Goal: Task Accomplishment & Management: Manage account settings

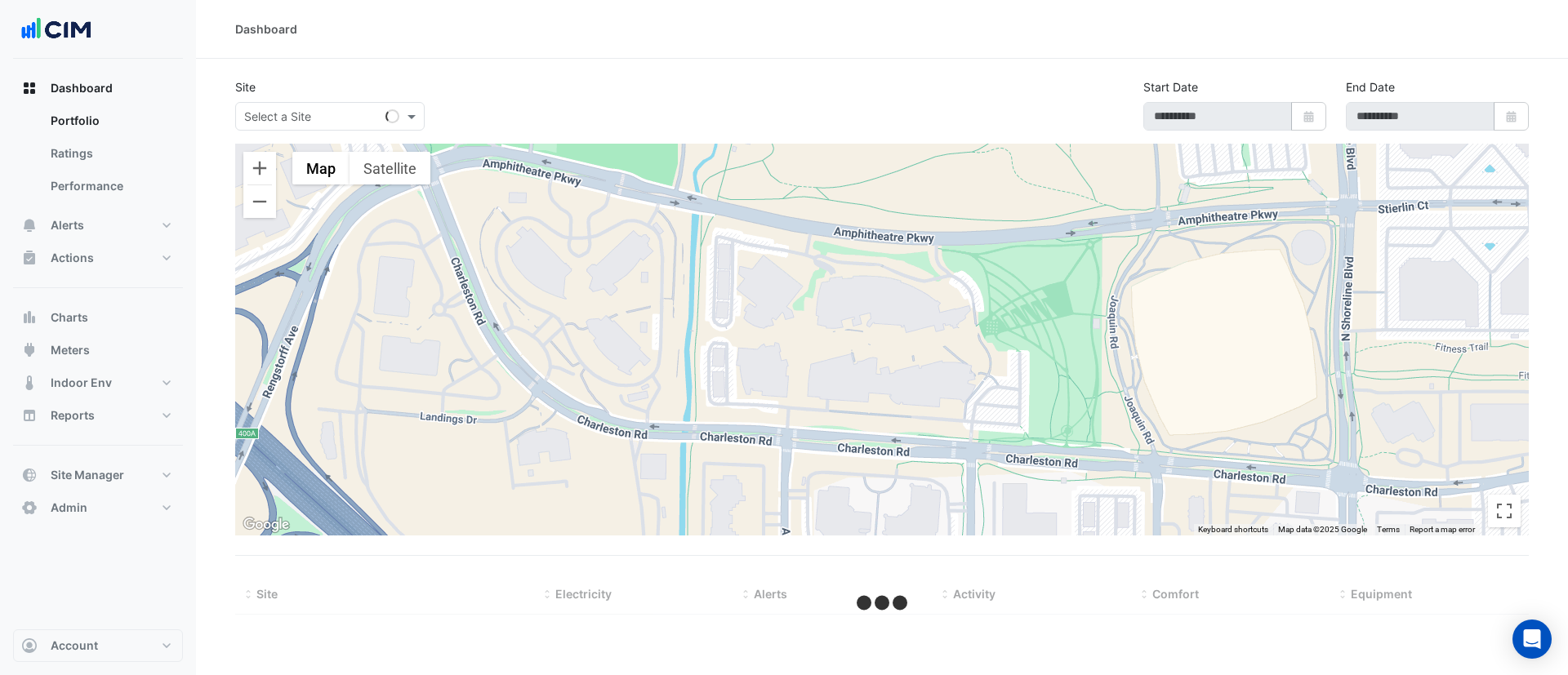
type input "**********"
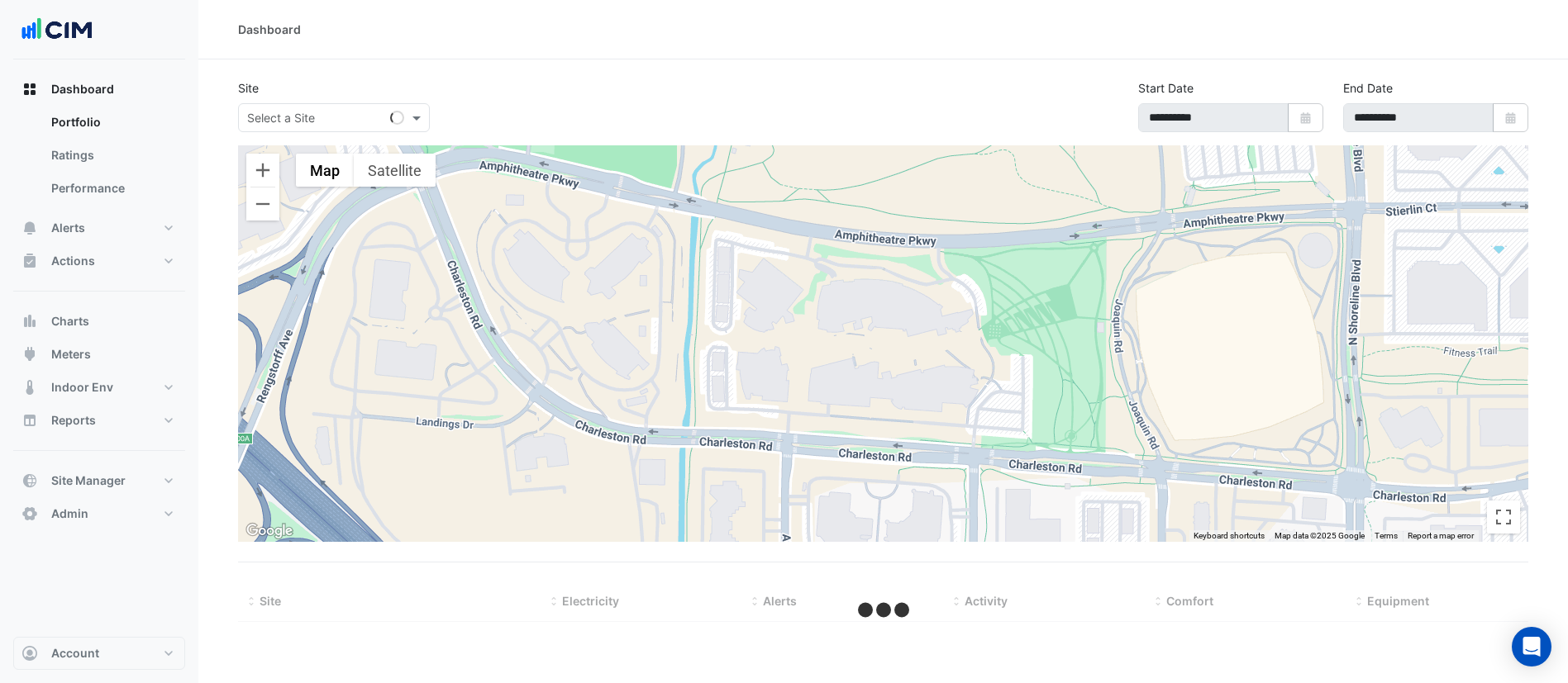
select select "***"
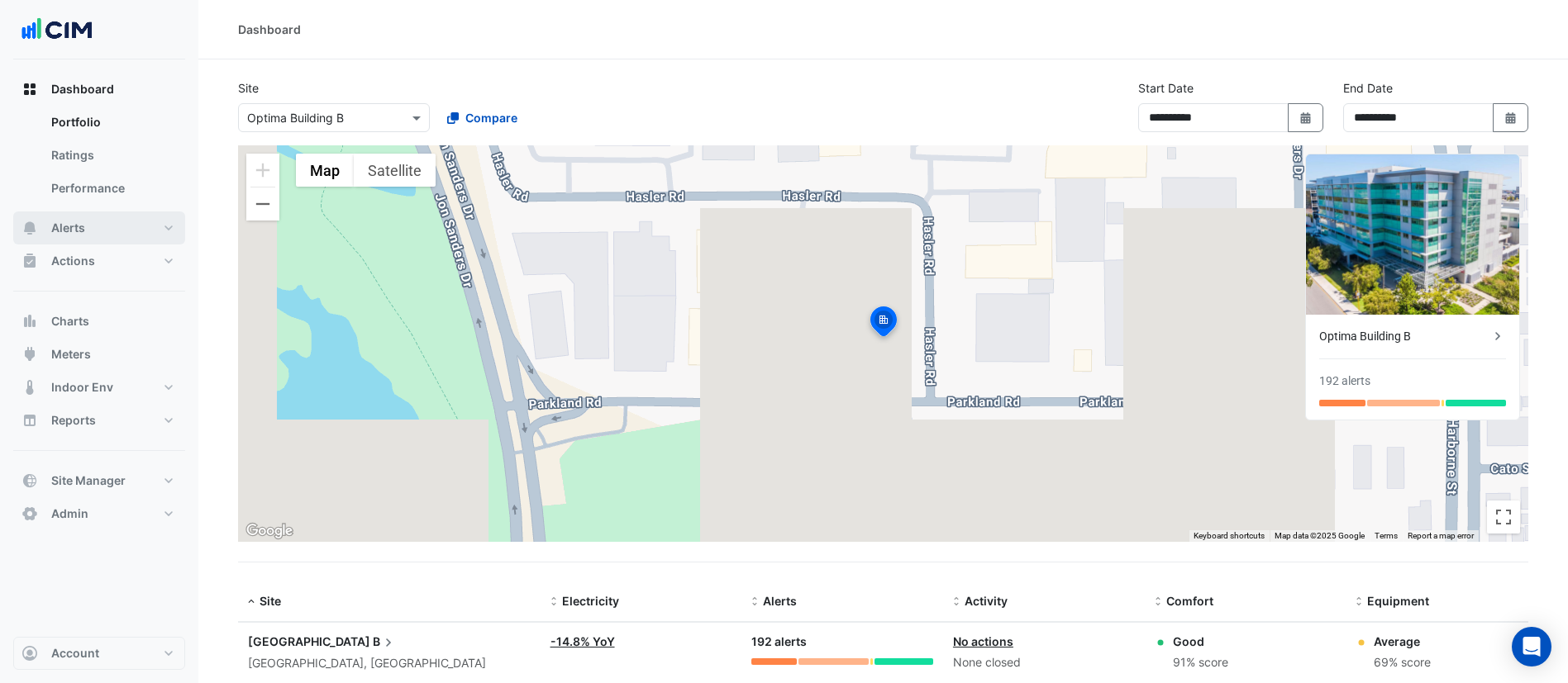
click at [95, 235] on button "Alerts" at bounding box center [98, 228] width 172 height 33
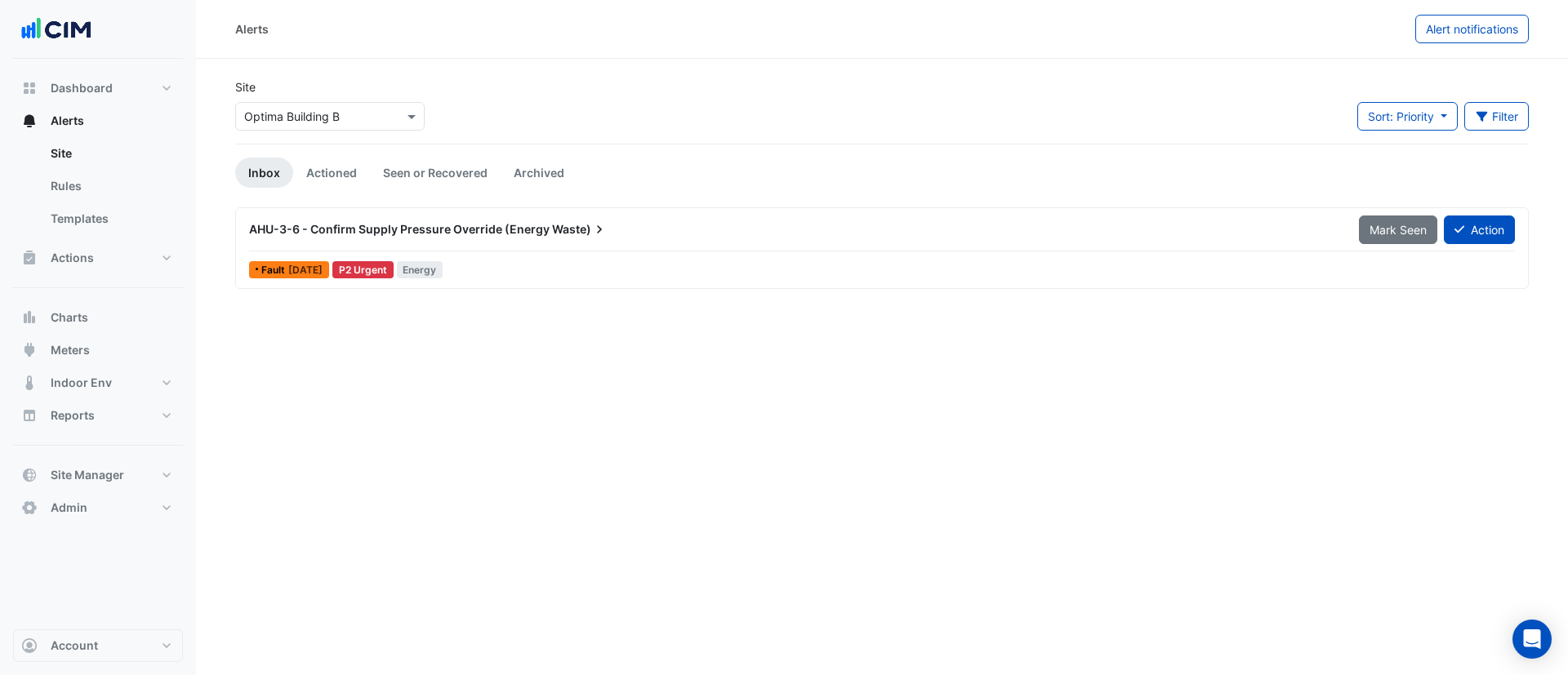
click at [316, 111] on input "text" at bounding box center [313, 116] width 139 height 17
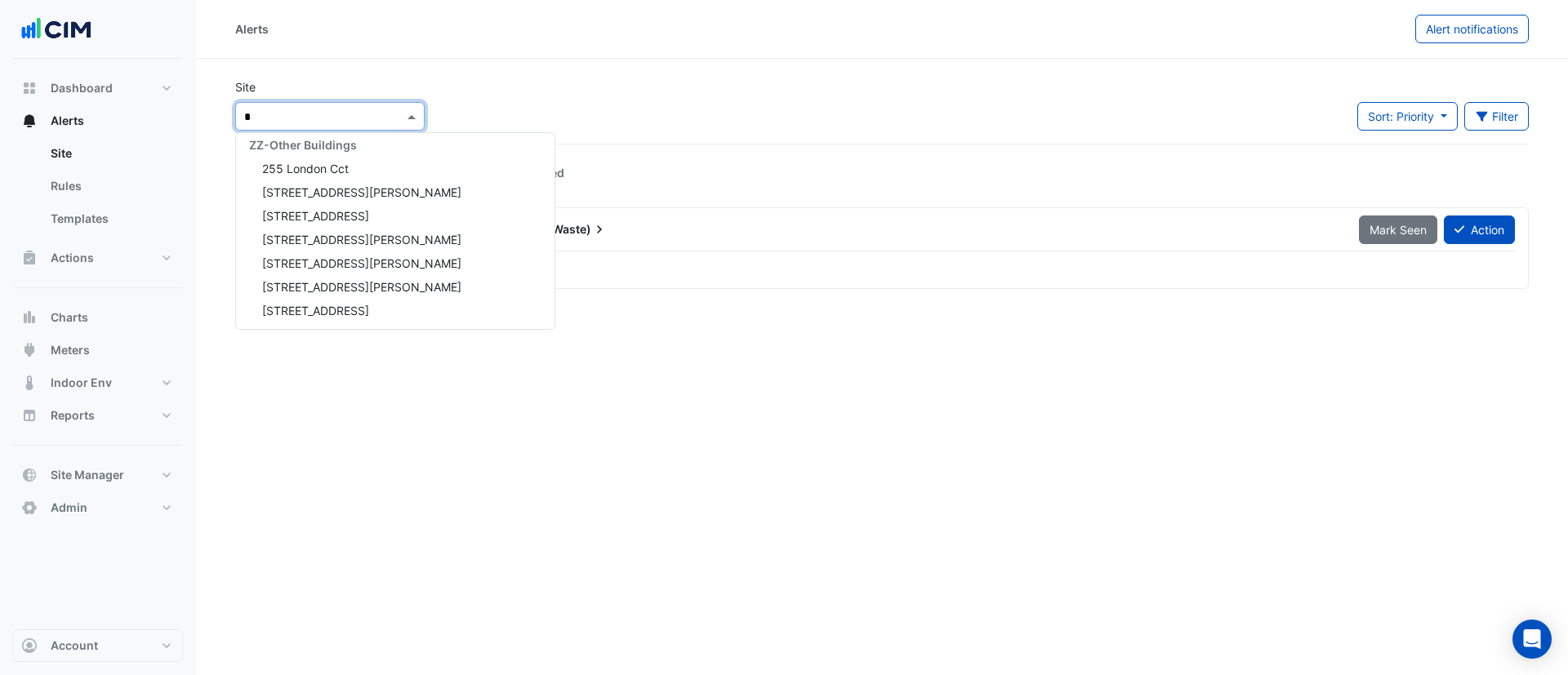
scroll to position [54, 0]
type input "***"
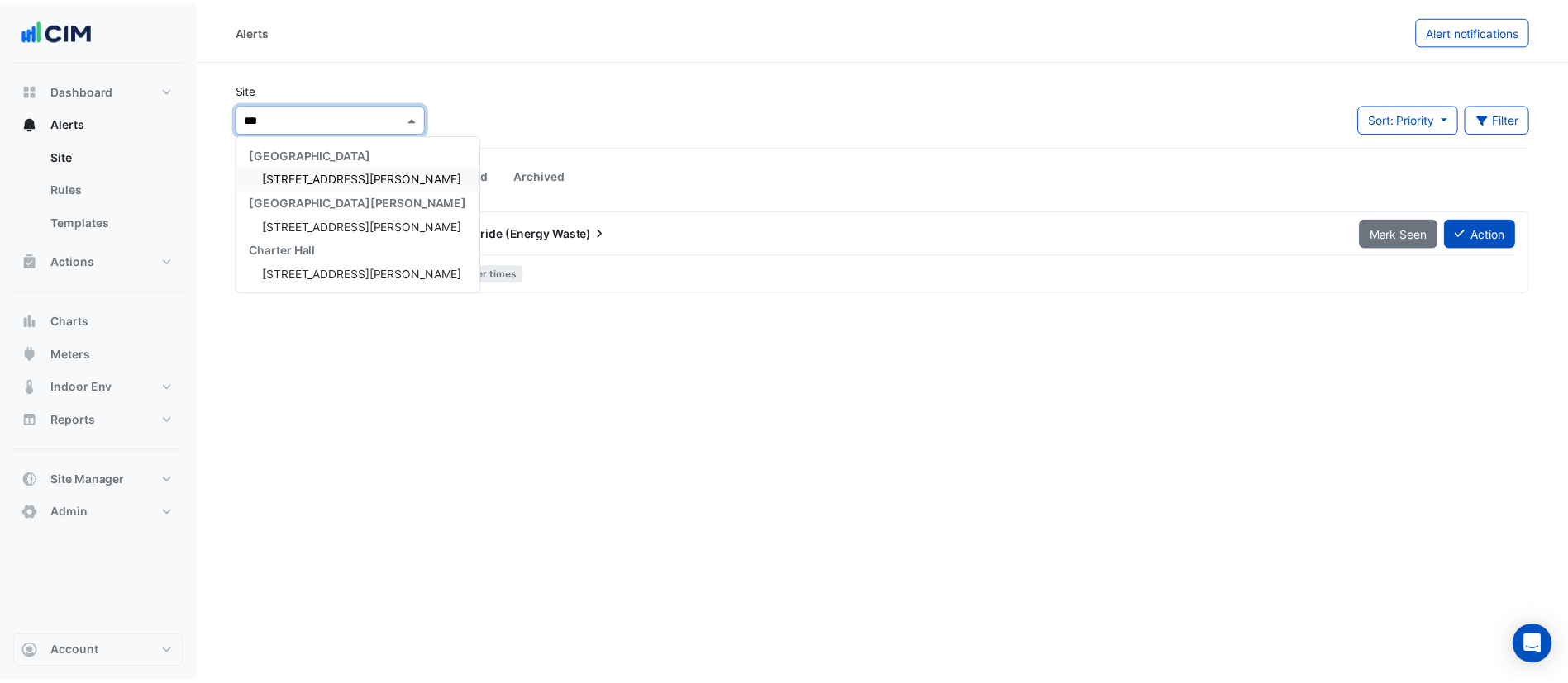
scroll to position [0, 0]
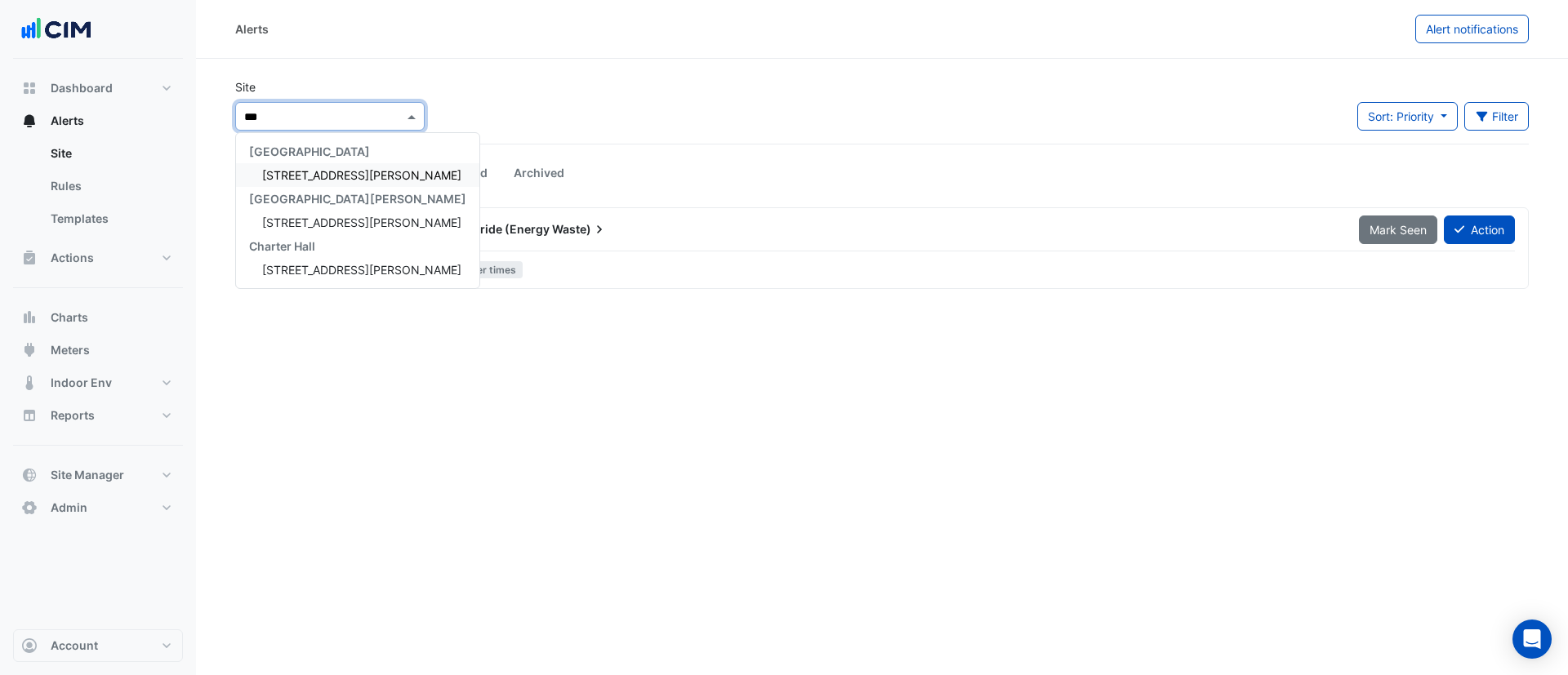
click at [306, 166] on div "[STREET_ADDRESS][PERSON_NAME]" at bounding box center [357, 175] width 243 height 24
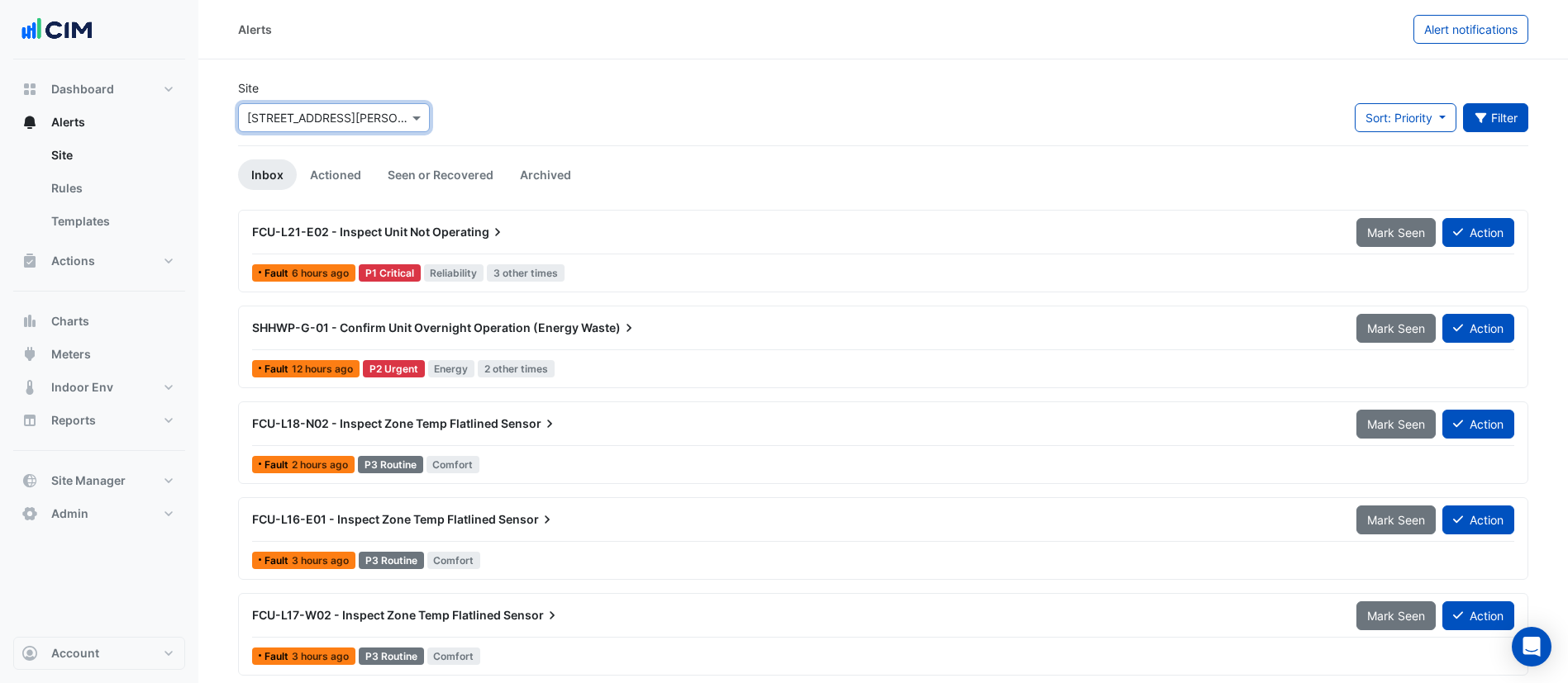
click at [1490, 122] on button "Filter" at bounding box center [1496, 117] width 66 height 29
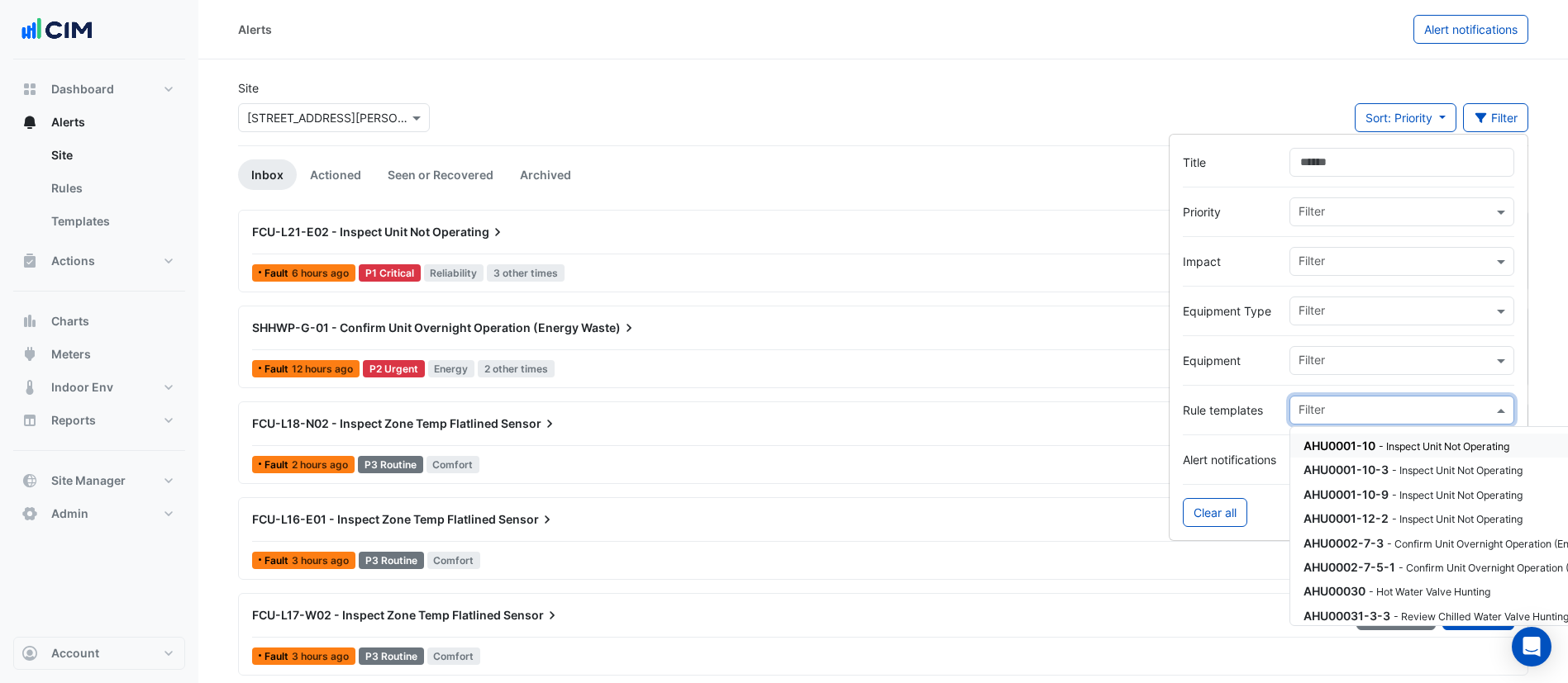
click at [1357, 415] on input "text" at bounding box center [1395, 411] width 194 height 18
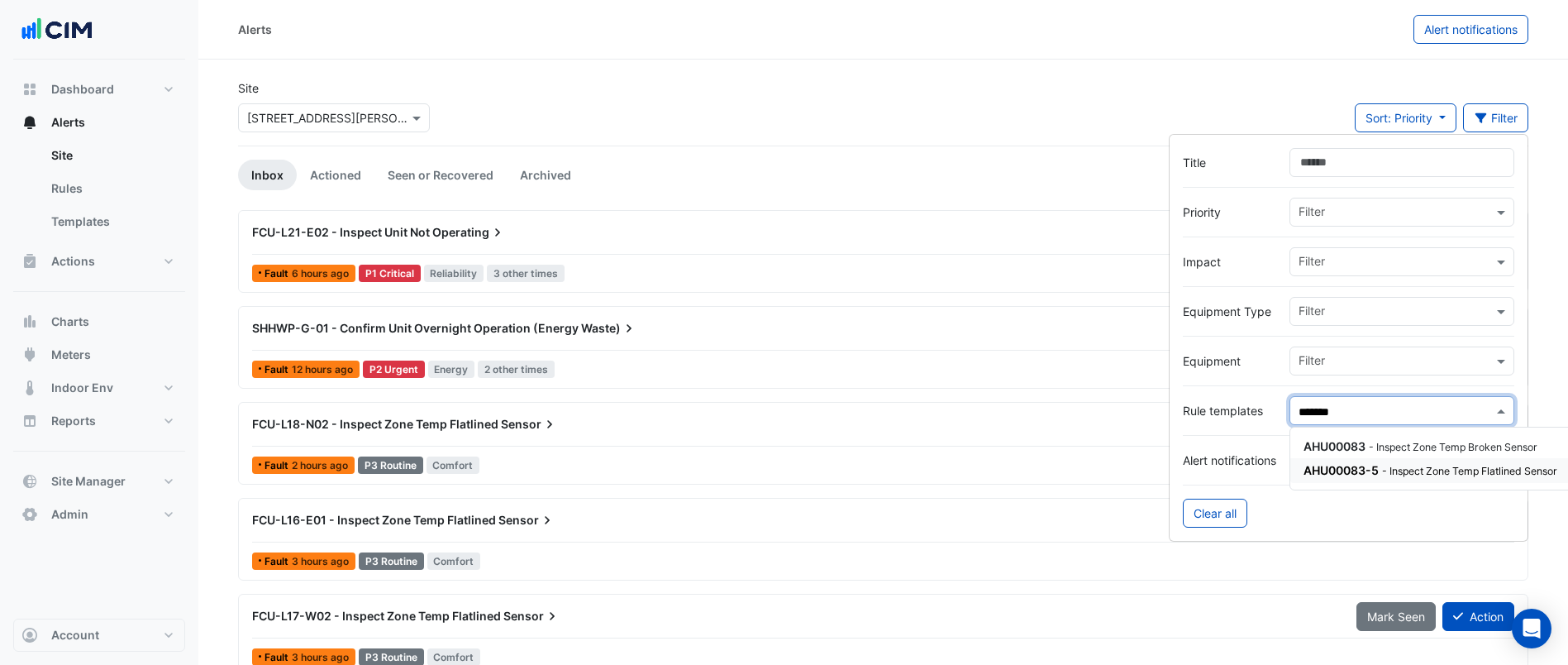
click at [1394, 463] on div "AHU00083-5 - Inspect Zone Temp Flatlined Sensor" at bounding box center [1501, 470] width 396 height 18
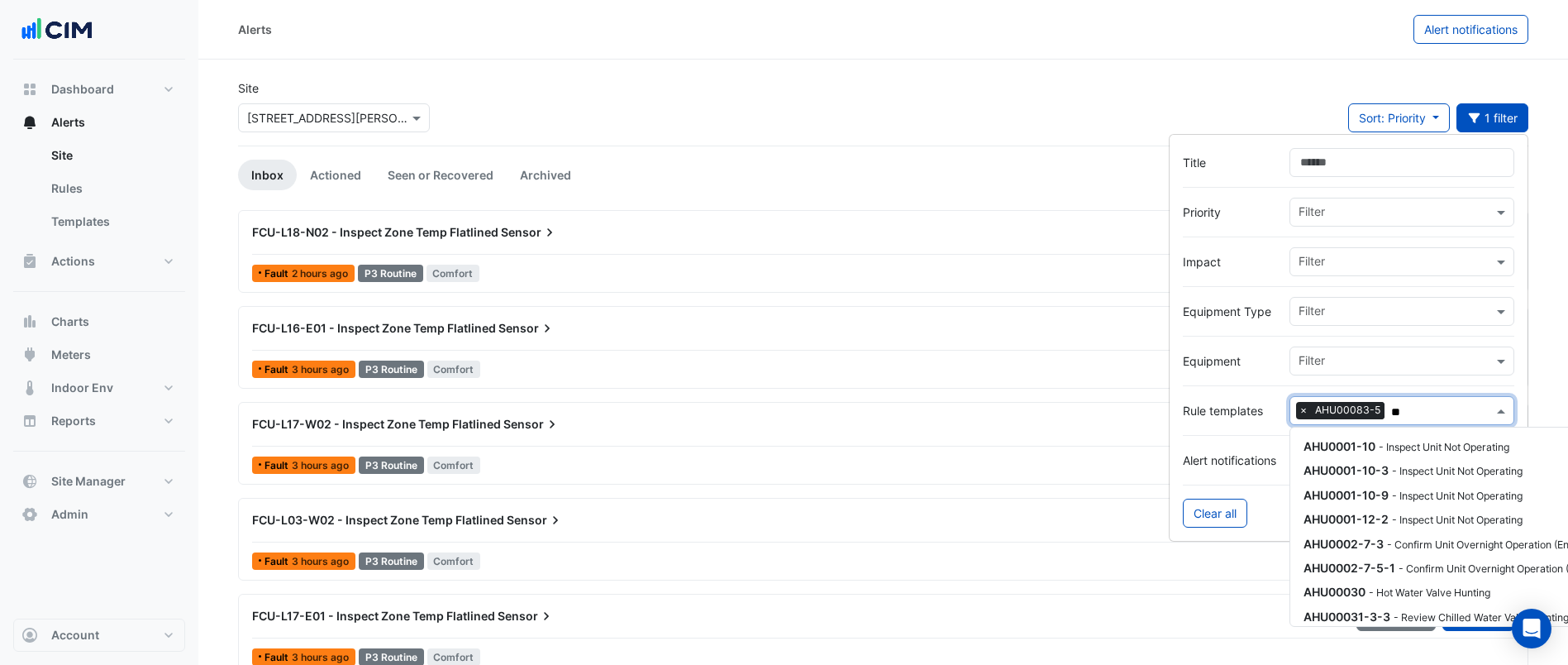
type input "*"
click at [1227, 154] on label "Title" at bounding box center [1229, 163] width 94 height 18
click at [1289, 153] on input "Title" at bounding box center [1402, 162] width 225 height 29
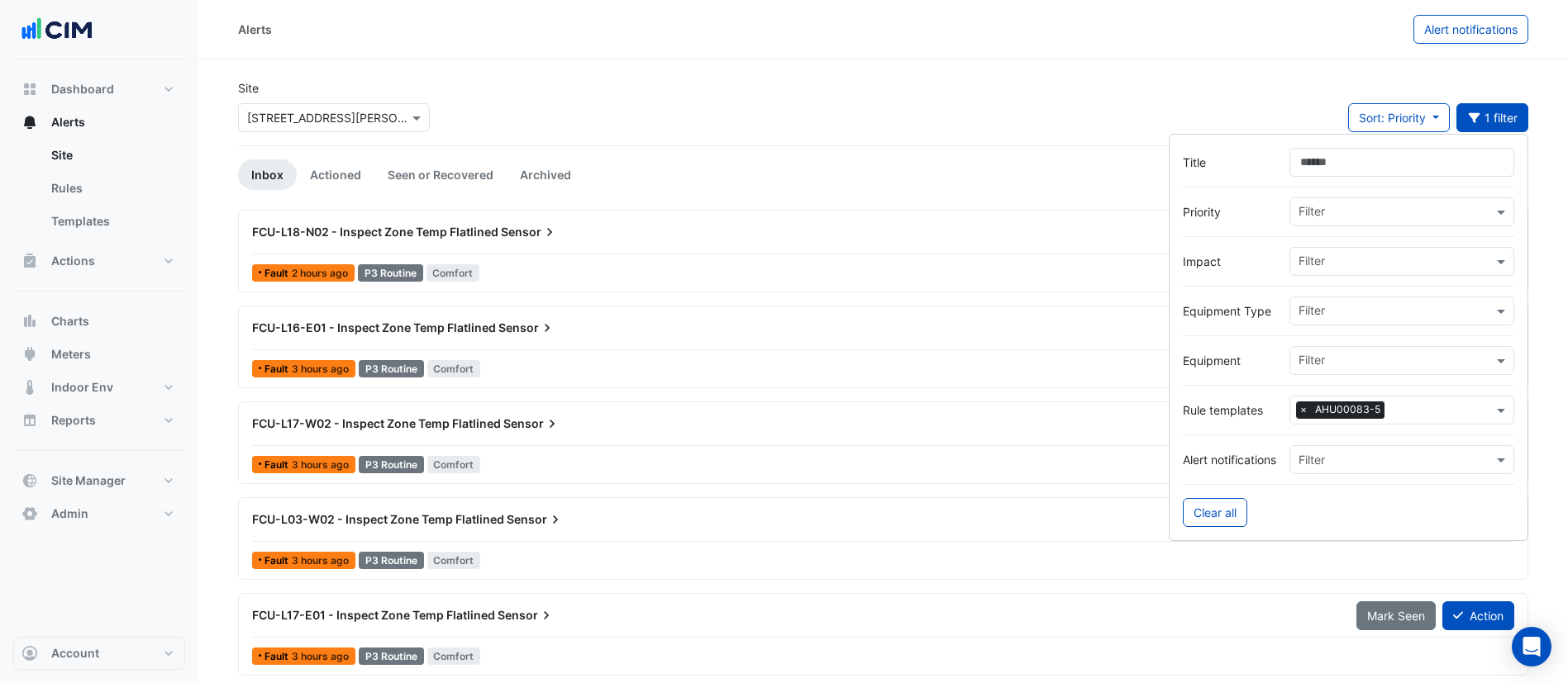
click at [590, 228] on div "FCU-L18-N02 - Inspect Zone Temp Flatlined Sensor" at bounding box center [795, 232] width 1084 height 17
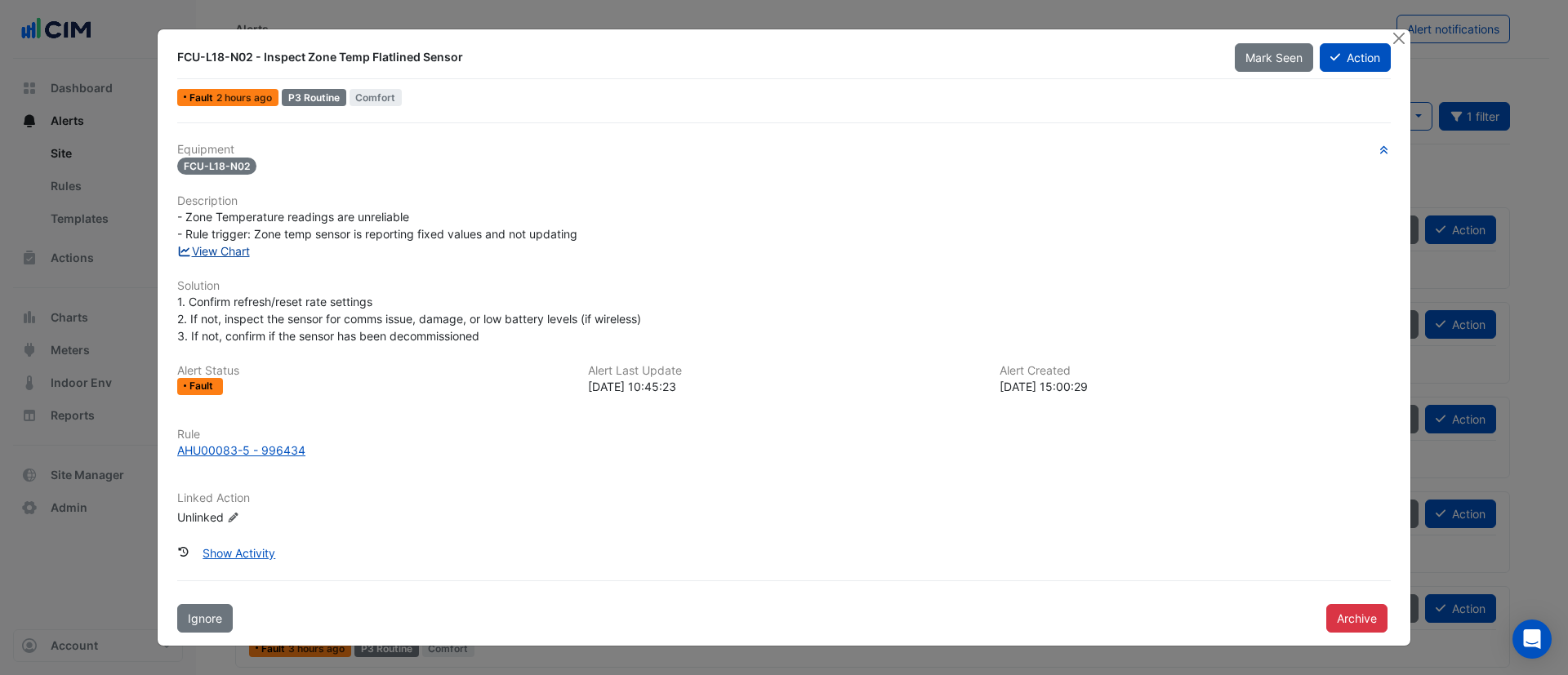
click at [221, 252] on link "View Chart" at bounding box center [213, 250] width 72 height 14
click at [1348, 56] on button "Action" at bounding box center [1355, 57] width 71 height 28
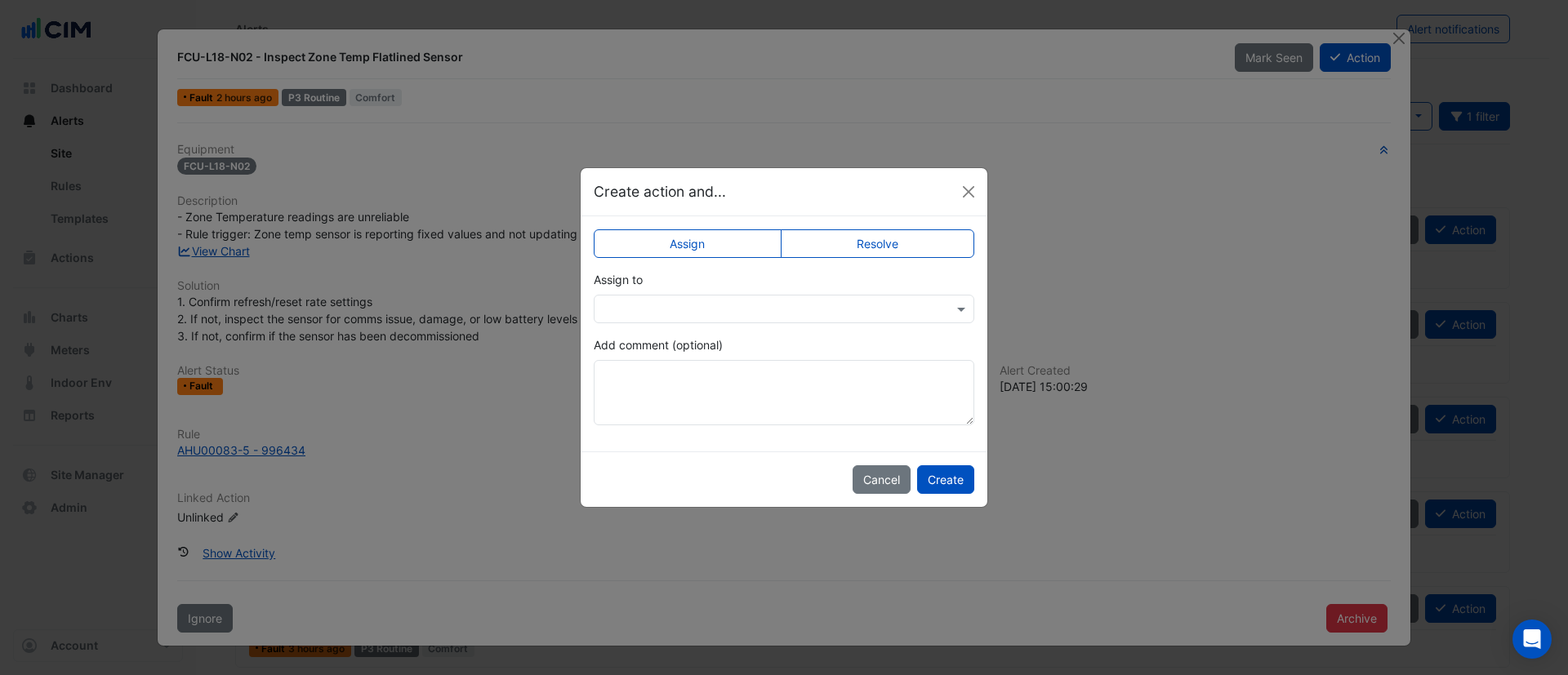
click at [936, 236] on label "Resolve" at bounding box center [878, 243] width 195 height 28
click at [954, 493] on button "Create" at bounding box center [946, 479] width 57 height 28
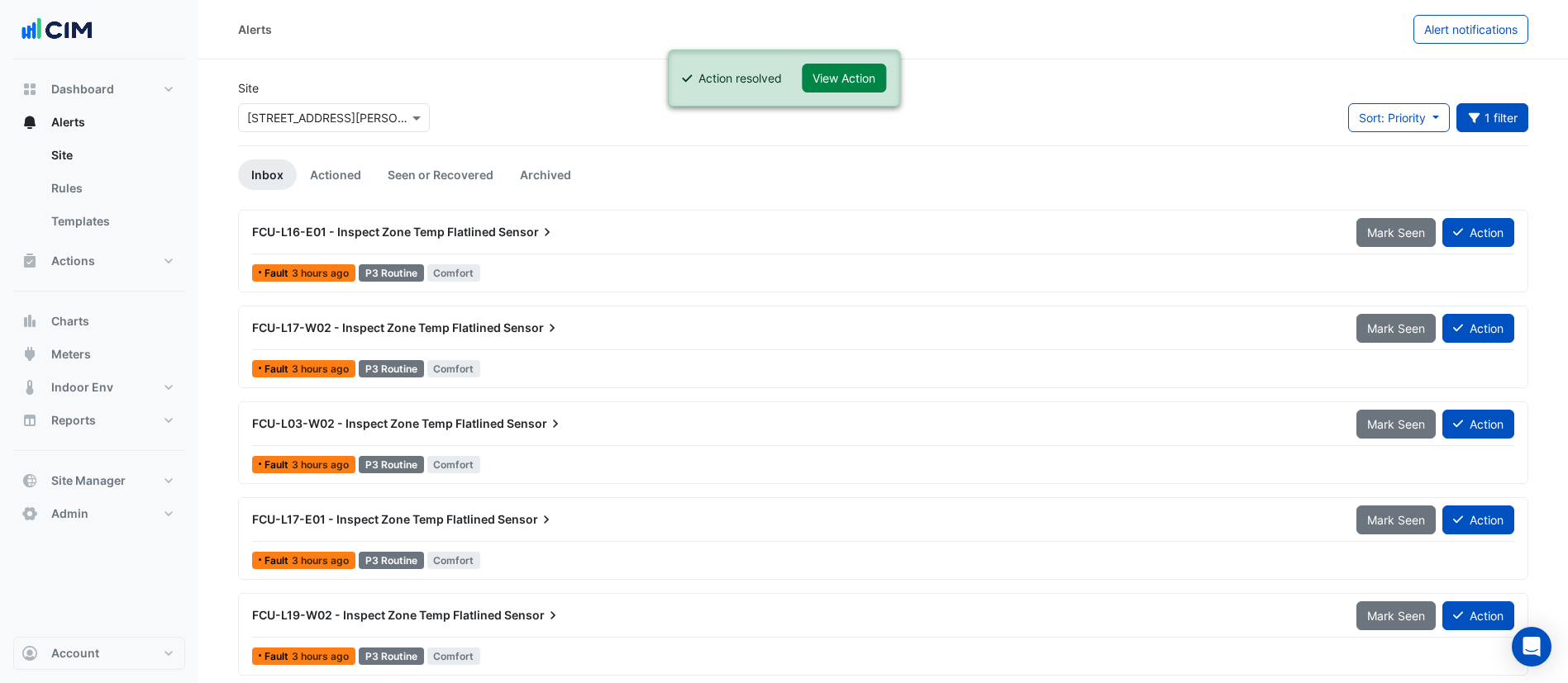
click at [569, 227] on div "FCU-L16-E01 - Inspect Zone Temp Flatlined Sensor" at bounding box center [795, 232] width 1084 height 17
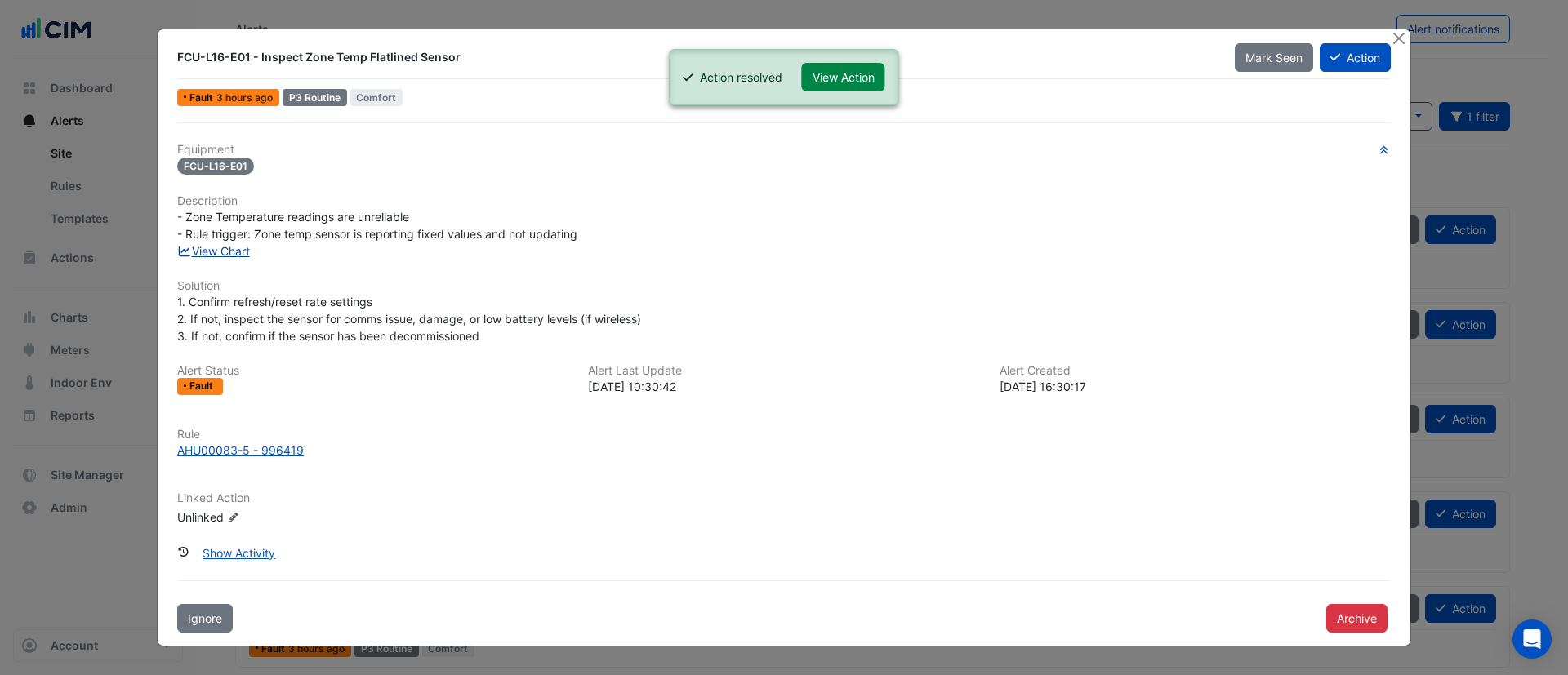
click at [240, 257] on link "View Chart" at bounding box center [213, 250] width 72 height 14
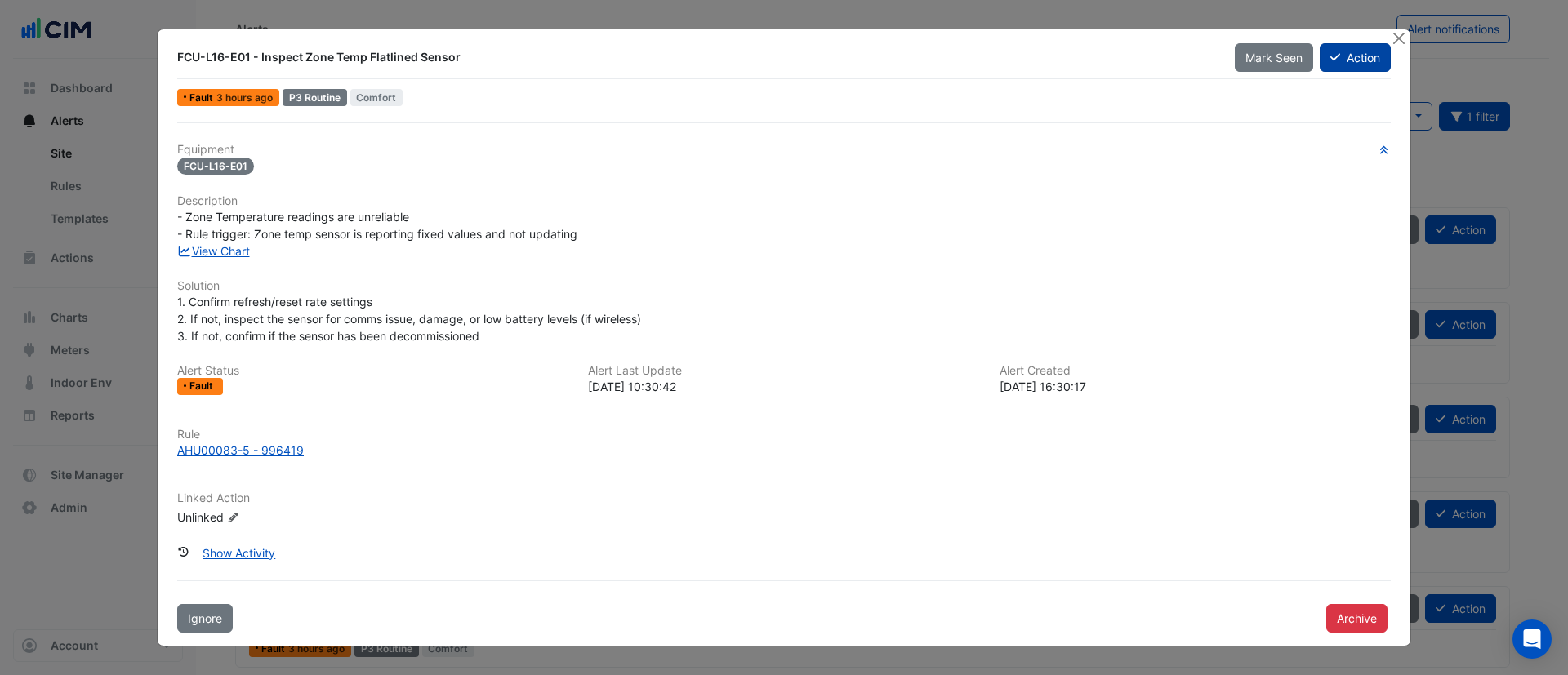
click at [1373, 63] on button "Action" at bounding box center [1355, 57] width 71 height 28
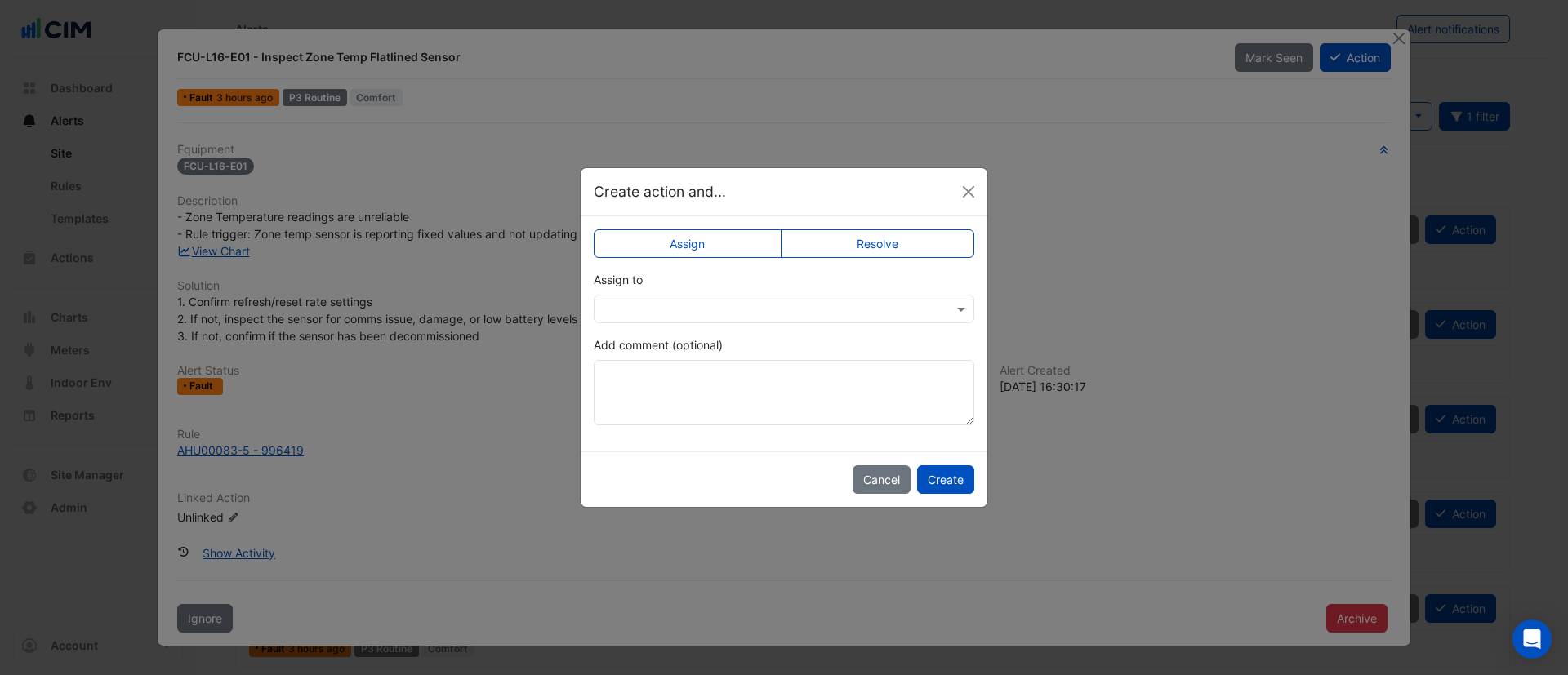
click at [930, 227] on div "Assign Resolve Assign to Add comment (optional)" at bounding box center [784, 334] width 406 height 235
click at [927, 249] on label "Resolve" at bounding box center [878, 243] width 195 height 28
click at [957, 489] on button "Create" at bounding box center [946, 479] width 57 height 28
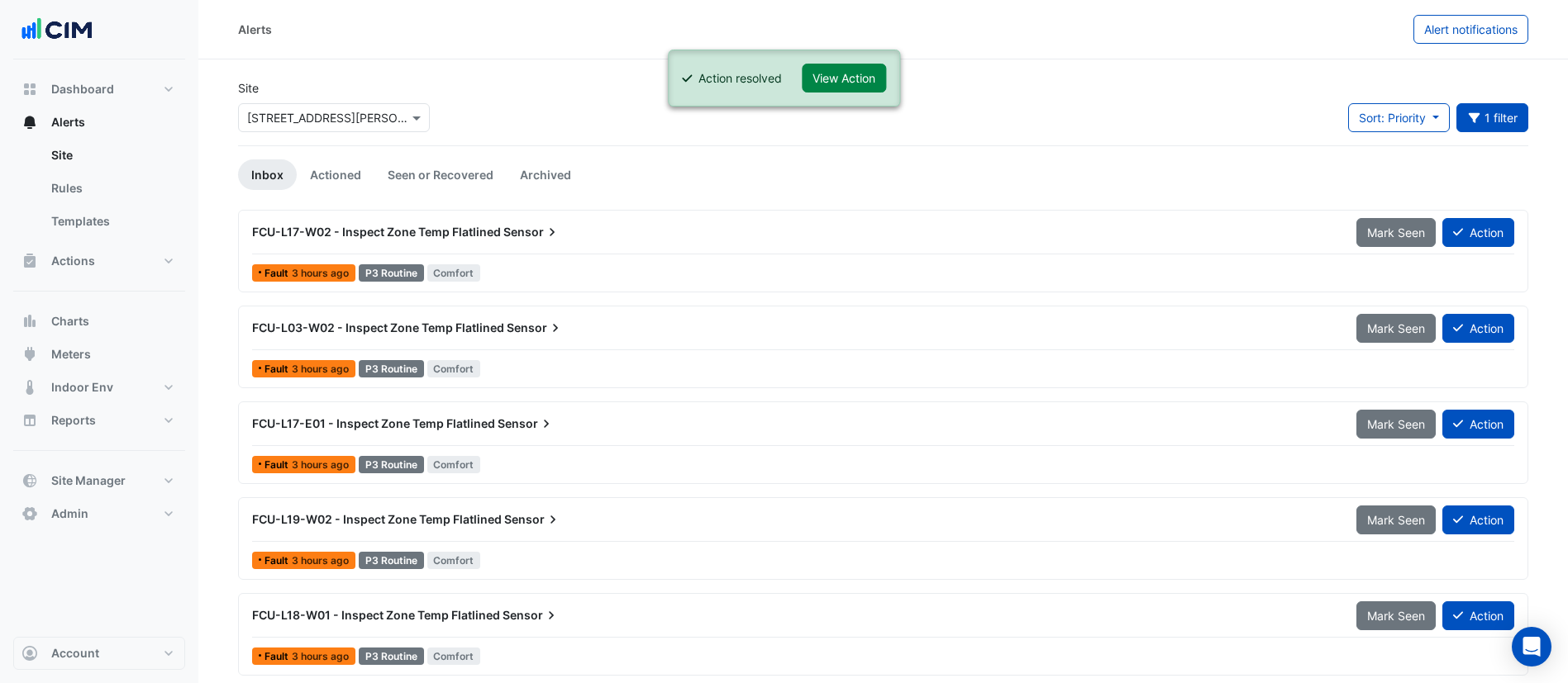
click at [578, 243] on div "FCU-L17-W02 - Inspect Zone Temp Flatlined Sensor" at bounding box center [794, 232] width 1104 height 30
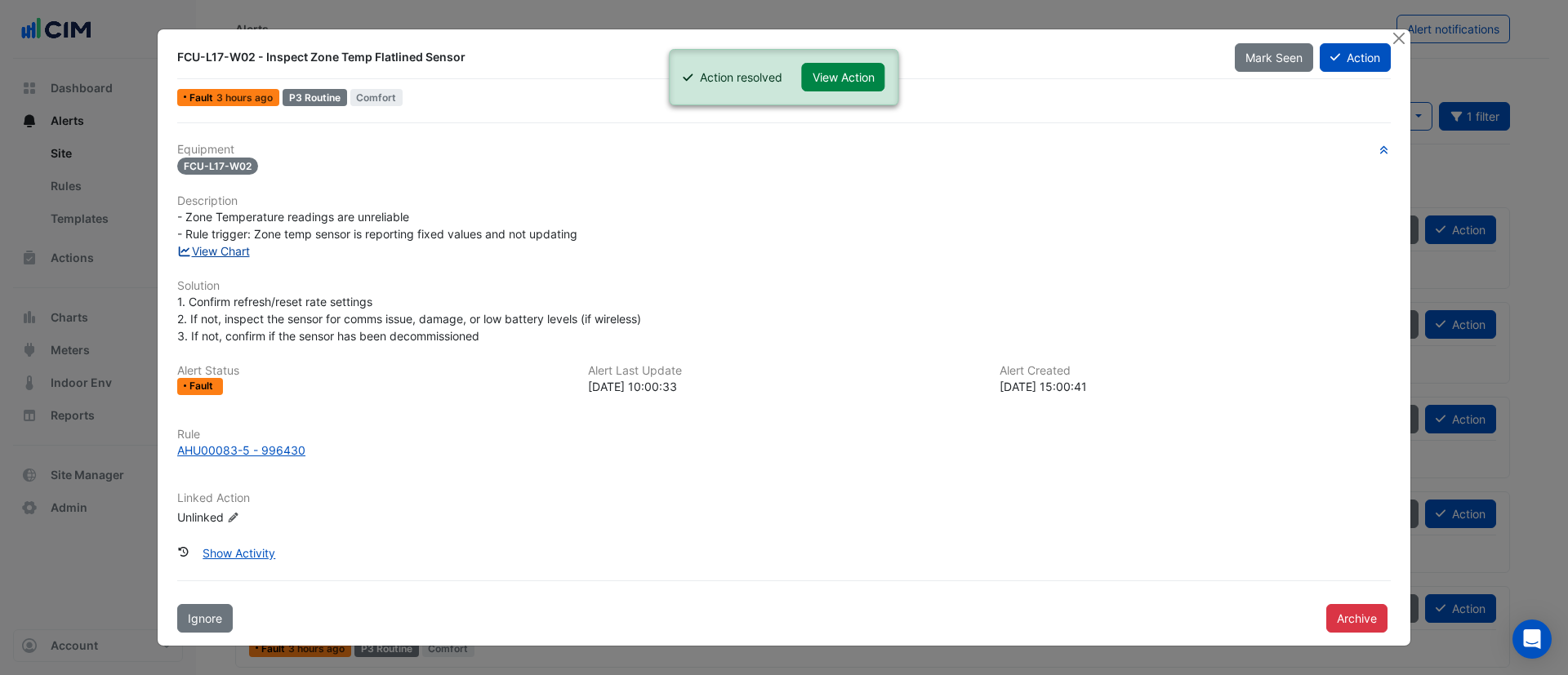
click at [223, 249] on link "View Chart" at bounding box center [213, 250] width 72 height 14
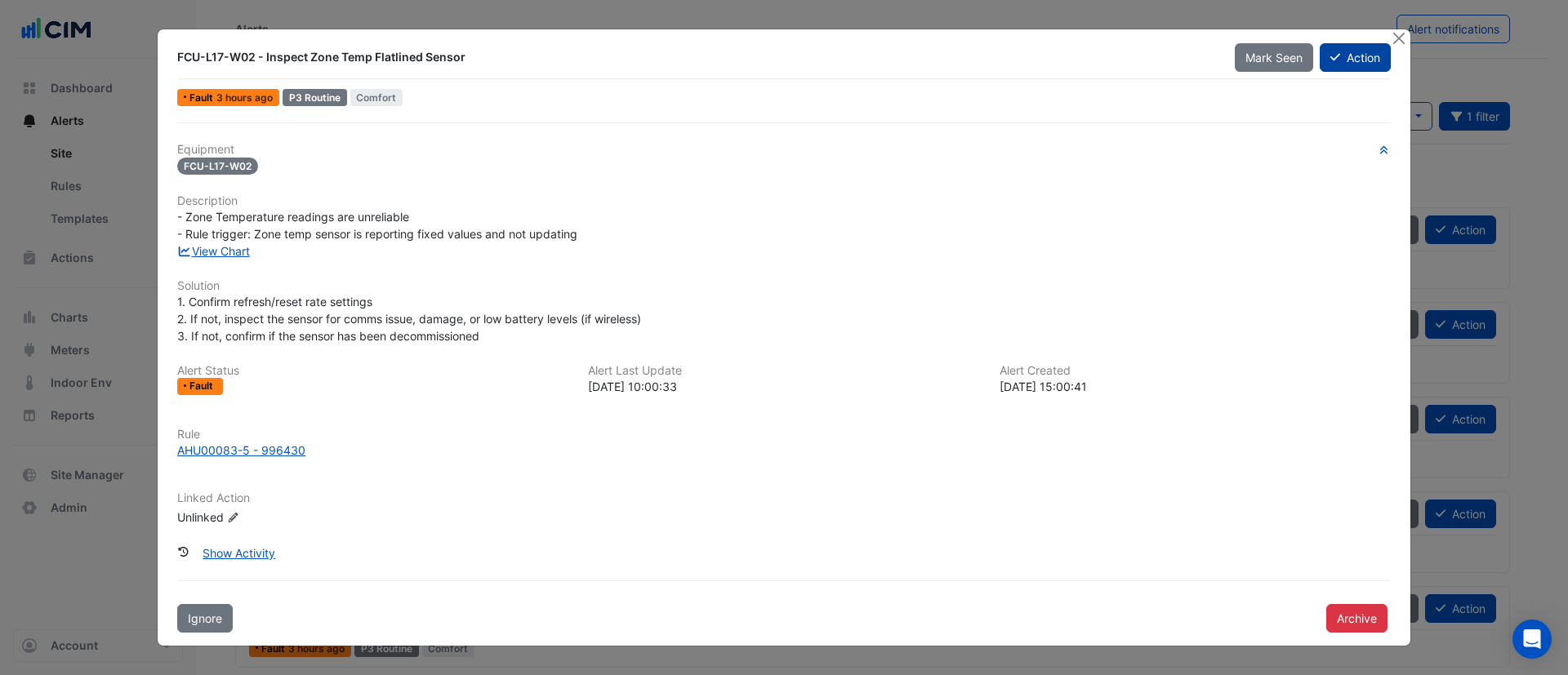
click at [1348, 56] on button "Action" at bounding box center [1355, 57] width 71 height 28
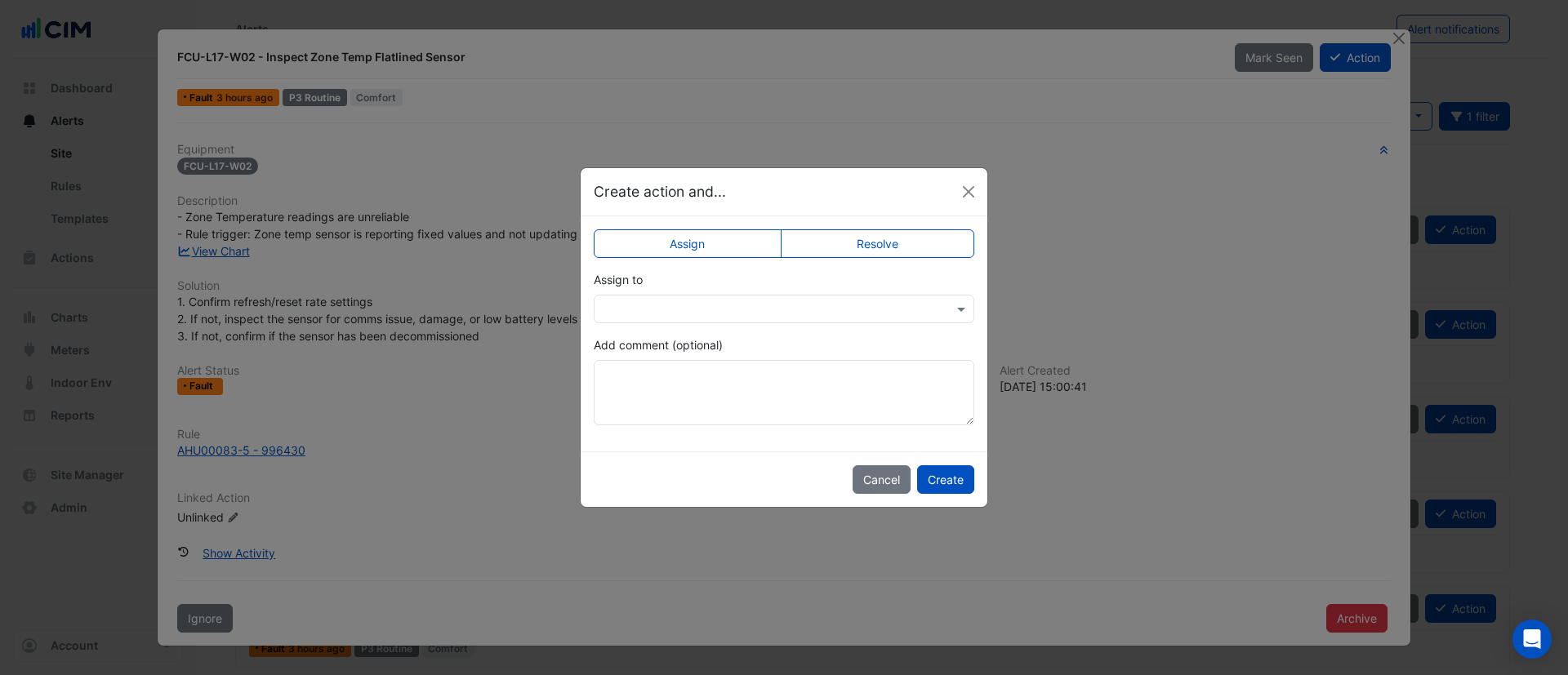
drag, startPoint x: 887, startPoint y: 244, endPoint x: 894, endPoint y: 256, distance: 13.9
click at [887, 242] on label "Resolve" at bounding box center [878, 243] width 195 height 28
click at [954, 481] on button "Create" at bounding box center [946, 479] width 57 height 28
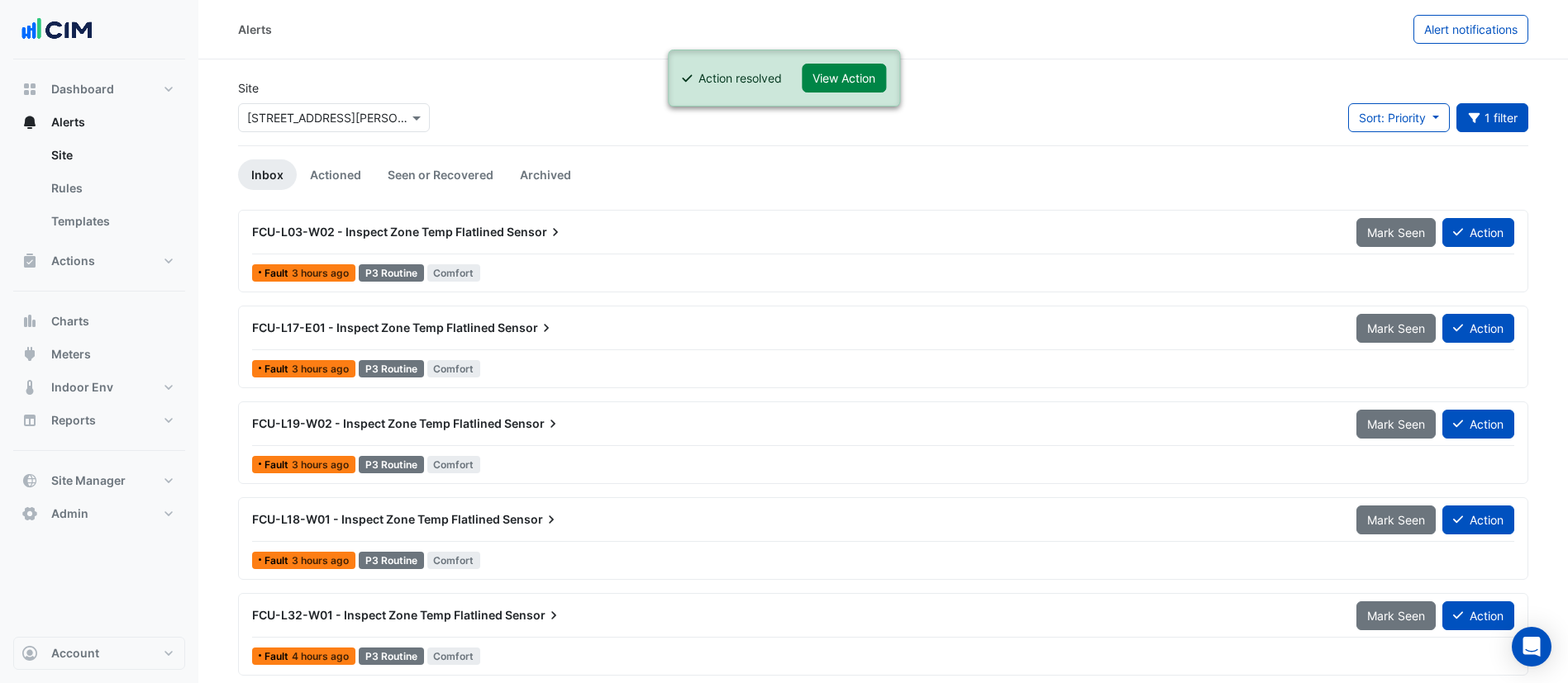
click at [562, 234] on icon at bounding box center [555, 232] width 17 height 17
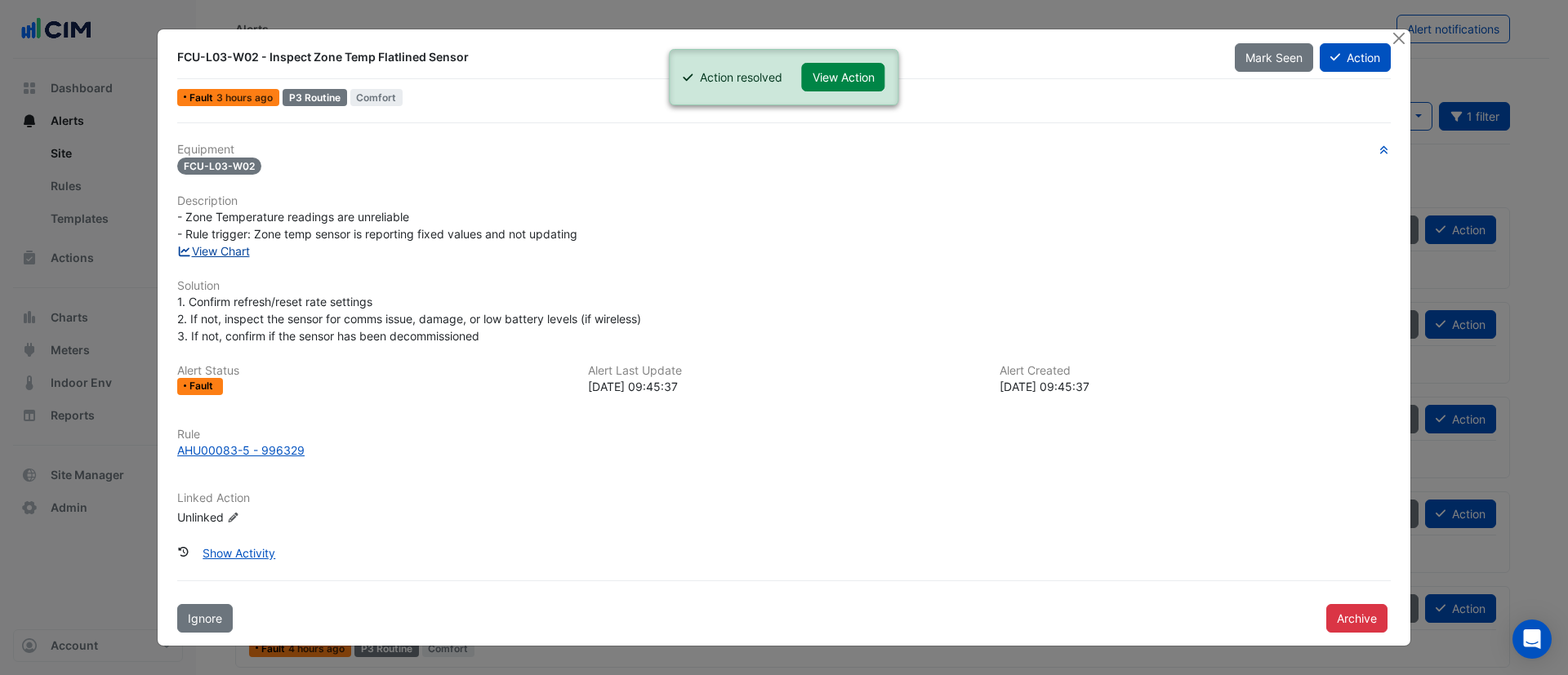
click at [239, 253] on link "View Chart" at bounding box center [213, 250] width 72 height 14
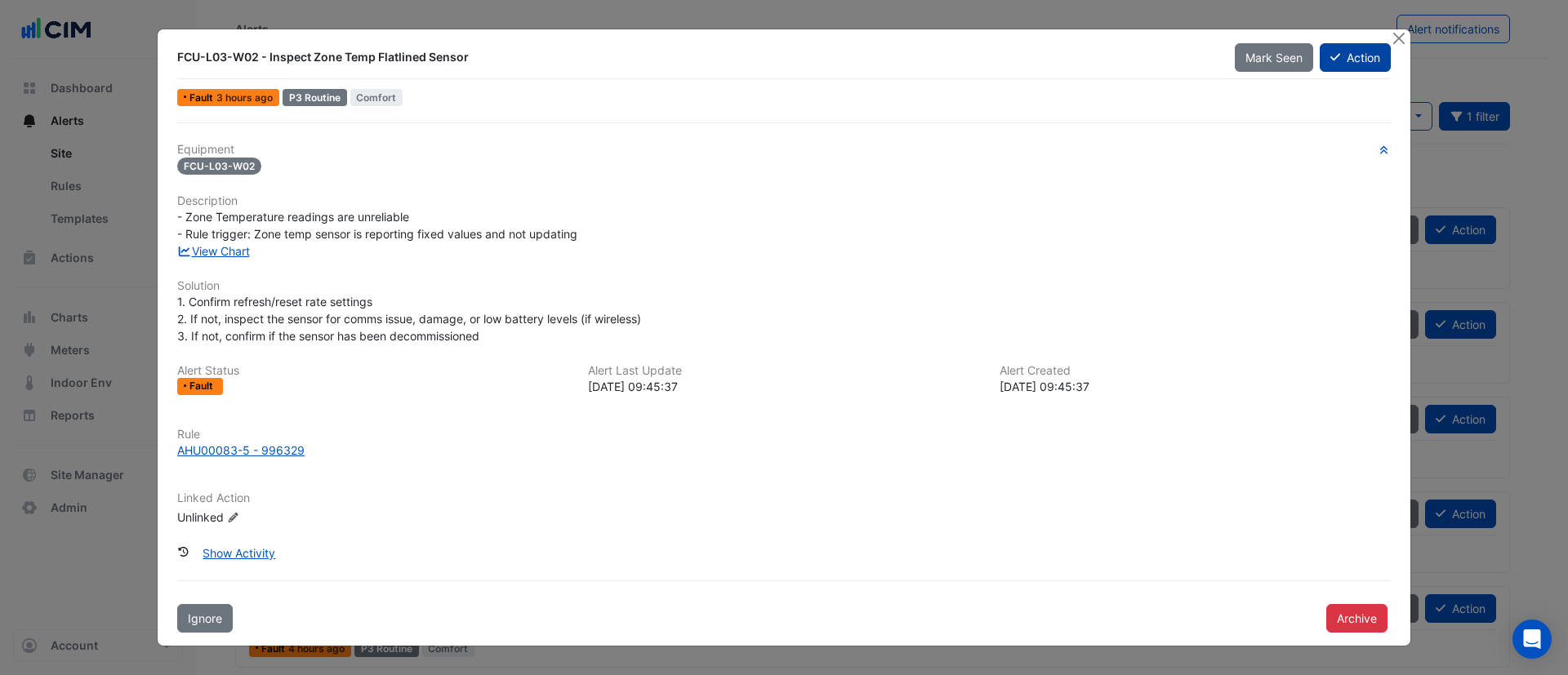
click at [1360, 58] on button "Action" at bounding box center [1355, 57] width 71 height 28
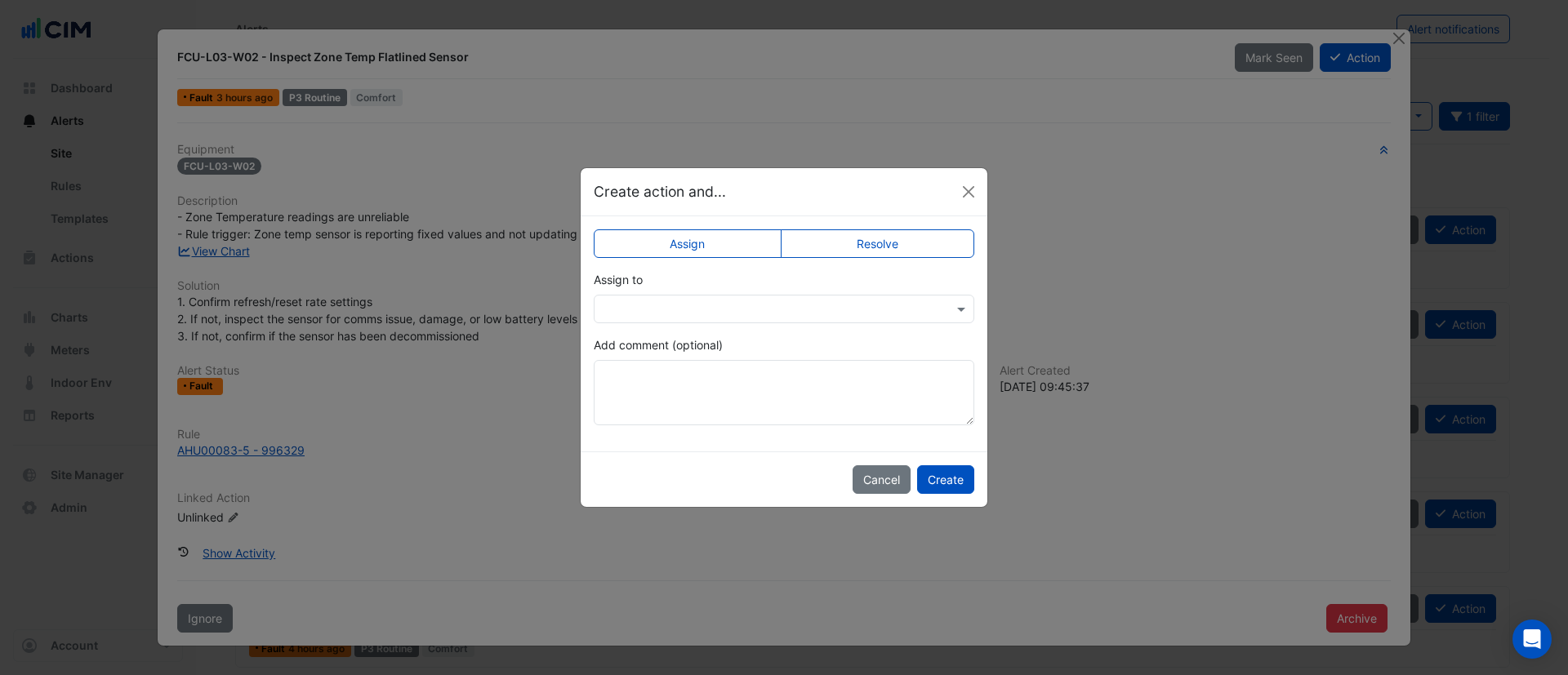
click at [885, 248] on label "Resolve" at bounding box center [878, 243] width 195 height 28
click at [952, 479] on button "Create" at bounding box center [946, 479] width 57 height 28
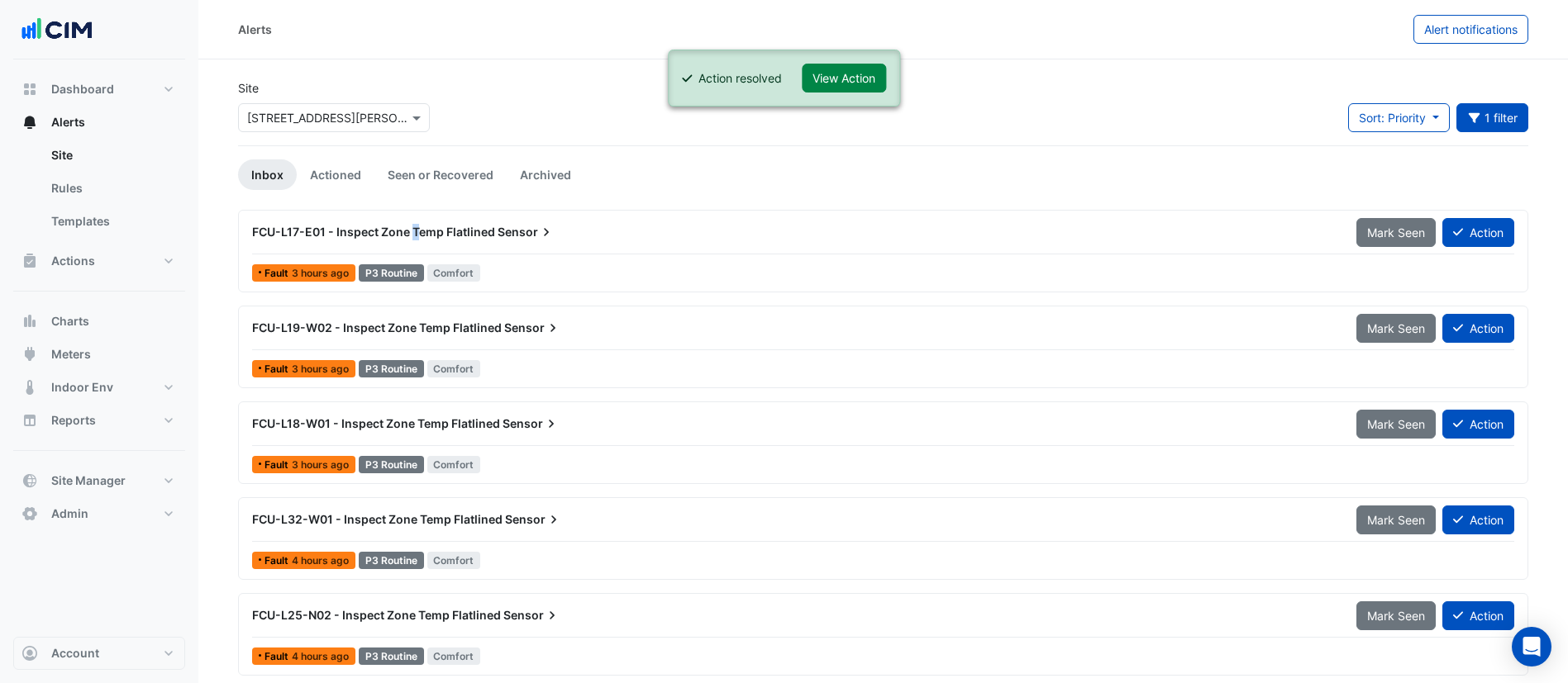
click at [417, 238] on div "FCU-L17-E01 - Inspect Zone Temp Flatlined Sensor" at bounding box center [795, 232] width 1084 height 17
click at [500, 243] on div "FCU-L17-E01 - Inspect Zone Temp Flatlined Sensor" at bounding box center [794, 232] width 1104 height 30
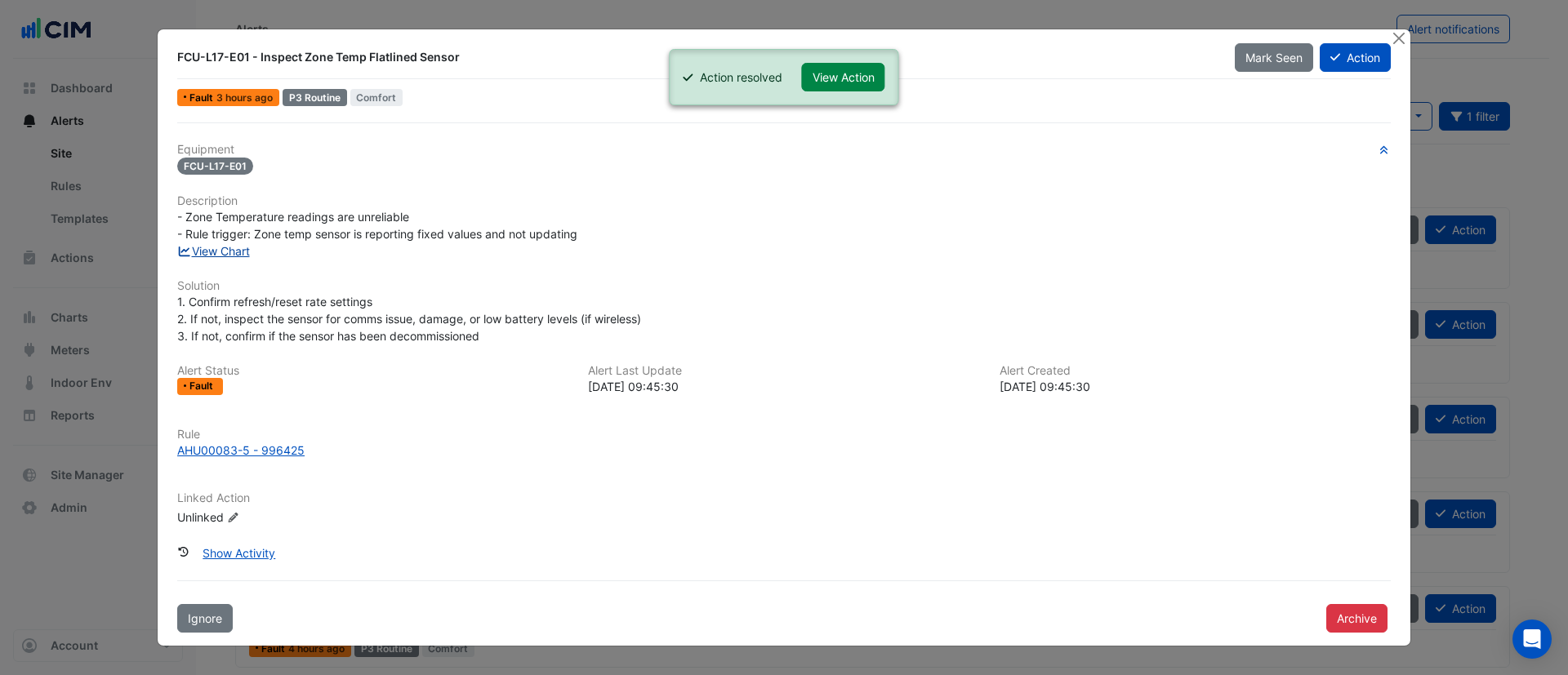
click at [228, 251] on link "View Chart" at bounding box center [213, 250] width 72 height 14
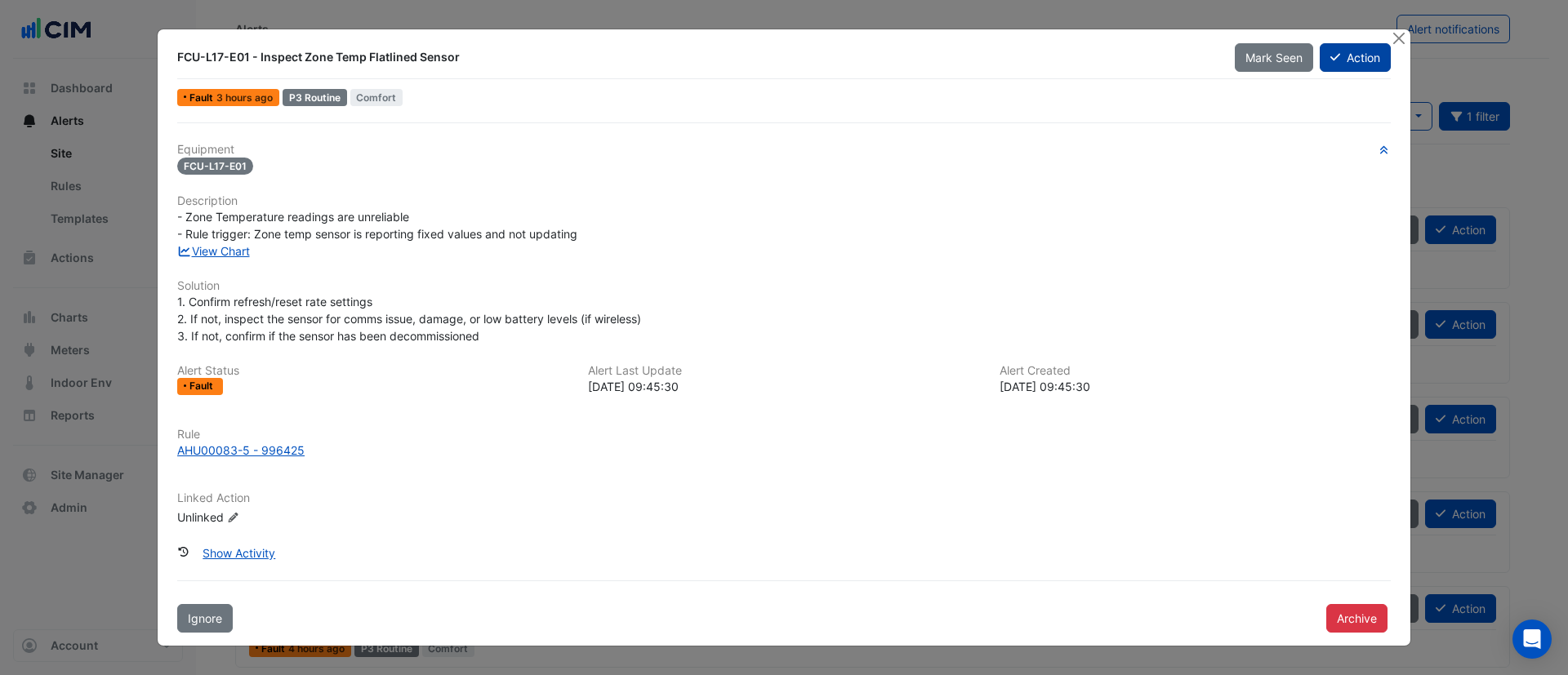
click at [1353, 61] on button "Action" at bounding box center [1355, 57] width 71 height 28
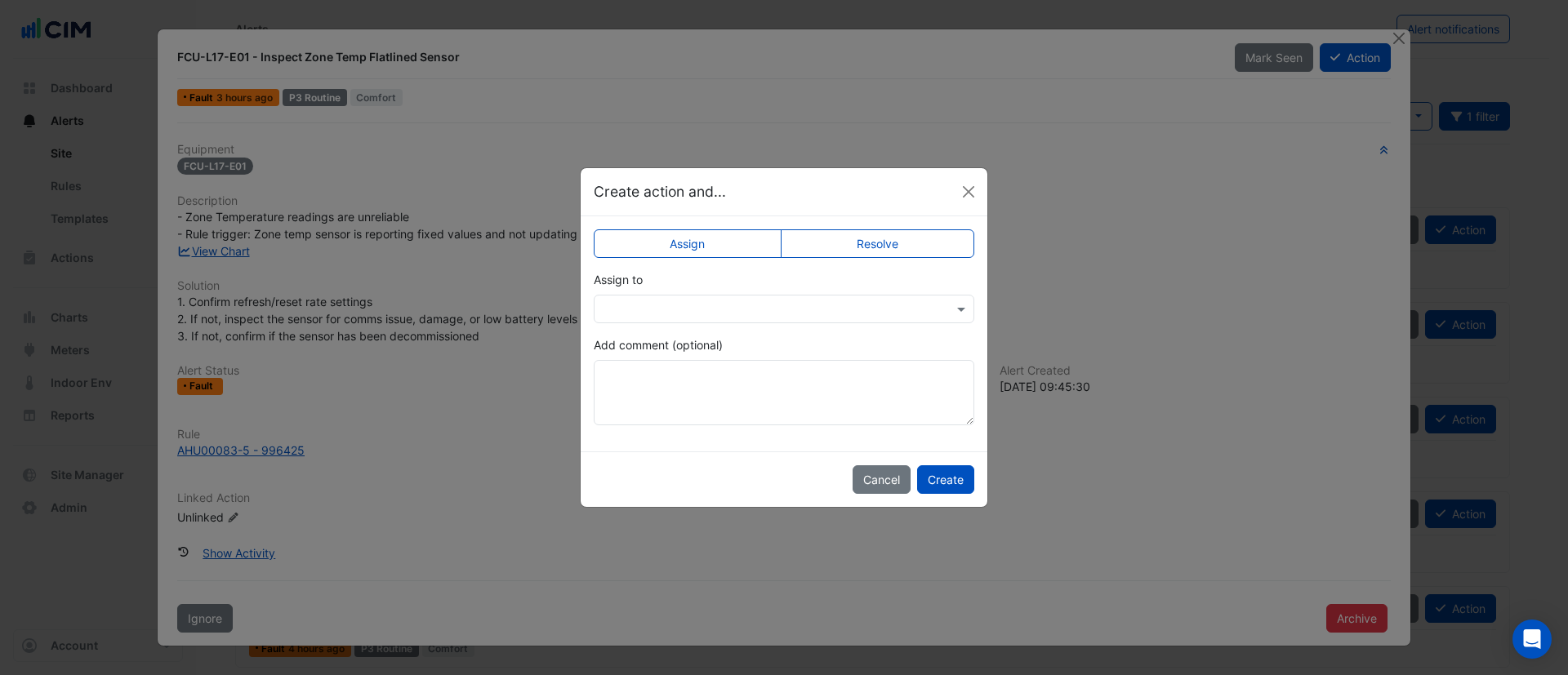
click at [917, 240] on label "Resolve" at bounding box center [878, 243] width 195 height 28
click at [959, 481] on button "Create" at bounding box center [946, 479] width 57 height 28
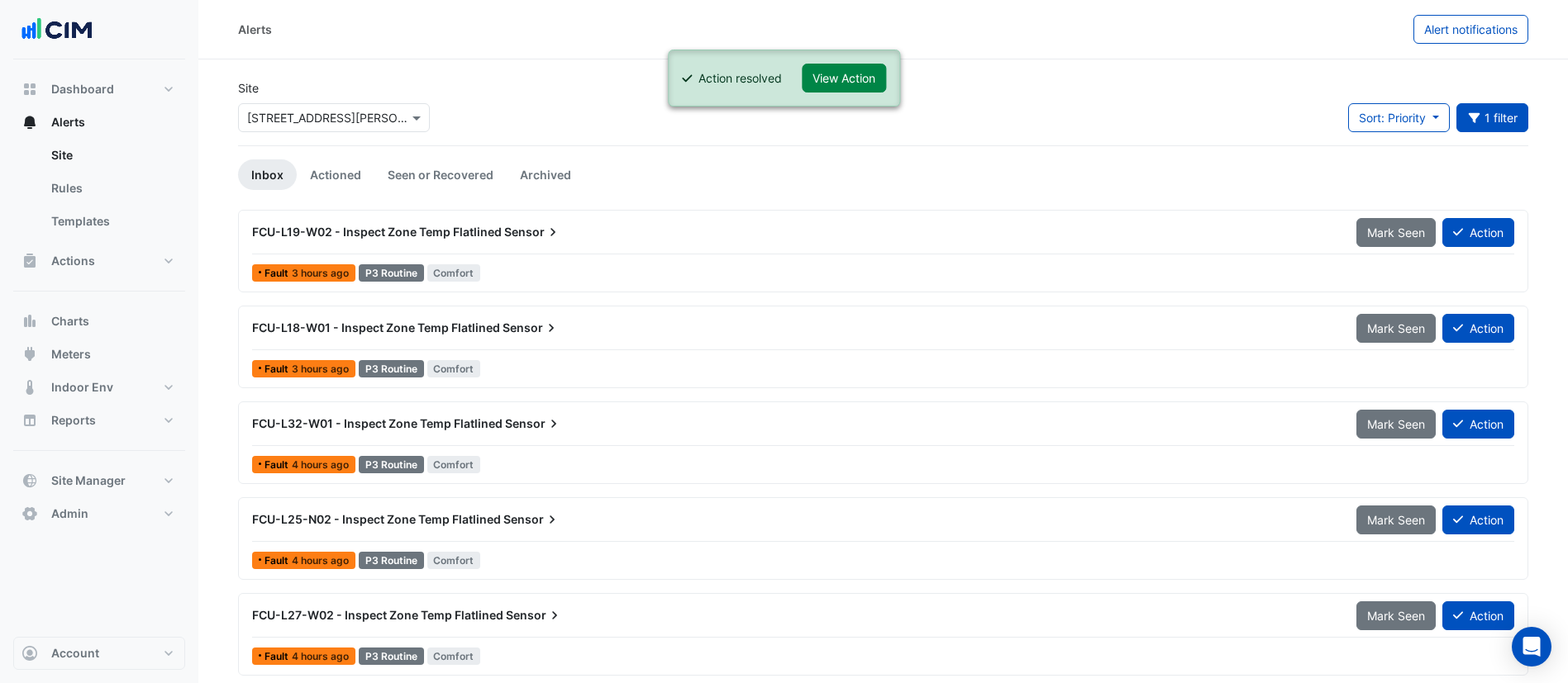
click at [486, 233] on span "FCU-L19-W02 - Inspect Zone Temp Flatlined" at bounding box center [377, 231] width 250 height 14
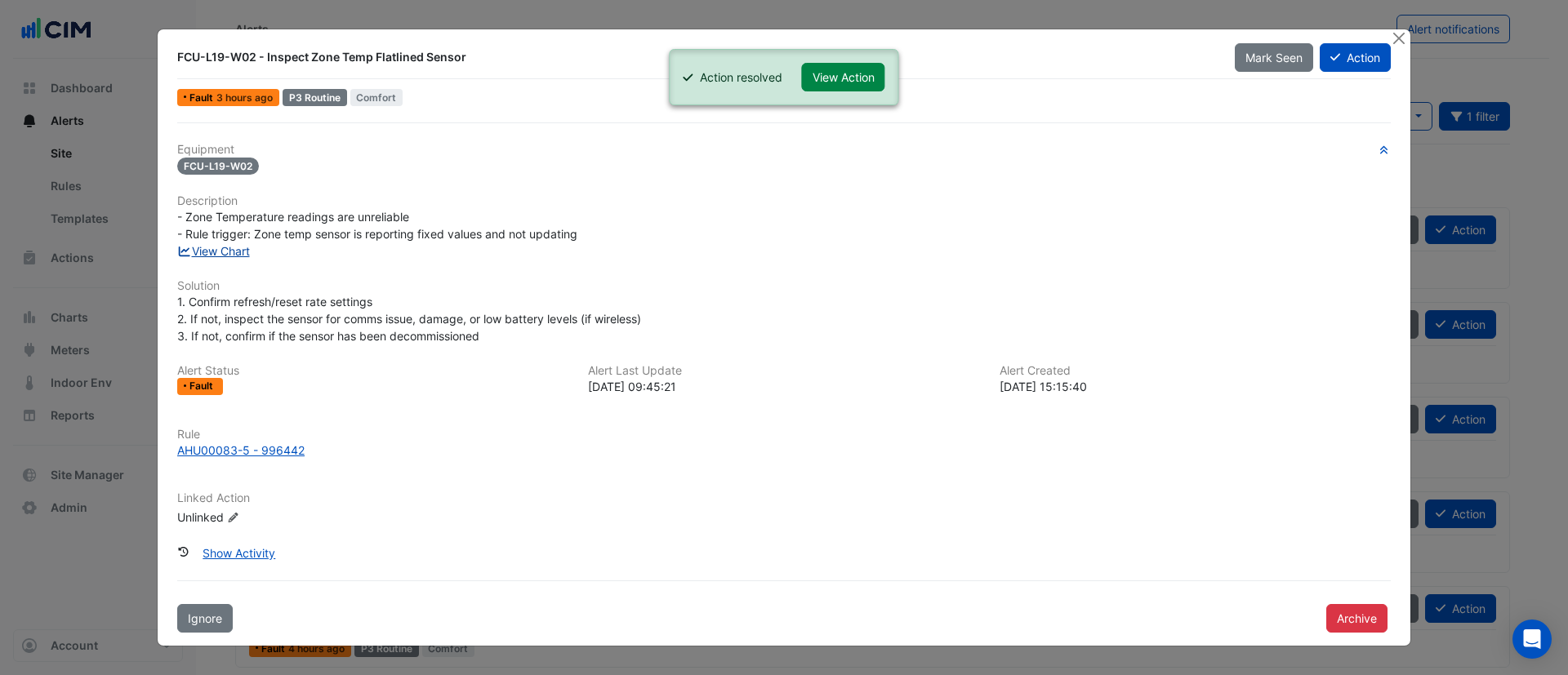
click at [241, 257] on link "View Chart" at bounding box center [213, 250] width 72 height 14
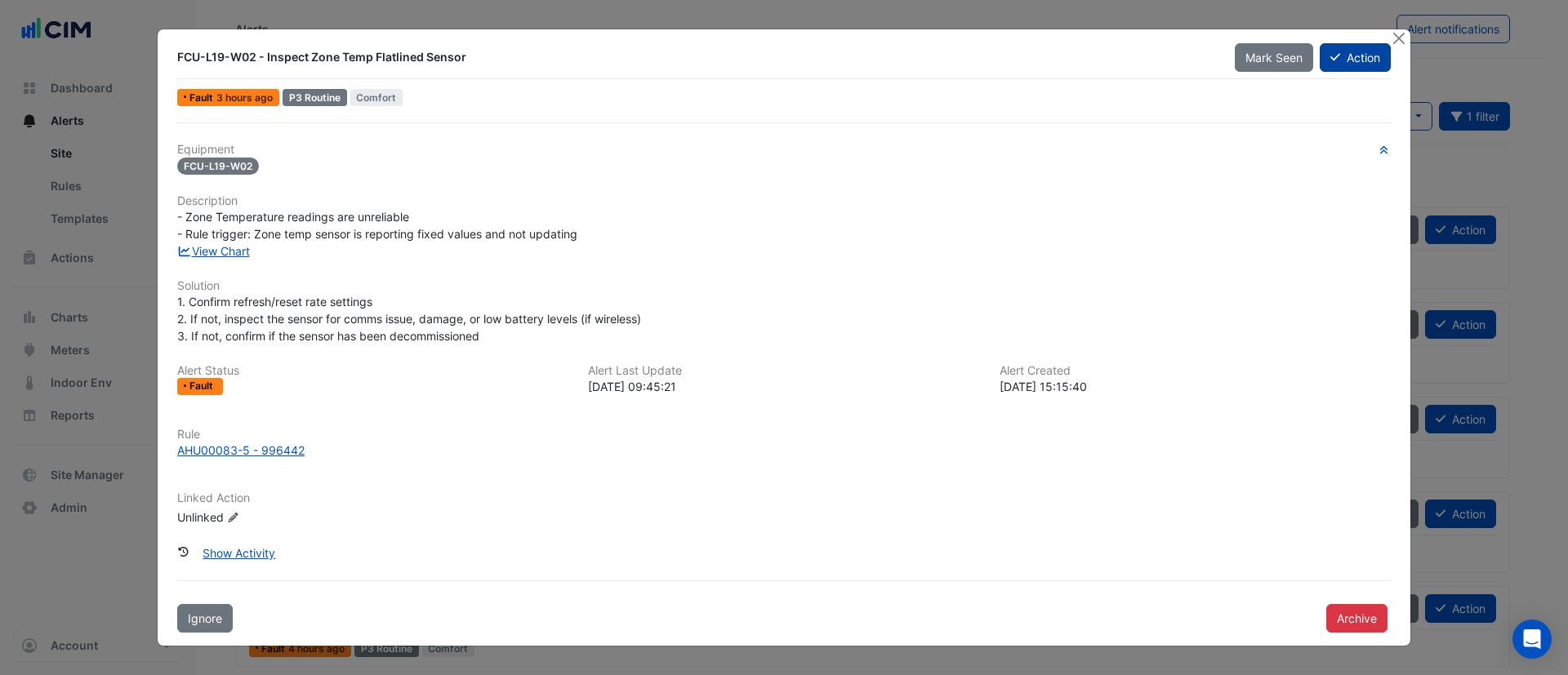
click at [1352, 57] on button "Action" at bounding box center [1355, 57] width 71 height 28
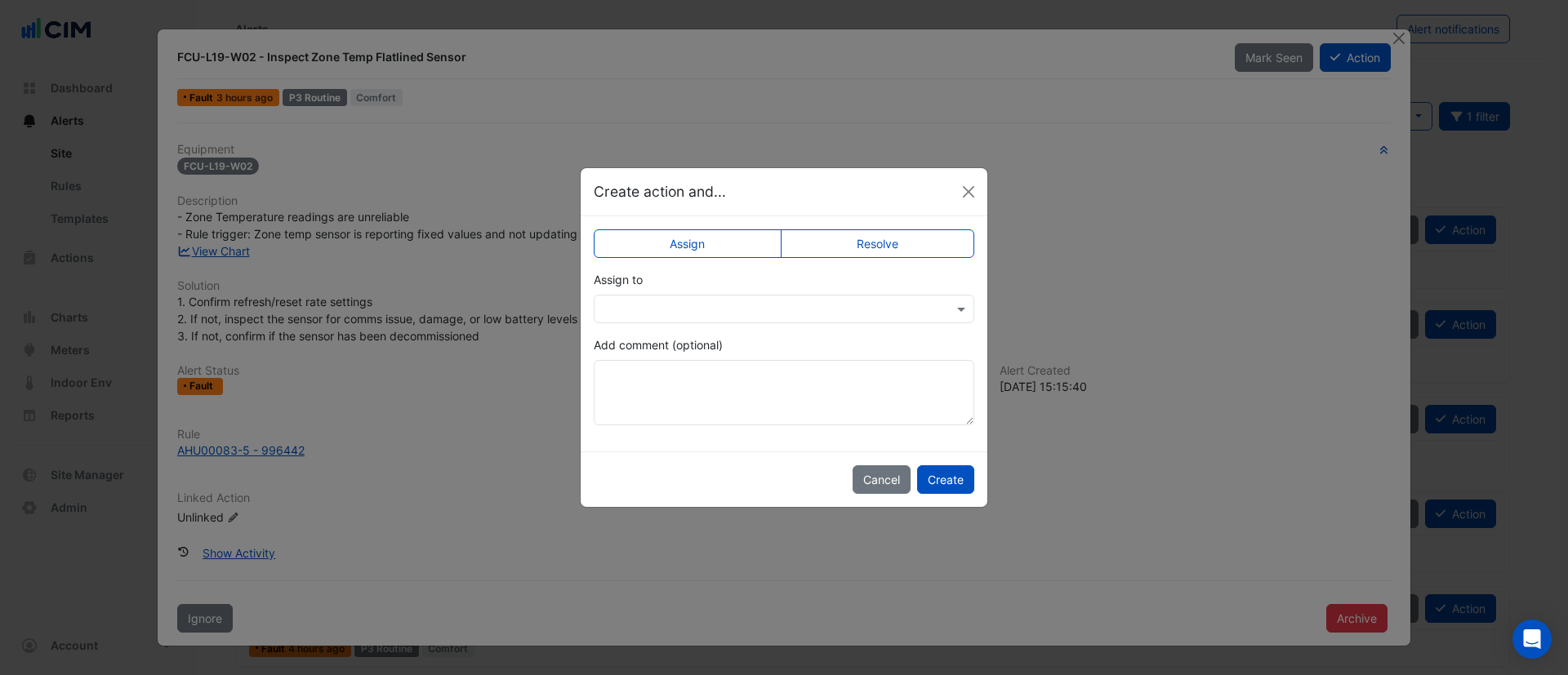
click at [909, 248] on label "Resolve" at bounding box center [878, 243] width 195 height 28
click at [952, 481] on button "Create" at bounding box center [946, 479] width 57 height 28
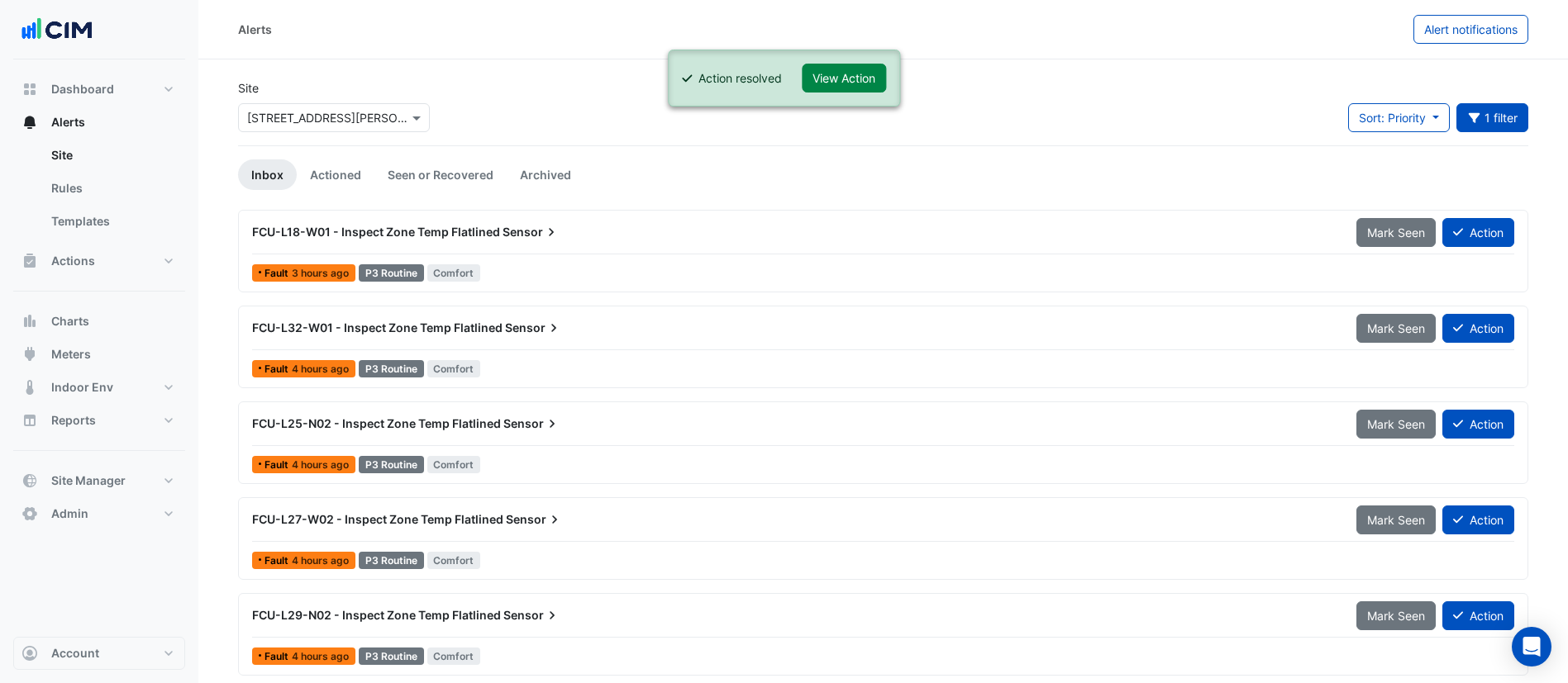
click at [475, 245] on div "FCU-L18-W01 - Inspect Zone Temp Flatlined Sensor" at bounding box center [794, 232] width 1104 height 30
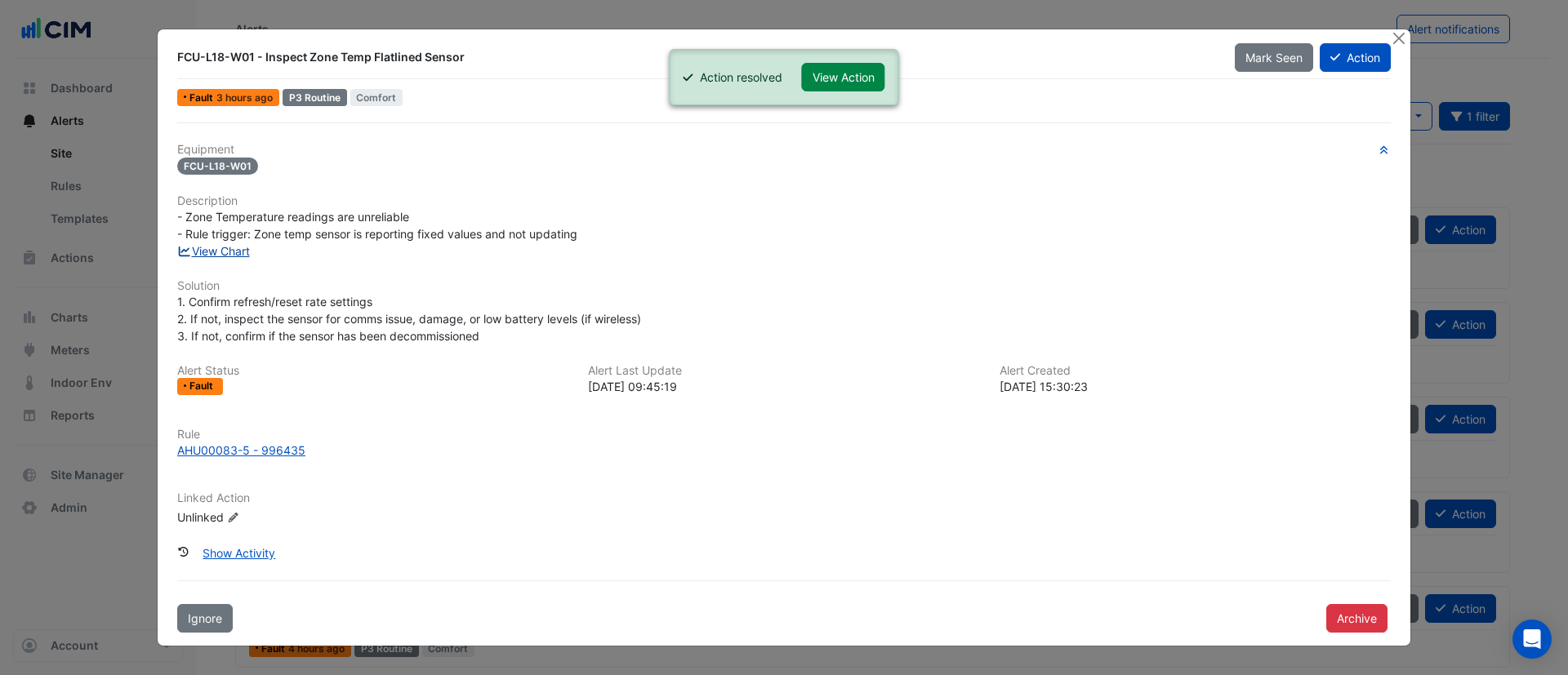
click at [241, 250] on link "View Chart" at bounding box center [213, 250] width 72 height 14
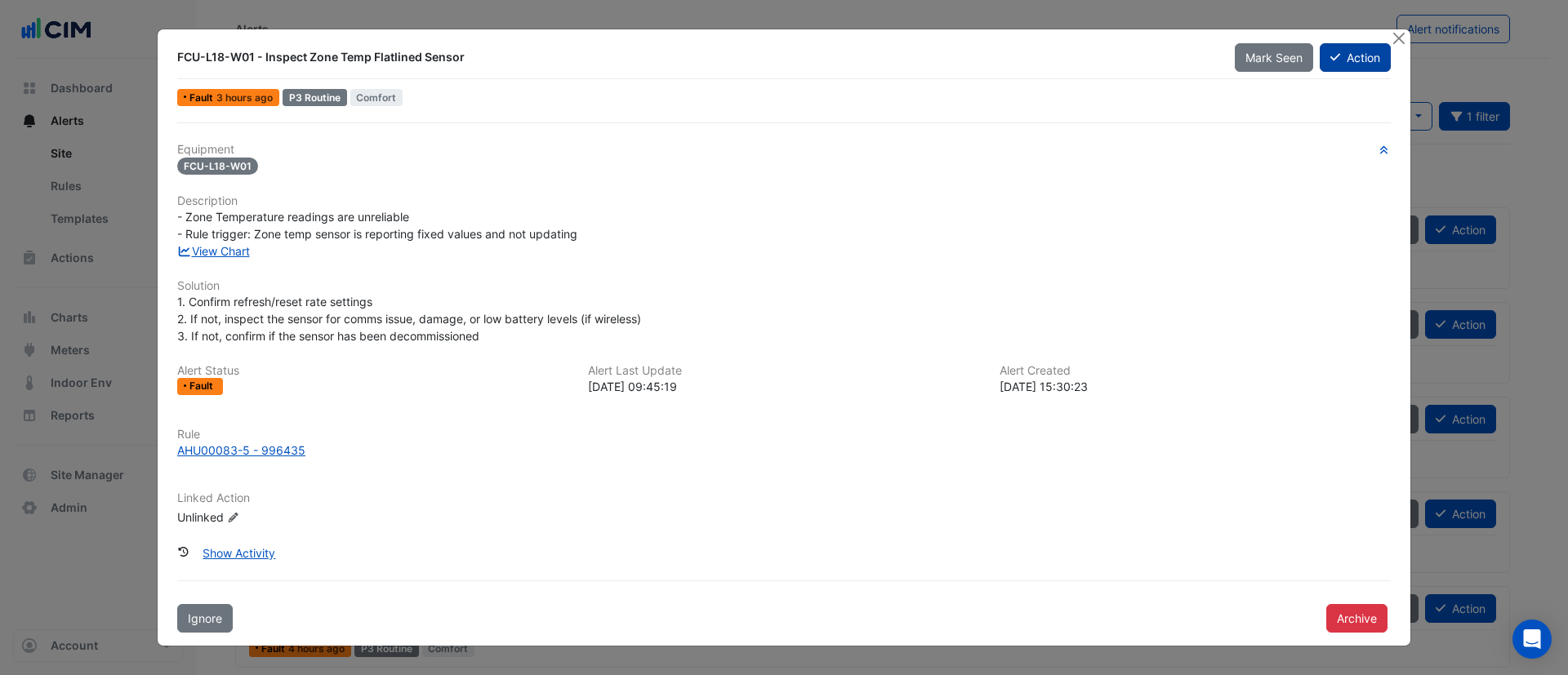
click at [1362, 59] on button "Action" at bounding box center [1355, 57] width 71 height 28
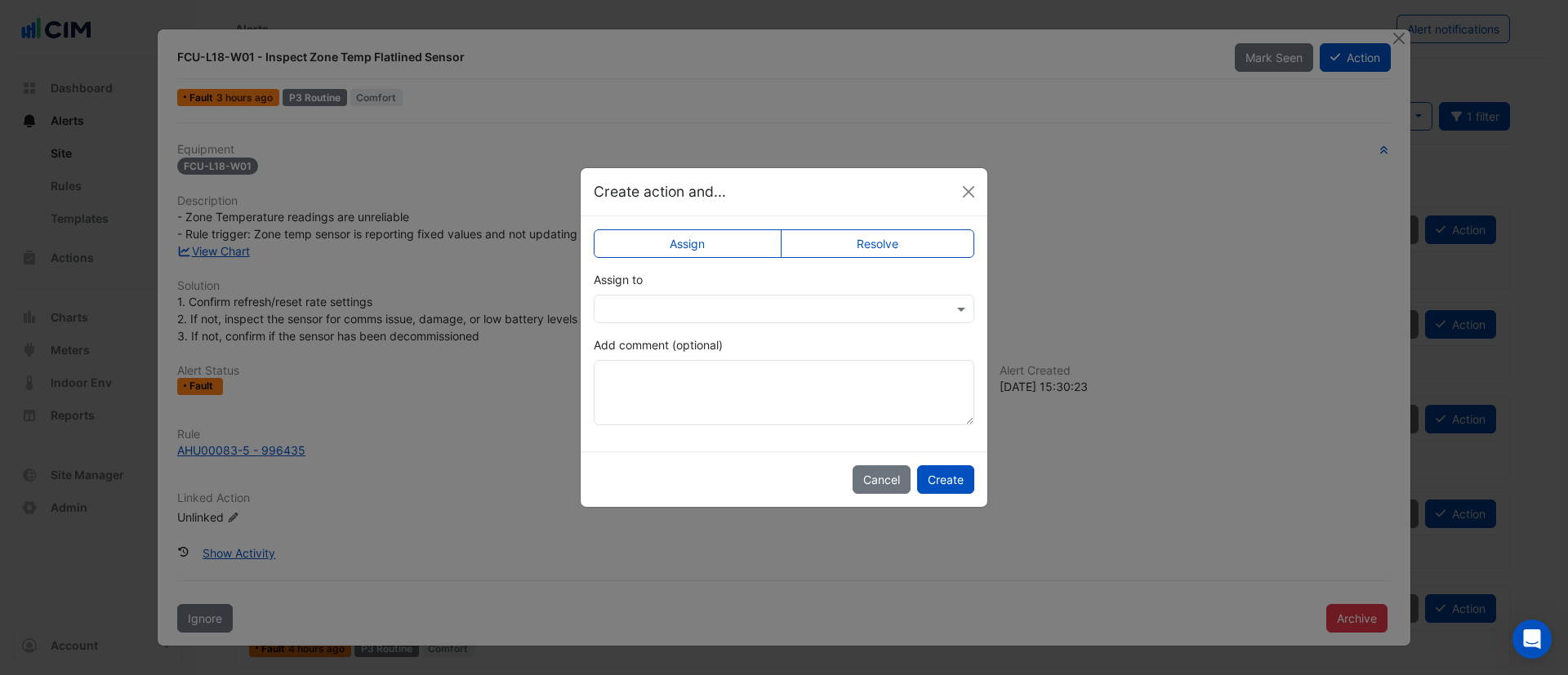
click at [904, 244] on label "Resolve" at bounding box center [878, 243] width 195 height 28
click at [954, 482] on button "Create" at bounding box center [946, 479] width 57 height 28
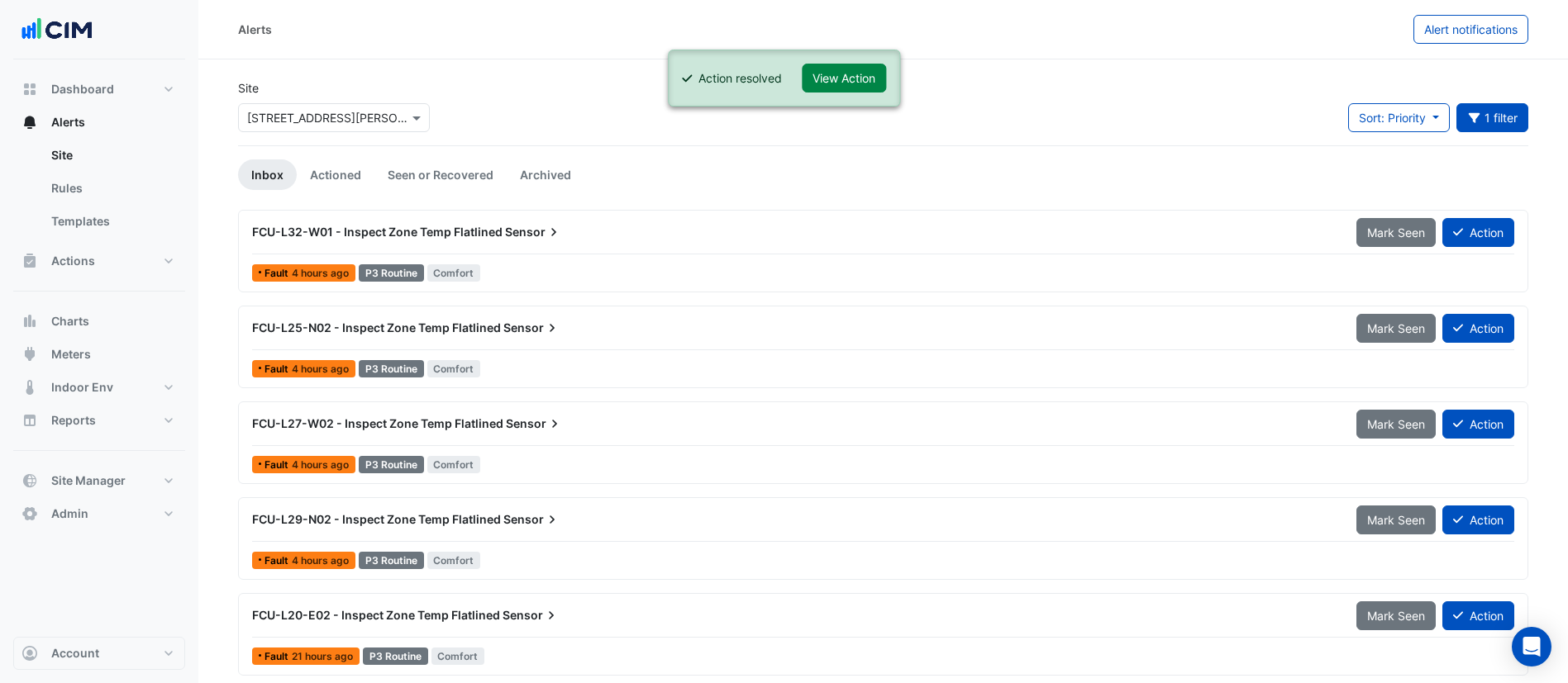
click at [623, 261] on div "Fault 4 hours ago P3 Routine Comfort" at bounding box center [883, 273] width 1265 height 24
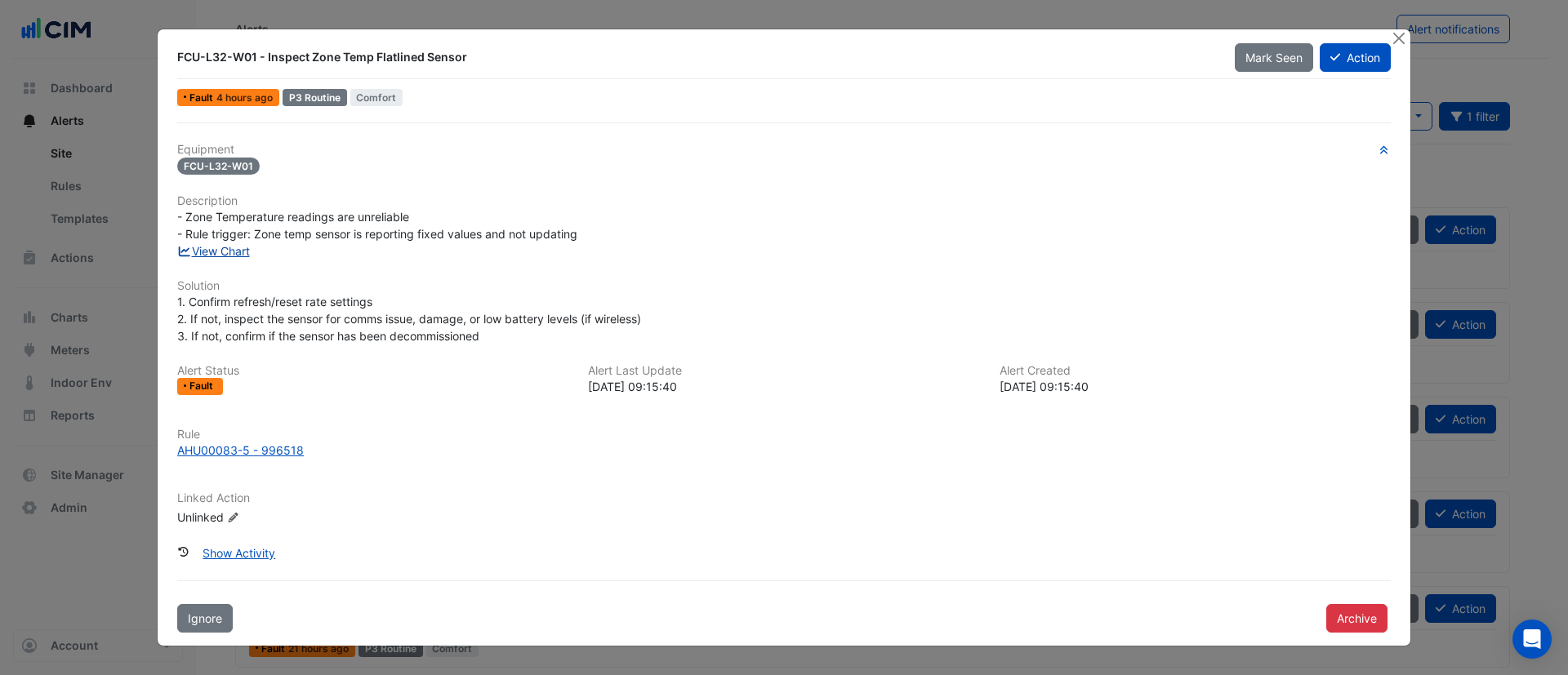
click at [227, 245] on link "View Chart" at bounding box center [213, 250] width 72 height 14
click at [1347, 66] on button "Action" at bounding box center [1355, 57] width 71 height 28
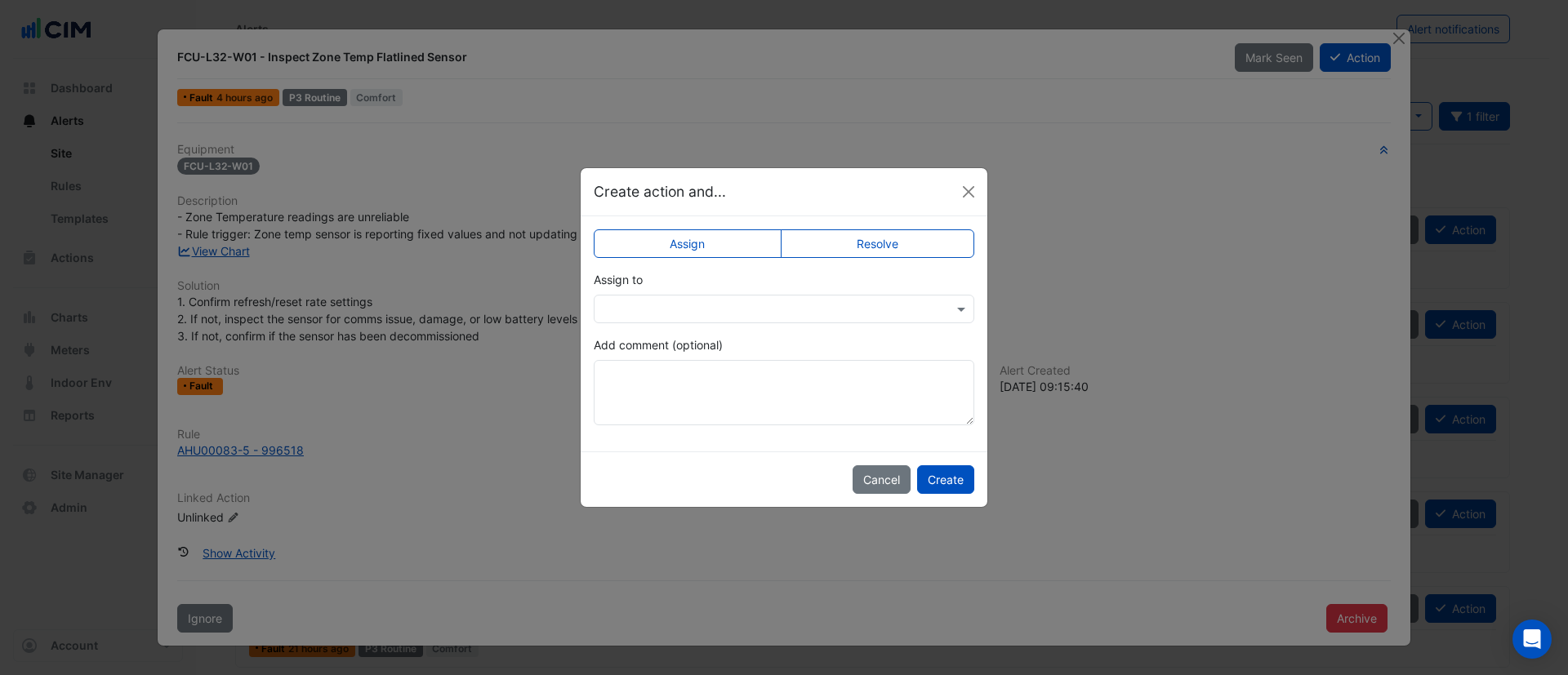
click at [838, 234] on label "Resolve" at bounding box center [878, 243] width 195 height 28
click at [957, 475] on button "Create" at bounding box center [946, 479] width 57 height 28
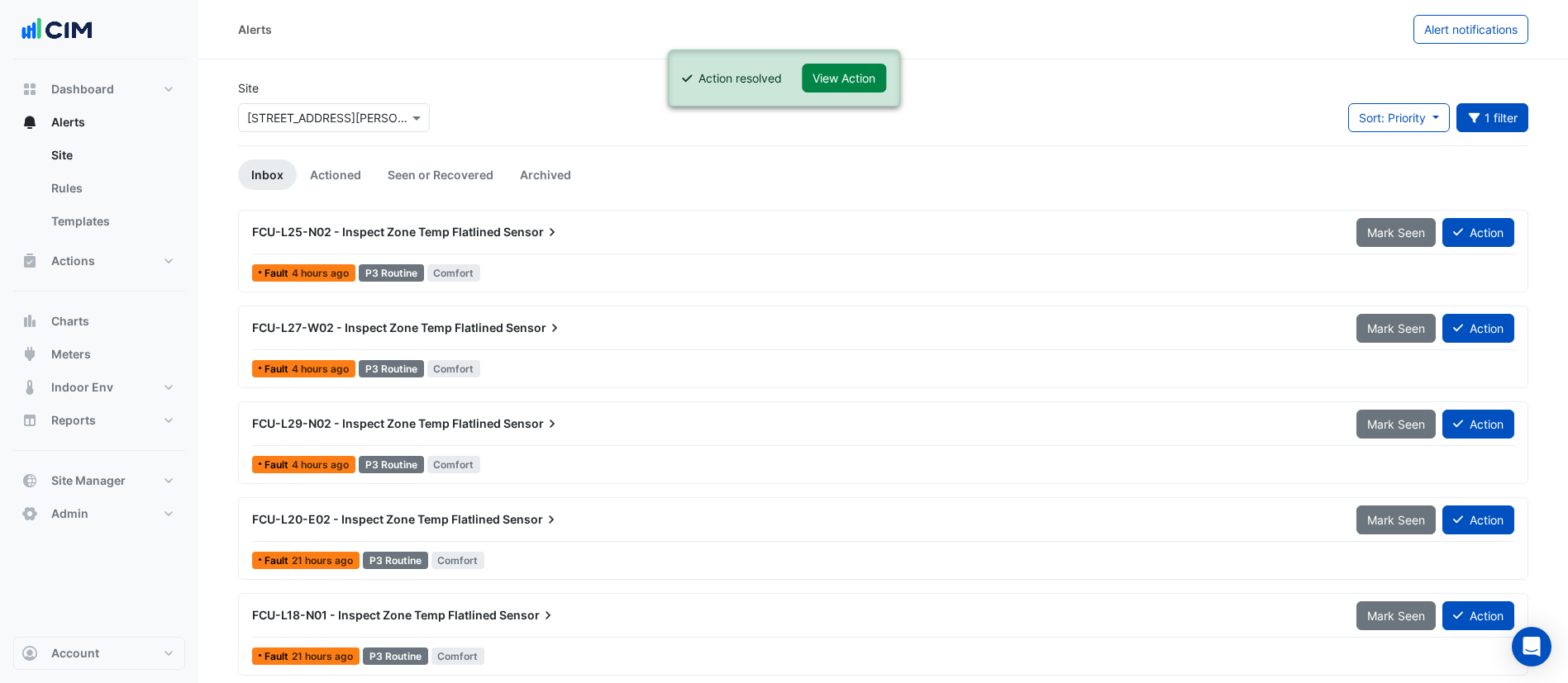
click at [544, 229] on icon at bounding box center [552, 232] width 17 height 17
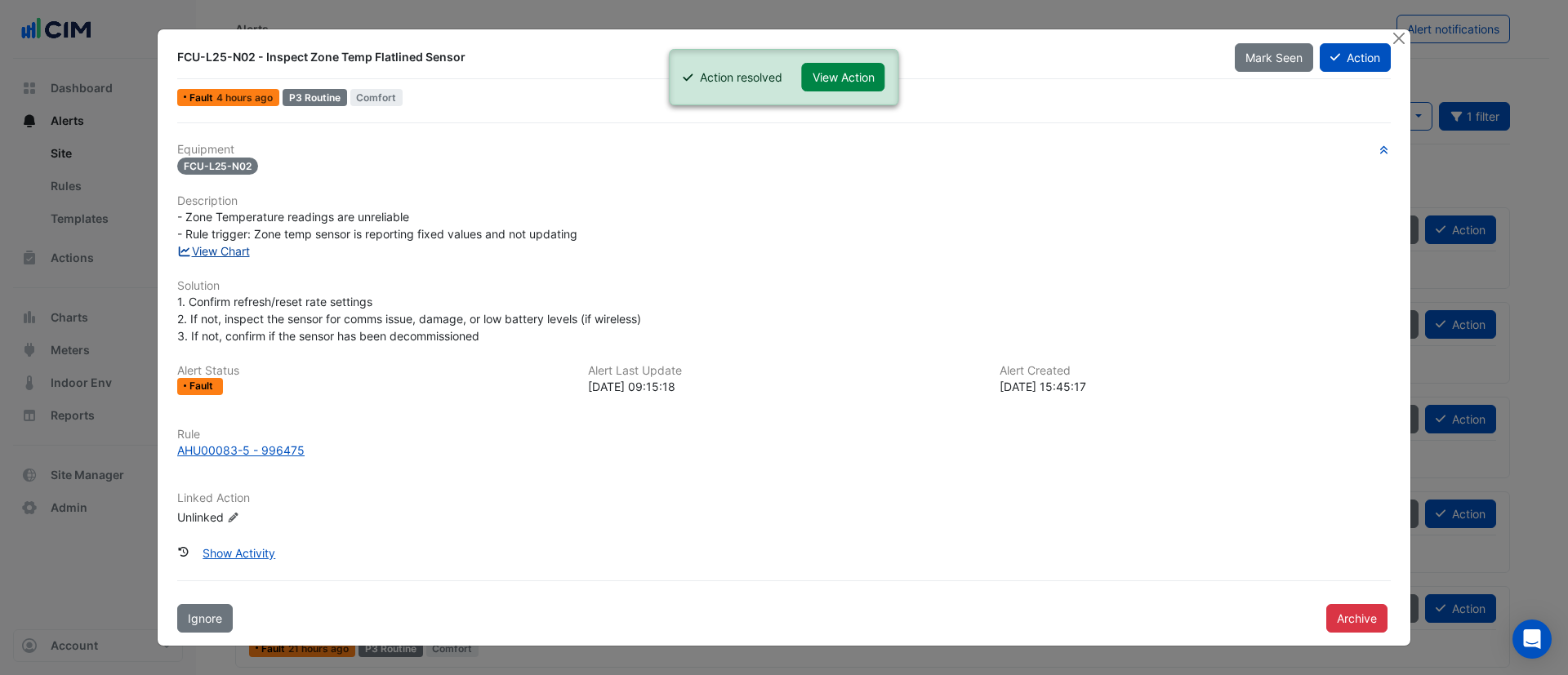
click at [201, 252] on link "View Chart" at bounding box center [213, 250] width 72 height 14
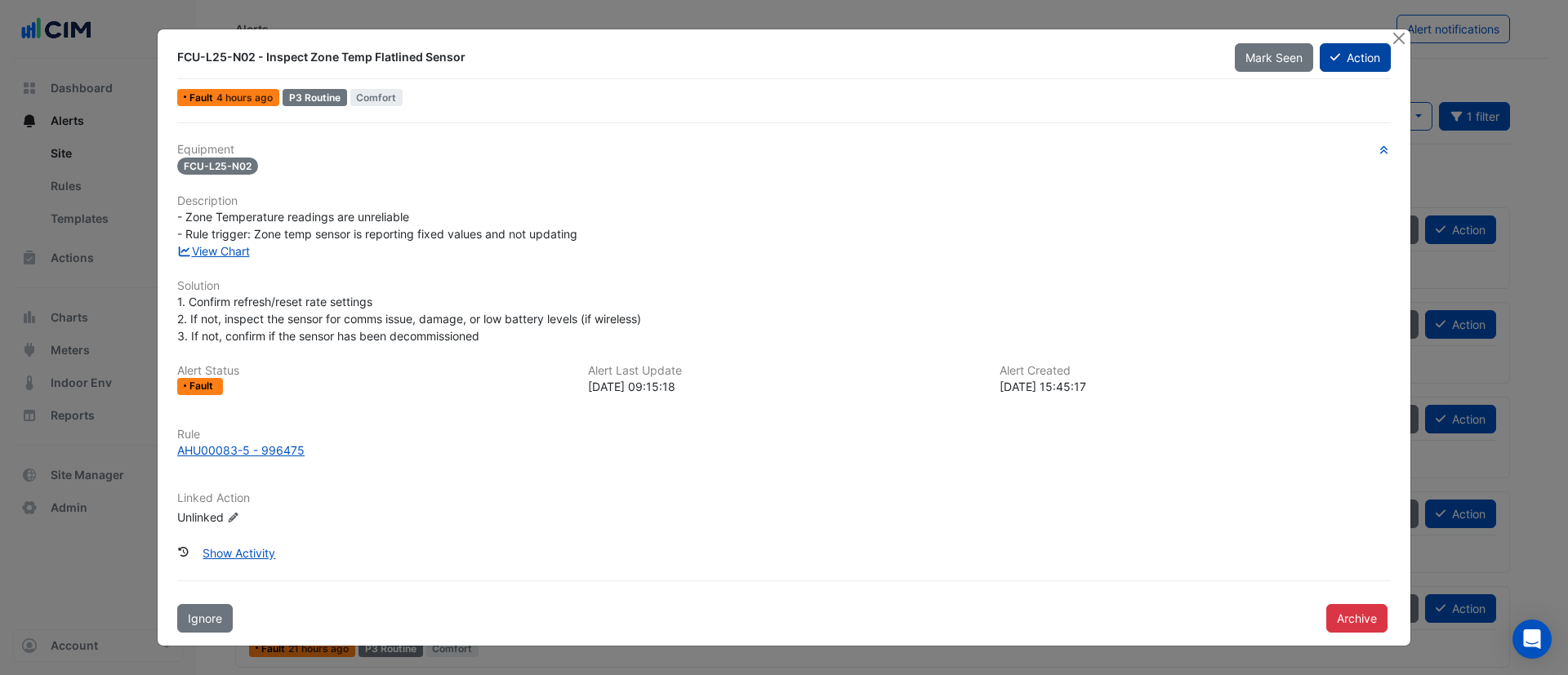
click at [1325, 65] on button "Action" at bounding box center [1355, 57] width 71 height 28
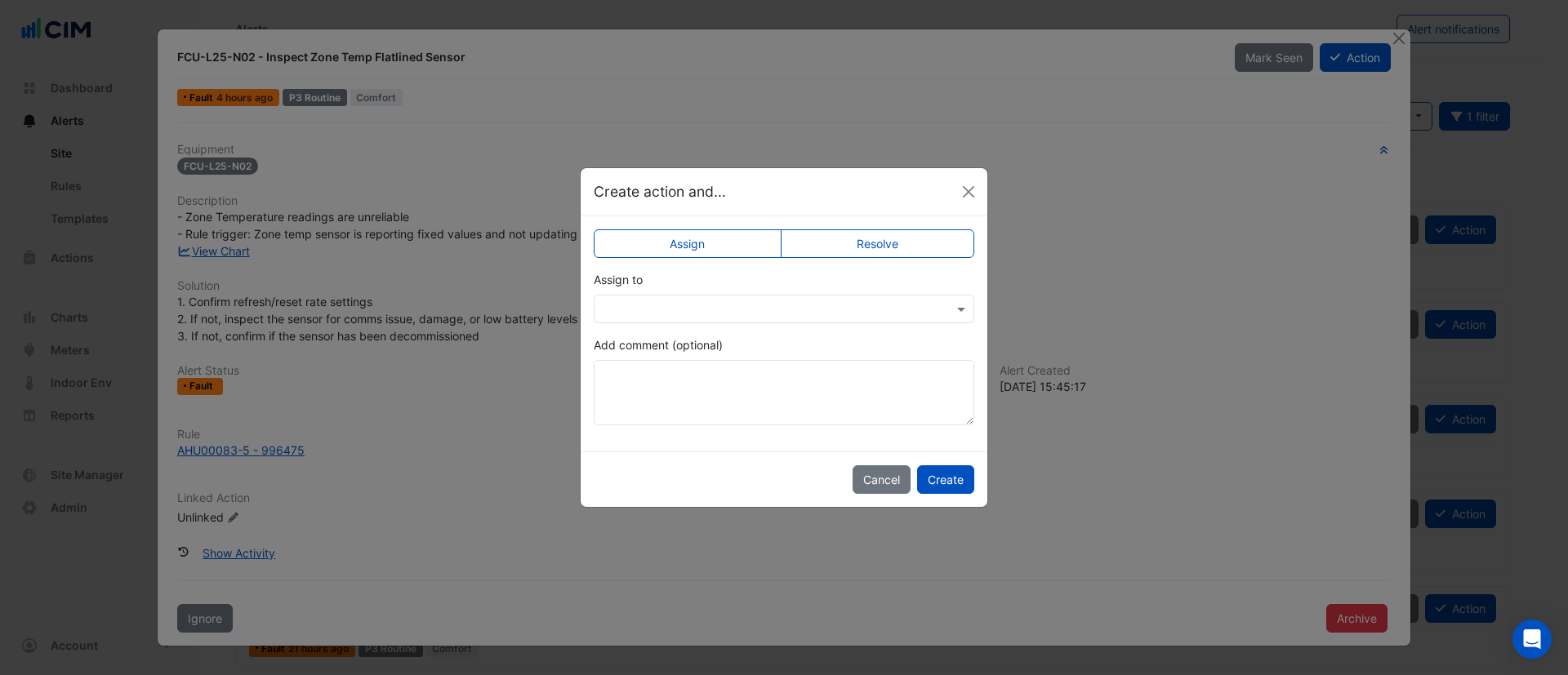
click at [904, 245] on label "Resolve" at bounding box center [878, 243] width 195 height 28
click at [967, 481] on button "Create" at bounding box center [946, 479] width 57 height 28
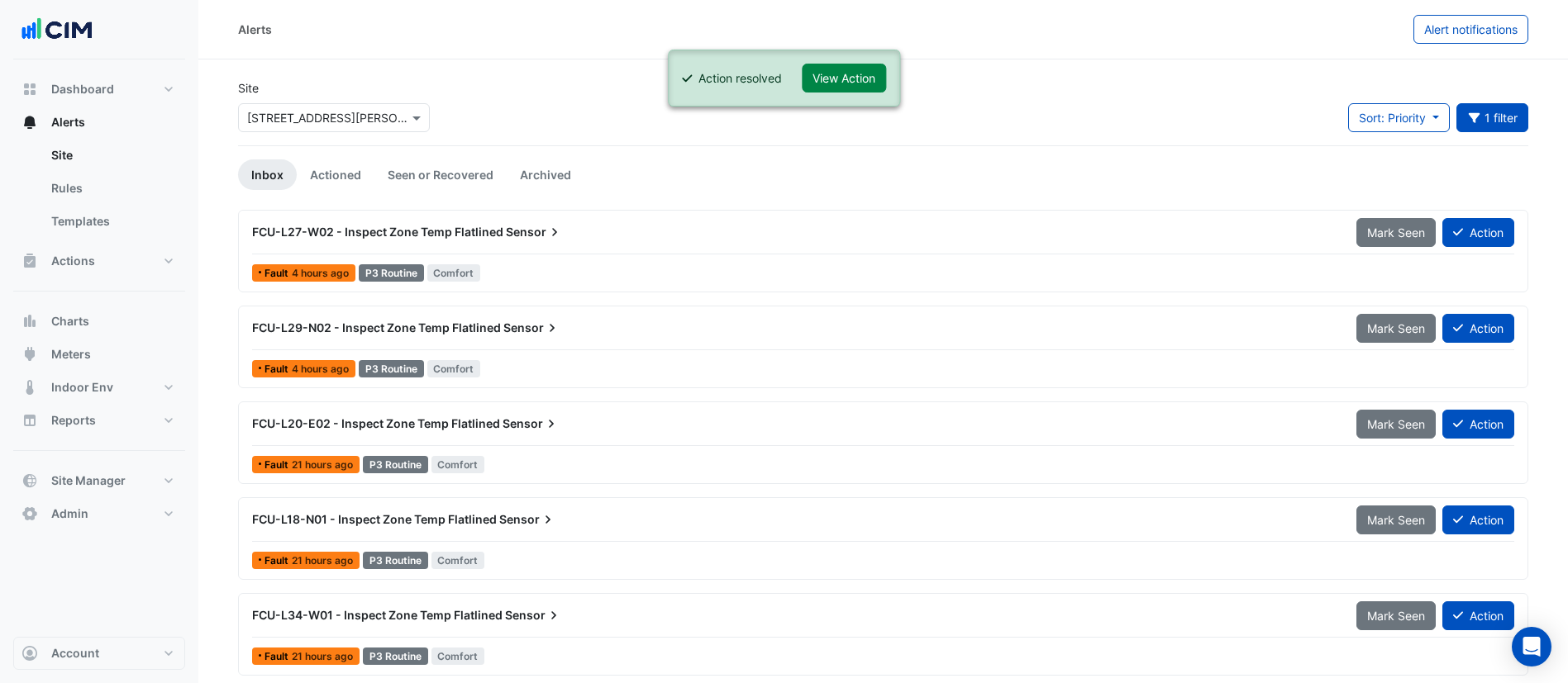
click at [548, 250] on div "FCU-L27-W02 - Inspect Zone Temp Flatlined Sensor Mark Seen Action" at bounding box center [884, 236] width 1263 height 37
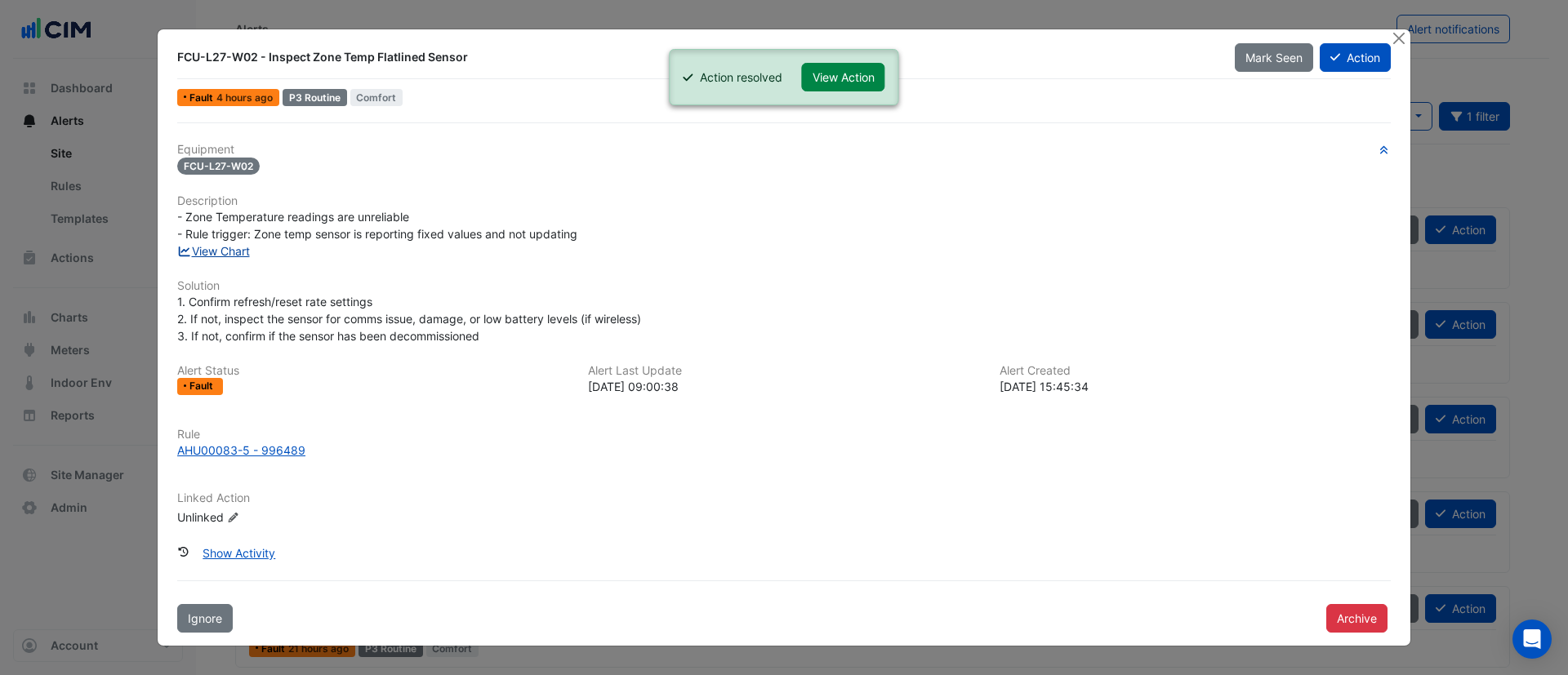
click at [221, 252] on link "View Chart" at bounding box center [213, 250] width 72 height 14
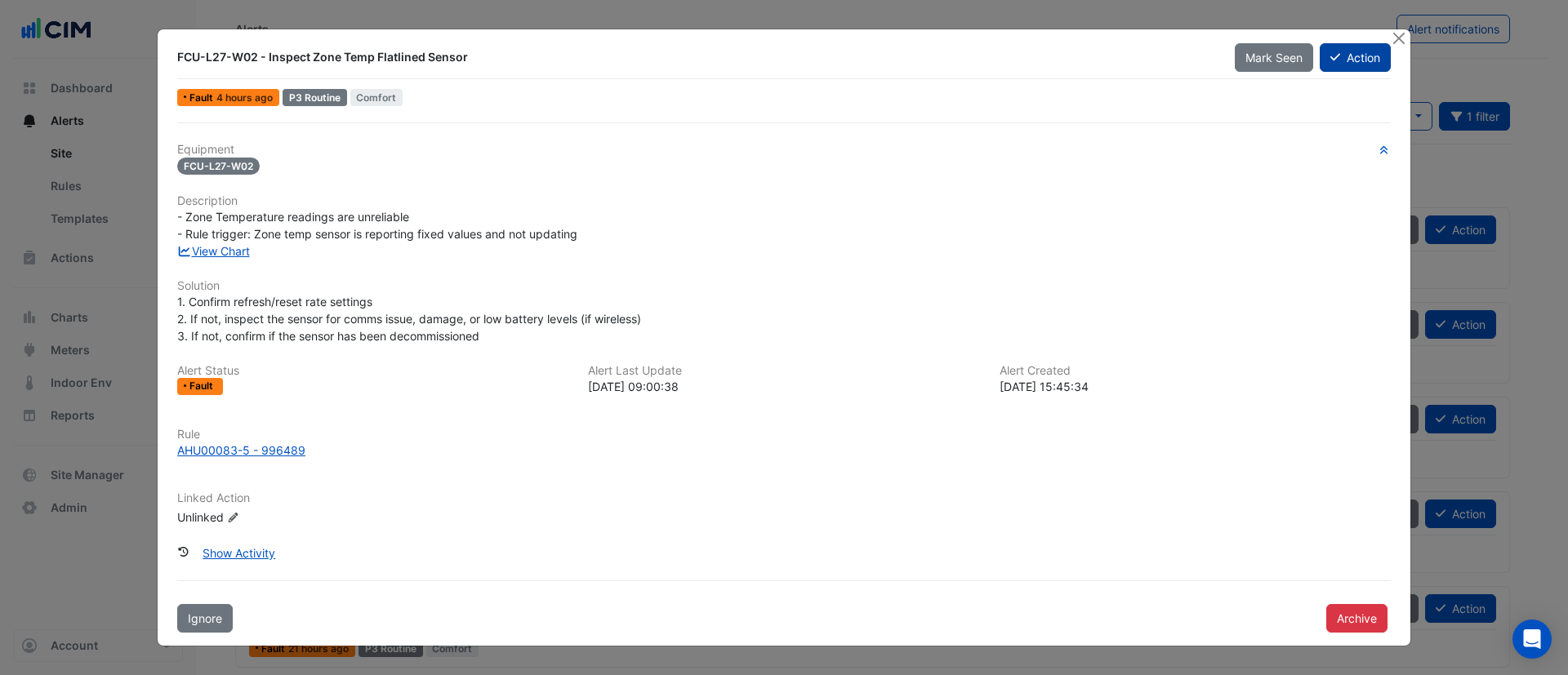
click at [1383, 61] on button "Action" at bounding box center [1355, 57] width 71 height 28
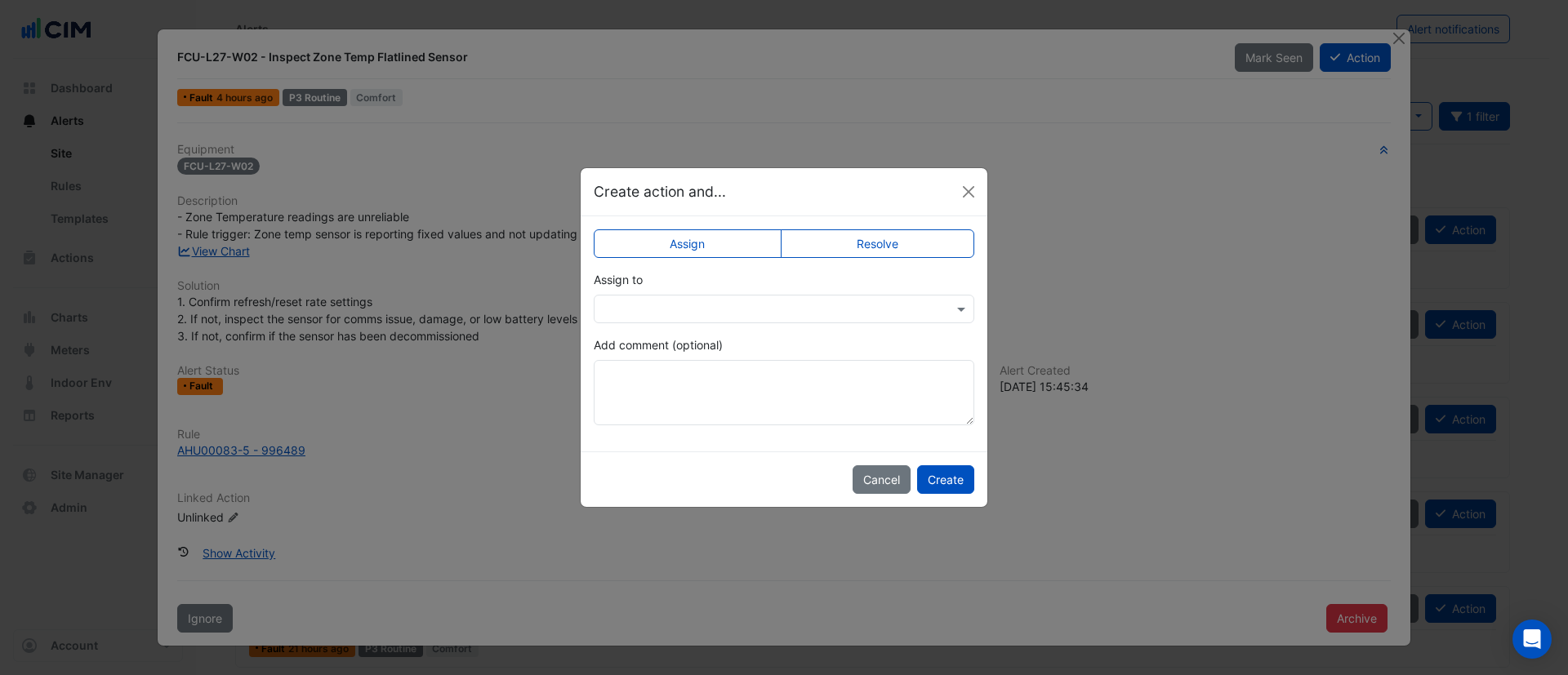
click at [880, 243] on label "Resolve" at bounding box center [878, 243] width 195 height 28
click at [950, 486] on button "Create" at bounding box center [946, 479] width 57 height 28
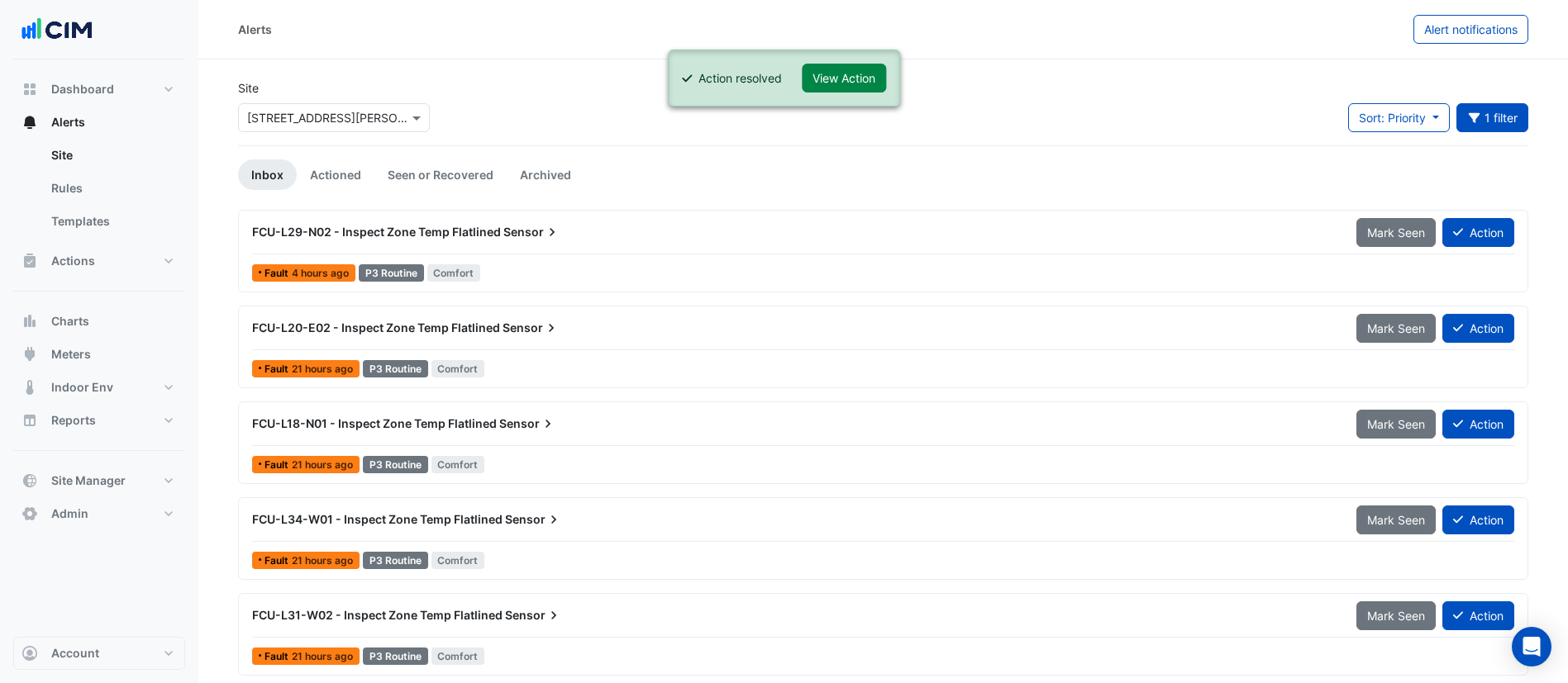
click at [648, 257] on div "FCU-L29-N02 - Inspect Zone Temp Flatlined Sensor Mark Seen Action Fault 4 hours…" at bounding box center [883, 251] width 1276 height 68
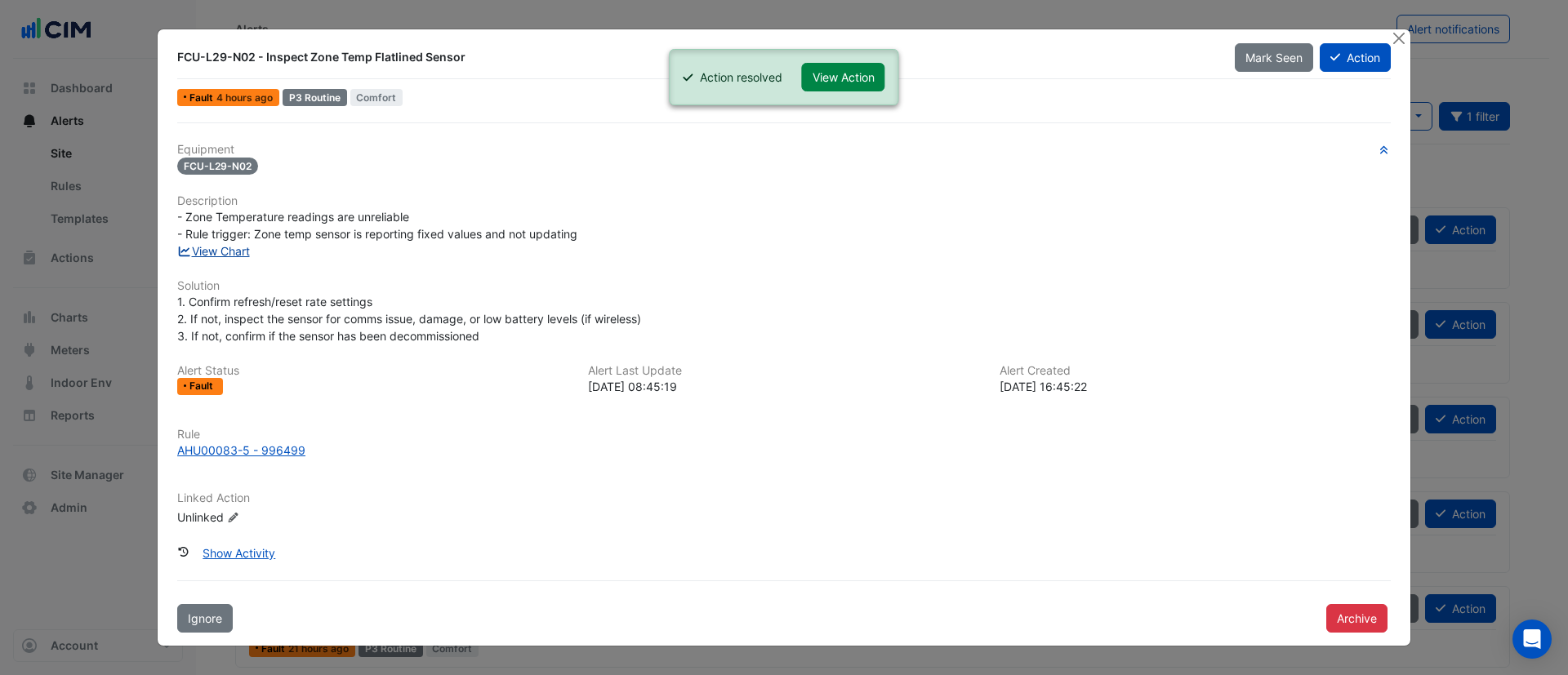
click at [206, 250] on link "View Chart" at bounding box center [213, 250] width 72 height 14
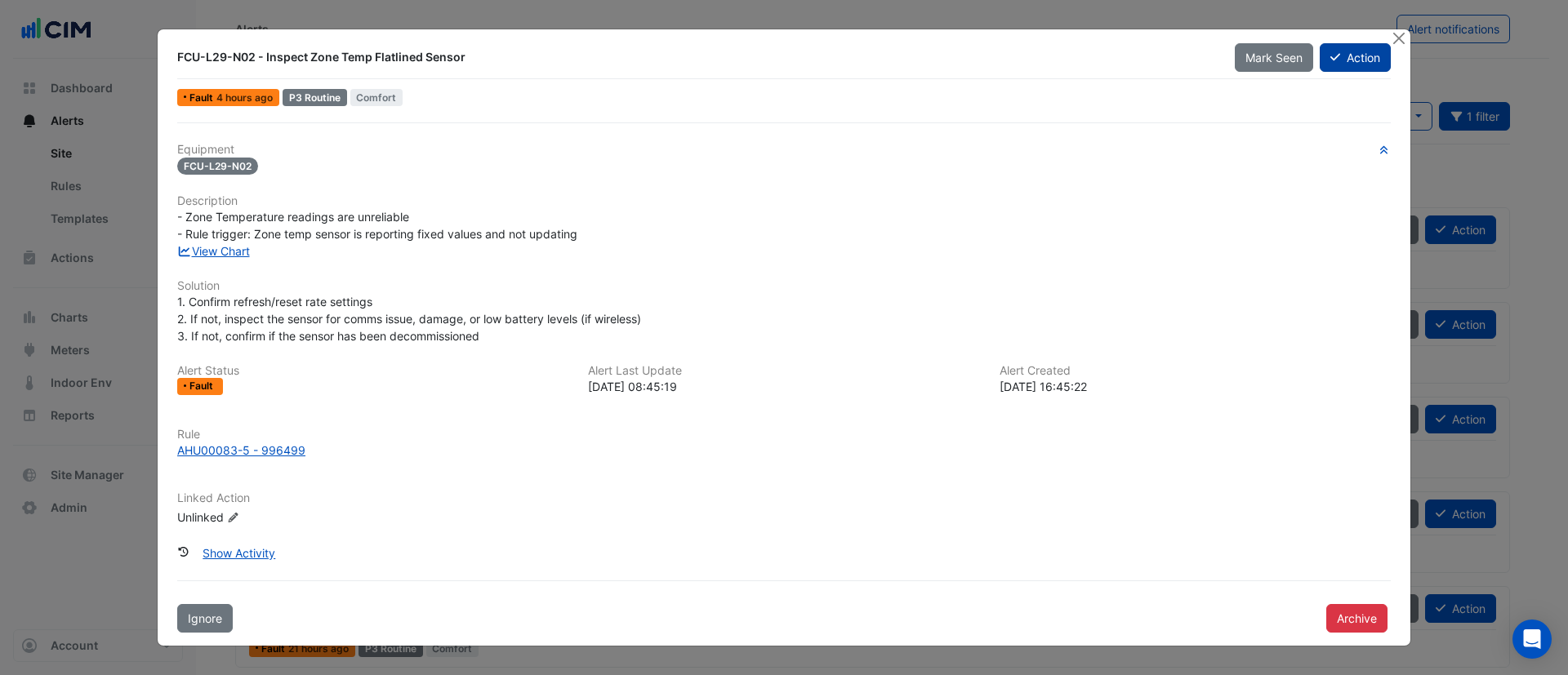
click at [1361, 57] on button "Action" at bounding box center [1355, 57] width 71 height 28
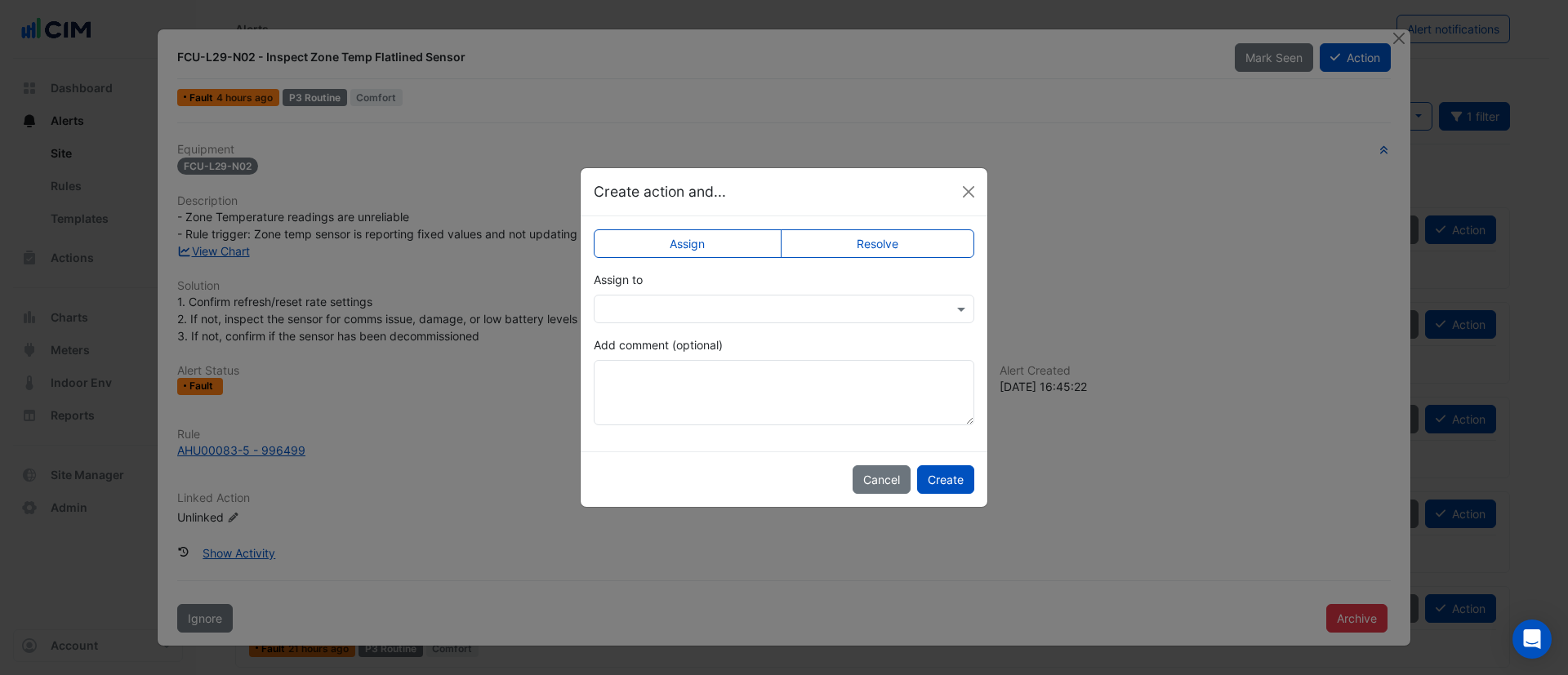
click at [919, 247] on label "Resolve" at bounding box center [878, 243] width 195 height 28
click at [958, 475] on button "Create" at bounding box center [946, 479] width 57 height 28
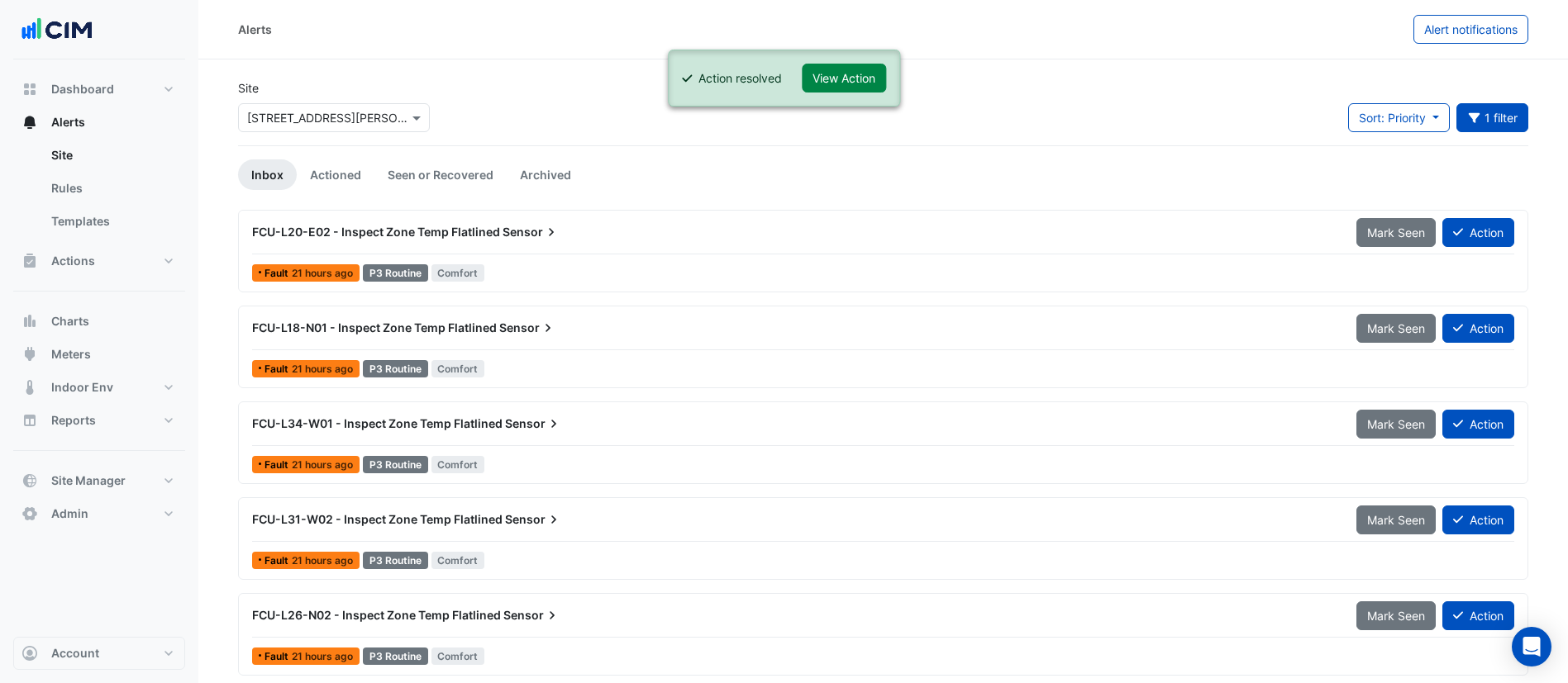
click at [518, 238] on span "Sensor" at bounding box center [530, 232] width 57 height 17
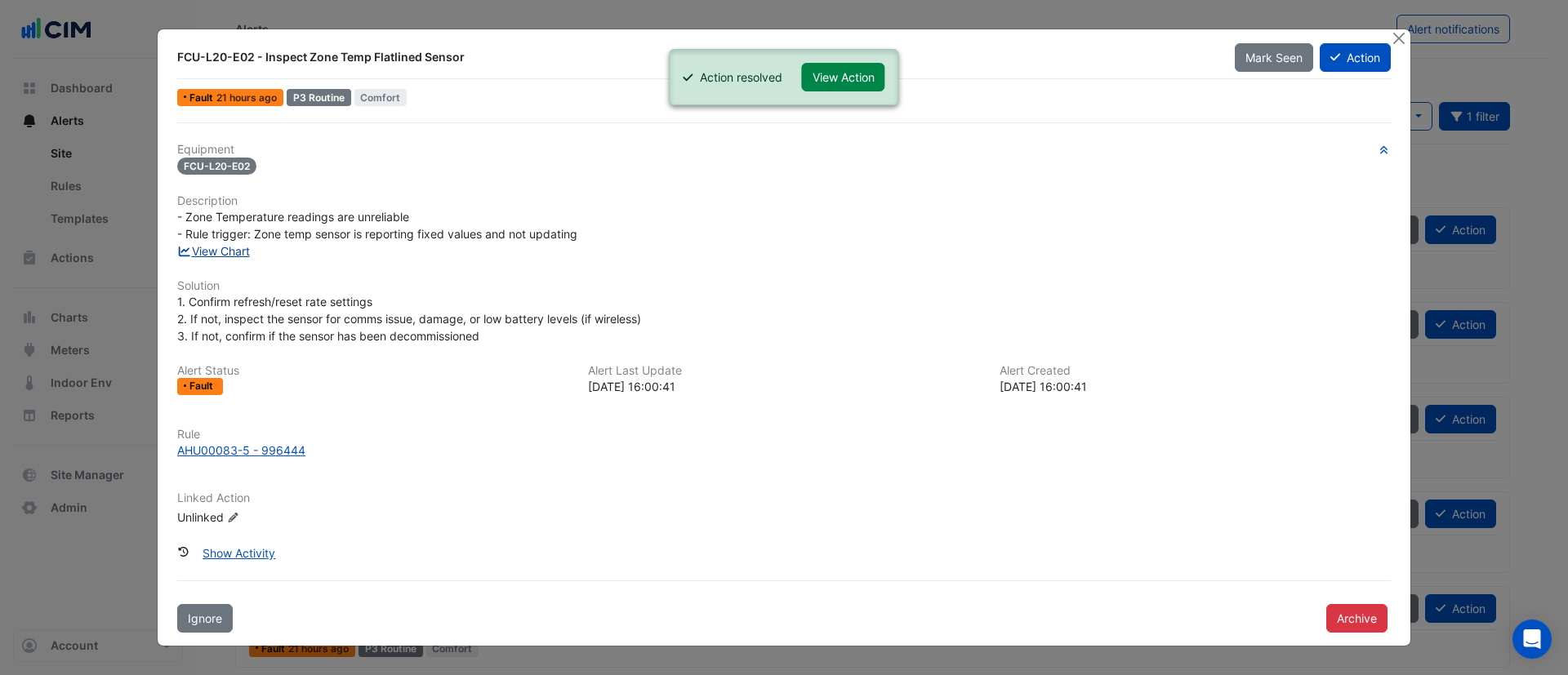
click at [232, 250] on link "View Chart" at bounding box center [213, 250] width 72 height 14
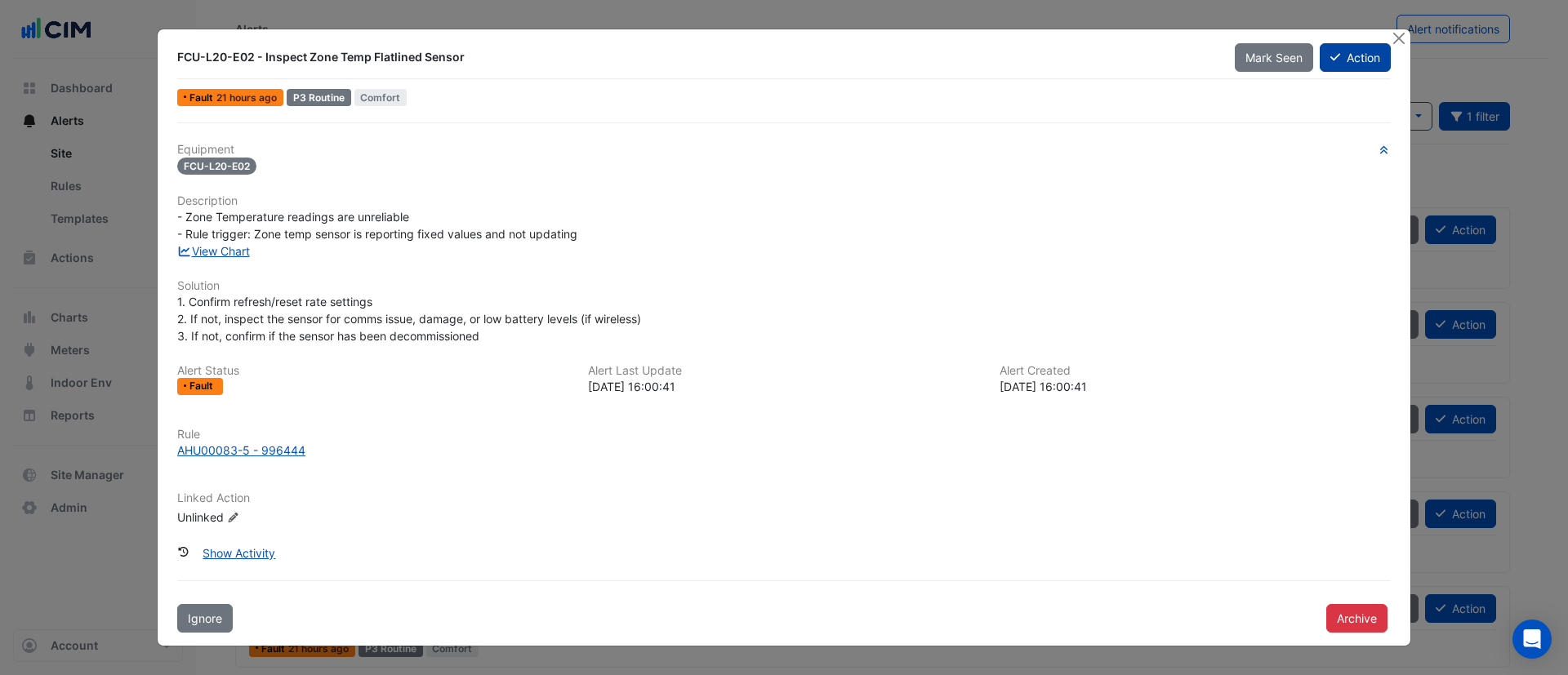
click at [1366, 68] on button "Action" at bounding box center [1355, 57] width 71 height 28
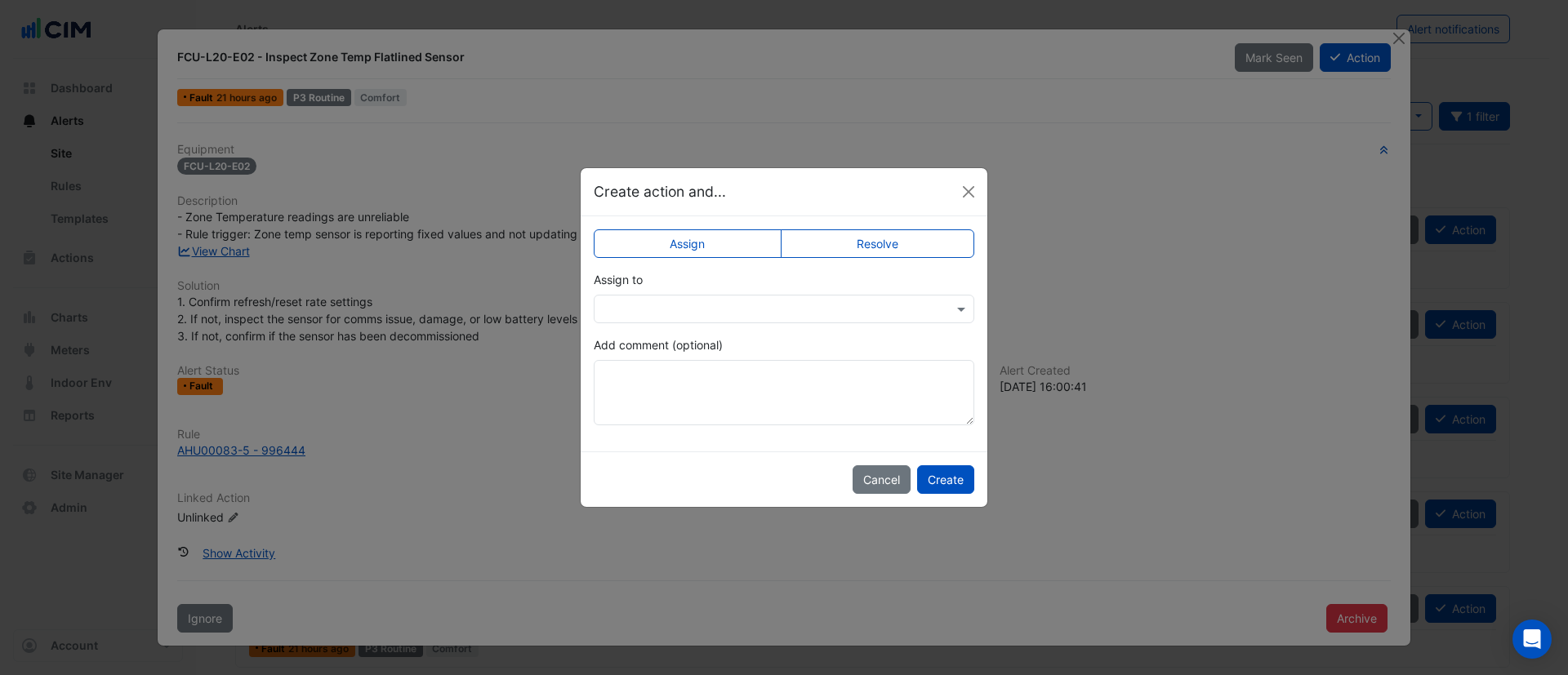
click at [860, 246] on label "Resolve" at bounding box center [878, 243] width 195 height 28
click at [951, 488] on button "Create" at bounding box center [946, 479] width 57 height 28
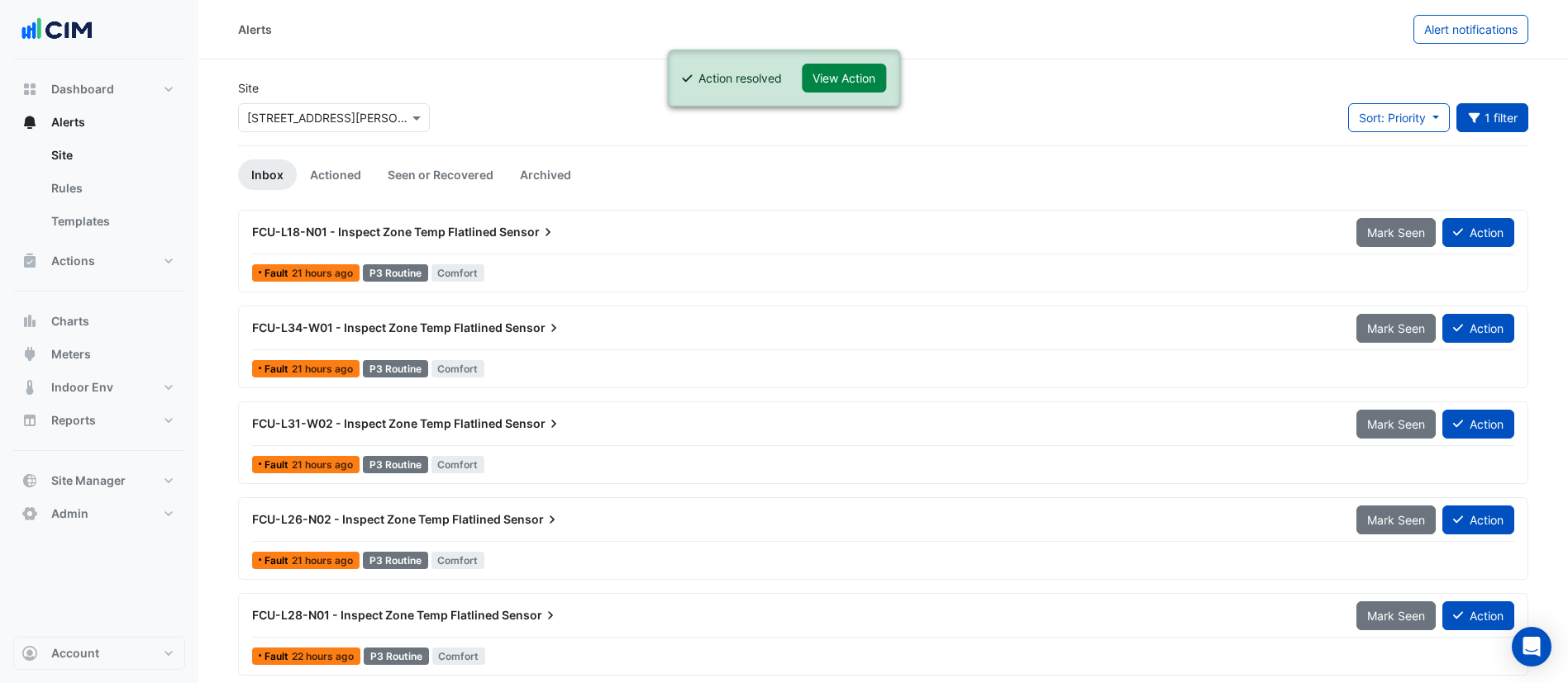
click at [470, 246] on div "FCU-L18-N01 - Inspect Zone Temp Flatlined Sensor" at bounding box center [794, 232] width 1104 height 30
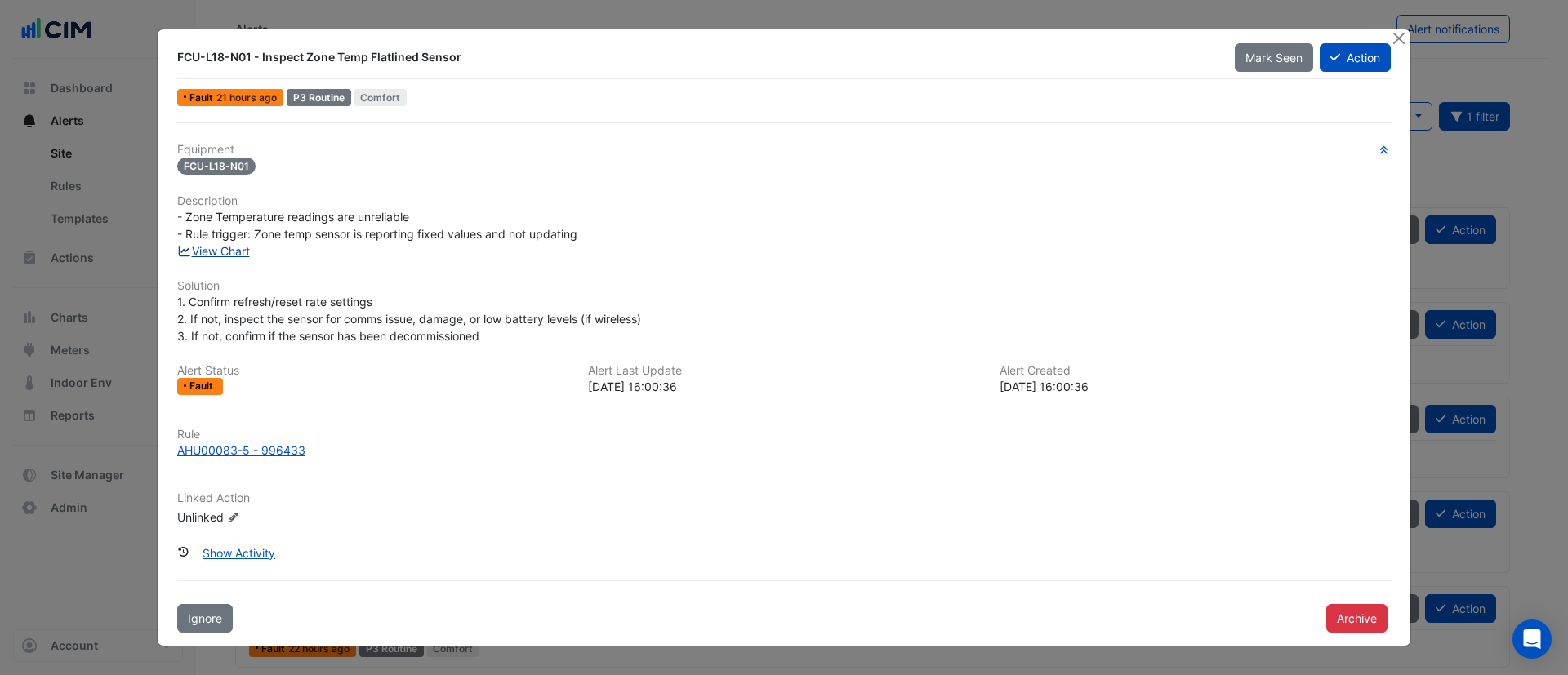
click at [221, 253] on link "View Chart" at bounding box center [213, 250] width 72 height 14
click at [1345, 63] on button "Action" at bounding box center [1355, 57] width 71 height 28
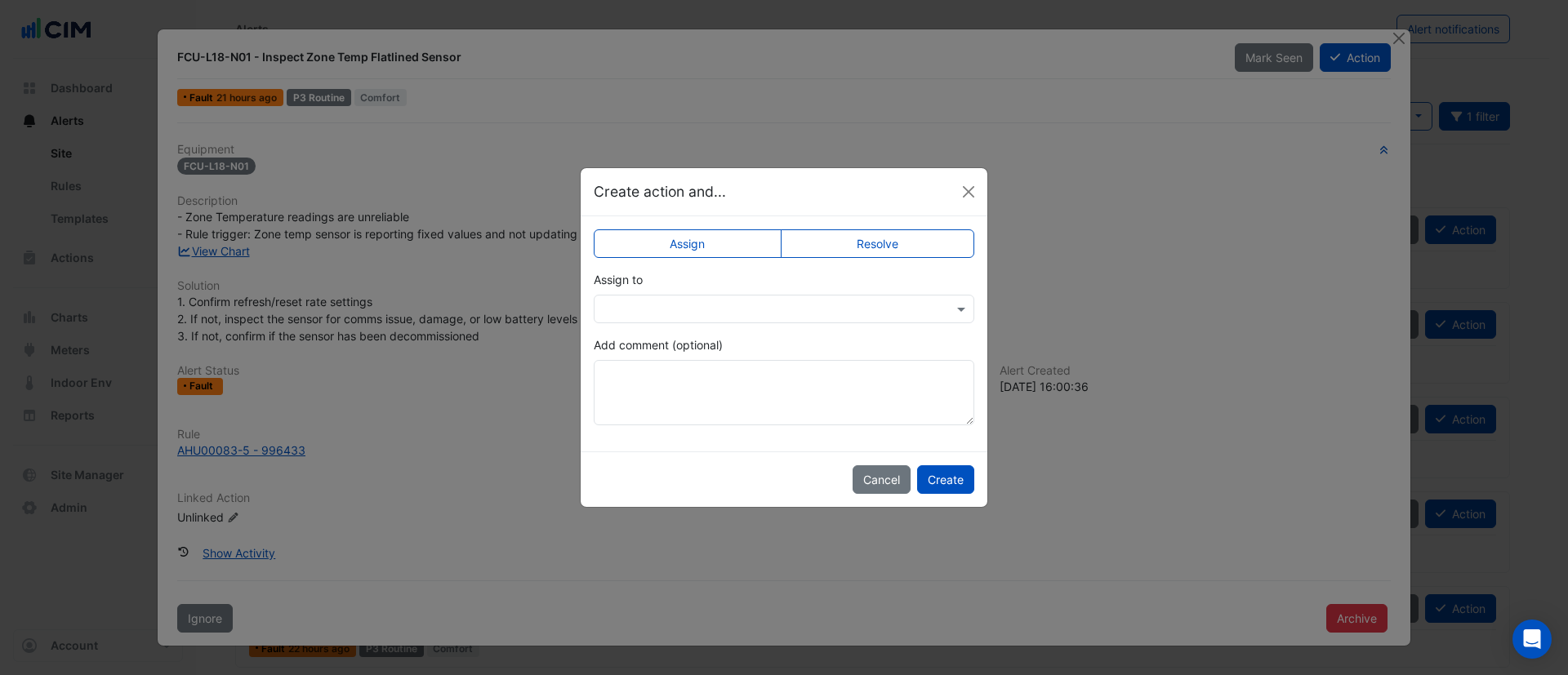
click at [853, 250] on label "Resolve" at bounding box center [878, 243] width 195 height 28
click at [951, 485] on button "Create" at bounding box center [946, 479] width 57 height 28
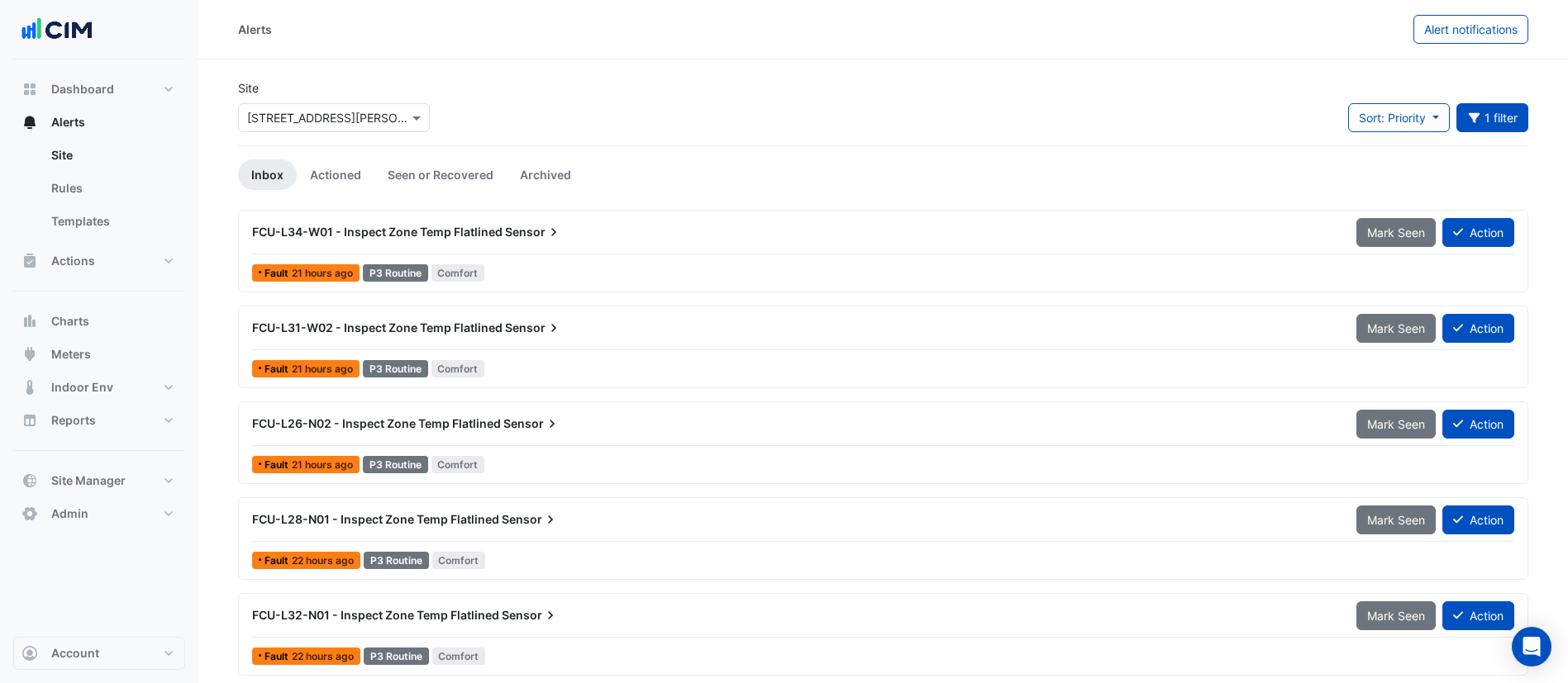
click at [585, 246] on div "FCU-L34-W01 - Inspect Zone Temp Flatlined Sensor" at bounding box center [794, 232] width 1104 height 30
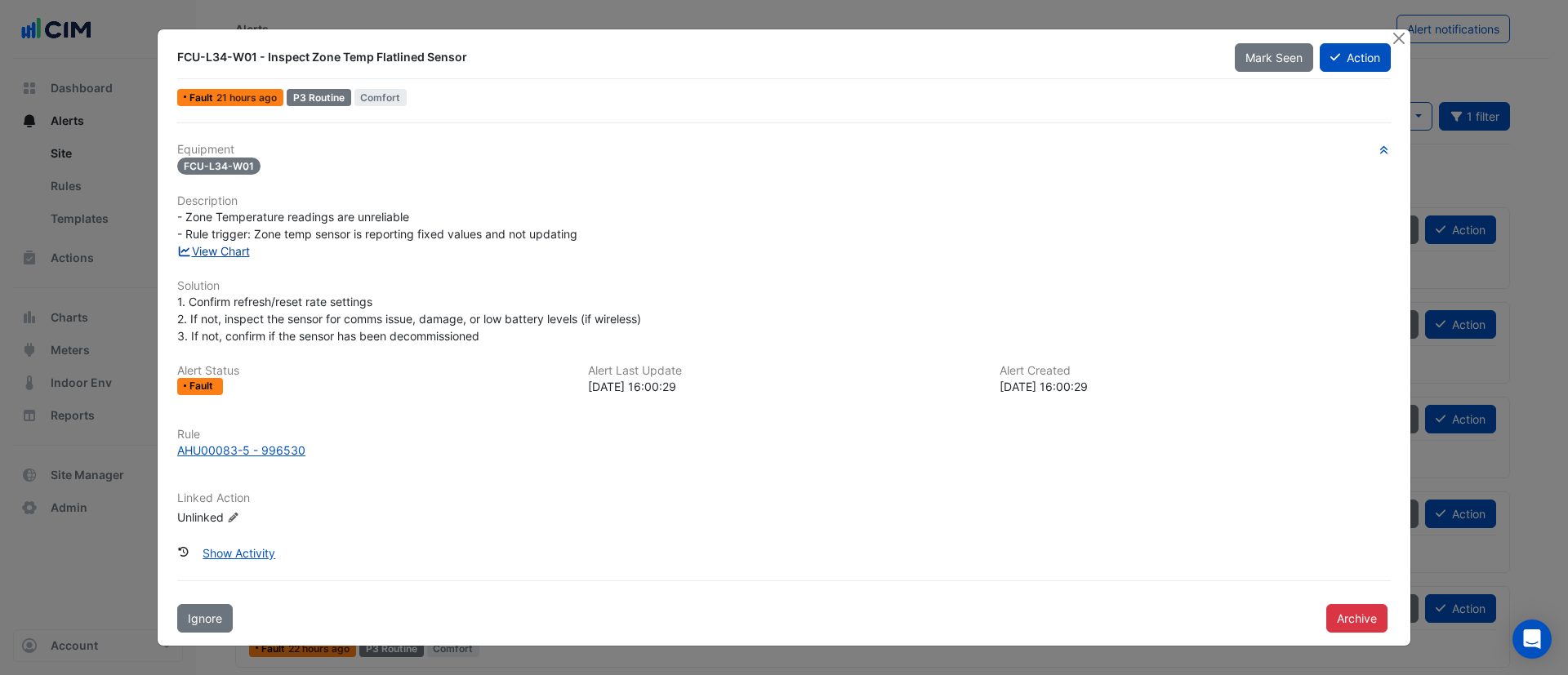
click at [230, 256] on link "View Chart" at bounding box center [213, 250] width 72 height 14
click at [1351, 71] on button "Action" at bounding box center [1355, 57] width 71 height 28
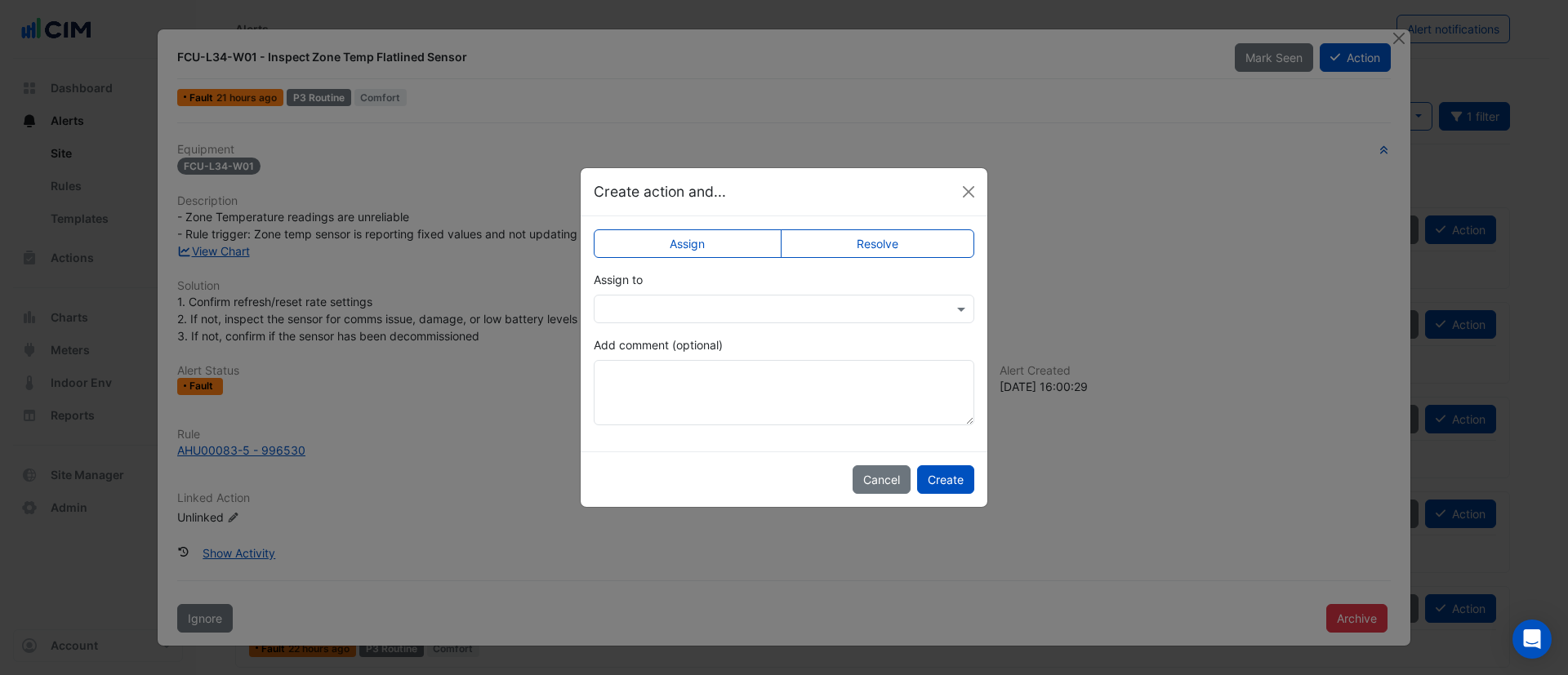
click at [838, 242] on label "Resolve" at bounding box center [878, 243] width 195 height 28
click at [950, 488] on button "Create" at bounding box center [946, 479] width 57 height 28
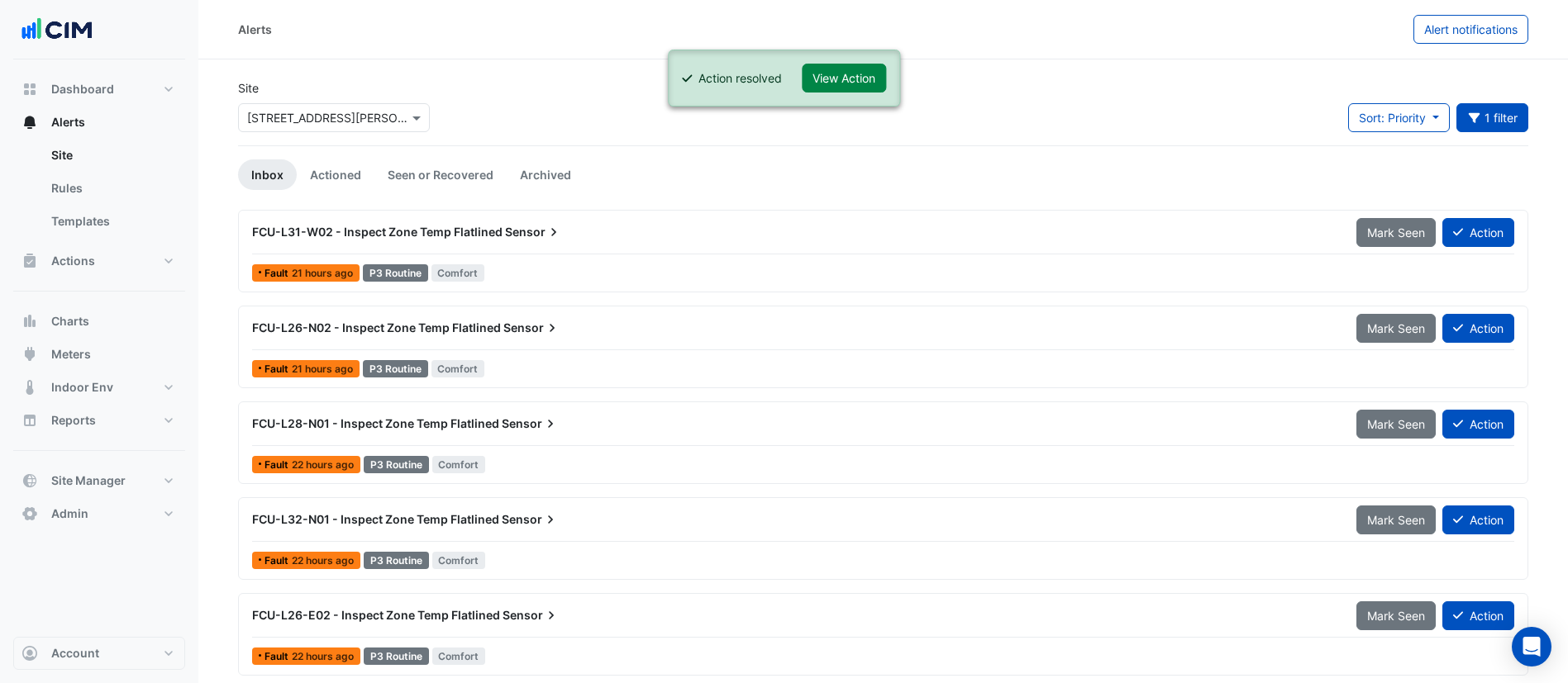
click at [577, 246] on div "FCU-L31-W02 - Inspect Zone Temp Flatlined Sensor" at bounding box center [794, 232] width 1104 height 30
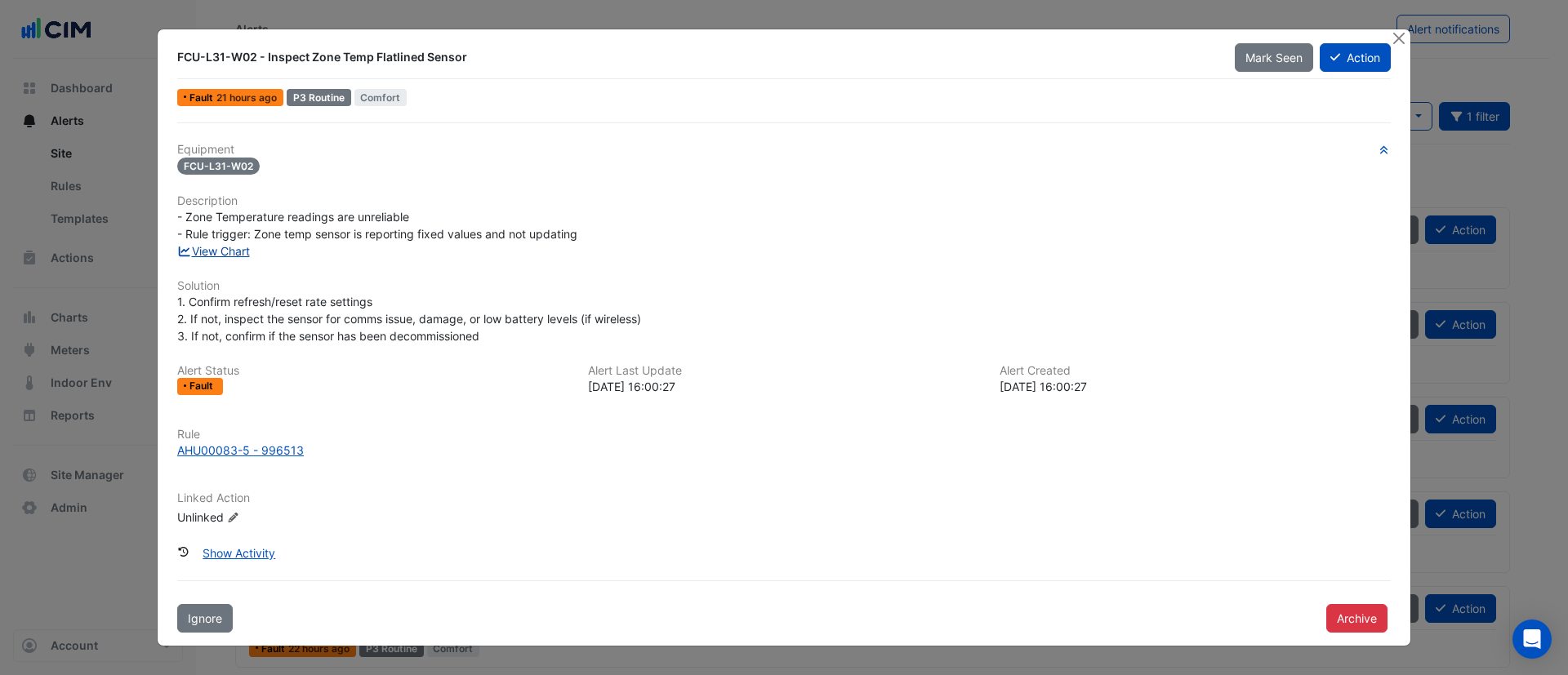
click at [239, 256] on link "View Chart" at bounding box center [213, 250] width 72 height 14
click at [1355, 50] on button "Action" at bounding box center [1355, 57] width 71 height 28
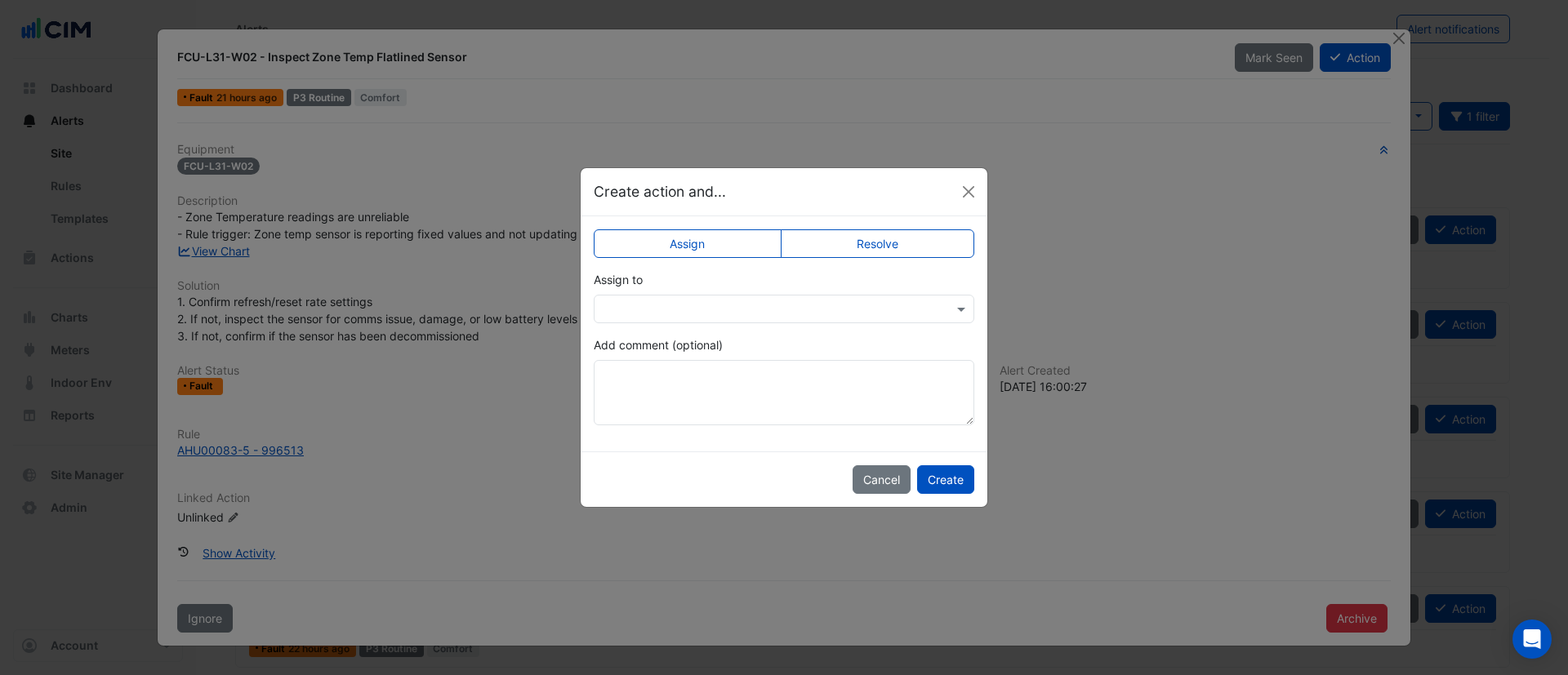
click at [928, 226] on div "Assign Resolve Assign to Add comment (optional)" at bounding box center [784, 334] width 406 height 235
click at [927, 244] on label "Resolve" at bounding box center [878, 243] width 195 height 28
click at [958, 476] on button "Create" at bounding box center [946, 479] width 57 height 28
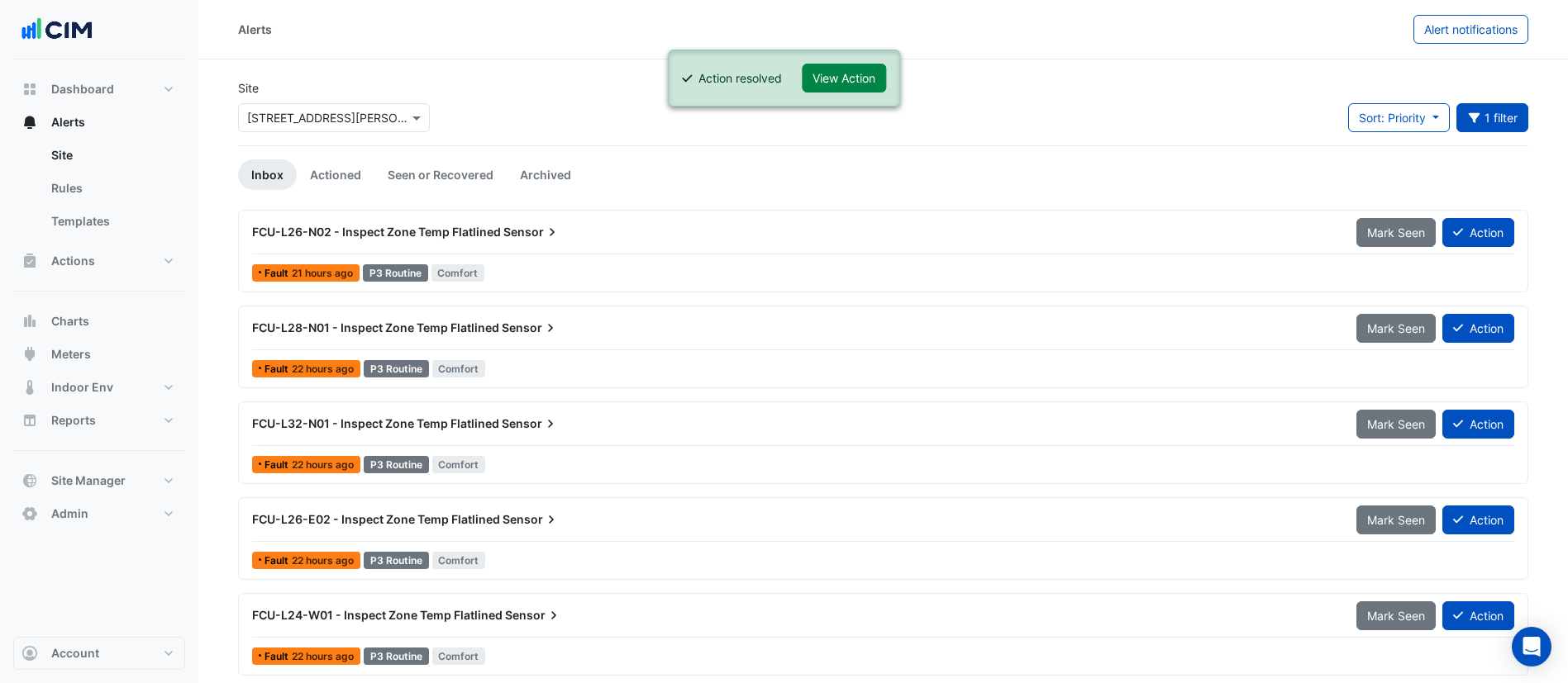
click at [604, 238] on div "FCU-L26-N02 - Inspect Zone Temp Flatlined Sensor" at bounding box center [795, 232] width 1084 height 17
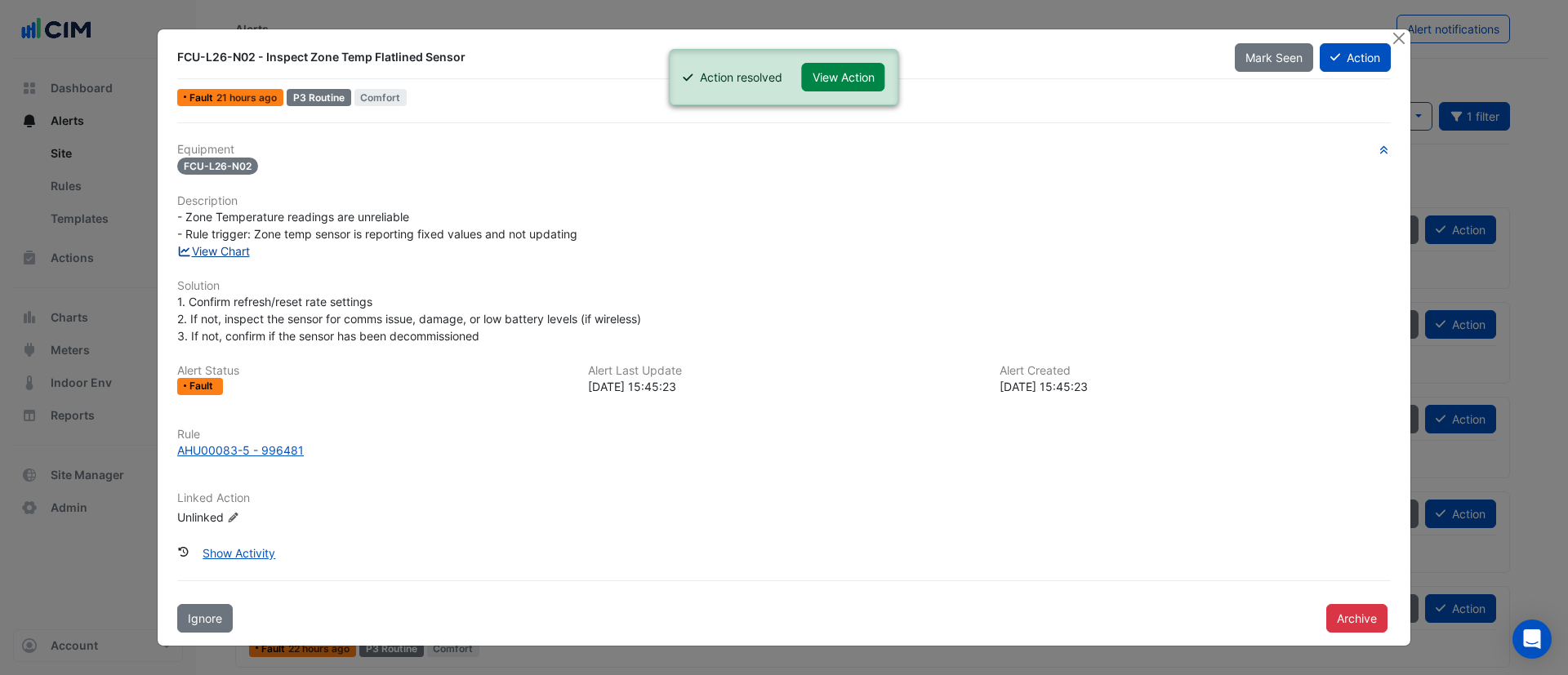
click at [209, 252] on link "View Chart" at bounding box center [213, 250] width 72 height 14
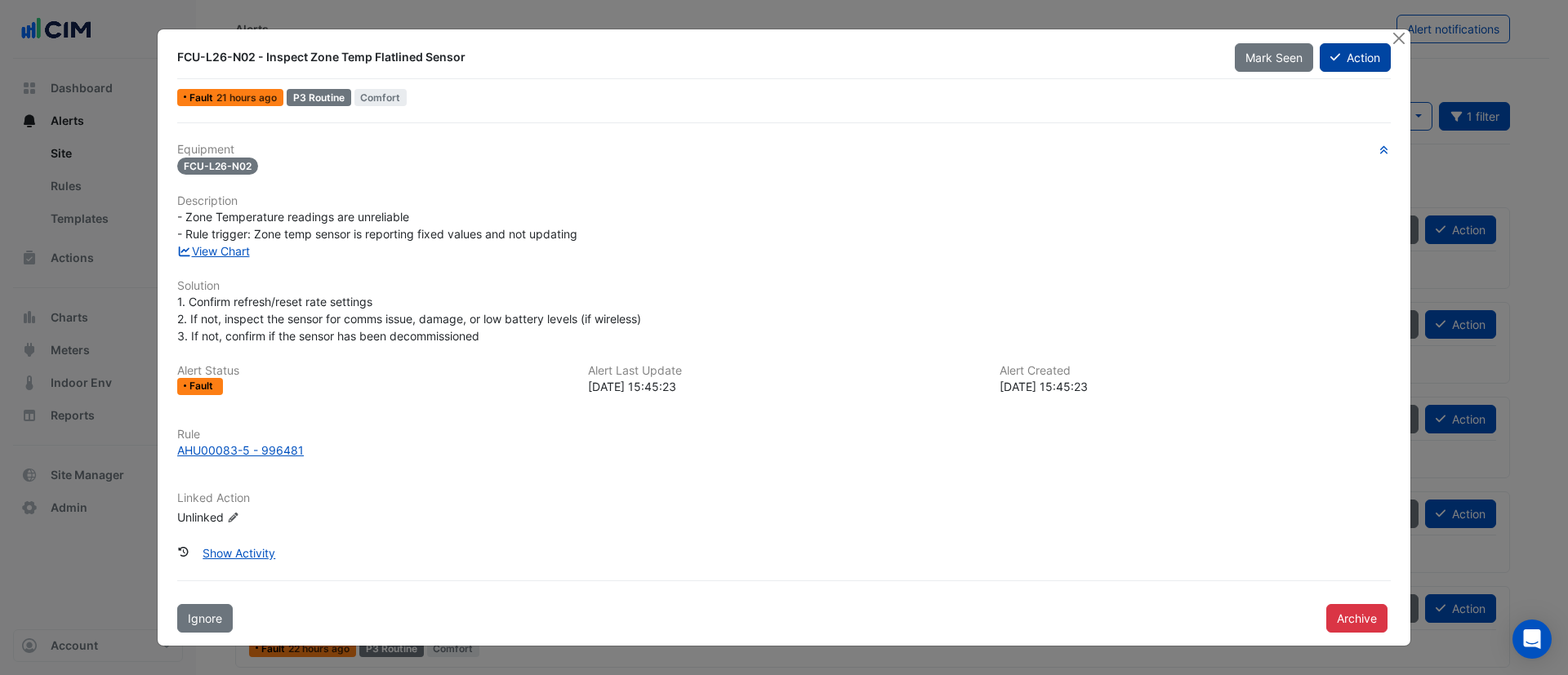
click at [1373, 53] on button "Action" at bounding box center [1355, 57] width 71 height 28
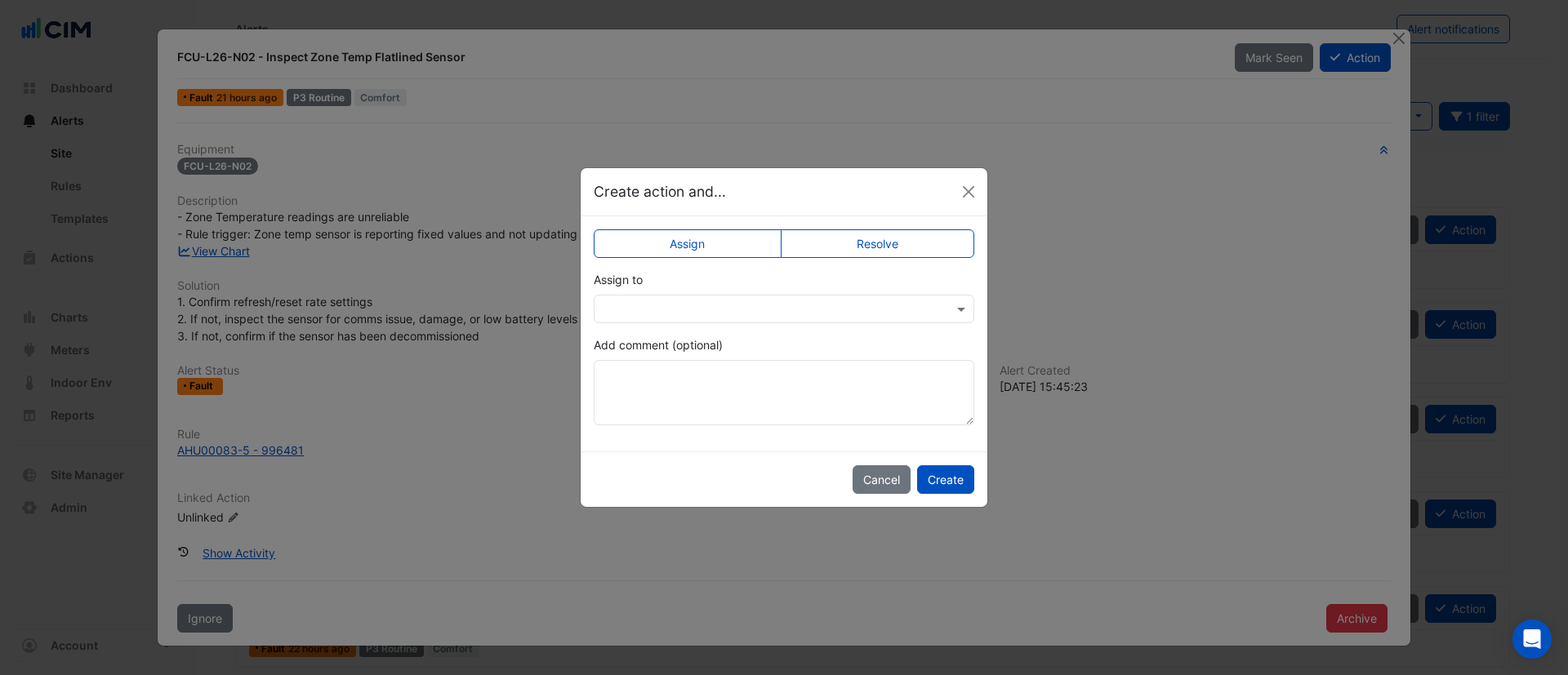
click at [843, 249] on label "Resolve" at bounding box center [878, 243] width 195 height 28
click at [946, 481] on button "Create" at bounding box center [946, 479] width 57 height 28
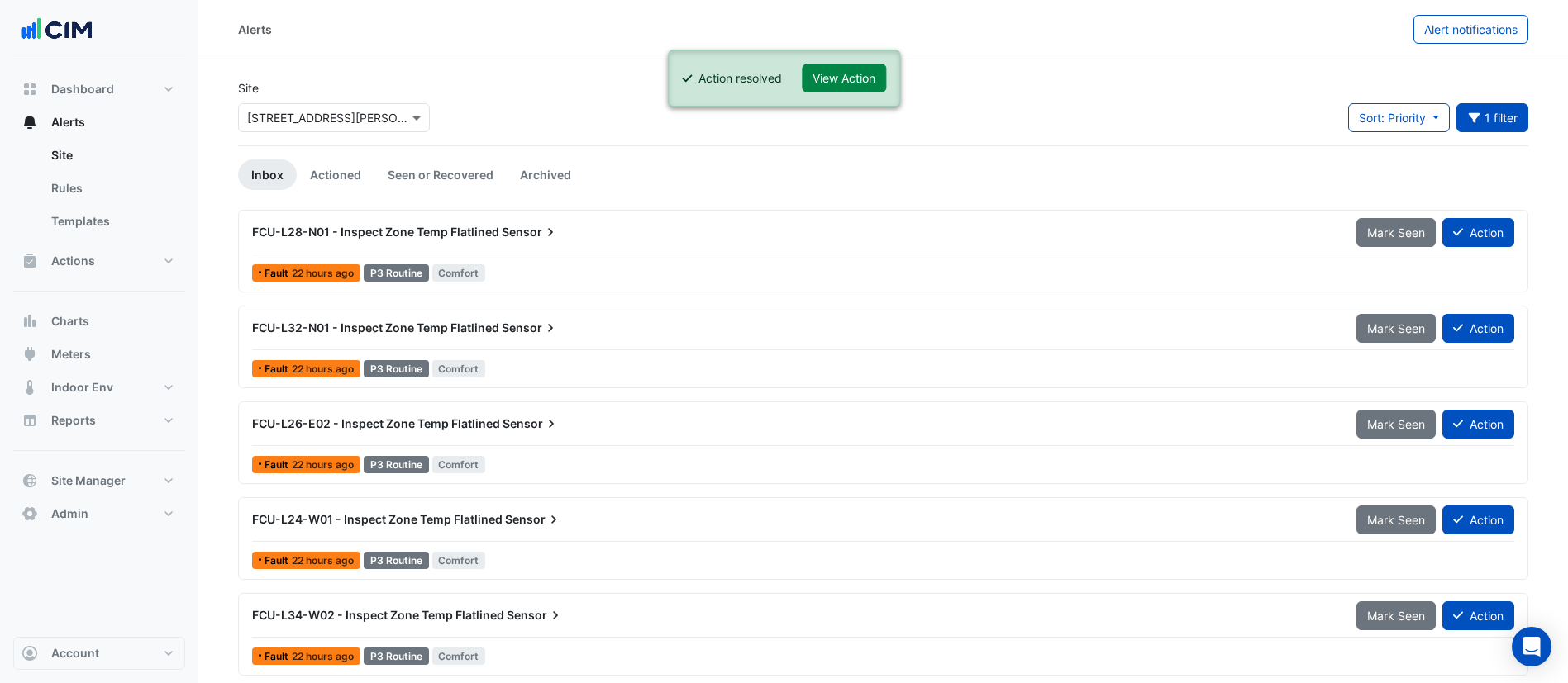
click at [450, 229] on span "FCU-L28-N01 - Inspect Zone Temp Flatlined" at bounding box center [376, 231] width 247 height 14
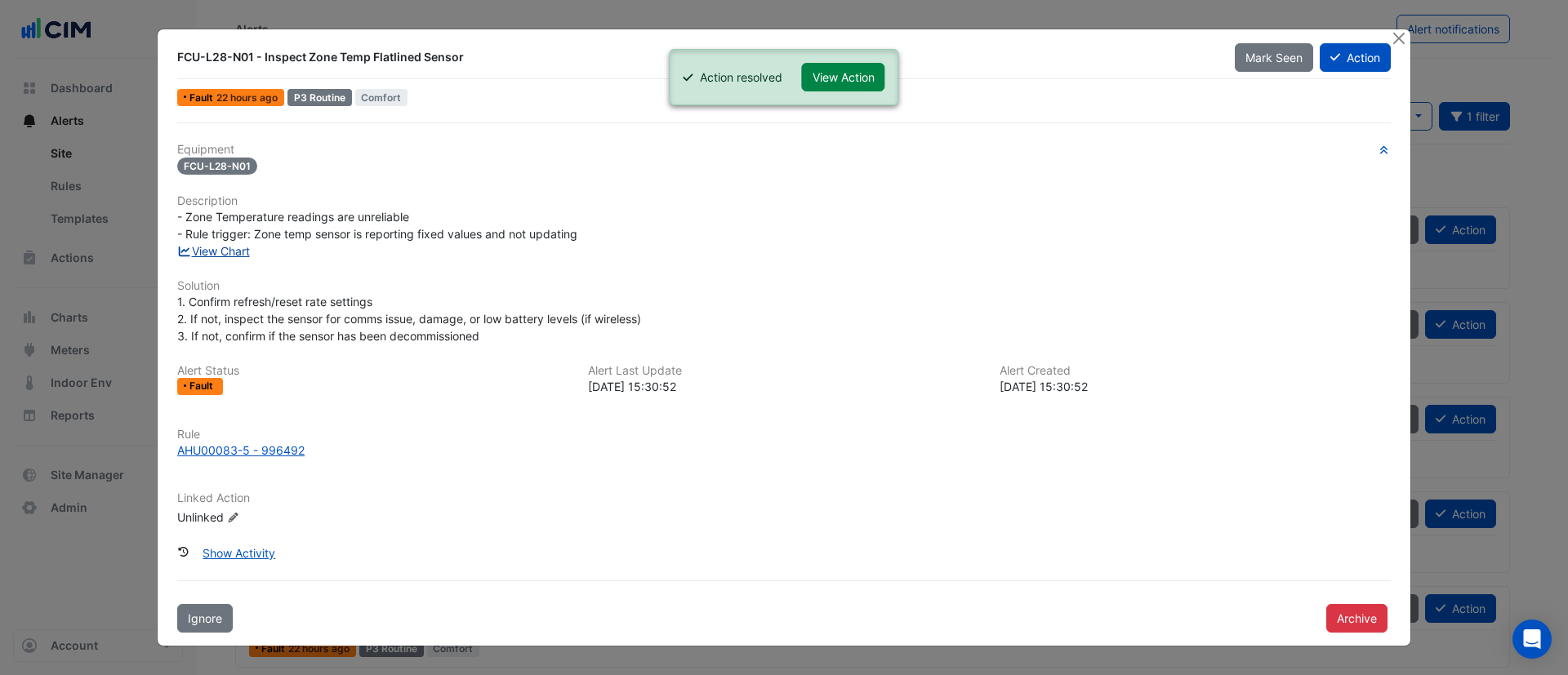
click at [228, 255] on link "View Chart" at bounding box center [213, 250] width 72 height 14
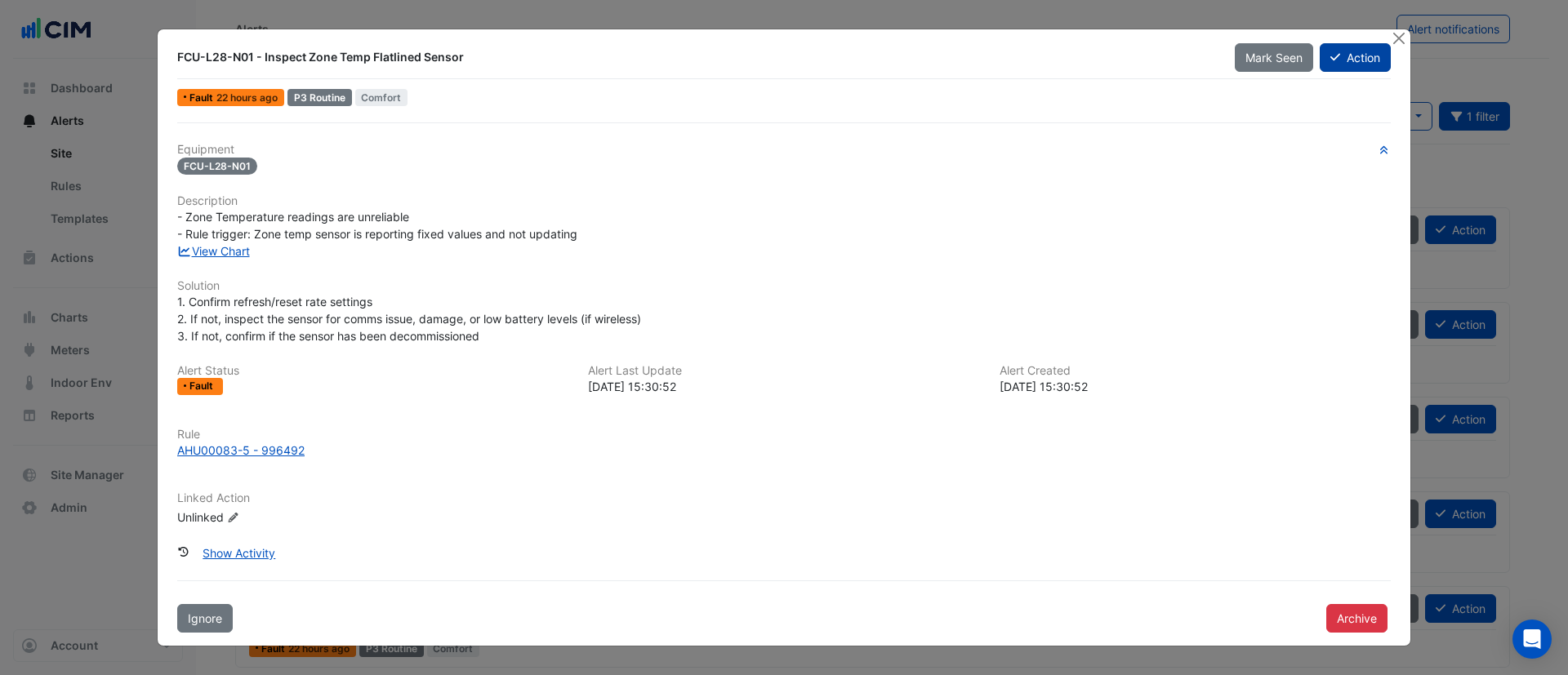
click at [1345, 53] on button "Action" at bounding box center [1355, 57] width 71 height 28
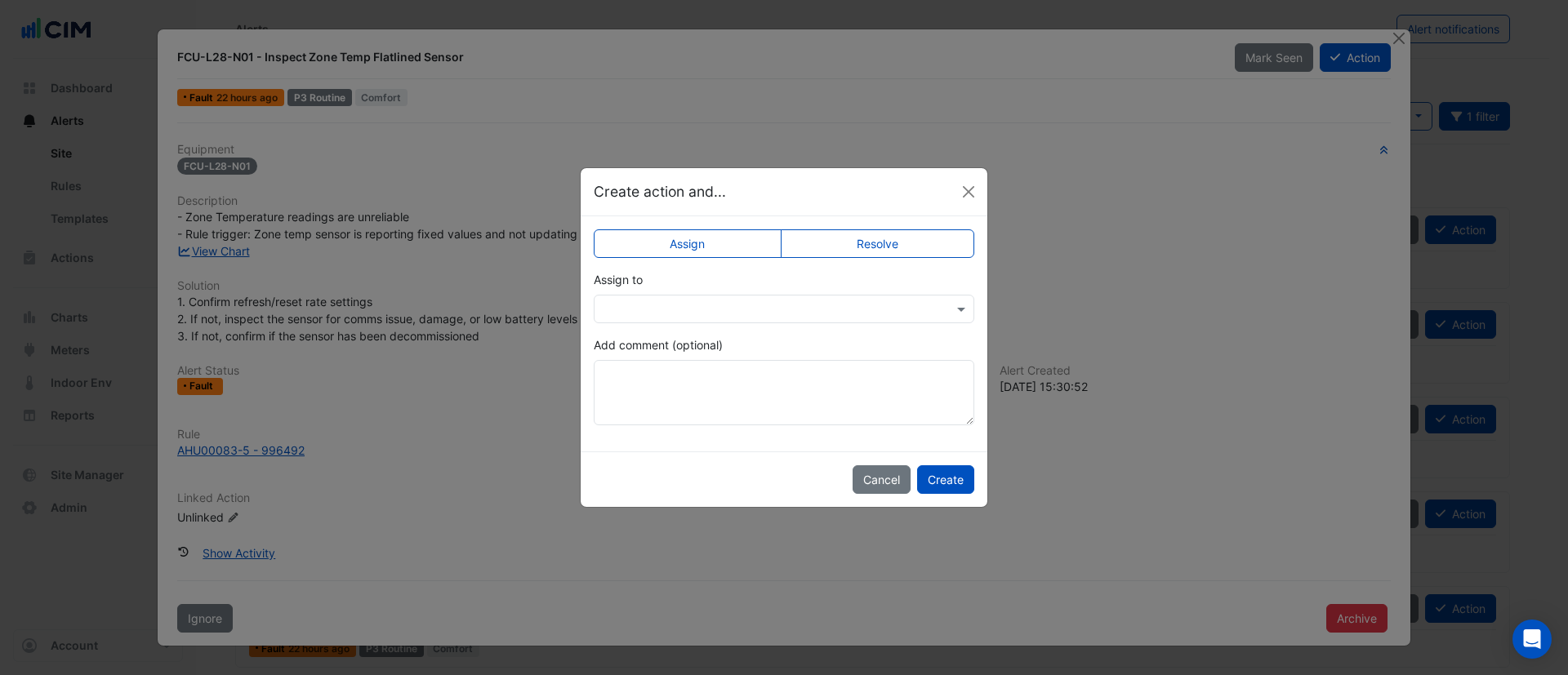
drag, startPoint x: 894, startPoint y: 241, endPoint x: 900, endPoint y: 267, distance: 26.7
click at [894, 240] on label "Resolve" at bounding box center [878, 243] width 195 height 28
click at [947, 484] on button "Create" at bounding box center [946, 479] width 57 height 28
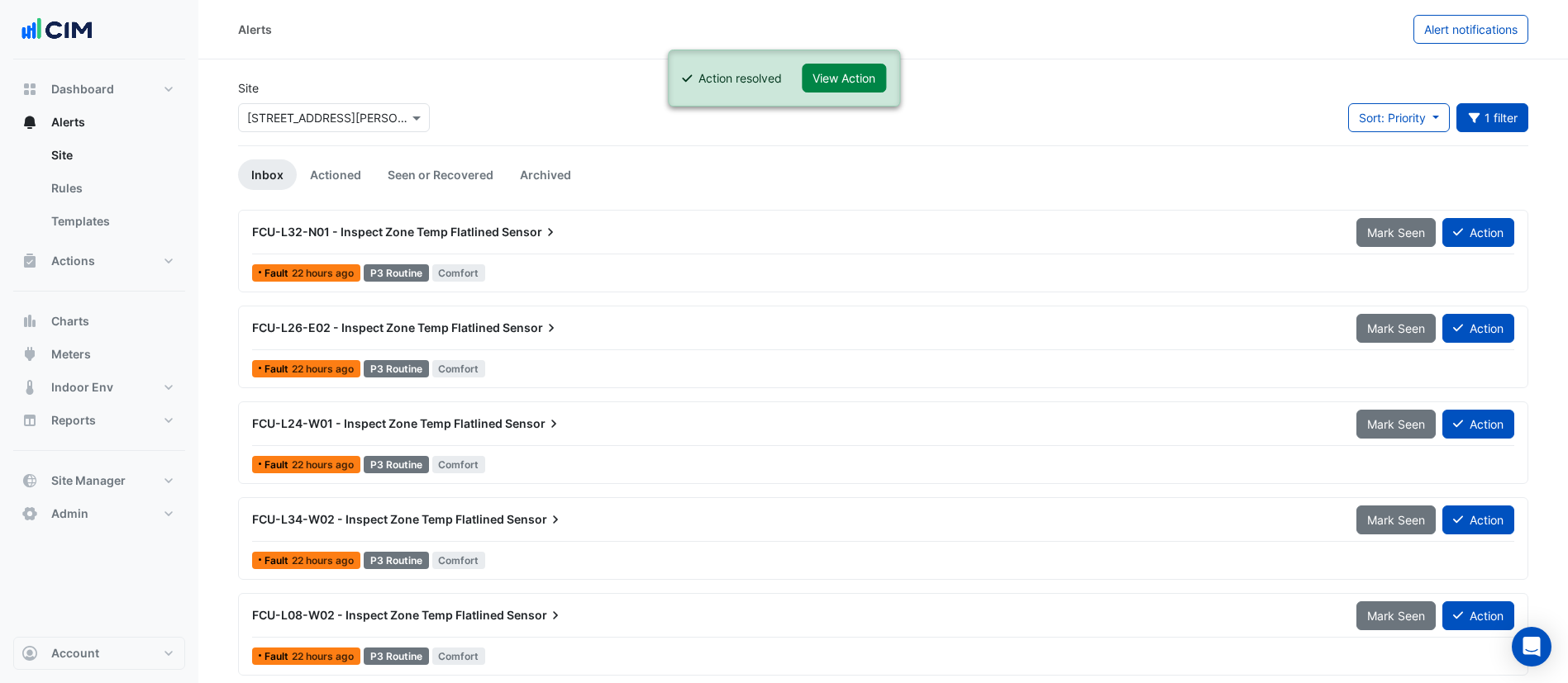
click at [494, 238] on span "FCU-L32-N01 - Inspect Zone Temp Flatlined" at bounding box center [376, 231] width 247 height 14
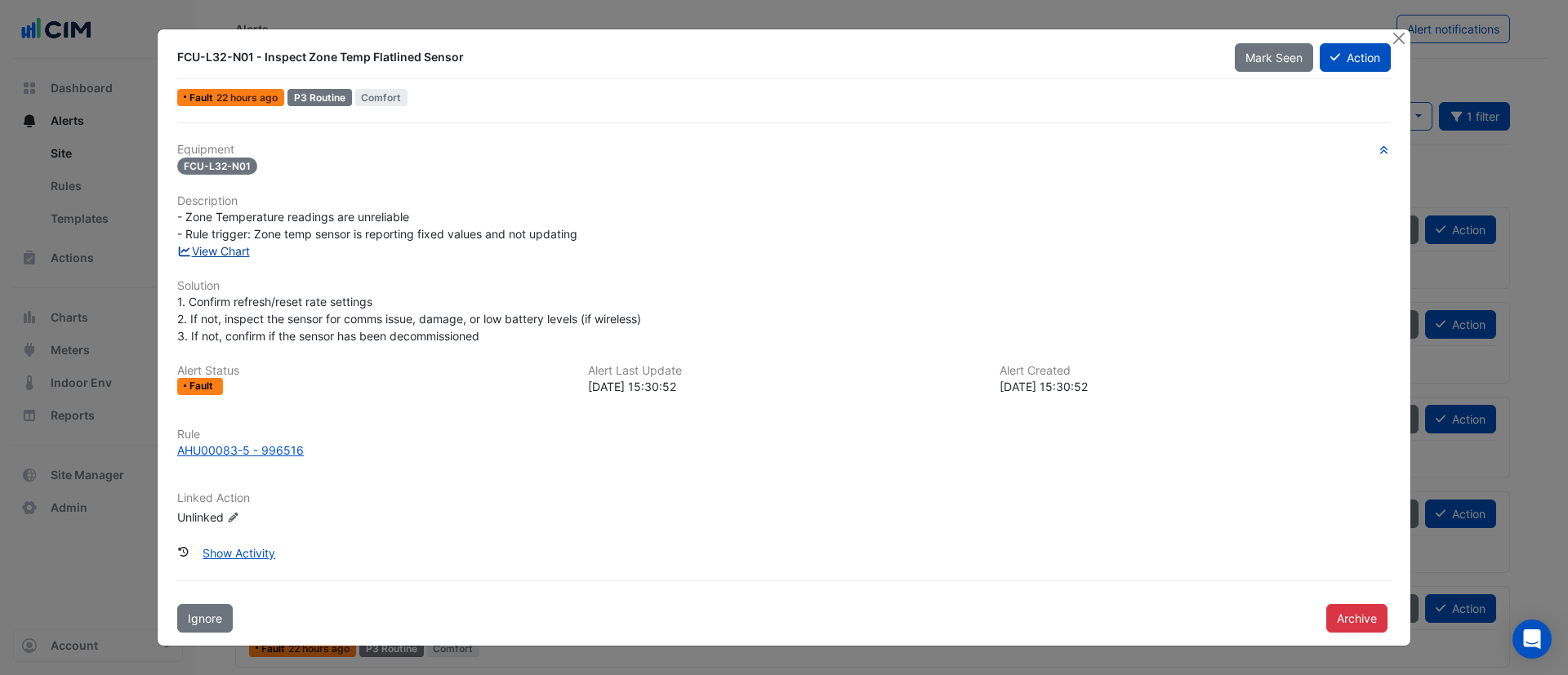
click at [207, 249] on link "View Chart" at bounding box center [213, 250] width 72 height 14
click at [1402, 36] on button "Close" at bounding box center [1398, 38] width 17 height 17
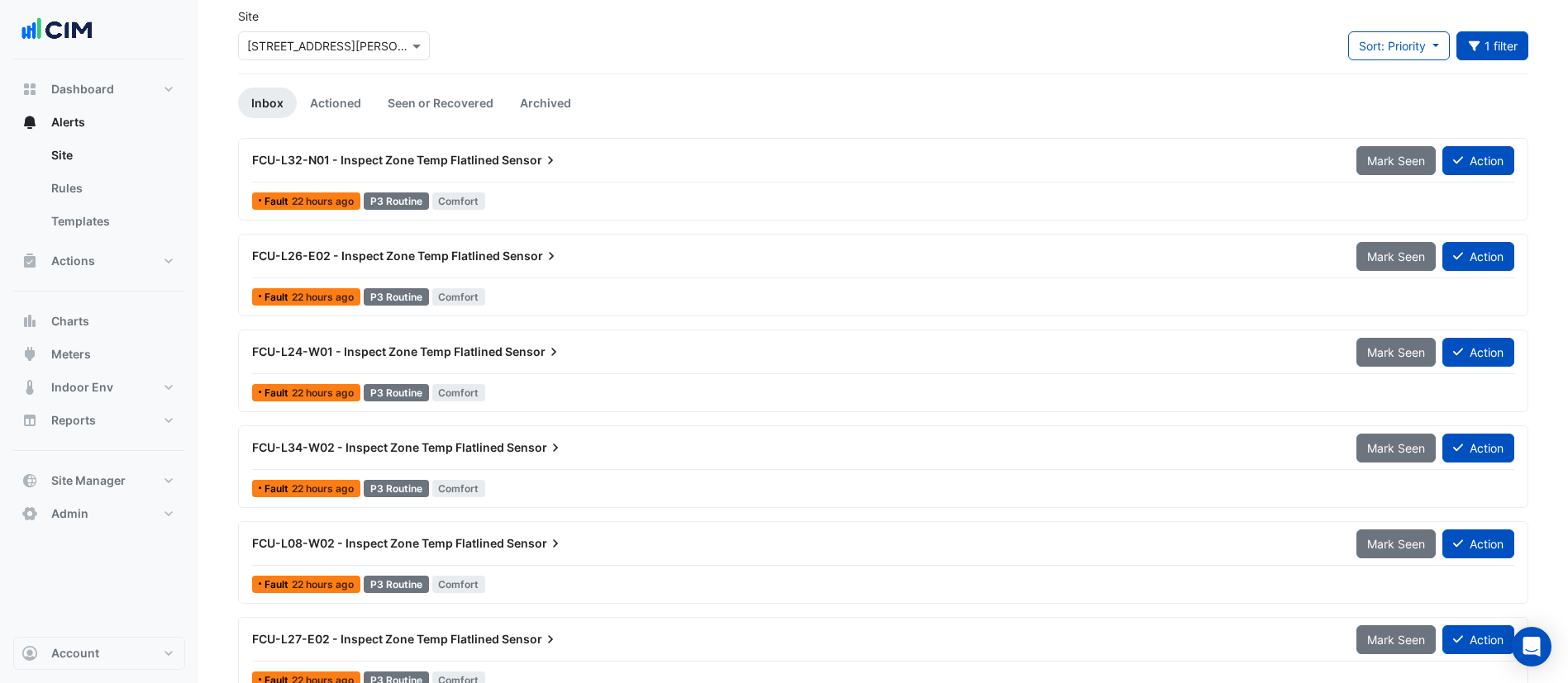
scroll to position [124, 0]
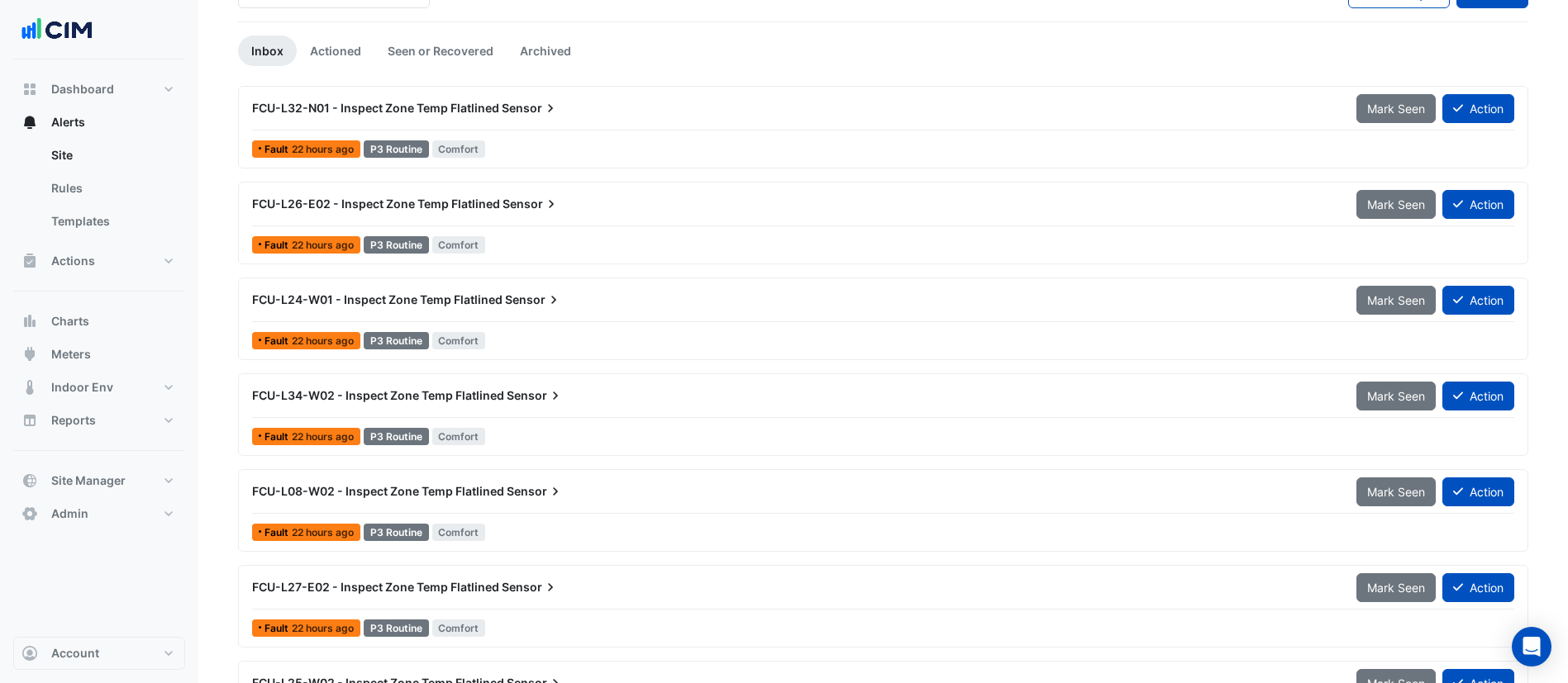
click at [517, 215] on div "FCU-L26-E02 - Inspect Zone Temp Flatlined Sensor" at bounding box center [794, 204] width 1104 height 30
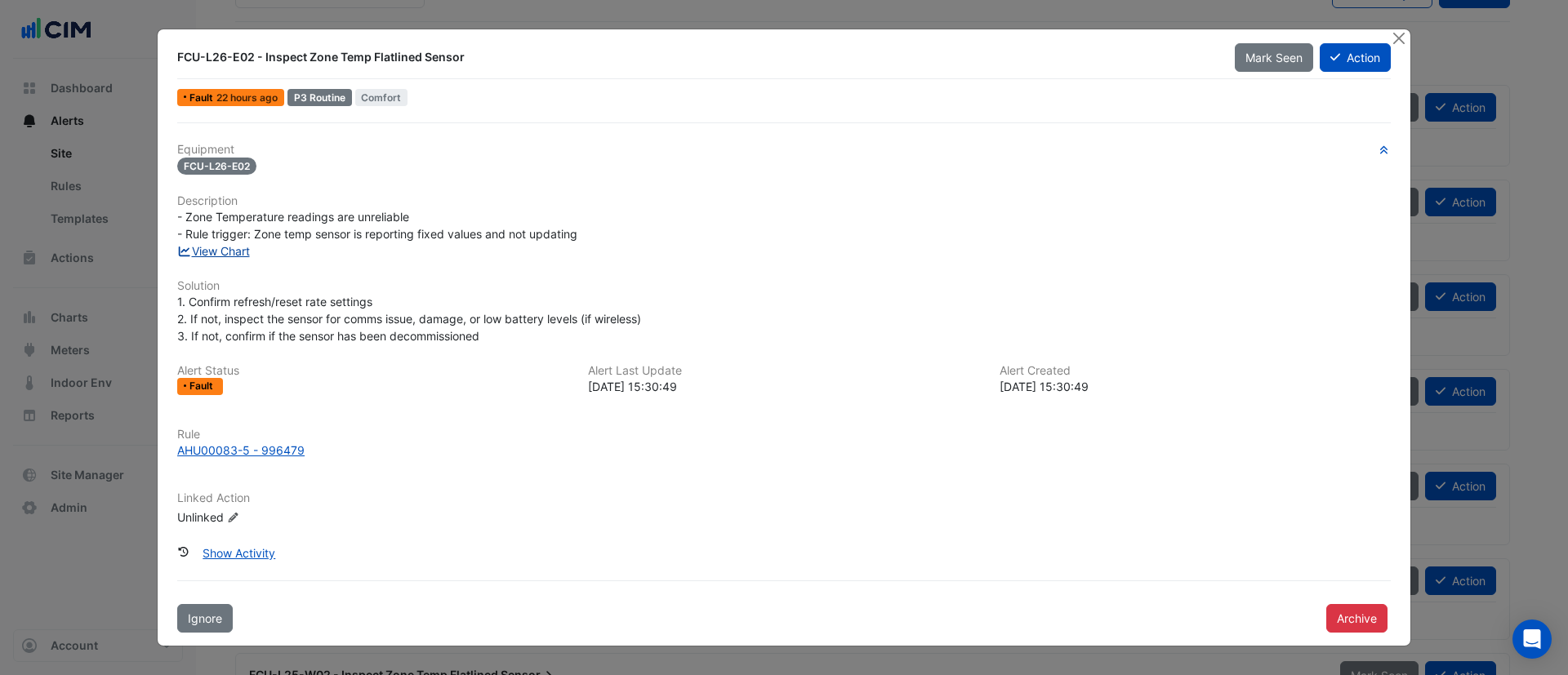
click at [230, 252] on link "View Chart" at bounding box center [213, 250] width 72 height 14
click at [1404, 32] on button "Close" at bounding box center [1398, 38] width 17 height 17
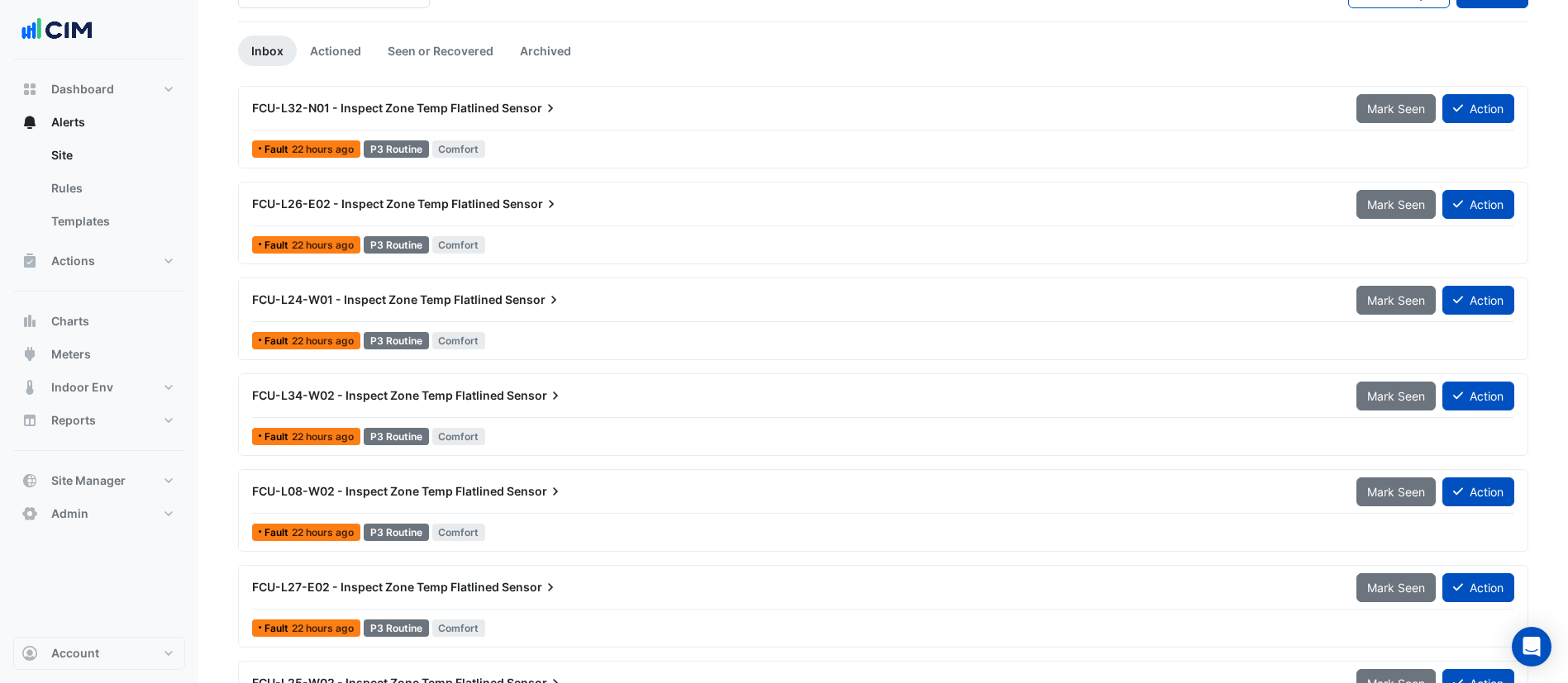
click at [671, 299] on div "FCU-L24-W01 - Inspect Zone Temp Flatlined Sensor" at bounding box center [795, 300] width 1084 height 17
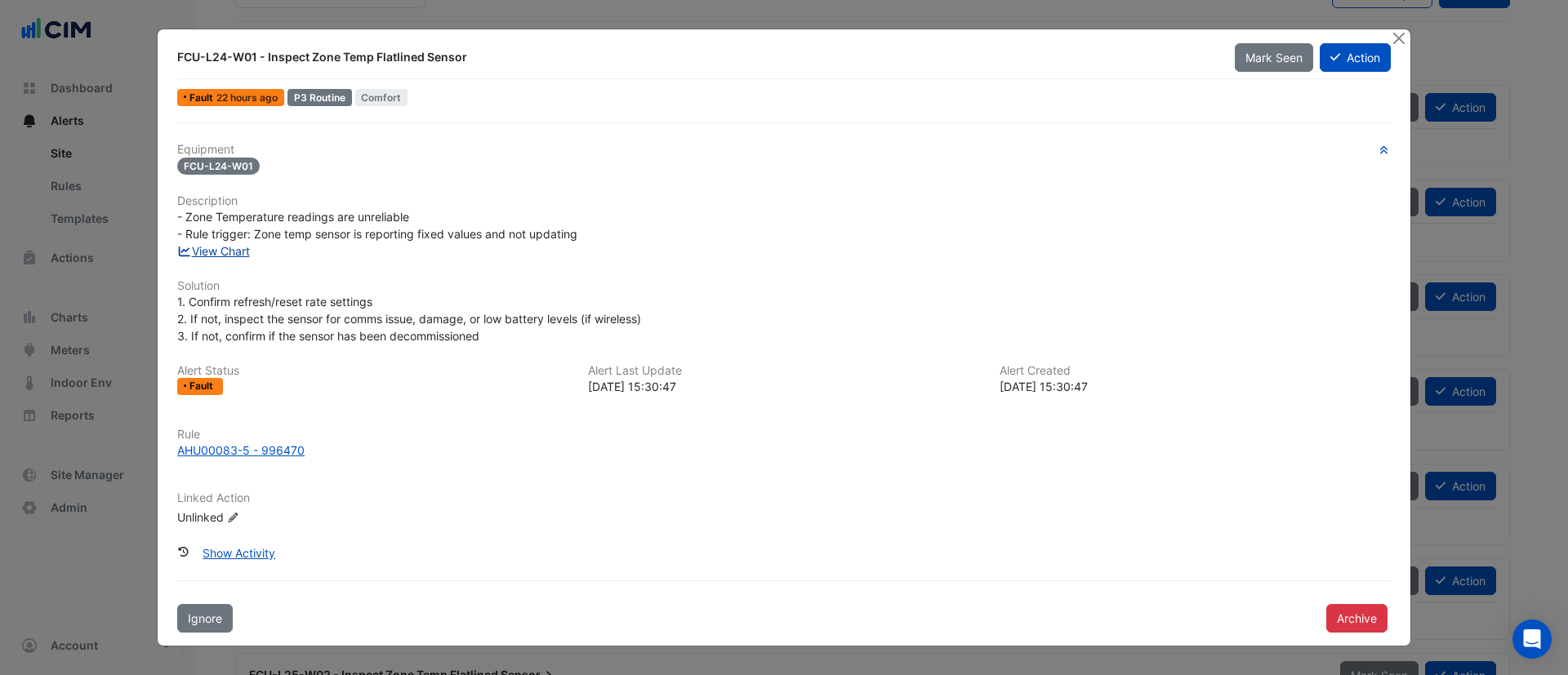
click at [226, 253] on link "View Chart" at bounding box center [213, 250] width 72 height 14
click at [1377, 54] on button "Action" at bounding box center [1355, 57] width 71 height 28
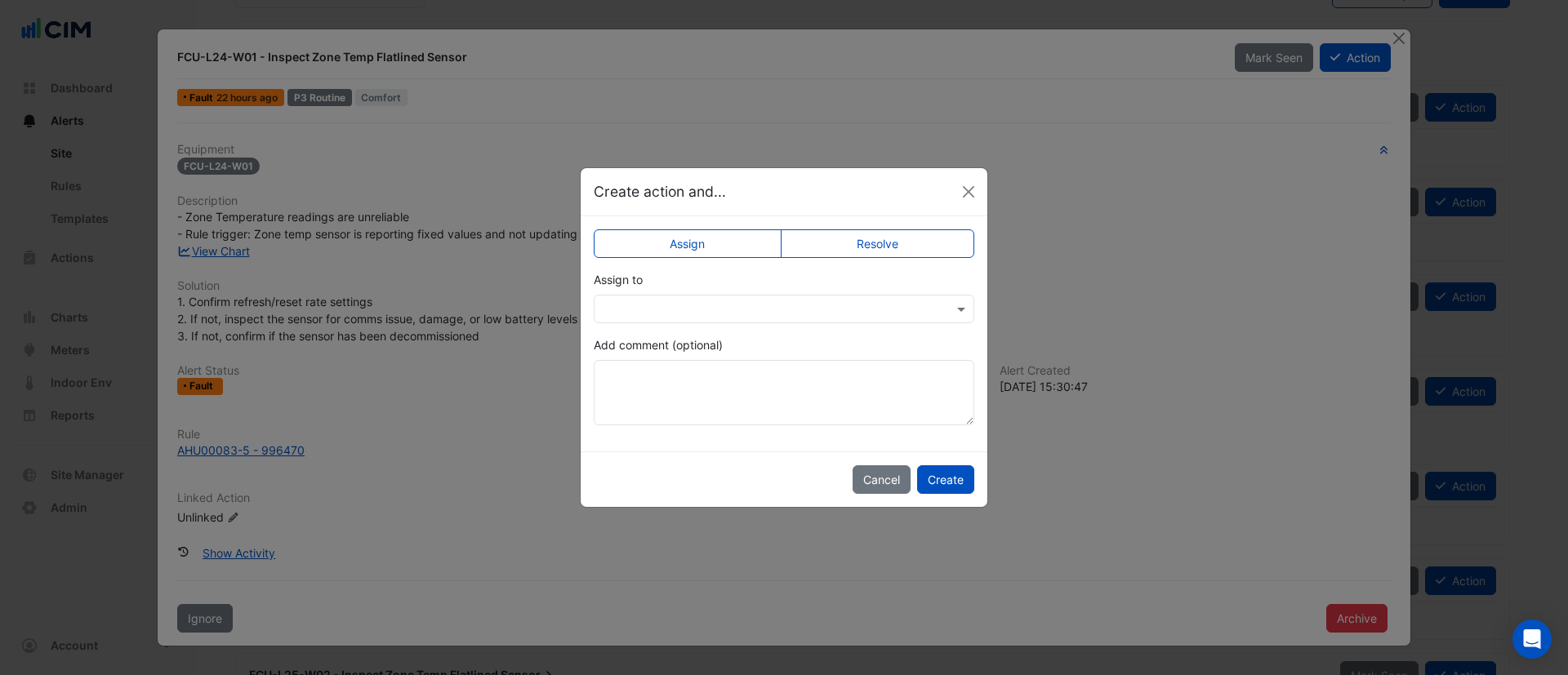
click at [903, 251] on label "Resolve" at bounding box center [878, 243] width 195 height 28
click at [942, 480] on button "Create" at bounding box center [946, 479] width 57 height 28
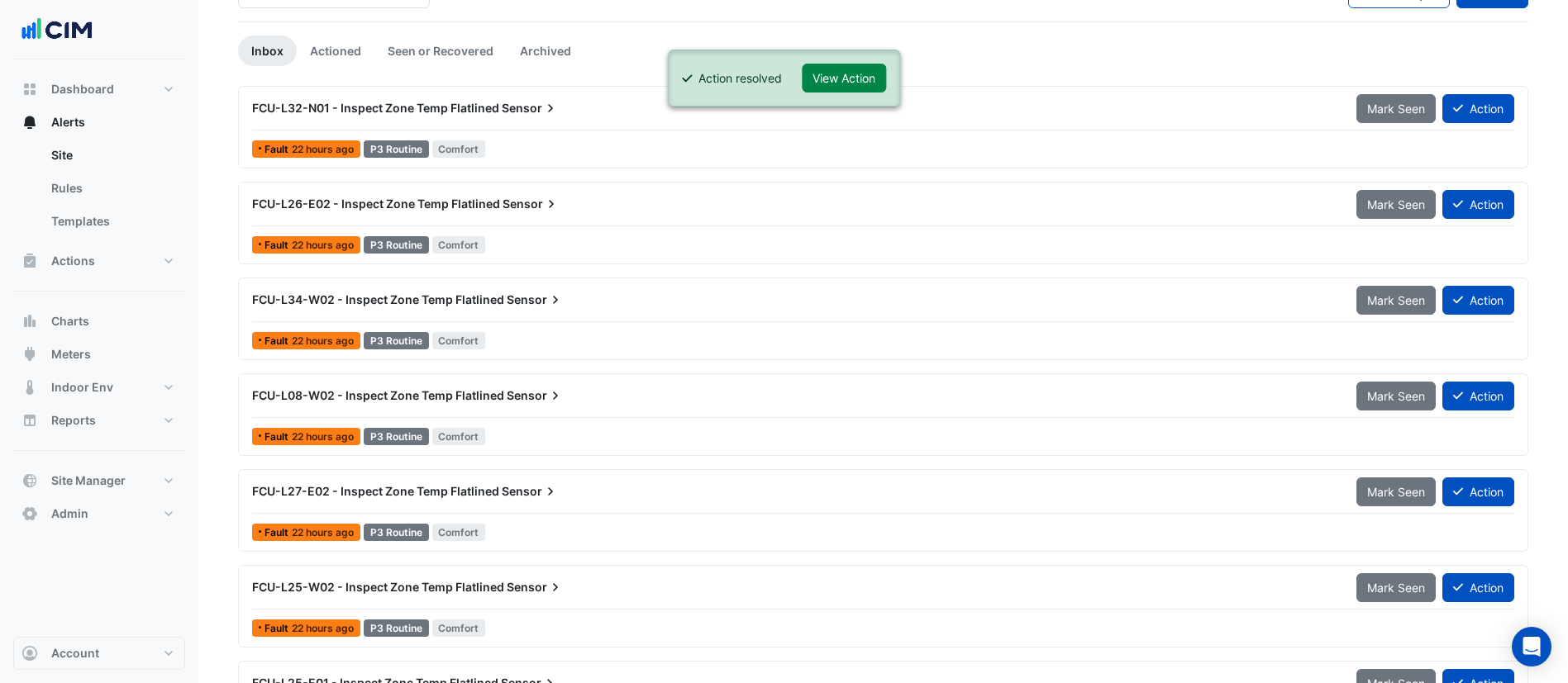
click at [505, 319] on div "FCU-L34-W02 - Inspect Zone Temp Flatlined Sensor Mark Seen Action" at bounding box center [884, 303] width 1263 height 37
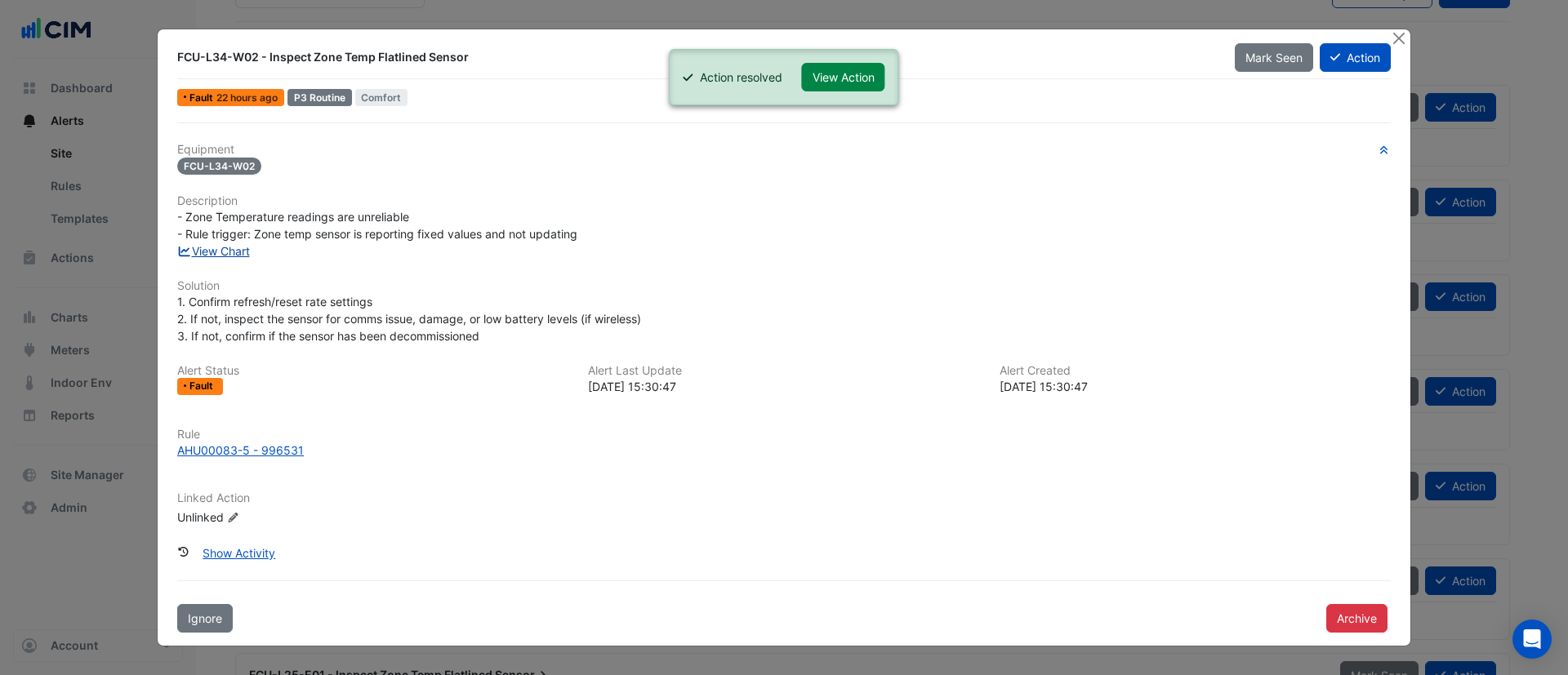
click at [217, 245] on link "View Chart" at bounding box center [213, 250] width 72 height 14
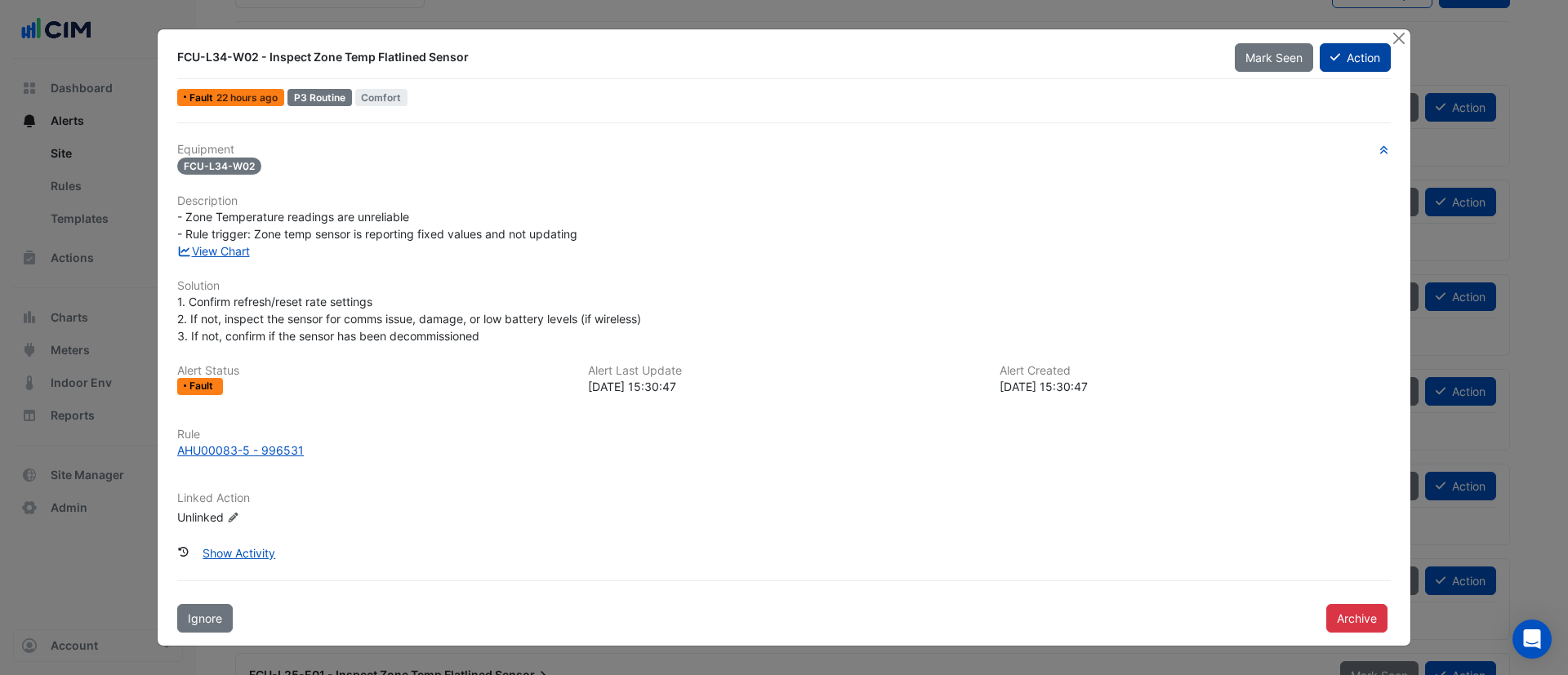
click at [1329, 61] on button "Action" at bounding box center [1355, 57] width 71 height 28
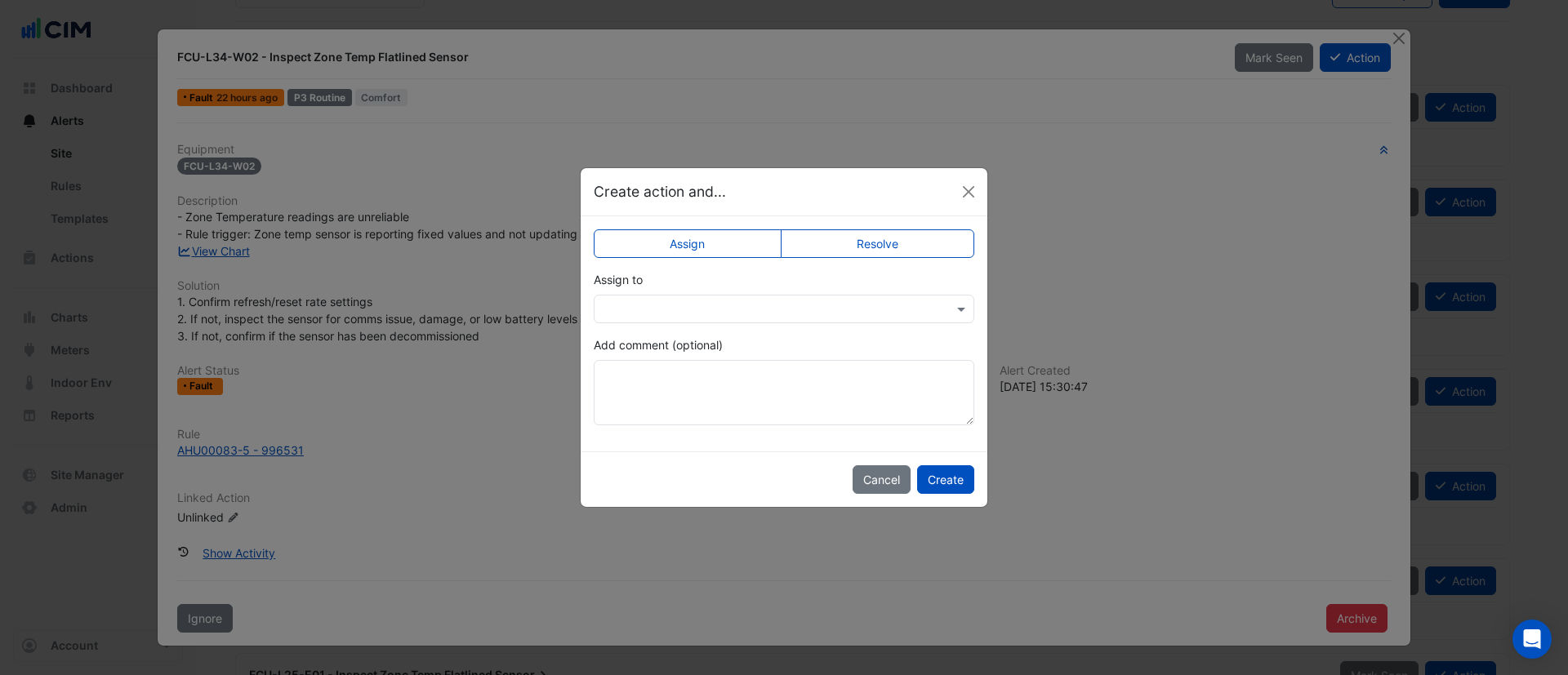
click at [899, 241] on label "Resolve" at bounding box center [878, 243] width 195 height 28
click at [936, 481] on button "Create" at bounding box center [946, 479] width 57 height 28
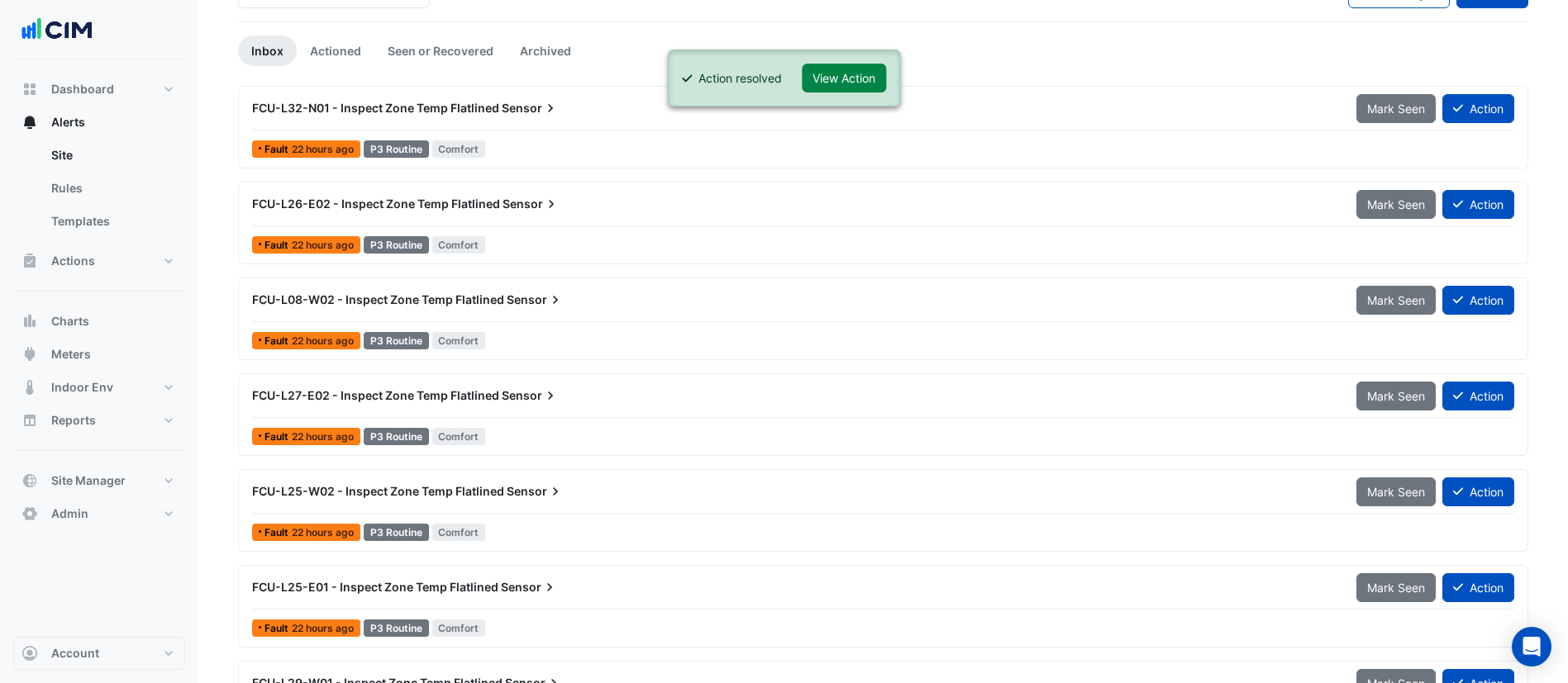
click at [463, 305] on span "FCU-L08-W02 - Inspect Zone Temp Flatlined" at bounding box center [379, 299] width 253 height 14
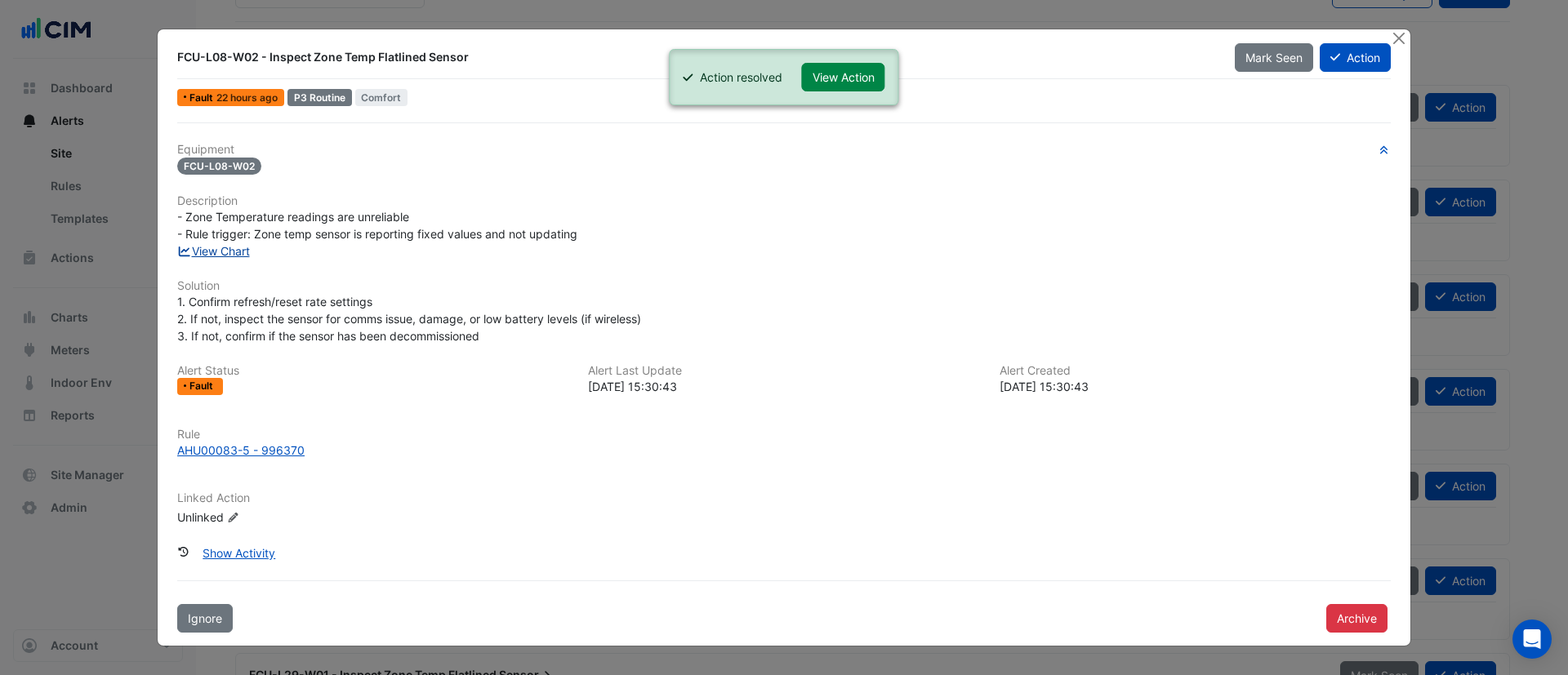
click at [229, 256] on link "View Chart" at bounding box center [213, 250] width 72 height 14
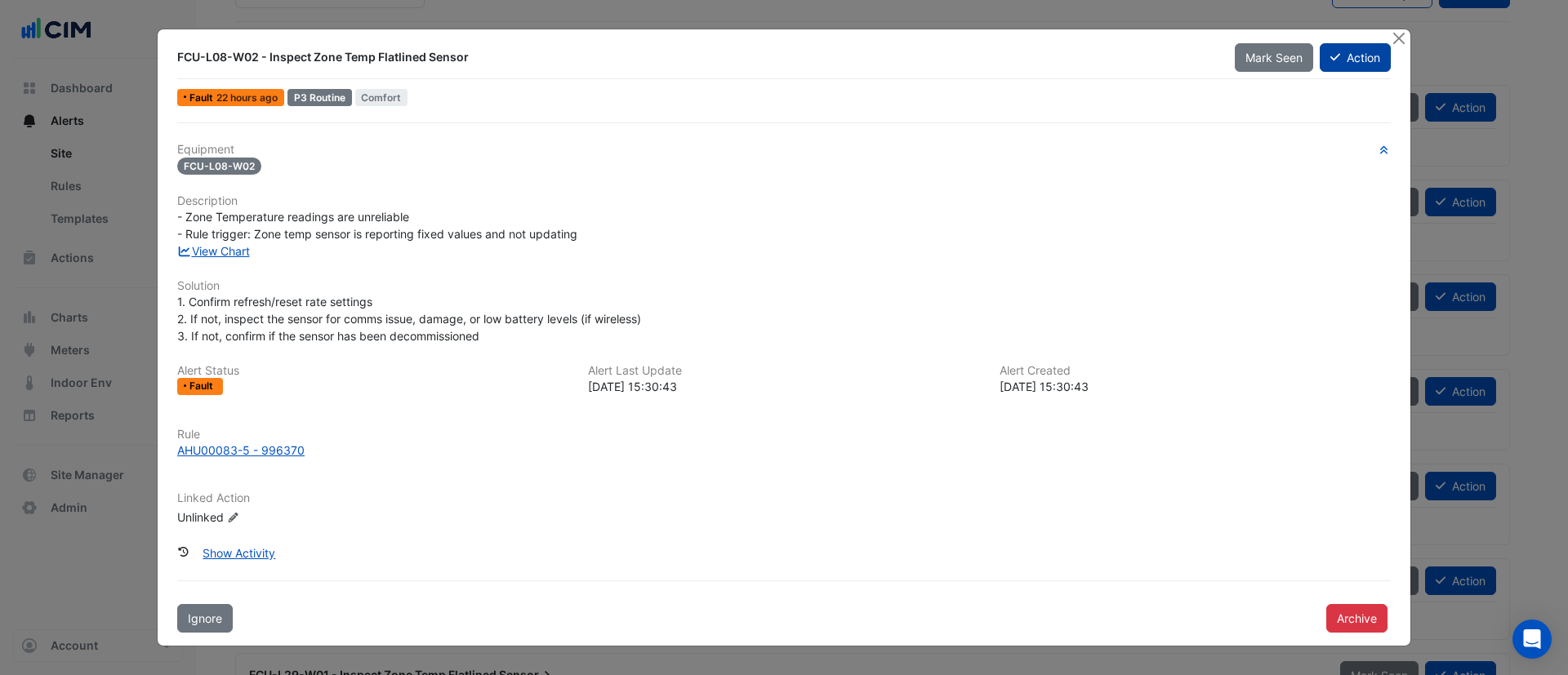
click at [1359, 55] on button "Action" at bounding box center [1355, 57] width 71 height 28
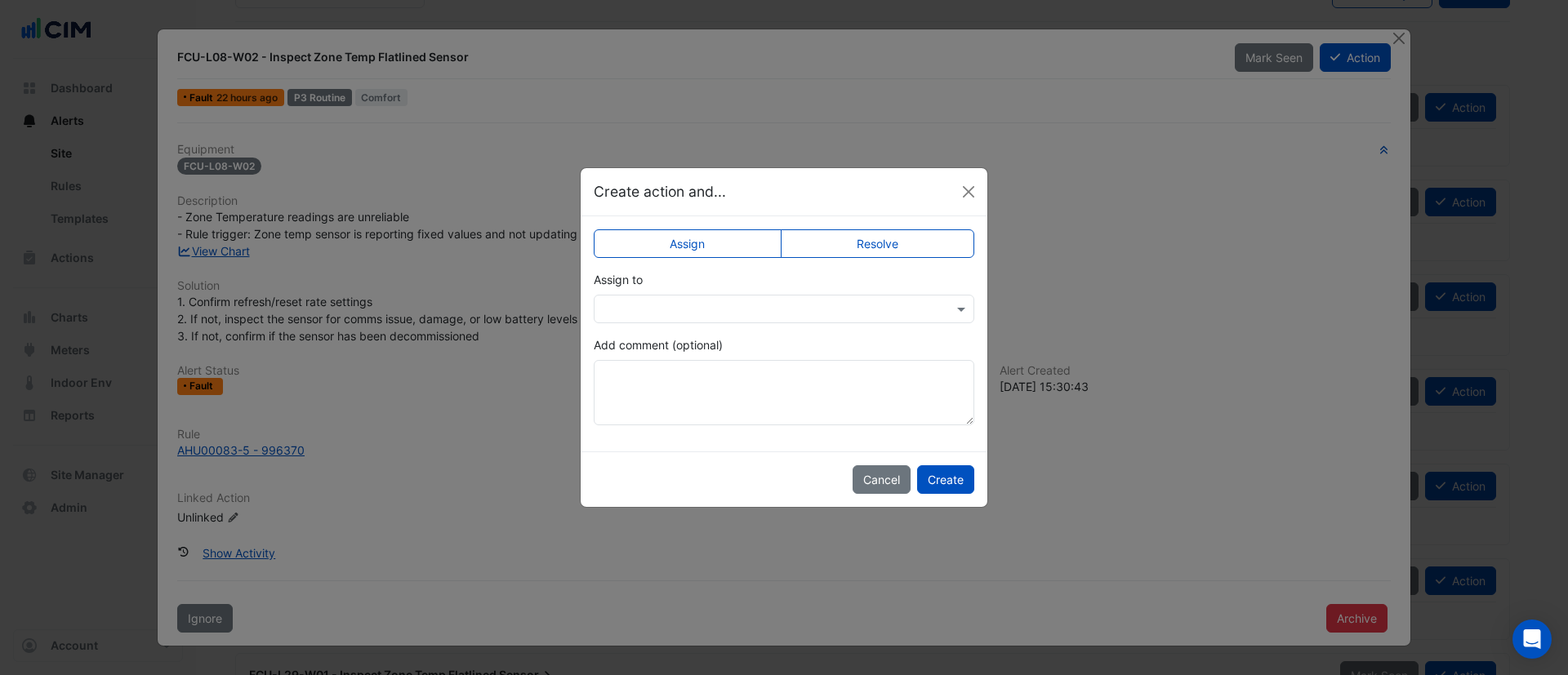
click at [906, 238] on label "Resolve" at bounding box center [878, 243] width 195 height 28
click at [943, 486] on button "Create" at bounding box center [946, 479] width 57 height 28
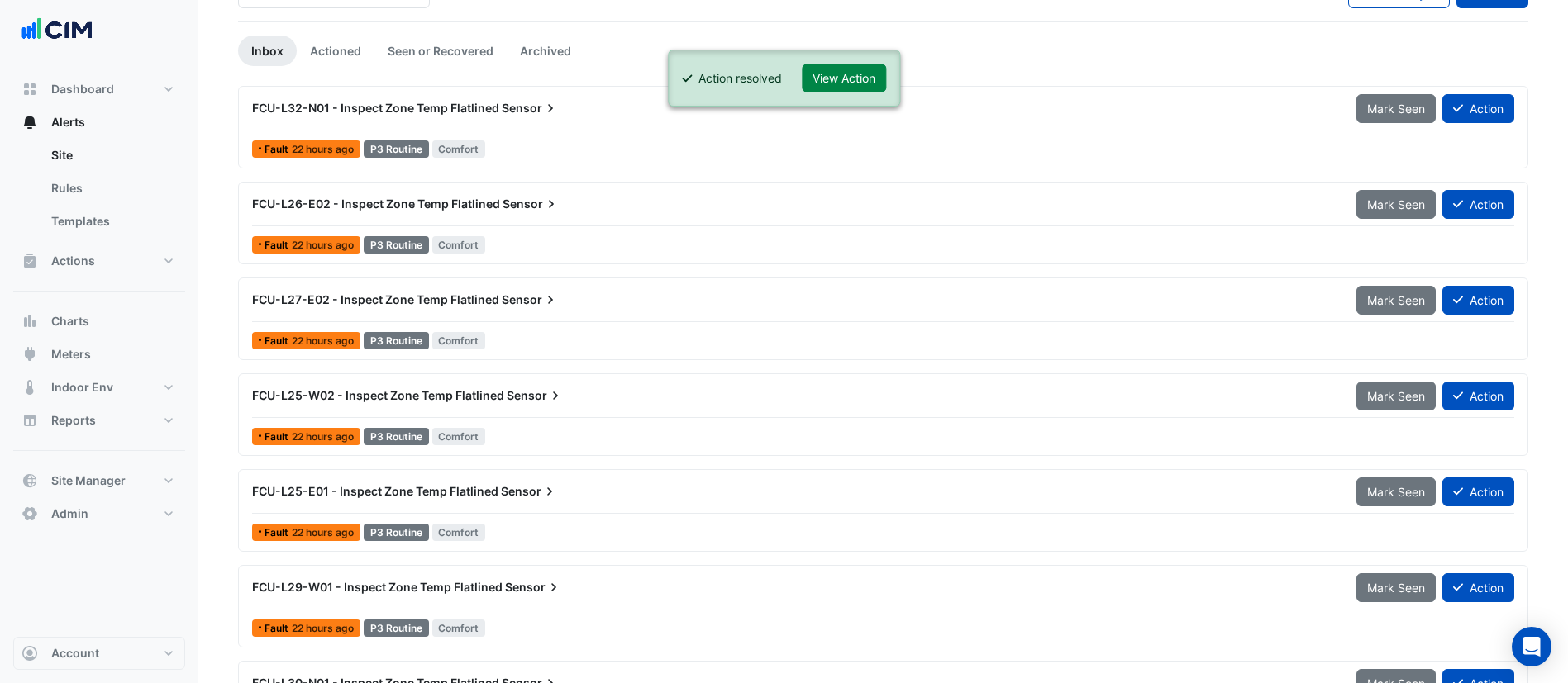
click at [482, 321] on div at bounding box center [884, 321] width 1263 height 1
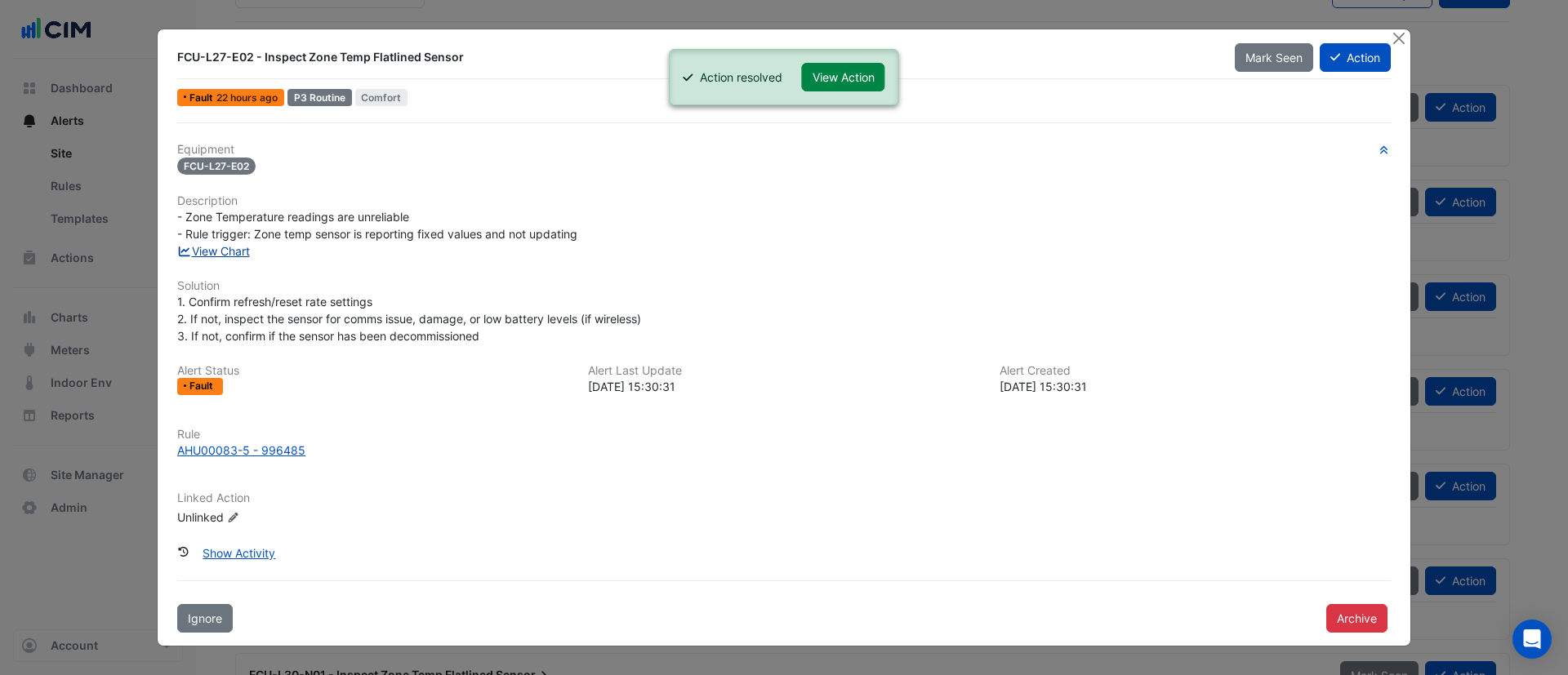
click at [237, 255] on link "View Chart" at bounding box center [213, 250] width 72 height 14
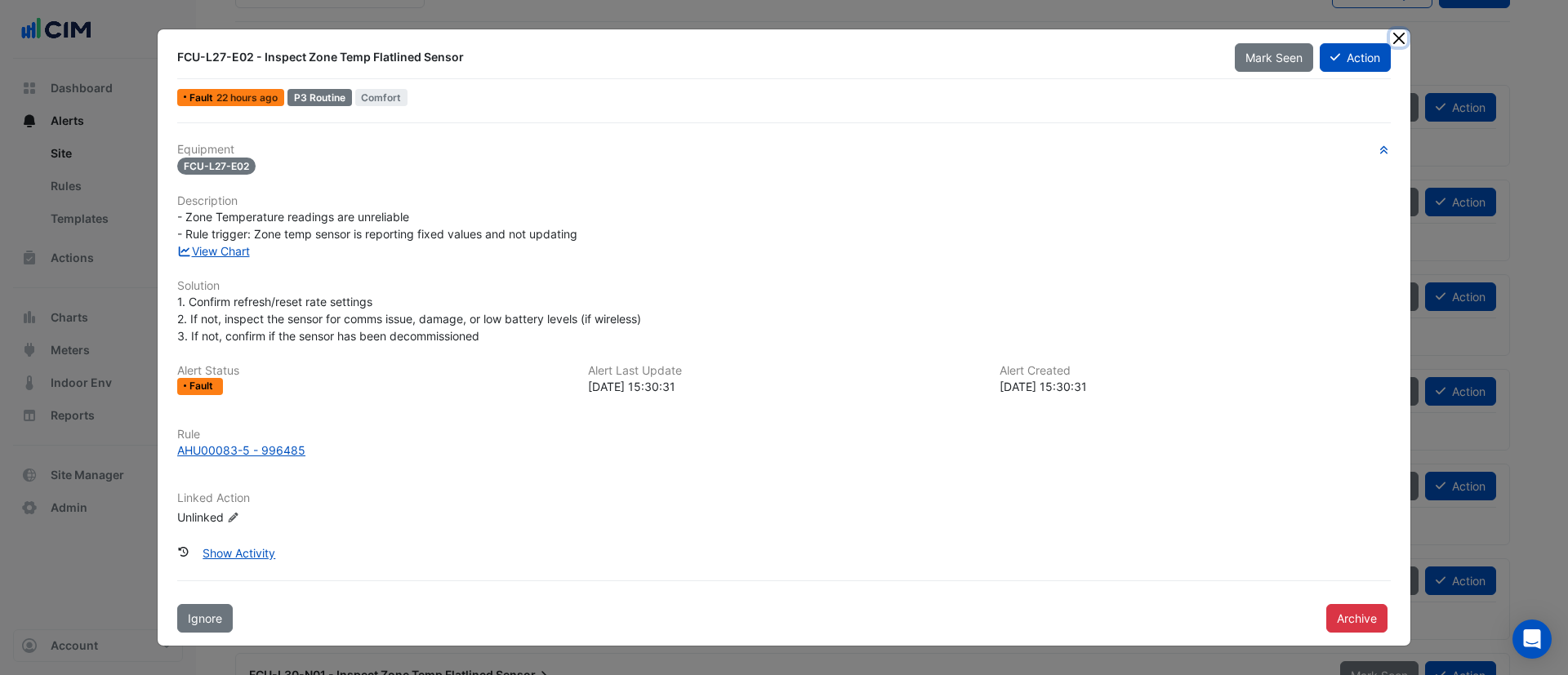
click at [1396, 31] on button "Close" at bounding box center [1398, 38] width 17 height 17
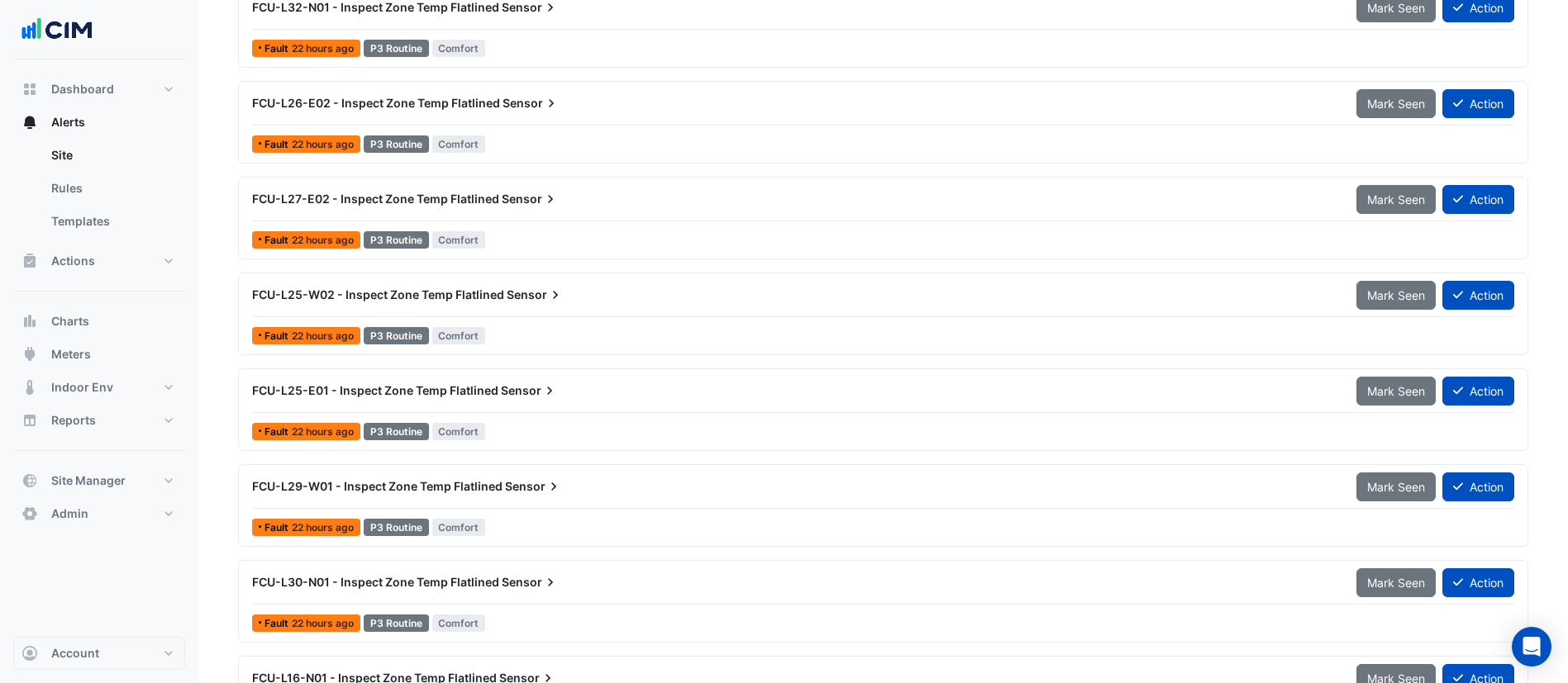
scroll to position [248, 0]
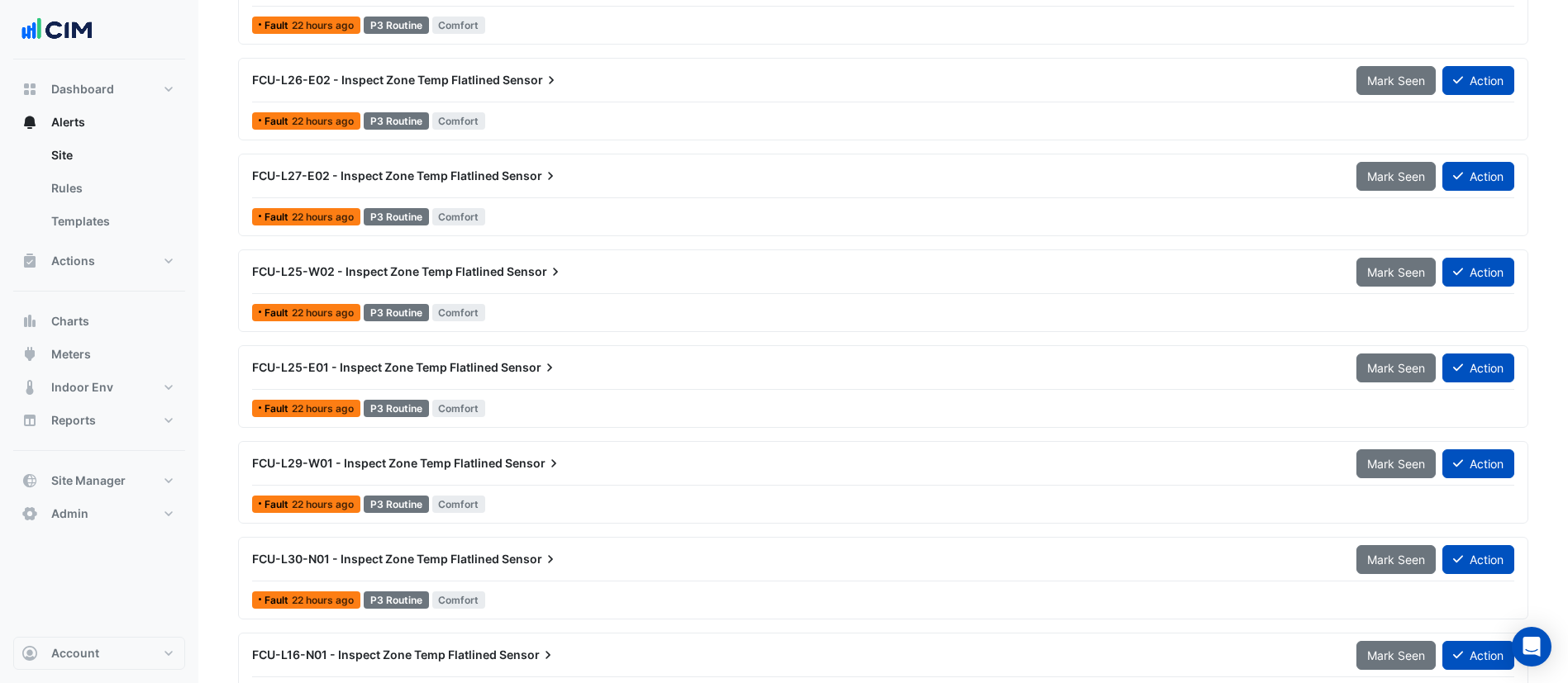
click at [589, 277] on div "FCU-L25-W02 - Inspect Zone Temp Flatlined Sensor" at bounding box center [795, 272] width 1084 height 17
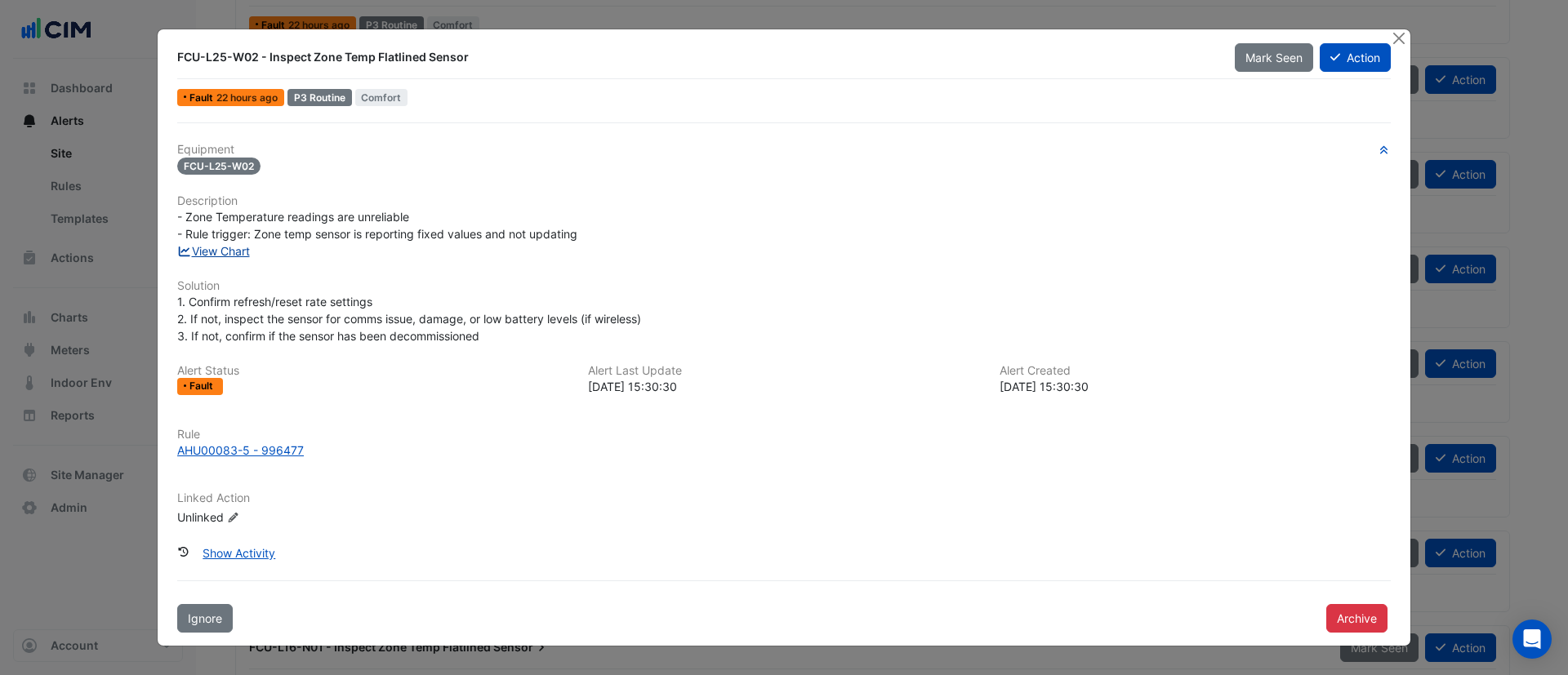
click at [229, 246] on link "View Chart" at bounding box center [213, 250] width 72 height 14
drag, startPoint x: 1396, startPoint y: 39, endPoint x: 1369, endPoint y: 46, distance: 27.9
click at [1394, 40] on button "Close" at bounding box center [1398, 38] width 17 height 17
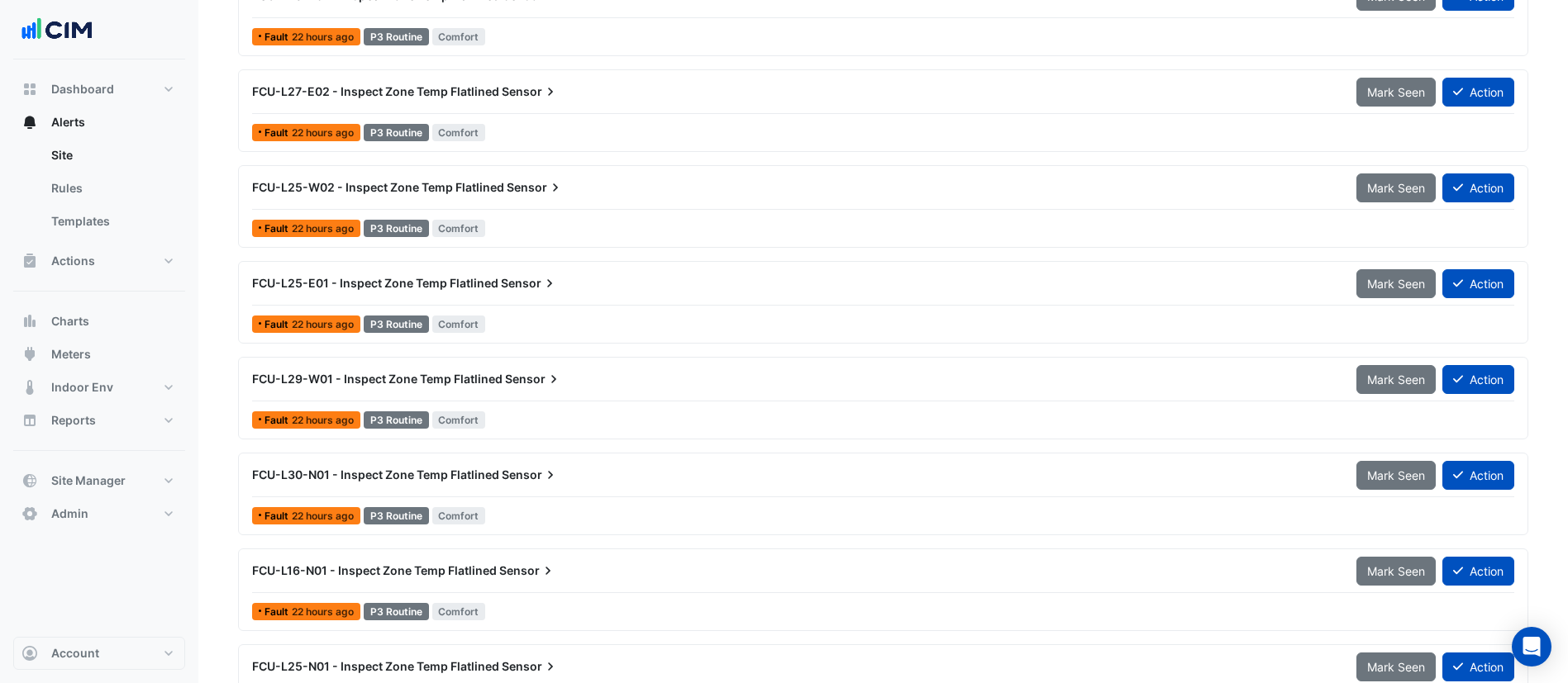
scroll to position [372, 0]
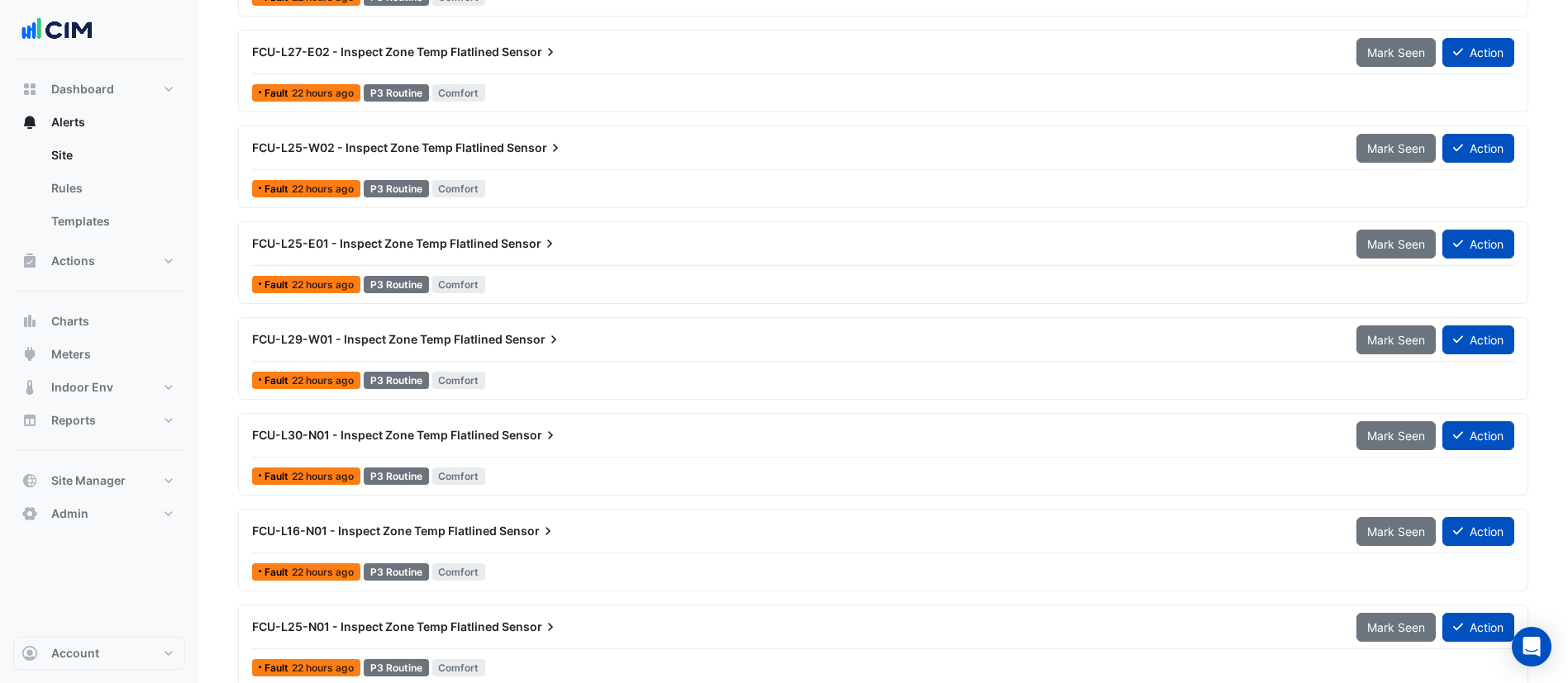
click at [513, 260] on div "FCU-L25-E01 - Inspect Zone Temp Flatlined Sensor Mark Seen Action" at bounding box center [884, 248] width 1263 height 37
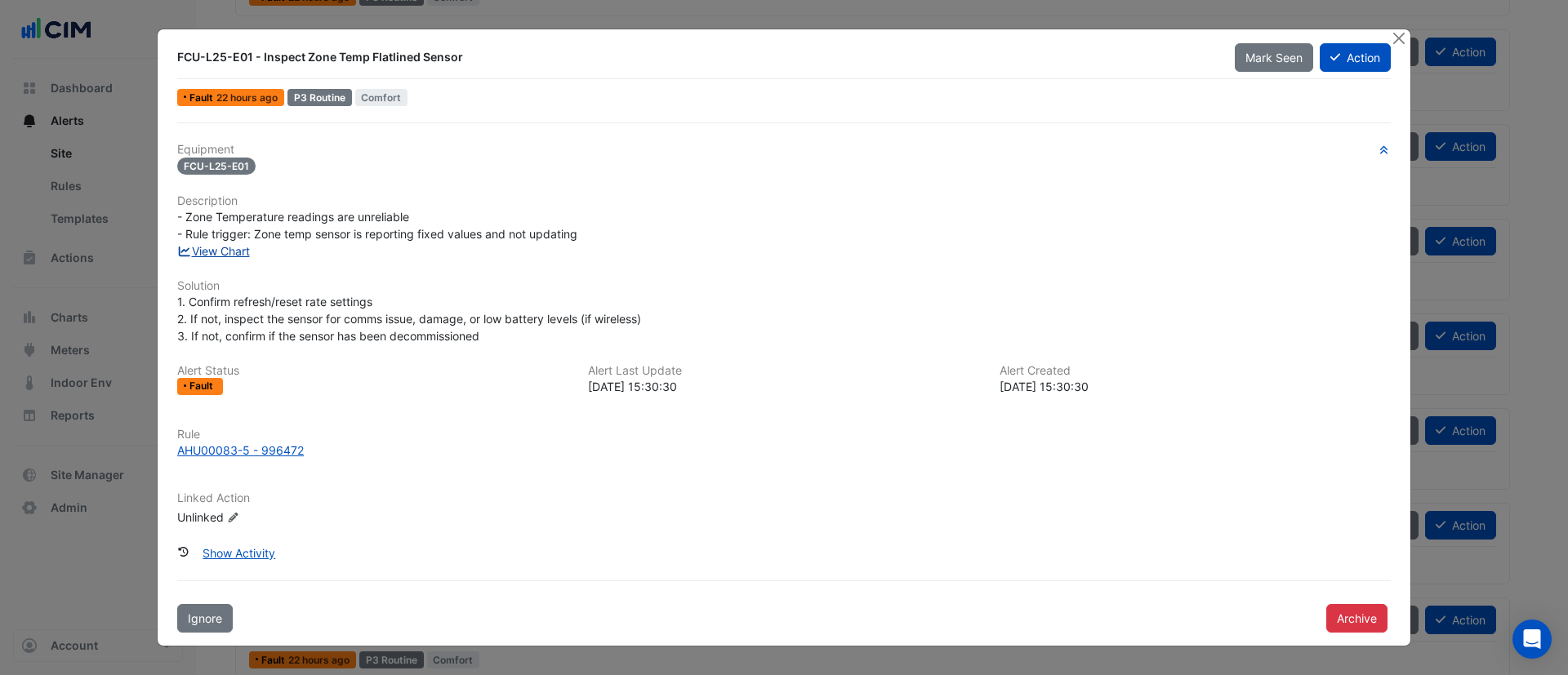
click at [236, 251] on link "View Chart" at bounding box center [213, 250] width 72 height 14
click at [1395, 41] on button "Close" at bounding box center [1398, 38] width 17 height 17
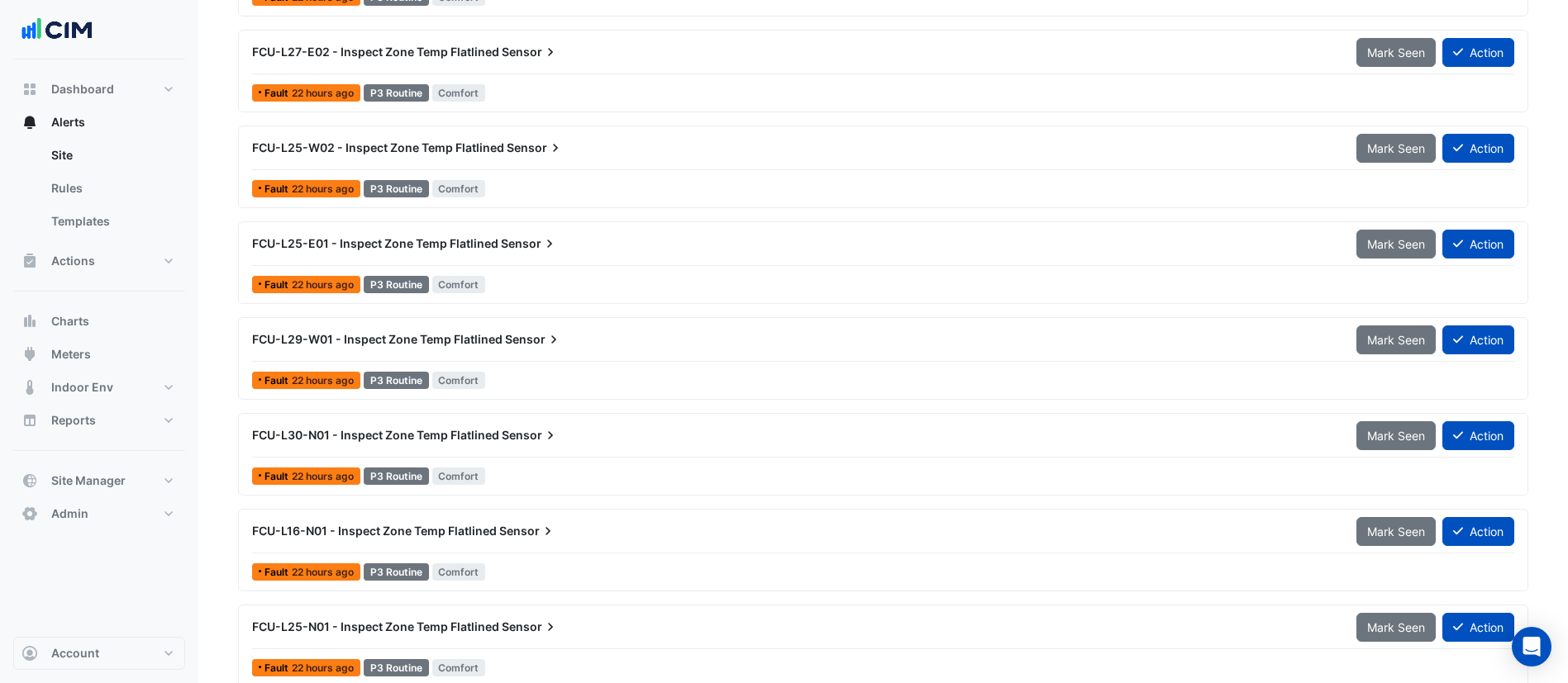
click at [583, 344] on div "FCU-L29-W01 - Inspect Zone Temp Flatlined Sensor" at bounding box center [795, 340] width 1084 height 17
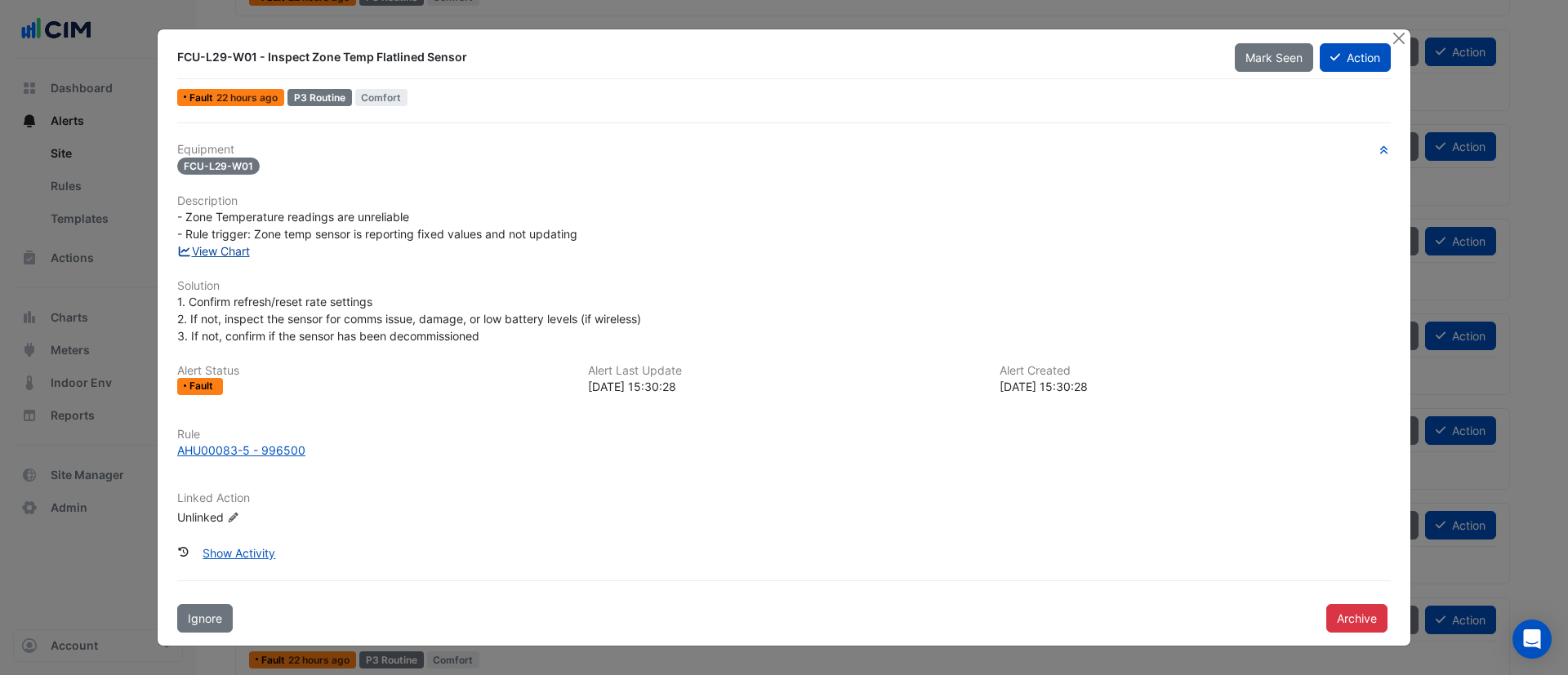
click at [205, 248] on link "View Chart" at bounding box center [213, 250] width 72 height 14
click at [1399, 45] on button "Close" at bounding box center [1398, 38] width 17 height 17
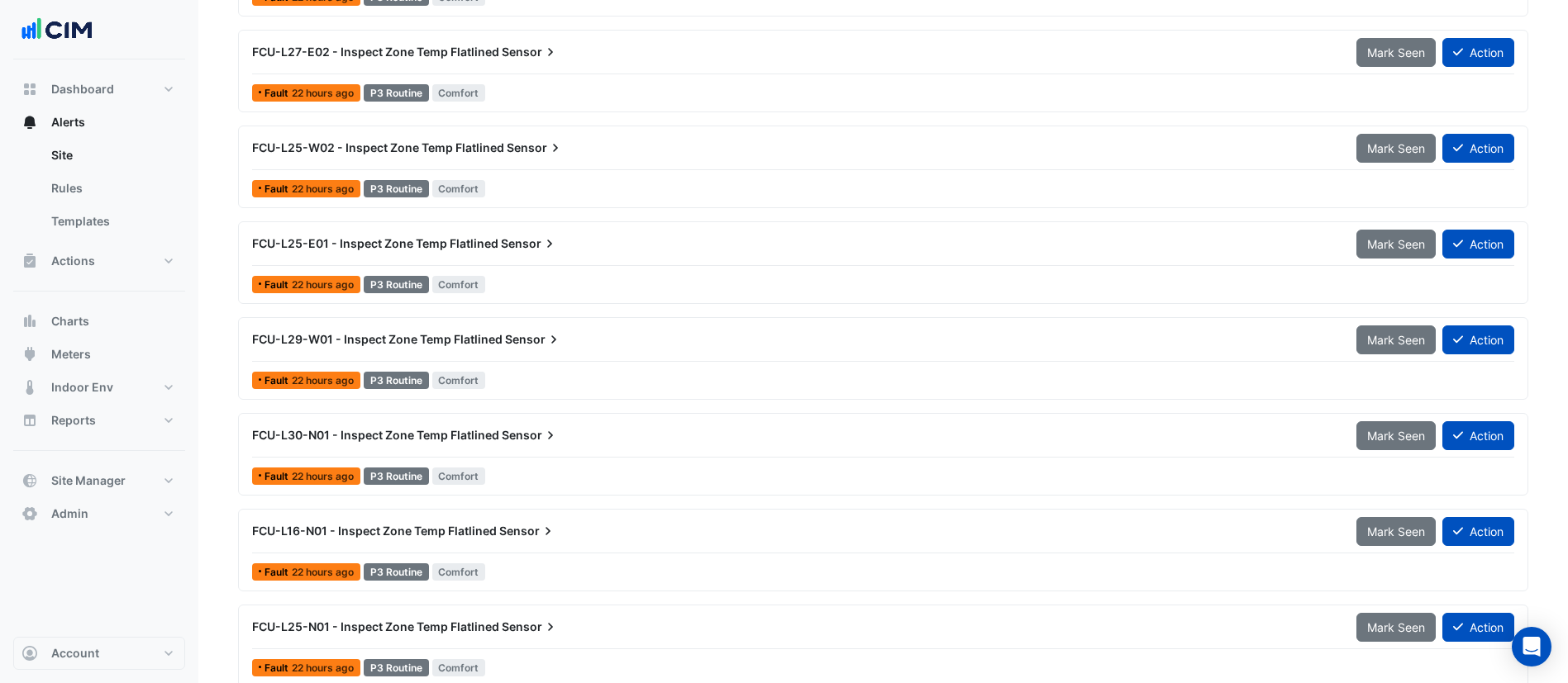
scroll to position [496, 0]
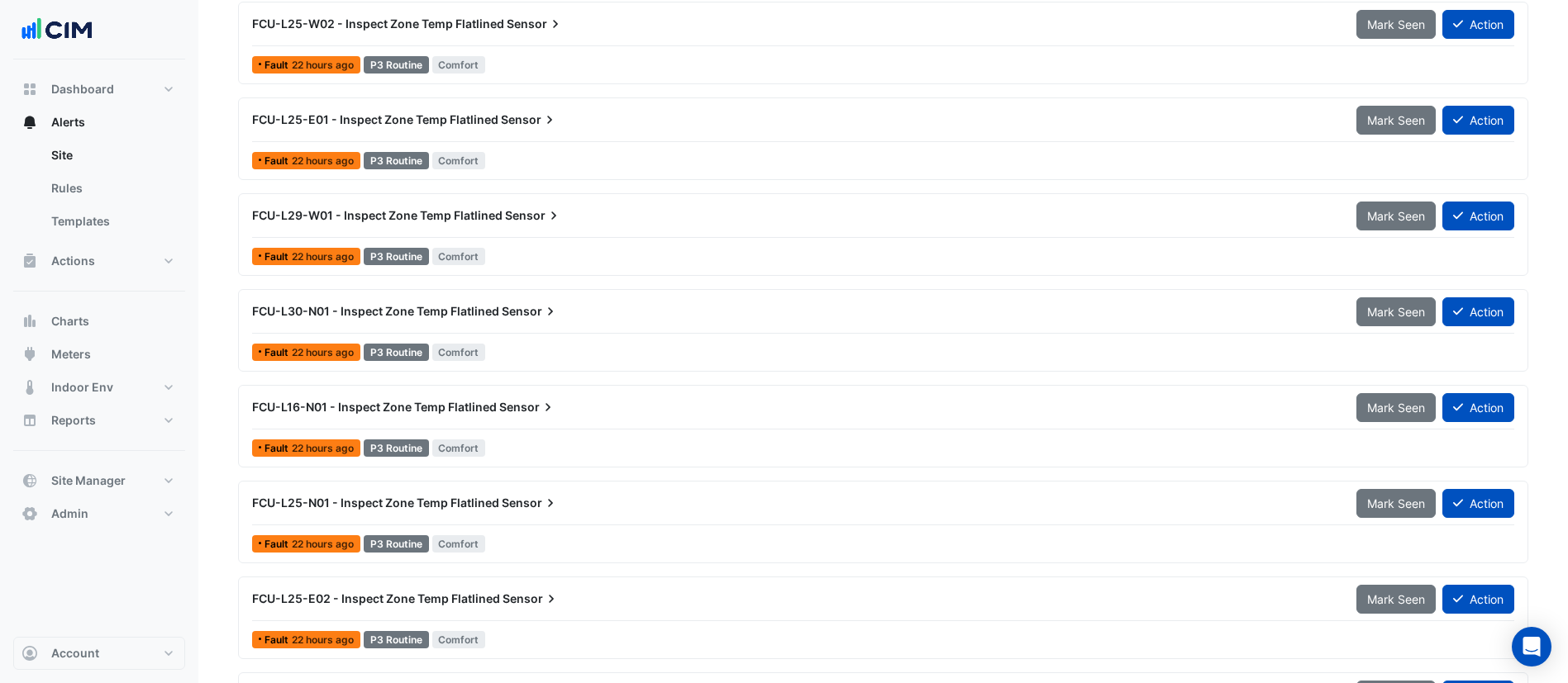
click at [568, 316] on div "FCU-L30-N01 - Inspect Zone Temp Flatlined Sensor" at bounding box center [795, 312] width 1084 height 17
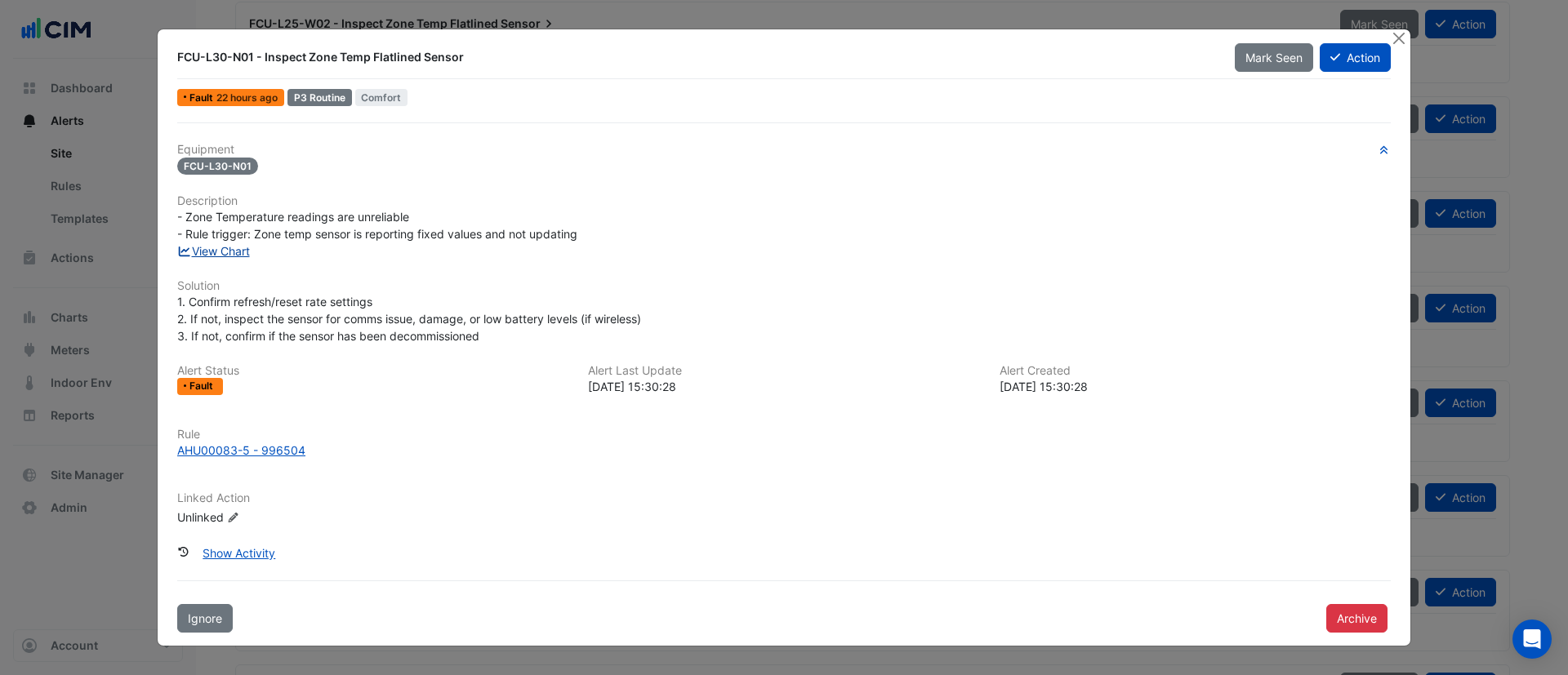
click at [211, 249] on link "View Chart" at bounding box center [213, 250] width 72 height 14
click at [1402, 35] on button "Close" at bounding box center [1398, 38] width 17 height 17
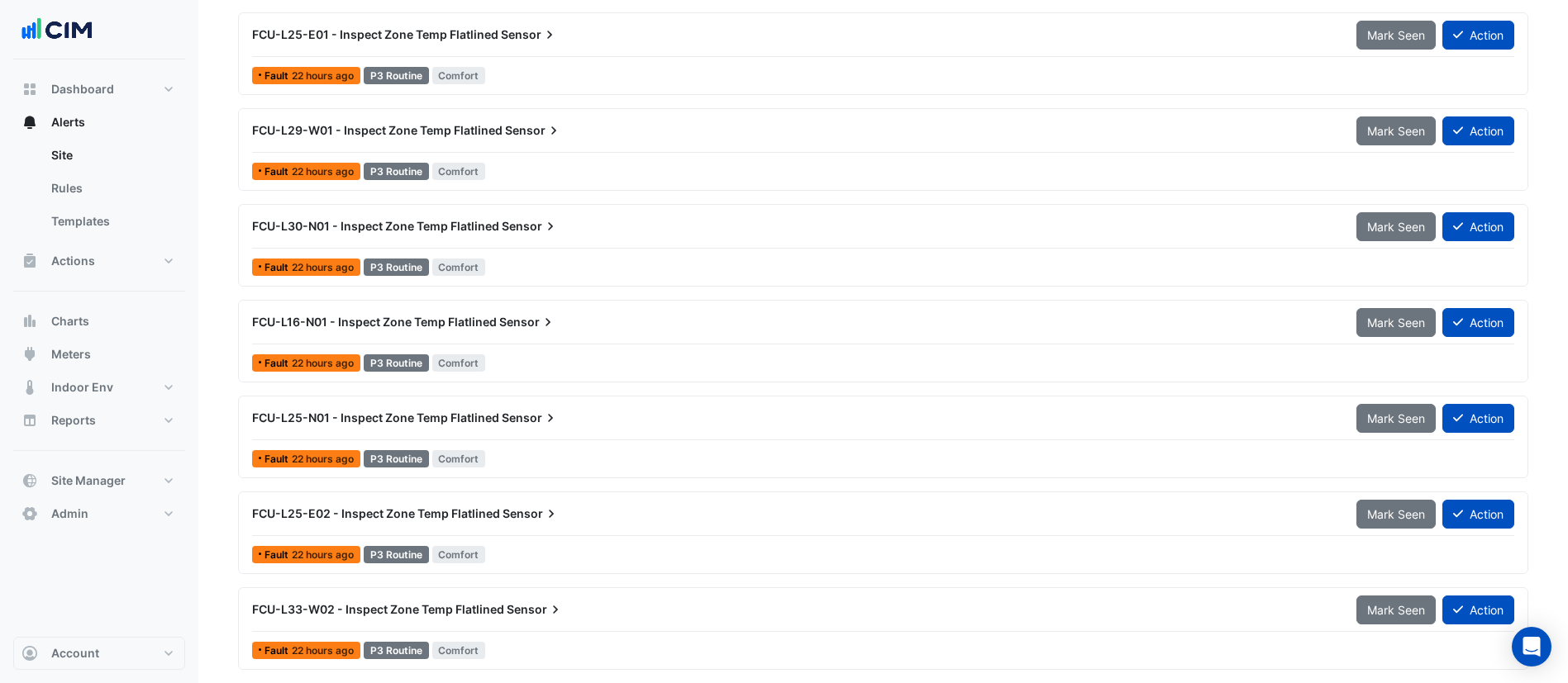
scroll to position [620, 0]
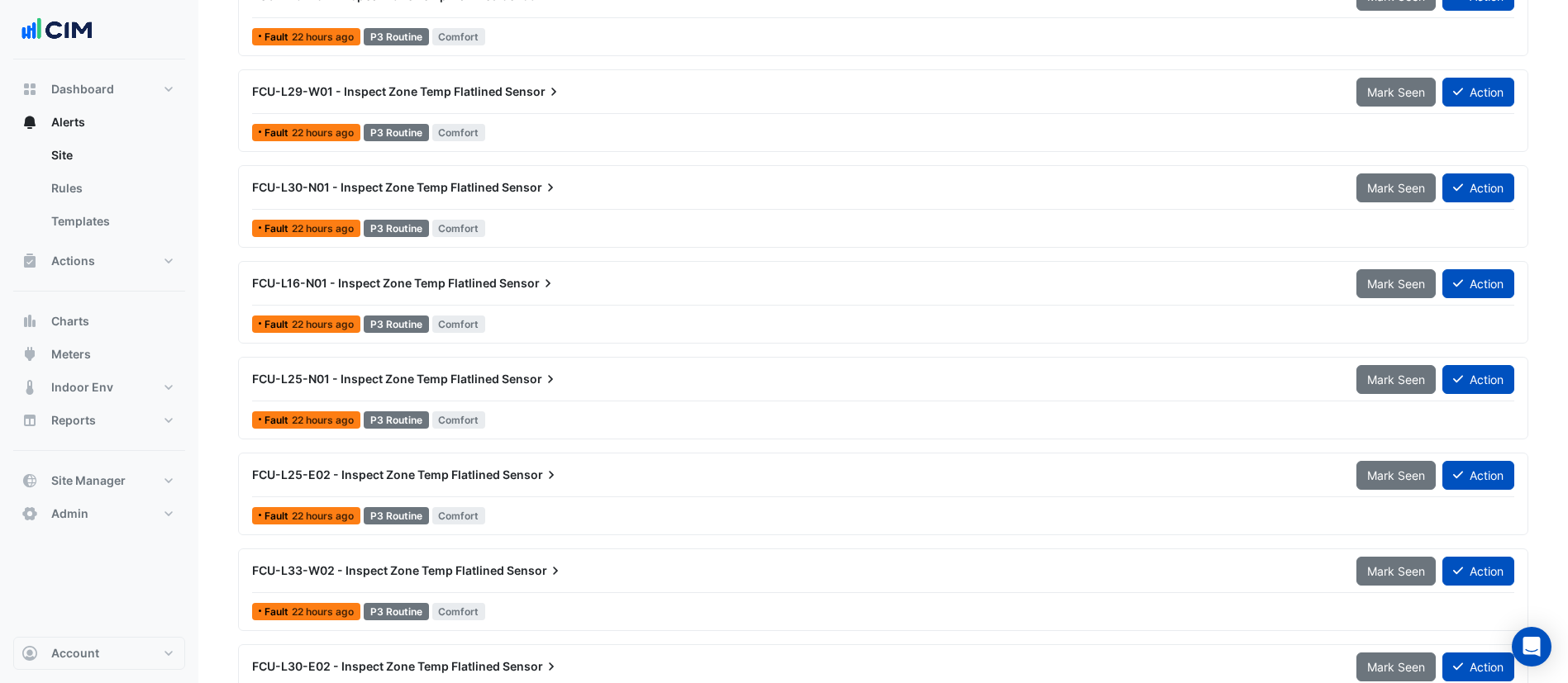
click at [570, 289] on div "FCU-L16-N01 - Inspect Zone Temp Flatlined Sensor" at bounding box center [795, 283] width 1084 height 17
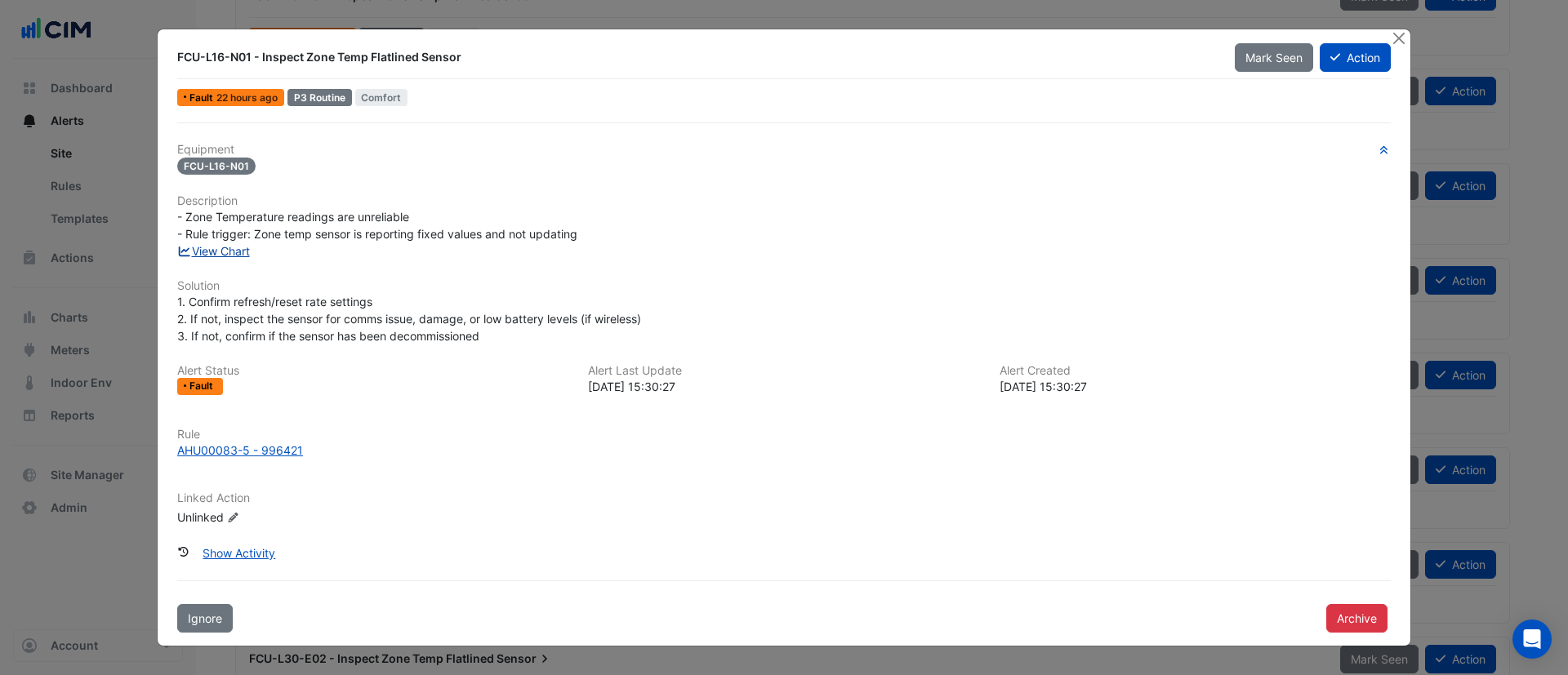
click at [204, 255] on link "View Chart" at bounding box center [213, 250] width 72 height 14
click at [1351, 71] on button "Action" at bounding box center [1355, 57] width 71 height 28
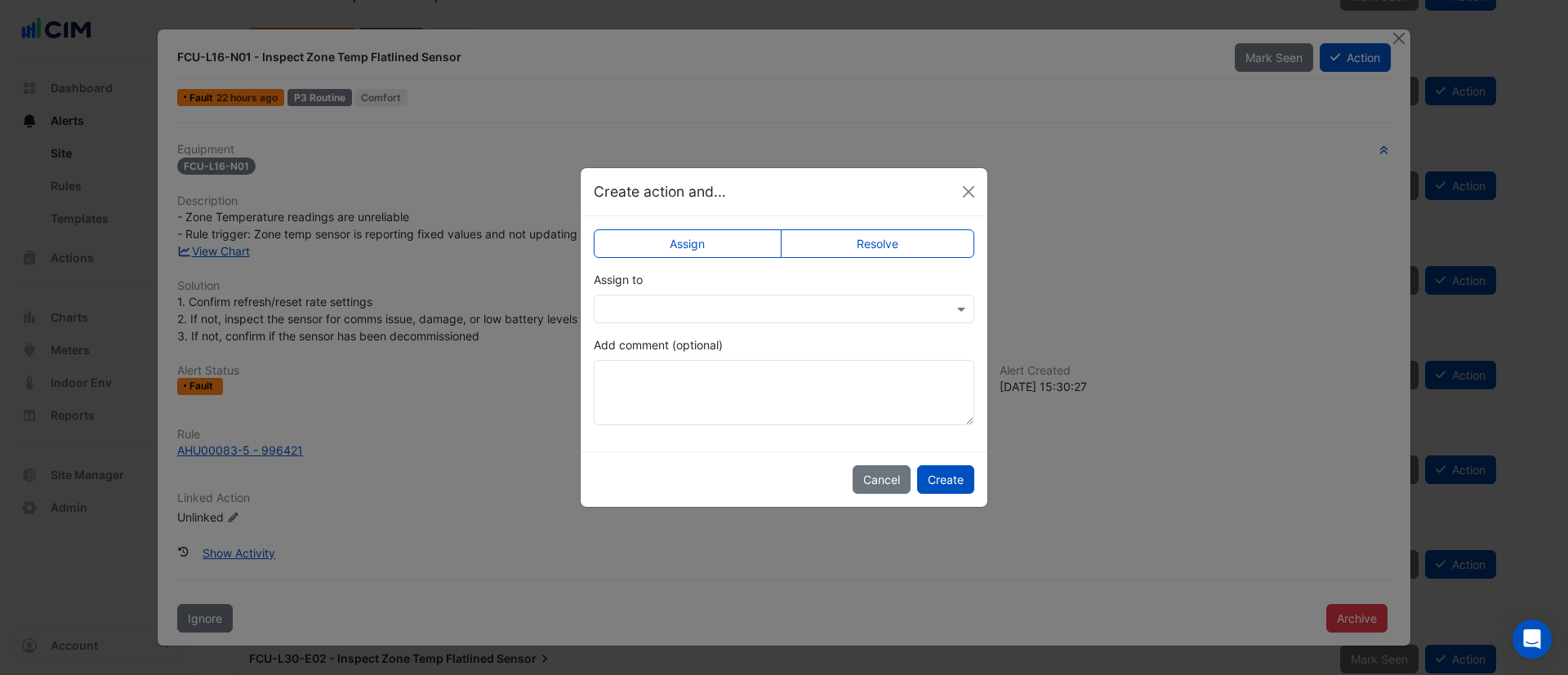
click at [905, 241] on label "Resolve" at bounding box center [878, 243] width 195 height 28
click at [944, 470] on button "Create" at bounding box center [946, 479] width 57 height 28
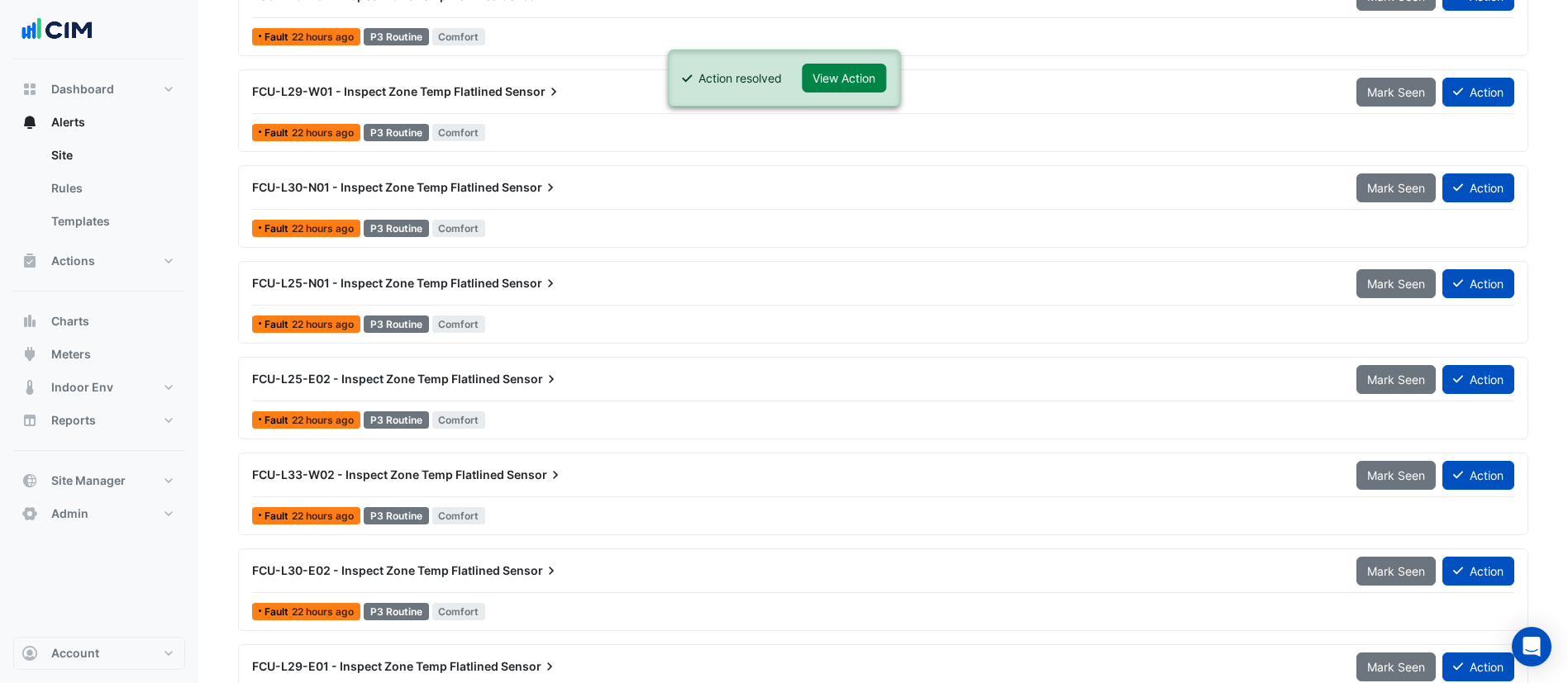
click at [450, 287] on span "FCU-L25-N01 - Inspect Zone Temp Flatlined" at bounding box center [376, 282] width 247 height 14
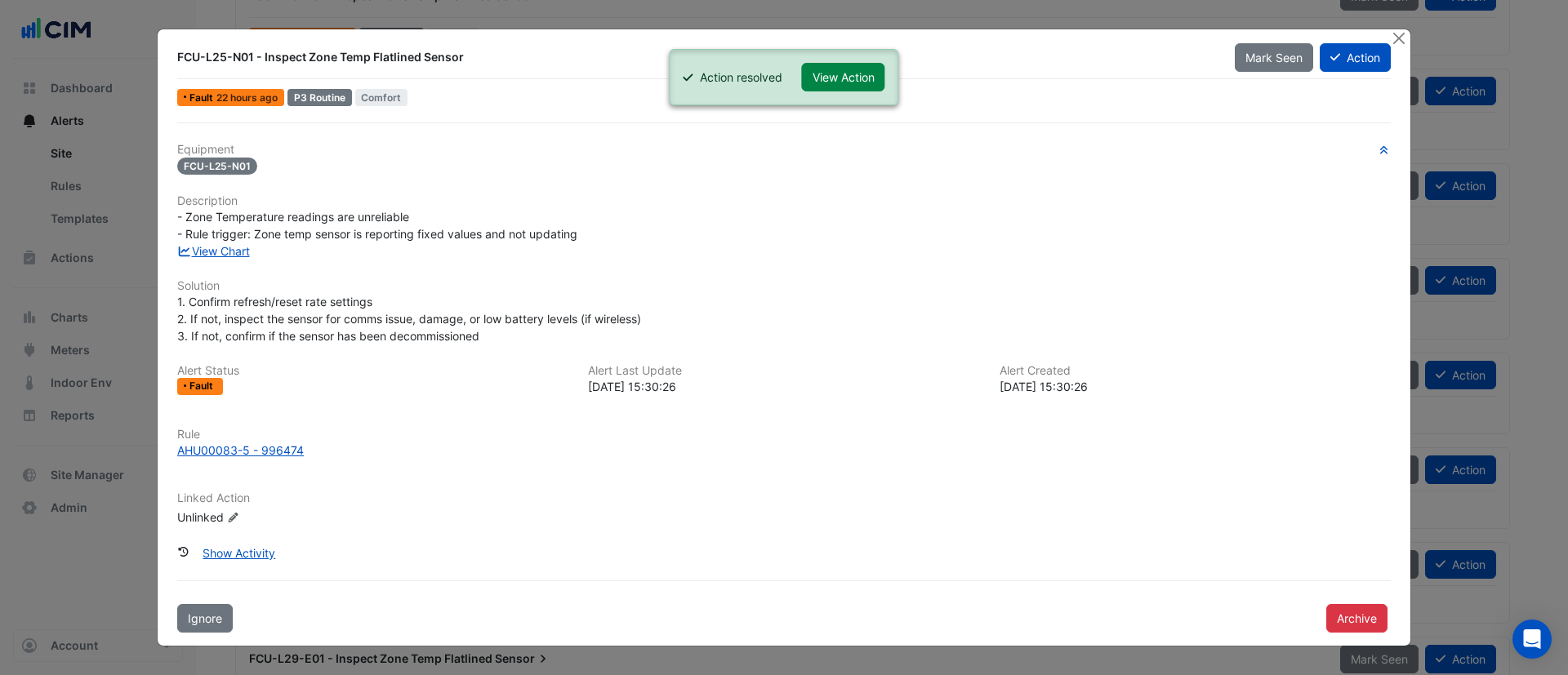
click at [224, 260] on div "Equipment FCU-L25-N01 Description - Zone Temperature readings are unreliable - …" at bounding box center [784, 341] width 1214 height 396
click at [228, 248] on link "View Chart" at bounding box center [213, 250] width 72 height 14
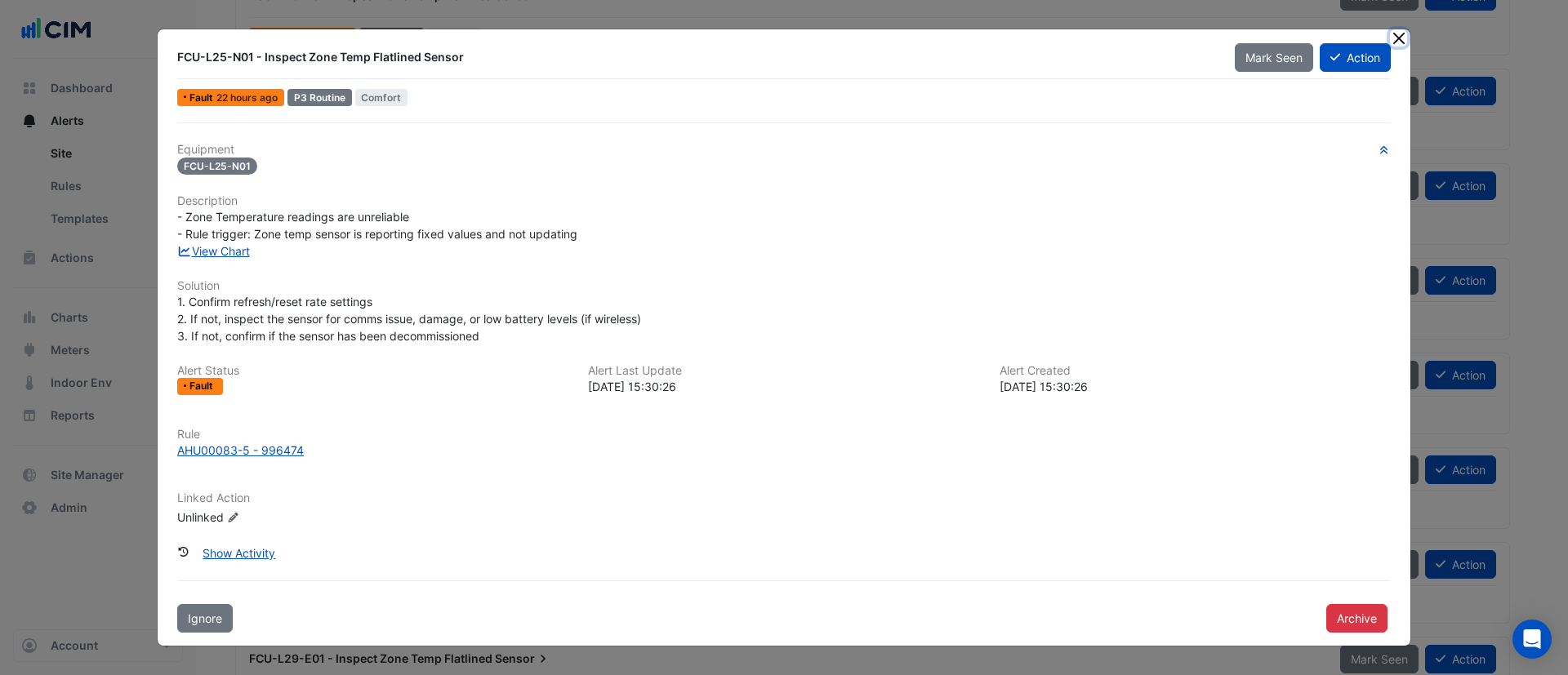
click at [1399, 36] on button "Close" at bounding box center [1398, 38] width 17 height 17
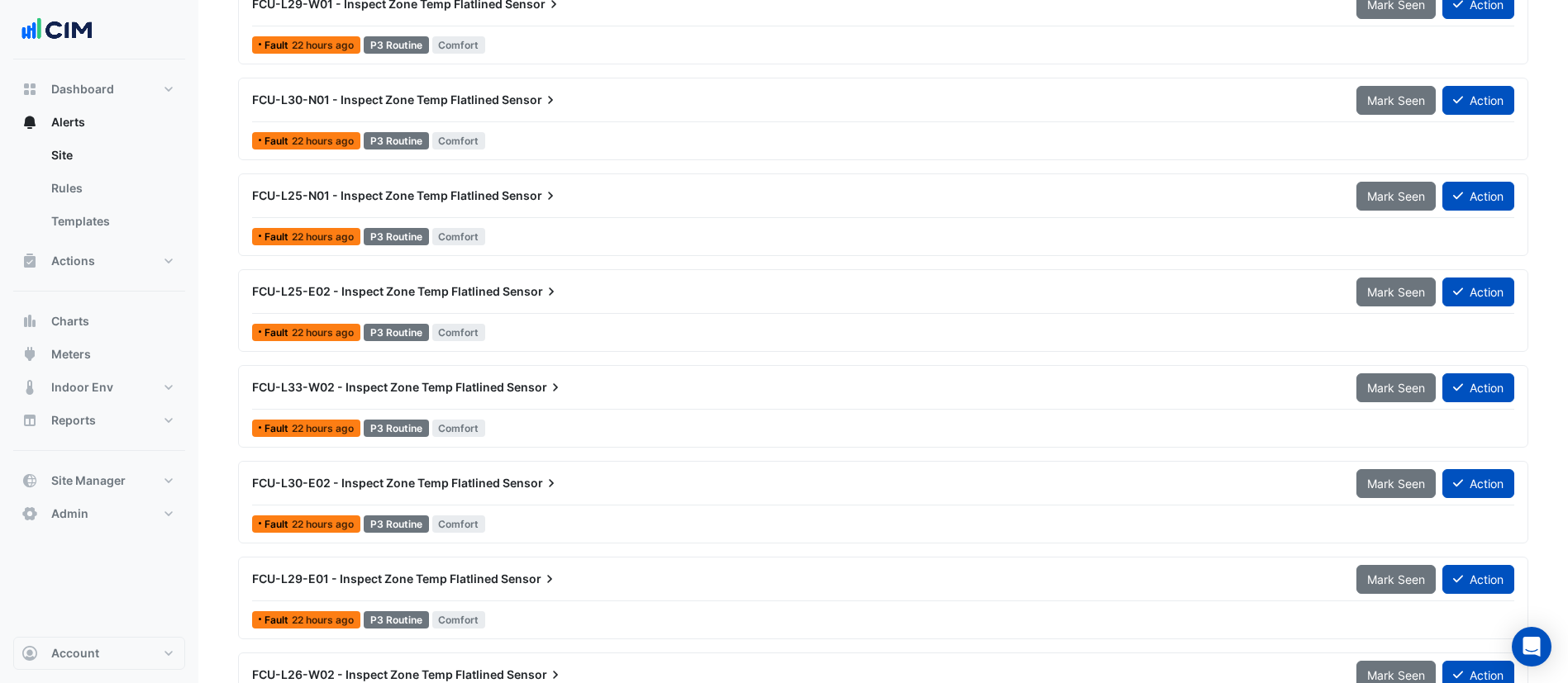
scroll to position [743, 0]
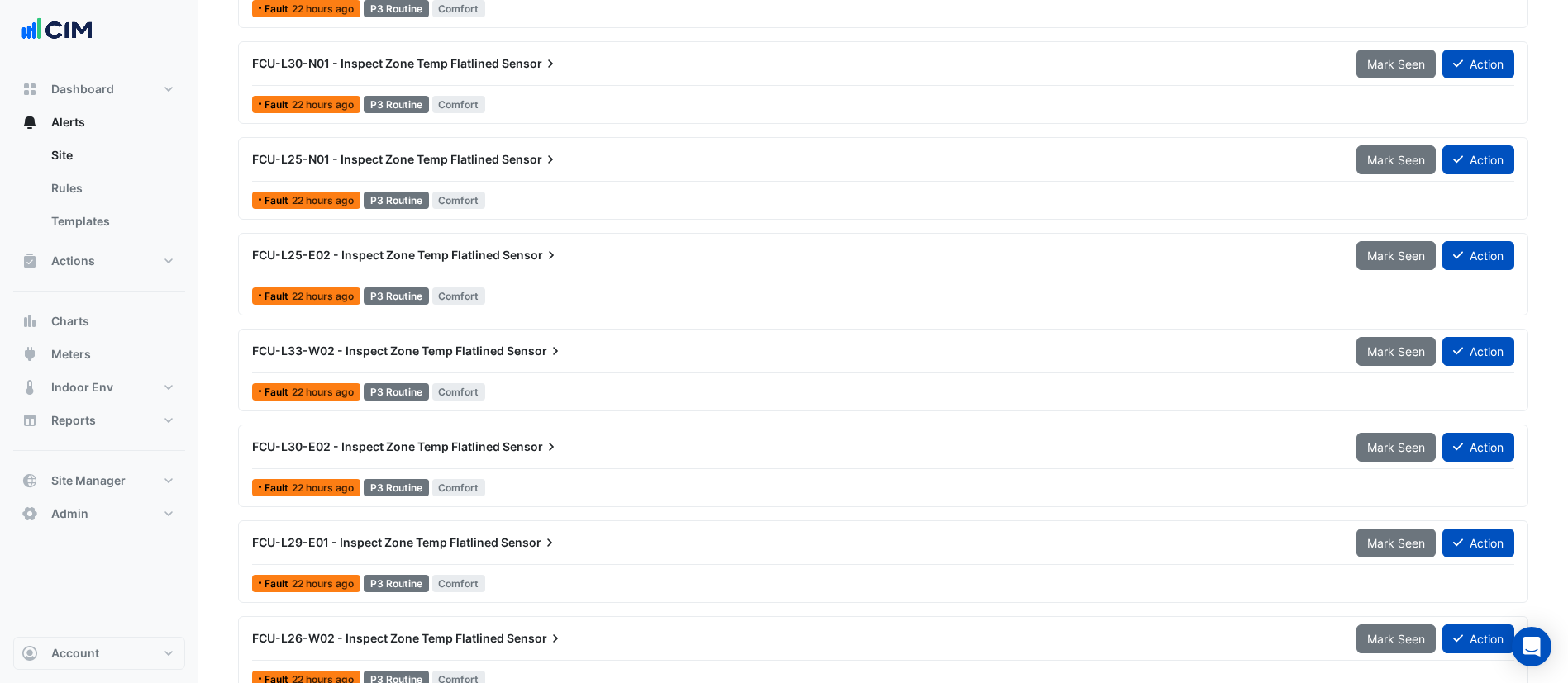
click at [485, 346] on span "FCU-L33-W02 - Inspect Zone Temp Flatlined" at bounding box center [379, 350] width 253 height 14
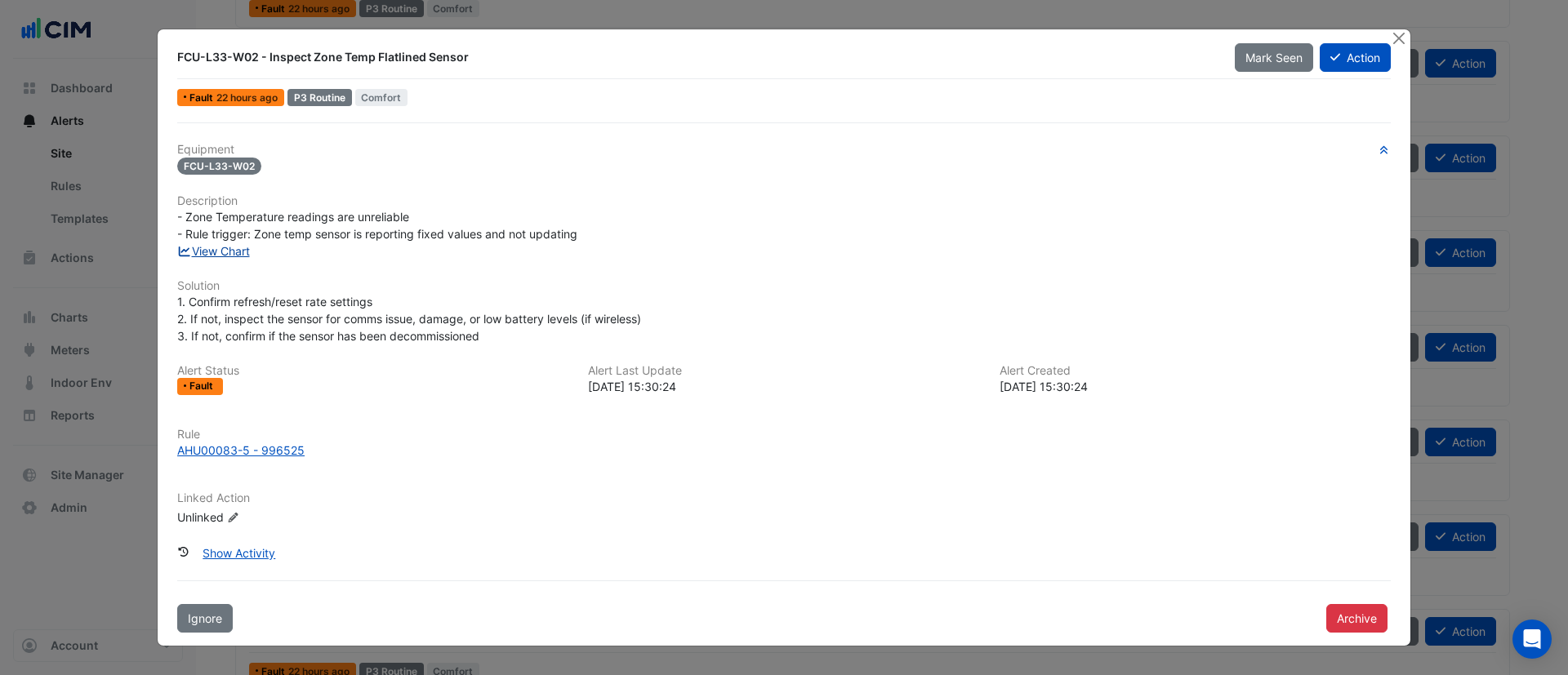
click at [233, 249] on link "View Chart" at bounding box center [213, 250] width 72 height 14
drag, startPoint x: 1401, startPoint y: 41, endPoint x: 1335, endPoint y: 58, distance: 68.2
click at [1398, 41] on button "Close" at bounding box center [1398, 38] width 17 height 17
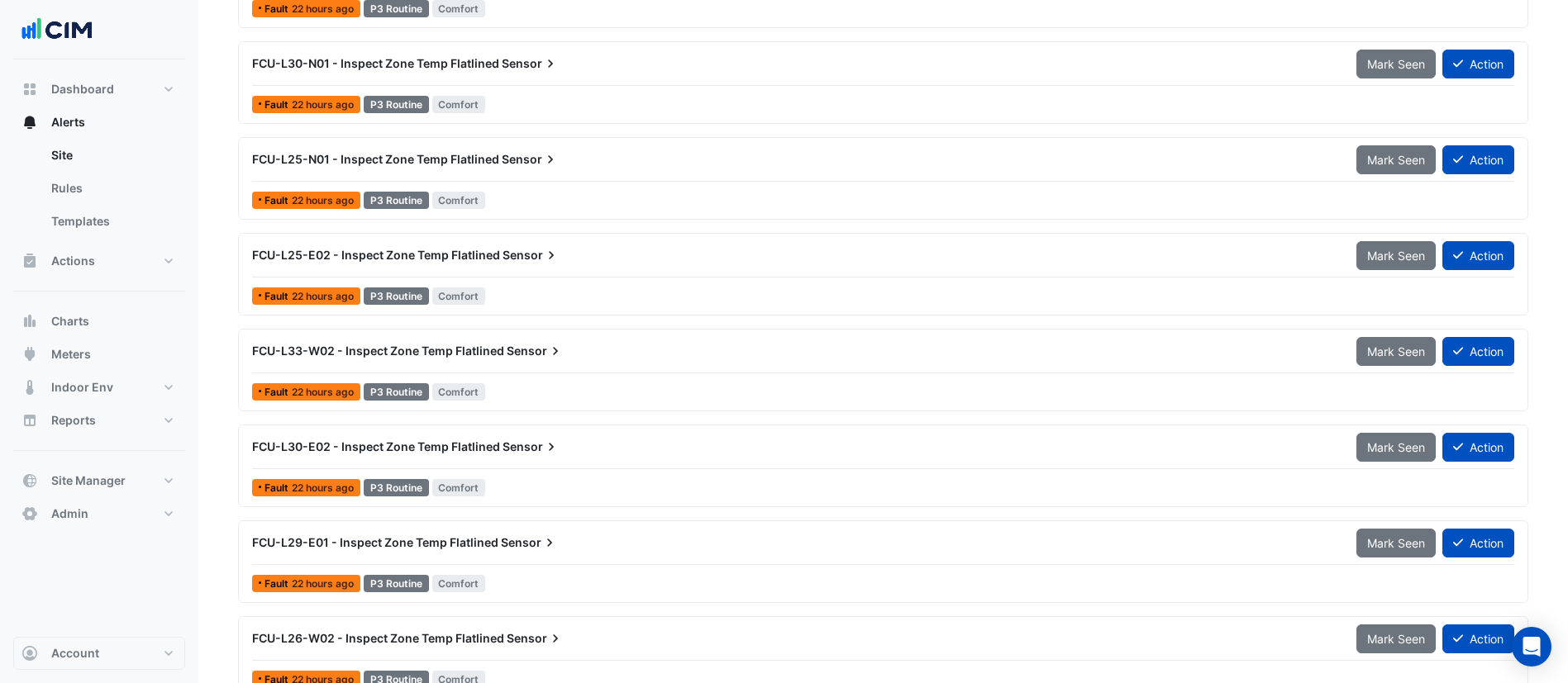
scroll to position [868, 0]
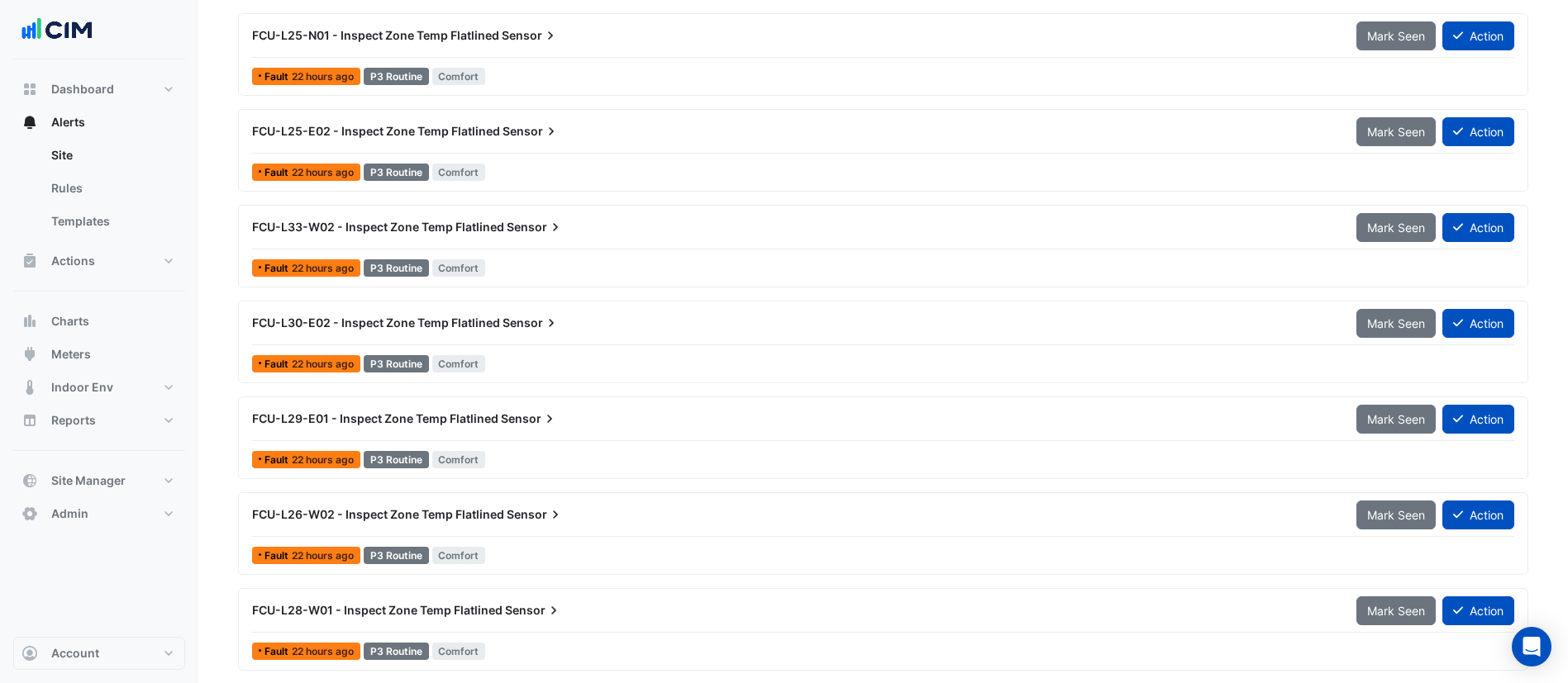
click at [352, 316] on span "FCU-L30-E02 - Inspect Zone Temp Flatlined" at bounding box center [376, 322] width 248 height 14
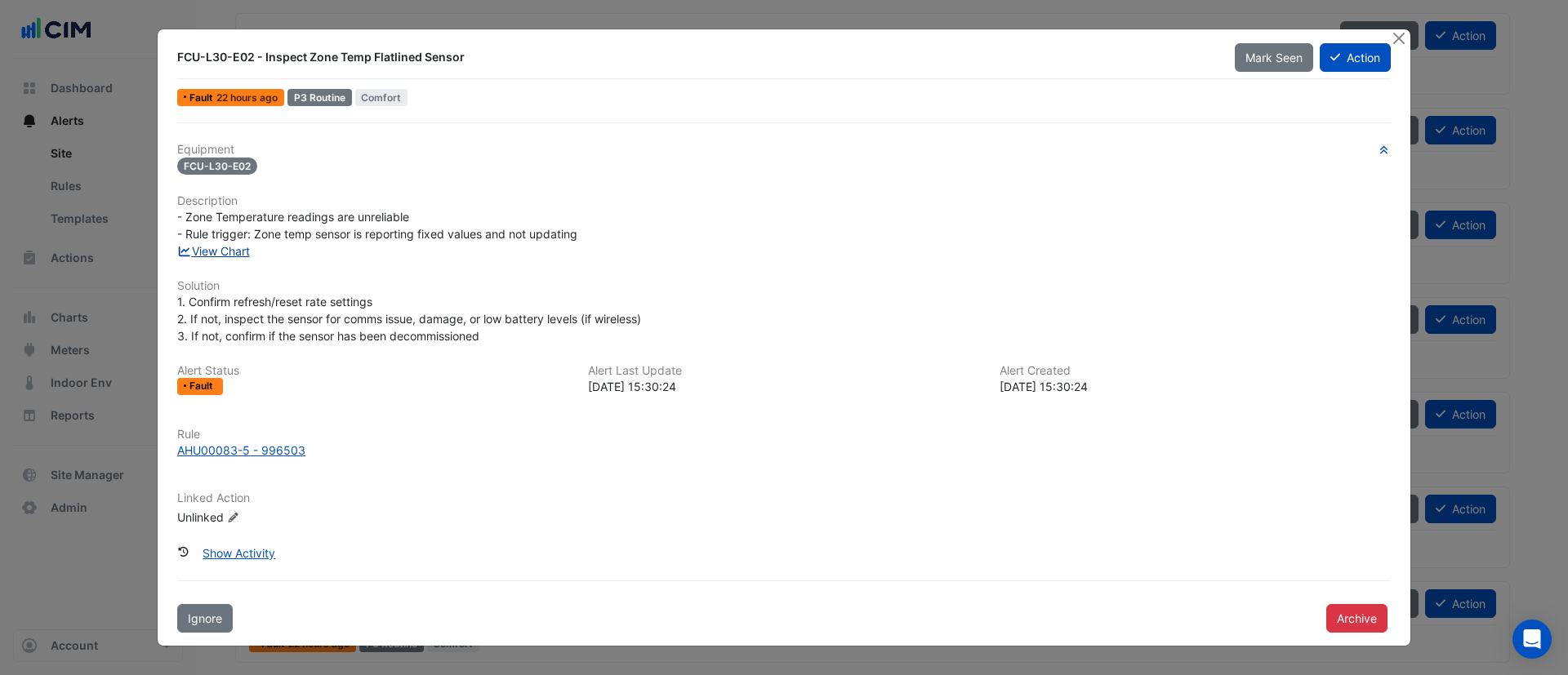
click at [215, 256] on link "View Chart" at bounding box center [213, 250] width 72 height 14
click at [1393, 40] on button "Close" at bounding box center [1398, 38] width 17 height 17
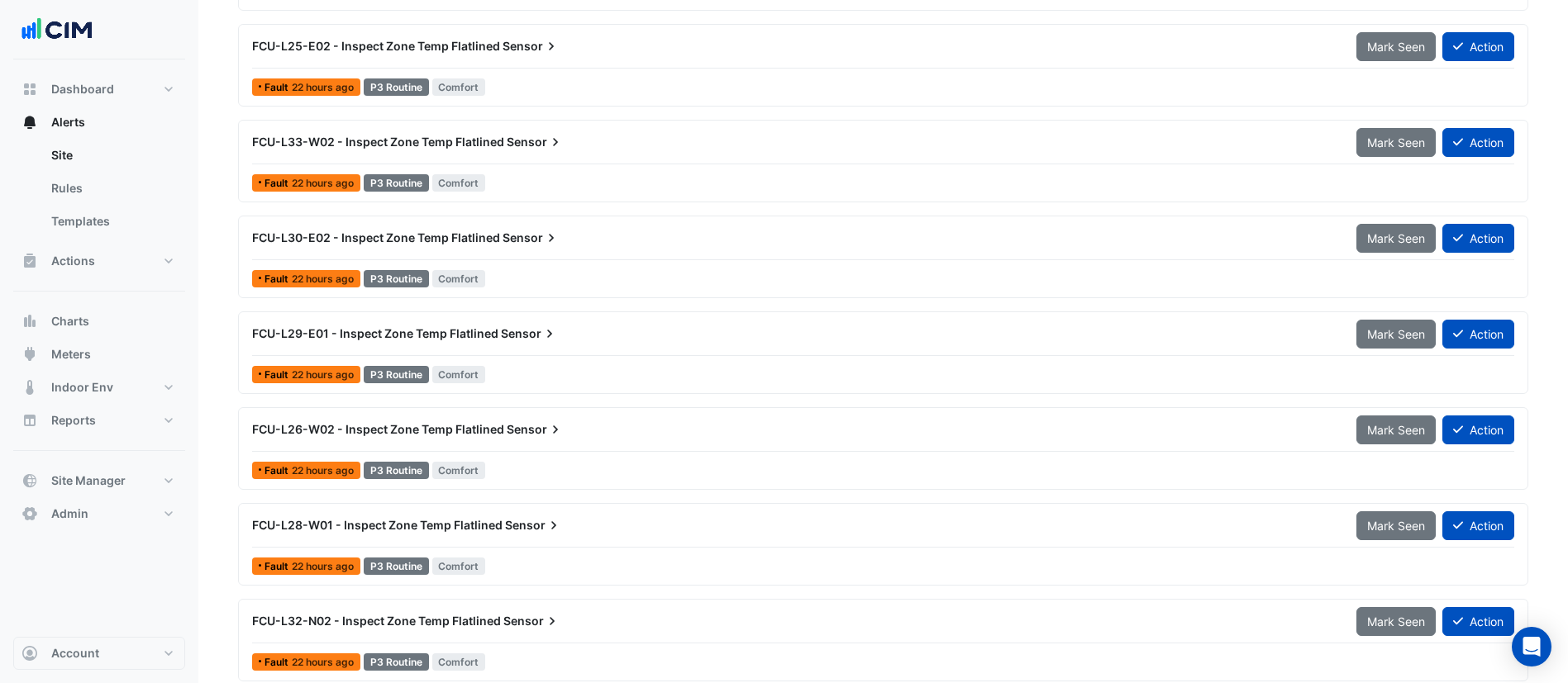
scroll to position [991, 0]
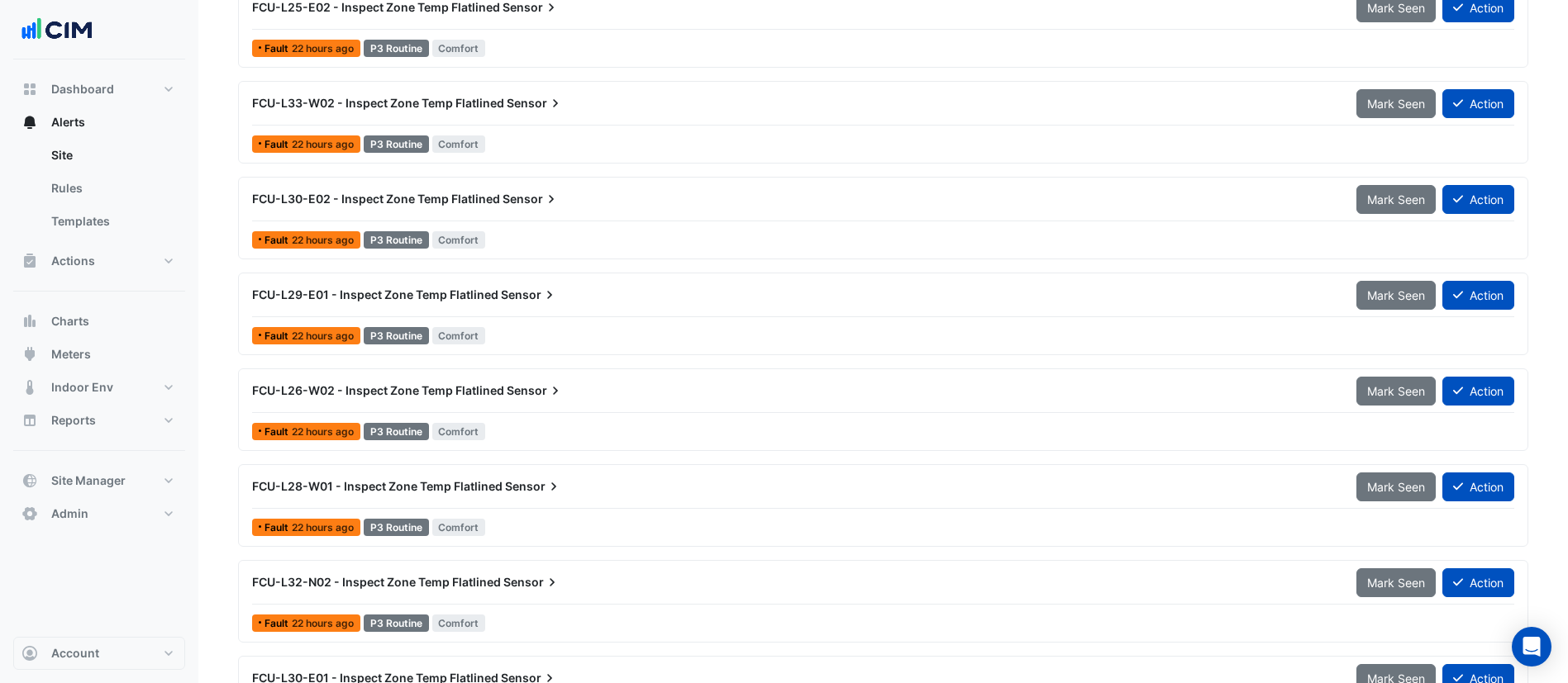
click at [403, 294] on span "FCU-L29-E01 - Inspect Zone Temp Flatlined" at bounding box center [375, 294] width 246 height 14
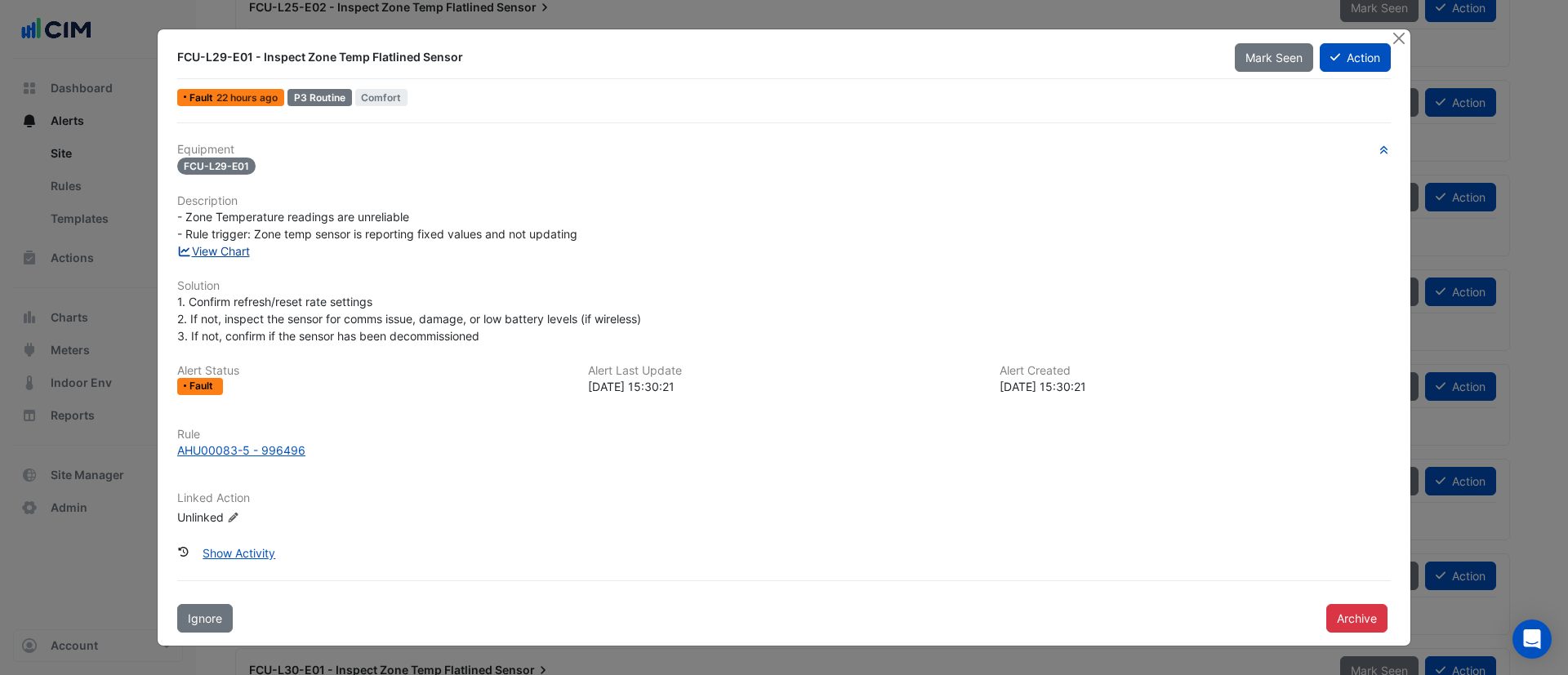
click at [222, 256] on link "View Chart" at bounding box center [213, 250] width 72 height 14
click at [1402, 41] on button "Close" at bounding box center [1398, 38] width 17 height 17
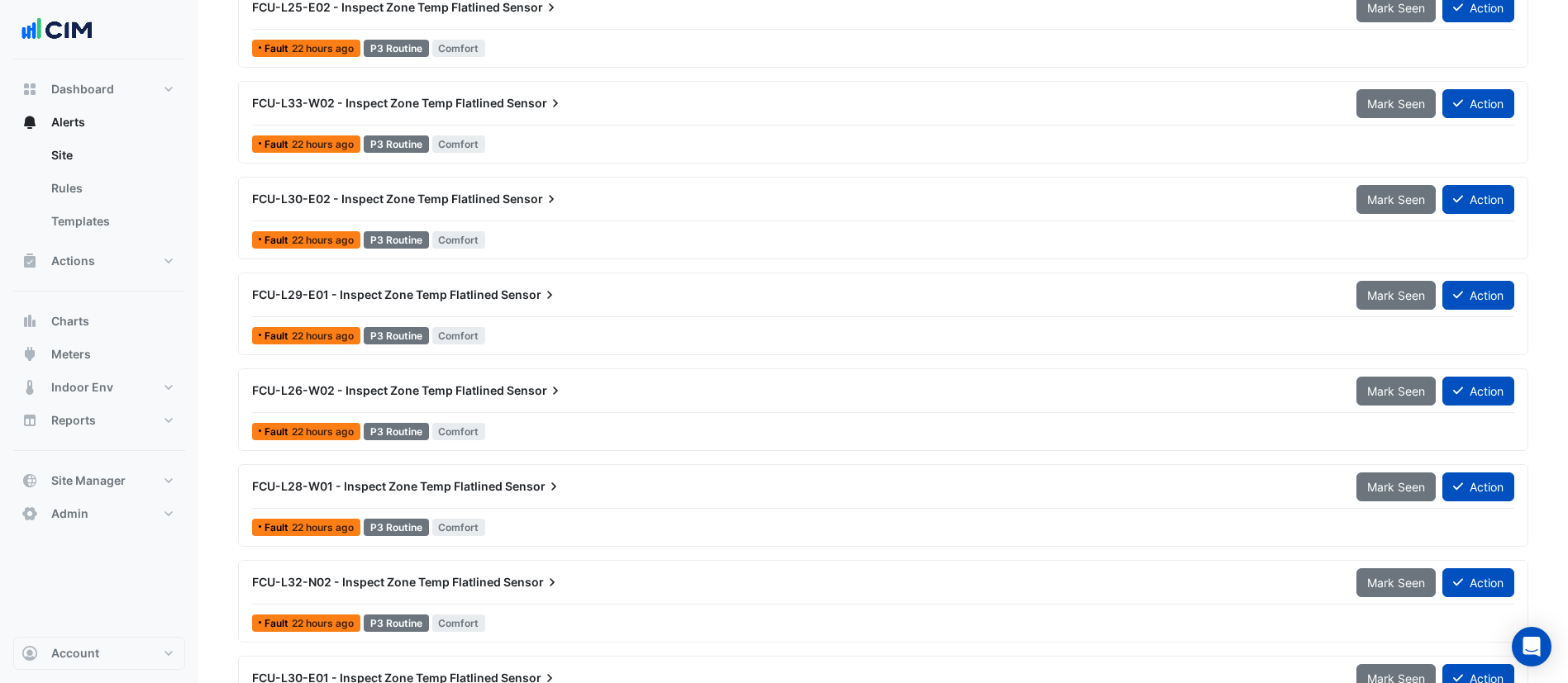
scroll to position [1115, 0]
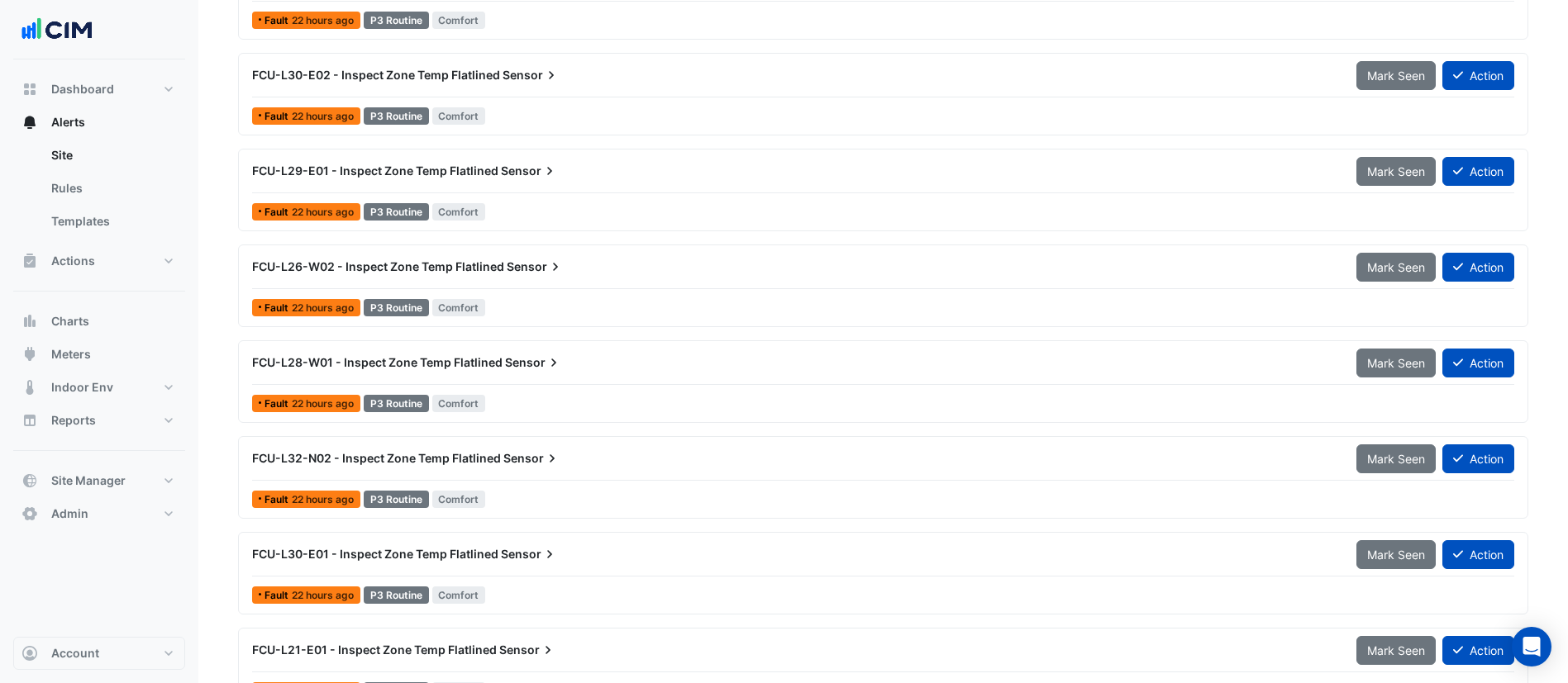
click at [595, 264] on div "FCU-L26-W02 - Inspect Zone Temp Flatlined Sensor" at bounding box center [795, 267] width 1084 height 17
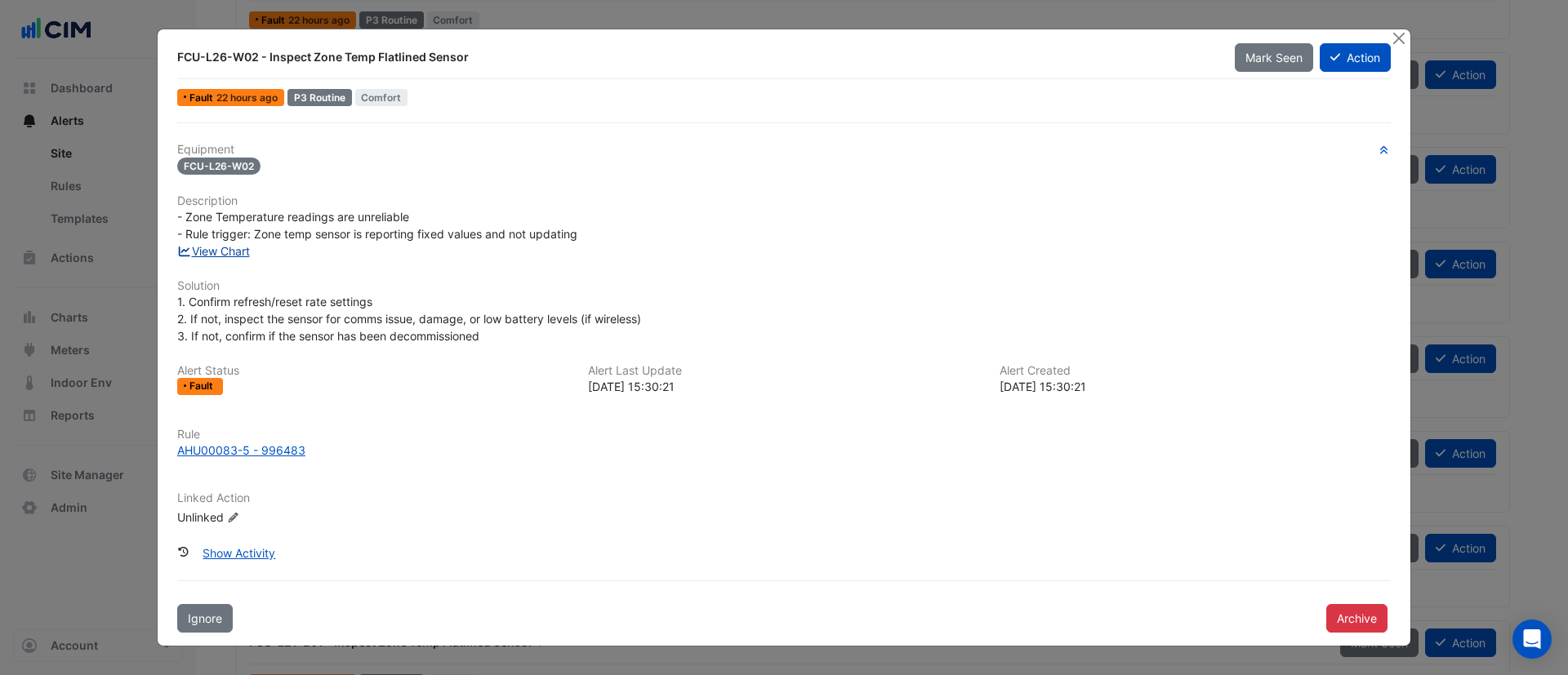
click at [222, 249] on link "View Chart" at bounding box center [213, 250] width 72 height 14
click at [1362, 69] on button "Action" at bounding box center [1355, 57] width 71 height 28
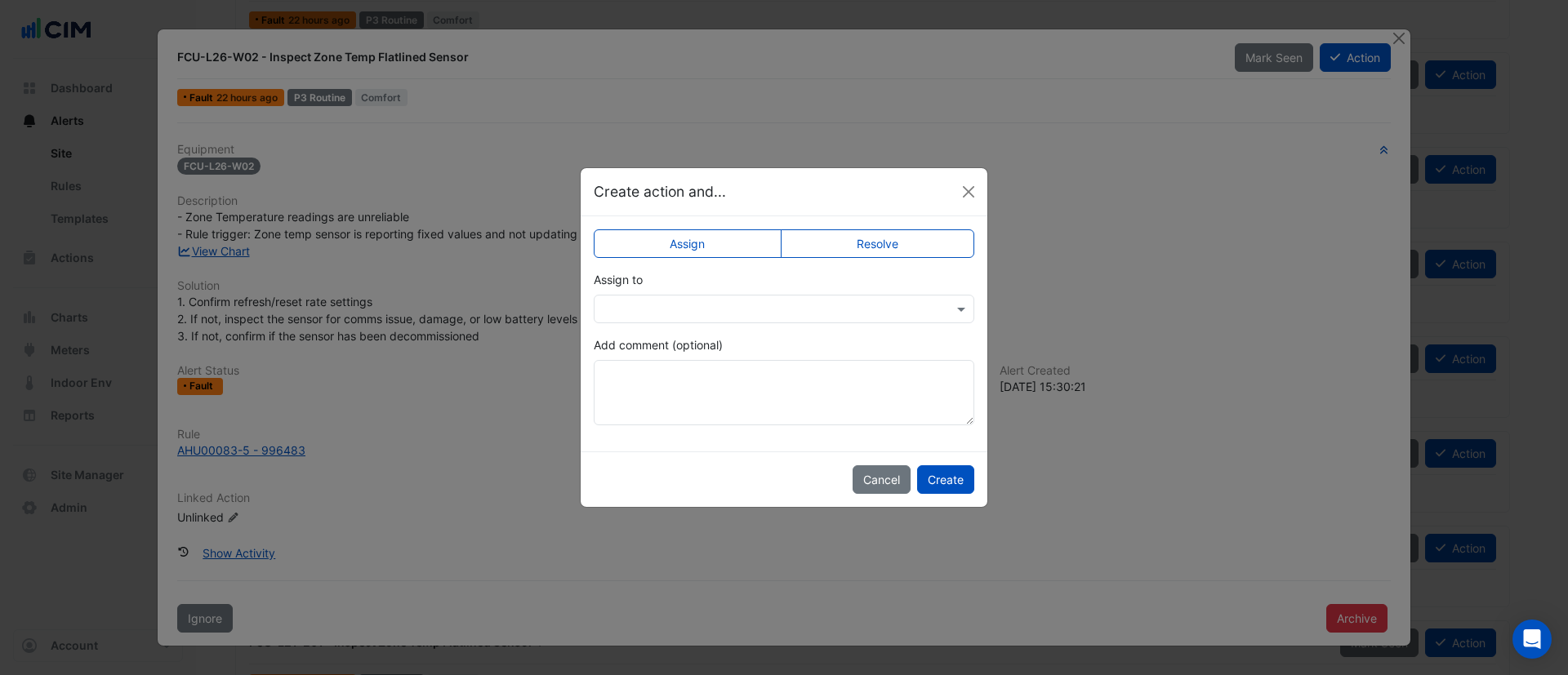
click at [896, 227] on div "Assign Resolve Assign to Add comment (optional)" at bounding box center [784, 334] width 406 height 235
click at [905, 247] on label "Resolve" at bounding box center [878, 243] width 195 height 28
click at [963, 476] on button "Create" at bounding box center [946, 479] width 57 height 28
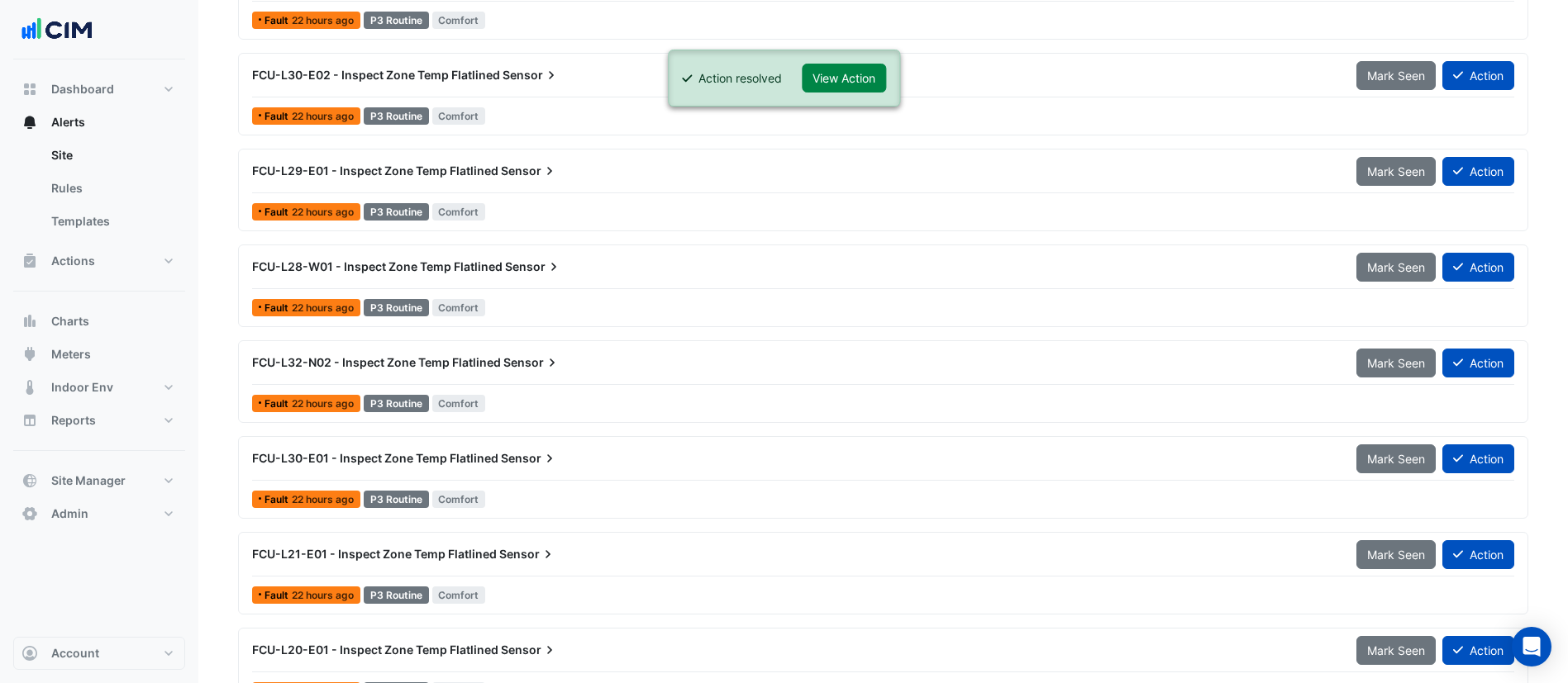
click at [510, 184] on div "FCU-L29-E01 - Inspect Zone Temp Flatlined Sensor" at bounding box center [794, 171] width 1104 height 30
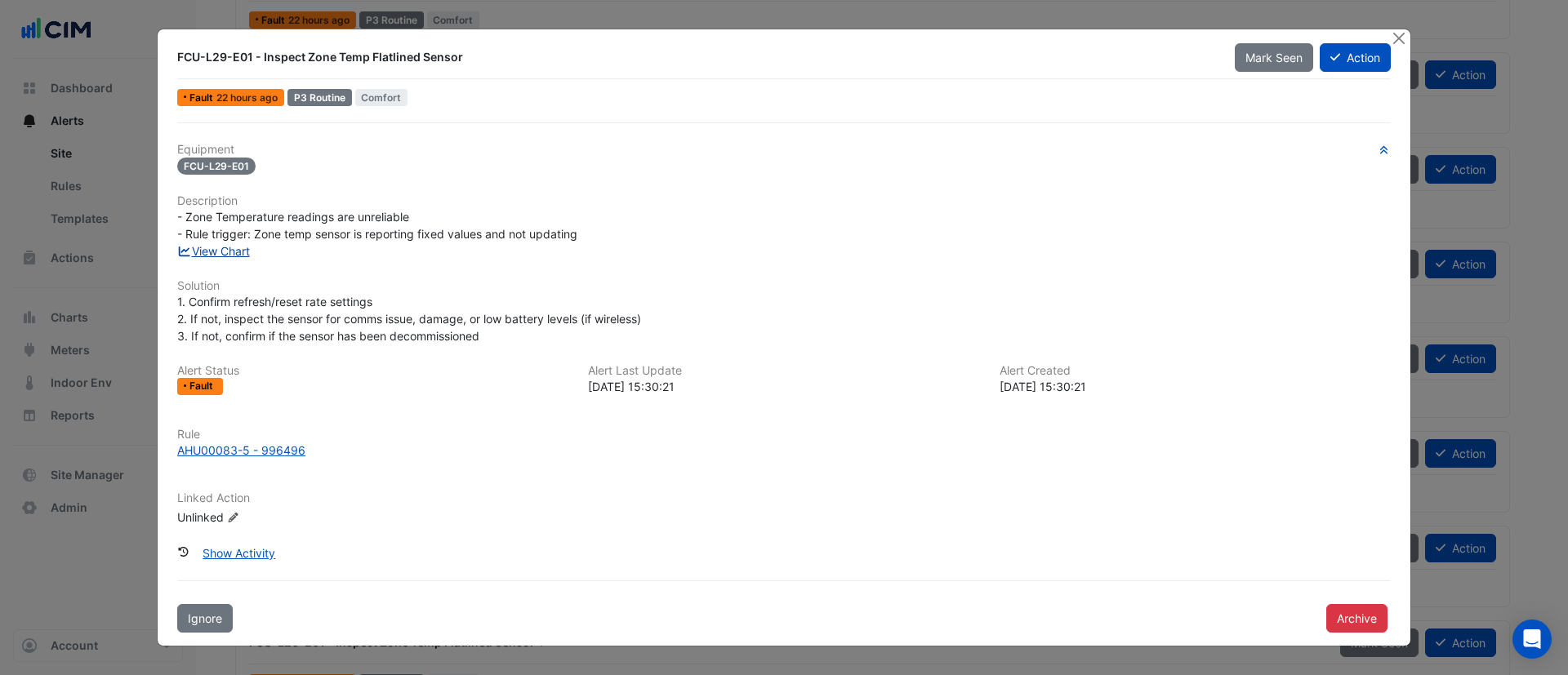
click at [229, 249] on link "View Chart" at bounding box center [213, 250] width 72 height 14
click at [1405, 34] on button "Close" at bounding box center [1398, 38] width 17 height 17
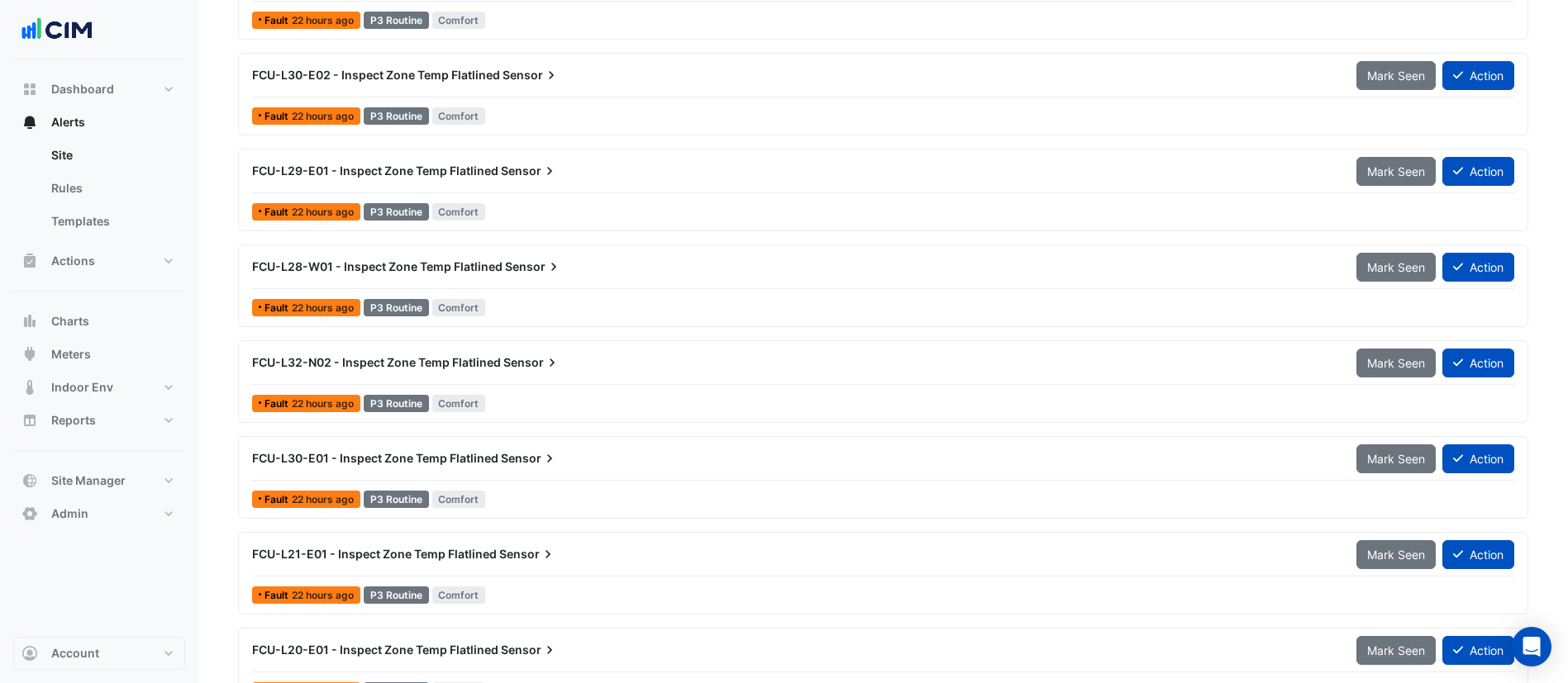
click at [516, 263] on span "Sensor" at bounding box center [533, 267] width 57 height 17
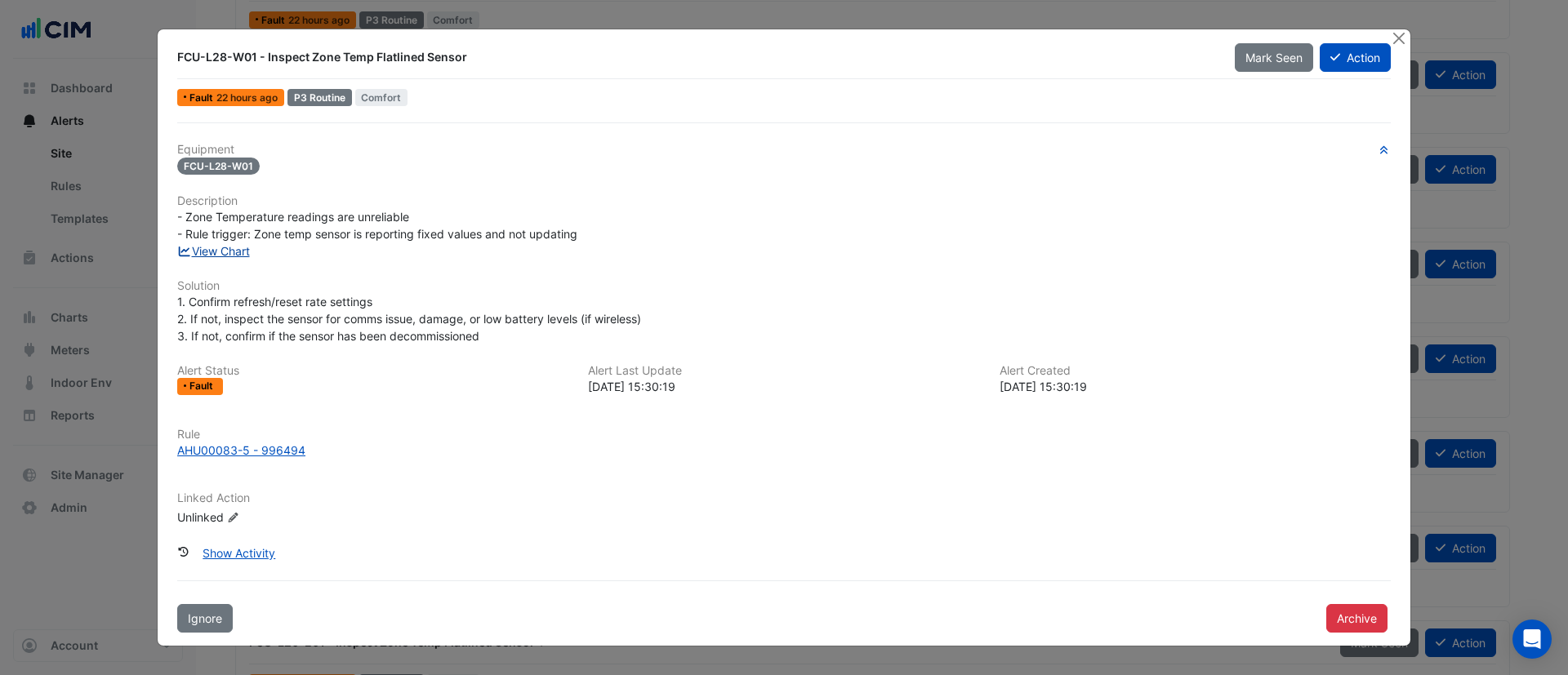
click at [217, 253] on link "View Chart" at bounding box center [213, 250] width 72 height 14
click at [1396, 41] on button "Close" at bounding box center [1398, 38] width 17 height 17
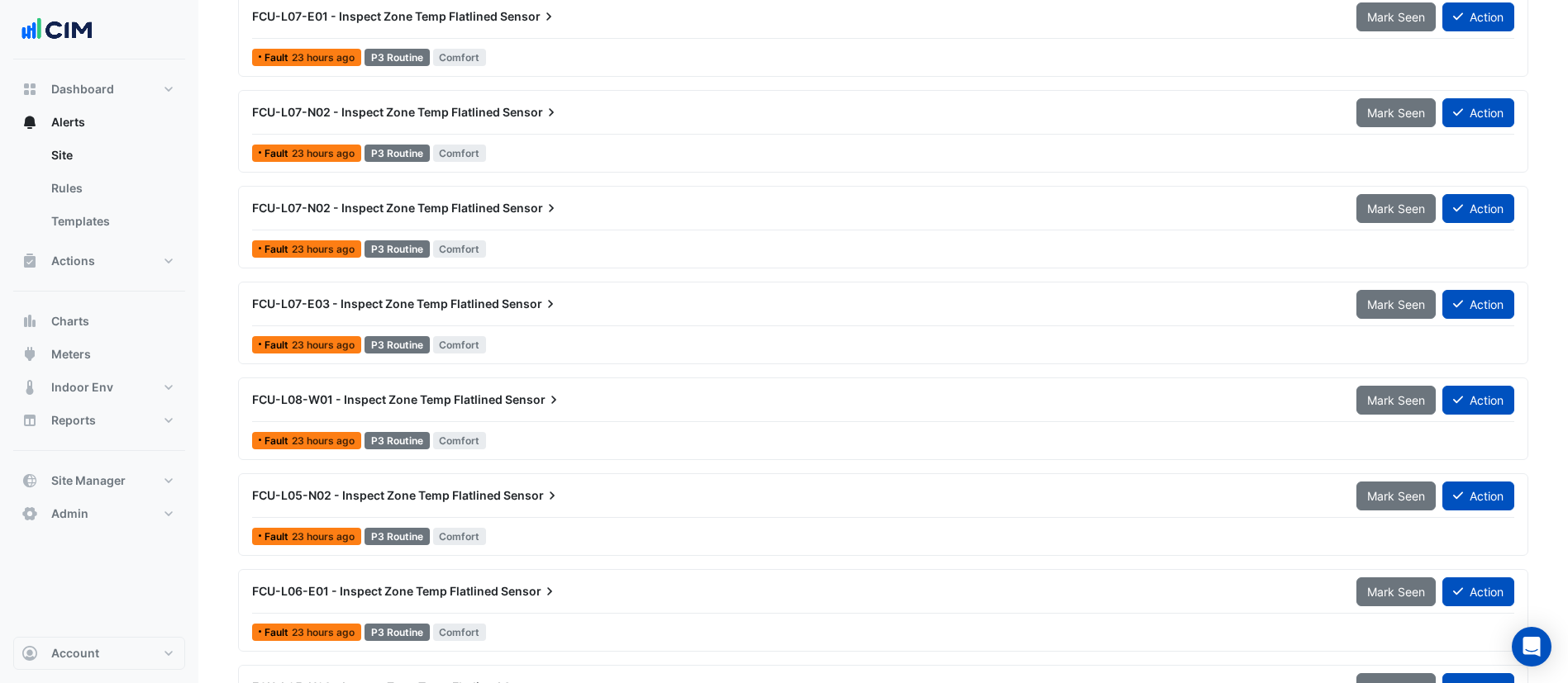
scroll to position [6474, 0]
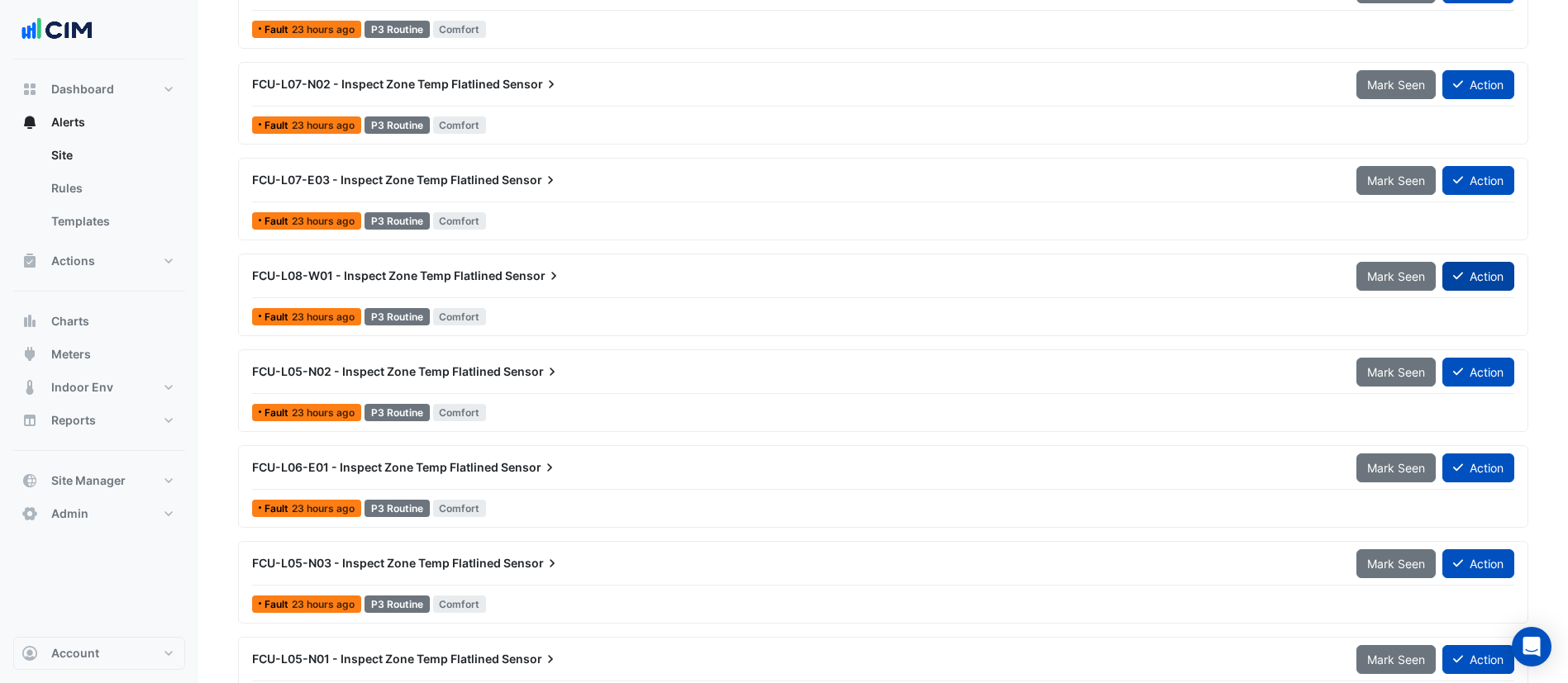
click at [1456, 279] on icon at bounding box center [1458, 277] width 10 height 7
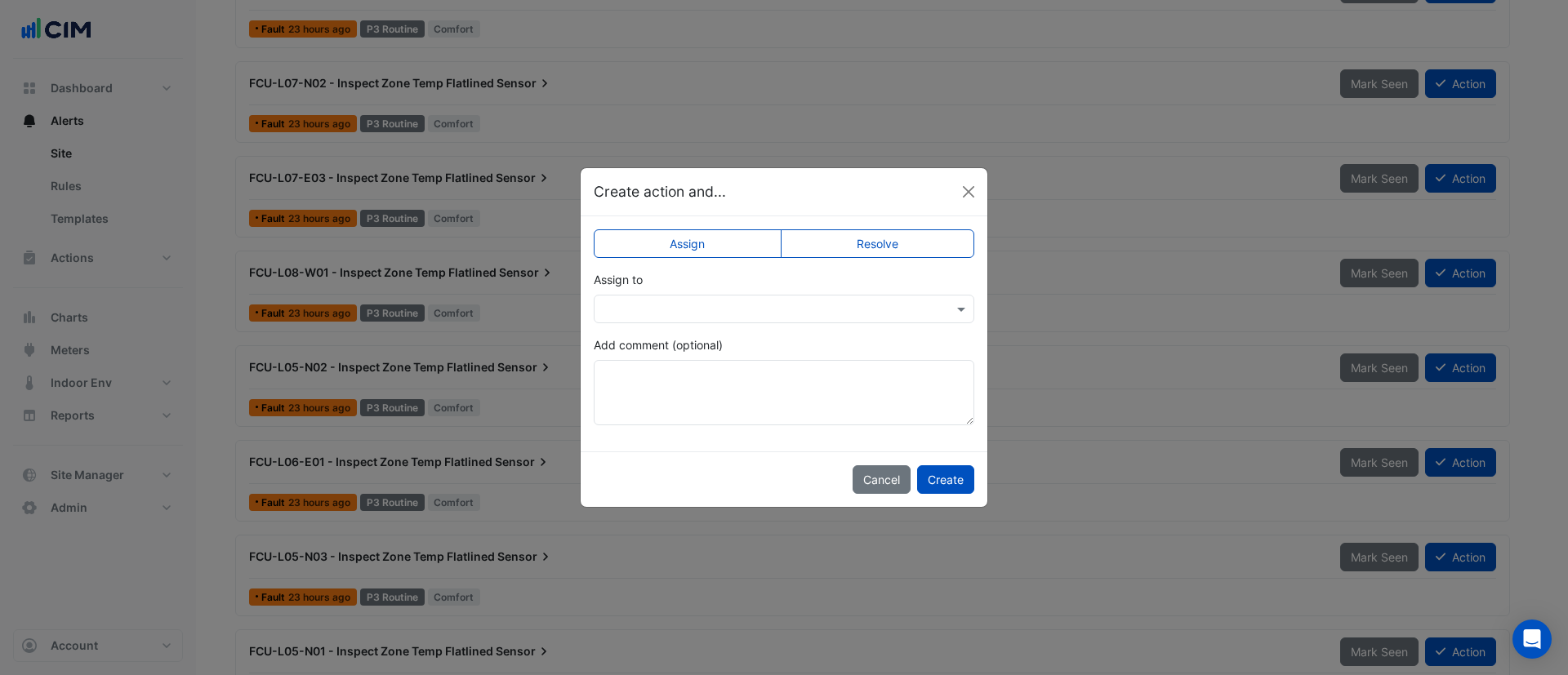
click at [860, 248] on label "Resolve" at bounding box center [878, 243] width 195 height 28
click at [940, 474] on button "Create" at bounding box center [946, 479] width 57 height 28
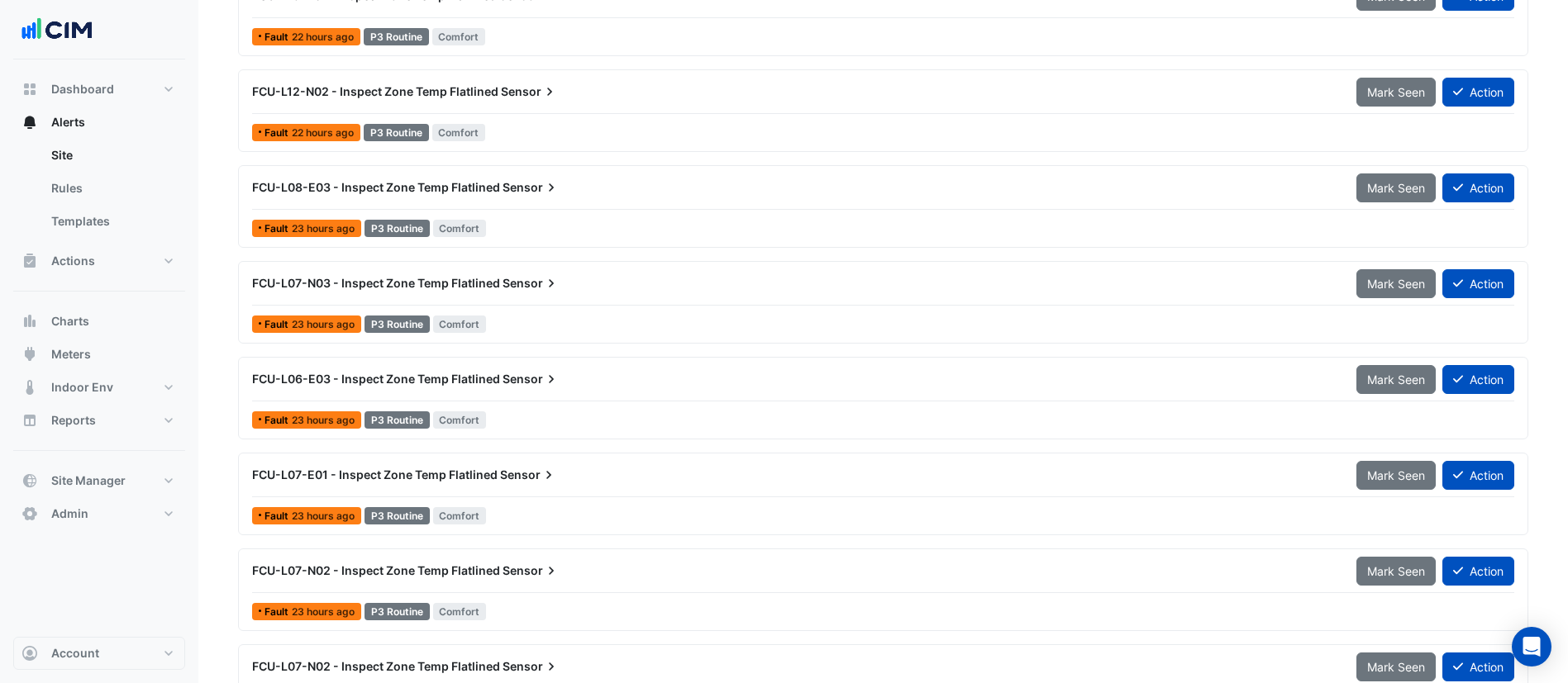
scroll to position [5729, 0]
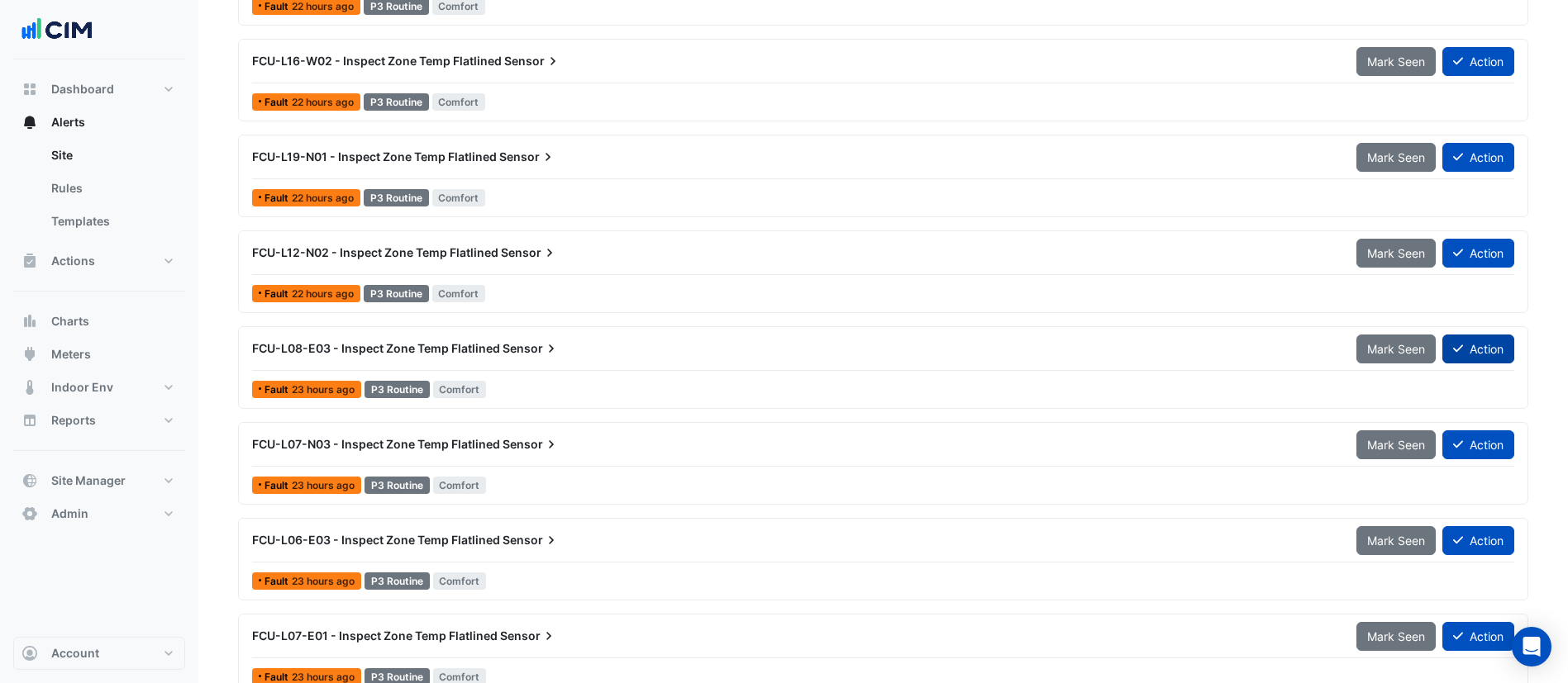
click at [1496, 354] on button "Action" at bounding box center [1478, 349] width 71 height 29
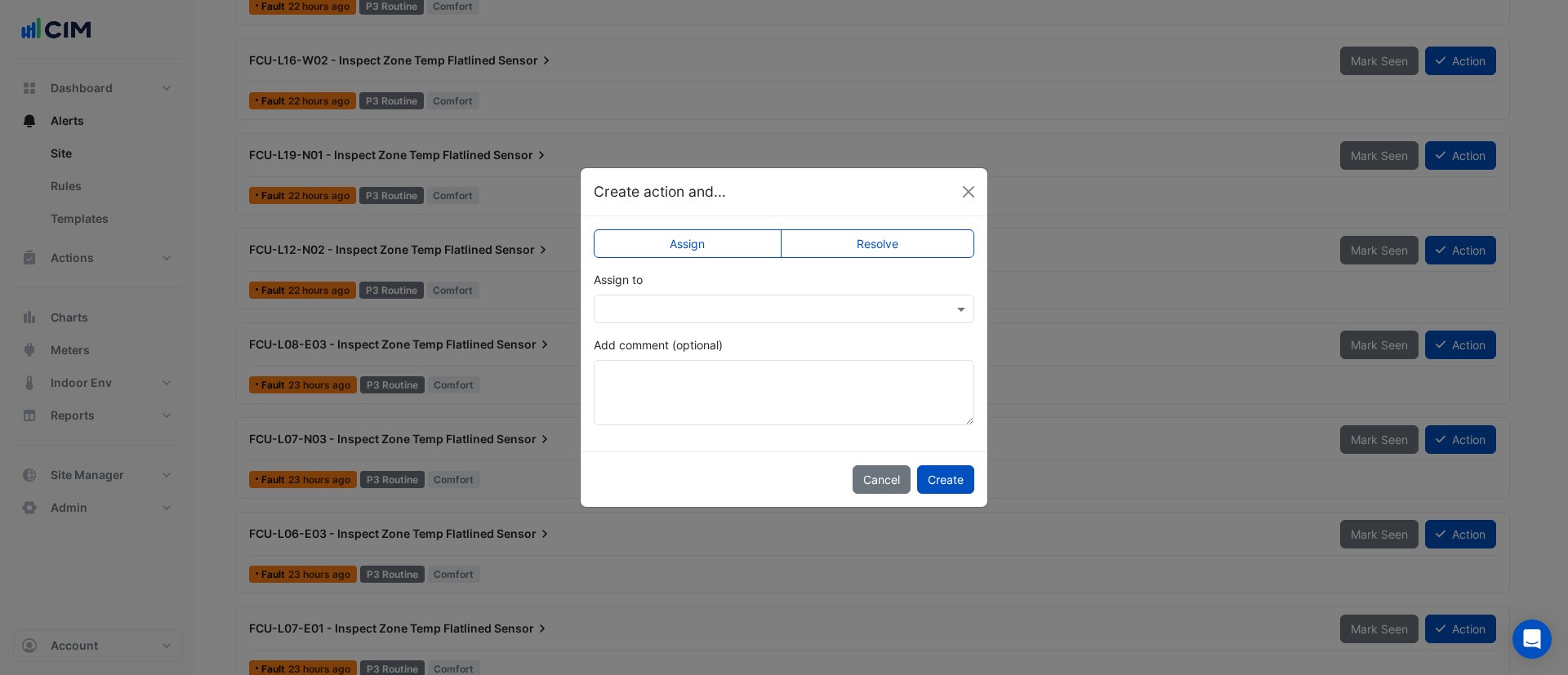
click at [912, 245] on label "Resolve" at bounding box center [878, 243] width 195 height 28
click at [946, 481] on button "Create" at bounding box center [946, 479] width 57 height 28
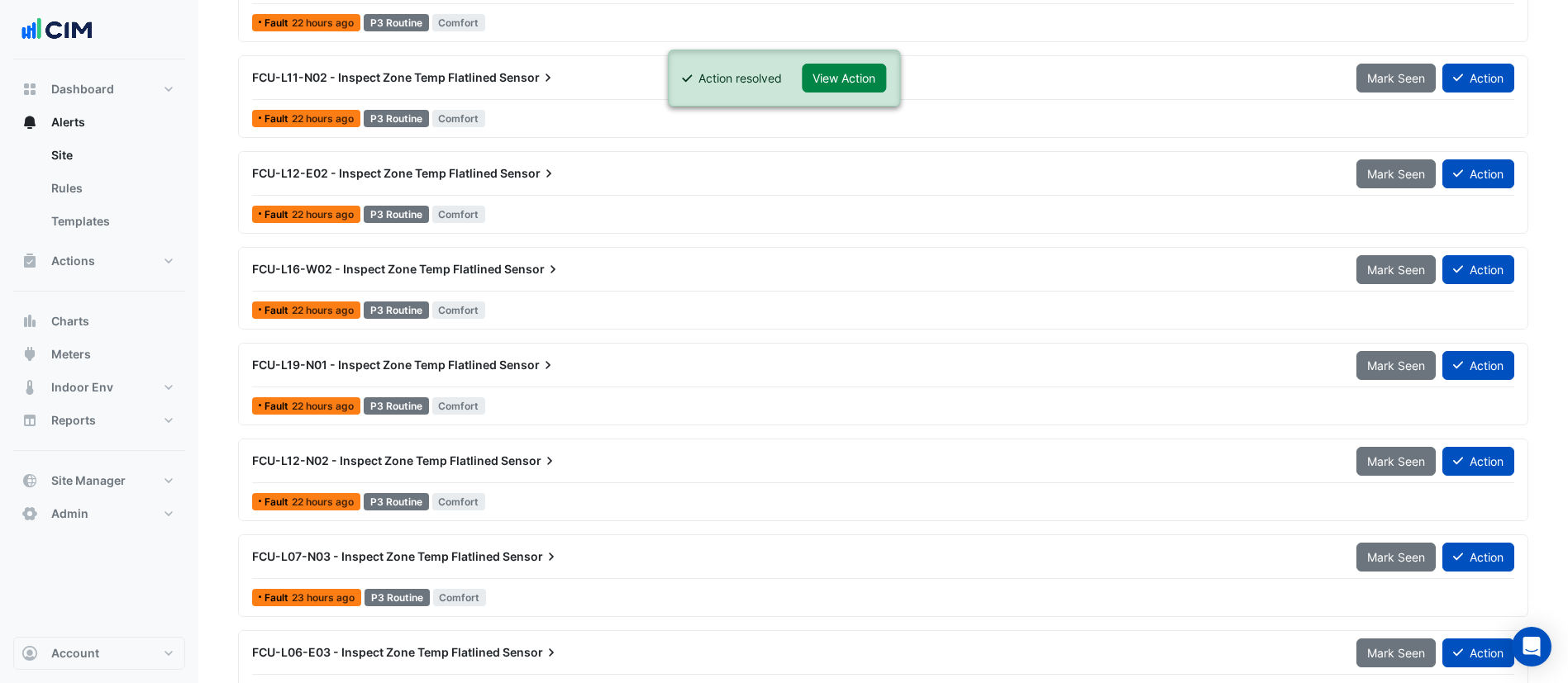
scroll to position [5482, 0]
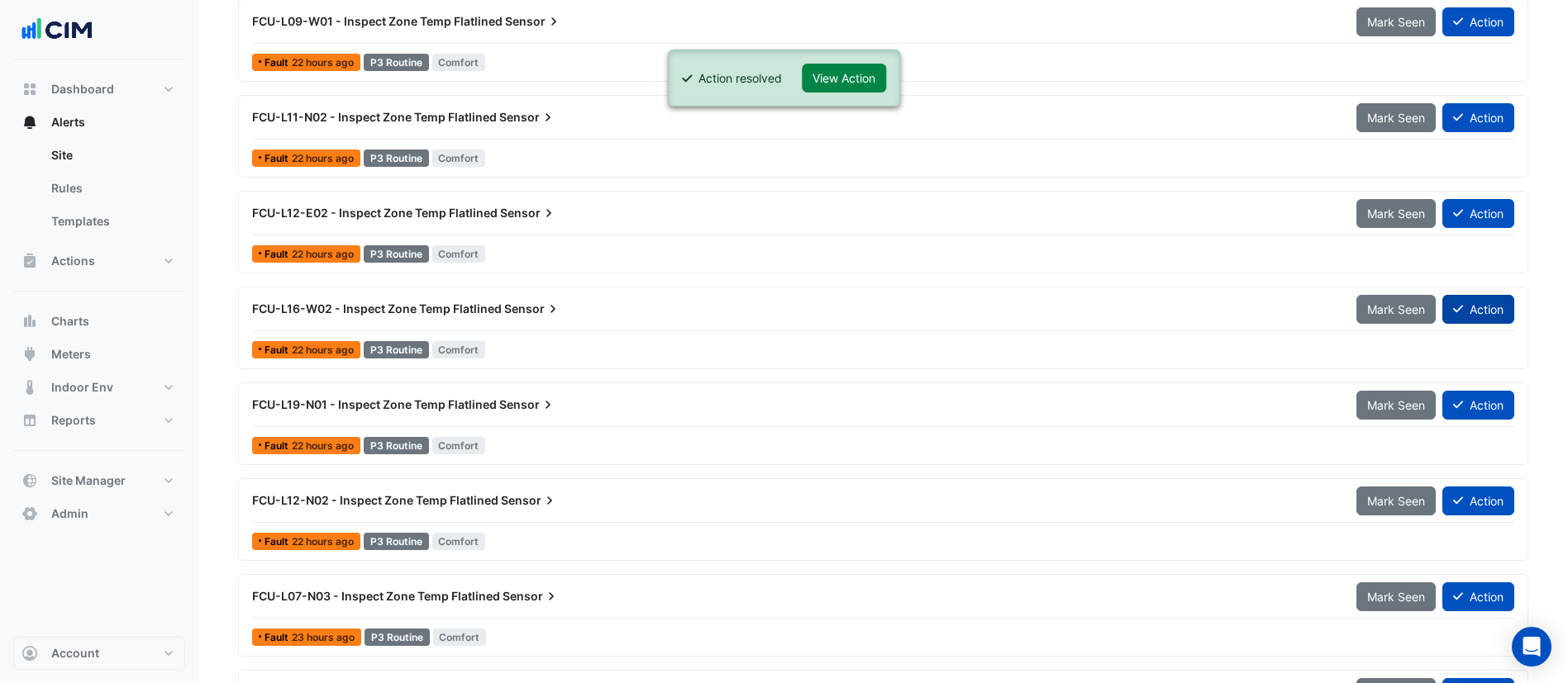
click at [1494, 311] on button "Action" at bounding box center [1478, 309] width 71 height 29
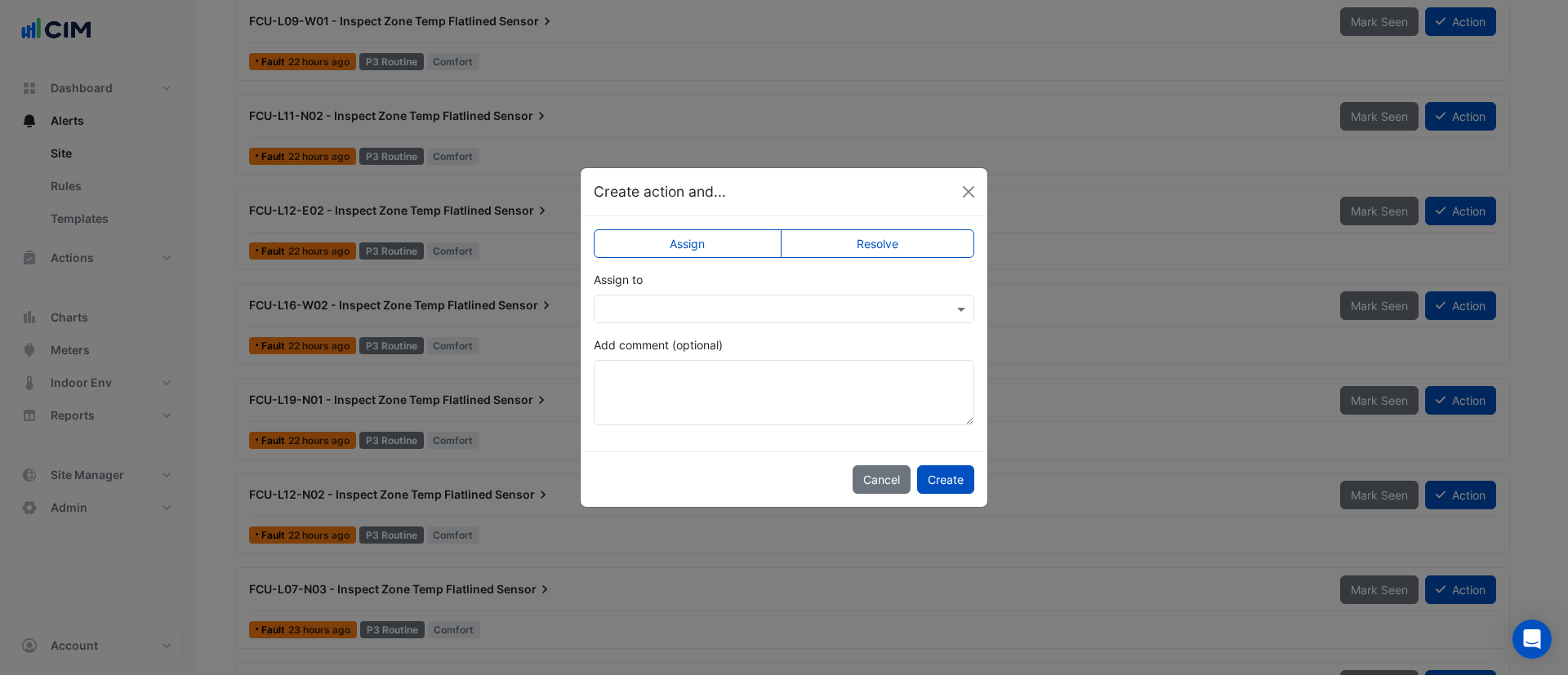
click at [912, 245] on label "Resolve" at bounding box center [878, 243] width 195 height 28
click at [946, 472] on button "Create" at bounding box center [946, 479] width 57 height 28
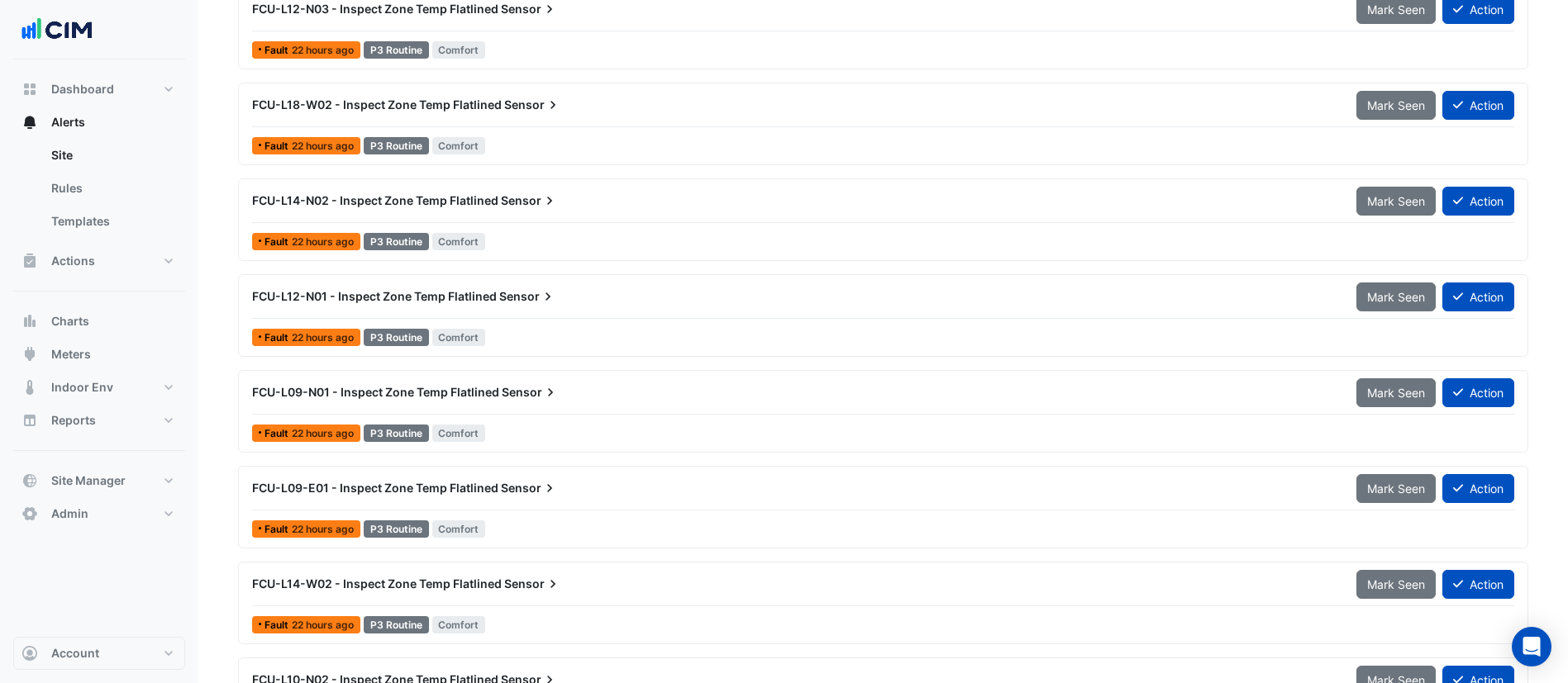
scroll to position [4491, 0]
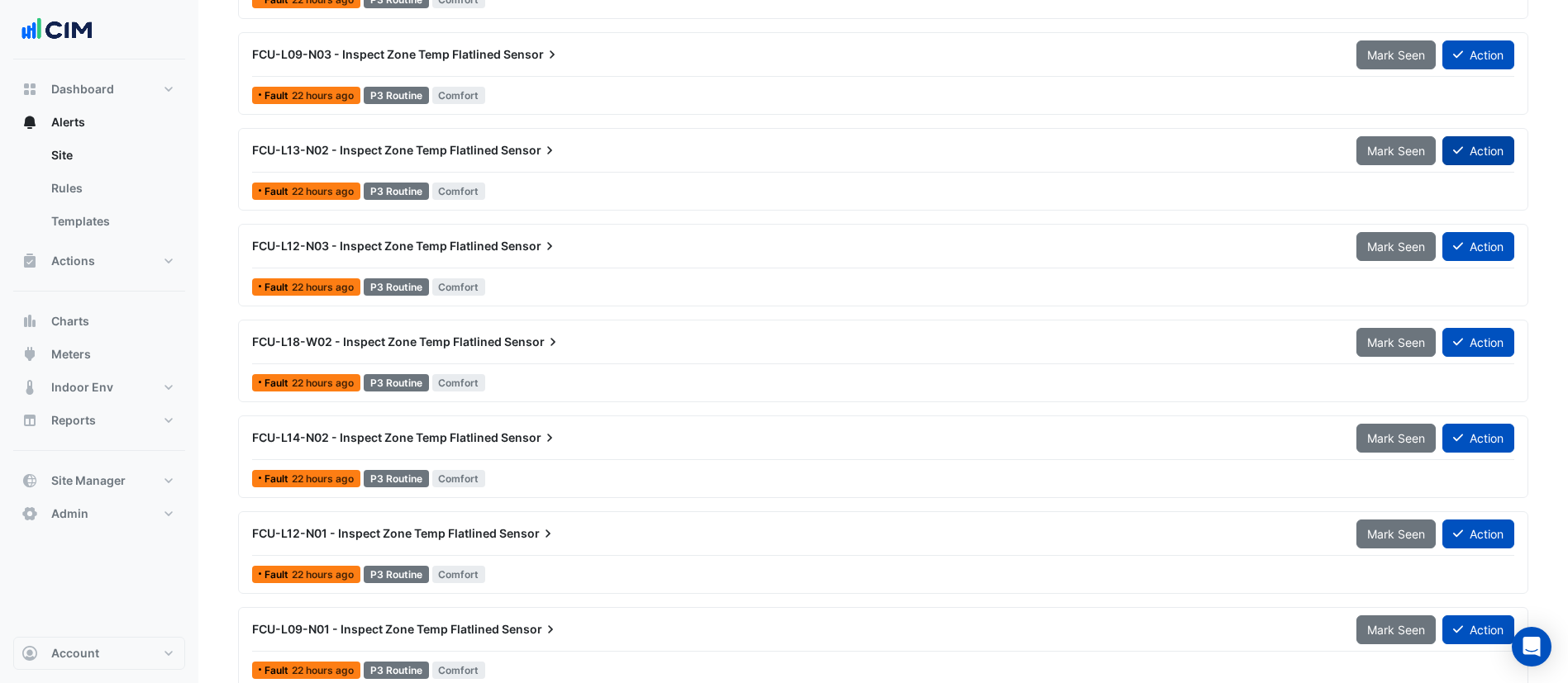
click at [1466, 149] on button "Action" at bounding box center [1478, 150] width 71 height 29
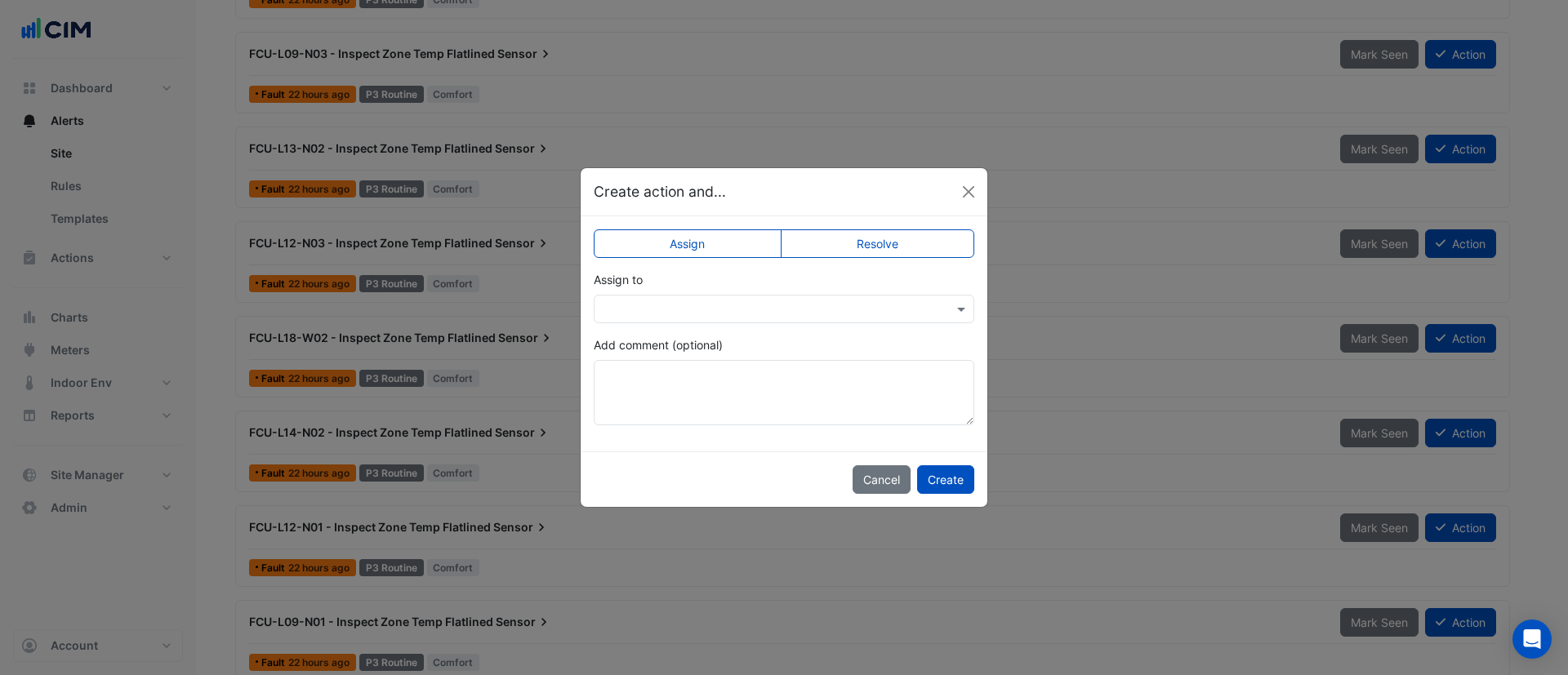
click at [845, 248] on label "Resolve" at bounding box center [878, 243] width 195 height 28
click at [939, 483] on button "Create" at bounding box center [946, 479] width 57 height 28
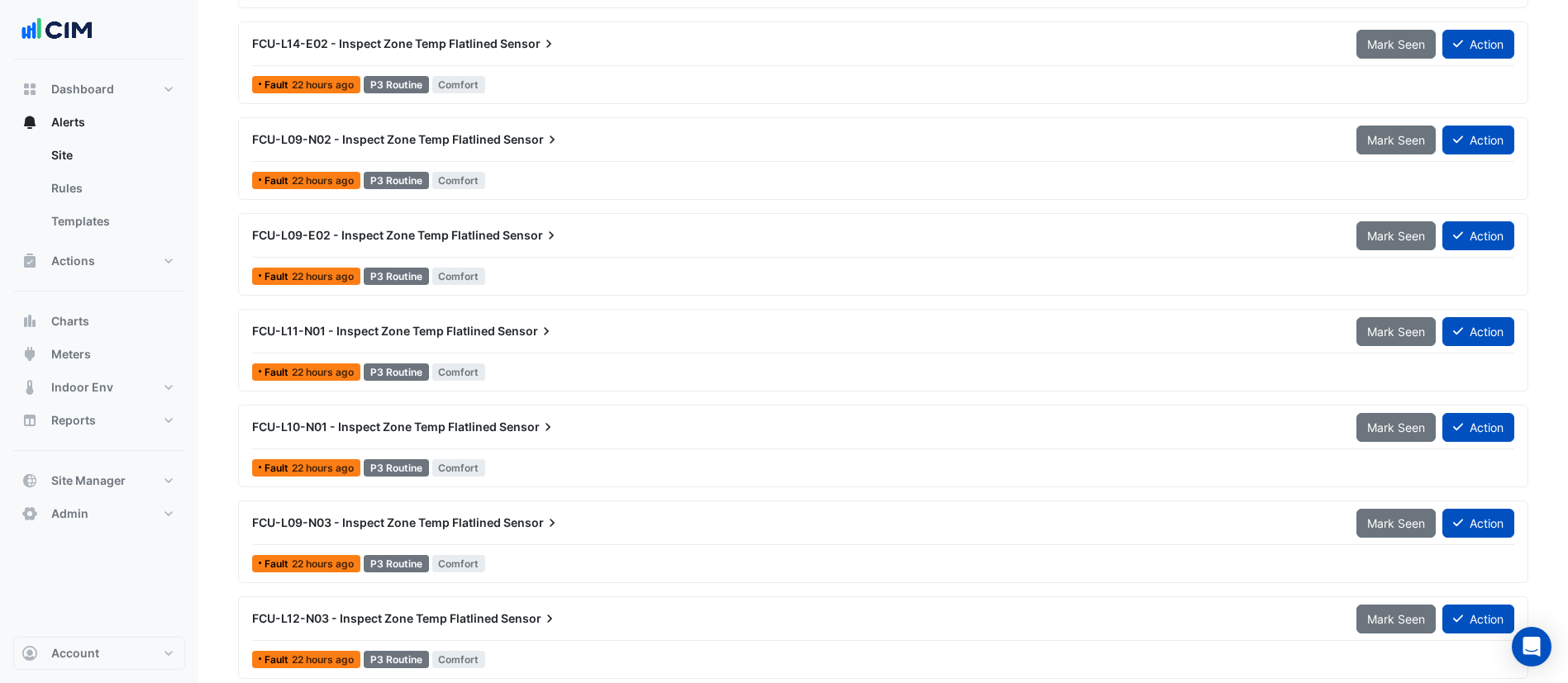
scroll to position [3983, 0]
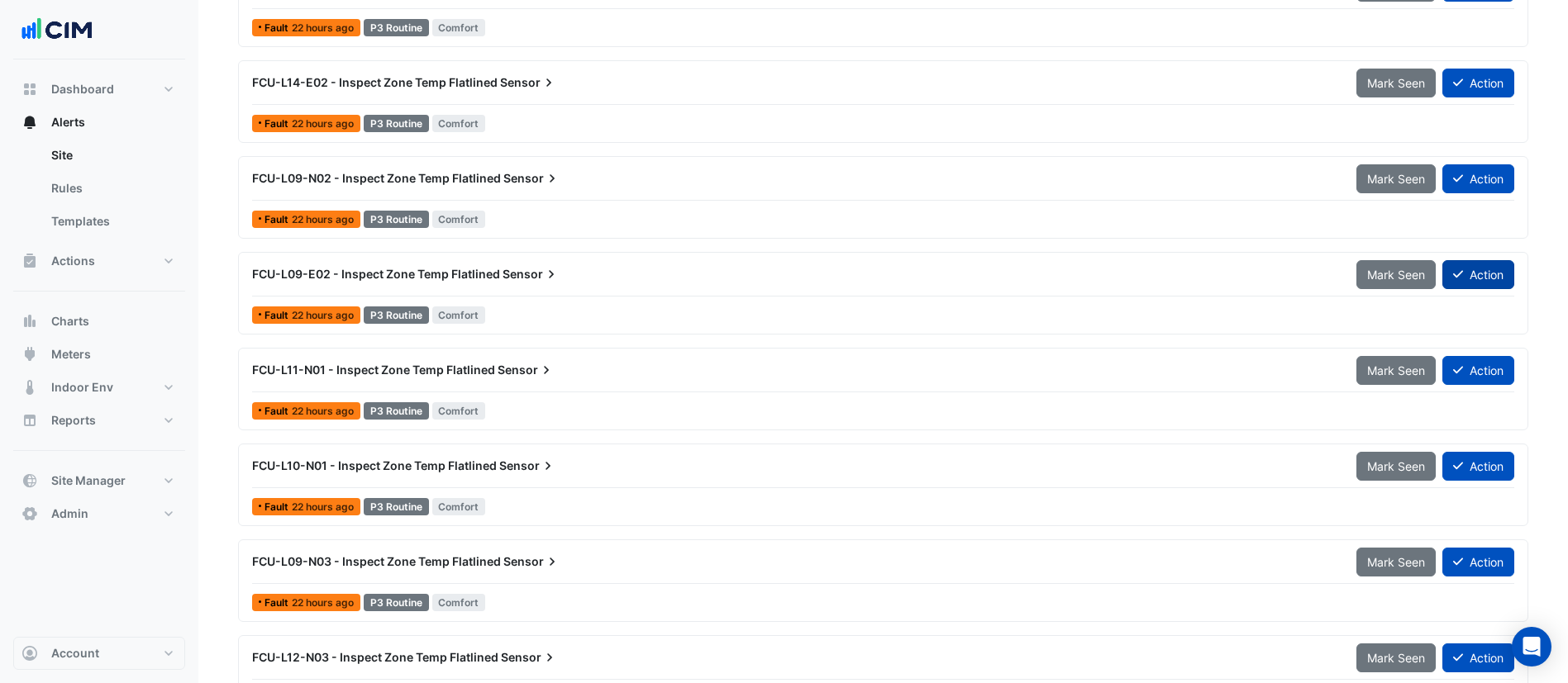
click at [1481, 278] on button "Action" at bounding box center [1478, 274] width 71 height 29
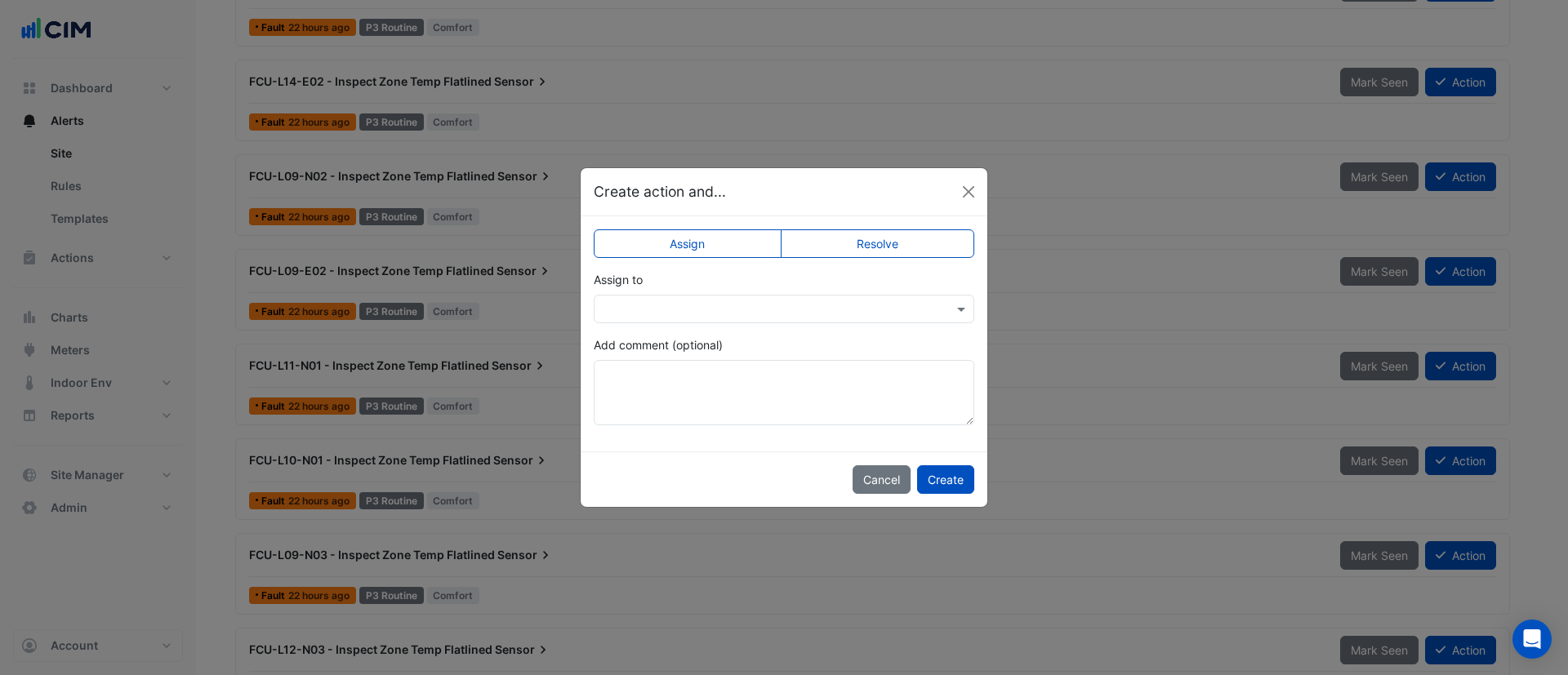
click at [859, 242] on label "Resolve" at bounding box center [878, 243] width 195 height 28
click at [950, 478] on button "Create" at bounding box center [946, 479] width 57 height 28
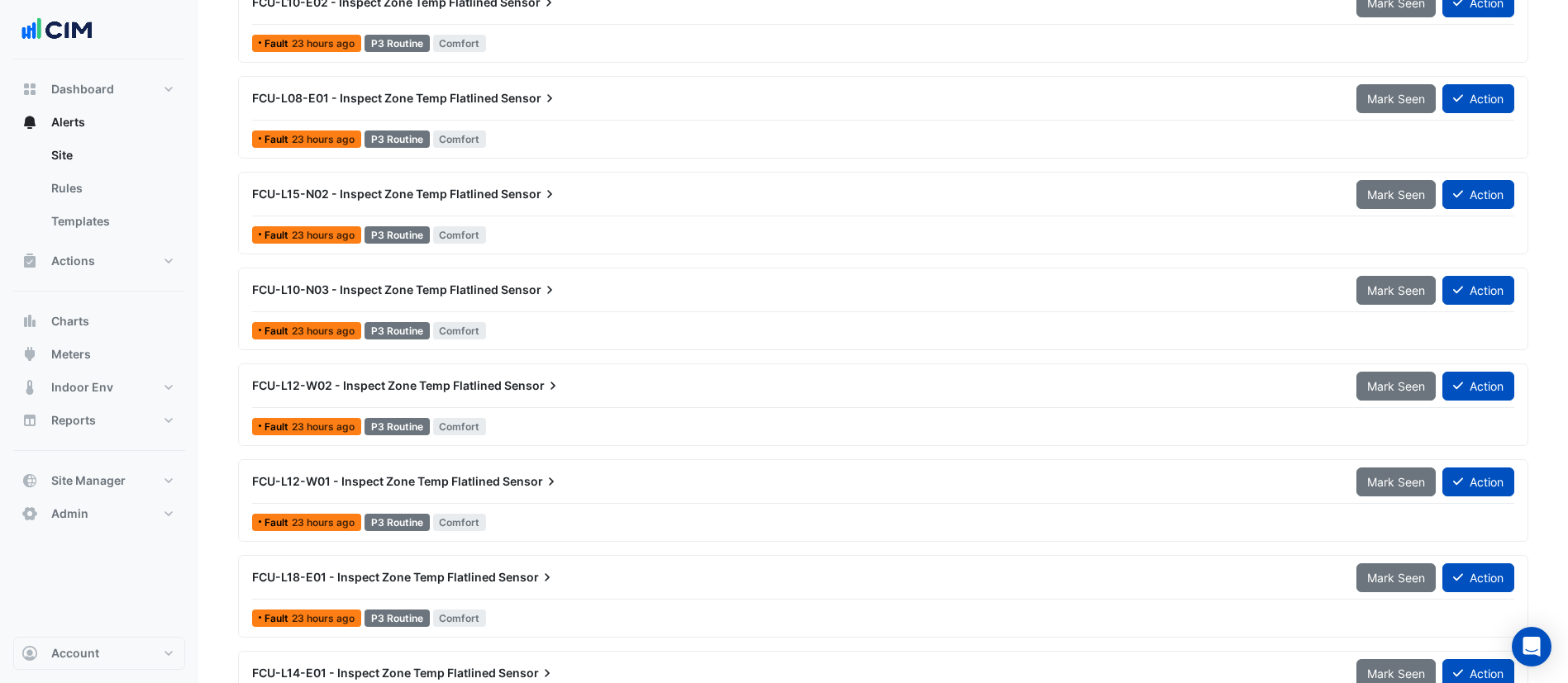
scroll to position [3144, 0]
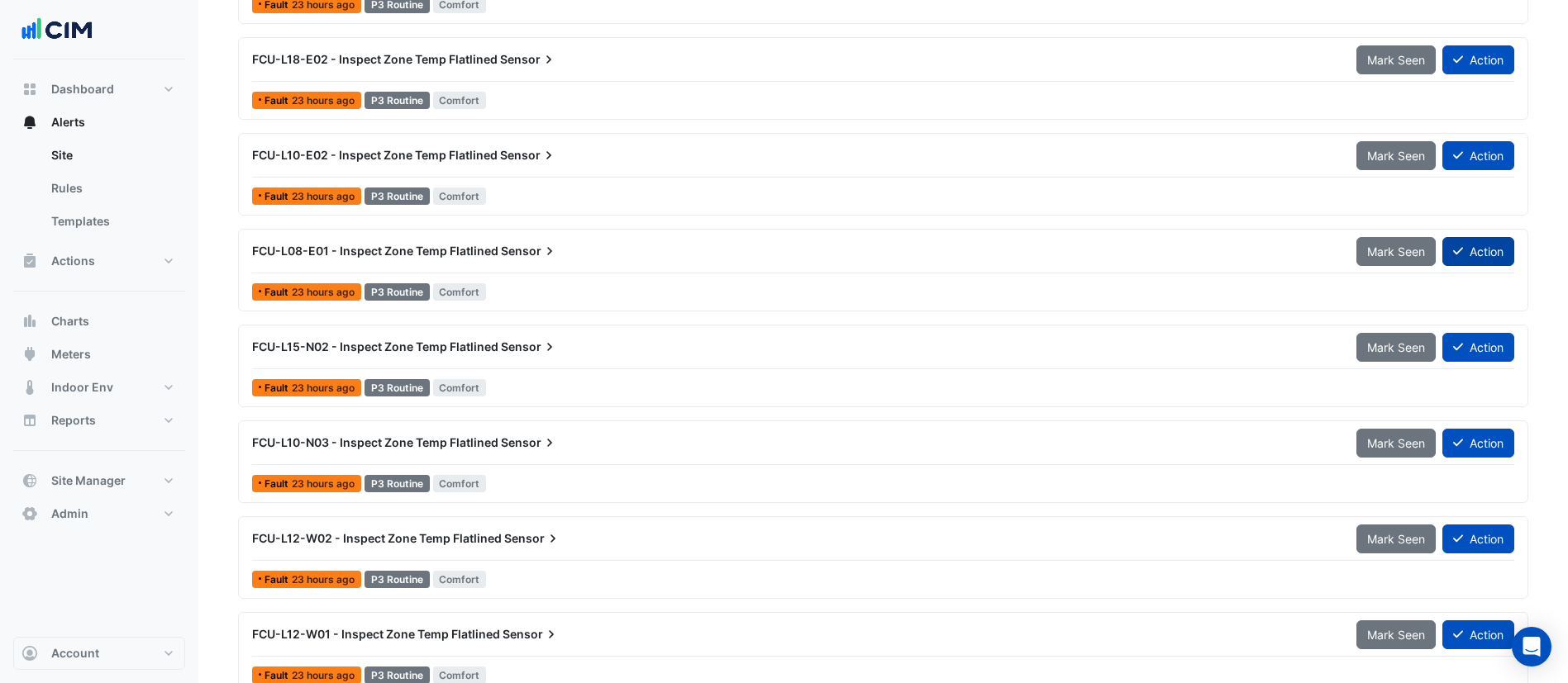
click at [1490, 260] on button "Action" at bounding box center [1478, 251] width 71 height 29
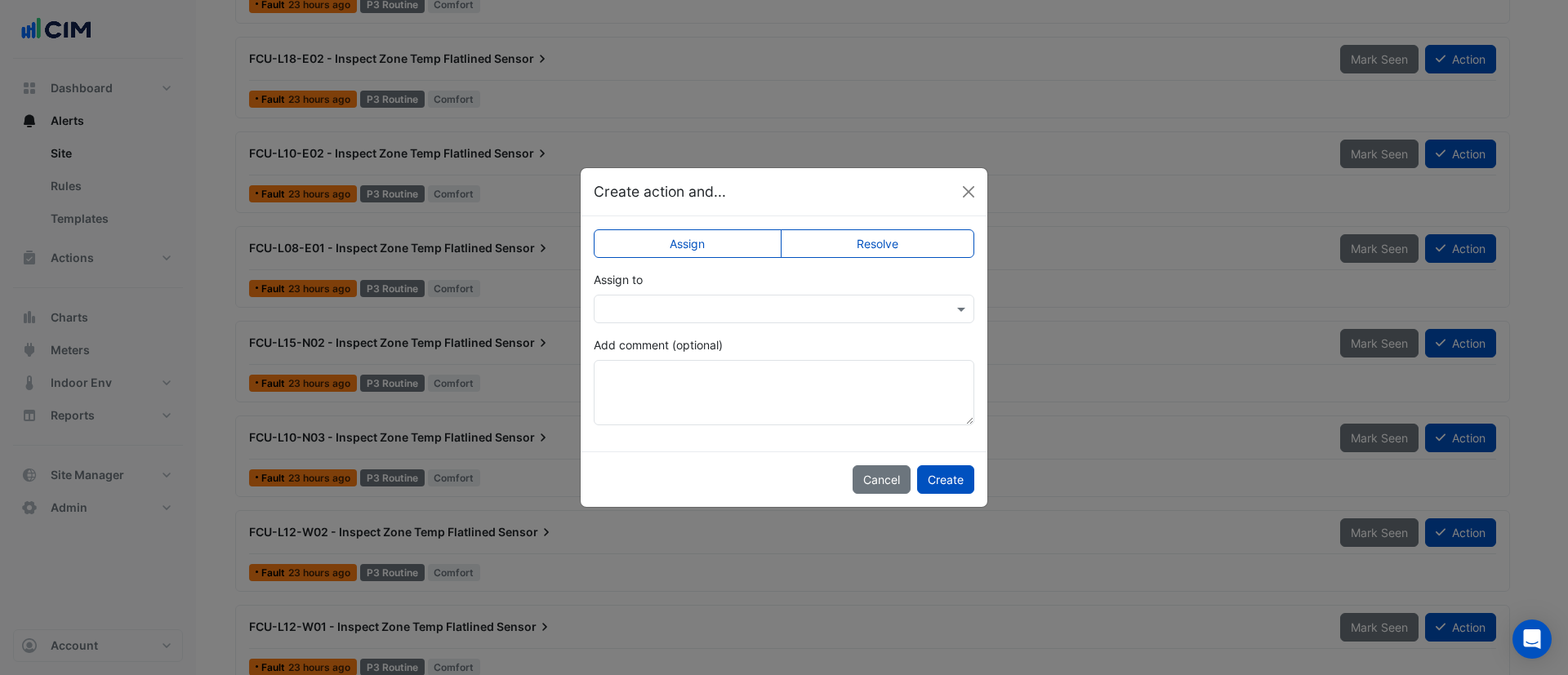
click at [903, 246] on label "Resolve" at bounding box center [878, 243] width 195 height 28
click at [952, 473] on button "Create" at bounding box center [946, 479] width 57 height 28
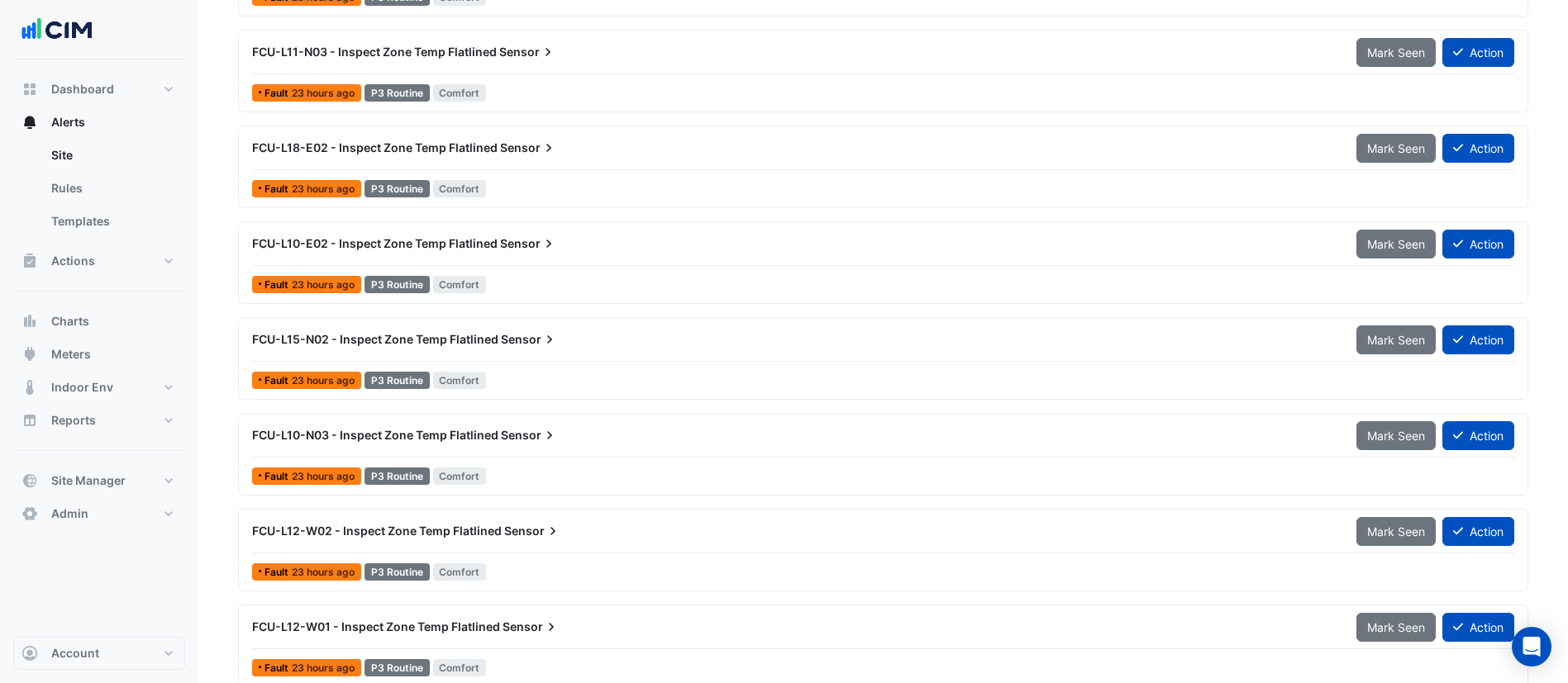
scroll to position [3020, 0]
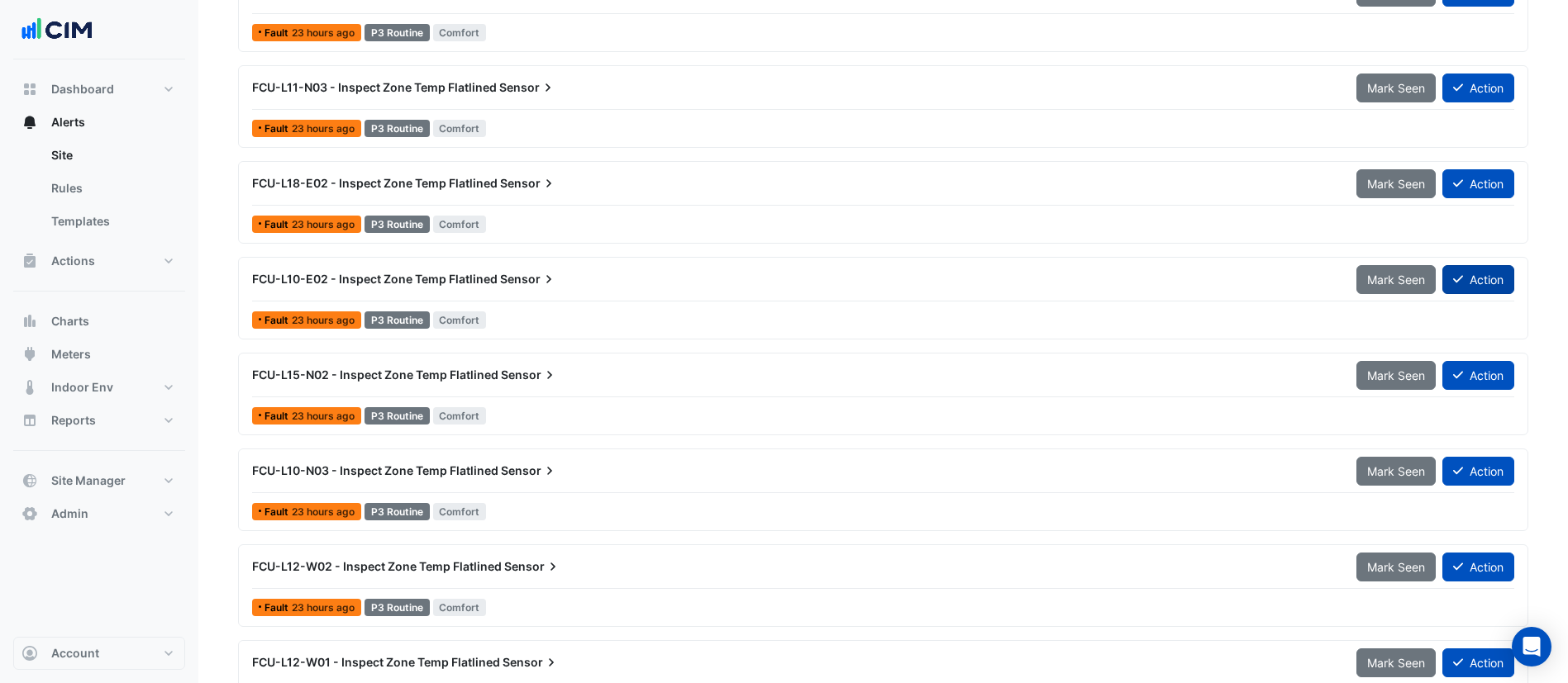
click at [1484, 289] on button "Action" at bounding box center [1478, 279] width 71 height 29
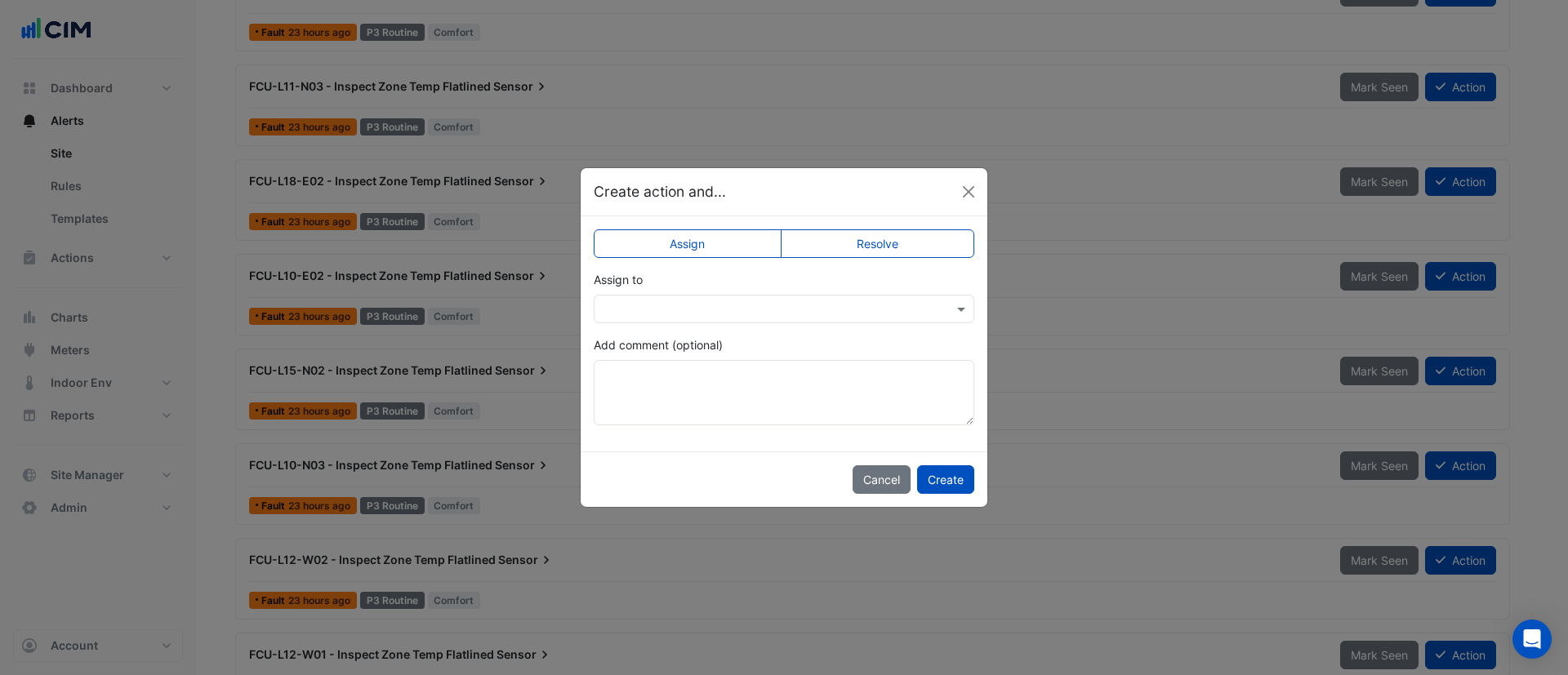
click at [904, 242] on label "Resolve" at bounding box center [878, 243] width 195 height 28
click at [950, 486] on button "Create" at bounding box center [946, 479] width 57 height 28
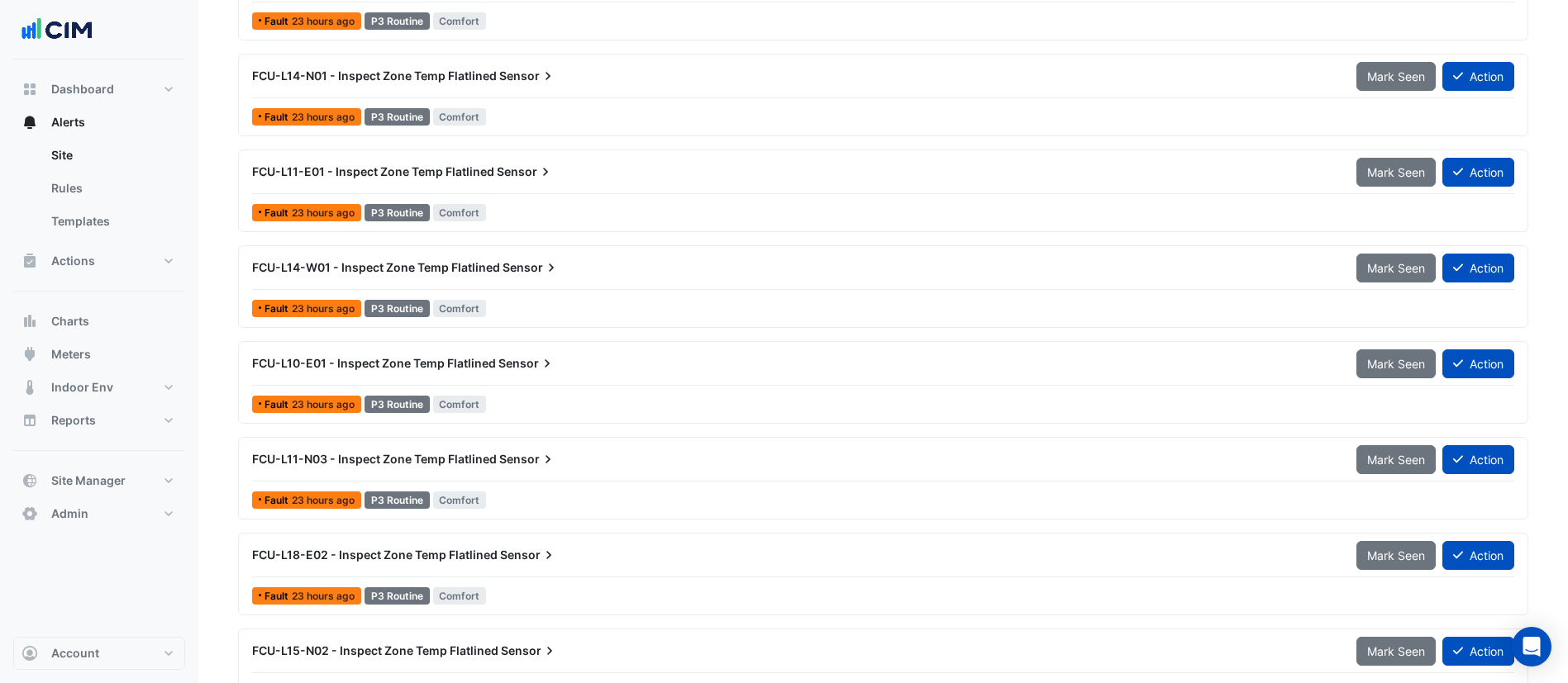
scroll to position [2524, 0]
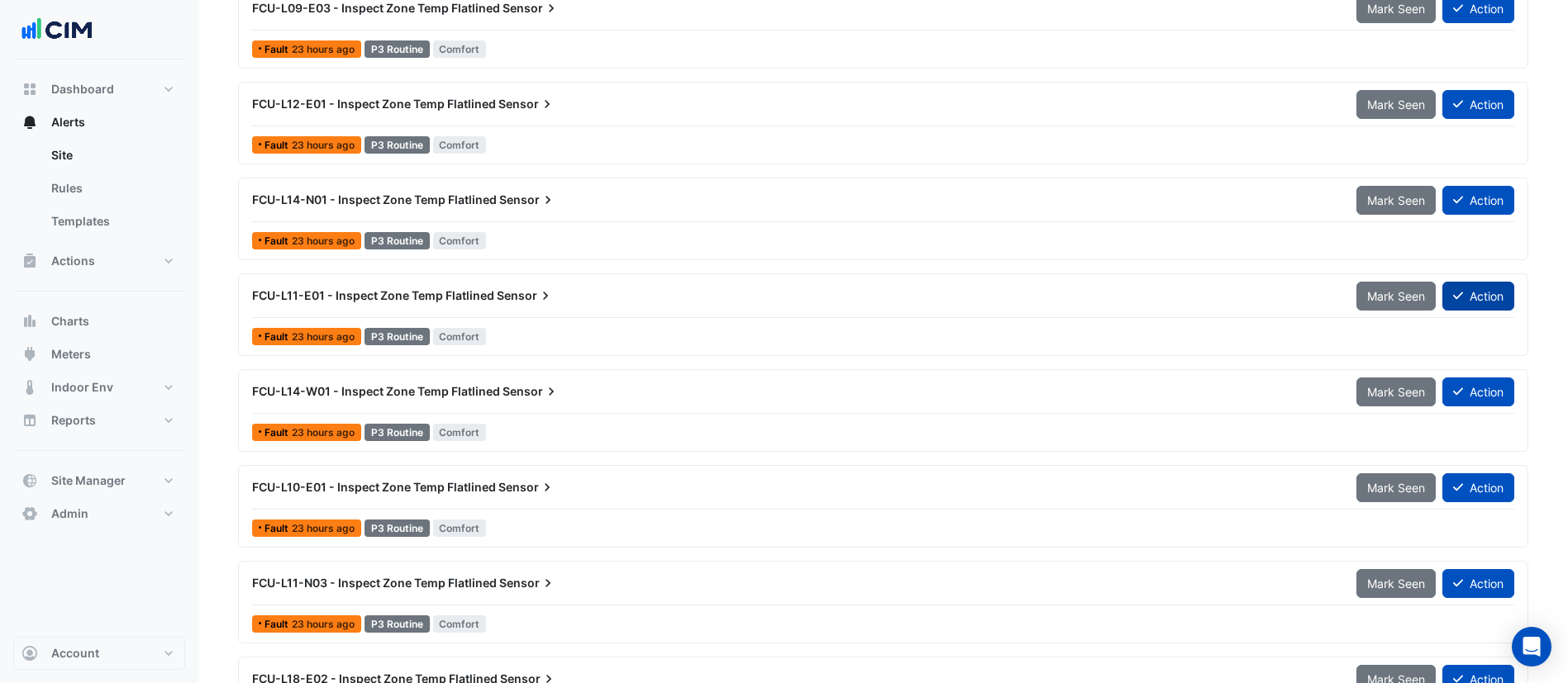
click at [1473, 299] on button "Action" at bounding box center [1478, 296] width 71 height 29
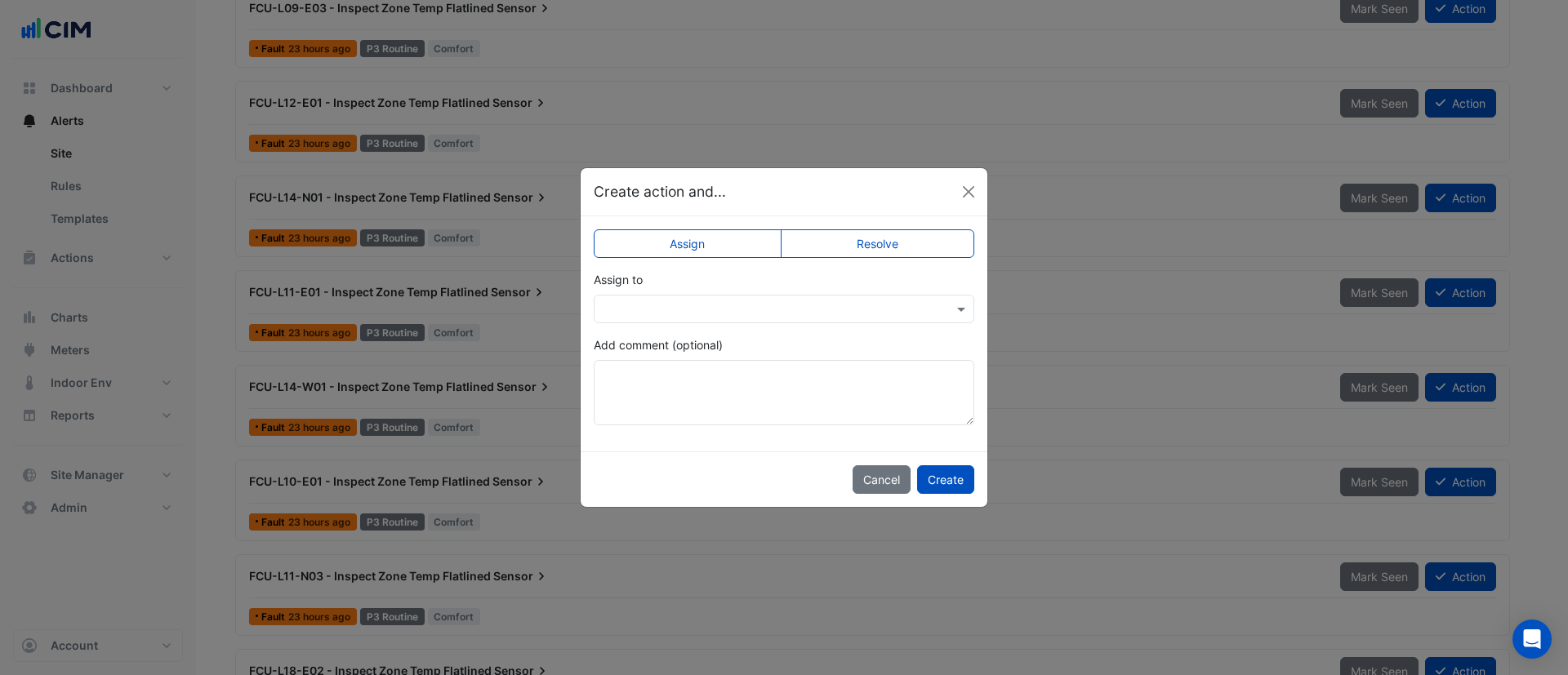
drag, startPoint x: 920, startPoint y: 247, endPoint x: 926, endPoint y: 264, distance: 18.0
click at [920, 247] on label "Resolve" at bounding box center [878, 243] width 195 height 28
click at [957, 475] on button "Create" at bounding box center [946, 479] width 57 height 28
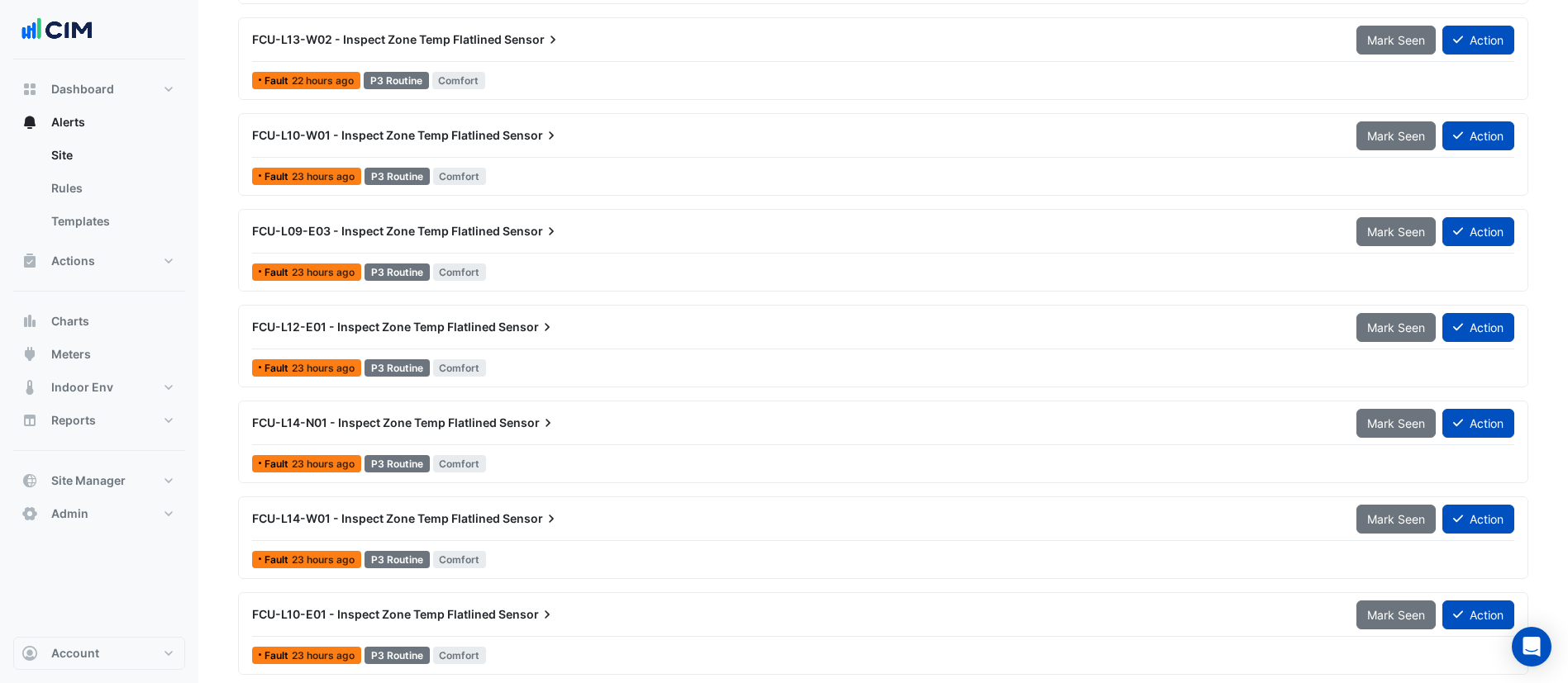
scroll to position [2152, 0]
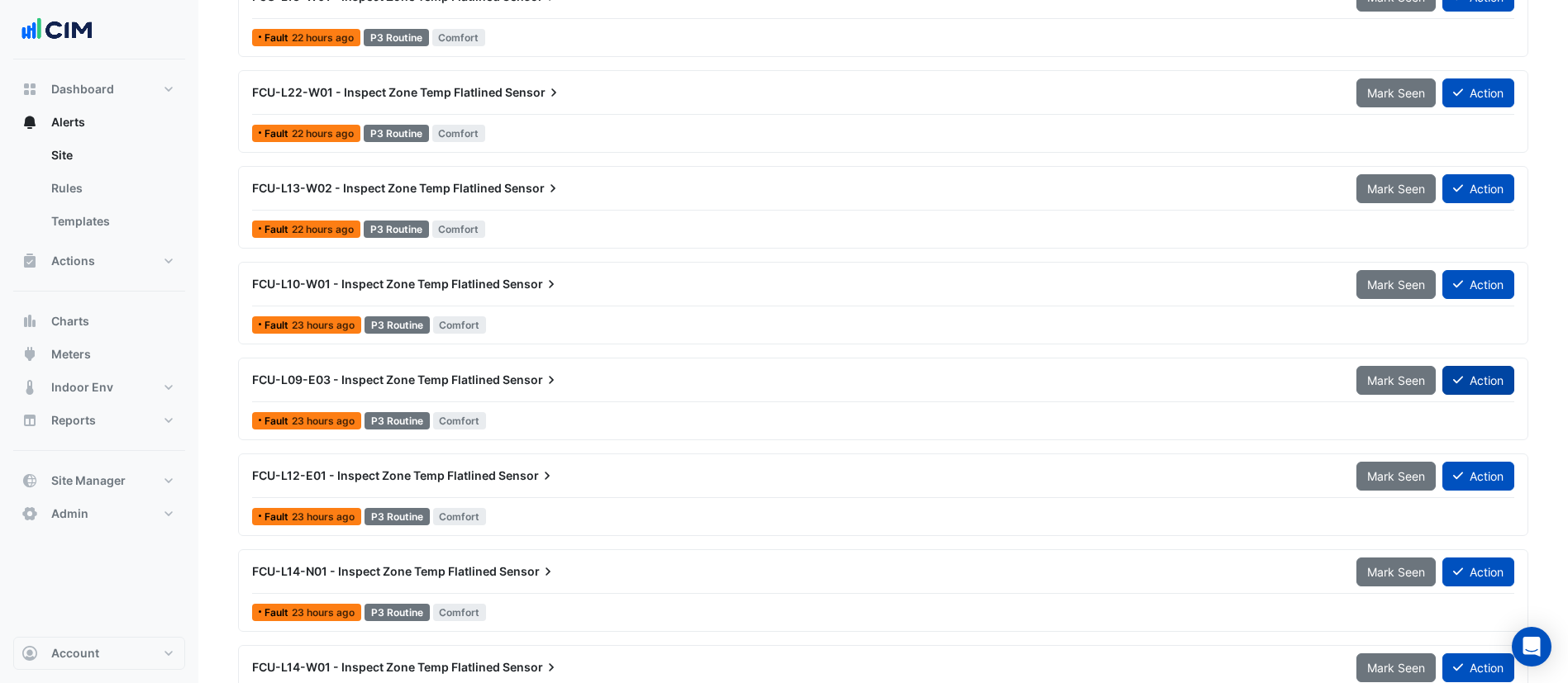
click at [1495, 389] on button "Action" at bounding box center [1478, 380] width 71 height 29
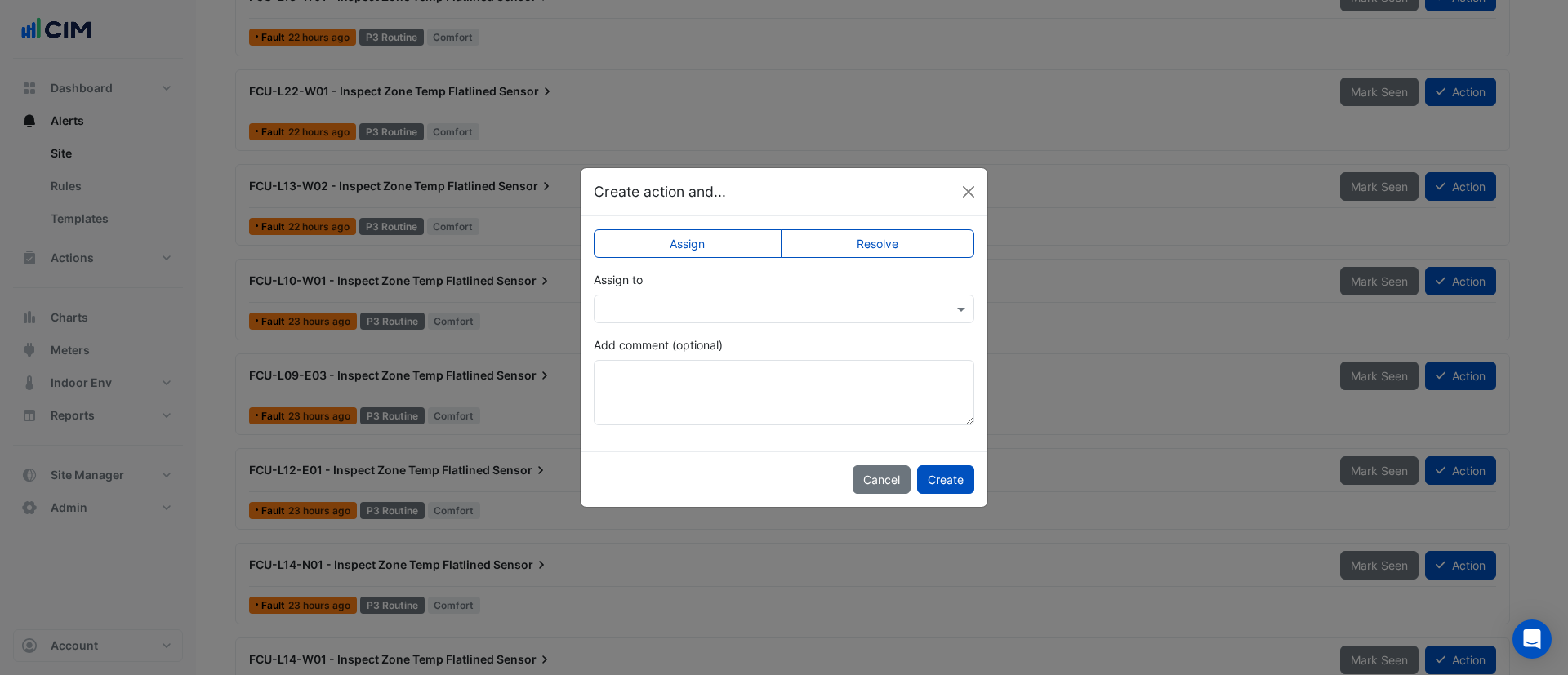
click at [923, 250] on label "Resolve" at bounding box center [878, 243] width 195 height 28
click at [953, 465] on button "Create" at bounding box center [946, 479] width 57 height 28
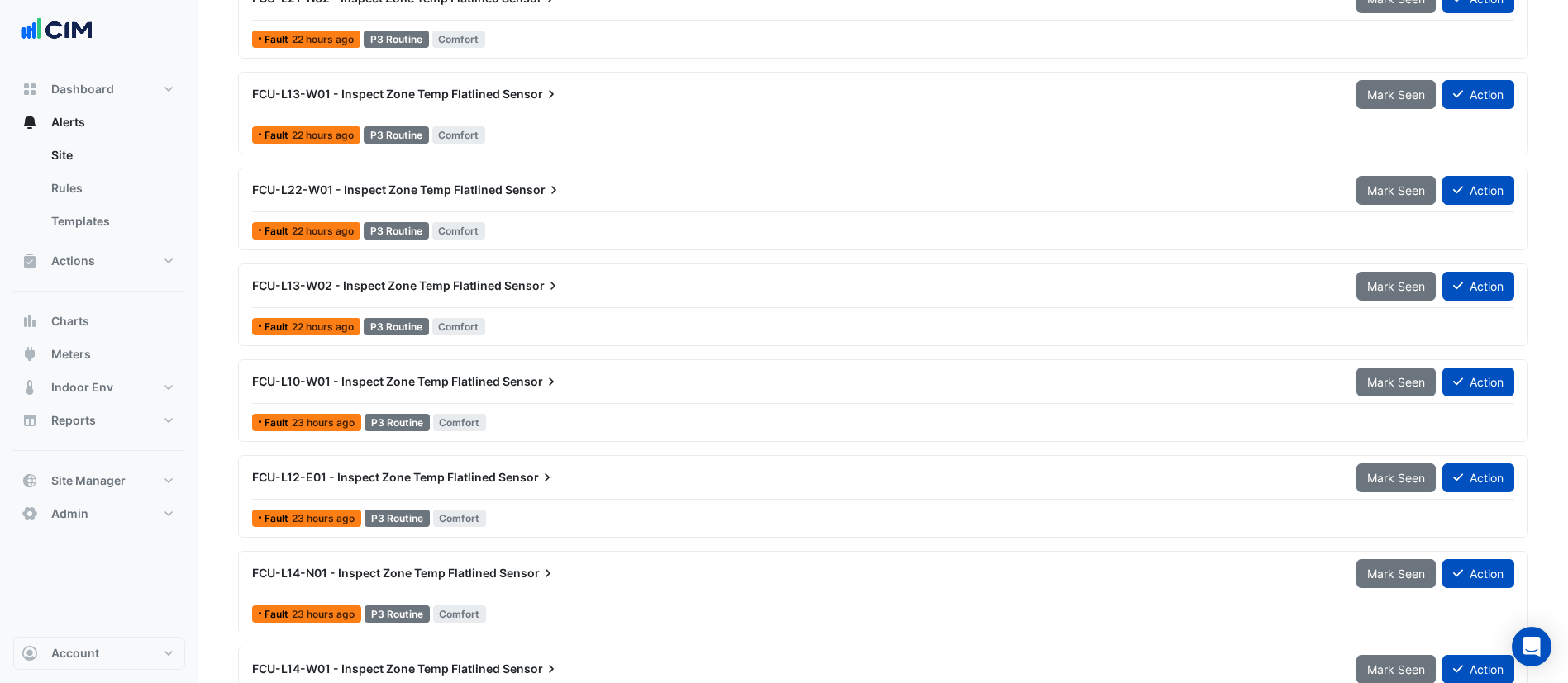
scroll to position [2017, 0]
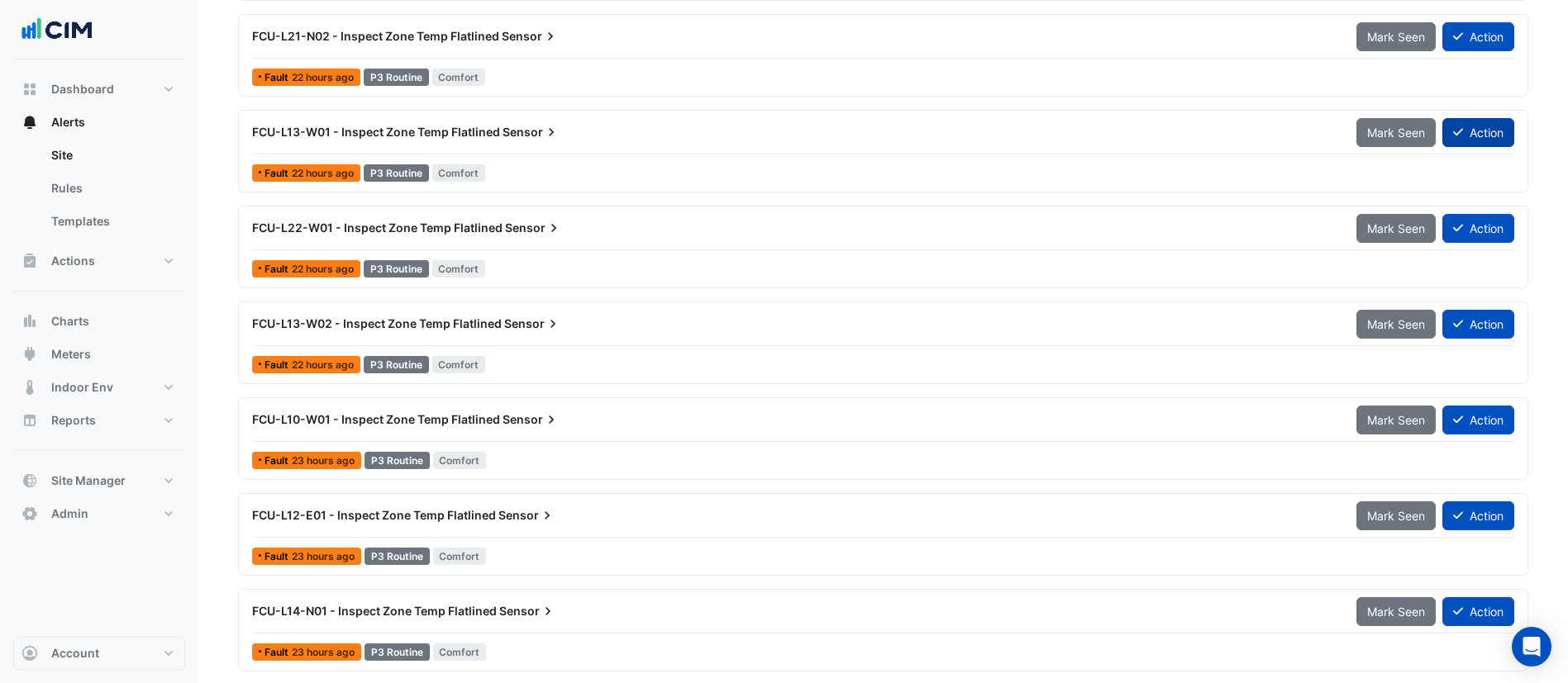
click at [1484, 133] on button "Action" at bounding box center [1478, 132] width 71 height 29
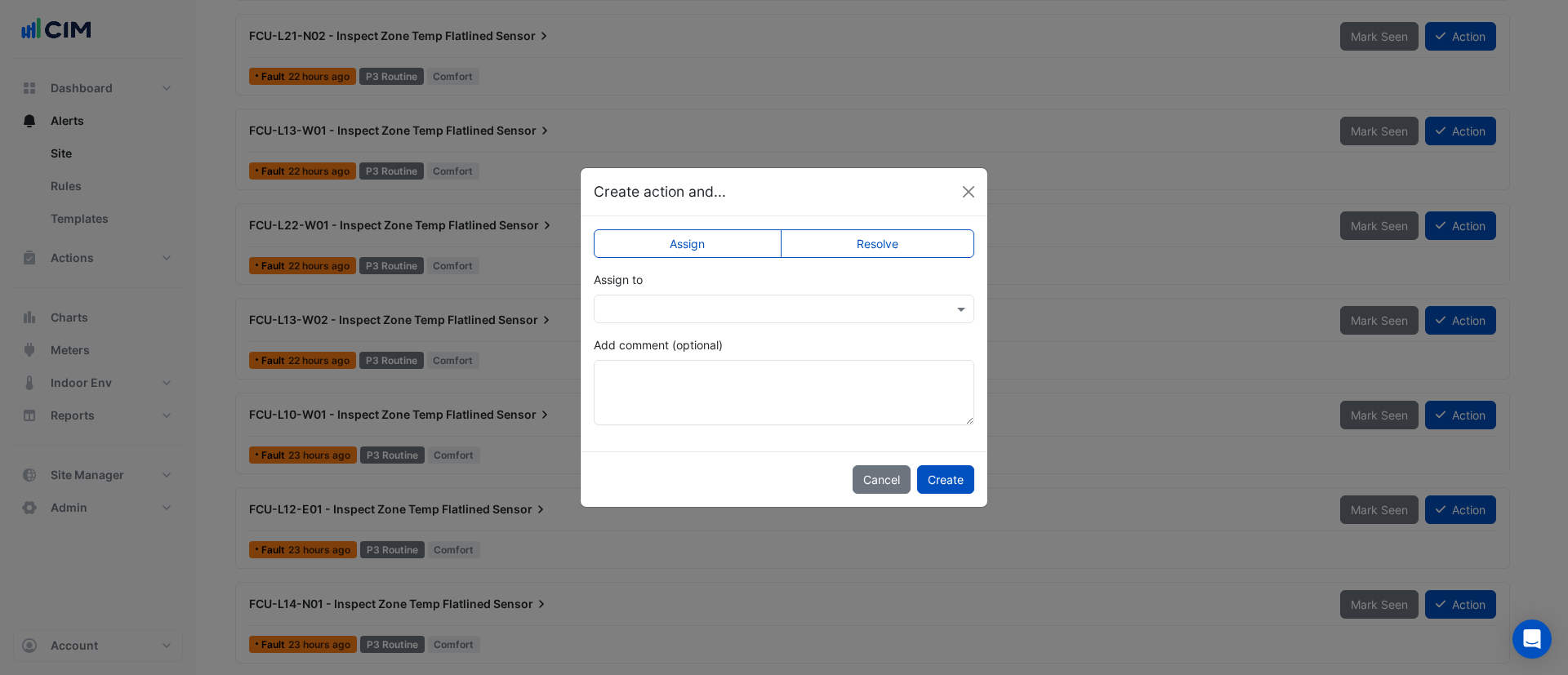
click at [903, 251] on label "Resolve" at bounding box center [878, 243] width 195 height 28
click at [951, 479] on button "Create" at bounding box center [946, 479] width 57 height 28
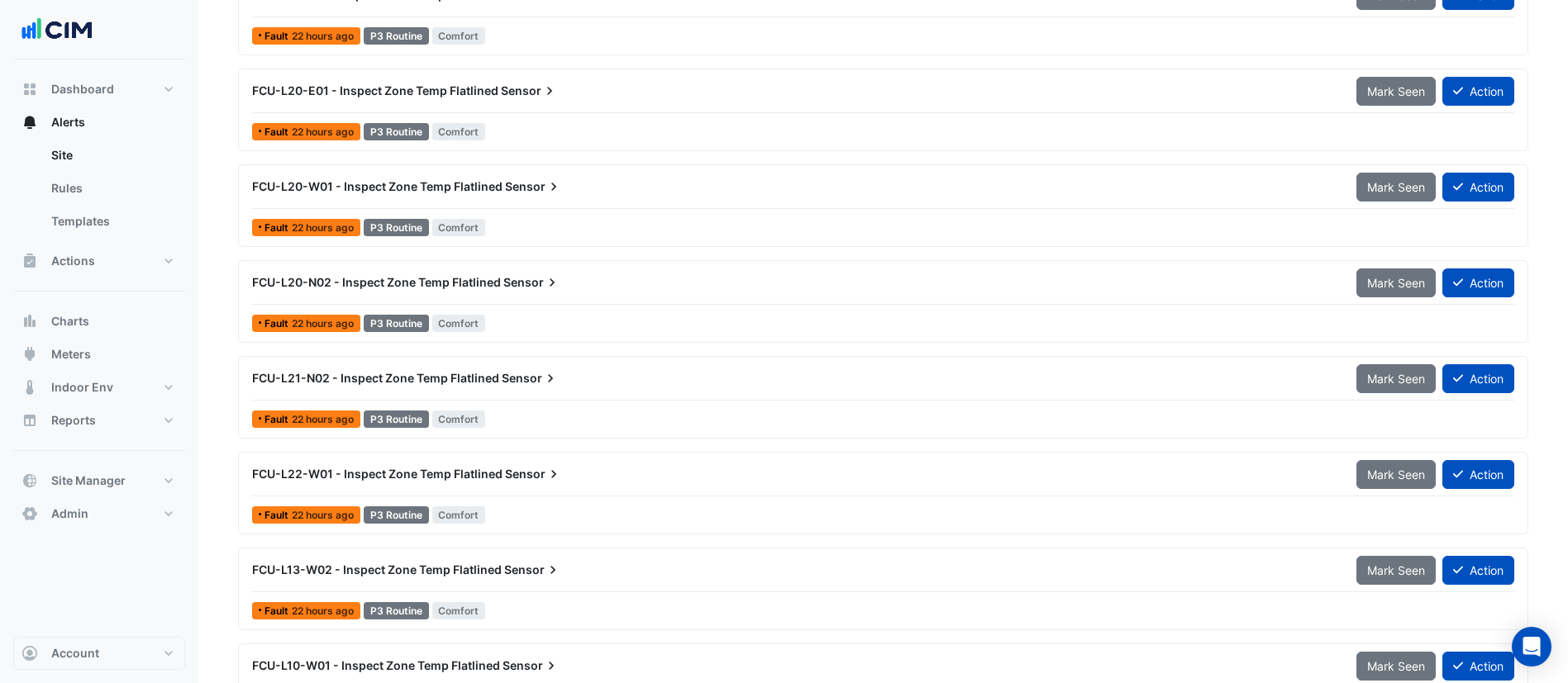
scroll to position [1521, 0]
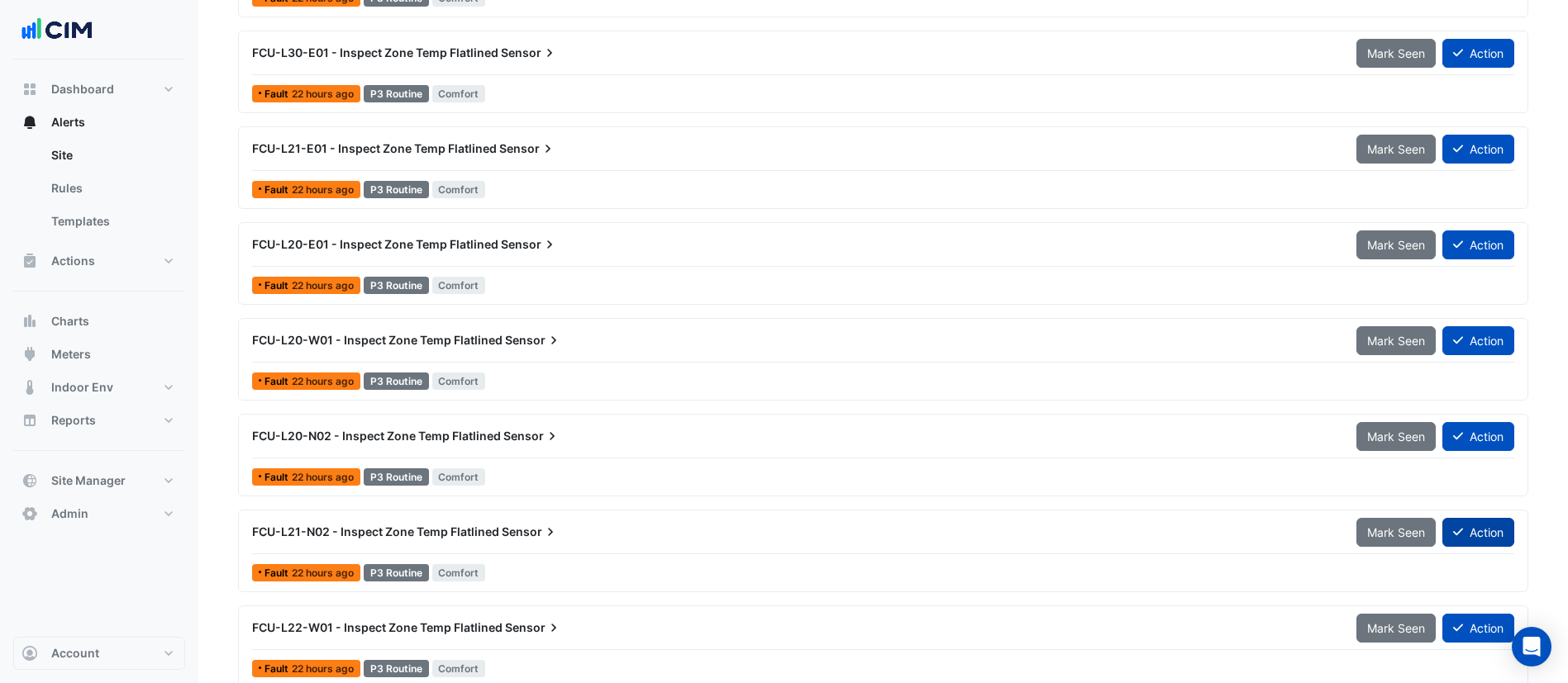
click at [1488, 535] on button "Action" at bounding box center [1478, 532] width 71 height 29
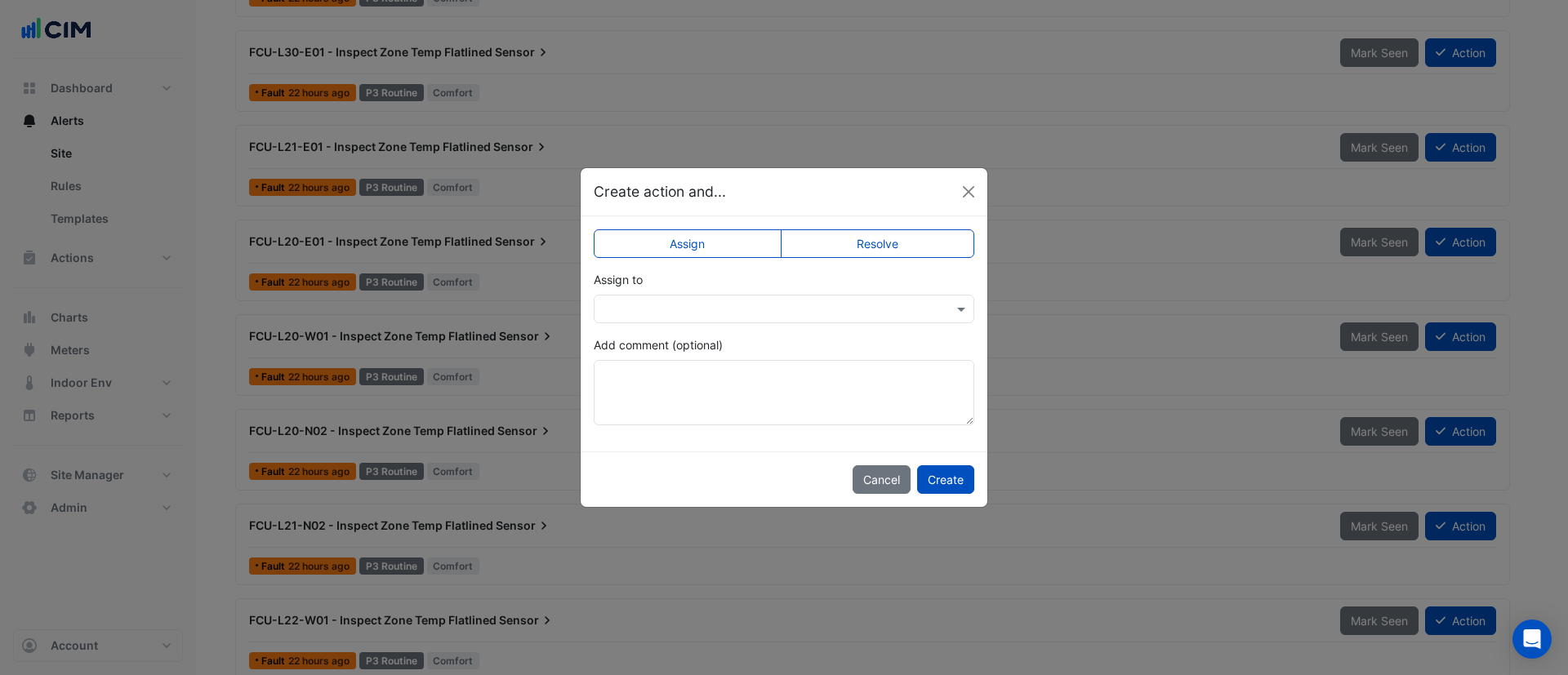
click at [890, 249] on label "Resolve" at bounding box center [878, 243] width 195 height 28
click at [942, 472] on button "Create" at bounding box center [946, 479] width 57 height 28
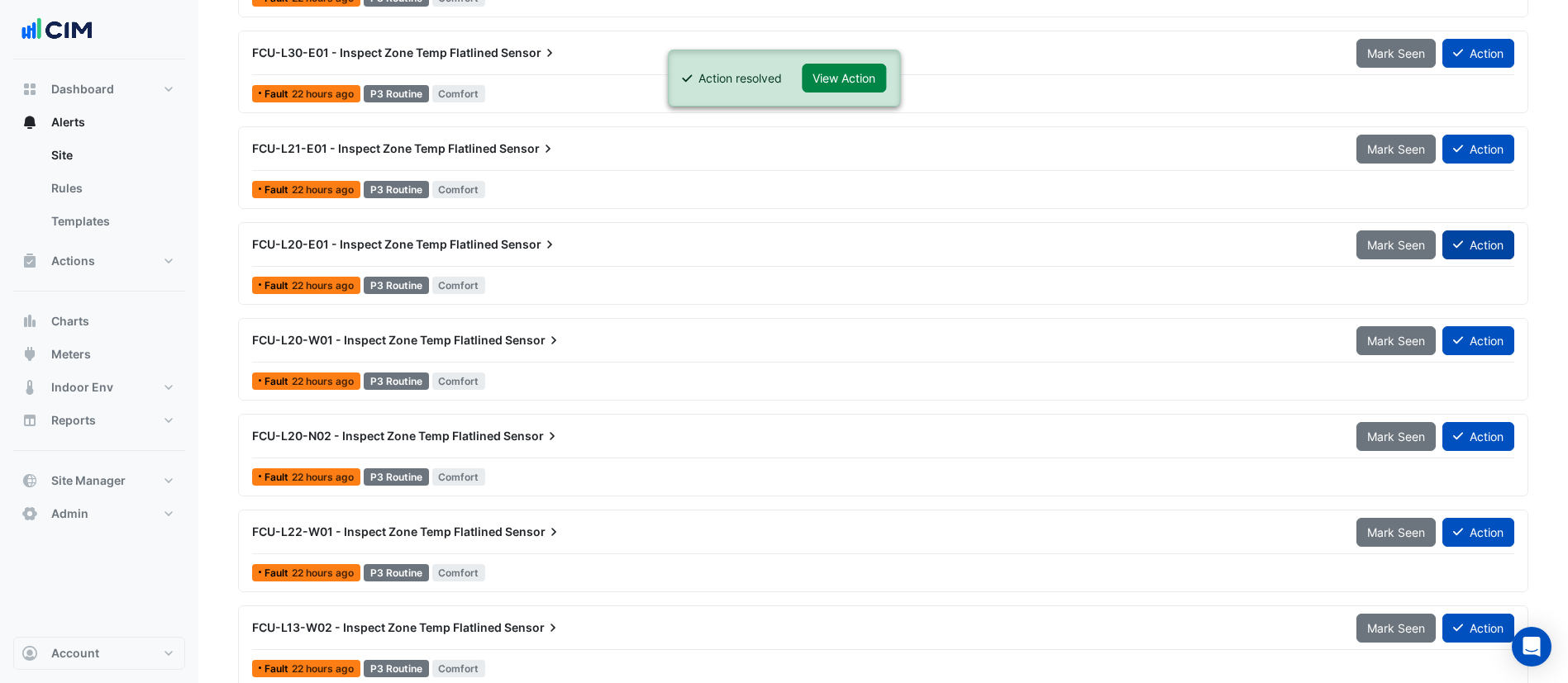
click at [1465, 244] on button "Action" at bounding box center [1478, 244] width 71 height 29
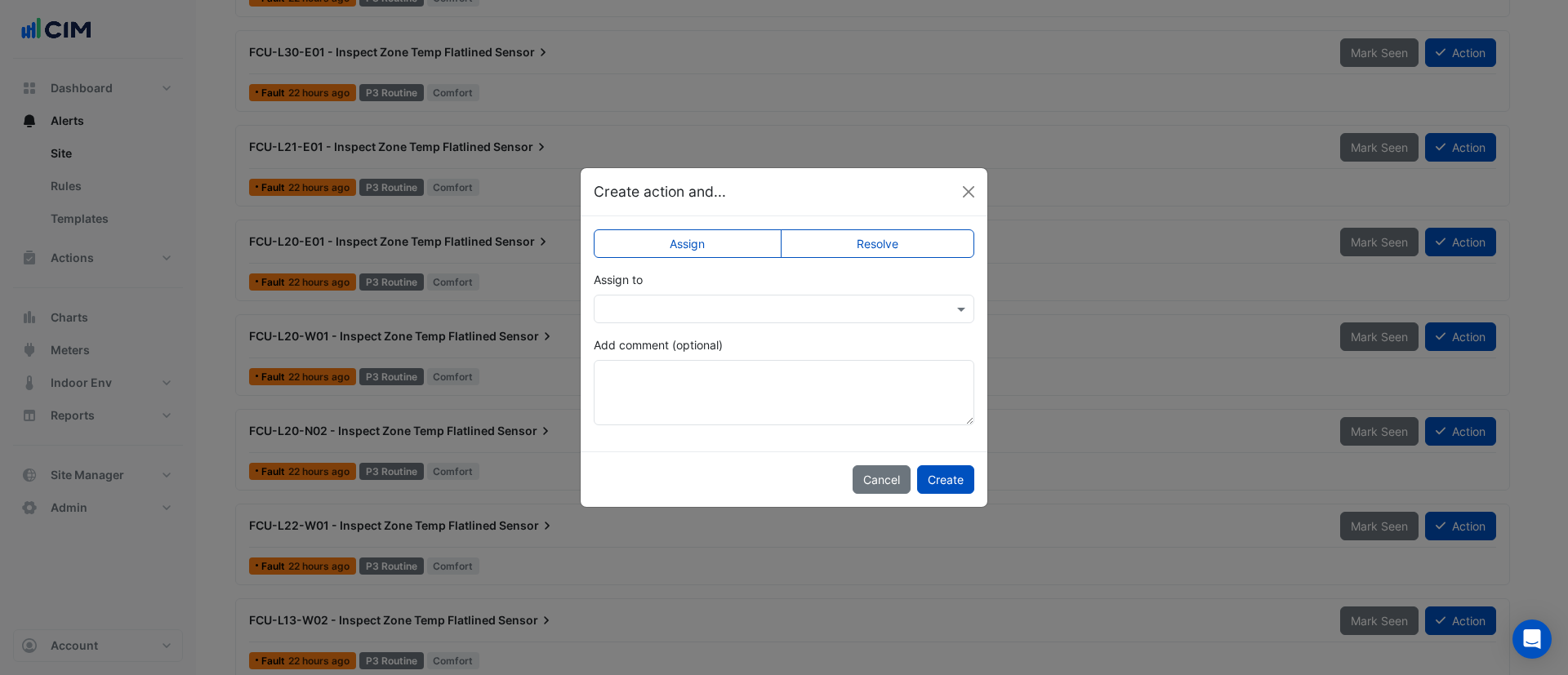
click at [868, 252] on label "Resolve" at bounding box center [878, 243] width 195 height 28
click at [942, 488] on button "Create" at bounding box center [946, 479] width 57 height 28
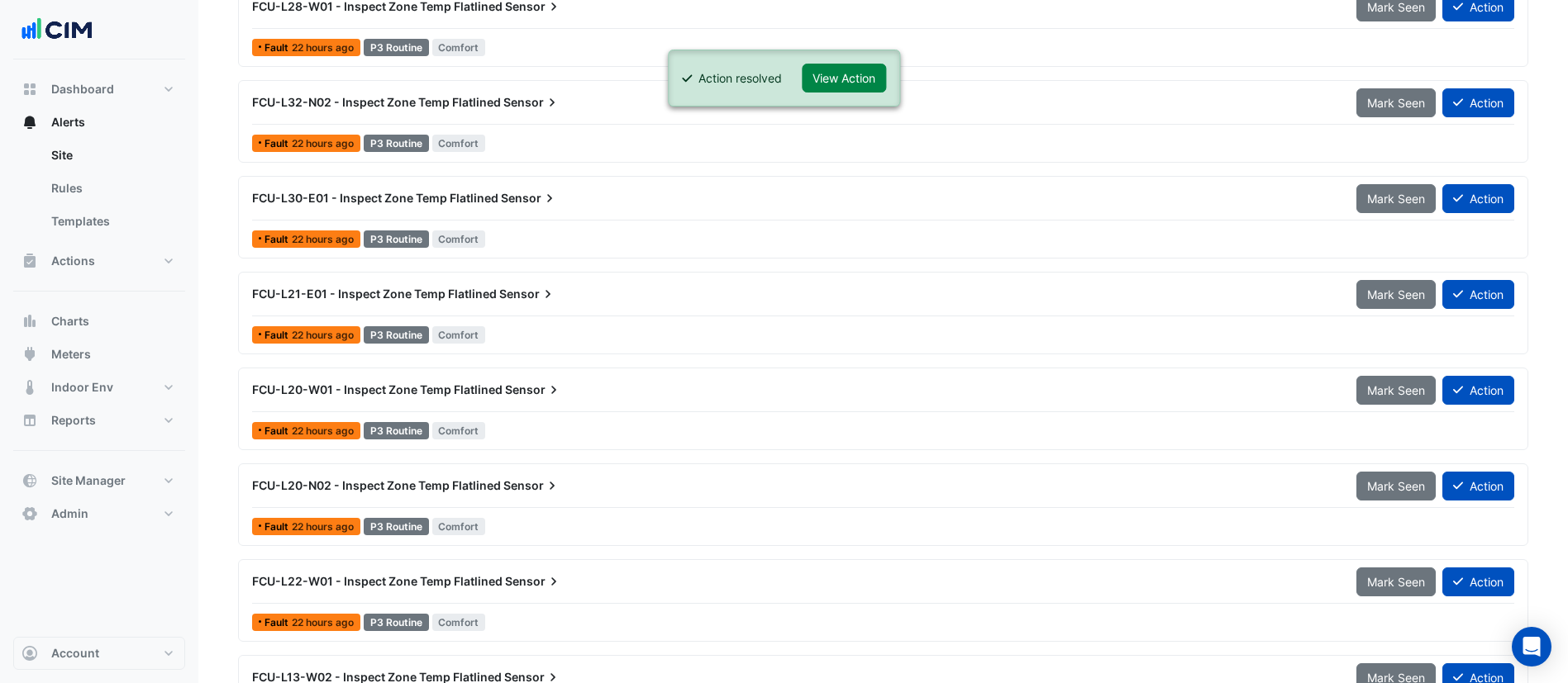
scroll to position [1273, 0]
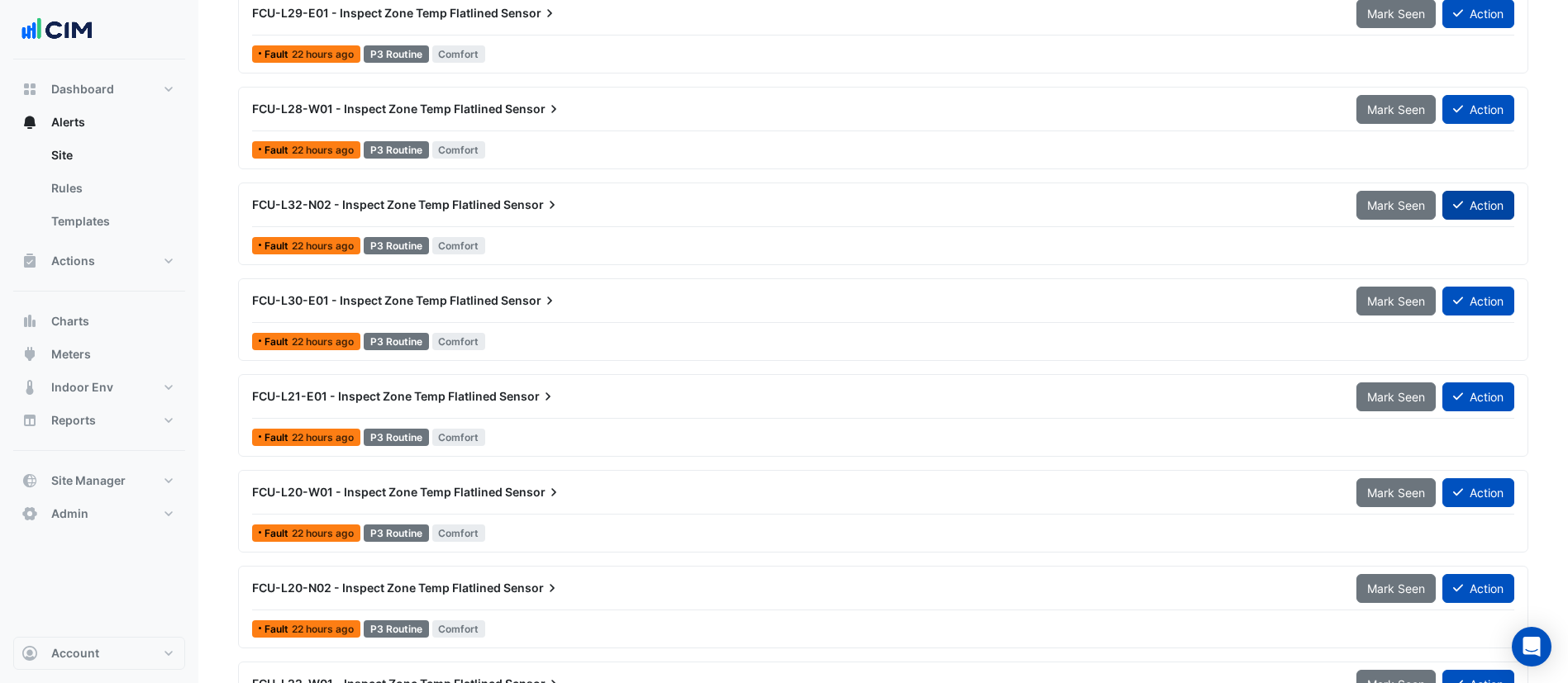
click at [1464, 205] on button "Action" at bounding box center [1478, 205] width 71 height 29
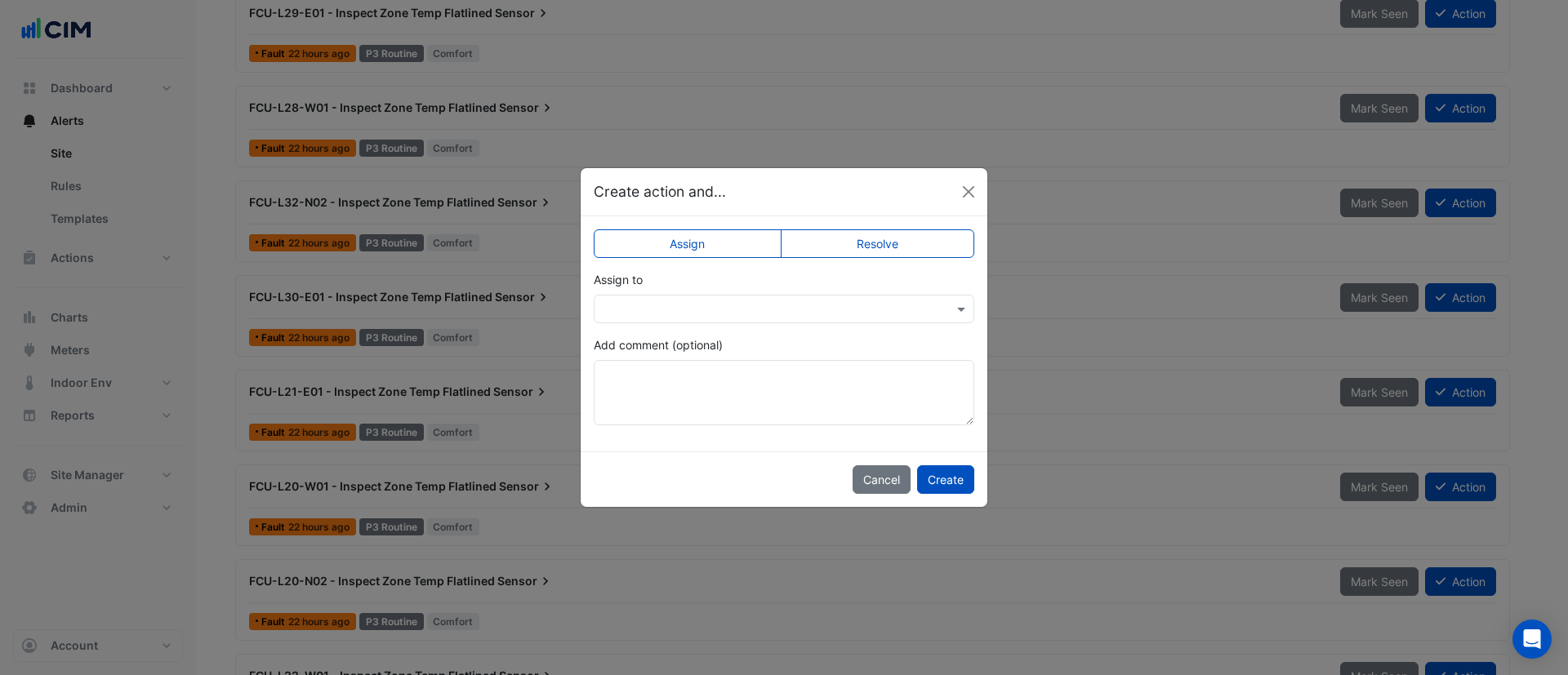
click at [910, 227] on div "Assign Resolve Assign to Add comment (optional)" at bounding box center [784, 334] width 406 height 235
click at [910, 241] on label "Resolve" at bounding box center [878, 243] width 195 height 28
click at [951, 486] on button "Create" at bounding box center [946, 479] width 57 height 28
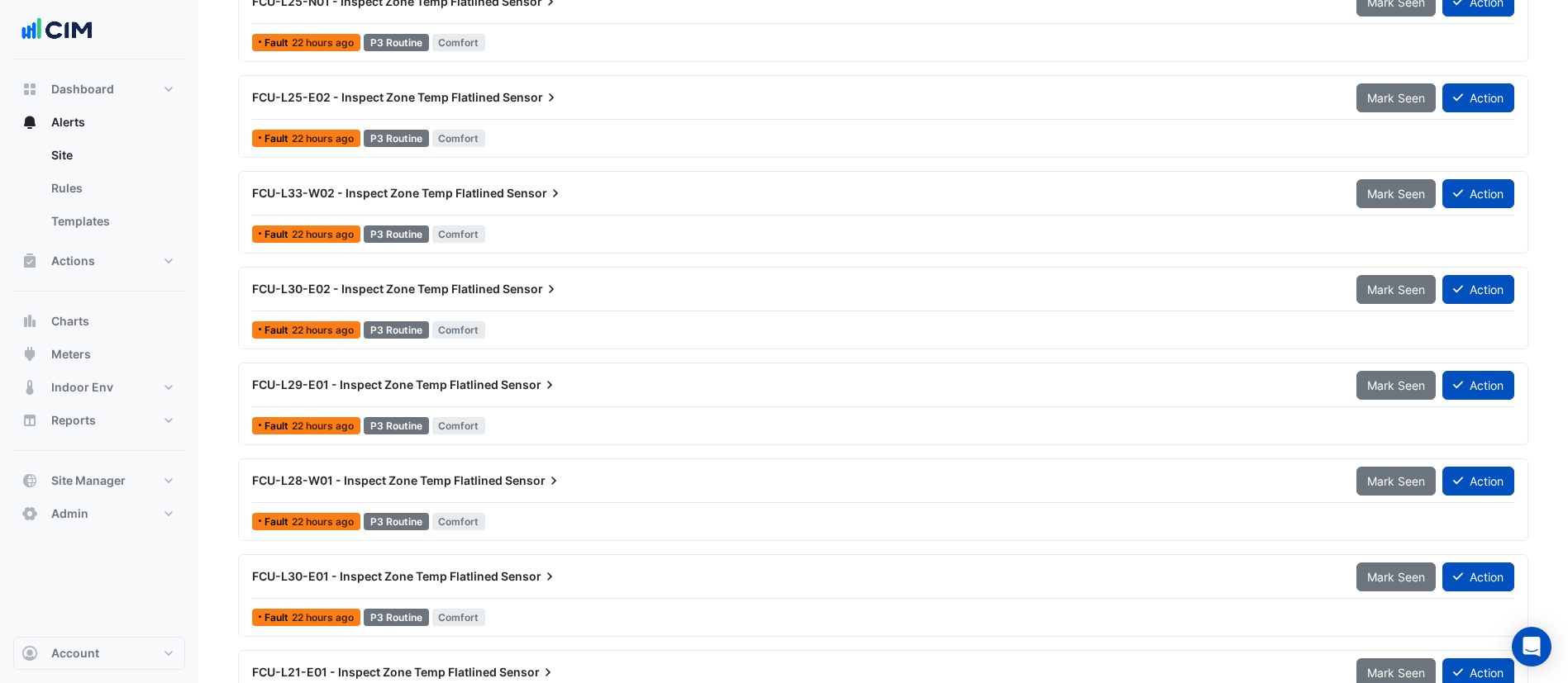
scroll to position [778, 0]
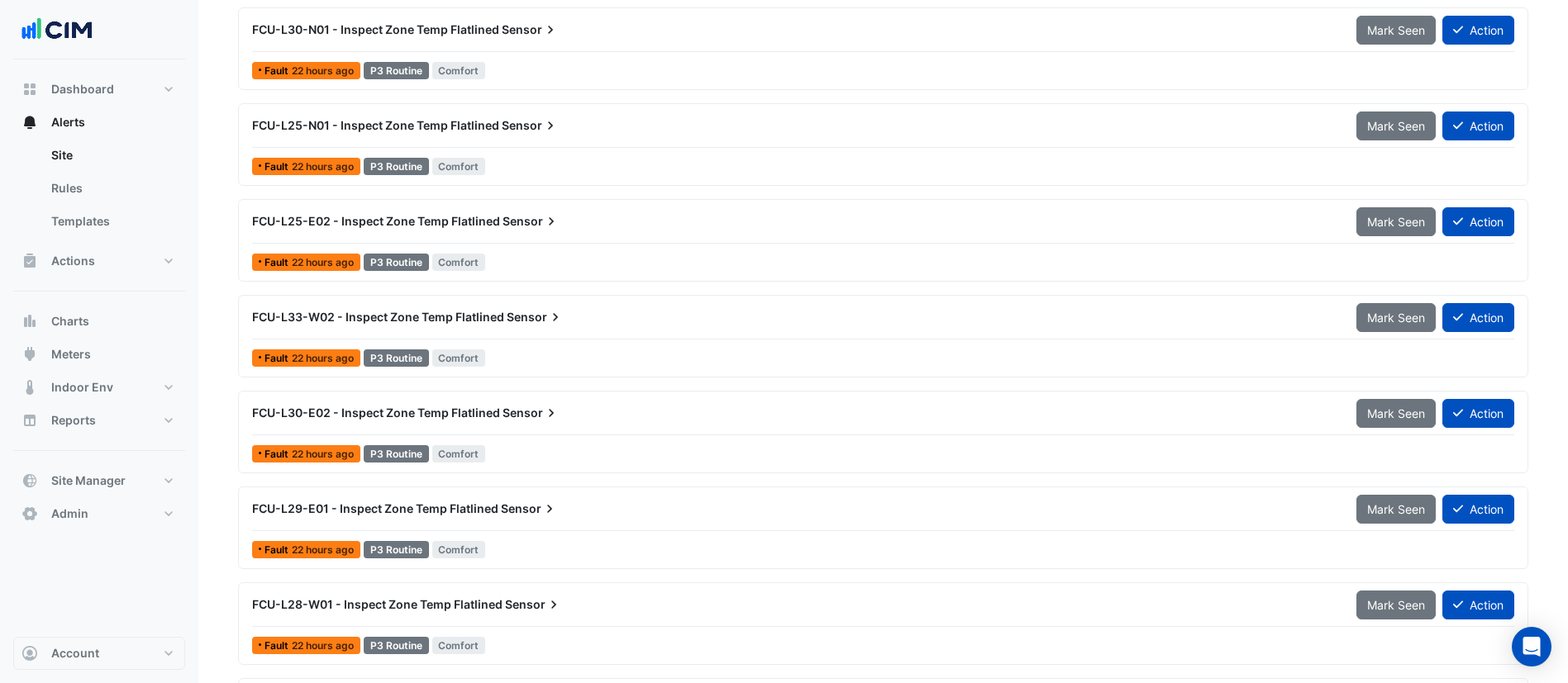
click at [620, 248] on div "FCU-L25-E02 - Inspect Zone Temp Flatlined Sensor Mark Seen Action Fault 22 hour…" at bounding box center [883, 240] width 1276 height 68
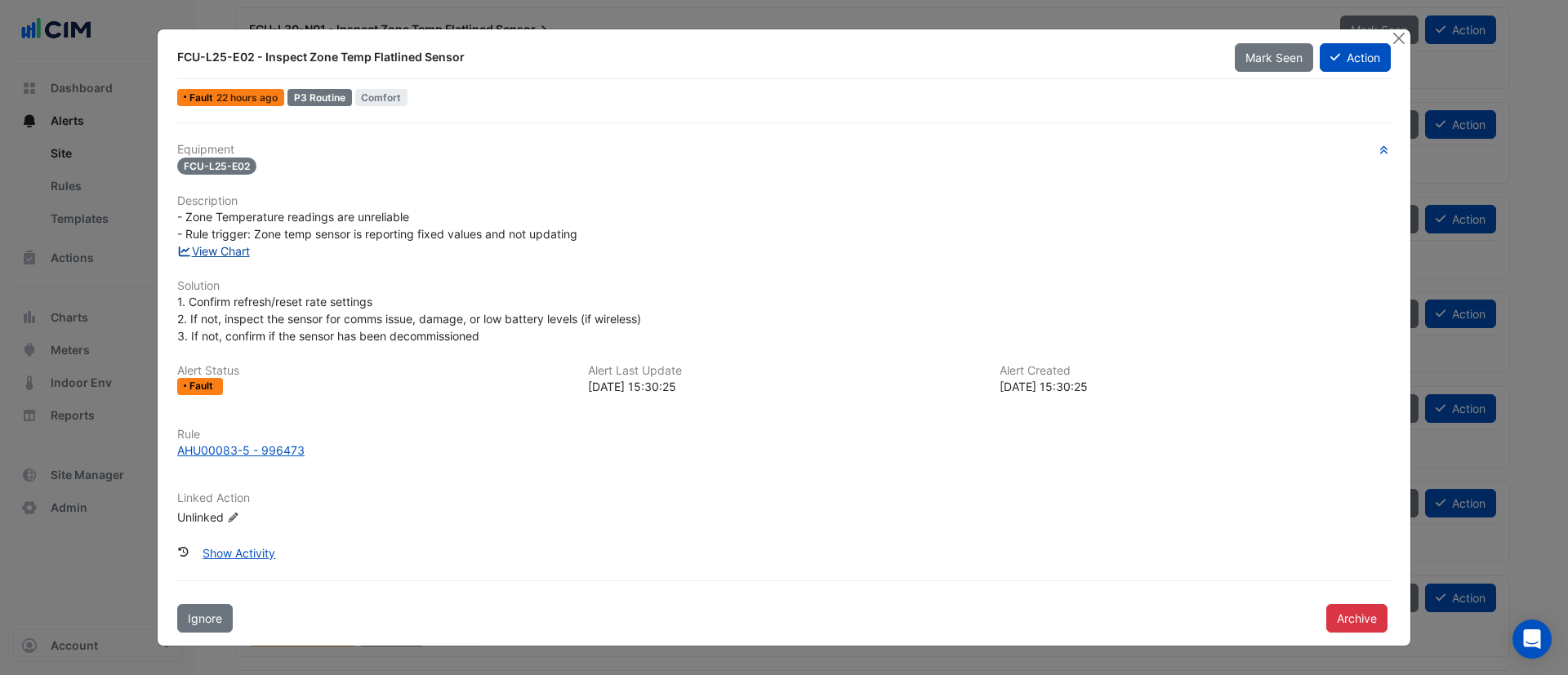
click at [201, 248] on link "View Chart" at bounding box center [213, 250] width 72 height 14
click at [1365, 61] on button "Action" at bounding box center [1355, 57] width 71 height 28
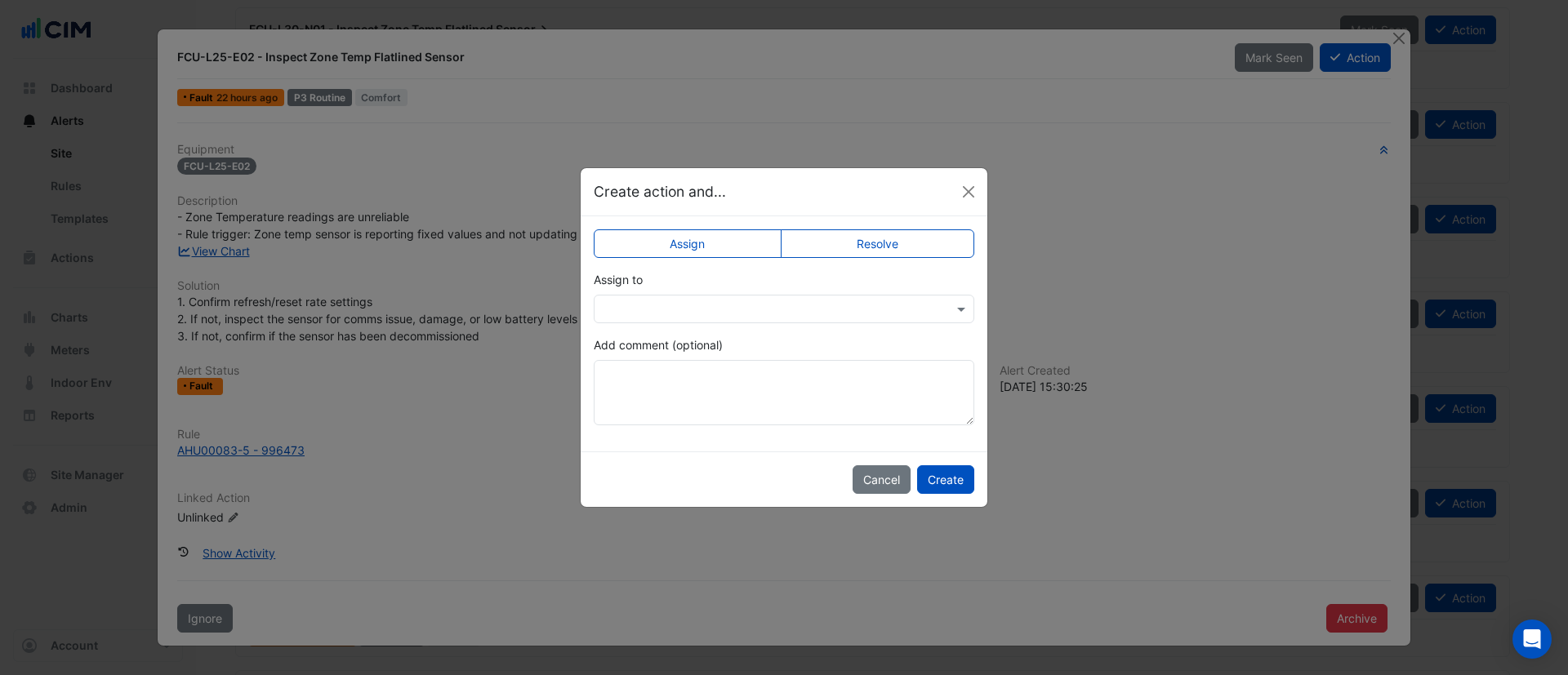
click at [890, 238] on label "Resolve" at bounding box center [878, 243] width 195 height 28
click at [938, 482] on button "Create" at bounding box center [946, 479] width 57 height 28
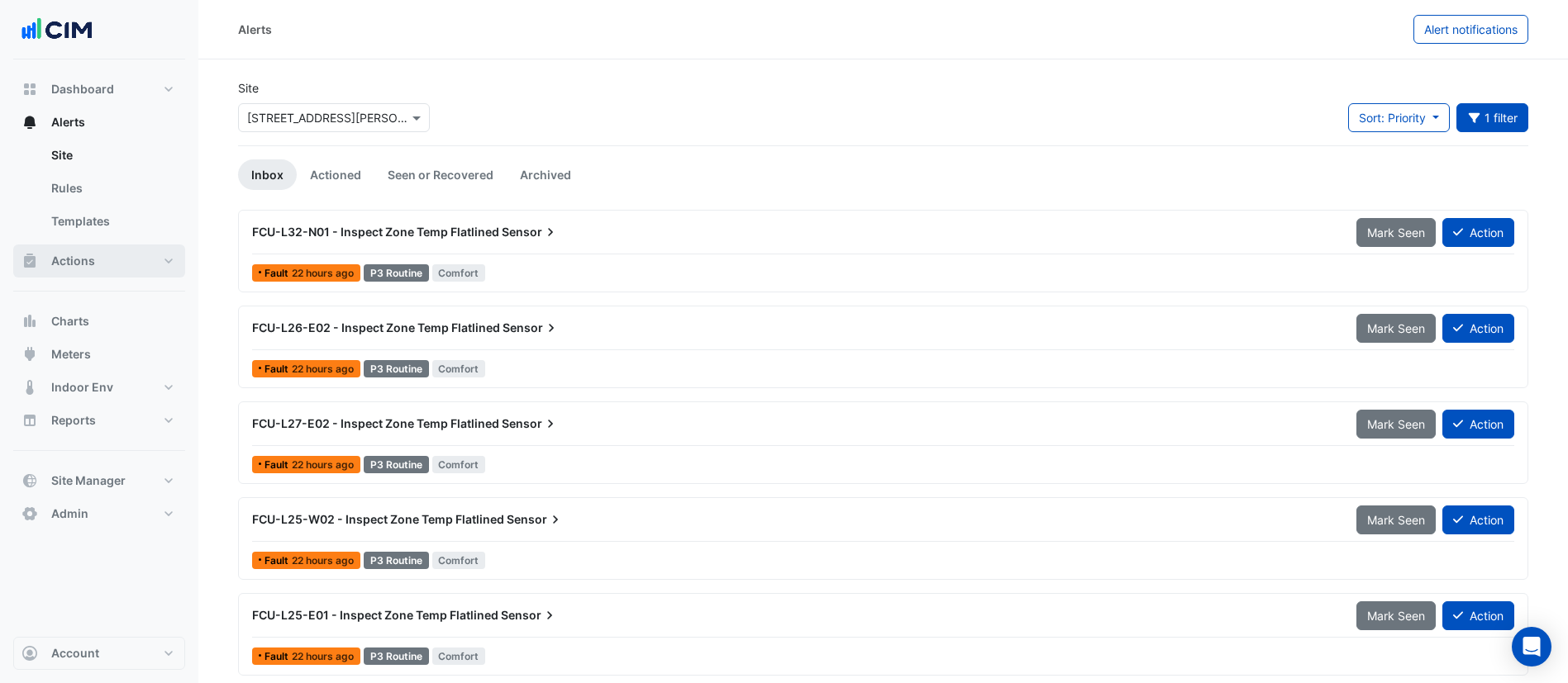
click at [117, 260] on button "Actions" at bounding box center [98, 262] width 172 height 33
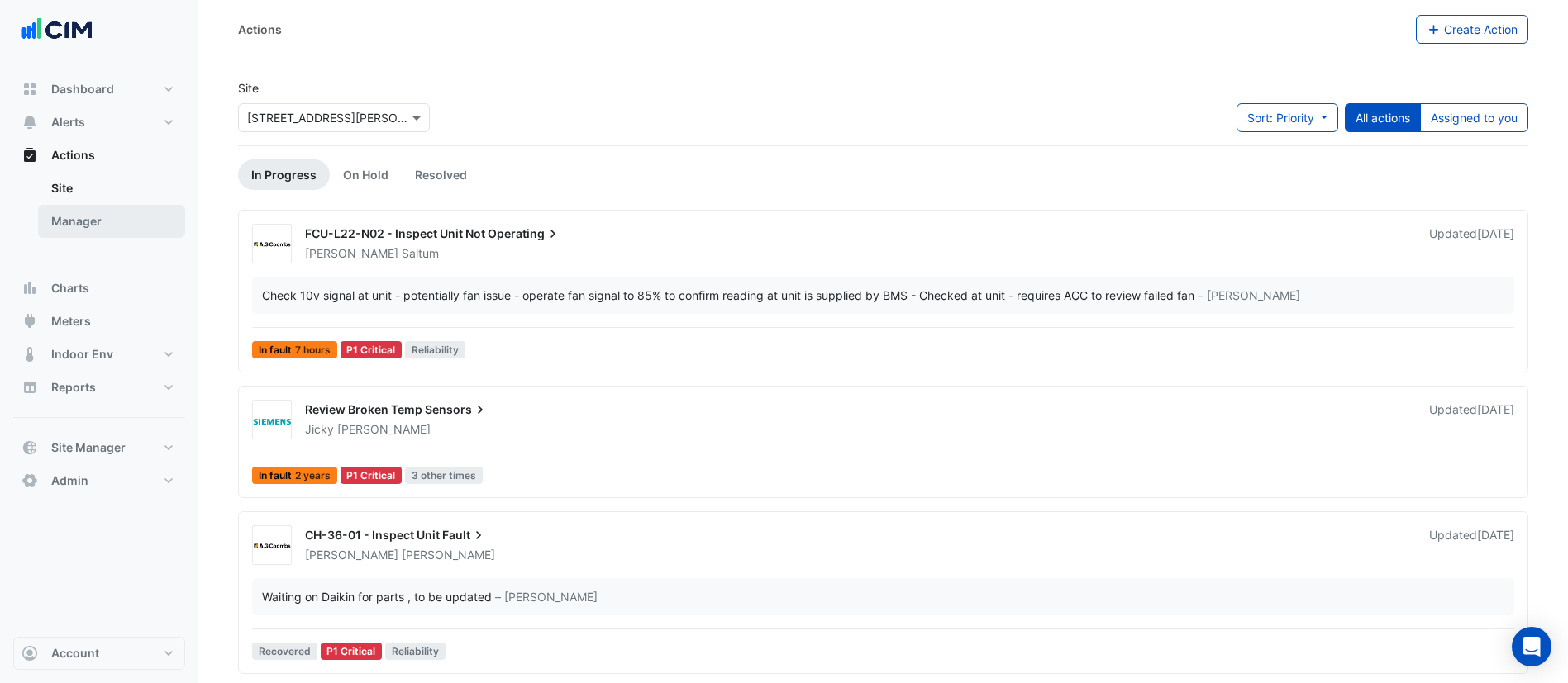
click at [110, 218] on link "Manager" at bounding box center [111, 222] width 147 height 33
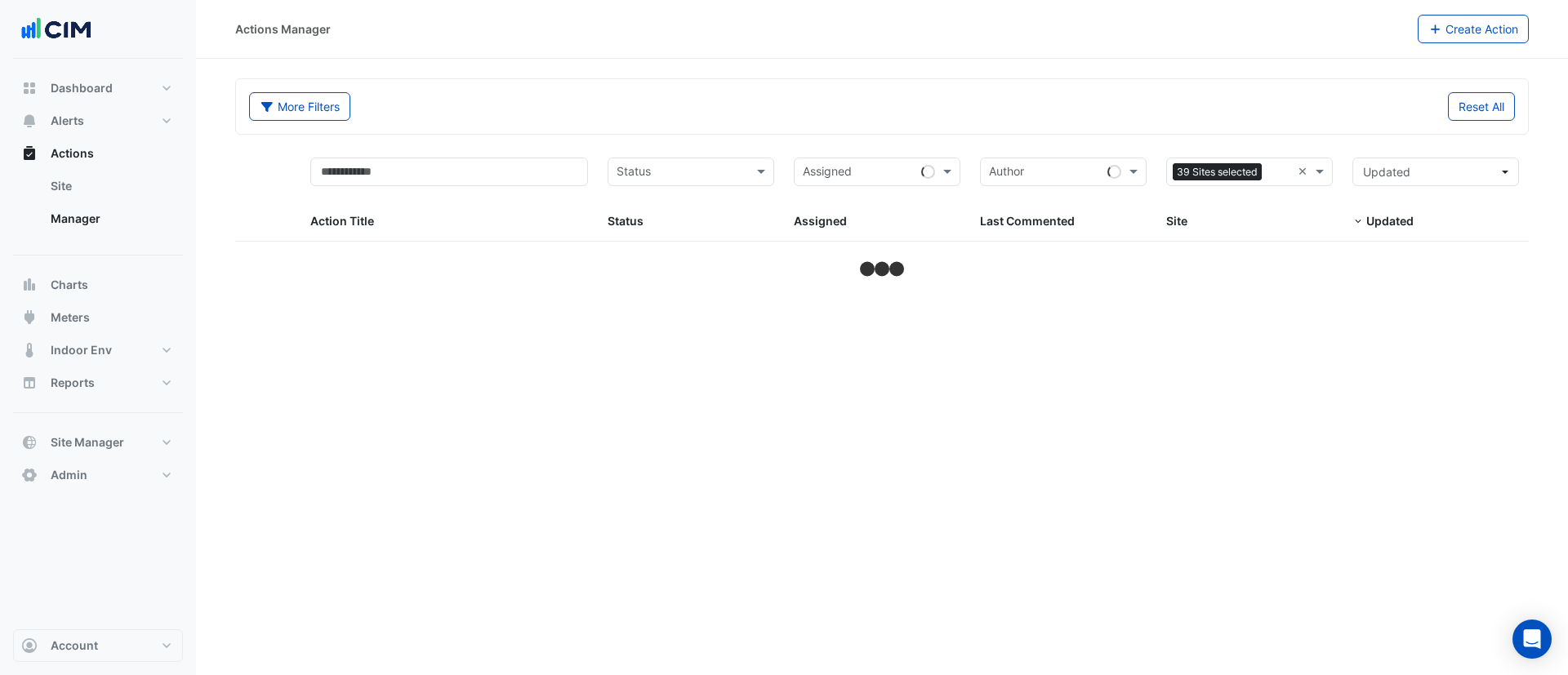
select select "***"
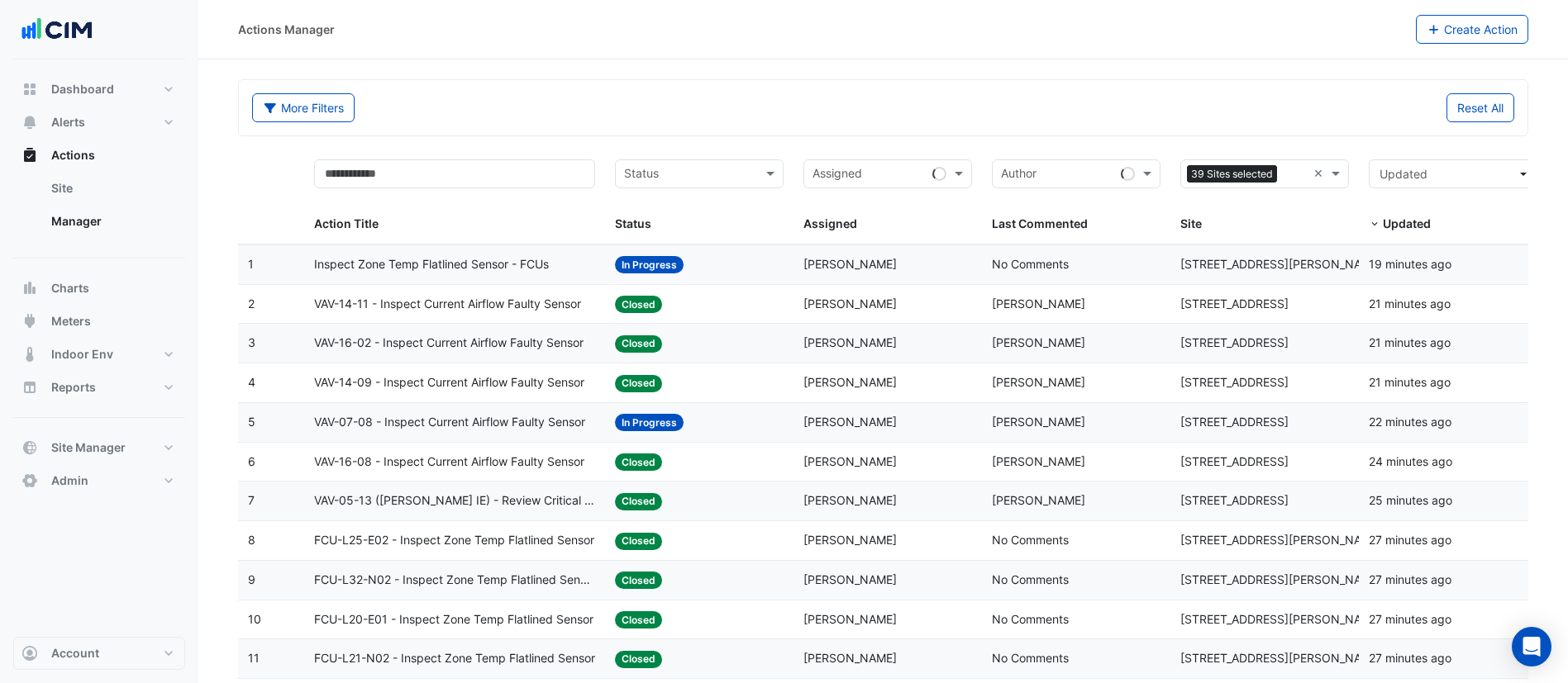
click at [554, 252] on datatable-body-cell "Action Title: Inspect Zone Temp Flatlined Sensor - FCUs" at bounding box center [455, 264] width 302 height 39
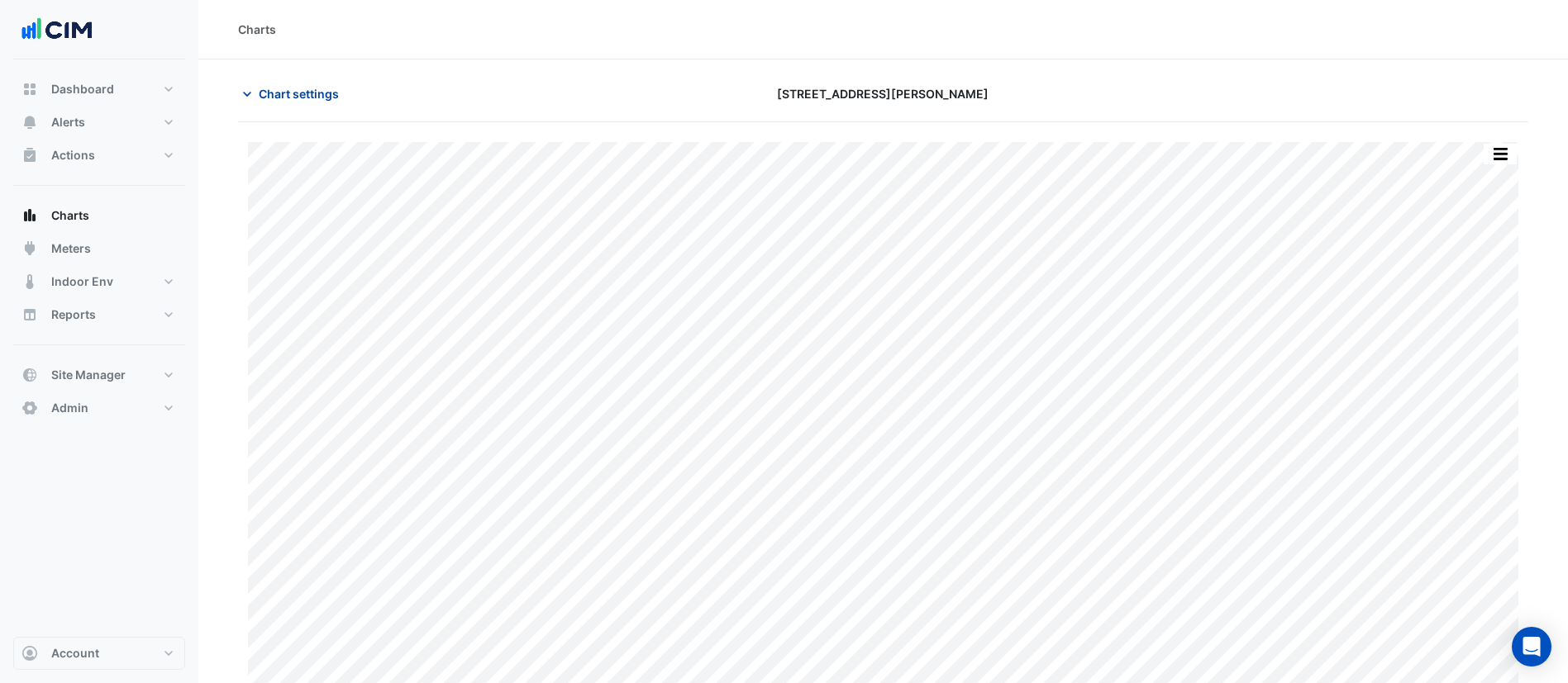
type input "**********"
click at [299, 86] on span "Chart settings" at bounding box center [299, 94] width 80 height 18
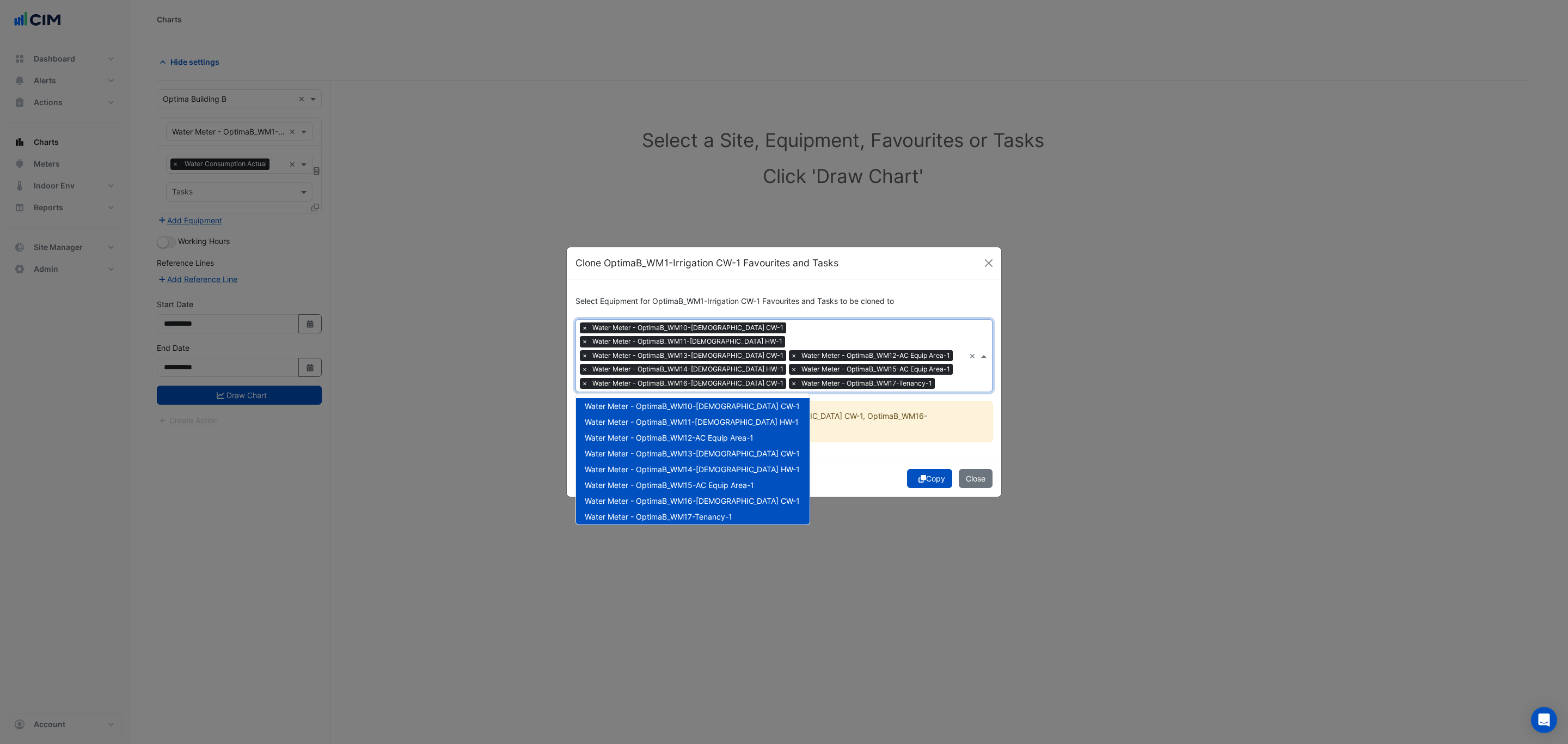
scroll to position [82, 0]
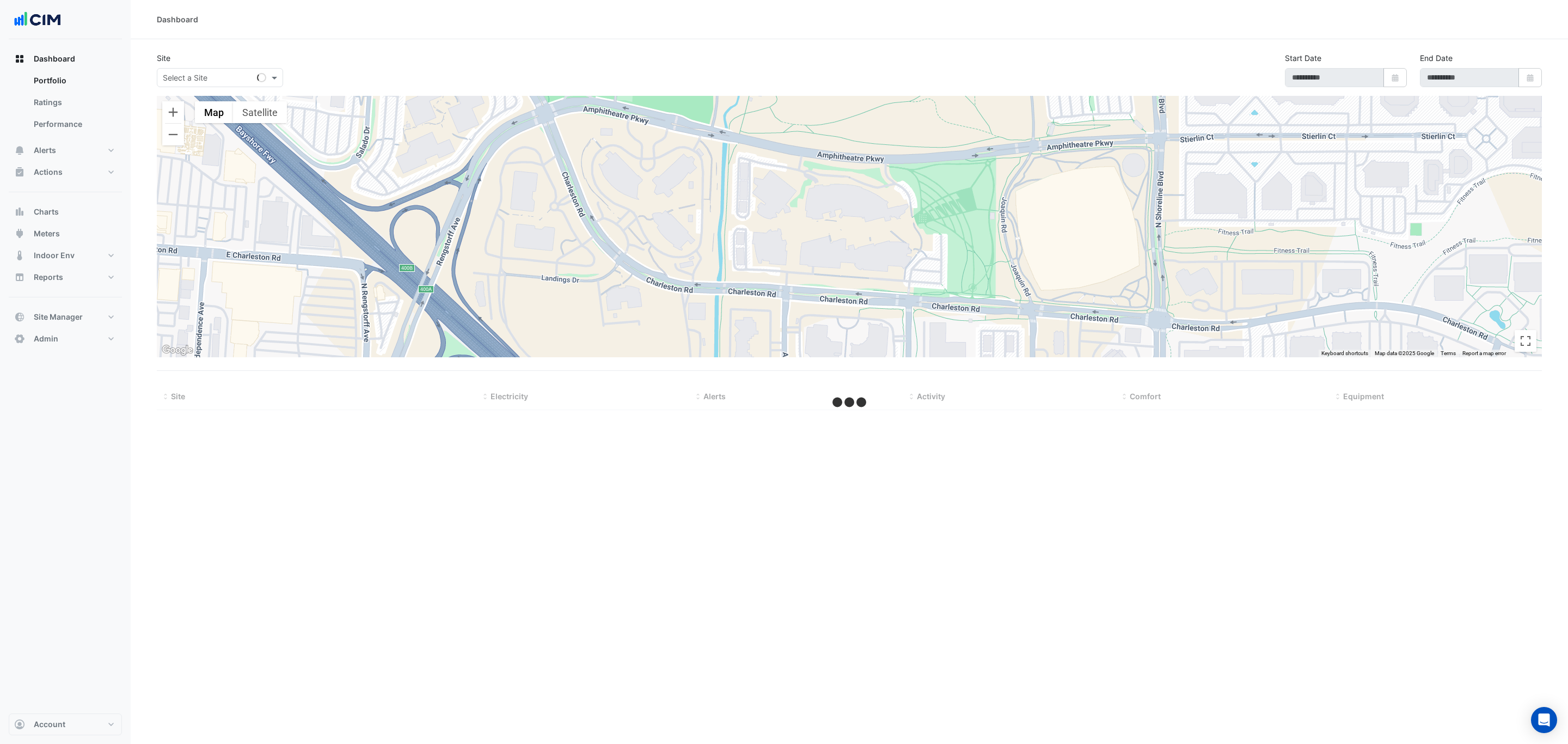
type input "**********"
select select "***"
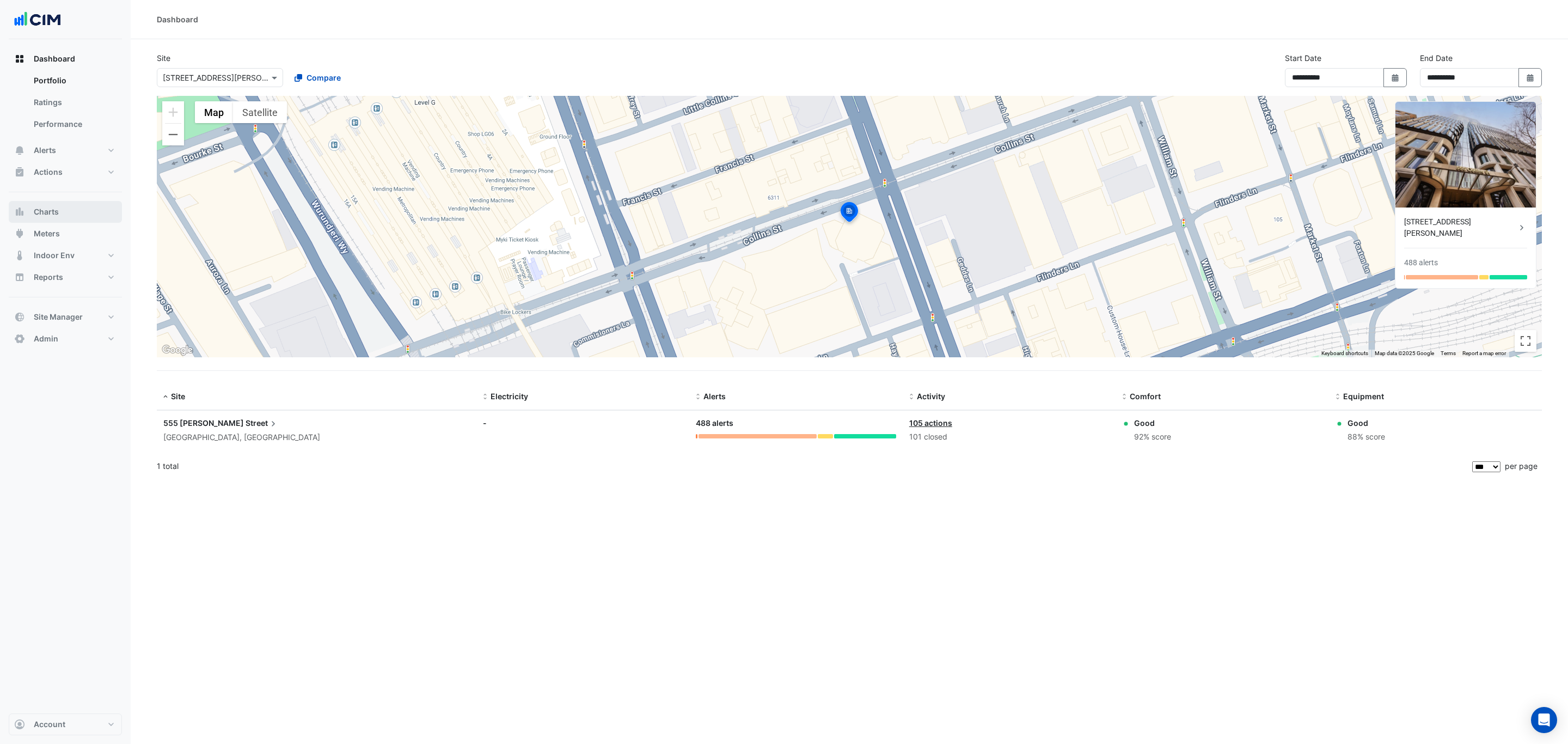
click at [59, 213] on button "Charts" at bounding box center [65, 212] width 113 height 22
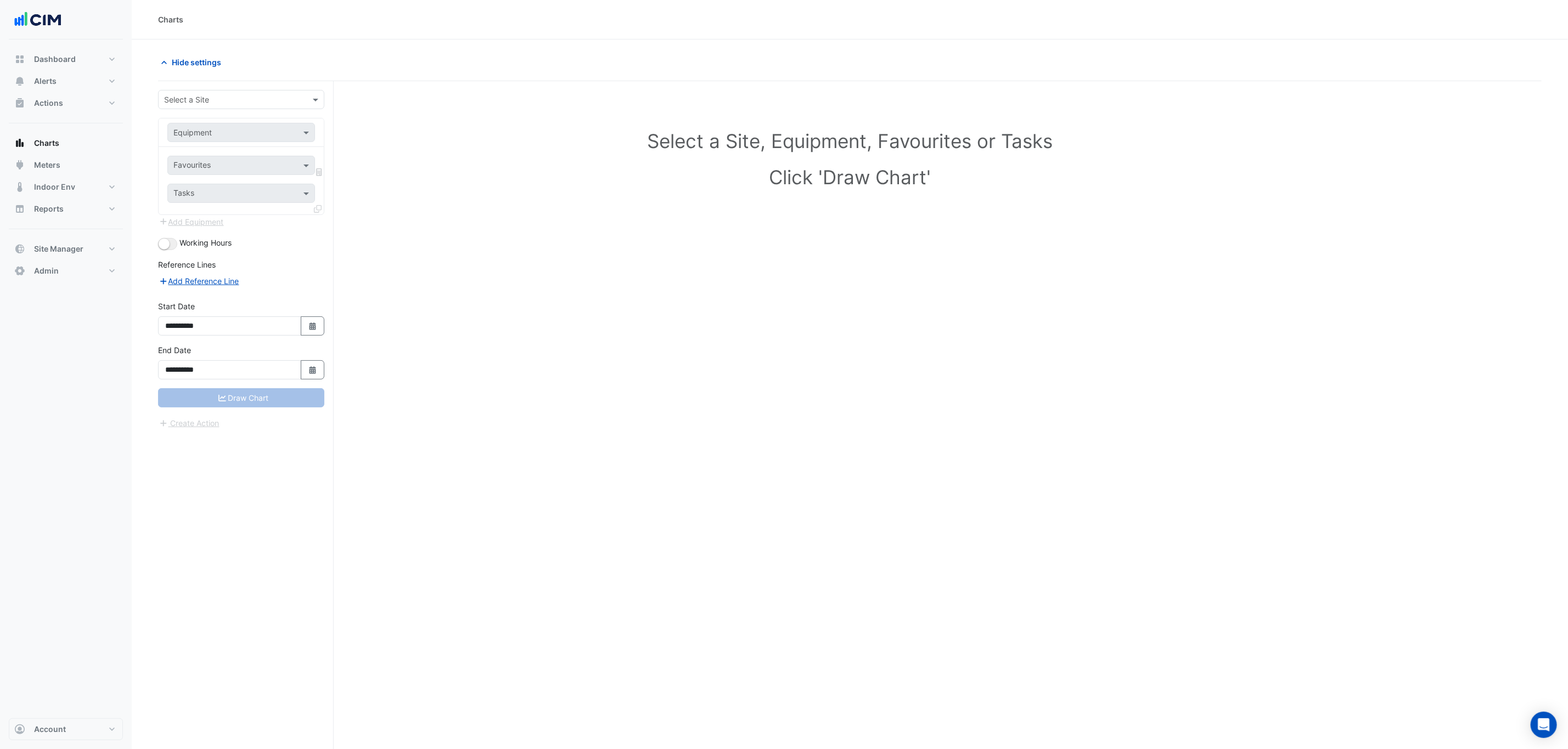
click at [245, 102] on input "text" at bounding box center [230, 100] width 133 height 12
type input "***"
click at [249, 144] on div "555 Collins Street" at bounding box center [241, 140] width 165 height 16
click at [229, 135] on input "text" at bounding box center [230, 133] width 113 height 12
type input "*******"
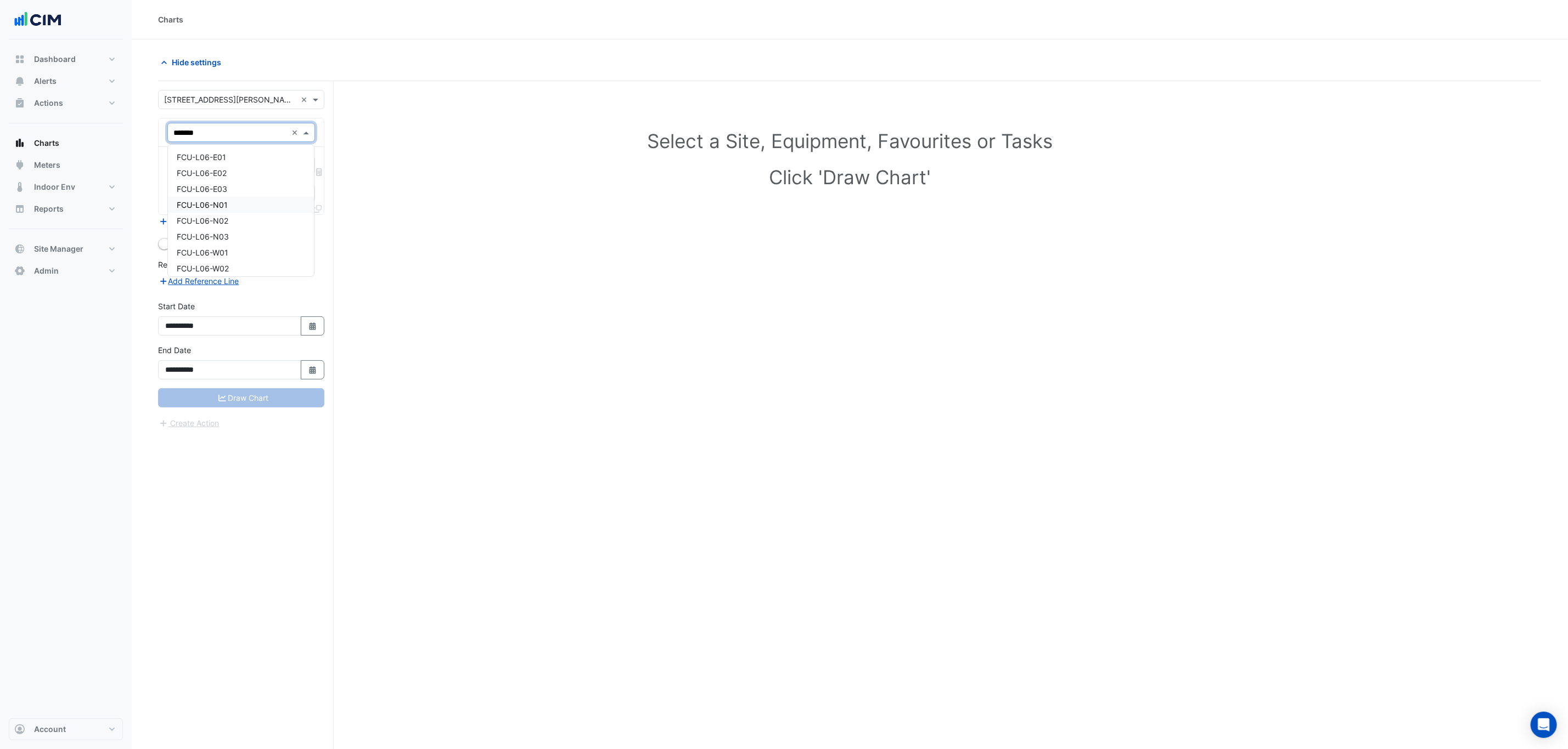
click at [247, 206] on div "FCU-L06-N01" at bounding box center [240, 205] width 146 height 16
click at [231, 168] on input "text" at bounding box center [229, 166] width 111 height 12
type input "********"
click at [226, 189] on span "Unit Zone Temperature - L06, N01" at bounding box center [239, 190] width 124 height 9
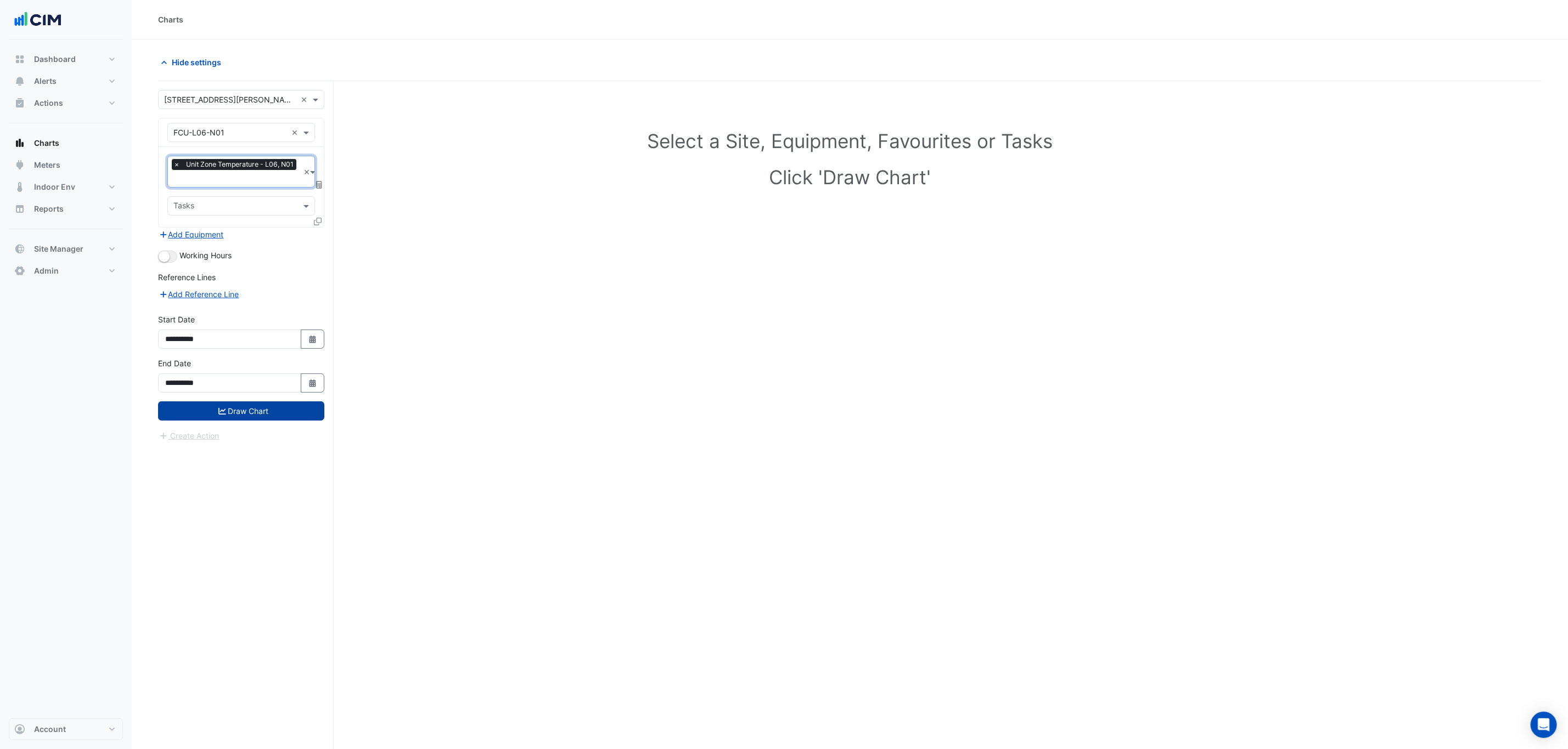
click at [262, 416] on button "Draw Chart" at bounding box center [241, 411] width 166 height 19
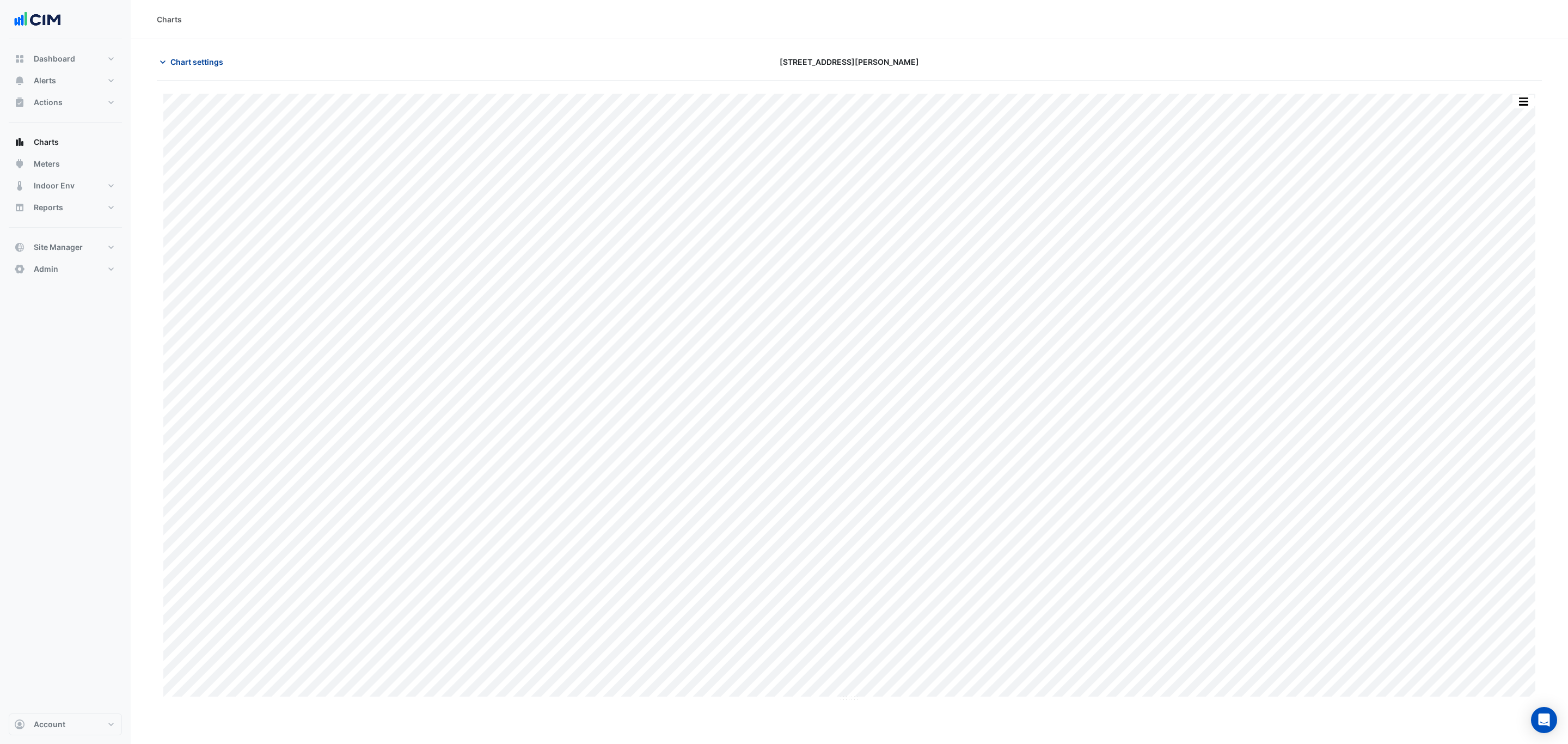
click at [204, 62] on span "Chart settings" at bounding box center [197, 62] width 53 height 12
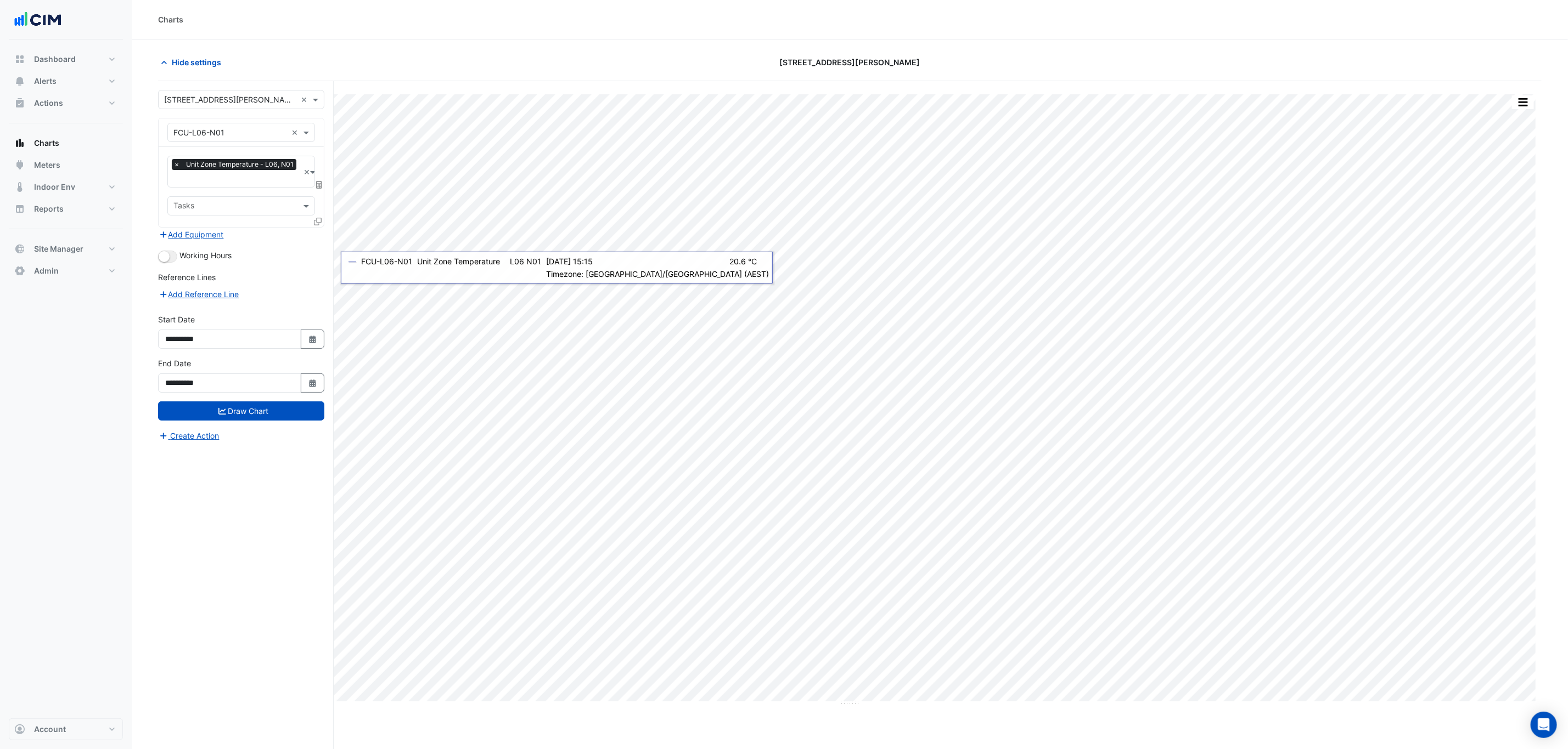
click at [314, 219] on icon at bounding box center [317, 221] width 7 height 7
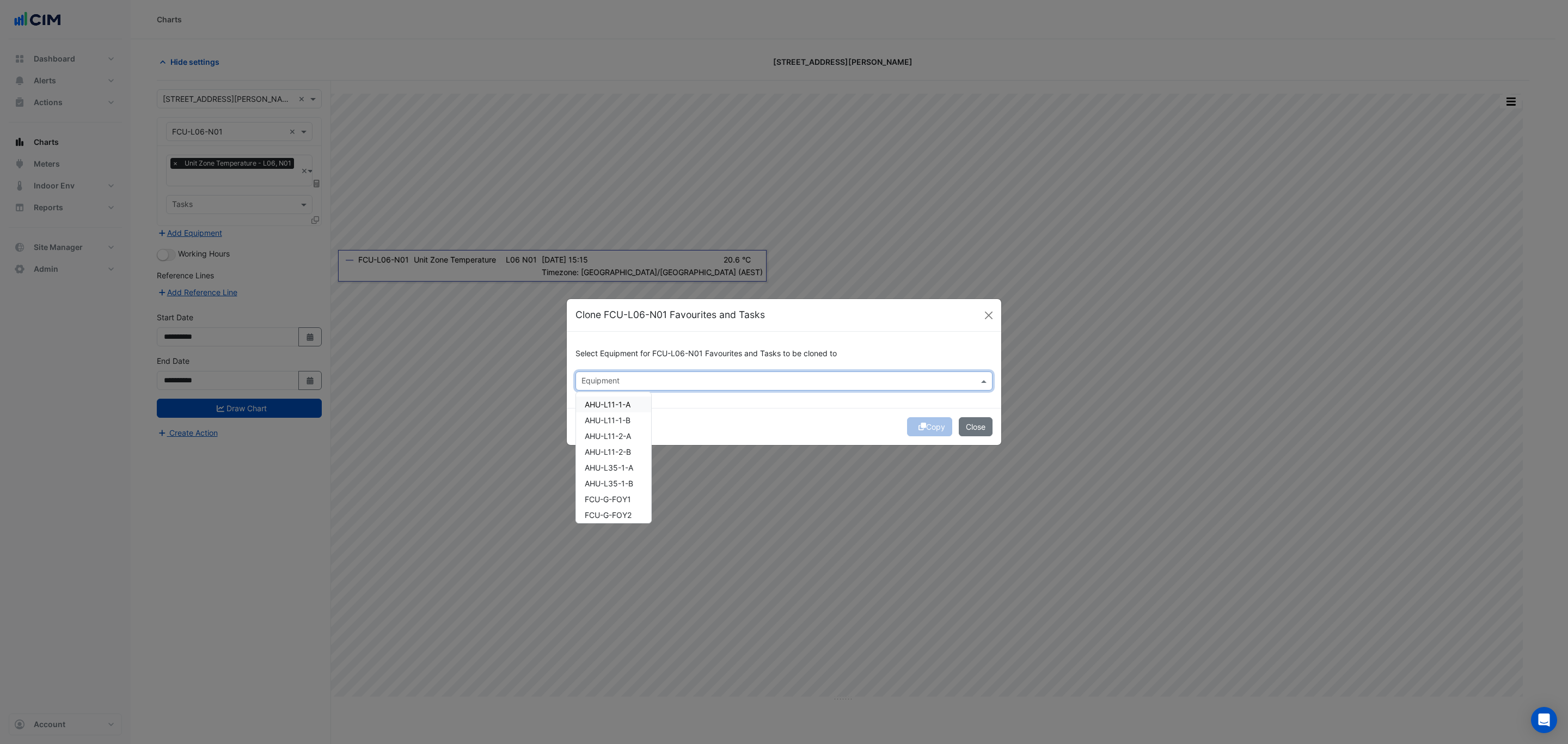
click at [695, 381] on input "text" at bounding box center [778, 382] width 393 height 12
click at [631, 420] on span "FCU-L07-E02" at bounding box center [609, 420] width 49 height 9
click at [634, 448] on span "FCU-L06-N02" at bounding box center [610, 452] width 51 height 9
click at [615, 499] on span "FCU-L06-W02" at bounding box center [610, 499] width 52 height 9
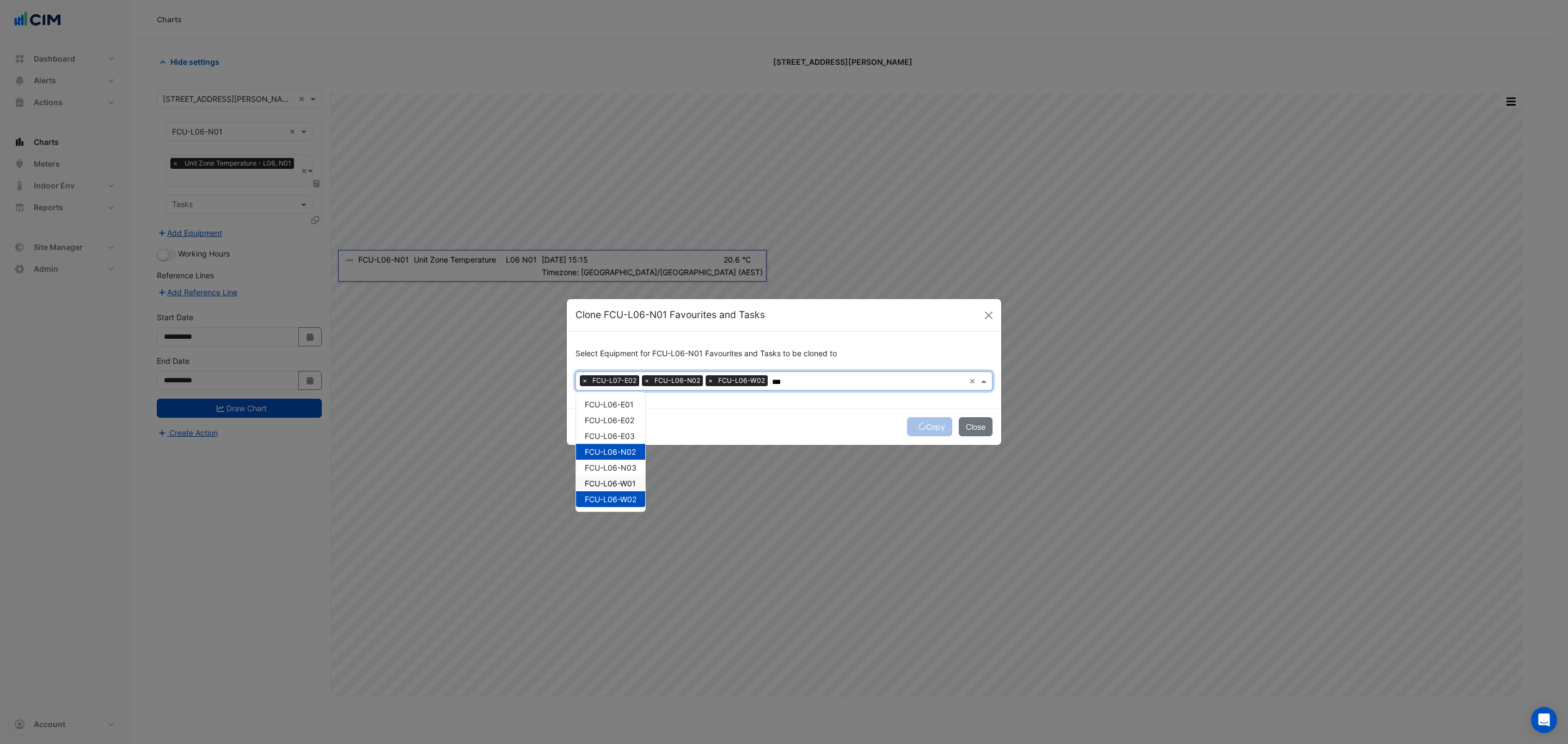
click at [621, 477] on div "FCU-L06-W01" at bounding box center [610, 483] width 69 height 16
click at [615, 444] on div "FCU-L07-N01" at bounding box center [610, 452] width 68 height 16
click at [615, 516] on span "FCU-L07-W02" at bounding box center [610, 515] width 51 height 9
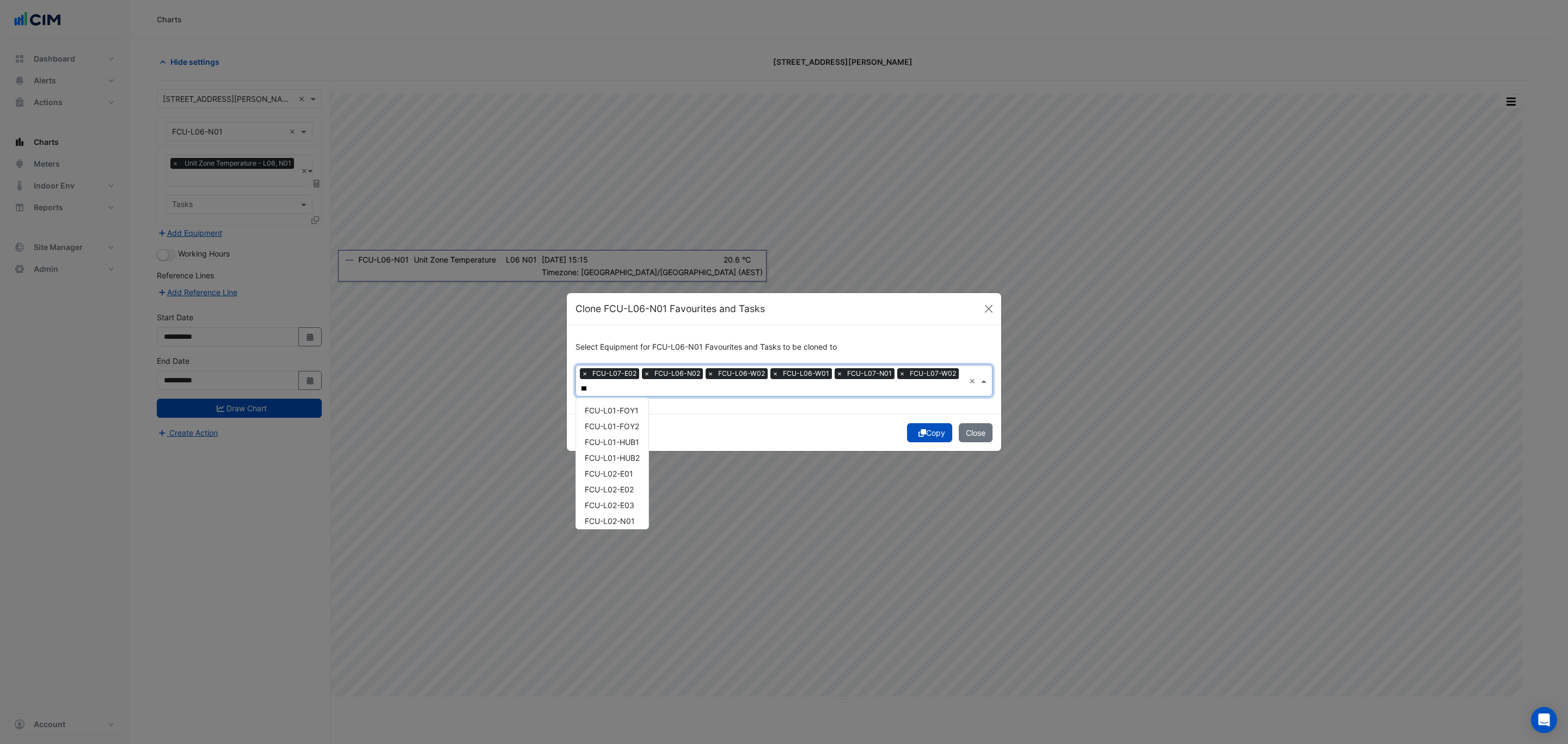
scroll to position [0, 6]
click at [626, 500] on span "FCU-L05-W01" at bounding box center [610, 505] width 51 height 9
click at [626, 407] on span "FCU-L05-E01" at bounding box center [609, 410] width 49 height 9
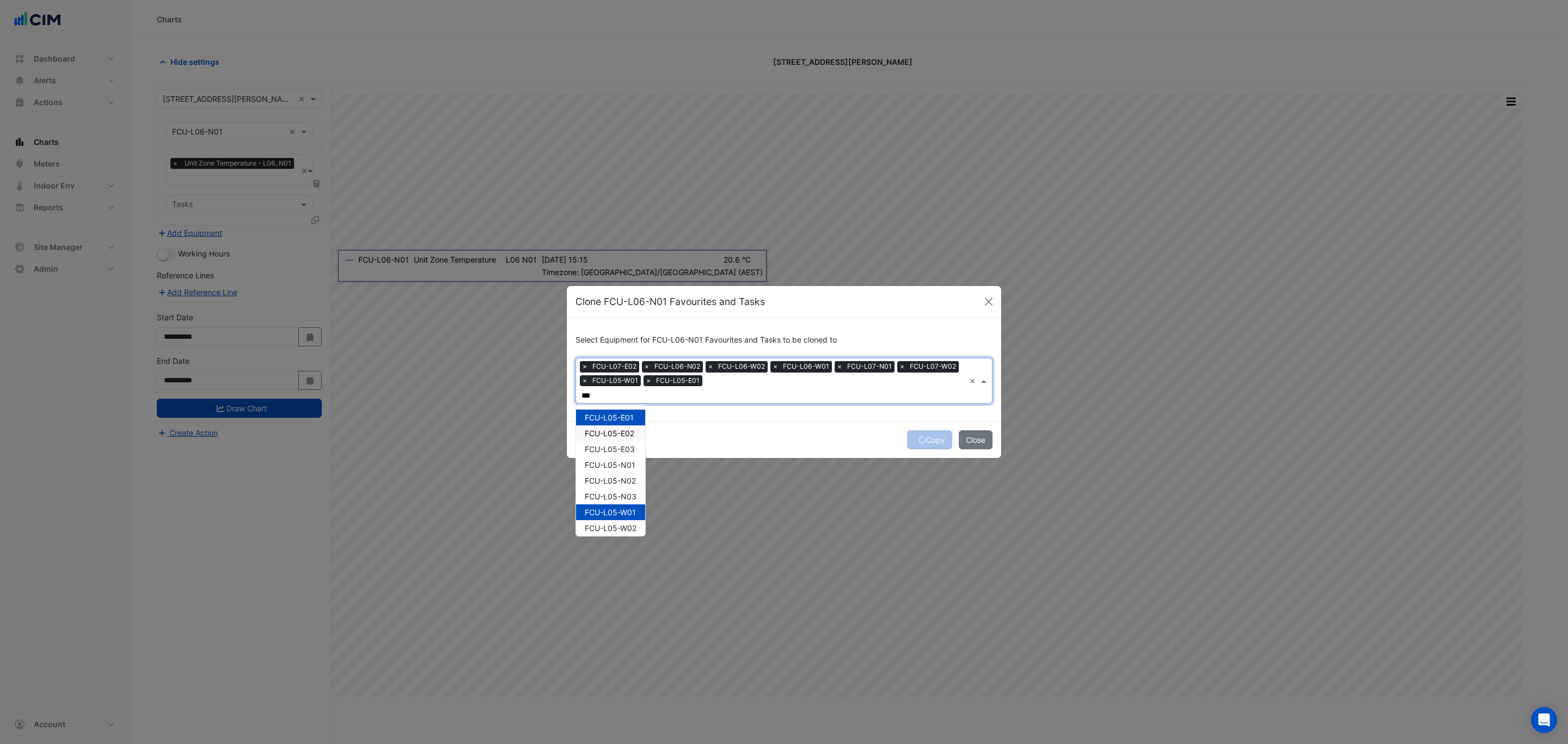
click at [629, 429] on span "FCU-L05-E02" at bounding box center [609, 433] width 50 height 9
click at [609, 429] on span "FCU-L06-E02" at bounding box center [609, 433] width 50 height 9
click at [629, 524] on span "FCU-L05-W02" at bounding box center [610, 528] width 52 height 9
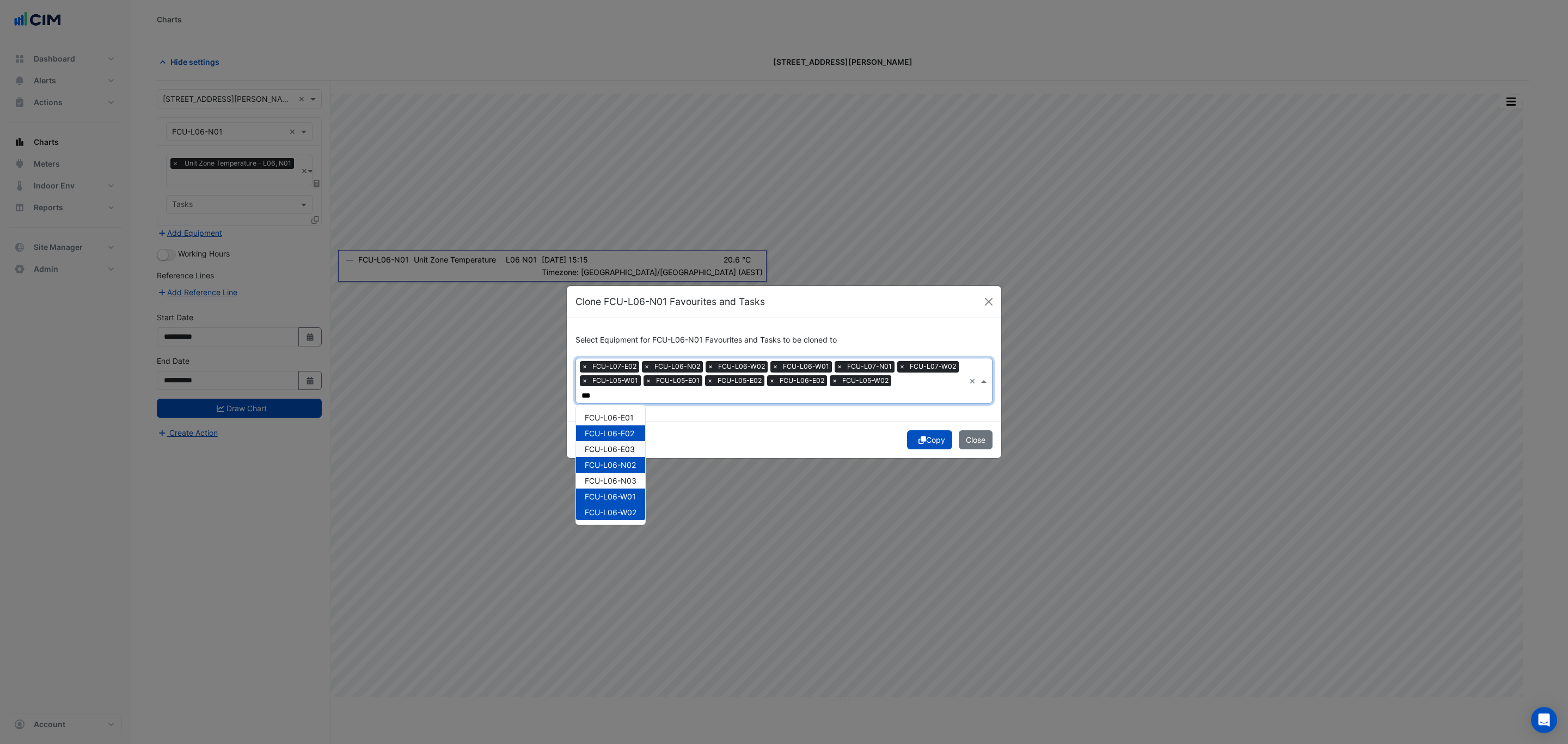
click at [629, 444] on span "FCU-L06-E03" at bounding box center [610, 448] width 50 height 9
click at [627, 444] on span "FCU-L05-E03" at bounding box center [610, 448] width 50 height 9
click at [628, 509] on span "FCU-L07-W01" at bounding box center [610, 512] width 51 height 9
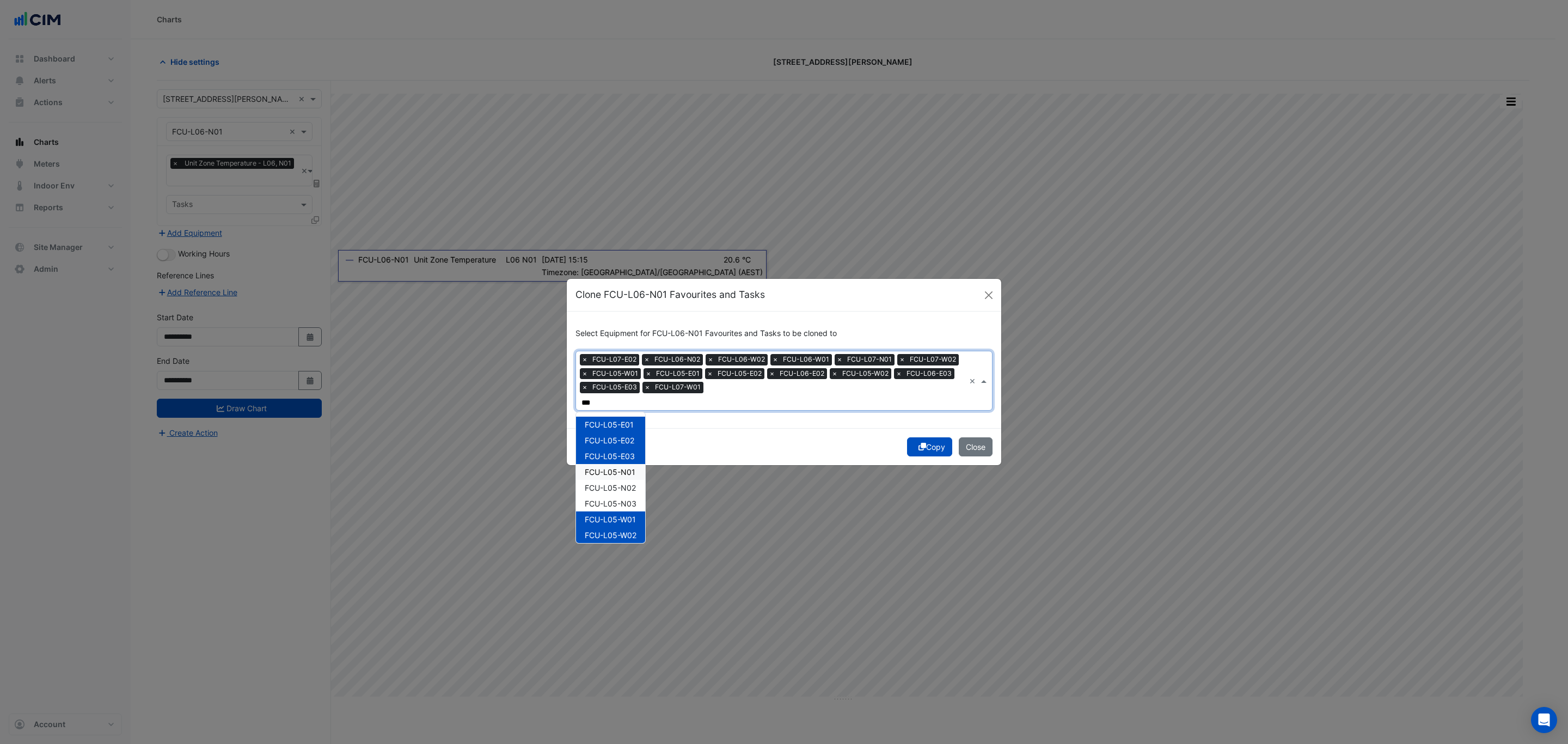
click at [621, 467] on span "FCU-L05-N01" at bounding box center [610, 472] width 51 height 9
click at [618, 499] on span "FCU-L05-N03" at bounding box center [610, 504] width 52 height 9
click at [613, 420] on span "FCU-L06-E01" at bounding box center [609, 424] width 49 height 9
click at [631, 483] on span "FCU-L05-N02" at bounding box center [610, 488] width 51 height 9
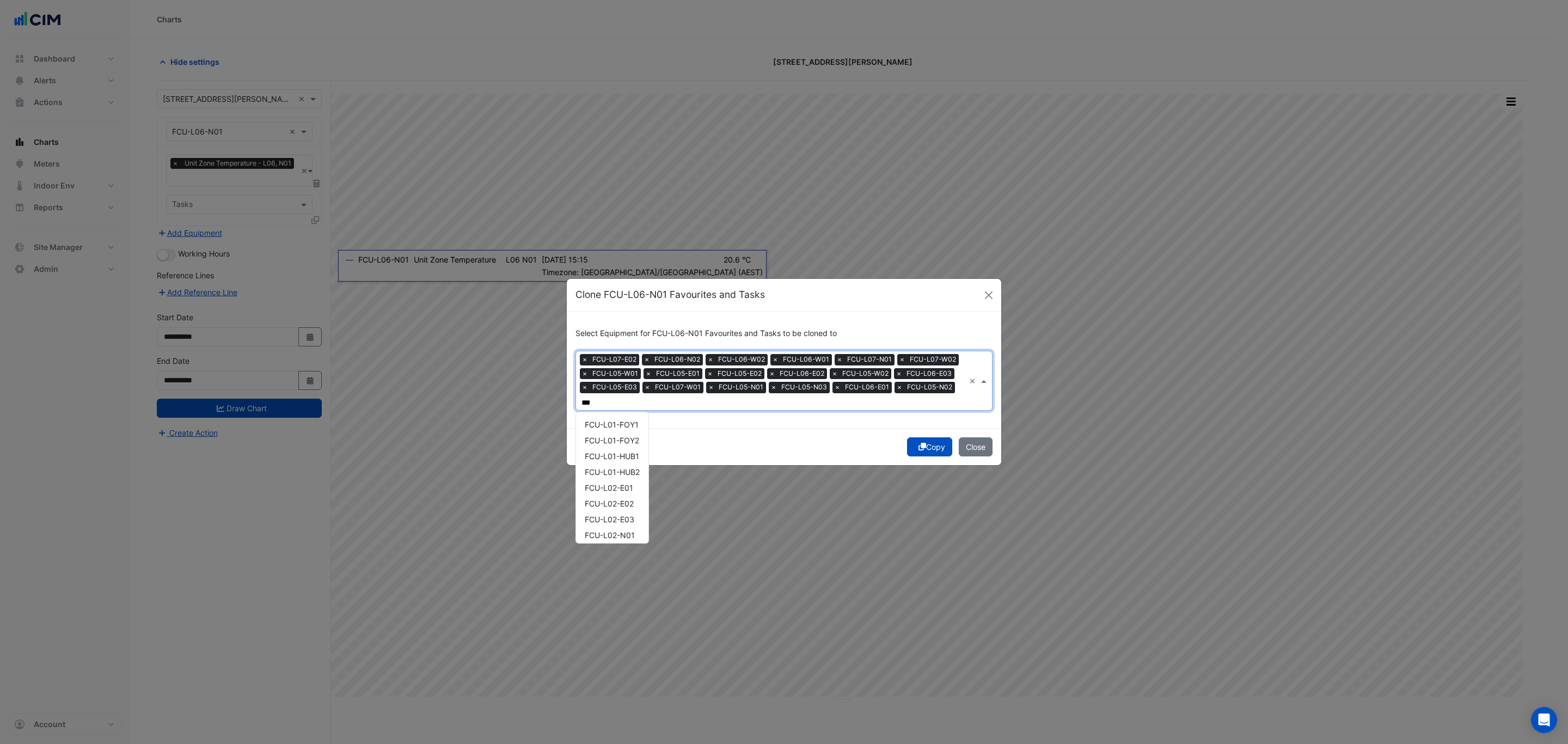
scroll to position [0, 2]
click at [603, 515] on span "FCU-L08-W01" at bounding box center [610, 519] width 51 height 9
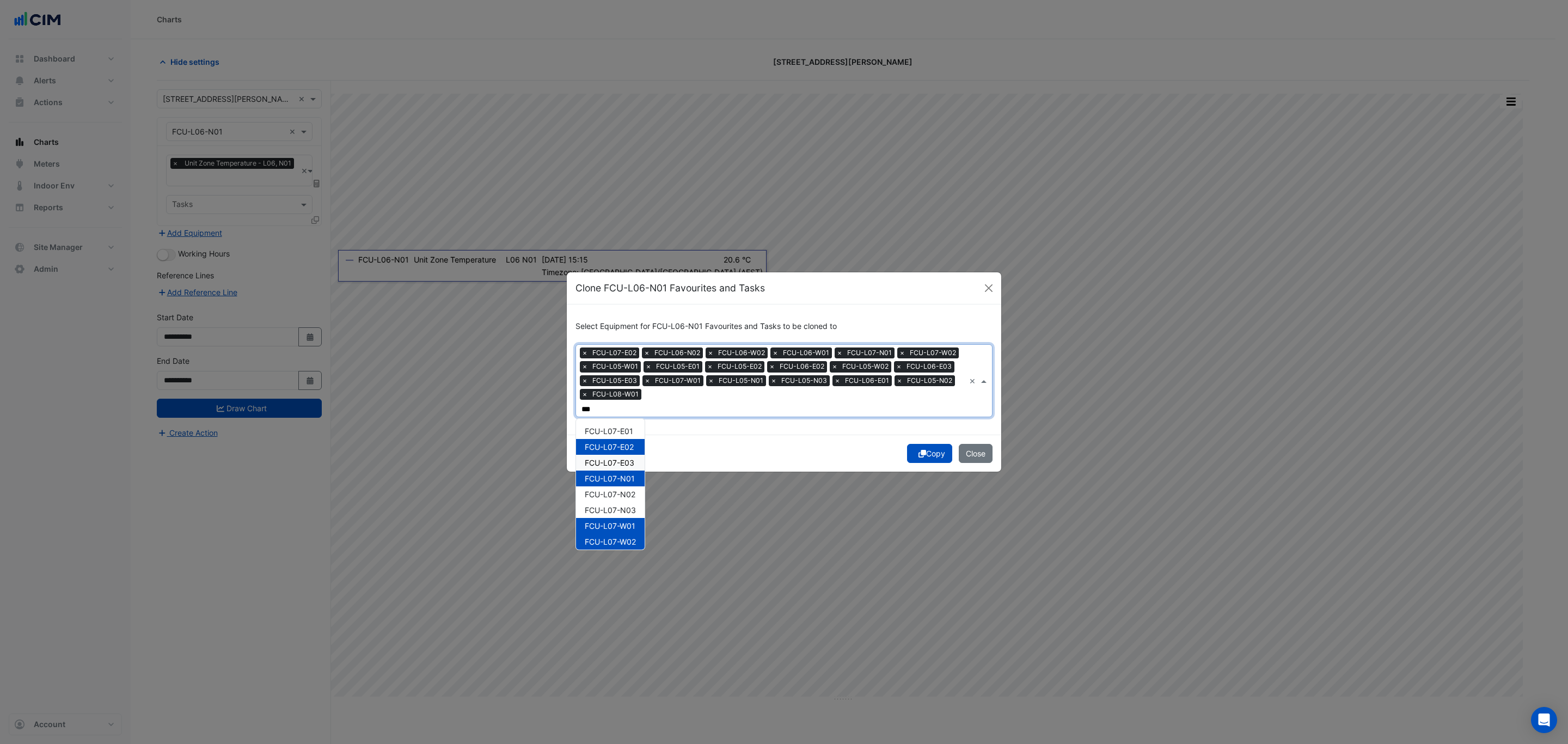
click at [619, 458] on span "FCU-L07-E03" at bounding box center [609, 463] width 50 height 9
click at [626, 489] on span "FCU-L07-N02" at bounding box center [610, 494] width 51 height 9
click at [631, 427] on span "FCU-L07-E01" at bounding box center [608, 431] width 48 height 9
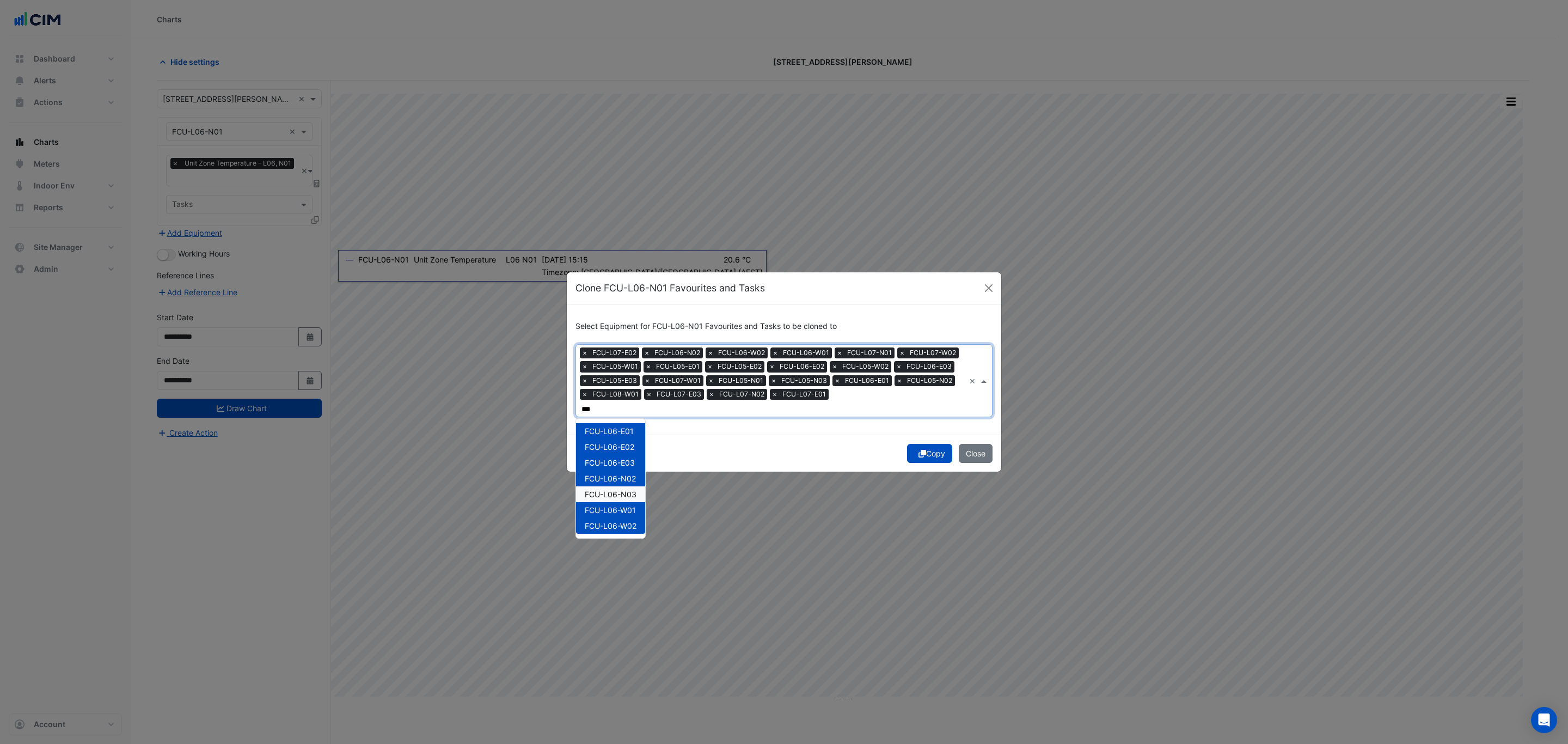
click at [624, 489] on span "FCU-L06-N03" at bounding box center [610, 494] width 52 height 9
click at [615, 505] on span "FCU-L07-N03" at bounding box center [610, 510] width 51 height 9
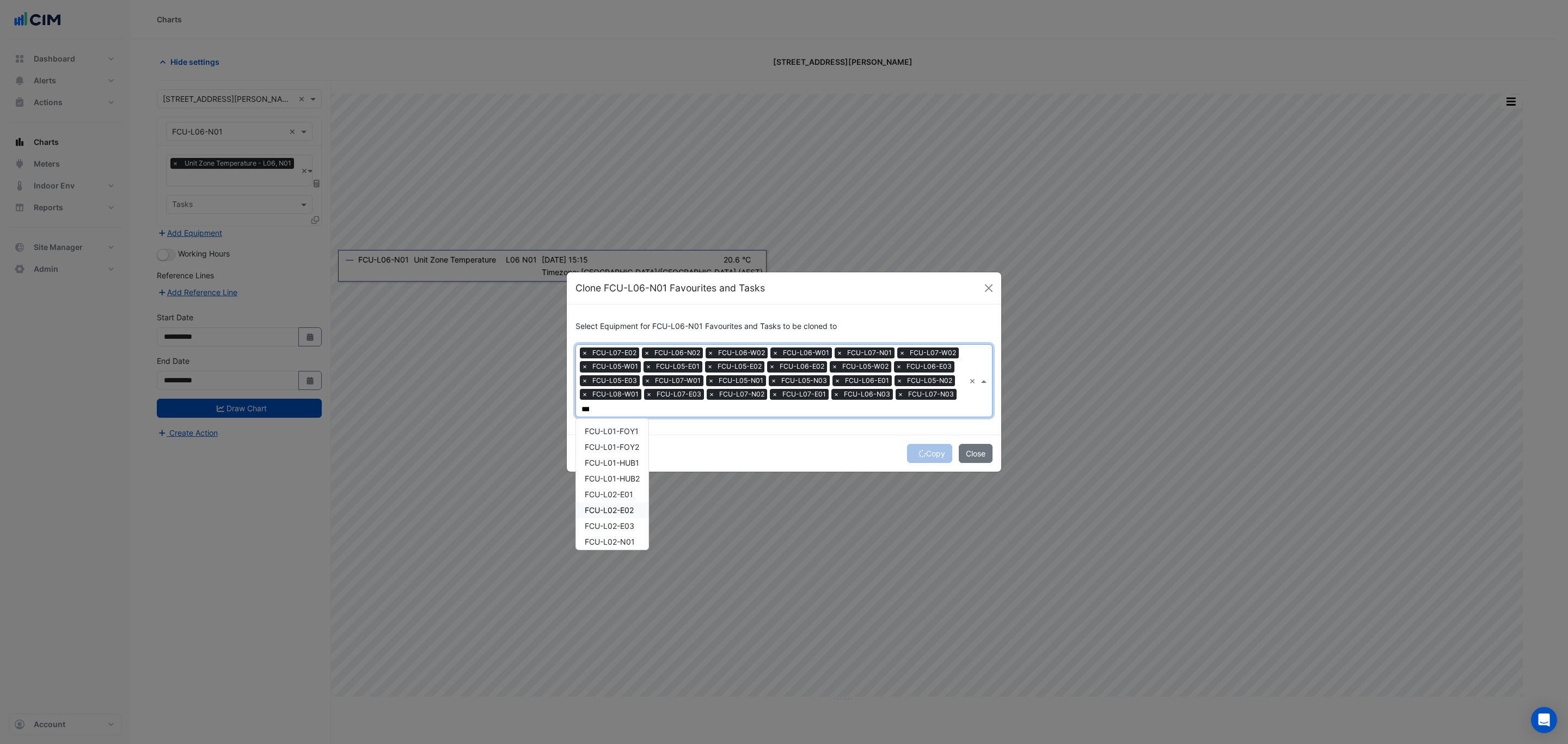
scroll to position [0, 3]
click at [626, 458] on span "FCU-L08-E03" at bounding box center [610, 463] width 50 height 9
click at [624, 479] on span "FCU-L12-N02" at bounding box center [609, 478] width 49 height 9
click at [633, 459] on span "FCU-L19-N01" at bounding box center [609, 463] width 49 height 9
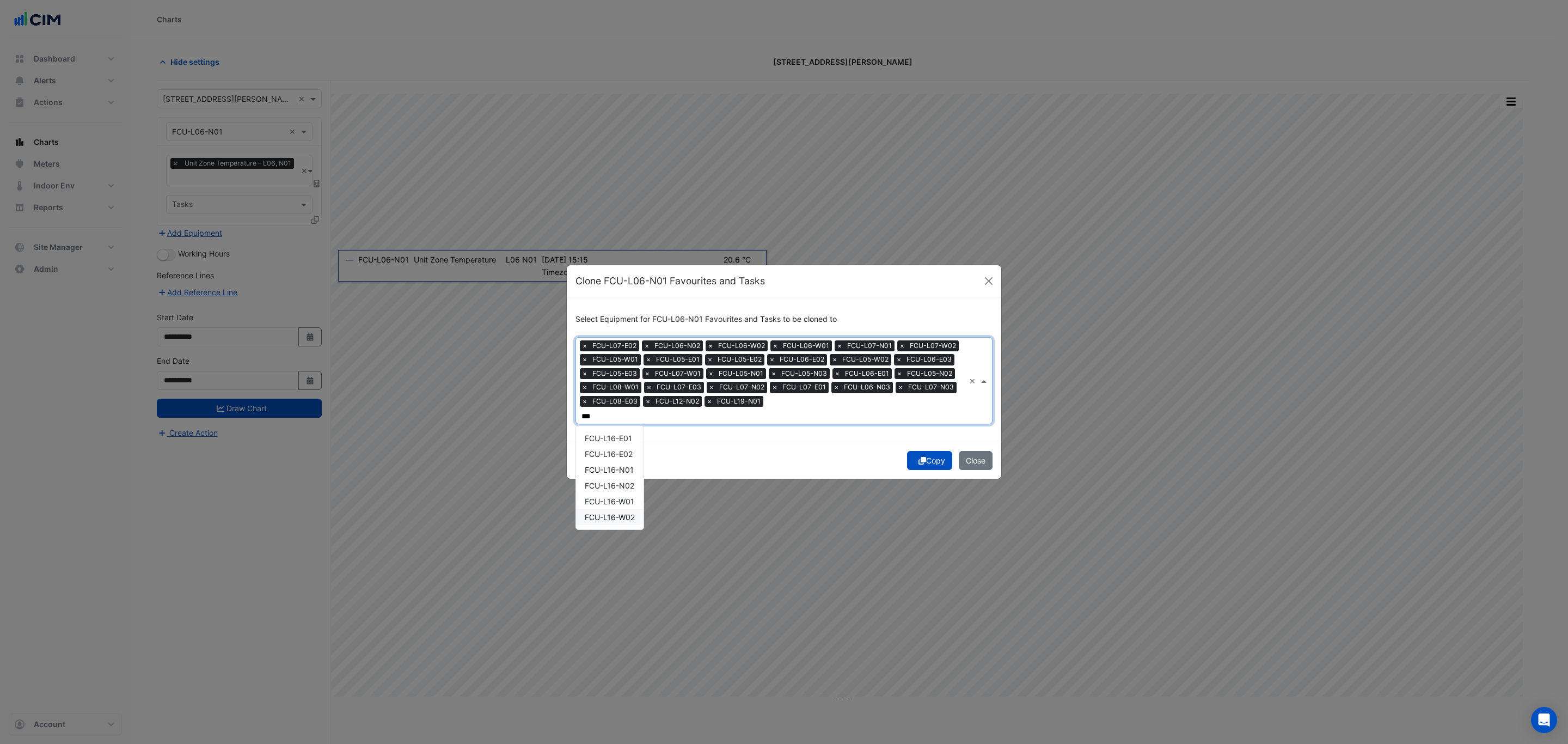
click at [623, 513] on span "FCU-L16-W02" at bounding box center [610, 517] width 50 height 9
click at [623, 451] on span "FCU-L12-E02" at bounding box center [608, 454] width 47 height 9
click at [627, 544] on span "FCU-L11-N02" at bounding box center [608, 548] width 48 height 9
click at [634, 529] on span "FCU-L09-W01" at bounding box center [610, 533] width 51 height 9
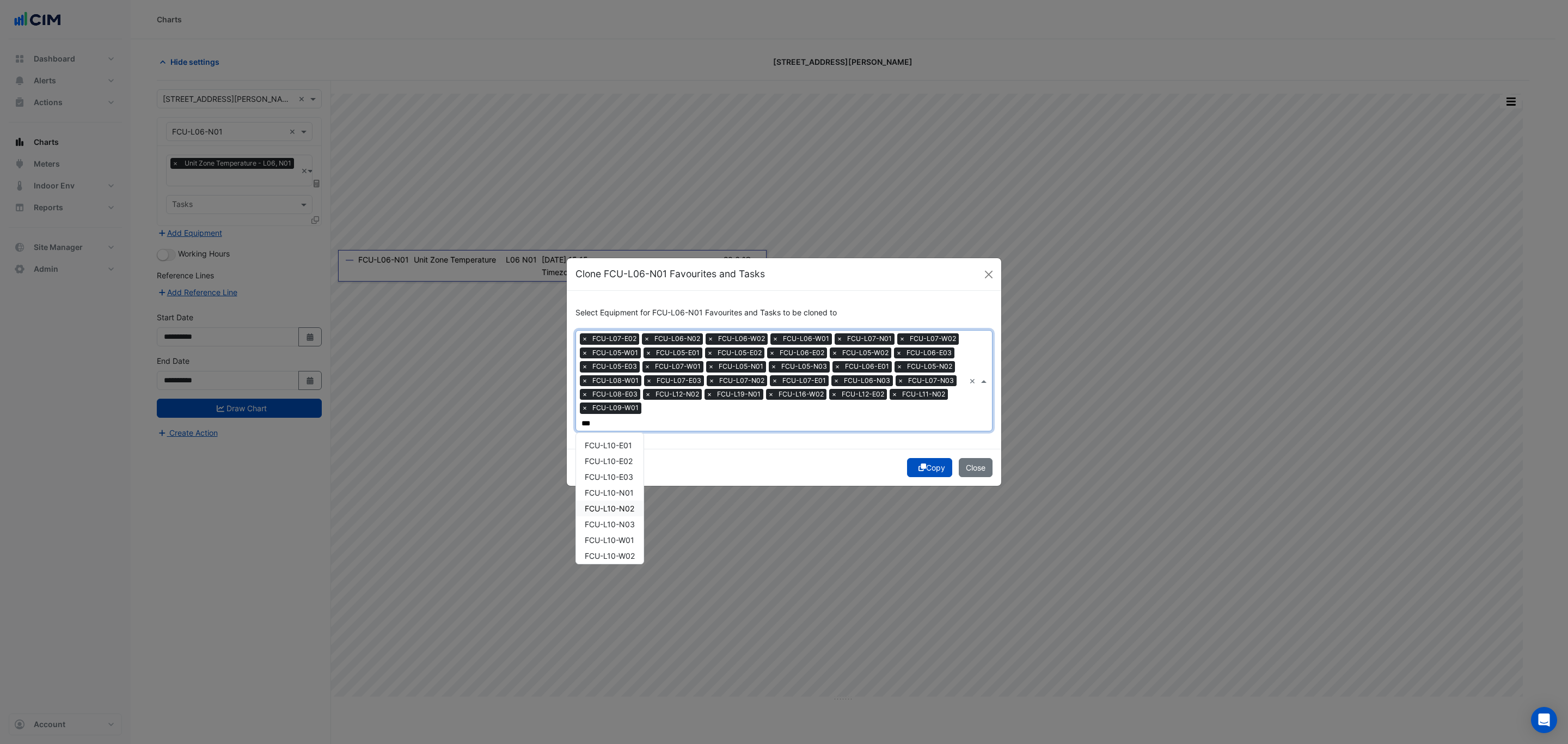
click at [633, 504] on span "FCU-L10-N02" at bounding box center [609, 508] width 50 height 9
click at [613, 519] on span "FCU-L14-W02" at bounding box center [610, 524] width 50 height 9
click at [621, 441] on span "FCU-L09-E01" at bounding box center [609, 445] width 49 height 9
click at [628, 488] on span "FCU-L09-N01" at bounding box center [610, 493] width 51 height 9
click at [631, 472] on span "FCU-L12-N01" at bounding box center [608, 477] width 48 height 9
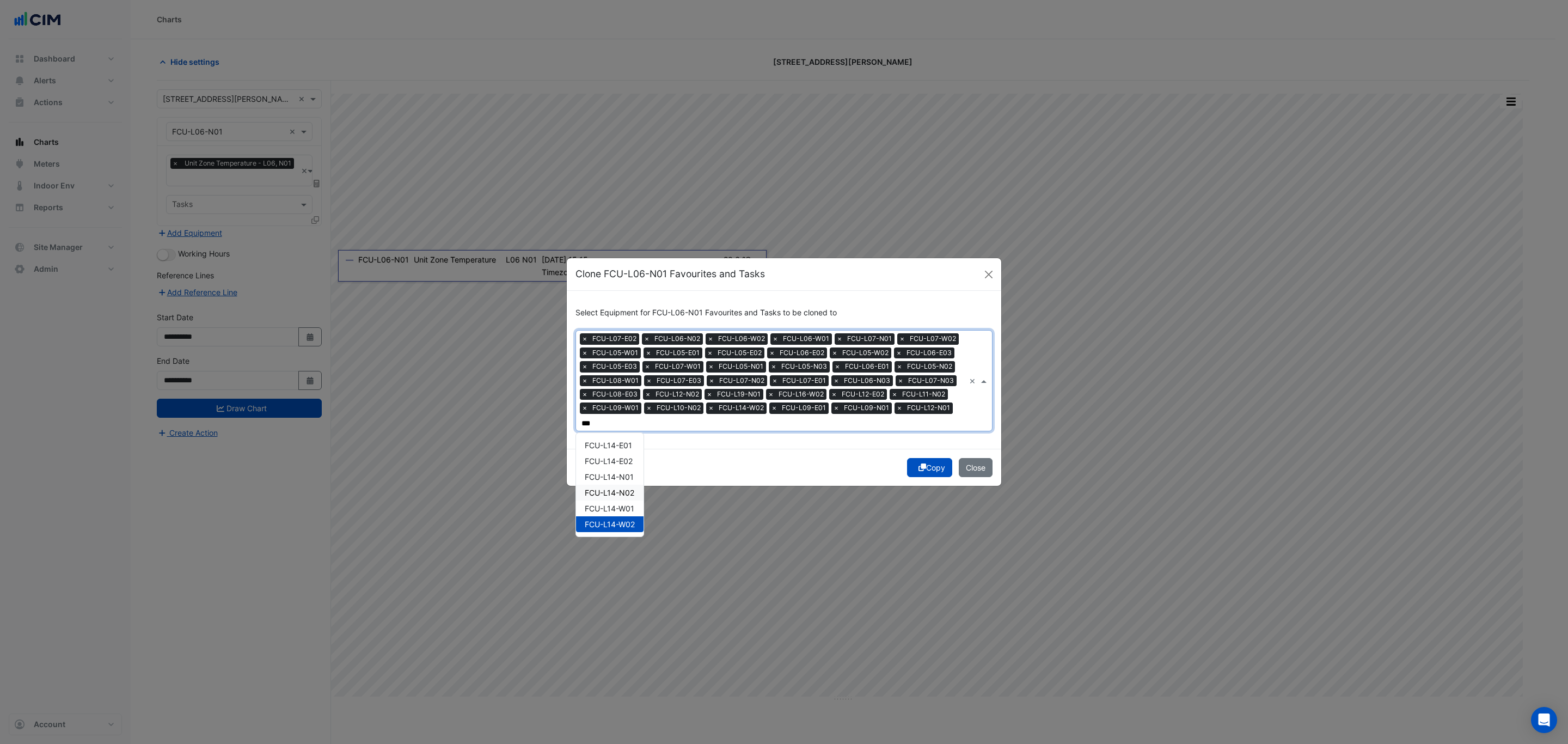
click at [636, 485] on div "FCU-L14-N02" at bounding box center [610, 493] width 67 height 16
click at [618, 525] on span "FCU-L18-W02" at bounding box center [610, 524] width 50 height 9
click at [634, 507] on span "FCU-L12-N03" at bounding box center [609, 508] width 50 height 9
click at [631, 489] on span "FCU-L13-N02" at bounding box center [609, 493] width 50 height 9
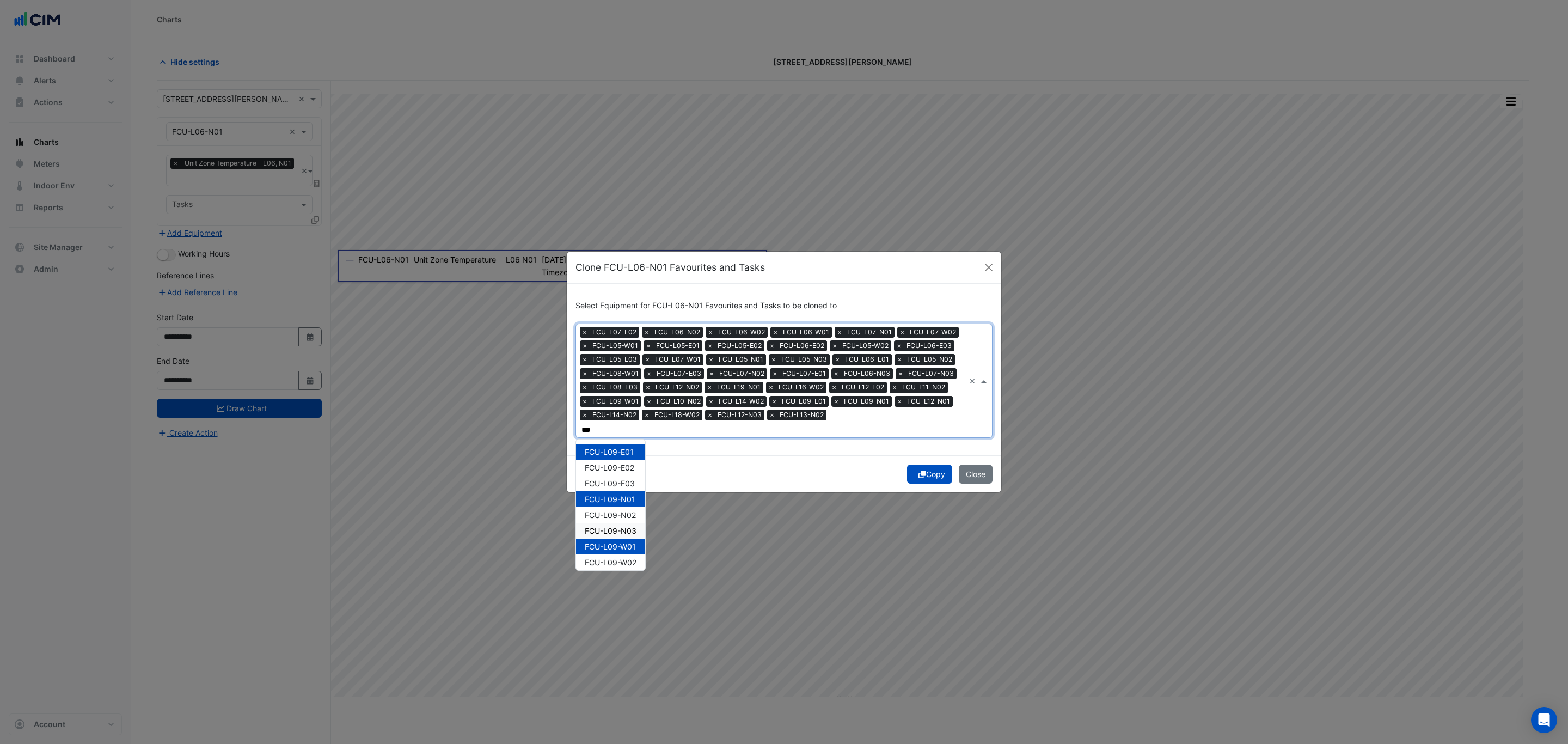
click at [634, 526] on span "FCU-L09-N03" at bounding box center [610, 530] width 52 height 9
click at [631, 494] on span "FCU-L10-N01" at bounding box center [609, 499] width 49 height 9
click at [632, 539] on div "FCU-L11-N01" at bounding box center [609, 547] width 67 height 16
click at [629, 472] on div "FCU-L09-E02" at bounding box center [610, 467] width 69 height 16
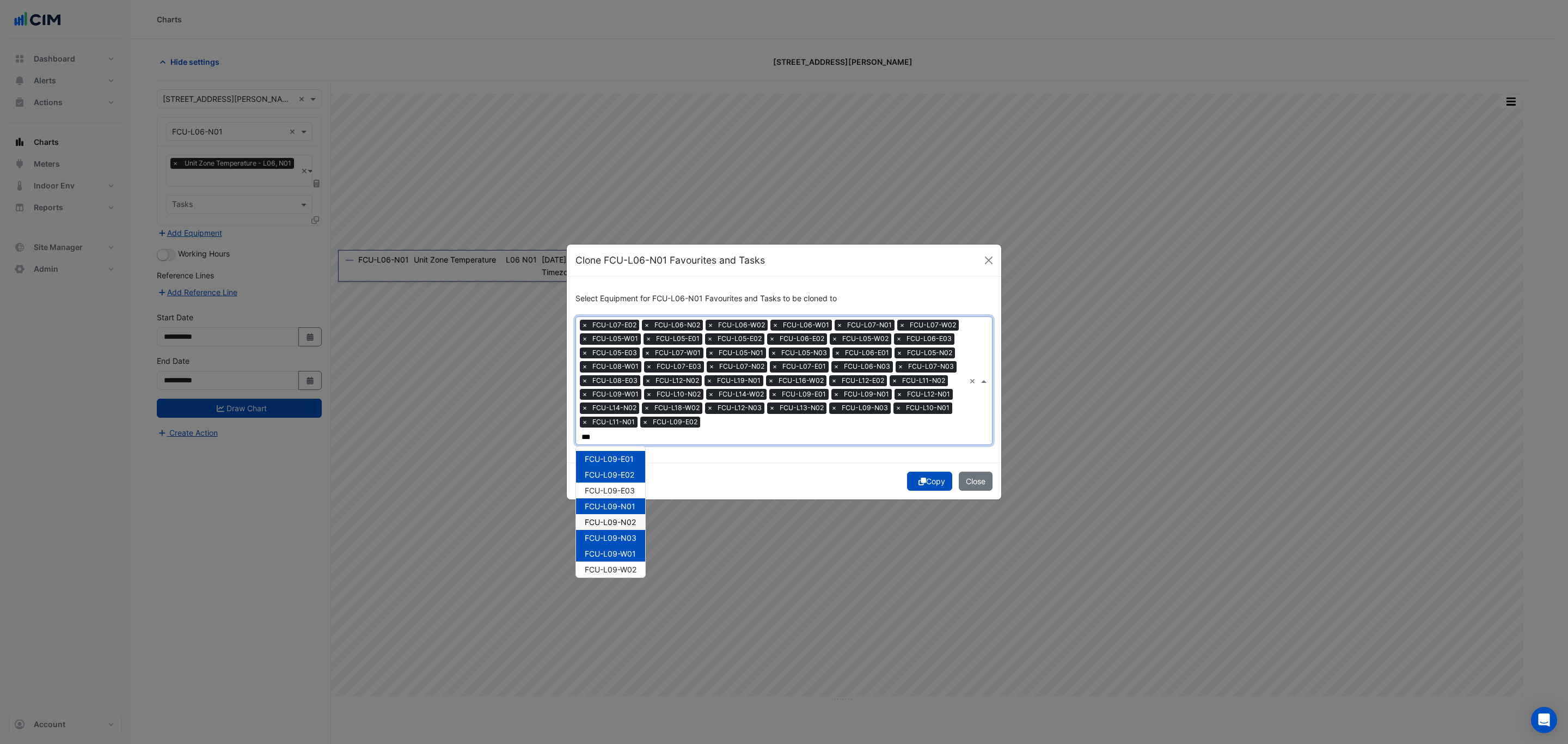
click at [626, 518] on span "FCU-L09-N02" at bounding box center [610, 522] width 51 height 9
click at [623, 455] on span "FCU-L14-E01" at bounding box center [608, 459] width 47 height 9
click at [631, 470] on span "FCU-L14-E02" at bounding box center [608, 474] width 48 height 9
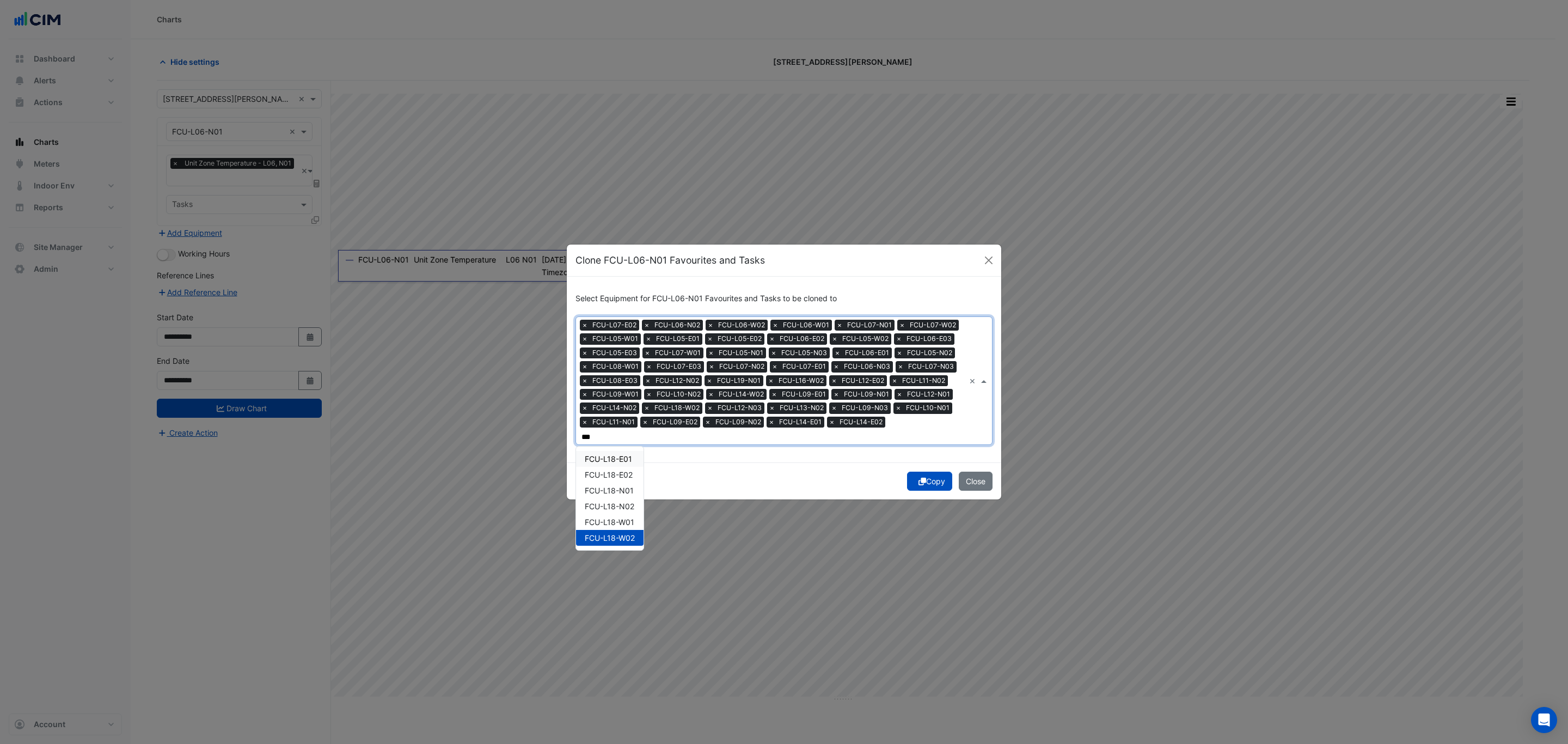
click at [618, 455] on span "FCU-L18-E01" at bounding box center [608, 459] width 47 height 9
click at [631, 534] on span "FCU-L12-W01" at bounding box center [609, 538] width 49 height 9
click at [603, 558] on div "FCU-L12-W02" at bounding box center [610, 554] width 67 height 16
click at [634, 540] on span "FCU-L10-N03" at bounding box center [610, 538] width 50 height 9
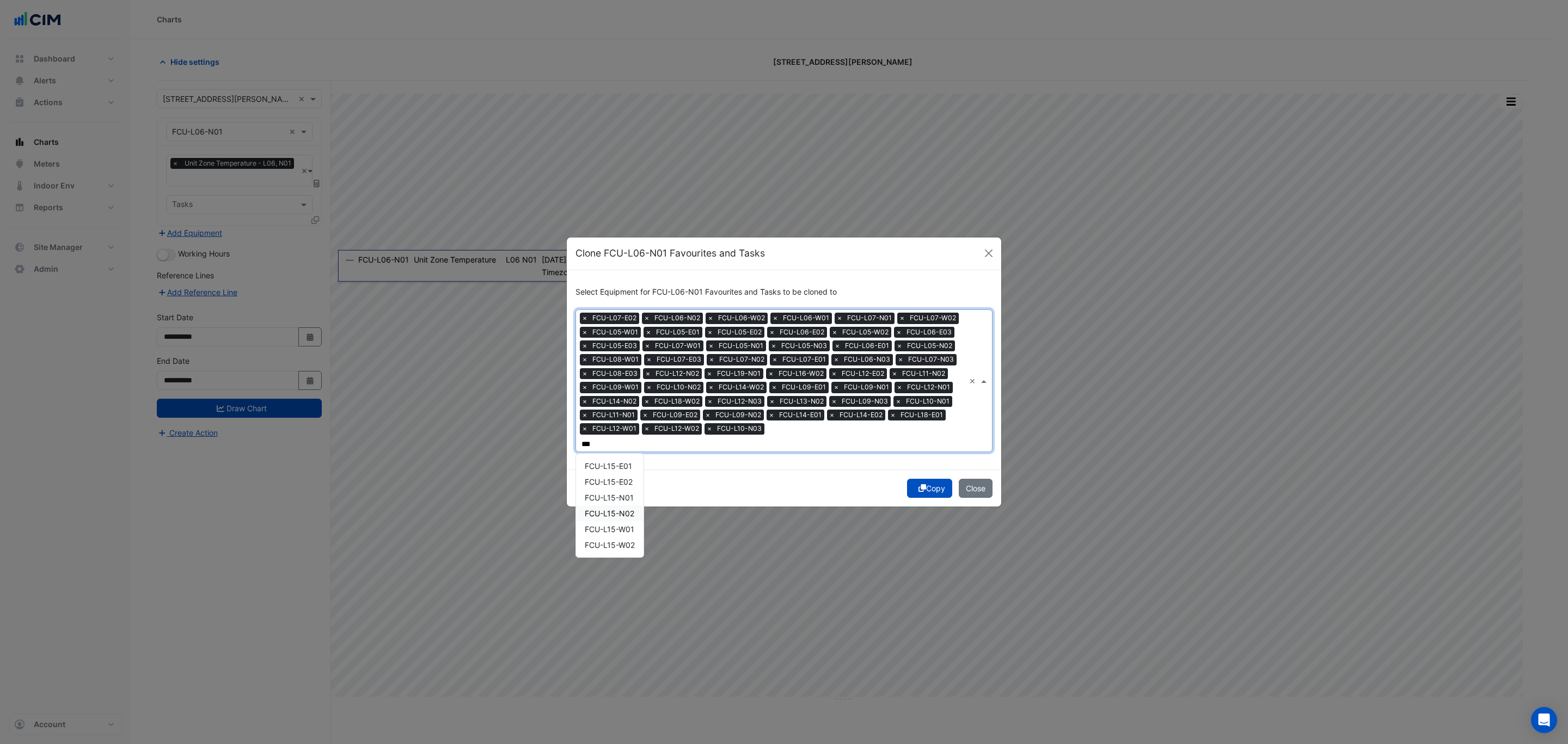
click at [627, 509] on span "FCU-L15-N02" at bounding box center [609, 513] width 50 height 9
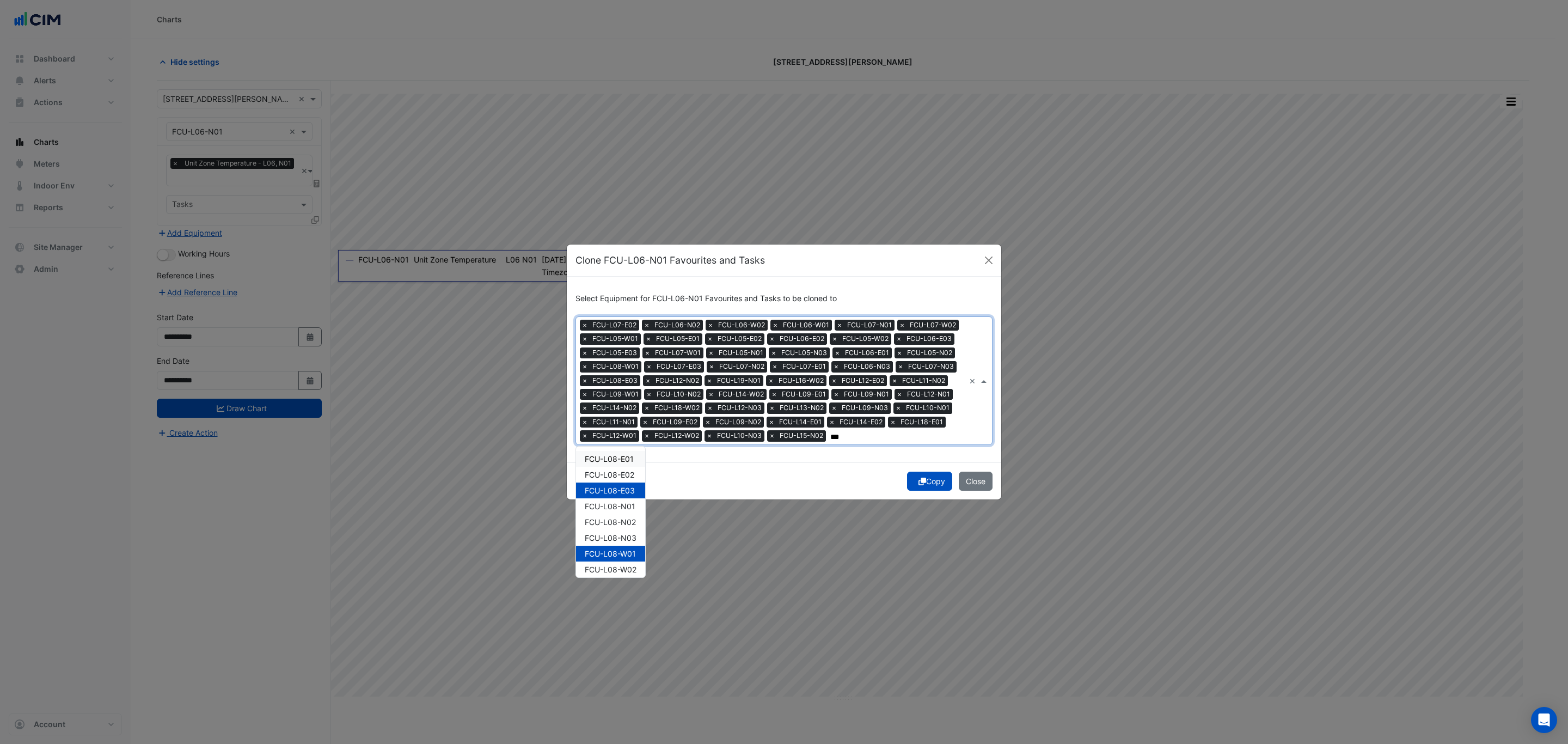
drag, startPoint x: 613, startPoint y: 456, endPoint x: 293, endPoint y: 435, distance: 320.7
click at [613, 456] on span "FCU-L08-E01" at bounding box center [609, 459] width 49 height 9
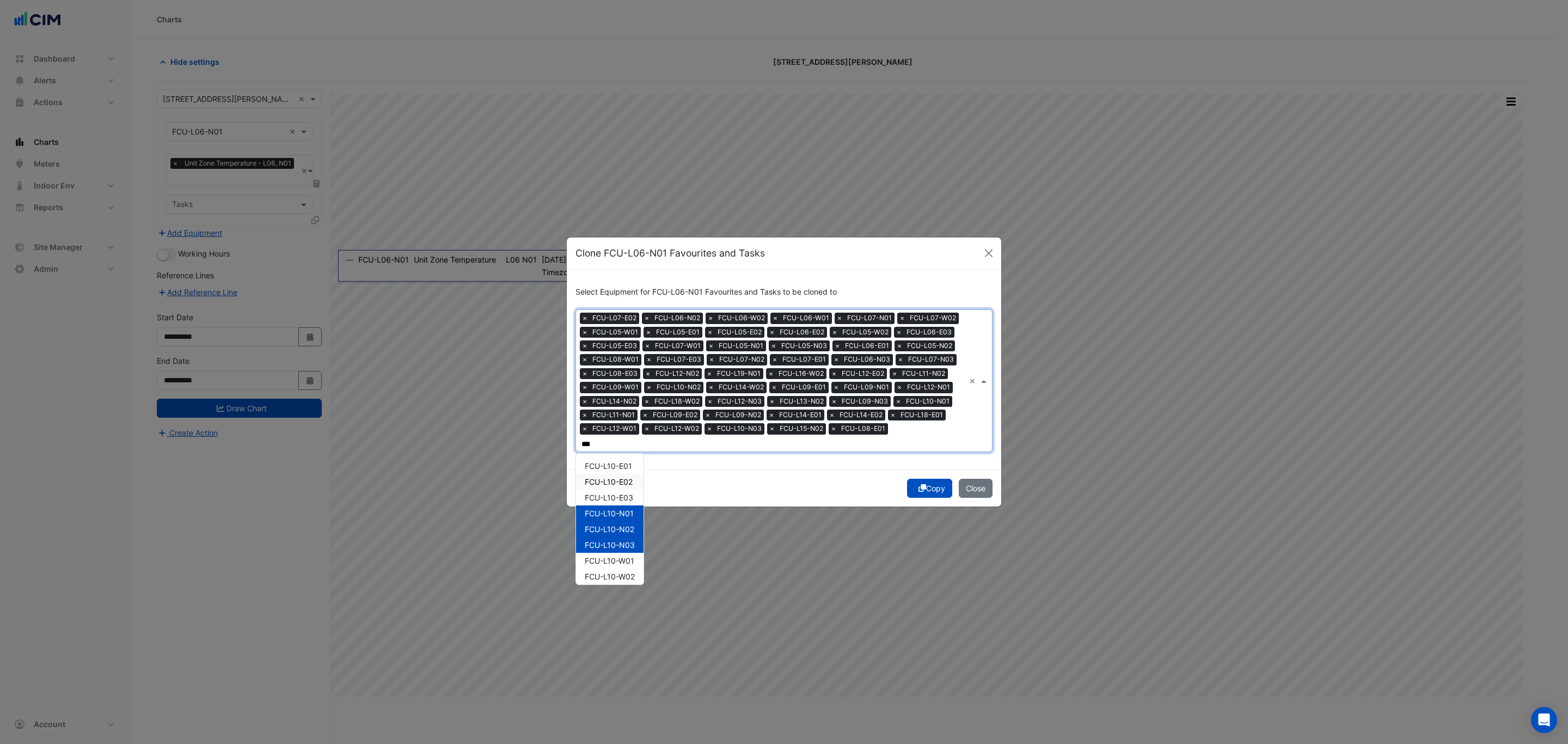
click at [632, 477] on span "FCU-L10-E02" at bounding box center [608, 482] width 48 height 9
click at [626, 477] on span "FCU-L18-E02" at bounding box center [608, 482] width 48 height 9
click at [627, 505] on span "FCU-L11-N03" at bounding box center [609, 508] width 49 height 9
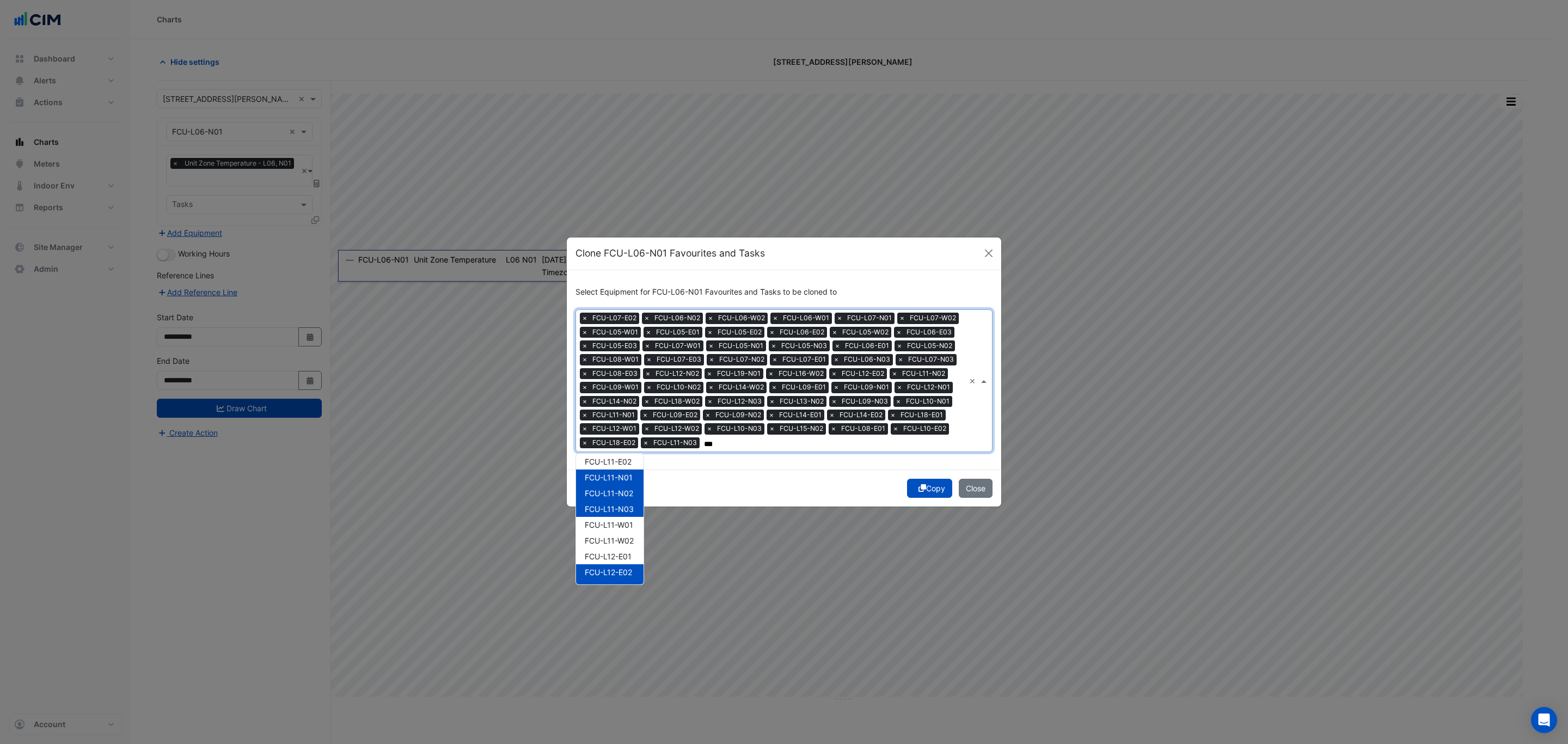
scroll to position [4, 0]
click at [621, 459] on span "FCU-L10-E01" at bounding box center [608, 462] width 47 height 9
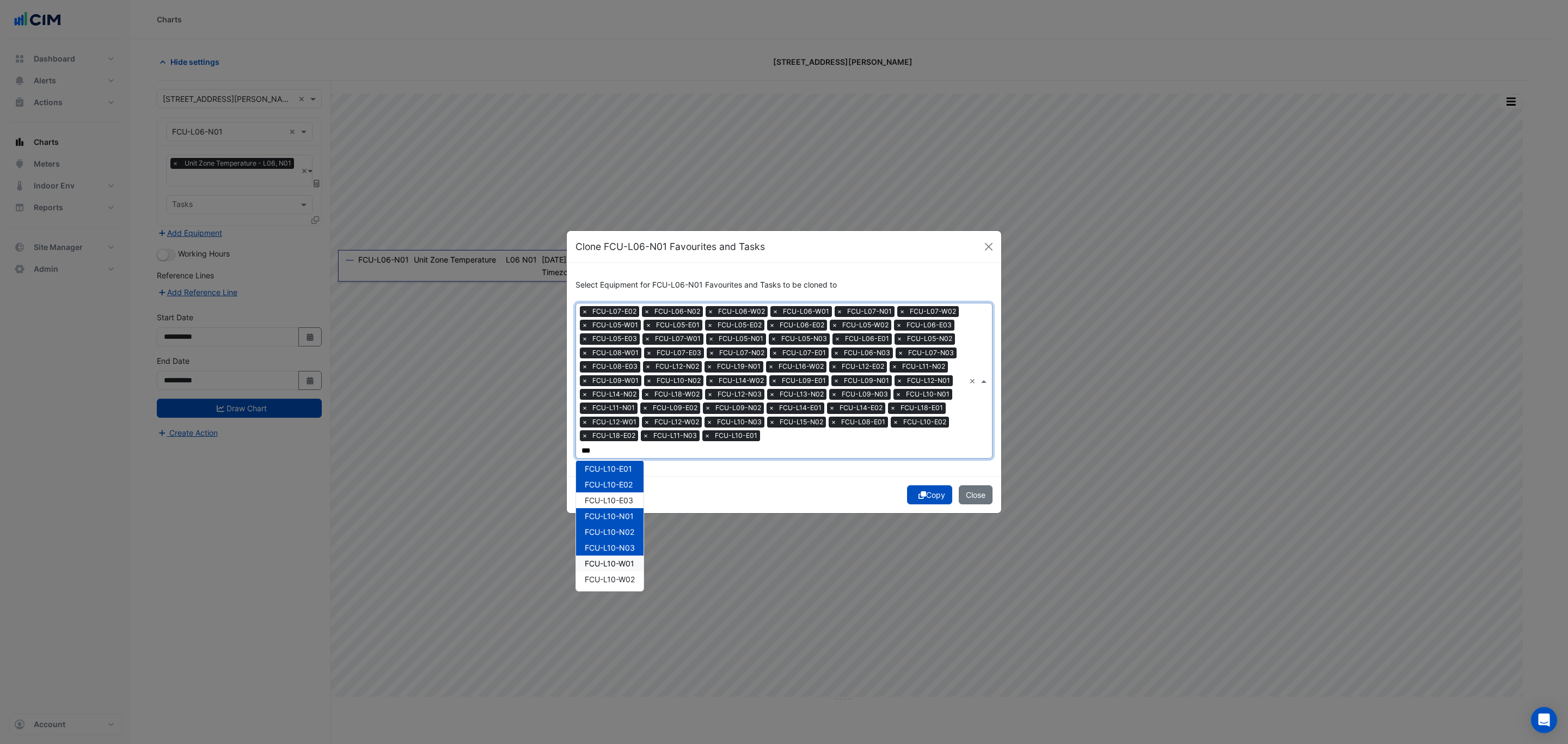
click at [614, 559] on span "FCU-L10-W01" at bounding box center [609, 563] width 50 height 9
click at [634, 500] on span "FCU-L14-N01" at bounding box center [609, 504] width 49 height 9
click at [626, 547] on span "FCU-L14-W02" at bounding box center [610, 551] width 50 height 9
click at [627, 531] on span "FCU-L14-W01" at bounding box center [609, 535] width 50 height 9
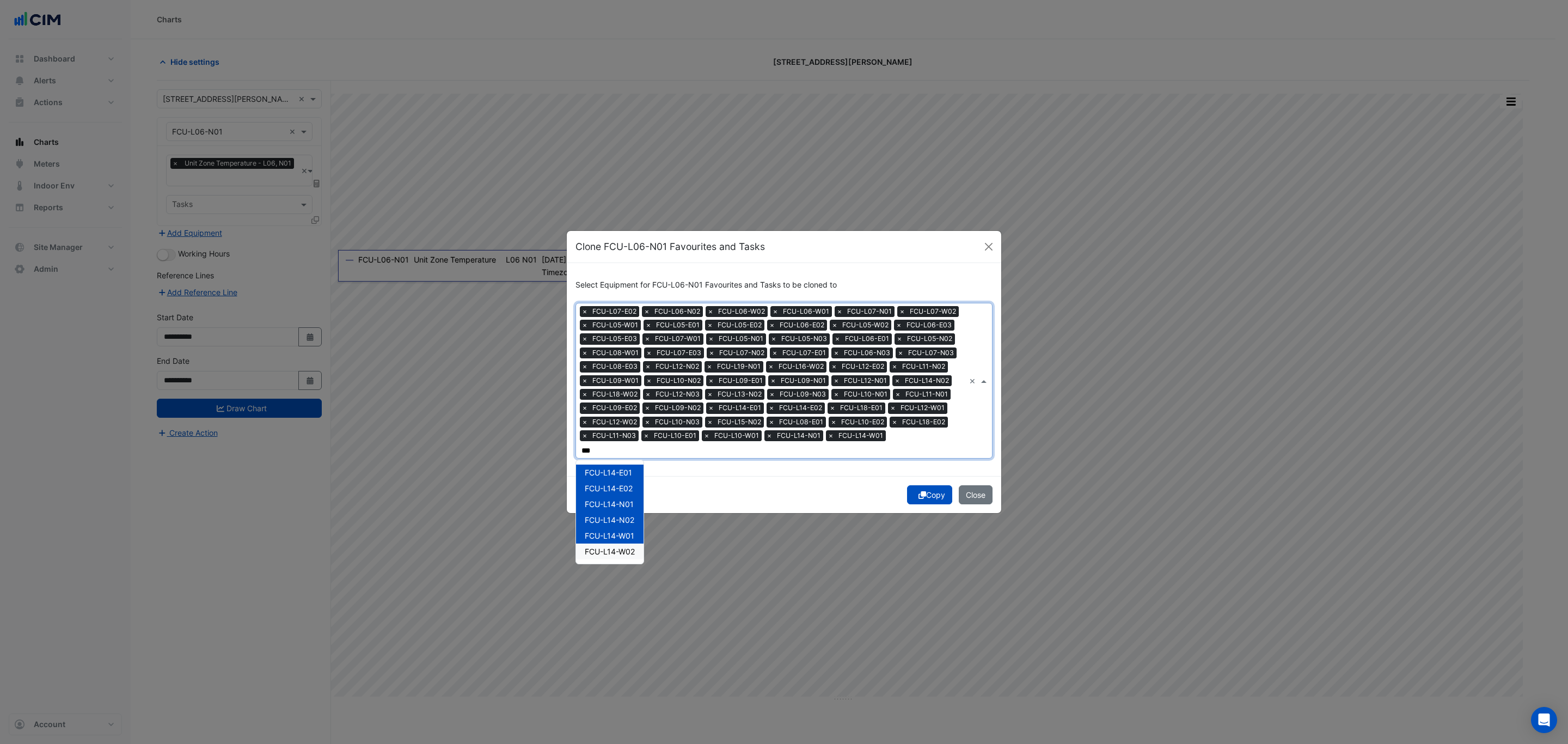
click at [624, 547] on span "FCU-L14-W02" at bounding box center [610, 551] width 50 height 9
click at [626, 531] on span "FCU-L11-E01" at bounding box center [608, 535] width 46 height 9
click at [612, 476] on span "FCU-L12-E01" at bounding box center [608, 472] width 47 height 9
click at [608, 502] on span "FCU-L09-E03" at bounding box center [610, 504] width 50 height 9
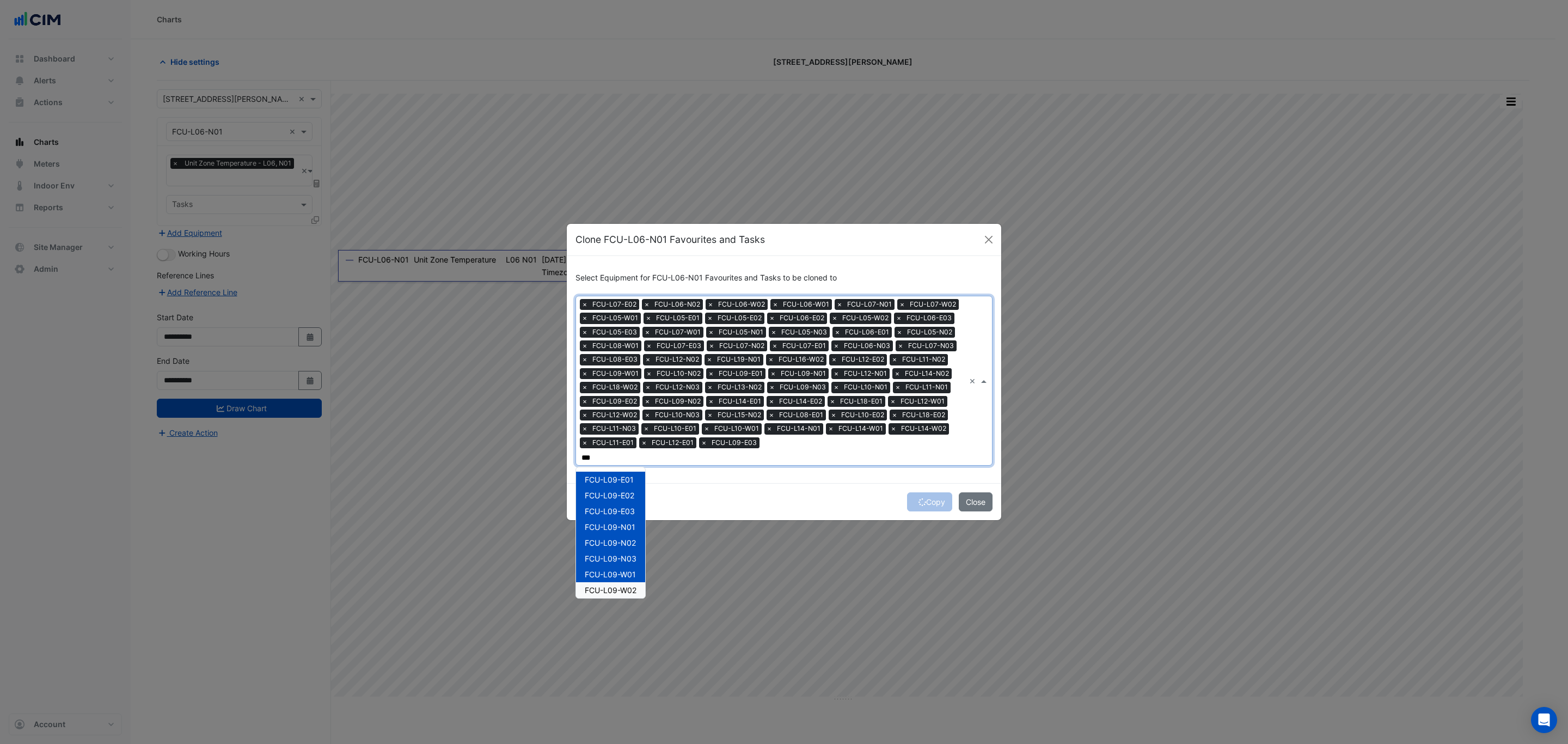
click at [626, 586] on span "FCU-L09-W02" at bounding box center [610, 590] width 52 height 9
click at [637, 582] on div "FCU-L10-W02" at bounding box center [610, 590] width 67 height 16
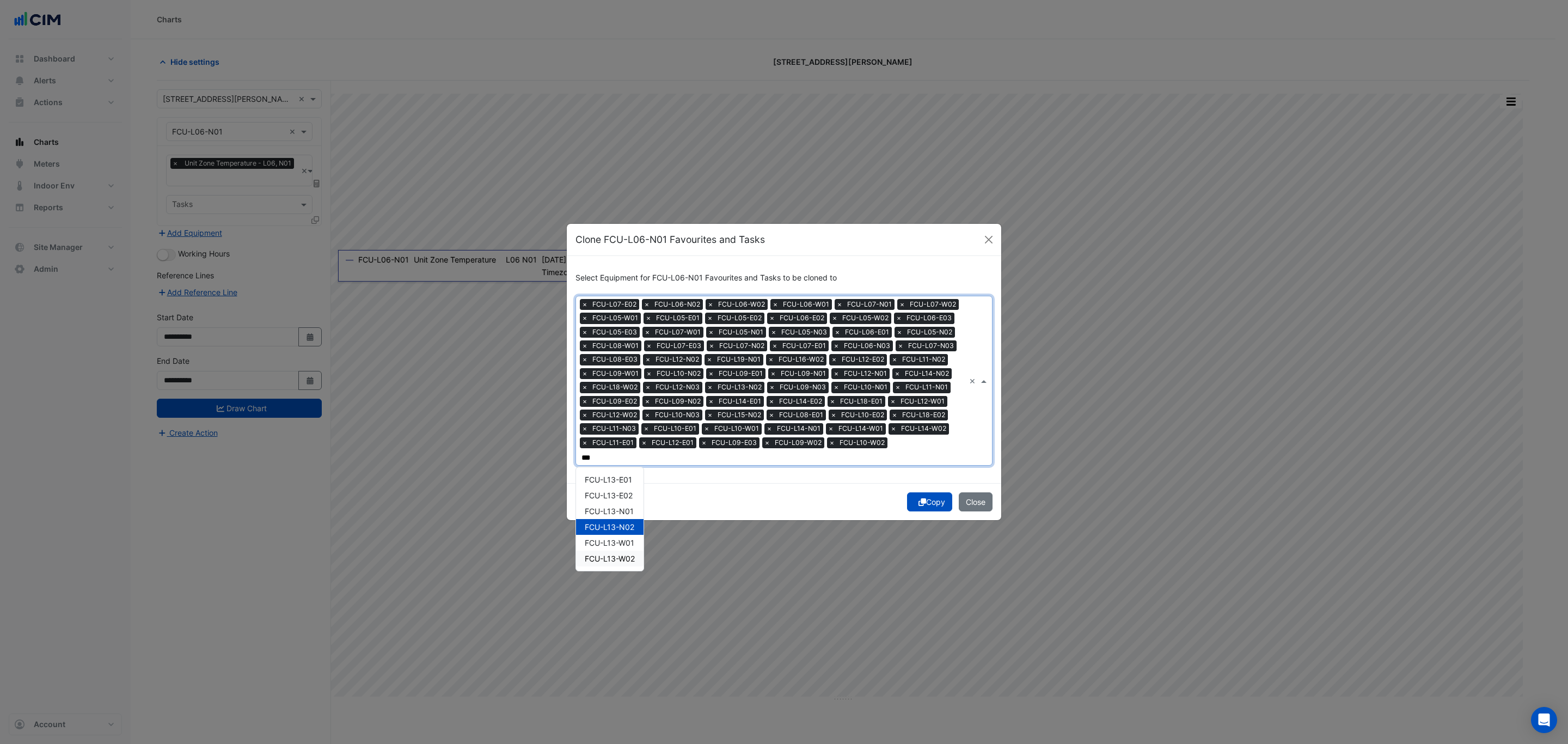
click at [628, 554] on span "FCU-L13-W02" at bounding box center [610, 558] width 50 height 9
click at [618, 538] on span "FCU-L22-W01" at bounding box center [610, 543] width 50 height 9
click at [614, 538] on span "FCU-L13-W01" at bounding box center [609, 543] width 50 height 9
click at [623, 526] on span "FCU-L21-N02" at bounding box center [609, 527] width 50 height 9
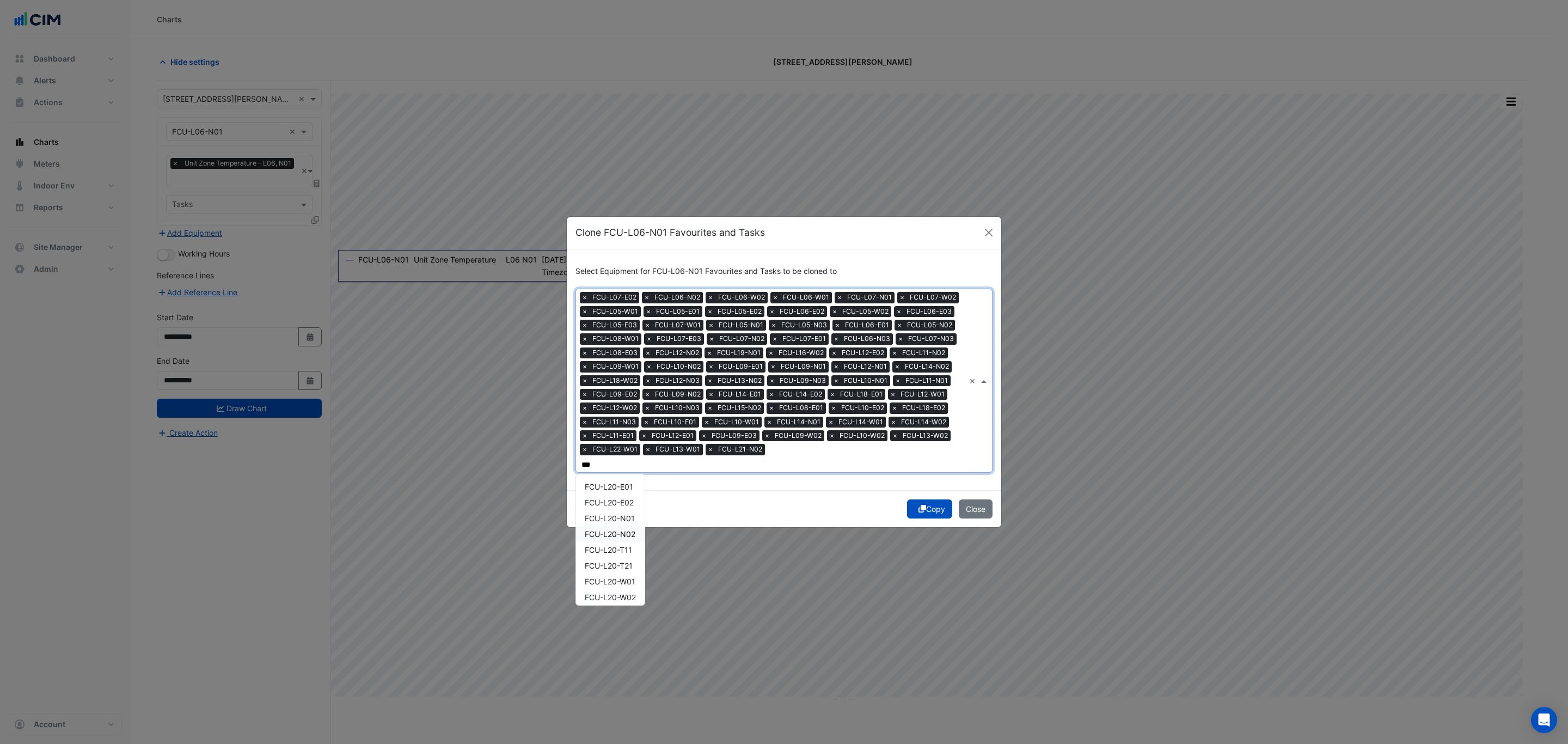
click at [627, 529] on span "FCU-L20-N02" at bounding box center [610, 534] width 51 height 9
click at [635, 577] on span "FCU-L20-W01" at bounding box center [610, 581] width 51 height 9
click at [636, 479] on div "FCU-L20-E01" at bounding box center [610, 487] width 68 height 16
click at [629, 484] on div "FCU-L21-E01" at bounding box center [610, 487] width 67 height 16
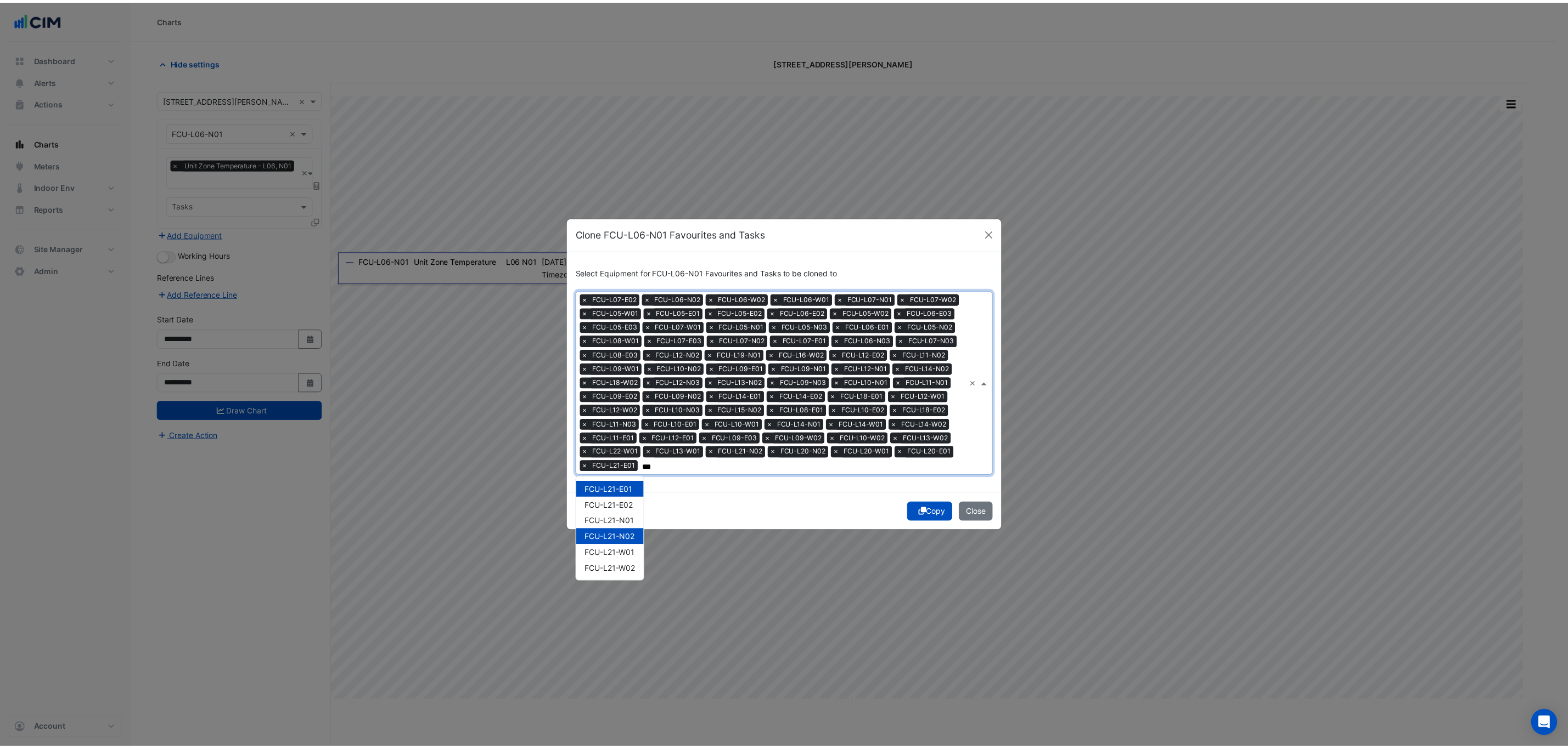
scroll to position [0, 0]
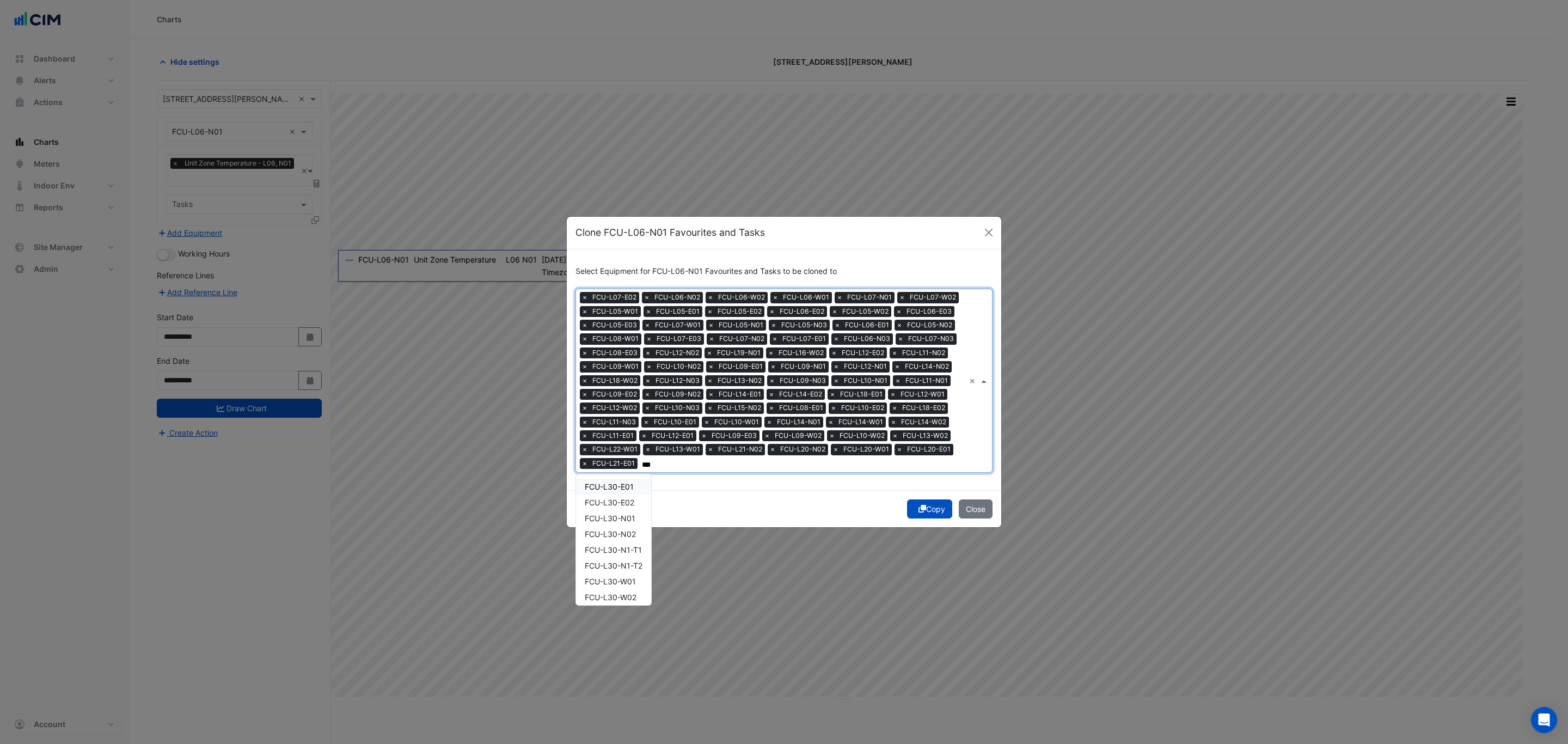
click at [629, 487] on span "FCU-L30-E01" at bounding box center [609, 486] width 49 height 9
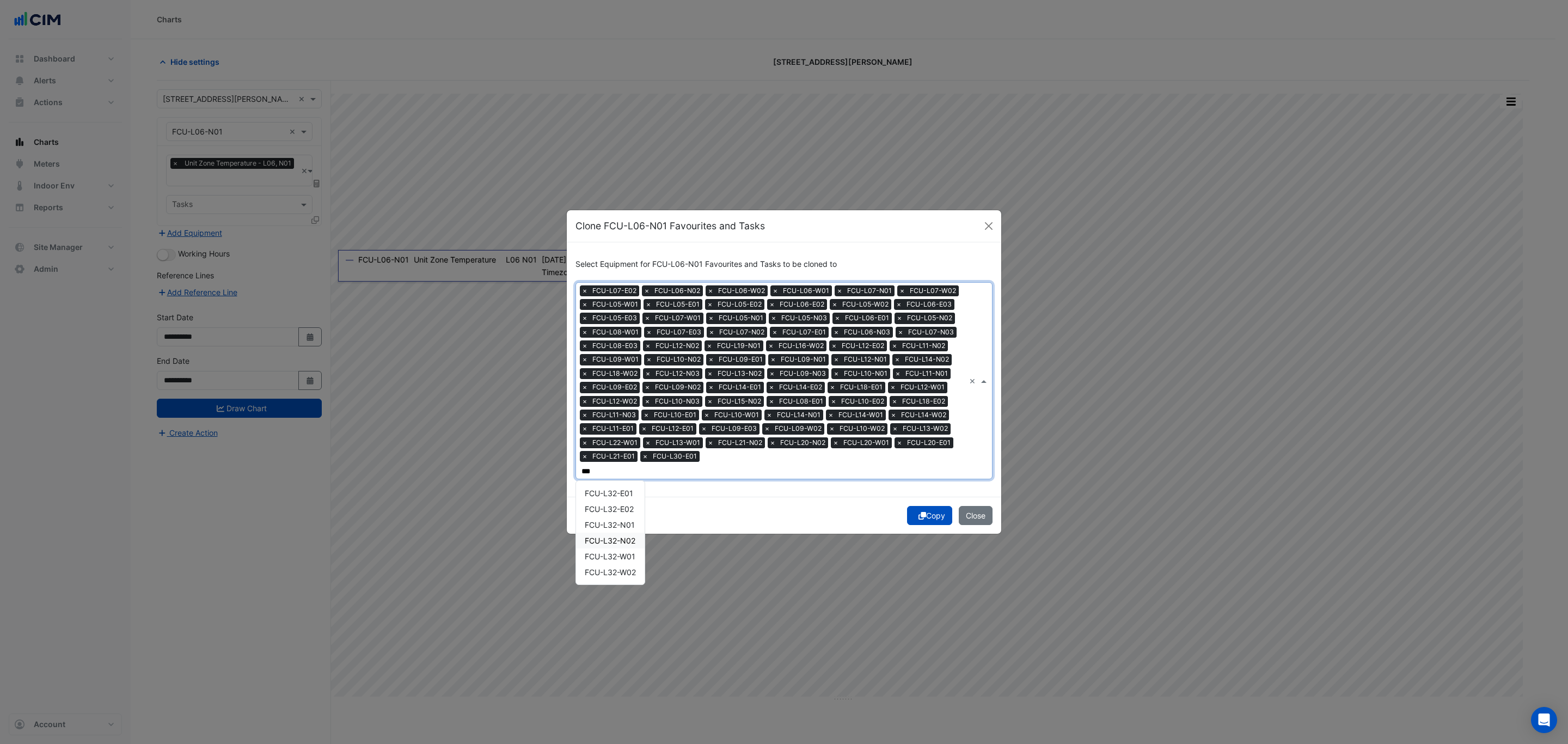
click at [629, 536] on span "FCU-L32-N02" at bounding box center [610, 540] width 51 height 9
click at [634, 552] on span "FCU-L28-W01" at bounding box center [610, 556] width 51 height 9
click at [627, 552] on span "FCU-L29-W01" at bounding box center [610, 556] width 51 height 9
click at [604, 489] on span "FCU-L29-E01" at bounding box center [608, 493] width 48 height 9
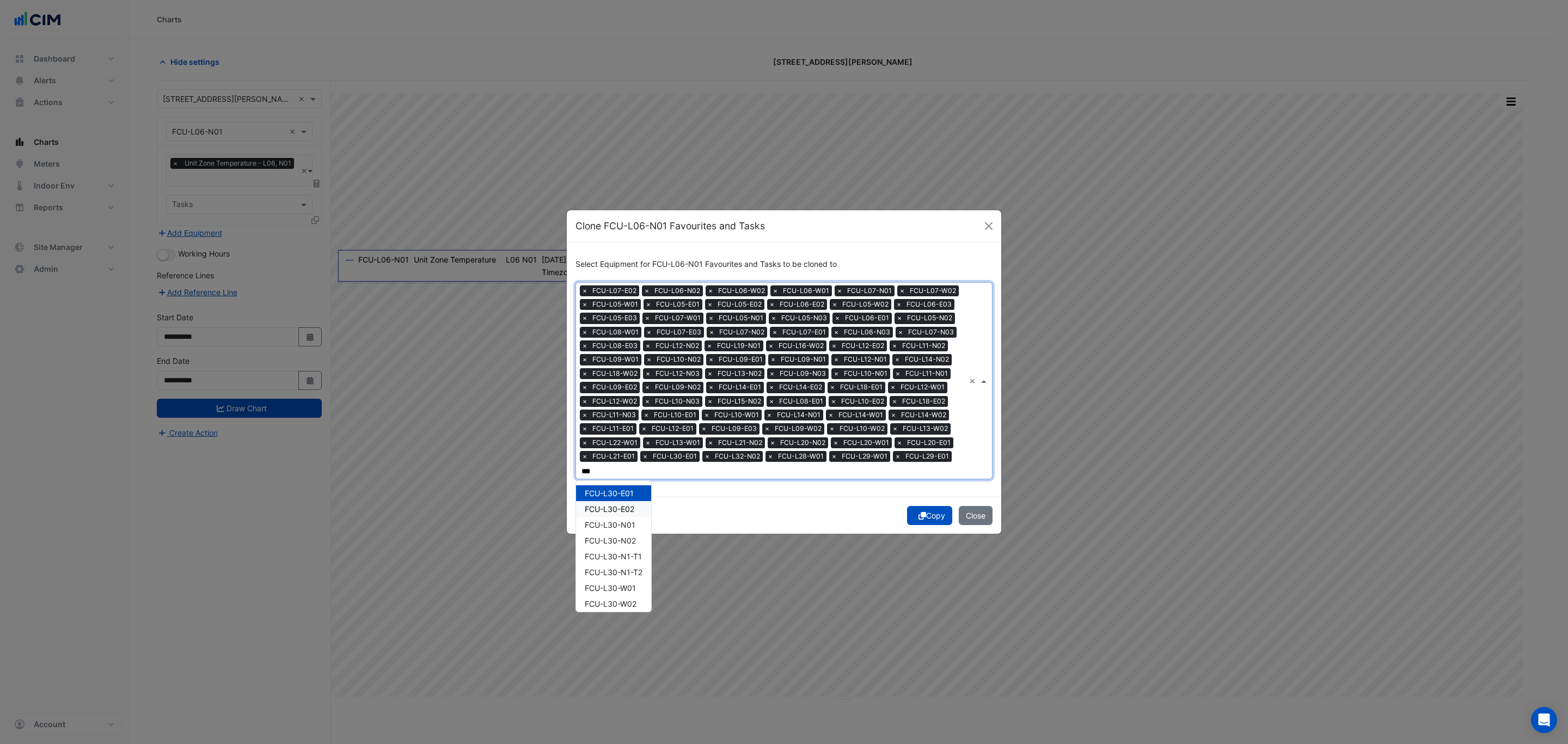
click at [624, 505] on span "FCU-L30-E02" at bounding box center [609, 508] width 50 height 9
click at [629, 569] on span "FCU-L33-W02" at bounding box center [610, 572] width 52 height 9
click at [624, 508] on span "FCU-L25-E02" at bounding box center [609, 508] width 49 height 9
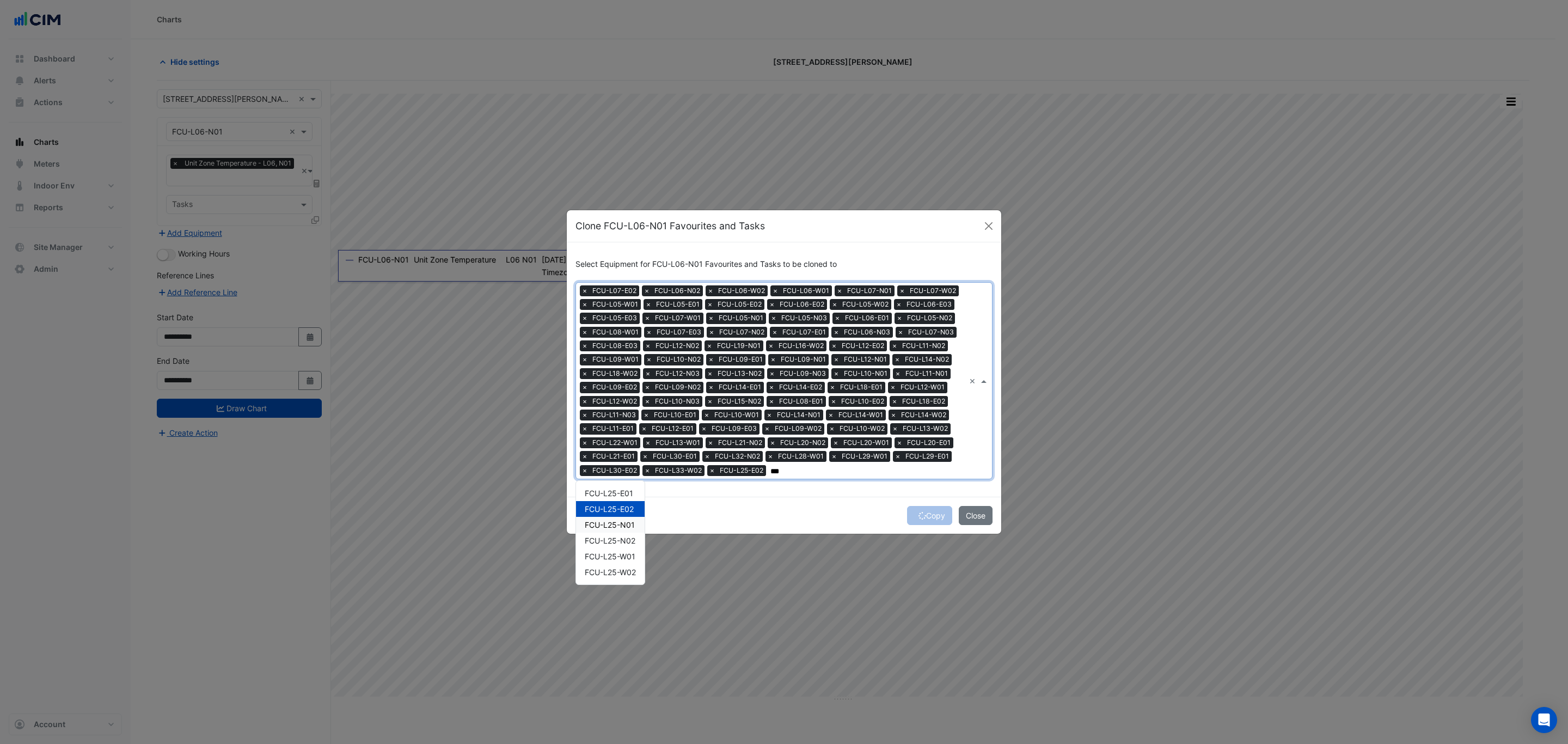
click at [623, 524] on span "FCU-L25-N01" at bounding box center [610, 524] width 50 height 9
click at [633, 529] on span "FCU-L30-N01" at bounding box center [610, 524] width 51 height 9
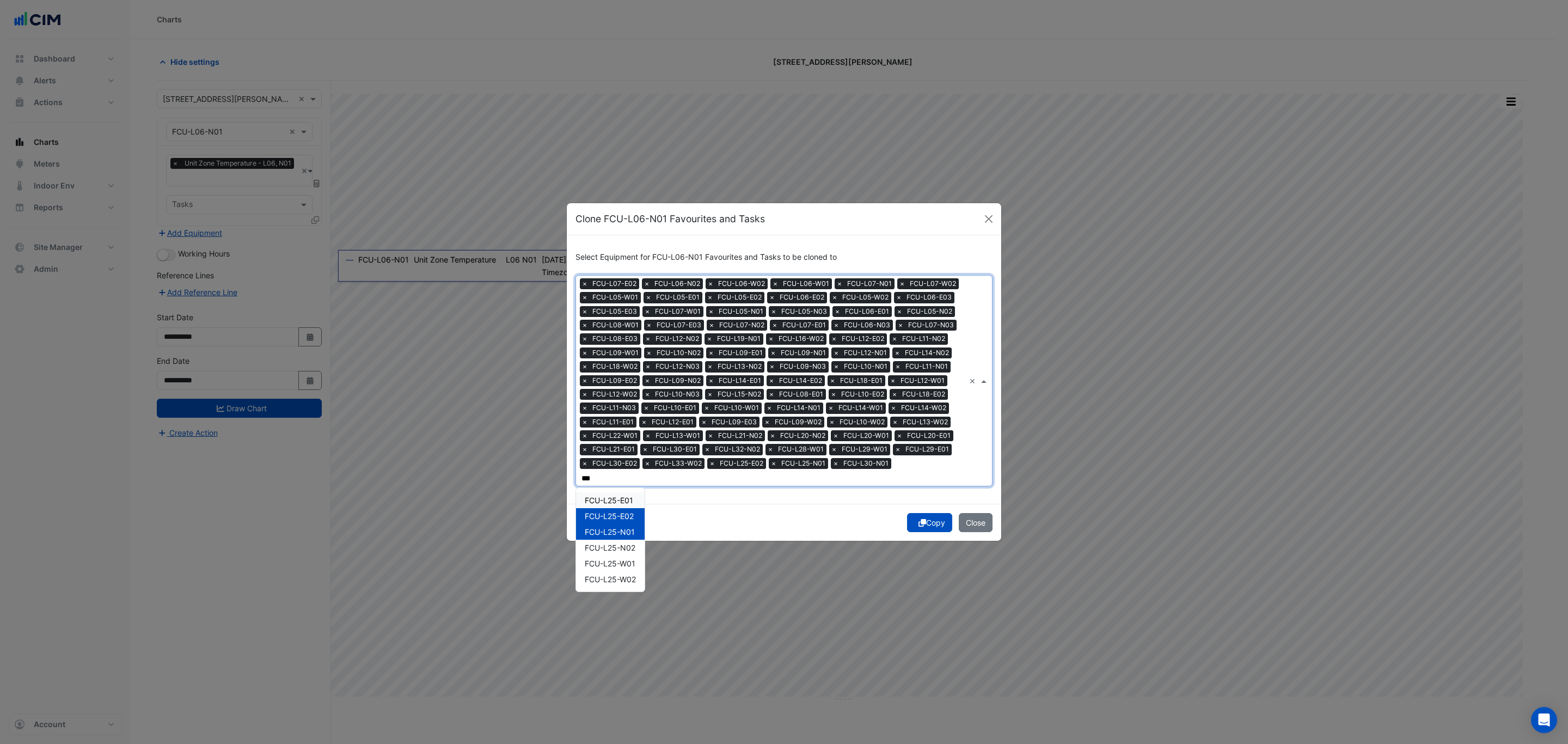
click at [619, 496] on span "FCU-L25-E01" at bounding box center [608, 500] width 48 height 9
click at [623, 576] on span "FCU-L25-W02" at bounding box center [610, 579] width 51 height 9
click at [621, 513] on span "FCU-L27-E02" at bounding box center [608, 516] width 48 height 9
click at [627, 520] on div "FCU-L26-E02" at bounding box center [610, 516] width 68 height 16
click at [634, 533] on span "FCU-L32-N01" at bounding box center [610, 532] width 50 height 9
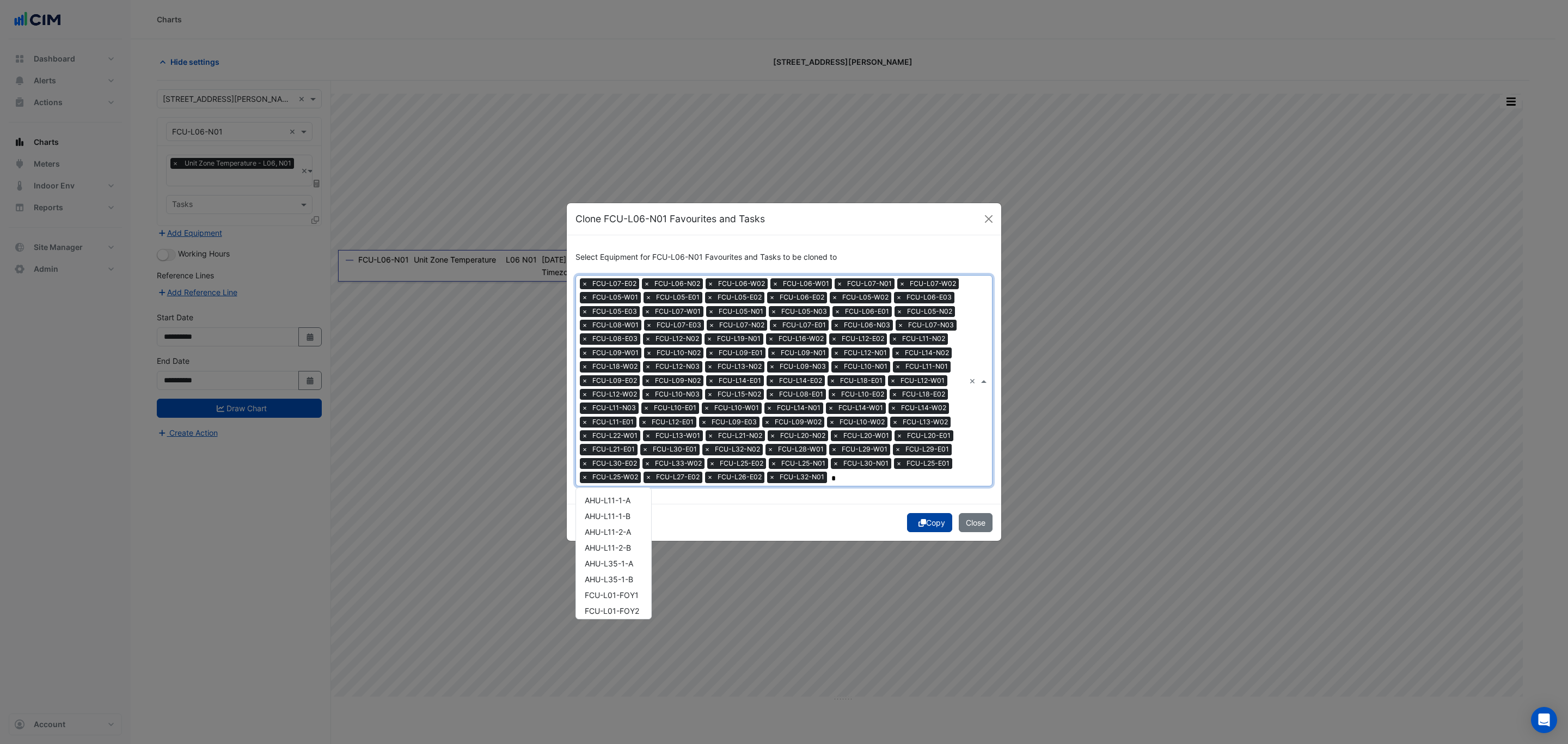
type input "*"
click at [923, 519] on button "Copy" at bounding box center [930, 523] width 45 height 19
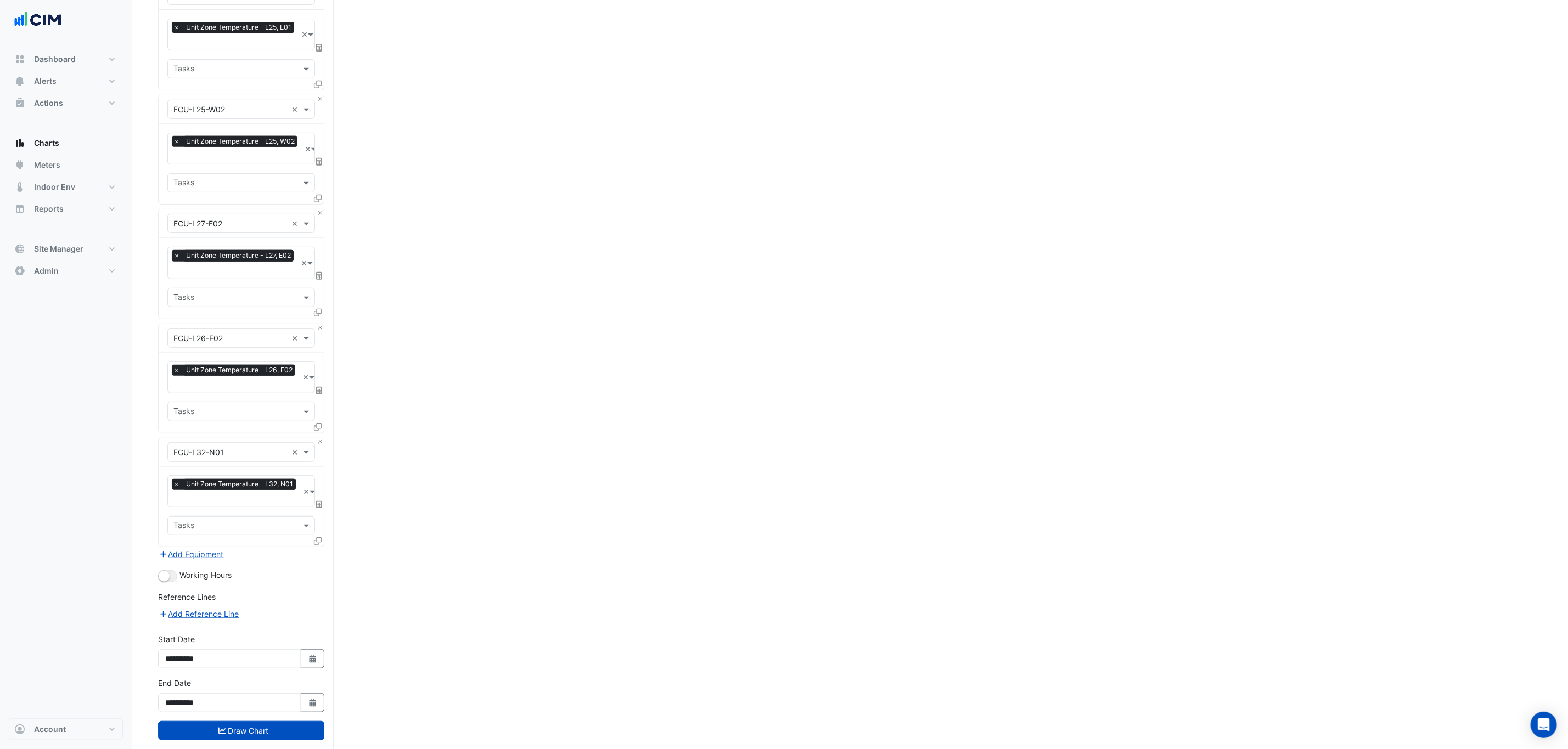
scroll to position [9776, 0]
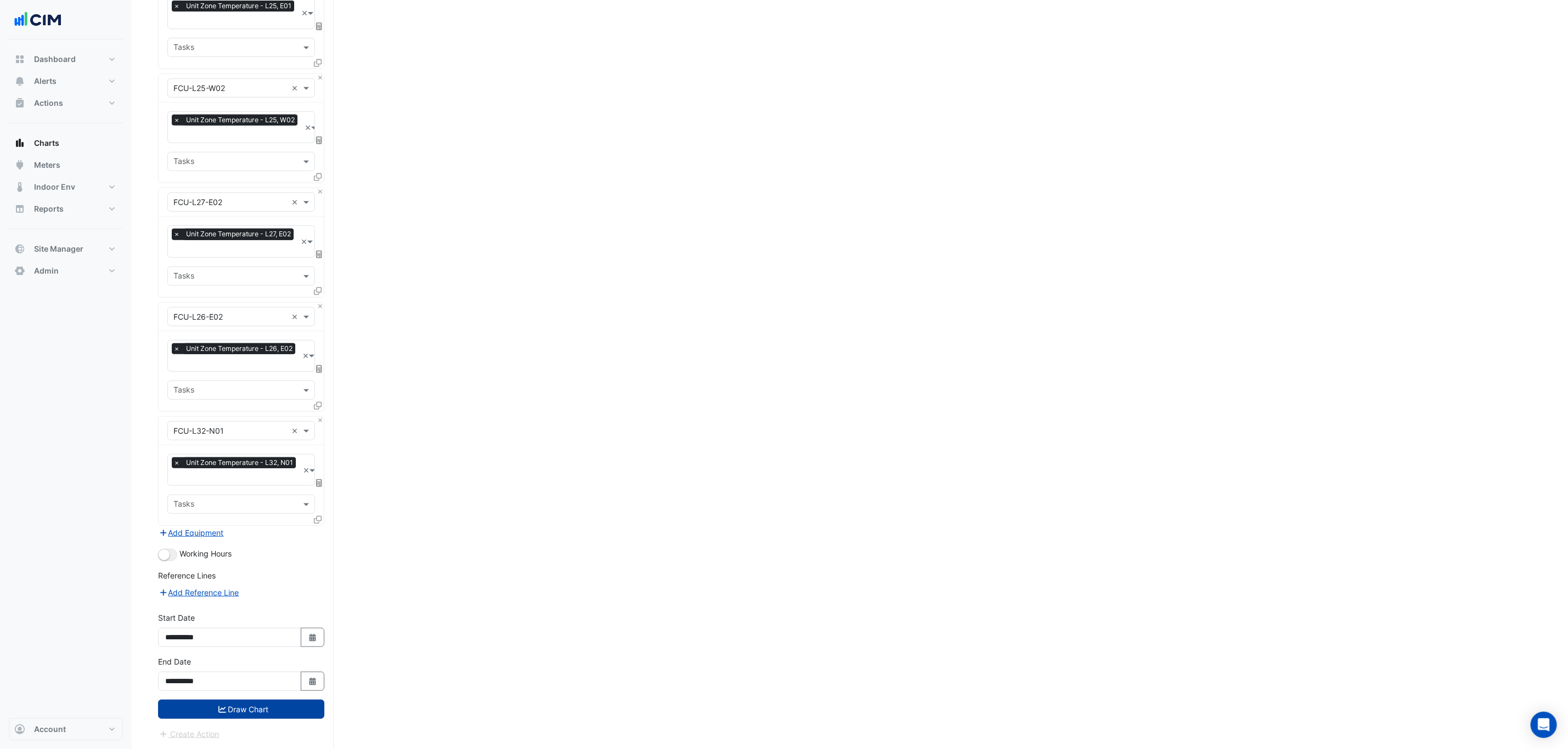
click at [267, 714] on button "Draw Chart" at bounding box center [241, 709] width 166 height 19
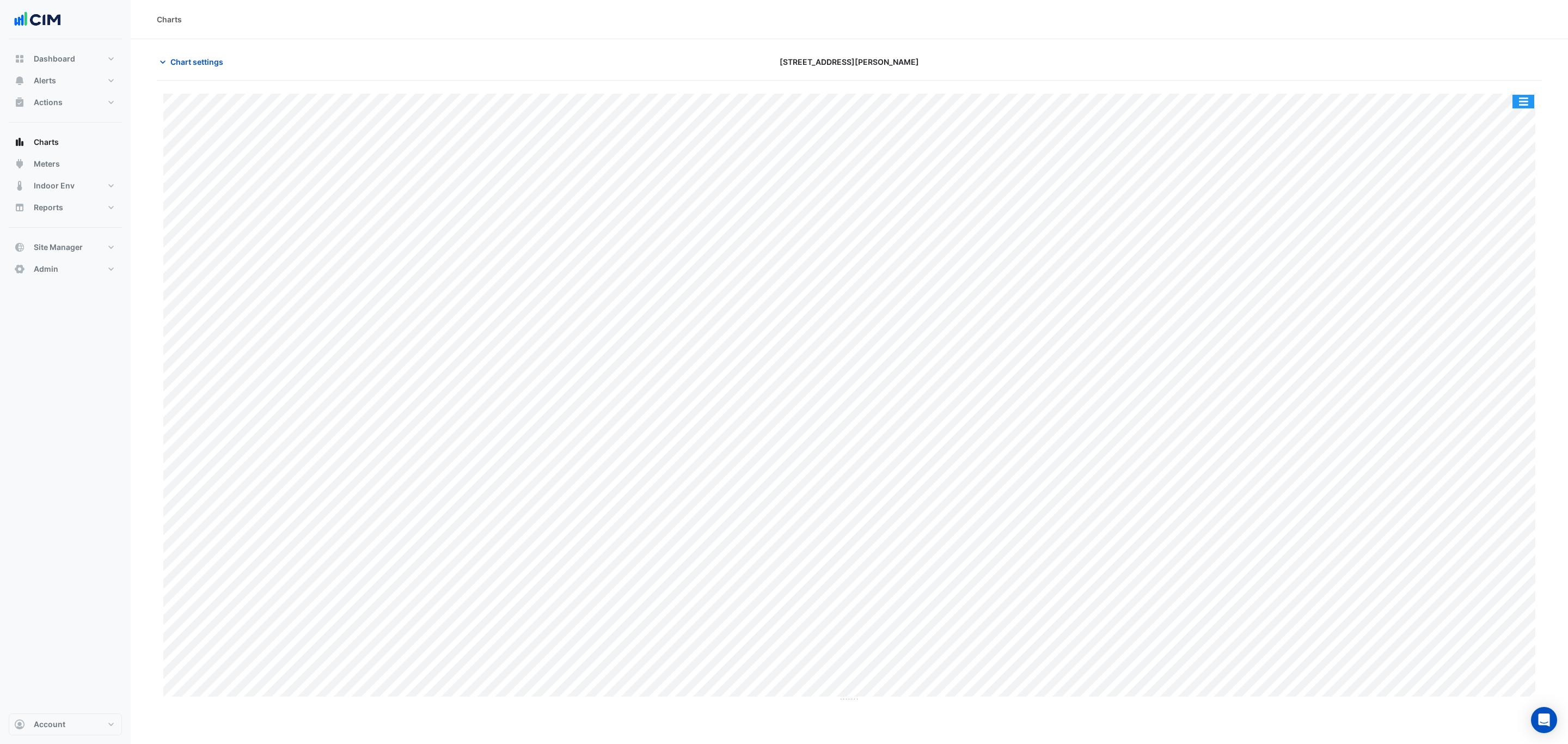
click at [1523, 103] on button "button" at bounding box center [1523, 102] width 22 height 13
click at [1407, 32] on div "Charts" at bounding box center [849, 20] width 1437 height 39
click at [1522, 102] on button "button" at bounding box center [1523, 102] width 22 height 13
click at [1512, 121] on div "Split by Equip" at bounding box center [1501, 121] width 65 height 20
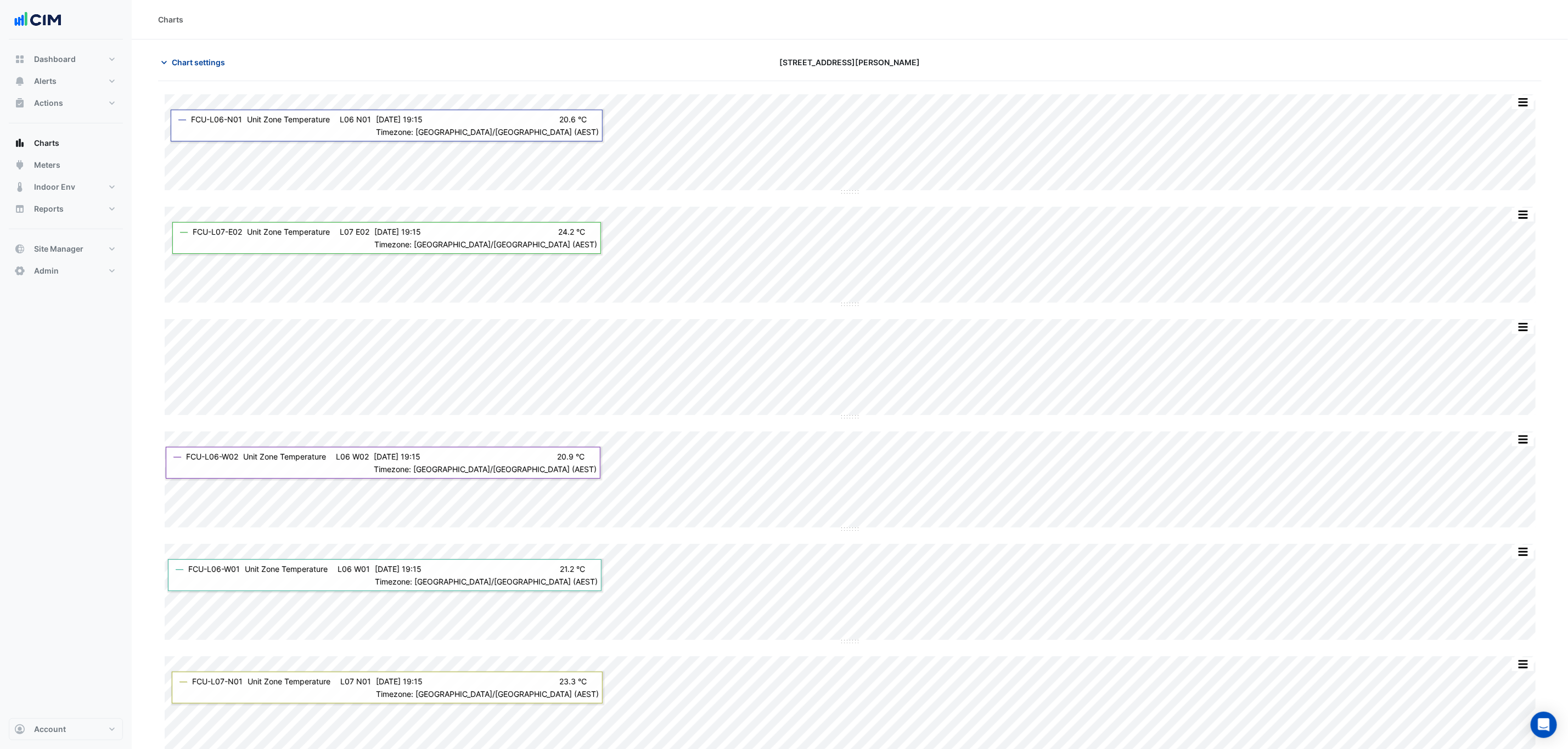
click at [193, 53] on button "Chart settings" at bounding box center [195, 62] width 74 height 19
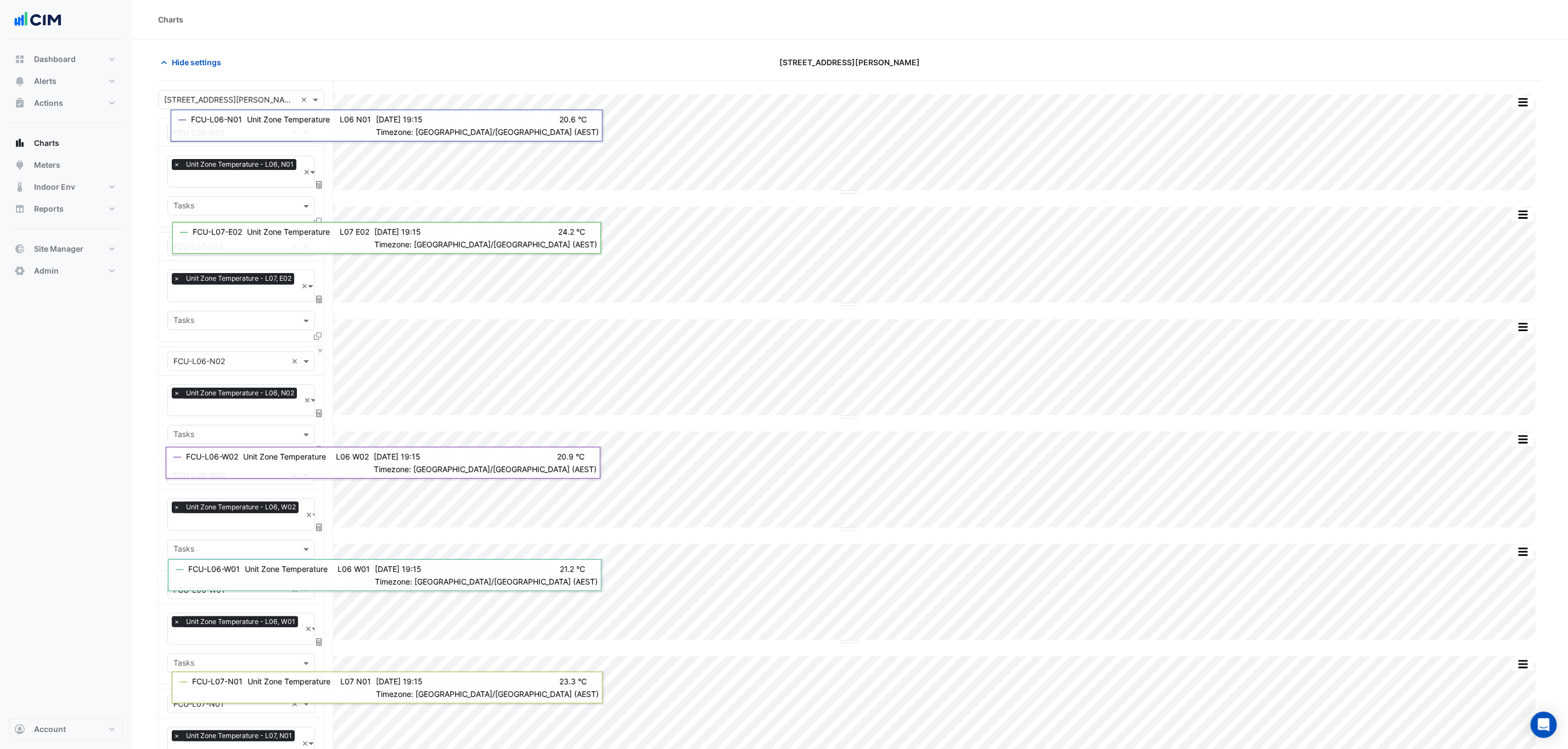
click at [316, 222] on icon at bounding box center [317, 221] width 7 height 7
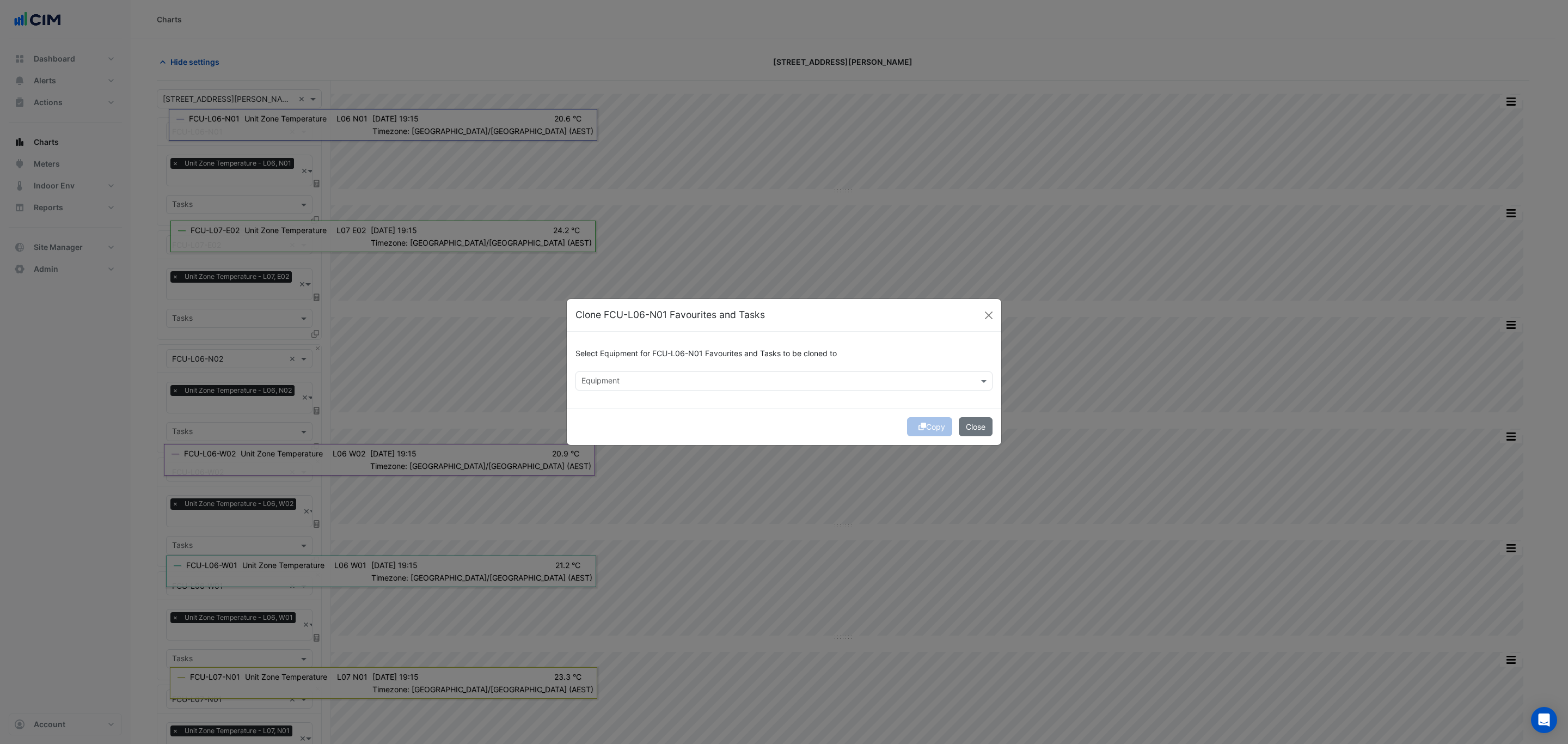
click at [631, 381] on input "text" at bounding box center [778, 382] width 393 height 12
type input "***"
click at [991, 315] on button "Close" at bounding box center [988, 315] width 17 height 17
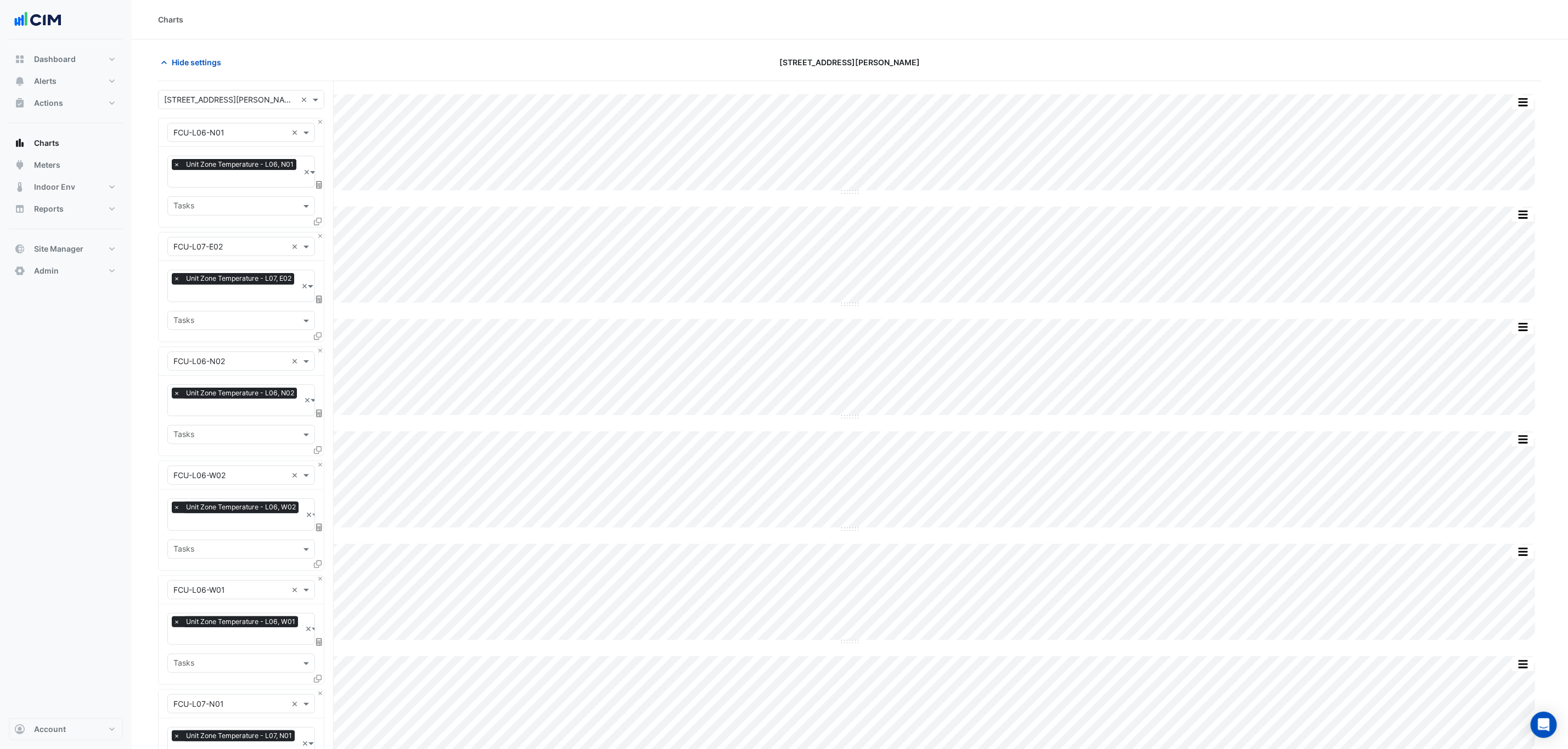
click at [623, 70] on div "[STREET_ADDRESS][PERSON_NAME]" at bounding box center [849, 62] width 465 height 19
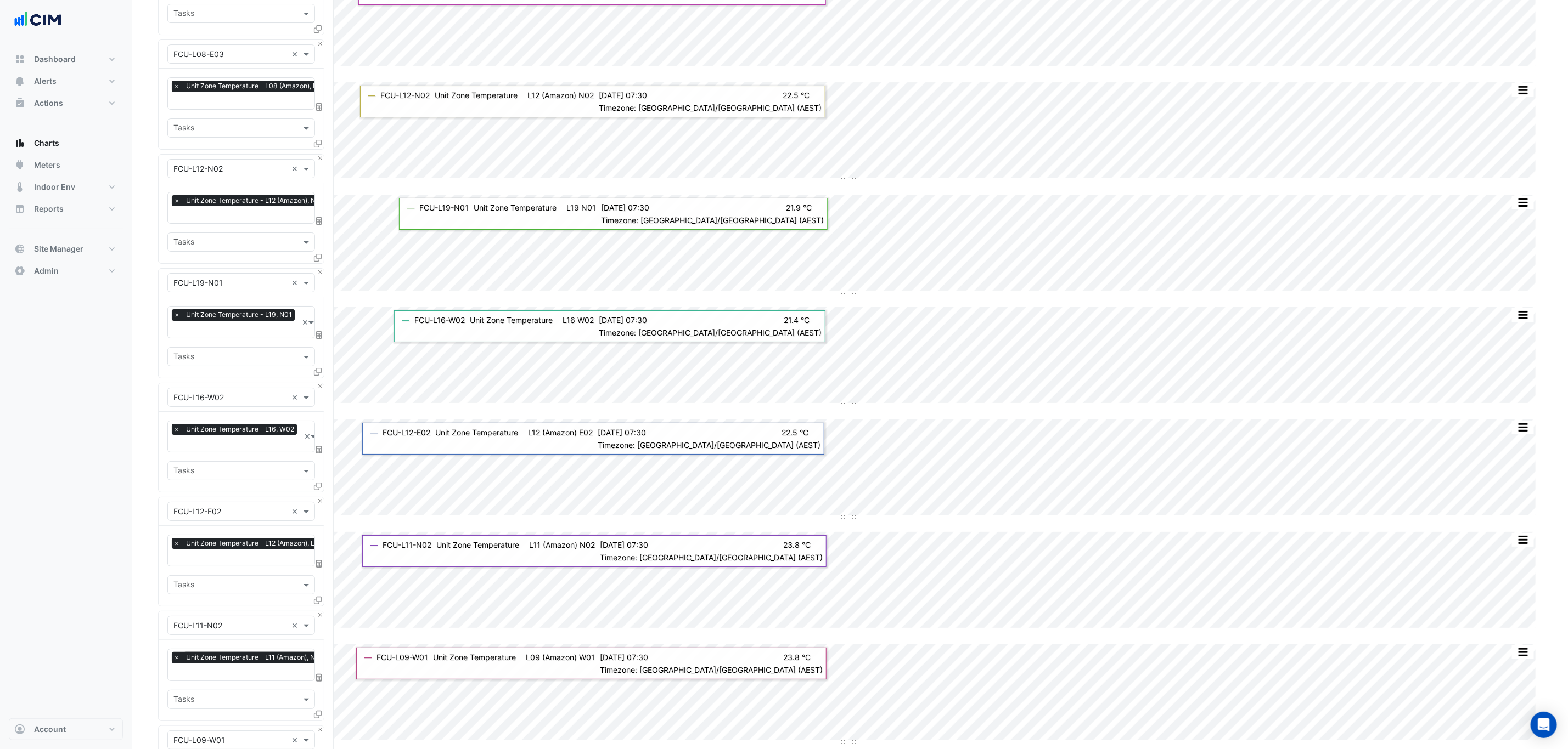
scroll to position [2962, 0]
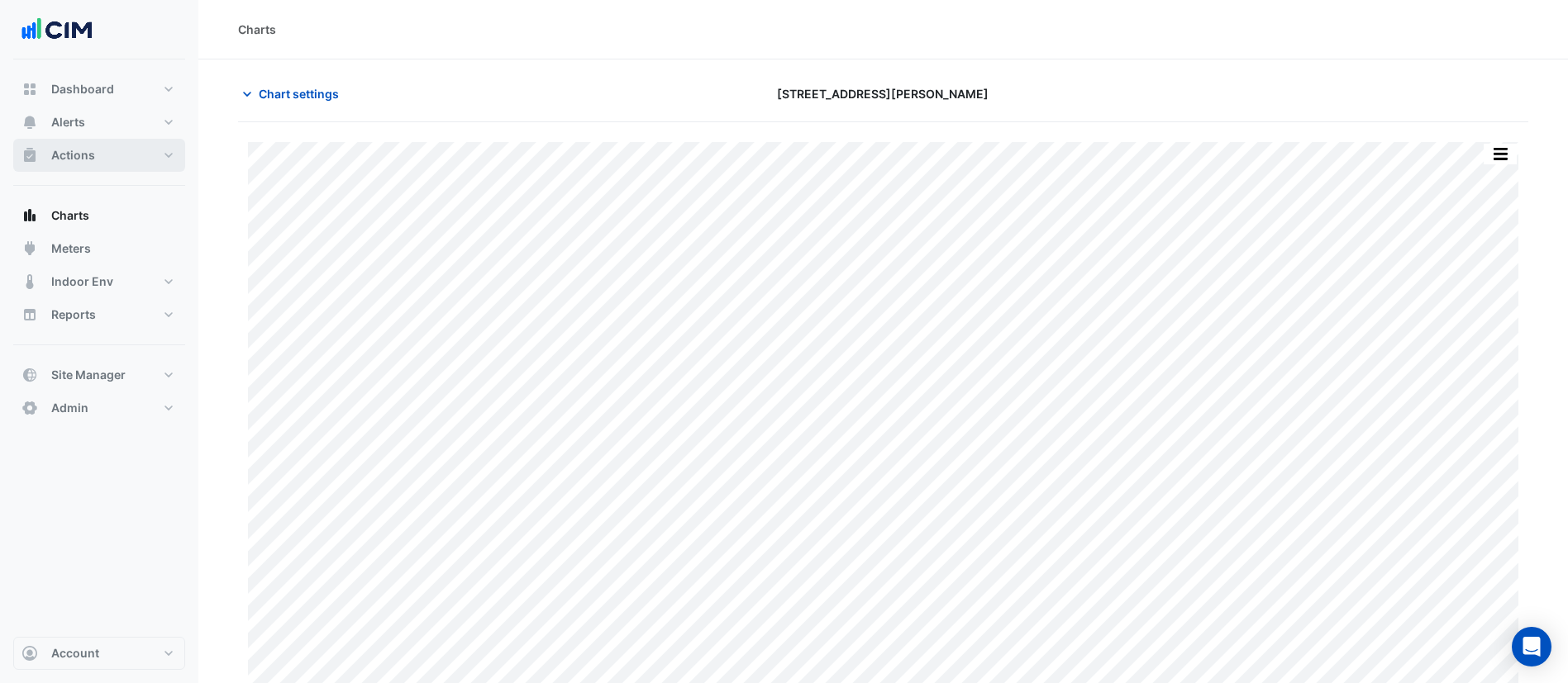
click at [112, 162] on button "Actions" at bounding box center [98, 156] width 172 height 33
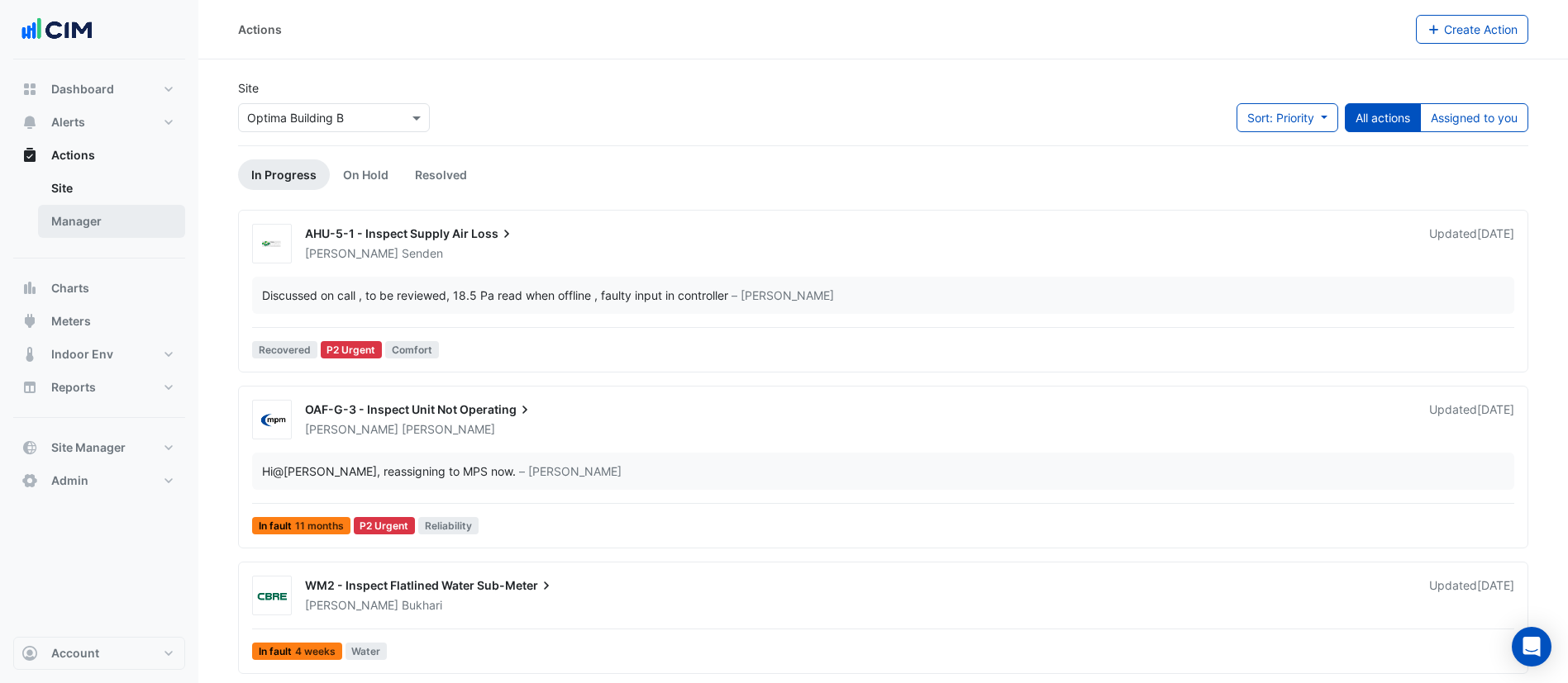
click at [115, 223] on link "Manager" at bounding box center [111, 222] width 147 height 33
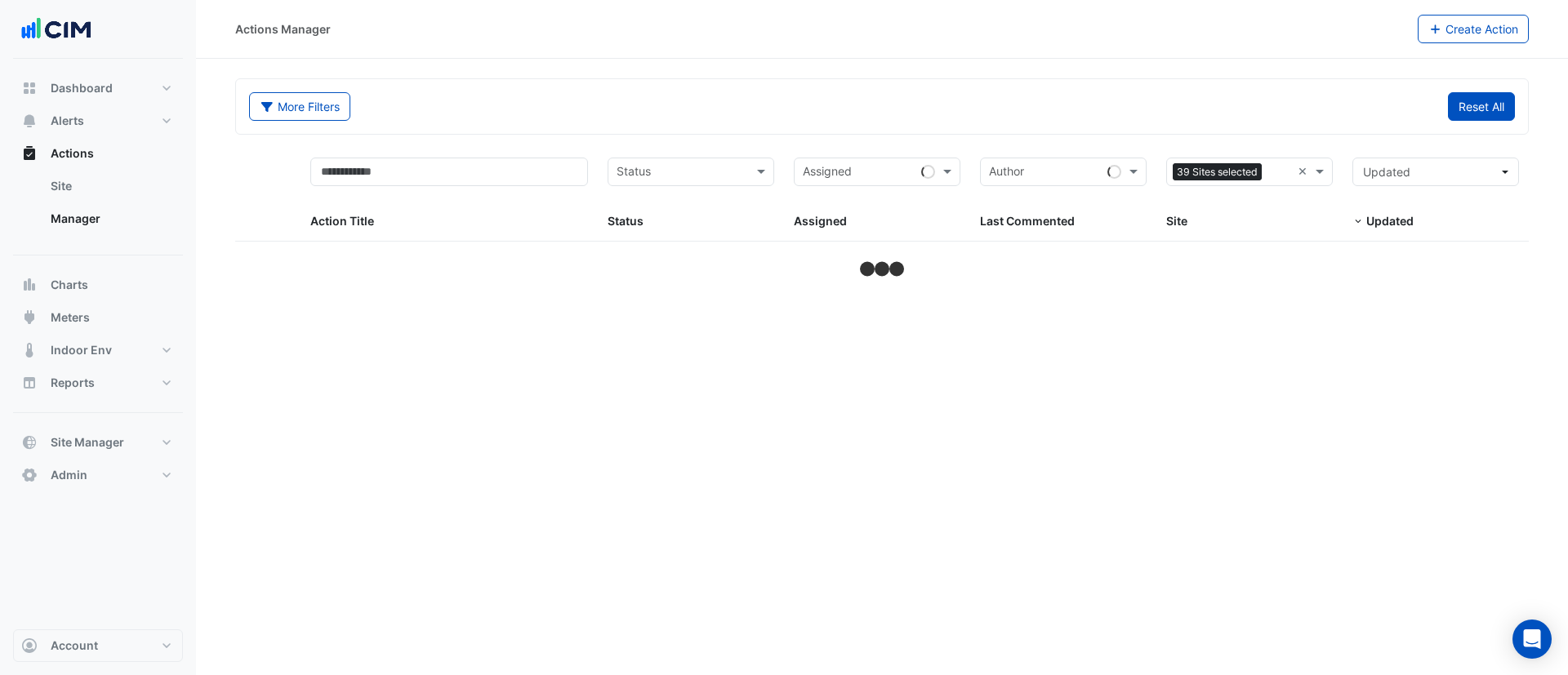
select select "***"
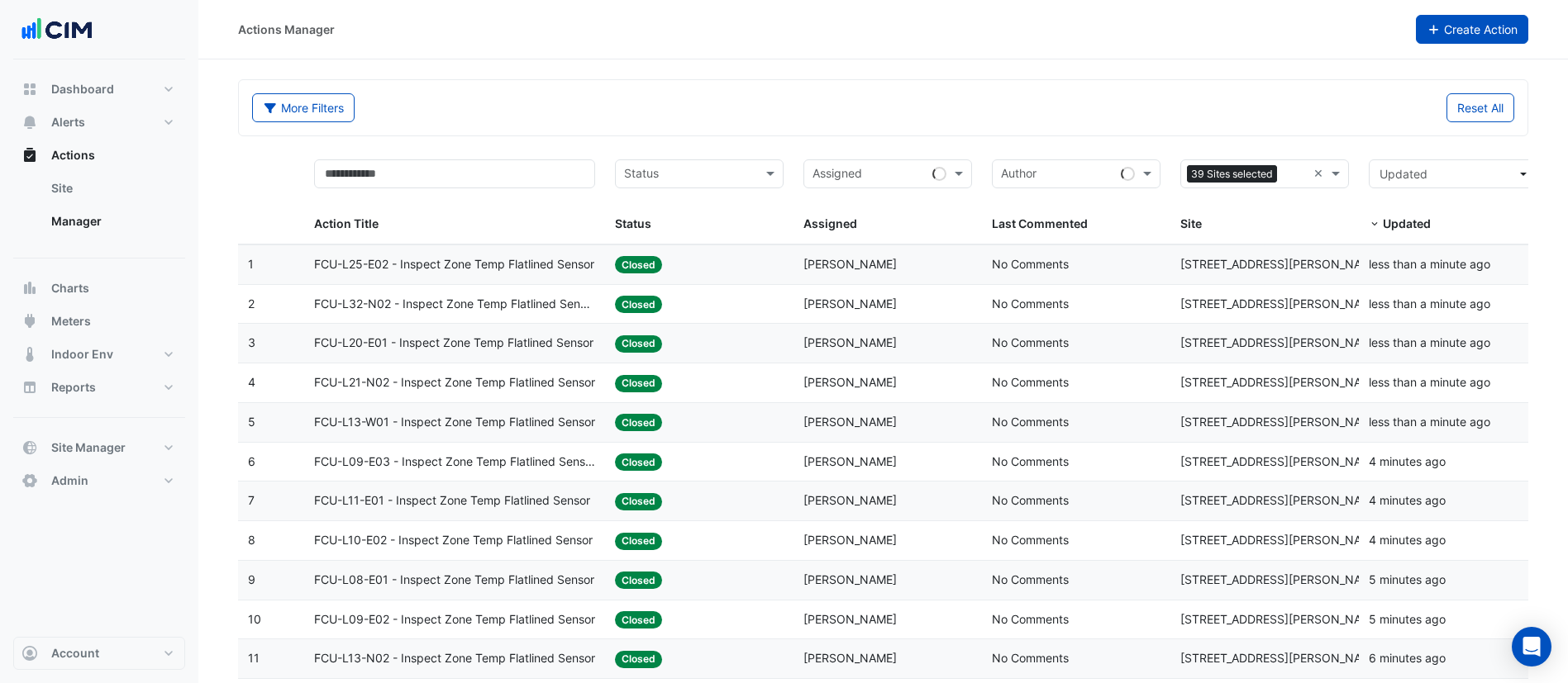
click at [1487, 39] on button "Create Action" at bounding box center [1472, 29] width 113 height 29
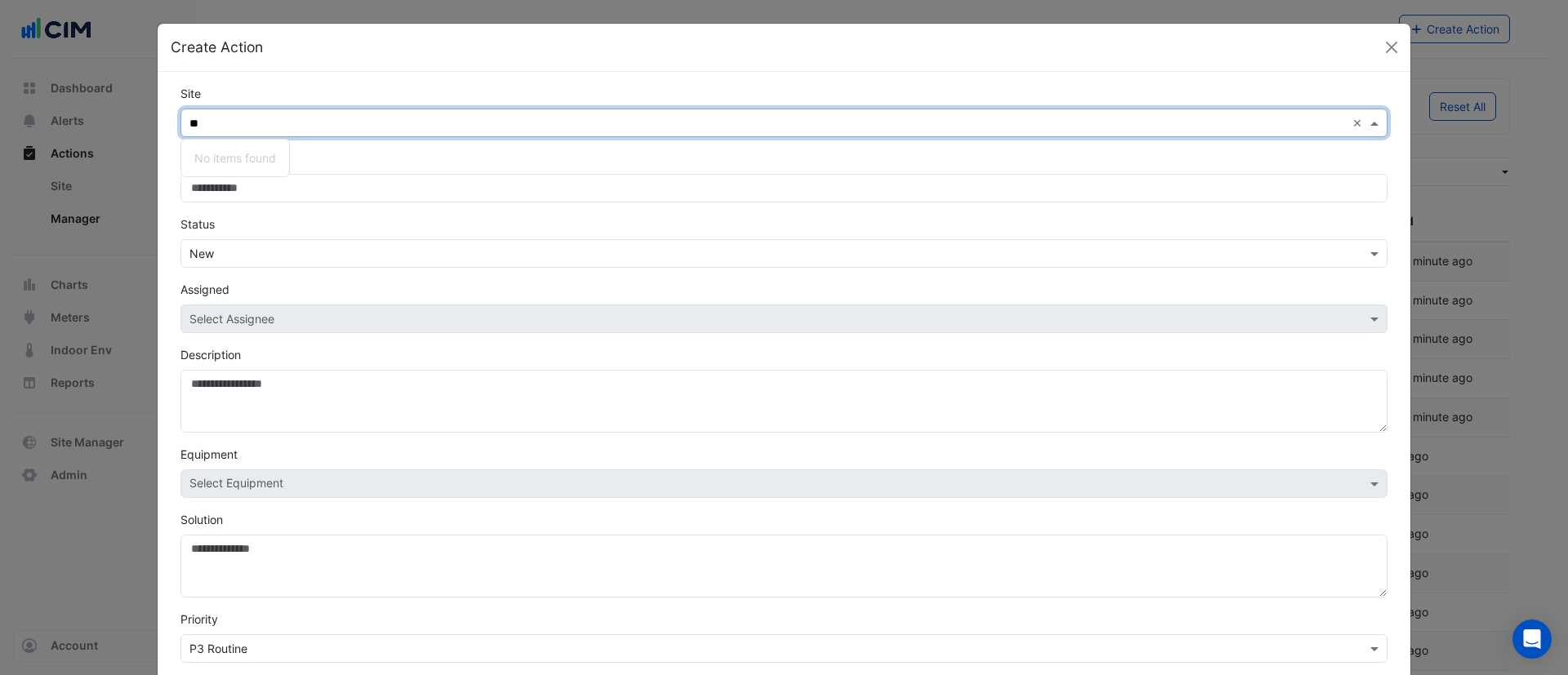
type input "*"
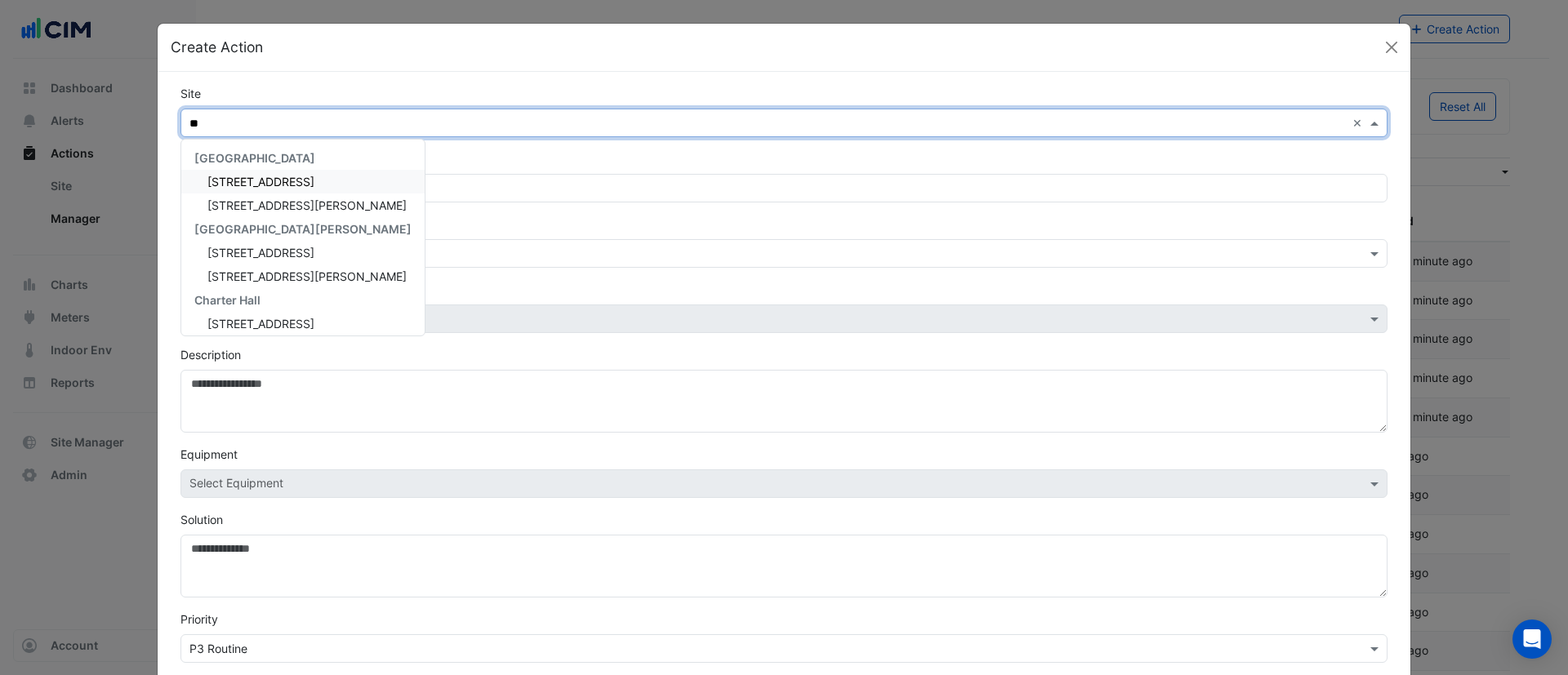
type input "***"
click at [276, 185] on span "[STREET_ADDRESS][PERSON_NAME]" at bounding box center [306, 182] width 199 height 14
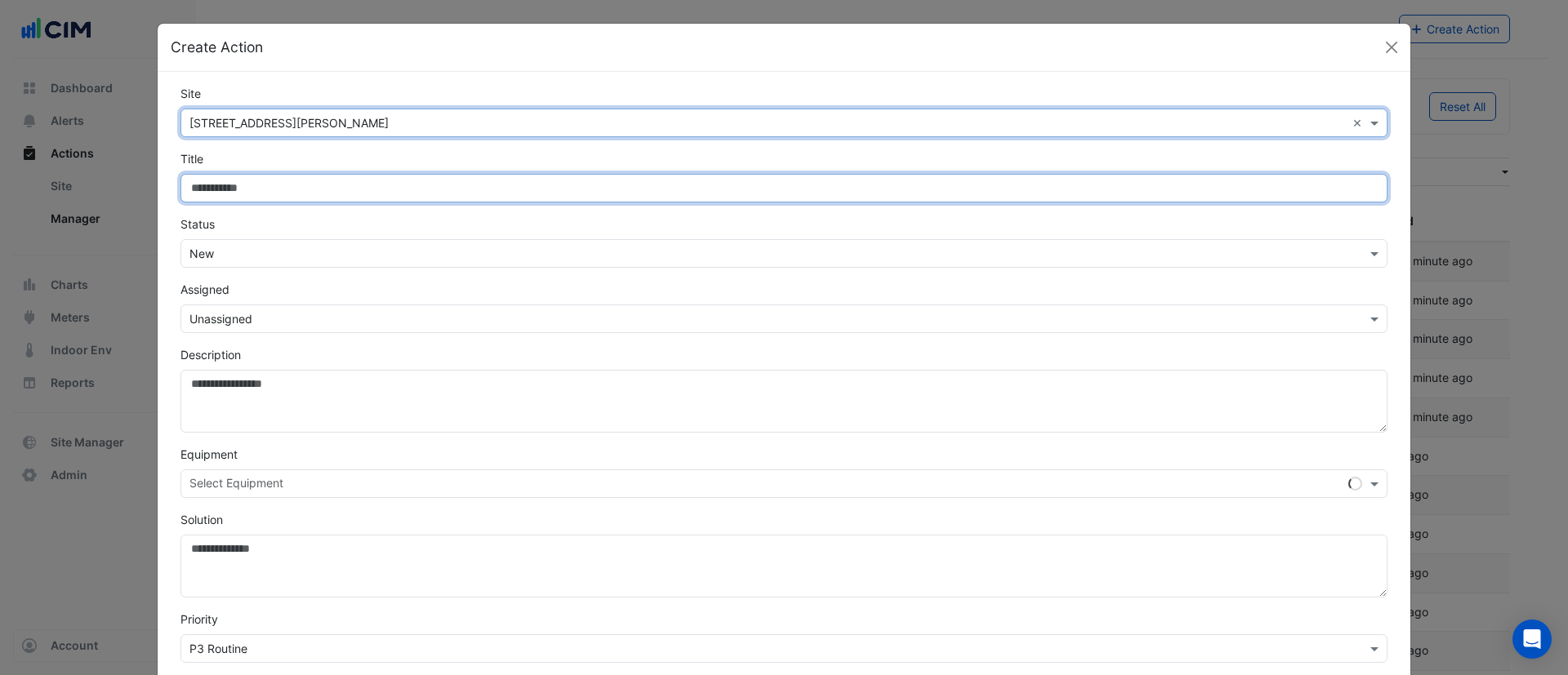
click at [278, 184] on input "Site" at bounding box center [784, 188] width 1207 height 28
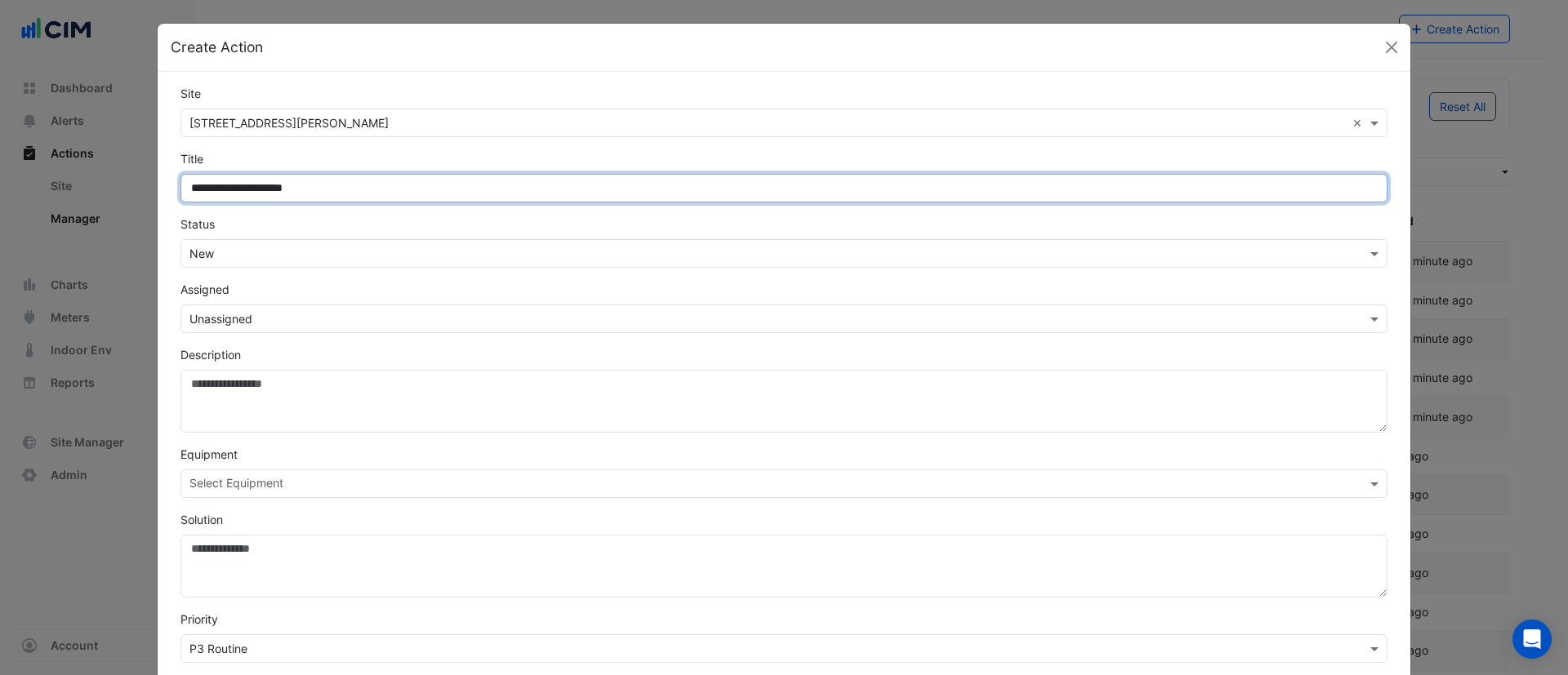
click at [240, 192] on input "**********" at bounding box center [784, 188] width 1207 height 28
type input "**********"
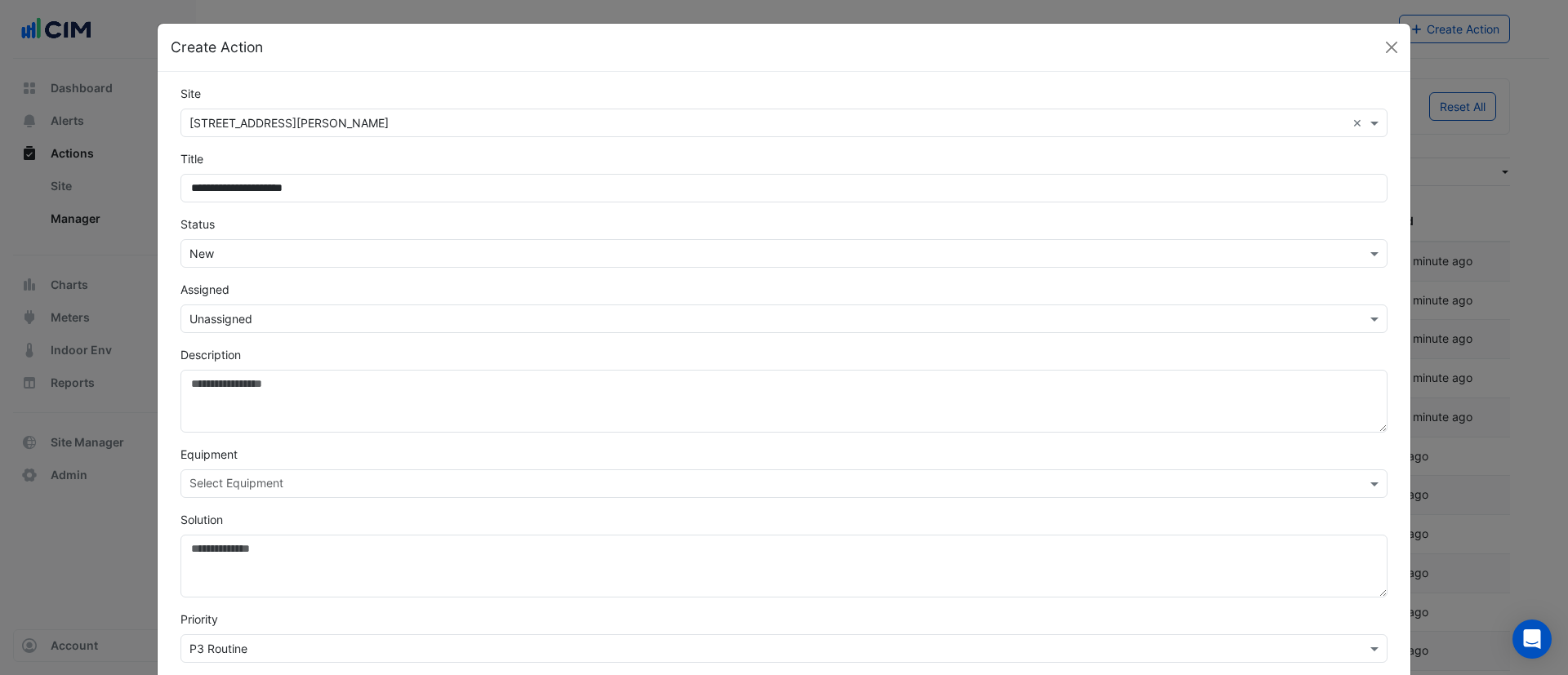
click at [302, 248] on input "text" at bounding box center [768, 254] width 1157 height 17
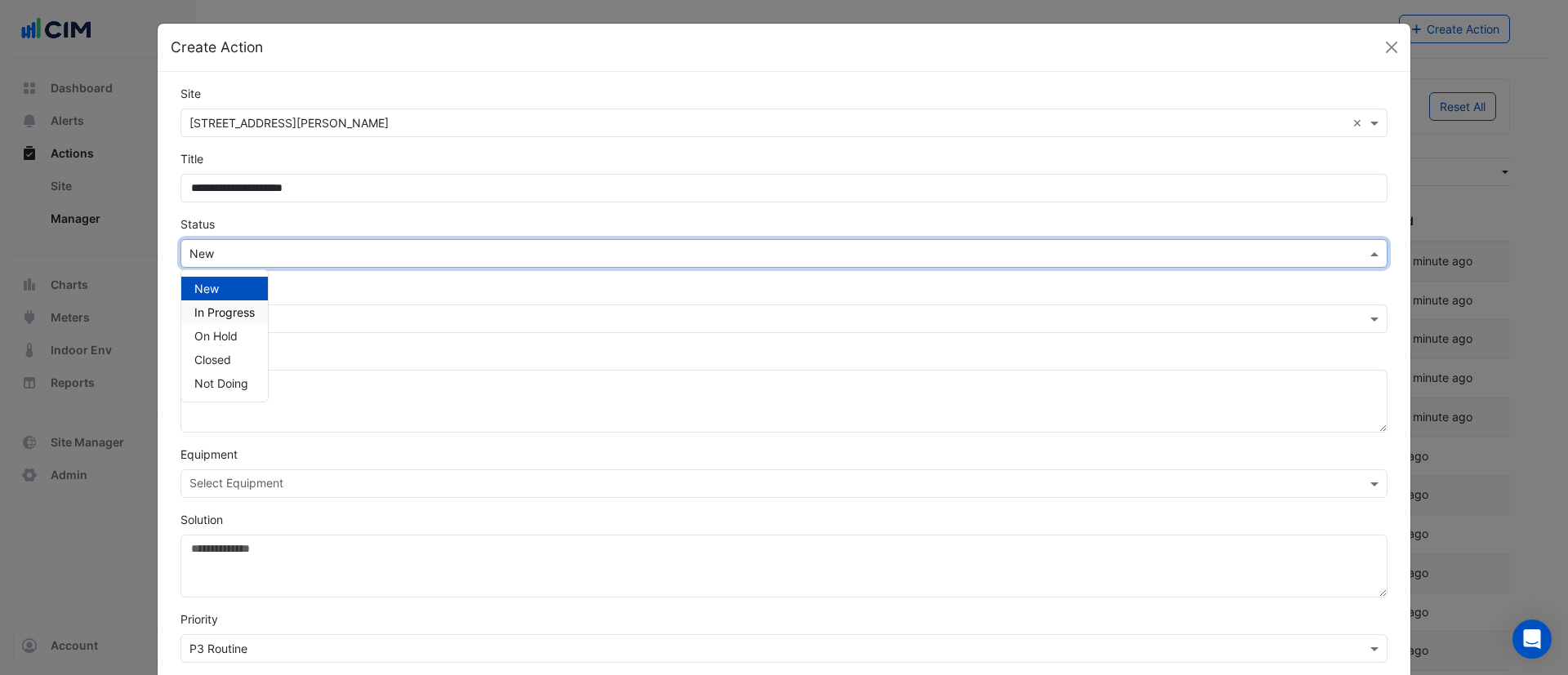
click at [239, 308] on span "In Progress" at bounding box center [225, 312] width 61 height 14
click at [294, 312] on input "text" at bounding box center [768, 319] width 1157 height 17
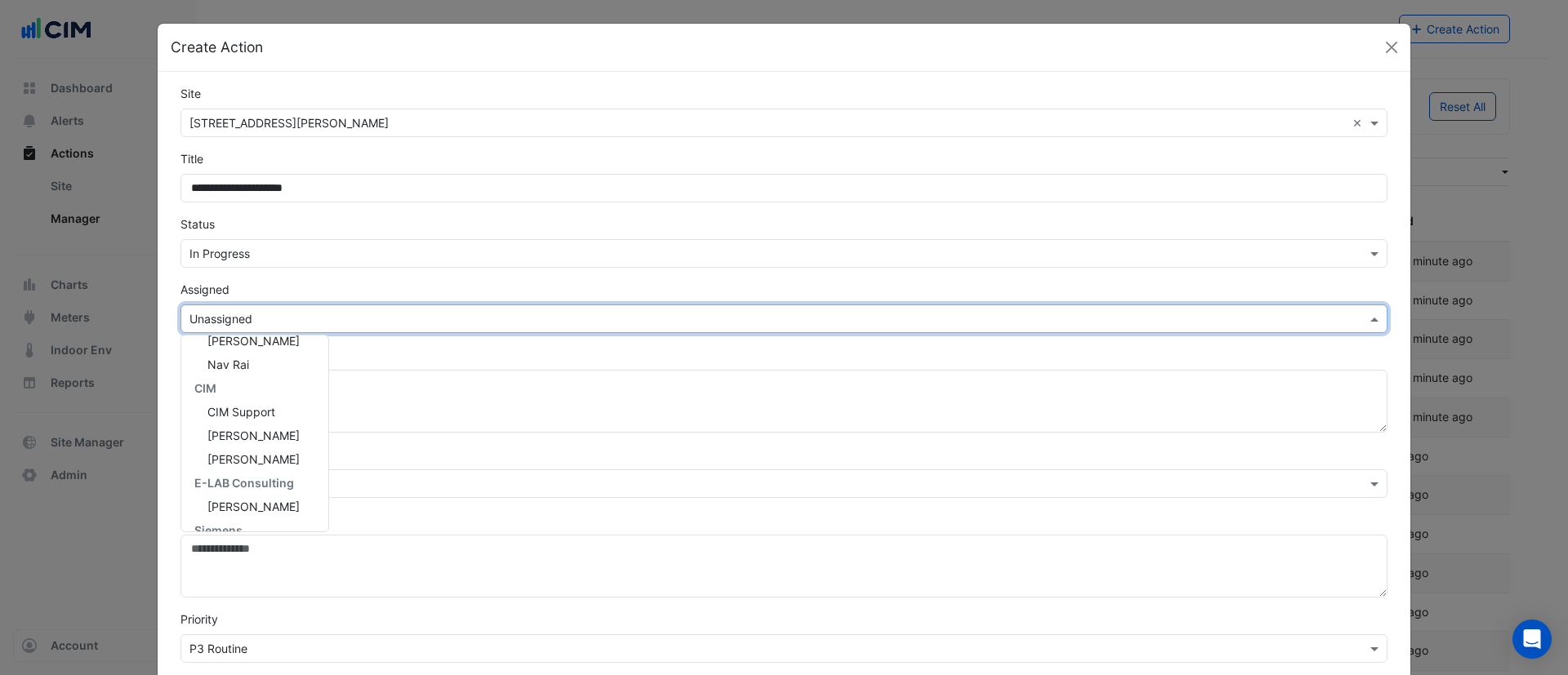
scroll to position [315, 0]
click at [256, 465] on span "[PERSON_NAME]" at bounding box center [253, 465] width 93 height 14
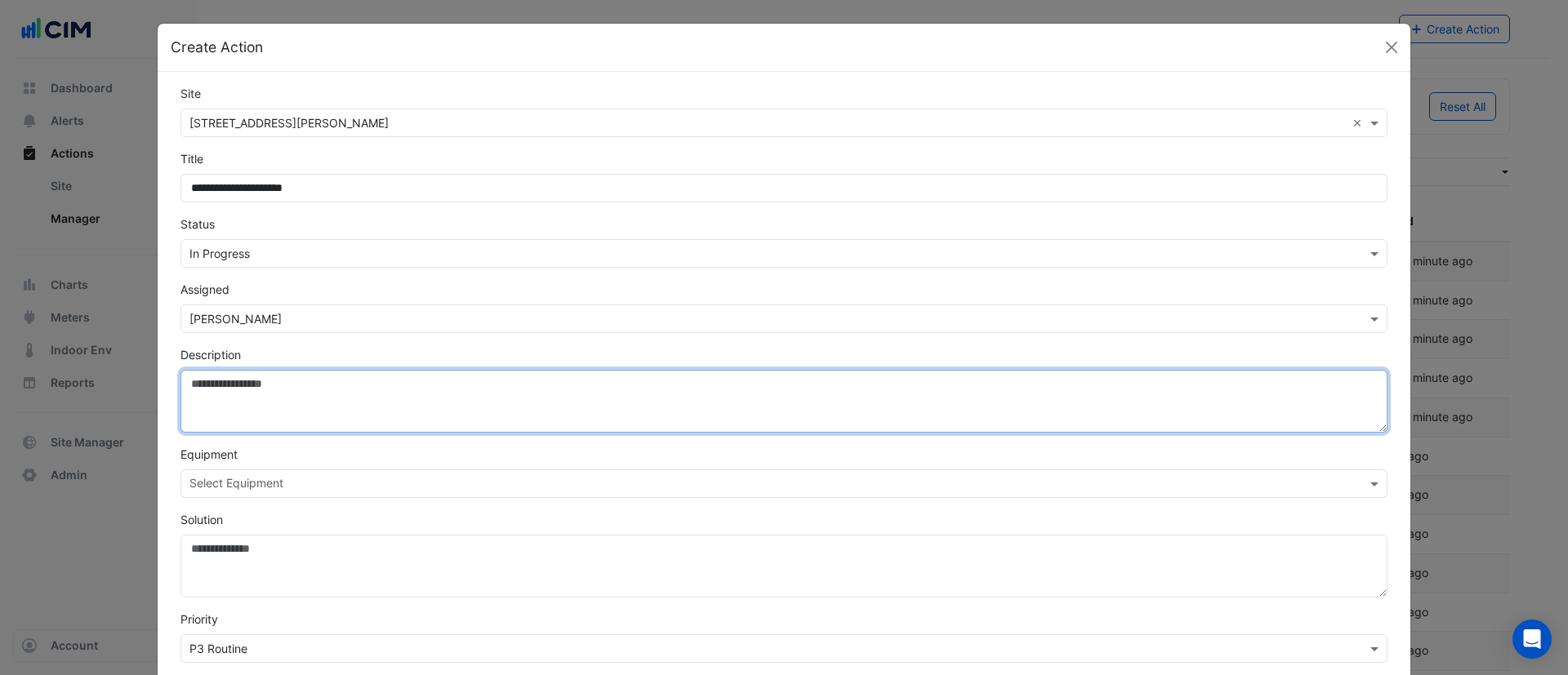
click at [268, 383] on textarea "Description" at bounding box center [784, 401] width 1207 height 63
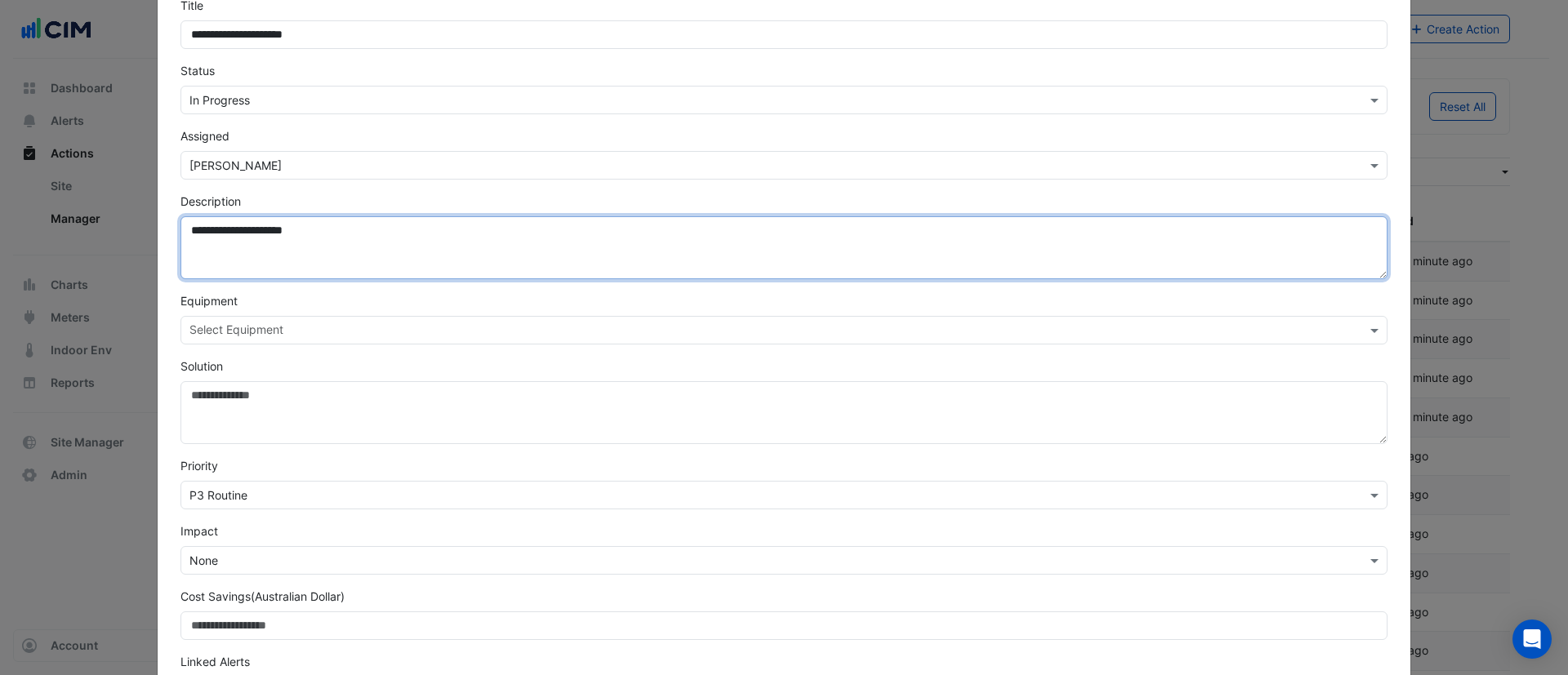
scroll to position [276, 0]
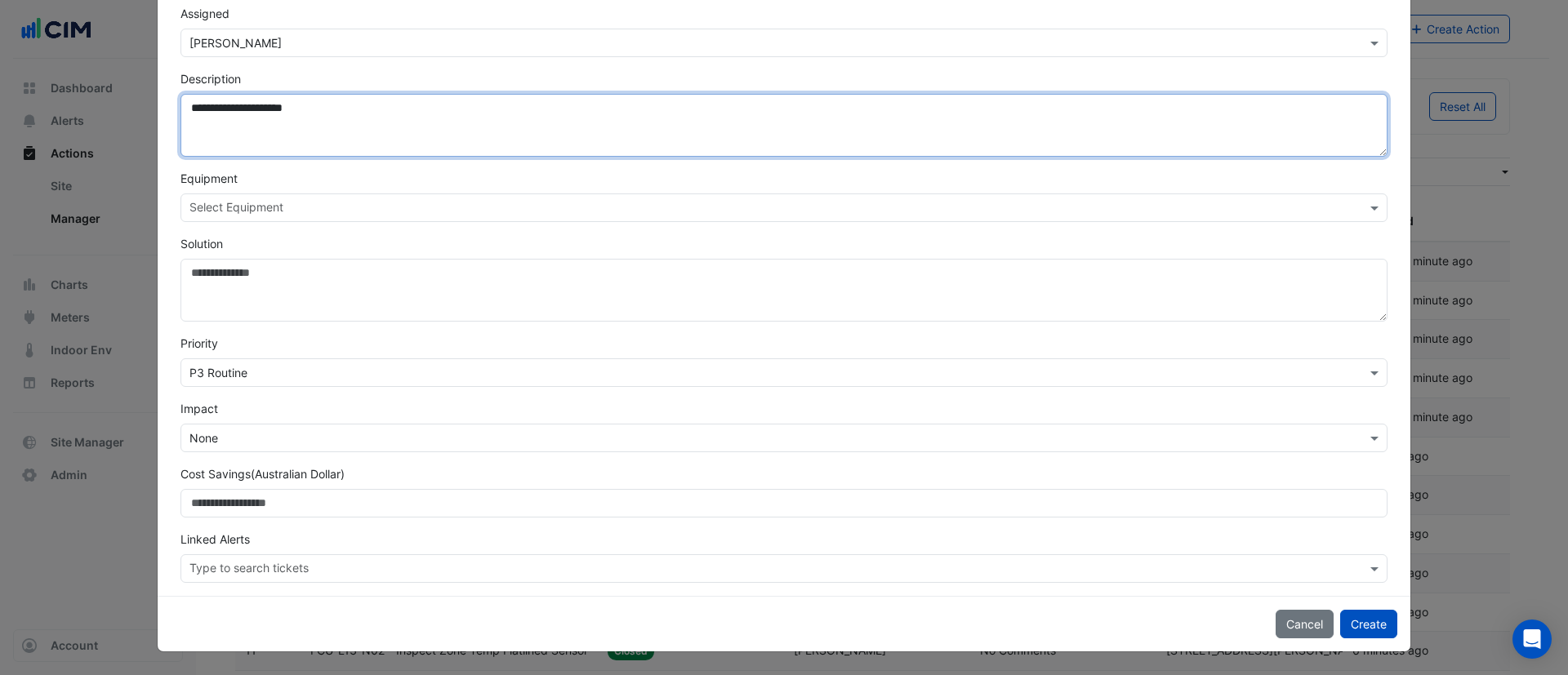
type textarea "**********"
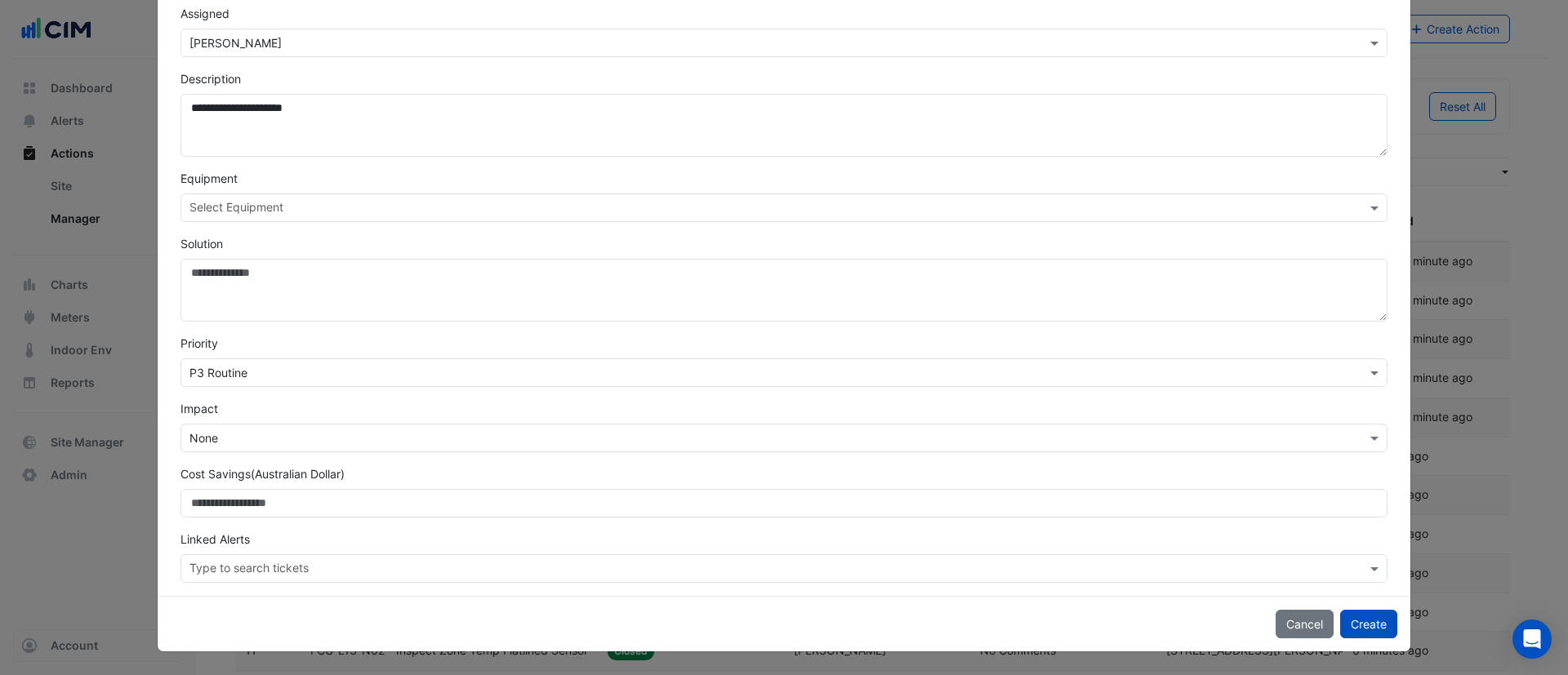
click at [319, 565] on input "text" at bounding box center [778, 570] width 1177 height 17
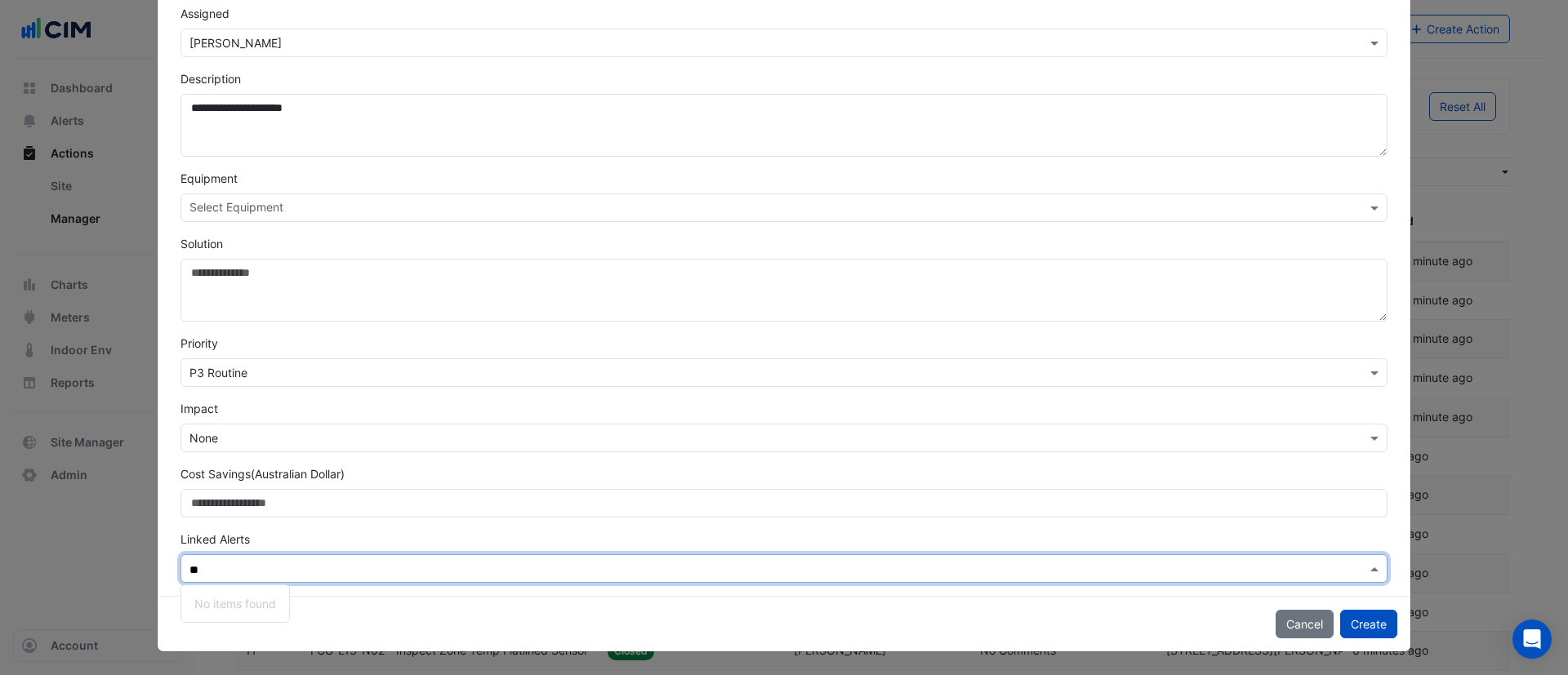
type input "*"
type input "***"
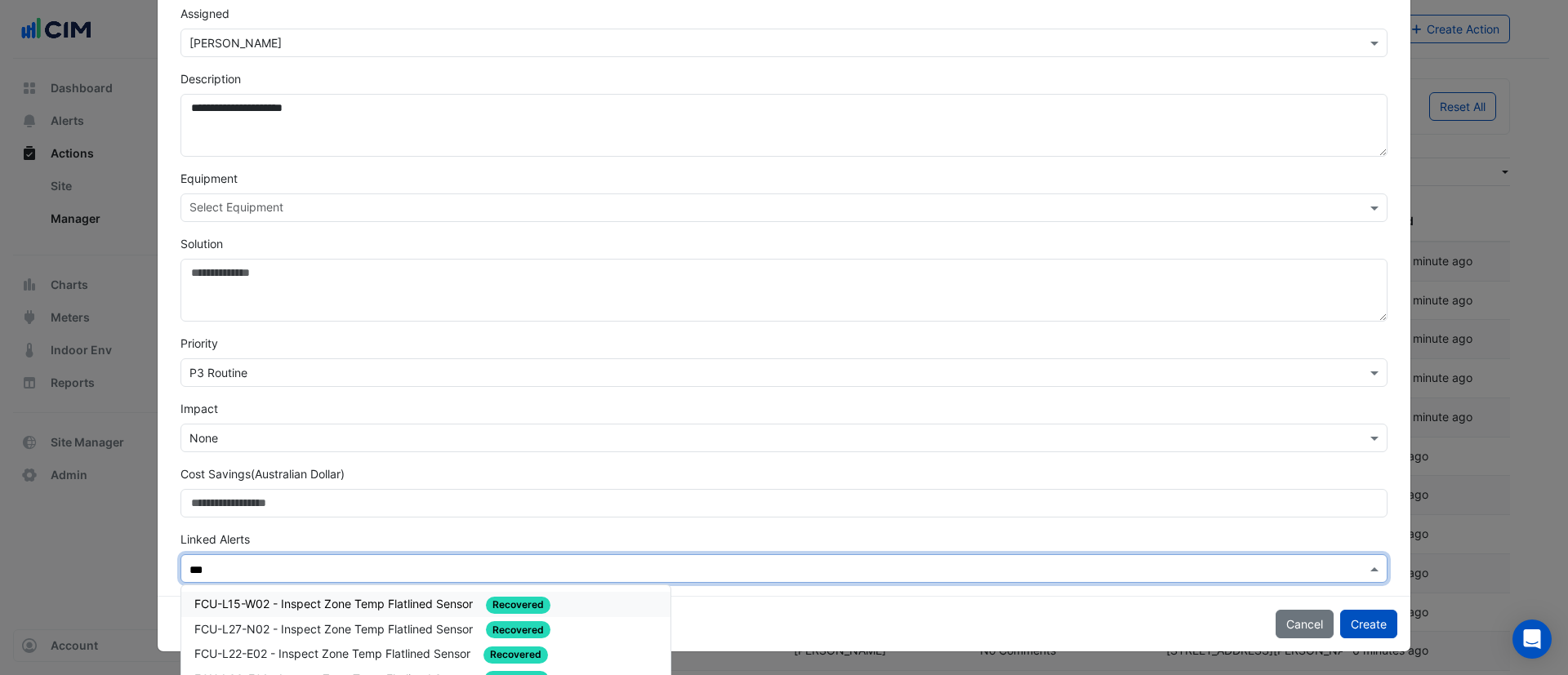
scroll to position [383, 0]
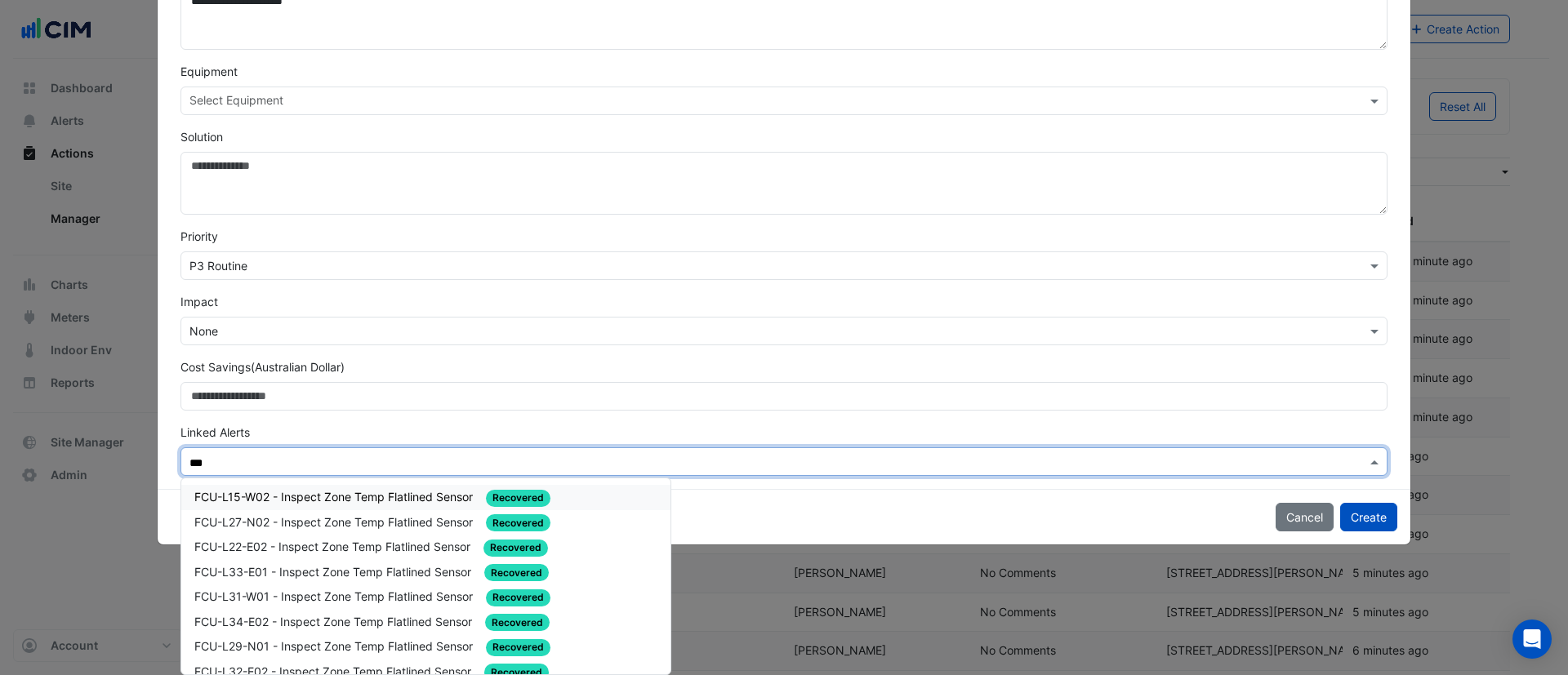
drag, startPoint x: 673, startPoint y: 505, endPoint x: 676, endPoint y: 660, distance: 155.0
click at [671, 660] on div "FCU-L15-W02 - Inspect Zone Temp Flatlined Sensor Recovered FCU-L27-N02 - Inspec…" at bounding box center [426, 577] width 489 height 196
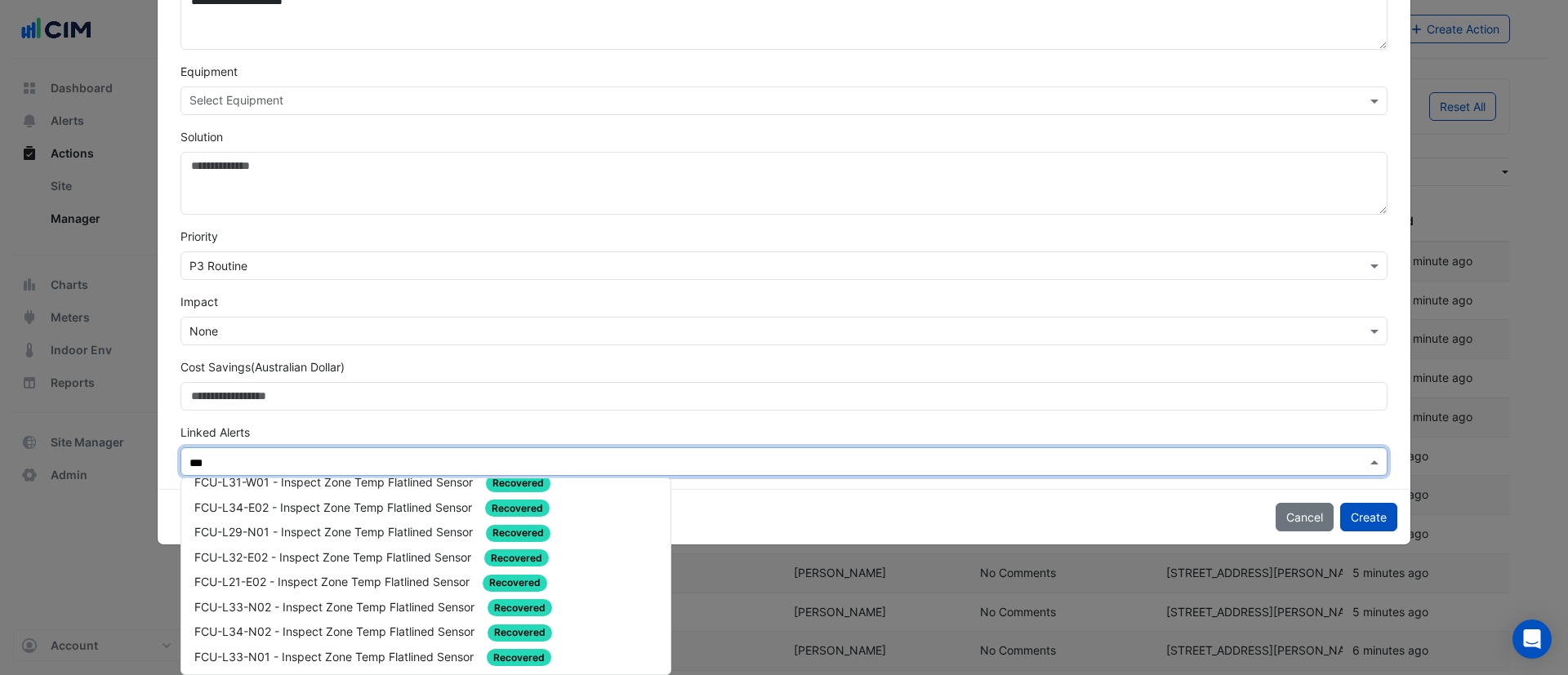
click at [671, 664] on div "FCU-L15-W02 - Inspect Zone Temp Flatlined Sensor Recovered FCU-L27-N02 - Inspec…" at bounding box center [426, 577] width 489 height 196
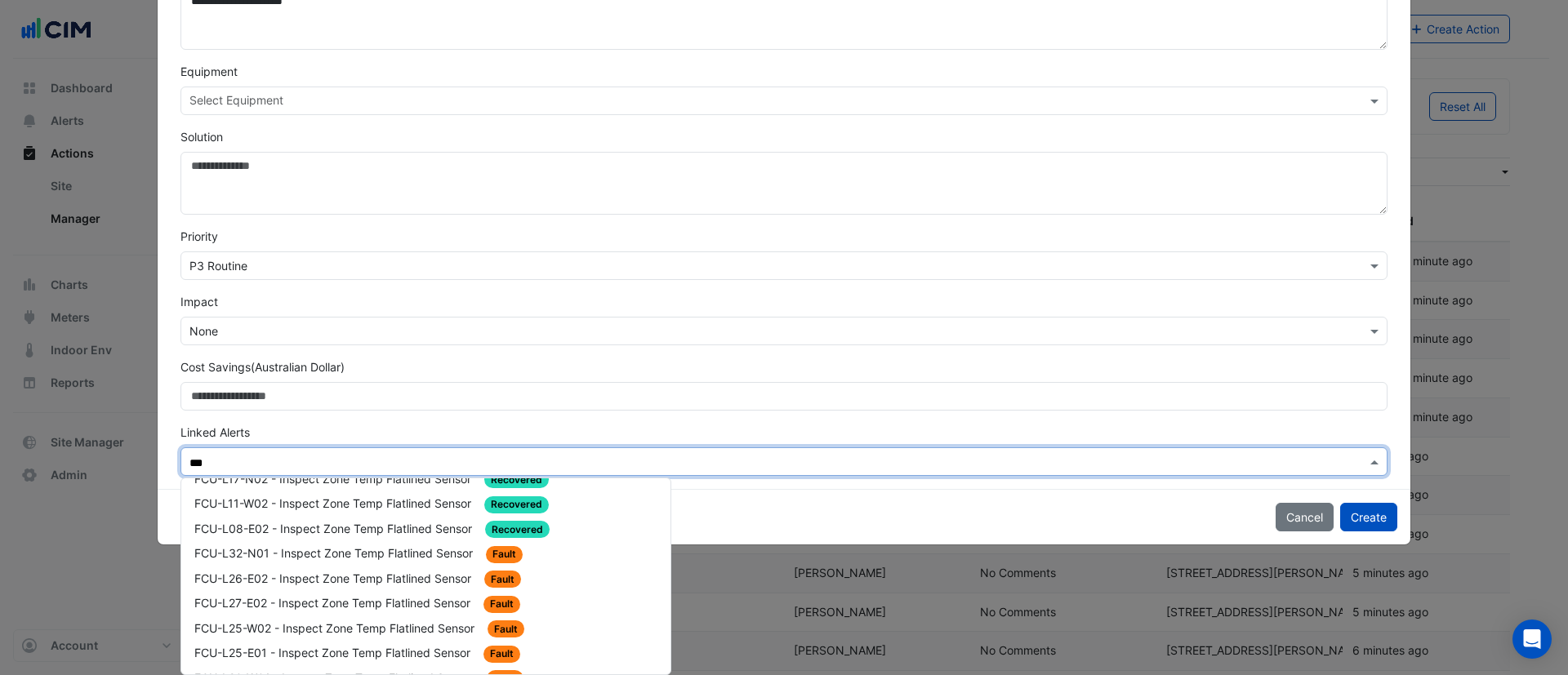
scroll to position [1388, 0]
click at [422, 556] on span "FCU-L32-N01 - Inspect Zone Temp Flatlined Sensor" at bounding box center [335, 554] width 282 height 14
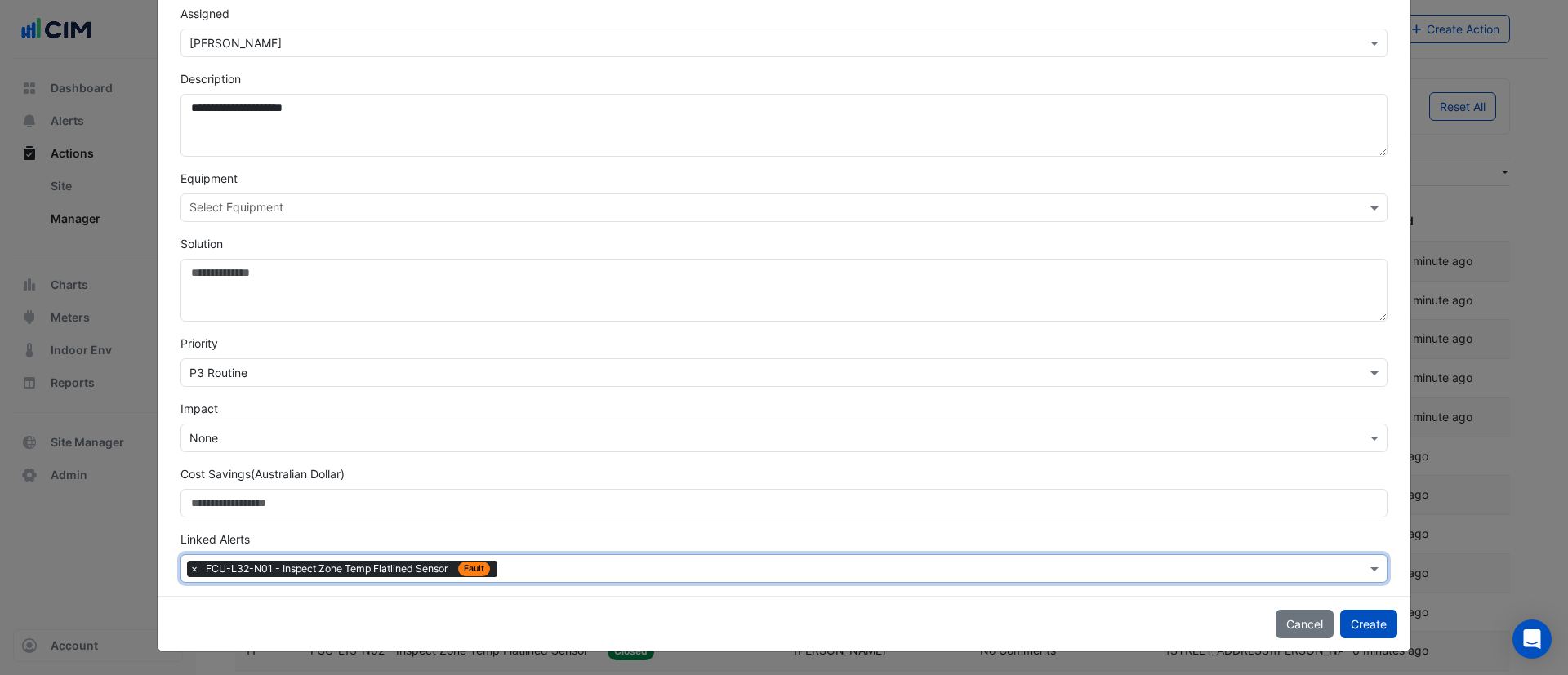
scroll to position [276, 0]
click at [513, 570] on input "text" at bounding box center [935, 570] width 862 height 17
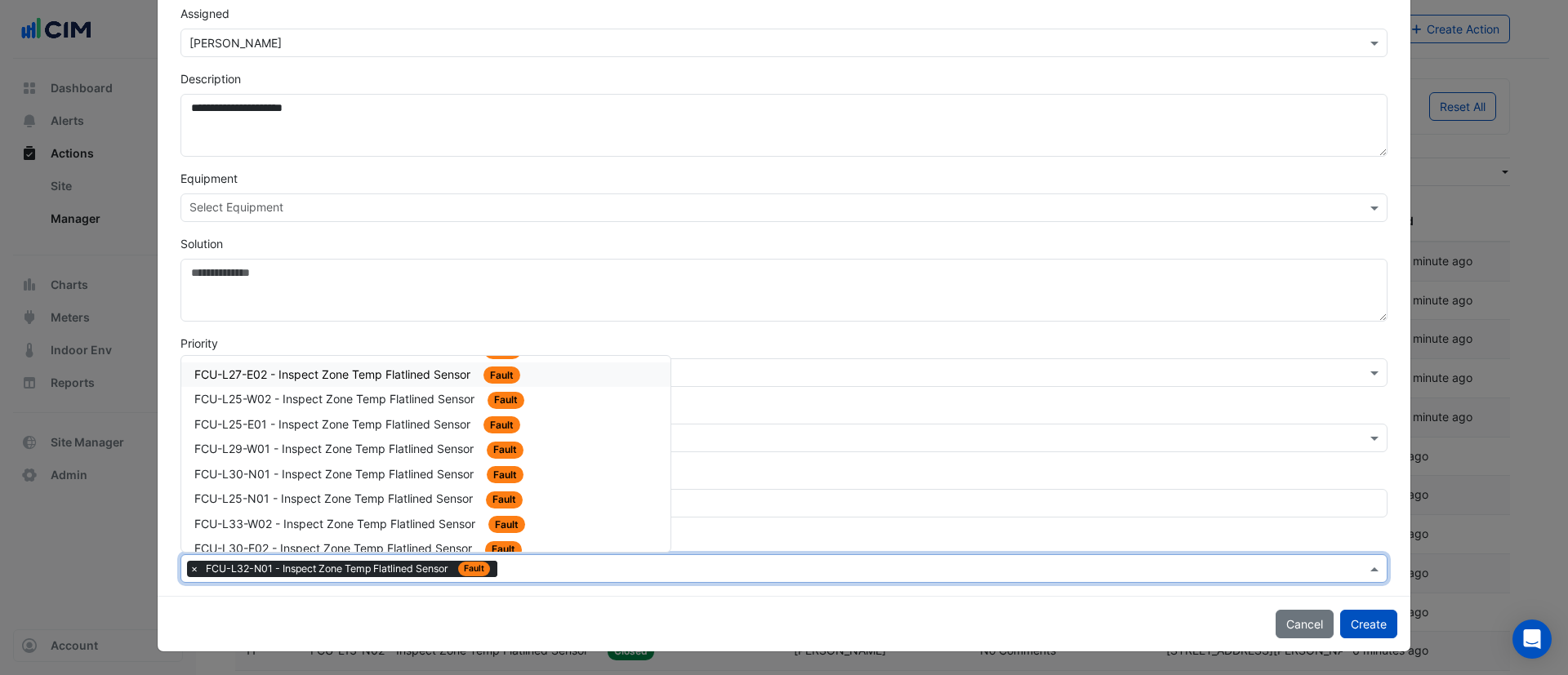
scroll to position [1421, 0]
click at [390, 404] on span "FCU-L26-E02 - Inspect Zone Temp Flatlined Sensor" at bounding box center [334, 397] width 280 height 14
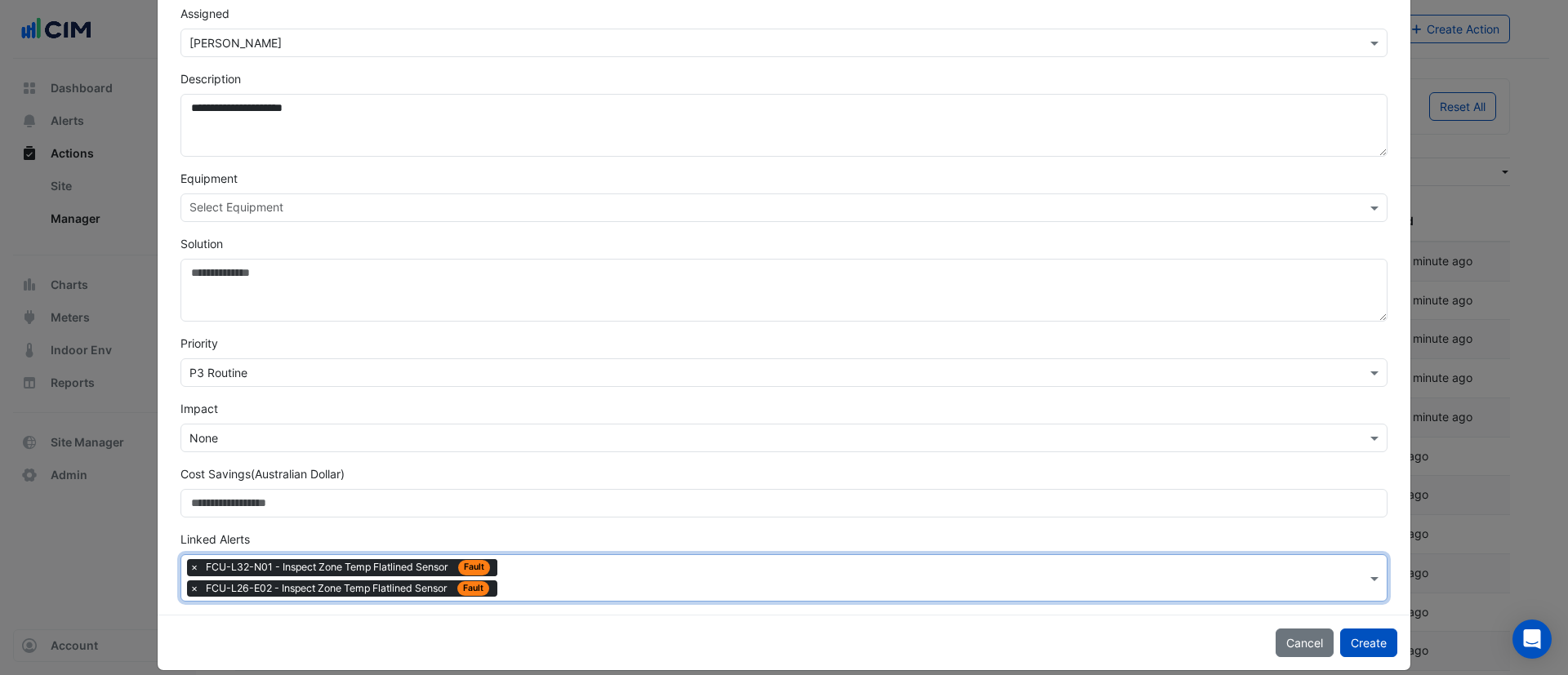
click at [510, 584] on input "text" at bounding box center [935, 580] width 862 height 17
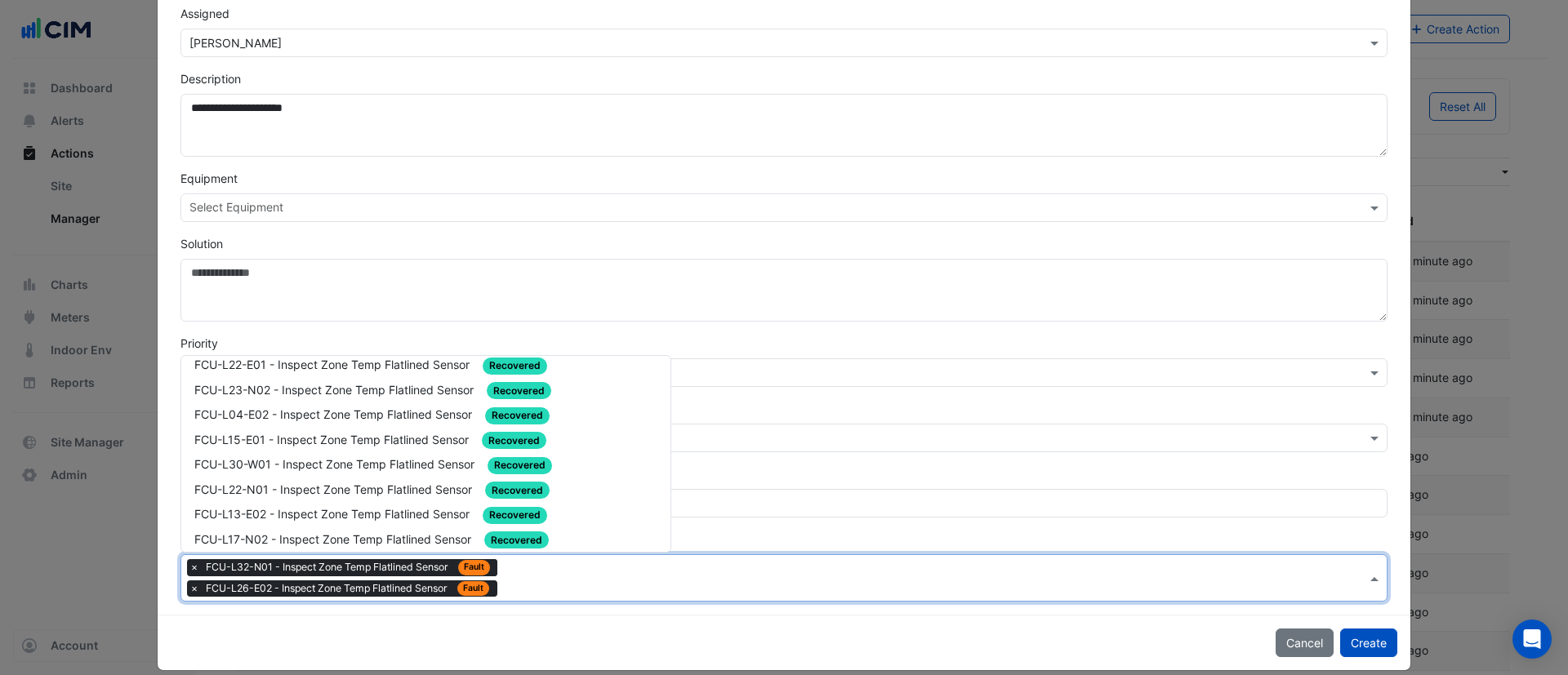
scroll to position [1347, 0]
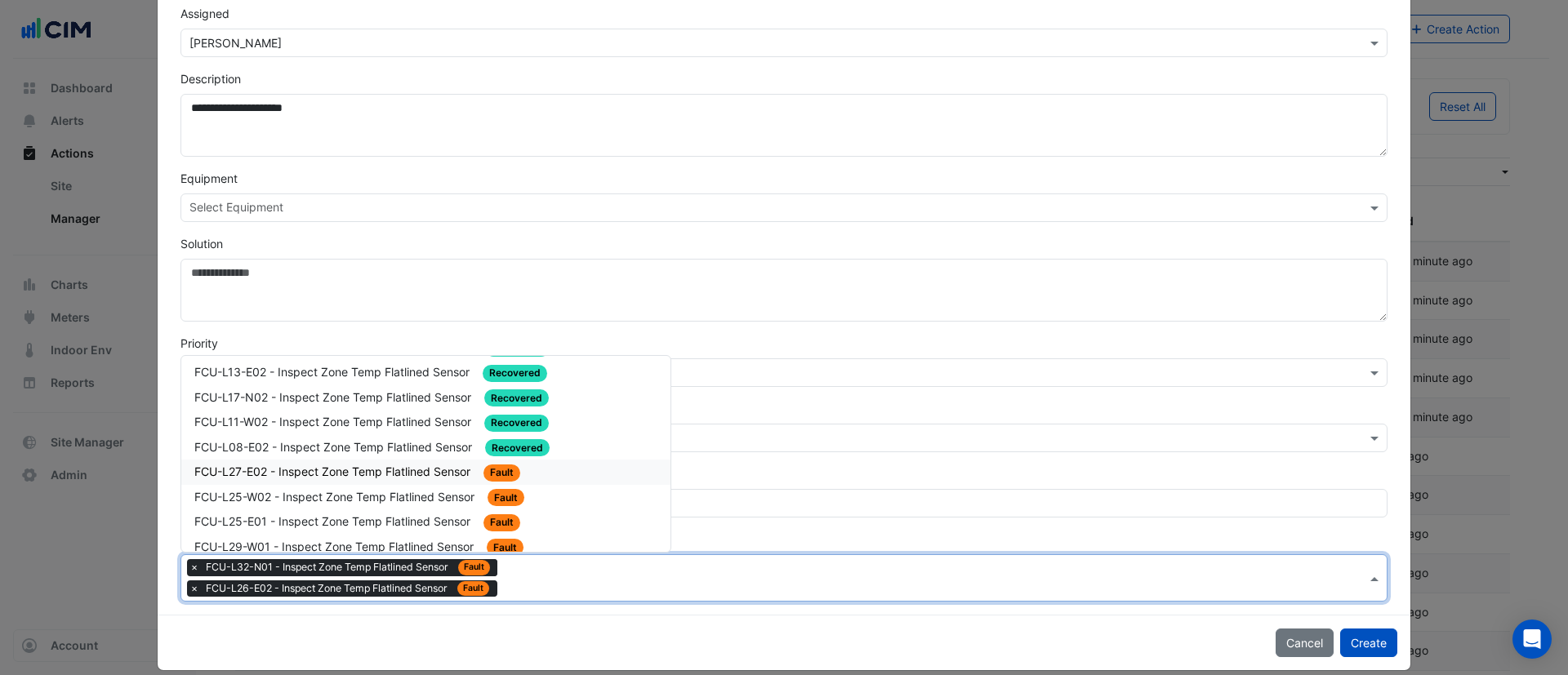
click at [447, 474] on span "FCU-L27-E02 - Inspect Zone Temp Flatlined Sensor" at bounding box center [334, 471] width 279 height 14
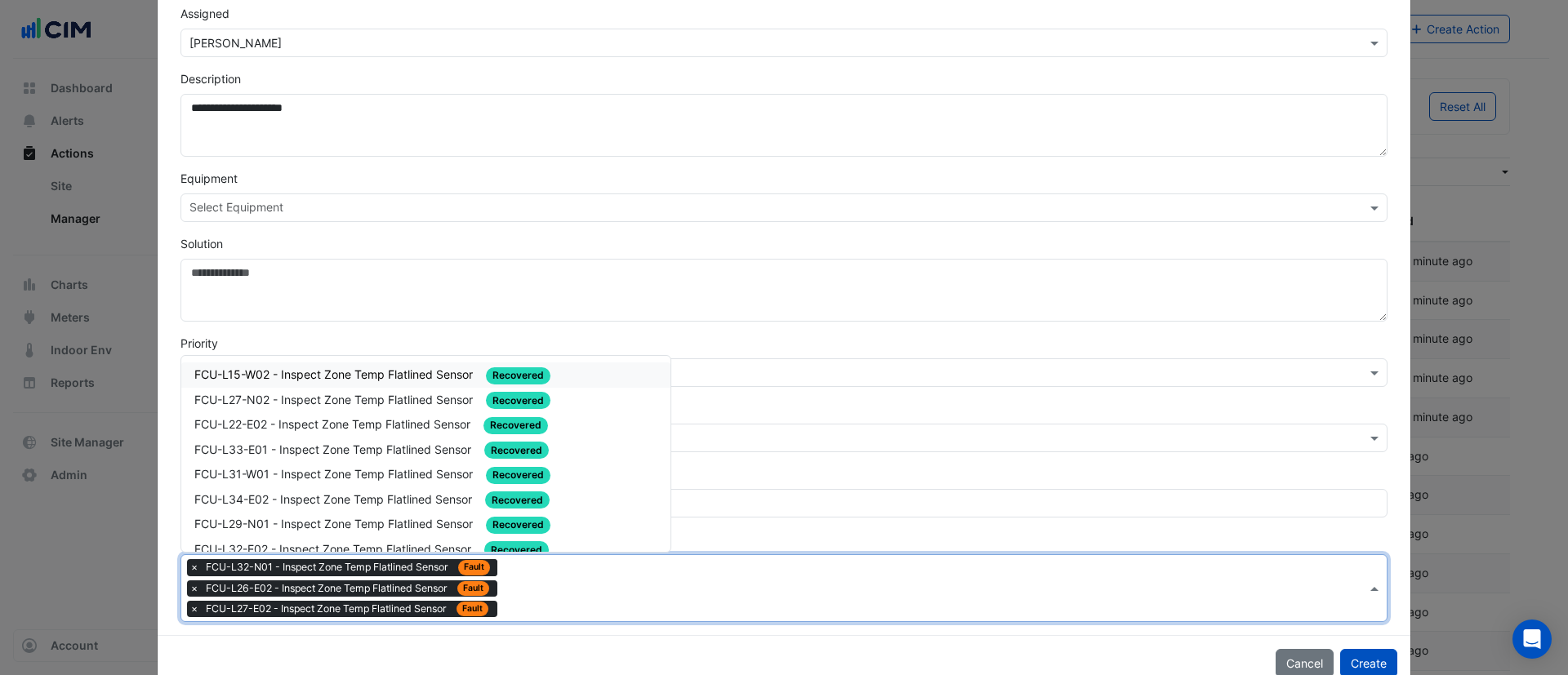
click at [508, 570] on div "Type to search tickets × FCU-L32-N01 - Inspect Zone Temp Flatlined Sensor Fault…" at bounding box center [774, 588] width 1185 height 66
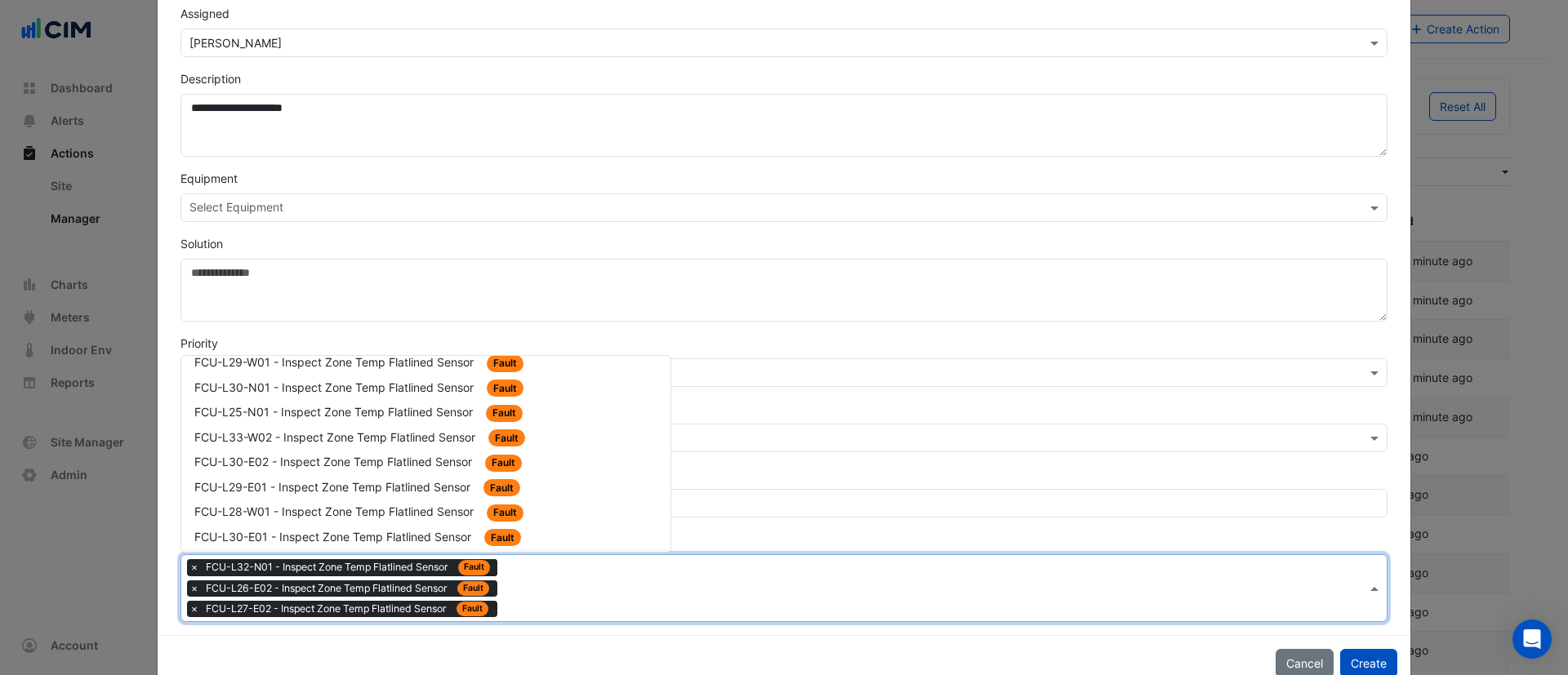
scroll to position [1470, 0]
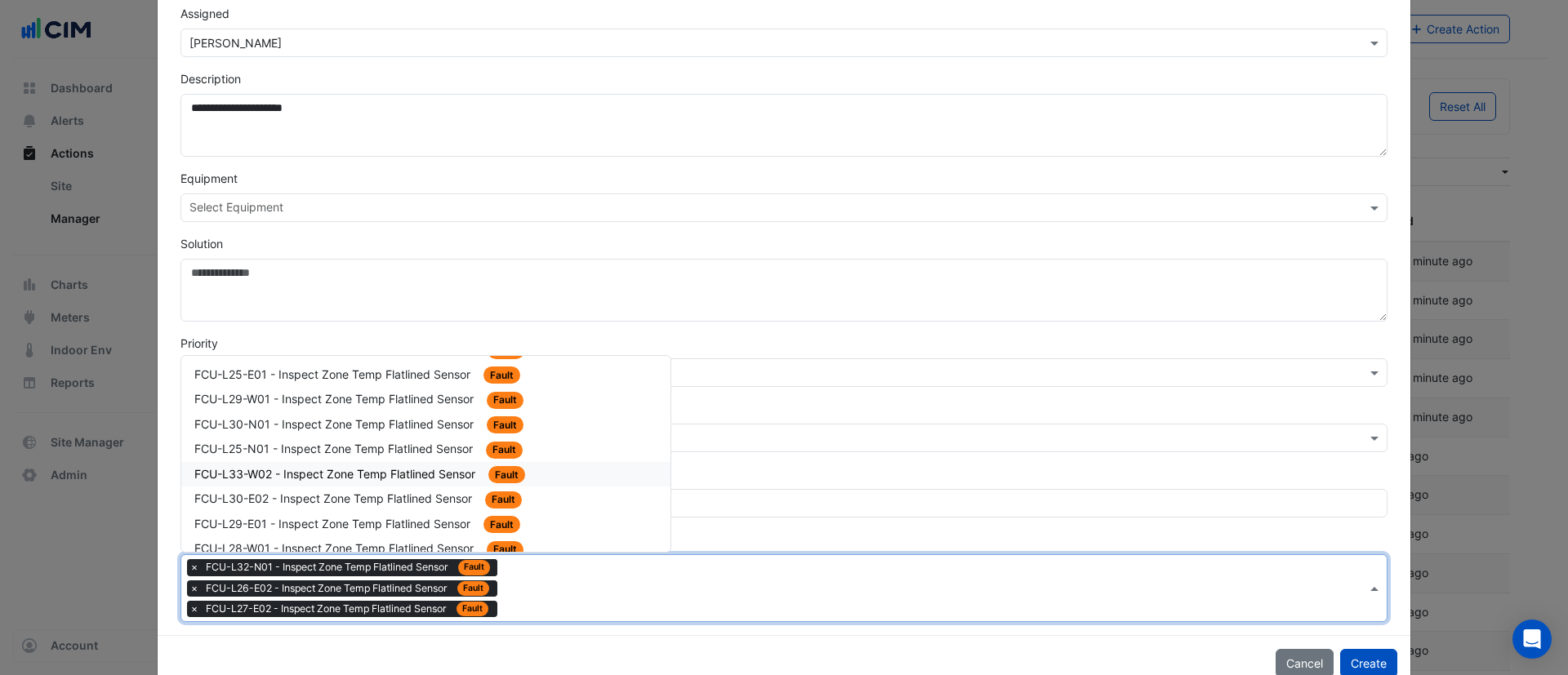
click at [429, 474] on span "FCU-L33-W02 - Inspect Zone Temp Flatlined Sensor" at bounding box center [337, 473] width 284 height 14
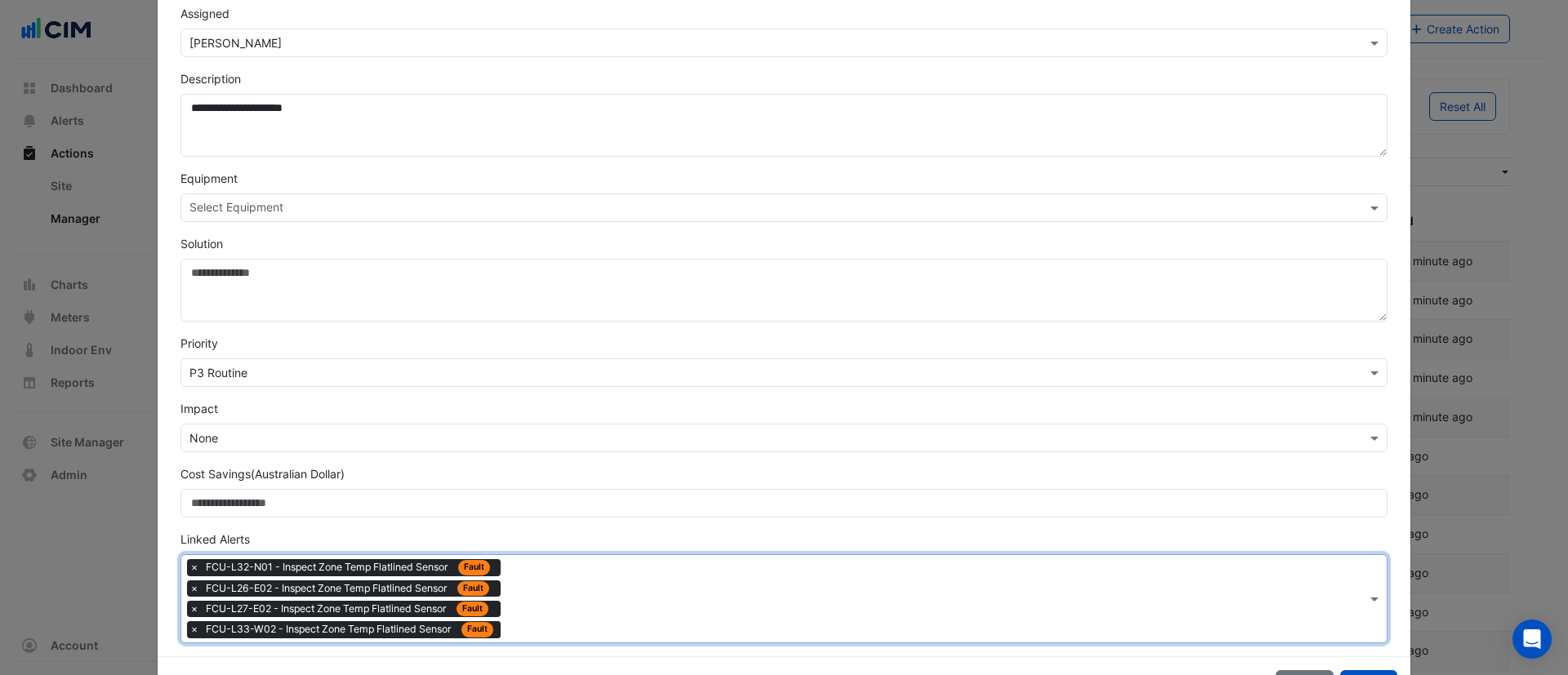
click at [530, 597] on input "text" at bounding box center [937, 600] width 860 height 17
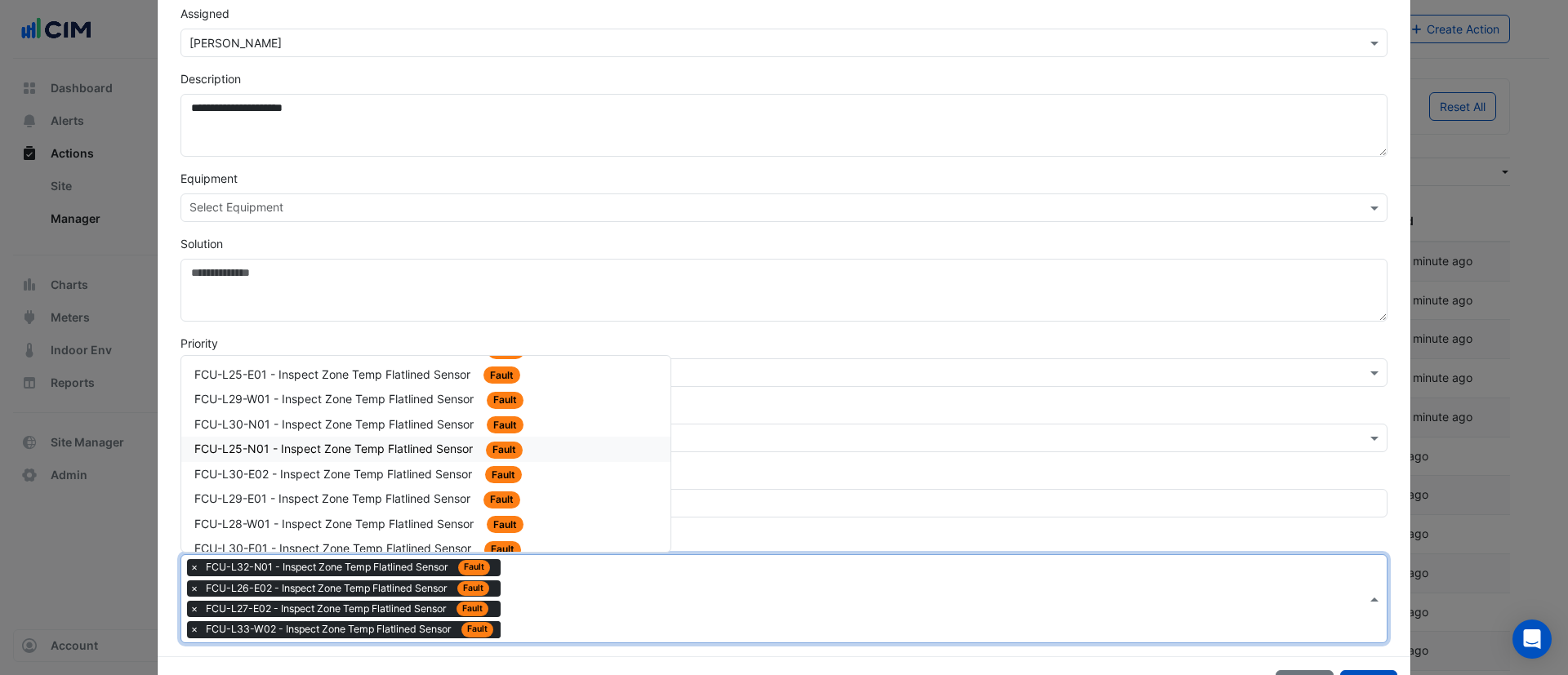
click at [430, 442] on span "FCU-L25-N01 - Inspect Zone Temp Flatlined Sensor" at bounding box center [335, 448] width 282 height 14
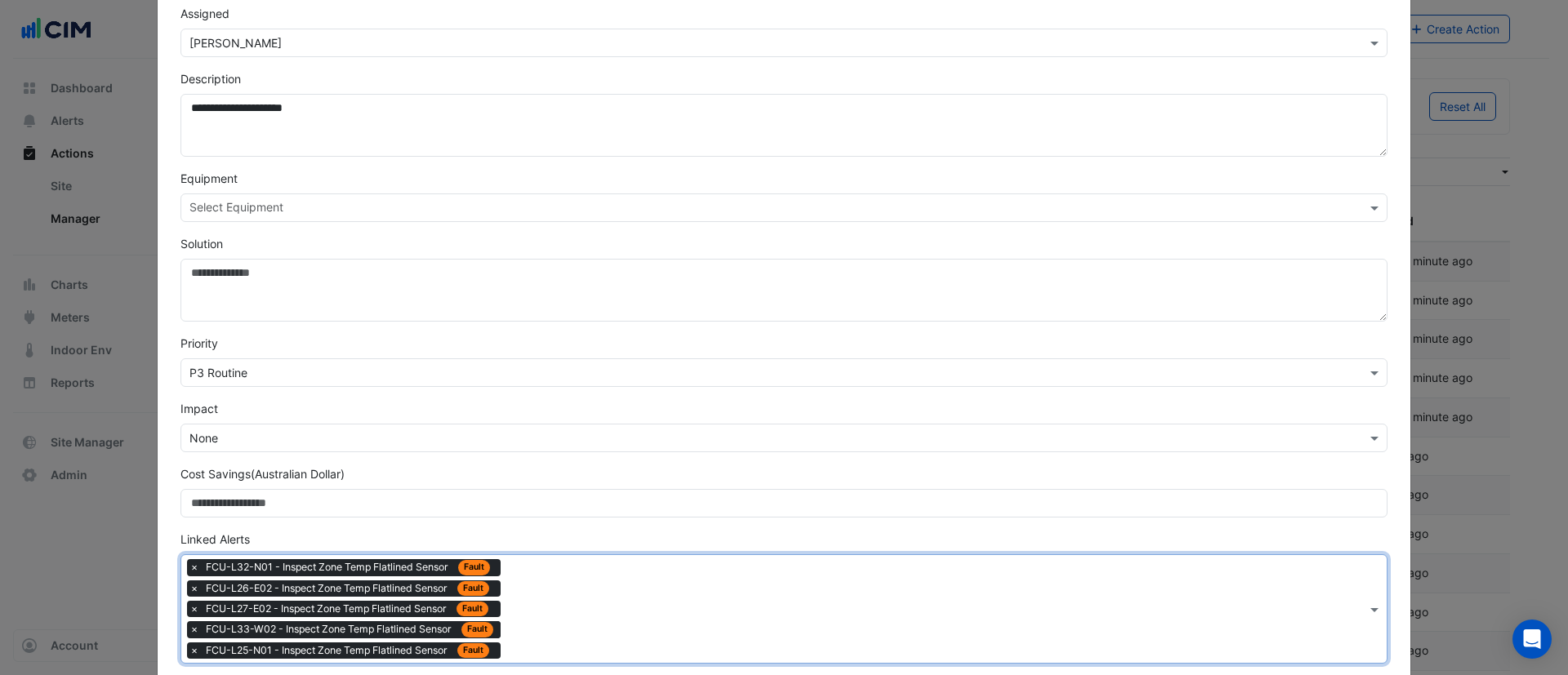
click at [528, 611] on input "text" at bounding box center [937, 611] width 860 height 17
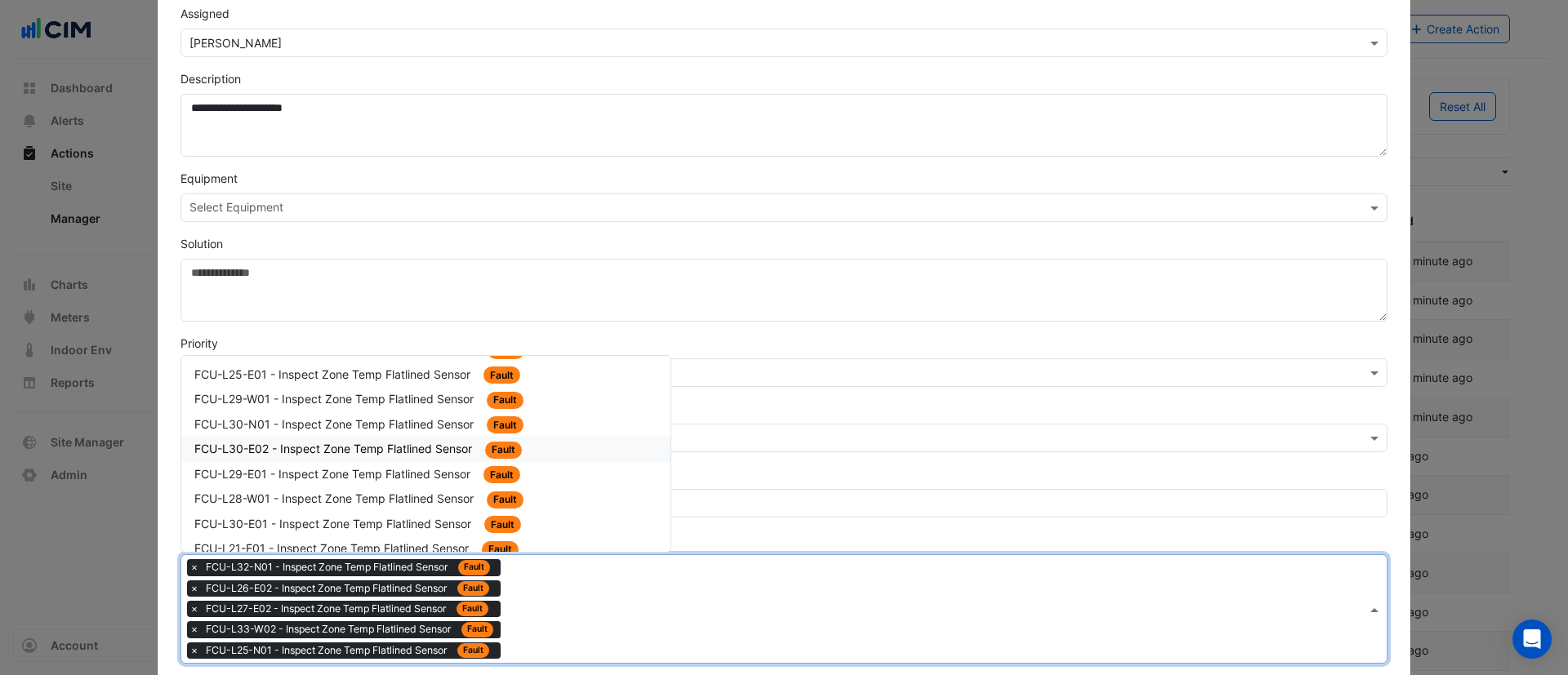
click at [432, 444] on span "FCU-L30-E02 - Inspect Zone Temp Flatlined Sensor" at bounding box center [335, 448] width 281 height 14
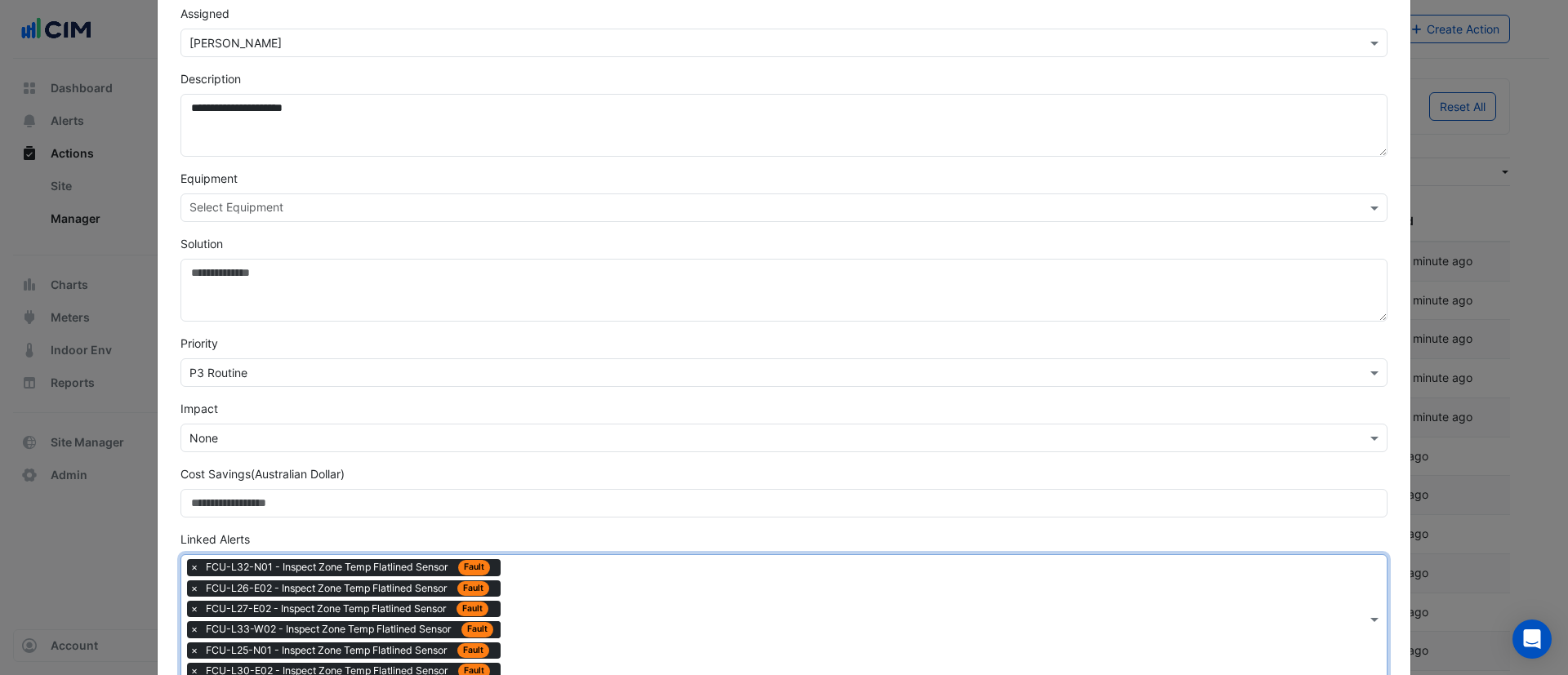
drag, startPoint x: 543, startPoint y: 610, endPoint x: 539, endPoint y: 602, distance: 8.9
click at [542, 610] on div "Type to search tickets × FCU-L32-N01 - Inspect Zone Temp Flatlined Sensor Fault…" at bounding box center [774, 619] width 1185 height 128
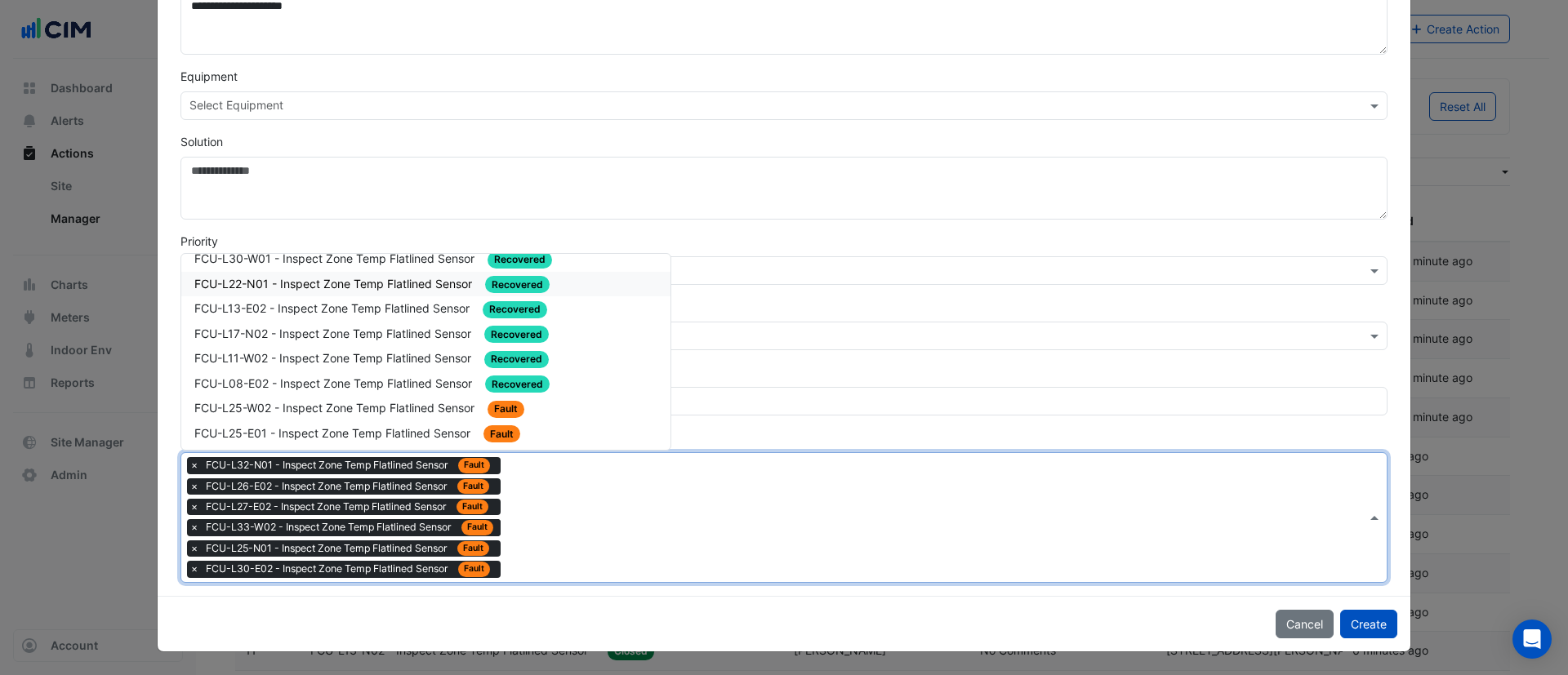
scroll to position [1592, 0]
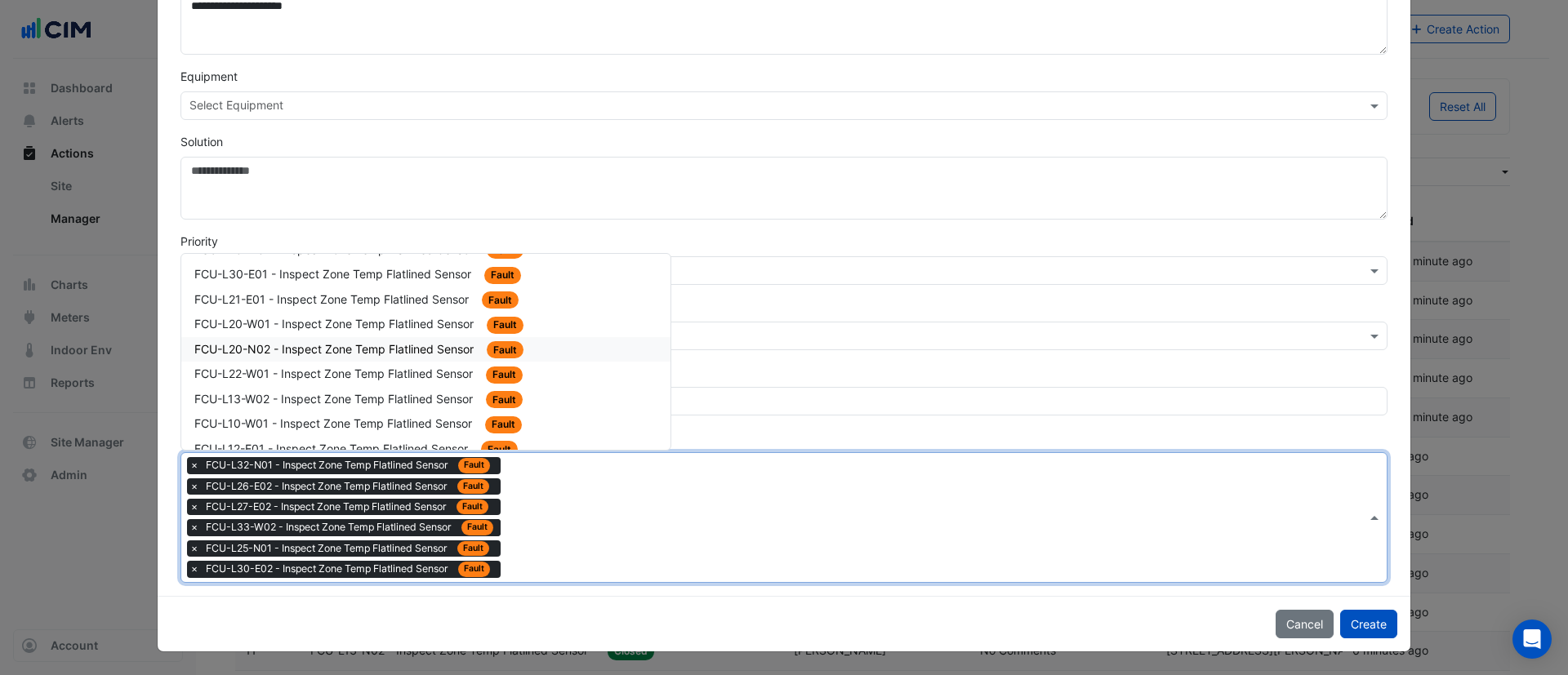
click at [443, 347] on span "FCU-L20-N02 - Inspect Zone Temp Flatlined Sensor" at bounding box center [336, 349] width 283 height 14
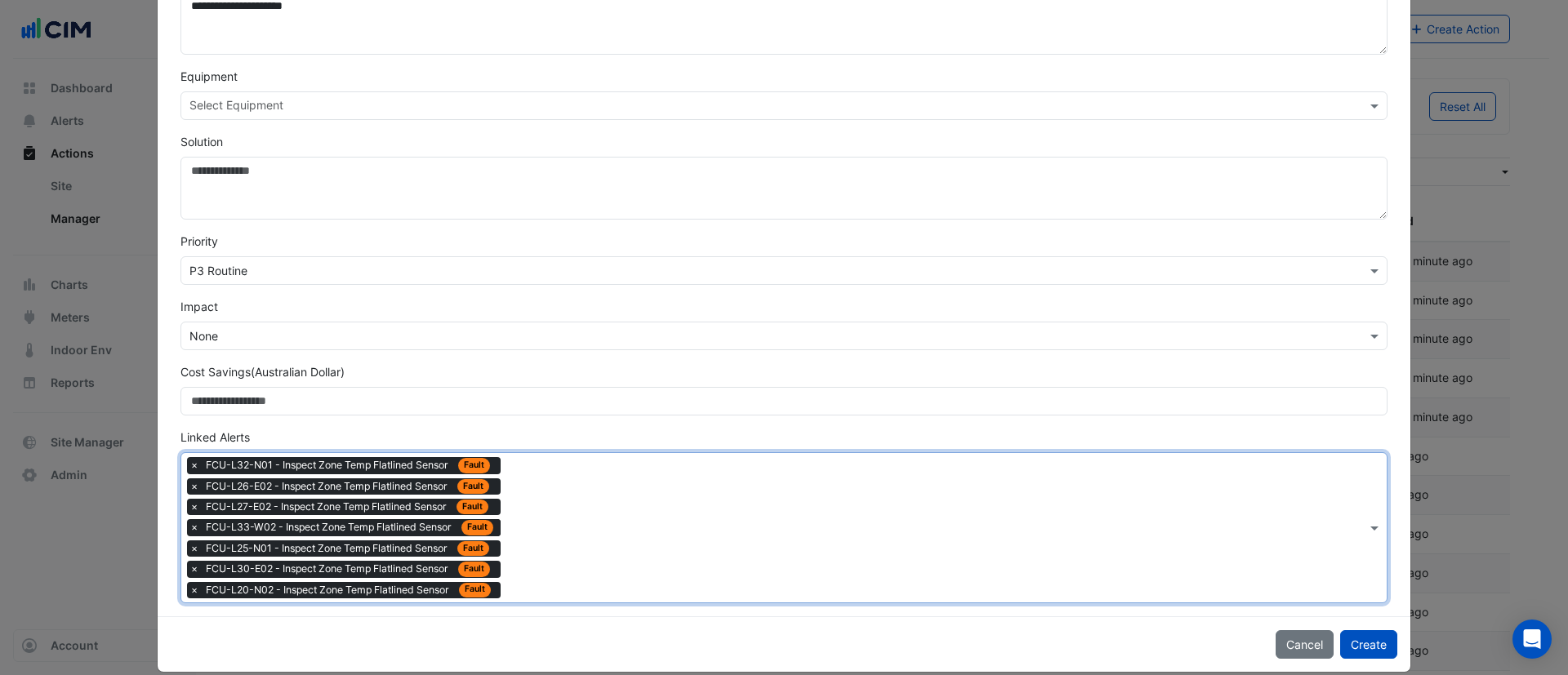
click at [537, 572] on div "Type to search tickets × FCU-L32-N01 - Inspect Zone Temp Flatlined Sensor Fault…" at bounding box center [774, 527] width 1185 height 149
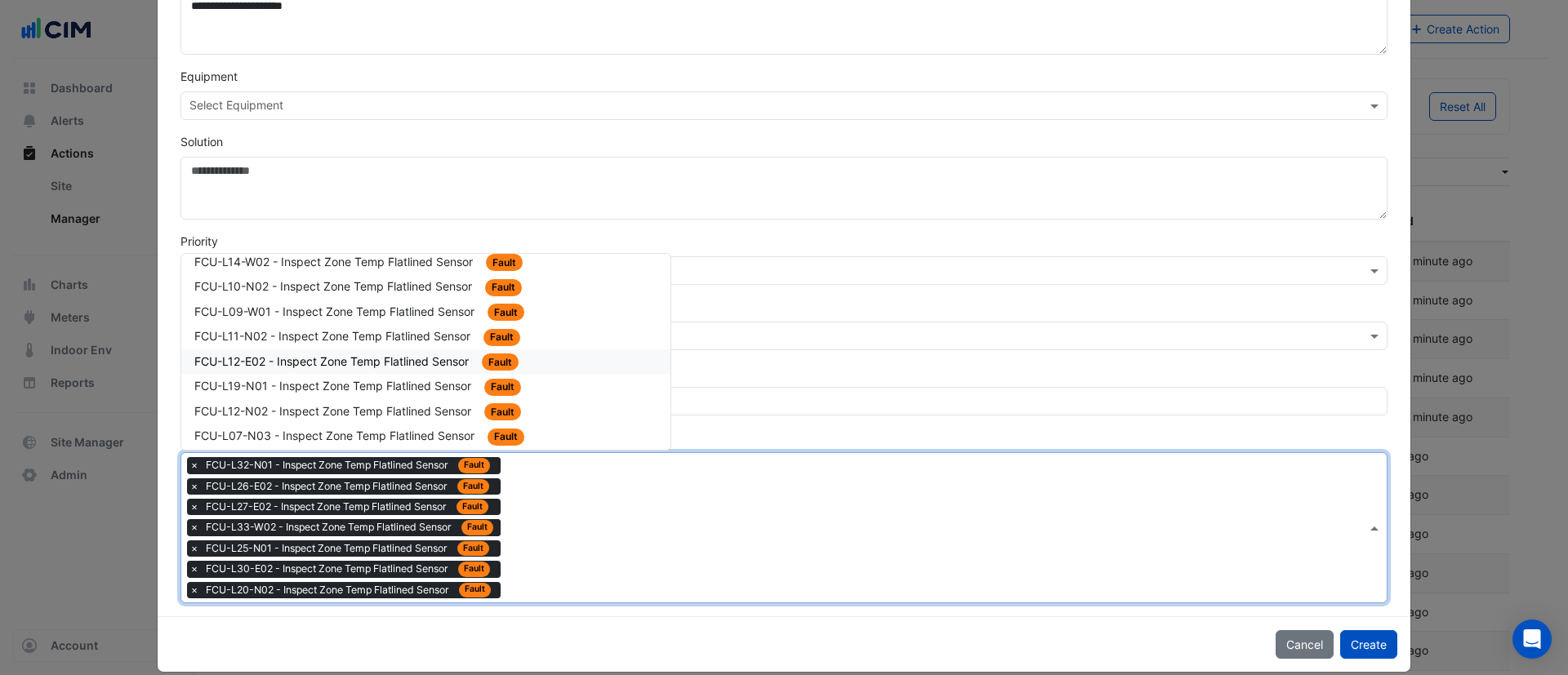
scroll to position [2082, 0]
click at [450, 346] on div "FCU-L12-N03 - Inspect Zone Temp Flatlined Sensor Fault" at bounding box center [426, 359] width 489 height 26
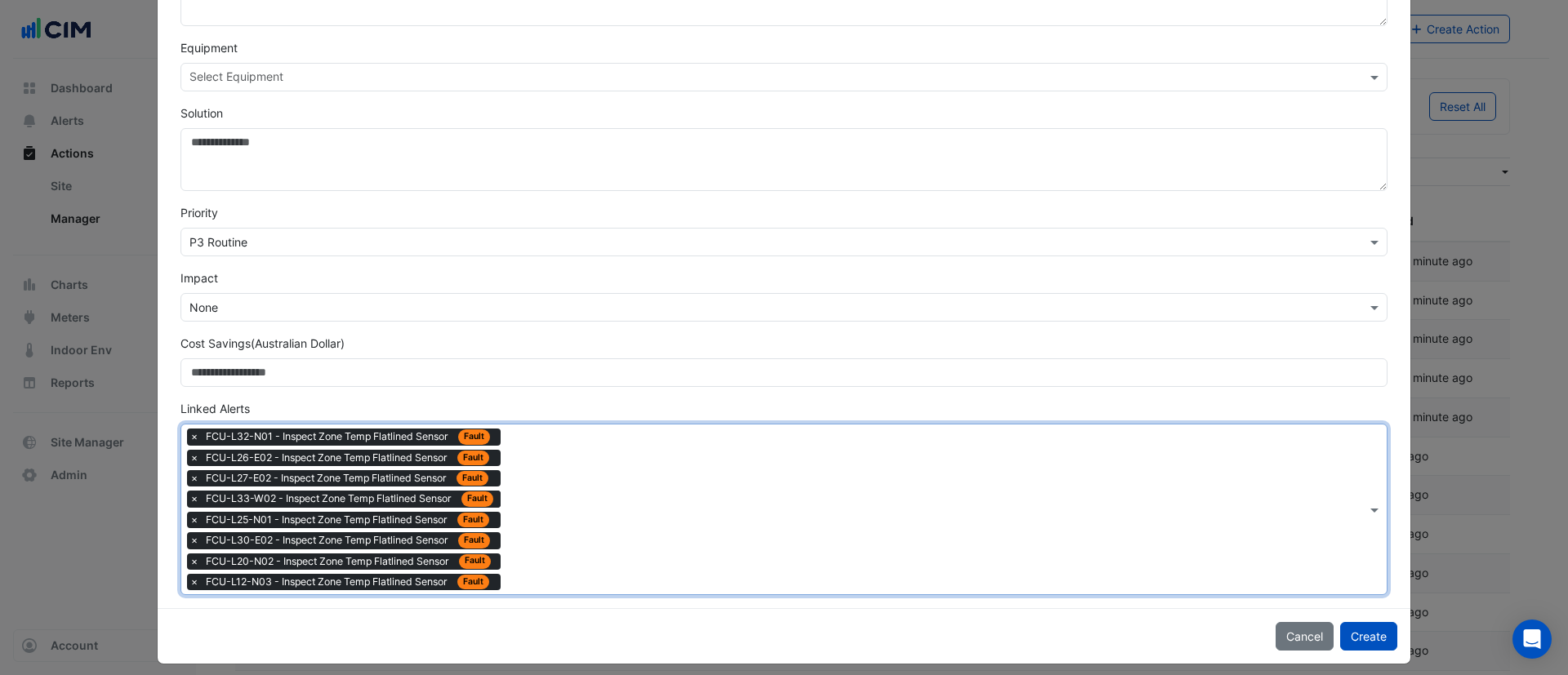
scroll to position [419, 0]
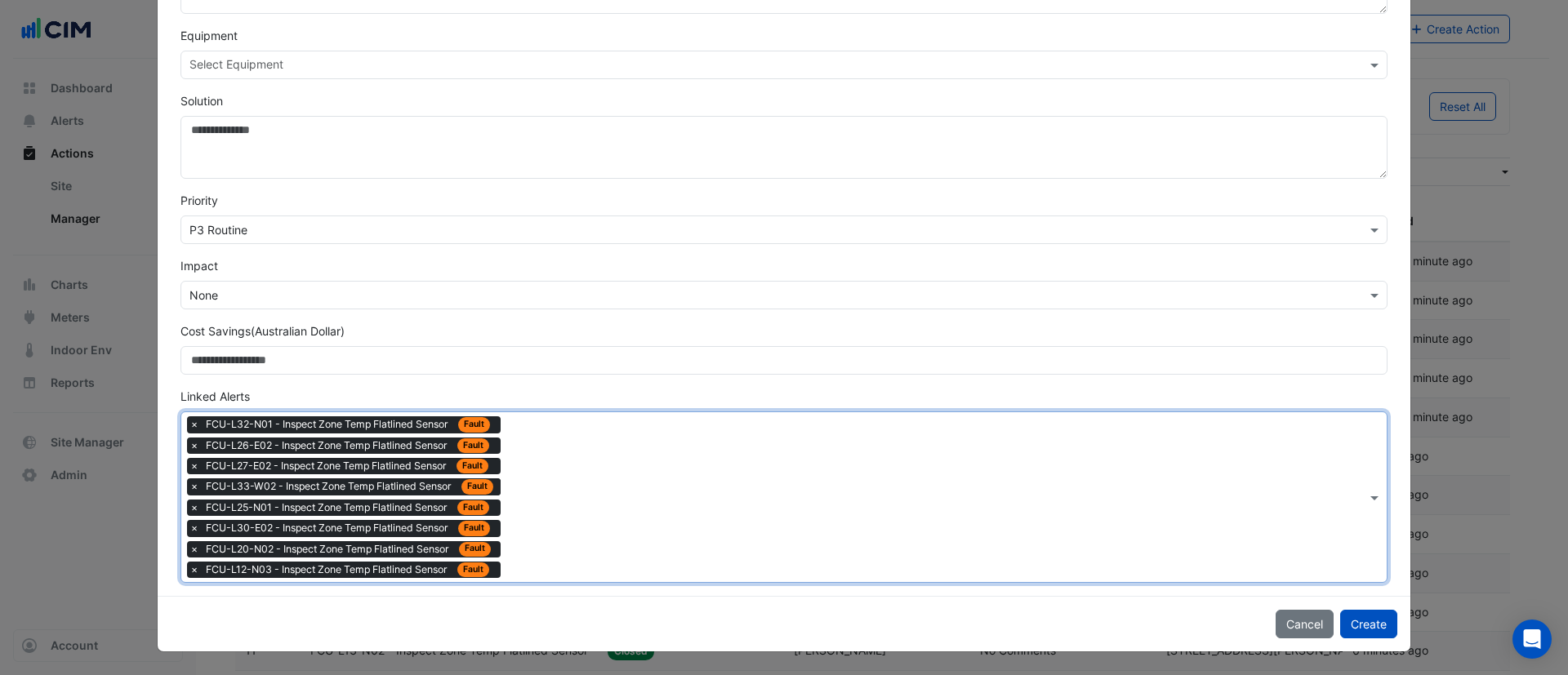
click at [535, 462] on div "Type to search tickets × FCU-L32-N01 - Inspect Zone Temp Flatlined Sensor Fault…" at bounding box center [774, 497] width 1185 height 170
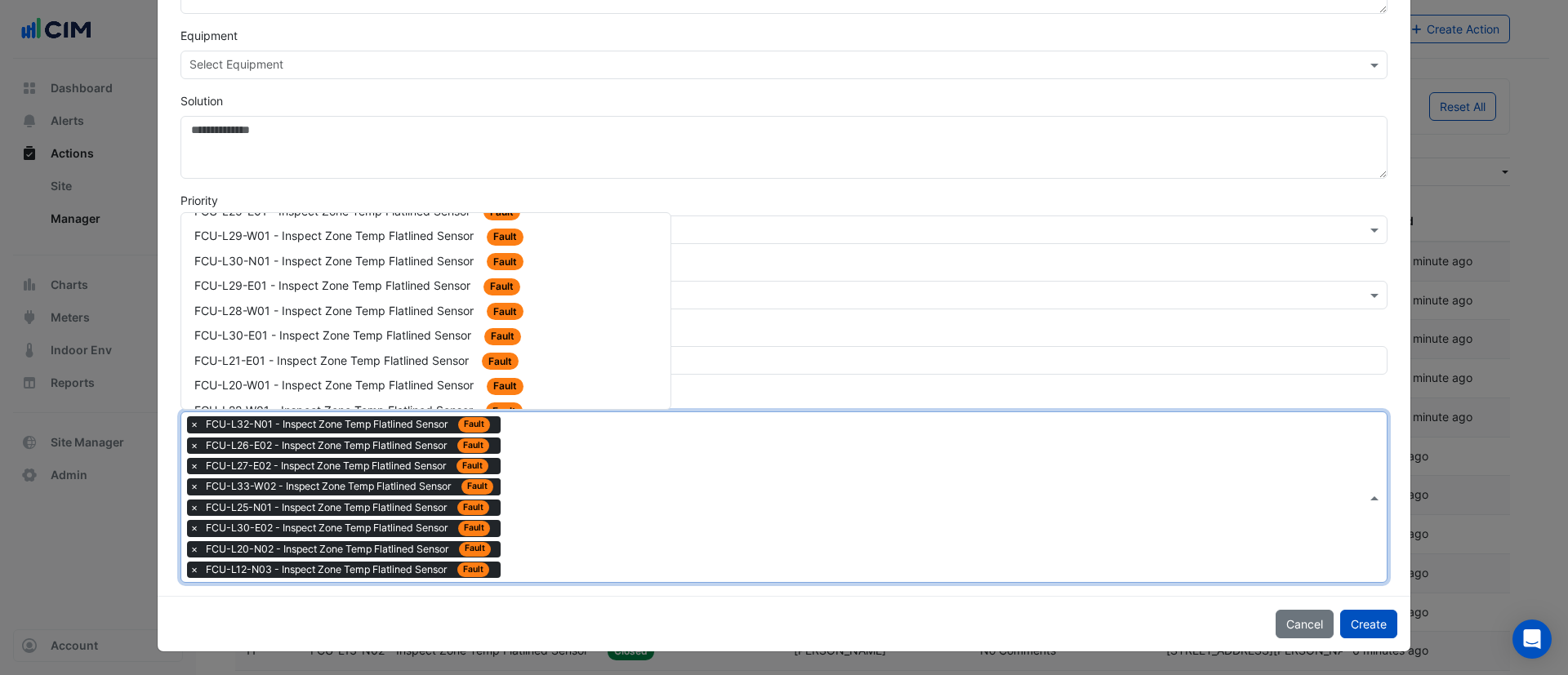
scroll to position [1592, 0]
click at [430, 312] on span "FCU-L22-W01 - Inspect Zone Temp Flatlined Sensor" at bounding box center [335, 308] width 282 height 14
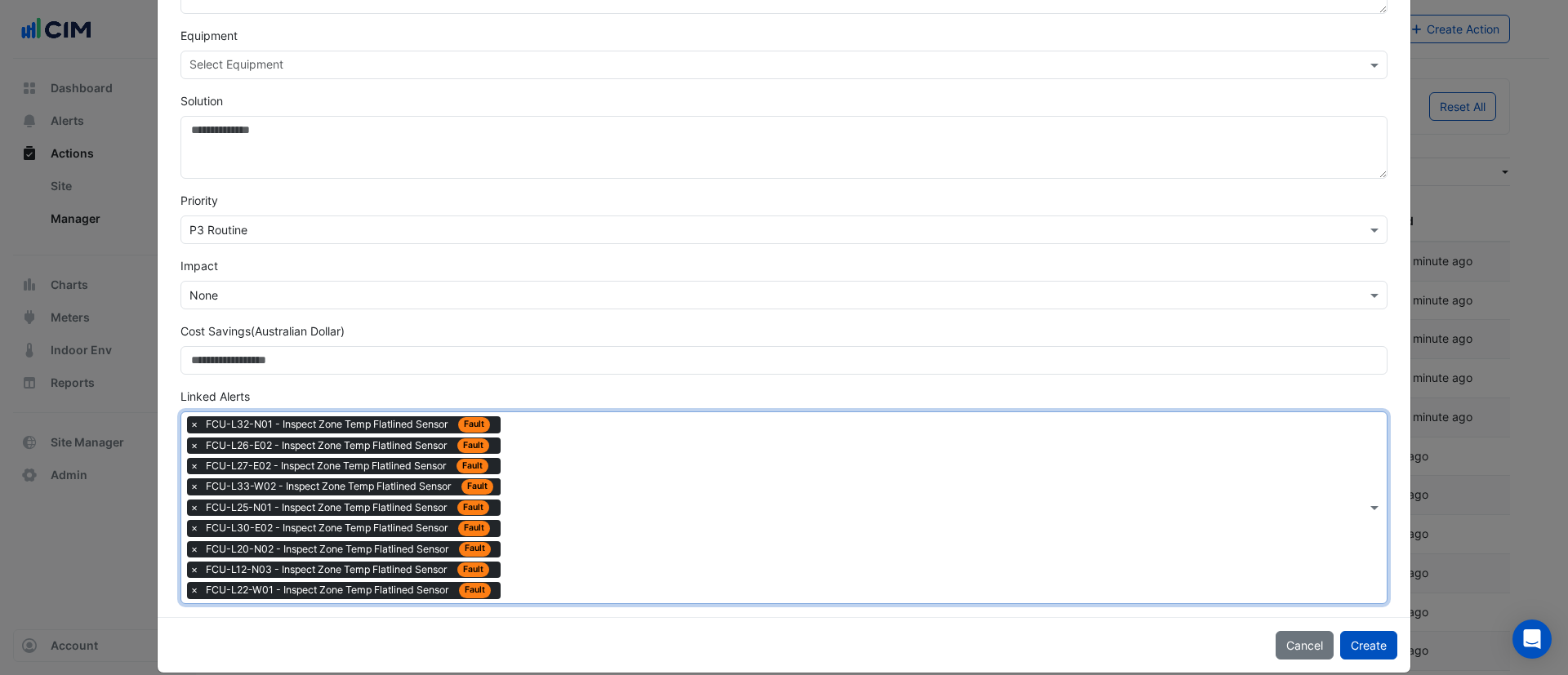
click at [537, 517] on div at bounding box center [935, 509] width 862 height 21
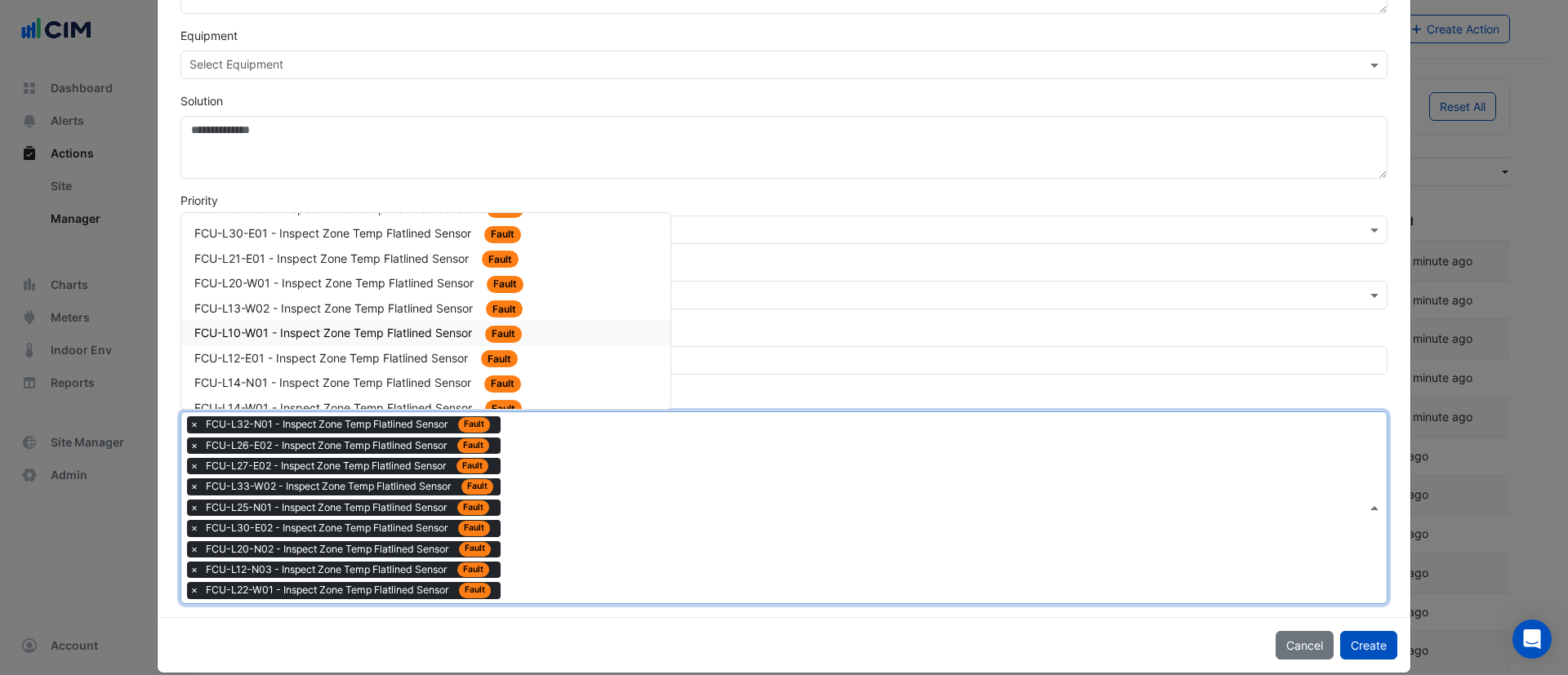
click at [428, 332] on span "FCU-L10-W01 - Inspect Zone Temp Flatlined Sensor" at bounding box center [335, 332] width 281 height 14
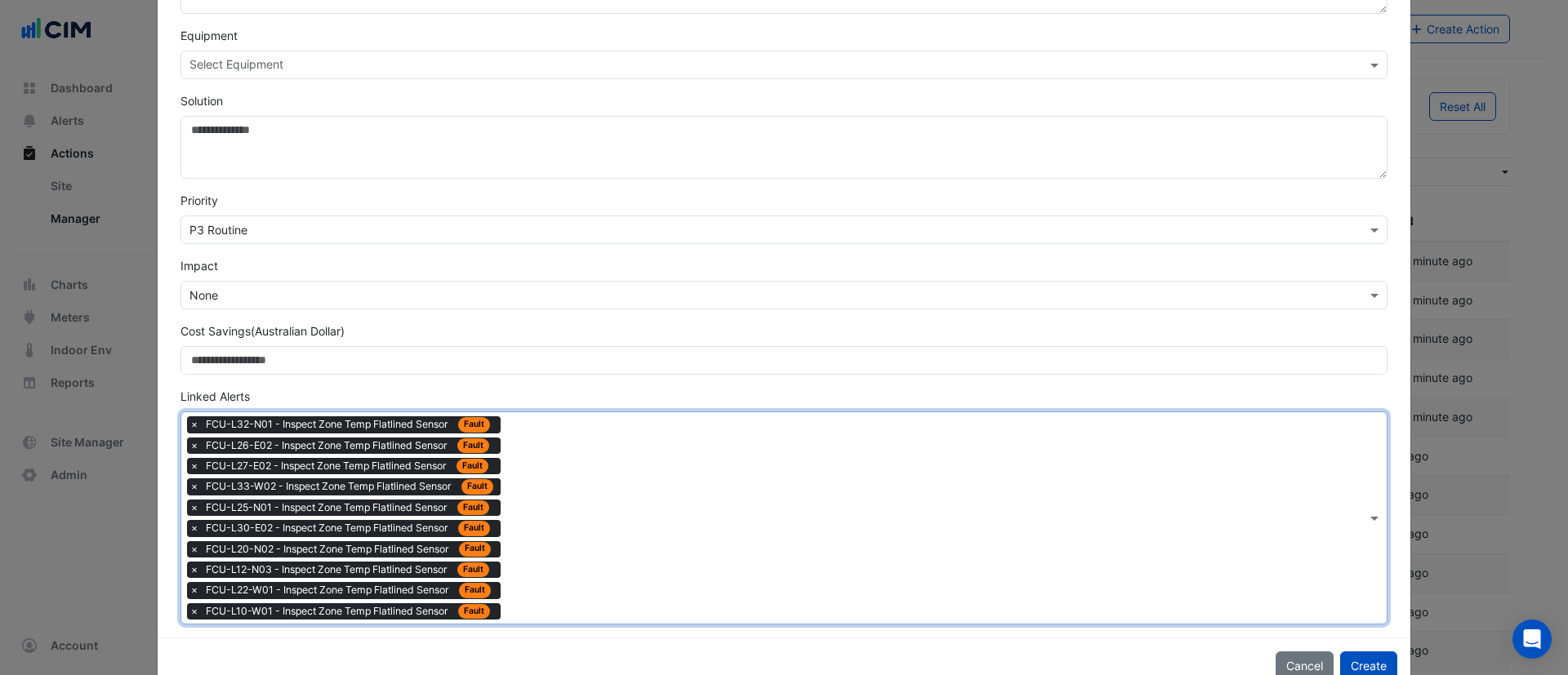
click at [567, 508] on div "Type to search tickets × FCU-L32-N01 - Inspect Zone Temp Flatlined Sensor Fault…" at bounding box center [774, 518] width 1185 height 212
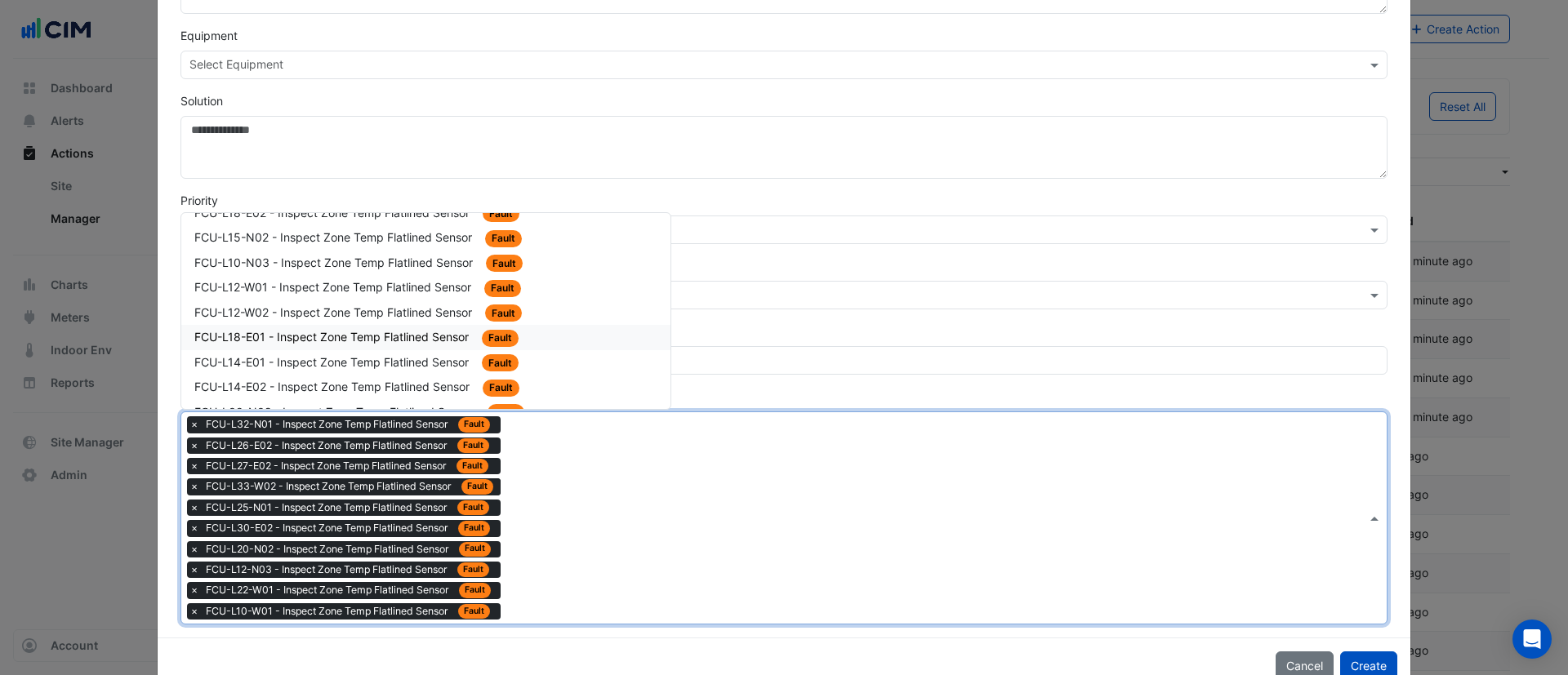
scroll to position [2327, 0]
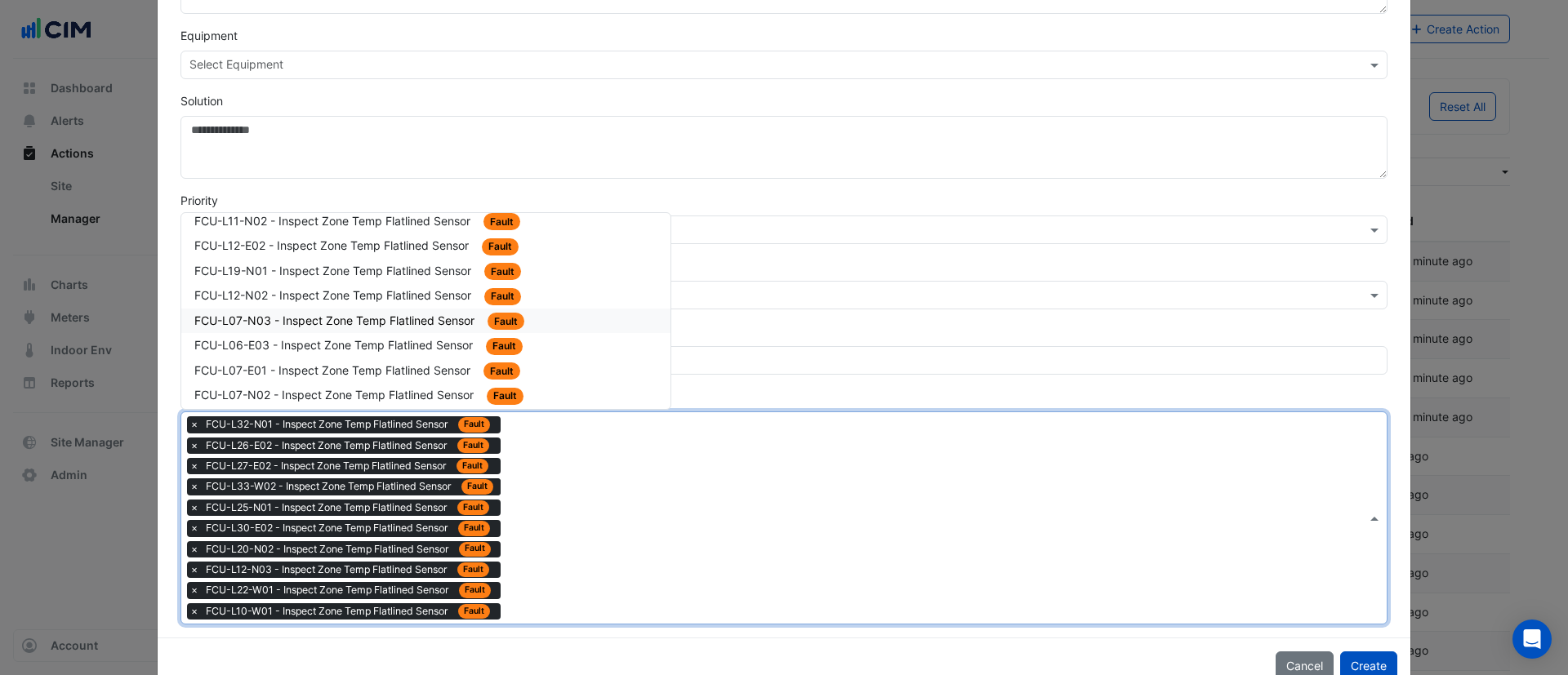
click at [443, 321] on span "FCU-L07-N03 - Inspect Zone Temp Flatlined Sensor" at bounding box center [336, 320] width 284 height 14
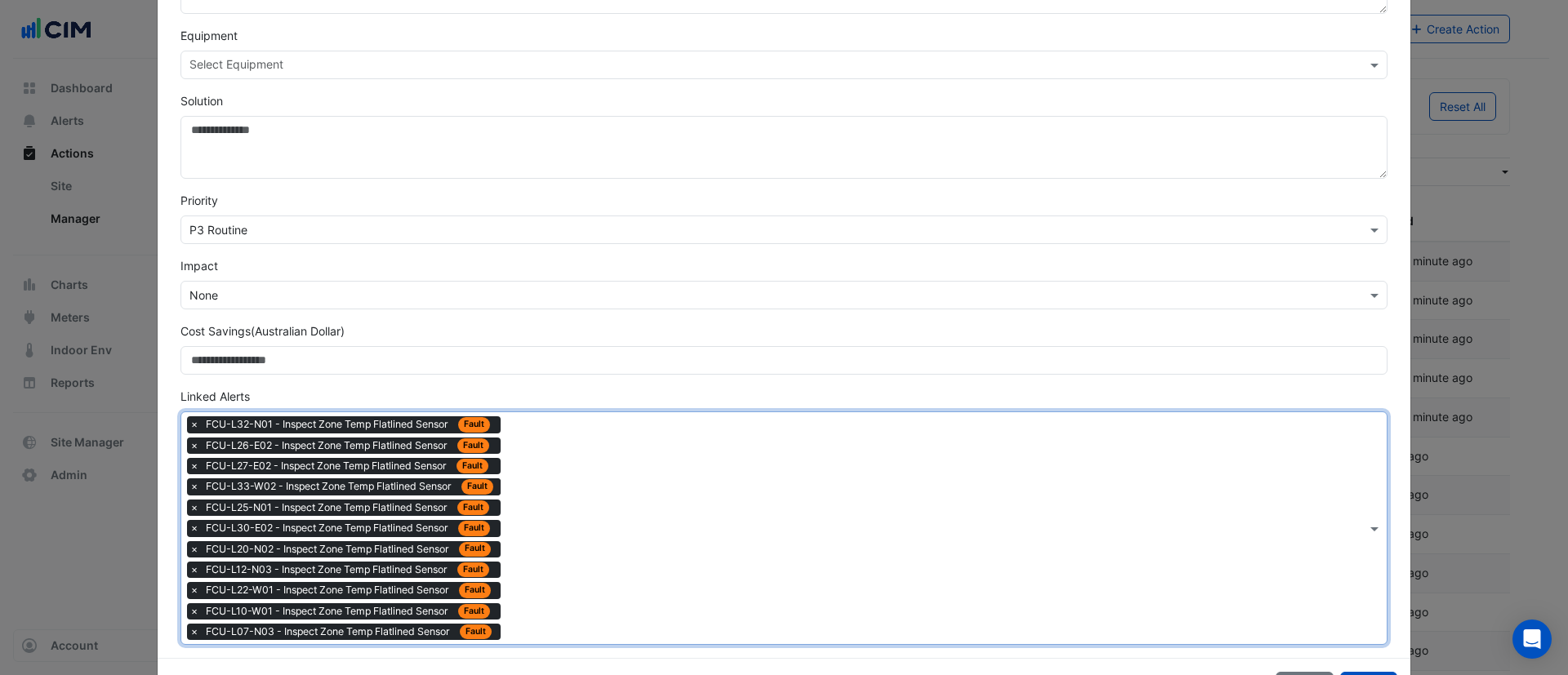
click at [551, 556] on div "Type to search tickets × FCU-L32-N01 - Inspect Zone Temp Flatlined Sensor Fault…" at bounding box center [774, 528] width 1185 height 232
click at [548, 545] on div "Type to search tickets × FCU-L32-N01 - Inspect Zone Temp Flatlined Sensor Fault…" at bounding box center [774, 528] width 1185 height 232
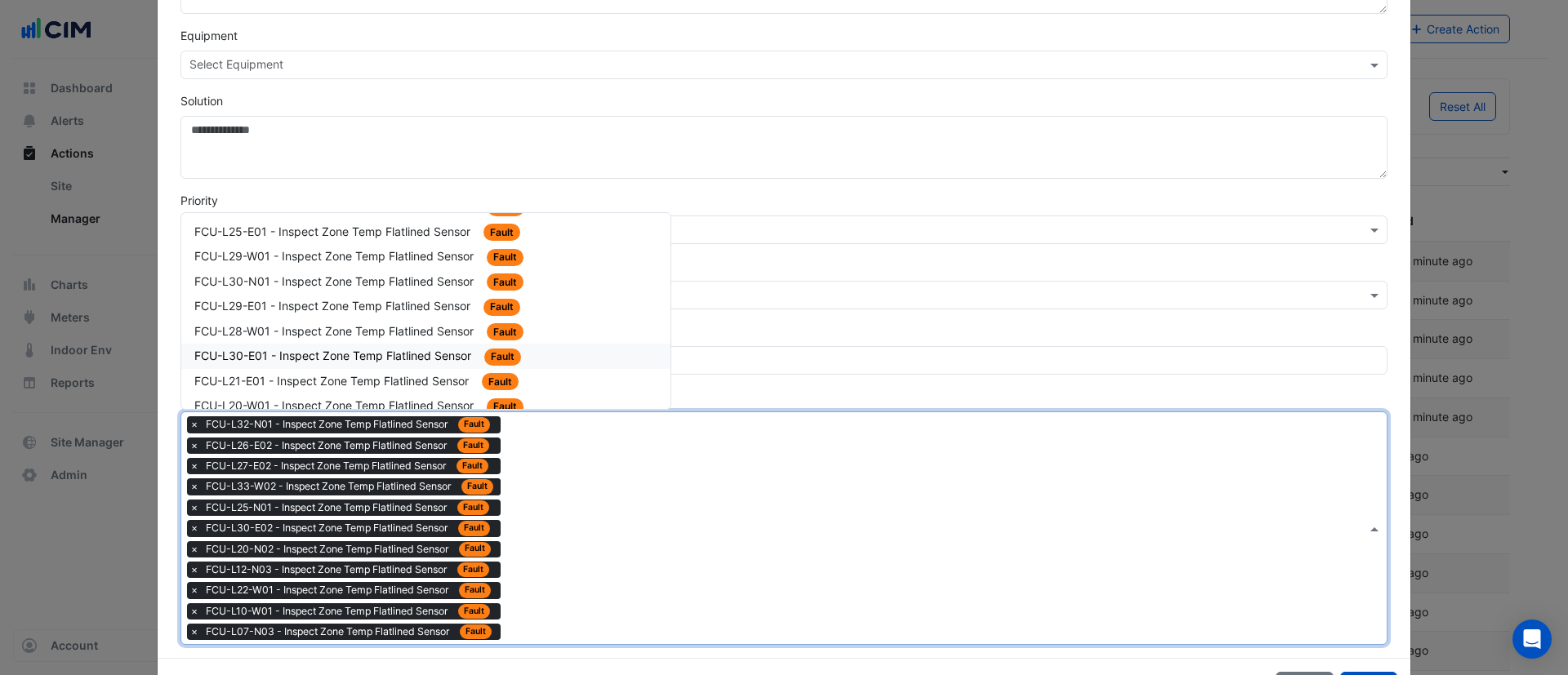
scroll to position [2205, 0]
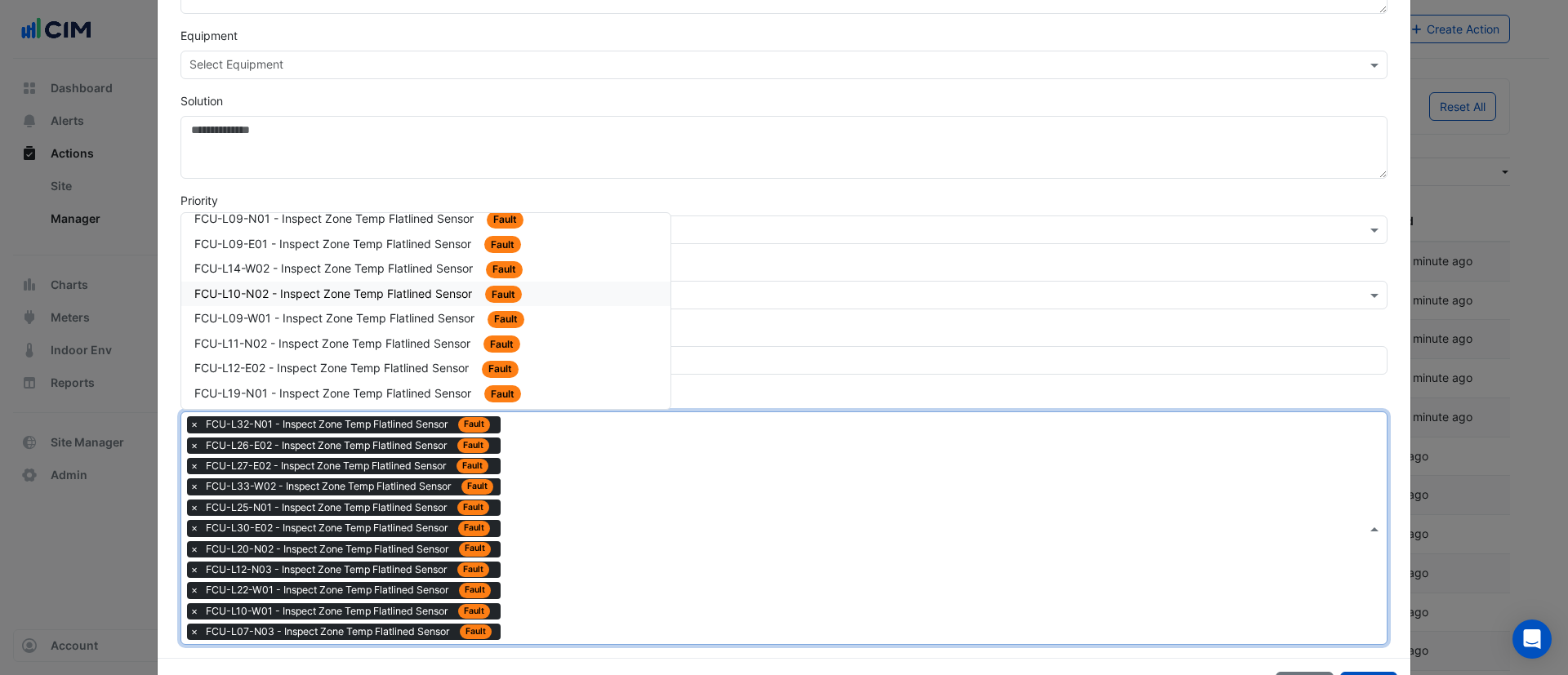
click at [421, 287] on span "FCU-L10-N02 - Inspect Zone Temp Flatlined Sensor" at bounding box center [335, 293] width 281 height 14
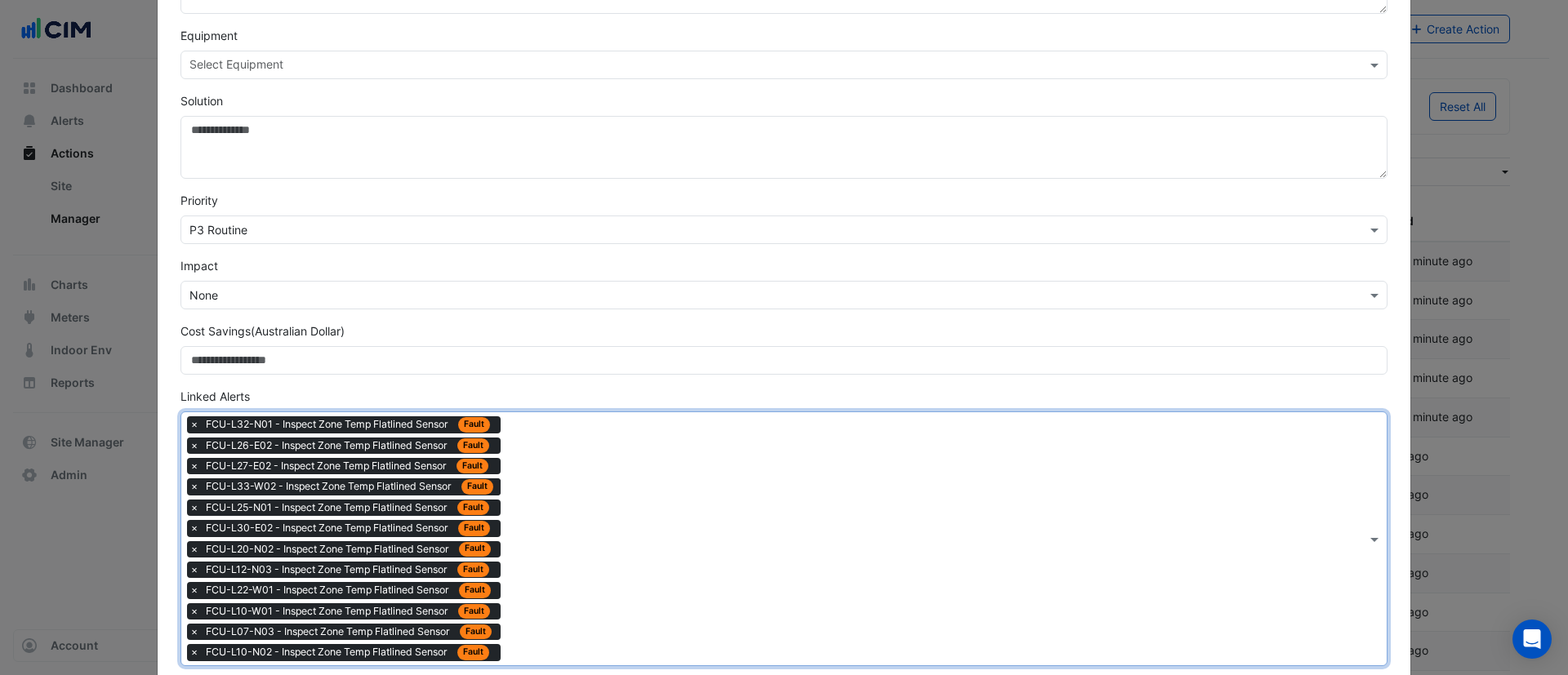
drag, startPoint x: 520, startPoint y: 536, endPoint x: 508, endPoint y: 524, distance: 17.0
click at [513, 530] on div "Type to search tickets × FCU-L32-N01 - Inspect Zone Temp Flatlined Sensor Fault…" at bounding box center [774, 539] width 1185 height 253
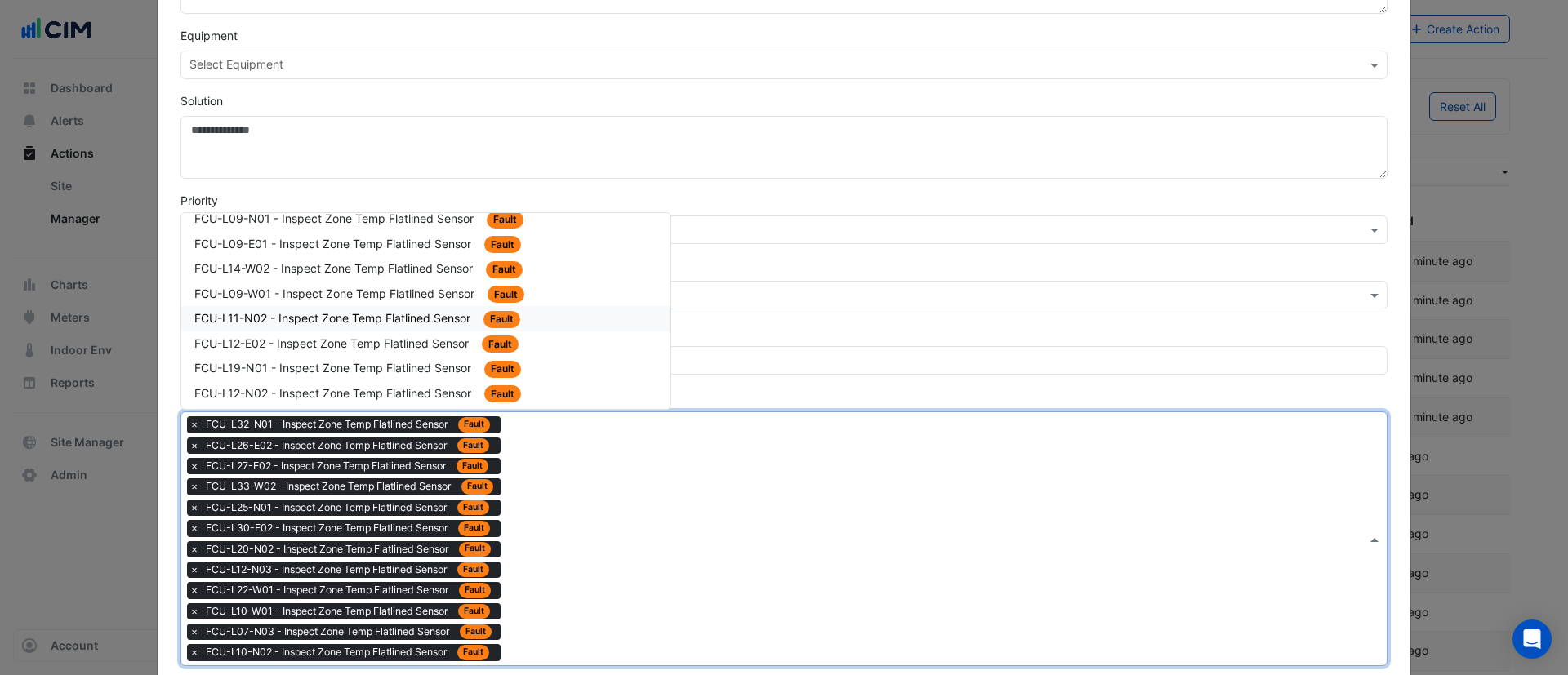
click at [387, 314] on span "FCU-L11-N02 - Inspect Zone Temp Flatlined Sensor" at bounding box center [334, 317] width 279 height 14
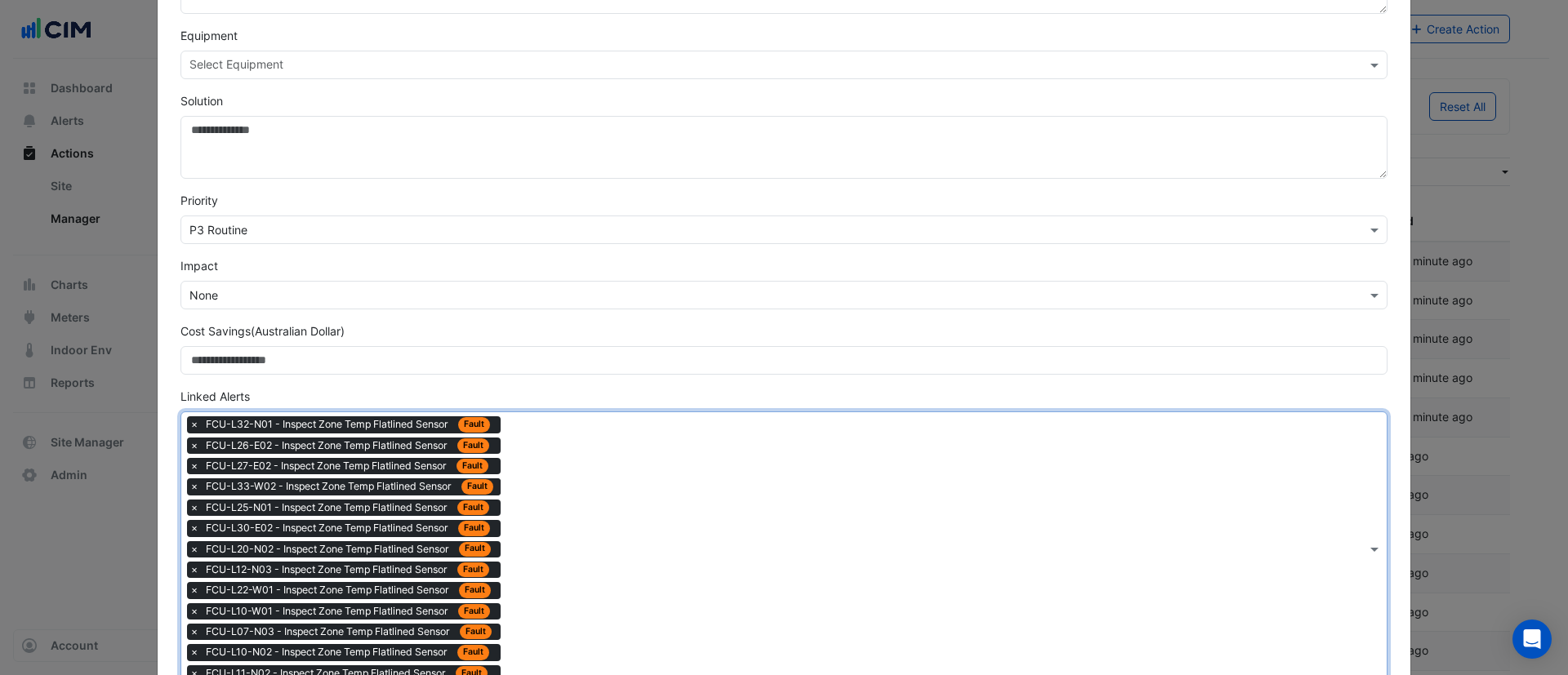
click at [527, 477] on div "Type to search tickets × FCU-L32-N01 - Inspect Zone Temp Flatlined Sensor Fault…" at bounding box center [774, 549] width 1185 height 273
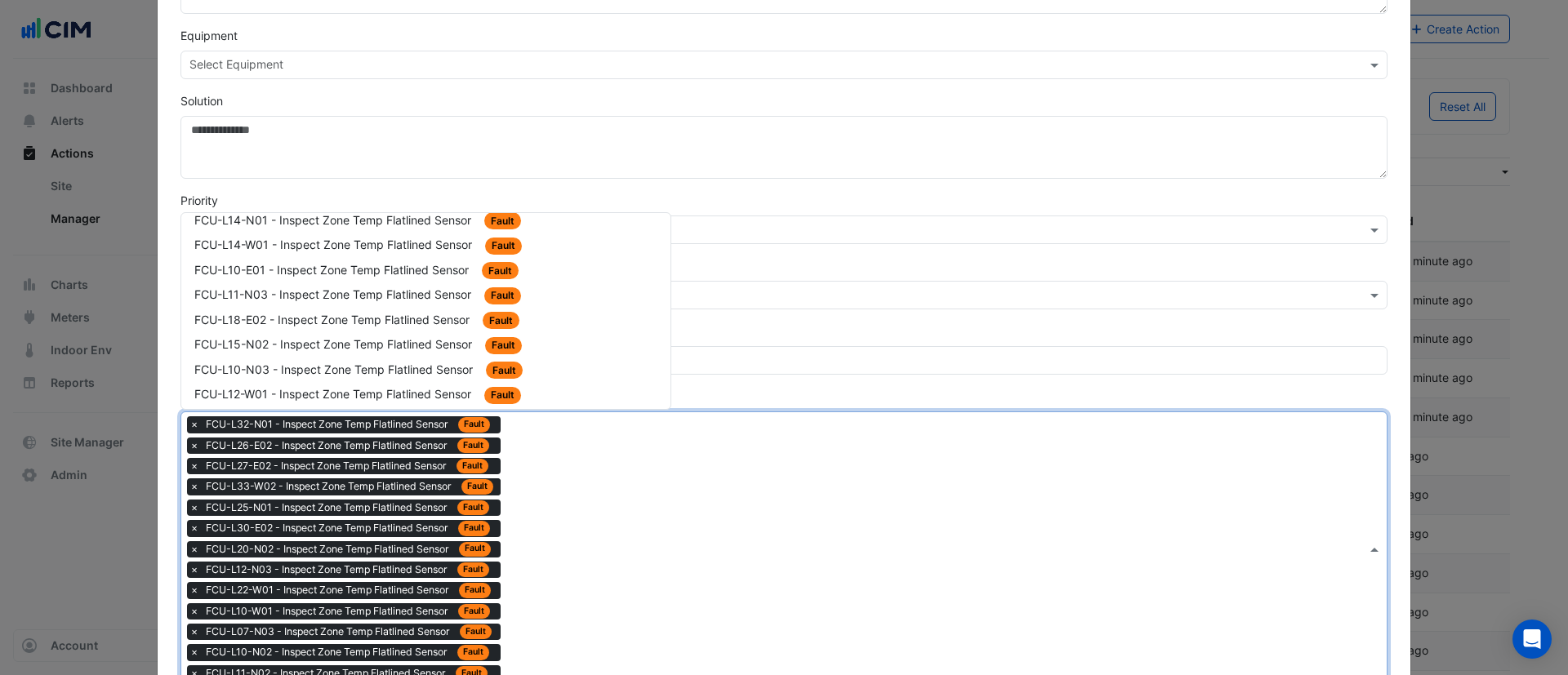
scroll to position [1837, 0]
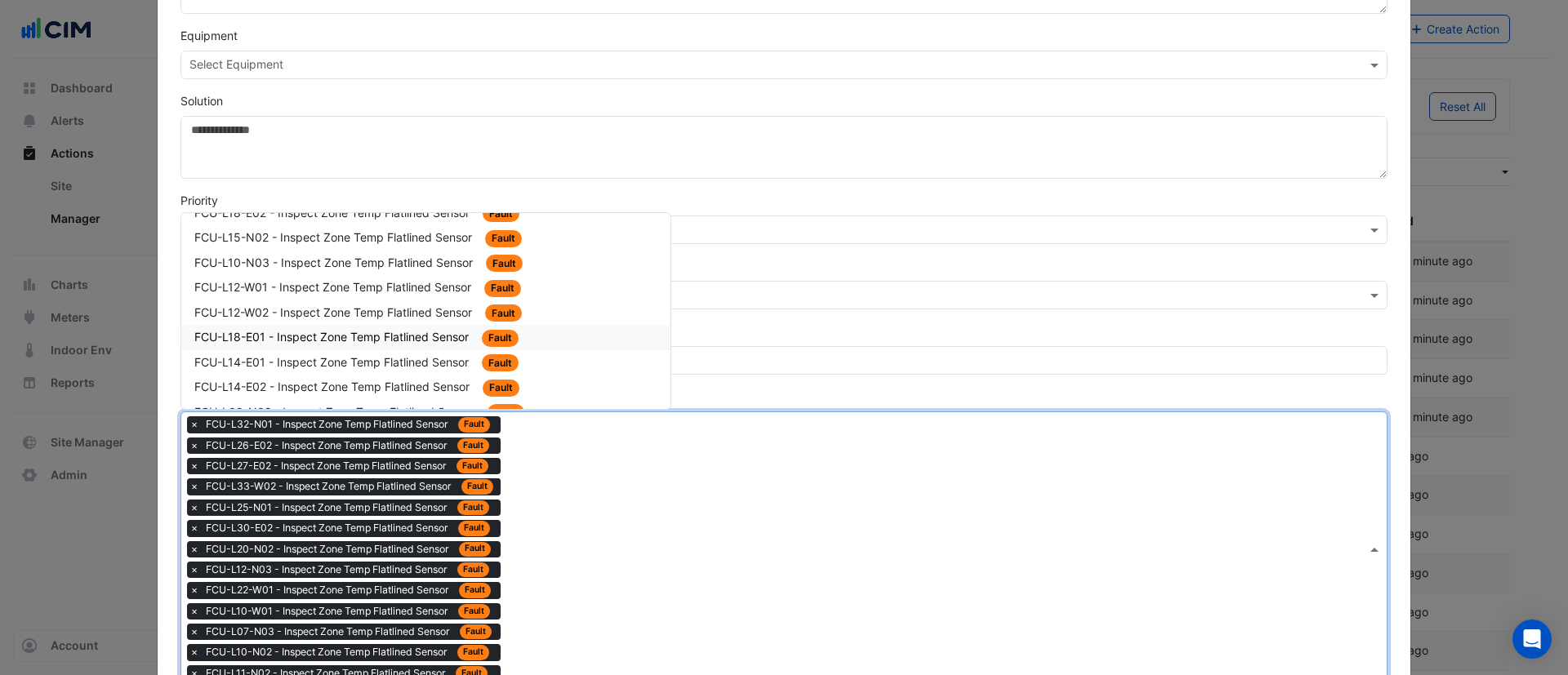
click at [382, 334] on span "FCU-L18-E01 - Inspect Zone Temp Flatlined Sensor" at bounding box center [333, 337] width 278 height 14
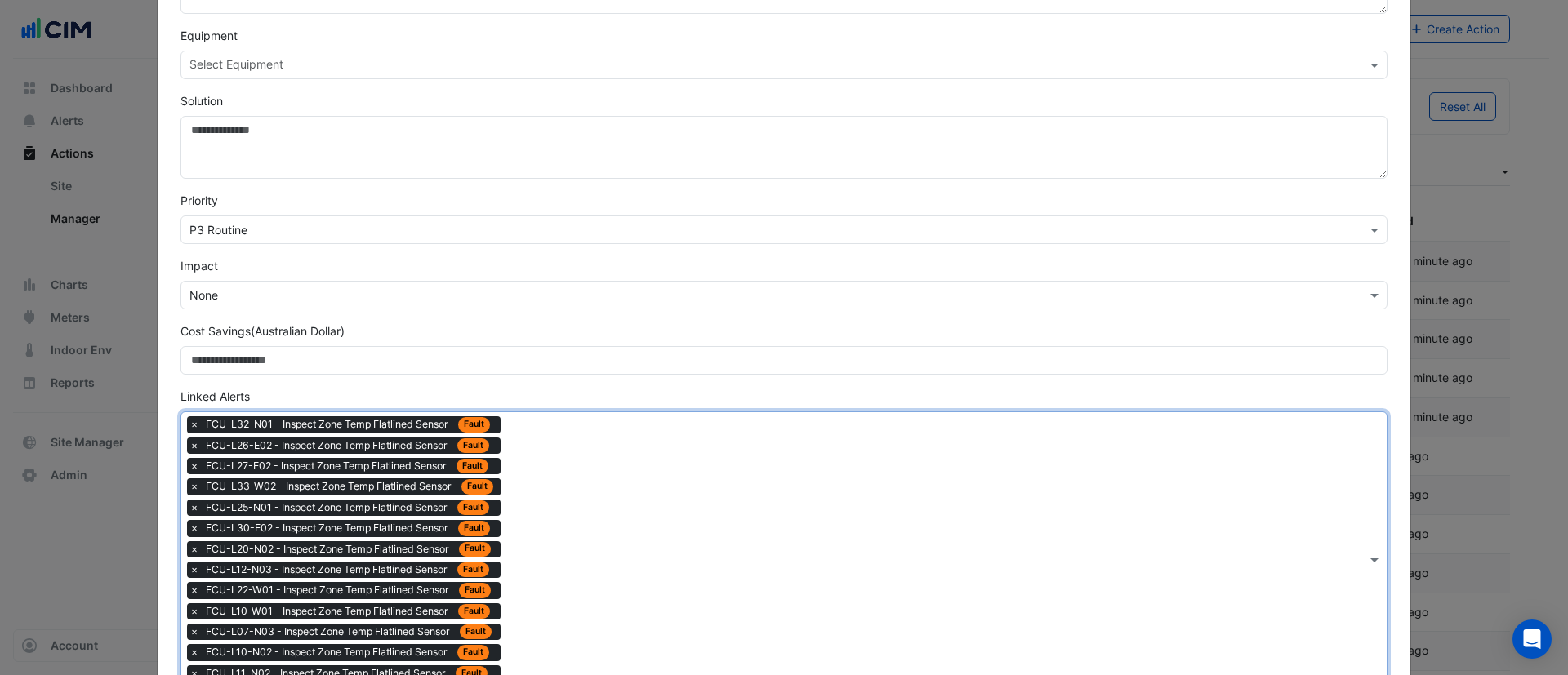
click at [593, 492] on div "Type to search tickets × FCU-L32-N01 - Inspect Zone Temp Flatlined Sensor Fault…" at bounding box center [774, 559] width 1185 height 294
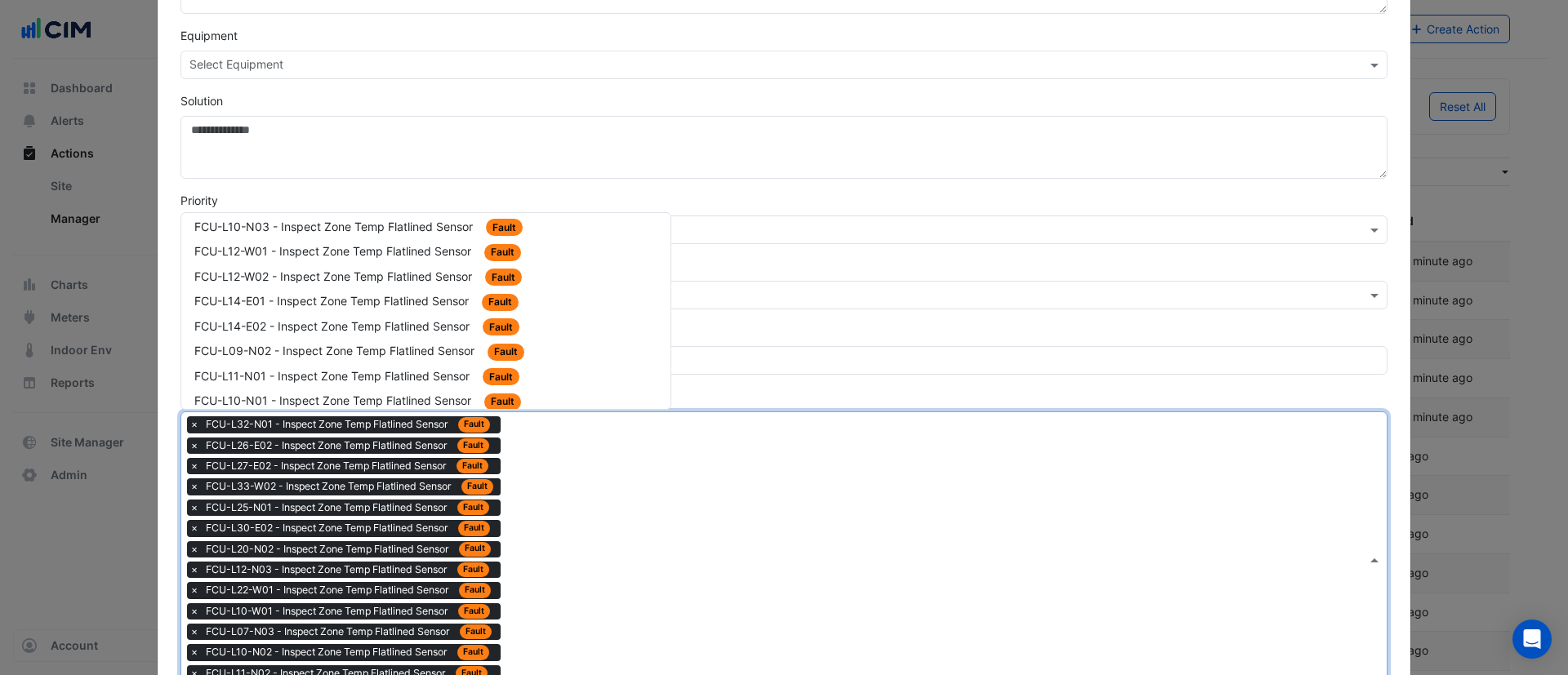
scroll to position [1960, 0]
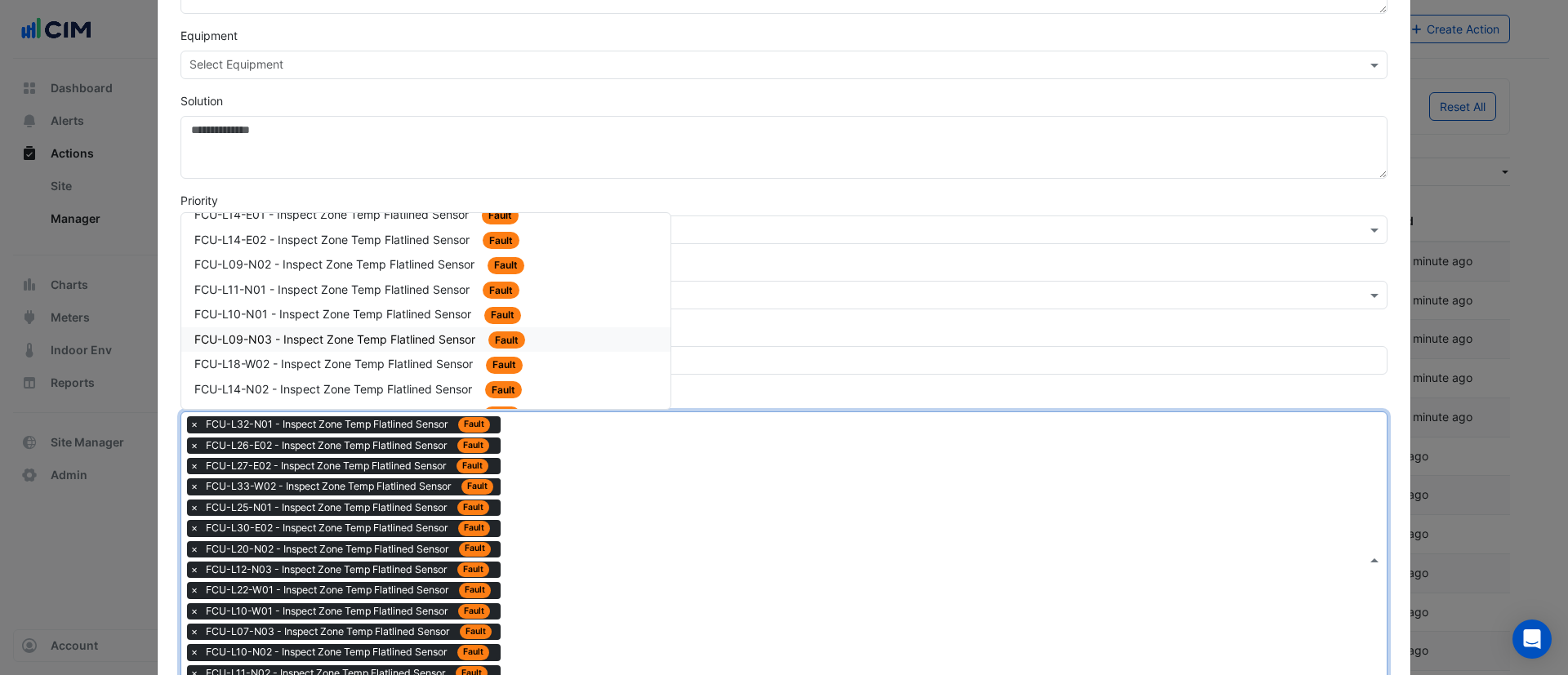
click at [415, 327] on div "FCU-L09-N03 - Inspect Zone Temp Flatlined Sensor Fault" at bounding box center [426, 340] width 489 height 26
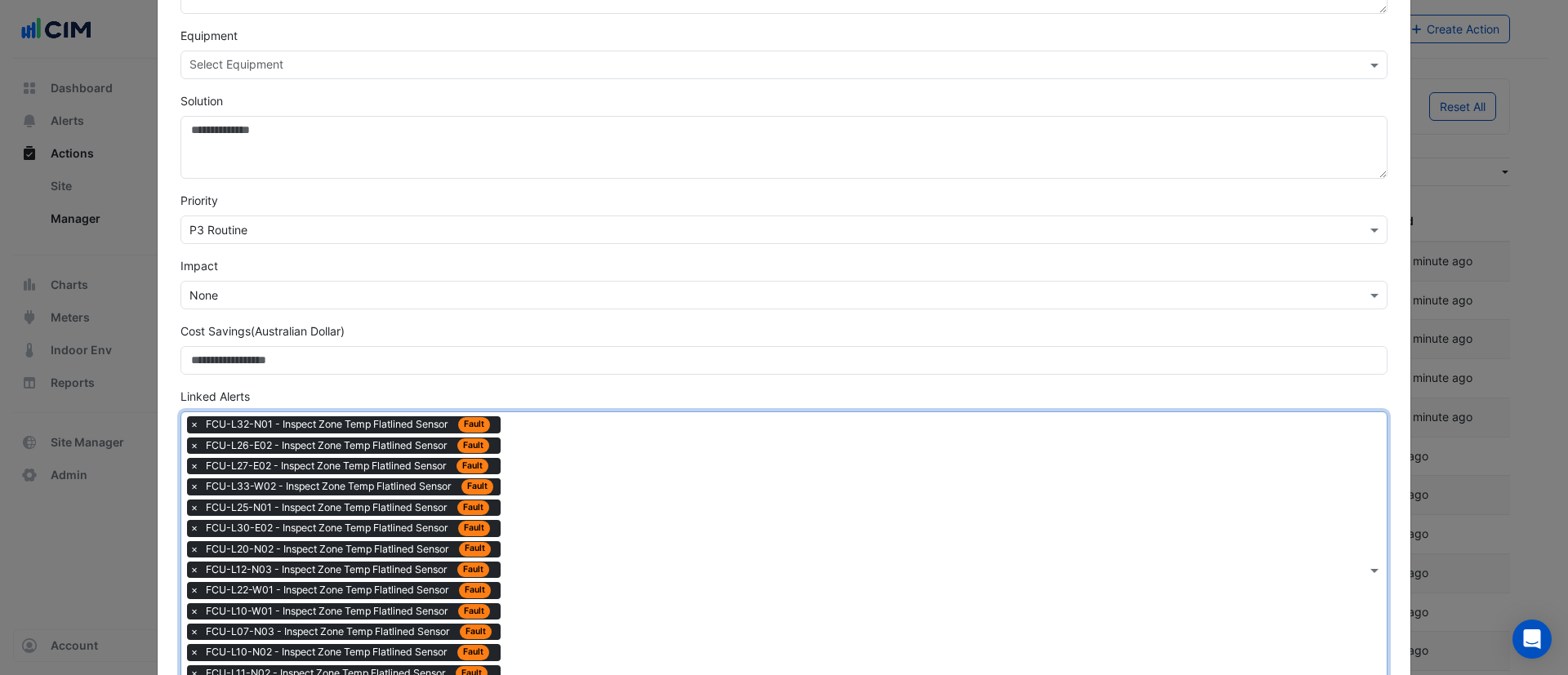
click at [517, 472] on div "Type to search tickets × FCU-L32-N01 - Inspect Zone Temp Flatlined Sensor Fault…" at bounding box center [774, 570] width 1185 height 315
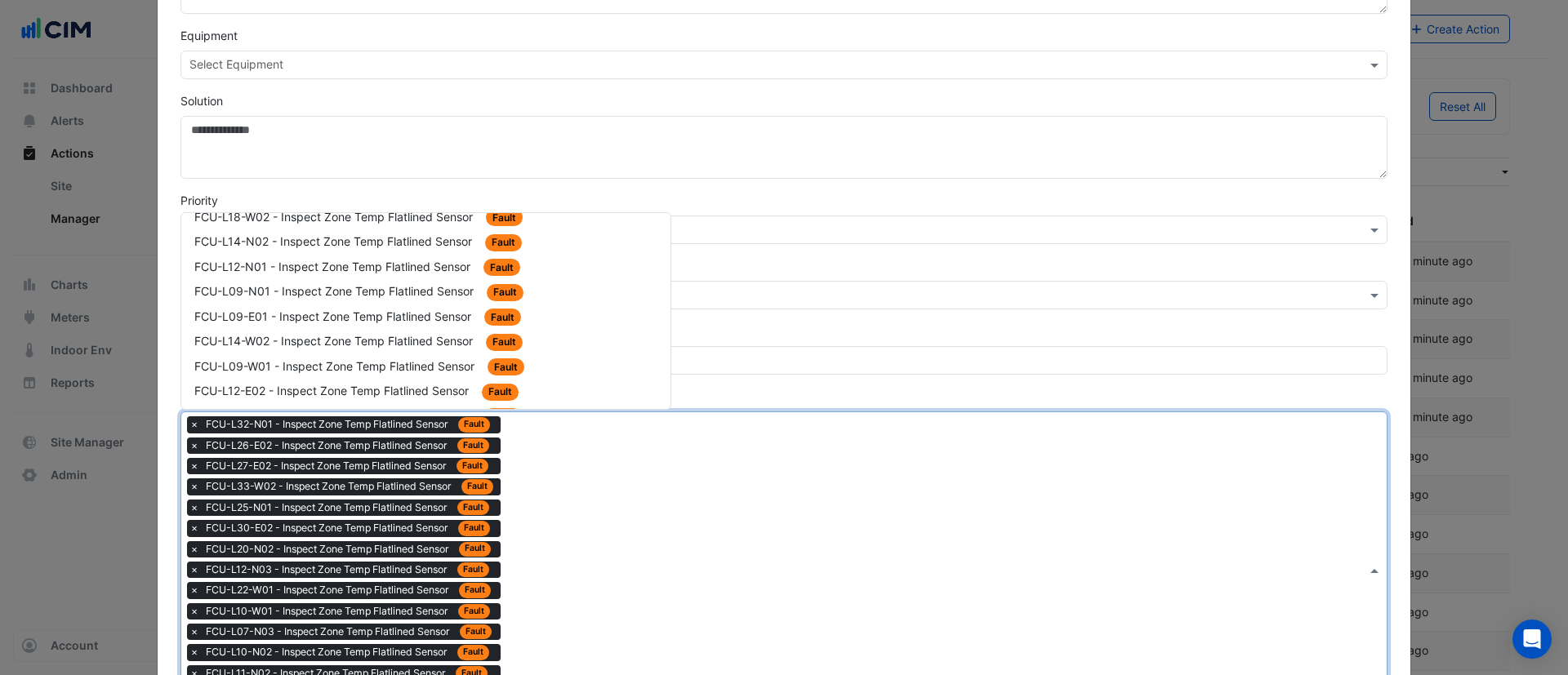
scroll to position [2450, 0]
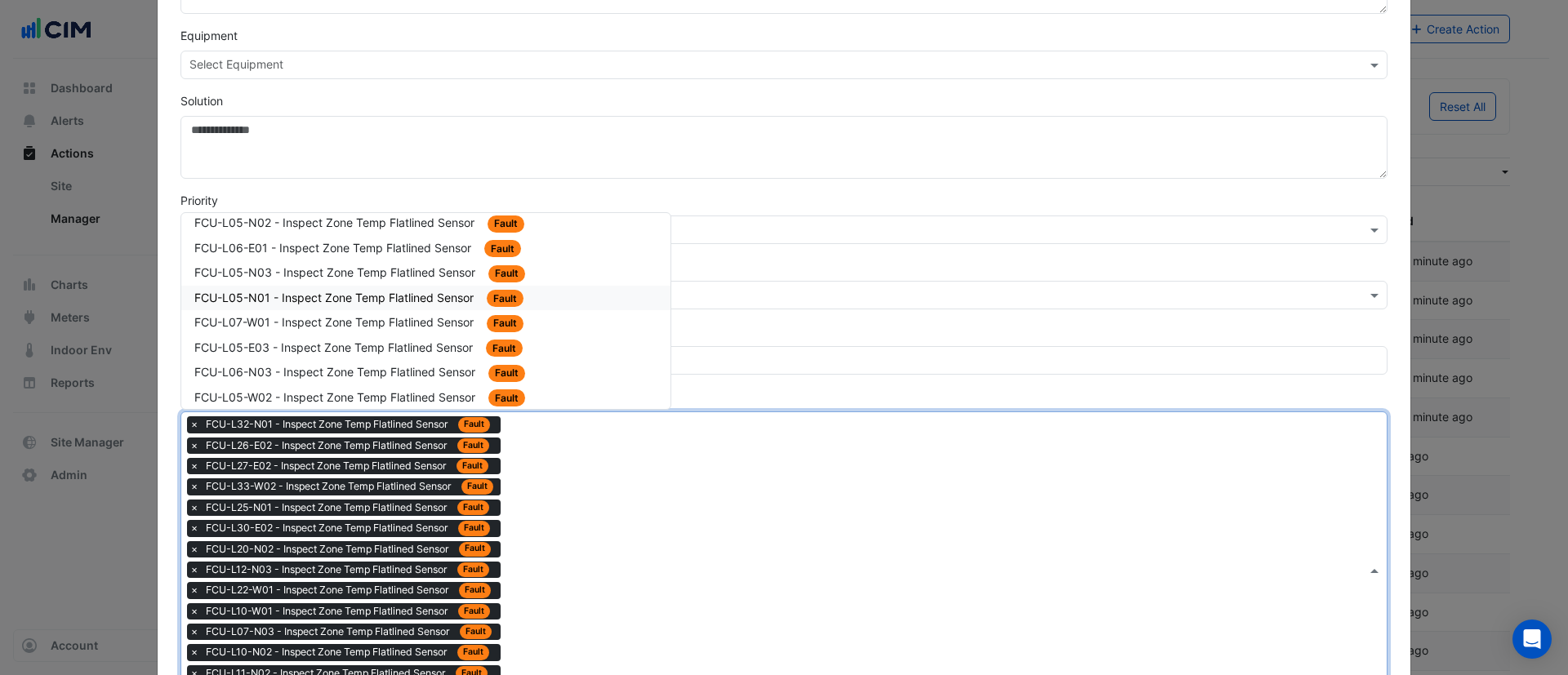
click at [399, 291] on span "FCU-L05-N01 - Inspect Zone Temp Flatlined Sensor" at bounding box center [336, 297] width 283 height 14
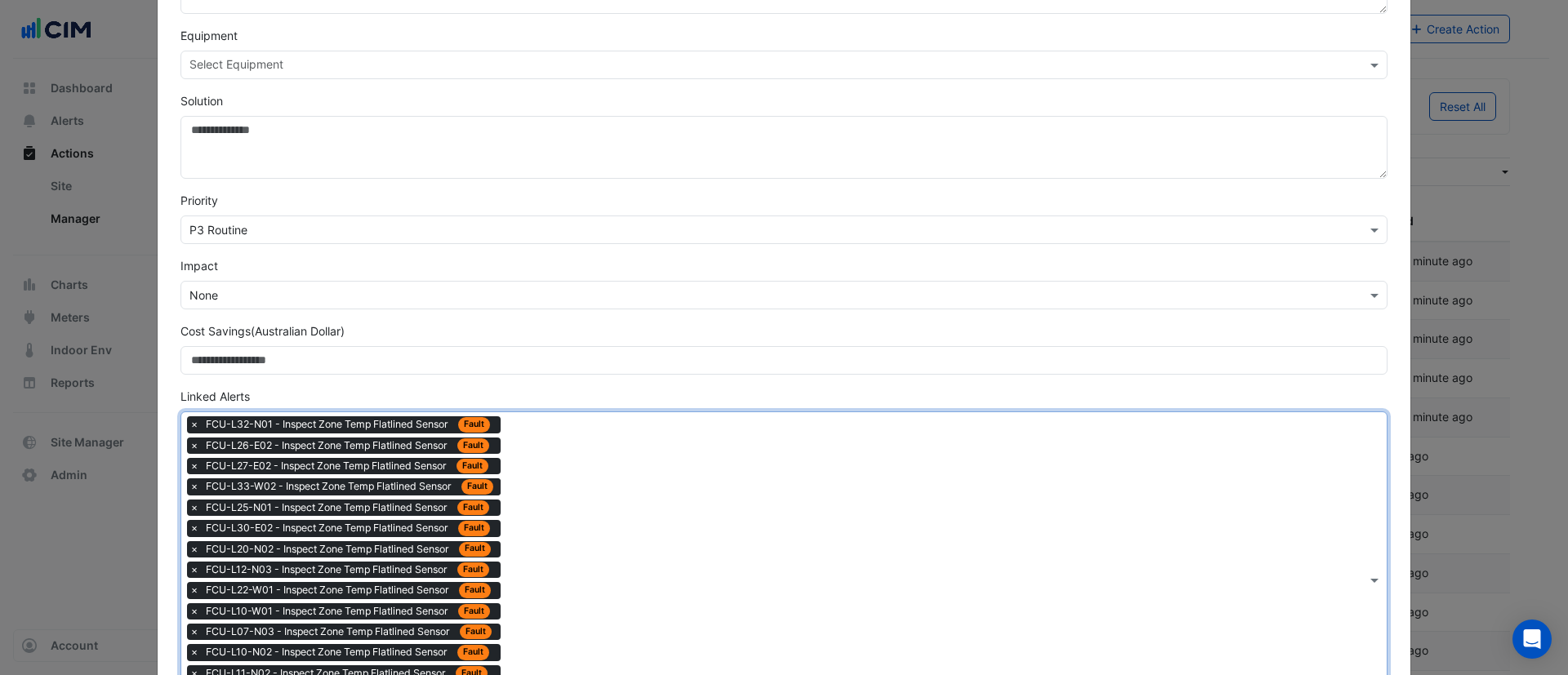
drag, startPoint x: 579, startPoint y: 470, endPoint x: 566, endPoint y: 458, distance: 17.7
click at [577, 469] on div "Type to search tickets × FCU-L32-N01 - Inspect Zone Temp Flatlined Sensor Fault…" at bounding box center [774, 581] width 1185 height 336
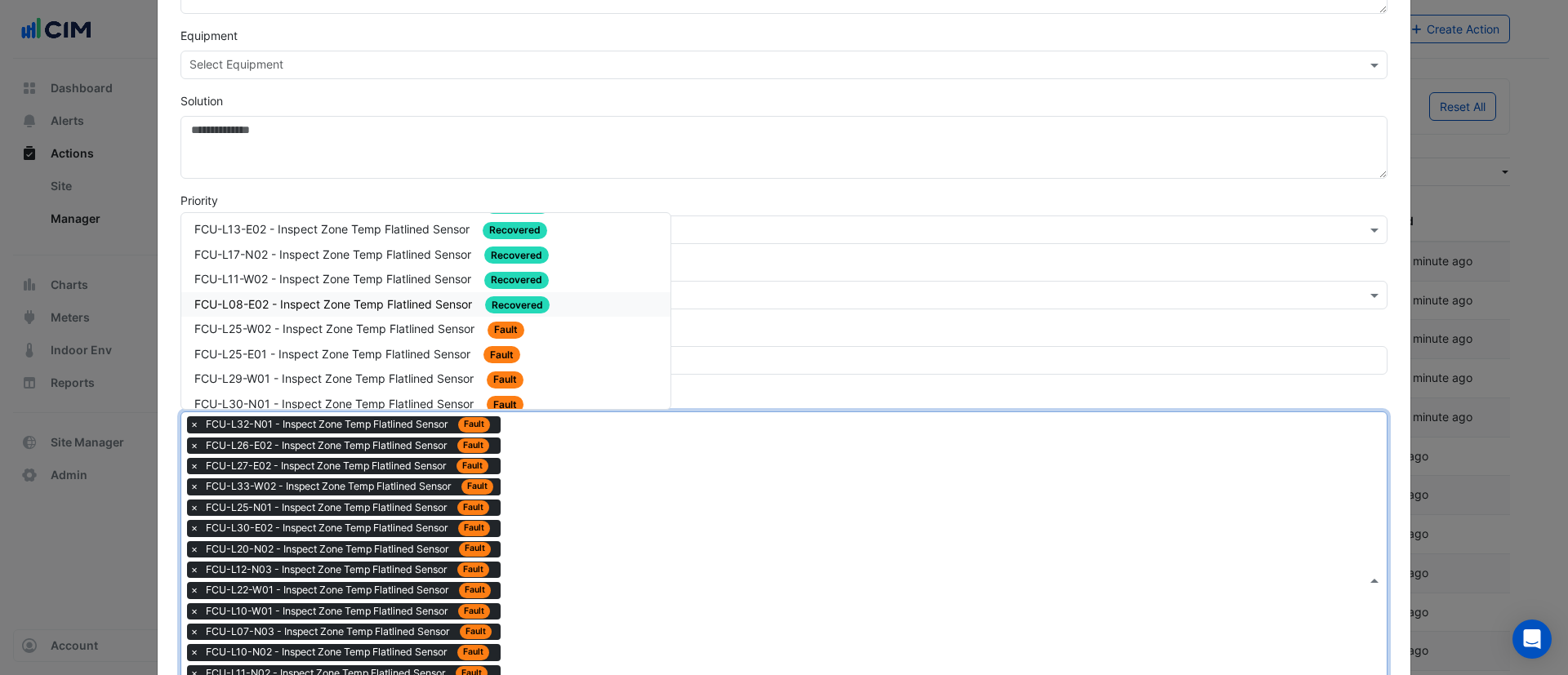
scroll to position [1960, 0]
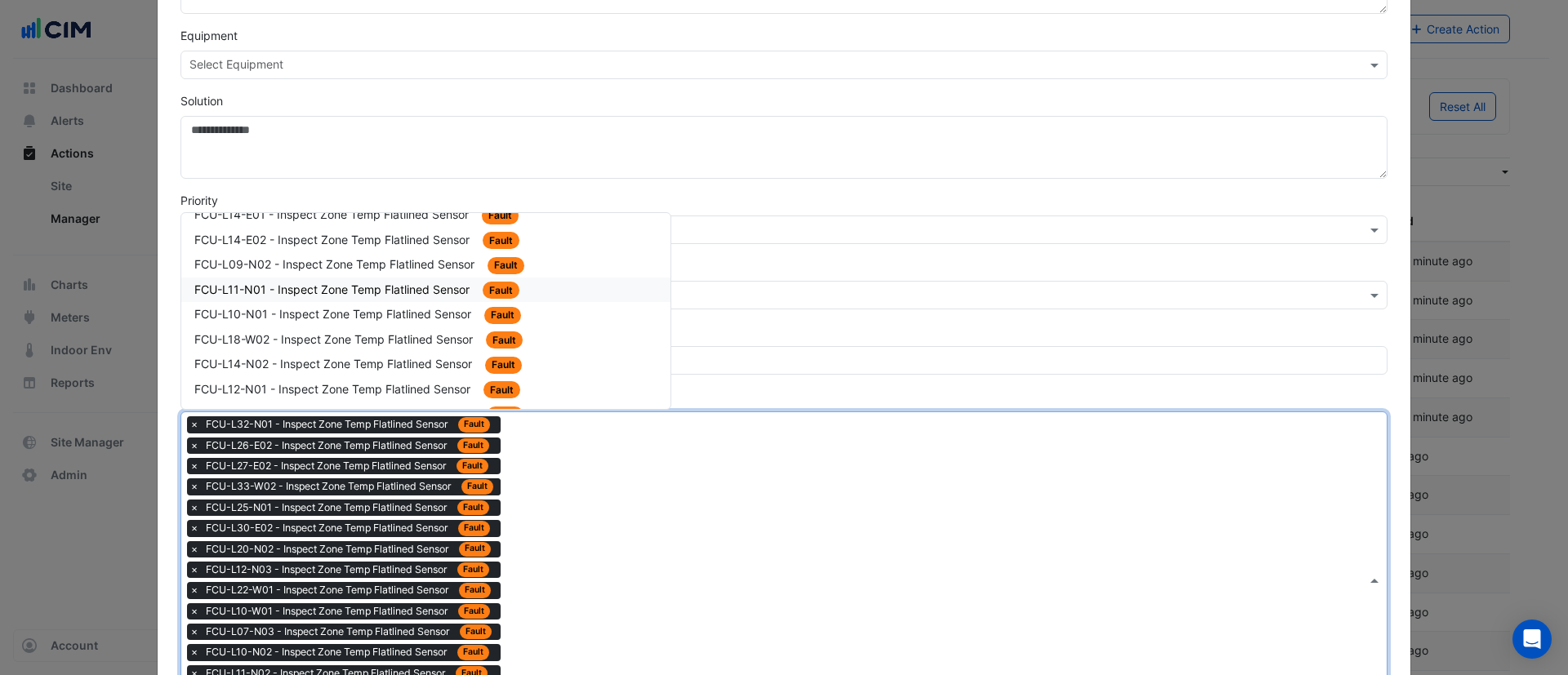
click at [374, 285] on span "FCU-L11-N01 - Inspect Zone Temp Flatlined Sensor" at bounding box center [334, 289] width 279 height 14
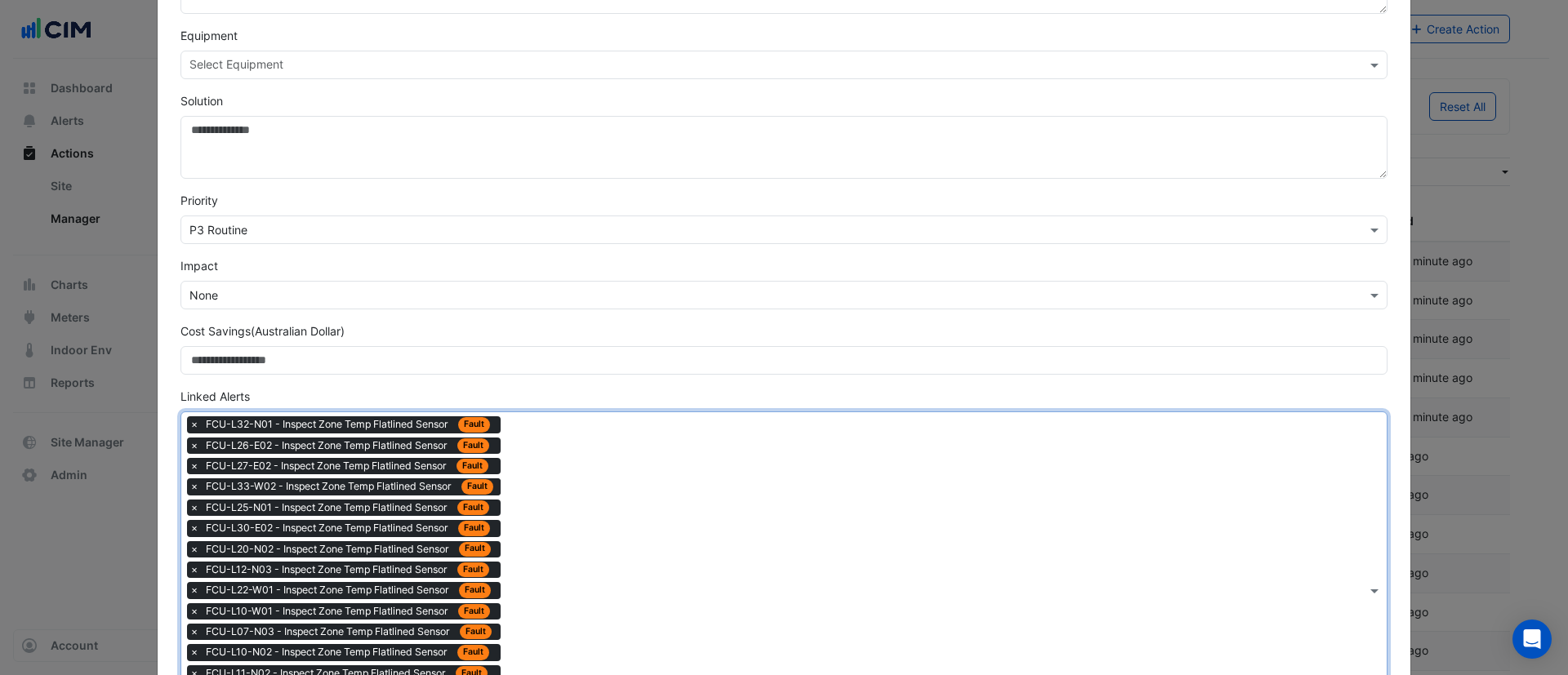
click at [592, 536] on div "Type to search tickets × FCU-L32-N01 - Inspect Zone Temp Flatlined Sensor Fault…" at bounding box center [774, 591] width 1185 height 356
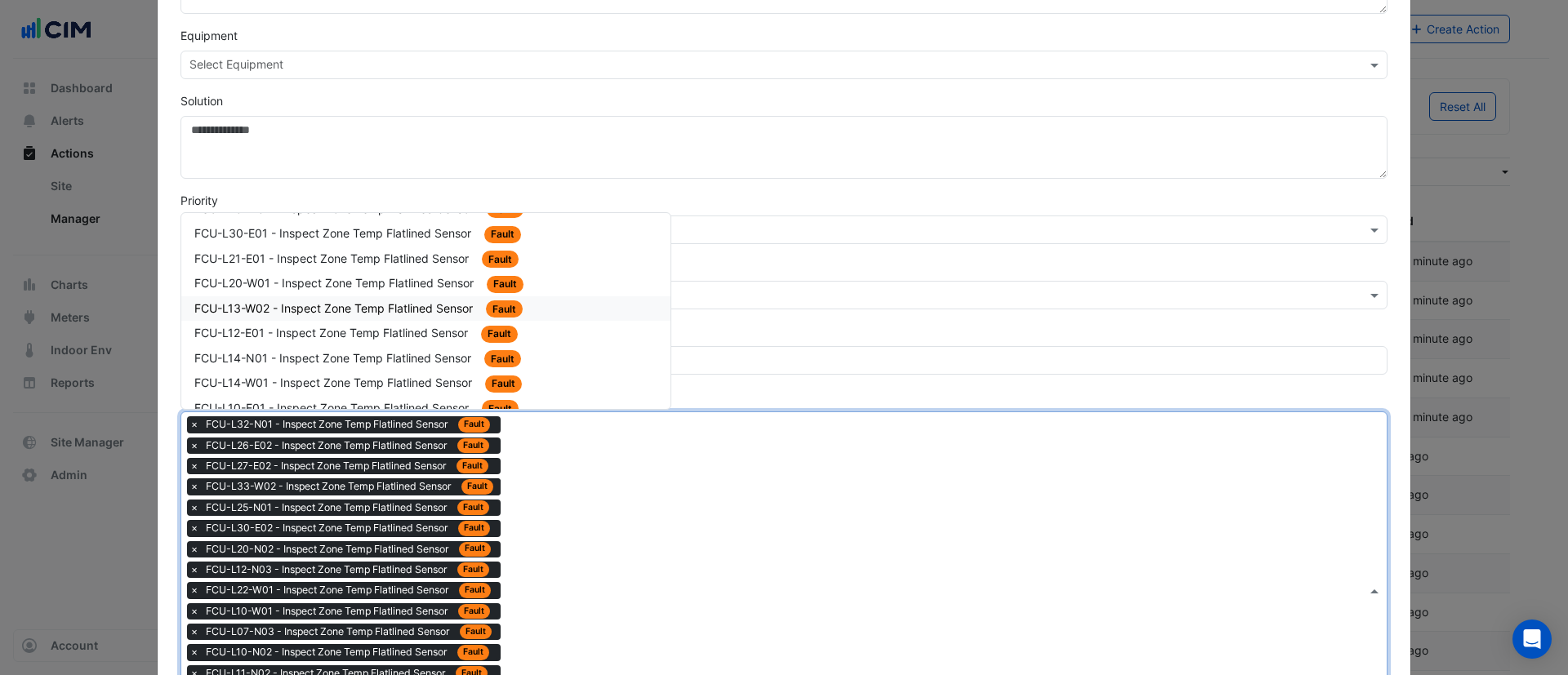
scroll to position [1470, 0]
click at [393, 338] on div "FCU-L28-W01 - Inspect Zone Temp Flatlined Sensor Fault" at bounding box center [426, 332] width 463 height 18
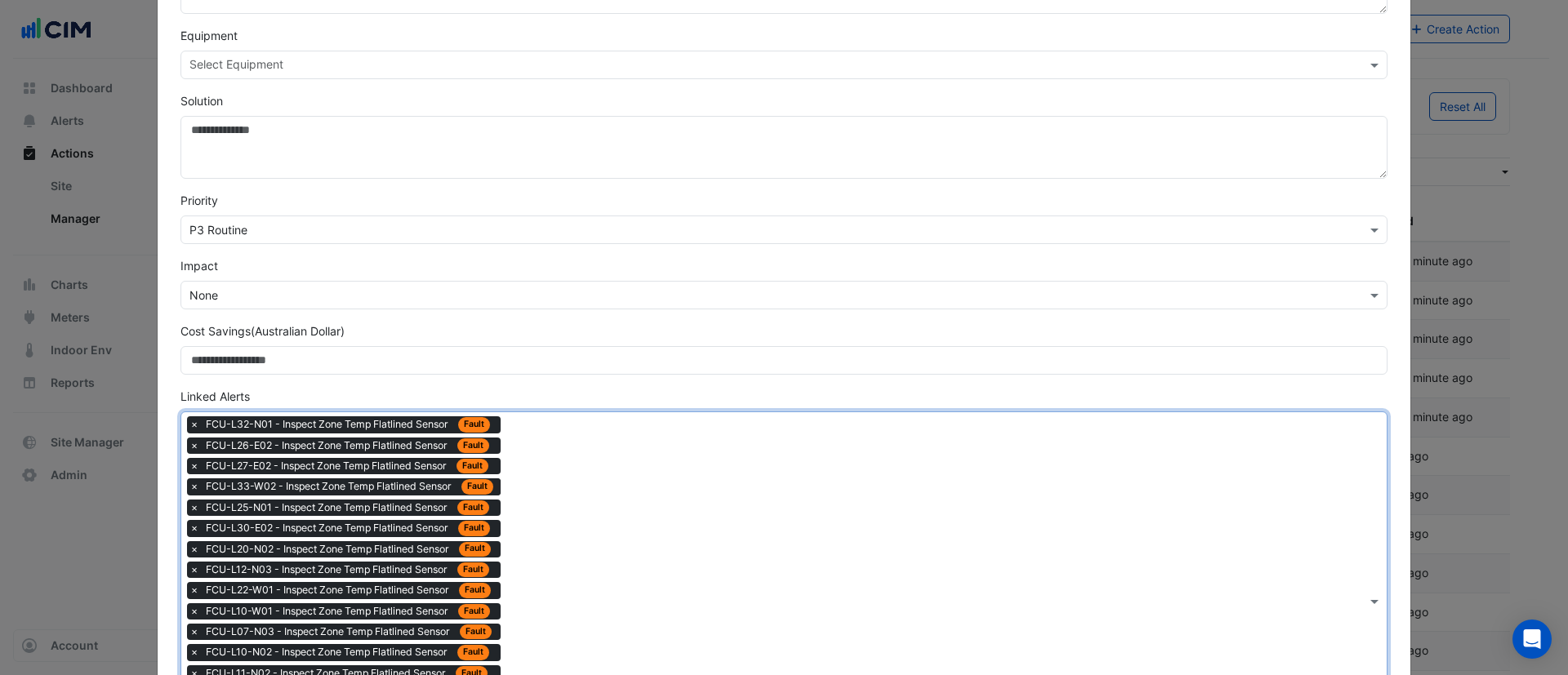
click at [522, 470] on div "Type to search tickets × FCU-L32-N01 - Inspect Zone Temp Flatlined Sensor Fault…" at bounding box center [774, 601] width 1185 height 377
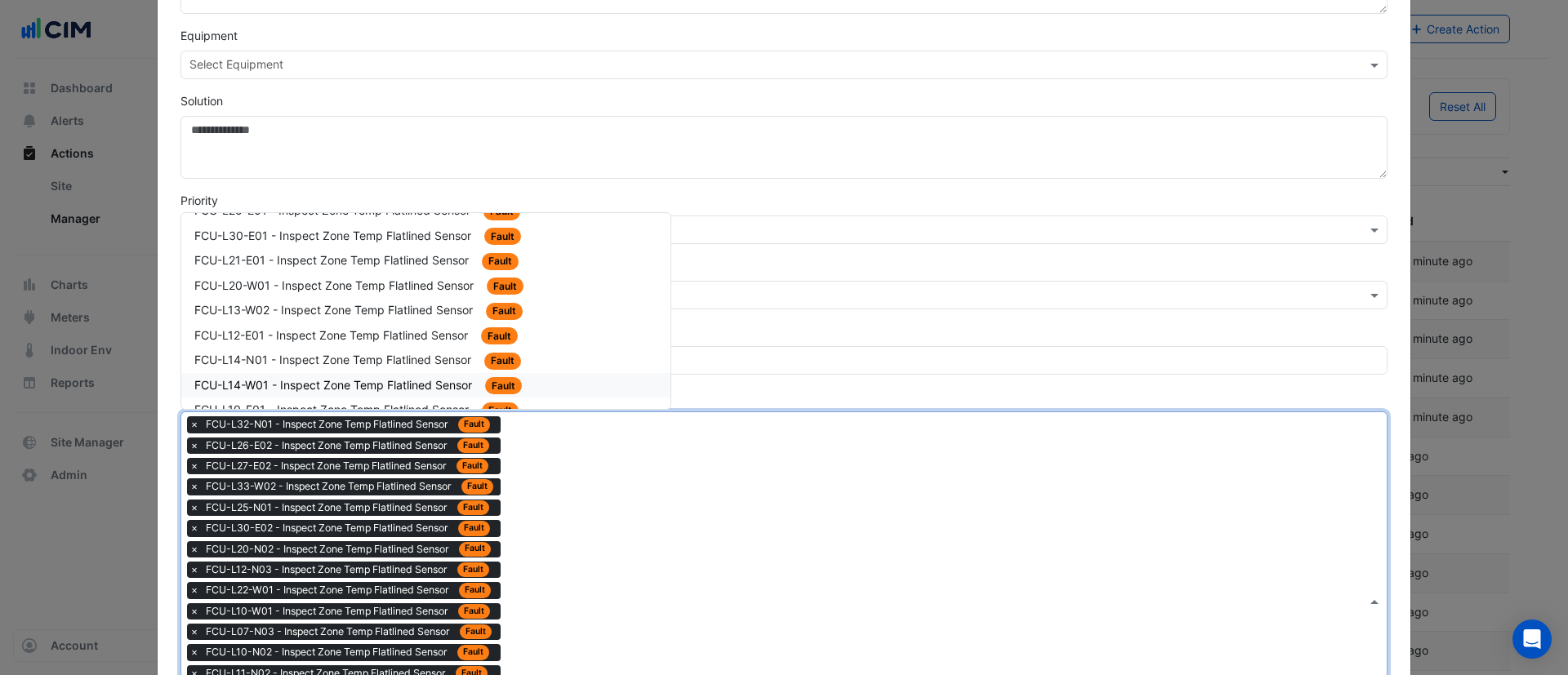
scroll to position [1592, 0]
click at [411, 324] on div "FCU-L14-N01 - Inspect Zone Temp Flatlined Sensor Fault" at bounding box center [426, 333] width 463 height 18
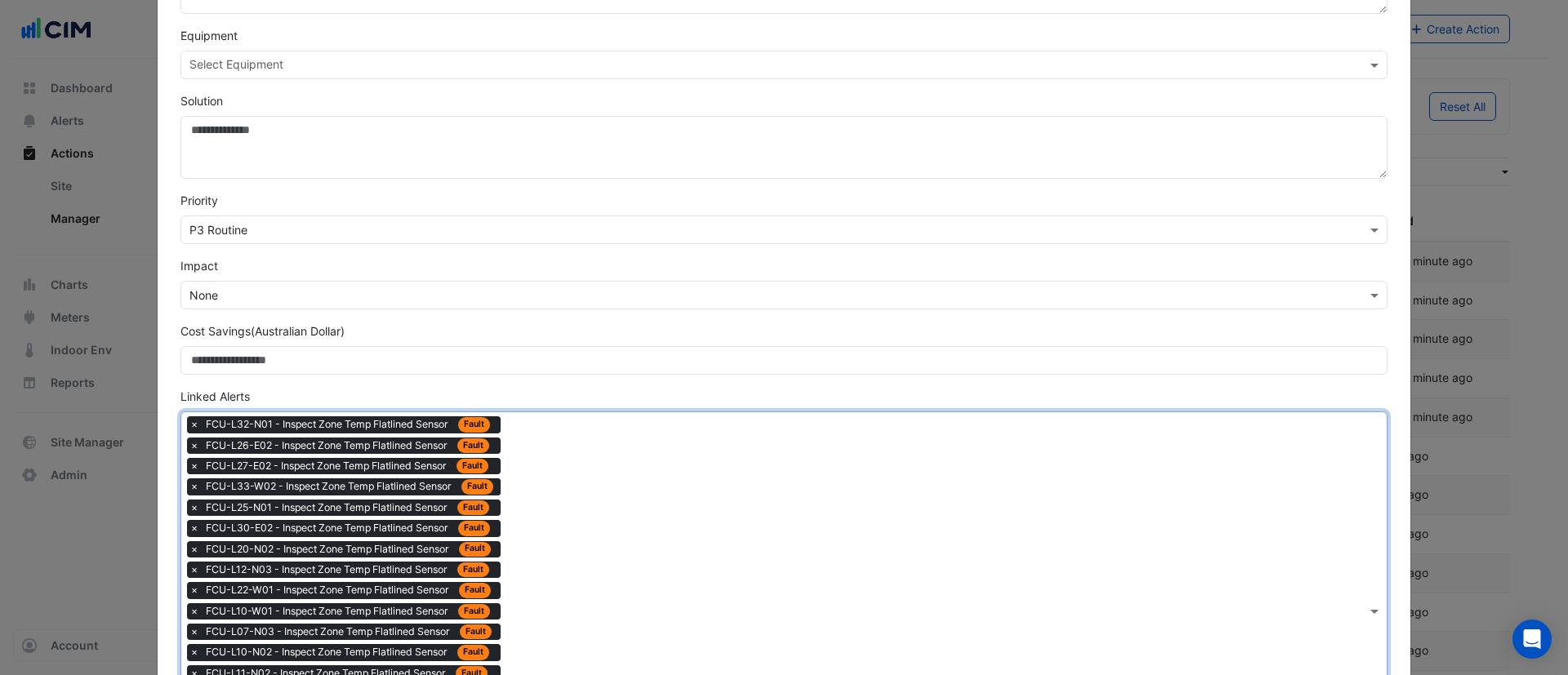
click at [553, 472] on div "Type to search tickets × FCU-L32-N01 - Inspect Zone Temp Flatlined Sensor Fault…" at bounding box center [774, 612] width 1185 height 398
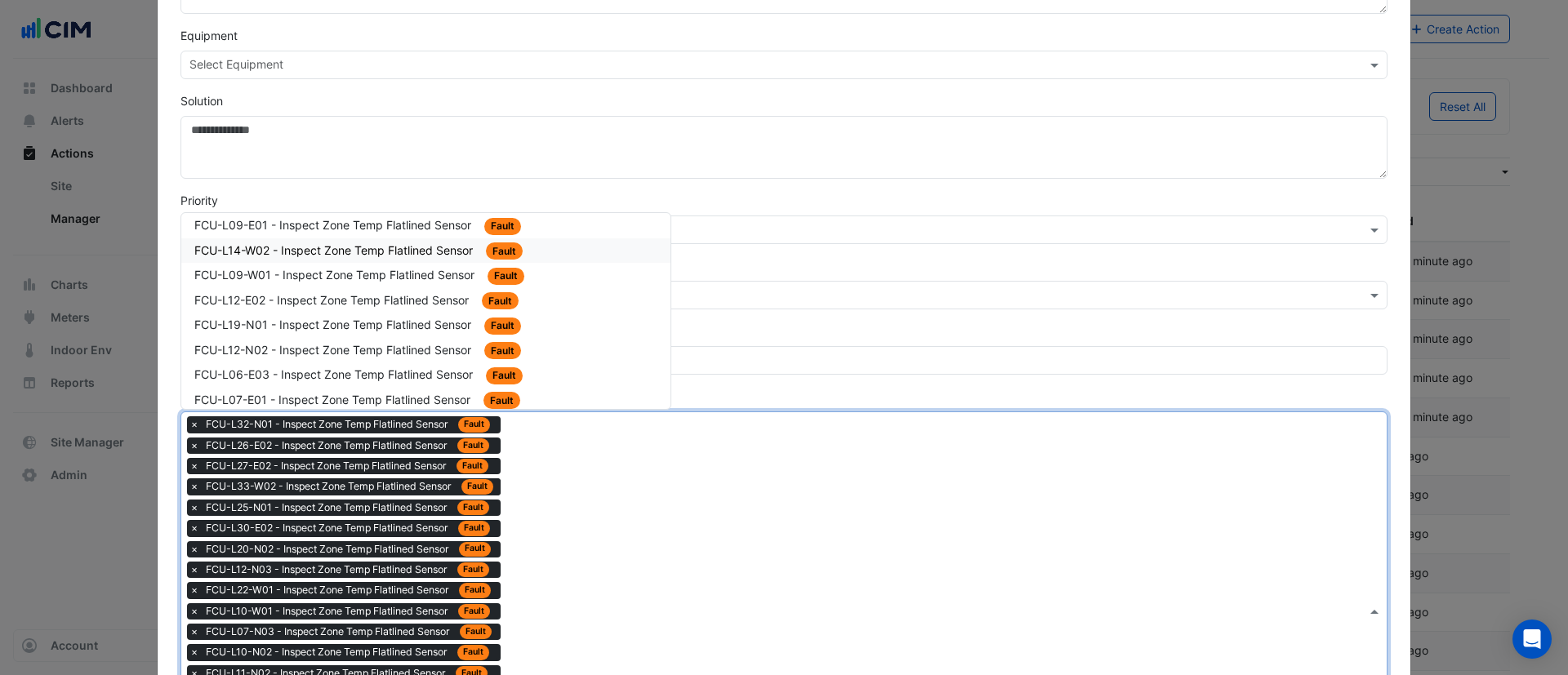
scroll to position [2205, 0]
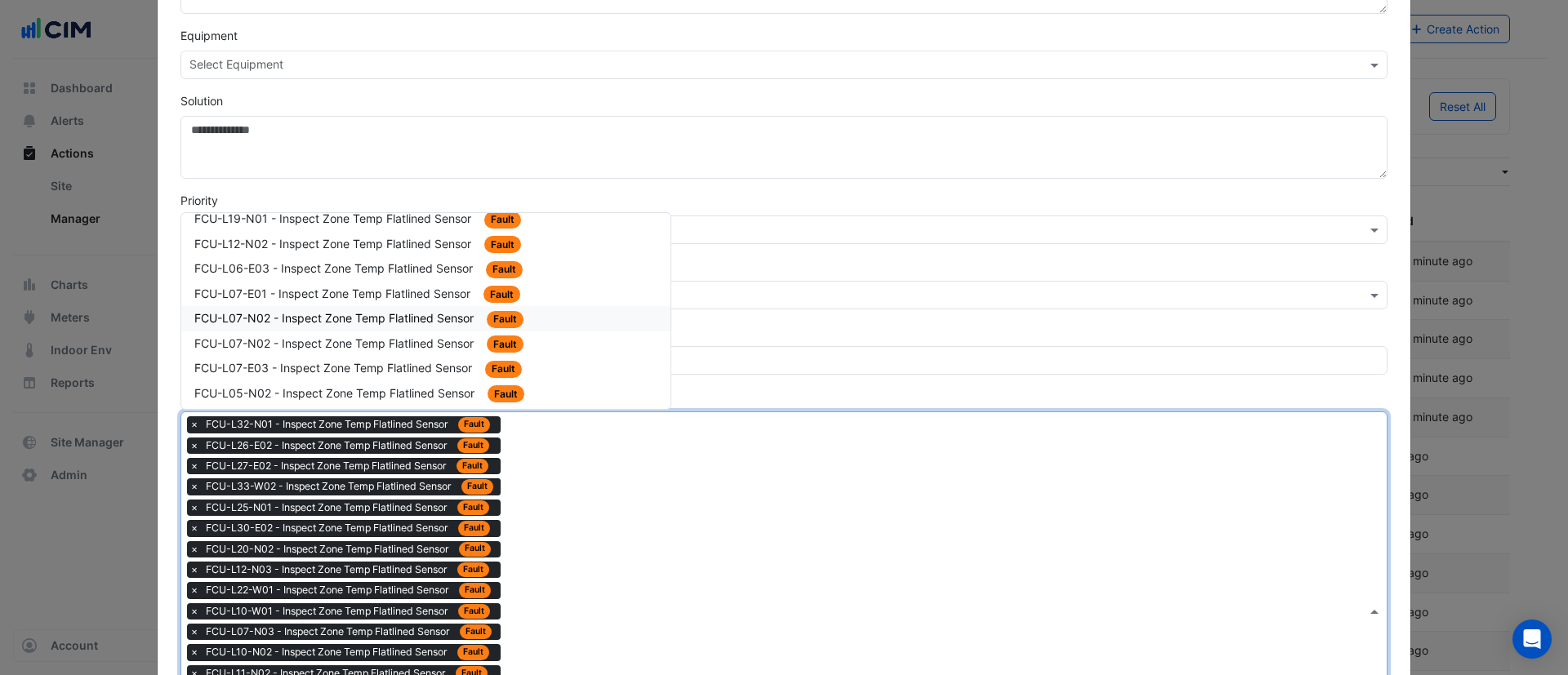
click at [400, 296] on span "FCU-L07-E01 - Inspect Zone Temp Flatlined Sensor" at bounding box center [334, 293] width 279 height 14
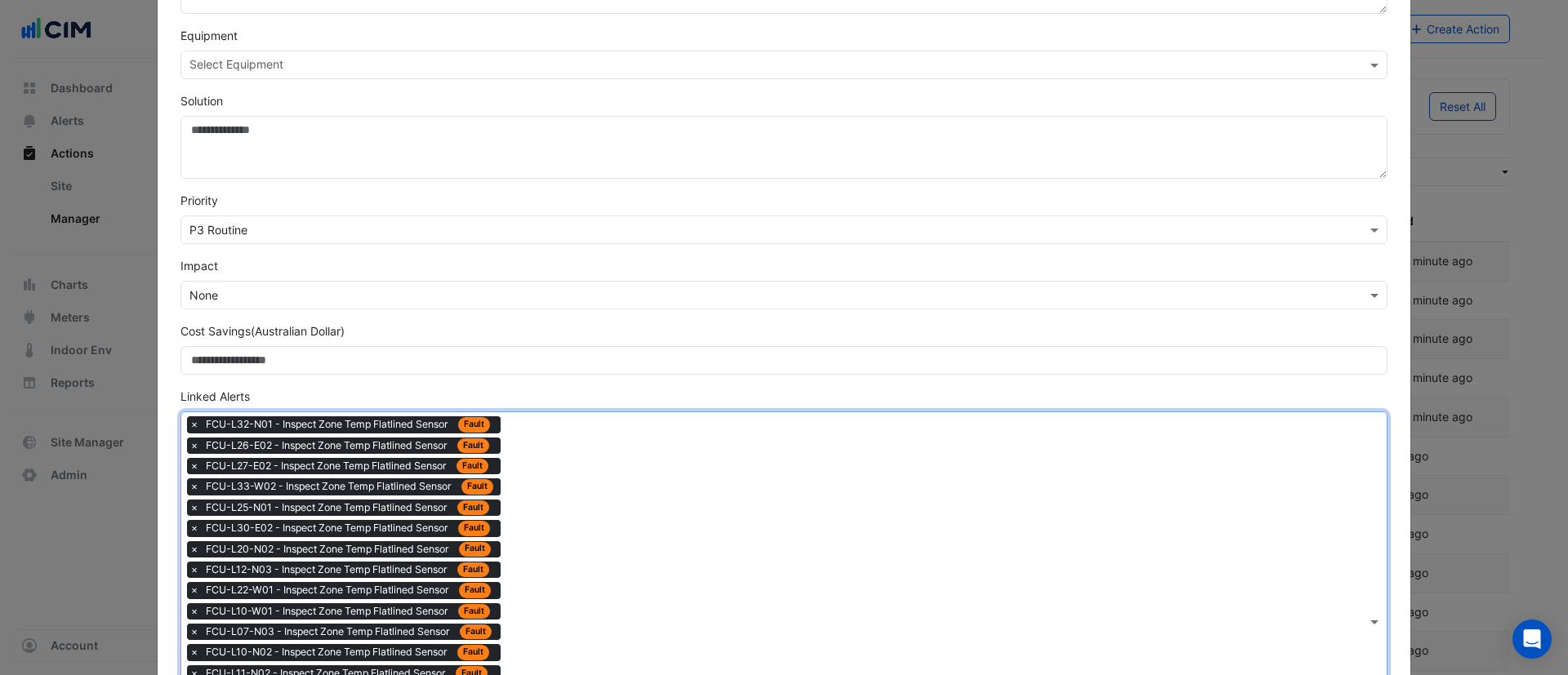
drag, startPoint x: 612, startPoint y: 478, endPoint x: 584, endPoint y: 455, distance: 36.2
click at [606, 474] on div "Type to search tickets × FCU-L32-N01 - Inspect Zone Temp Flatlined Sensor Fault…" at bounding box center [774, 622] width 1185 height 419
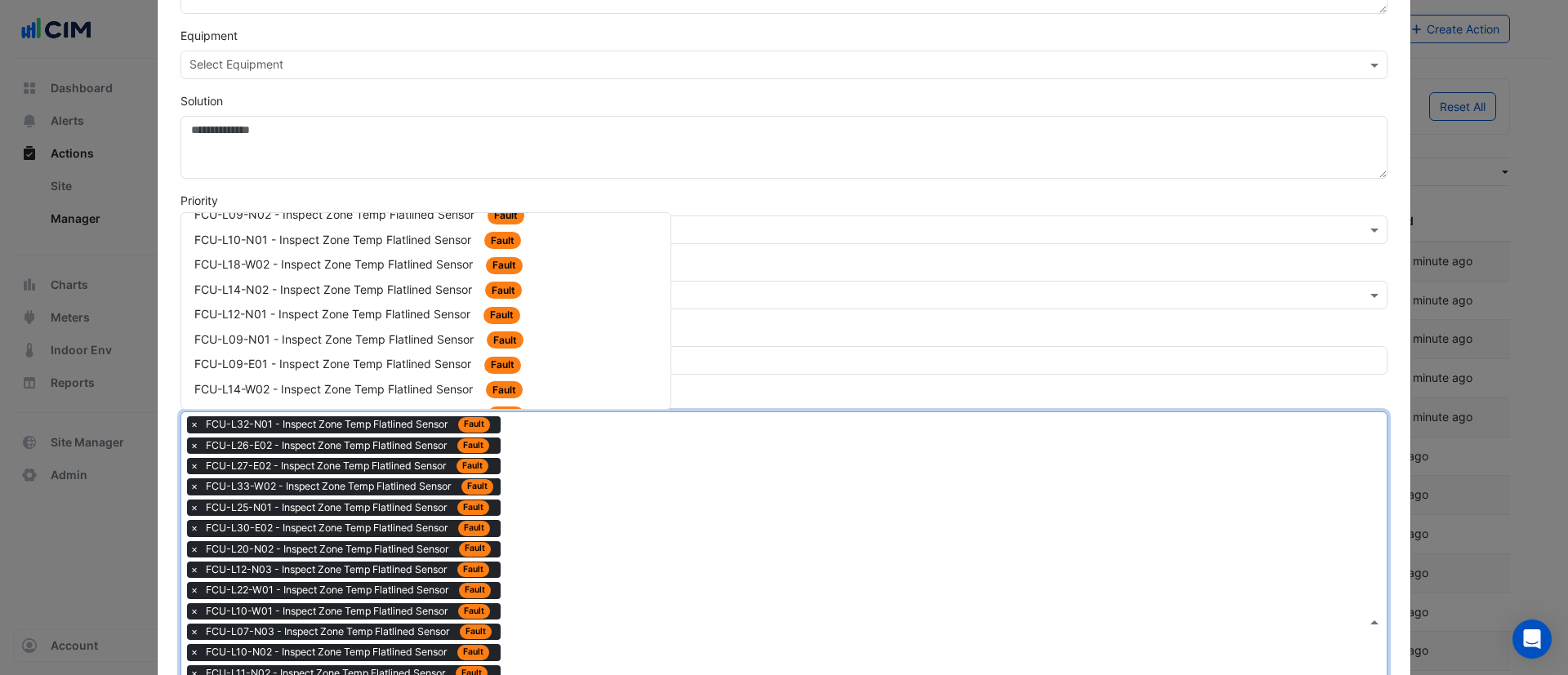
scroll to position [2572, 0]
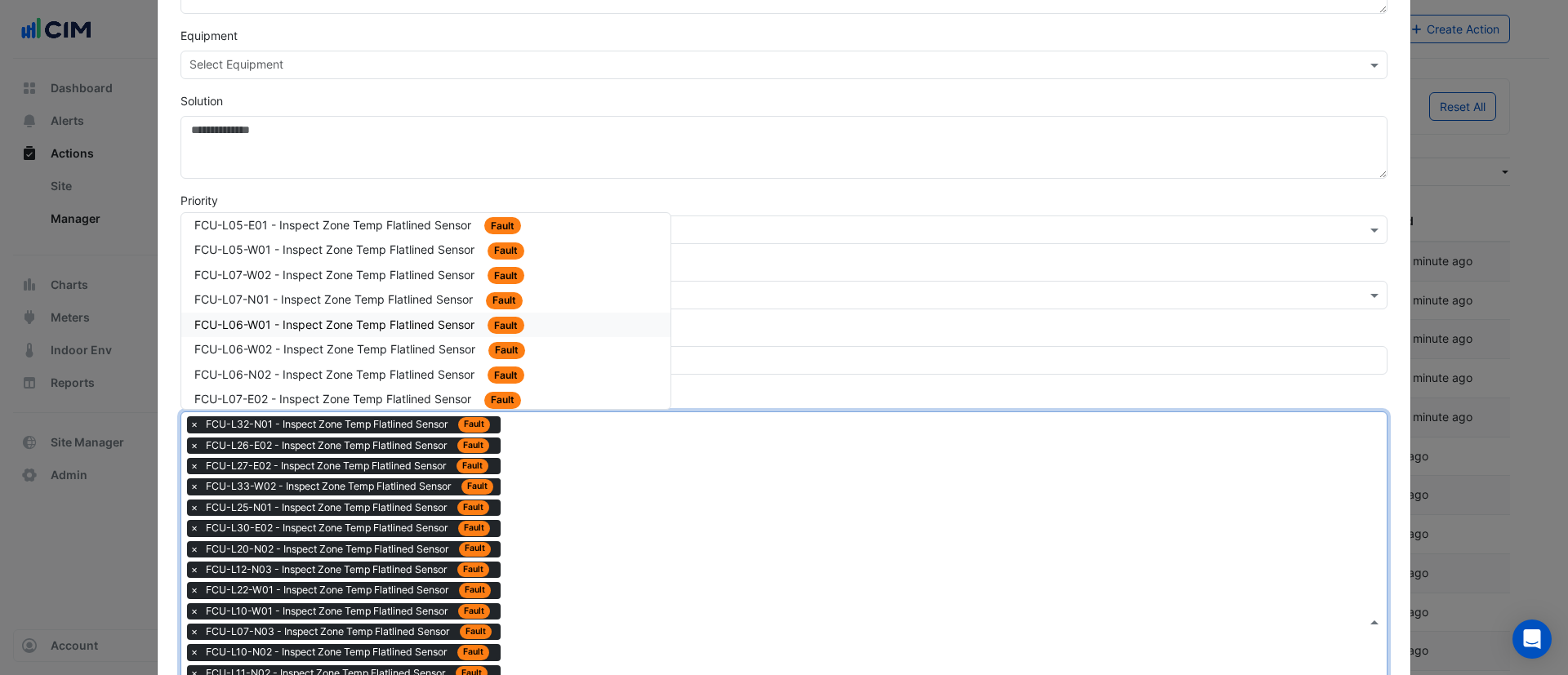
click at [382, 315] on div "FCU-L06-W01 - Inspect Zone Temp Flatlined Sensor Fault" at bounding box center [426, 326] width 489 height 26
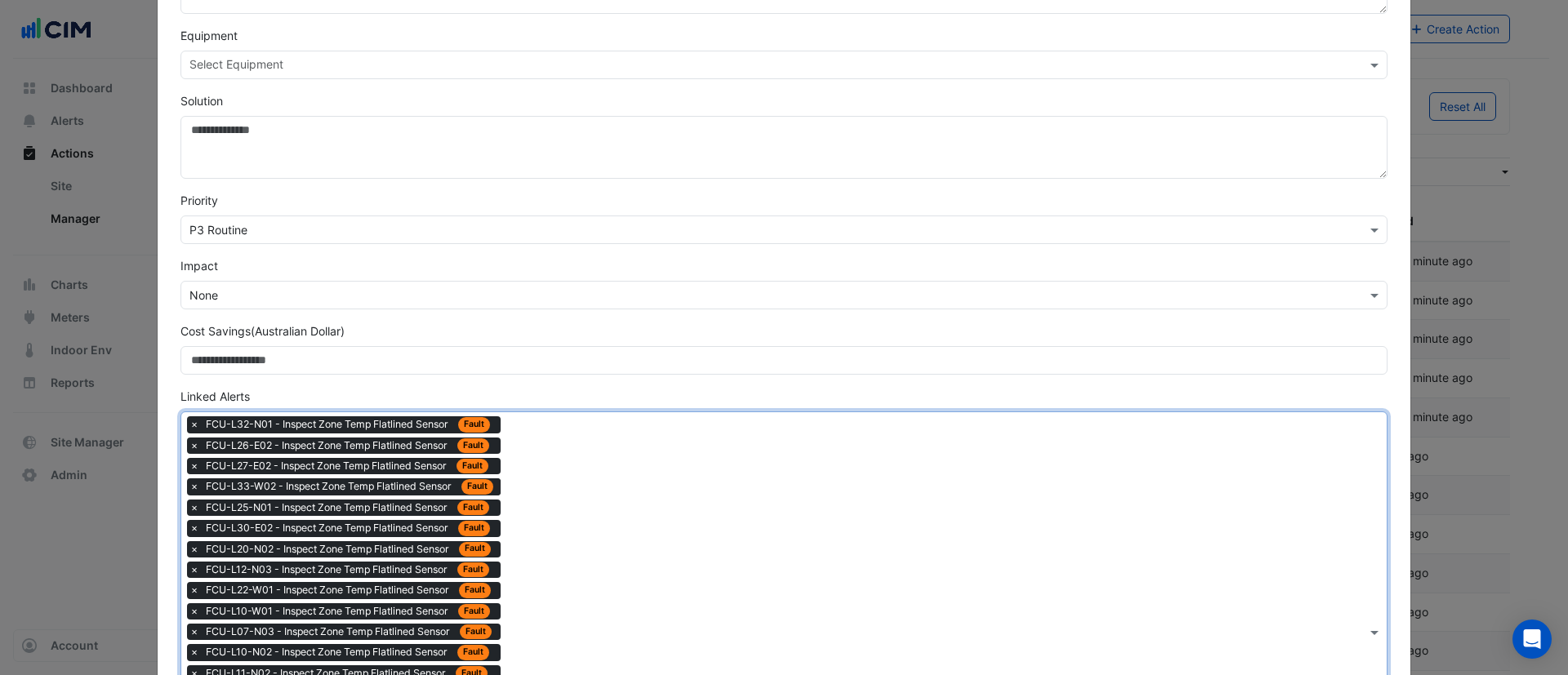
drag, startPoint x: 573, startPoint y: 479, endPoint x: 565, endPoint y: 468, distance: 13.6
click at [570, 474] on div "Type to search tickets × FCU-L32-N01 - Inspect Zone Temp Flatlined Sensor Fault…" at bounding box center [774, 632] width 1185 height 439
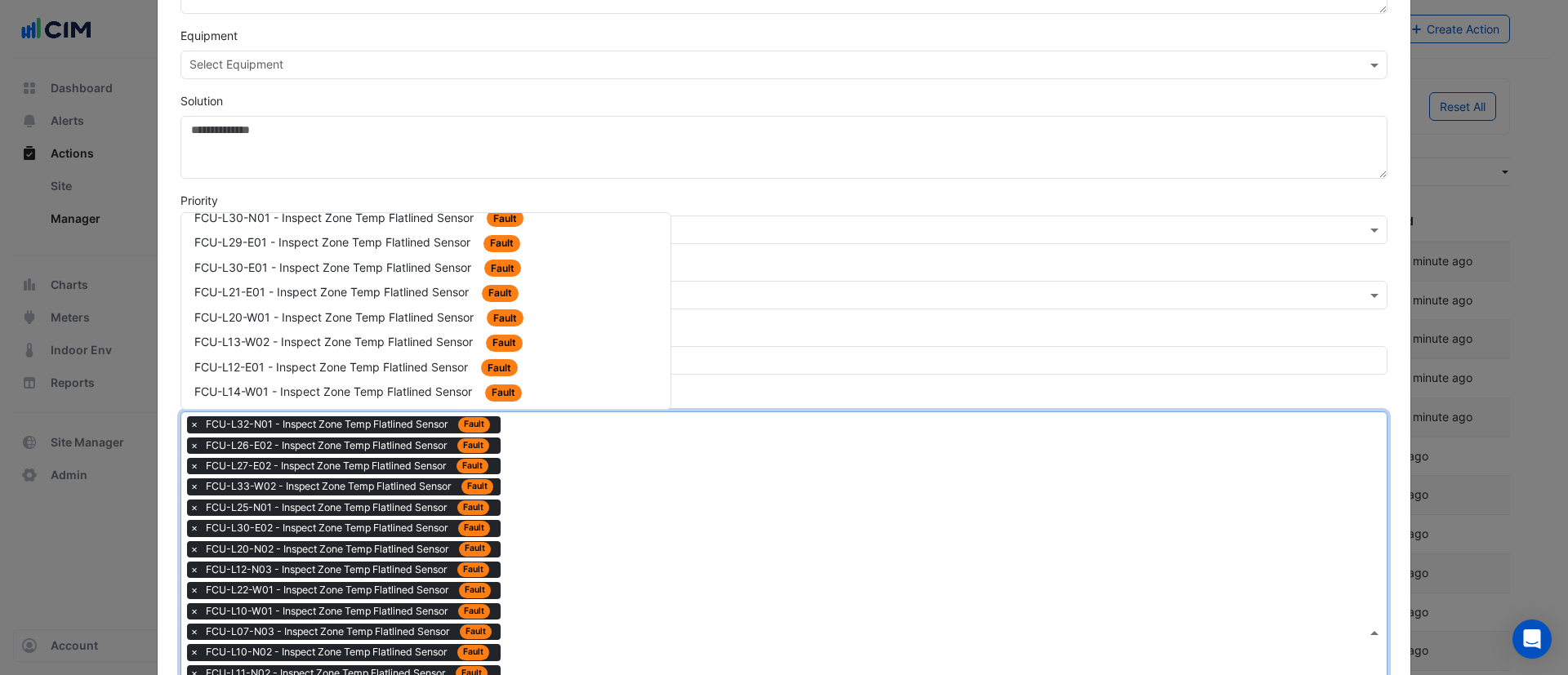
scroll to position [1837, 0]
click at [370, 324] on div "FCU-L14-E02 - Inspect Zone Temp Flatlined Sensor Fault" at bounding box center [426, 314] width 489 height 26
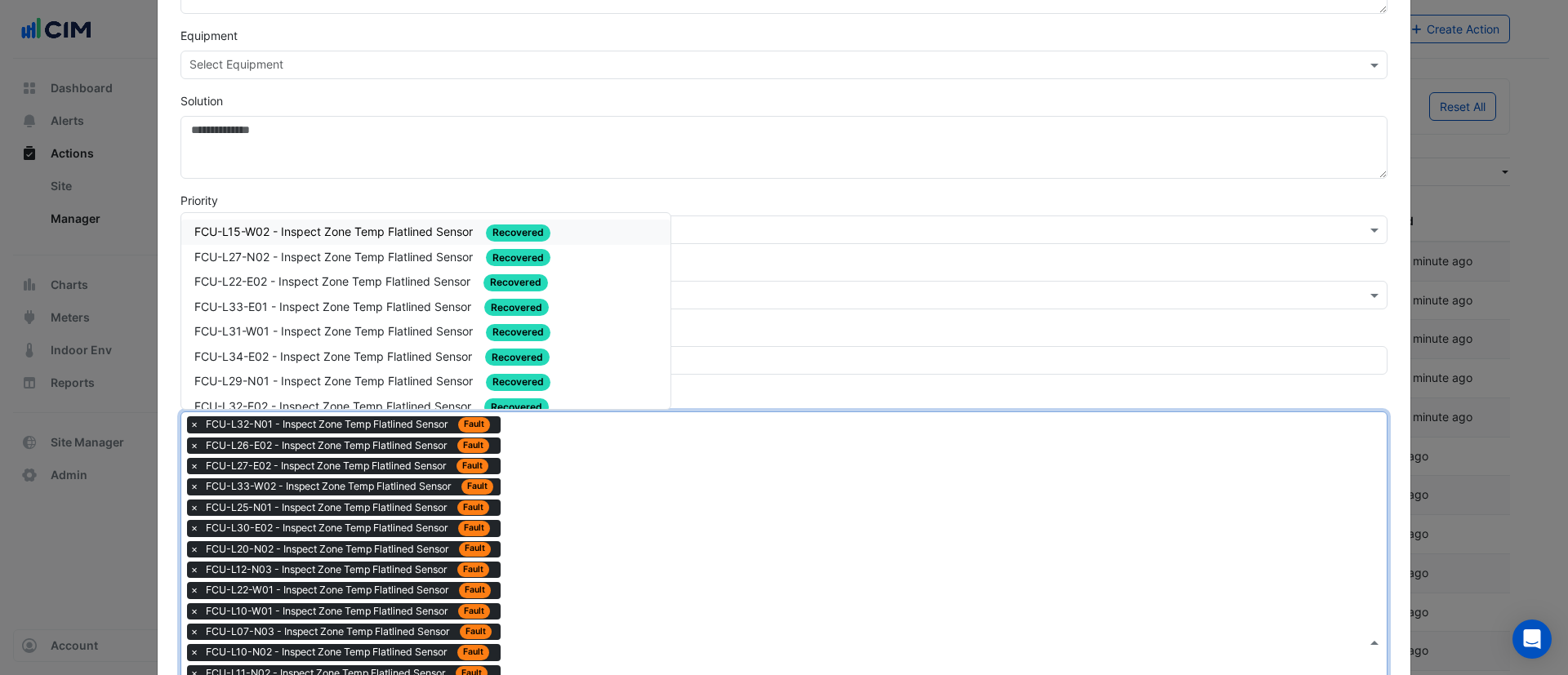
drag, startPoint x: 603, startPoint y: 577, endPoint x: 595, endPoint y: 556, distance: 22.5
click at [599, 572] on div "Type to search tickets × FCU-L32-N01 - Inspect Zone Temp Flatlined Sensor Fault…" at bounding box center [774, 642] width 1185 height 459
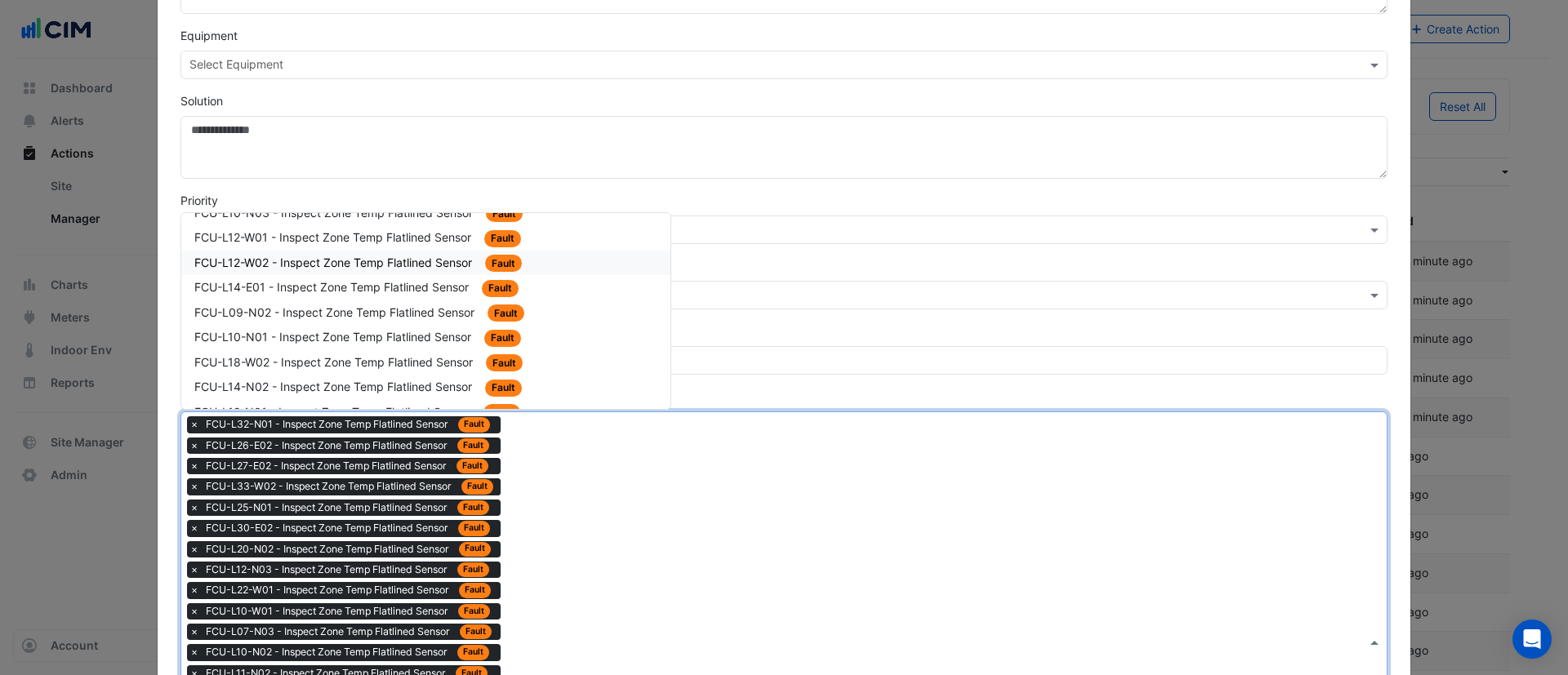
click at [429, 261] on span "FCU-L12-W02 - Inspect Zone Temp Flatlined Sensor" at bounding box center [335, 262] width 281 height 14
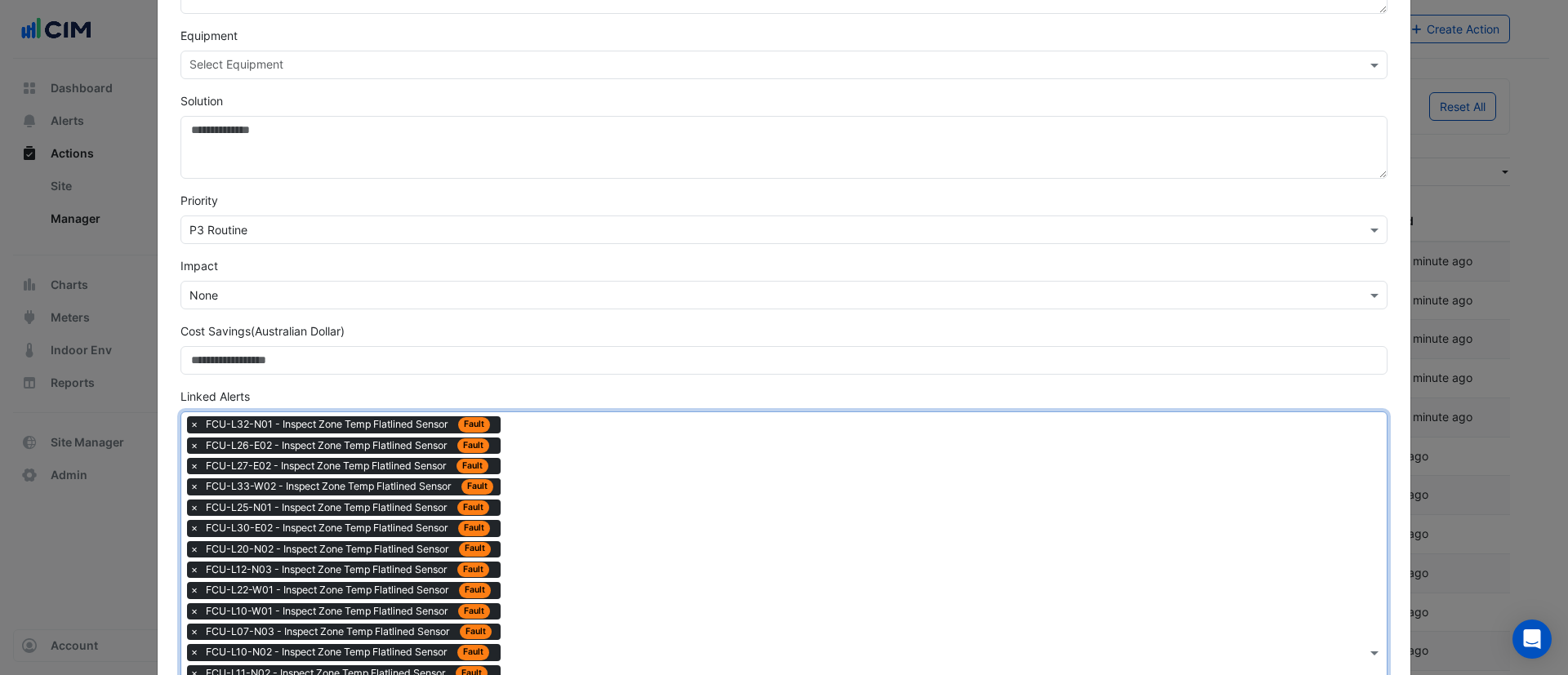
drag, startPoint x: 539, startPoint y: 464, endPoint x: 532, endPoint y: 445, distance: 20.2
click at [539, 459] on div "Type to search tickets × FCU-L32-N01 - Inspect Zone Temp Flatlined Sensor Fault…" at bounding box center [774, 653] width 1185 height 481
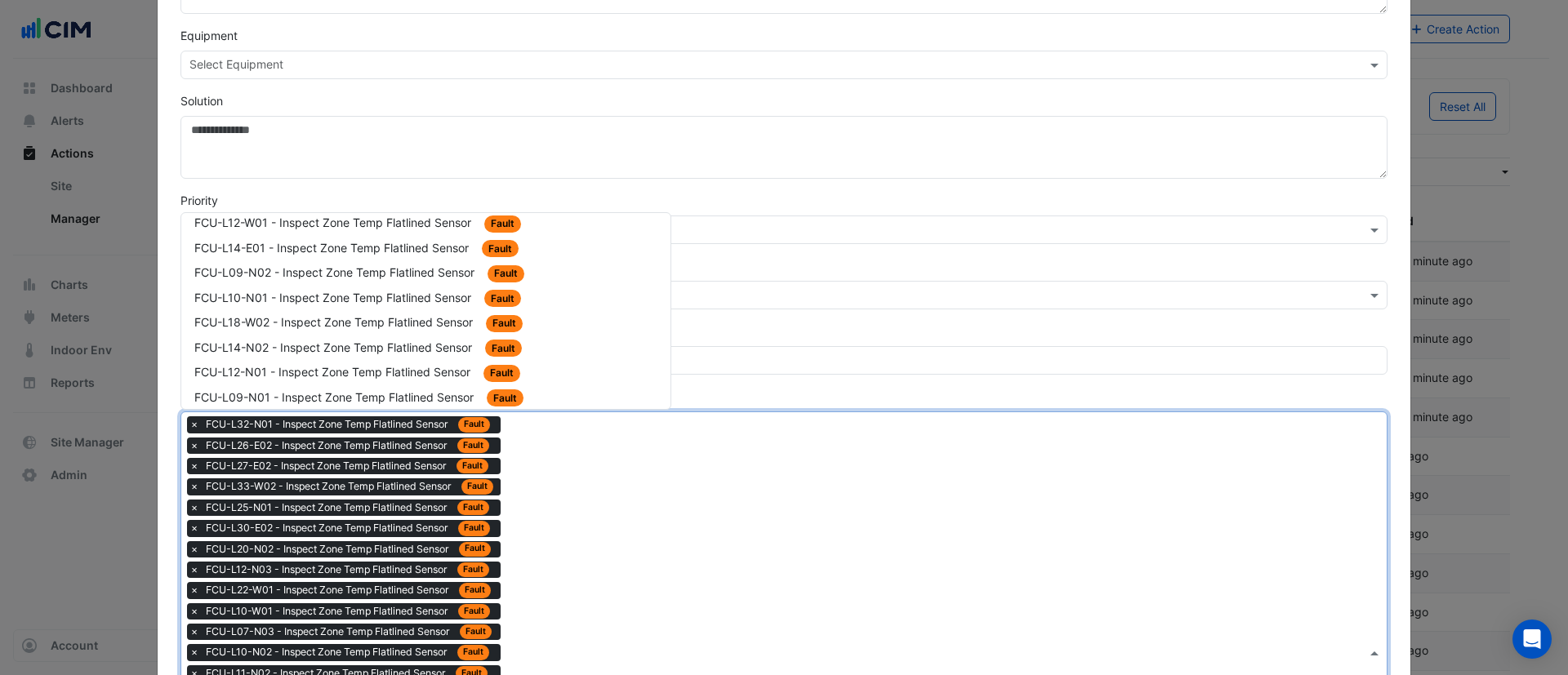
scroll to position [1960, 0]
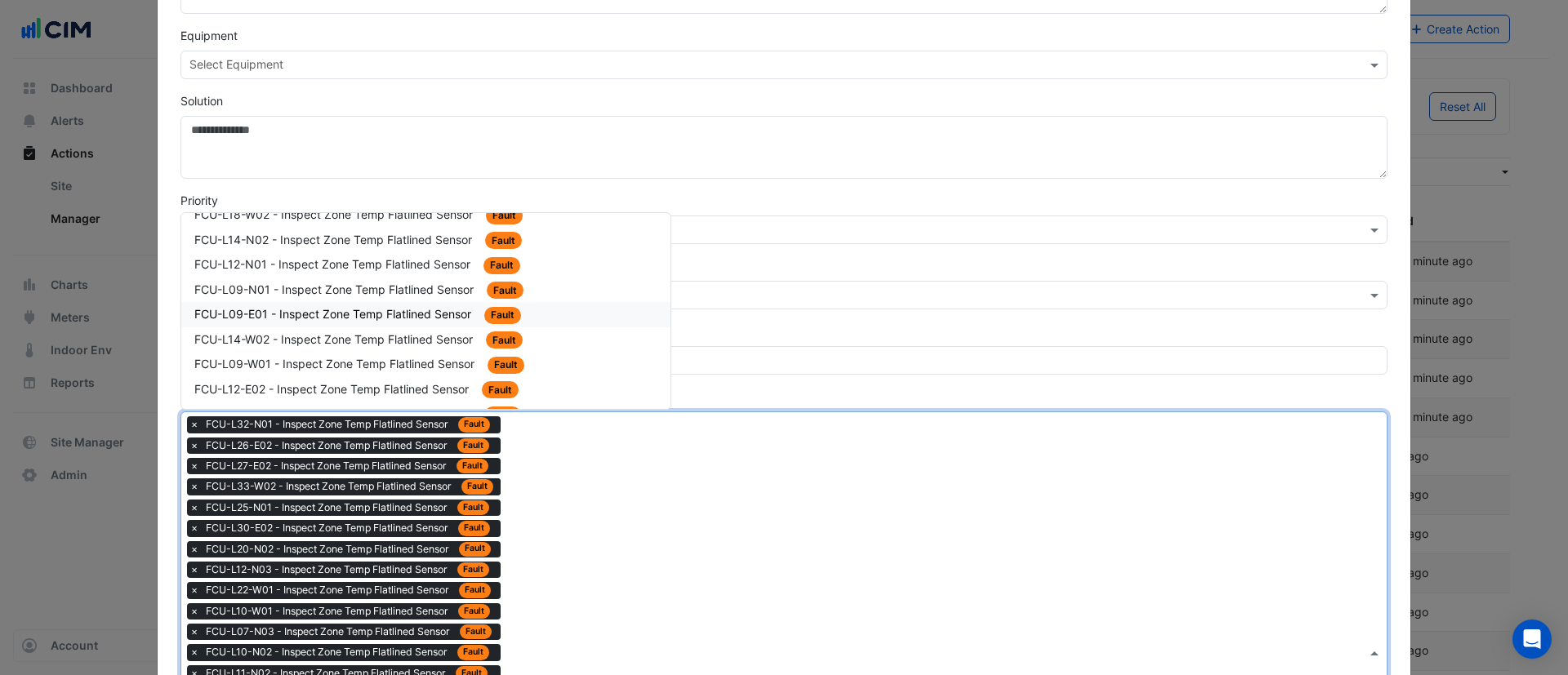
click at [412, 303] on div "FCU-L09-E01 - Inspect Zone Temp Flatlined Sensor Fault" at bounding box center [426, 315] width 489 height 26
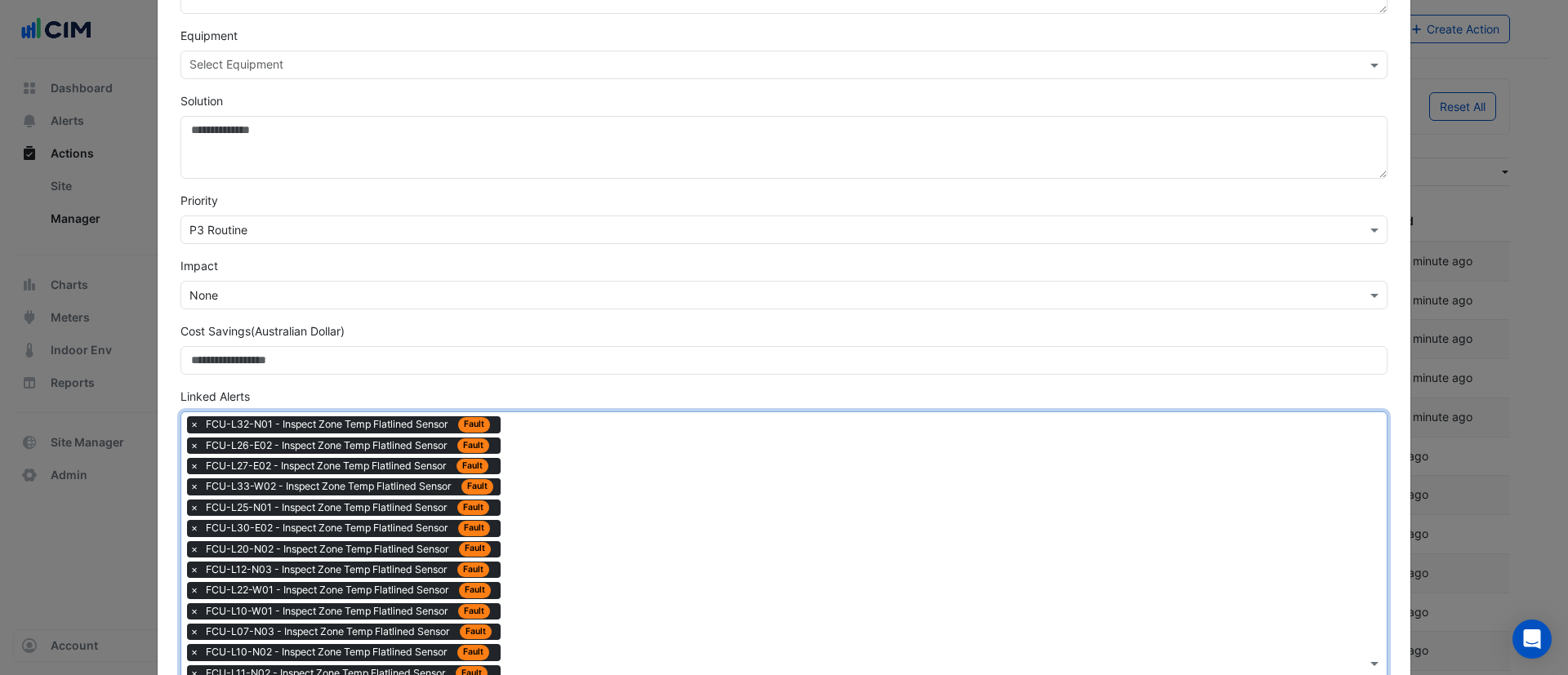
click at [545, 444] on div "Type to search tickets × FCU-L32-N01 - Inspect Zone Temp Flatlined Sensor Fault…" at bounding box center [774, 663] width 1185 height 502
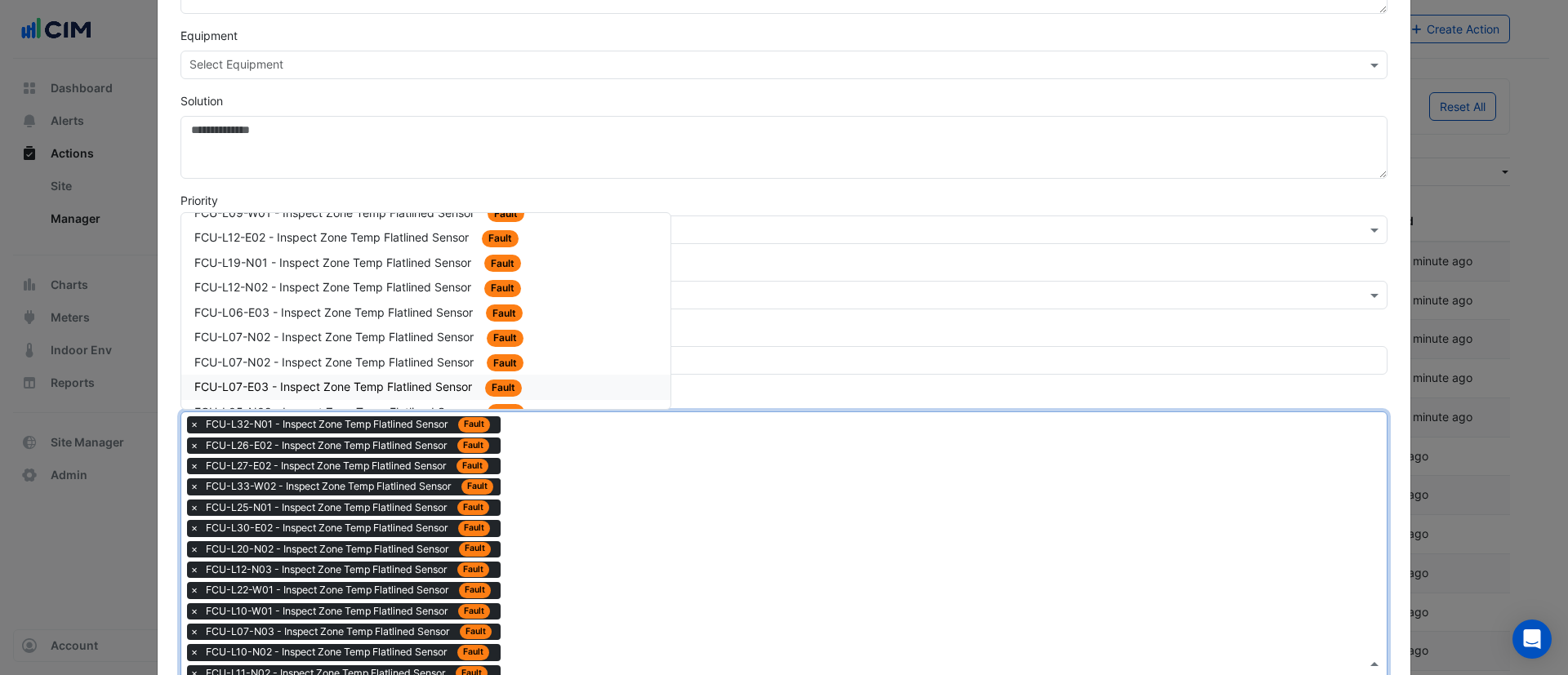
scroll to position [2205, 0]
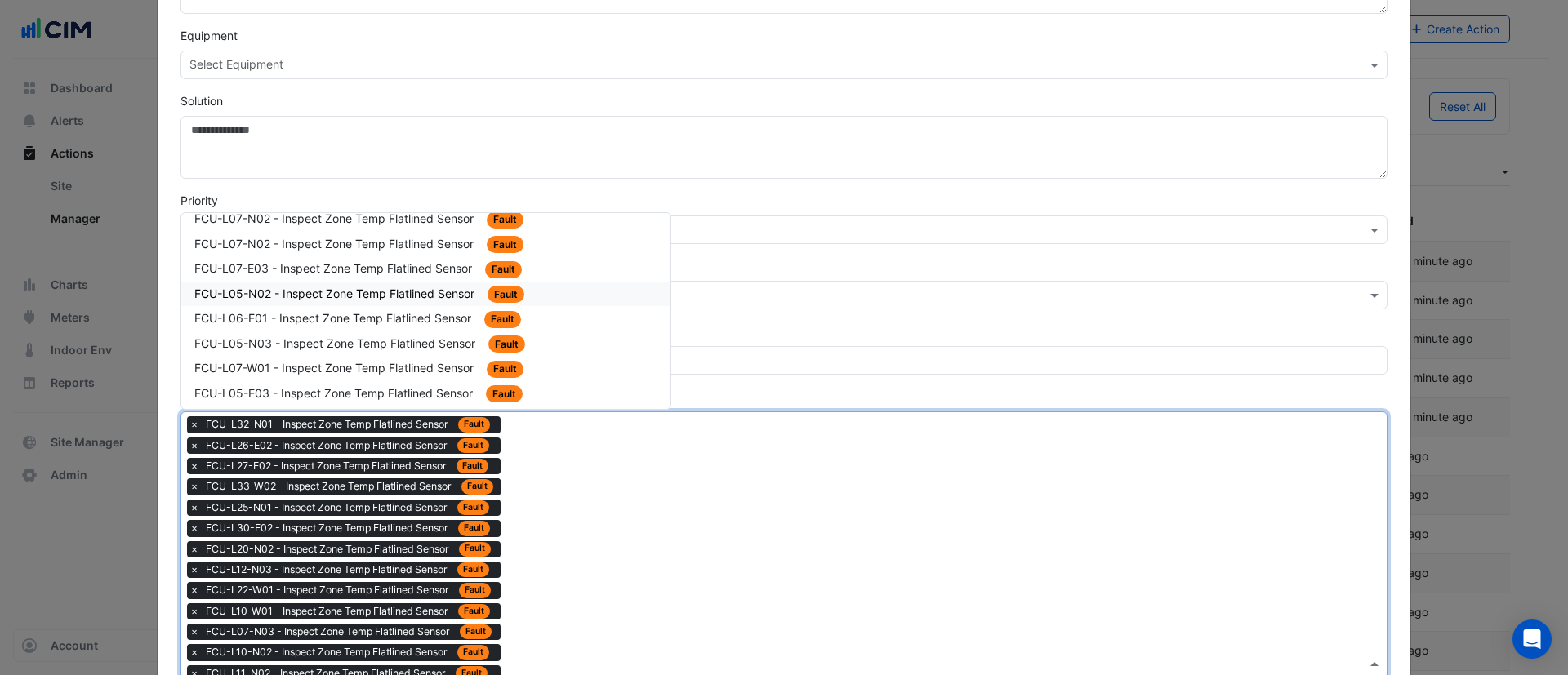
click at [416, 299] on span "FCU-L05-N02 - Inspect Zone Temp Flatlined Sensor" at bounding box center [336, 293] width 284 height 14
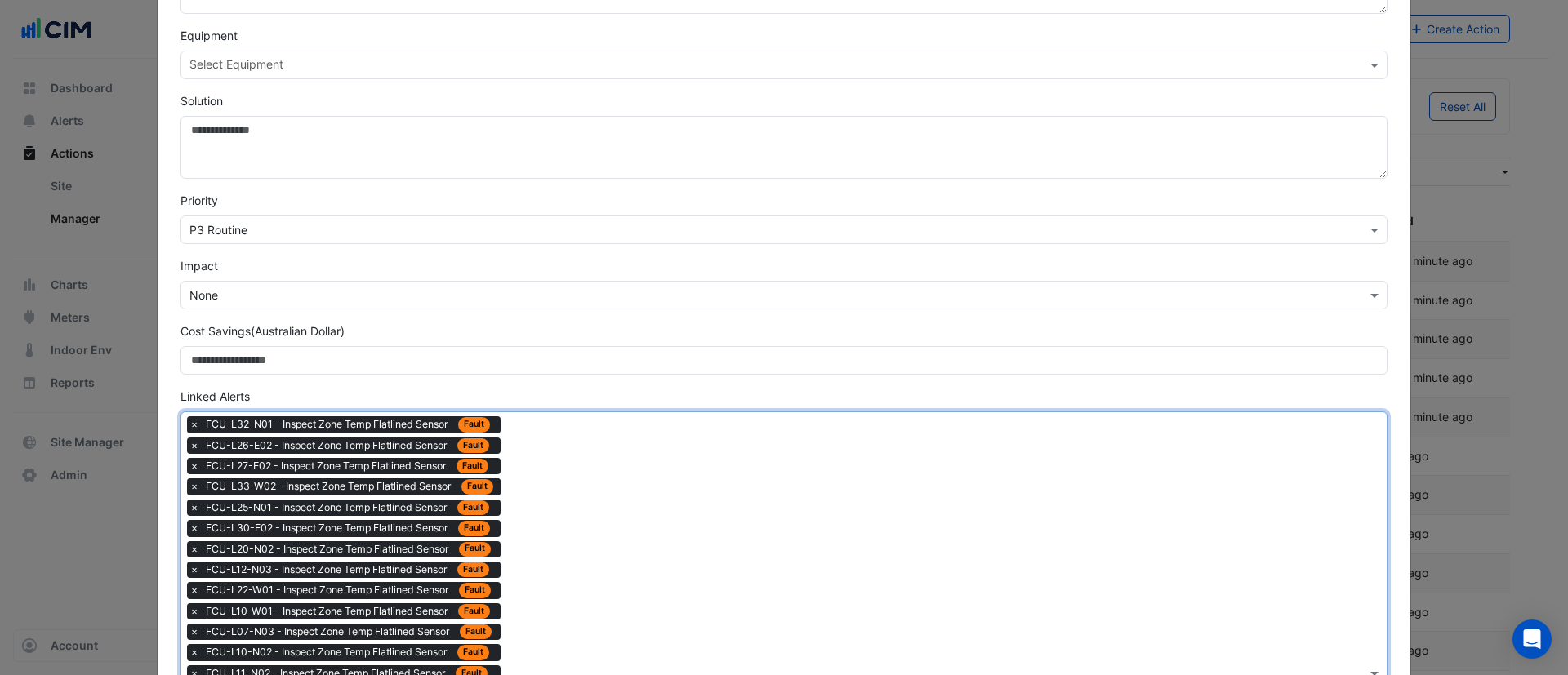
click at [570, 473] on div "Type to search tickets × FCU-L32-N01 - Inspect Zone Temp Flatlined Sensor Fault…" at bounding box center [774, 673] width 1185 height 522
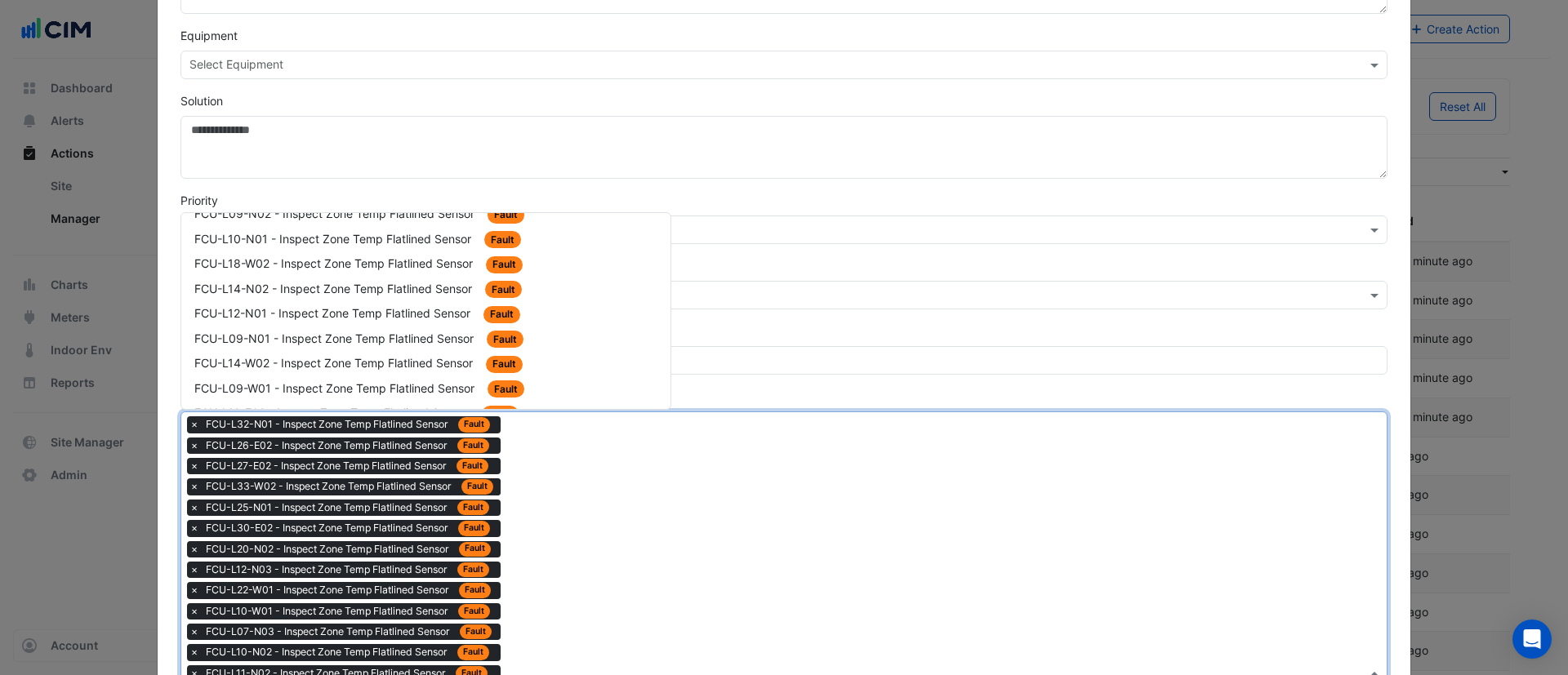
scroll to position [2082, 0]
click at [405, 303] on div "FCU-L12-N02 - Inspect Zone Temp Flatlined Sensor Fault" at bounding box center [426, 292] width 489 height 26
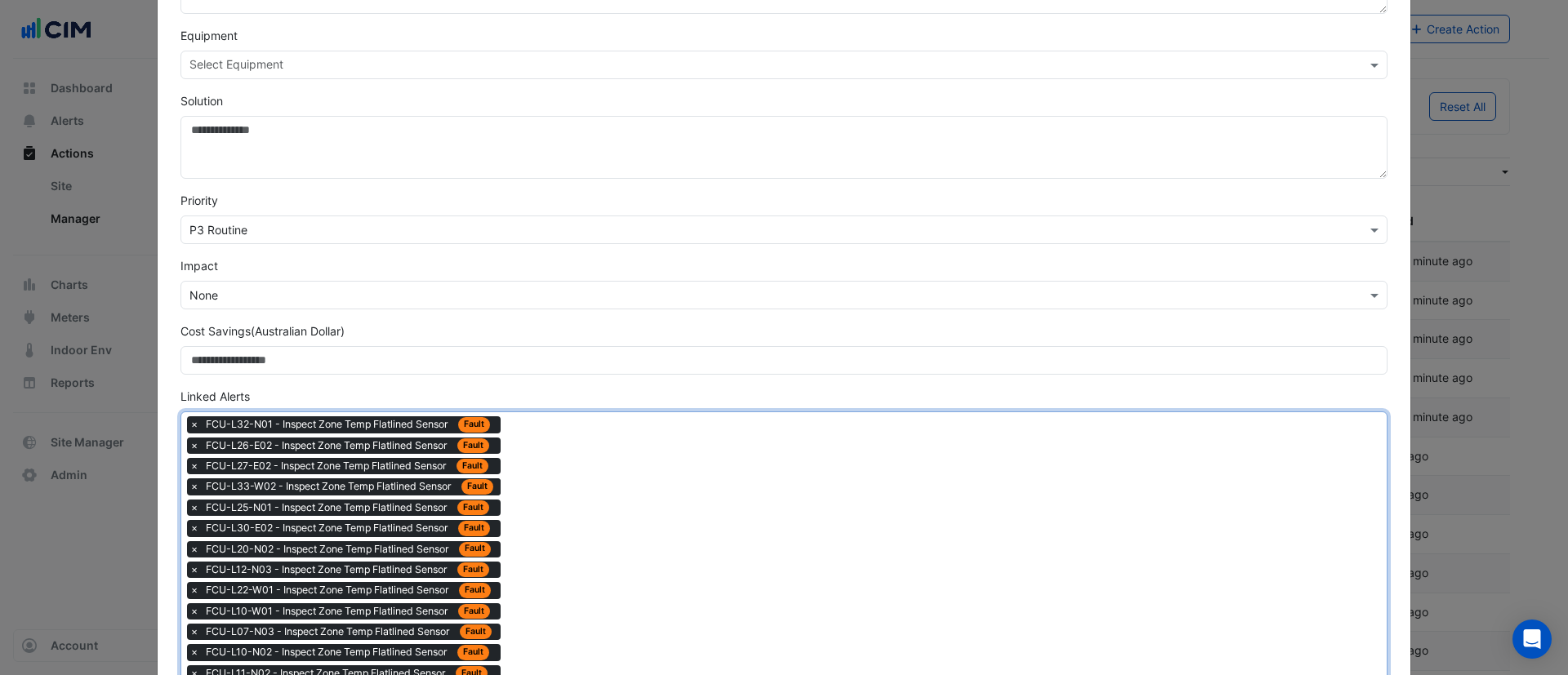
drag, startPoint x: 598, startPoint y: 495, endPoint x: 513, endPoint y: 422, distance: 112.0
click at [586, 485] on div "Type to search tickets × FCU-L32-N01 - Inspect Zone Temp Flatlined Sensor Fault…" at bounding box center [774, 684] width 1185 height 543
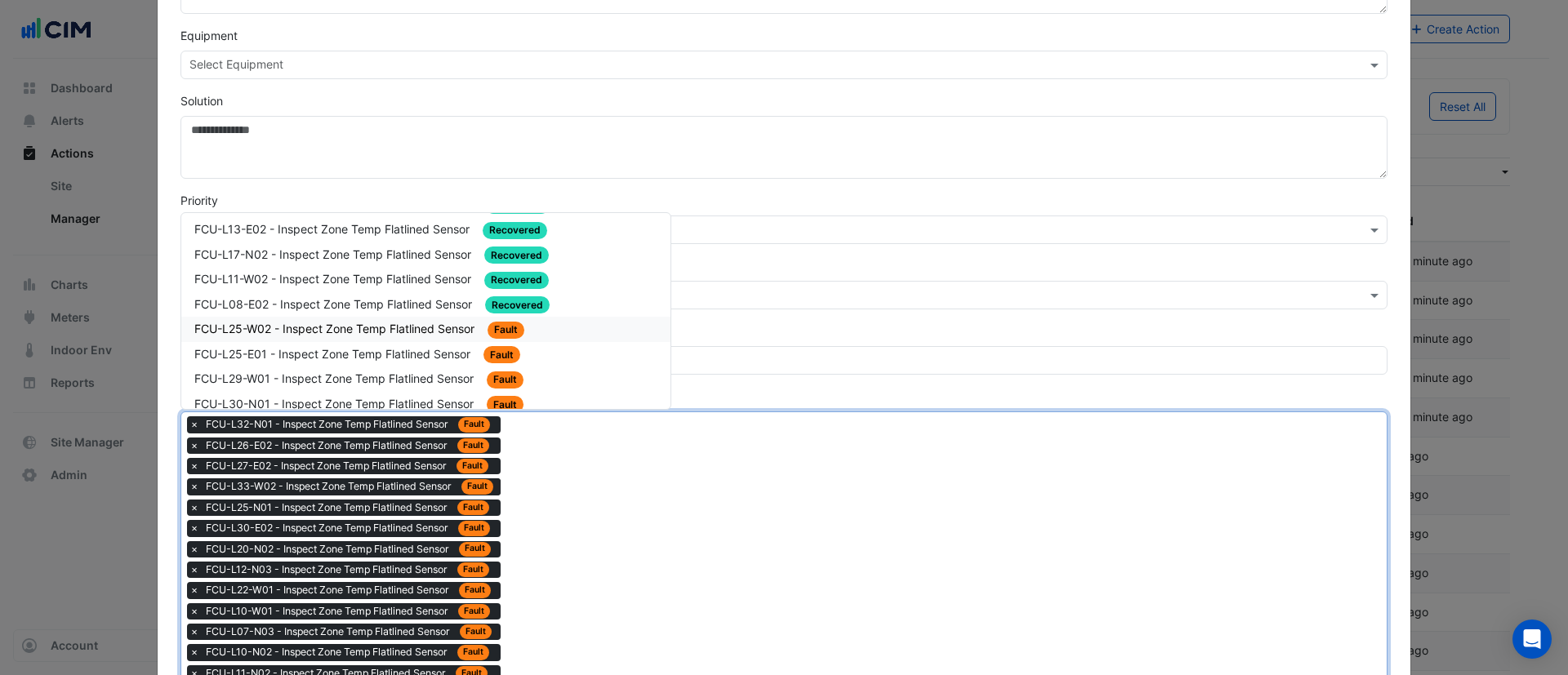
scroll to position [1960, 0]
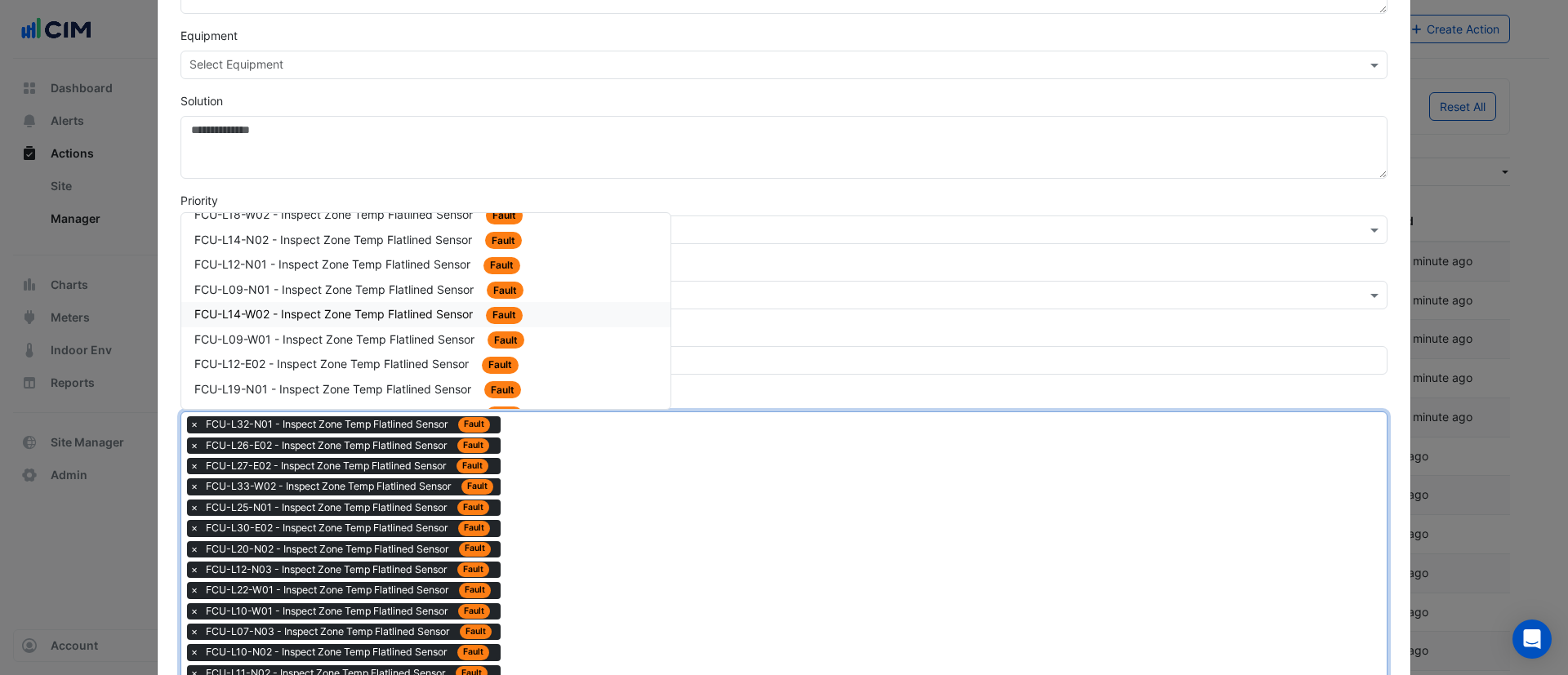
drag, startPoint x: 393, startPoint y: 317, endPoint x: 467, endPoint y: 361, distance: 86.1
click at [394, 317] on span "FCU-L14-W02 - Inspect Zone Temp Flatlined Sensor" at bounding box center [335, 314] width 282 height 14
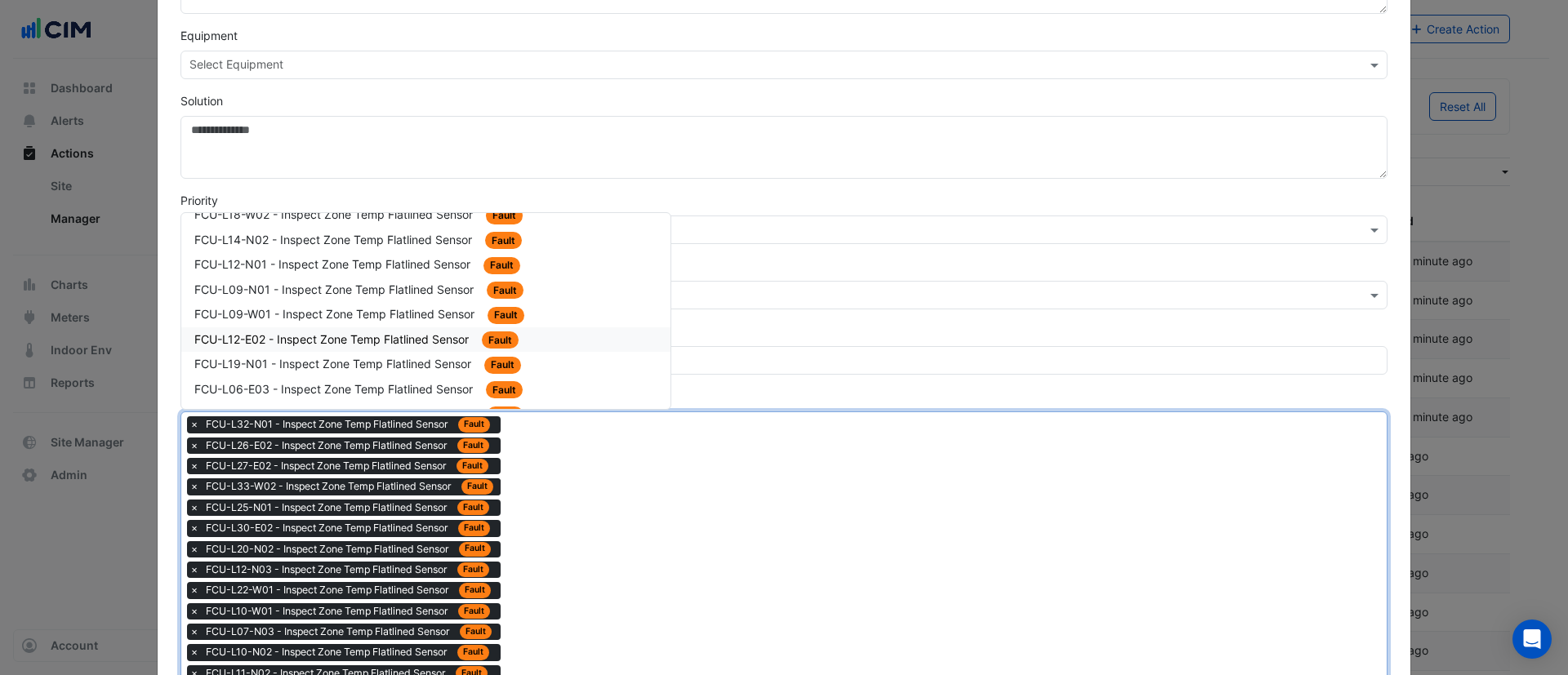
click at [367, 327] on div "FCU-L12-E02 - Inspect Zone Temp Flatlined Sensor Fault" at bounding box center [426, 340] width 489 height 26
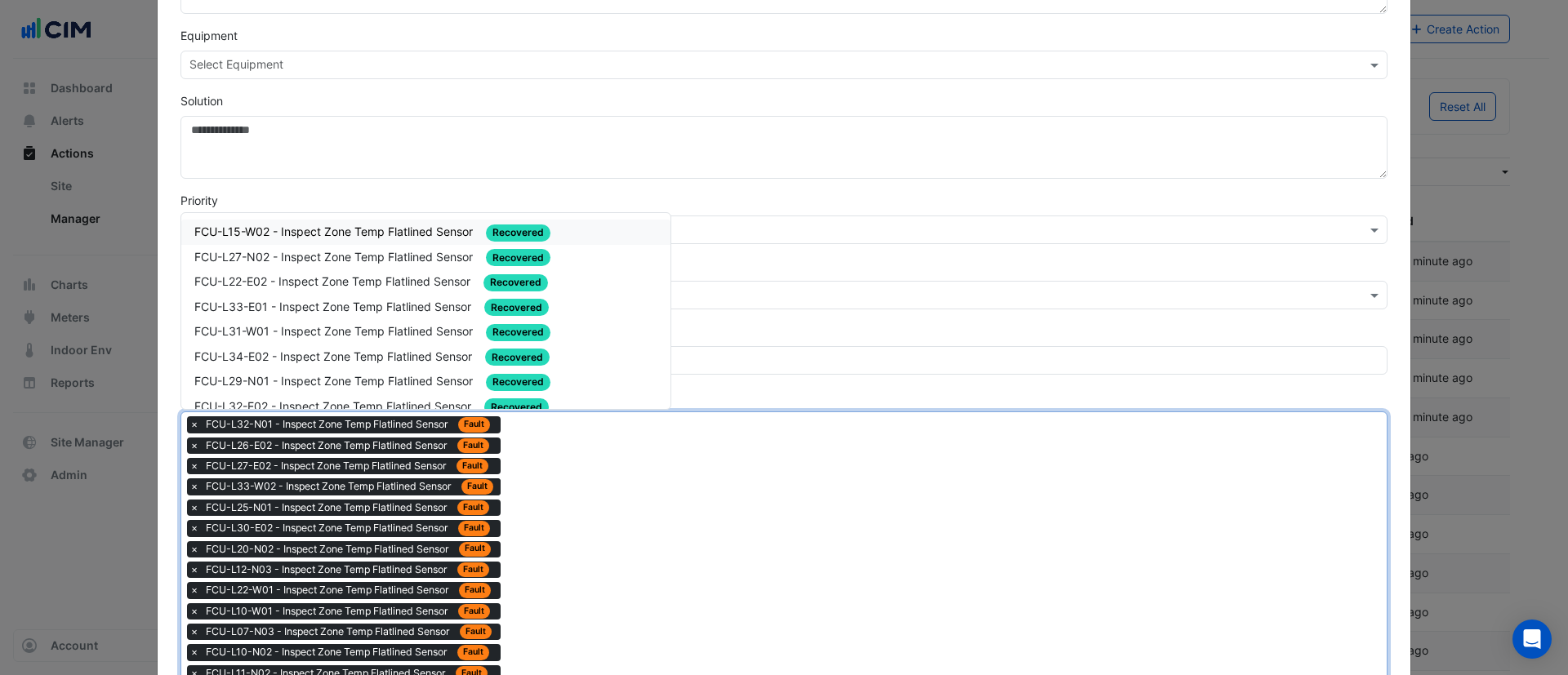
drag, startPoint x: 564, startPoint y: 501, endPoint x: 553, endPoint y: 488, distance: 17.0
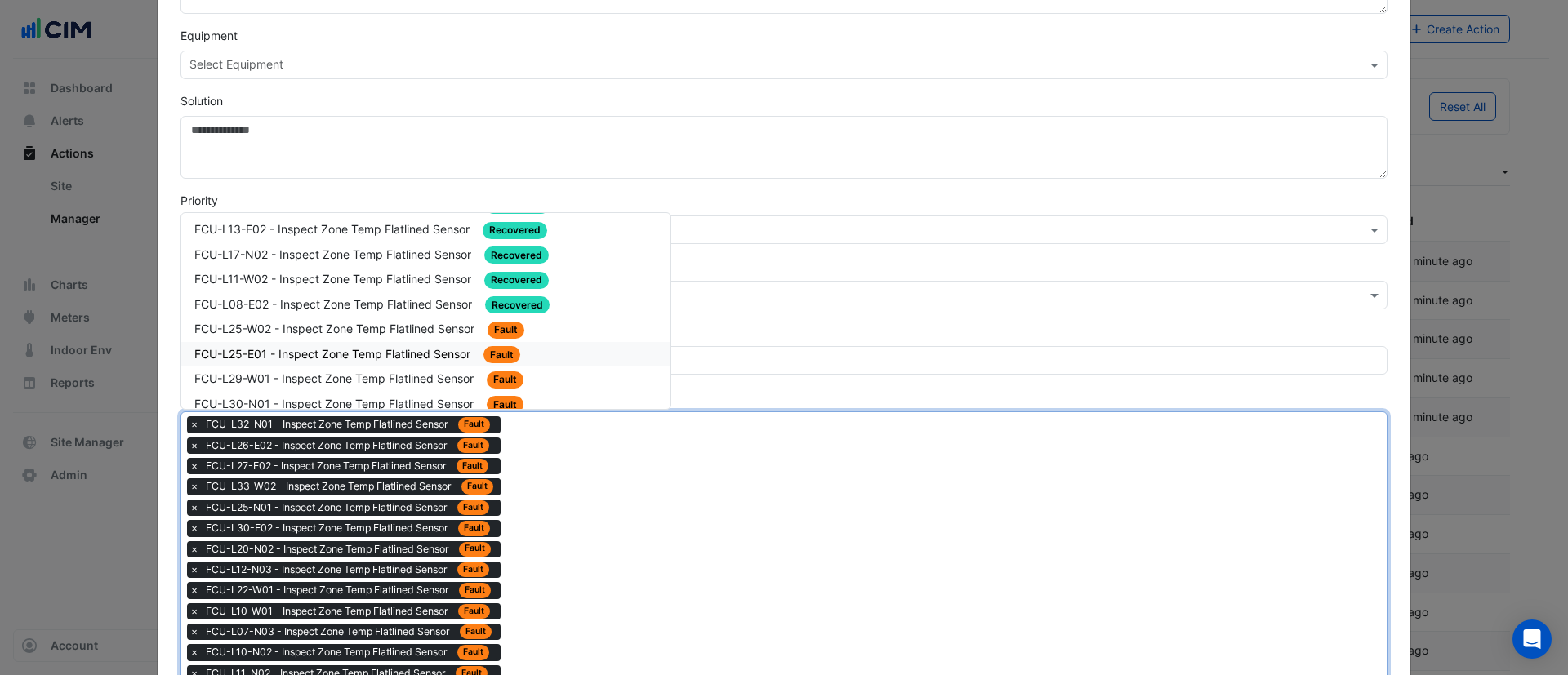
scroll to position [1715, 0]
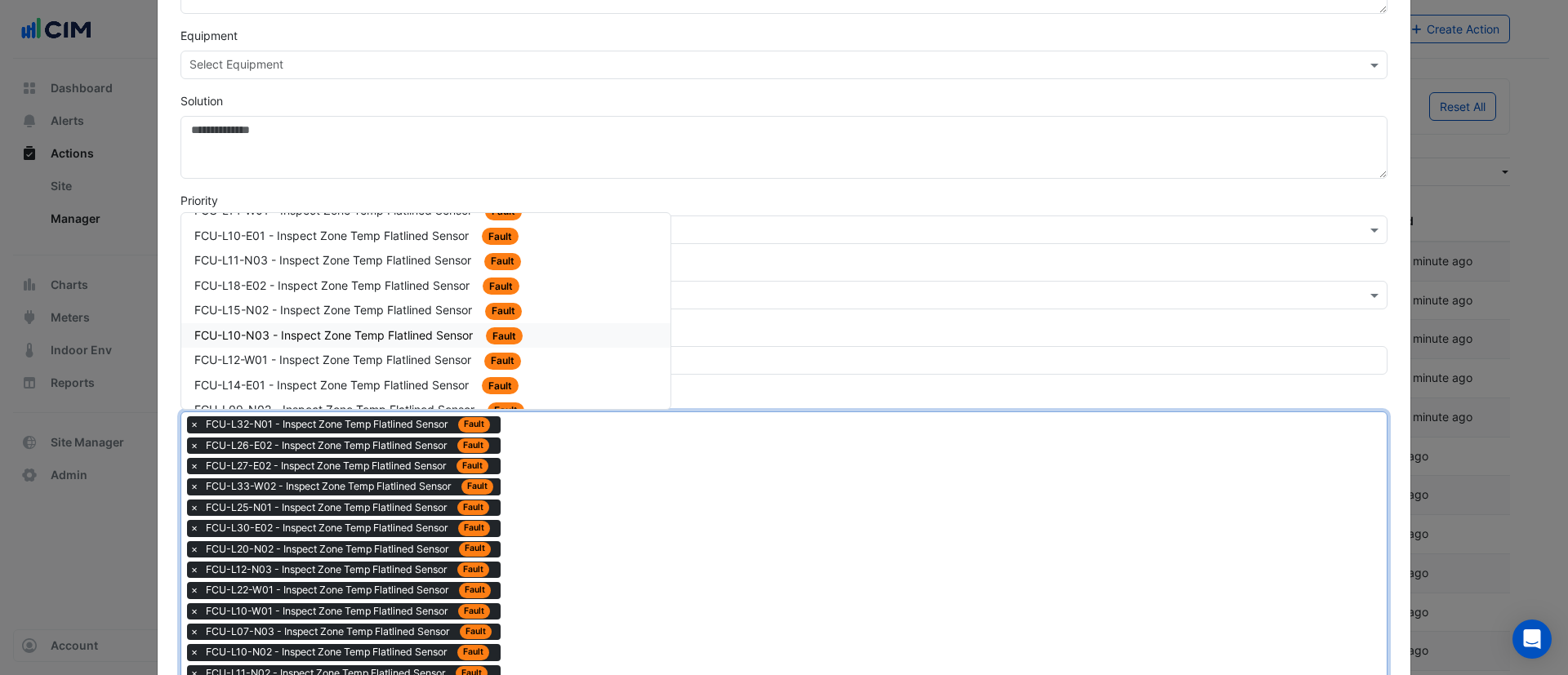
click at [373, 342] on div "FCU-L10-N03 - Inspect Zone Temp Flatlined Sensor Fault" at bounding box center [426, 336] width 463 height 18
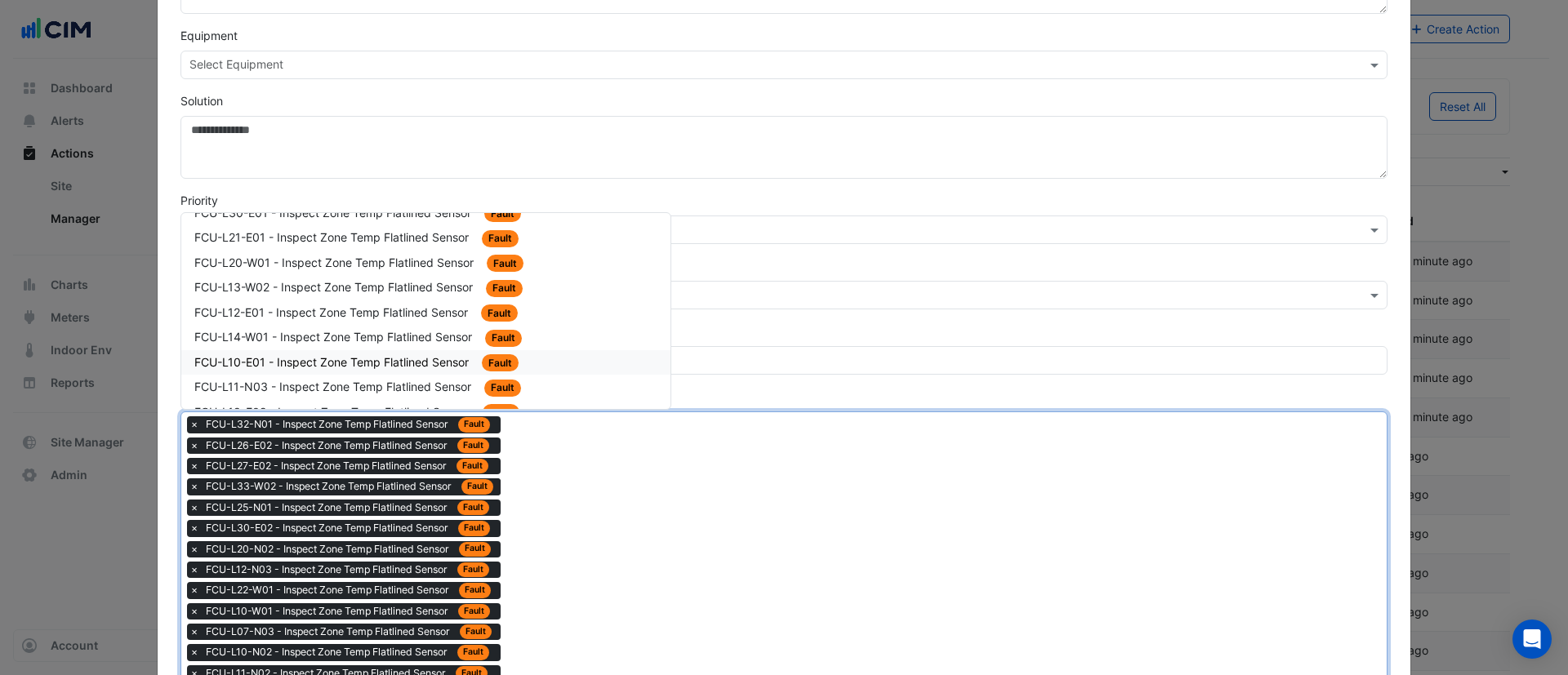
scroll to position [1592, 0]
drag, startPoint x: 366, startPoint y: 346, endPoint x: 375, endPoint y: 346, distance: 9.0
click at [368, 346] on div "FCU-L10-E01 - Inspect Zone Temp Flatlined Sensor Fault" at bounding box center [426, 359] width 489 height 26
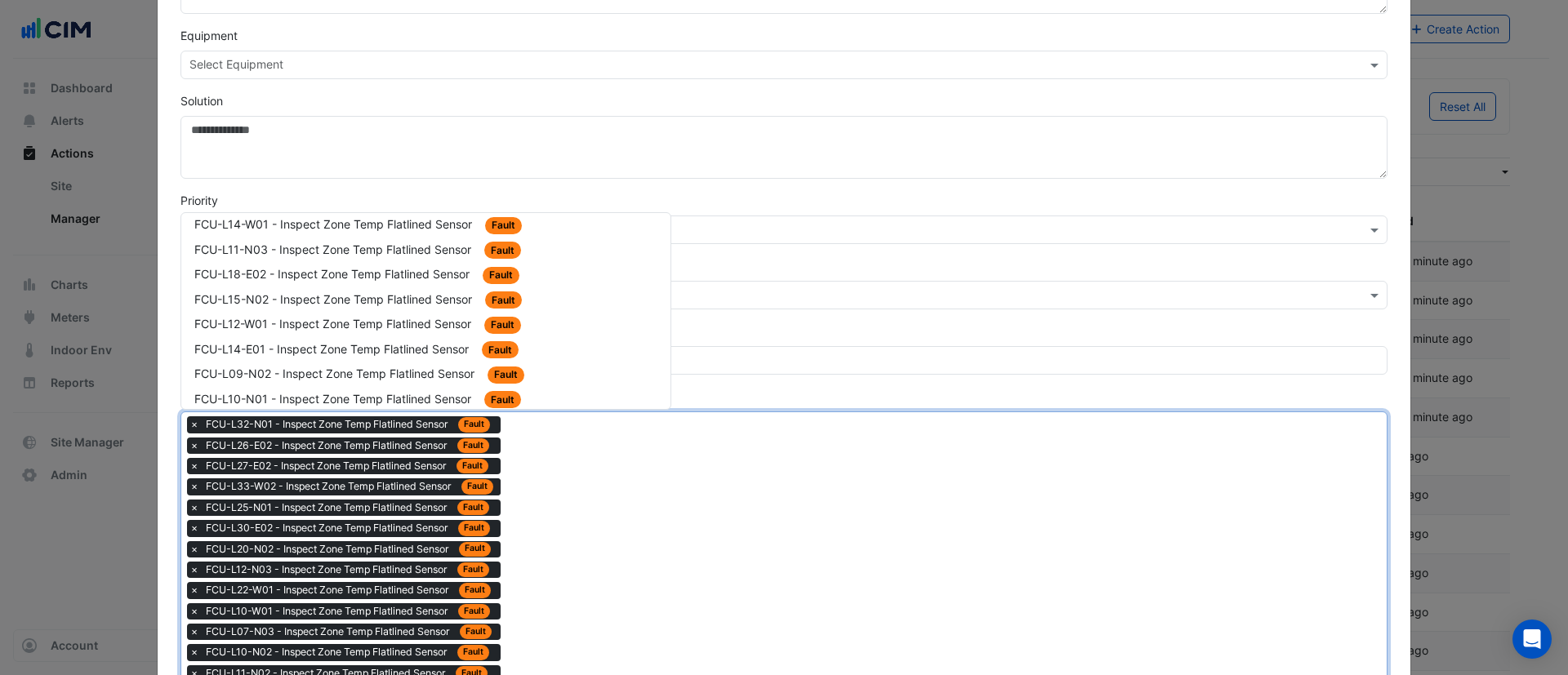
scroll to position [1837, 0]
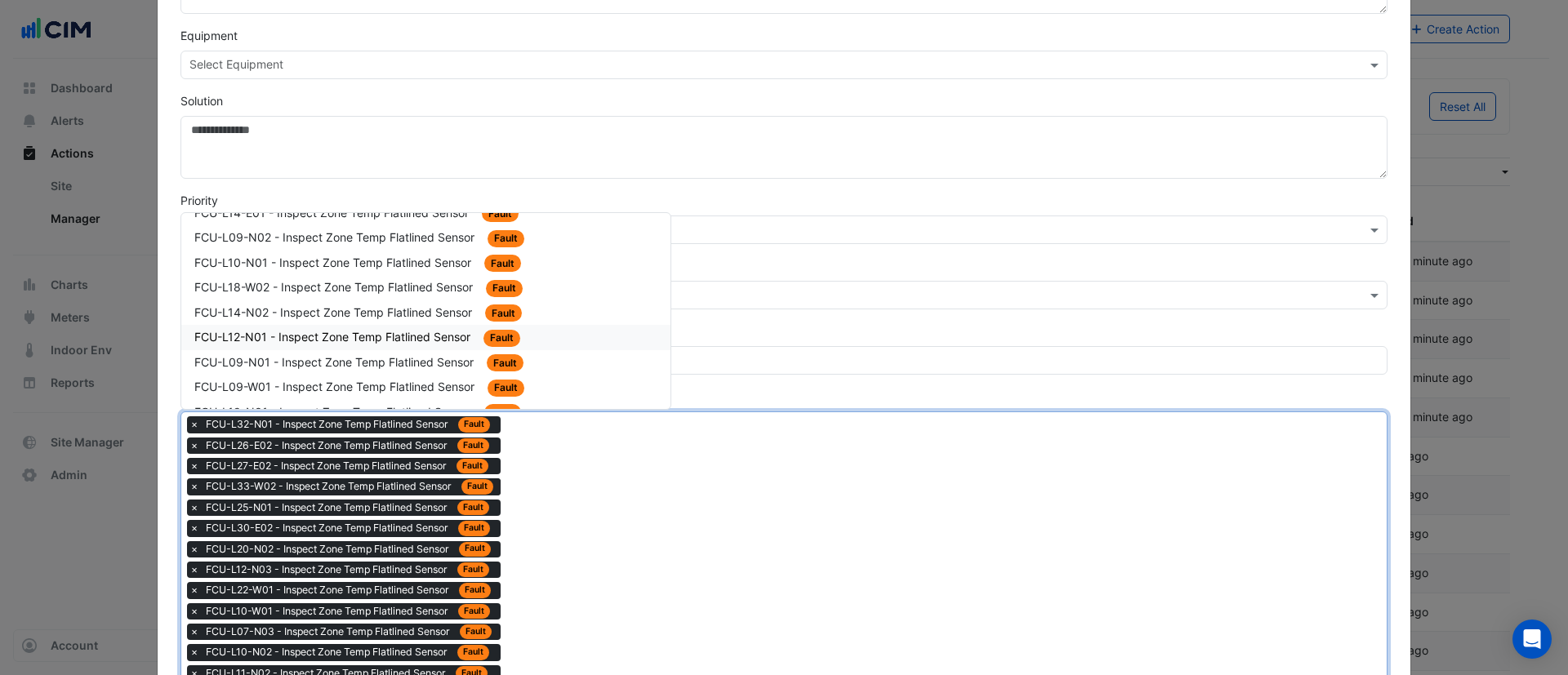
drag, startPoint x: 383, startPoint y: 345, endPoint x: 457, endPoint y: 365, distance: 76.7
click at [384, 345] on div "FCU-L12-N01 - Inspect Zone Temp Flatlined Sensor Fault" at bounding box center [426, 338] width 463 height 18
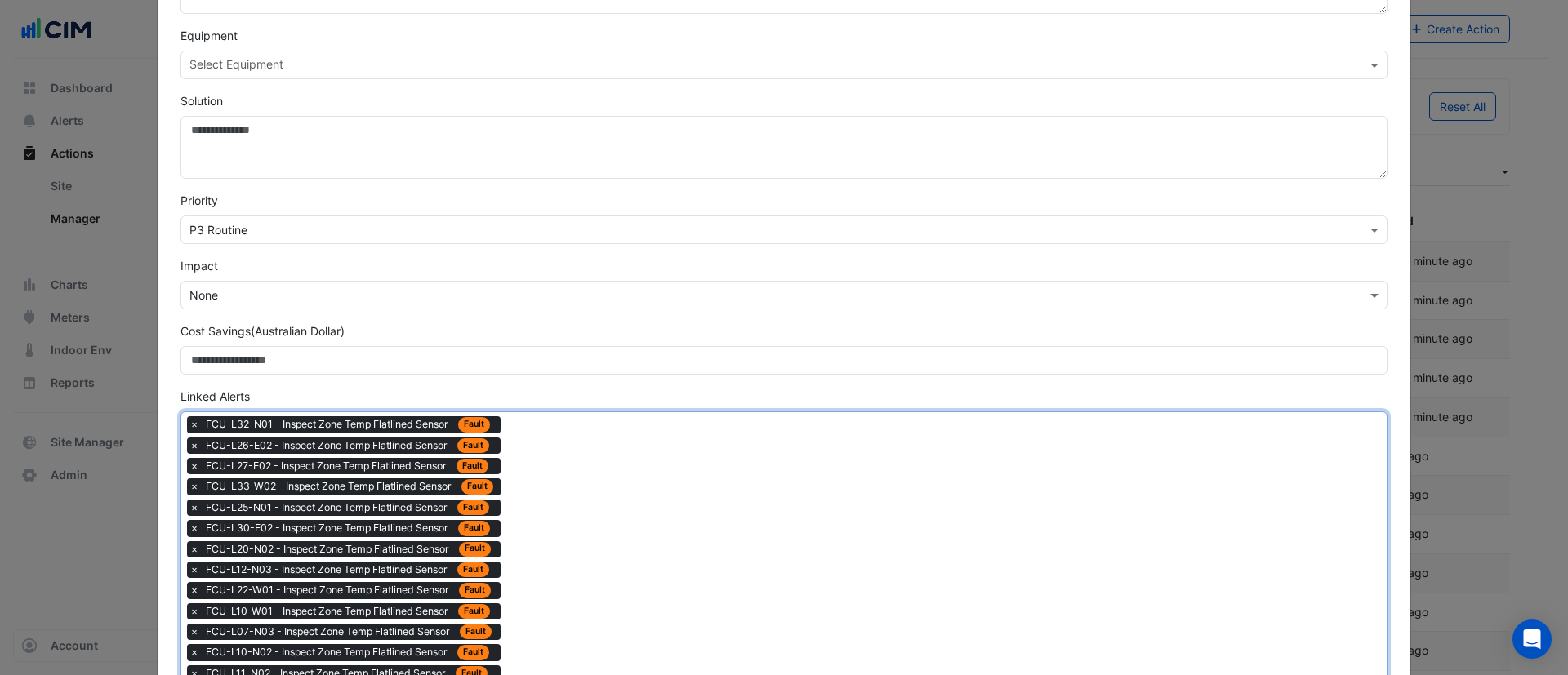
drag, startPoint x: 629, startPoint y: 509, endPoint x: 495, endPoint y: 415, distance: 163.7
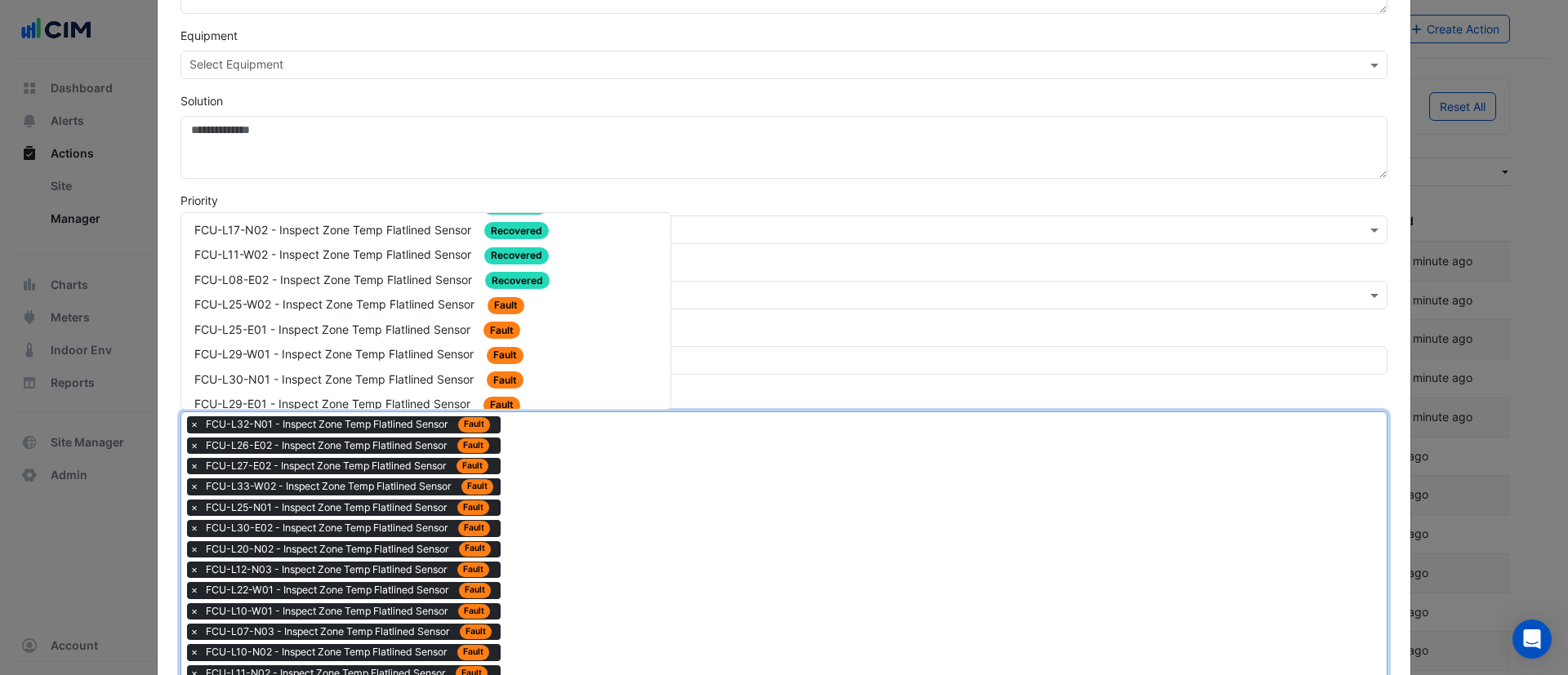
scroll to position [1715, 0]
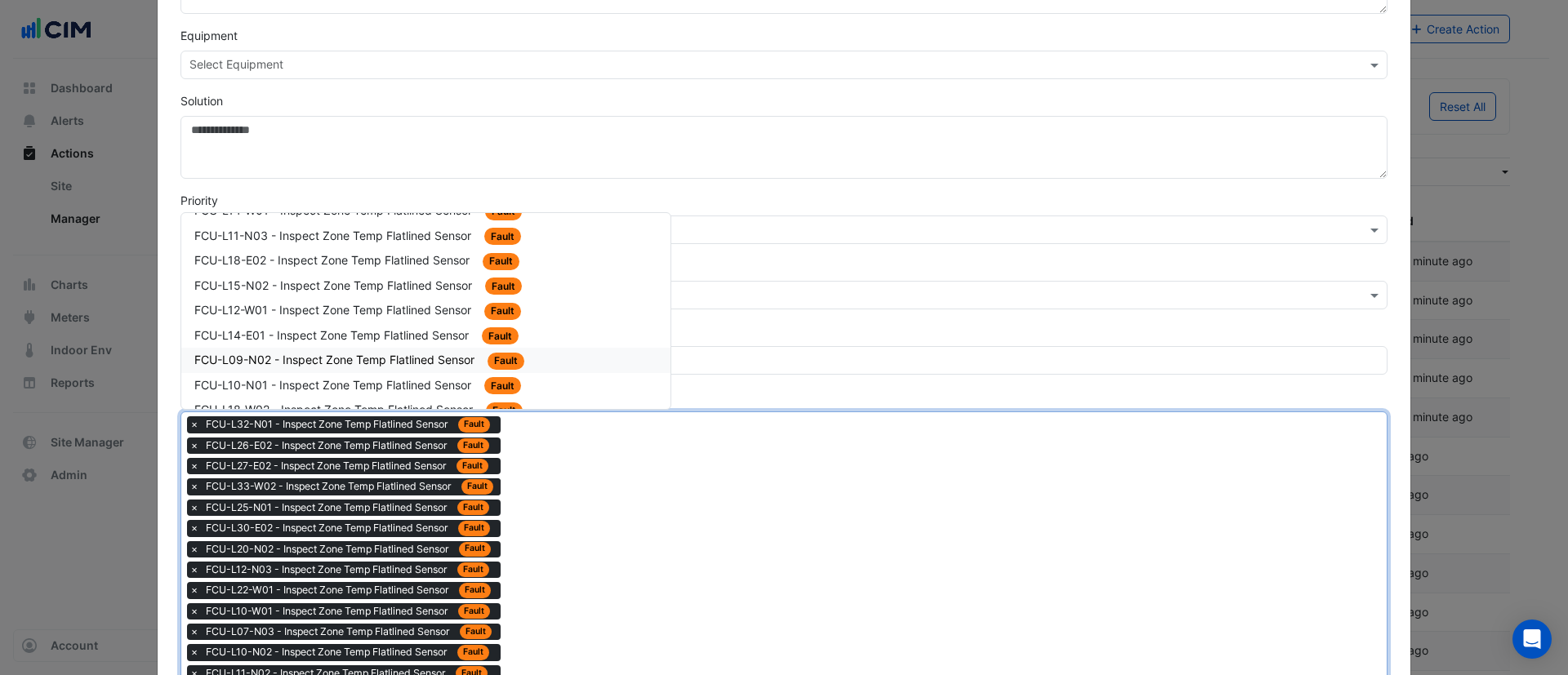
click at [346, 348] on div "FCU-L09-N02 - Inspect Zone Temp Flatlined Sensor Fault" at bounding box center [426, 360] width 489 height 26
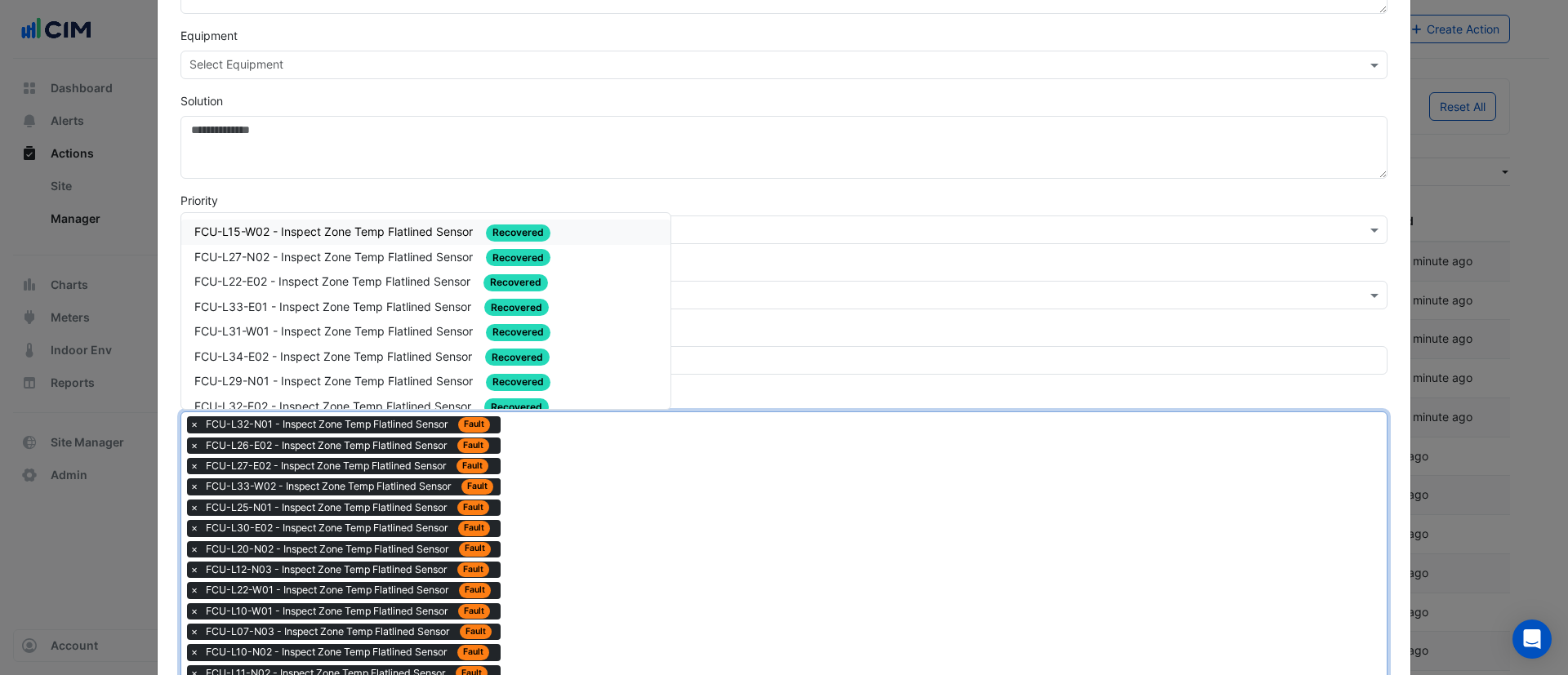
drag, startPoint x: 607, startPoint y: 506, endPoint x: 599, endPoint y: 494, distance: 14.4
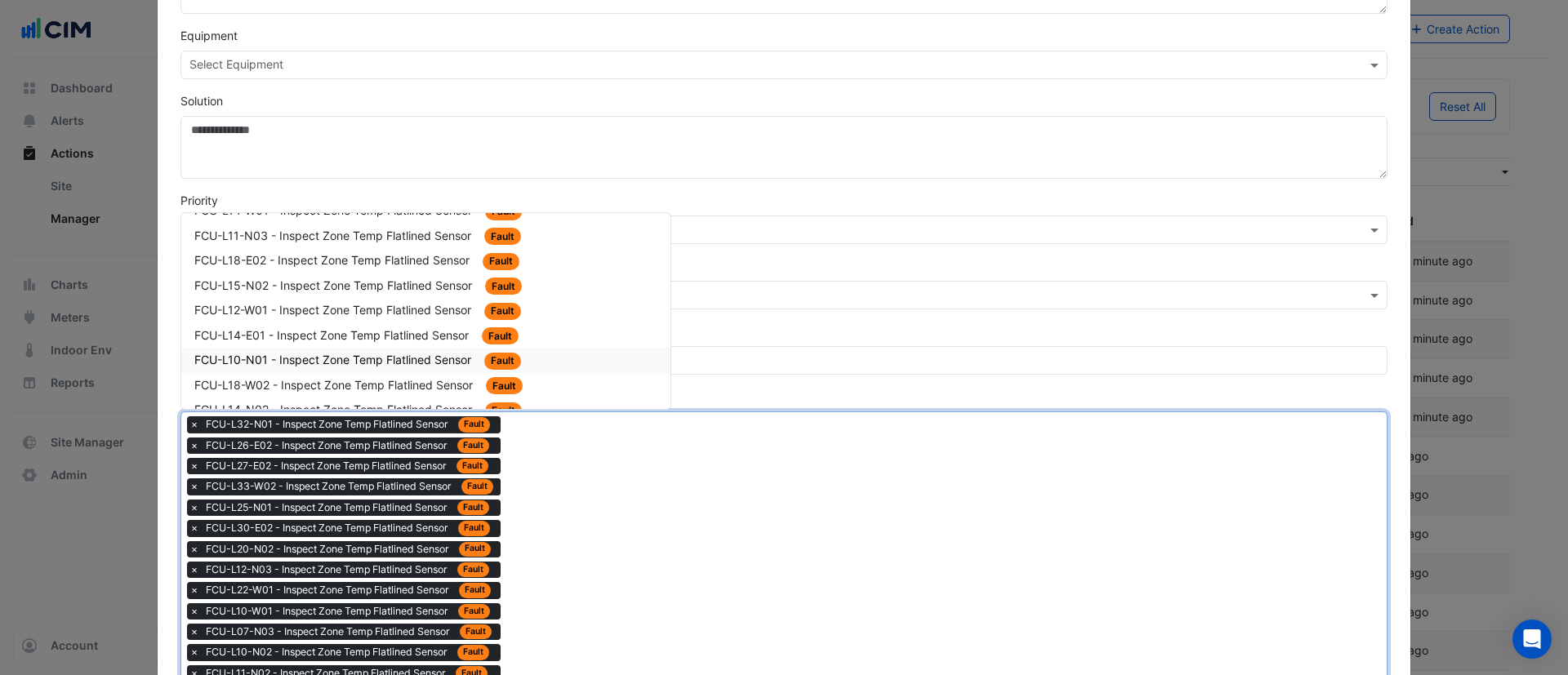
click at [389, 355] on span "FCU-L10-N01 - Inspect Zone Temp Flatlined Sensor" at bounding box center [334, 360] width 280 height 14
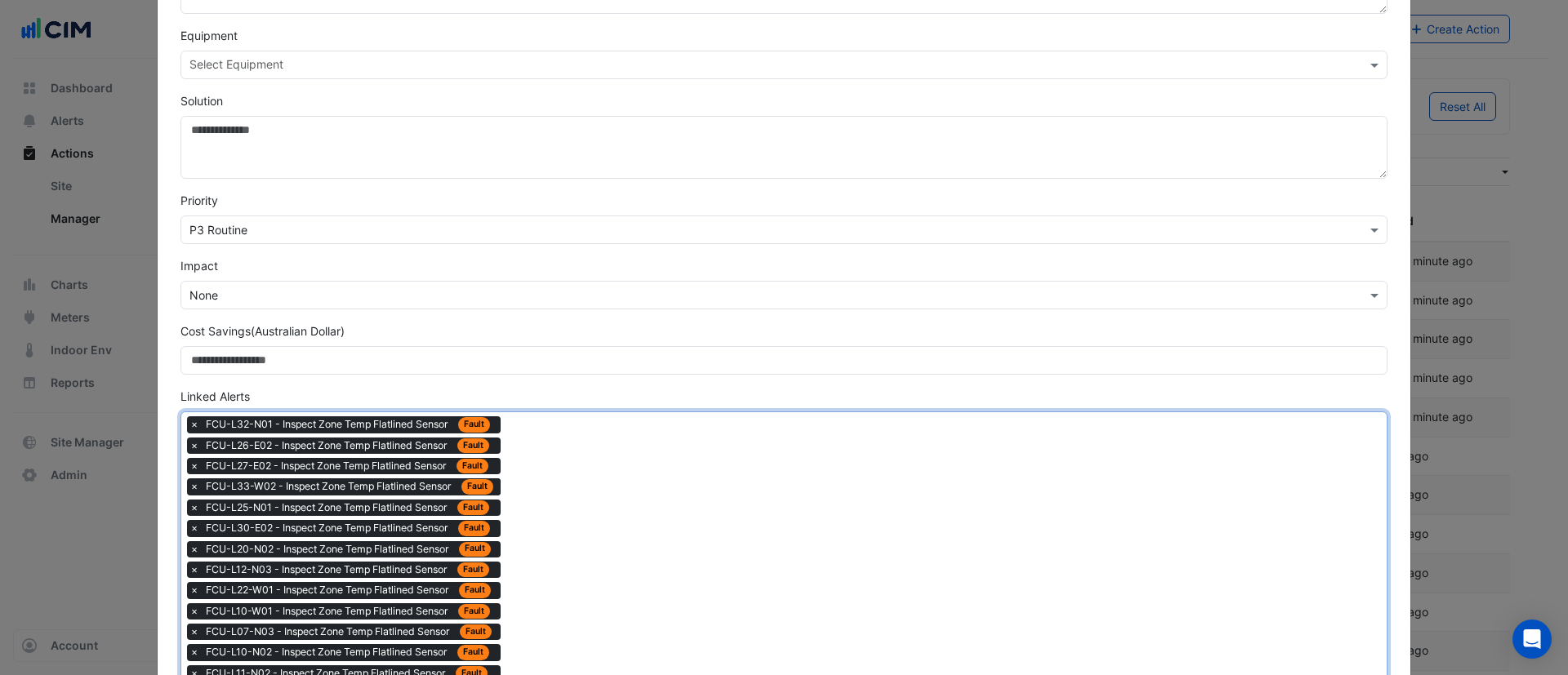
drag, startPoint x: 615, startPoint y: 518, endPoint x: 599, endPoint y: 503, distance: 21.9
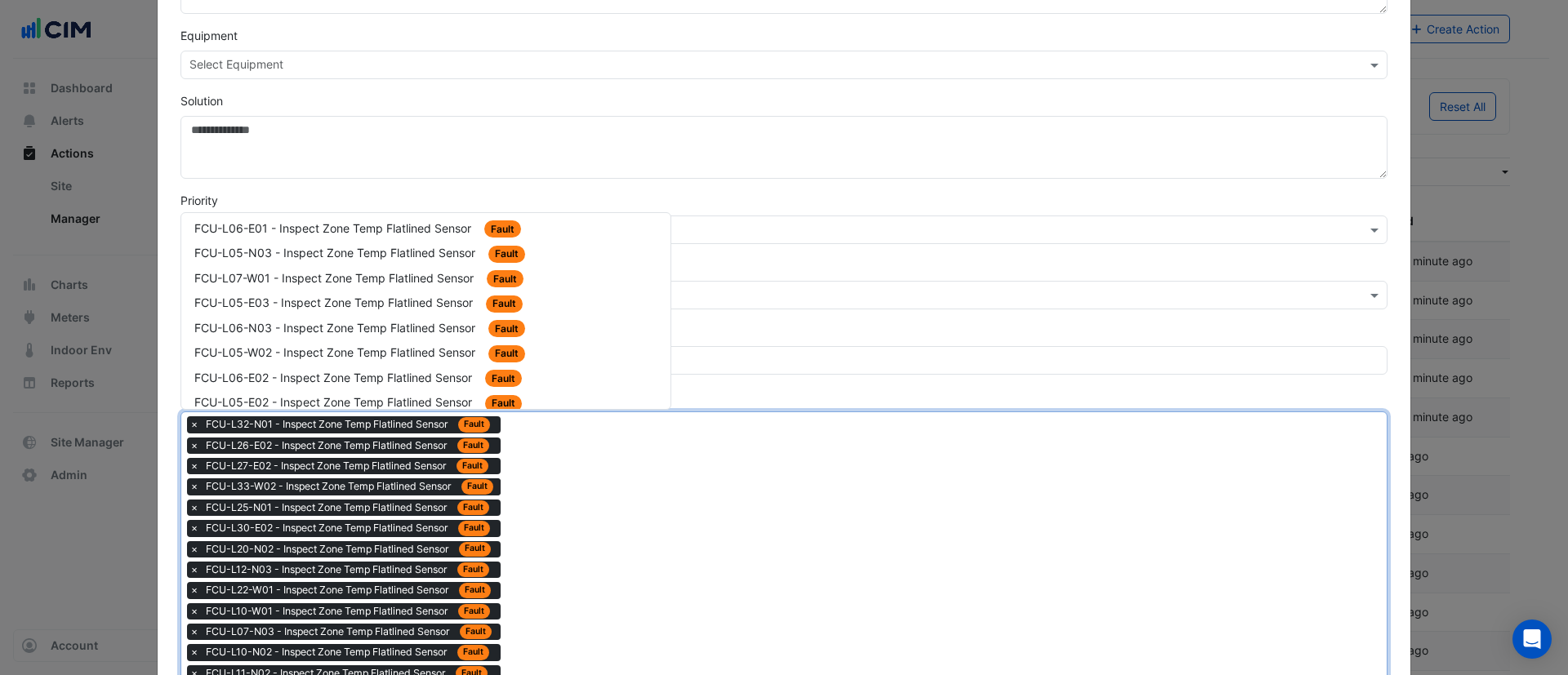
scroll to position [2205, 0]
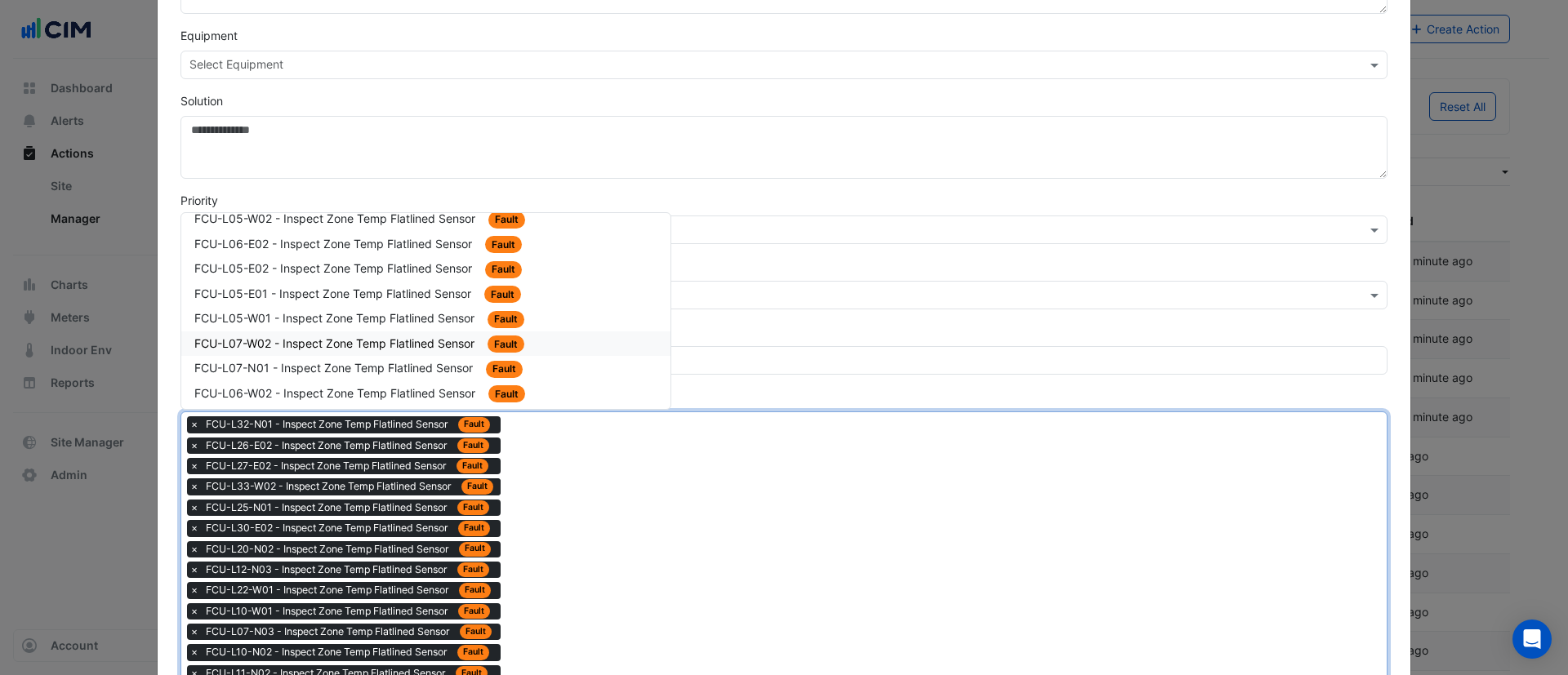
click at [384, 348] on span "FCU-L07-W02 - Inspect Zone Temp Flatlined Sensor" at bounding box center [336, 343] width 284 height 14
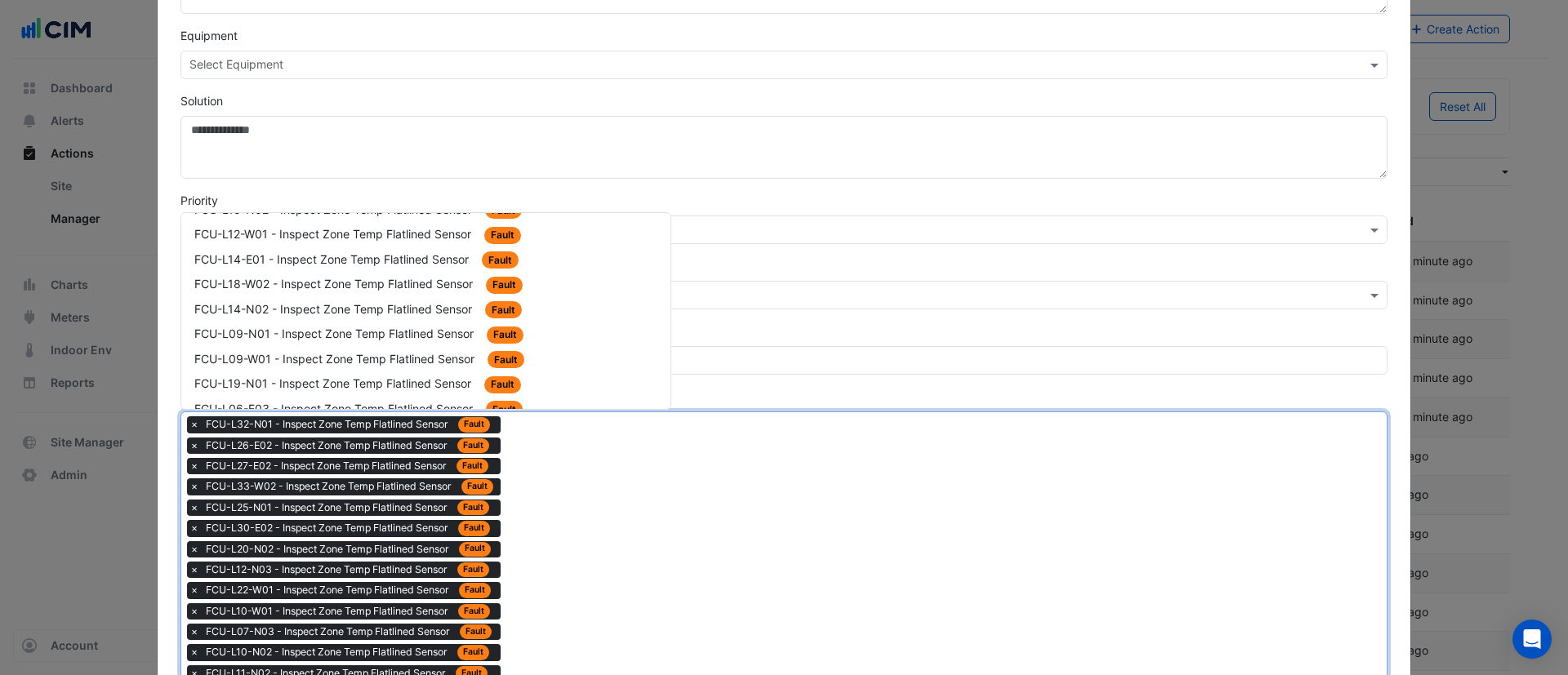
scroll to position [1960, 0]
click at [353, 338] on span "FCU-L06-E01 - Inspect Zone Temp Flatlined Sensor" at bounding box center [334, 338] width 280 height 14
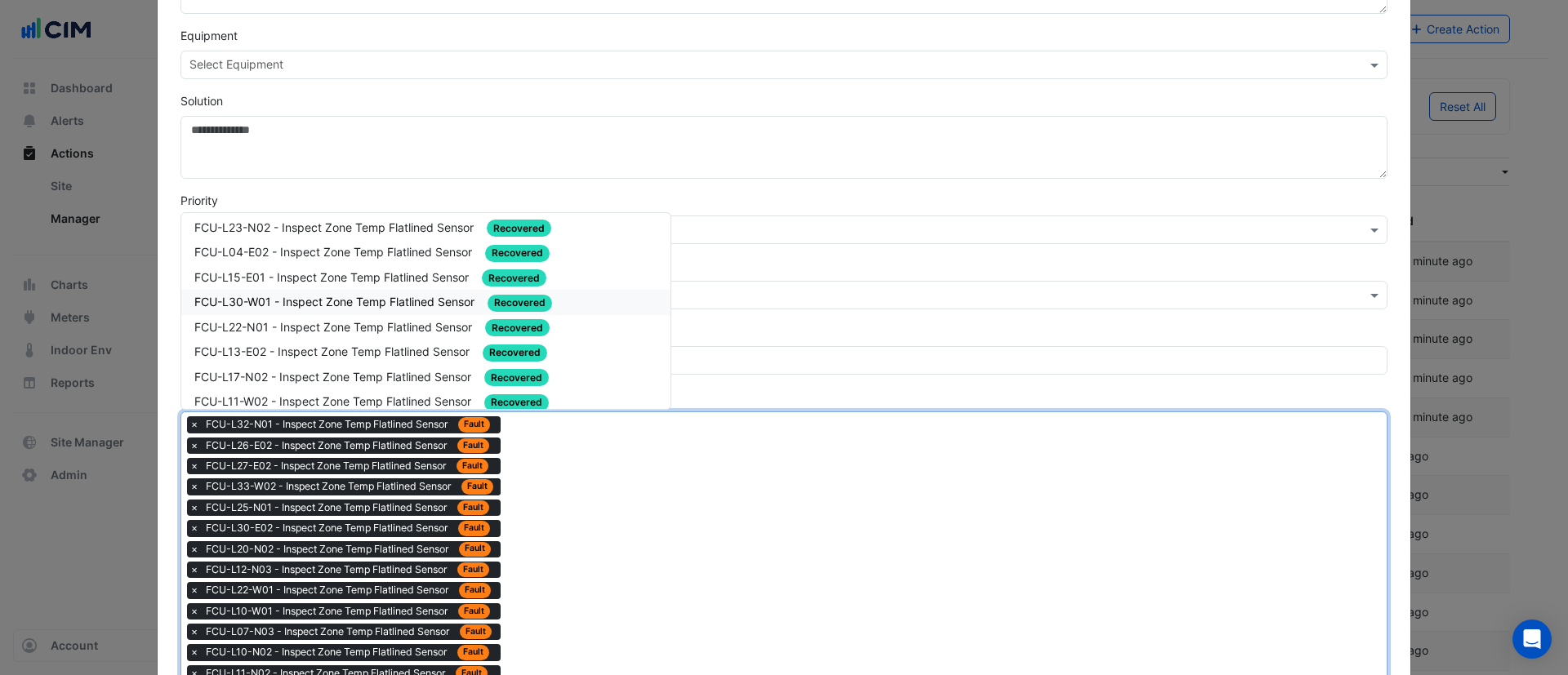
scroll to position [1837, 0]
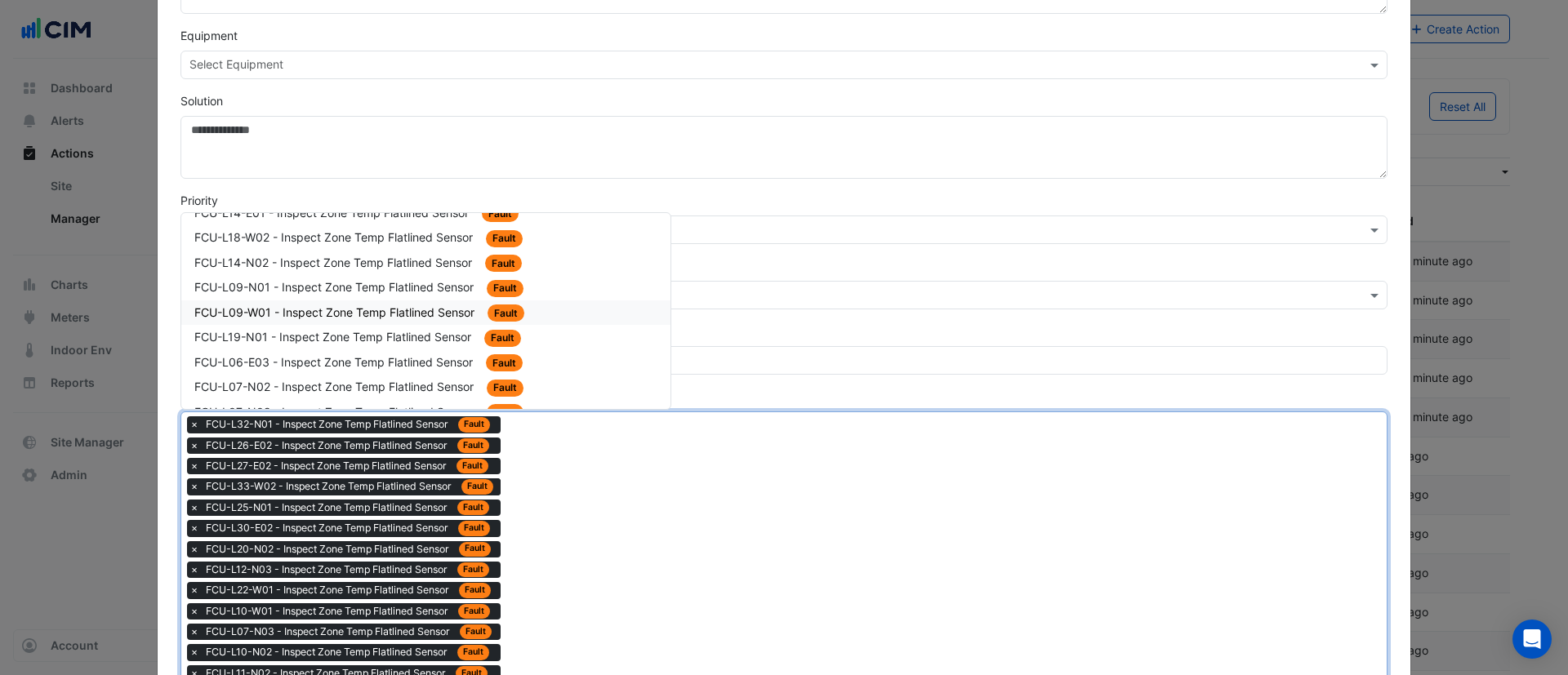
click at [385, 319] on div "FCU-L09-W01 - Inspect Zone Temp Flatlined Sensor Fault" at bounding box center [426, 313] width 463 height 18
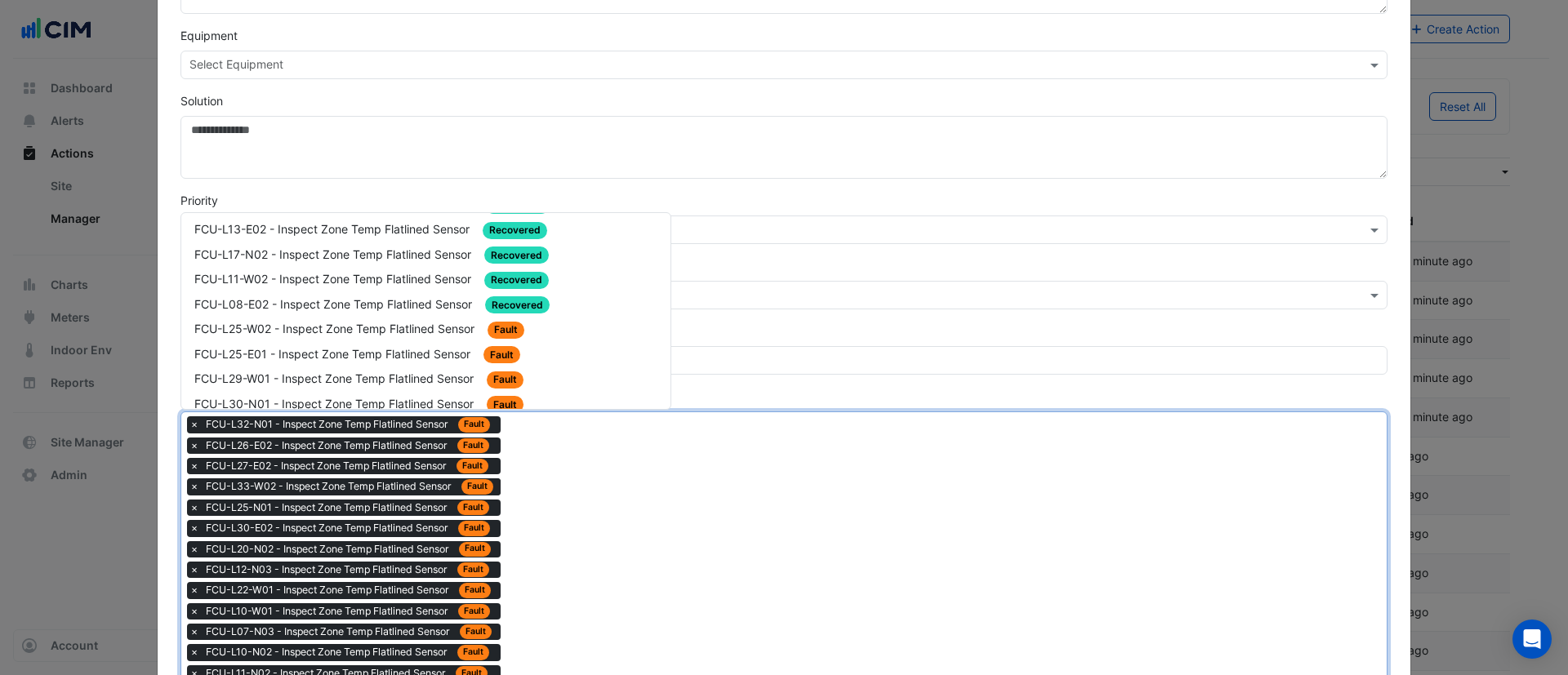
scroll to position [2082, 0]
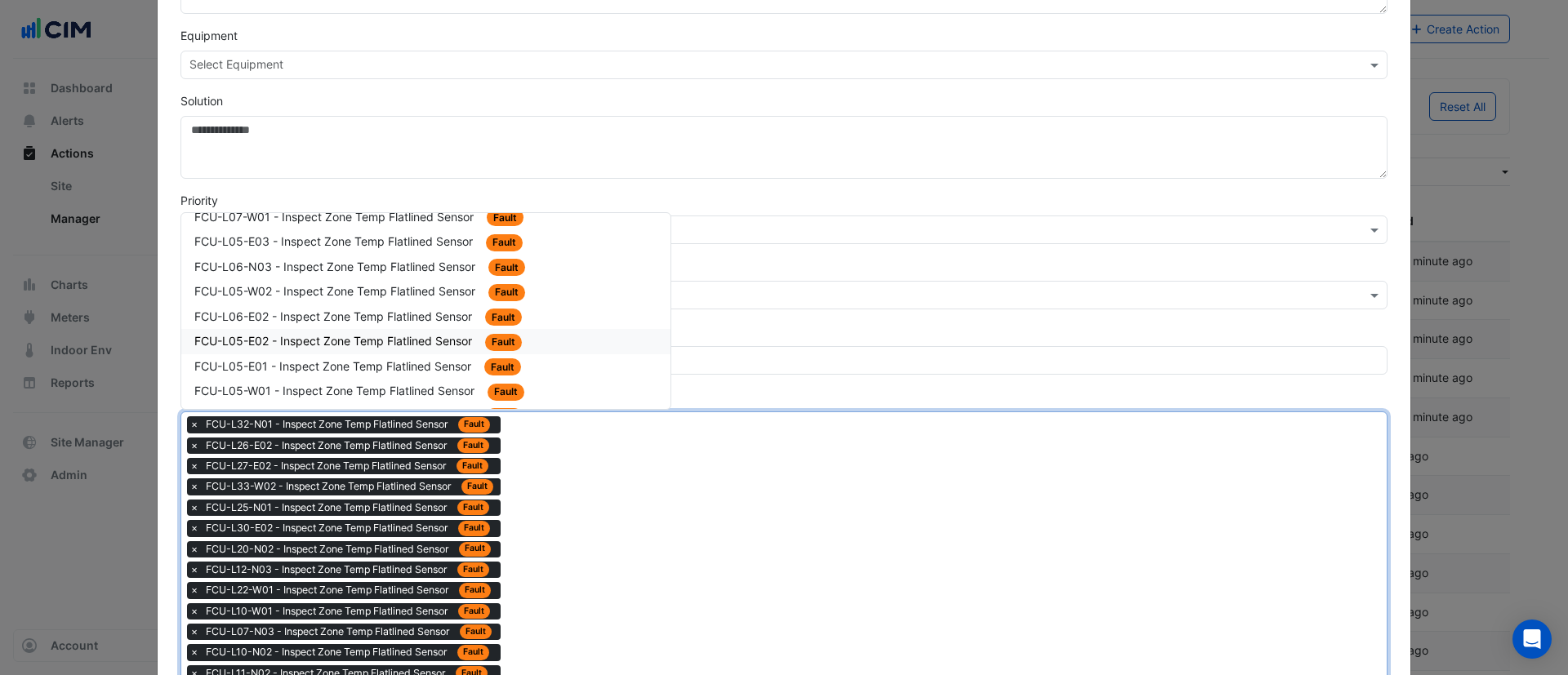
click at [366, 329] on div "FCU-L05-E02 - Inspect Zone Temp Flatlined Sensor Fault" at bounding box center [426, 342] width 489 height 26
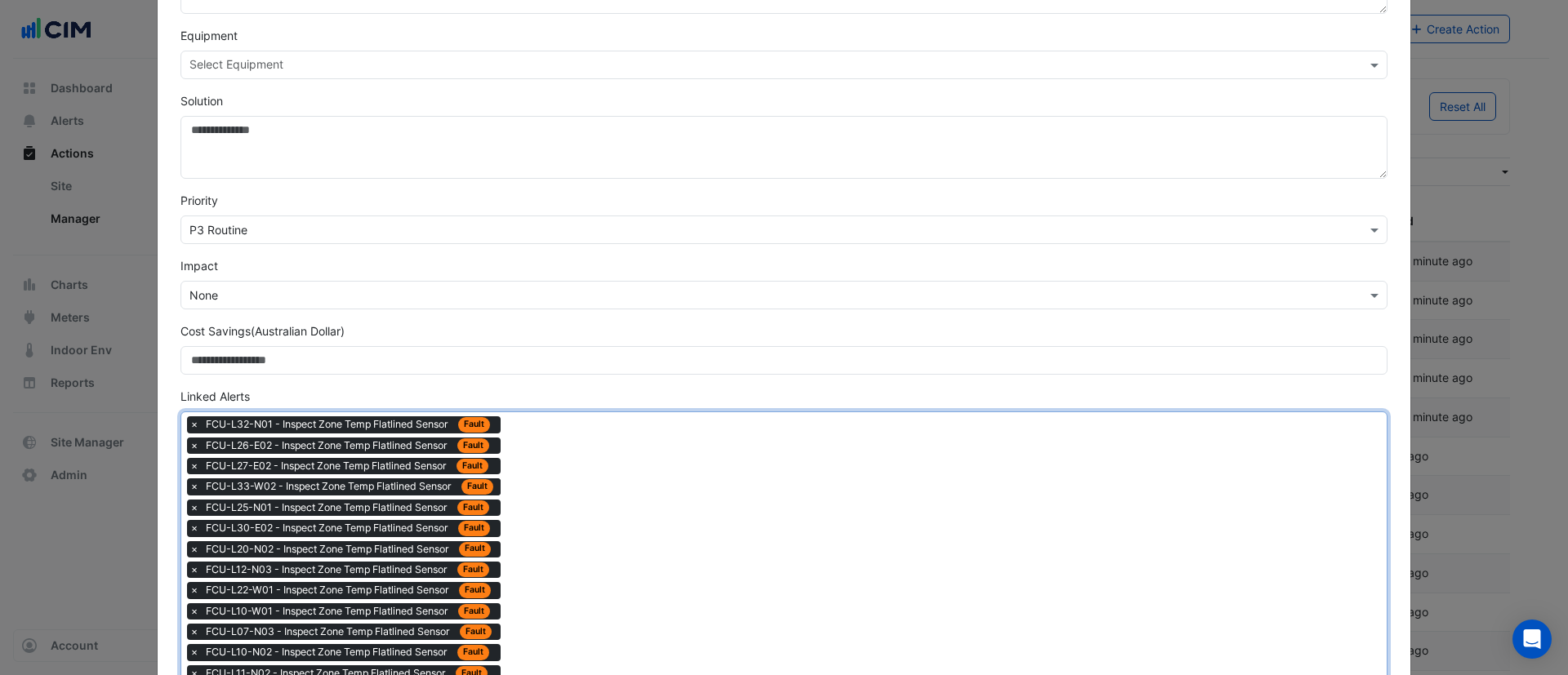
drag, startPoint x: 569, startPoint y: 484, endPoint x: 518, endPoint y: 428, distance: 75.7
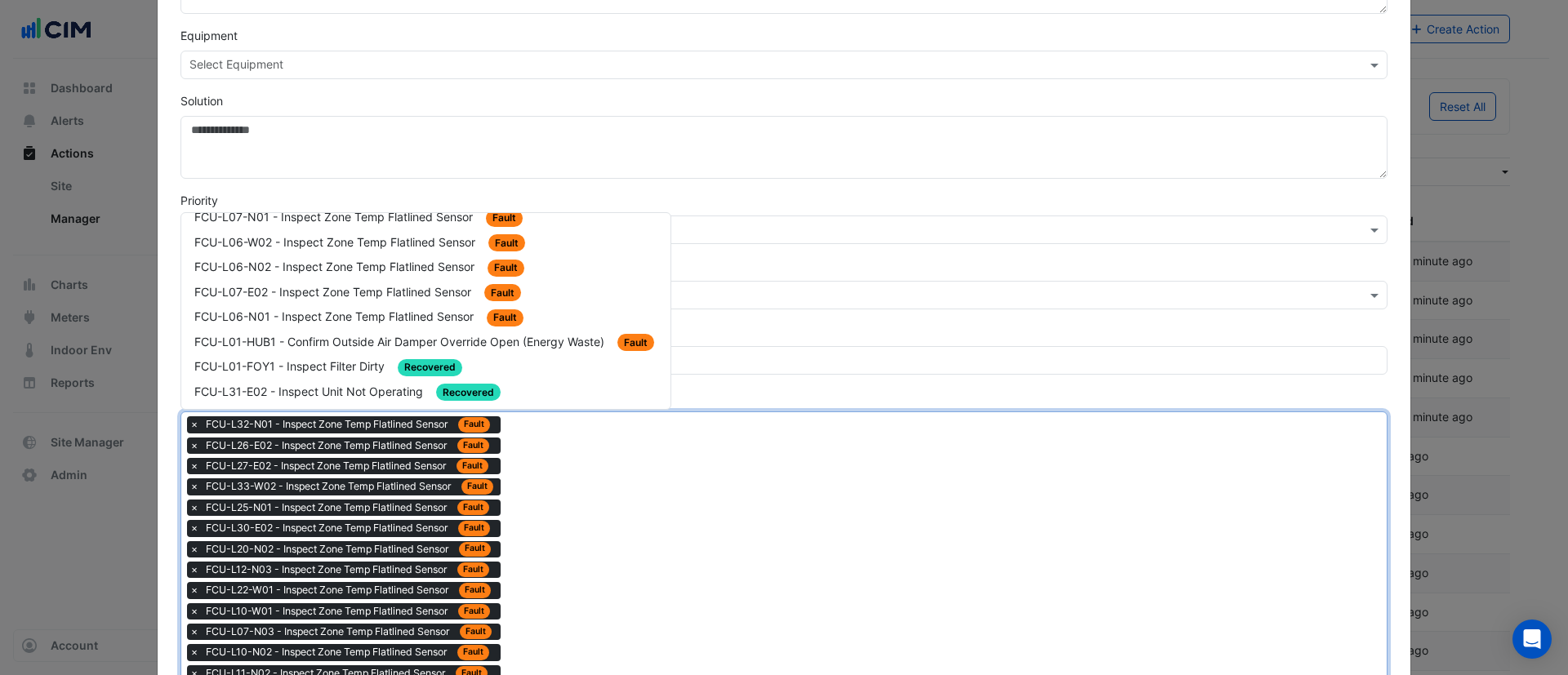
scroll to position [2572, 0]
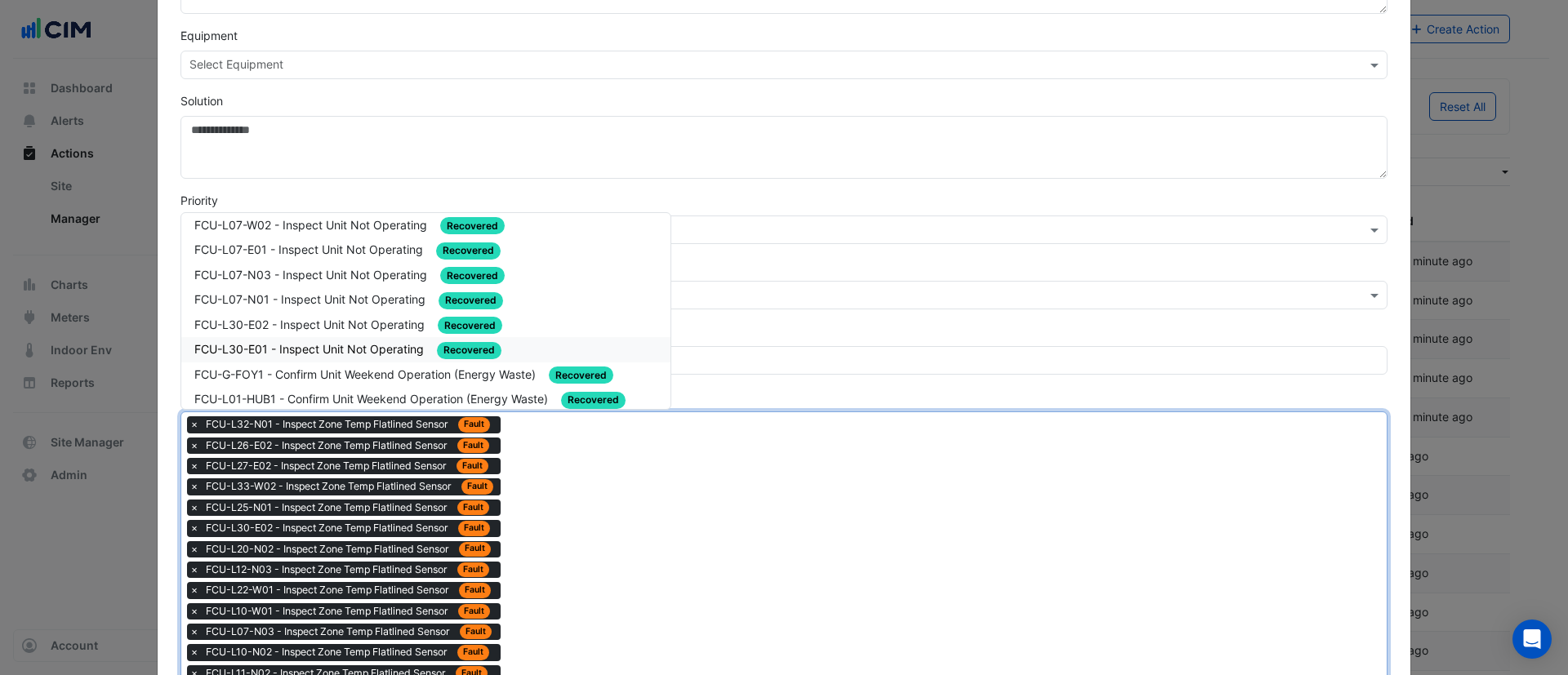
click at [372, 338] on div "FCU-L30-E01 - Inspect Unit Not Operating Recovered" at bounding box center [426, 350] width 489 height 26
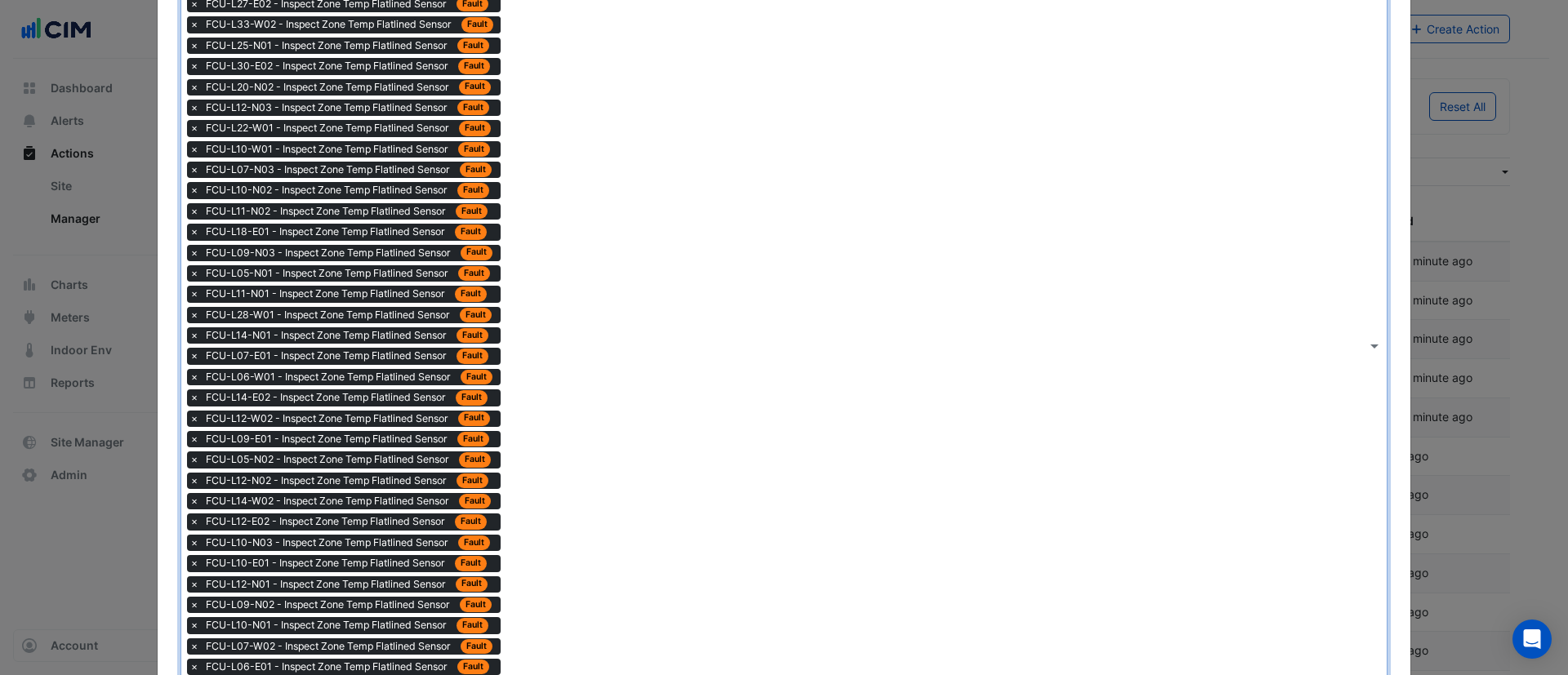
scroll to position [1041, 0]
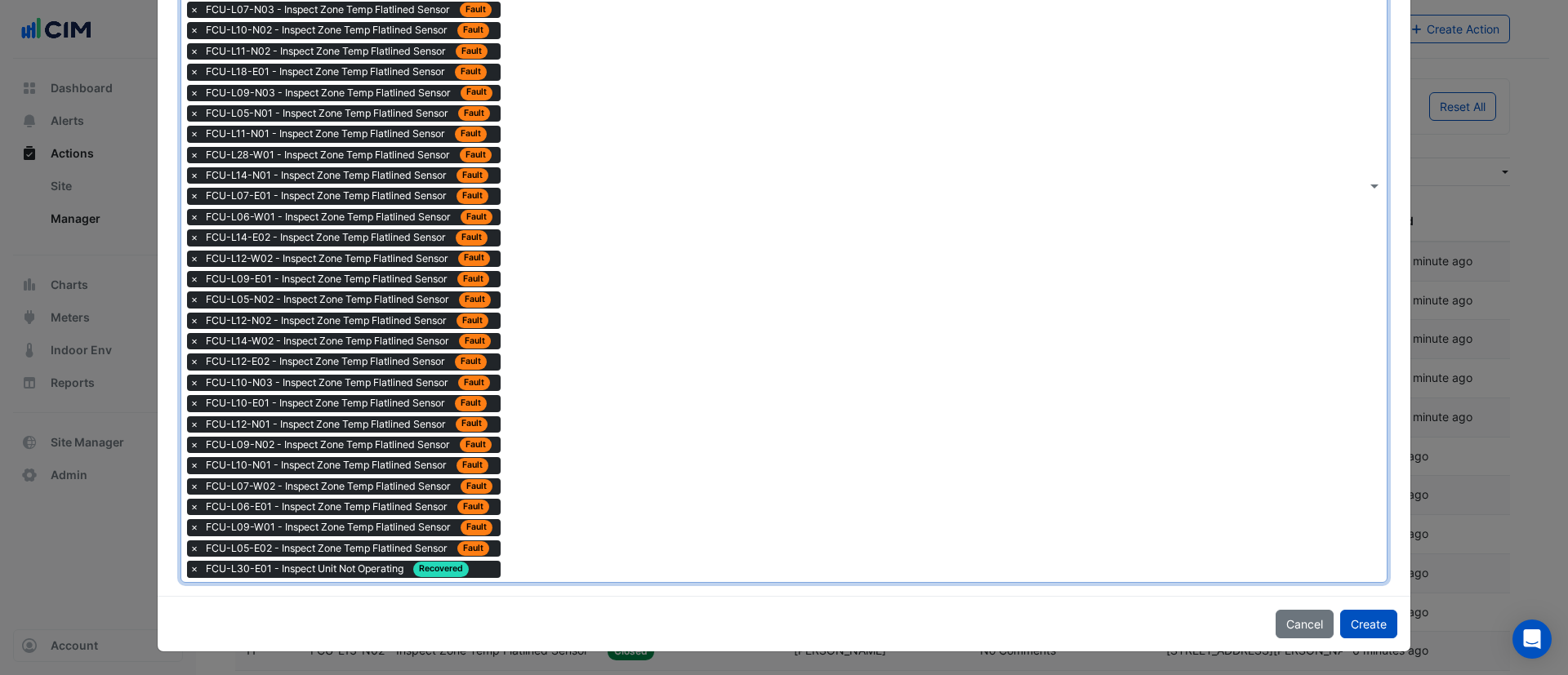
click at [187, 570] on span "×" at bounding box center [195, 570] width 15 height 17
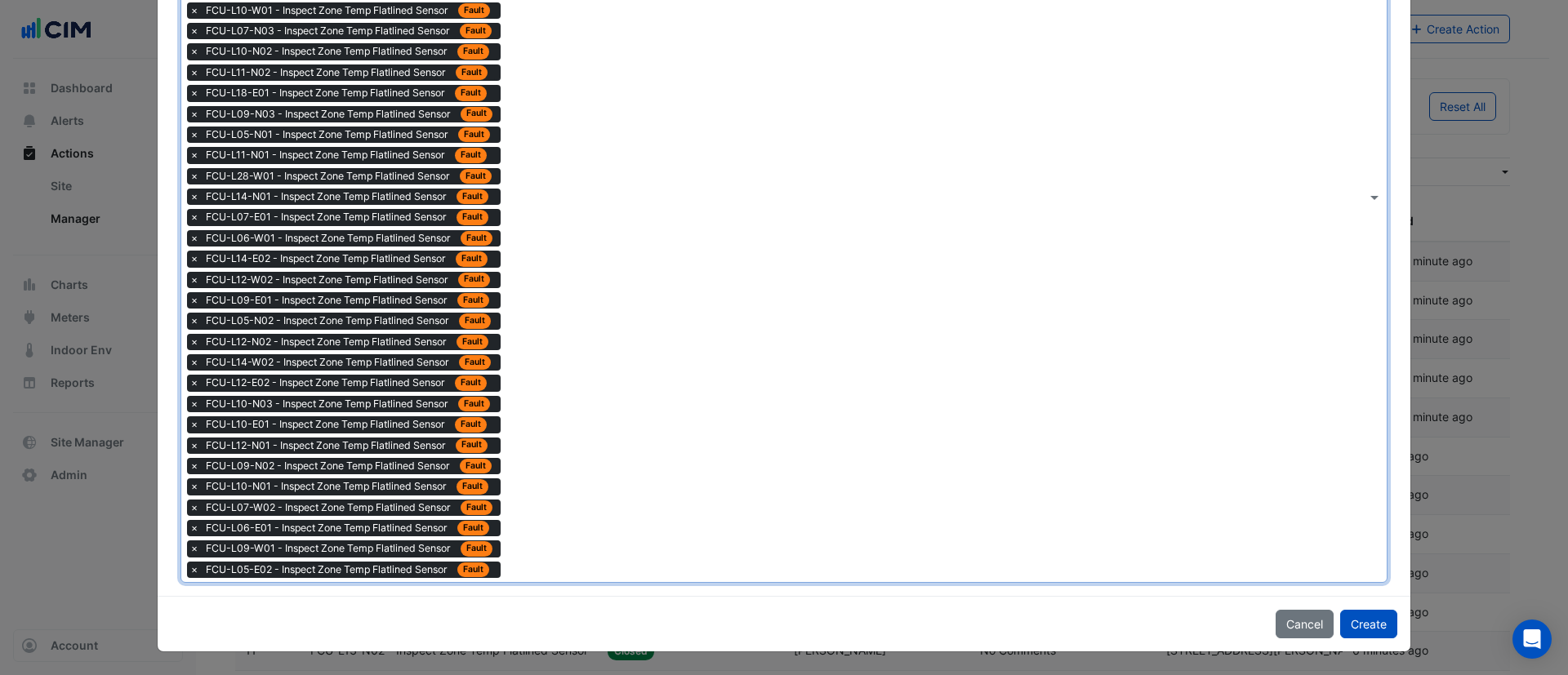
click at [574, 405] on div "Type to search tickets × FCU-L32-N01 - Inspect Zone Temp Flatlined Sensor Fault…" at bounding box center [774, 196] width 1185 height 770
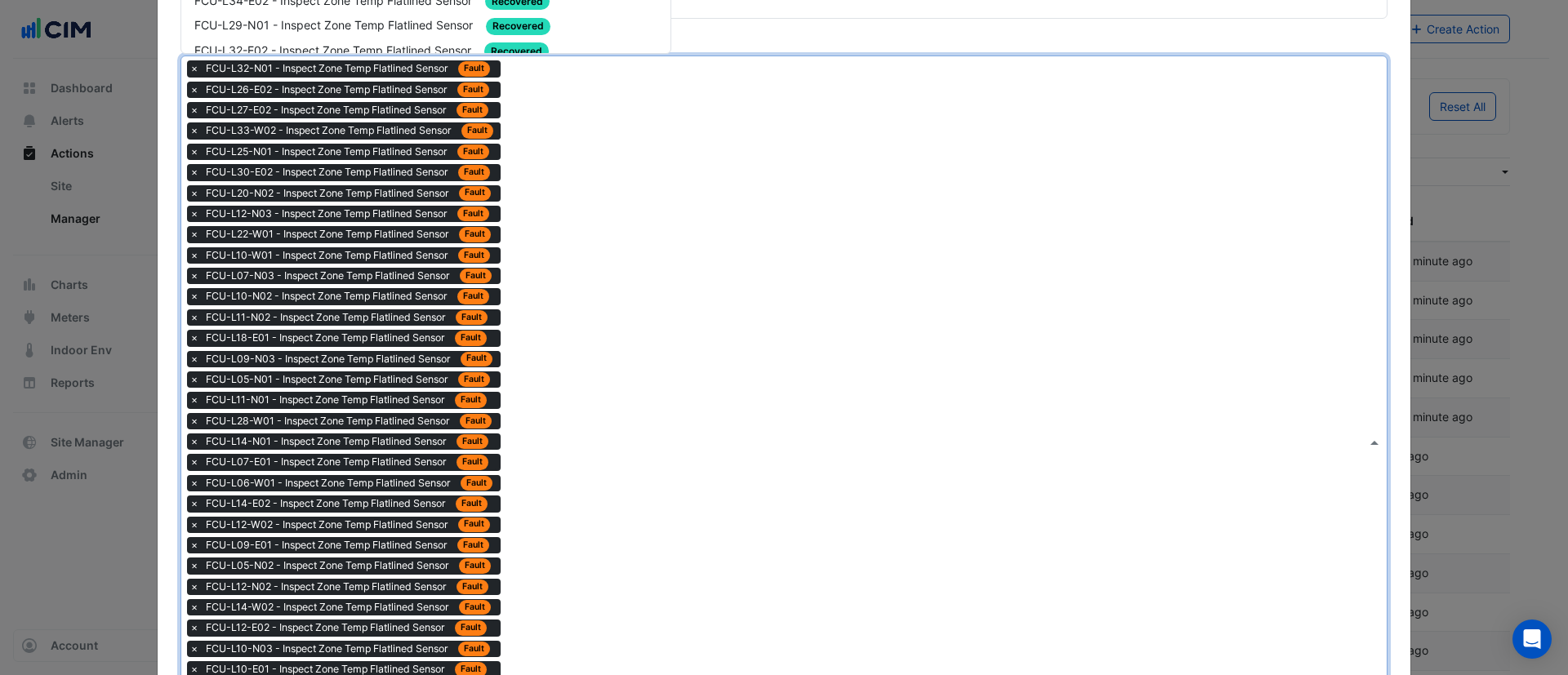
click at [577, 296] on div "Type to search tickets × FCU-L32-N01 - Inspect Zone Temp Flatlined Sensor Fault…" at bounding box center [774, 441] width 1185 height 770
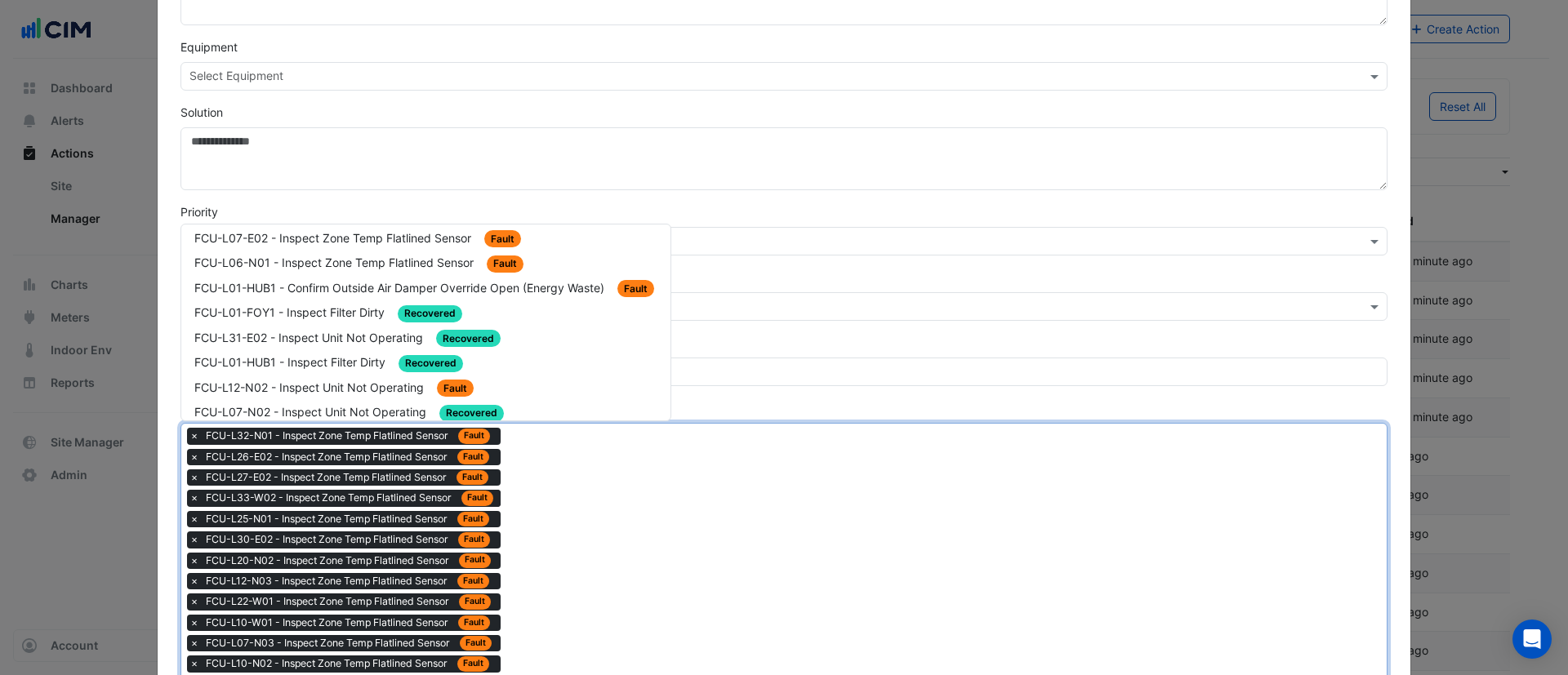
scroll to position [2205, 0]
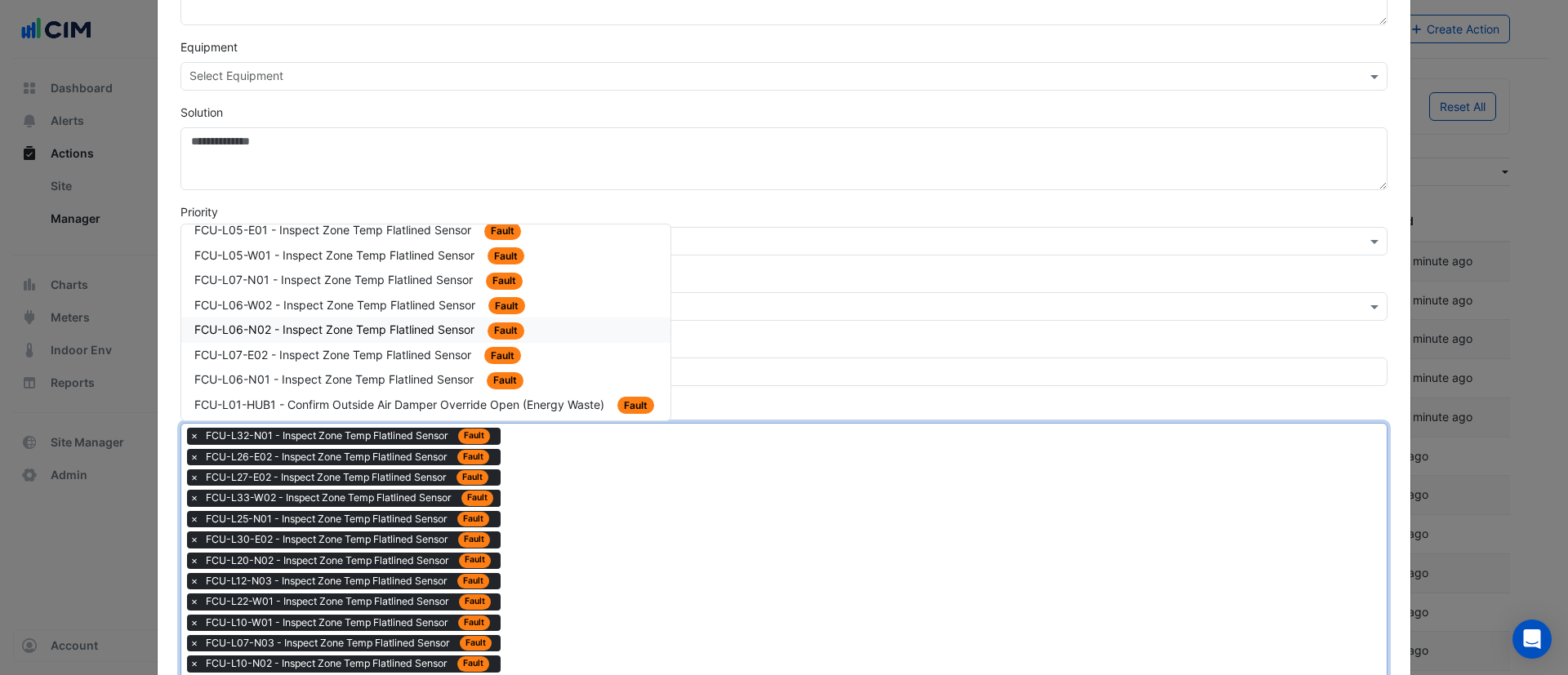
click at [398, 319] on div "FCU-L06-N02 - Inspect Zone Temp Flatlined Sensor Fault" at bounding box center [426, 330] width 489 height 26
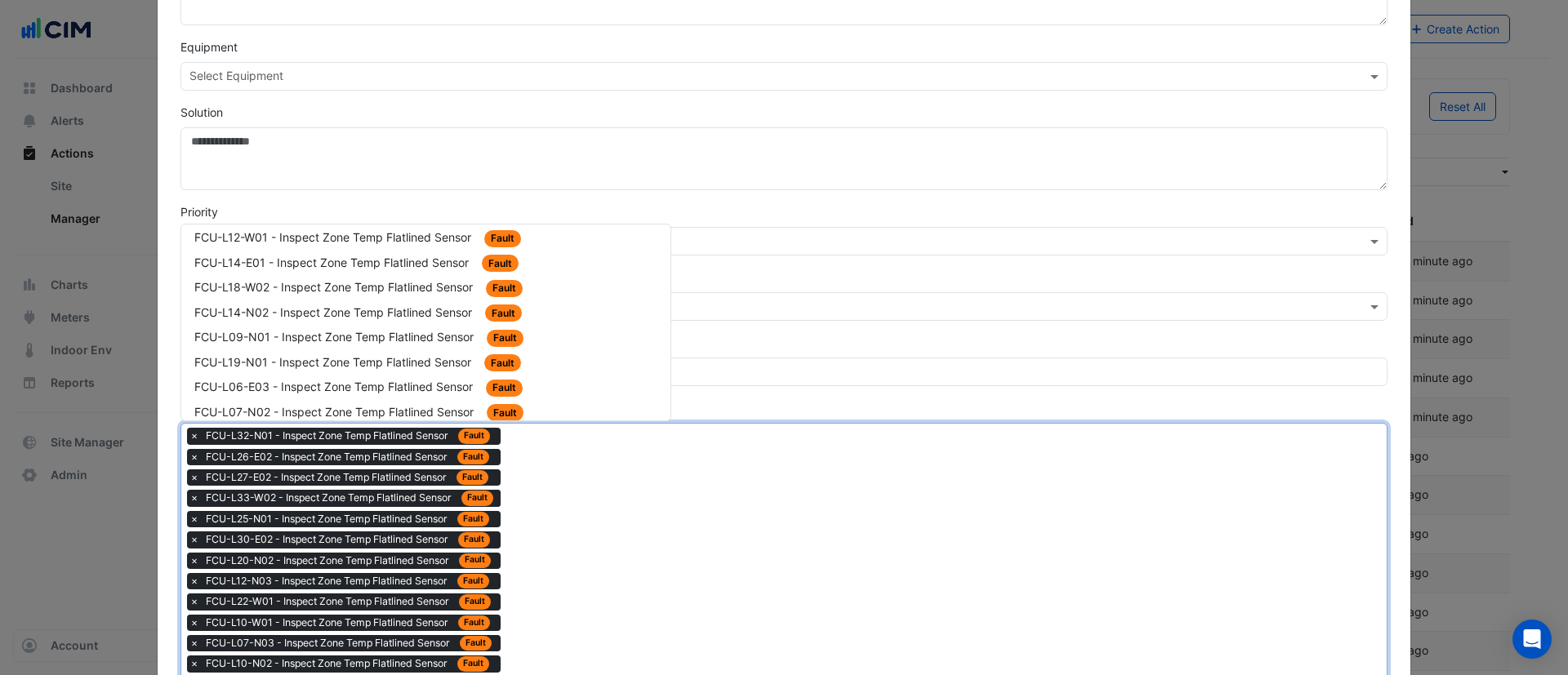
scroll to position [1837, 0]
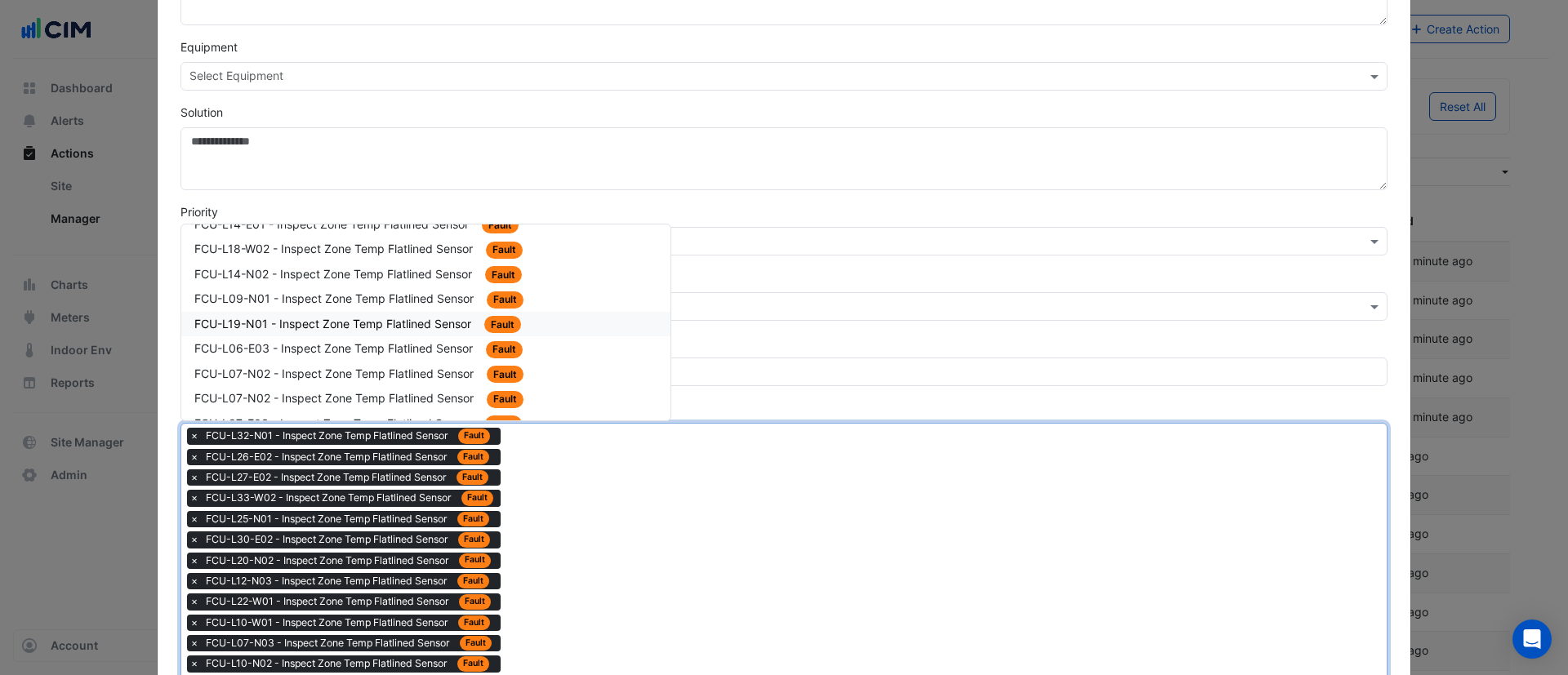
click at [417, 324] on span "FCU-L19-N01 - Inspect Zone Temp Flatlined Sensor" at bounding box center [334, 323] width 280 height 14
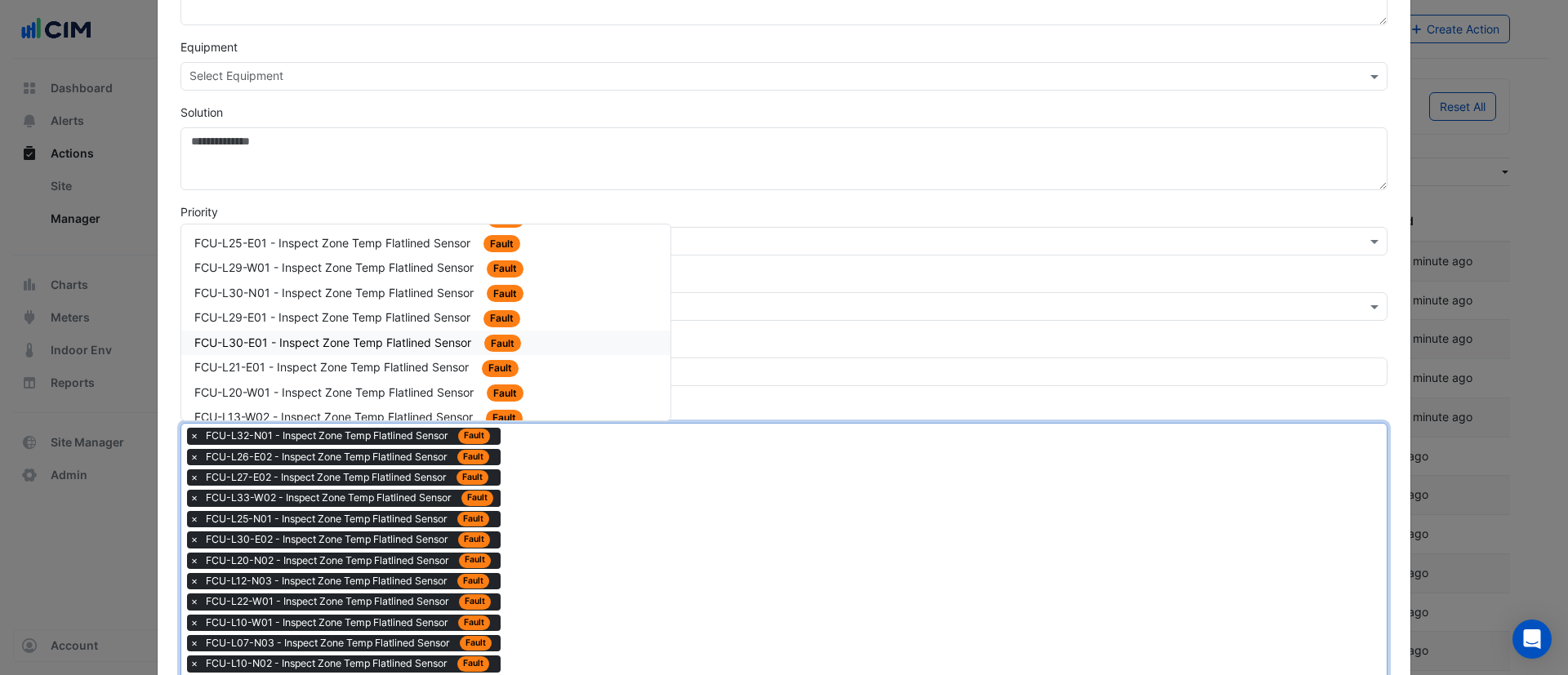
scroll to position [2082, 0]
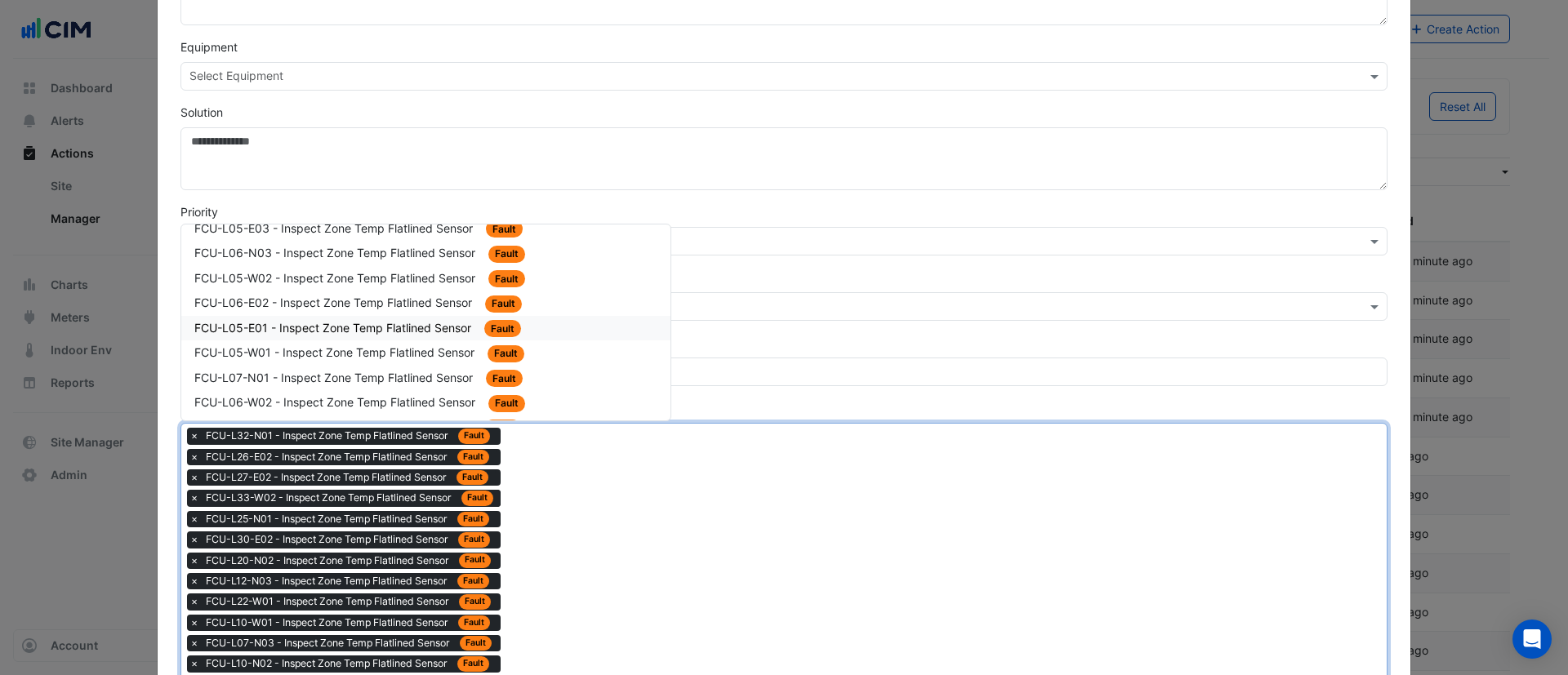
click at [427, 297] on span "FCU-L06-E02 - Inspect Zone Temp Flatlined Sensor" at bounding box center [335, 302] width 281 height 14
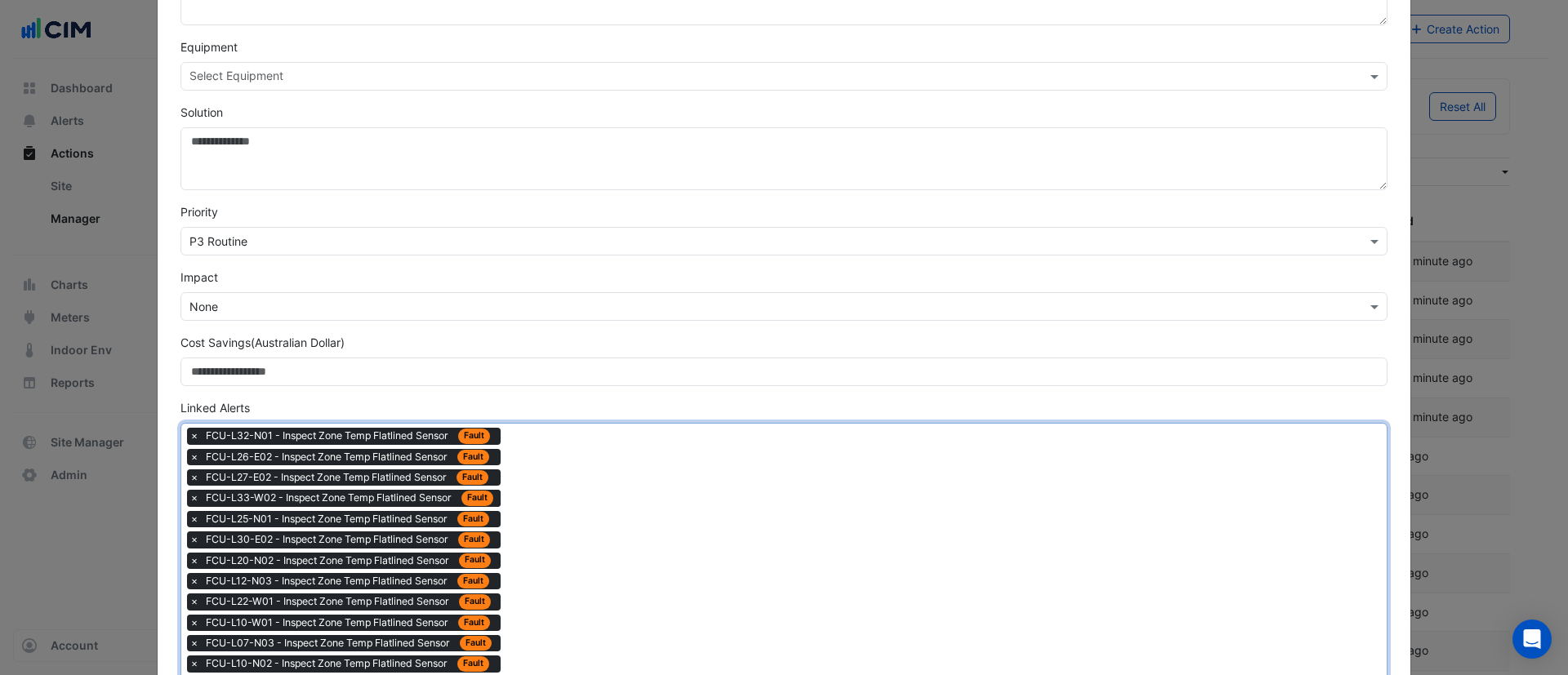
drag, startPoint x: 545, startPoint y: 464, endPoint x: 533, endPoint y: 448, distance: 20.0
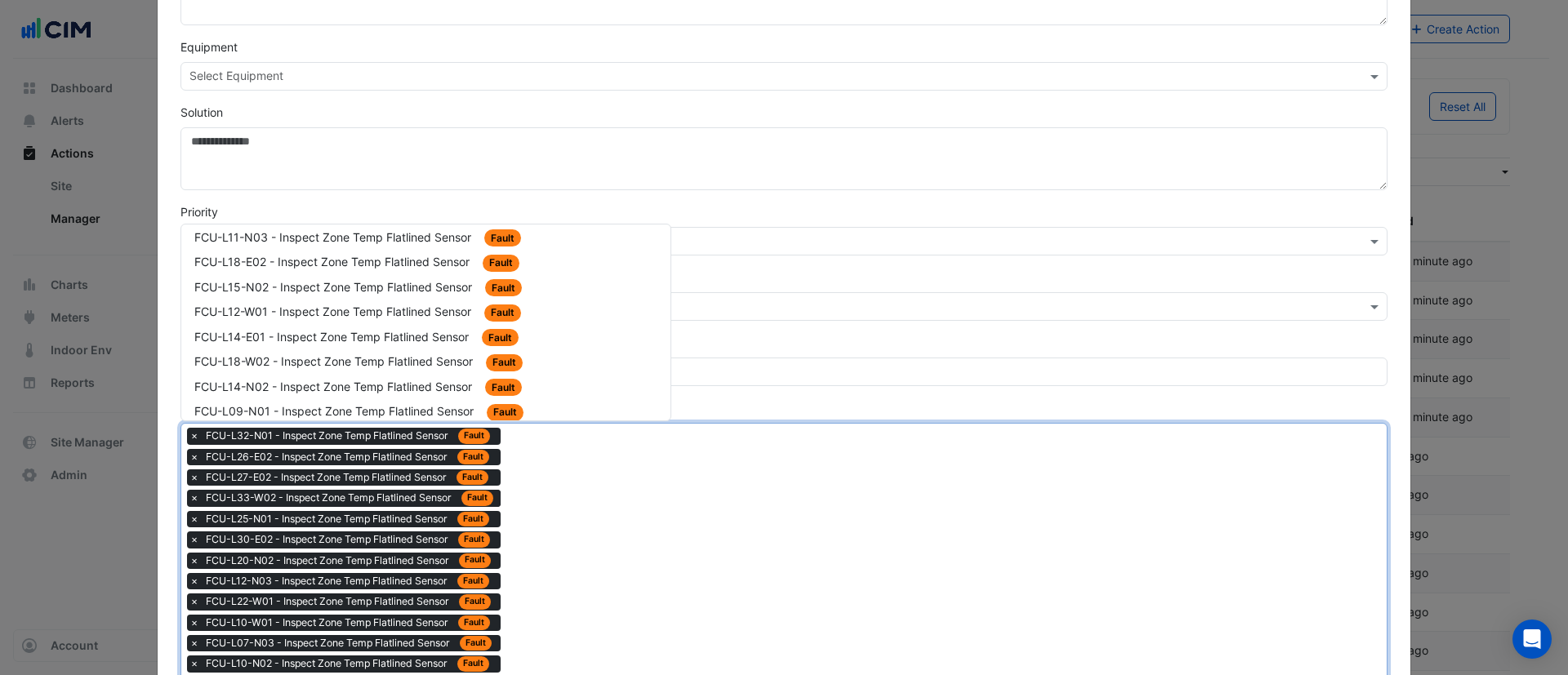
scroll to position [1960, 0]
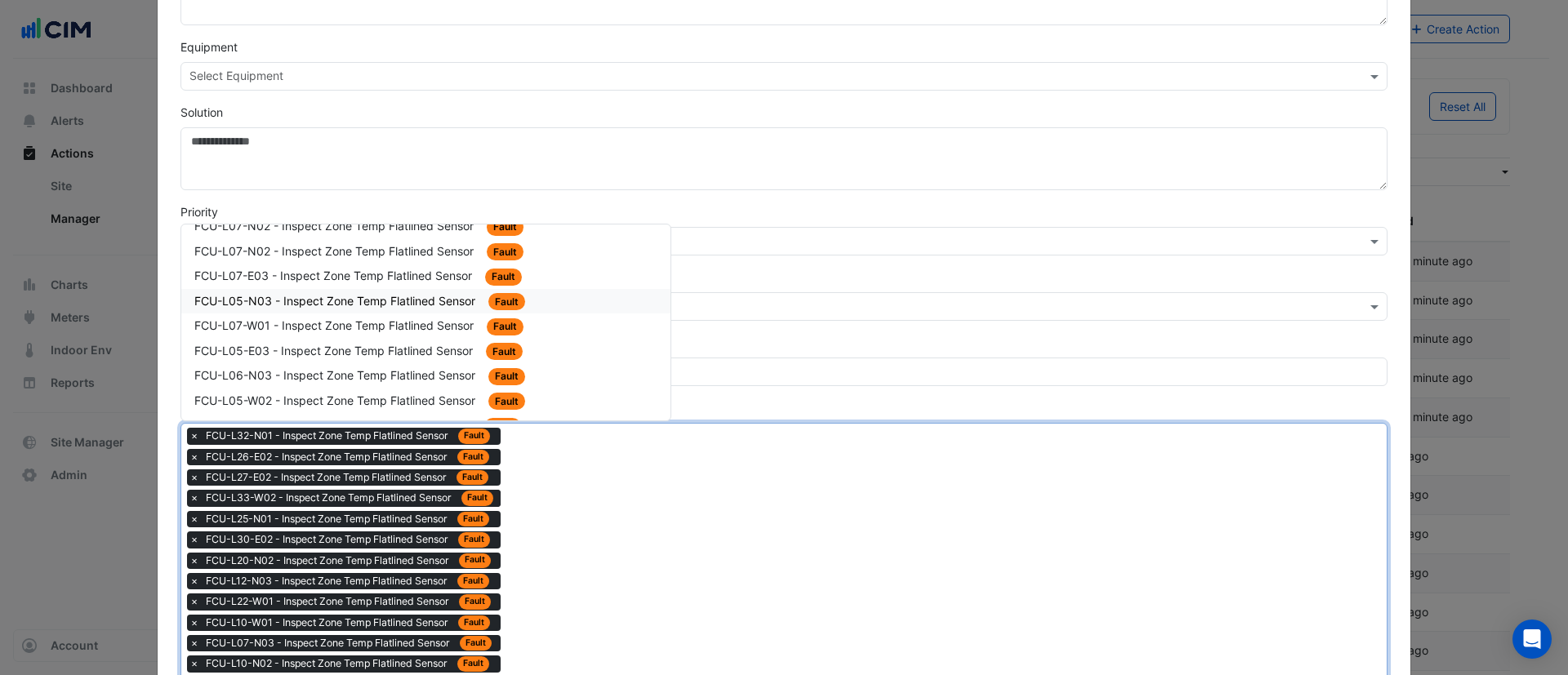
click at [405, 302] on span "FCU-L05-N03 - Inspect Zone Temp Flatlined Sensor" at bounding box center [337, 301] width 284 height 14
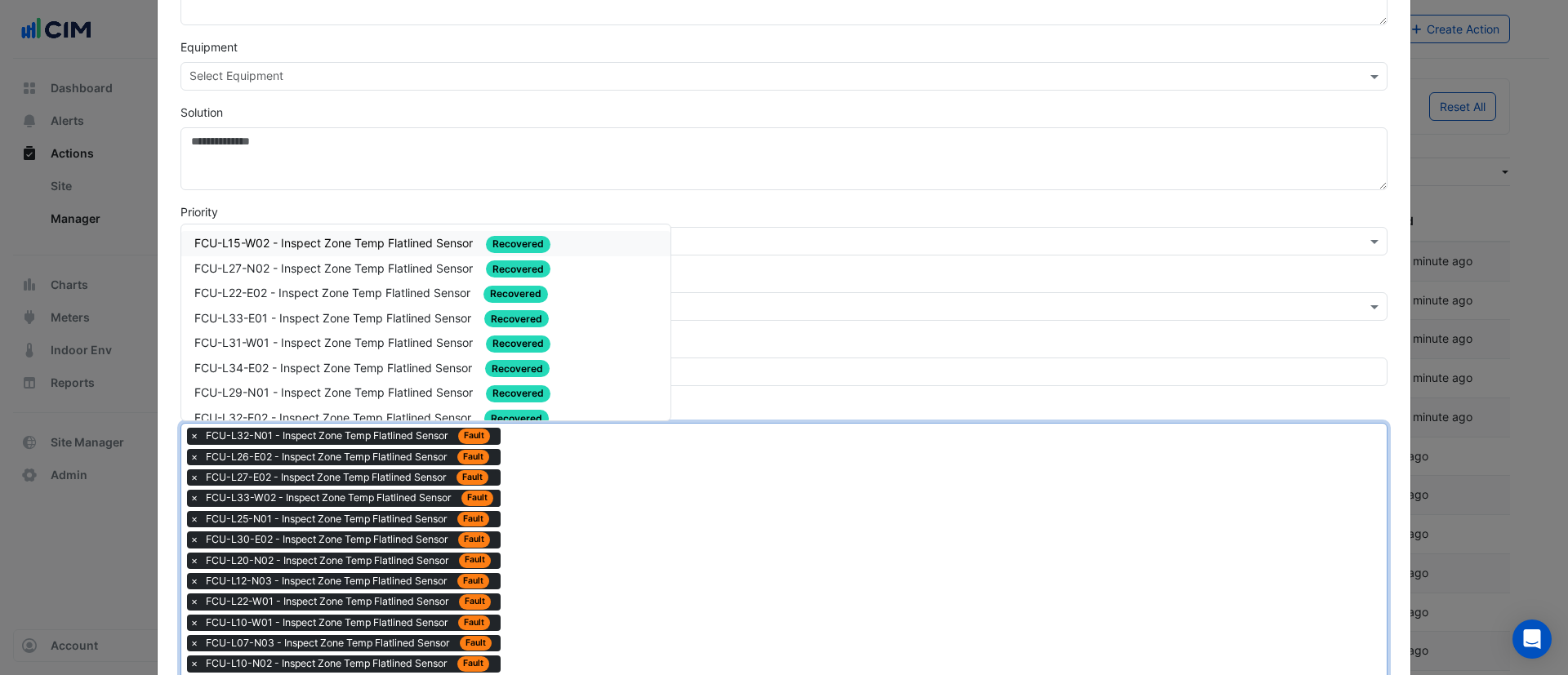
drag, startPoint x: 569, startPoint y: 492, endPoint x: 409, endPoint y: 343, distance: 218.6
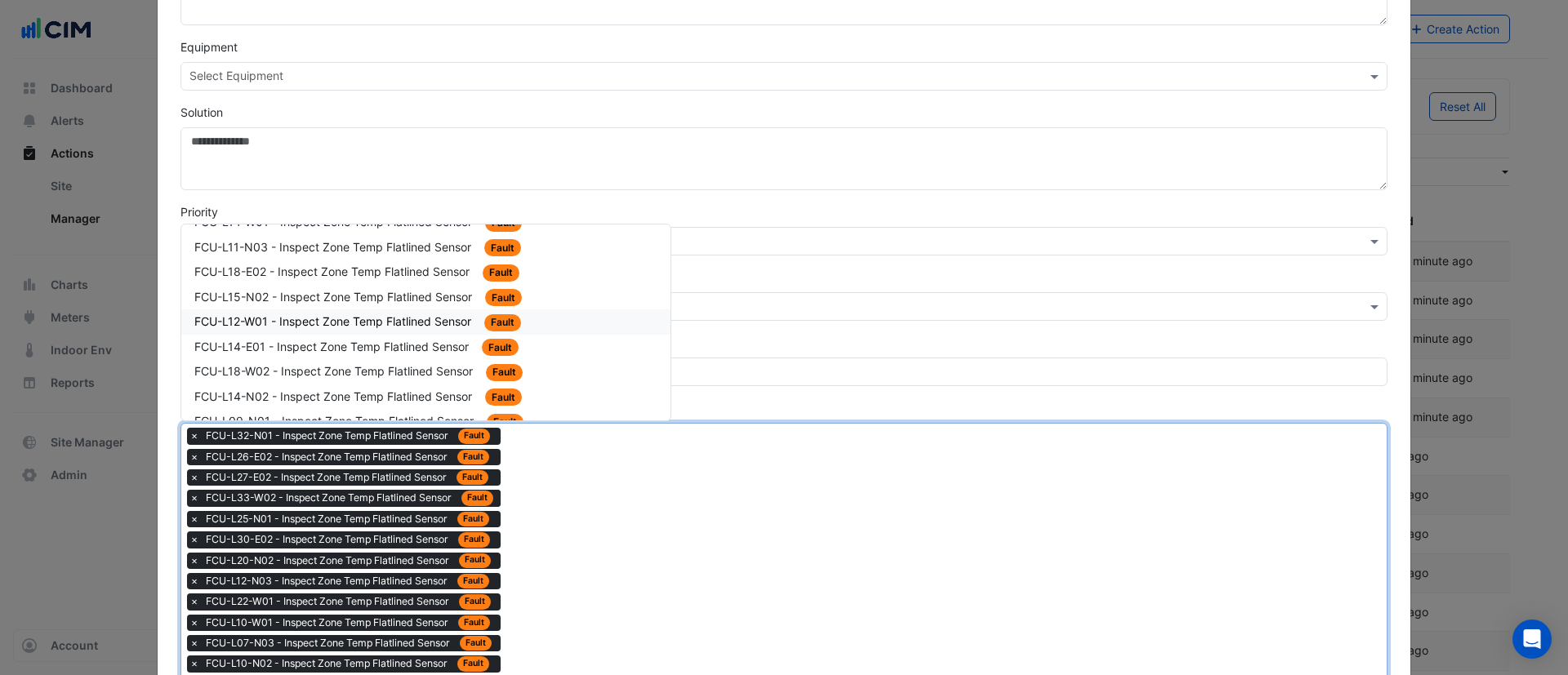
click at [406, 331] on div "FCU-L12-W01 - Inspect Zone Temp Flatlined Sensor Fault" at bounding box center [426, 322] width 463 height 18
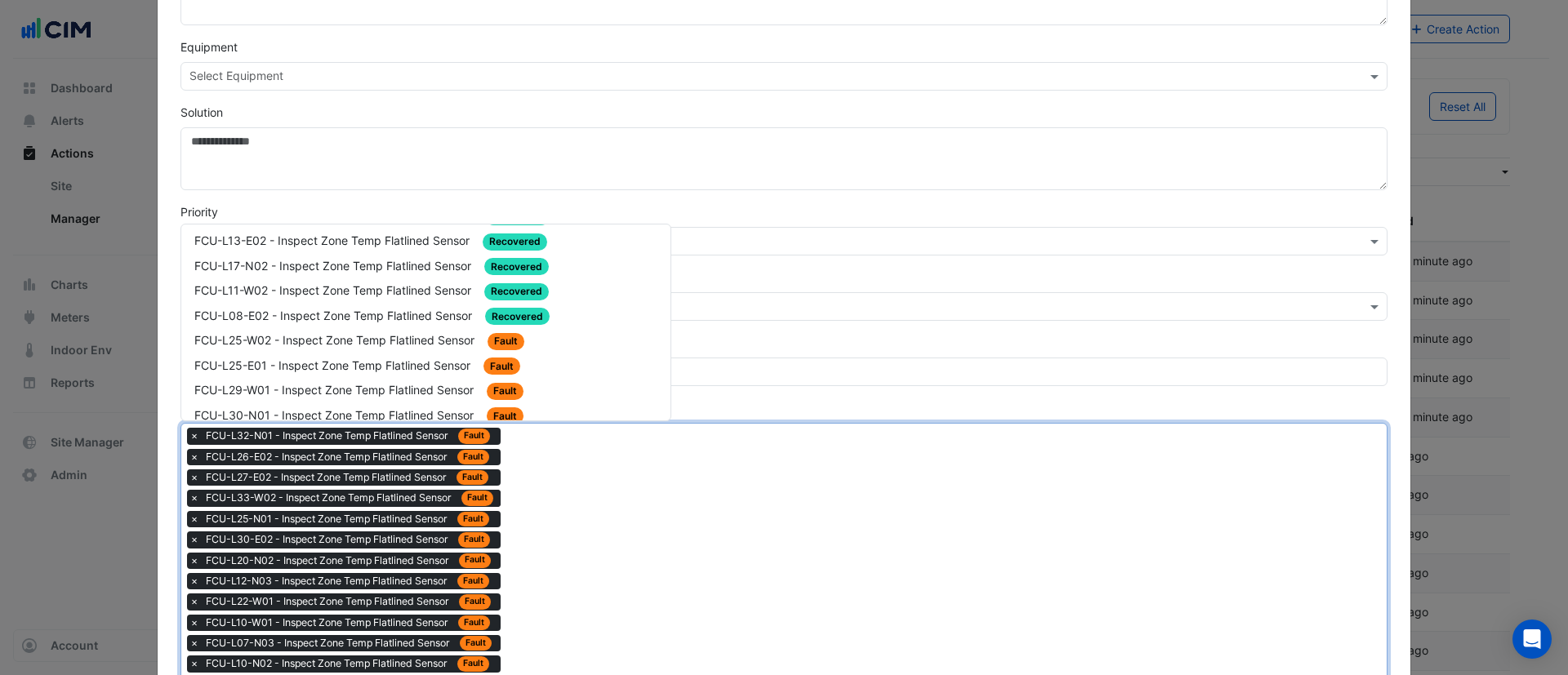
scroll to position [1960, 0]
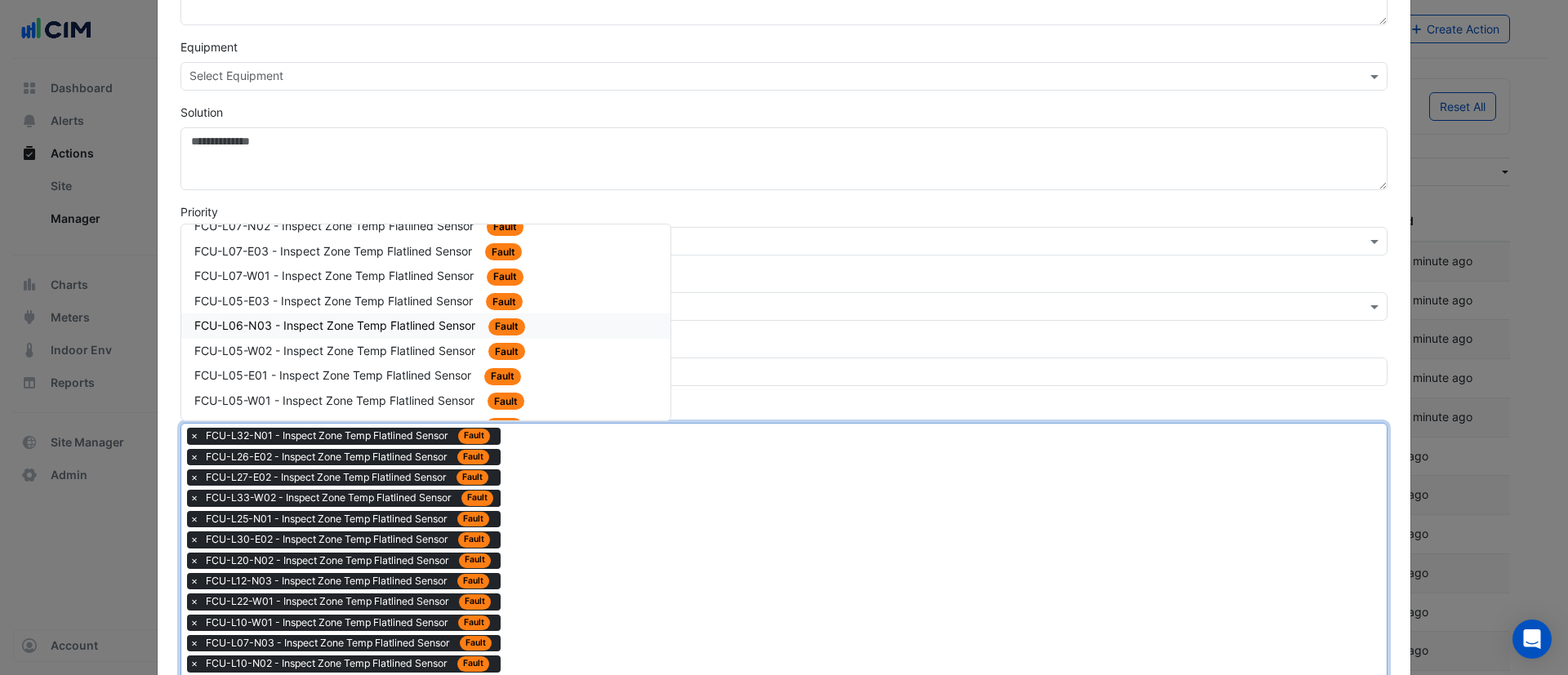
click at [376, 338] on div "FCU-L06-N03 - Inspect Zone Temp Flatlined Sensor Fault" at bounding box center [426, 326] width 489 height 26
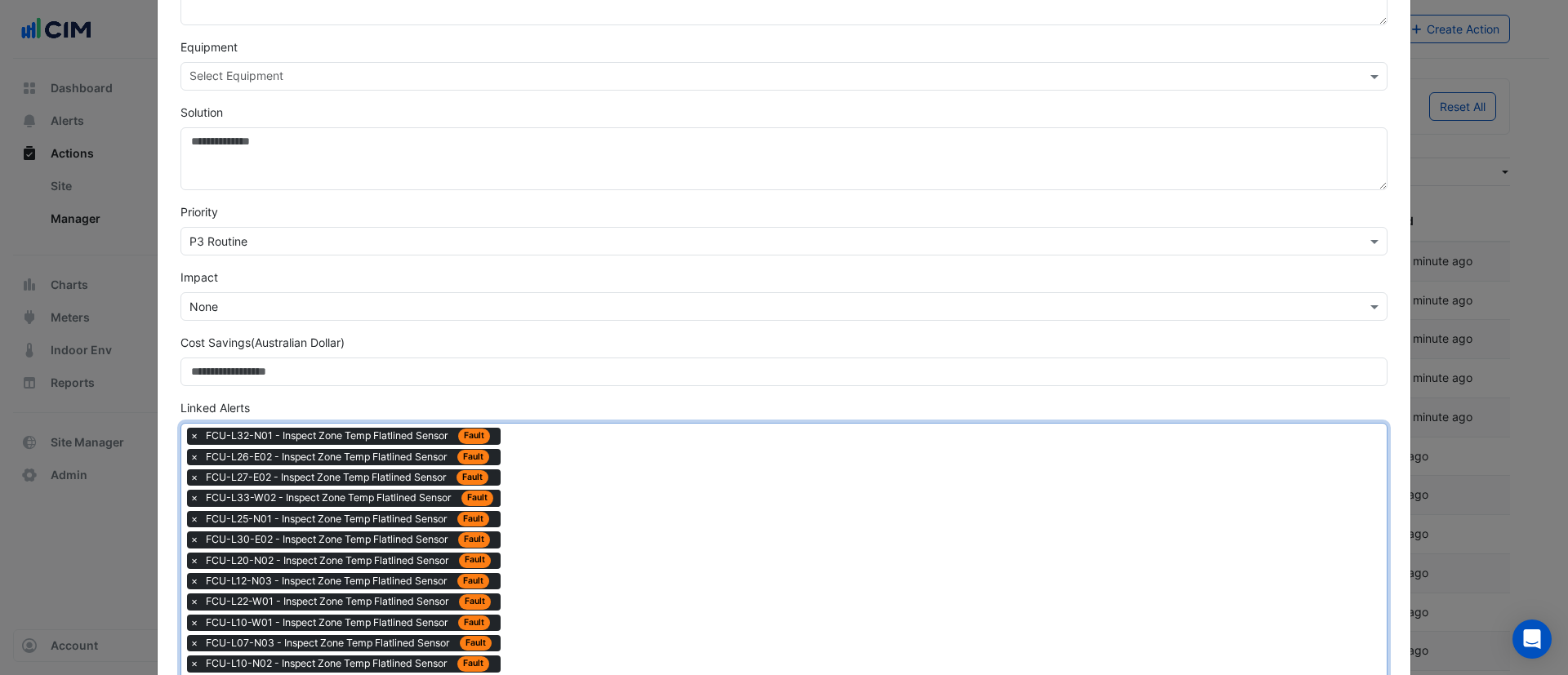
drag, startPoint x: 547, startPoint y: 551, endPoint x: 506, endPoint y: 475, distance: 86.4
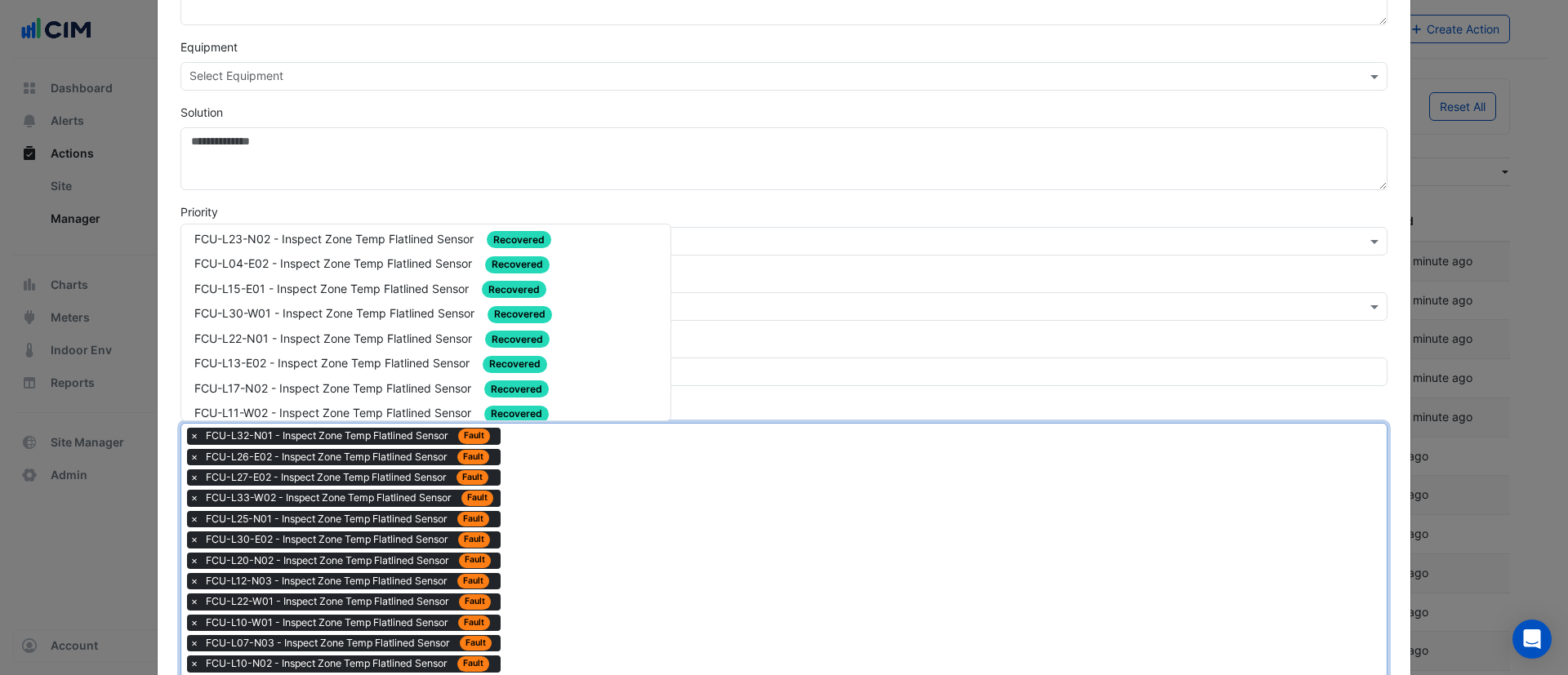
scroll to position [1837, 0]
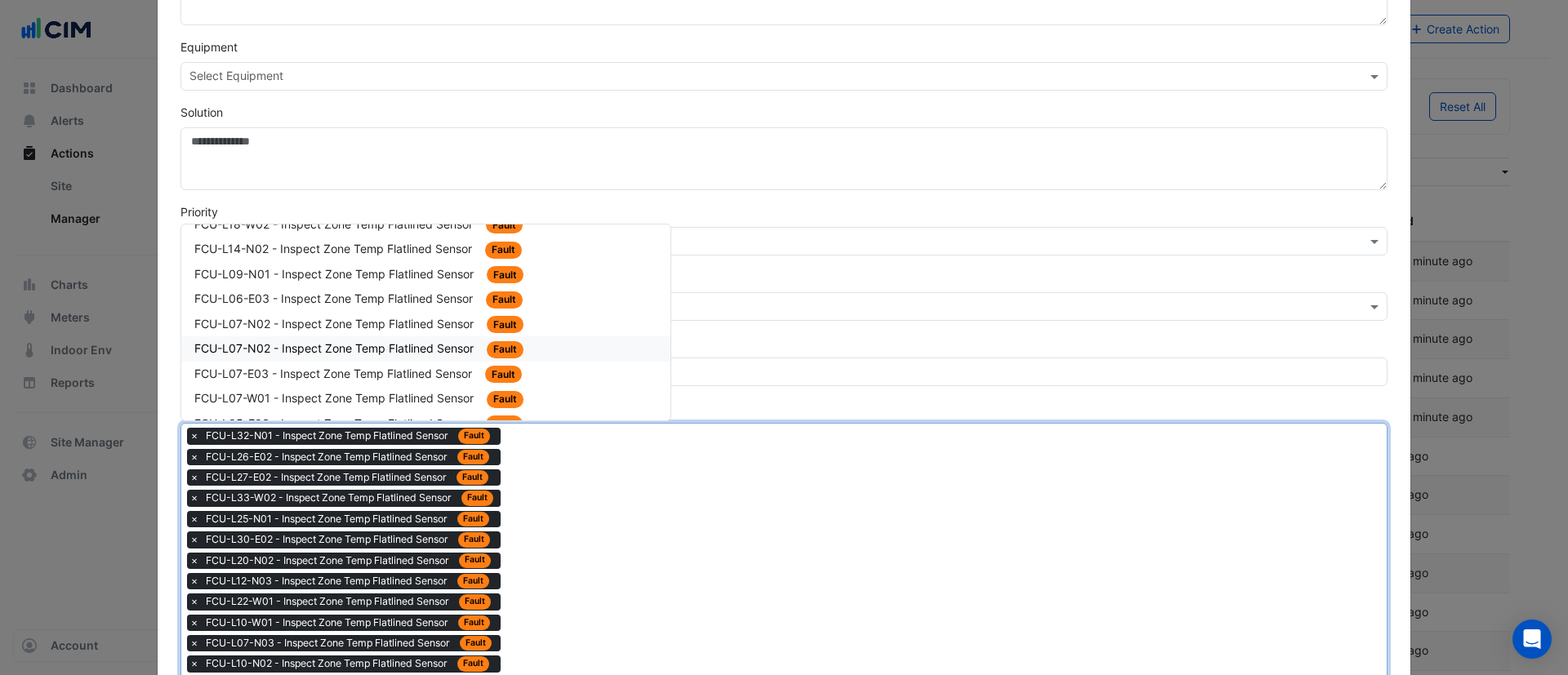
click at [392, 347] on span "FCU-L07-N02 - Inspect Zone Temp Flatlined Sensor" at bounding box center [336, 348] width 283 height 14
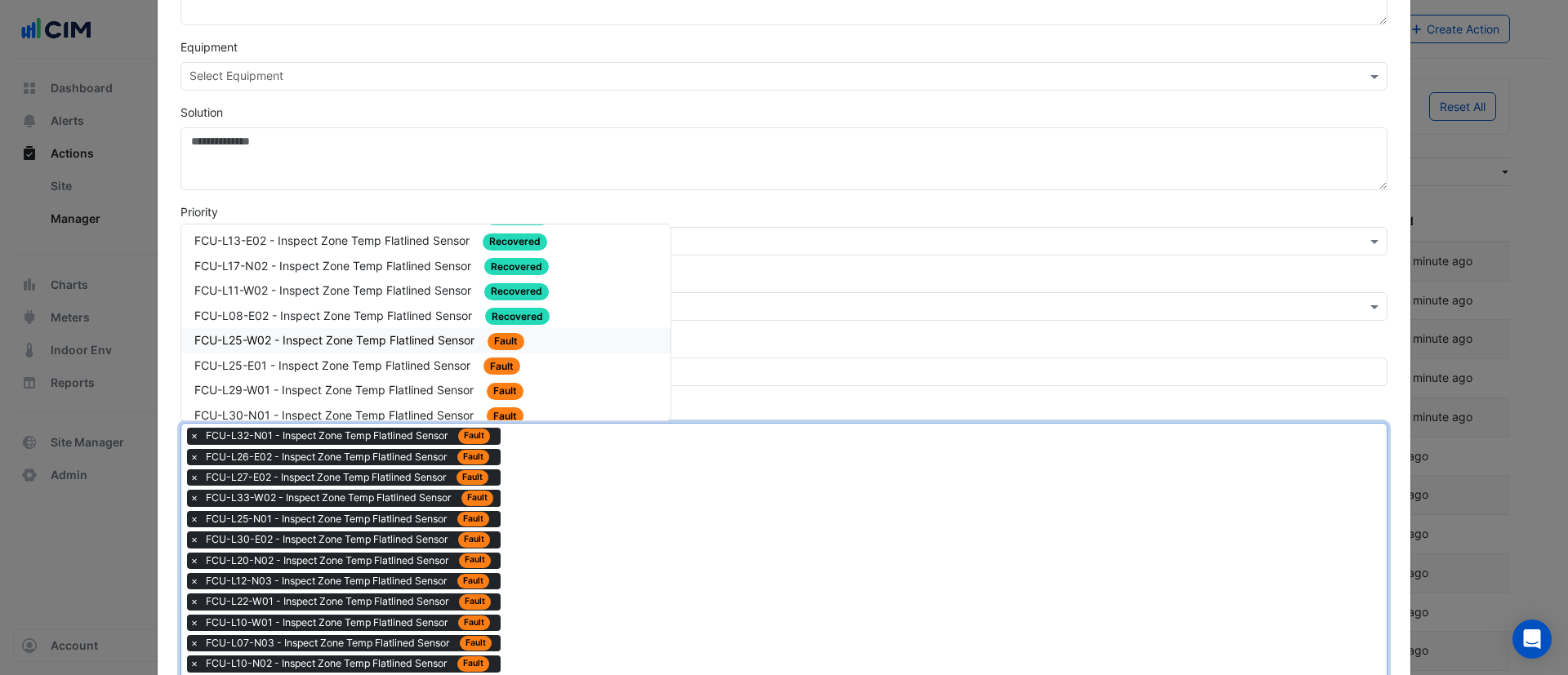
scroll to position [1960, 0]
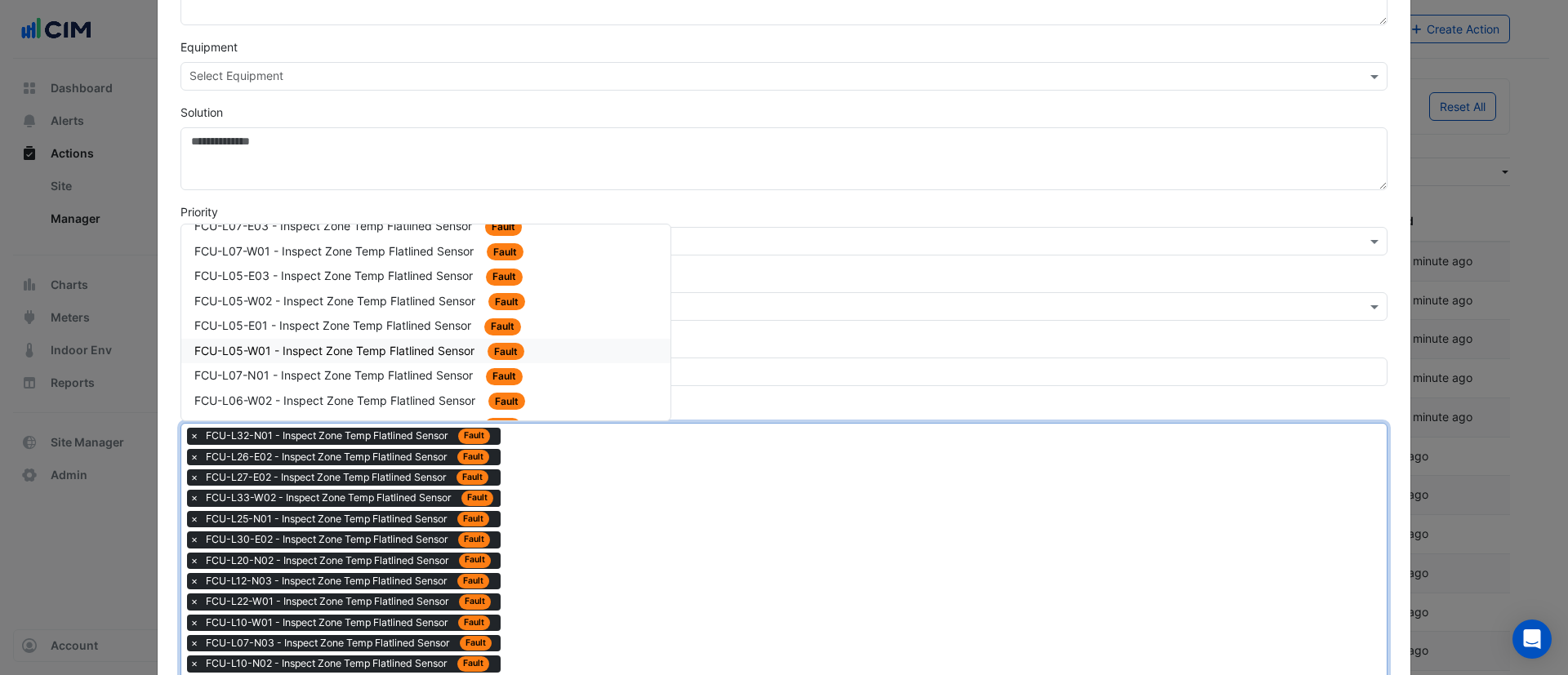
click at [376, 346] on span "FCU-L05-W01 - Inspect Zone Temp Flatlined Sensor" at bounding box center [336, 350] width 284 height 14
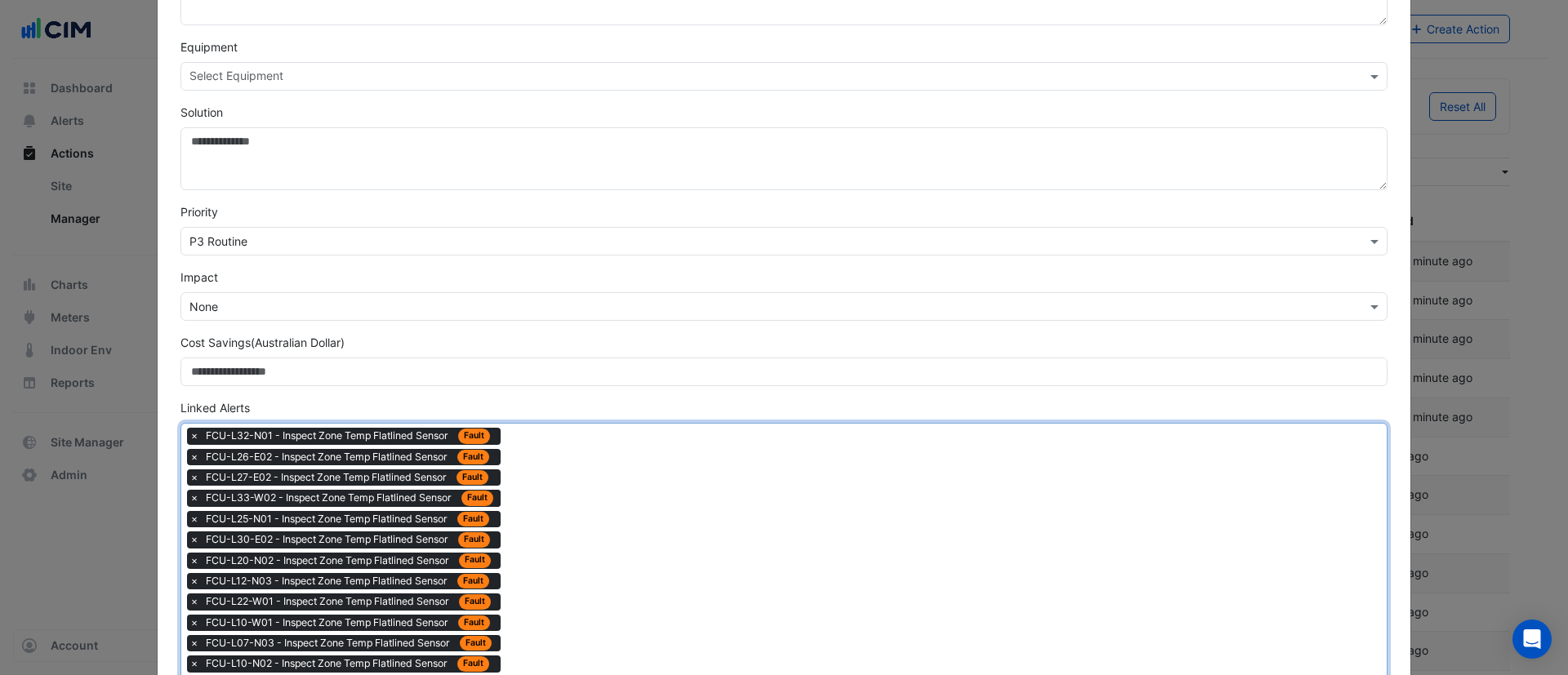
drag, startPoint x: 557, startPoint y: 480, endPoint x: 548, endPoint y: 470, distance: 13.5
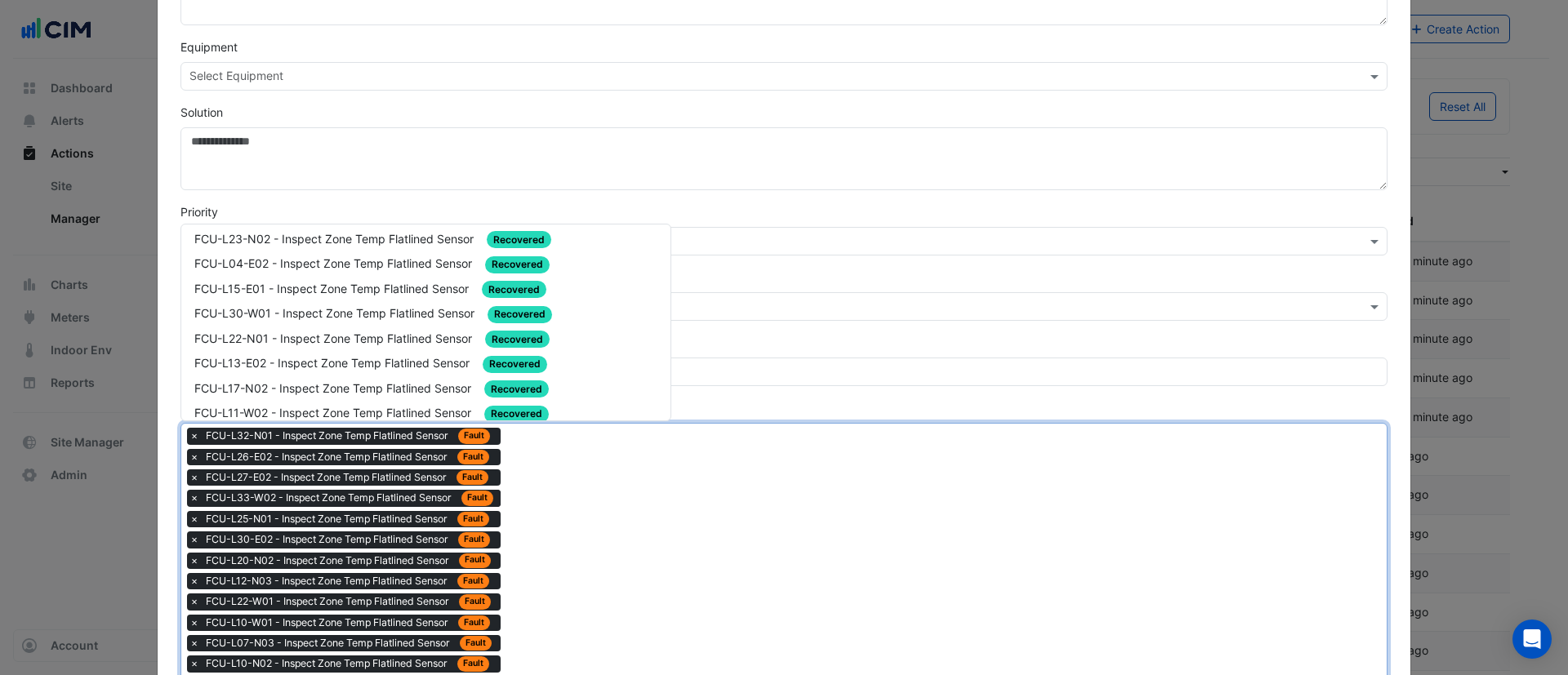
scroll to position [1715, 0]
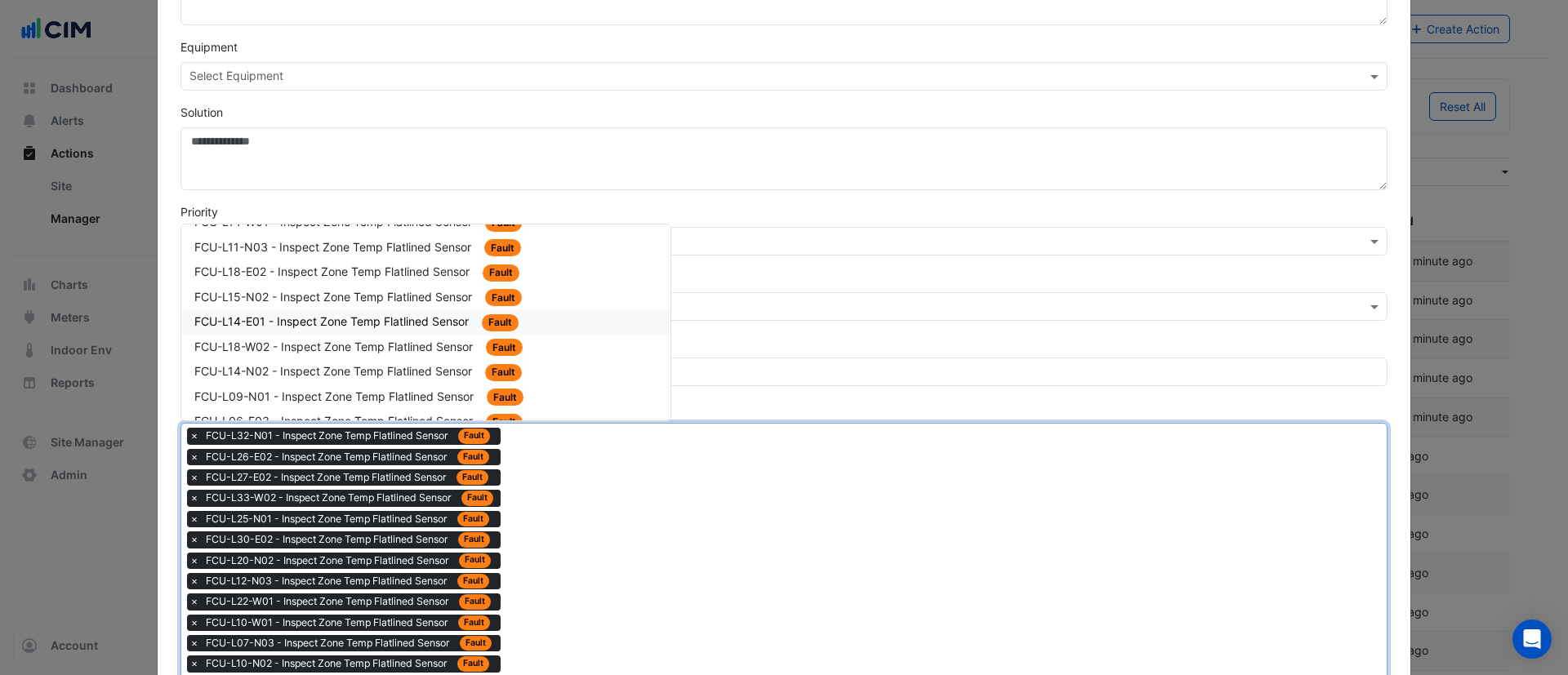
click at [347, 323] on span "FCU-L14-E01 - Inspect Zone Temp Flatlined Sensor" at bounding box center [333, 321] width 278 height 14
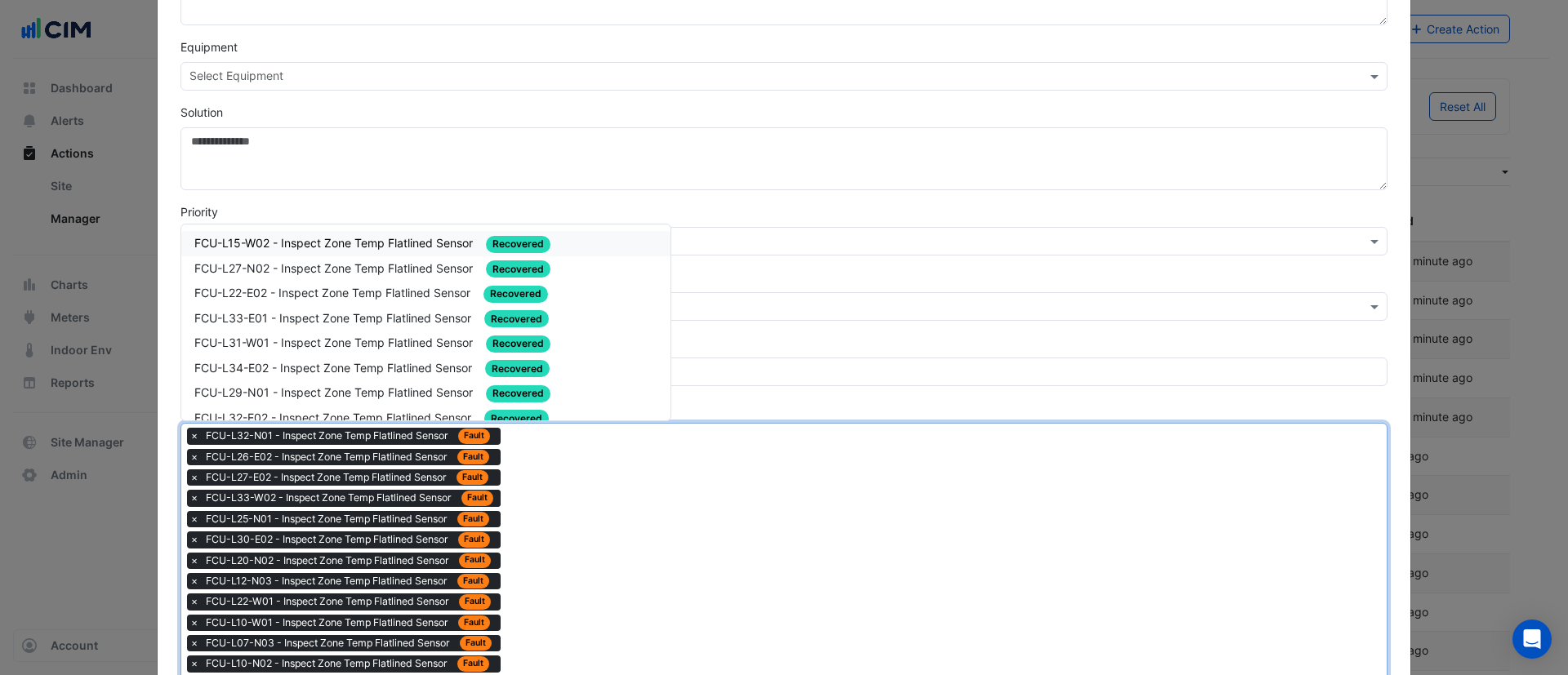
drag, startPoint x: 551, startPoint y: 508, endPoint x: 405, endPoint y: 382, distance: 192.9
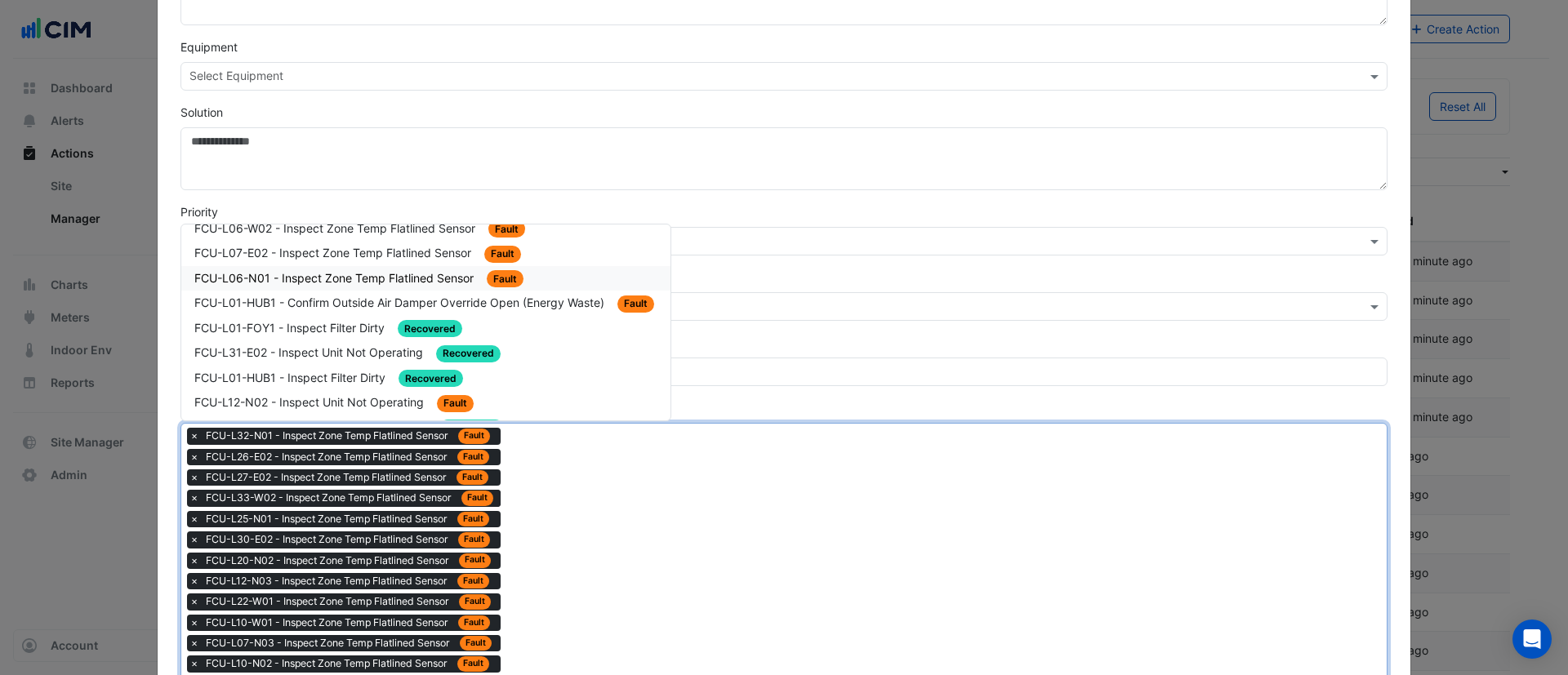
scroll to position [1837, 0]
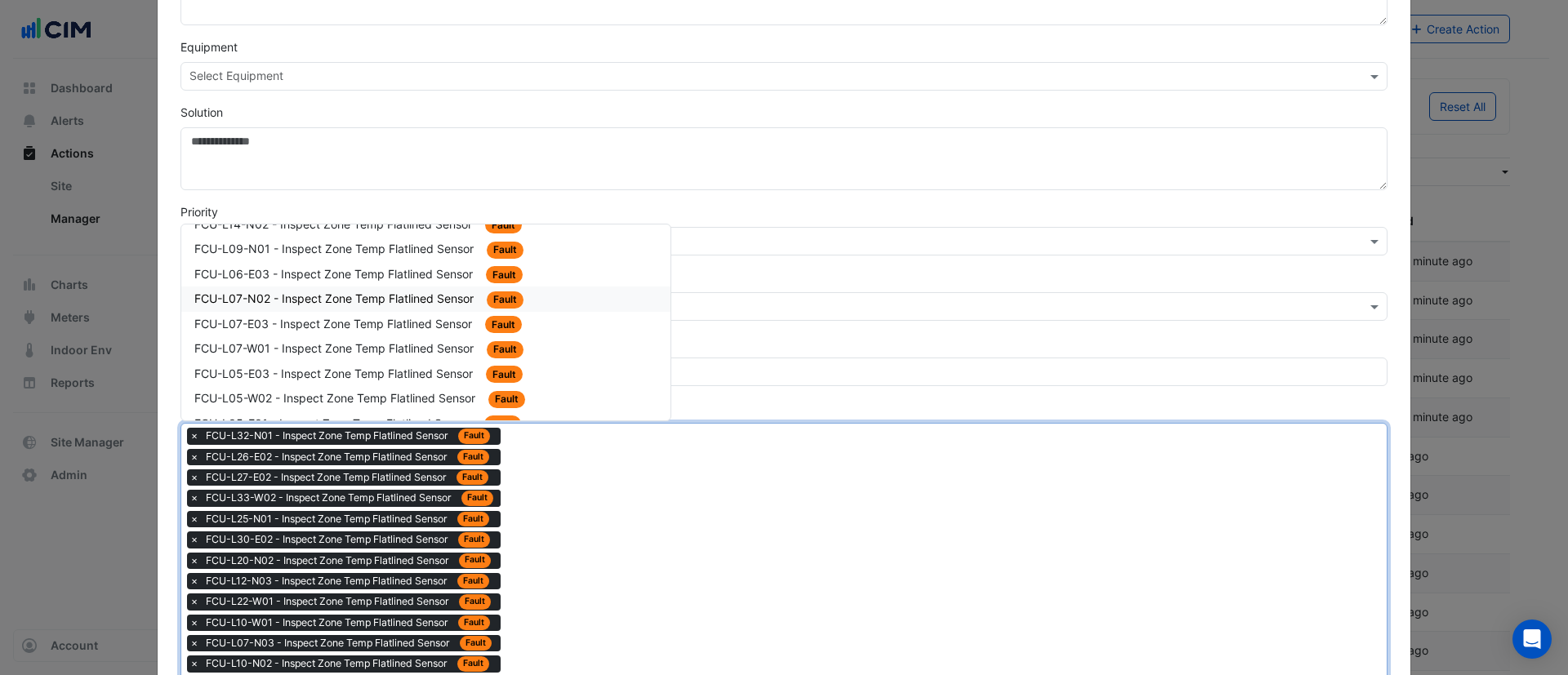
click at [406, 309] on div "FCU-L07-N02 - Inspect Zone Temp Flatlined Sensor Fault" at bounding box center [426, 300] width 489 height 26
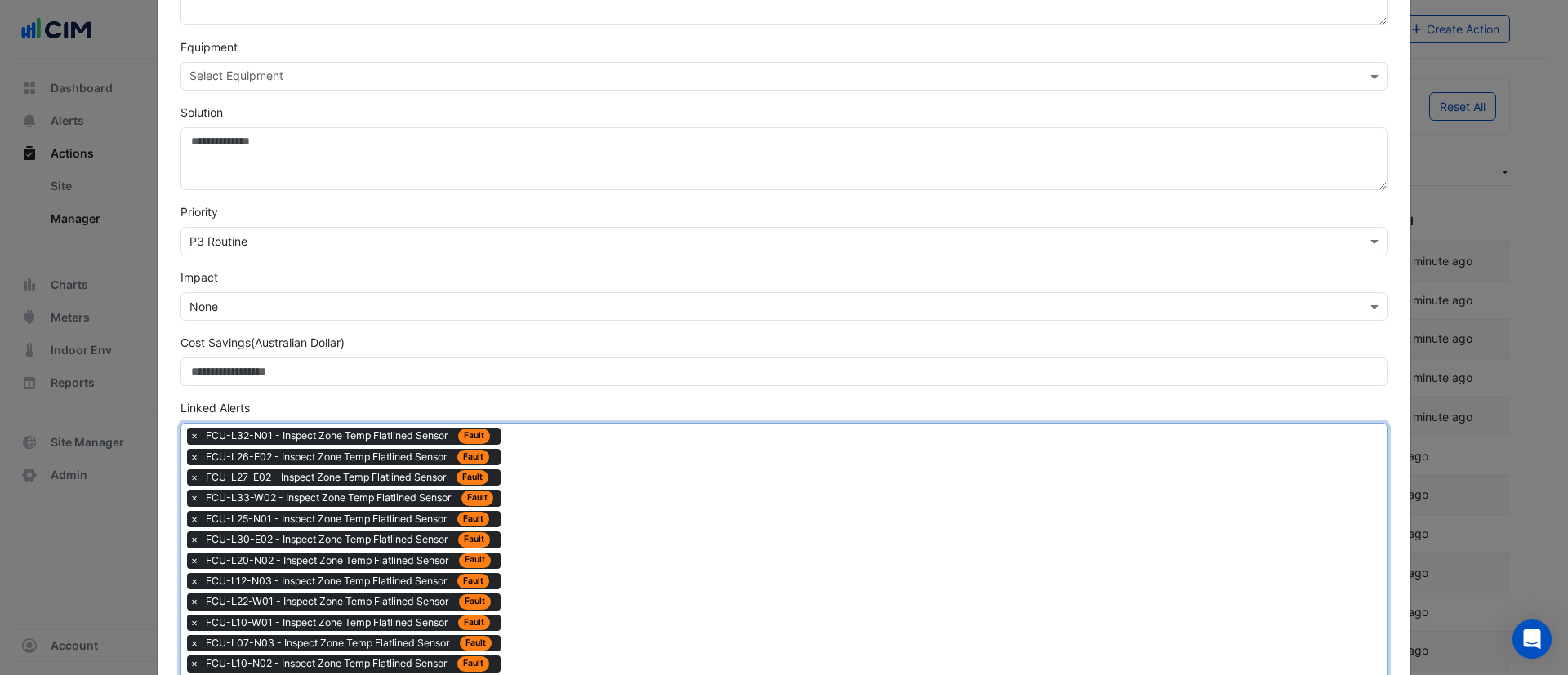
drag, startPoint x: 575, startPoint y: 526, endPoint x: 464, endPoint y: 431, distance: 146.1
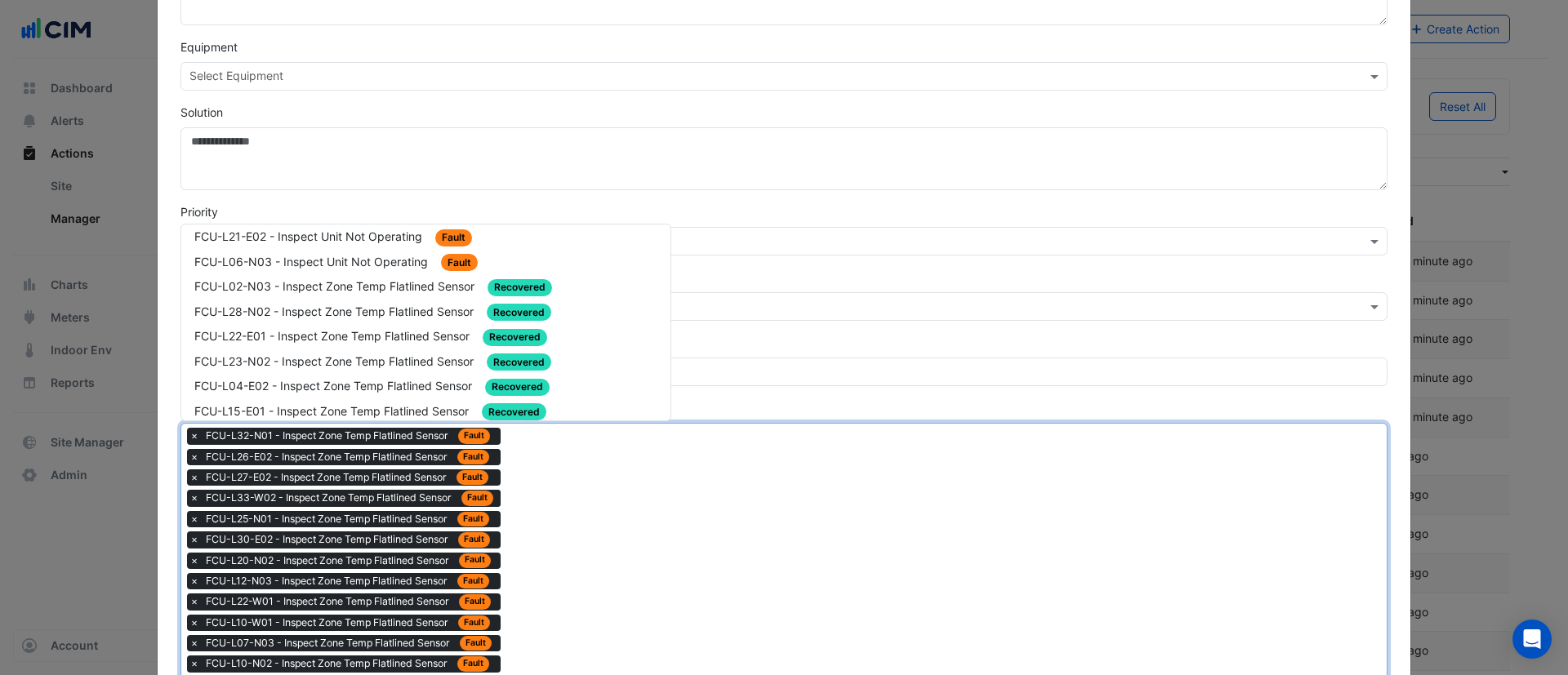
scroll to position [1592, 0]
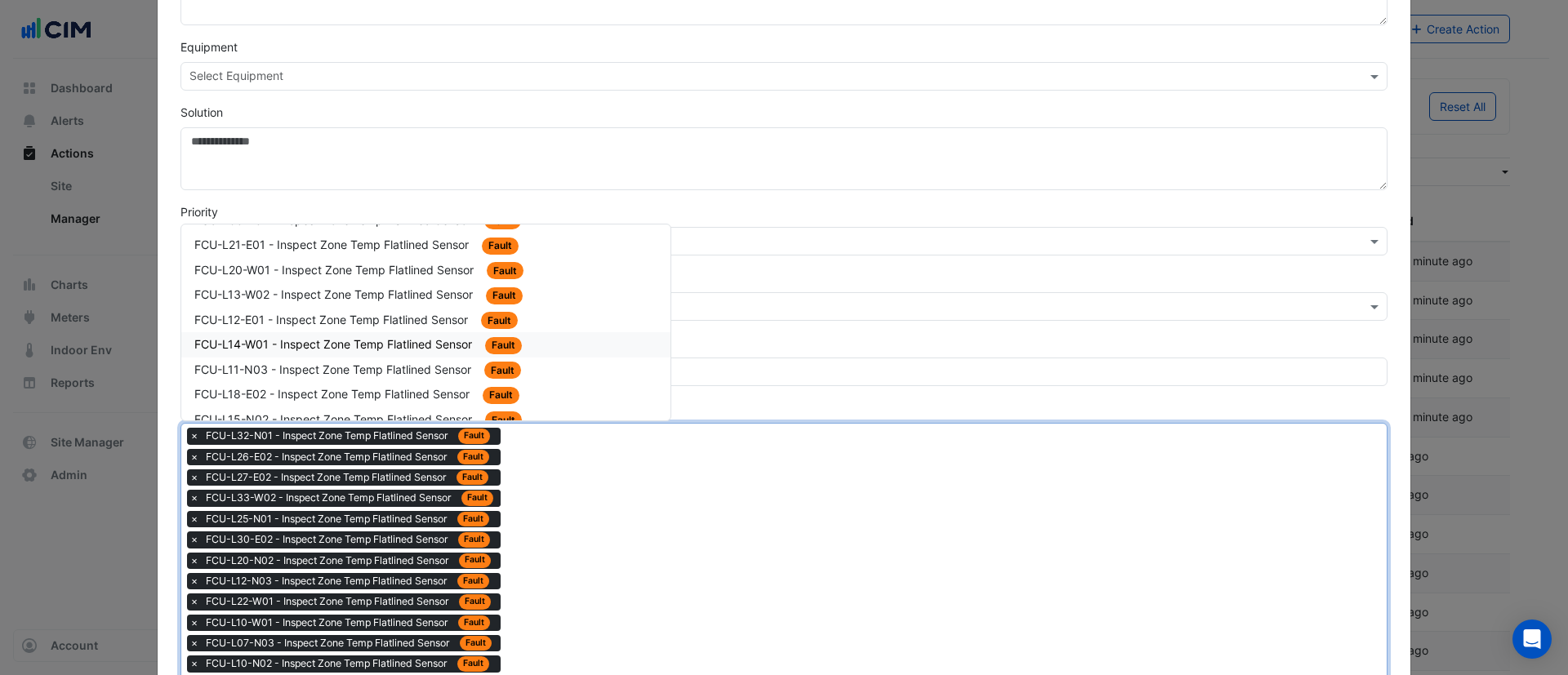
click at [411, 356] on div "FCU-L14-W01 - Inspect Zone Temp Flatlined Sensor Fault" at bounding box center [426, 345] width 489 height 26
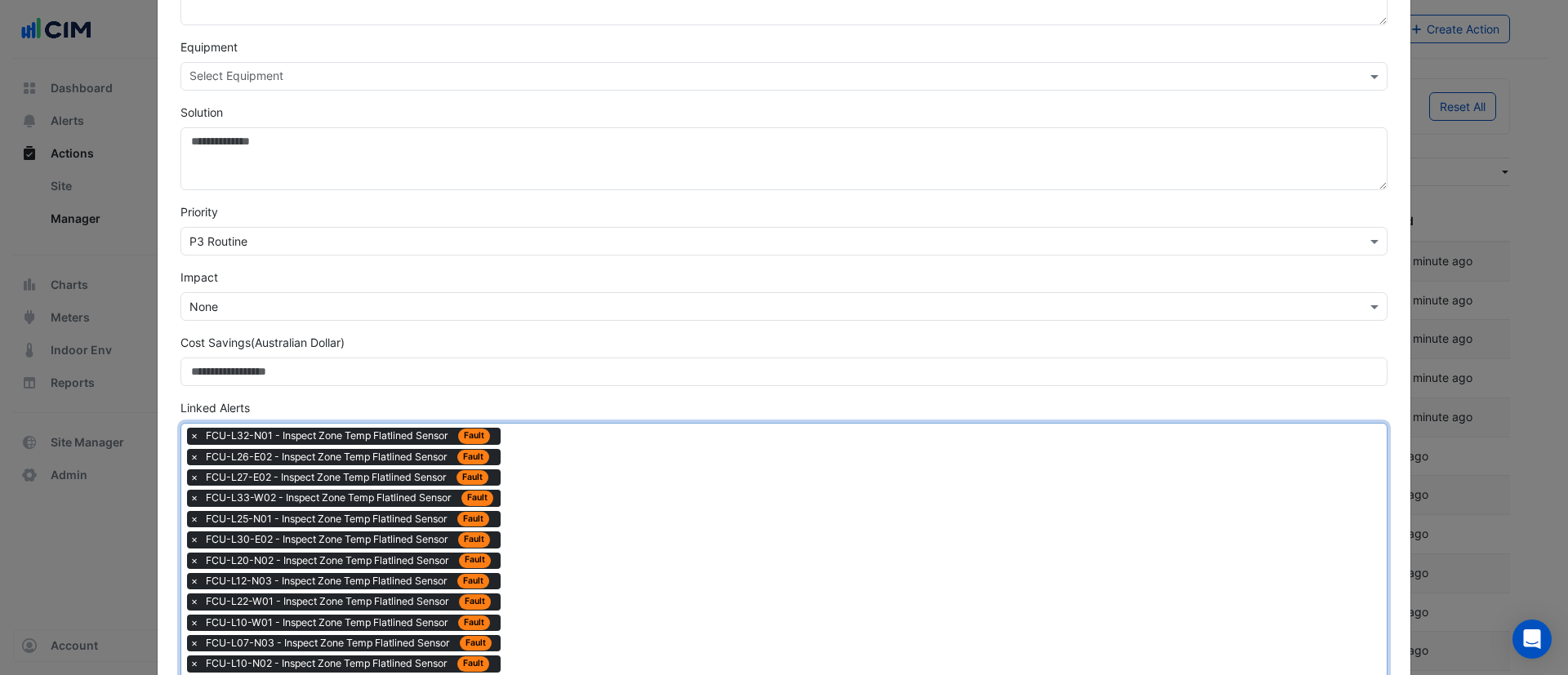
drag, startPoint x: 583, startPoint y: 509, endPoint x: 541, endPoint y: 436, distance: 84.2
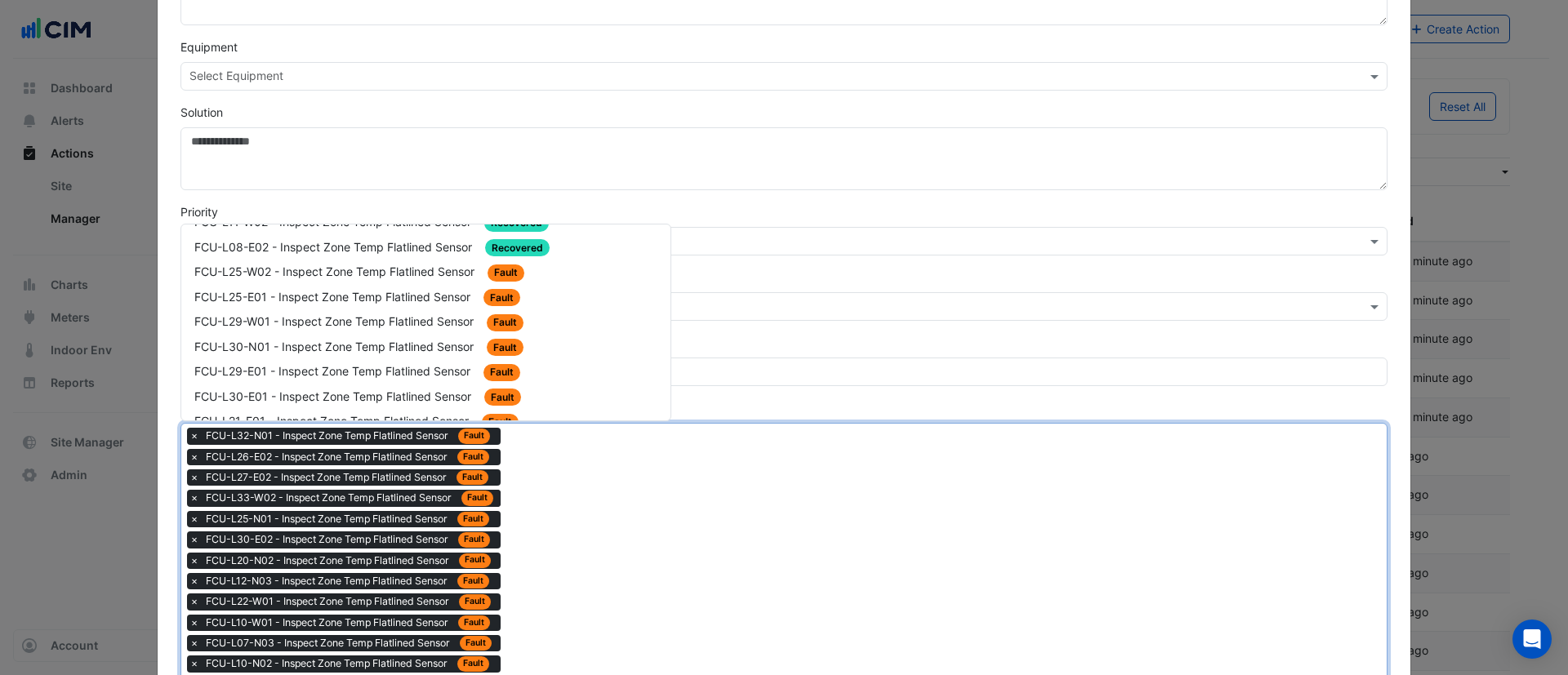
scroll to position [1715, 0]
click at [446, 350] on span "FCU-L09-N01 - Inspect Zone Temp Flatlined Sensor" at bounding box center [336, 346] width 283 height 14
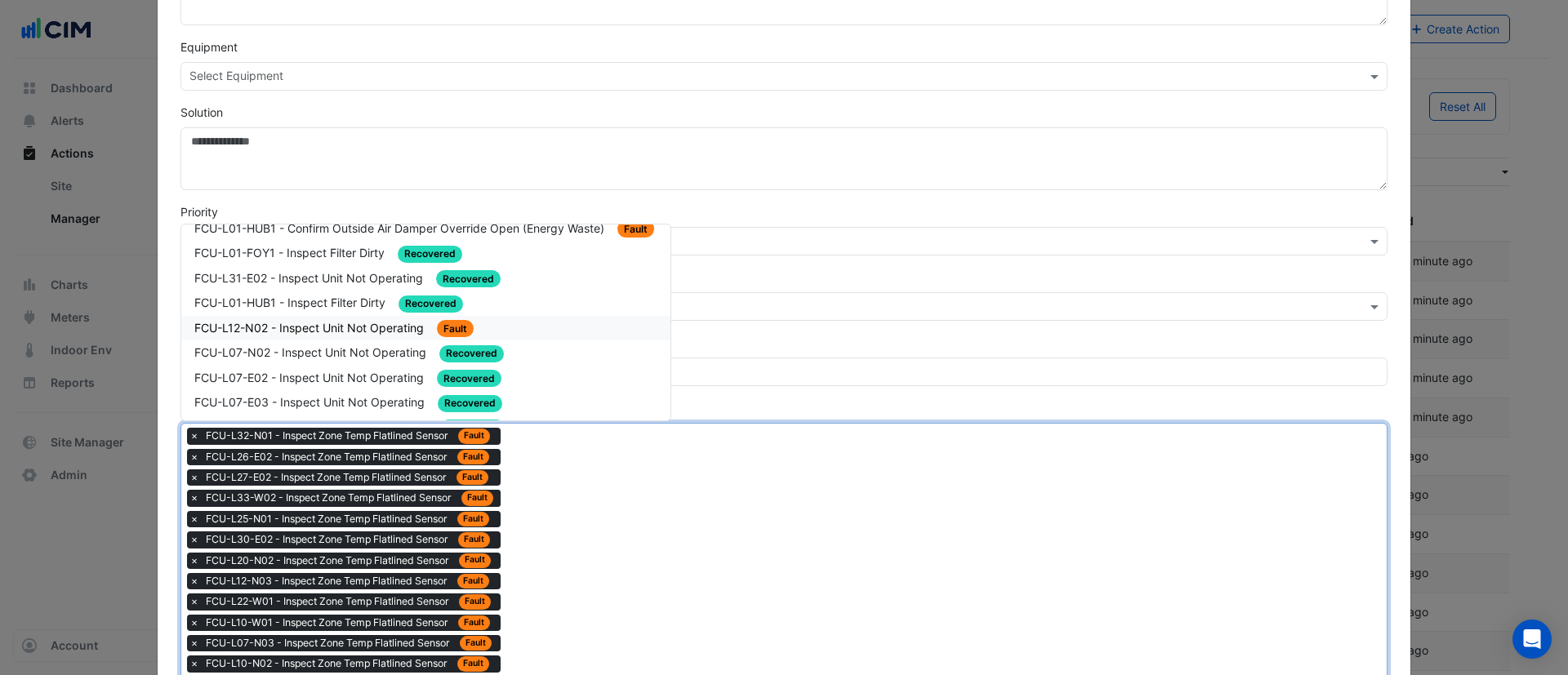
scroll to position [1837, 0]
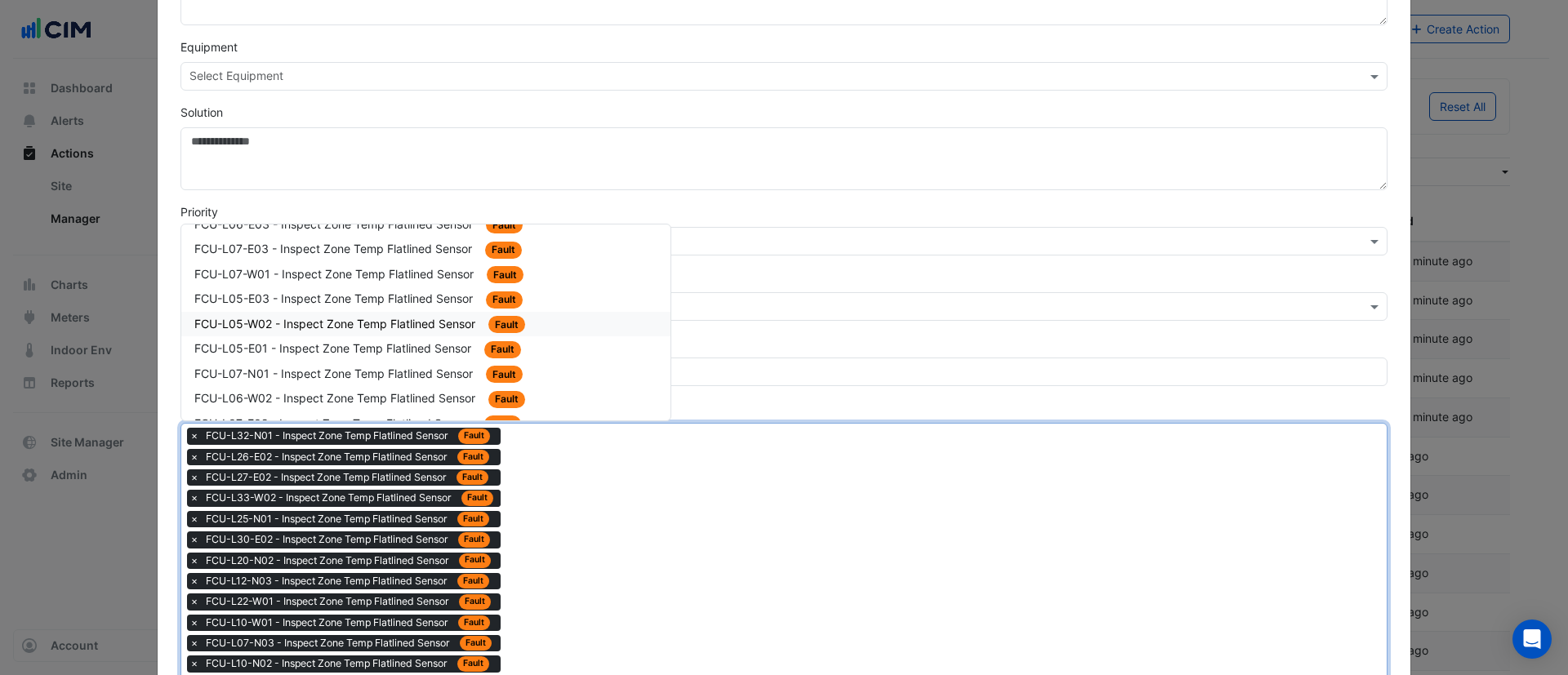
click at [436, 326] on span "FCU-L05-W02 - Inspect Zone Temp Flatlined Sensor" at bounding box center [337, 323] width 284 height 14
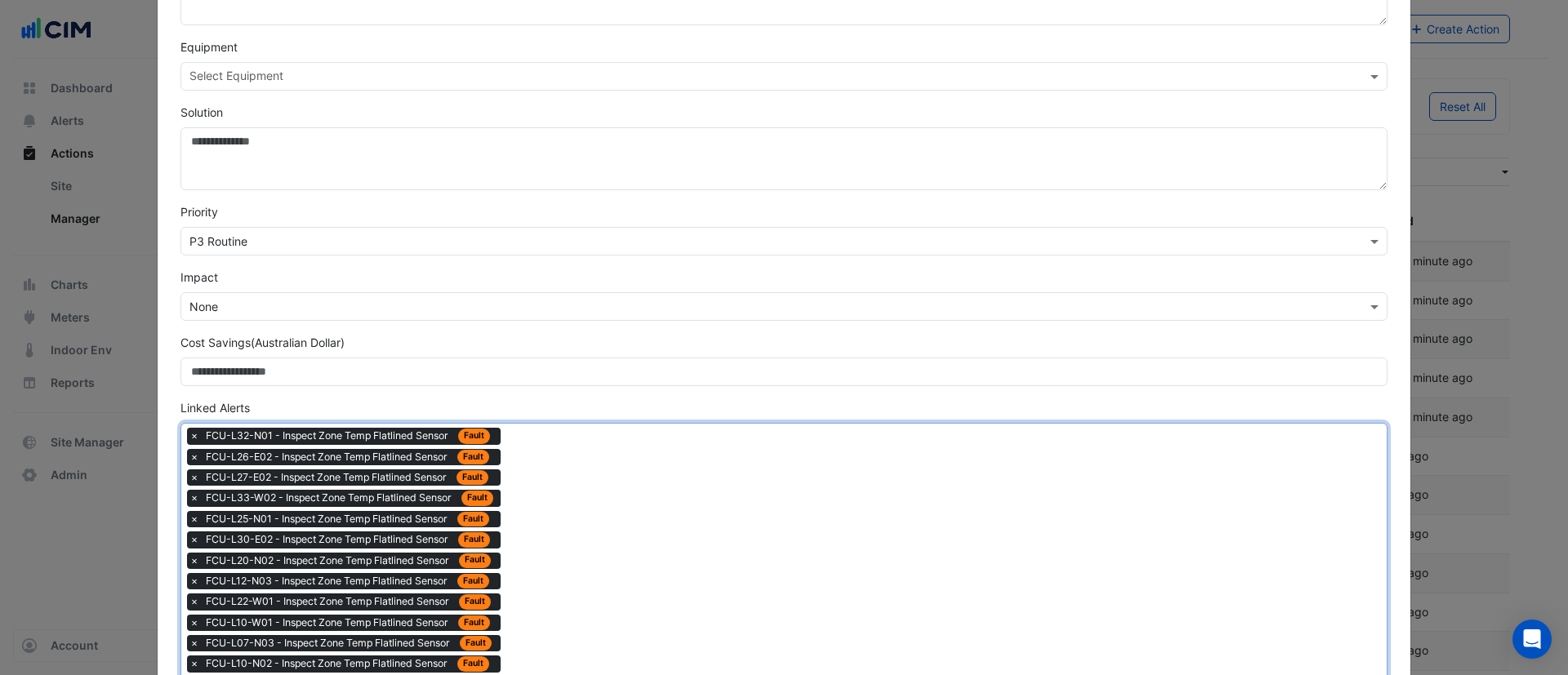
drag, startPoint x: 550, startPoint y: 540, endPoint x: 510, endPoint y: 480, distance: 72.1
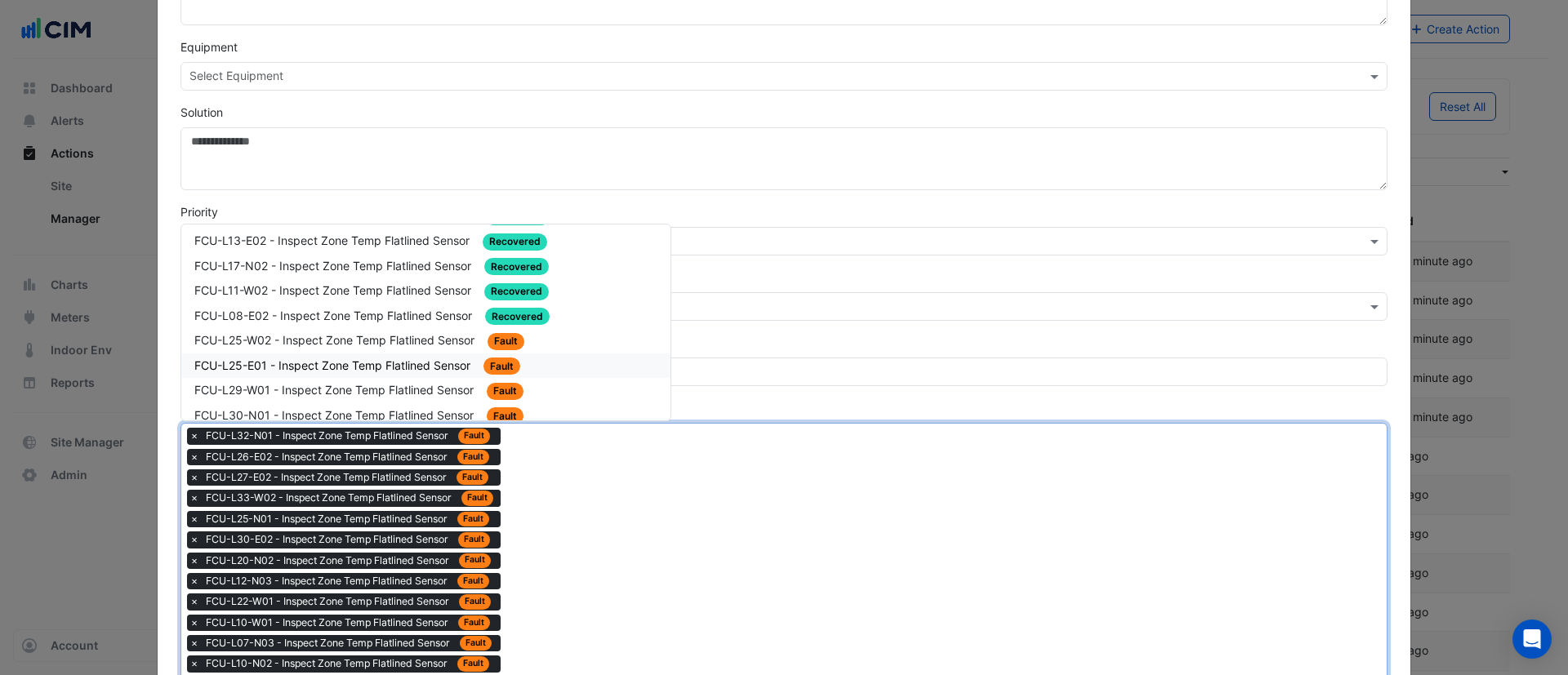
scroll to position [1592, 0]
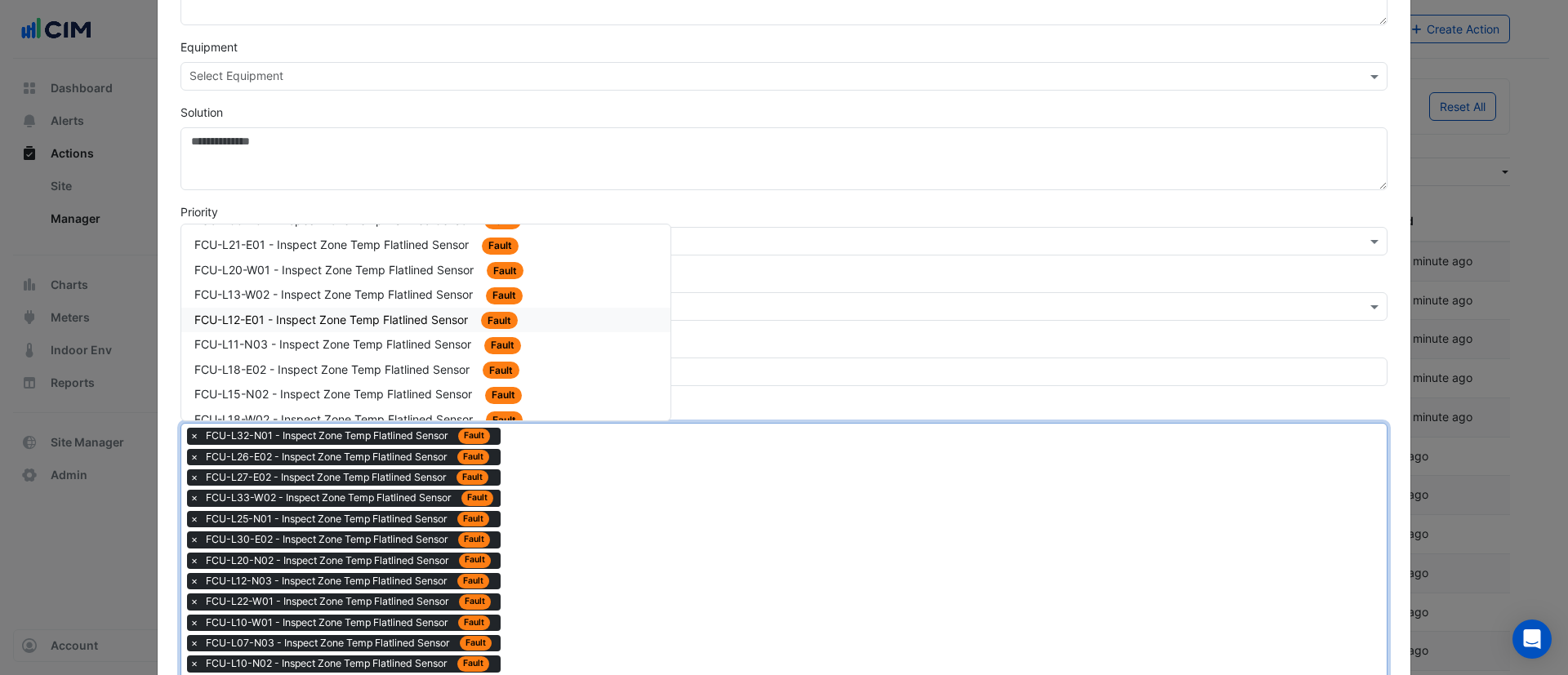
click at [280, 326] on span "FCU-L12-E01 - Inspect Zone Temp Flatlined Sensor" at bounding box center [333, 319] width 277 height 14
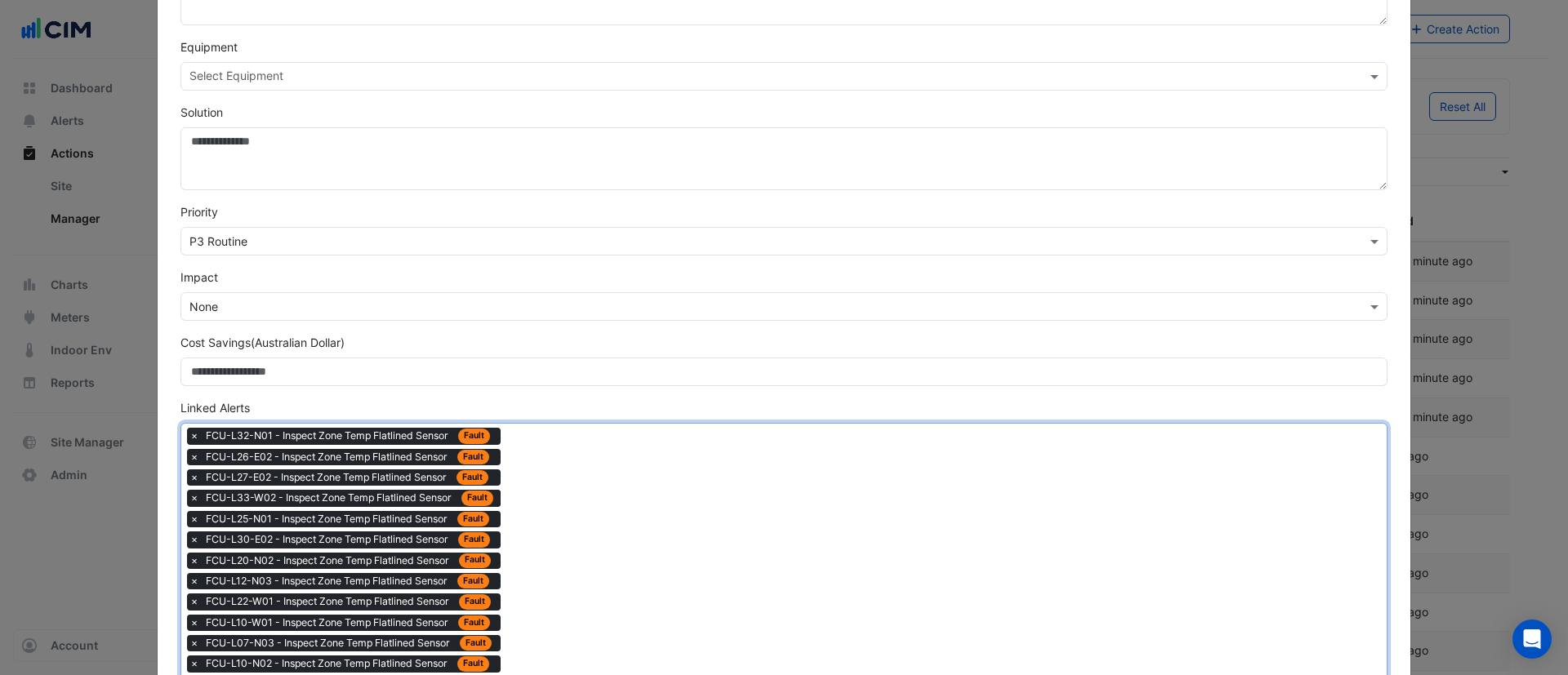
drag, startPoint x: 555, startPoint y: 497, endPoint x: 539, endPoint y: 475, distance: 27.2
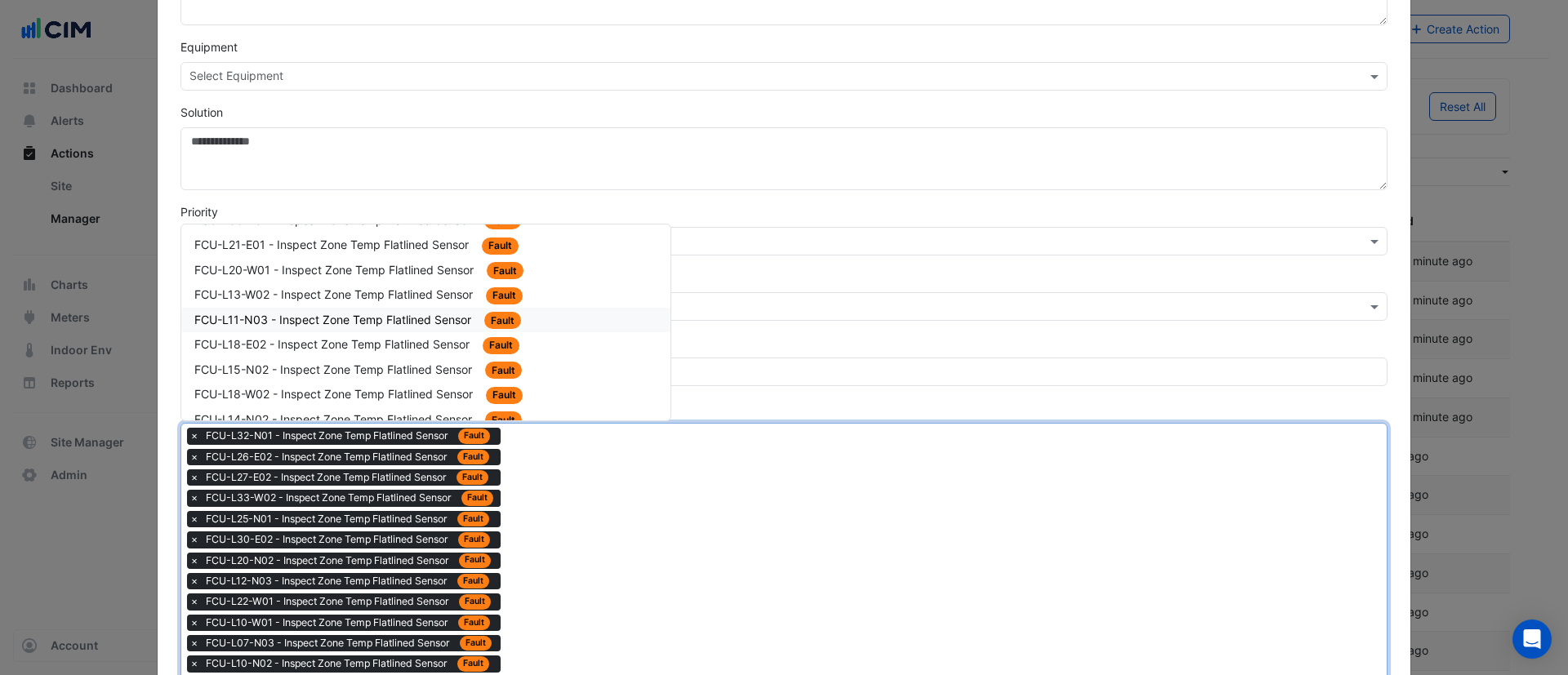
click at [371, 316] on span "FCU-L11-N03 - Inspect Zone Temp Flatlined Sensor" at bounding box center [334, 319] width 280 height 14
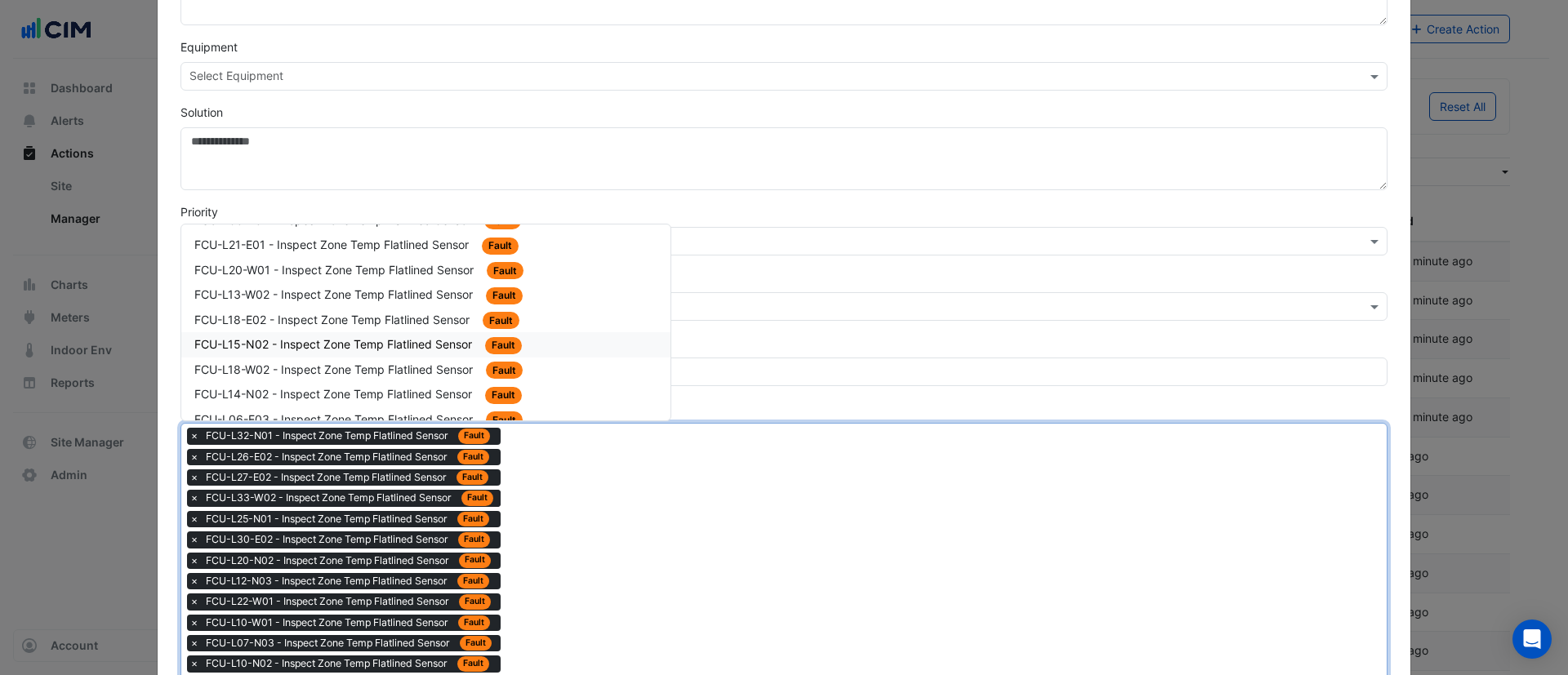
click at [387, 340] on span "FCU-L15-N02 - Inspect Zone Temp Flatlined Sensor" at bounding box center [335, 344] width 281 height 14
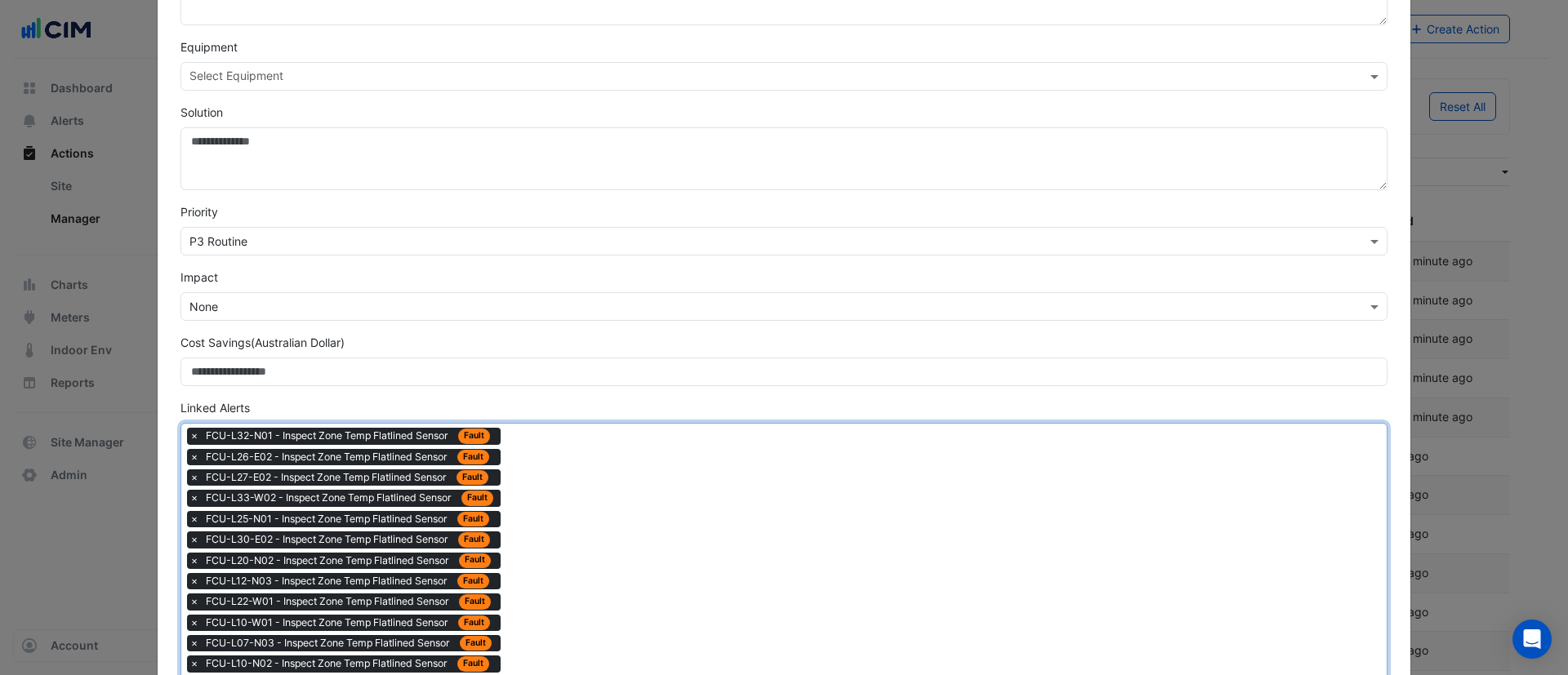
drag, startPoint x: 559, startPoint y: 503, endPoint x: 518, endPoint y: 443, distance: 72.7
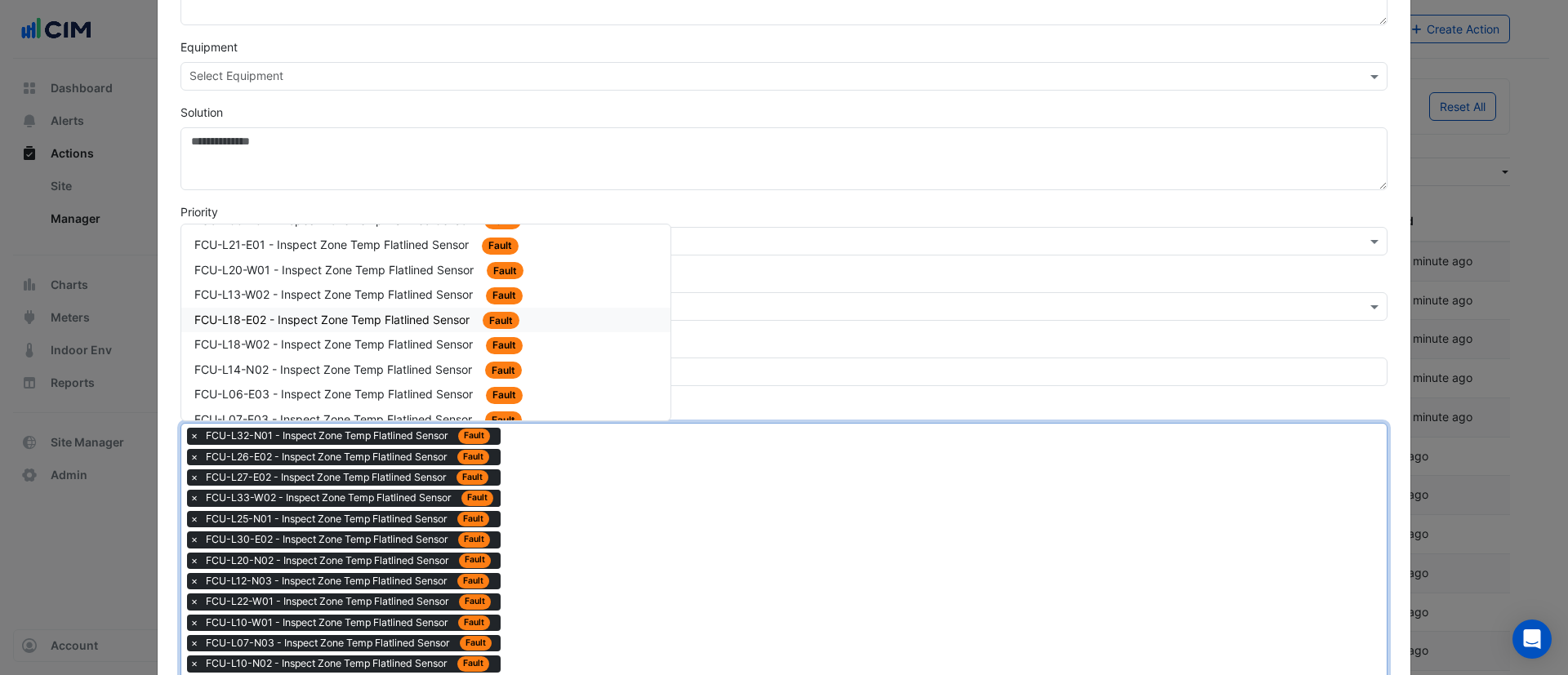
click at [375, 328] on div "FCU-L18-E02 - Inspect Zone Temp Flatlined Sensor Fault" at bounding box center [426, 320] width 463 height 18
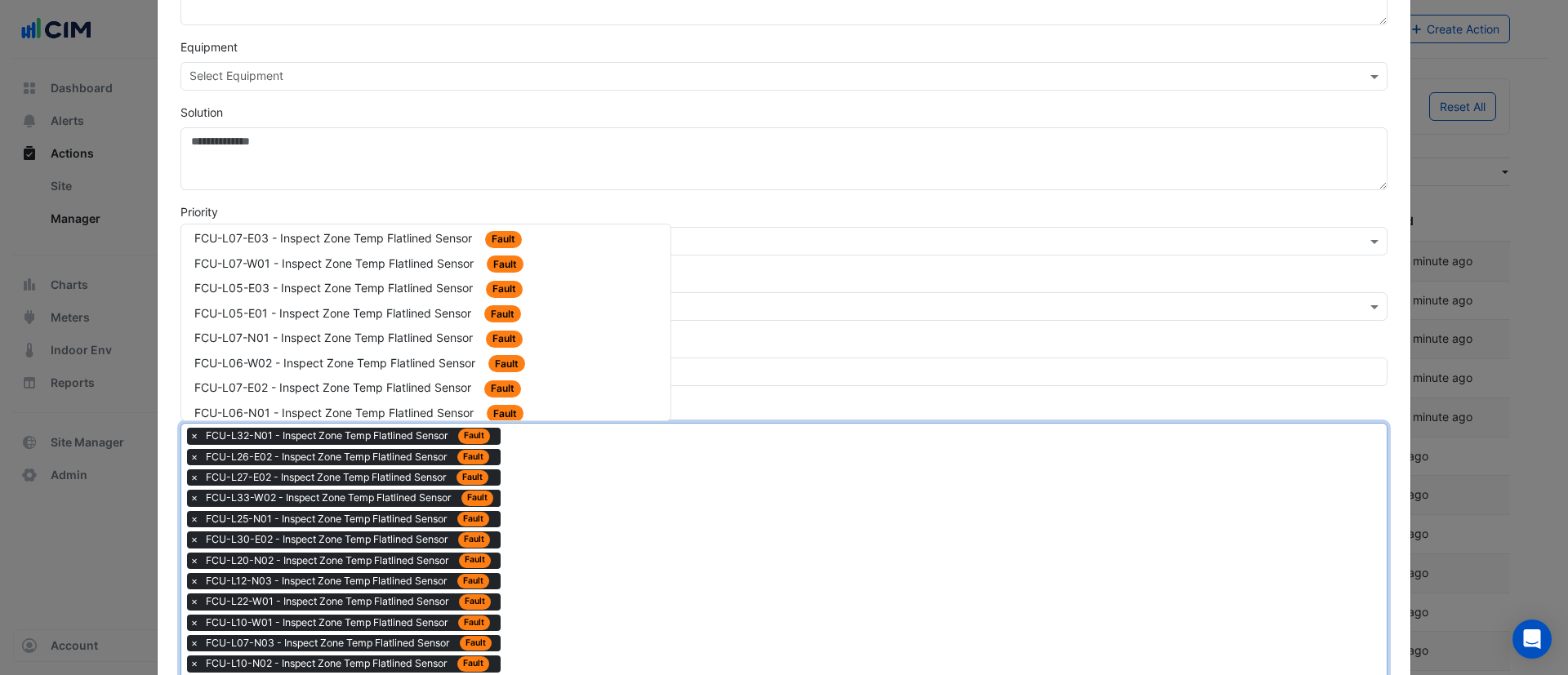
scroll to position [1715, 0]
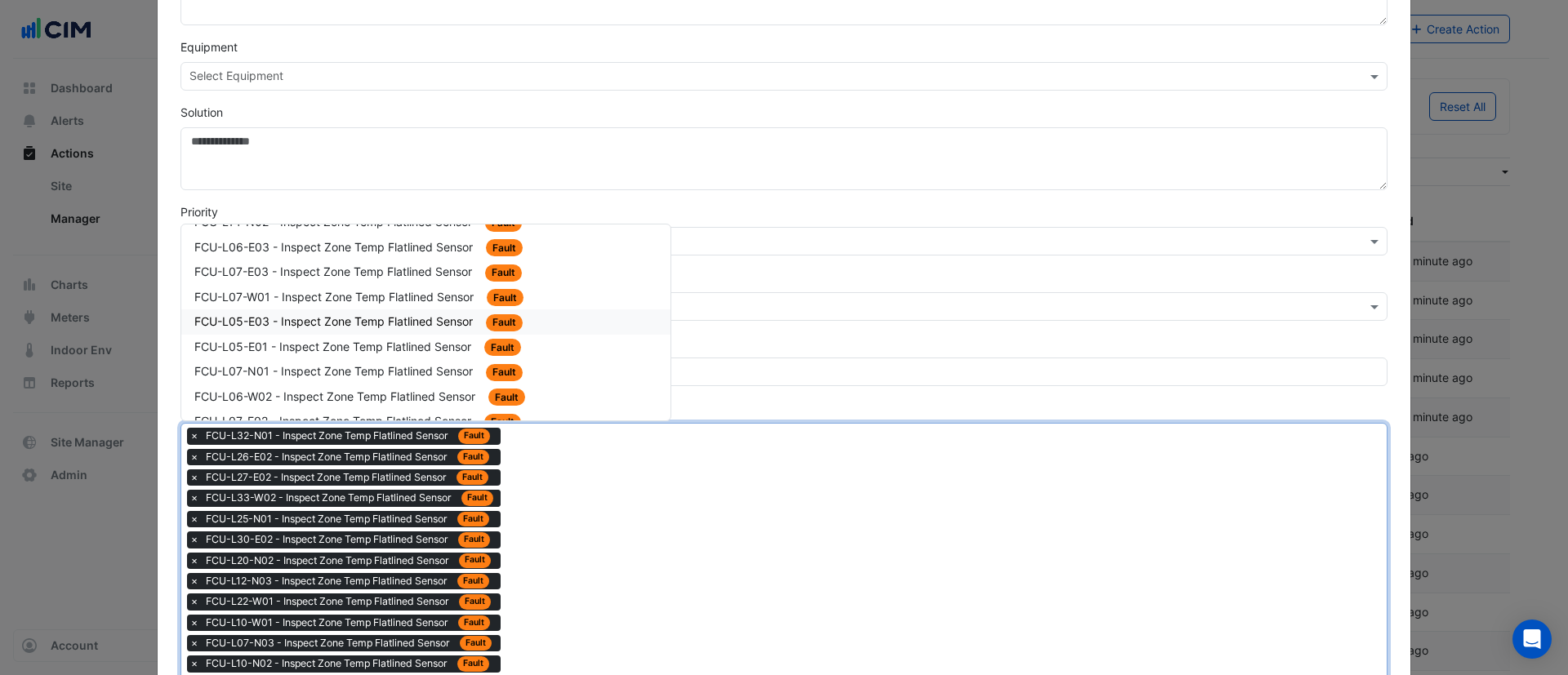
click at [392, 322] on span "FCU-L05-E03 - Inspect Zone Temp Flatlined Sensor" at bounding box center [335, 321] width 282 height 14
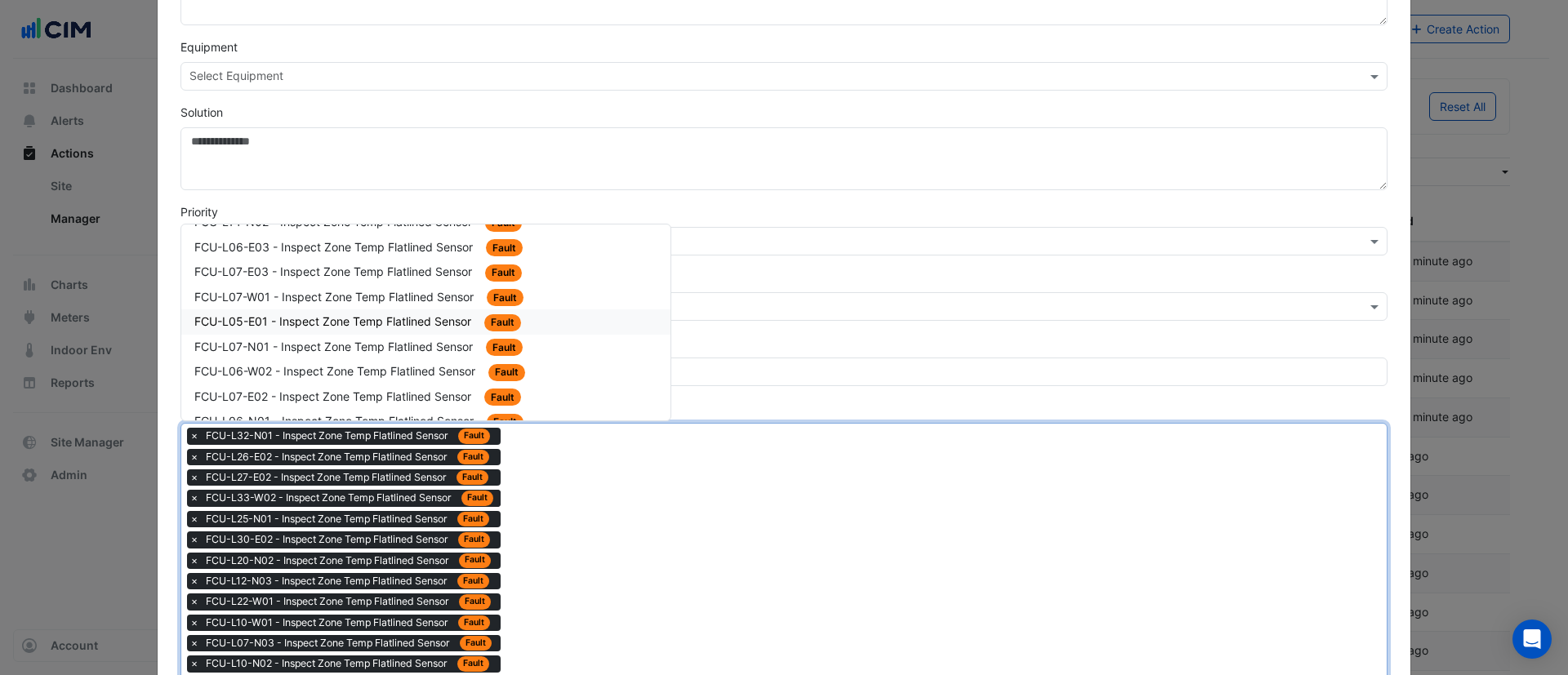
click at [398, 326] on span "FCU-L05-E01 - Inspect Zone Temp Flatlined Sensor" at bounding box center [334, 321] width 280 height 14
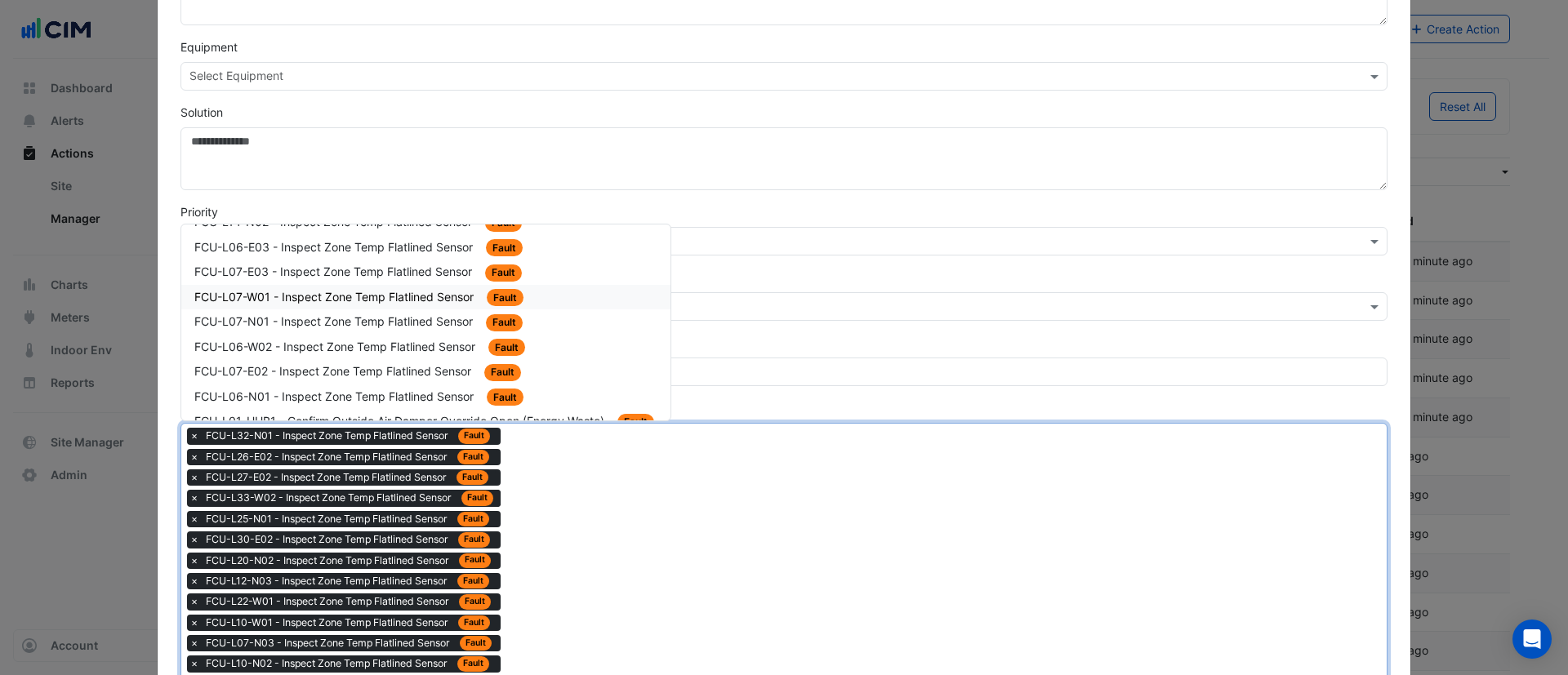
click at [534, 308] on div "FCU-L07-W01 - Inspect Zone Temp Flatlined Sensor Fault" at bounding box center [426, 298] width 489 height 26
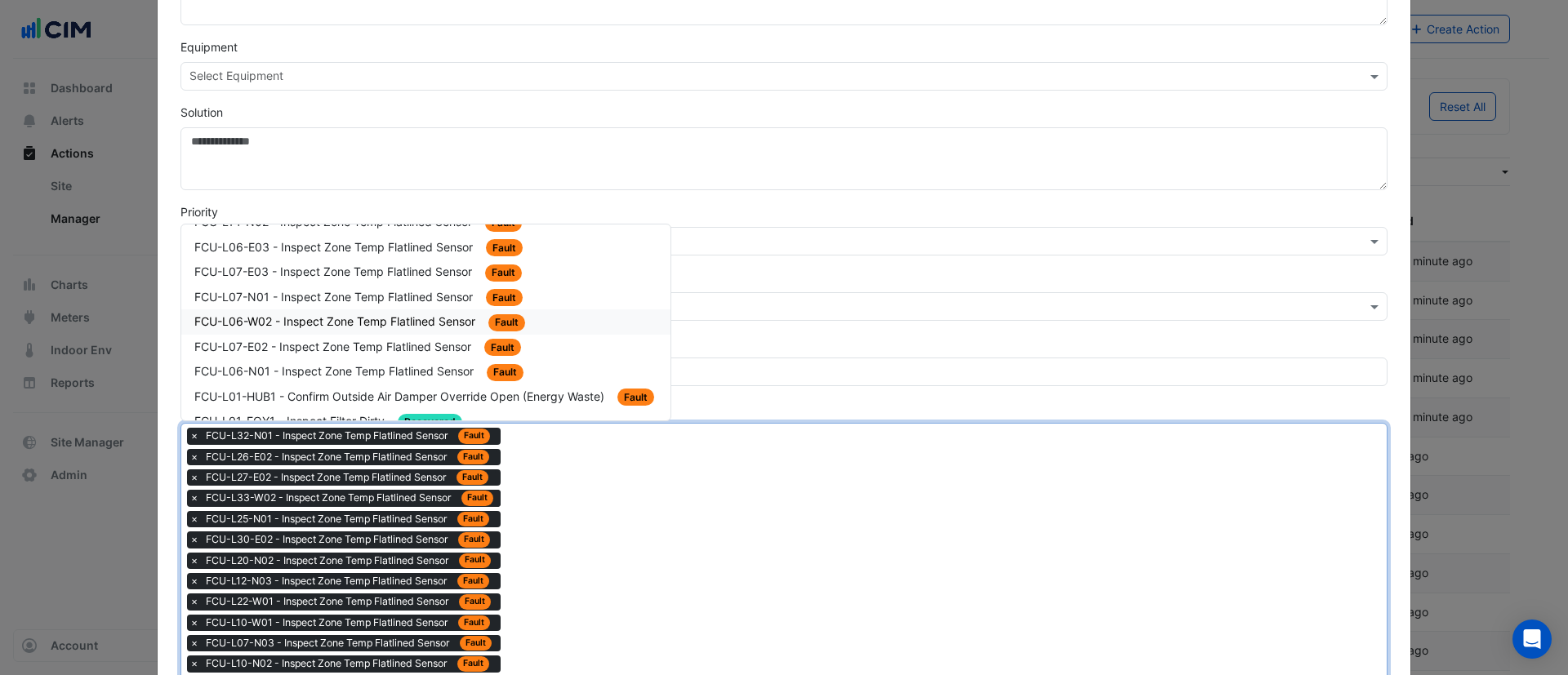
click at [406, 313] on div "FCU-L06-W02 - Inspect Zone Temp Flatlined Sensor Fault" at bounding box center [426, 322] width 463 height 18
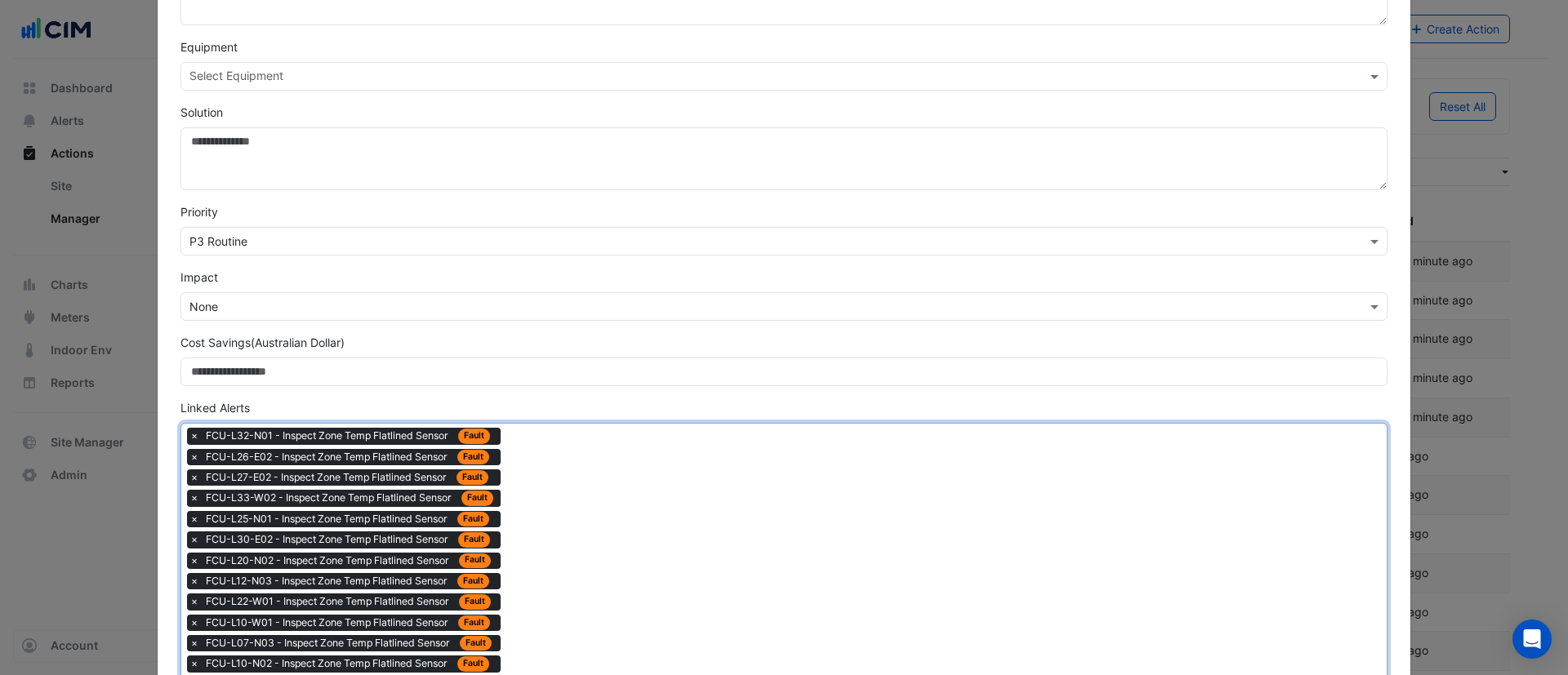
drag, startPoint x: 614, startPoint y: 554, endPoint x: 560, endPoint y: 488, distance: 85.3
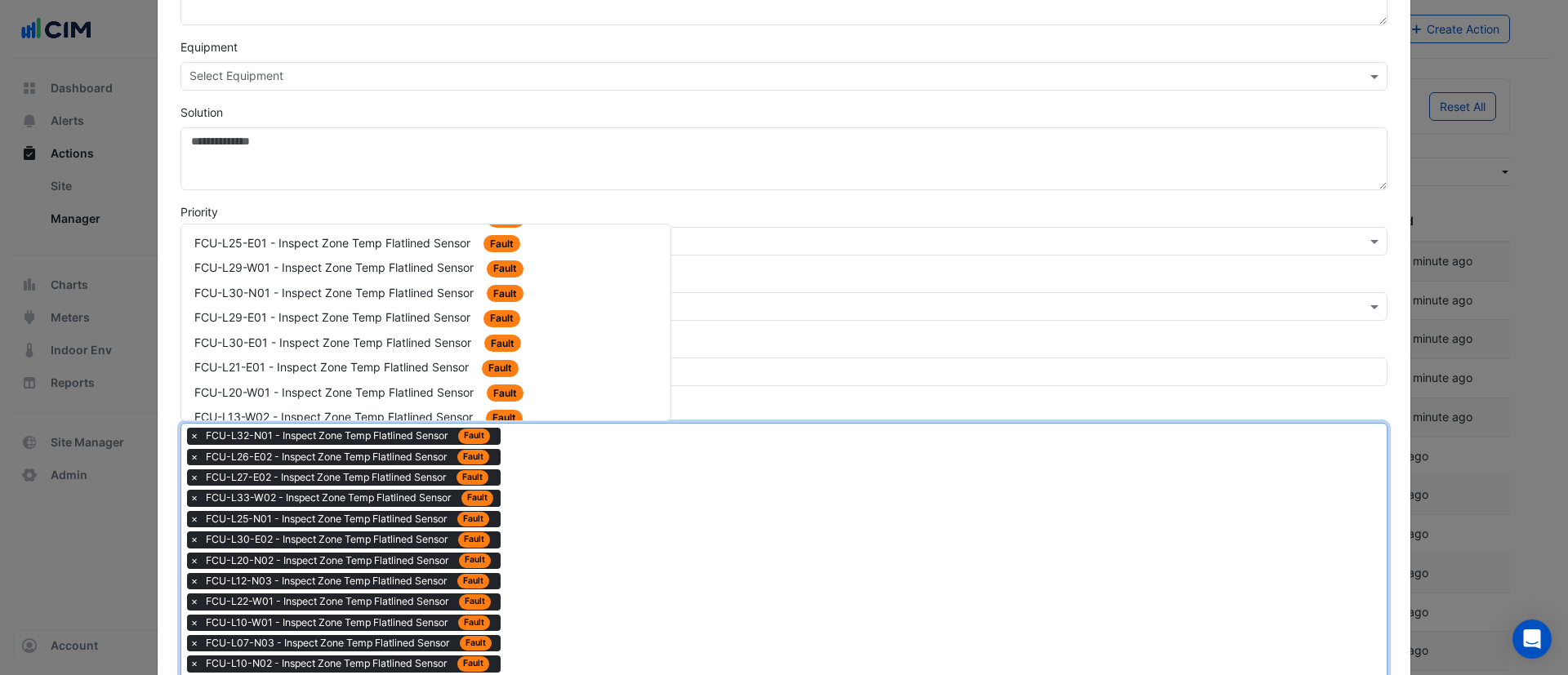
scroll to position [1592, 0]
click at [436, 293] on span "FCU-L13-W02 - Inspect Zone Temp Flatlined Sensor" at bounding box center [335, 293] width 282 height 14
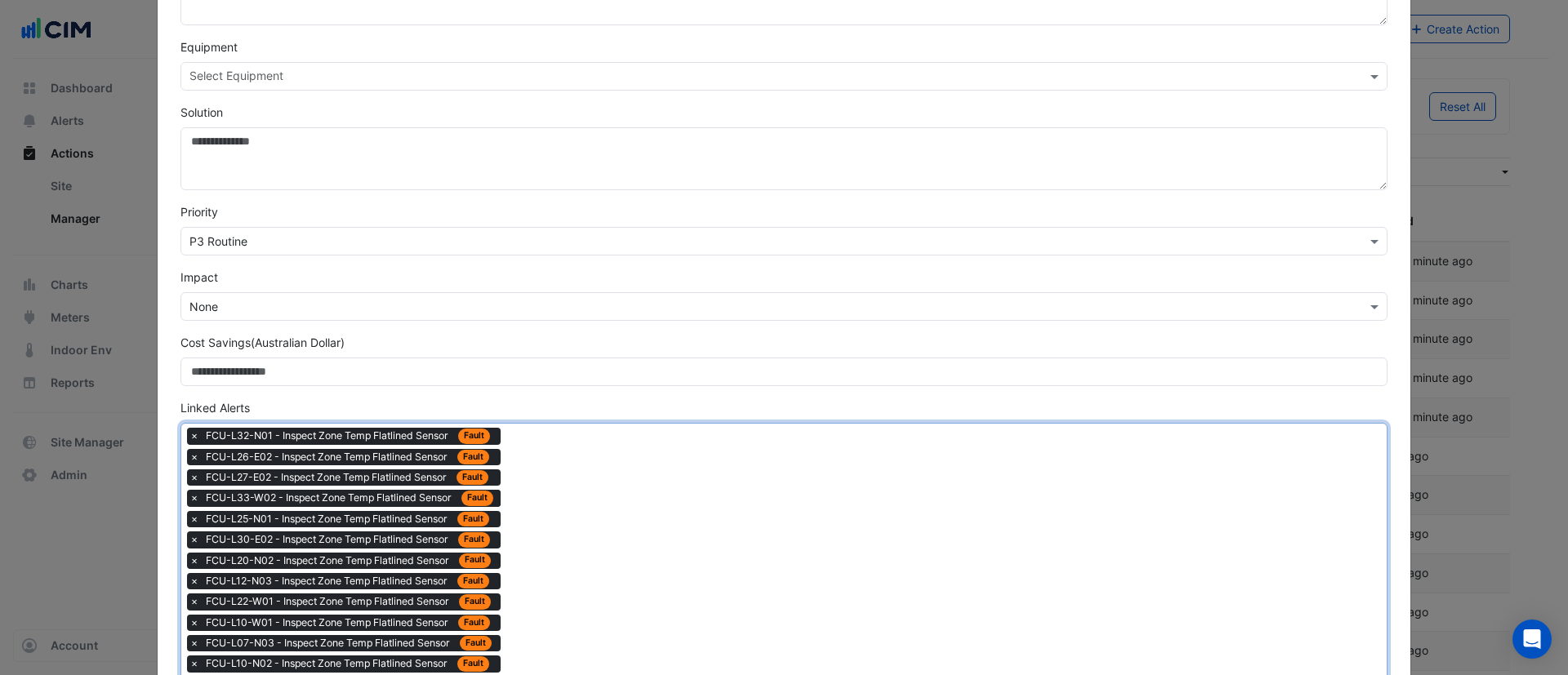
drag, startPoint x: 619, startPoint y: 510, endPoint x: 598, endPoint y: 491, distance: 28.3
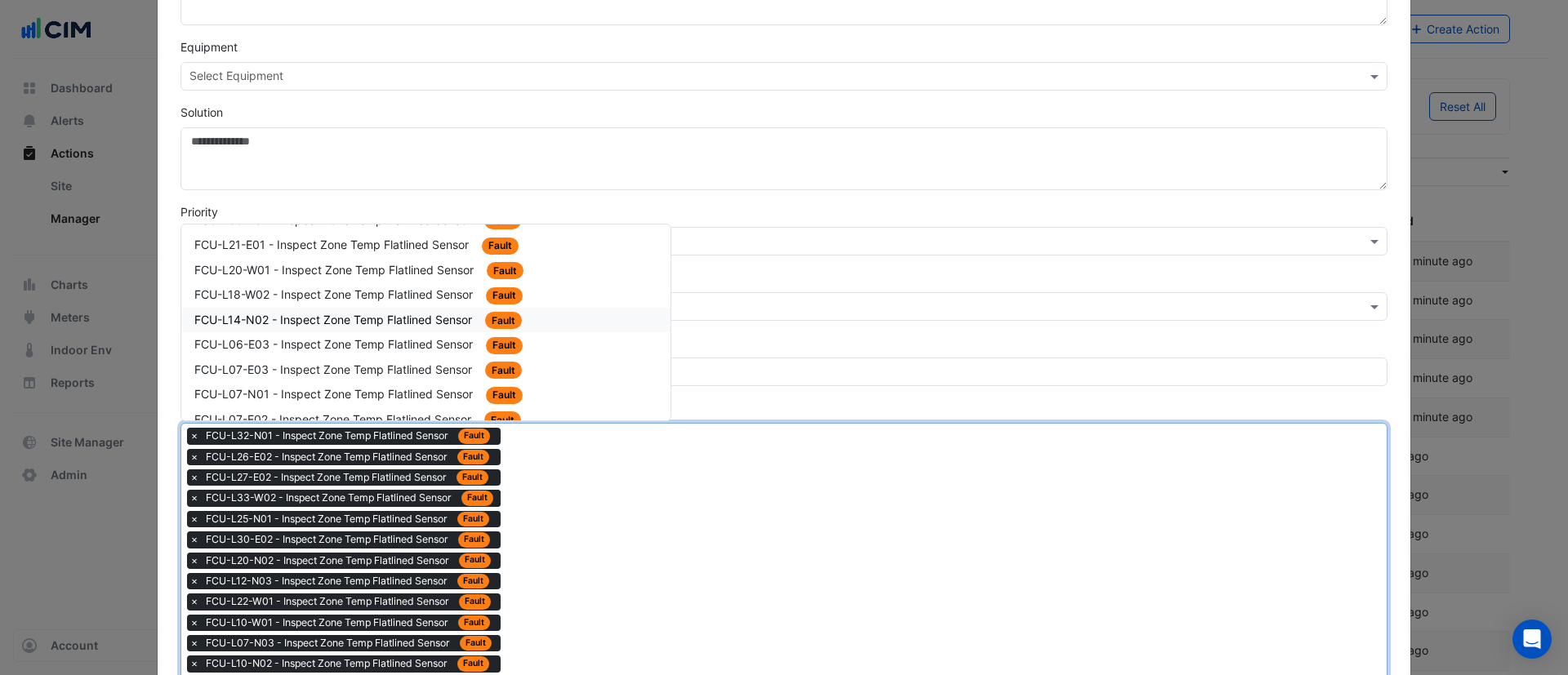
click at [410, 322] on span "FCU-L14-N02 - Inspect Zone Temp Flatlined Sensor" at bounding box center [335, 319] width 281 height 14
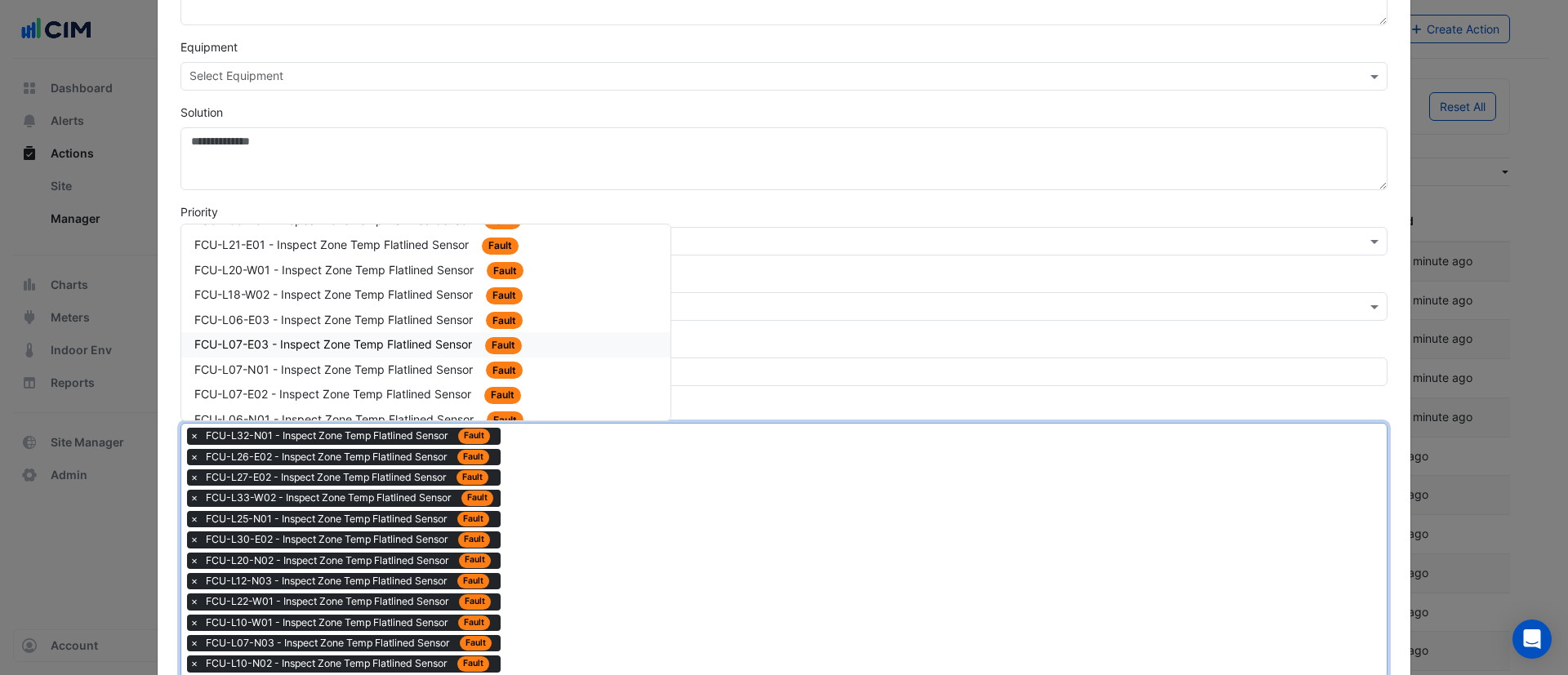
click at [443, 318] on span "FCU-L06-E03 - Inspect Zone Temp Flatlined Sensor" at bounding box center [335, 319] width 282 height 14
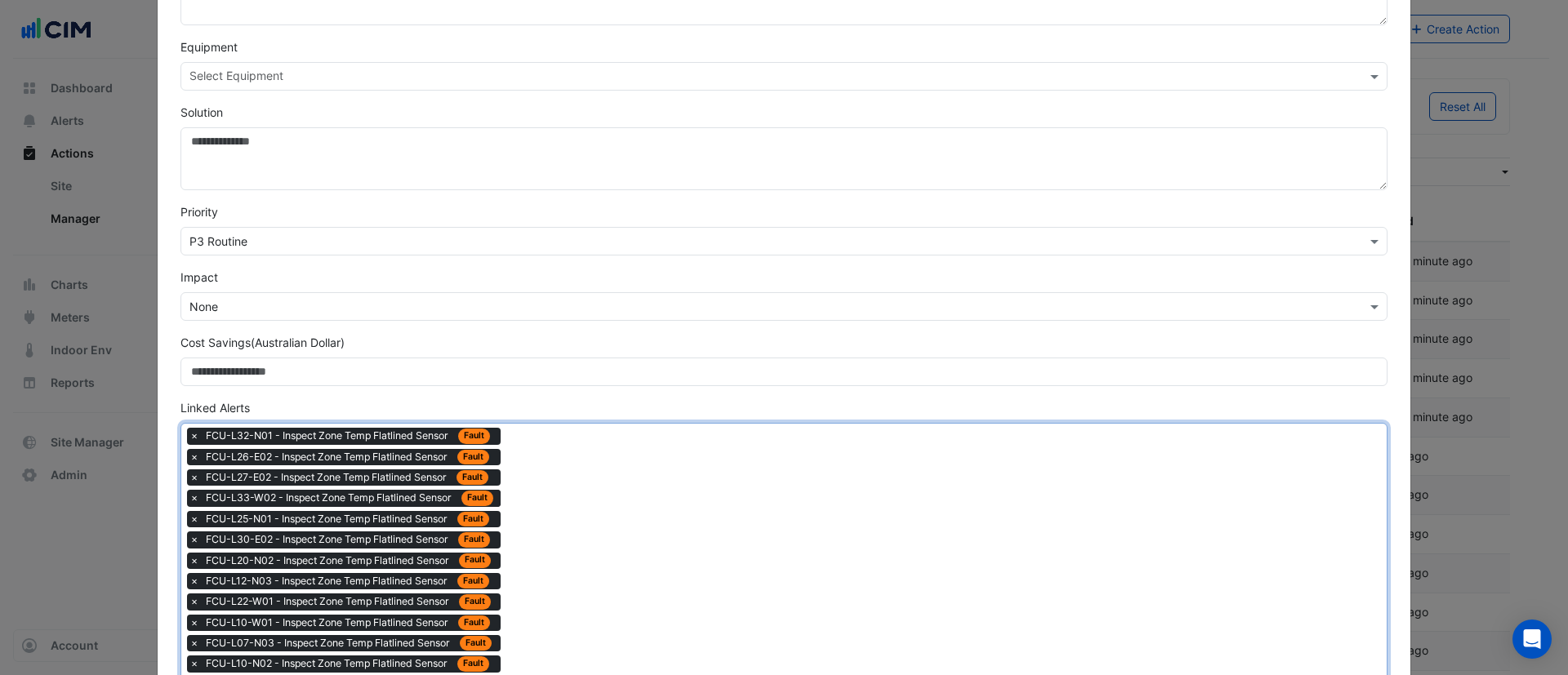
drag, startPoint x: 586, startPoint y: 513, endPoint x: 569, endPoint y: 503, distance: 19.7
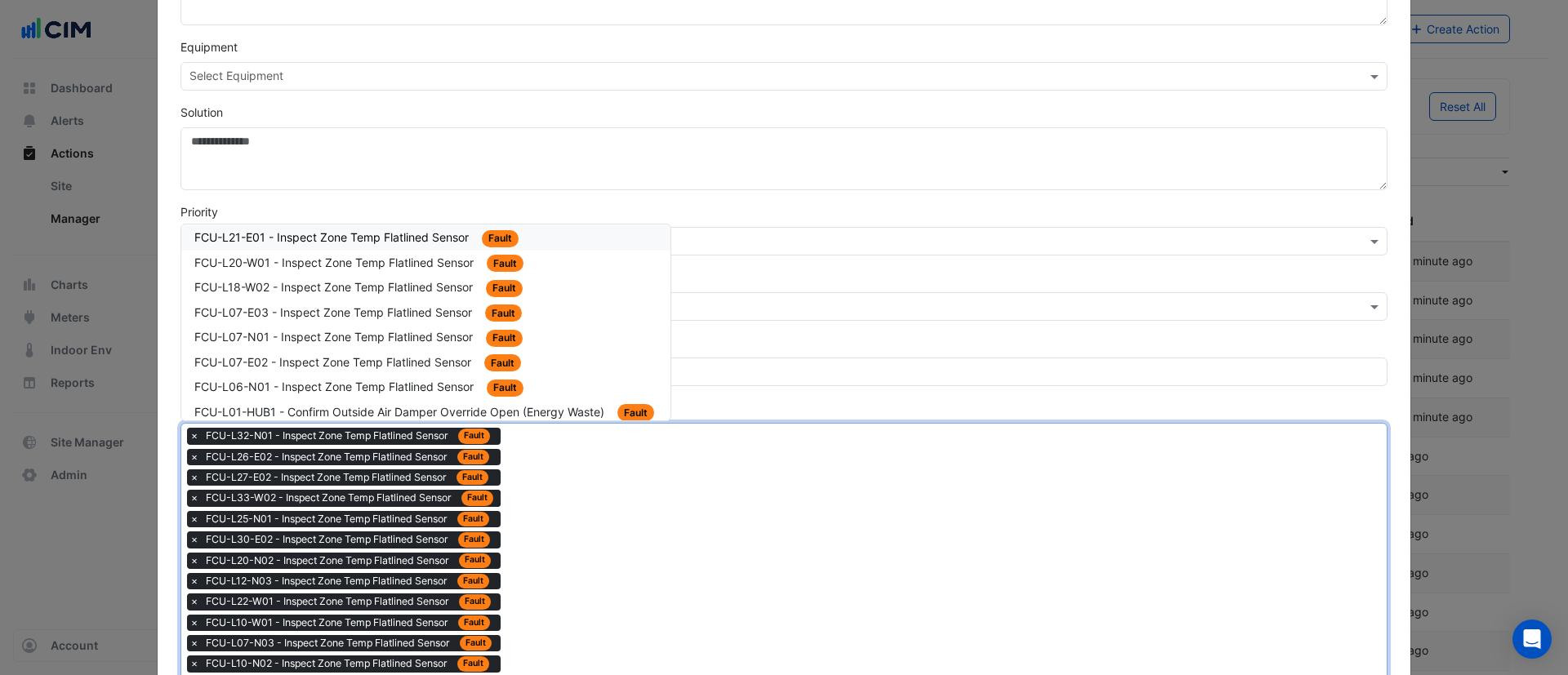
scroll to position [1470, 0]
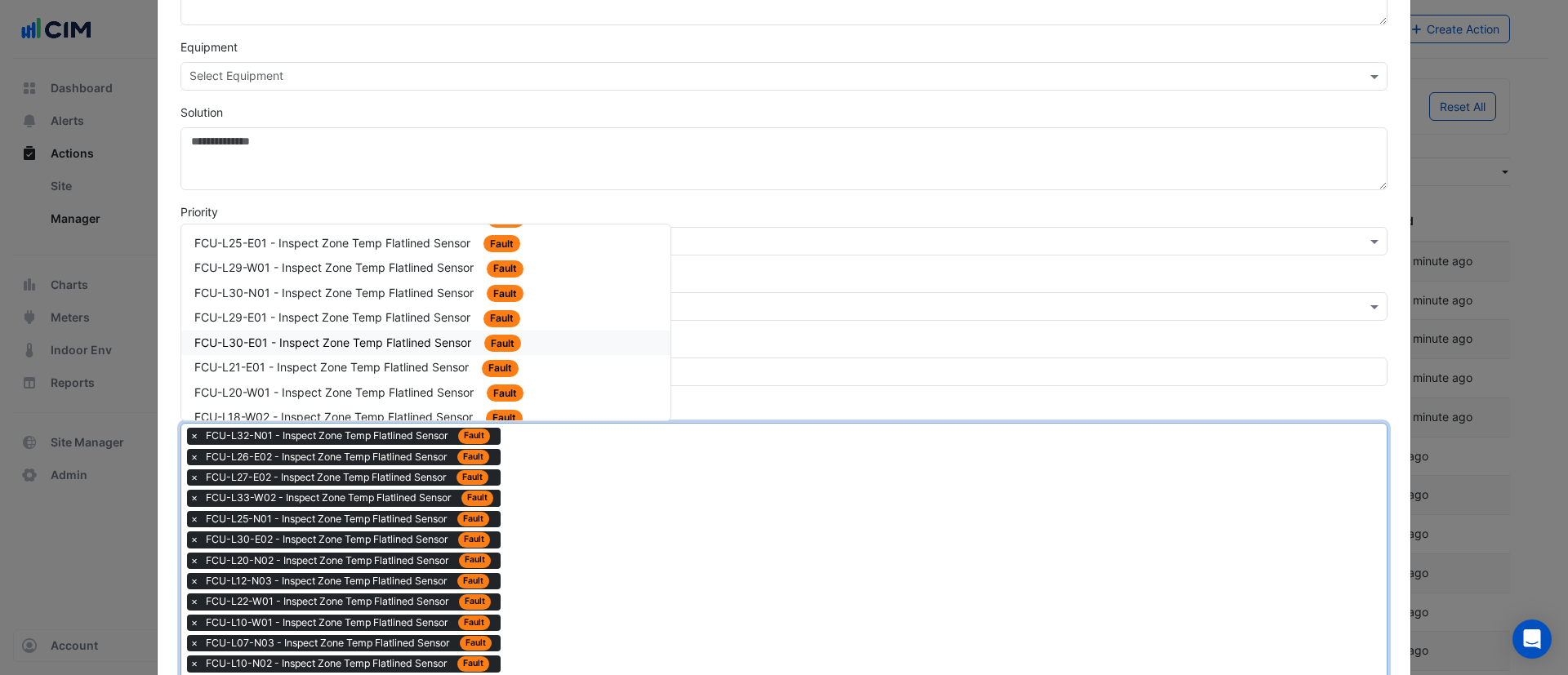
click at [405, 338] on span "FCU-L30-E01 - Inspect Zone Temp Flatlined Sensor" at bounding box center [334, 342] width 280 height 14
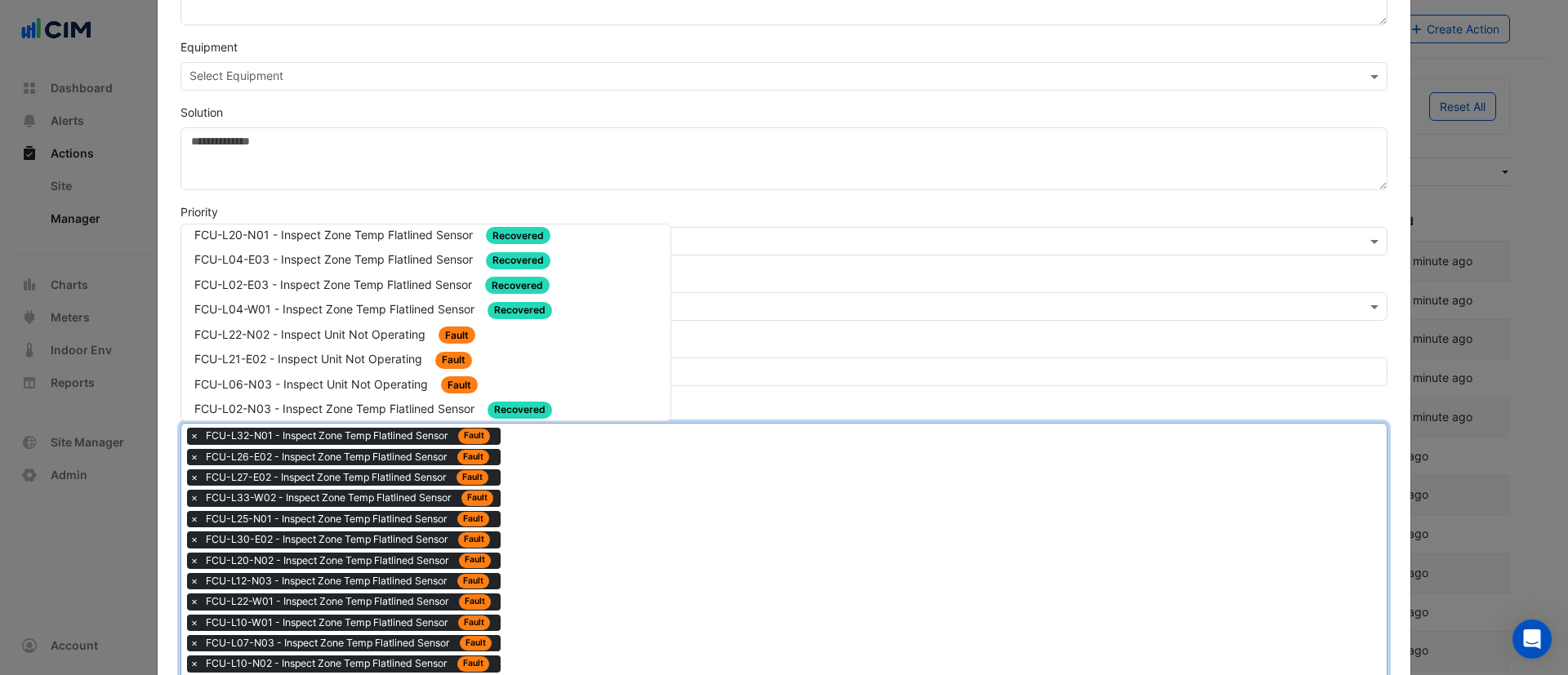
scroll to position [1592, 0]
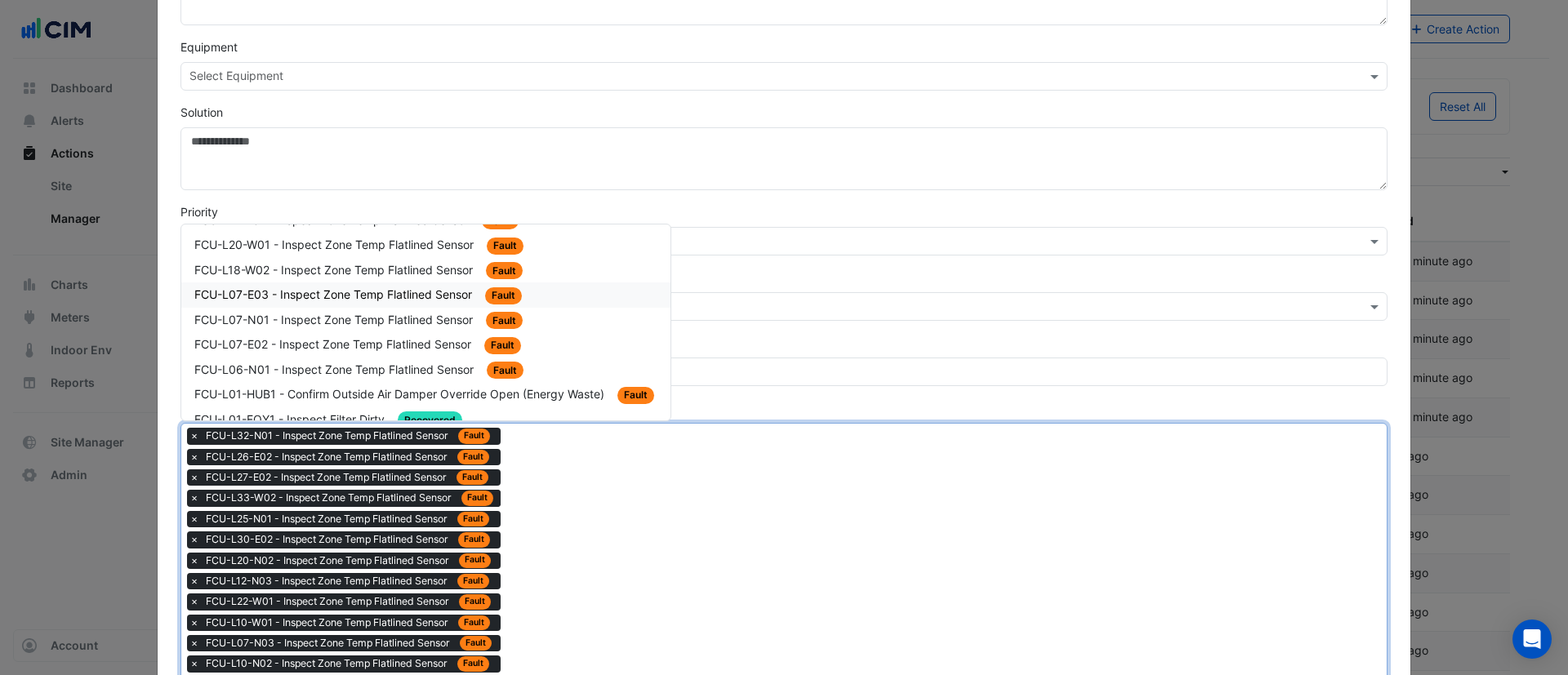
drag, startPoint x: 395, startPoint y: 291, endPoint x: 425, endPoint y: 322, distance: 43.1
click at [394, 290] on span "FCU-L07-E03 - Inspect Zone Temp Flatlined Sensor" at bounding box center [335, 293] width 281 height 14
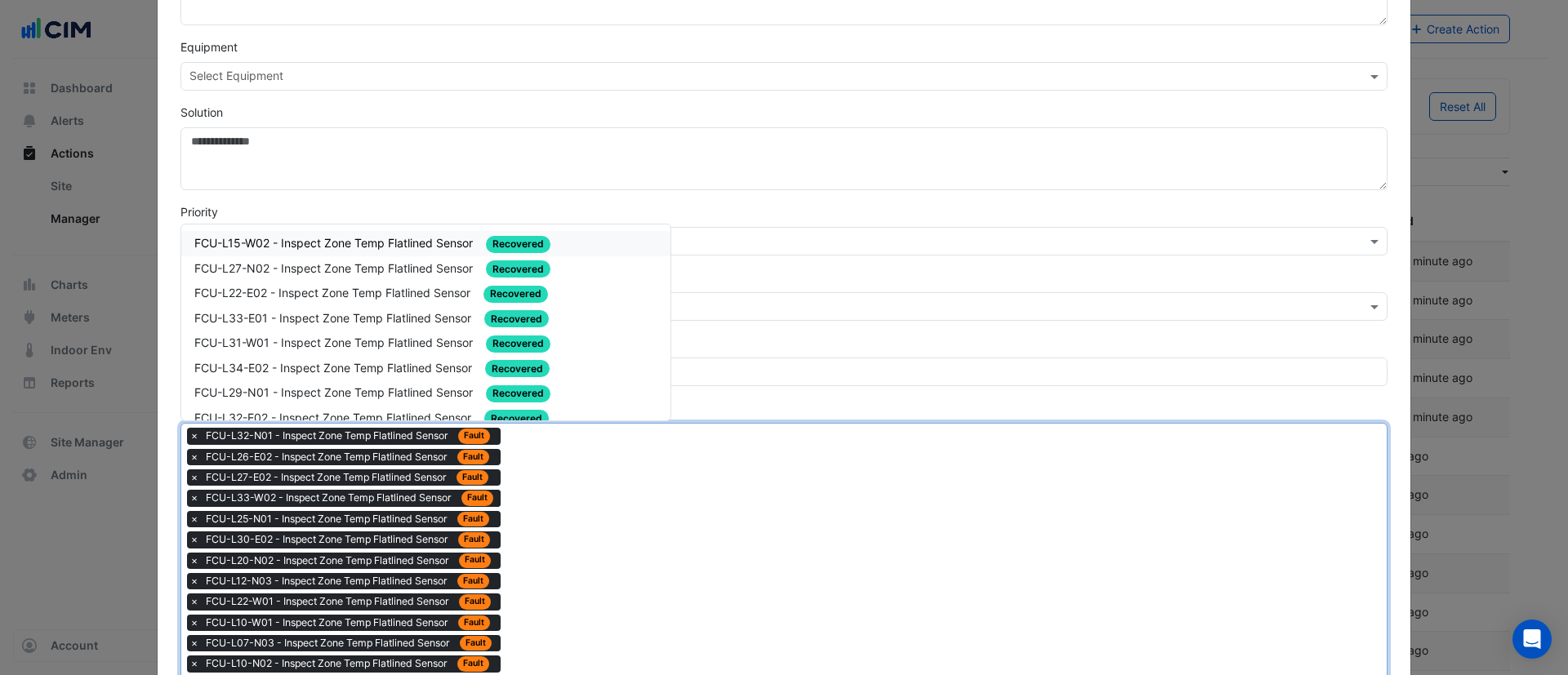
drag, startPoint x: 592, startPoint y: 546, endPoint x: 570, endPoint y: 526, distance: 29.7
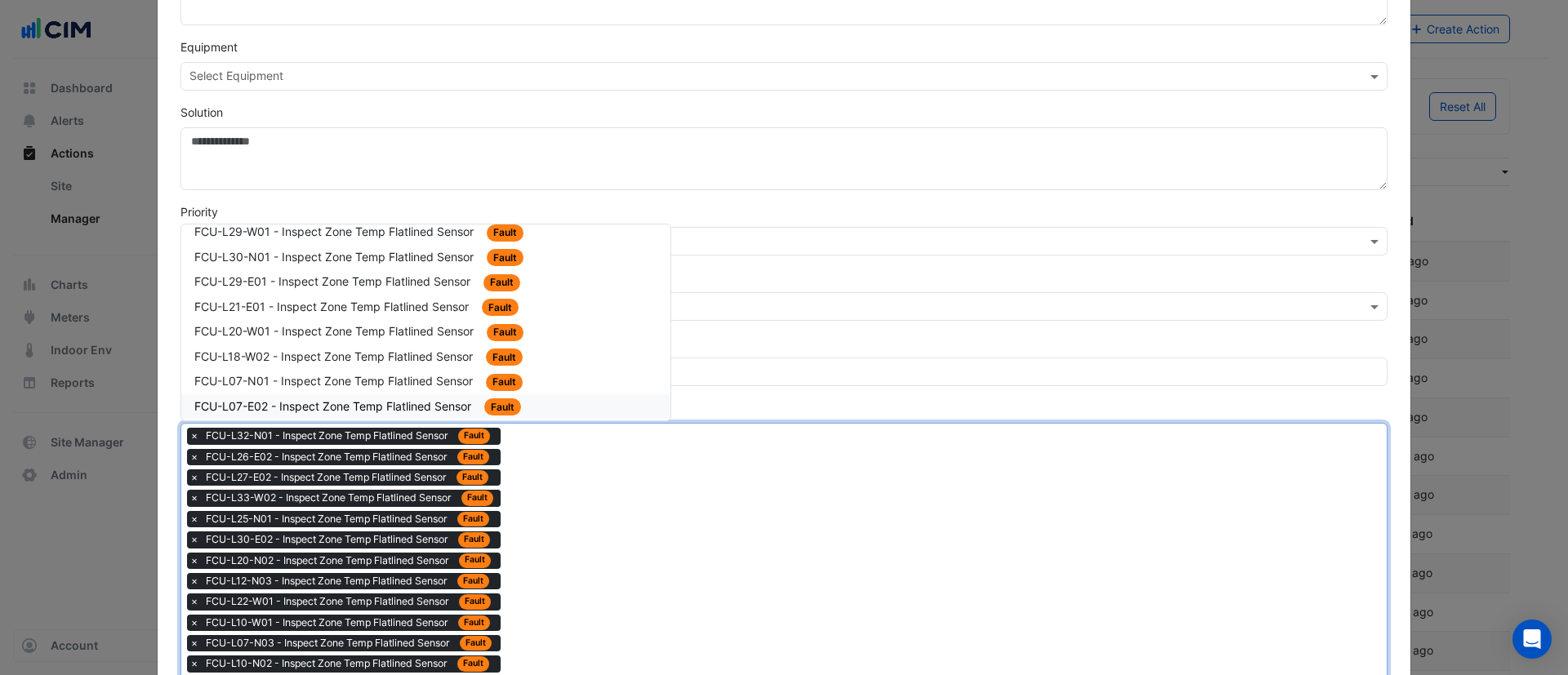
scroll to position [1470, 0]
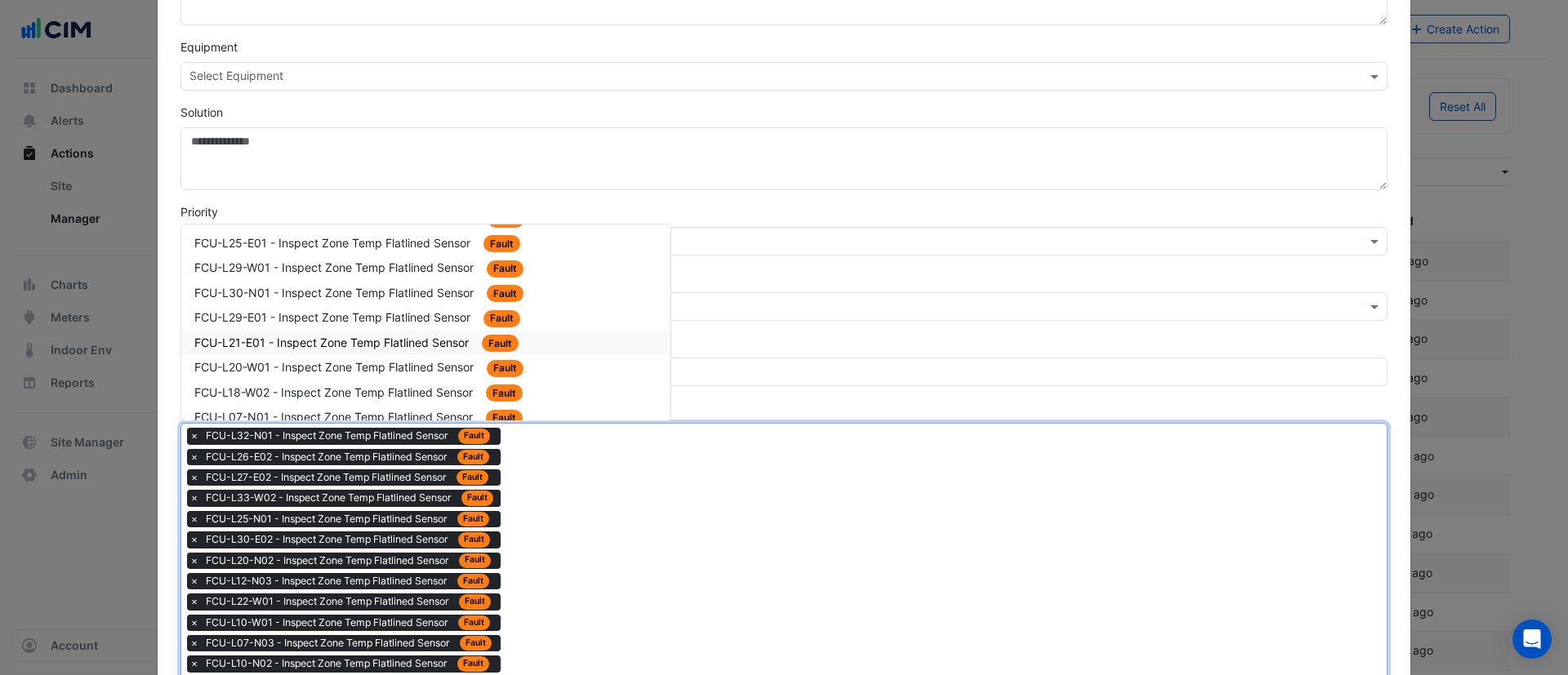
click at [395, 331] on div "FCU-L21-E01 - Inspect Zone Temp Flatlined Sensor Fault" at bounding box center [426, 344] width 489 height 26
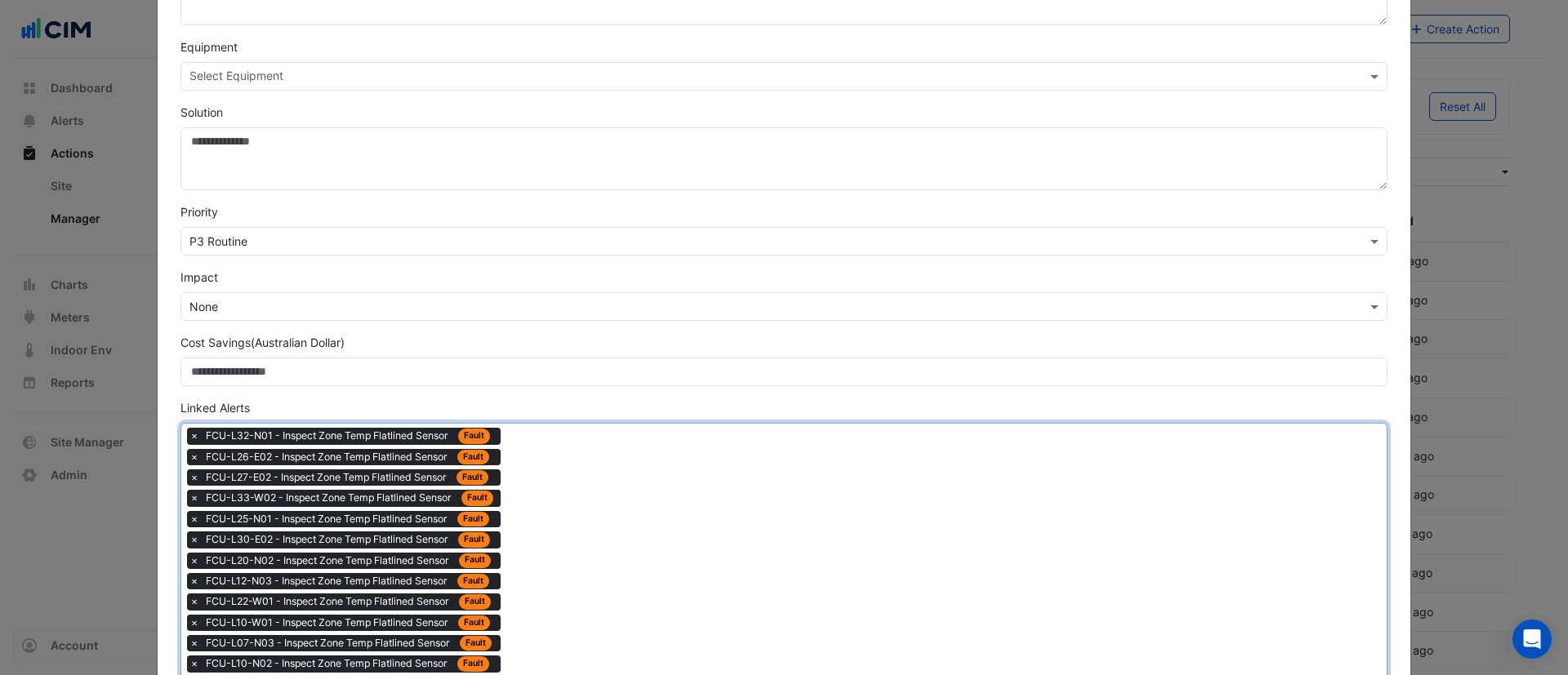
drag, startPoint x: 621, startPoint y: 526, endPoint x: 579, endPoint y: 484, distance: 59.4
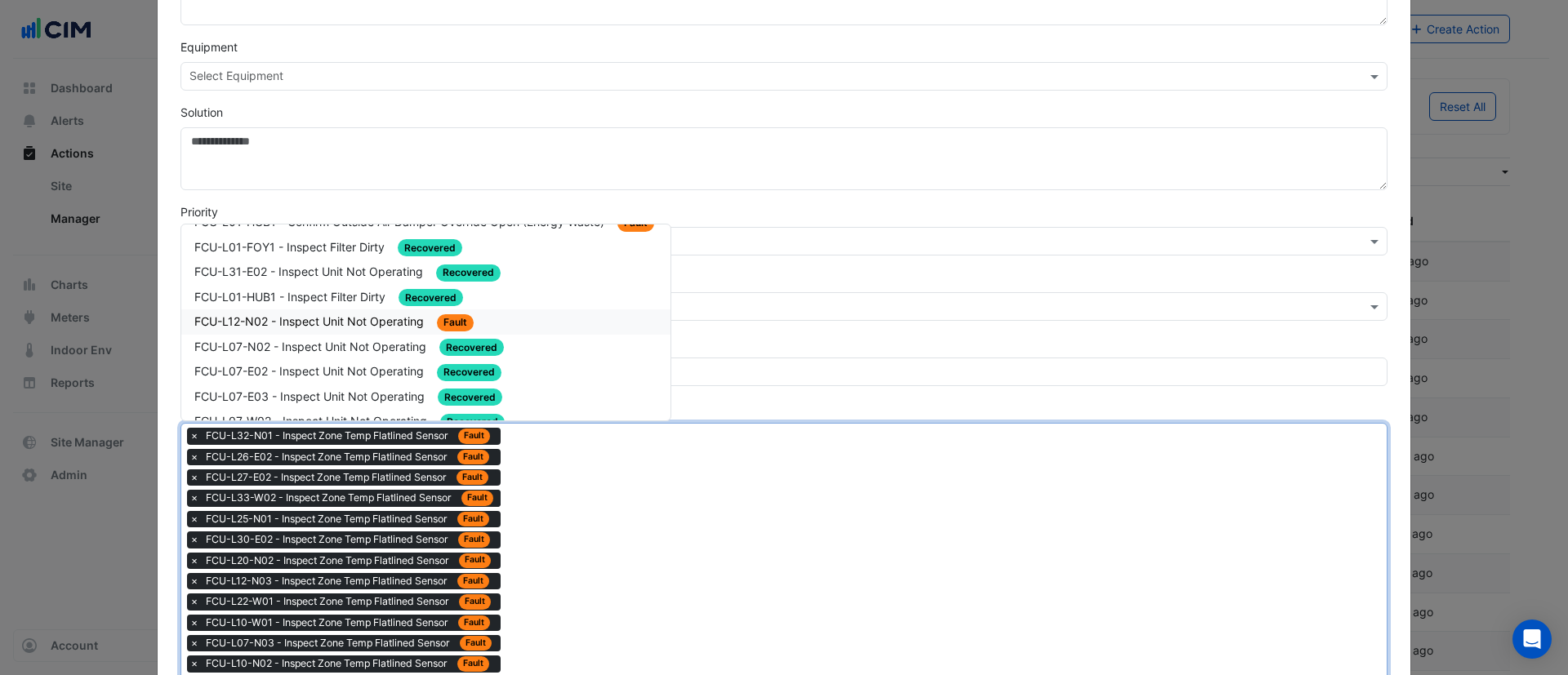
scroll to position [1592, 0]
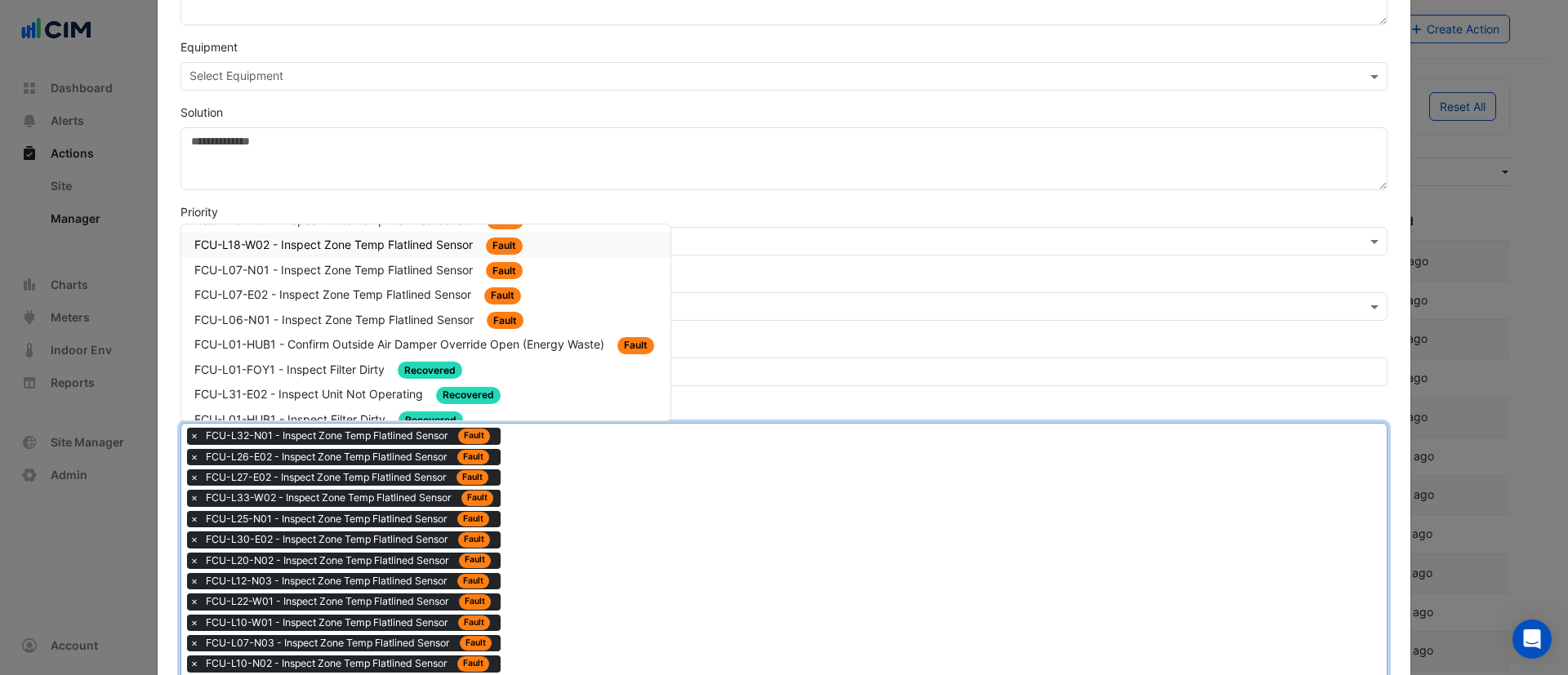
click at [429, 249] on span "FCU-L18-W02 - Inspect Zone Temp Flatlined Sensor" at bounding box center [335, 244] width 282 height 14
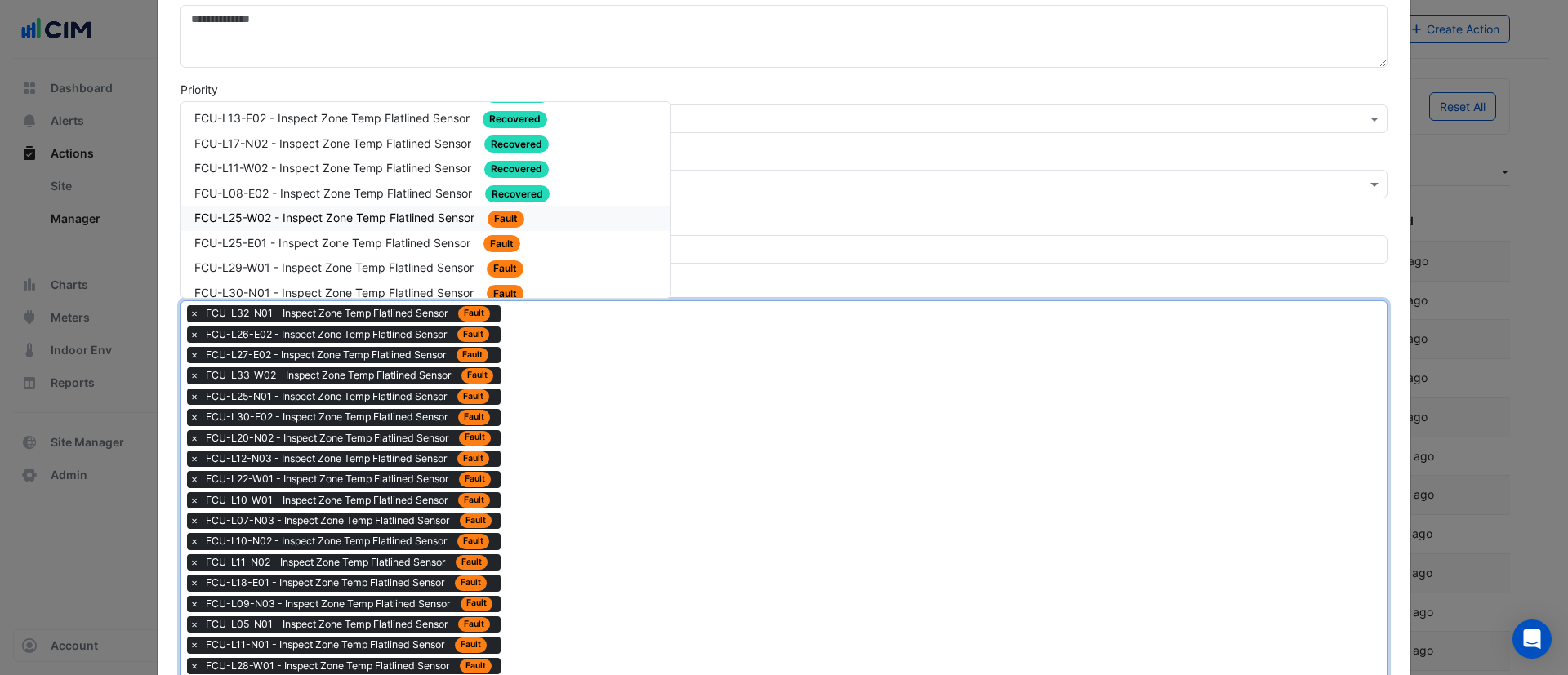
scroll to position [1470, 0]
click at [459, 168] on span "FCU-L30-N01 - Inspect Zone Temp Flatlined Sensor" at bounding box center [336, 170] width 283 height 14
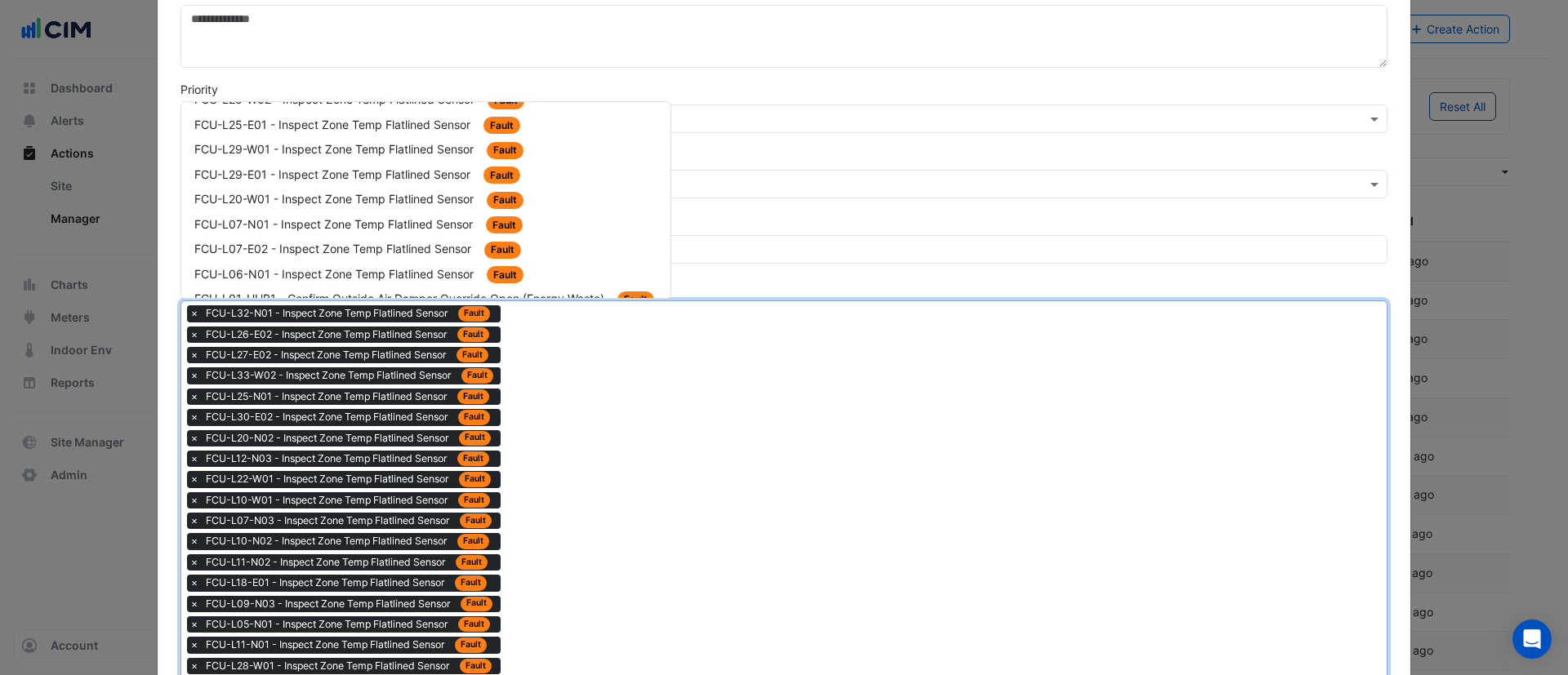
scroll to position [1489, 0]
click at [488, 174] on span "Fault" at bounding box center [506, 176] width 37 height 17
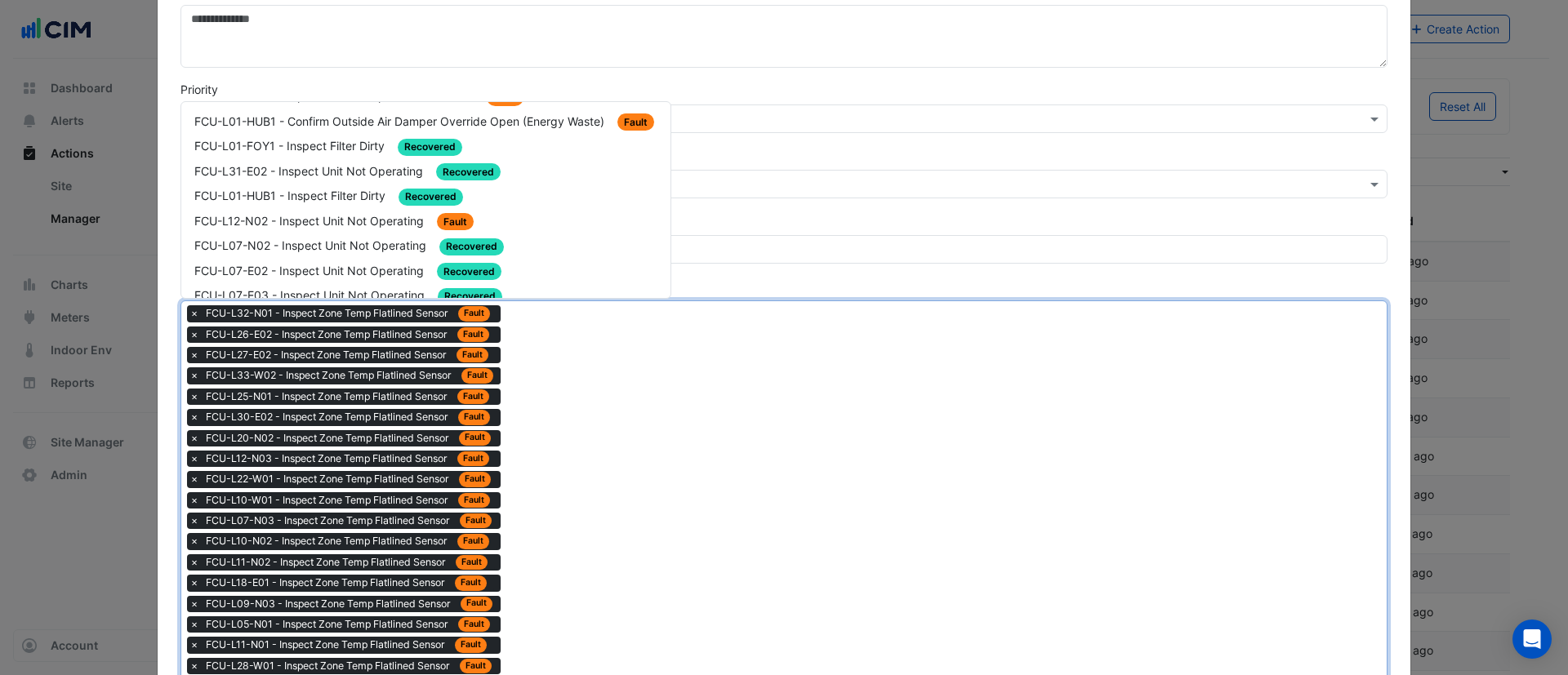
drag, startPoint x: 382, startPoint y: 168, endPoint x: 398, endPoint y: 167, distance: 16.0
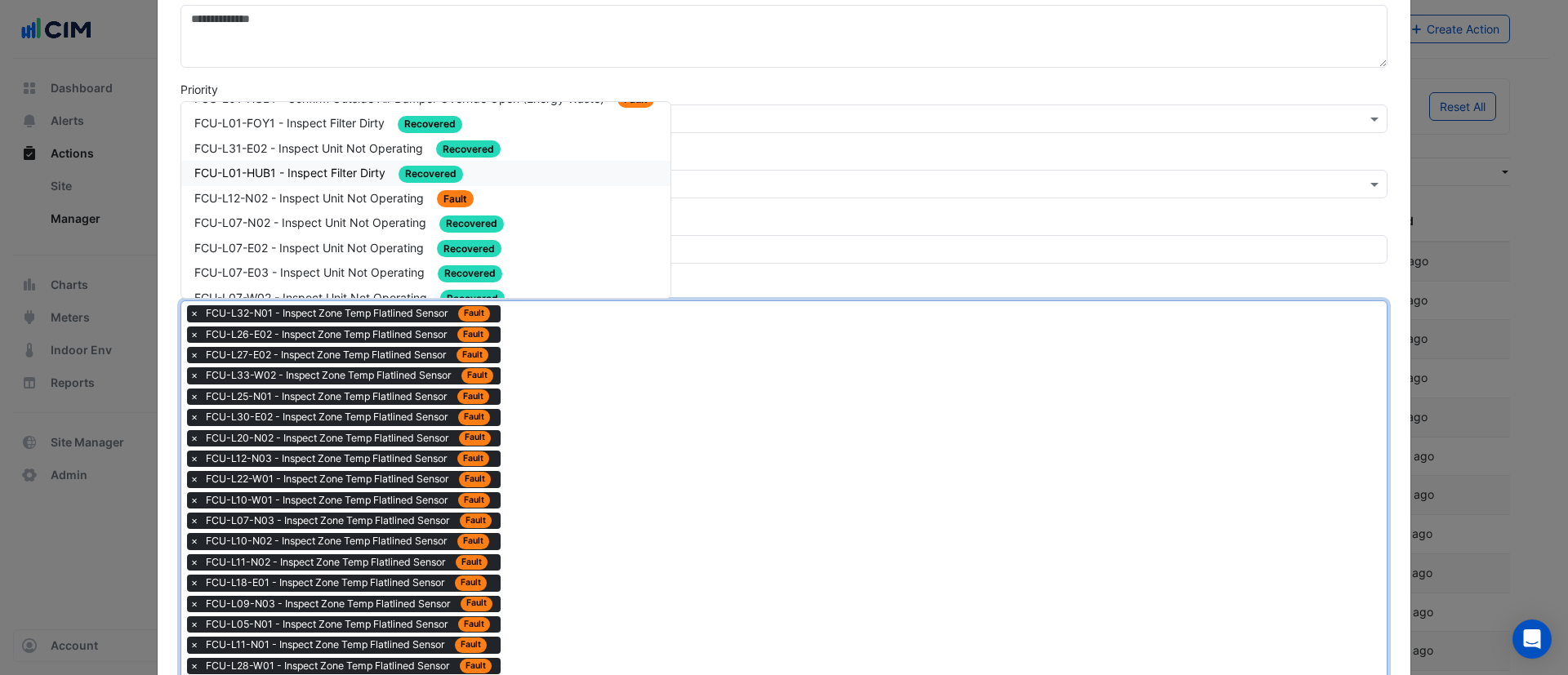
scroll to position [1519, 0]
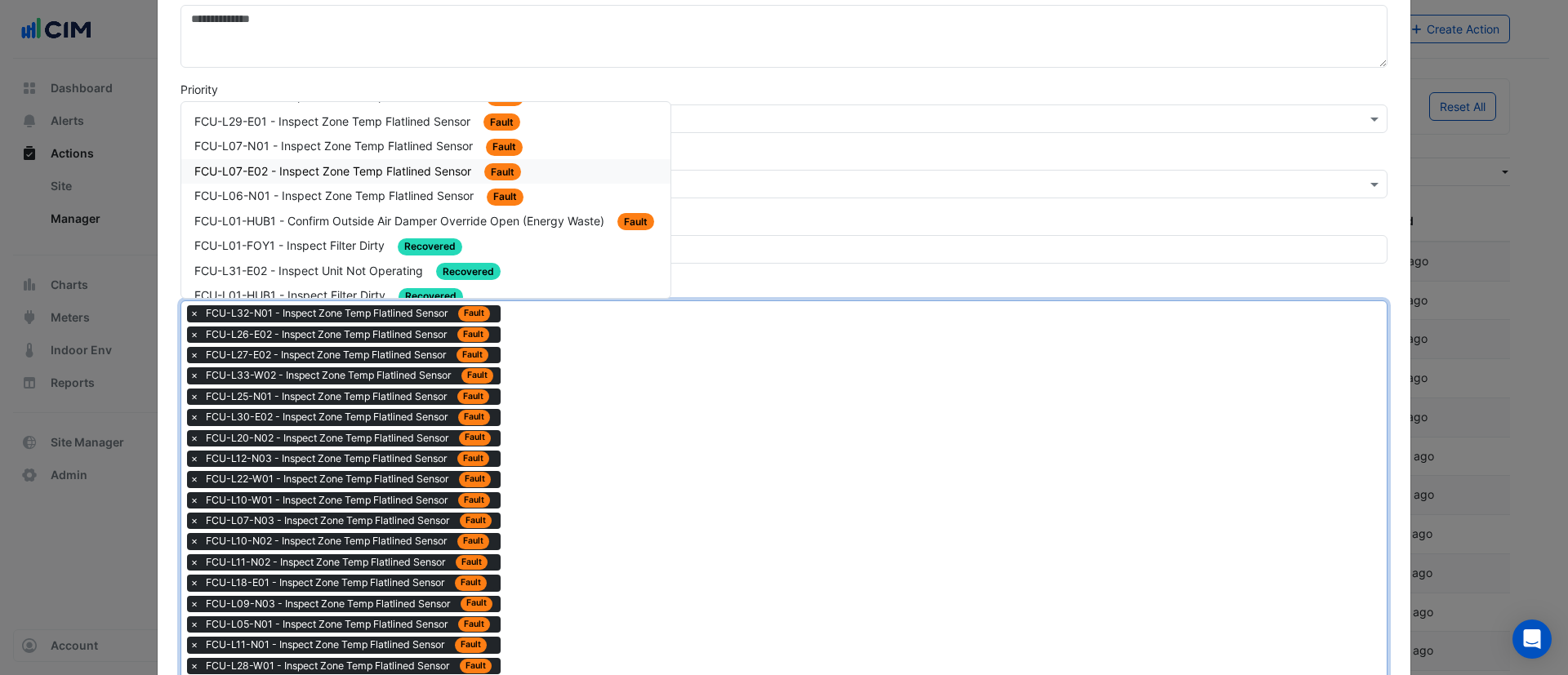
click at [426, 166] on span "FCU-L07-E02 - Inspect Zone Temp Flatlined Sensor" at bounding box center [334, 171] width 280 height 14
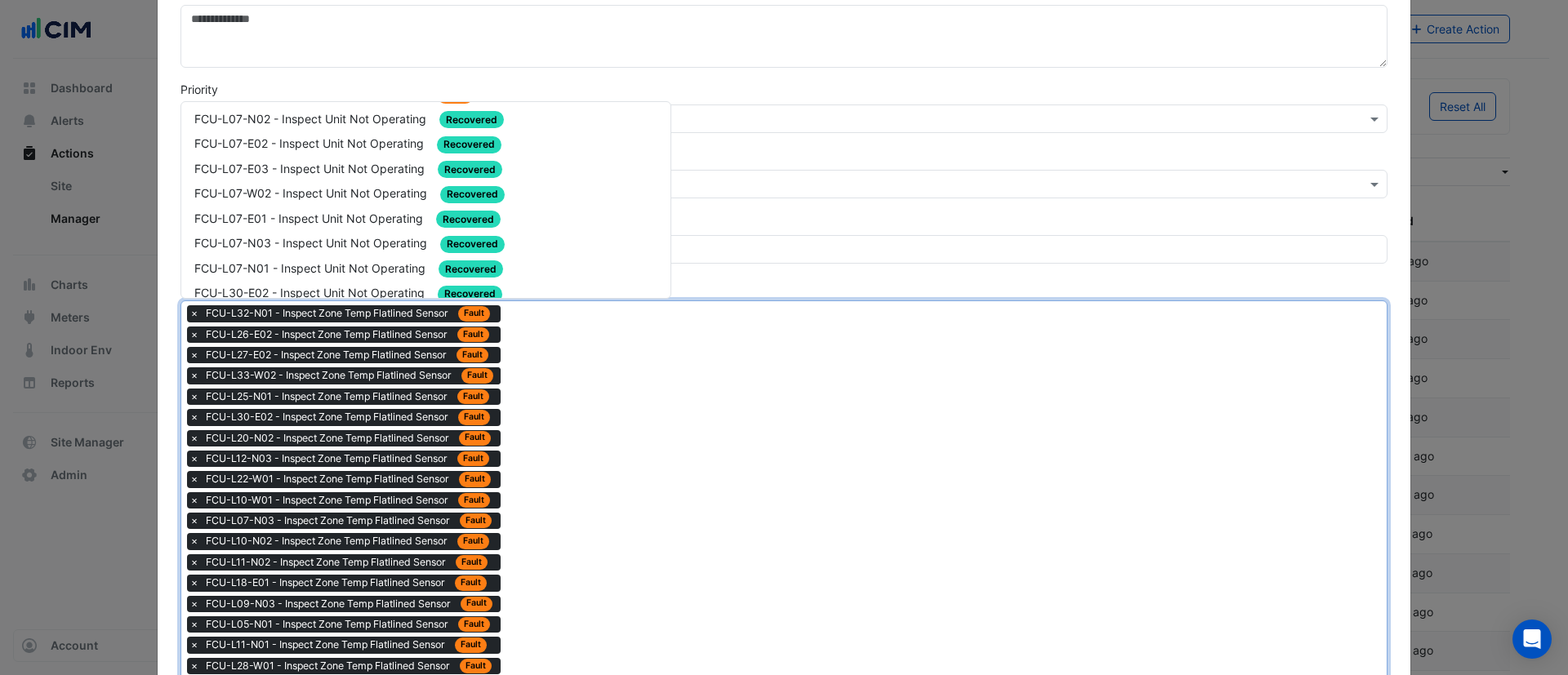
scroll to position [1511, 0]
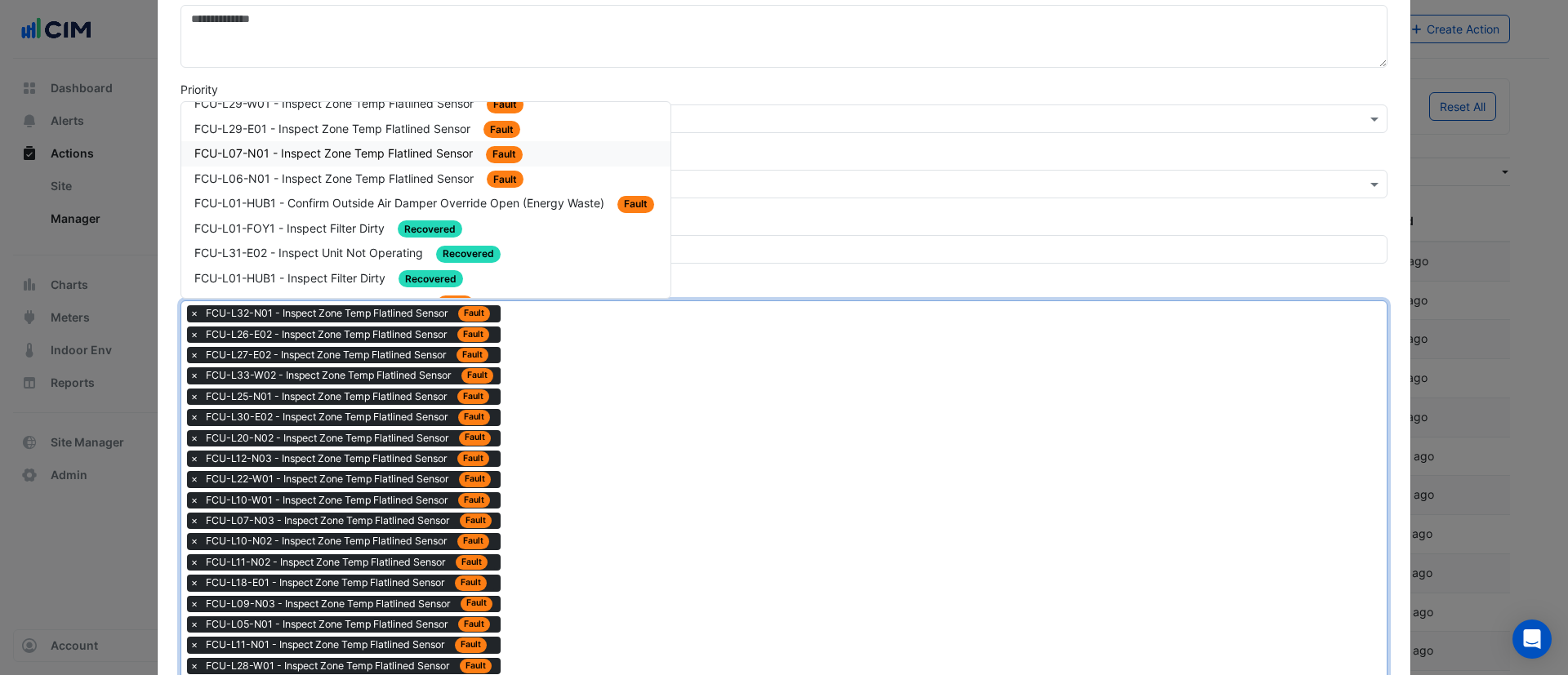
click at [339, 152] on span "FCU-L07-N01 - Inspect Zone Temp Flatlined Sensor" at bounding box center [335, 152] width 282 height 14
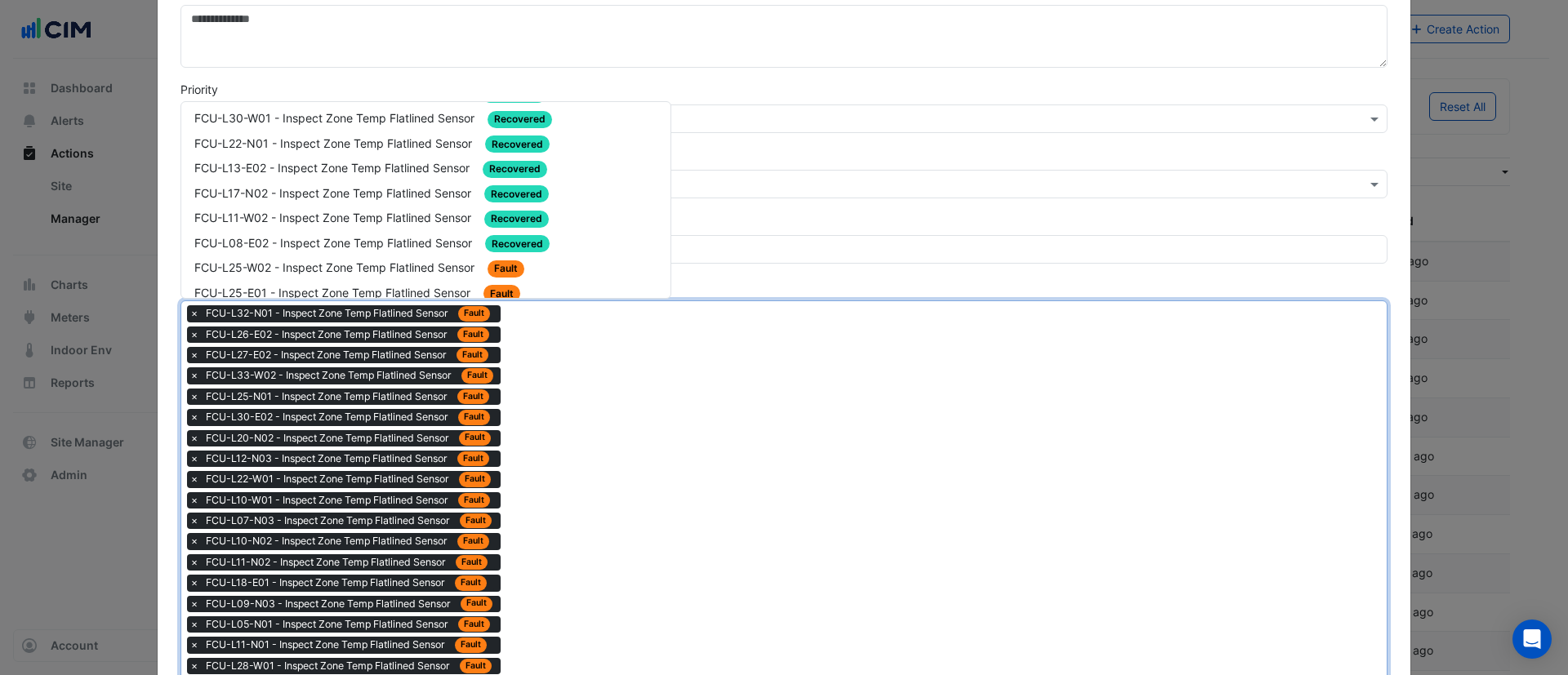
scroll to position [1367, 0]
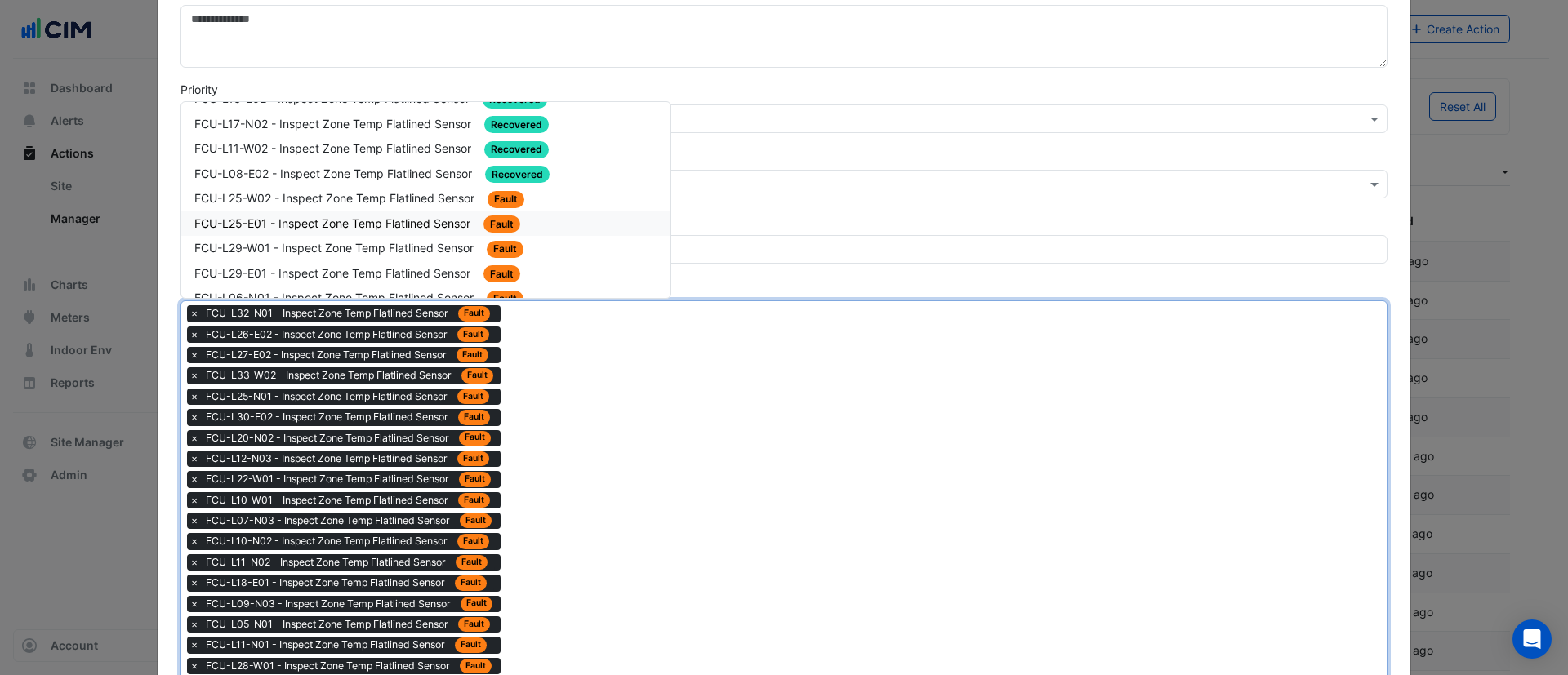
click at [442, 225] on span "FCU-L25-E01 - Inspect Zone Temp Flatlined Sensor" at bounding box center [334, 223] width 279 height 14
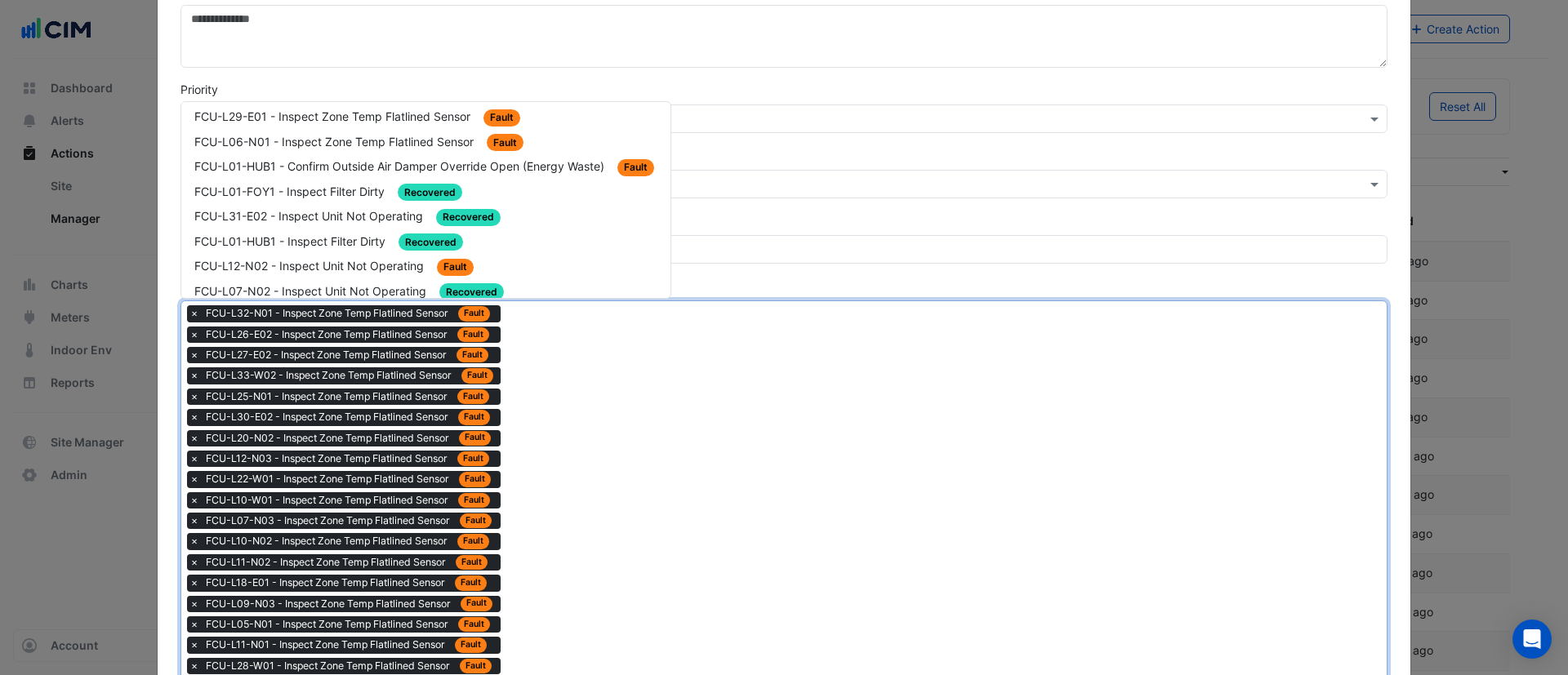
scroll to position [1464, 0]
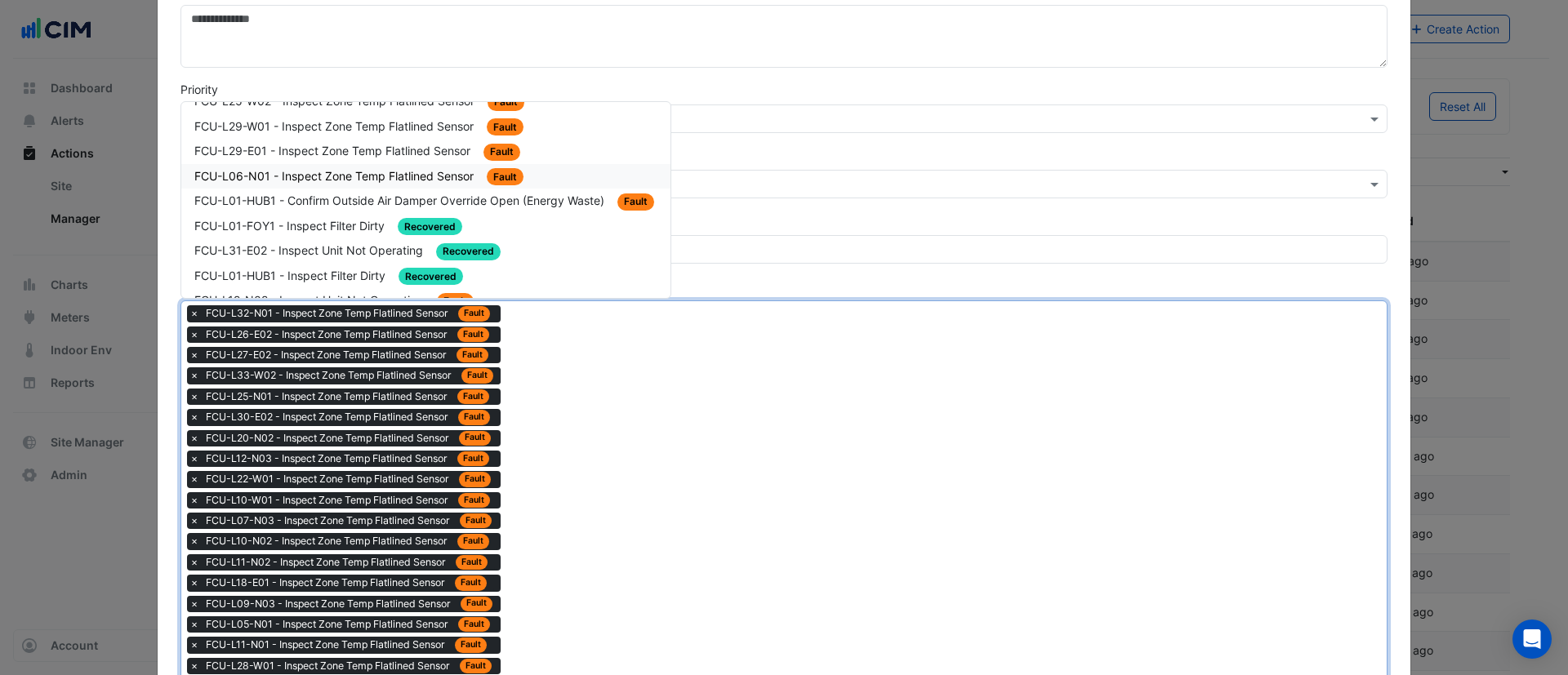
click at [454, 172] on span "FCU-L06-N01 - Inspect Zone Temp Flatlined Sensor" at bounding box center [336, 175] width 283 height 14
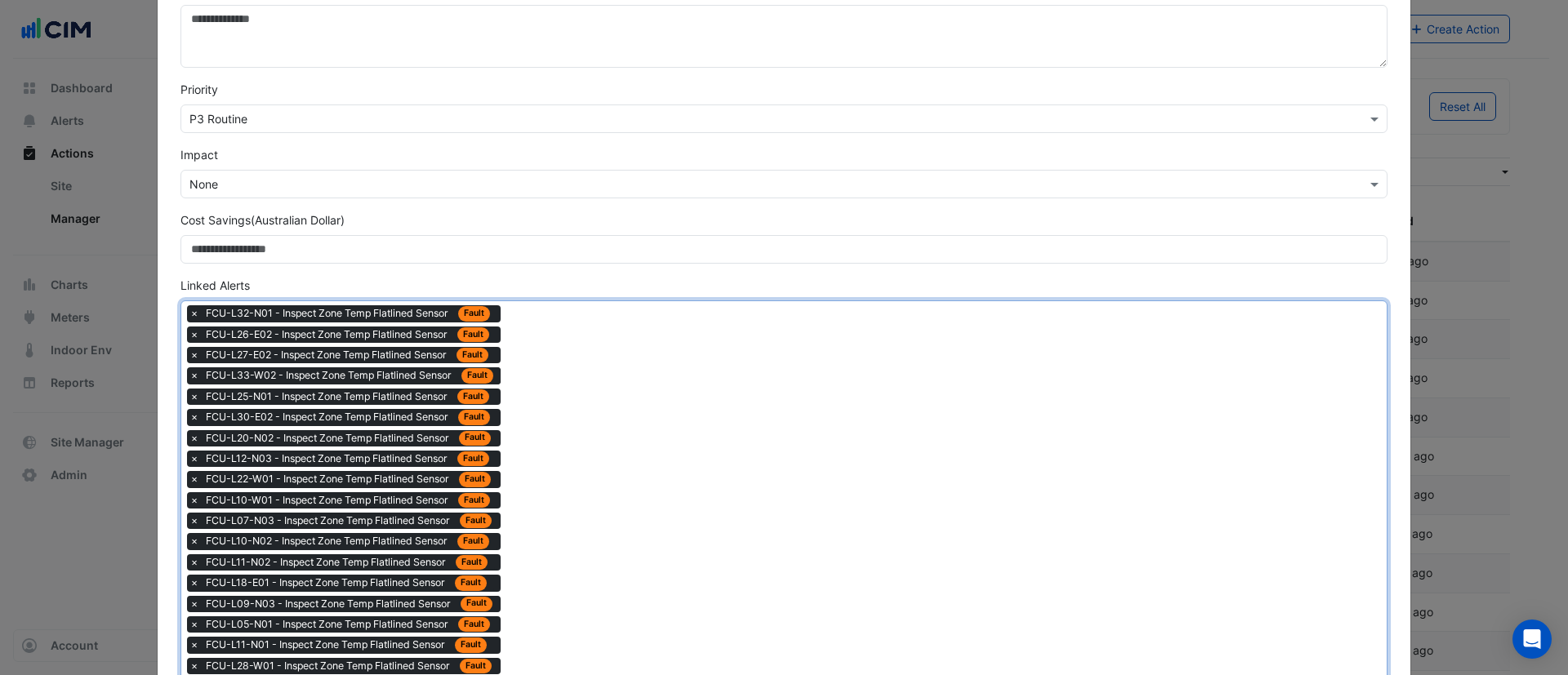
drag, startPoint x: 577, startPoint y: 365, endPoint x: 585, endPoint y: 311, distance: 54.6
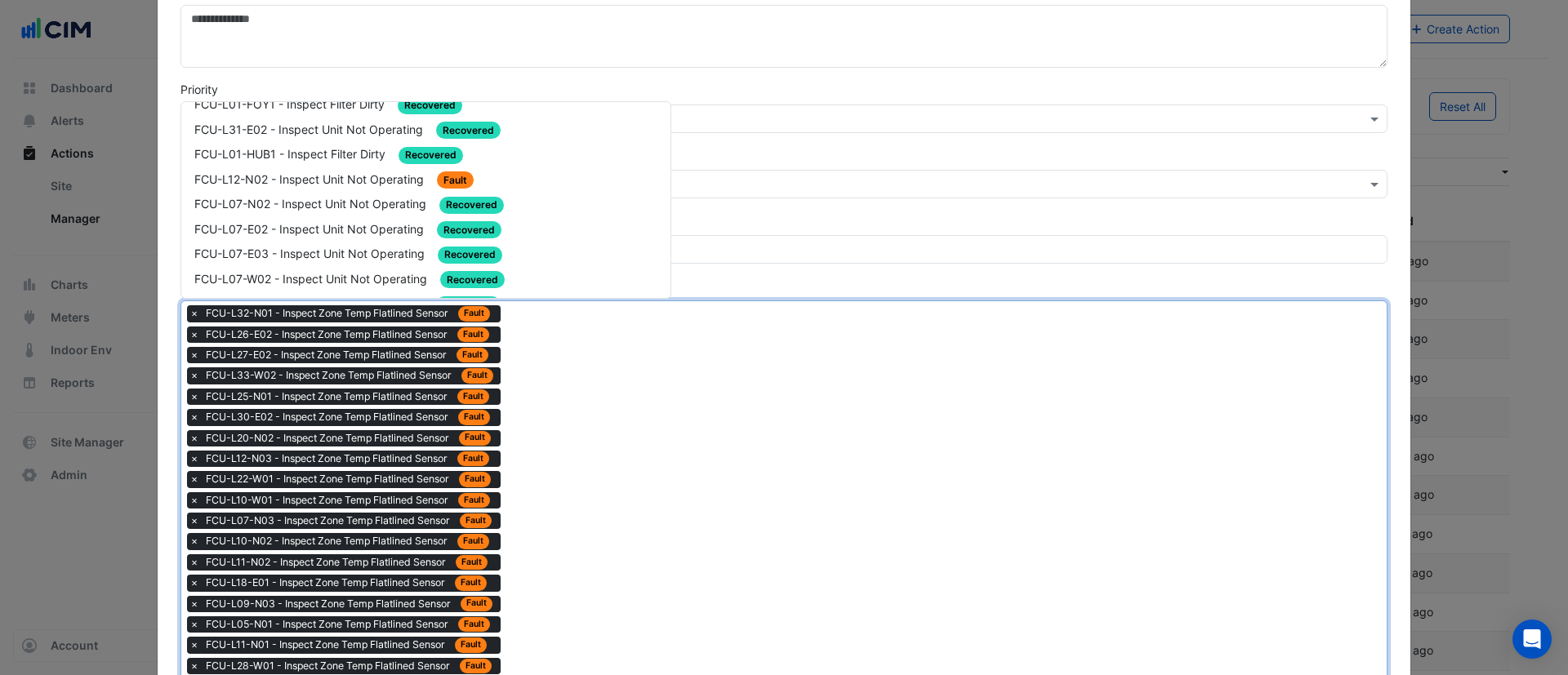
scroll to position [1389, 0]
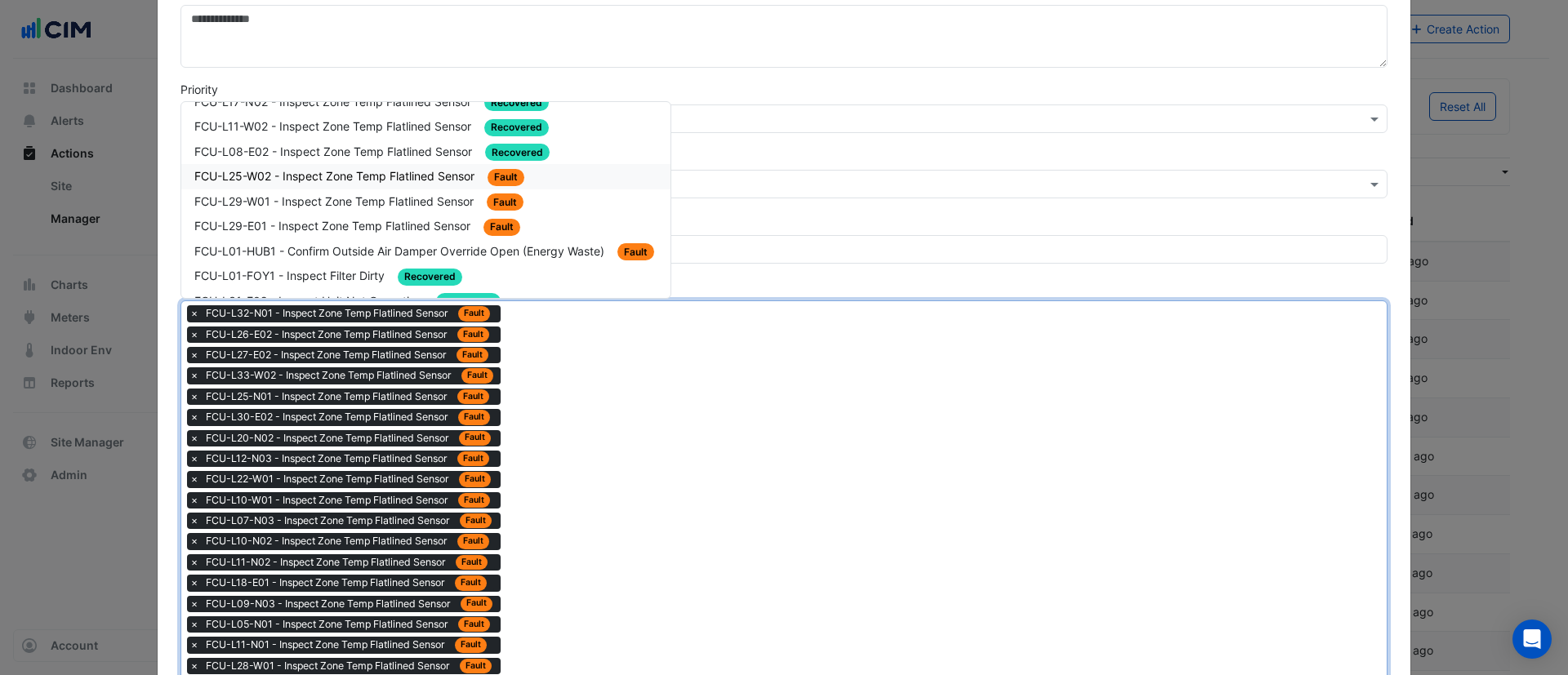
click at [433, 177] on span "FCU-L25-W02 - Inspect Zone Temp Flatlined Sensor" at bounding box center [336, 175] width 284 height 14
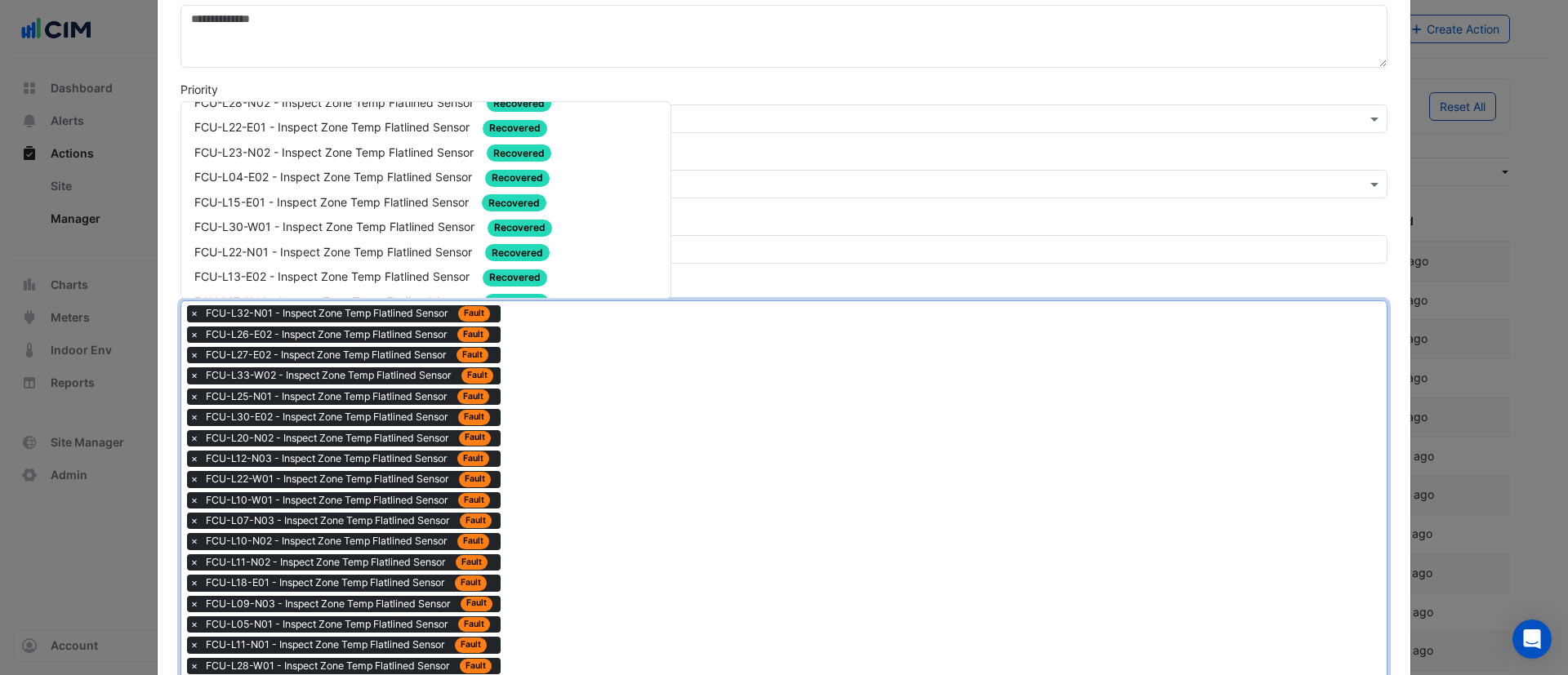
scroll to position [1340, 0]
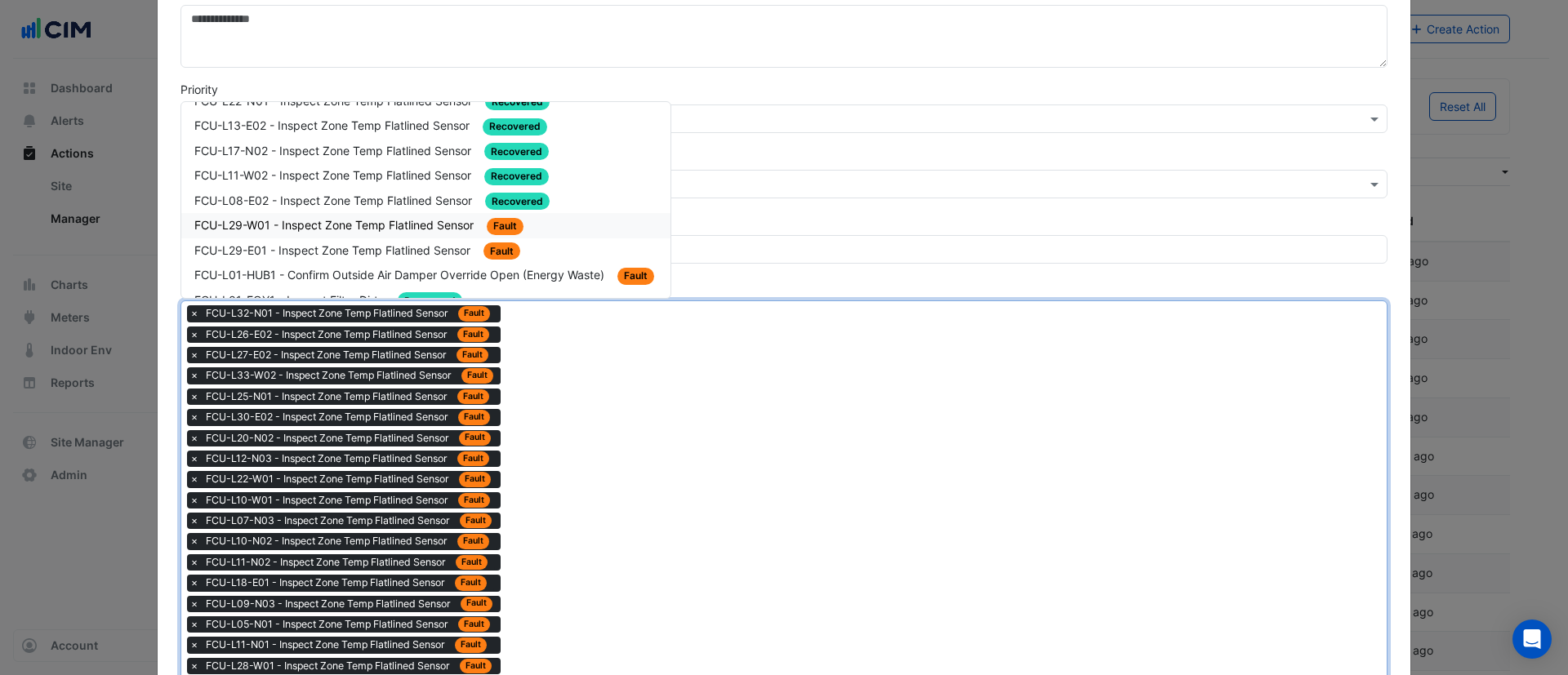
click at [421, 231] on span "FCU-L29-W01 - Inspect Zone Temp Flatlined Sensor" at bounding box center [336, 225] width 283 height 14
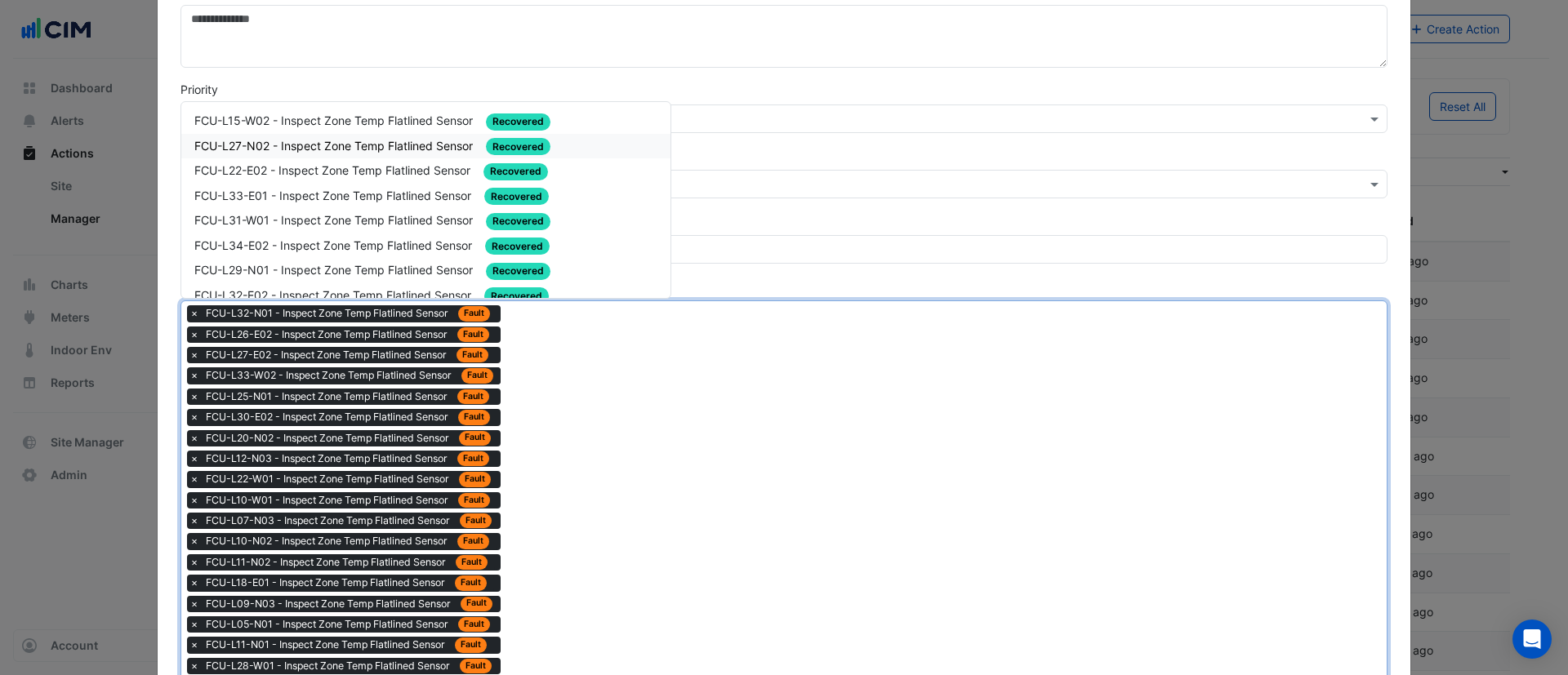
scroll to position [1376, 0]
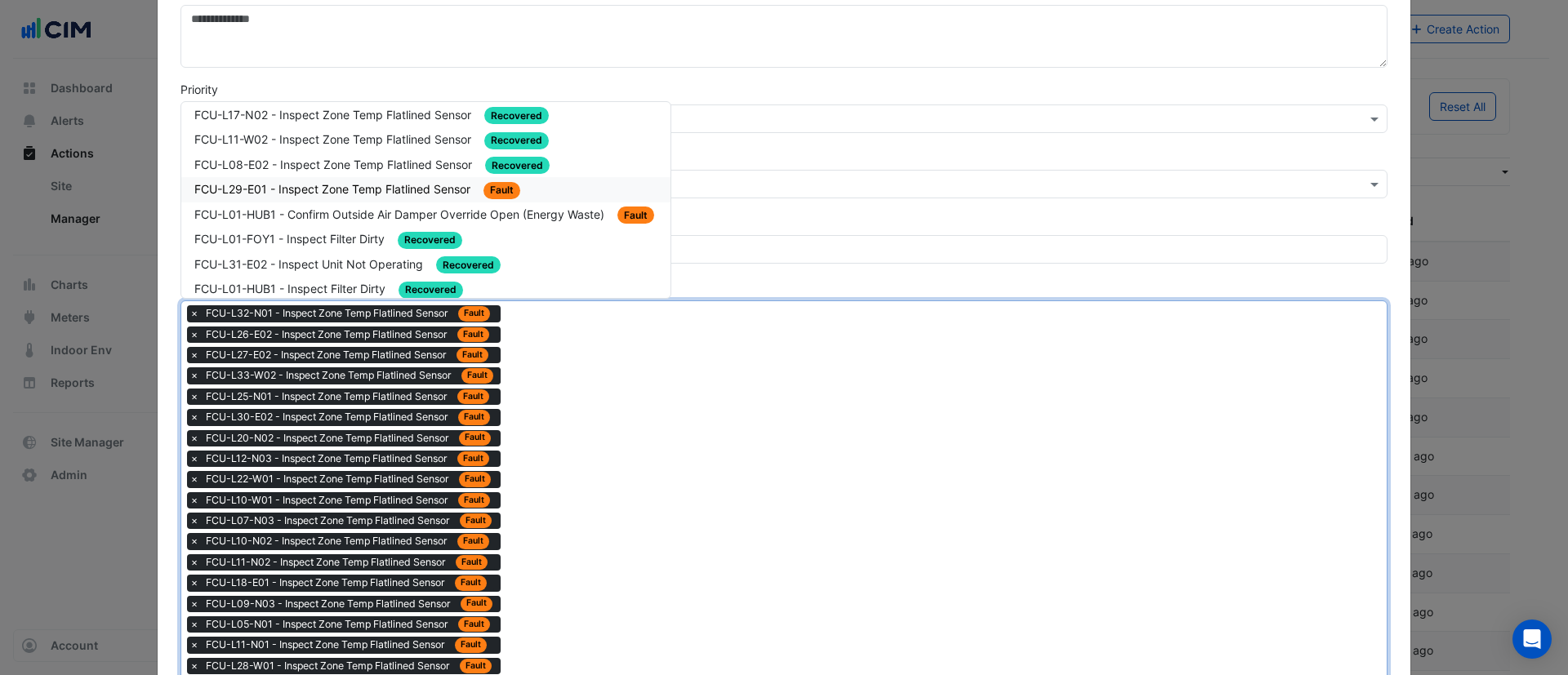
click at [449, 190] on span "FCU-L29-E01 - Inspect Zone Temp Flatlined Sensor" at bounding box center [334, 189] width 279 height 14
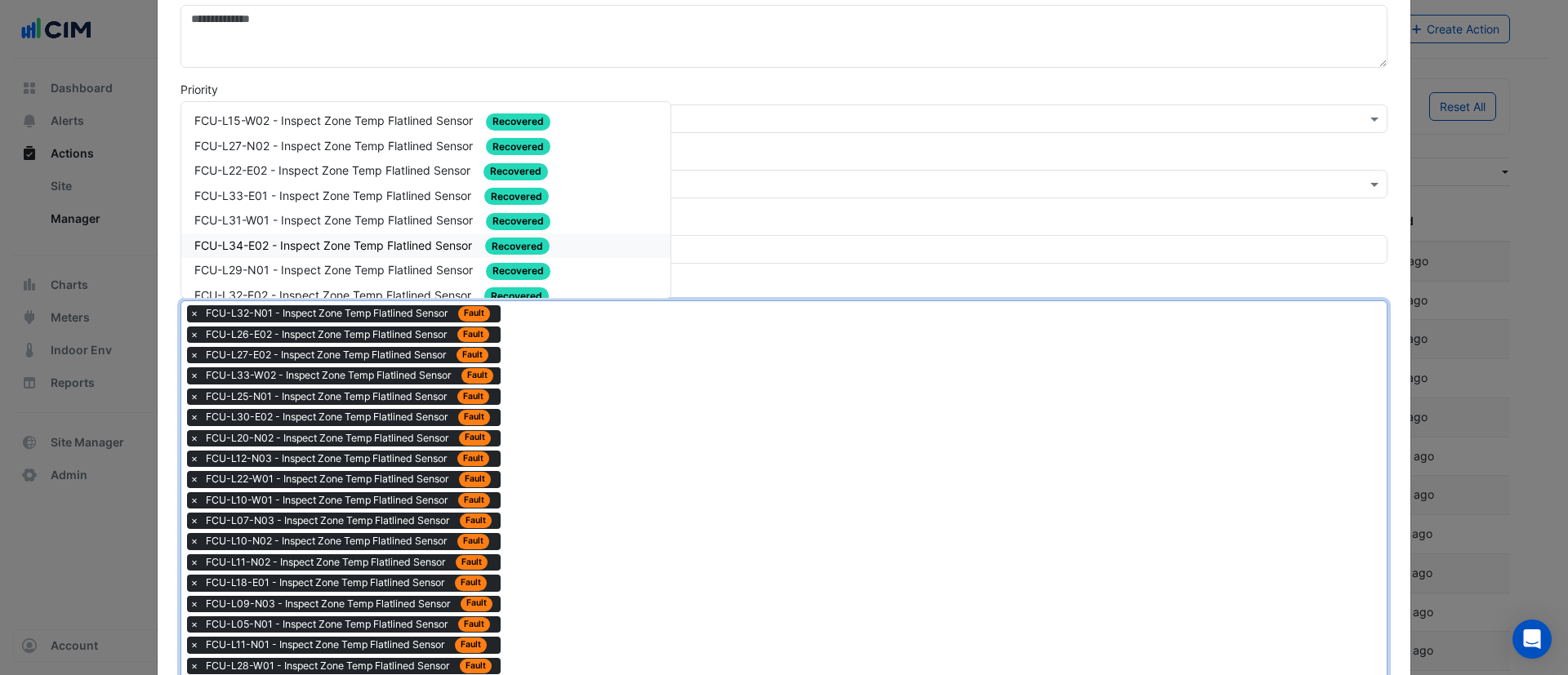
drag, startPoint x: 672, startPoint y: 135, endPoint x: 667, endPoint y: 235, distance: 100.1
click at [666, 247] on div "FCU-L15-W02 - Inspect Zone Temp Flatlined Sensor Recovered FCU-L27-N02 - Inspec…" at bounding box center [426, 200] width 489 height 196
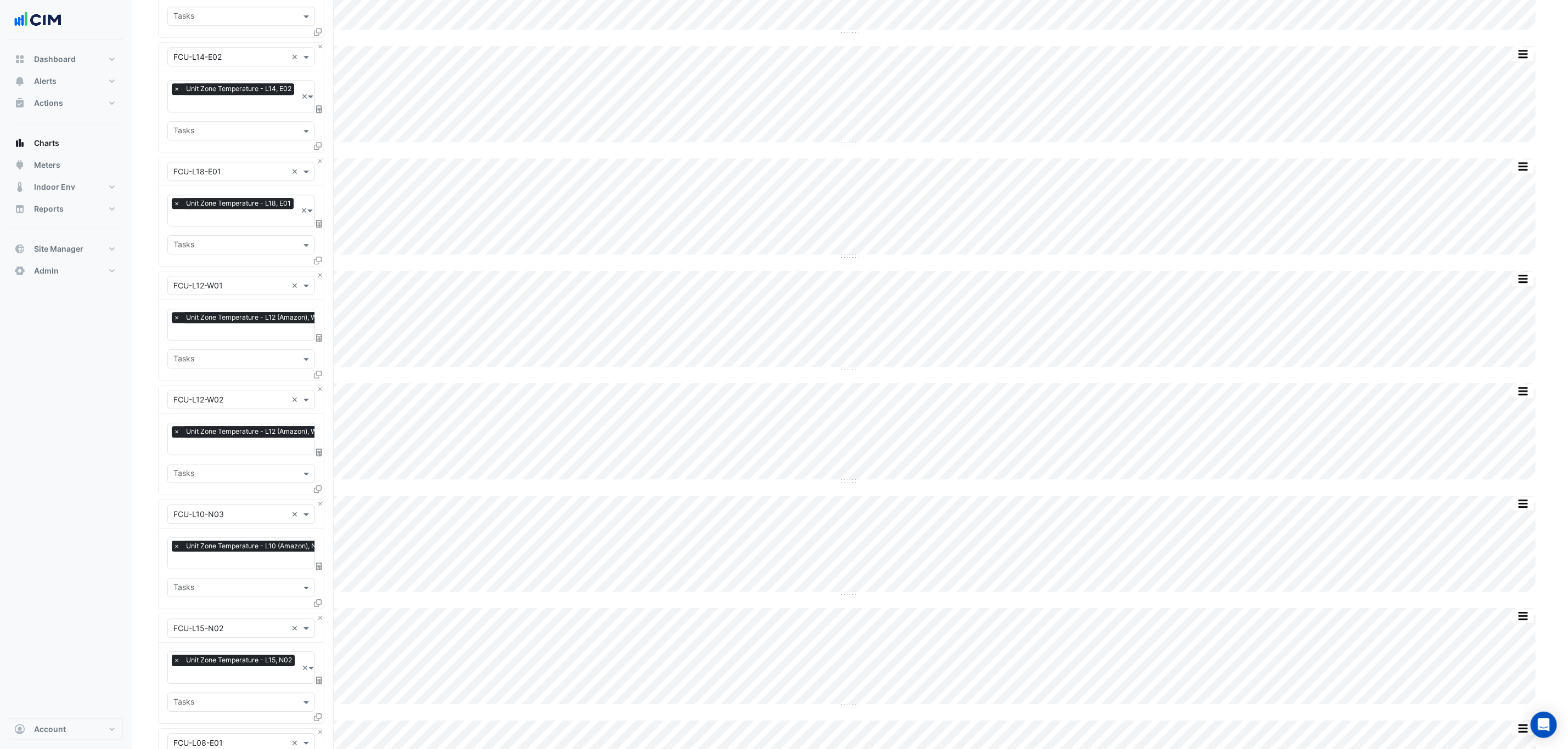
scroll to position [5429, 0]
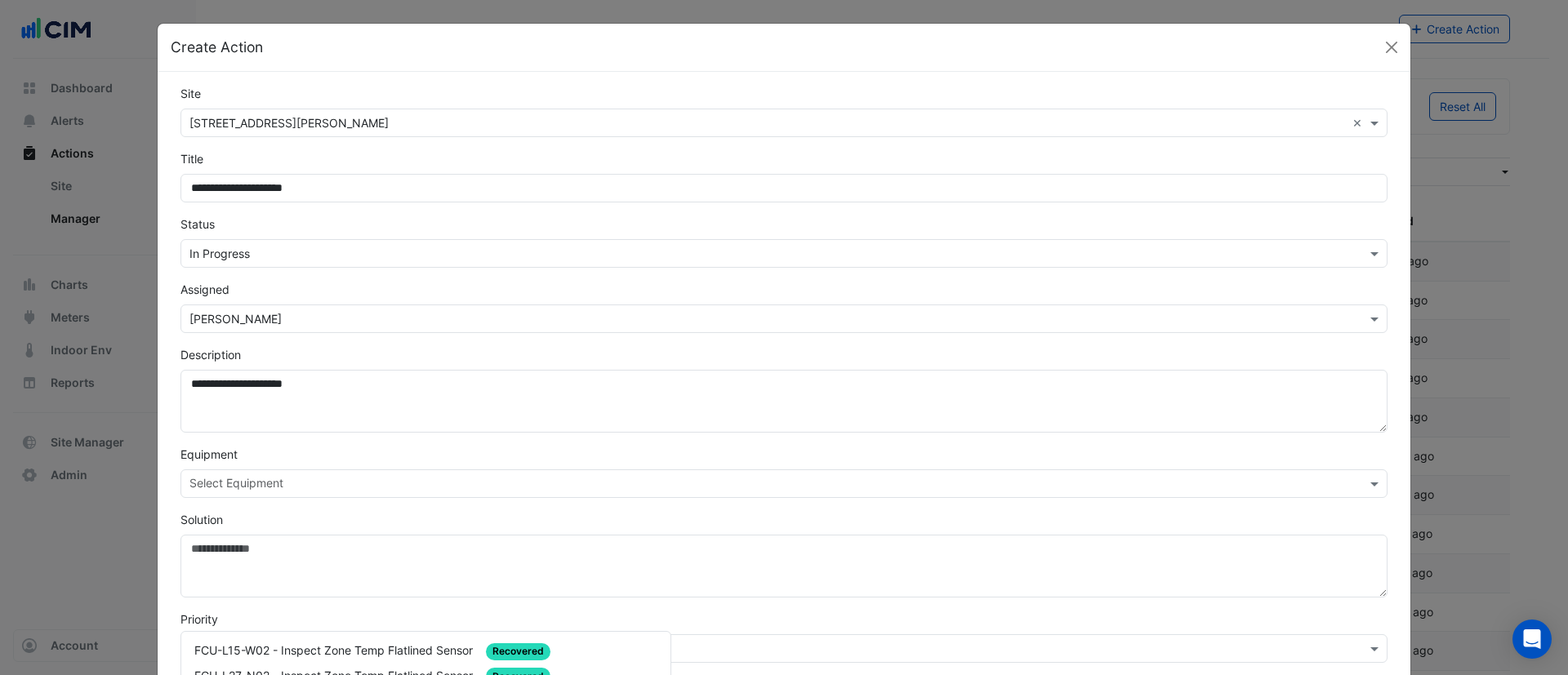
select select "***"
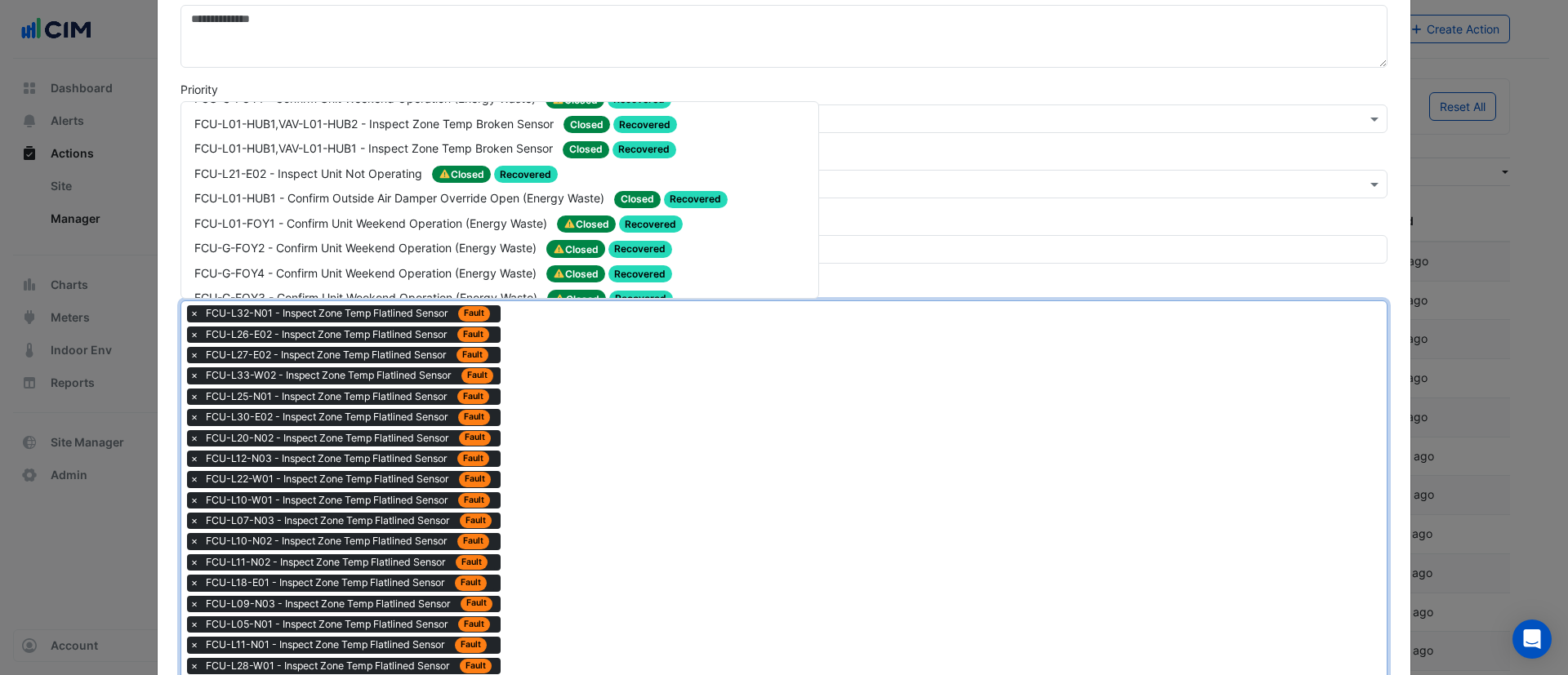
scroll to position [7862, 0]
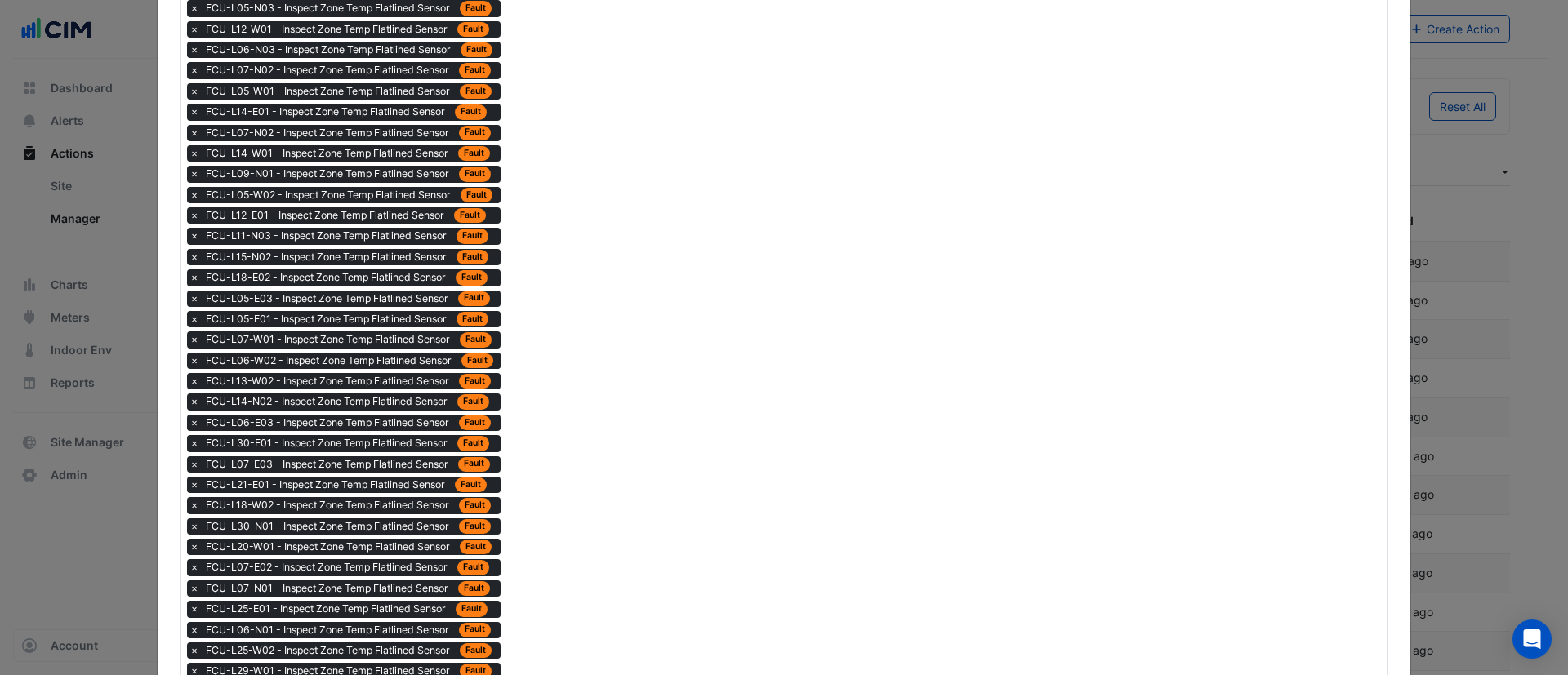
scroll to position [1787, 0]
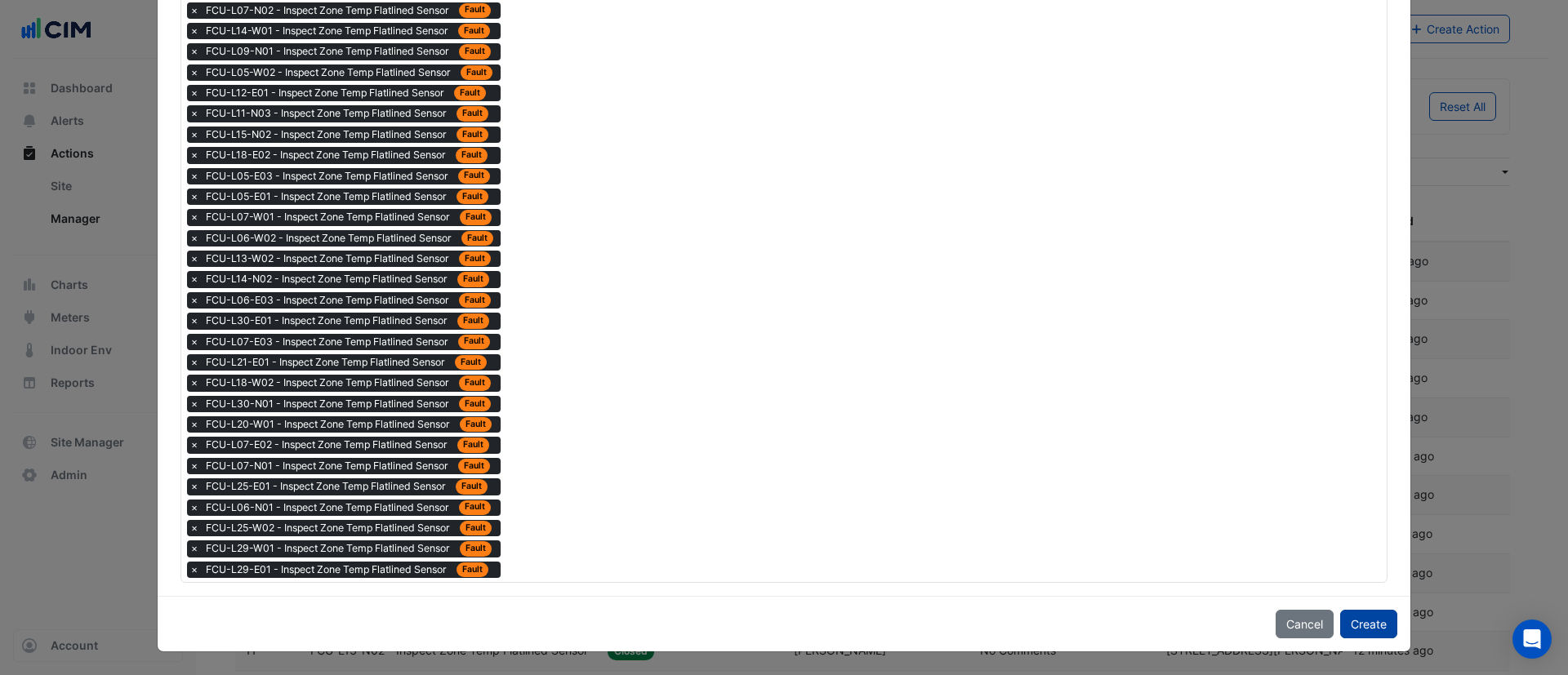
click at [1373, 625] on button "Create" at bounding box center [1369, 624] width 57 height 28
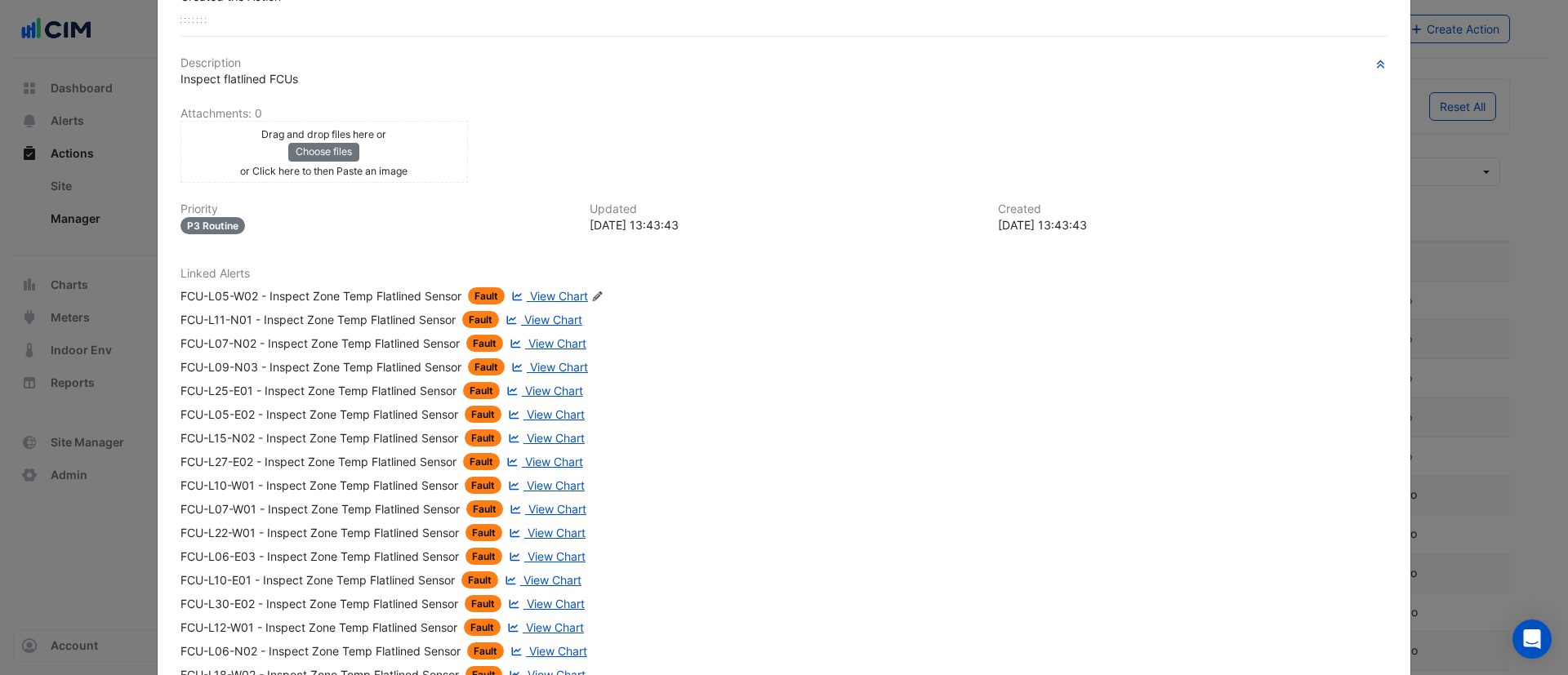
scroll to position [363, 0]
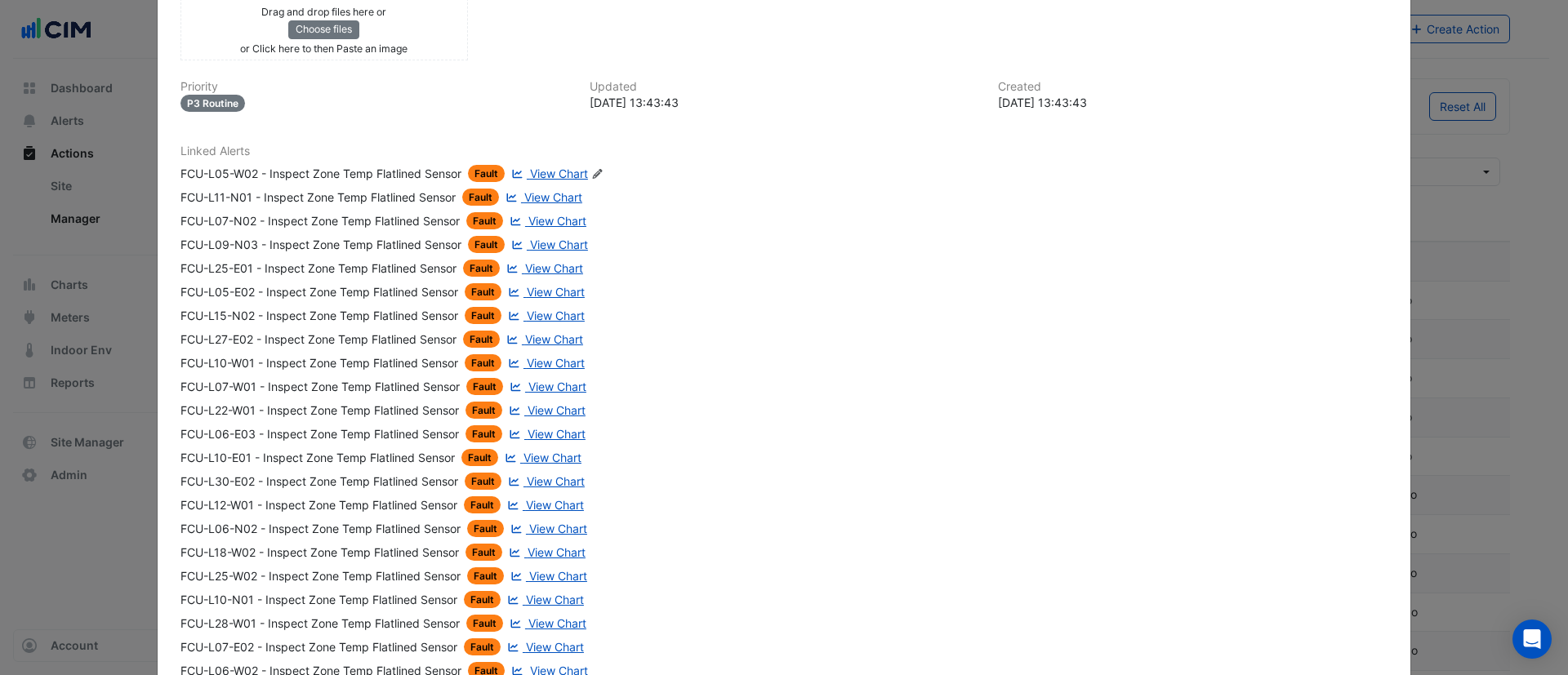
click at [536, 199] on span "View Chart" at bounding box center [553, 196] width 58 height 14
click at [554, 196] on span "View Chart" at bounding box center [553, 196] width 58 height 14
click at [548, 406] on span "View Chart" at bounding box center [556, 410] width 58 height 14
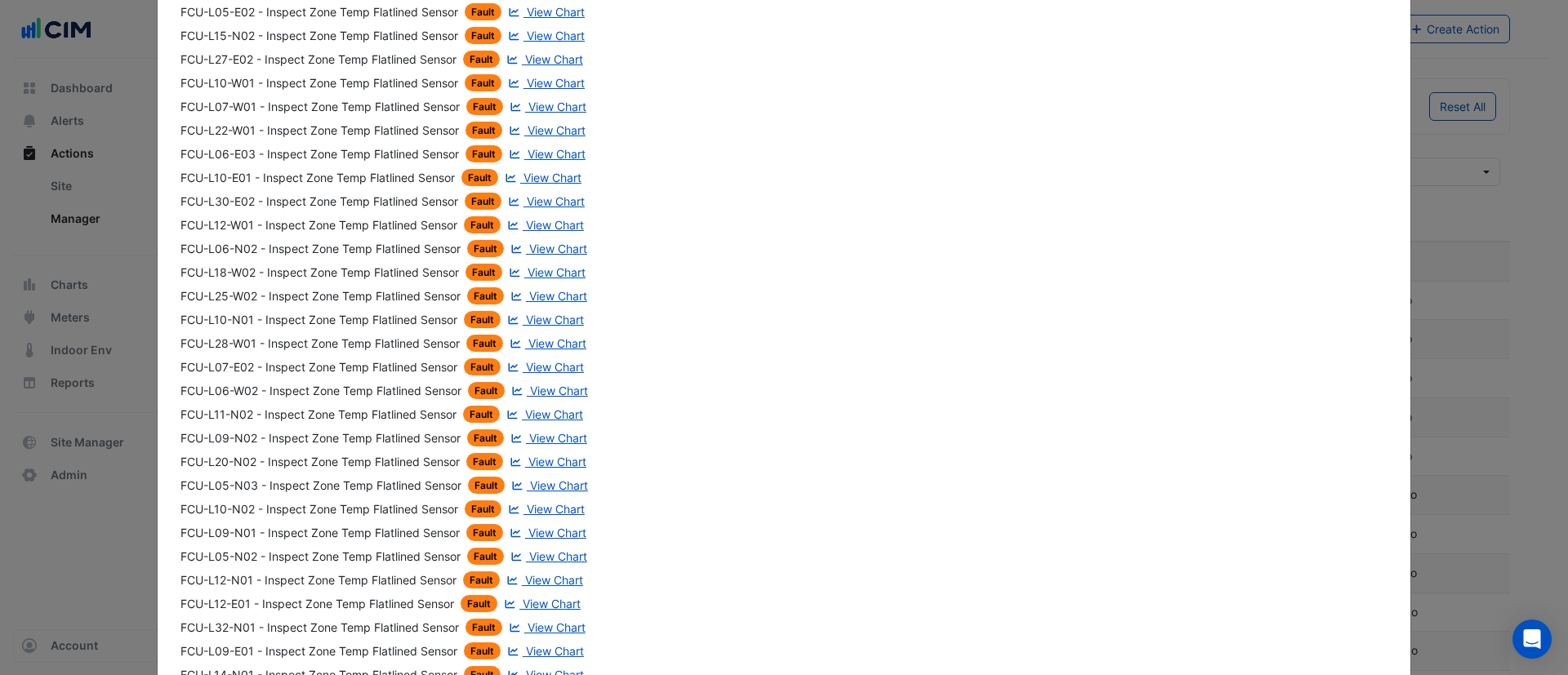
scroll to position [976, 0]
click at [548, 393] on span "View Chart" at bounding box center [554, 390] width 58 height 14
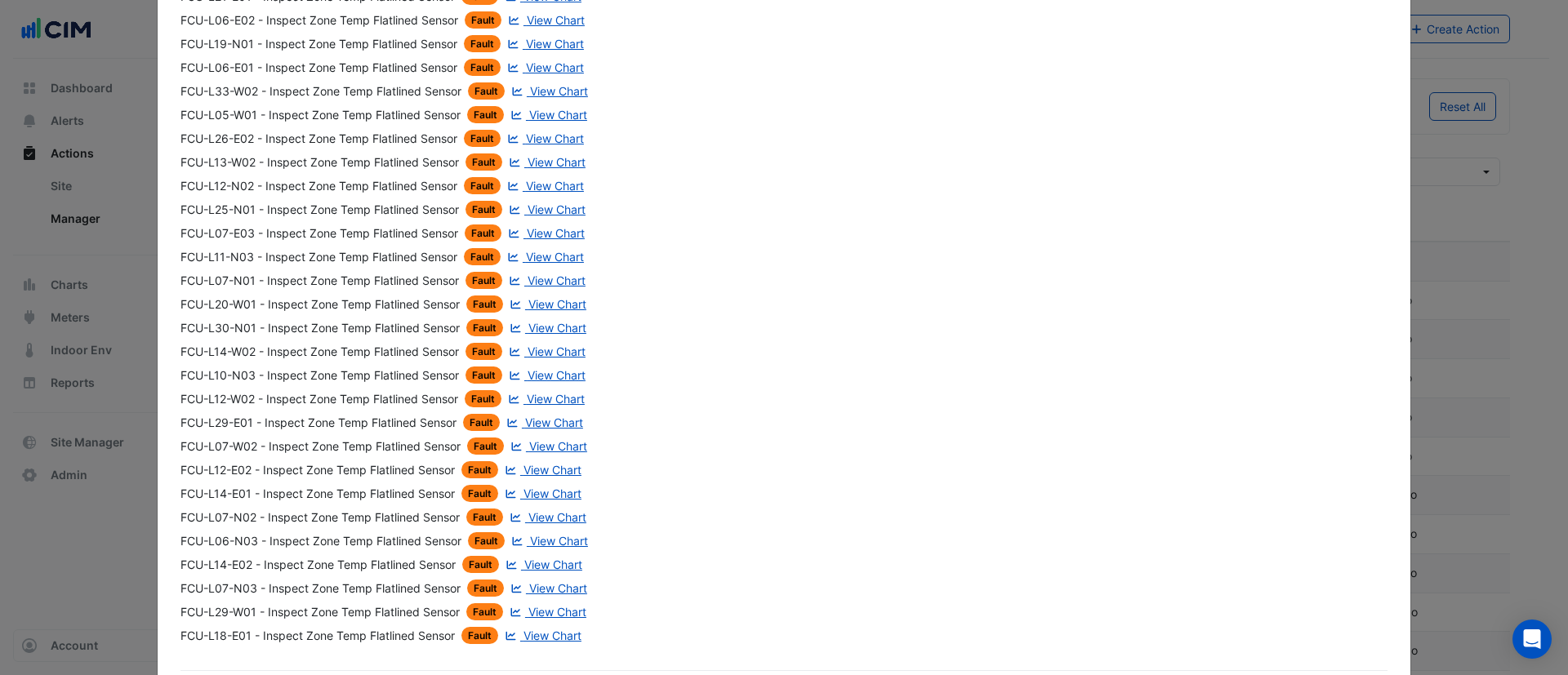
scroll to position [1710, 0]
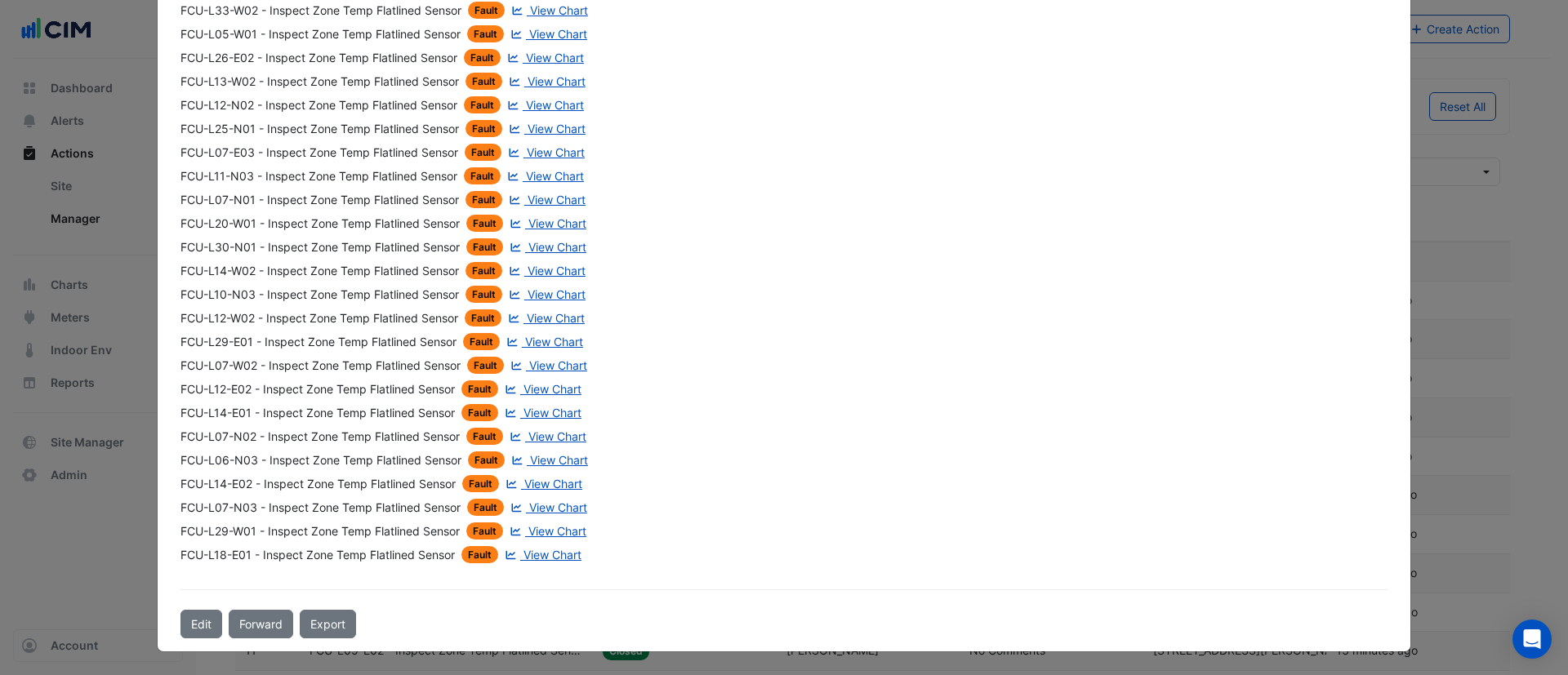
click at [530, 315] on span "View Chart" at bounding box center [555, 317] width 58 height 14
click at [547, 431] on span "View Chart" at bounding box center [557, 436] width 58 height 14
click at [185, 629] on button "Edit" at bounding box center [201, 624] width 41 height 28
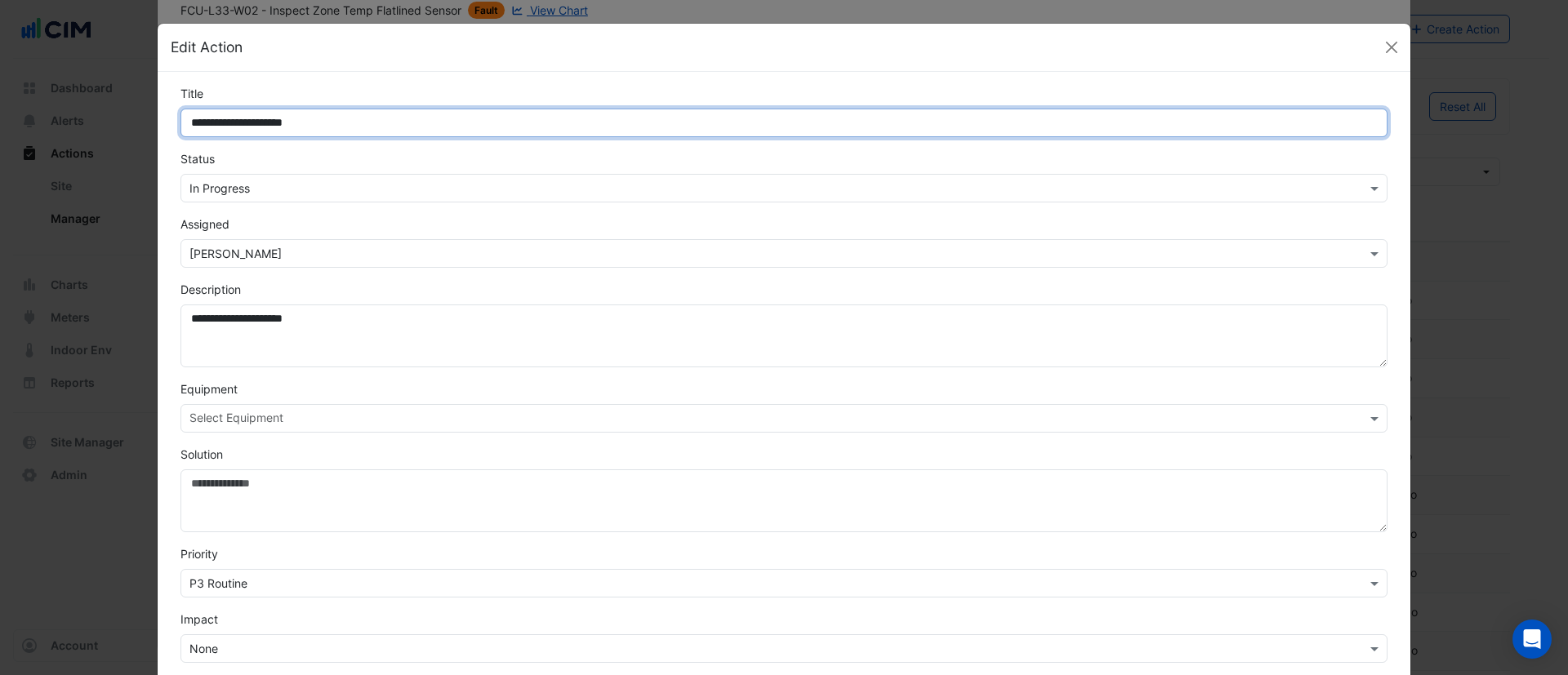
drag, startPoint x: 331, startPoint y: 117, endPoint x: 72, endPoint y: 127, distance: 259.2
click at [72, 127] on ngb-modal-window "**********" at bounding box center [784, 338] width 1568 height 675
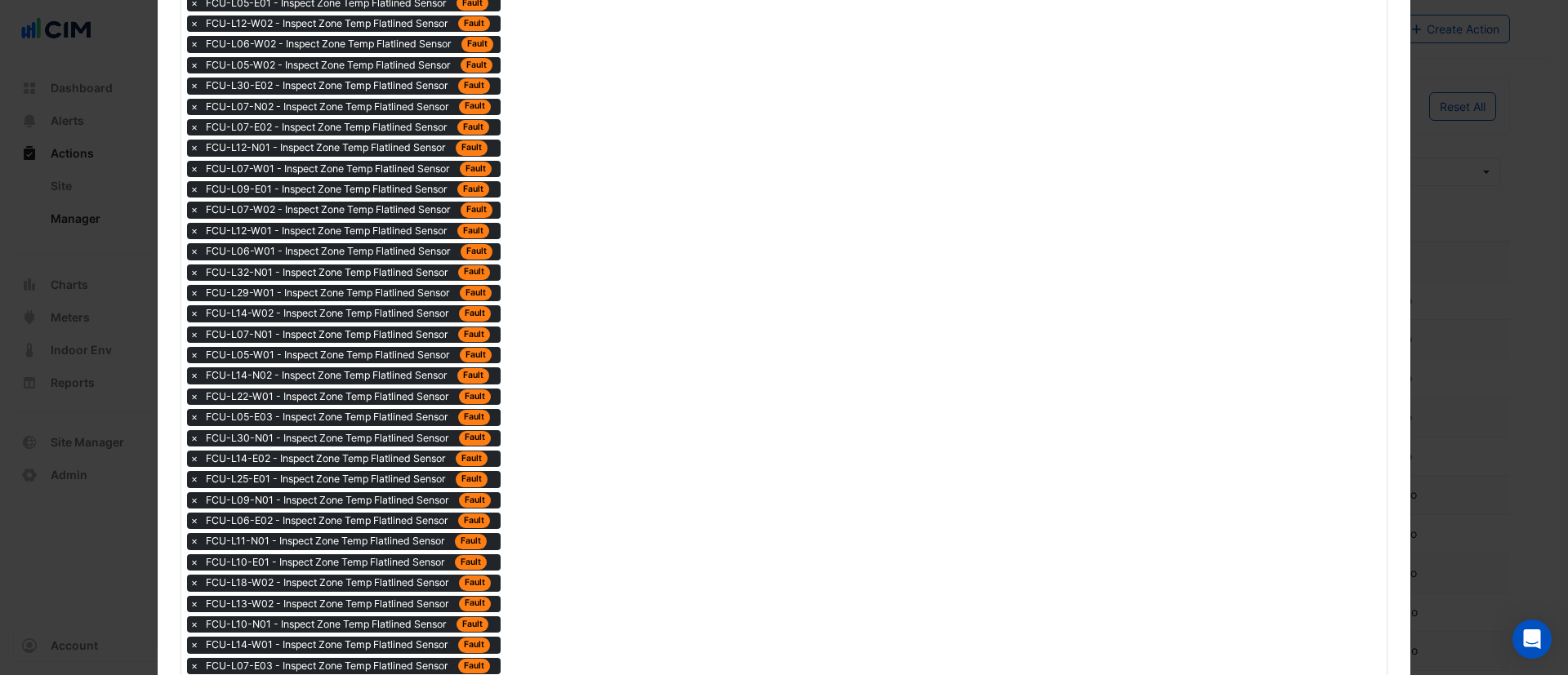
scroll to position [1799, 0]
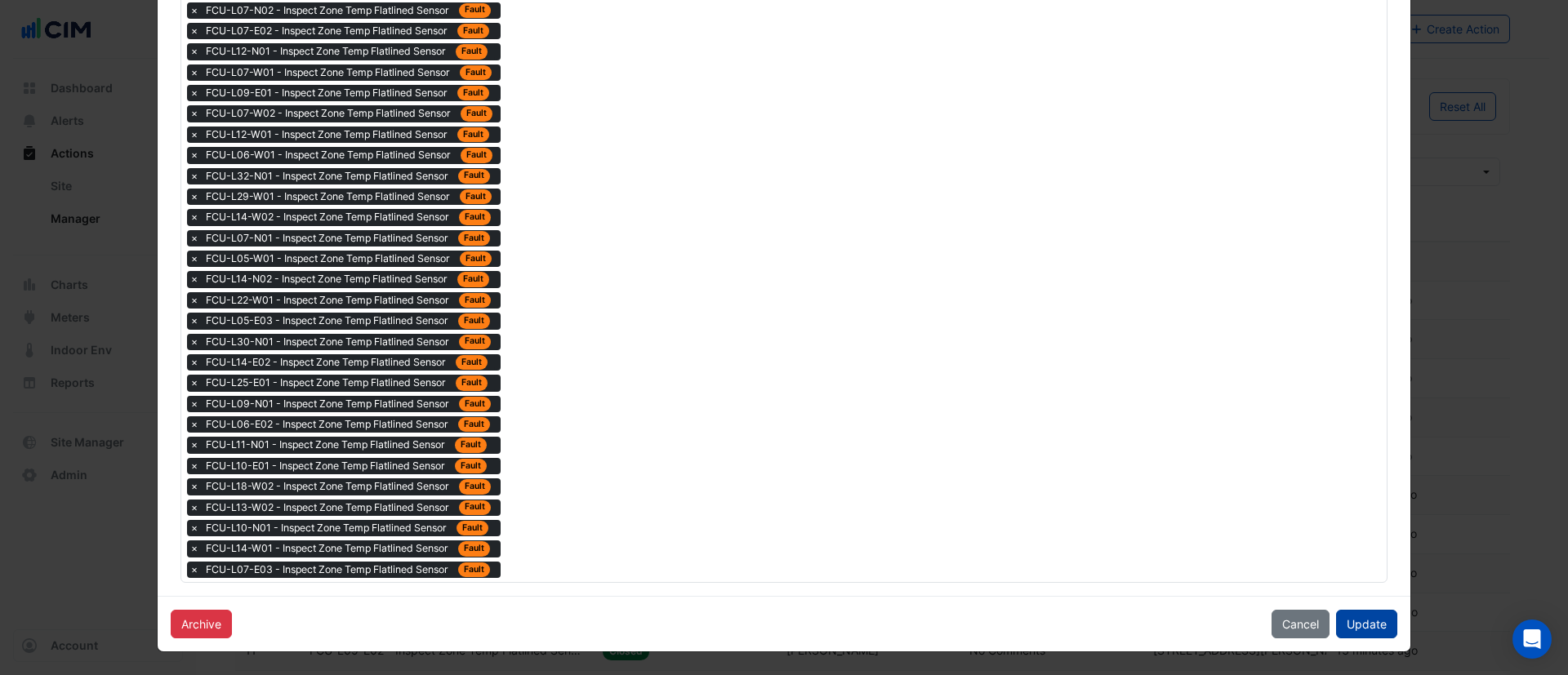
type input "**********"
click at [1363, 631] on button "Update" at bounding box center [1367, 624] width 61 height 28
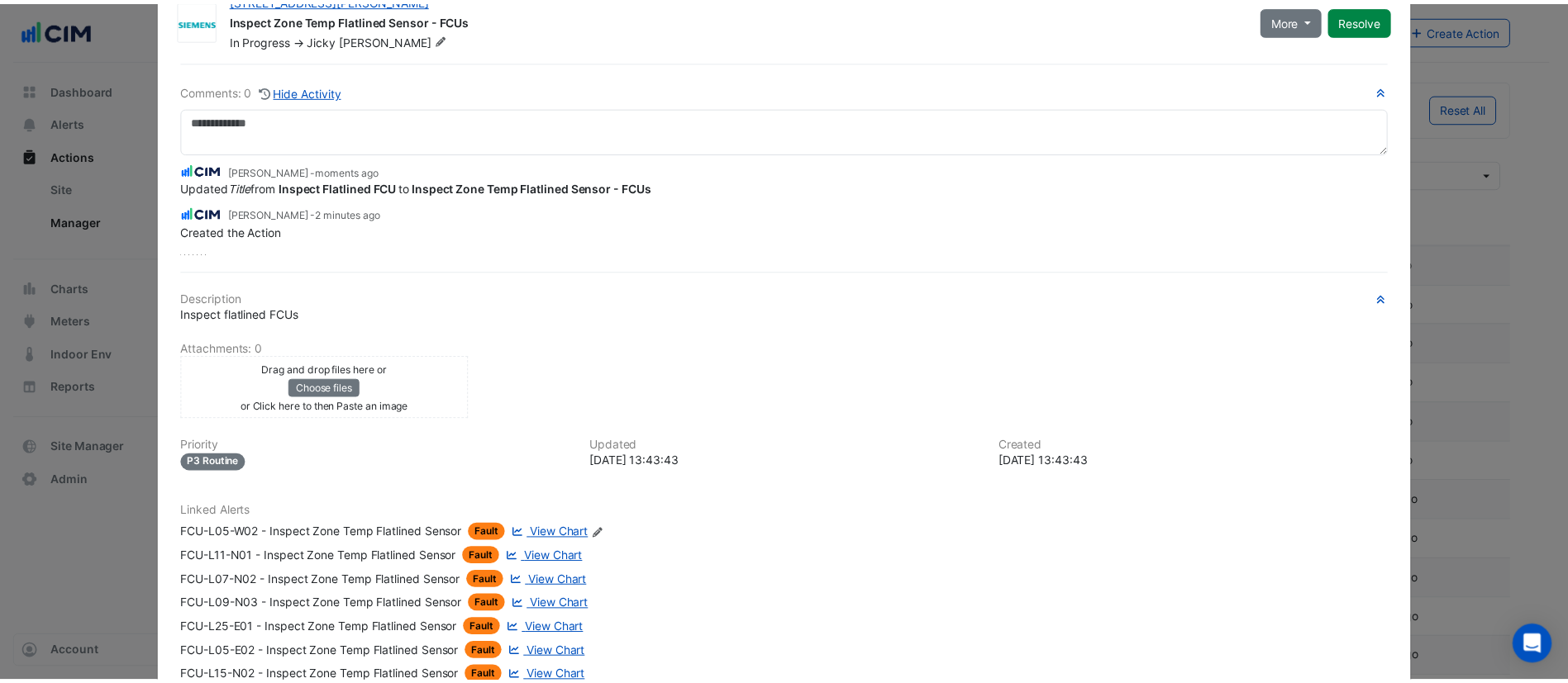
scroll to position [0, 0]
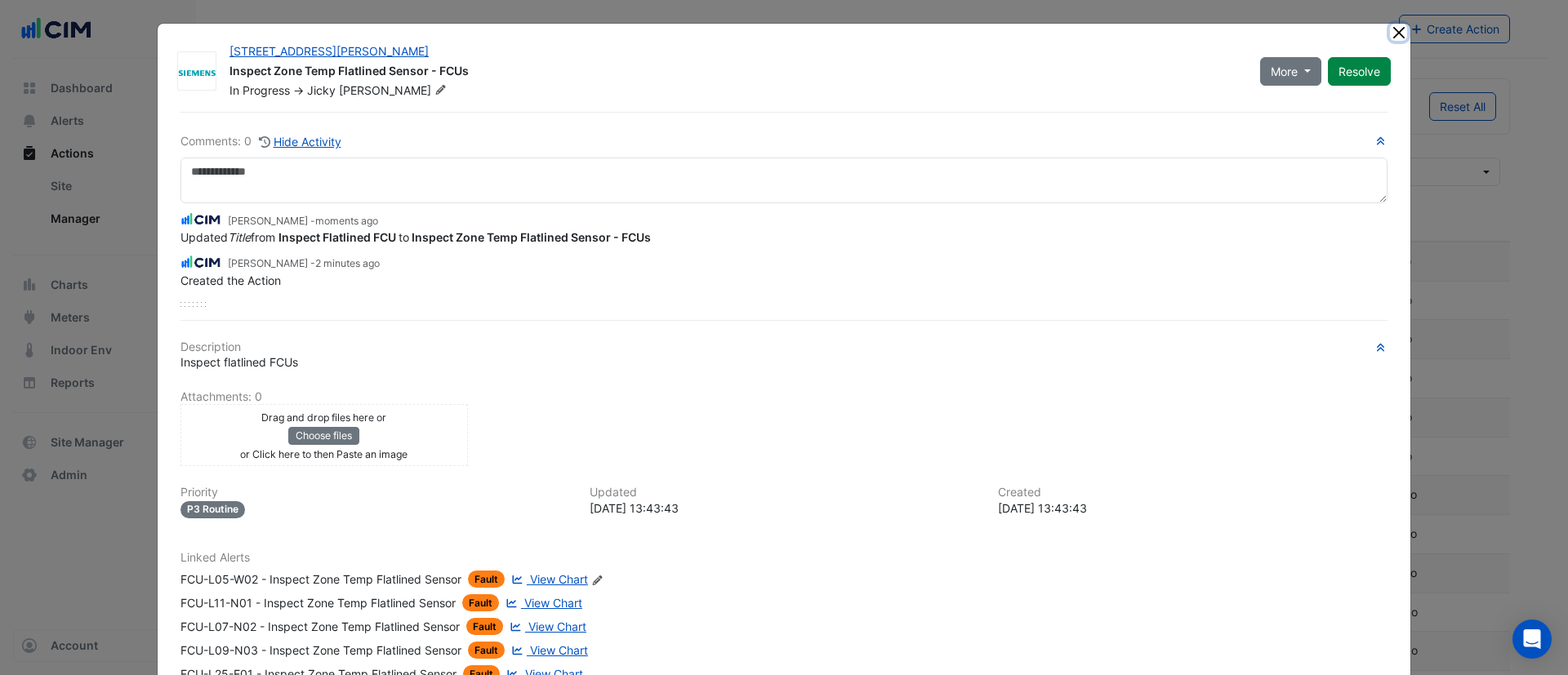
drag, startPoint x: 1393, startPoint y: 33, endPoint x: 1367, endPoint y: 34, distance: 26.0
click at [1391, 33] on button "Close" at bounding box center [1398, 32] width 17 height 17
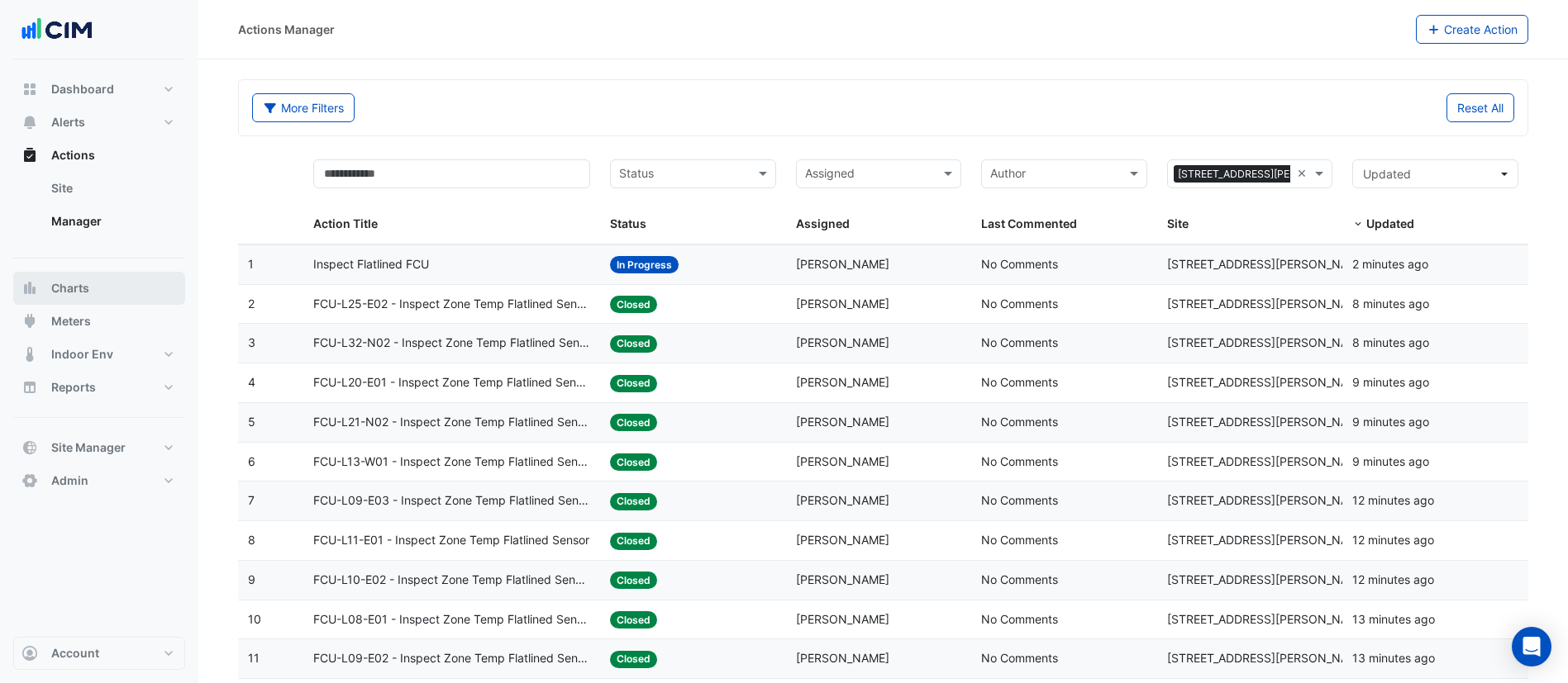
click at [78, 290] on span "Charts" at bounding box center [70, 289] width 38 height 17
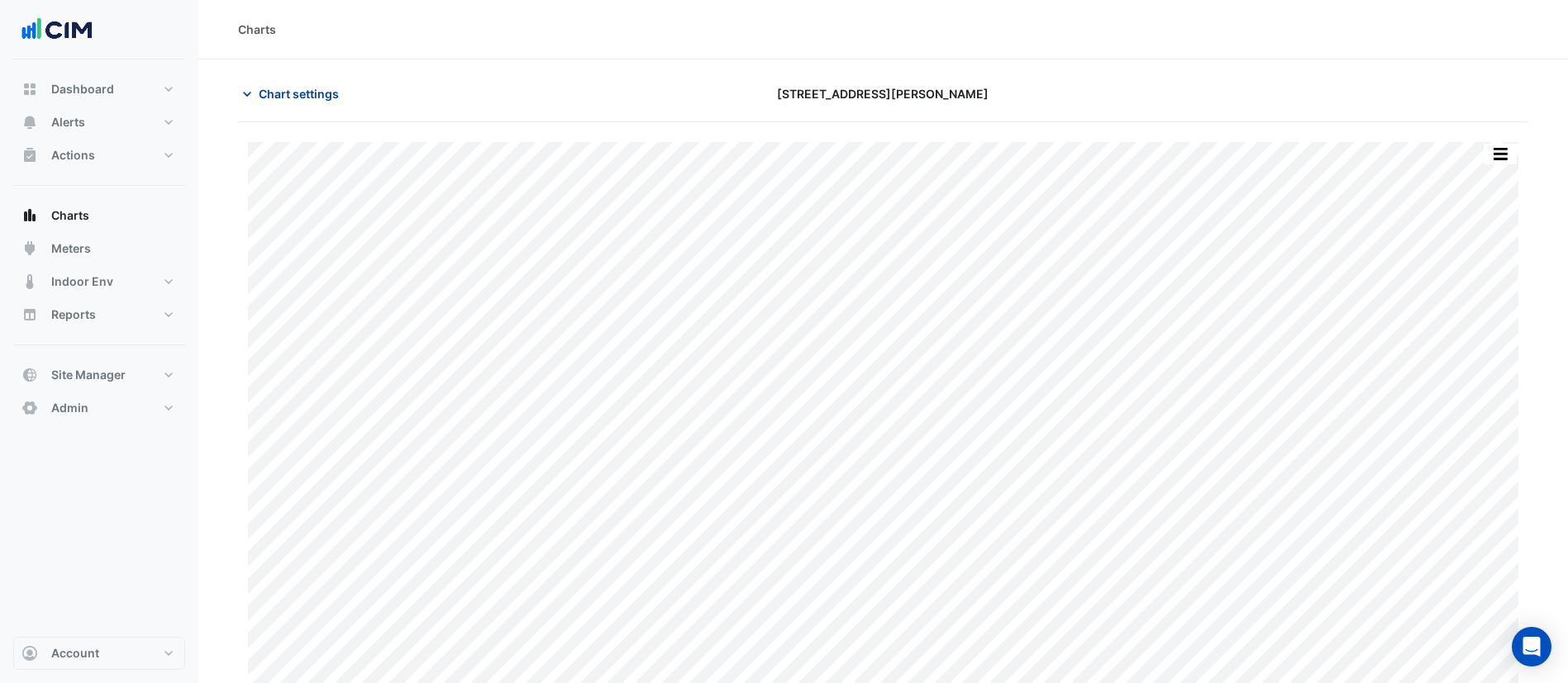
click at [273, 92] on span "Chart settings" at bounding box center [299, 94] width 80 height 18
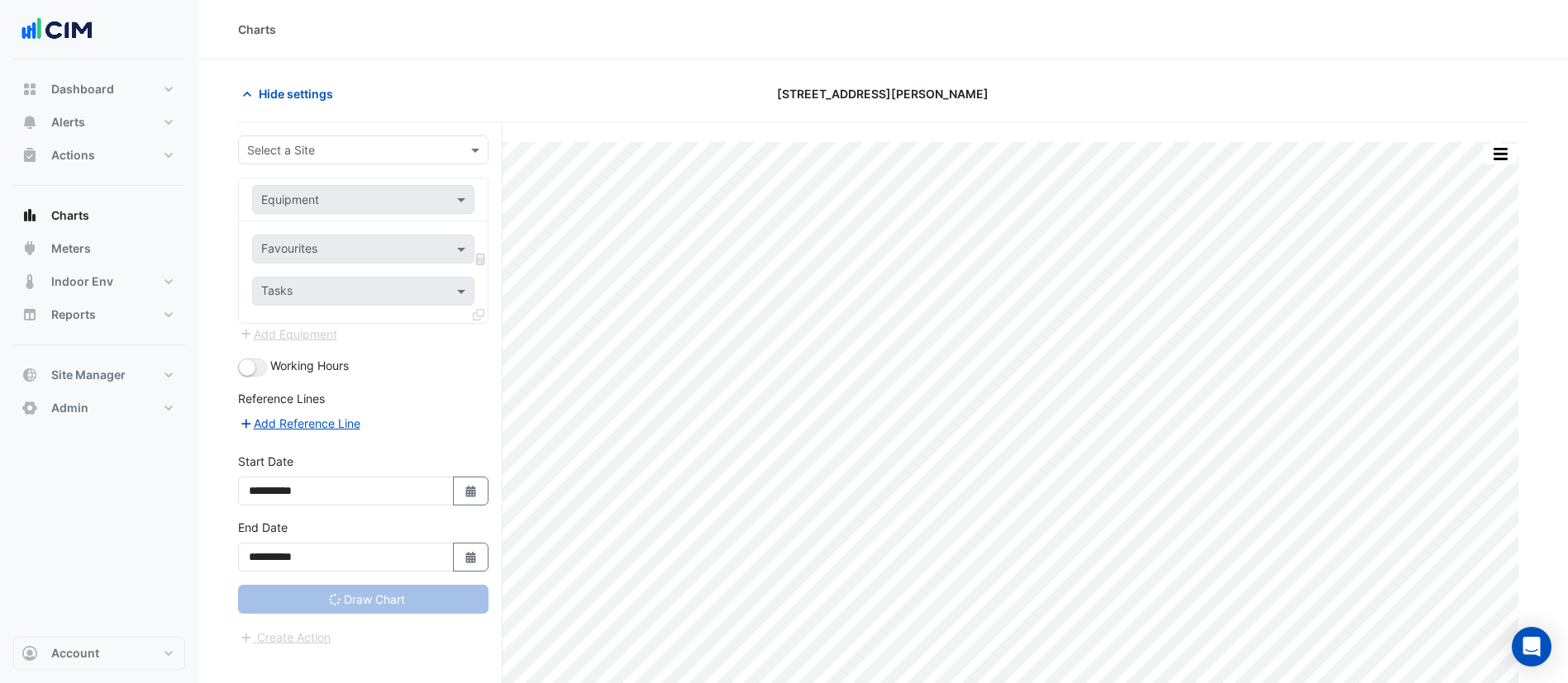
type input "**********"
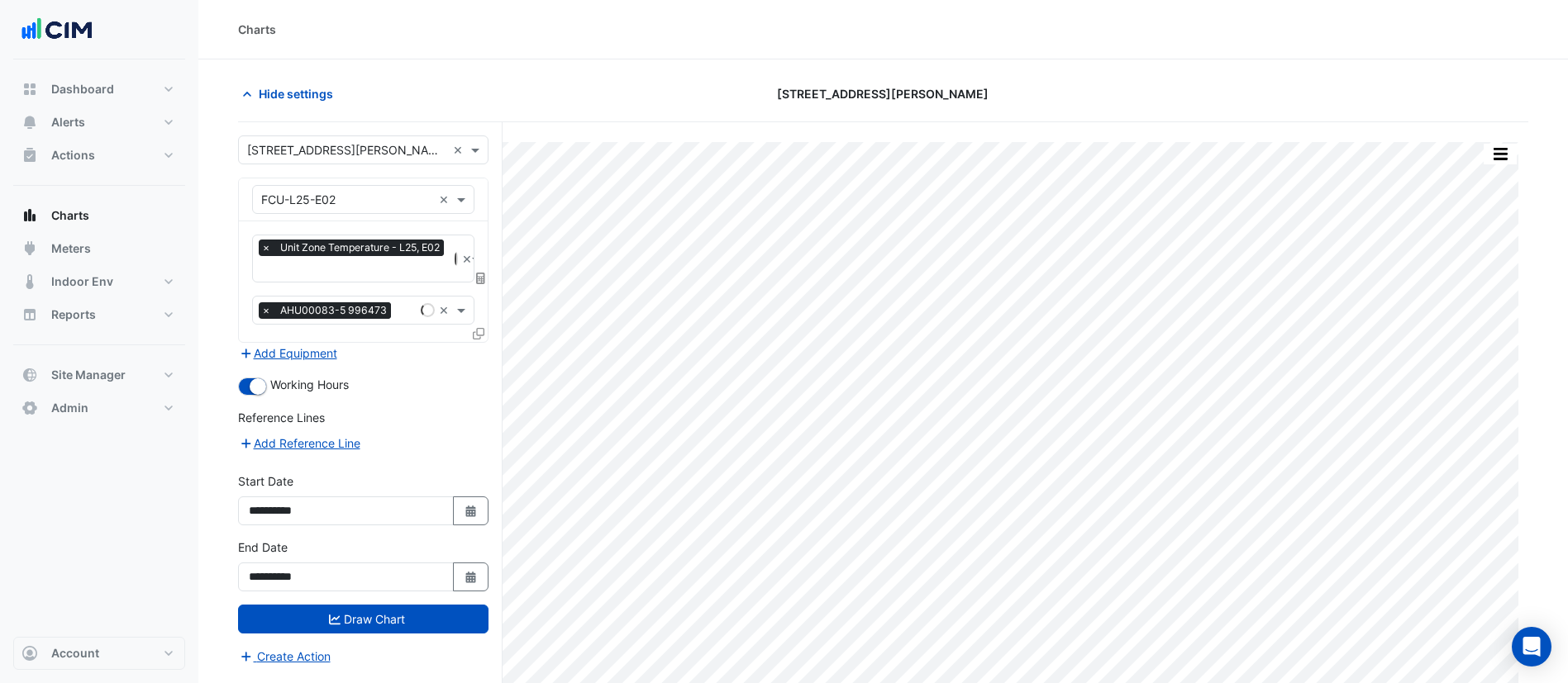
click at [333, 143] on input "text" at bounding box center [346, 150] width 200 height 18
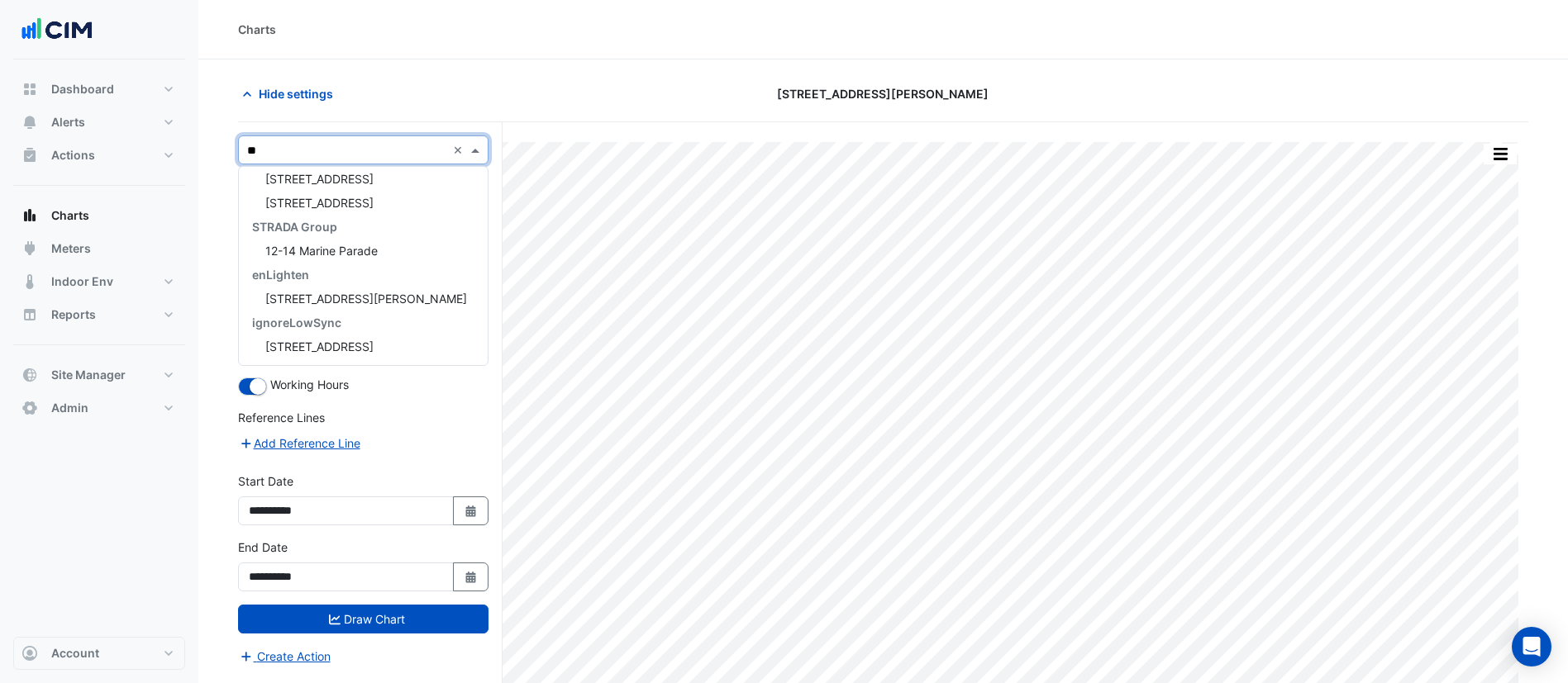
type input "***"
click at [356, 201] on span "121 Exhibition Street" at bounding box center [319, 202] width 109 height 14
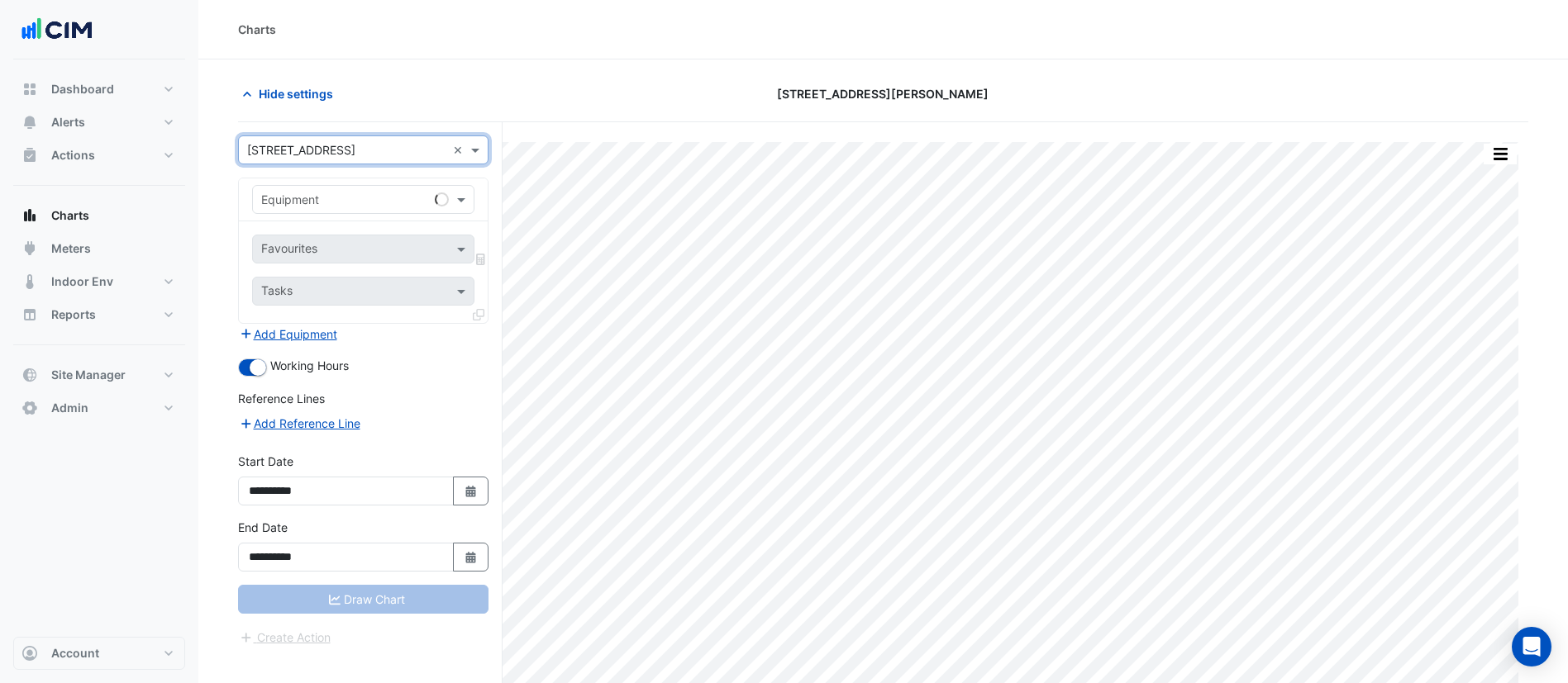
click at [356, 201] on input "text" at bounding box center [346, 200] width 171 height 18
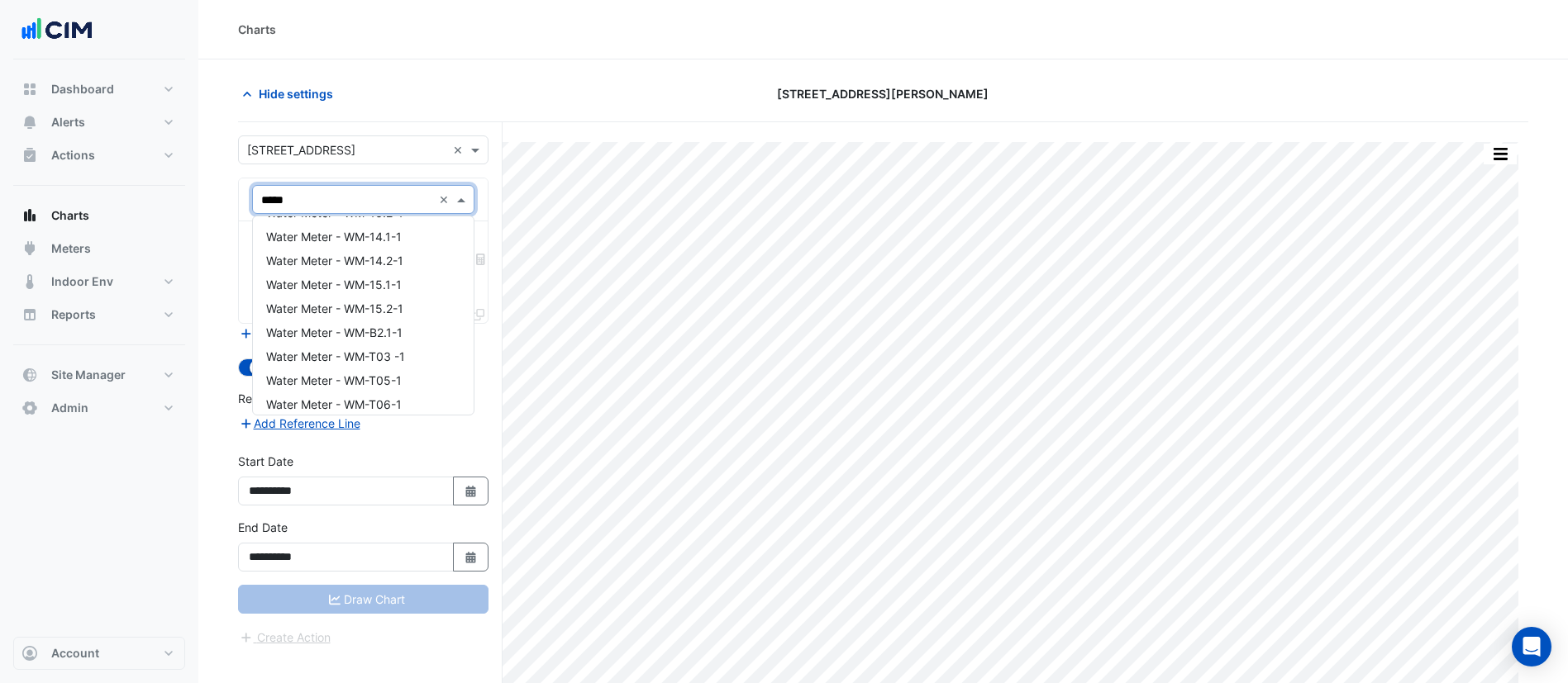
scroll to position [438, 0]
type input "**"
click at [412, 245] on div "Water Meter - WM-05.2-1" at bounding box center [363, 235] width 221 height 24
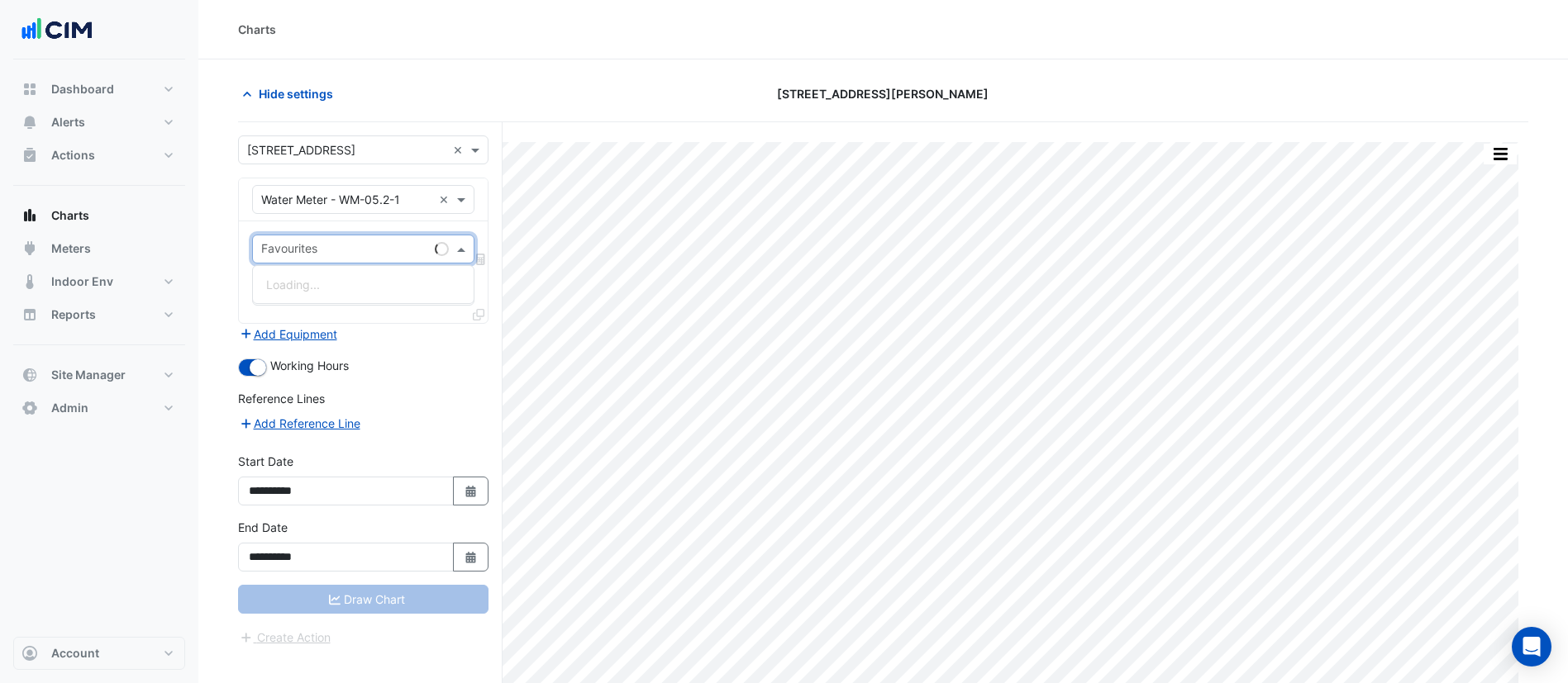
click at [384, 247] on input "text" at bounding box center [344, 251] width 167 height 18
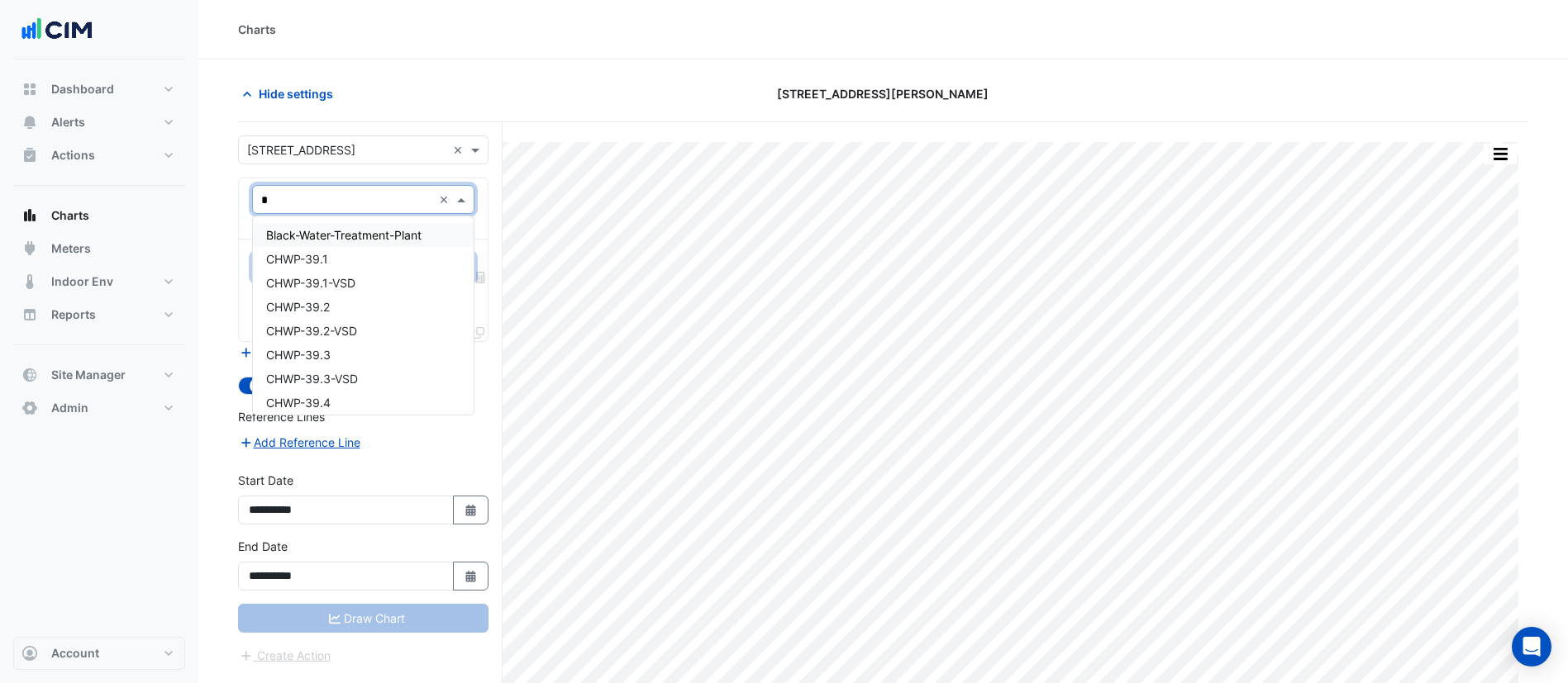
type input "**"
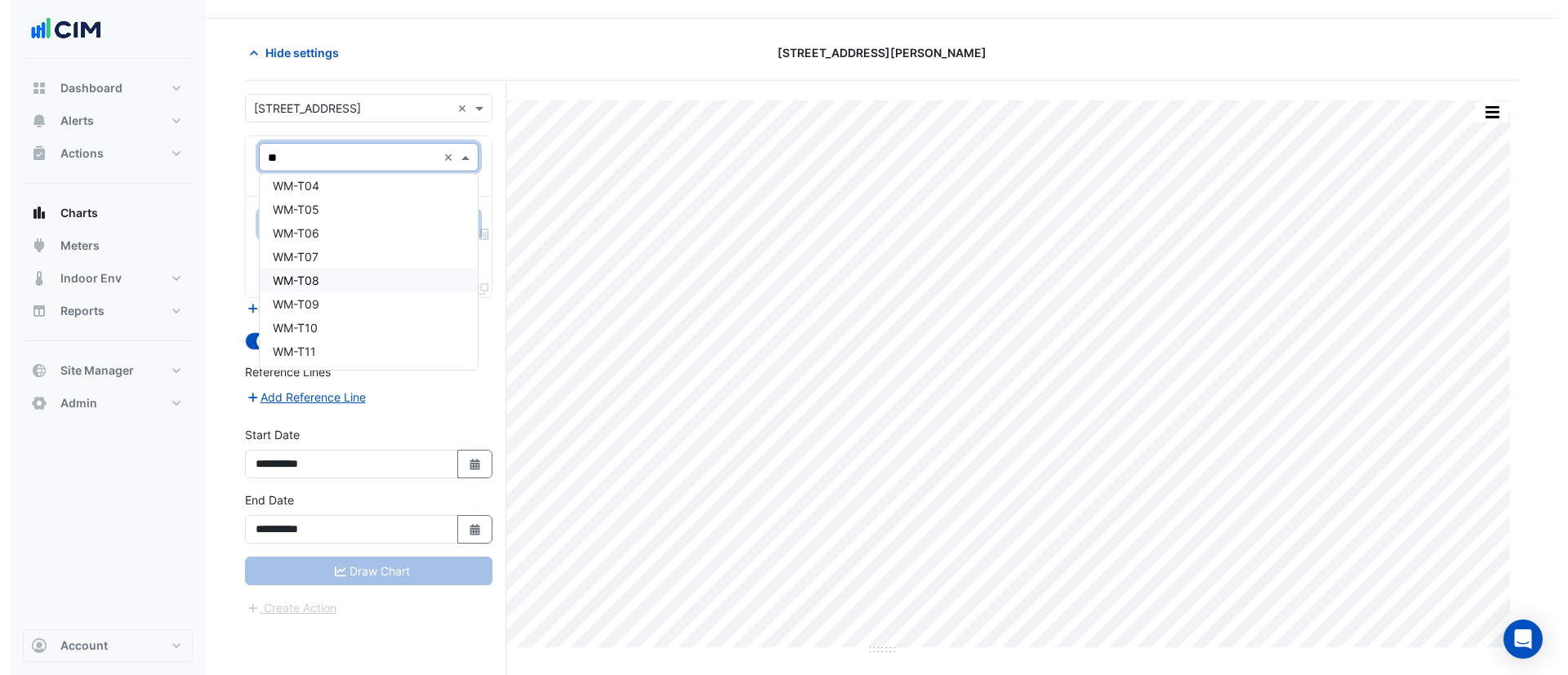
scroll to position [62, 0]
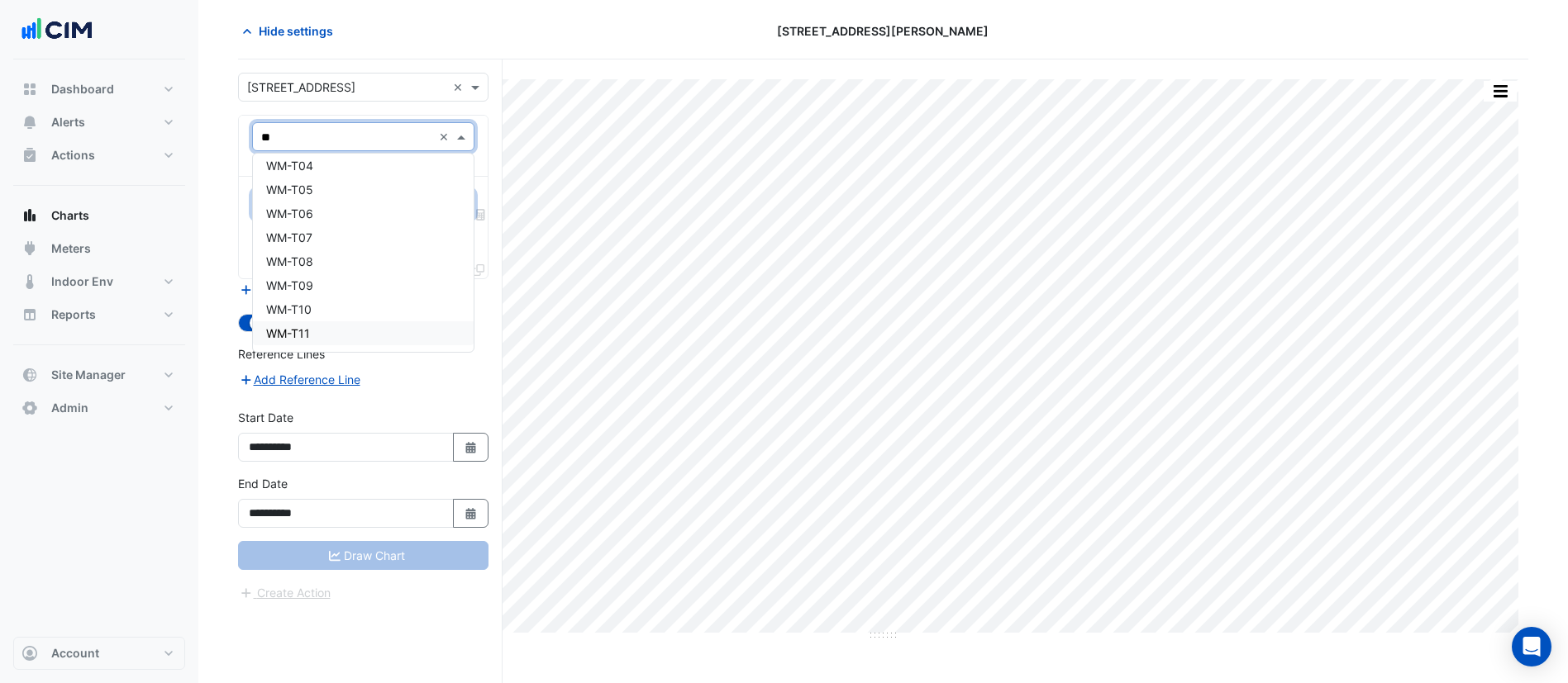
click at [328, 324] on div "WM-T11" at bounding box center [363, 333] width 221 height 24
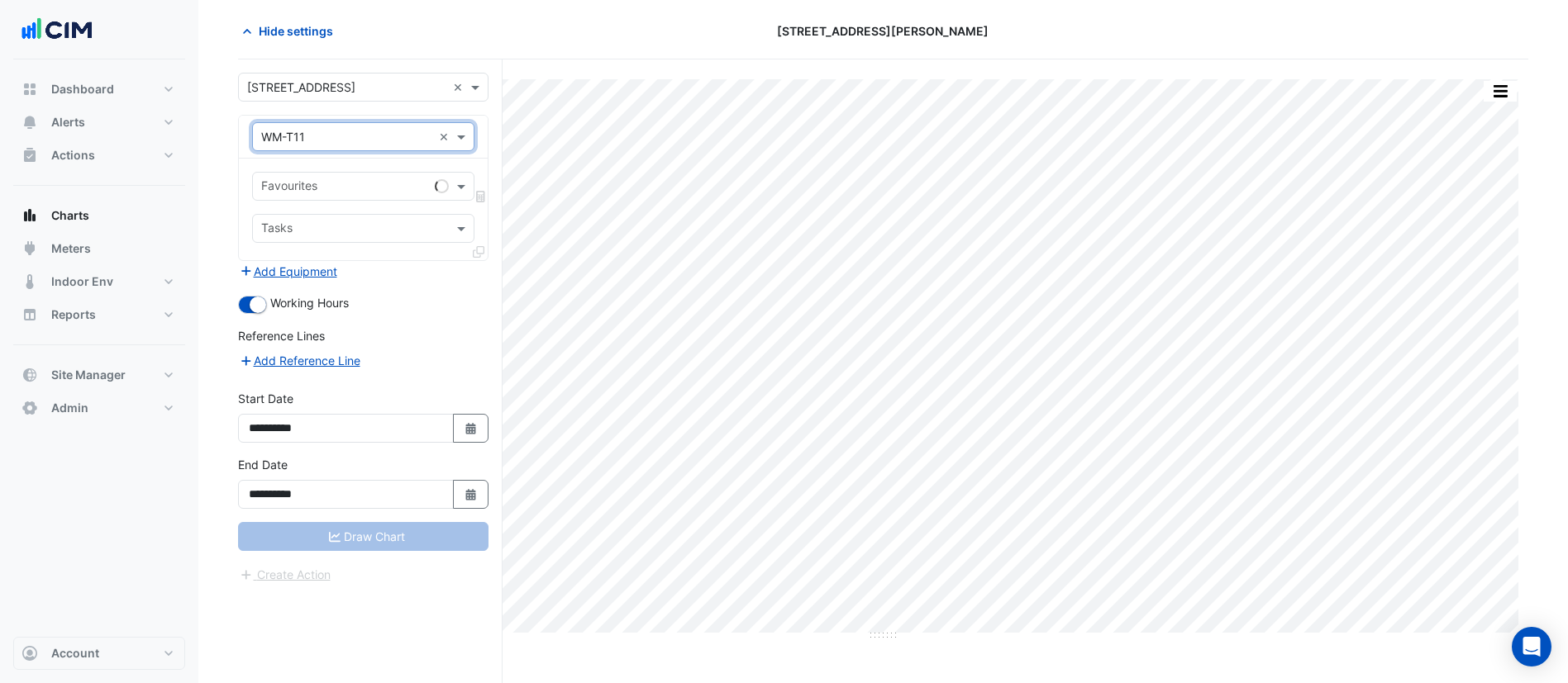
click at [338, 174] on div "Favourites" at bounding box center [340, 187] width 175 height 26
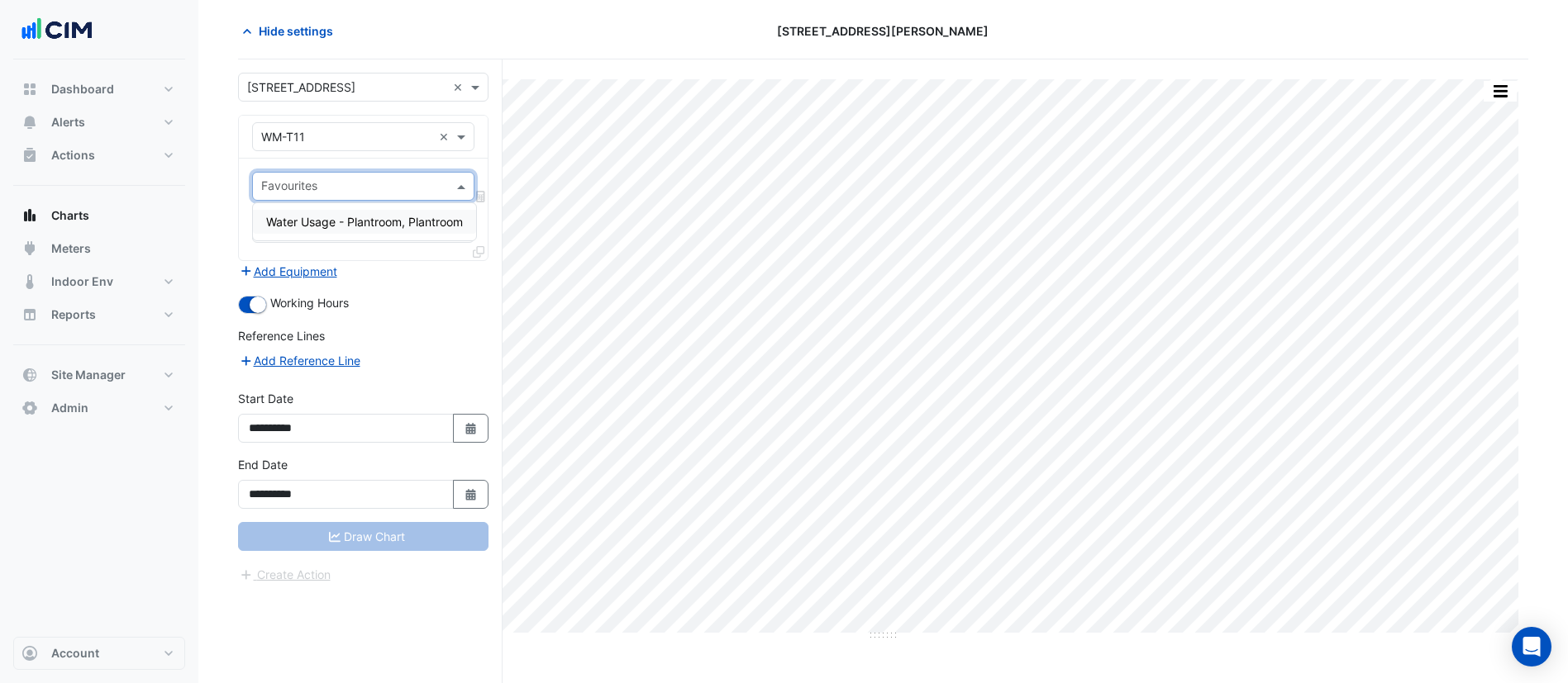
click at [366, 220] on span "Water Usage - Plantroom, Plantroom" at bounding box center [365, 221] width 197 height 14
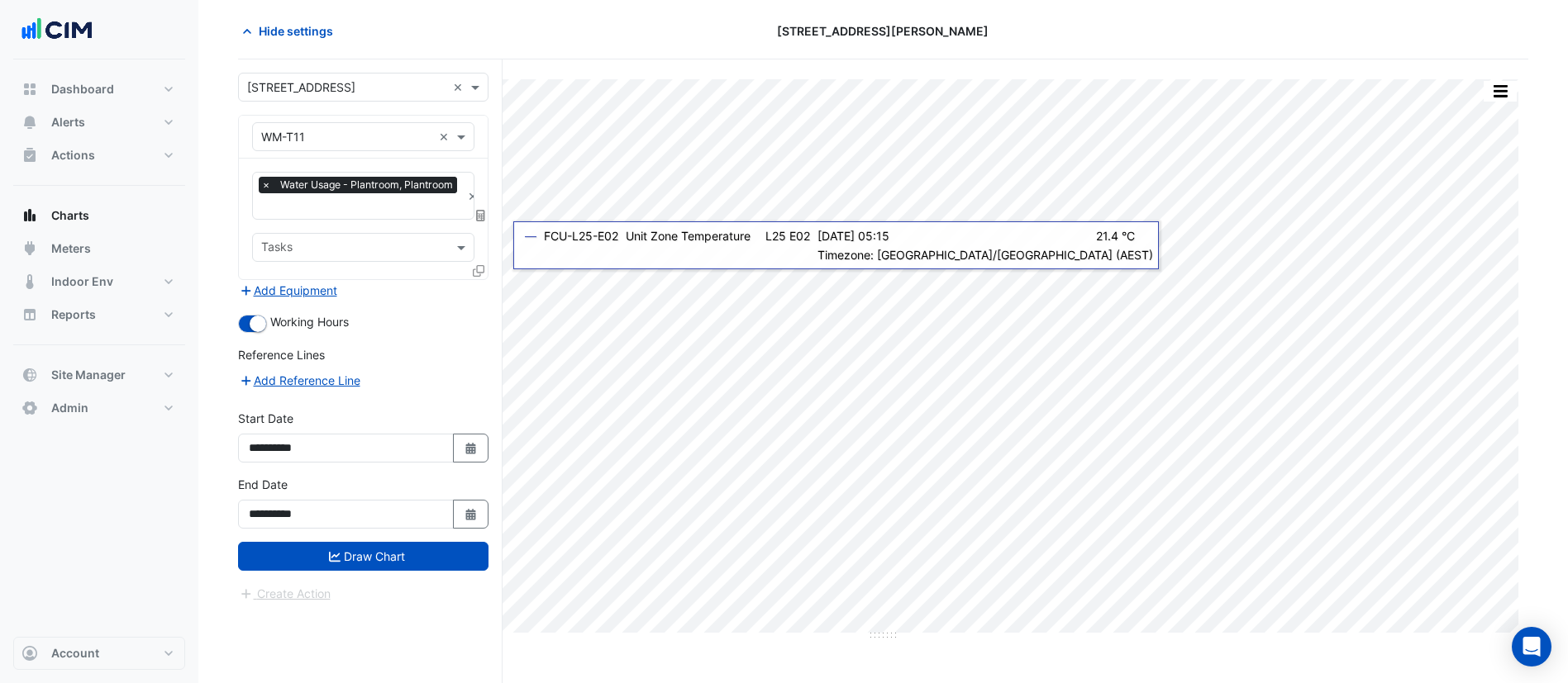
click at [466, 264] on div "Favourites × Water Usage - Plantroom, Plantroom × Tasks" at bounding box center [363, 219] width 249 height 121
click at [477, 269] on icon at bounding box center [478, 271] width 11 height 11
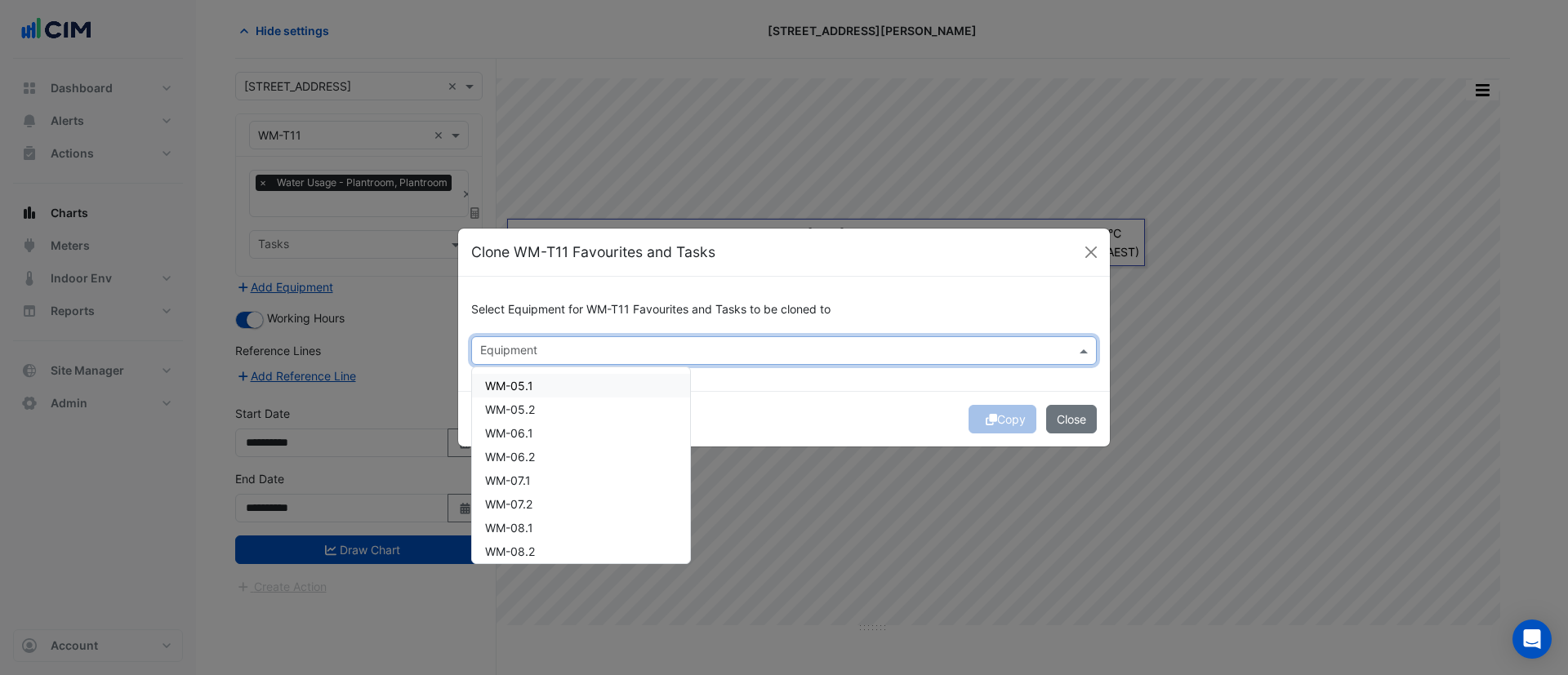
click at [562, 349] on input "text" at bounding box center [775, 352] width 589 height 17
click at [519, 547] on span "WM-T10" at bounding box center [507, 545] width 45 height 14
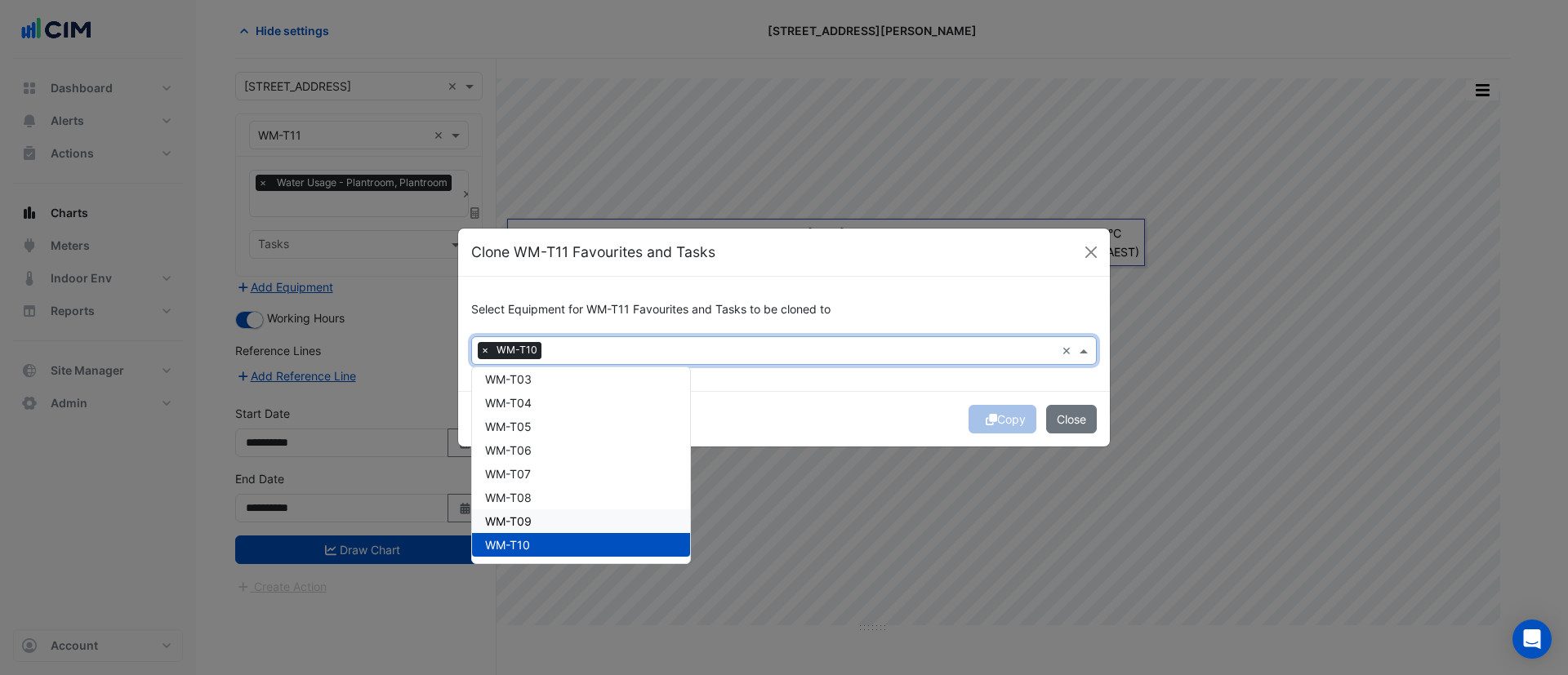
click at [515, 515] on span "WM-T09" at bounding box center [508, 521] width 47 height 14
click at [513, 503] on span "WM-T08" at bounding box center [508, 497] width 47 height 14
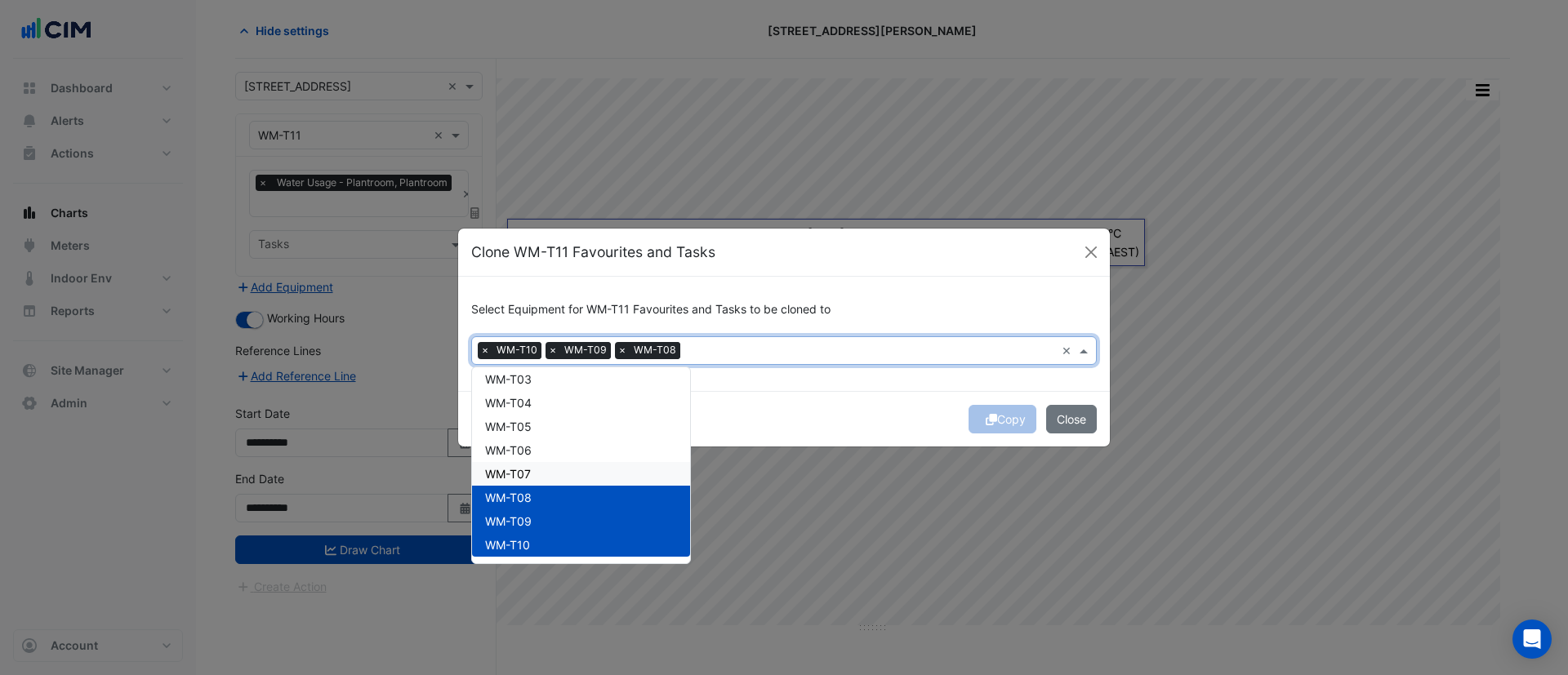
click at [510, 481] on div "WM-T07" at bounding box center [582, 474] width 218 height 24
click at [510, 459] on div "WM-T06" at bounding box center [582, 450] width 218 height 24
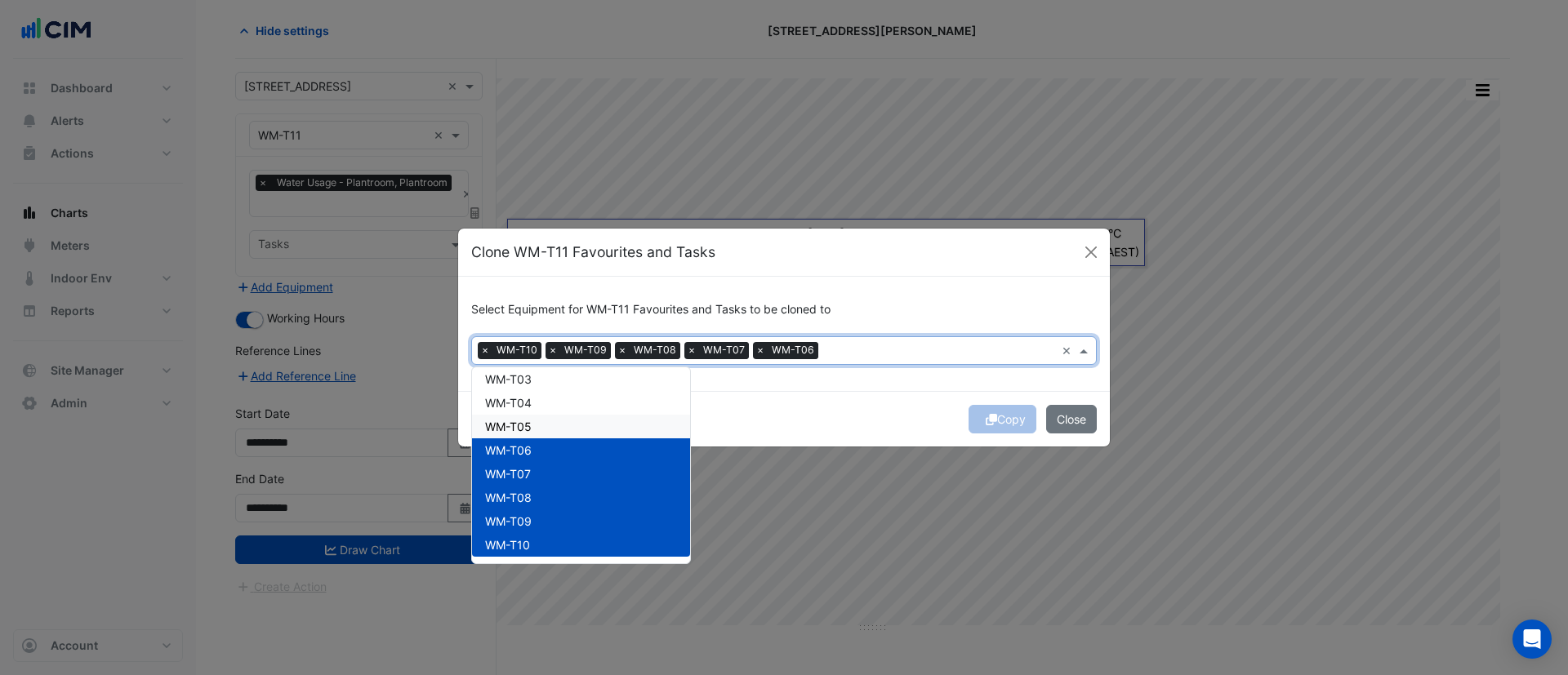
click at [512, 431] on span "WM-T05" at bounding box center [508, 426] width 47 height 14
click at [511, 412] on div "WM-T04" at bounding box center [582, 403] width 218 height 24
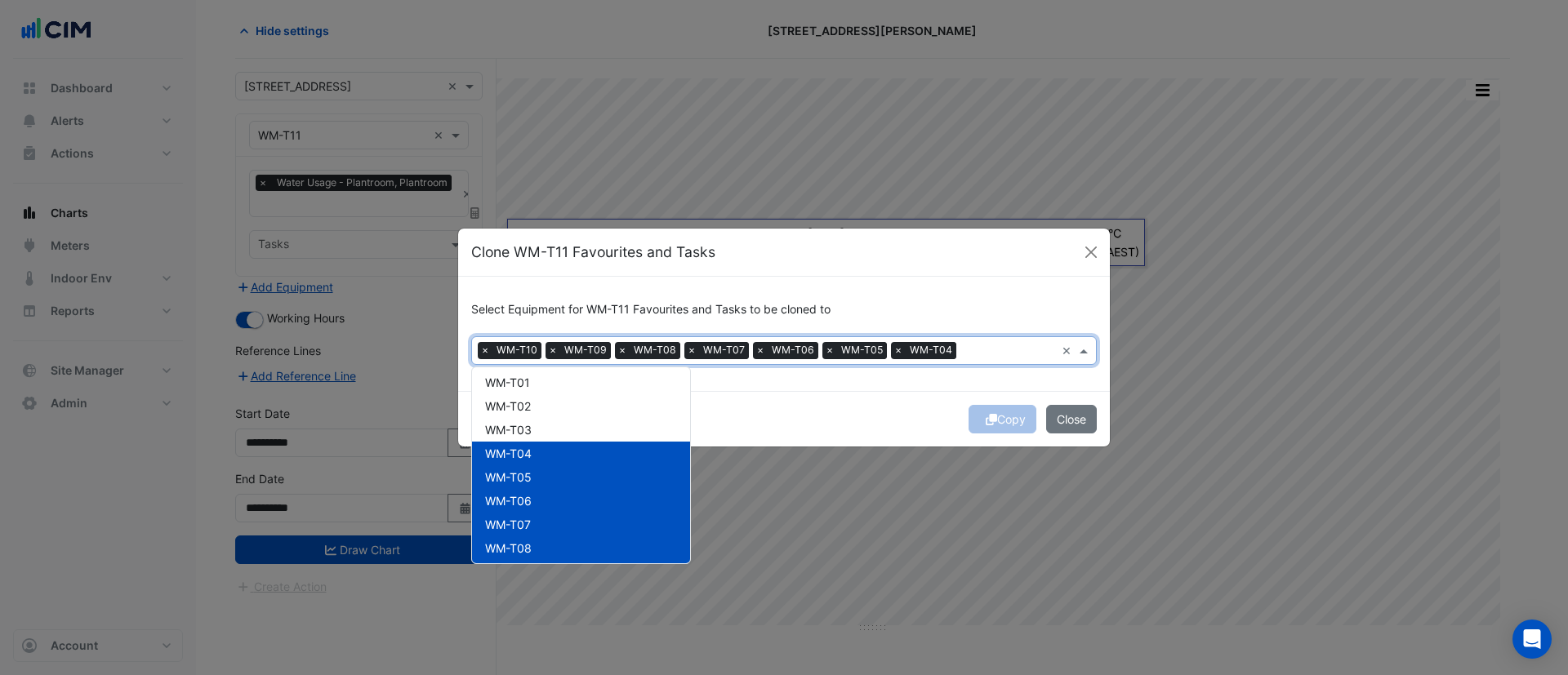
scroll to position [736, 0]
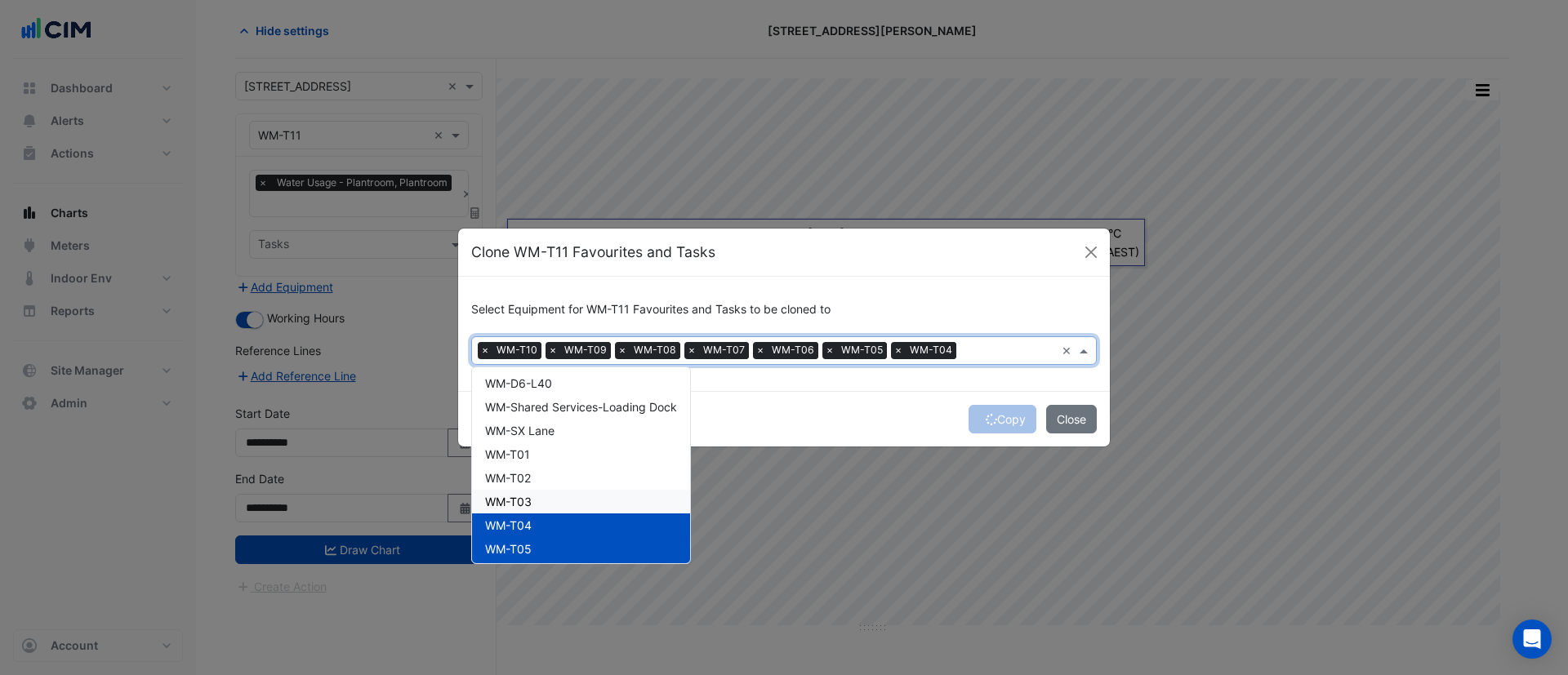
click at [561, 496] on div "WM-T03" at bounding box center [582, 502] width 218 height 24
click at [553, 471] on div "WM-T02" at bounding box center [582, 478] width 218 height 24
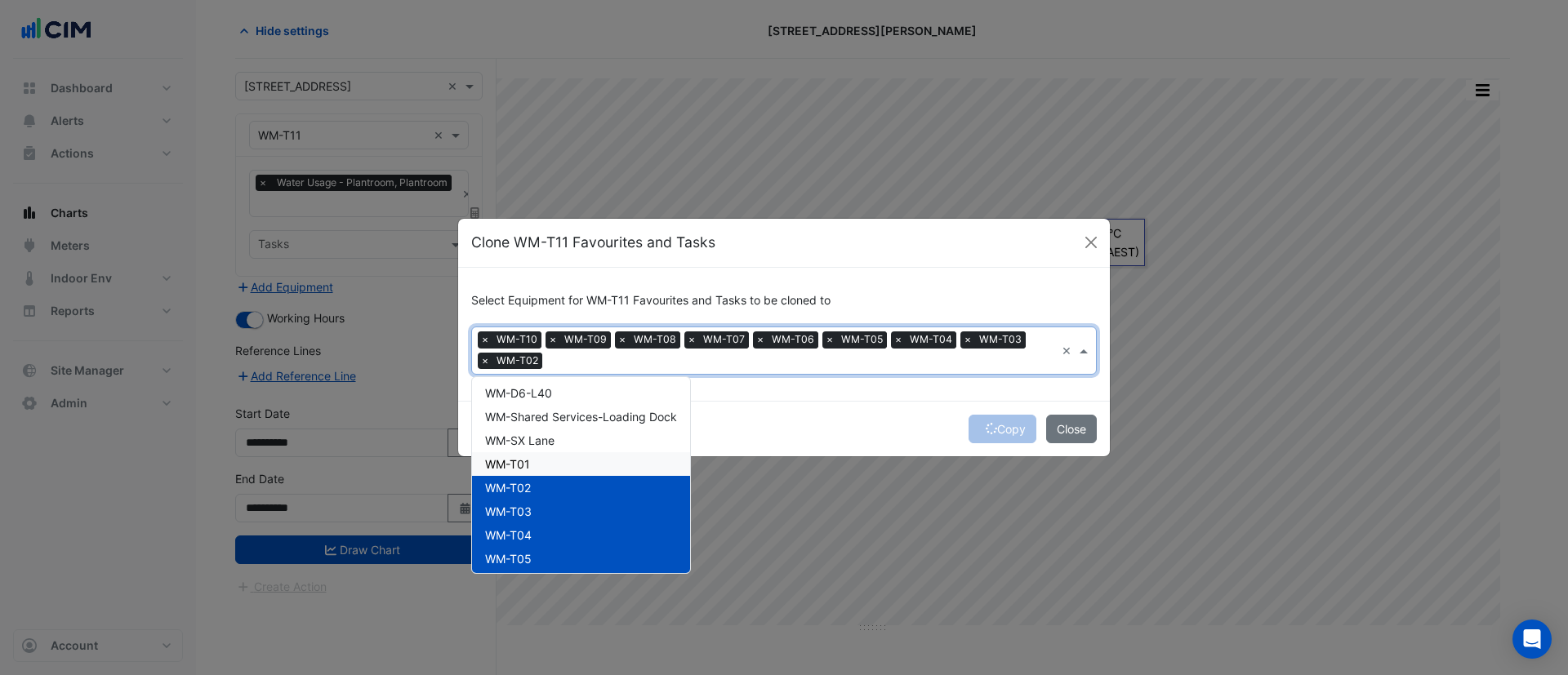
click at [547, 458] on div "WM-T01" at bounding box center [582, 464] width 218 height 24
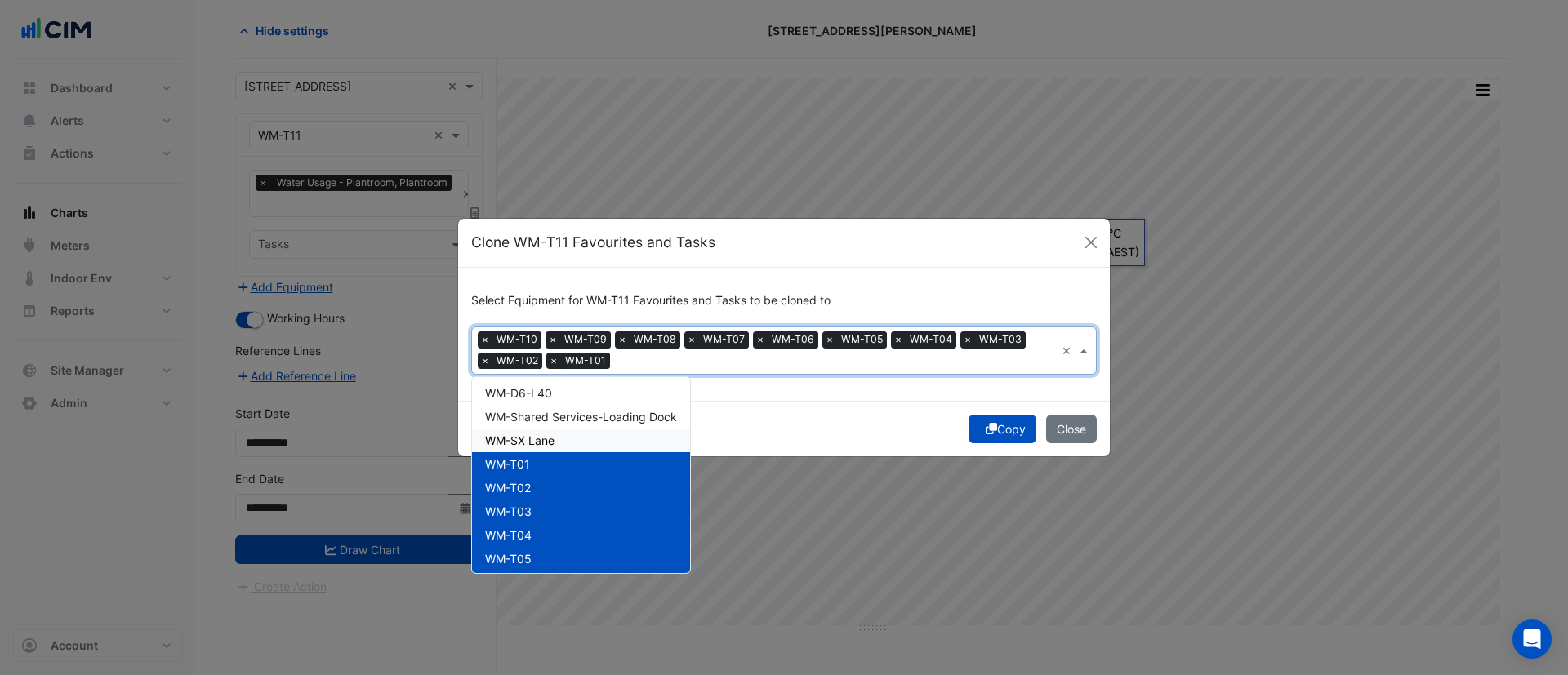
drag, startPoint x: 565, startPoint y: 437, endPoint x: 562, endPoint y: 406, distance: 31.1
click at [564, 437] on div "WM-SX Lane" at bounding box center [582, 440] width 218 height 24
click at [561, 405] on div "WM-Shared Services-Loading Dock" at bounding box center [582, 417] width 218 height 24
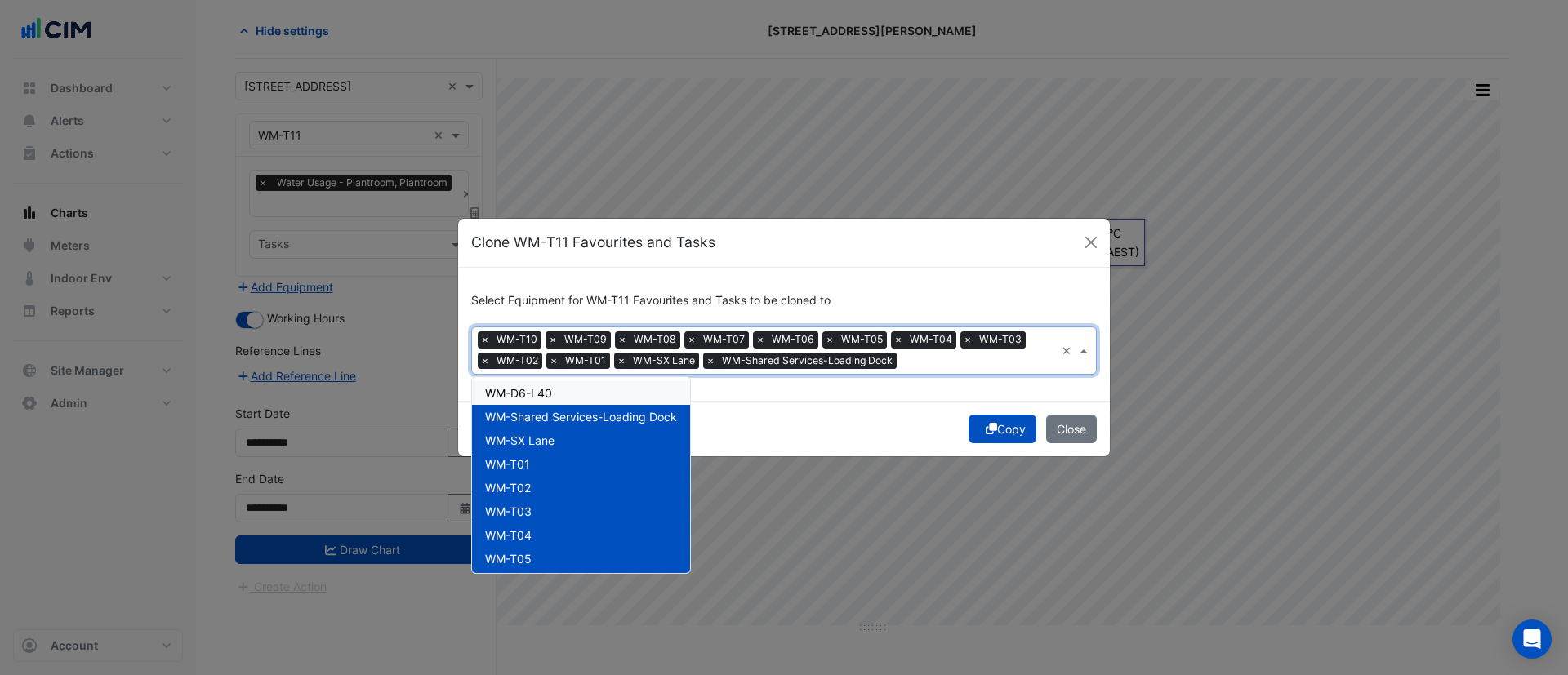
click at [551, 387] on span "WM-D6-L40" at bounding box center [518, 393] width 67 height 14
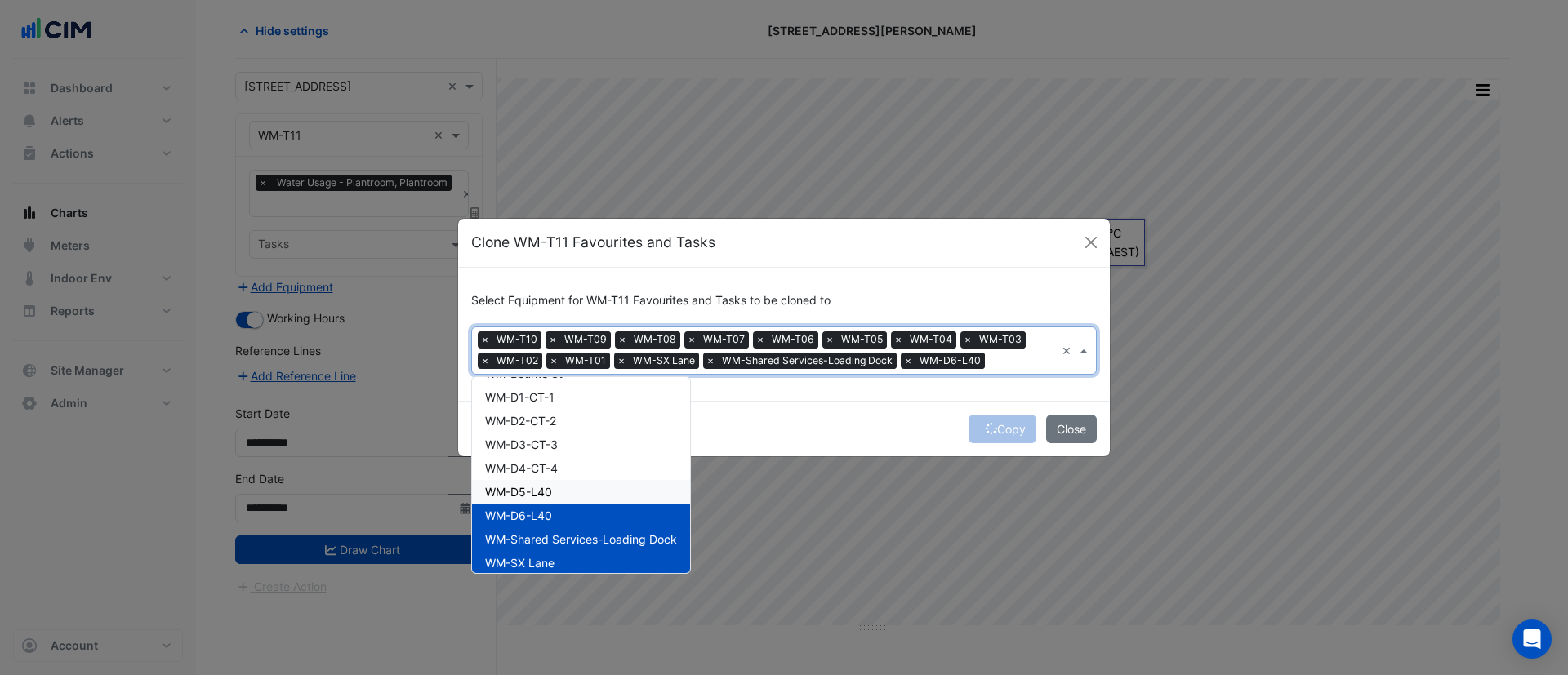
drag, startPoint x: 558, startPoint y: 486, endPoint x: 557, endPoint y: 472, distance: 14.0
click at [557, 486] on div "WM-D5-L40" at bounding box center [582, 492] width 218 height 24
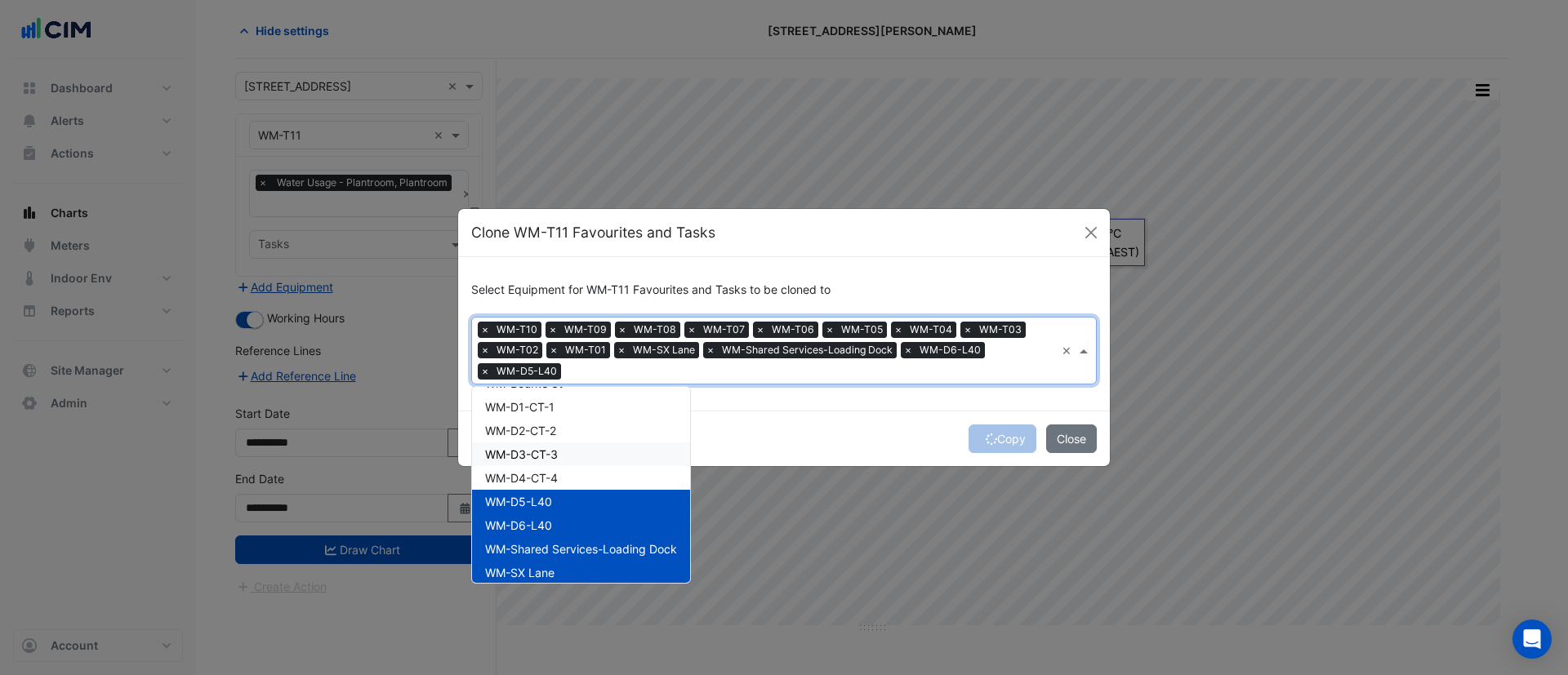
click at [553, 463] on div "WM-D3-CT-3" at bounding box center [582, 455] width 218 height 24
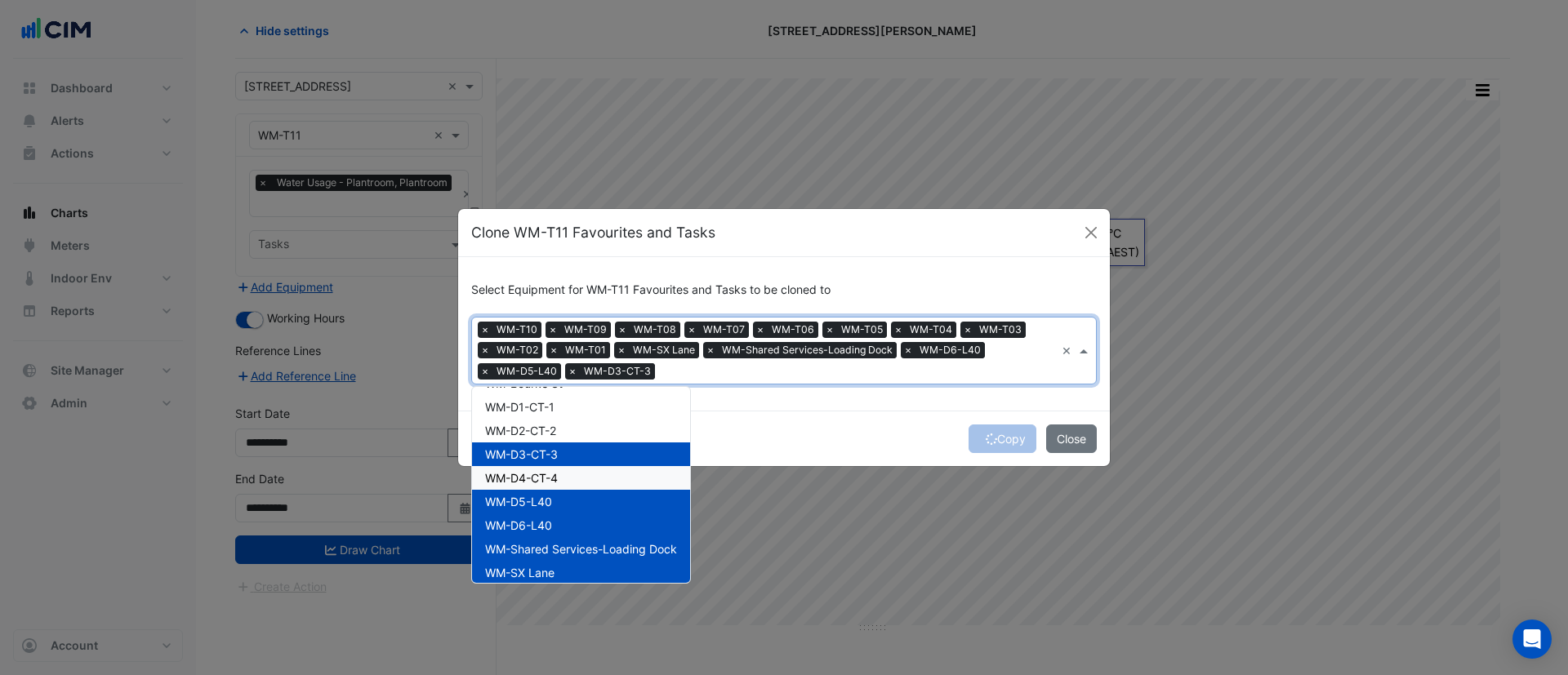
click at [558, 476] on span "WM-D4-CT-4" at bounding box center [521, 478] width 72 height 14
click at [542, 428] on span "WM-D2-CT-2" at bounding box center [520, 430] width 71 height 14
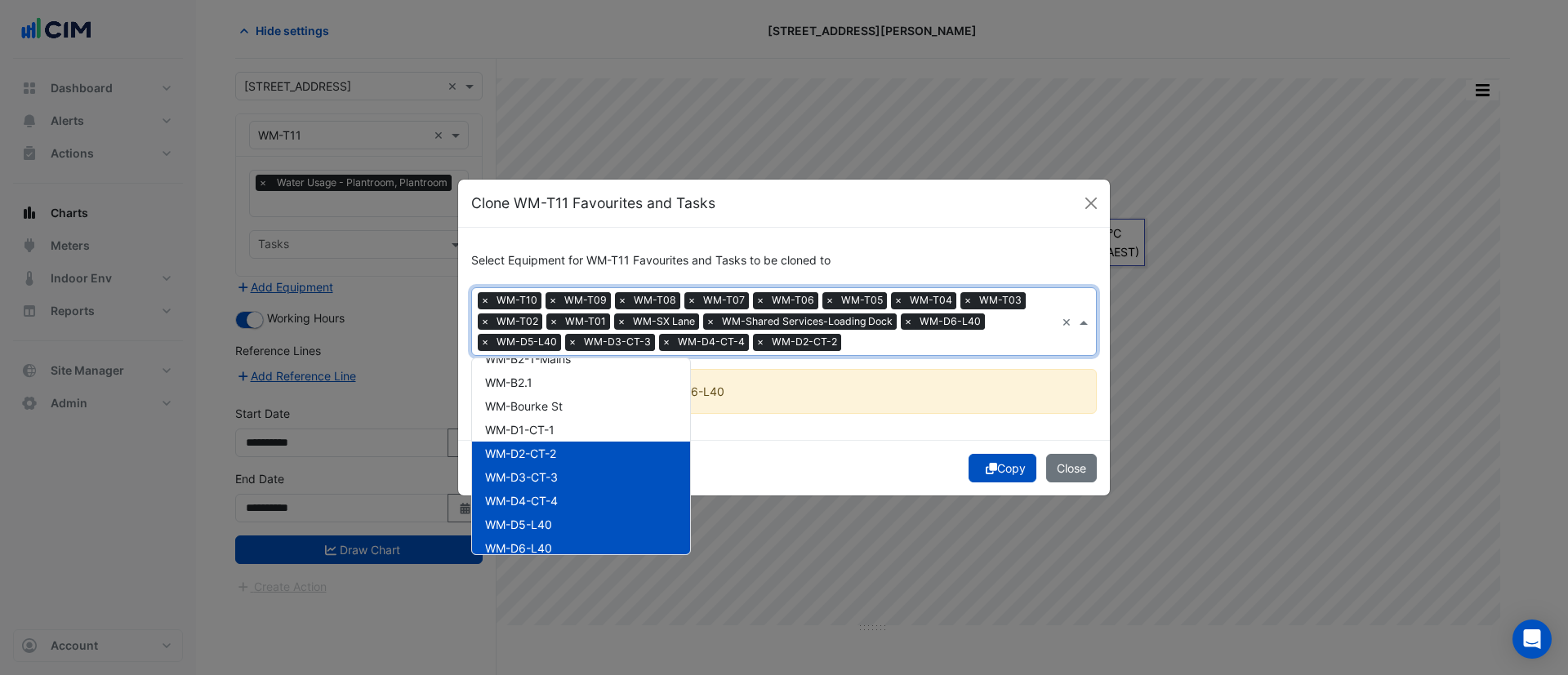
scroll to position [492, 0]
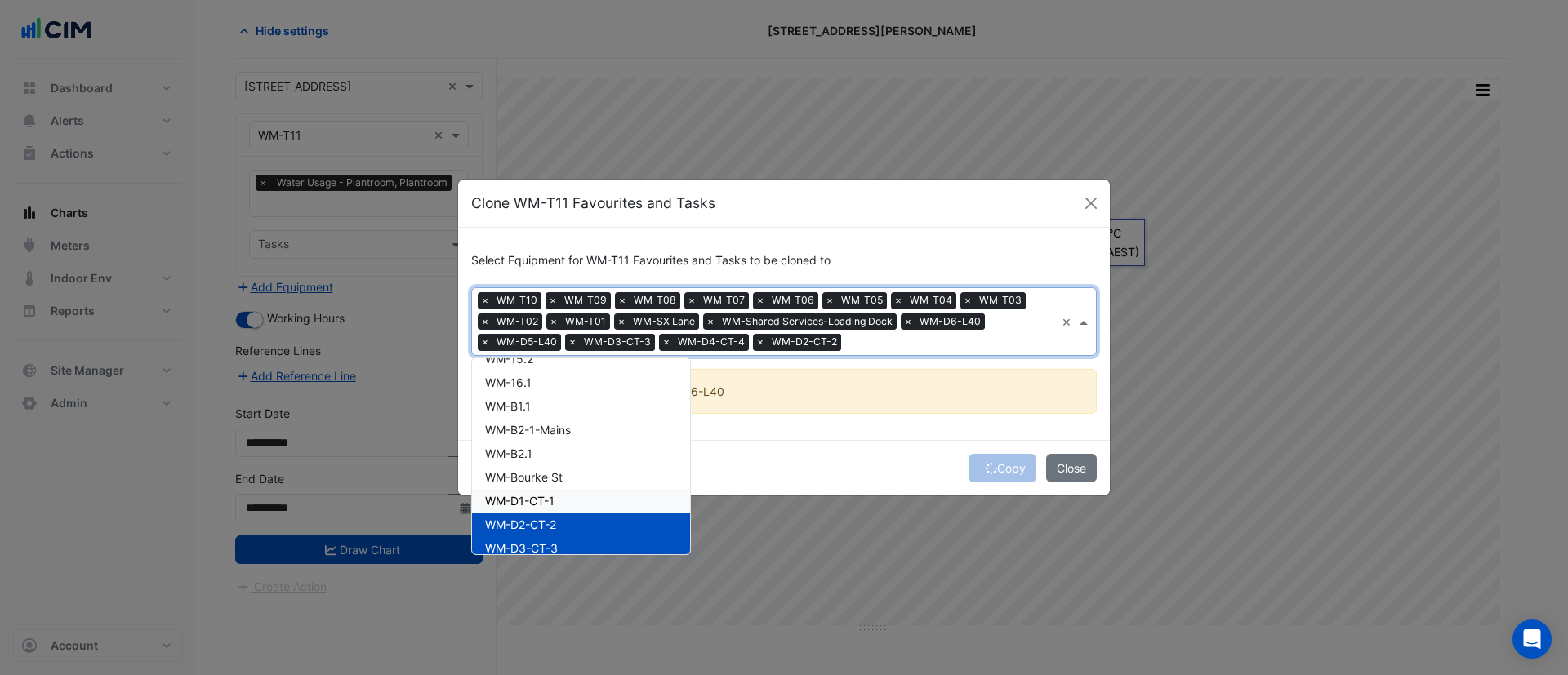
click at [562, 496] on div "WM-D1-CT-1" at bounding box center [582, 501] width 218 height 24
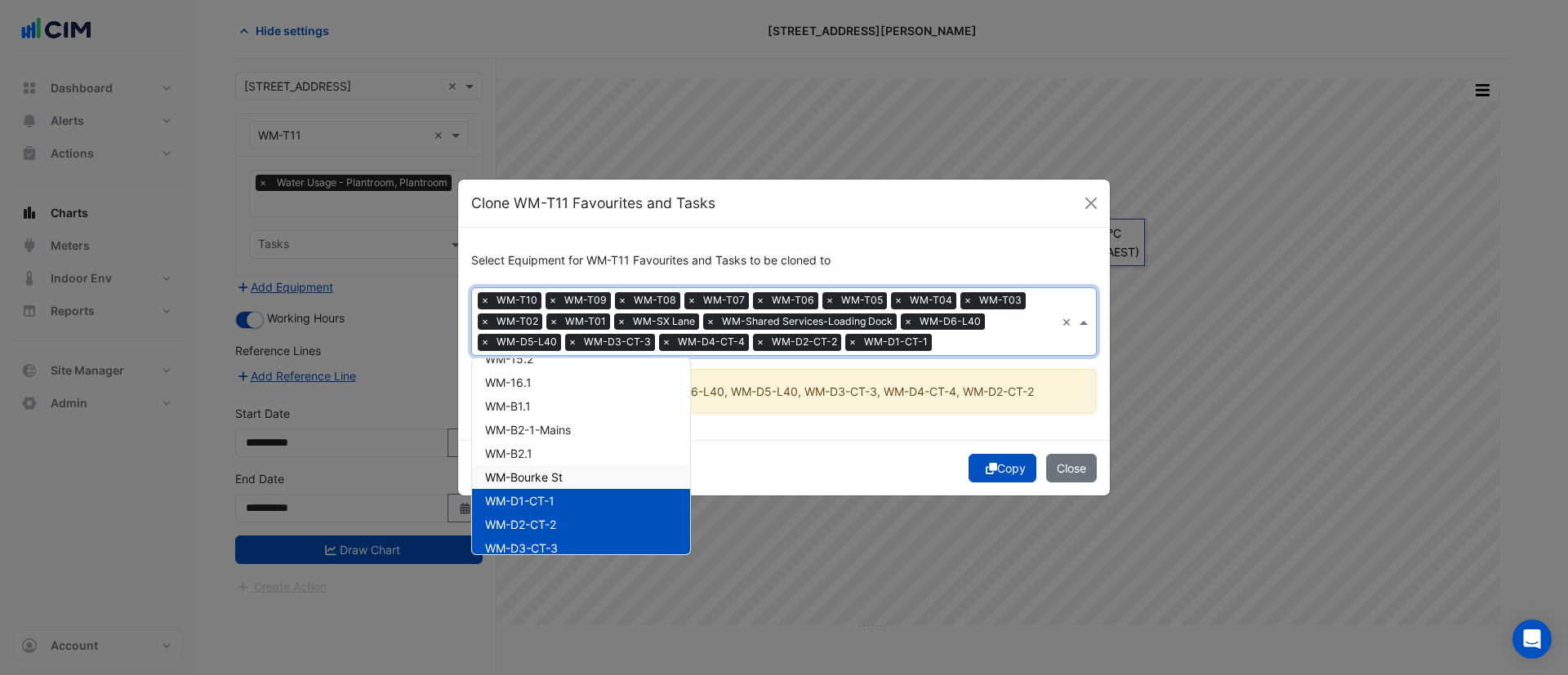
click at [560, 477] on span "WM-Bourke St" at bounding box center [524, 477] width 78 height 14
click at [553, 455] on div "WM-B2.1" at bounding box center [582, 454] width 218 height 24
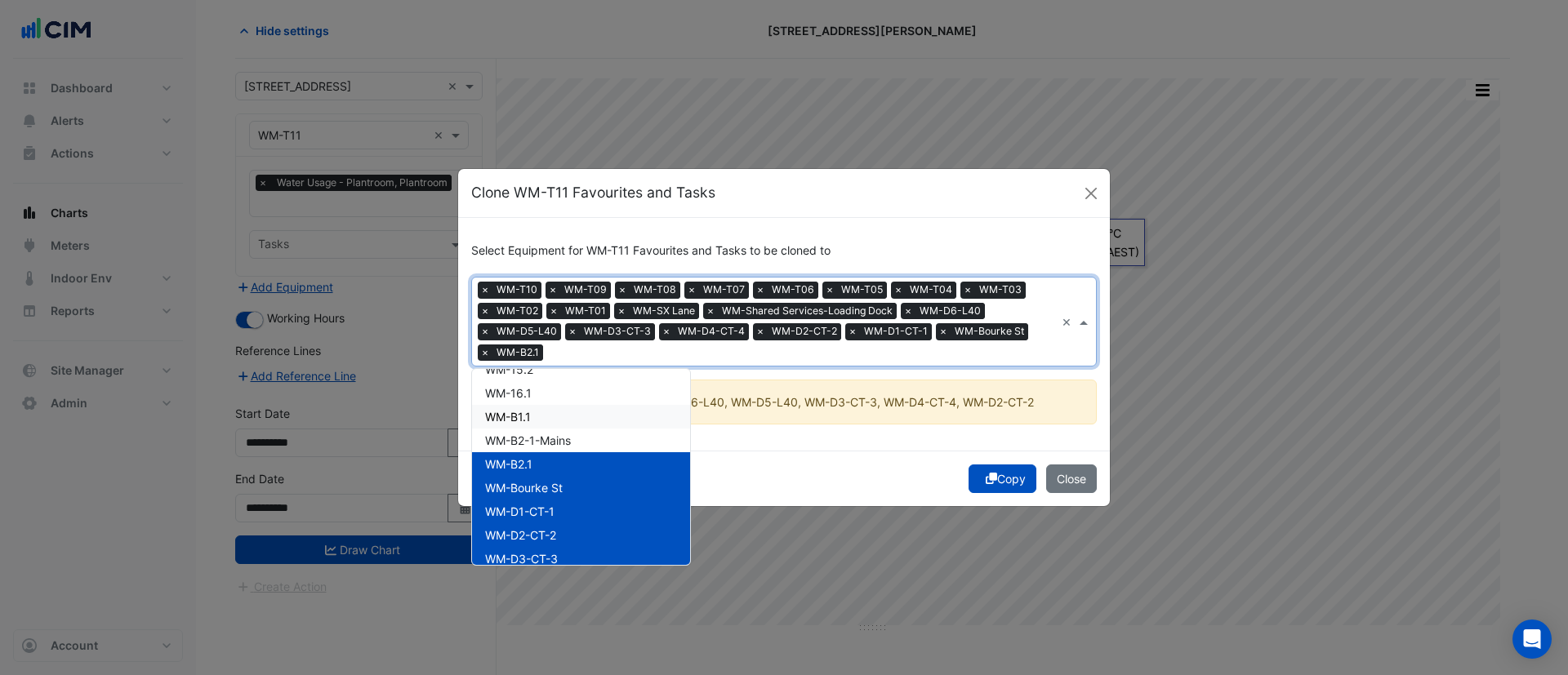
click at [553, 425] on div "WM-B1.1" at bounding box center [582, 417] width 218 height 24
click at [554, 443] on span "WM-B2-1-Mains" at bounding box center [528, 440] width 85 height 14
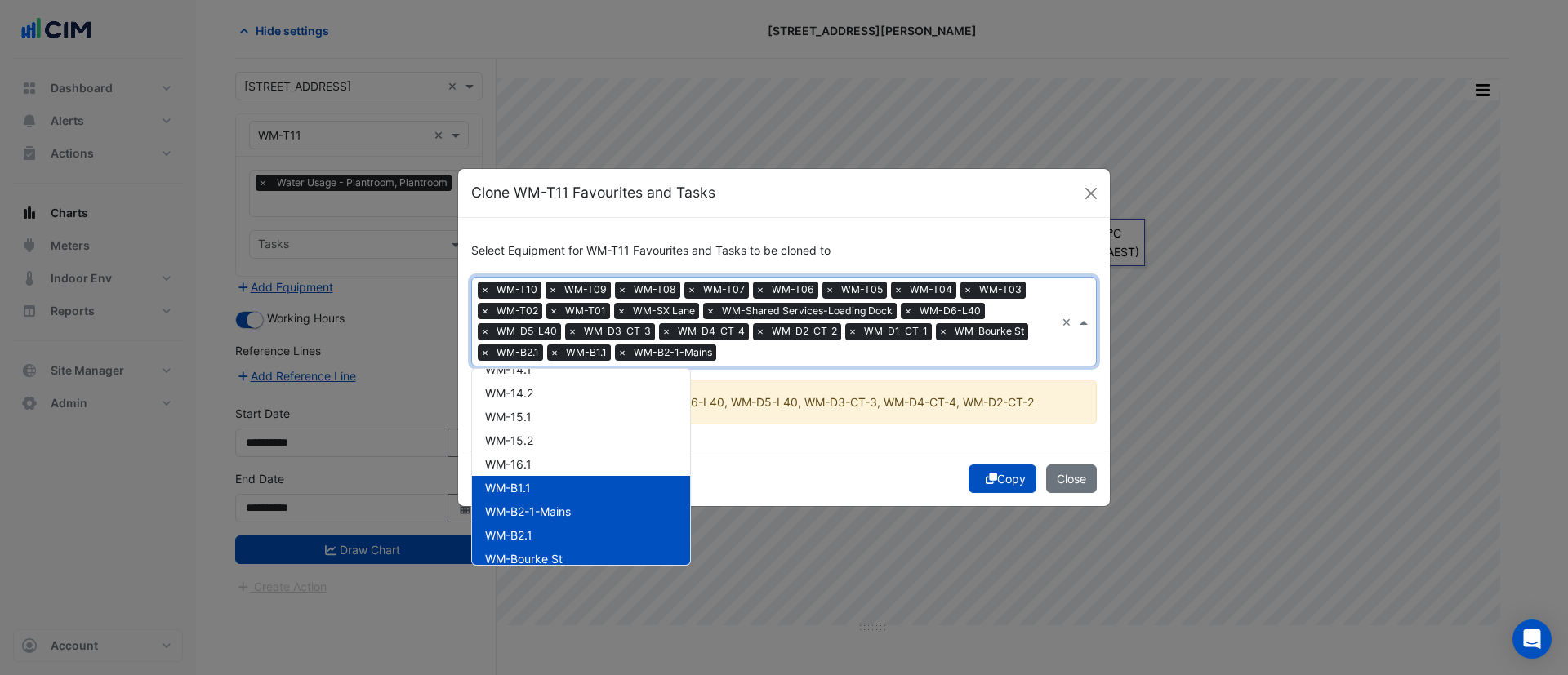
scroll to position [369, 0]
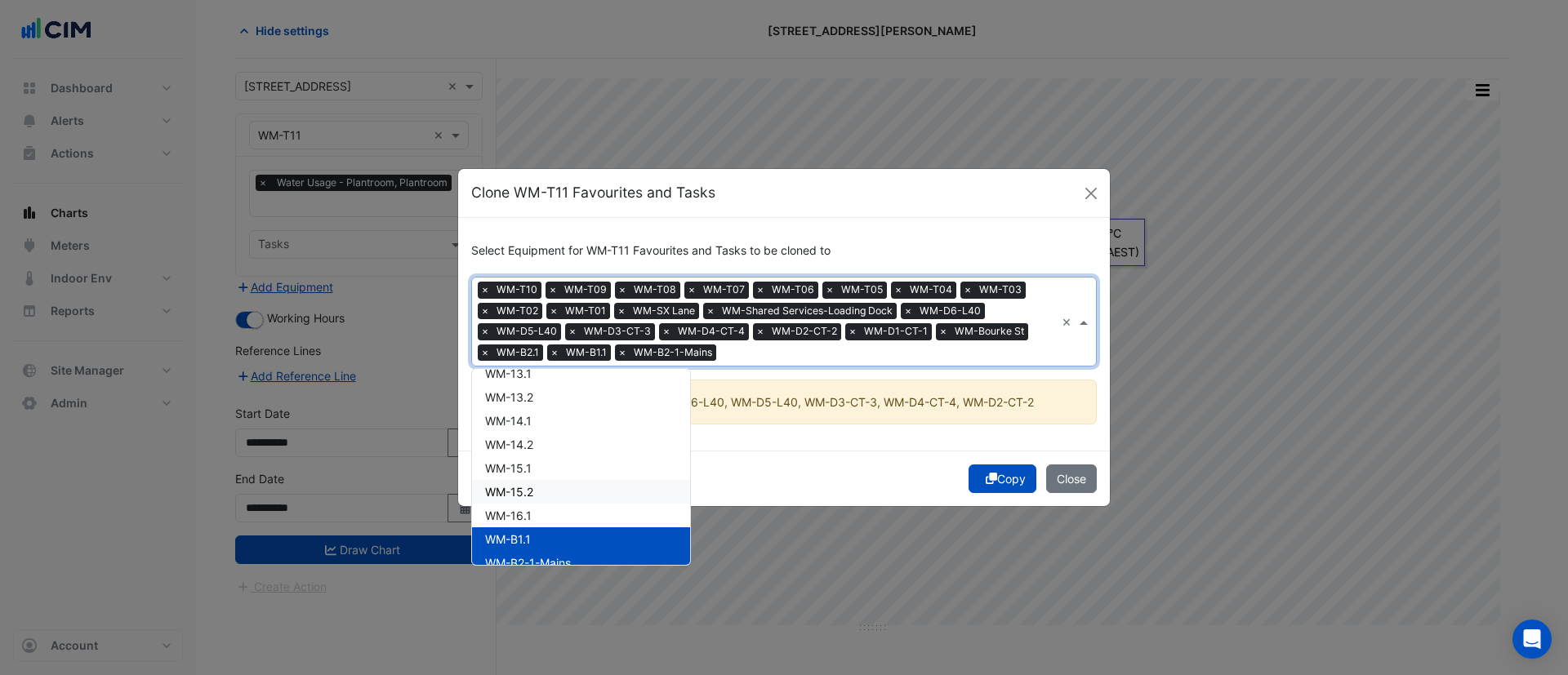
click at [548, 502] on div "WM-15.2" at bounding box center [582, 492] width 218 height 24
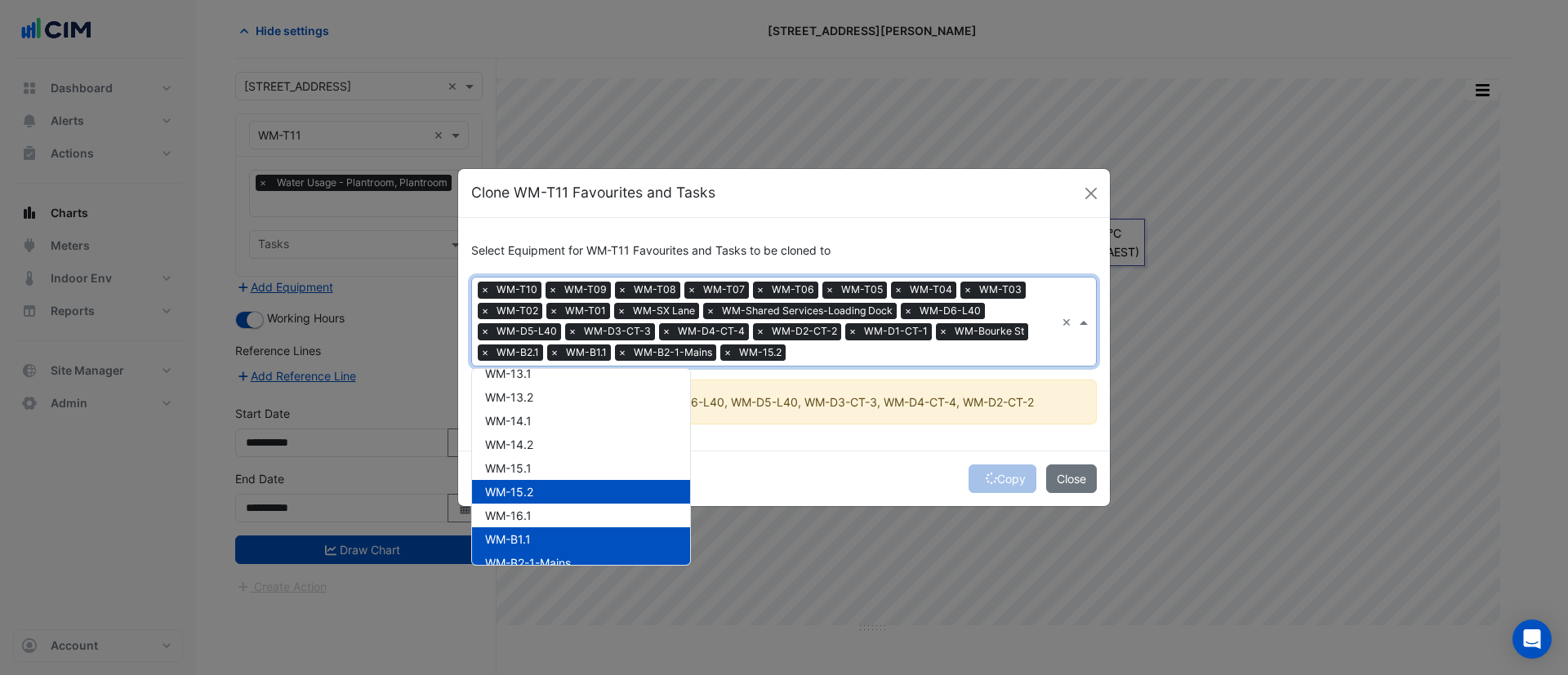
click at [549, 486] on div "WM-15.2" at bounding box center [582, 492] width 218 height 24
click at [542, 504] on div "WM-16.1" at bounding box center [582, 515] width 218 height 24
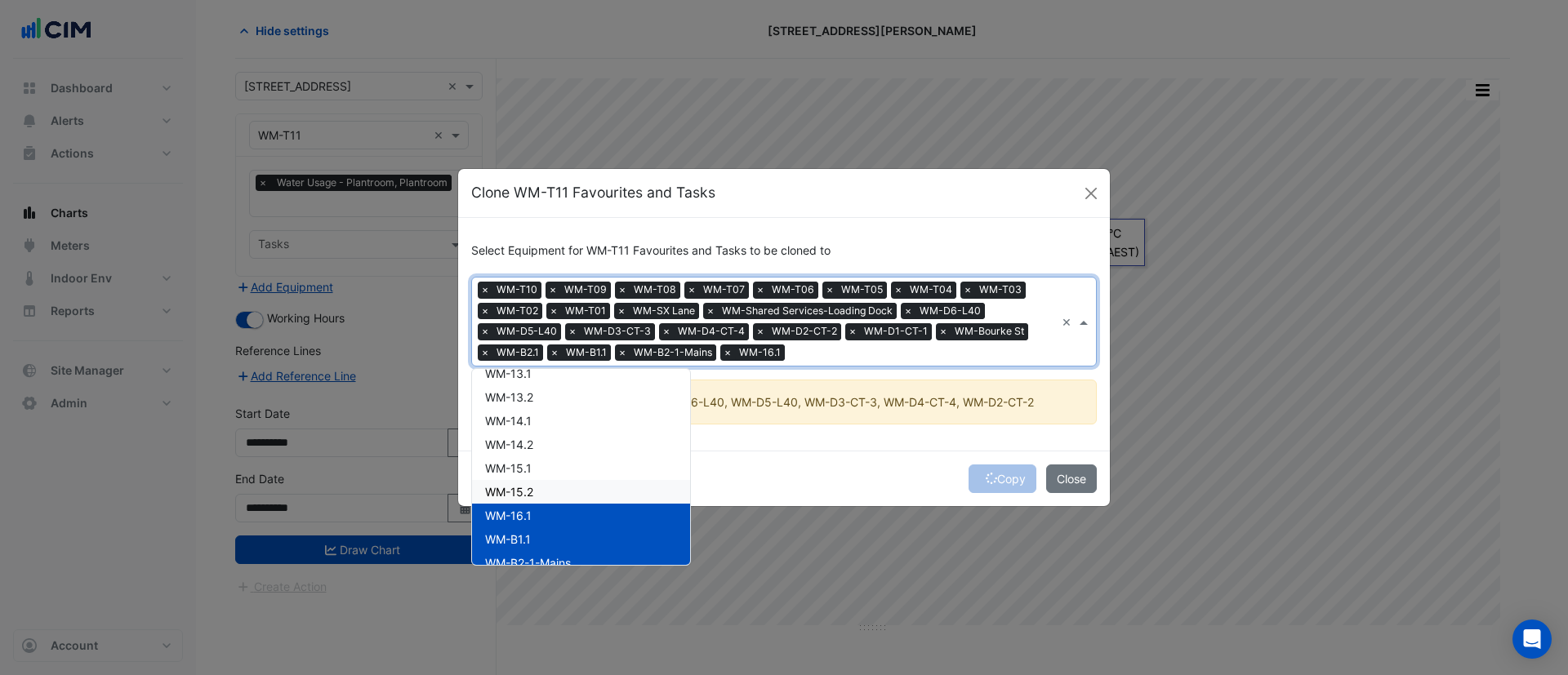
click at [537, 489] on div "WM-15.2" at bounding box center [582, 492] width 218 height 24
click at [534, 465] on div "WM-15.1" at bounding box center [582, 469] width 218 height 24
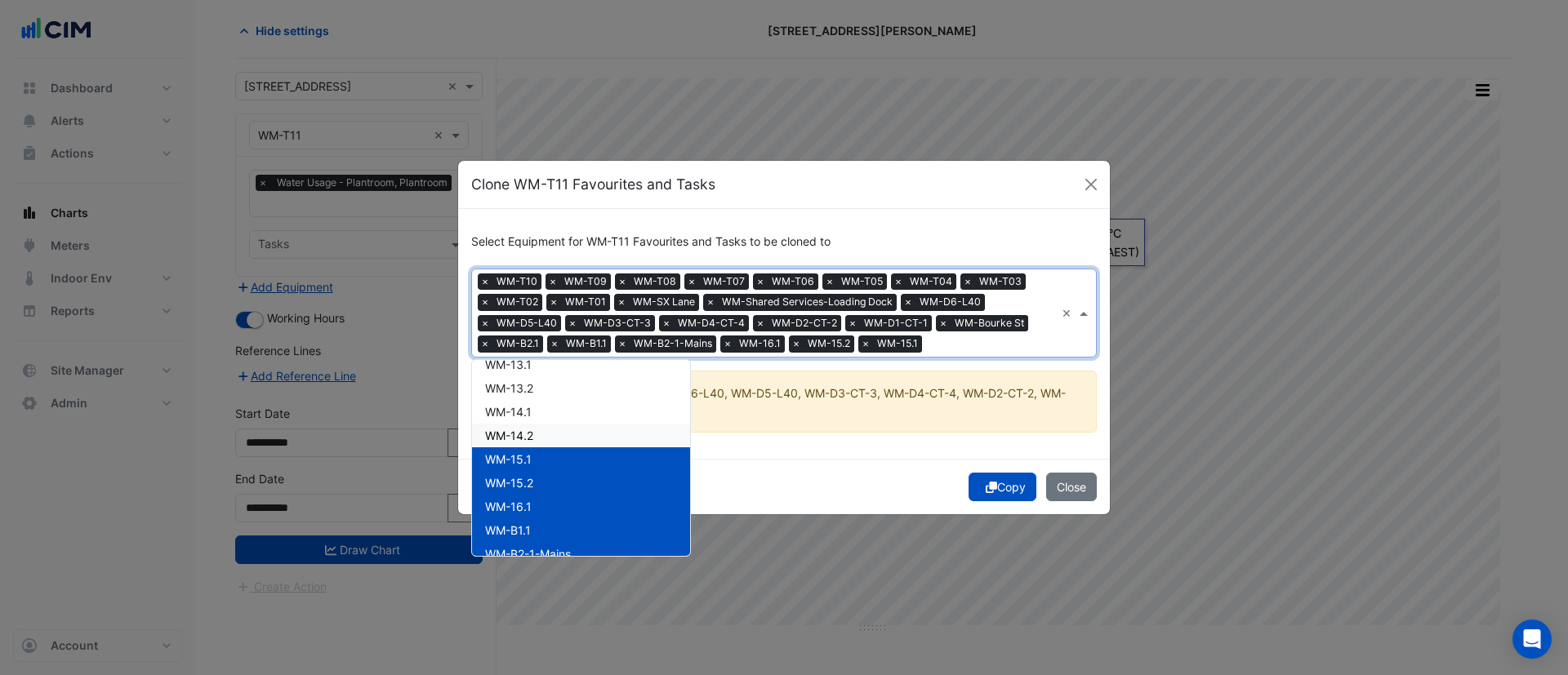
click at [532, 445] on div "WM-14.2" at bounding box center [582, 436] width 218 height 24
click at [536, 424] on div "WM-14.2" at bounding box center [582, 436] width 218 height 24
click at [537, 410] on div "WM-14.1" at bounding box center [582, 412] width 218 height 24
click at [539, 434] on div "WM-14.2" at bounding box center [582, 436] width 218 height 24
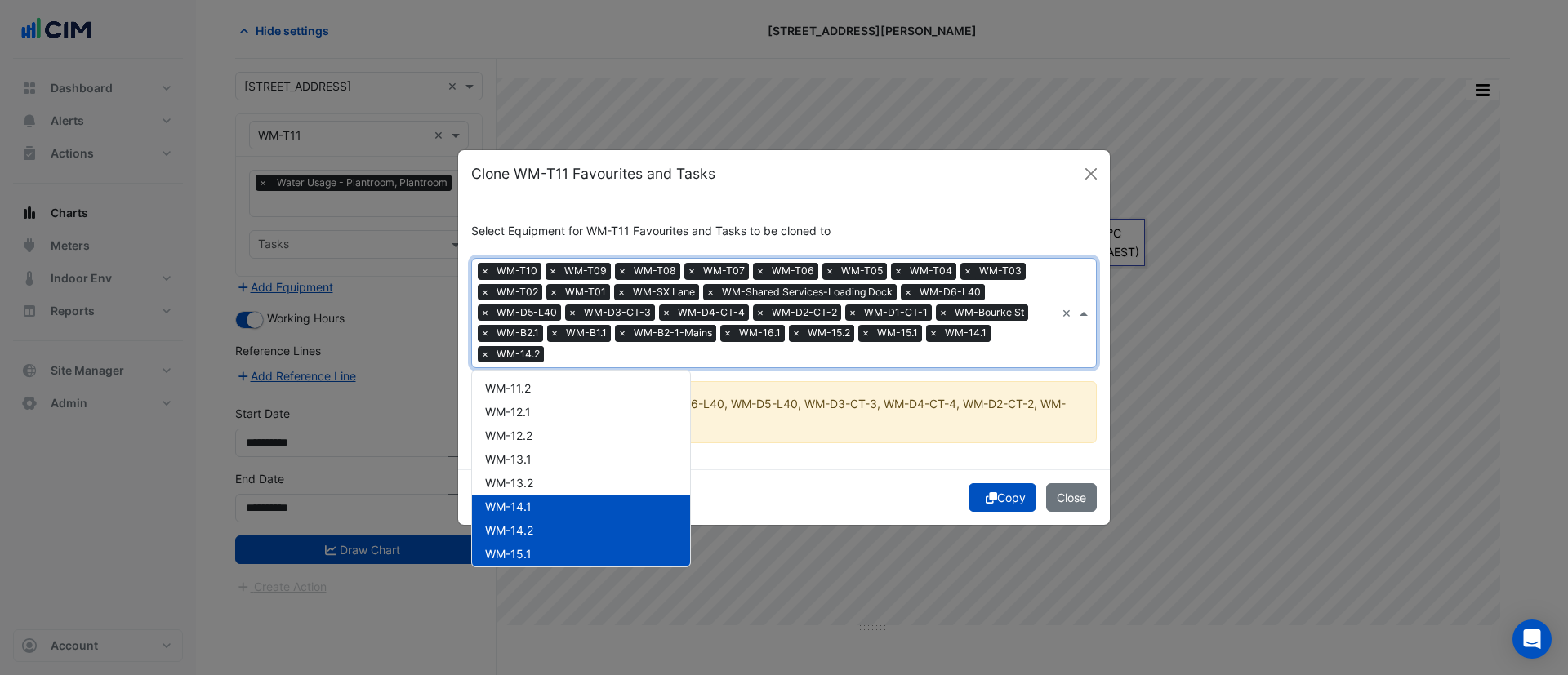
scroll to position [247, 0]
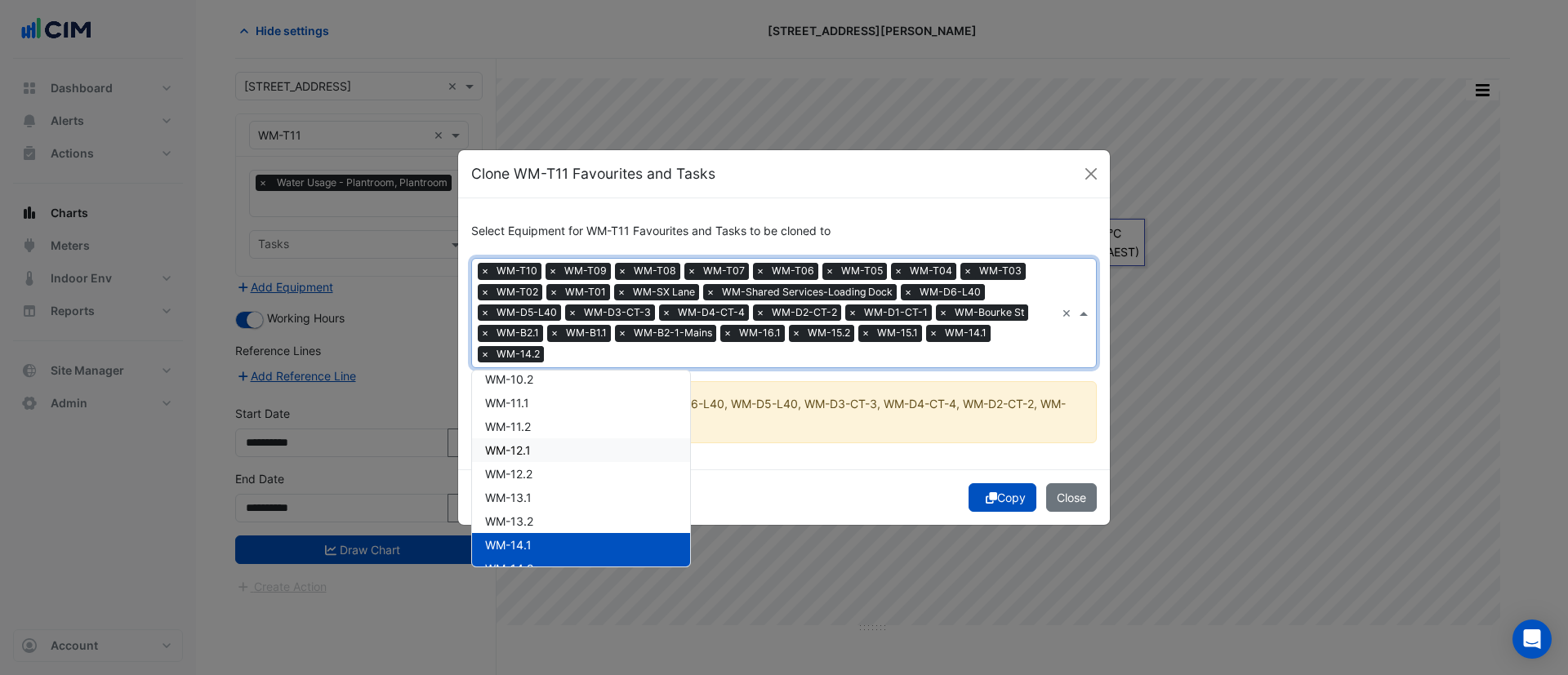
click at [537, 441] on div "WM-12.1" at bounding box center [582, 450] width 218 height 24
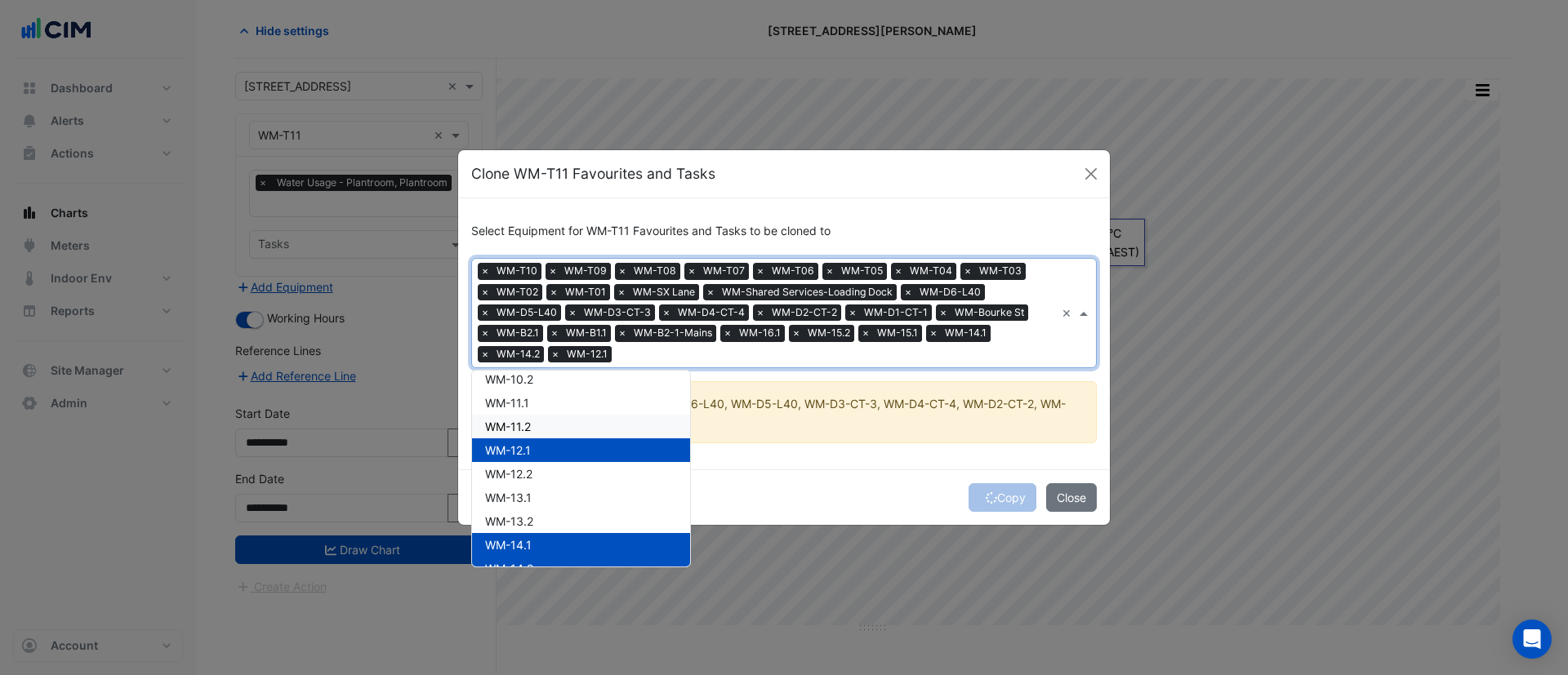
click at [545, 428] on div "WM-11.2" at bounding box center [582, 426] width 218 height 24
click at [539, 466] on div "WM-12.2" at bounding box center [582, 474] width 218 height 24
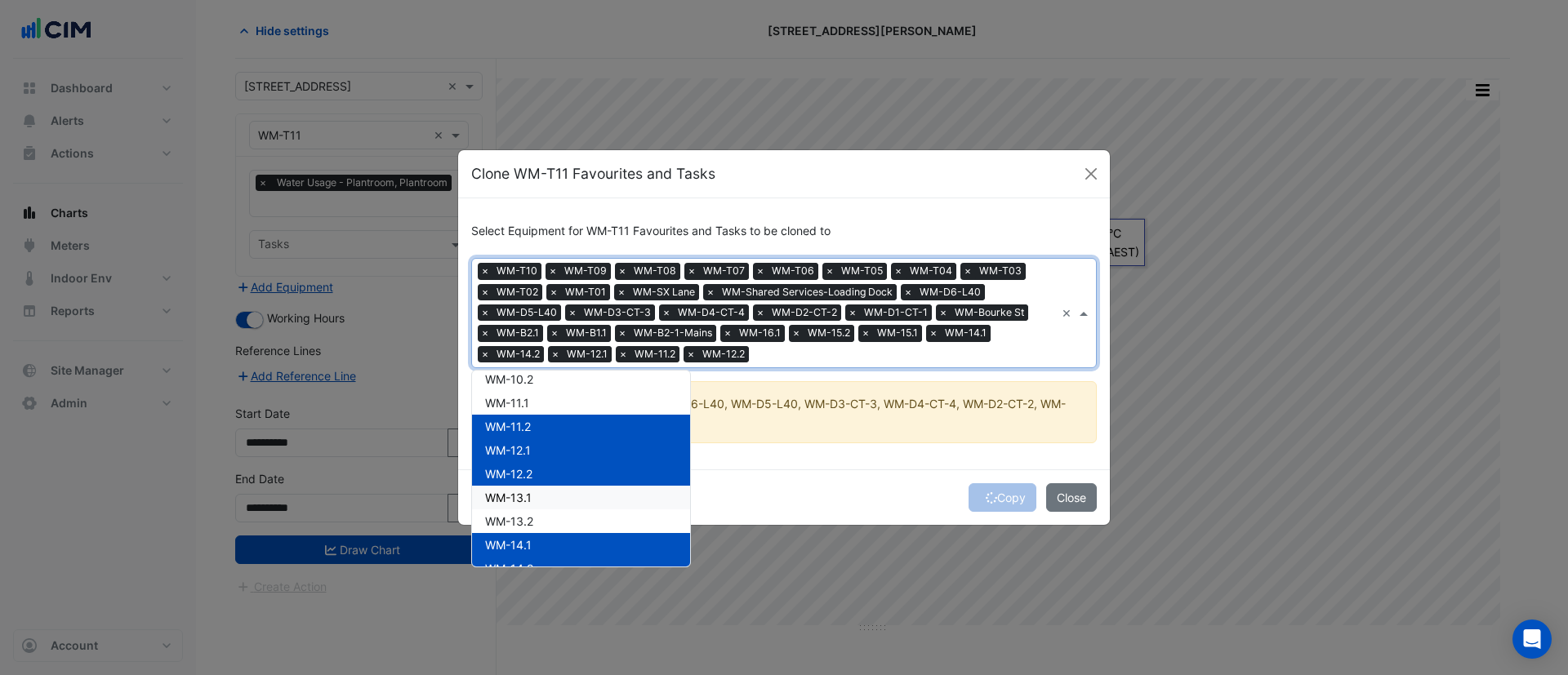
drag, startPoint x: 541, startPoint y: 488, endPoint x: 541, endPoint y: 510, distance: 22.0
click at [541, 491] on div "WM-13.1" at bounding box center [582, 498] width 218 height 24
click at [539, 515] on div "WM-13.2" at bounding box center [582, 522] width 218 height 24
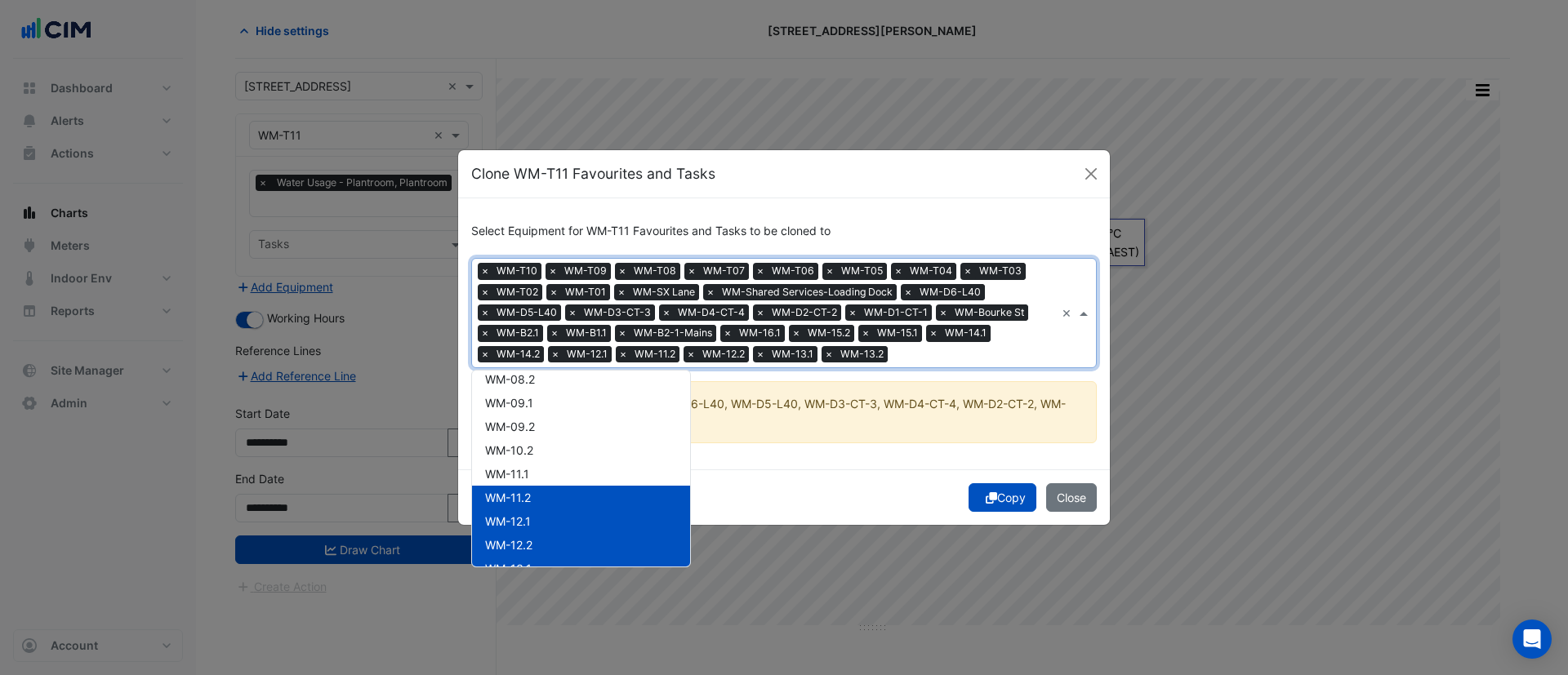
scroll to position [124, 0]
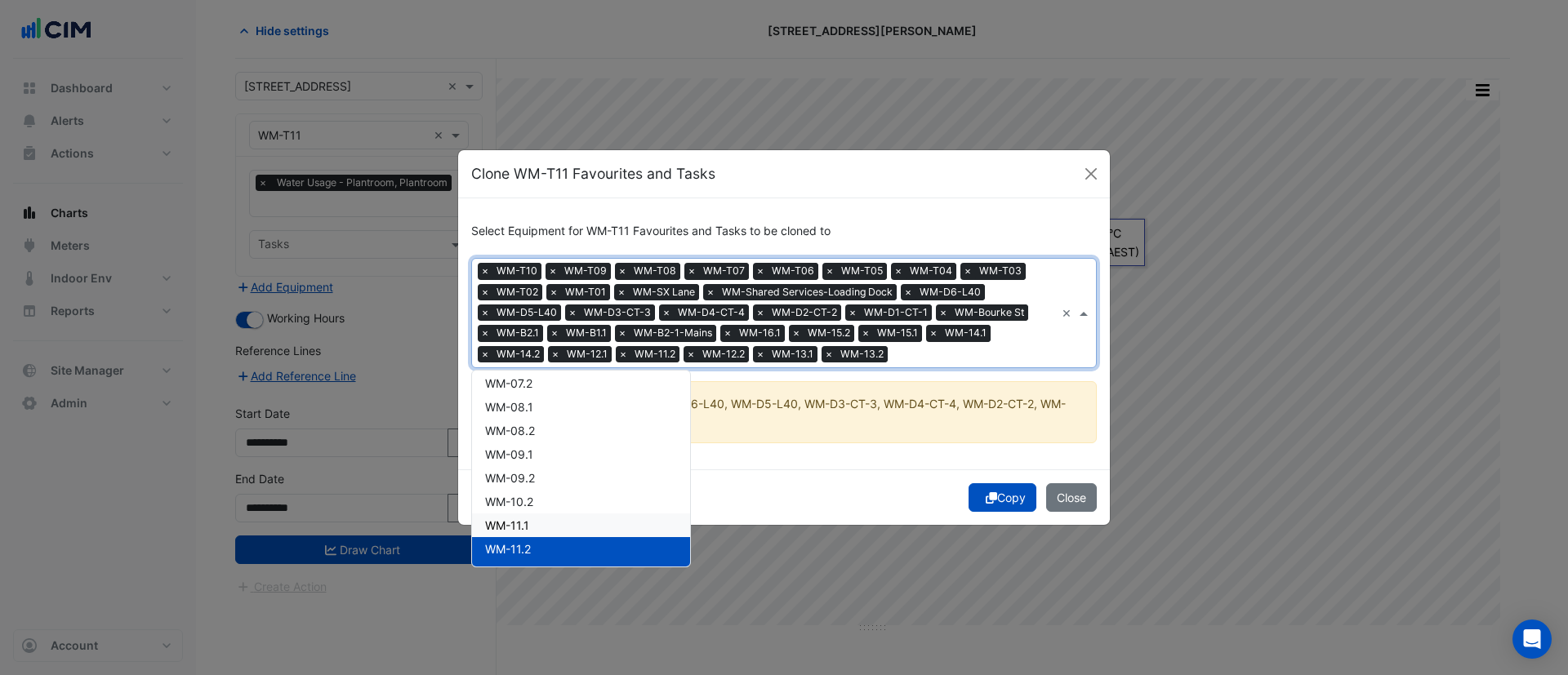
drag, startPoint x: 537, startPoint y: 517, endPoint x: 536, endPoint y: 485, distance: 32.0
click at [535, 515] on div "WM-11.1" at bounding box center [582, 526] width 218 height 24
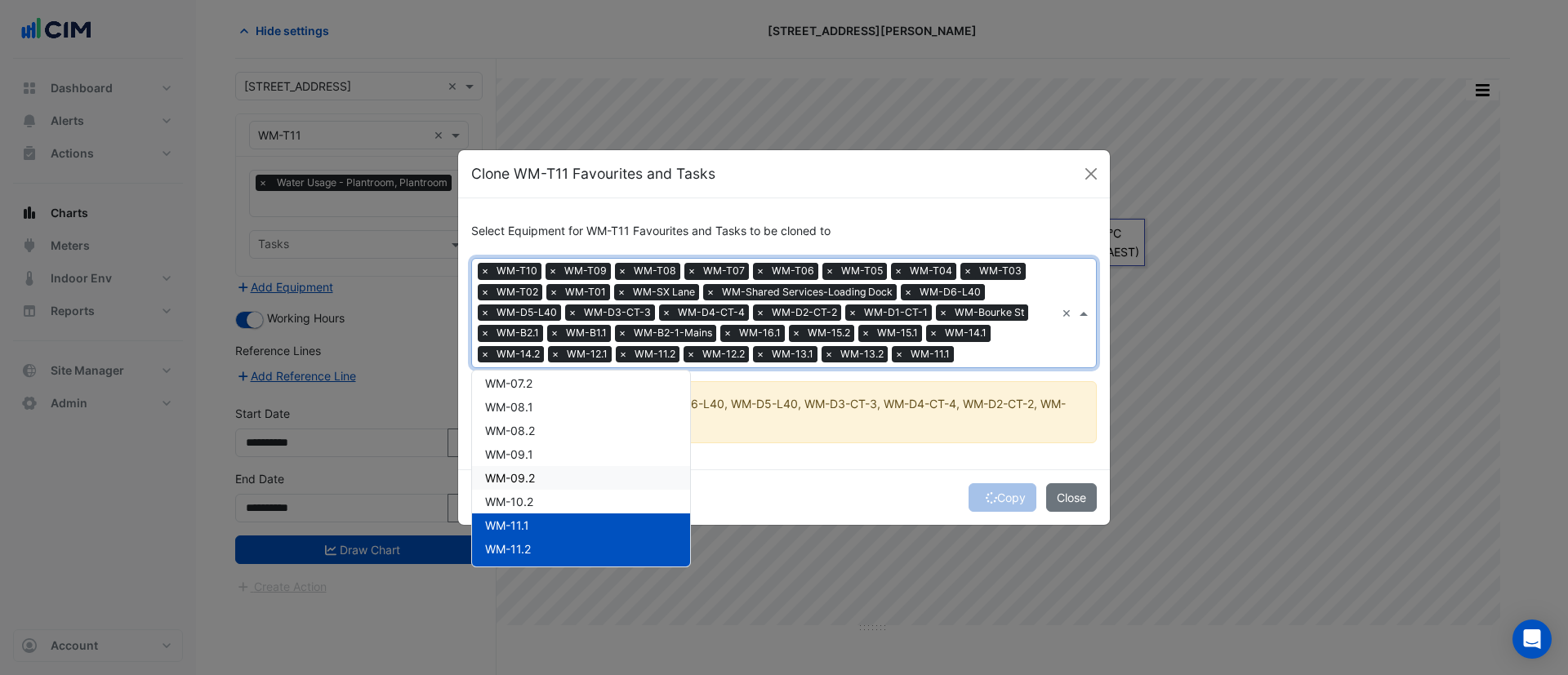
click at [538, 483] on div "WM-09.2" at bounding box center [582, 478] width 218 height 24
click at [538, 497] on div "WM-10.2" at bounding box center [582, 502] width 218 height 24
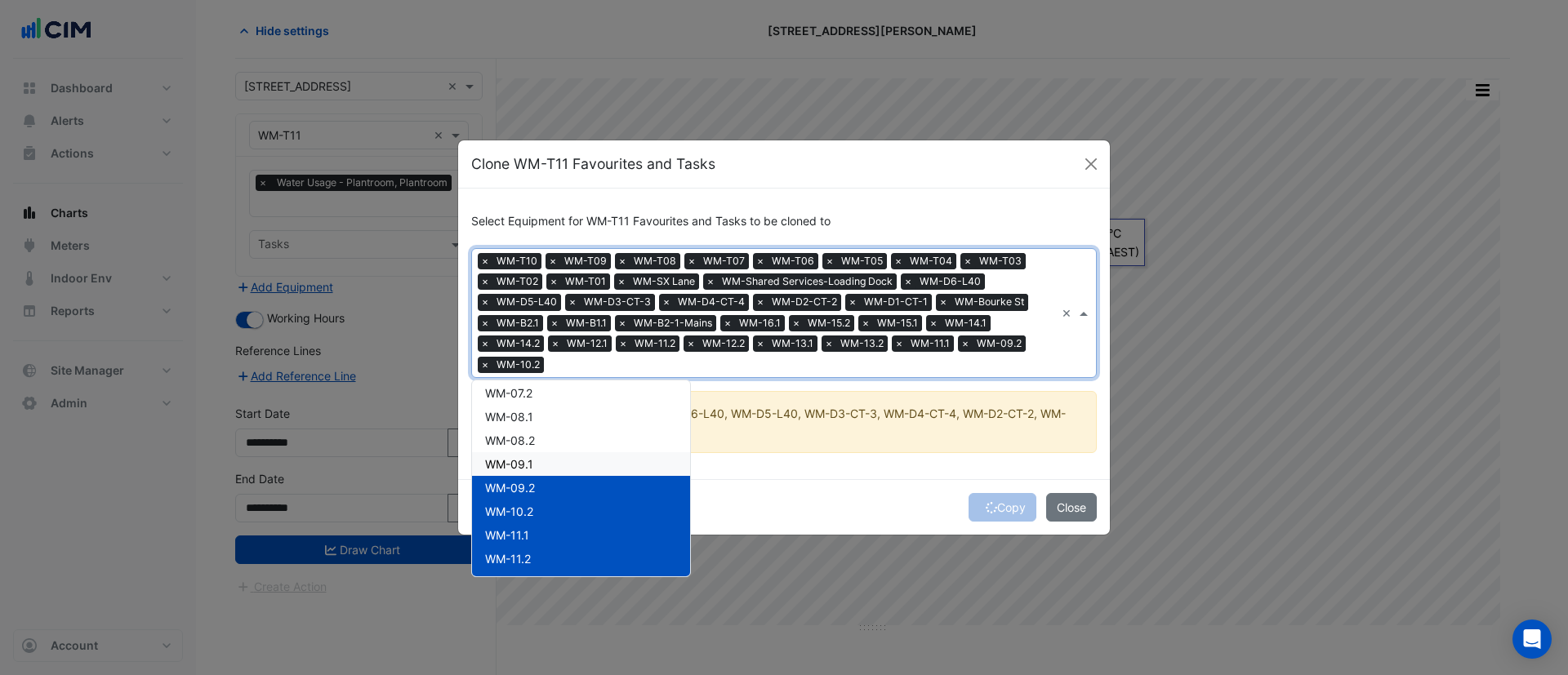
click at [534, 460] on div "WM-09.1" at bounding box center [582, 464] width 218 height 24
click at [532, 436] on span "WM-08.2" at bounding box center [510, 440] width 50 height 14
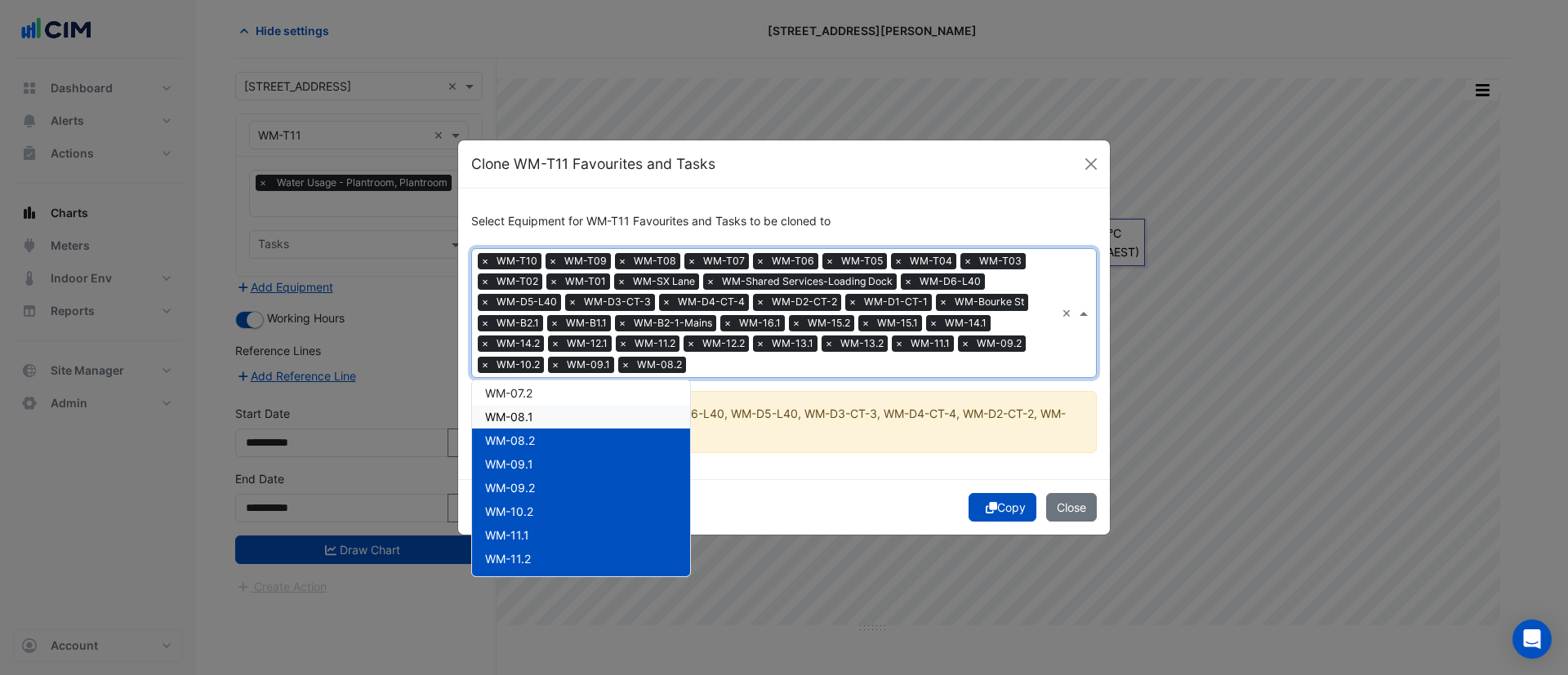
click at [534, 414] on div "WM-08.1" at bounding box center [582, 417] width 218 height 24
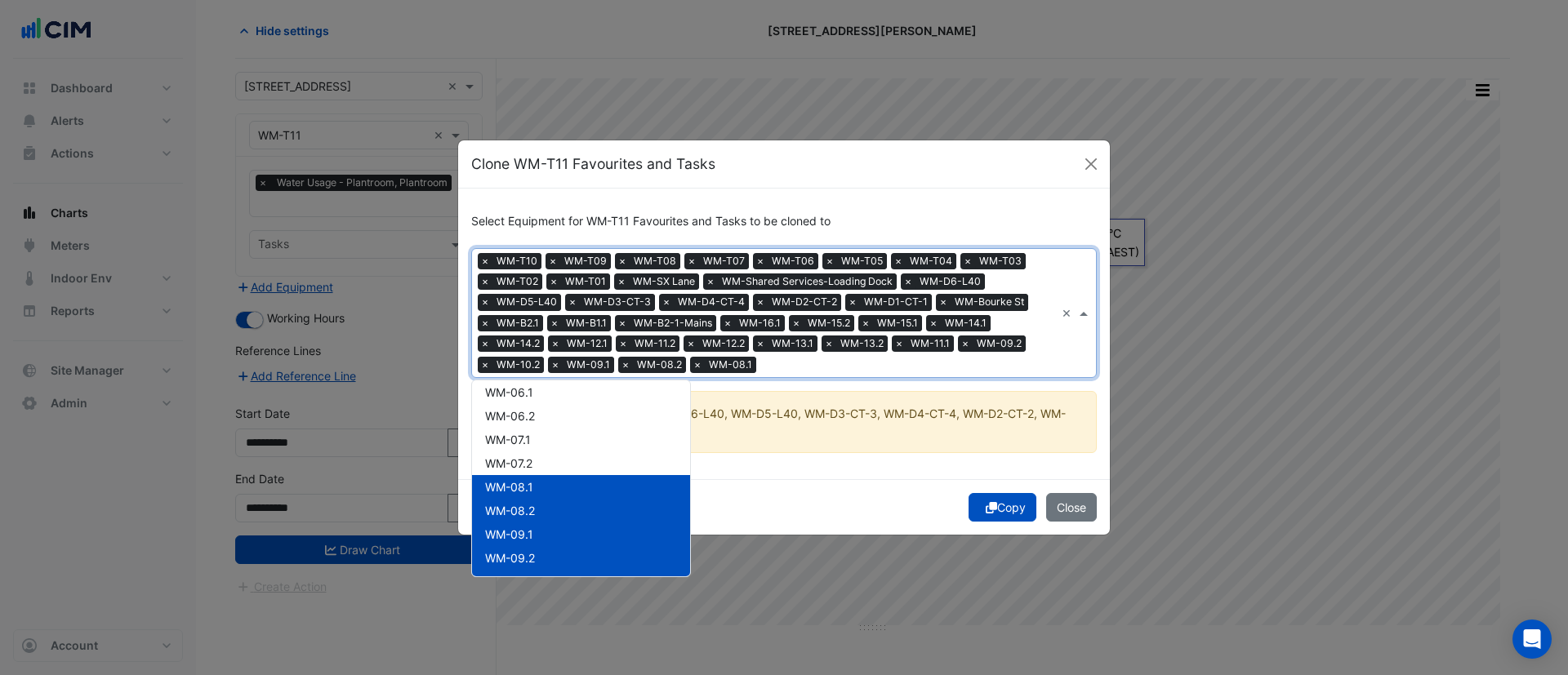
scroll to position [2, 0]
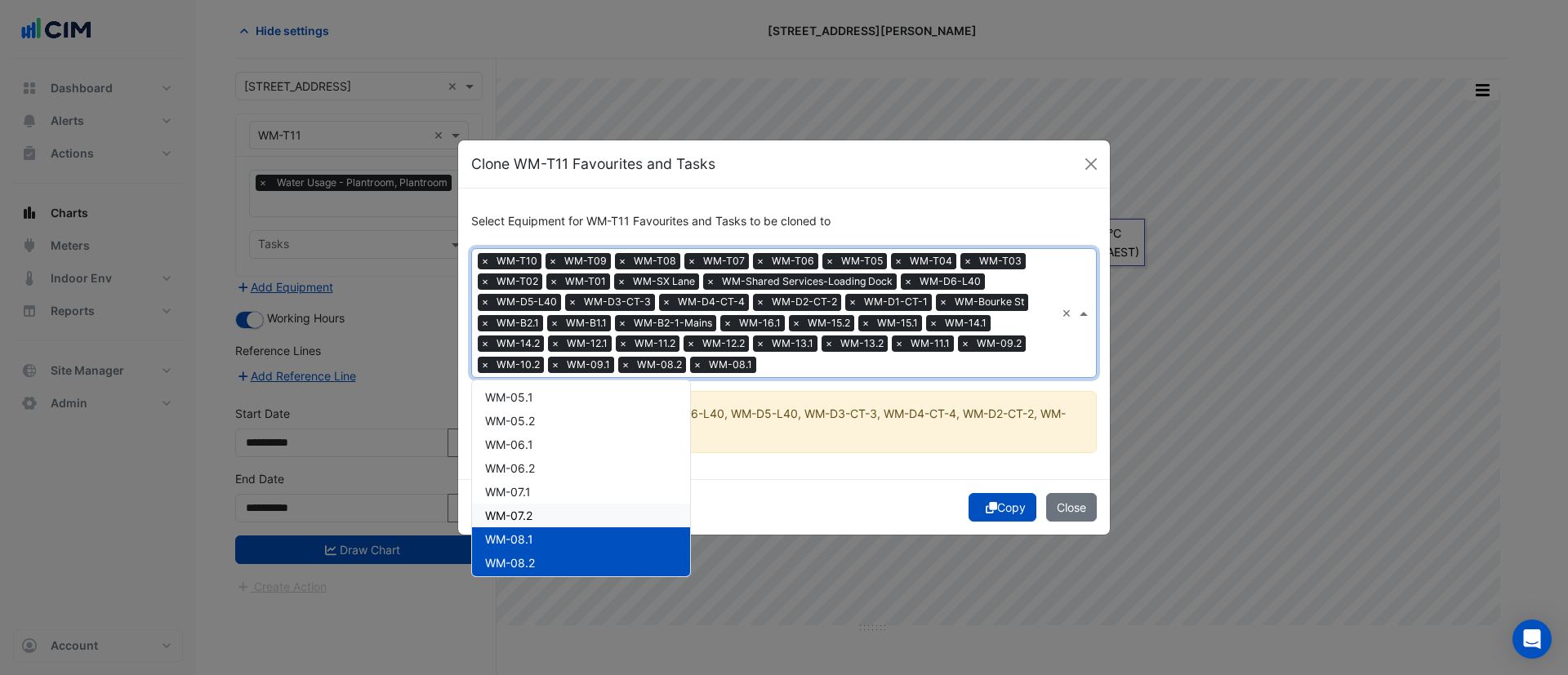
click at [540, 510] on div "WM-07.2" at bounding box center [582, 515] width 218 height 24
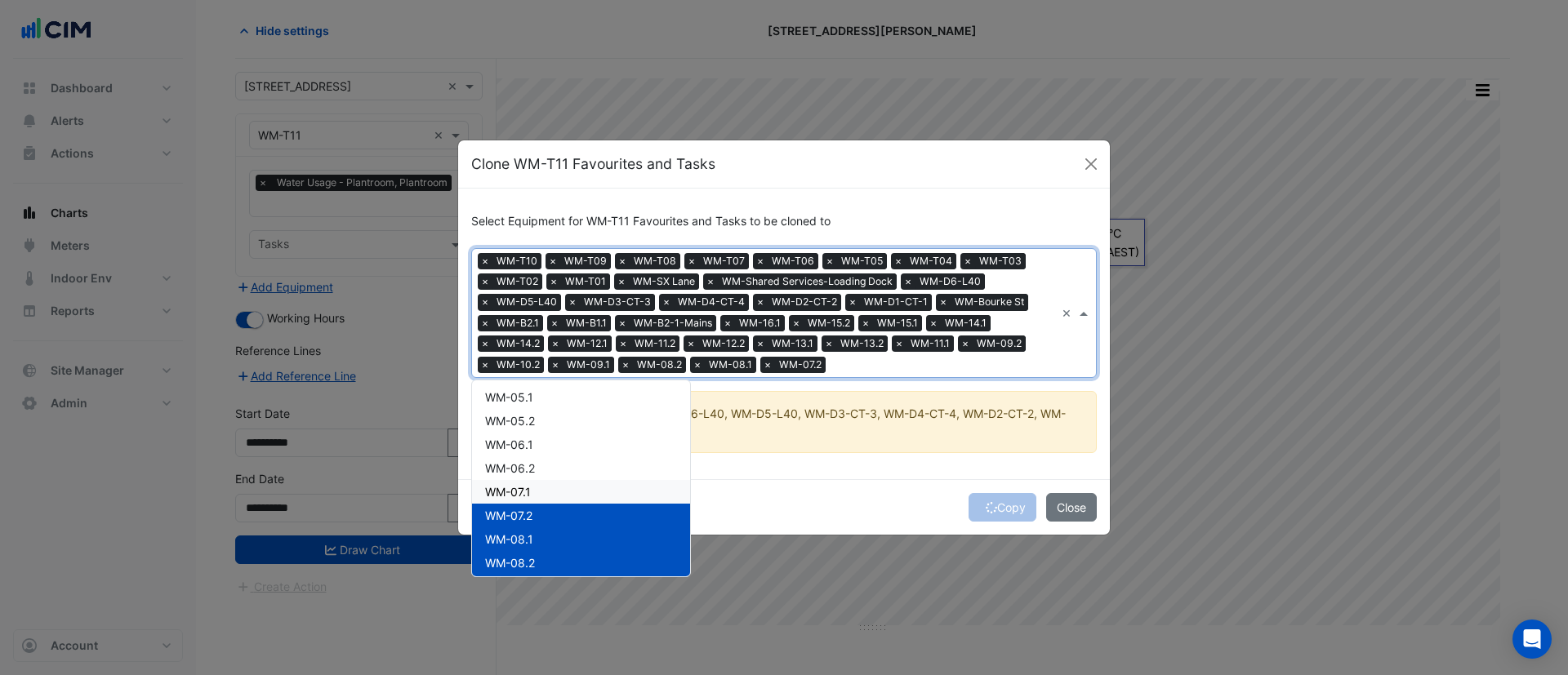
click at [539, 481] on div "WM-07.1" at bounding box center [582, 492] width 218 height 24
click at [538, 453] on div "WM-06.1" at bounding box center [582, 445] width 218 height 24
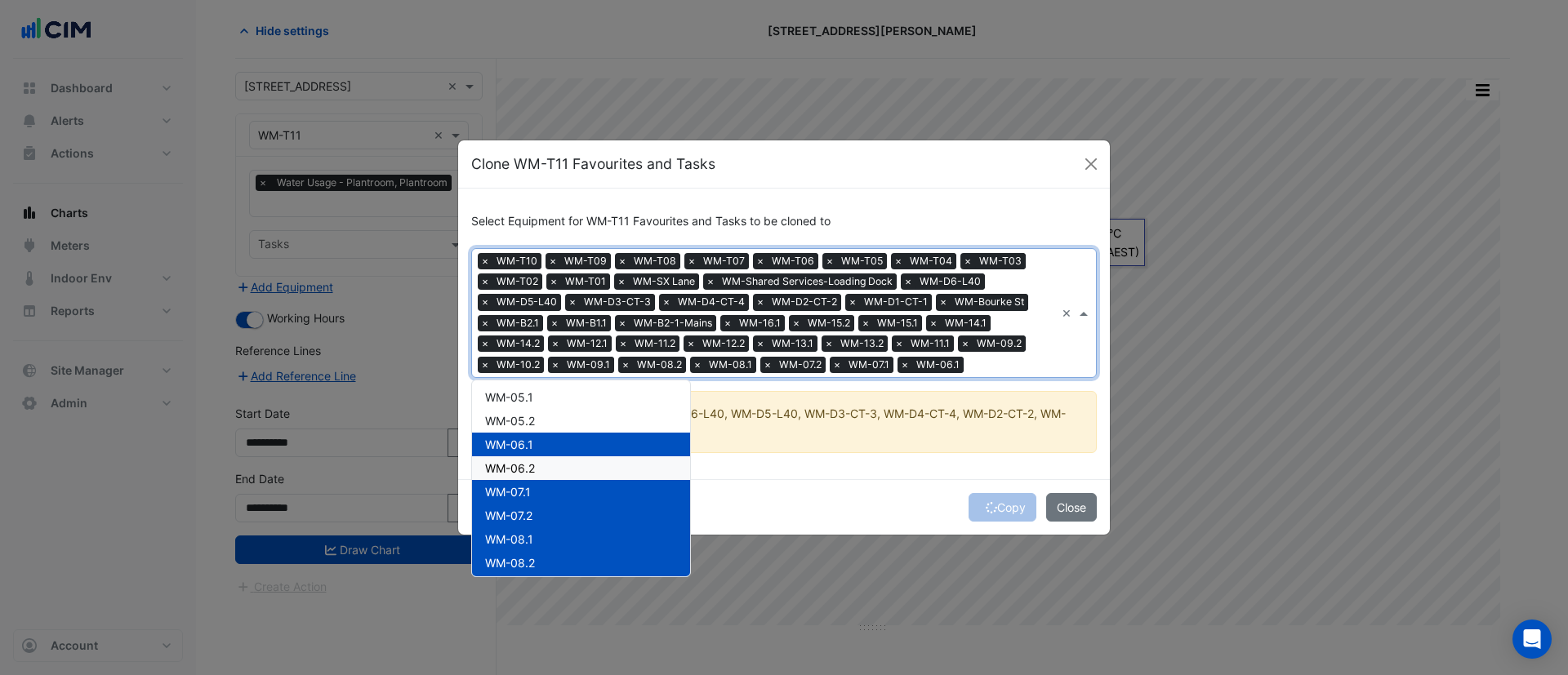
click at [535, 470] on span "WM-06.2" at bounding box center [510, 468] width 50 height 14
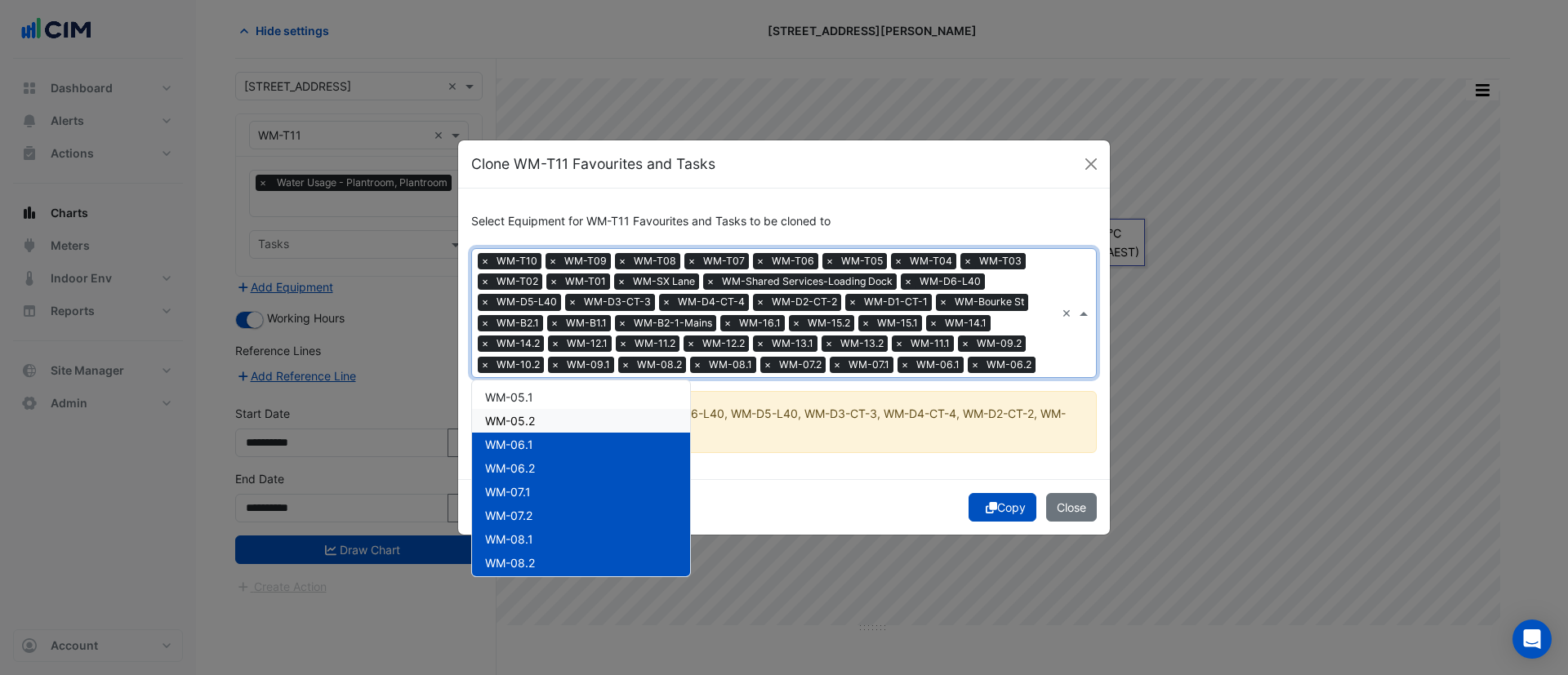
click at [537, 418] on div "WM-05.2" at bounding box center [582, 421] width 218 height 24
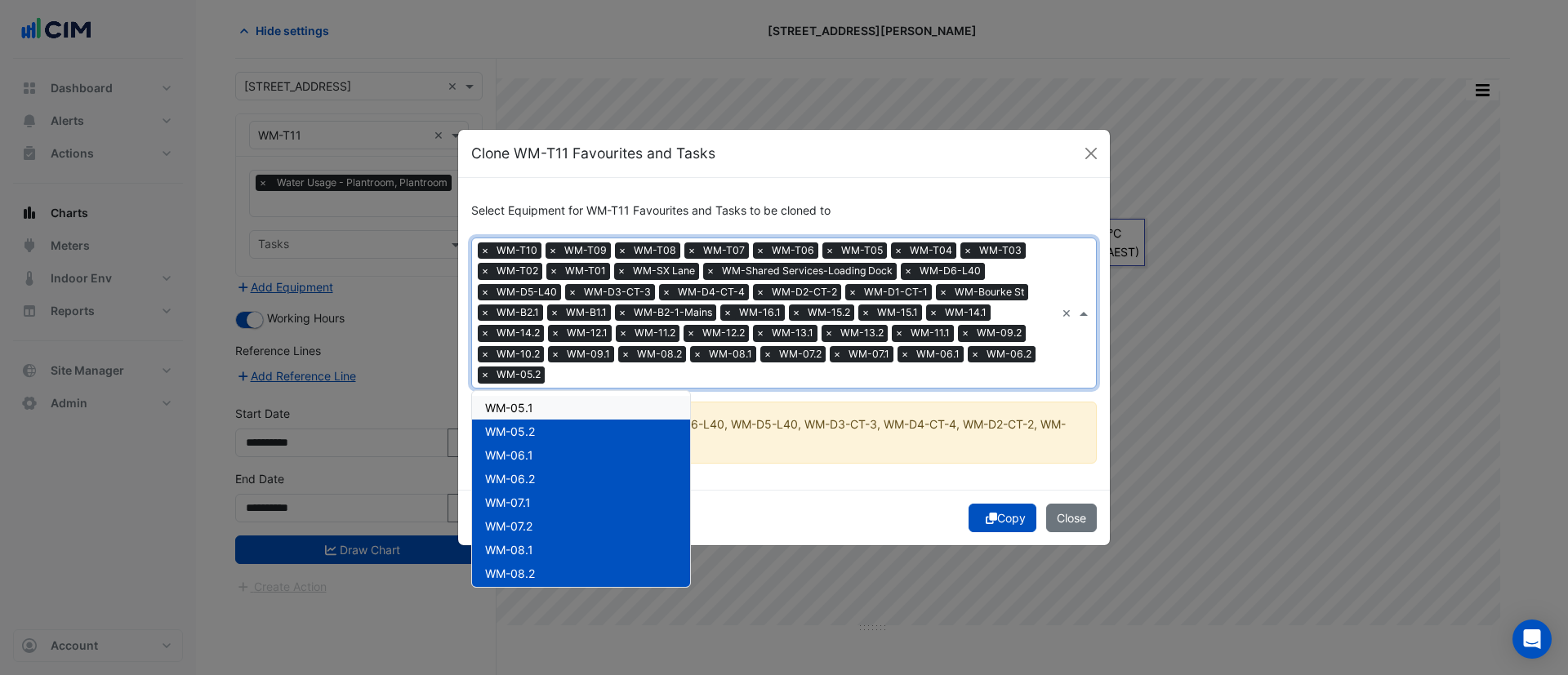
click at [539, 405] on div "WM-05.1" at bounding box center [582, 408] width 218 height 24
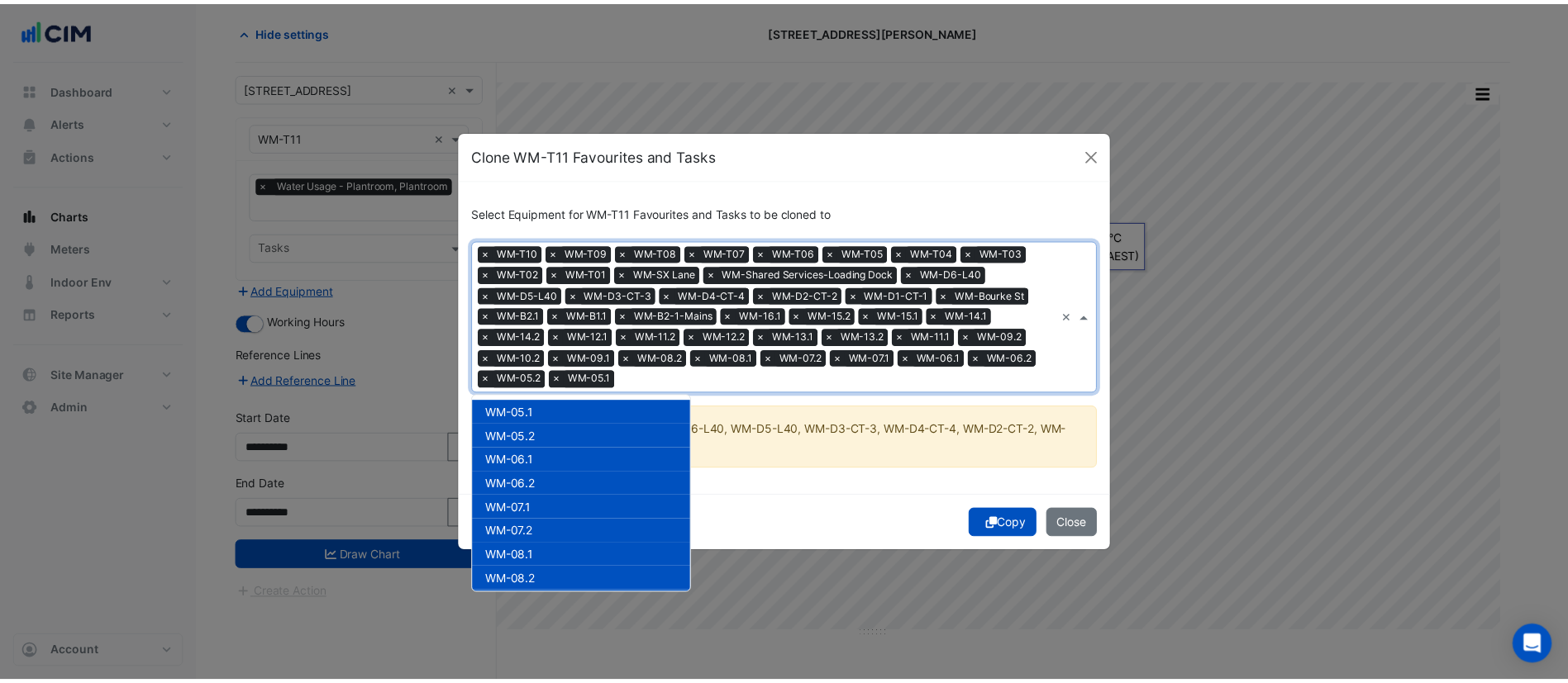
scroll to position [0, 0]
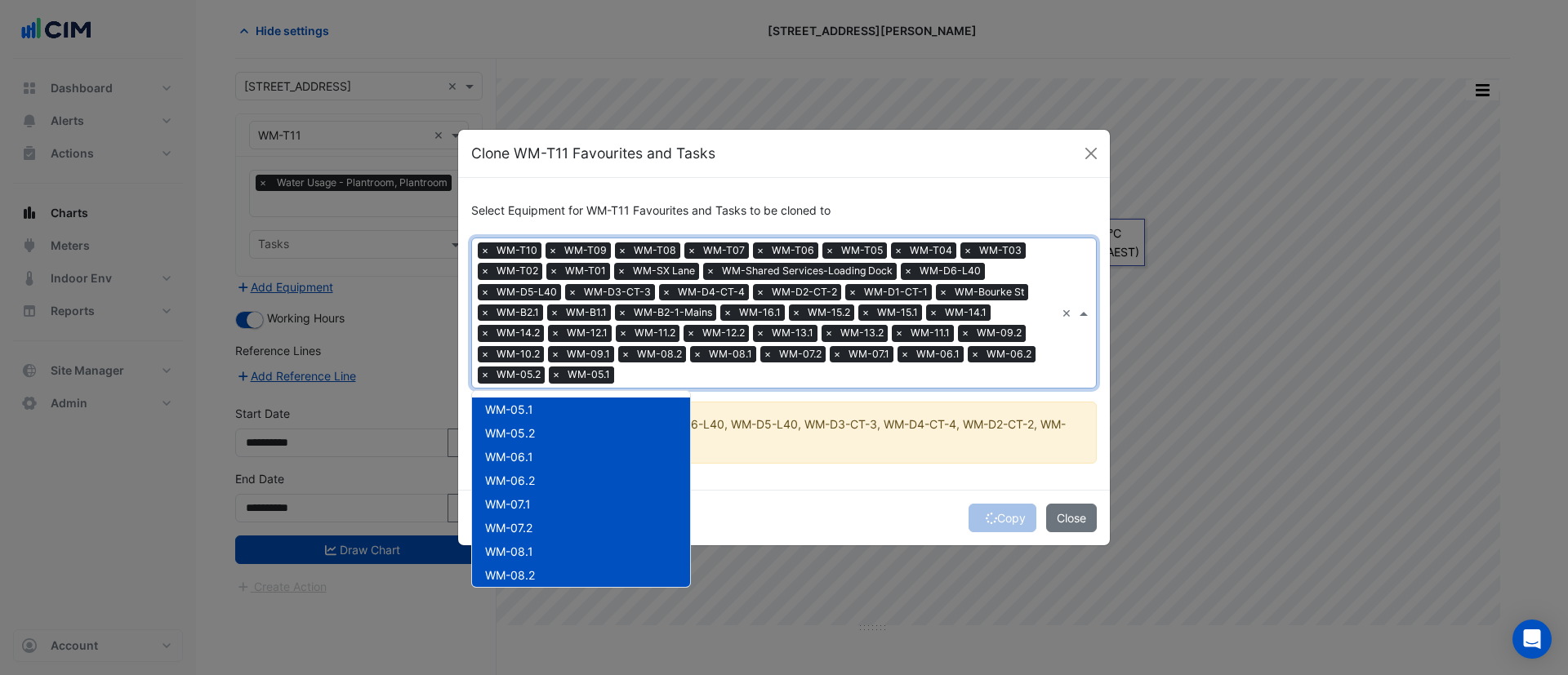
click at [942, 503] on div "Copy Close" at bounding box center [784, 517] width 651 height 56
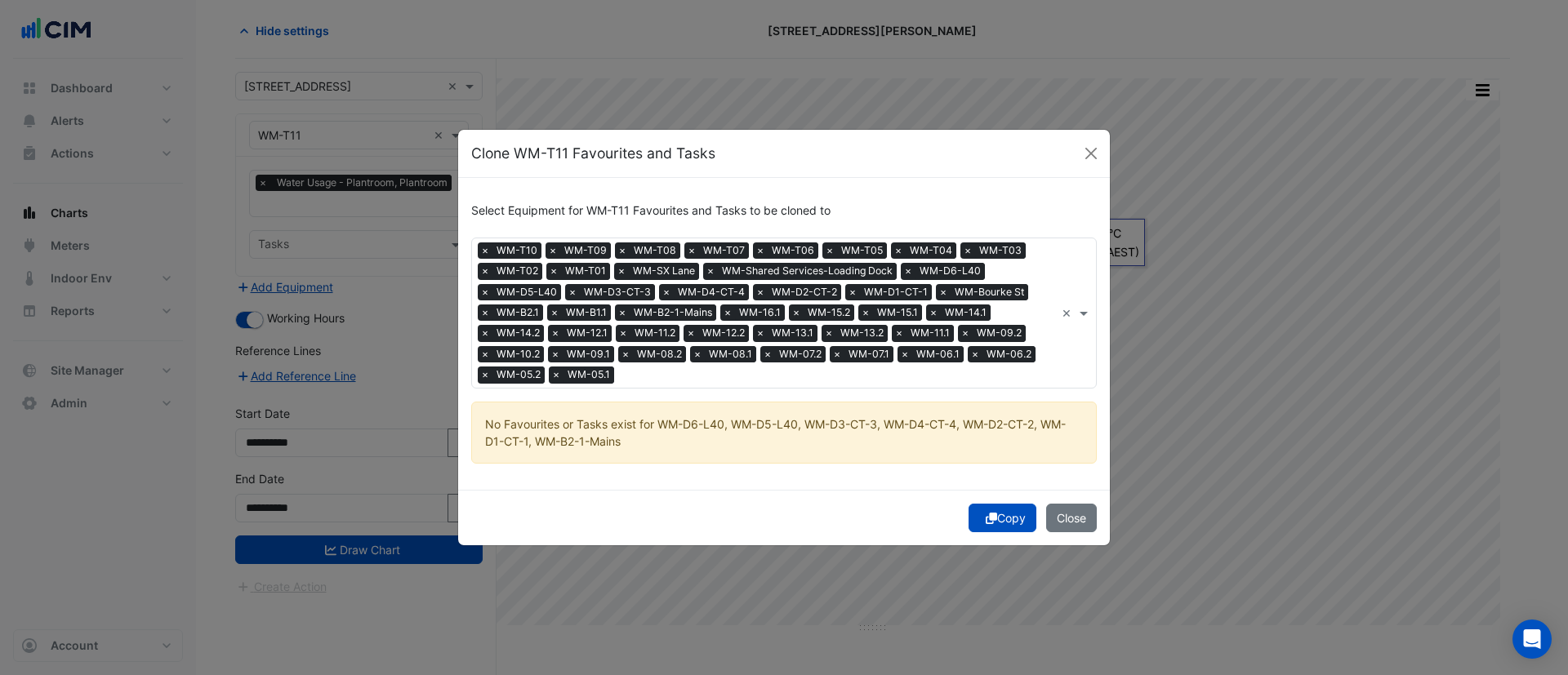
click at [1002, 520] on button "Copy" at bounding box center [1003, 517] width 68 height 28
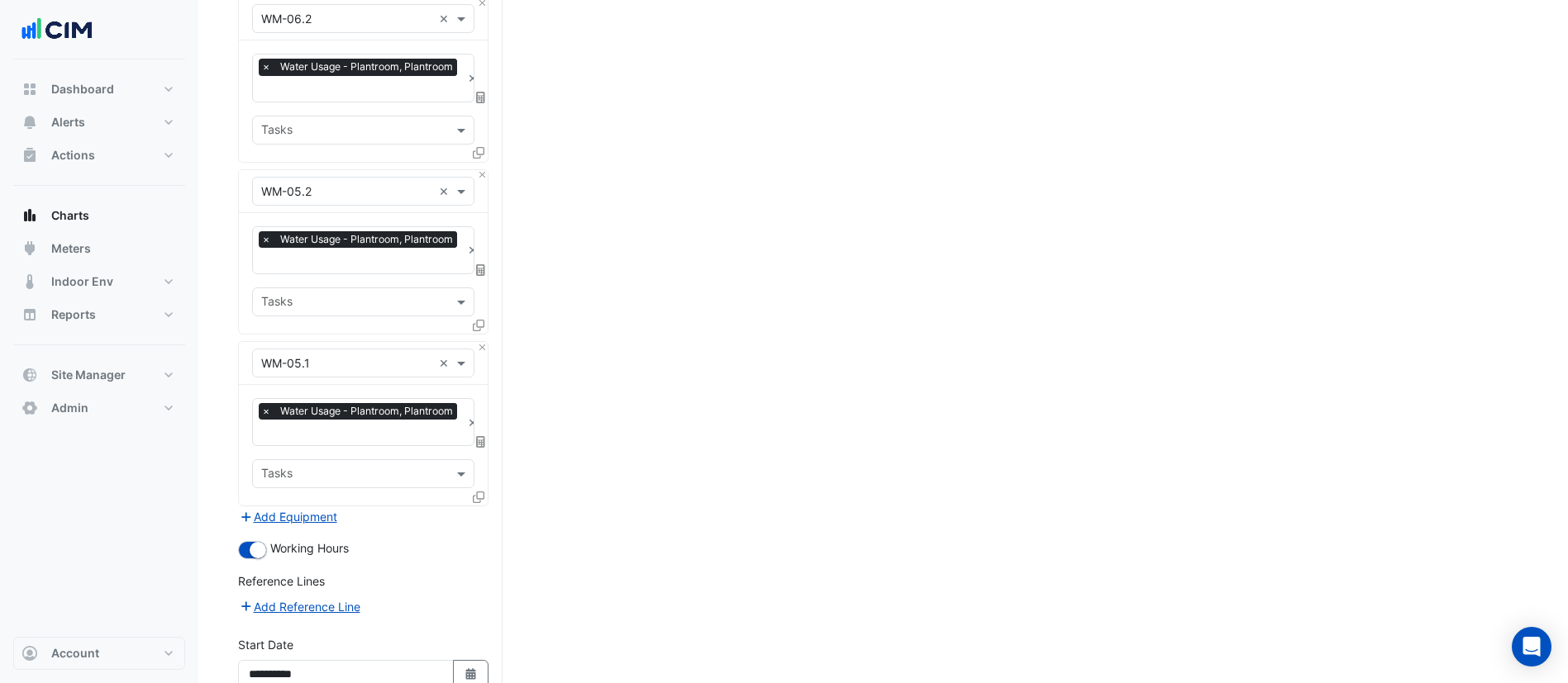
scroll to position [6303, 0]
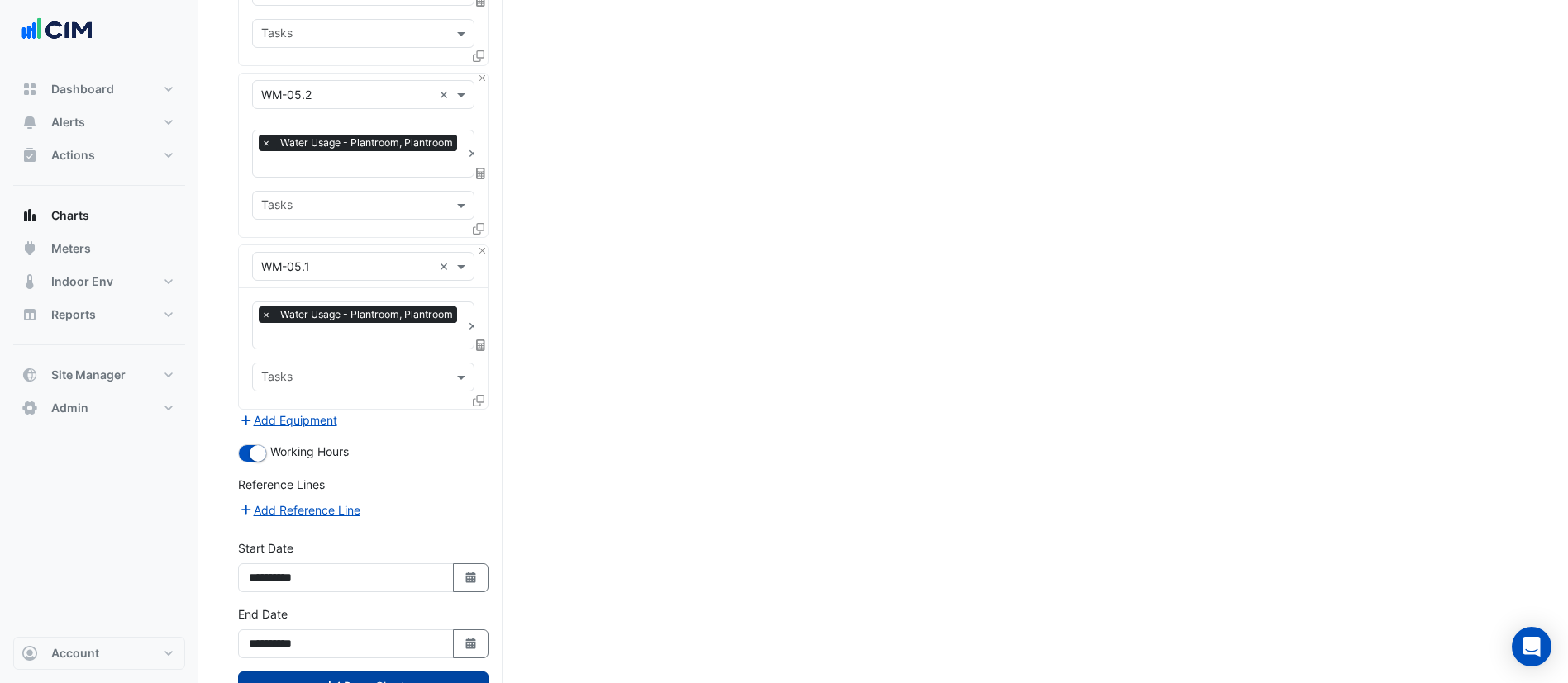
click at [431, 672] on button "Draw Chart" at bounding box center [363, 686] width 251 height 29
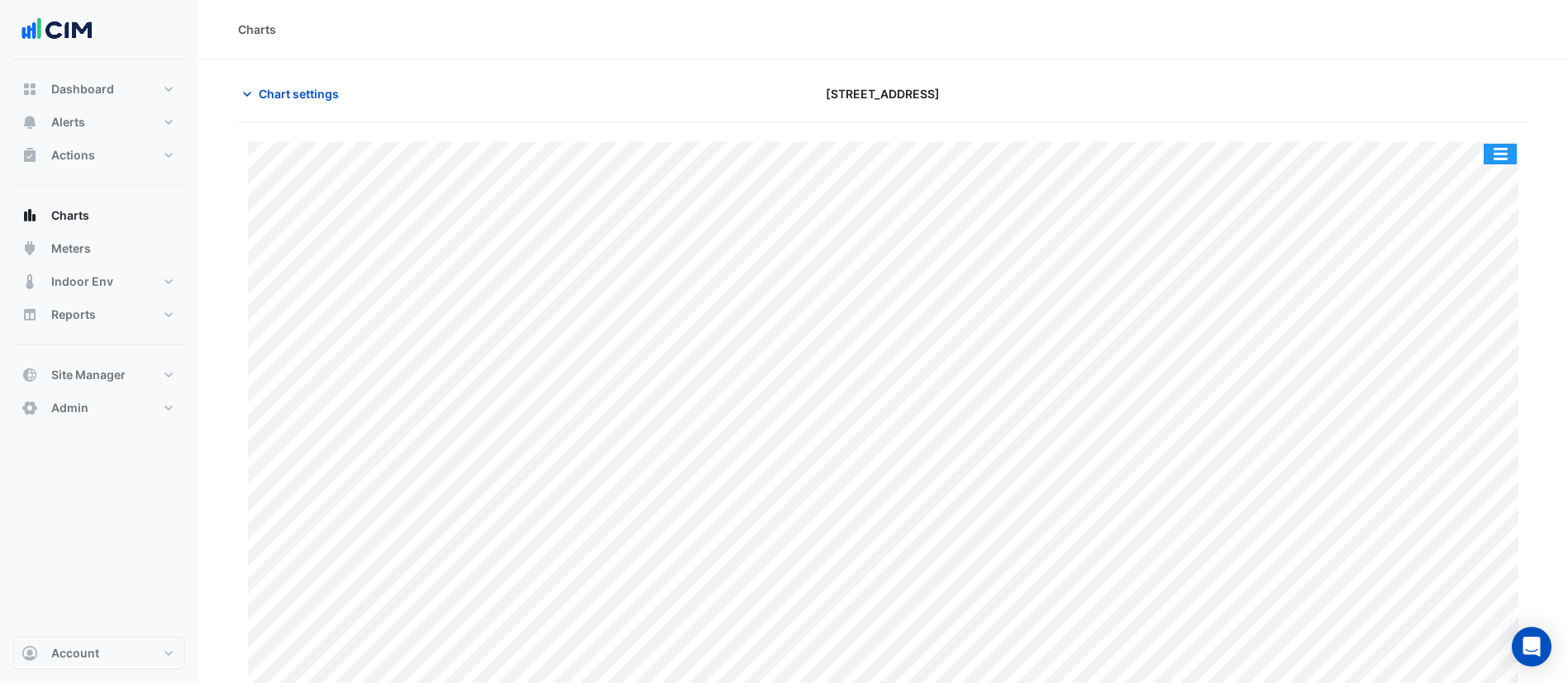
click at [1494, 163] on button "button" at bounding box center [1500, 154] width 33 height 20
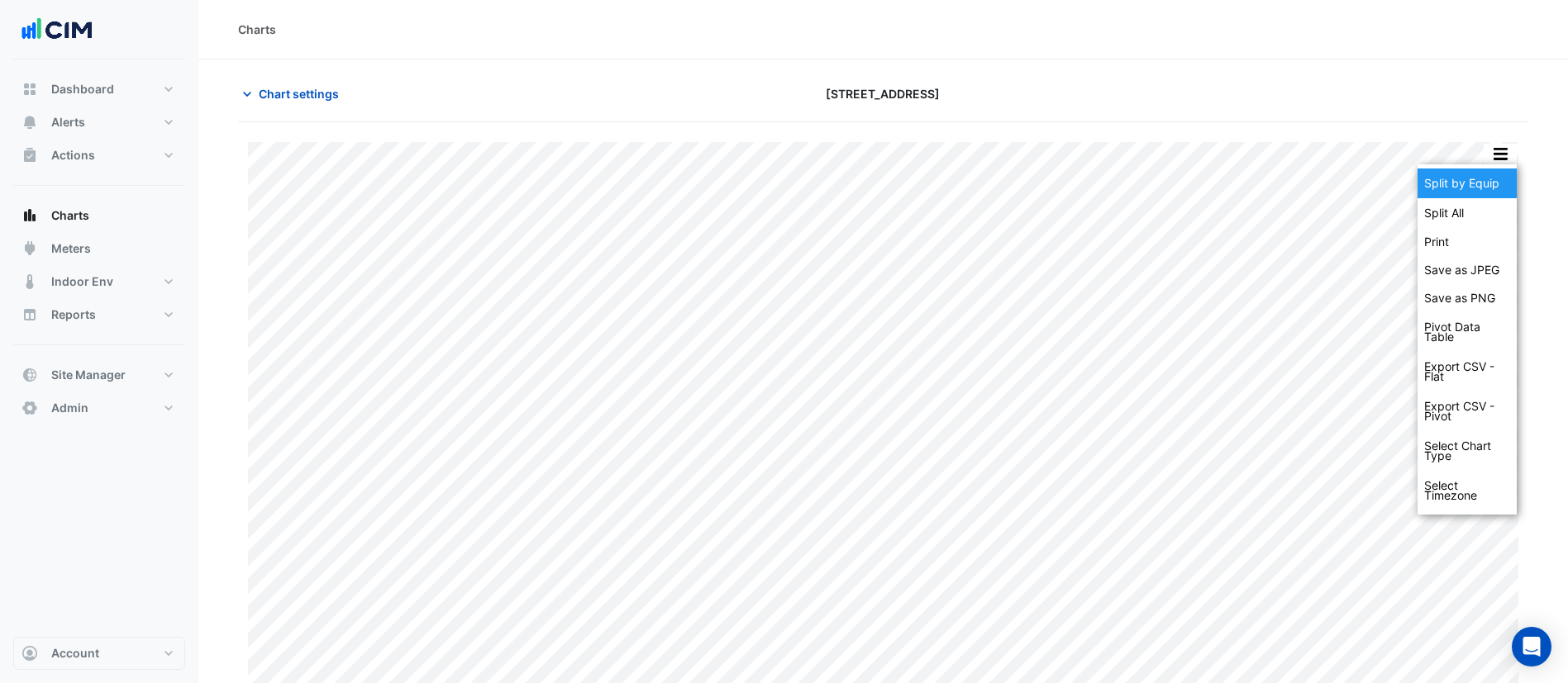
click at [1491, 176] on div "Split by Equip" at bounding box center [1467, 184] width 99 height 30
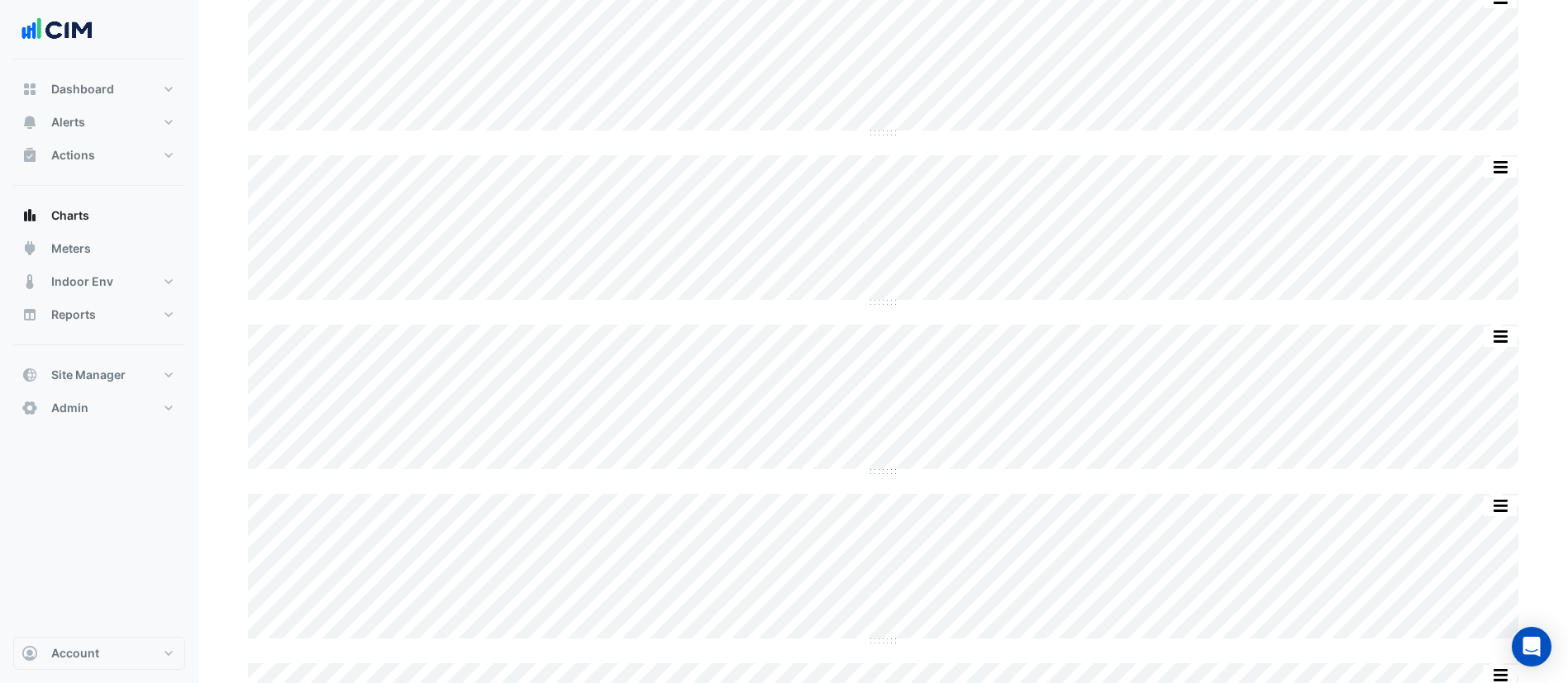
scroll to position [5895, 0]
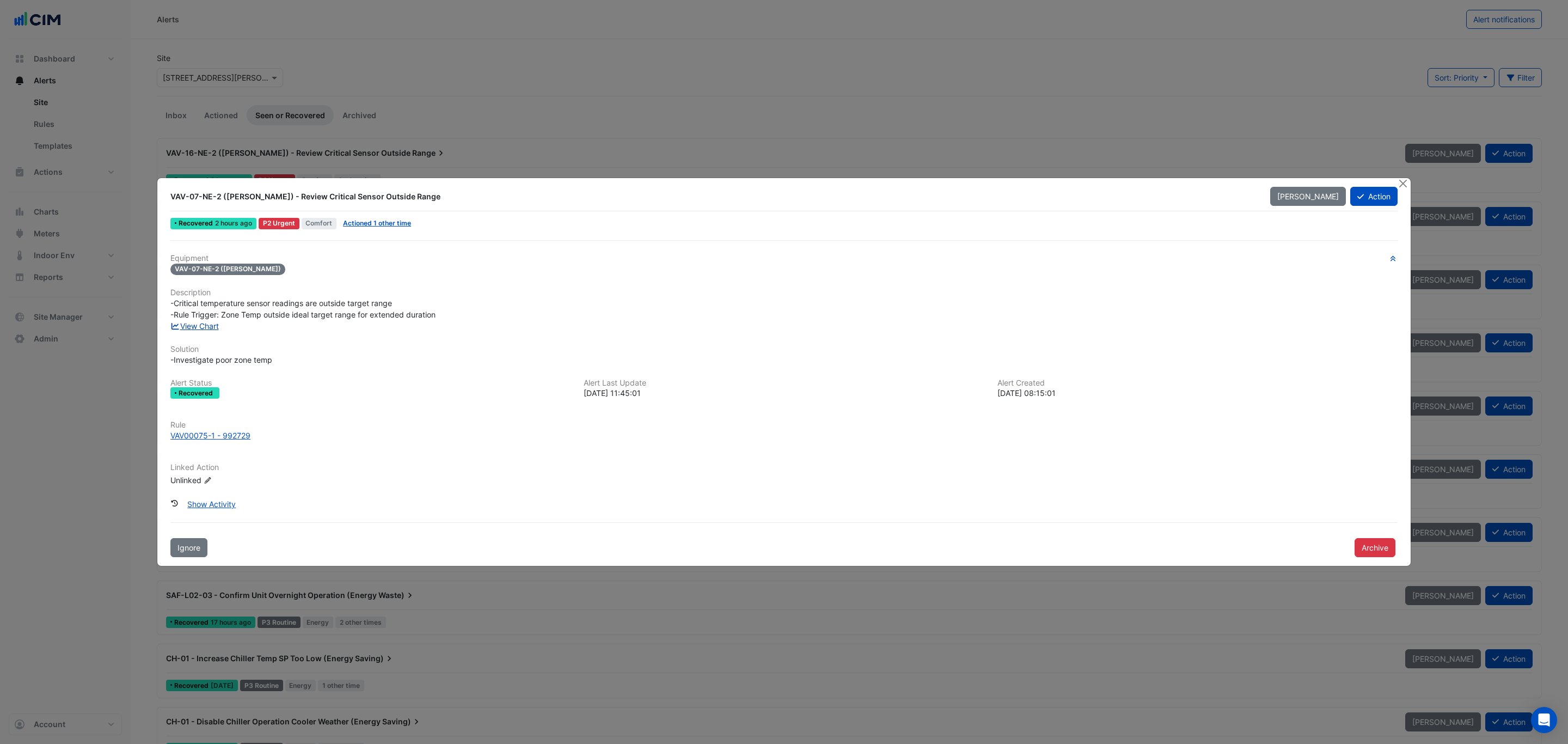
click at [203, 322] on link "View Chart" at bounding box center [194, 326] width 48 height 9
click at [1407, 181] on button "Close" at bounding box center [1403, 184] width 12 height 12
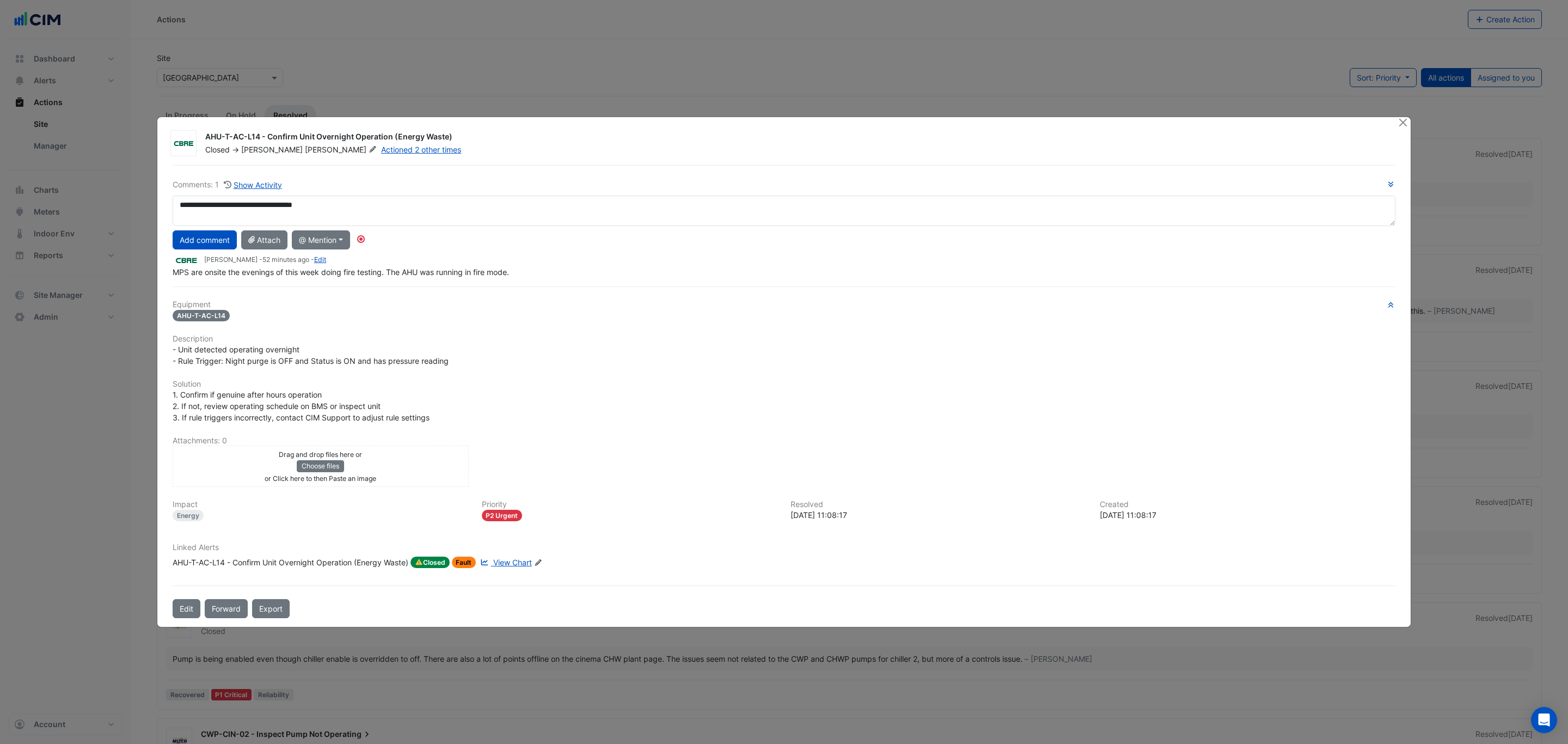
click at [255, 251] on div "**********" at bounding box center [784, 228] width 1223 height 99
click at [345, 205] on textarea "**********" at bounding box center [784, 211] width 1223 height 31
click at [342, 203] on textarea "**********" at bounding box center [784, 211] width 1223 height 31
type textarea "**********"
click at [220, 241] on button "Add comment" at bounding box center [204, 240] width 64 height 19
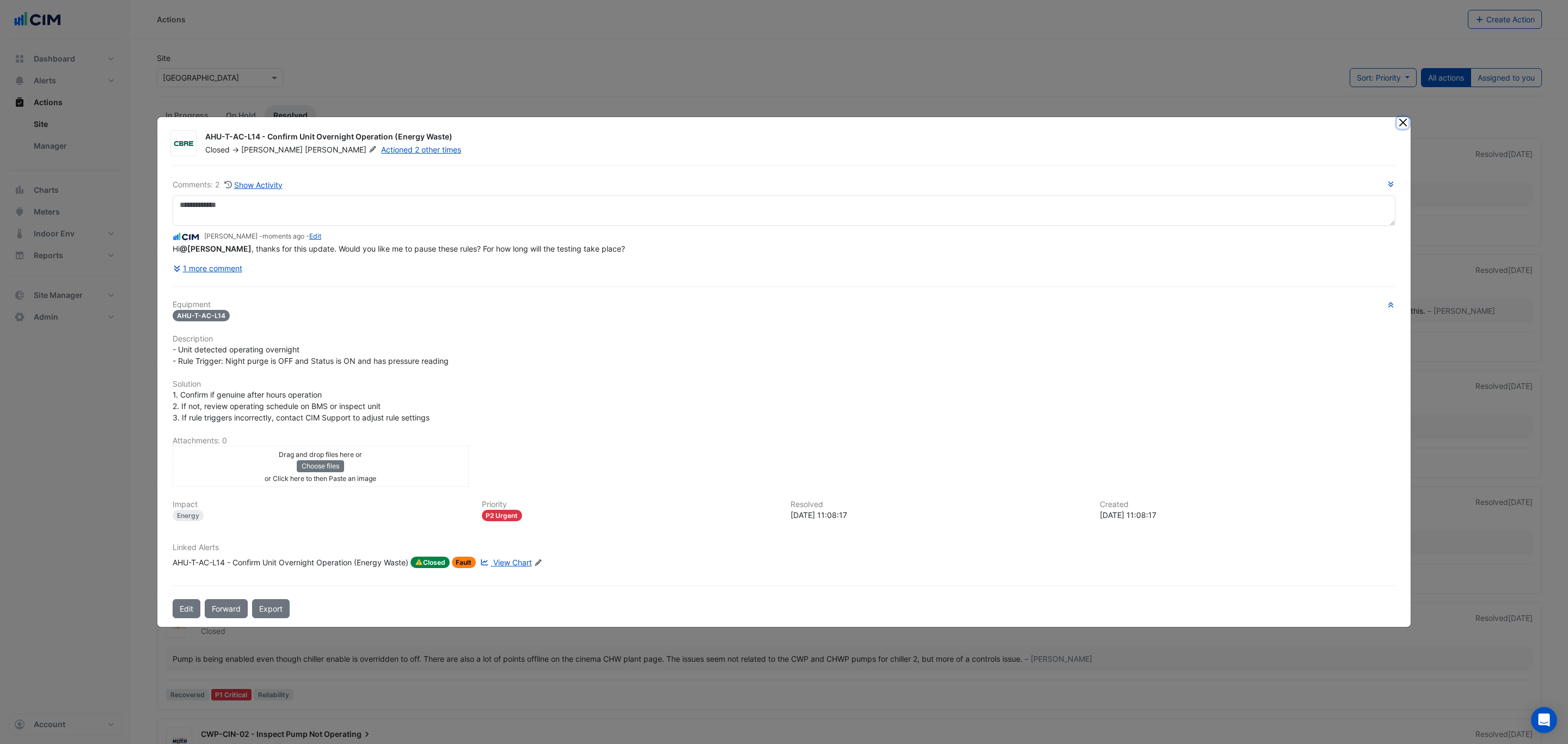
click at [1402, 123] on button "Close" at bounding box center [1403, 122] width 12 height 12
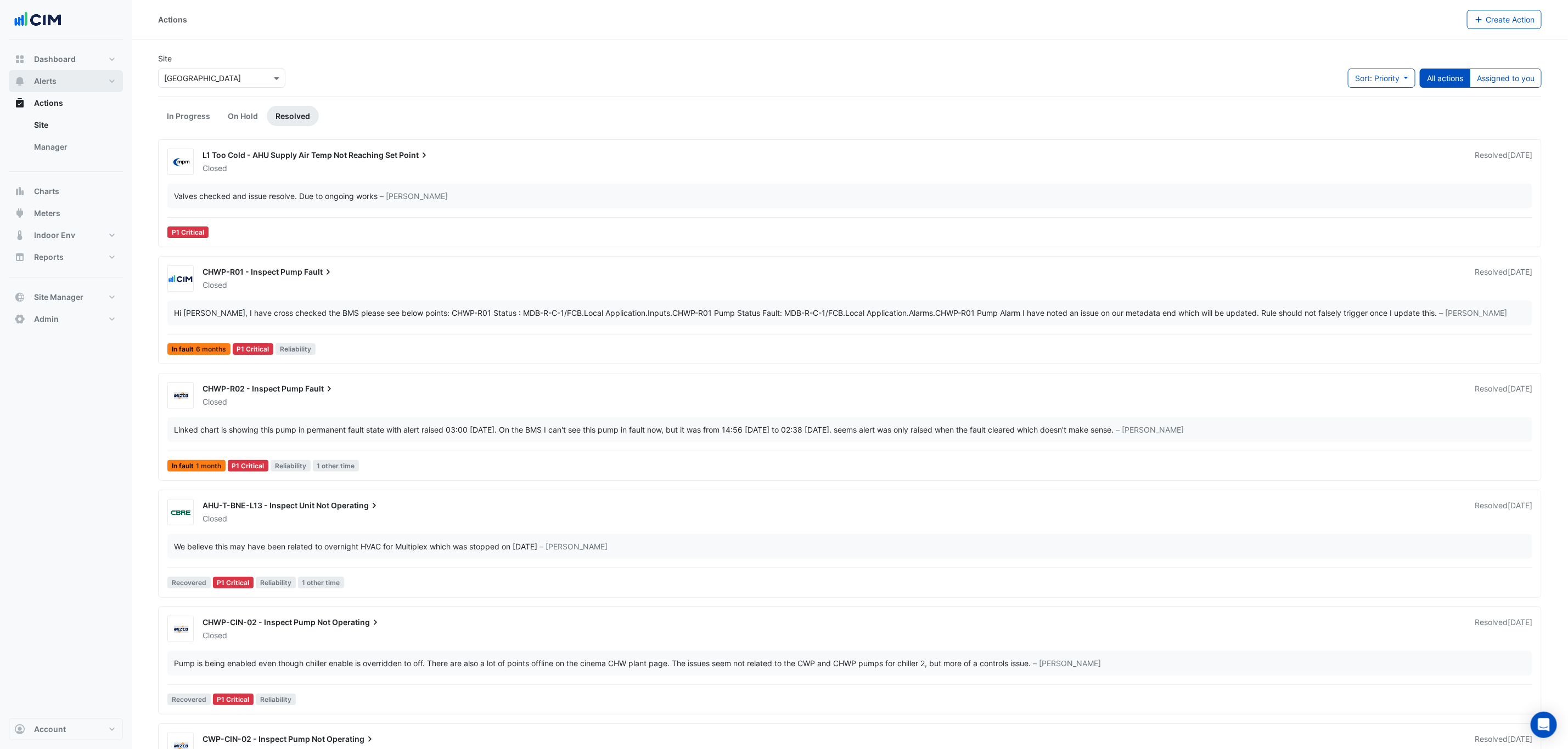
click at [61, 83] on button "Alerts" at bounding box center [65, 81] width 114 height 22
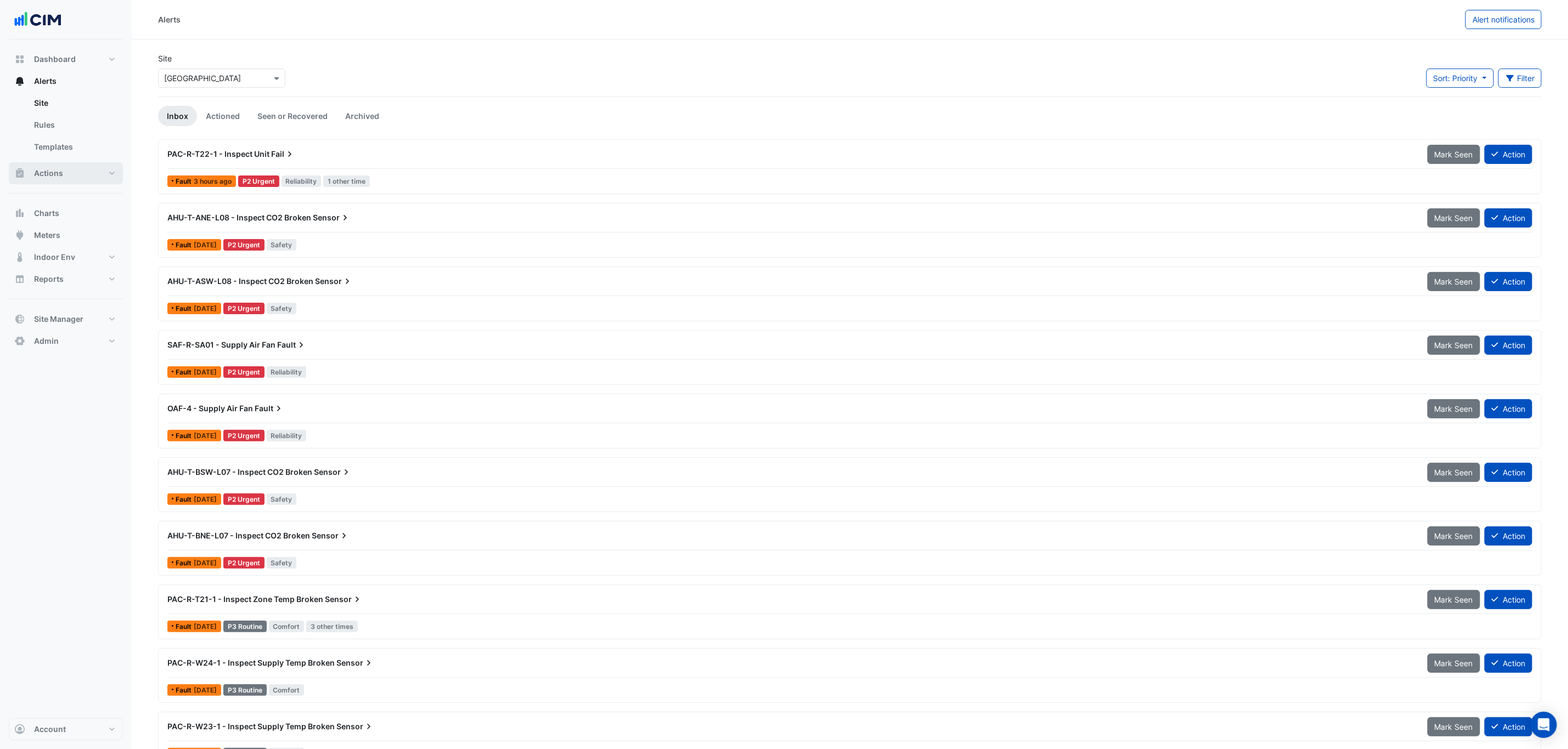
click at [69, 175] on button "Actions" at bounding box center [65, 174] width 114 height 22
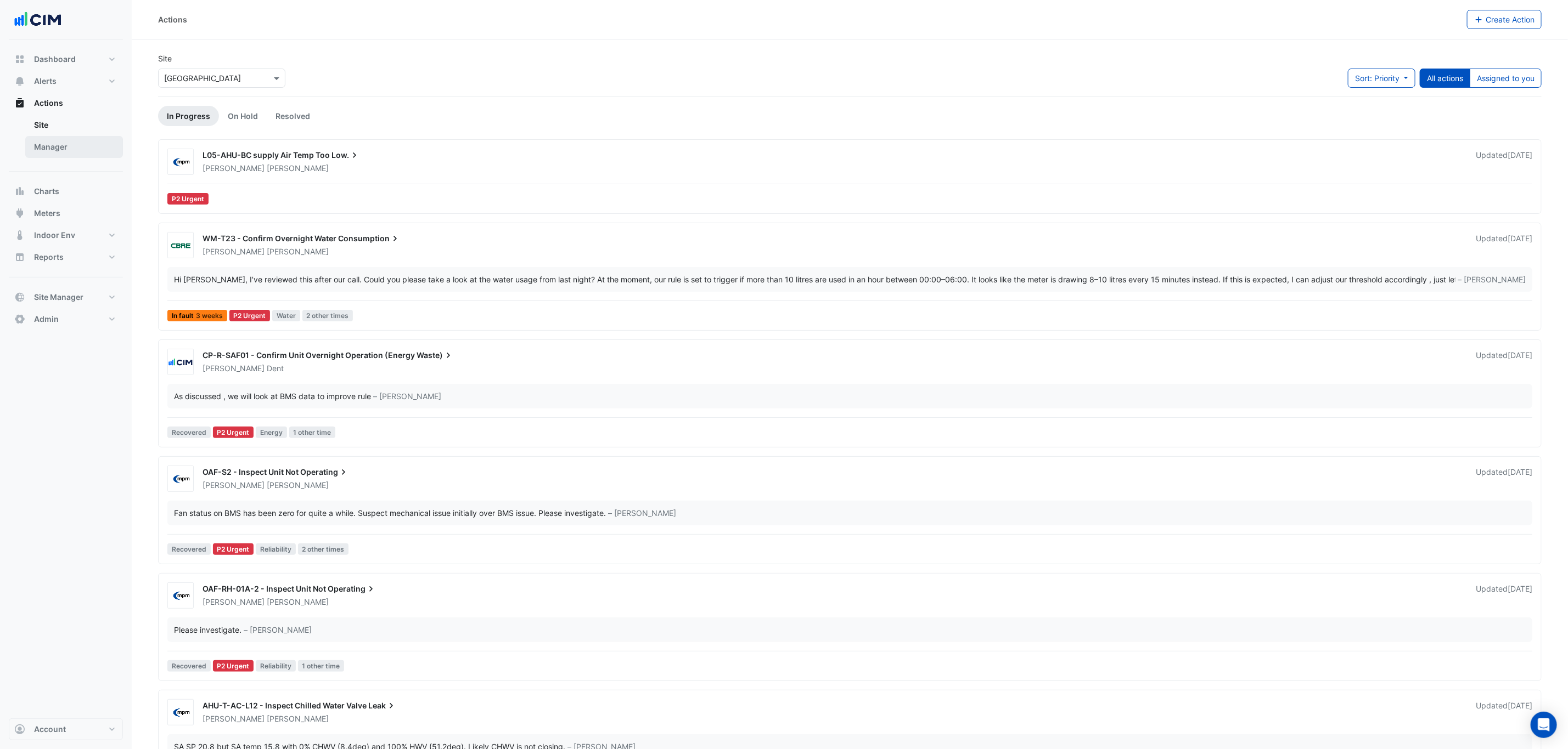
click at [57, 150] on link "Manager" at bounding box center [74, 147] width 97 height 22
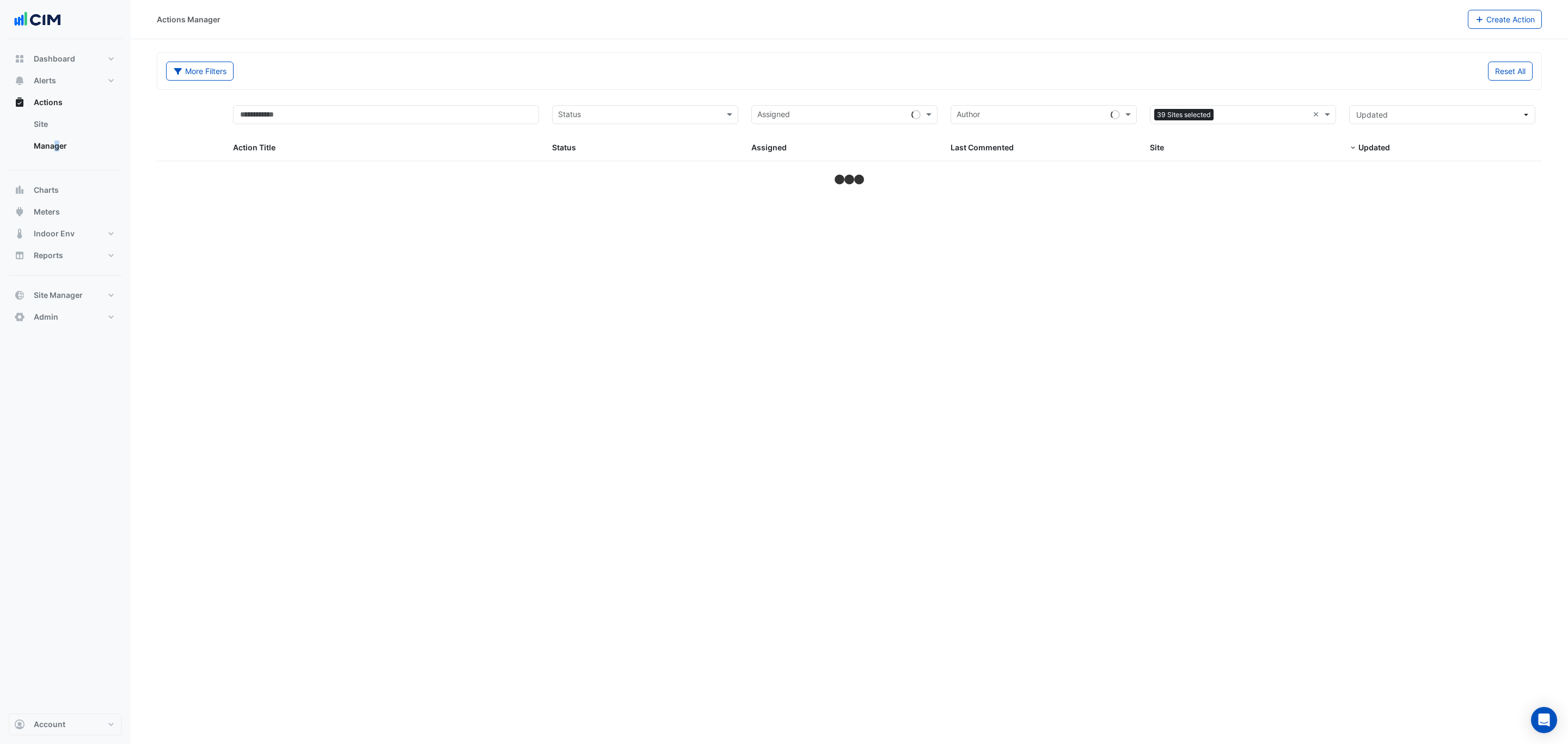
select select "***"
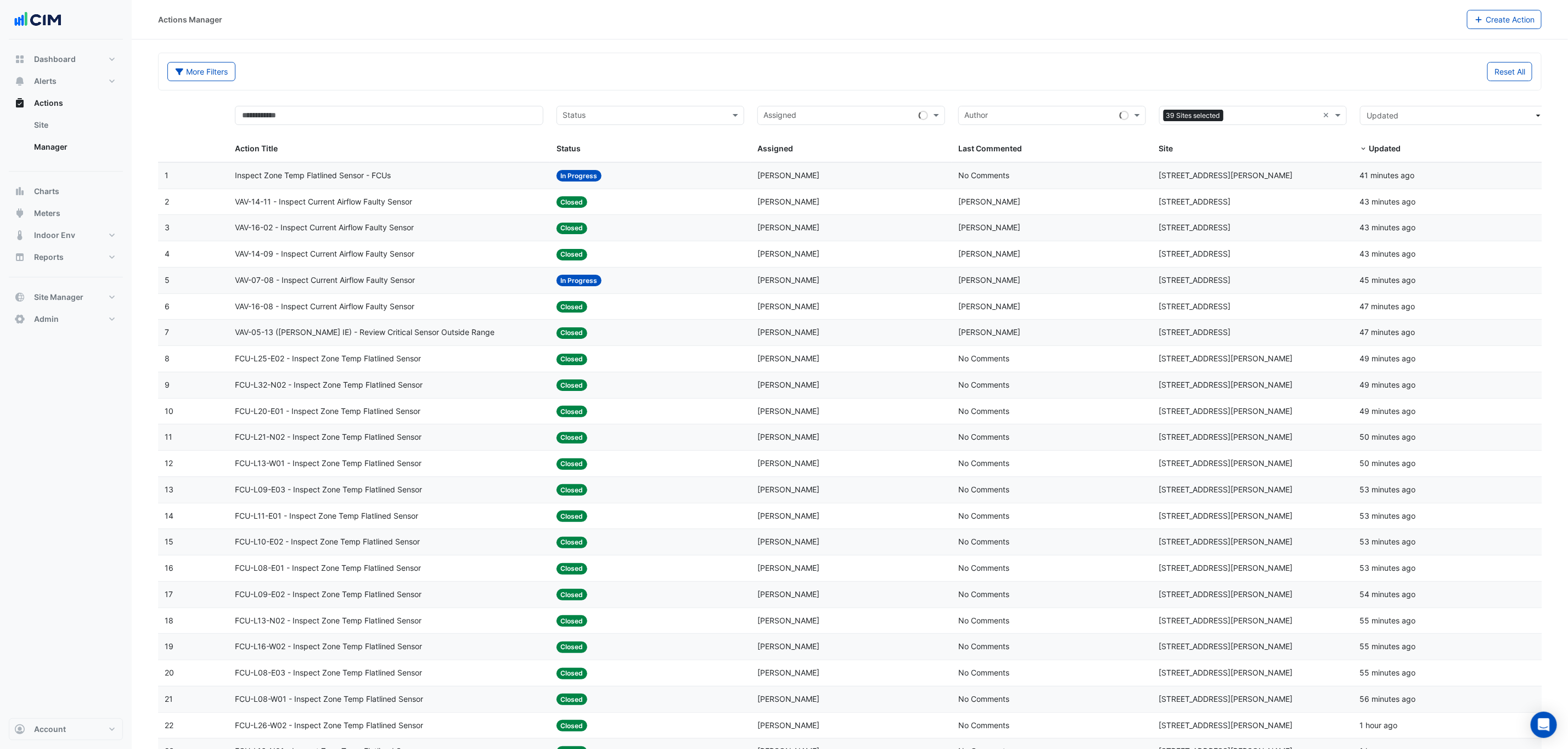
click at [378, 177] on span "Inspect Zone Temp Flatlined Sensor - FCUs" at bounding box center [312, 176] width 156 height 12
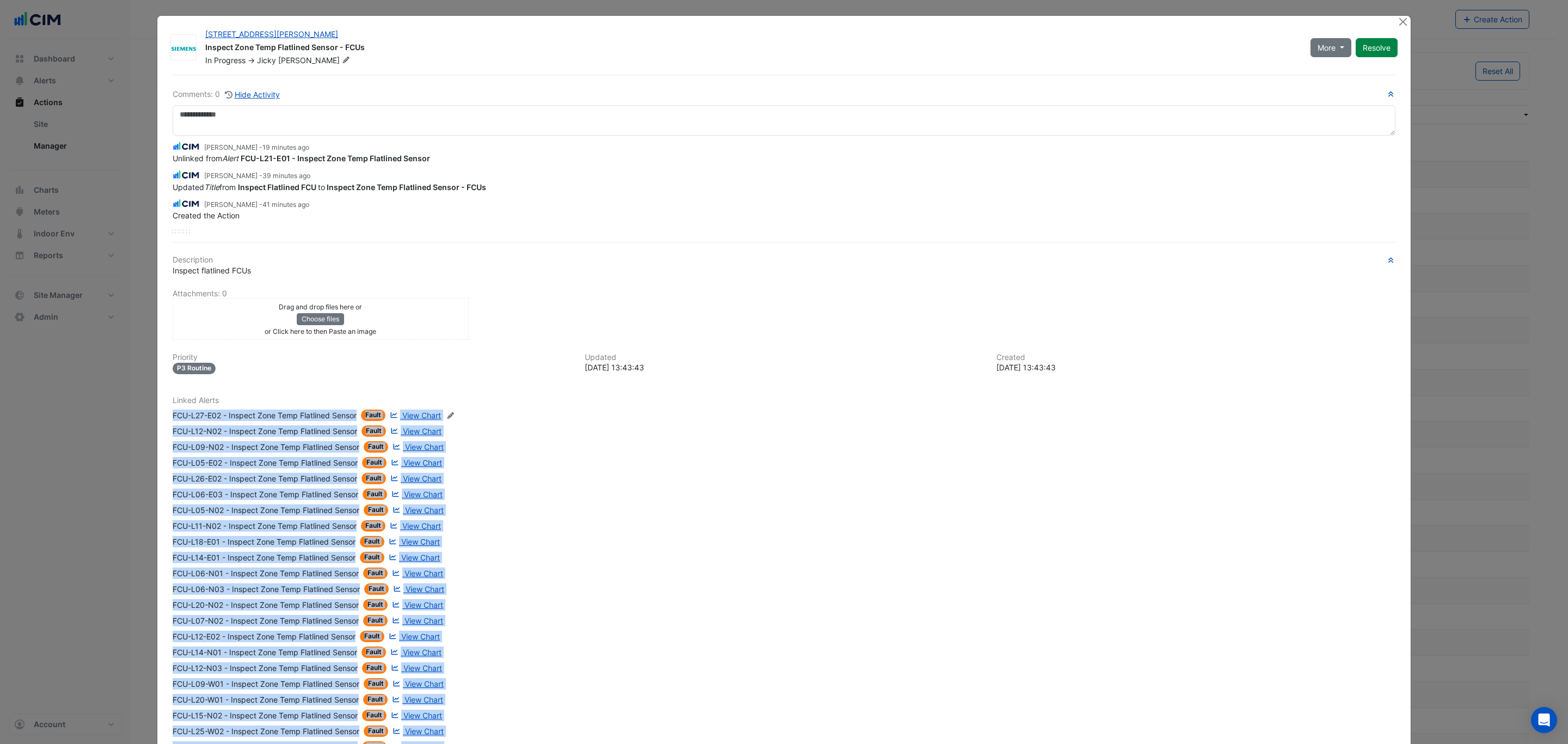
drag, startPoint x: 444, startPoint y: 694, endPoint x: 166, endPoint y: 412, distance: 396.0
copy div "FCU-L27-E02 - Inspect Zone Temp Flatlined Sensor Fault View Chart FCU-L12-N02 -…"
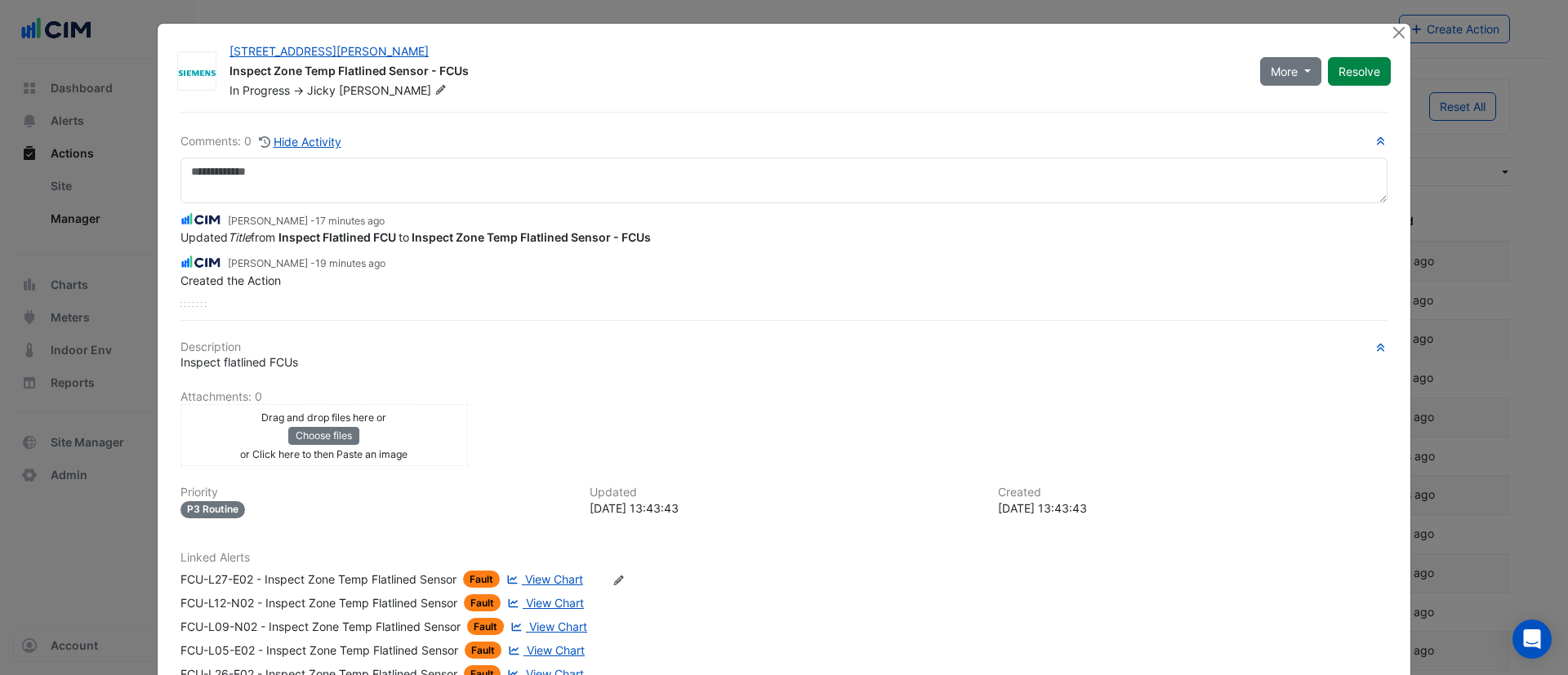
select select "***"
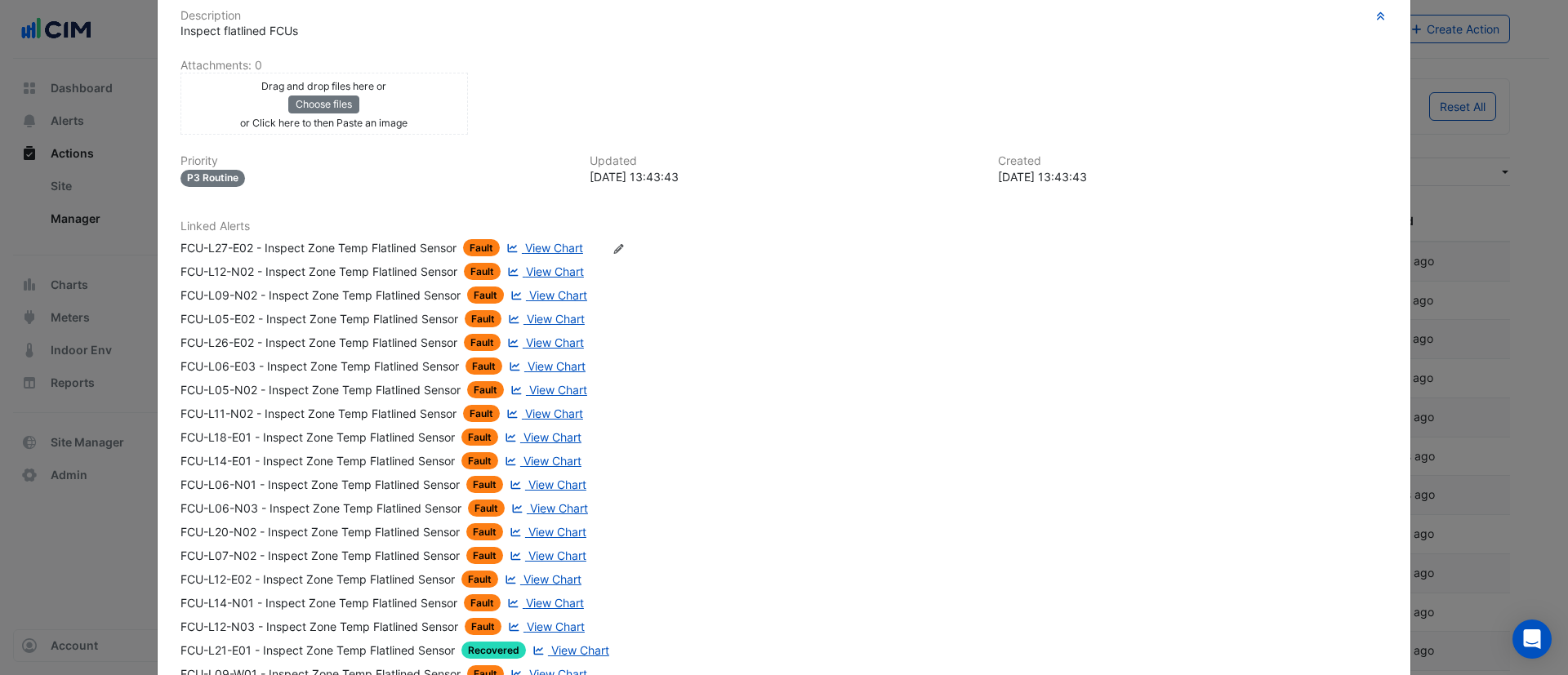
scroll to position [283, 0]
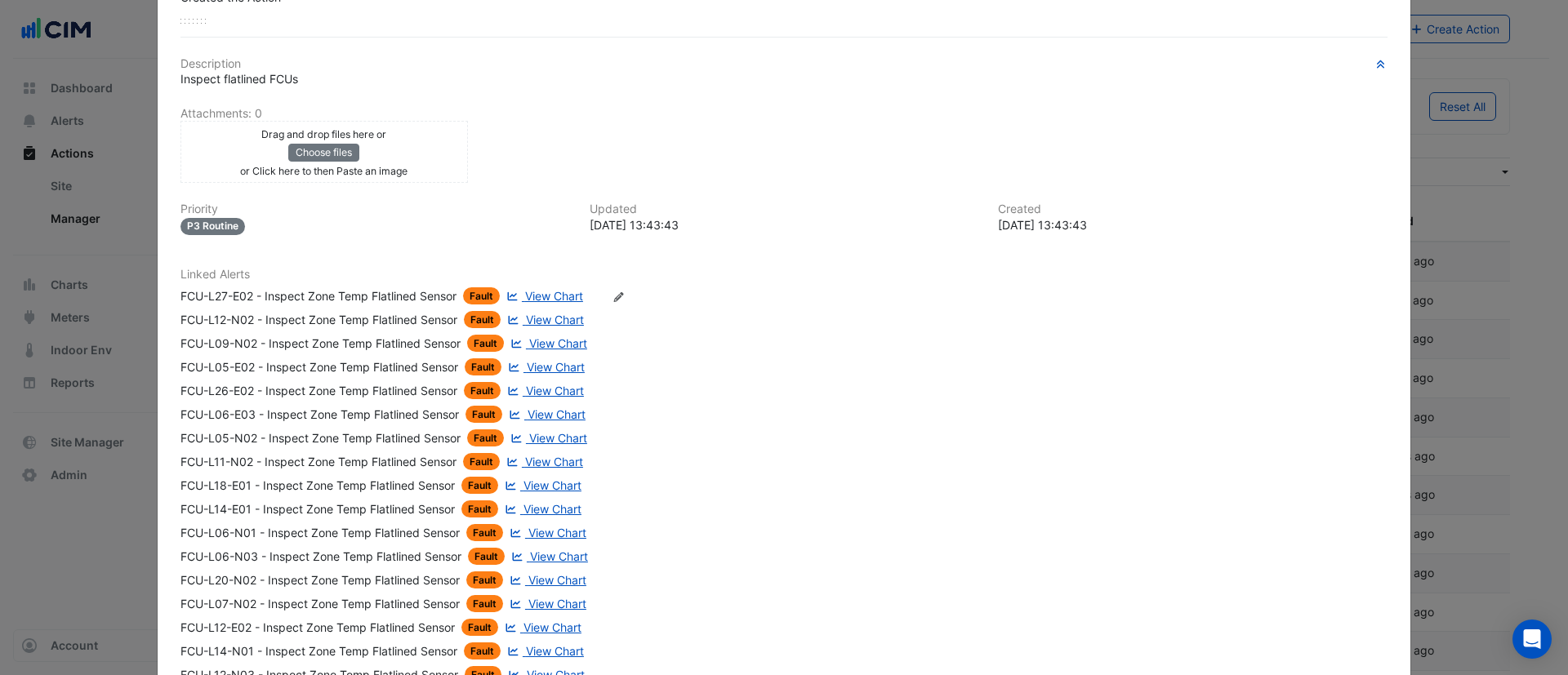
click at [532, 369] on span "View Chart" at bounding box center [555, 367] width 58 height 14
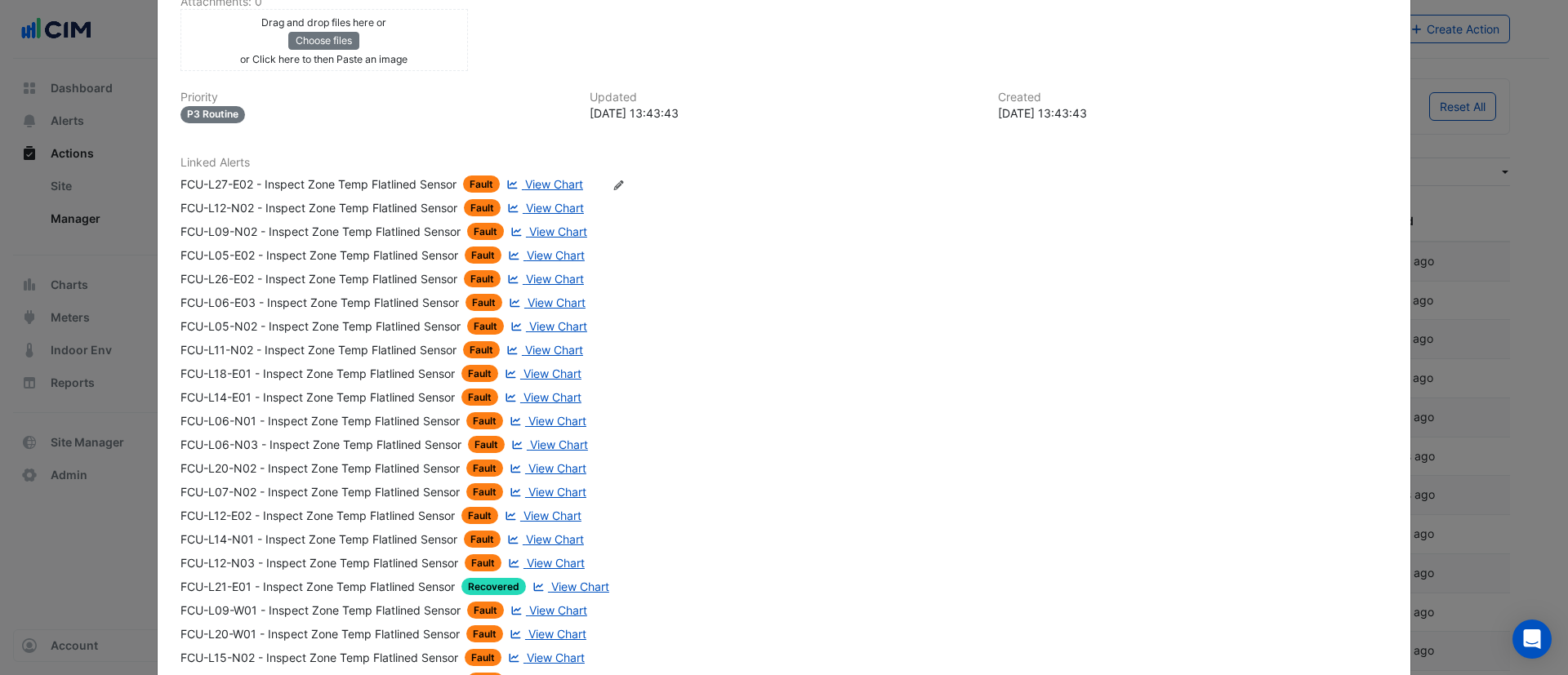
scroll to position [528, 0]
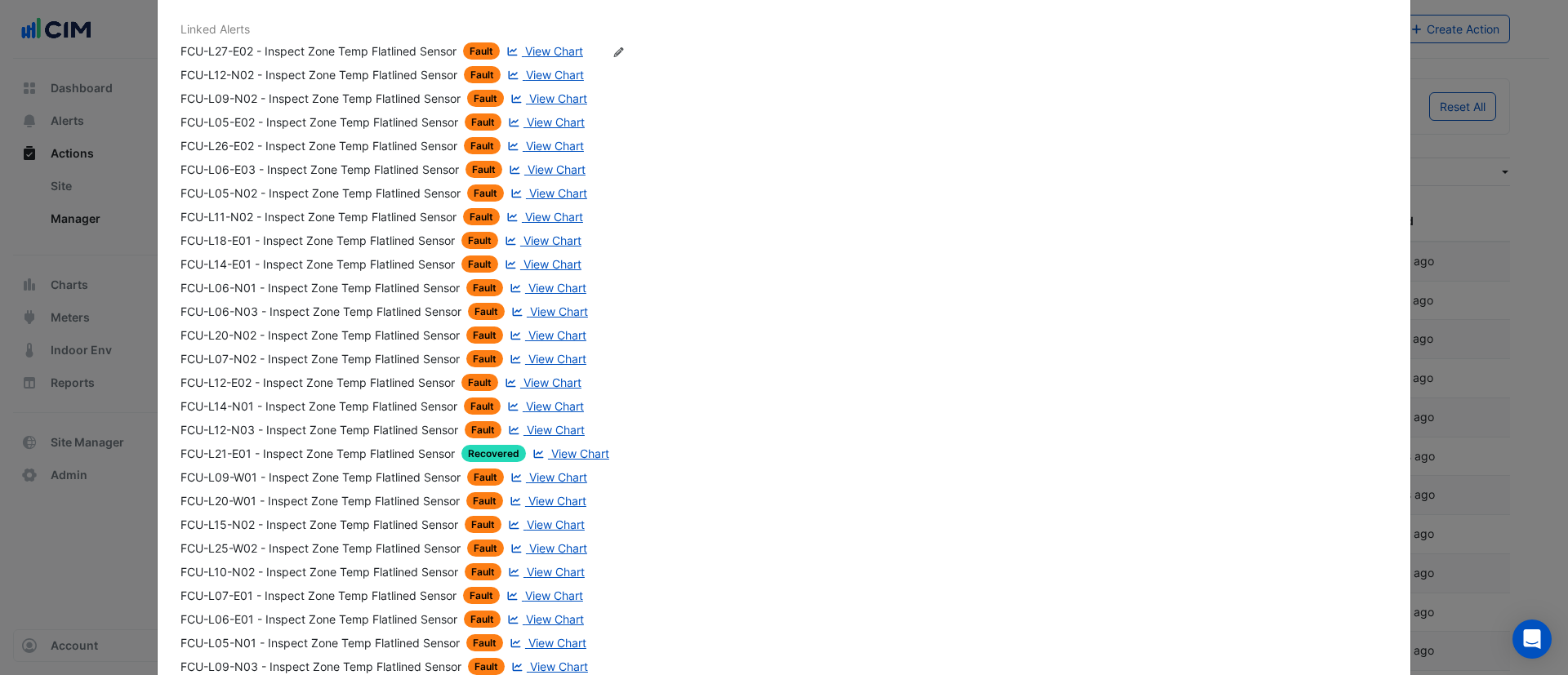
click at [583, 448] on span "View Chart" at bounding box center [580, 453] width 58 height 14
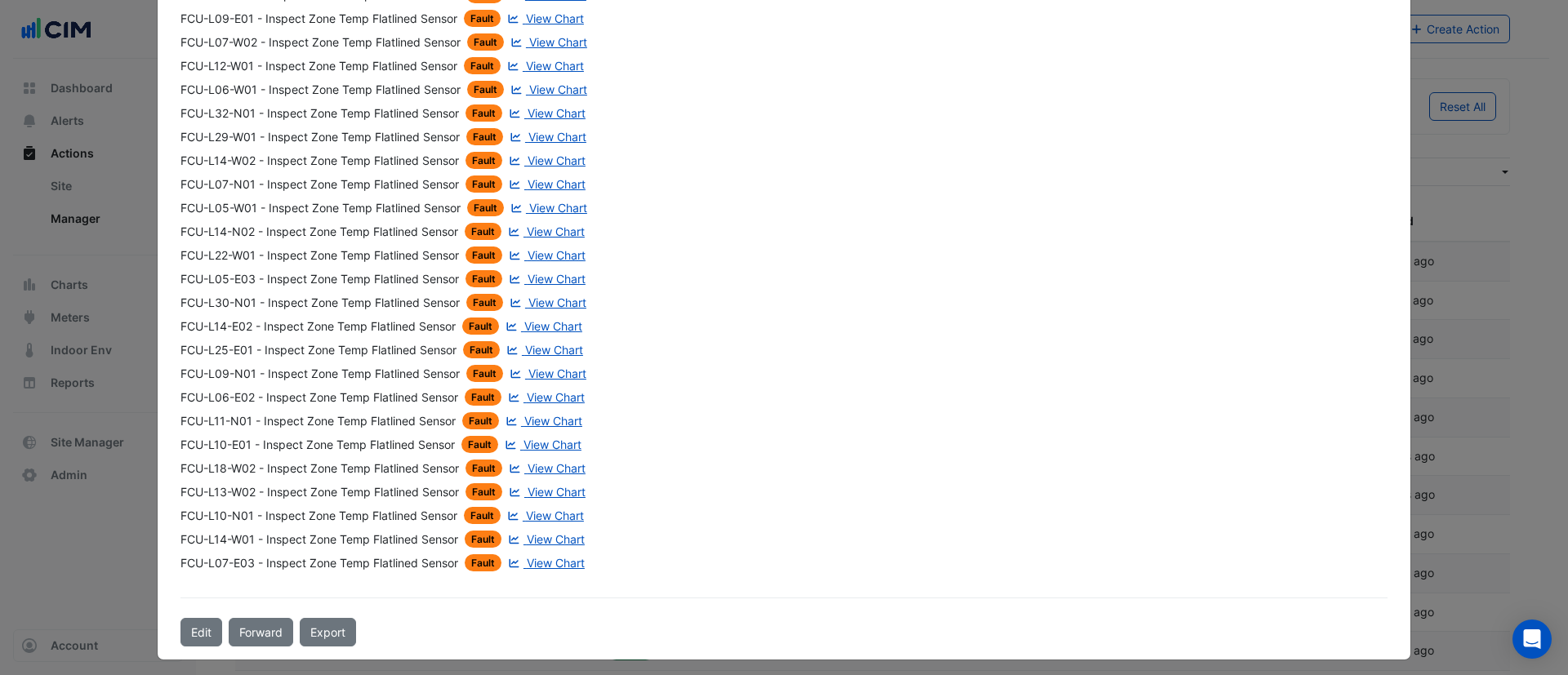
scroll to position [1754, 0]
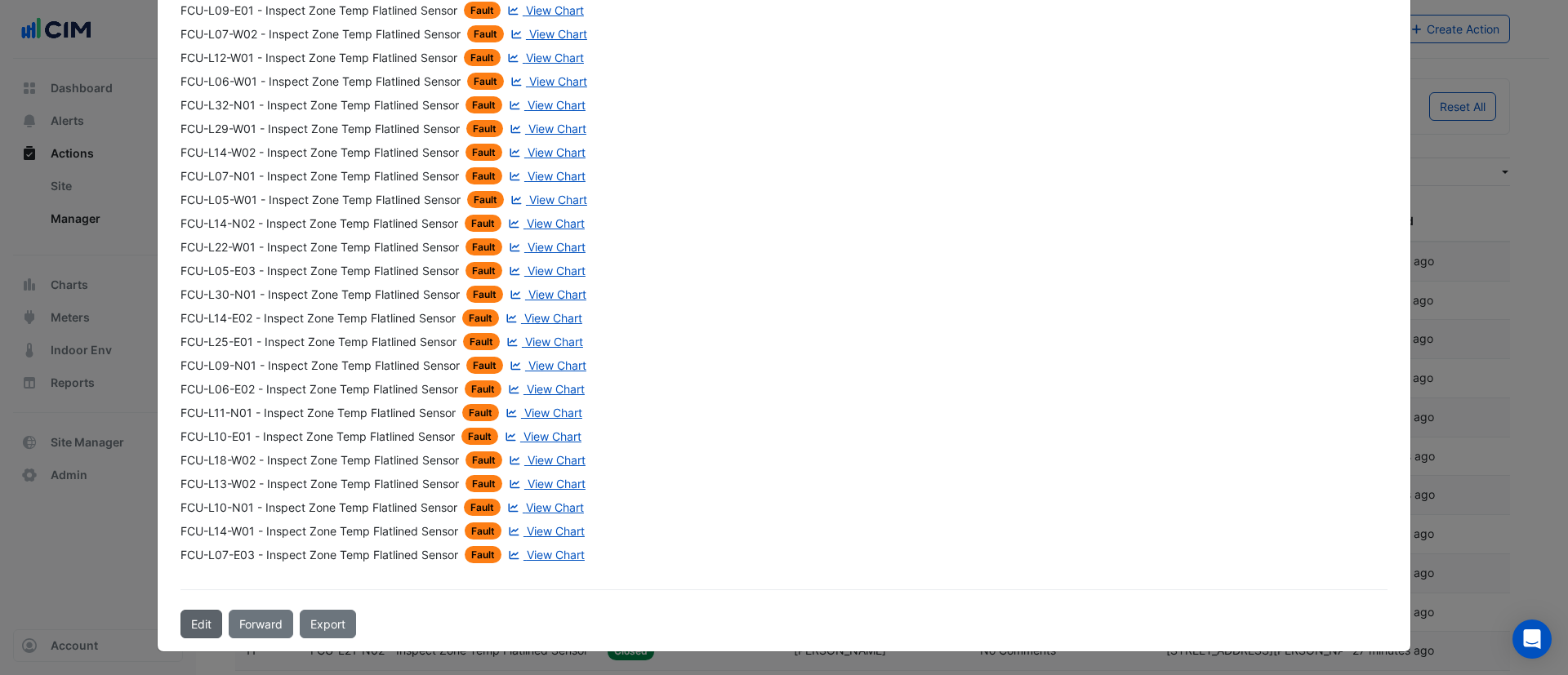
click at [190, 622] on button "Edit" at bounding box center [201, 624] width 41 height 28
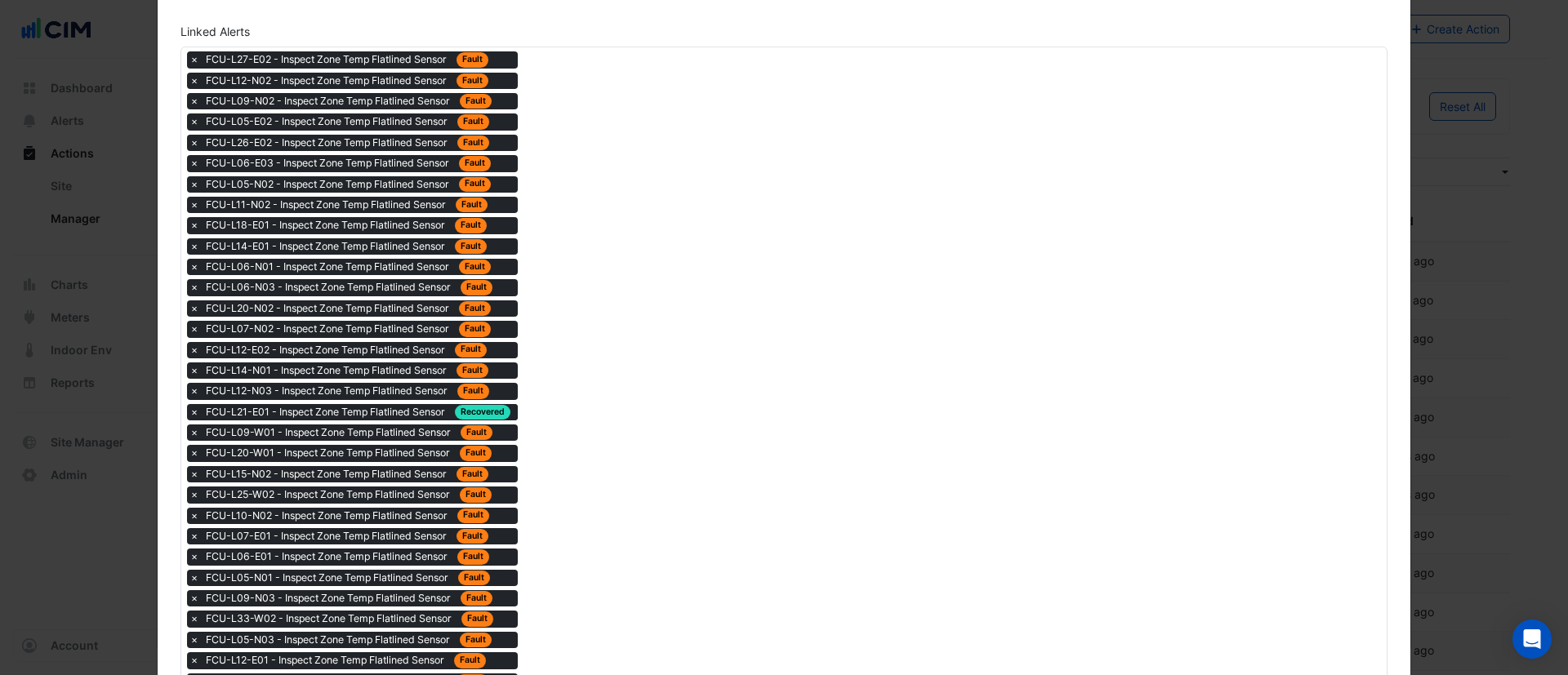
scroll to position [1102, 0]
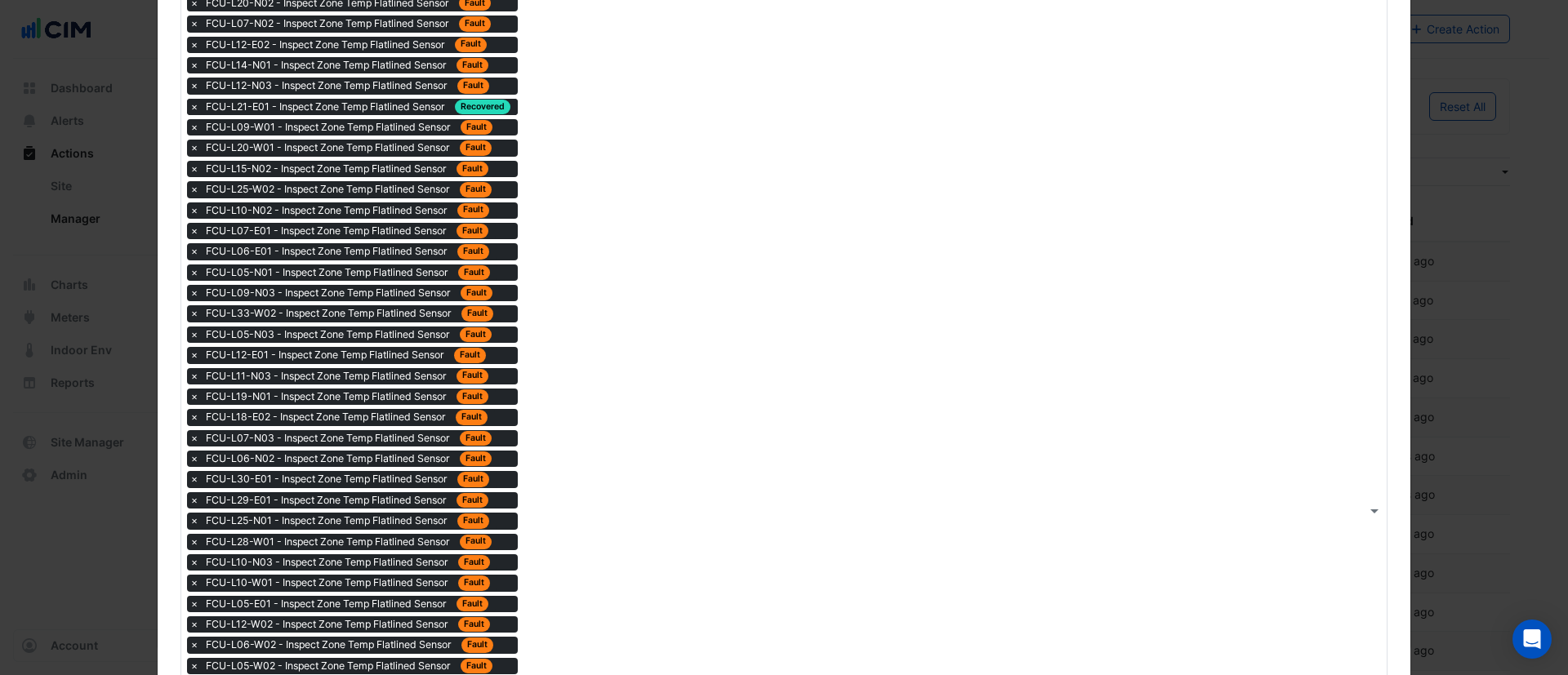
click at [187, 108] on span "×" at bounding box center [195, 107] width 15 height 17
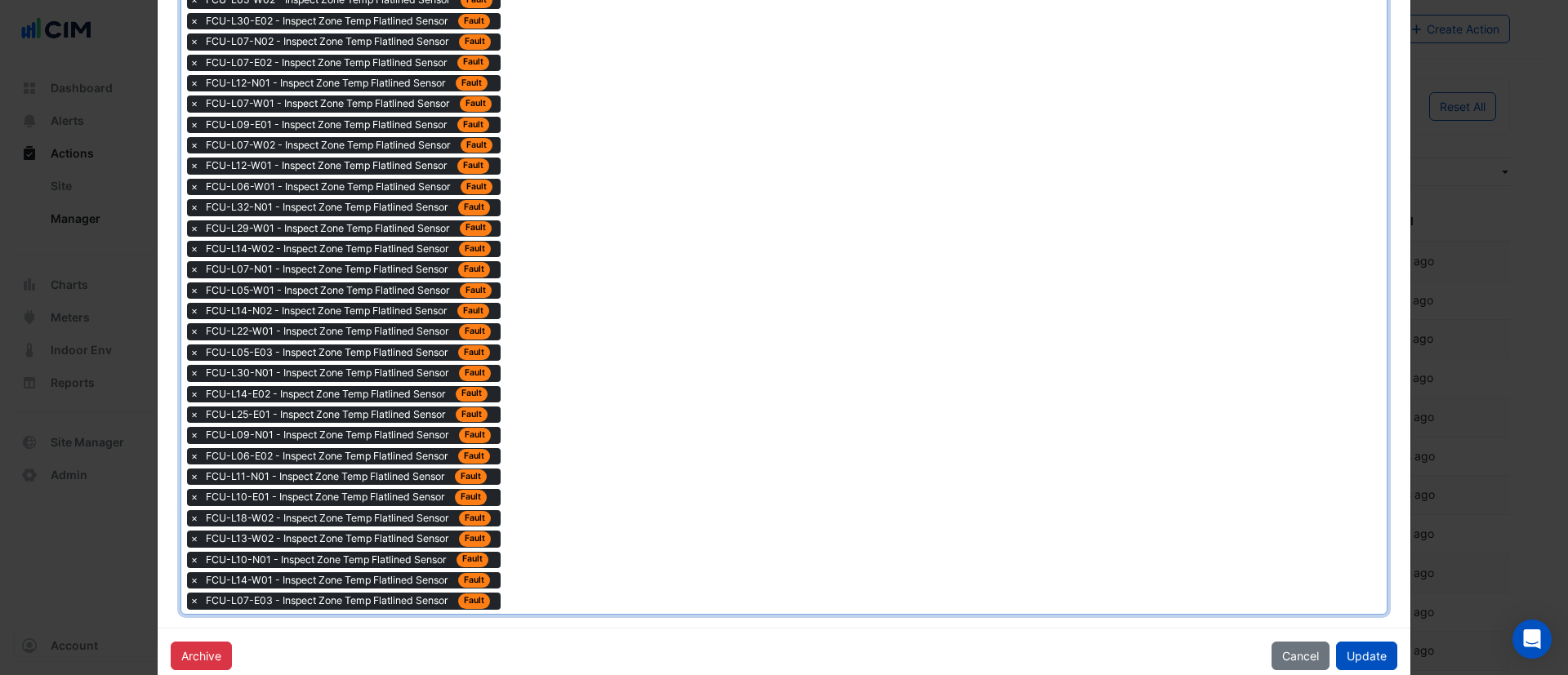
scroll to position [1779, 0]
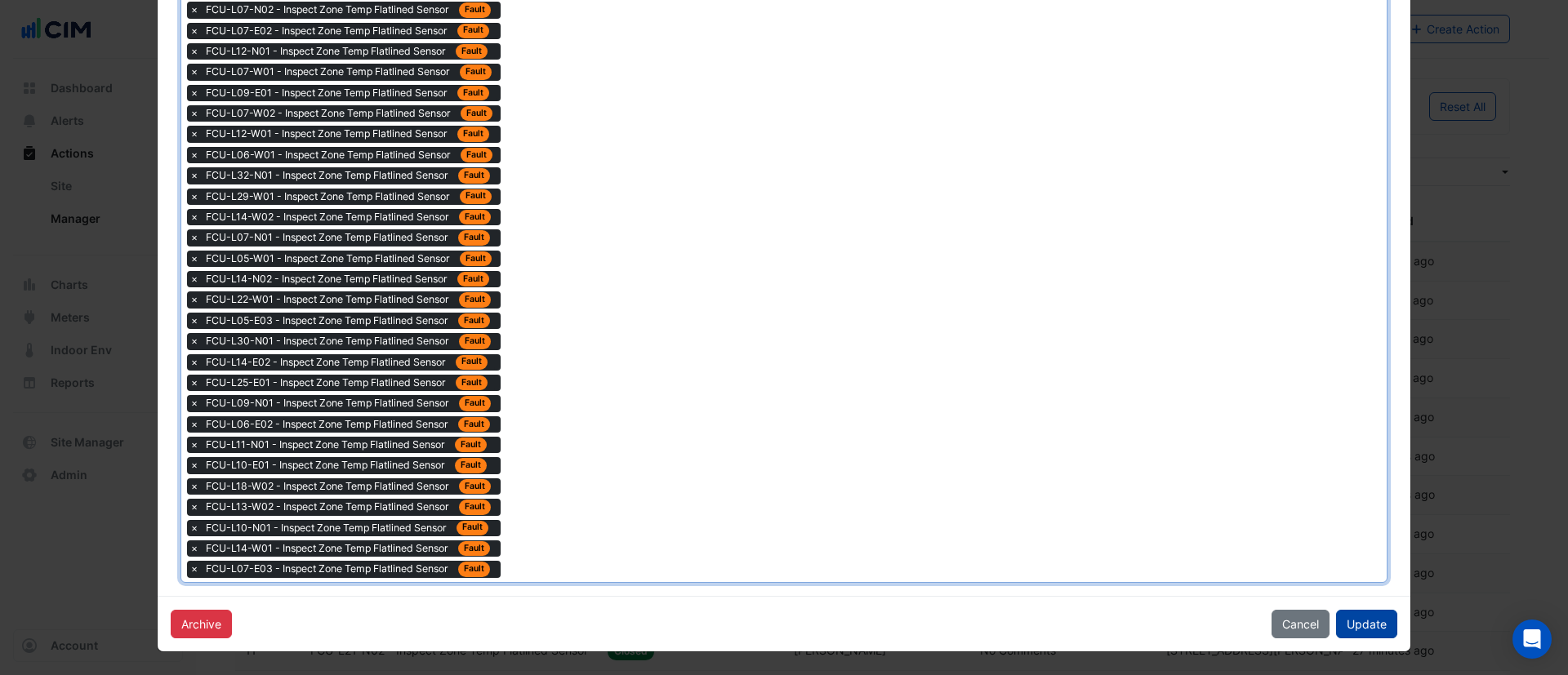
click at [1373, 621] on button "Update" at bounding box center [1367, 624] width 61 height 28
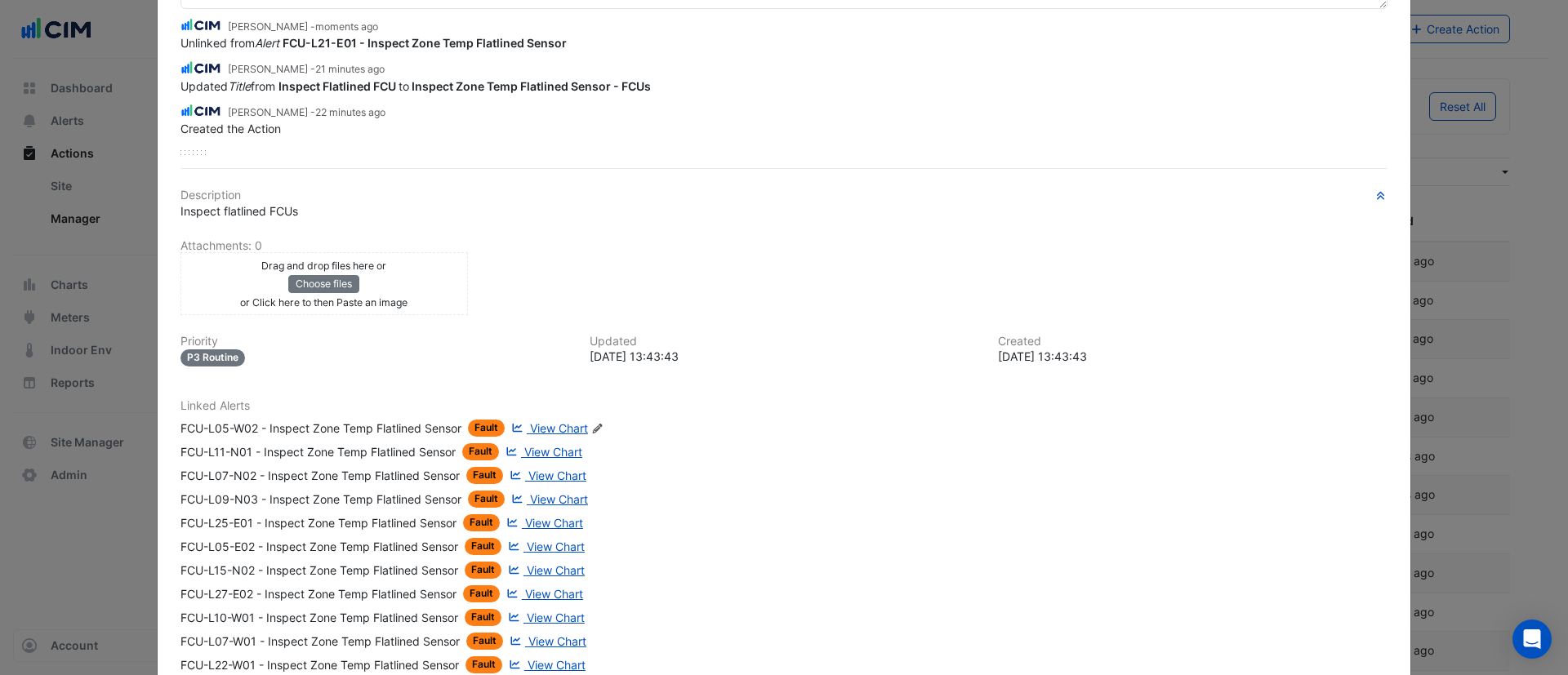
scroll to position [0, 0]
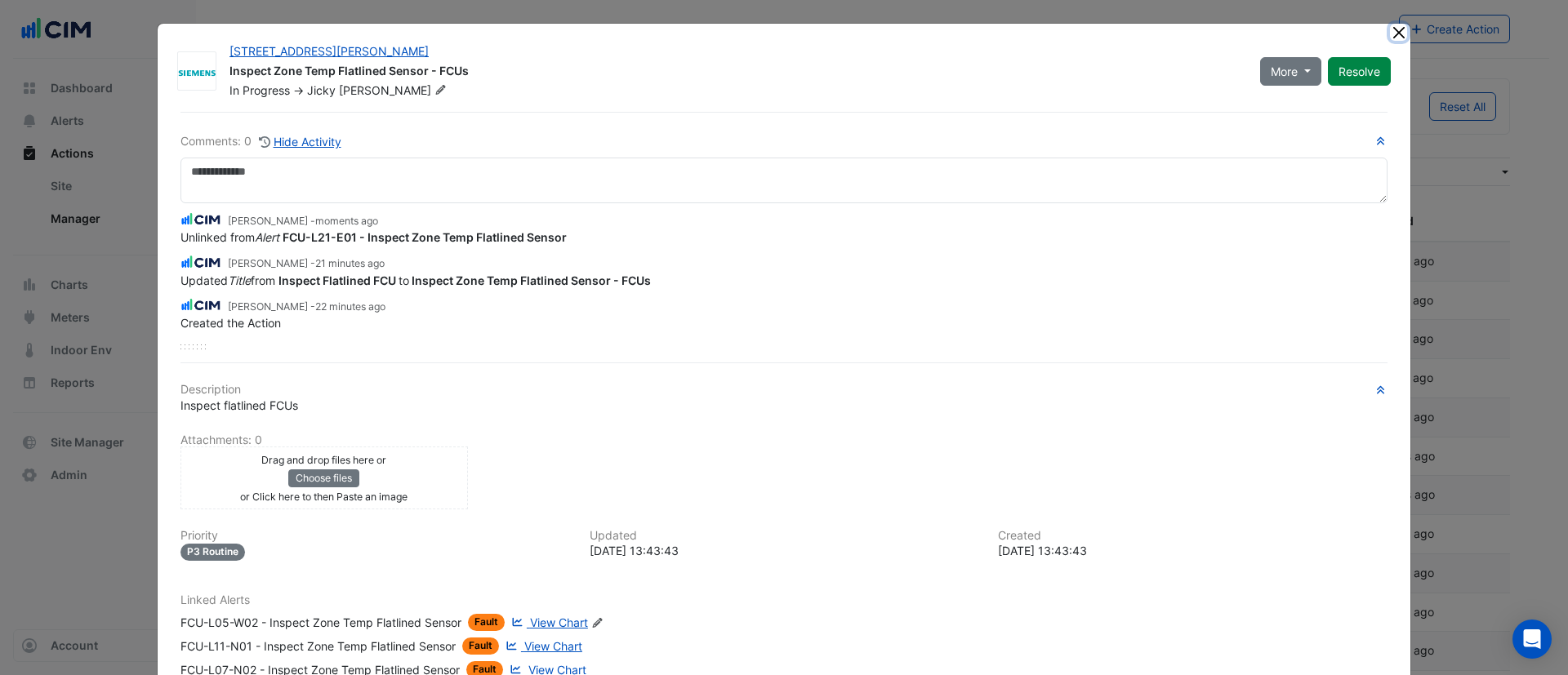
click at [1391, 32] on button "Close" at bounding box center [1398, 32] width 17 height 17
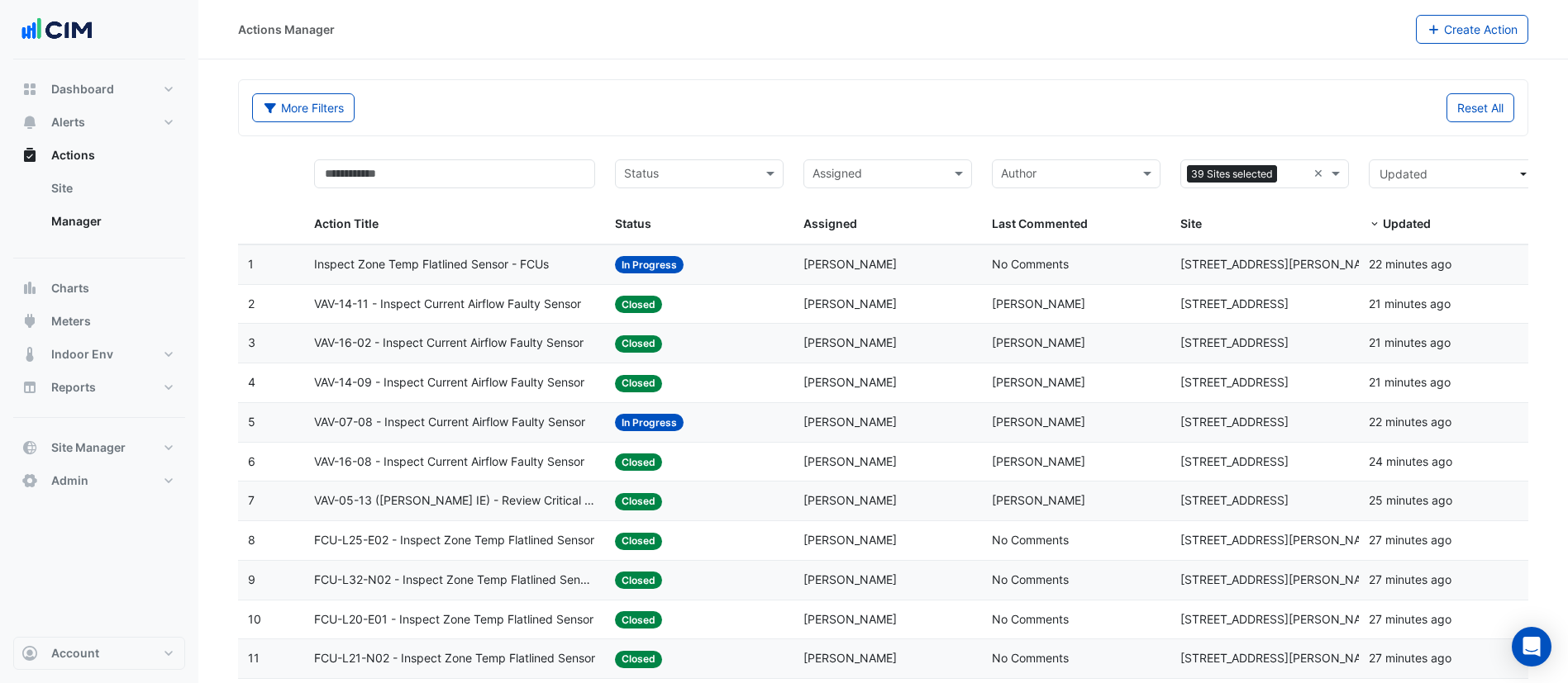
click at [760, 253] on datatable-body-cell "Status: In Progress" at bounding box center [699, 264] width 188 height 39
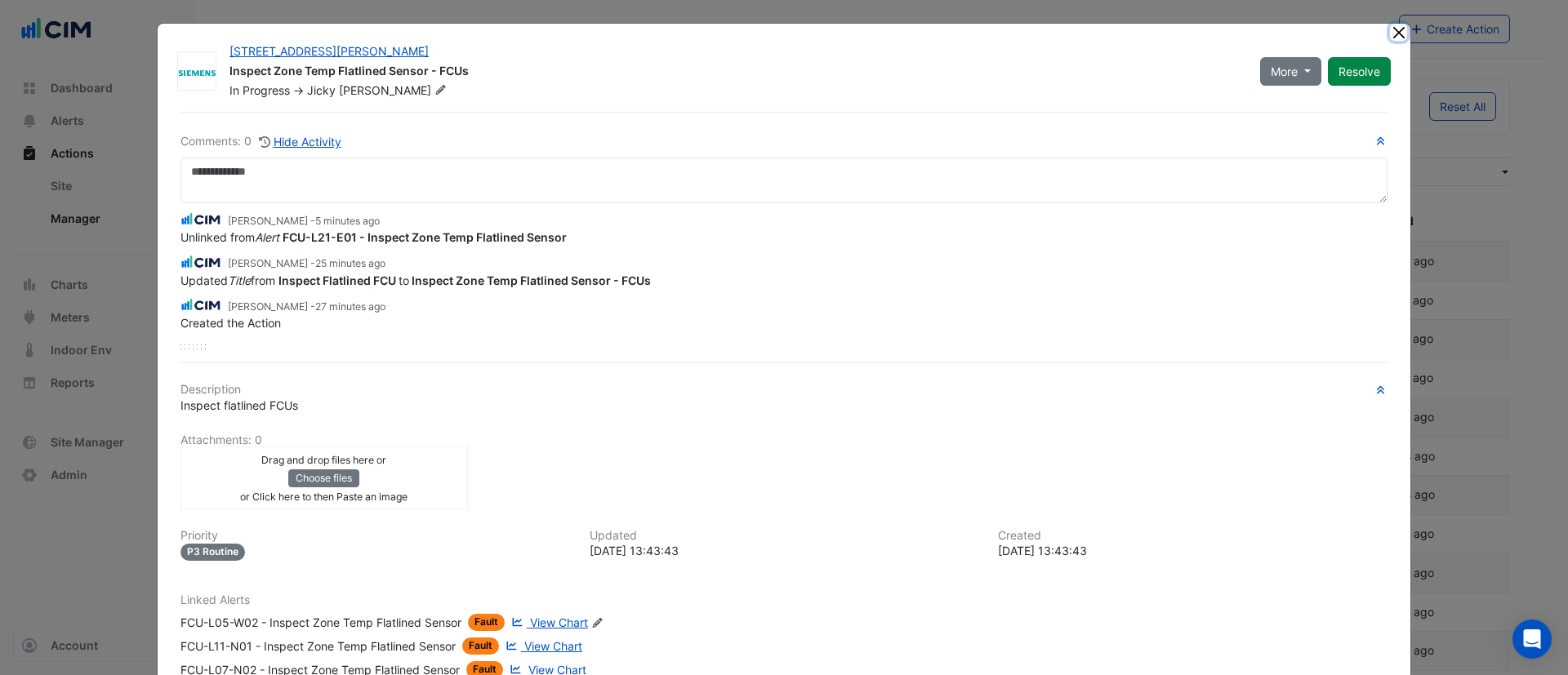
click at [1397, 34] on button "Close" at bounding box center [1398, 32] width 17 height 17
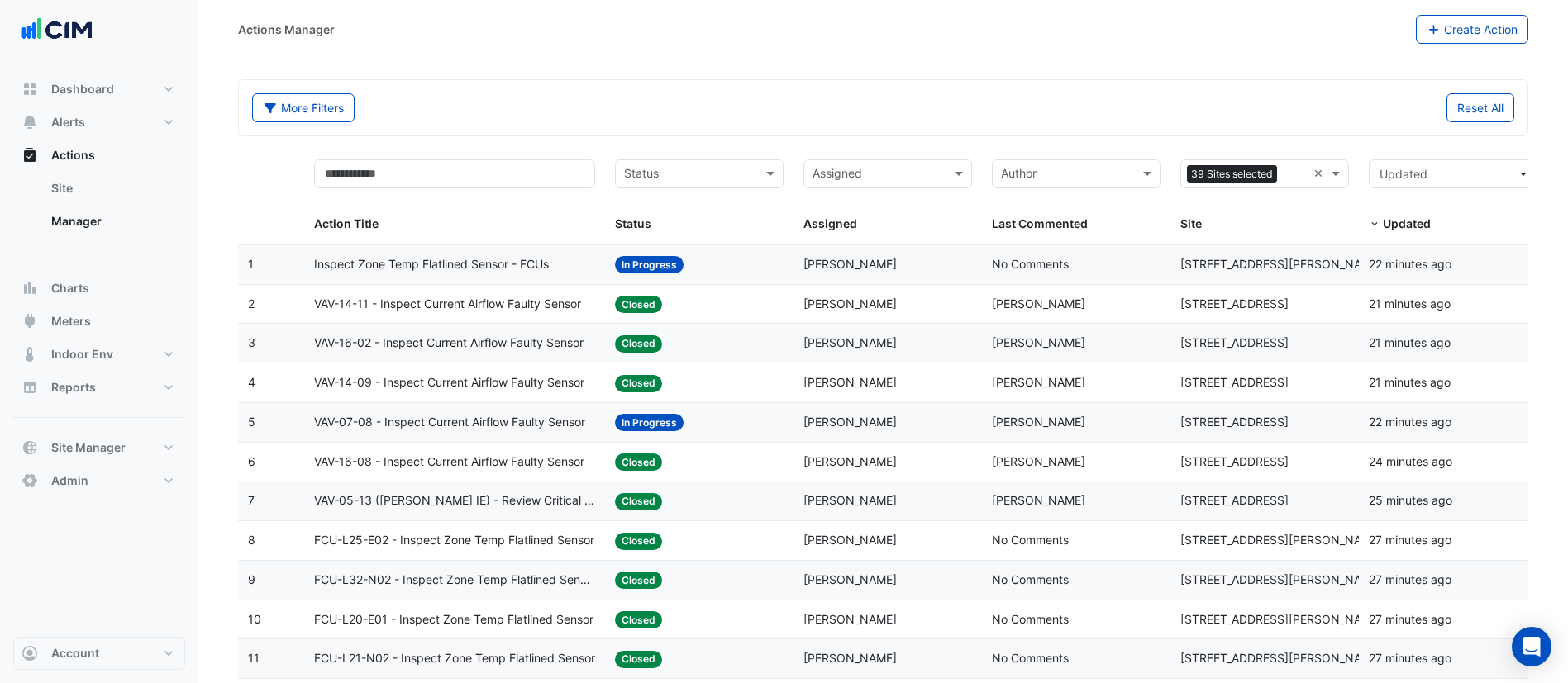
click at [763, 58] on div "Actions Manager Create Action" at bounding box center [883, 30] width 1369 height 59
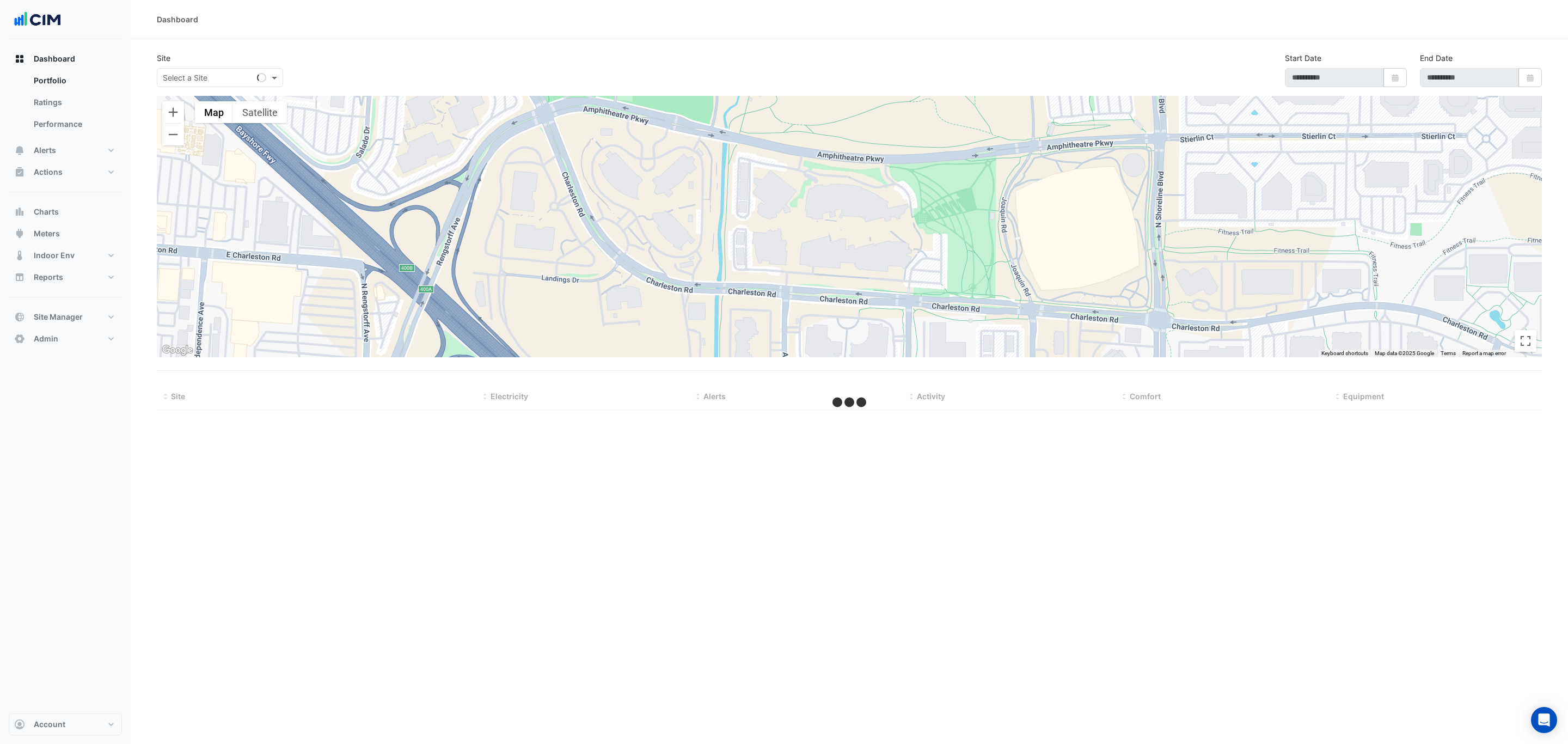
select select "***"
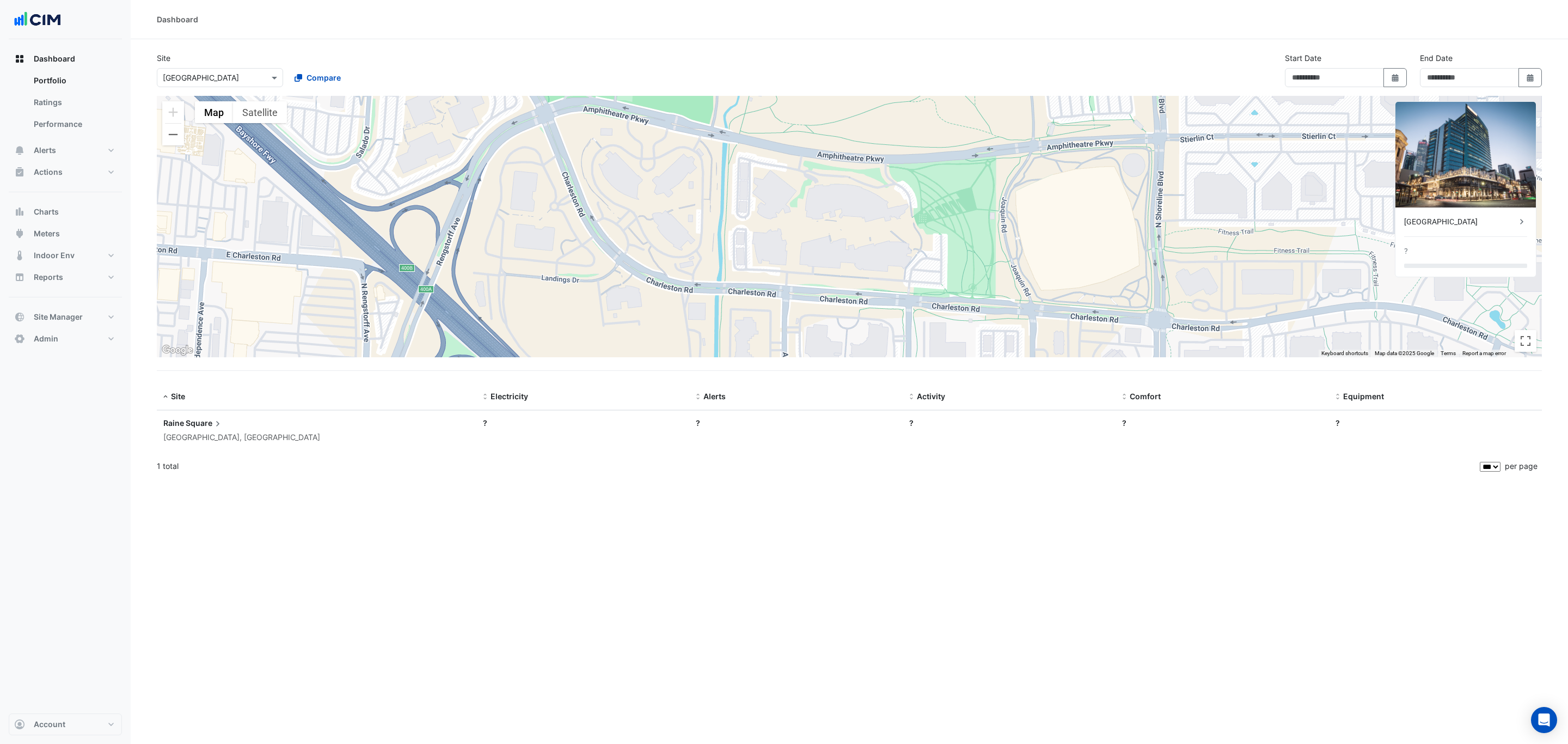
type input "**********"
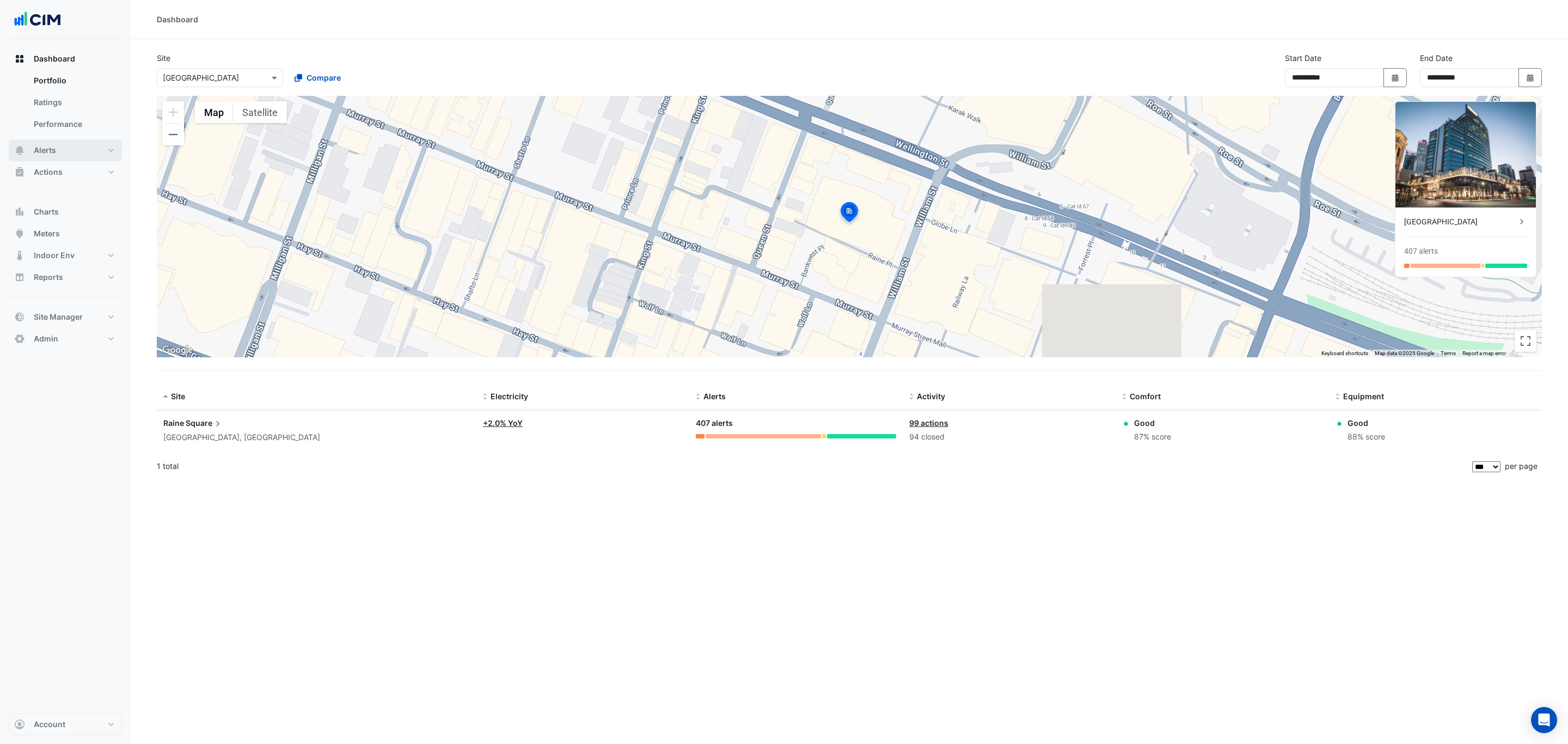
click at [61, 152] on button "Alerts" at bounding box center [65, 151] width 113 height 22
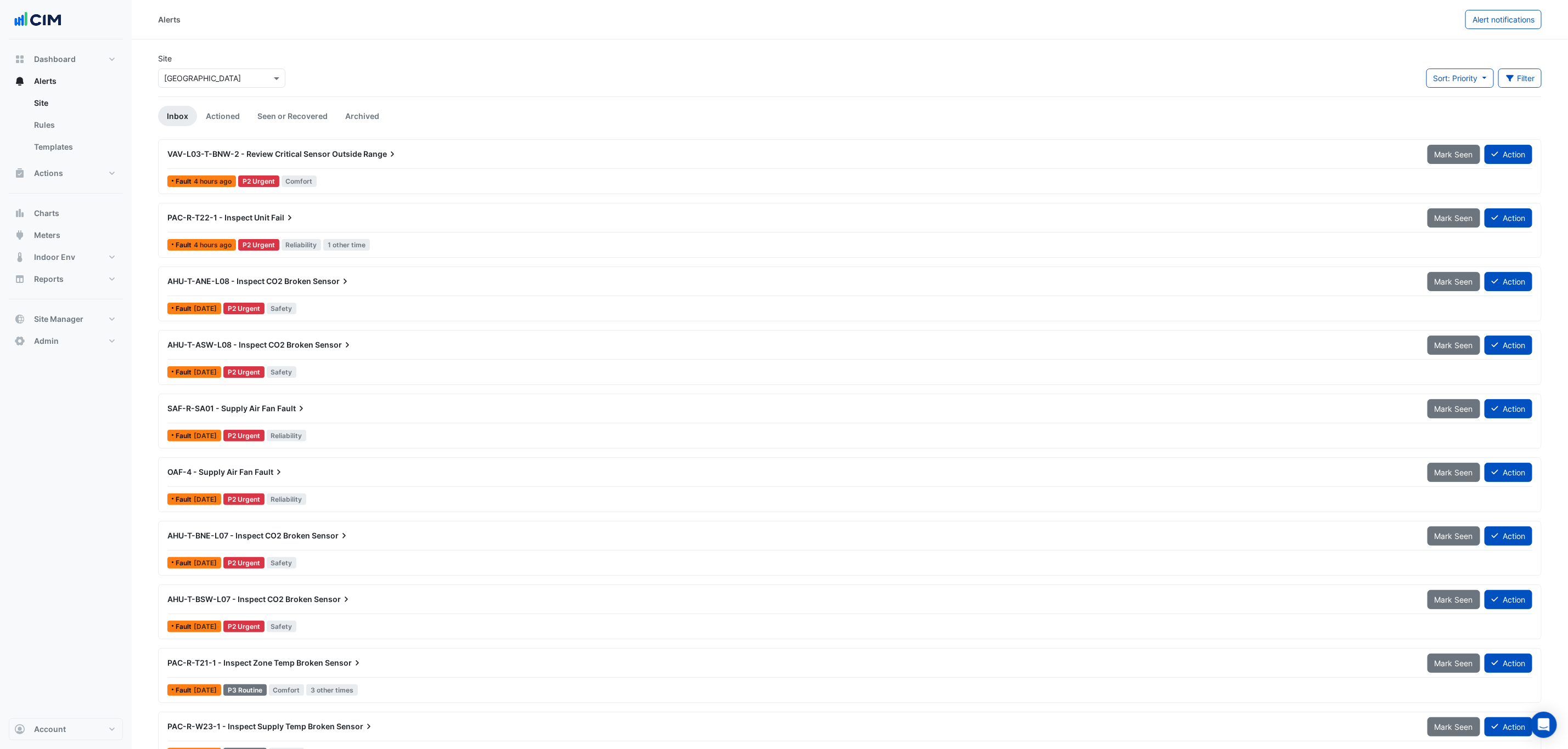
click at [185, 79] on input "text" at bounding box center [210, 78] width 93 height 12
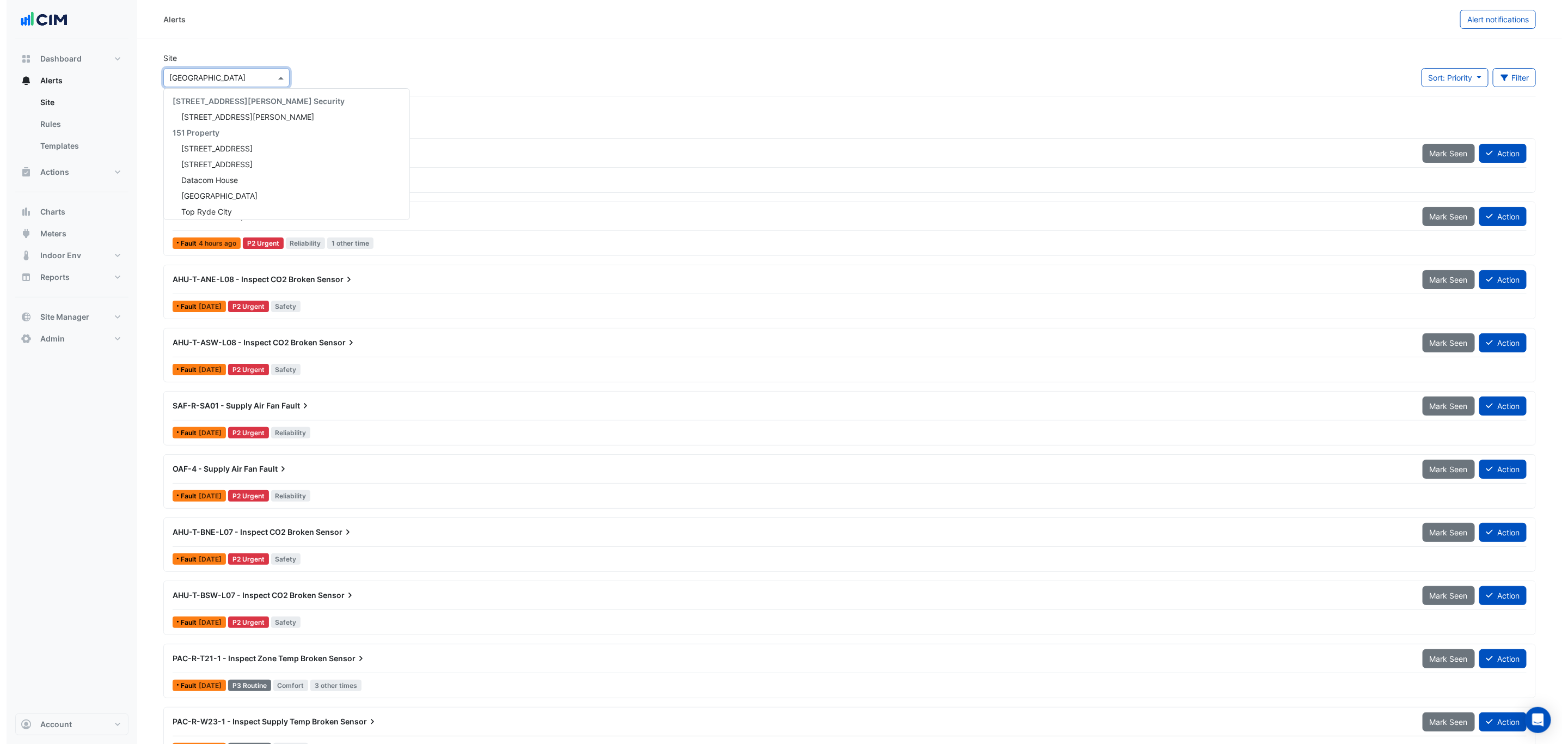
scroll to position [3094, 0]
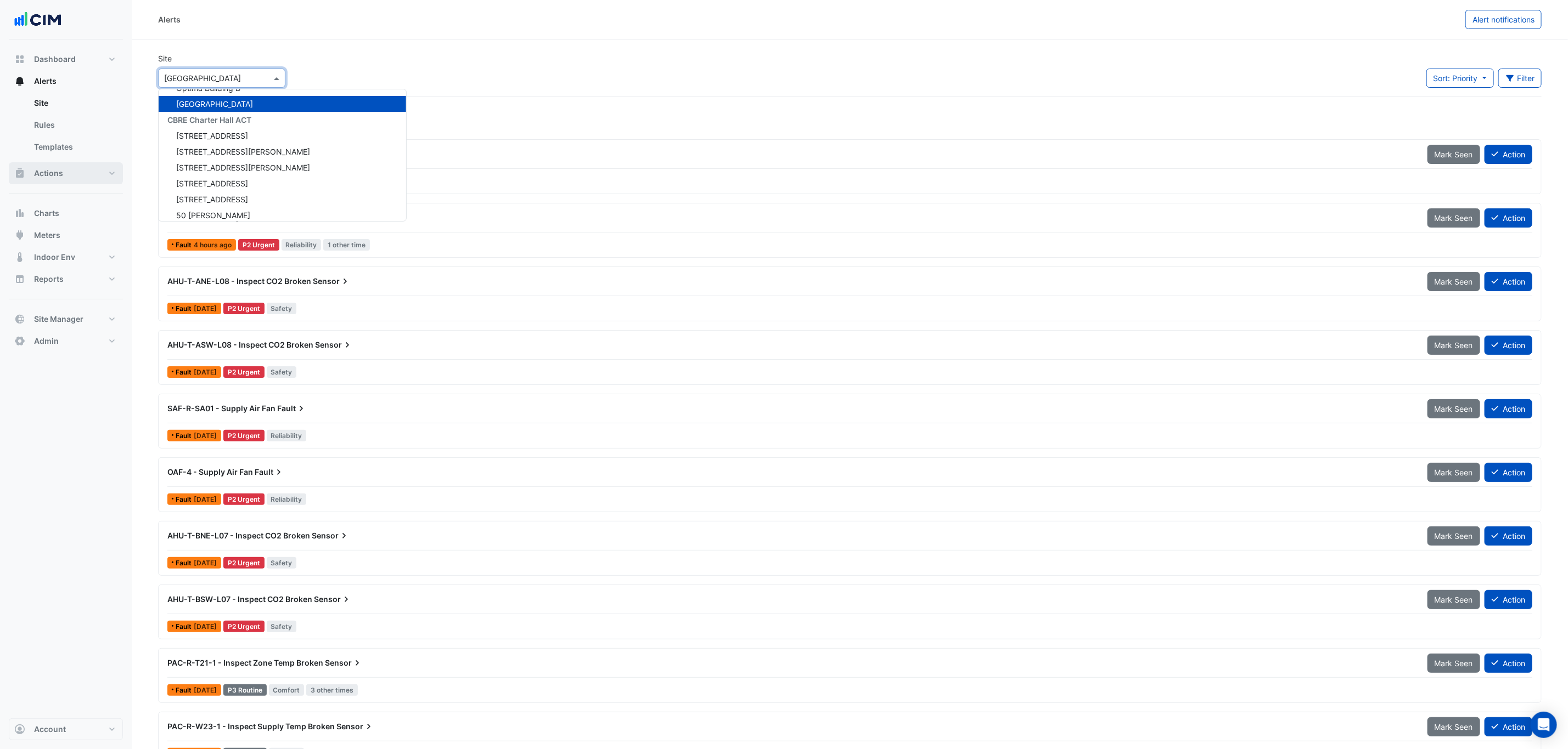
click at [68, 164] on button "Actions" at bounding box center [65, 174] width 114 height 22
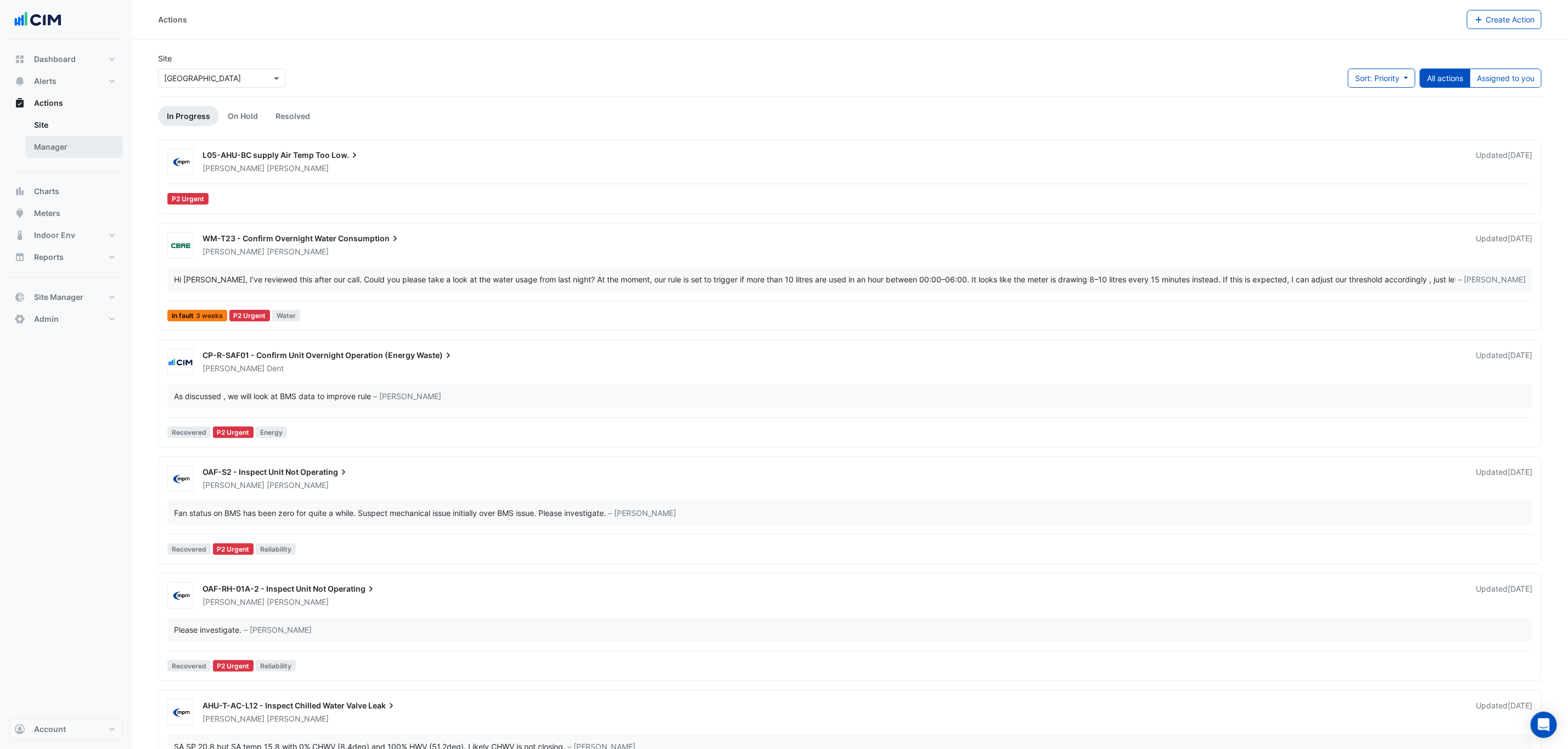
click at [51, 142] on link "Manager" at bounding box center [74, 147] width 97 height 22
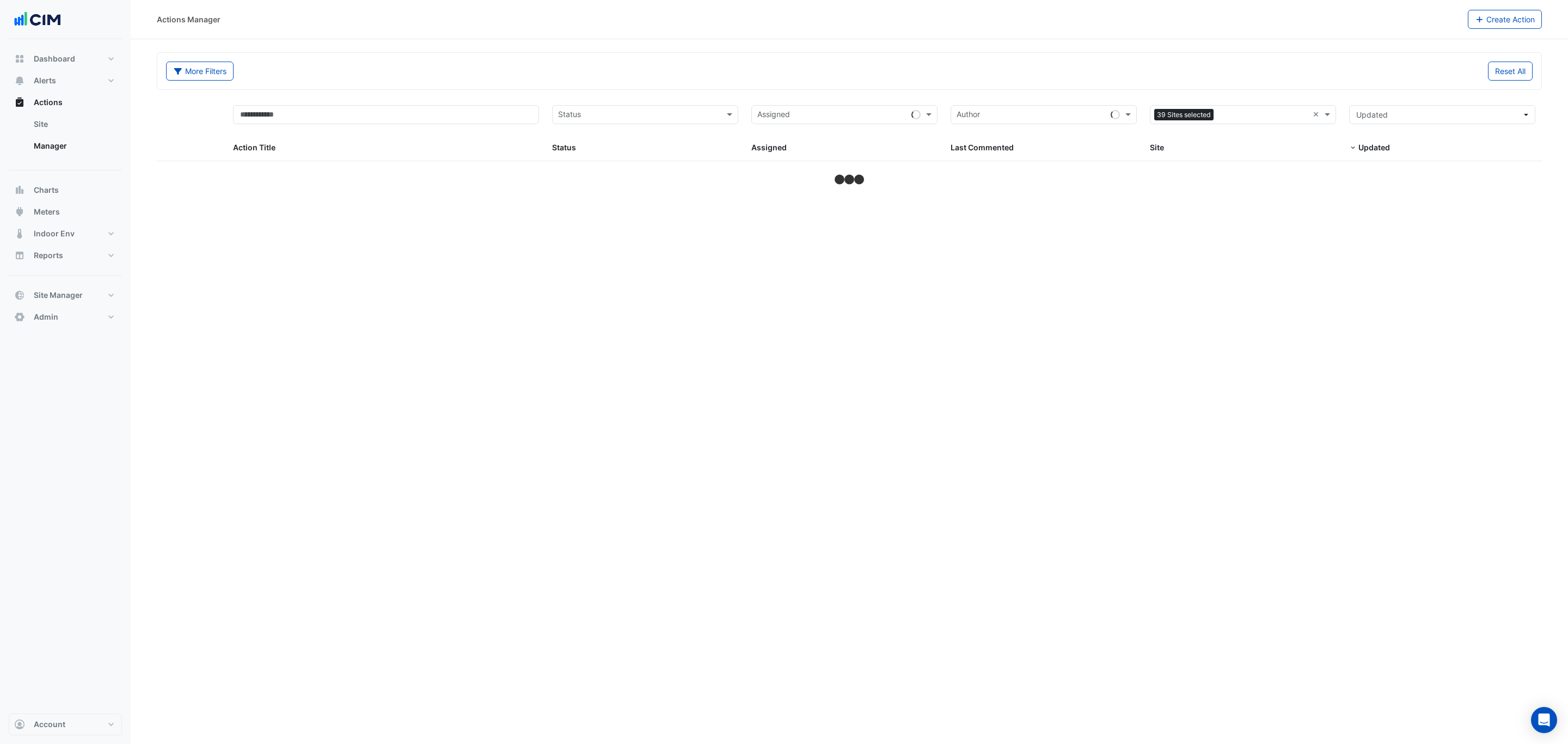
select select "***"
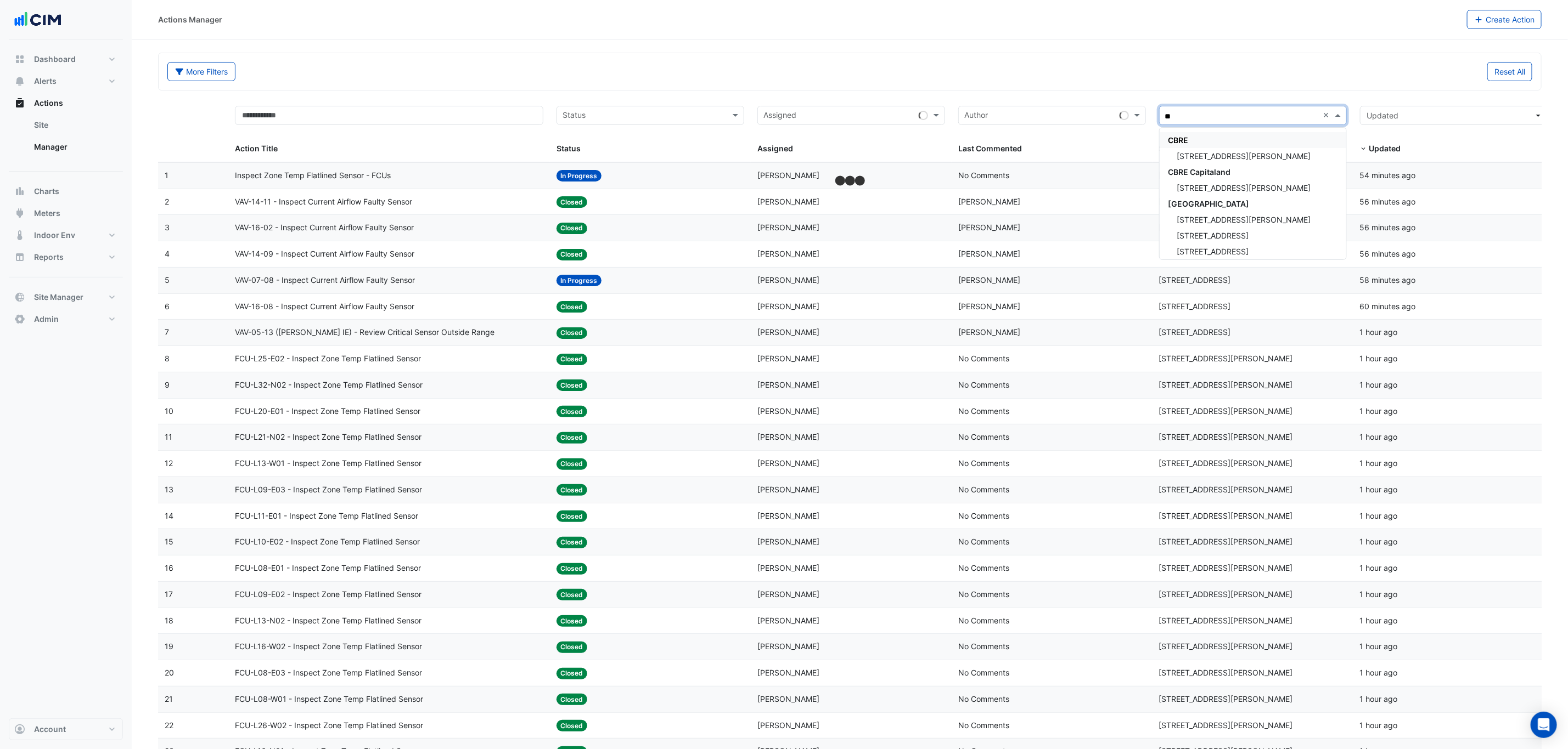
type input "***"
click at [1267, 155] on div "121 Exhibition Street" at bounding box center [1252, 156] width 187 height 16
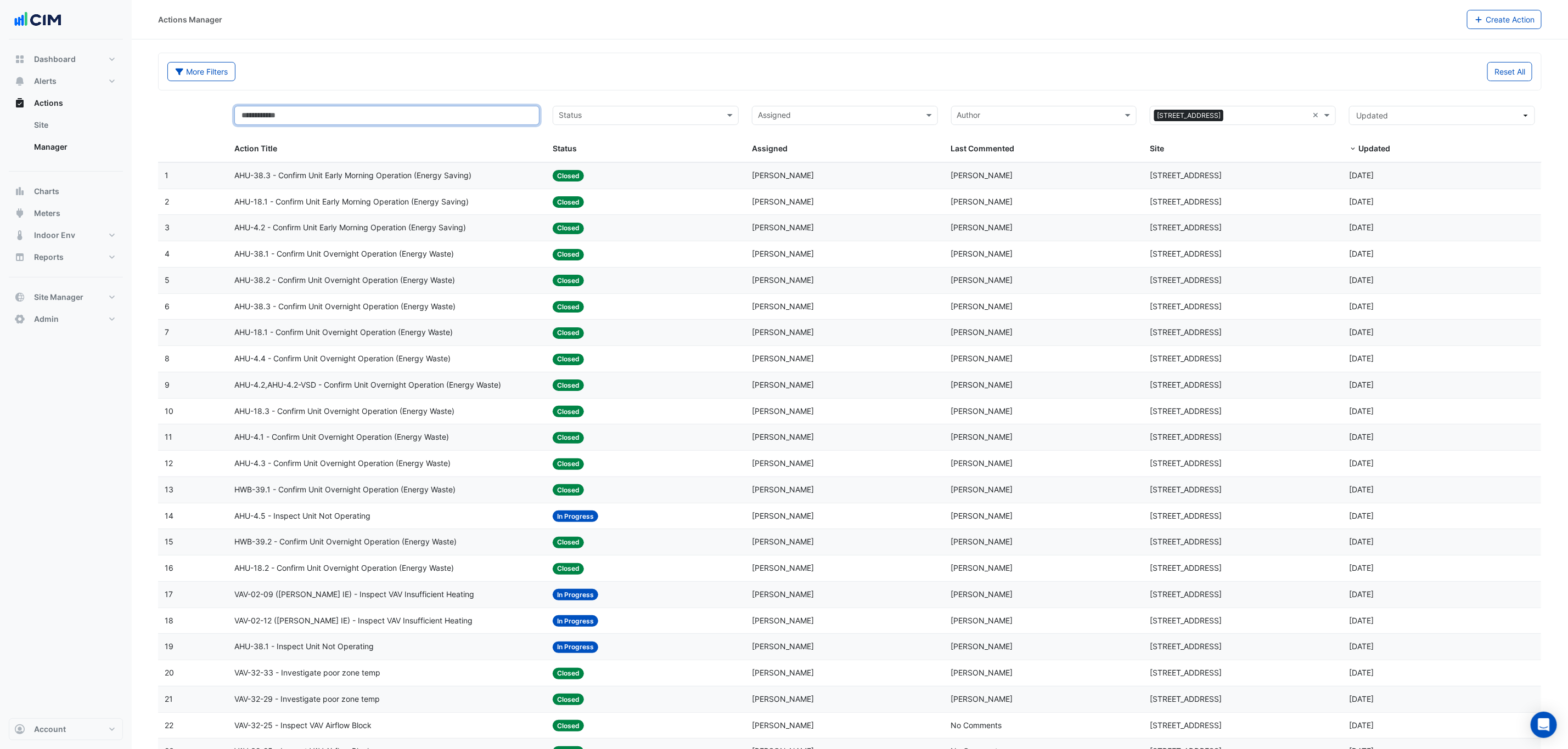
click at [387, 110] on input "text" at bounding box center [386, 115] width 305 height 19
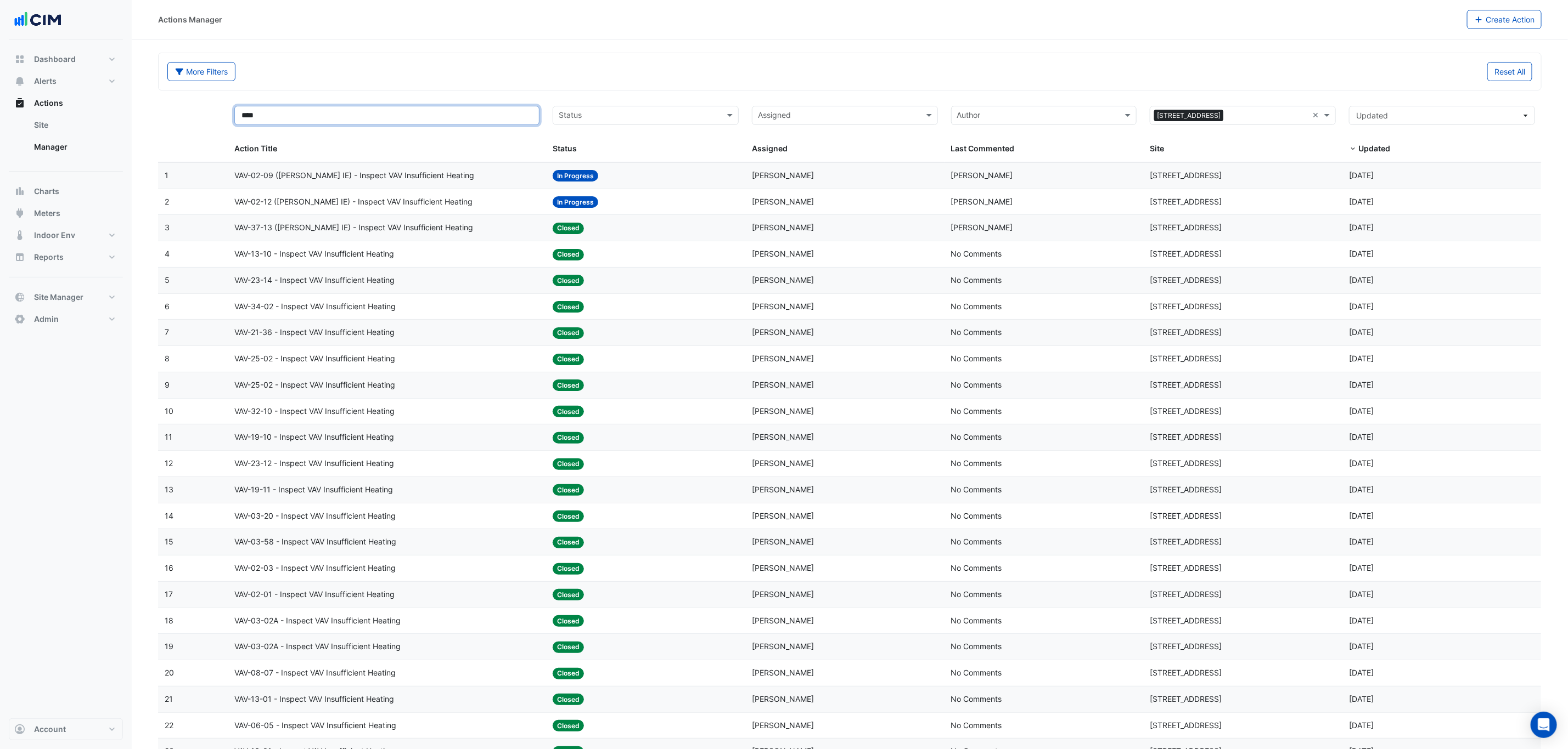
type input "****"
click at [428, 182] on span "VAV-02-09 (NABERS IE) - Inspect VAV Insufficient Heating" at bounding box center [354, 176] width 240 height 12
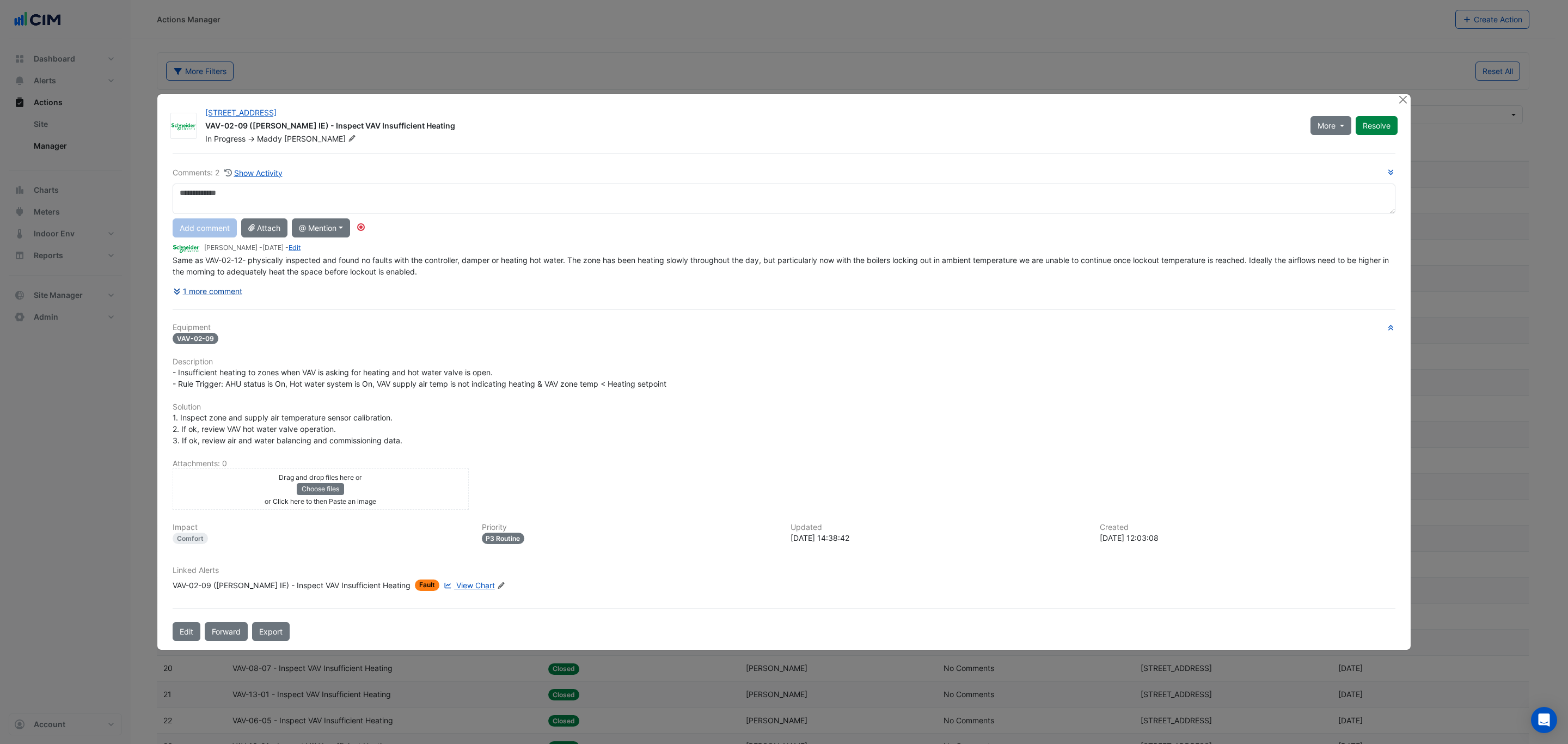
click at [227, 296] on button "1 more comment" at bounding box center [207, 291] width 70 height 19
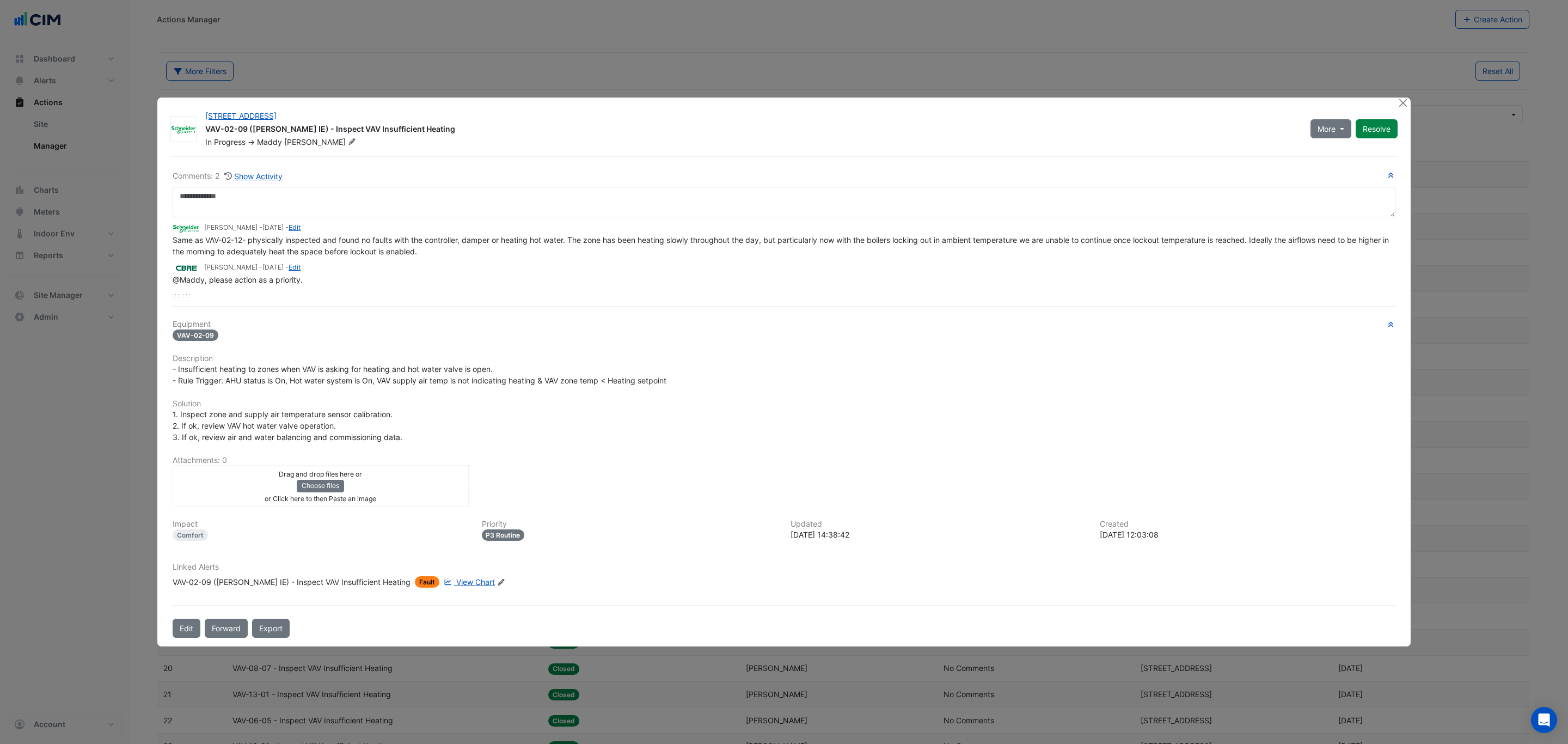
click at [327, 579] on div "VAV-02-09 (NABERS IE) - Inspect VAV Insufficient Heating" at bounding box center [291, 582] width 238 height 12
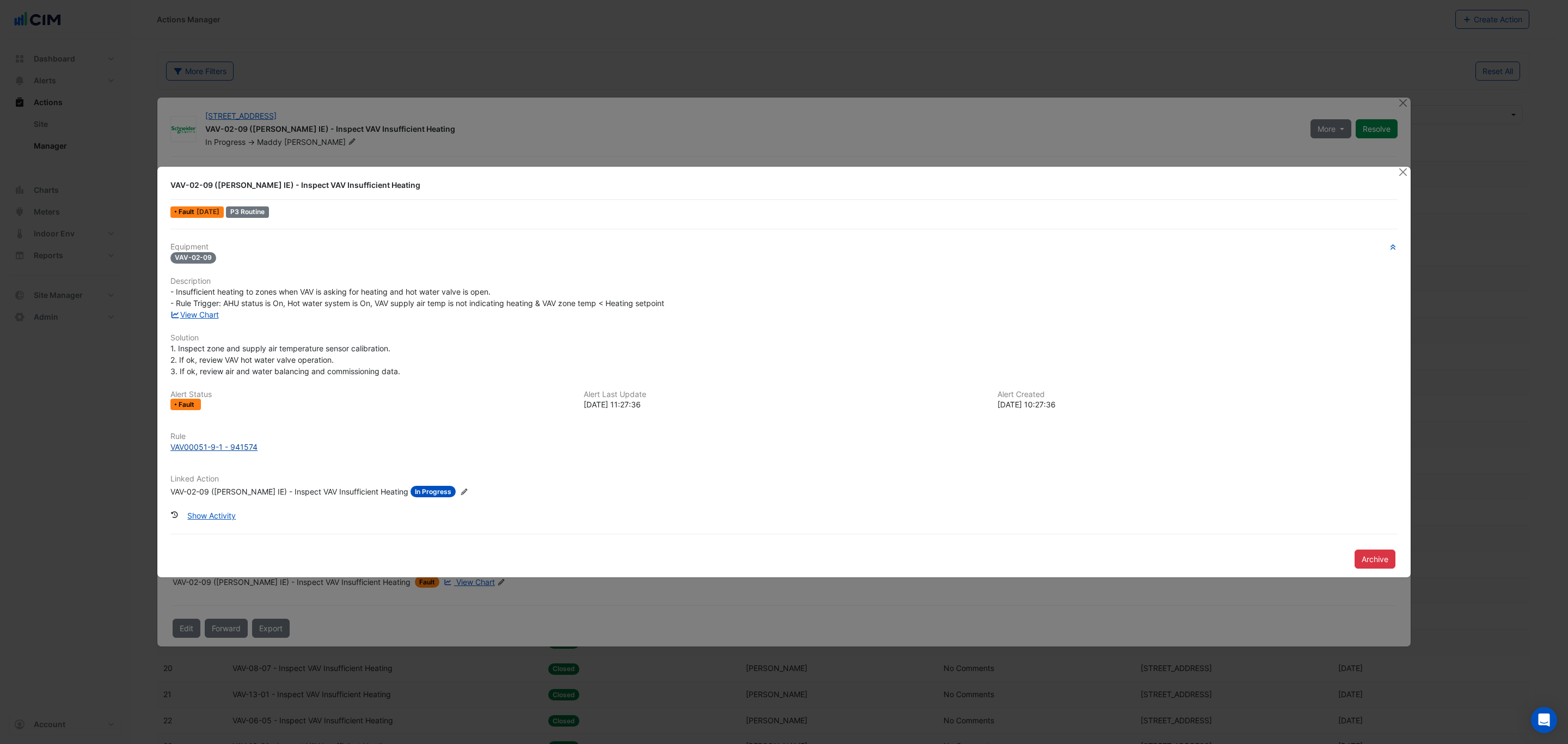
click at [242, 448] on div "VAV00051-9-1 - 941574" at bounding box center [214, 447] width 87 height 12
click at [1405, 171] on button "Close" at bounding box center [1403, 172] width 12 height 12
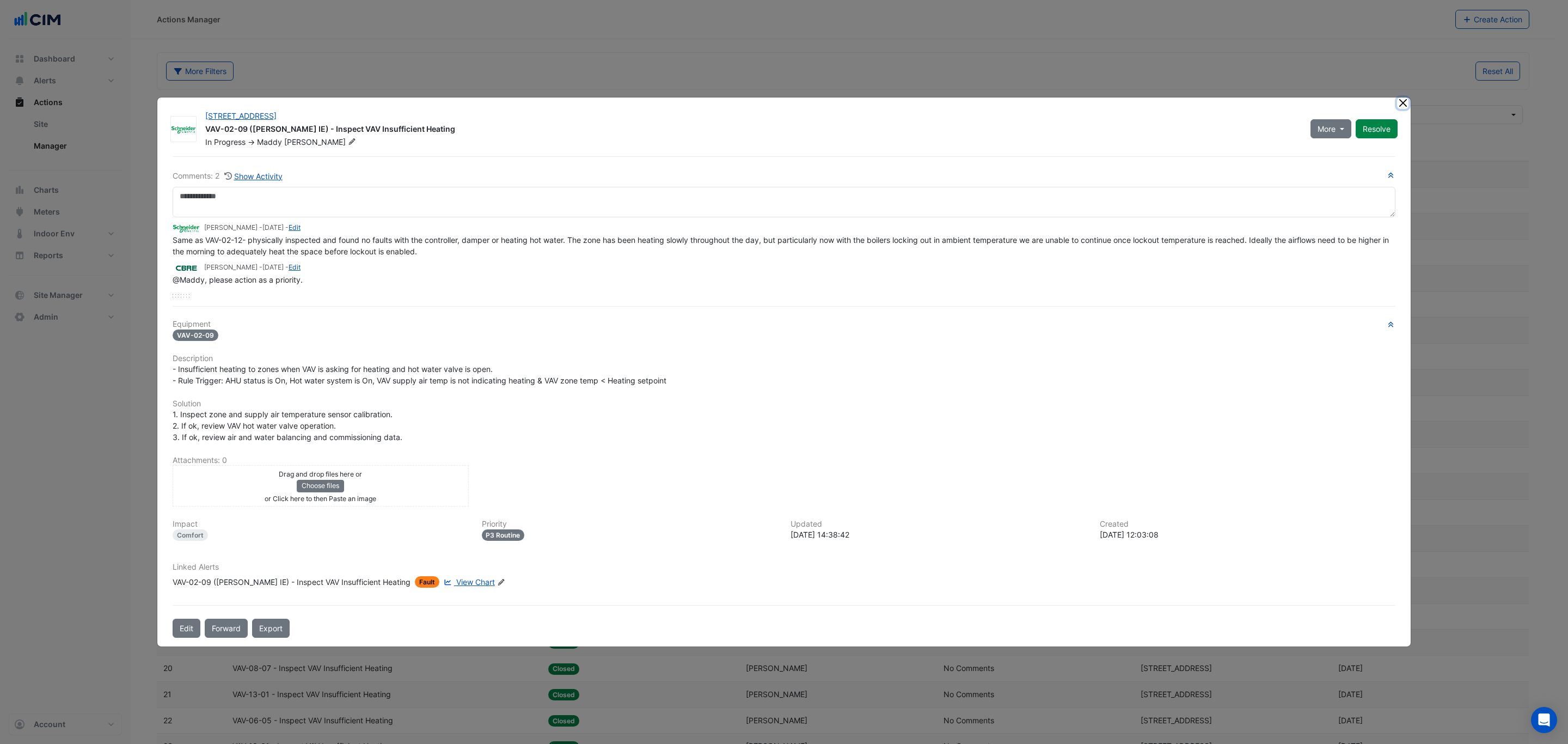
click at [1402, 102] on button "Close" at bounding box center [1403, 103] width 12 height 12
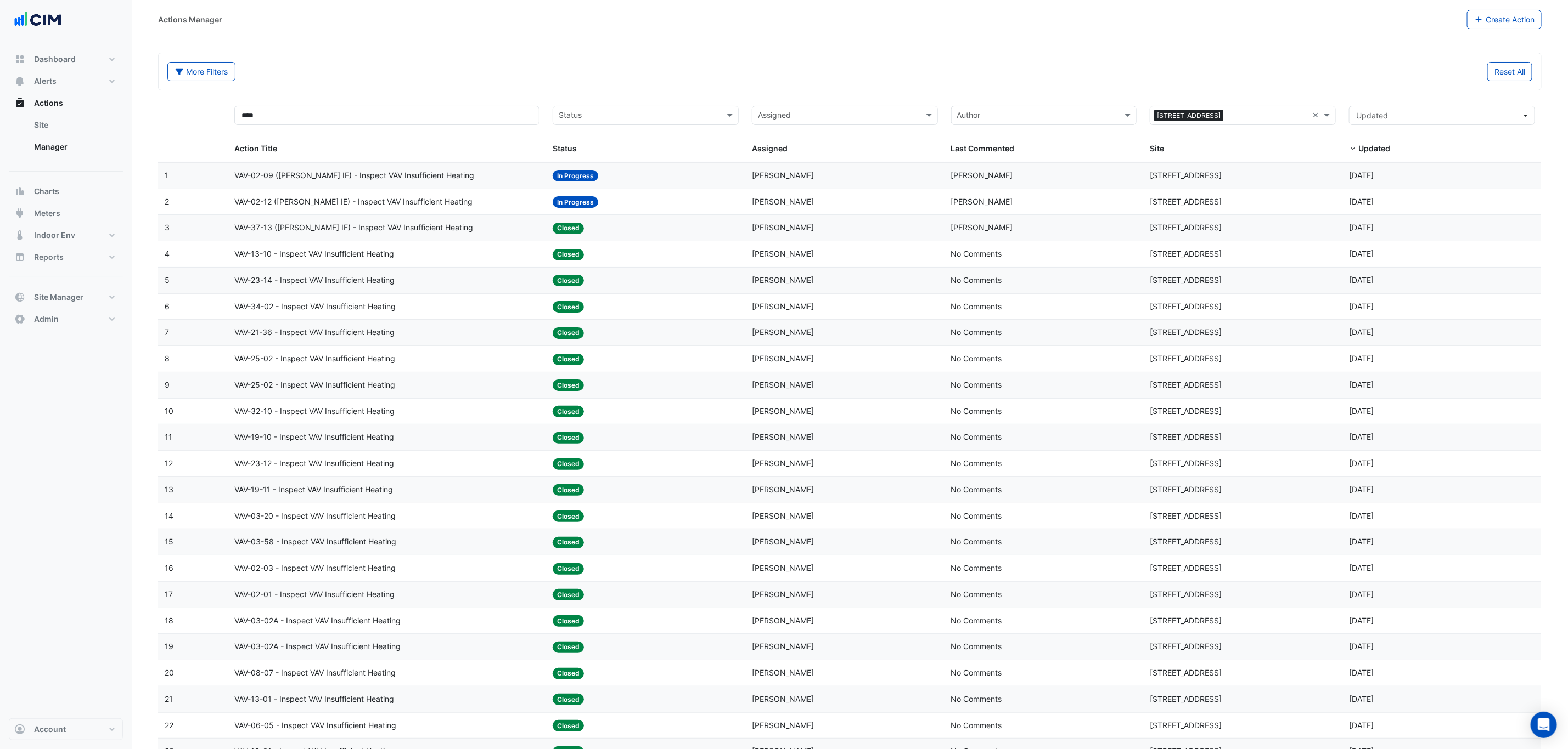
click at [383, 201] on span "VAV-02-12 (NABERS IE) - Inspect VAV Insufficient Heating" at bounding box center [353, 202] width 238 height 12
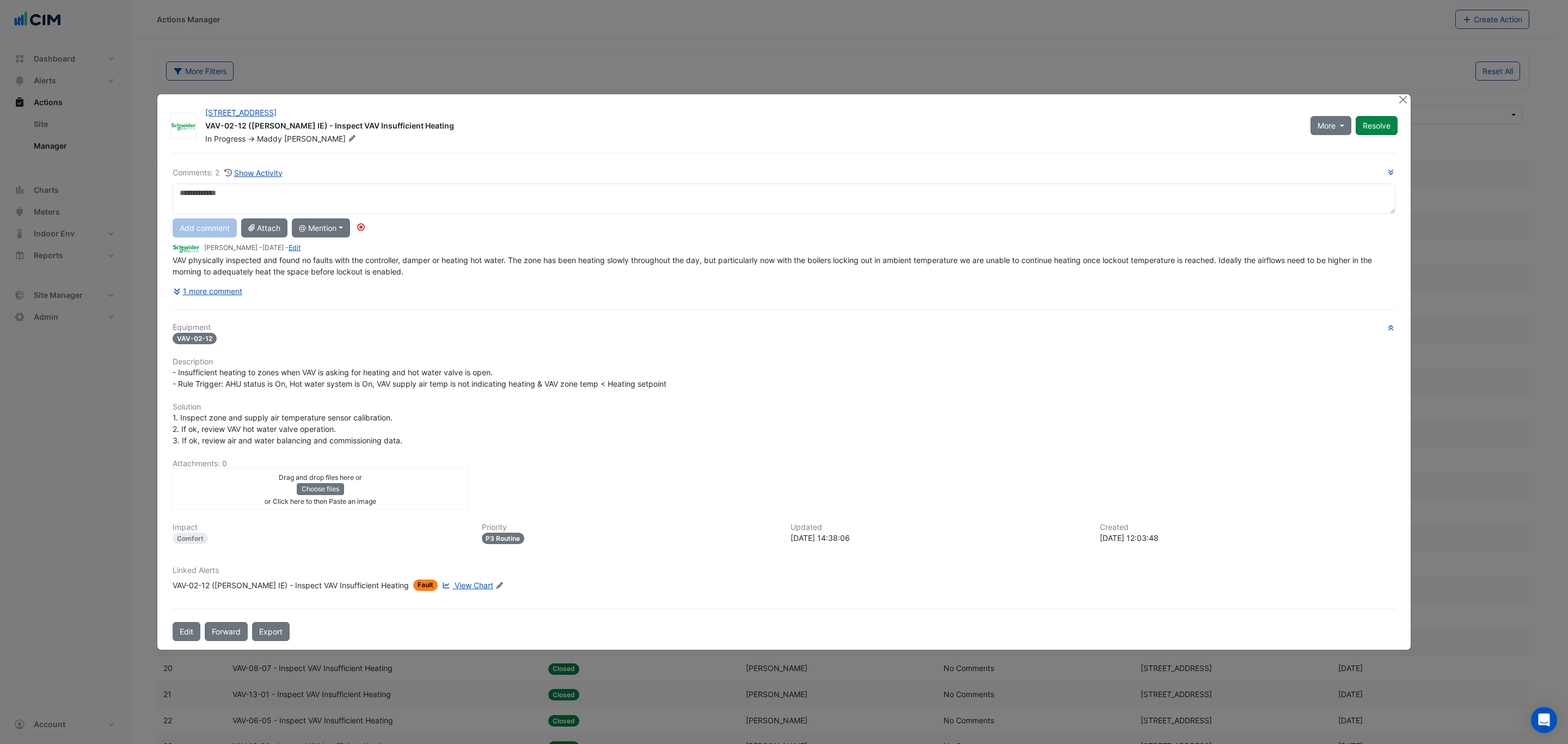
click at [261, 581] on div "VAV-02-12 (NABERS IE) - Inspect VAV Insufficient Heating" at bounding box center [290, 585] width 236 height 12
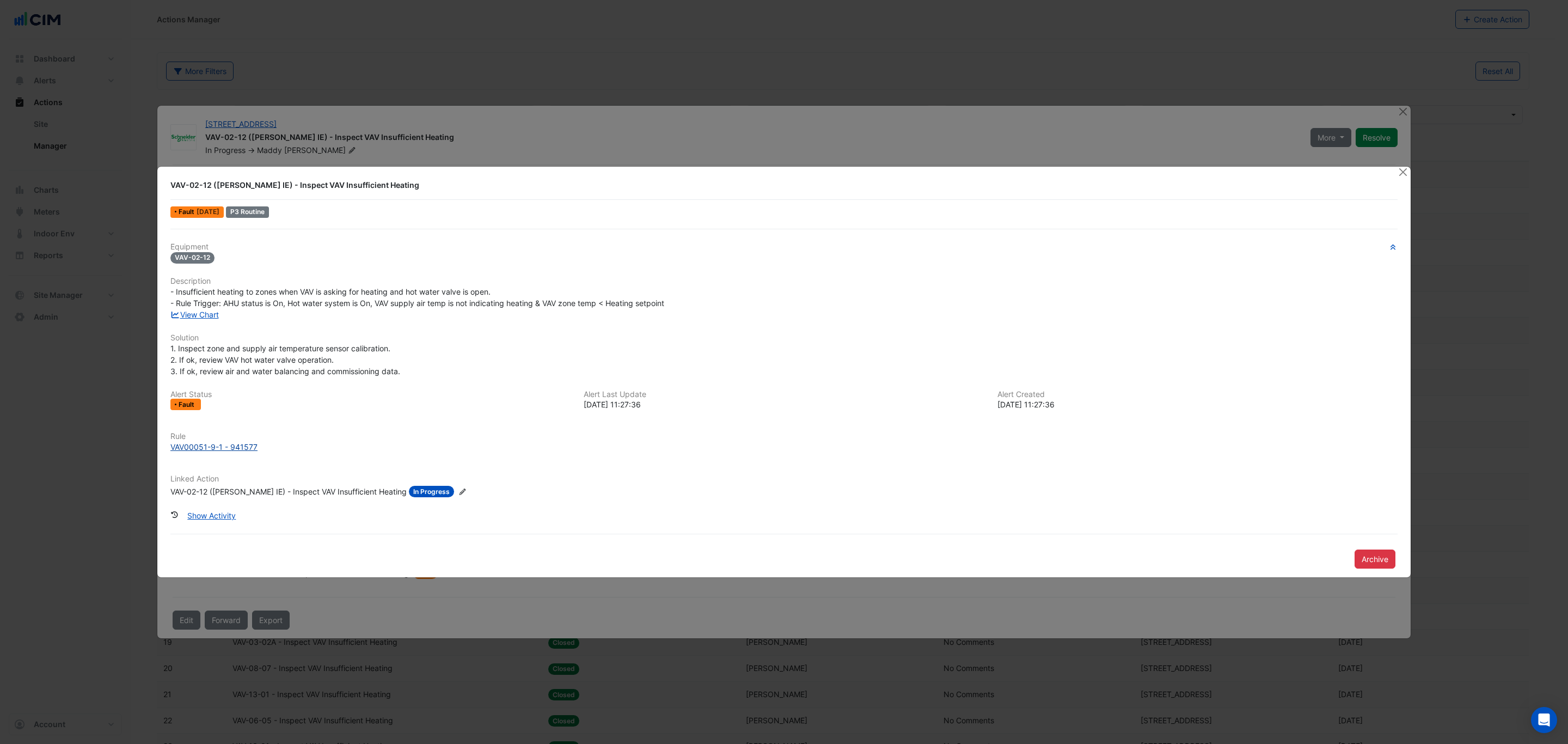
click at [232, 445] on div "VAV00051-9-1 - 941577" at bounding box center [214, 447] width 87 height 12
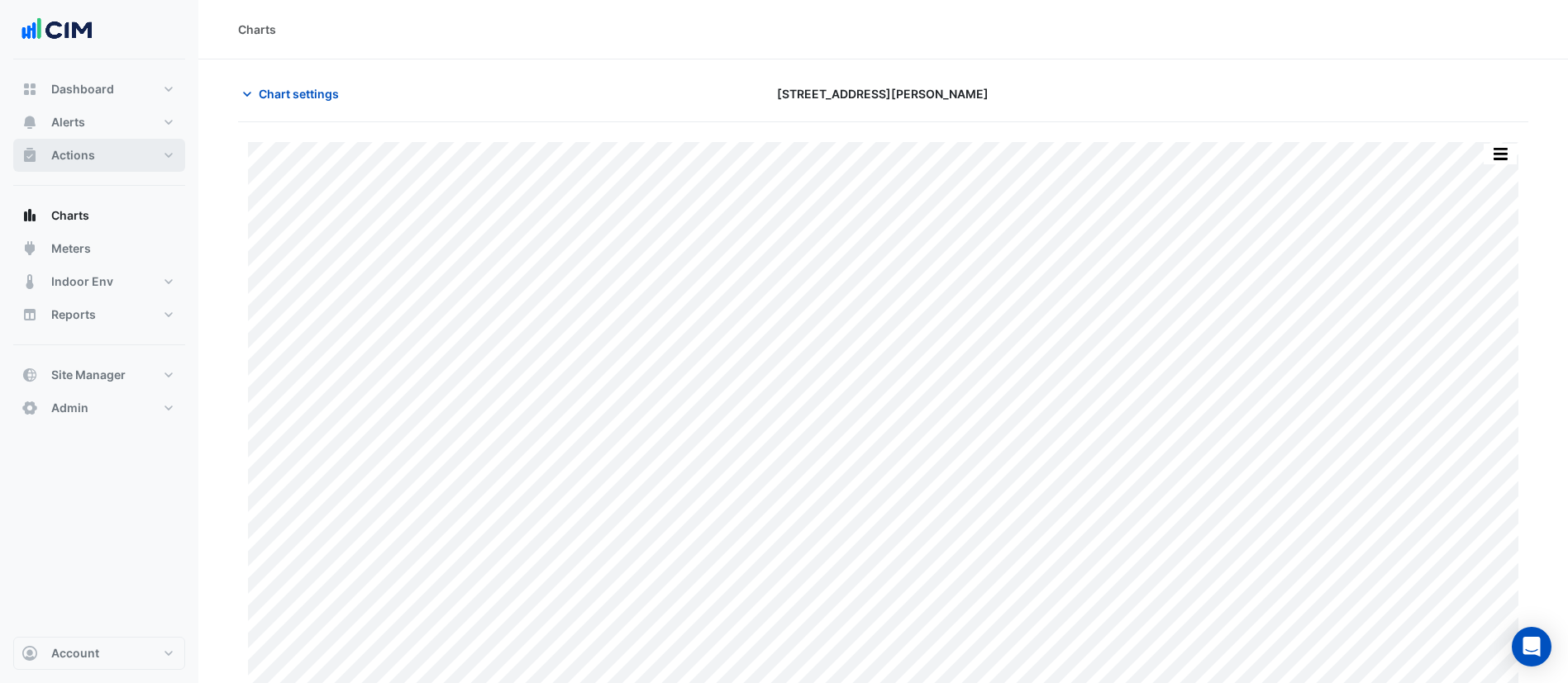
click at [122, 162] on button "Actions" at bounding box center [98, 156] width 172 height 33
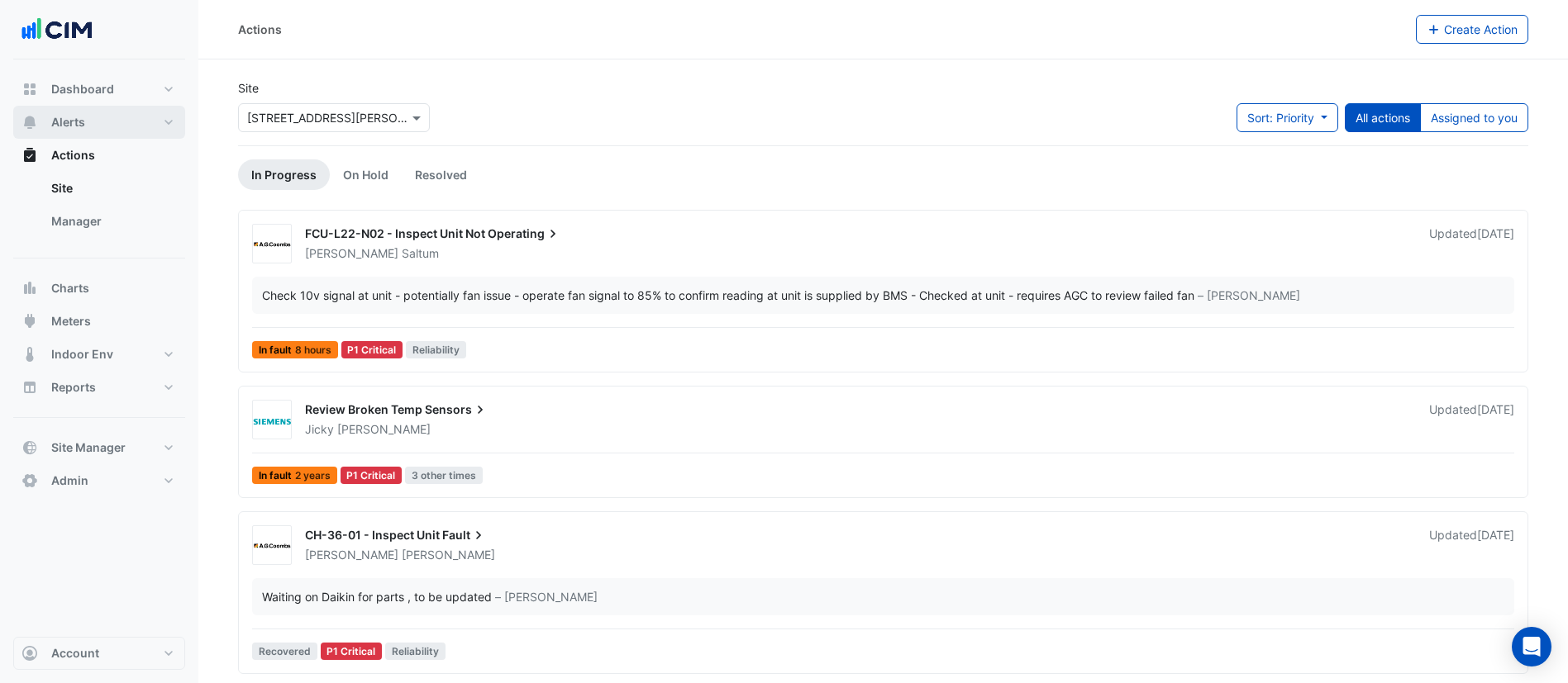
click at [124, 123] on button "Alerts" at bounding box center [98, 122] width 172 height 33
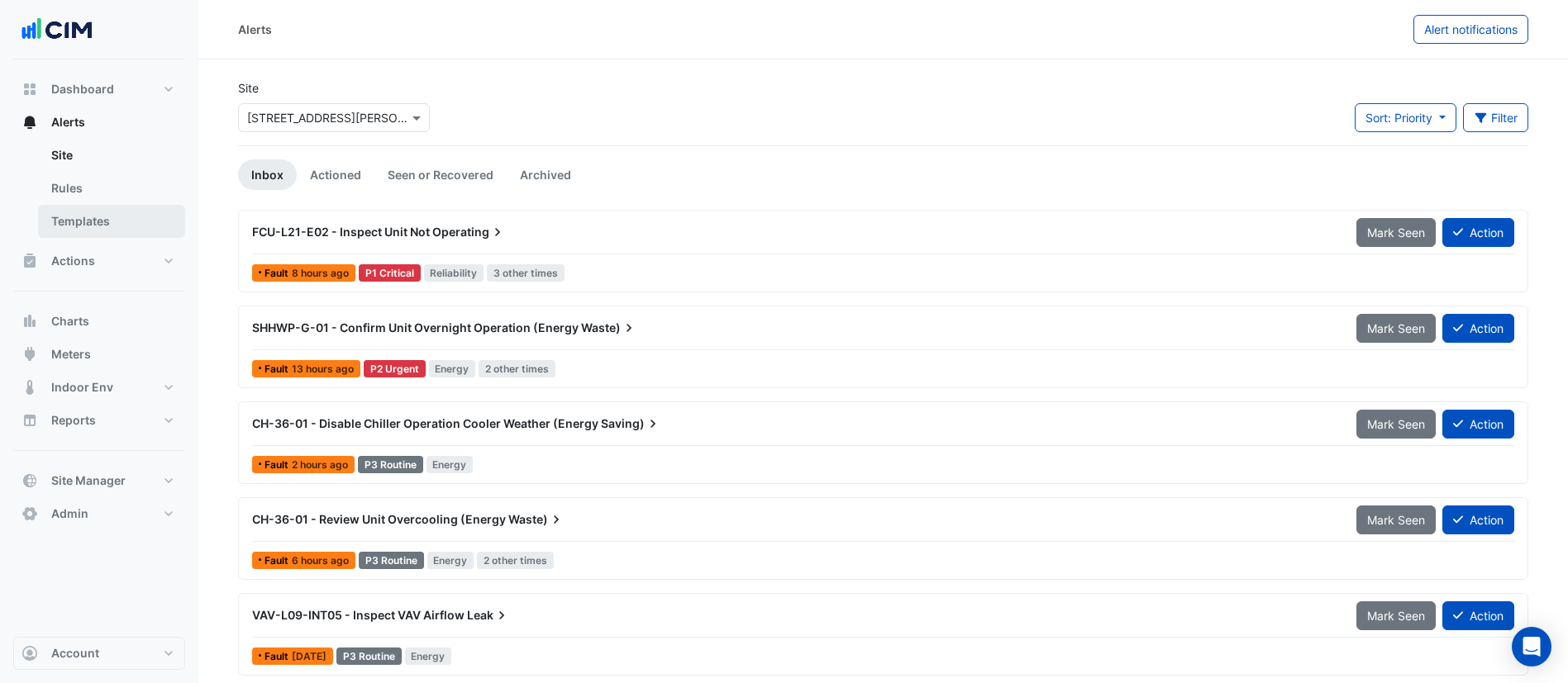
click at [110, 226] on link "Templates" at bounding box center [111, 222] width 147 height 33
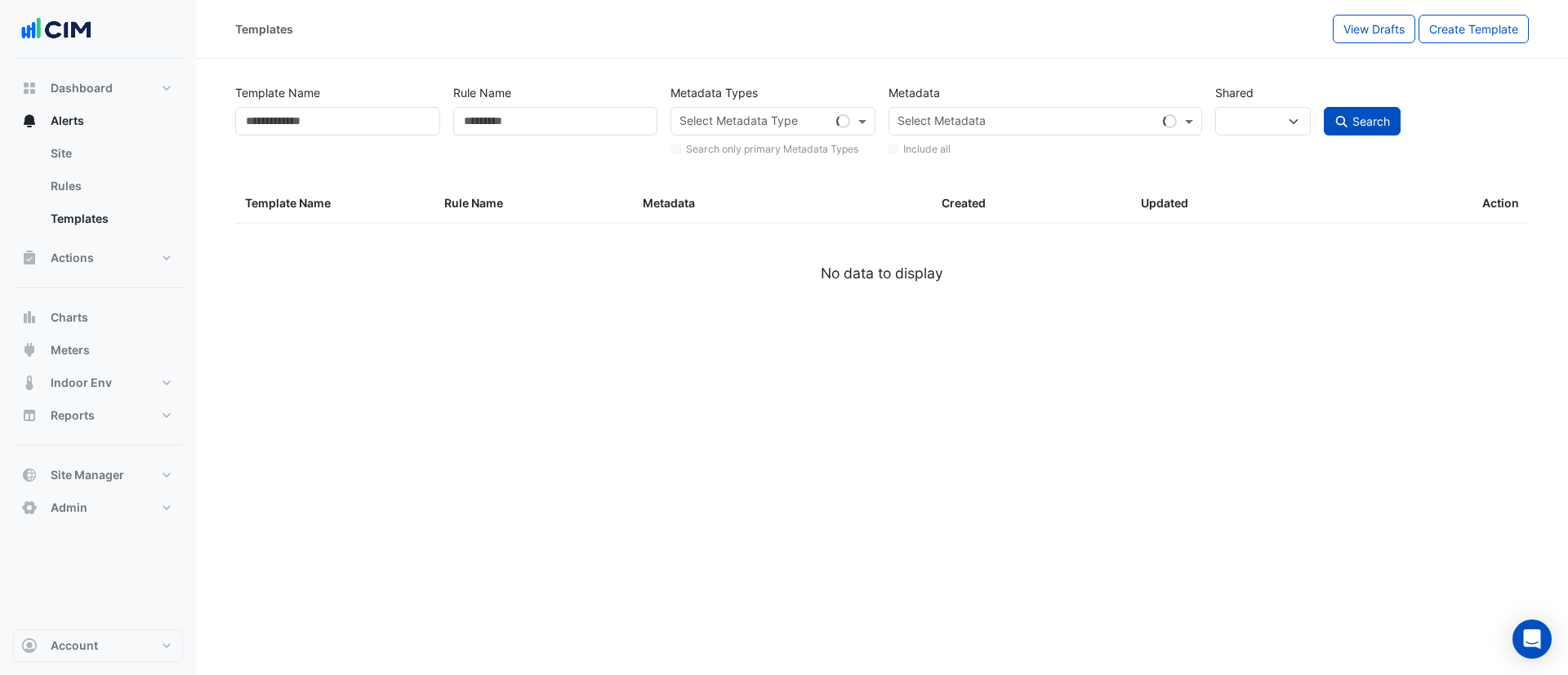
select select
select select "***"
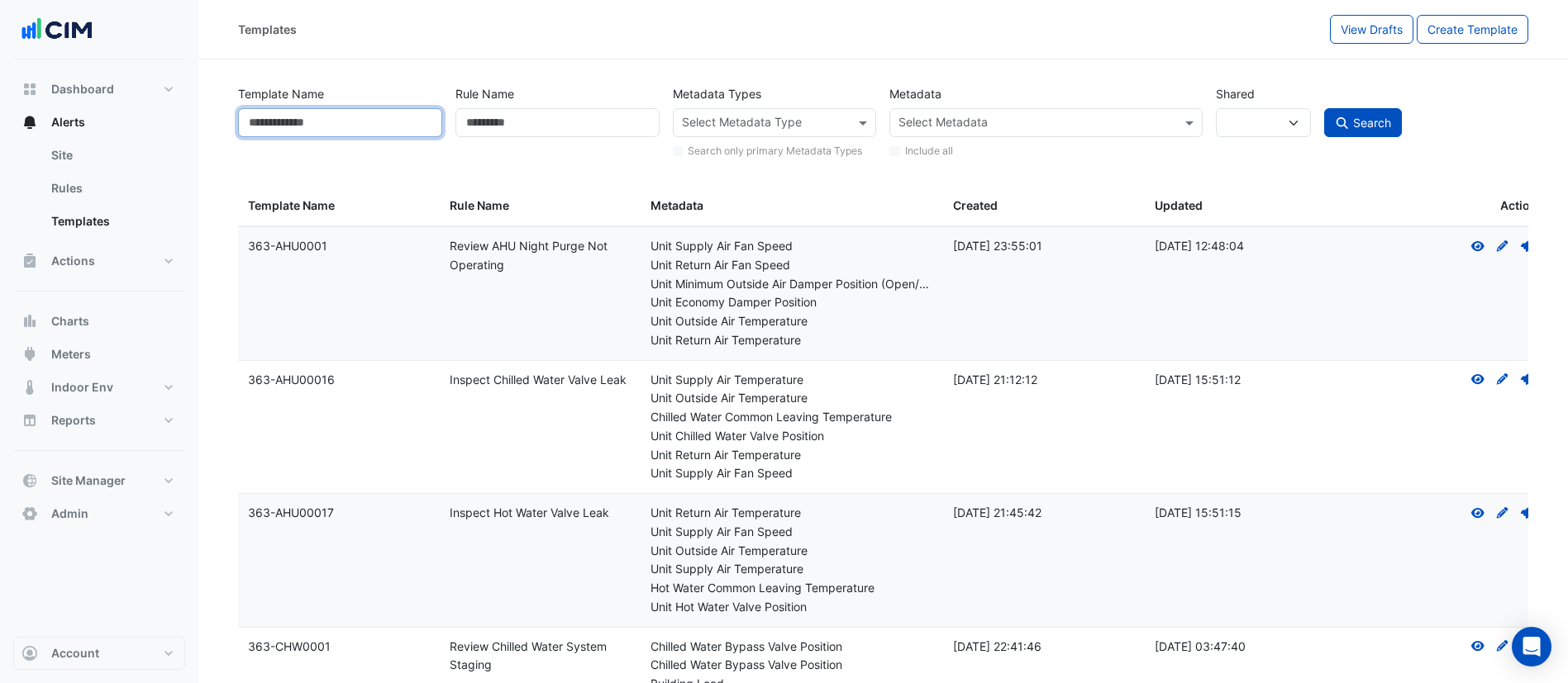
click at [356, 120] on input "Template Name" at bounding box center [340, 122] width 204 height 29
type input "**********"
click at [1324, 109] on button "Search" at bounding box center [1363, 122] width 78 height 29
select select
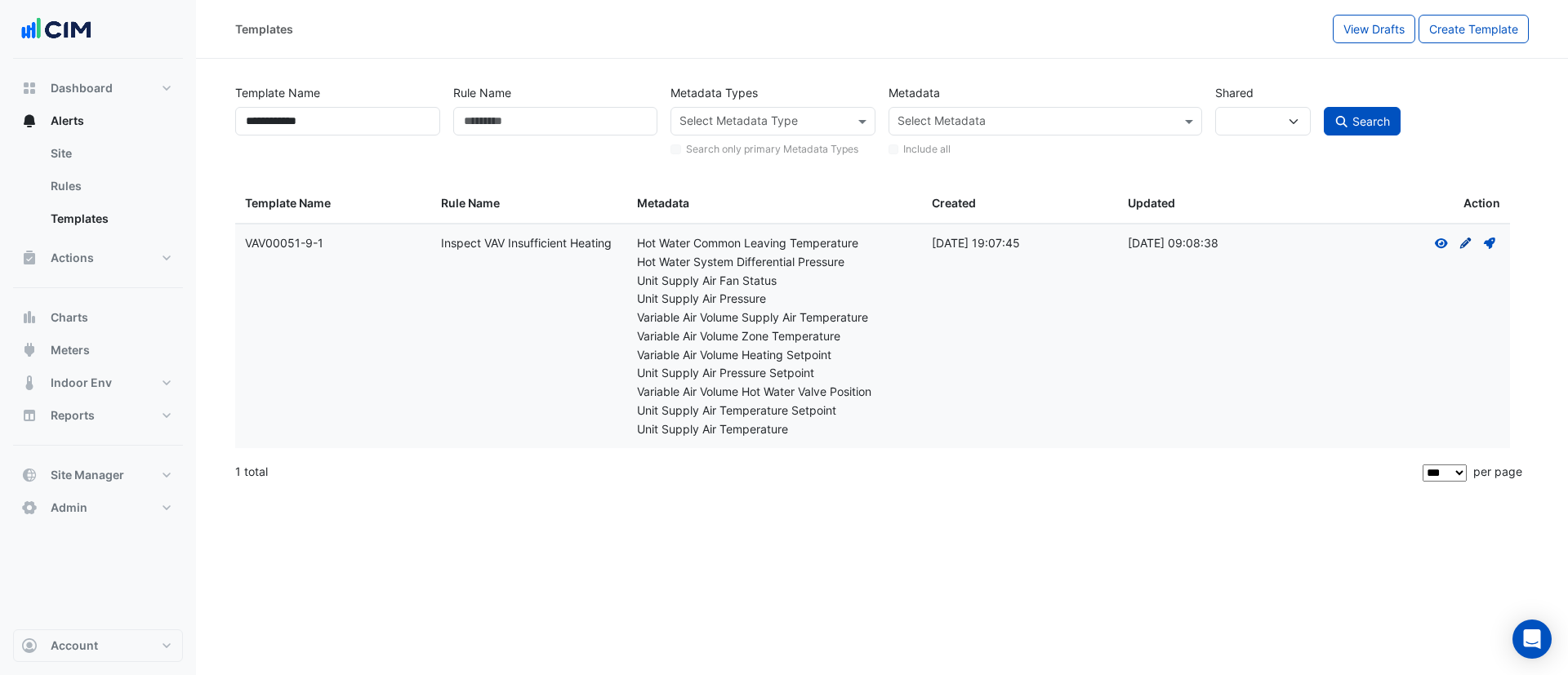
click at [1462, 244] on icon at bounding box center [1466, 243] width 11 height 11
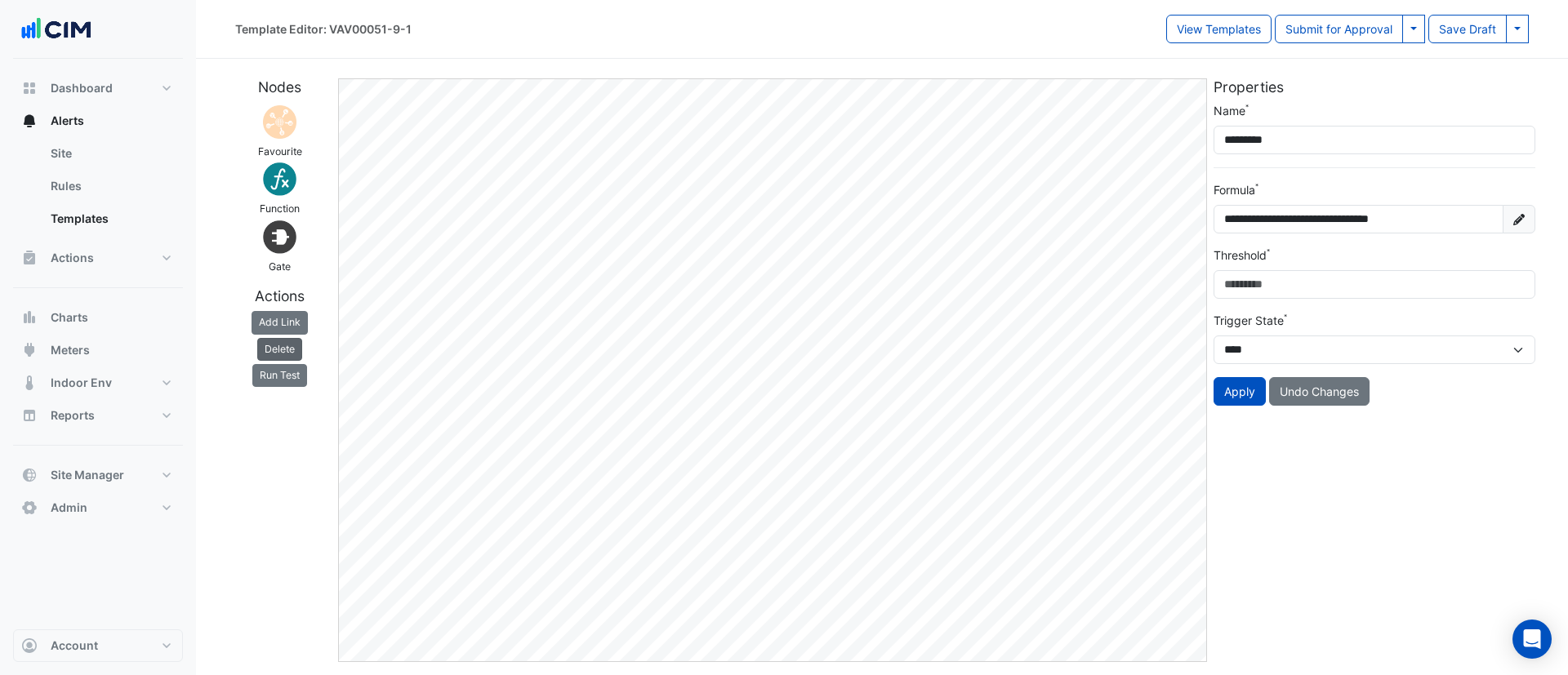
click at [280, 346] on button "Delete" at bounding box center [279, 349] width 45 height 23
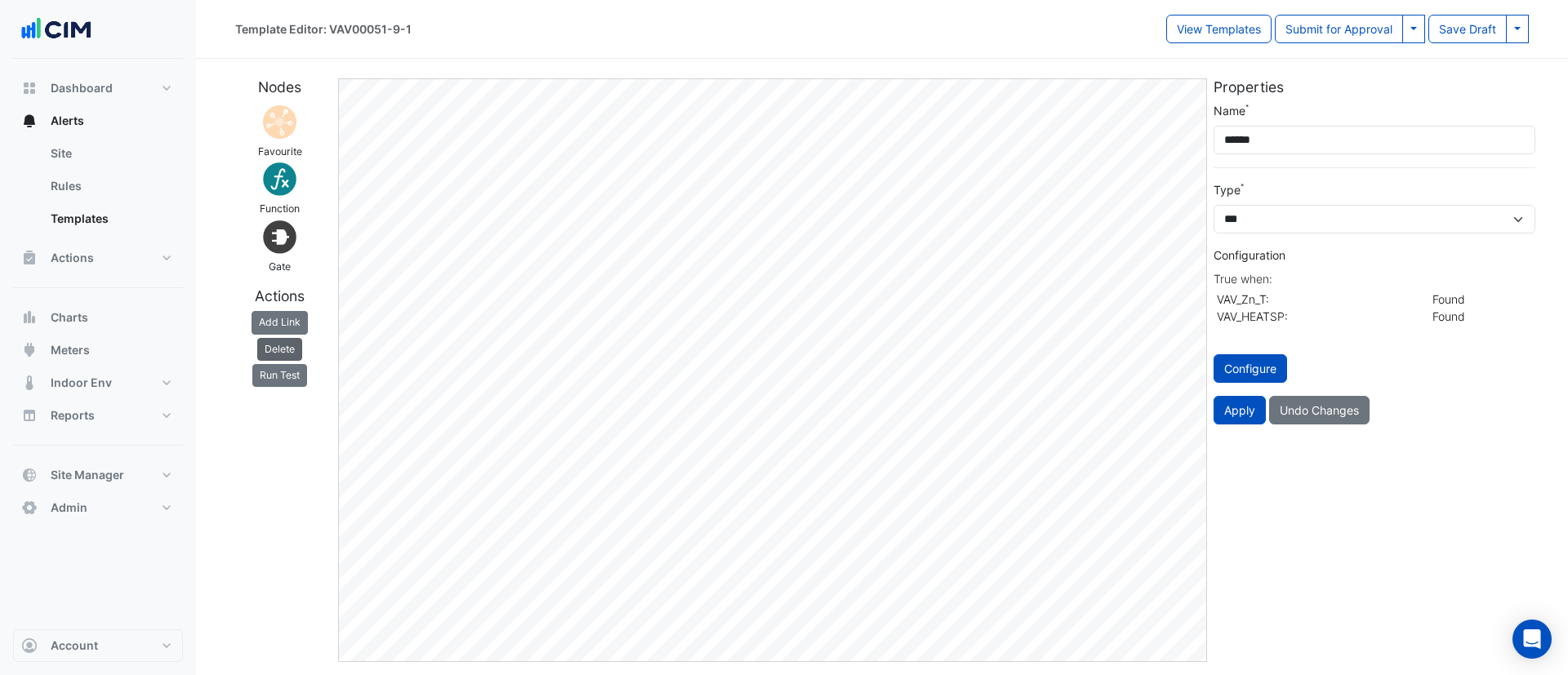
click at [293, 344] on button "Delete" at bounding box center [279, 349] width 45 height 23
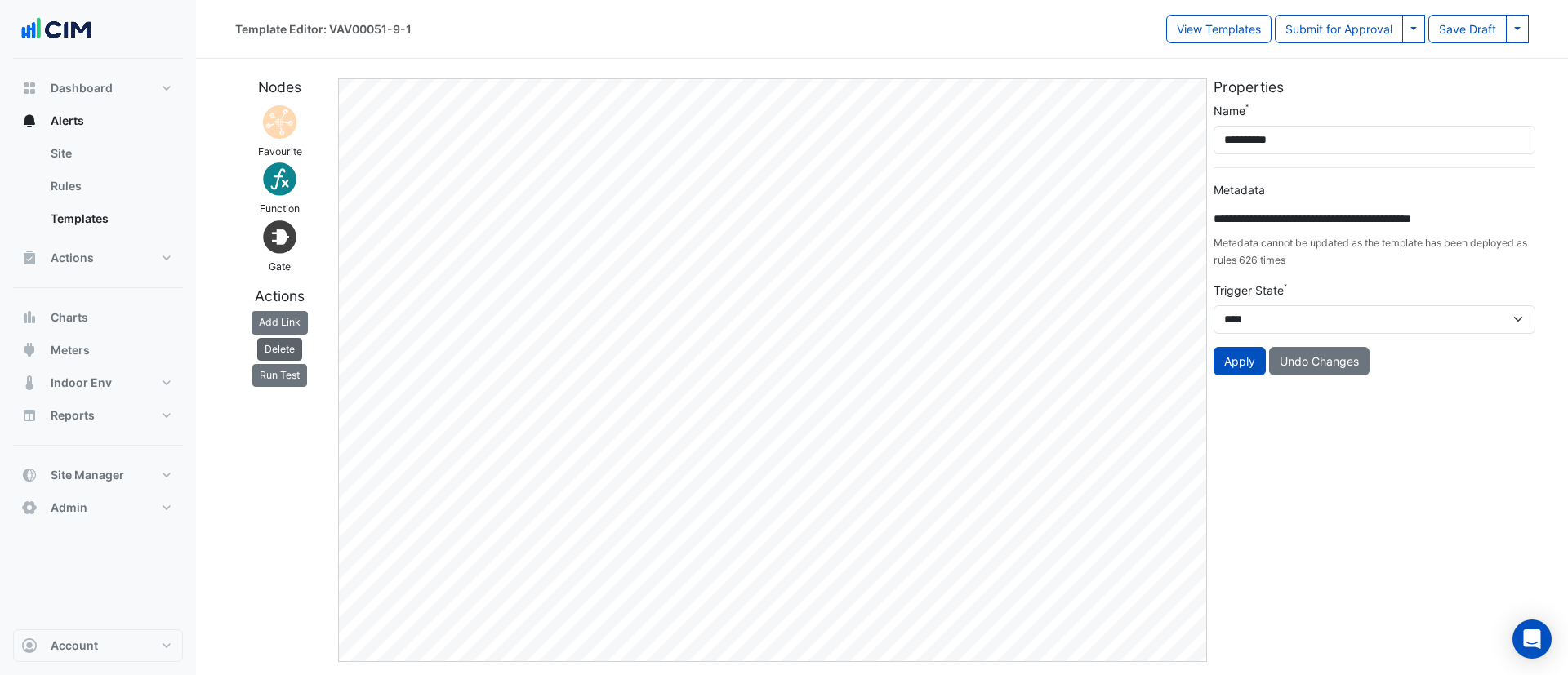
click at [289, 349] on button "Delete" at bounding box center [279, 349] width 45 height 23
type input "**********"
click at [300, 351] on button "Delete" at bounding box center [279, 349] width 45 height 23
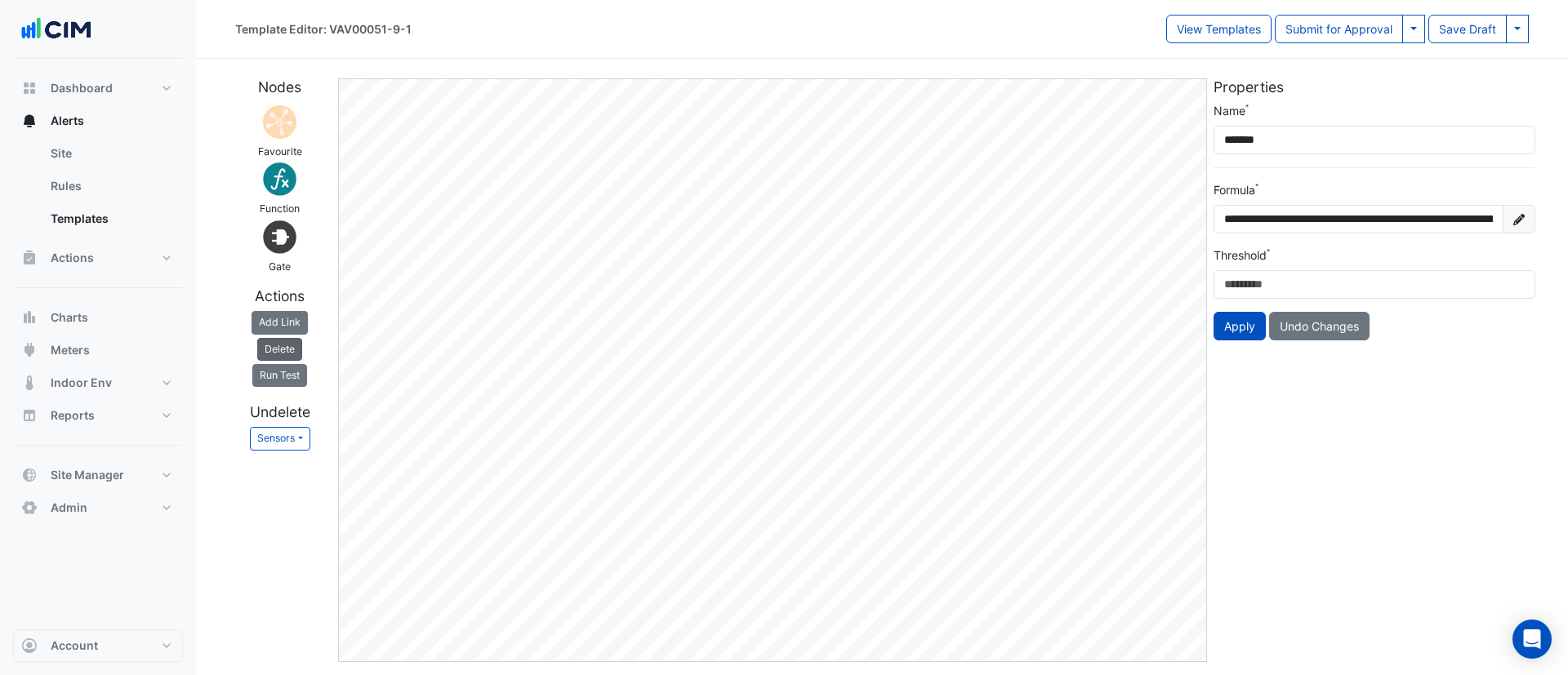
click at [287, 351] on button "Delete" at bounding box center [279, 349] width 45 height 23
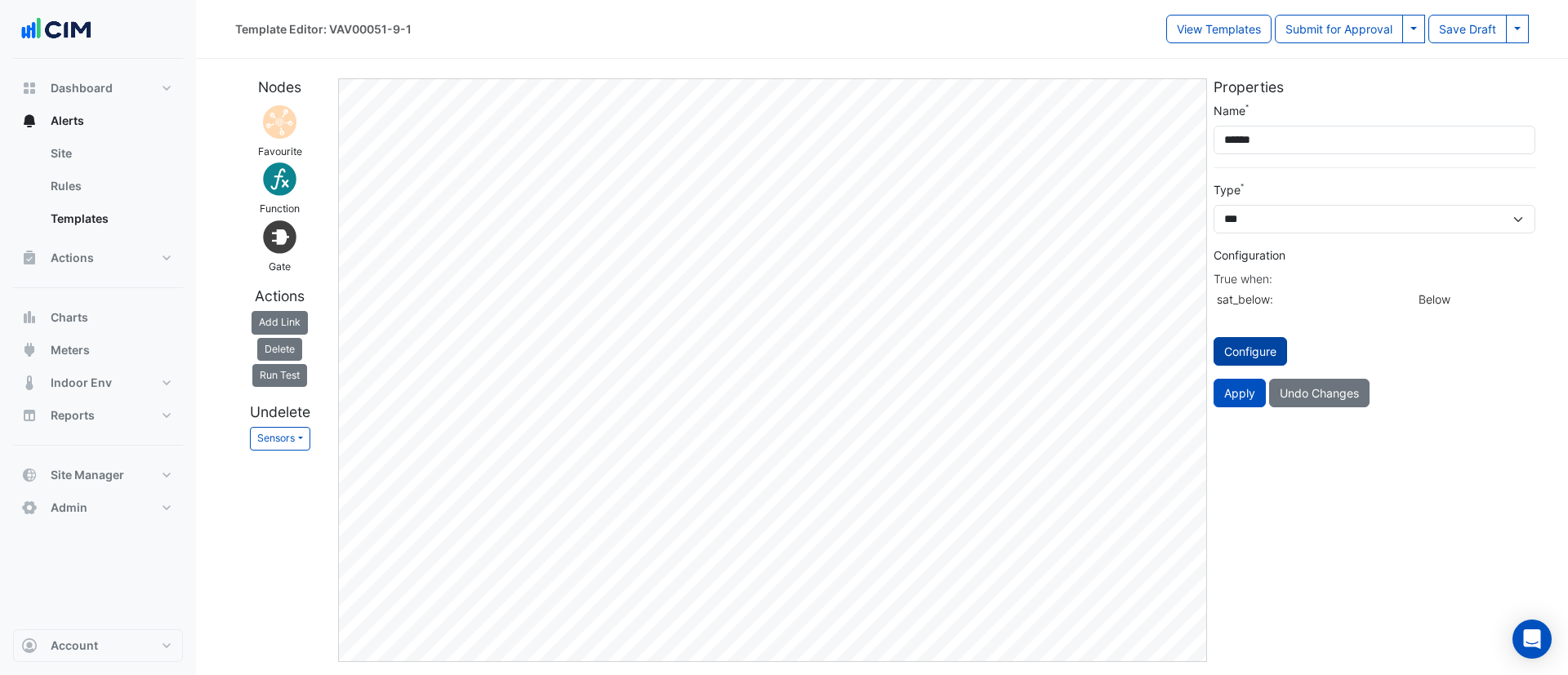
click at [1262, 350] on button "Configure" at bounding box center [1251, 351] width 73 height 28
select select "********"
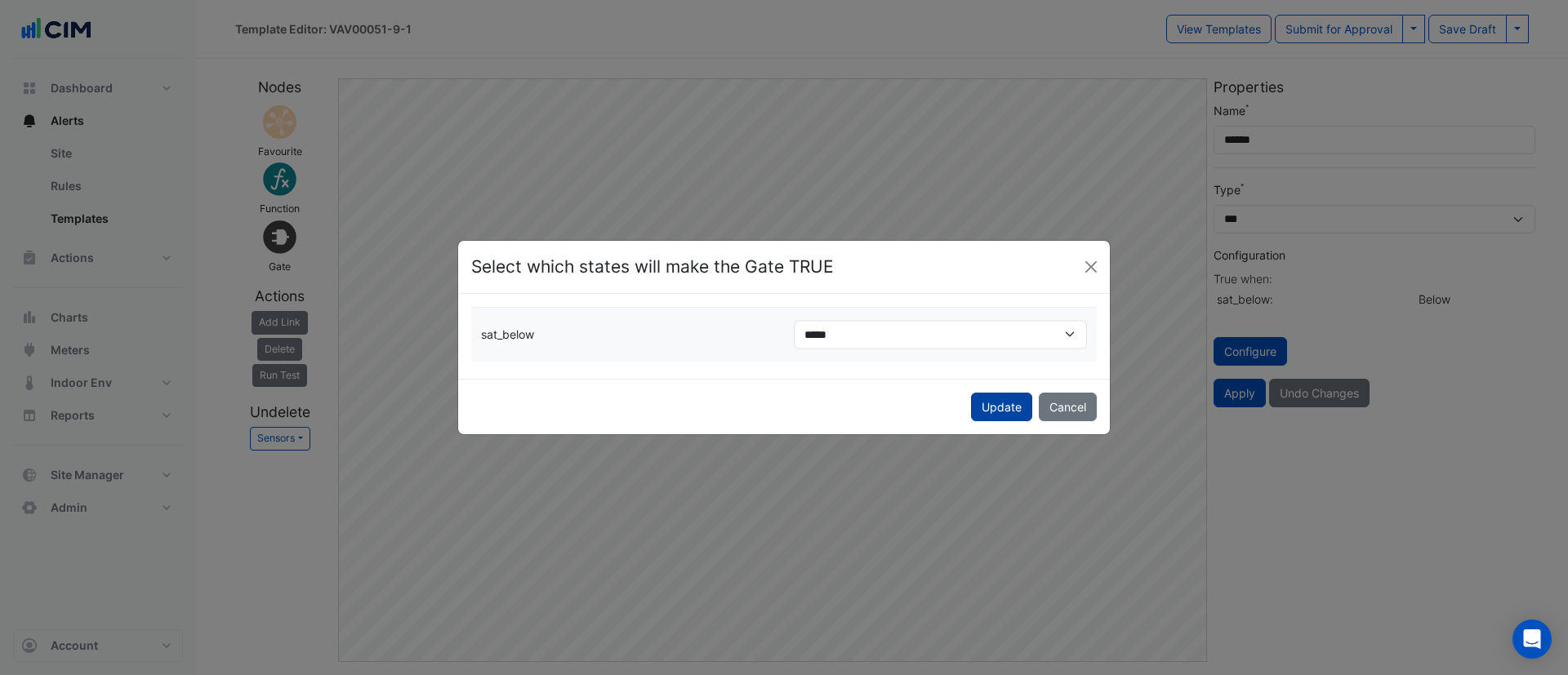
click at [1002, 404] on button "Update" at bounding box center [1002, 406] width 61 height 28
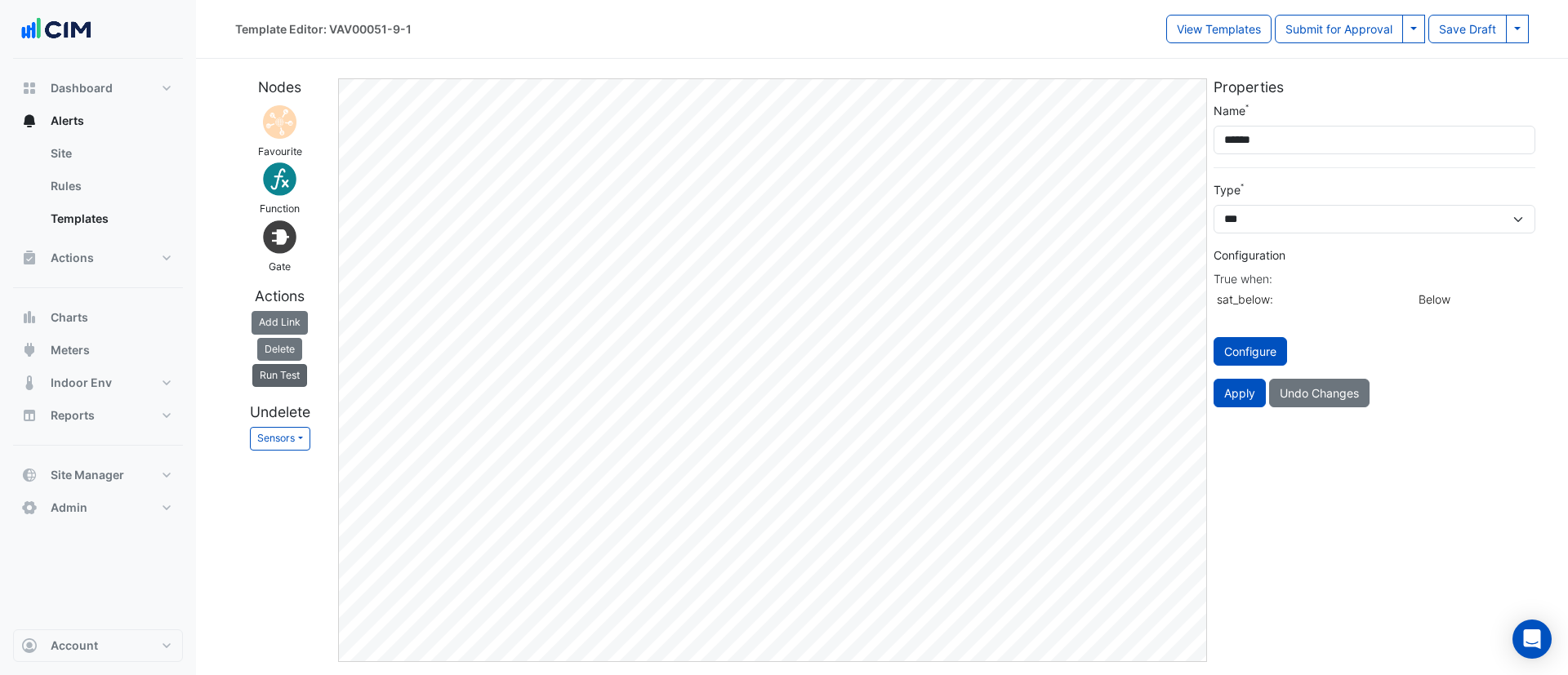
click at [274, 379] on button "Run Test" at bounding box center [280, 375] width 55 height 23
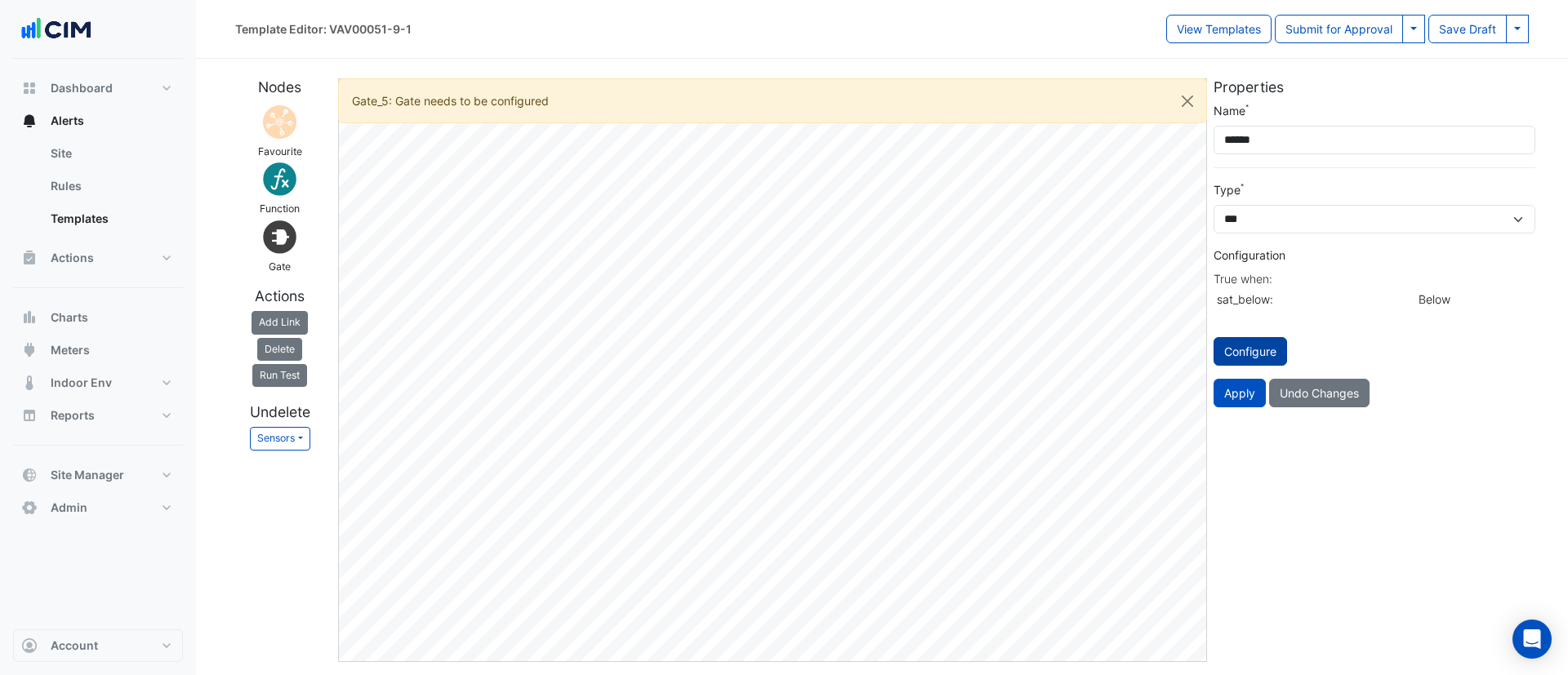
click at [1253, 352] on button "Configure" at bounding box center [1251, 351] width 73 height 28
select select "********"
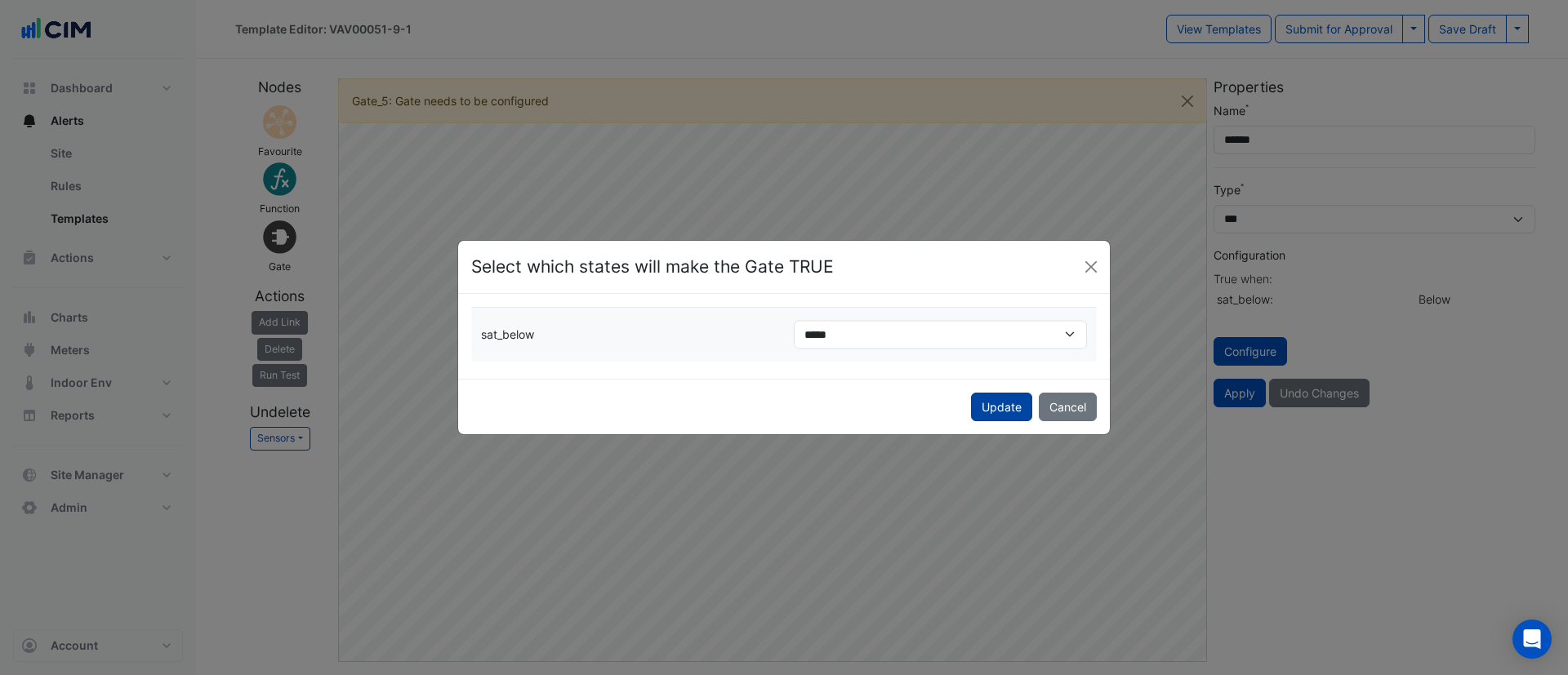
click at [1002, 398] on button "Update" at bounding box center [1002, 406] width 61 height 28
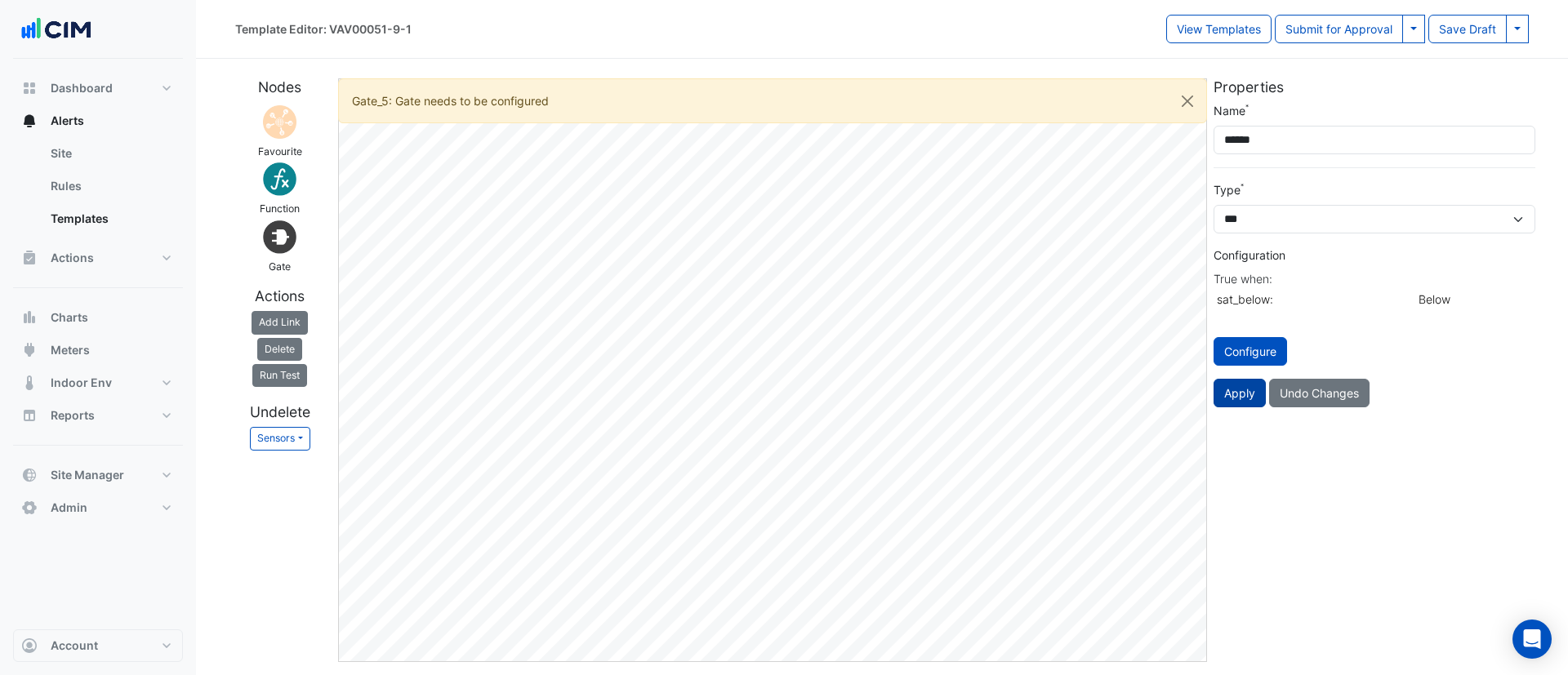
click at [1231, 391] on button "Apply" at bounding box center [1240, 393] width 52 height 28
click at [1232, 391] on button "Apply" at bounding box center [1240, 393] width 52 height 28
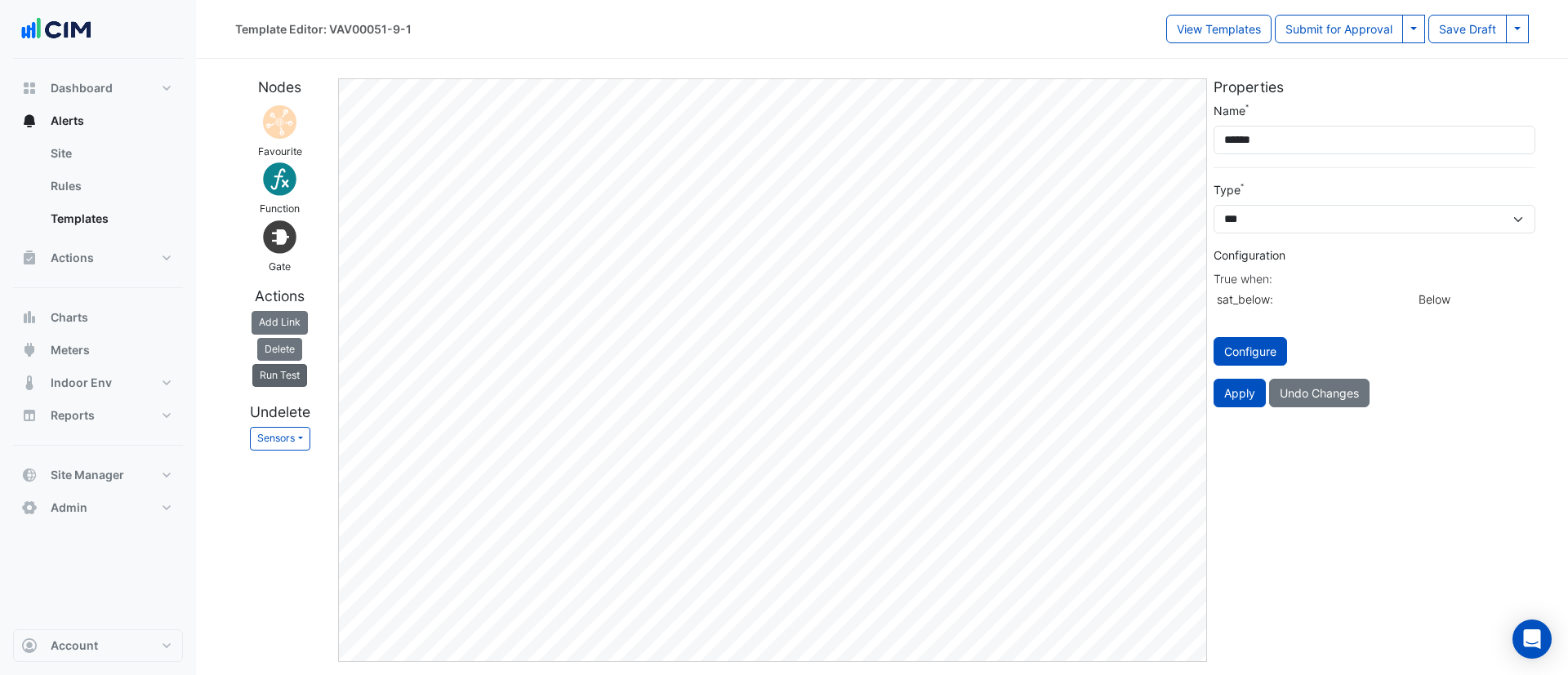
click at [289, 371] on button "Run Test" at bounding box center [280, 375] width 55 height 23
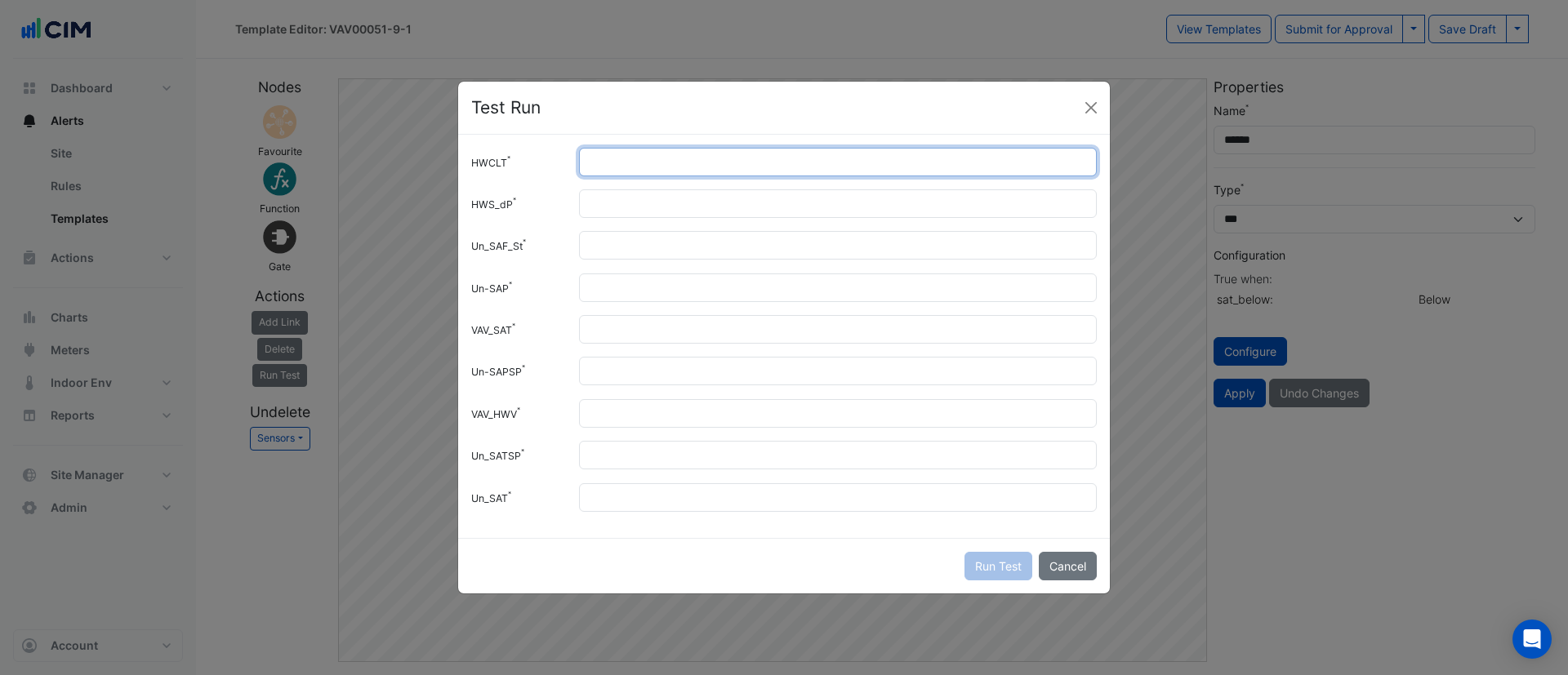
click at [615, 163] on input "HWCLT" at bounding box center [838, 161] width 517 height 28
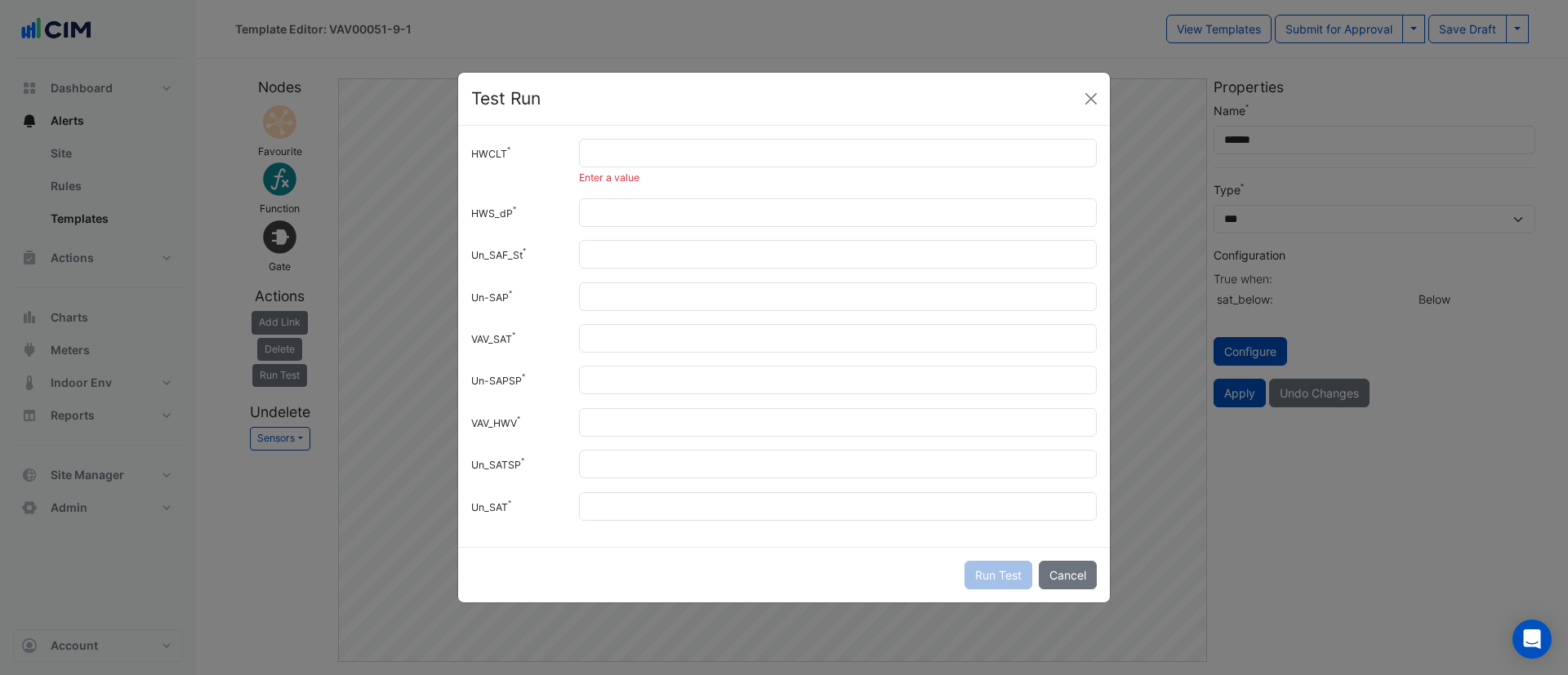
drag, startPoint x: 637, startPoint y: 105, endPoint x: 952, endPoint y: 118, distance: 315.3
click at [955, 118] on div "Test Run" at bounding box center [784, 99] width 651 height 53
click at [1086, 95] on button "Close" at bounding box center [1091, 98] width 25 height 25
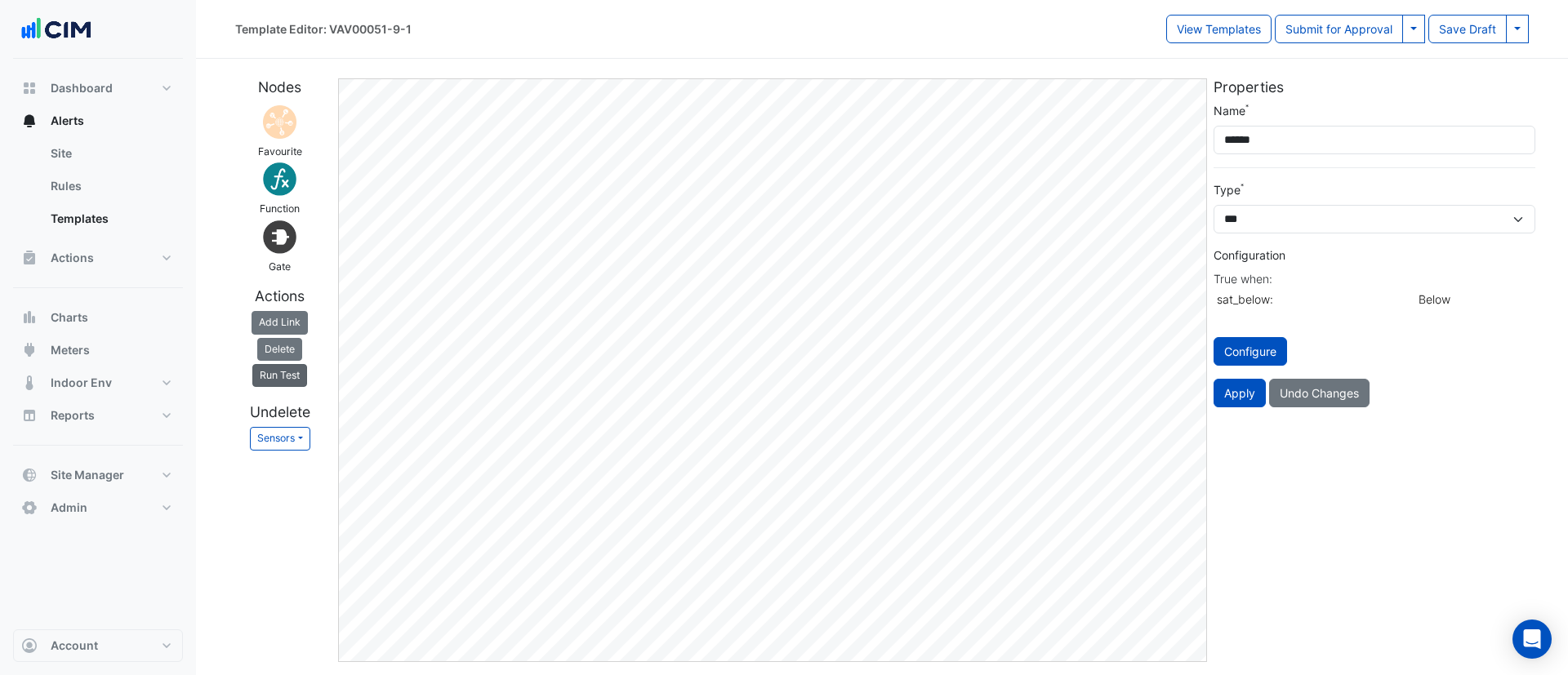
click at [283, 380] on button "Run Test" at bounding box center [280, 375] width 55 height 23
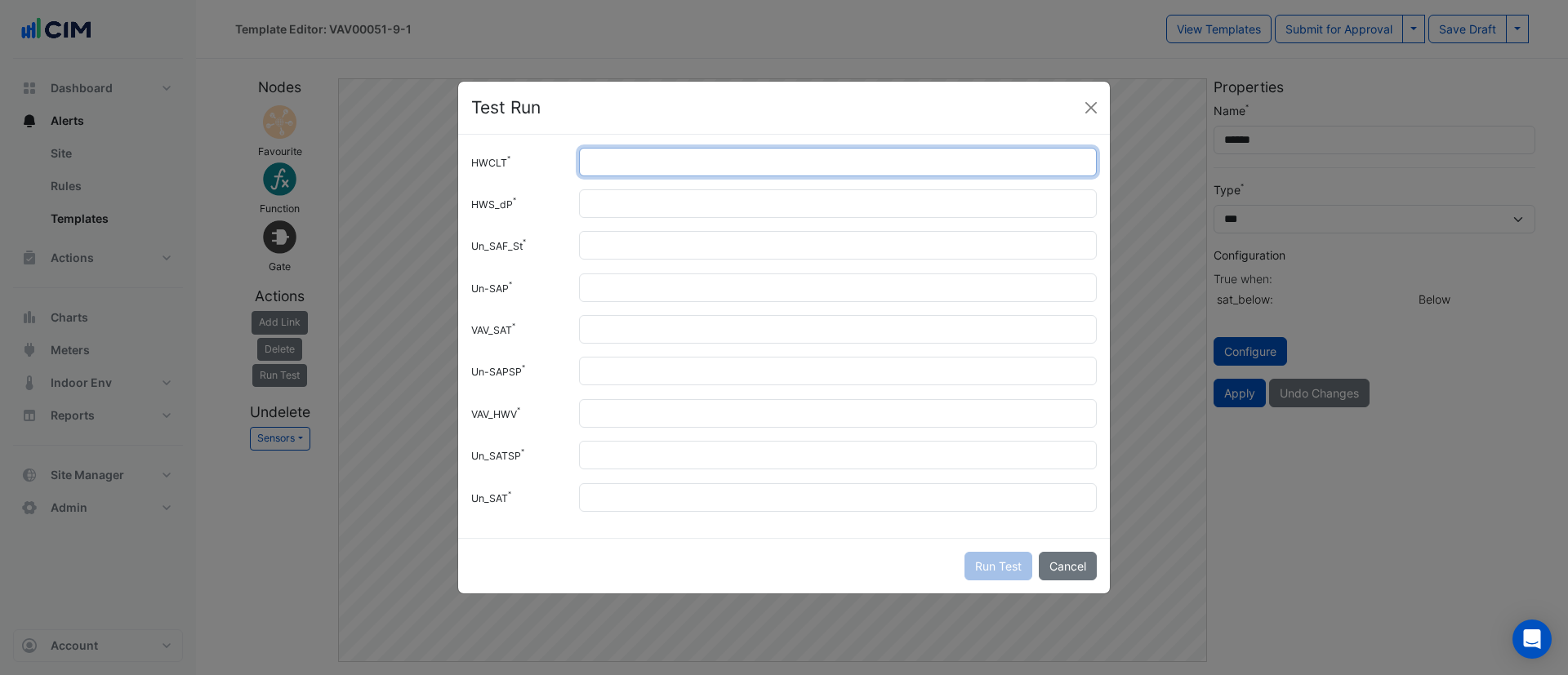
click at [622, 174] on input "HWCLT" at bounding box center [838, 161] width 517 height 28
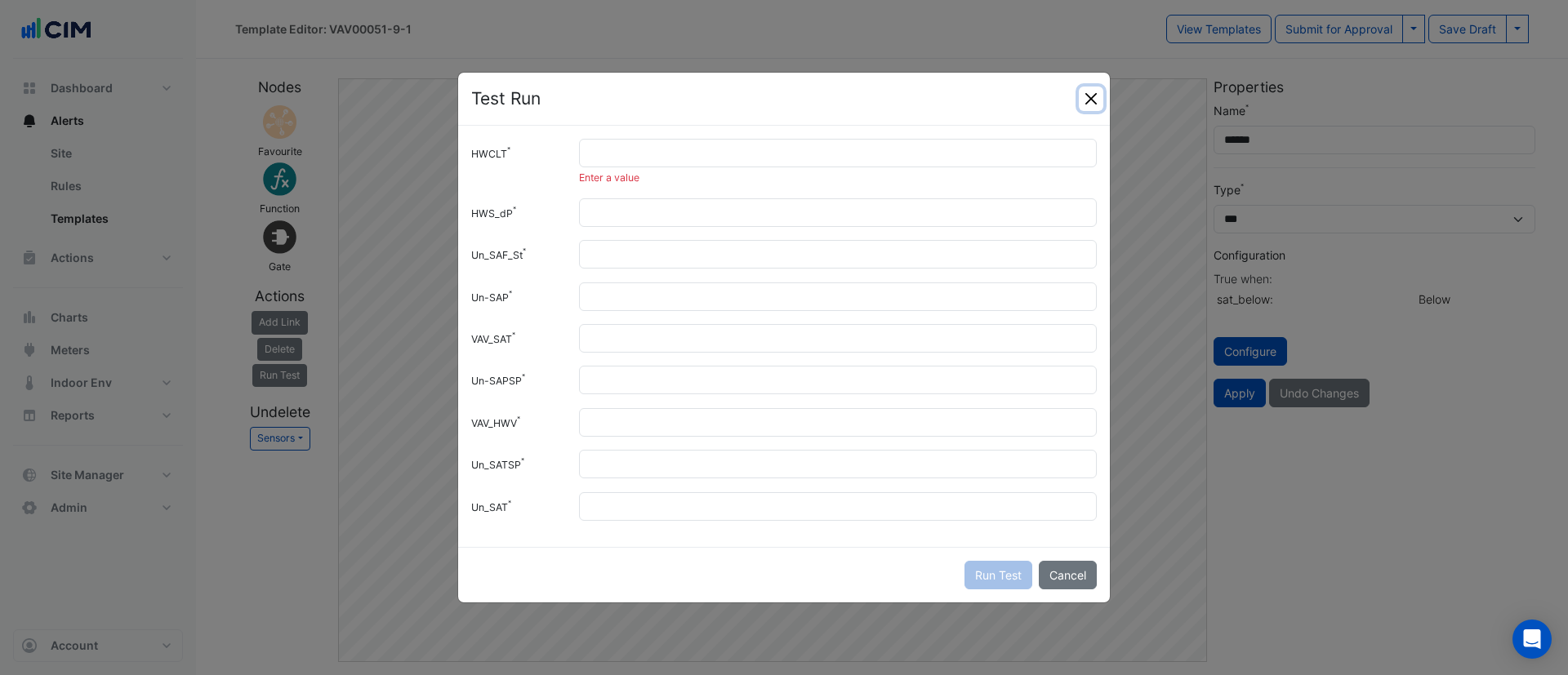
click at [1095, 109] on button "Close" at bounding box center [1091, 98] width 25 height 25
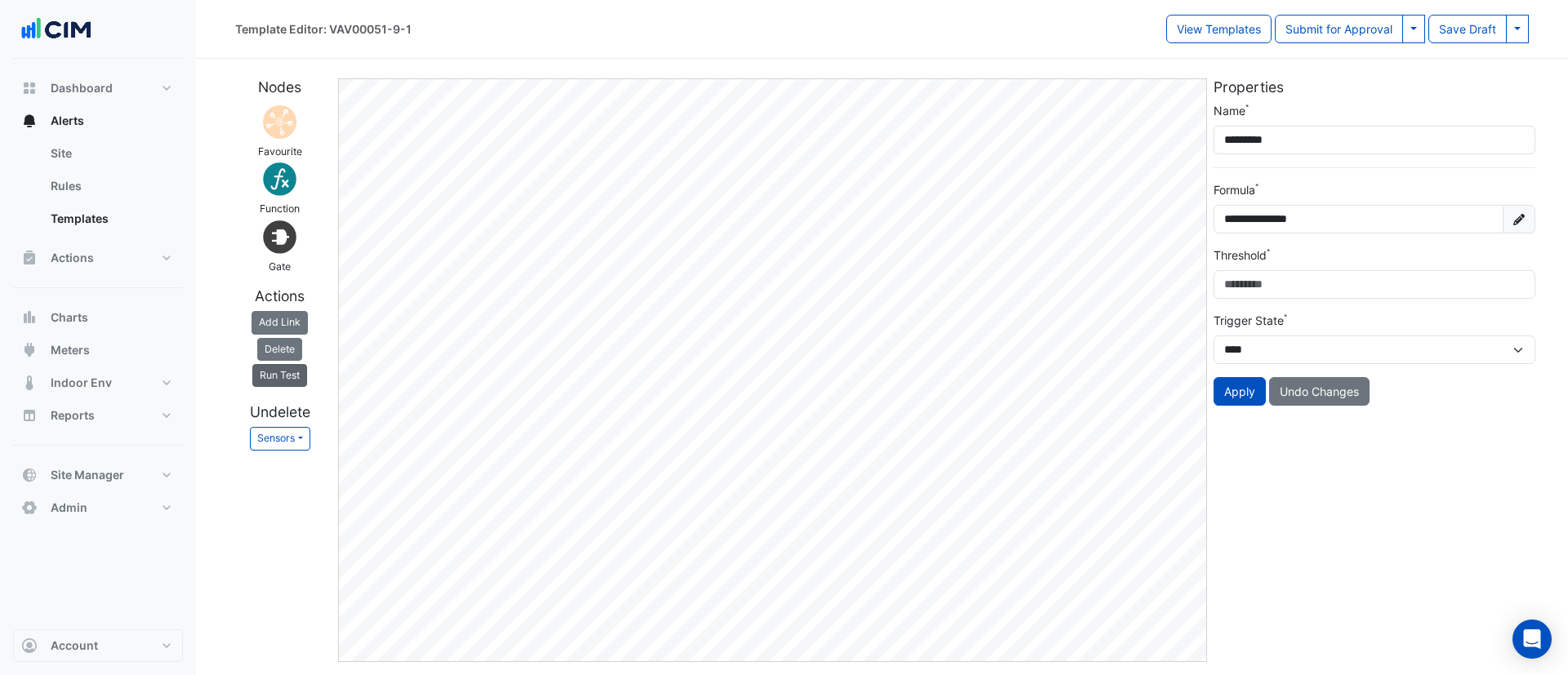
click at [293, 380] on button "Run Test" at bounding box center [280, 375] width 55 height 23
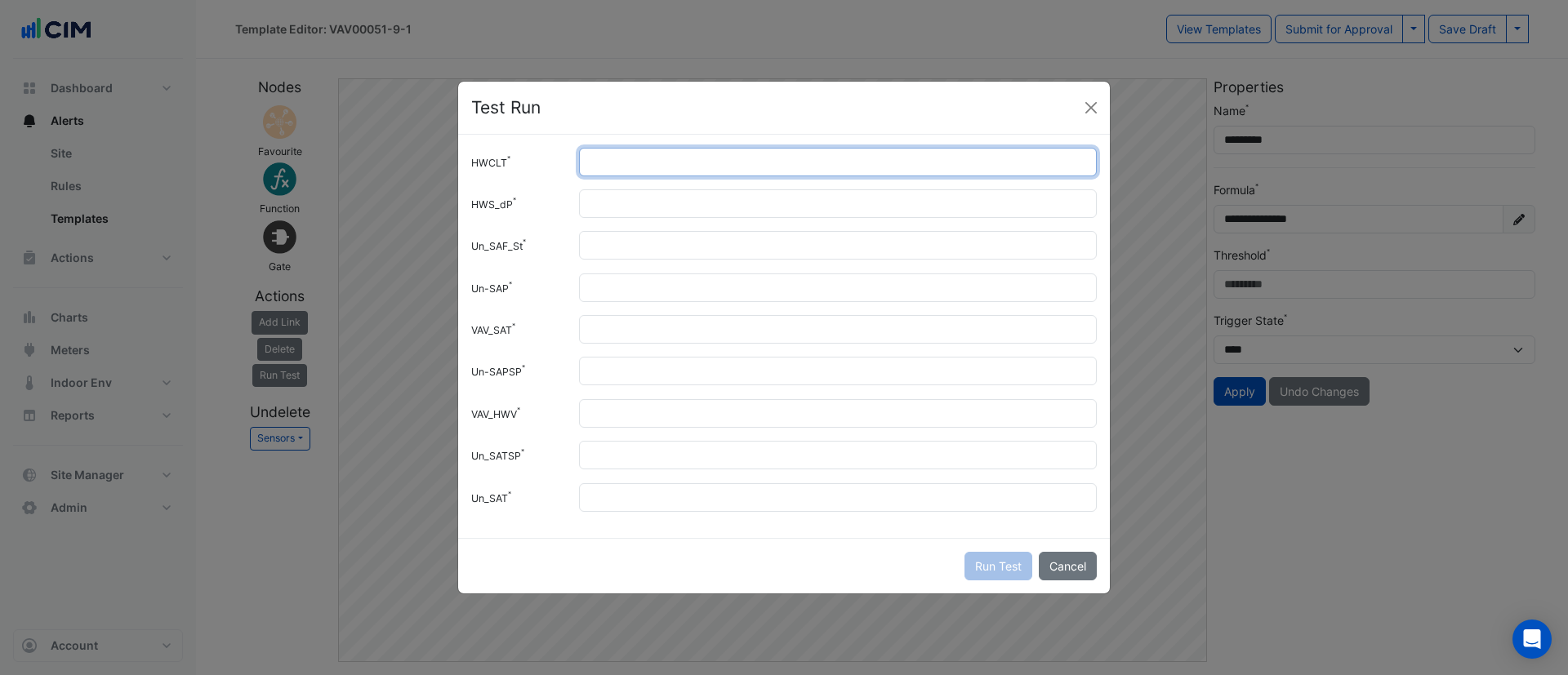
click at [620, 159] on input "HWCLT" at bounding box center [838, 161] width 517 height 28
type input "**"
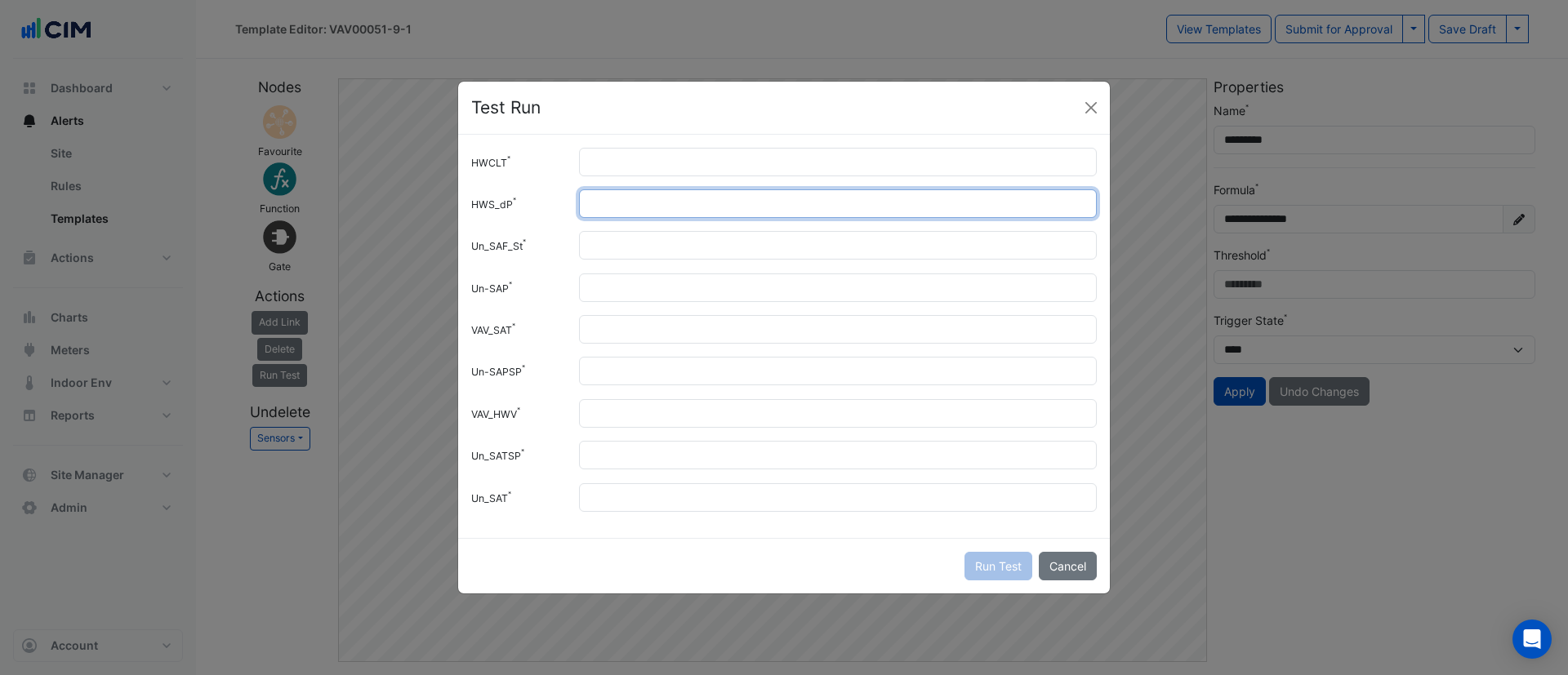
click at [617, 213] on input "HWS_dP" at bounding box center [838, 204] width 517 height 28
type input "**"
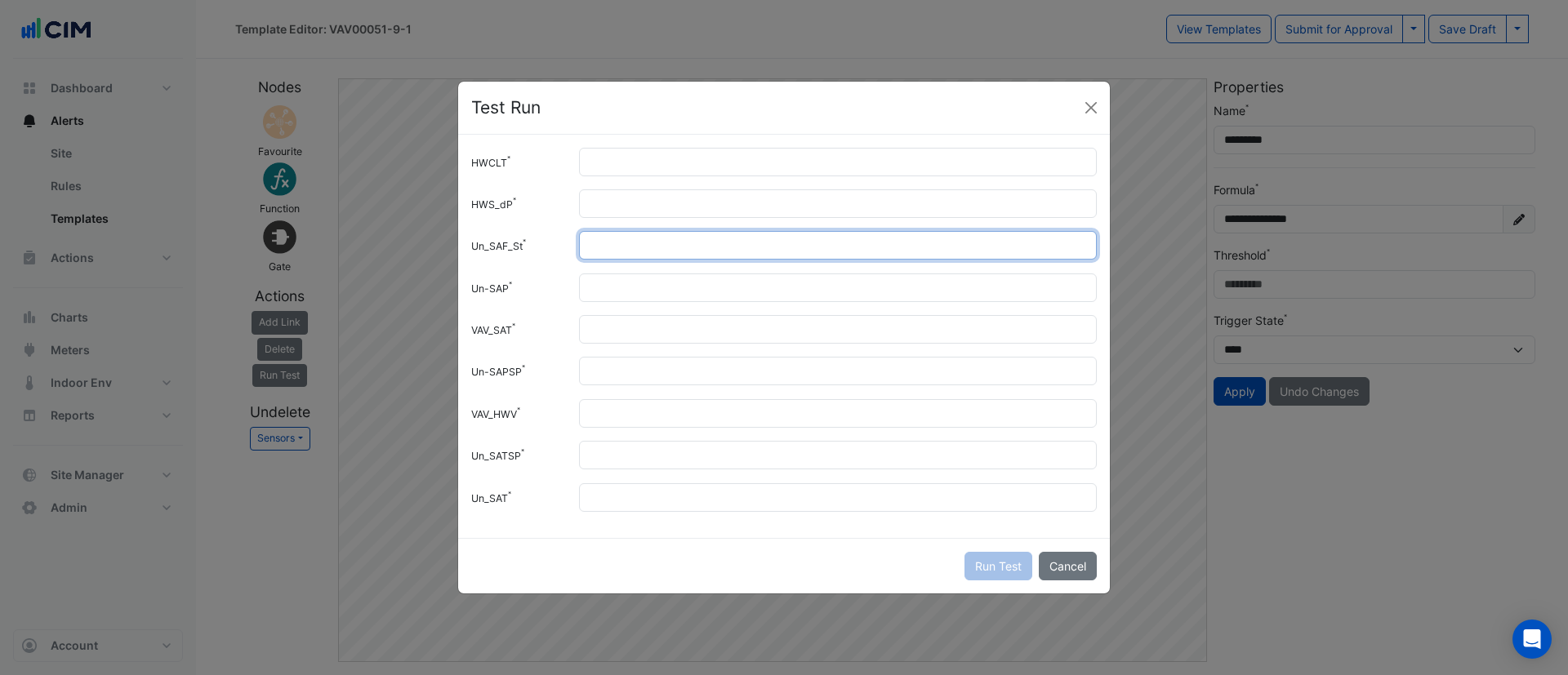
click at [620, 240] on input "Un_SAF_St" at bounding box center [838, 245] width 517 height 28
type input "*"
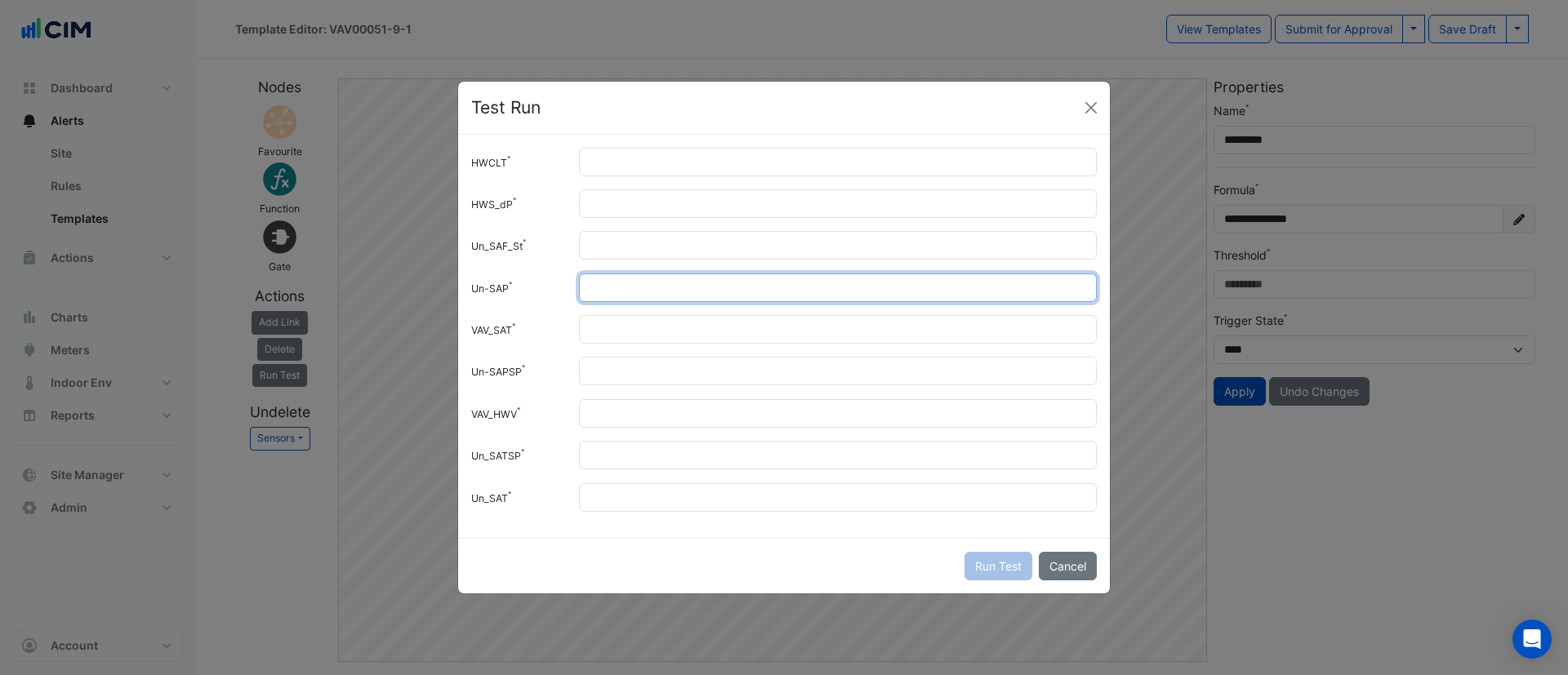
click at [623, 282] on input "Un-SAP" at bounding box center [838, 287] width 517 height 28
type input "**"
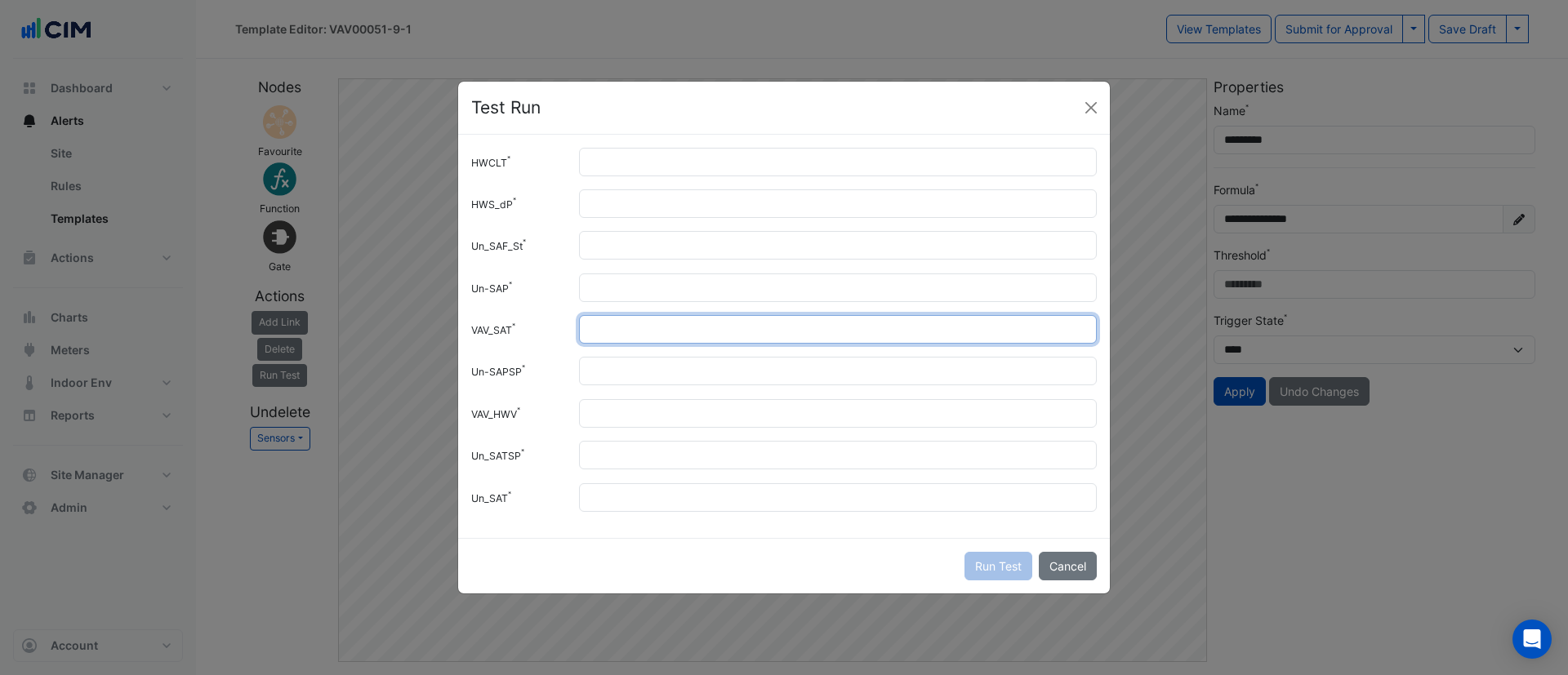
click at [615, 325] on input "VAV_SAT" at bounding box center [838, 329] width 517 height 28
type input "**"
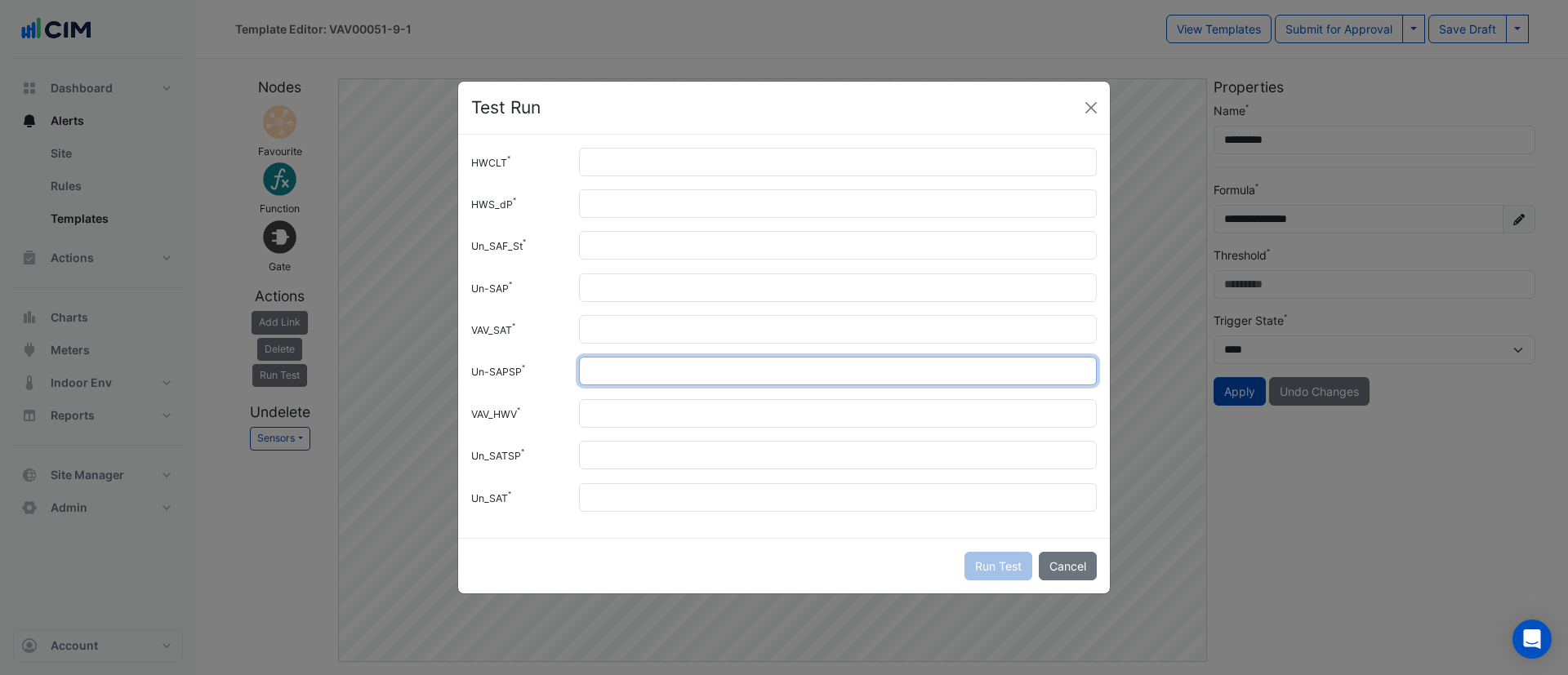
click at [617, 361] on input "Un-SAPSP" at bounding box center [838, 371] width 517 height 28
type input "**"
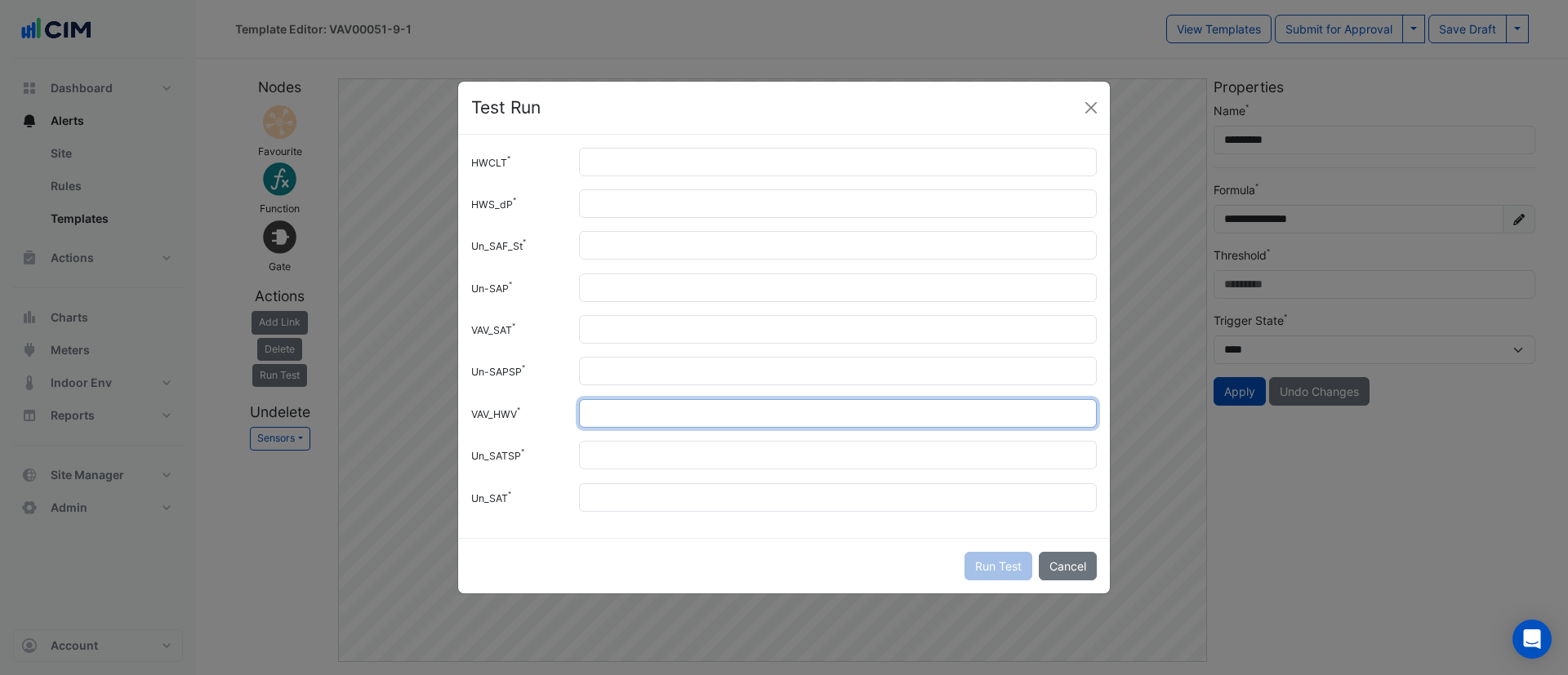
click at [622, 402] on input "VAV_HWV" at bounding box center [838, 413] width 517 height 28
type input "*"
type input "***"
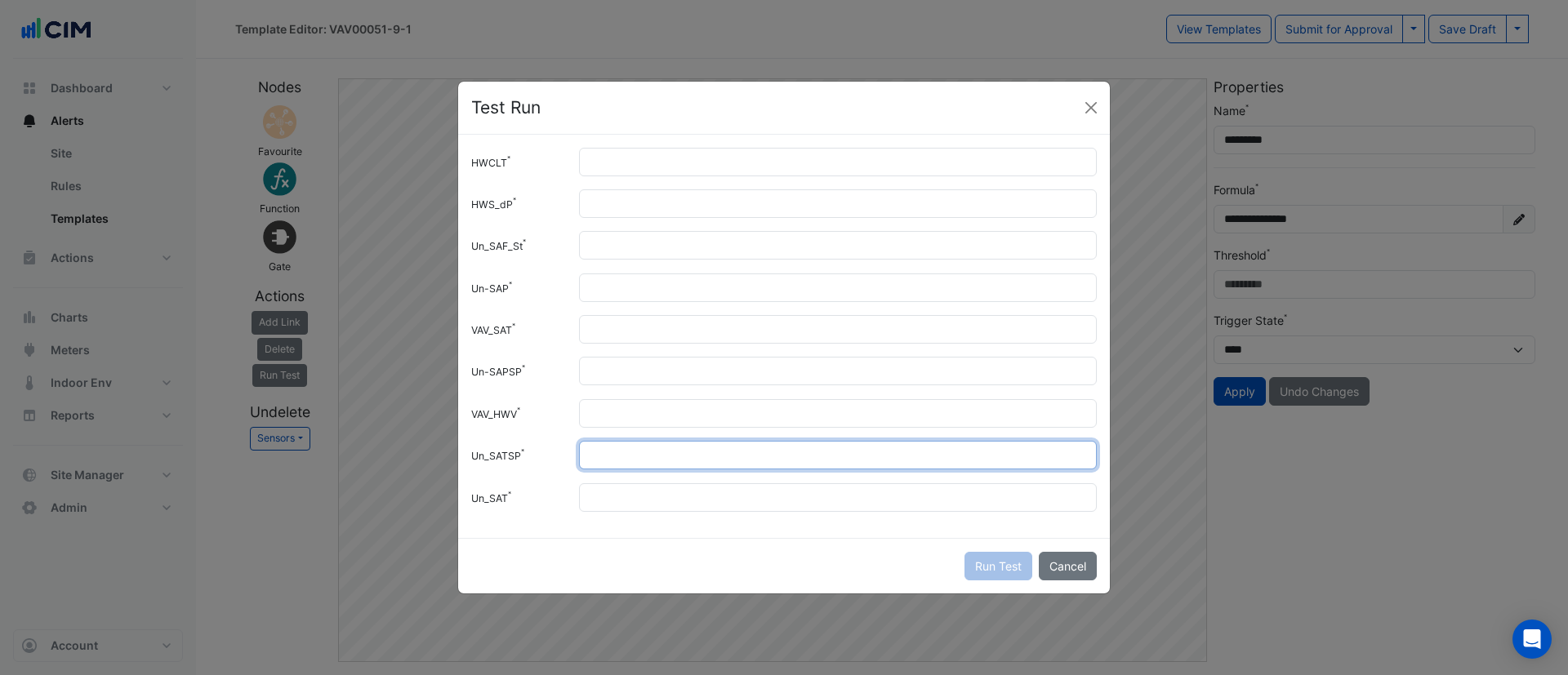
click at [641, 446] on input "Un_SATSP" at bounding box center [838, 455] width 517 height 28
type input "**"
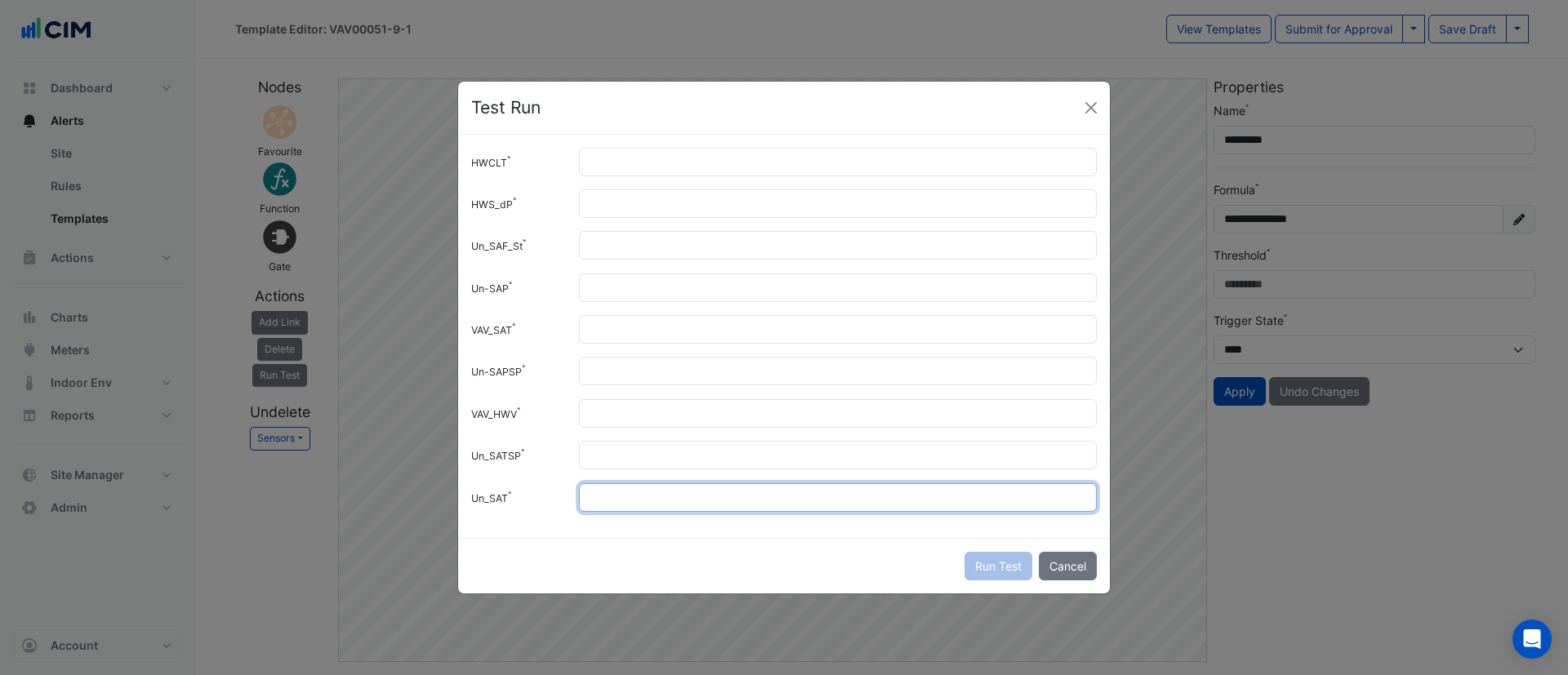
click at [634, 491] on input "Un_SAT" at bounding box center [838, 497] width 517 height 28
type input "**"
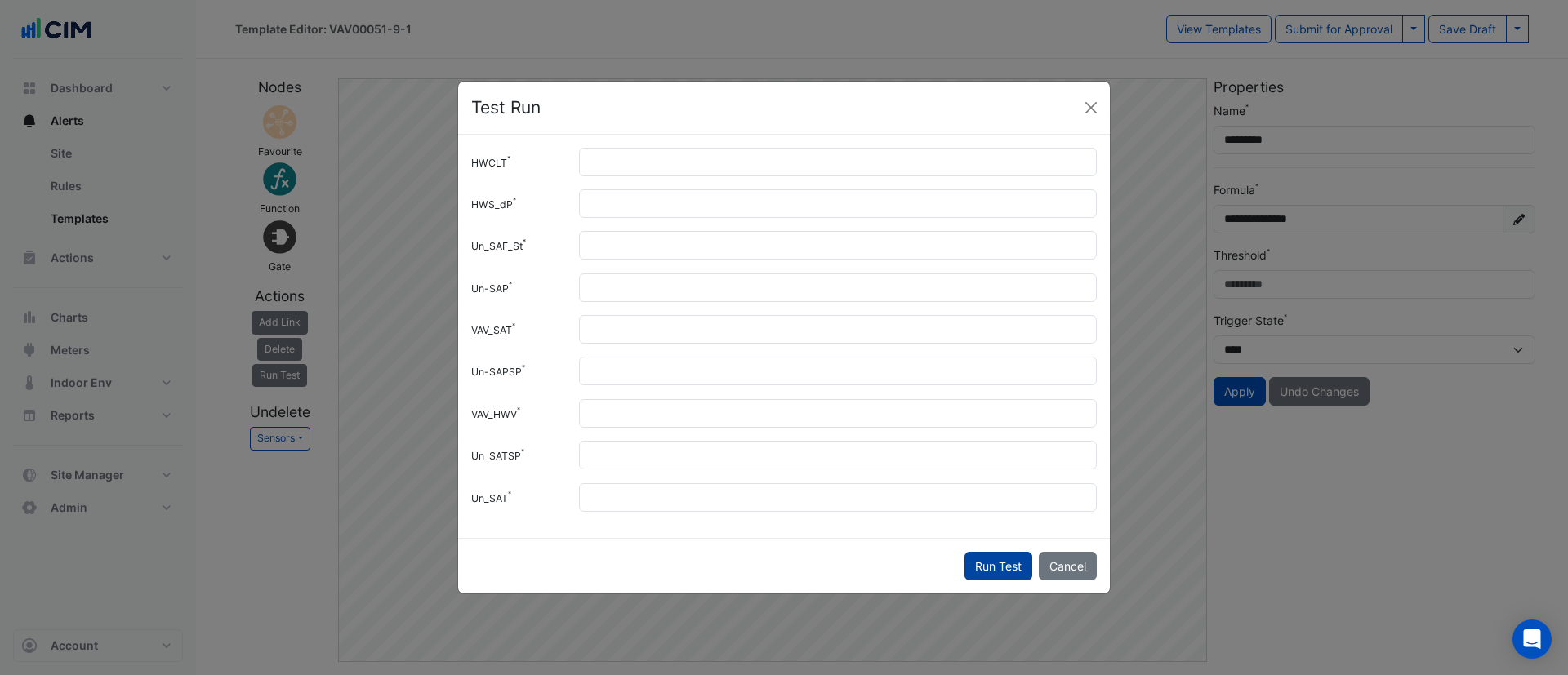
click at [1020, 561] on button "Run Test" at bounding box center [998, 566] width 68 height 28
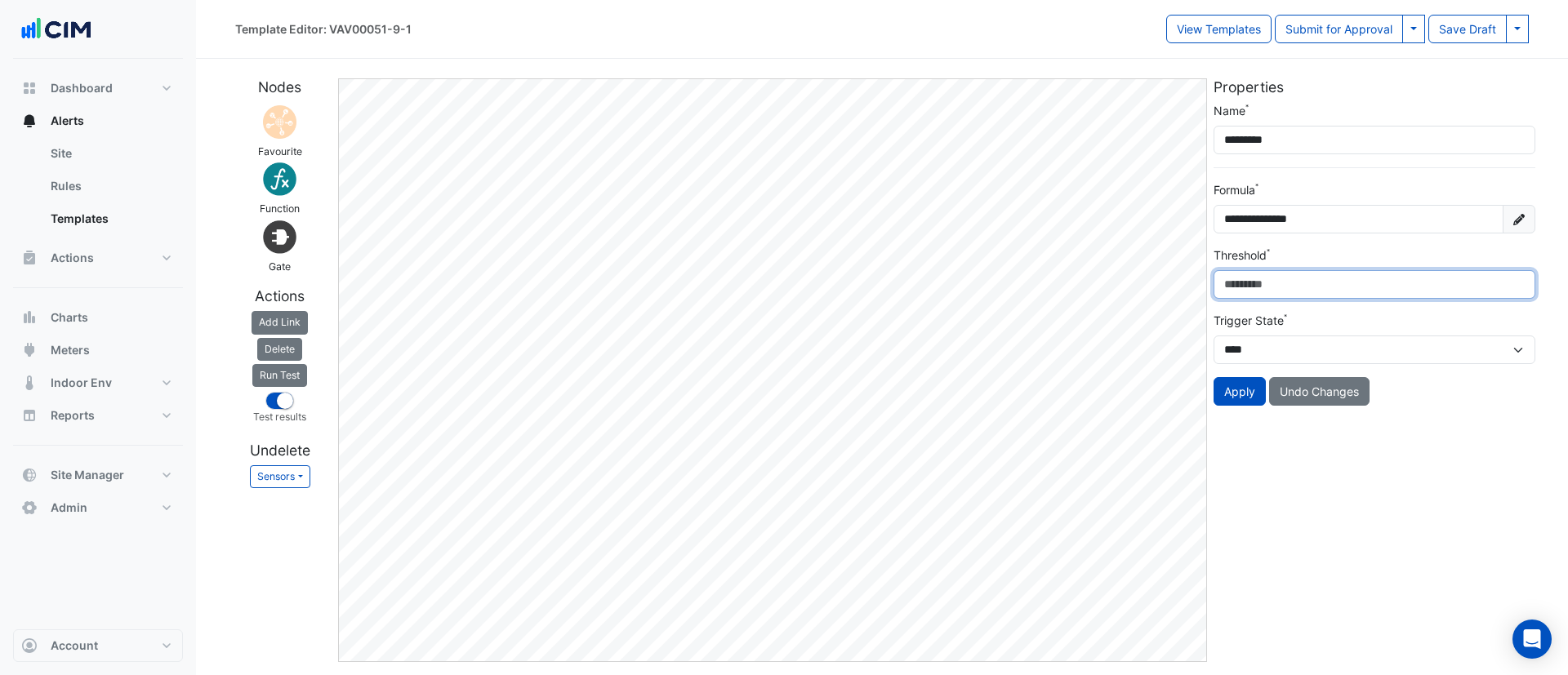
click at [1203, 286] on div "Nodes Favourite Function Gate Actions Add Link Delete Run Test Test results Und…" at bounding box center [883, 363] width 1314 height 597
type input "*"
type input "**"
click at [1233, 396] on button "Apply" at bounding box center [1240, 391] width 52 height 28
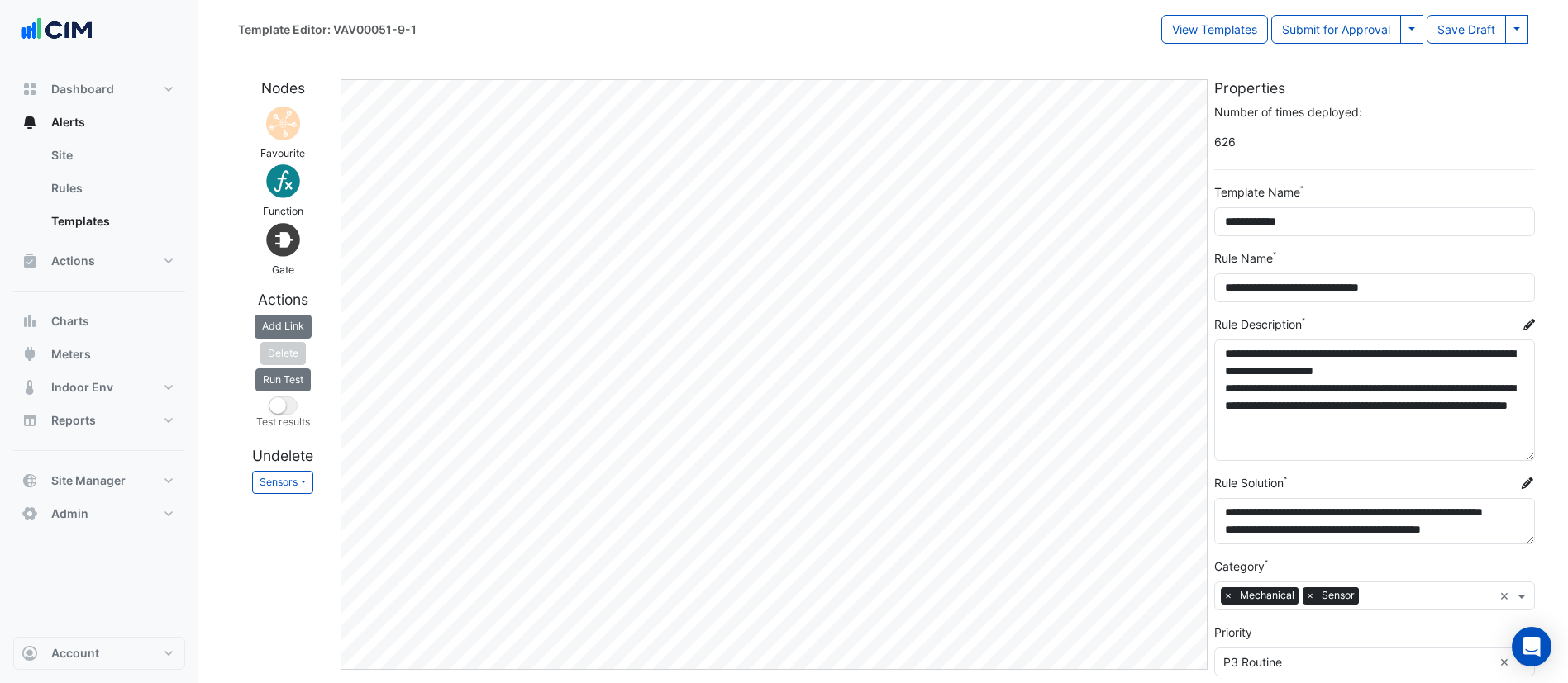
drag, startPoint x: 1523, startPoint y: 380, endPoint x: 1531, endPoint y: 455, distance: 75.4
click at [1531, 455] on textarea "**********" at bounding box center [1374, 400] width 320 height 122
click at [1404, 423] on textarea "**********" at bounding box center [1374, 400] width 320 height 122
drag, startPoint x: 1307, startPoint y: 423, endPoint x: 1360, endPoint y: 403, distance: 56.6
click at [1360, 403] on textarea "**********" at bounding box center [1374, 400] width 320 height 122
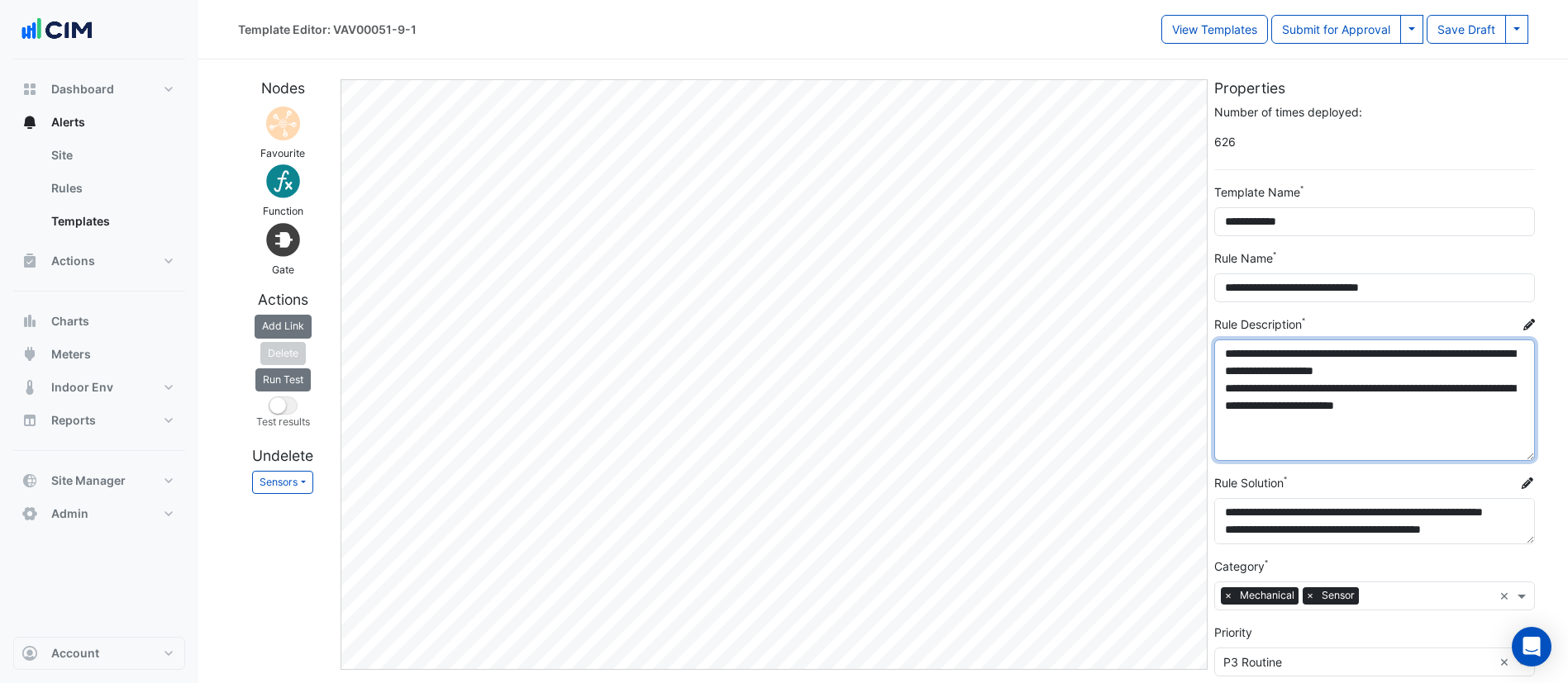
drag, startPoint x: 1484, startPoint y: 403, endPoint x: 1420, endPoint y: 412, distance: 64.6
click at [1374, 404] on textarea "**********" at bounding box center [1374, 400] width 320 height 122
click at [1367, 406] on textarea "**********" at bounding box center [1374, 400] width 320 height 122
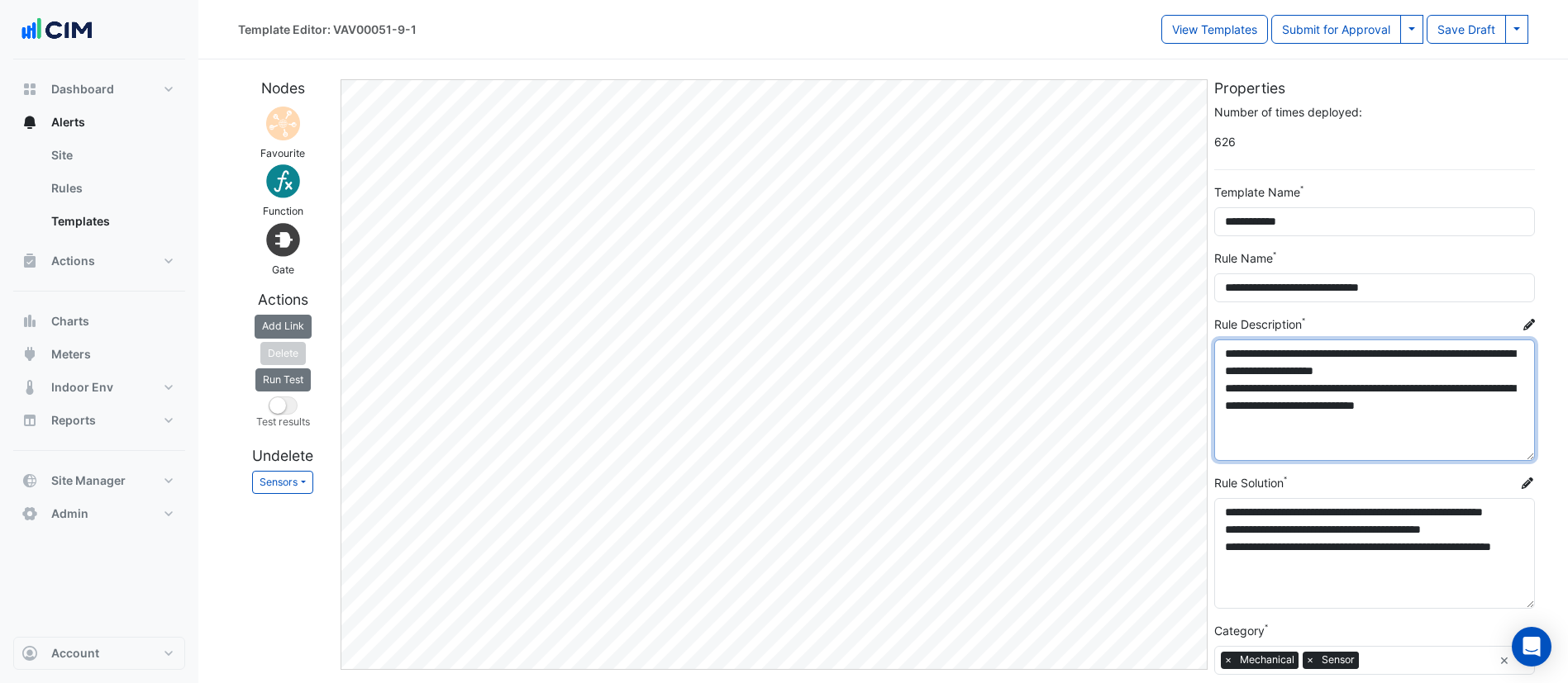
drag, startPoint x: 1529, startPoint y: 539, endPoint x: 1497, endPoint y: 576, distance: 48.9
click at [1533, 604] on textarea "**********" at bounding box center [1374, 553] width 320 height 110
type textarea "**********"
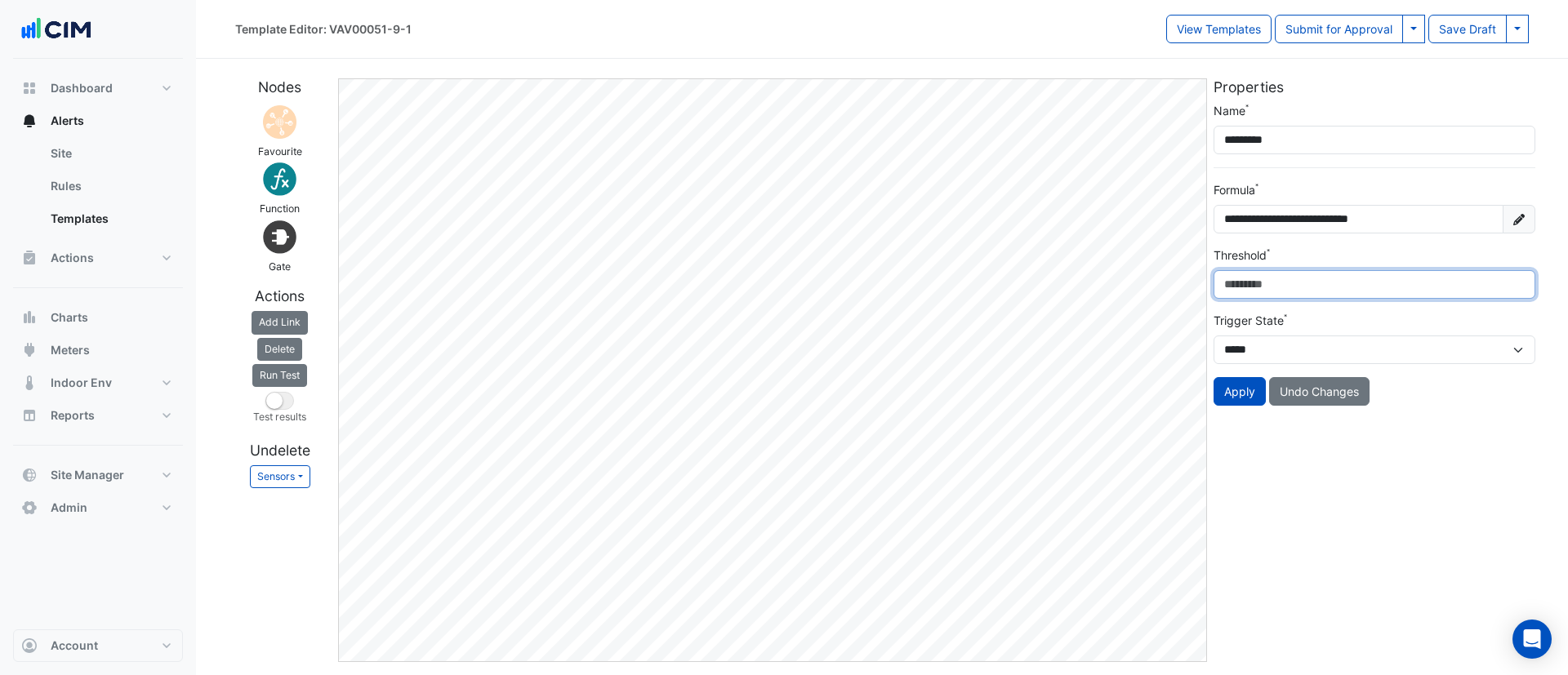
click at [1175, 282] on div "Nodes Favourite Function Gate Actions Add Link Delete Run Test Test results Und…" at bounding box center [883, 363] width 1314 height 597
type input "*"
click at [1248, 398] on button "Apply" at bounding box center [1240, 391] width 52 height 28
click at [272, 376] on button "Run Test" at bounding box center [280, 375] width 55 height 23
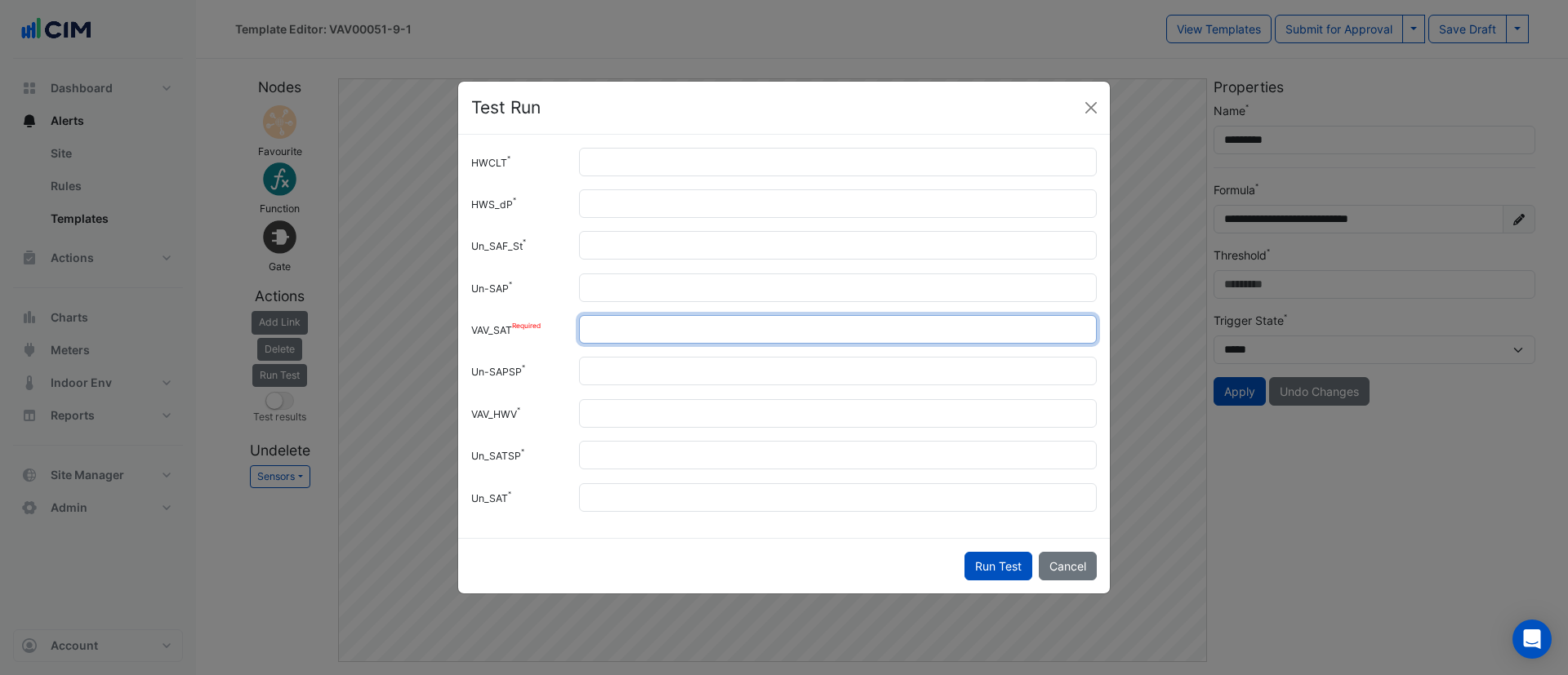
drag, startPoint x: 636, startPoint y: 333, endPoint x: 517, endPoint y: 331, distance: 119.0
click at [517, 331] on div "VAV_SAT **" at bounding box center [784, 329] width 645 height 28
type input "**"
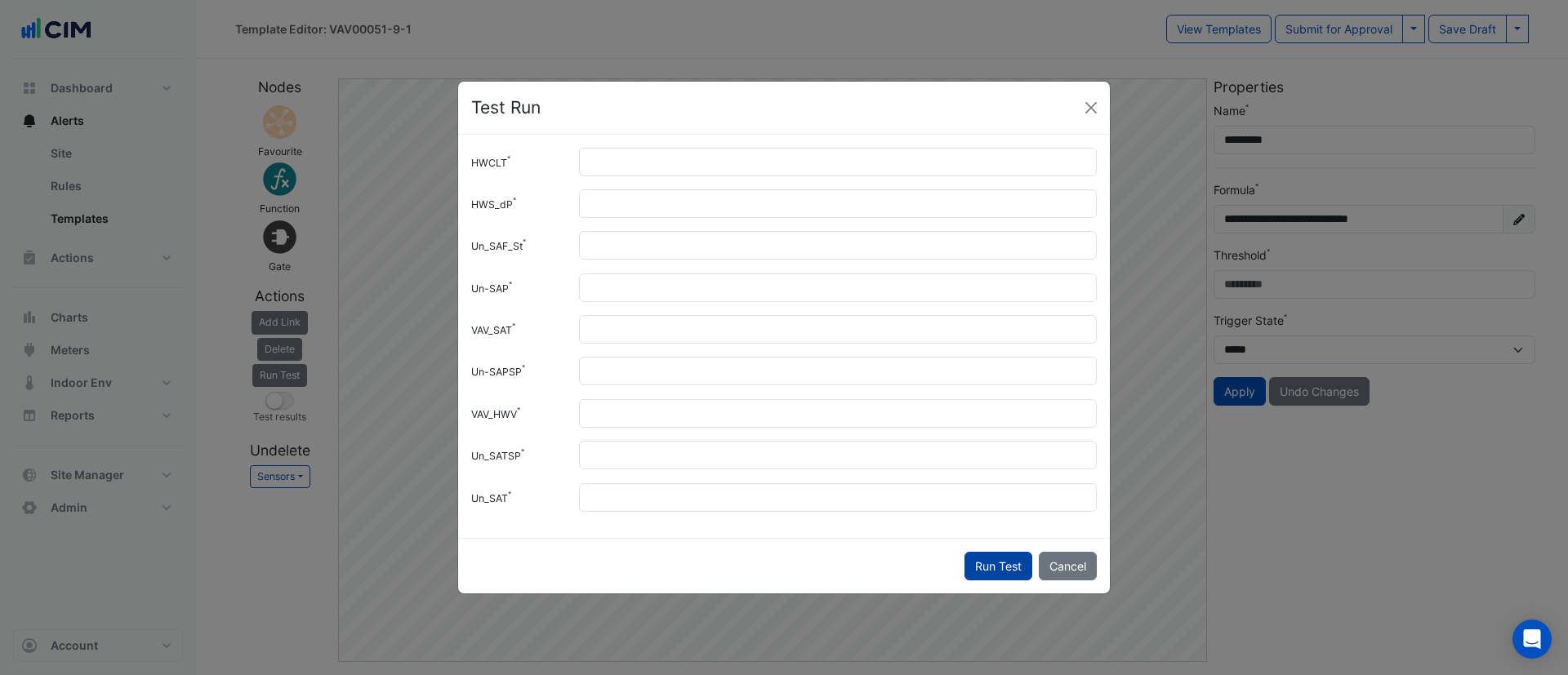
click at [990, 570] on button "Run Test" at bounding box center [998, 566] width 68 height 28
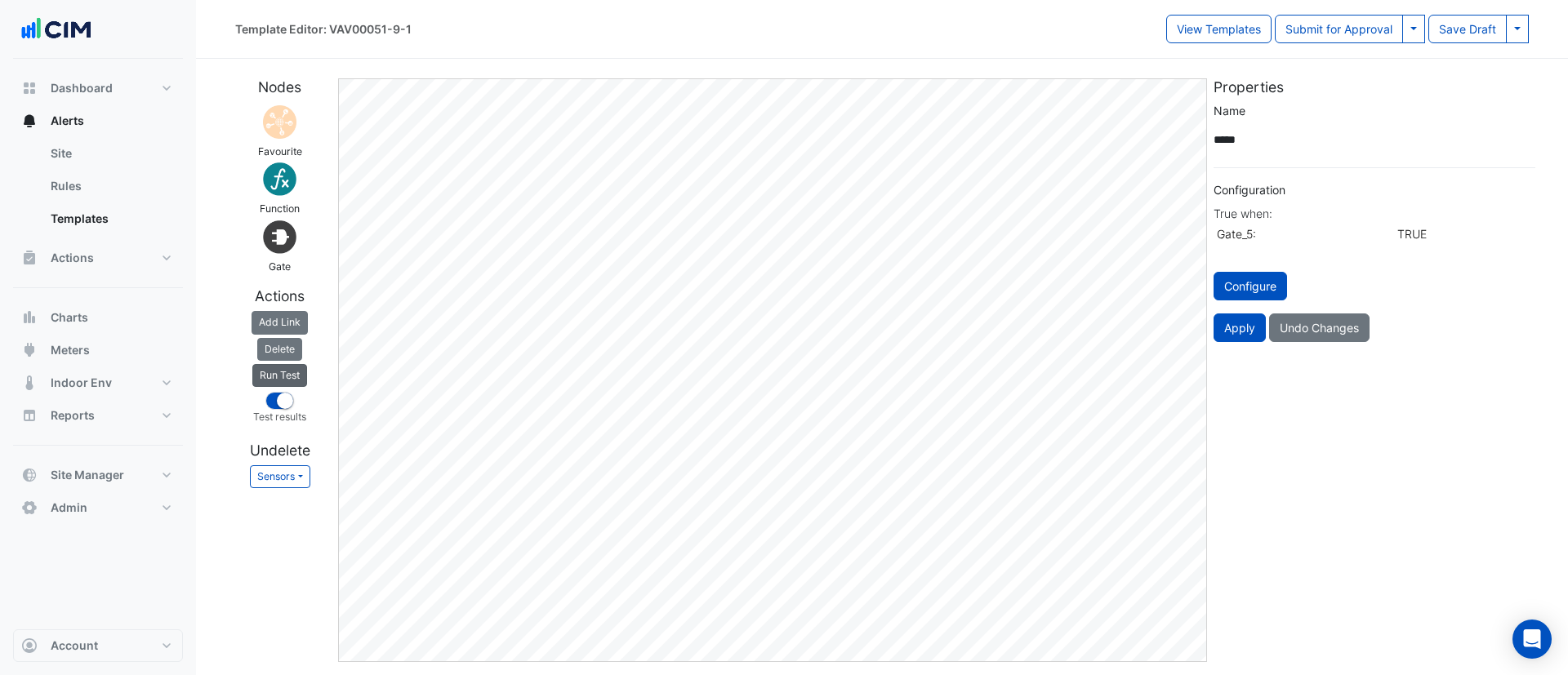
click at [305, 379] on button "Run Test" at bounding box center [280, 375] width 55 height 23
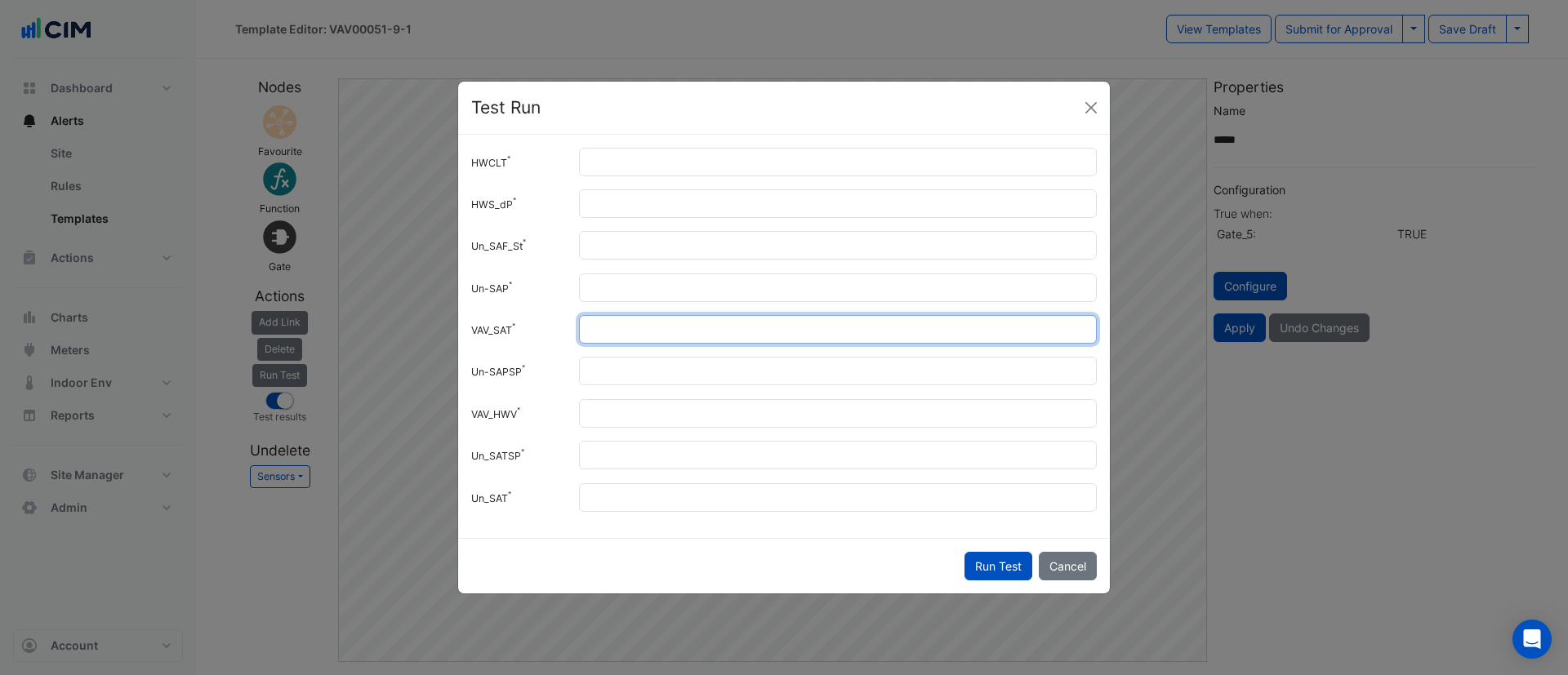
drag, startPoint x: 637, startPoint y: 331, endPoint x: 595, endPoint y: 332, distance: 42.0
click at [595, 331] on input "**" at bounding box center [838, 329] width 517 height 28
type input "**"
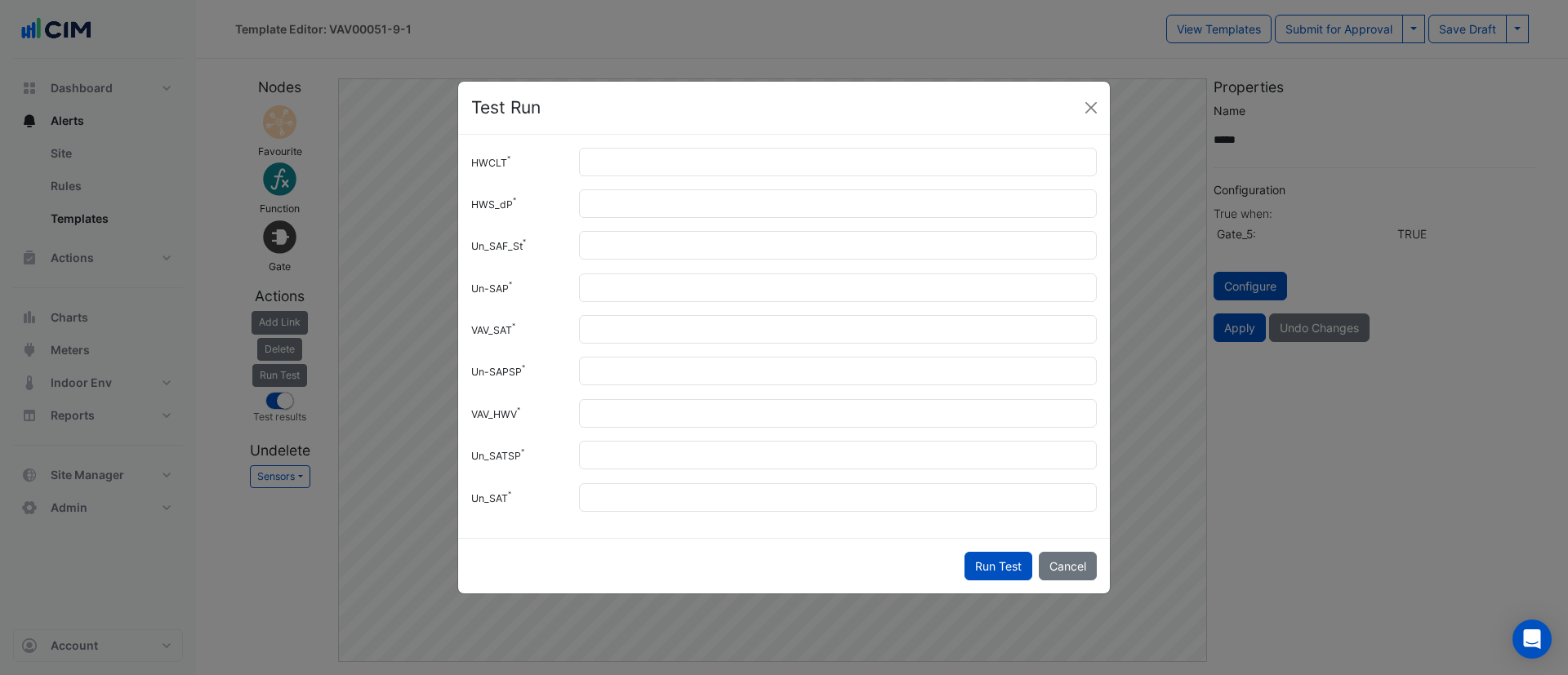
click at [984, 573] on button "Run Test" at bounding box center [998, 566] width 68 height 28
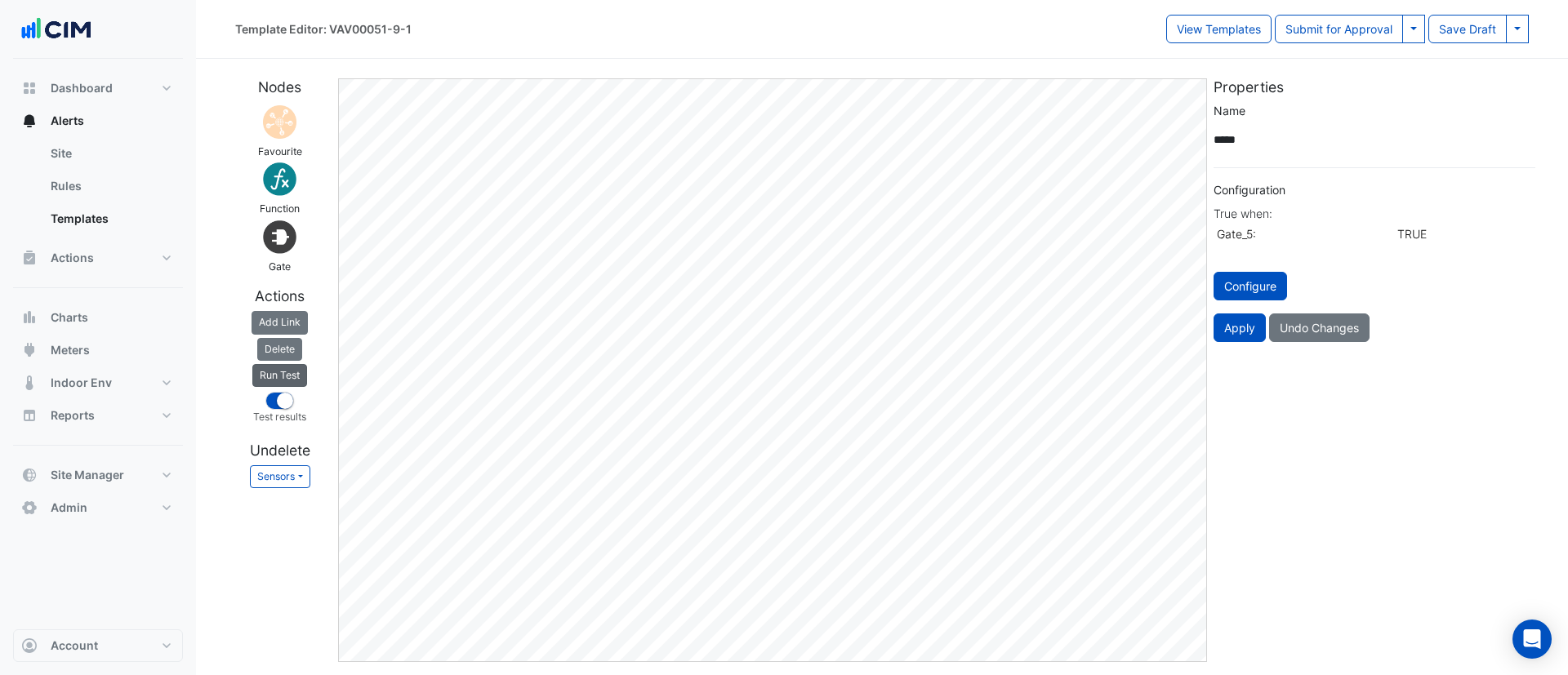
click at [298, 378] on button "Run Test" at bounding box center [280, 375] width 55 height 23
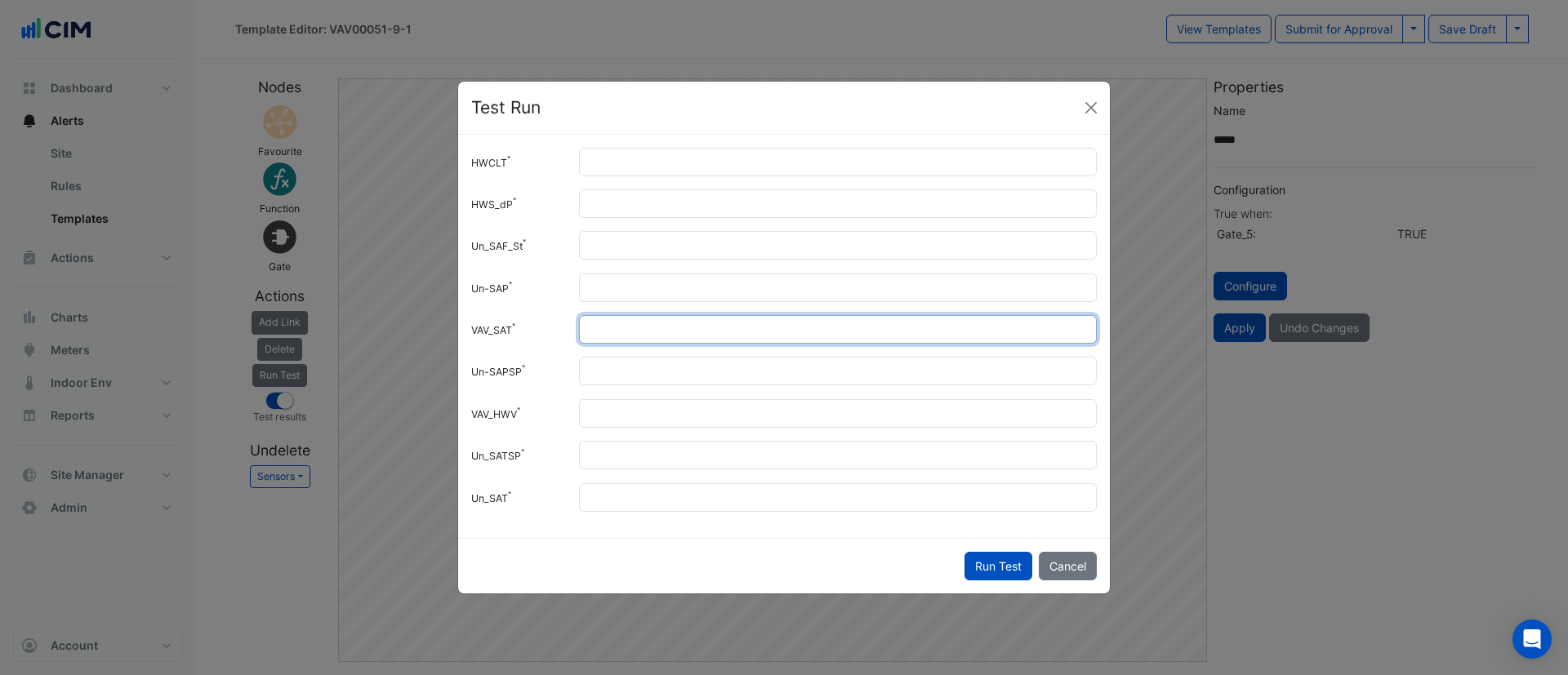
drag, startPoint x: 622, startPoint y: 326, endPoint x: 659, endPoint y: 349, distance: 43.6
click at [603, 326] on input "**" at bounding box center [838, 329] width 517 height 28
type input "****"
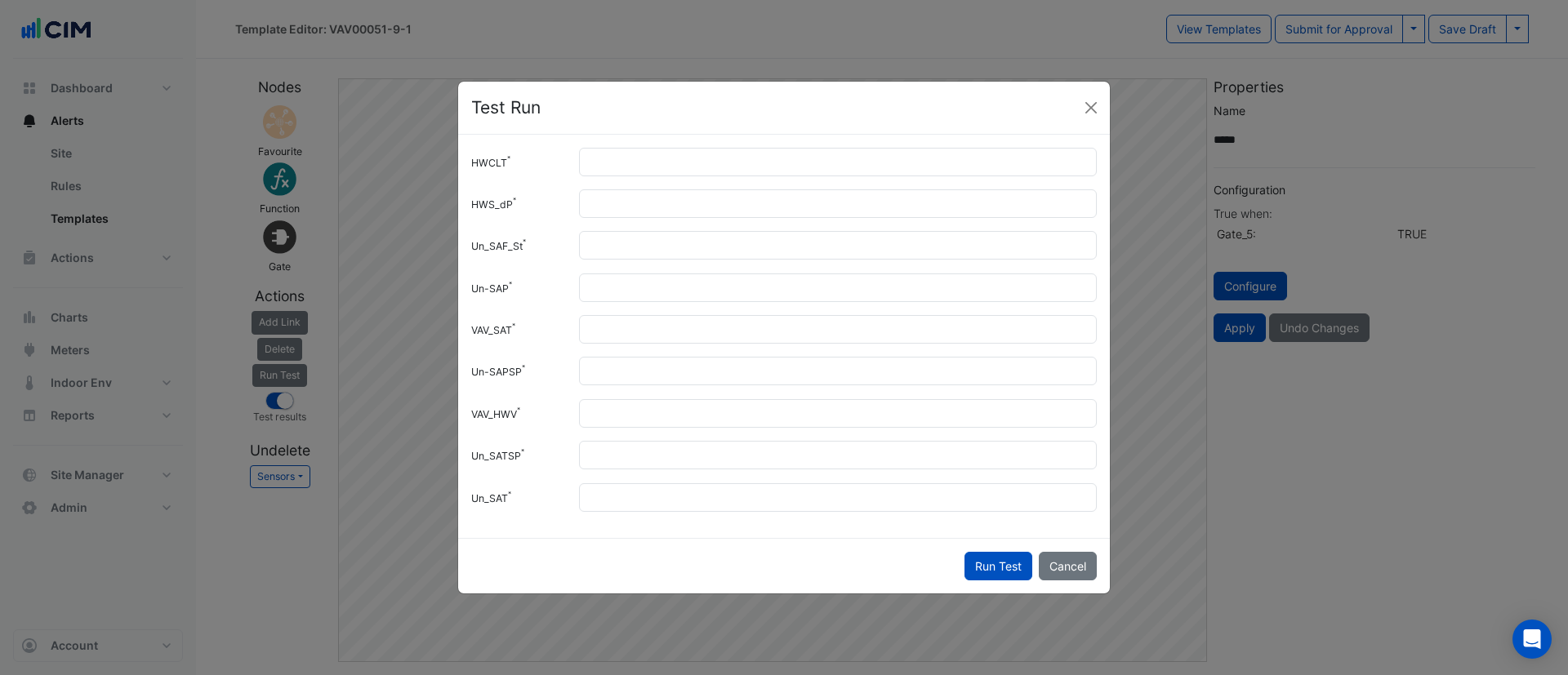
click at [994, 576] on button "Run Test" at bounding box center [998, 566] width 68 height 28
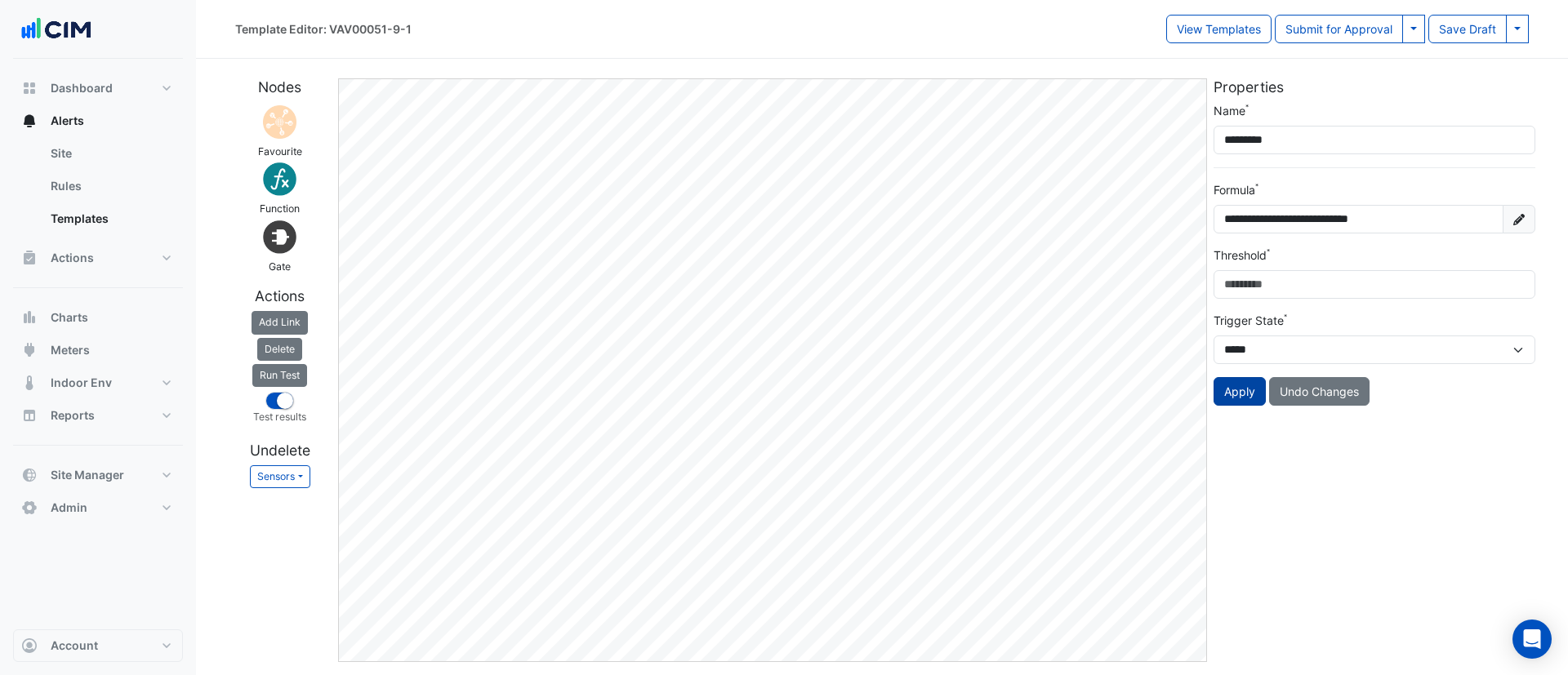
click at [1232, 383] on button "Apply" at bounding box center [1240, 391] width 52 height 28
click at [1411, 30] on button at bounding box center [1414, 28] width 23 height 28
click at [1012, 41] on div "Template Editor: VAV00051-9-1" at bounding box center [700, 28] width 931 height 28
click at [1317, 28] on button "Submit for Approval" at bounding box center [1340, 28] width 128 height 28
select select
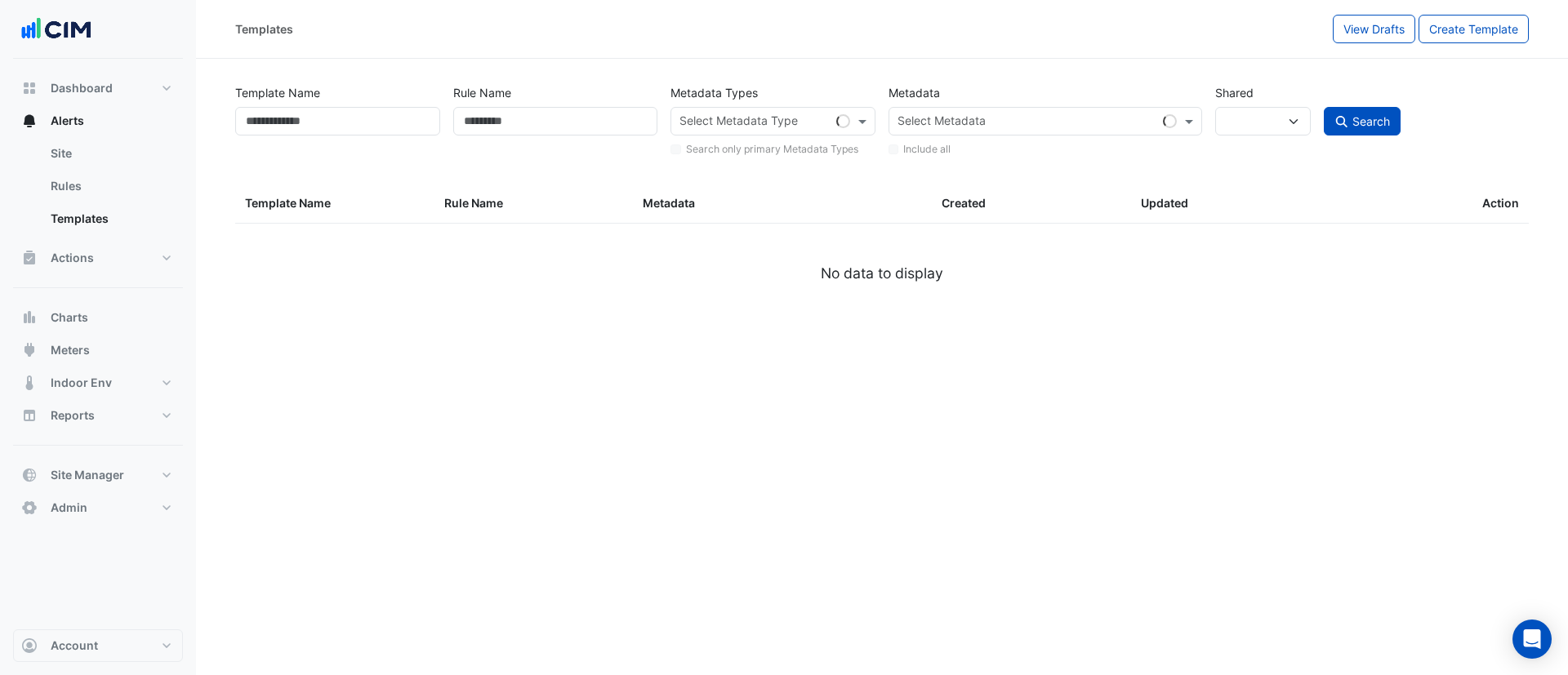
type input "**********"
select select
select select "***"
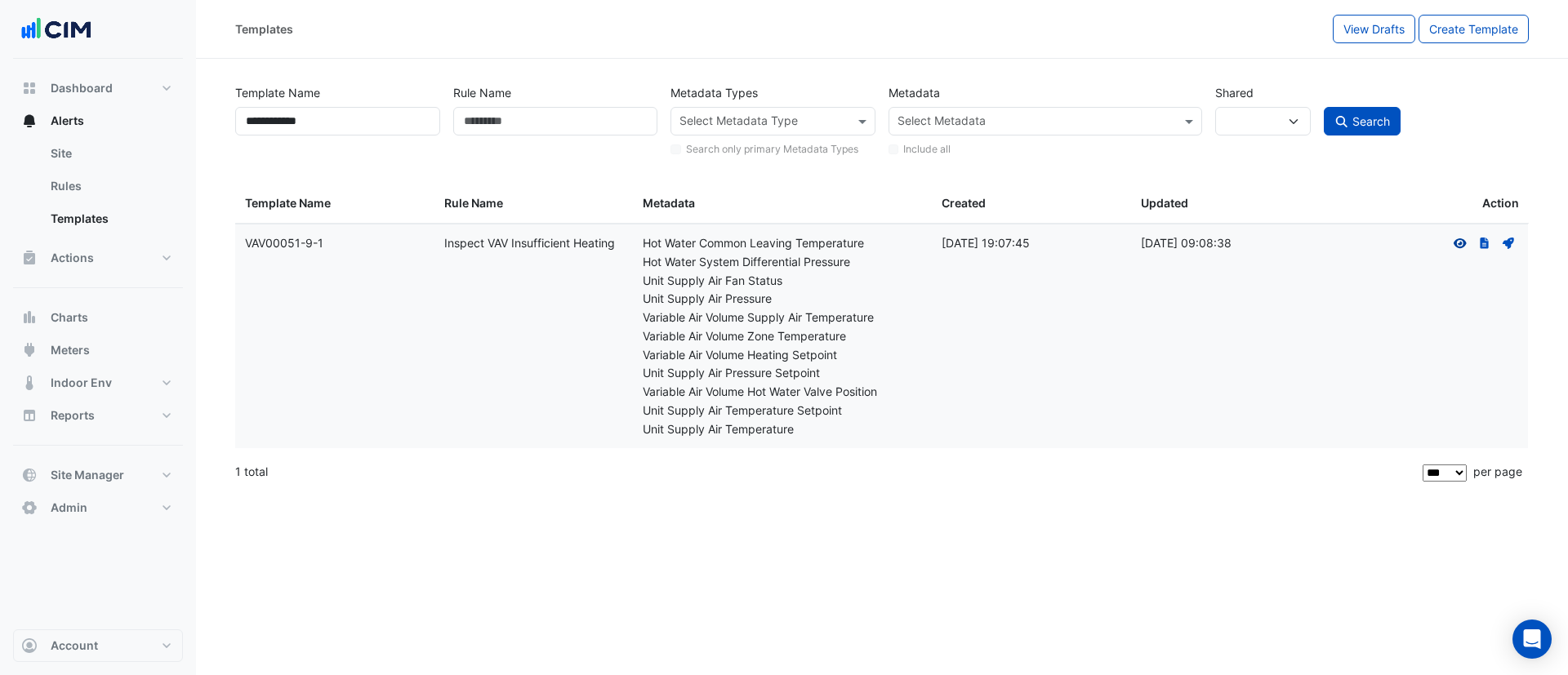
click at [1468, 244] on icon "View" at bounding box center [1461, 243] width 15 height 11
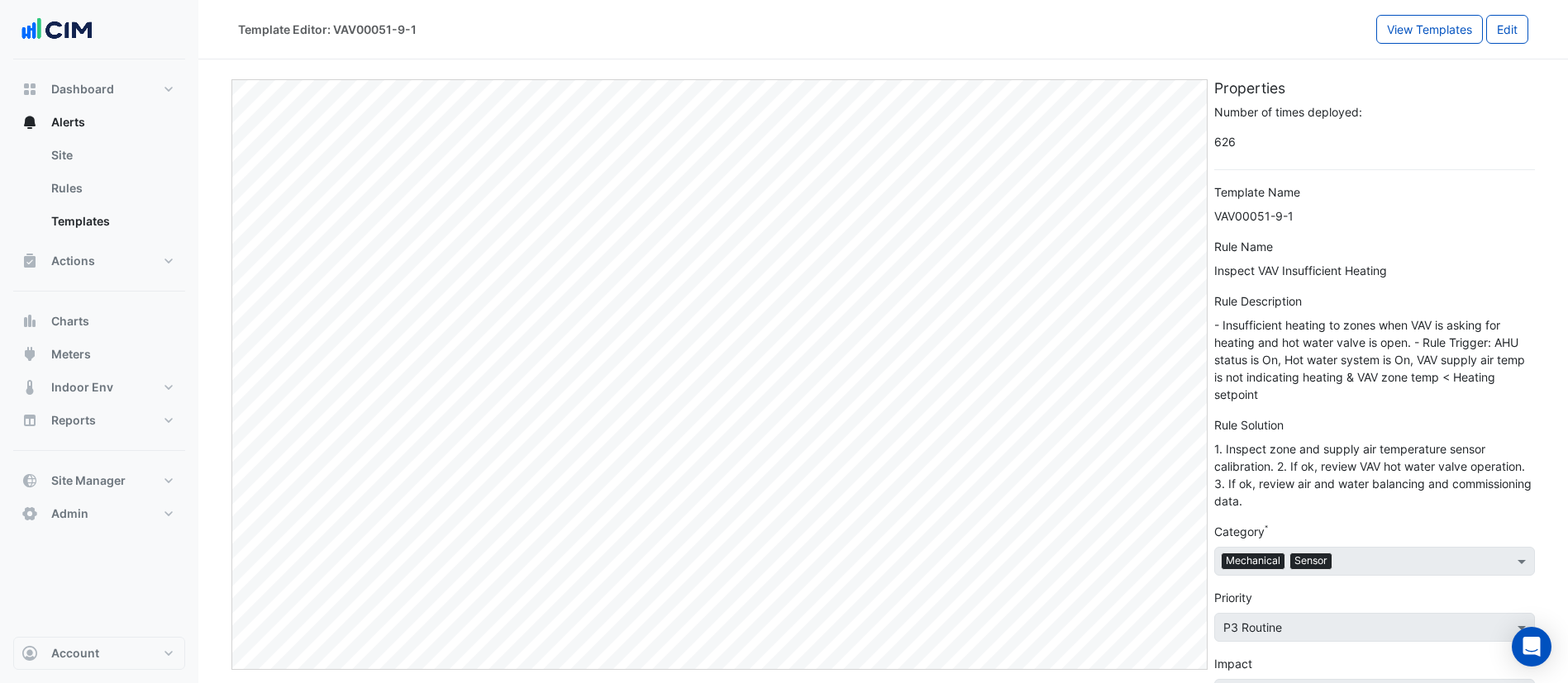
select select
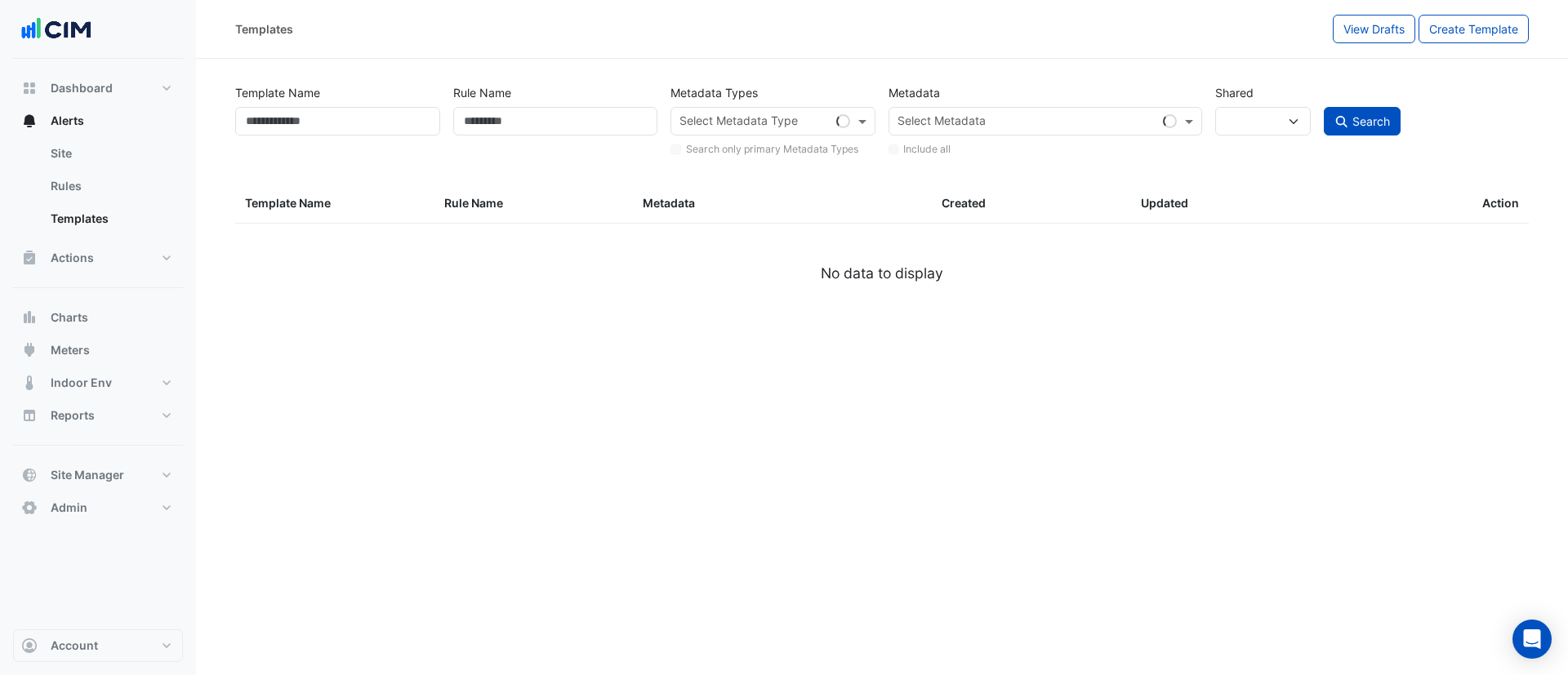
type input "**********"
select select
select select "***"
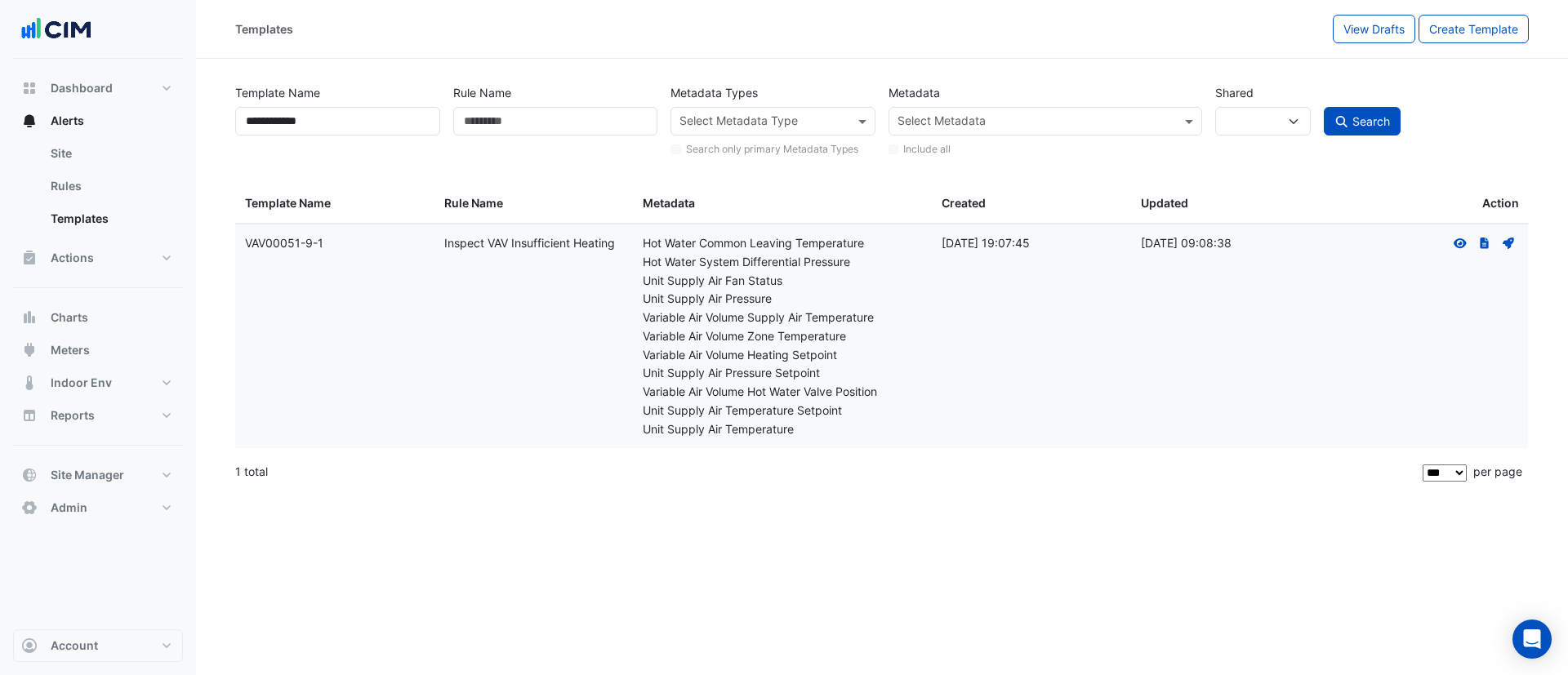
drag, startPoint x: 321, startPoint y: 239, endPoint x: 197, endPoint y: 238, distance: 124.0
click at [197, 238] on section "**********" at bounding box center [883, 275] width 1373 height 434
copy datatable-body-row "Template Name: VAV00051-9-1"
click at [1375, 34] on span "View Drafts" at bounding box center [1374, 28] width 61 height 14
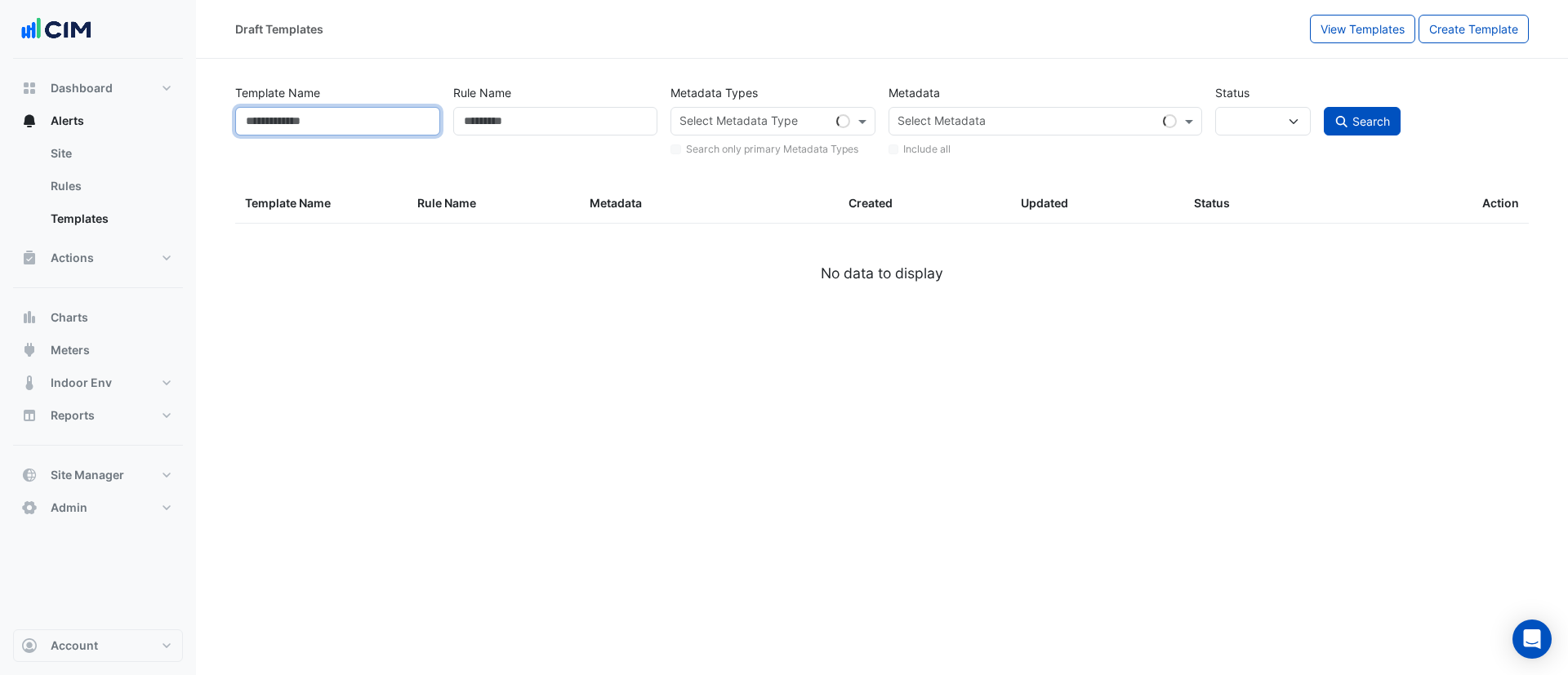
click at [341, 122] on input "Template Name" at bounding box center [337, 121] width 205 height 28
select select
paste input "**********"
type input "**********"
select select "***"
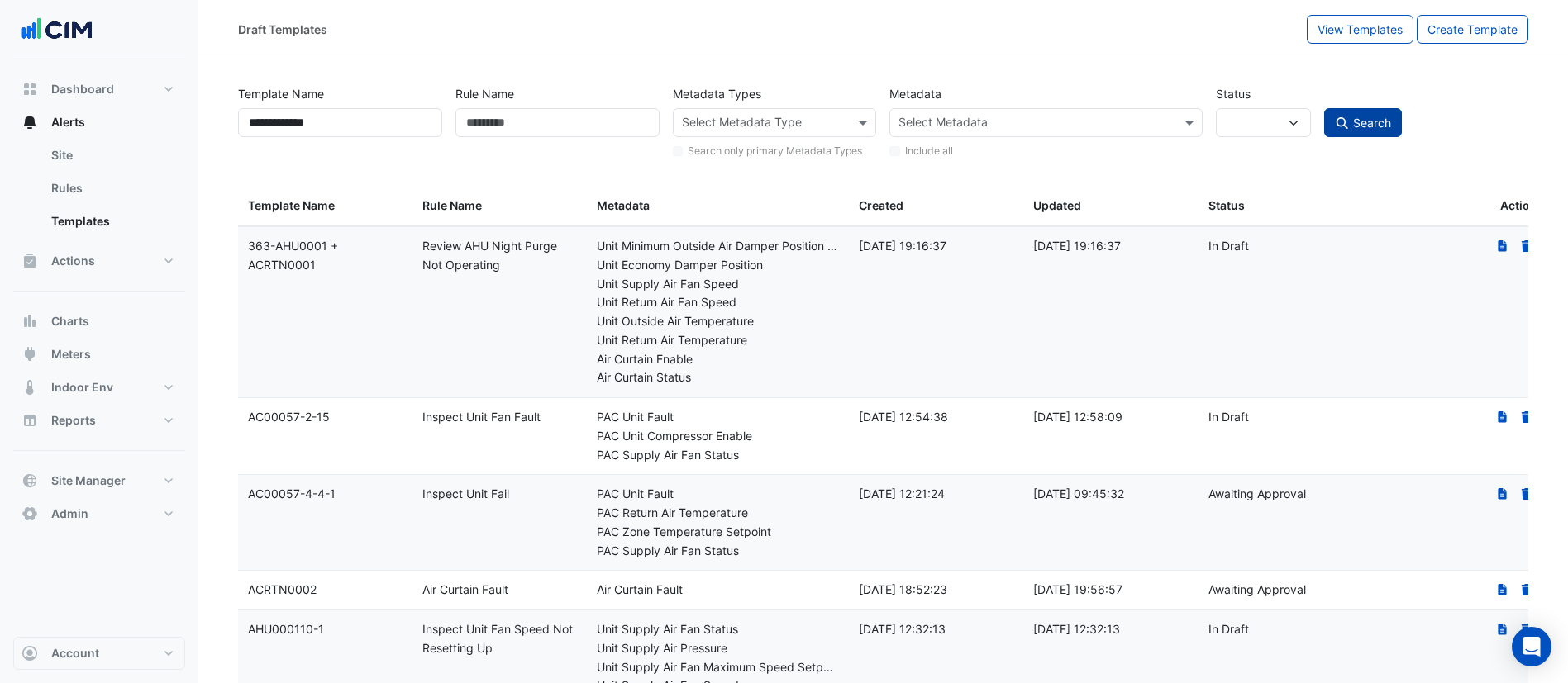
click at [1334, 118] on button "Search" at bounding box center [1363, 122] width 78 height 29
type input "**********"
select select
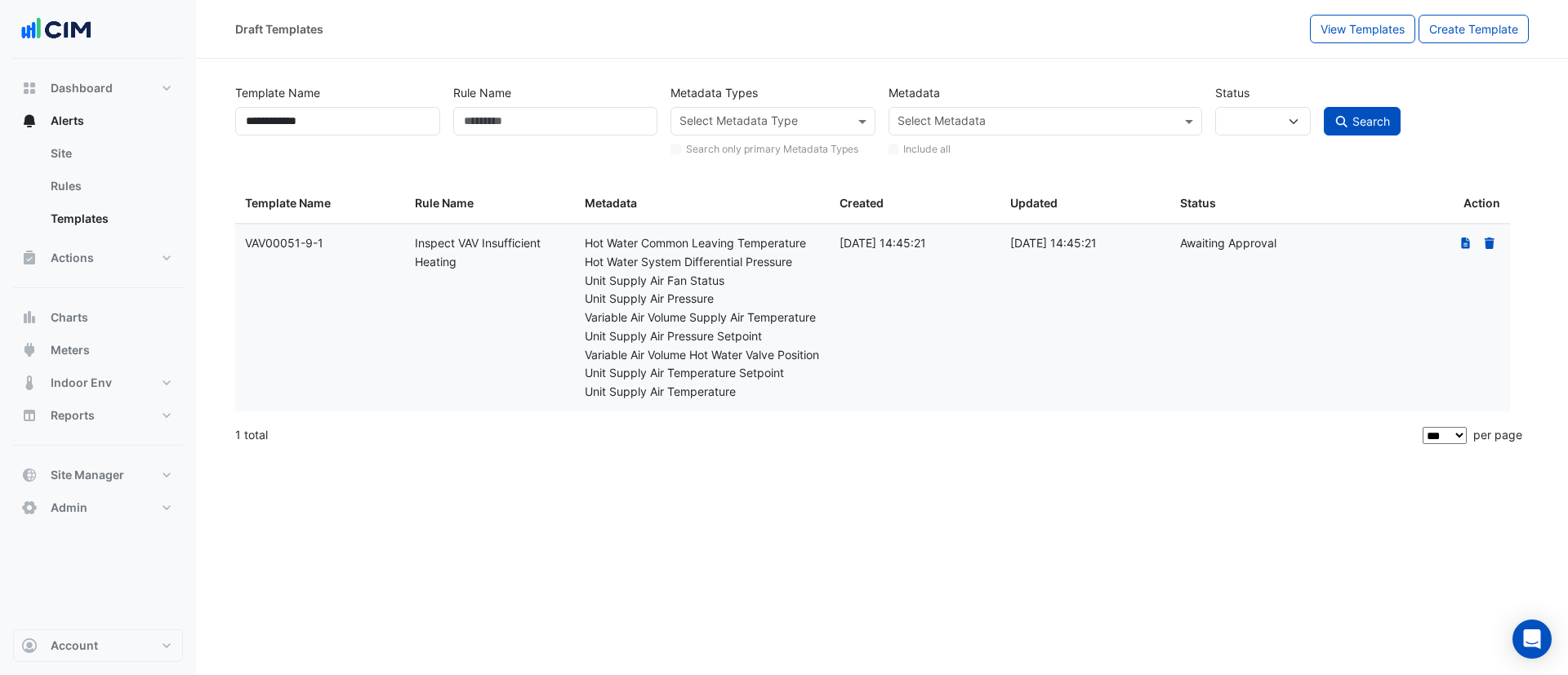
click at [1248, 382] on datatable-body-cell "Status: Awaiting Approval" at bounding box center [1255, 318] width 170 height 187
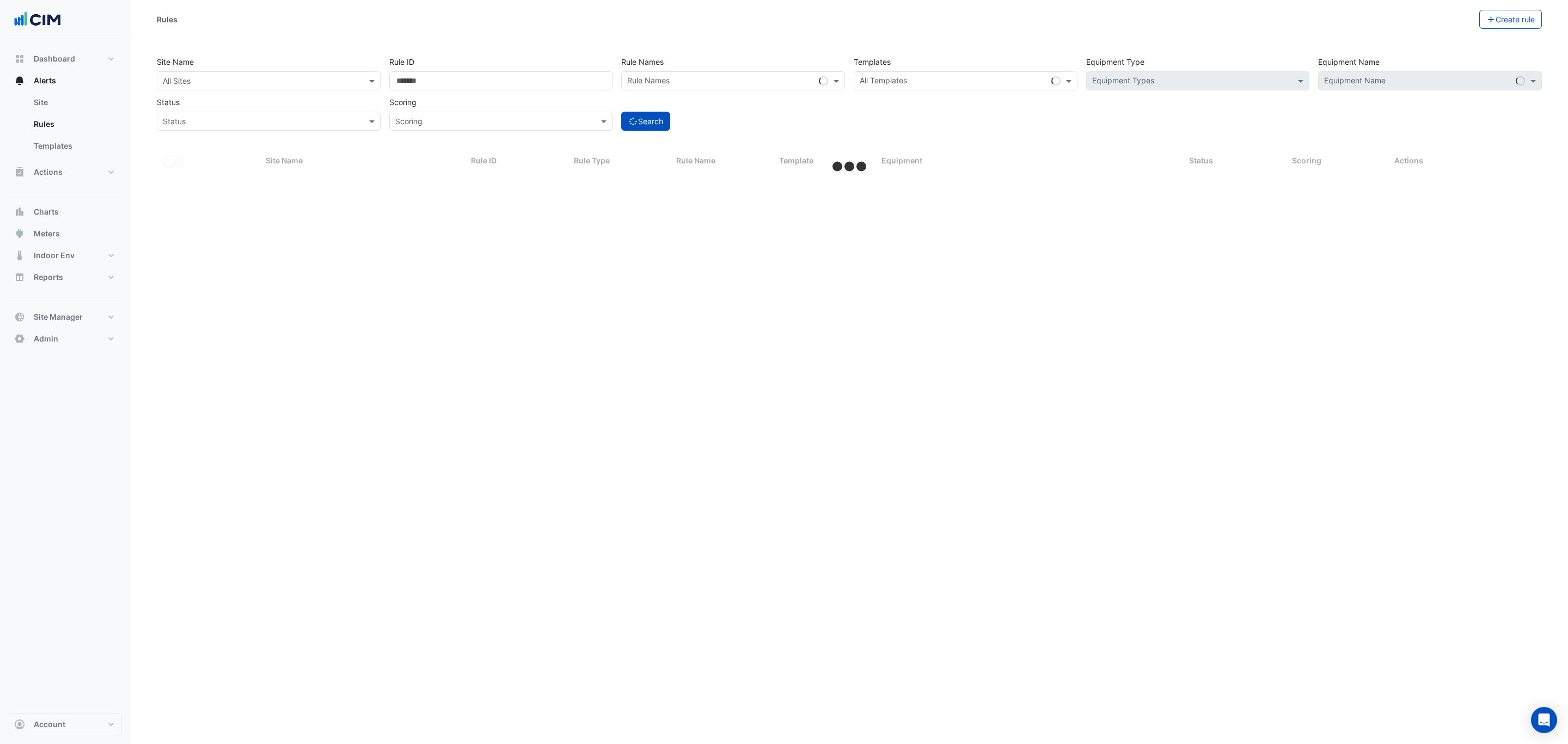
select select "***"
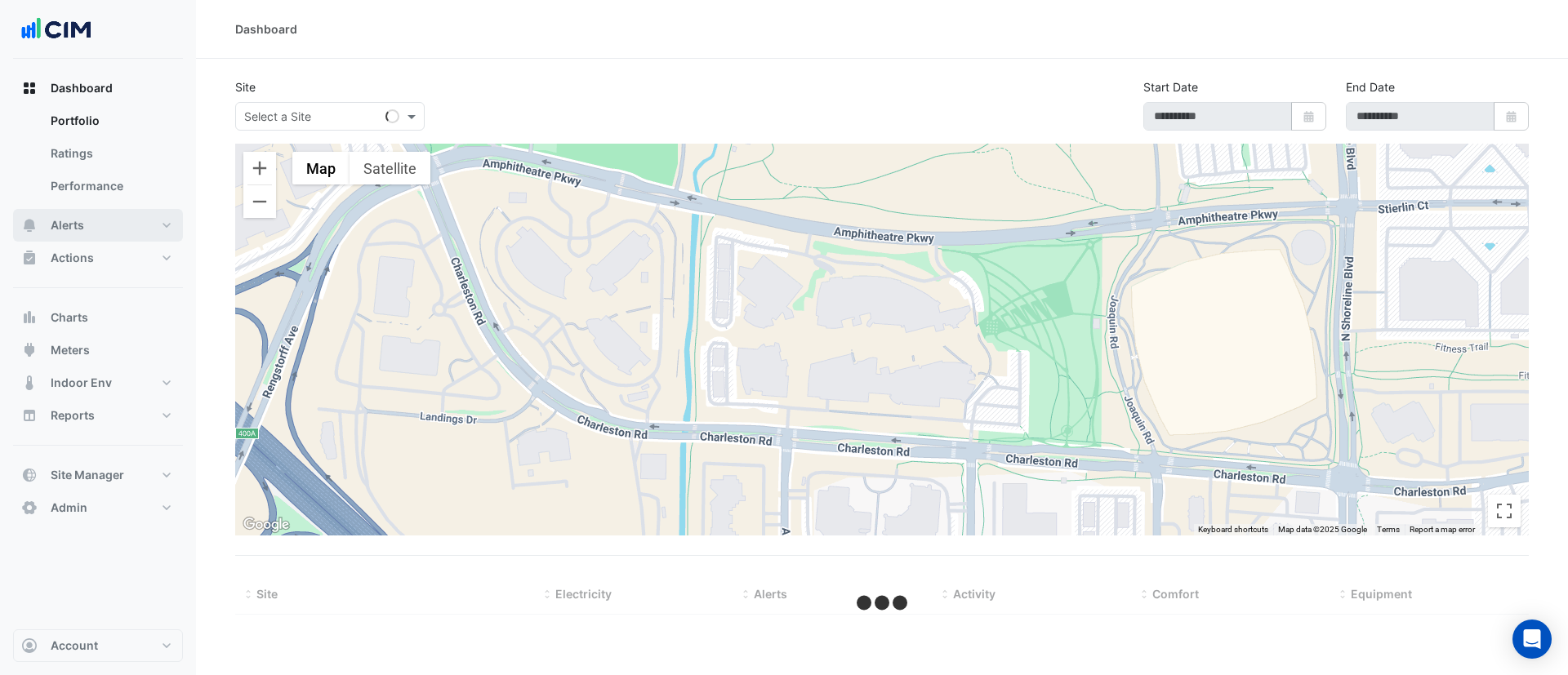
click at [132, 216] on button "Alerts" at bounding box center [97, 226] width 170 height 33
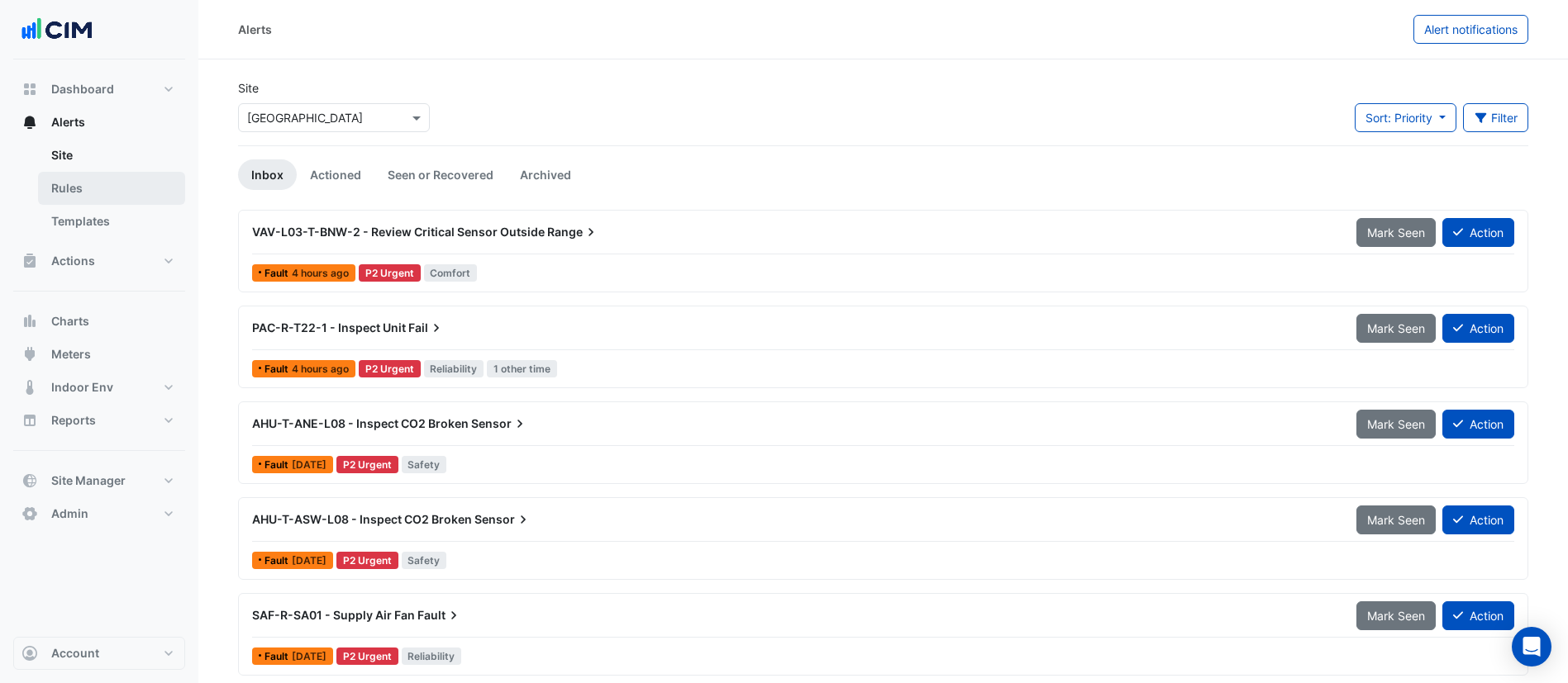
click at [124, 198] on link "Rules" at bounding box center [111, 188] width 147 height 33
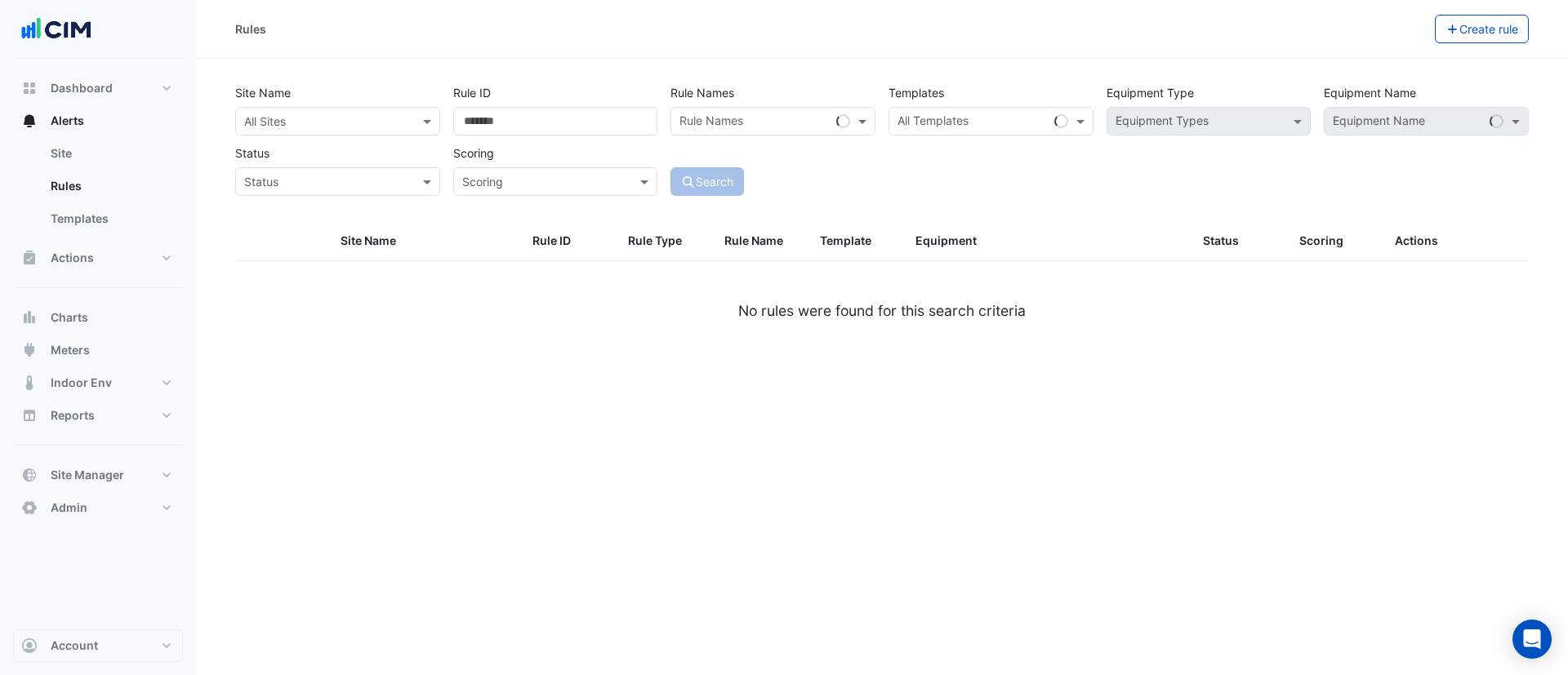
click at [318, 117] on input "text" at bounding box center [321, 122] width 154 height 17
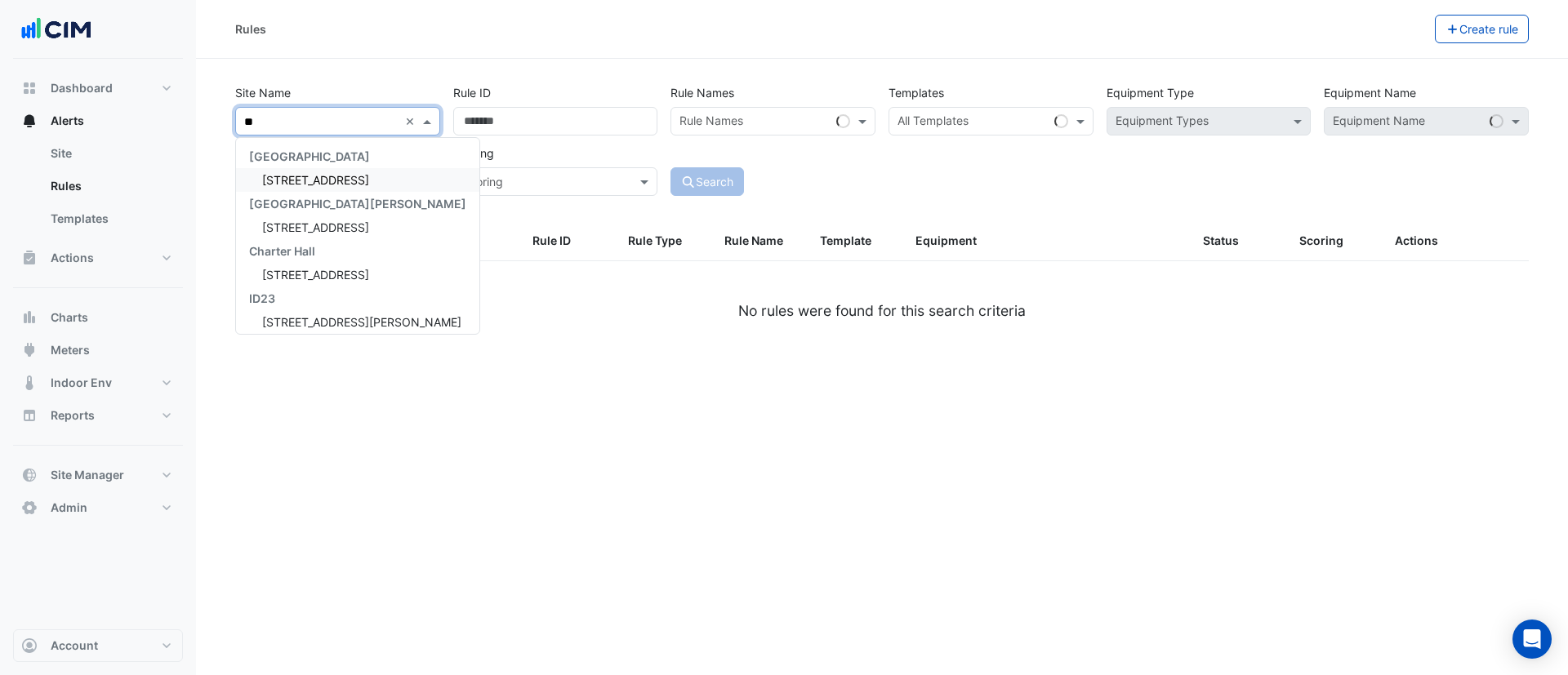
type input "***"
click at [334, 172] on div "[STREET_ADDRESS]" at bounding box center [357, 180] width 243 height 24
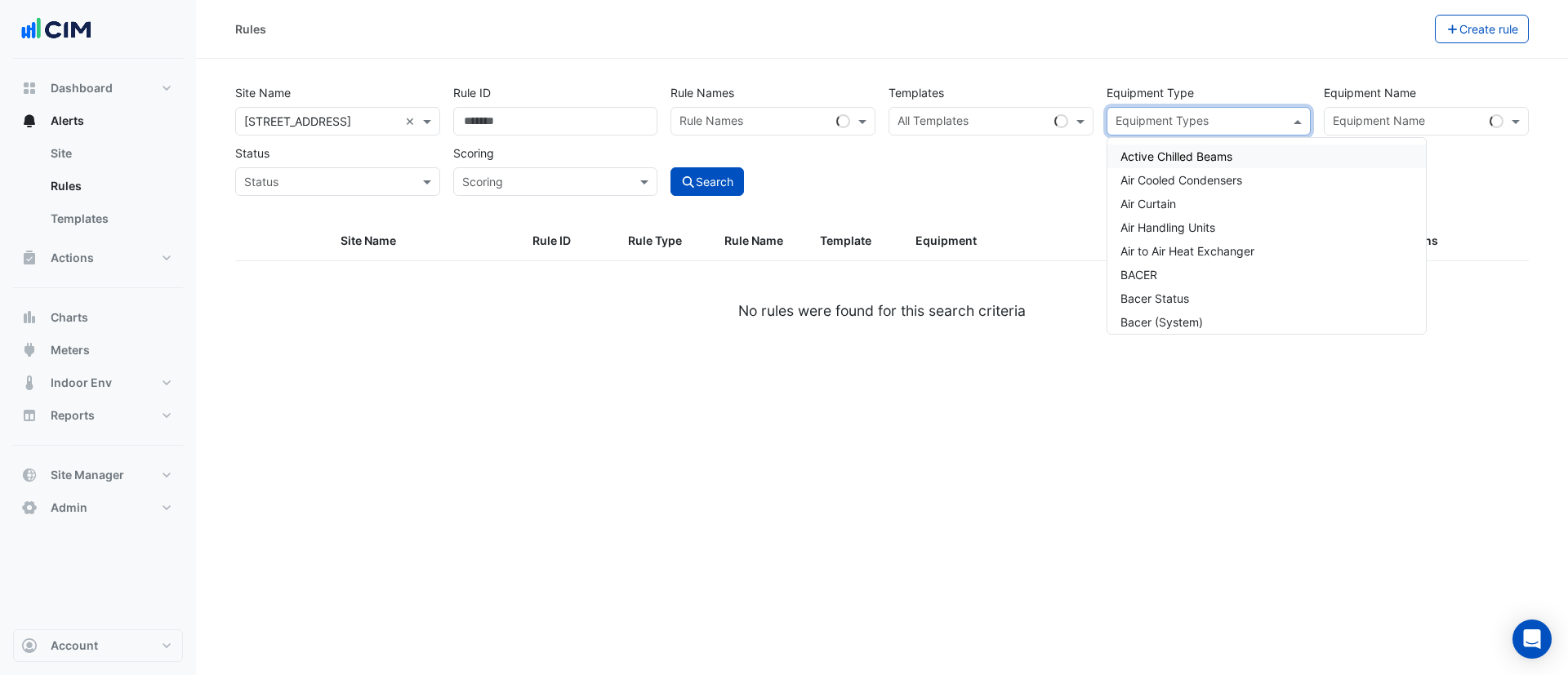
click at [1240, 115] on input "text" at bounding box center [1199, 123] width 168 height 17
click at [1394, 116] on input "text" at bounding box center [1408, 123] width 150 height 17
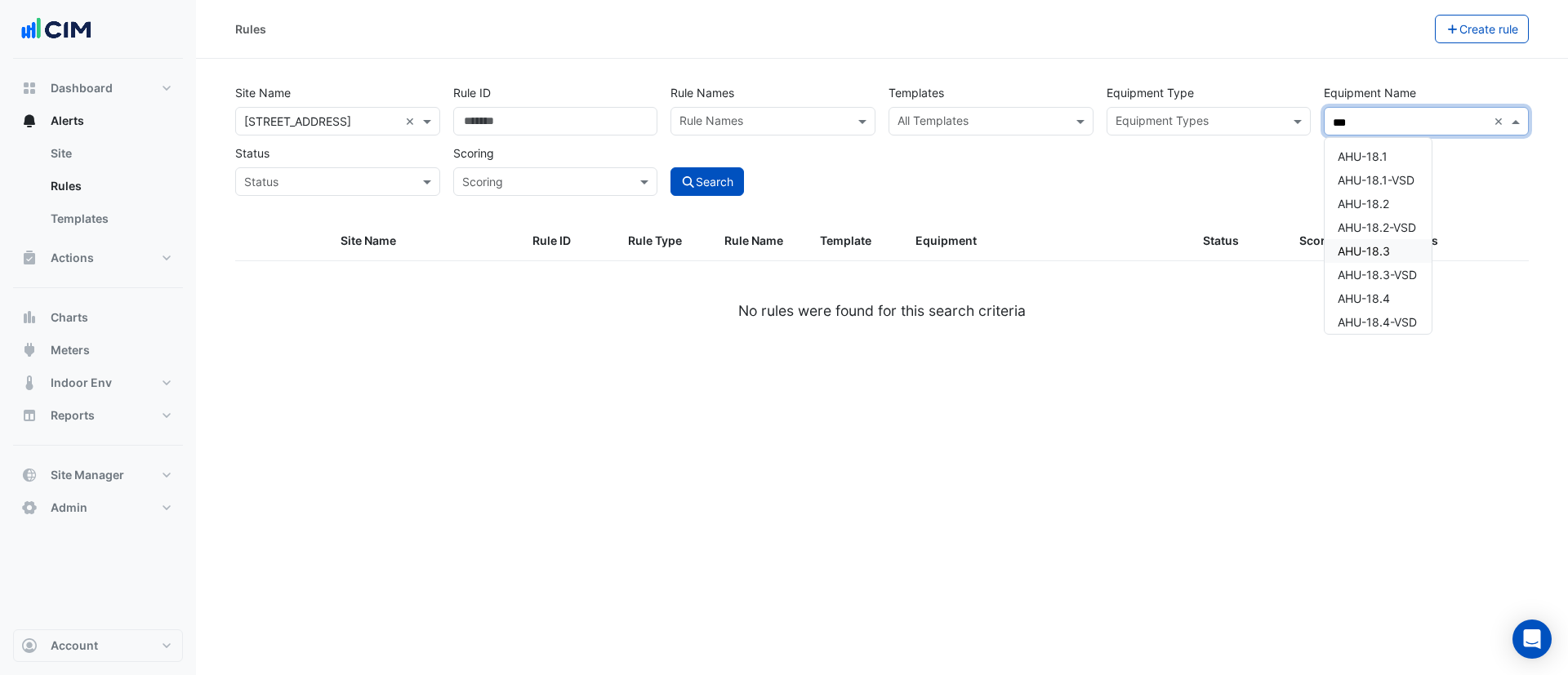
click at [1403, 244] on div "AHU-18.3" at bounding box center [1378, 251] width 107 height 24
type input "***"
click at [708, 176] on button "Search" at bounding box center [707, 182] width 73 height 28
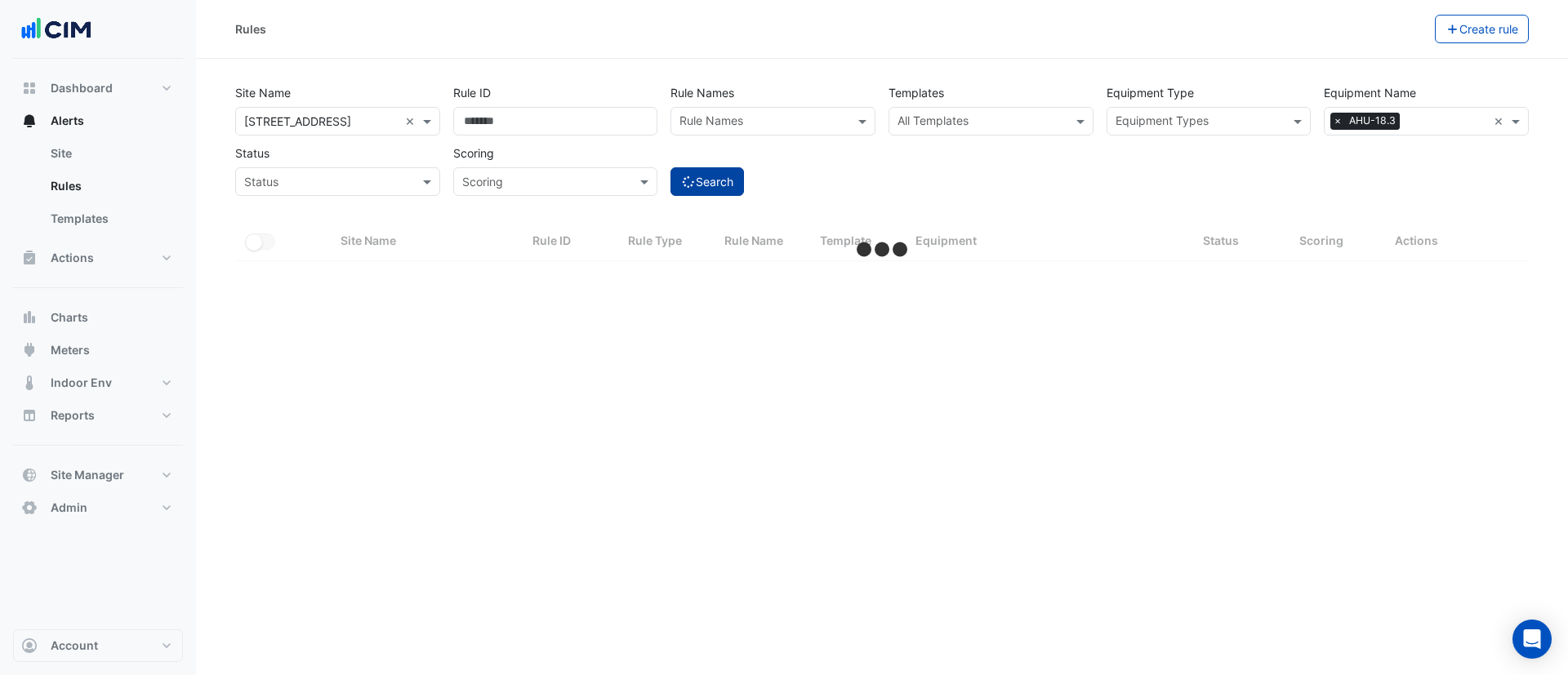
select select "***"
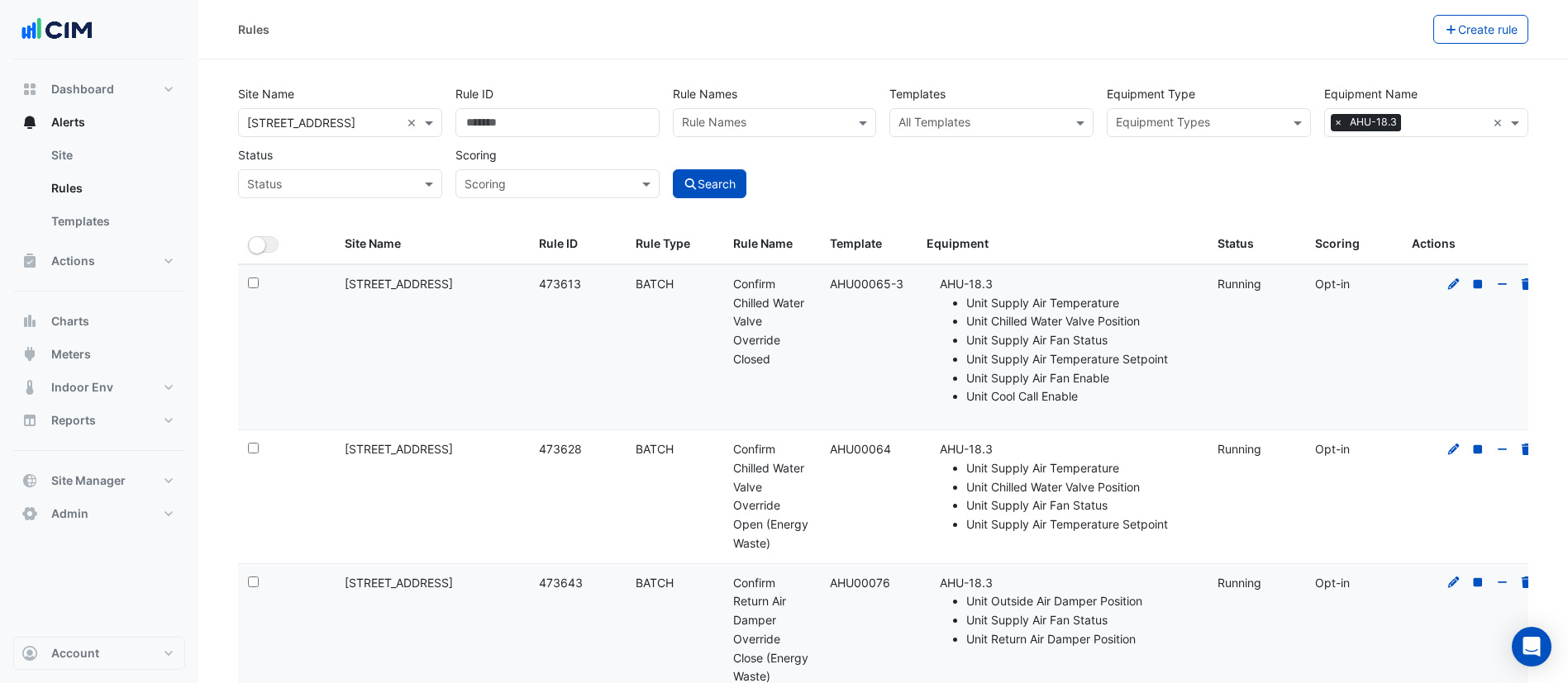
click at [725, 135] on div "Rule Names" at bounding box center [775, 122] width 204 height 29
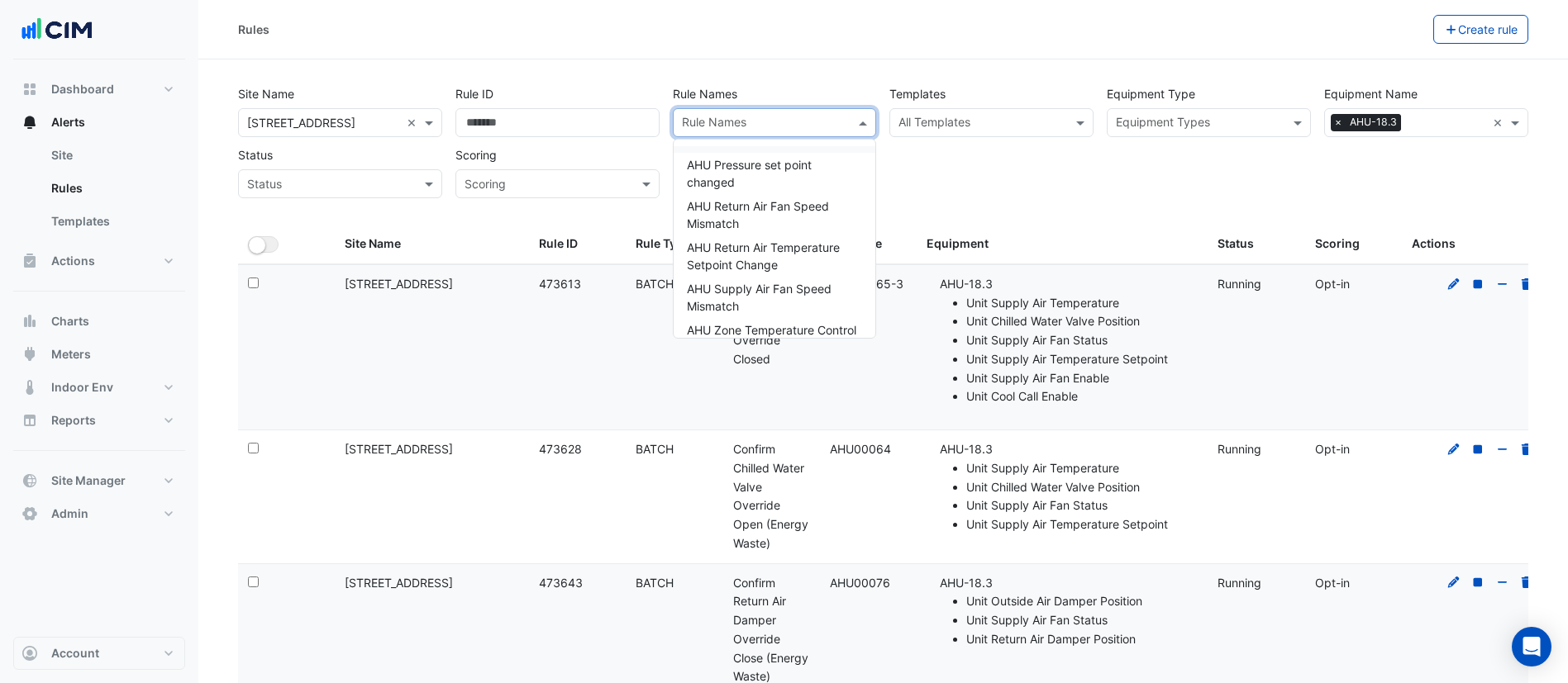
click at [683, 48] on div "Rules Create rule" at bounding box center [883, 30] width 1369 height 59
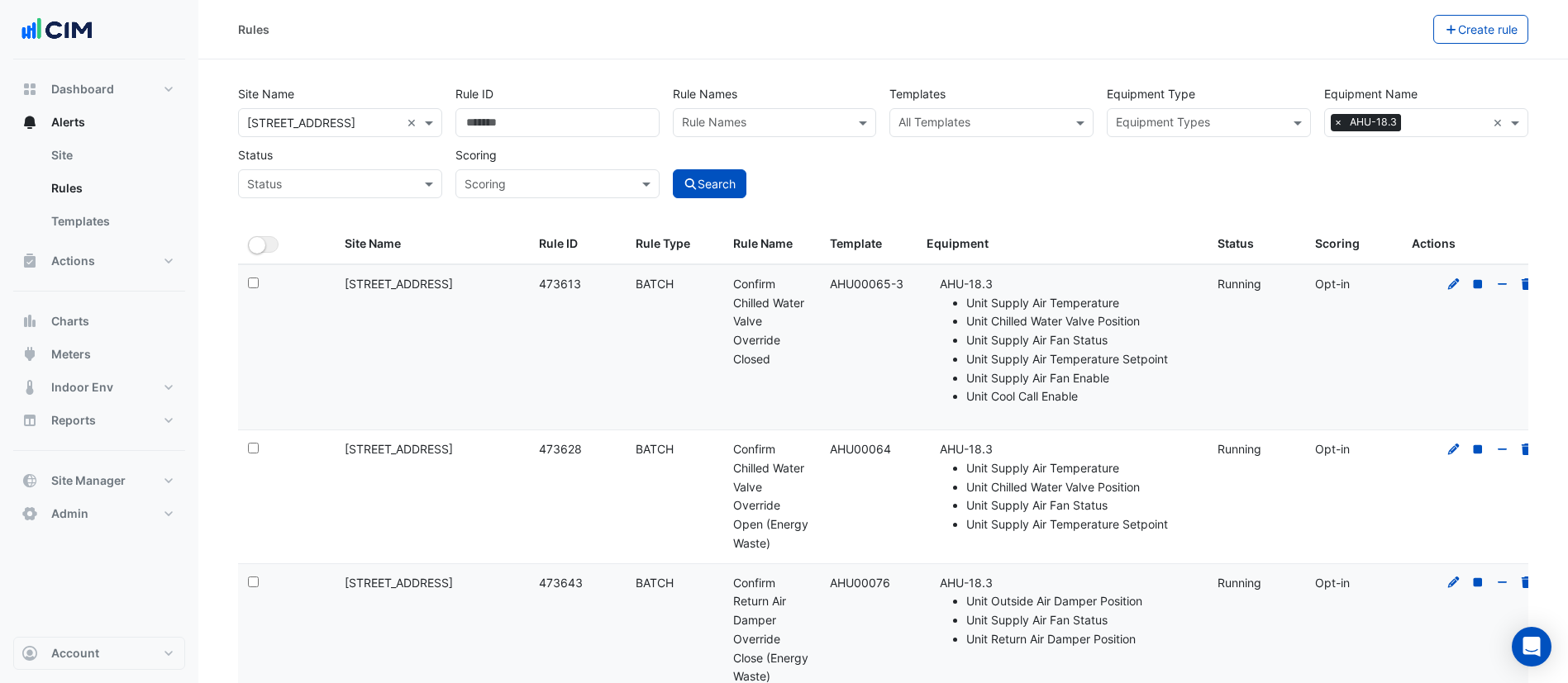
click at [742, 123] on input "text" at bounding box center [766, 124] width 167 height 18
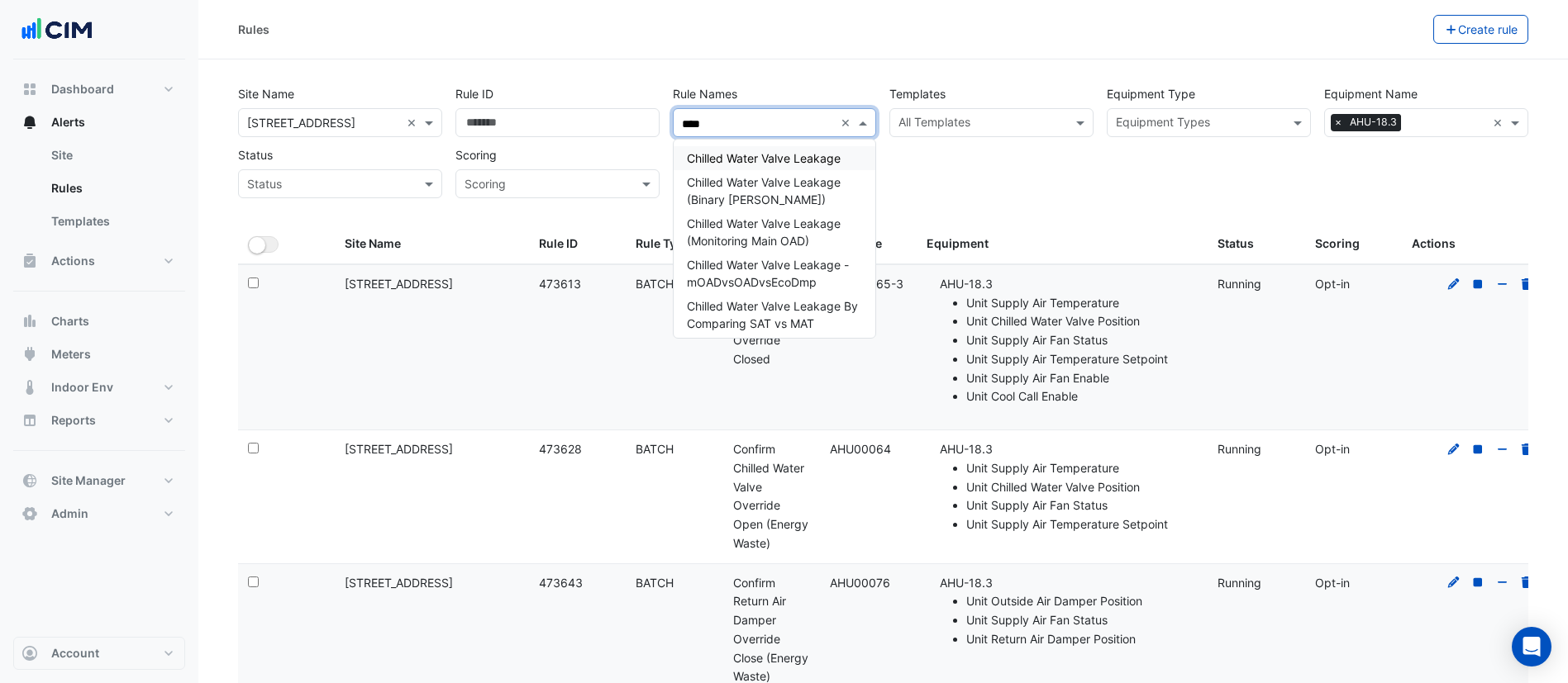
type input "****"
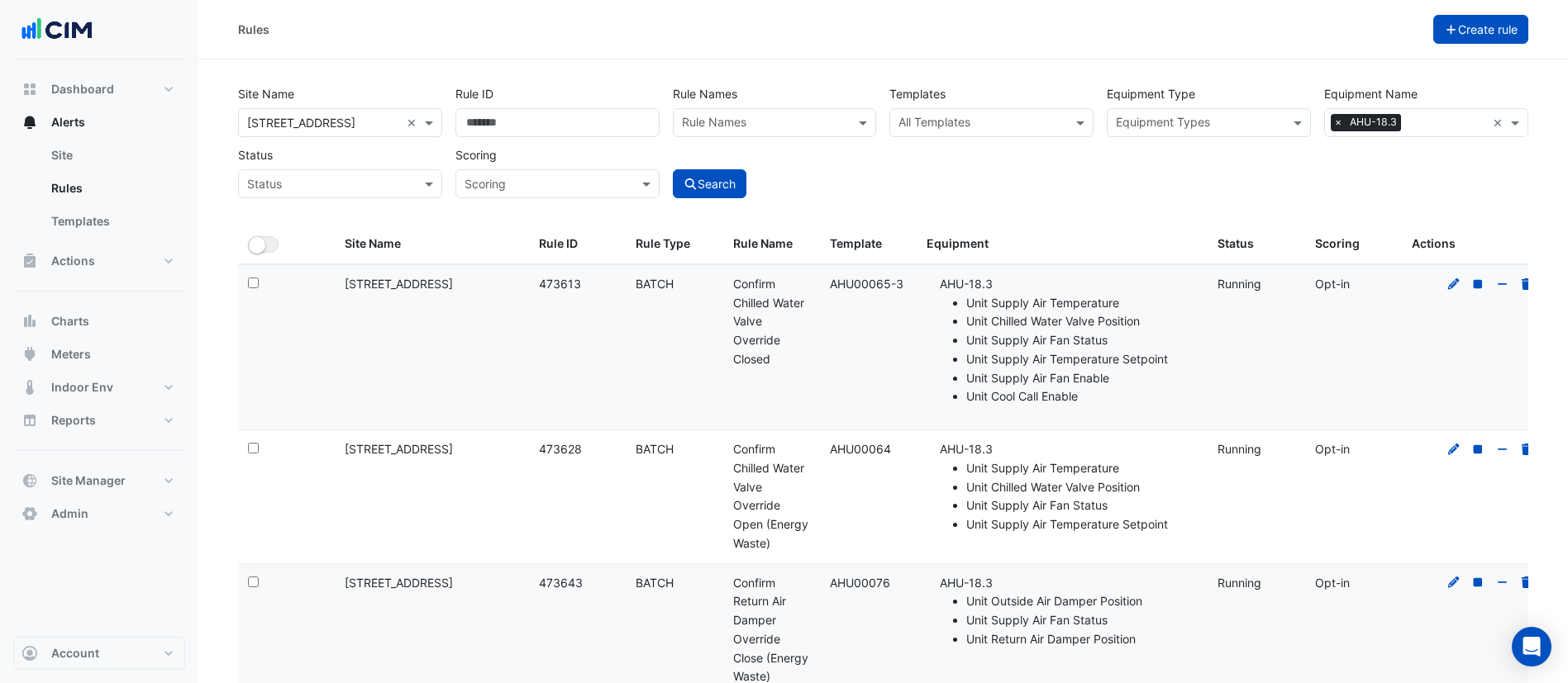
click at [1445, 26] on icon "button" at bounding box center [1451, 30] width 15 height 11
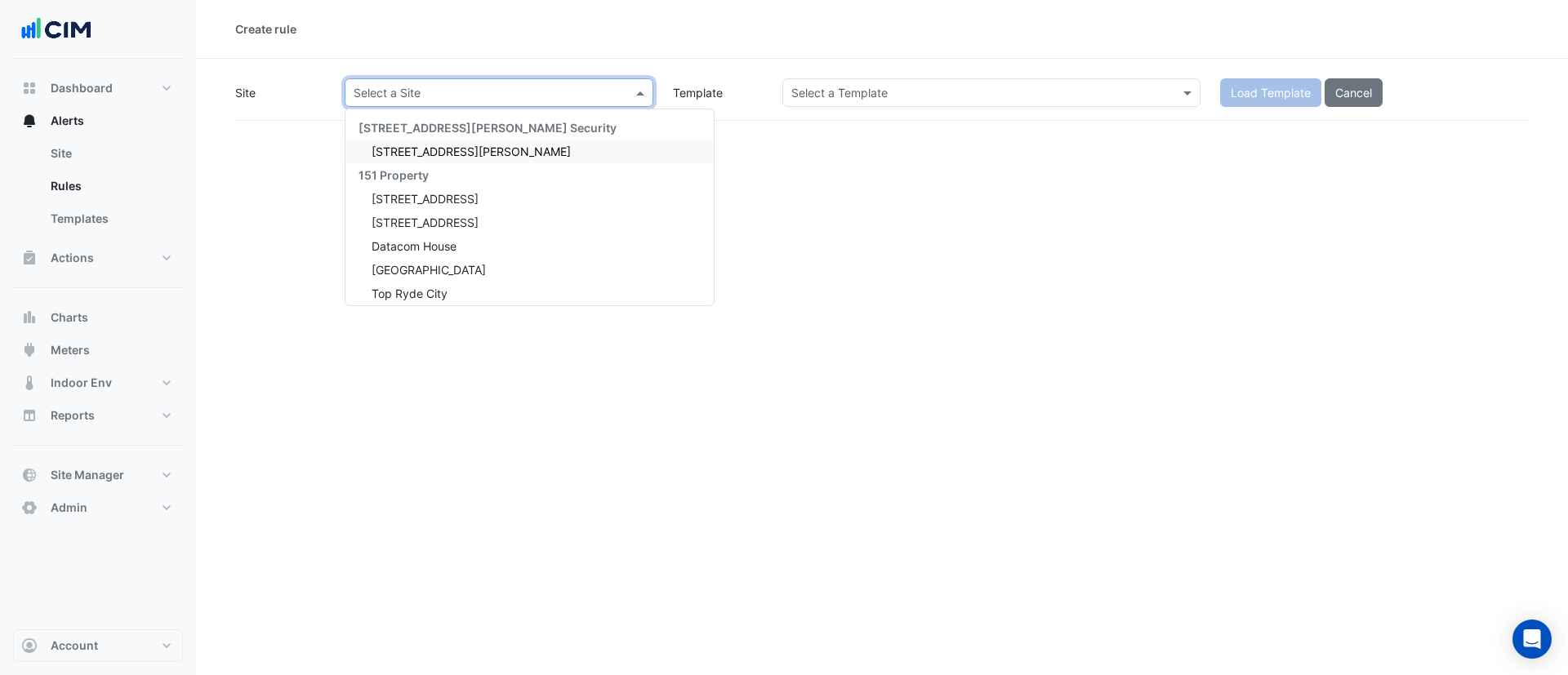
click at [465, 90] on input "text" at bounding box center [483, 94] width 258 height 17
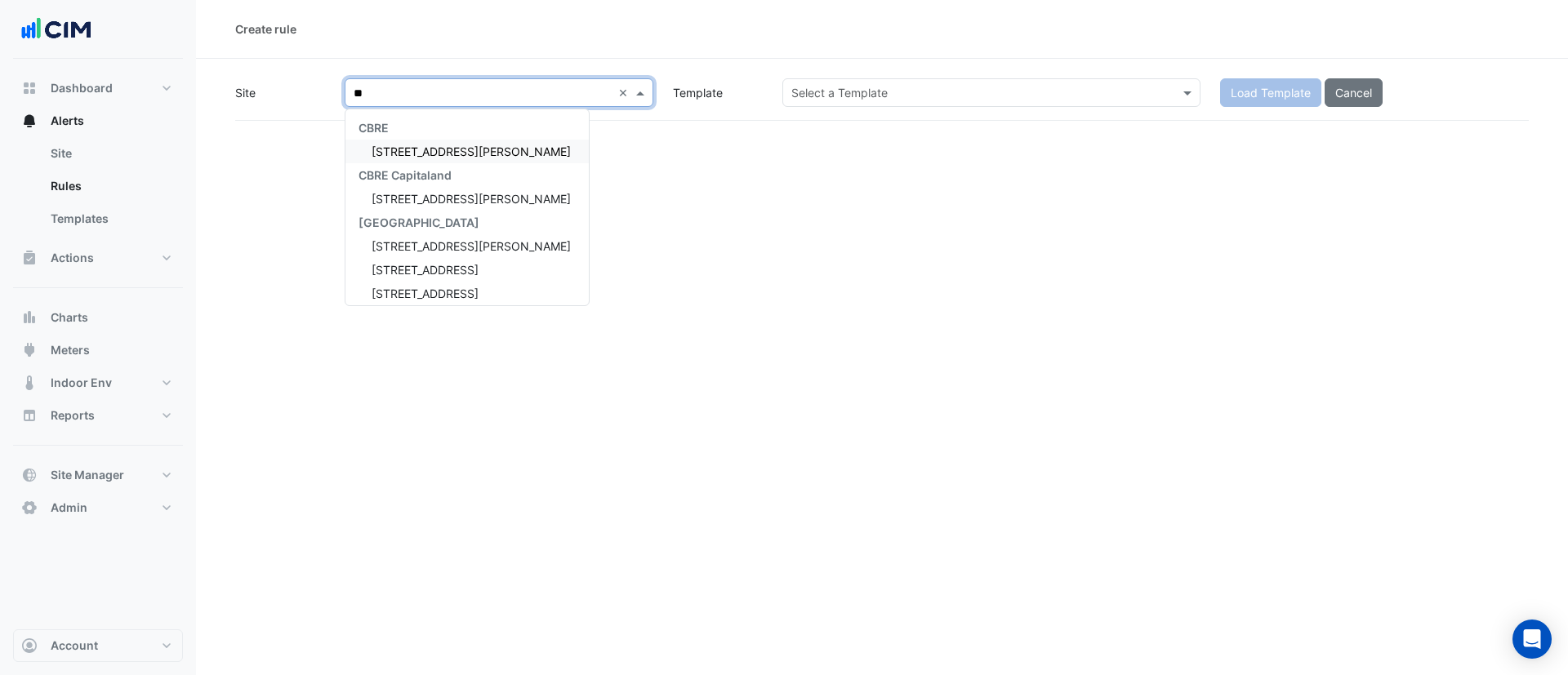
type input "***"
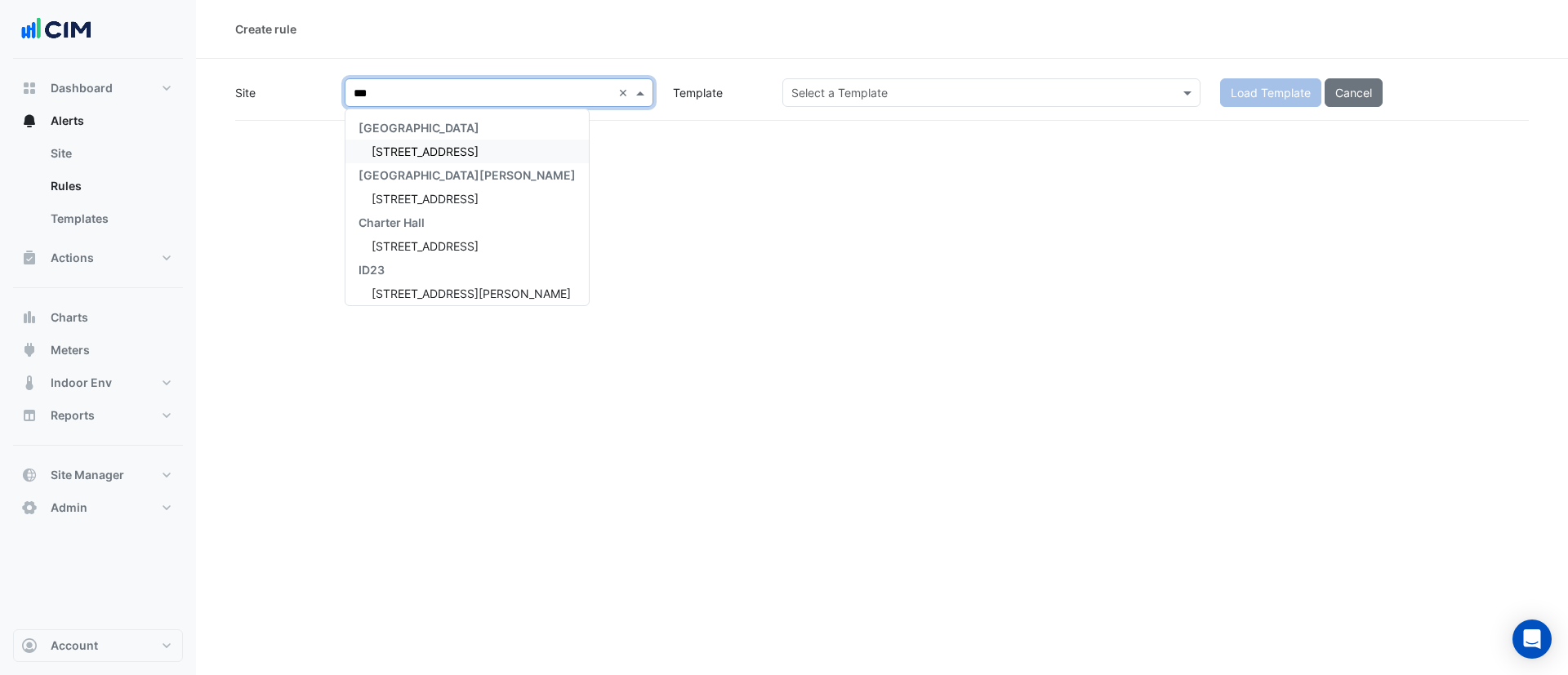
click at [465, 161] on div "[STREET_ADDRESS]" at bounding box center [467, 151] width 243 height 24
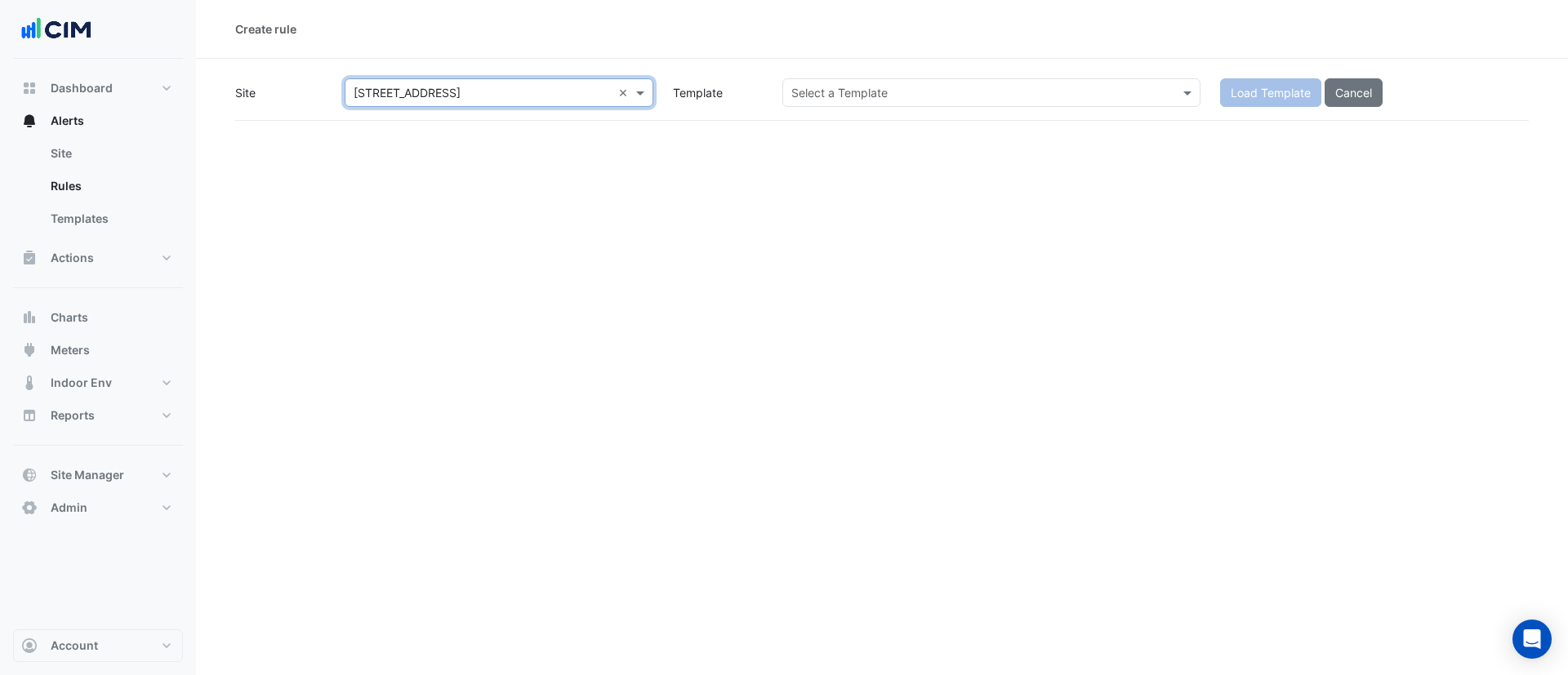
click at [994, 93] on input "text" at bounding box center [975, 94] width 368 height 17
click at [973, 85] on input "text" at bounding box center [975, 94] width 368 height 17
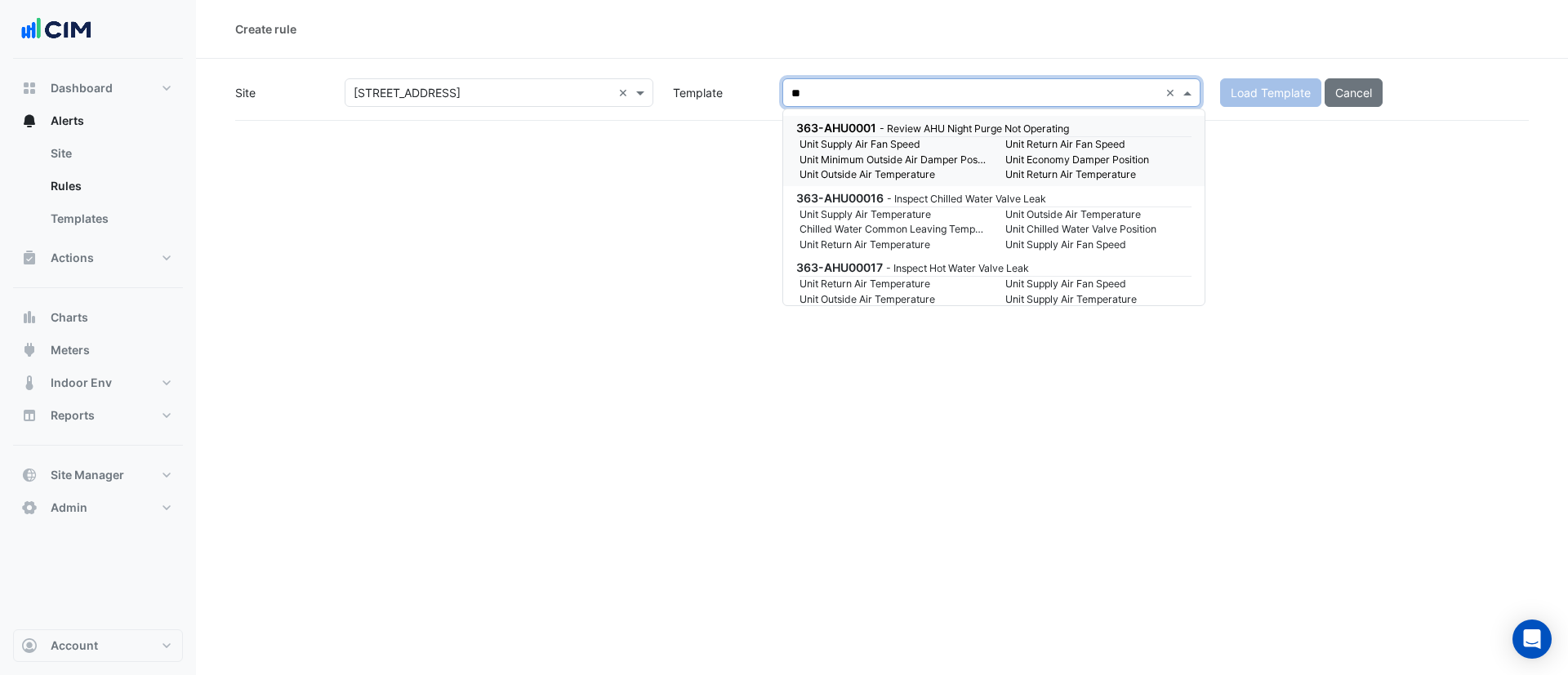
type input "***"
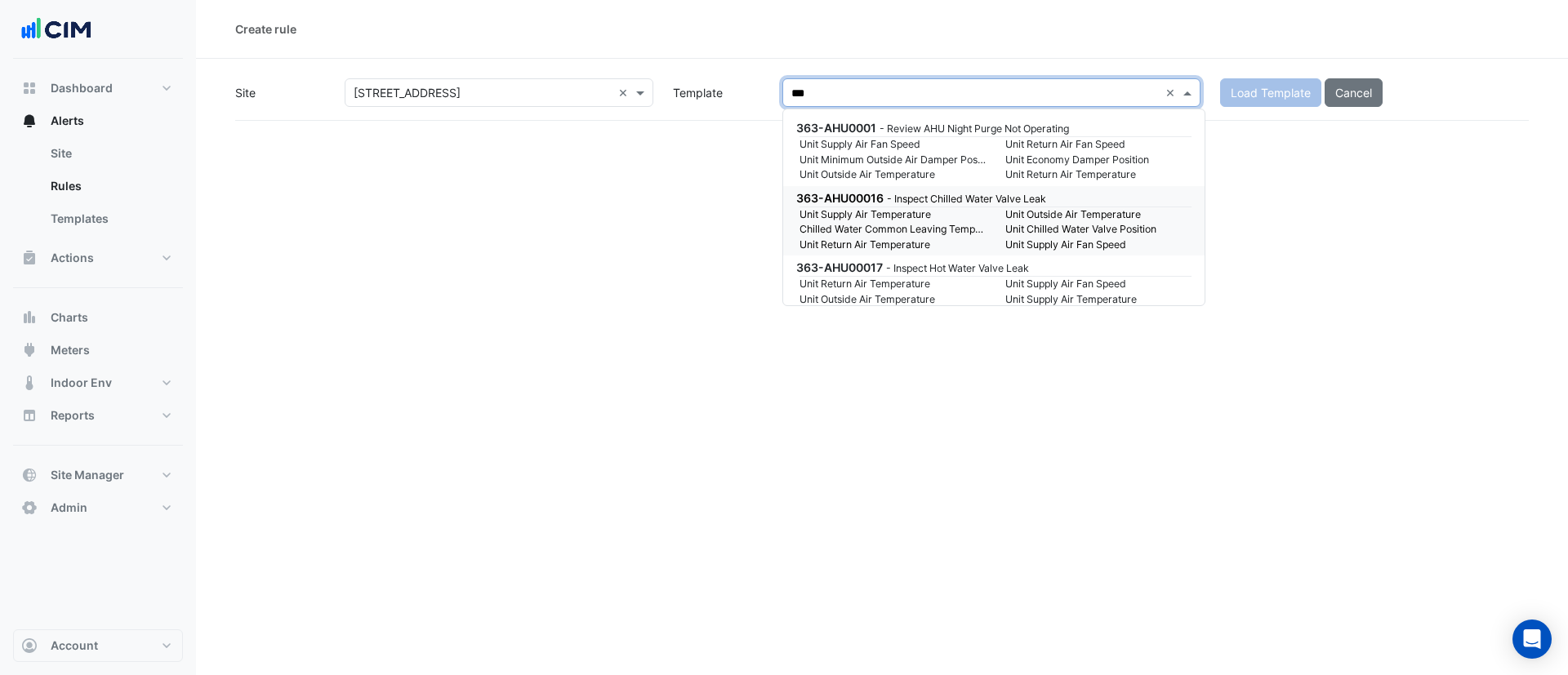
click at [914, 207] on small "Unit Supply Air Temperature" at bounding box center [893, 215] width 206 height 15
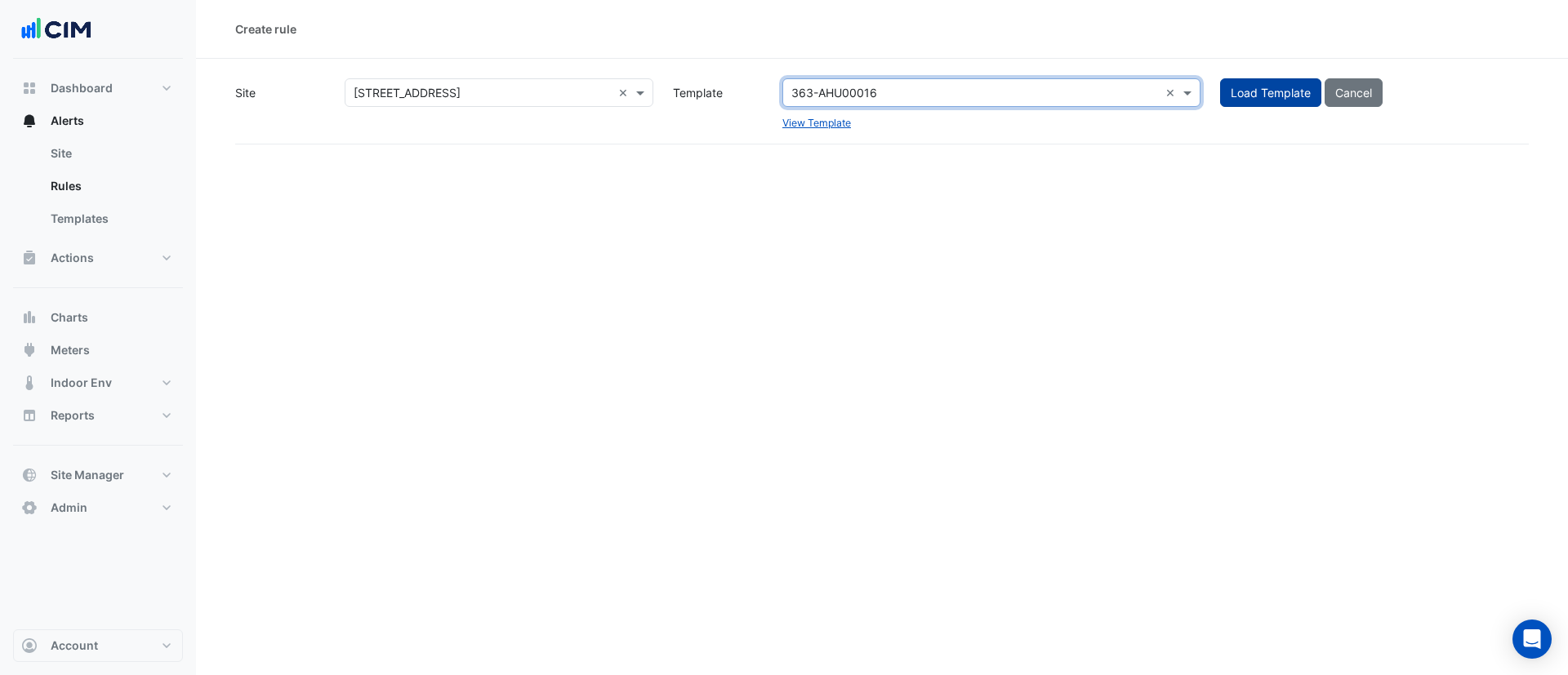
click at [1275, 87] on button "Load Template" at bounding box center [1271, 92] width 101 height 28
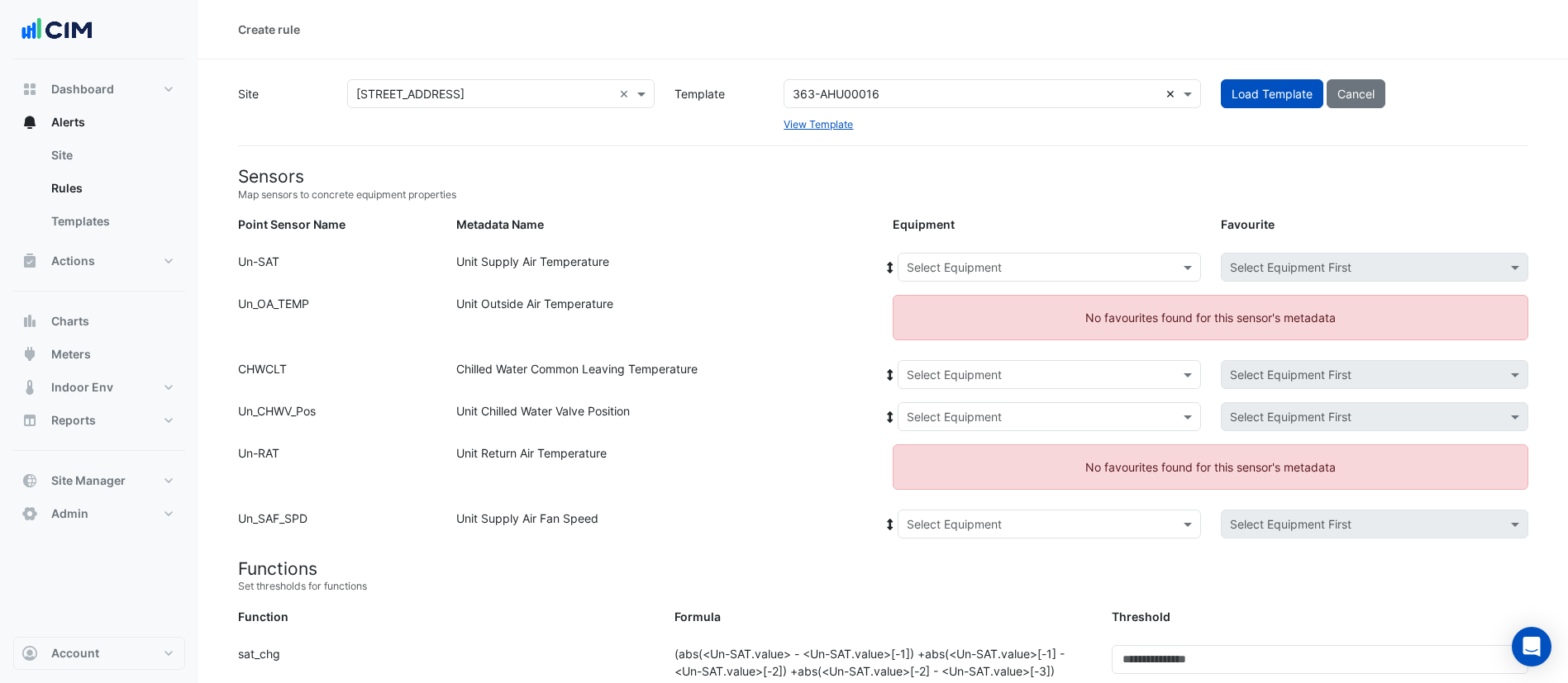
drag, startPoint x: 890, startPoint y: 93, endPoint x: 1177, endPoint y: 94, distance: 287.0
click at [890, 94] on input "text" at bounding box center [976, 95] width 366 height 18
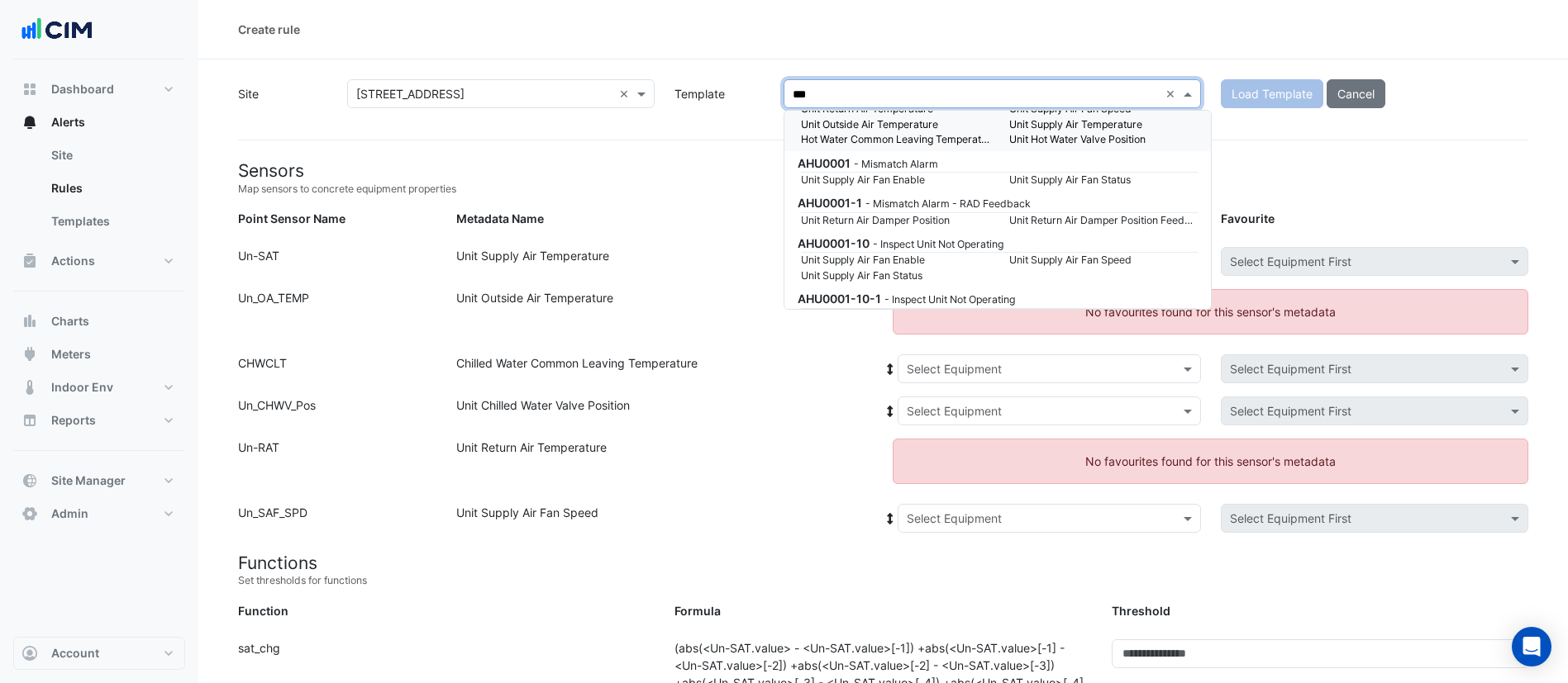
scroll to position [78, 0]
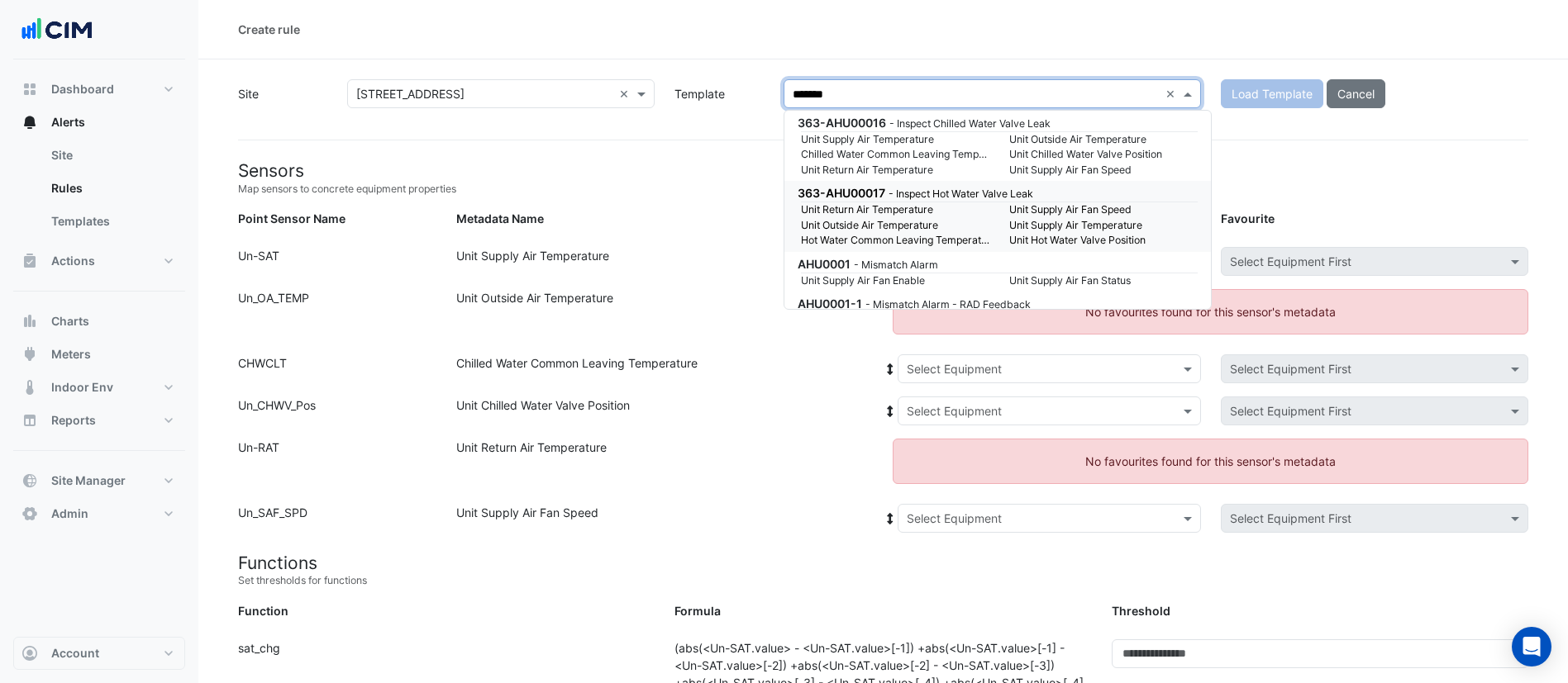
type input "********"
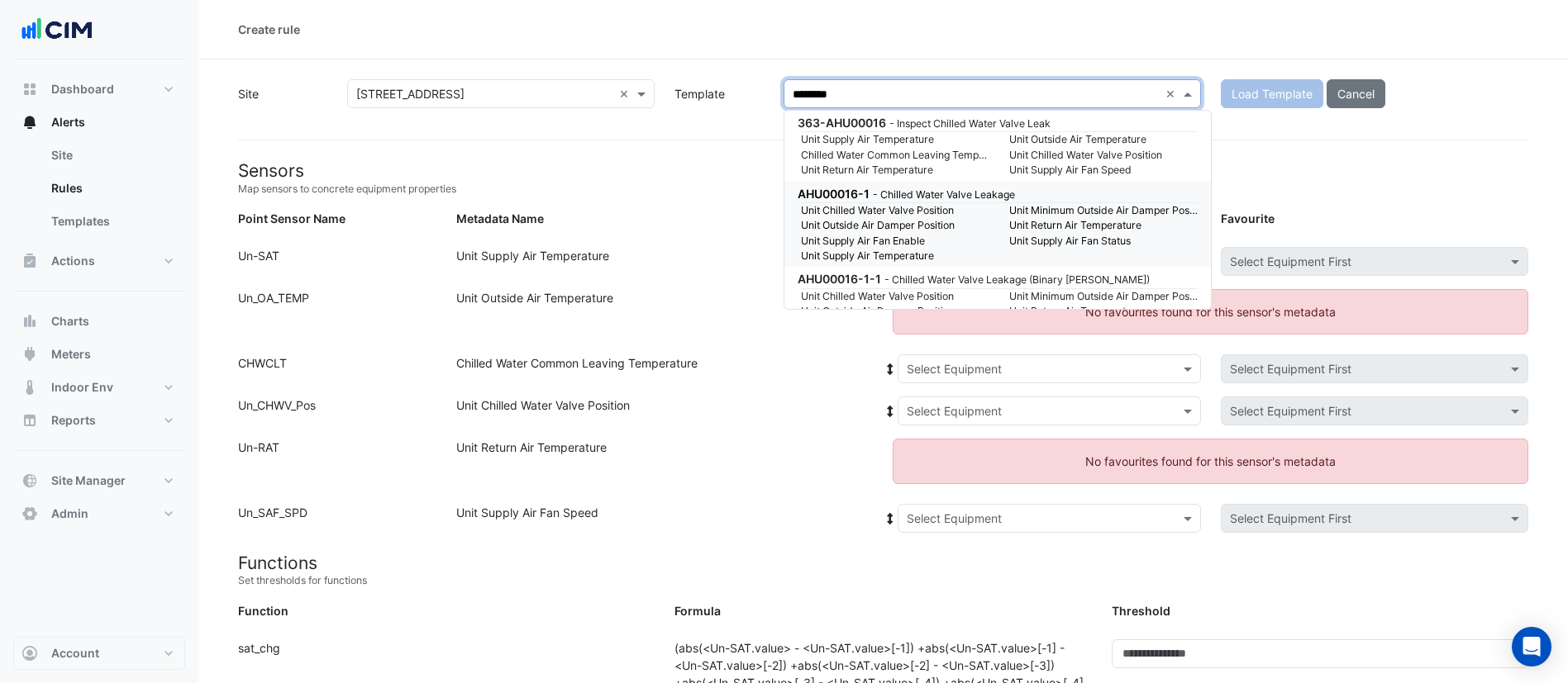
click at [987, 239] on small "Unit Supply Air Fan Enable" at bounding box center [895, 241] width 208 height 15
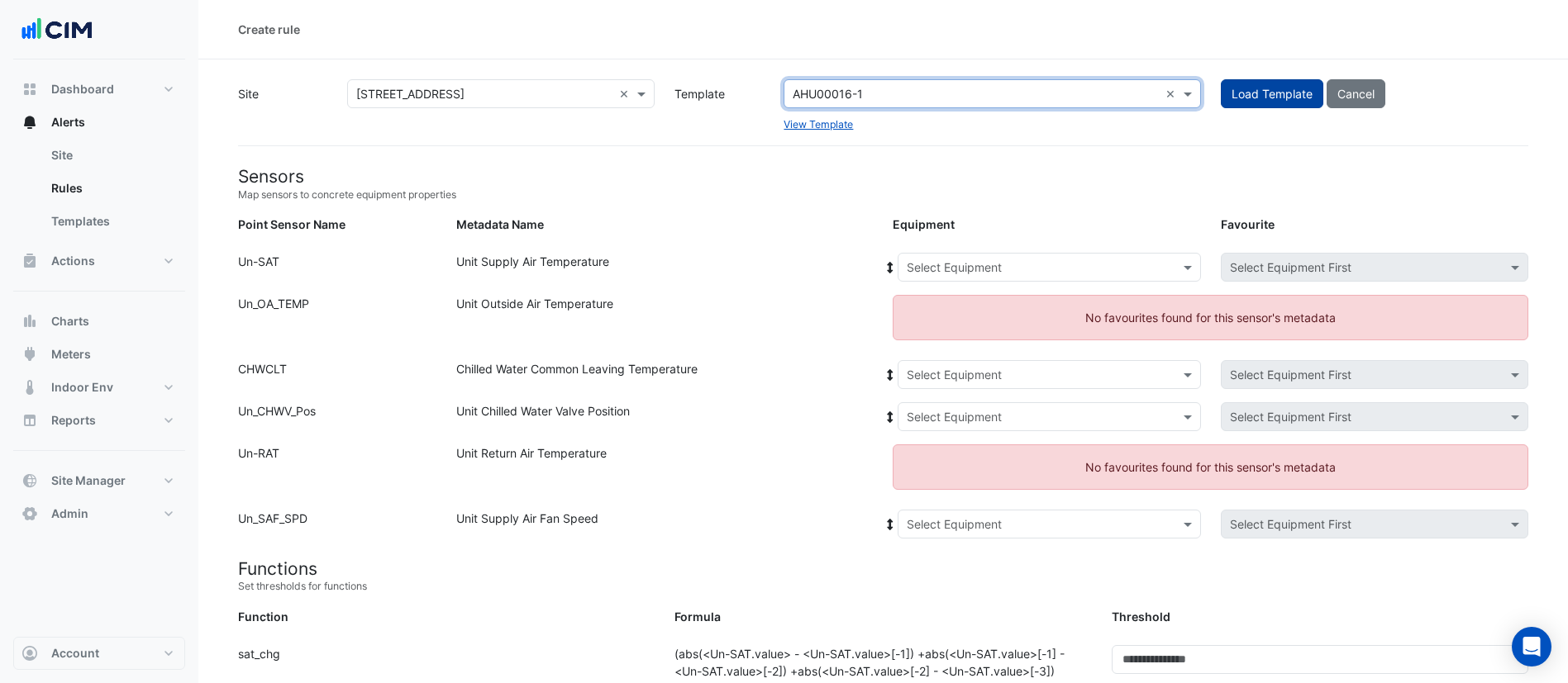
click at [1250, 97] on button "Load Template" at bounding box center [1272, 93] width 102 height 29
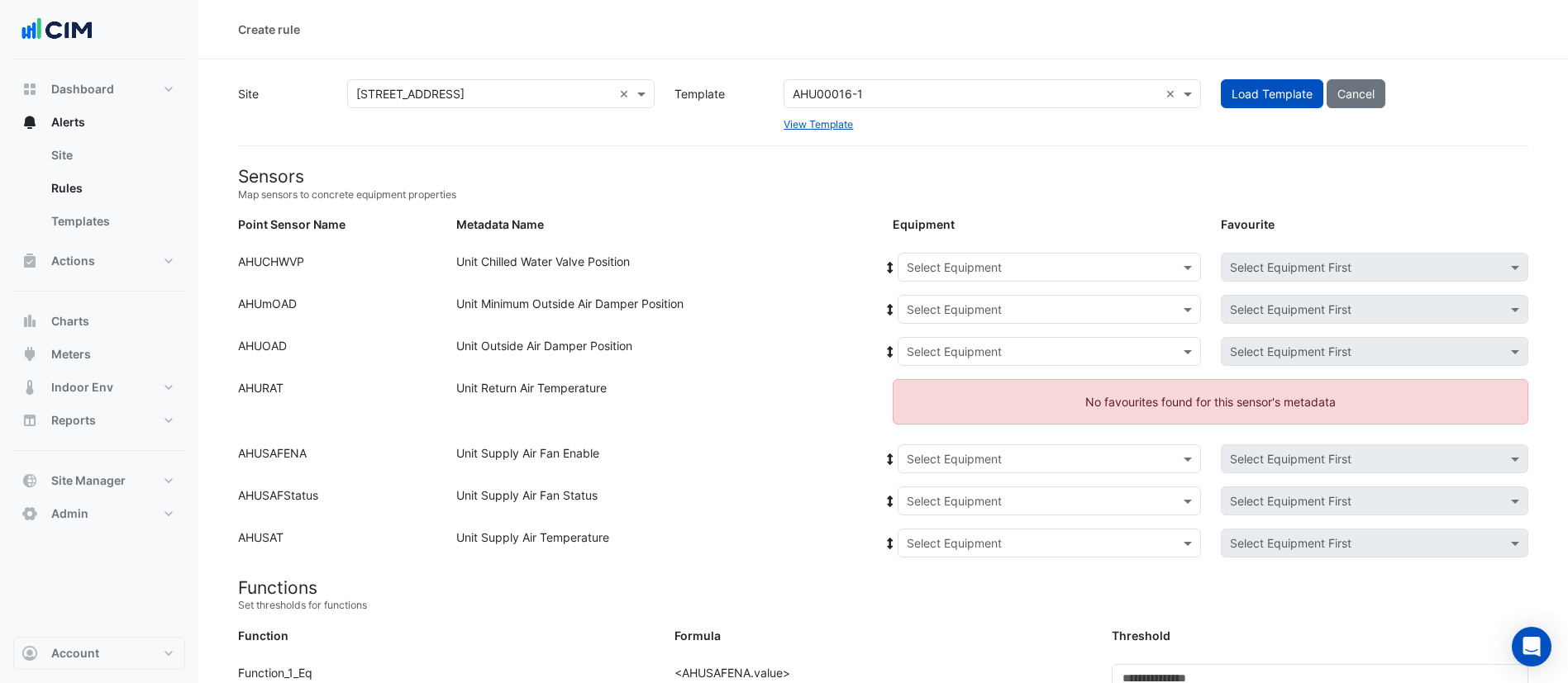
click at [1043, 97] on input "text" at bounding box center [976, 95] width 366 height 18
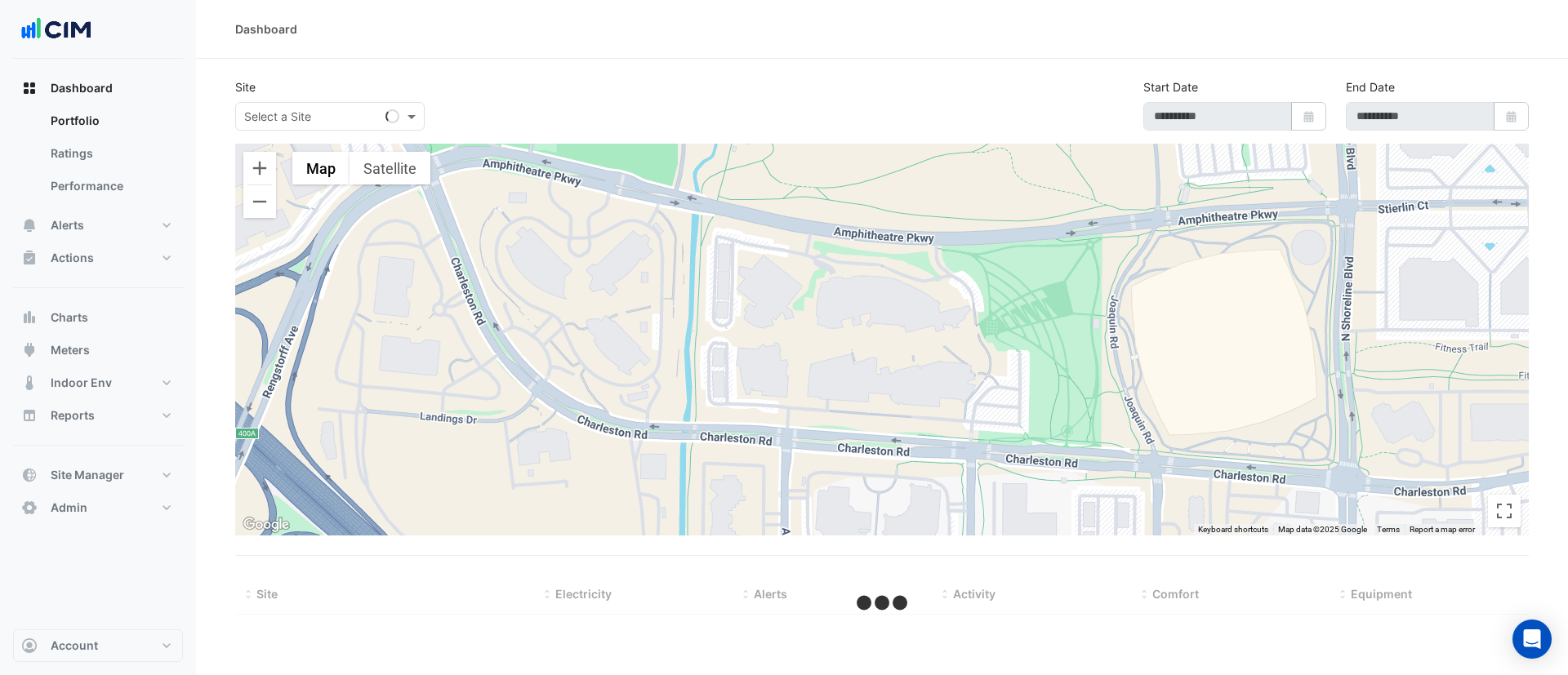
type input "**********"
select select "***"
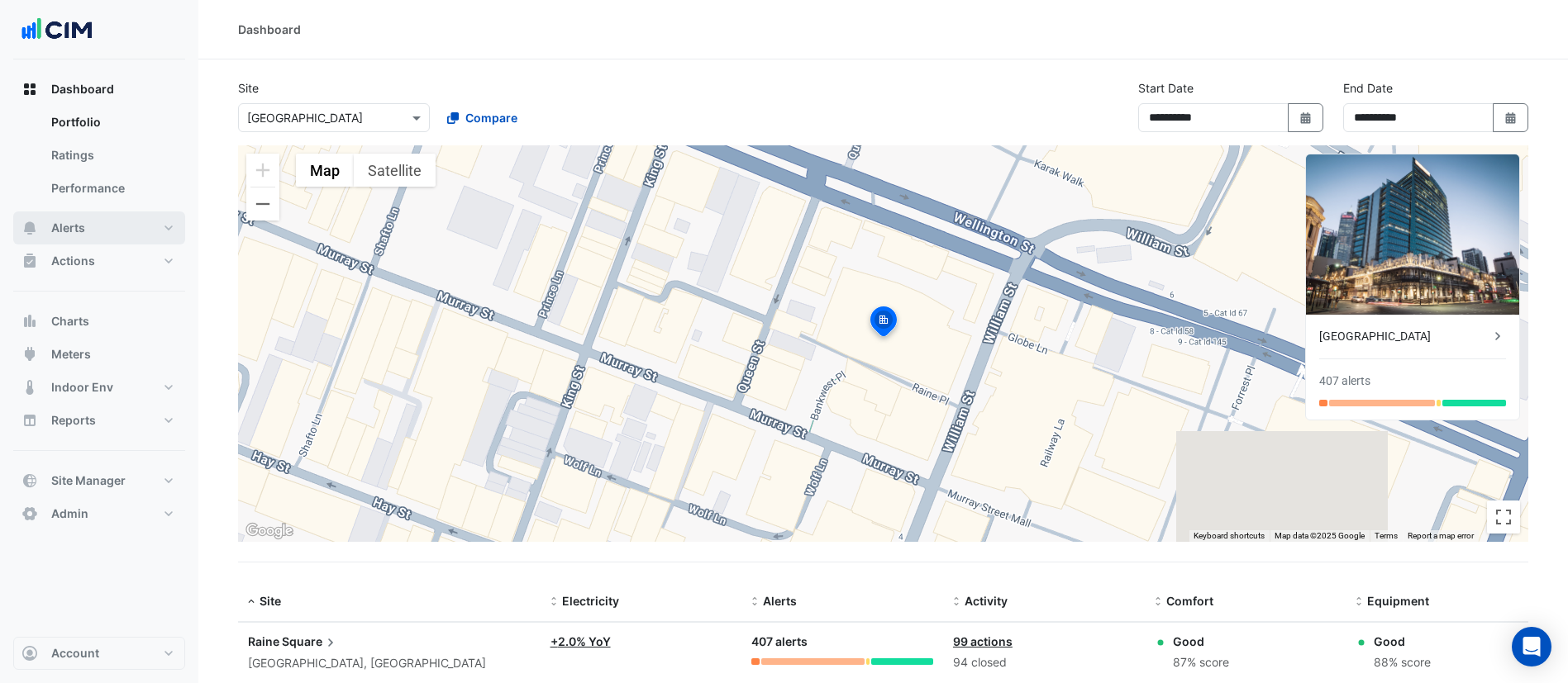
click at [120, 238] on button "Alerts" at bounding box center [98, 228] width 172 height 33
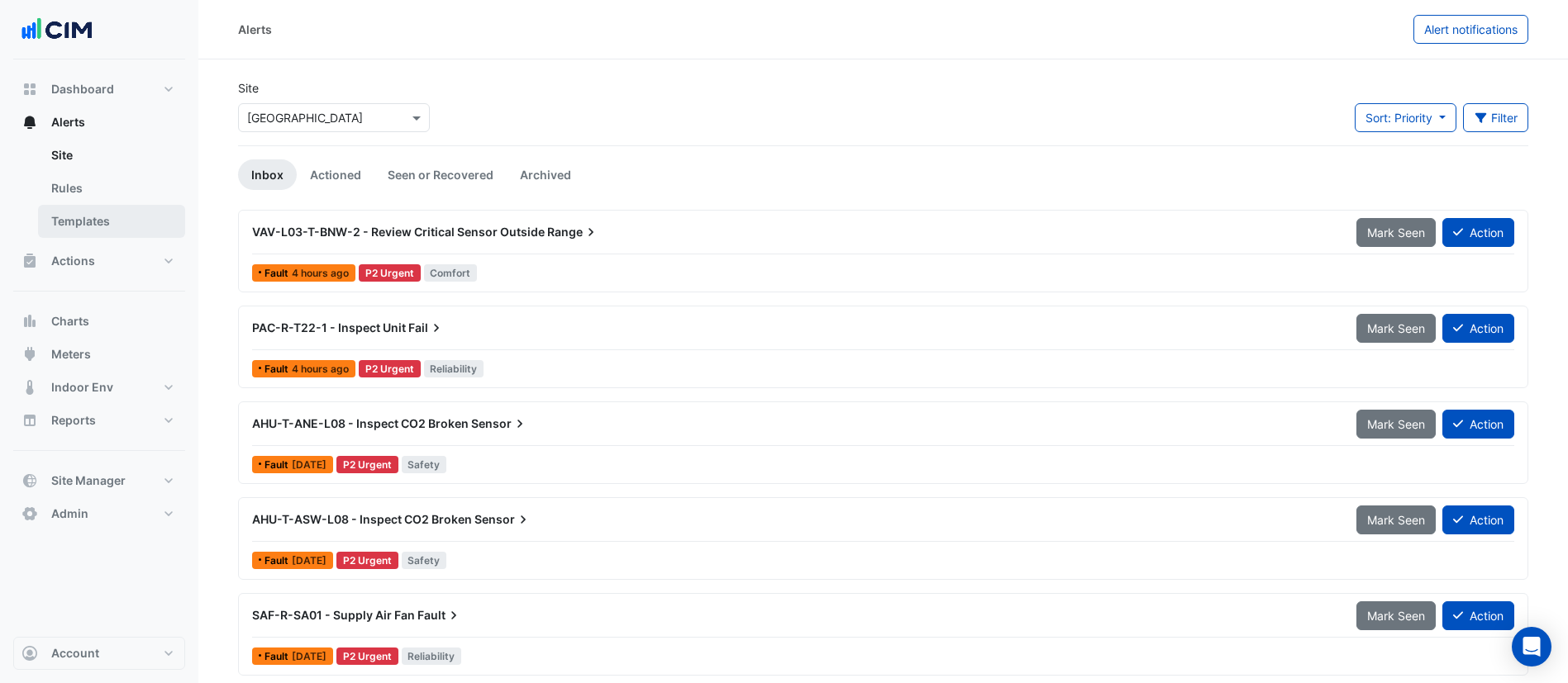
click at [121, 217] on link "Templates" at bounding box center [111, 222] width 147 height 33
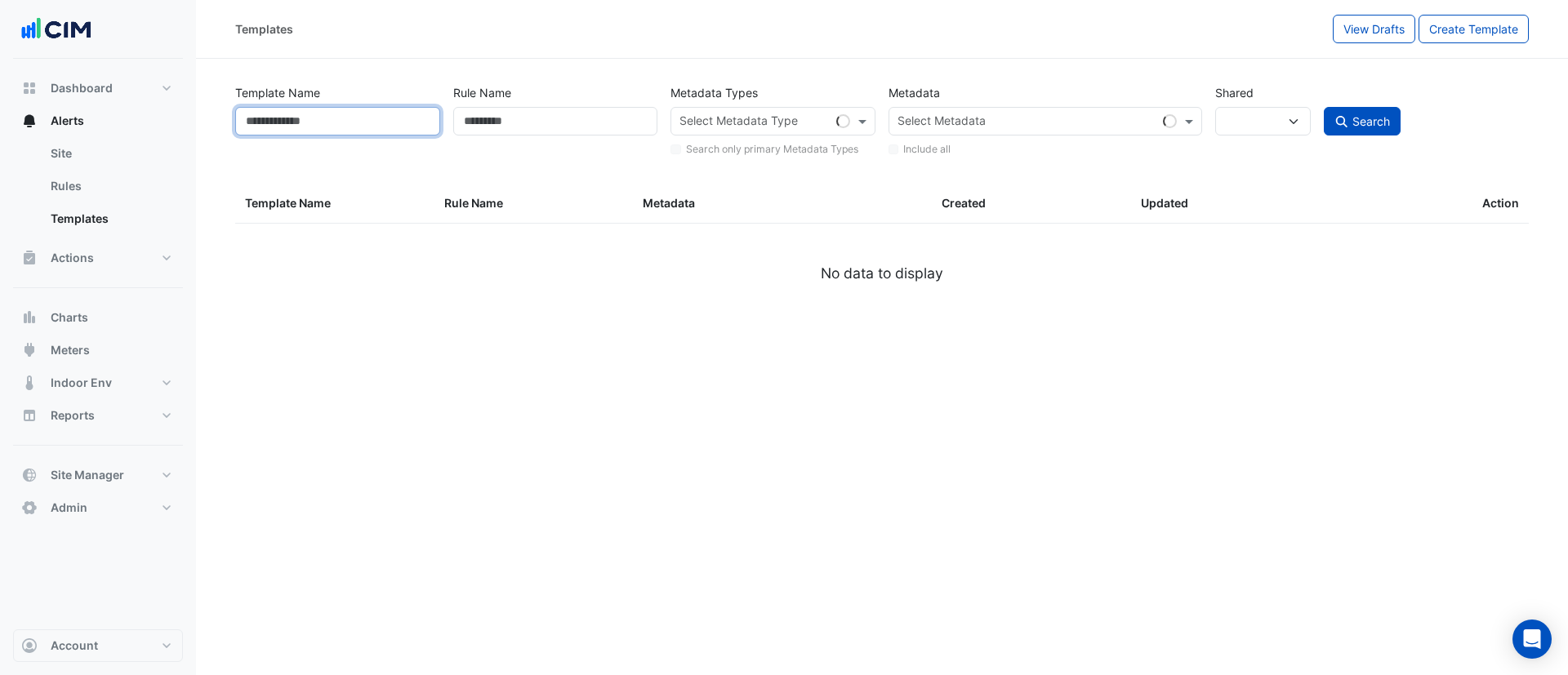
click at [387, 130] on input "Template Name" at bounding box center [337, 121] width 205 height 28
select select
select select "***"
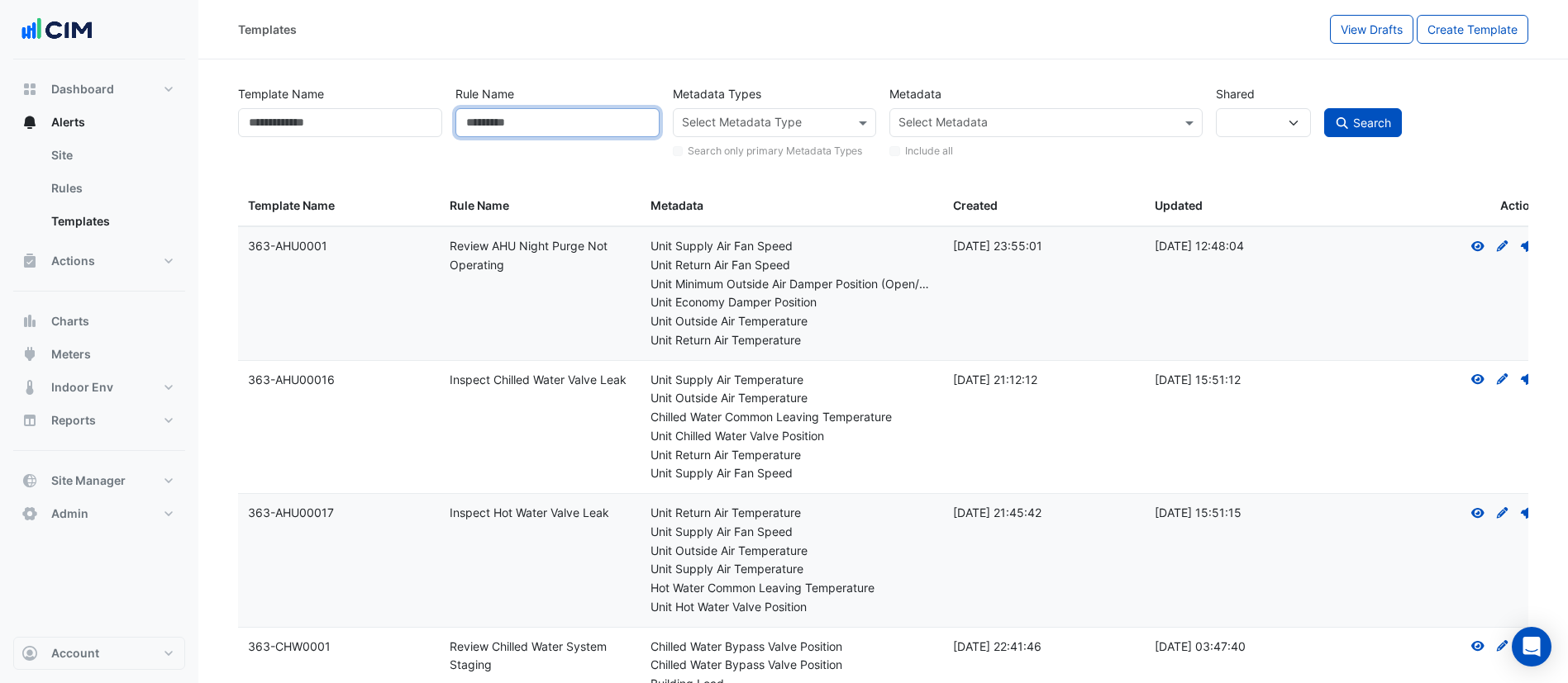
click at [559, 115] on input "Rule Name" at bounding box center [558, 122] width 204 height 29
type input "*"
type input "****"
click at [1324, 109] on button "Search" at bounding box center [1363, 122] width 78 height 29
select select
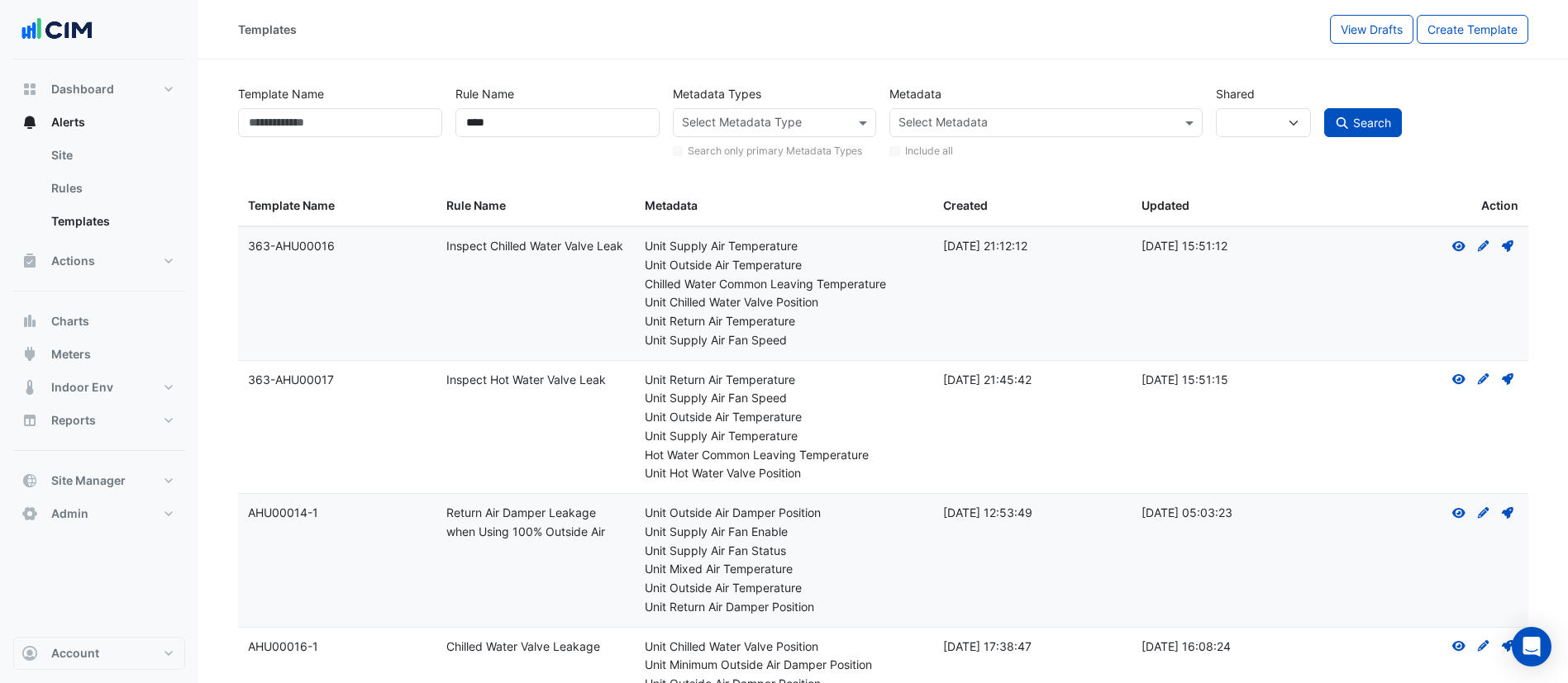
drag, startPoint x: 338, startPoint y: 246, endPoint x: 276, endPoint y: 245, distance: 62.0
click at [276, 245] on div "Template Name: 363-AHU00016" at bounding box center [337, 247] width 178 height 19
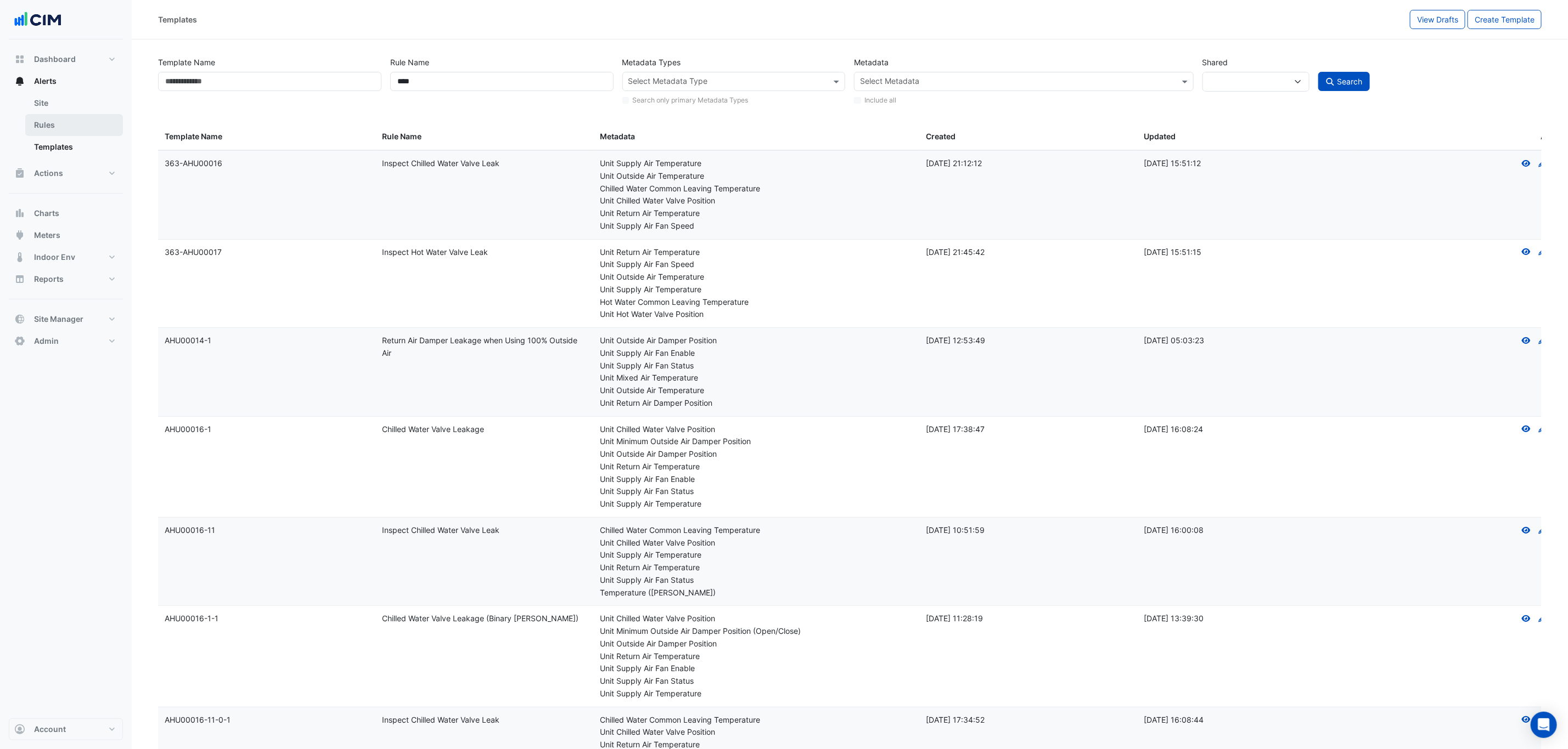
click at [68, 118] on link "Rules" at bounding box center [74, 125] width 97 height 22
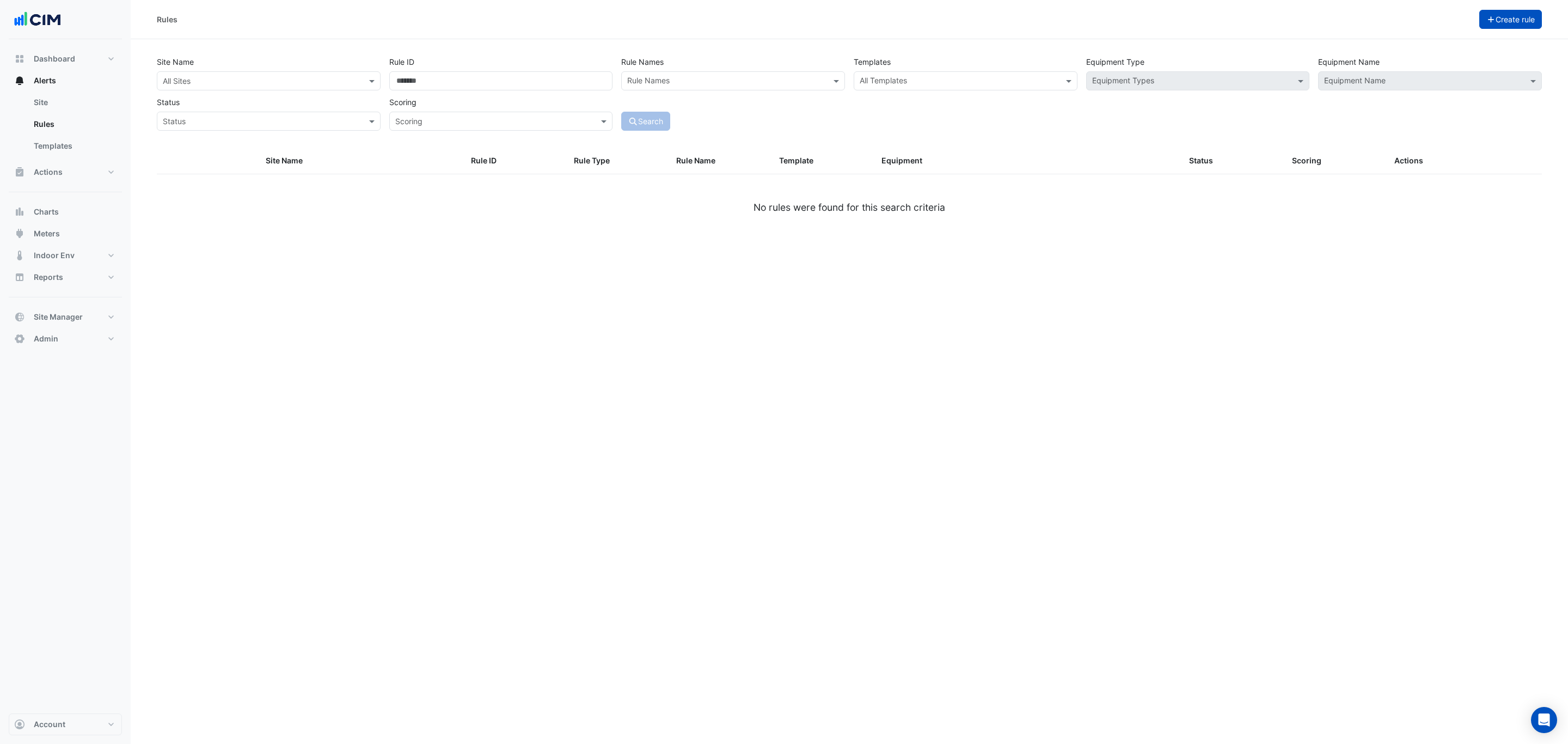
click at [1045, 21] on button "Create rule" at bounding box center [1511, 19] width 63 height 19
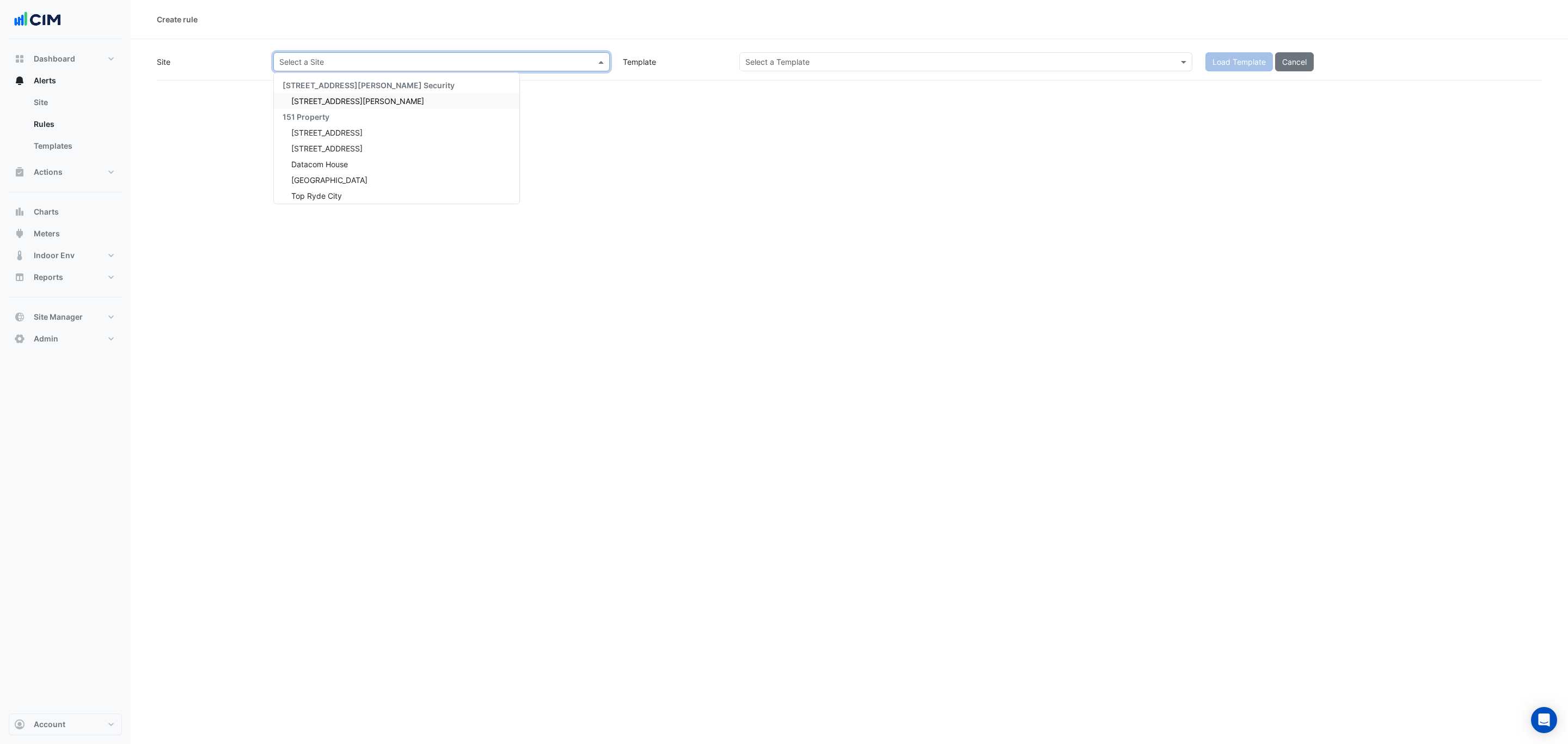
click at [489, 61] on input "text" at bounding box center [431, 62] width 303 height 12
type input "***"
click at [353, 98] on span "[STREET_ADDRESS]" at bounding box center [327, 101] width 72 height 9
click at [1019, 65] on input "text" at bounding box center [955, 62] width 420 height 12
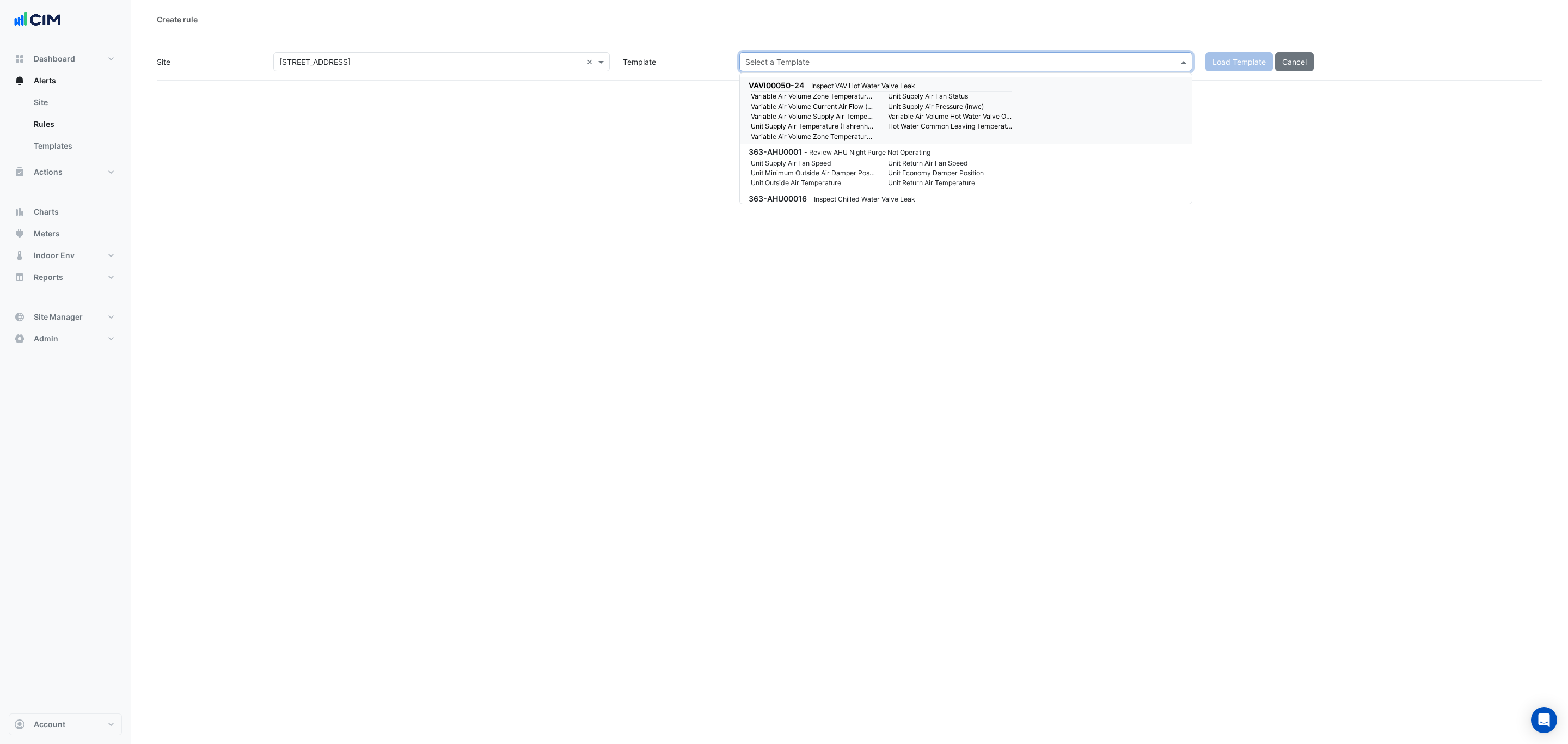
click at [823, 62] on input "text" at bounding box center [955, 62] width 420 height 12
type input "**********"
click at [868, 106] on small "Unit Supply Air Fan Status" at bounding box center [813, 106] width 137 height 10
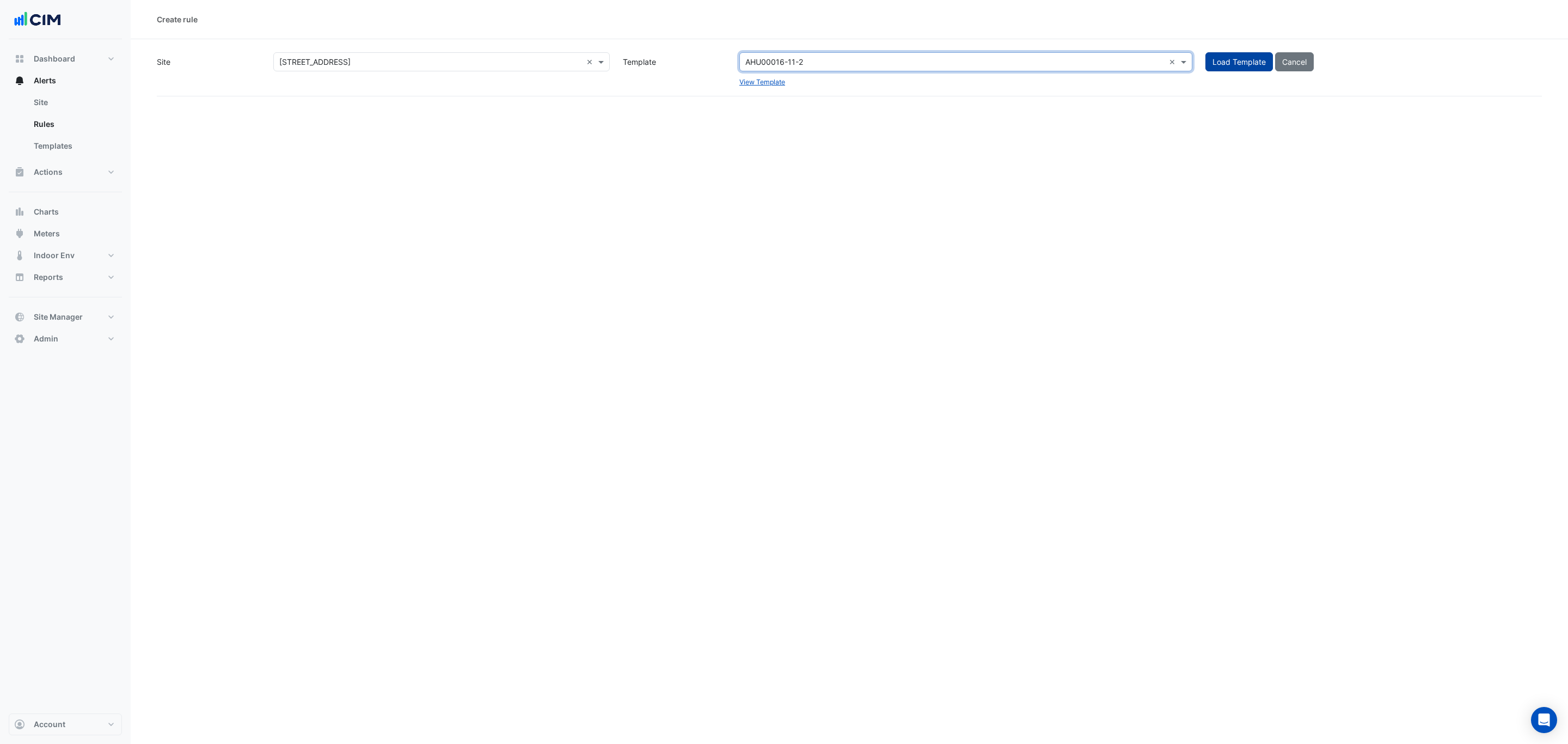
click at [1045, 61] on button "Load Template" at bounding box center [1239, 61] width 67 height 19
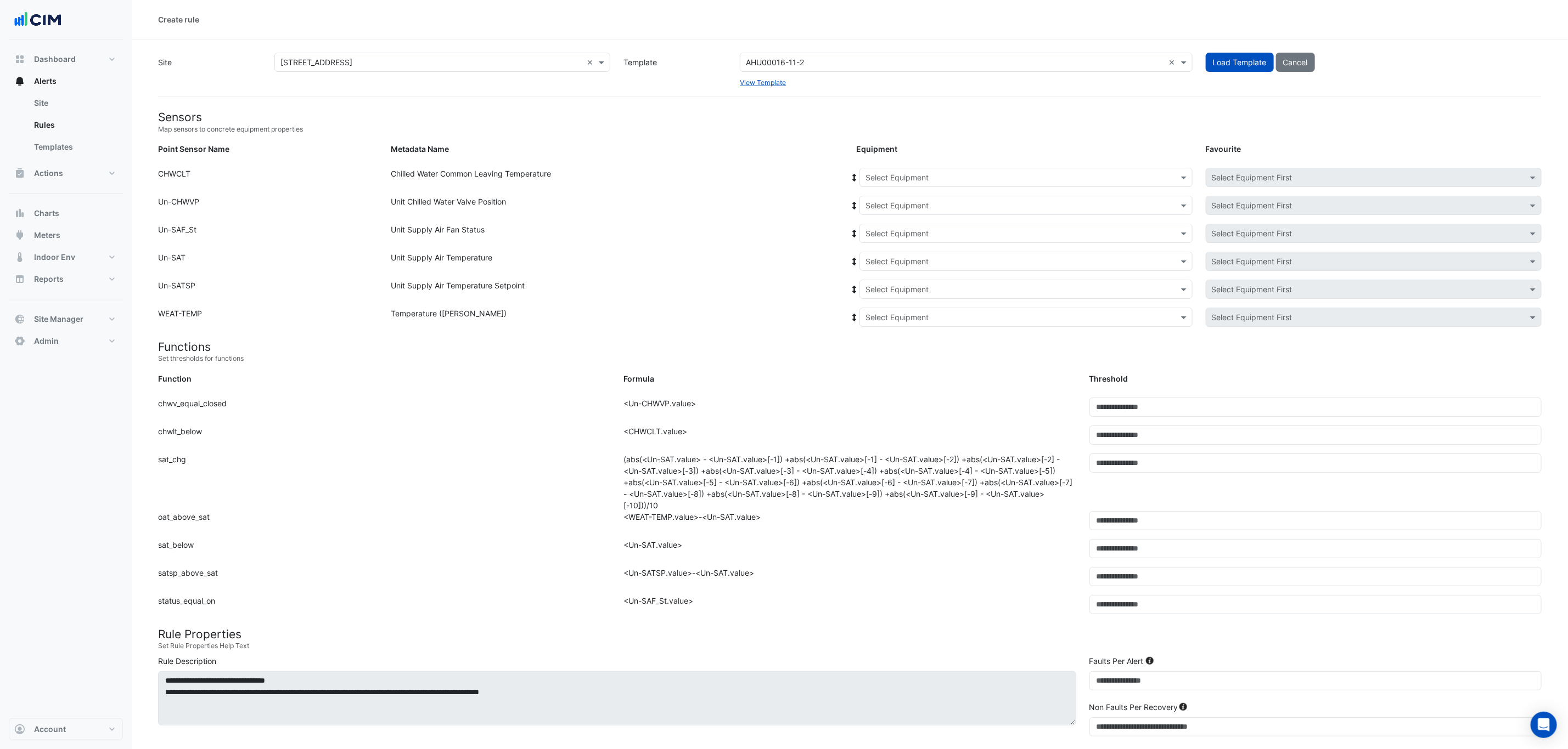
click at [1043, 177] on input "text" at bounding box center [1015, 178] width 299 height 12
click at [891, 203] on span "CH-39.1" at bounding box center [883, 201] width 30 height 9
click at [953, 166] on form "Sensors Map sensors to concrete equipment properties Point Sensor Name Metadata…" at bounding box center [849, 601] width 1383 height 981
click at [953, 176] on input "text" at bounding box center [1015, 178] width 299 height 12
click at [819, 189] on div "Chilled Water Common Leaving Temperature" at bounding box center [616, 179] width 465 height 23
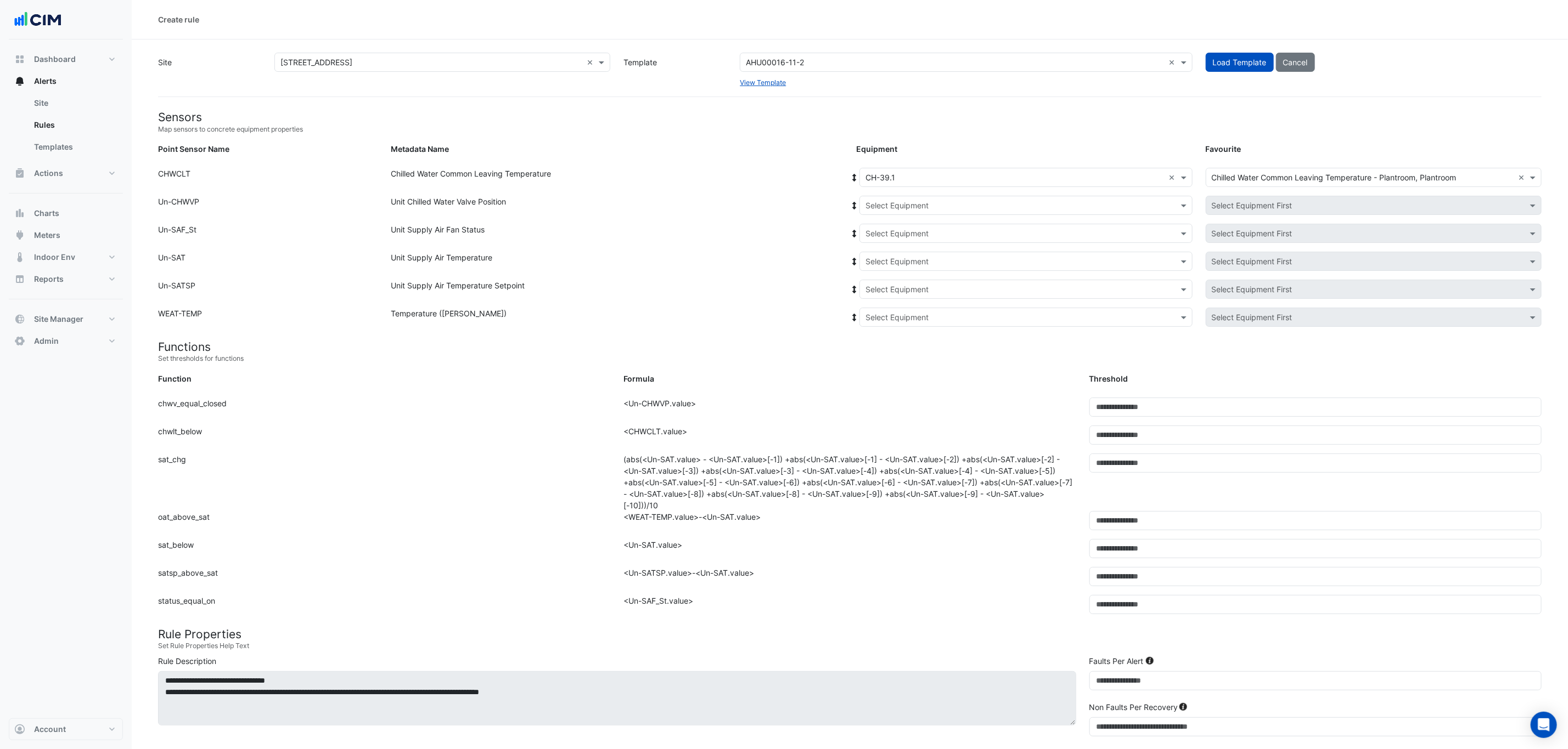
click at [900, 203] on input "text" at bounding box center [1015, 206] width 299 height 12
click at [922, 243] on div "AHU-18.1" at bounding box center [911, 245] width 102 height 16
click at [916, 229] on input "text" at bounding box center [1015, 233] width 299 height 12
click at [923, 273] on div "AHU-18.1" at bounding box center [911, 273] width 102 height 16
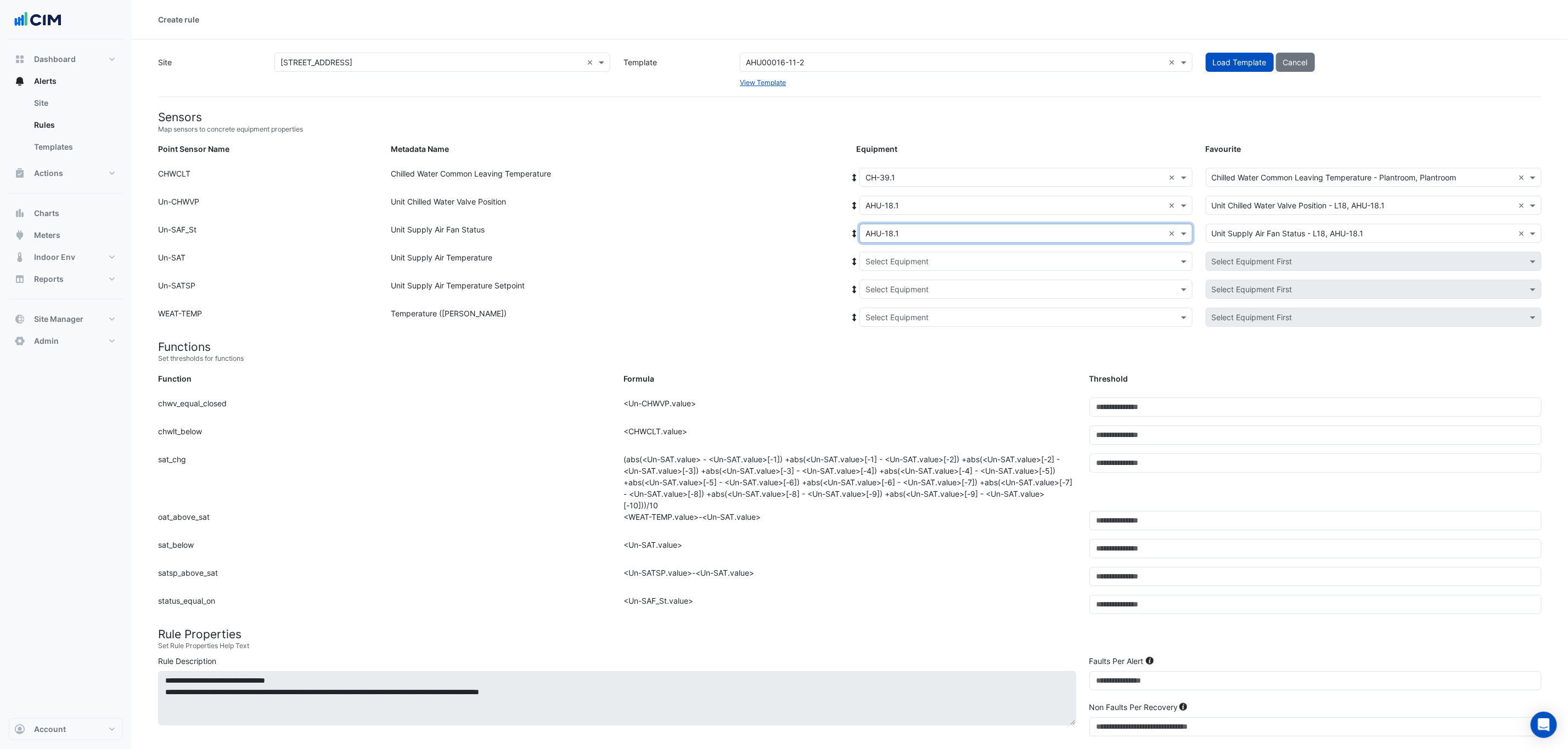
click at [922, 259] on input "text" at bounding box center [1015, 262] width 299 height 12
click at [923, 302] on div "AHU-18.1" at bounding box center [911, 301] width 102 height 16
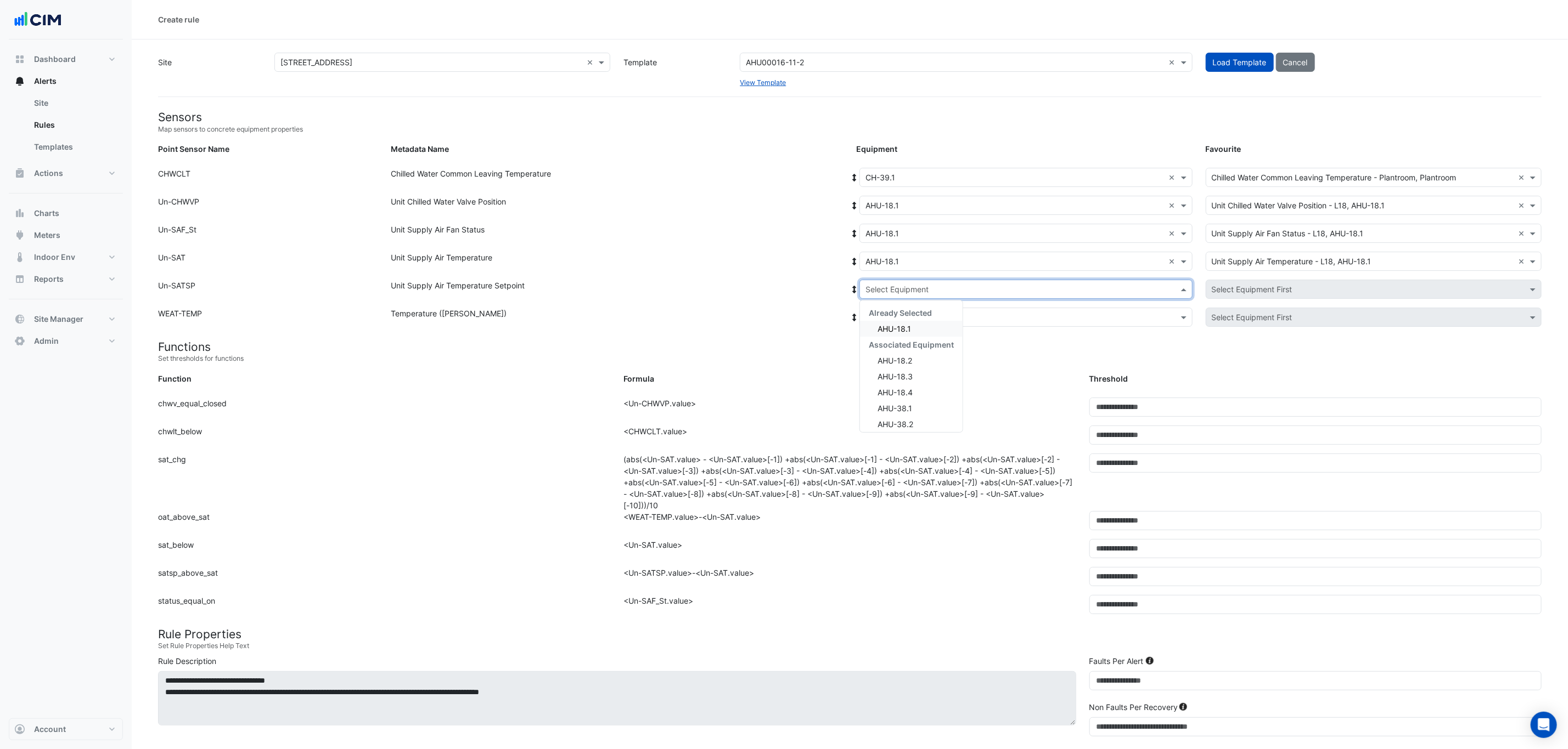
click at [918, 293] on input "text" at bounding box center [1015, 289] width 299 height 12
click at [926, 329] on div "AHU-18.1" at bounding box center [911, 329] width 102 height 16
click at [923, 313] on input "text" at bounding box center [1015, 318] width 299 height 12
click at [923, 354] on div "Weather" at bounding box center [900, 357] width 82 height 16
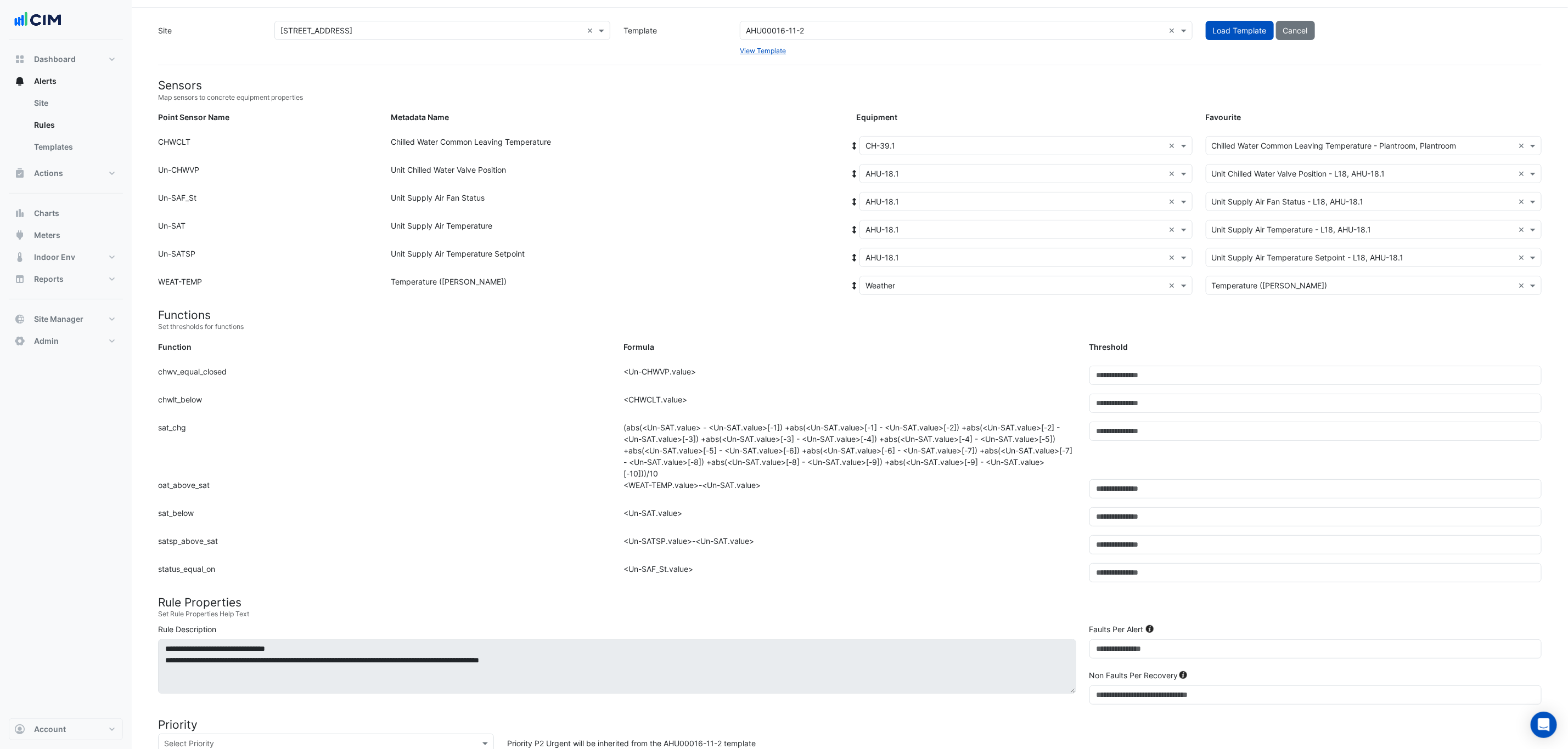
scroll to position [83, 0]
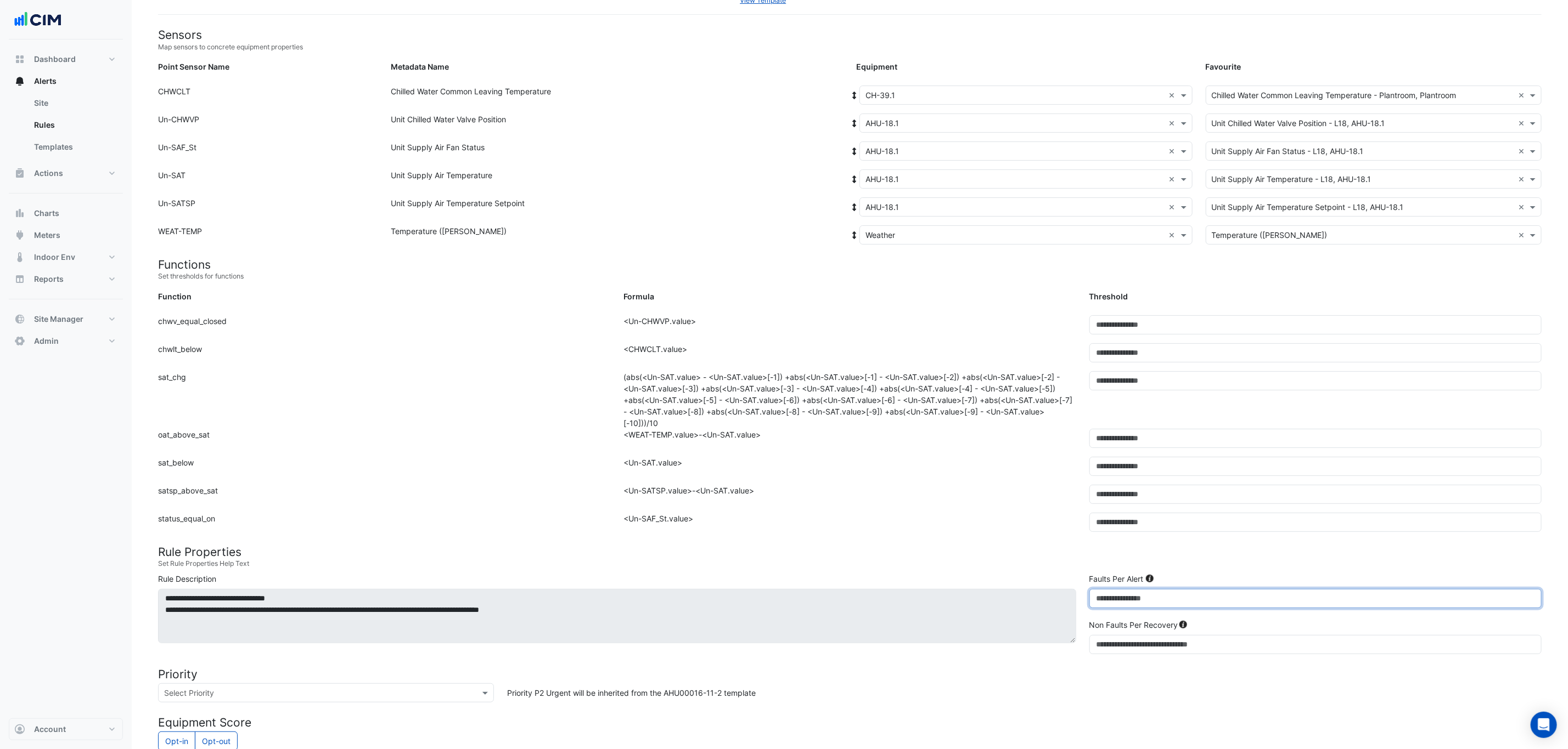
drag, startPoint x: 1109, startPoint y: 602, endPoint x: 1084, endPoint y: 597, distance: 25.5
click at [1053, 453] on div "Faults Per Alert *" at bounding box center [1315, 594] width 465 height 44
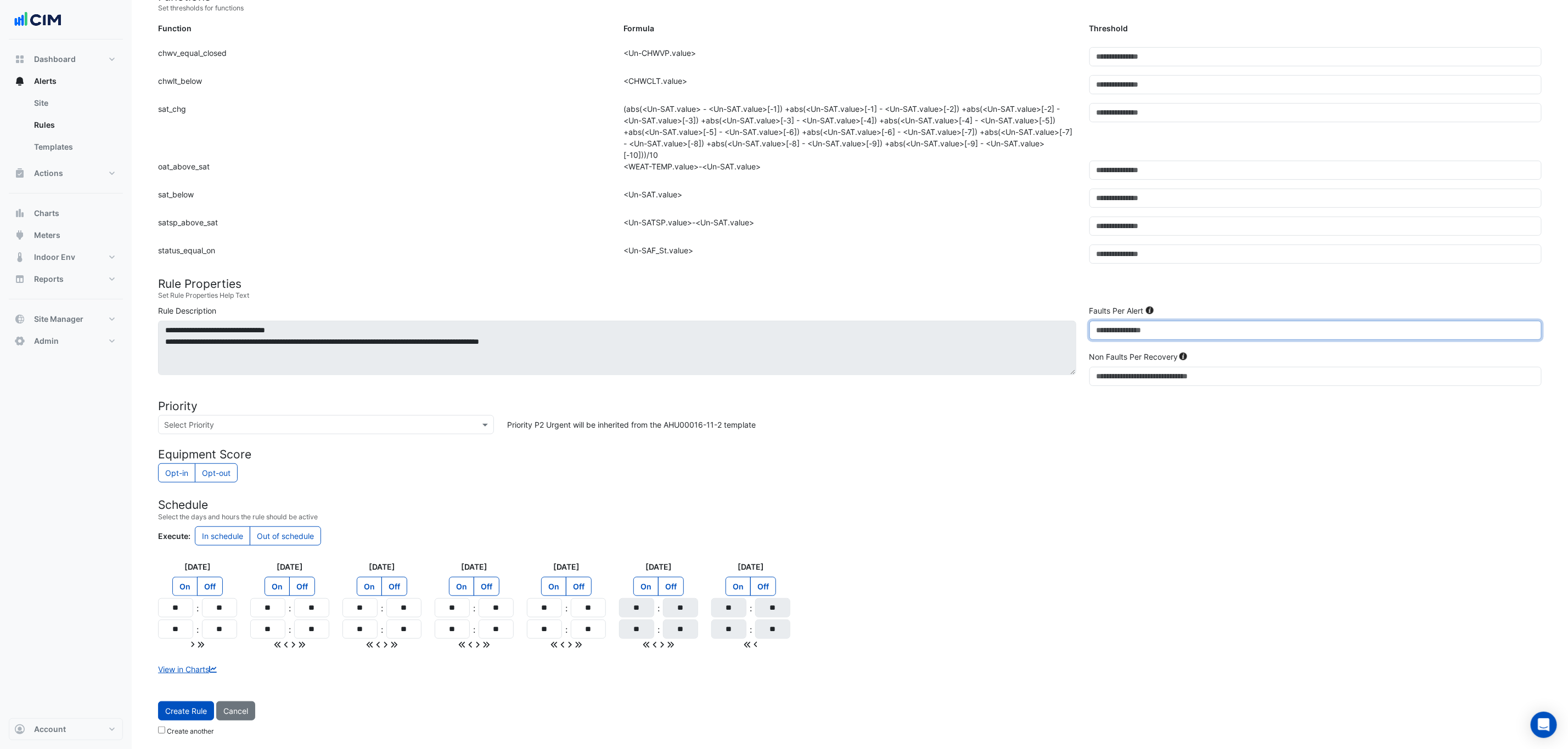
scroll to position [357, 0]
type input "**"
click at [184, 453] on button "Create Rule" at bounding box center [186, 710] width 56 height 19
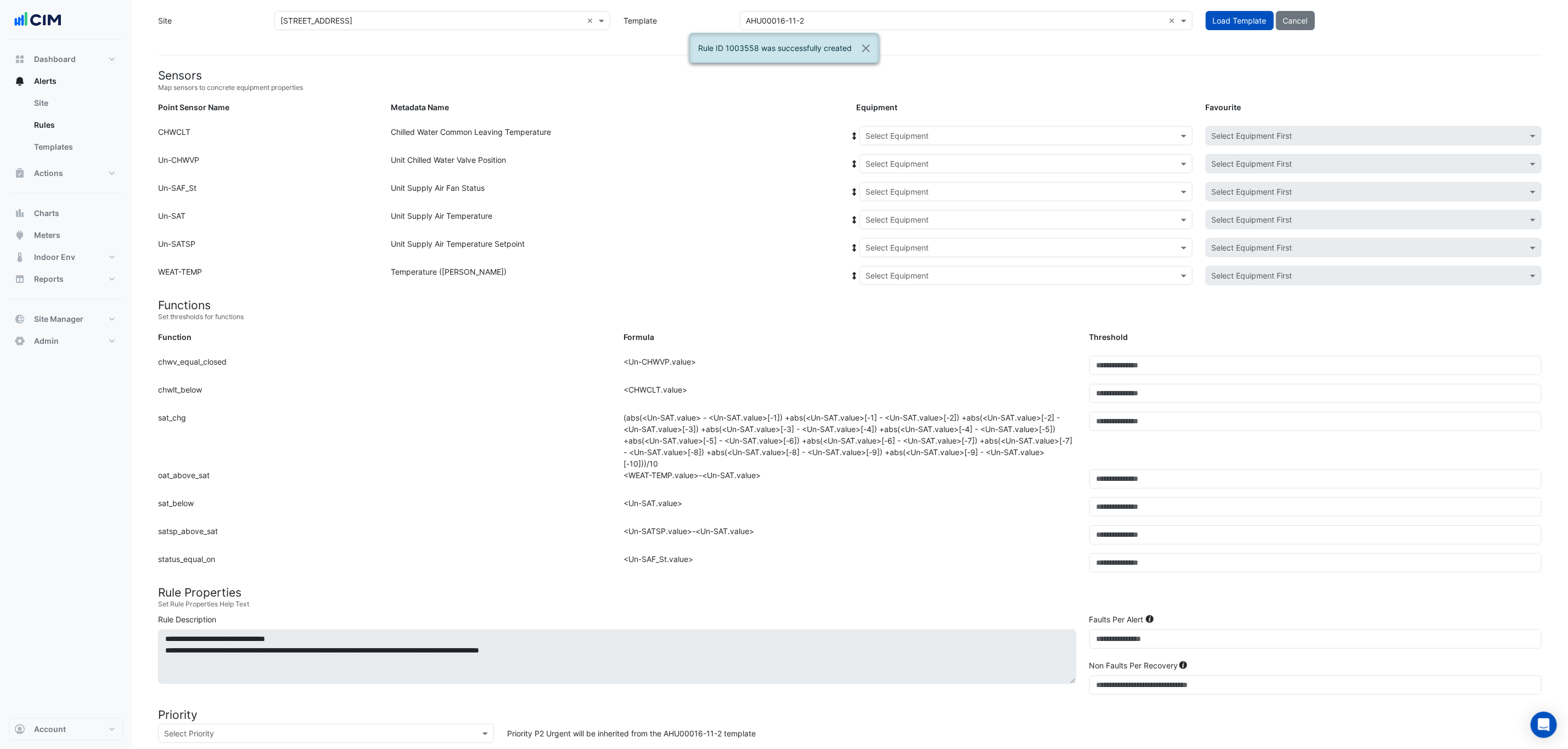
scroll to position [0, 0]
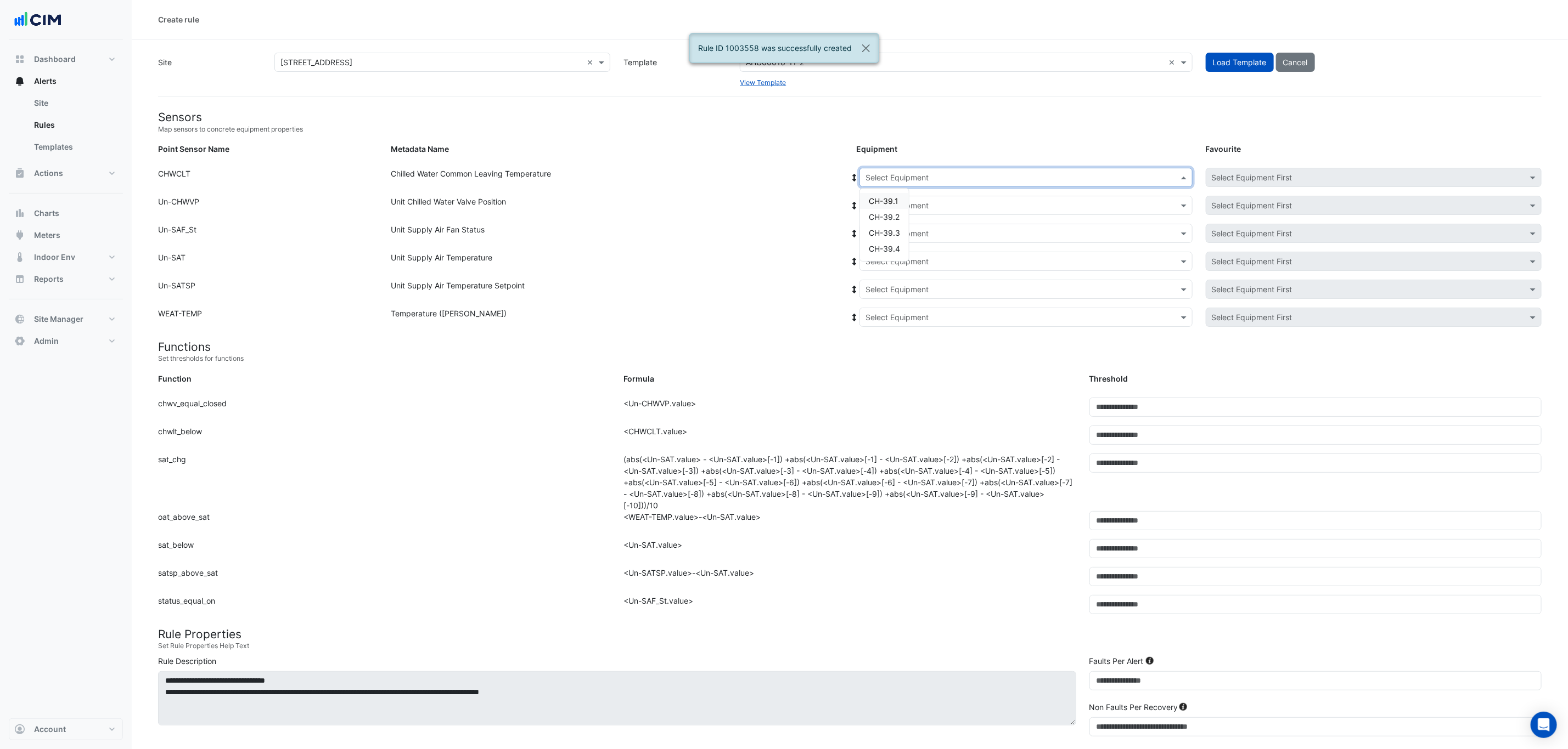
click at [919, 179] on input "text" at bounding box center [1015, 178] width 299 height 12
click at [894, 204] on span "CH-39.1" at bounding box center [883, 201] width 30 height 9
click at [933, 208] on input "text" at bounding box center [1015, 206] width 299 height 12
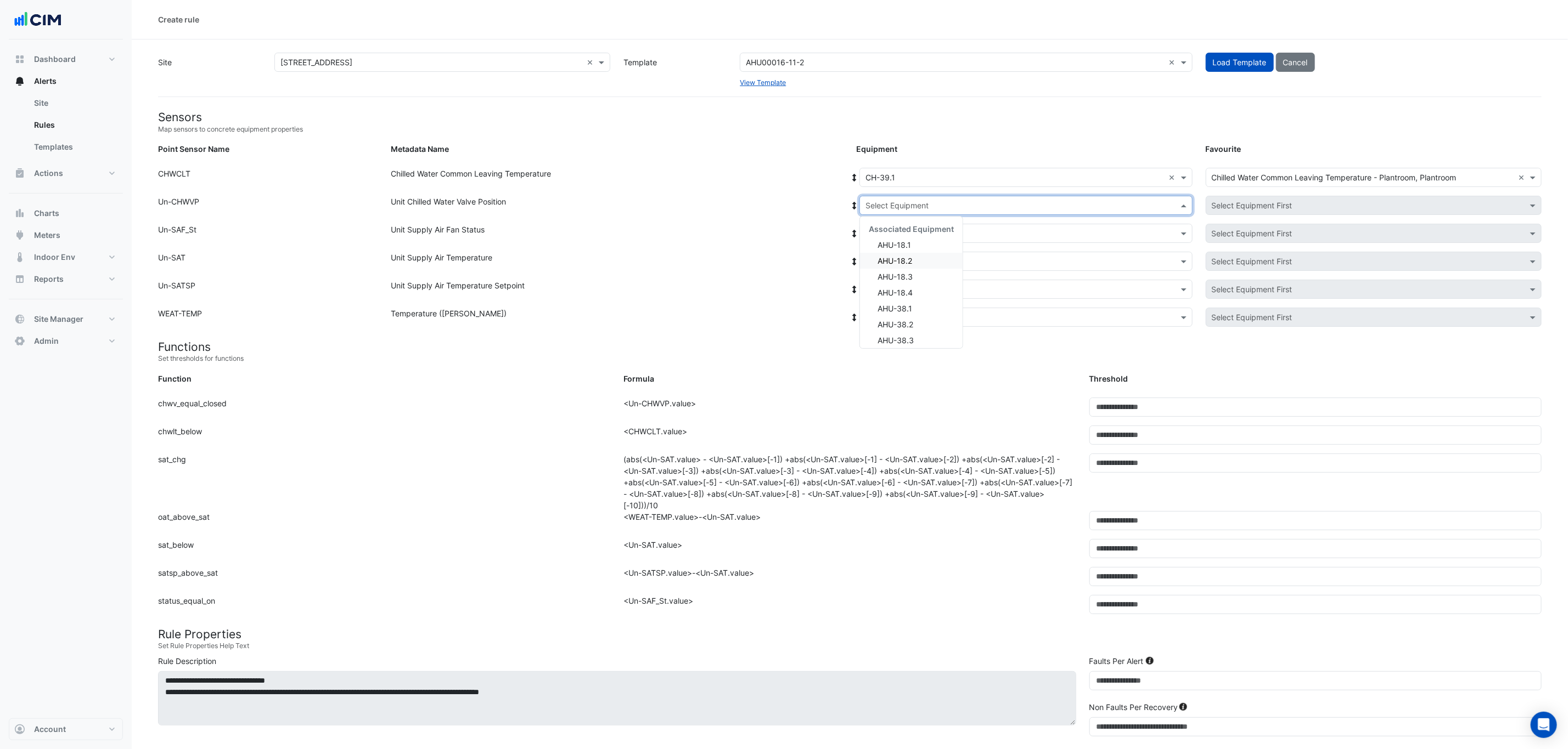
click at [927, 263] on div "AHU-18.2" at bounding box center [911, 261] width 102 height 16
click at [922, 238] on input "text" at bounding box center [1015, 233] width 299 height 12
click at [919, 270] on div "AHU-18.2" at bounding box center [911, 273] width 102 height 16
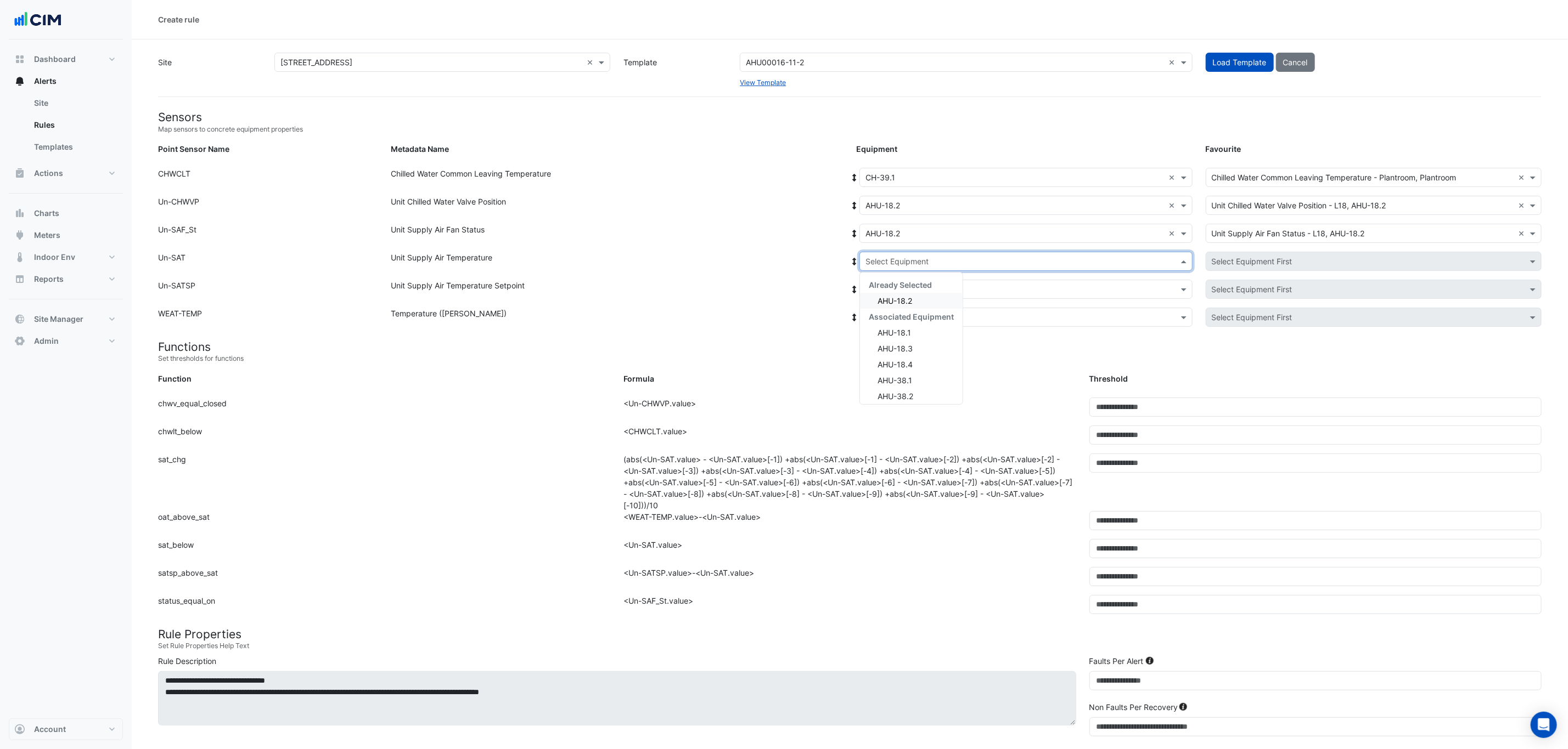
click at [913, 261] on input "text" at bounding box center [1015, 262] width 299 height 12
click at [915, 301] on div "AHU-18.2" at bounding box center [911, 301] width 102 height 16
click at [913, 292] on input "text" at bounding box center [1015, 289] width 299 height 12
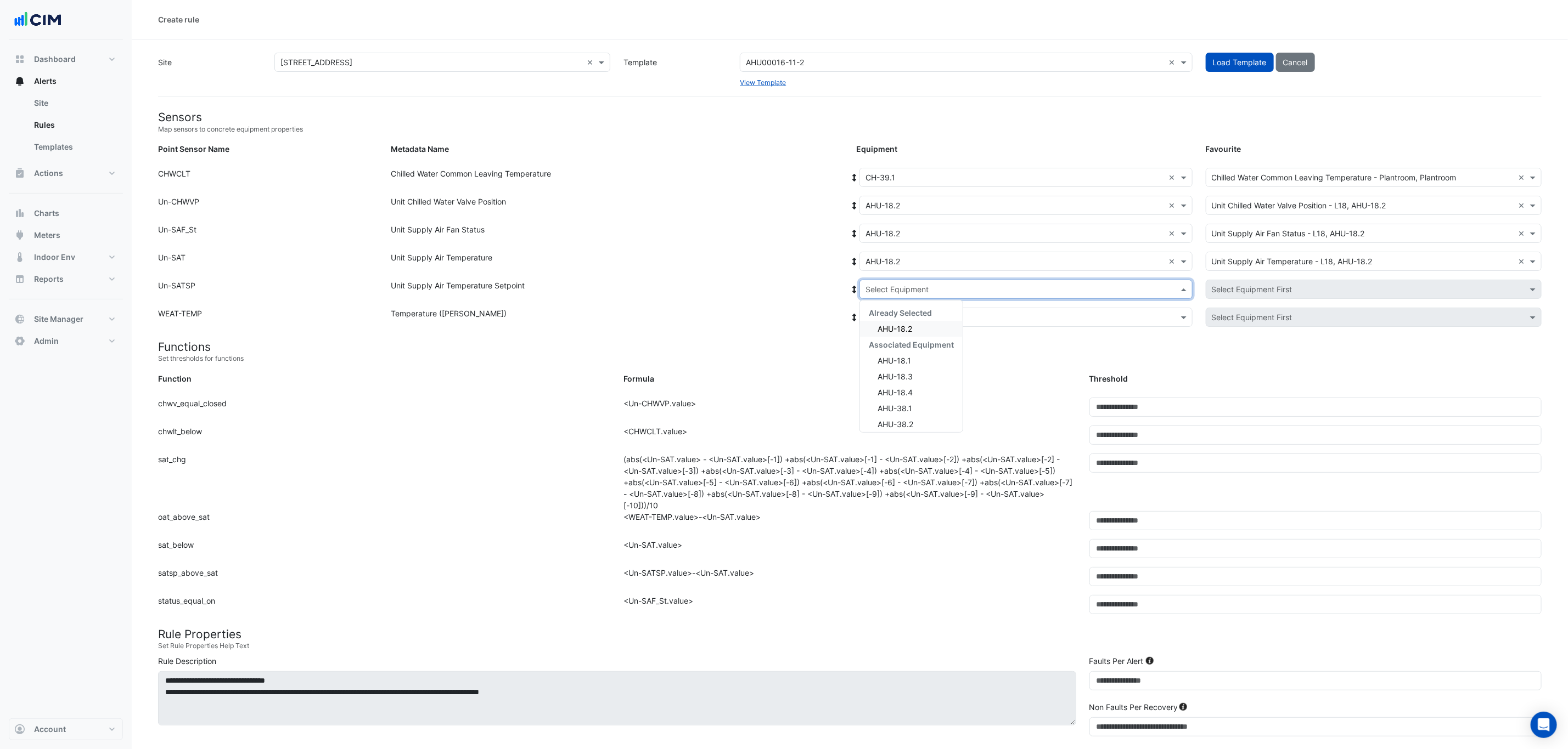
click at [914, 328] on div "AHU-18.2" at bounding box center [911, 329] width 102 height 16
click at [910, 312] on input "text" at bounding box center [1015, 318] width 299 height 12
click at [913, 354] on div "Weather" at bounding box center [900, 357] width 82 height 16
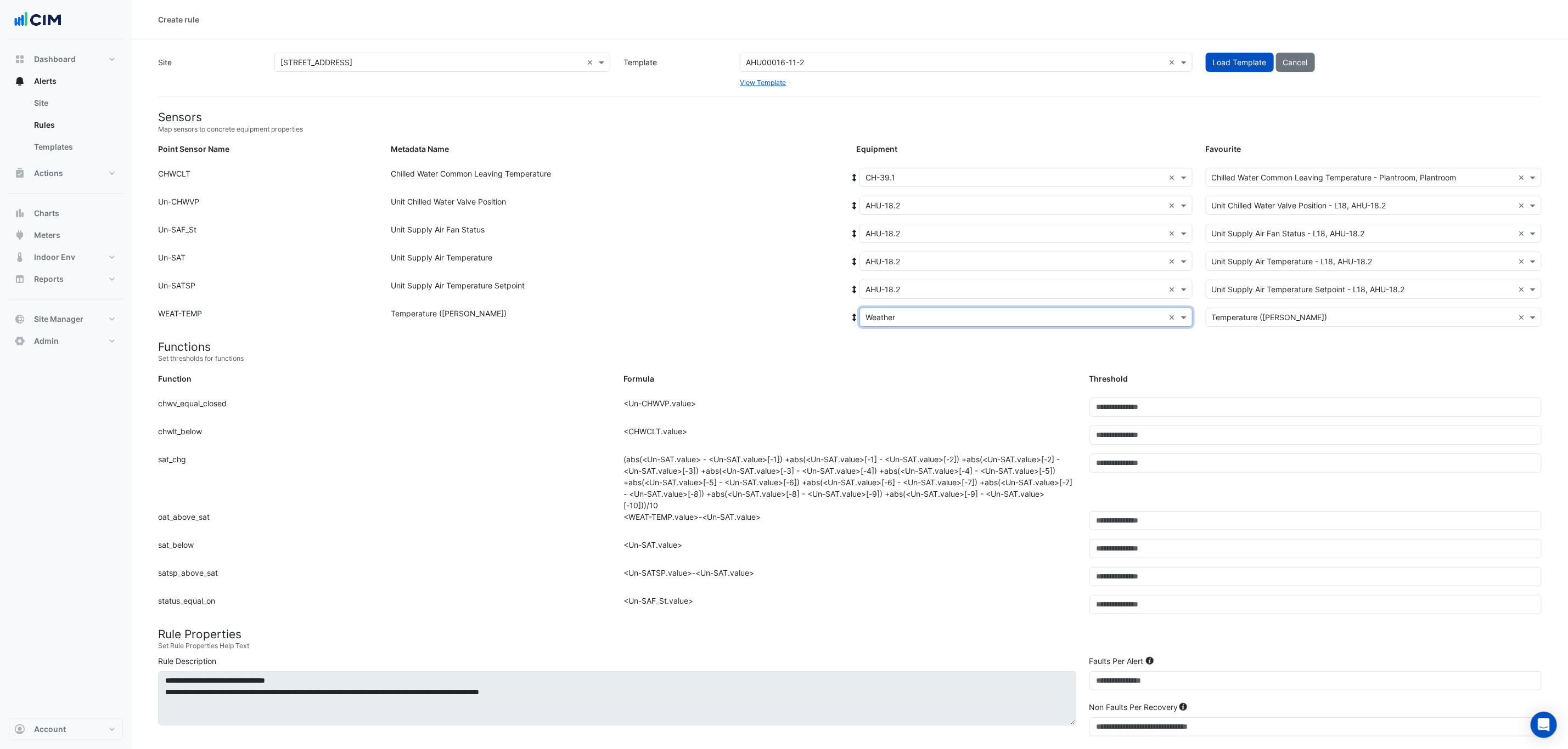
click at [853, 174] on icon at bounding box center [854, 177] width 10 height 7
click at [912, 176] on input "text" at bounding box center [1015, 178] width 299 height 12
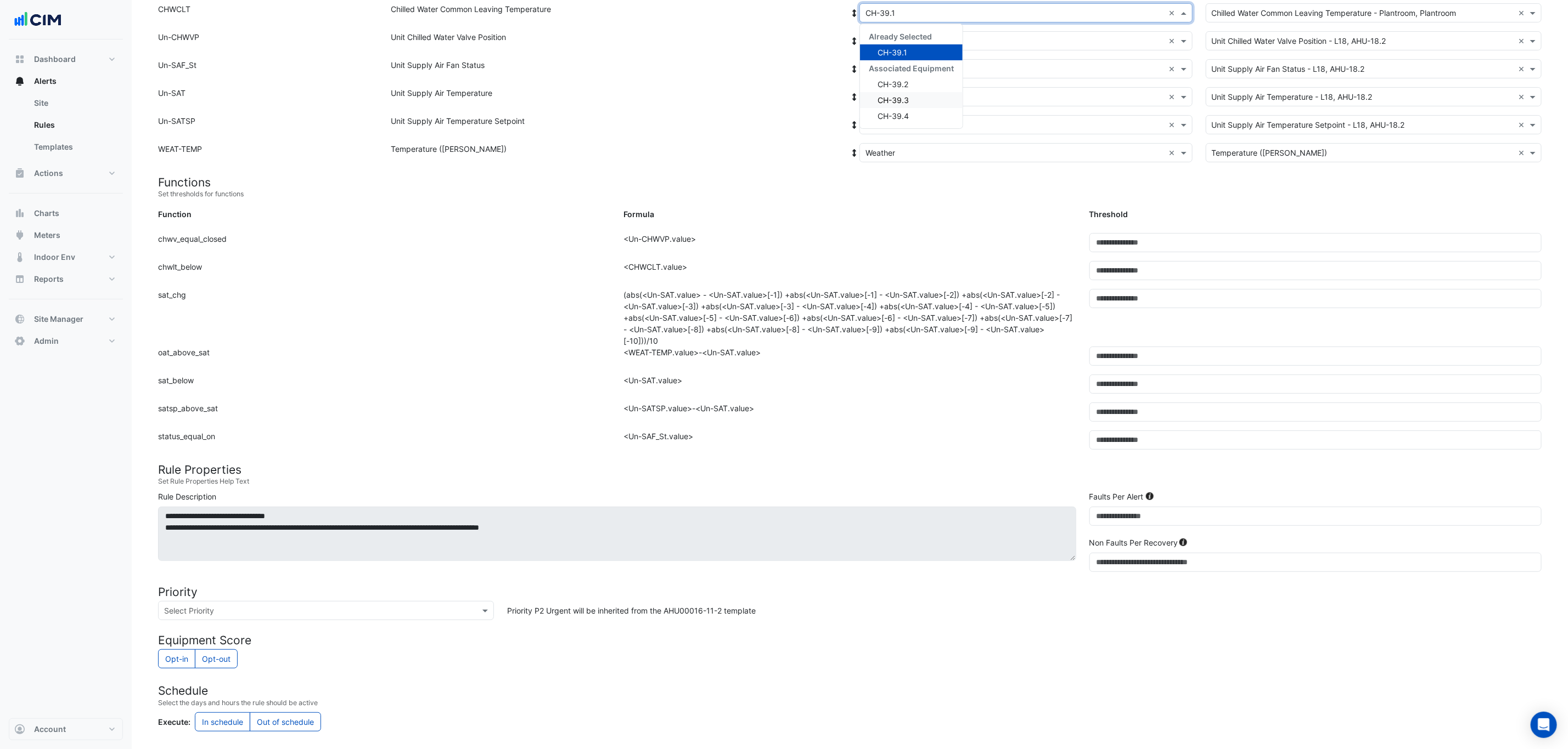
scroll to position [83, 0]
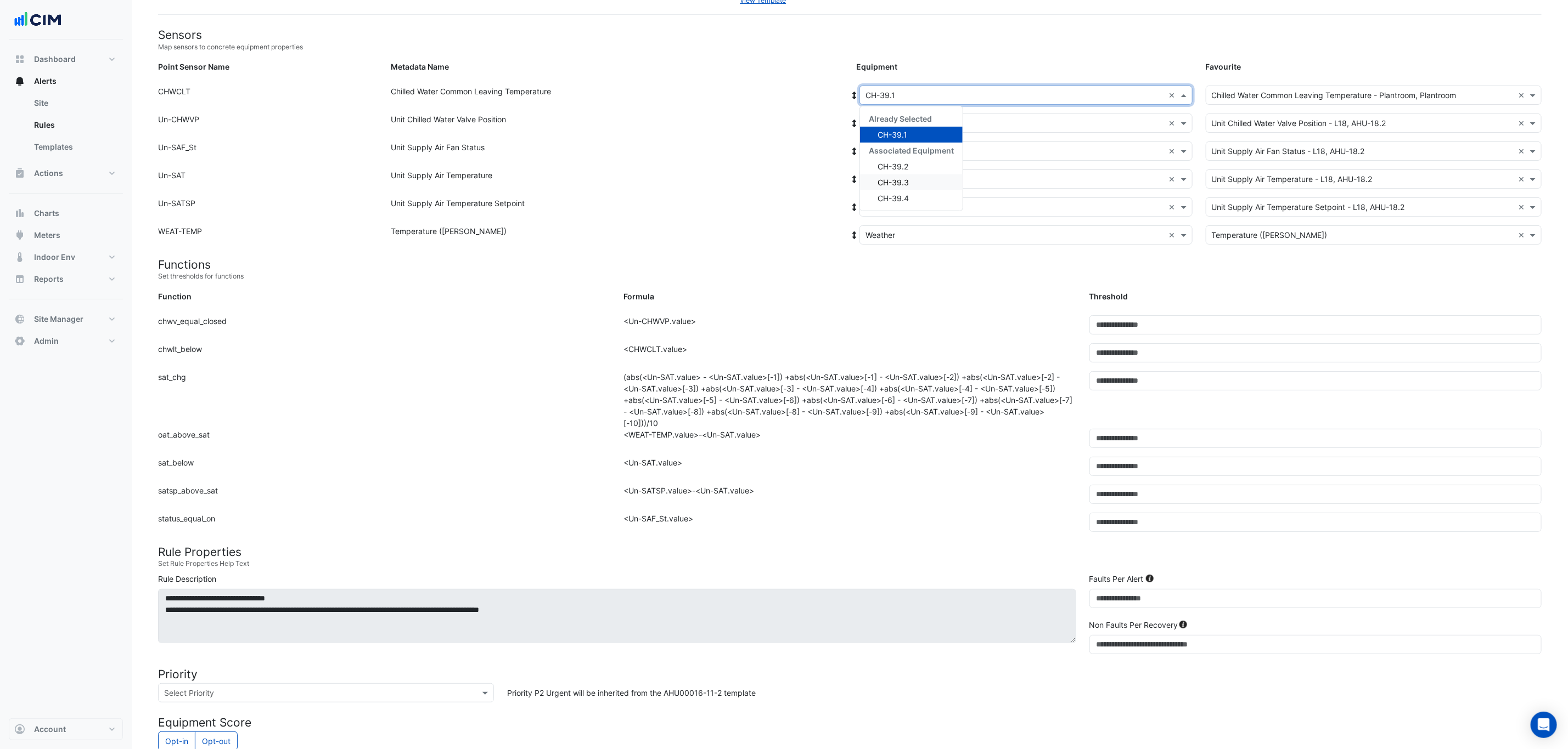
click at [779, 182] on div "Unit Supply Air Temperature" at bounding box center [616, 181] width 465 height 23
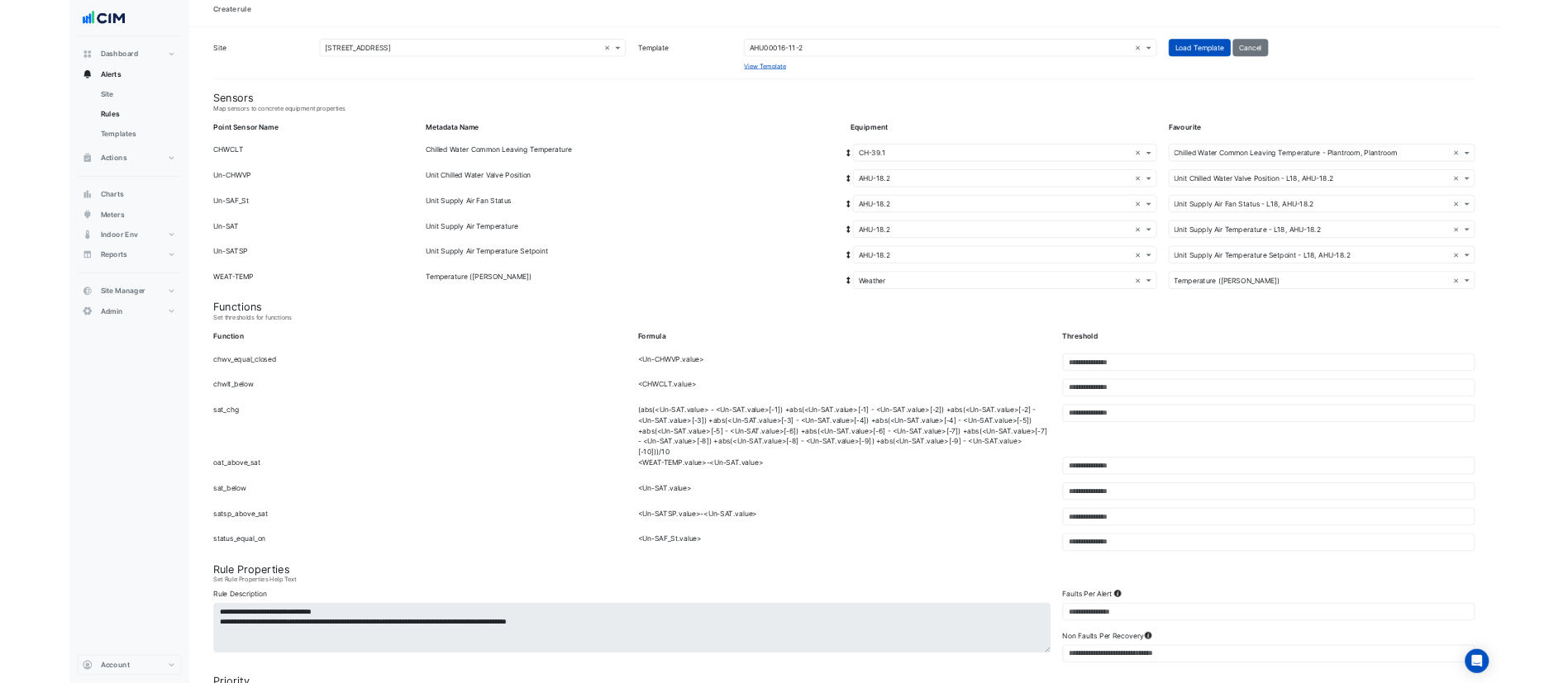
scroll to position [0, 0]
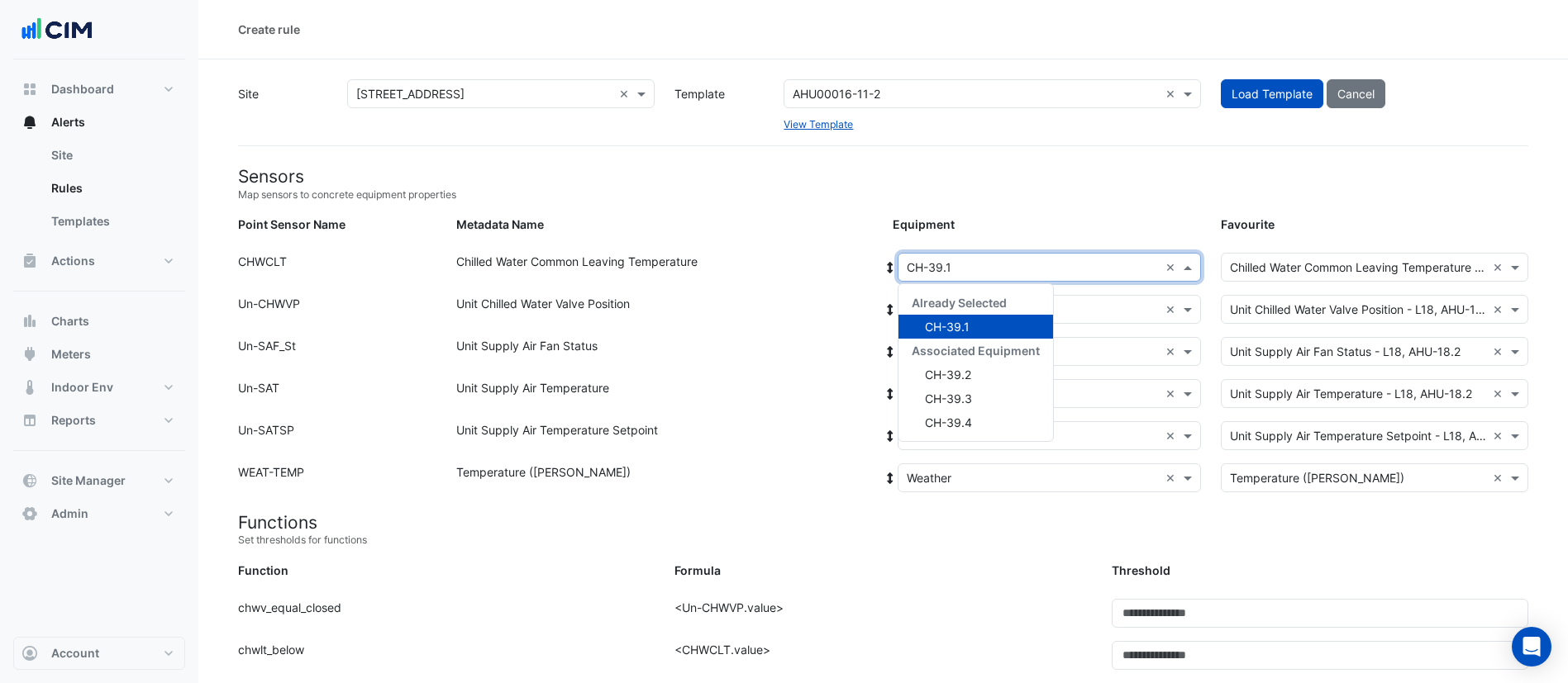
click at [1056, 274] on input "text" at bounding box center [1033, 268] width 253 height 18
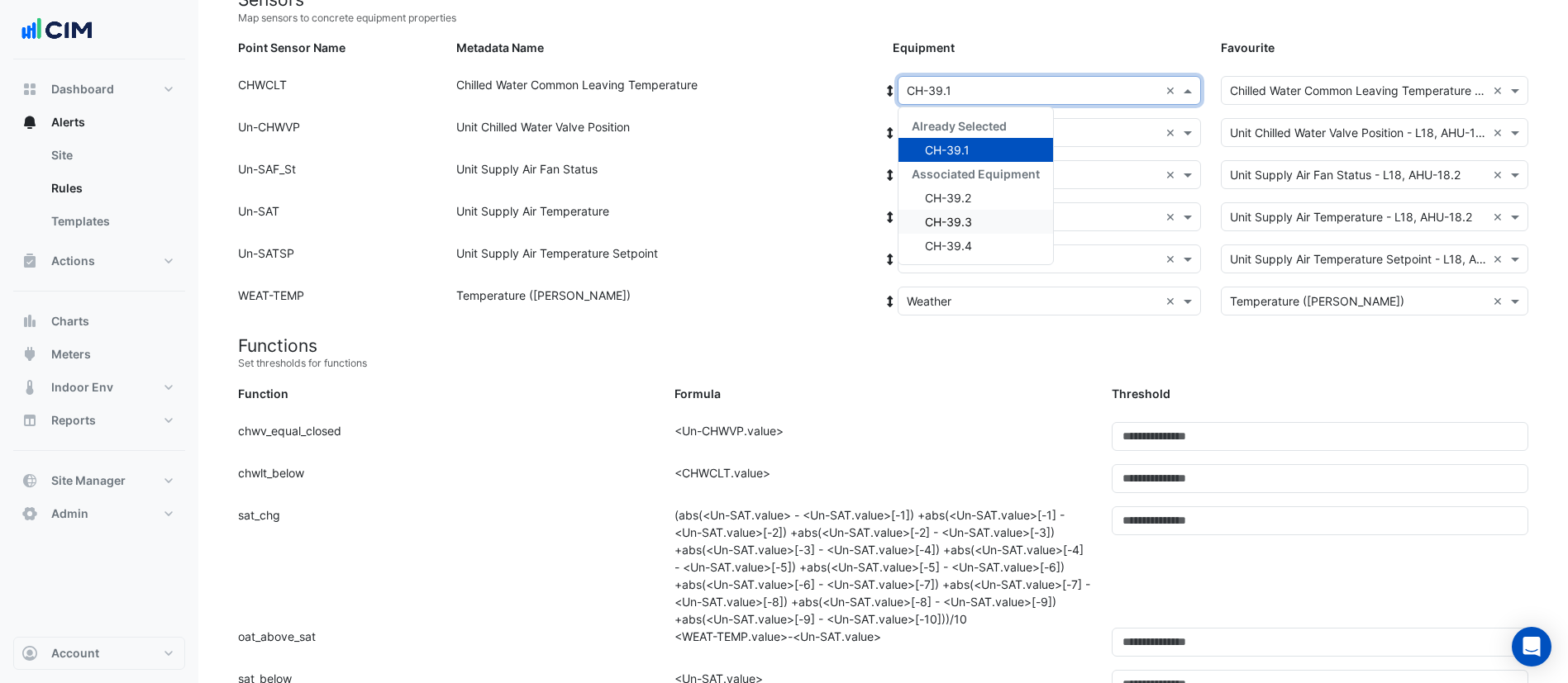
scroll to position [124, 0]
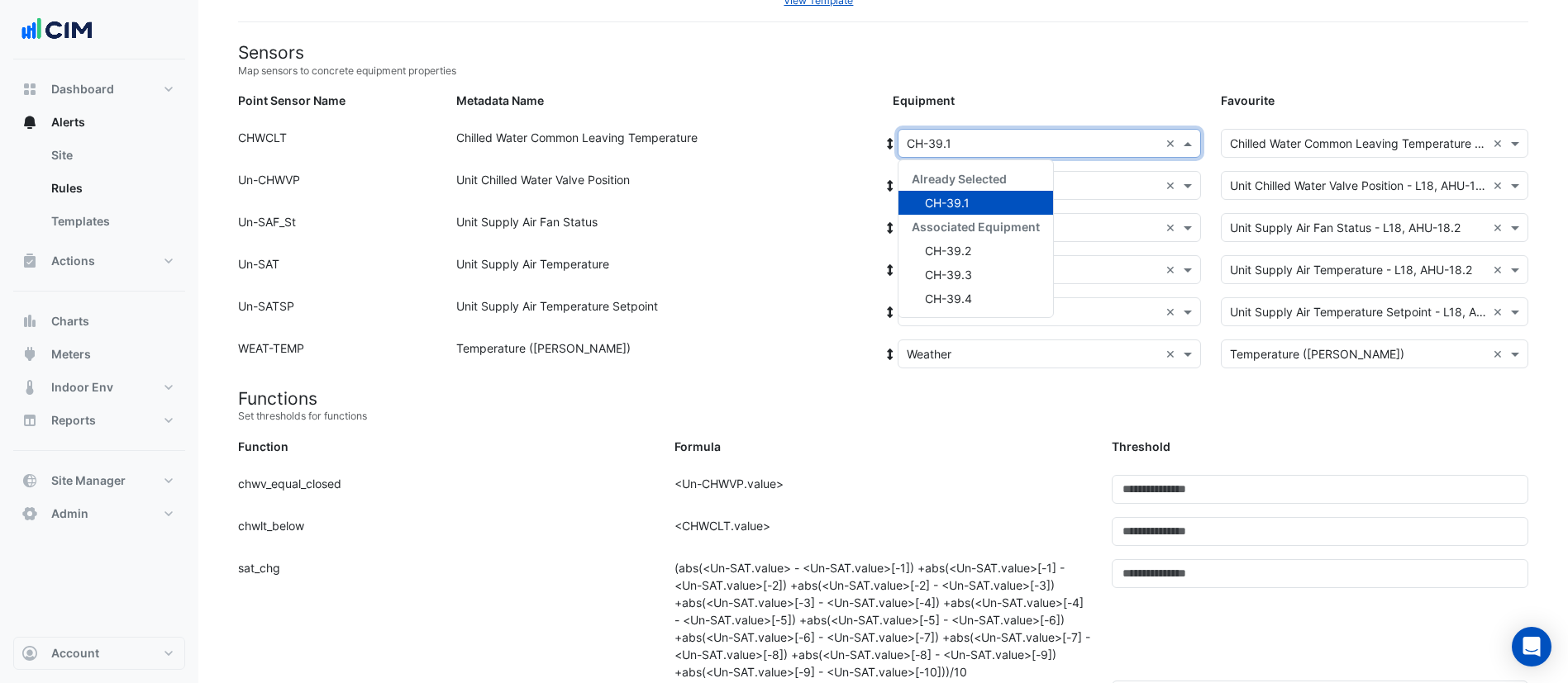
click at [997, 205] on div "CH-39.1" at bounding box center [976, 203] width 154 height 24
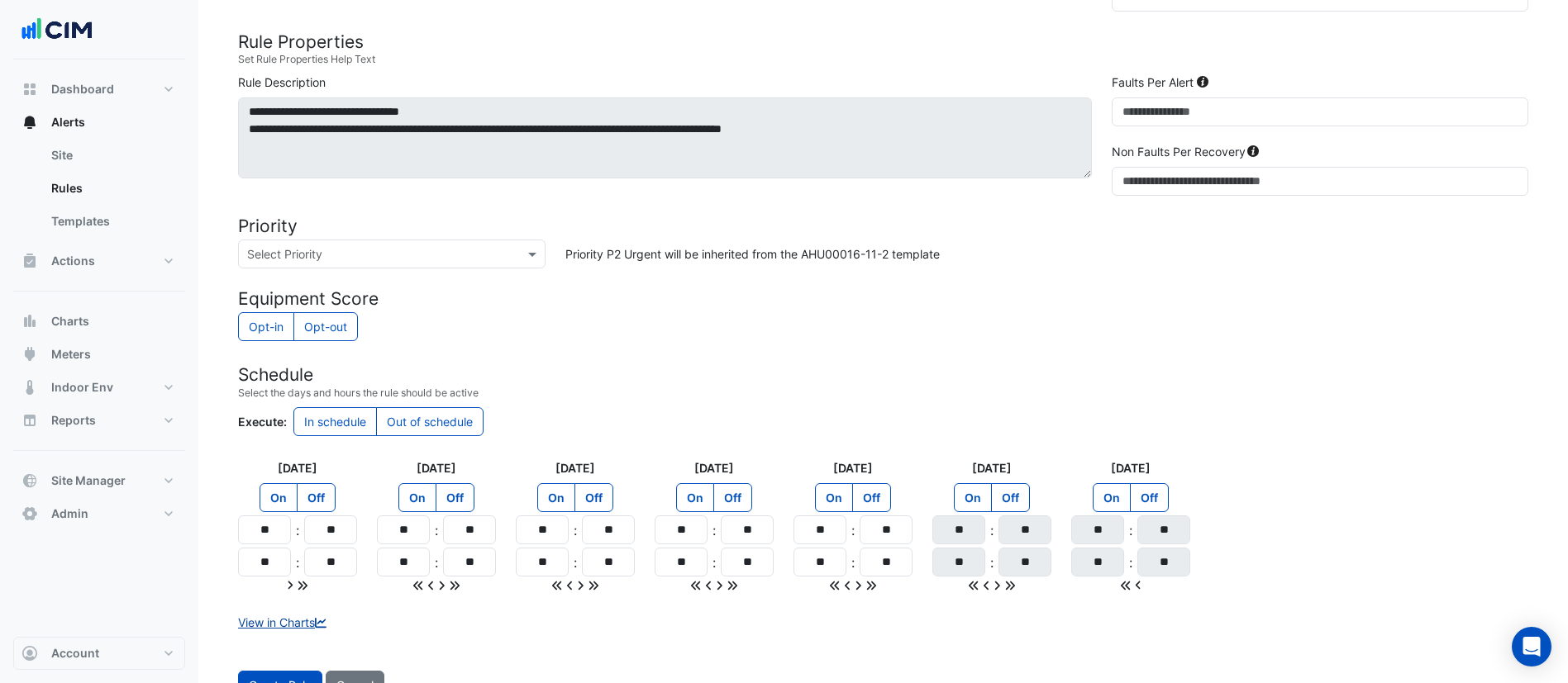
scroll to position [1009, 0]
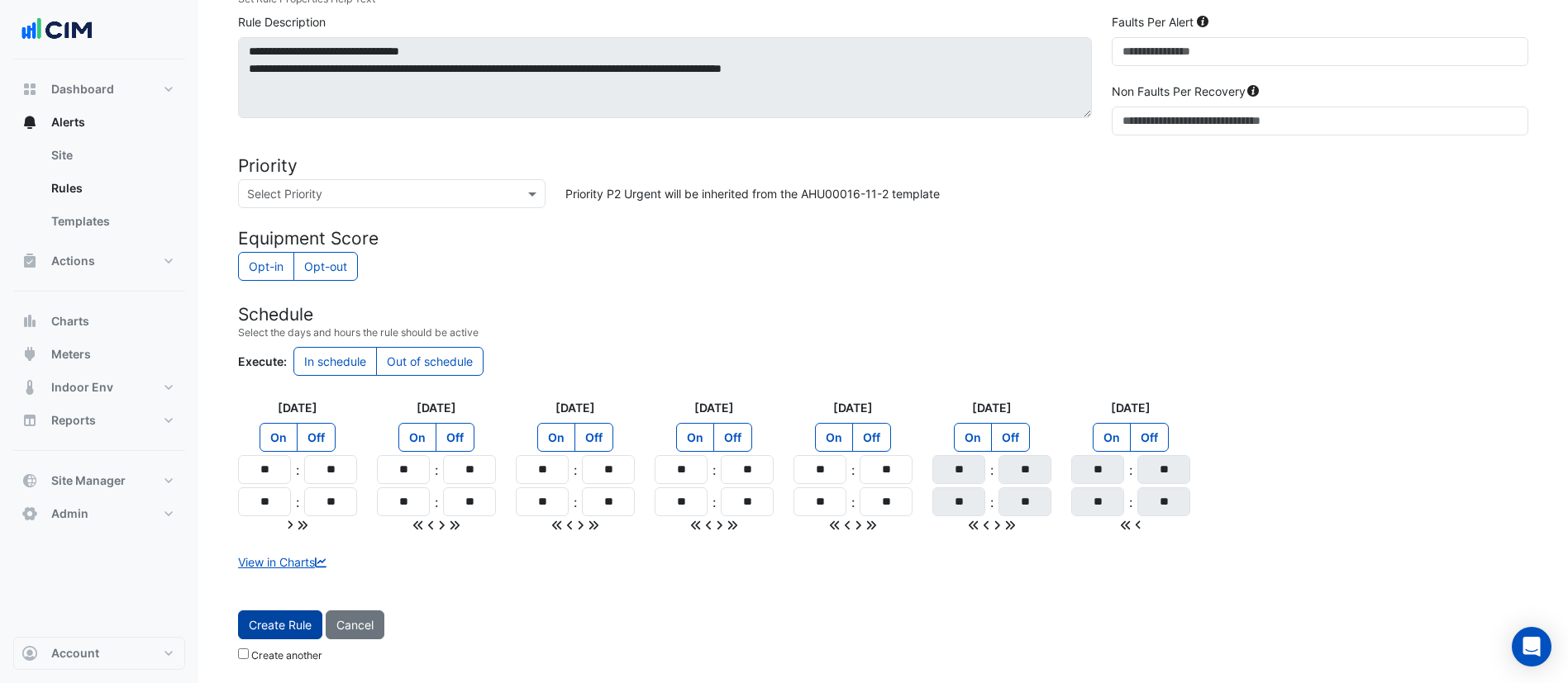
click at [277, 633] on button "Create Rule" at bounding box center [279, 625] width 84 height 29
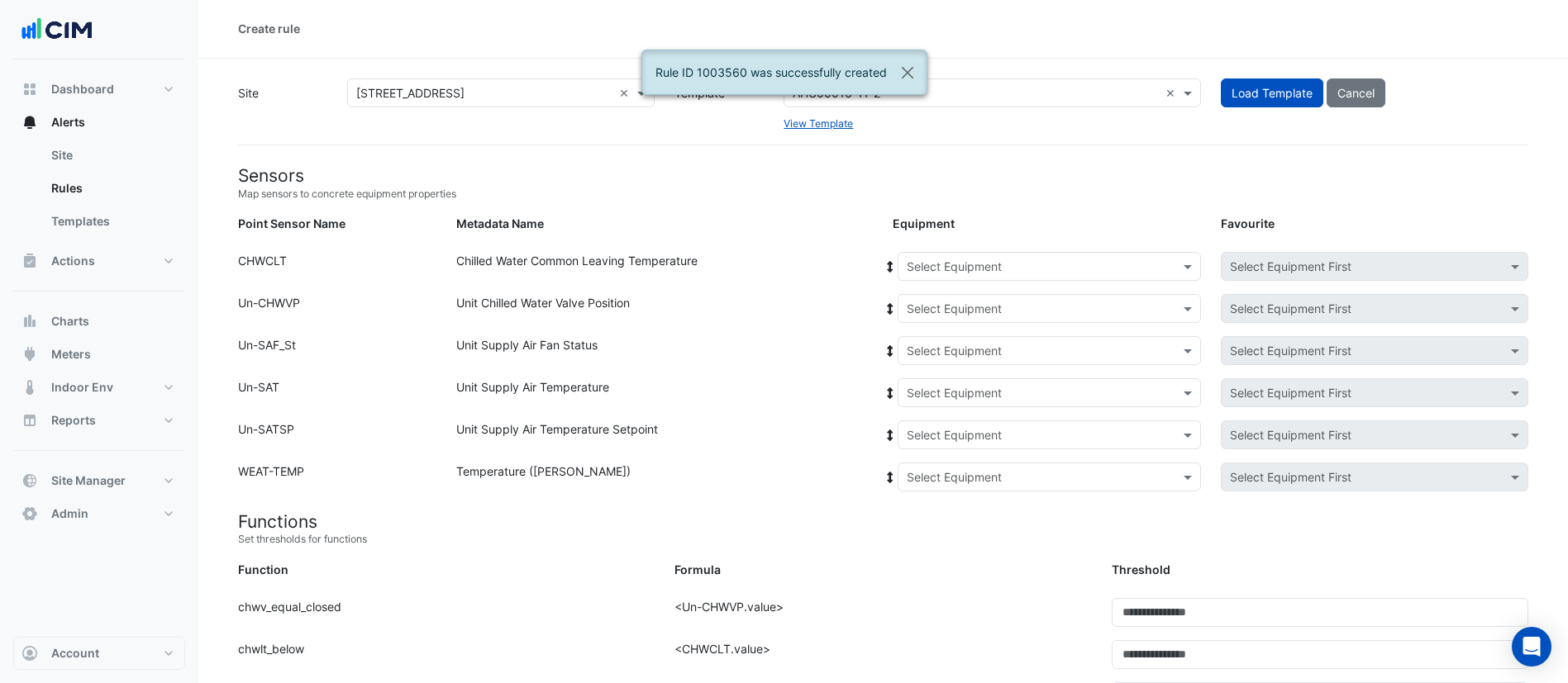
scroll to position [0, 0]
click at [1006, 262] on input "text" at bounding box center [1033, 268] width 253 height 18
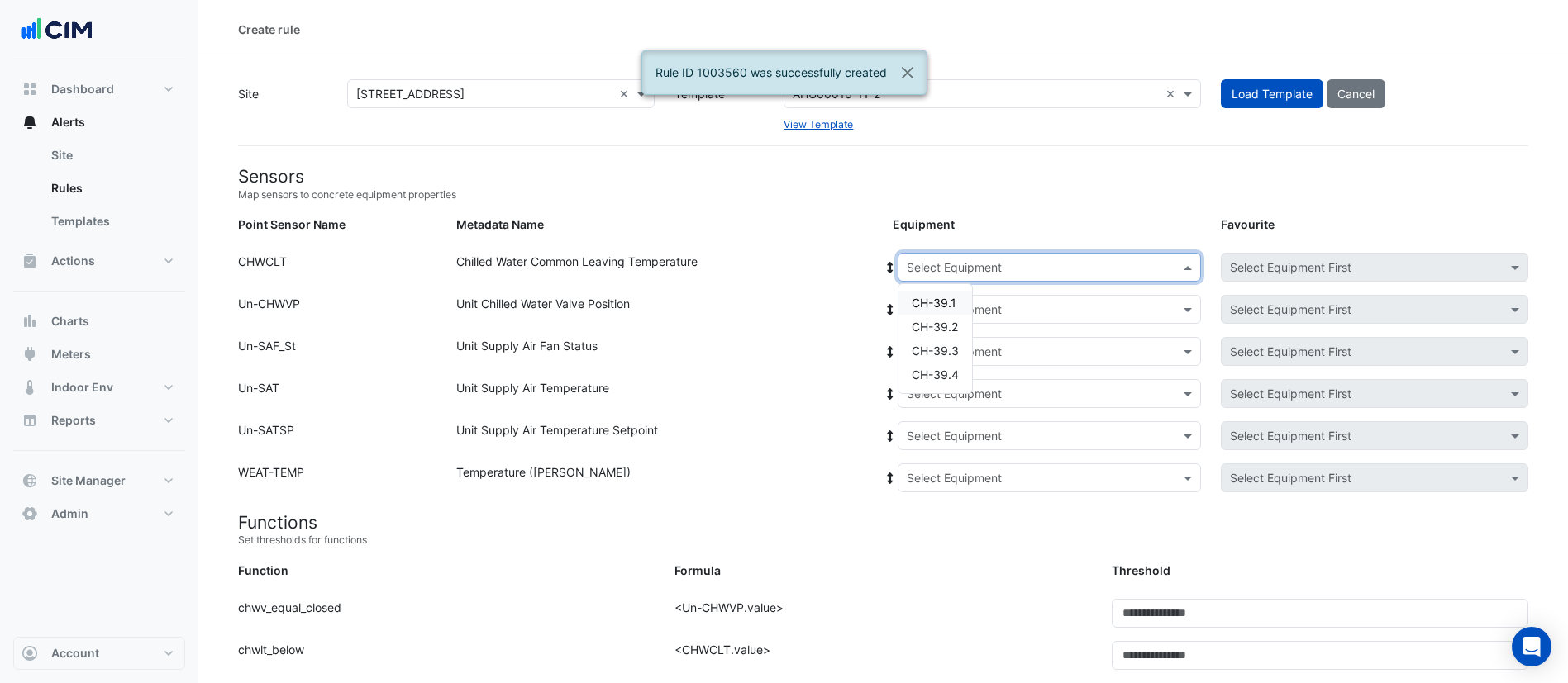
click at [955, 311] on div "CH-39.1" at bounding box center [935, 303] width 73 height 24
click at [1016, 314] on input "text" at bounding box center [1033, 310] width 253 height 18
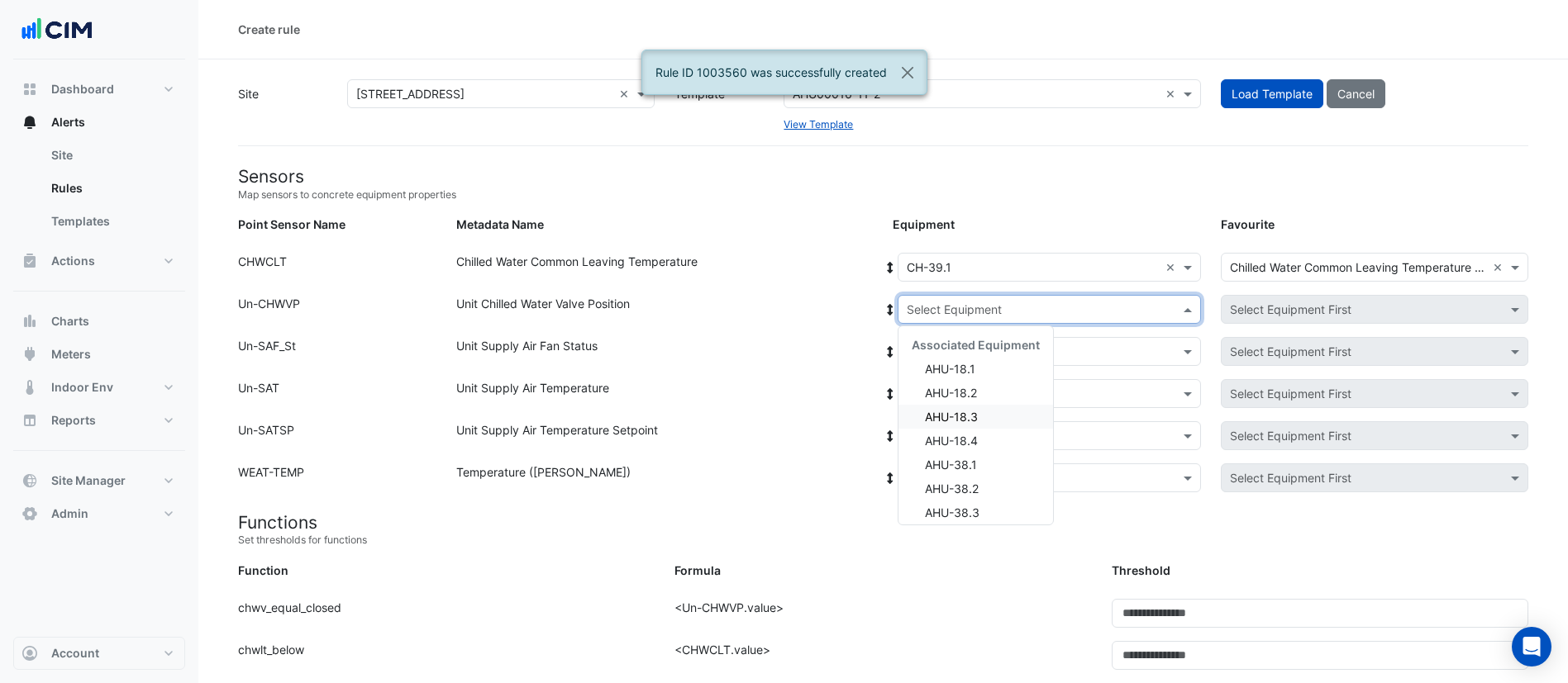
click at [1010, 414] on div "AHU-18.3" at bounding box center [976, 417] width 154 height 24
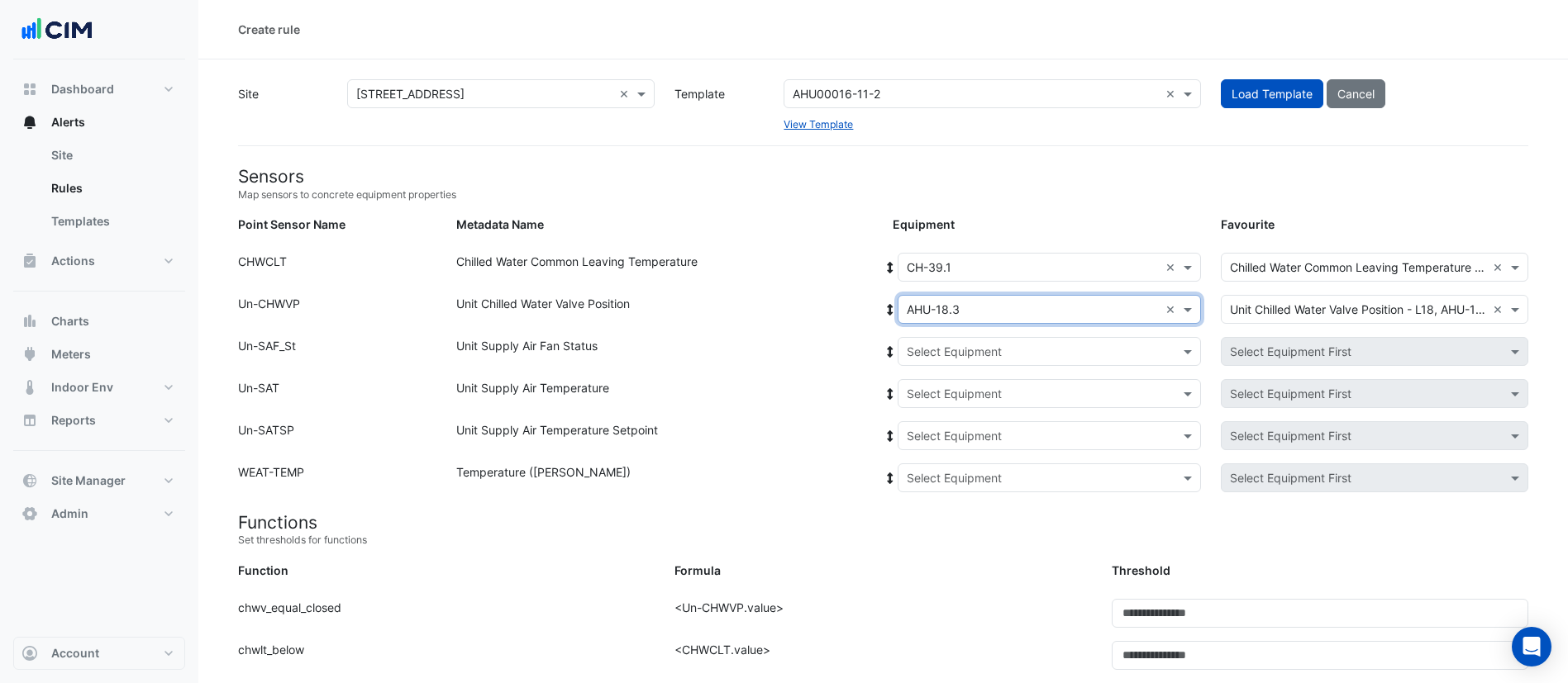
click at [887, 312] on icon at bounding box center [890, 310] width 15 height 11
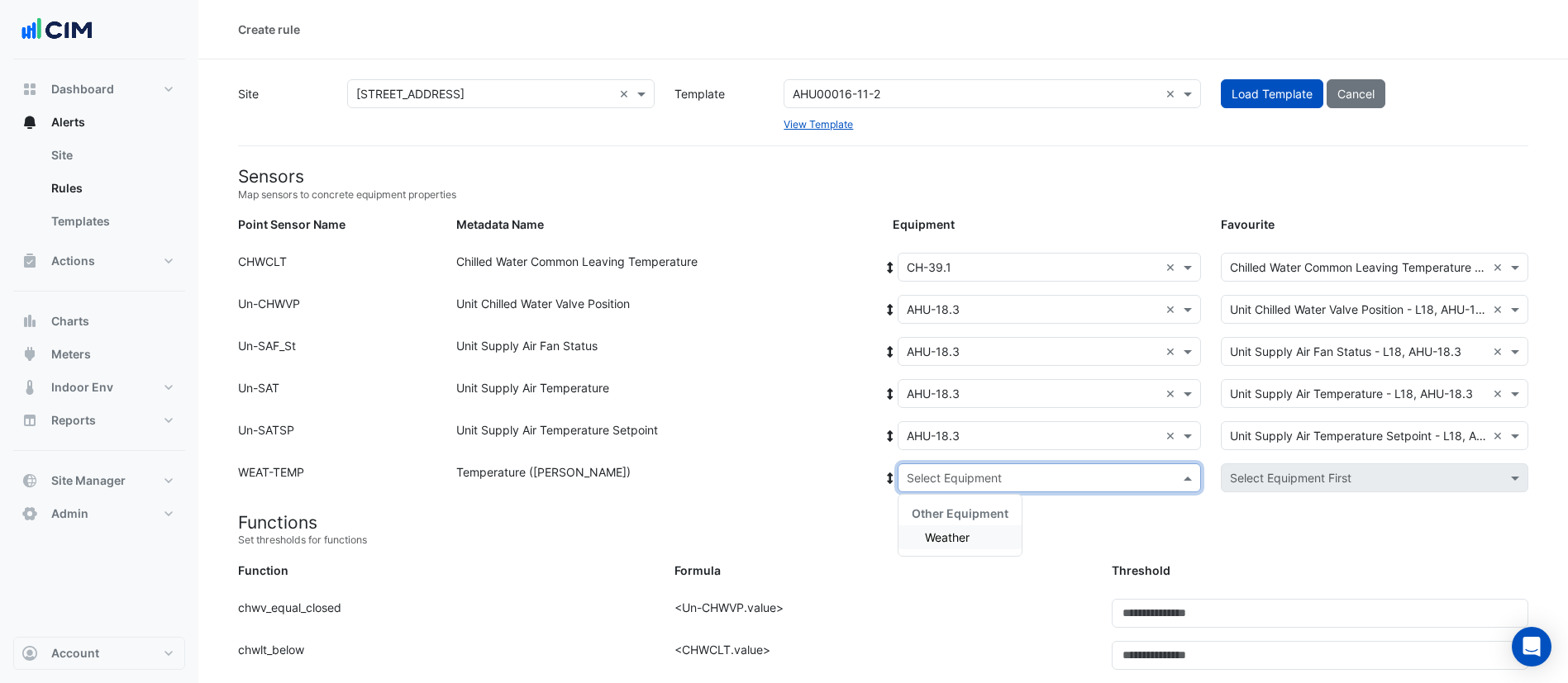
click at [952, 471] on input "text" at bounding box center [1033, 479] width 253 height 18
click at [964, 538] on span "Weather" at bounding box center [947, 537] width 45 height 14
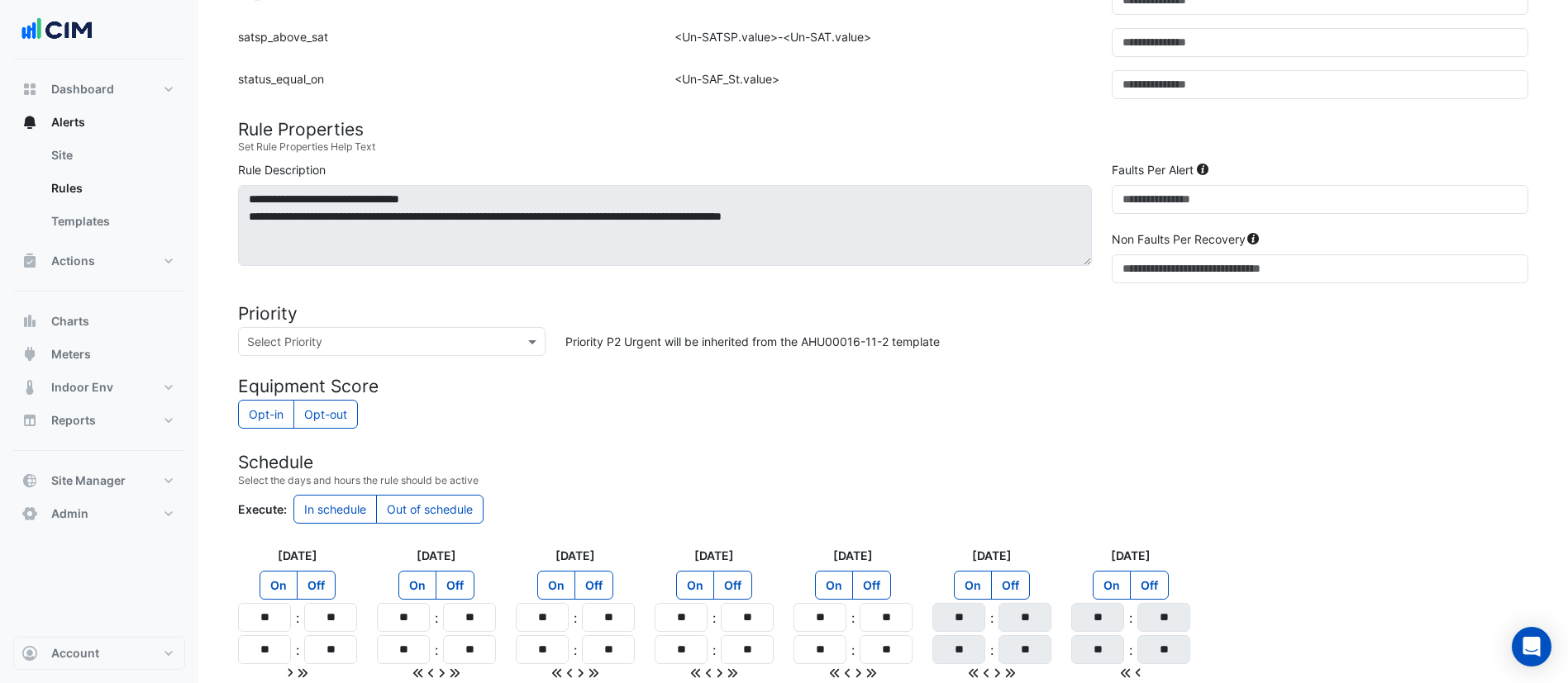
scroll to position [1009, 0]
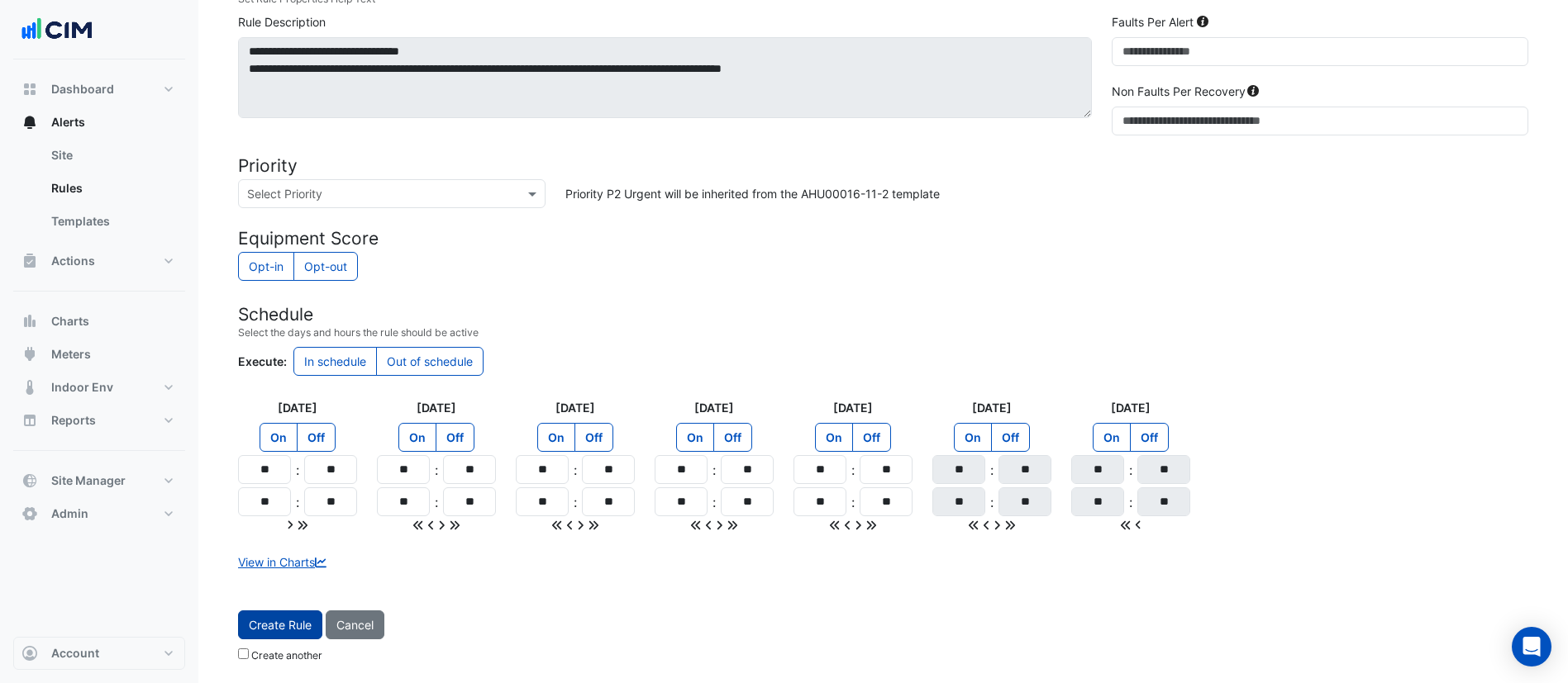
click at [279, 623] on button "Create Rule" at bounding box center [279, 625] width 84 height 29
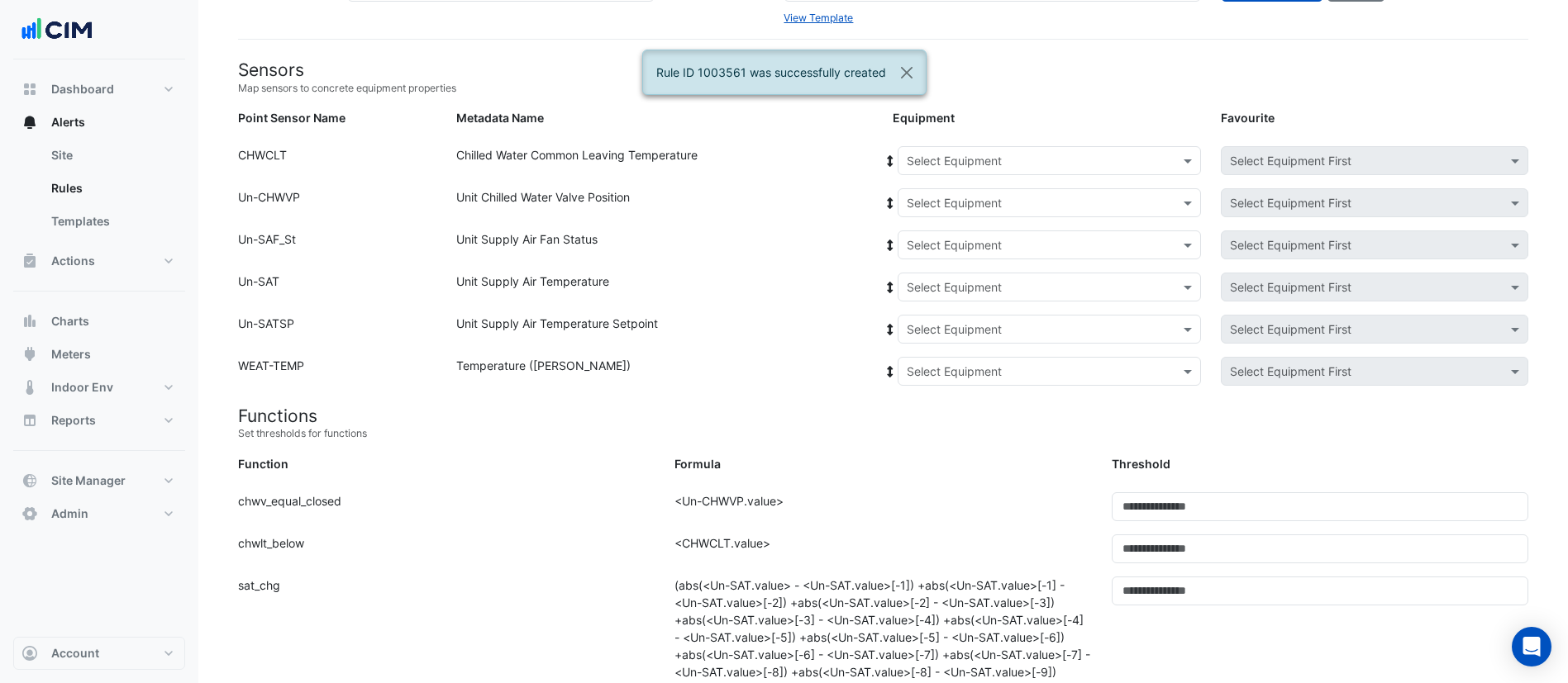
scroll to position [0, 0]
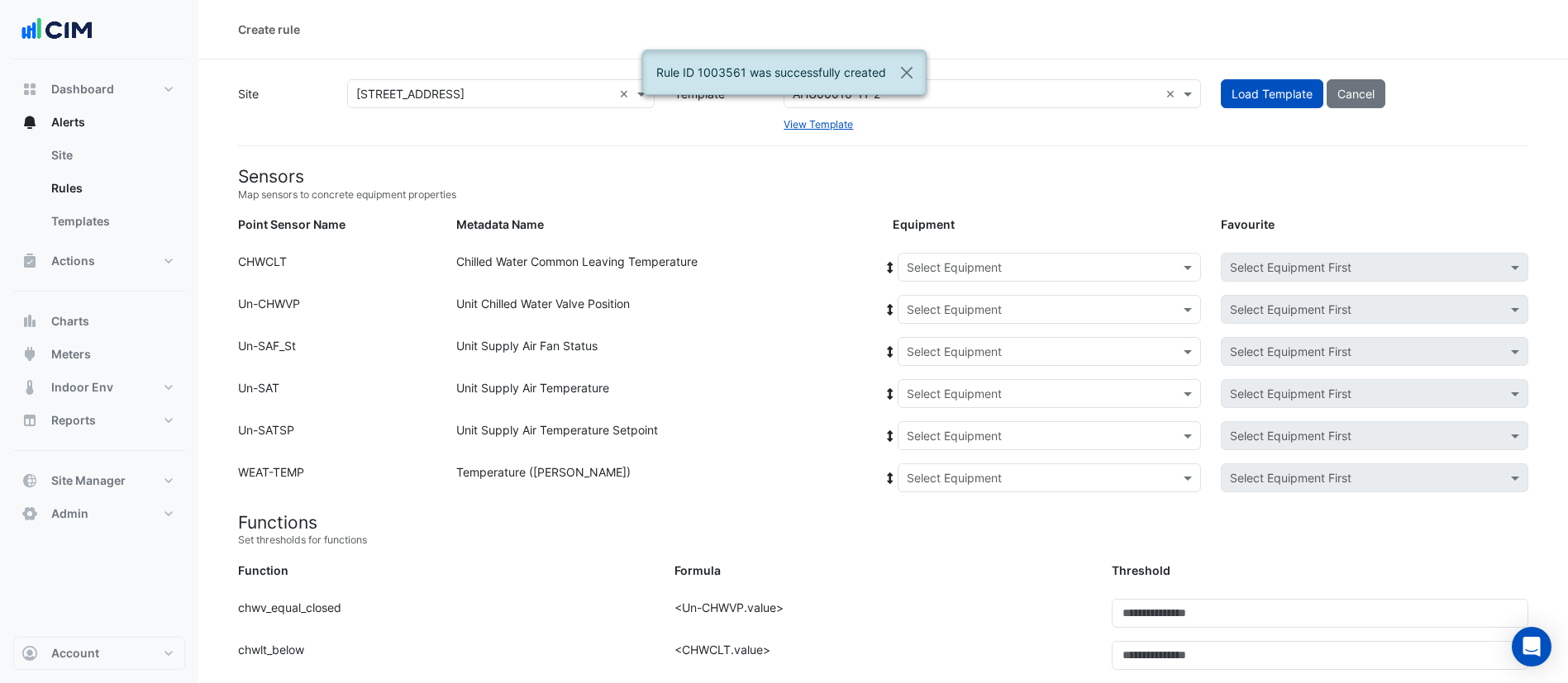
click at [1047, 282] on div "Equipment: Select Equipment Favourite: Select Equipment First" at bounding box center [1211, 270] width 655 height 35
click at [1039, 271] on input "text" at bounding box center [1033, 268] width 253 height 18
click at [946, 301] on span "CH-39.1" at bounding box center [934, 303] width 45 height 14
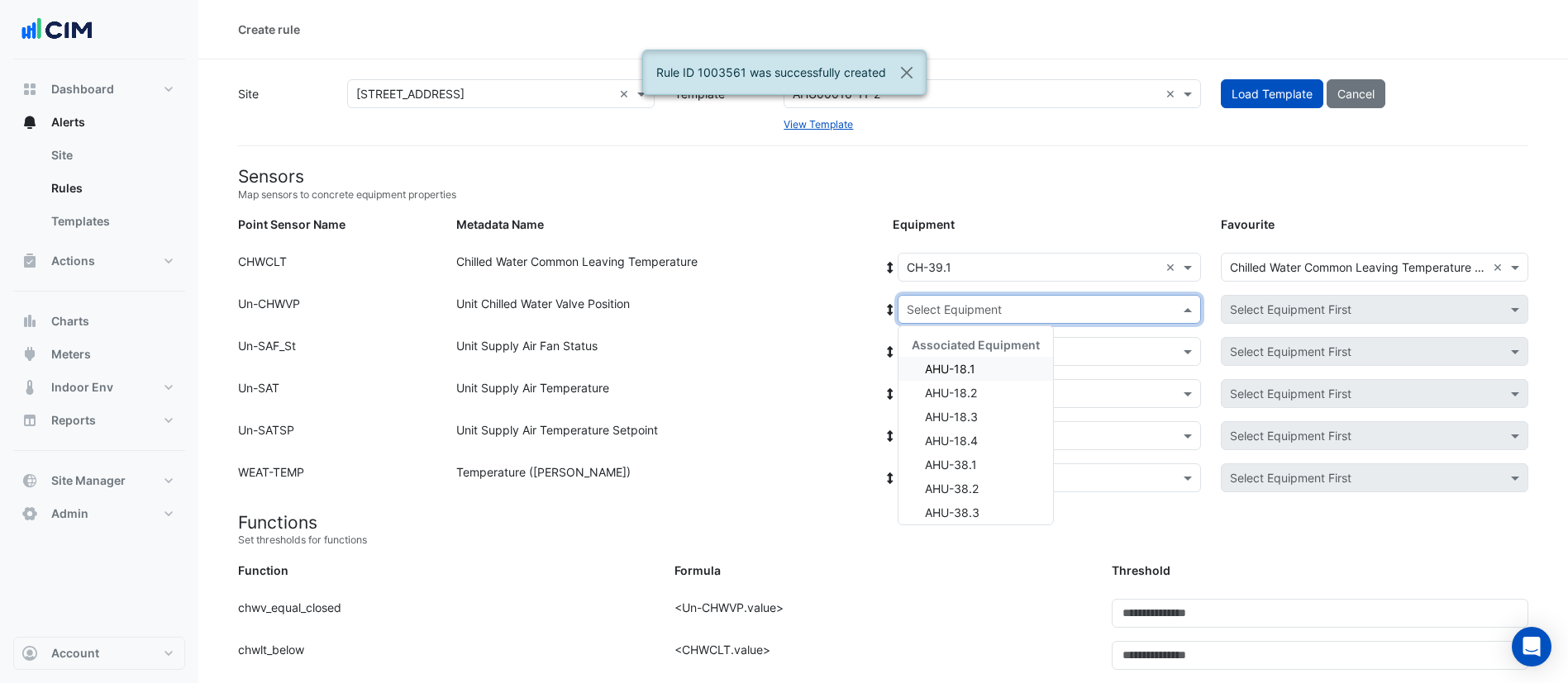
click at [1003, 308] on input "text" at bounding box center [1033, 310] width 253 height 18
click at [1004, 445] on div "AHU-18.4" at bounding box center [976, 441] width 154 height 24
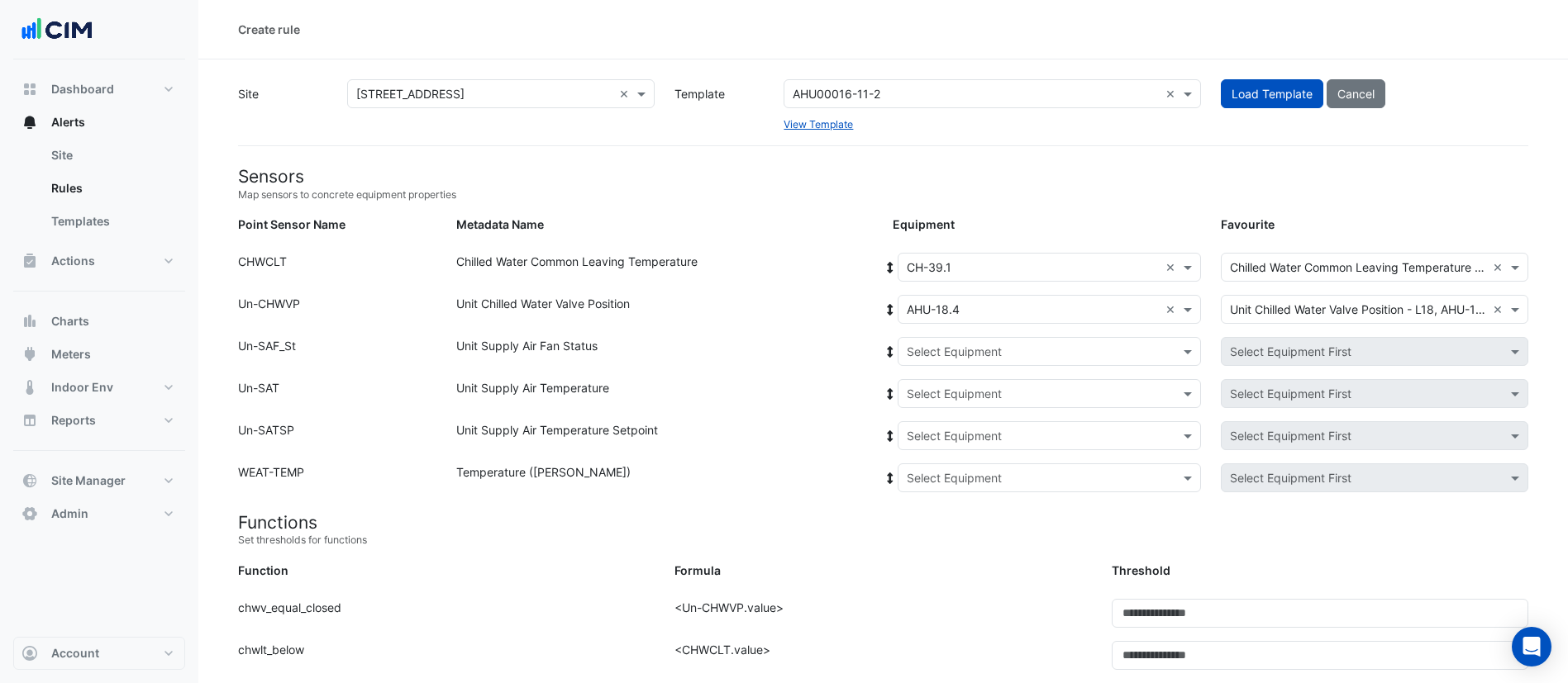
click at [886, 304] on icon at bounding box center [890, 310] width 15 height 11
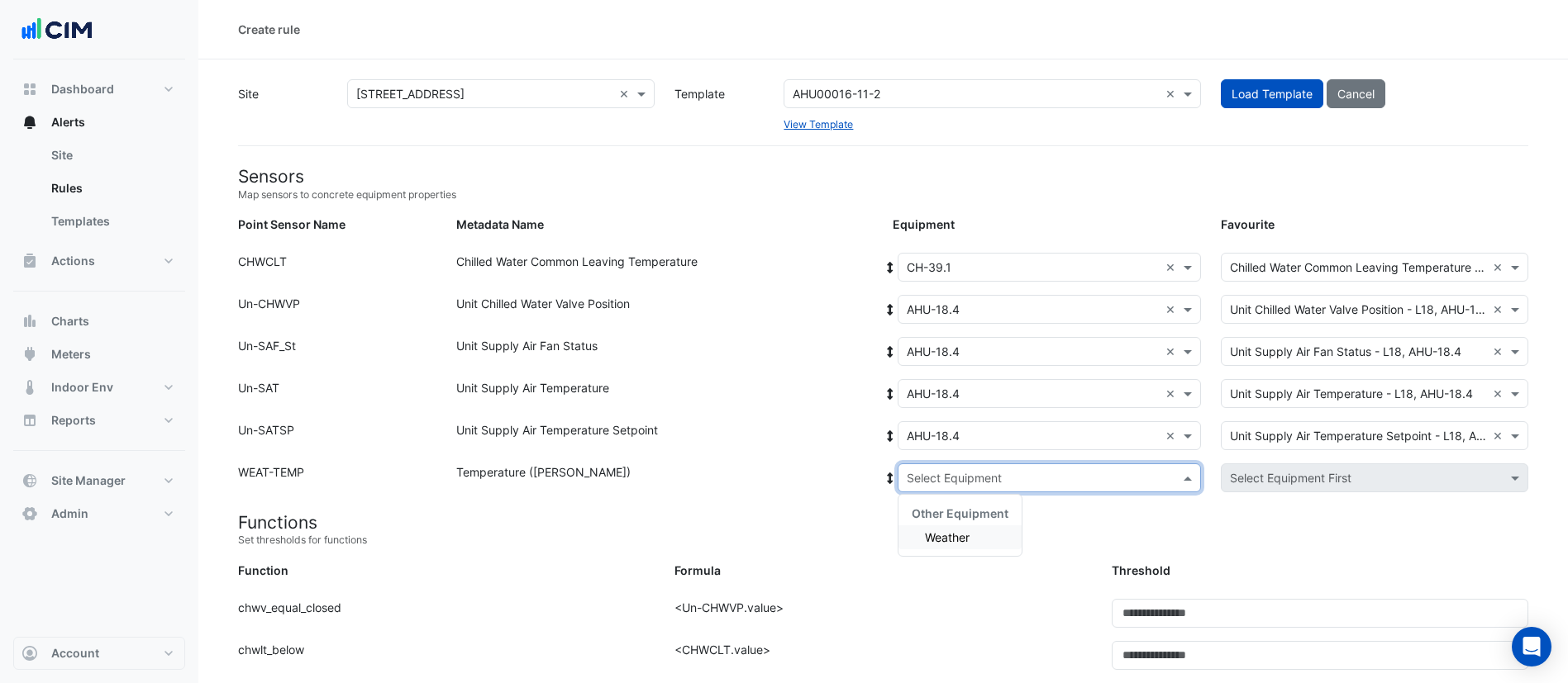
click at [991, 479] on input "text" at bounding box center [1033, 479] width 253 height 18
click at [968, 523] on div "Other Equipment" at bounding box center [960, 513] width 123 height 24
click at [968, 535] on span "Weather" at bounding box center [947, 537] width 45 height 14
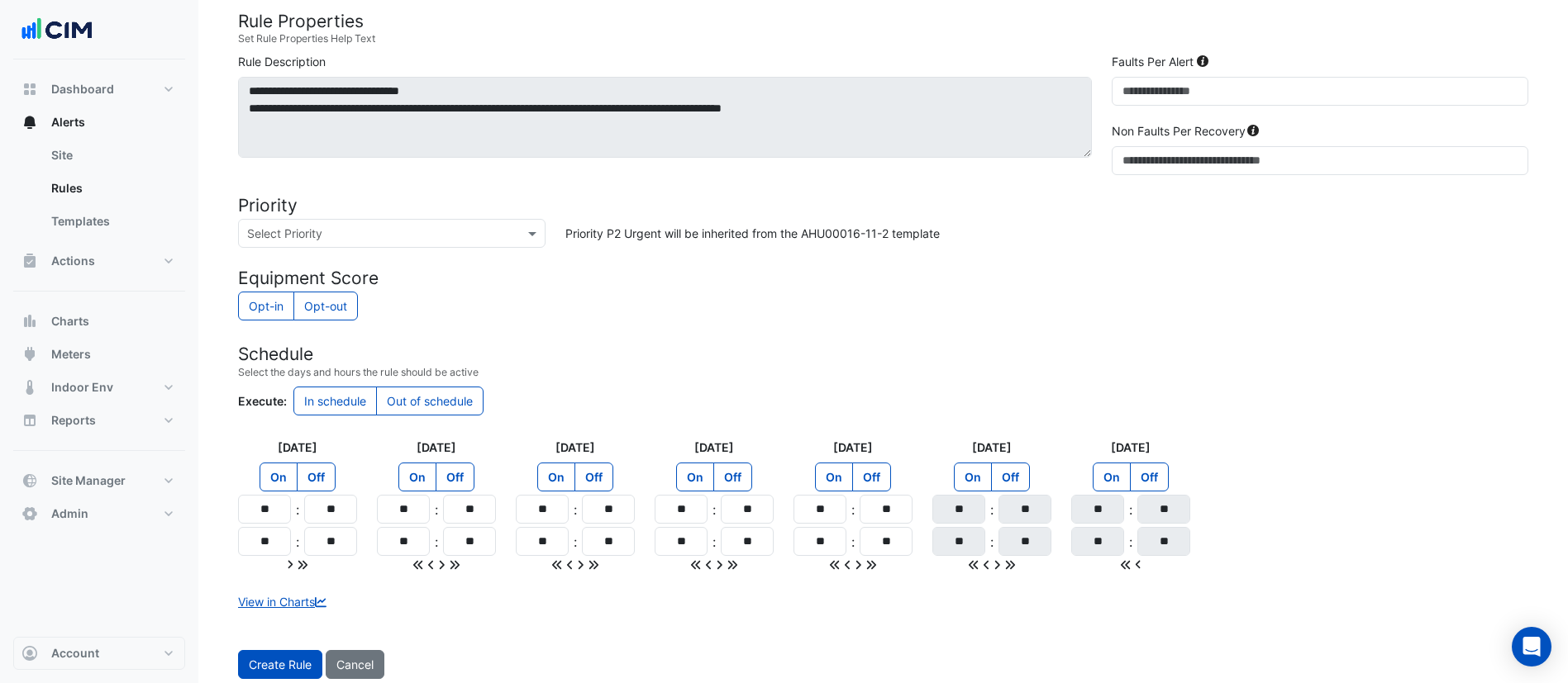
scroll to position [1009, 0]
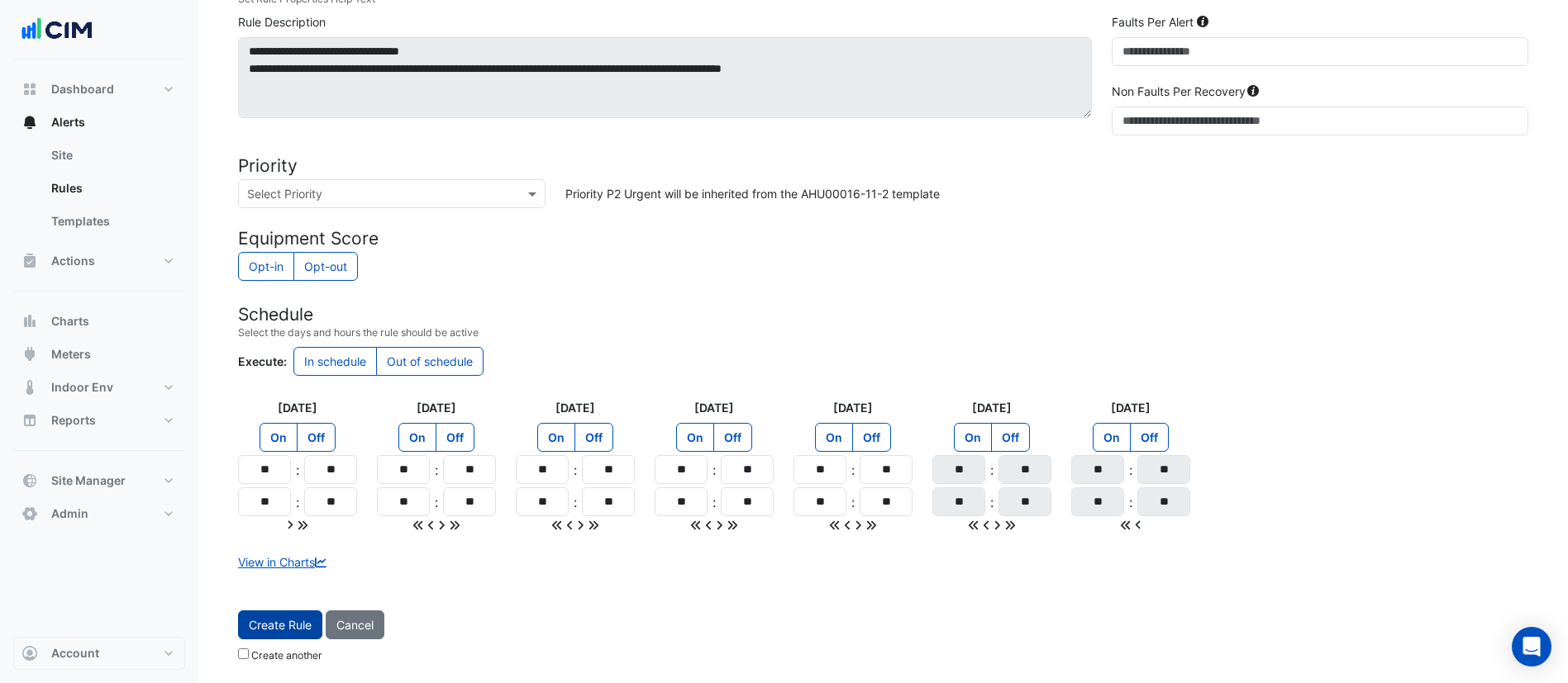
click at [275, 618] on button "Create Rule" at bounding box center [279, 625] width 84 height 29
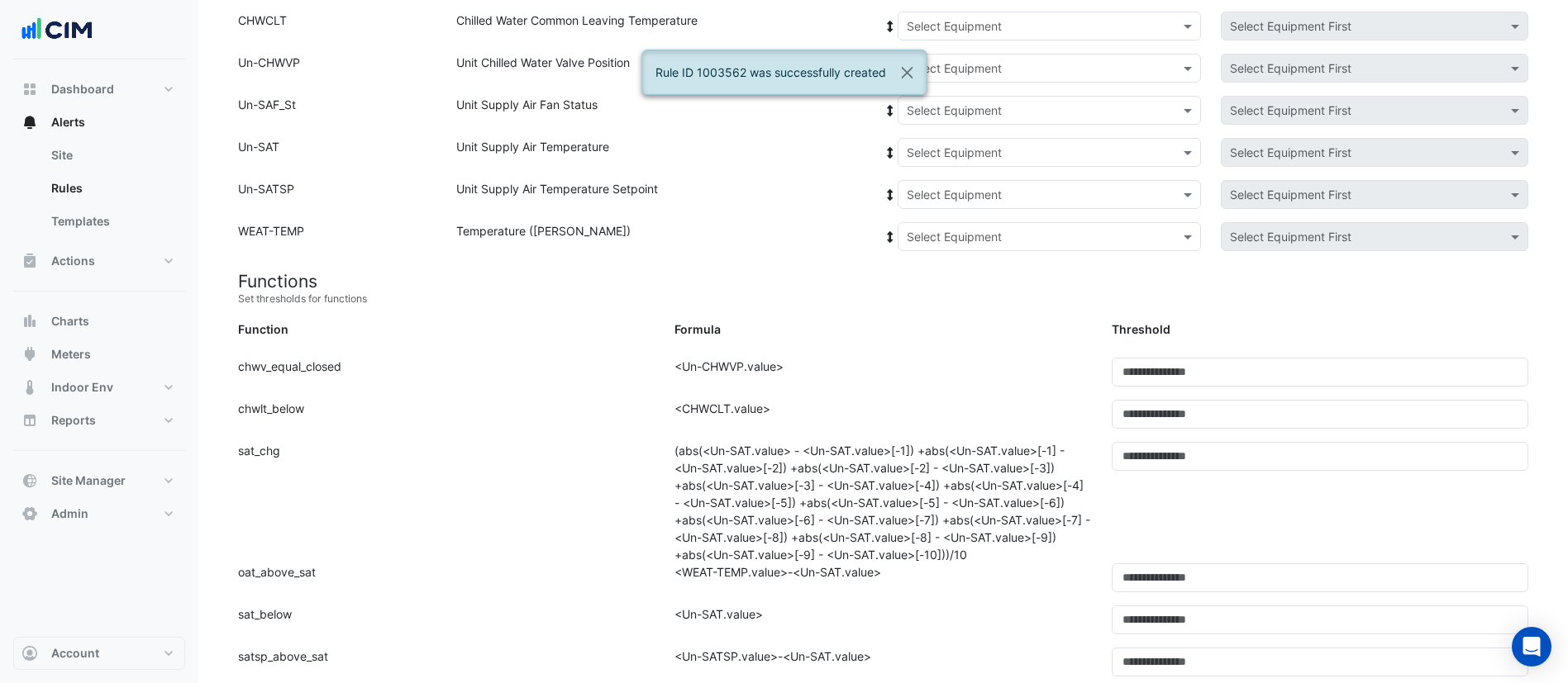
scroll to position [0, 0]
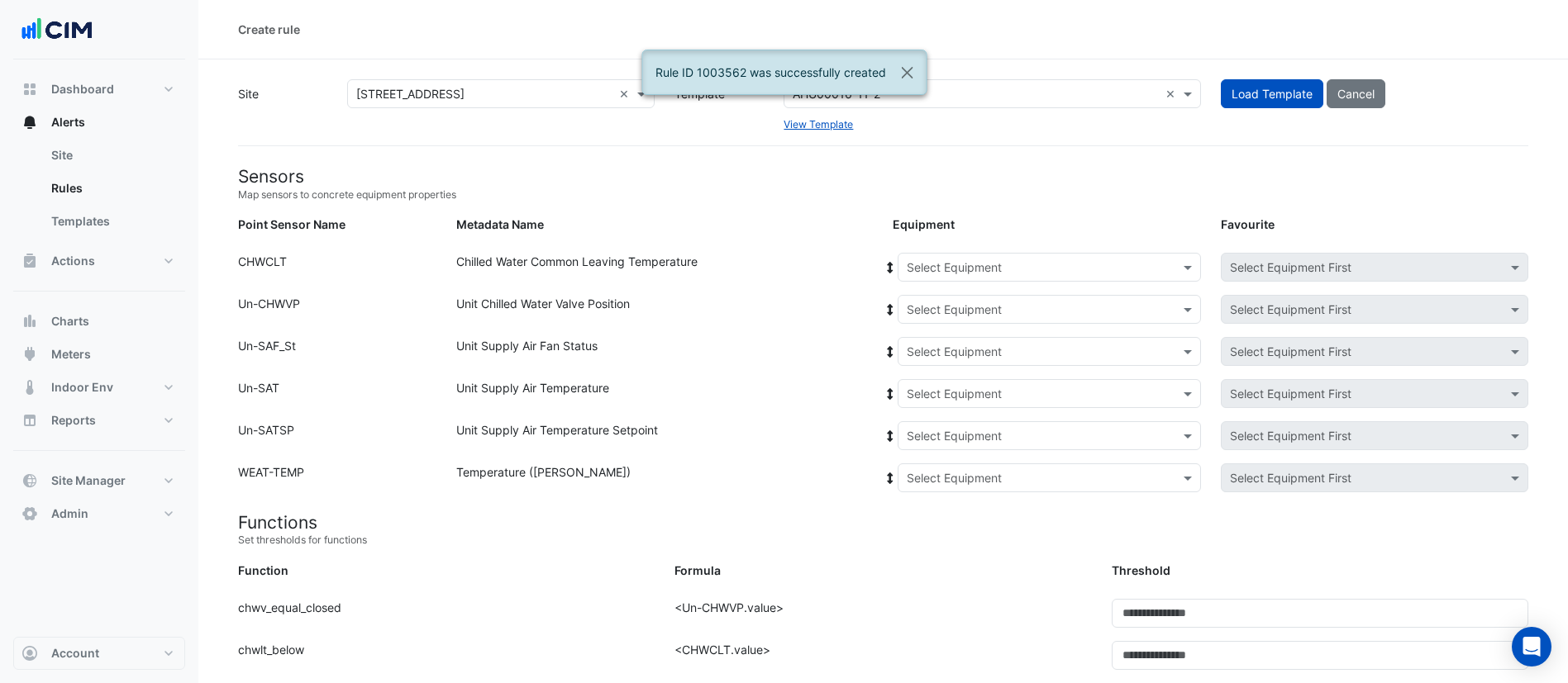
click at [960, 261] on input "text" at bounding box center [1033, 268] width 253 height 18
click at [950, 301] on span "CH-39.1" at bounding box center [934, 303] width 45 height 14
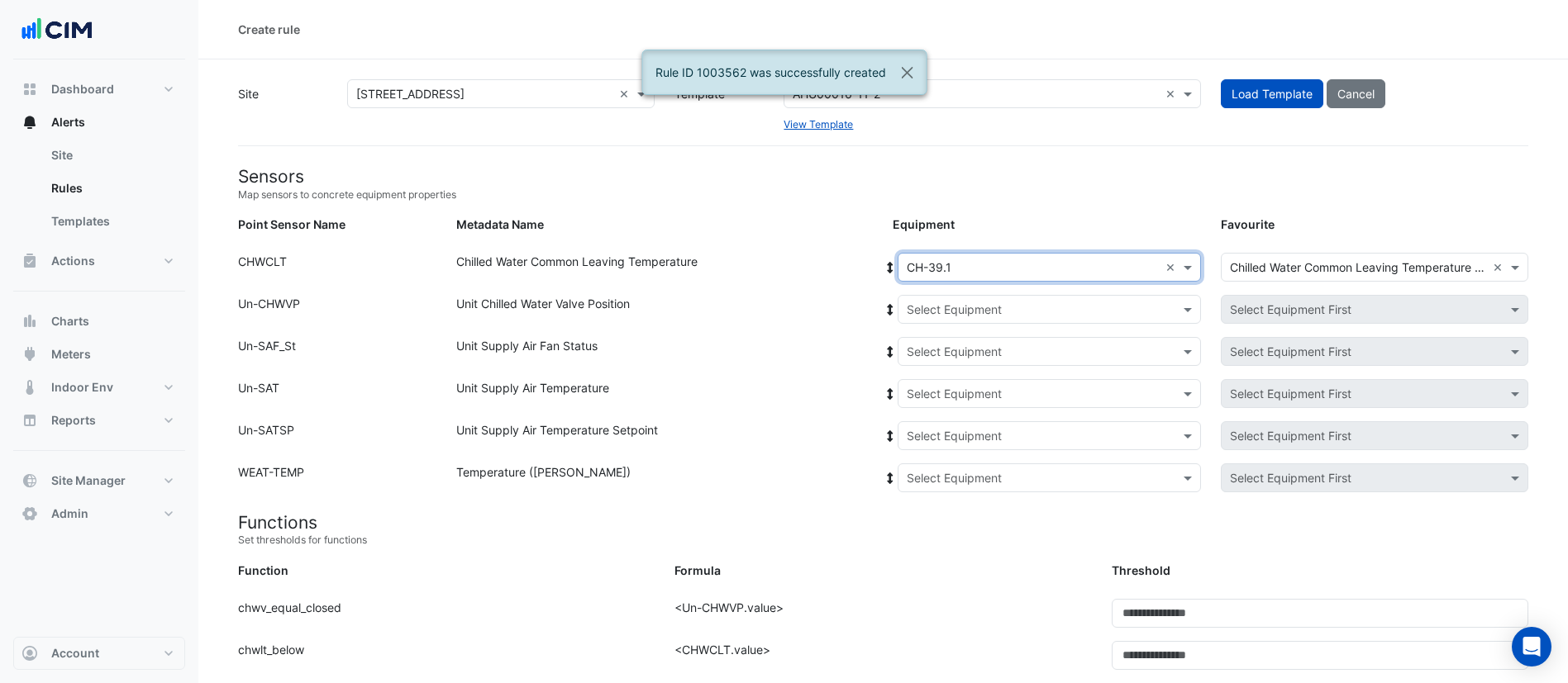
click at [973, 317] on div "Select Equipment" at bounding box center [954, 309] width 95 height 18
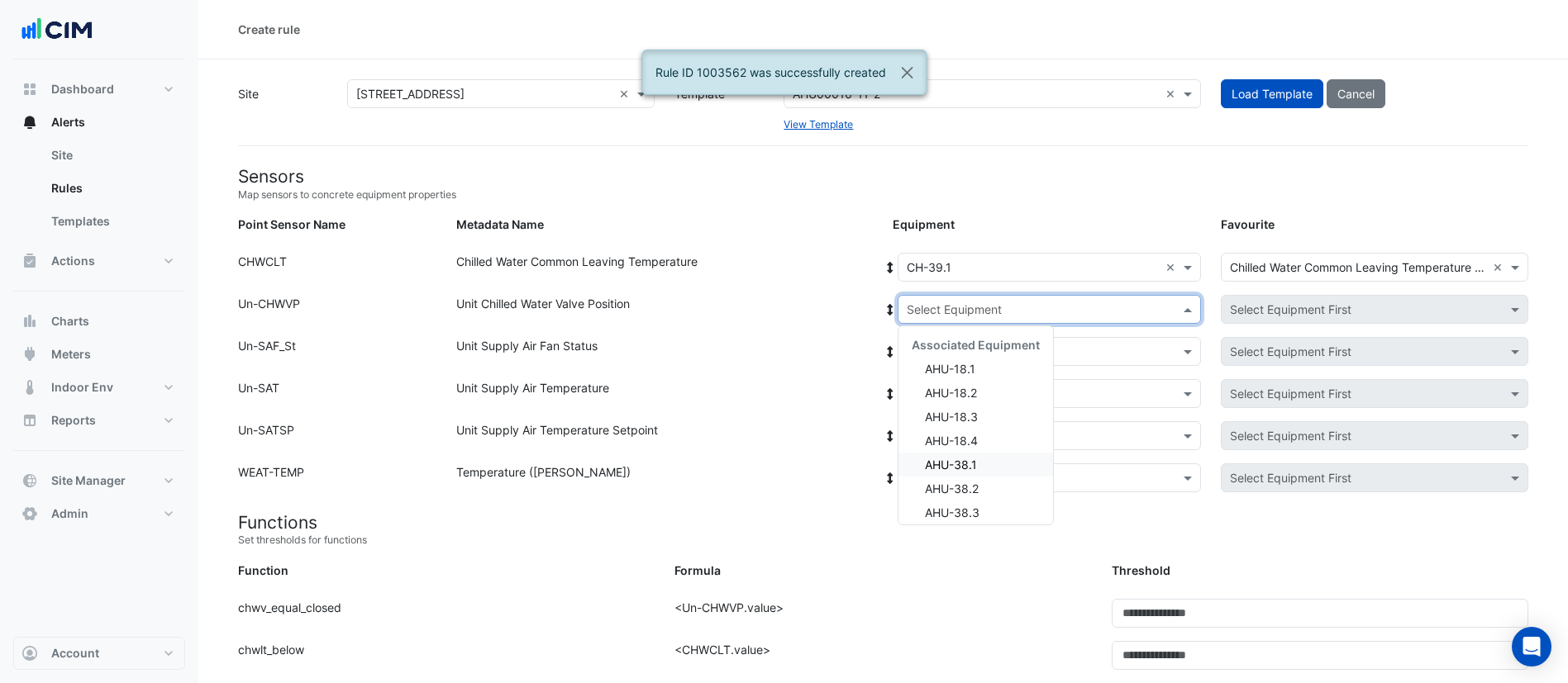
drag, startPoint x: 995, startPoint y: 468, endPoint x: 980, endPoint y: 457, distance: 18.6
click at [992, 464] on div "AHU-38.1" at bounding box center [976, 465] width 154 height 24
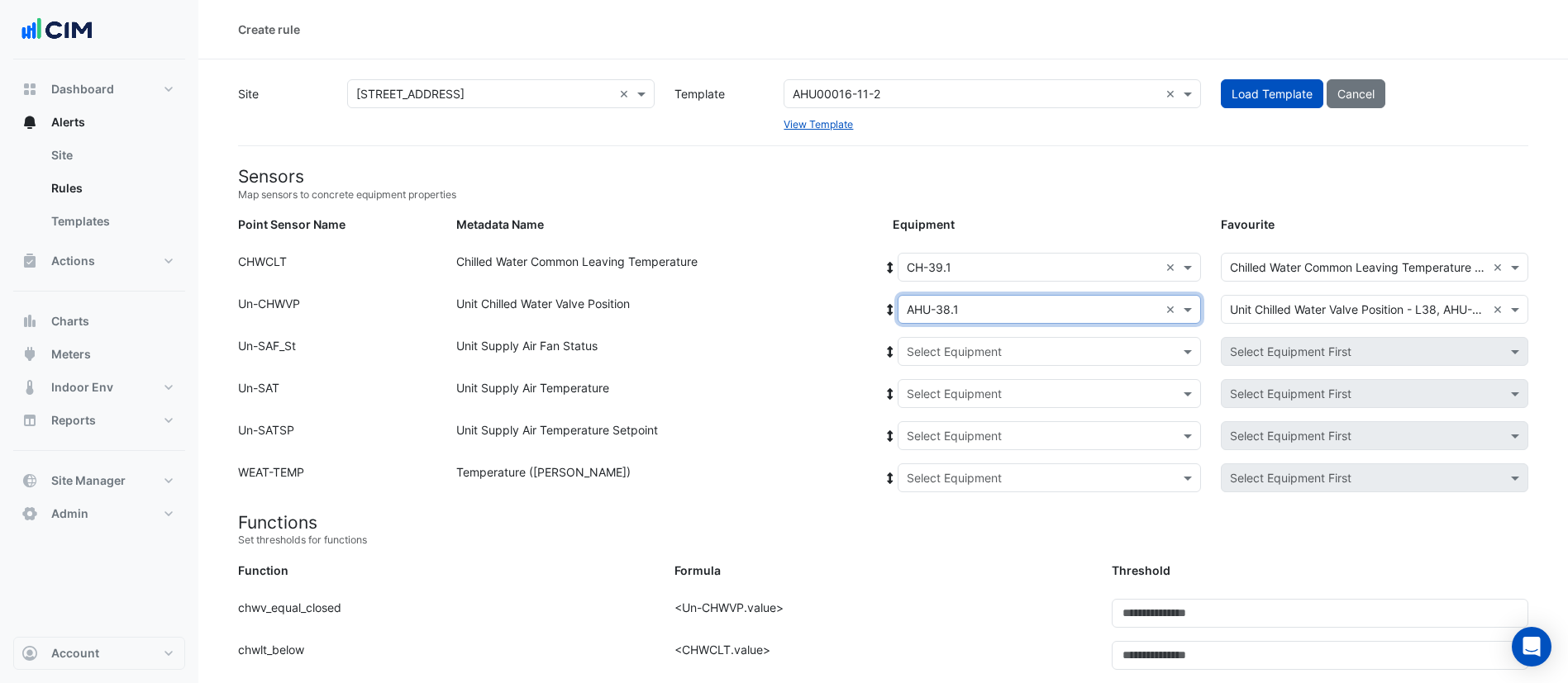
click at [886, 306] on icon at bounding box center [890, 310] width 15 height 11
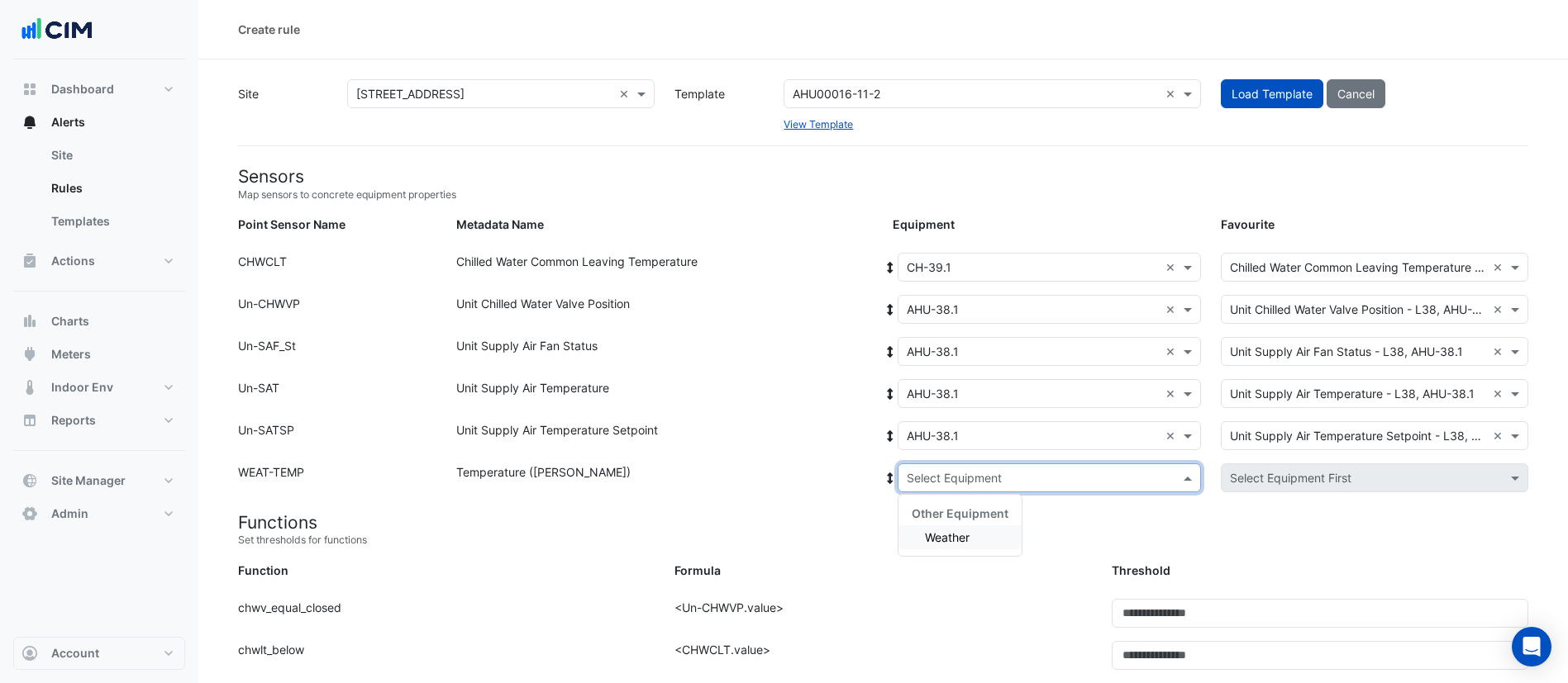
click at [983, 479] on input "text" at bounding box center [1033, 479] width 253 height 18
click at [980, 535] on div "Weather" at bounding box center [960, 537] width 123 height 24
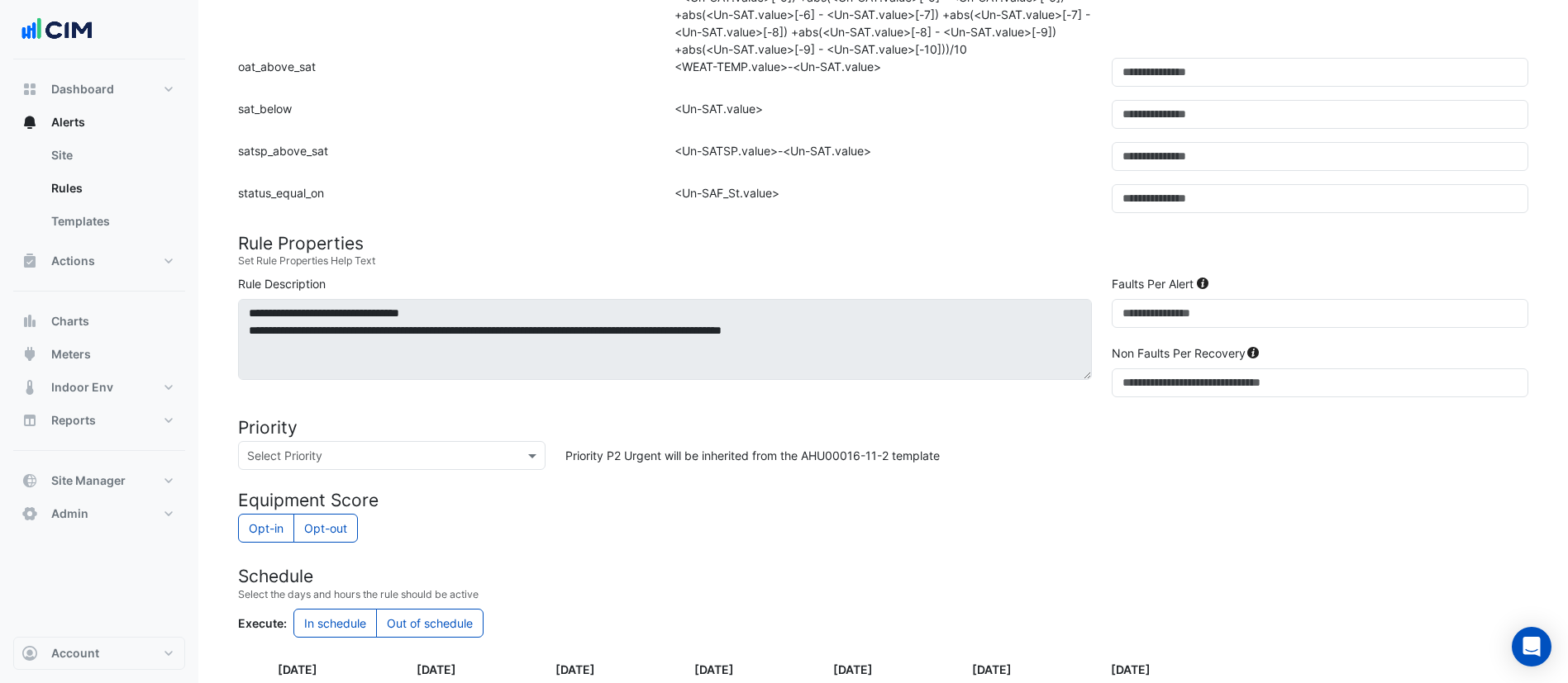
scroll to position [991, 0]
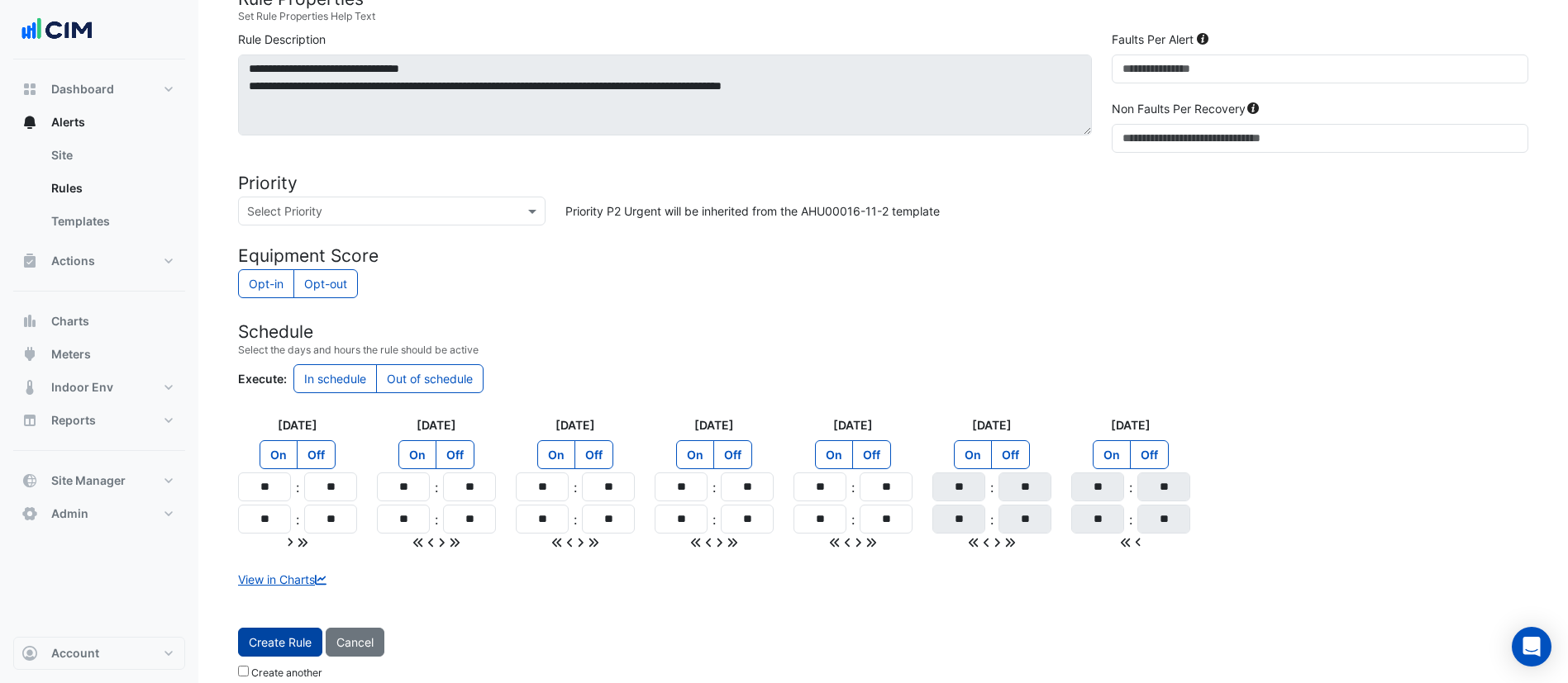
click at [291, 638] on button "Create Rule" at bounding box center [279, 642] width 84 height 29
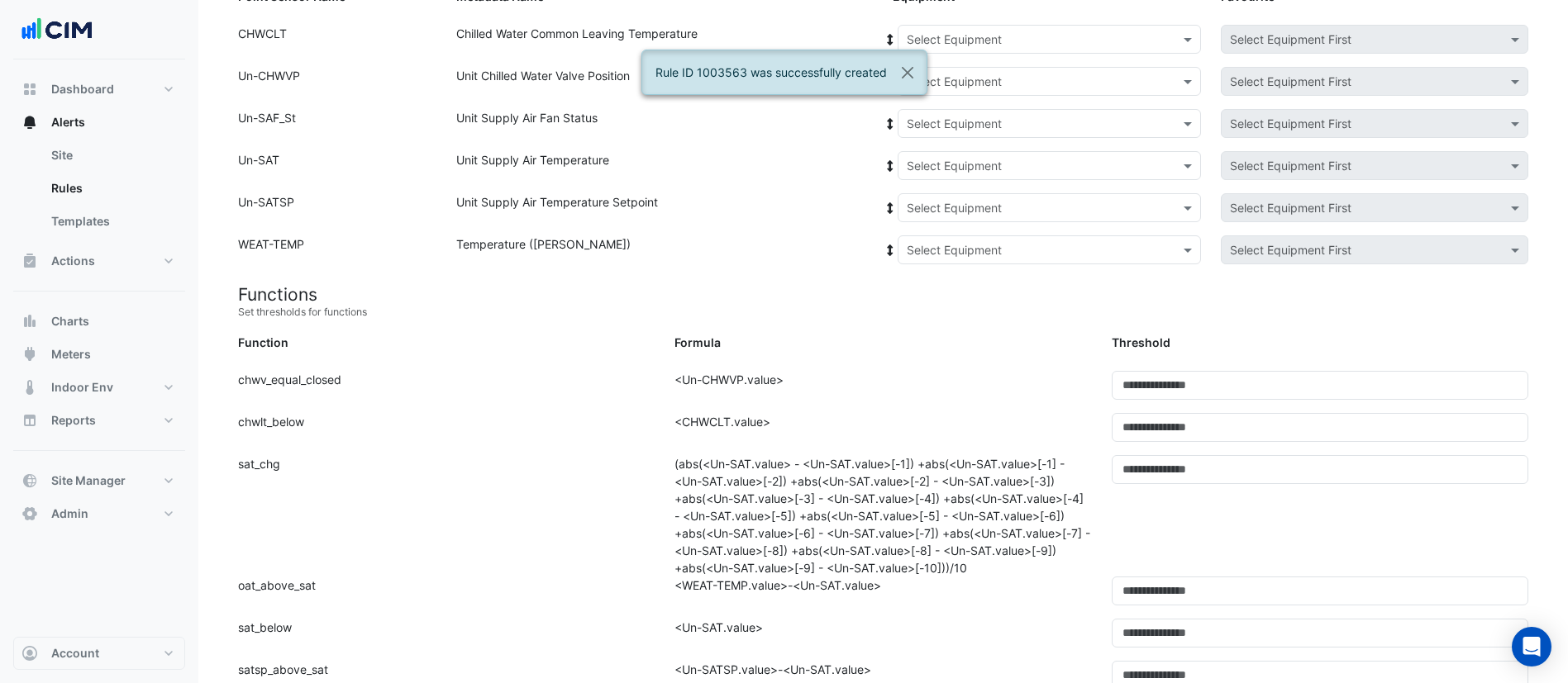
scroll to position [0, 0]
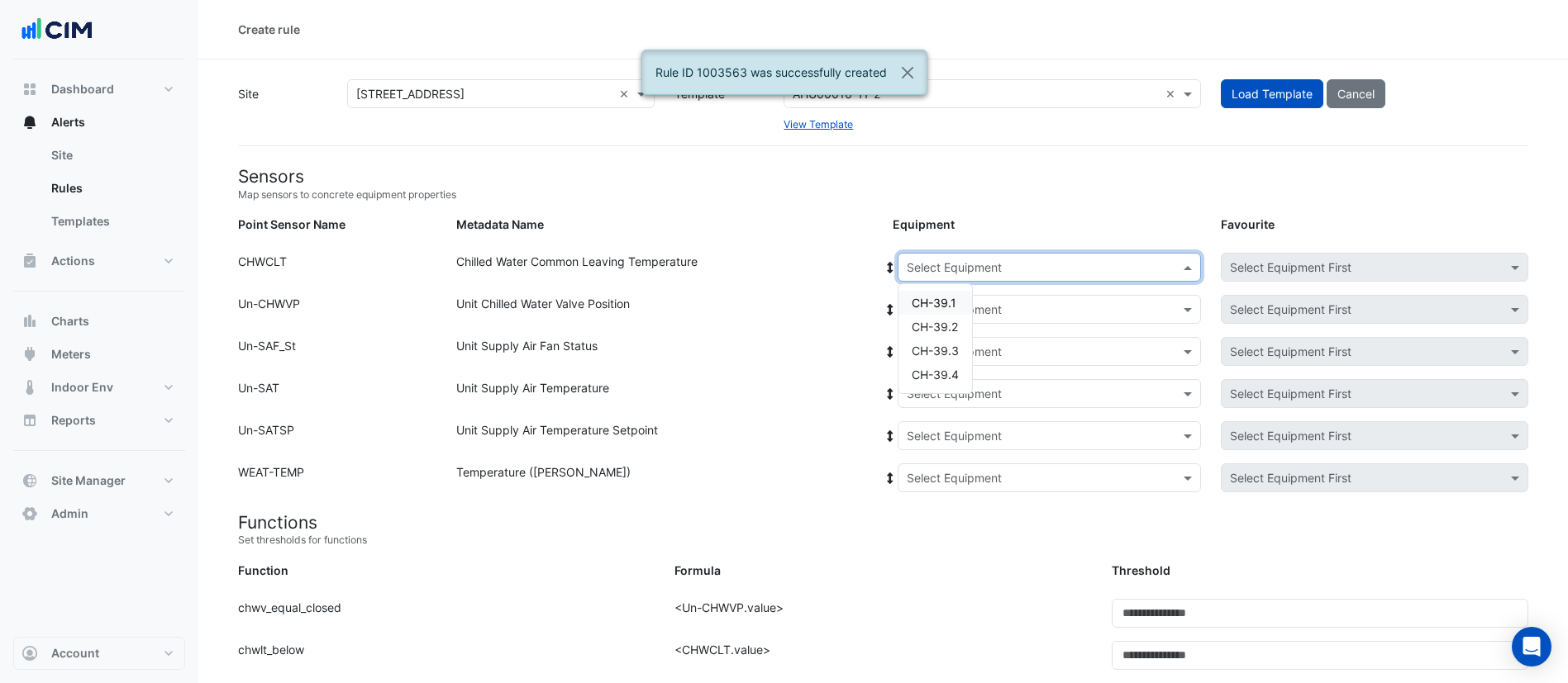
click at [959, 261] on input "text" at bounding box center [1033, 268] width 253 height 18
click at [954, 296] on span "CH-39.1" at bounding box center [934, 303] width 45 height 14
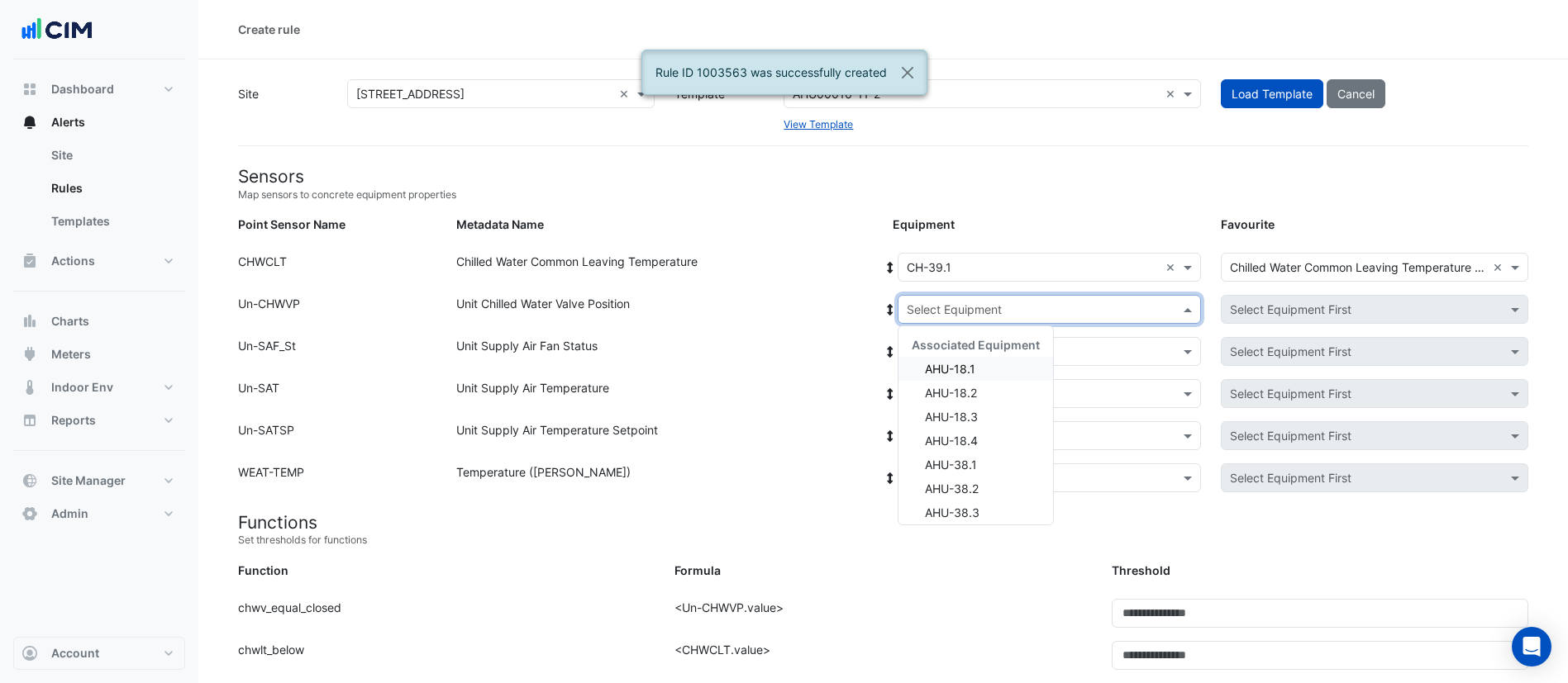
click at [960, 315] on input "text" at bounding box center [1033, 310] width 253 height 18
click at [992, 501] on div "AHU-38.3" at bounding box center [976, 513] width 154 height 24
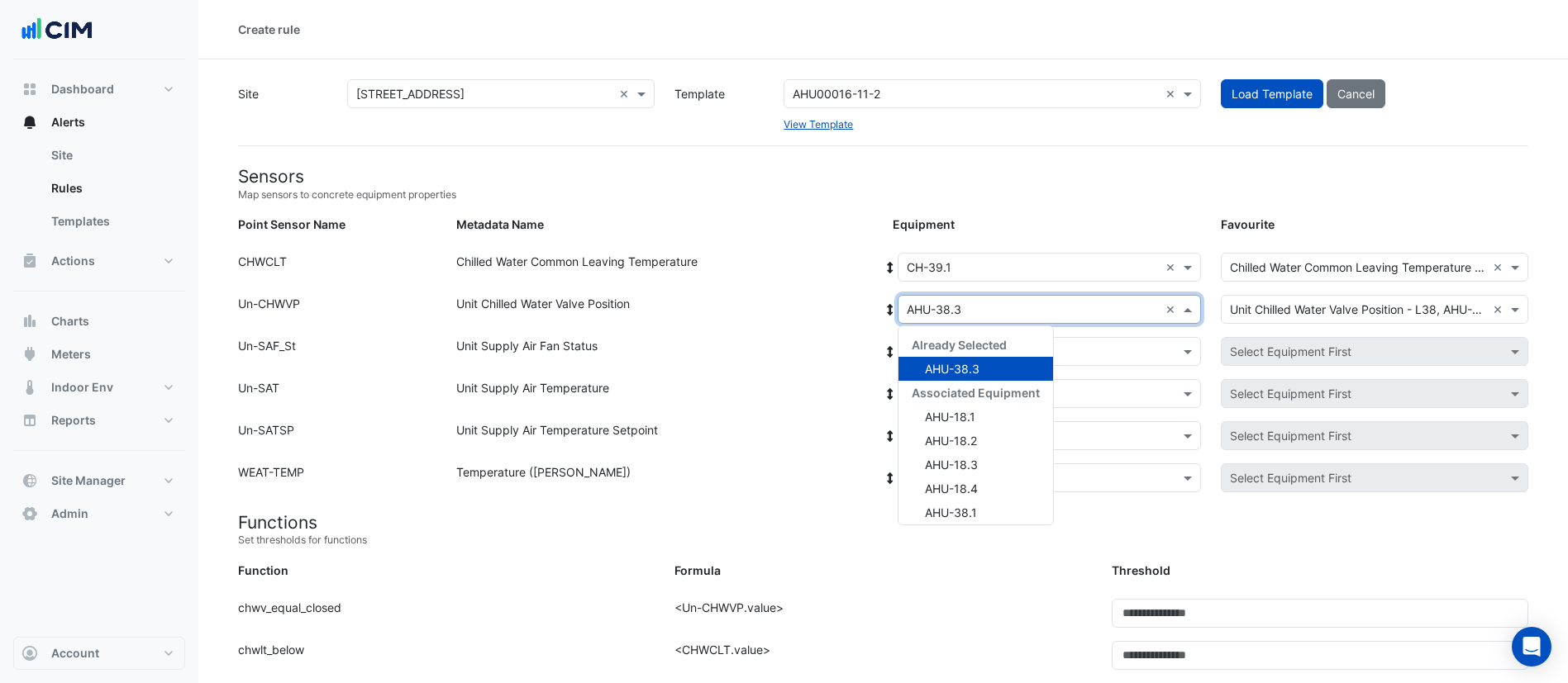
click at [996, 308] on input "text" at bounding box center [1033, 310] width 253 height 18
click at [986, 406] on div "AHU-38.2" at bounding box center [976, 413] width 154 height 24
click at [888, 305] on icon at bounding box center [890, 310] width 15 height 11
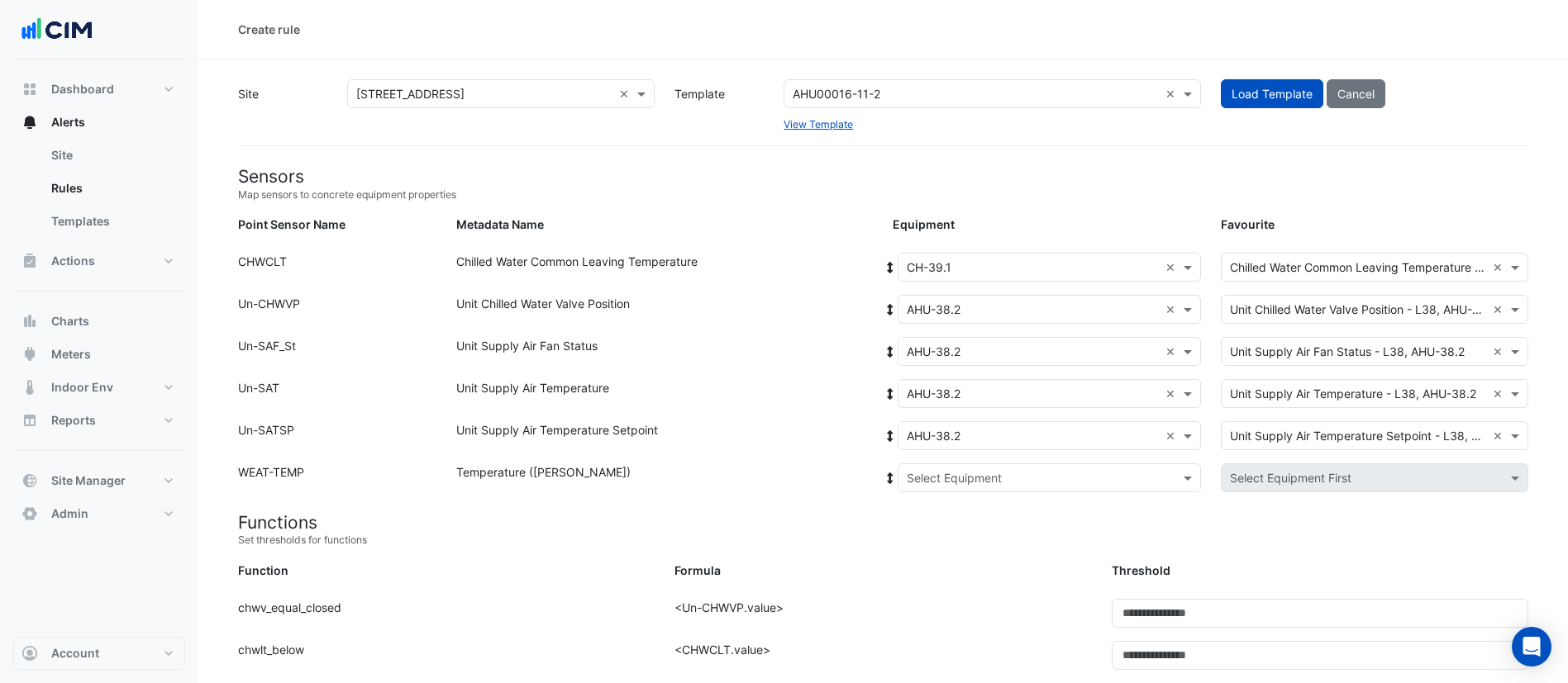
click at [935, 478] on input "text" at bounding box center [1033, 479] width 253 height 18
drag, startPoint x: 945, startPoint y: 538, endPoint x: 907, endPoint y: 499, distance: 54.5
click at [944, 538] on span "Weather" at bounding box center [947, 537] width 45 height 14
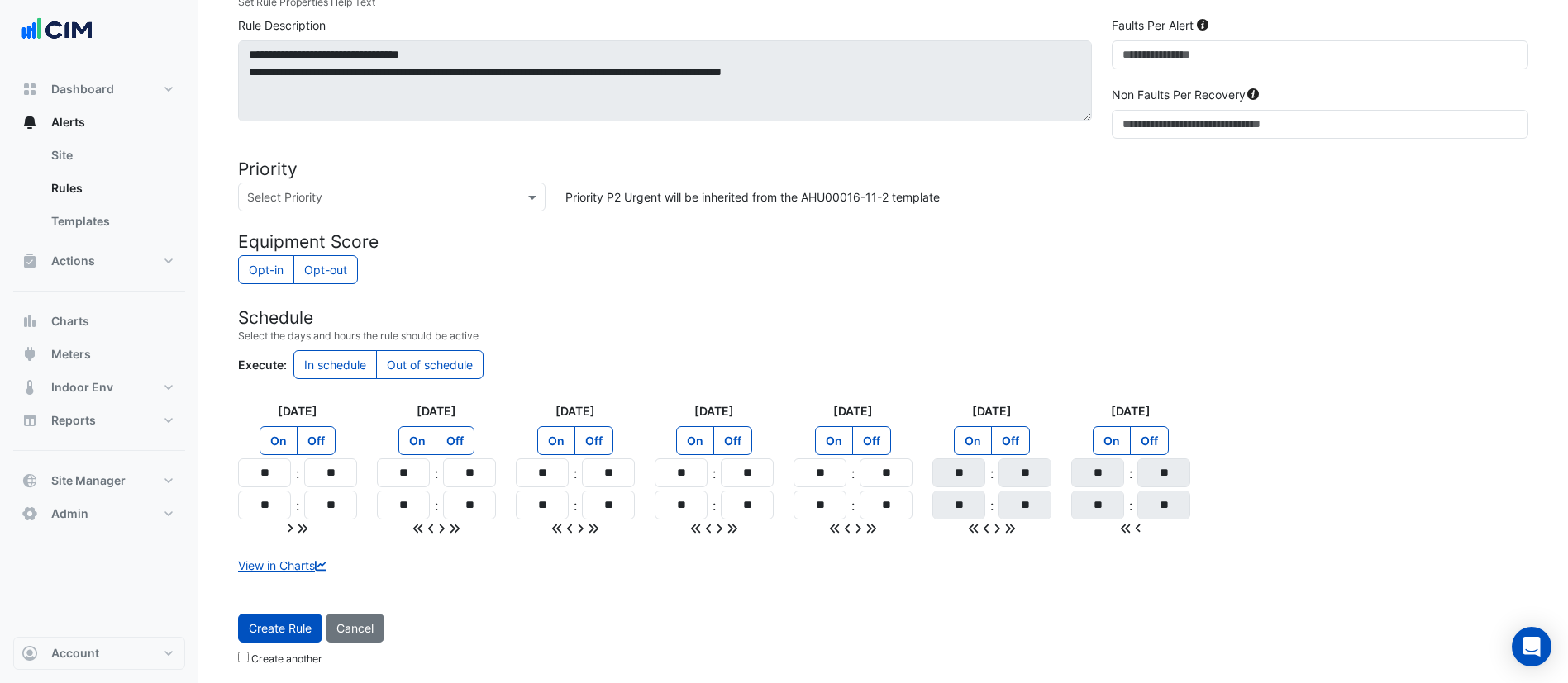
scroll to position [1009, 0]
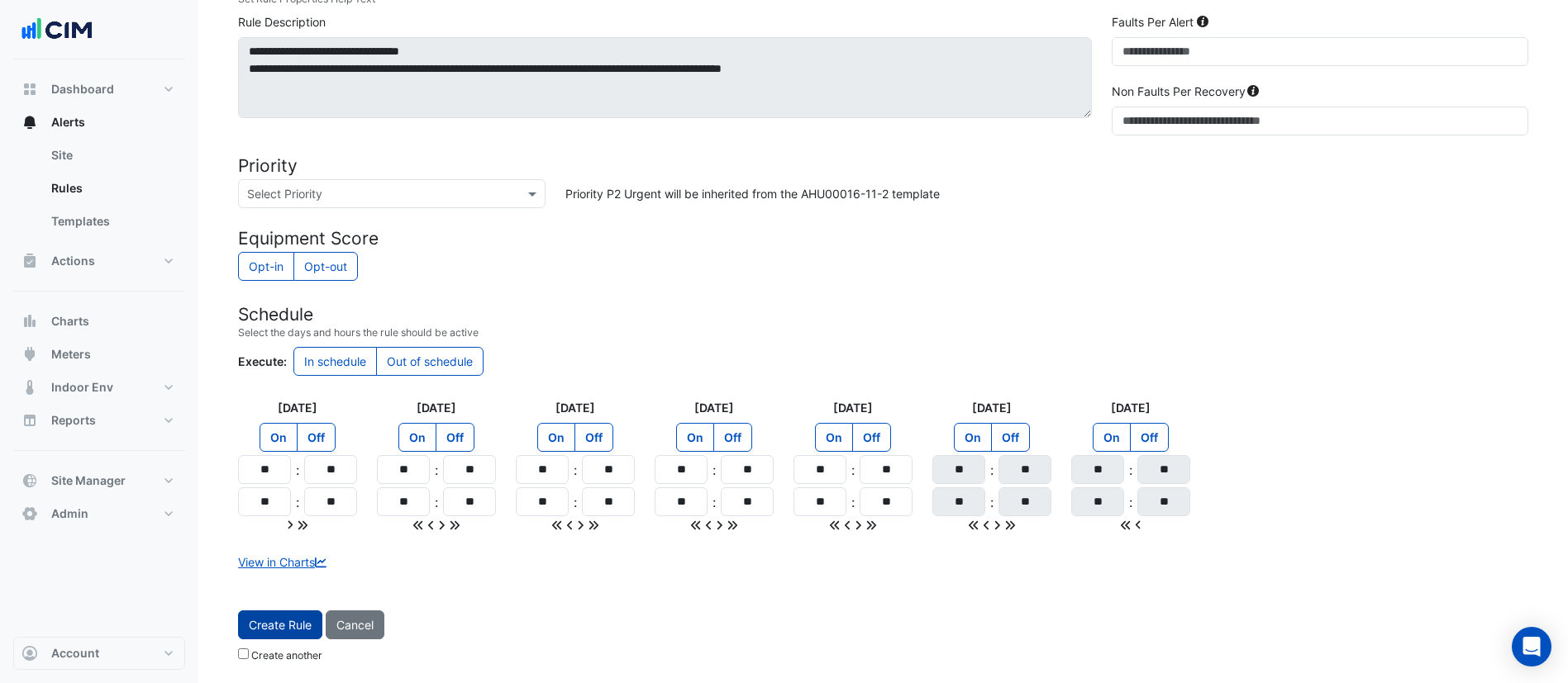
click at [248, 629] on button "Create Rule" at bounding box center [279, 625] width 84 height 29
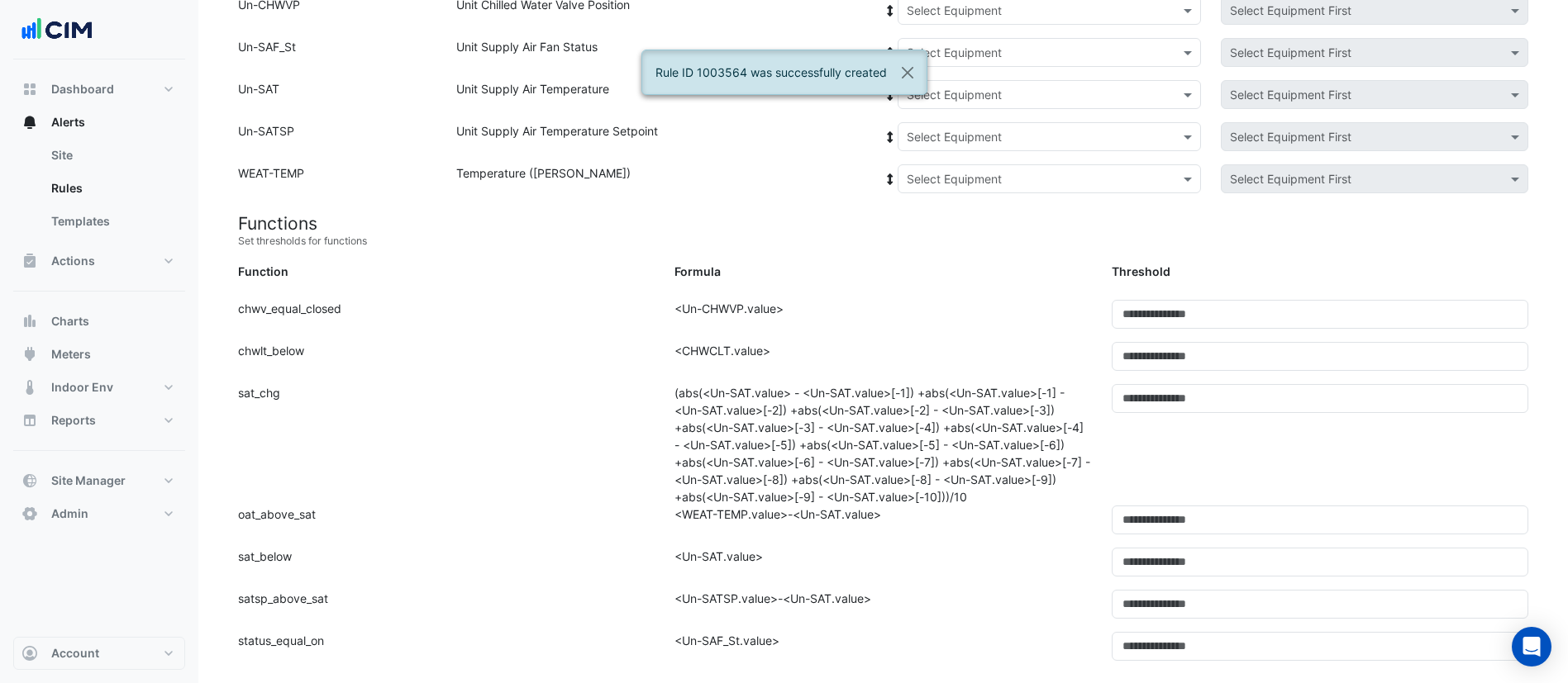
scroll to position [104, 0]
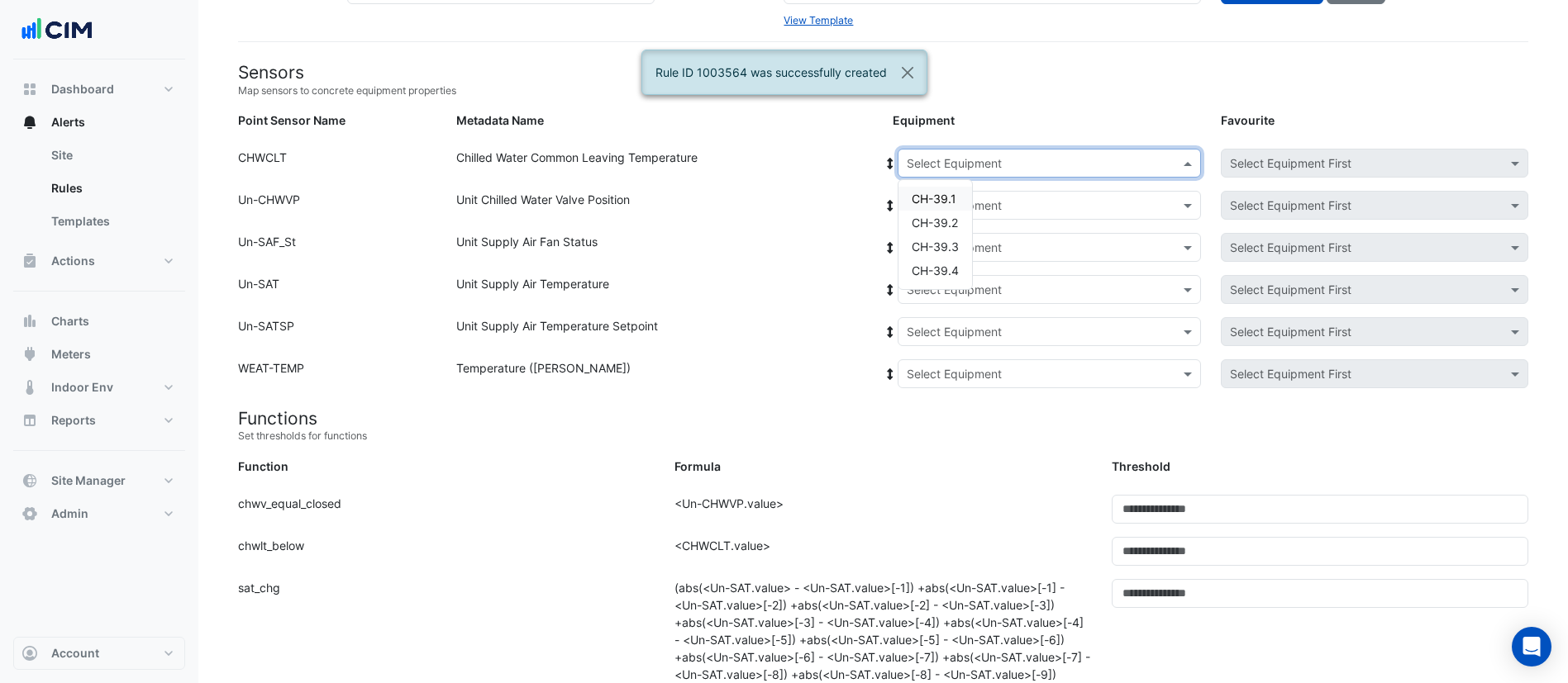
click at [1029, 161] on input "text" at bounding box center [1033, 163] width 253 height 18
click at [946, 207] on div "CH-39.1" at bounding box center [935, 199] width 73 height 24
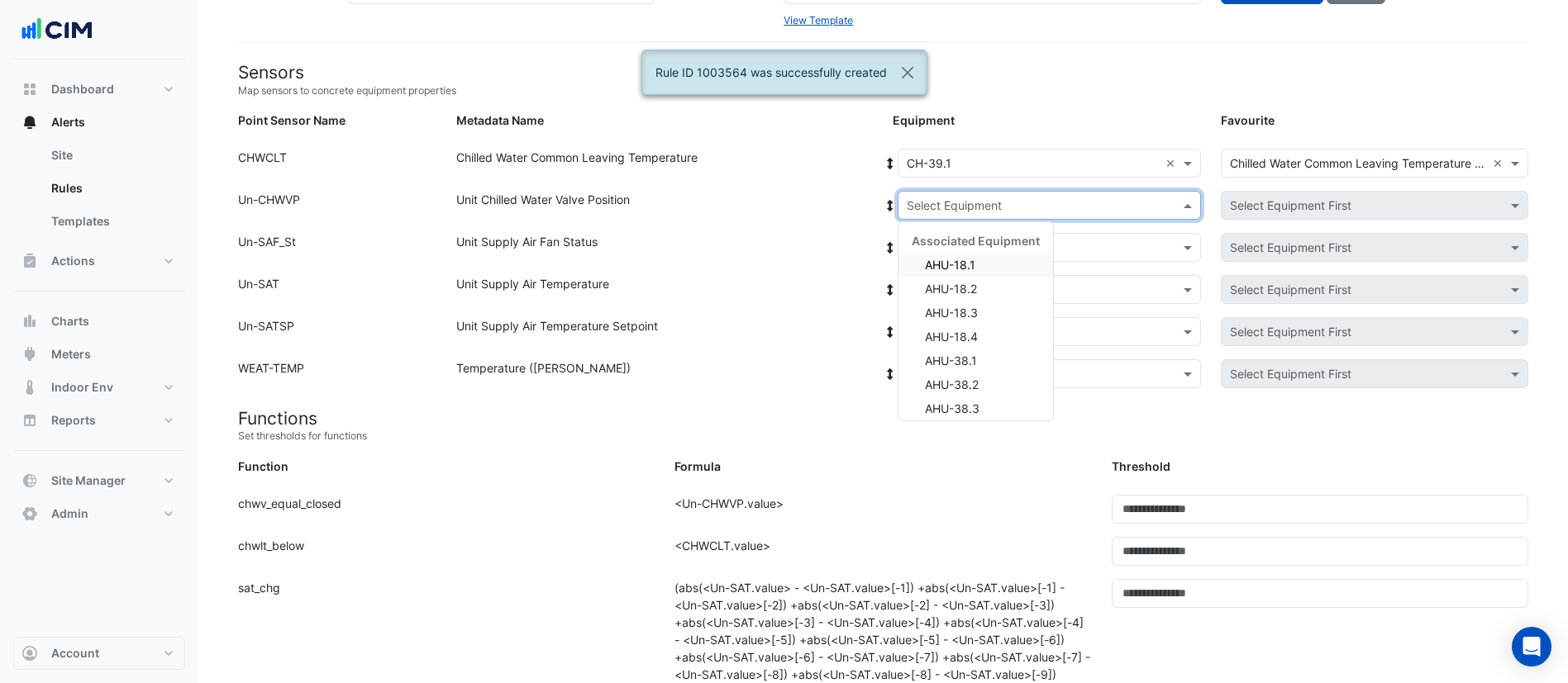
click at [987, 207] on input "text" at bounding box center [1033, 206] width 253 height 18
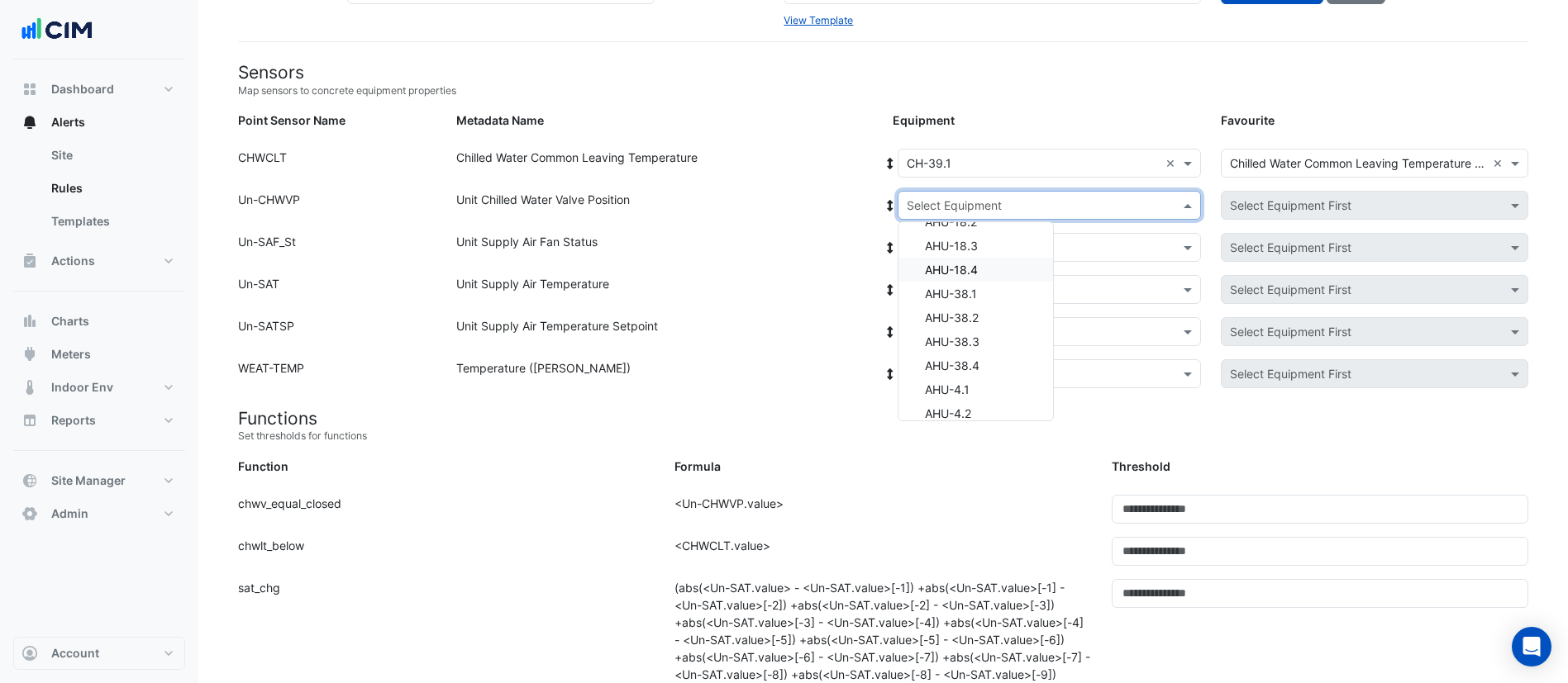
scroll to position [124, 0]
click at [998, 278] on div "AHU-38.3" at bounding box center [976, 285] width 154 height 24
click at [888, 207] on icon at bounding box center [890, 205] width 6 height 11
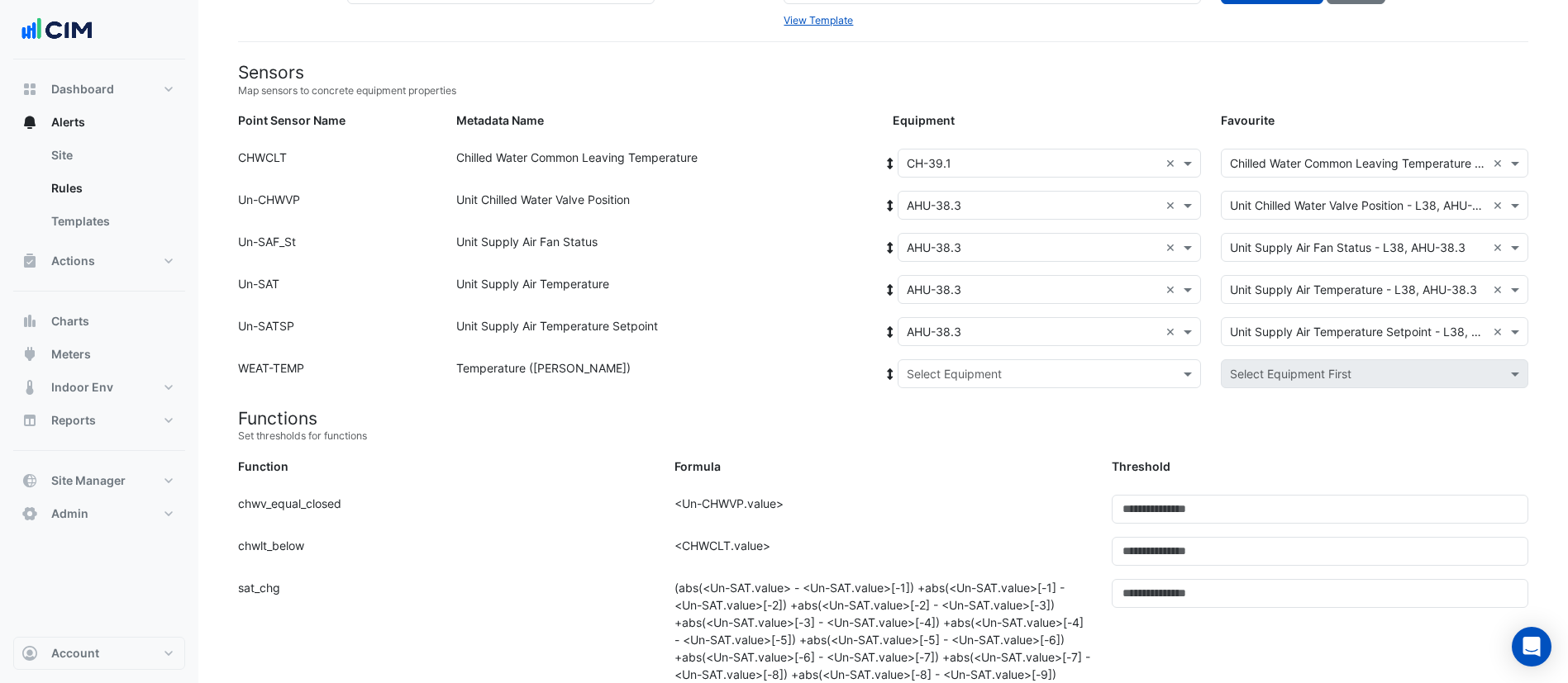
click at [931, 380] on input "text" at bounding box center [1033, 374] width 253 height 18
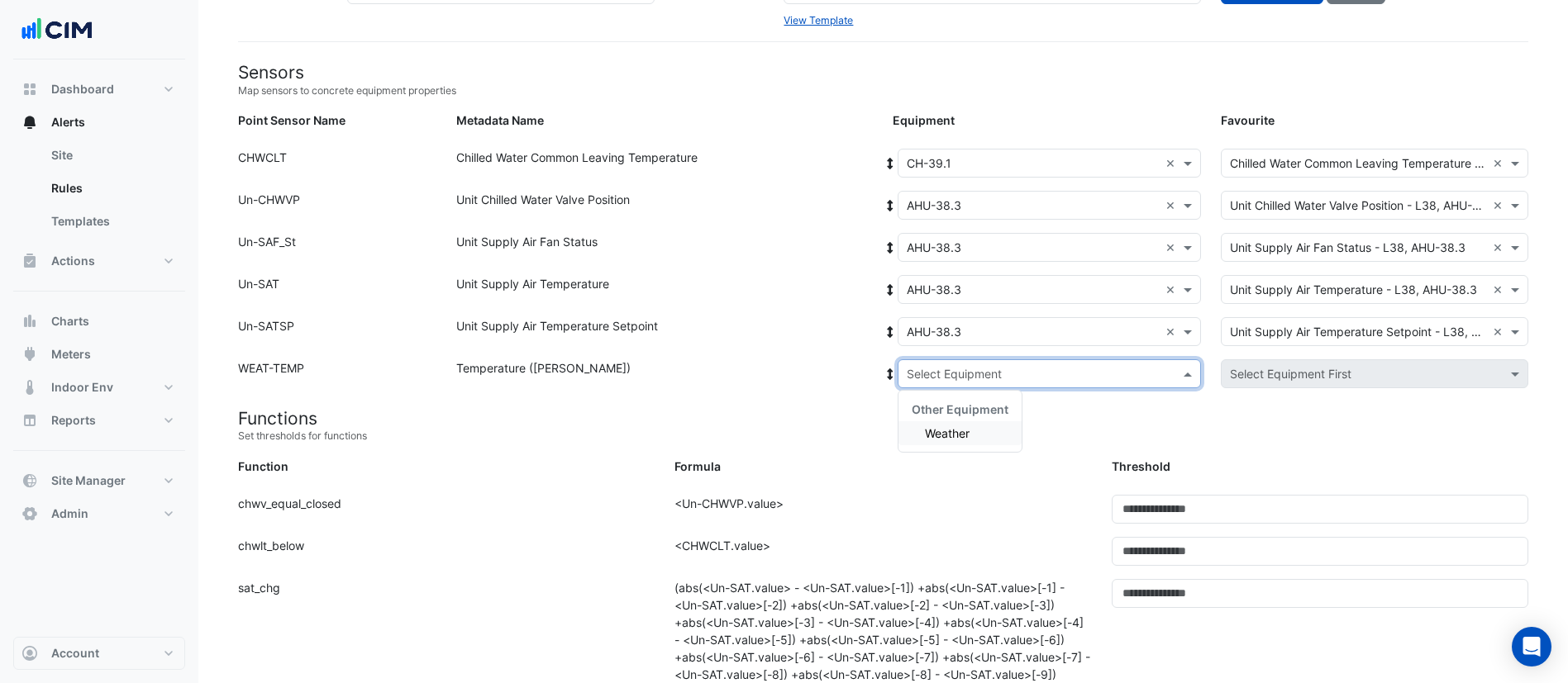
click at [959, 445] on div "Weather" at bounding box center [960, 433] width 123 height 24
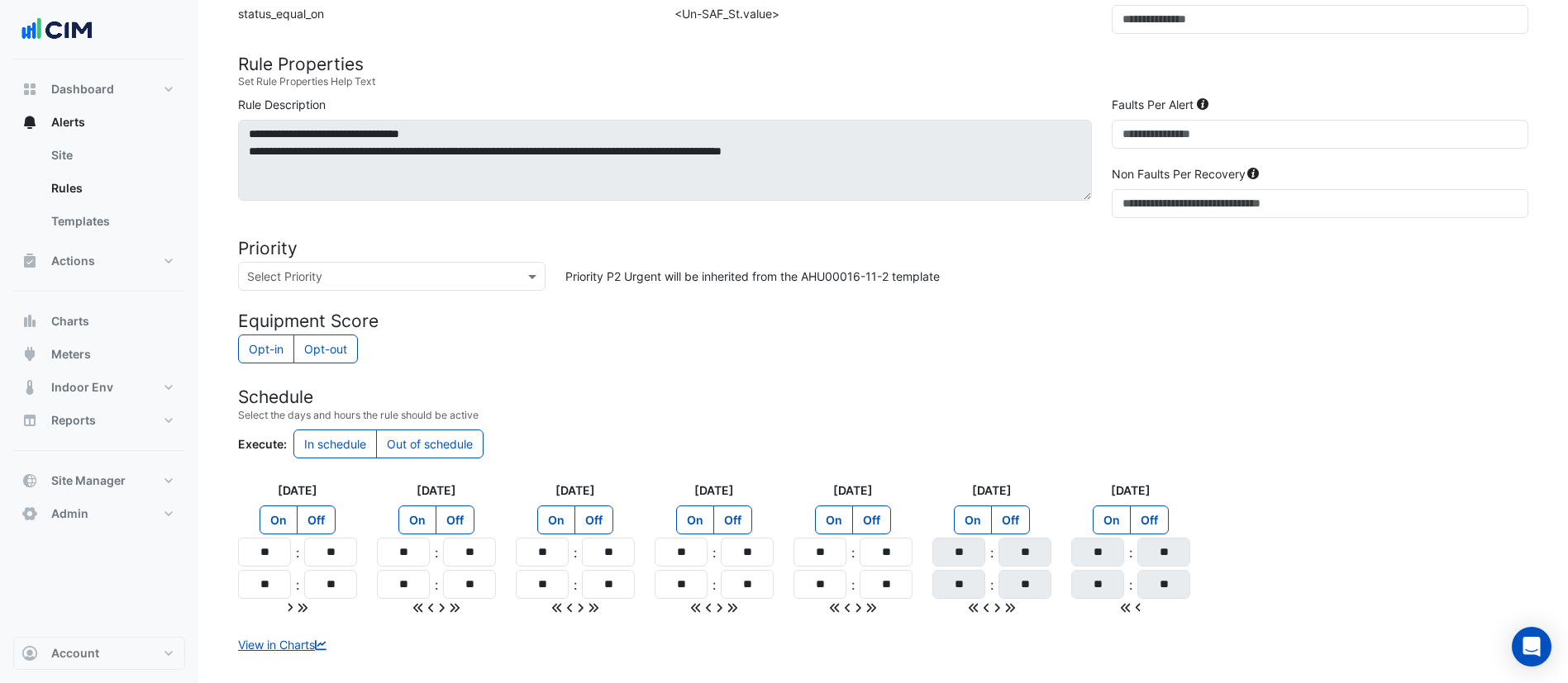
scroll to position [1009, 0]
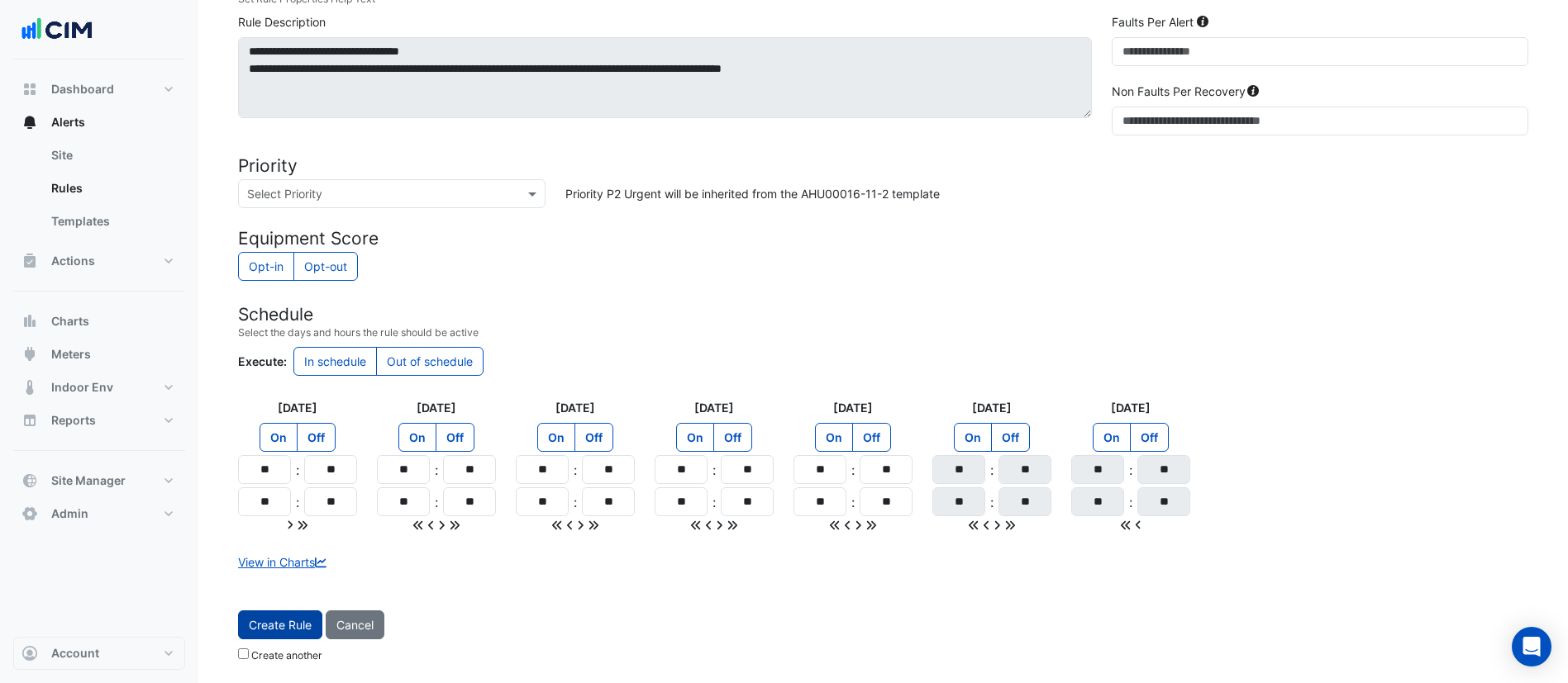
click at [258, 619] on button "Create Rule" at bounding box center [279, 625] width 84 height 29
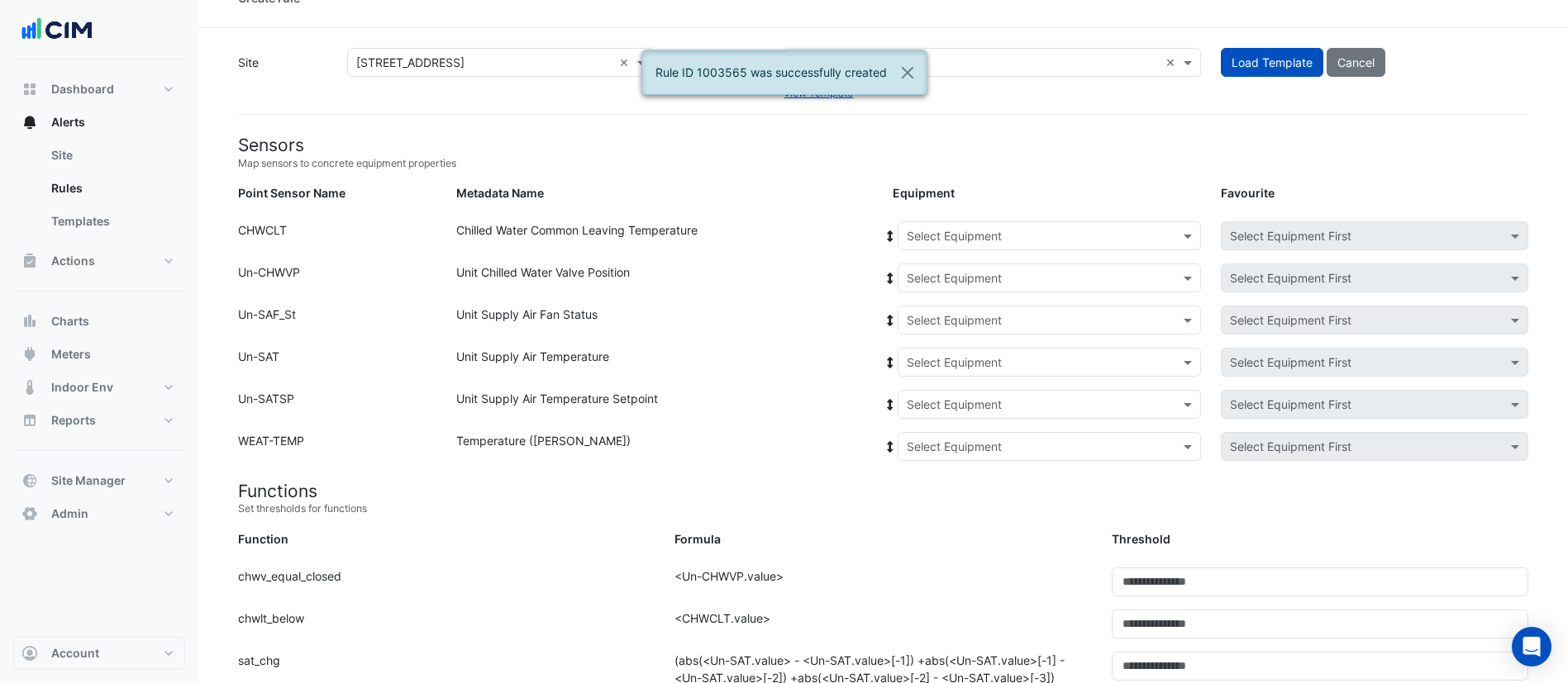
scroll to position [0, 0]
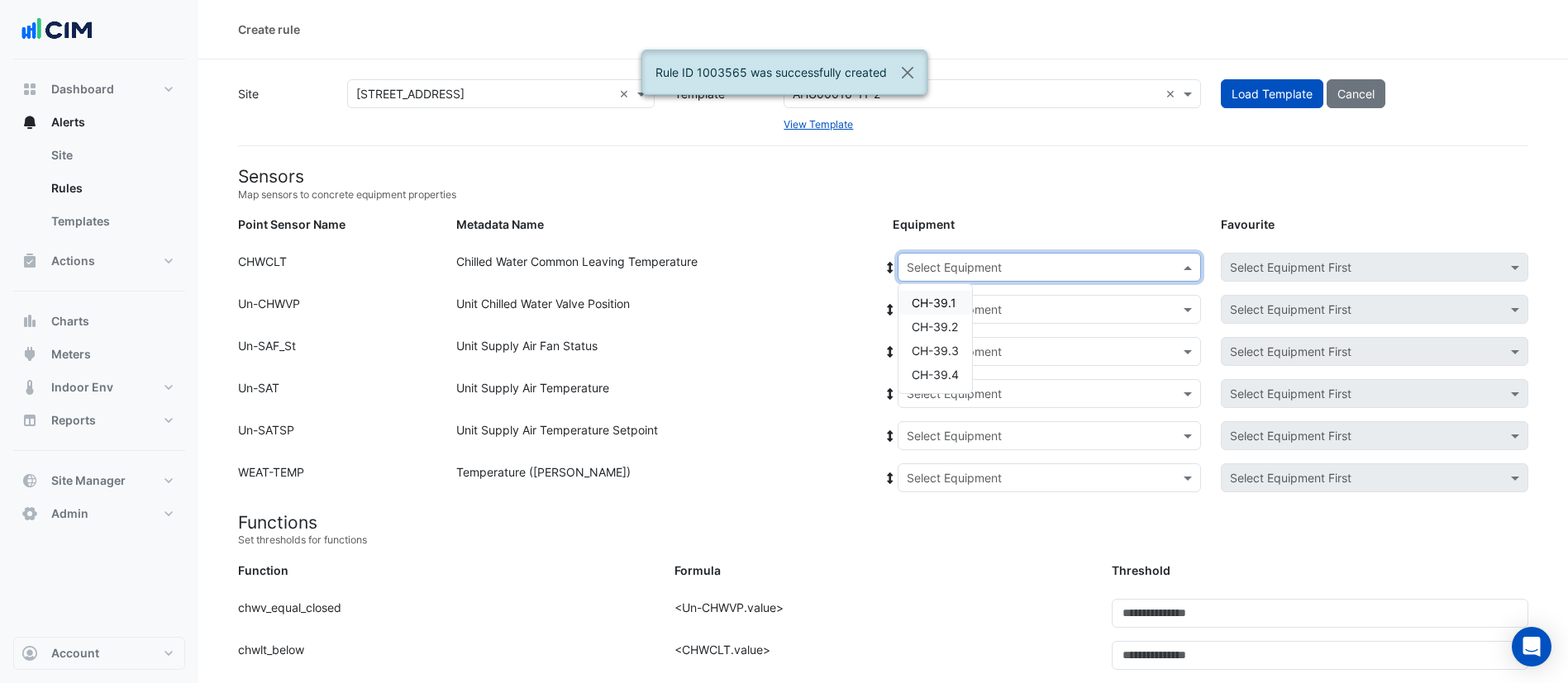
click at [1007, 272] on input "text" at bounding box center [1033, 268] width 253 height 18
drag, startPoint x: 952, startPoint y: 298, endPoint x: 968, endPoint y: 306, distance: 17.9
click at [952, 297] on span "CH-39.1" at bounding box center [934, 303] width 45 height 14
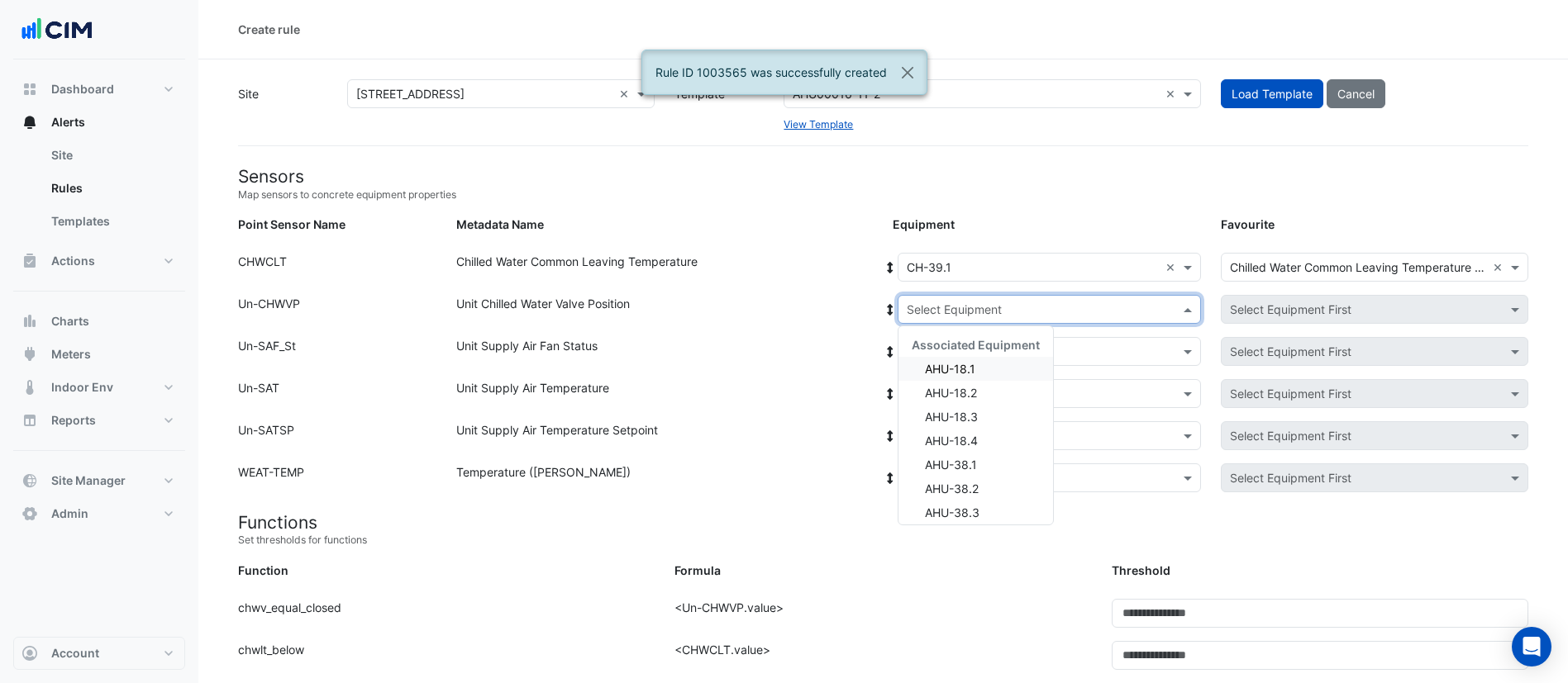
click at [987, 321] on div "Select Equipment" at bounding box center [1049, 309] width 304 height 29
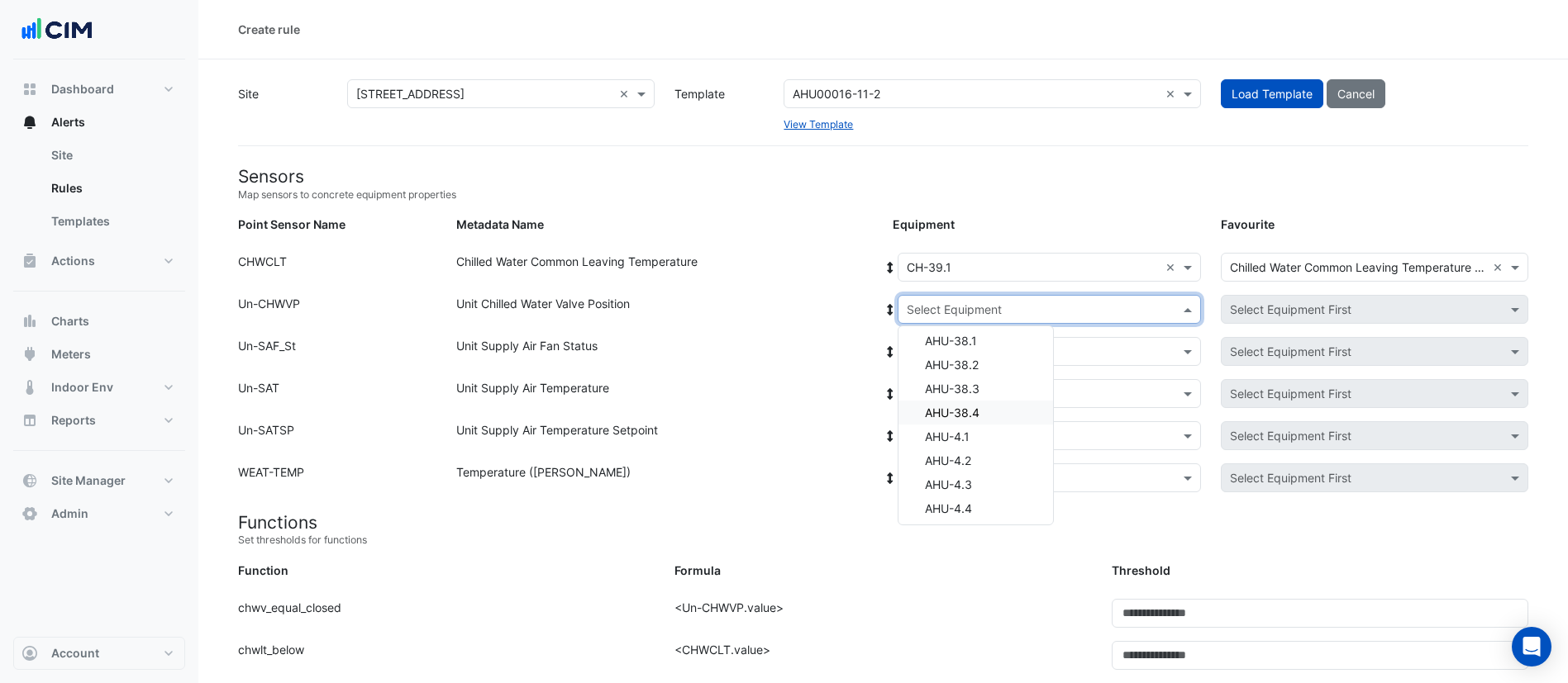
click at [998, 412] on div "AHU-38.4" at bounding box center [976, 413] width 154 height 24
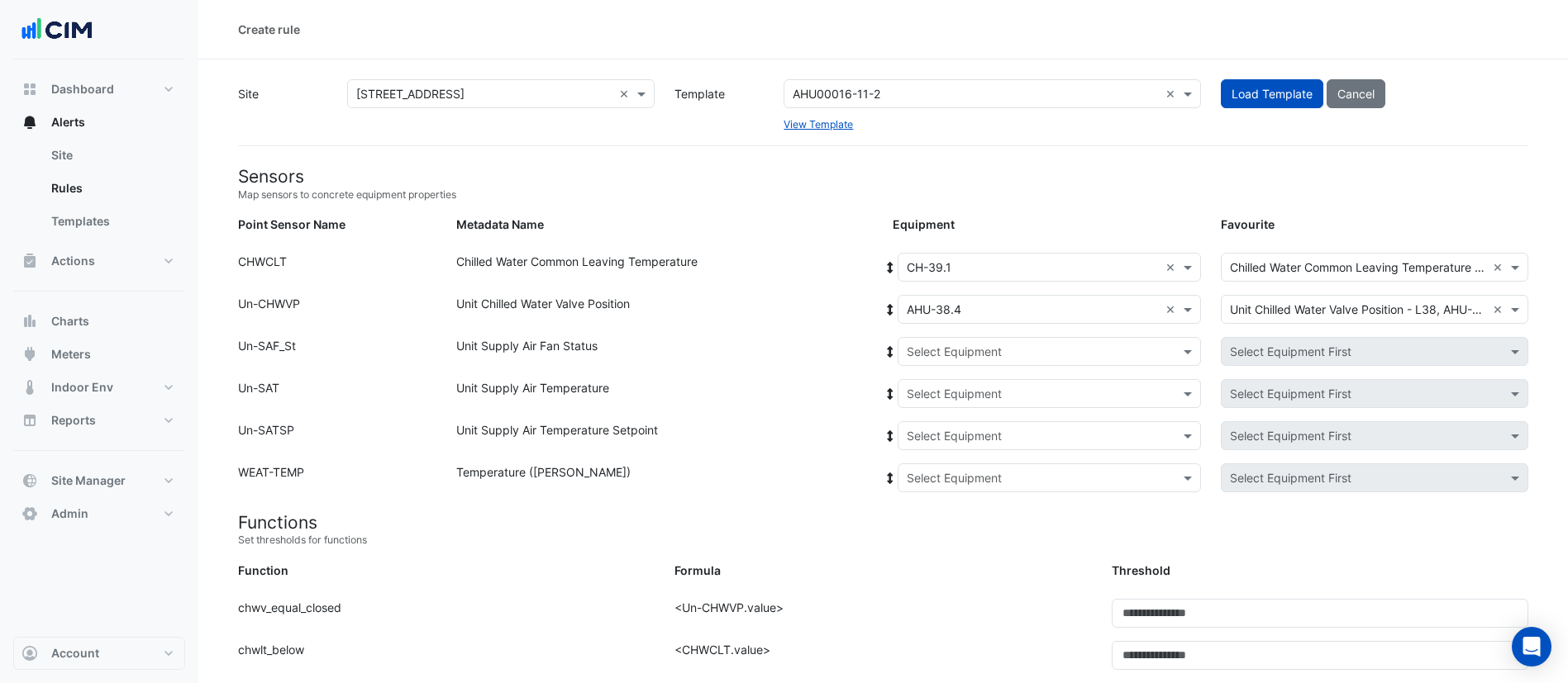
click at [889, 305] on icon at bounding box center [890, 310] width 6 height 11
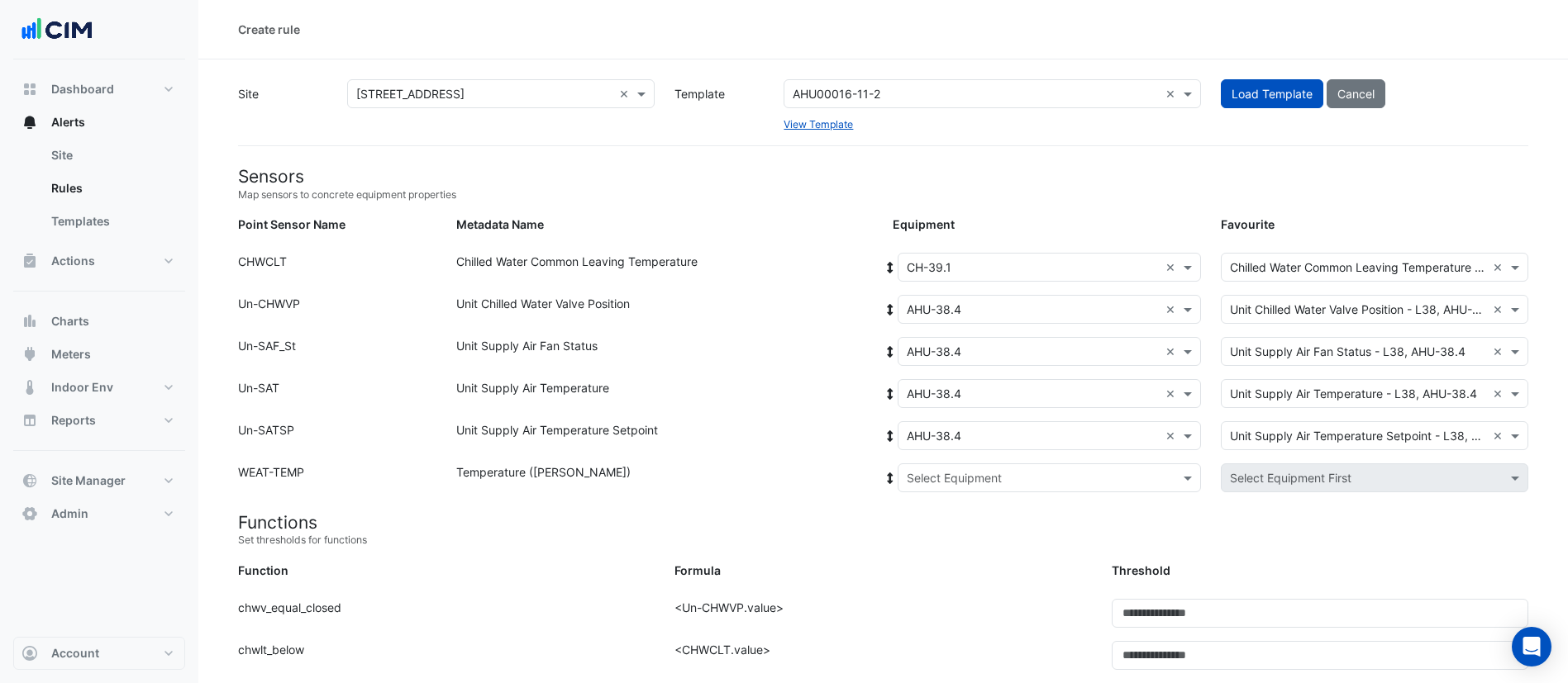
click at [976, 487] on div "Select Equipment" at bounding box center [1049, 477] width 304 height 29
drag, startPoint x: 962, startPoint y: 533, endPoint x: 946, endPoint y: 529, distance: 16.5
click at [961, 533] on span "Weather" at bounding box center [947, 537] width 45 height 14
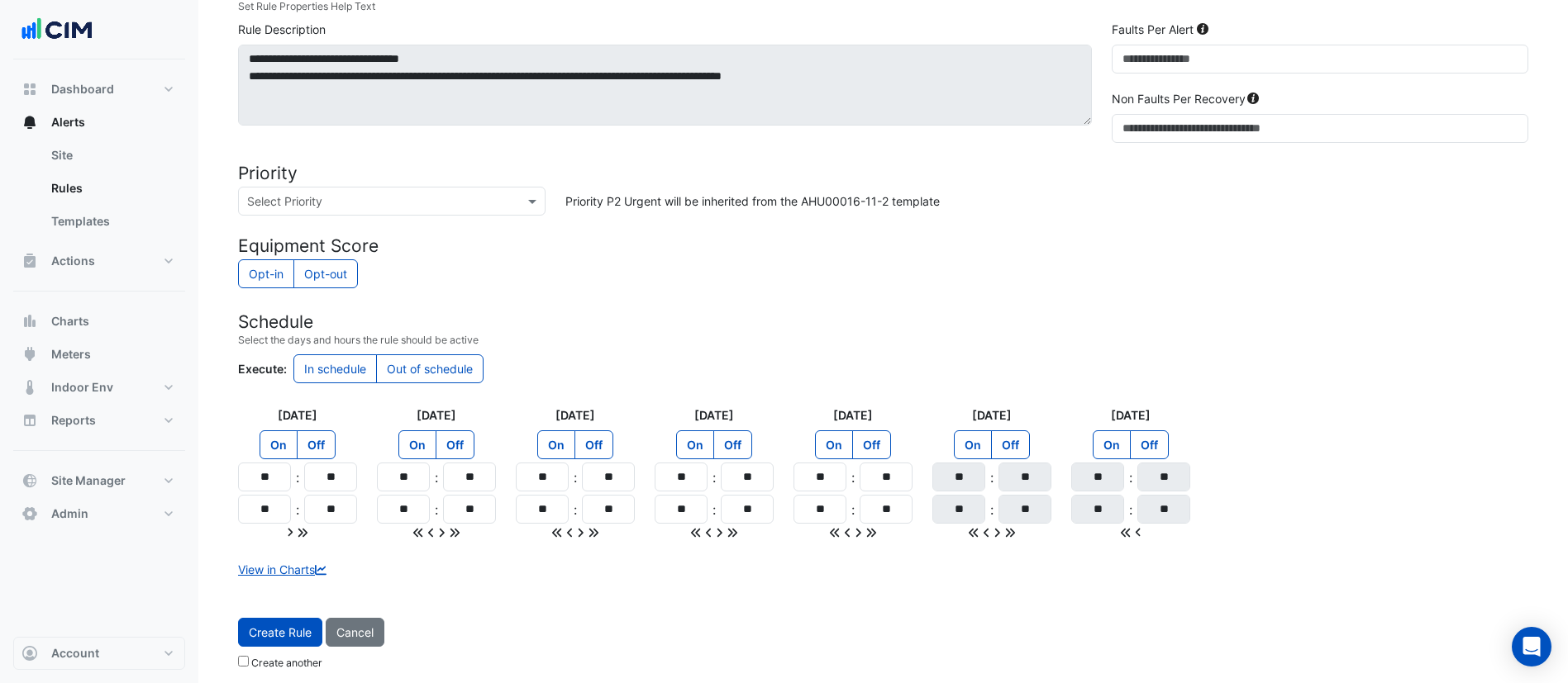
scroll to position [1009, 0]
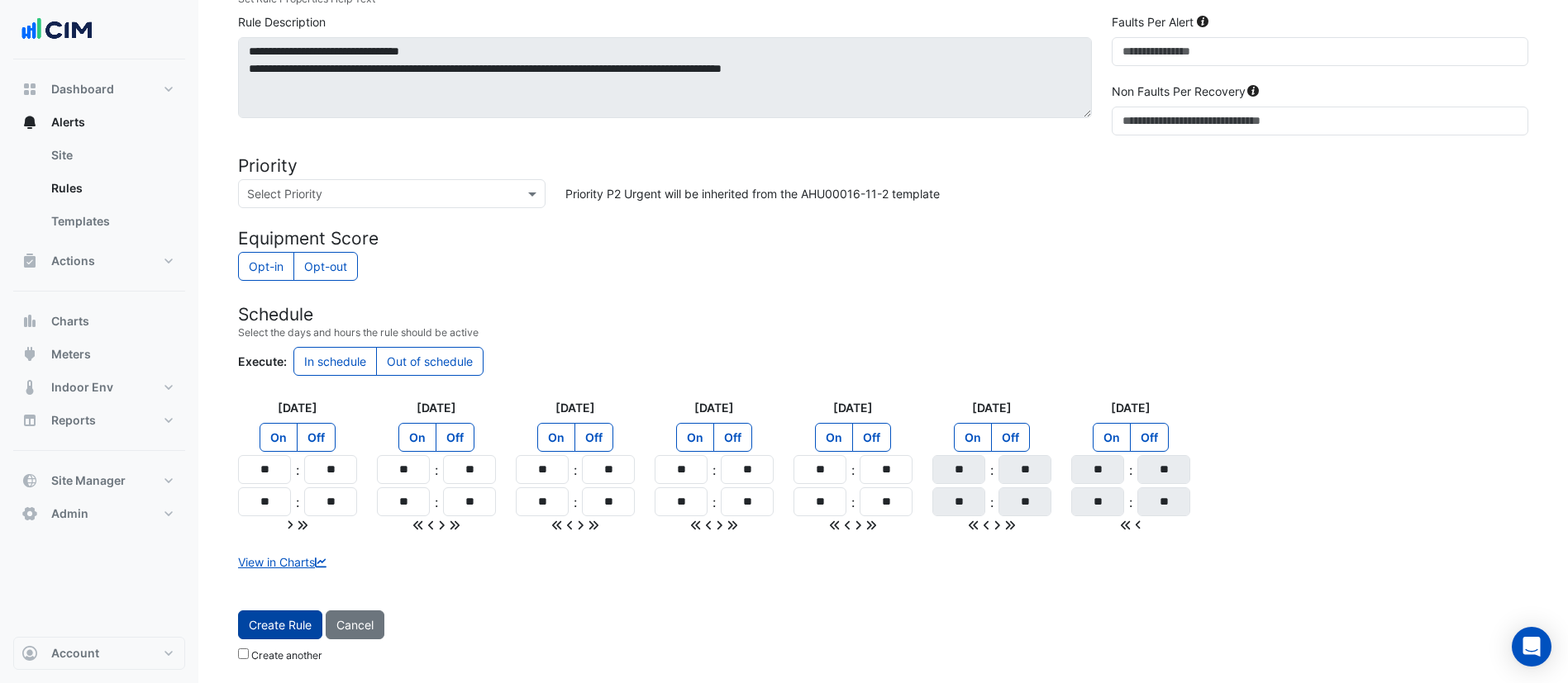
click at [309, 615] on button "Create Rule" at bounding box center [279, 625] width 84 height 29
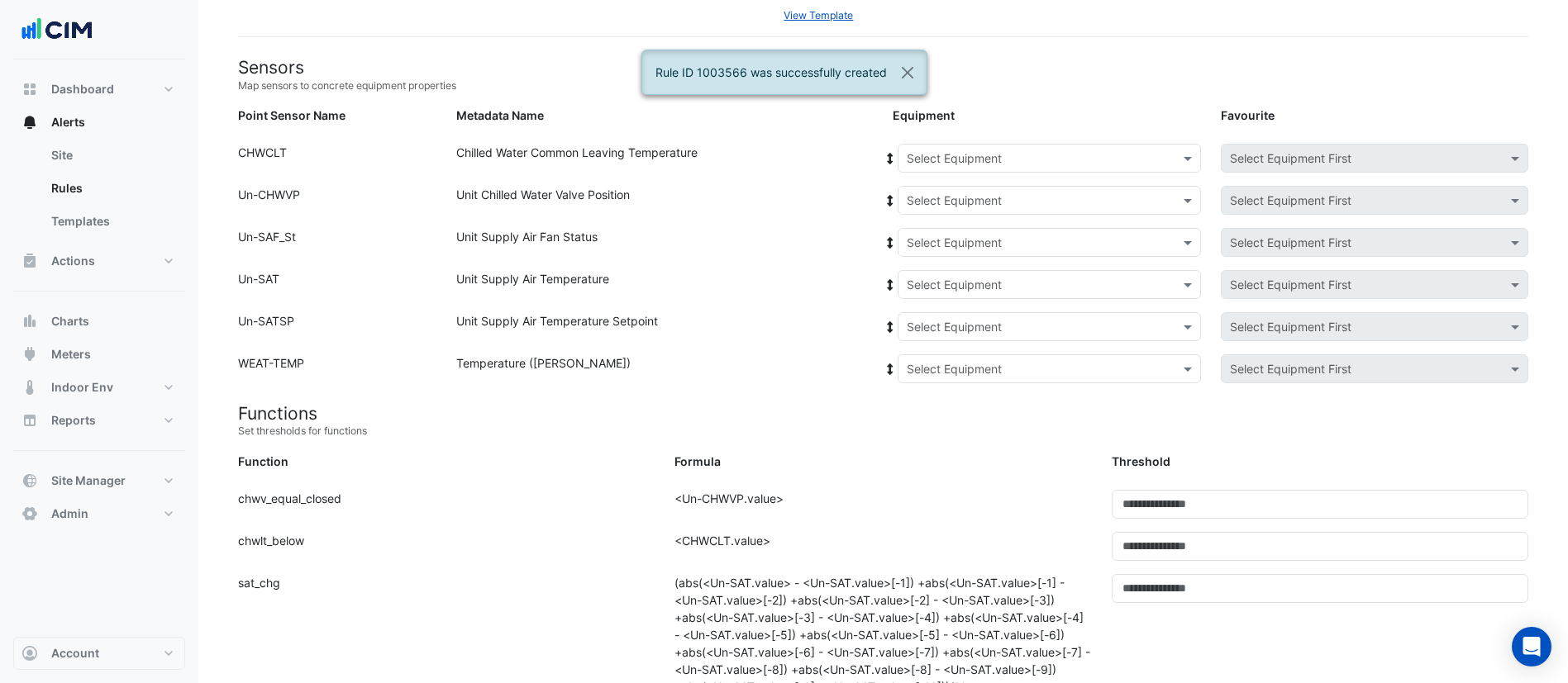
scroll to position [0, 0]
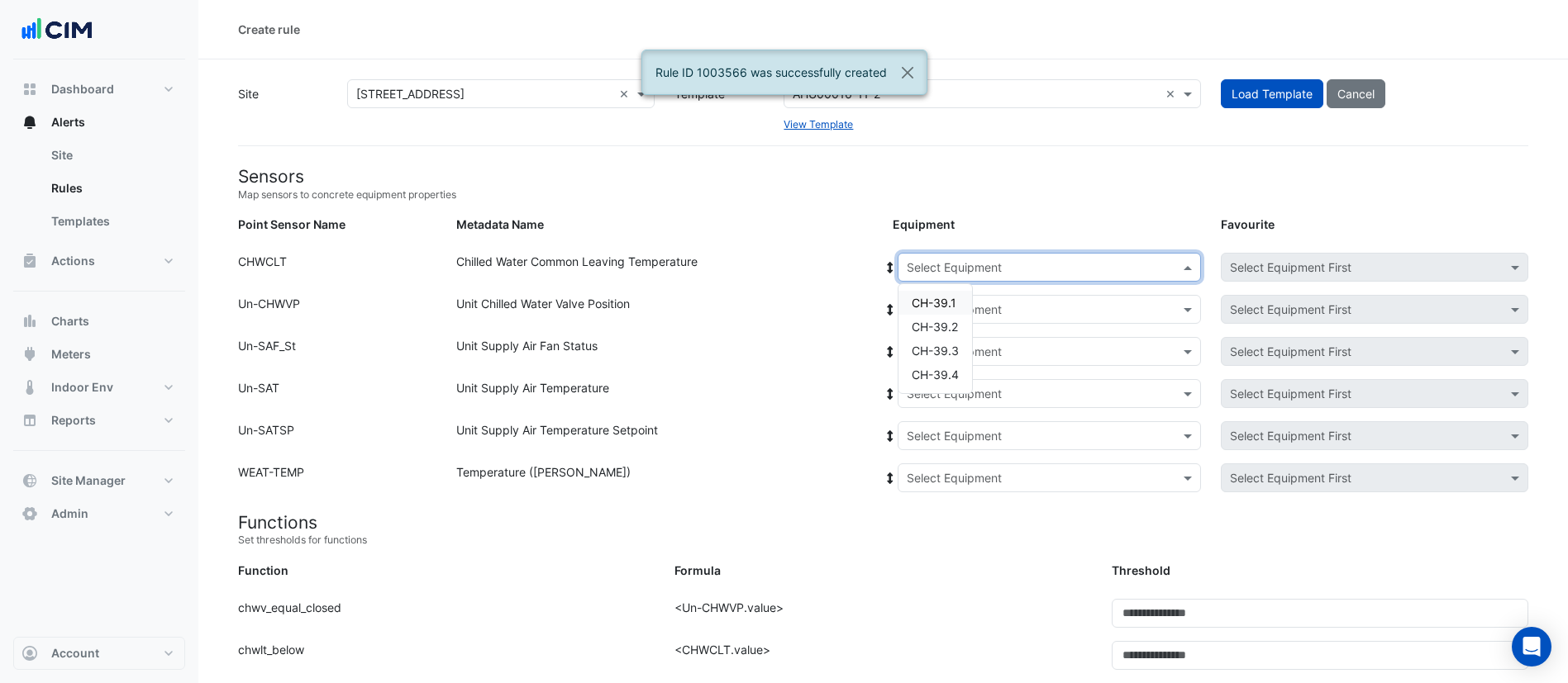
click at [976, 264] on input "text" at bounding box center [1033, 268] width 253 height 18
click at [943, 296] on span "CH-39.1" at bounding box center [934, 303] width 45 height 14
click at [930, 310] on input "text" at bounding box center [1033, 310] width 253 height 18
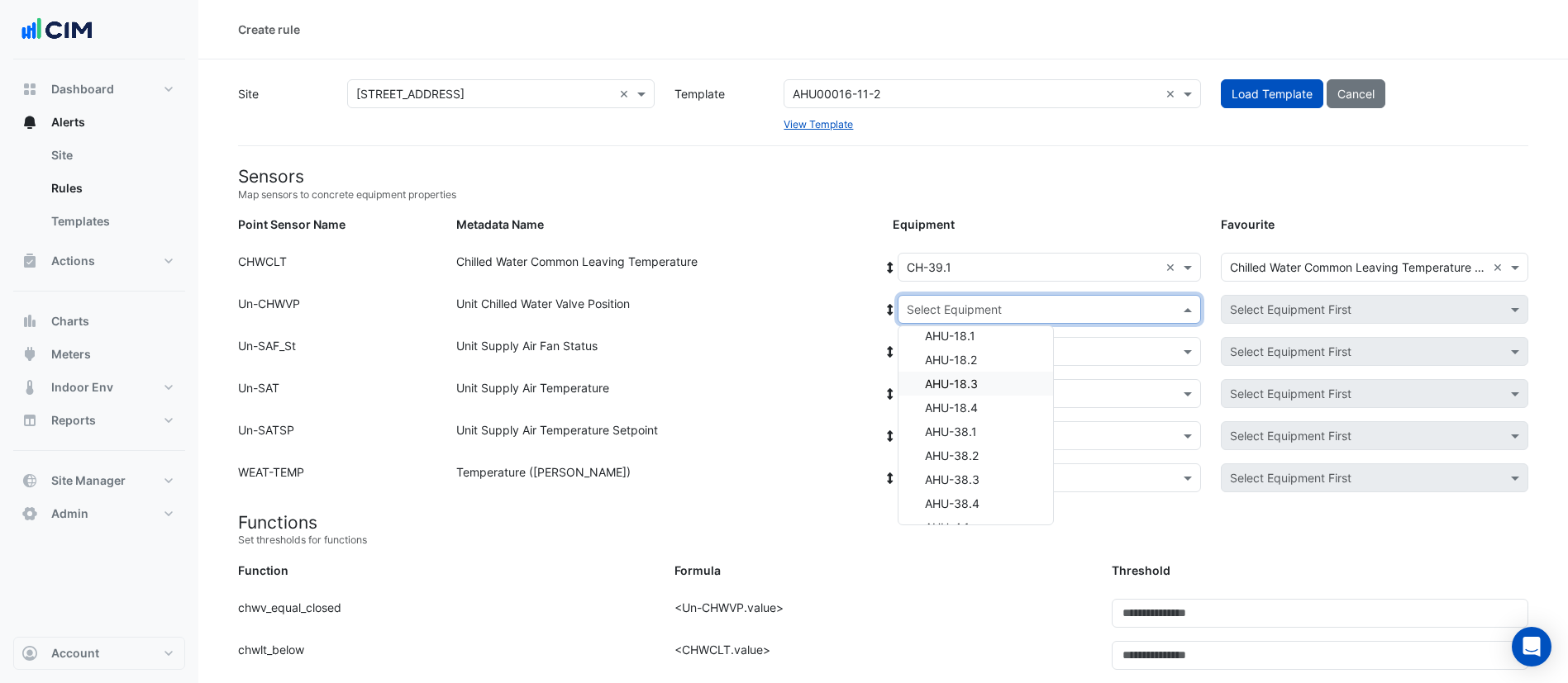
scroll to position [124, 0]
click at [989, 410] on div "AHU-38.4" at bounding box center [976, 413] width 154 height 24
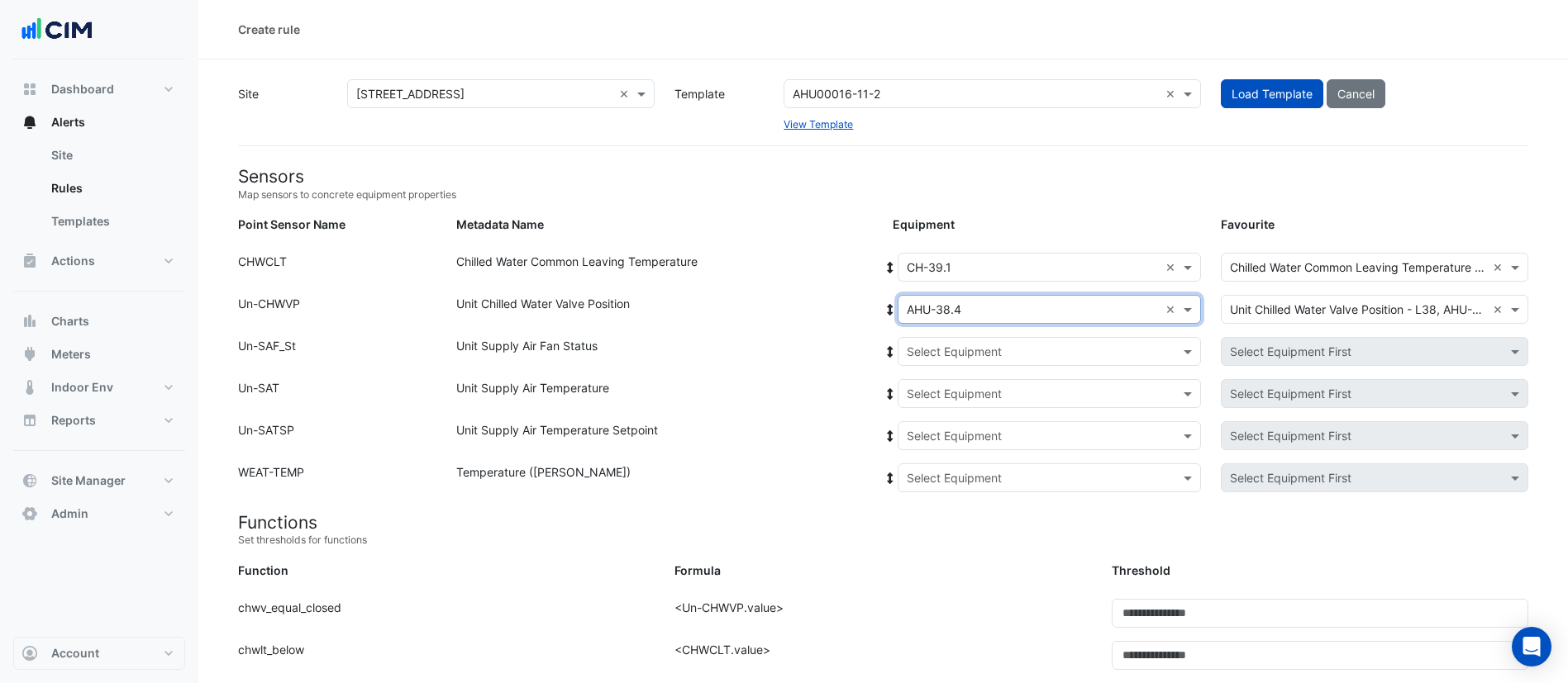
click at [888, 307] on icon at bounding box center [890, 310] width 15 height 11
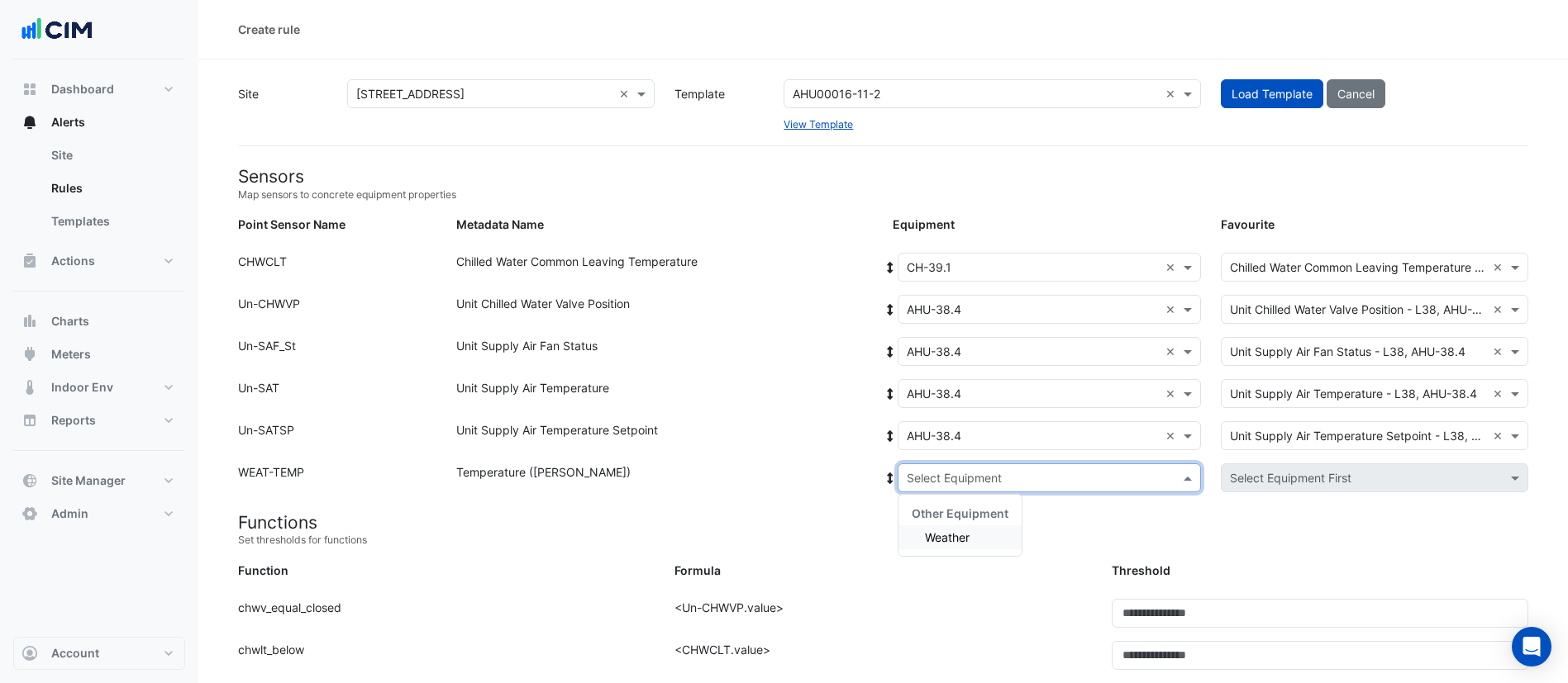
click at [977, 477] on input "text" at bounding box center [1033, 479] width 253 height 18
drag, startPoint x: 973, startPoint y: 544, endPoint x: 961, endPoint y: 542, distance: 12.2
click at [970, 543] on div "Weather" at bounding box center [960, 537] width 123 height 24
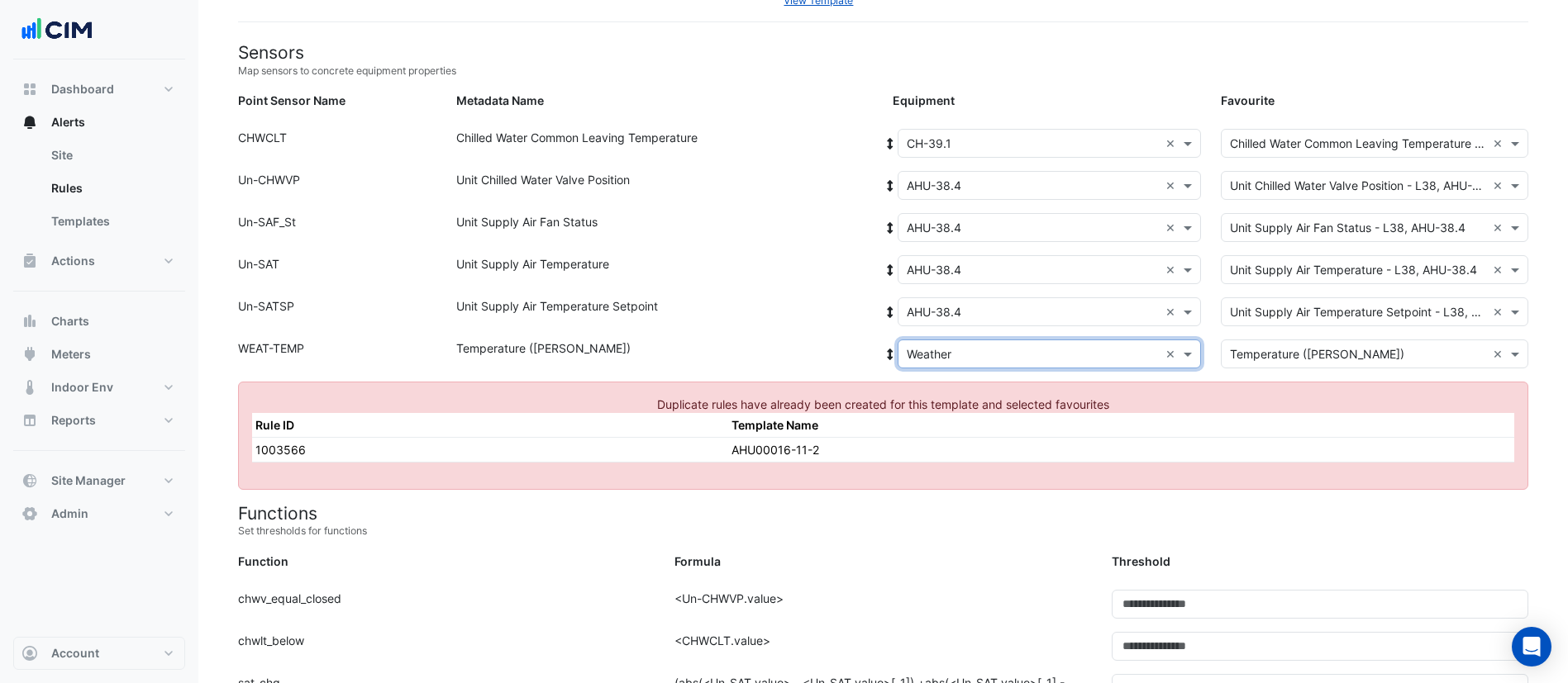
click at [984, 187] on input "text" at bounding box center [1033, 186] width 253 height 18
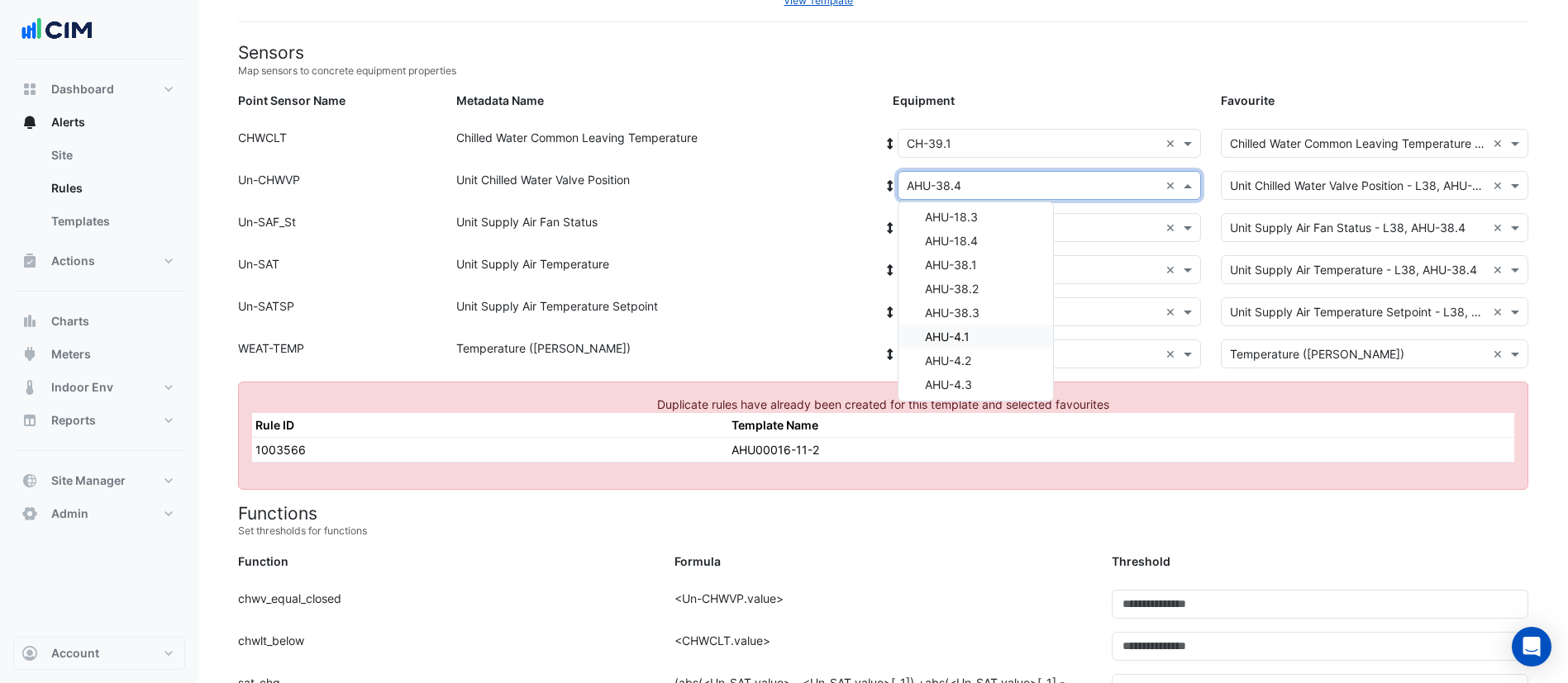
click at [998, 333] on div "AHU-4.1" at bounding box center [976, 337] width 154 height 24
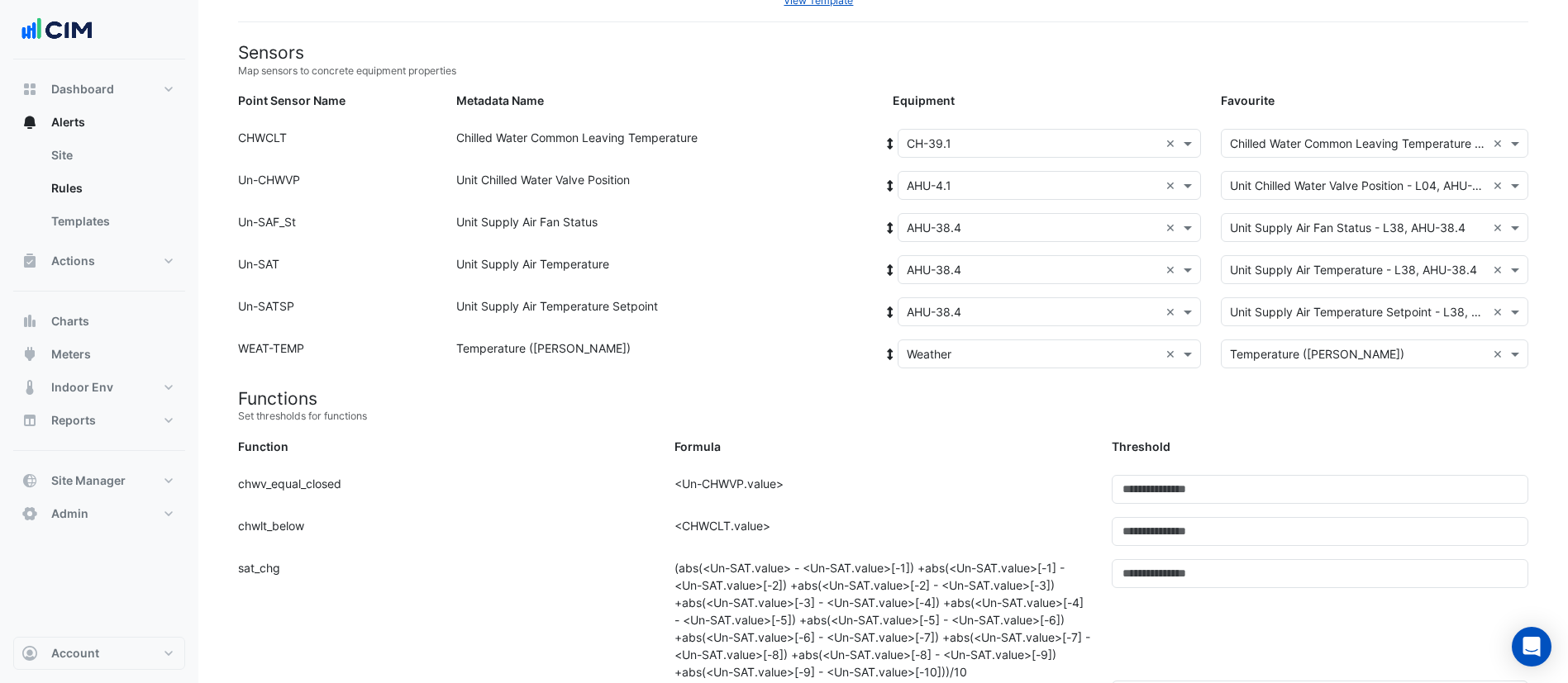
click at [884, 180] on icon at bounding box center [890, 186] width 15 height 11
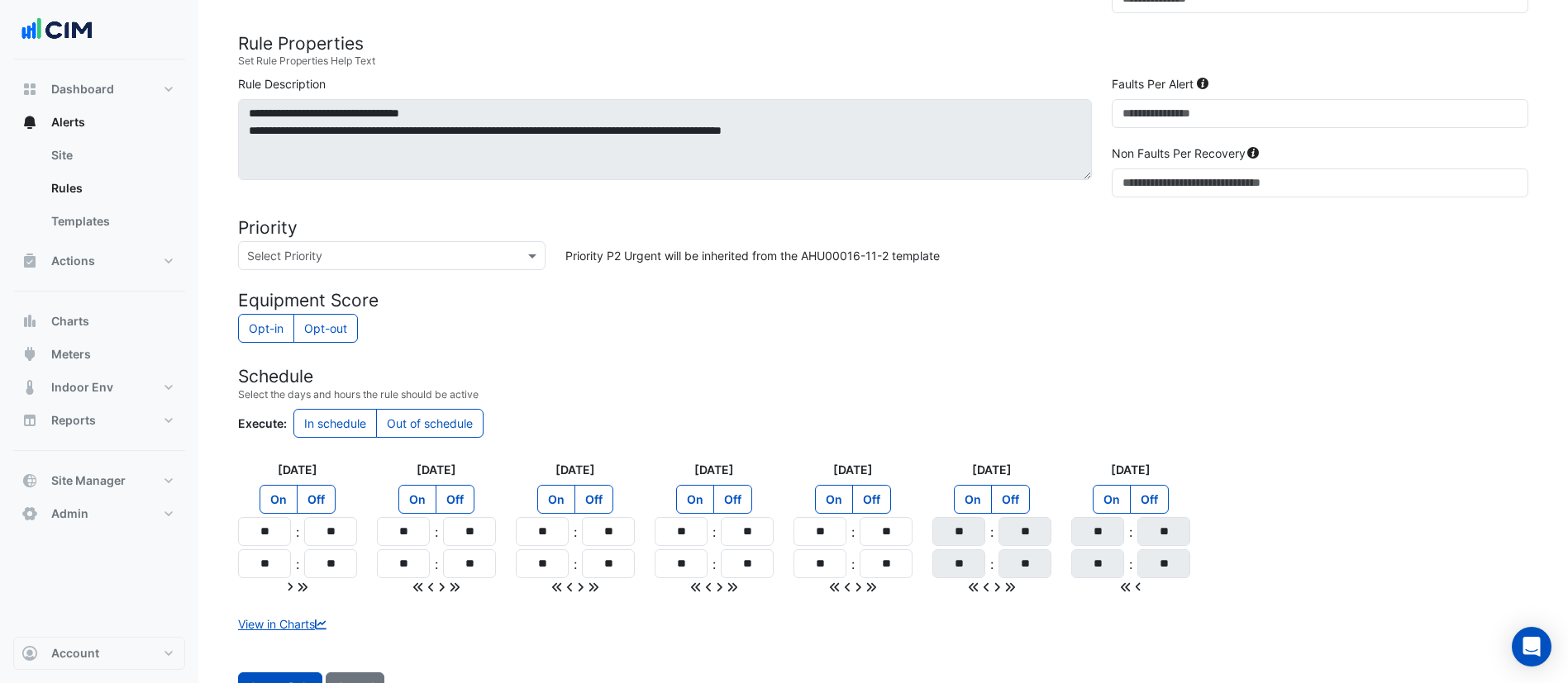
scroll to position [1009, 0]
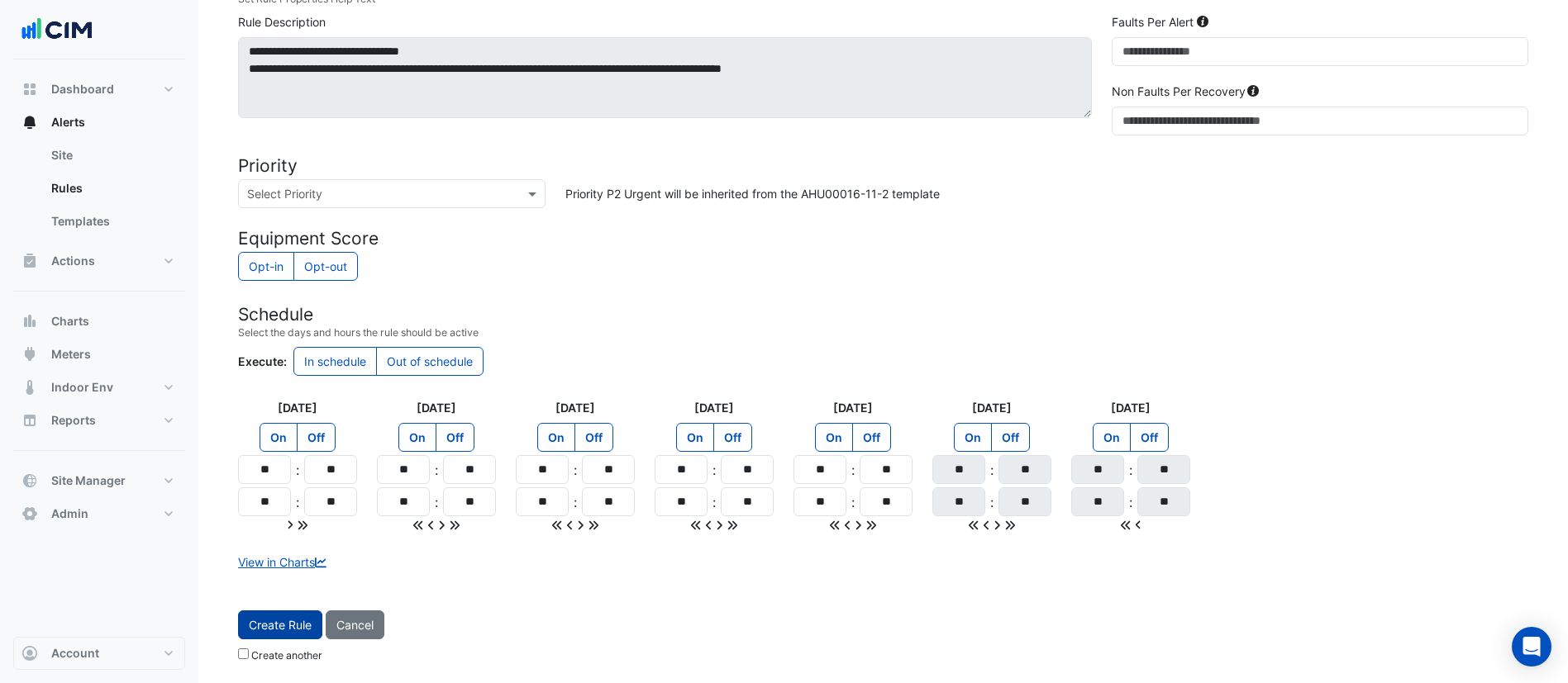
click at [296, 624] on button "Create Rule" at bounding box center [279, 625] width 84 height 29
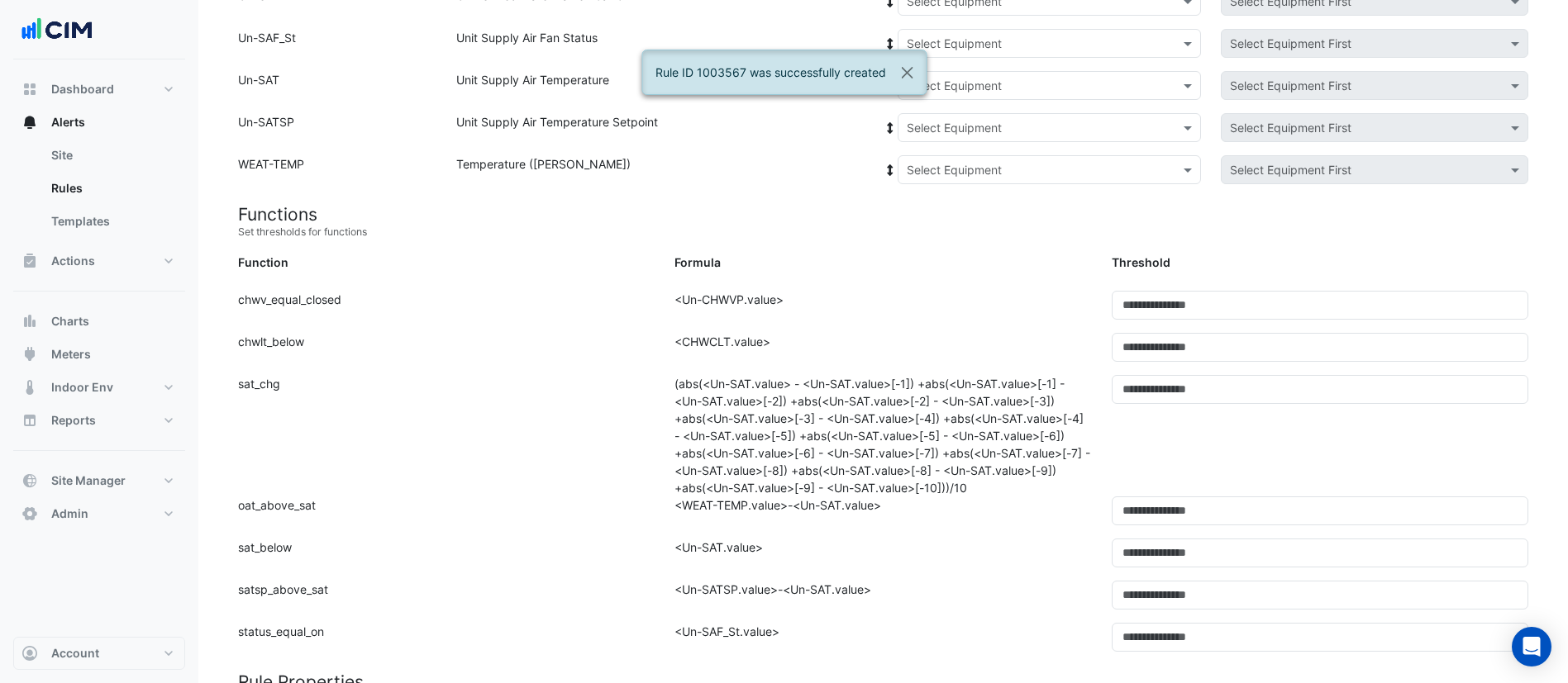
scroll to position [104, 0]
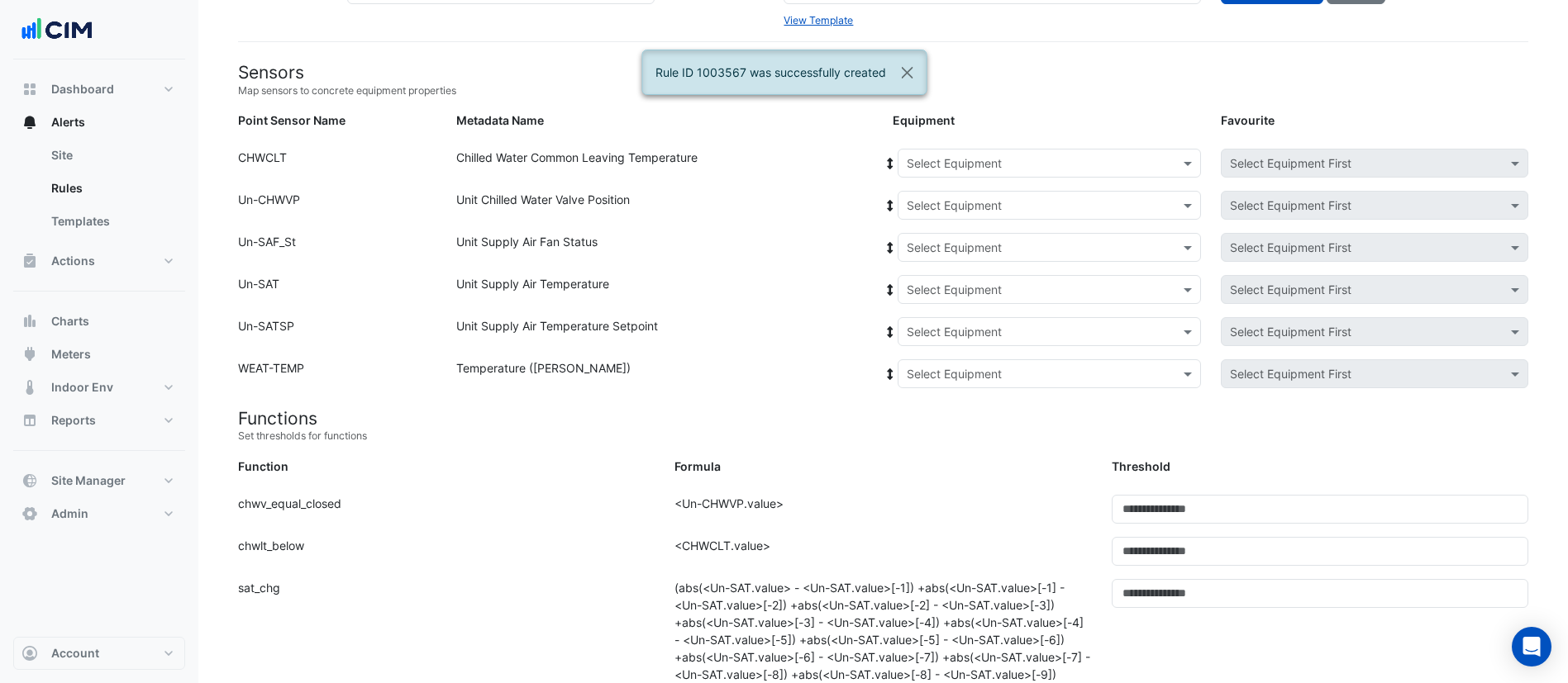
click at [999, 162] on input "text" at bounding box center [1033, 163] width 253 height 18
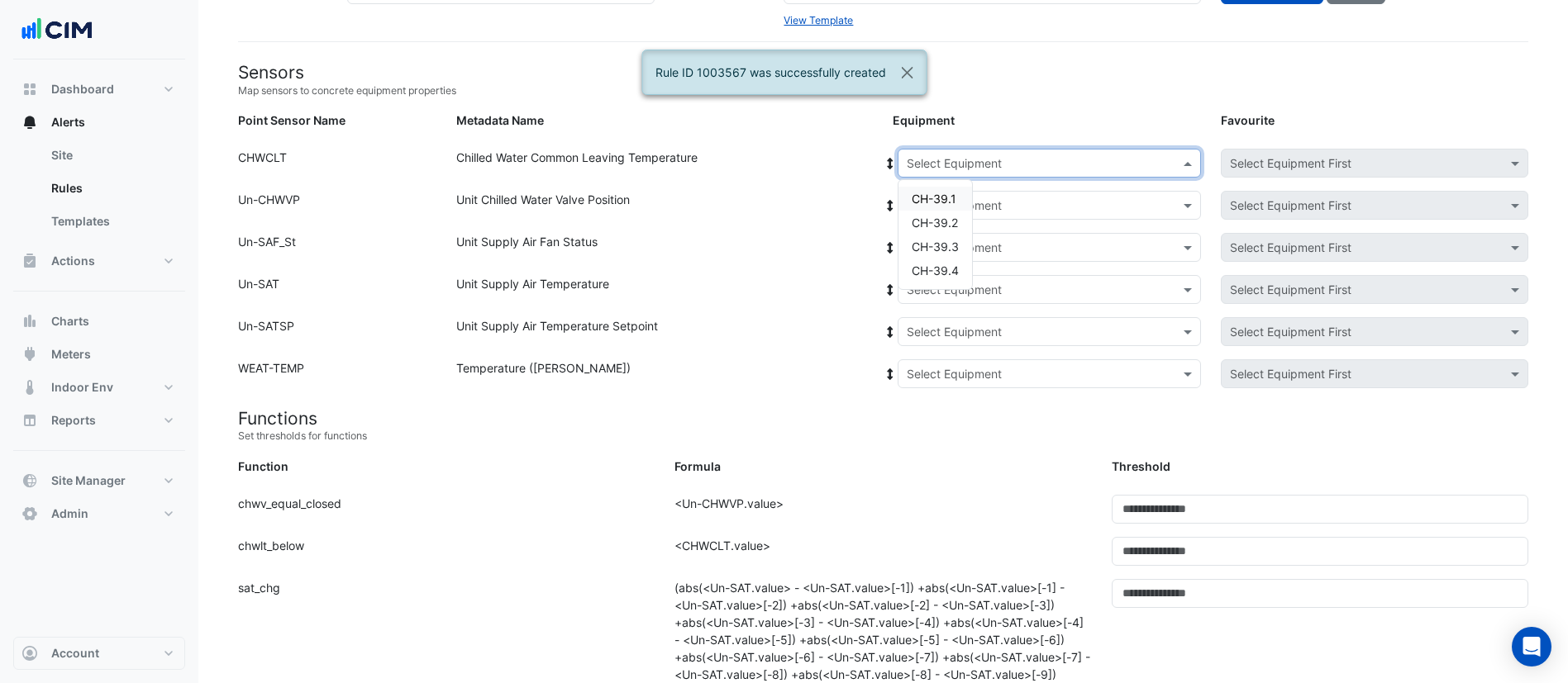
click at [946, 195] on span "CH-39.1" at bounding box center [934, 199] width 45 height 14
click at [961, 210] on input "text" at bounding box center [1033, 206] width 253 height 18
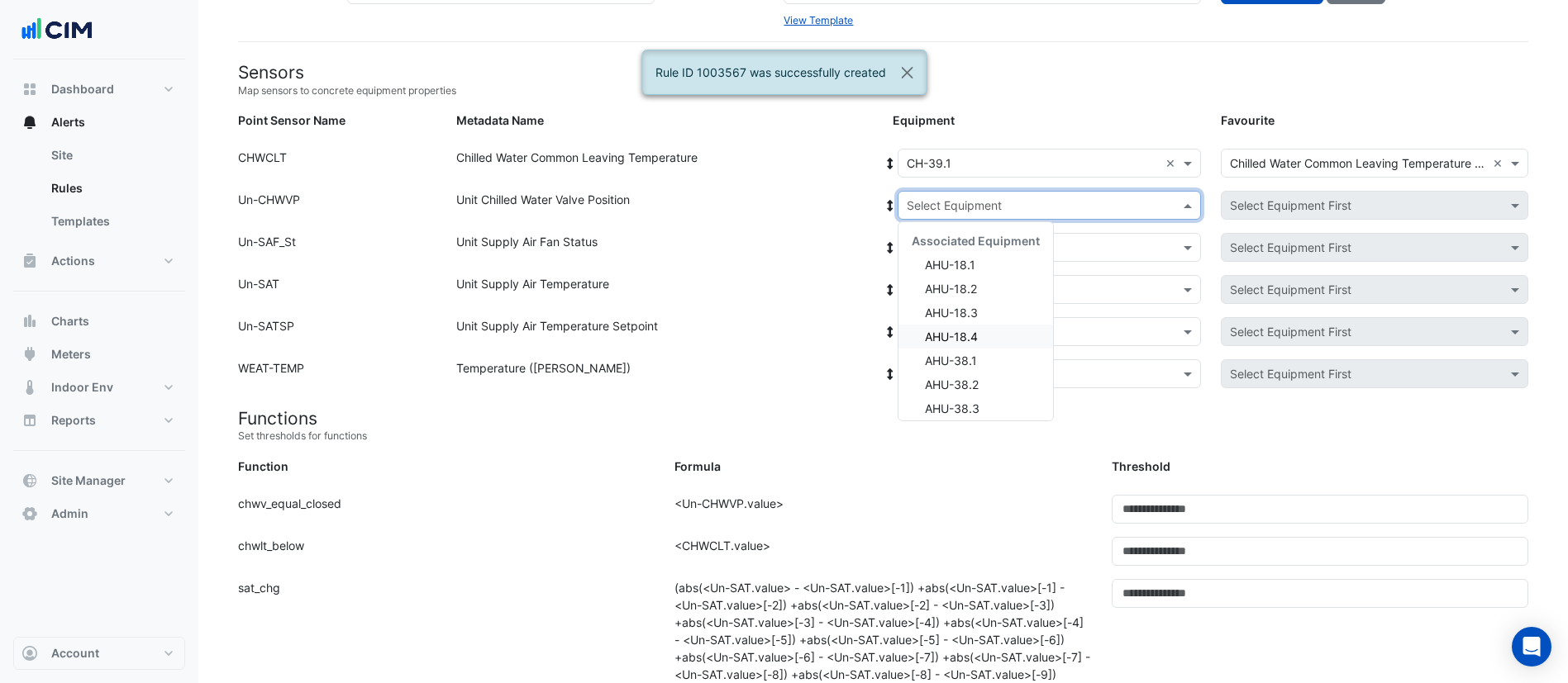
scroll to position [248, 0]
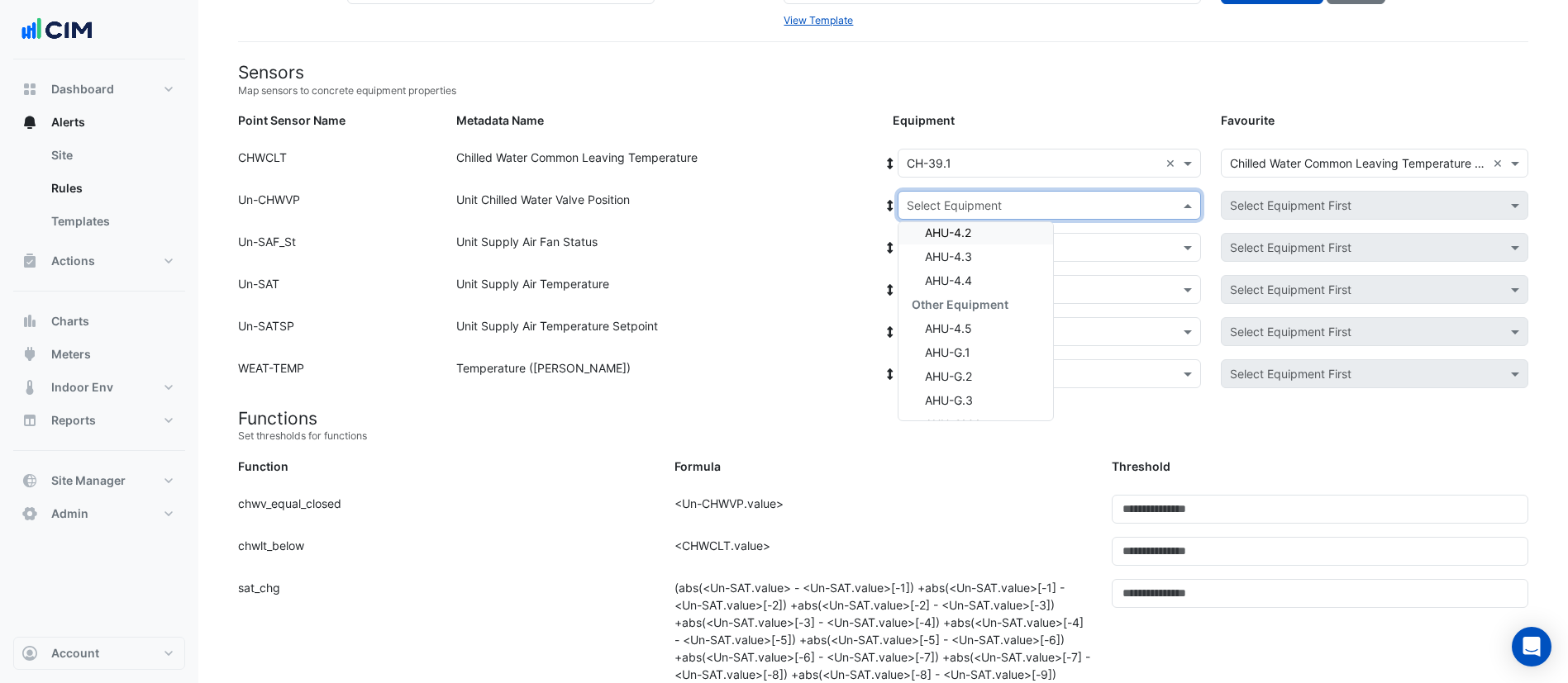
click at [963, 238] on span "AHU-4.2" at bounding box center [948, 232] width 46 height 14
click at [888, 201] on icon at bounding box center [890, 205] width 15 height 11
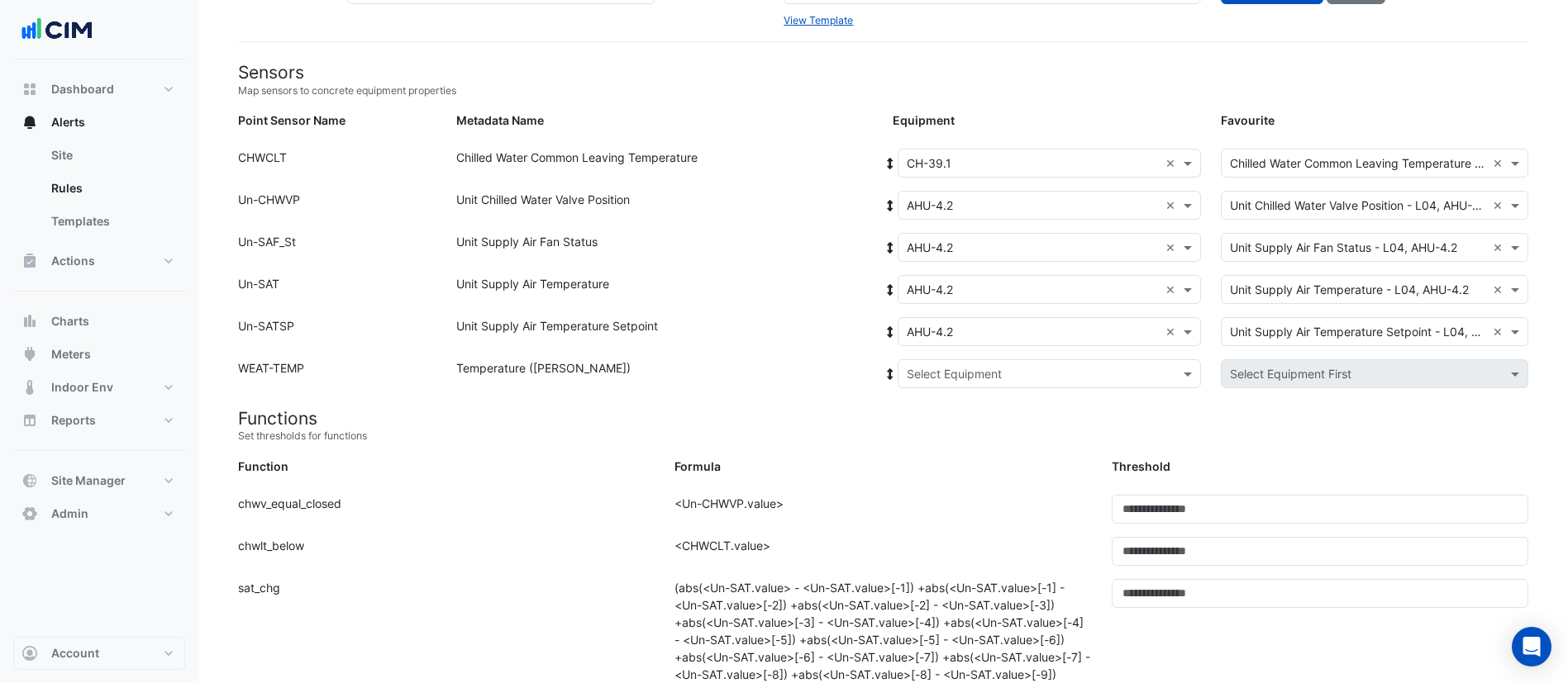
drag, startPoint x: 994, startPoint y: 367, endPoint x: 983, endPoint y: 364, distance: 11.4
click at [991, 367] on input "text" at bounding box center [1033, 374] width 253 height 18
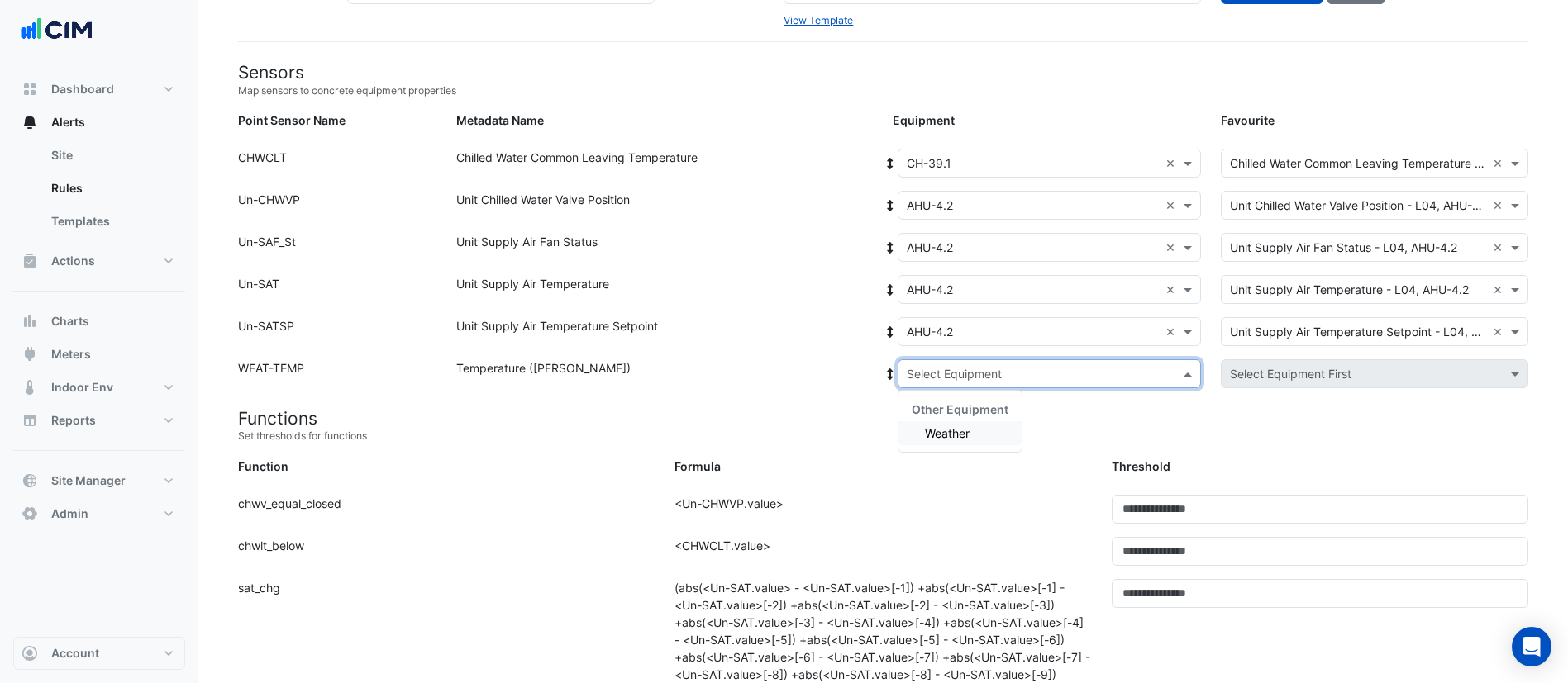
click at [946, 433] on span "Weather" at bounding box center [947, 432] width 45 height 14
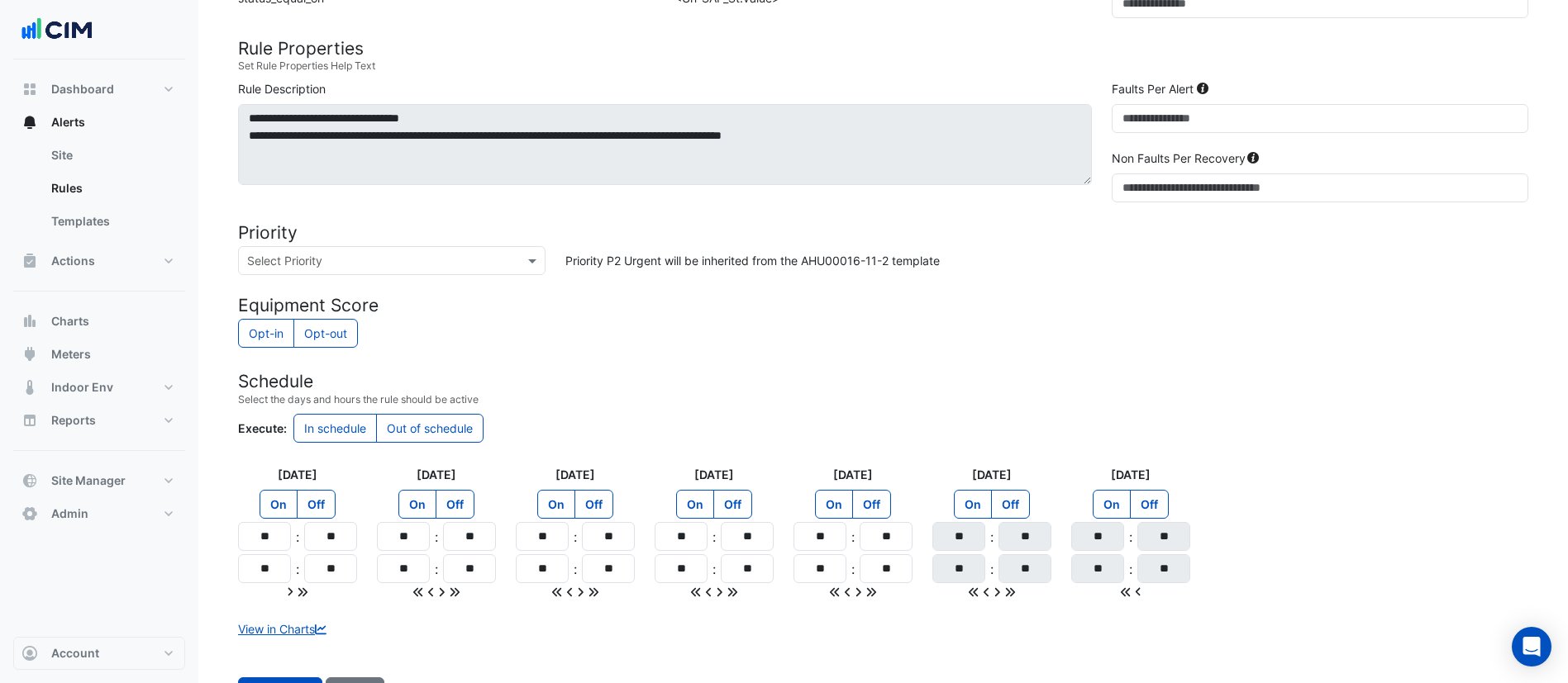
scroll to position [1009, 0]
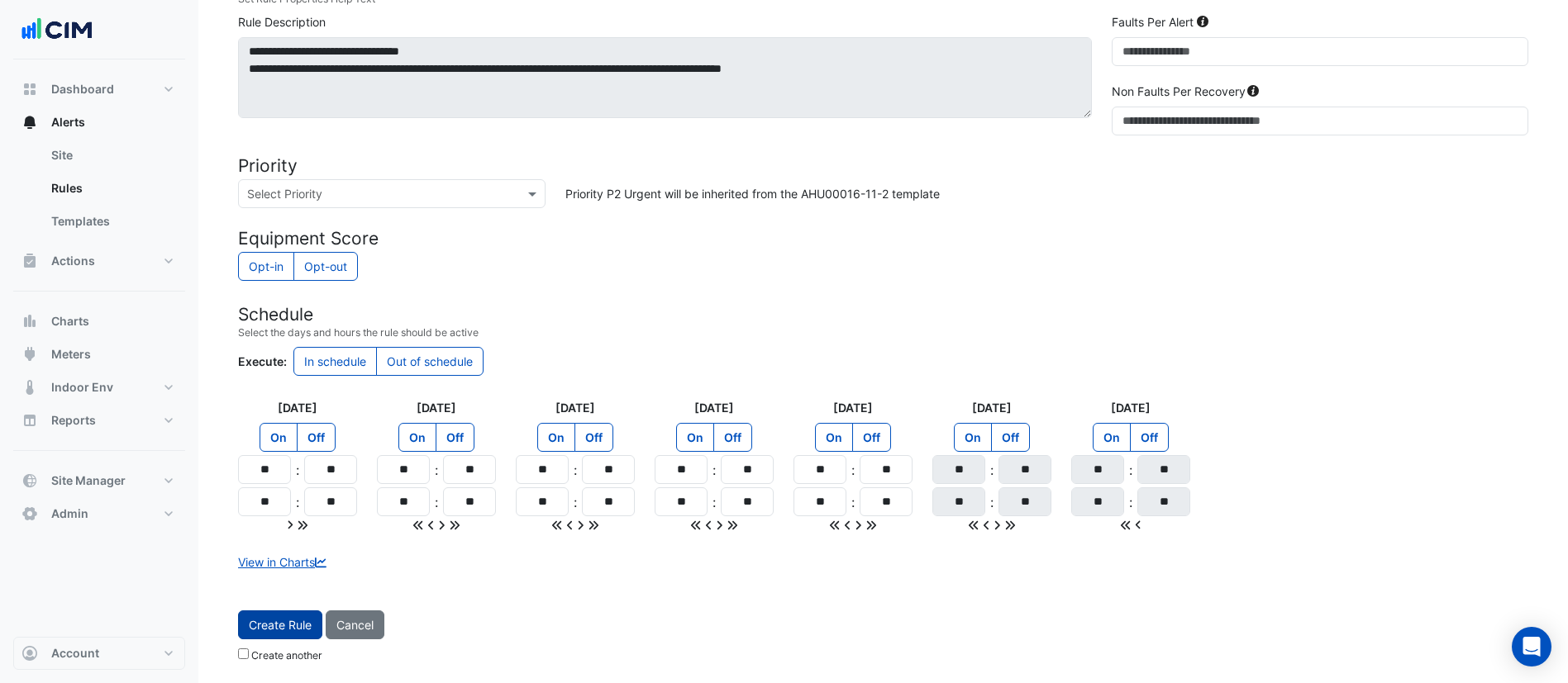
click at [285, 622] on button "Create Rule" at bounding box center [279, 625] width 84 height 29
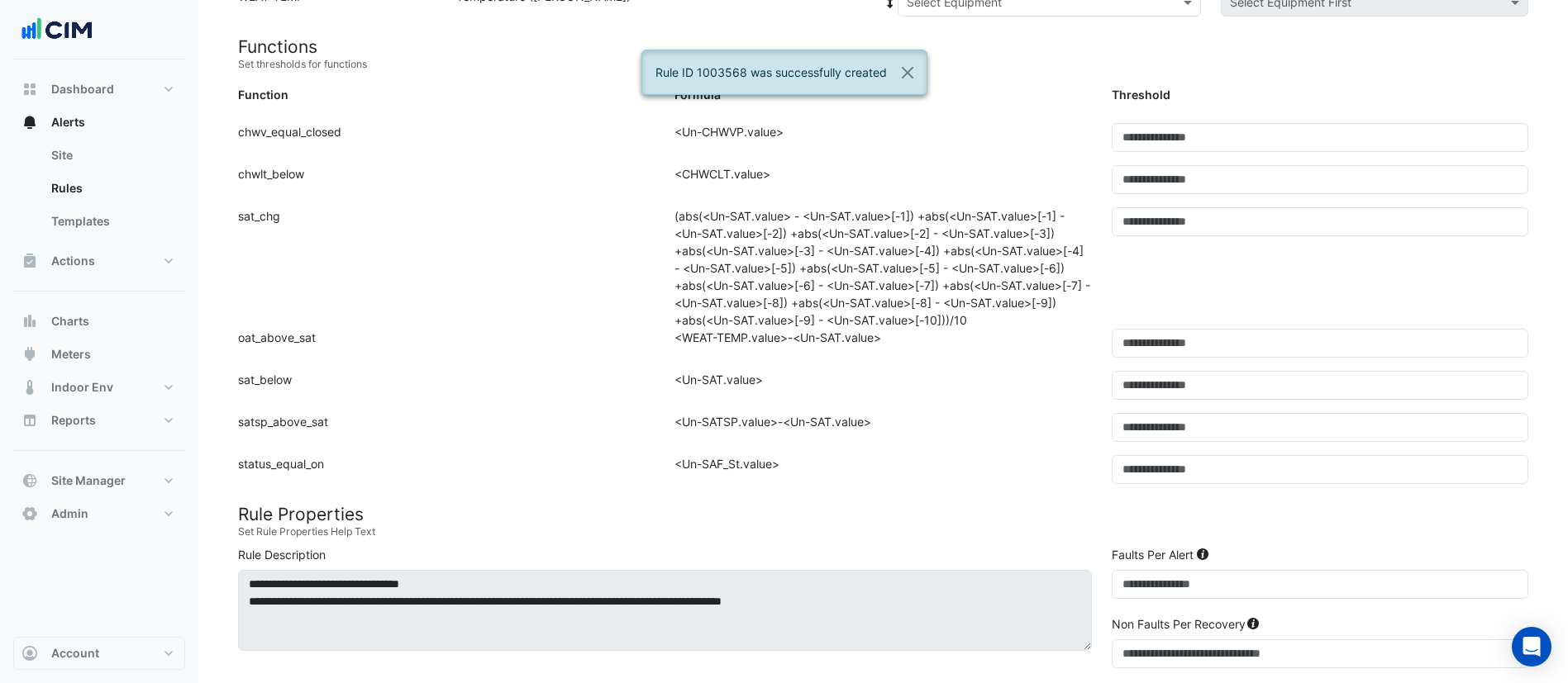
scroll to position [0, 0]
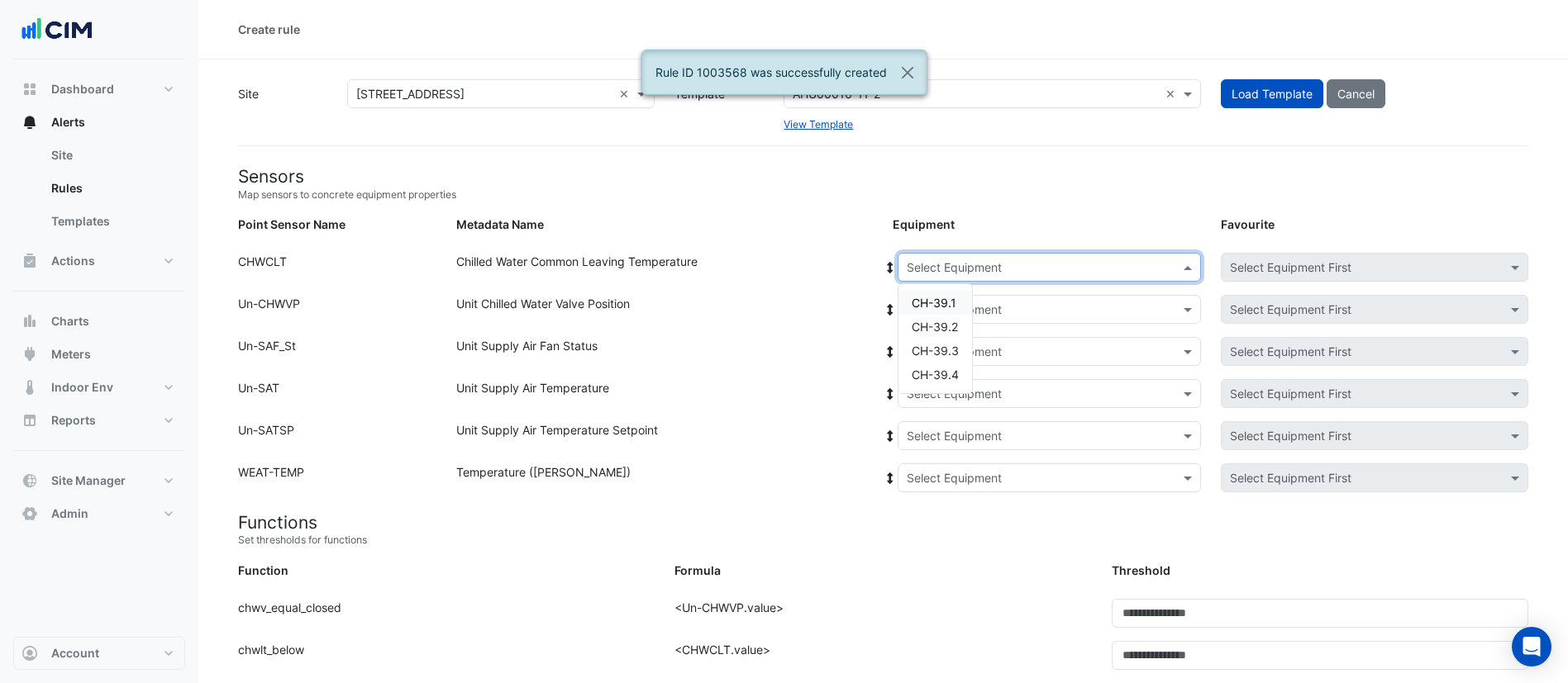
click at [953, 256] on div "Select Equipment" at bounding box center [1049, 266] width 304 height 29
click at [950, 310] on div "CH-39.1" at bounding box center [935, 303] width 73 height 24
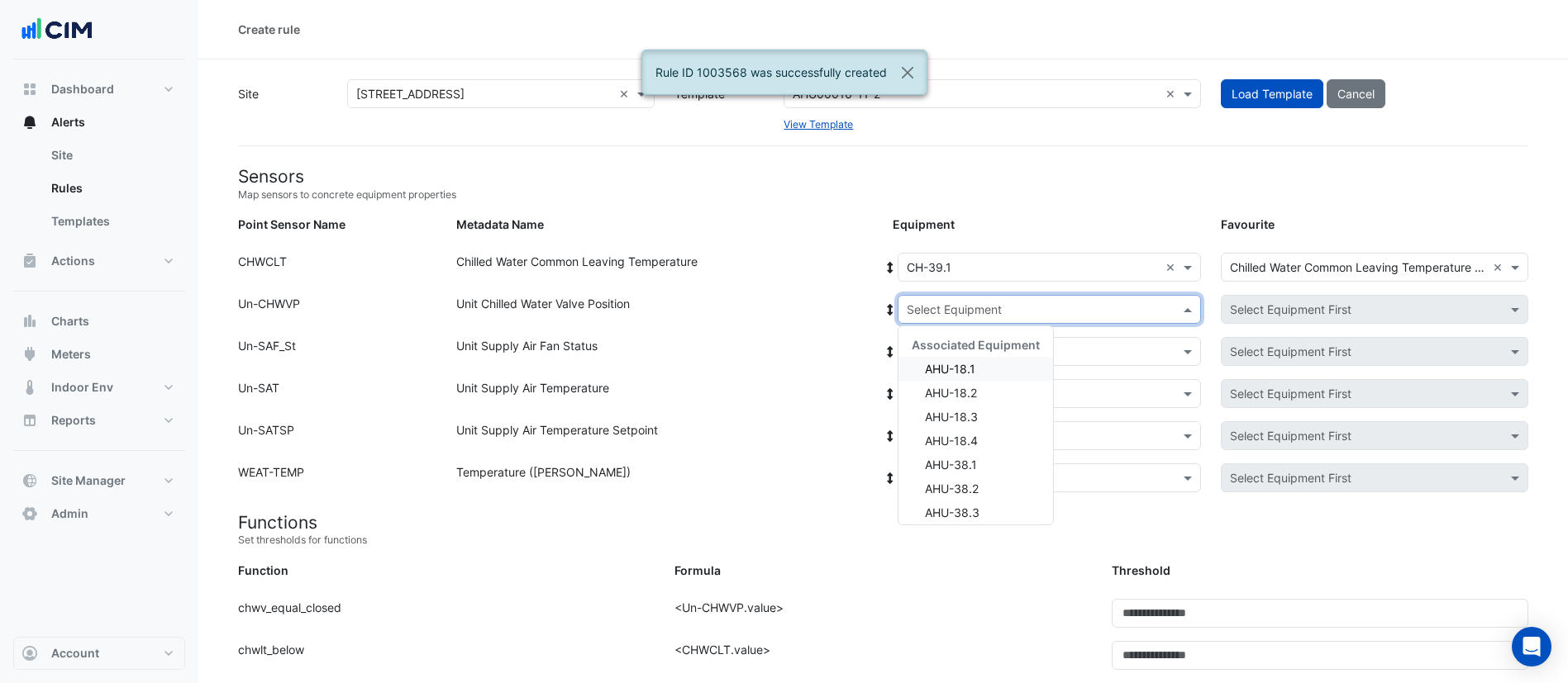
click at [961, 303] on input "text" at bounding box center [1033, 310] width 253 height 18
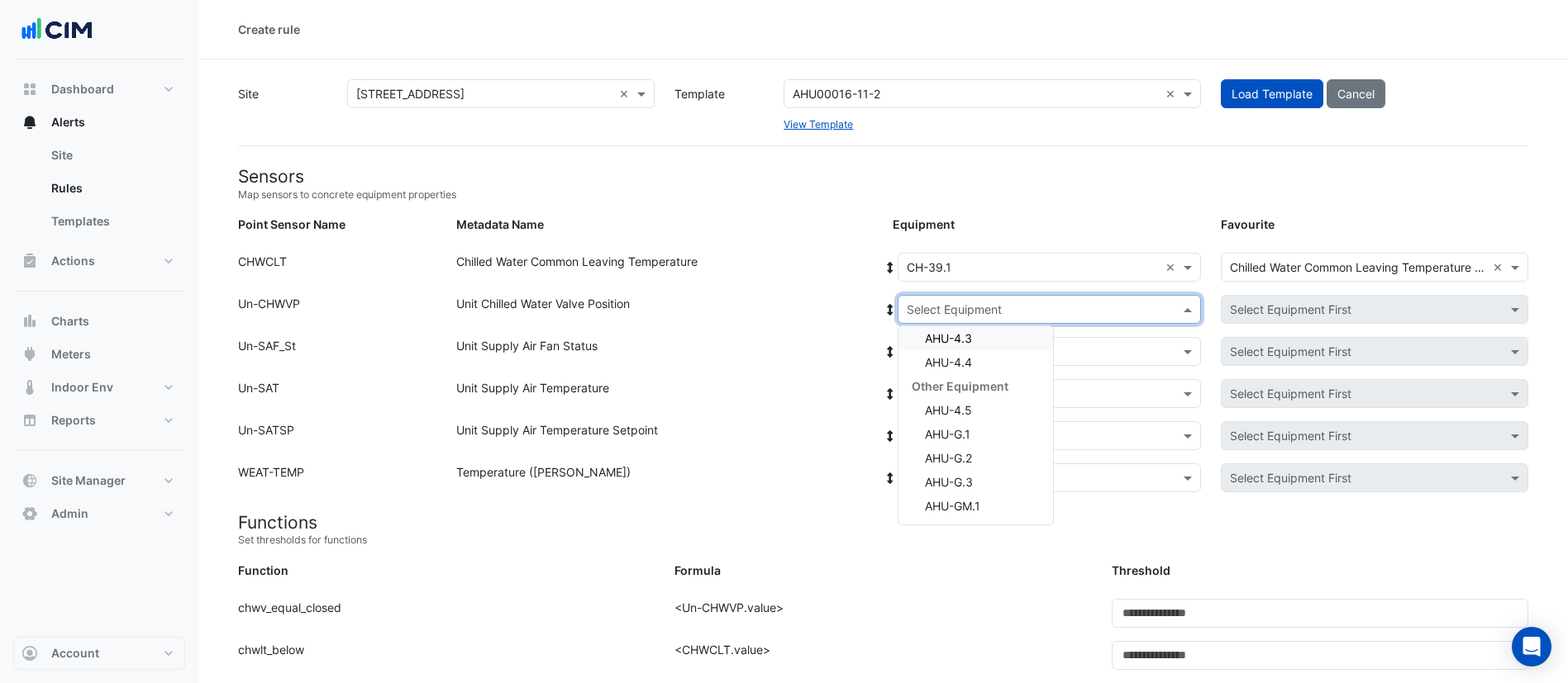
click at [974, 336] on div "AHU-4.3" at bounding box center [976, 339] width 154 height 24
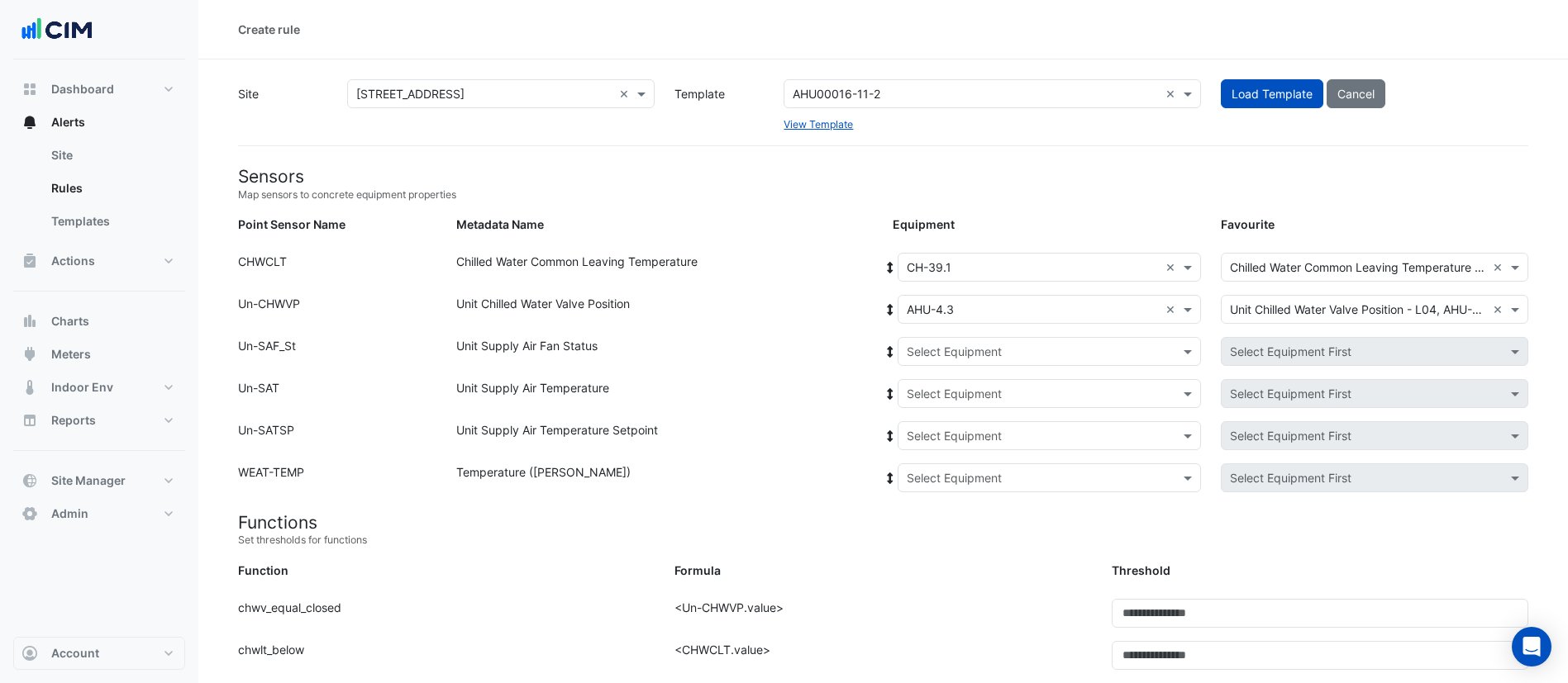
click at [887, 306] on icon at bounding box center [890, 310] width 15 height 11
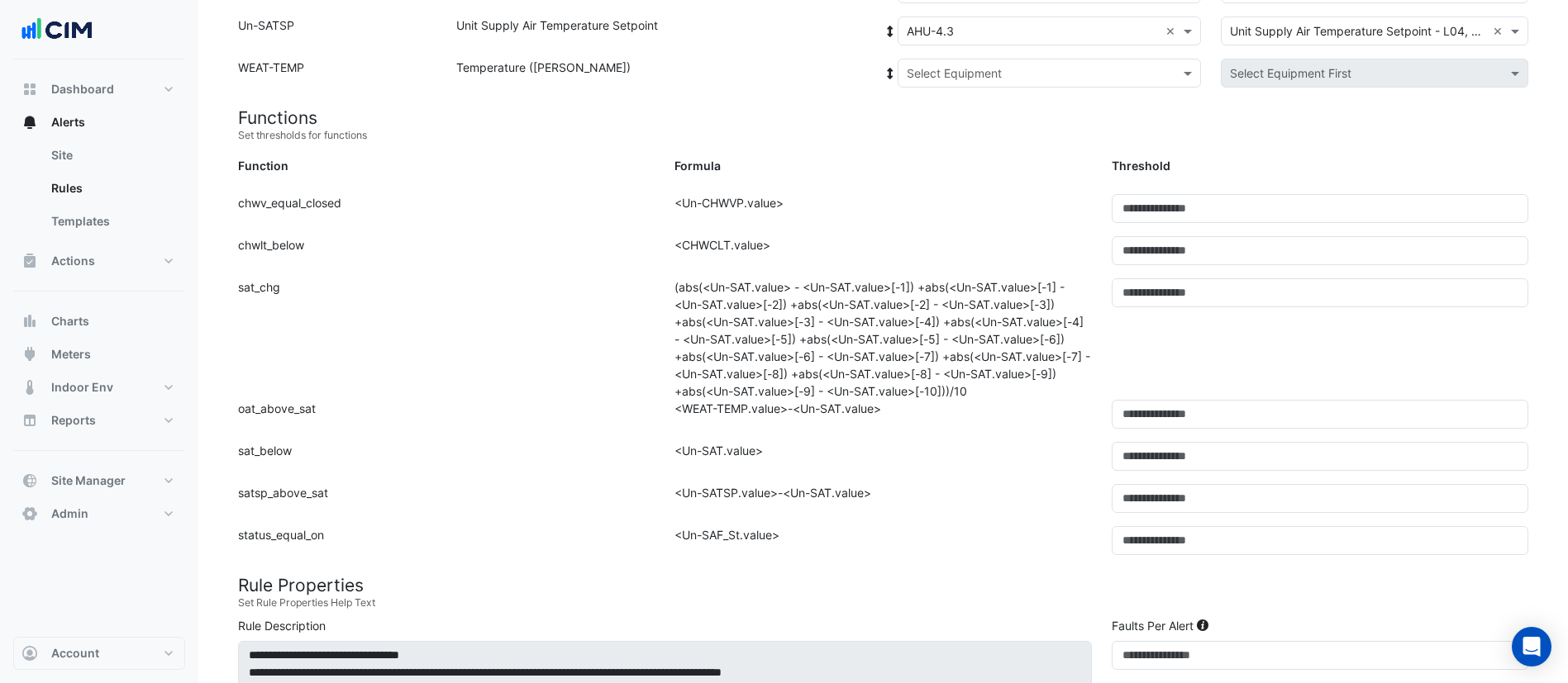
scroll to position [248, 0]
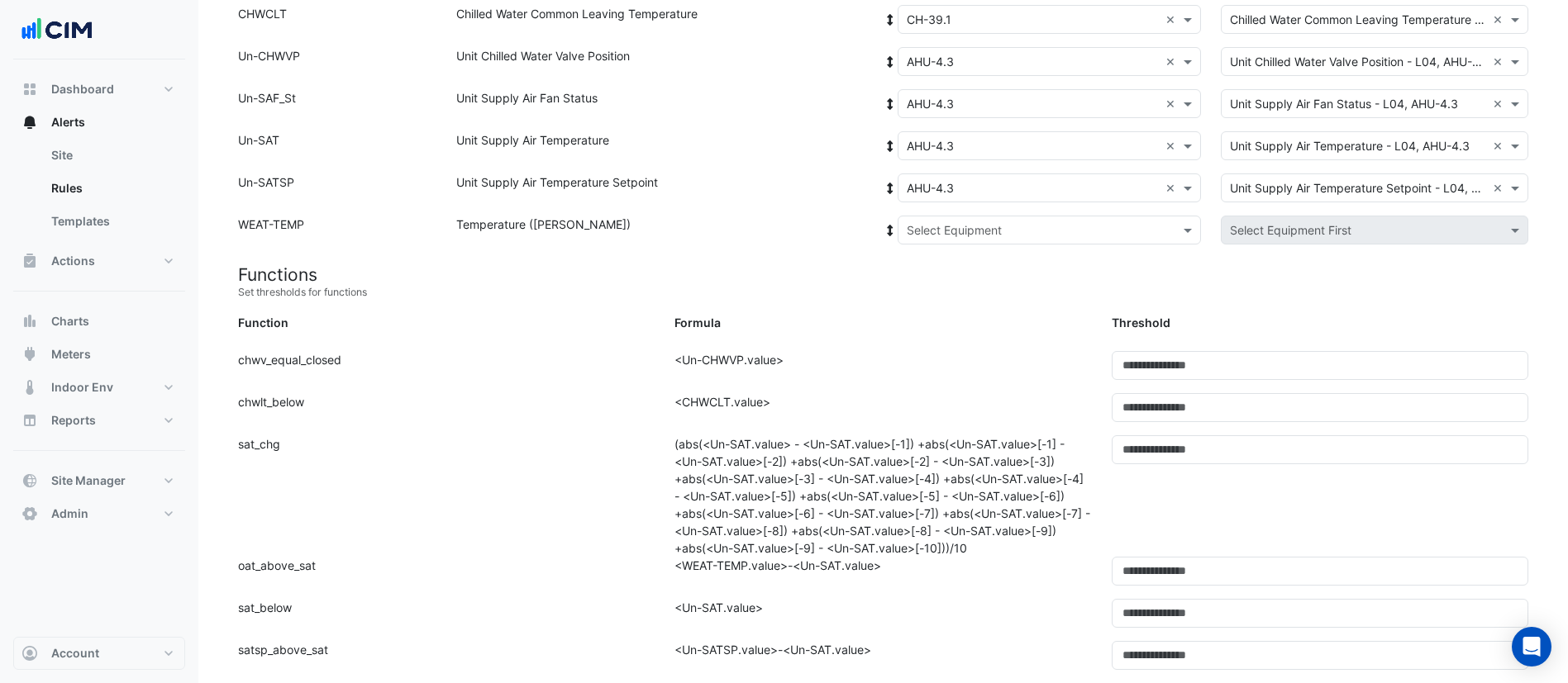
click at [974, 229] on input "text" at bounding box center [1033, 230] width 253 height 18
drag, startPoint x: 940, startPoint y: 286, endPoint x: 926, endPoint y: 290, distance: 14.6
click at [940, 287] on span "Weather" at bounding box center [947, 289] width 45 height 14
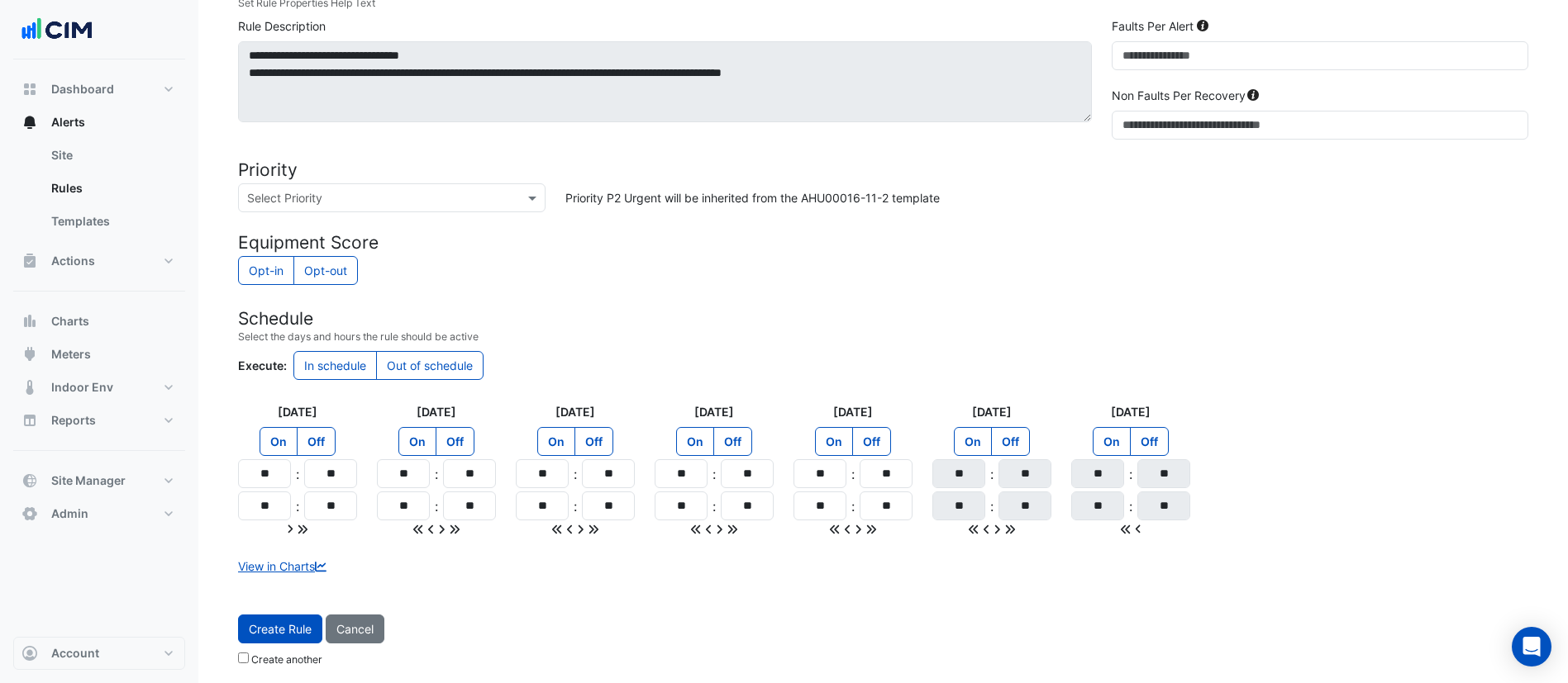
scroll to position [1009, 0]
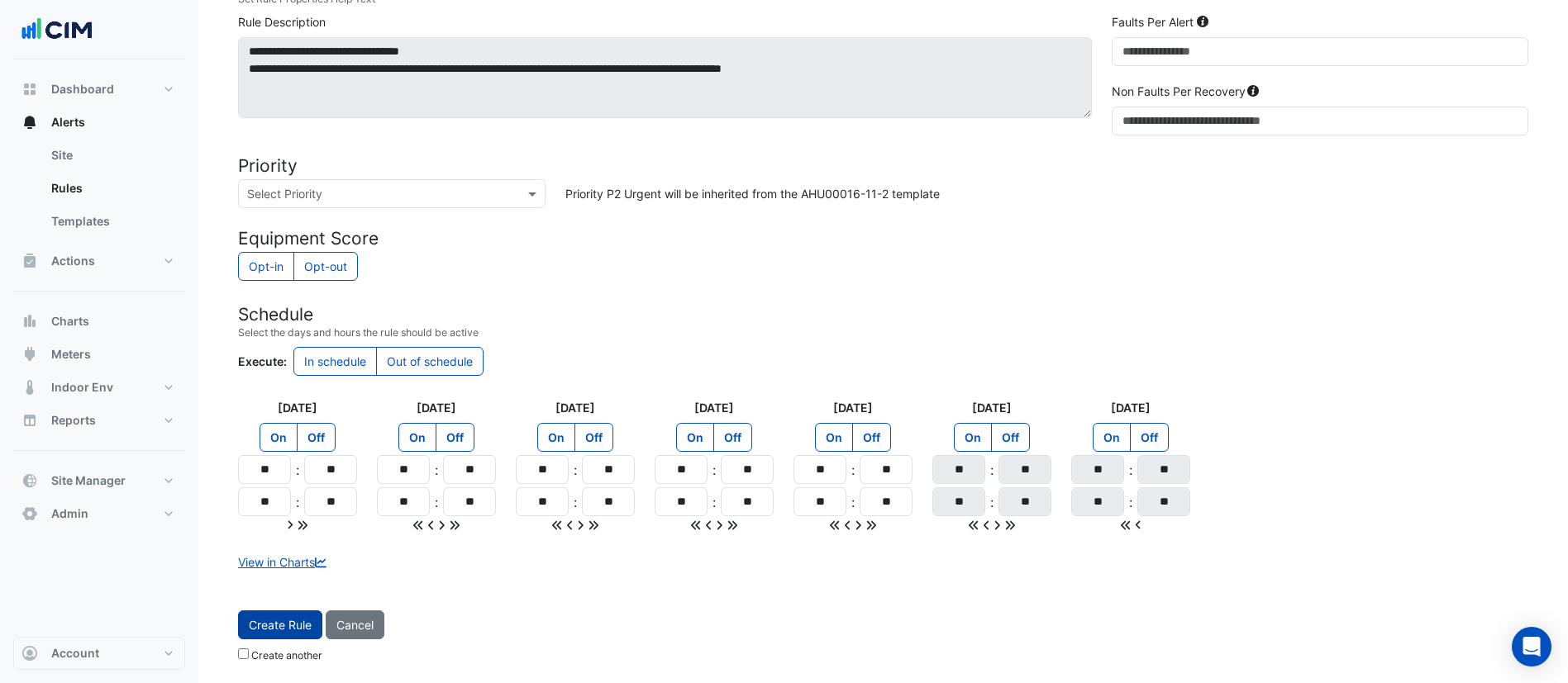
click at [280, 617] on button "Create Rule" at bounding box center [279, 625] width 84 height 29
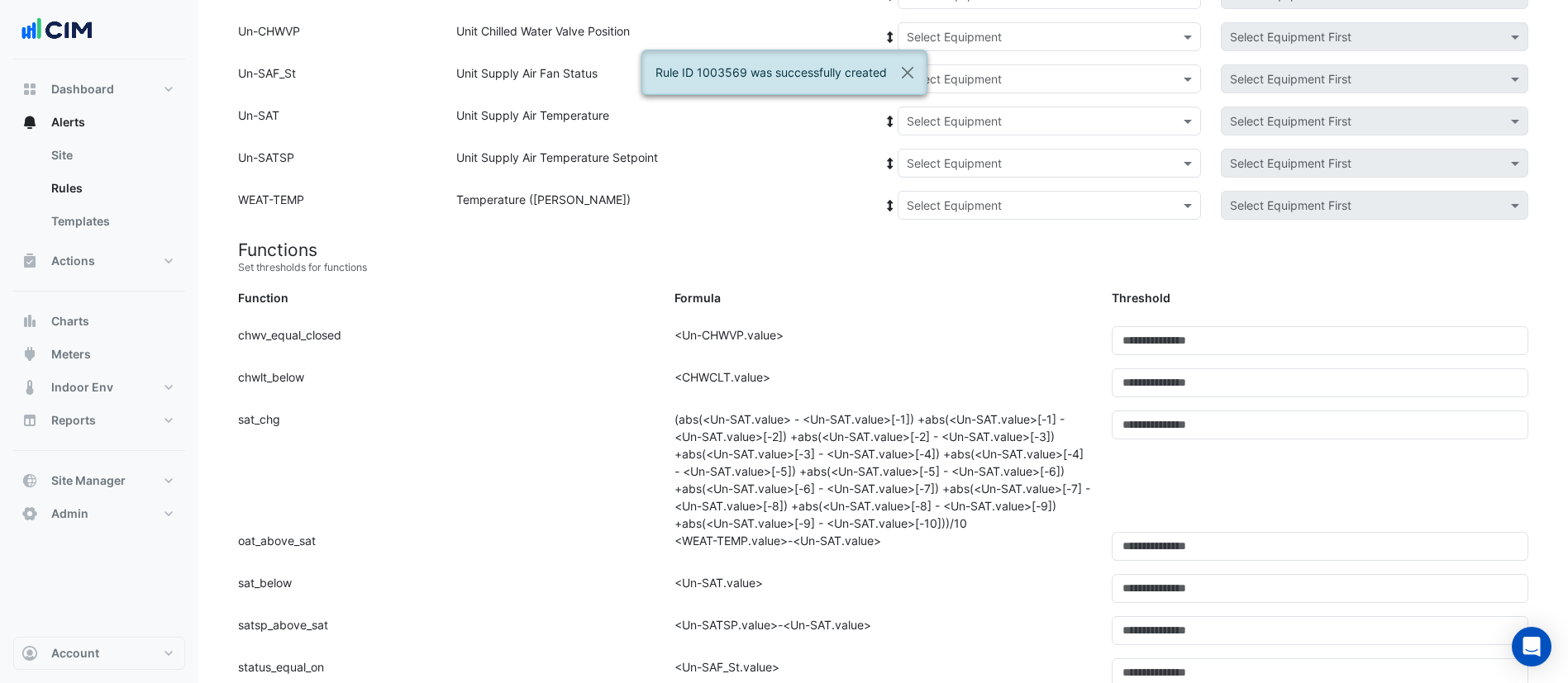
scroll to position [141, 0]
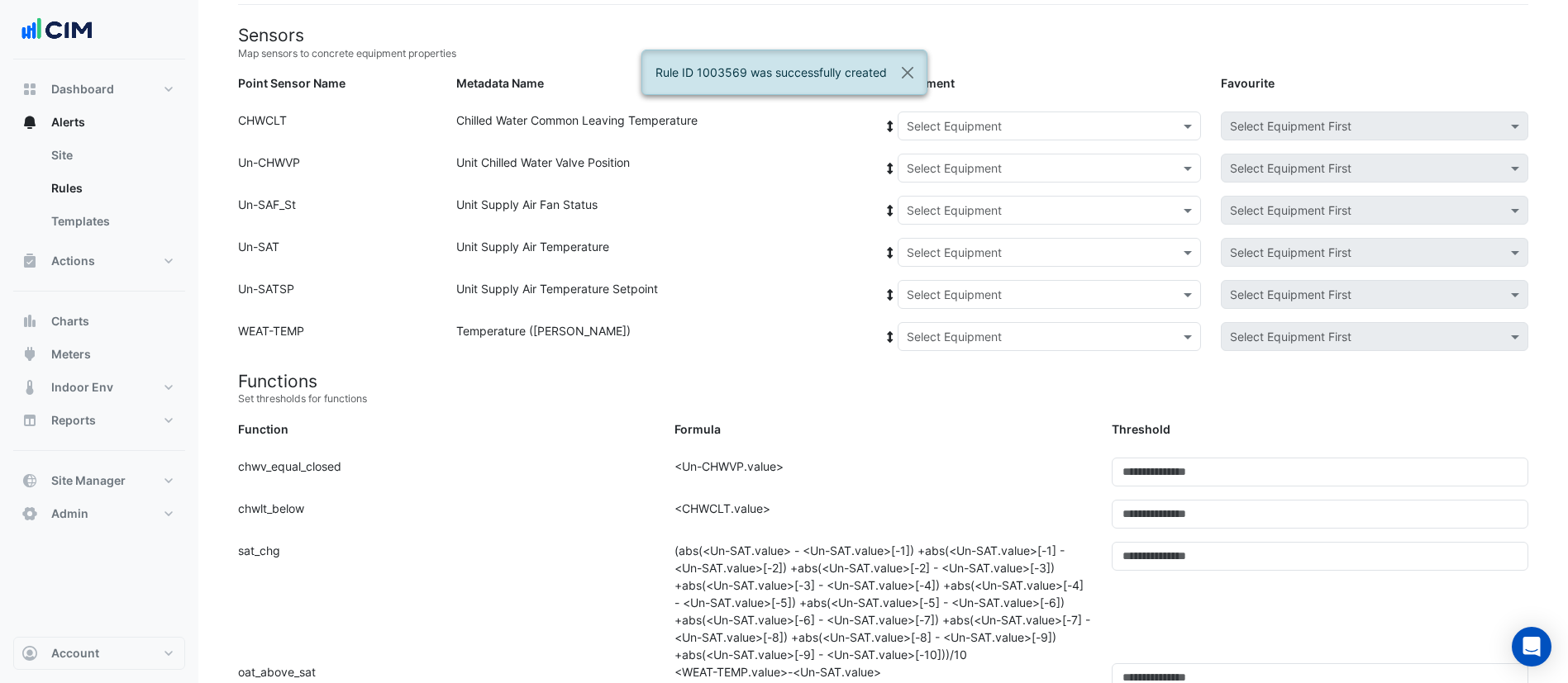
click at [1018, 119] on input "text" at bounding box center [1033, 126] width 253 height 18
click at [949, 157] on span "CH-39.1" at bounding box center [934, 161] width 45 height 14
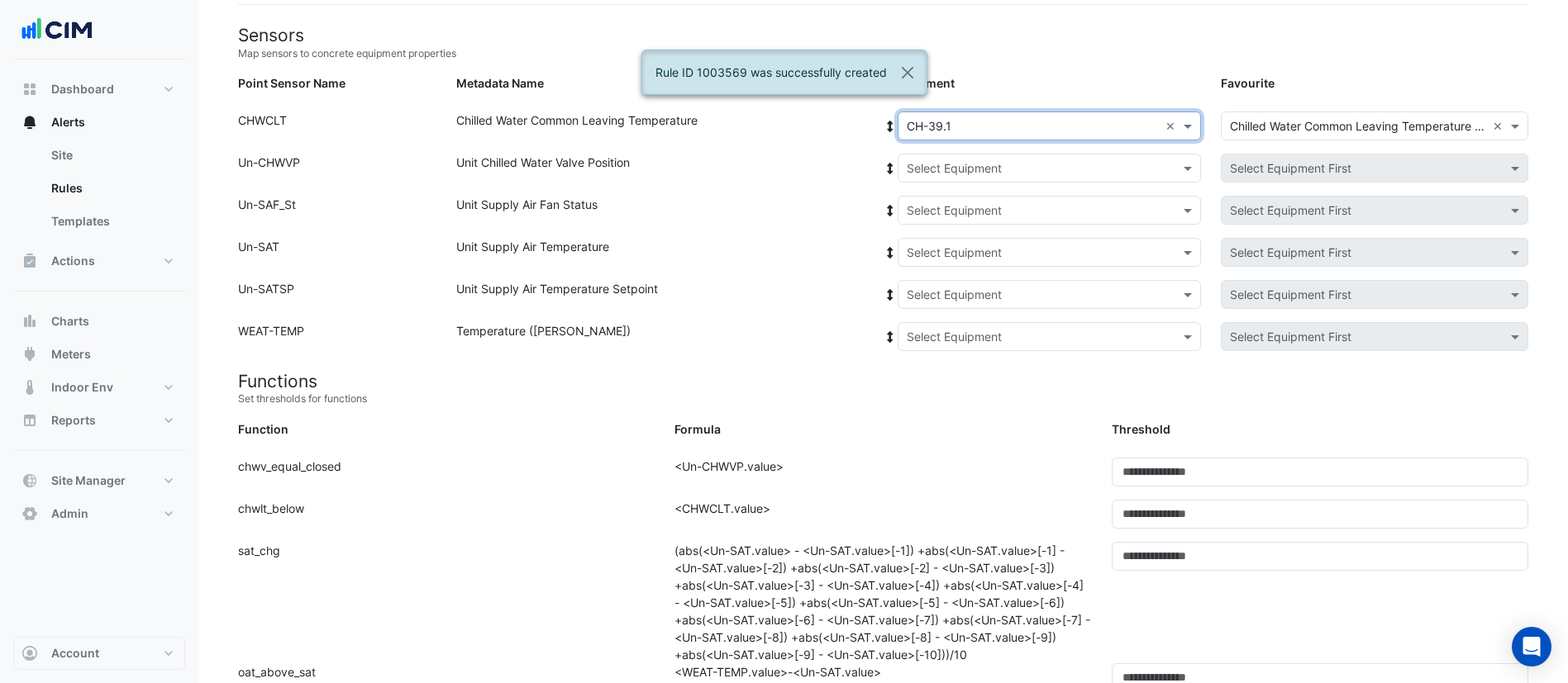
click at [968, 167] on input "text" at bounding box center [1033, 169] width 253 height 18
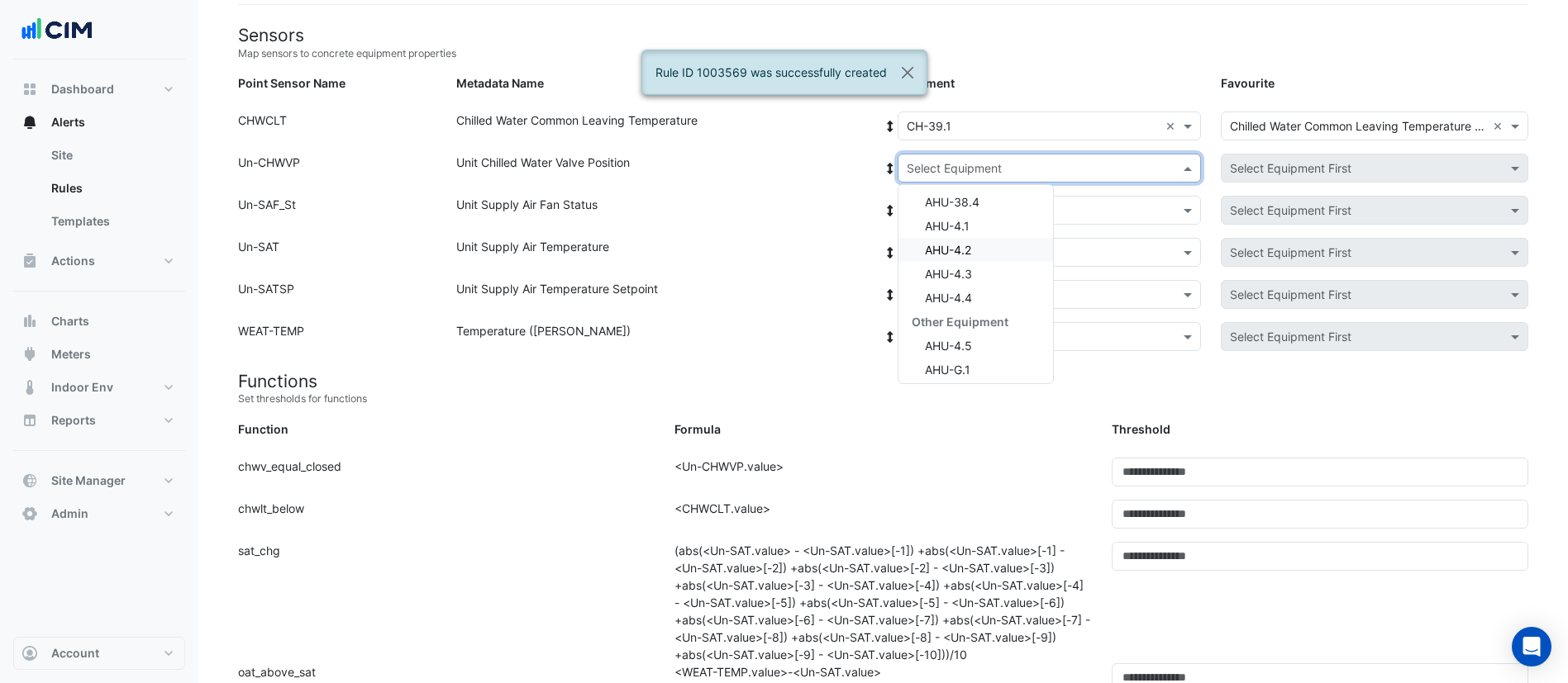
scroll to position [248, 0]
click at [989, 242] on div "AHU-4.4" at bounding box center [976, 243] width 154 height 24
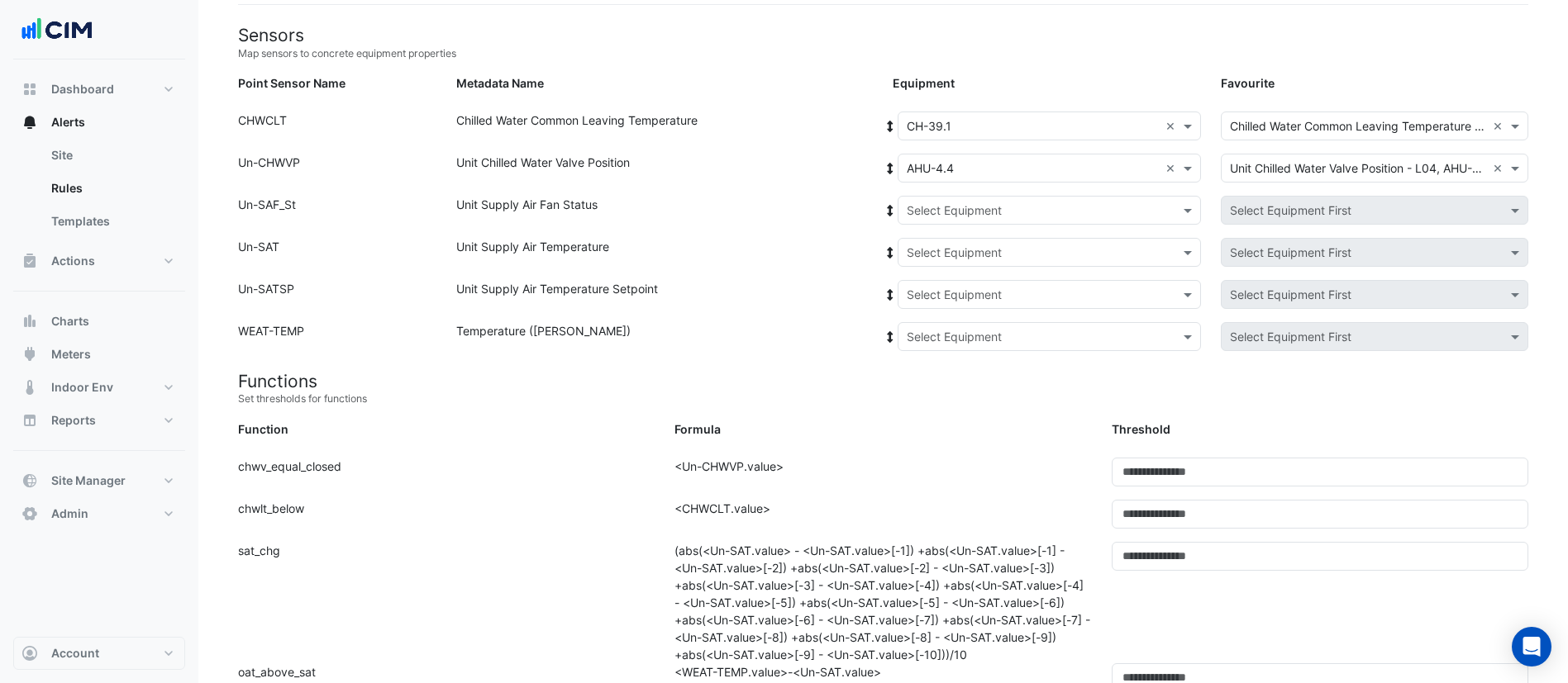
click at [888, 160] on span at bounding box center [890, 168] width 15 height 18
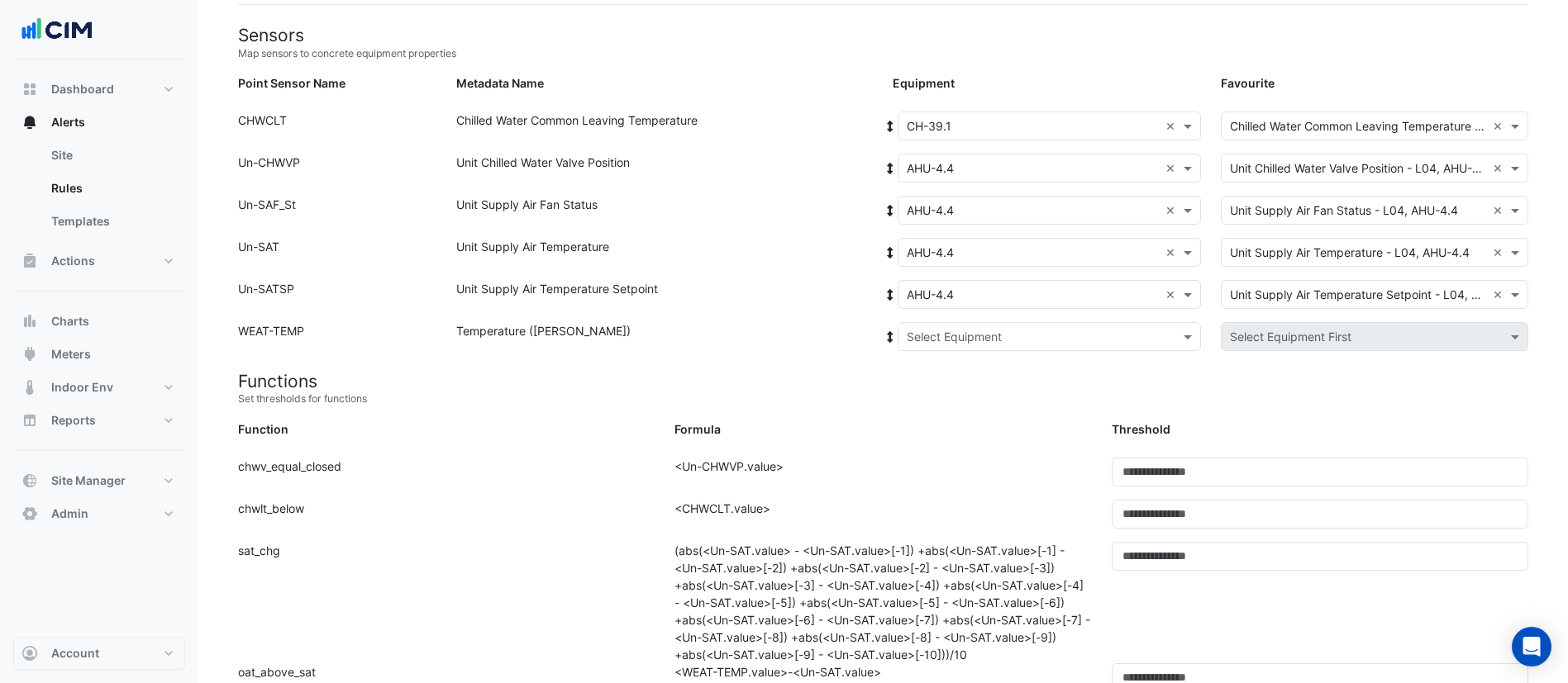
click at [956, 342] on input "text" at bounding box center [1033, 337] width 253 height 18
click at [967, 391] on span "Weather" at bounding box center [947, 395] width 45 height 14
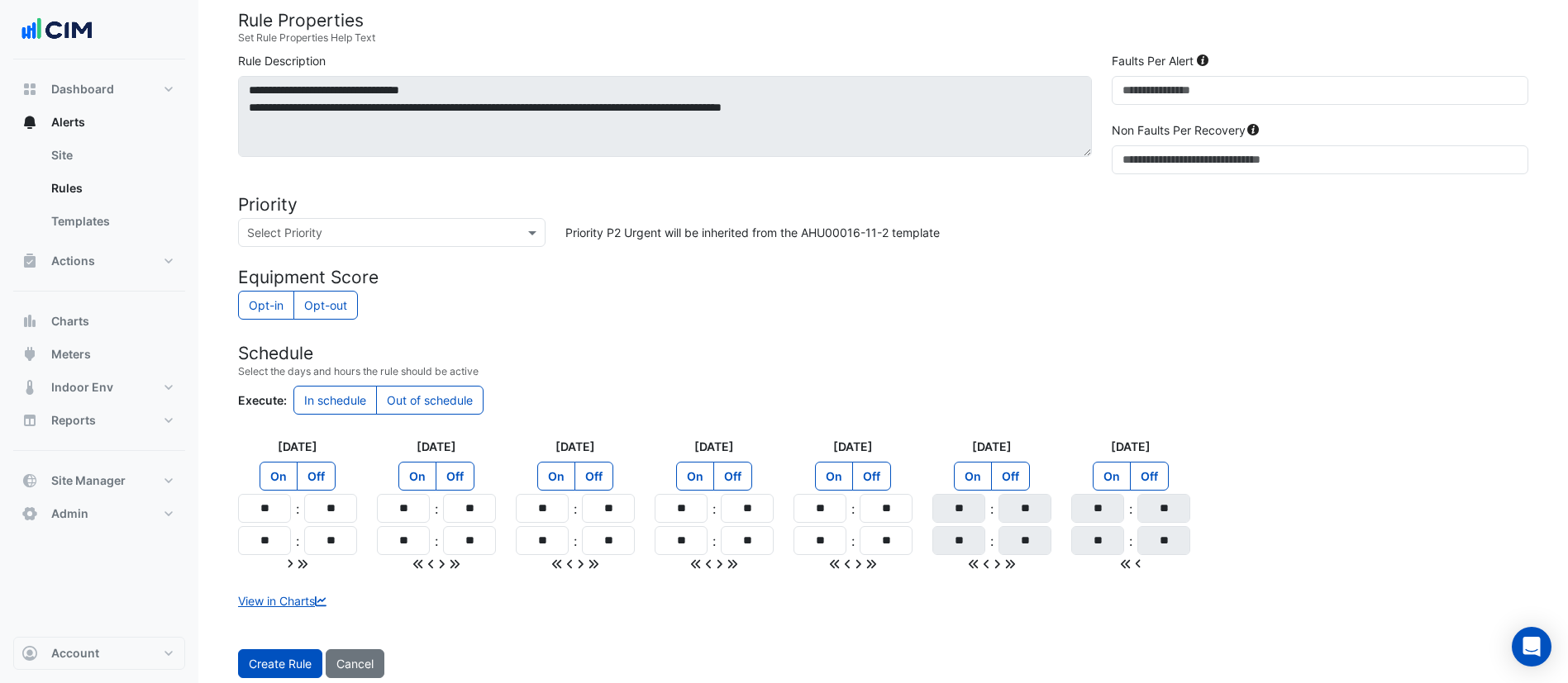
scroll to position [1009, 0]
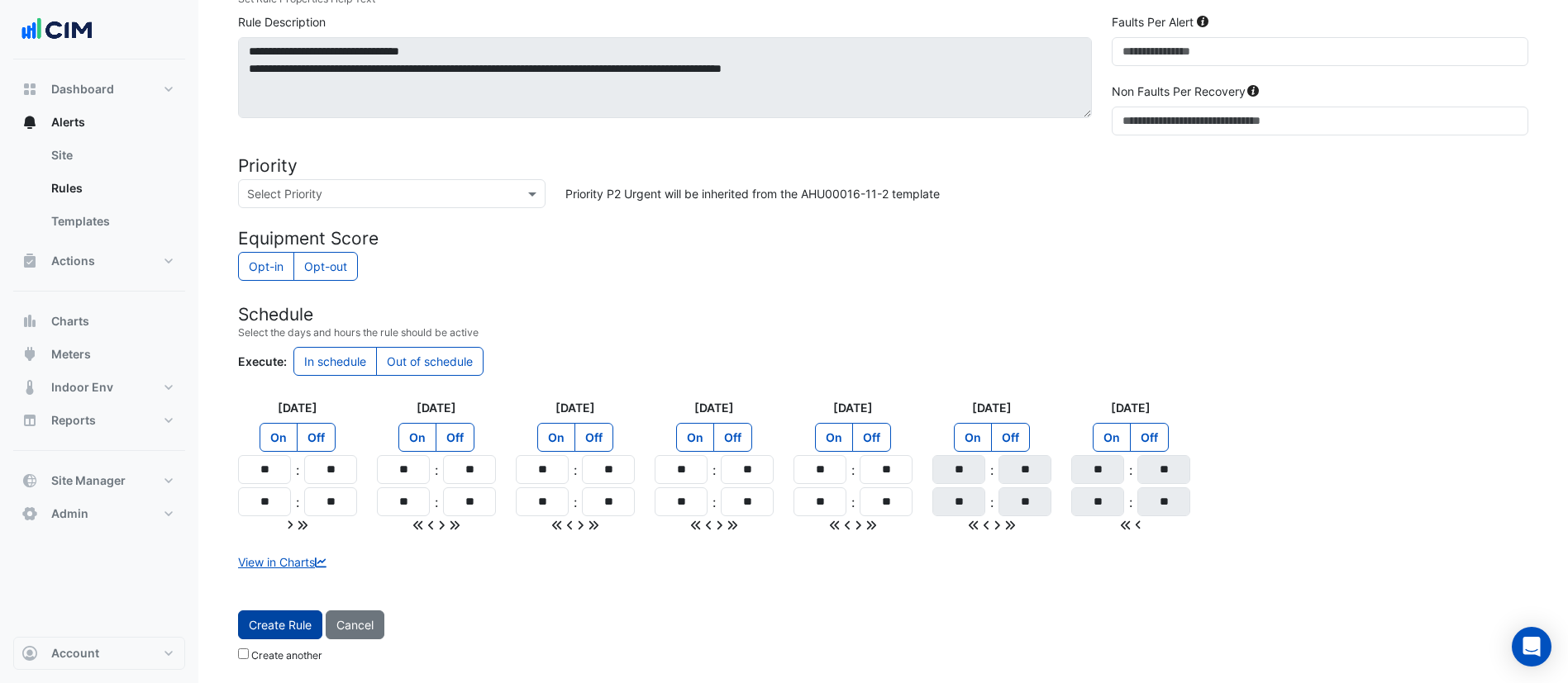
click at [303, 620] on button "Create Rule" at bounding box center [279, 625] width 84 height 29
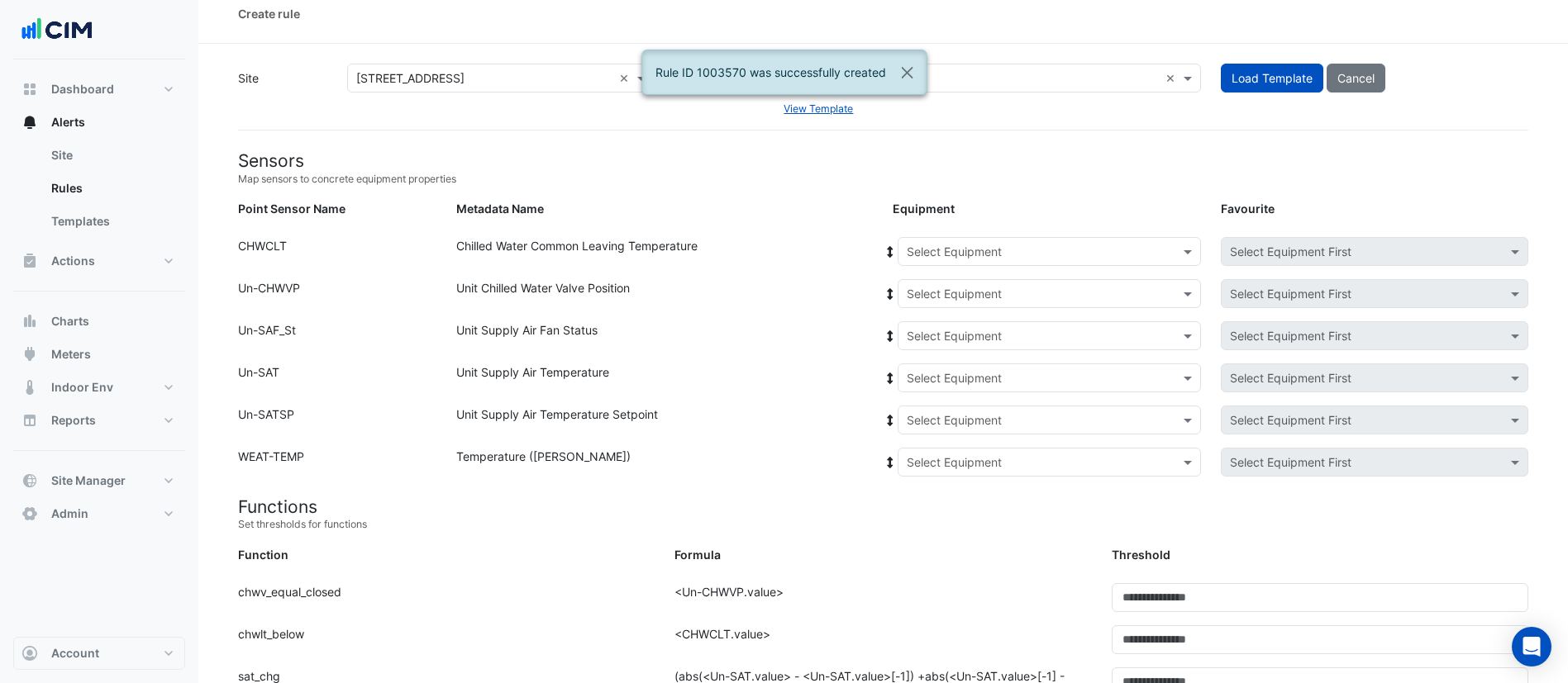
scroll to position [0, 0]
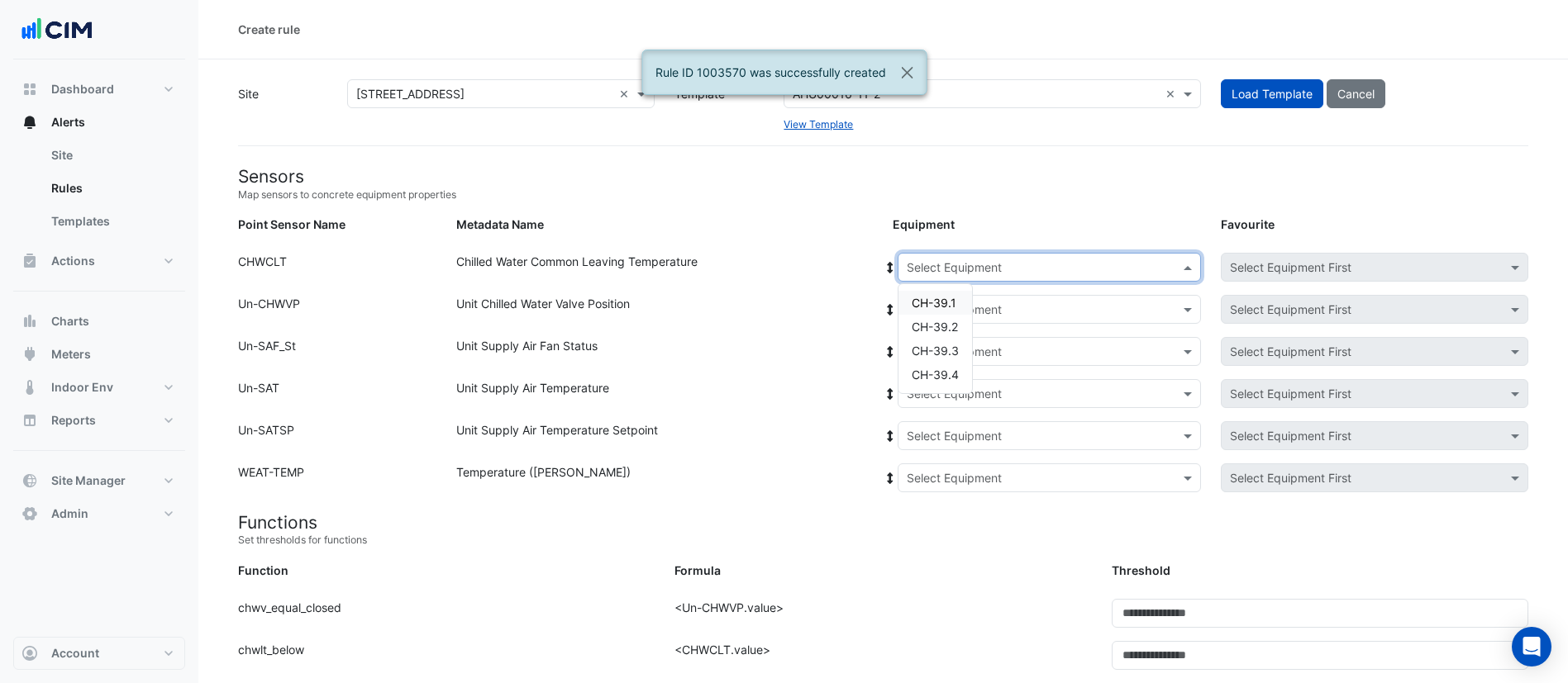
drag, startPoint x: 952, startPoint y: 269, endPoint x: 940, endPoint y: 285, distance: 20.0
click at [952, 267] on input "text" at bounding box center [1033, 268] width 253 height 18
click at [939, 302] on span "CH-39.1" at bounding box center [934, 303] width 45 height 14
click at [934, 310] on input "text" at bounding box center [1033, 310] width 253 height 18
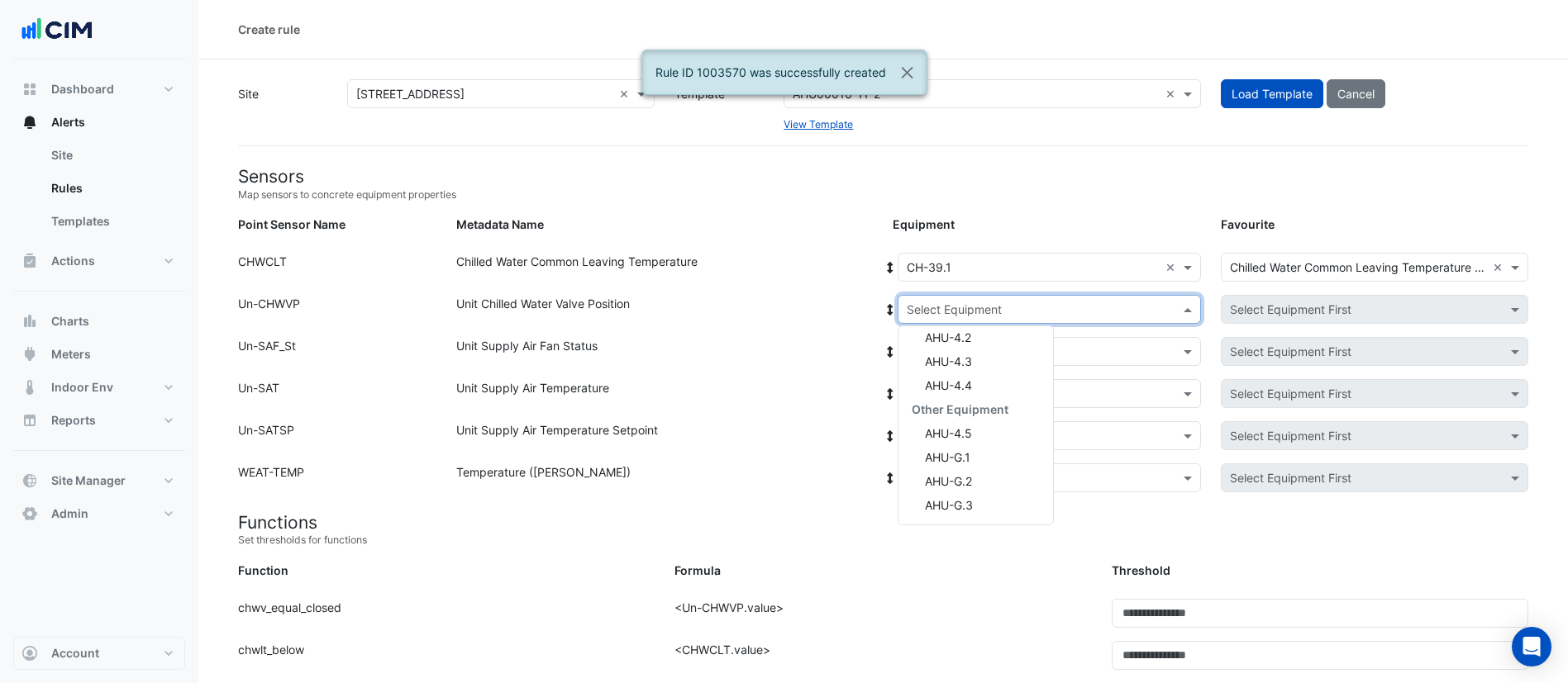
scroll to position [248, 0]
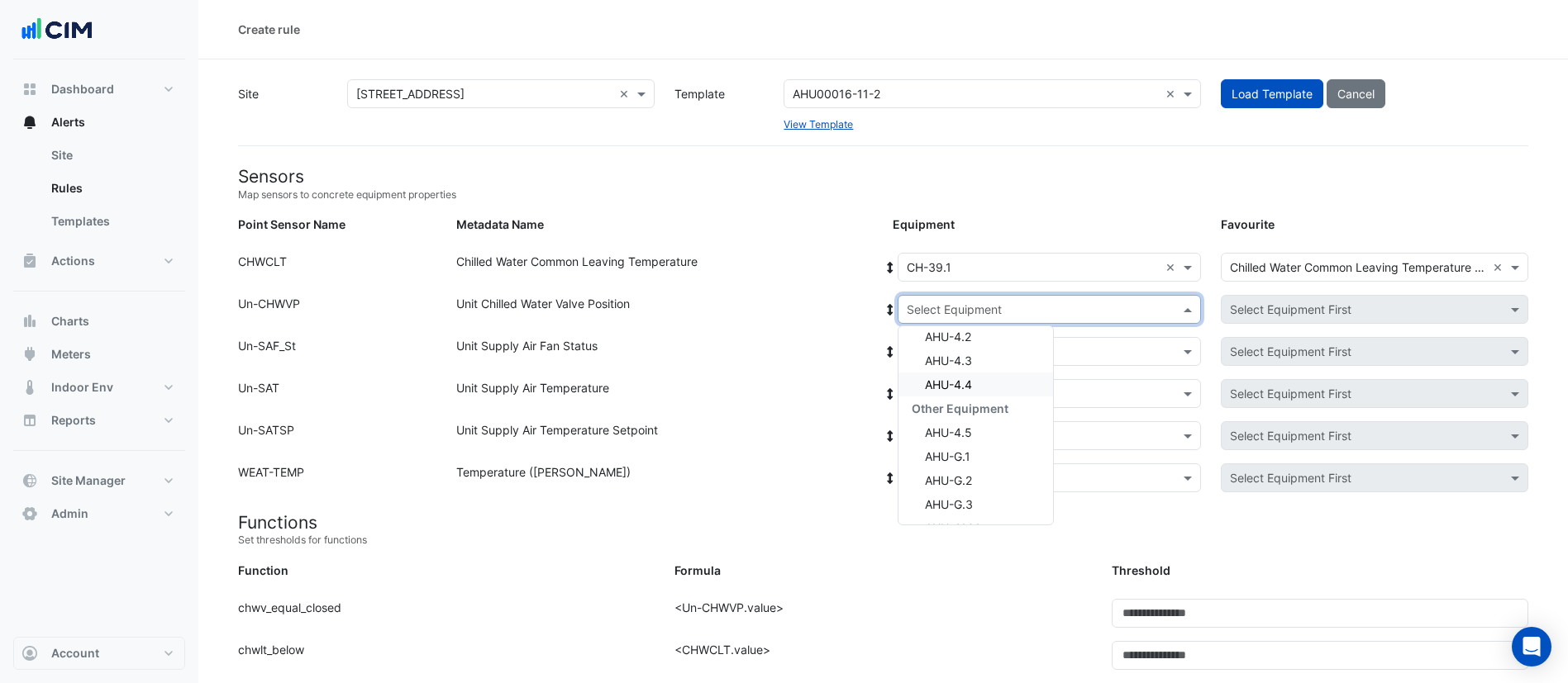
click at [985, 380] on div "AHU-4.4" at bounding box center [976, 385] width 154 height 24
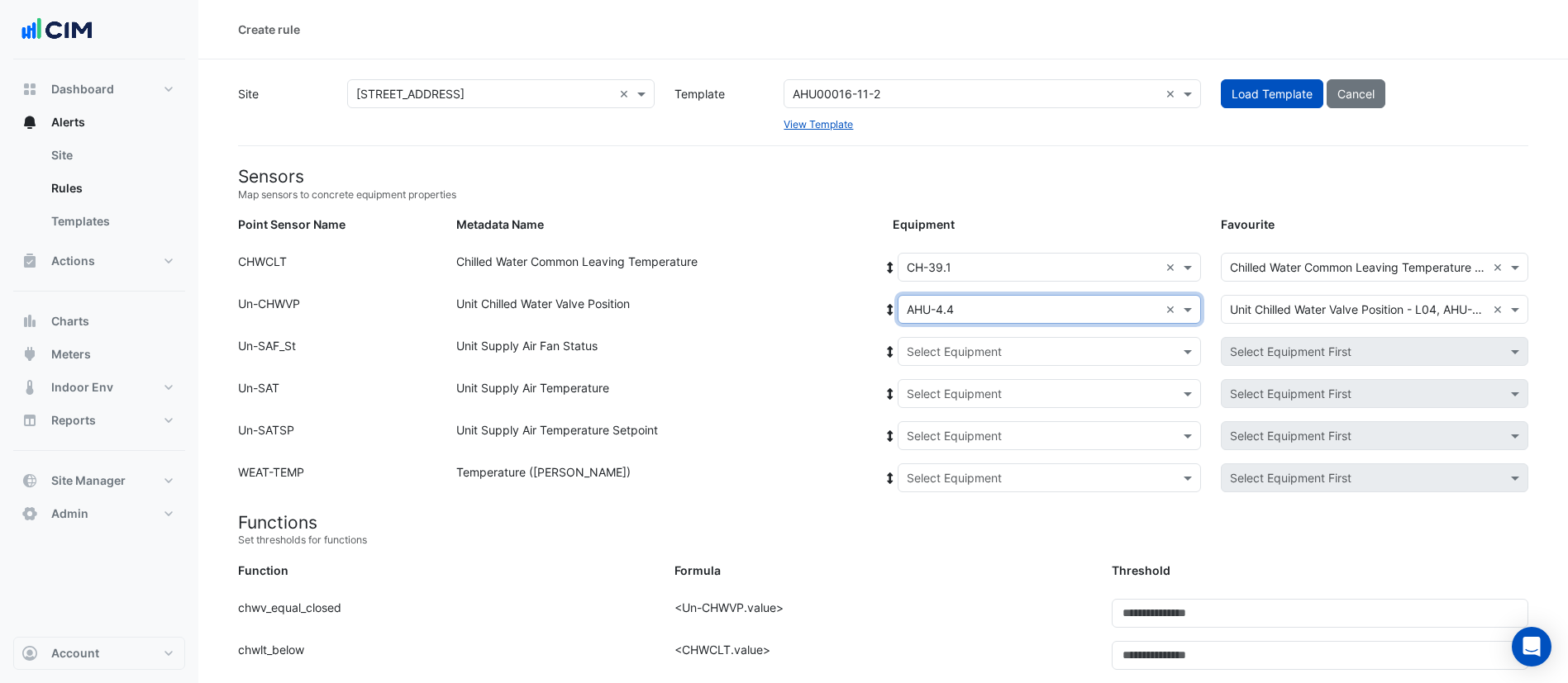
click at [888, 306] on icon at bounding box center [890, 310] width 6 height 11
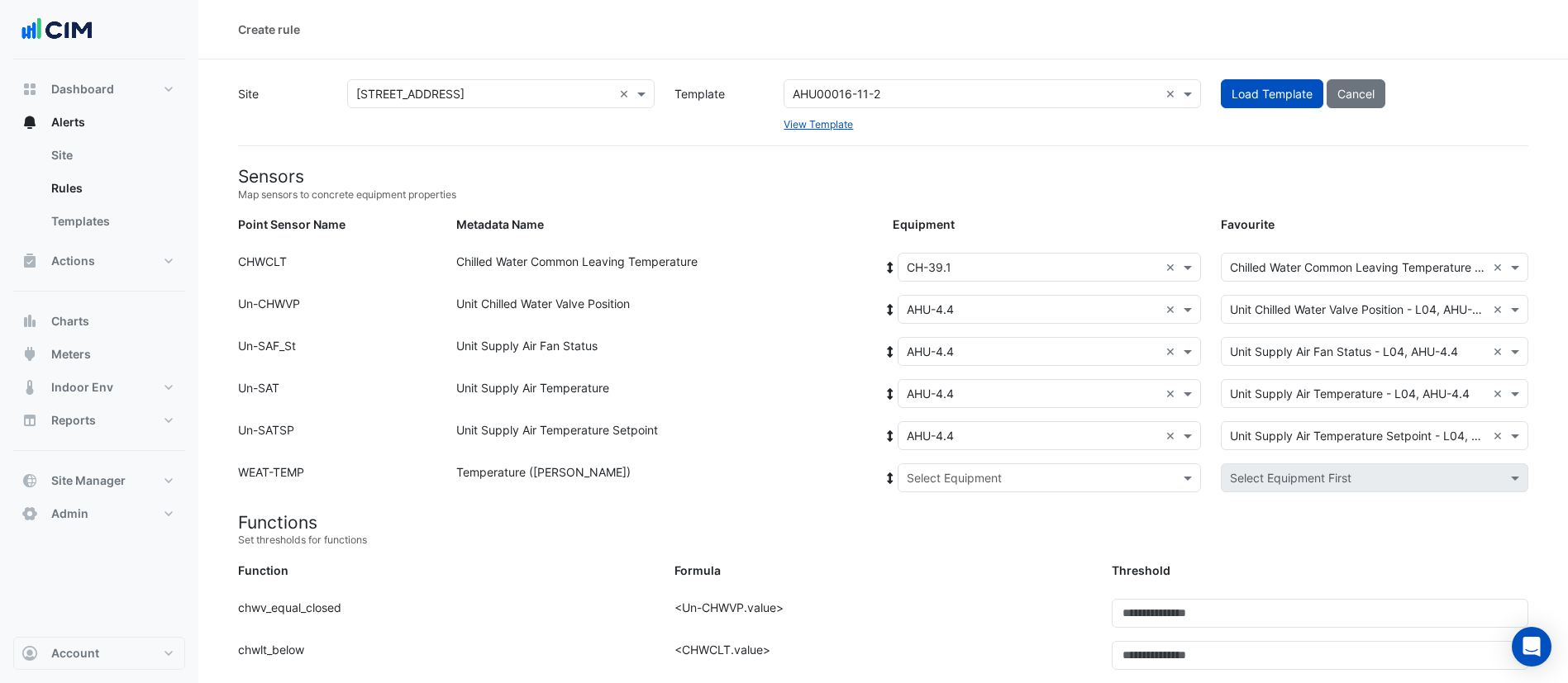
click at [957, 479] on input "text" at bounding box center [1033, 479] width 253 height 18
drag, startPoint x: 949, startPoint y: 539, endPoint x: 946, endPoint y: 528, distance: 11.4
click at [948, 538] on span "Weather" at bounding box center [947, 537] width 45 height 14
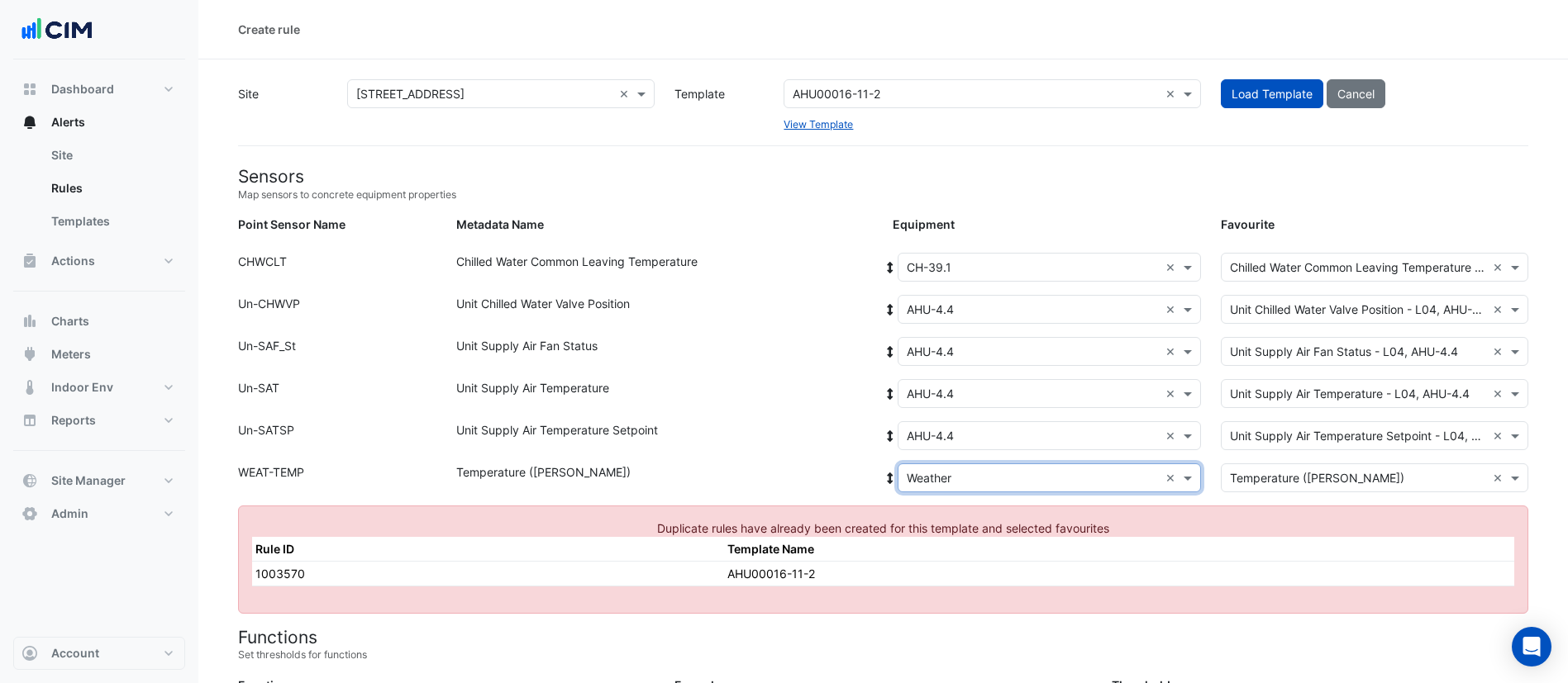
click at [976, 316] on input "text" at bounding box center [1033, 310] width 253 height 18
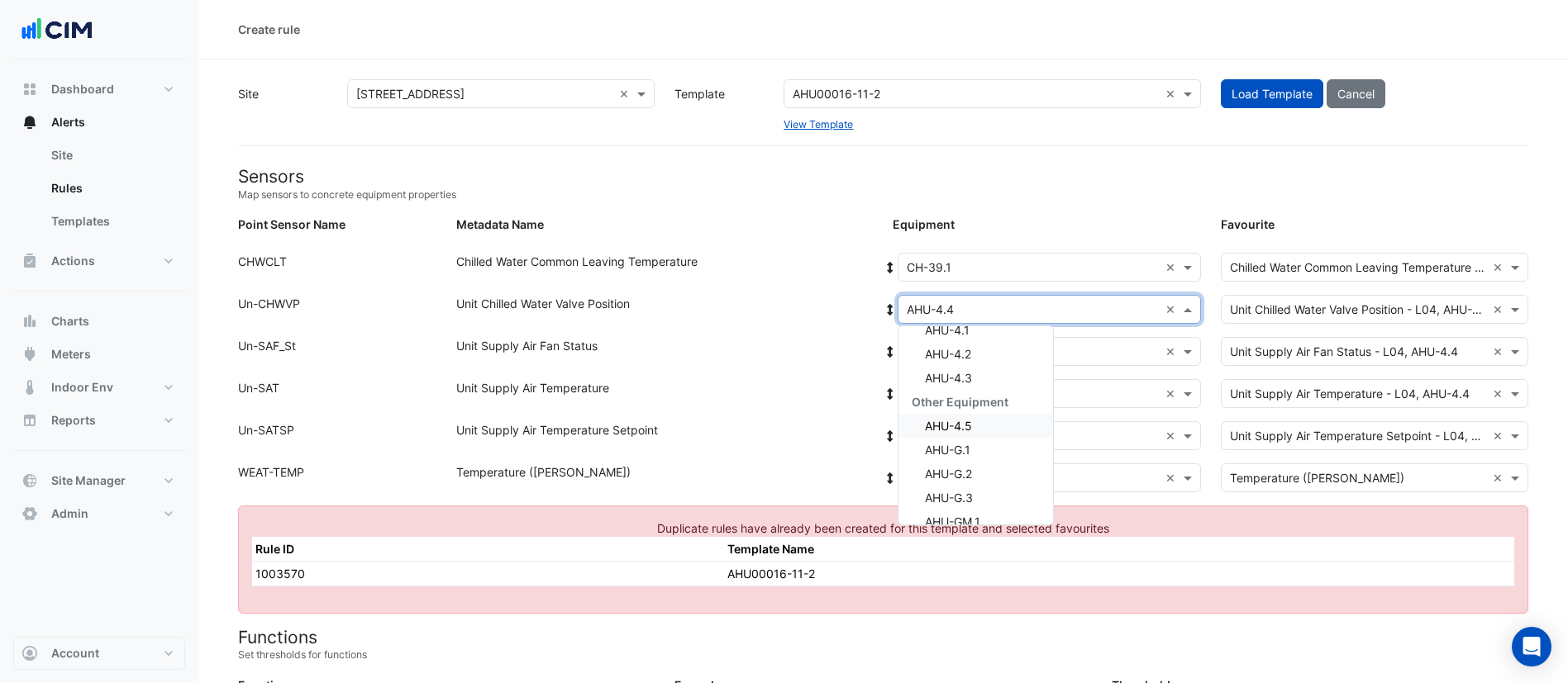
scroll to position [294, 0]
click at [992, 412] on div "AHU-4.5" at bounding box center [976, 410] width 154 height 24
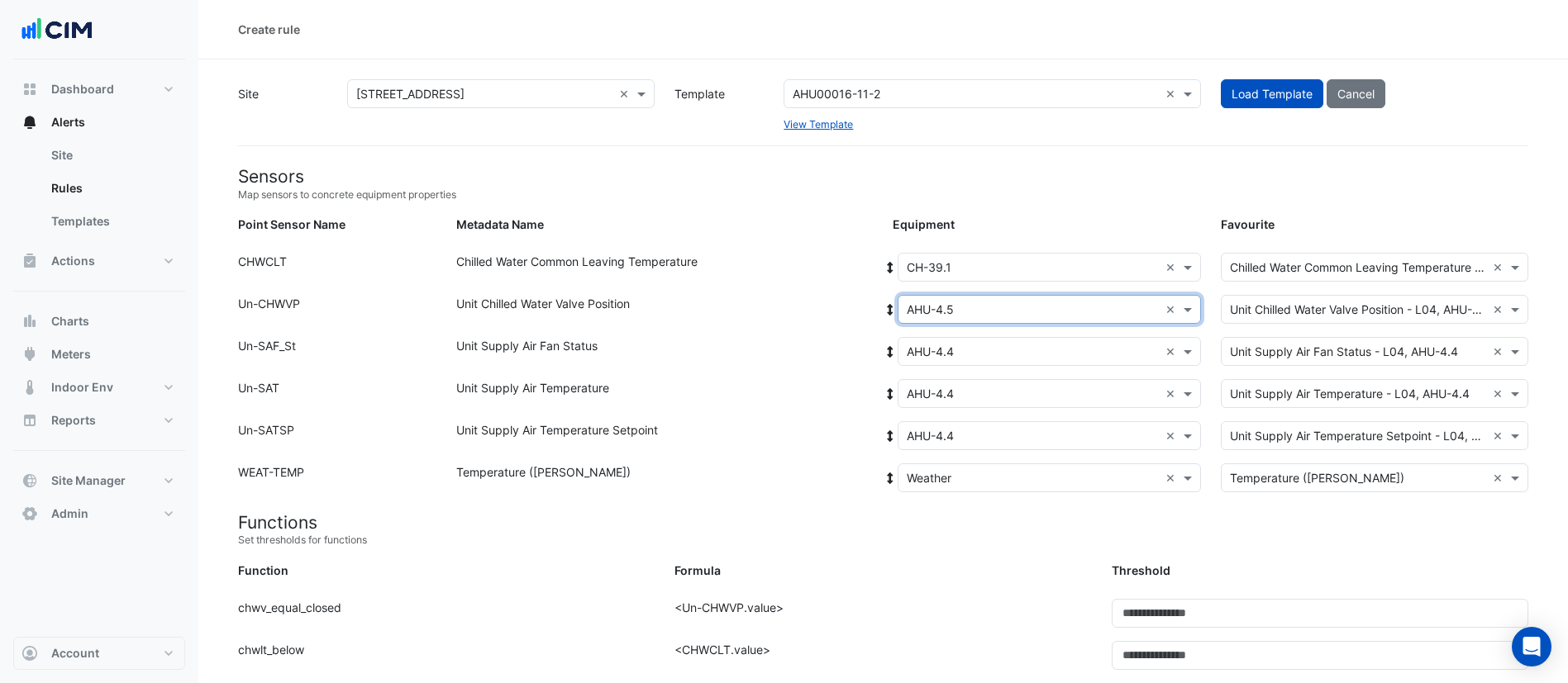
click at [893, 313] on icon at bounding box center [890, 310] width 15 height 11
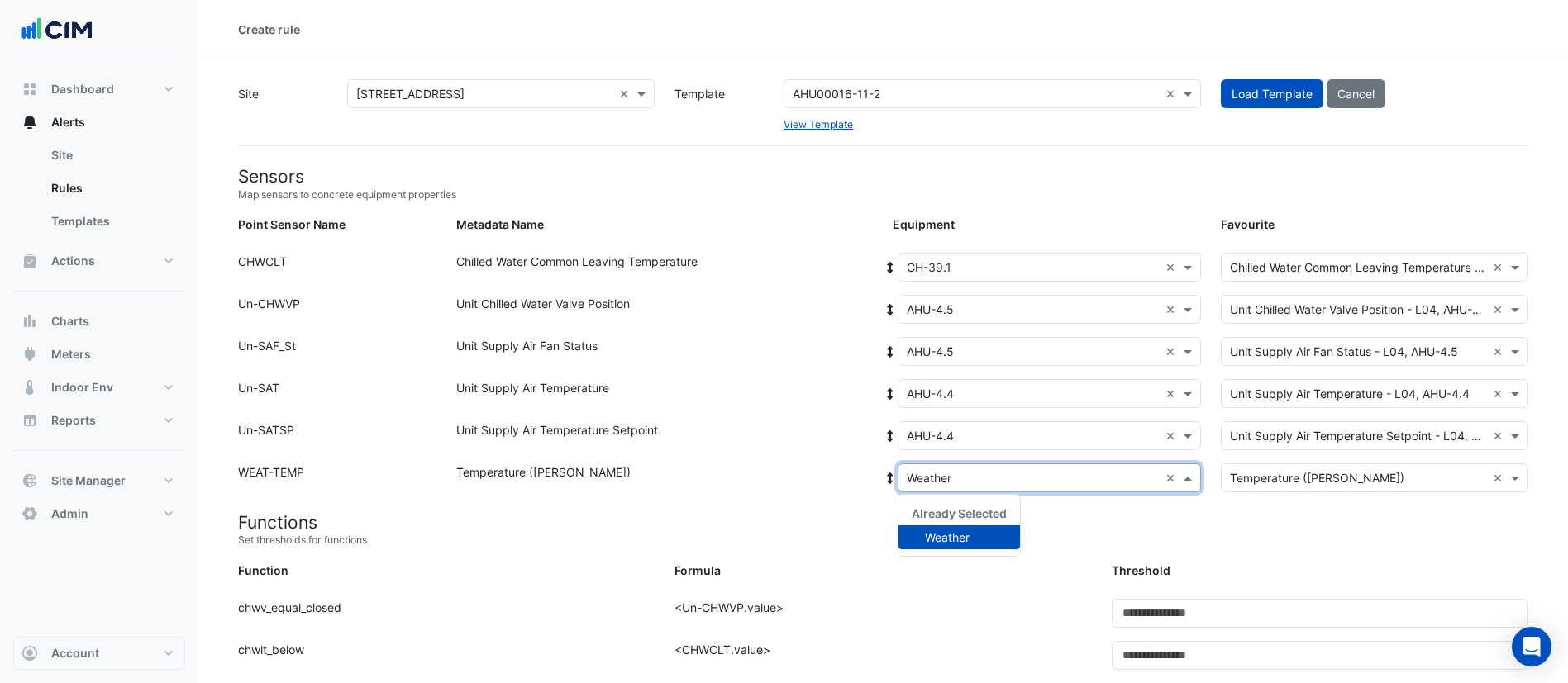
click at [977, 483] on input "text" at bounding box center [1033, 479] width 253 height 18
drag, startPoint x: 938, startPoint y: 548, endPoint x: 934, endPoint y: 540, distance: 8.9
click at [937, 547] on div "Weather" at bounding box center [959, 537] width 122 height 24
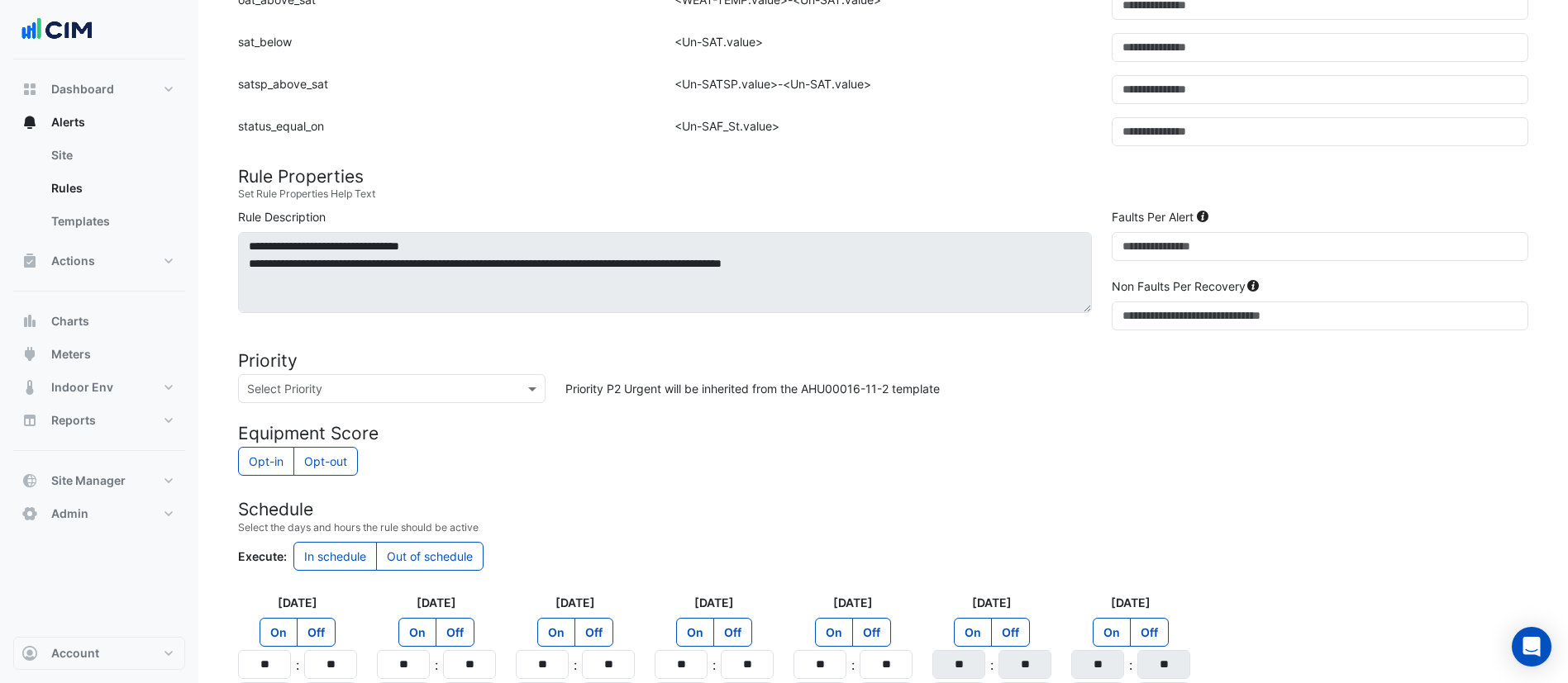
scroll to position [991, 0]
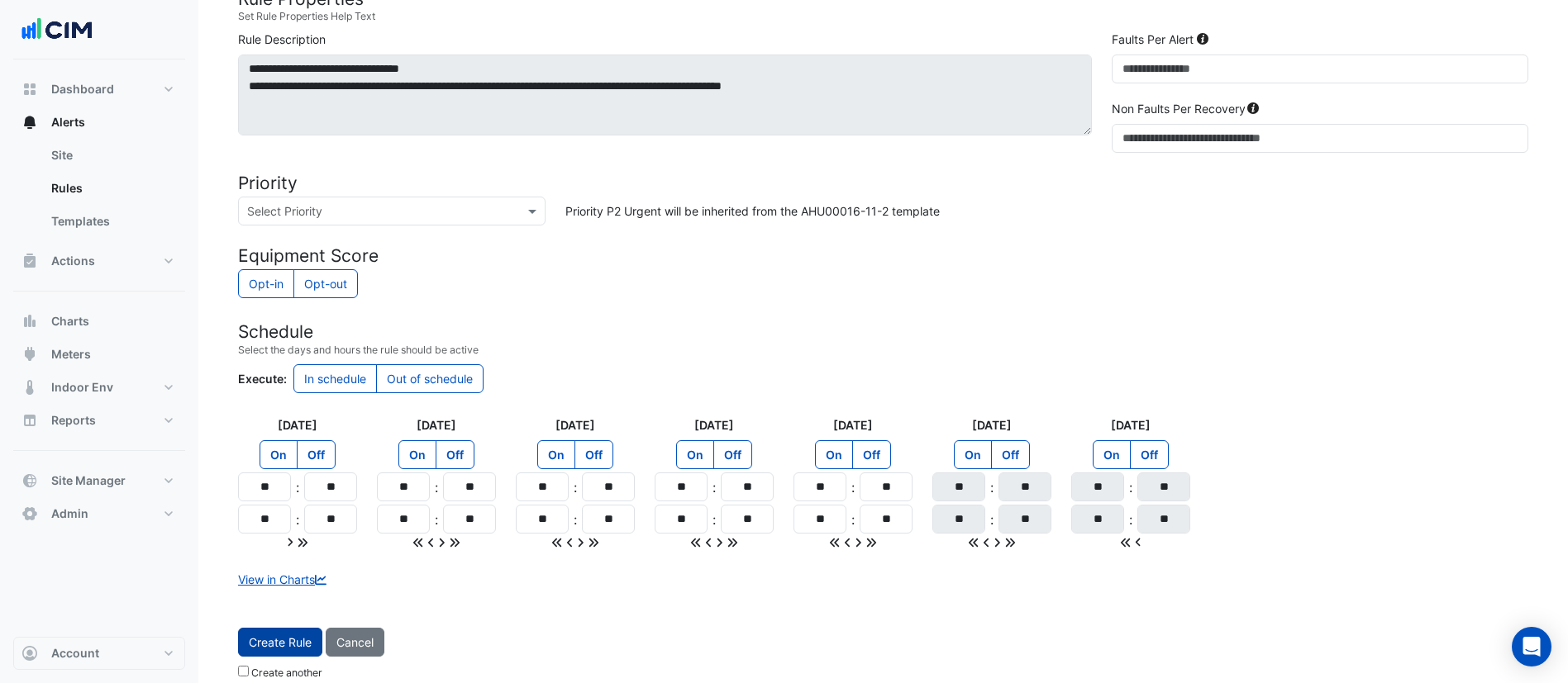
click at [287, 644] on button "Create Rule" at bounding box center [279, 642] width 84 height 29
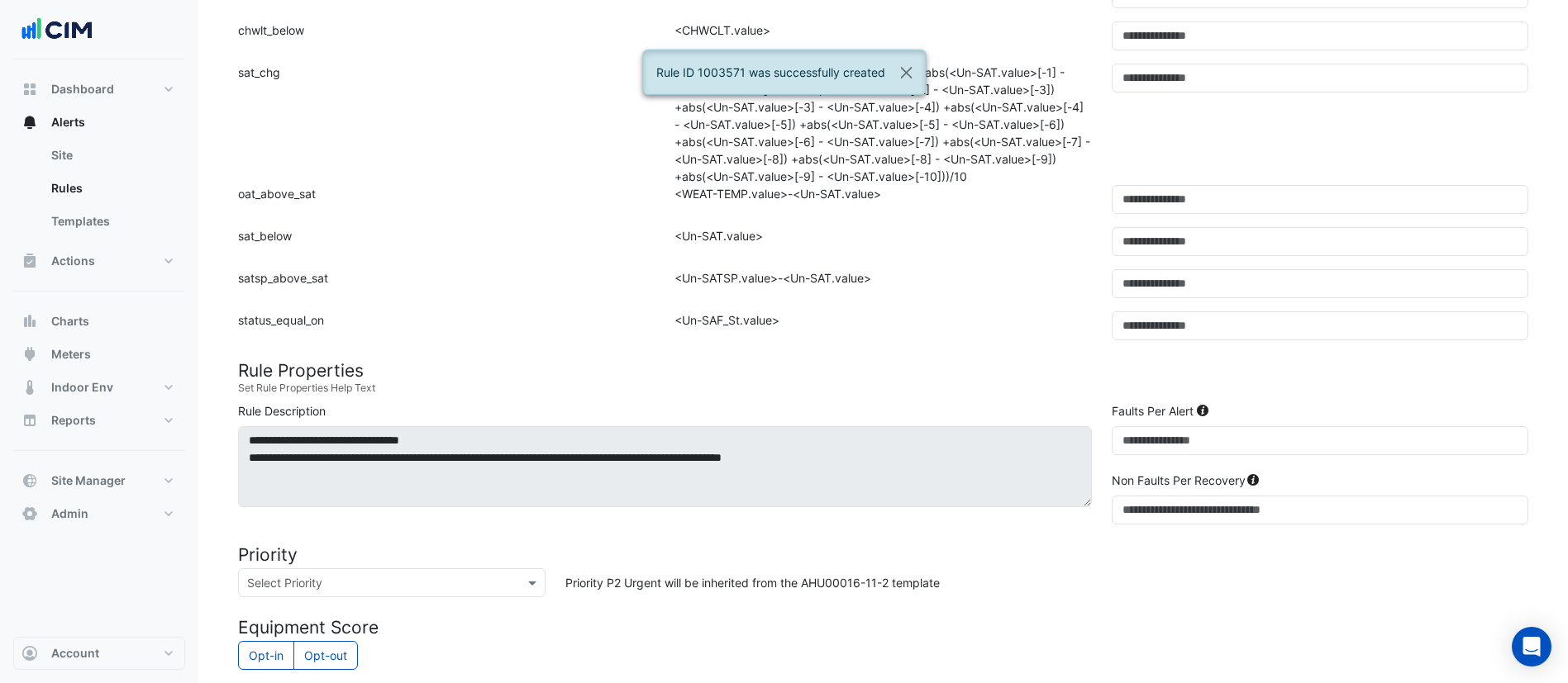
scroll to position [124, 0]
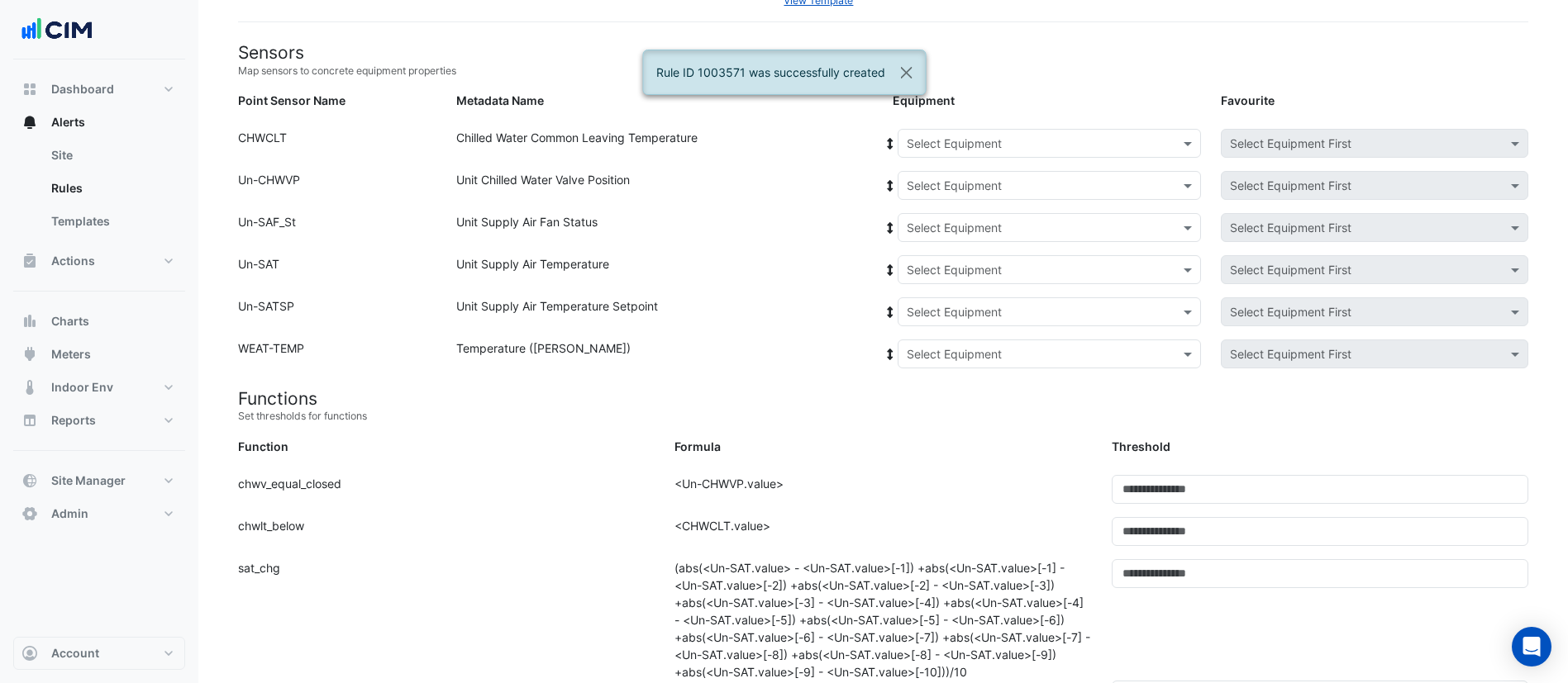
click at [1012, 140] on input "text" at bounding box center [1033, 144] width 253 height 18
click at [952, 176] on span "CH-39.1" at bounding box center [934, 178] width 45 height 14
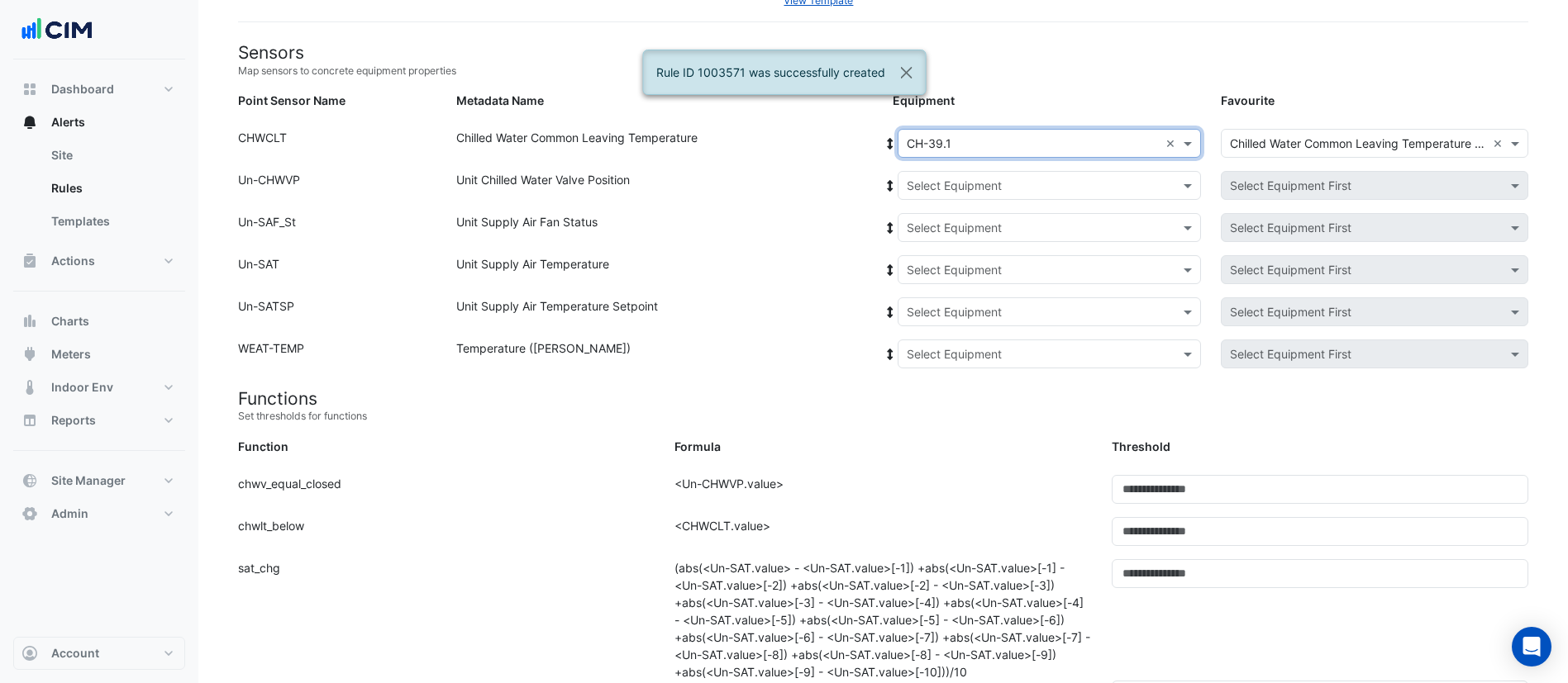
click at [965, 178] on input "text" at bounding box center [1033, 186] width 253 height 18
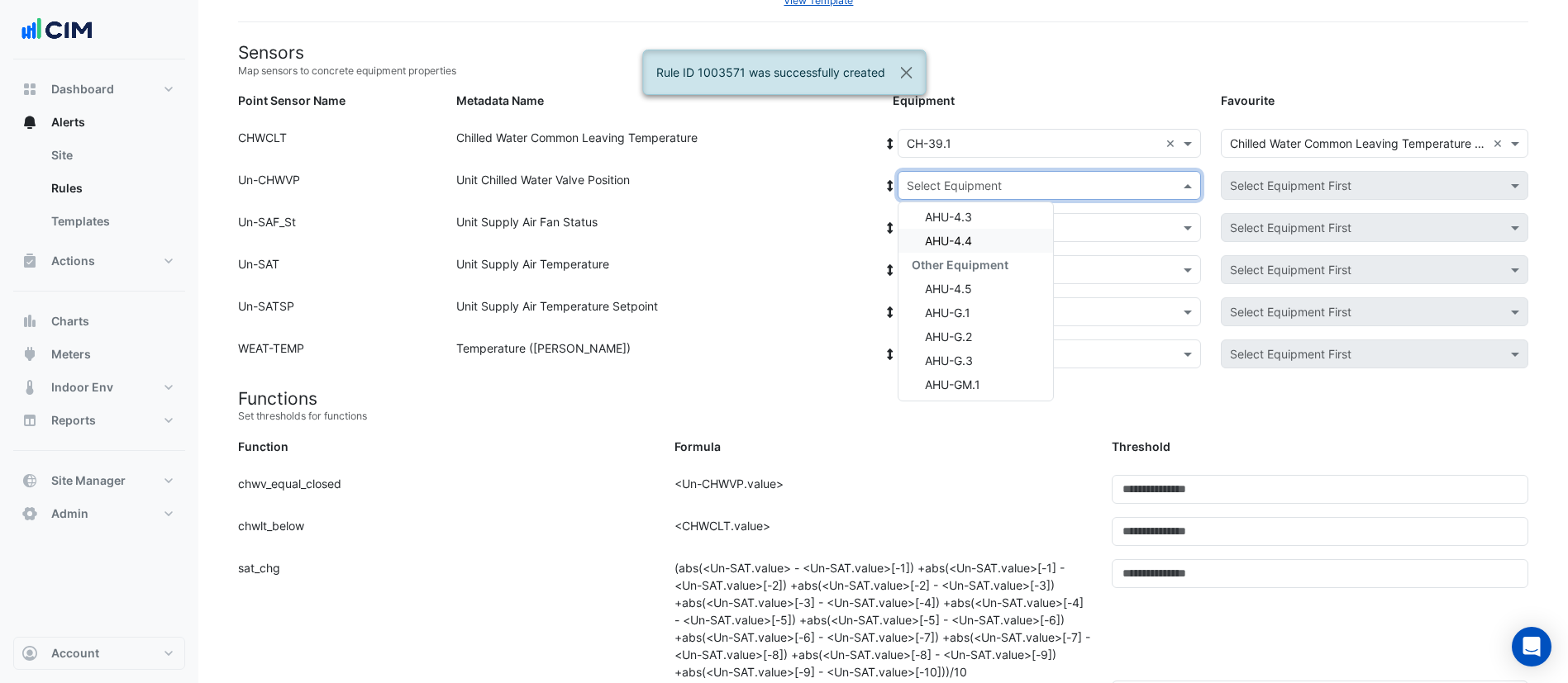
scroll to position [270, 0]
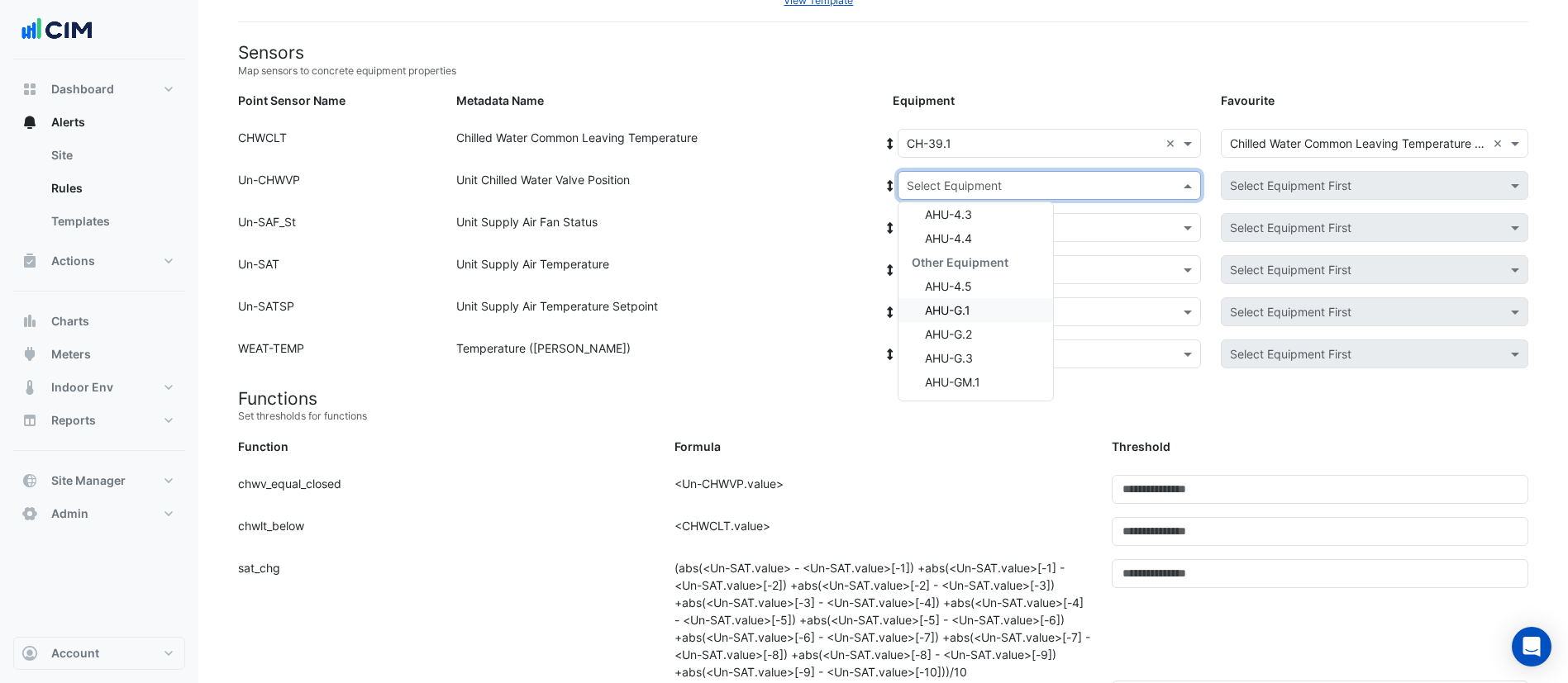
click at [991, 307] on div "AHU-G.1" at bounding box center [976, 310] width 154 height 24
click at [888, 177] on span at bounding box center [890, 186] width 15 height 18
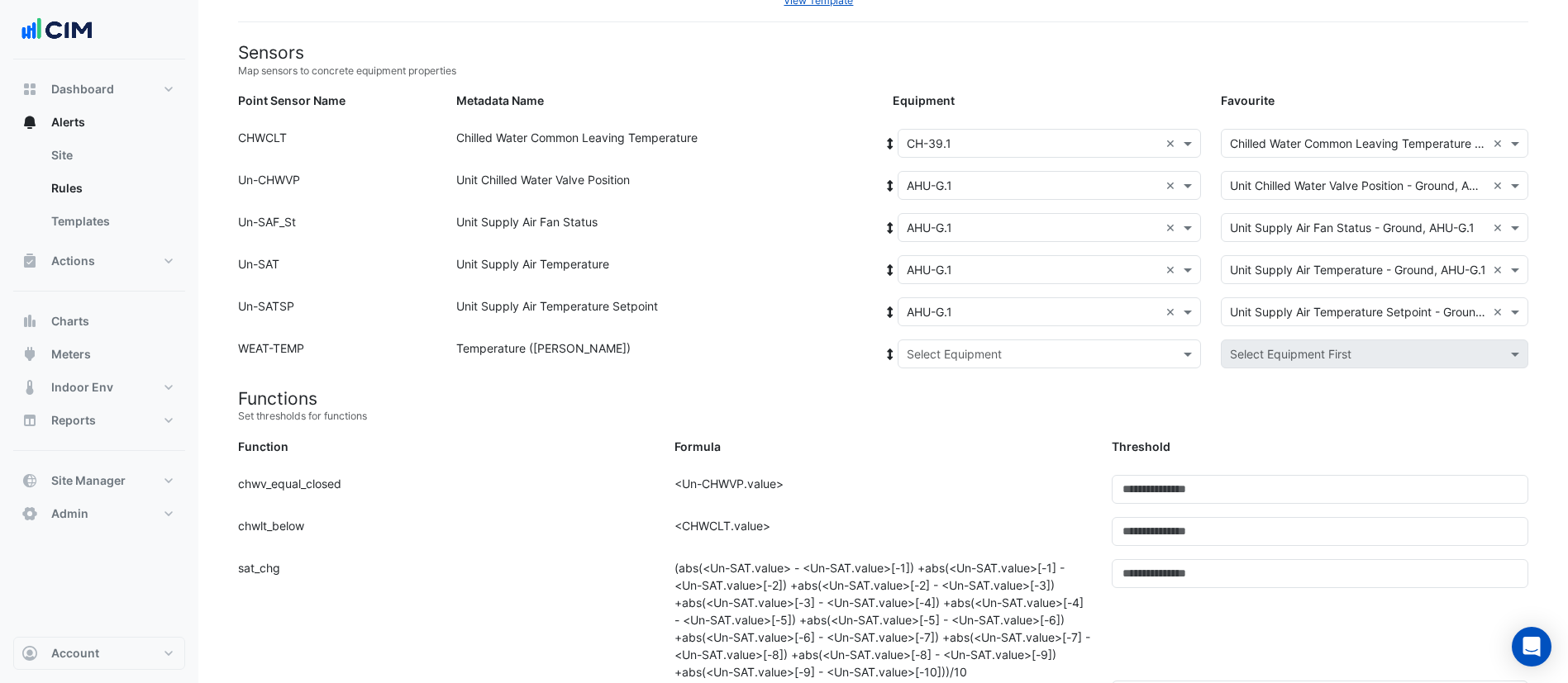
click at [987, 354] on input "text" at bounding box center [1033, 354] width 253 height 18
click at [947, 407] on span "Weather" at bounding box center [947, 413] width 45 height 14
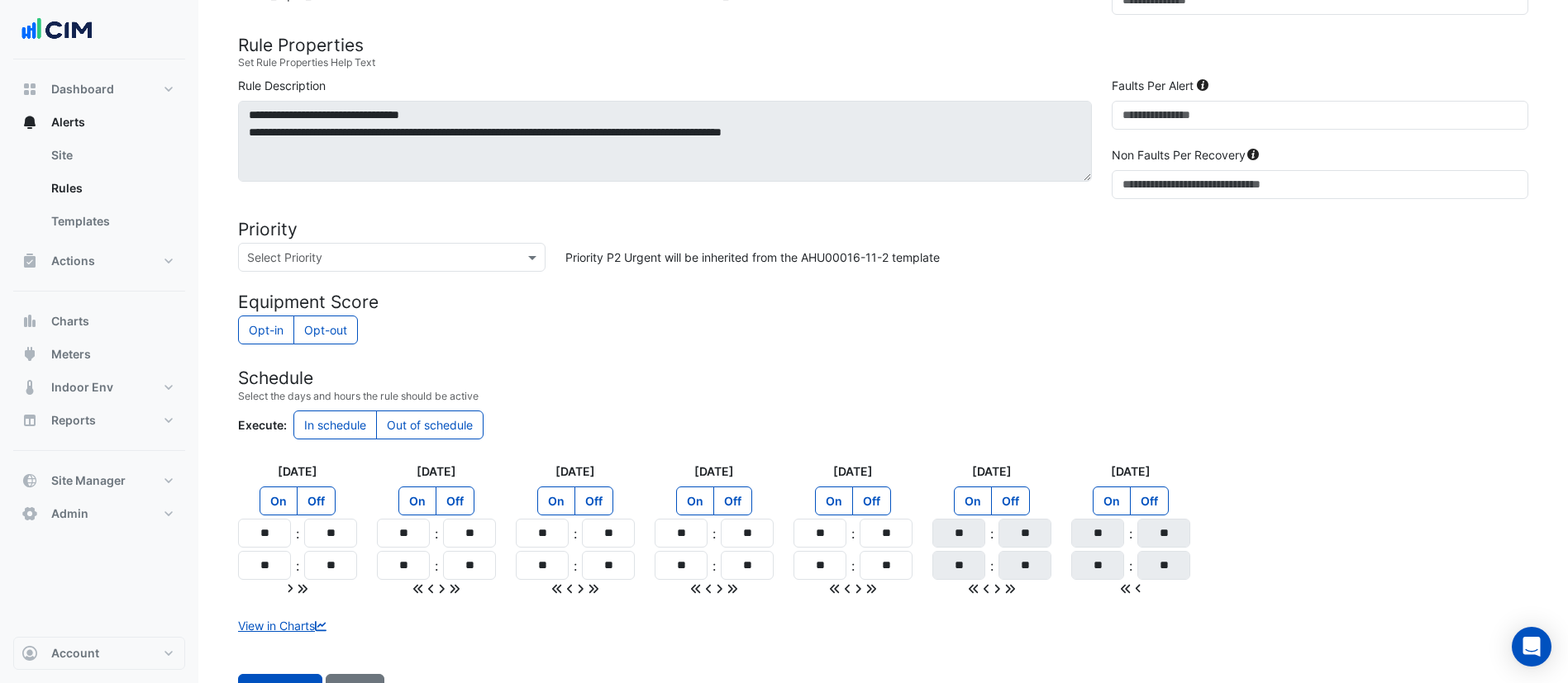
scroll to position [1009, 0]
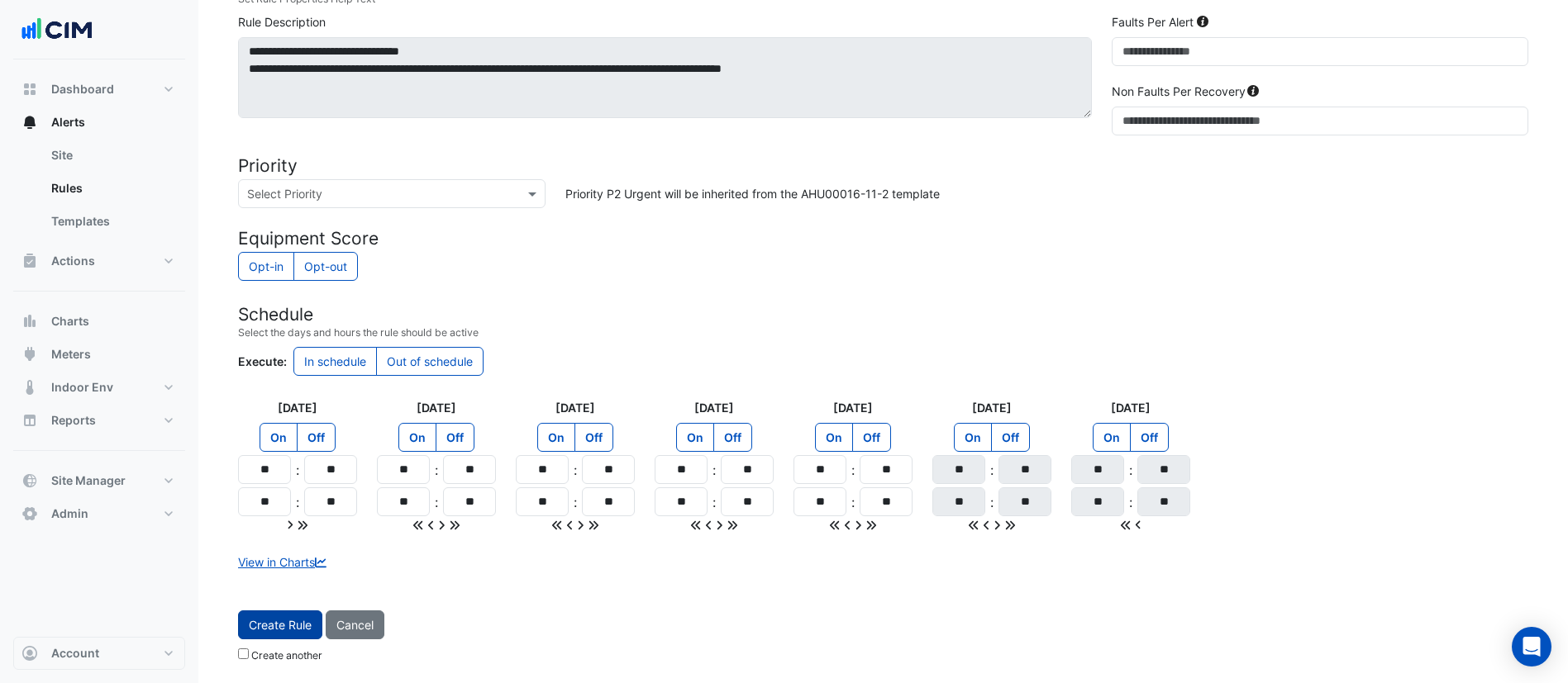
click at [282, 621] on button "Create Rule" at bounding box center [279, 625] width 84 height 29
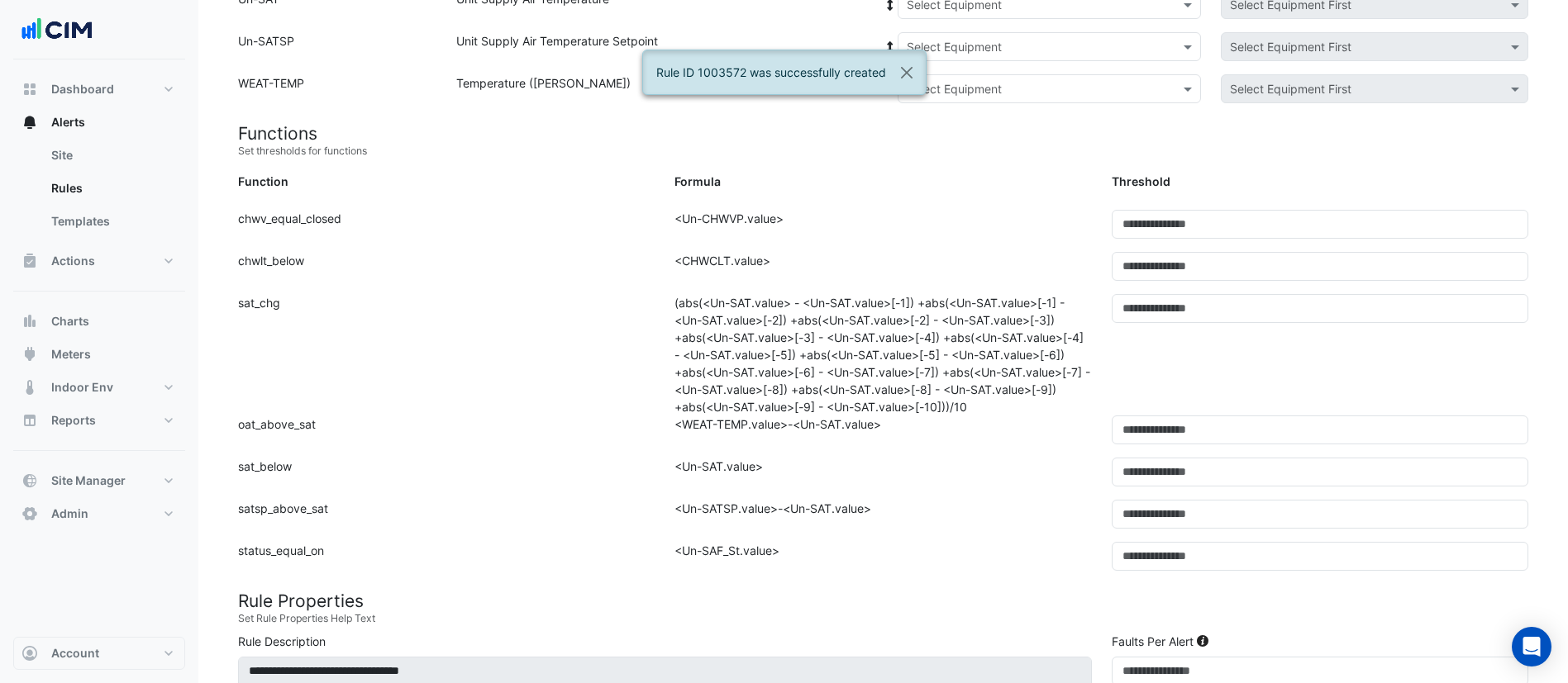
scroll to position [18, 0]
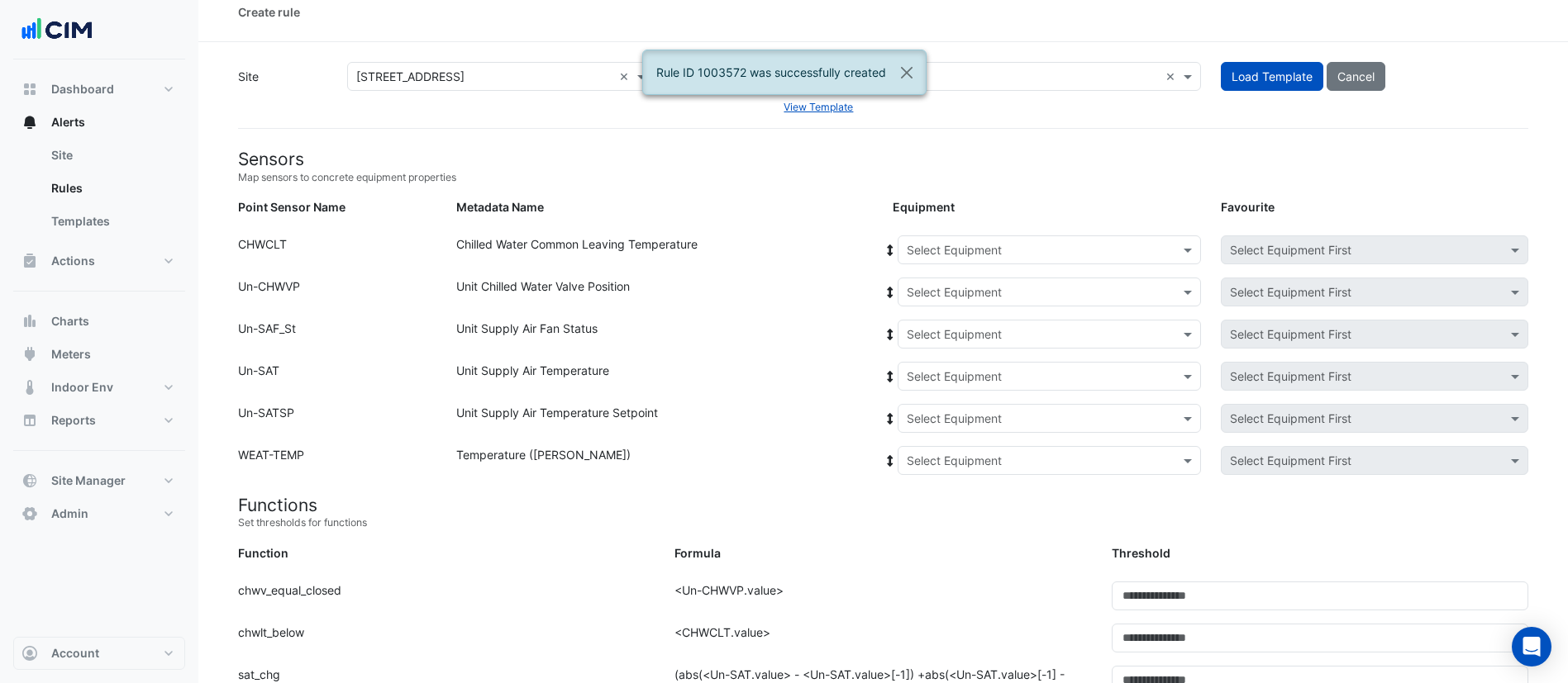
click at [1005, 247] on input "text" at bounding box center [1033, 251] width 253 height 18
click at [955, 289] on span "CH-39.1" at bounding box center [934, 285] width 45 height 14
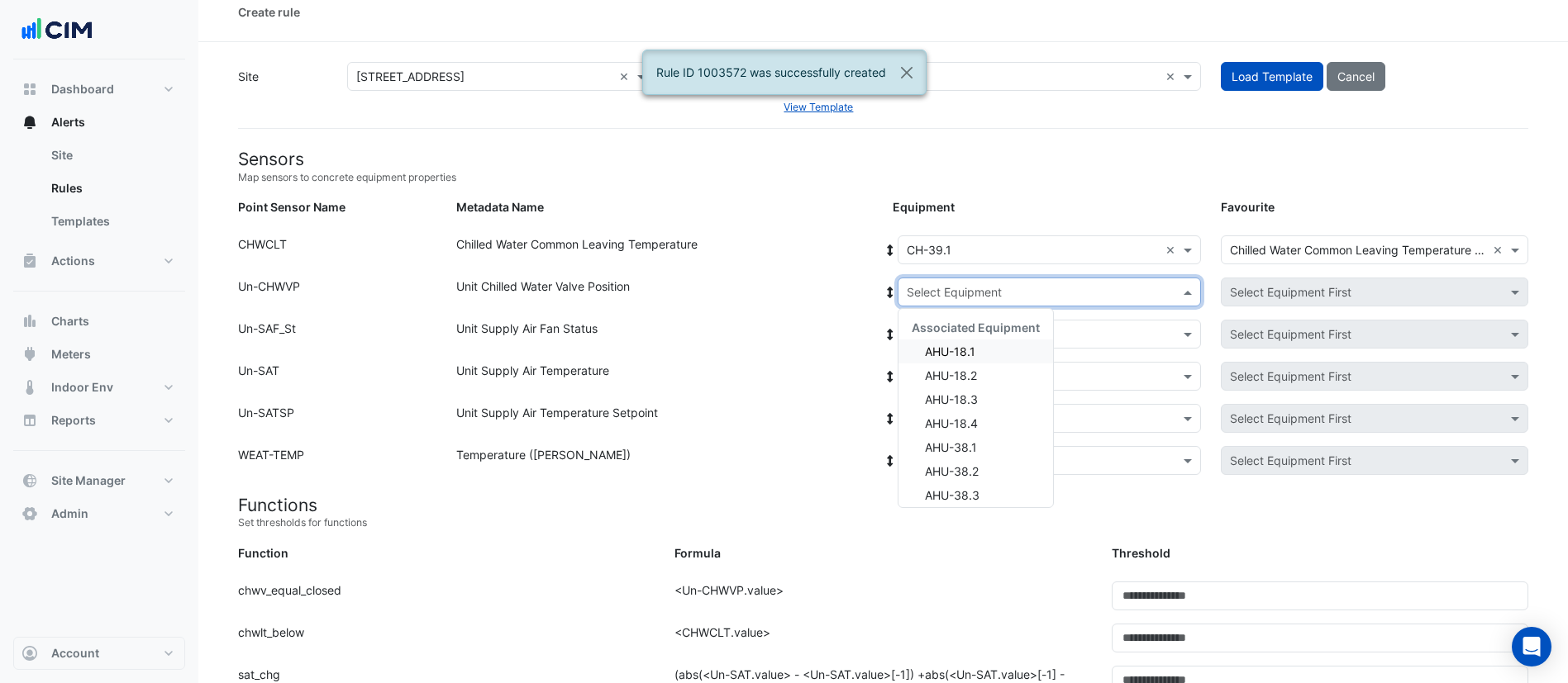
click at [981, 284] on input "text" at bounding box center [1033, 292] width 253 height 18
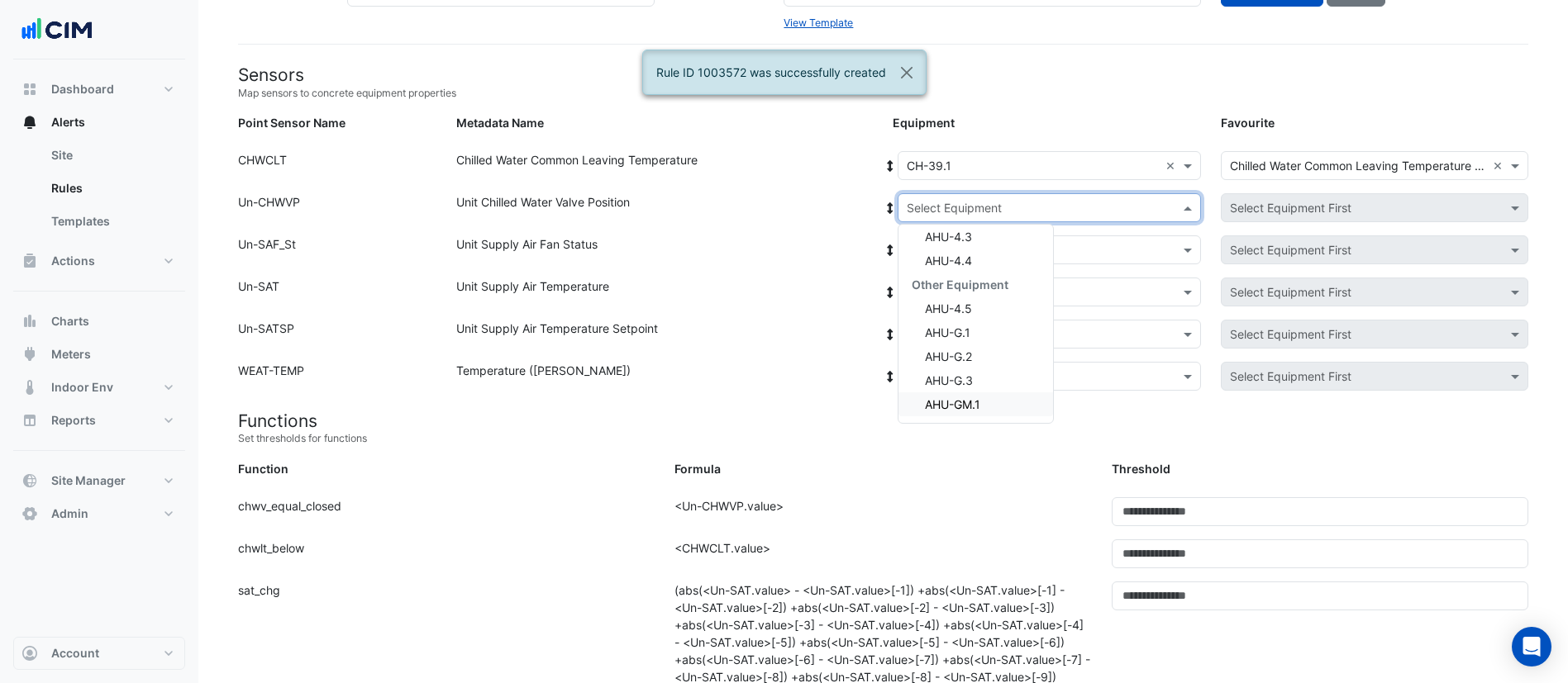
scroll to position [141, 0]
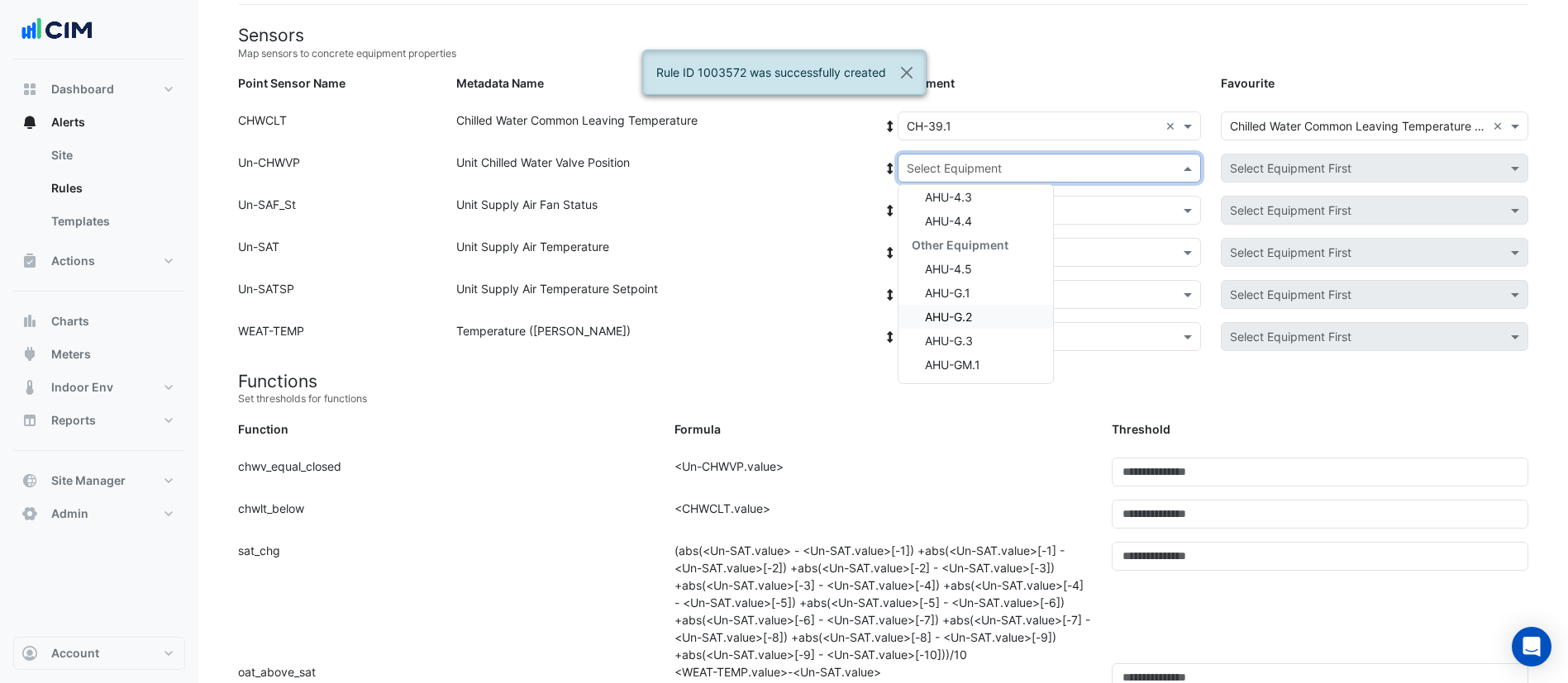
click at [978, 321] on div "AHU-G.2" at bounding box center [976, 317] width 154 height 24
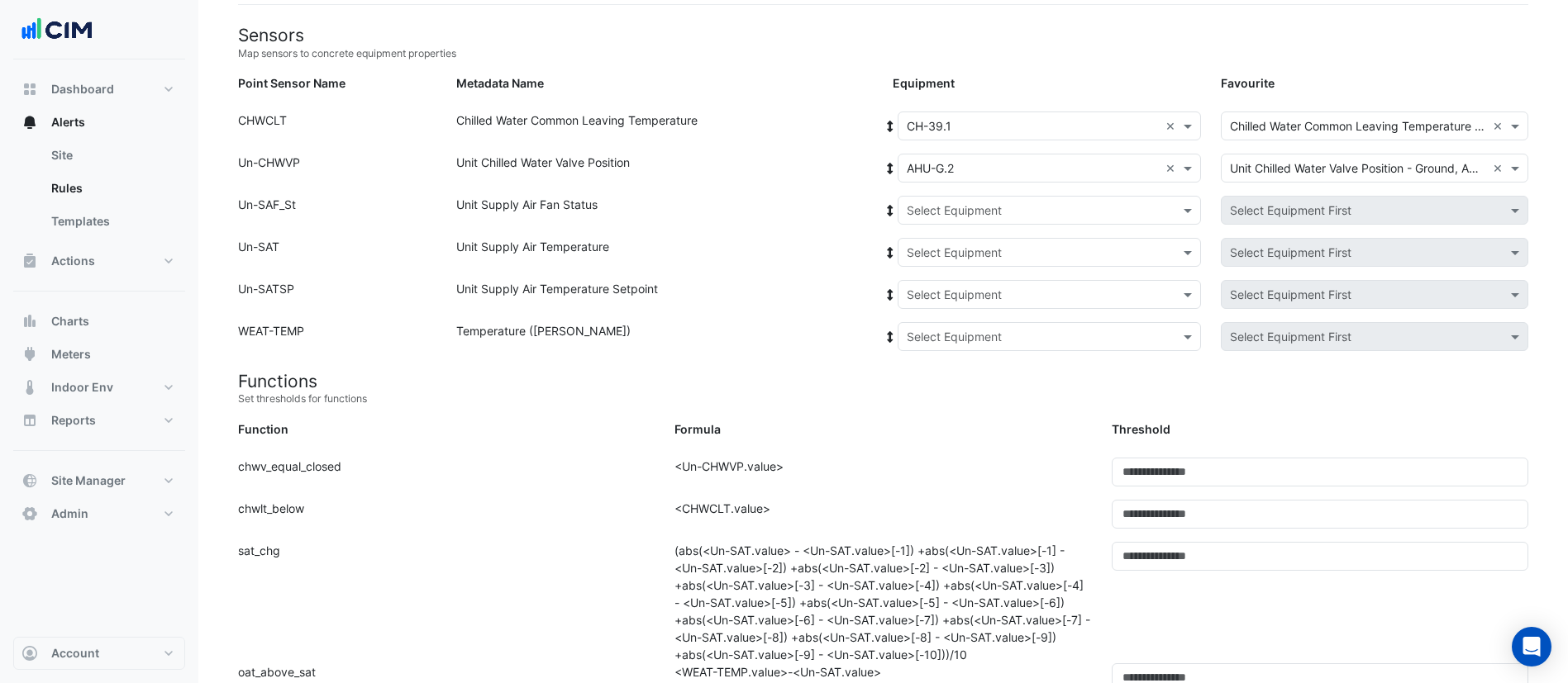
click at [889, 165] on icon at bounding box center [890, 168] width 6 height 11
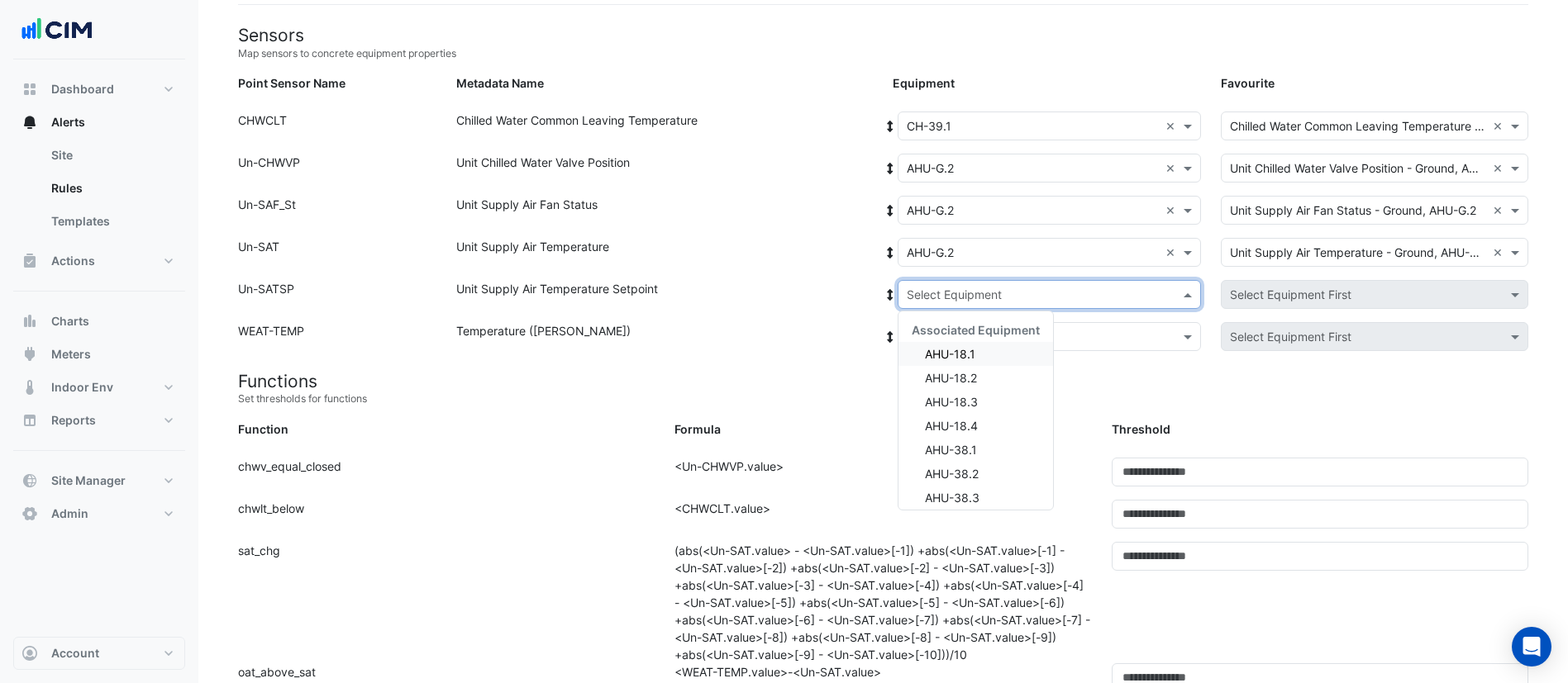
click at [992, 304] on div "Select Equipment" at bounding box center [1049, 294] width 304 height 29
click at [854, 291] on div "Unit Supply Air Temperature Setpoint" at bounding box center [665, 298] width 436 height 35
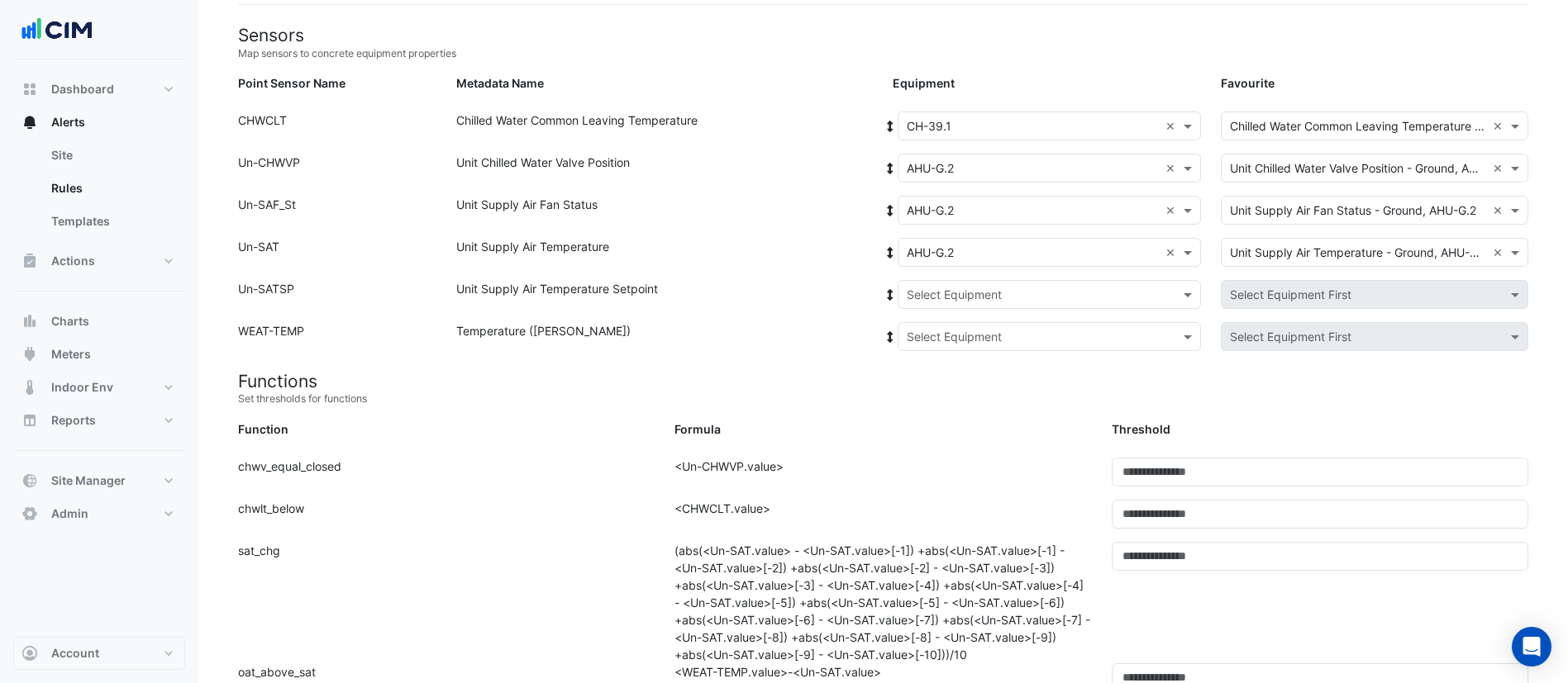
click at [1029, 166] on input "text" at bounding box center [1033, 169] width 253 height 18
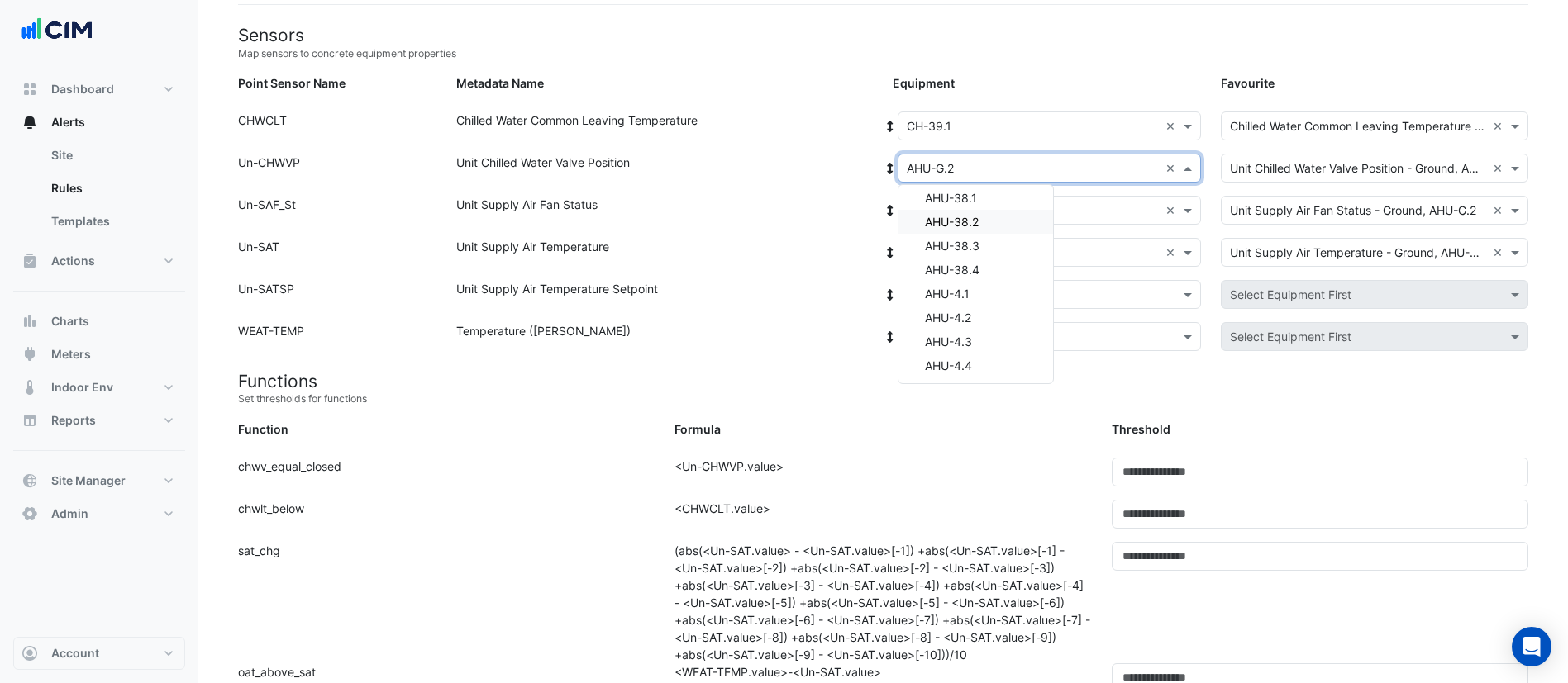
scroll to position [294, 0]
click at [1003, 317] on div "AHU-G.1" at bounding box center [976, 317] width 154 height 24
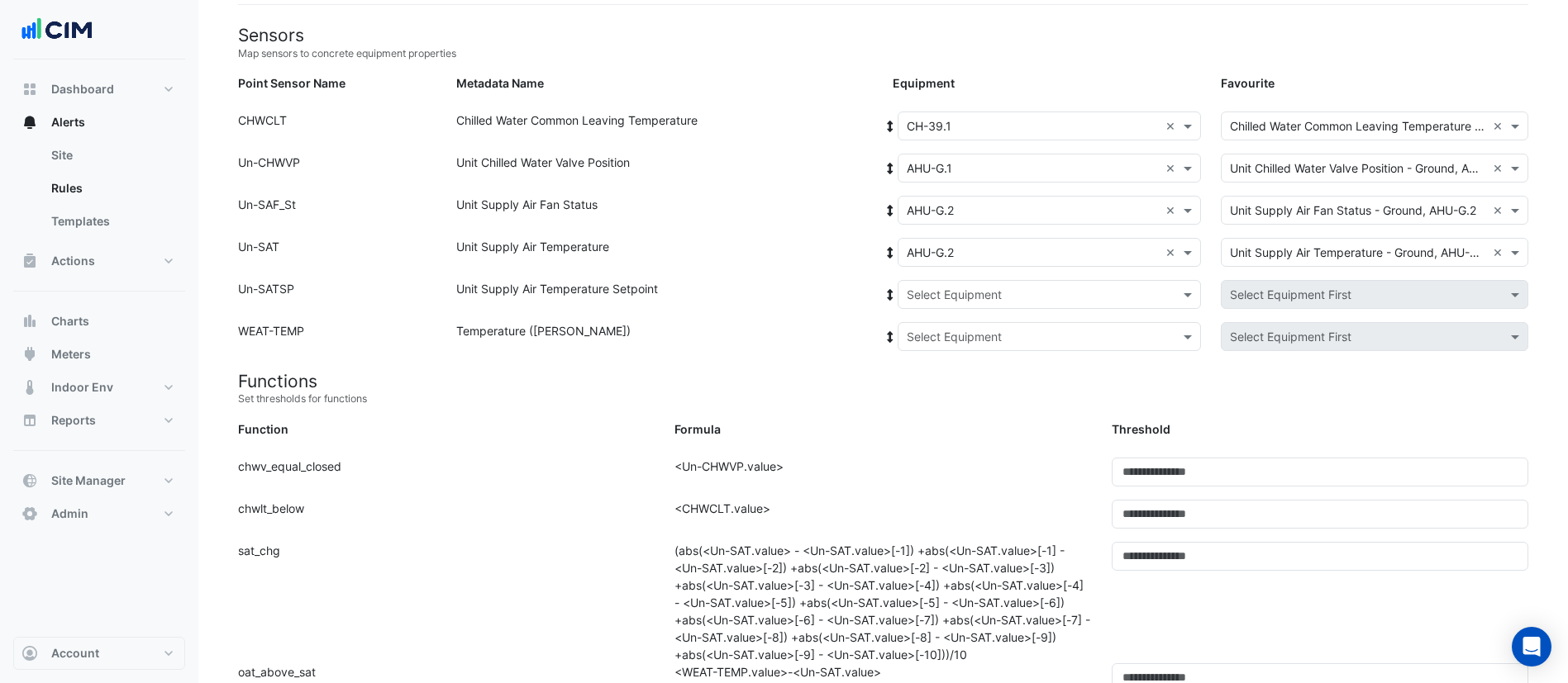
click at [889, 170] on icon at bounding box center [890, 168] width 6 height 11
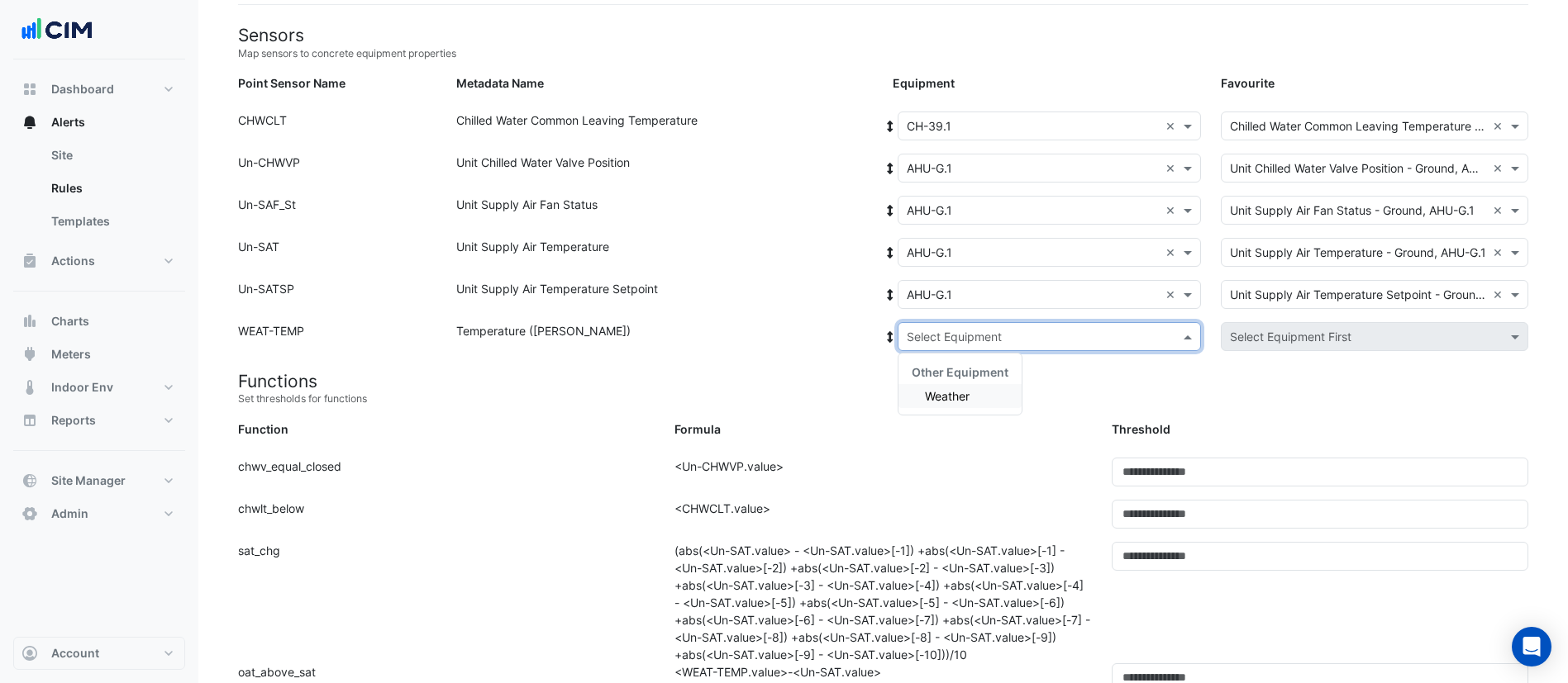
click at [971, 345] on div "Select Equipment" at bounding box center [1049, 336] width 304 height 29
click at [965, 393] on span "Weather" at bounding box center [947, 395] width 45 height 14
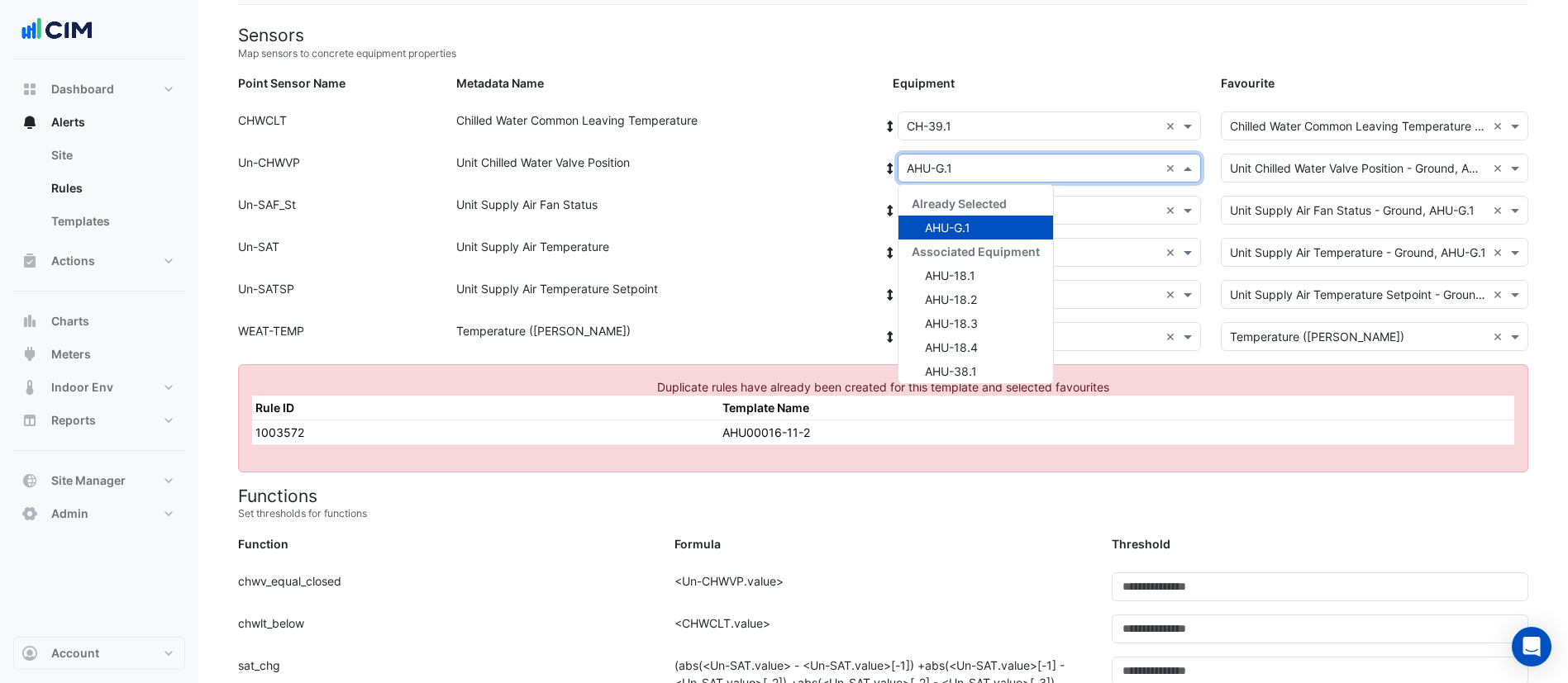
click at [927, 167] on input "text" at bounding box center [1033, 169] width 253 height 18
click at [986, 340] on div "AHU-G.3" at bounding box center [976, 341] width 154 height 24
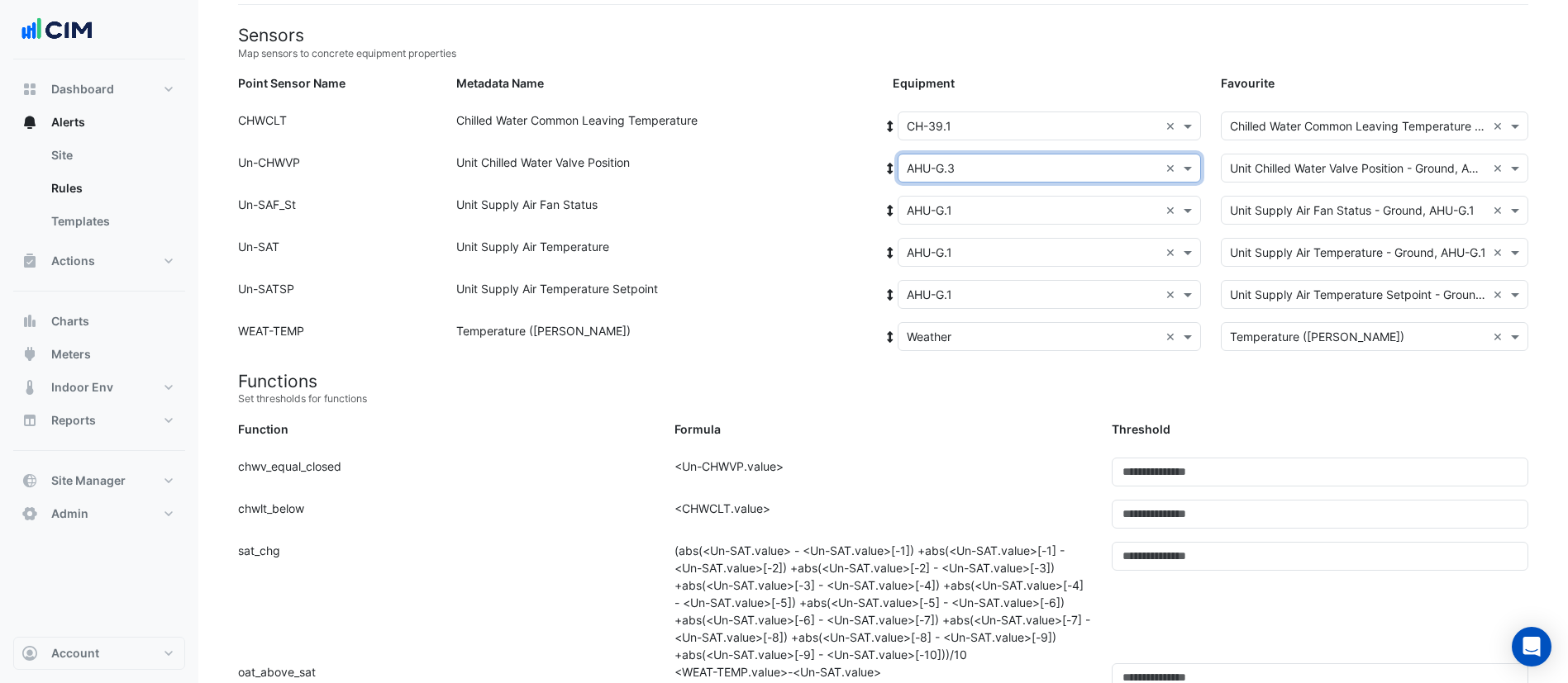
click at [888, 167] on icon at bounding box center [890, 168] width 15 height 11
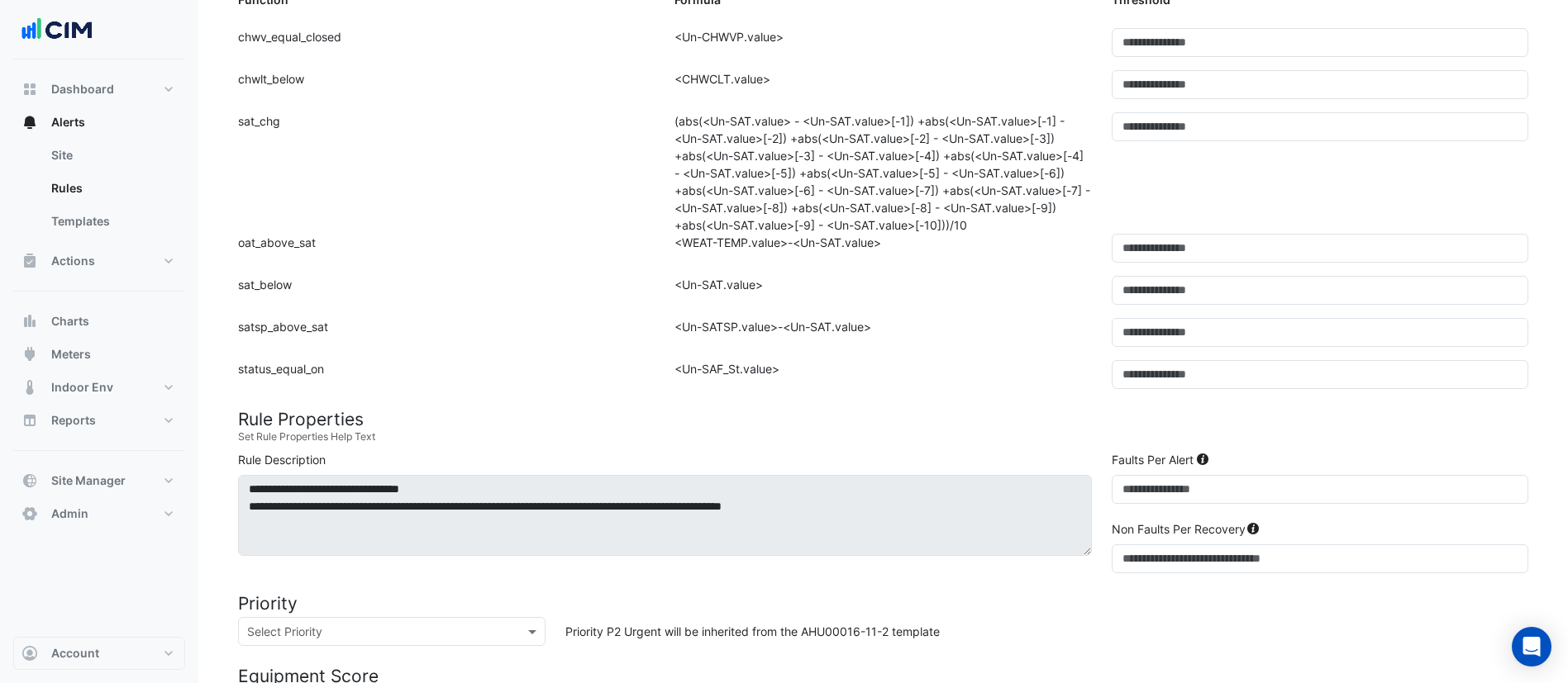
scroll to position [1009, 0]
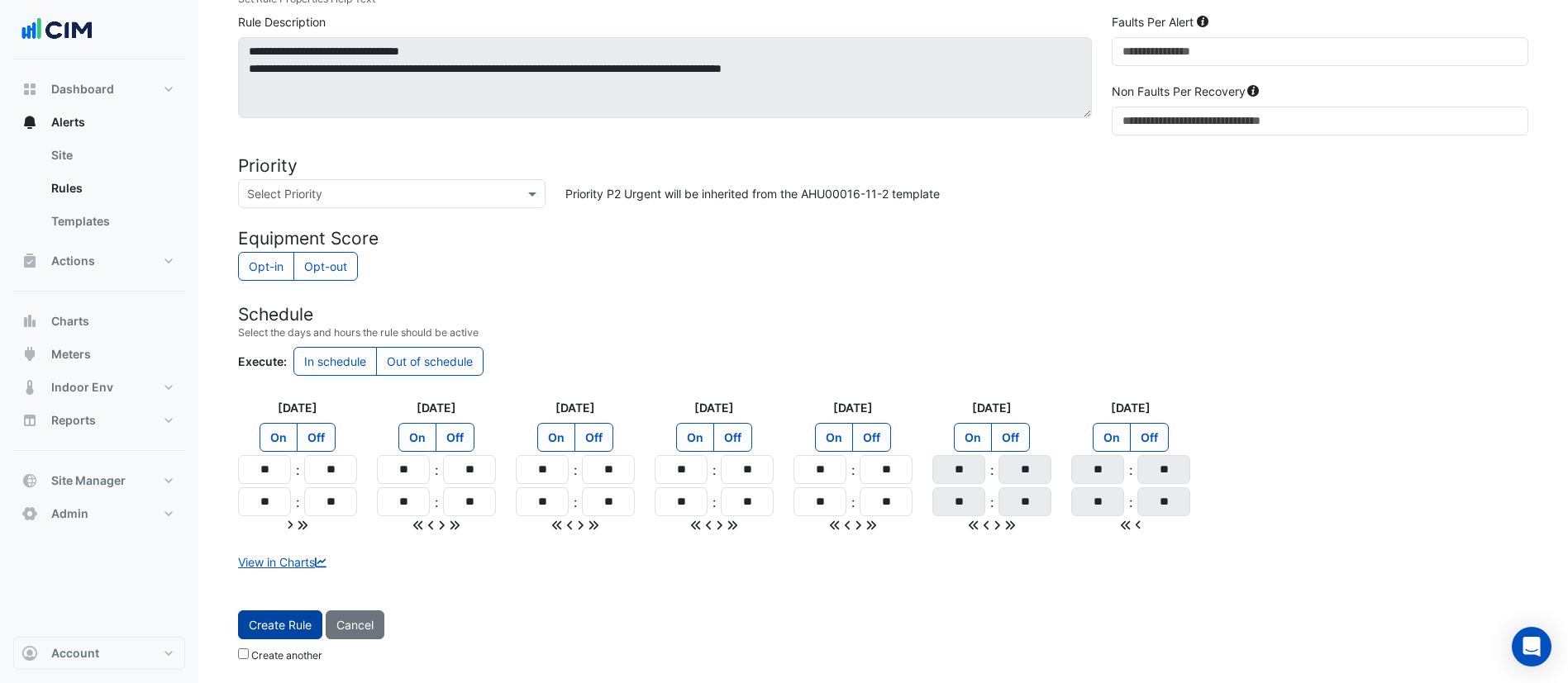
click at [297, 629] on button "Create Rule" at bounding box center [279, 625] width 84 height 29
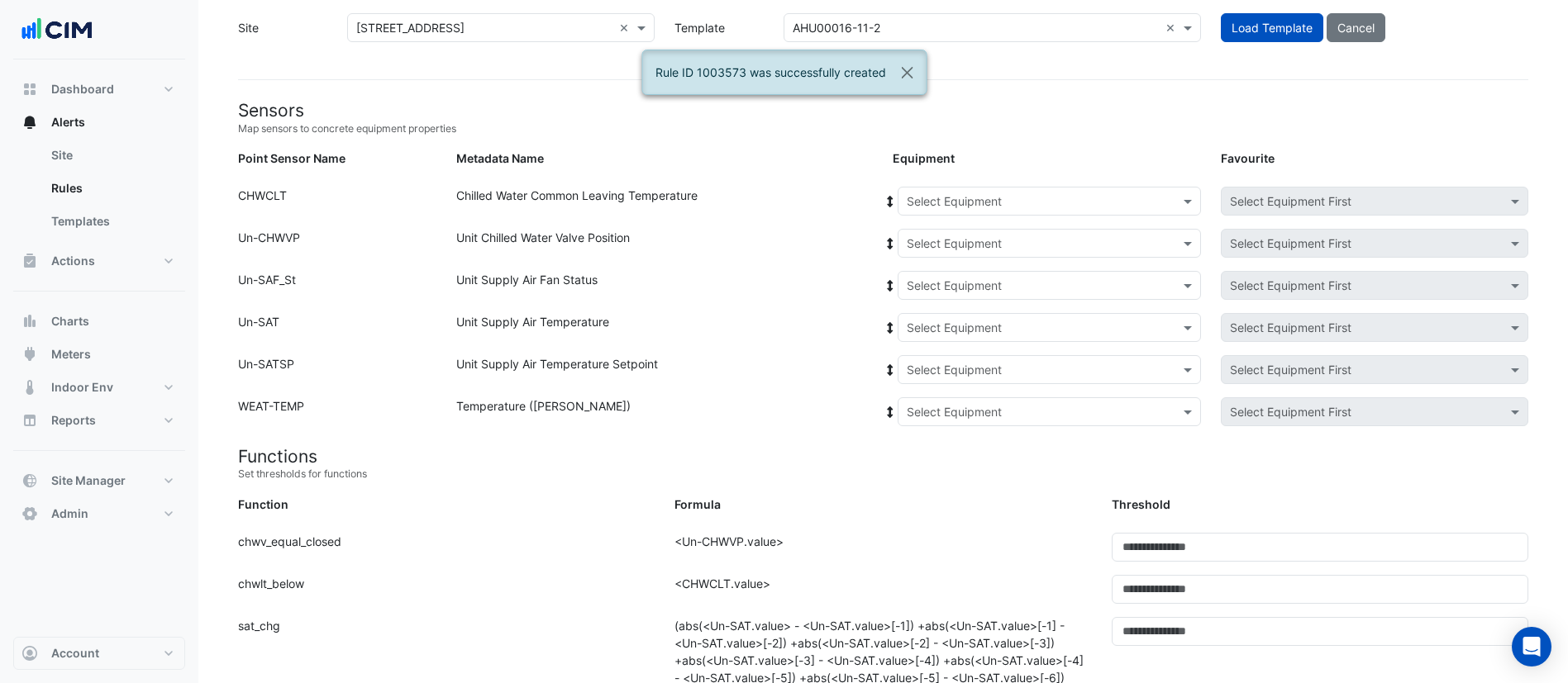
scroll to position [18, 0]
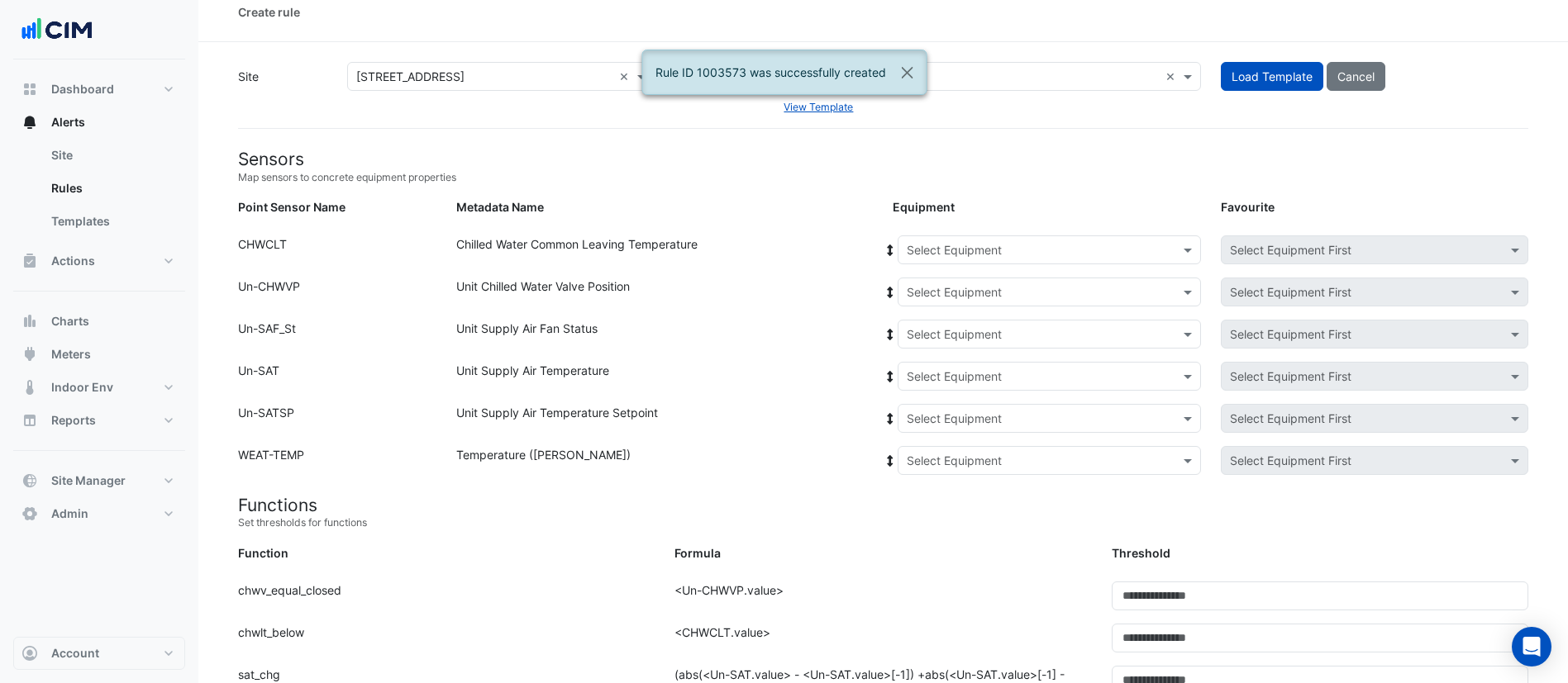
click at [930, 242] on input "text" at bounding box center [1033, 251] width 253 height 18
click at [940, 290] on span "CH-39.1" at bounding box center [934, 285] width 45 height 14
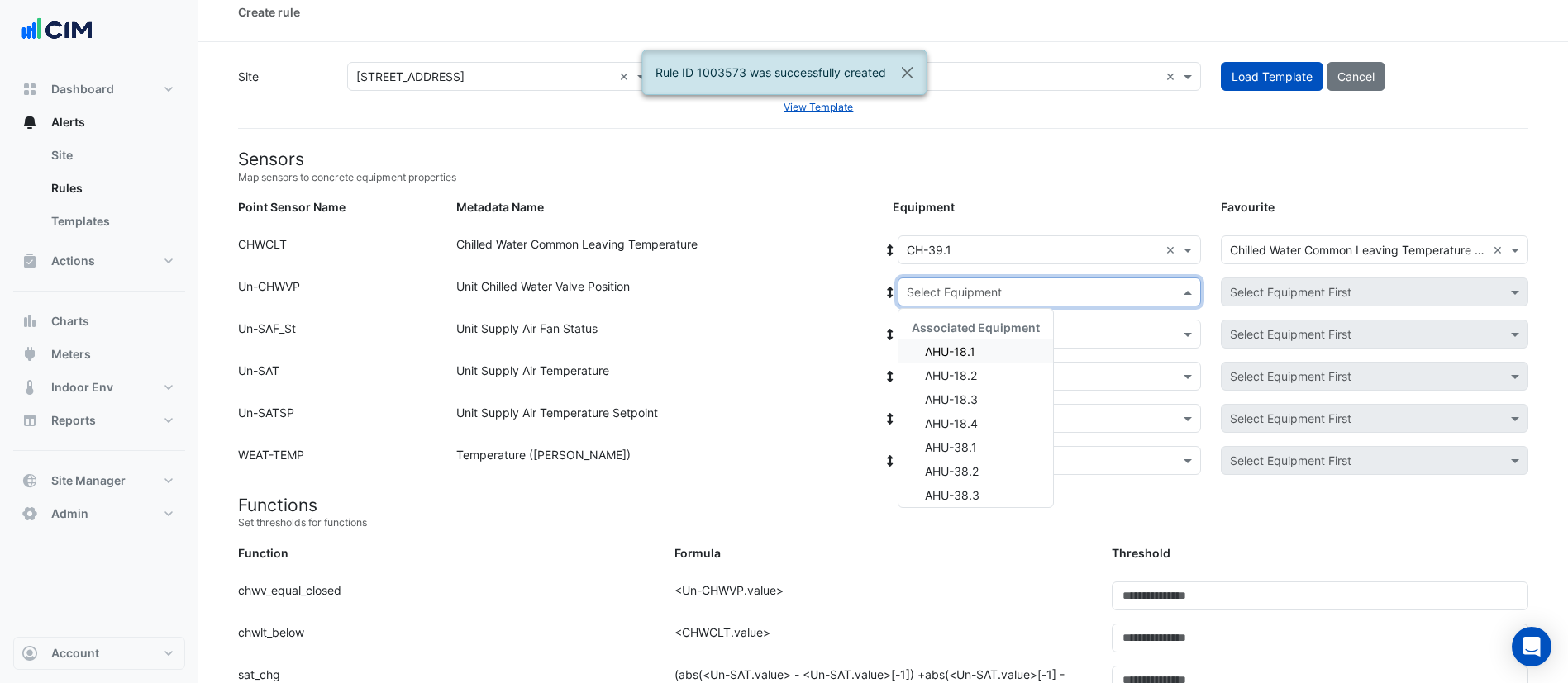
click at [959, 290] on input "text" at bounding box center [1033, 292] width 253 height 18
click at [988, 482] on div "AHU-GM.1" at bounding box center [976, 489] width 154 height 24
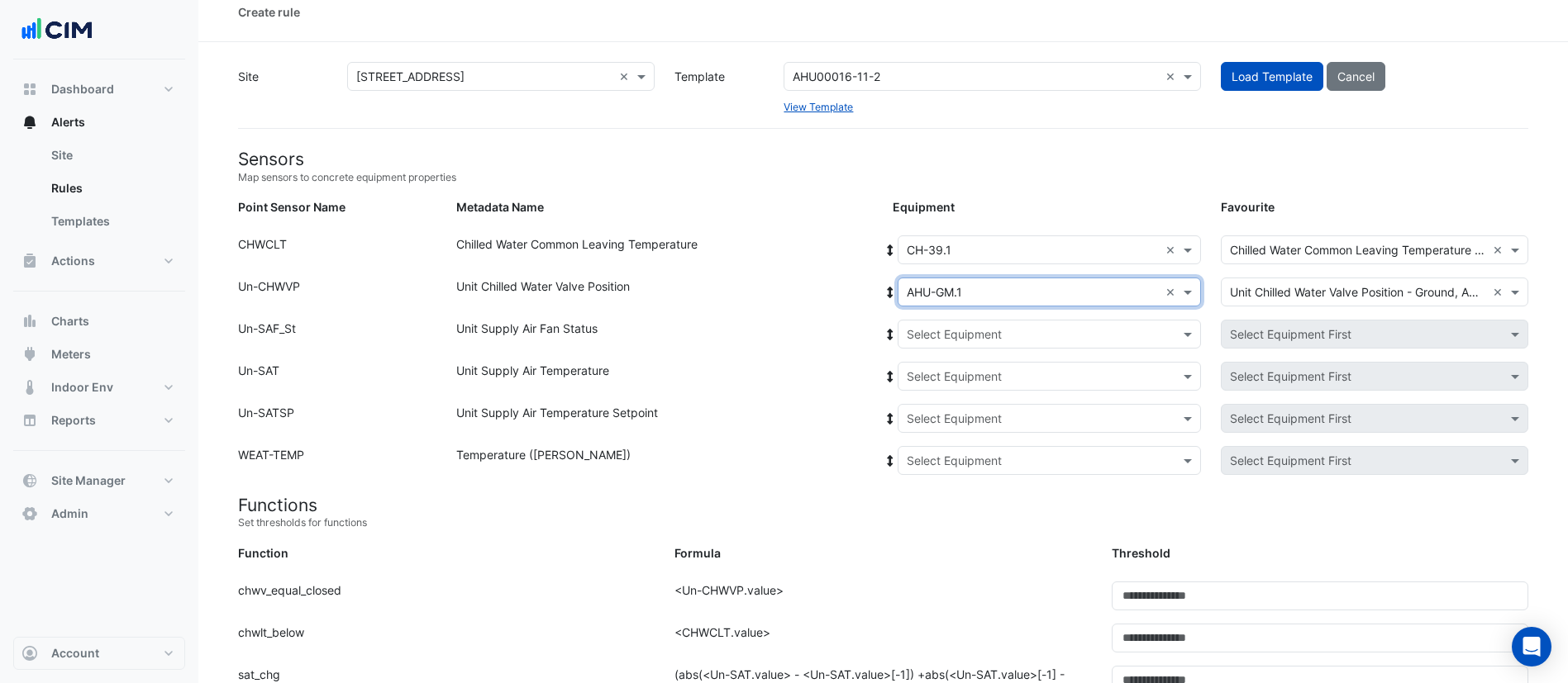
click at [888, 292] on icon at bounding box center [890, 292] width 15 height 11
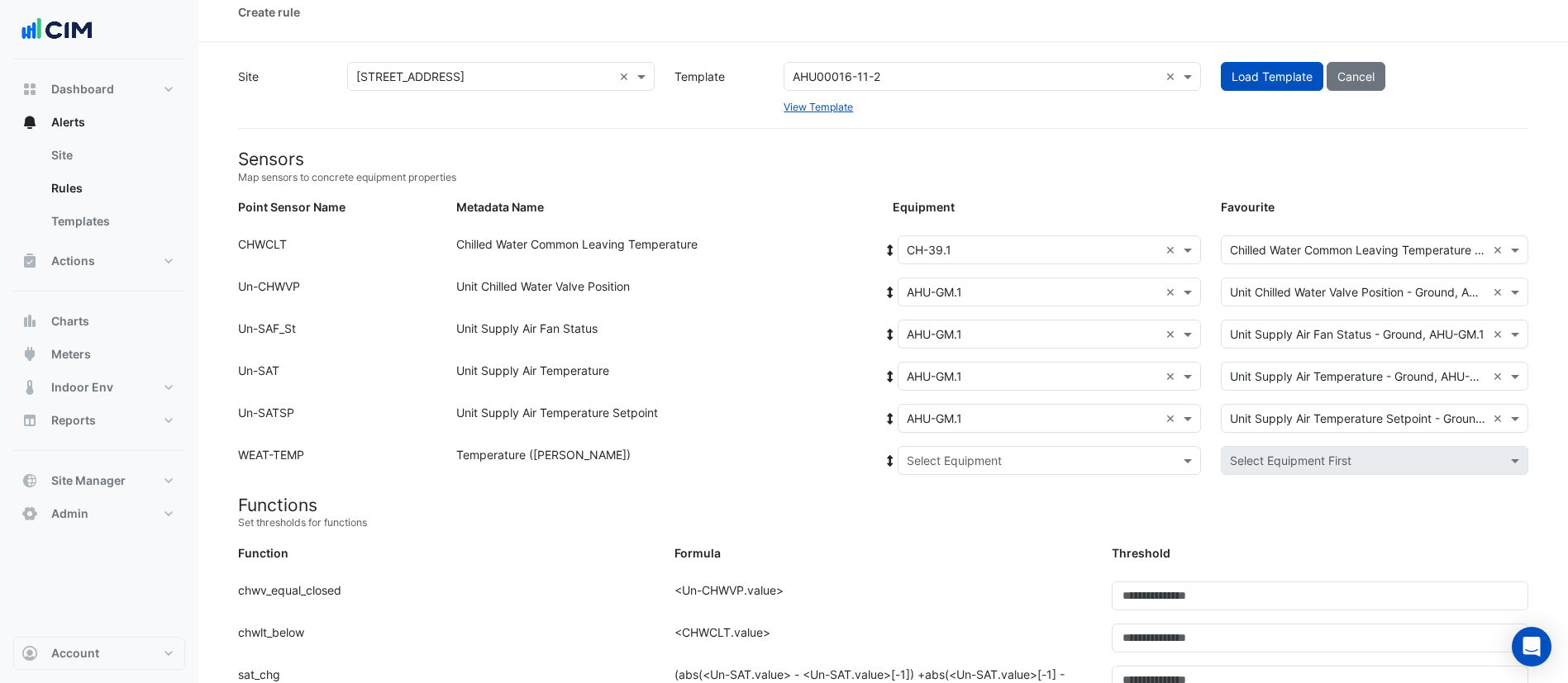
click at [968, 466] on input "text" at bounding box center [1033, 461] width 253 height 18
drag, startPoint x: 961, startPoint y: 519, endPoint x: 954, endPoint y: 510, distance: 11.4
click at [960, 519] on span "Weather" at bounding box center [947, 520] width 45 height 14
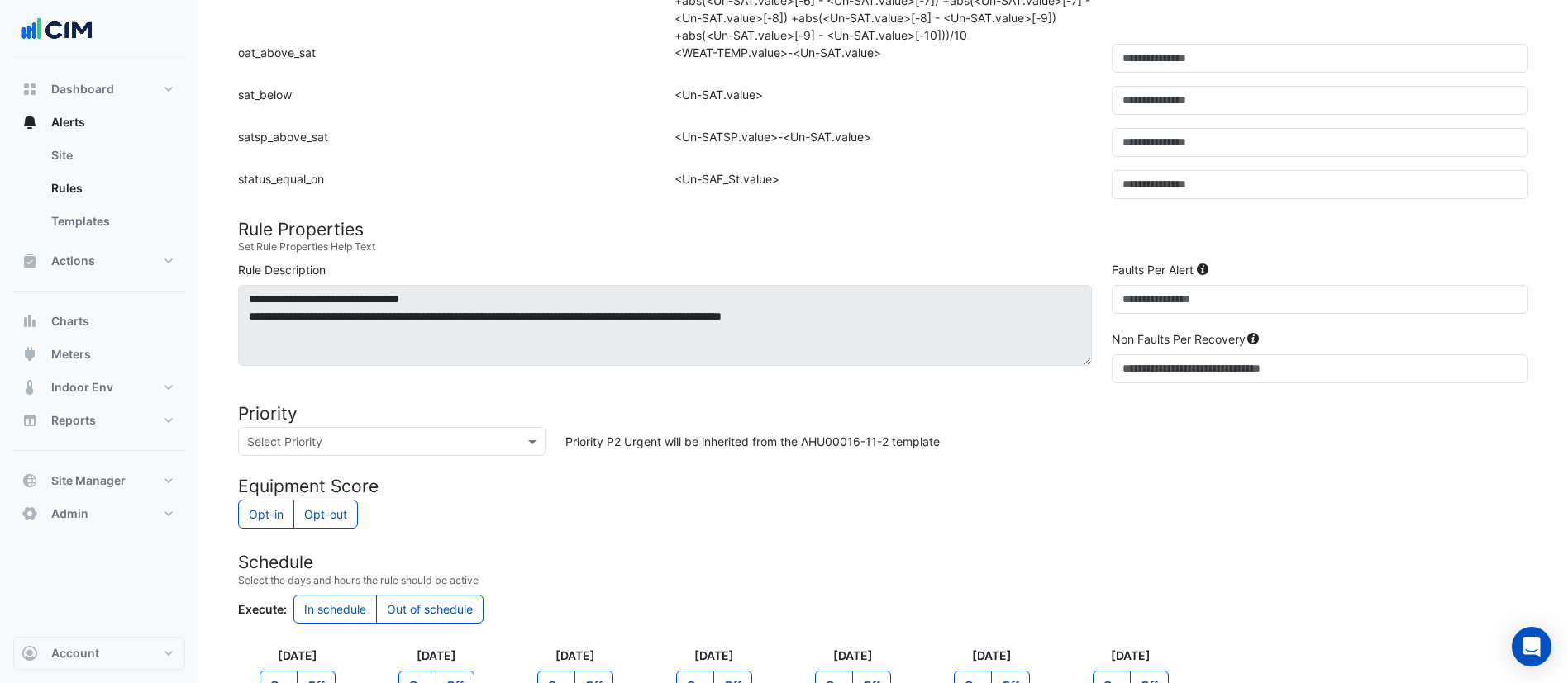
scroll to position [1009, 0]
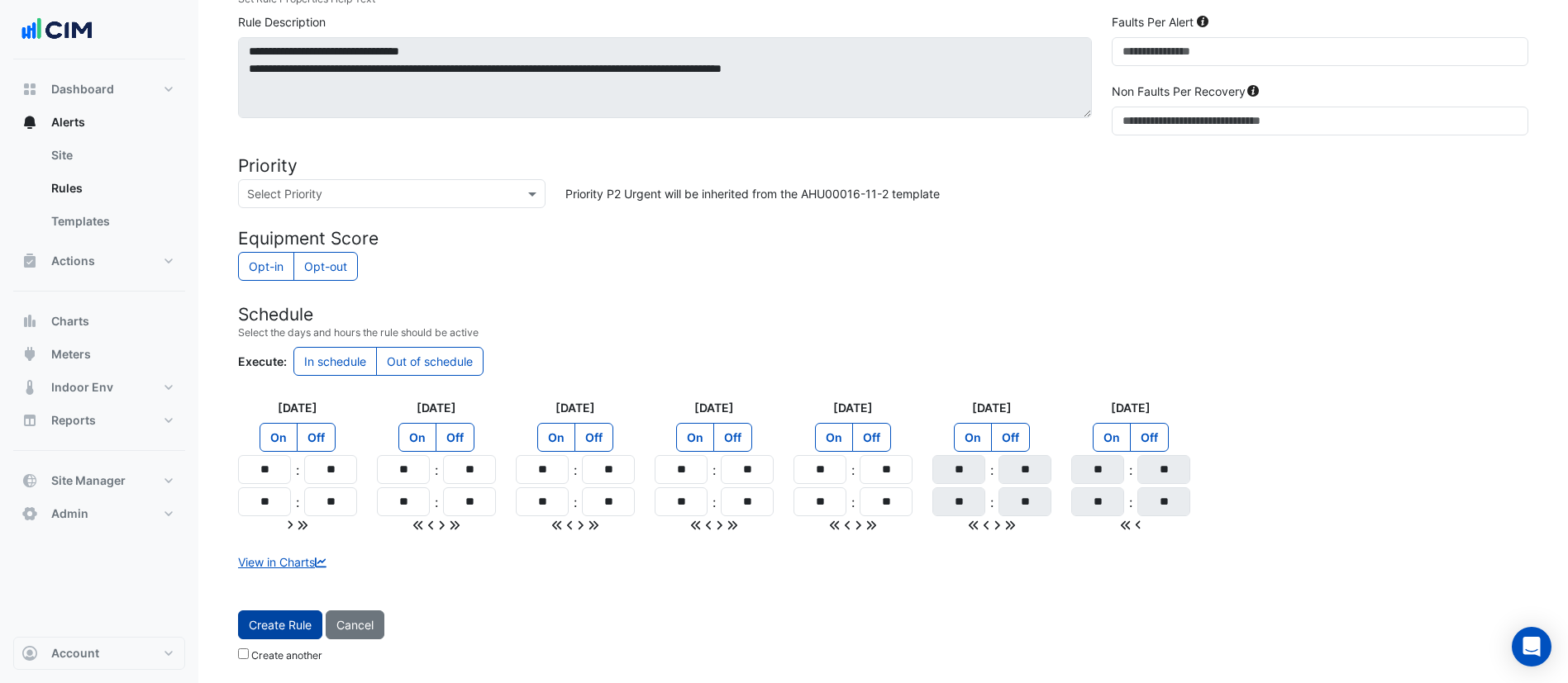
click at [279, 636] on button "Create Rule" at bounding box center [279, 625] width 84 height 29
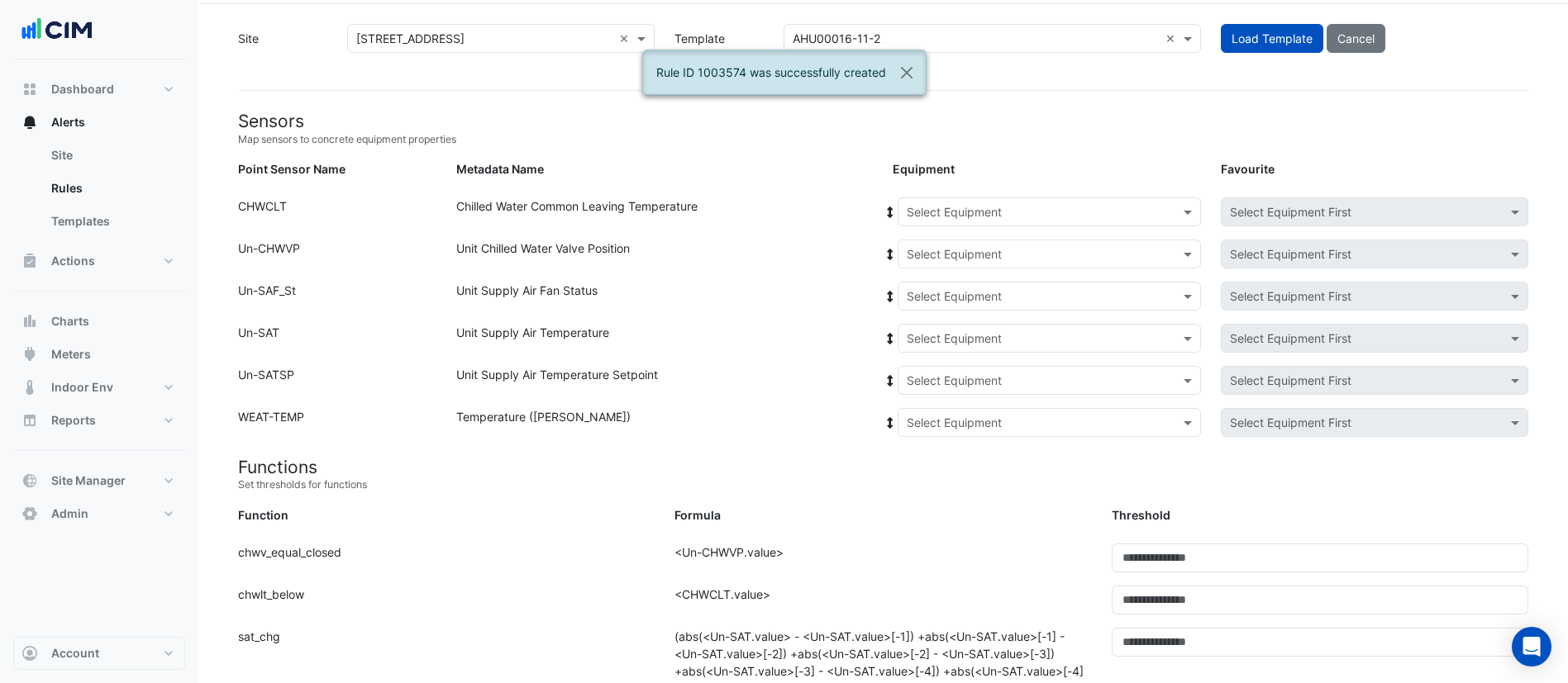
scroll to position [0, 0]
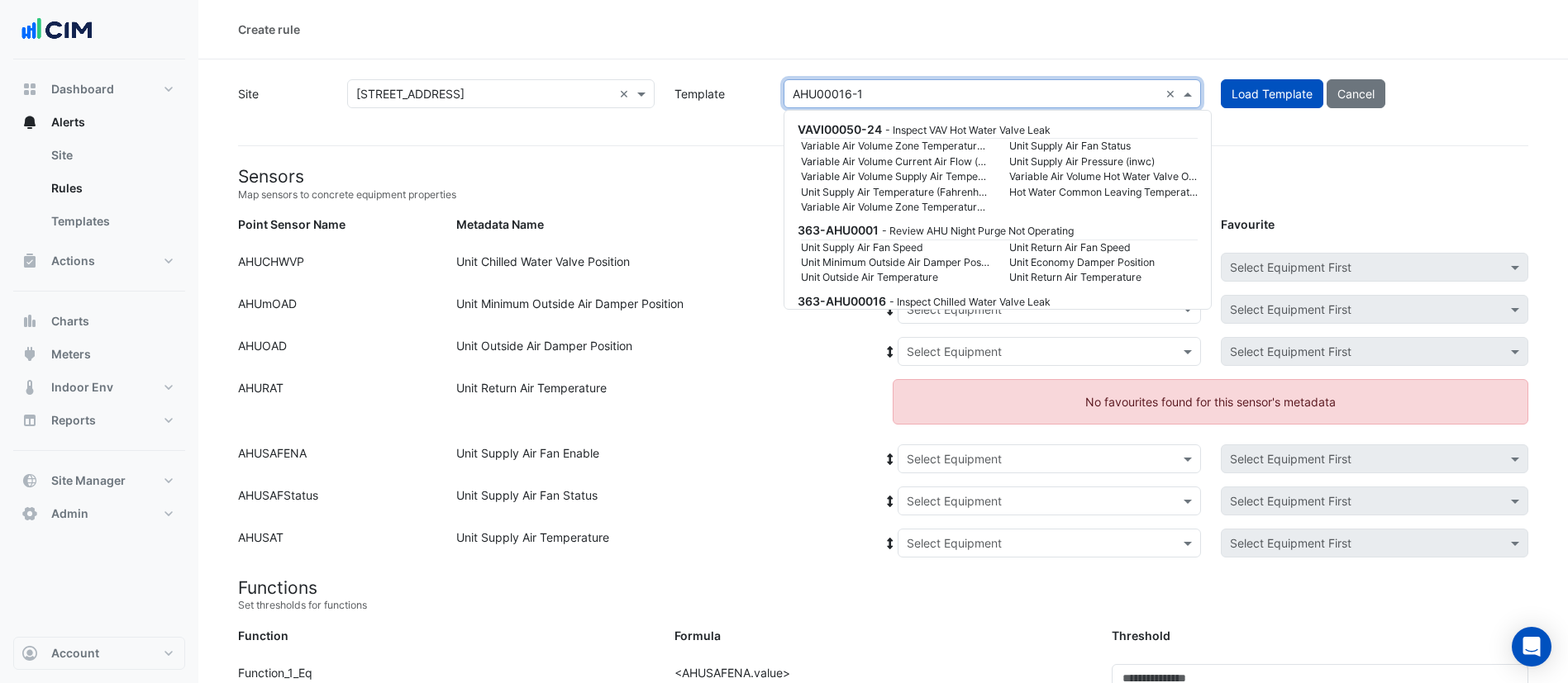
scroll to position [7951, 0]
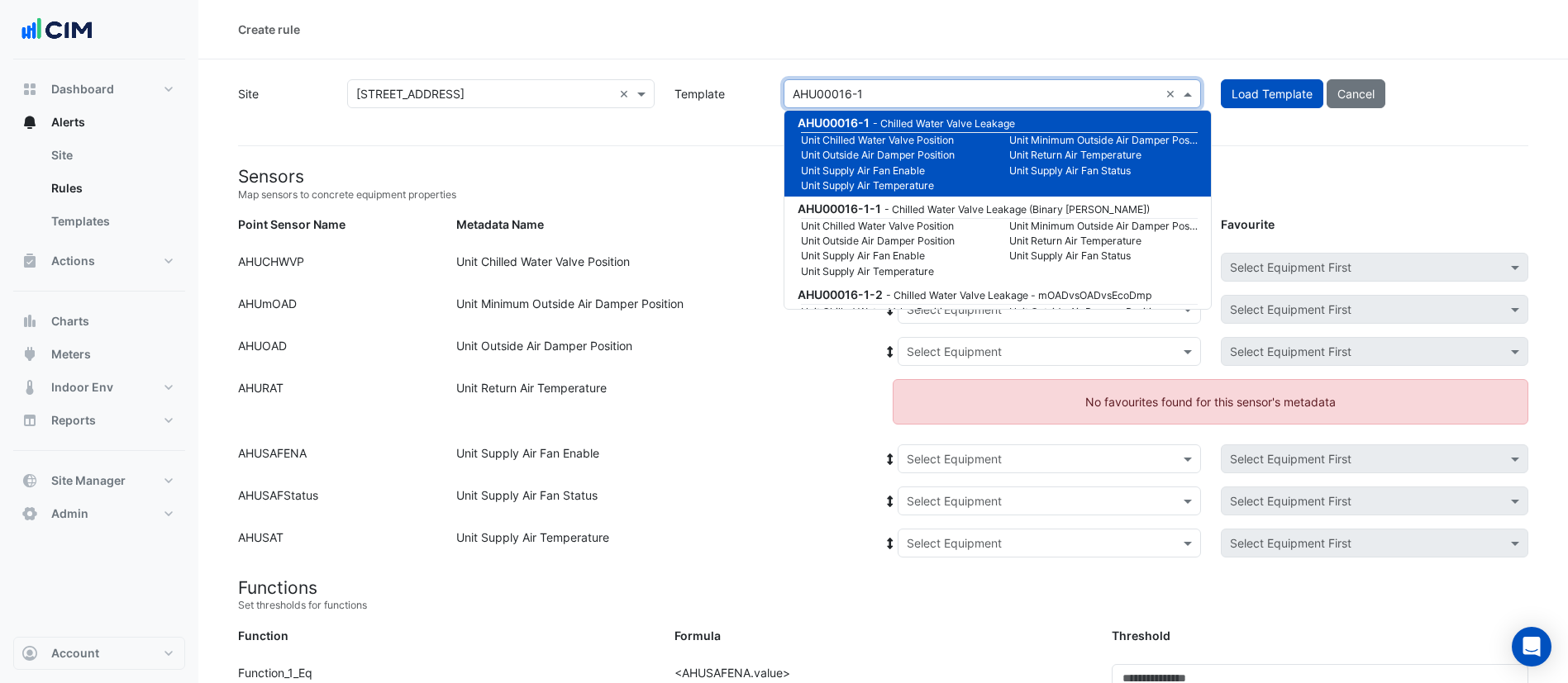
click at [913, 89] on input "text" at bounding box center [976, 95] width 366 height 18
click at [862, 92] on input "text" at bounding box center [976, 95] width 366 height 18
drag, startPoint x: 1170, startPoint y: 89, endPoint x: 1155, endPoint y: 88, distance: 15.0
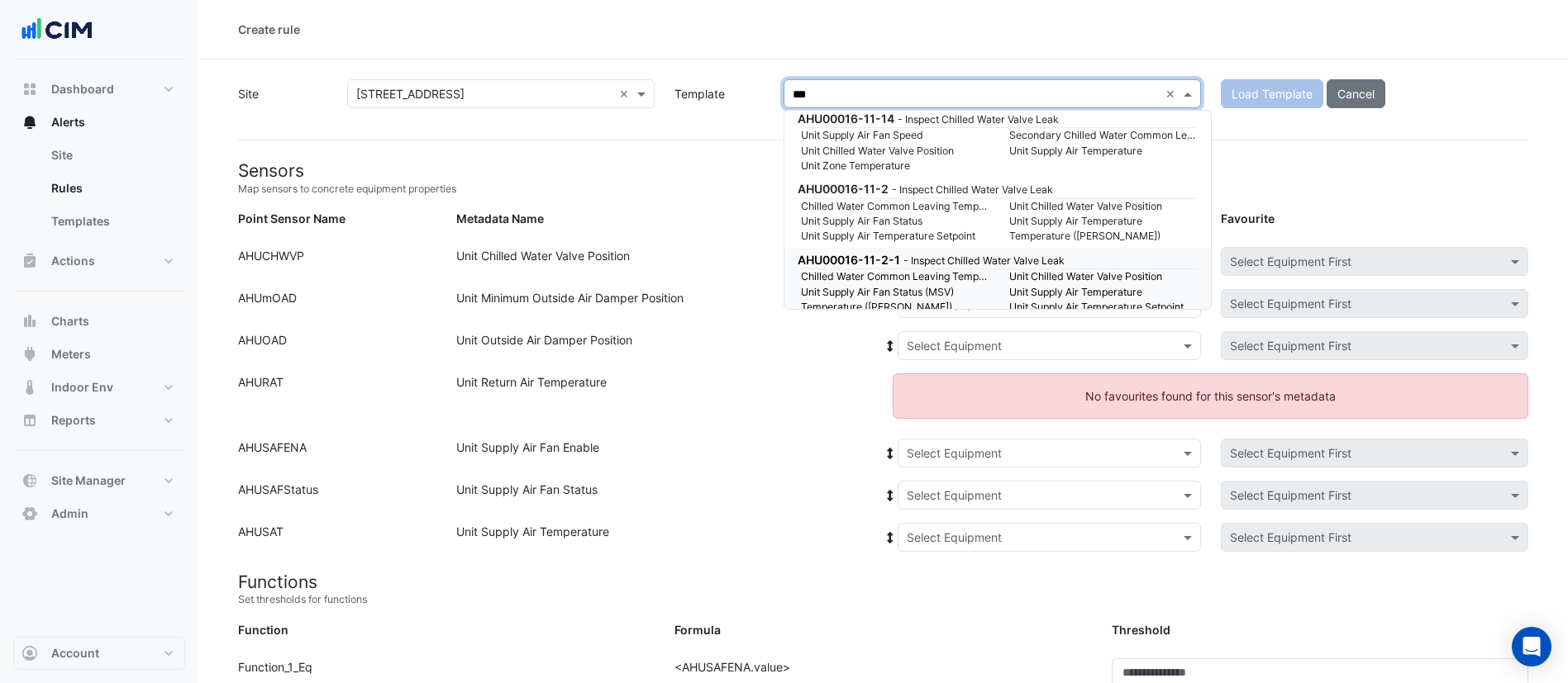
scroll to position [7123, 0]
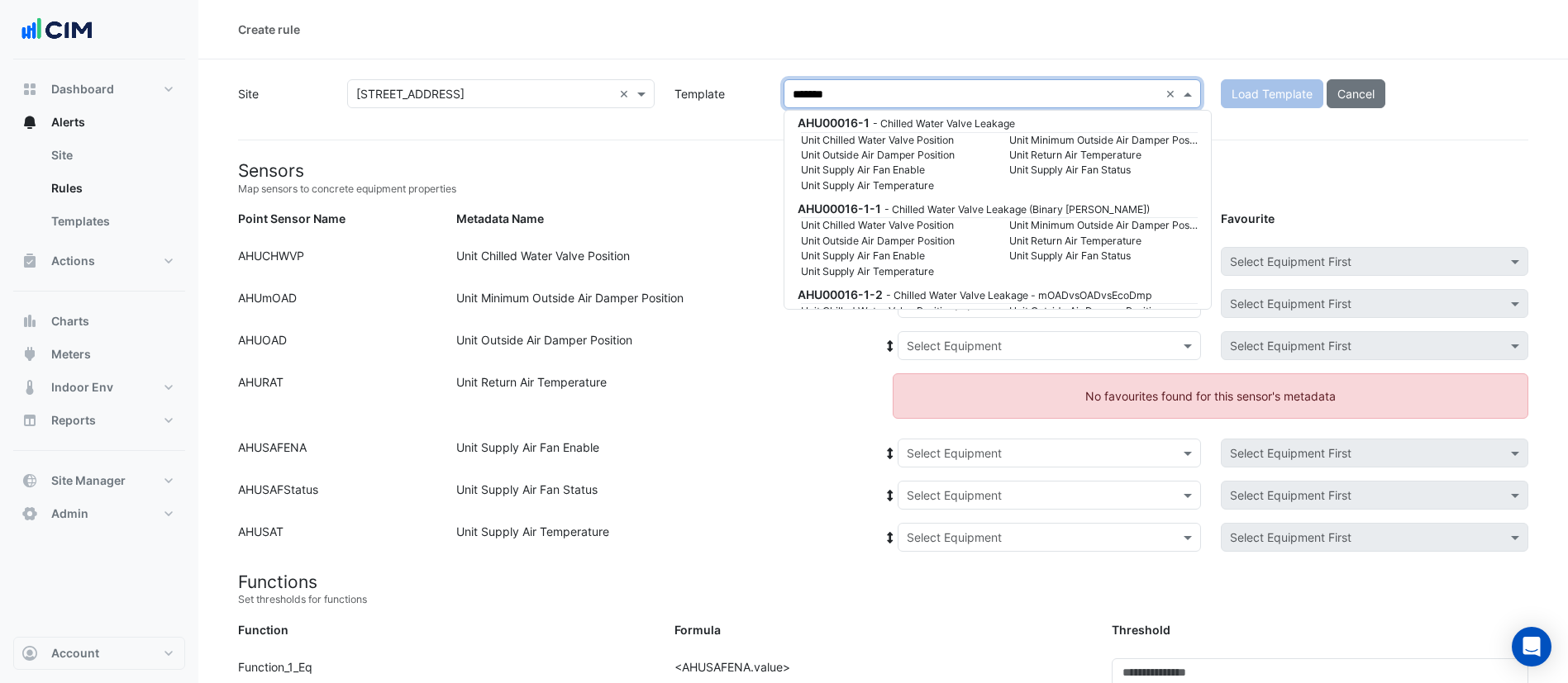
type input "********"
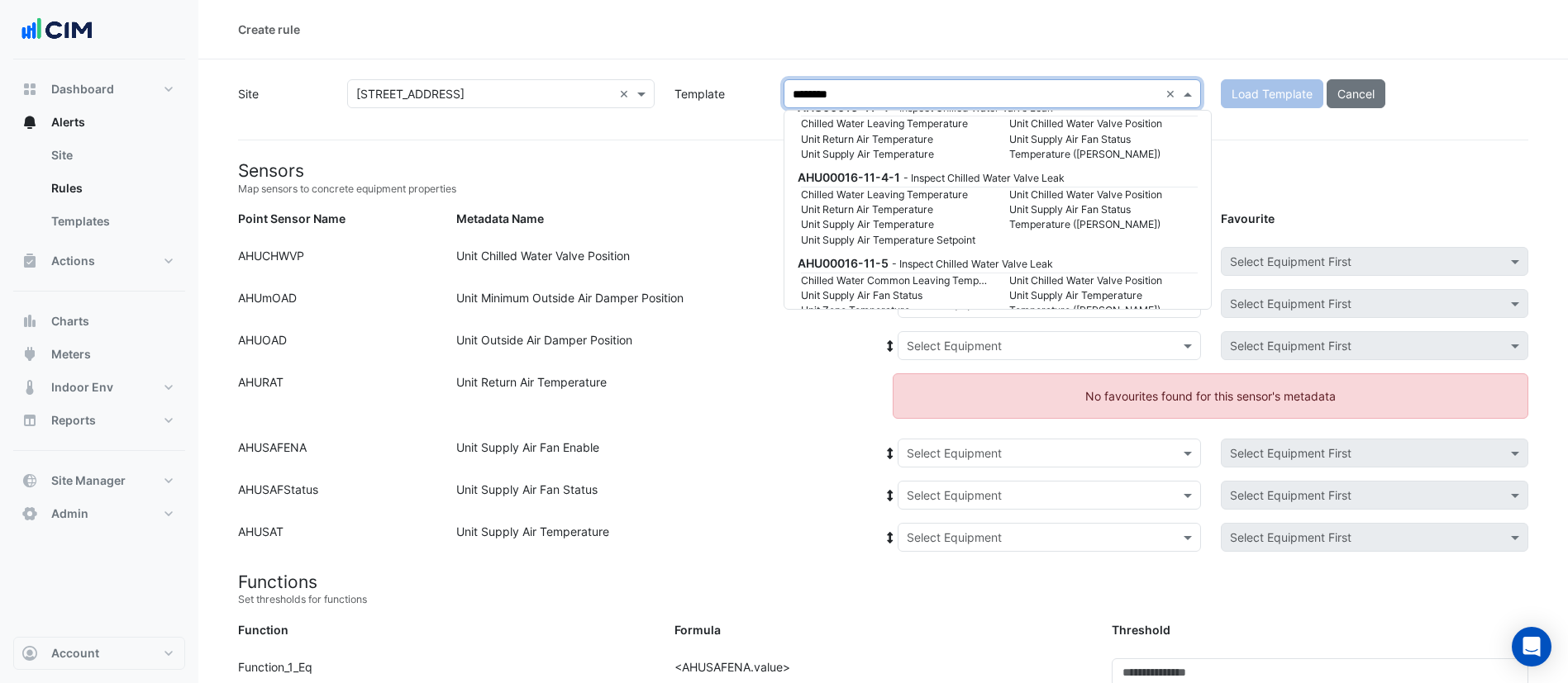
scroll to position [1363, 0]
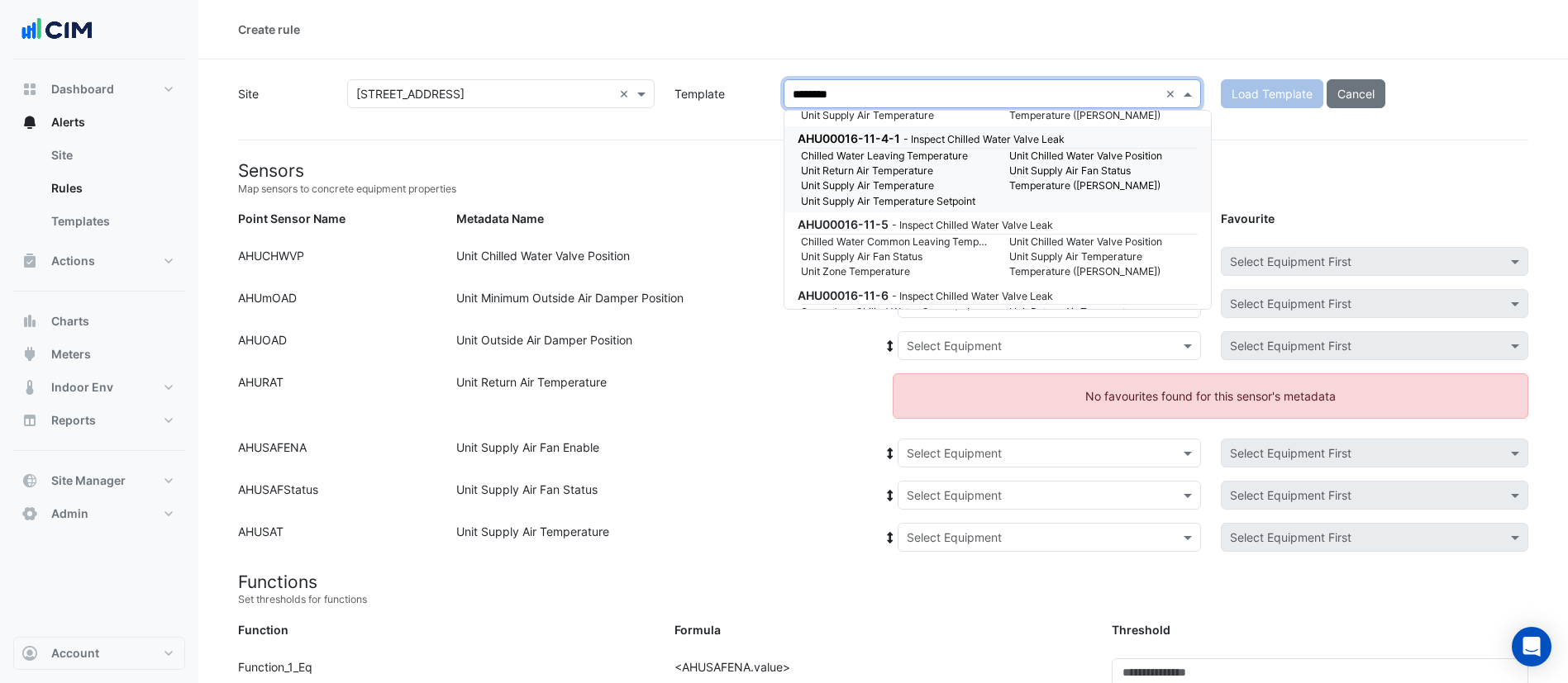
click at [1158, 173] on small "Unit Supply Air Fan Status" at bounding box center [1103, 171] width 208 height 15
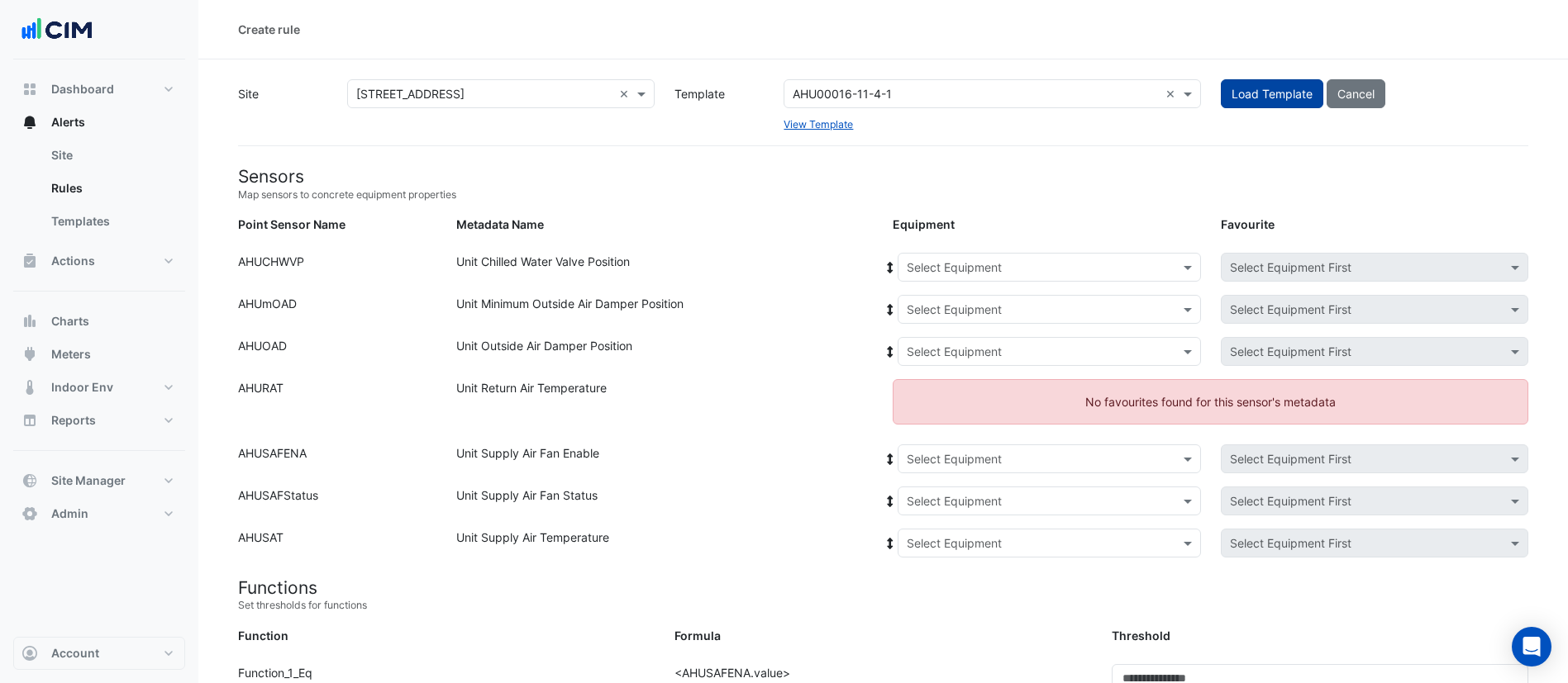
click at [1260, 86] on button "Load Template" at bounding box center [1272, 93] width 102 height 29
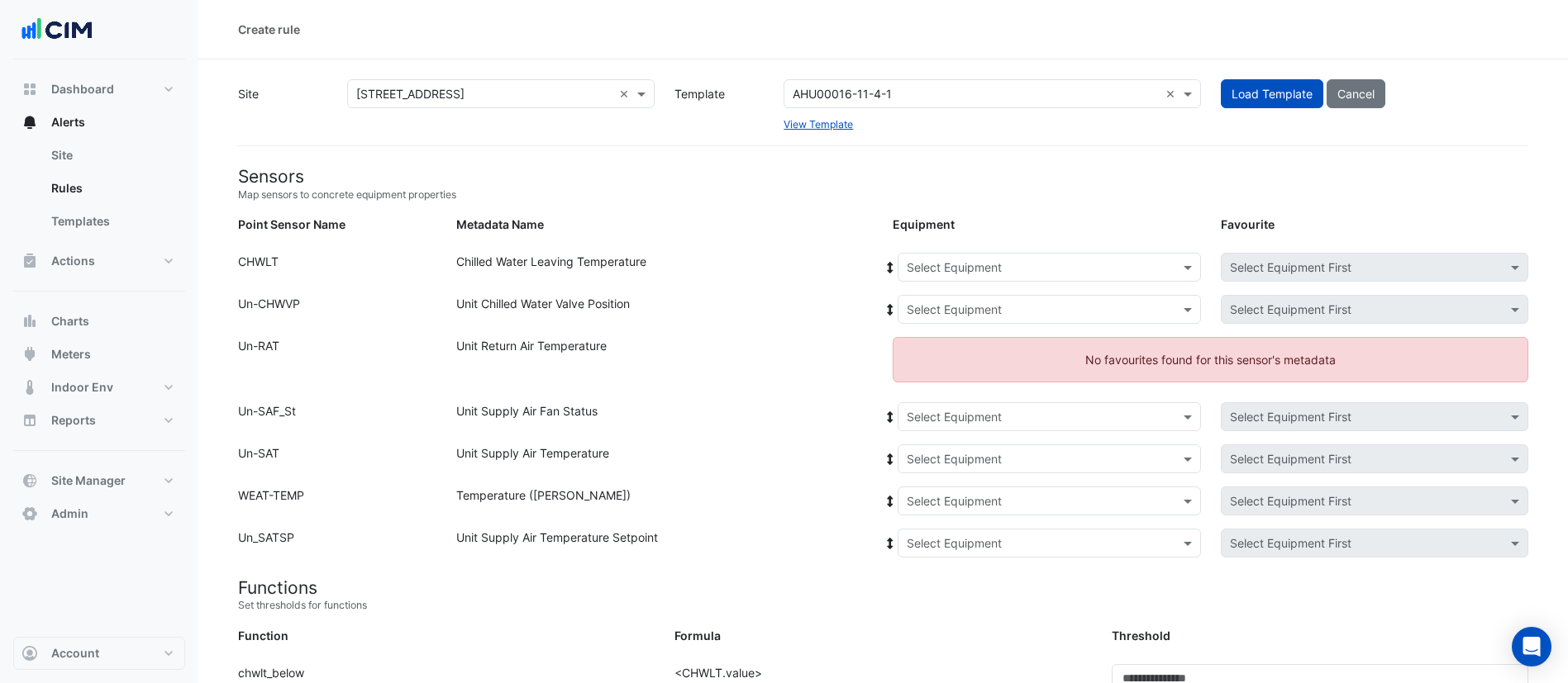
click at [1043, 86] on input "text" at bounding box center [976, 95] width 366 height 18
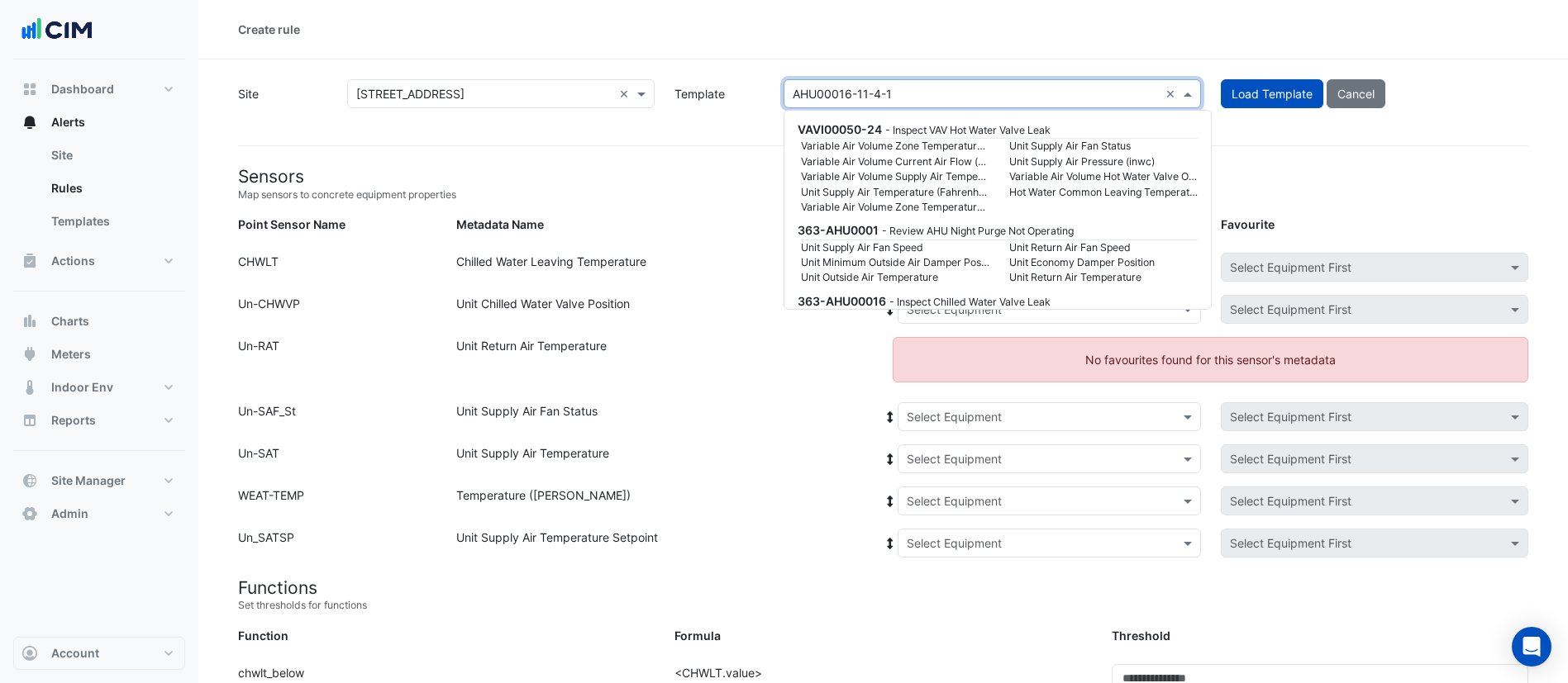
click at [1091, 99] on input "text" at bounding box center [976, 95] width 366 height 18
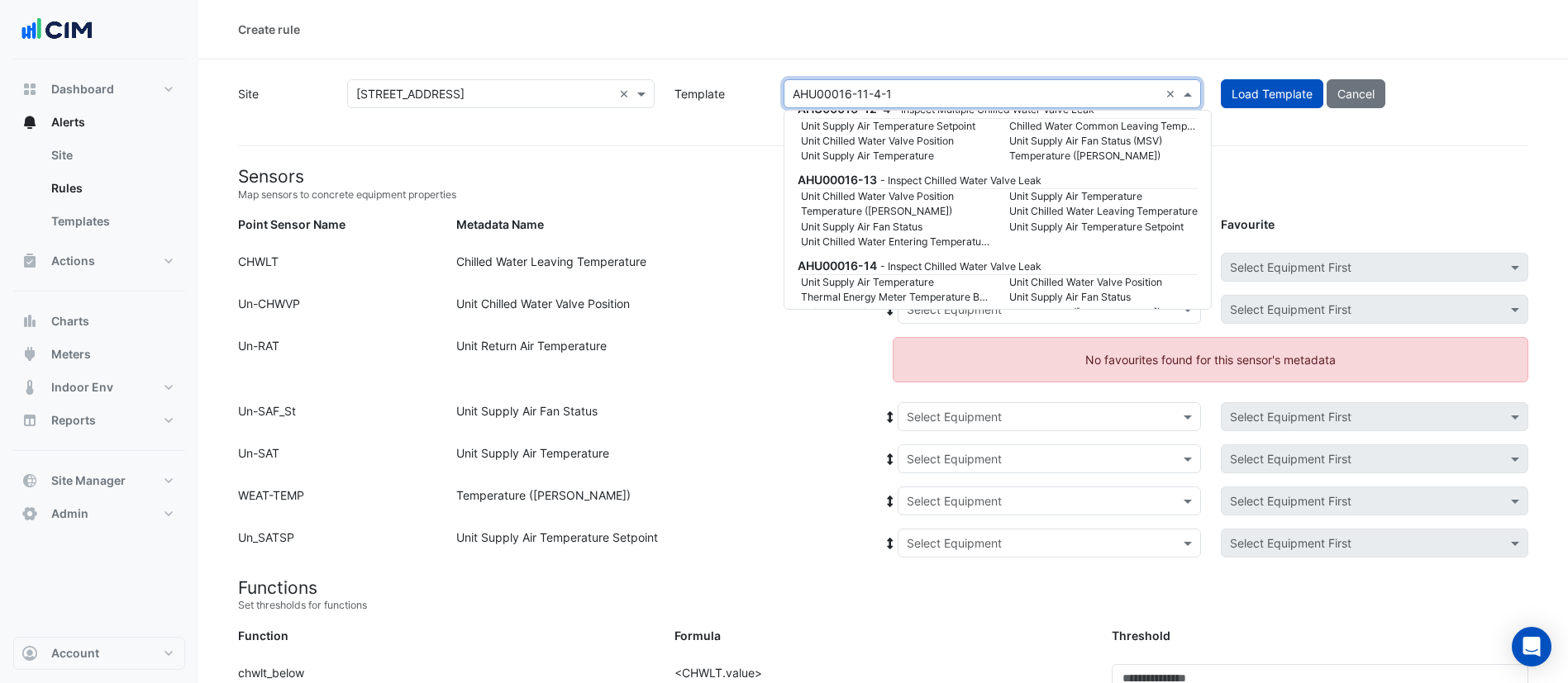
scroll to position [9996, 0]
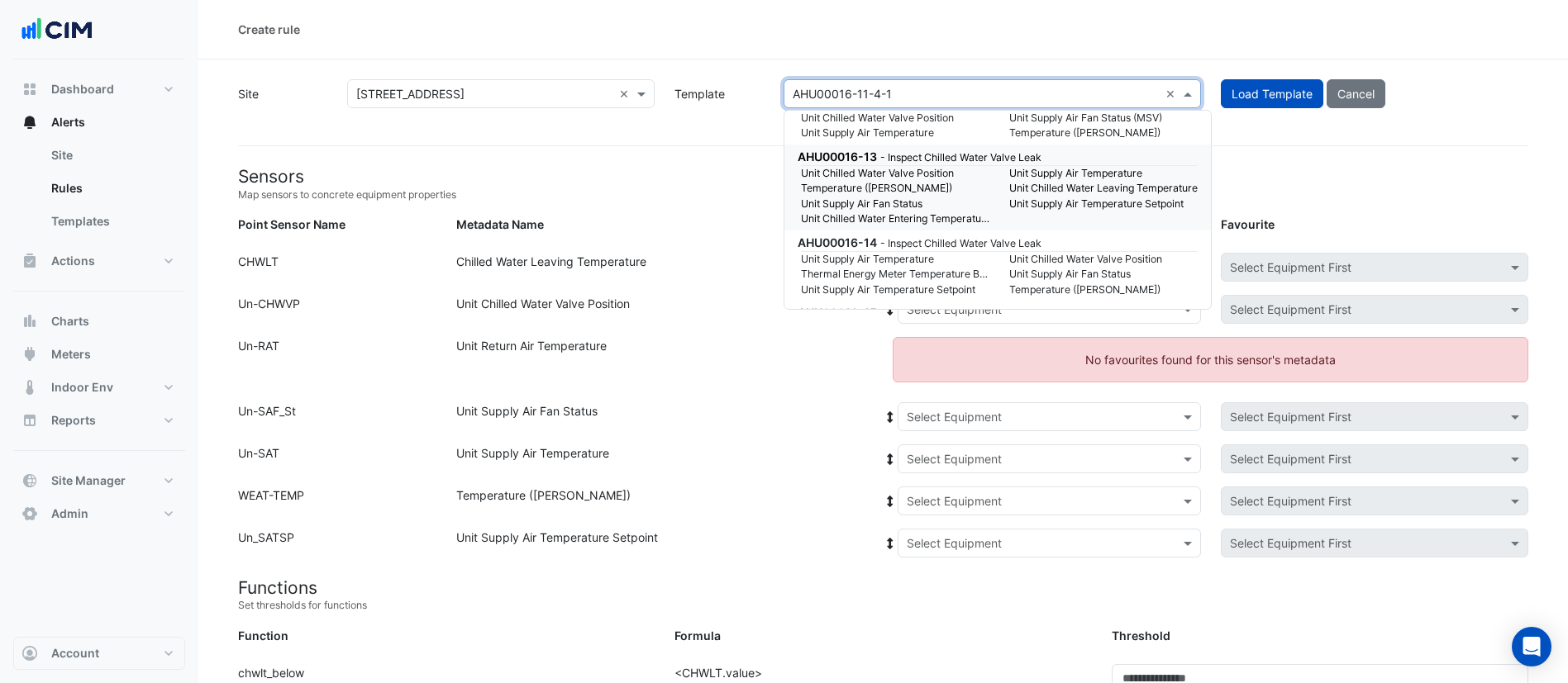
click at [953, 188] on small "Temperature (Celcius)" at bounding box center [895, 188] width 208 height 15
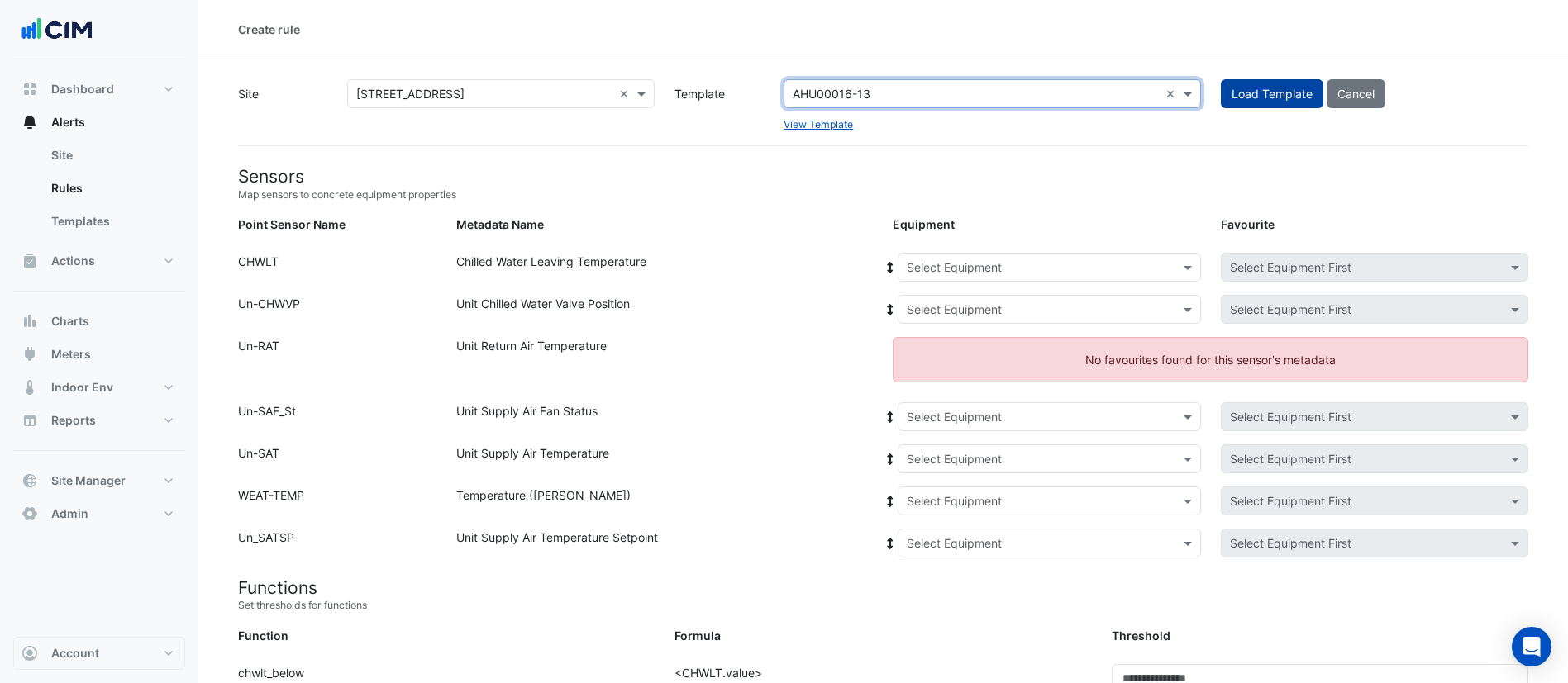
click at [1257, 85] on button "Load Template" at bounding box center [1272, 93] width 102 height 29
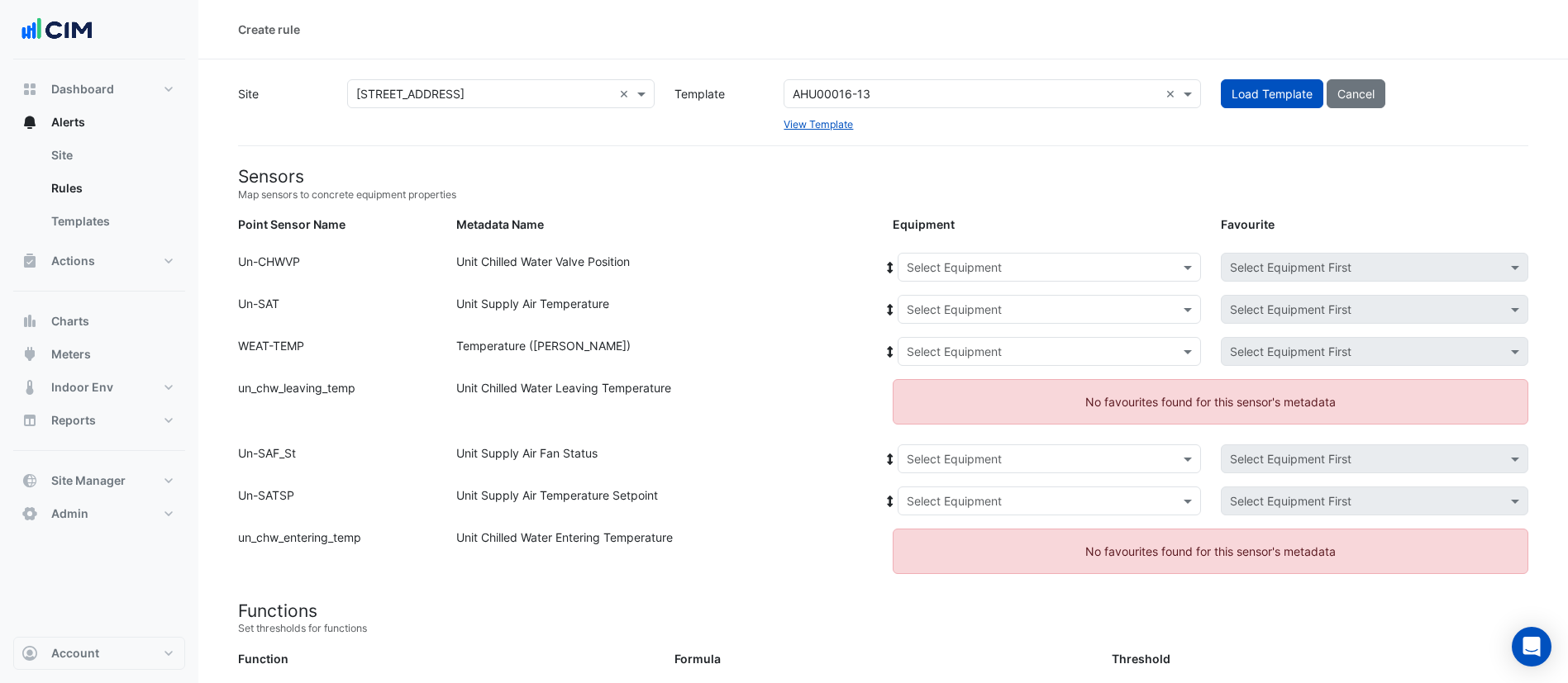
click at [983, 86] on input "text" at bounding box center [976, 95] width 366 height 18
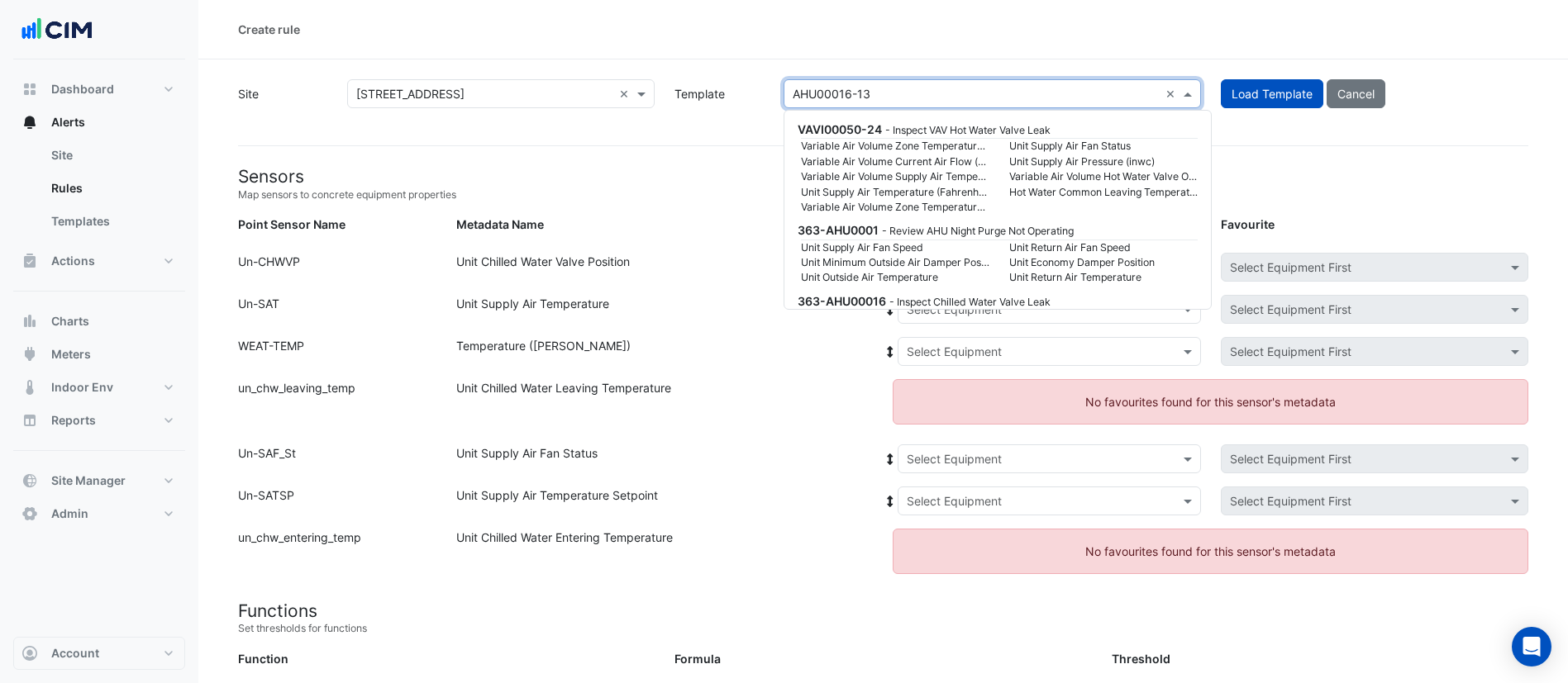
click at [985, 90] on input "text" at bounding box center [976, 95] width 366 height 18
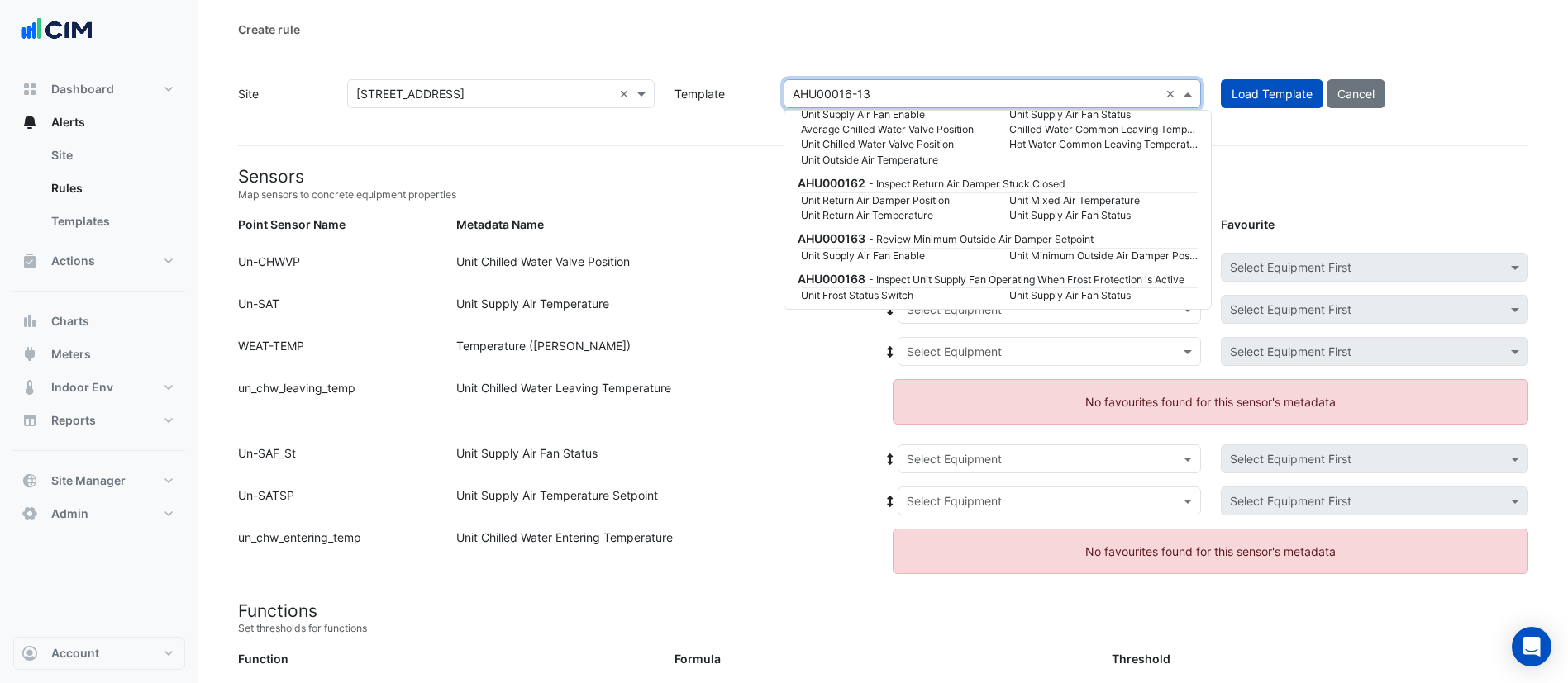
scroll to position [13624, 0]
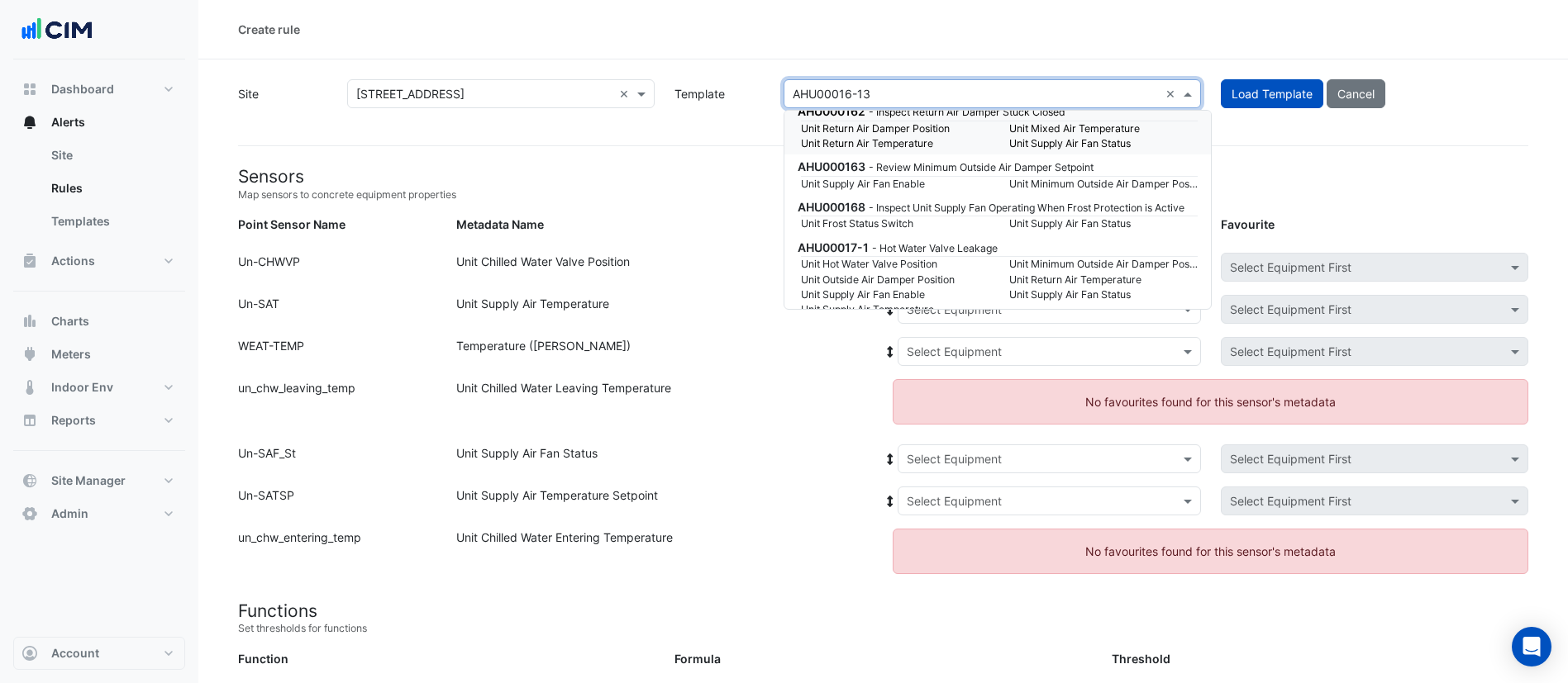
drag, startPoint x: 936, startPoint y: 74, endPoint x: 938, endPoint y: 87, distance: 13.2
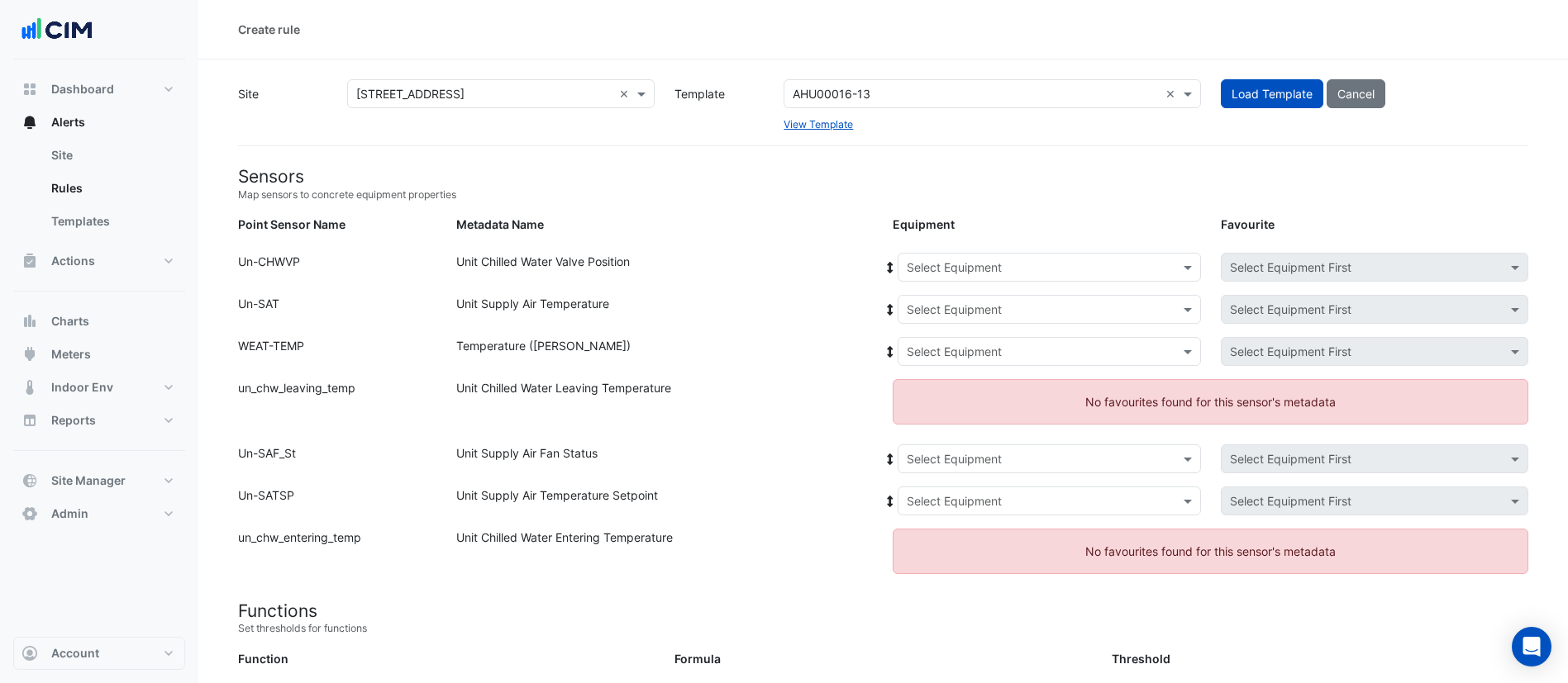
click at [938, 94] on input "text" at bounding box center [976, 95] width 366 height 18
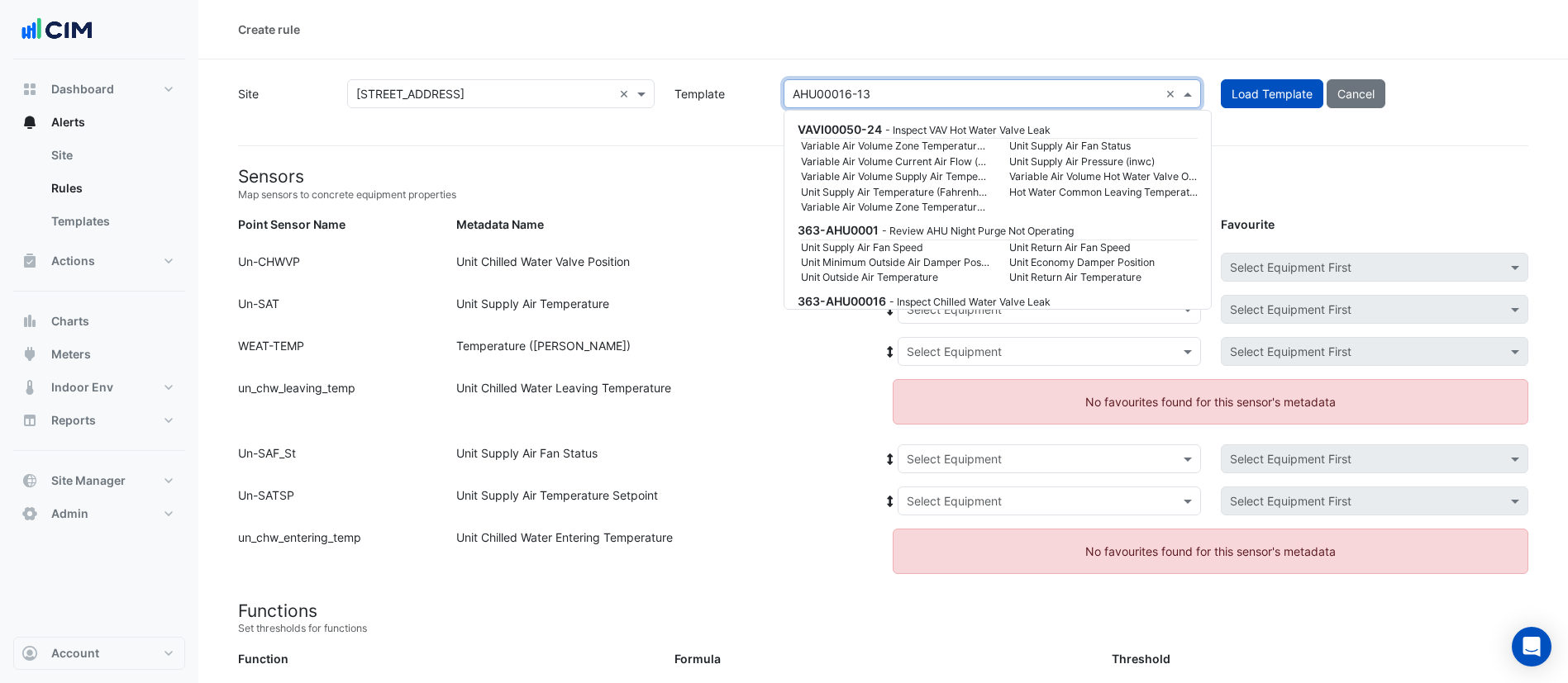
click at [938, 94] on input "text" at bounding box center [976, 95] width 366 height 18
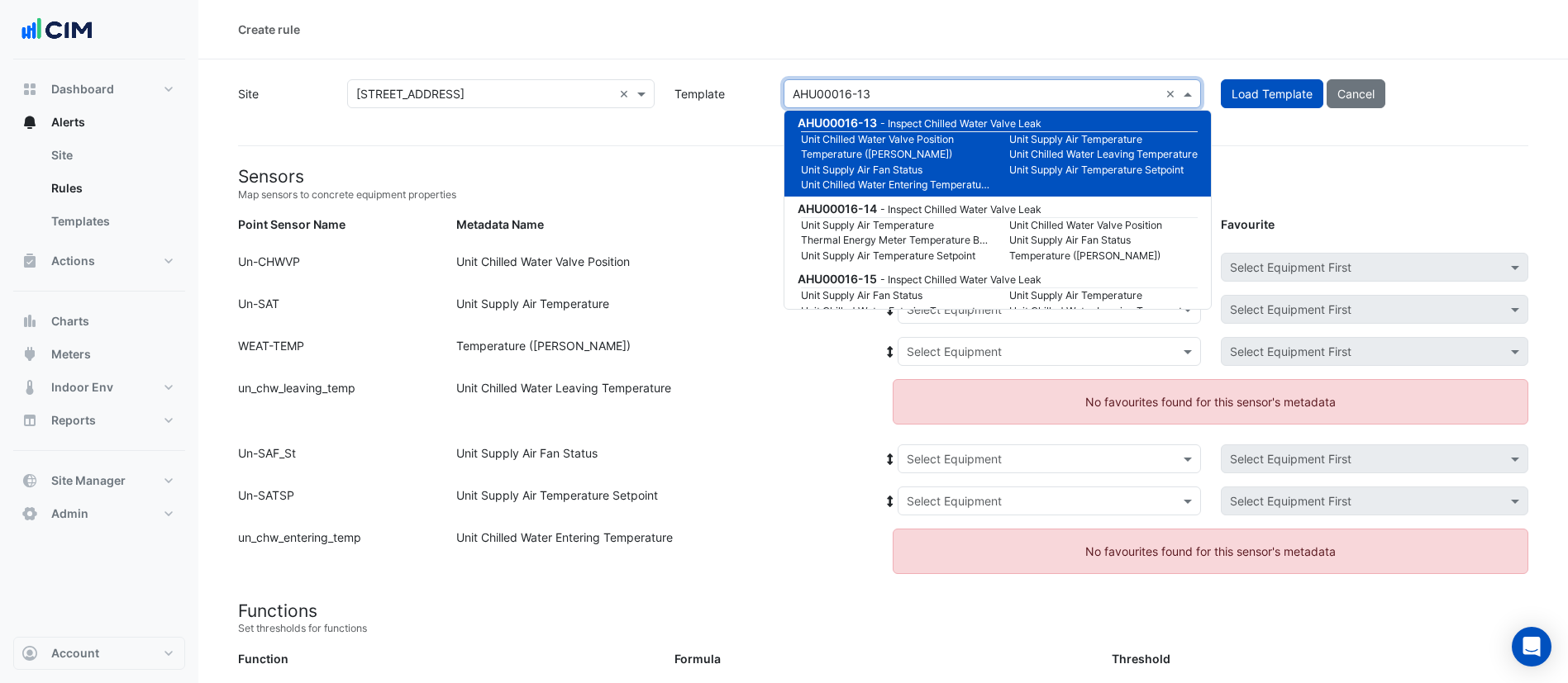
click at [933, 110] on ng-dropdown-panel "VAVI00050-24 - Inspect VAV Hot Water Valve Leak Variable Air Volume Zone Temper…" at bounding box center [997, 209] width 428 height 200
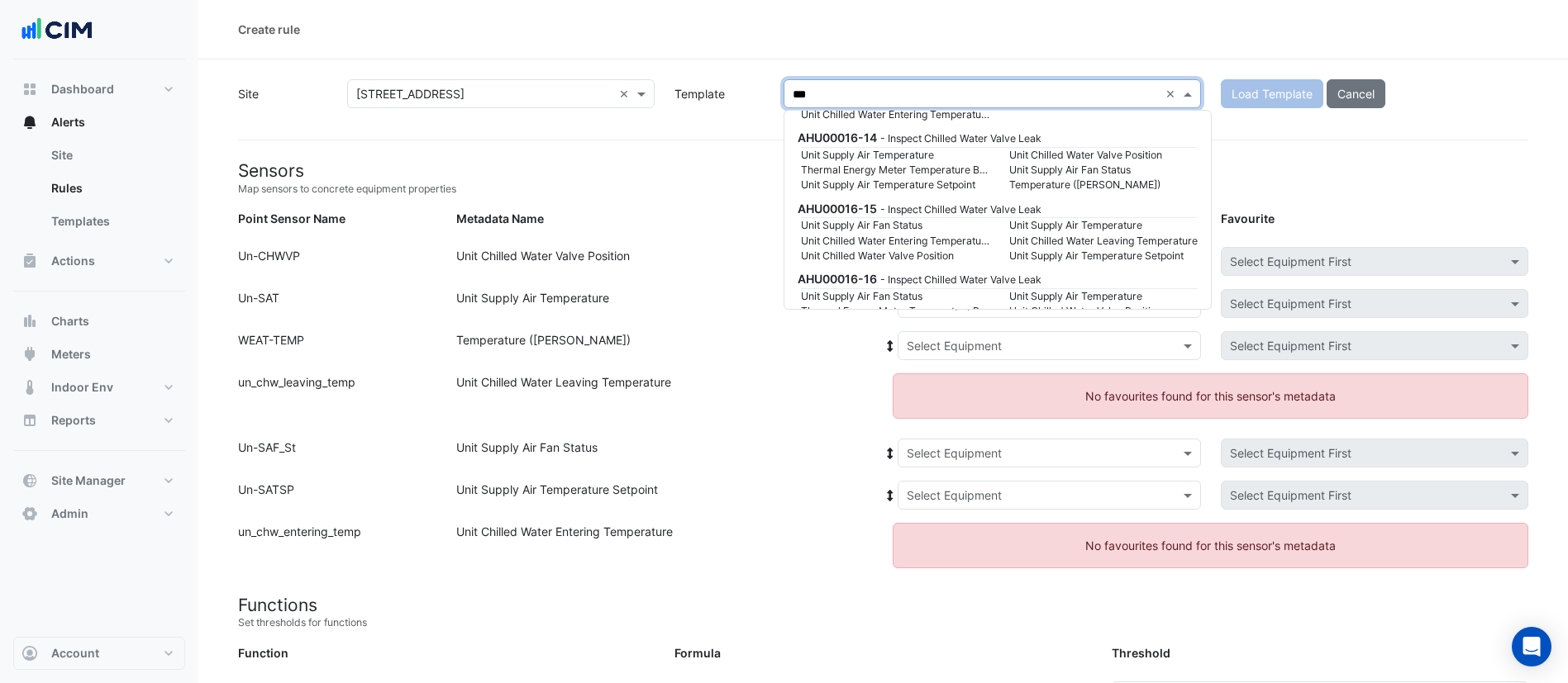
scroll to position [9202, 0]
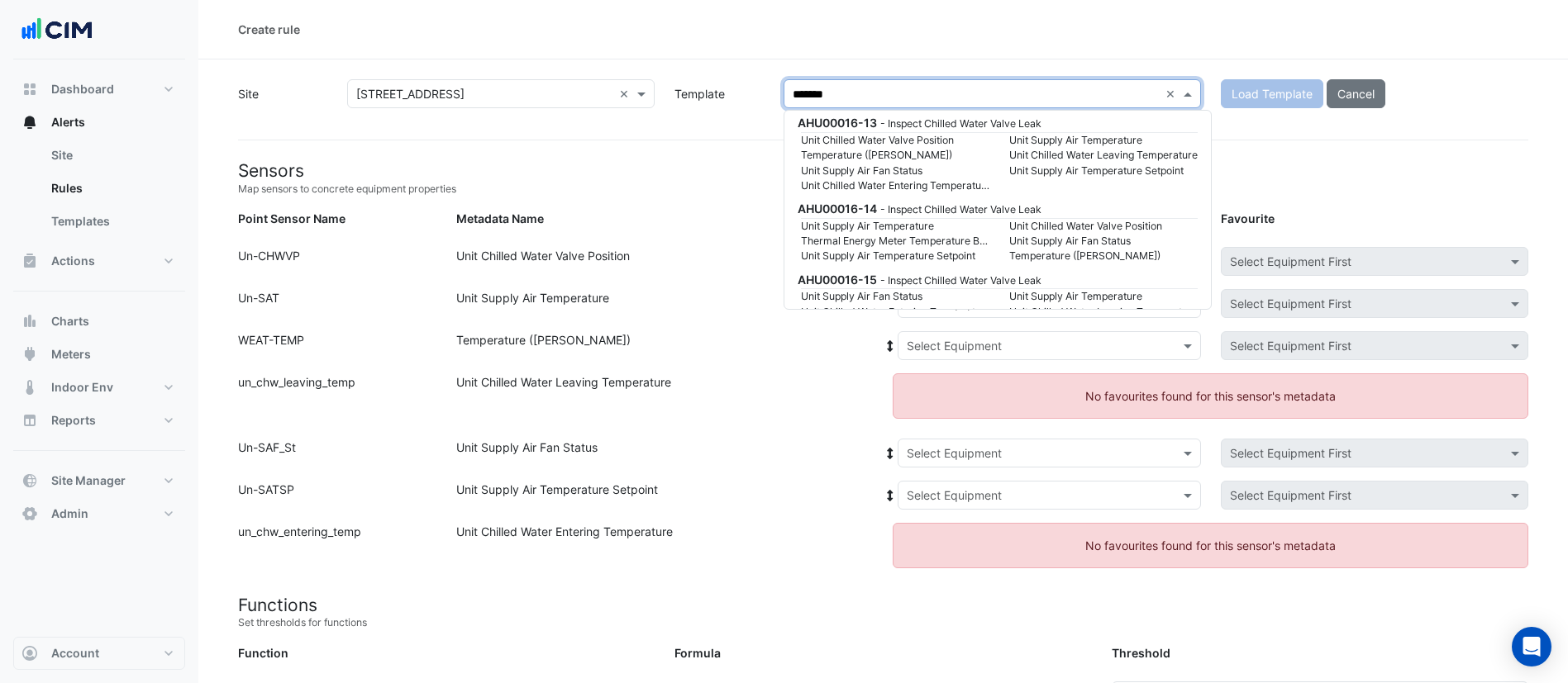
type input "********"
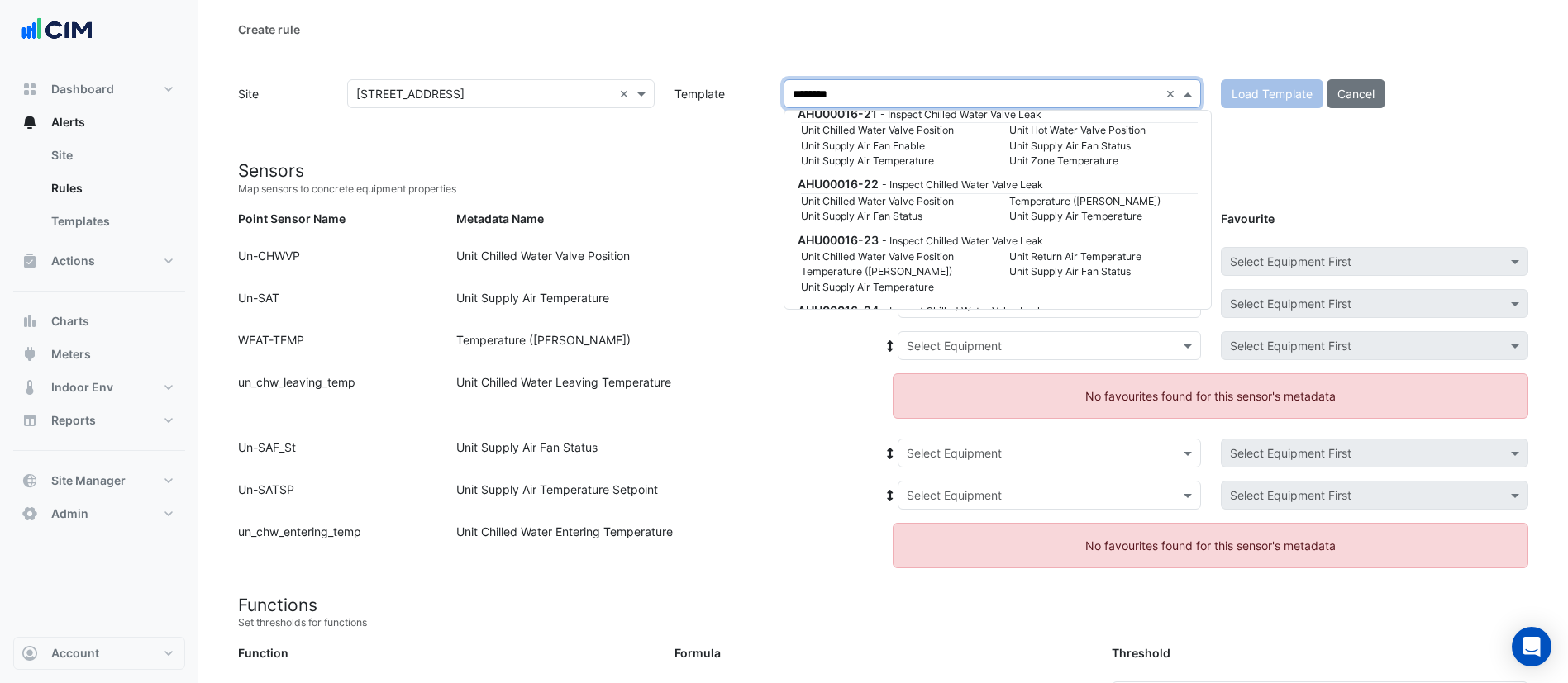
scroll to position [3024, 0]
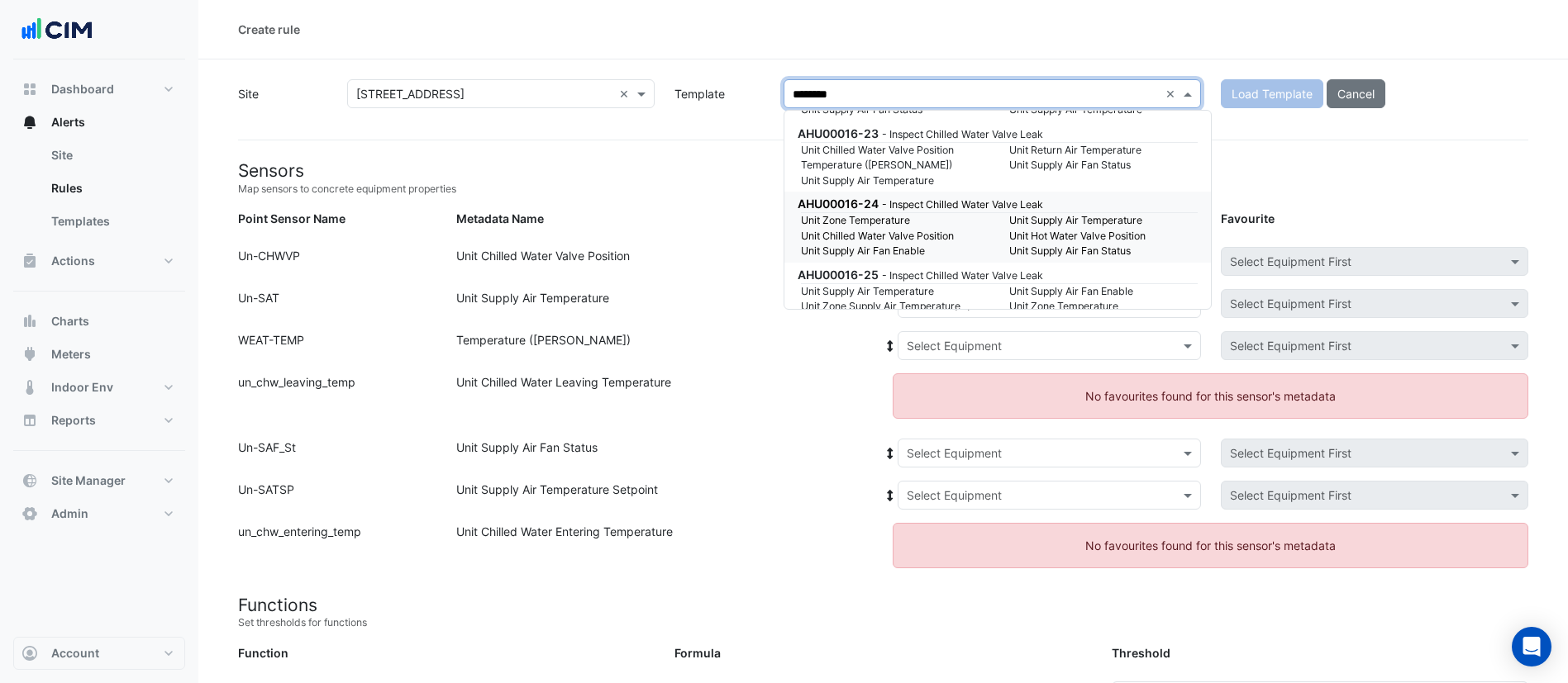
click at [960, 212] on div "AHU00016-24 - Inspect Chilled Water Valve Leak" at bounding box center [995, 203] width 396 height 18
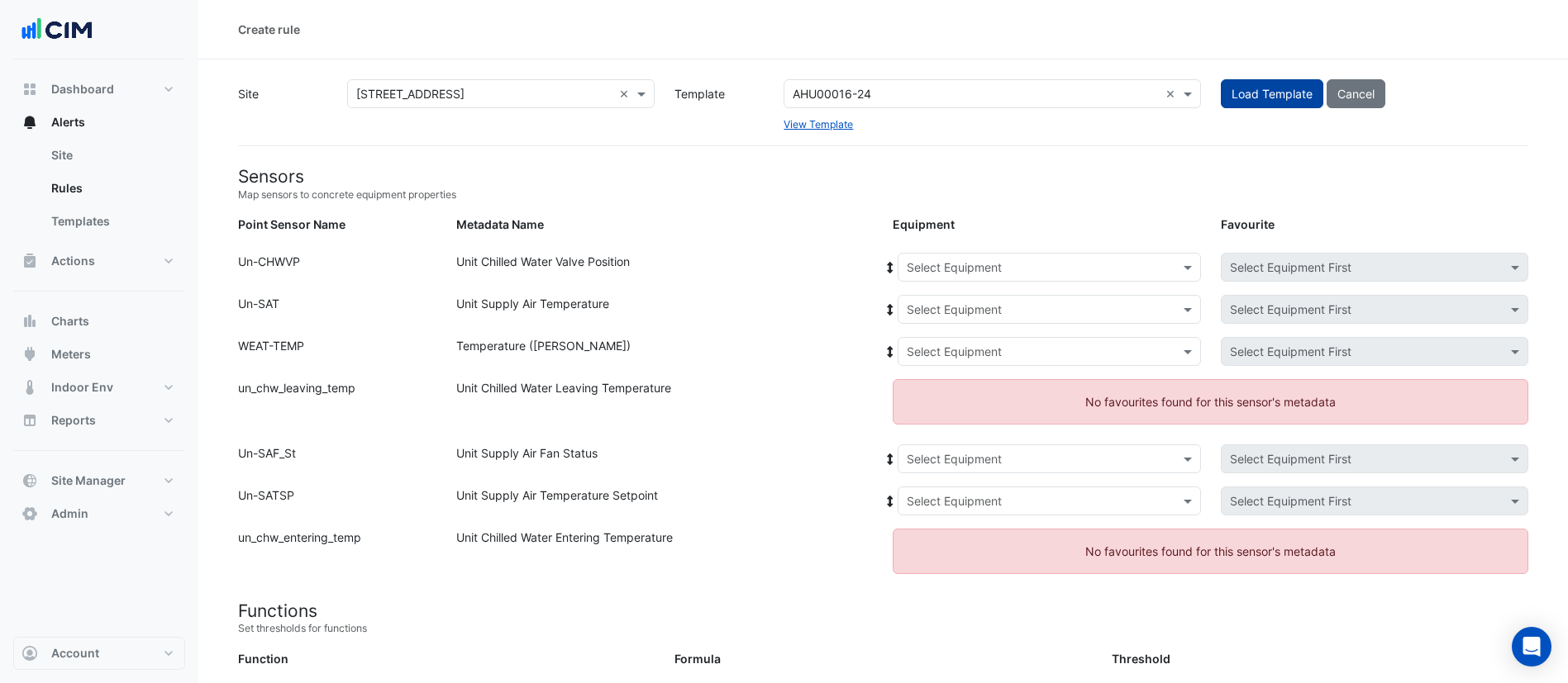
click at [1265, 96] on button "Load Template" at bounding box center [1272, 93] width 102 height 29
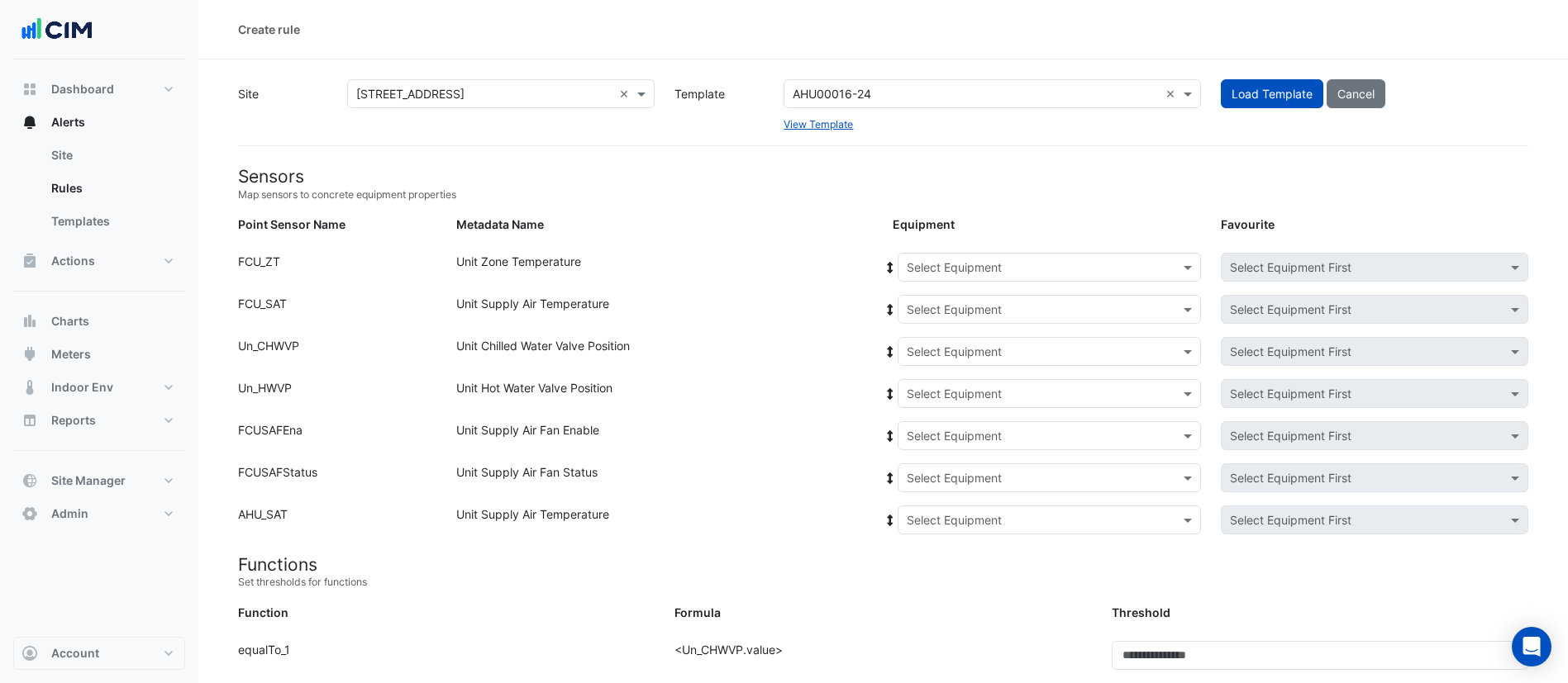
click at [1158, 260] on input "text" at bounding box center [1033, 268] width 253 height 18
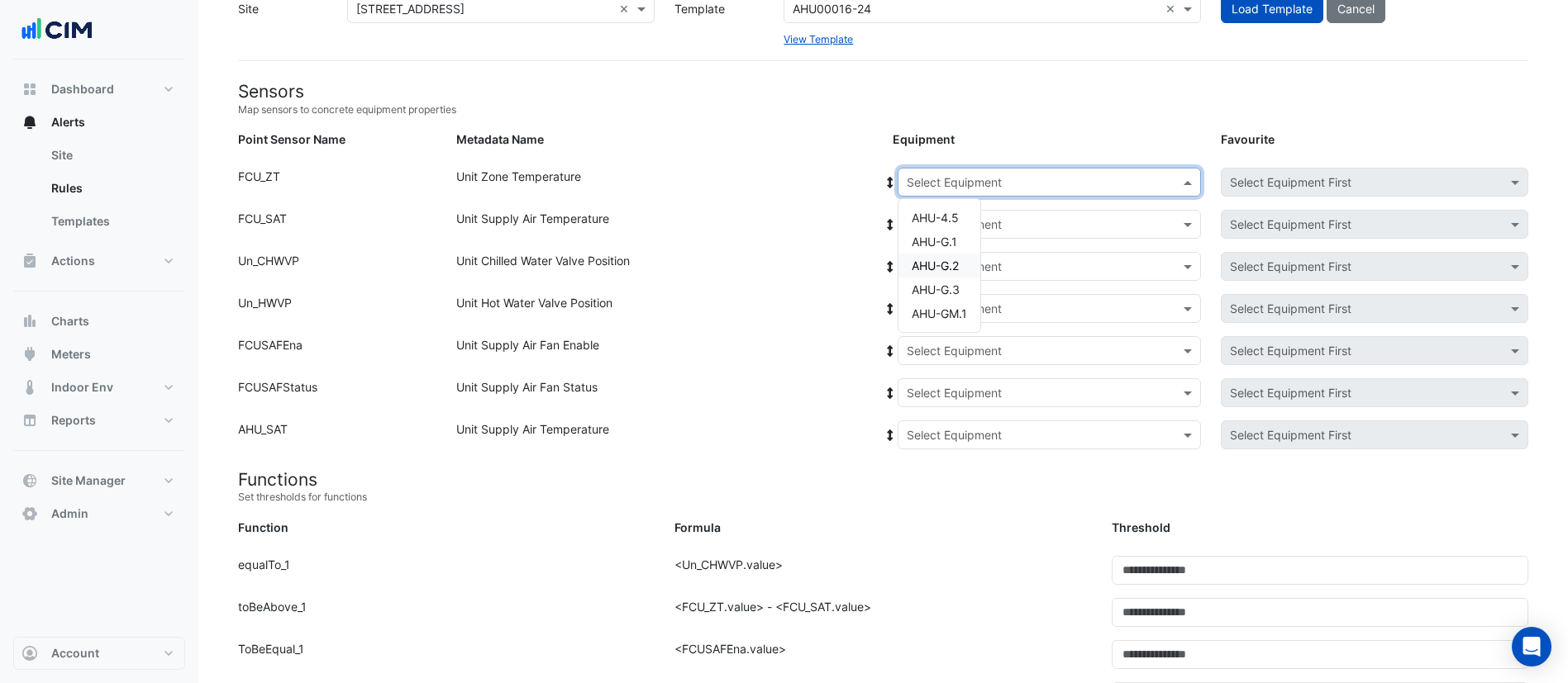
scroll to position [124, 0]
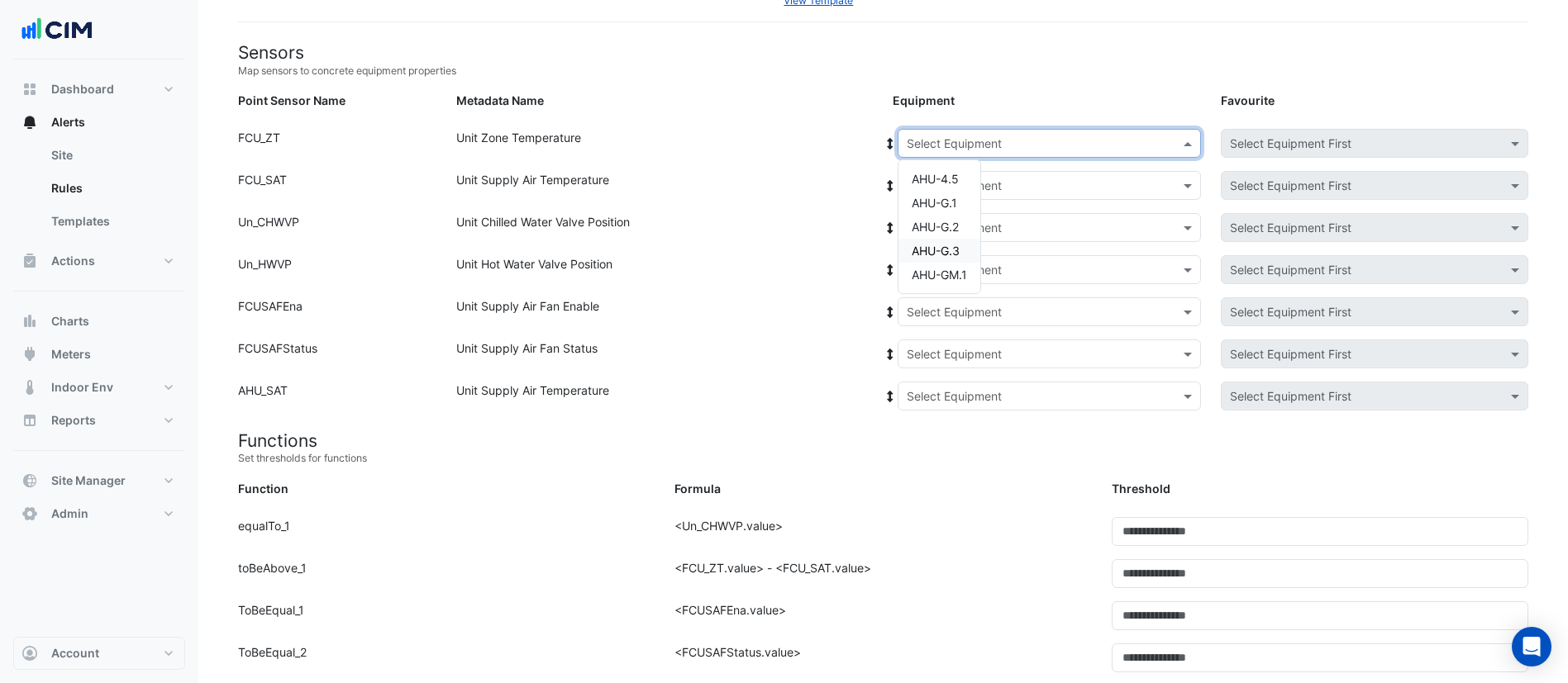
click at [810, 171] on div "Unit Supply Air Temperature" at bounding box center [665, 188] width 436 height 35
click at [1041, 182] on input "text" at bounding box center [1033, 186] width 253 height 18
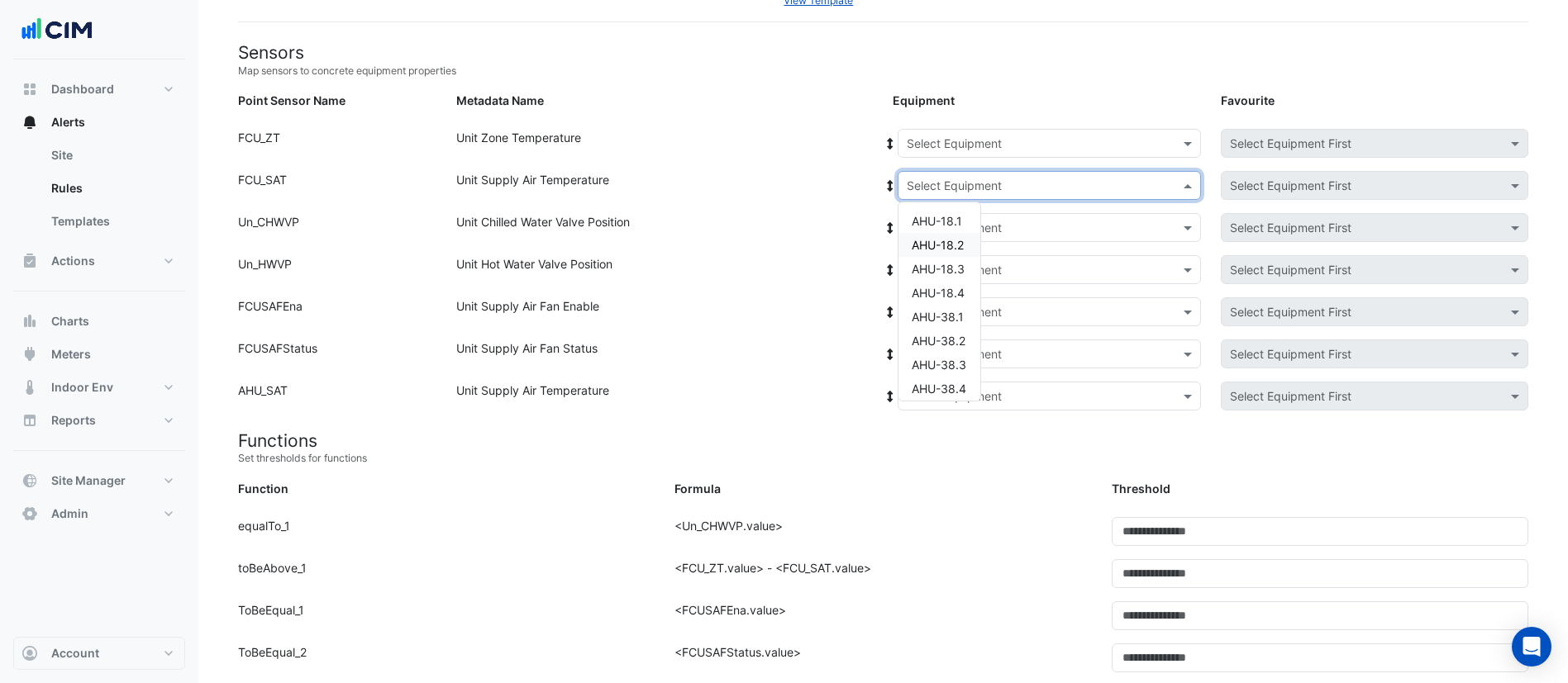
click at [1011, 154] on div "Select Equipment" at bounding box center [1049, 143] width 304 height 29
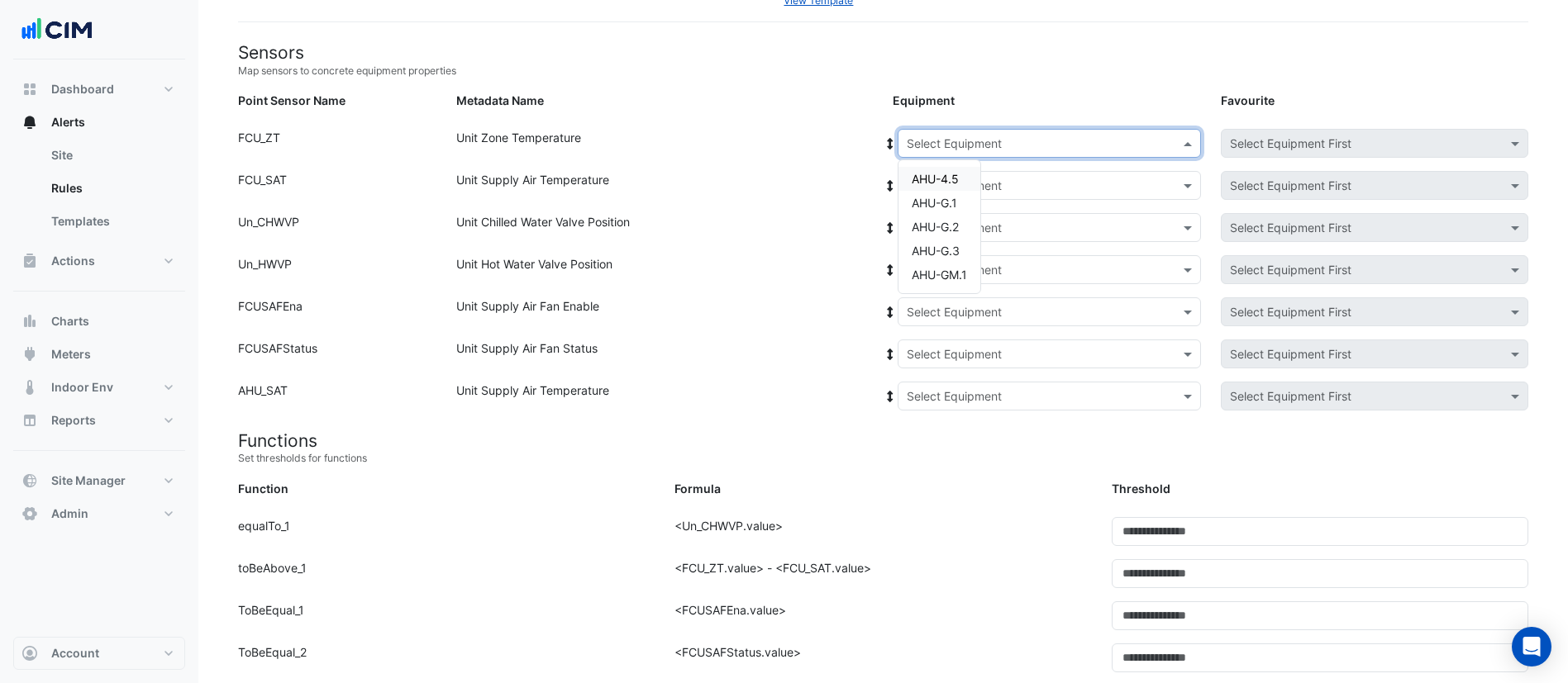
click at [805, 110] on div "Metadata Name" at bounding box center [665, 104] width 436 height 24
click at [970, 230] on input "text" at bounding box center [1033, 228] width 253 height 18
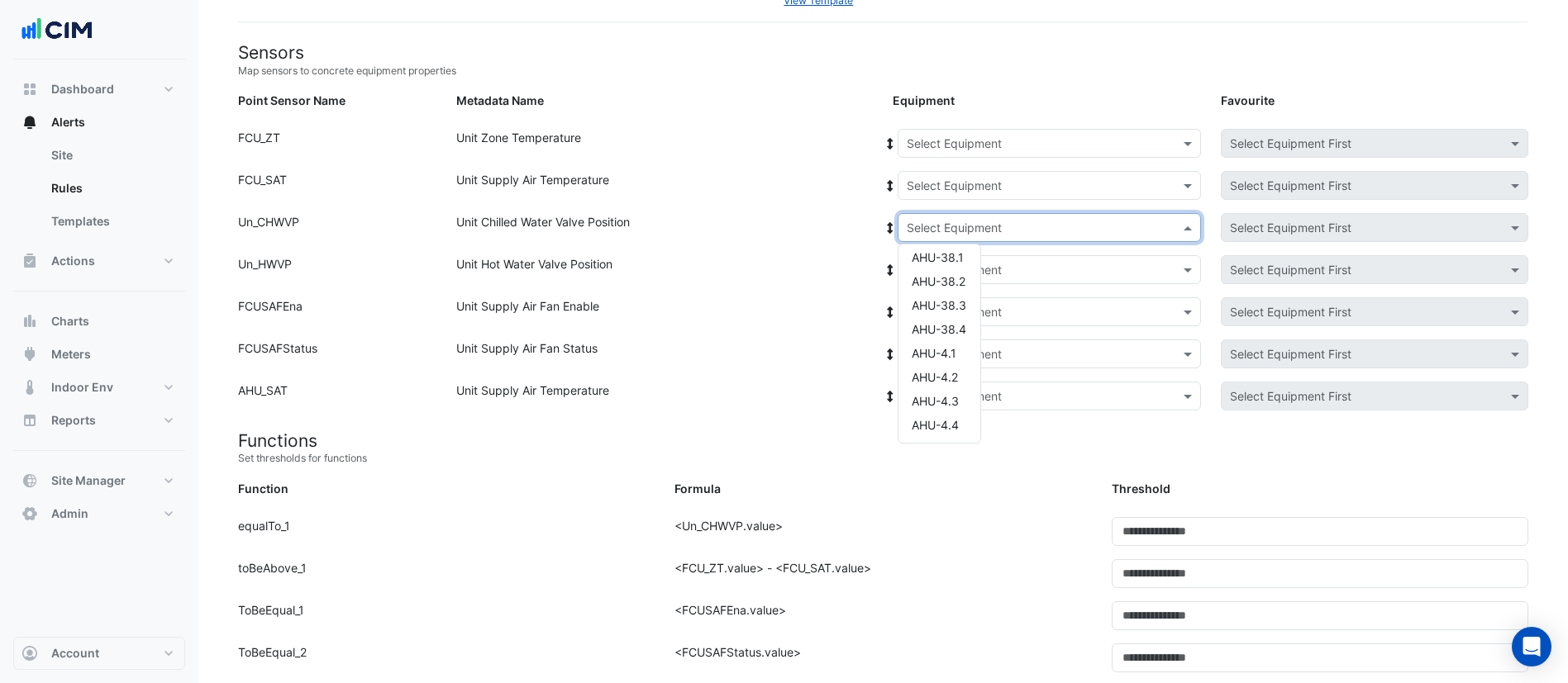
scroll to position [222, 0]
click at [825, 209] on div "Point Sensor Name: FCU_SAT Metadata Name: Unit Supply Air Temperature Equipment…" at bounding box center [883, 191] width 1310 height 42
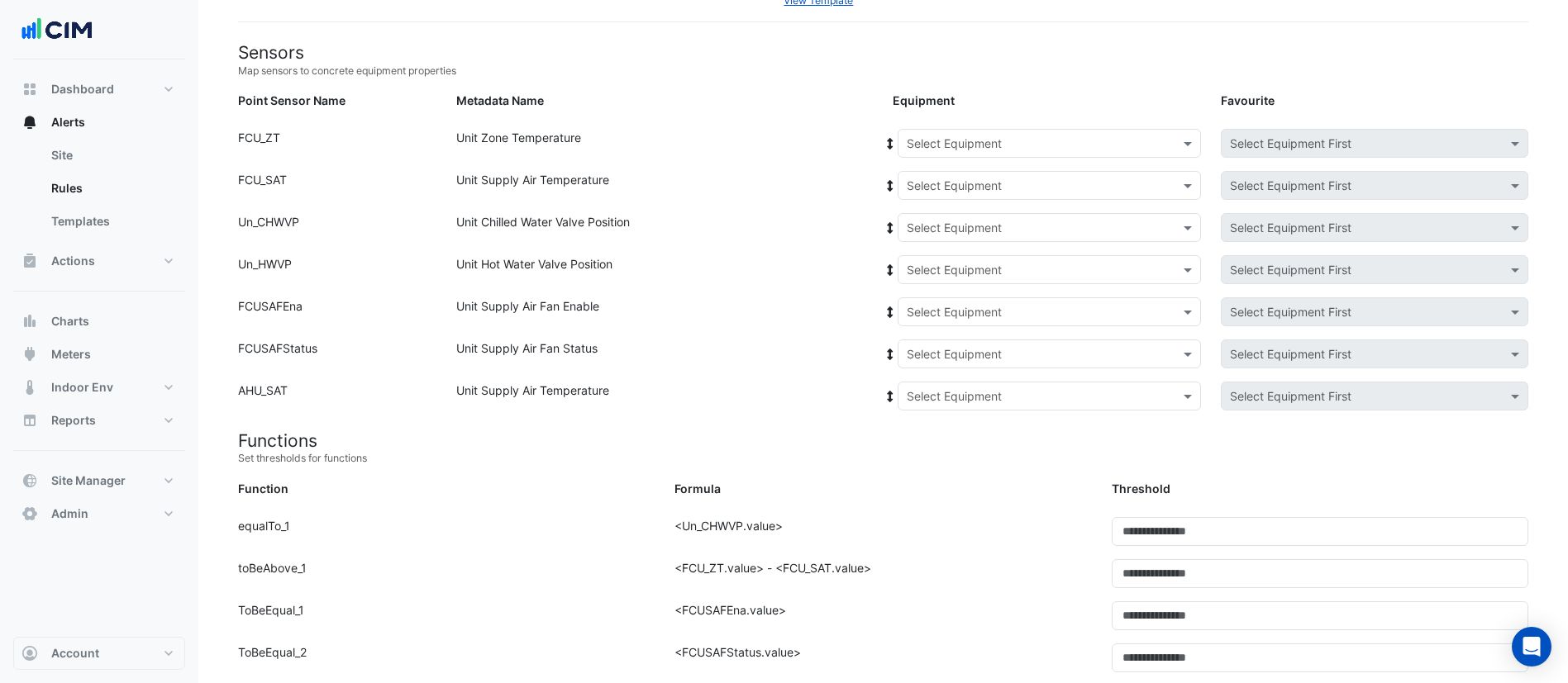
click at [977, 271] on input "text" at bounding box center [1033, 270] width 253 height 18
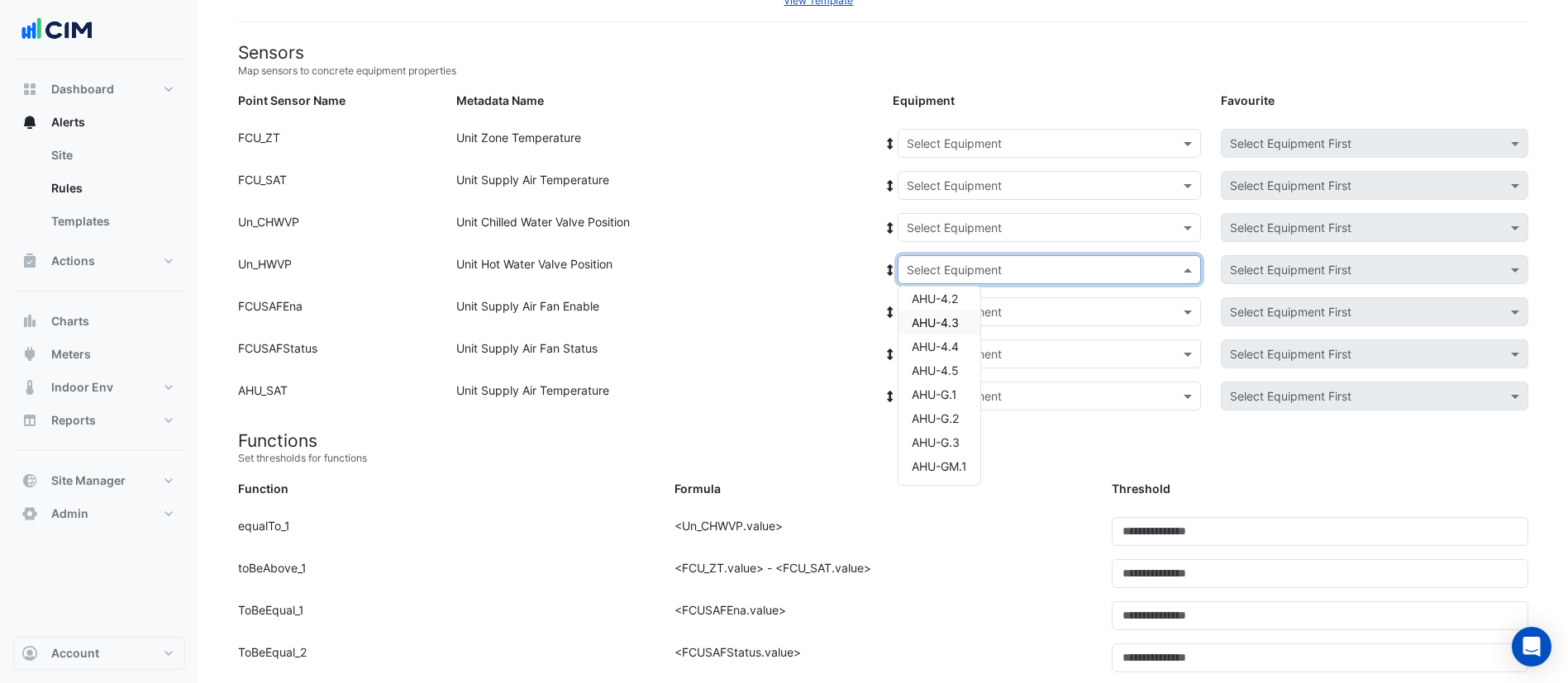
click at [827, 264] on div "Unit Hot Water Valve Position" at bounding box center [665, 273] width 436 height 35
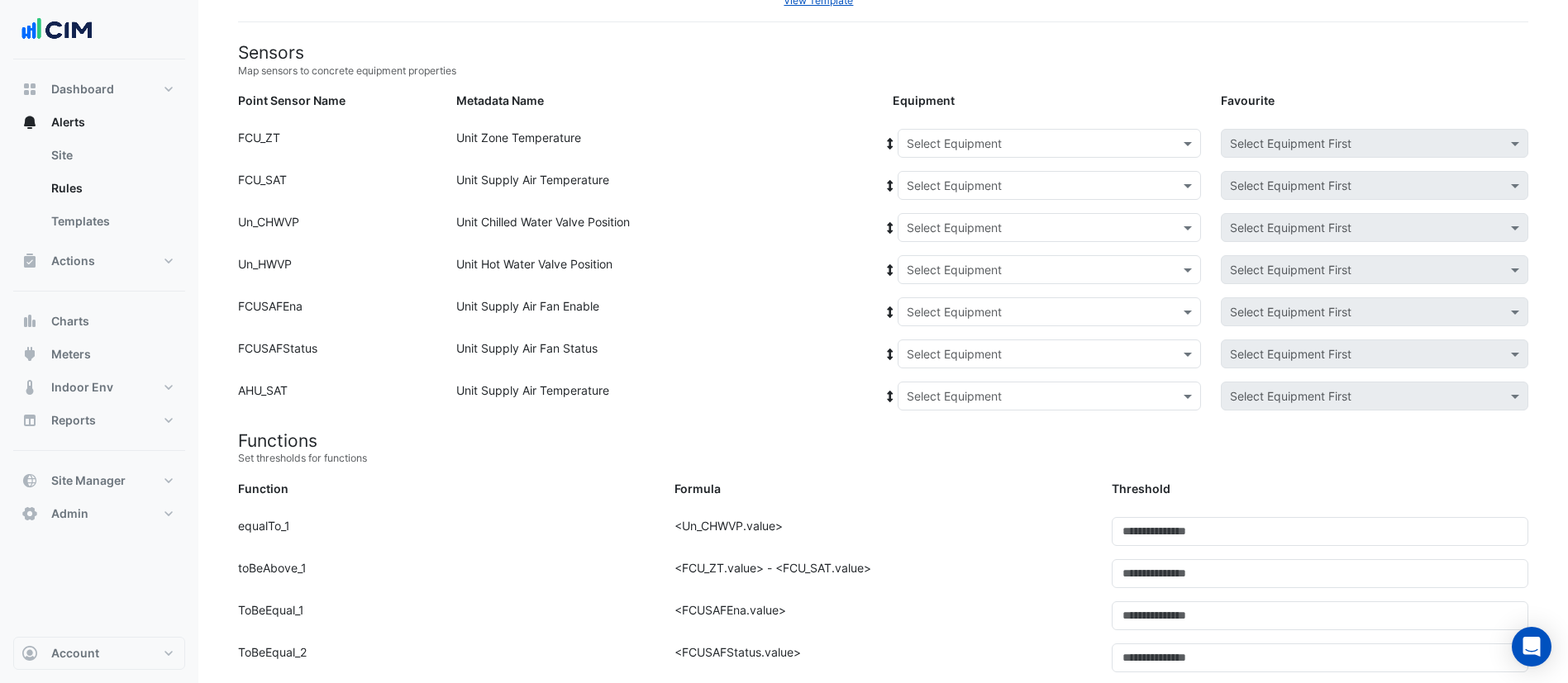
click at [1001, 316] on input "text" at bounding box center [1033, 313] width 253 height 18
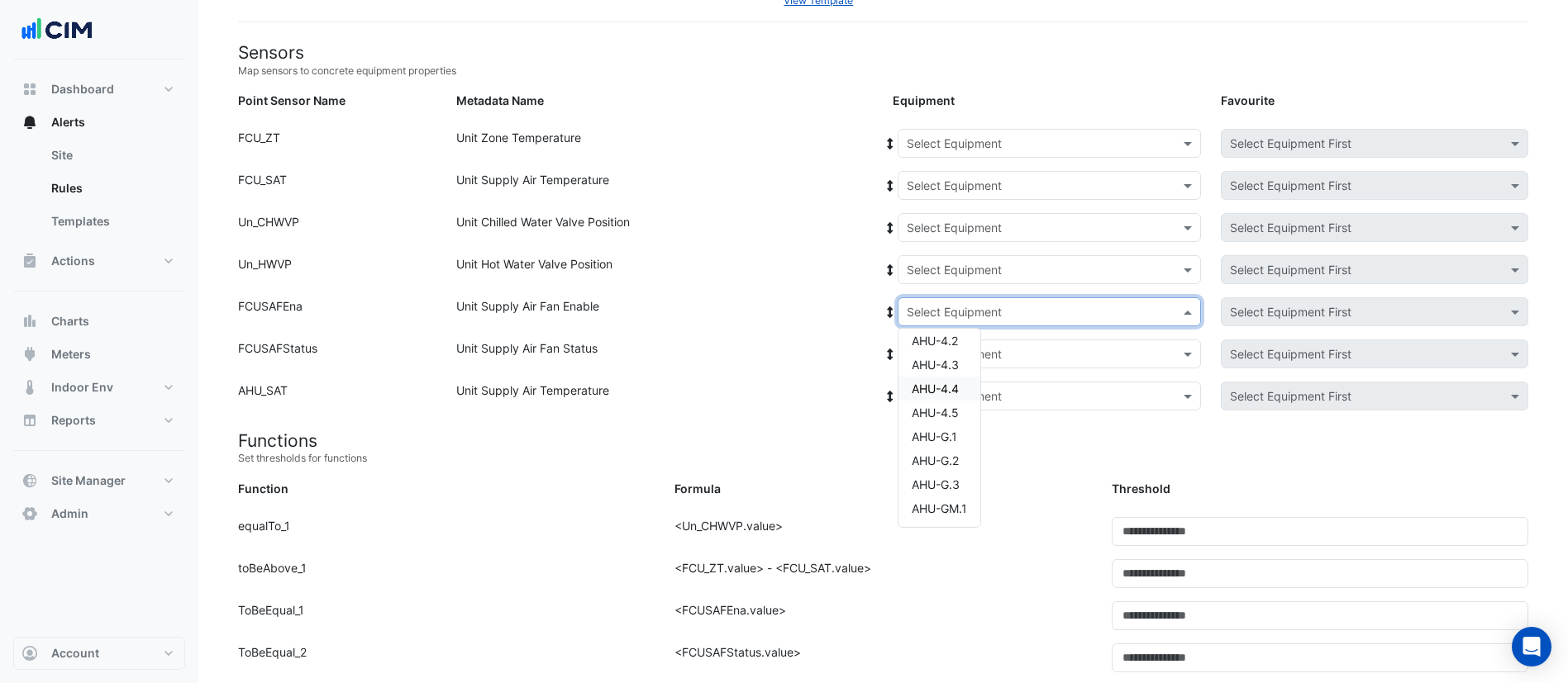
click at [812, 298] on div "Unit Supply Air Fan Enable" at bounding box center [665, 316] width 436 height 35
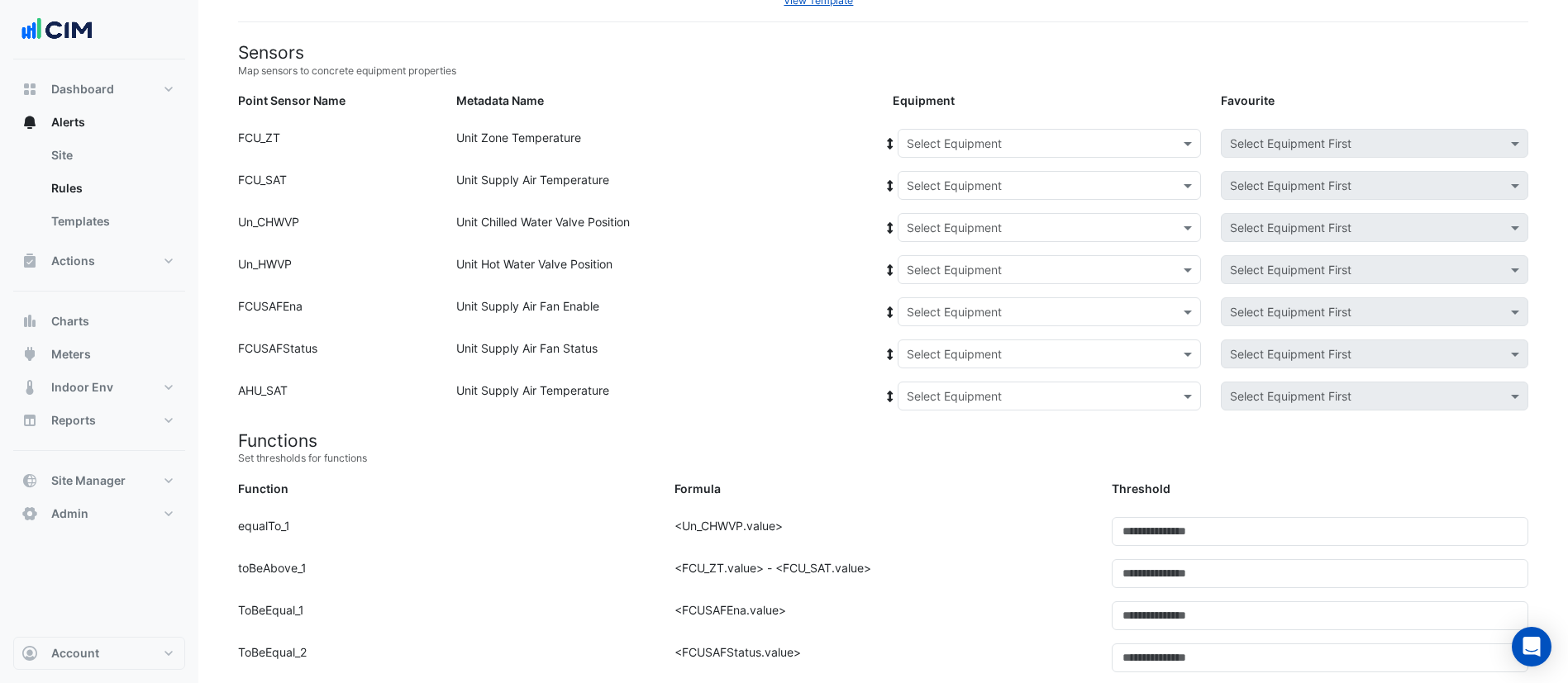
click at [987, 358] on input "text" at bounding box center [1033, 354] width 253 height 18
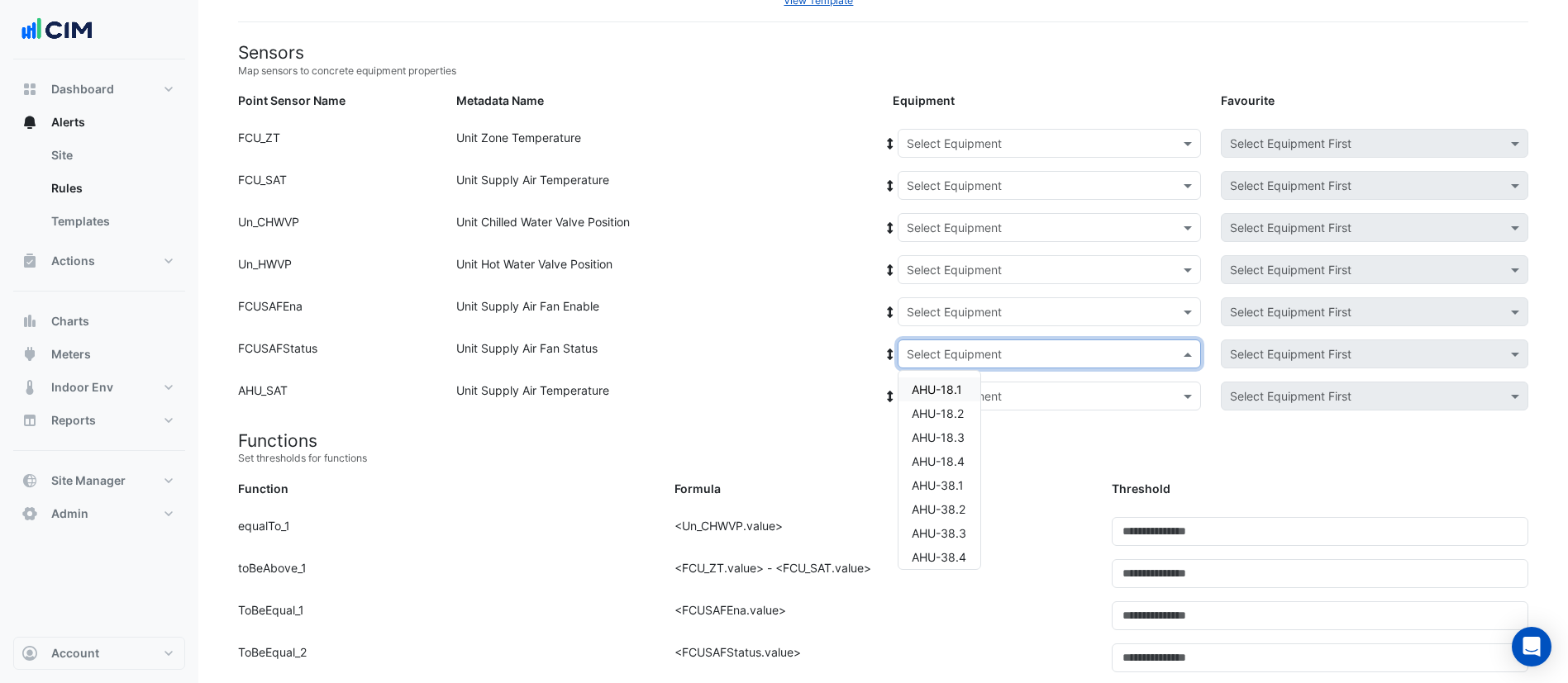
click at [811, 115] on div "Metadata Name" at bounding box center [665, 104] width 436 height 24
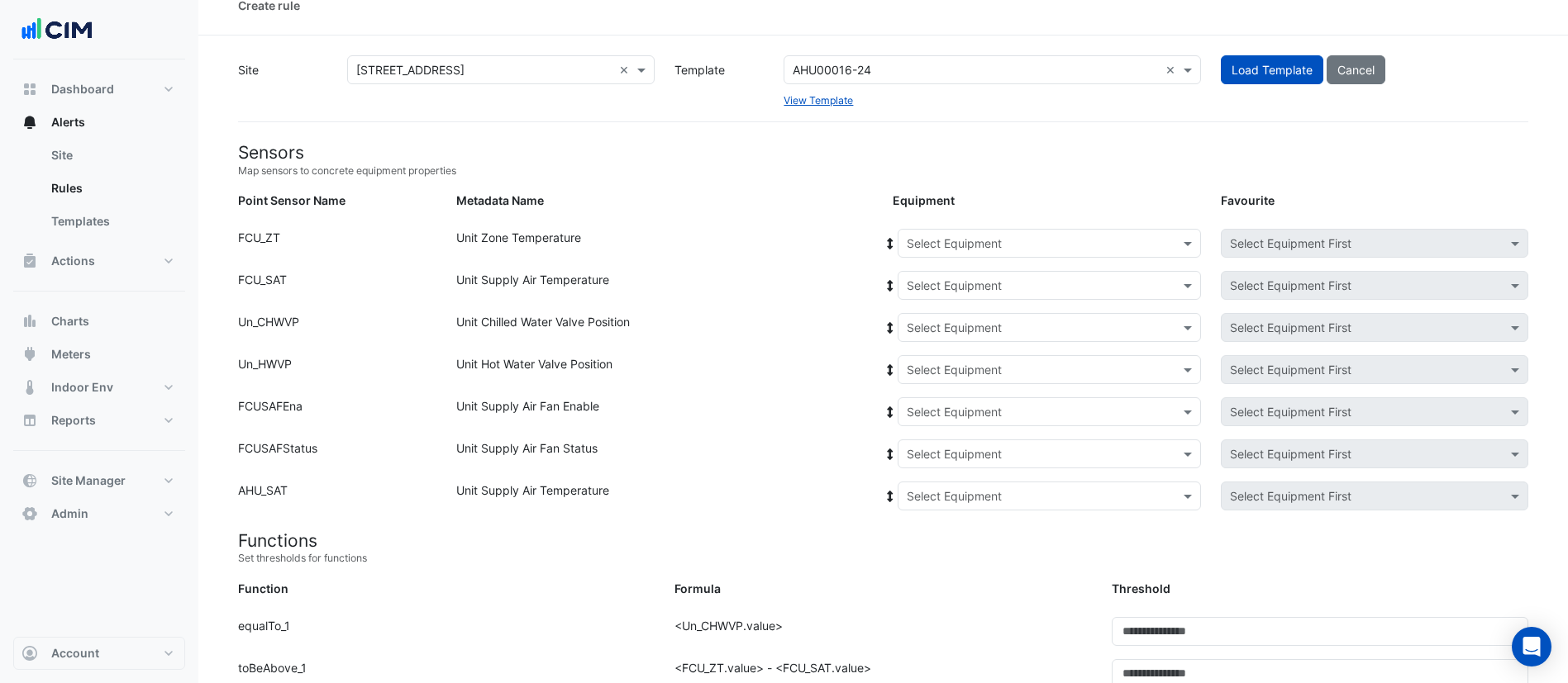
scroll to position [0, 0]
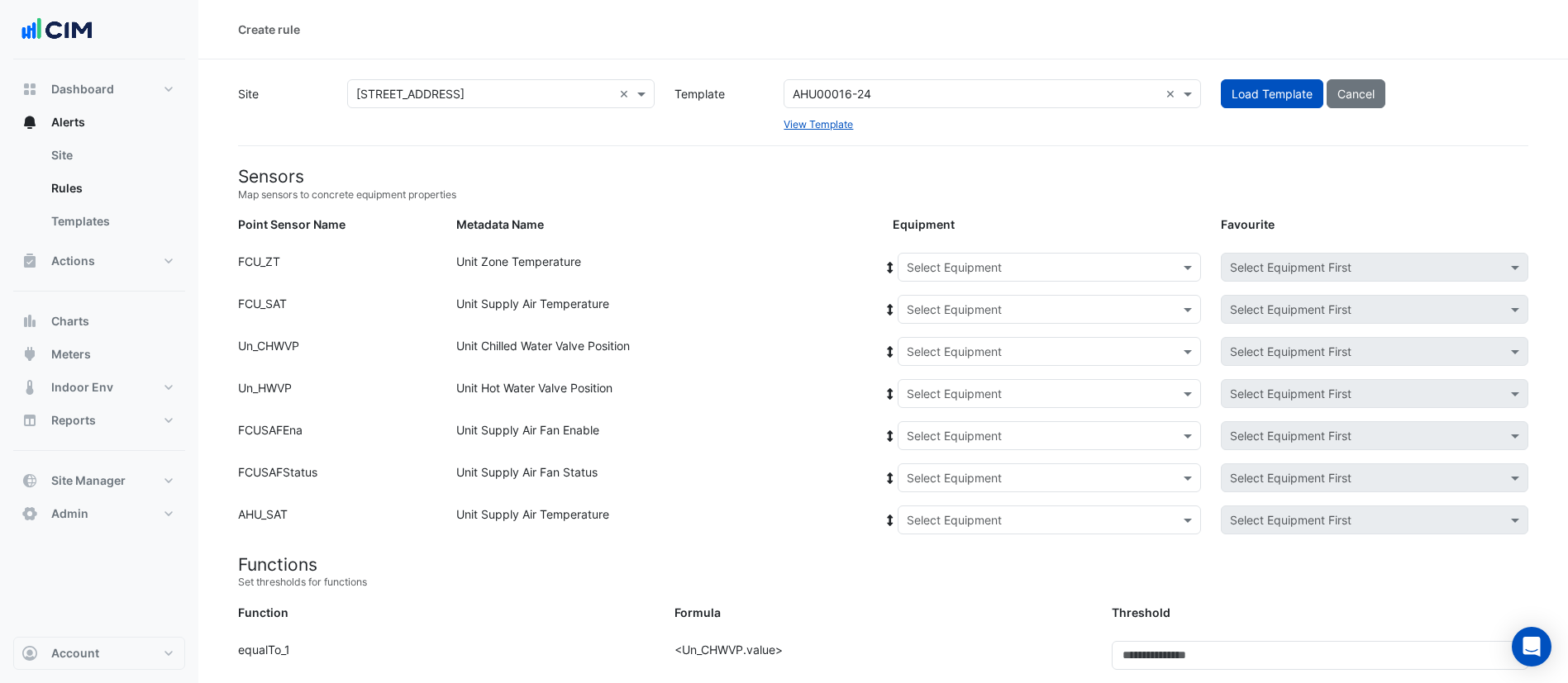
drag, startPoint x: 972, startPoint y: 94, endPoint x: 1045, endPoint y: 89, distance: 73.2
click at [972, 94] on input "text" at bounding box center [976, 95] width 366 height 18
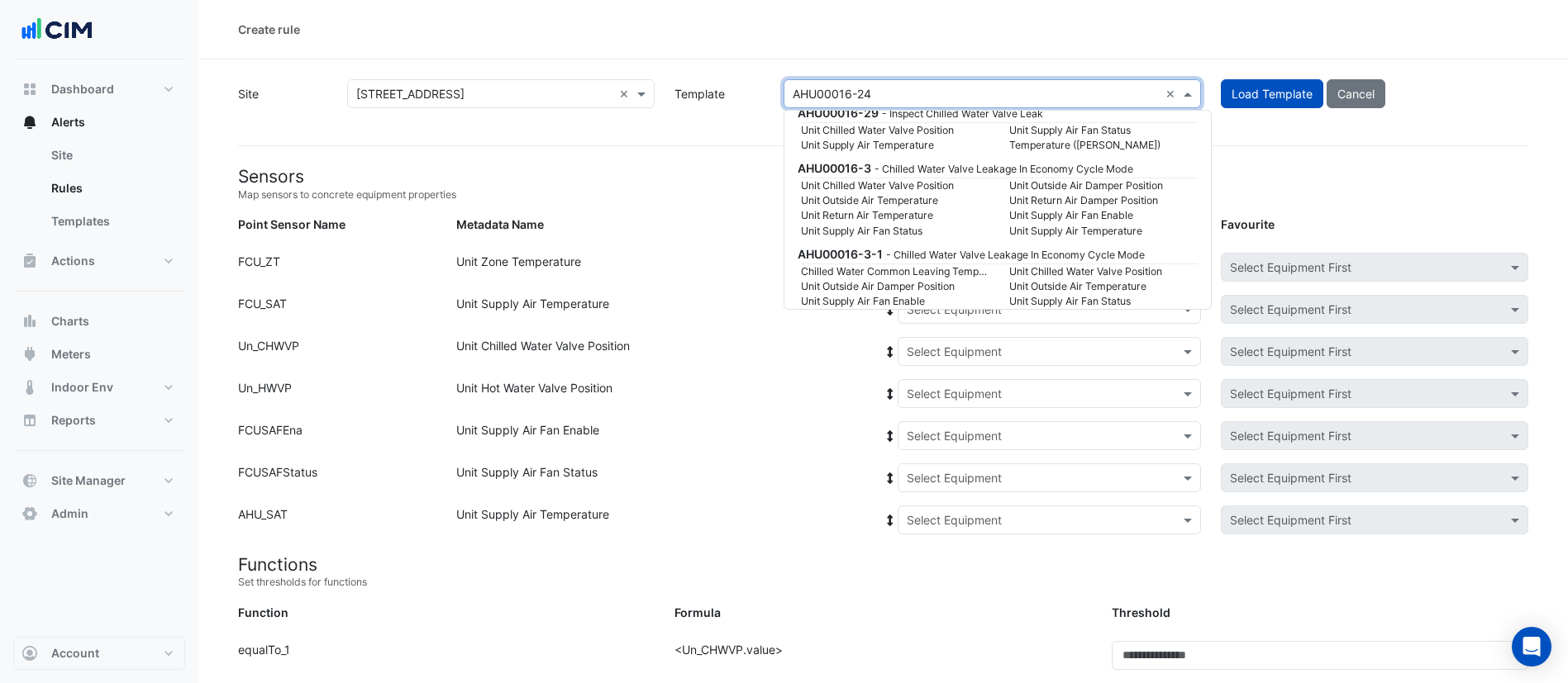
scroll to position [11350, 0]
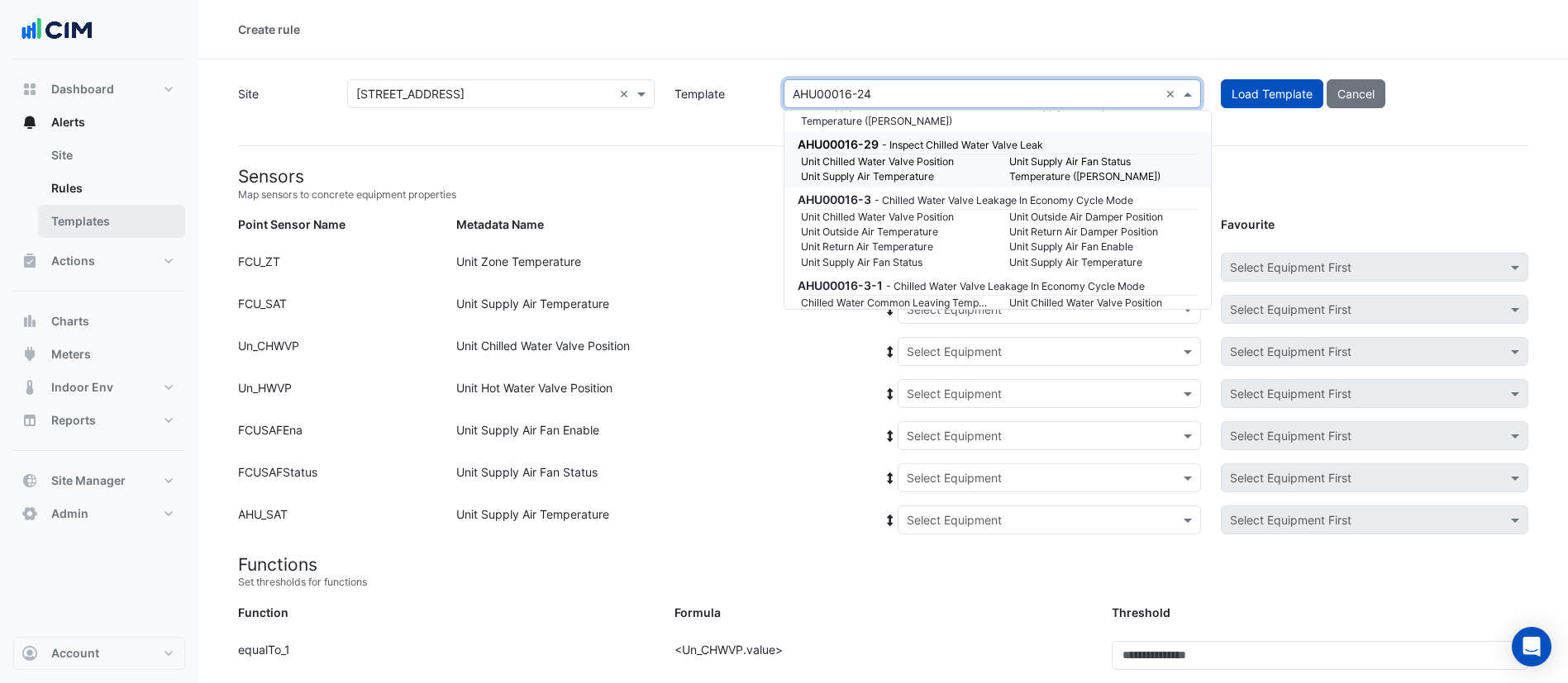
click at [127, 236] on link "Templates" at bounding box center [111, 222] width 147 height 33
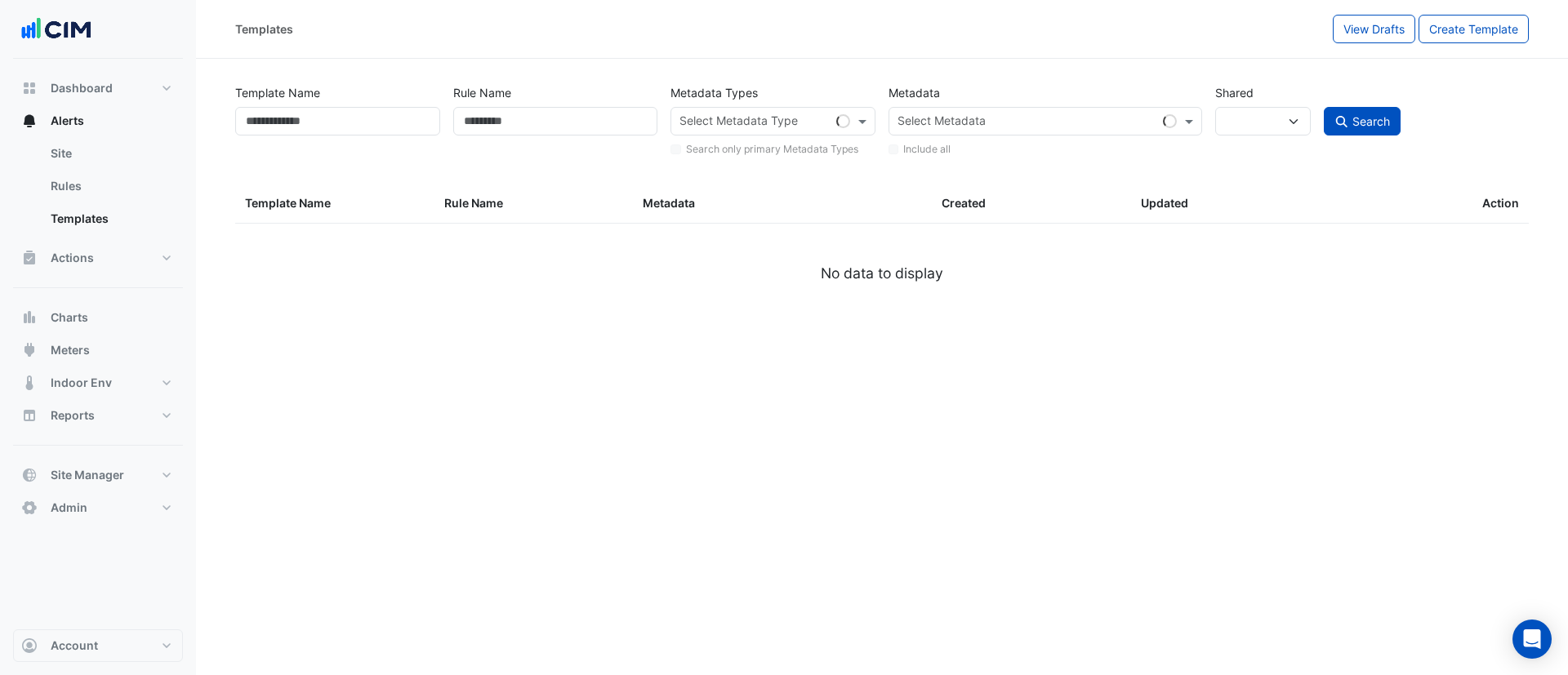
select select
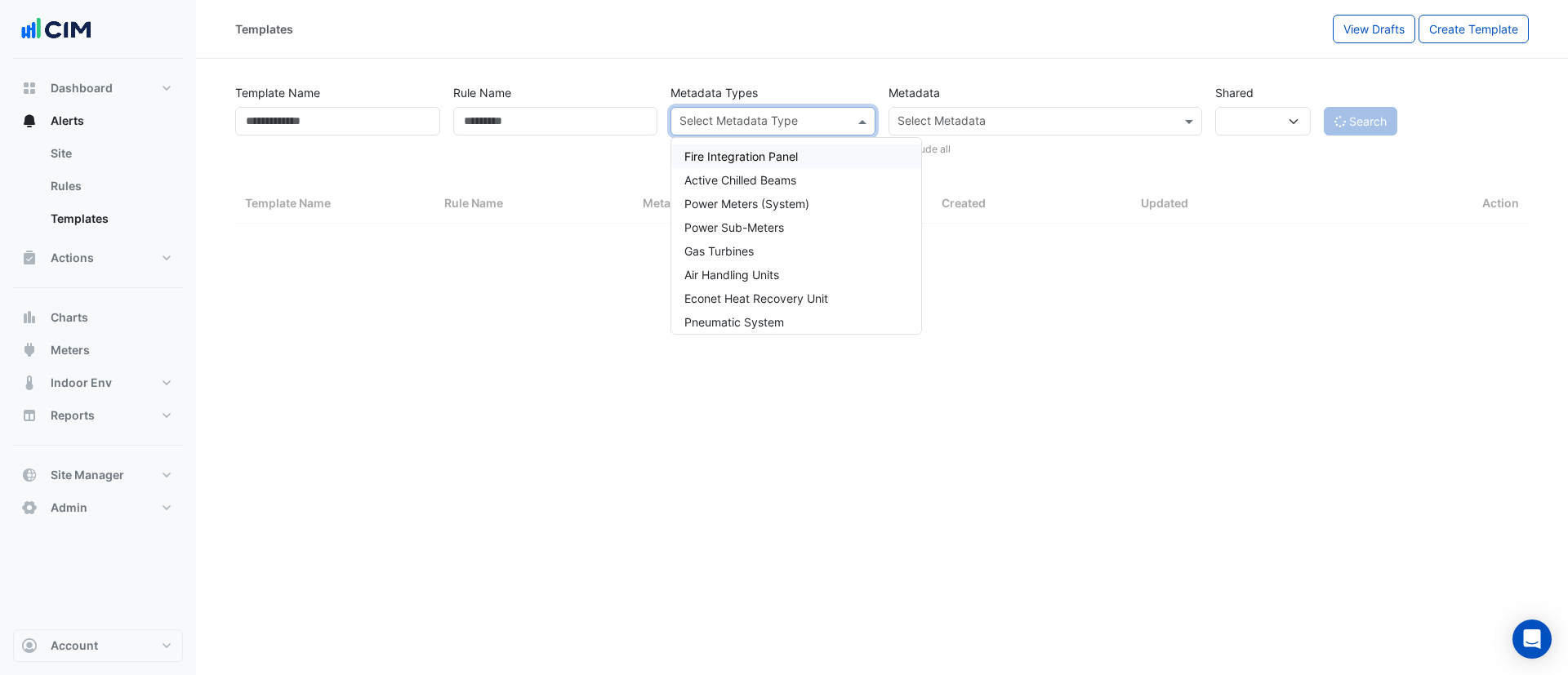
click at [751, 117] on input "text" at bounding box center [763, 123] width 168 height 17
select select "***"
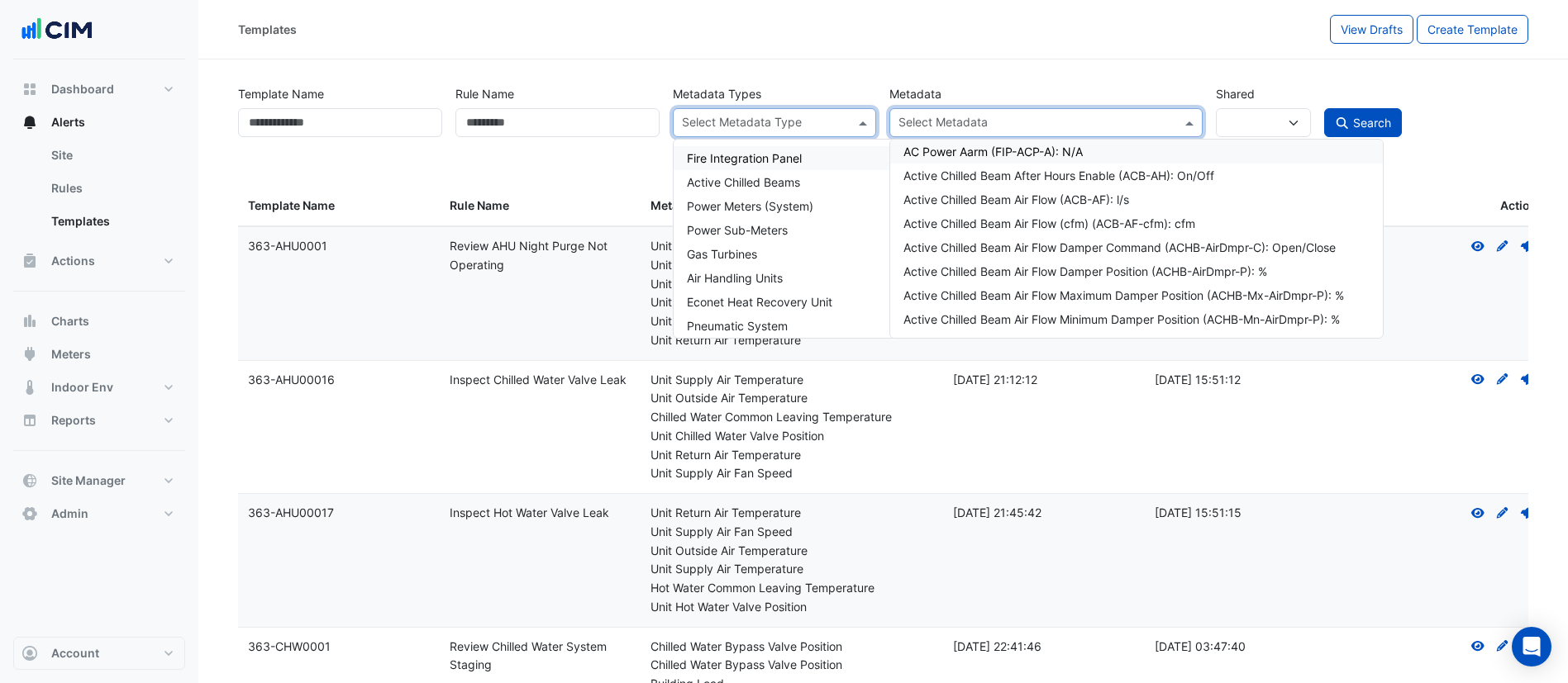
click at [1045, 117] on input "text" at bounding box center [1036, 124] width 275 height 18
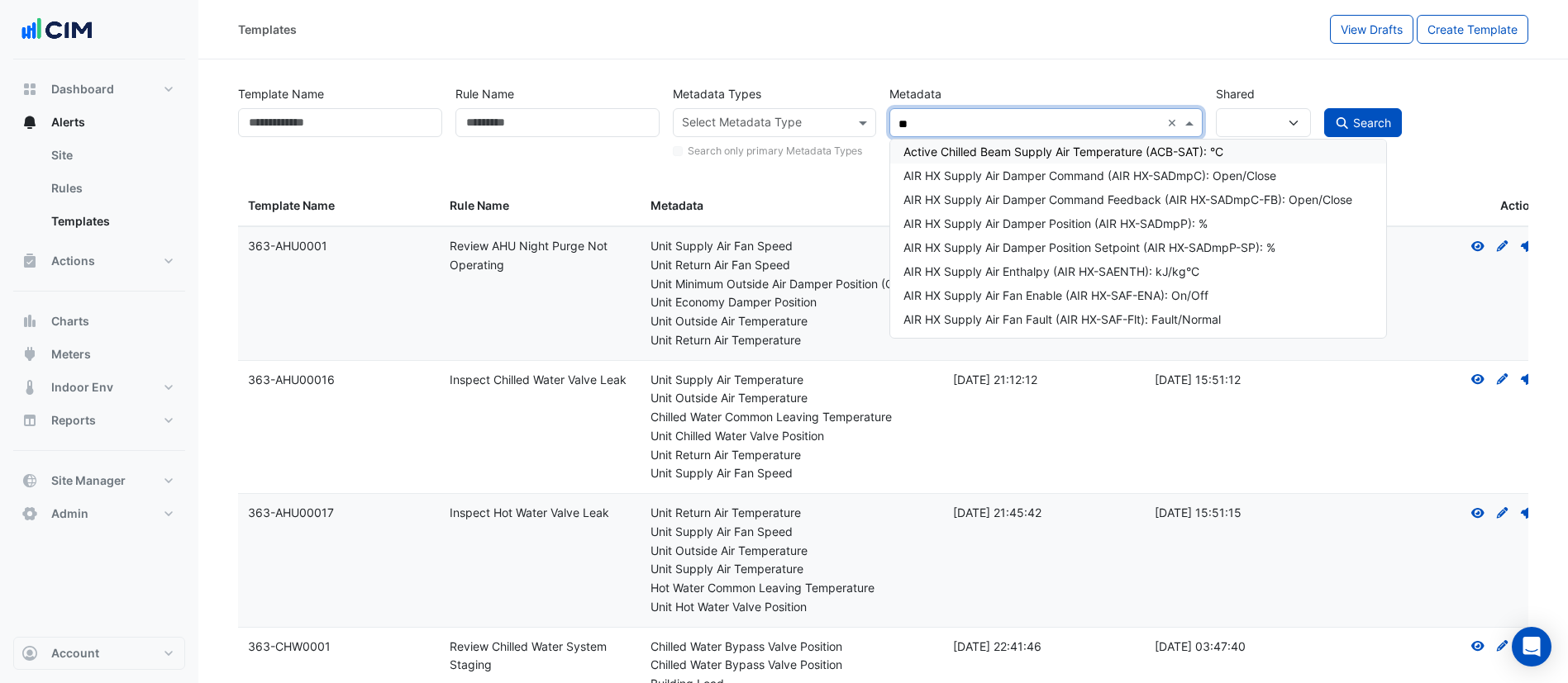
type input "*"
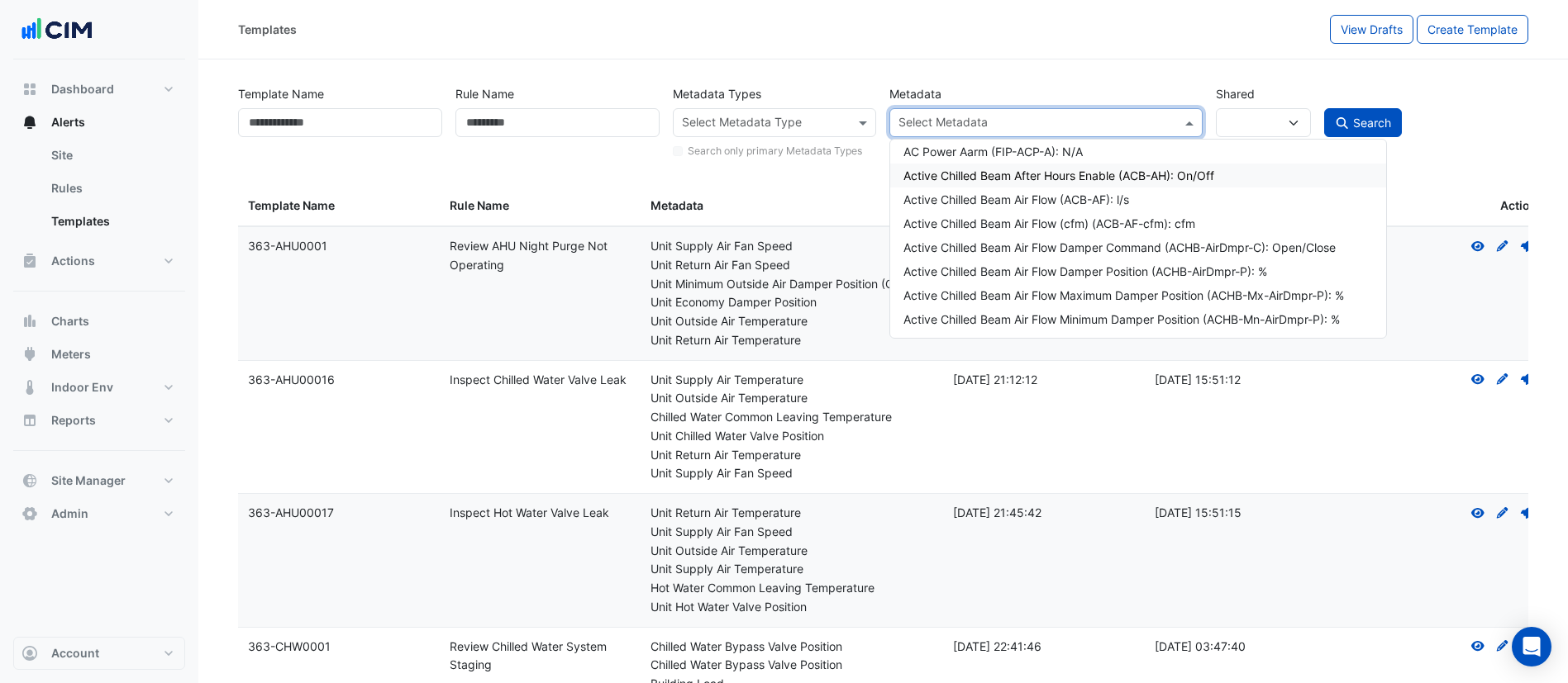
click at [768, 126] on input "text" at bounding box center [766, 124] width 167 height 18
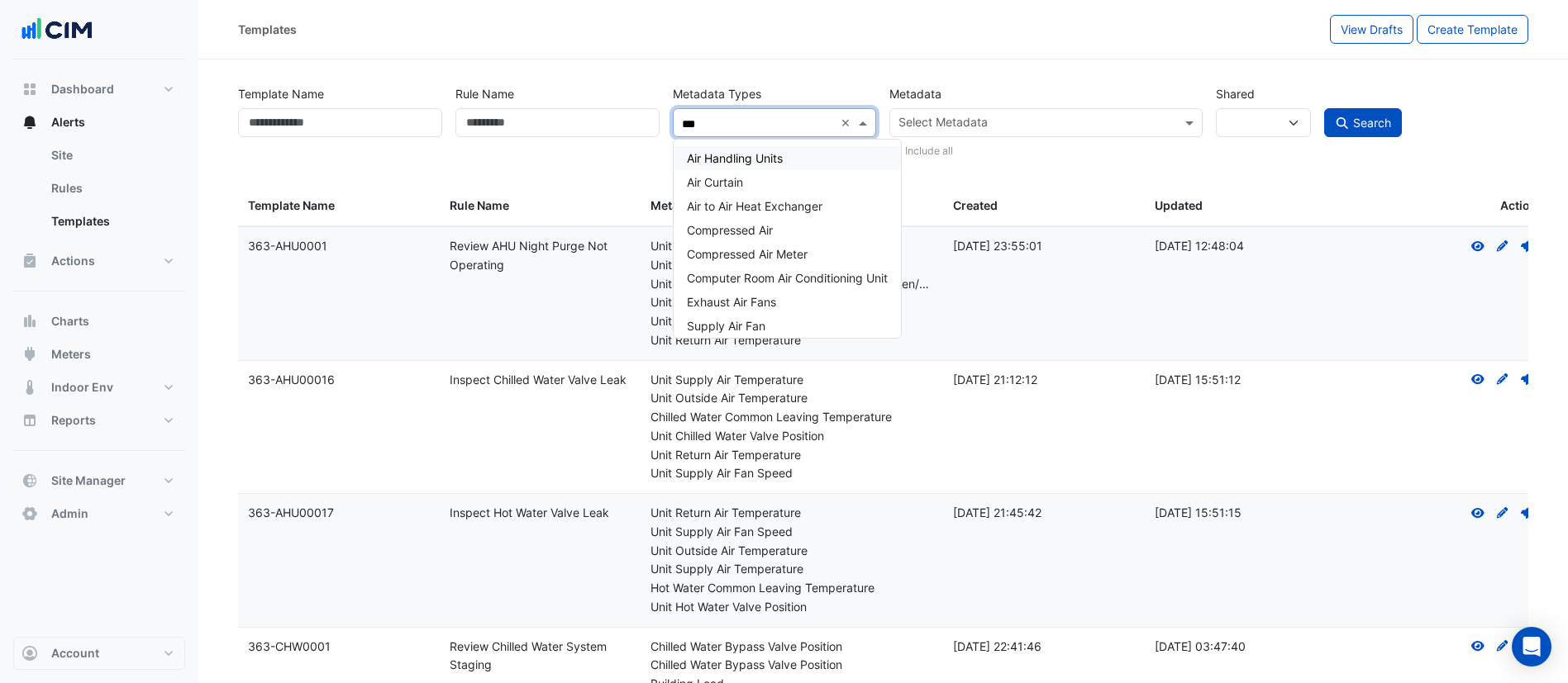
click at [785, 154] on div "Air Handling Units" at bounding box center [787, 159] width 227 height 24
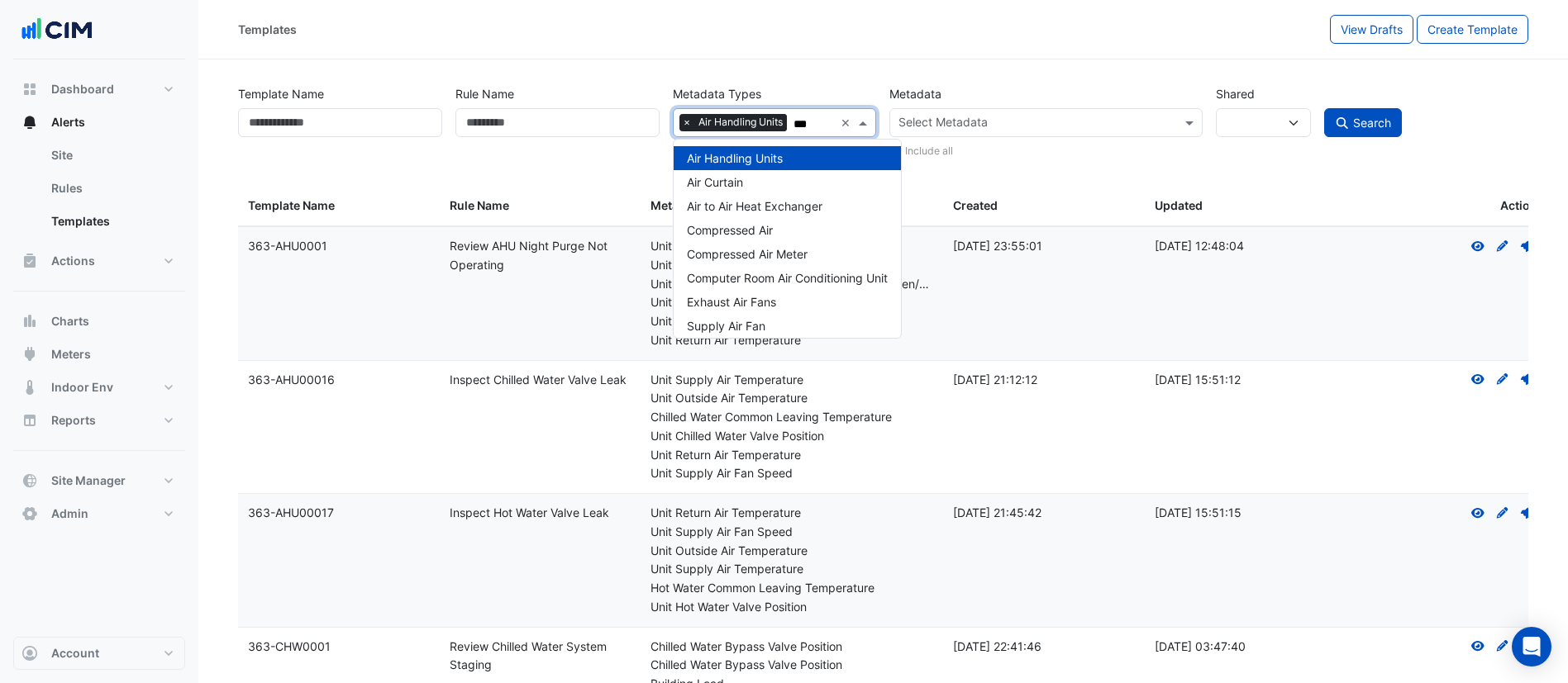
type input "***"
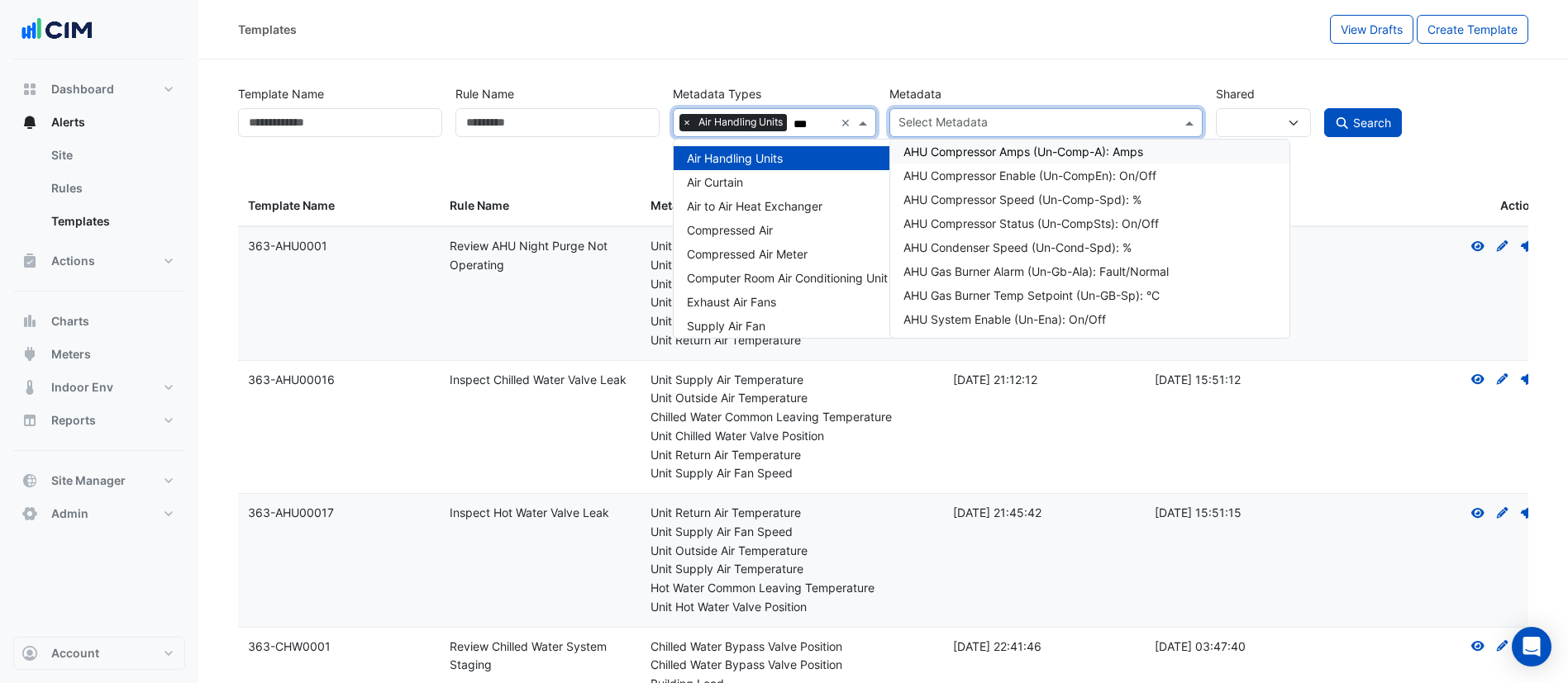
click at [1002, 127] on input "text" at bounding box center [1036, 124] width 275 height 18
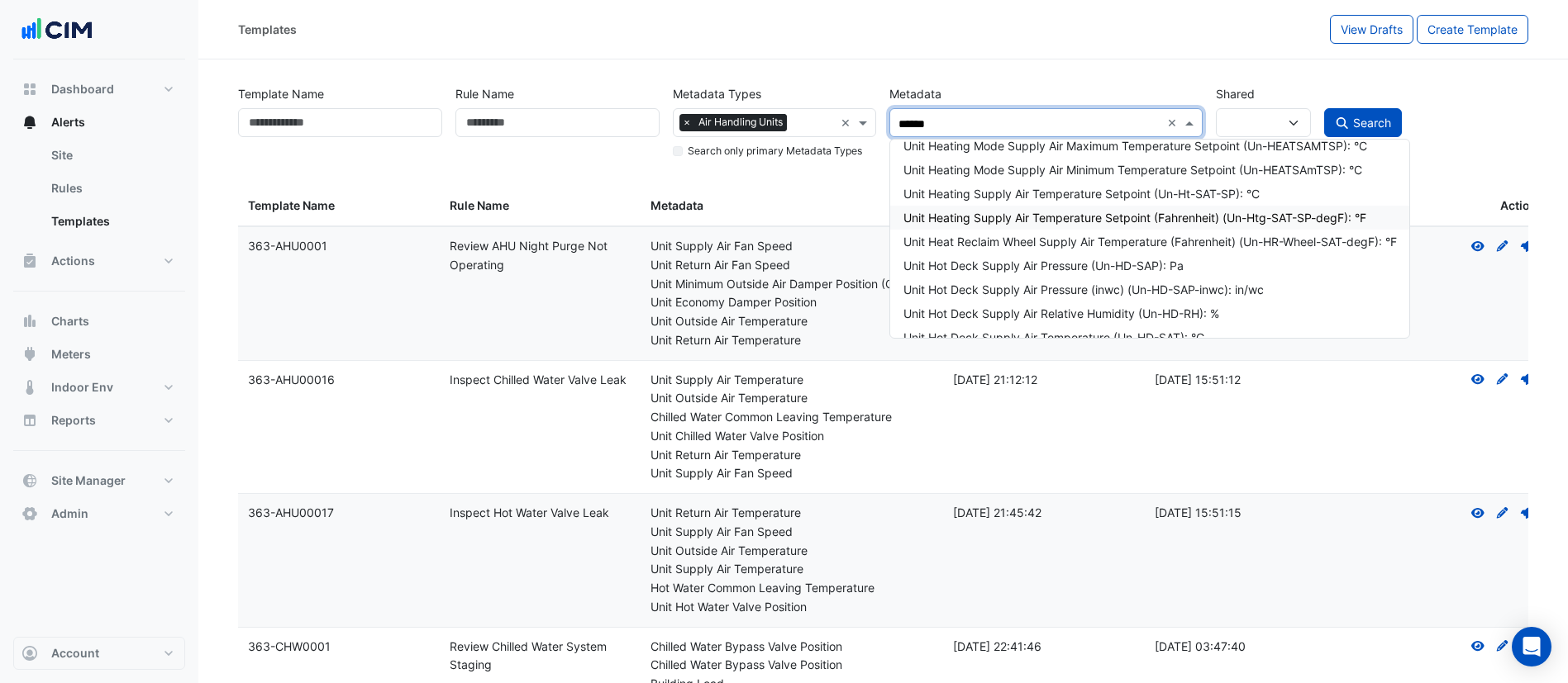
scroll to position [496, 0]
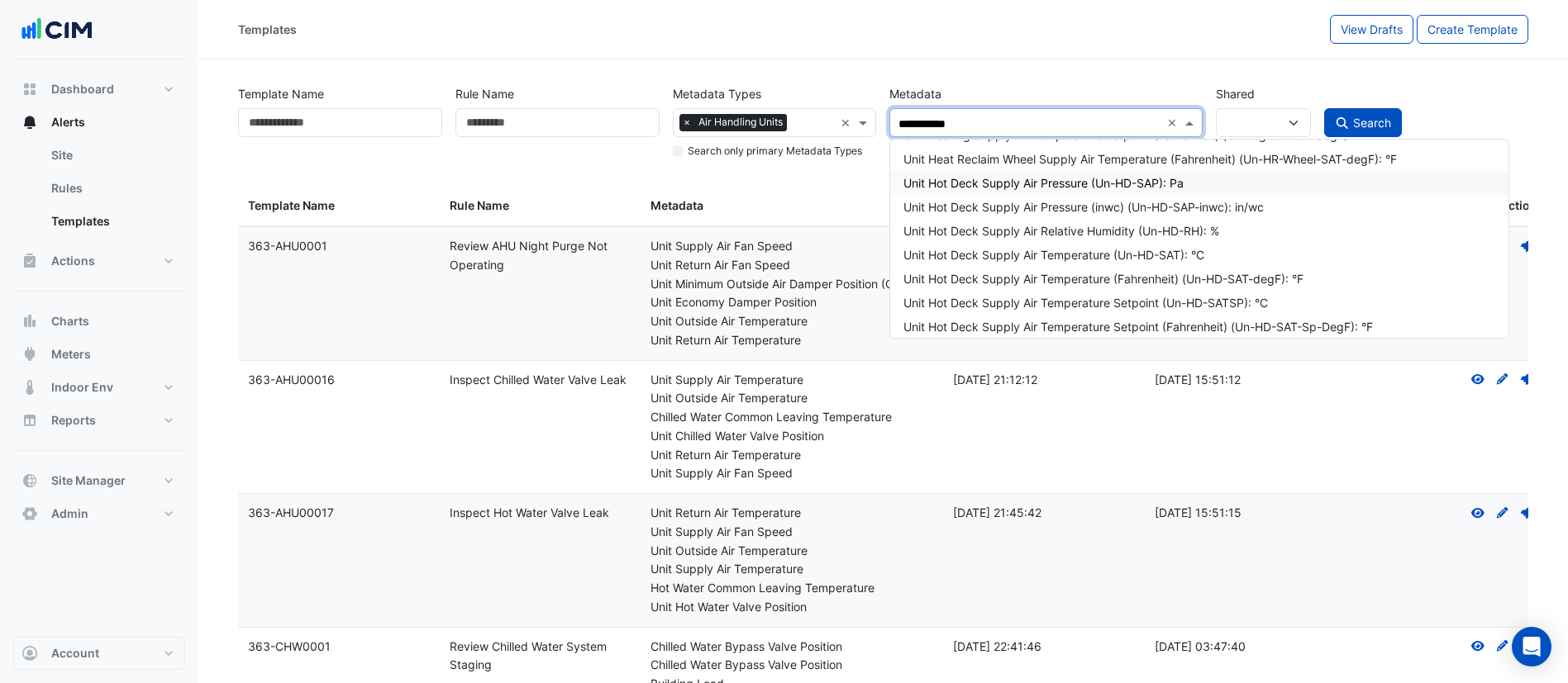
type input "**********"
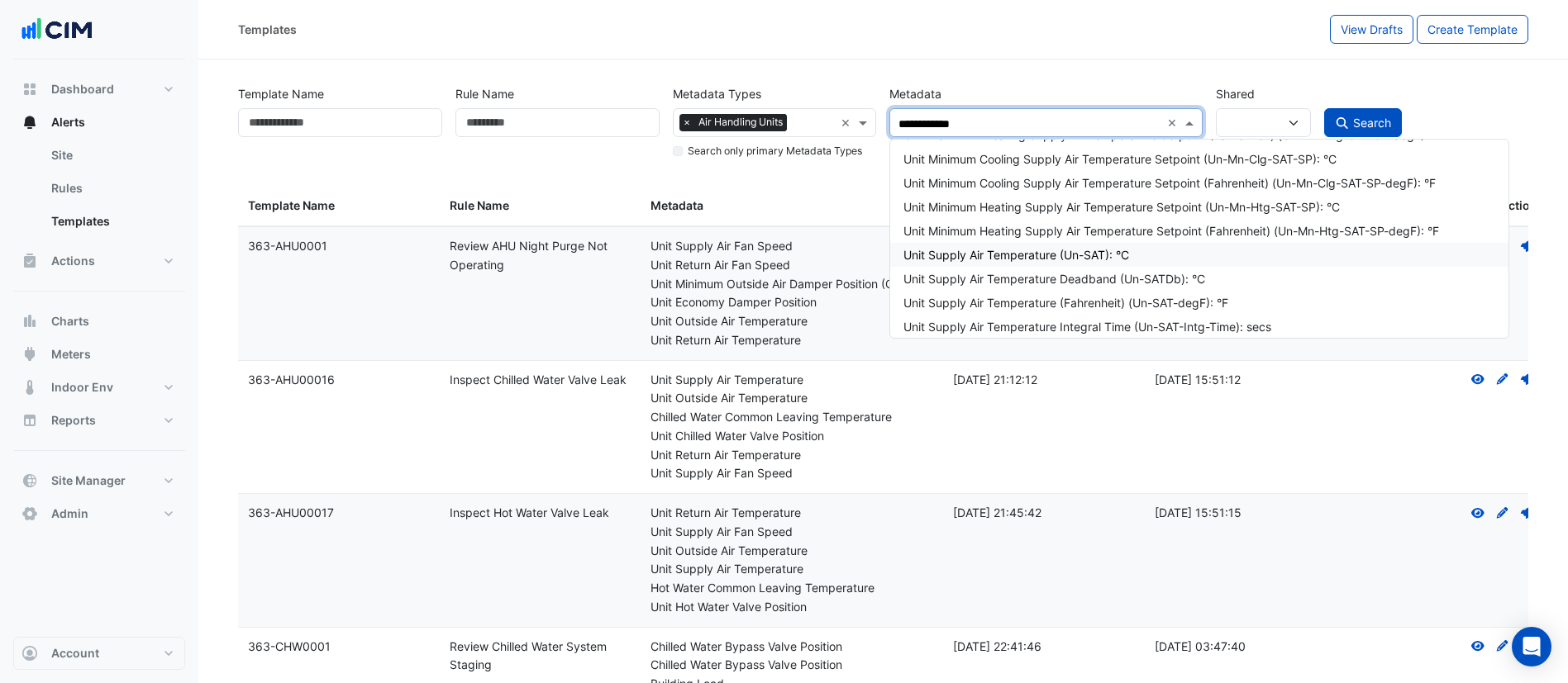
click at [1179, 250] on div "Unit Supply Air Temperature (Un-SAT): °C" at bounding box center [1199, 254] width 591 height 18
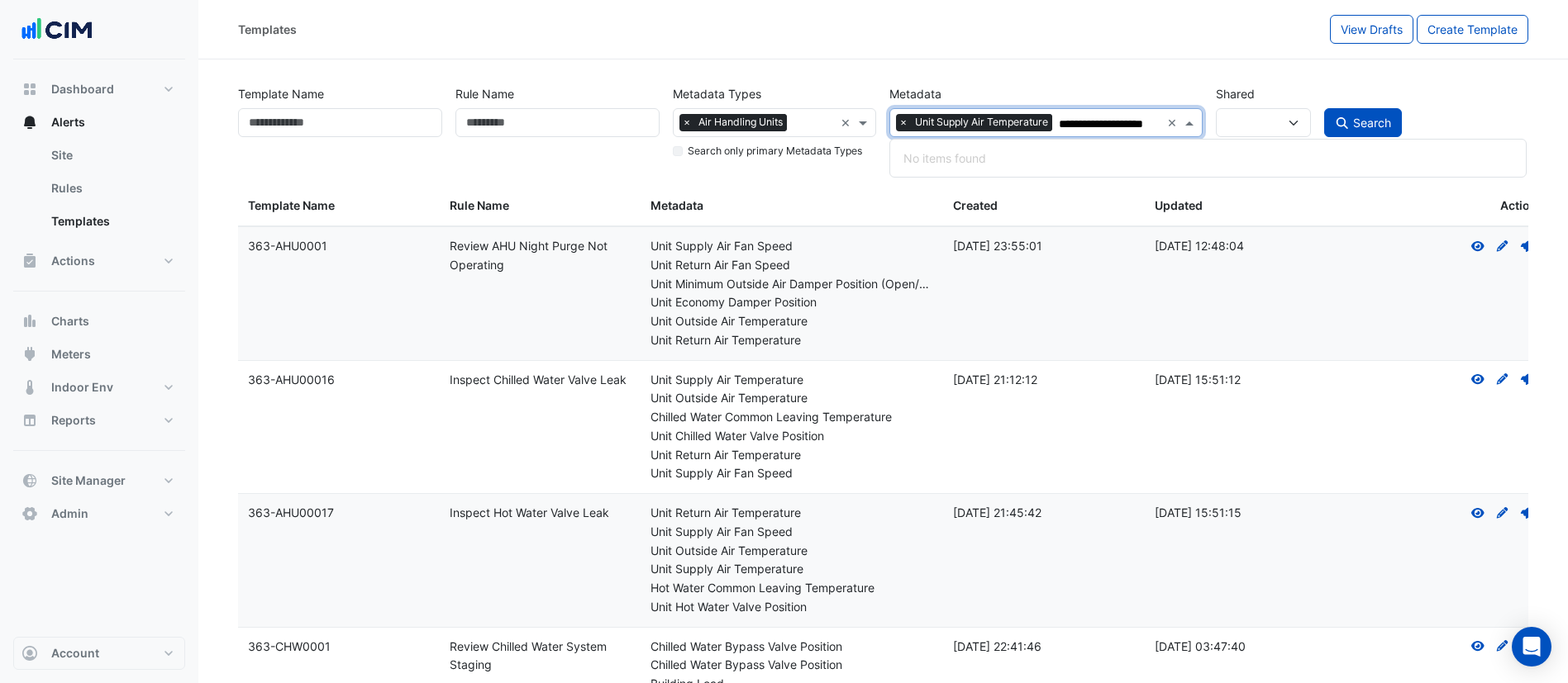
scroll to position [0, 8]
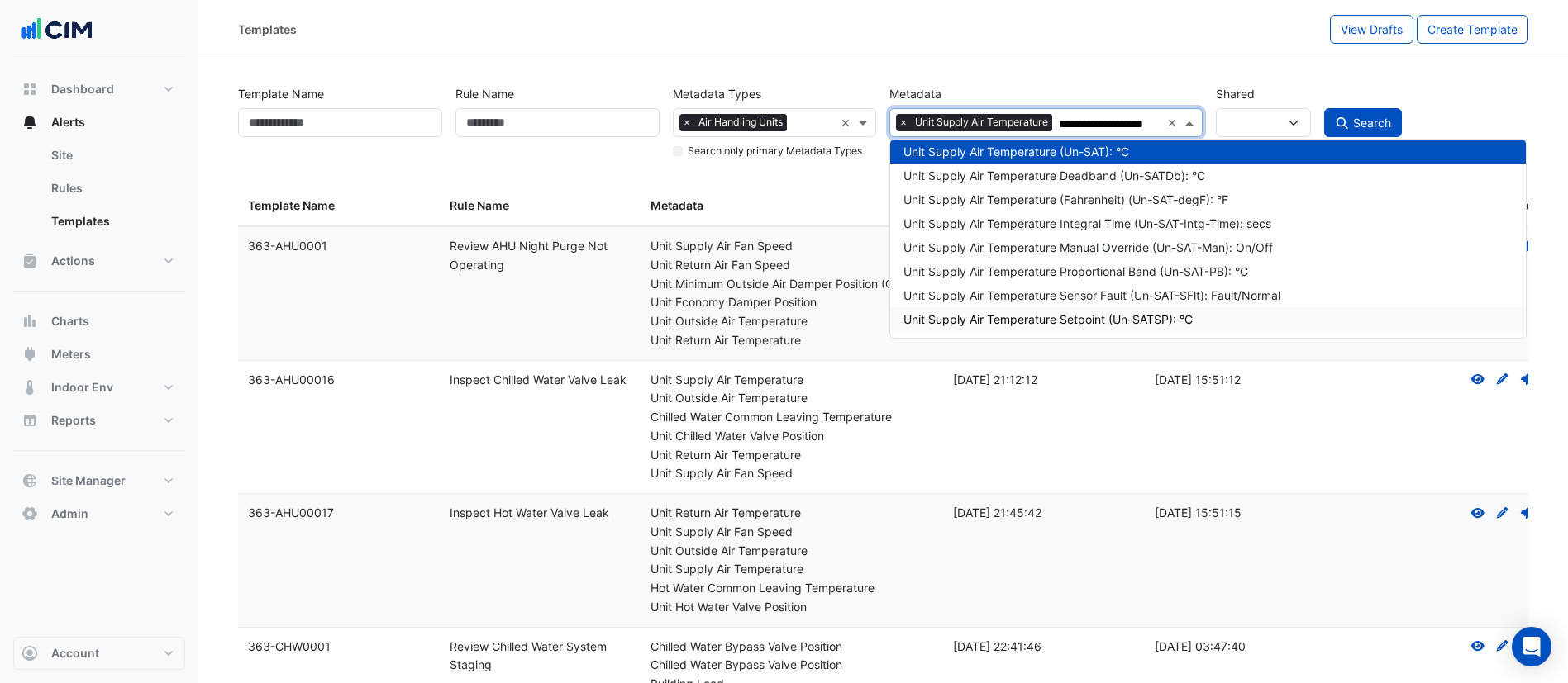
click at [1067, 322] on div "Unit Supply Air Temperature Setpoint (Un-SATSP): °C" at bounding box center [1207, 319] width 608 height 18
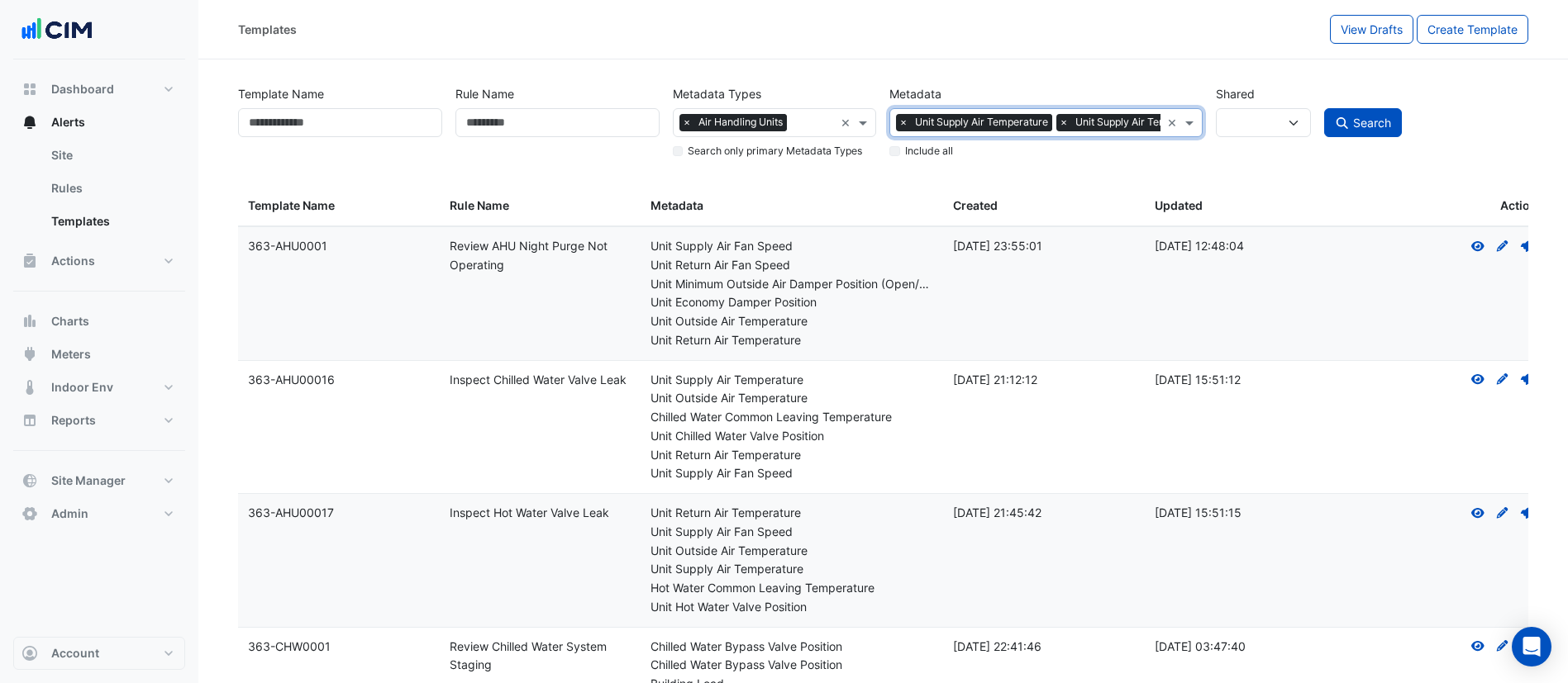
scroll to position [0, 0]
click at [1154, 123] on span "Unit Supply Air Temperature Setpoint" at bounding box center [1162, 122] width 183 height 17
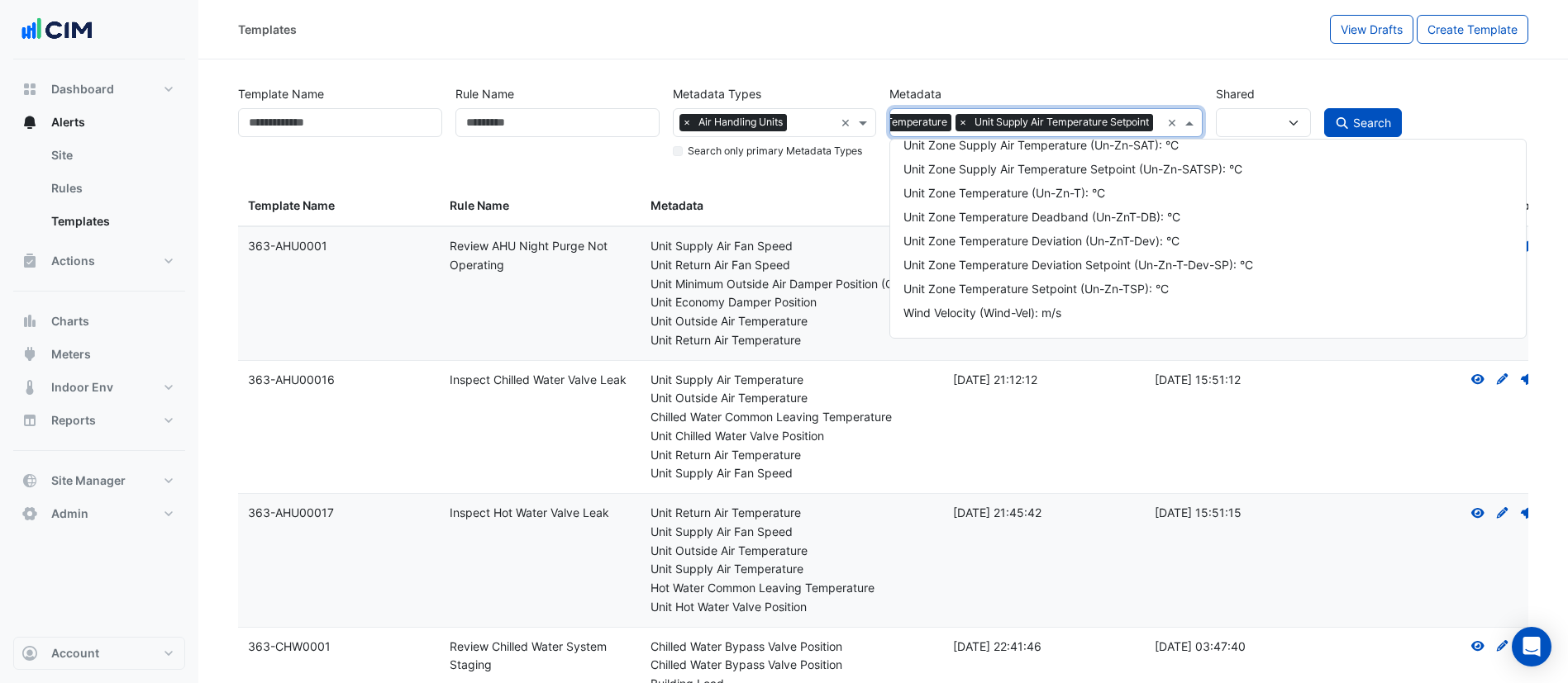
scroll to position [677, 0]
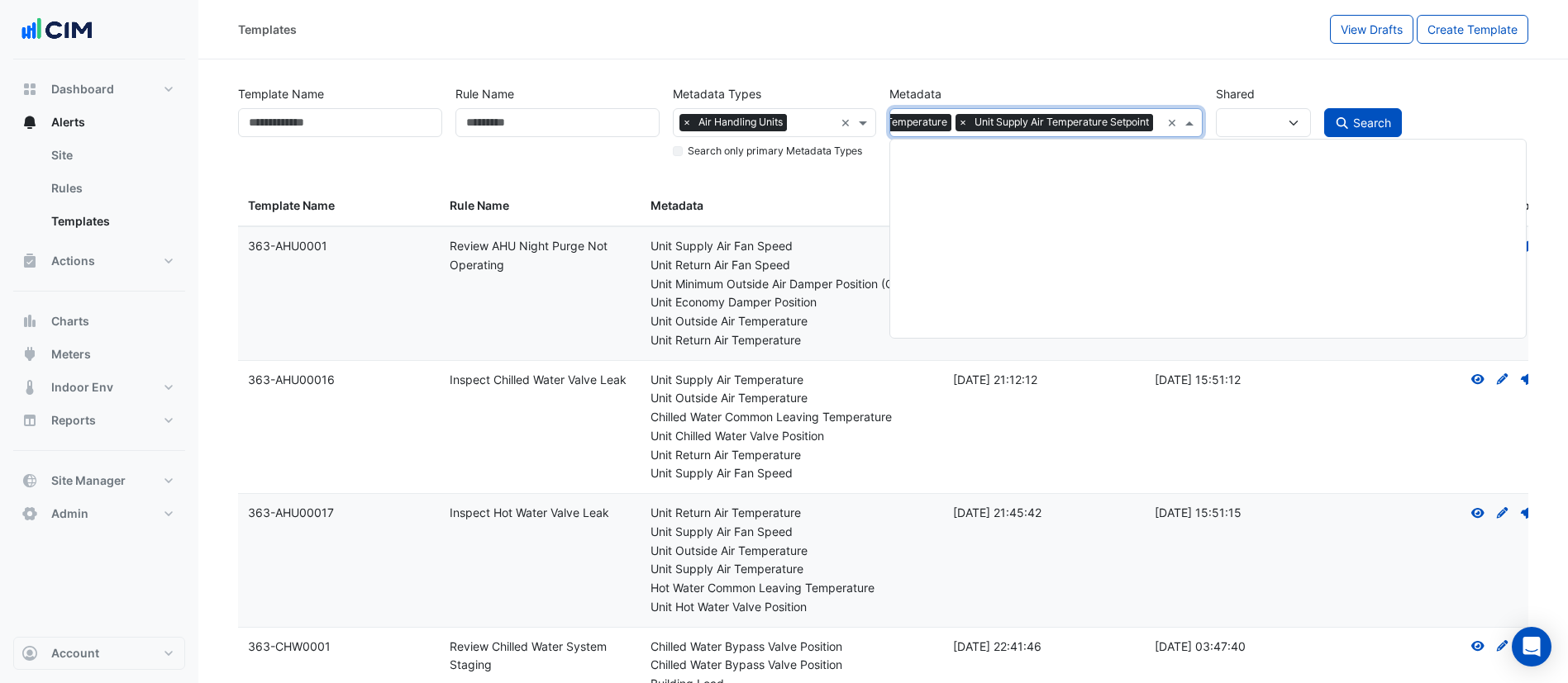
type input "***"
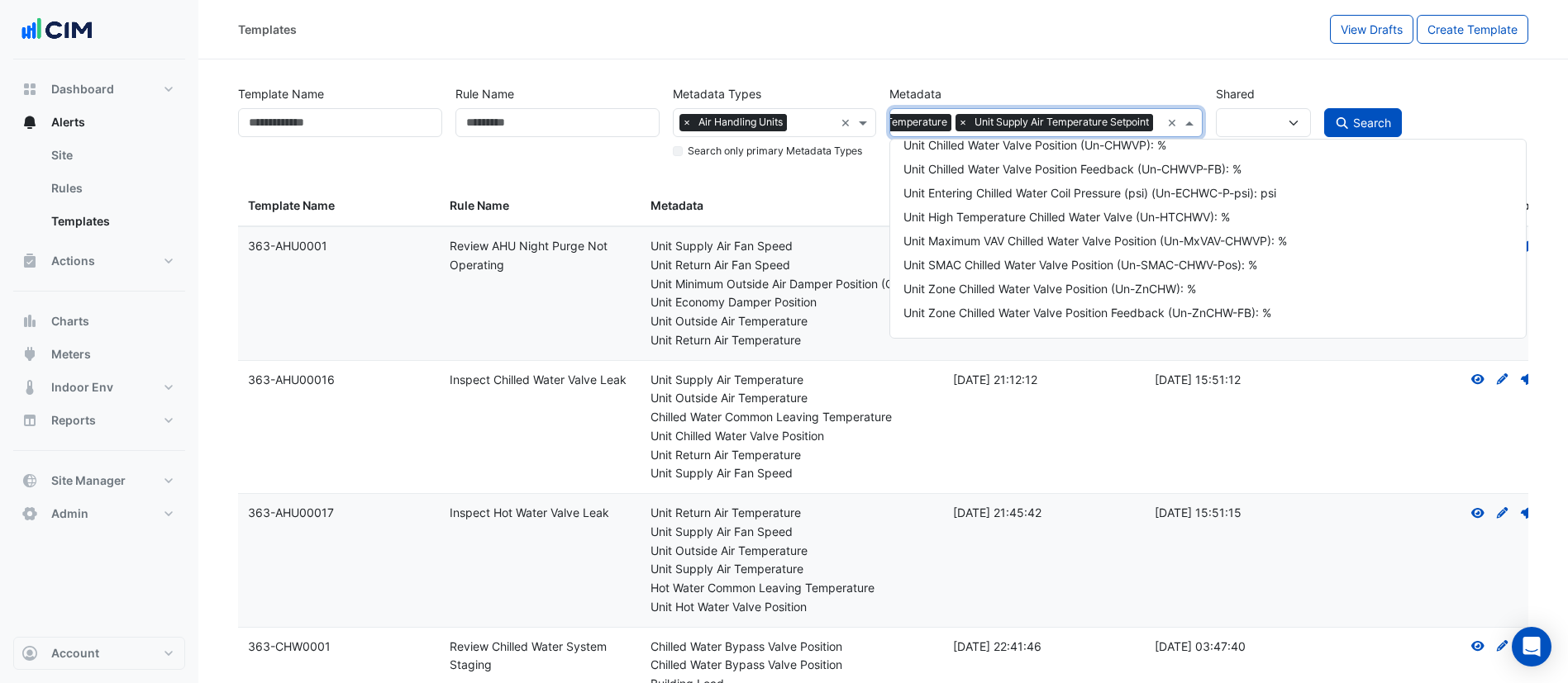
scroll to position [582, 0]
click at [1164, 149] on div "Unit Chilled Water Valve Position (Un-CHWVP): %" at bounding box center [1207, 145] width 608 height 18
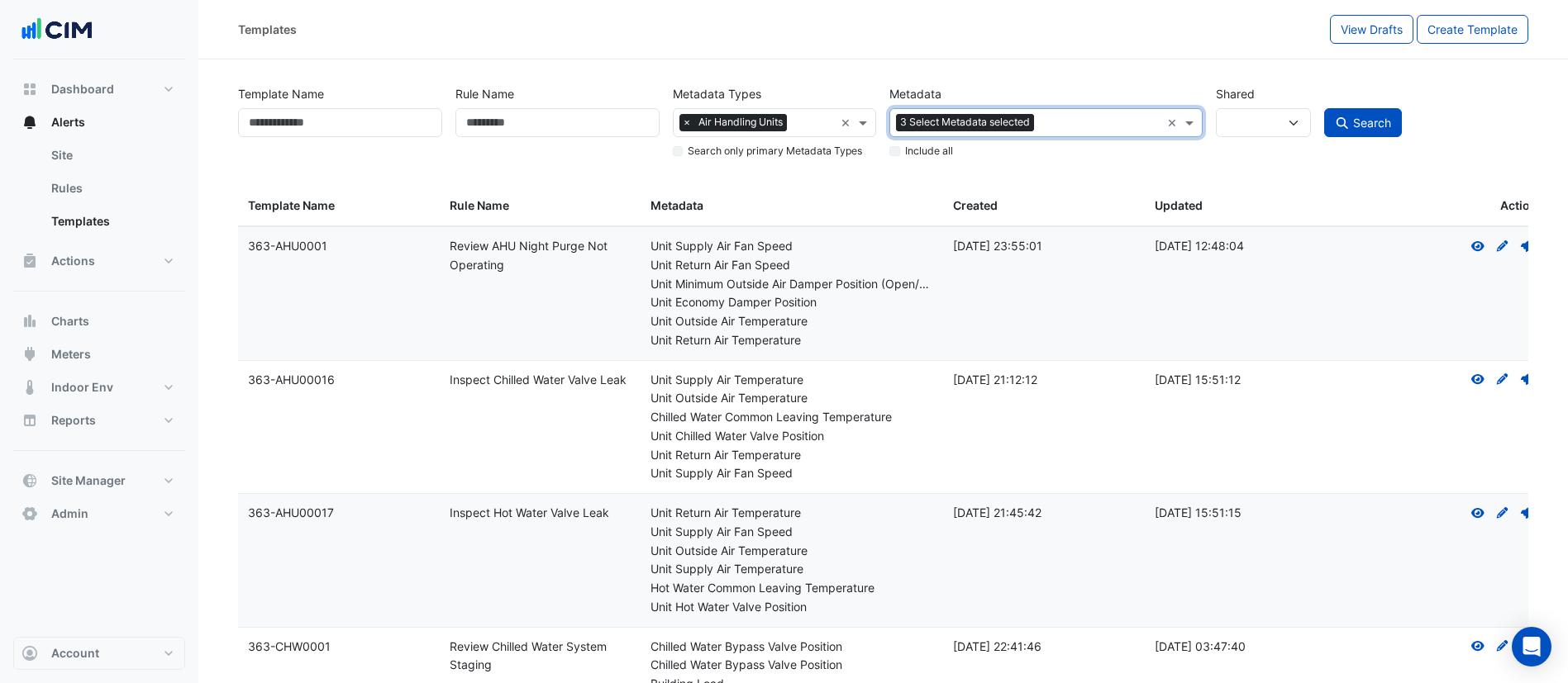
type input "*"
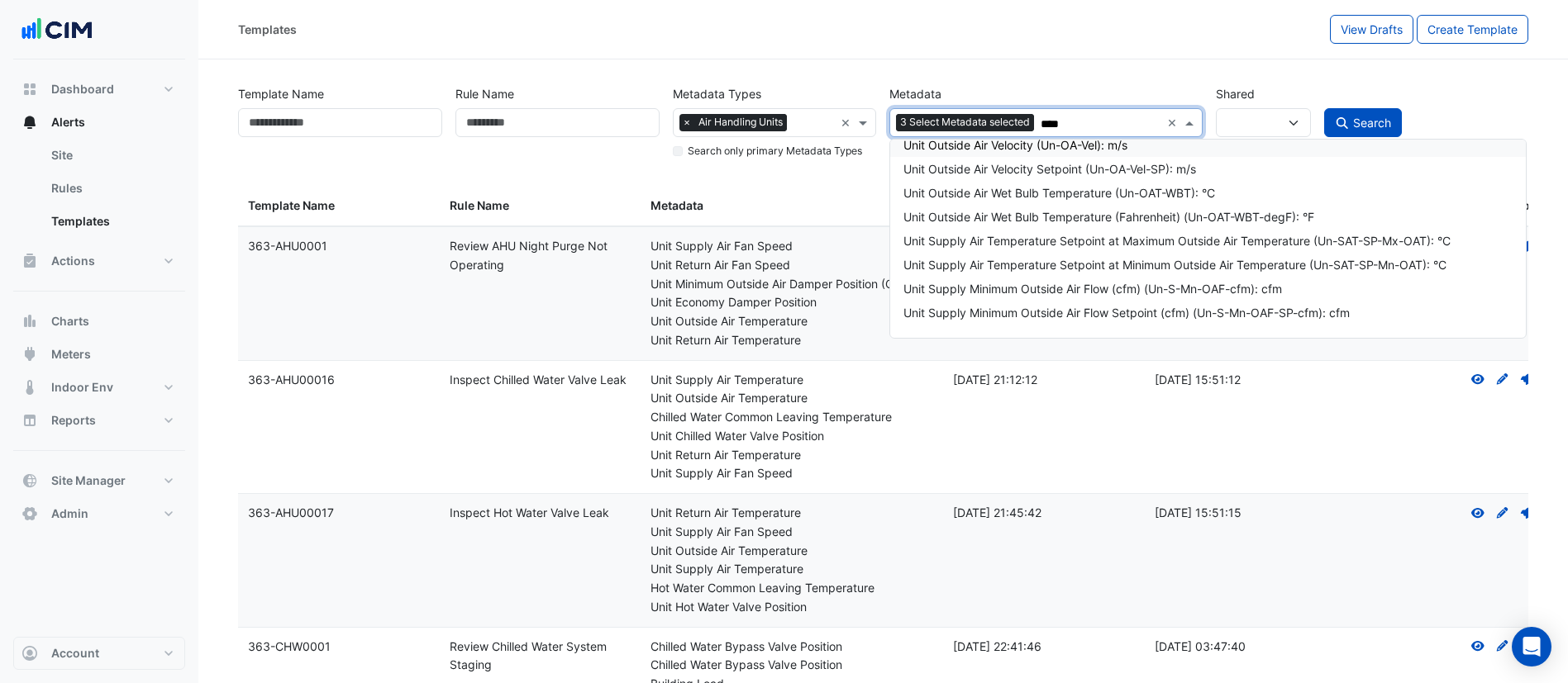
scroll to position [1636, 0]
type input "*******"
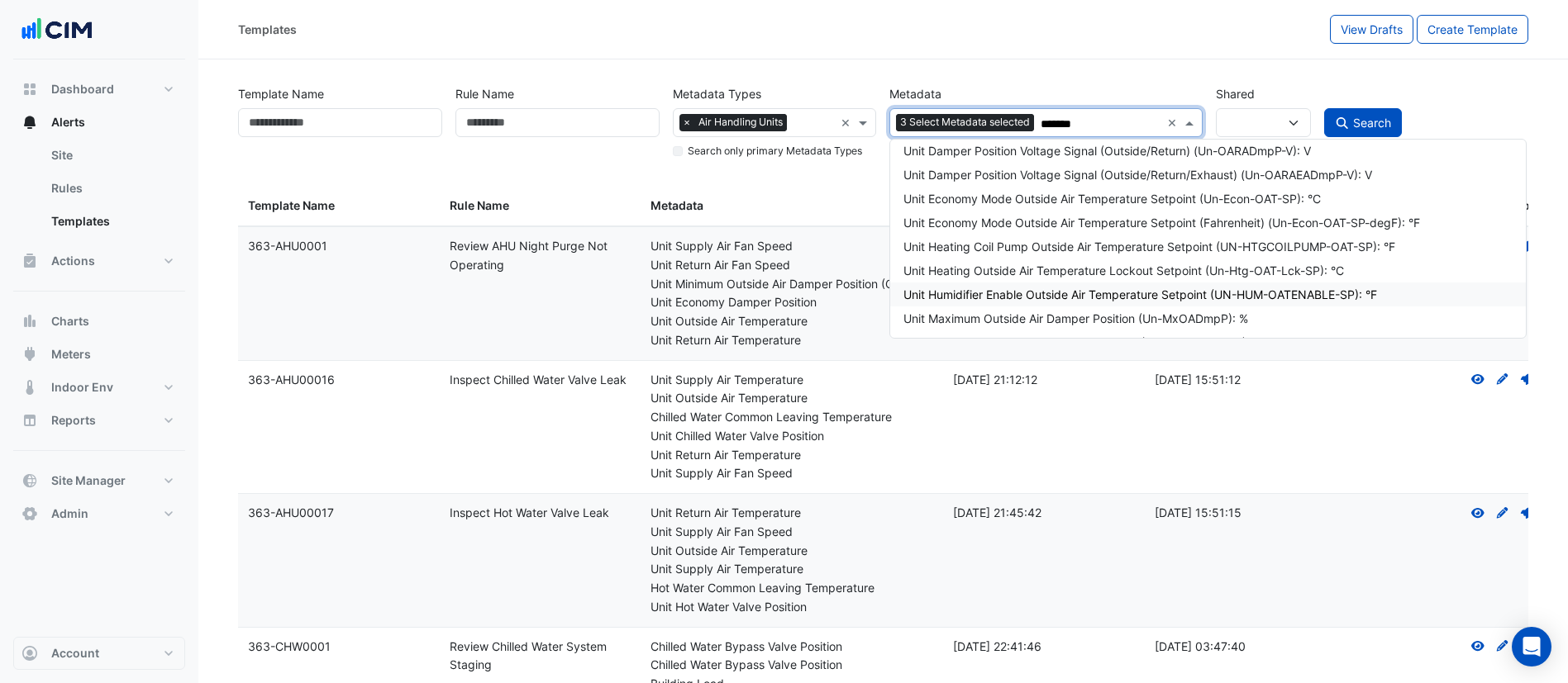
scroll to position [148, 0]
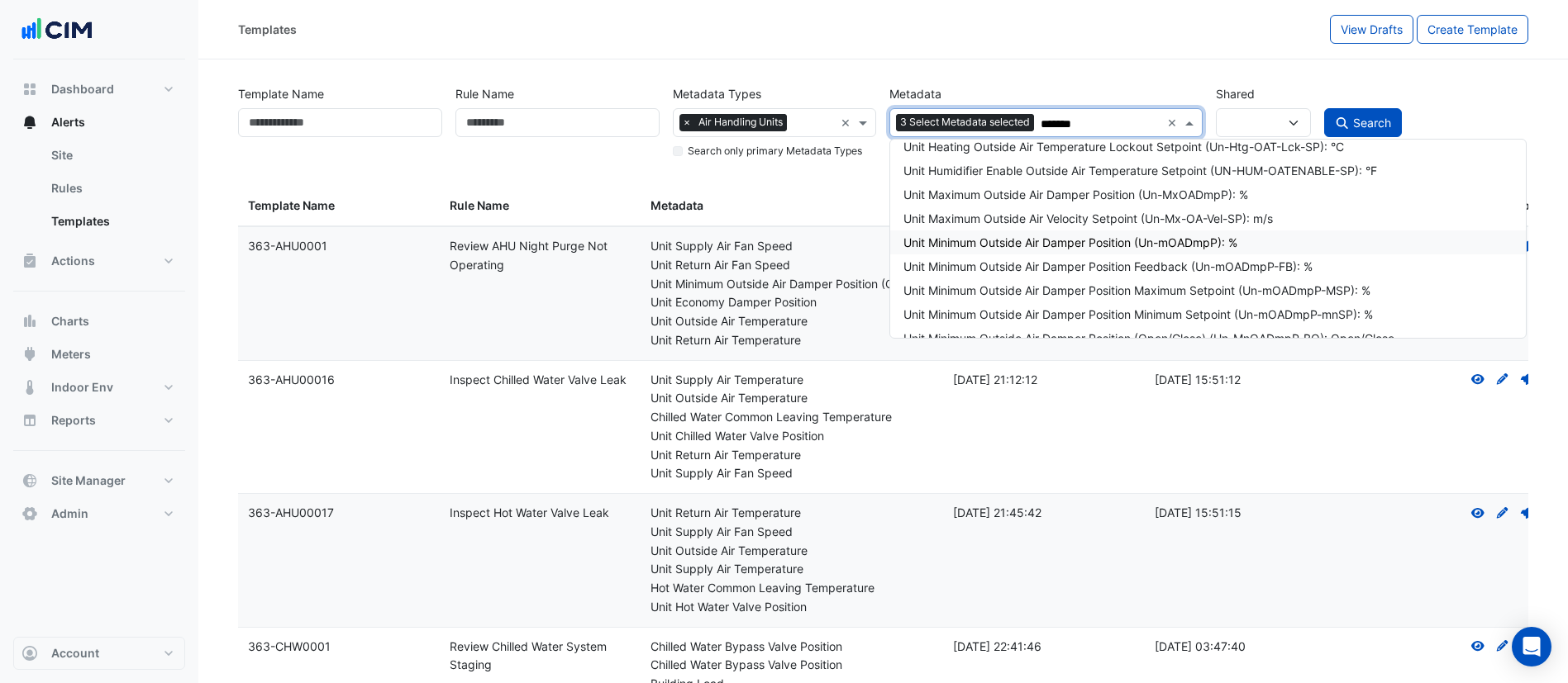
click at [1116, 239] on div "Unit Minimum Outside Air Damper Position (Un-mOADmpP): %" at bounding box center [1207, 242] width 608 height 18
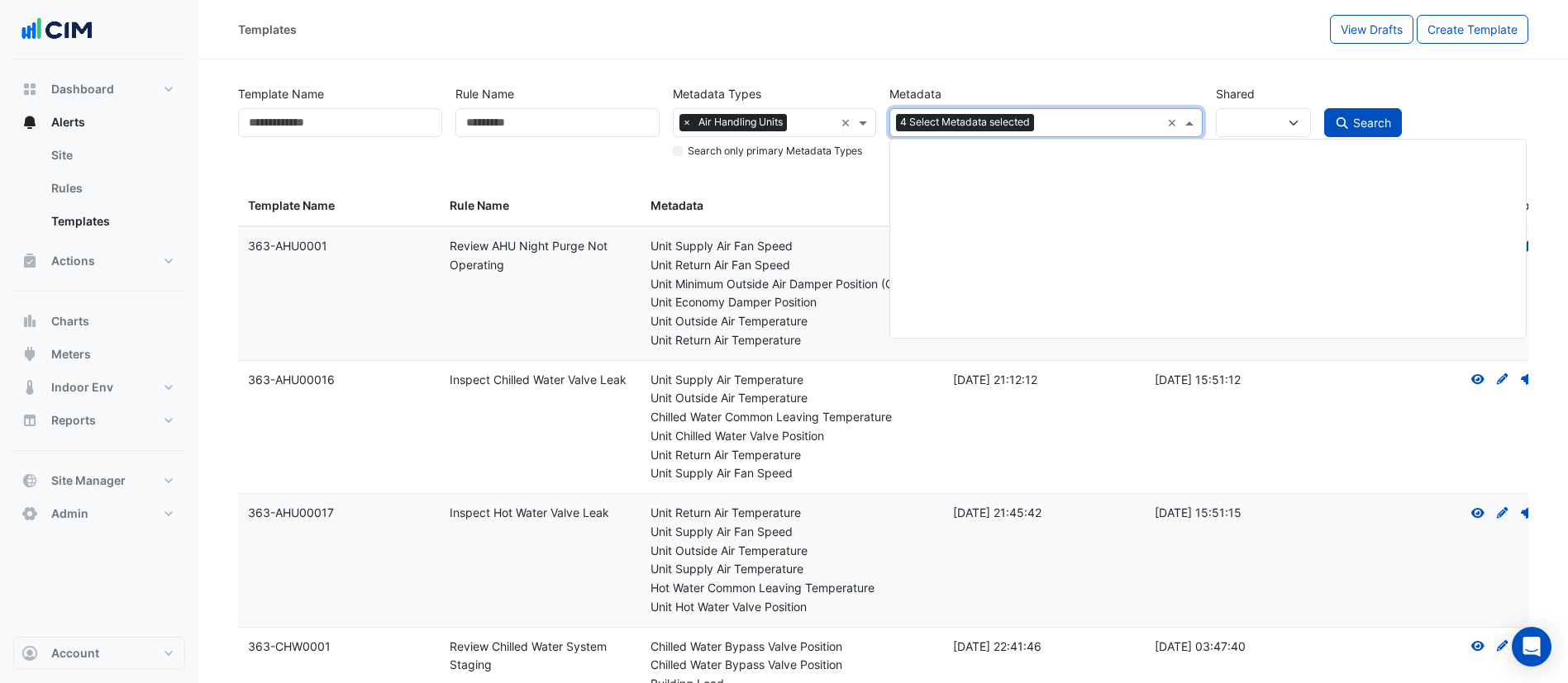
click at [1064, 129] on input "text" at bounding box center [1099, 124] width 117 height 18
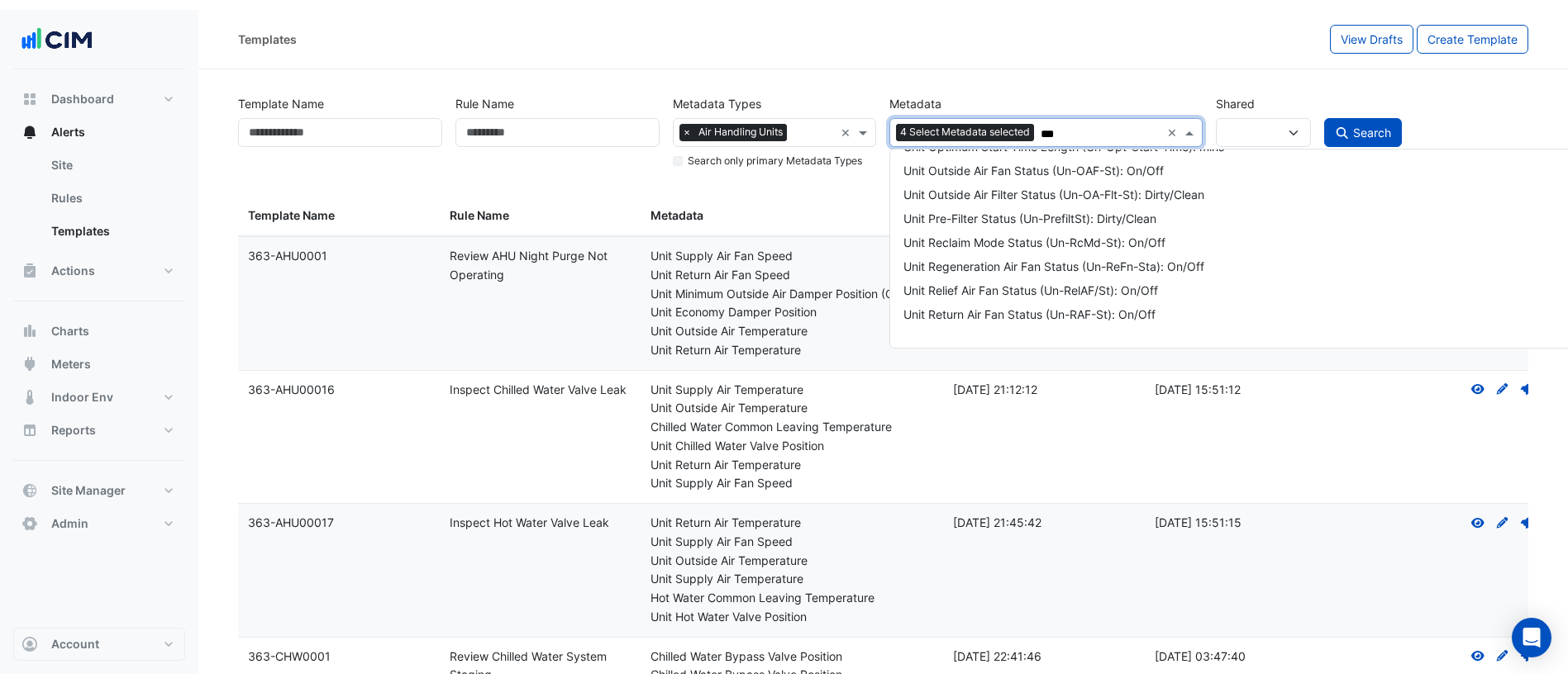
scroll to position [1239, 0]
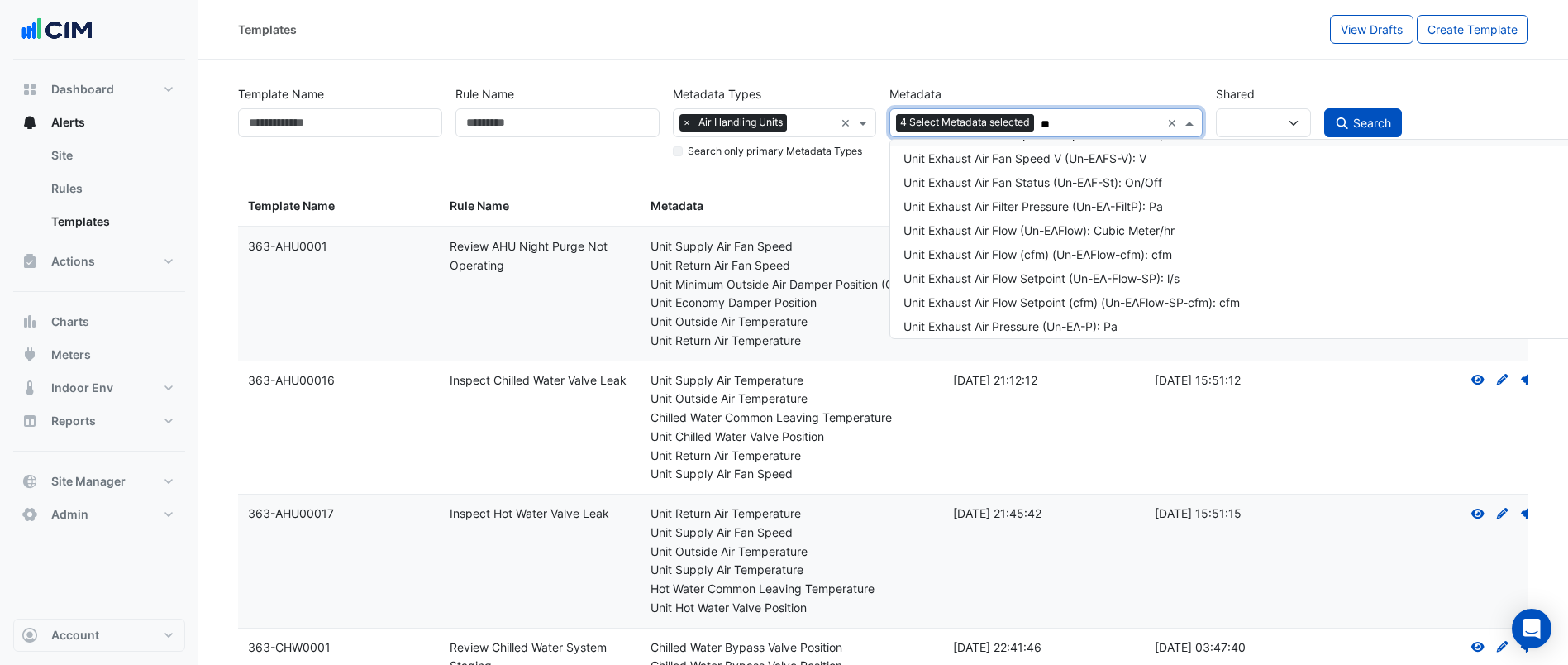
type input "*"
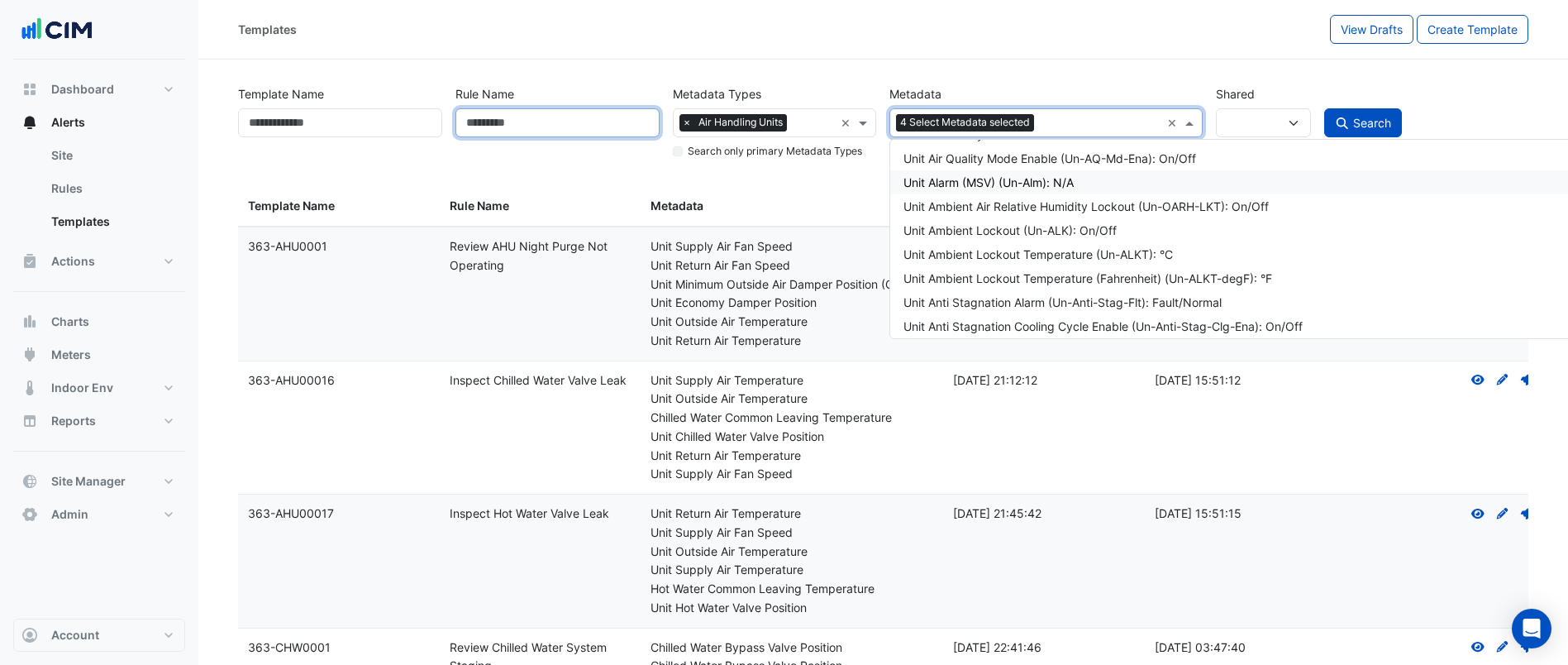
click at [518, 120] on input "Rule Name" at bounding box center [558, 123] width 204 height 29
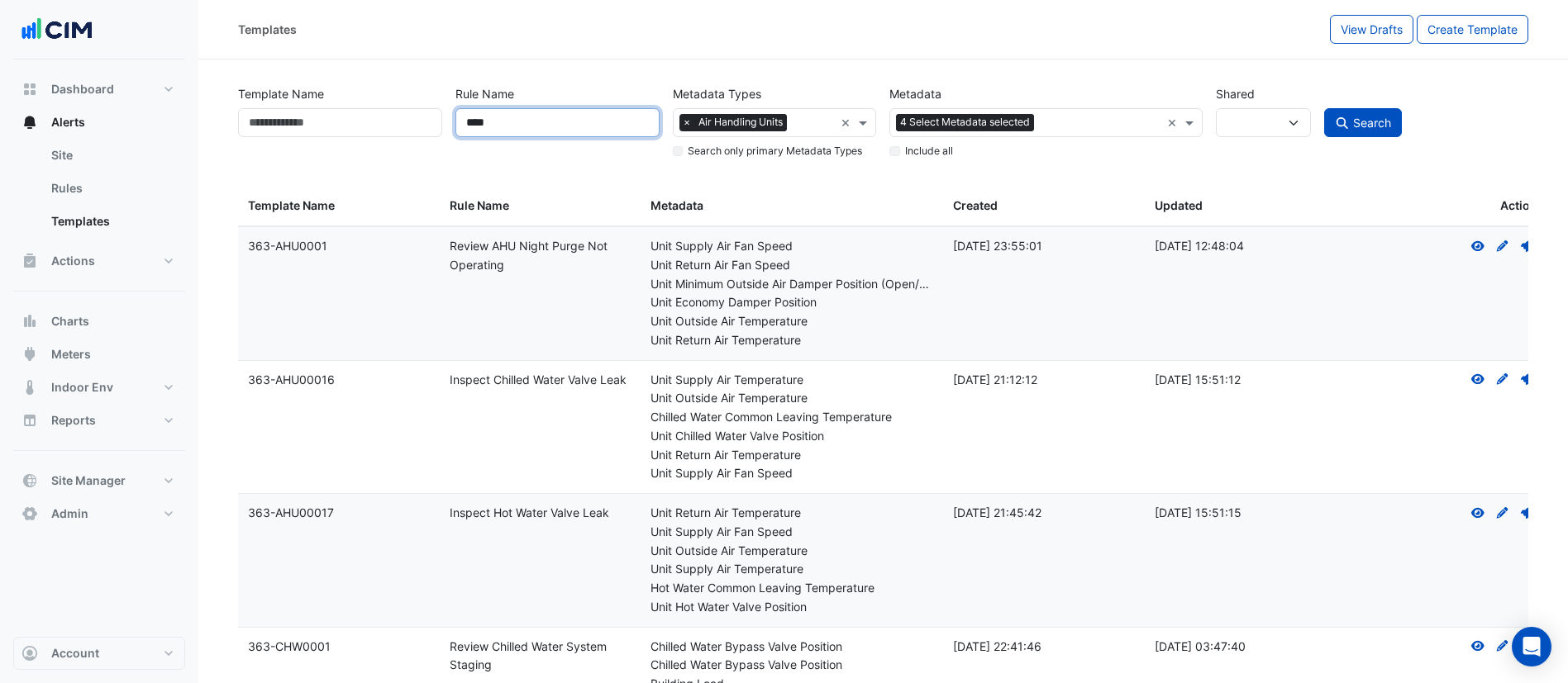
drag, startPoint x: 508, startPoint y: 121, endPoint x: 427, endPoint y: 114, distance: 81.3
click at [427, 114] on div "Template Name Rule Name **** Metadata Types Select Metadata Type × Air Handling…" at bounding box center [883, 118] width 1303 height 84
type input "*"
type input "****"
click at [1376, 126] on span "Search" at bounding box center [1371, 122] width 38 height 14
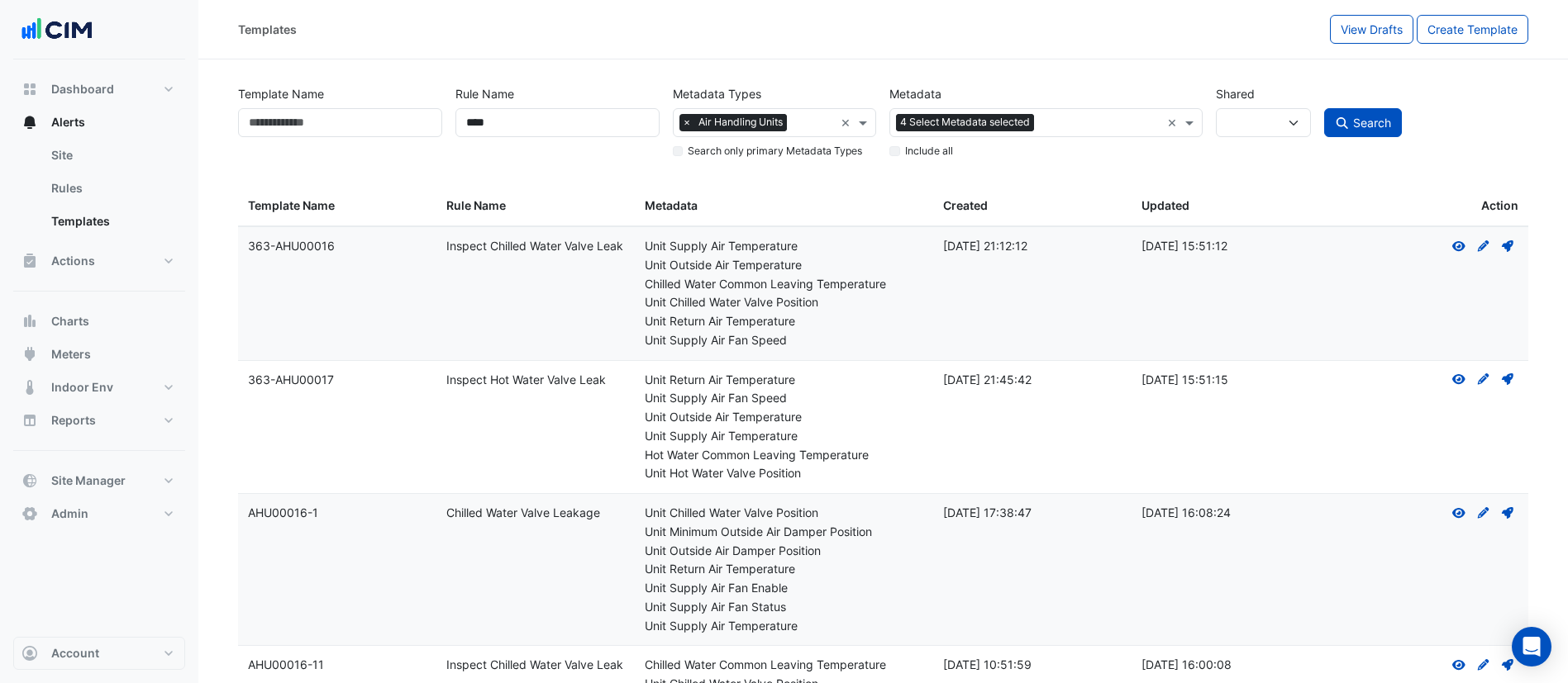
click at [1057, 124] on input "text" at bounding box center [1099, 124] width 117 height 18
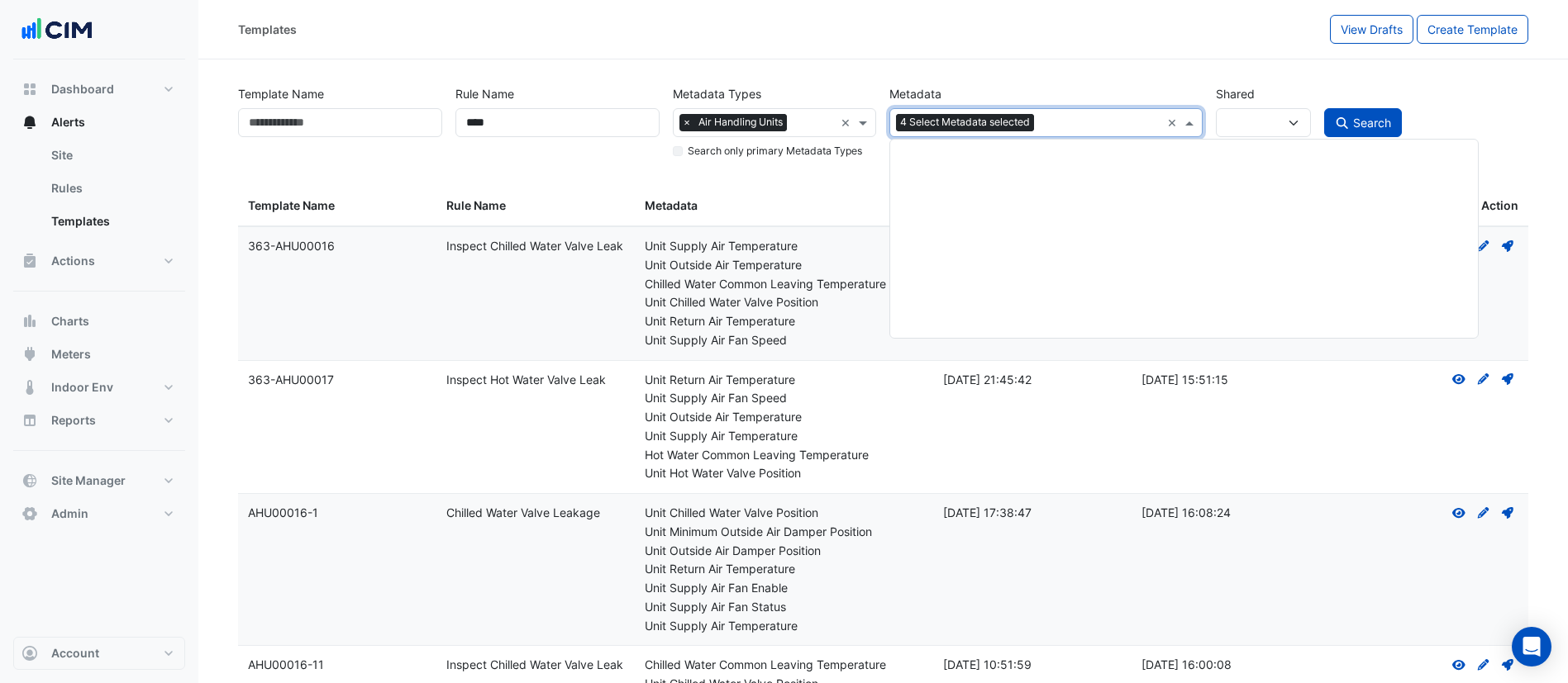
scroll to position [10351, 0]
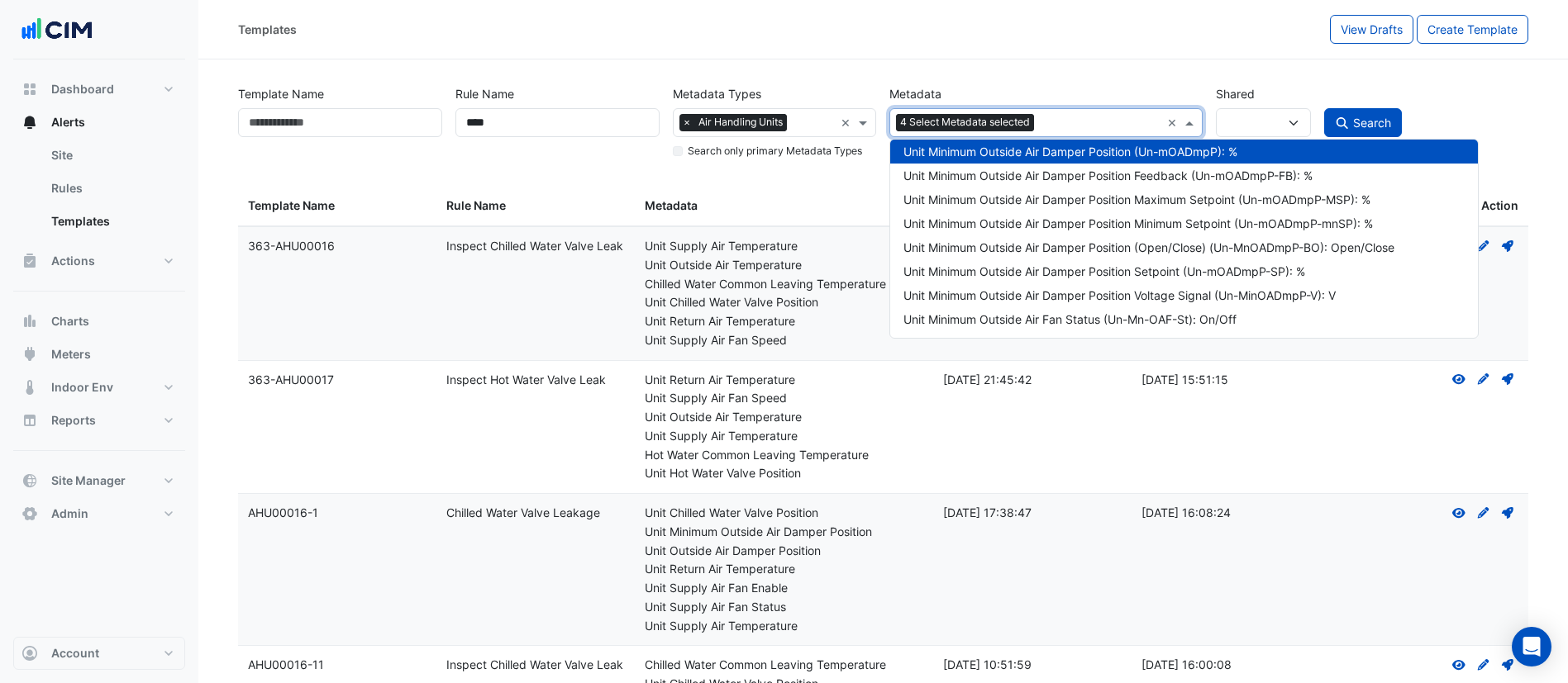
click at [1060, 55] on div "Templates View Drafts Create Template" at bounding box center [883, 30] width 1369 height 59
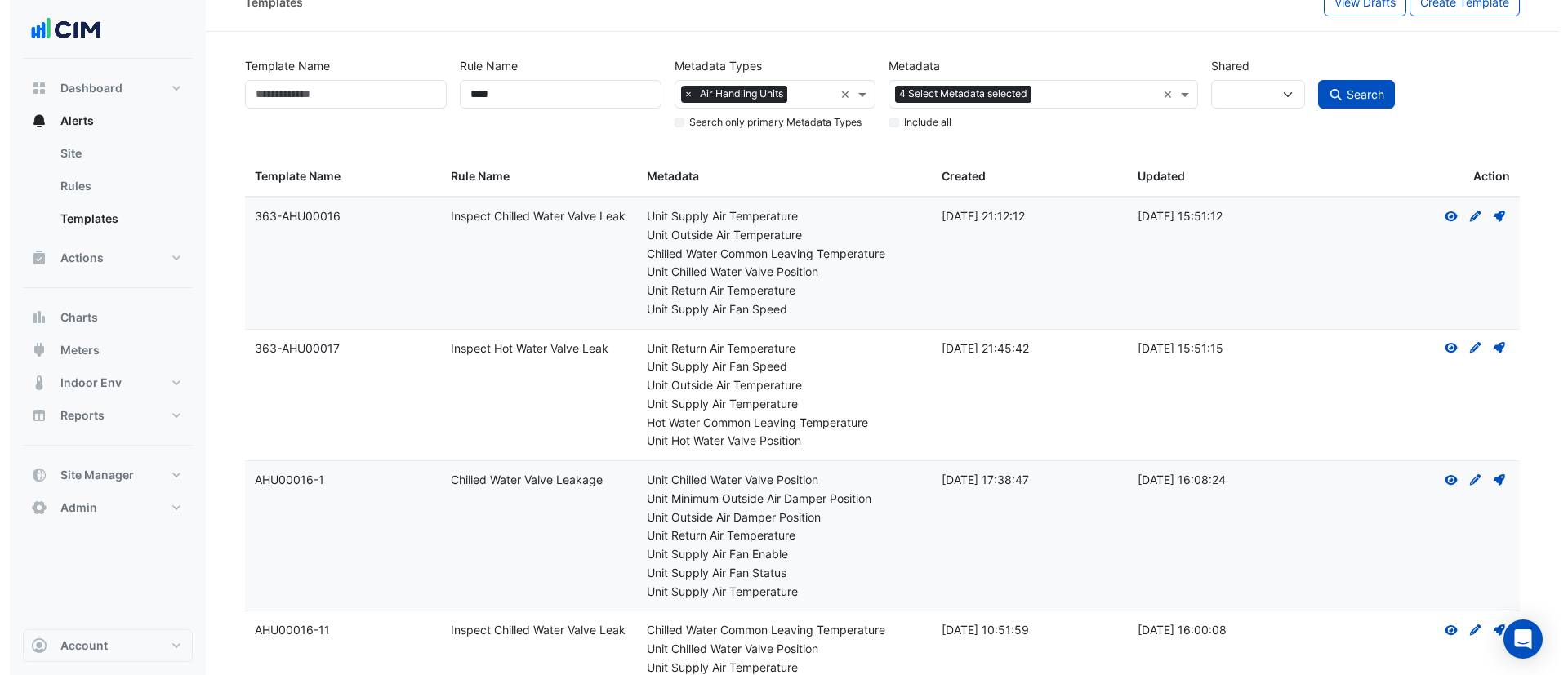
scroll to position [0, 0]
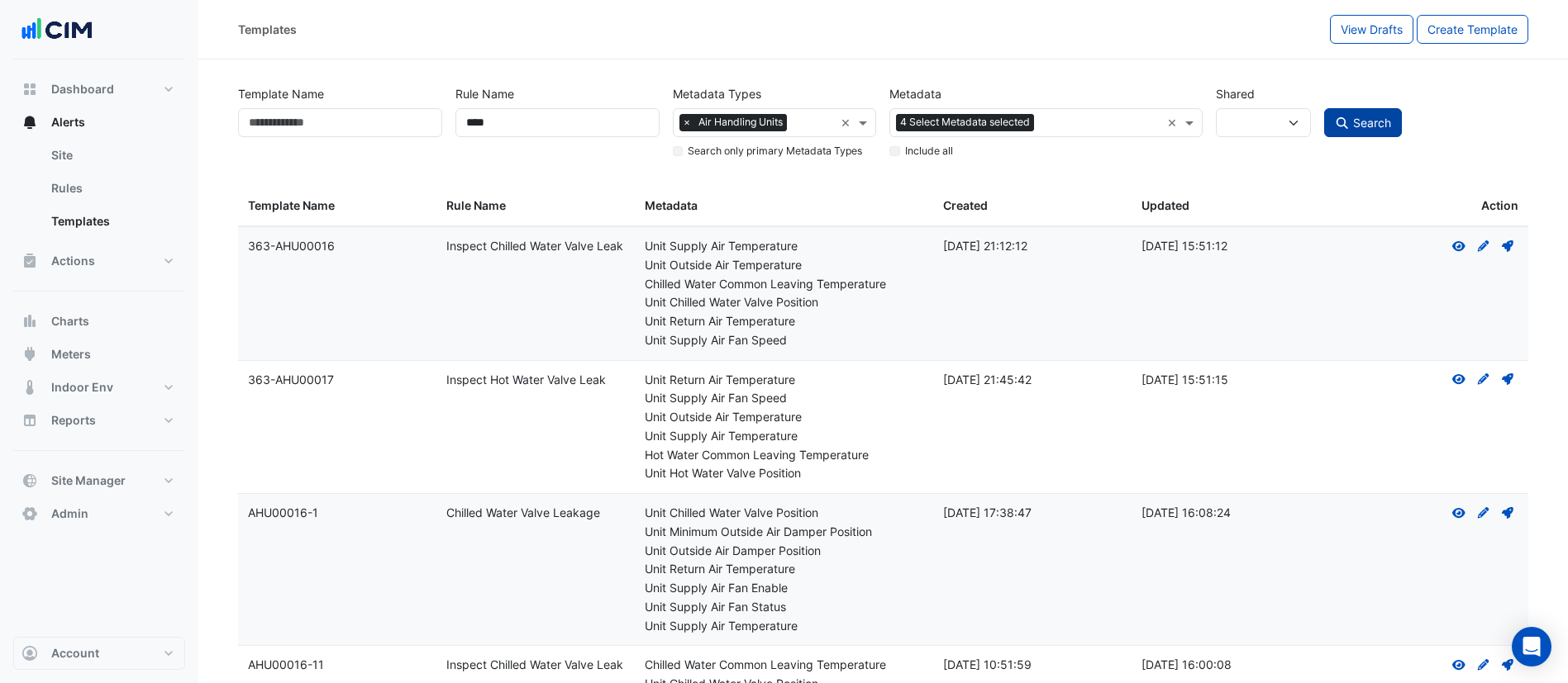
click at [1364, 124] on span "Search" at bounding box center [1371, 122] width 38 height 14
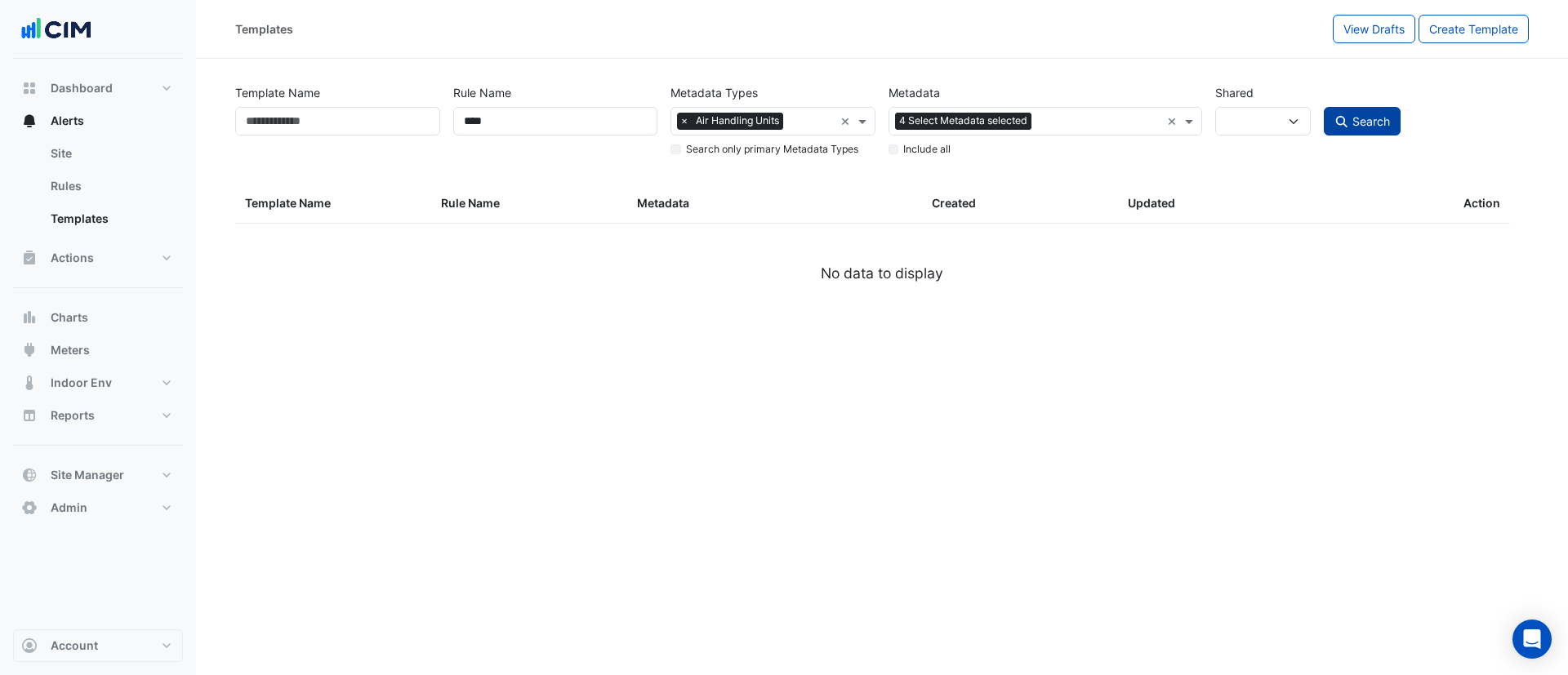
click at [1368, 119] on span "Search" at bounding box center [1371, 121] width 38 height 14
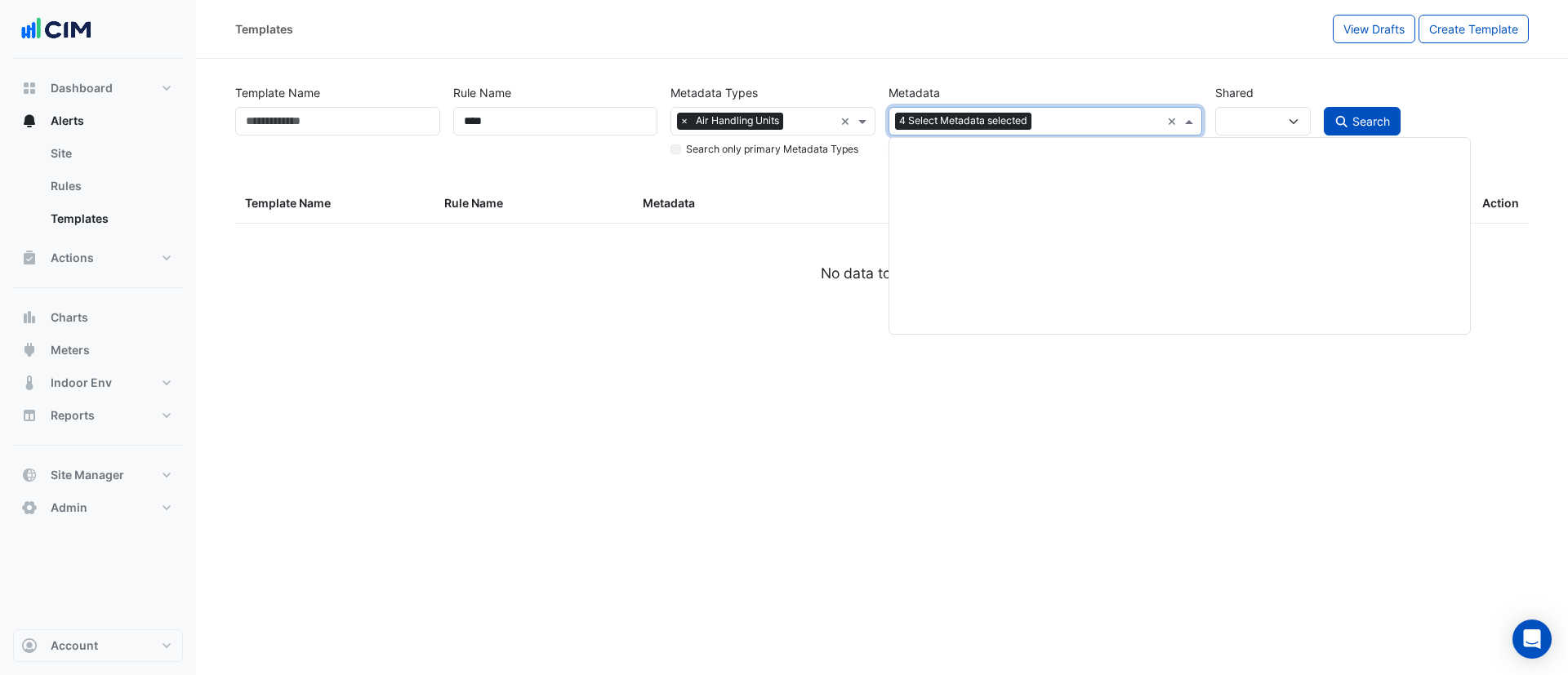
click at [1067, 119] on input "text" at bounding box center [1099, 123] width 121 height 17
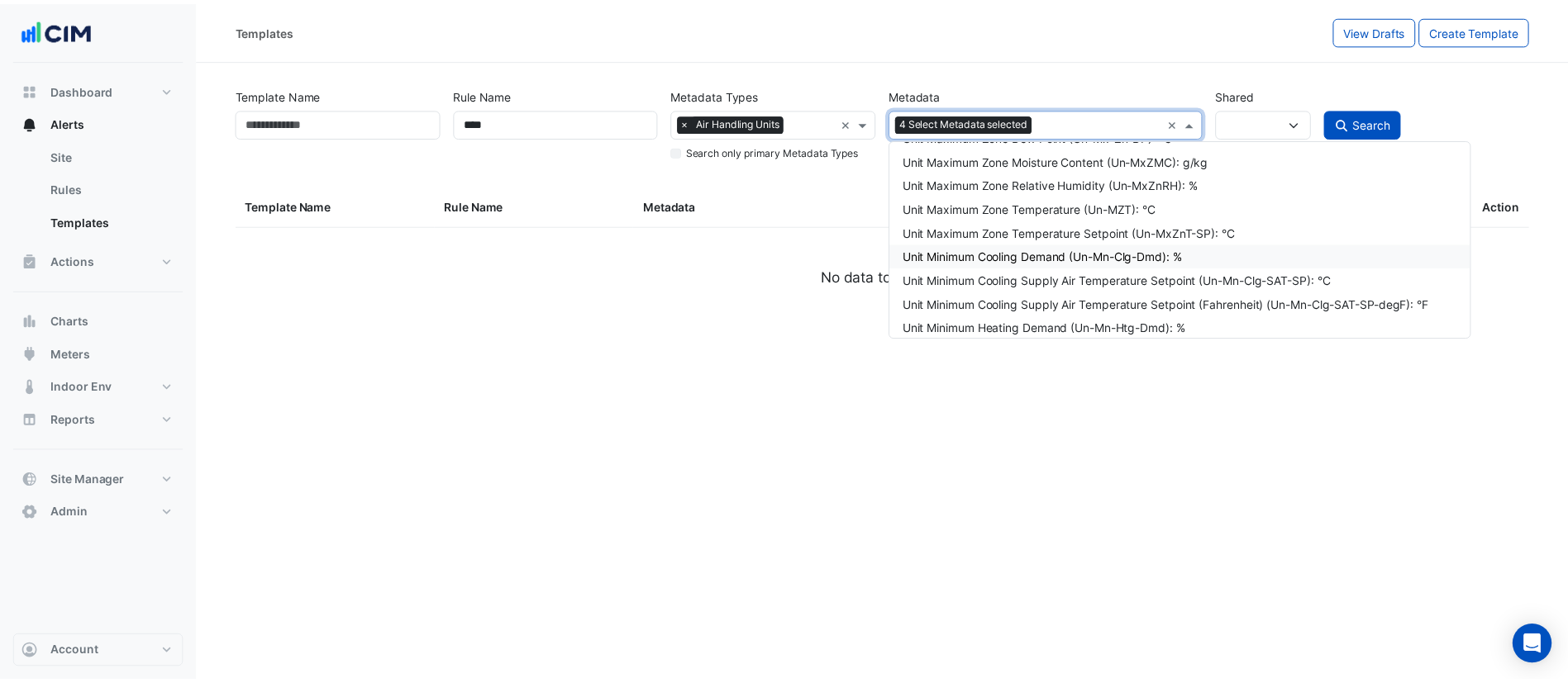
scroll to position [10226, 0]
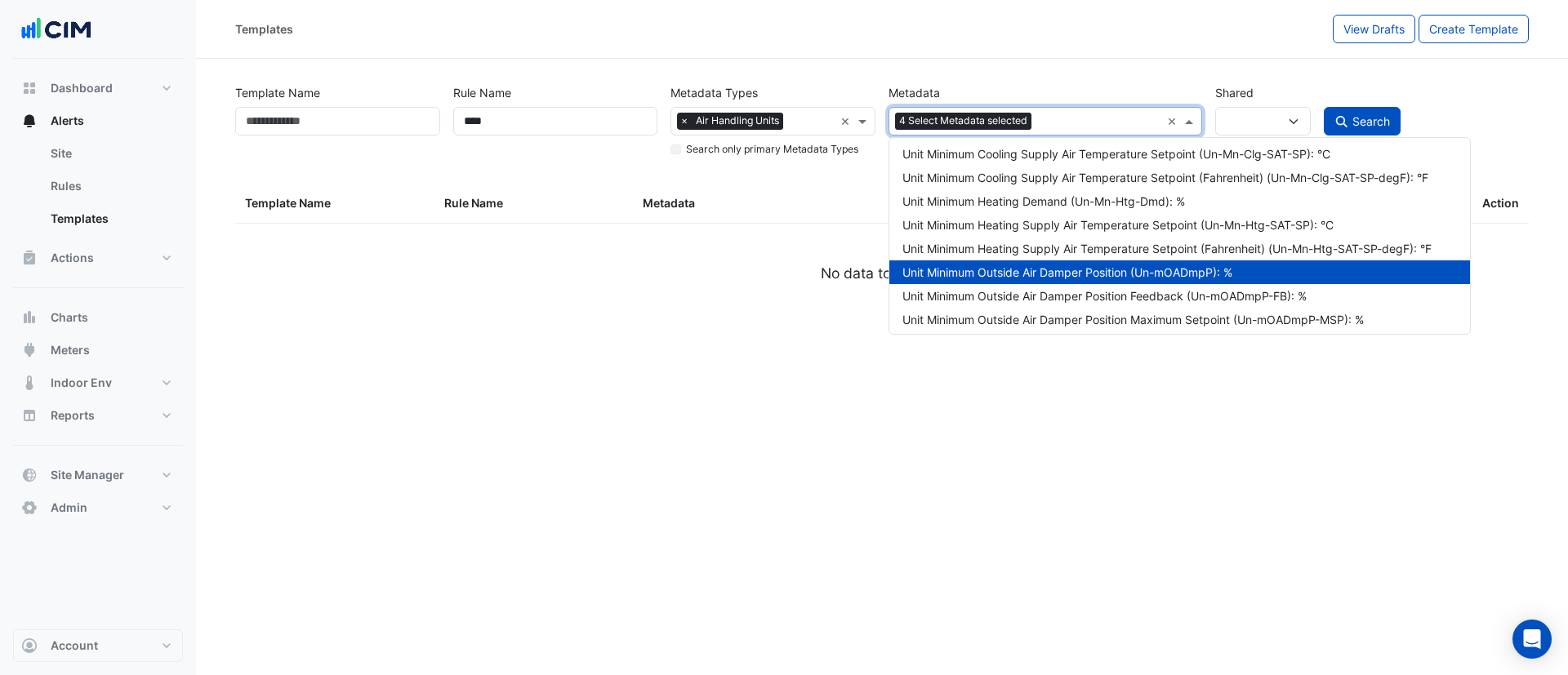
click at [1094, 270] on div "Unit Minimum Outside Air Damper Position (Un-mOADmpP): %" at bounding box center [1180, 272] width 555 height 17
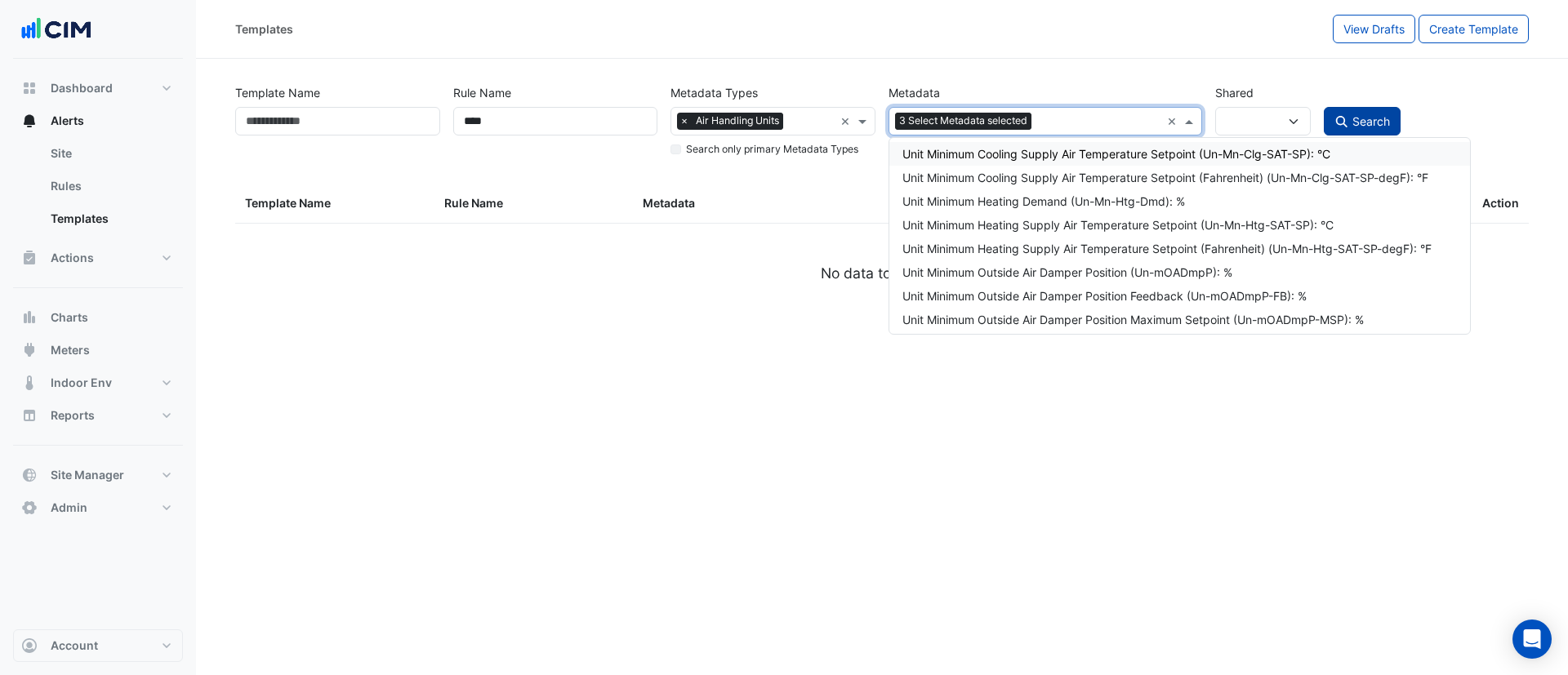
click at [1366, 127] on span "Search" at bounding box center [1371, 121] width 38 height 14
select select
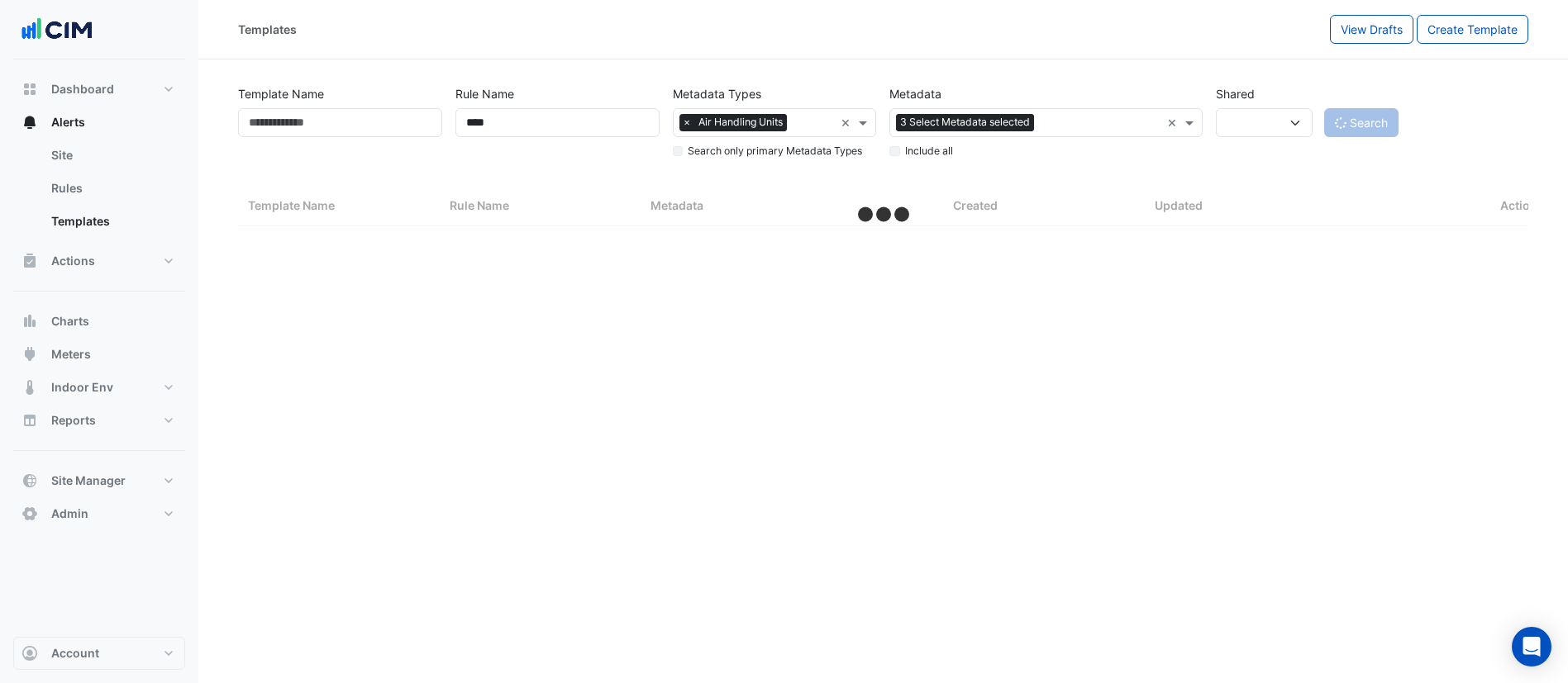
select select "***"
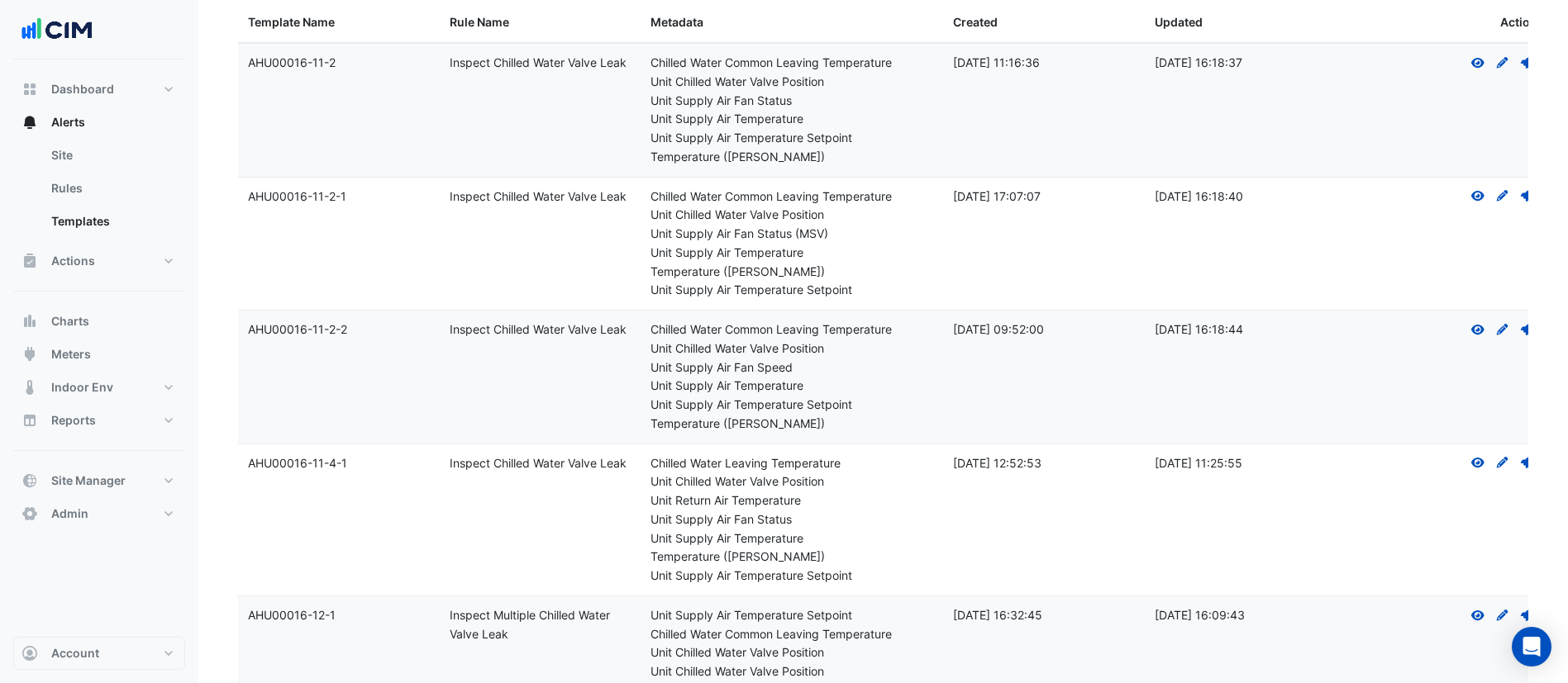
scroll to position [62, 0]
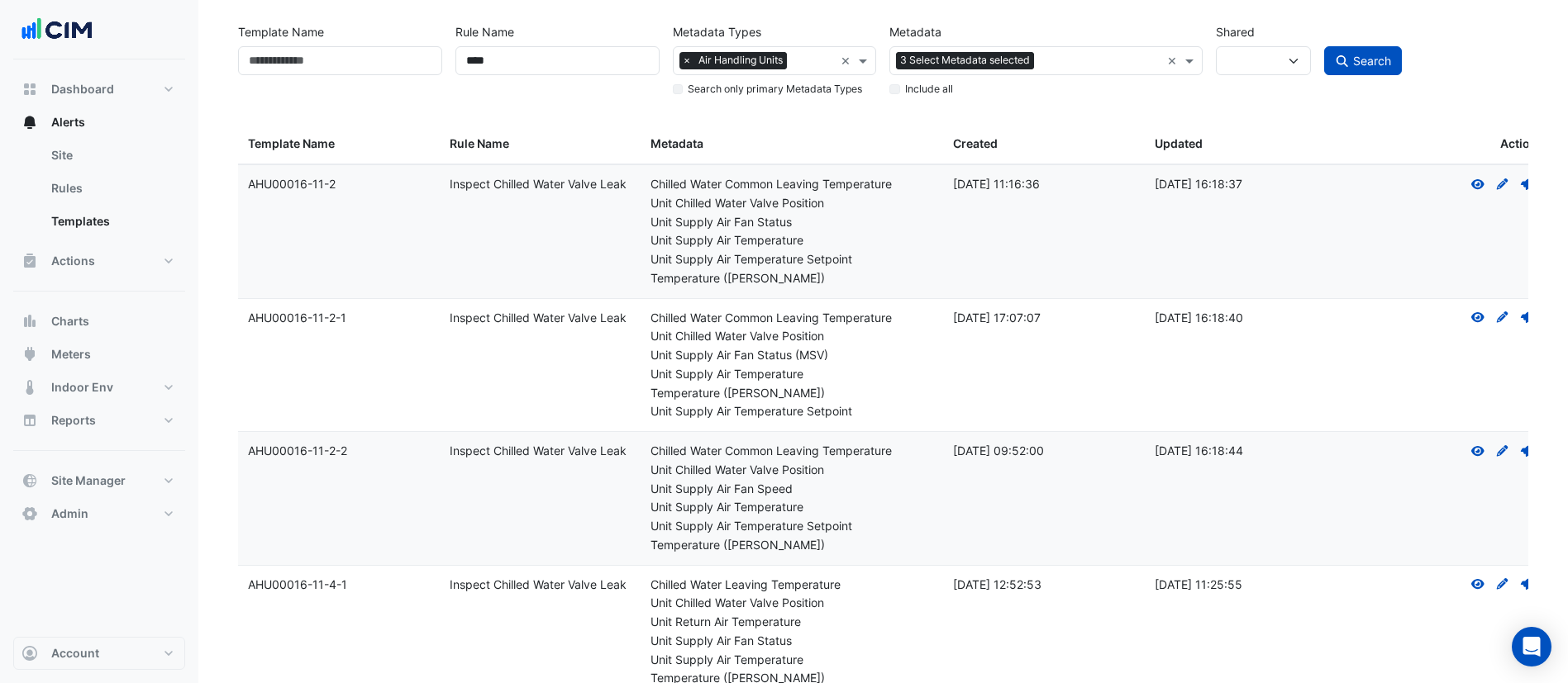
click at [1069, 58] on input "text" at bounding box center [1099, 62] width 117 height 18
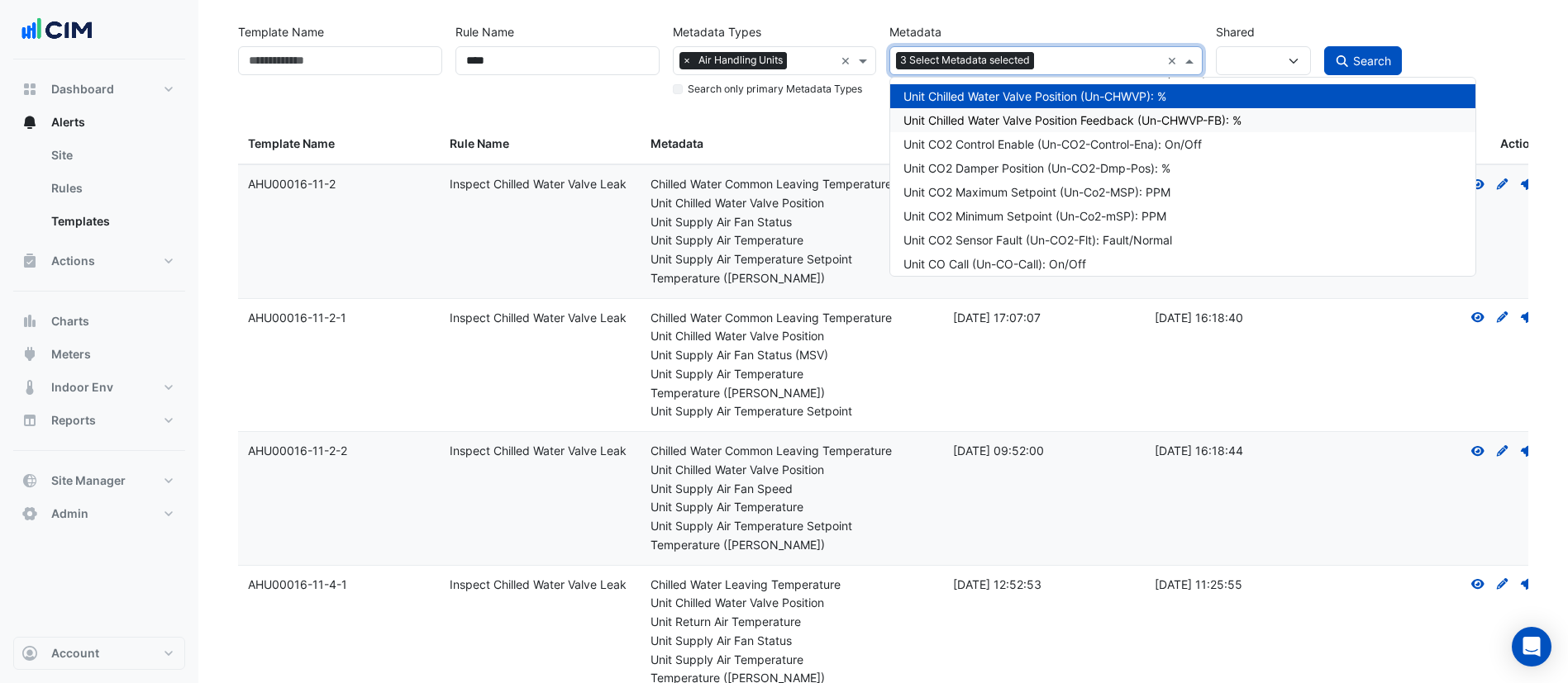
scroll to position [2354, 0]
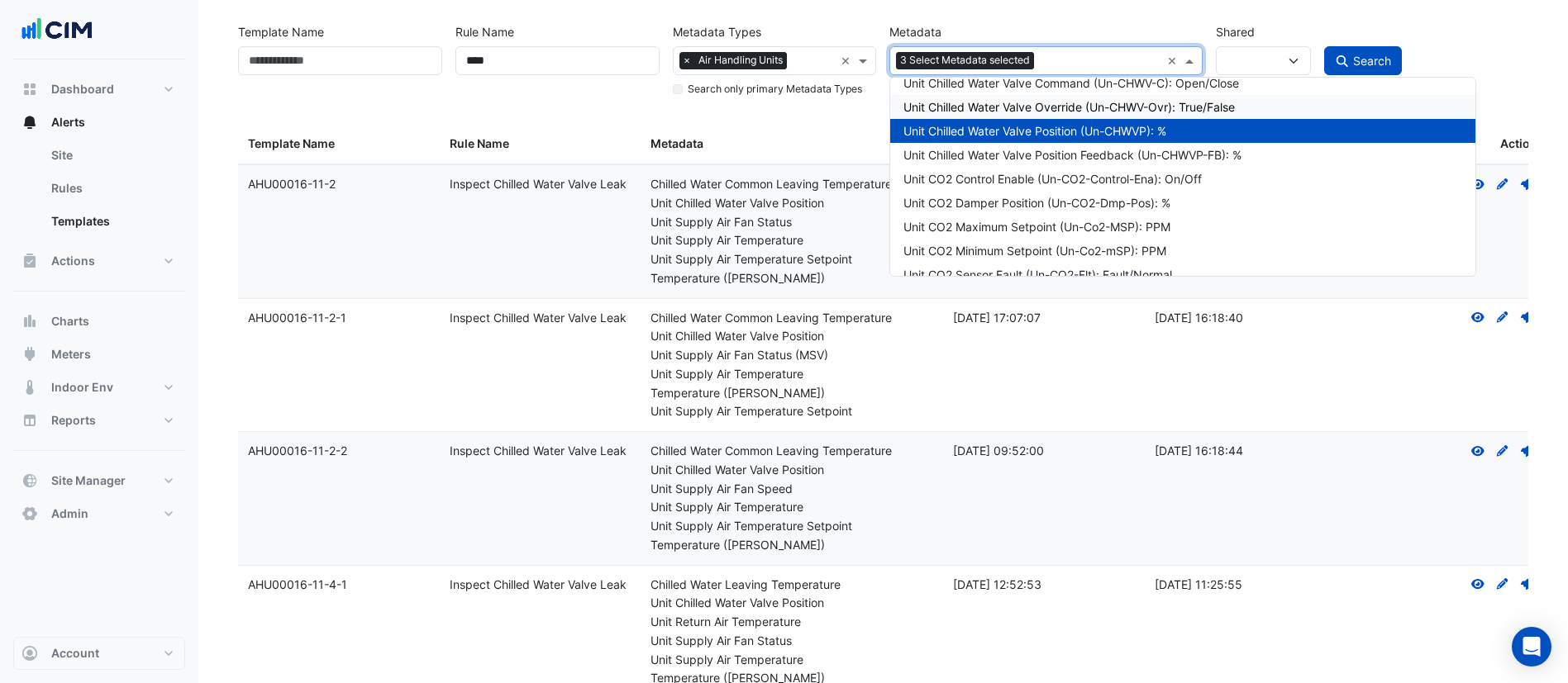
click at [818, 131] on datatable-header-cell "Templates Metadata" at bounding box center [792, 144] width 303 height 40
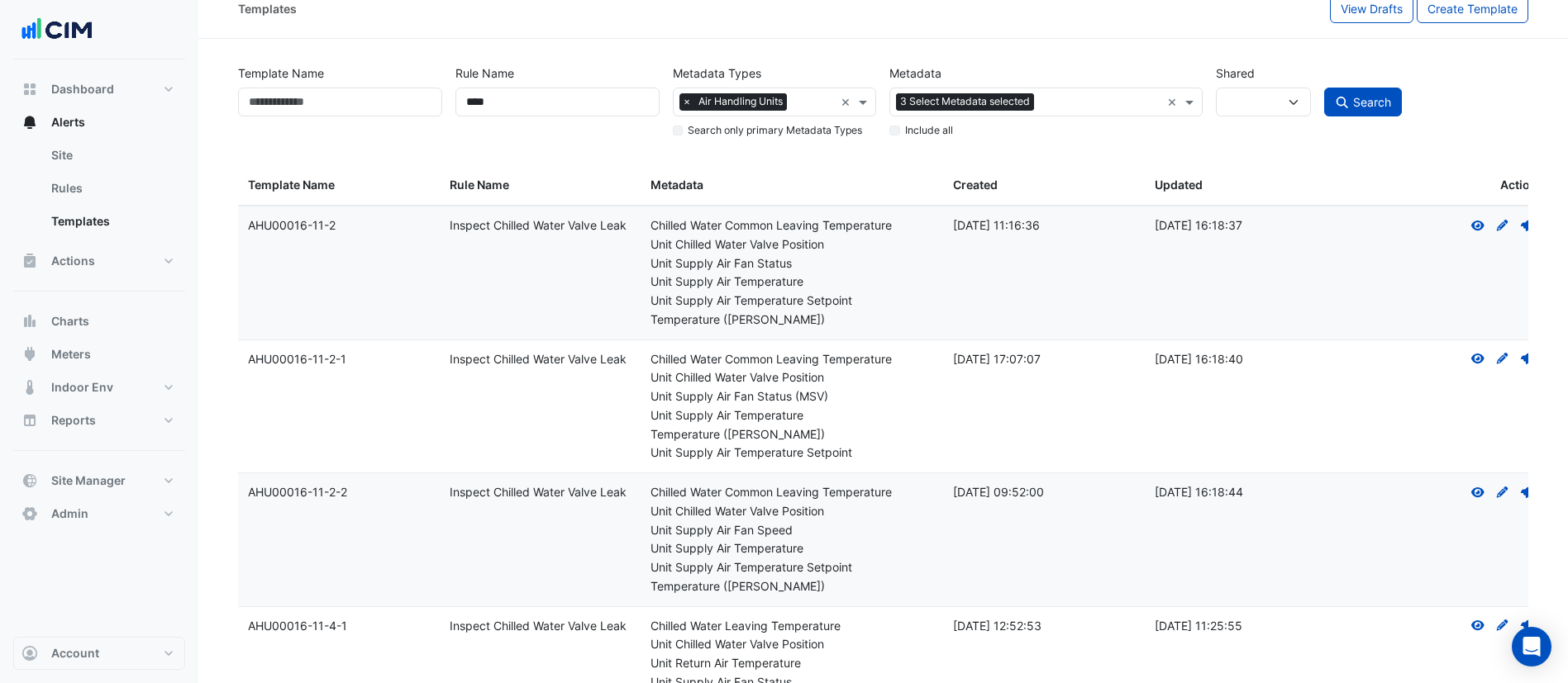
scroll to position [0, 0]
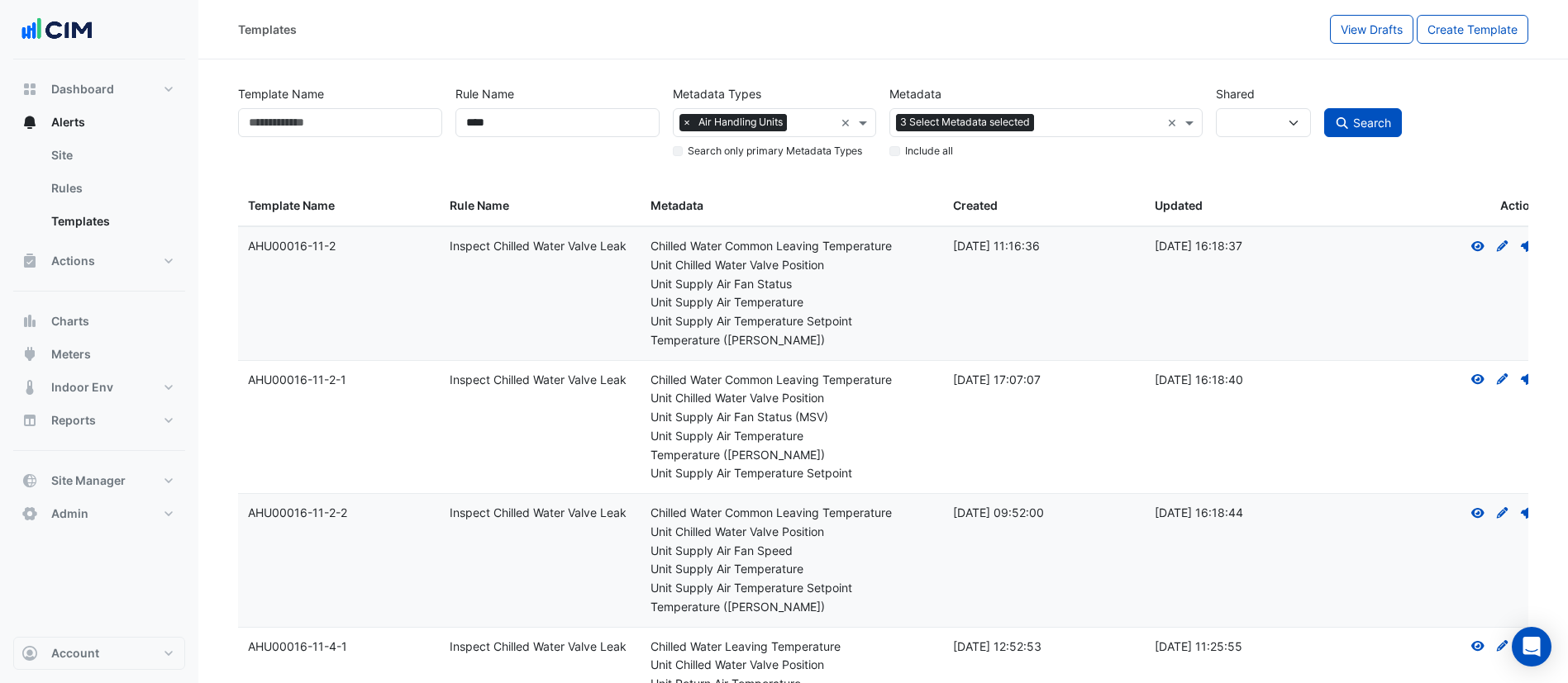
drag, startPoint x: 341, startPoint y: 244, endPoint x: 247, endPoint y: 247, distance: 94.0
click at [247, 247] on datatable-body-cell "Template Name: AHU00016-11-2" at bounding box center [338, 293] width 201 height 133
copy div "AHU00016-11-2"
click at [542, 122] on input "****" at bounding box center [558, 122] width 204 height 29
drag, startPoint x: 546, startPoint y: 126, endPoint x: 448, endPoint y: 138, distance: 98.7
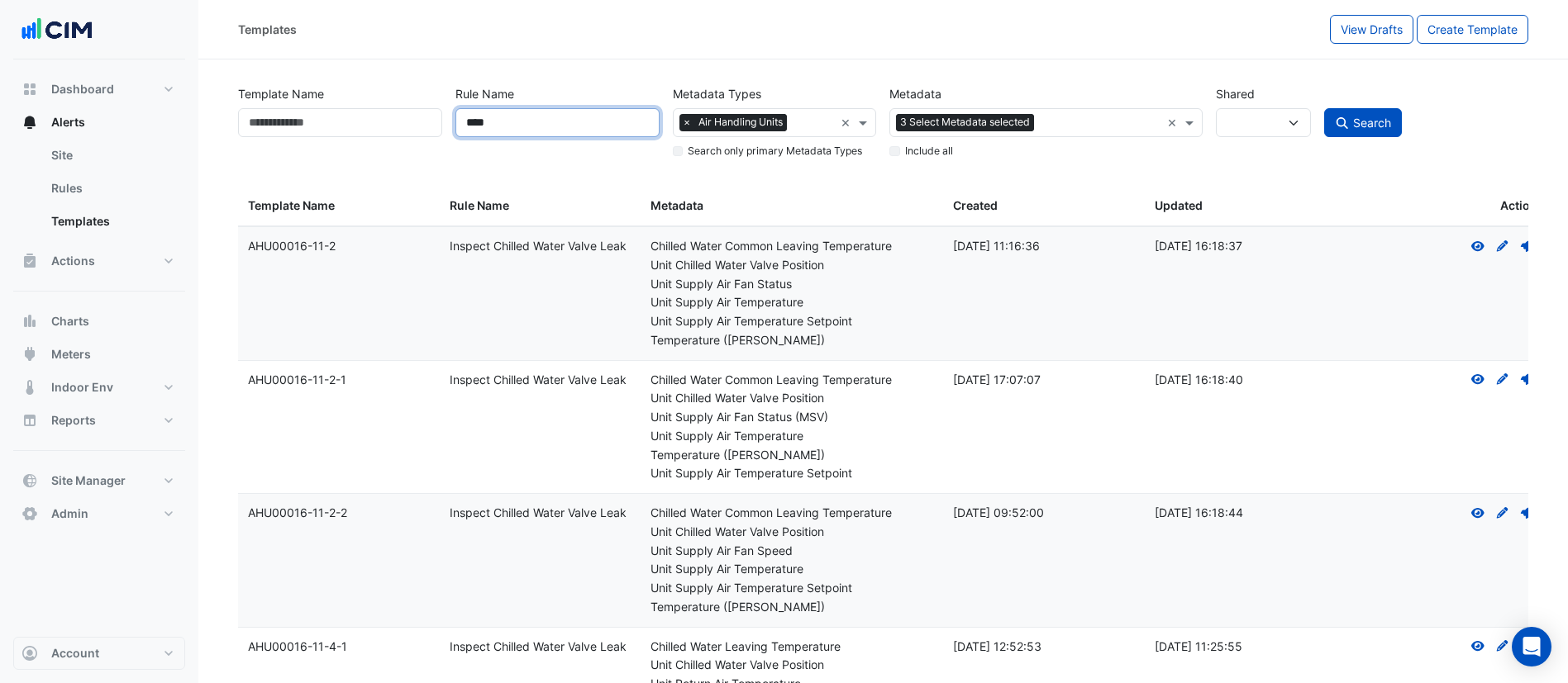
click at [448, 138] on div "Rule Name ****" at bounding box center [557, 119] width 217 height 81
type input "*"
type input "*******"
click at [1324, 109] on button "Search" at bounding box center [1363, 122] width 78 height 29
select select
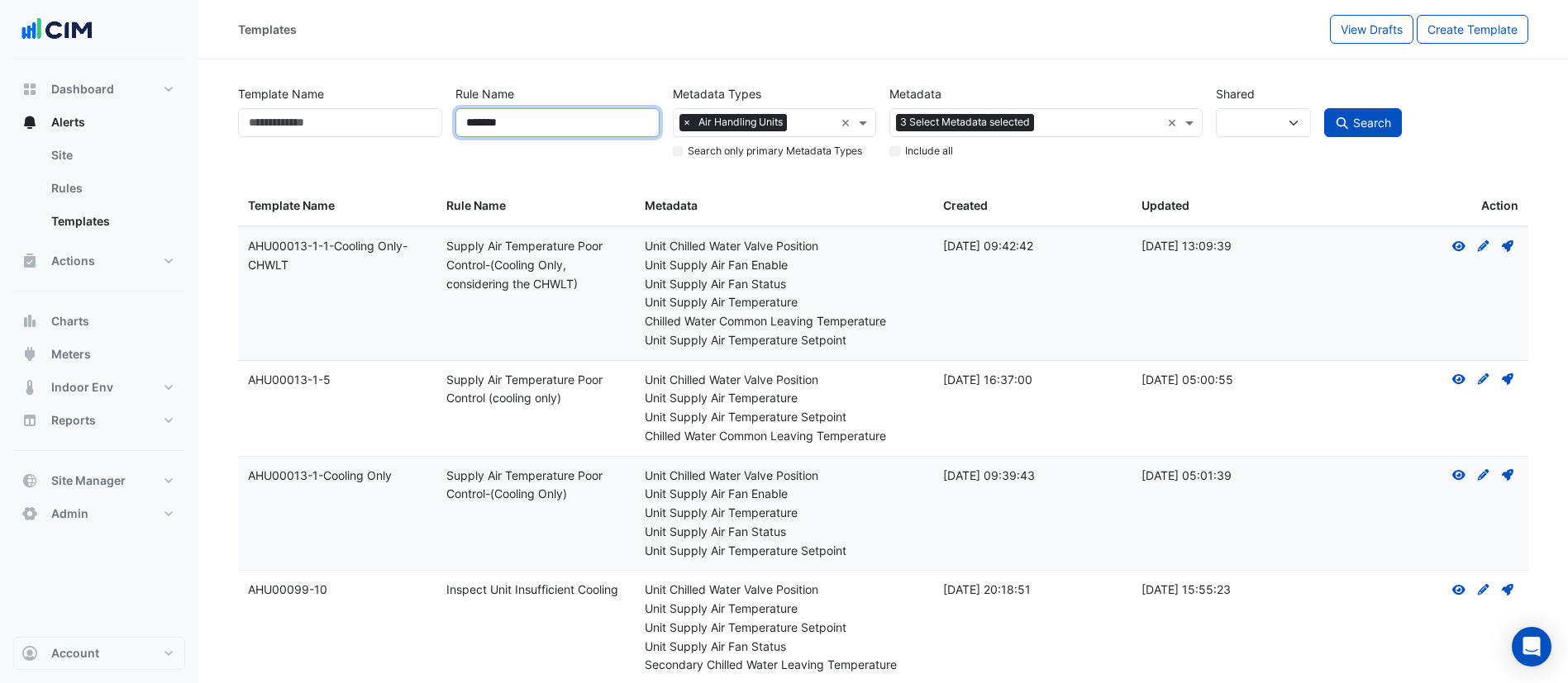
drag, startPoint x: 584, startPoint y: 122, endPoint x: 390, endPoint y: 110, distance: 194.4
click at [395, 110] on div "Template Name Rule Name ******* Metadata Types Select Metadata Type × Air Handl…" at bounding box center [883, 118] width 1303 height 84
type input "****"
click at [1324, 109] on button "Search" at bounding box center [1363, 122] width 78 height 29
select select
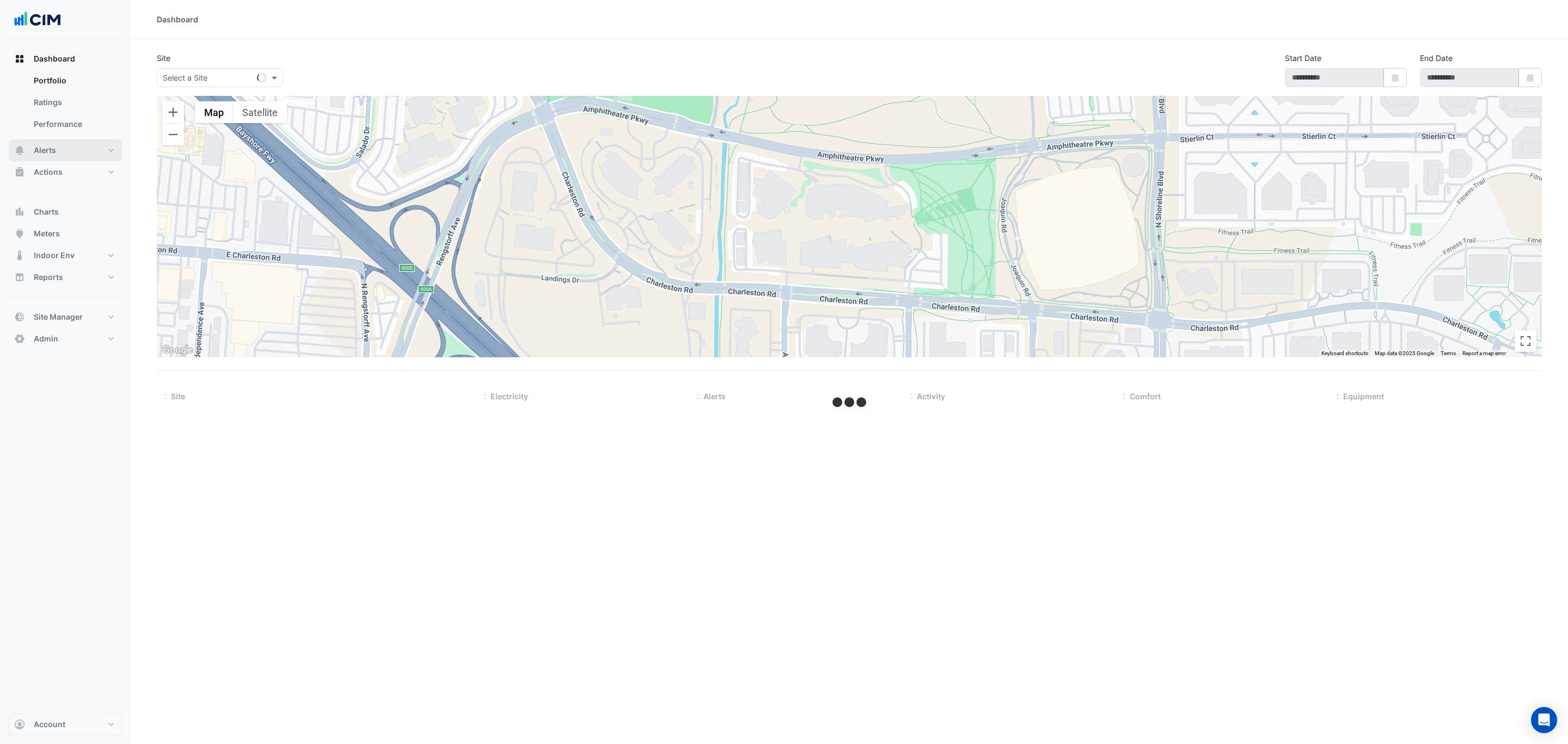
click at [79, 155] on button "Alerts" at bounding box center [65, 151] width 113 height 22
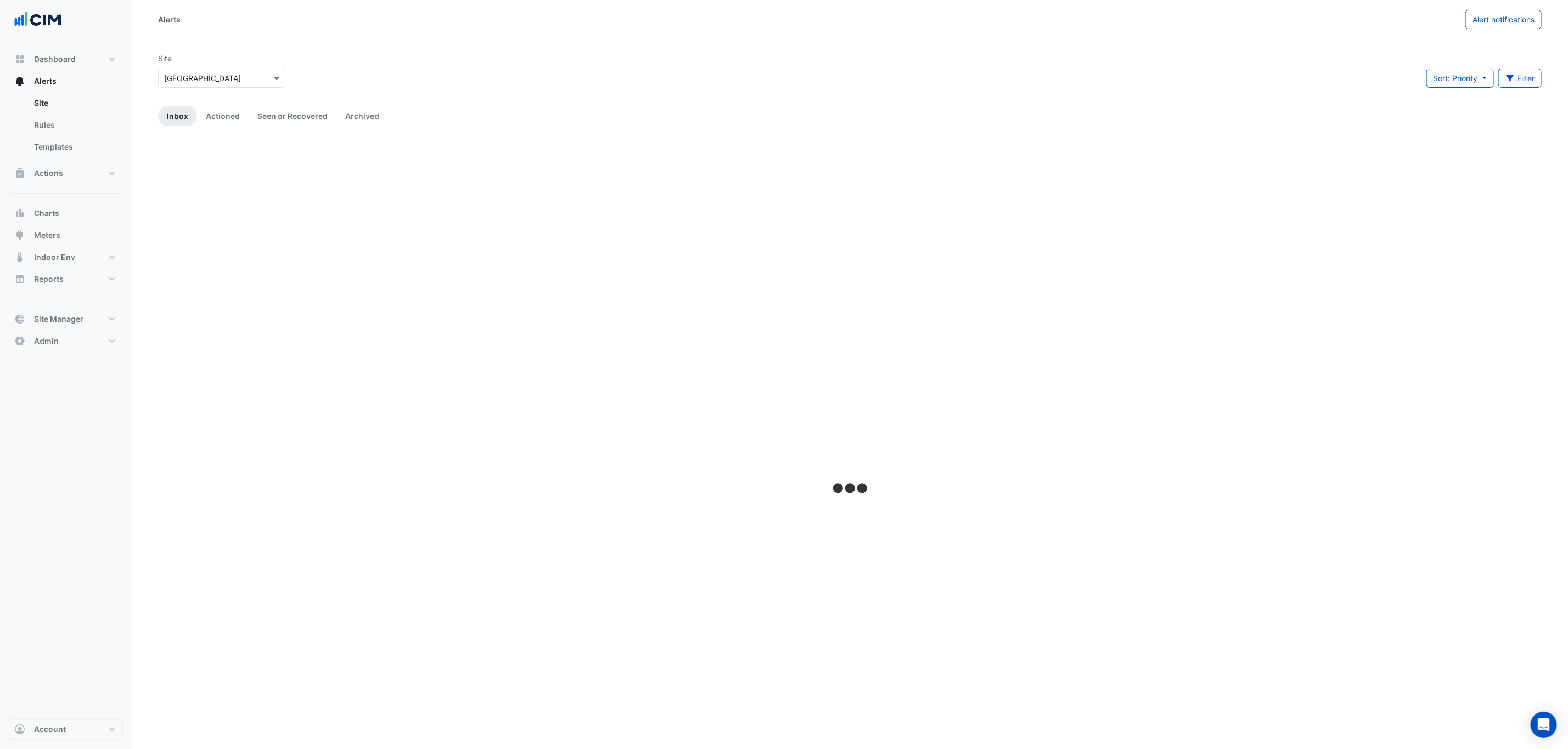
click at [236, 78] on input "text" at bounding box center [210, 78] width 93 height 12
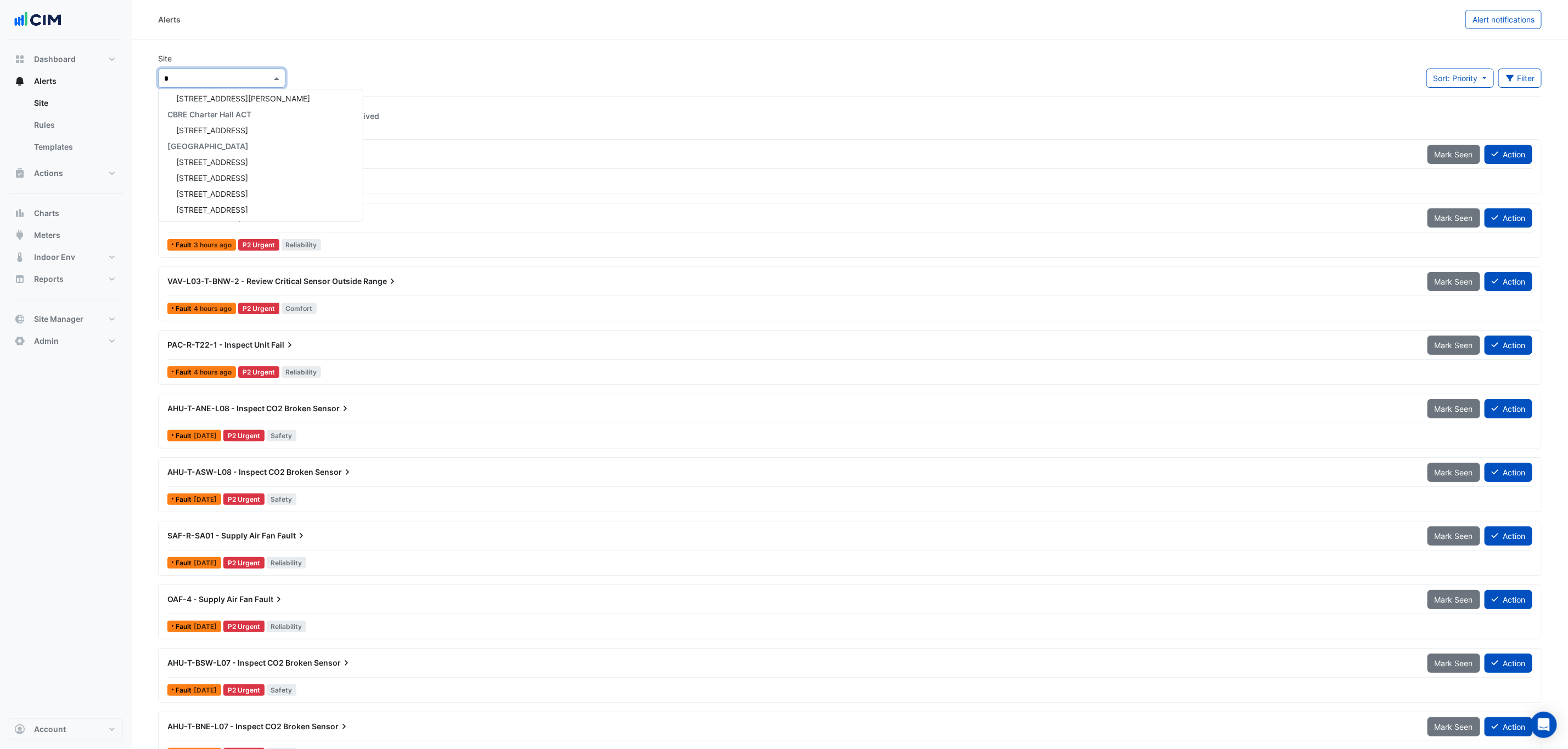
type input "**"
click at [231, 92] on div "[STREET_ADDRESS][PERSON_NAME]" at bounding box center [239, 99] width 160 height 16
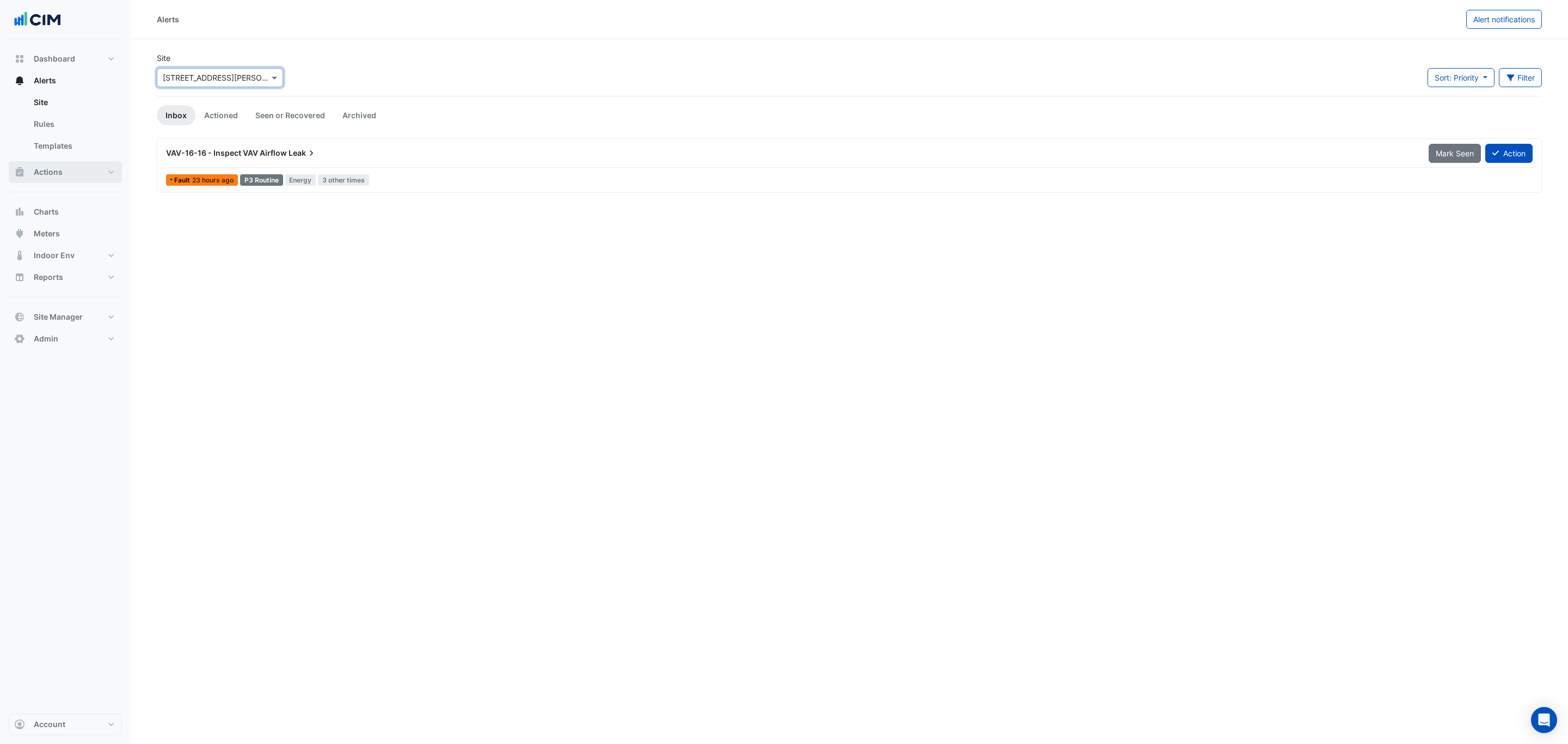
click at [66, 172] on button "Actions" at bounding box center [65, 173] width 113 height 22
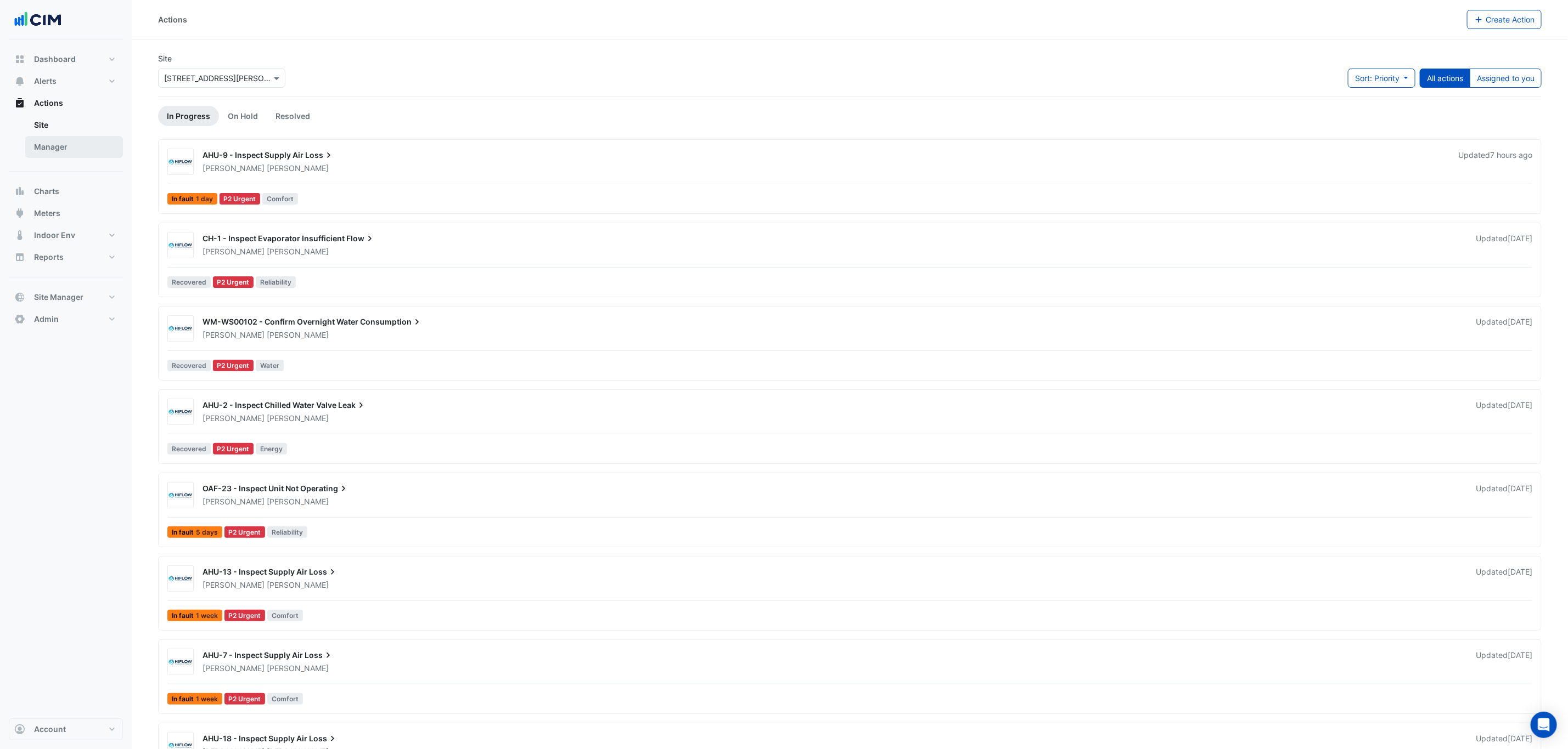
click at [55, 147] on link "Manager" at bounding box center [74, 147] width 97 height 22
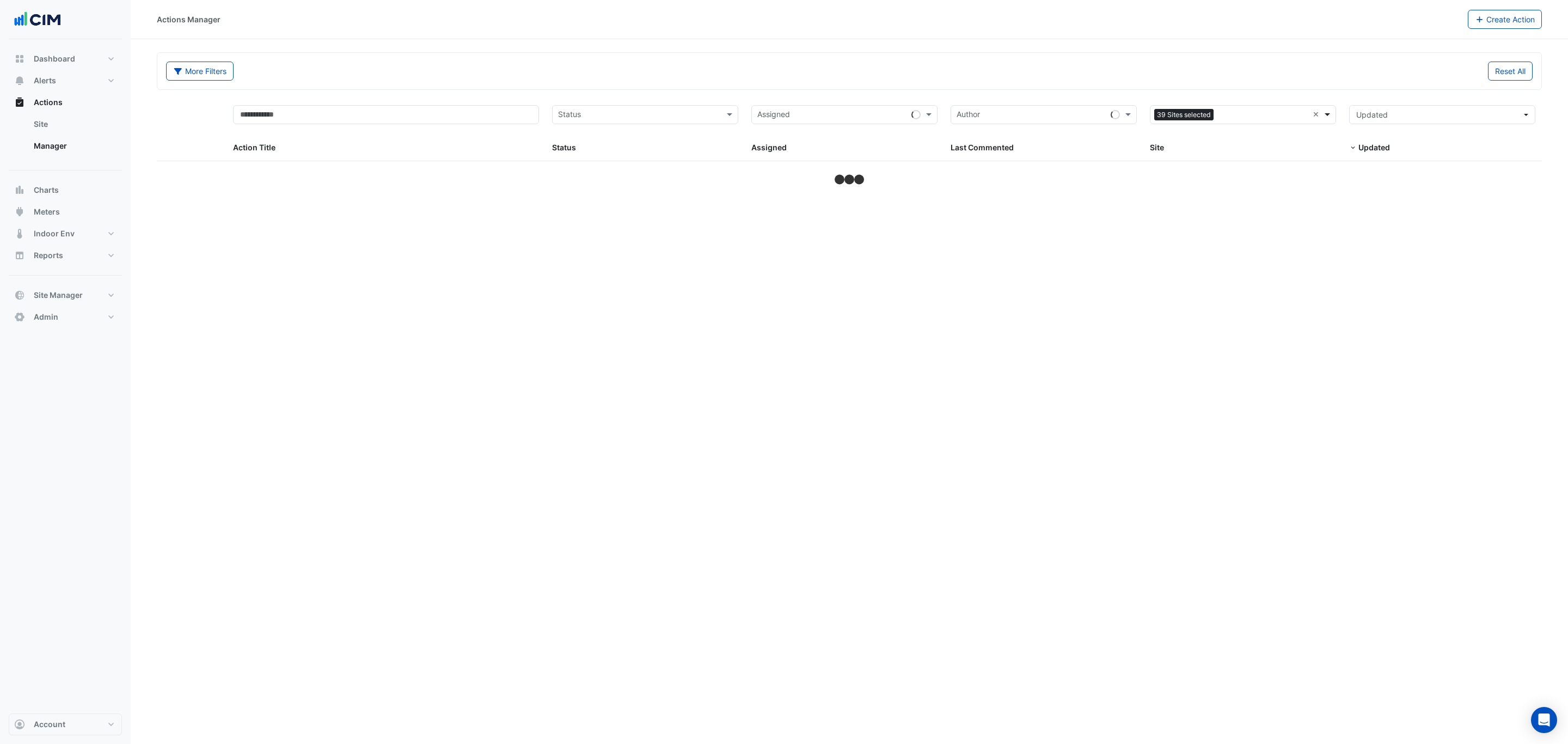
select select "***"
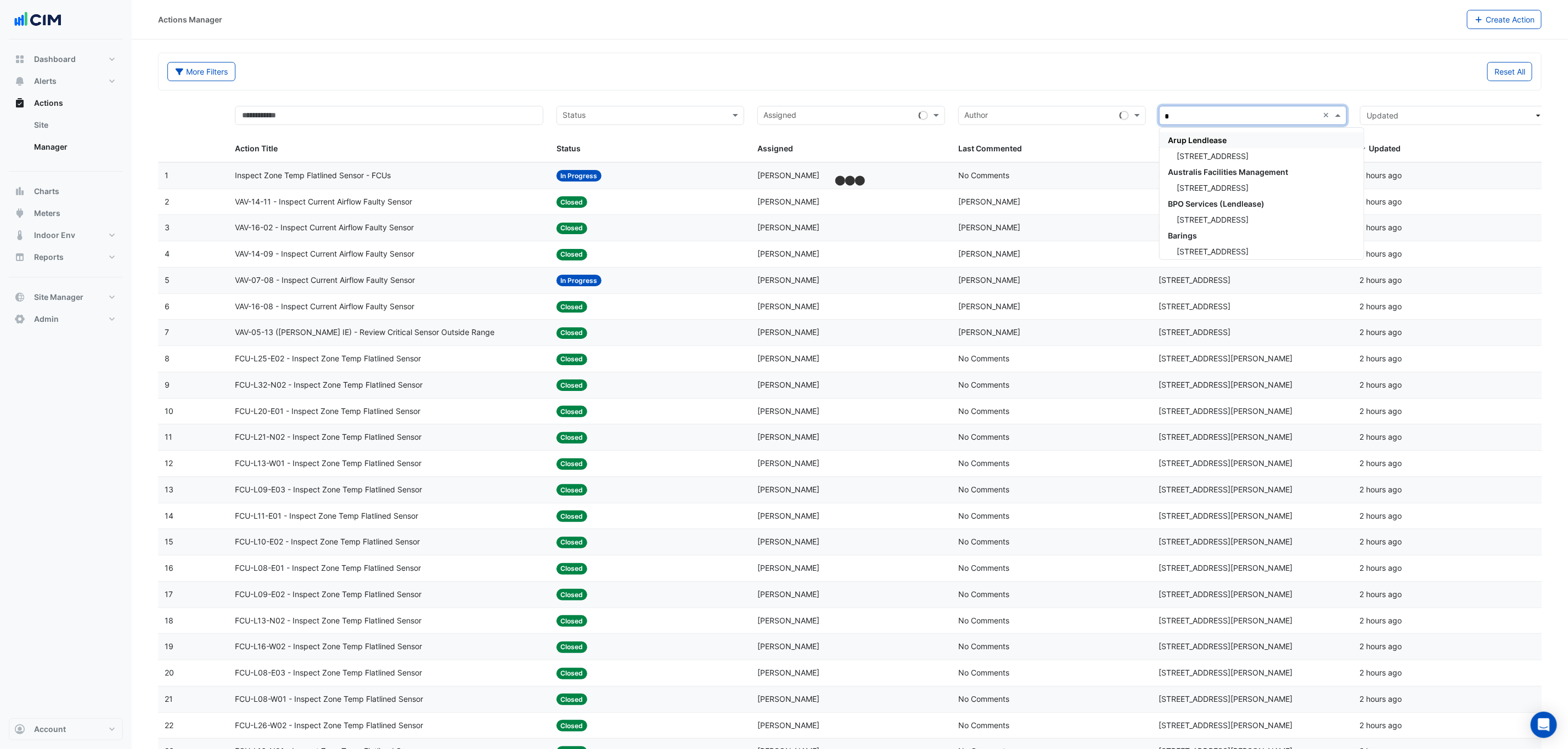
type input "**"
click at [1233, 217] on div "[STREET_ADDRESS][PERSON_NAME]" at bounding box center [1252, 220] width 187 height 16
click at [586, 118] on input "text" at bounding box center [644, 116] width 163 height 12
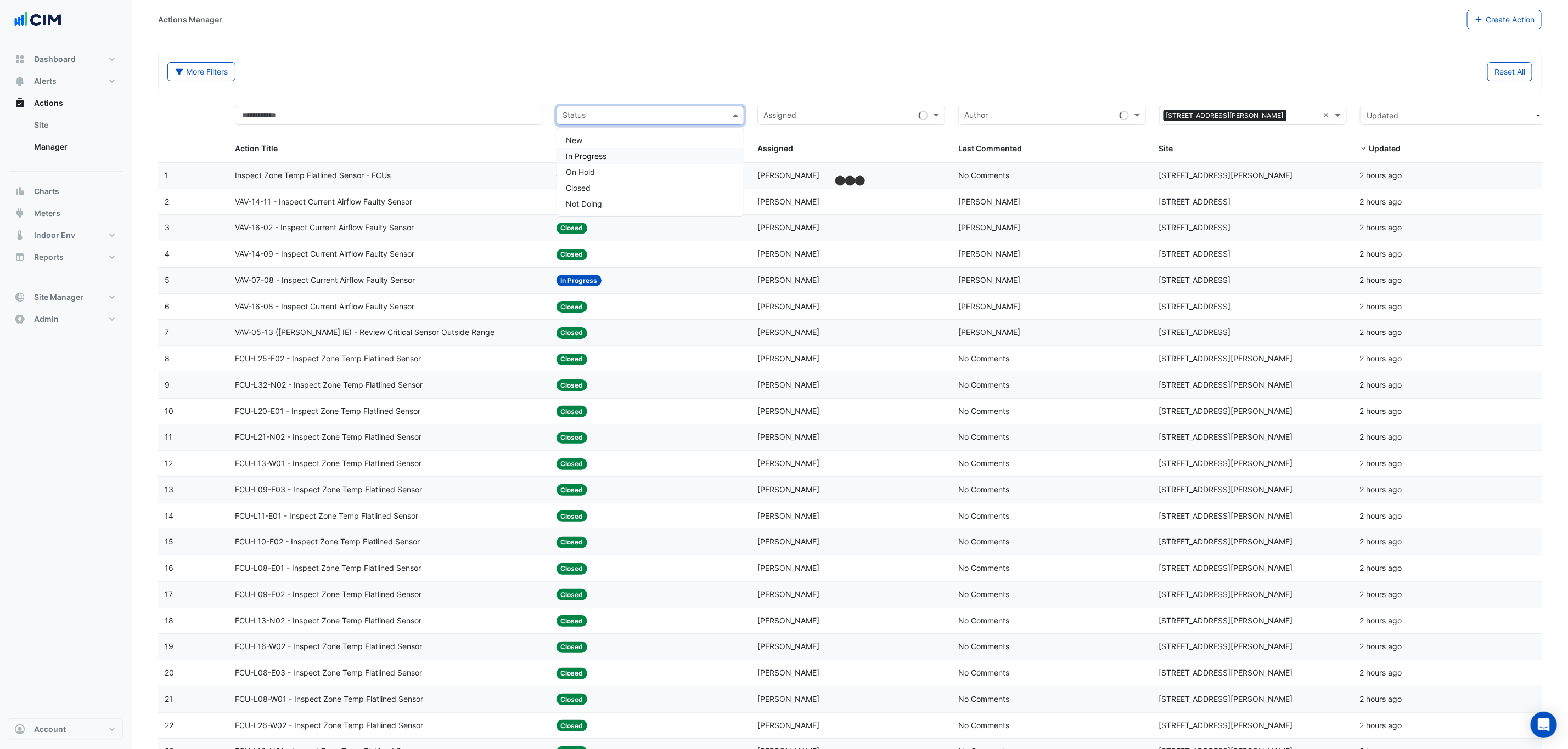
click at [600, 153] on span "In Progress" at bounding box center [586, 156] width 41 height 9
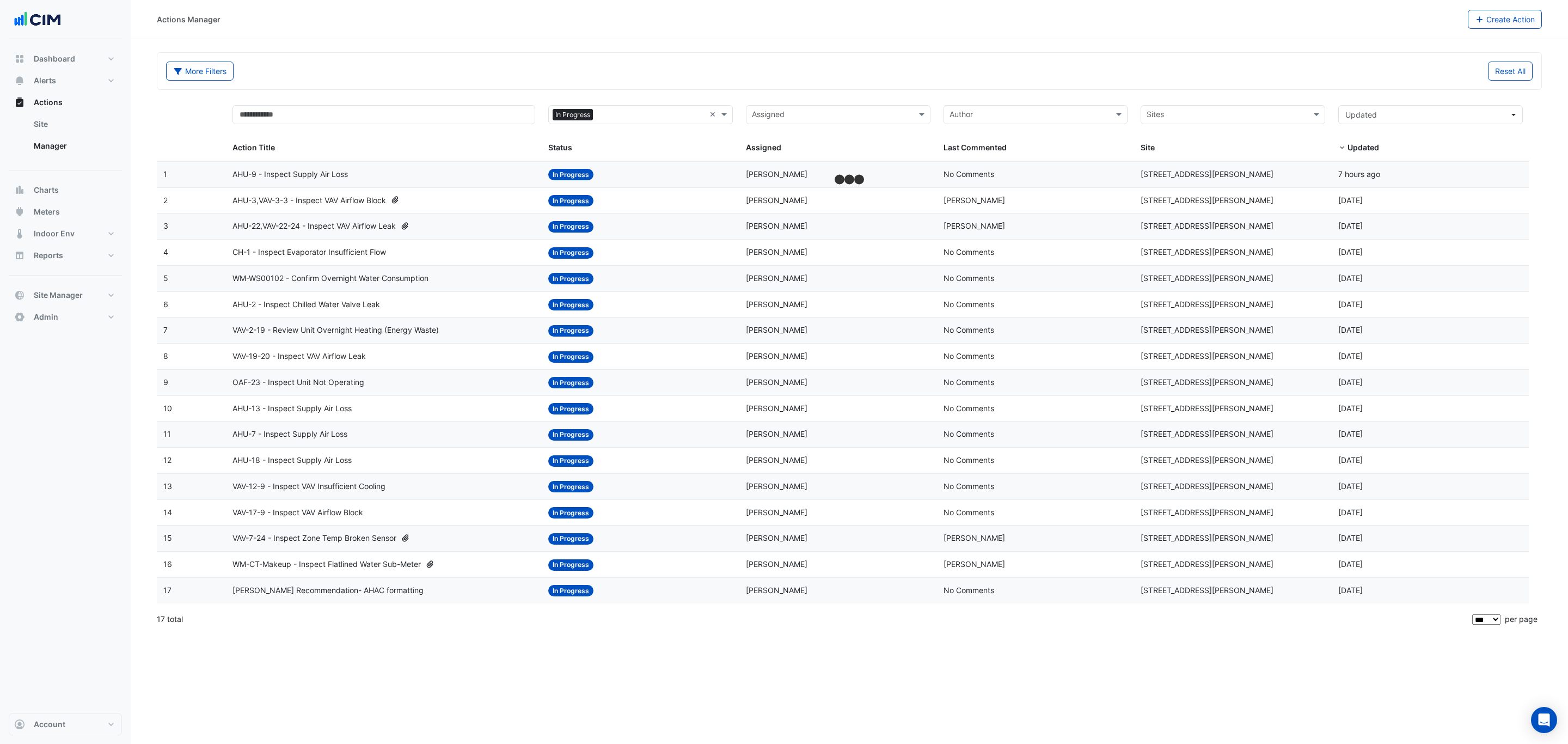
click at [1224, 118] on input "text" at bounding box center [1227, 116] width 160 height 12
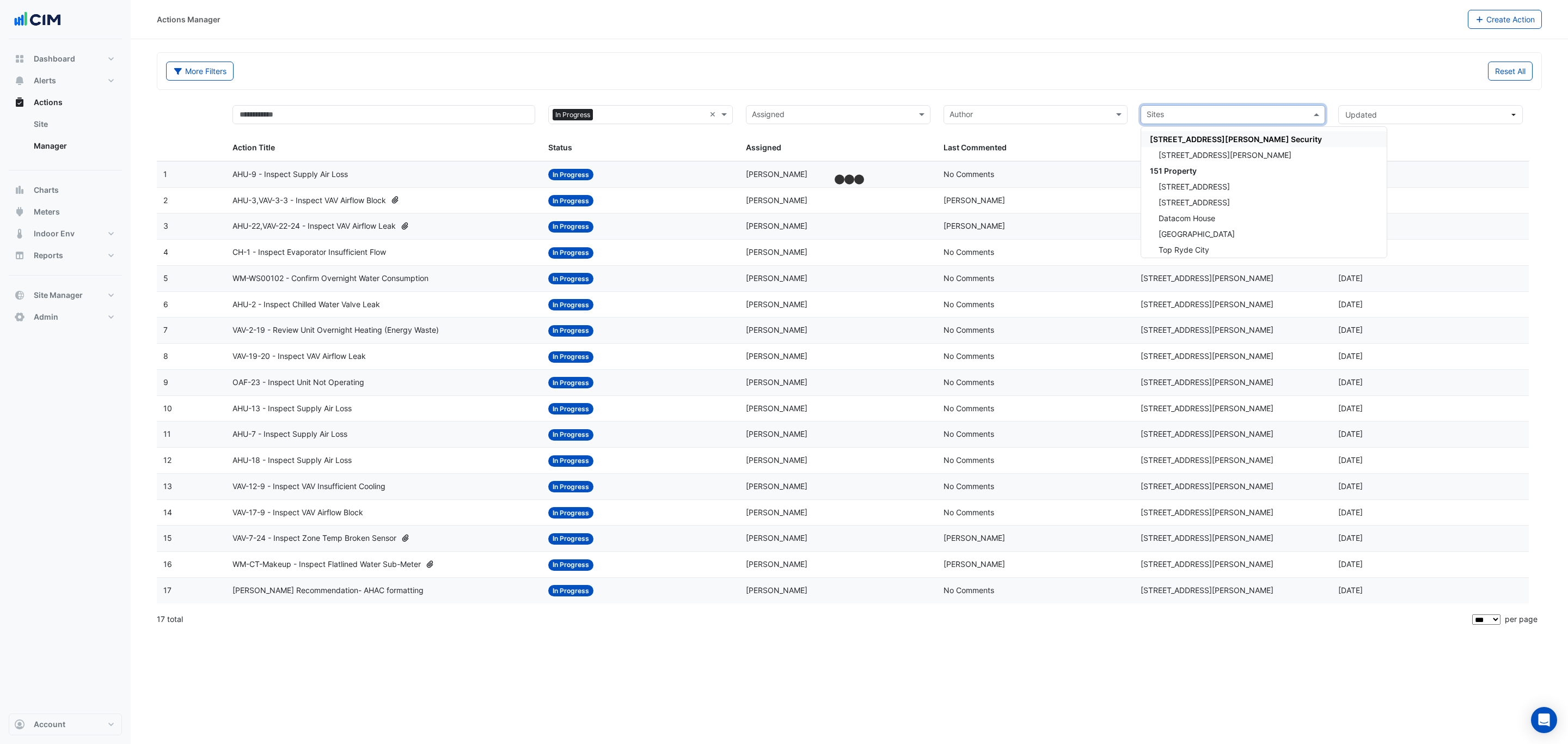
click at [1206, 117] on input "text" at bounding box center [1227, 116] width 160 height 12
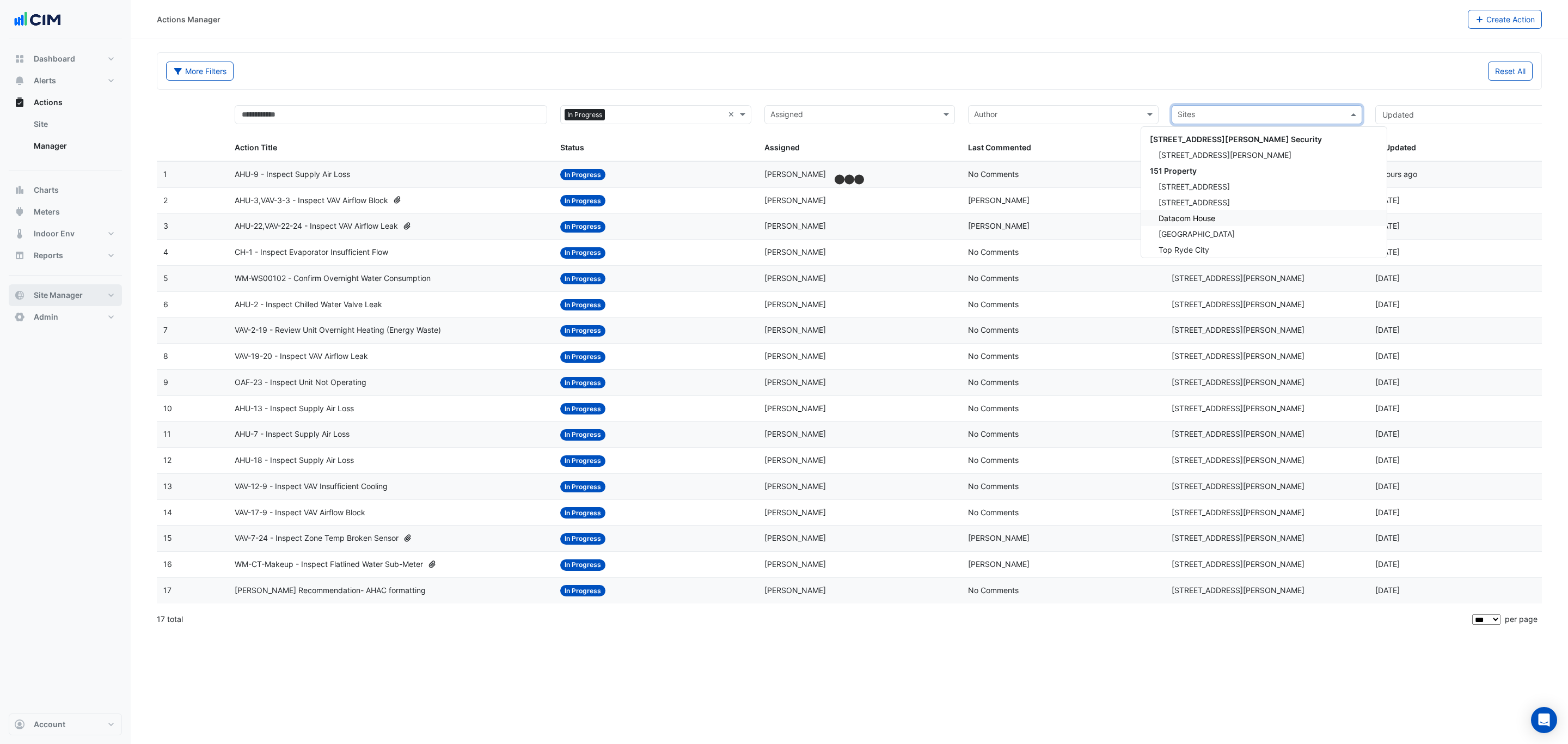
click at [67, 291] on span "Site Manager" at bounding box center [58, 296] width 49 height 11
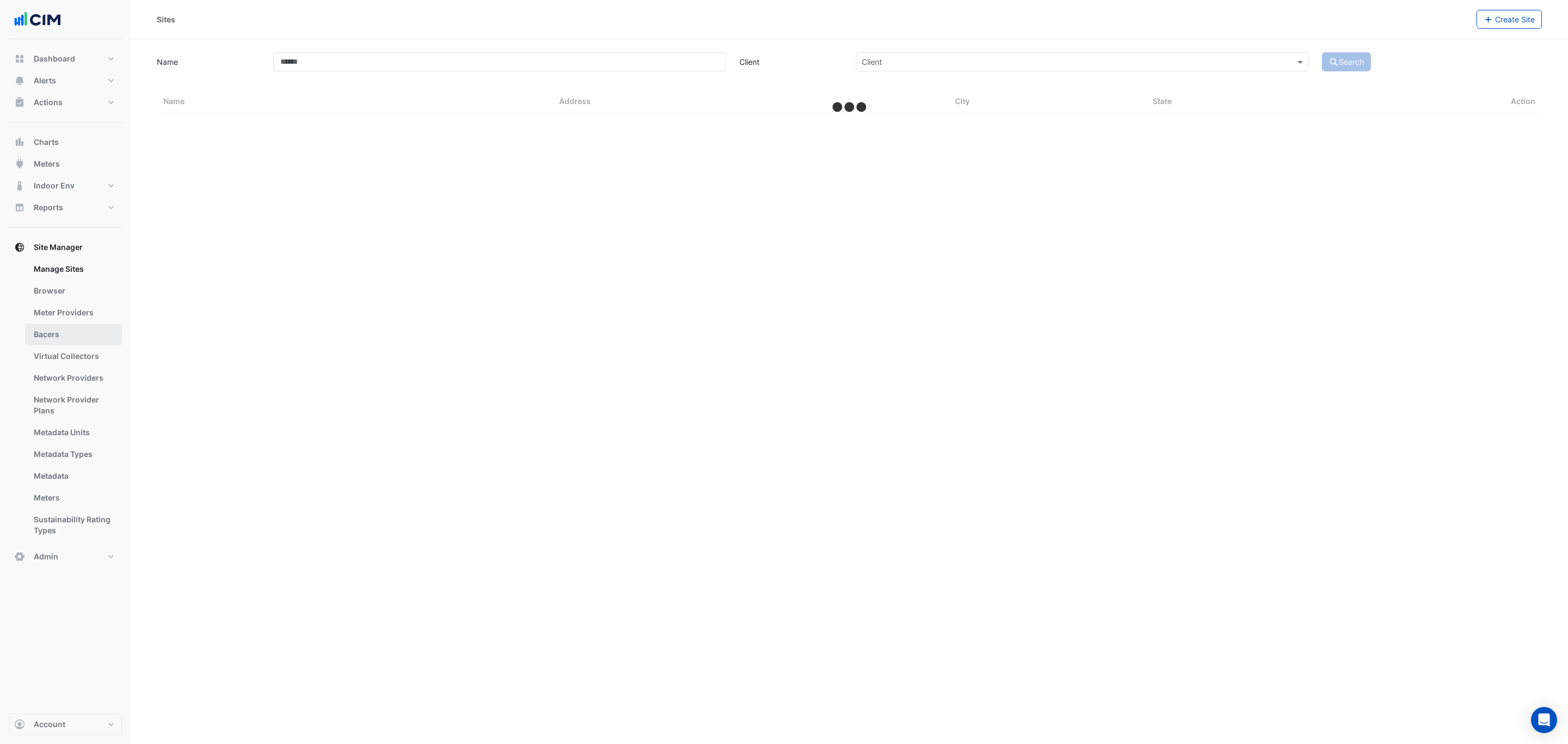
click at [62, 338] on link "Bacers" at bounding box center [73, 335] width 97 height 22
click at [583, 72] on input "text" at bounding box center [838, 71] width 659 height 12
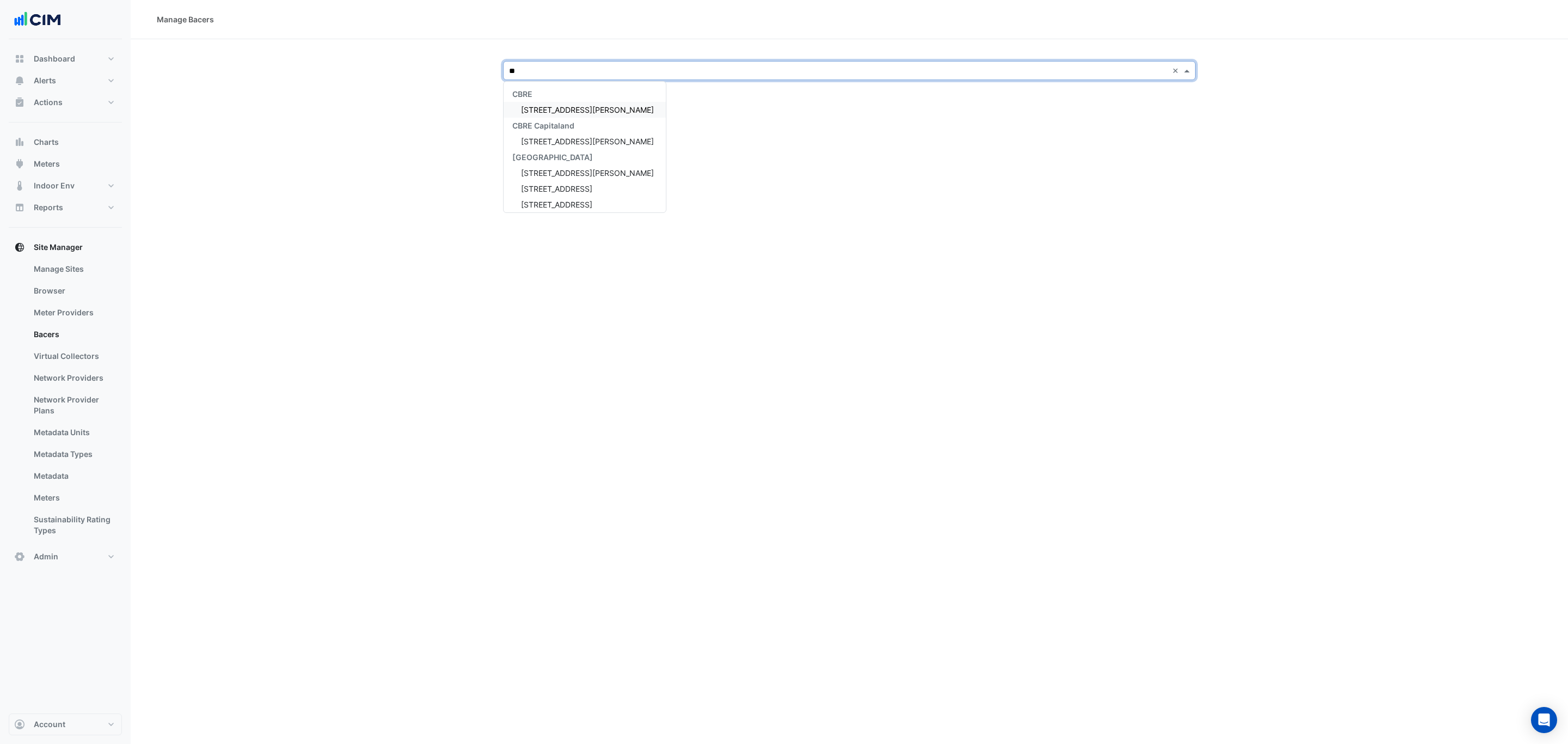
type input "***"
click at [565, 103] on div "[STREET_ADDRESS]" at bounding box center [585, 110] width 162 height 16
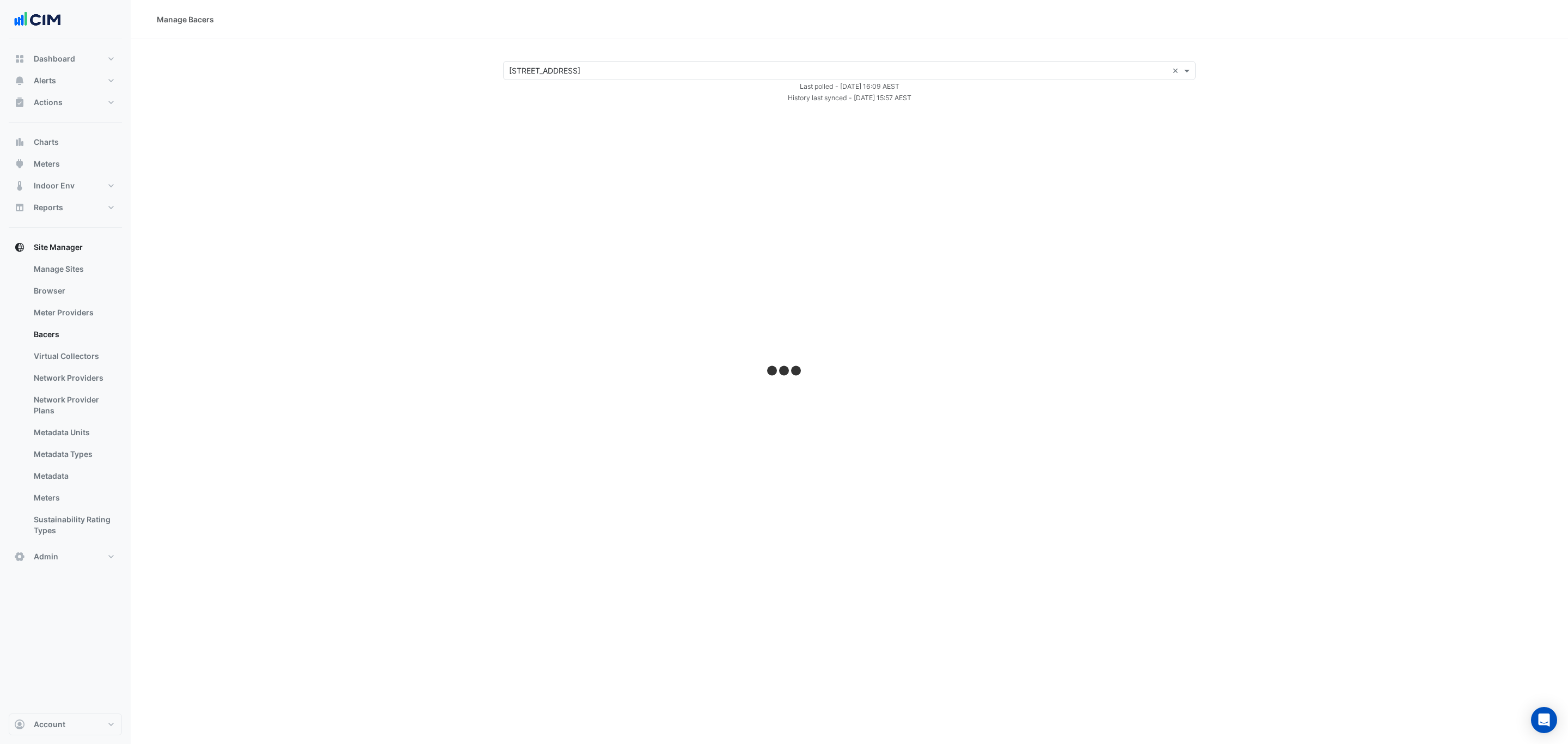
select select "***"
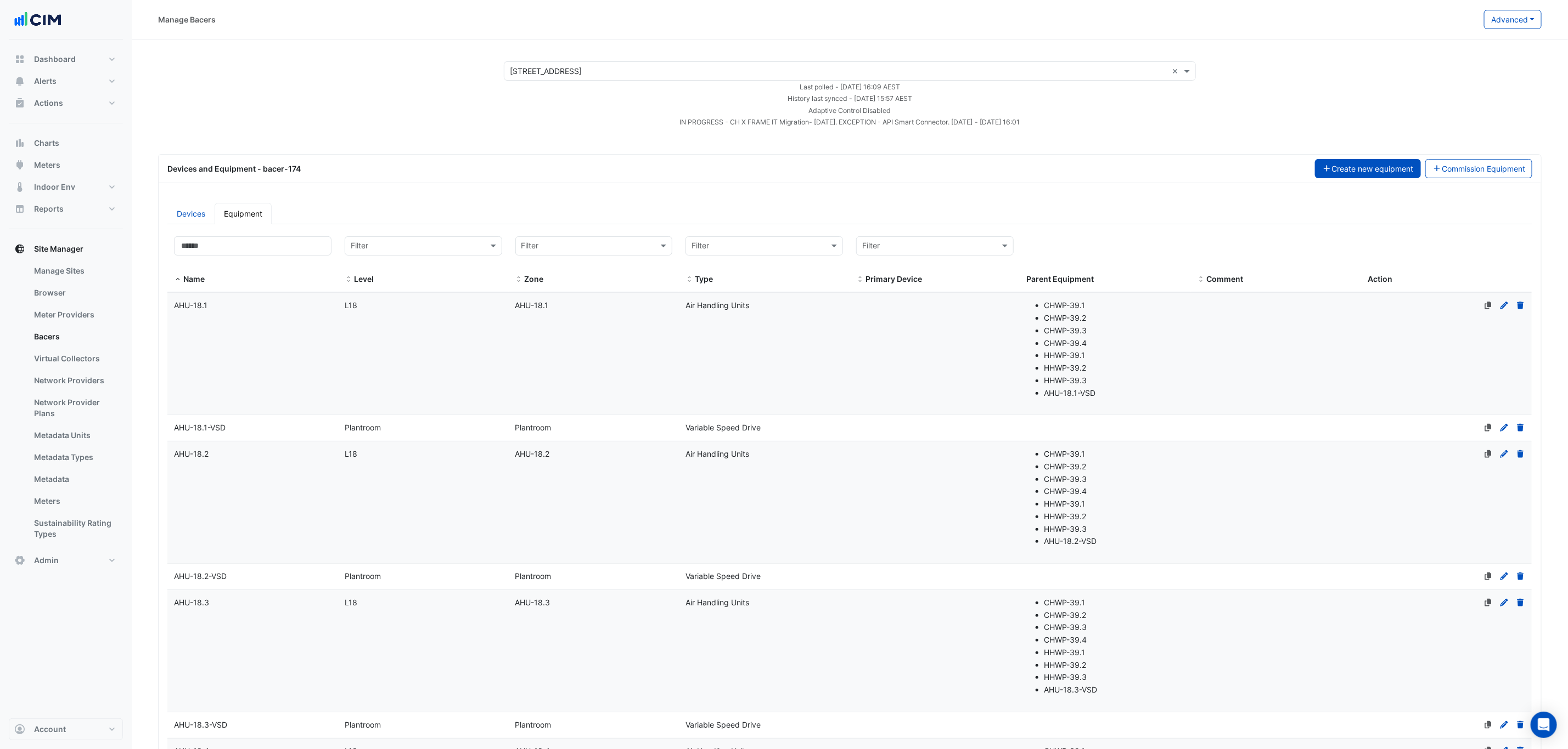
click at [1343, 173] on button "Create new equipment" at bounding box center [1368, 168] width 106 height 19
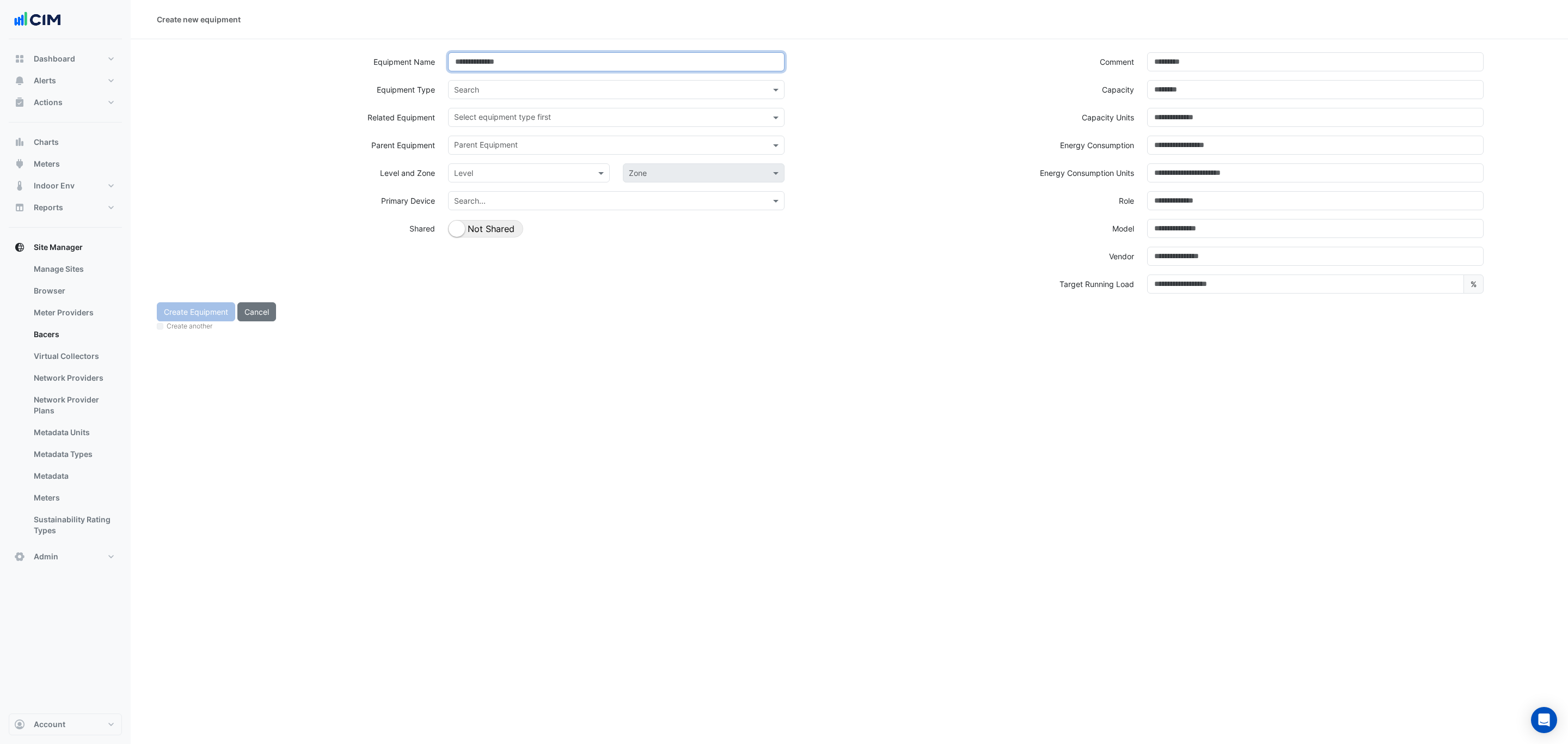
click at [523, 69] on input at bounding box center [616, 61] width 336 height 19
type input "*********"
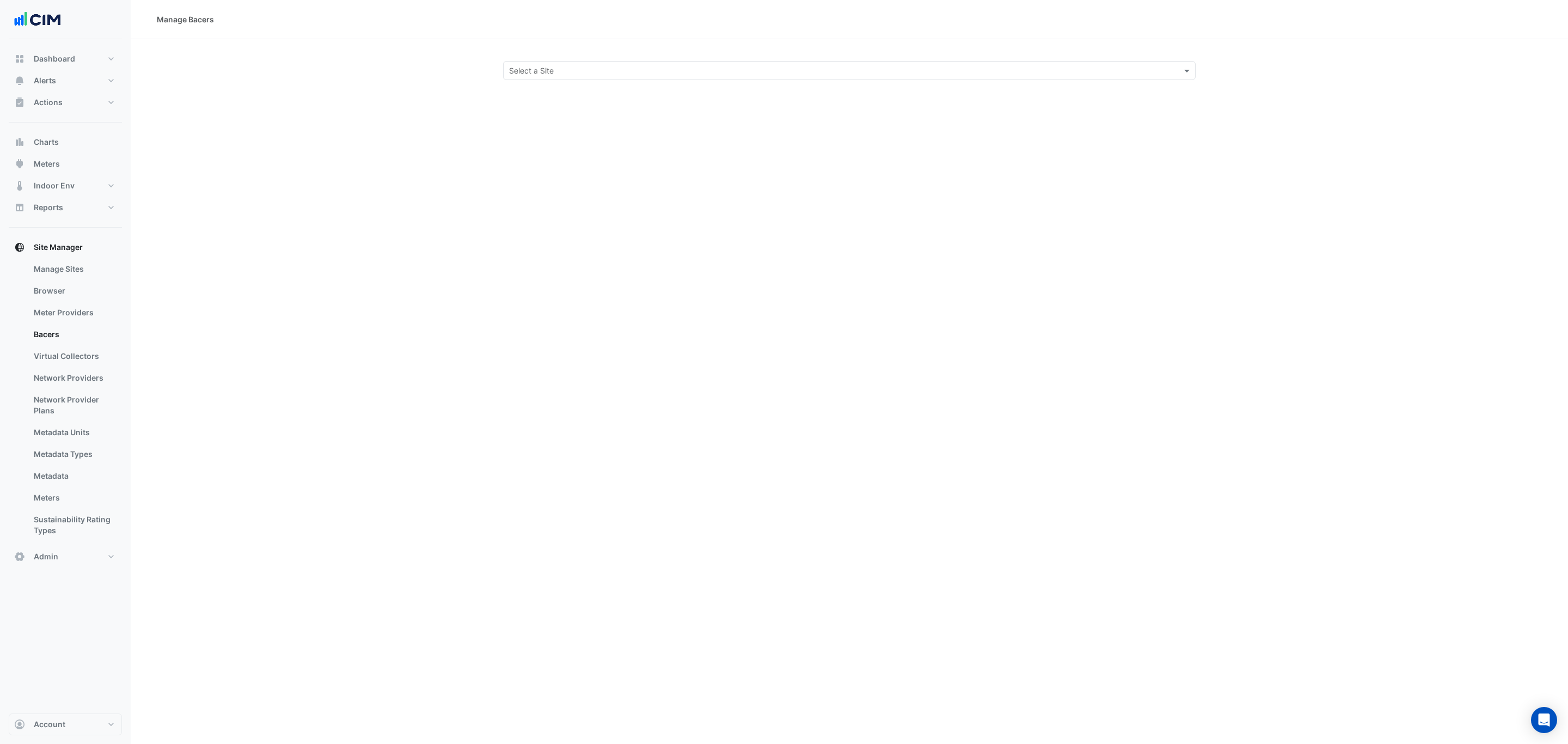
click at [554, 72] on input "text" at bounding box center [838, 71] width 659 height 12
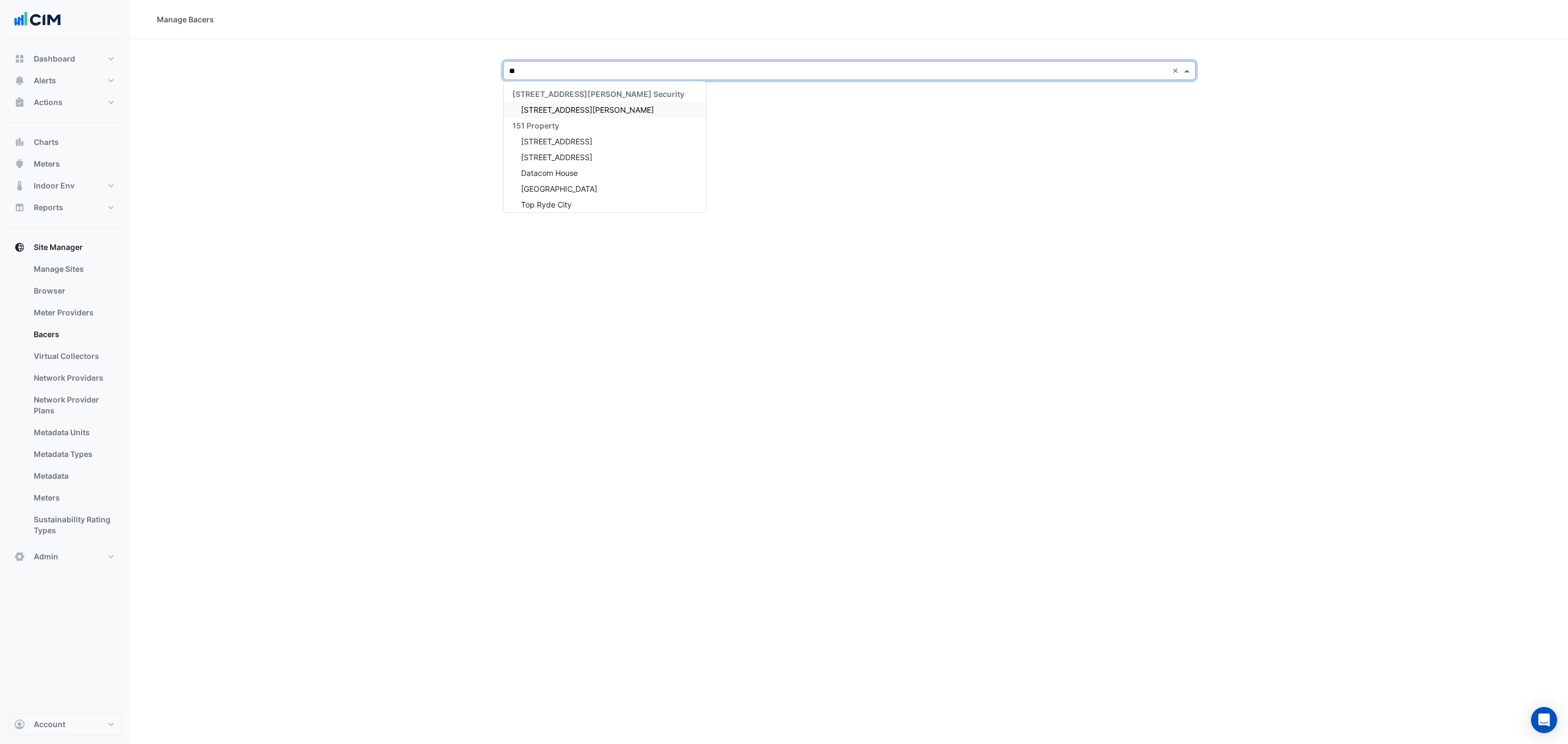
type input "***"
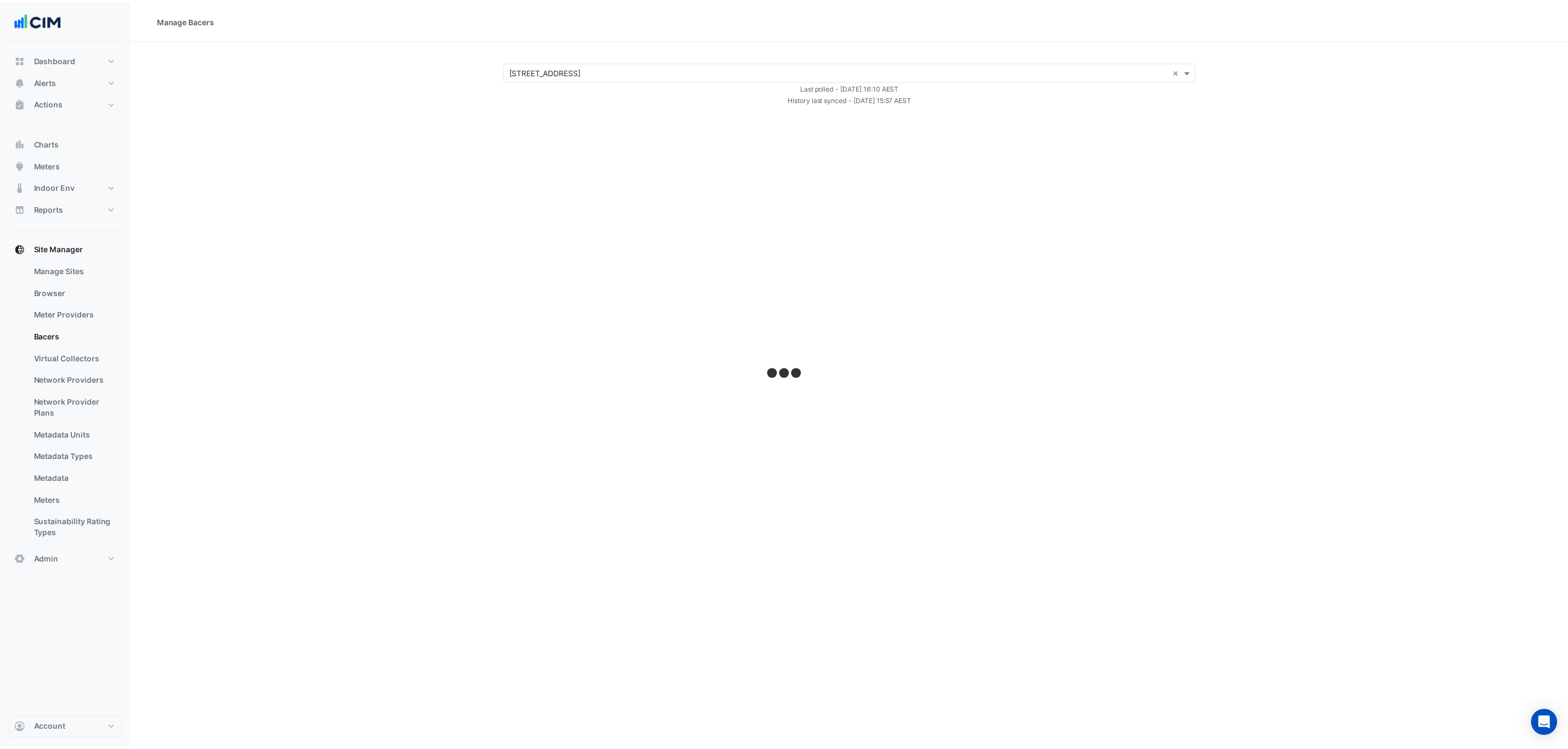
select select "***"
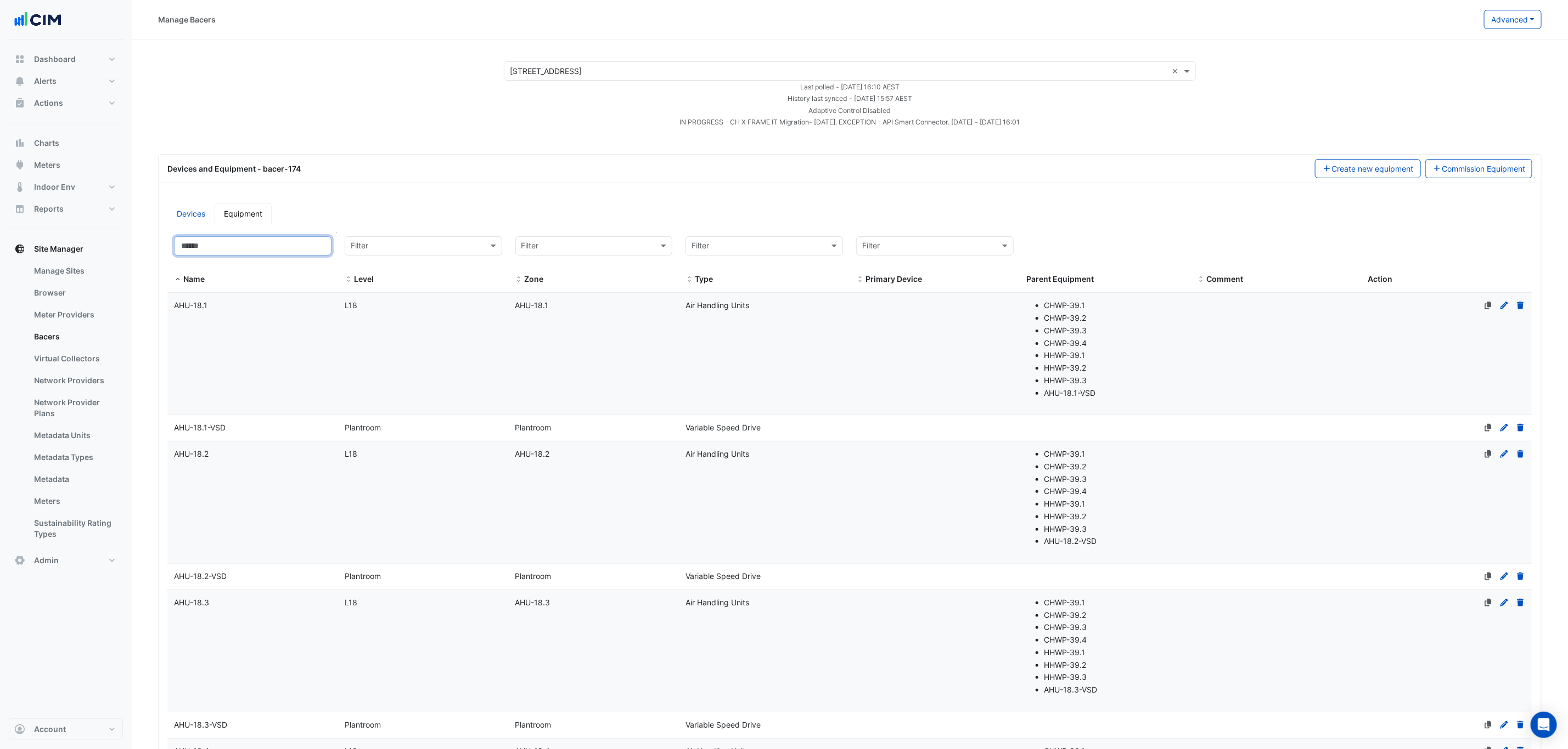
click at [229, 248] on input at bounding box center [253, 246] width 158 height 19
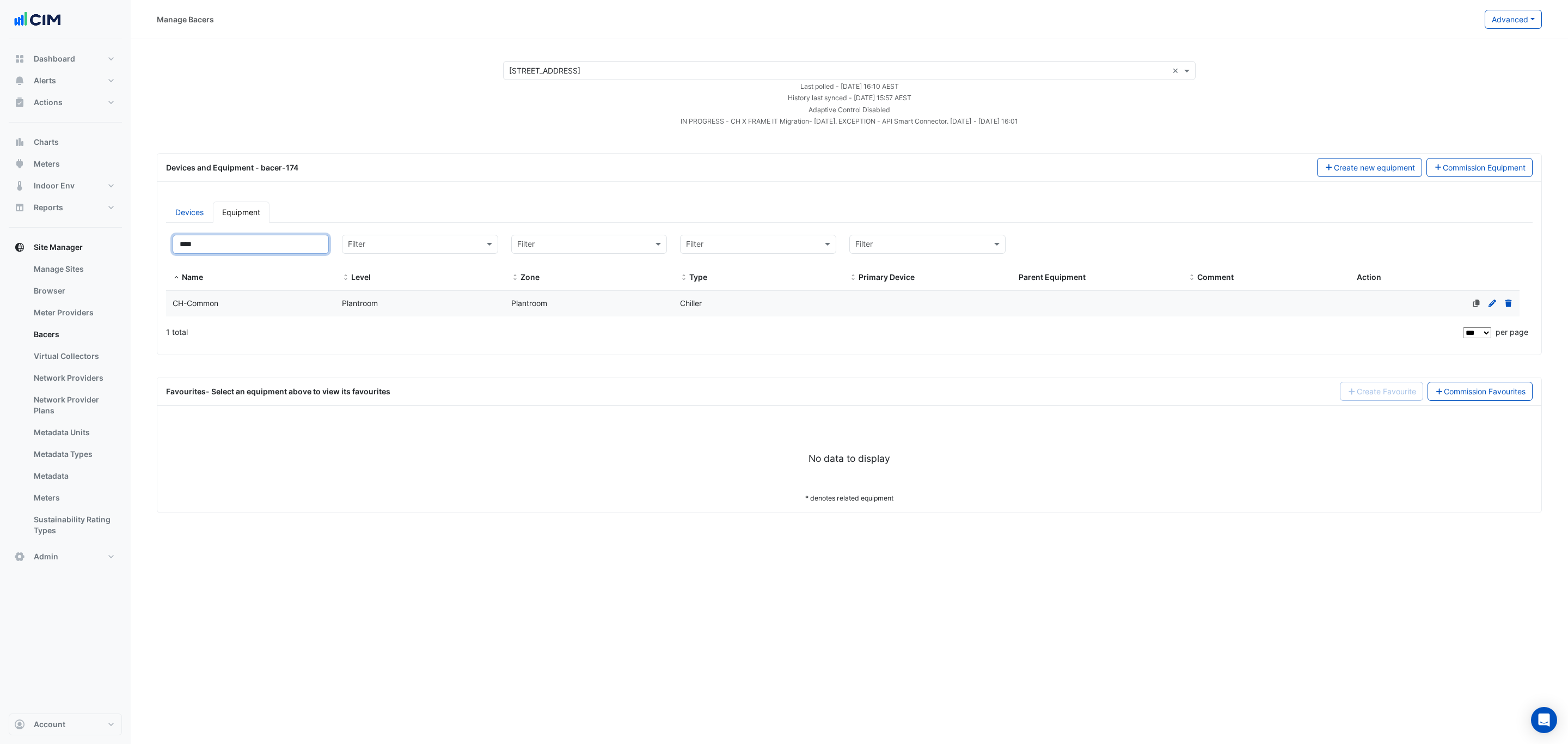
type input "****"
click at [356, 308] on span "Plantroom" at bounding box center [360, 303] width 36 height 9
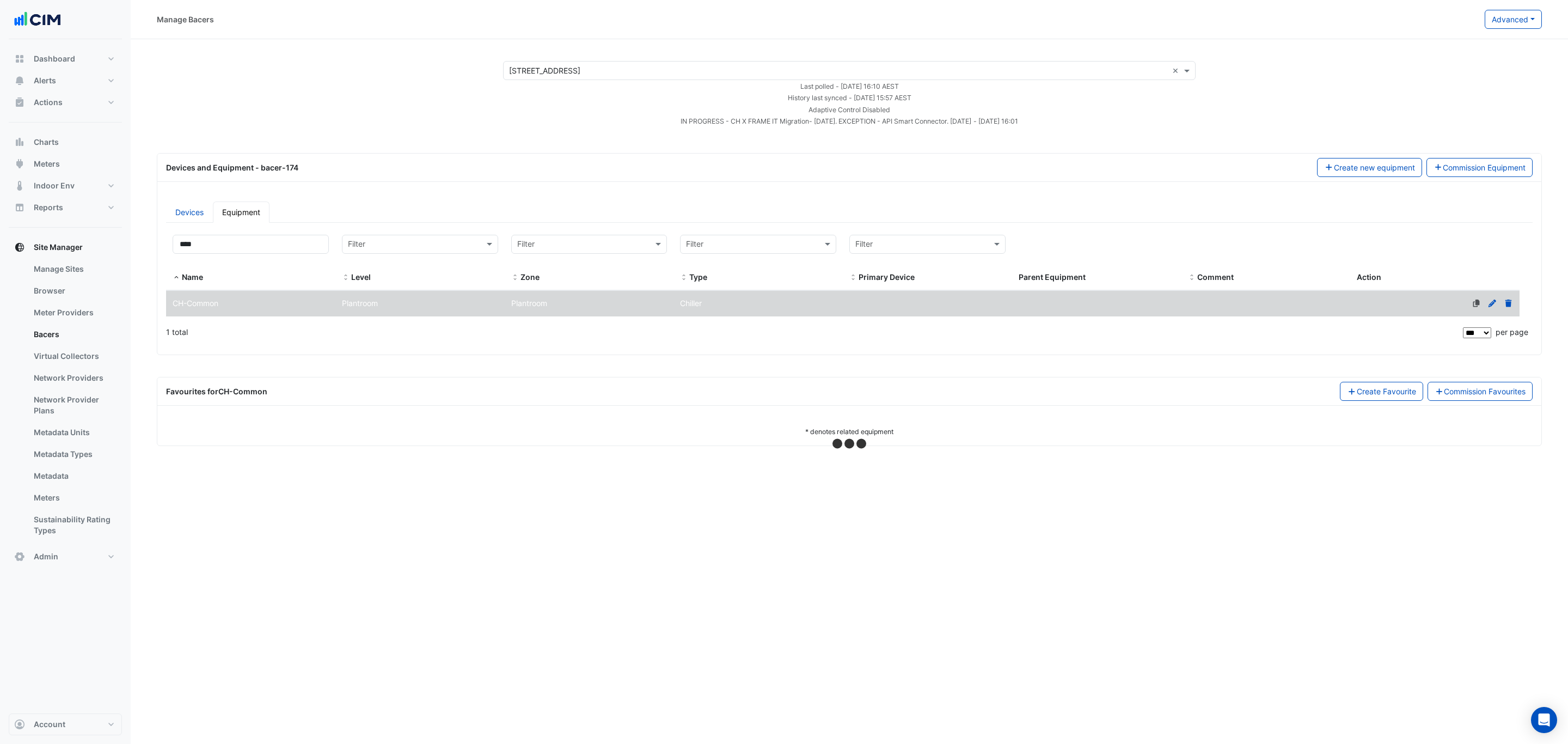
select select "***"
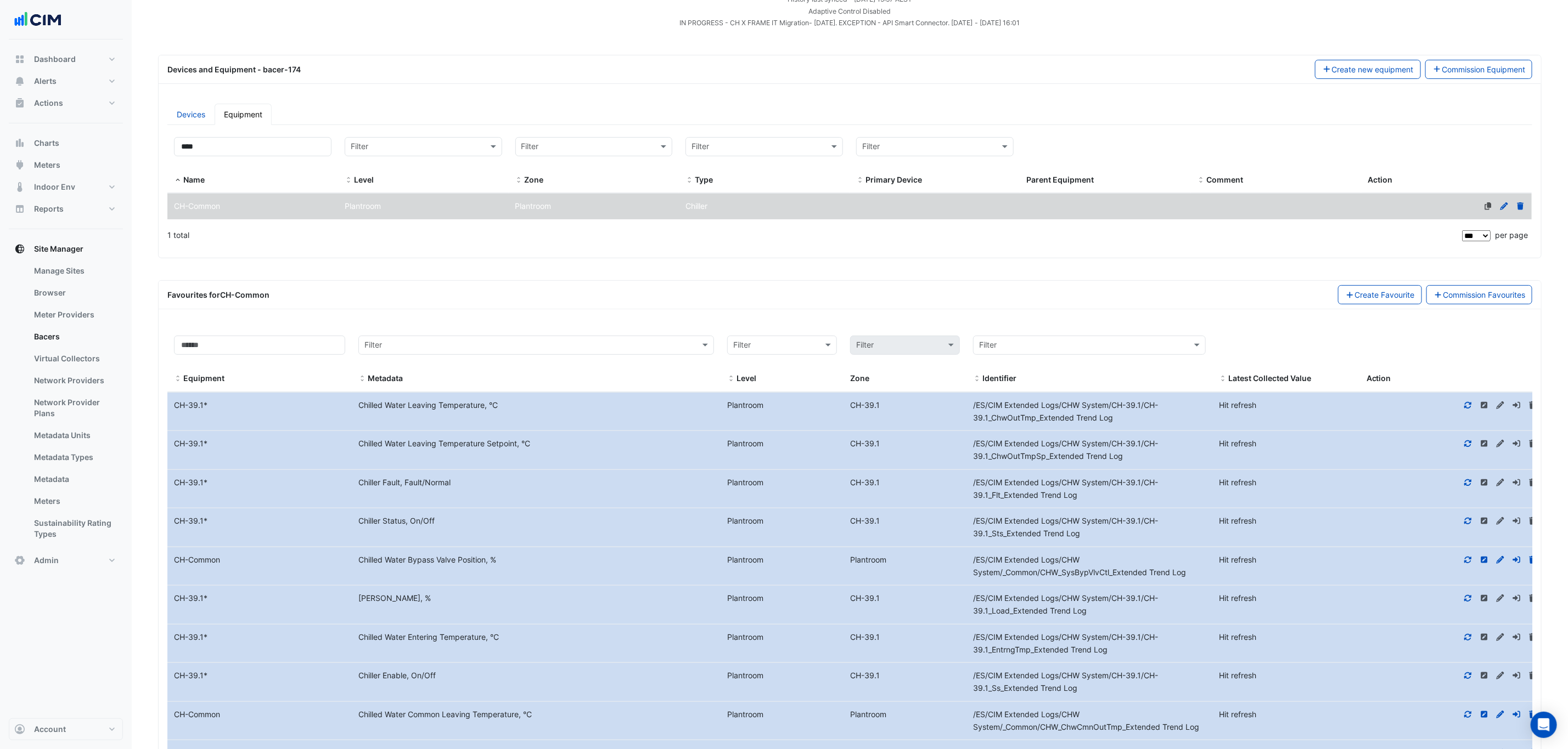
scroll to position [182, 0]
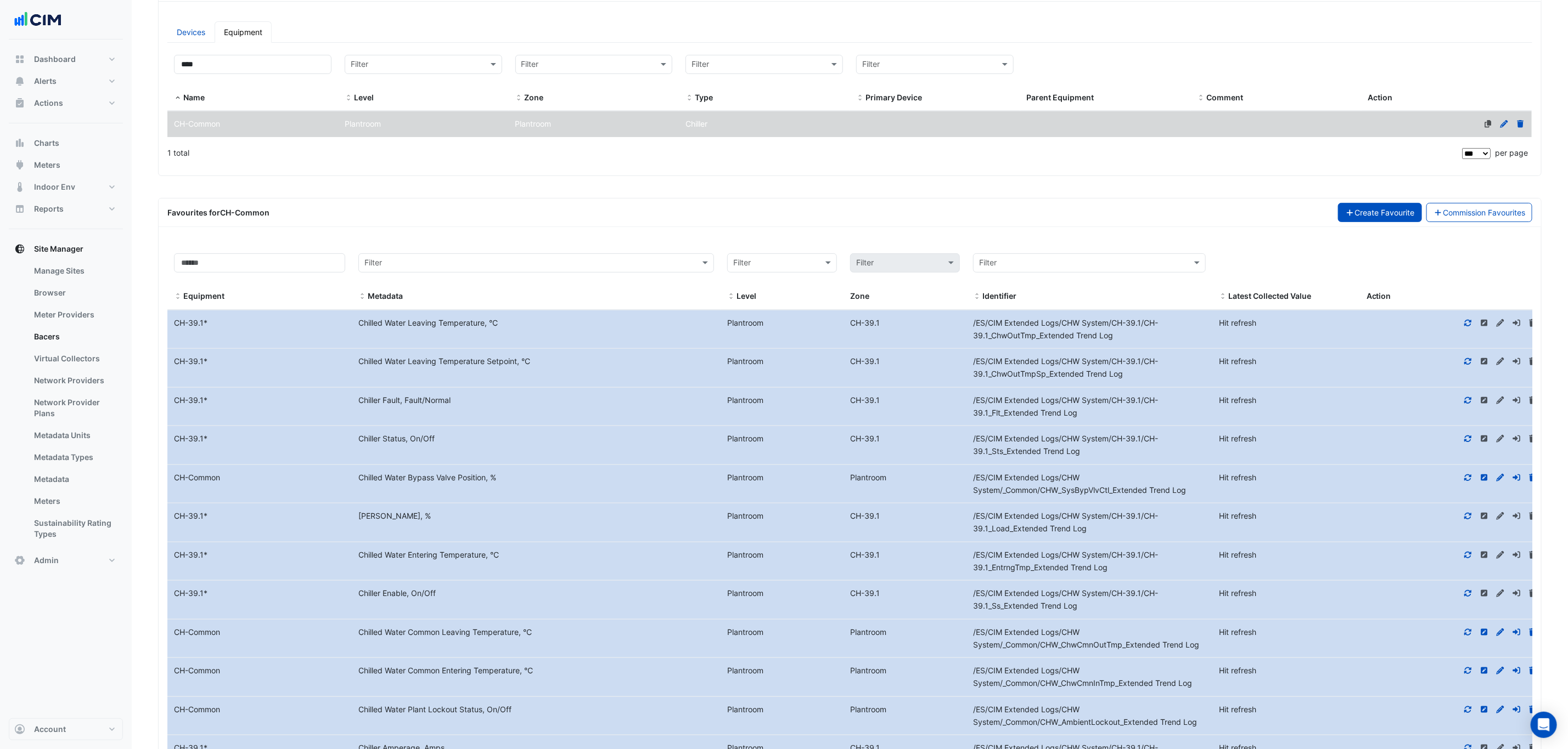
click at [1376, 221] on button "Create Favourite" at bounding box center [1380, 212] width 84 height 19
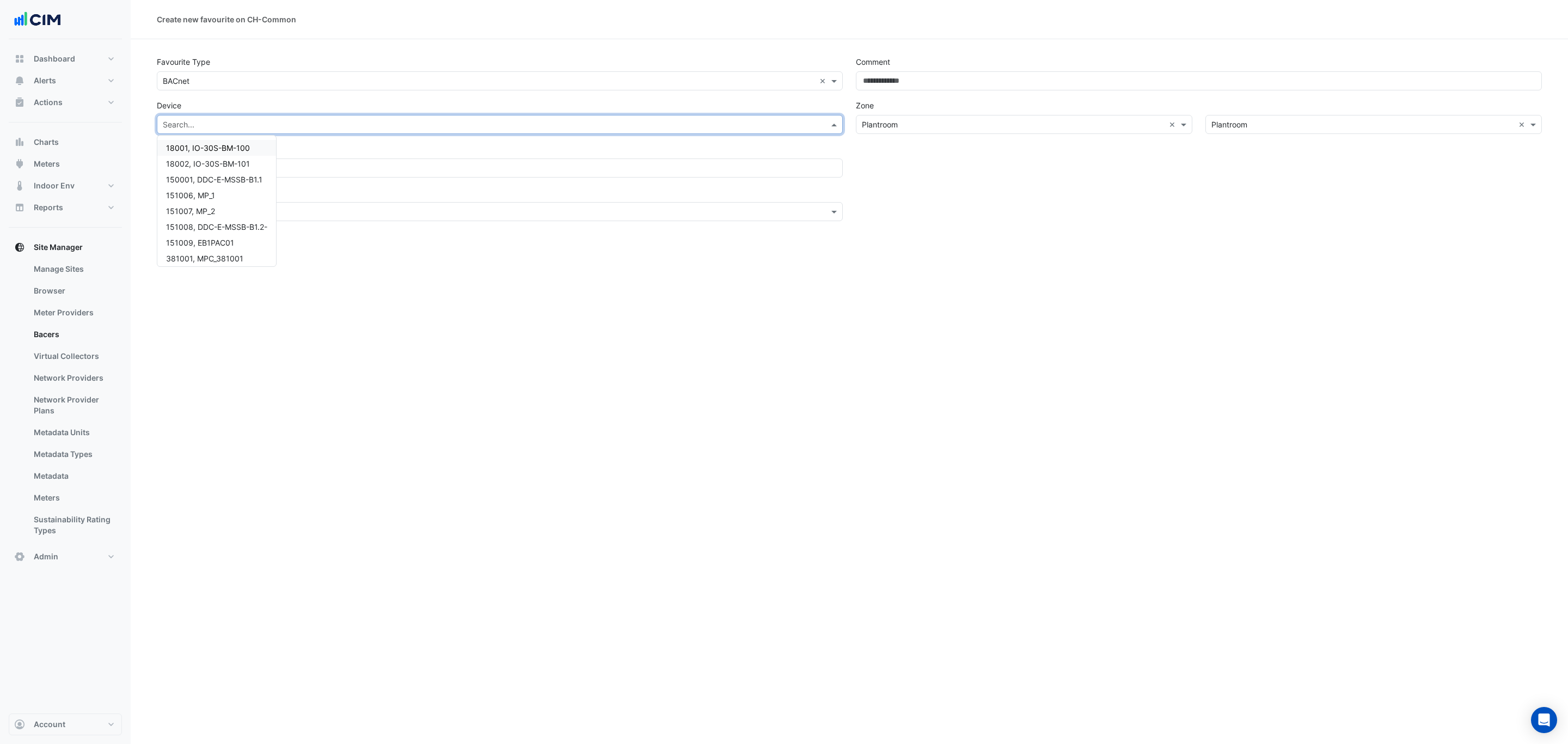
click at [334, 132] on div "Search..." at bounding box center [500, 124] width 686 height 19
click at [915, 193] on div "Comment Zone Level × Plantroom × Zone × Plantroom ×" at bounding box center [1199, 139] width 699 height 174
click at [255, 130] on div "Search..." at bounding box center [490, 124] width 667 height 12
drag, startPoint x: 414, startPoint y: 353, endPoint x: 407, endPoint y: 345, distance: 10.6
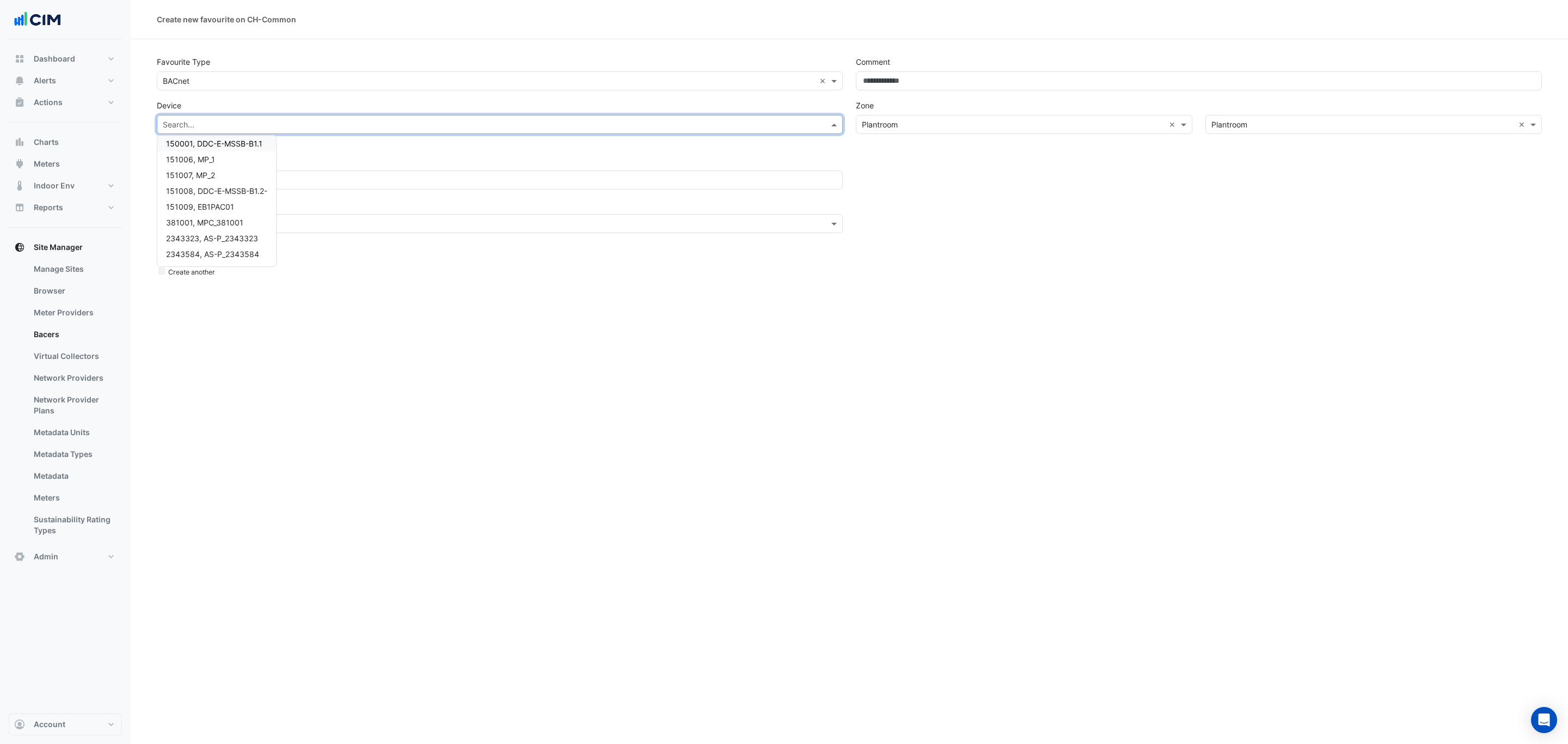
click at [409, 347] on div "Create new favourite on CH-Common Favourite Type Favourite type × BACnet × Devi…" at bounding box center [849, 372] width 1437 height 744
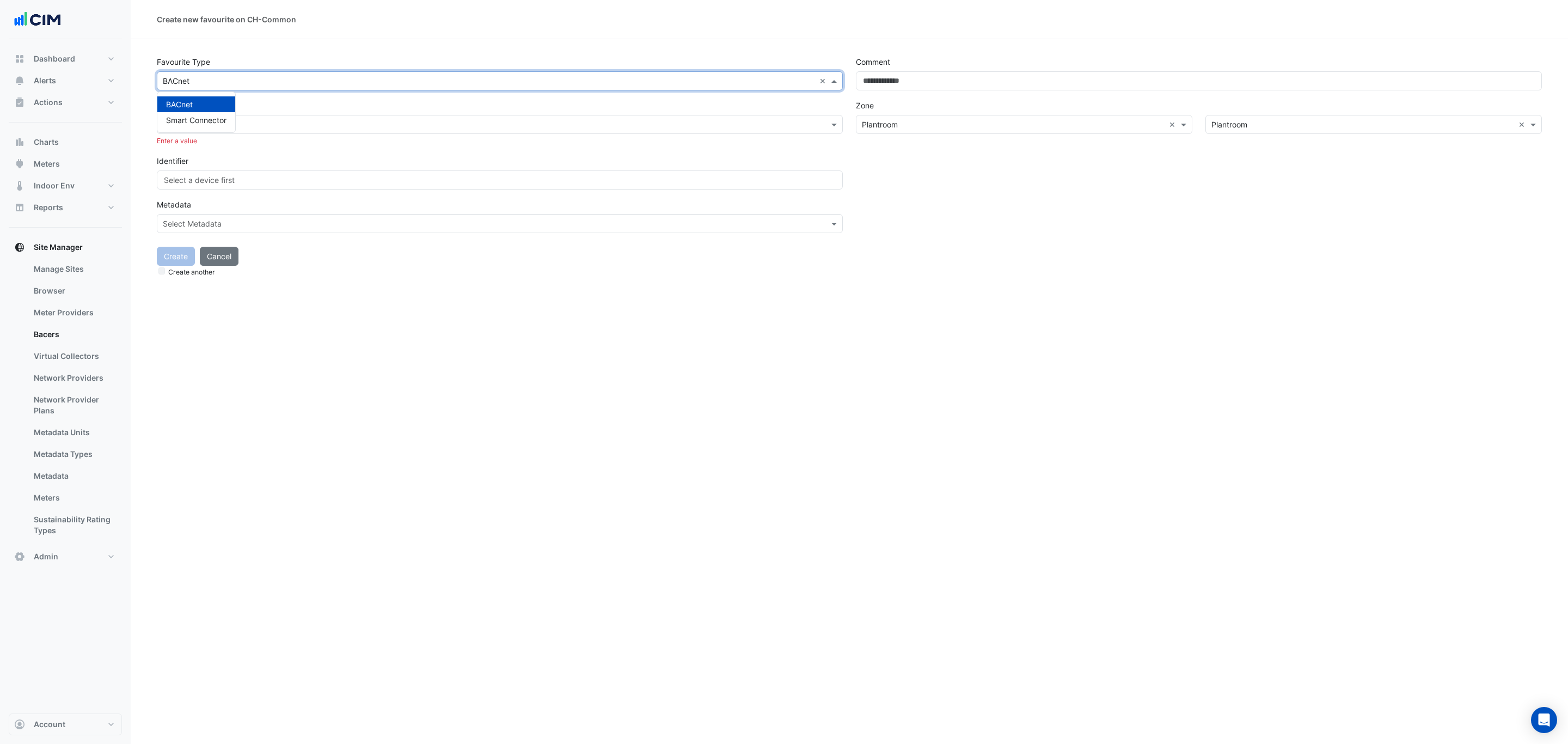
click at [219, 79] on input "text" at bounding box center [489, 81] width 653 height 12
click at [211, 122] on span "Smart Connector" at bounding box center [196, 120] width 61 height 9
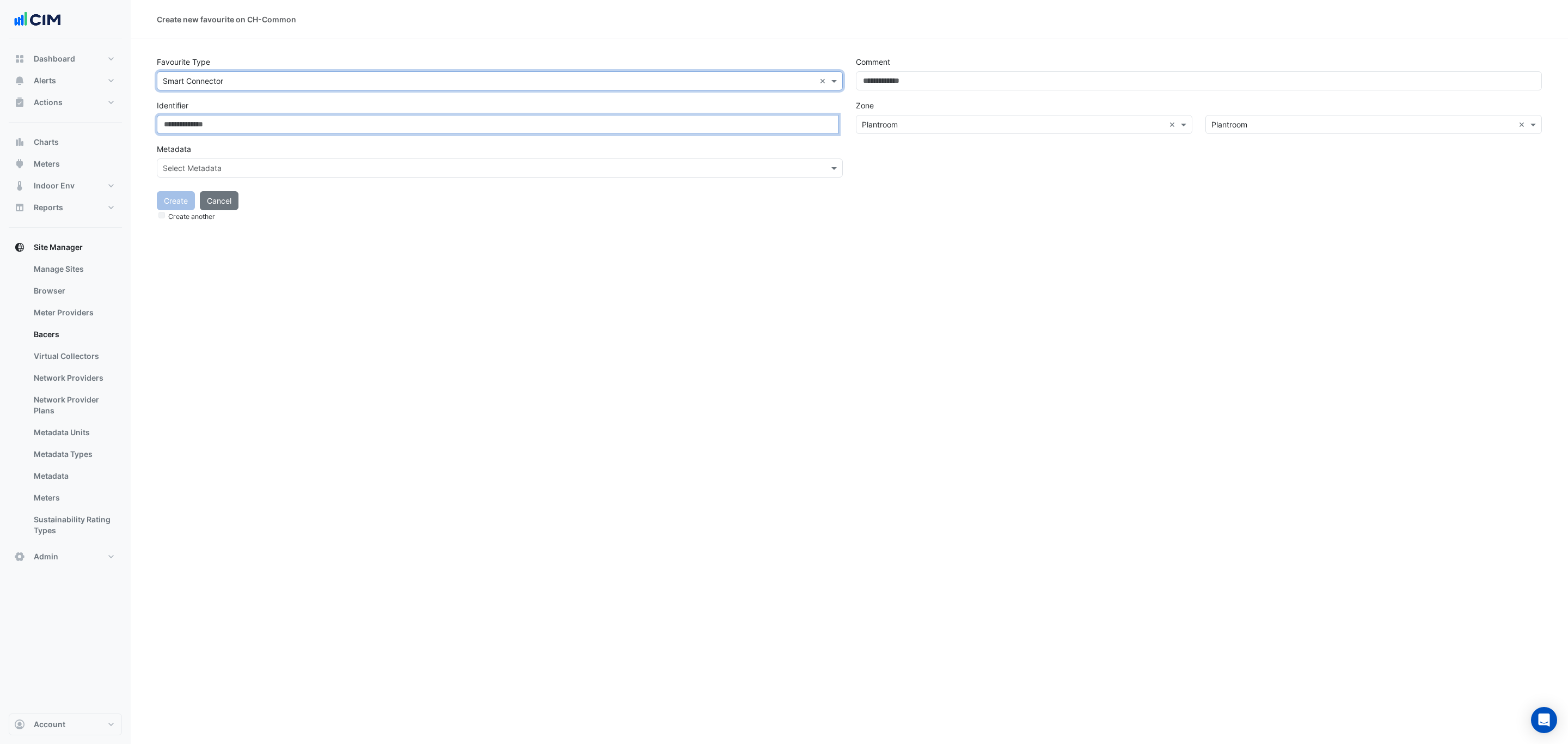
click at [222, 127] on input at bounding box center [497, 124] width 682 height 19
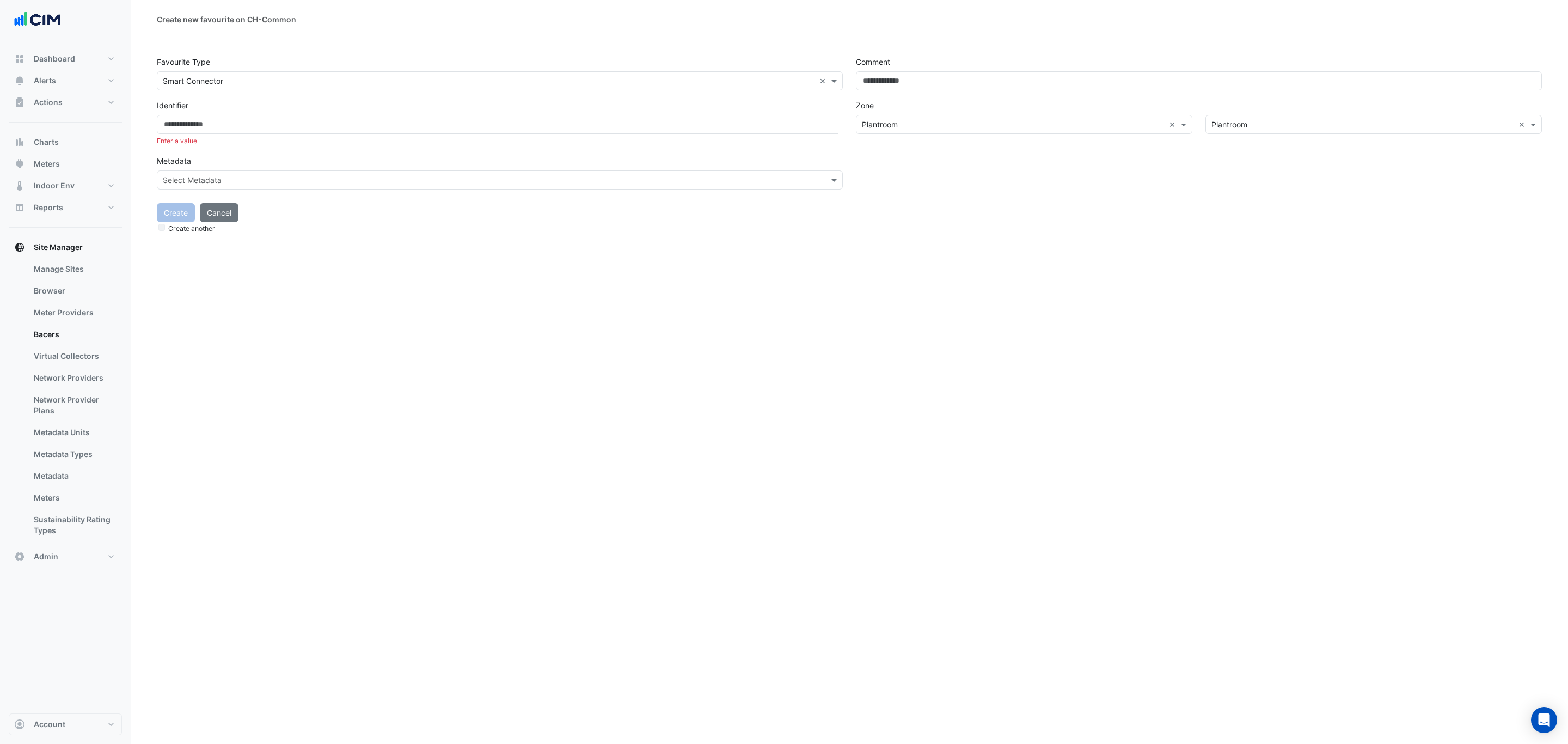
drag, startPoint x: 261, startPoint y: 316, endPoint x: 232, endPoint y: 315, distance: 29.0
click at [257, 317] on div "Create new favourite on CH-Common Favourite Type Favourite type × Smart Connect…" at bounding box center [849, 372] width 1437 height 744
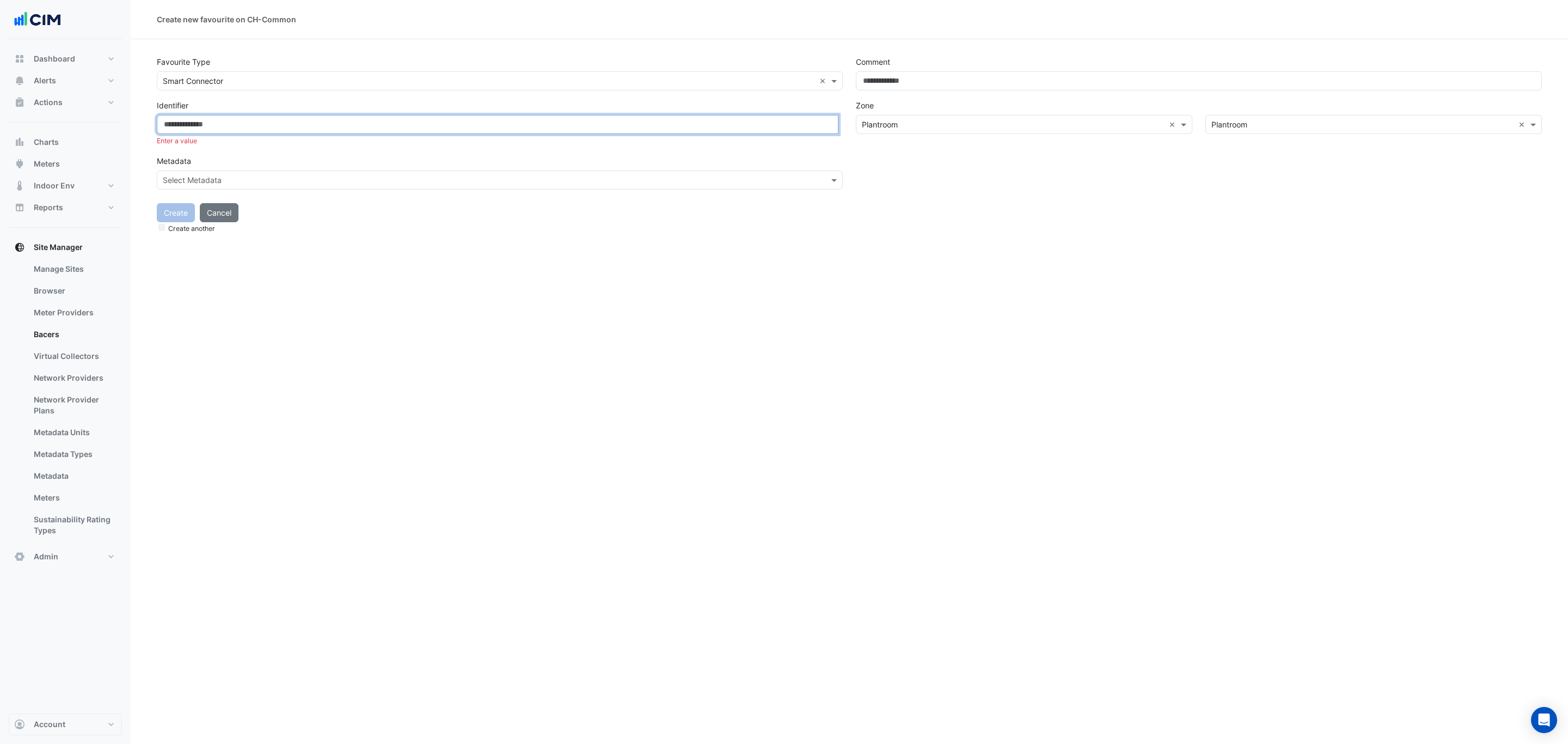
click at [201, 126] on input at bounding box center [497, 124] width 682 height 19
paste input "**********"
type input "**********"
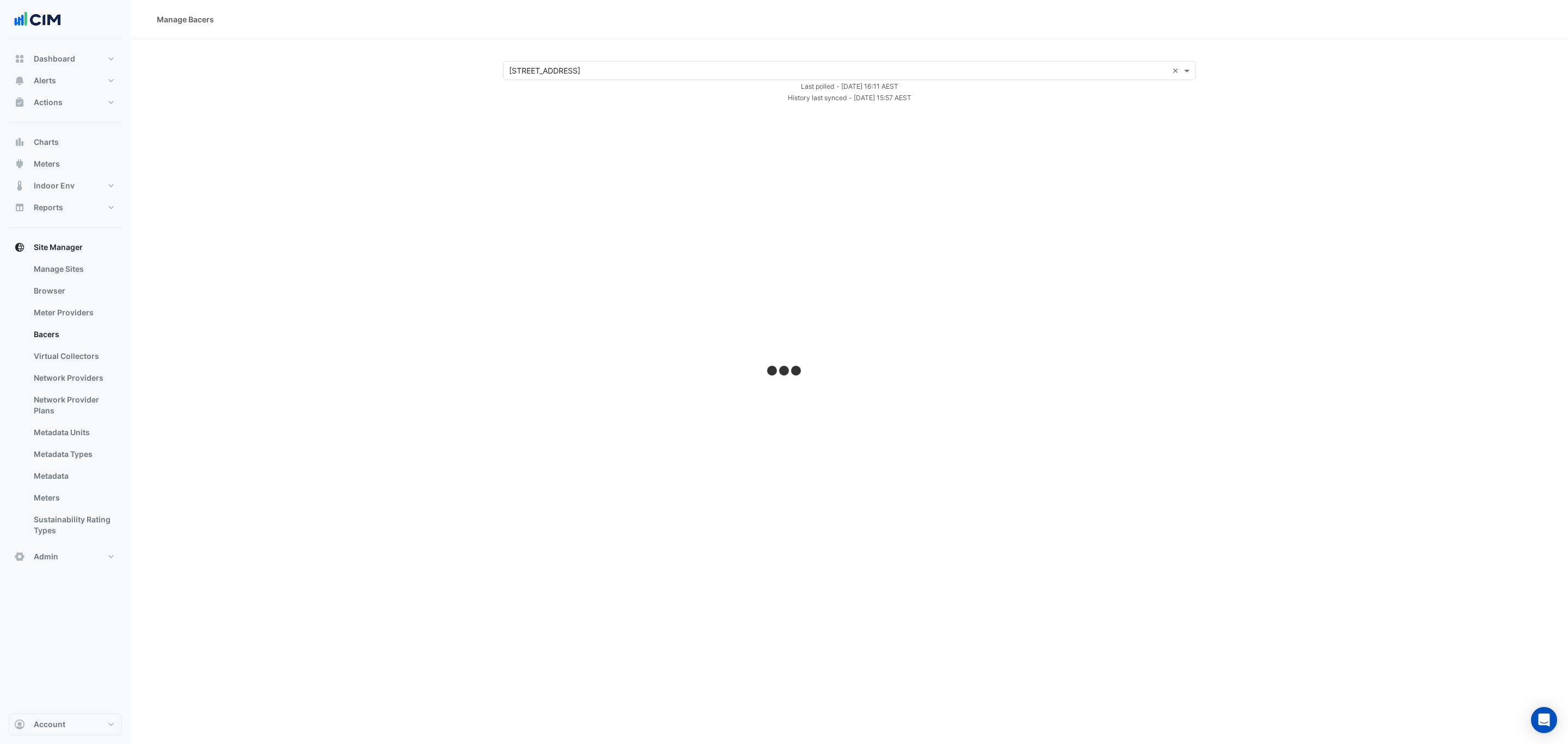
select select "***"
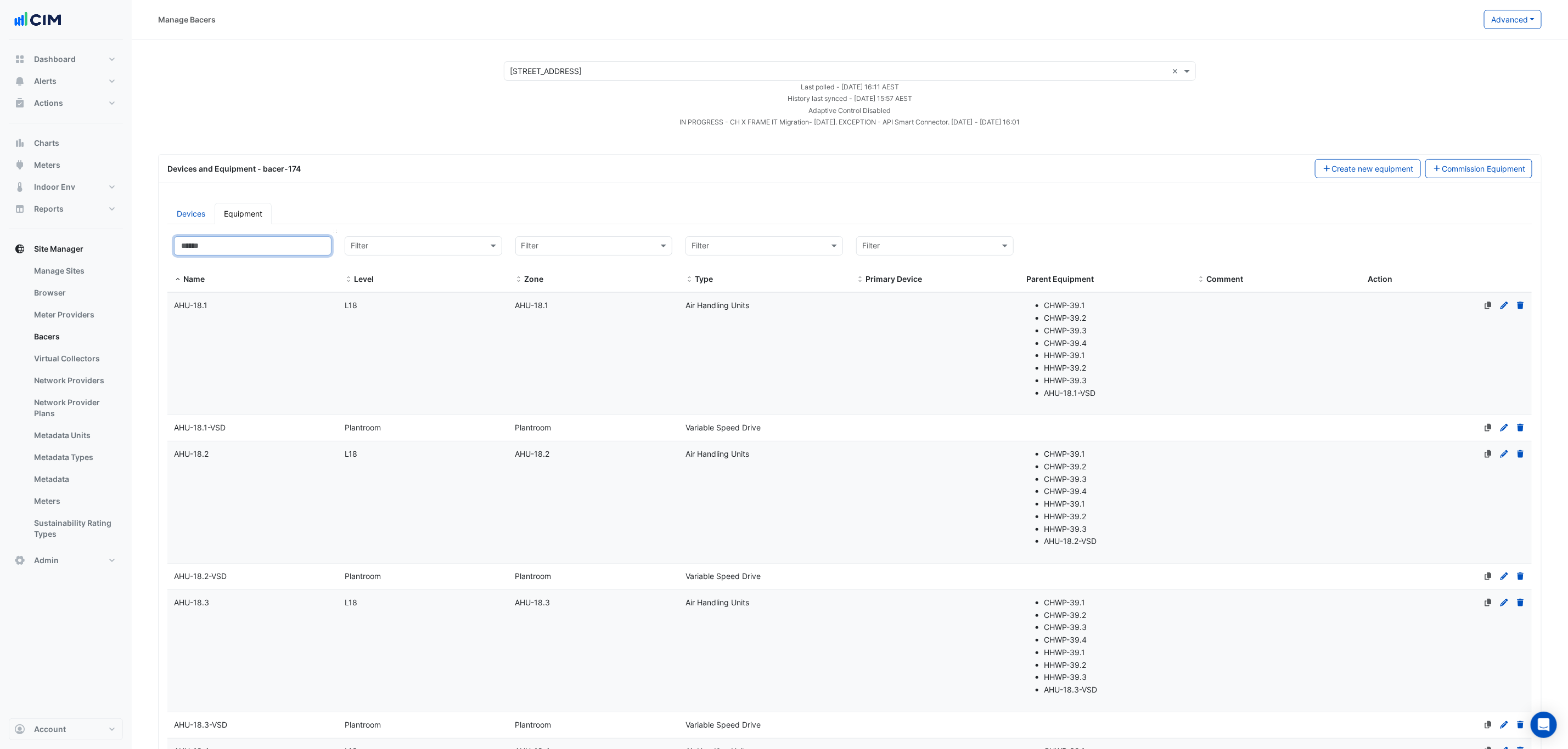
click at [229, 239] on input at bounding box center [253, 246] width 158 height 19
click at [227, 324] on datatable-body-cell "Name AHU-18.1" at bounding box center [253, 354] width 171 height 122
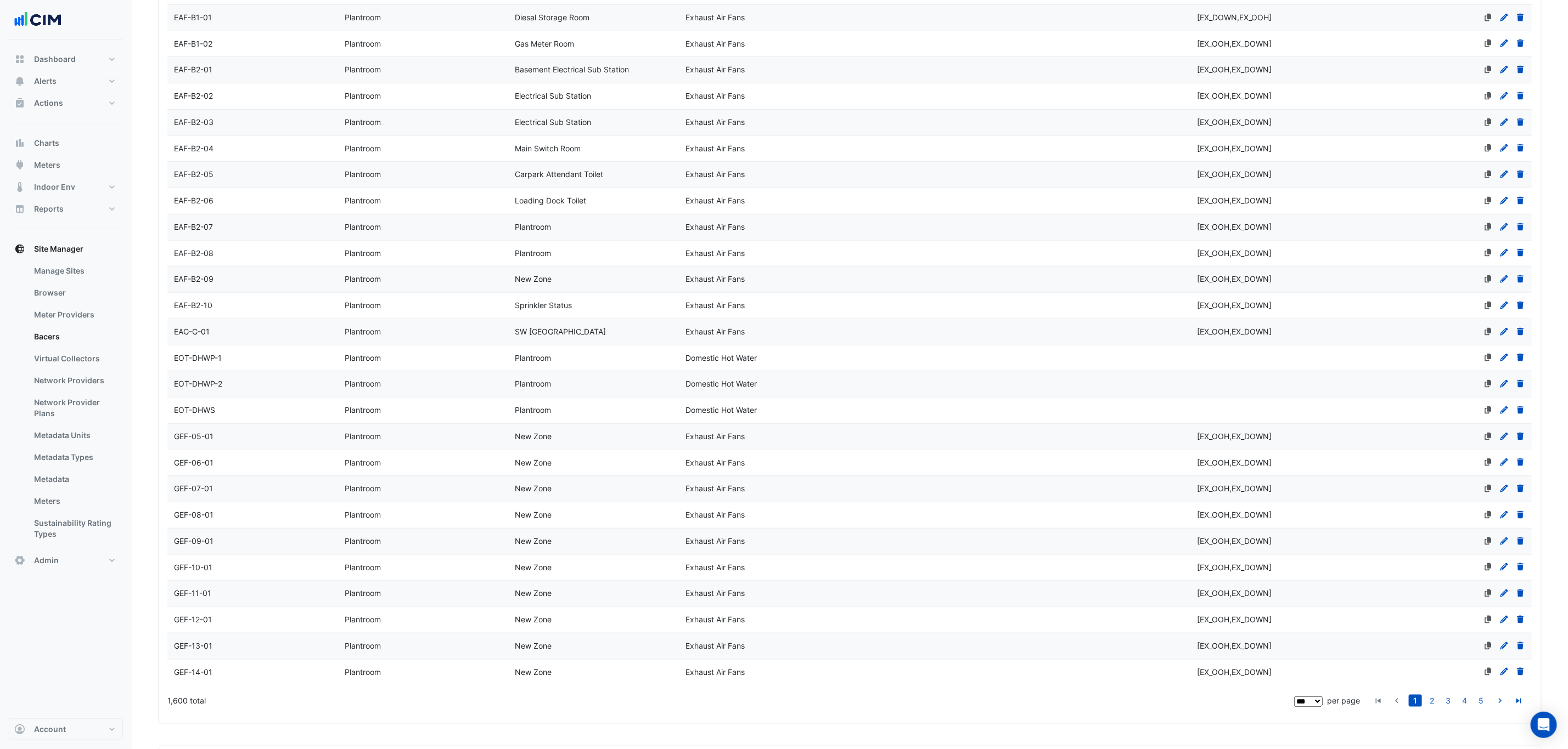
scroll to position [3901, 0]
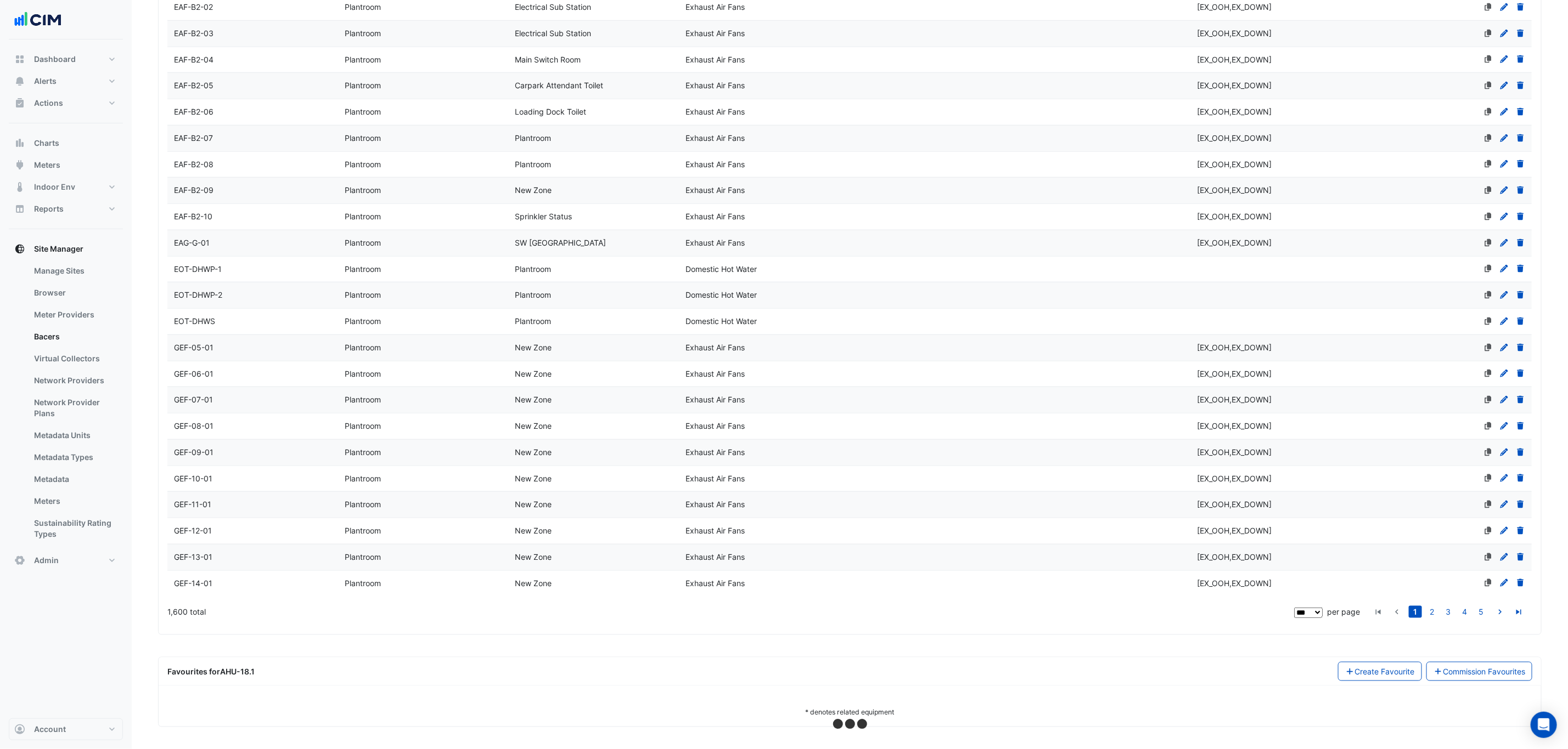
select select "***"
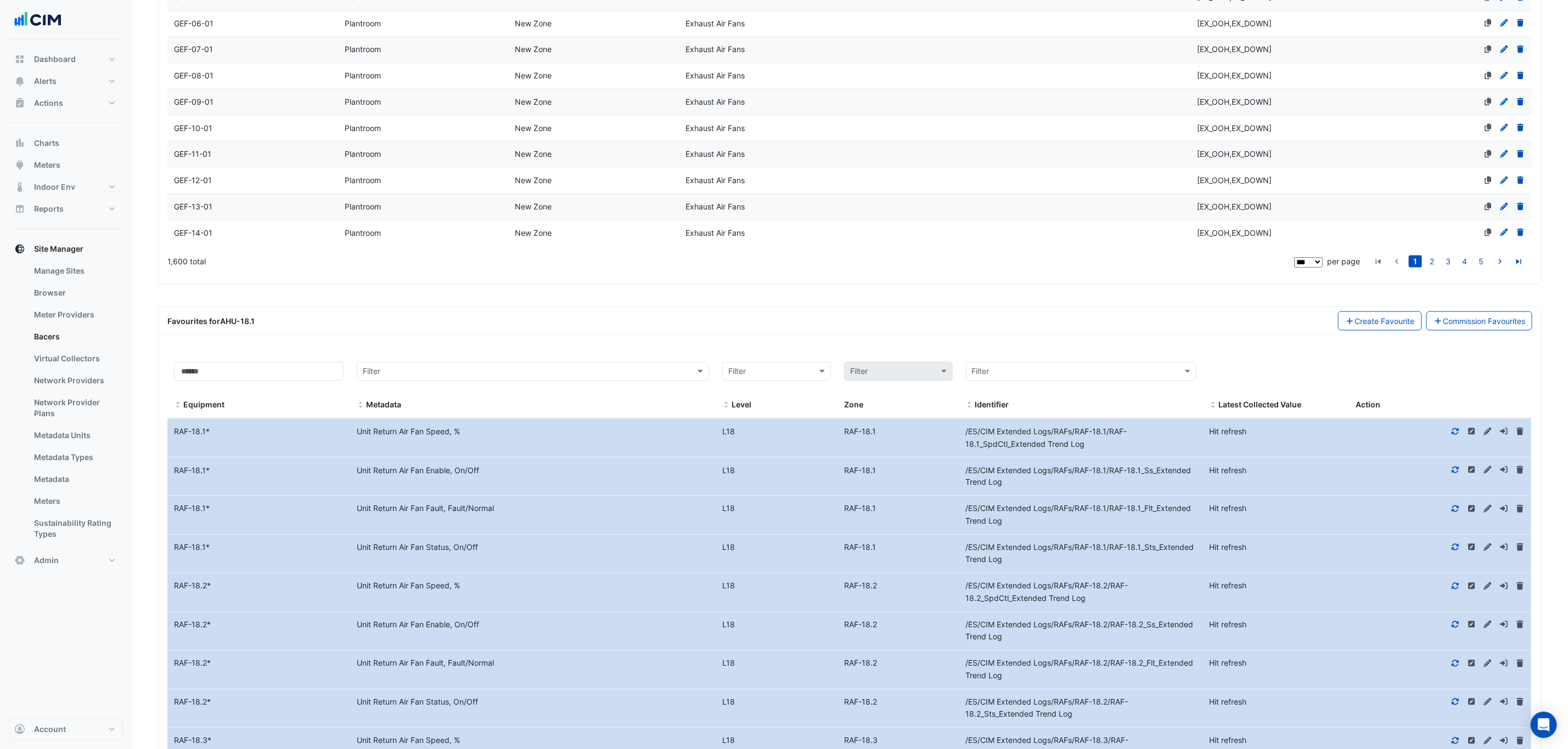
scroll to position [4230, 0]
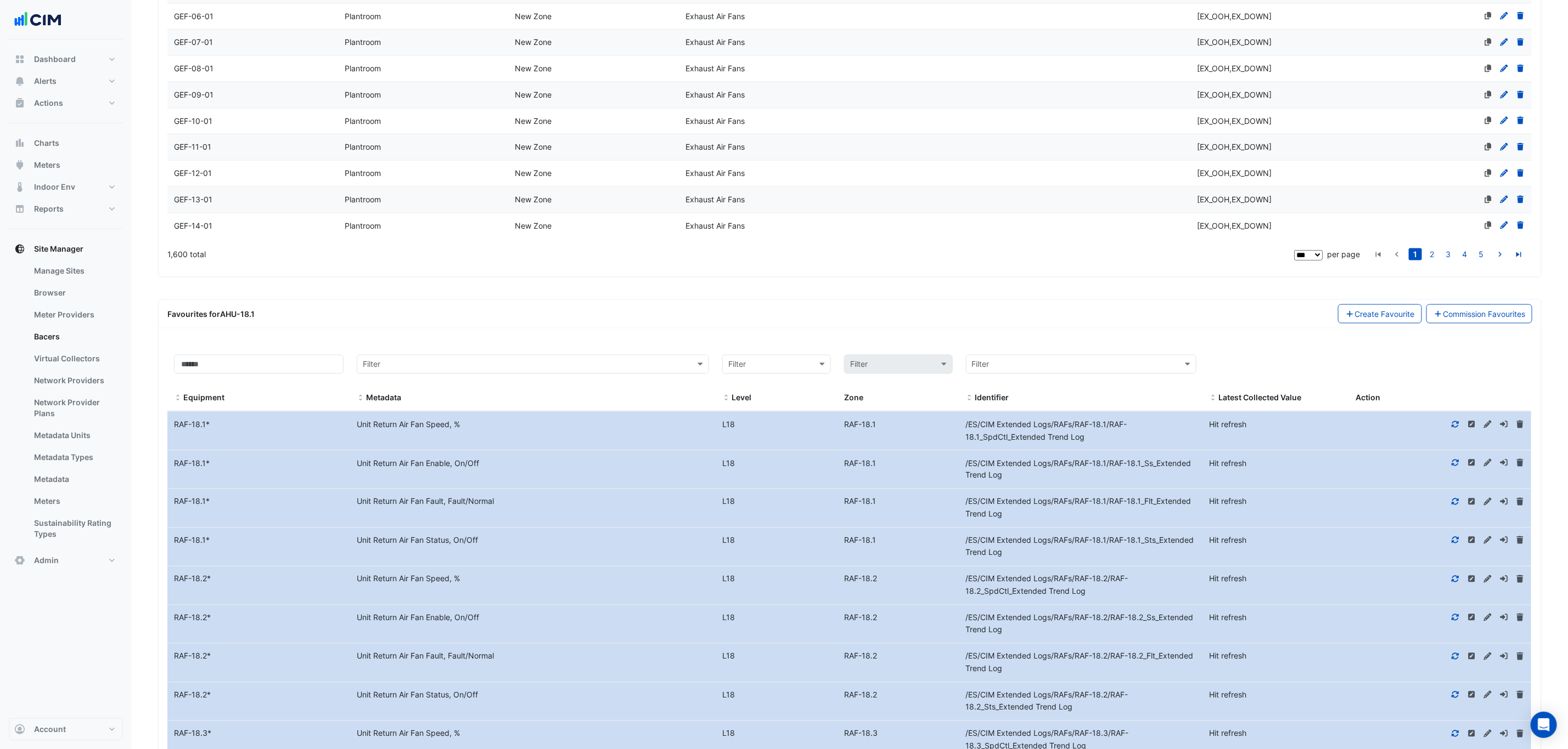
click at [282, 153] on div "GEF-11-01" at bounding box center [253, 147] width 171 height 12
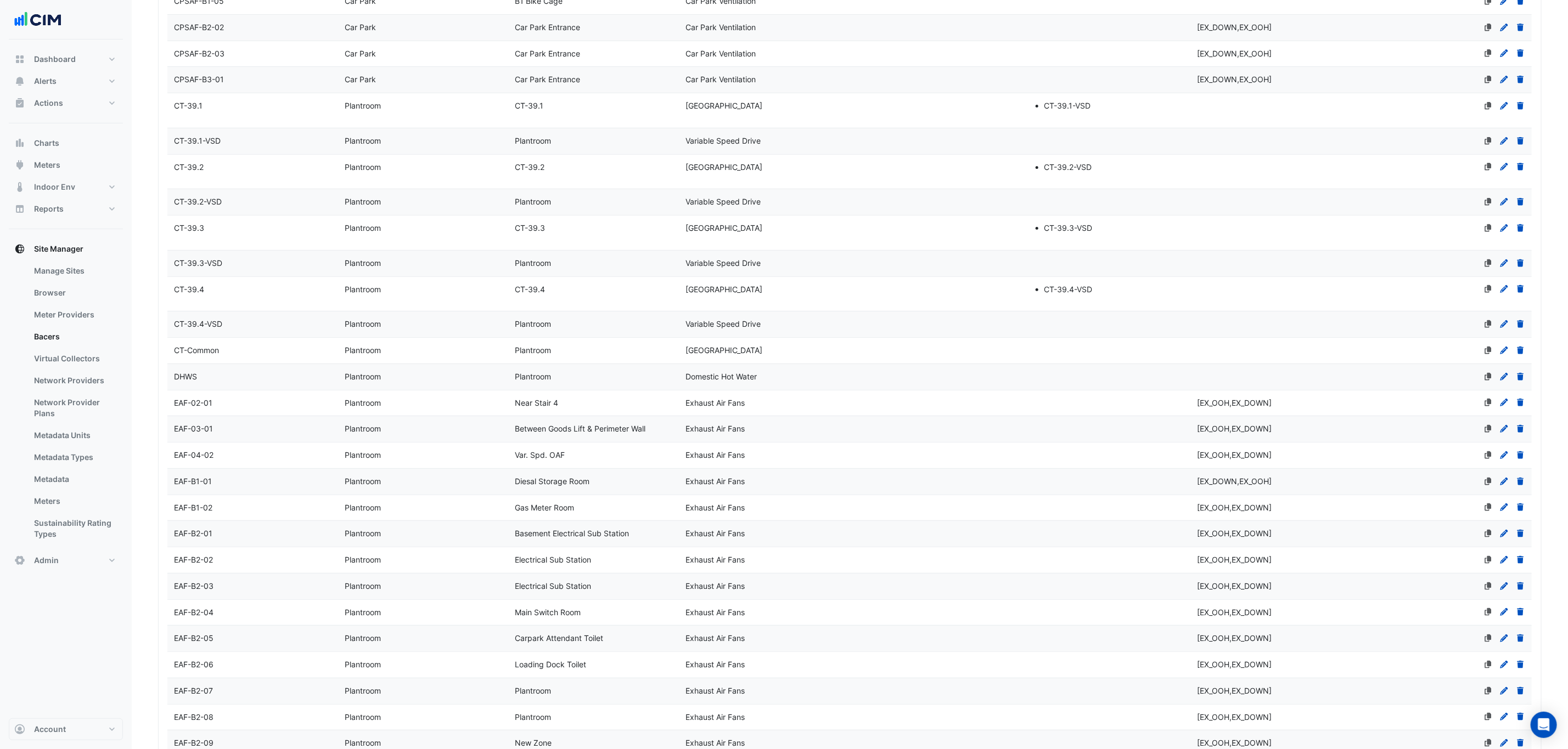
scroll to position [3045, 0]
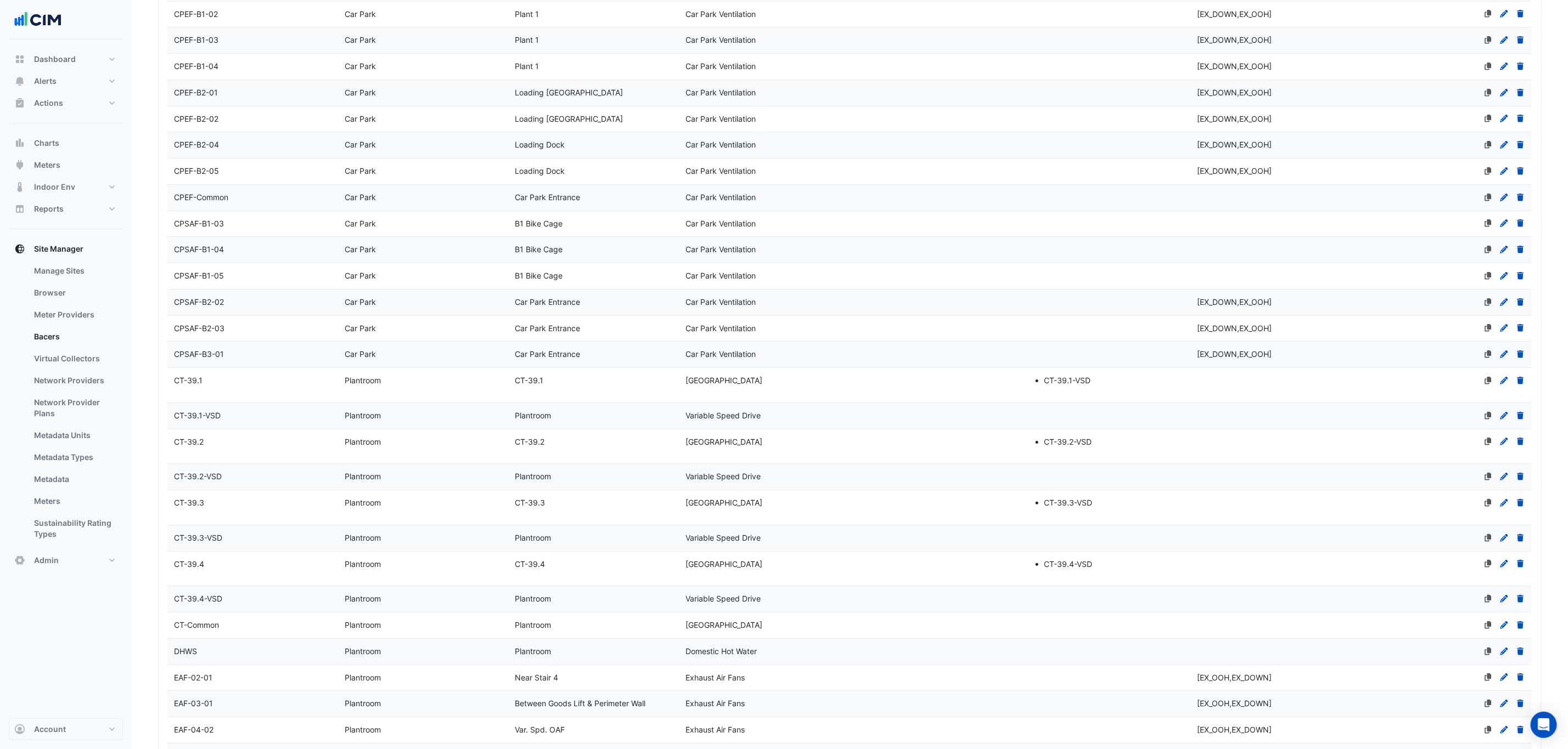
click at [261, 402] on datatable-body-cell "Name CT-39.1" at bounding box center [253, 385] width 171 height 34
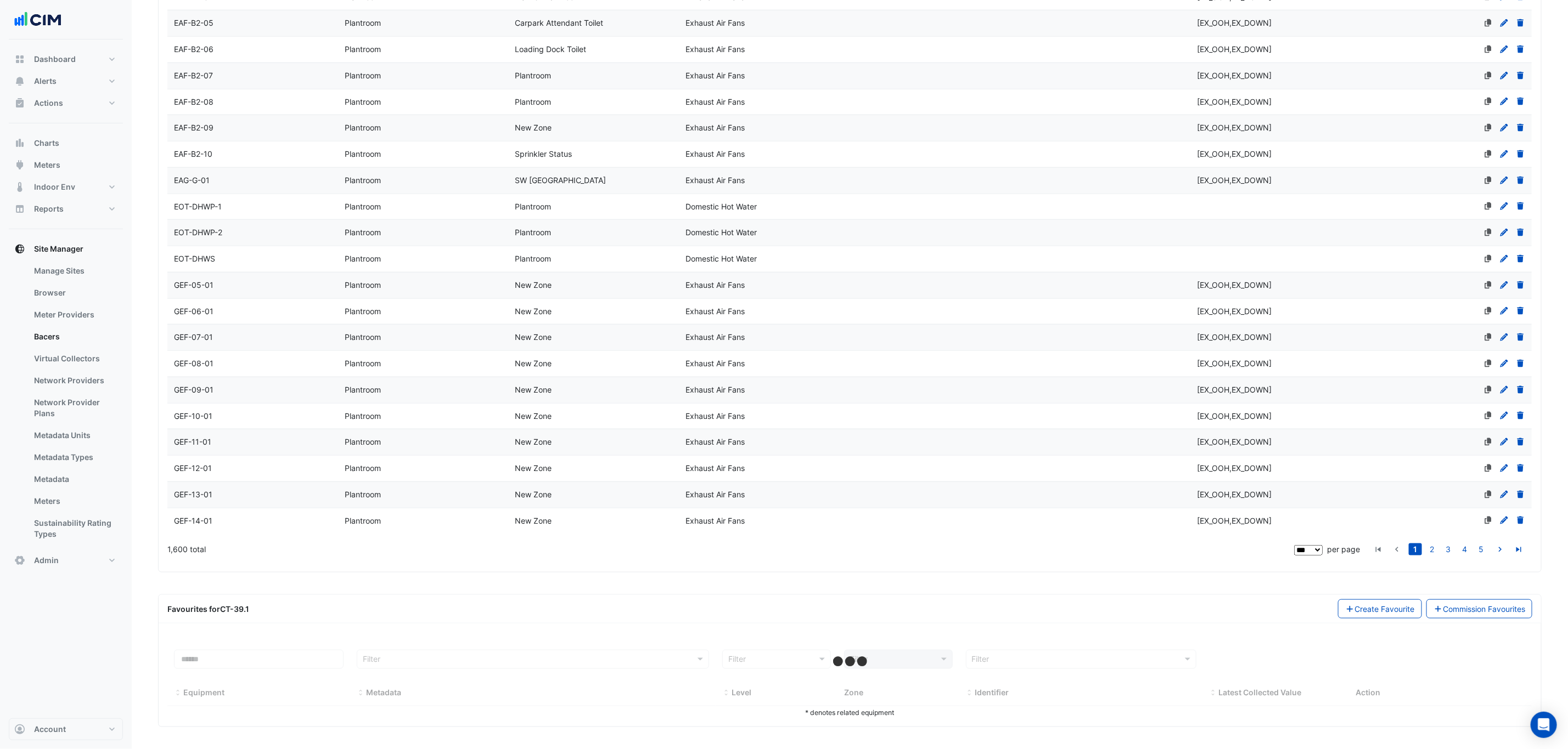
scroll to position [3965, 0]
select select "***"
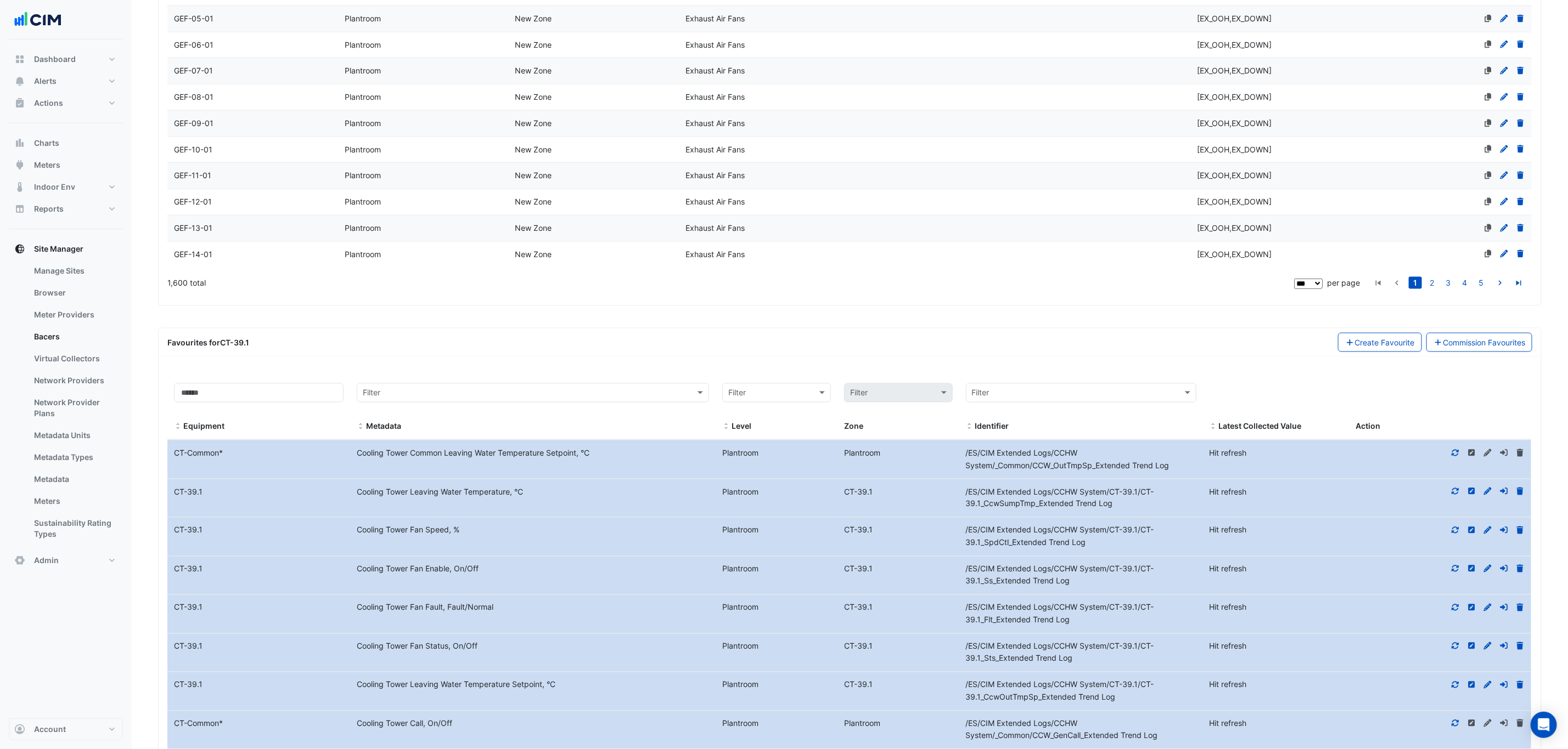
scroll to position [4212, 0]
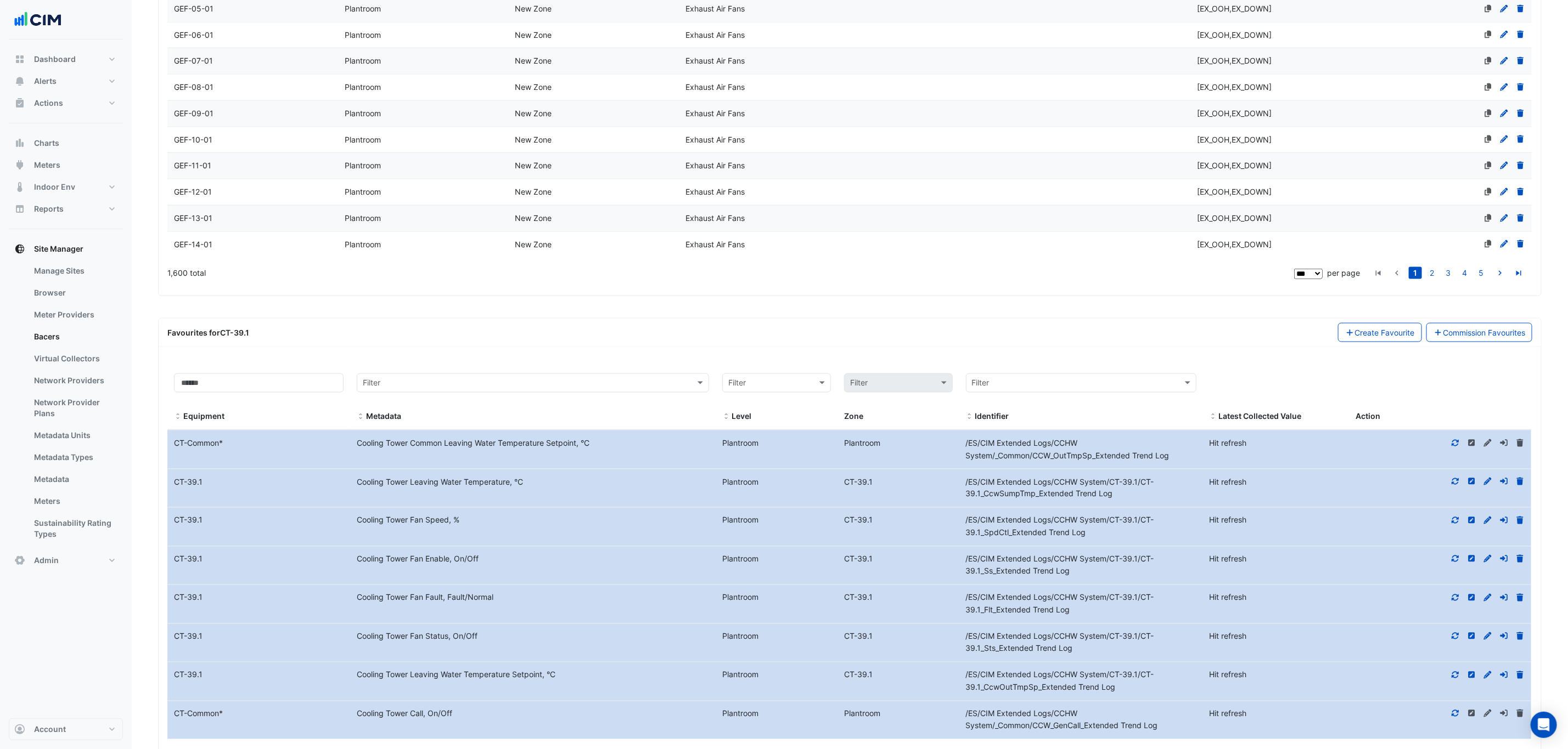
click at [1488, 485] on icon at bounding box center [1487, 481] width 7 height 7
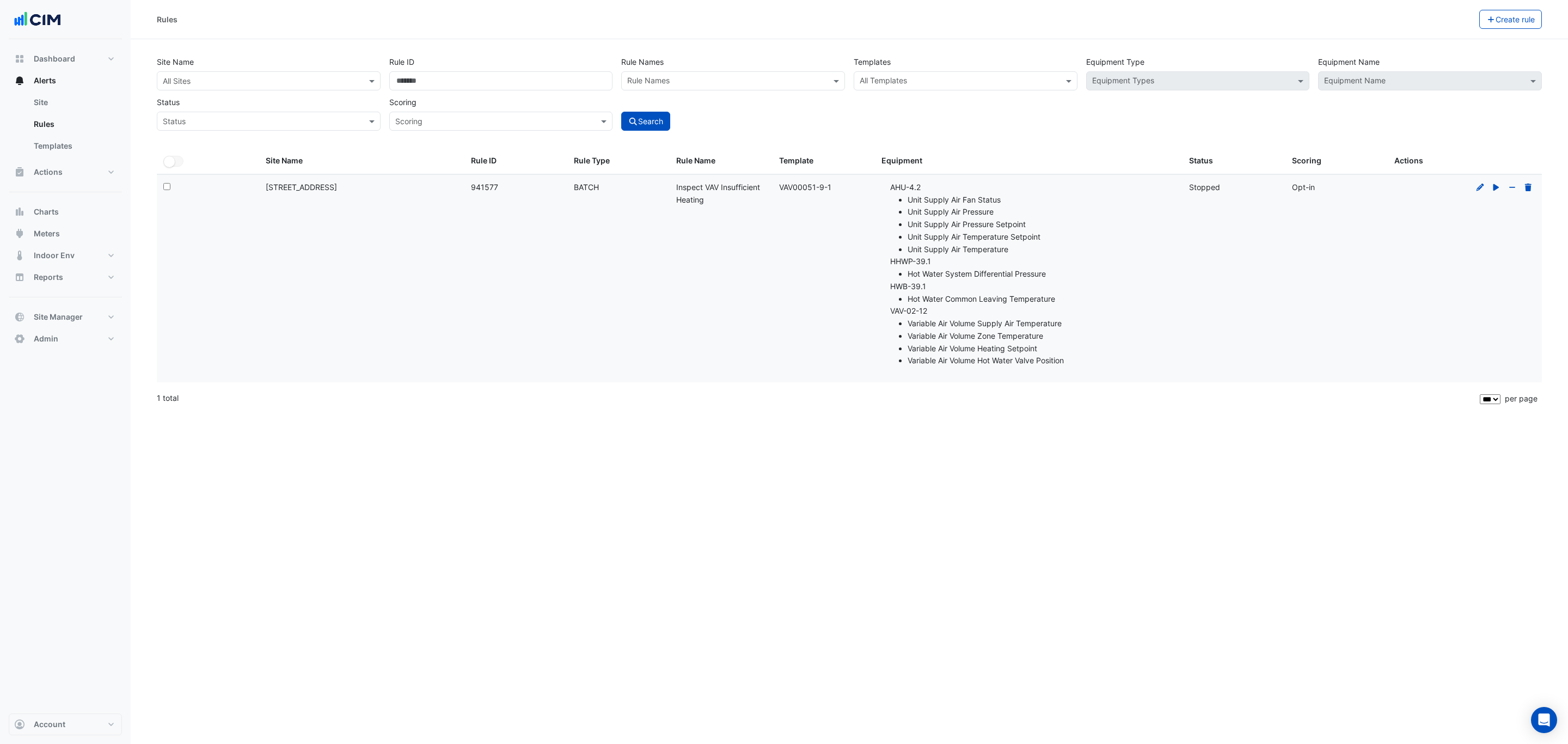
select select "***"
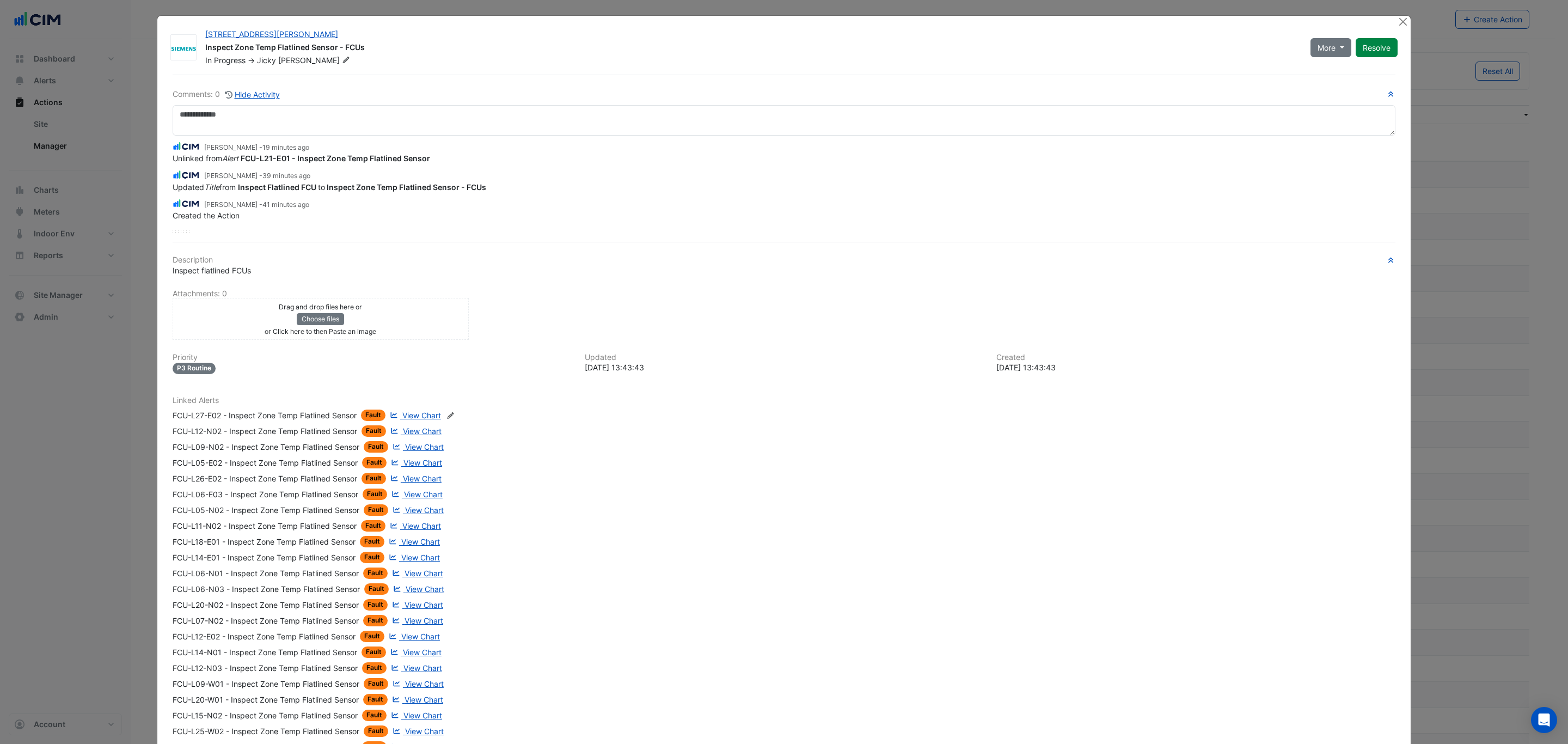
select select "***"
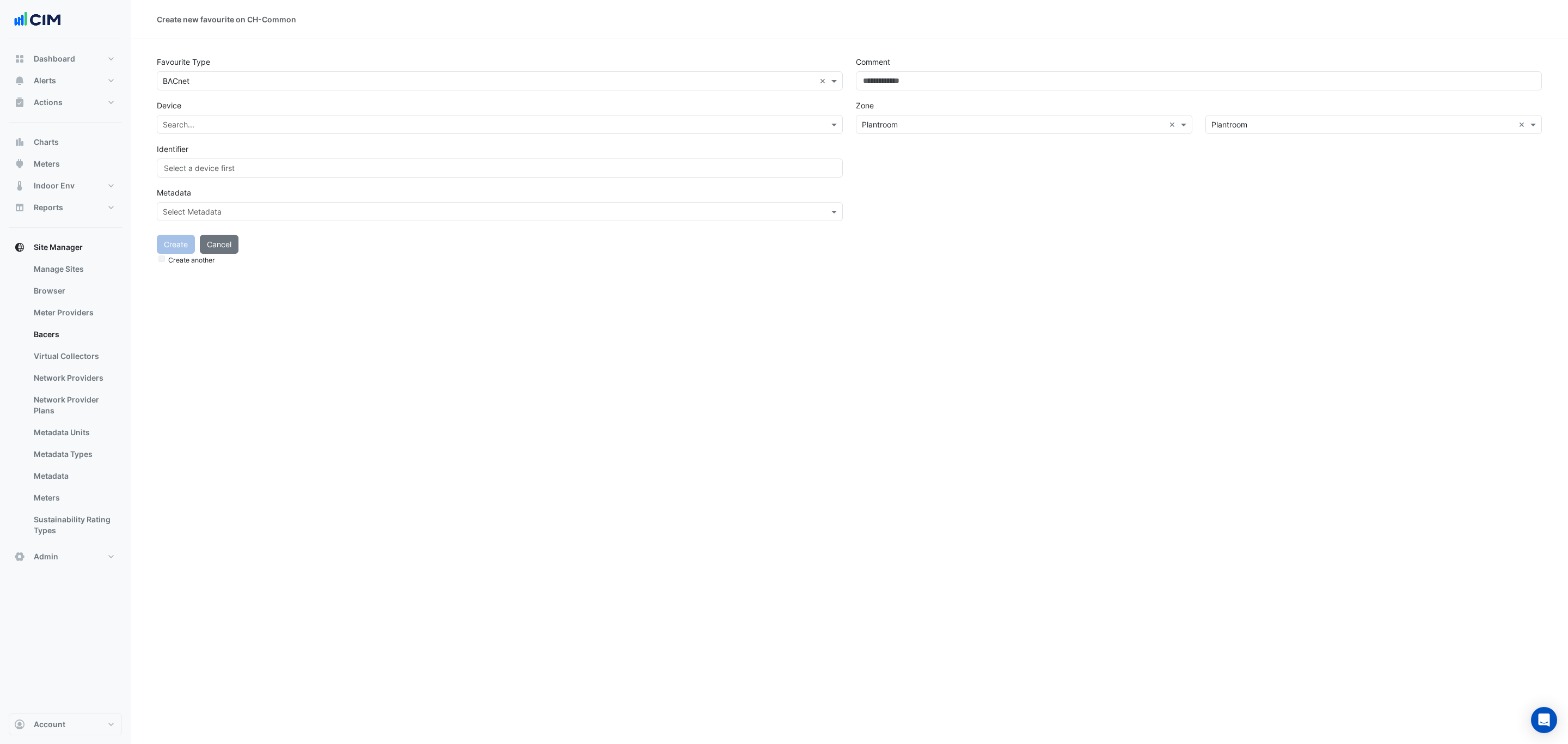
click at [217, 126] on input "text" at bounding box center [489, 125] width 653 height 12
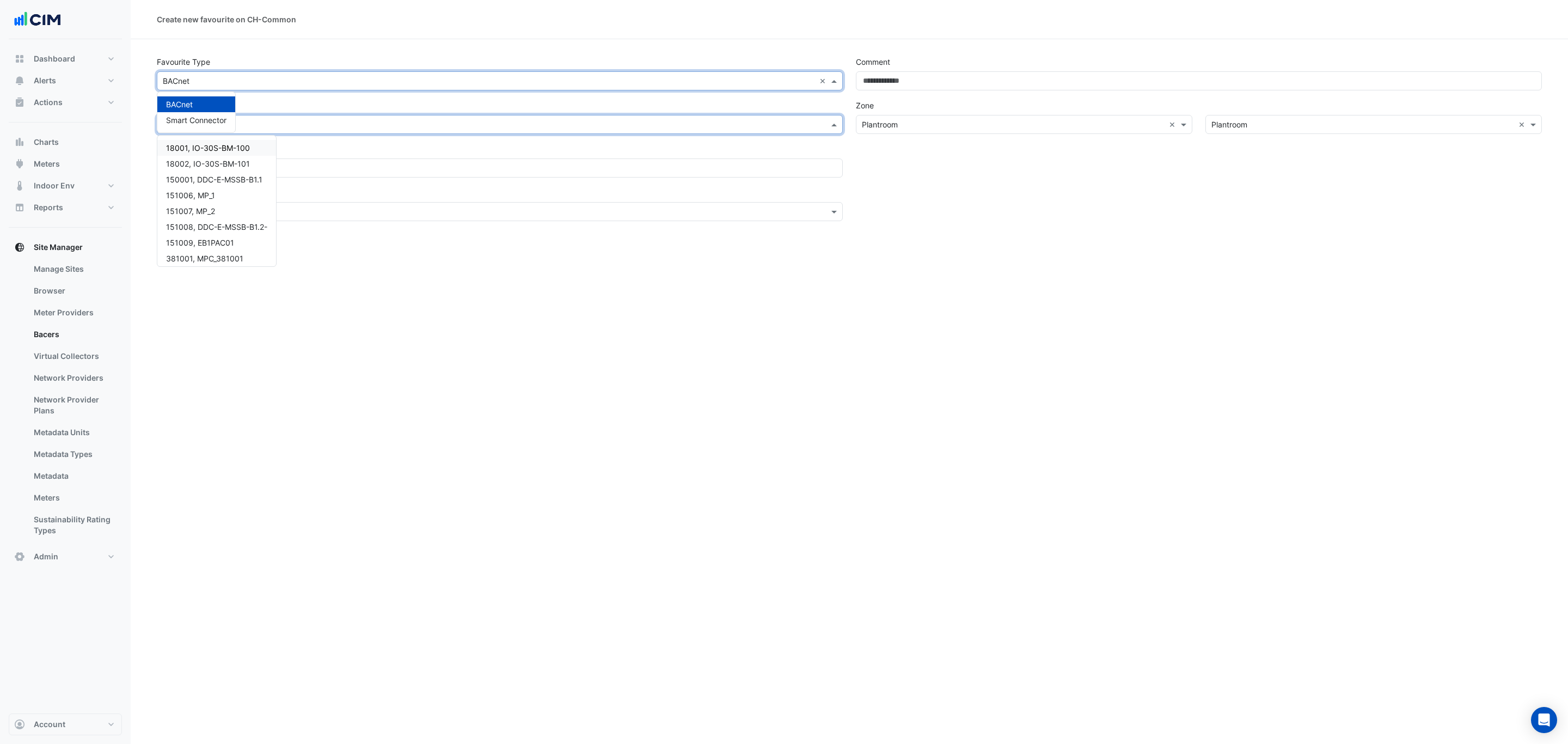
click at [250, 85] on input "text" at bounding box center [489, 81] width 653 height 12
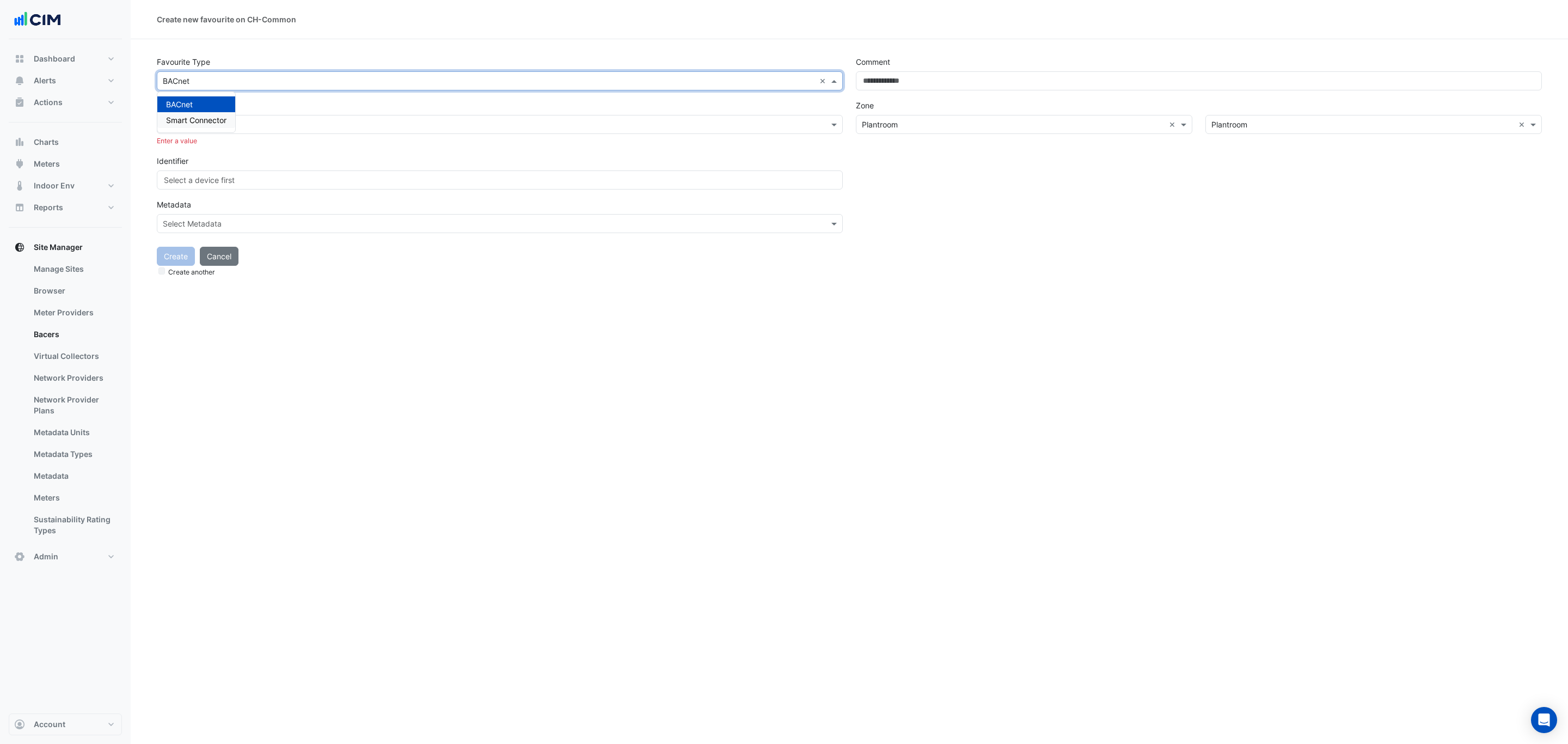
click at [217, 122] on span "Smart Connector" at bounding box center [196, 120] width 61 height 9
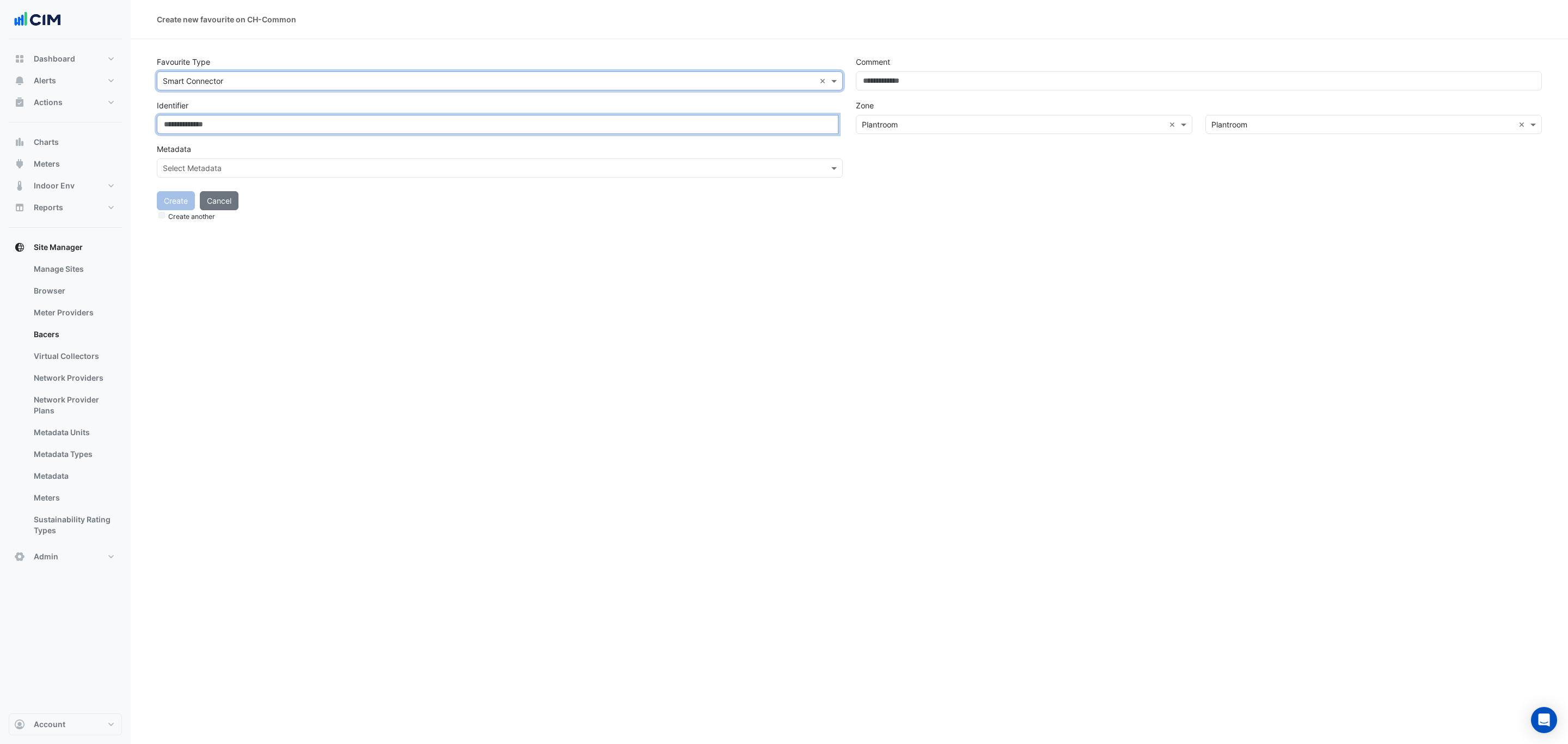
click at [224, 125] on input at bounding box center [497, 124] width 682 height 19
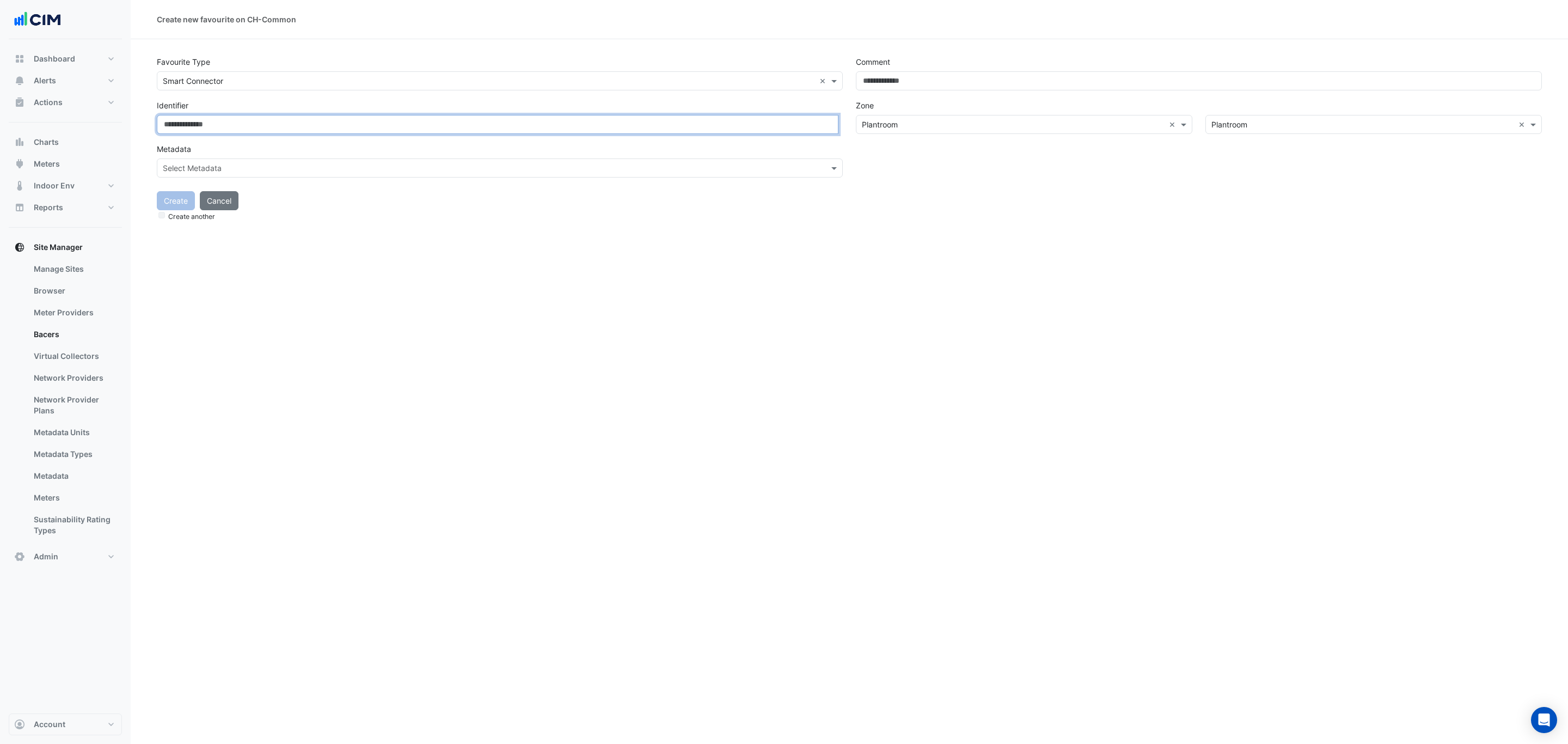
paste input "**********"
type input "**********"
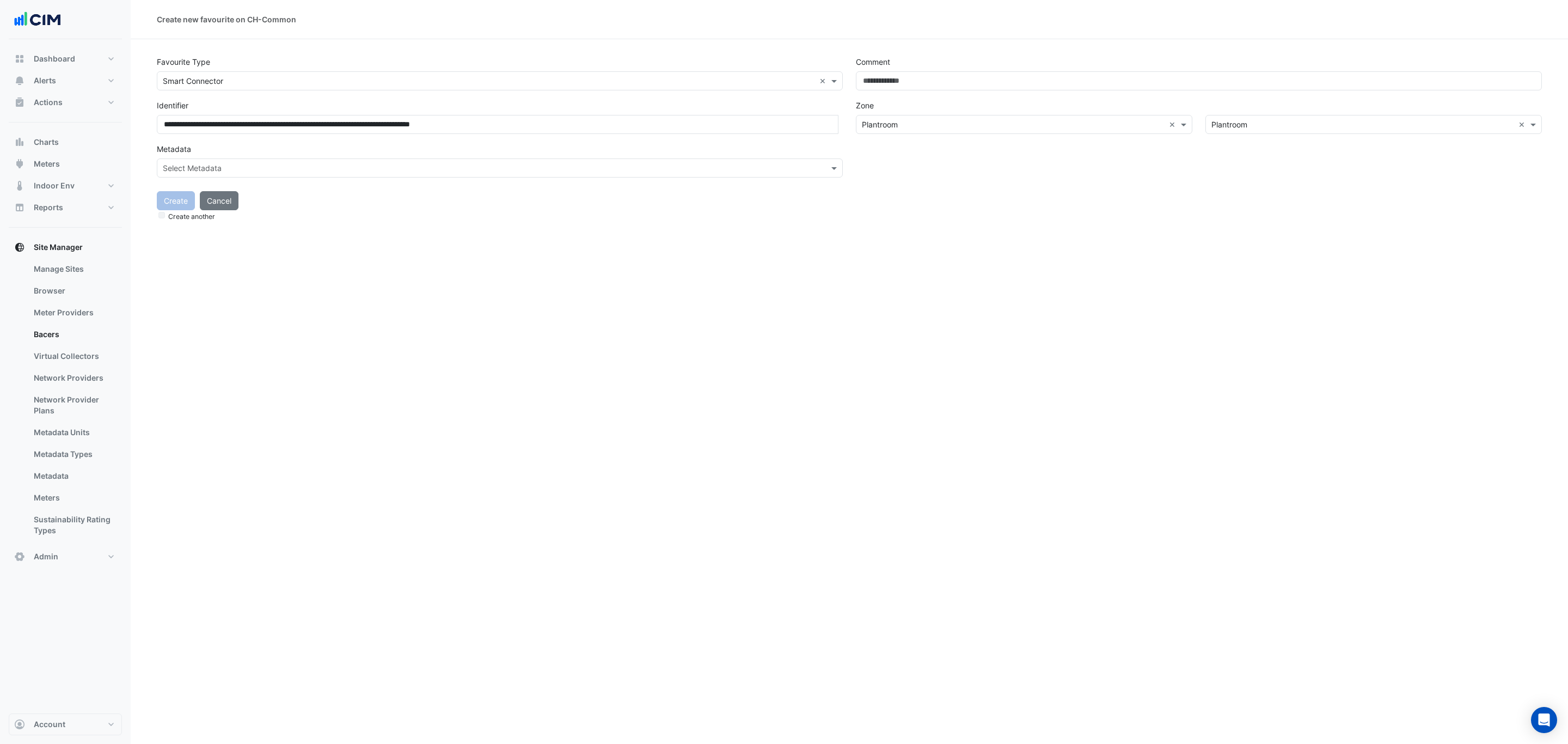
click at [481, 208] on div "Create Cancel Create another" at bounding box center [849, 203] width 1398 height 40
click at [389, 163] on input "text" at bounding box center [489, 168] width 653 height 12
type input "******"
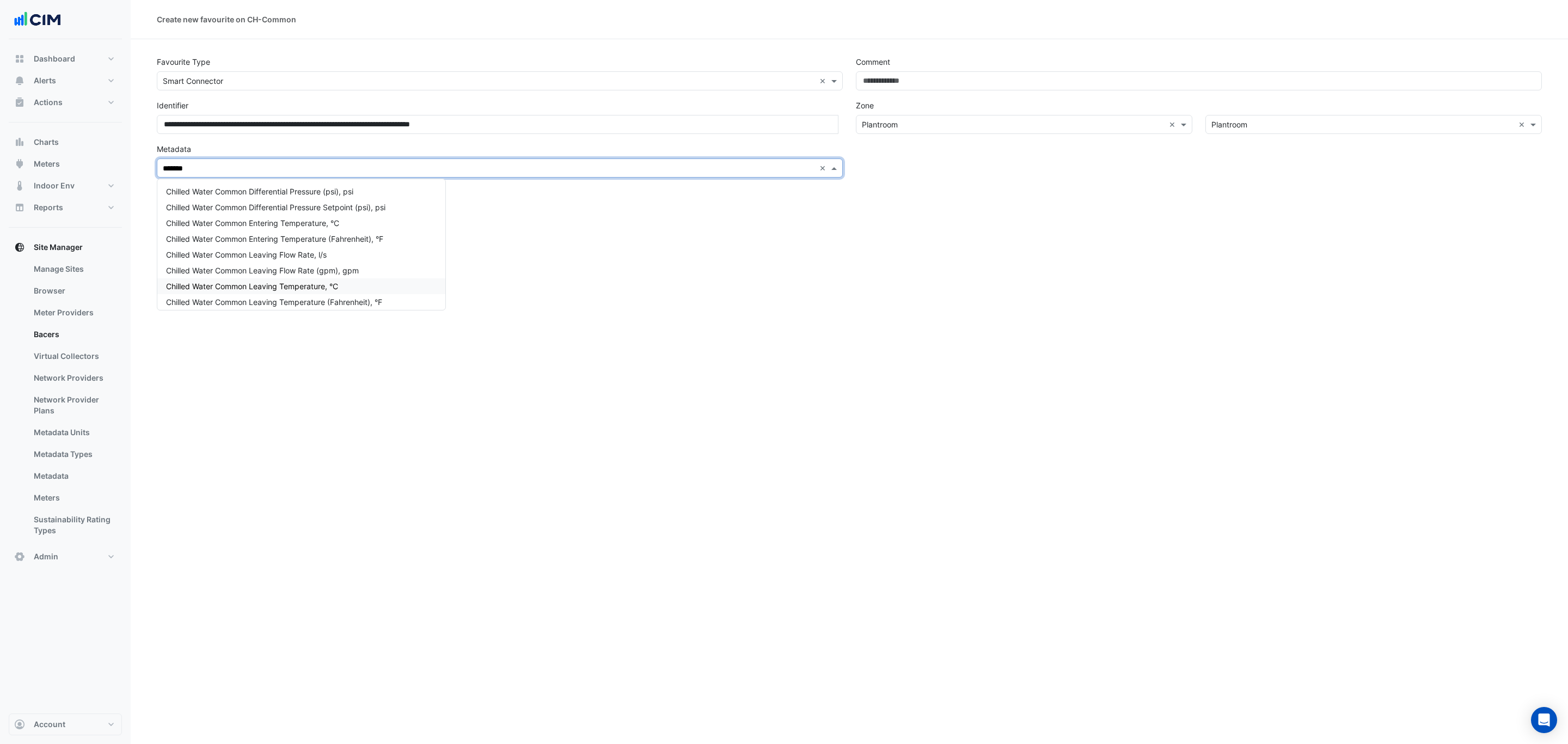
click at [366, 290] on div "Chilled Water Common Leaving Temperature, °C" at bounding box center [301, 286] width 288 height 16
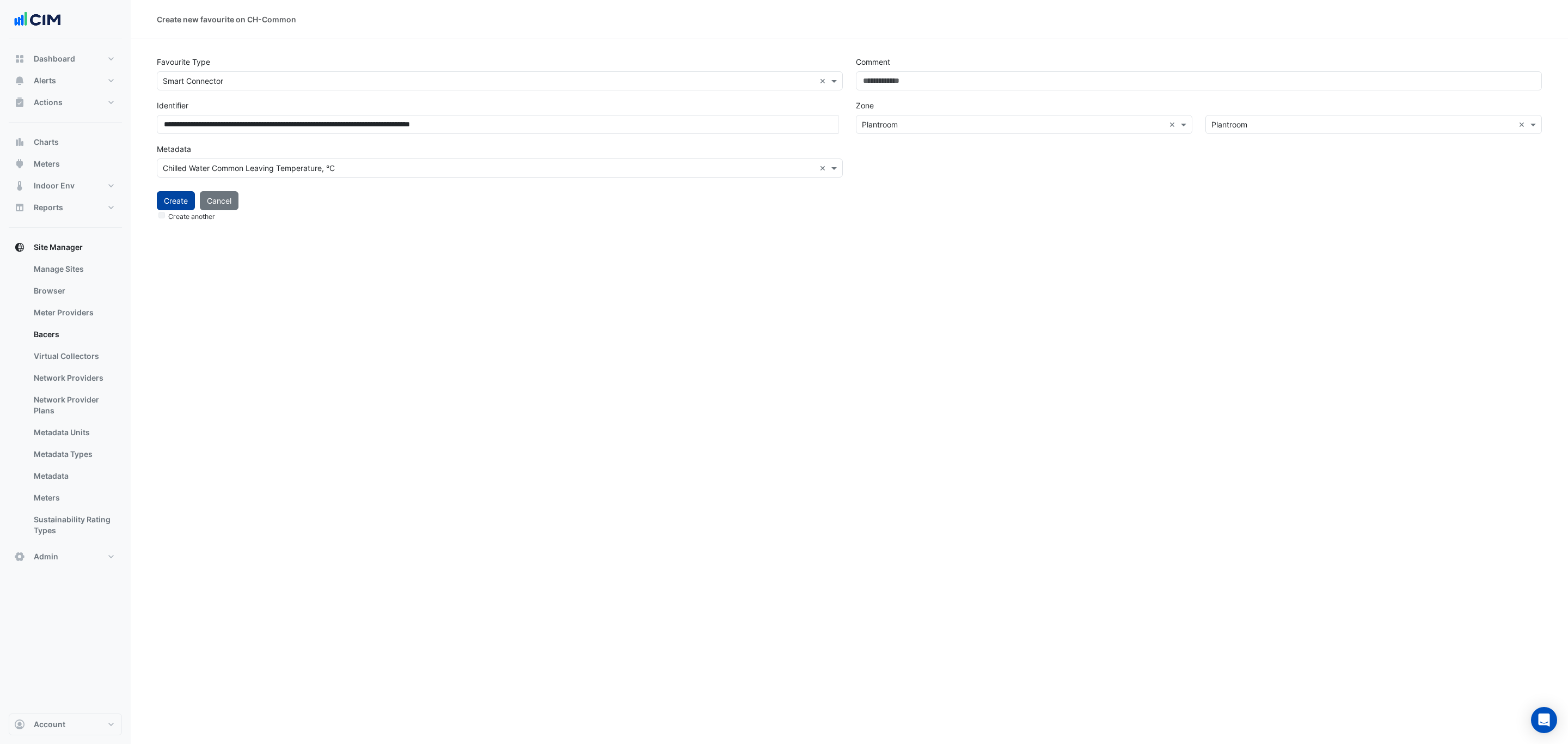
click at [180, 201] on button "Create" at bounding box center [176, 201] width 38 height 19
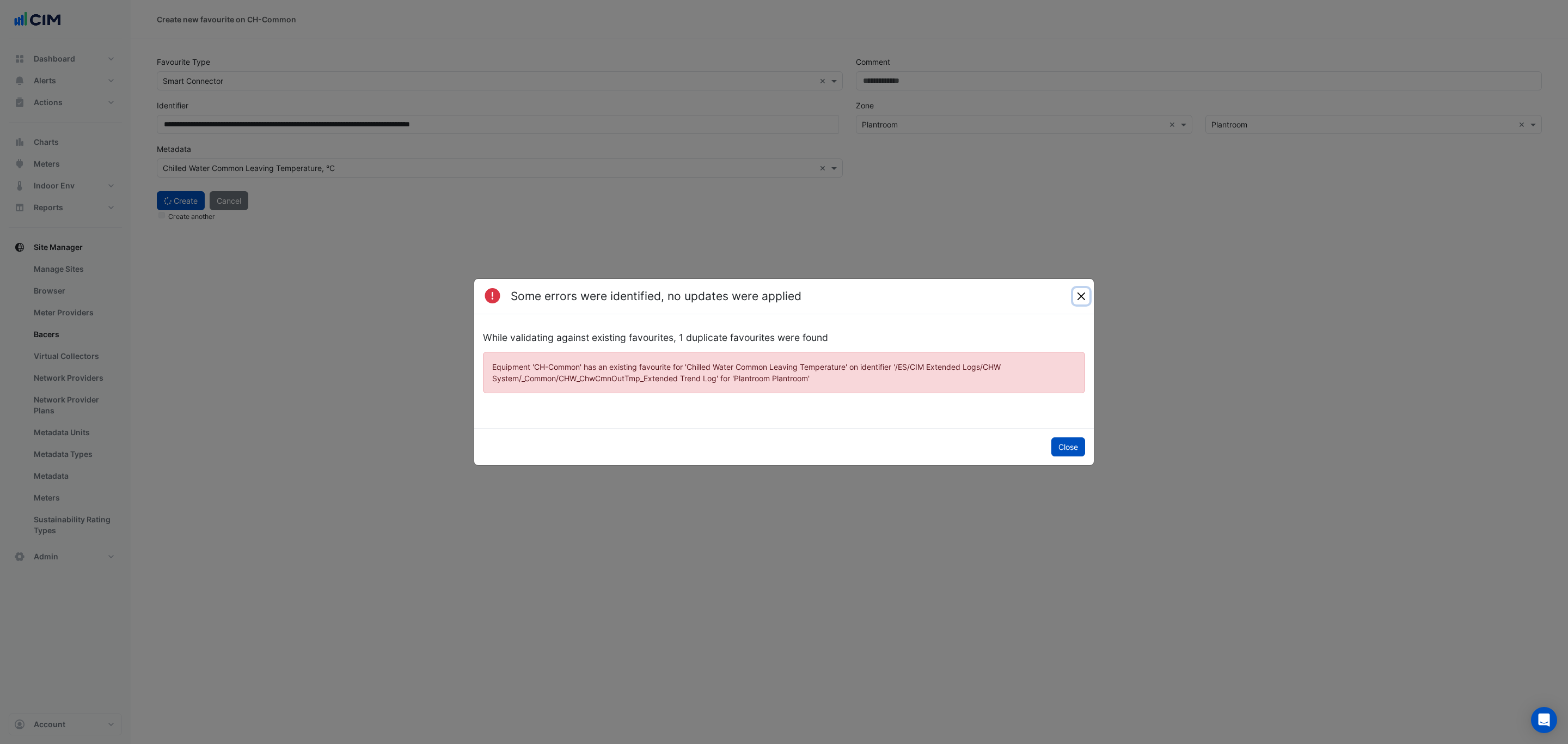
click at [1079, 296] on button "Close" at bounding box center [1081, 296] width 17 height 17
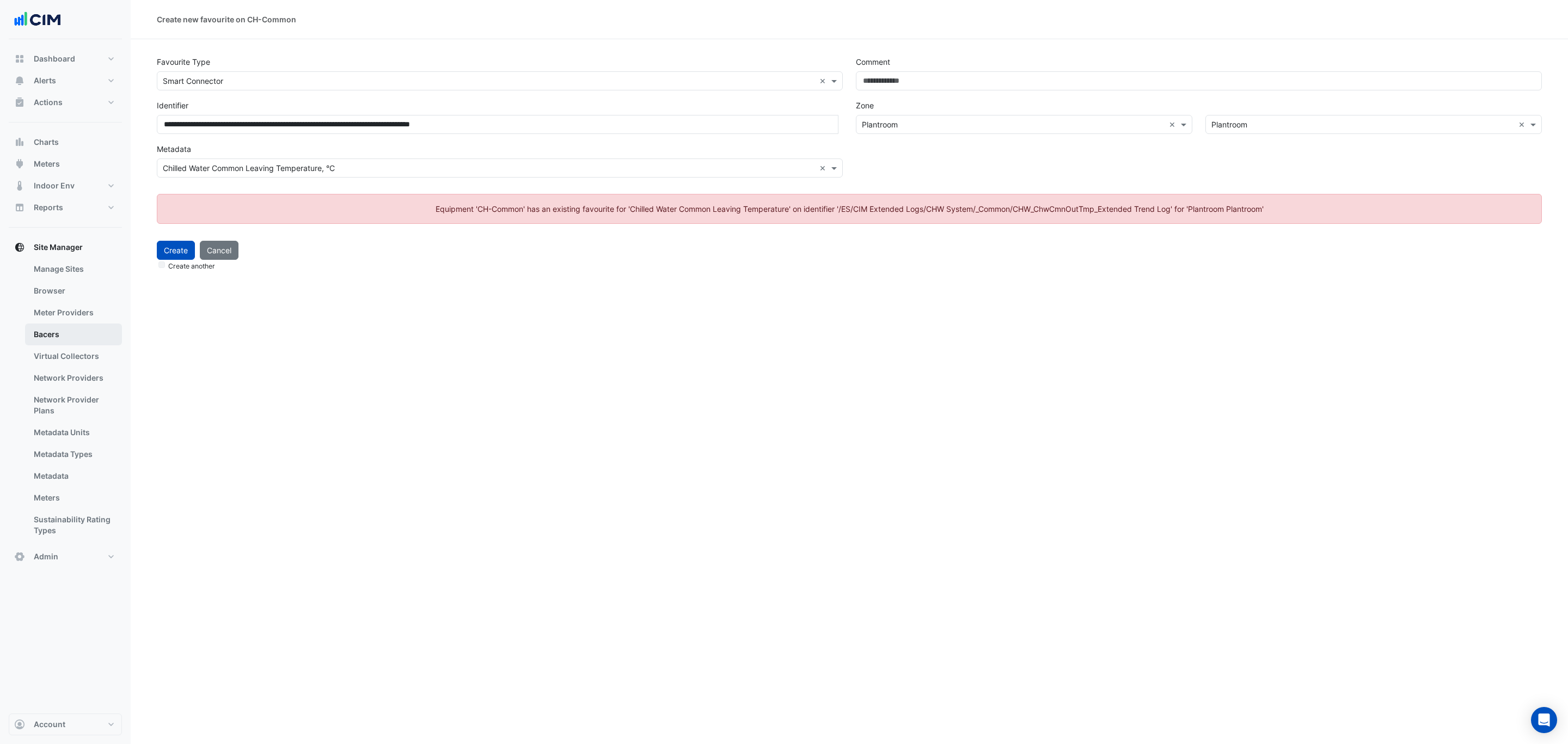
click at [71, 329] on link "Bacers" at bounding box center [73, 335] width 97 height 22
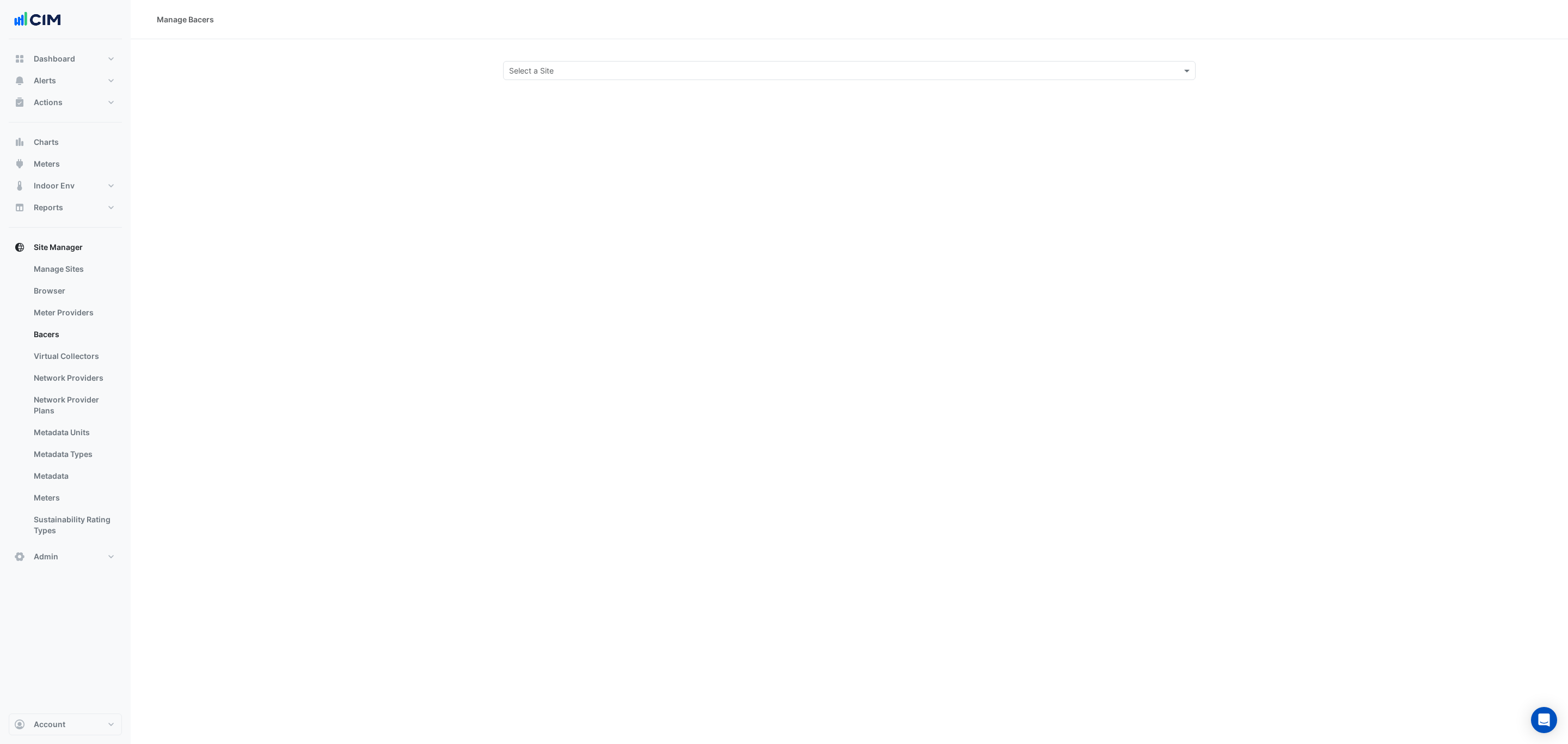
click at [711, 67] on input "text" at bounding box center [838, 71] width 659 height 12
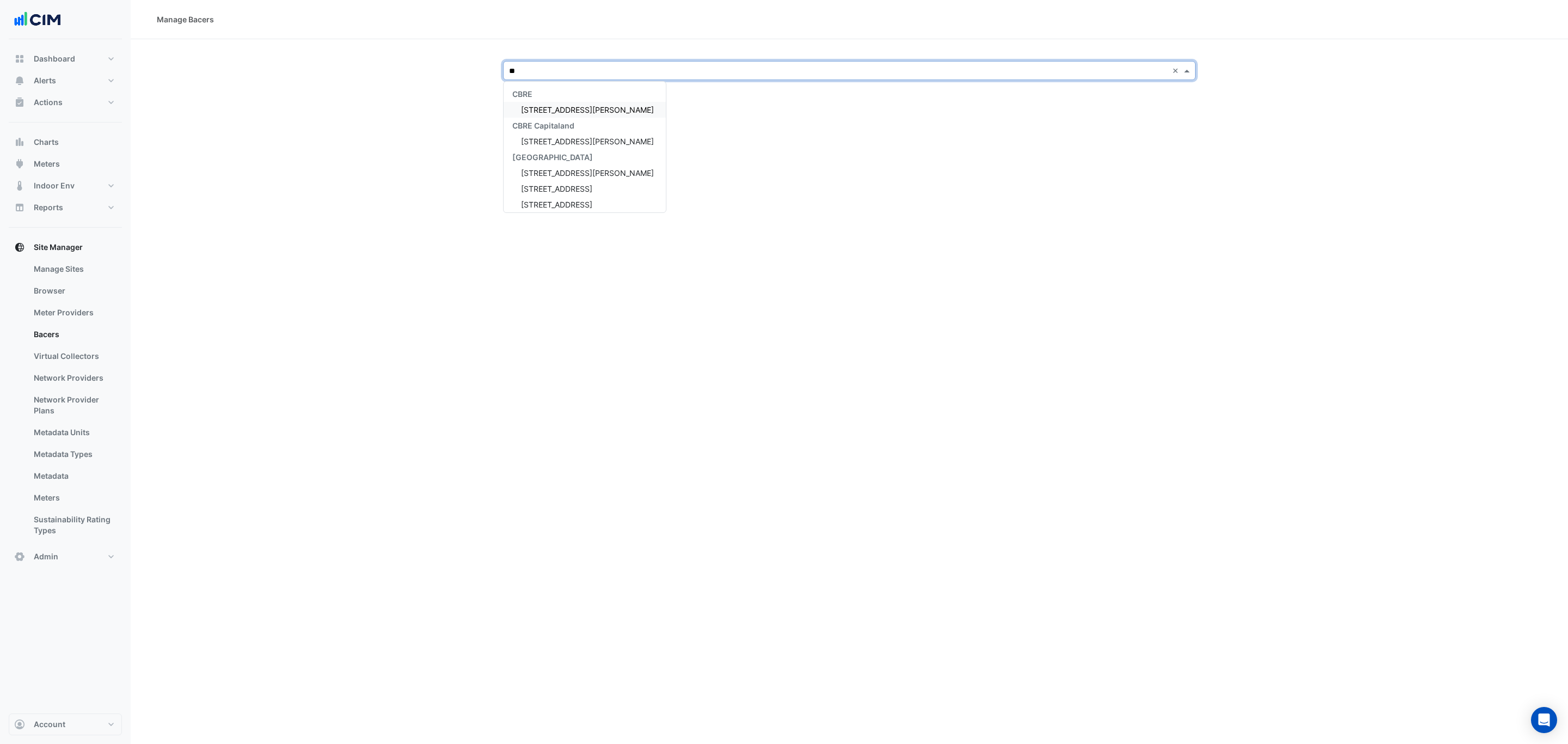
type input "***"
drag, startPoint x: 568, startPoint y: 113, endPoint x: 579, endPoint y: 108, distance: 12.1
click at [568, 113] on span "[STREET_ADDRESS]" at bounding box center [557, 110] width 72 height 9
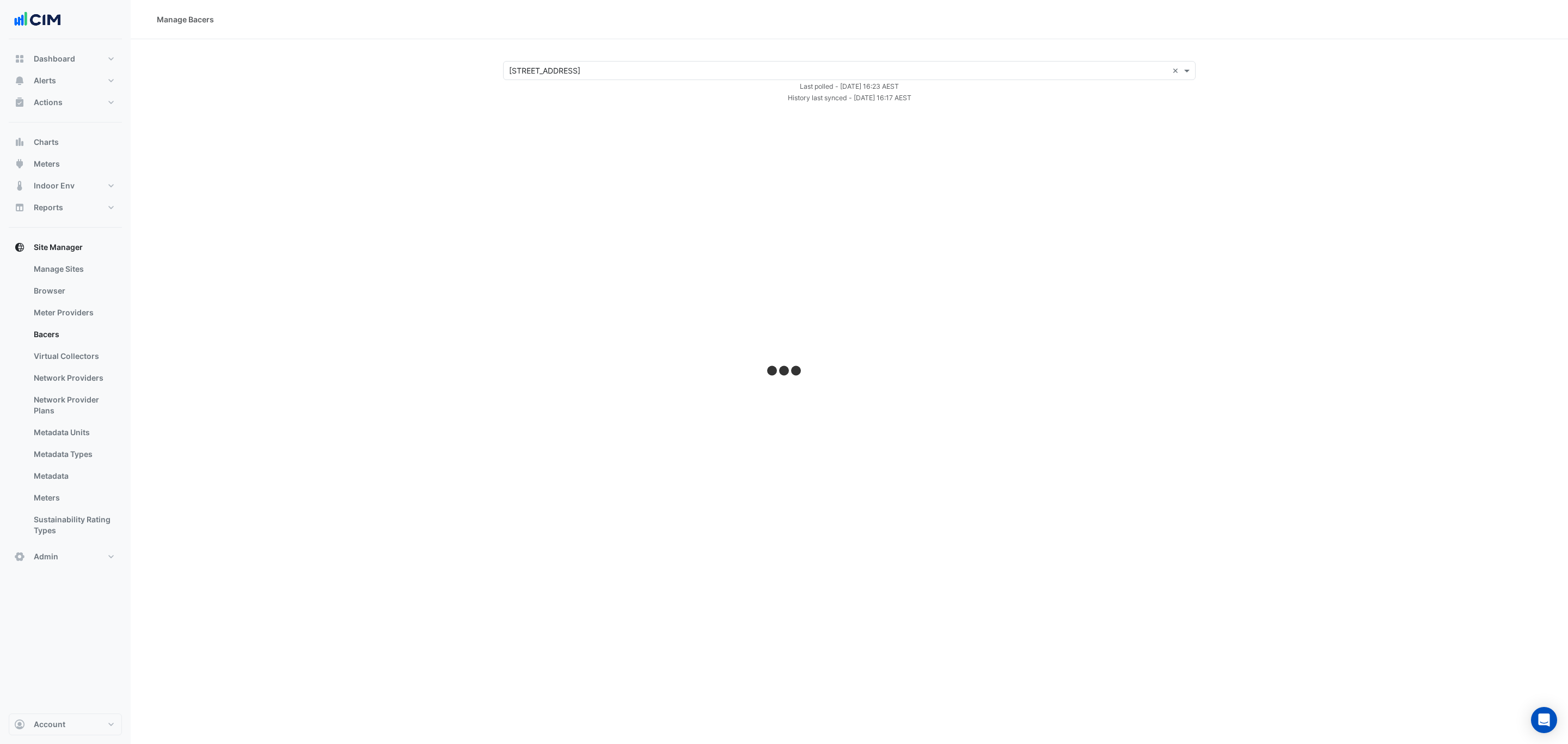
select select "***"
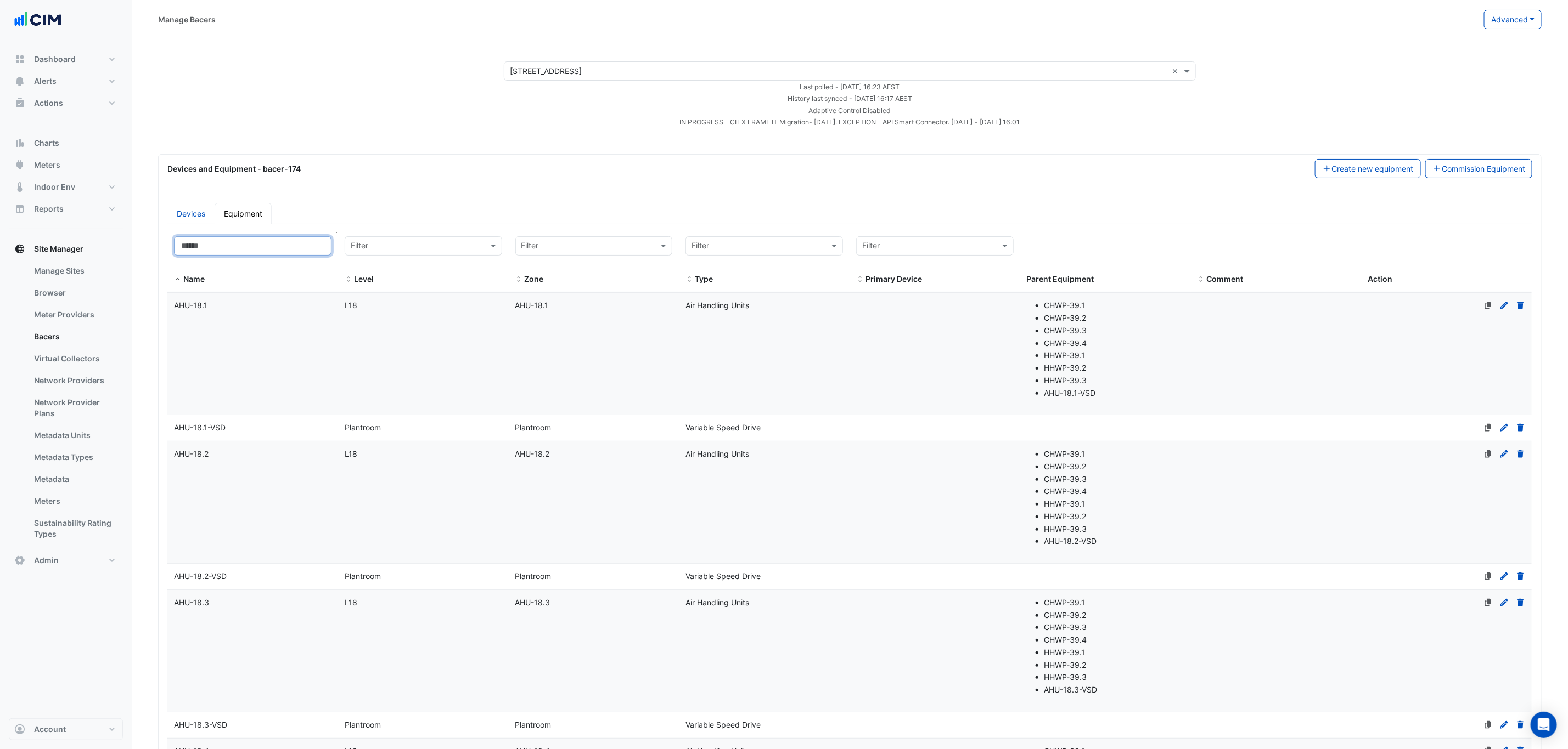
click at [227, 242] on input at bounding box center [253, 246] width 158 height 19
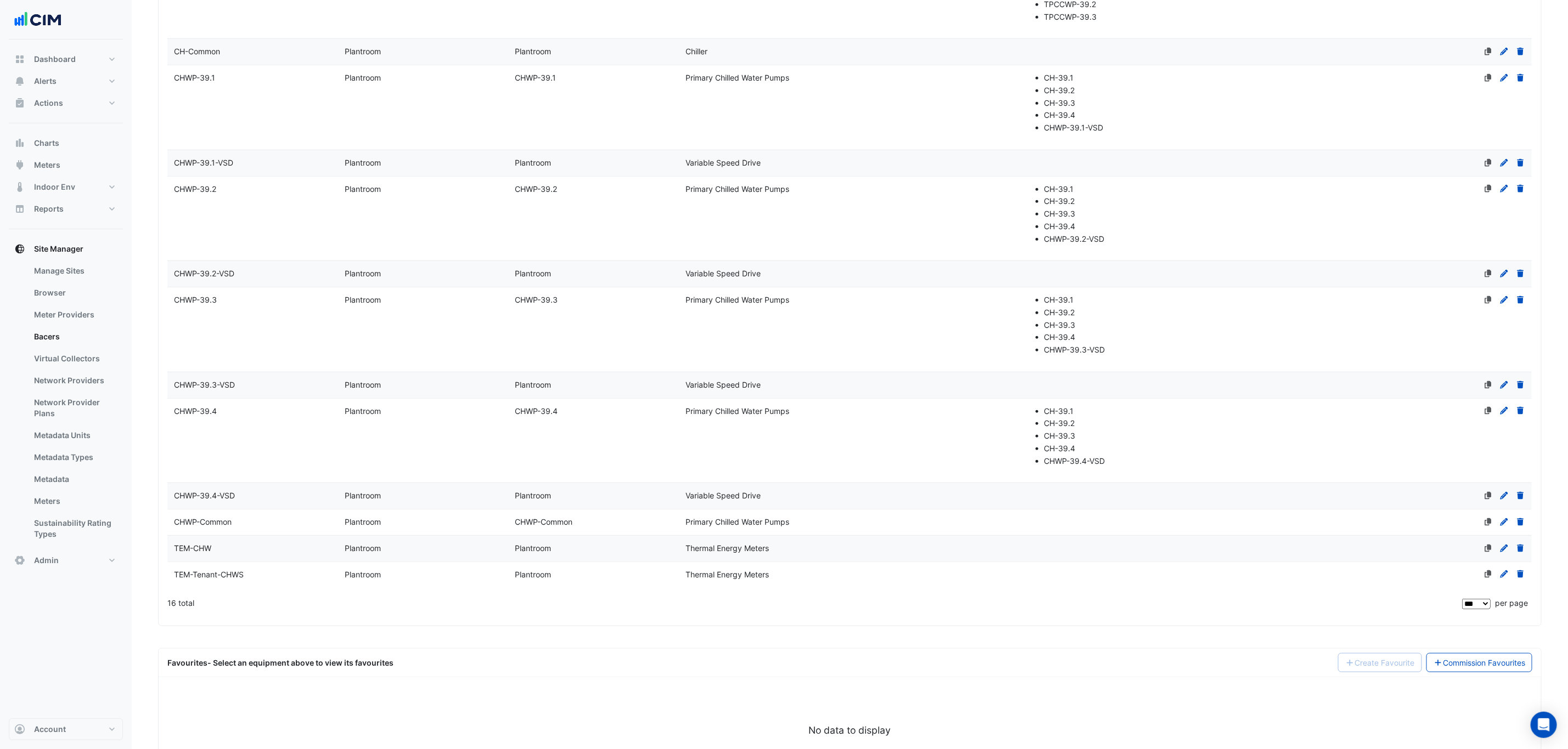
type input "**"
click at [236, 528] on div "CHWP-Common" at bounding box center [253, 522] width 171 height 12
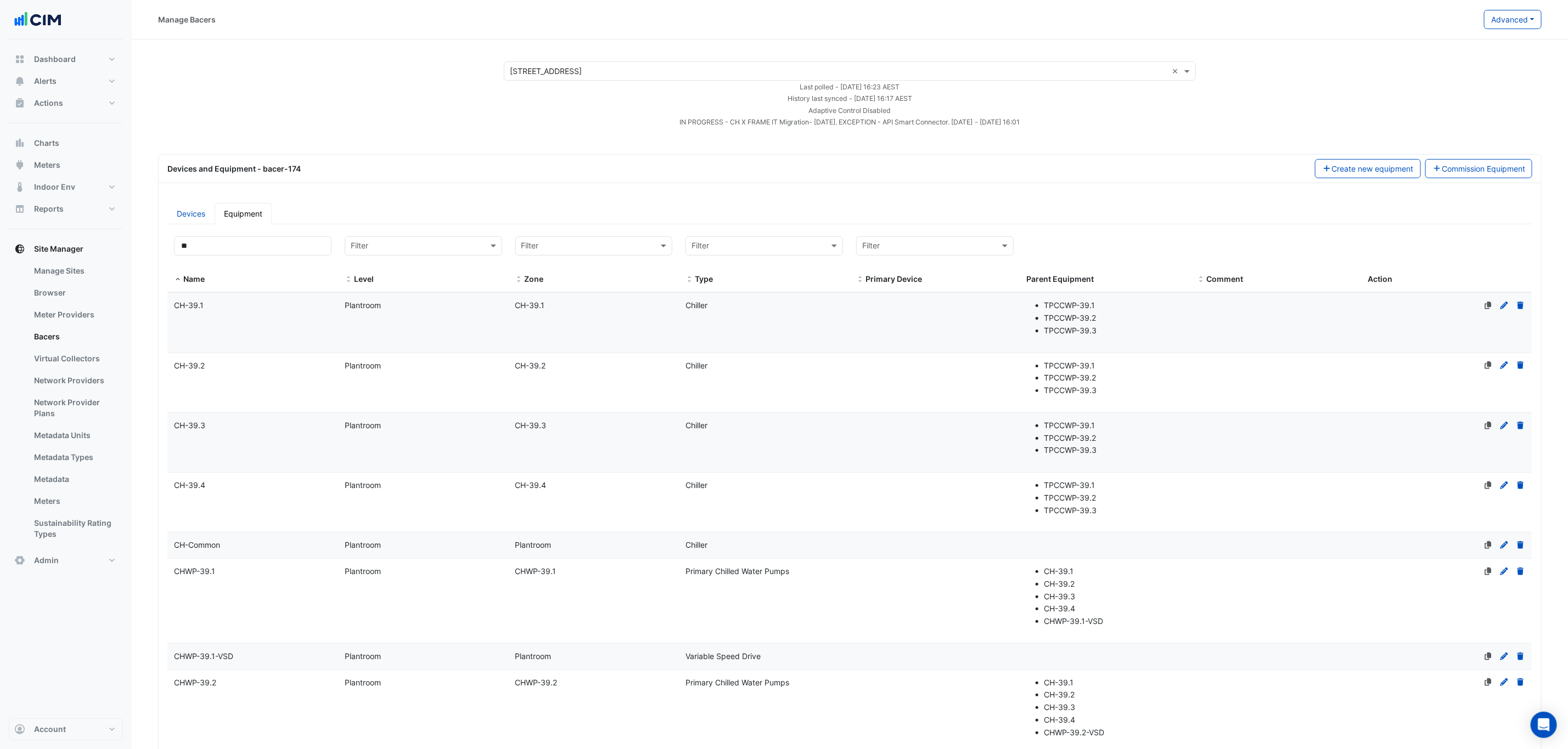
click at [250, 541] on datatable-body-cell "Name CH-Common" at bounding box center [253, 545] width 171 height 26
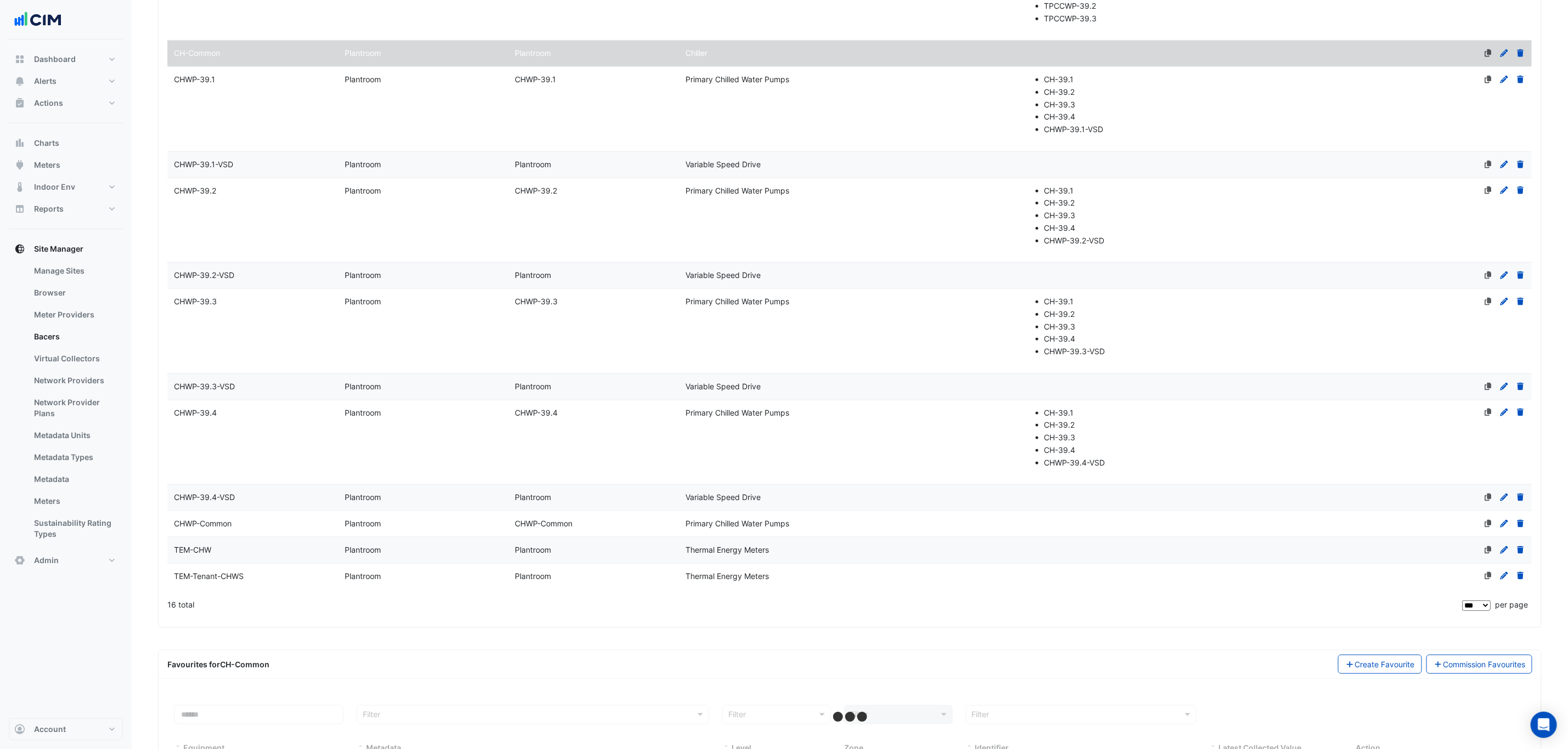
scroll to position [556, 0]
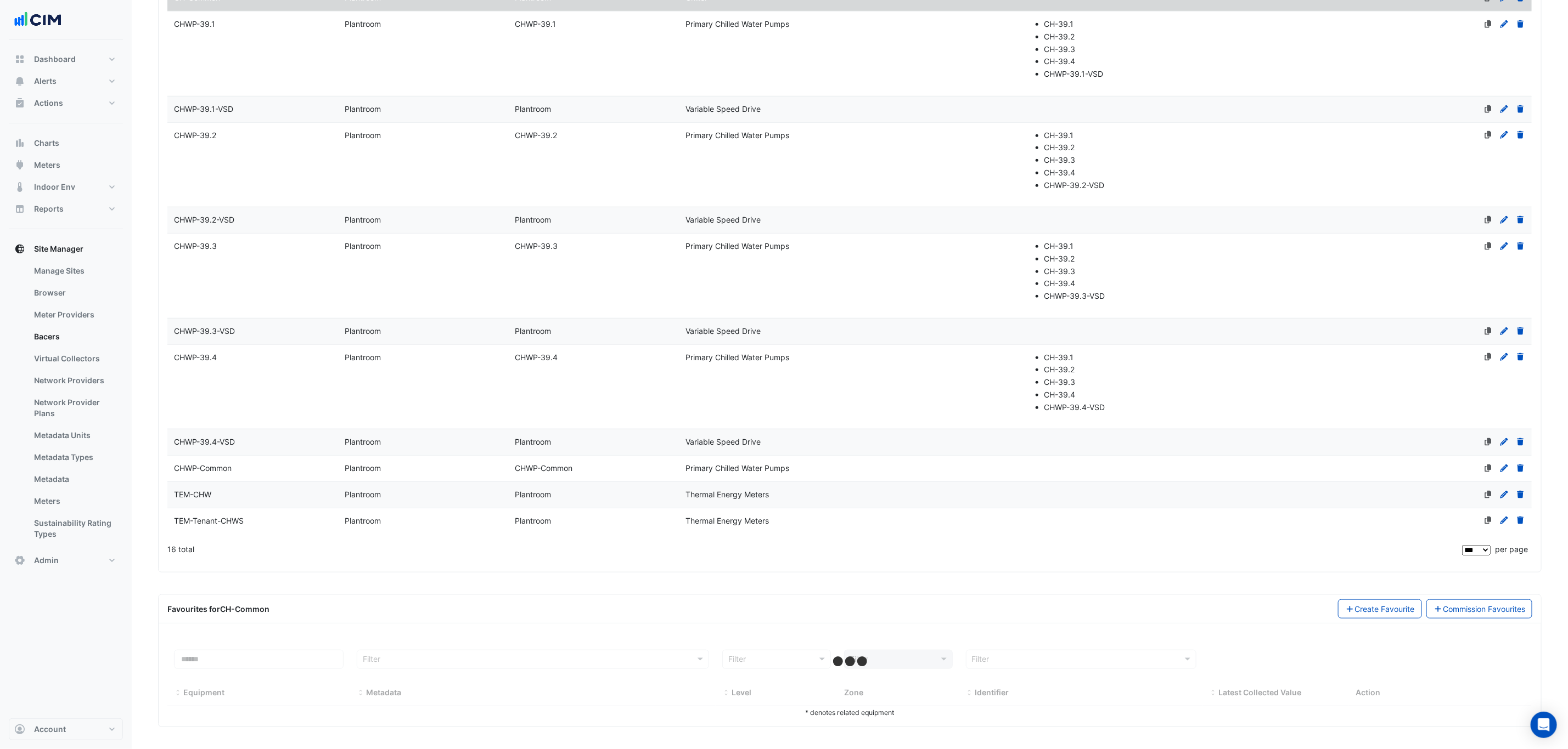
select select "***"
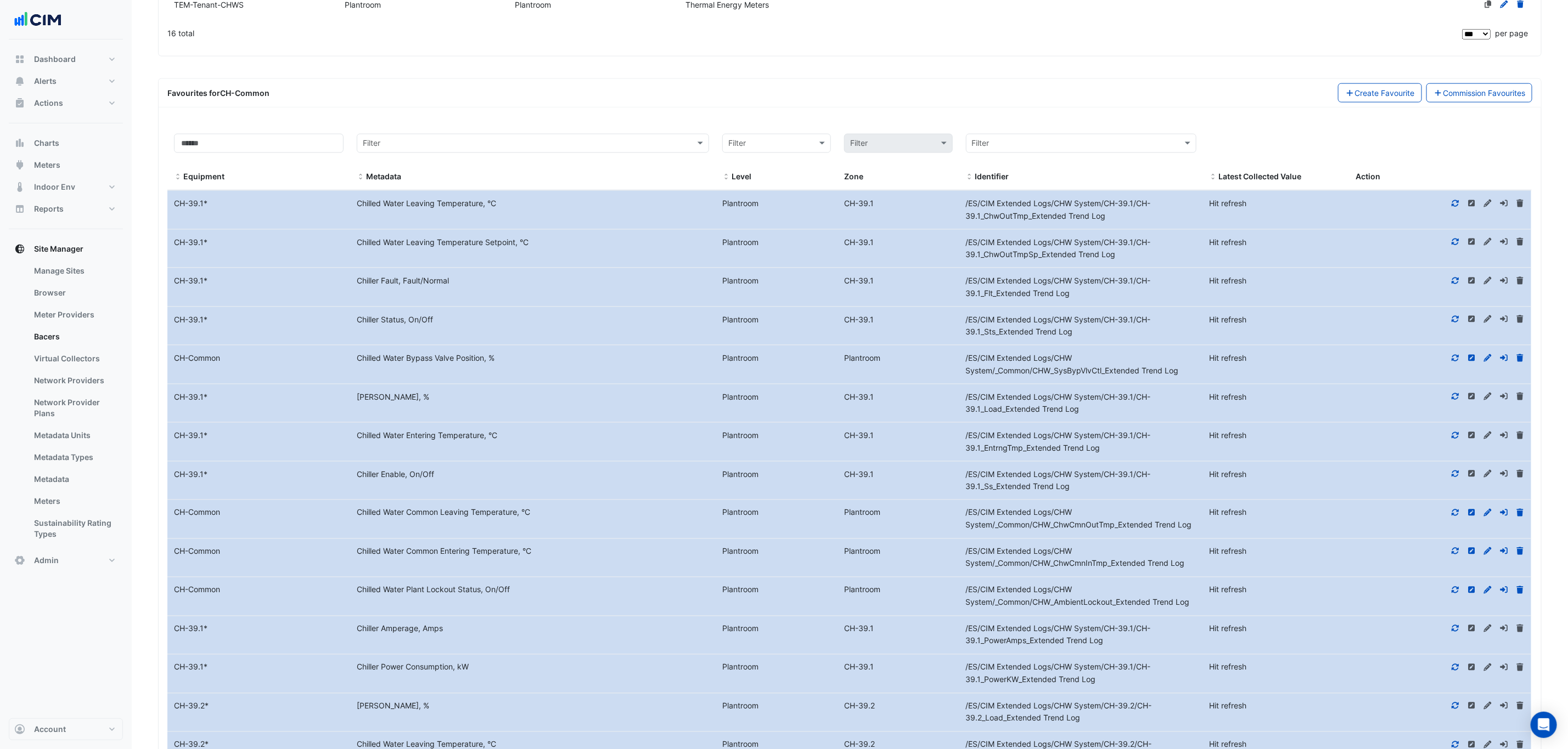
scroll to position [1132, 0]
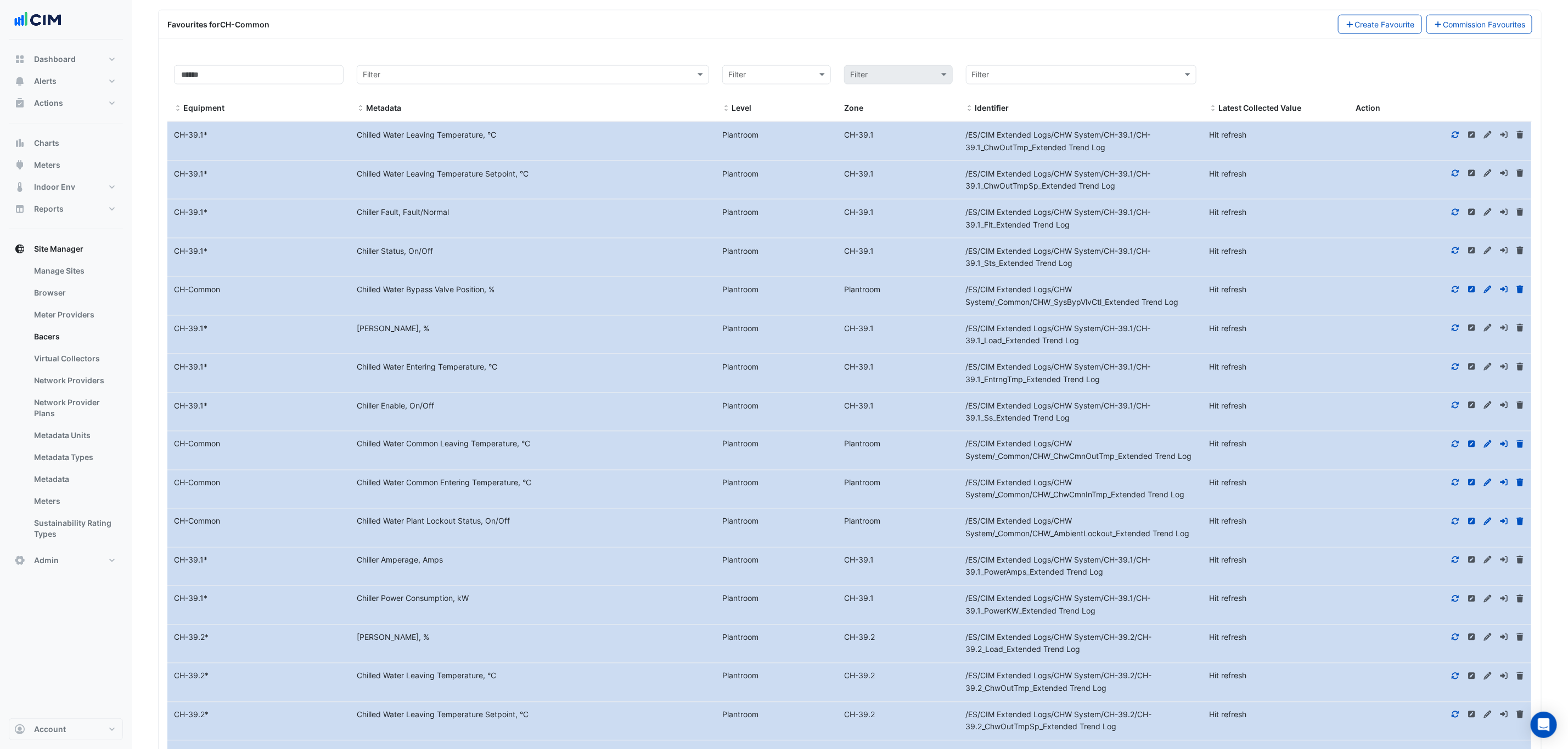
click at [1459, 448] on icon at bounding box center [1455, 444] width 10 height 7
click at [73, 107] on button "Actions" at bounding box center [65, 103] width 114 height 22
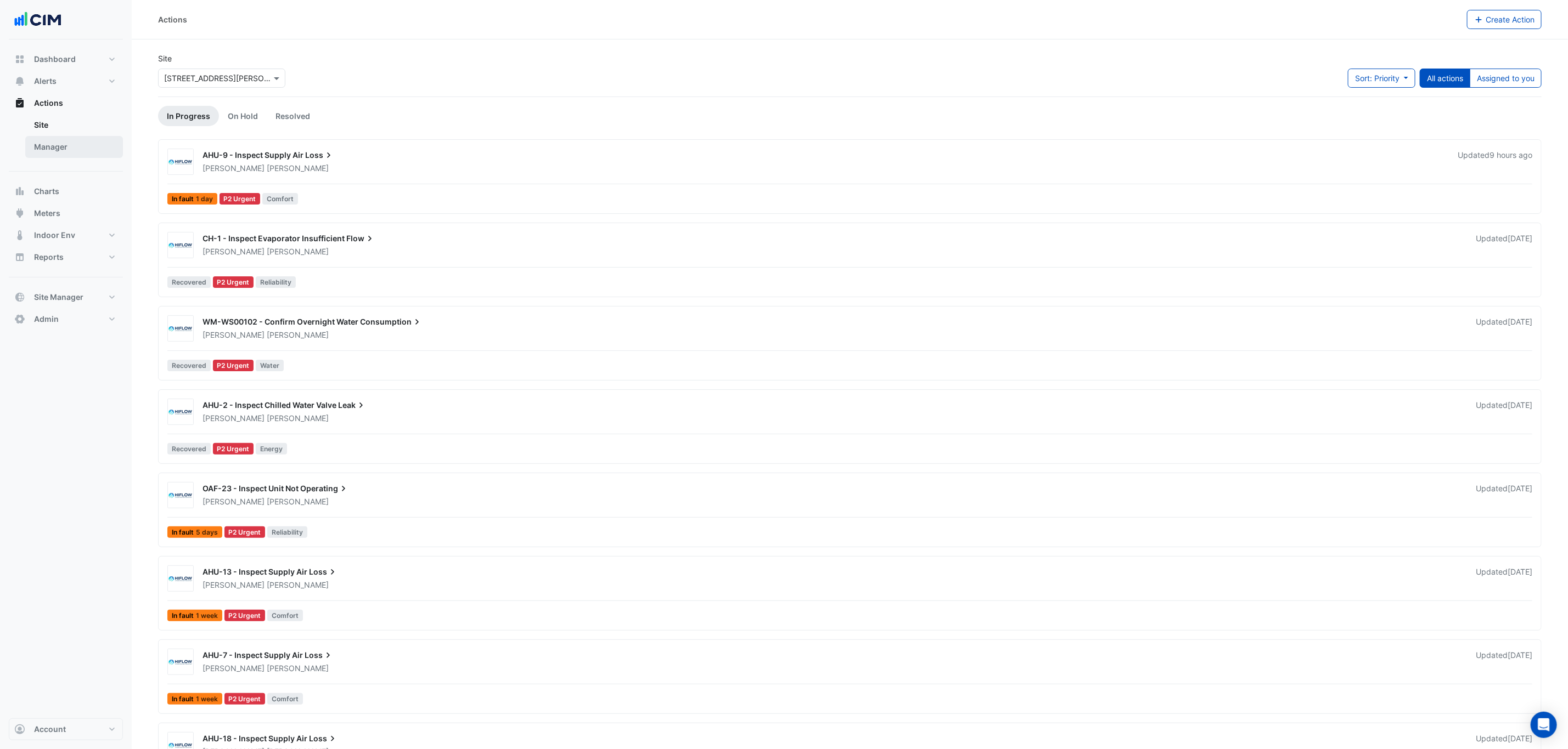
click at [76, 148] on link "Manager" at bounding box center [74, 147] width 97 height 22
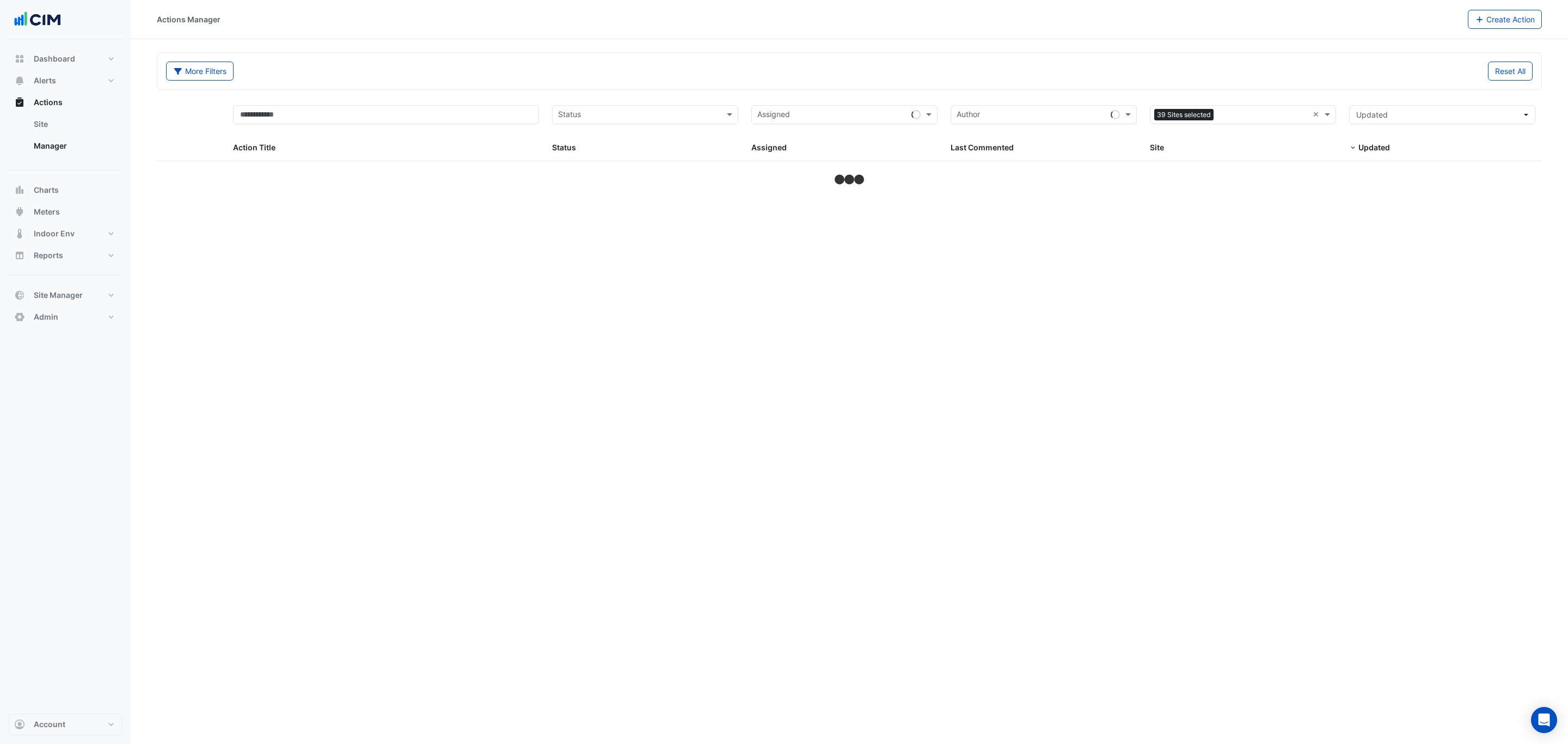
select select "***"
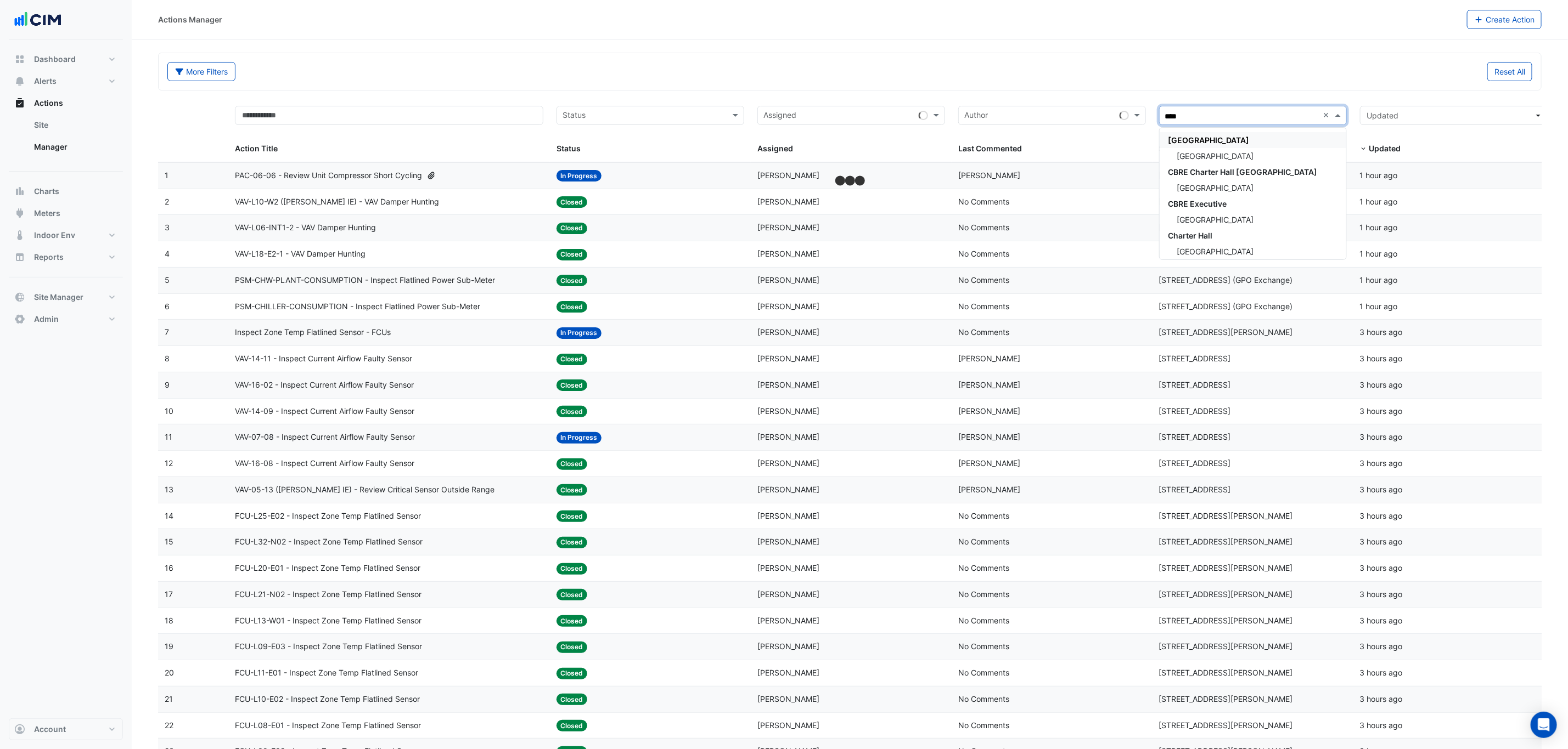
type input "*****"
click at [1235, 158] on div "Raine Square" at bounding box center [1252, 156] width 187 height 16
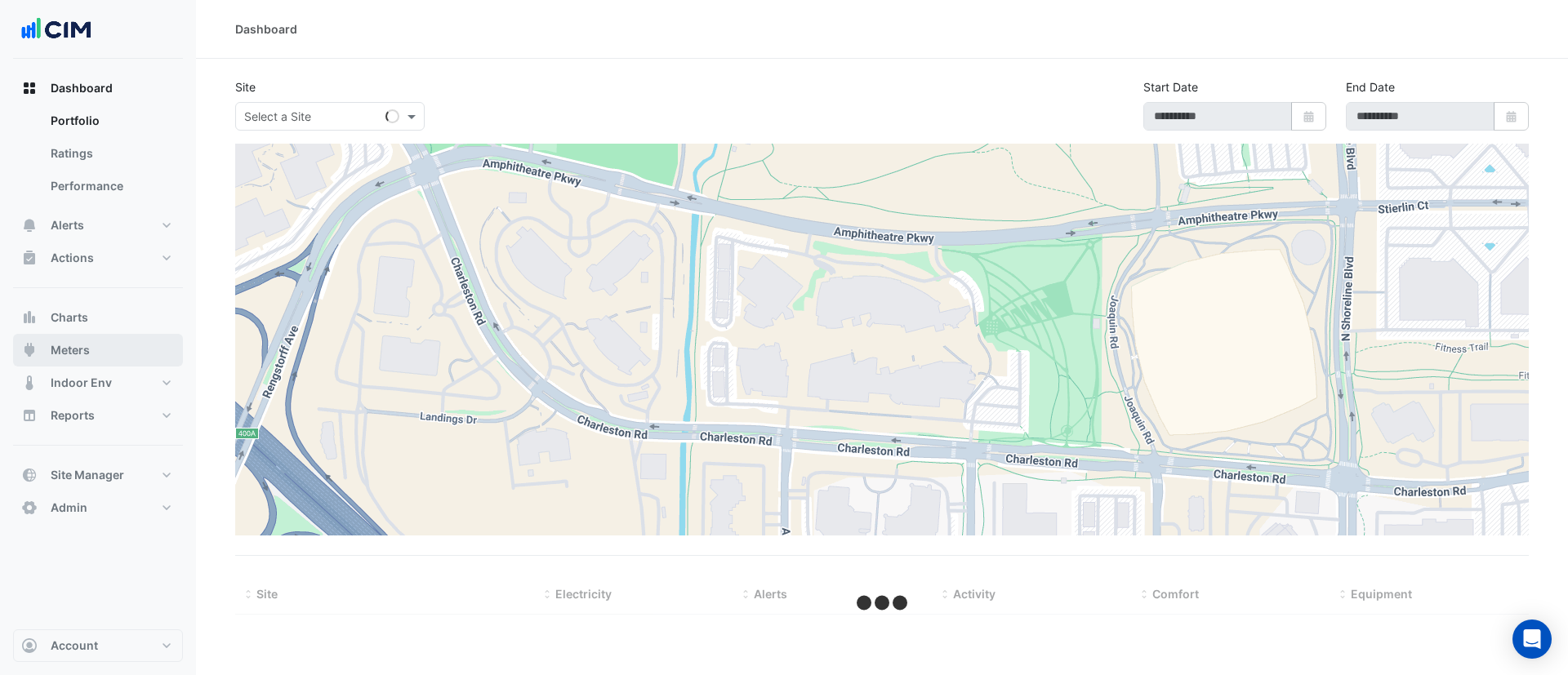
select select "***"
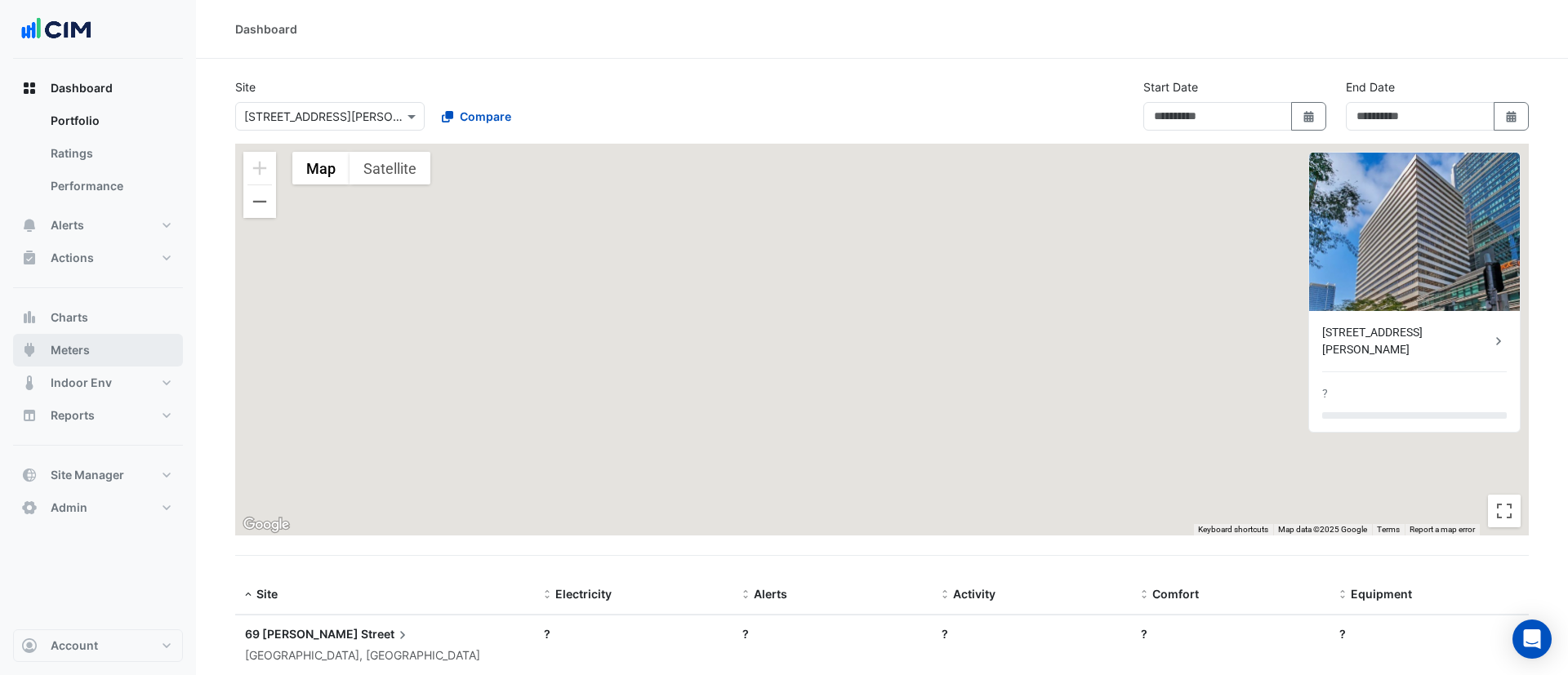
type input "**********"
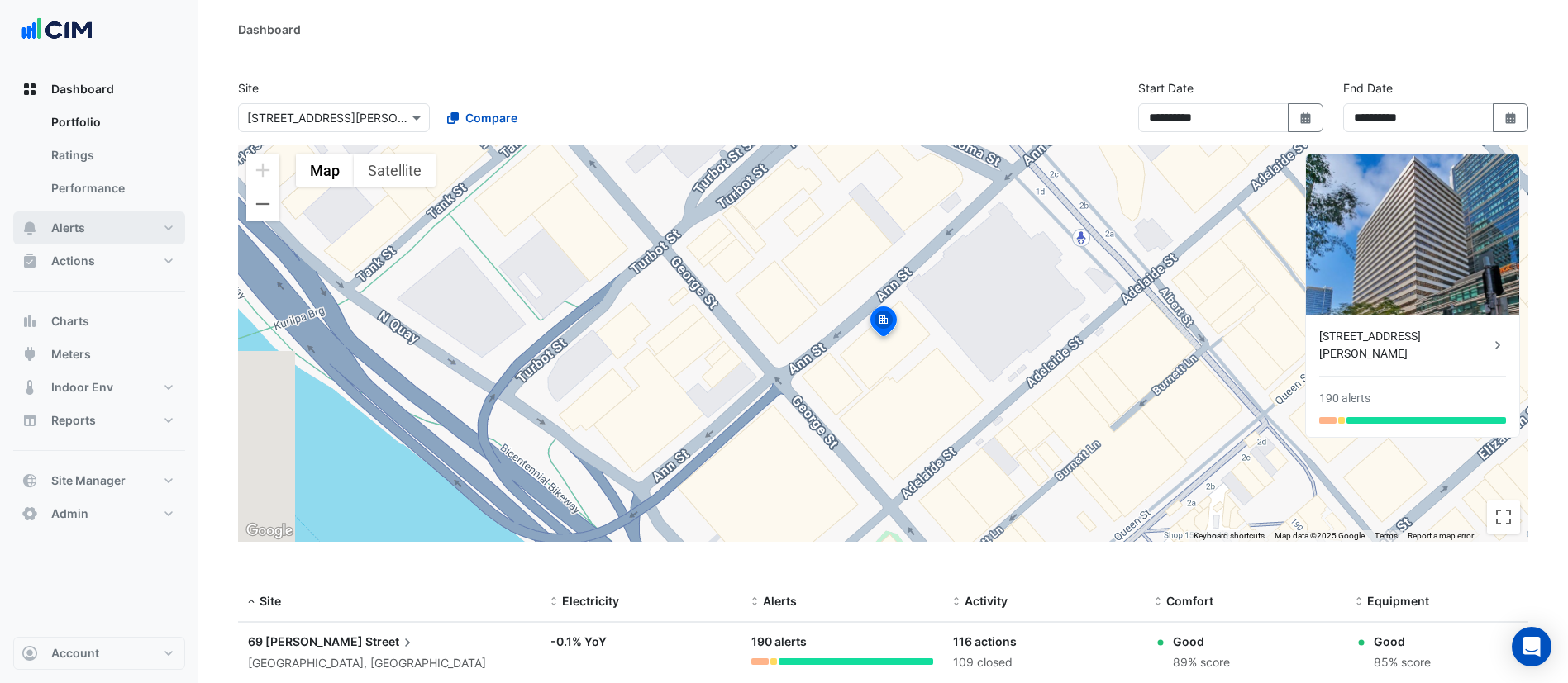
click at [124, 226] on button "Alerts" at bounding box center [98, 228] width 172 height 33
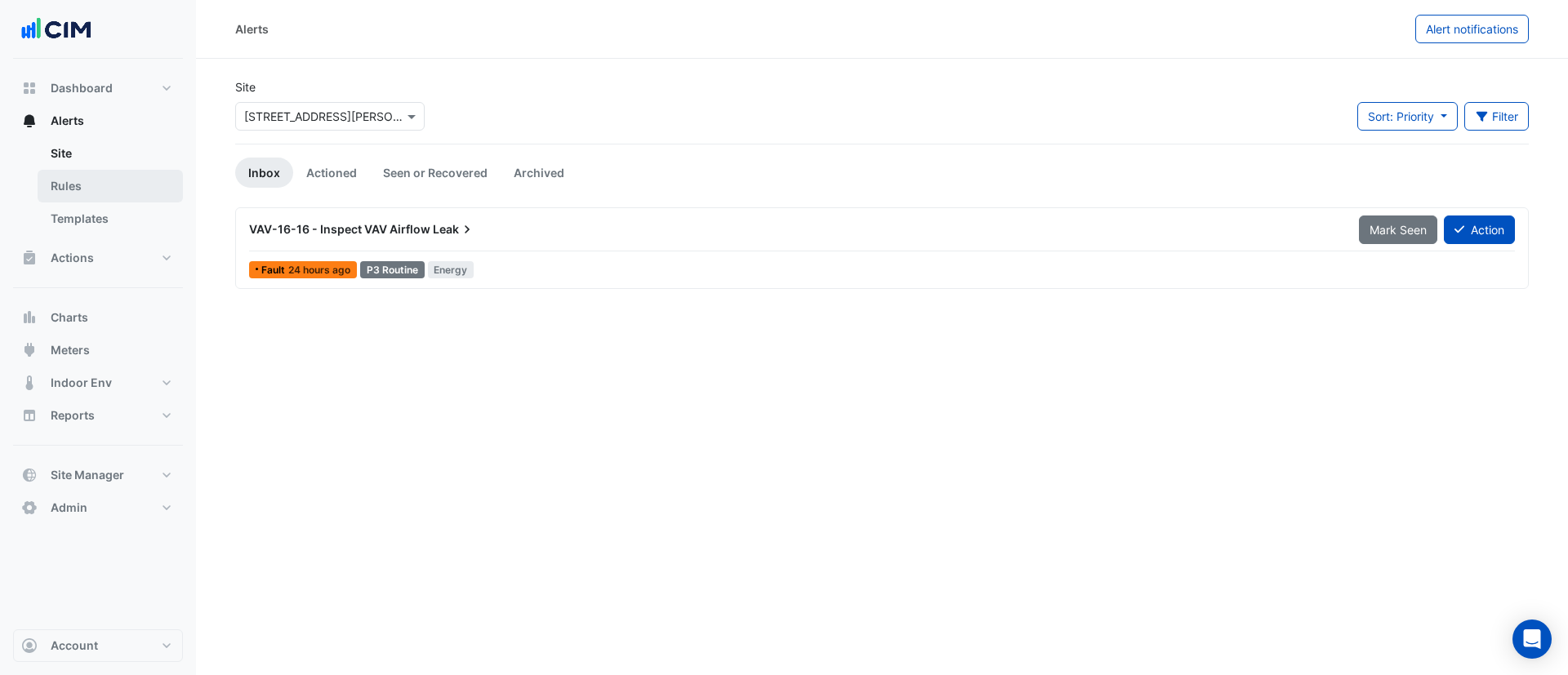
click at [115, 188] on link "Rules" at bounding box center [110, 186] width 145 height 33
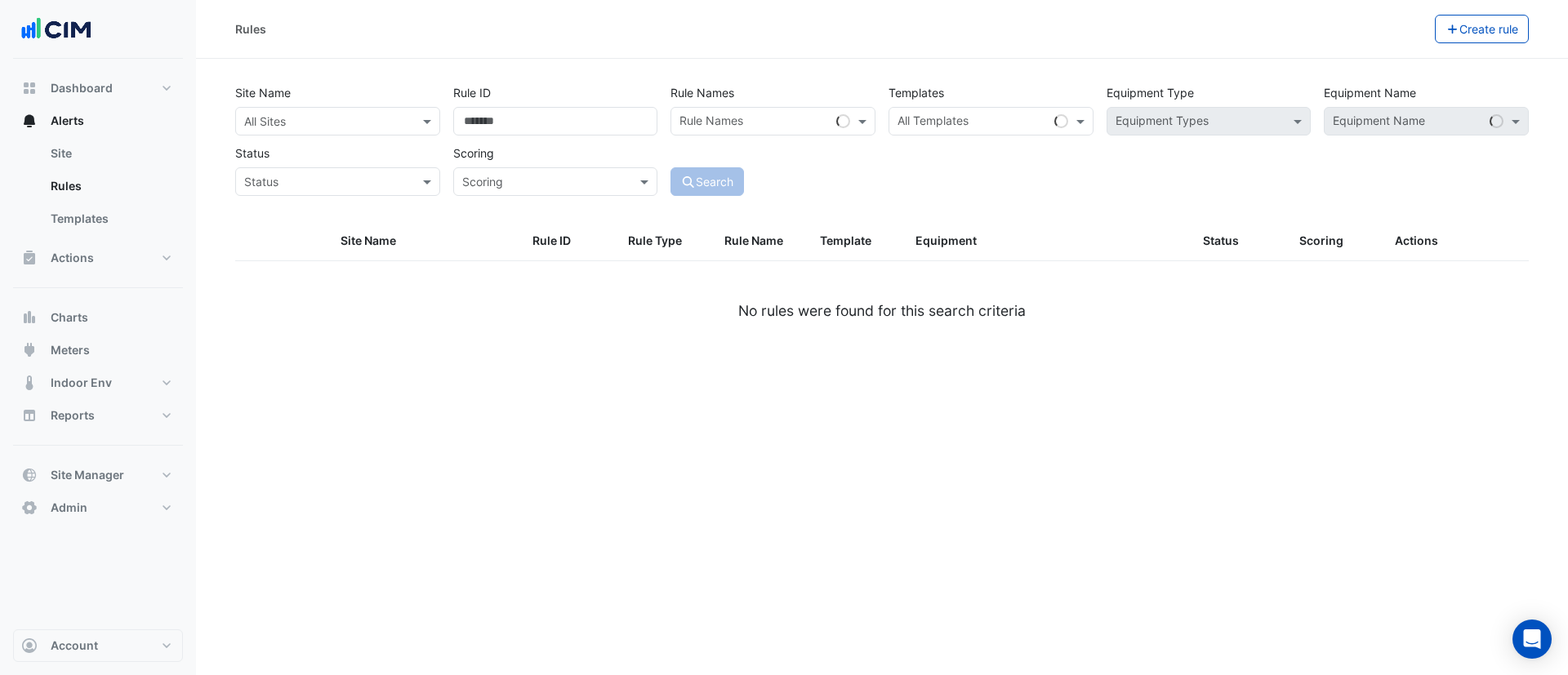
click at [350, 114] on input "text" at bounding box center [321, 122] width 154 height 17
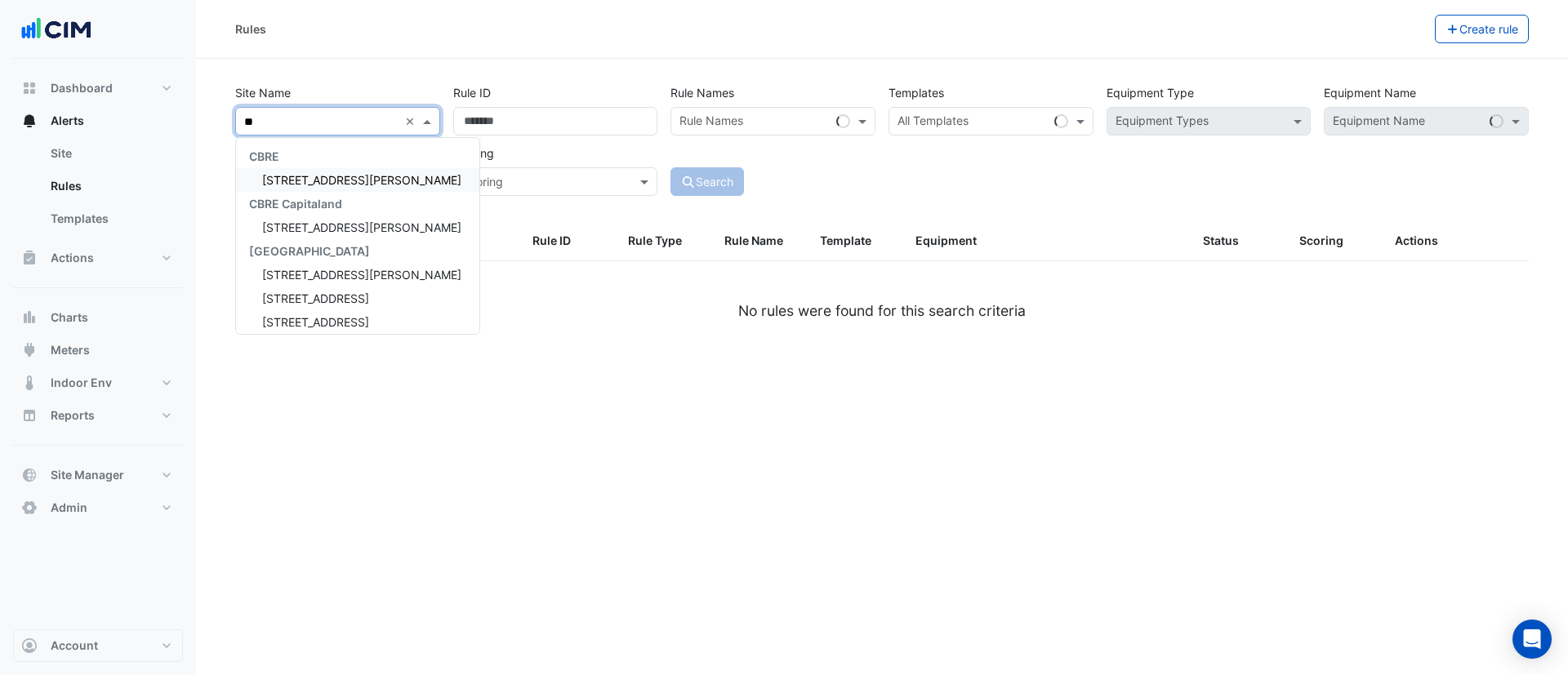
type input "***"
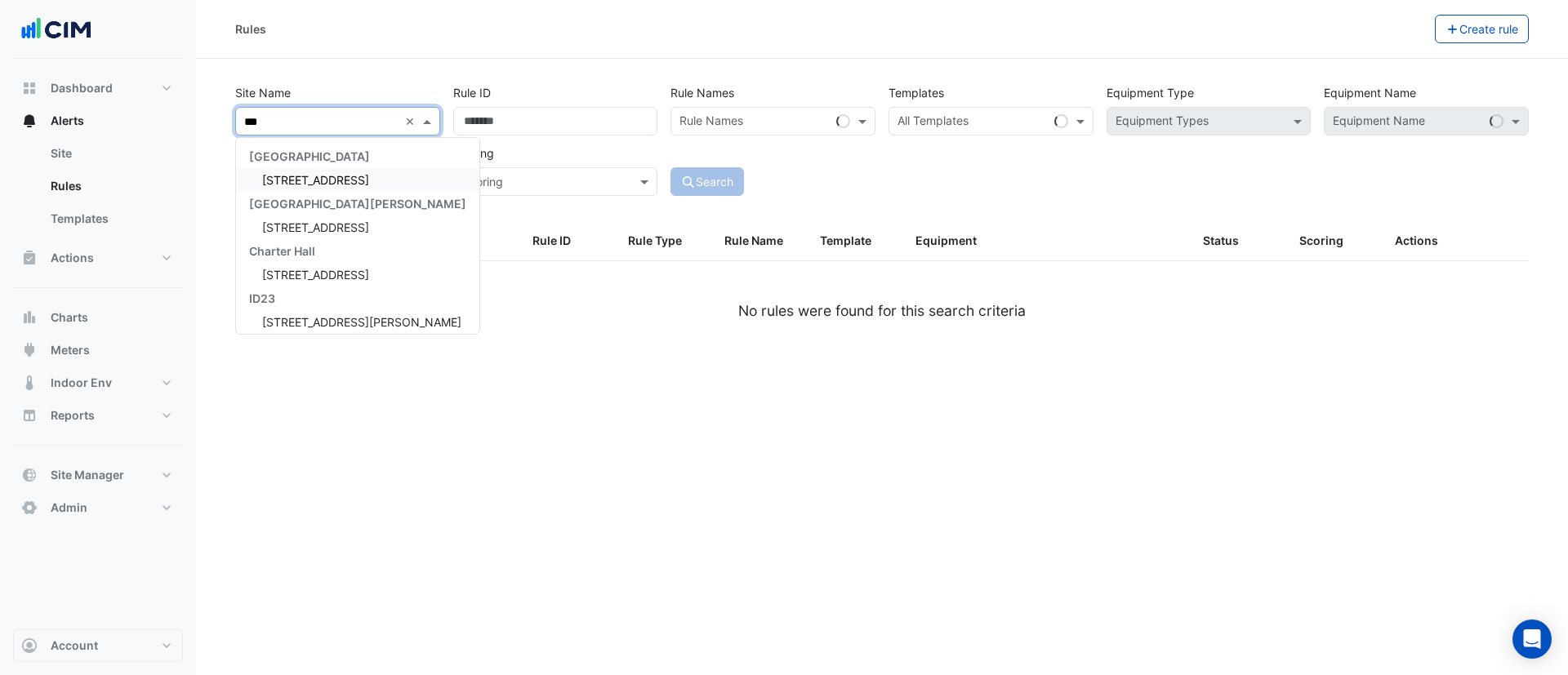
click at [334, 192] on div "[GEOGRAPHIC_DATA][PERSON_NAME]" at bounding box center [357, 204] width 243 height 24
click at [345, 182] on span "[STREET_ADDRESS]" at bounding box center [316, 180] width 107 height 14
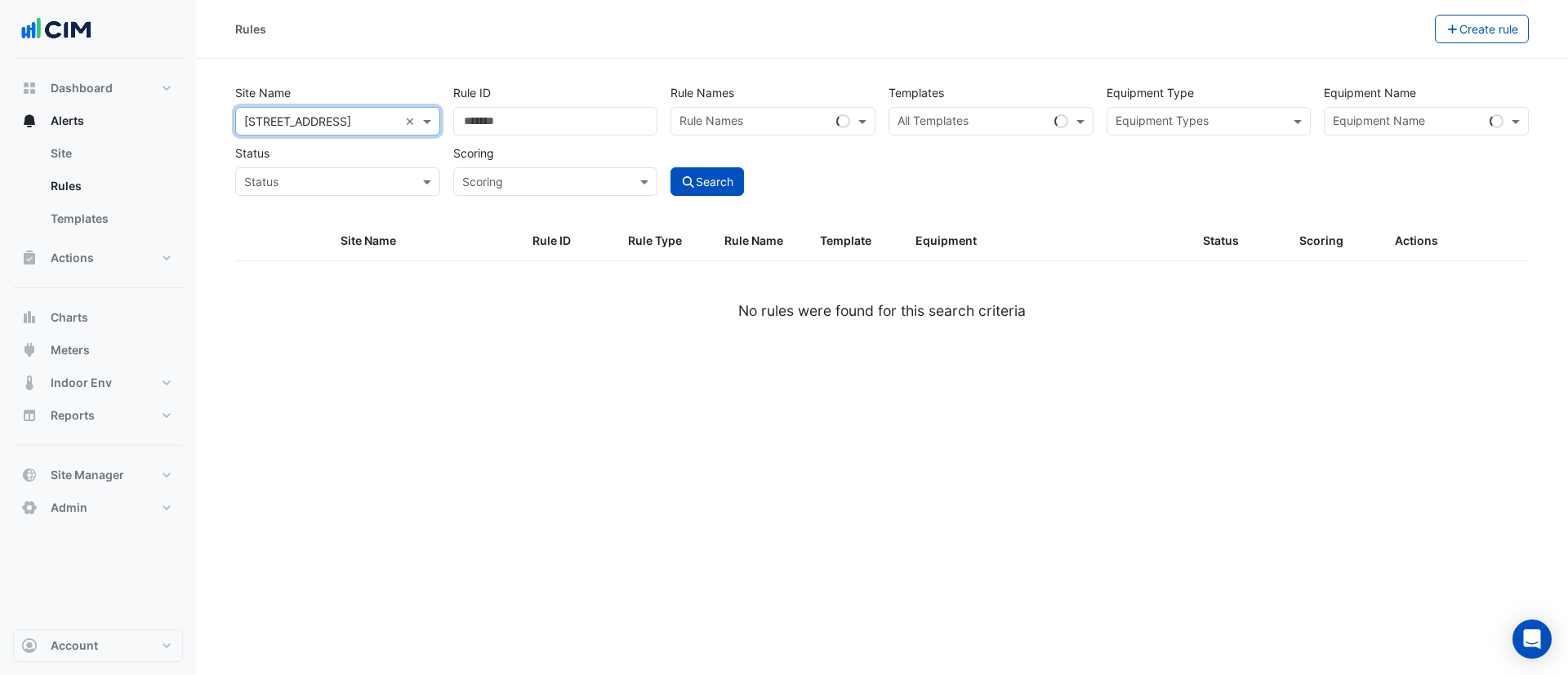
click at [1368, 121] on input "text" at bounding box center [1408, 123] width 150 height 17
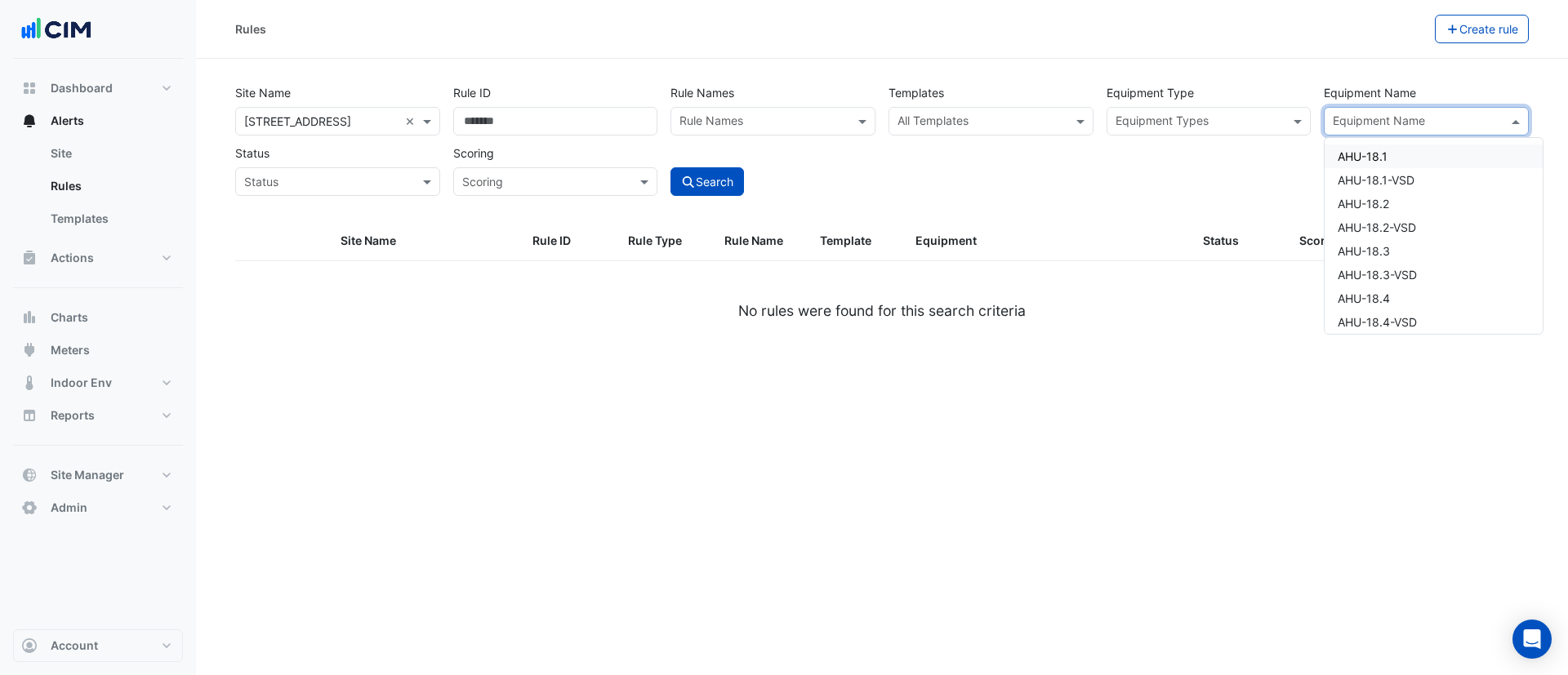
click at [1038, 119] on input "text" at bounding box center [981, 123] width 168 height 17
click at [1037, 119] on input "text" at bounding box center [981, 123] width 168 height 17
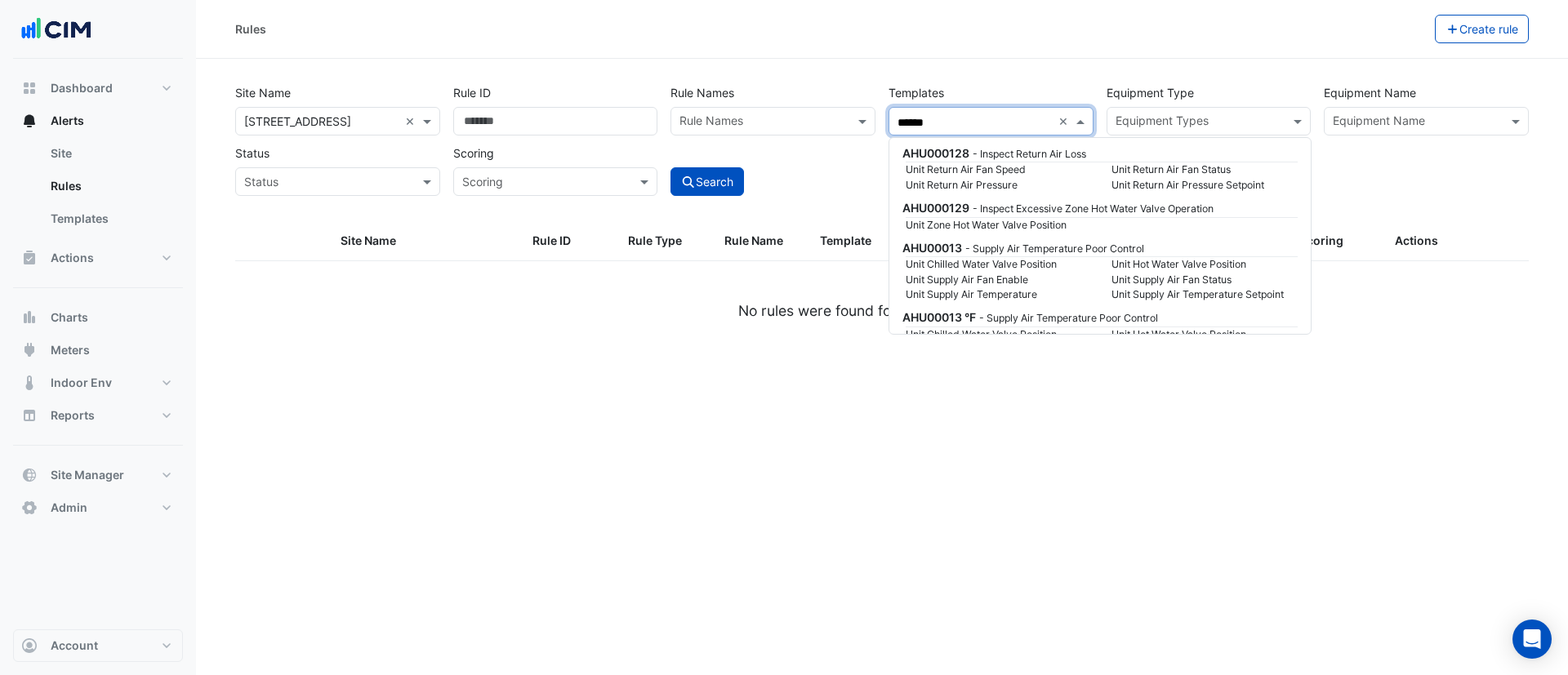
scroll to position [5021, 0]
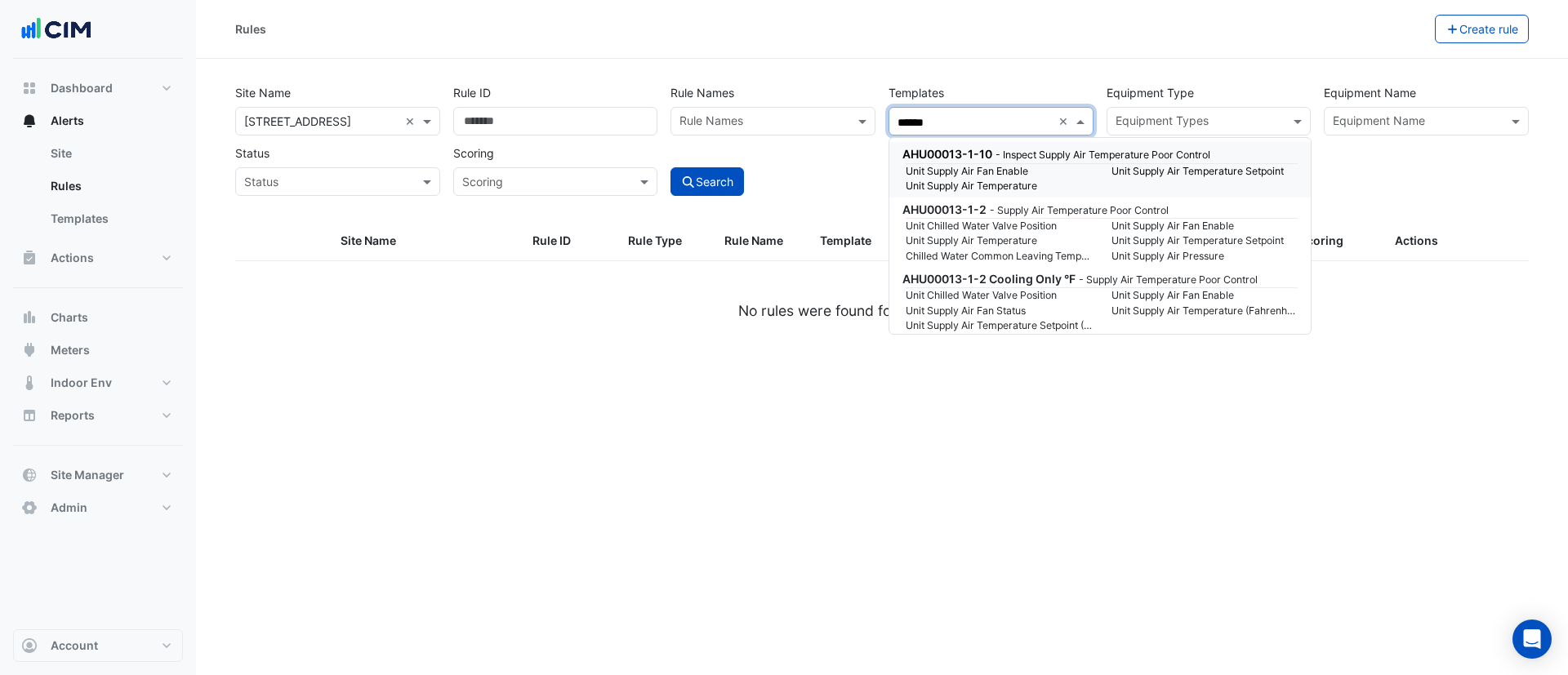
click at [975, 121] on input "******" at bounding box center [974, 123] width 154 height 17
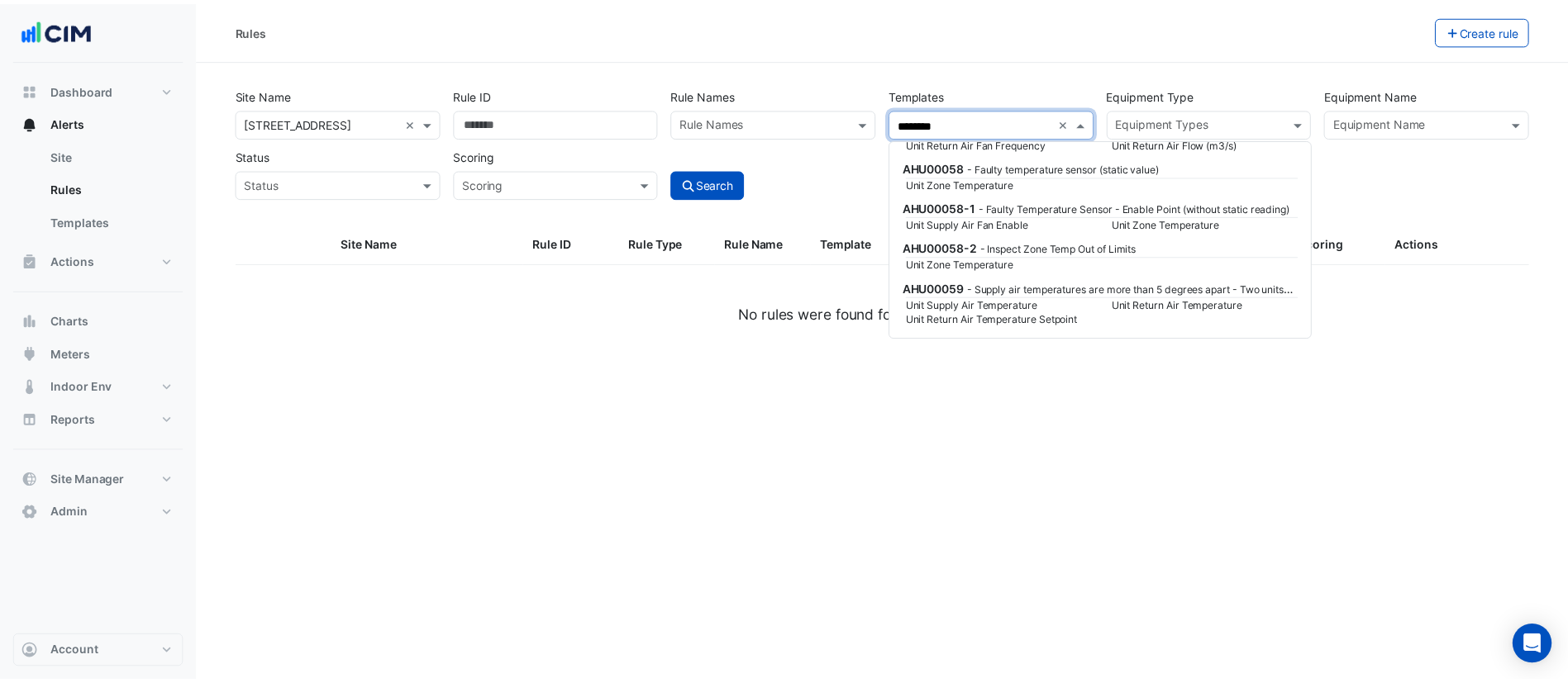
scroll to position [0, 0]
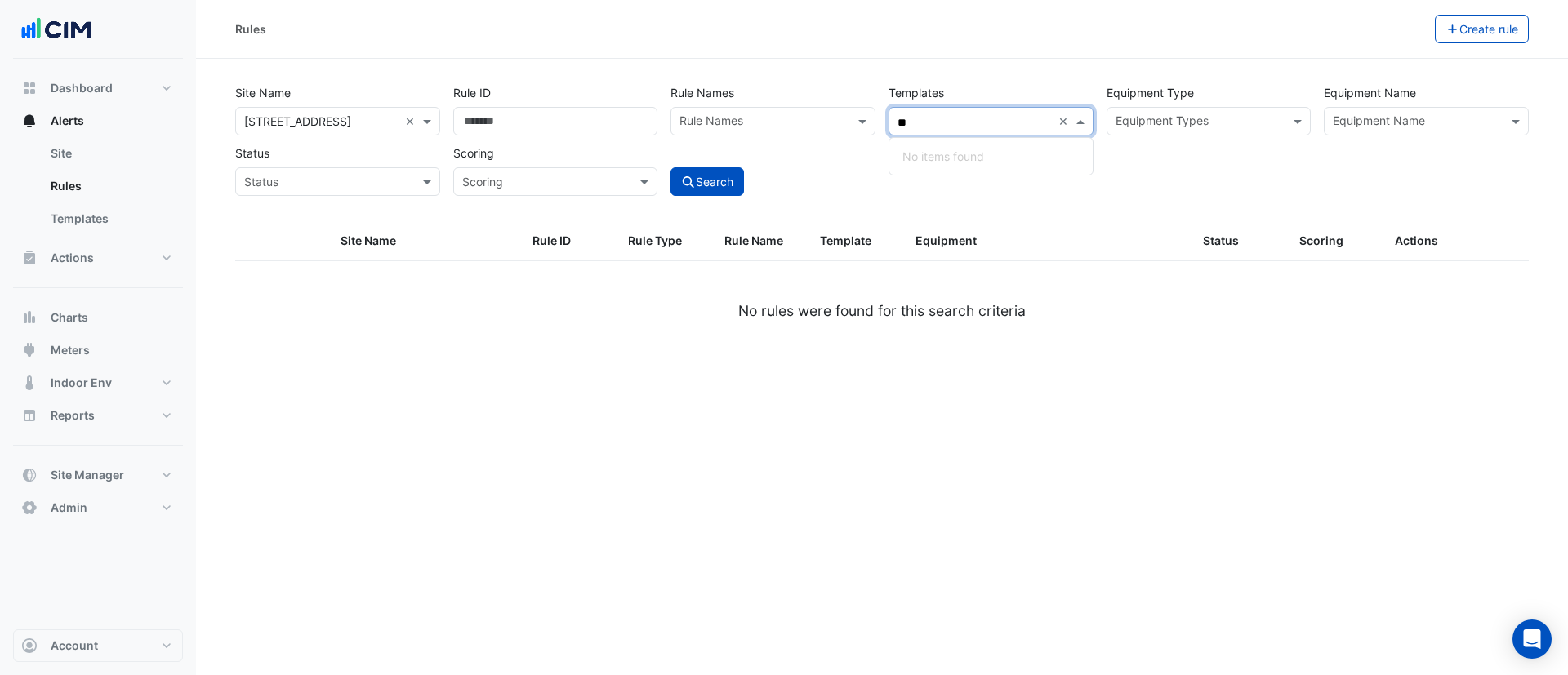
type input "*"
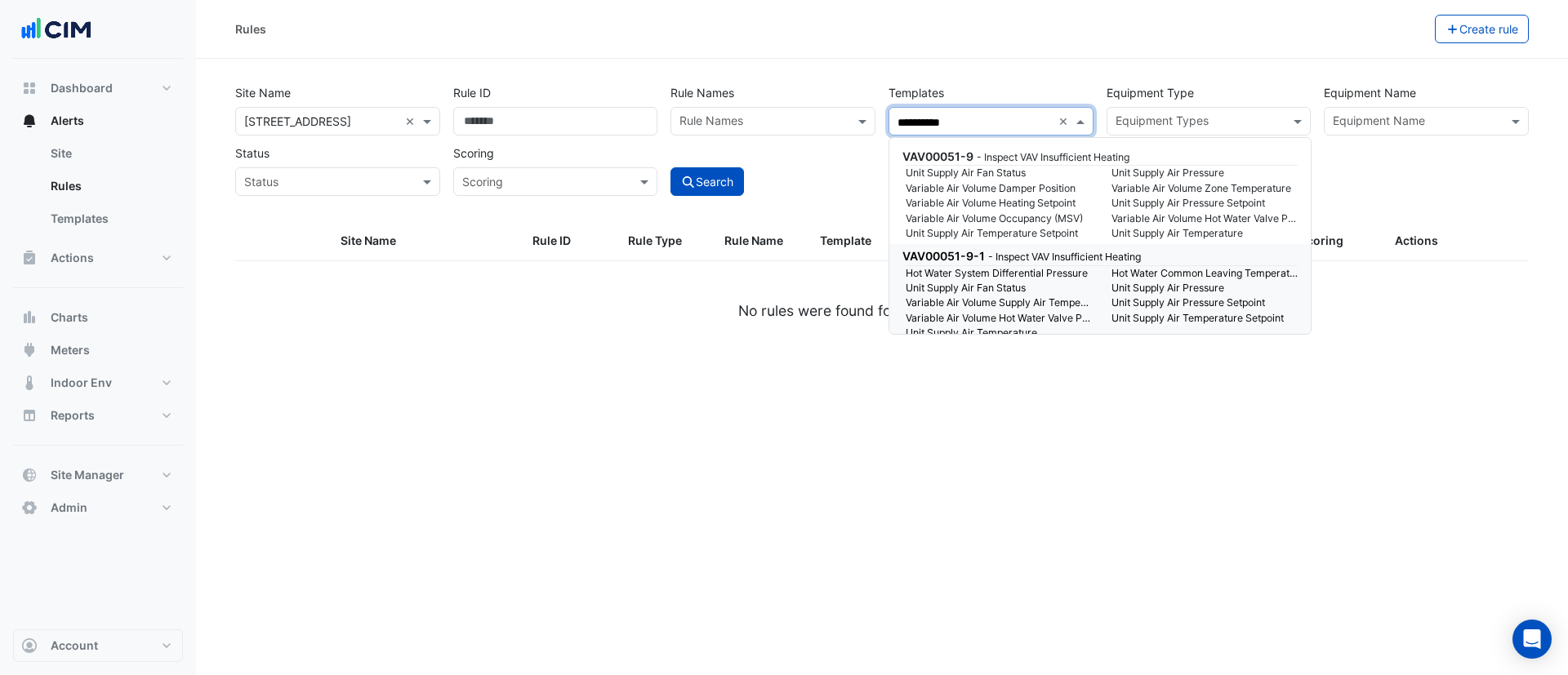
click at [1066, 271] on small "Hot Water System Differential Pressure" at bounding box center [999, 273] width 206 height 15
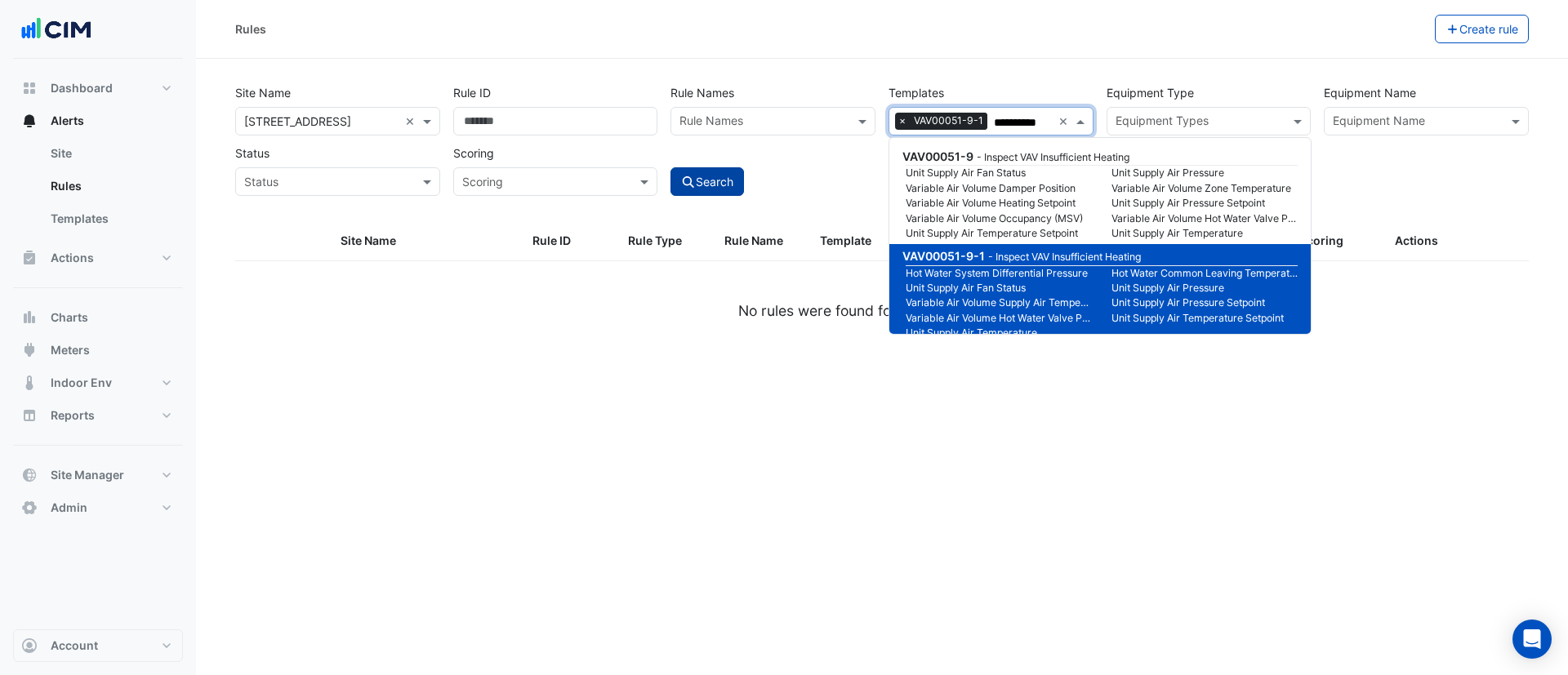
type input "**********"
click at [703, 187] on button "Search" at bounding box center [707, 182] width 73 height 28
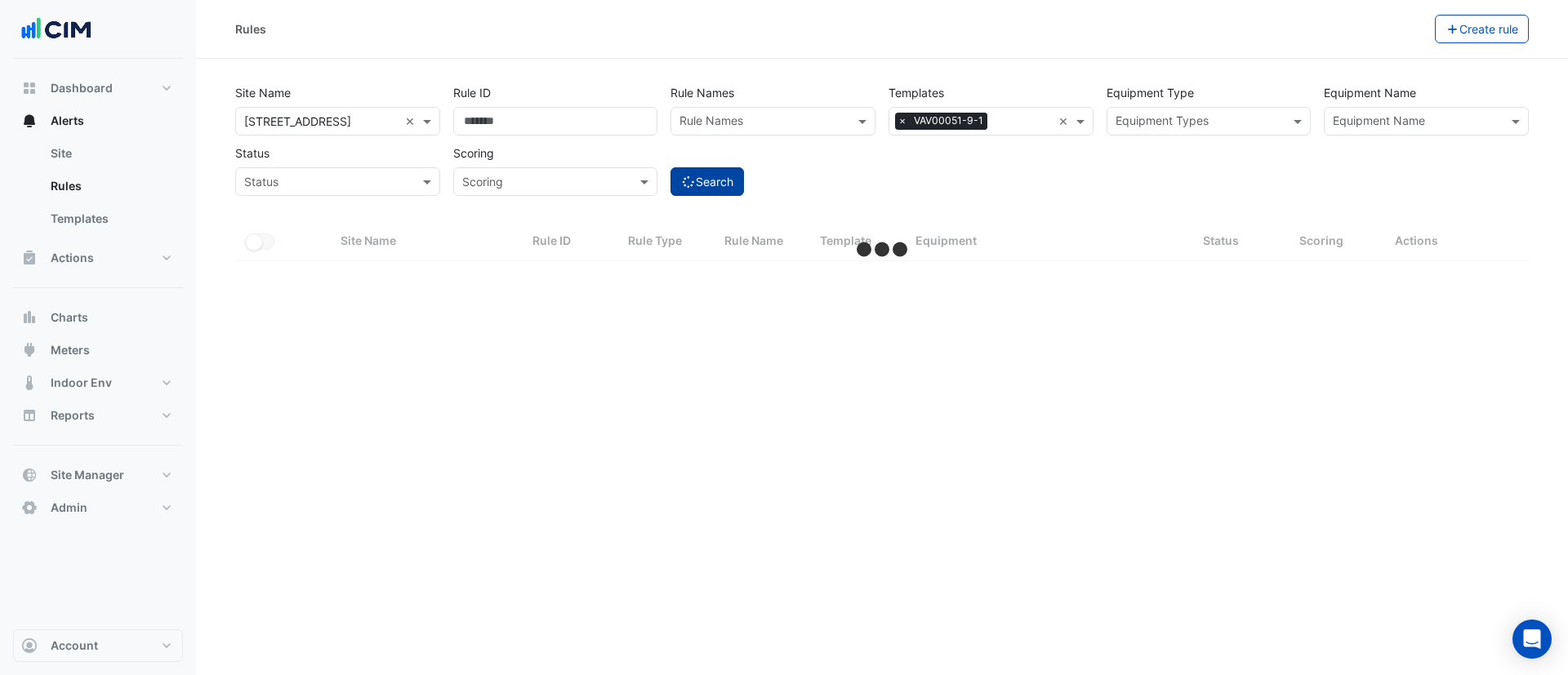
select select "***"
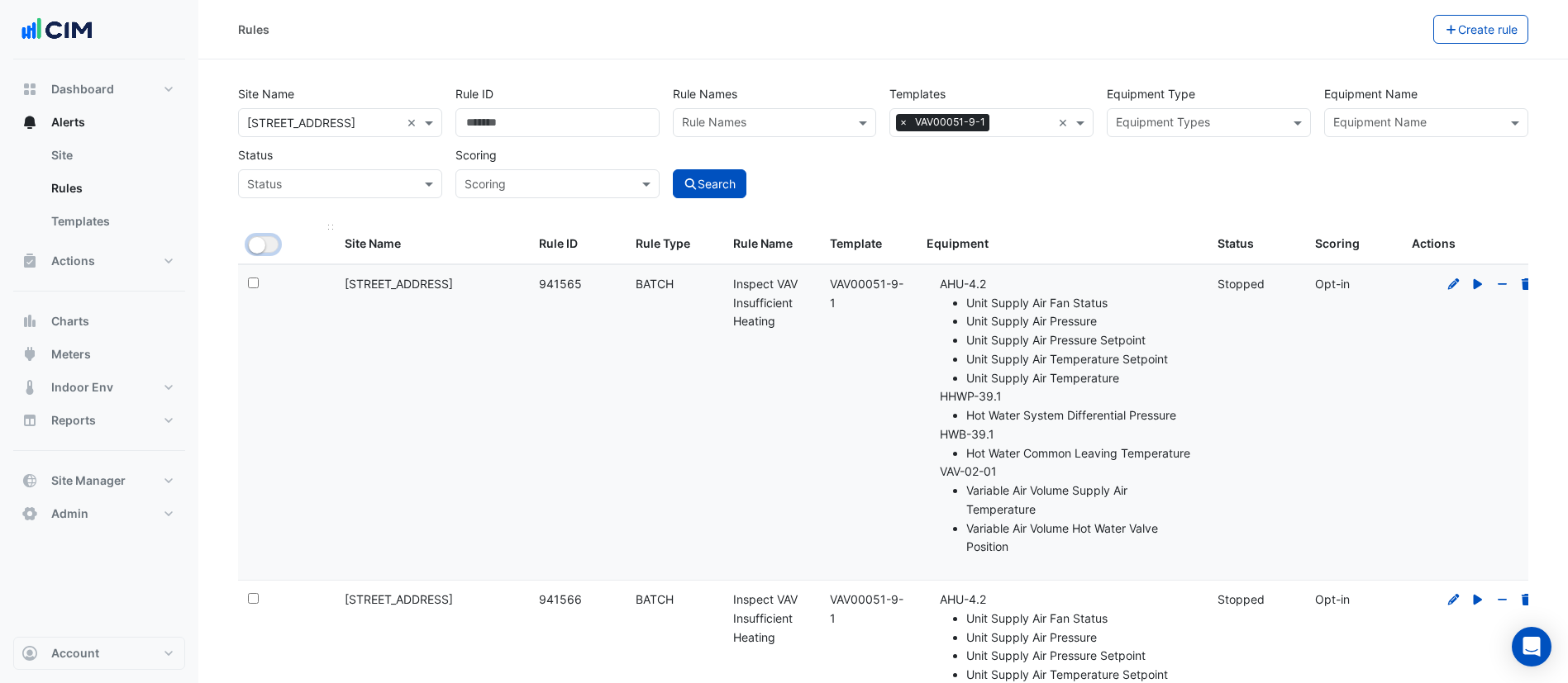
click at [263, 249] on small "button" at bounding box center [257, 246] width 17 height 17
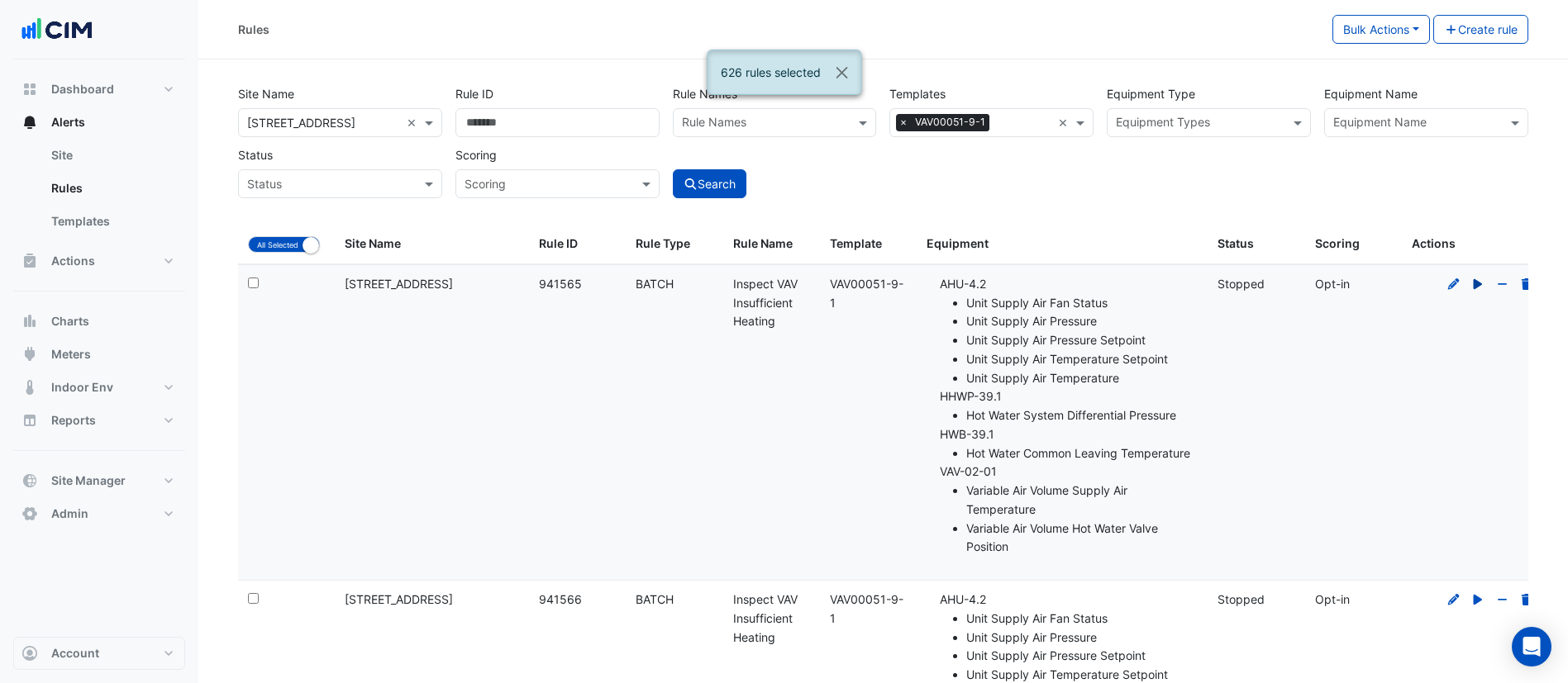
click at [1480, 284] on icon at bounding box center [1478, 283] width 9 height 10
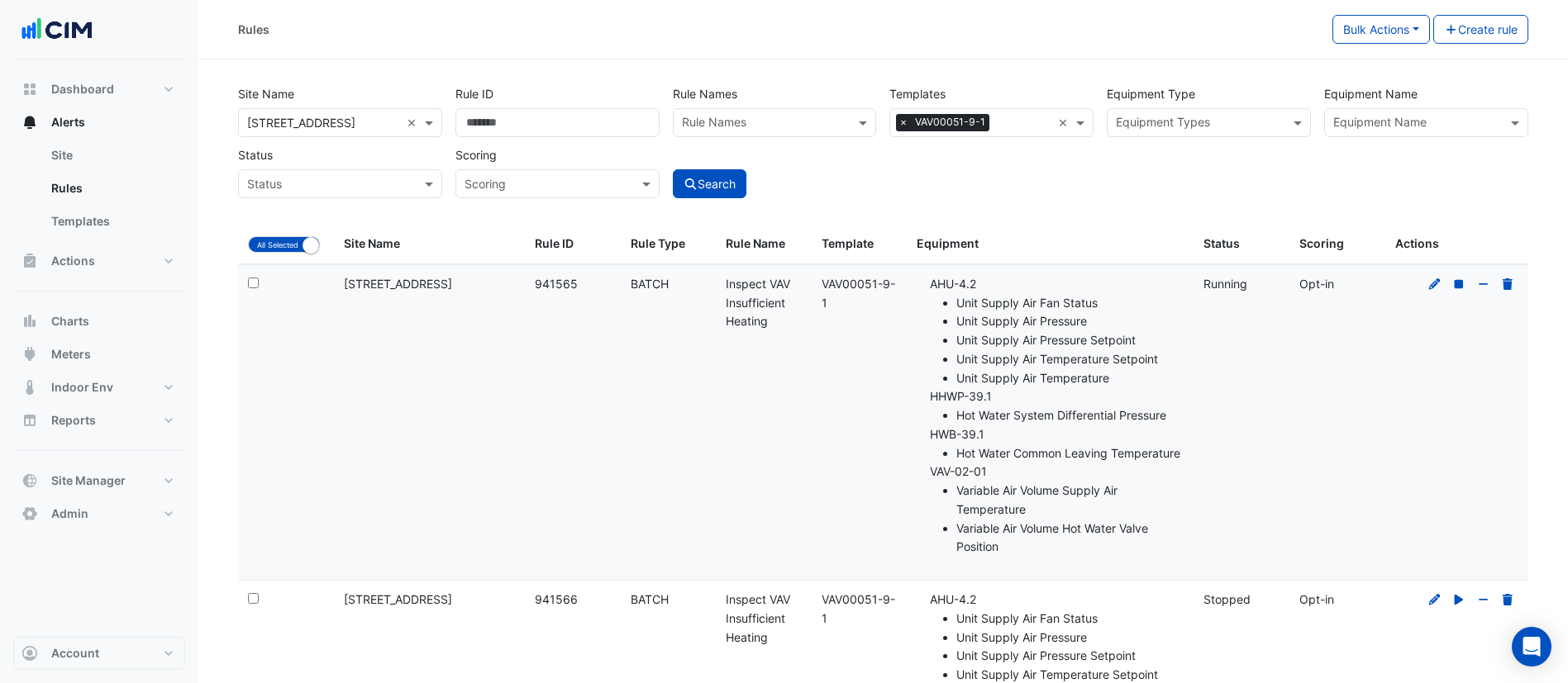
click at [901, 121] on span "×" at bounding box center [903, 122] width 15 height 17
click at [1444, 118] on input "text" at bounding box center [1417, 124] width 167 height 18
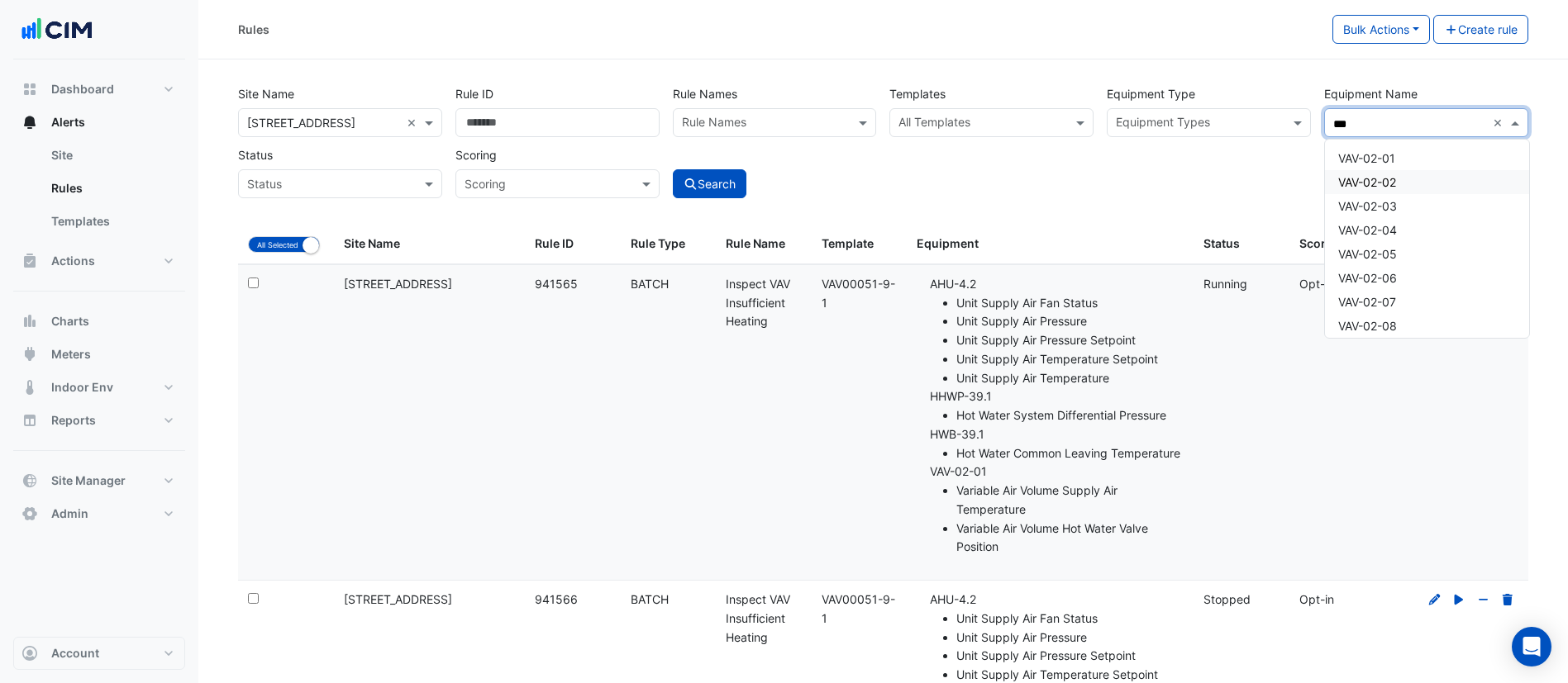
click at [1393, 182] on span "VAV-02-02" at bounding box center [1367, 182] width 58 height 14
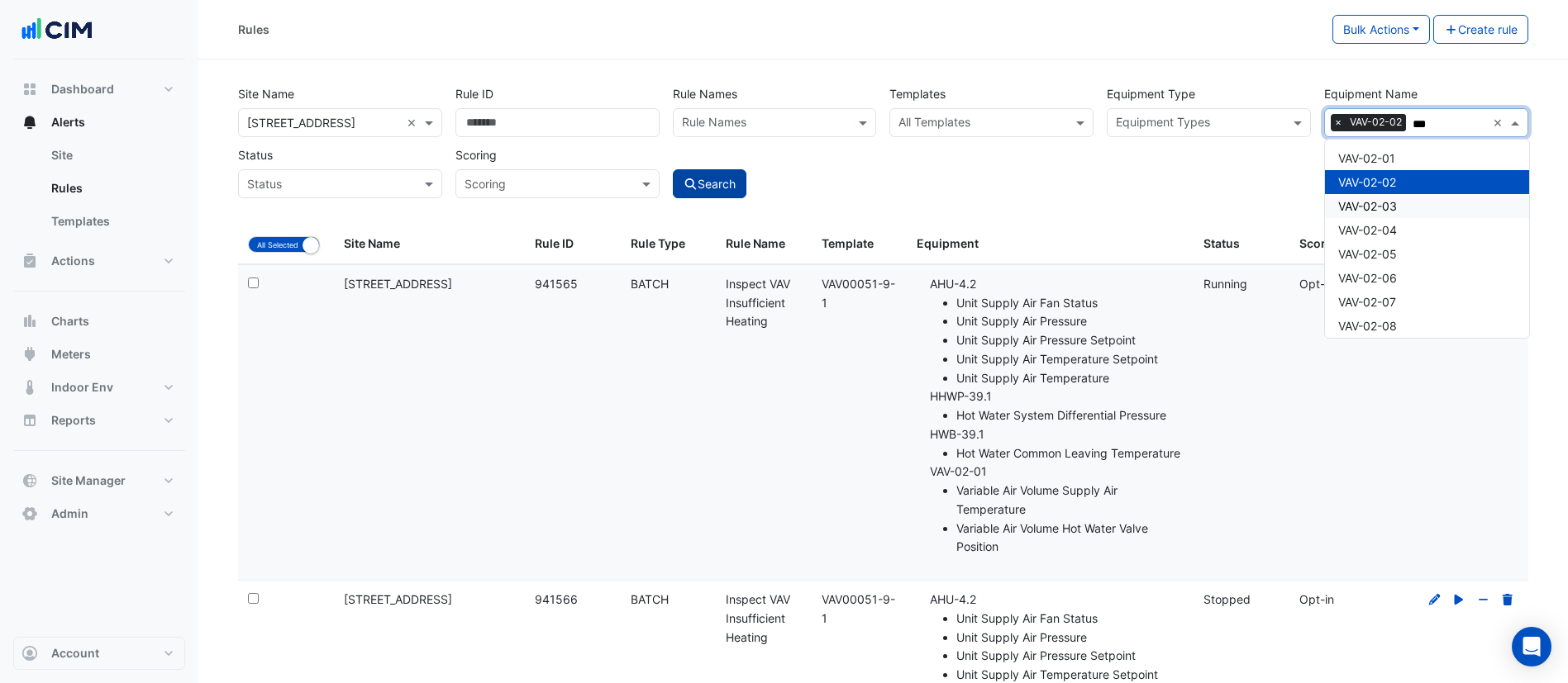
type input "***"
click at [728, 180] on button "Search" at bounding box center [710, 184] width 74 height 29
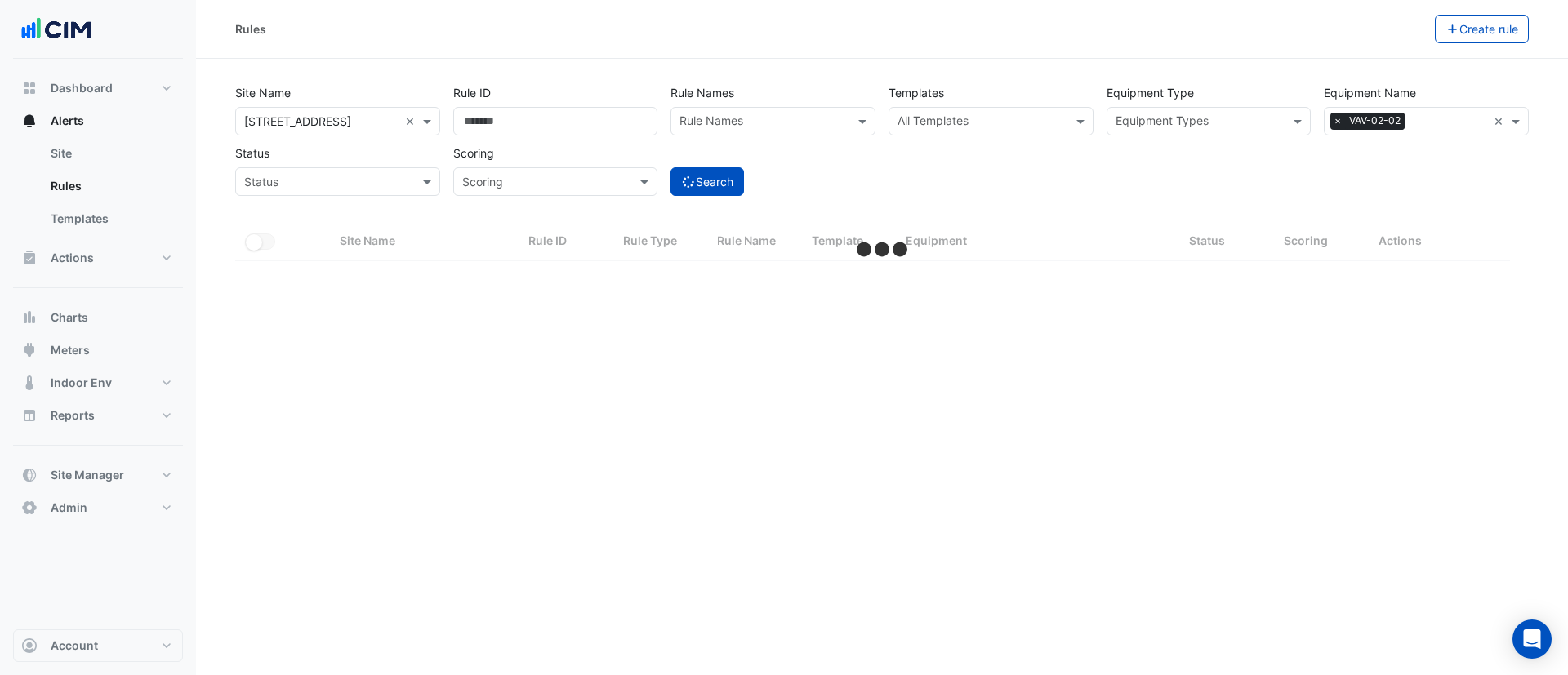
select select "***"
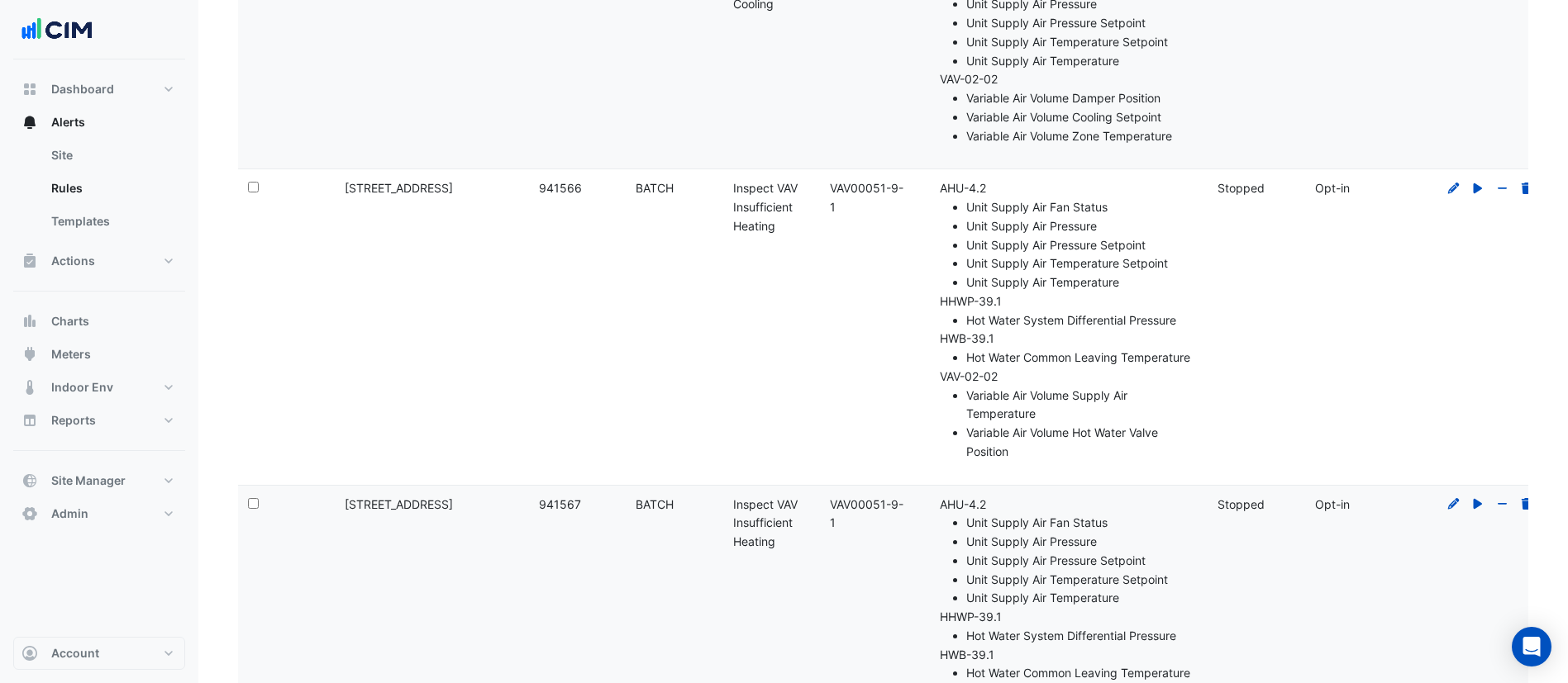
scroll to position [2171, 0]
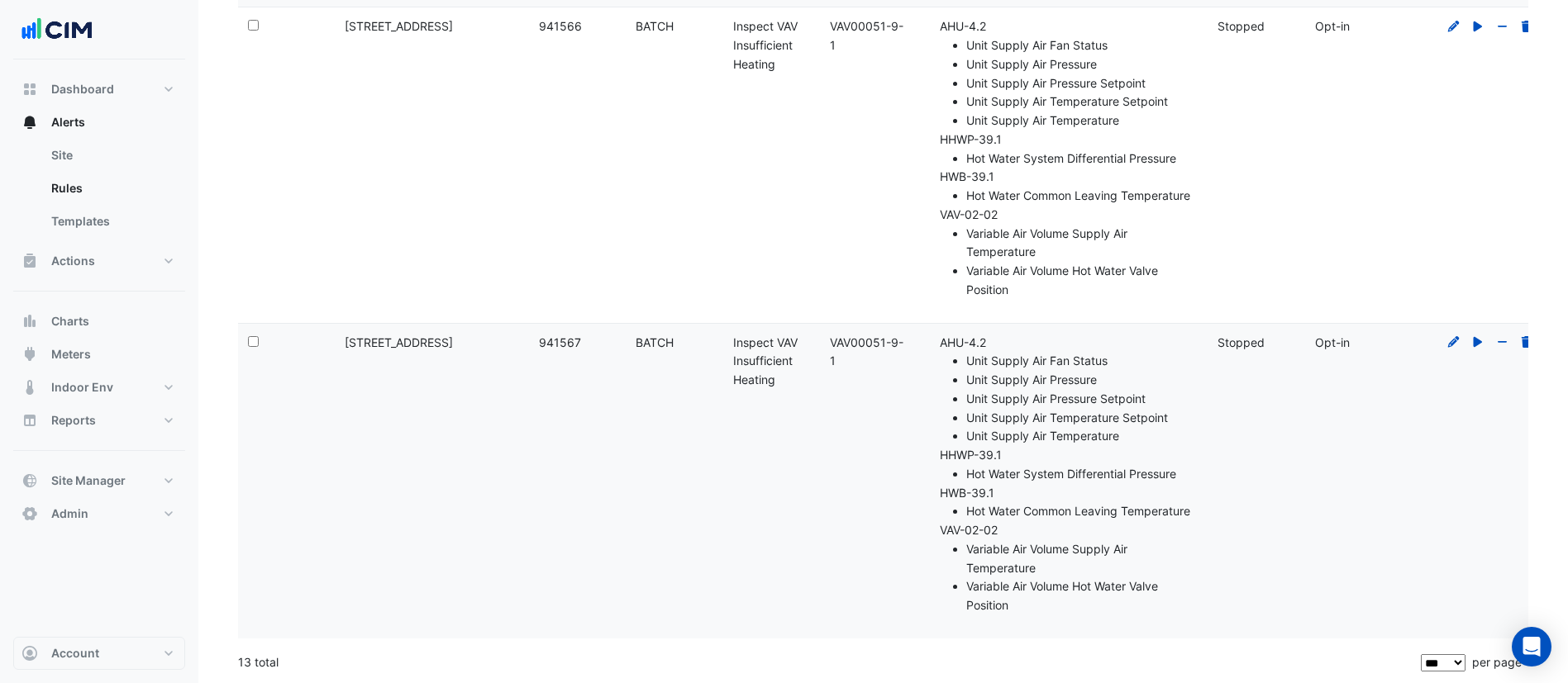
drag, startPoint x: 843, startPoint y: 342, endPoint x: 818, endPoint y: 329, distance: 28.2
click at [818, 329] on div "Select: Site Name: [STREET_ADDRESS] Rule ID: 941567 Rule Type: BATCH Rule Name:…" at bounding box center [892, 481] width 1309 height 315
copy div "Insufficient Heating Template: VAV00051-9-1"
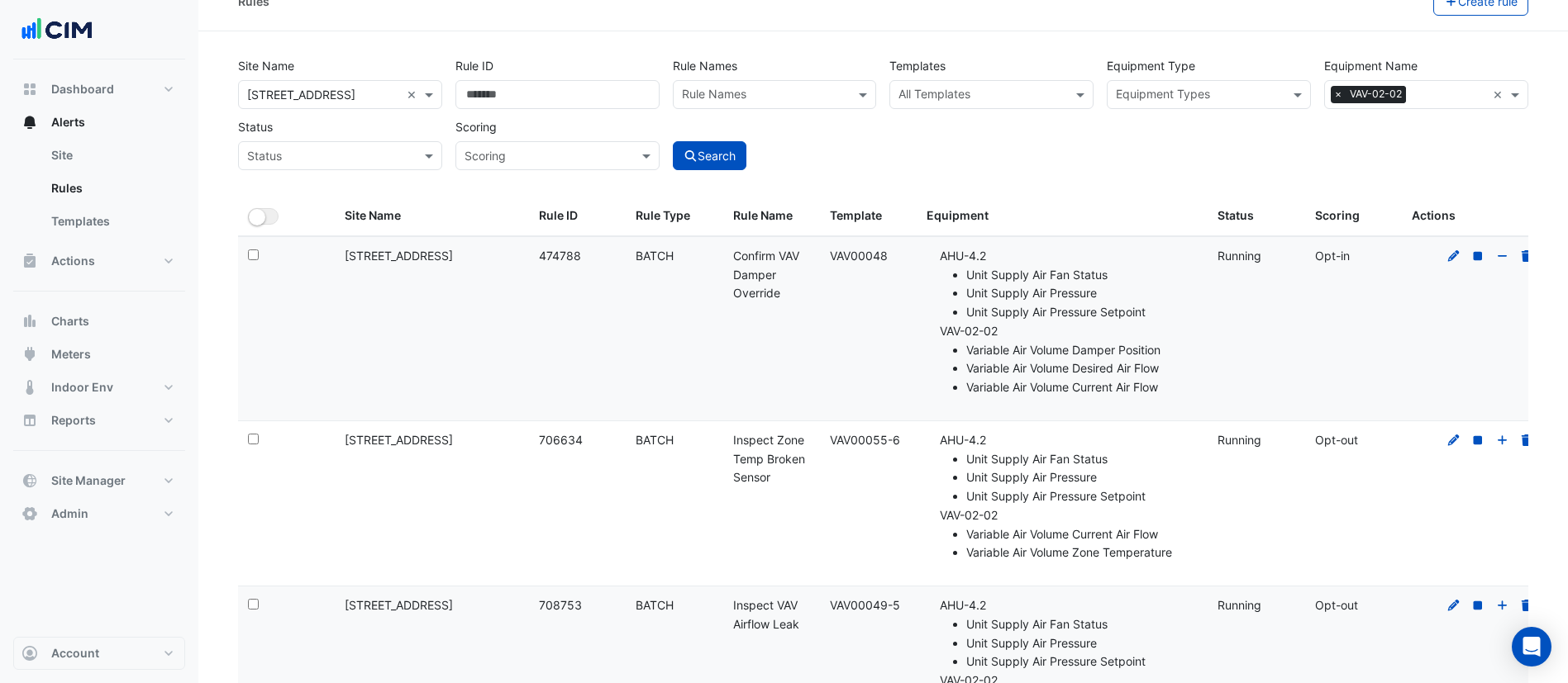
scroll to position [0, 0]
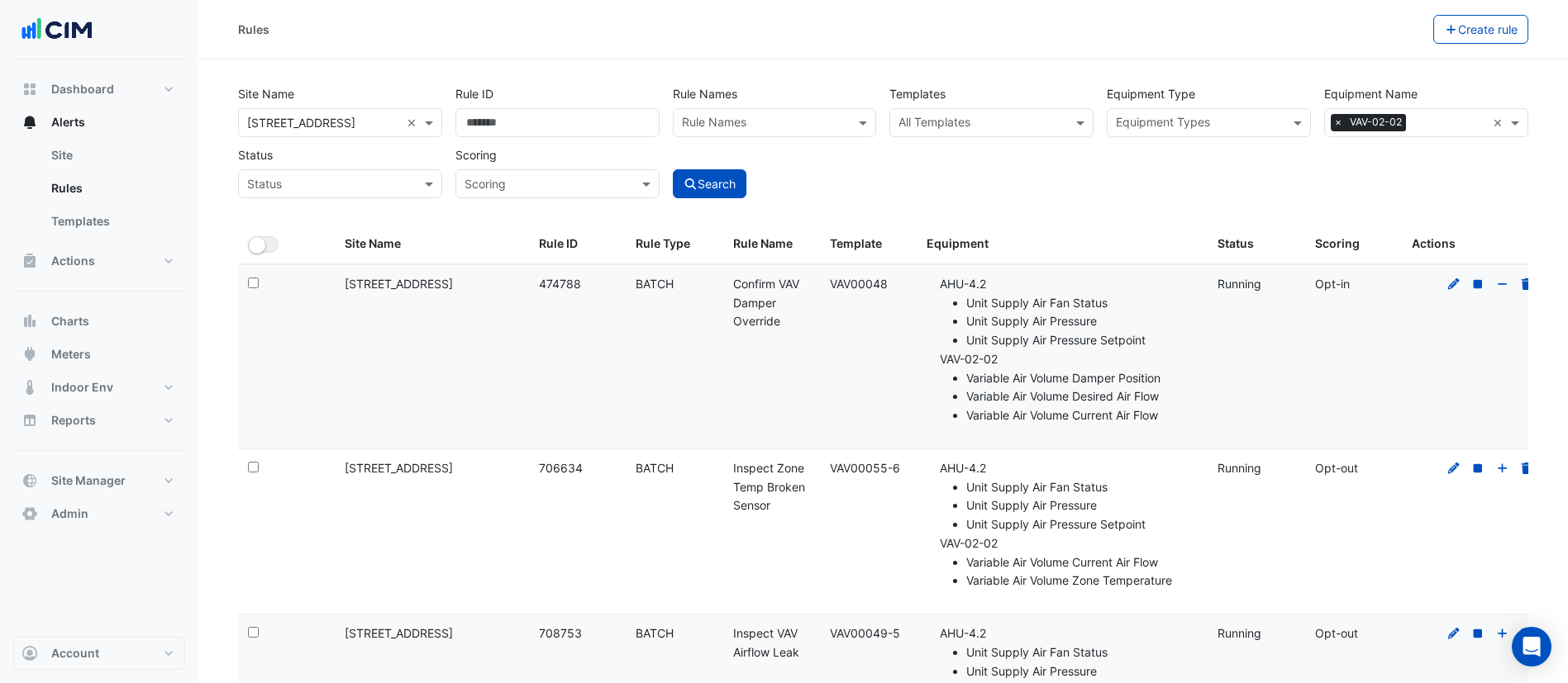
click at [971, 129] on input "text" at bounding box center [982, 124] width 167 height 18
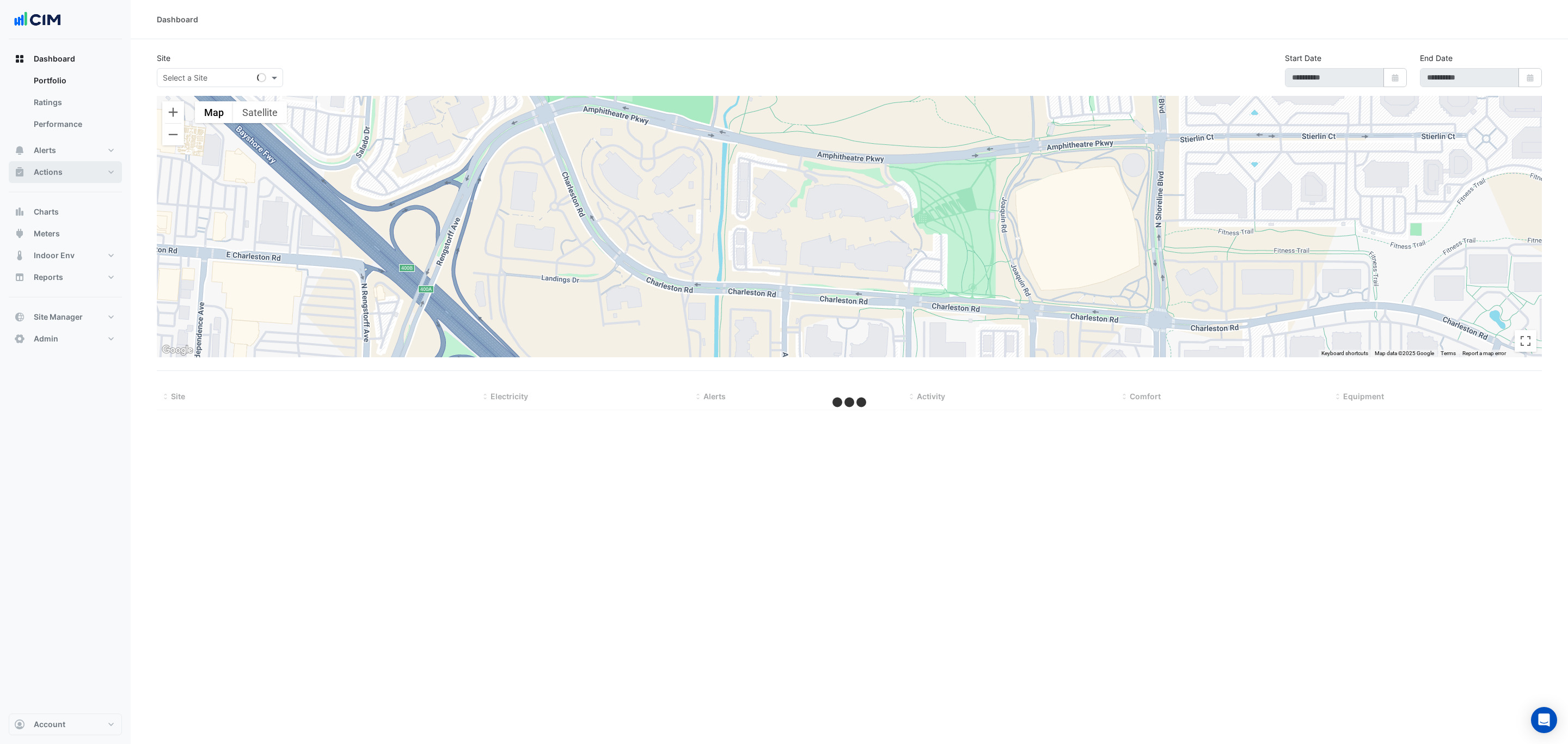
type input "**********"
select select "***"
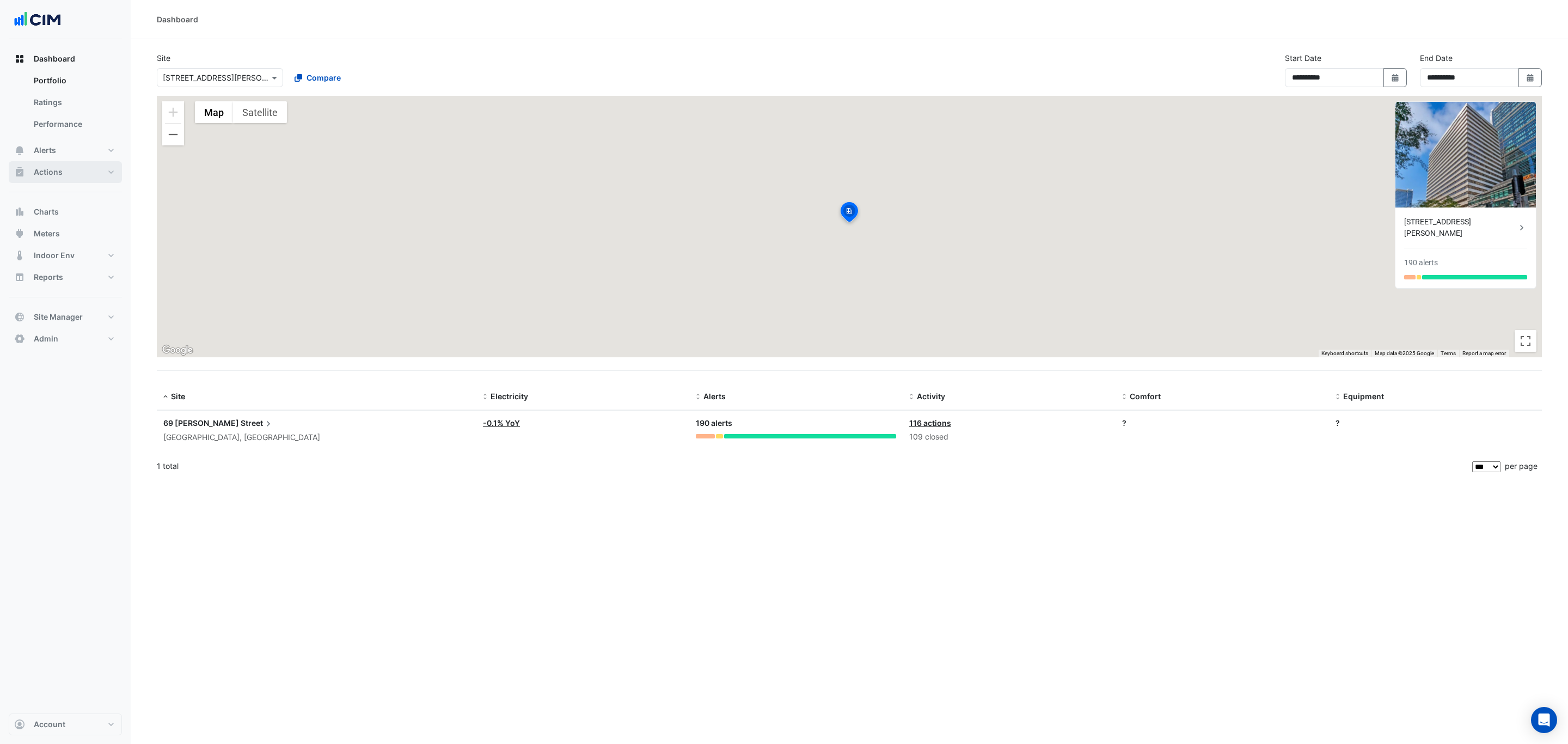
click at [78, 169] on button "Actions" at bounding box center [65, 173] width 113 height 22
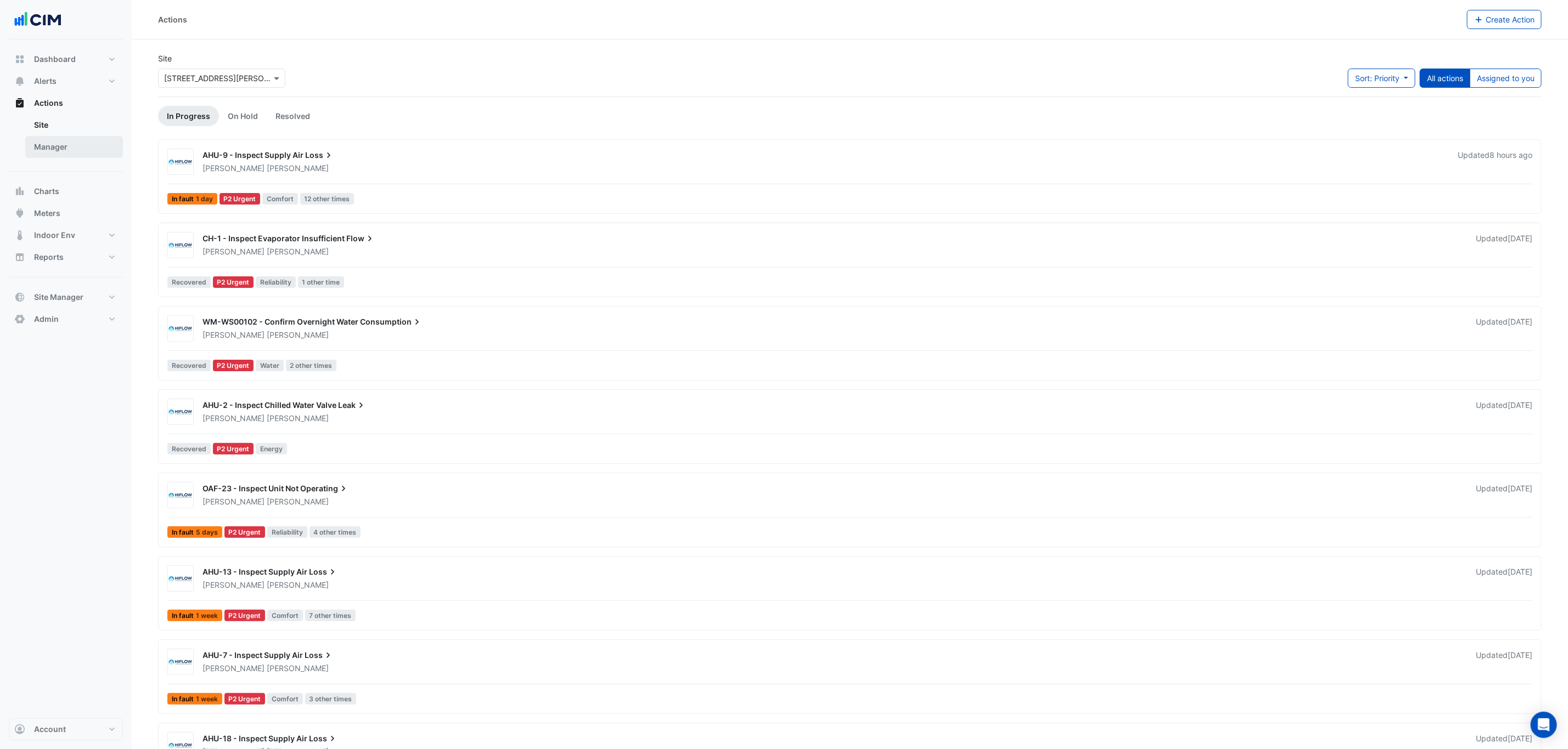
click at [81, 148] on link "Manager" at bounding box center [74, 147] width 97 height 22
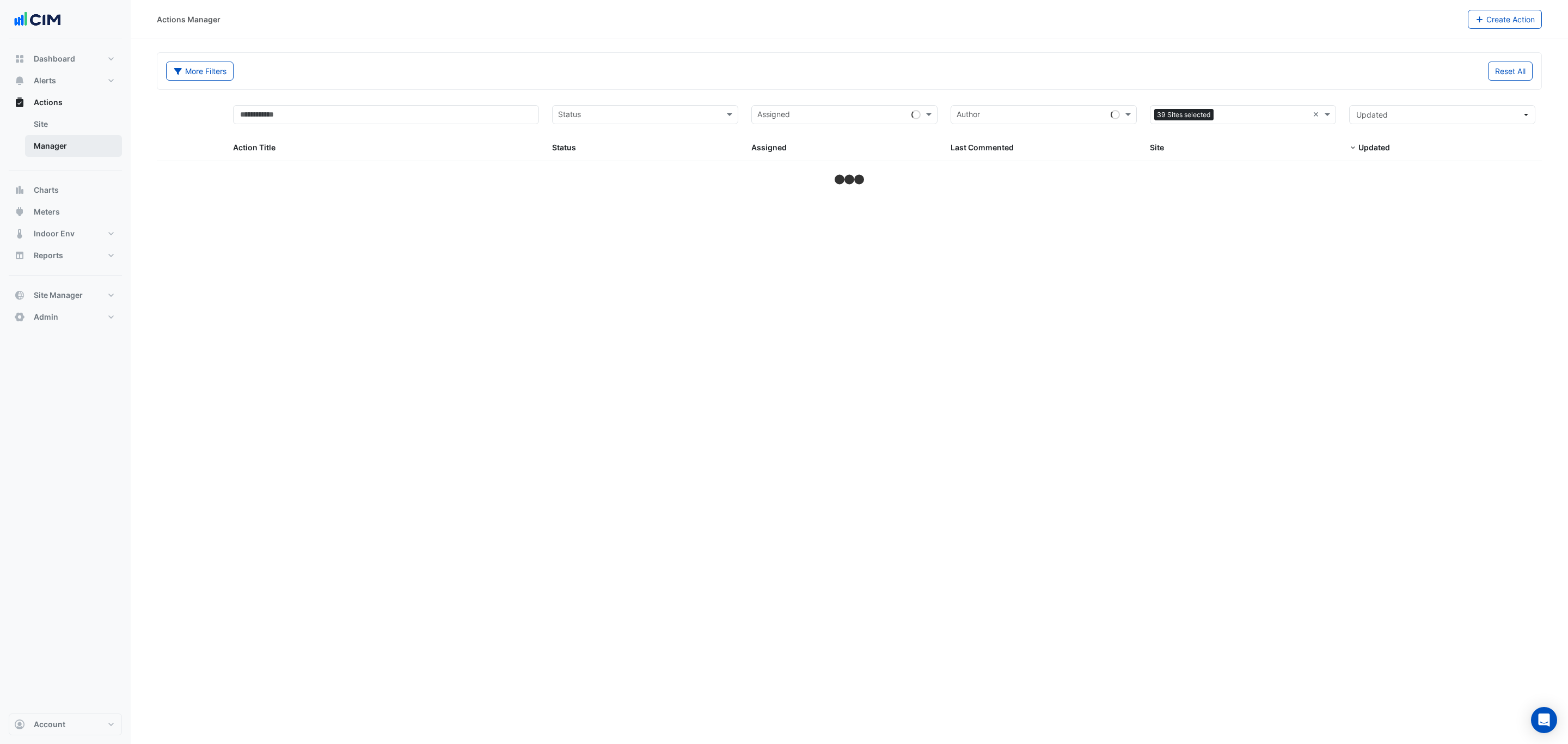
select select "***"
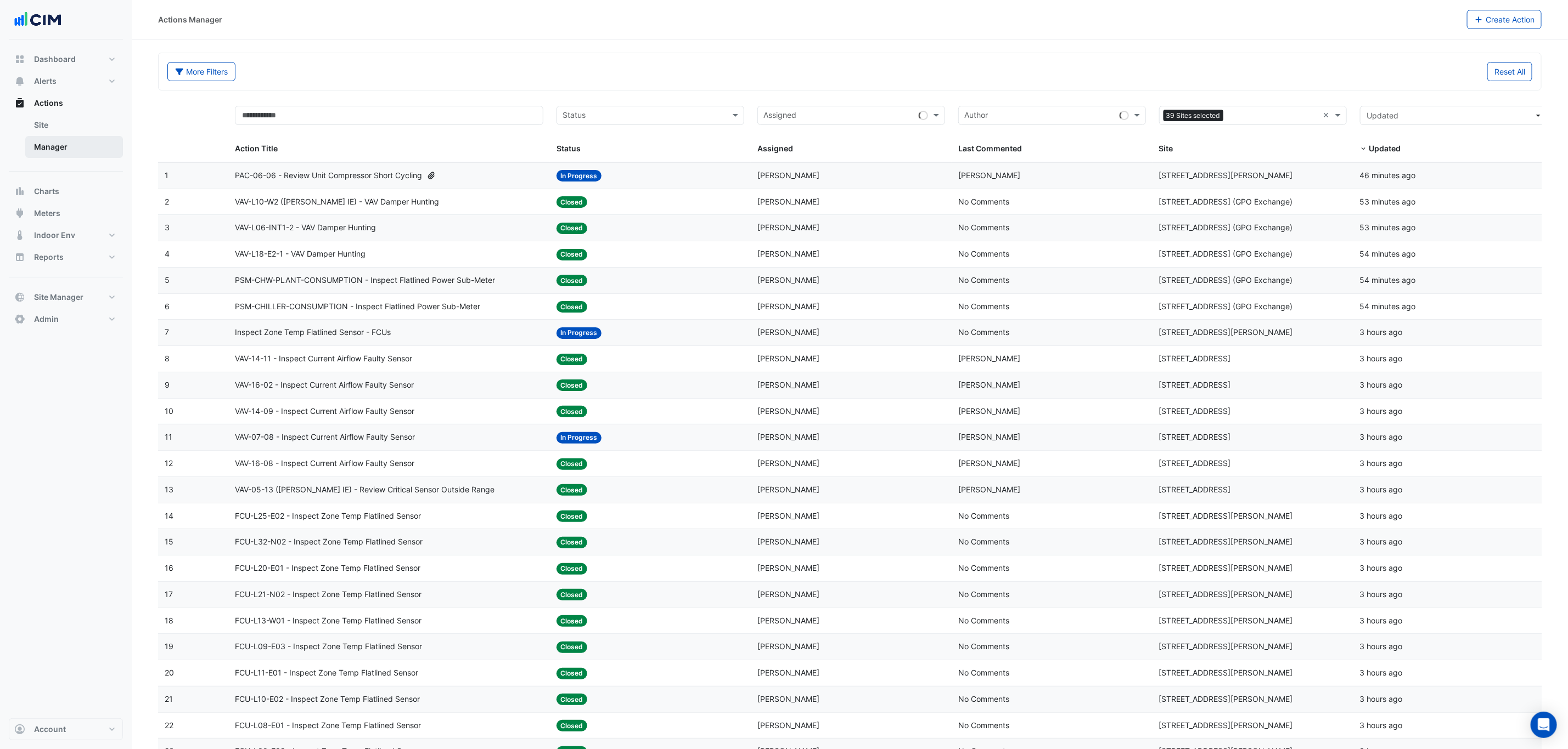
click at [74, 143] on link "Manager" at bounding box center [74, 147] width 97 height 22
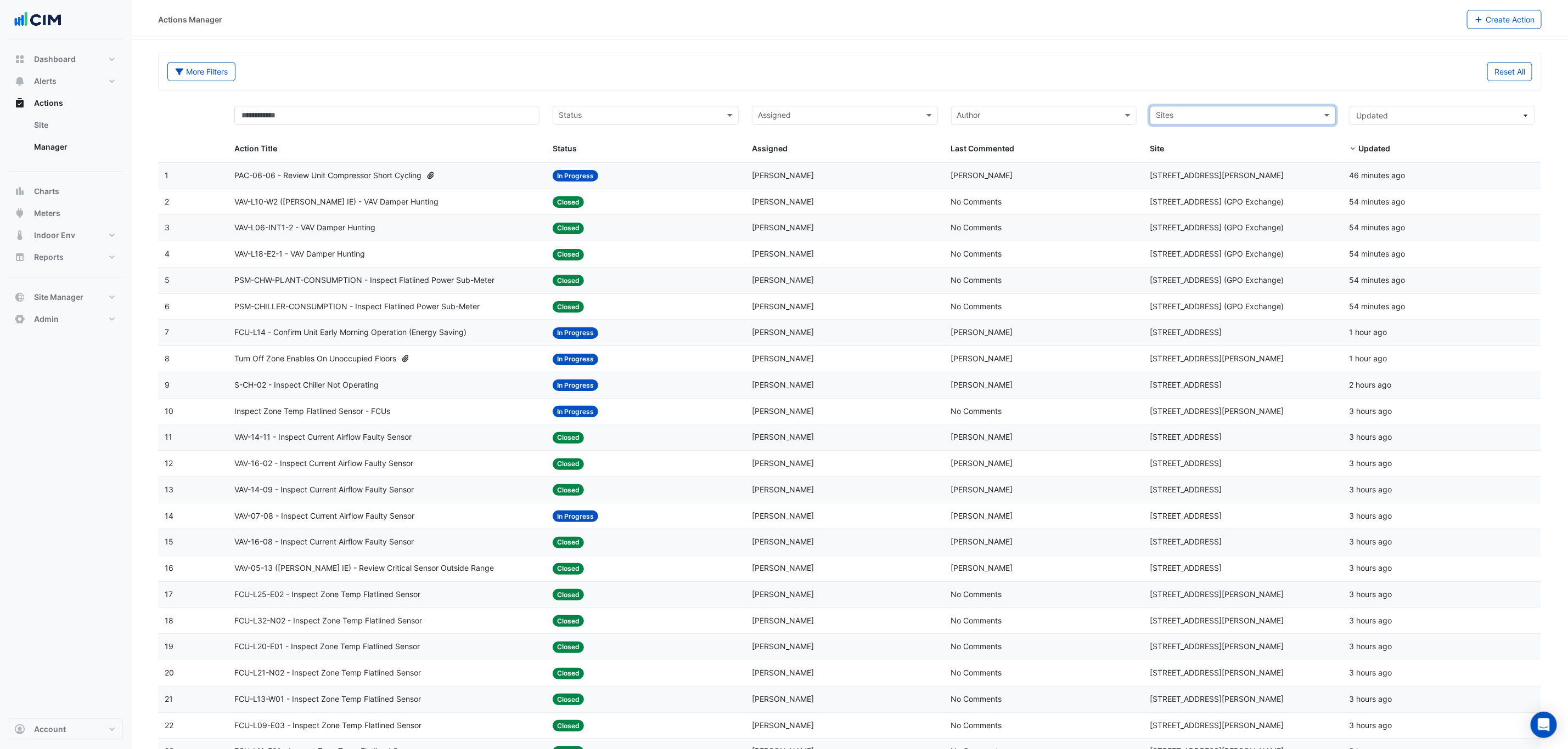
click at [858, 177] on div "Assigned: [PERSON_NAME]" at bounding box center [845, 176] width 186 height 12
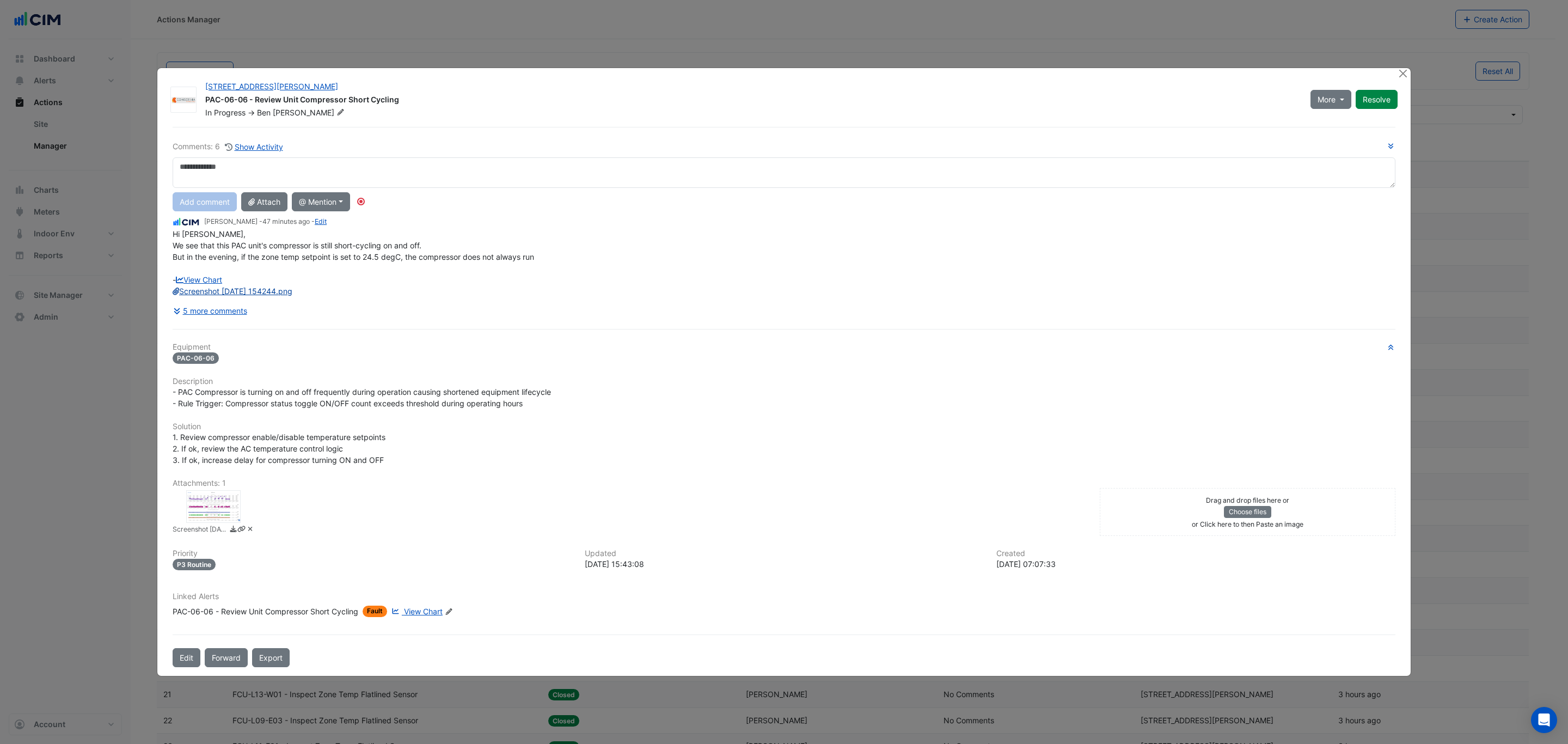
click at [258, 290] on link "Screenshot [DATE] 154244.png" at bounding box center [232, 291] width 120 height 9
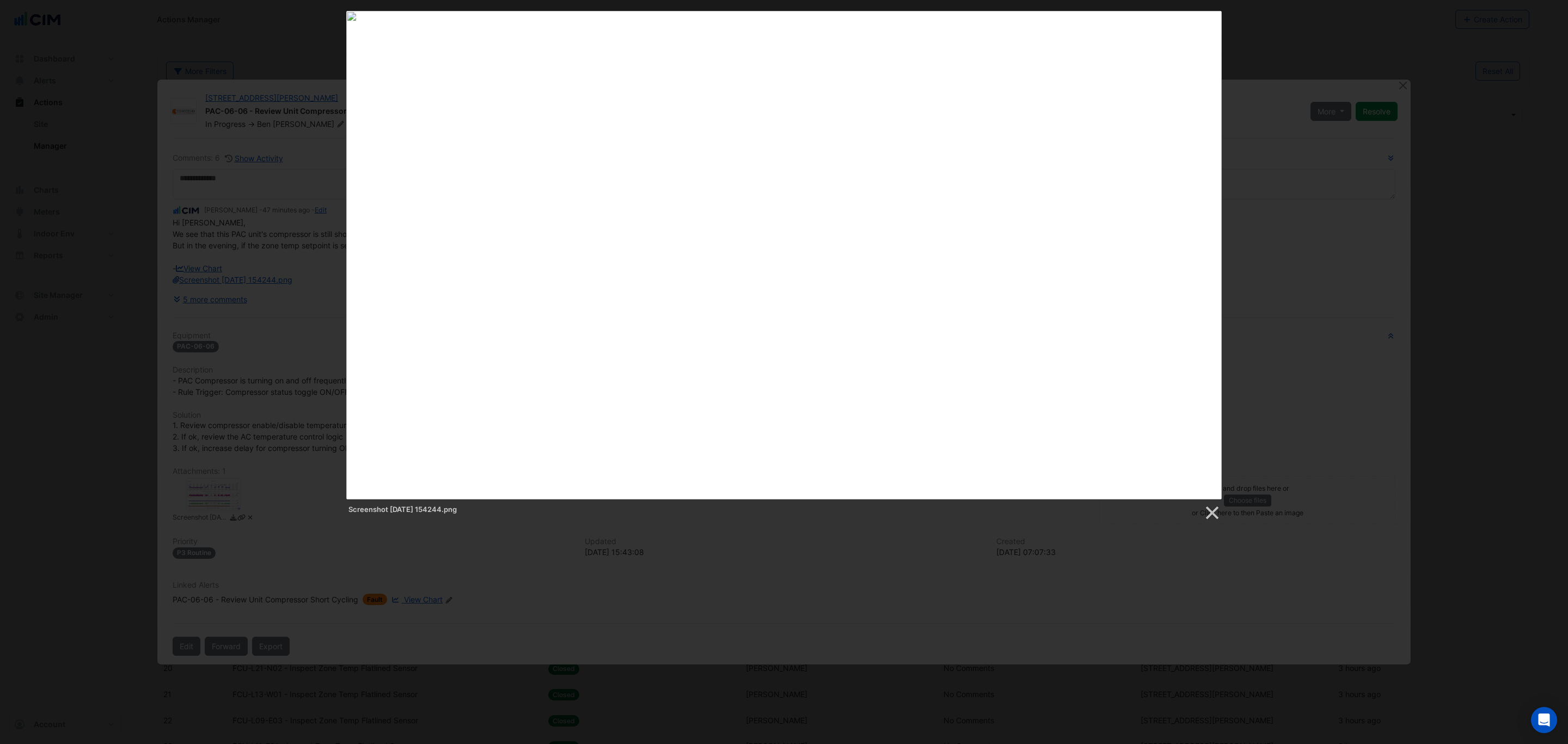
click at [226, 309] on div "Screenshot [DATE] 154244.png" at bounding box center [784, 266] width 1568 height 510
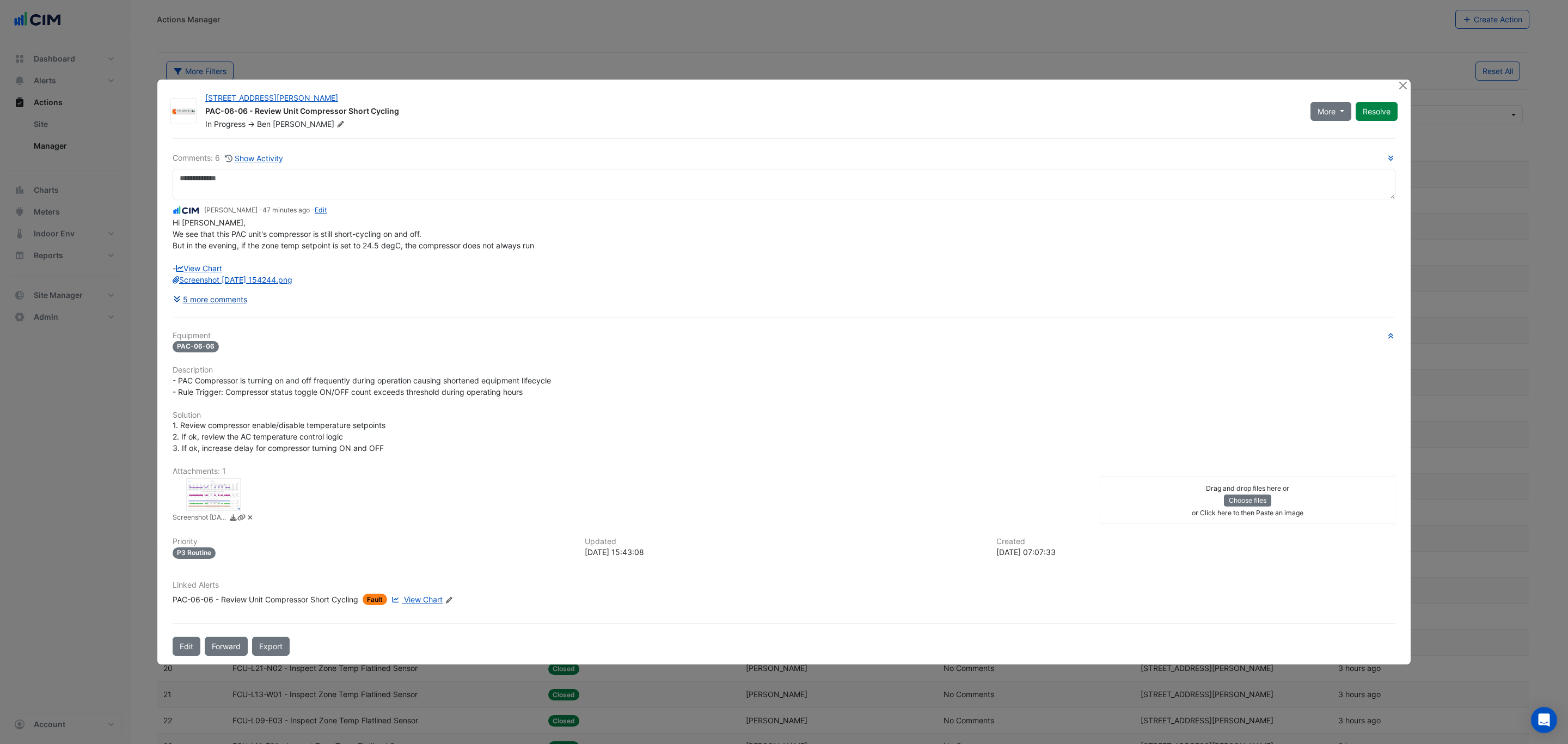
click at [213, 304] on button "5 more comments" at bounding box center [210, 299] width 75 height 19
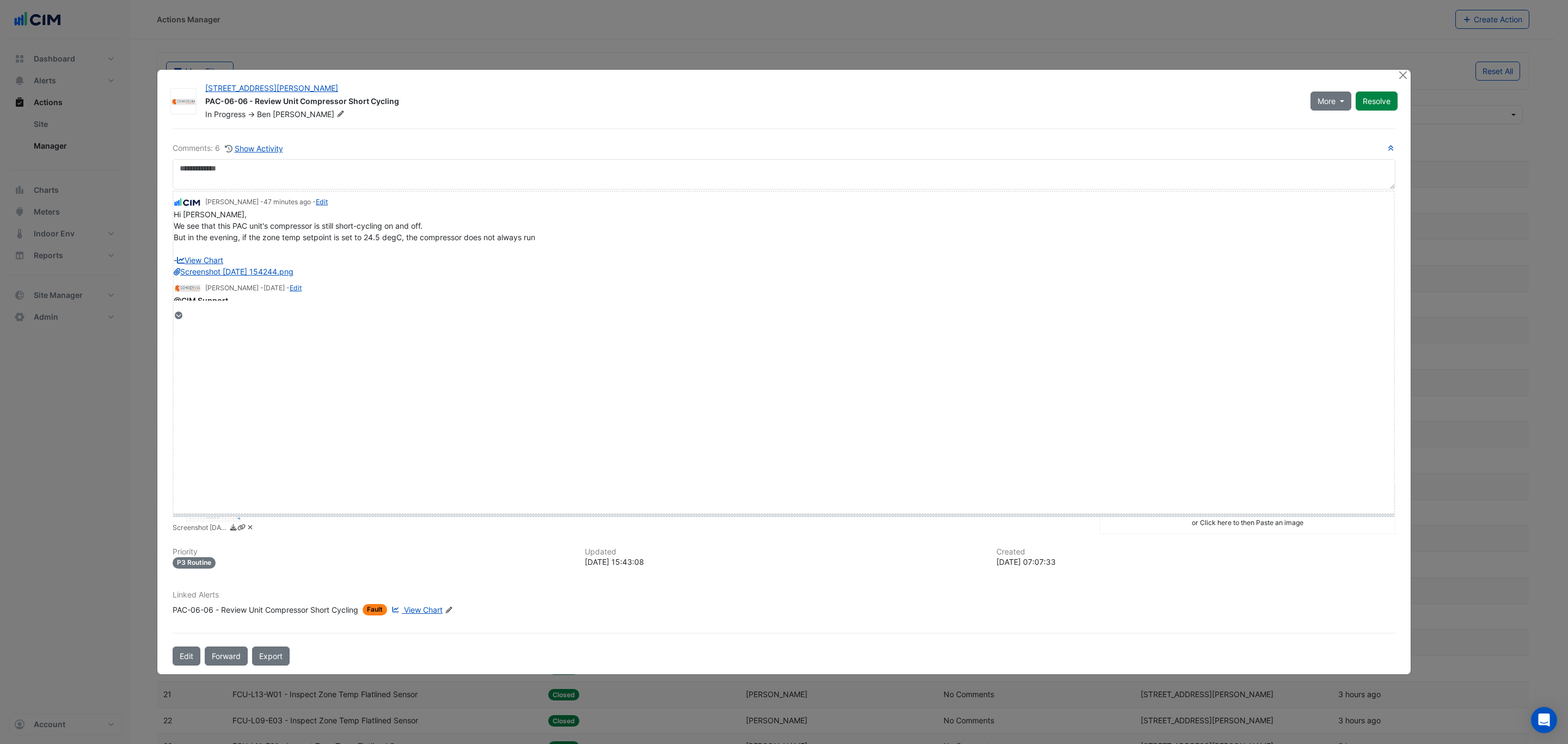
drag, startPoint x: 195, startPoint y: 314, endPoint x: 201, endPoint y: 529, distance: 215.1
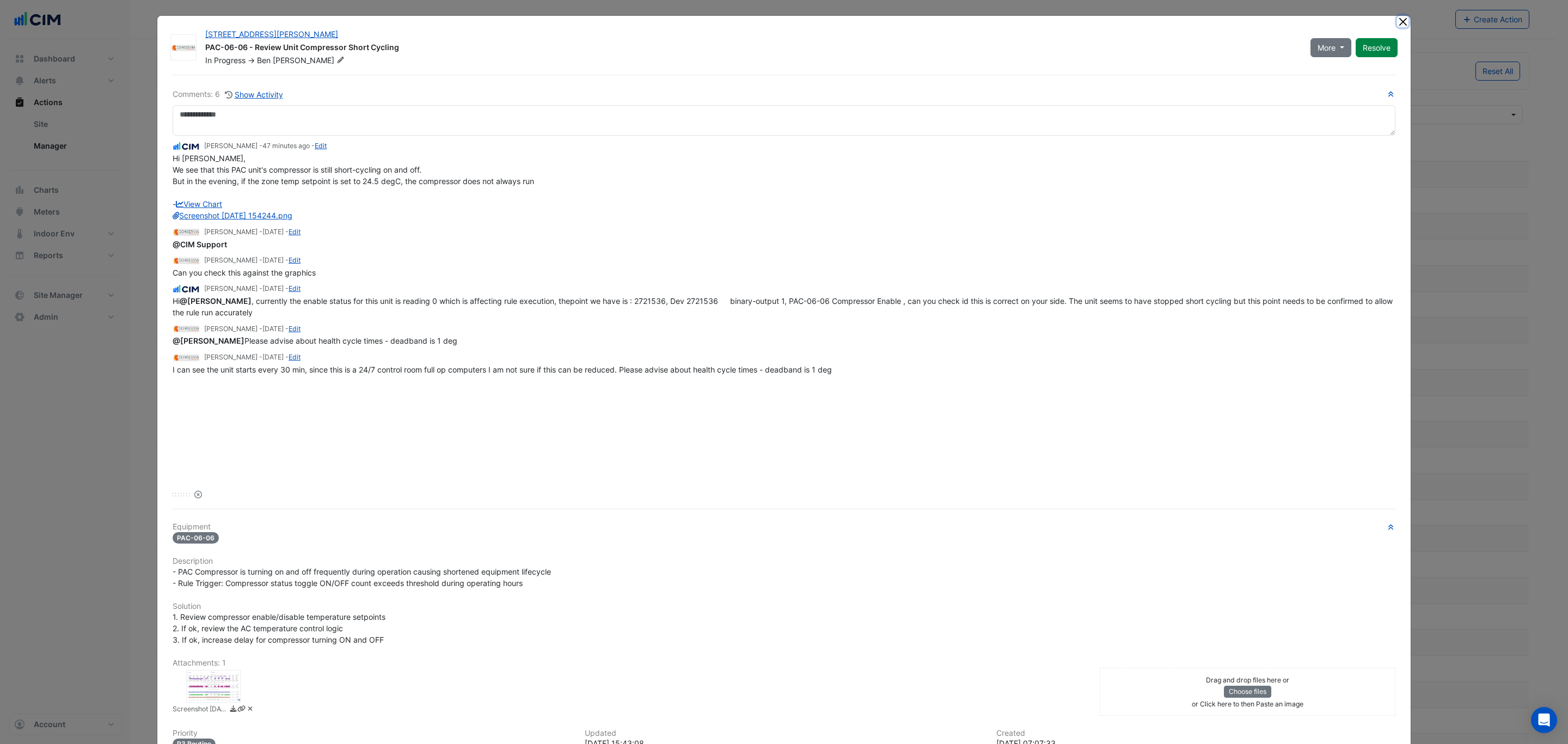
click at [1397, 23] on button "Close" at bounding box center [1403, 21] width 12 height 12
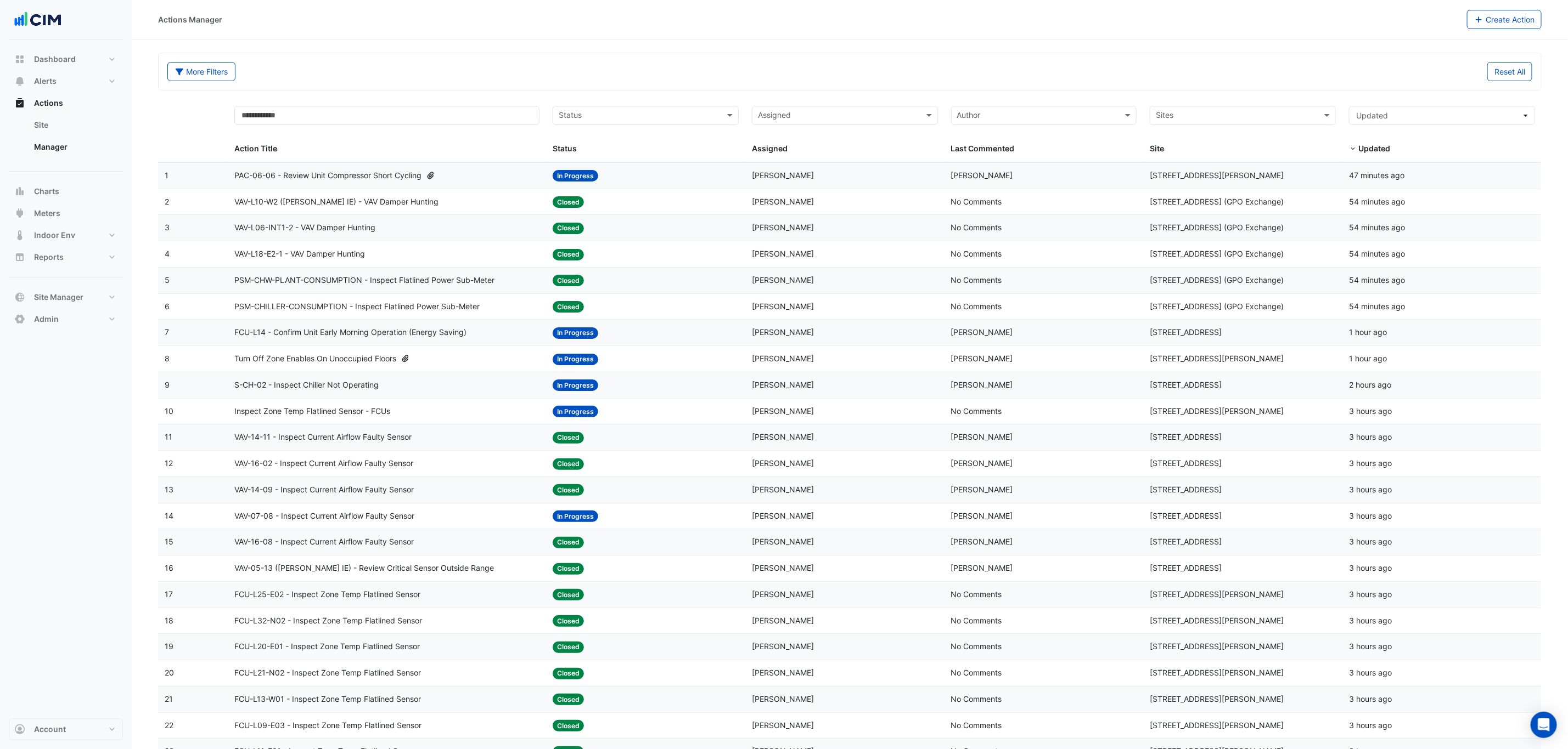
click at [1188, 116] on input "text" at bounding box center [1236, 116] width 161 height 12
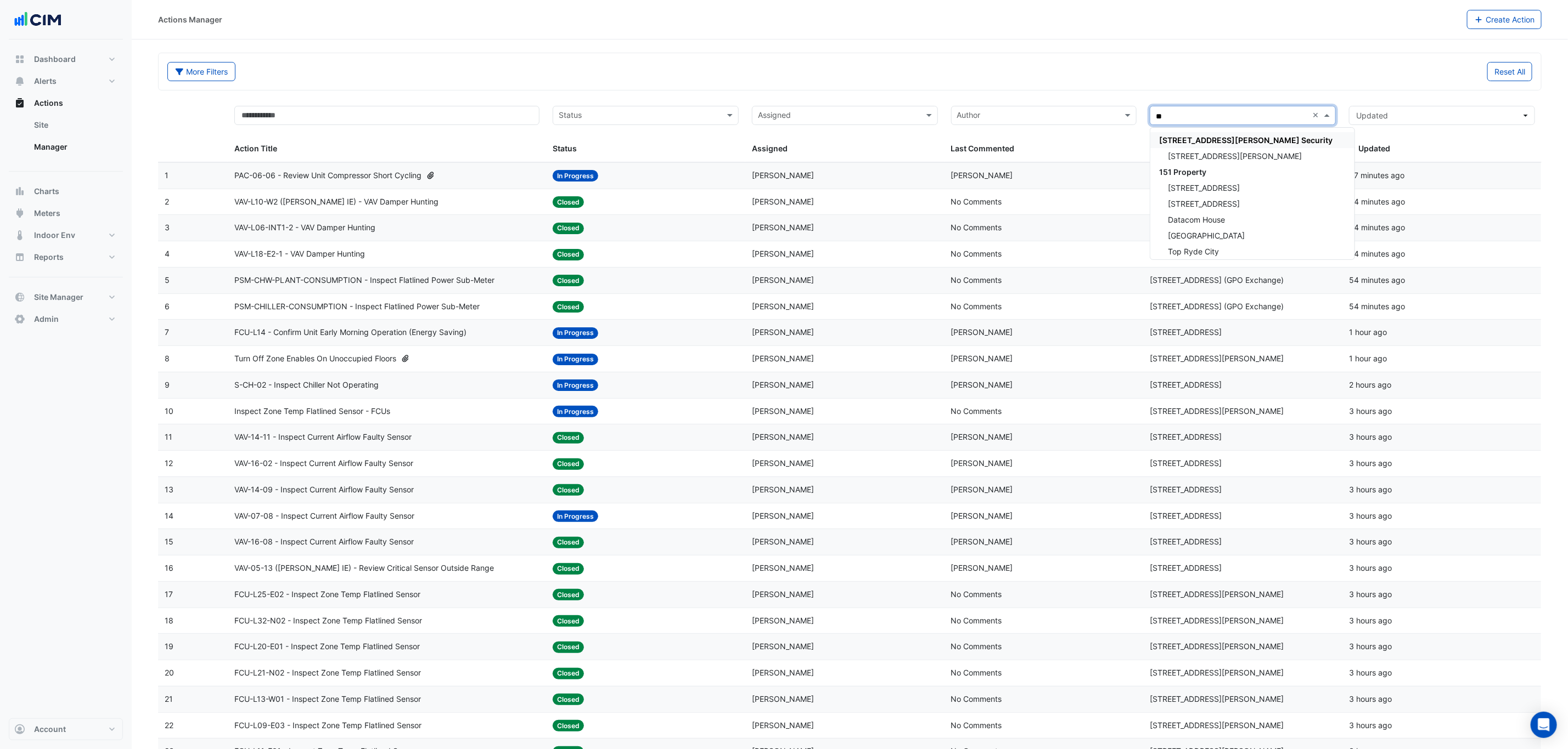
type input "***"
click at [1203, 152] on span "[STREET_ADDRESS]" at bounding box center [1204, 156] width 72 height 9
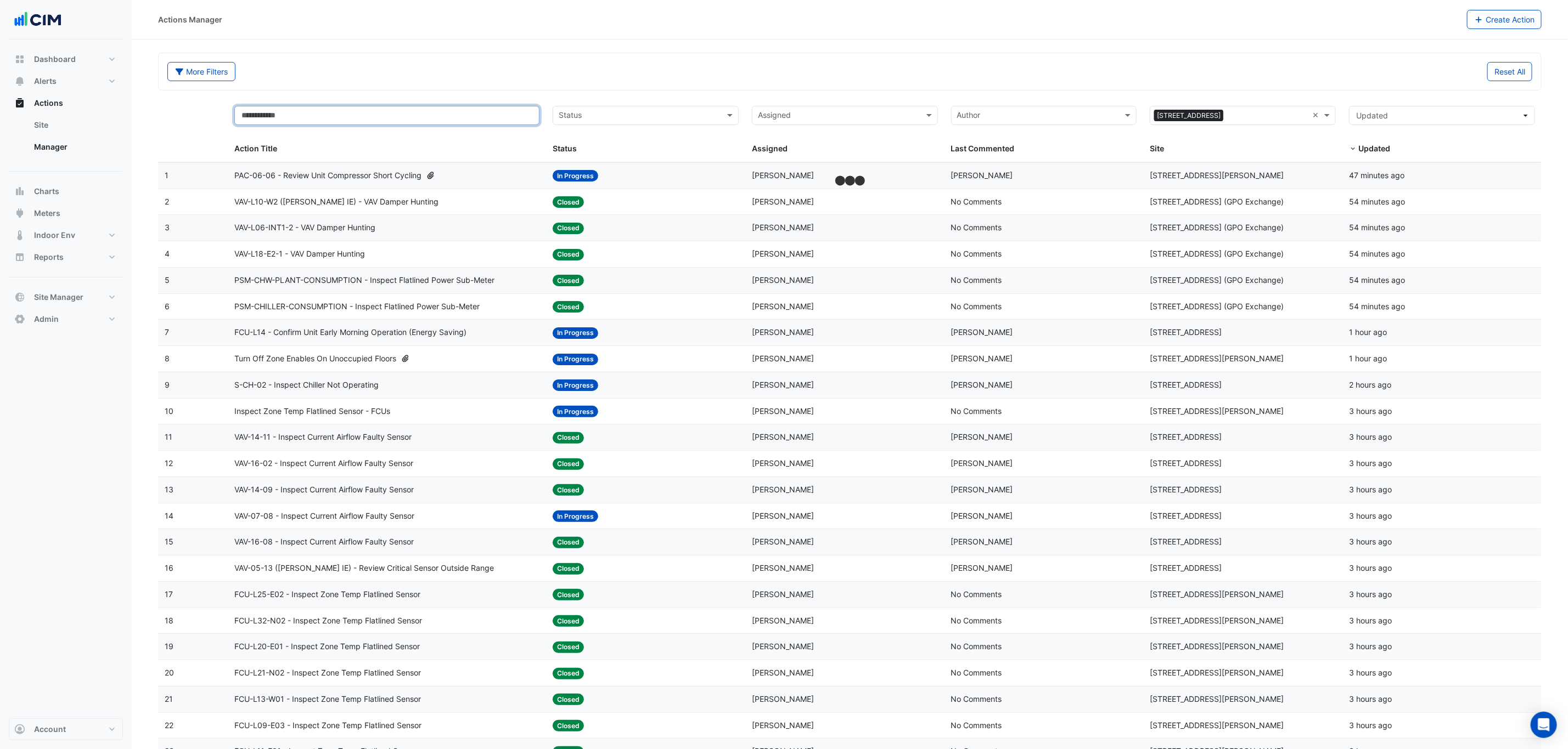
click at [276, 113] on input "text" at bounding box center [386, 115] width 305 height 19
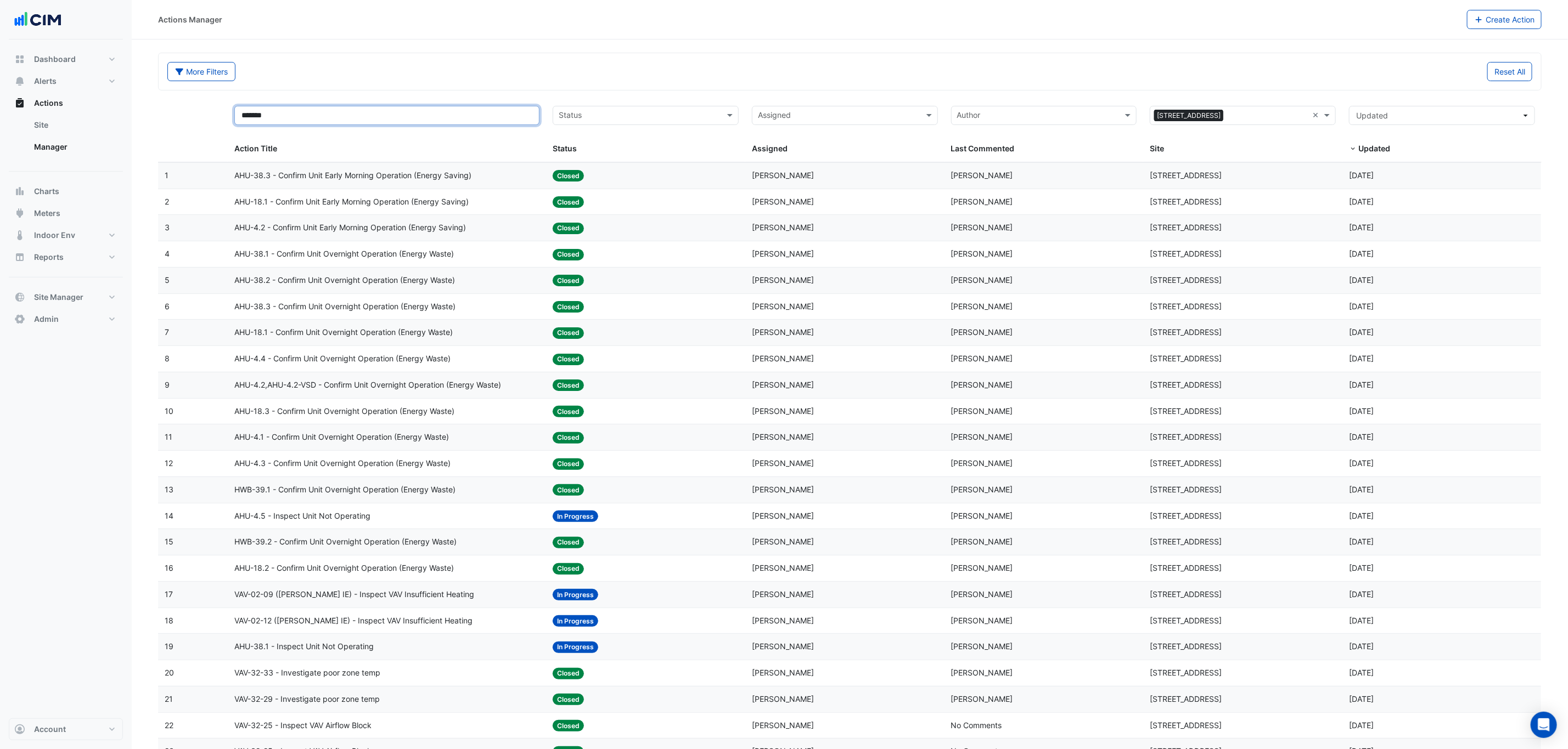
type input "*******"
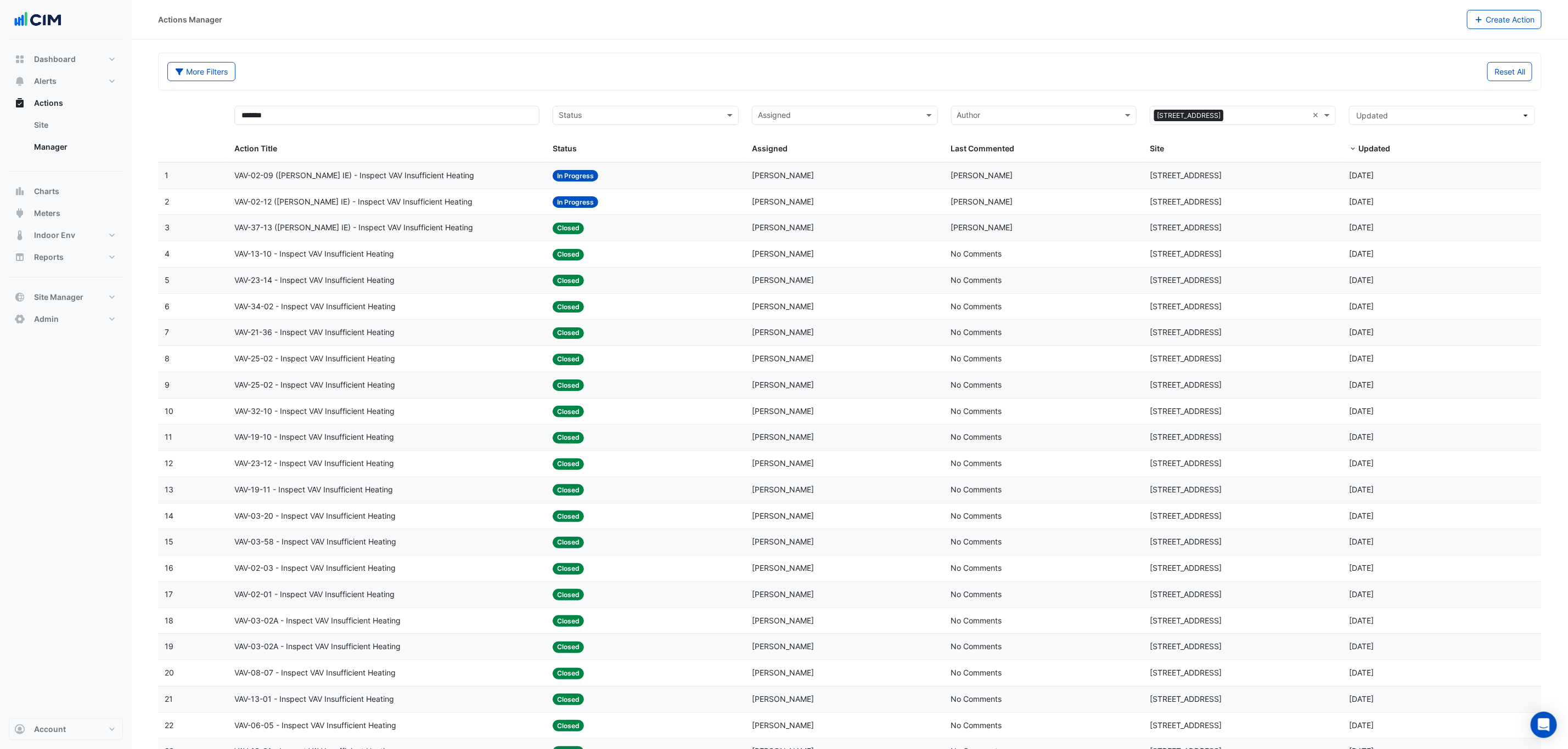
click at [381, 181] on span "VAV-02-09 ([PERSON_NAME] IE) - Inspect VAV Insufficient Heating" at bounding box center [354, 176] width 240 height 12
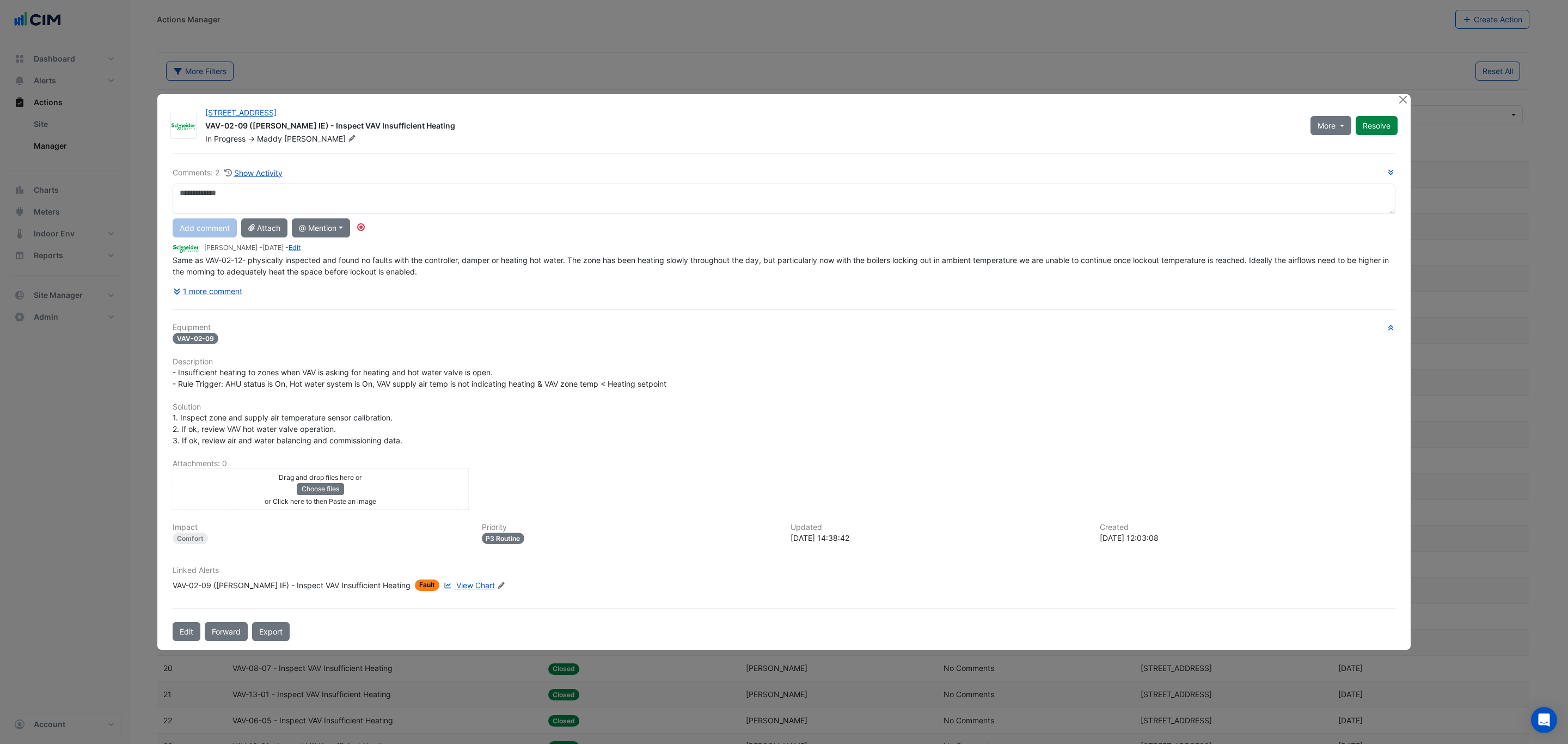
click at [283, 579] on div "Linked Alerts VAV-02-09 ([PERSON_NAME] IE) - Inspect VAV Insufficient Heating F…" at bounding box center [784, 578] width 1236 height 25
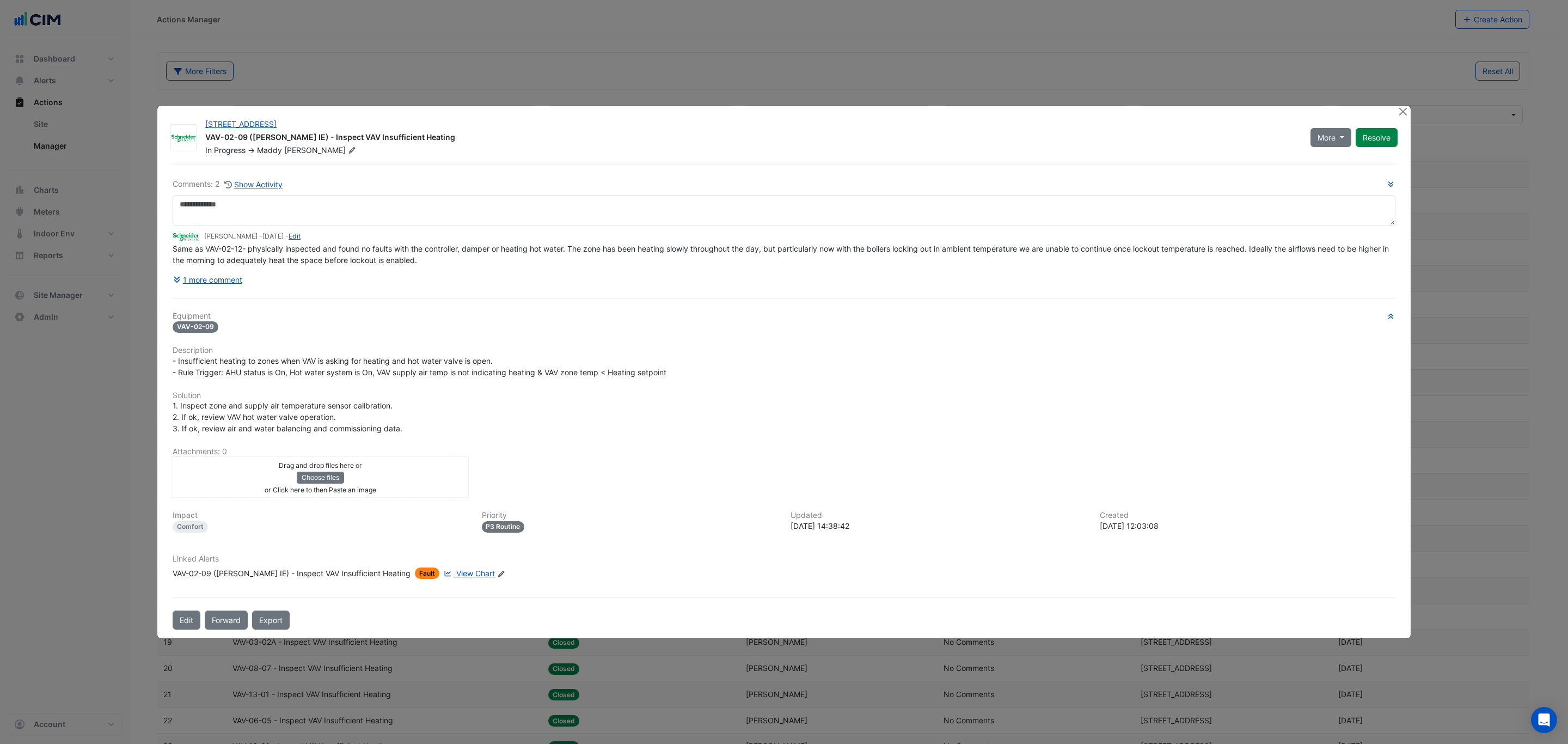
click at [284, 573] on div "VAV-02-09 ([PERSON_NAME] IE) - Inspect VAV Insufficient Heating" at bounding box center [291, 573] width 238 height 12
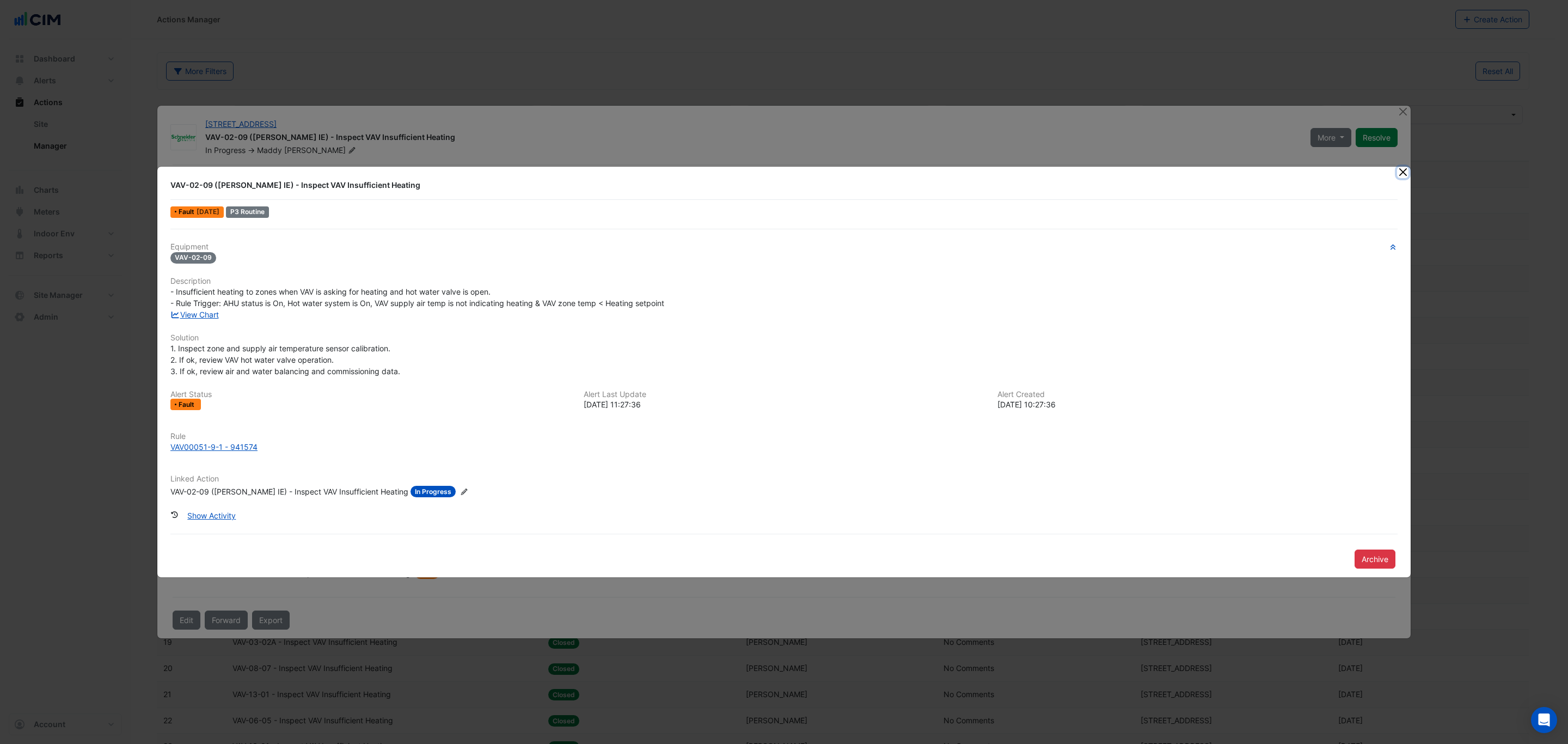
click at [1403, 176] on button "Close" at bounding box center [1403, 172] width 12 height 12
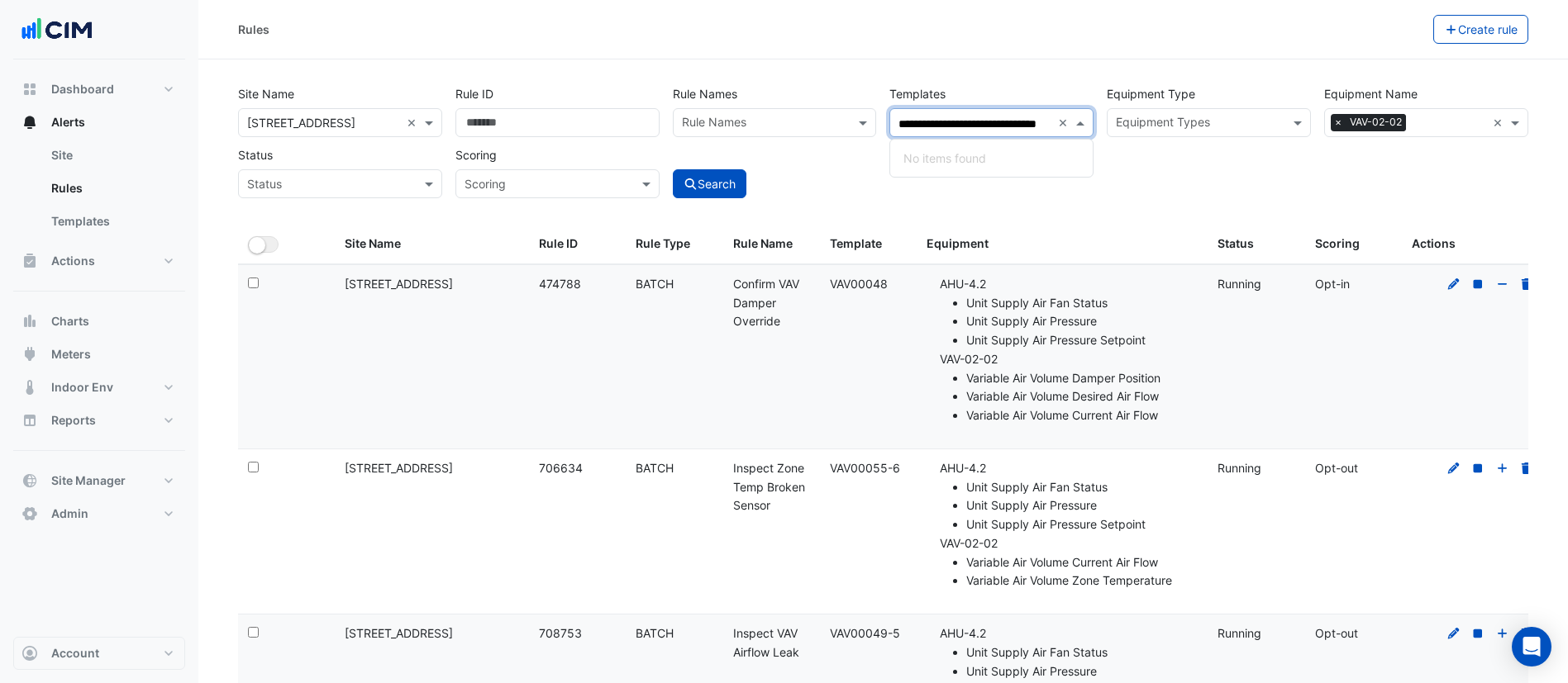
select select "***"
type input "**********"
click at [1030, 126] on input "**********" at bounding box center [975, 124] width 153 height 18
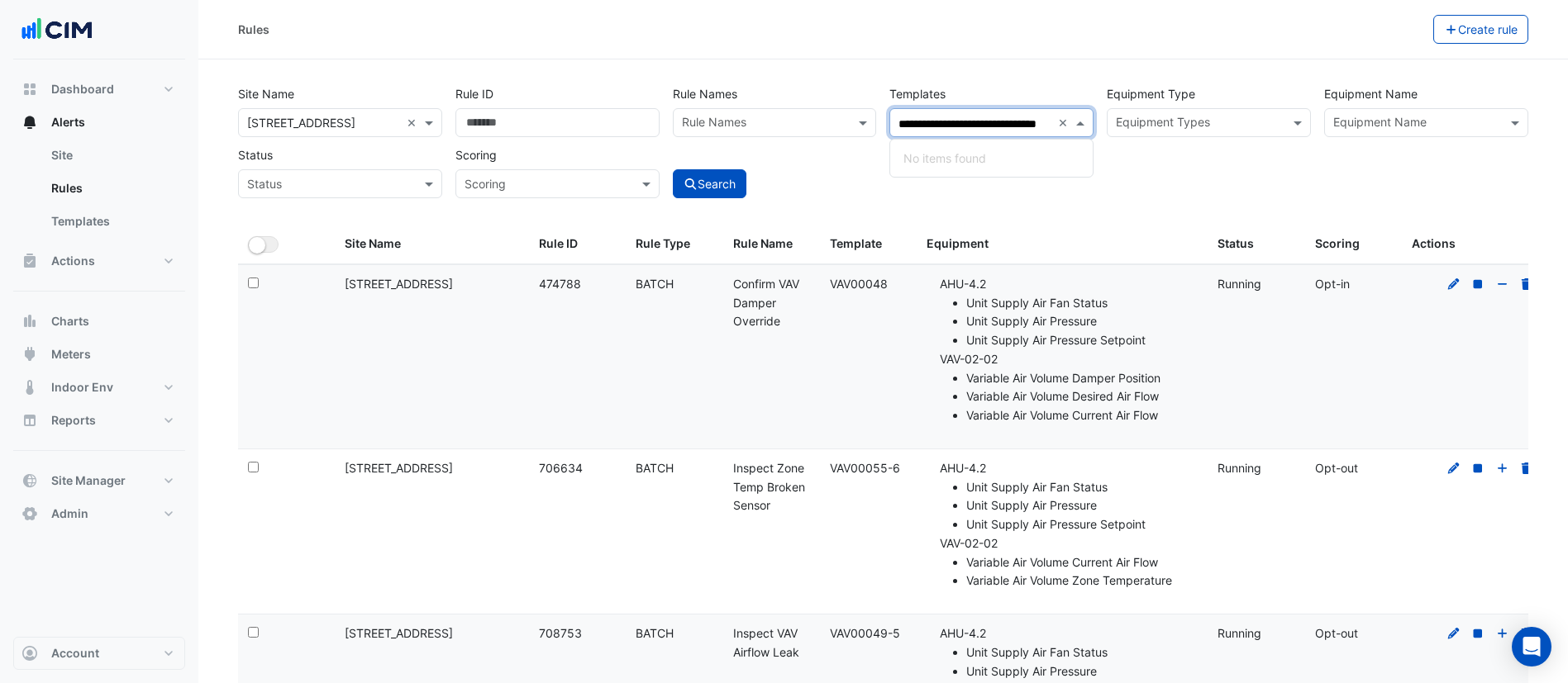
drag, startPoint x: 967, startPoint y: 122, endPoint x: 752, endPoint y: 117, distance: 215.1
click at [752, 117] on div "**********" at bounding box center [883, 137] width 1303 height 122
paste input "**********"
click at [968, 116] on input "**********" at bounding box center [975, 124] width 153 height 18
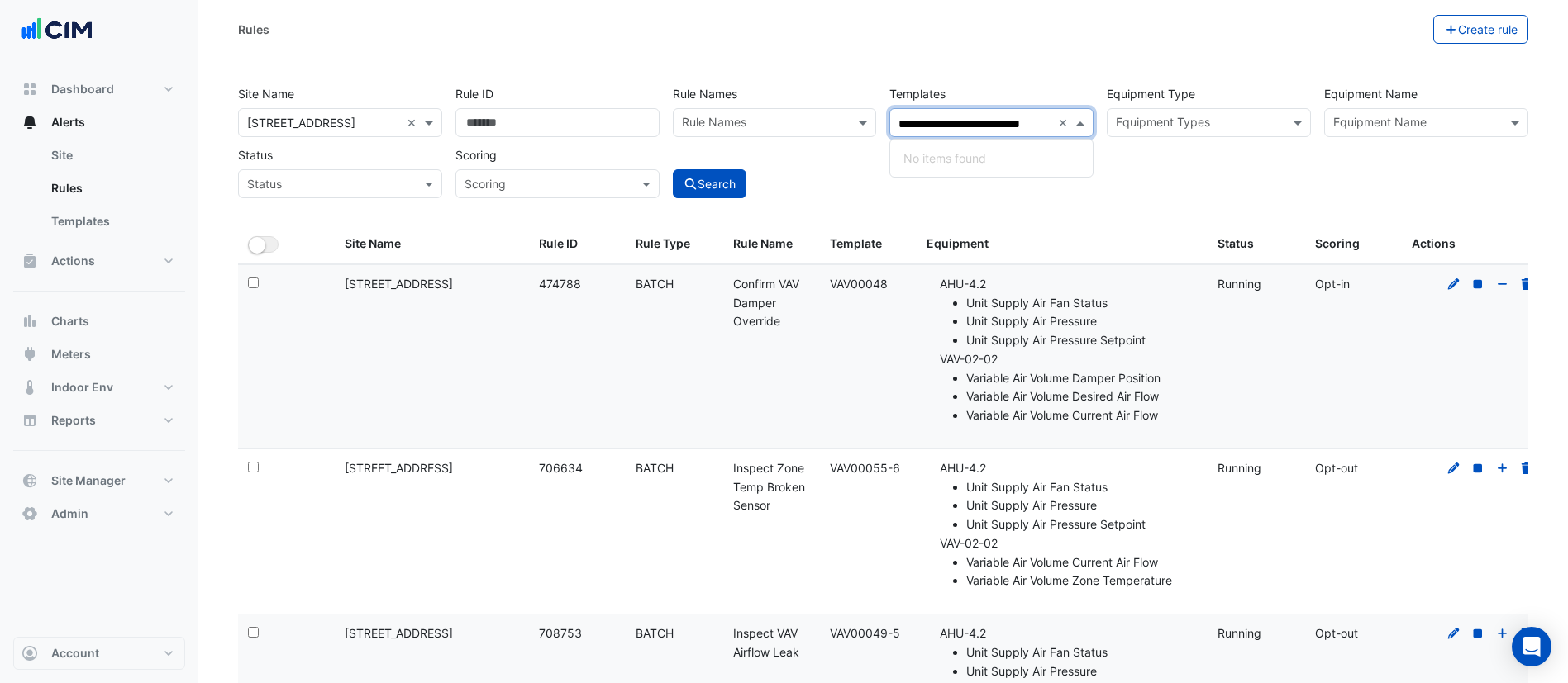
scroll to position [0, 0]
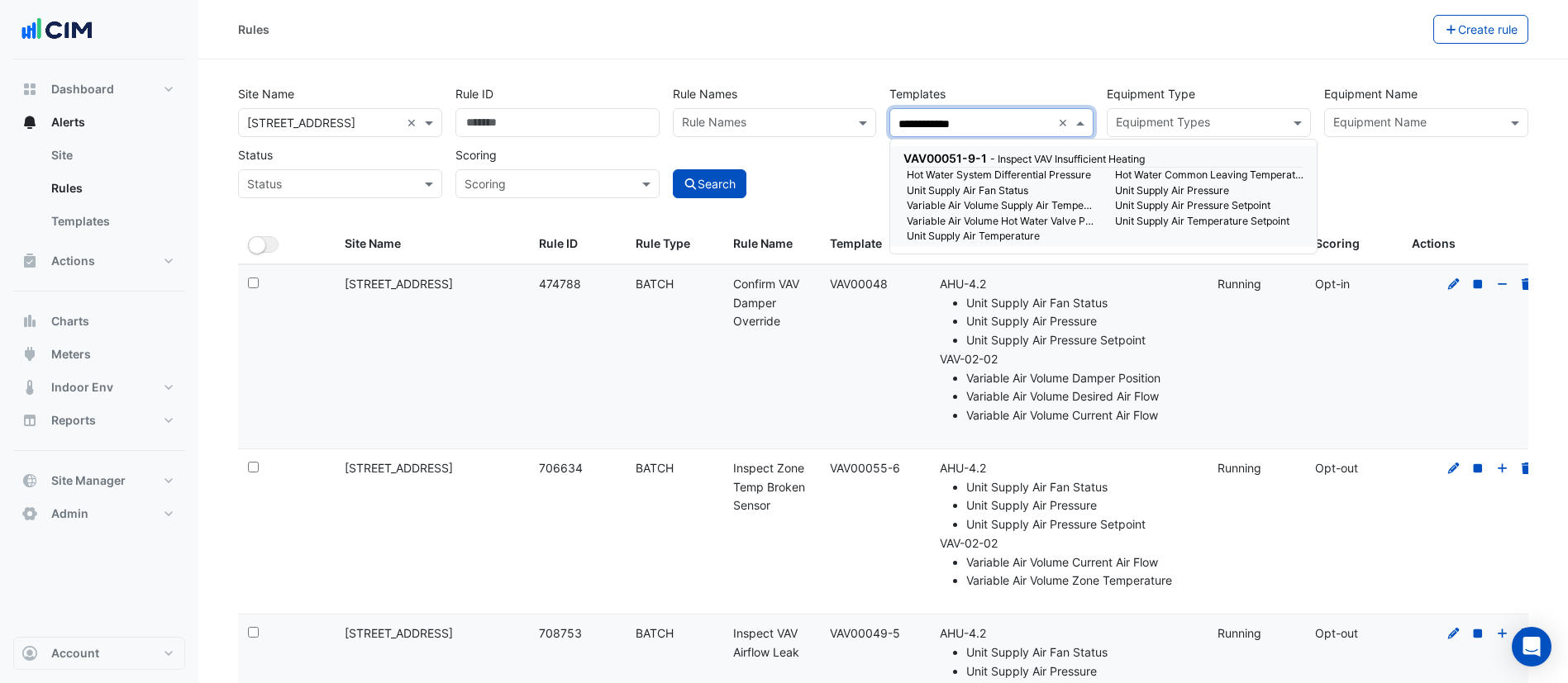
click at [979, 169] on small "Hot Water System Differential Pressure" at bounding box center [1001, 175] width 208 height 15
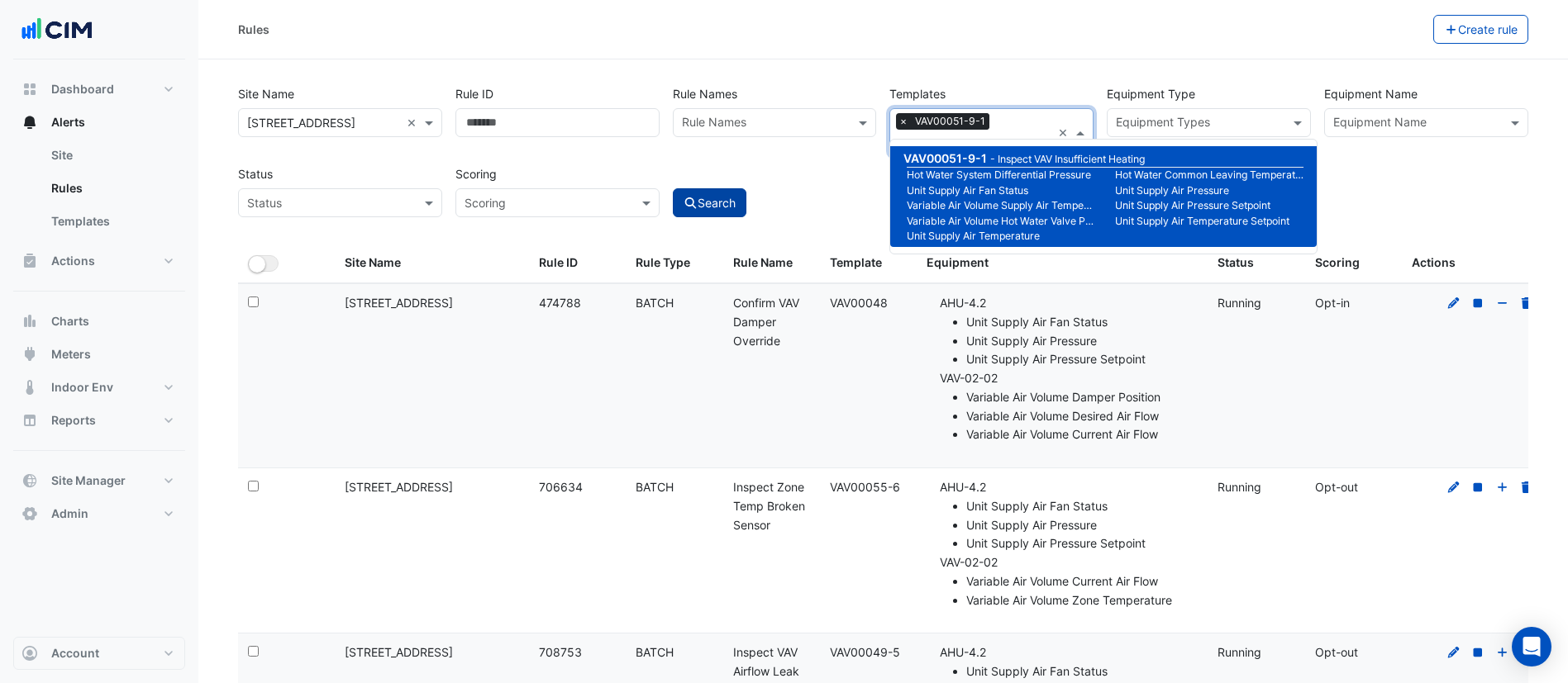
type input "**********"
click at [720, 188] on button "Search" at bounding box center [710, 202] width 74 height 29
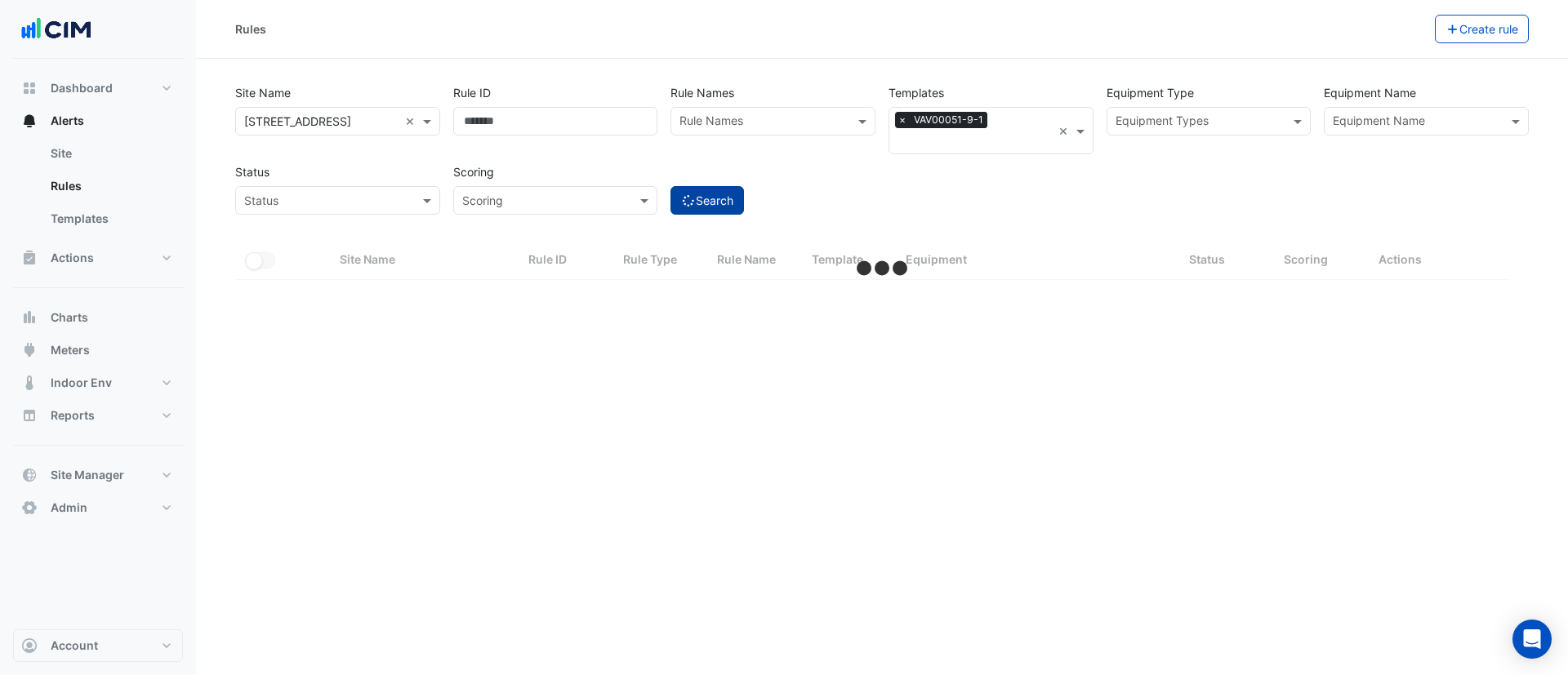
select select "***"
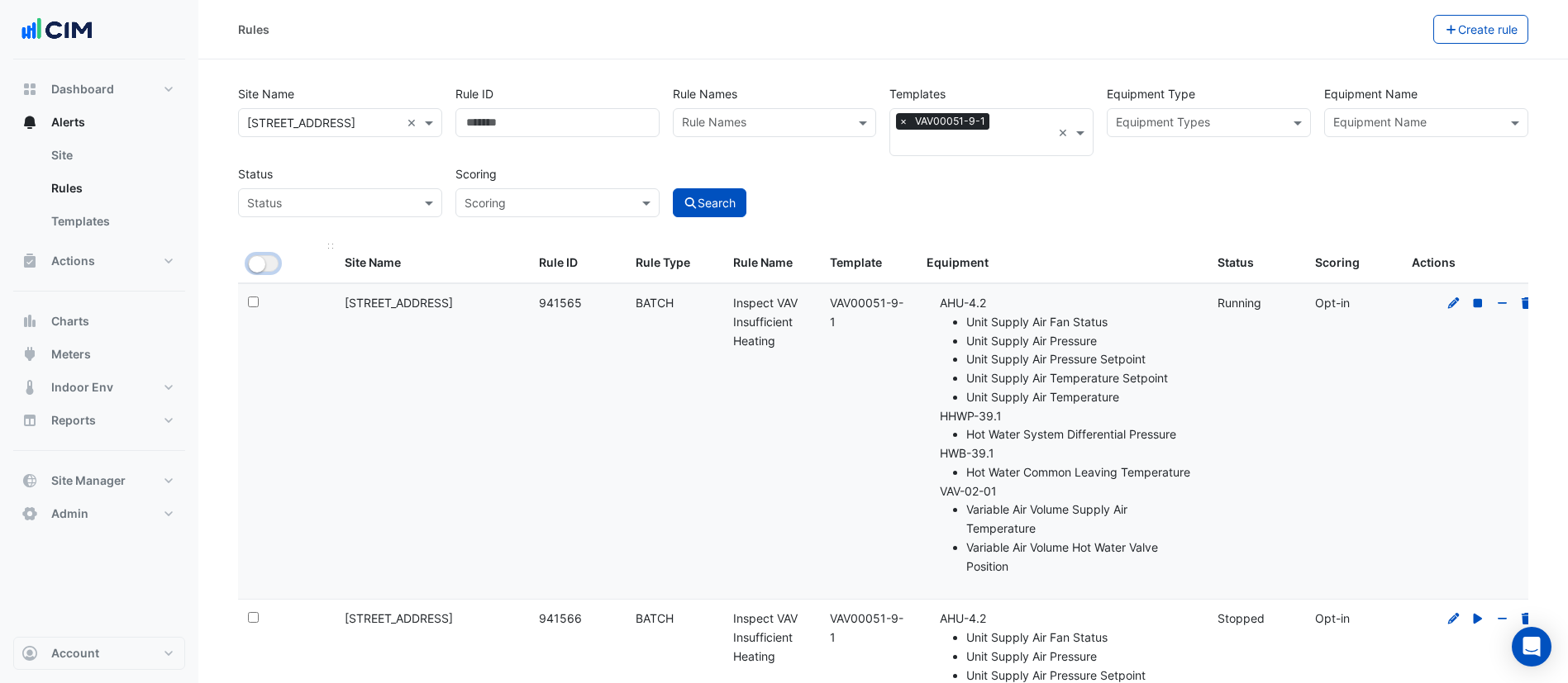
click at [273, 255] on button "All Selected" at bounding box center [263, 264] width 31 height 17
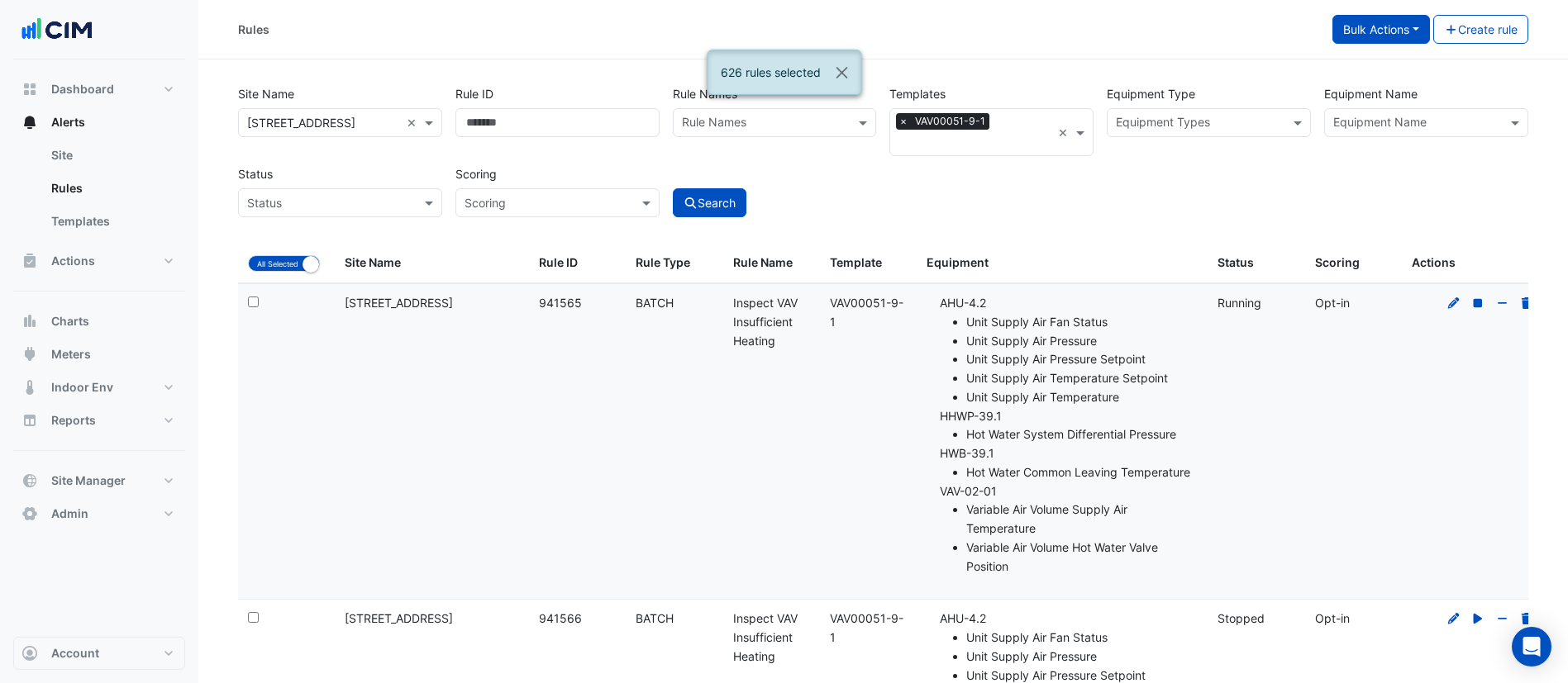
click at [1367, 34] on button "Bulk Actions" at bounding box center [1380, 29] width 97 height 29
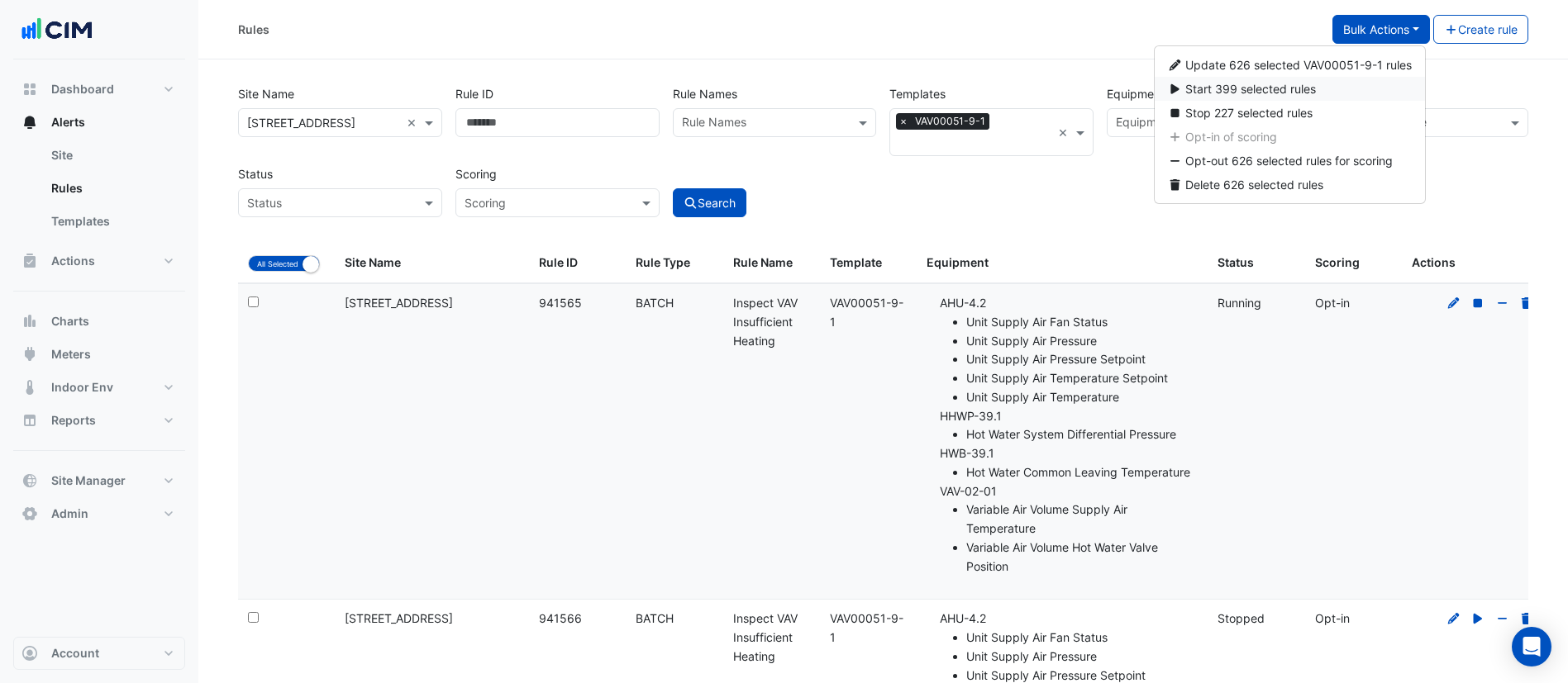
click at [1283, 84] on span "Start 399 selected rules" at bounding box center [1251, 88] width 131 height 14
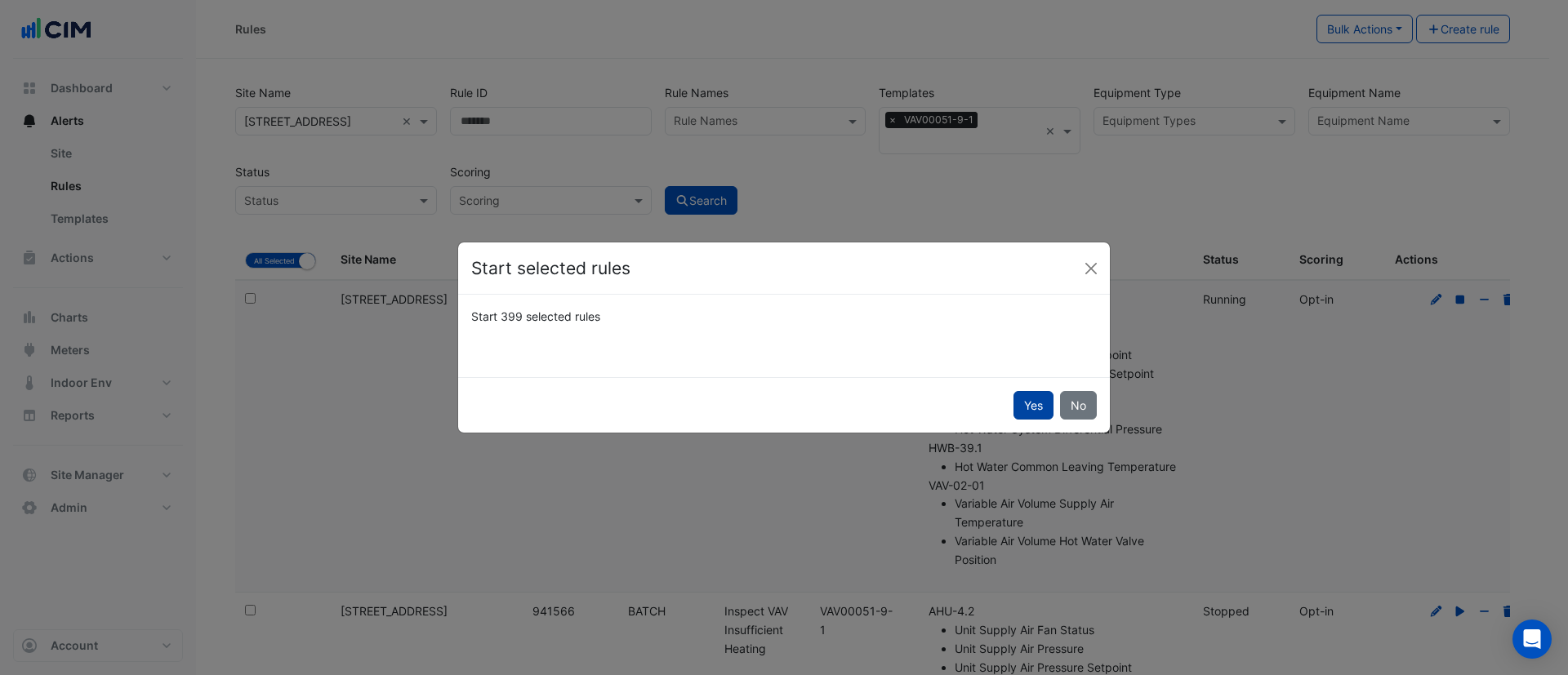
click at [1032, 400] on button "Yes" at bounding box center [1034, 404] width 40 height 28
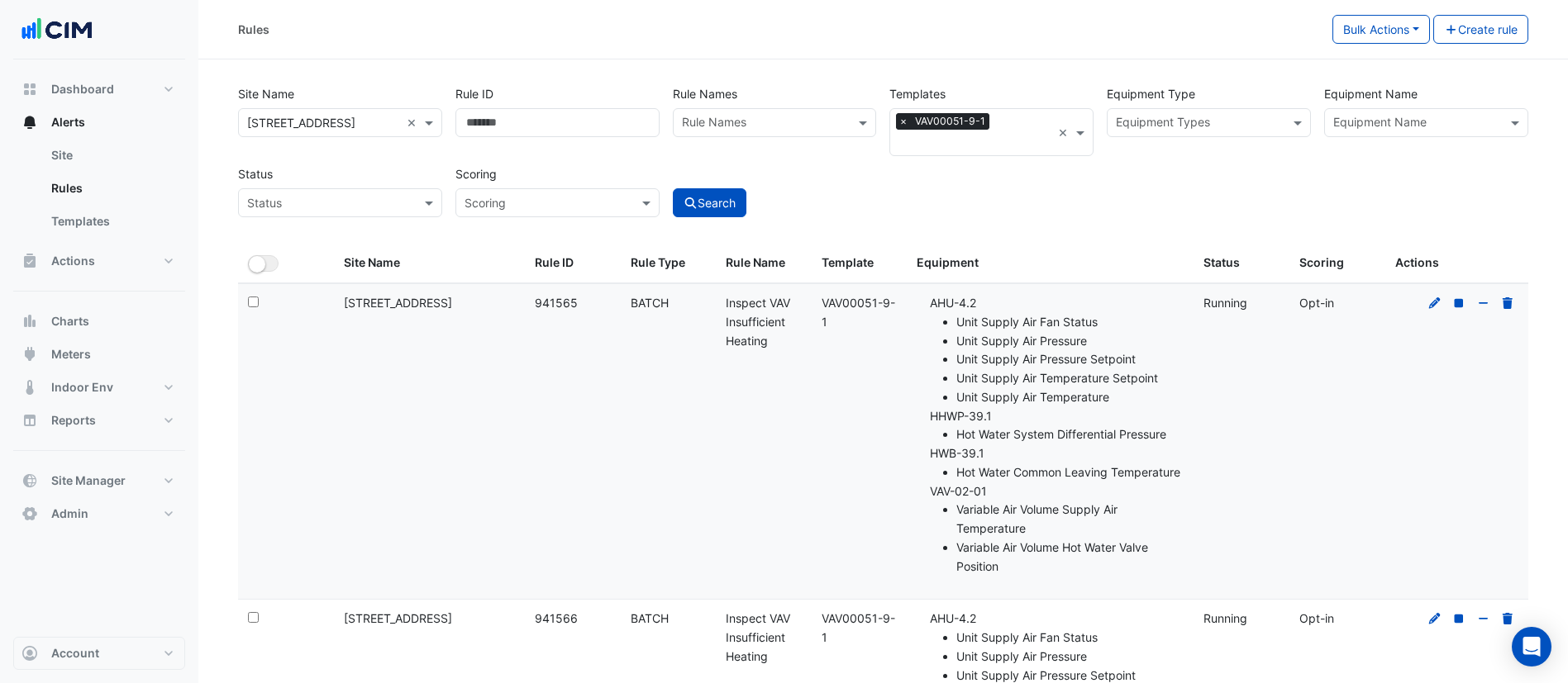
click at [908, 122] on span "×" at bounding box center [903, 122] width 15 height 17
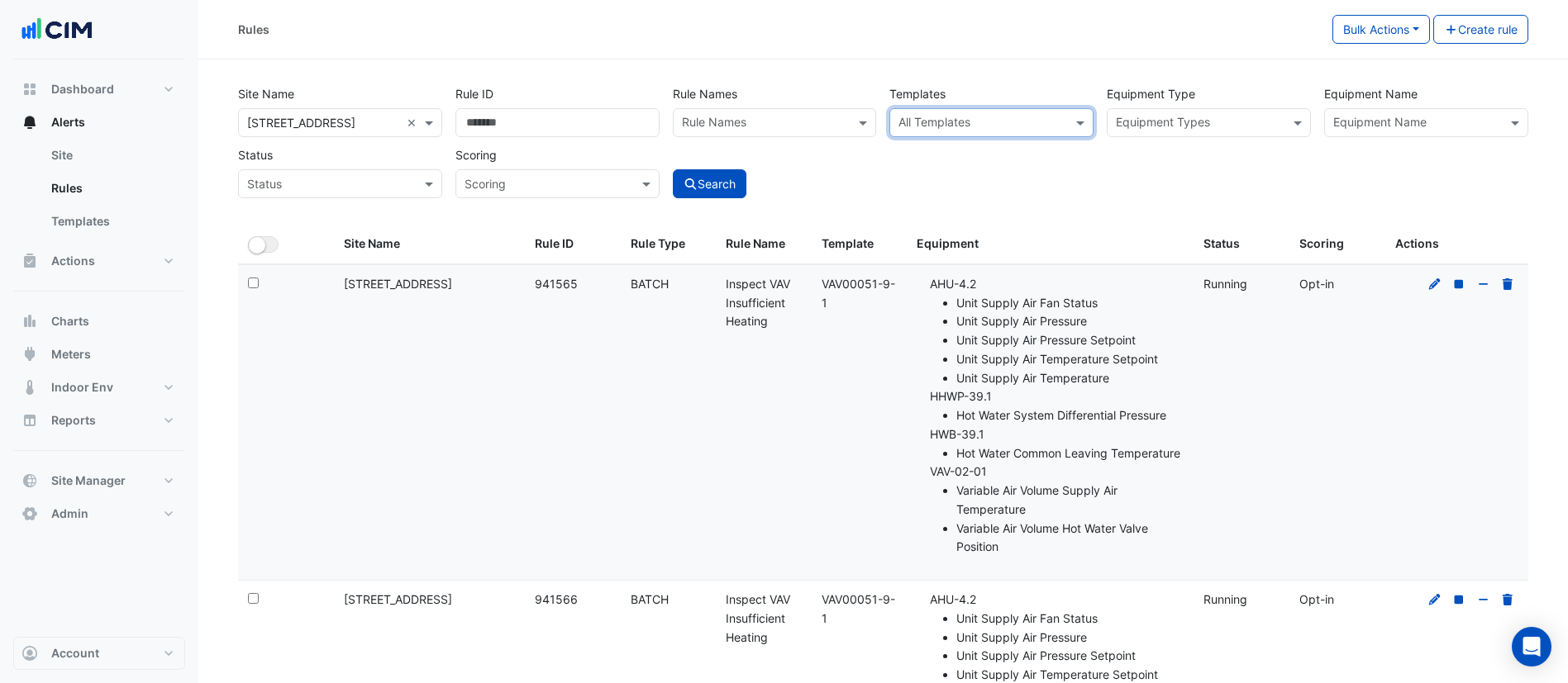
click at [1435, 118] on input "text" at bounding box center [1417, 124] width 167 height 18
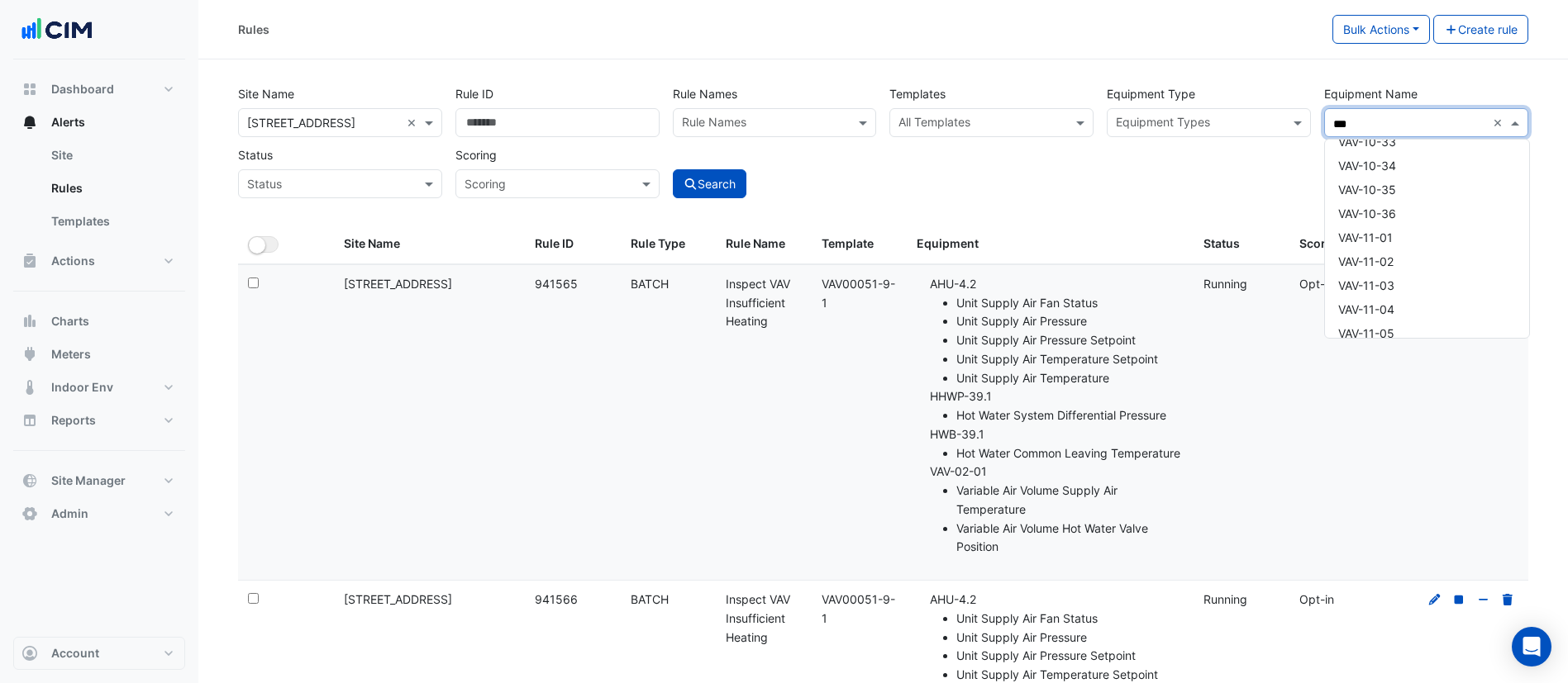
scroll to position [7807, 0]
click at [1412, 246] on div "VAV-11-05" at bounding box center [1427, 257] width 204 height 24
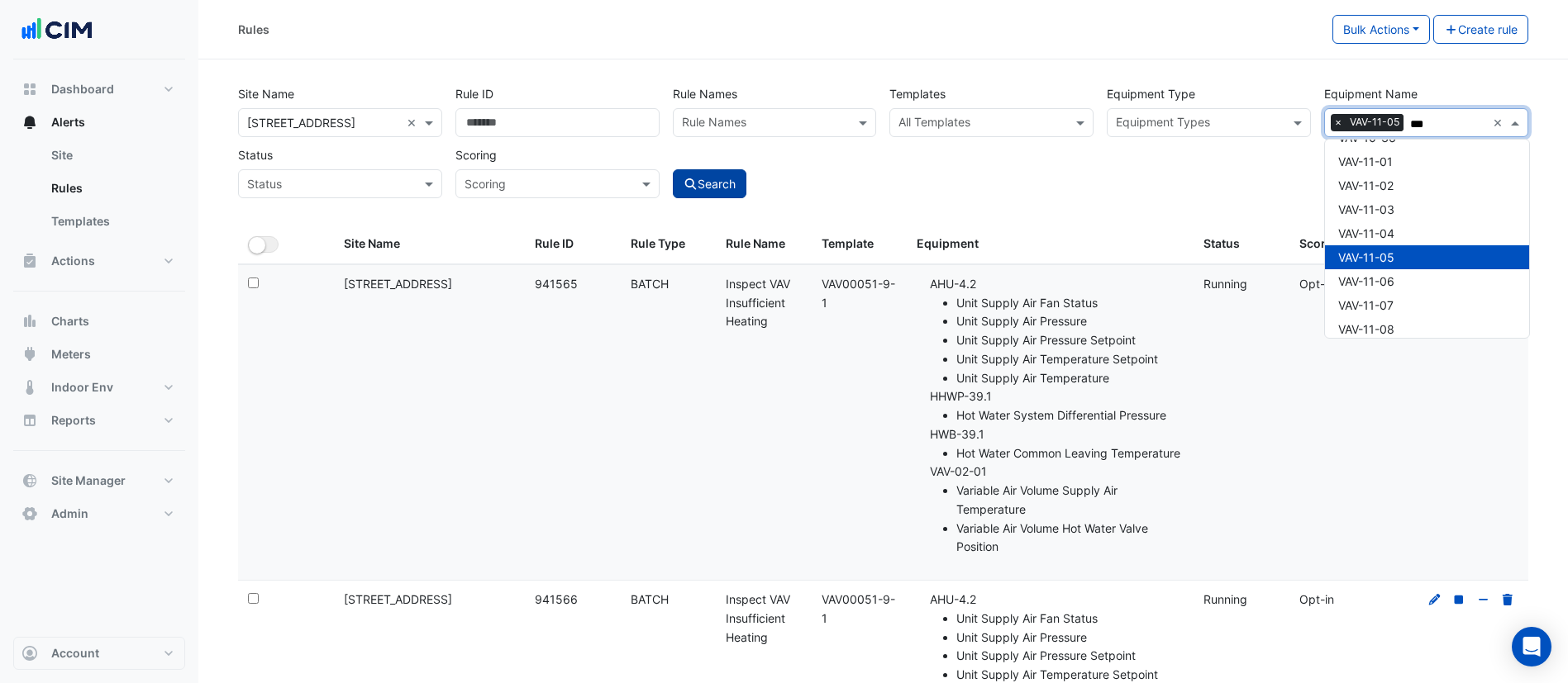
type input "***"
click at [702, 180] on button "Search" at bounding box center [710, 184] width 74 height 29
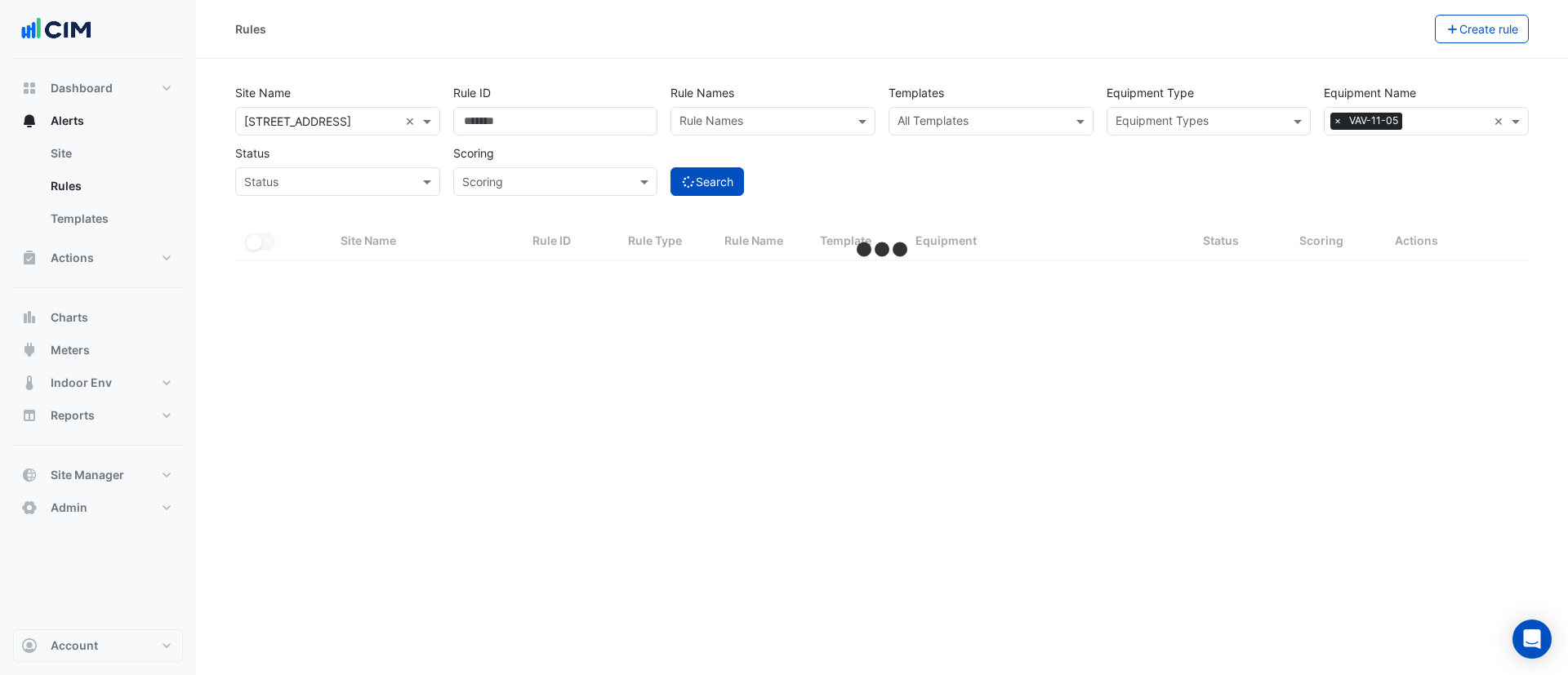
select select "***"
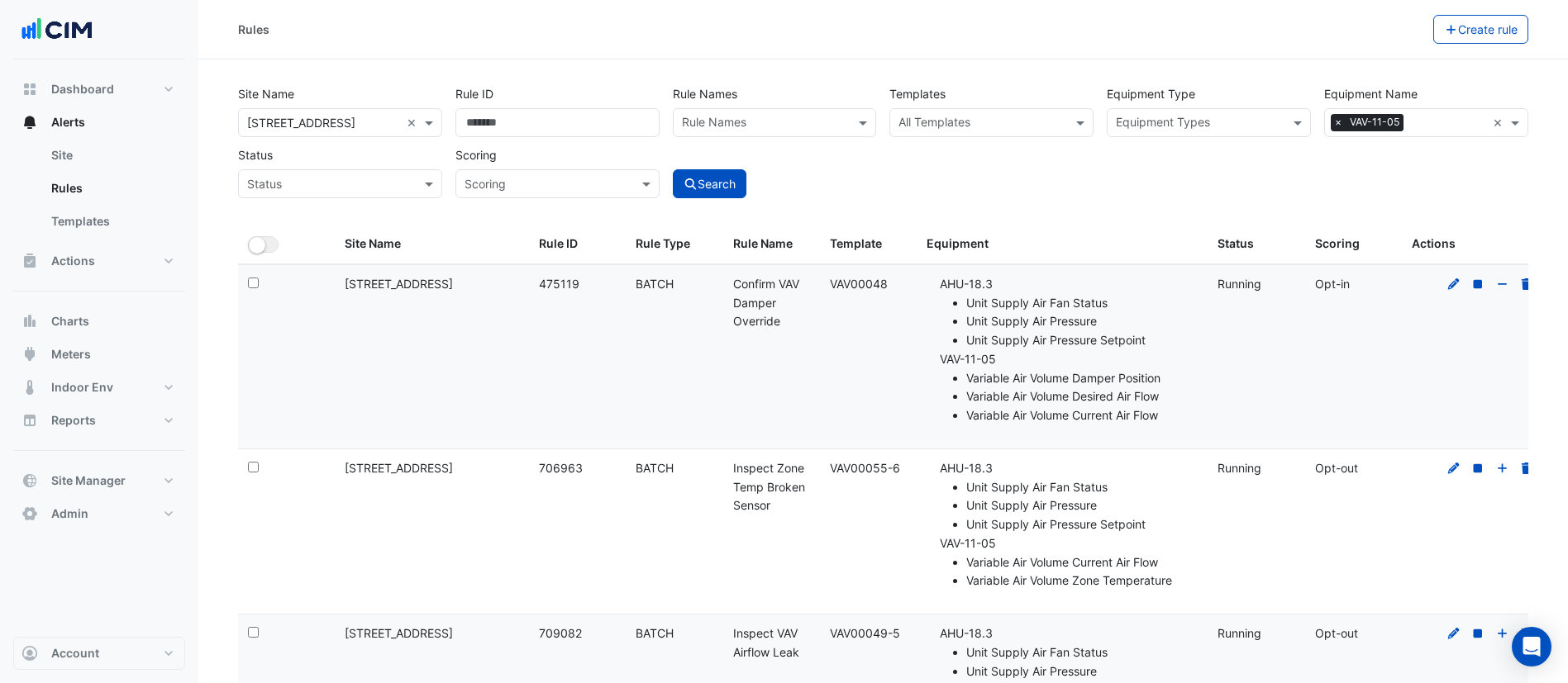
click at [802, 109] on div "Rule Names" at bounding box center [775, 122] width 204 height 29
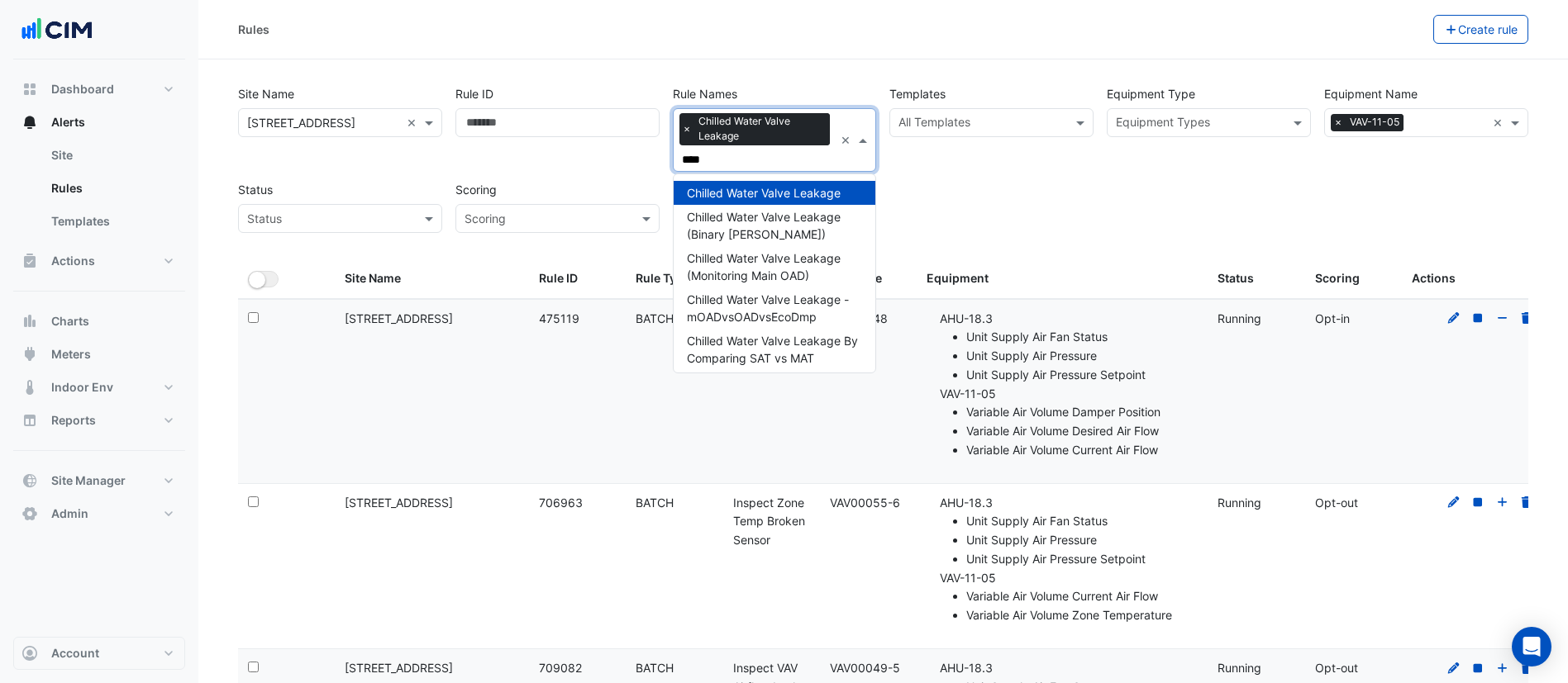
click at [680, 130] on span "×" at bounding box center [687, 129] width 15 height 17
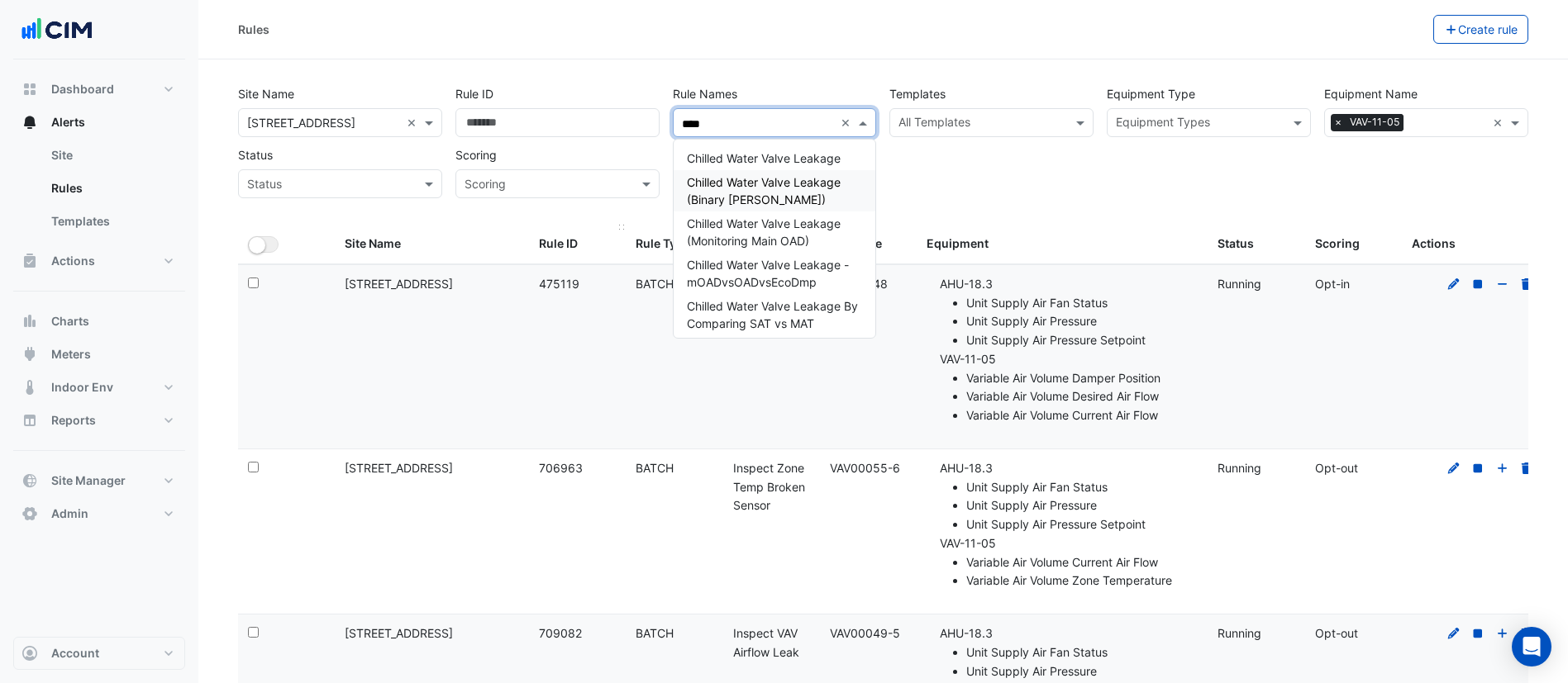
type input "****"
click at [564, 226] on datatable-header-cell "Rule ID" at bounding box center [577, 244] width 97 height 40
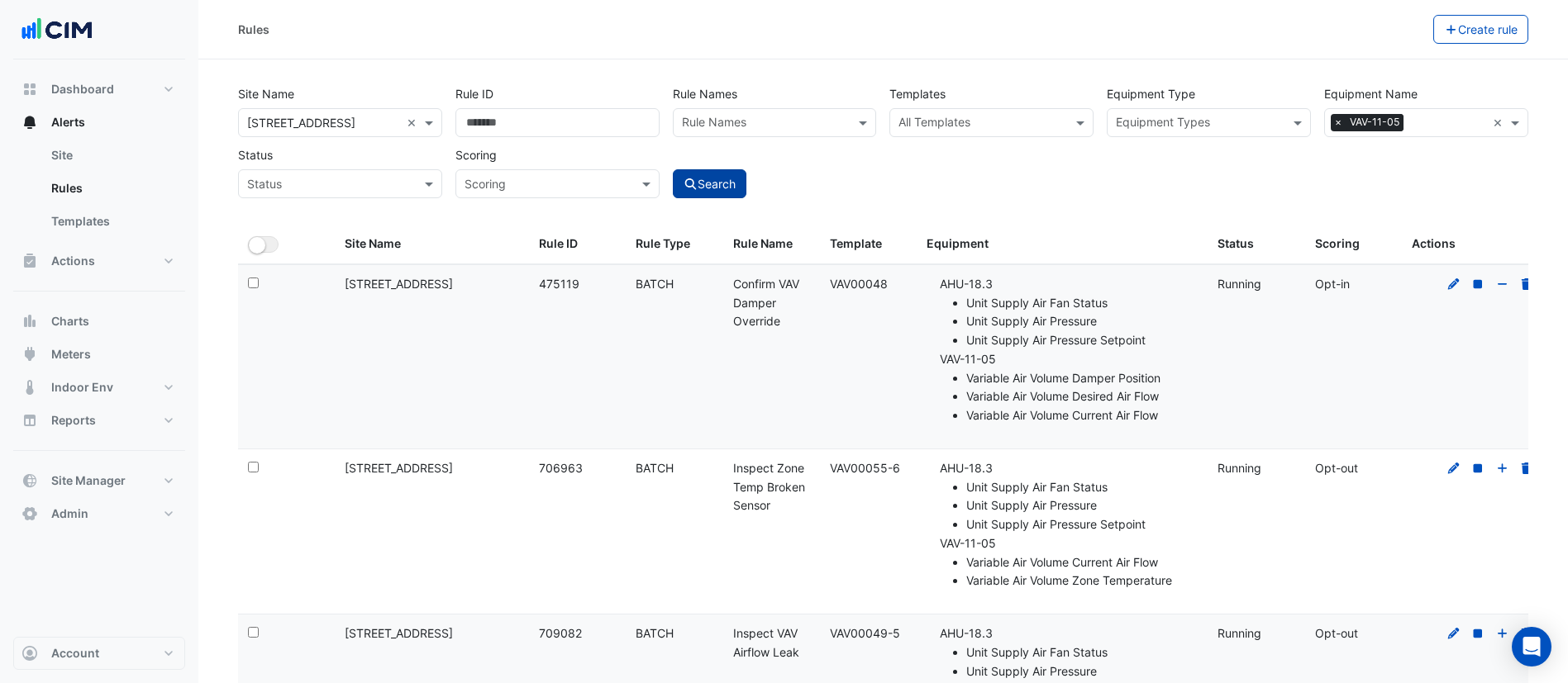
click at [714, 180] on button "Search" at bounding box center [710, 184] width 74 height 29
click at [741, 111] on div "Rule Names" at bounding box center [761, 122] width 175 height 26
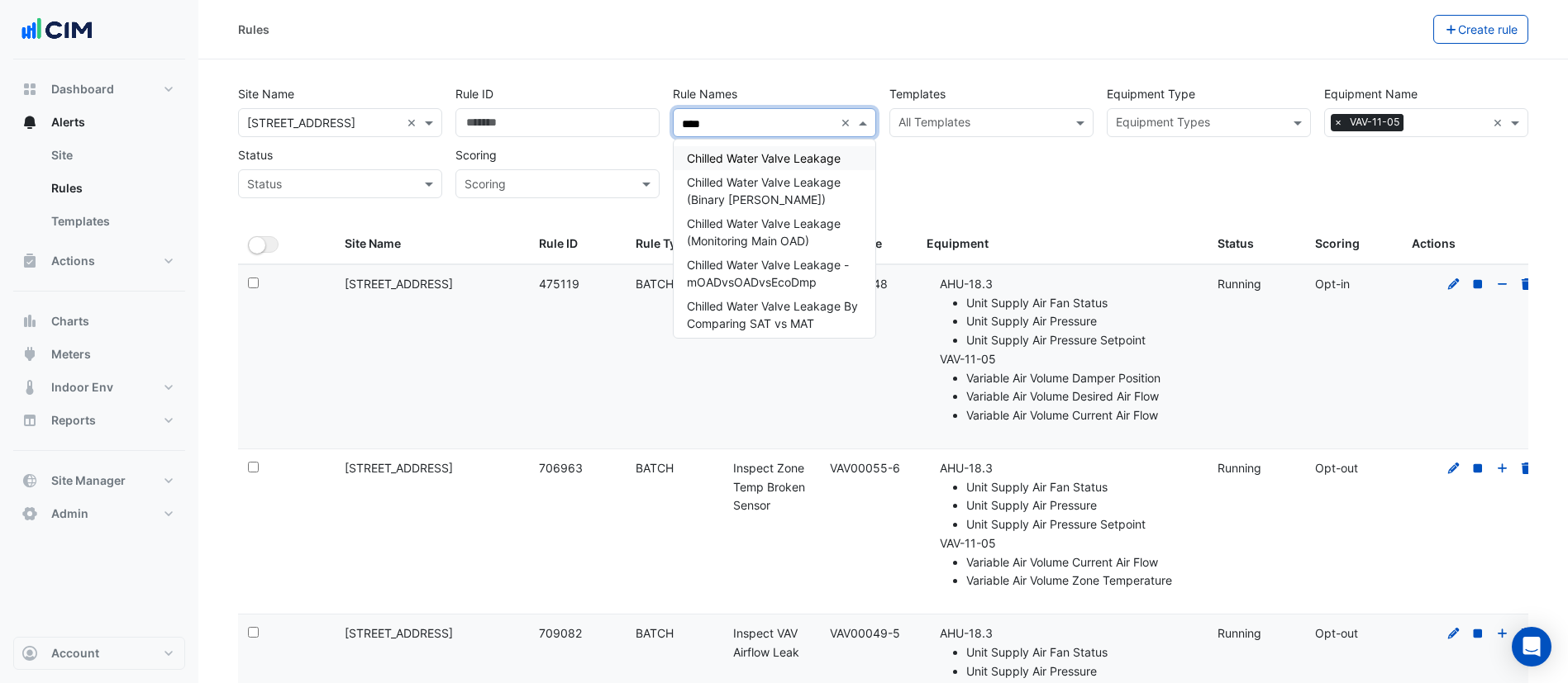
type input "****"
click at [959, 161] on div "Site Name All Sites × 121 Exhibition Street × Rule ID Rule Names Rule Names ***…" at bounding box center [883, 137] width 1303 height 122
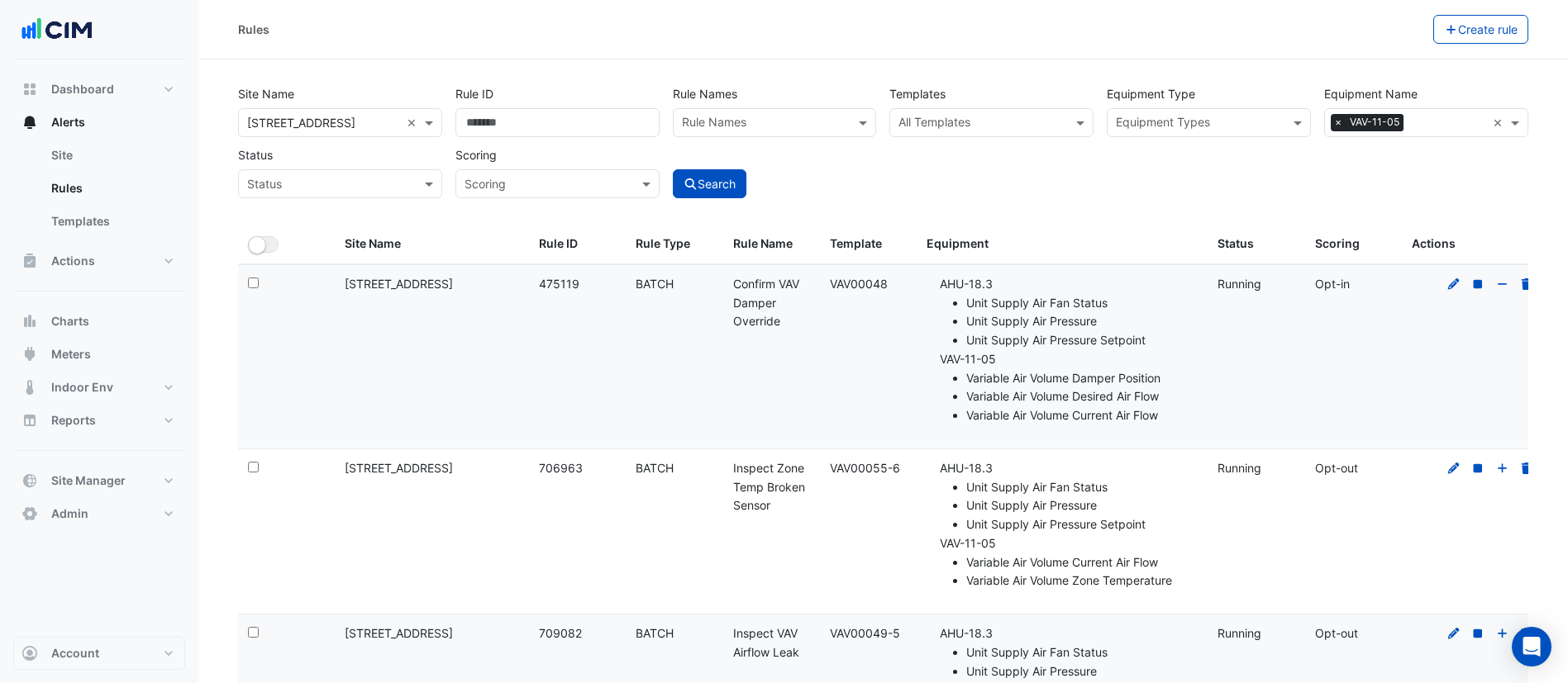
click at [771, 124] on input "text" at bounding box center [766, 124] width 167 height 18
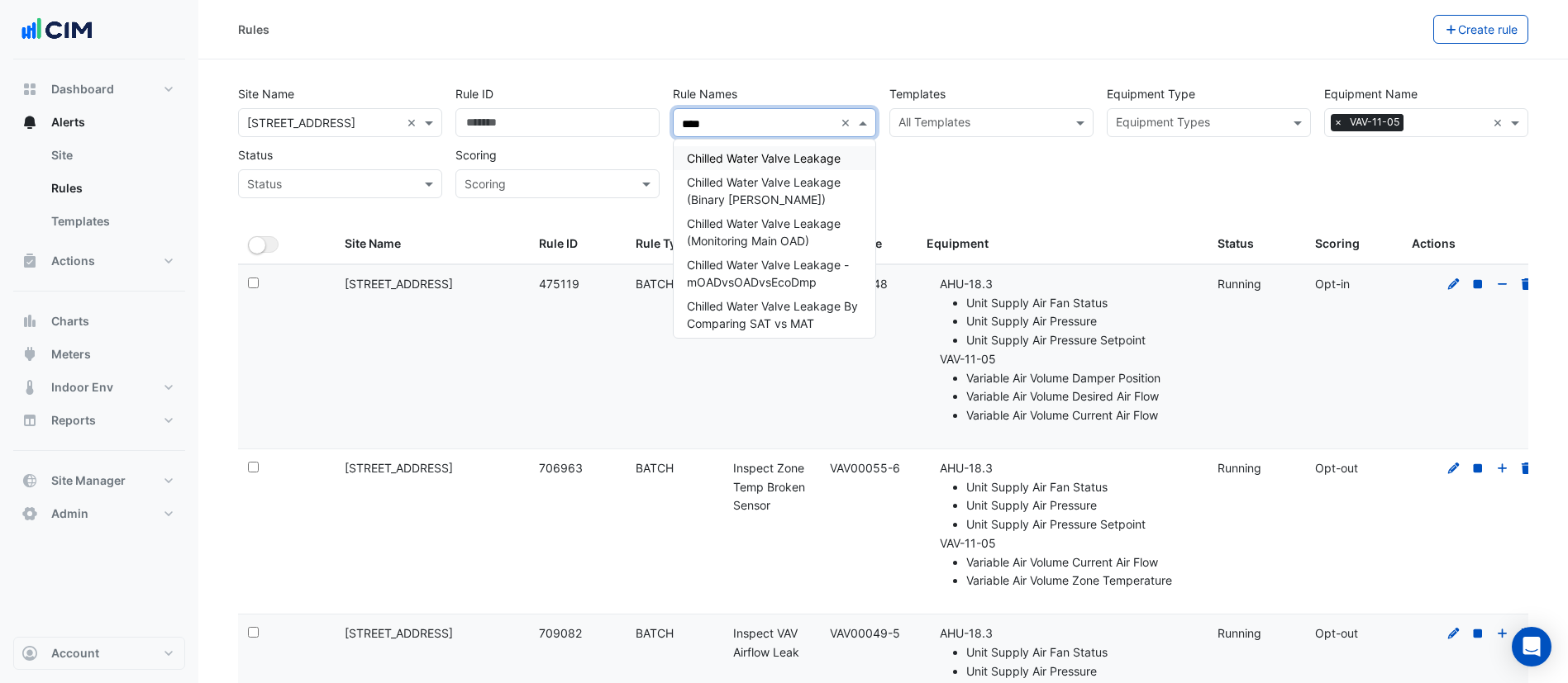
type input "****"
click at [1014, 181] on div "Site Name All Sites × 121 Exhibition Street × Rule ID Rule Names Rule Names ***…" at bounding box center [883, 137] width 1303 height 122
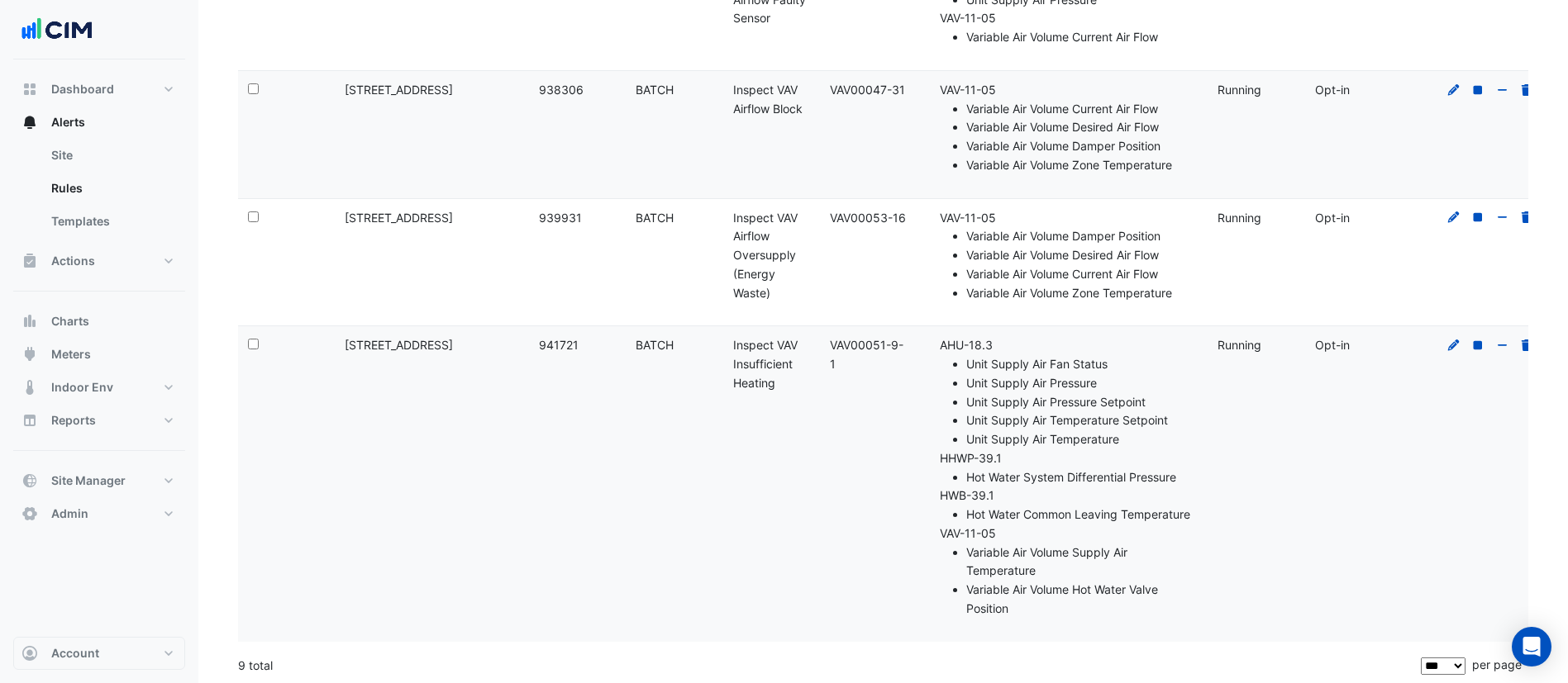
scroll to position [1378, 0]
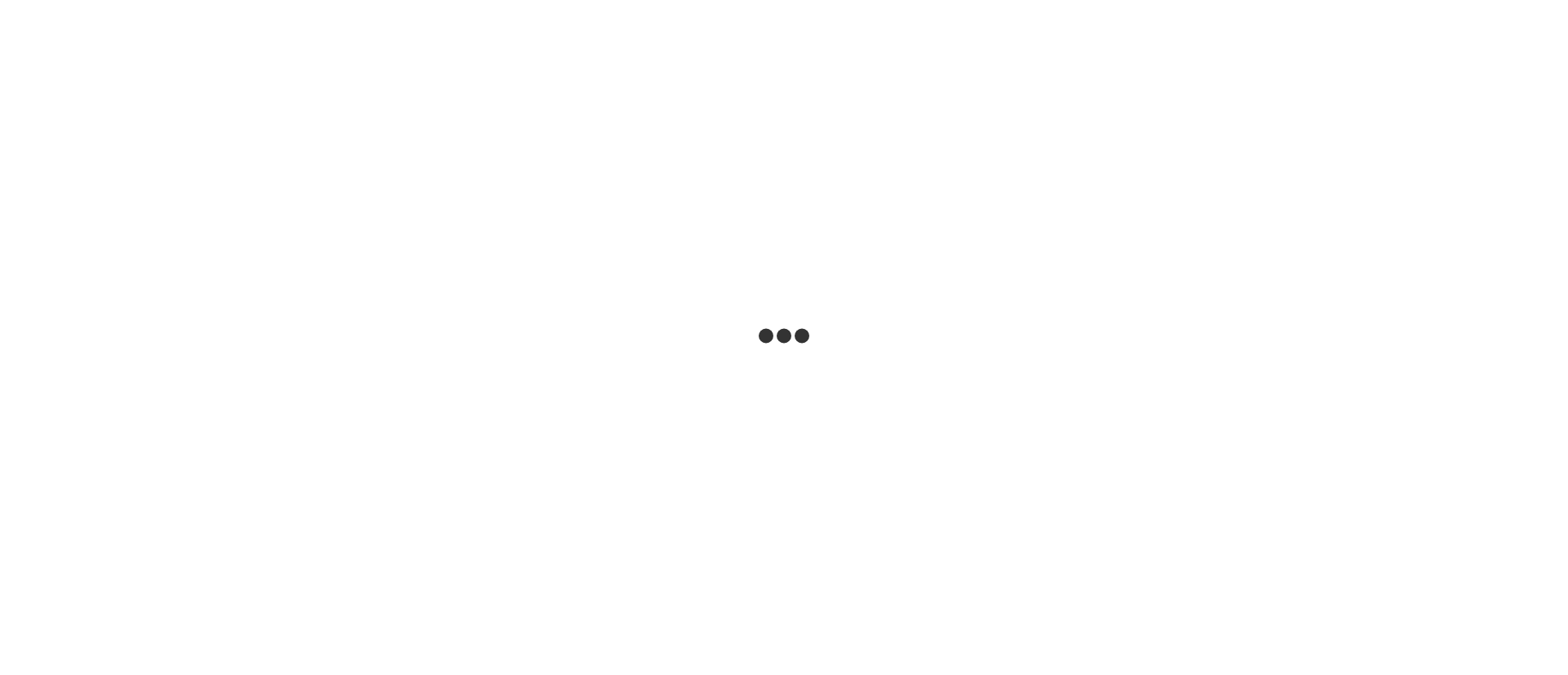
select select
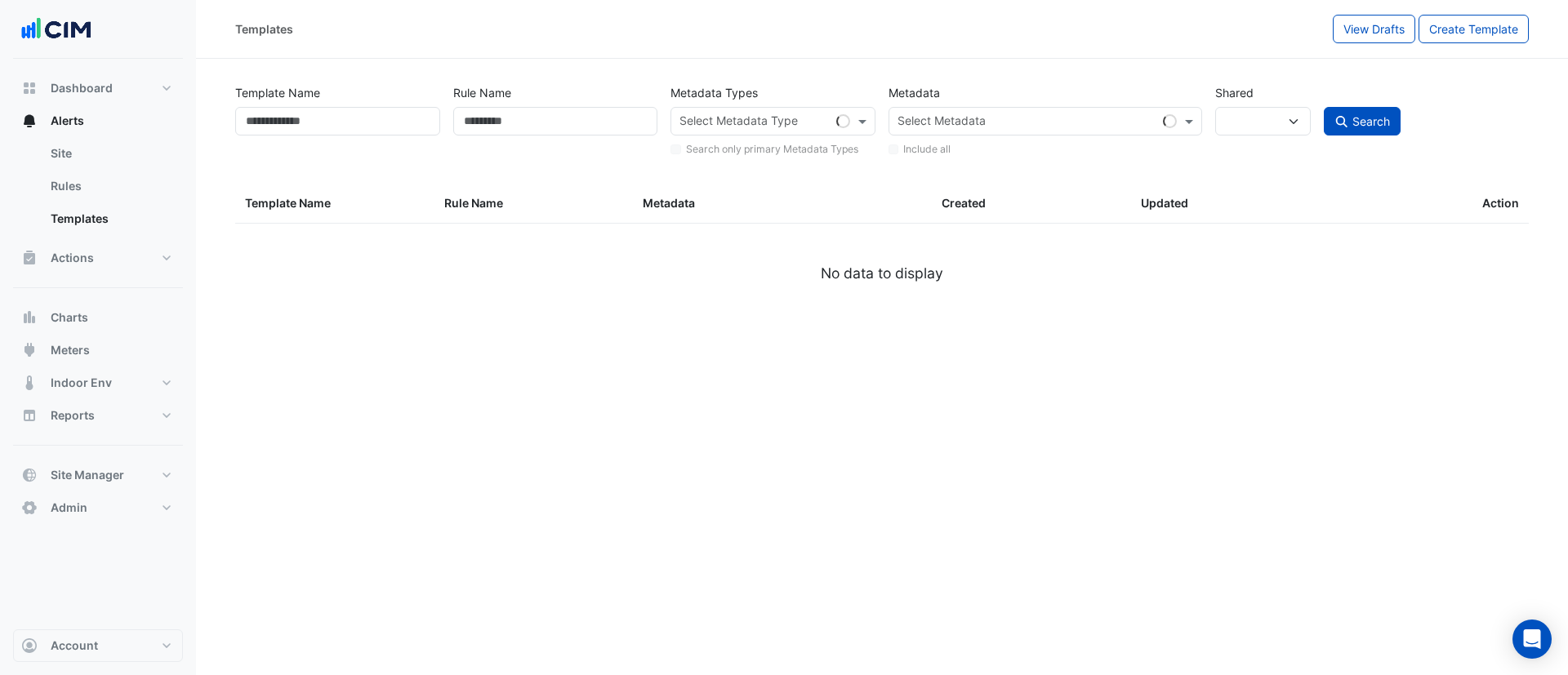
type input "**********"
select select
select select "***"
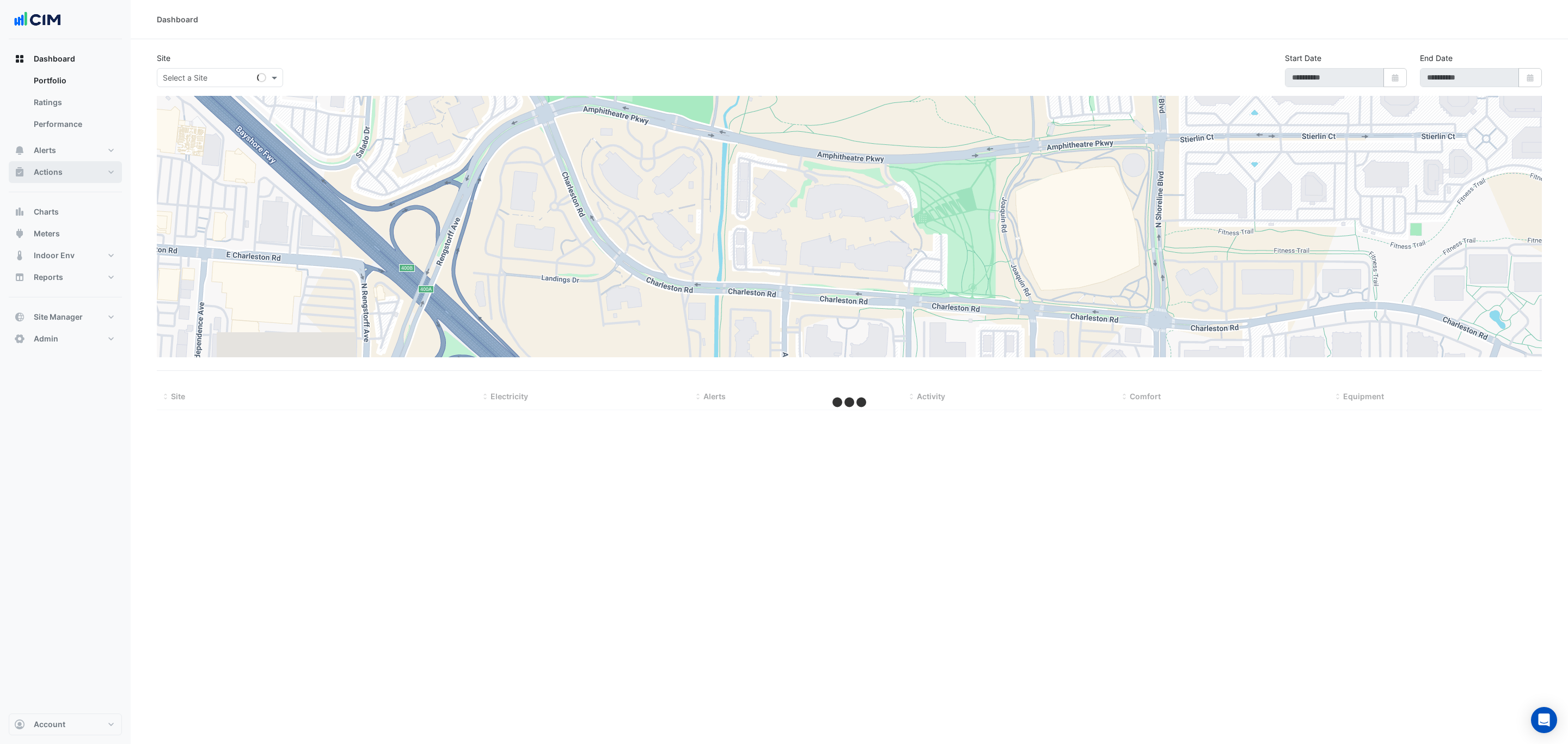
click at [77, 177] on button "Actions" at bounding box center [65, 173] width 113 height 22
click at [75, 144] on link "Manager" at bounding box center [73, 146] width 97 height 22
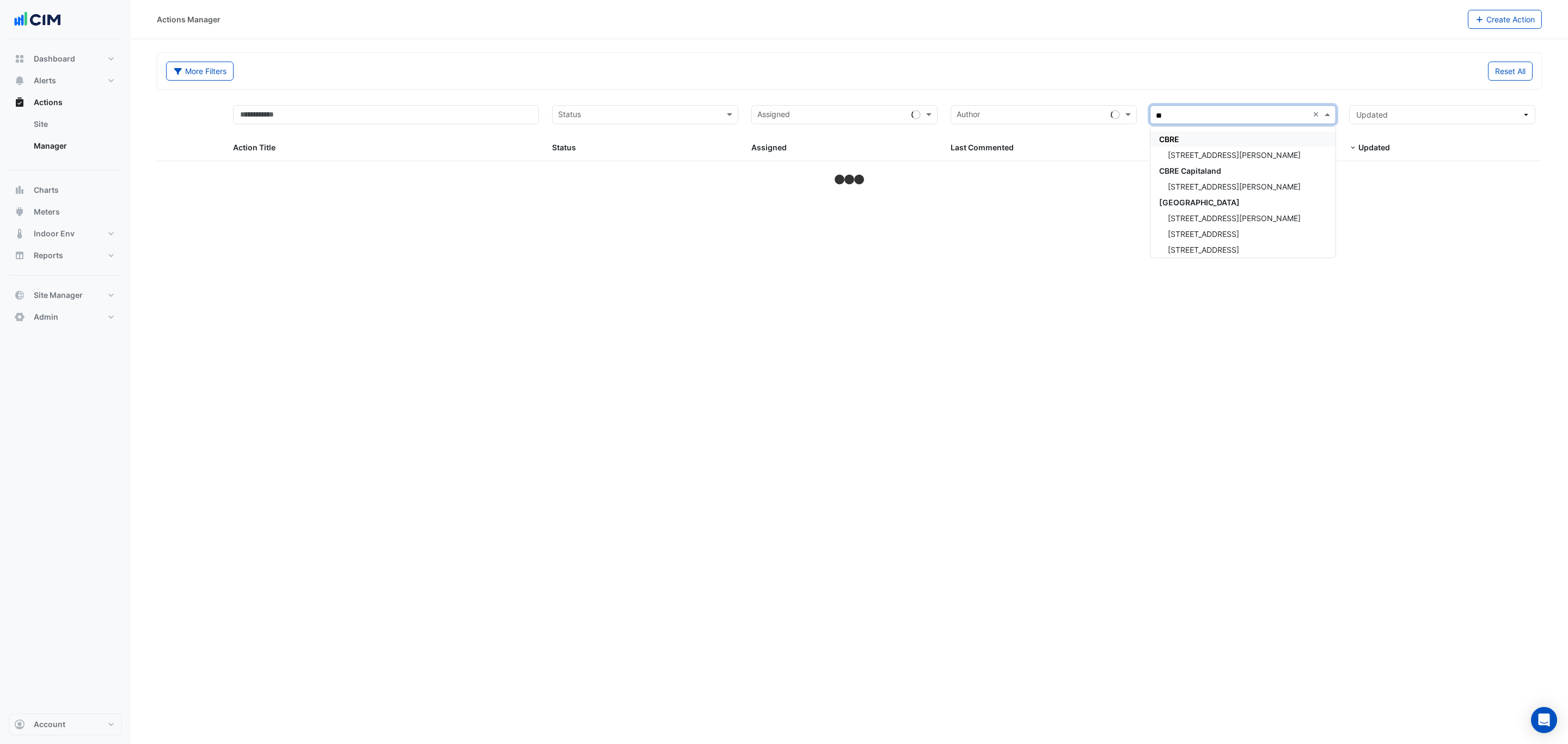
type input "***"
select select "***"
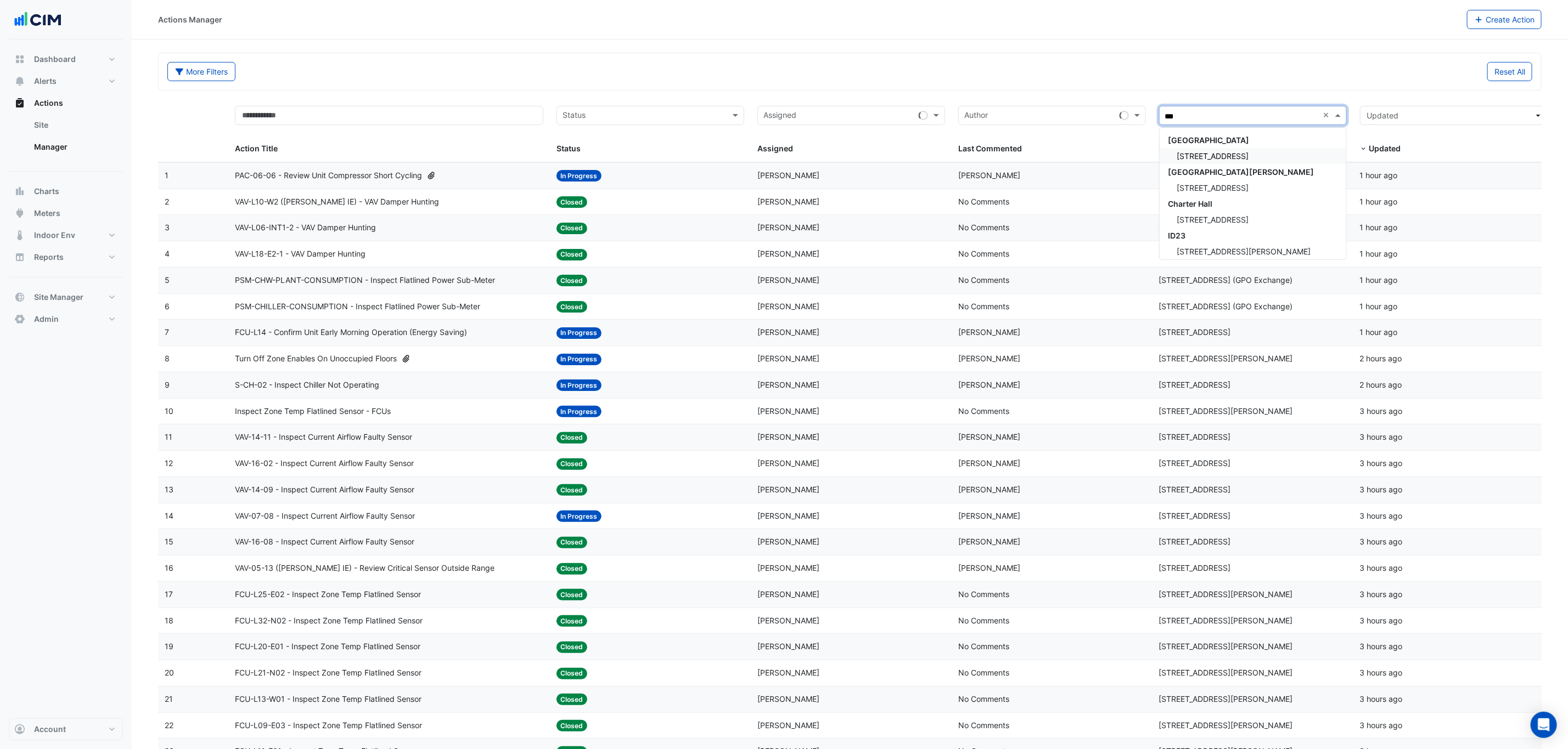
click at [1233, 152] on span "[STREET_ADDRESS]" at bounding box center [1213, 156] width 72 height 9
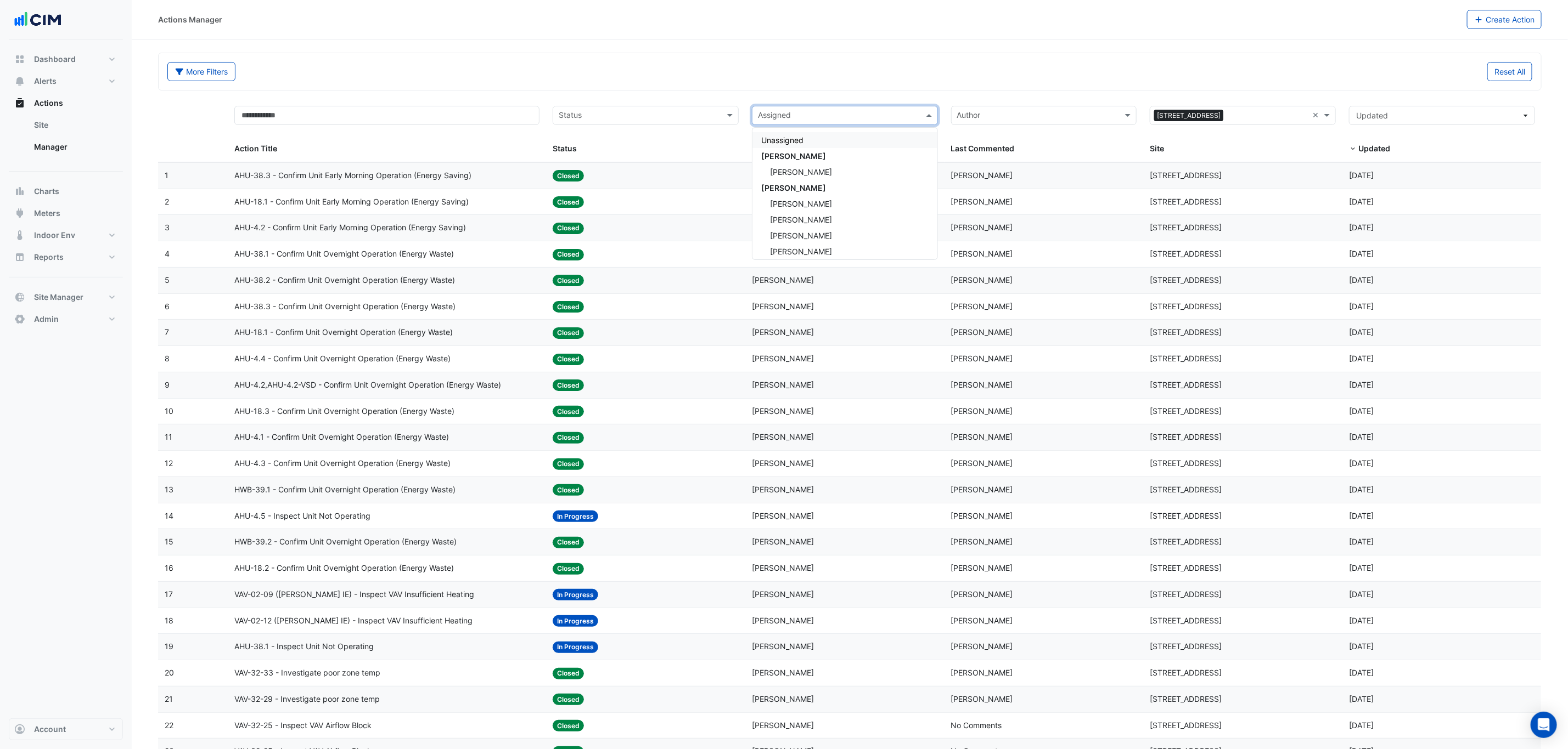
click at [827, 119] on input "text" at bounding box center [839, 116] width 161 height 12
click at [828, 211] on div "[PERSON_NAME]" at bounding box center [845, 214] width 185 height 16
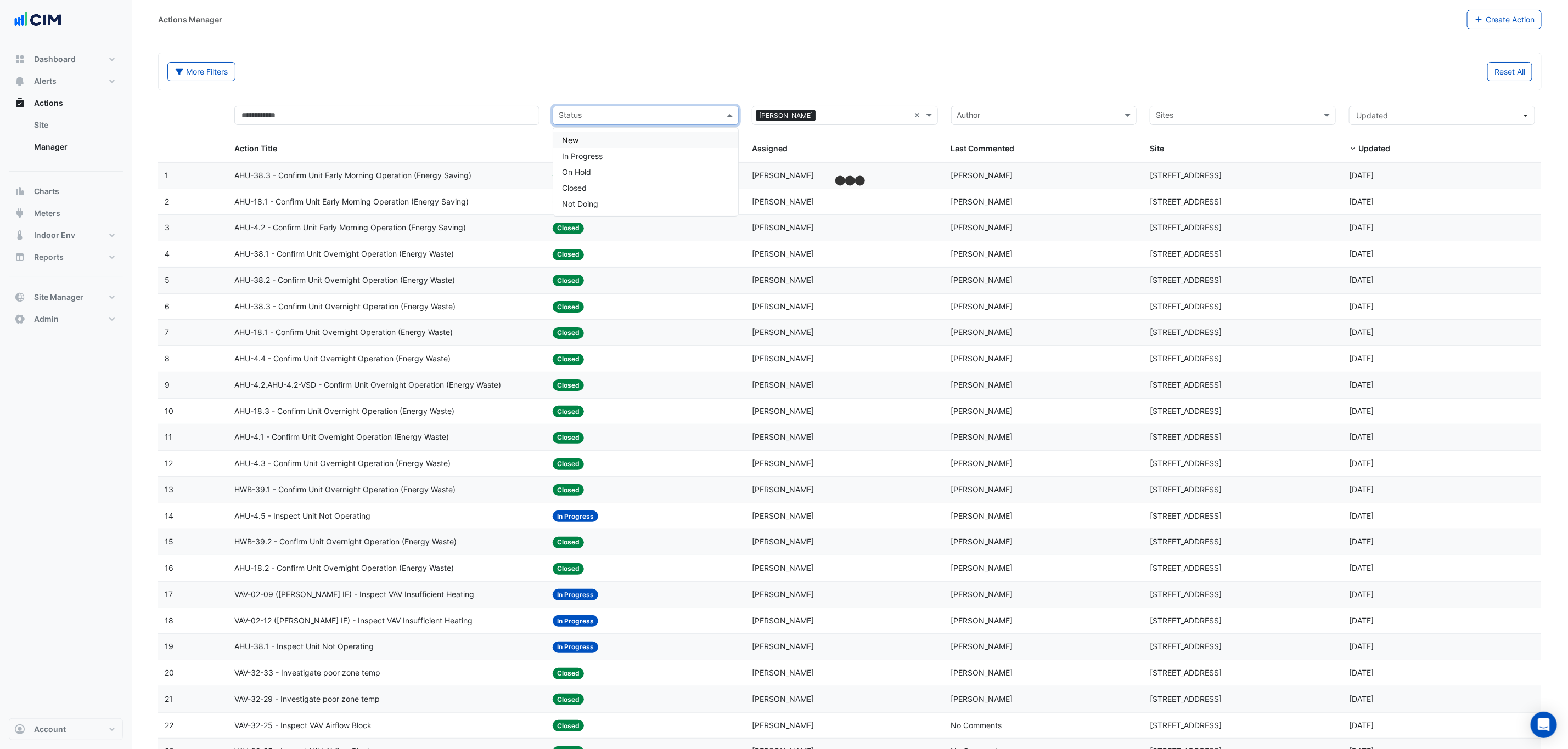
click at [700, 111] on input "text" at bounding box center [639, 116] width 161 height 12
click at [611, 157] on div "In Progress" at bounding box center [645, 156] width 185 height 16
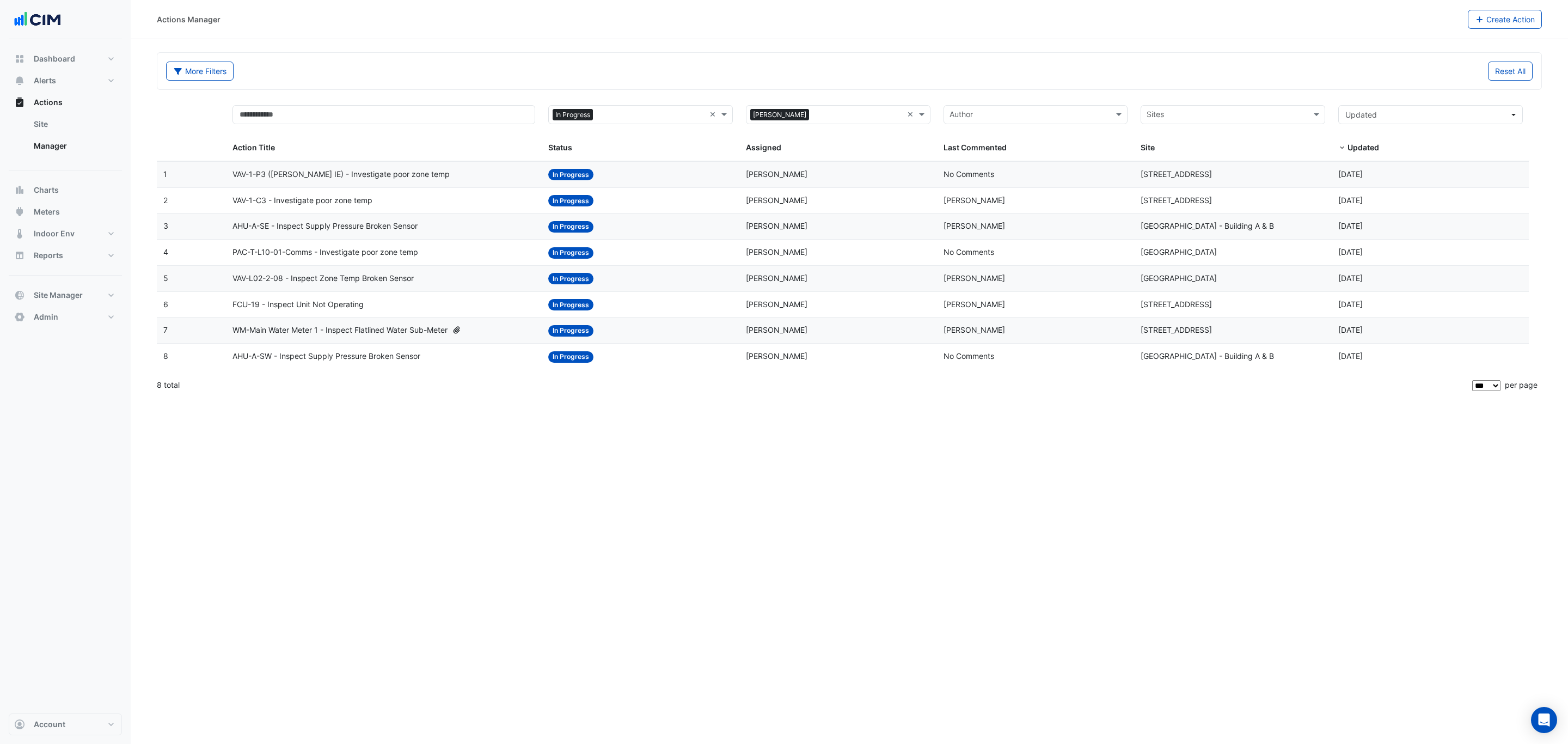
click at [612, 28] on div "Actions Manager" at bounding box center [812, 19] width 1311 height 19
click at [634, 180] on div "Status: In Progress" at bounding box center [641, 174] width 185 height 12
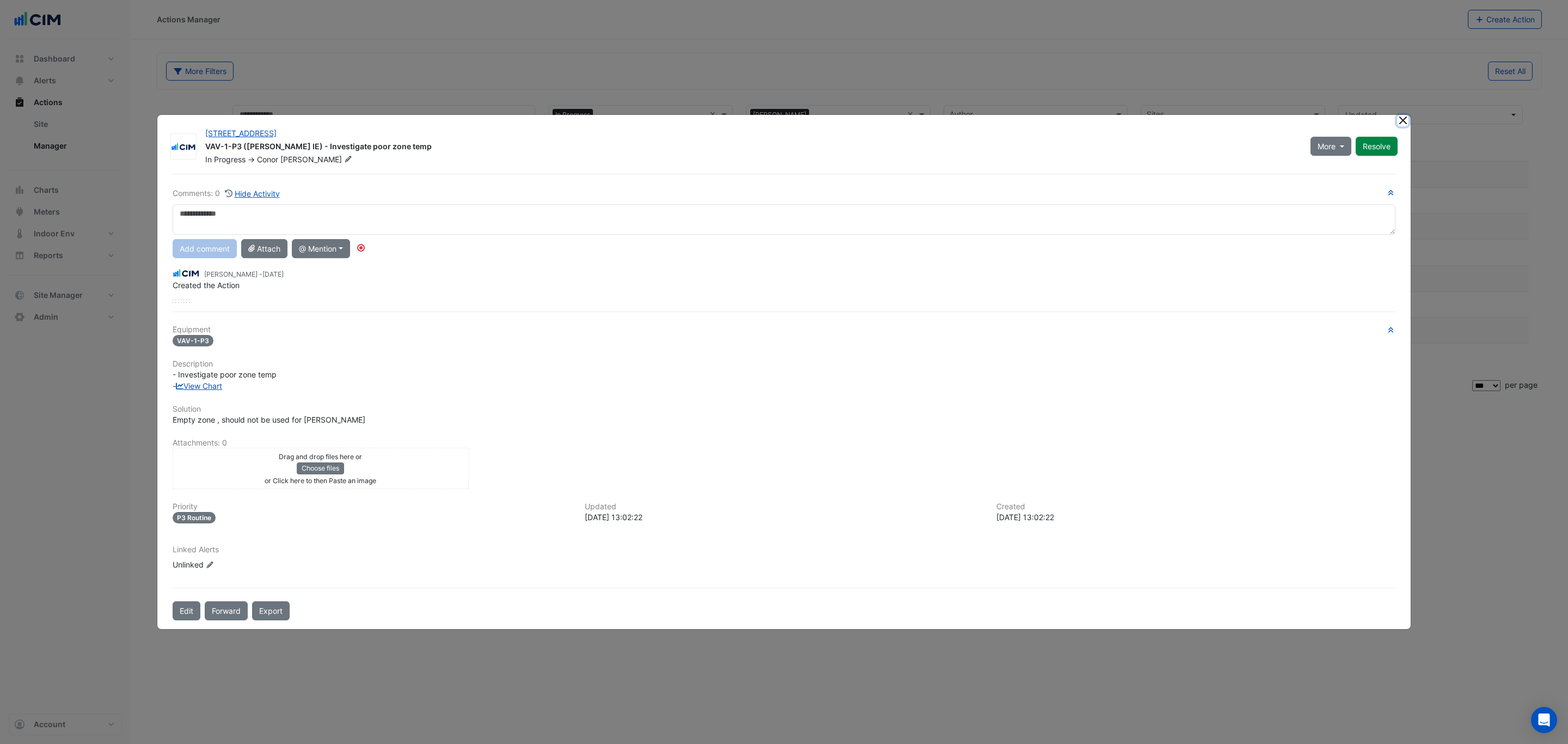
click at [1405, 121] on button "Close" at bounding box center [1403, 121] width 12 height 12
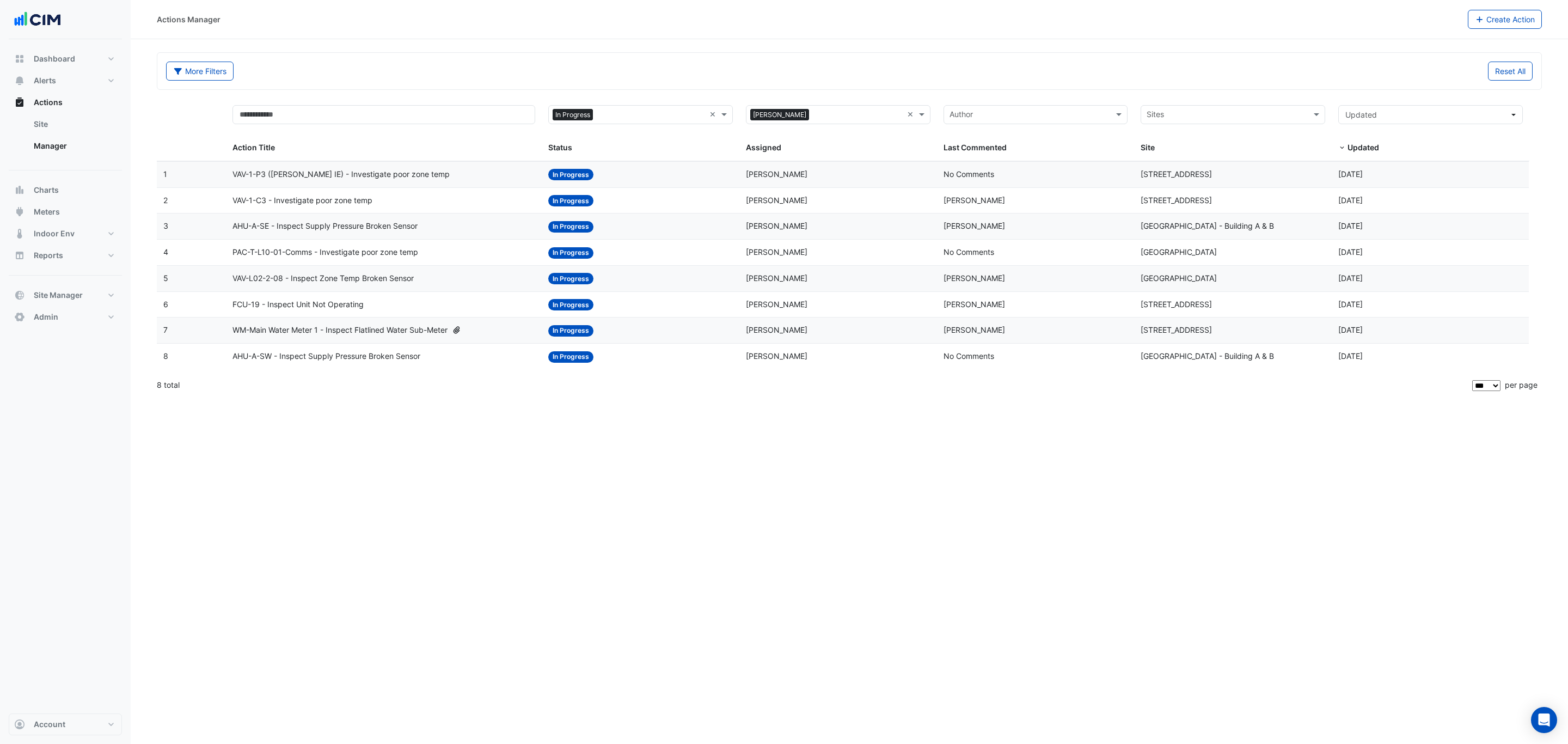
click at [703, 175] on div "Status: In Progress" at bounding box center [641, 174] width 185 height 12
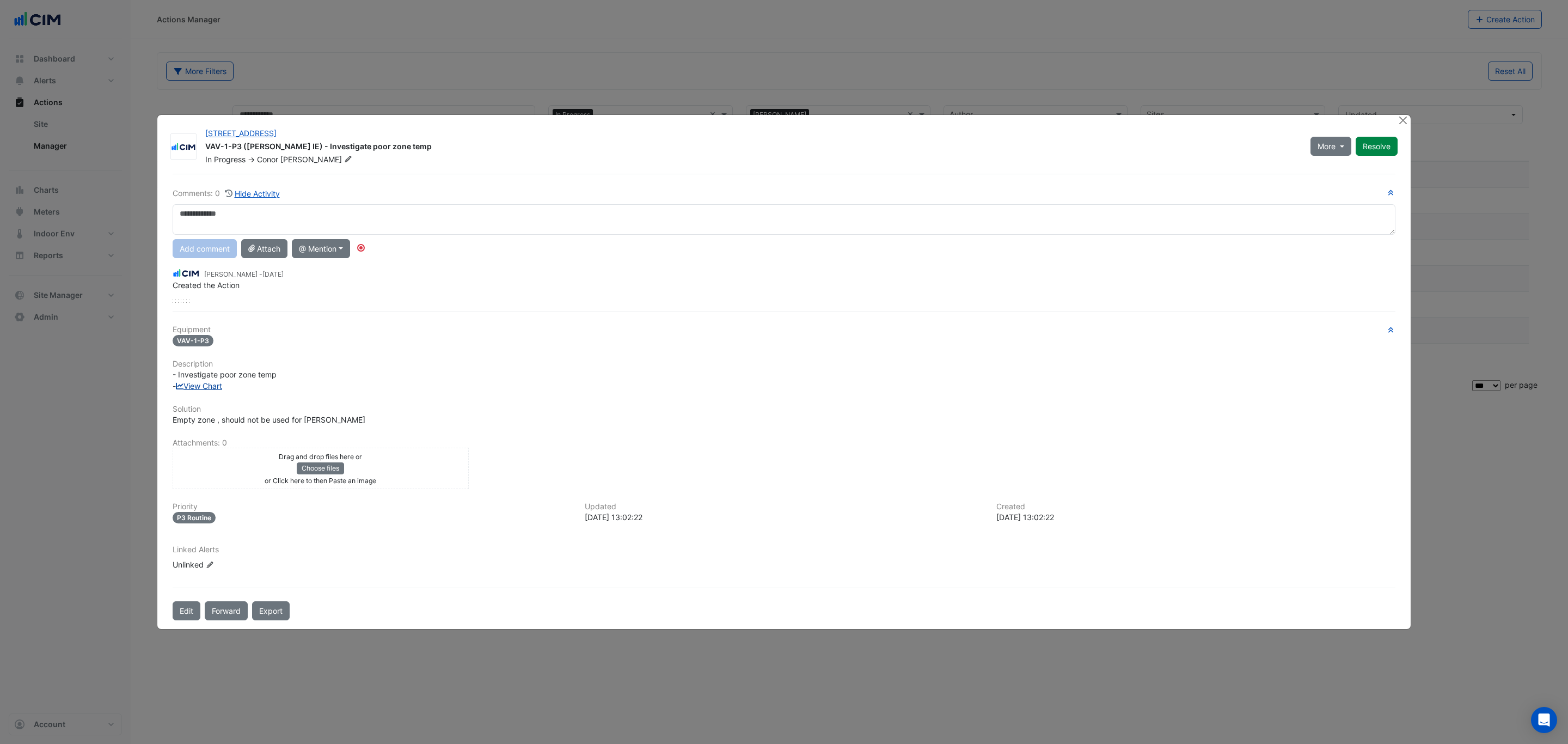
click at [203, 387] on link "View Chart" at bounding box center [199, 385] width 46 height 9
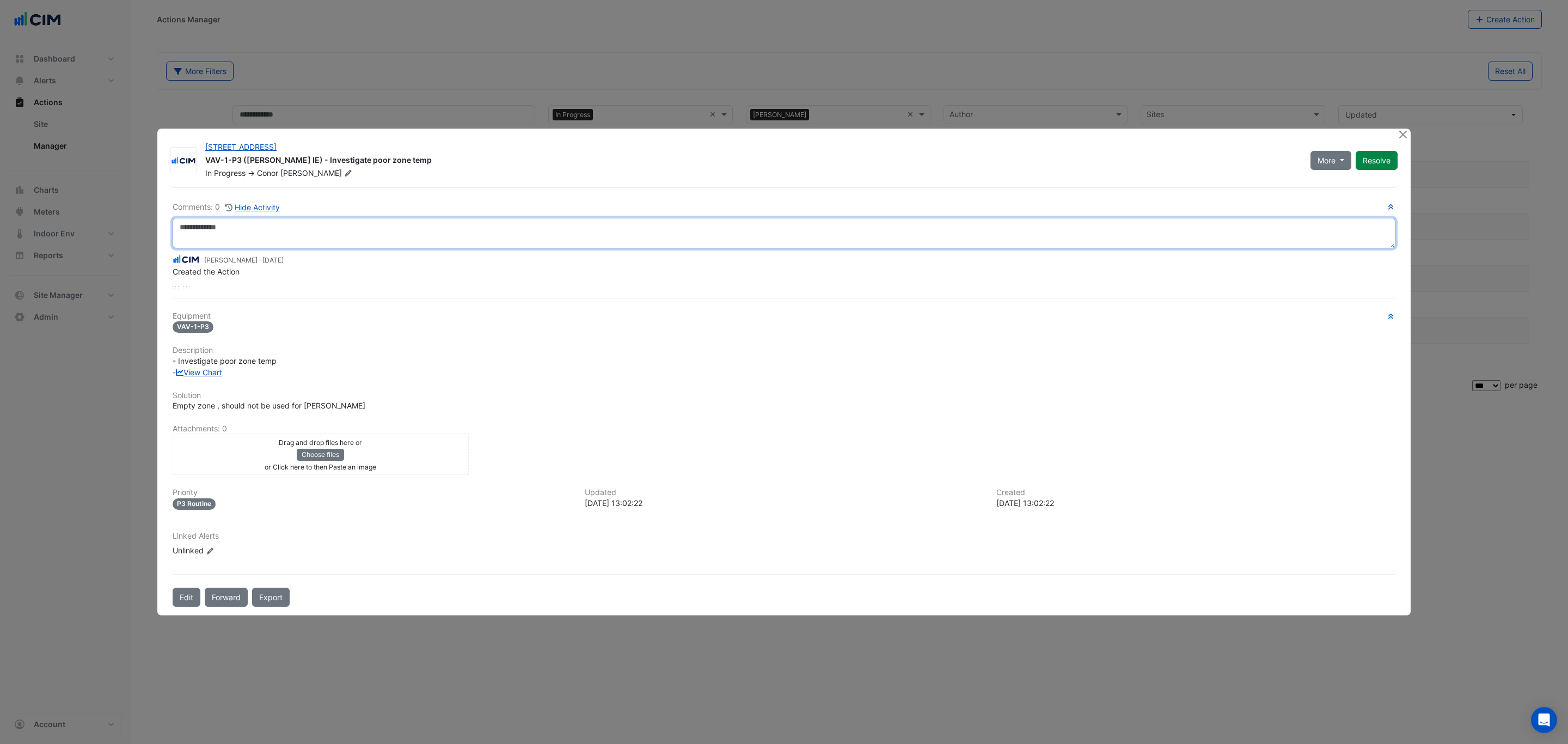
click at [253, 226] on textarea at bounding box center [784, 233] width 1223 height 31
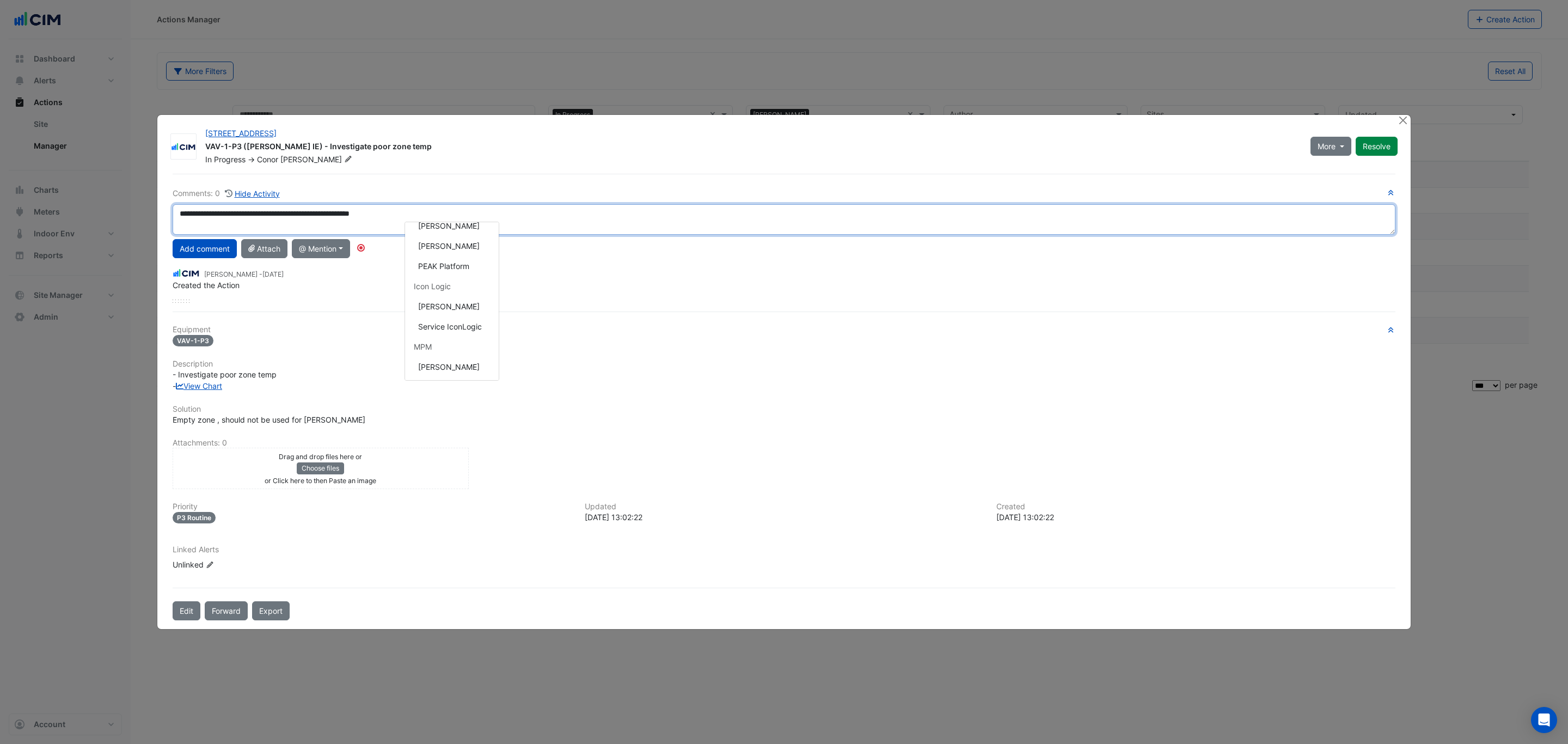
scroll to position [112, 0]
drag, startPoint x: 468, startPoint y: 310, endPoint x: 441, endPoint y: 298, distance: 29.5
click at [465, 308] on div "**********" at bounding box center [784, 397] width 1236 height 447
click at [176, 216] on textarea "**********" at bounding box center [784, 220] width 1223 height 31
drag, startPoint x: 330, startPoint y: 215, endPoint x: 305, endPoint y: 211, distance: 25.3
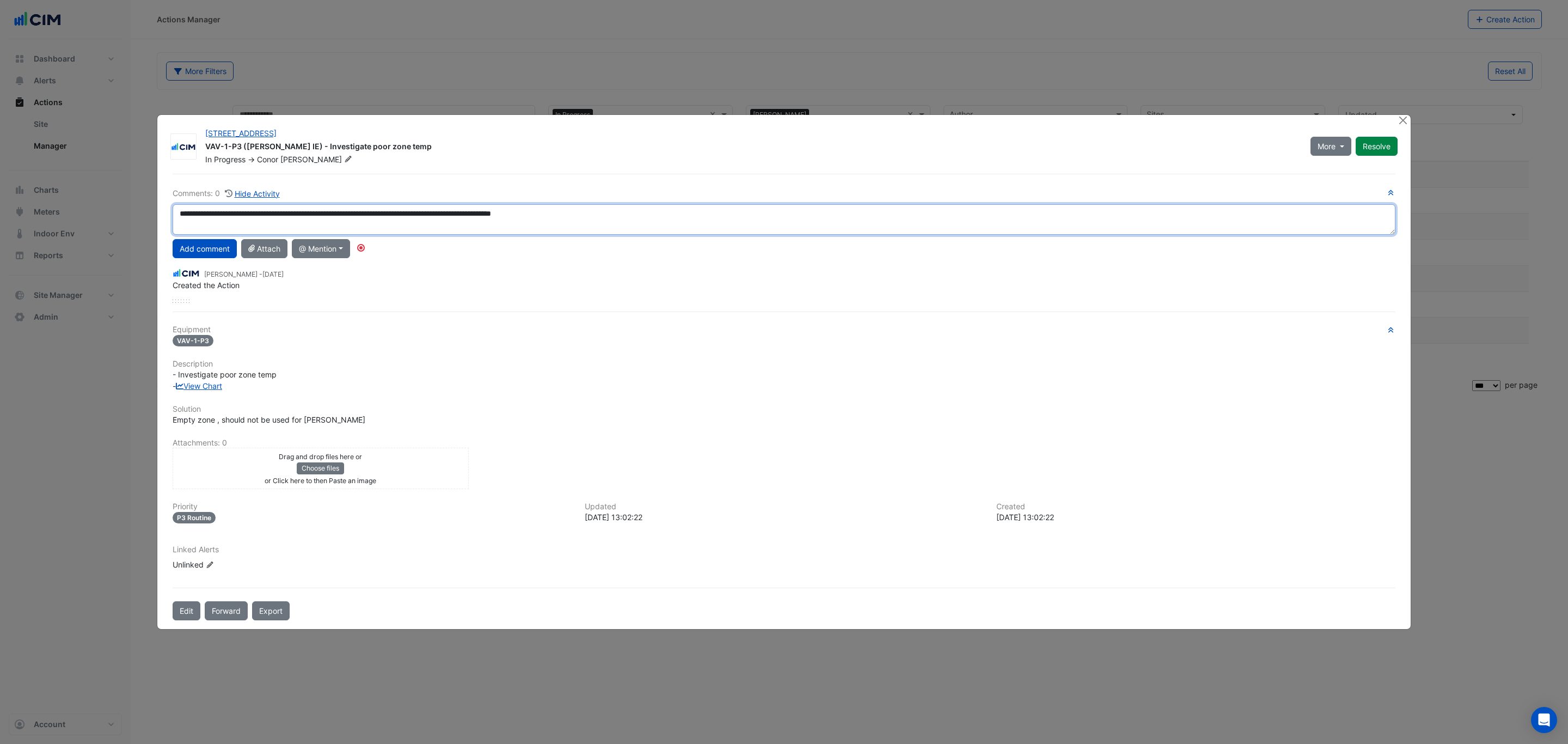
click at [305, 211] on textarea "**********" at bounding box center [784, 220] width 1223 height 31
type textarea "**********"
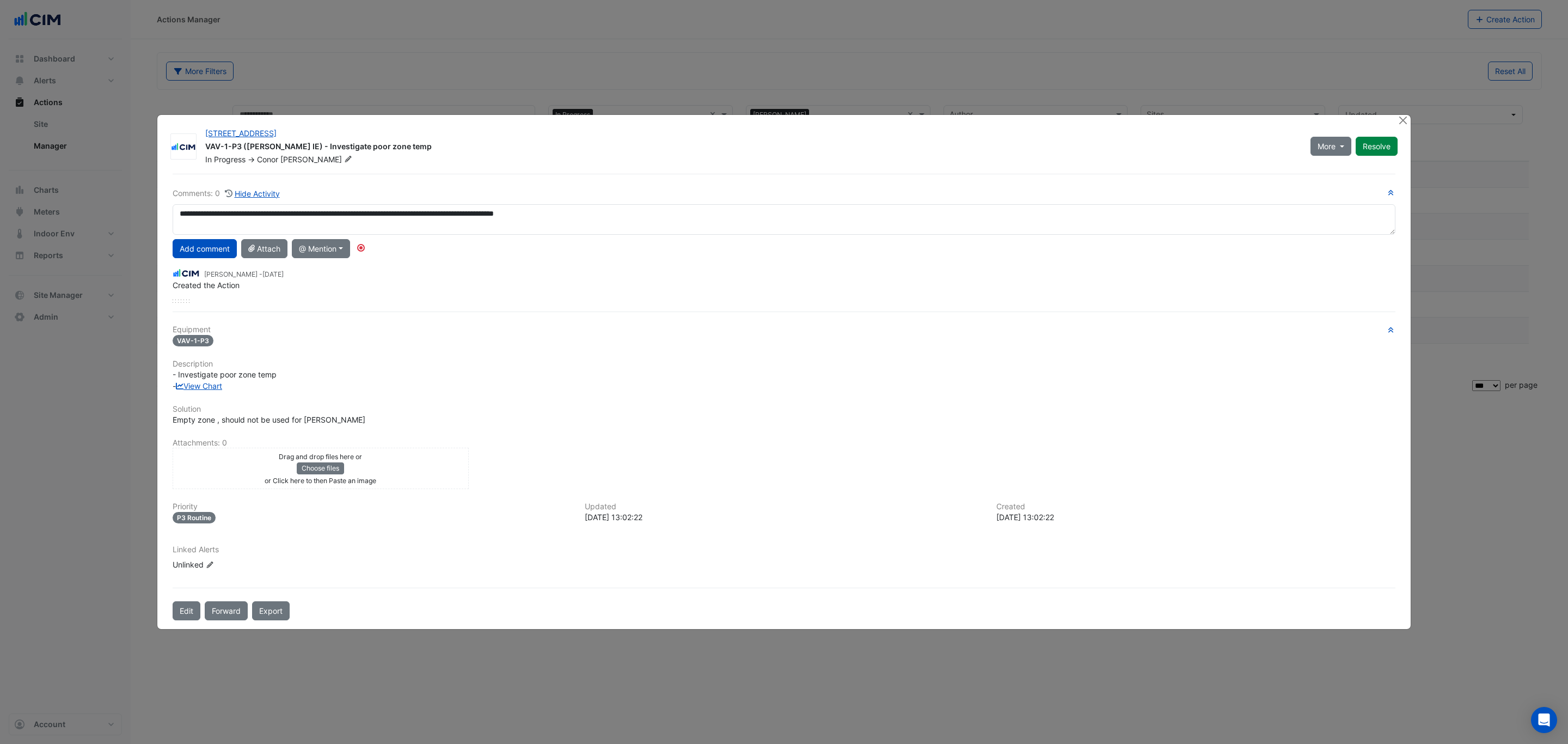
click at [497, 76] on ngb-modal-window "[STREET_ADDRESS] VAV-1-P3 ([PERSON_NAME] IE) - Investigate poor zone temp In Pr…" at bounding box center [784, 372] width 1568 height 744
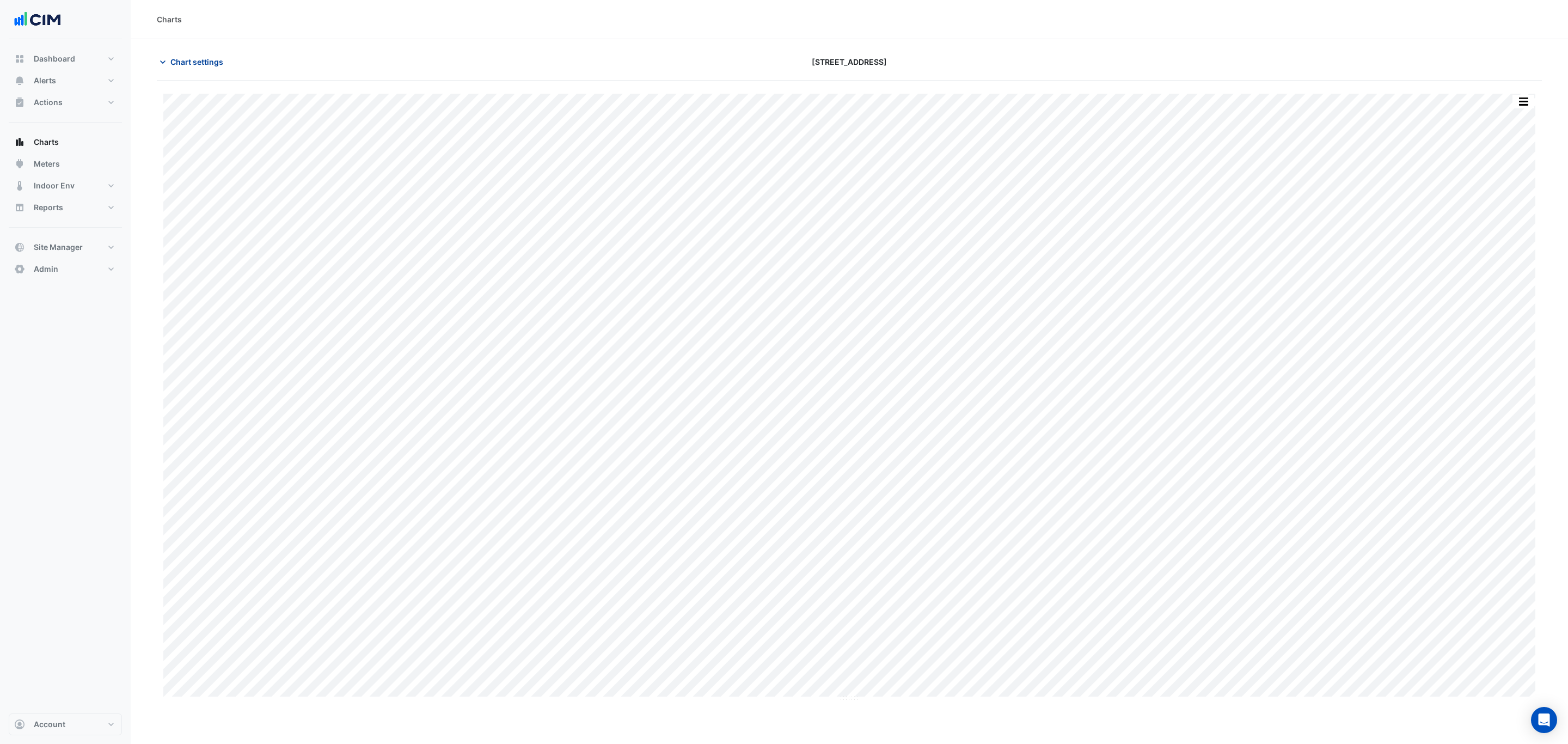
click at [208, 62] on span "Chart settings" at bounding box center [197, 62] width 53 height 12
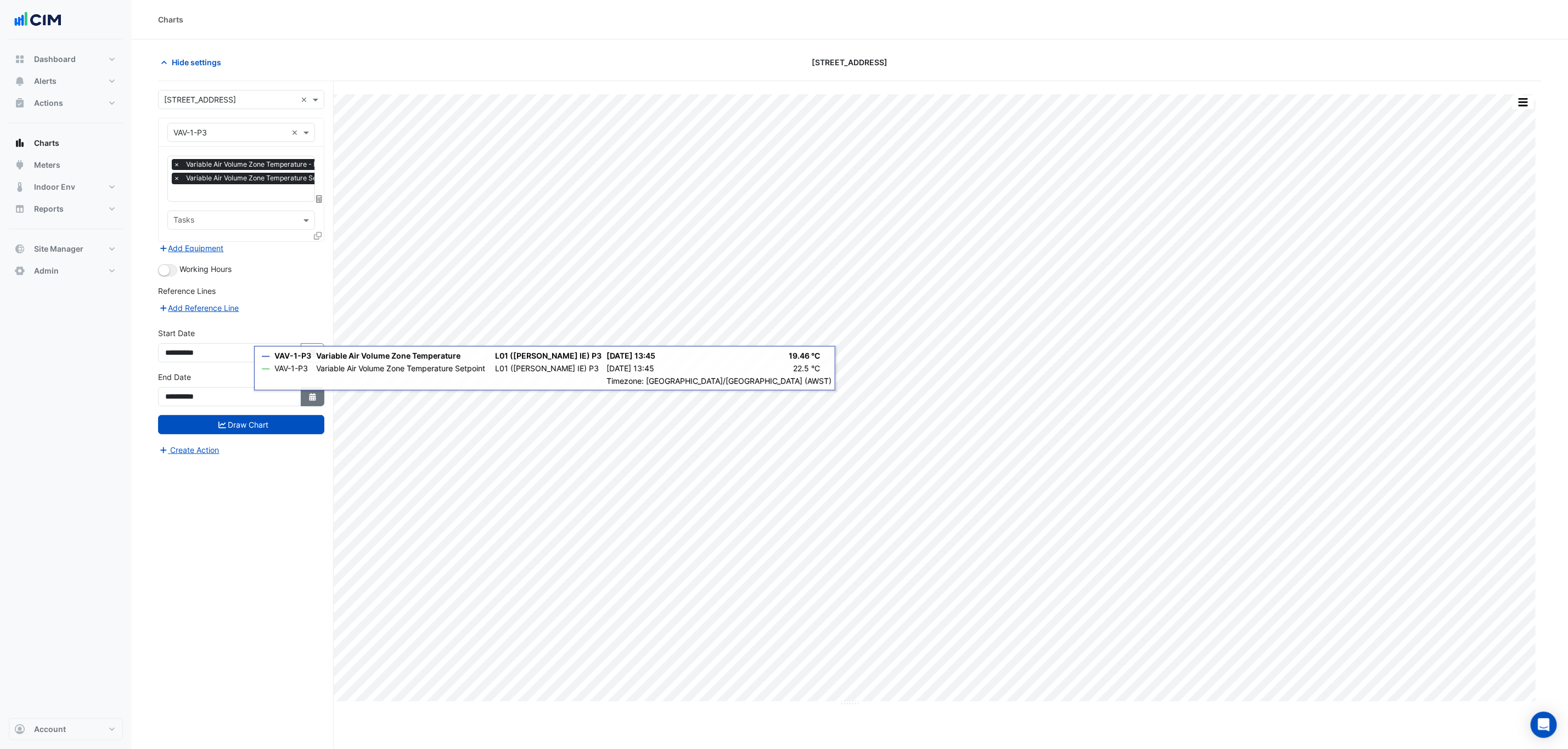
click at [308, 400] on icon "Select Date" at bounding box center [312, 397] width 10 height 7
click at [290, 245] on div at bounding box center [282, 253] width 22 height 17
click at [284, 250] on button "Next month" at bounding box center [281, 253] width 13 height 17
select select "*"
click at [273, 355] on div "31" at bounding box center [281, 359] width 17 height 17
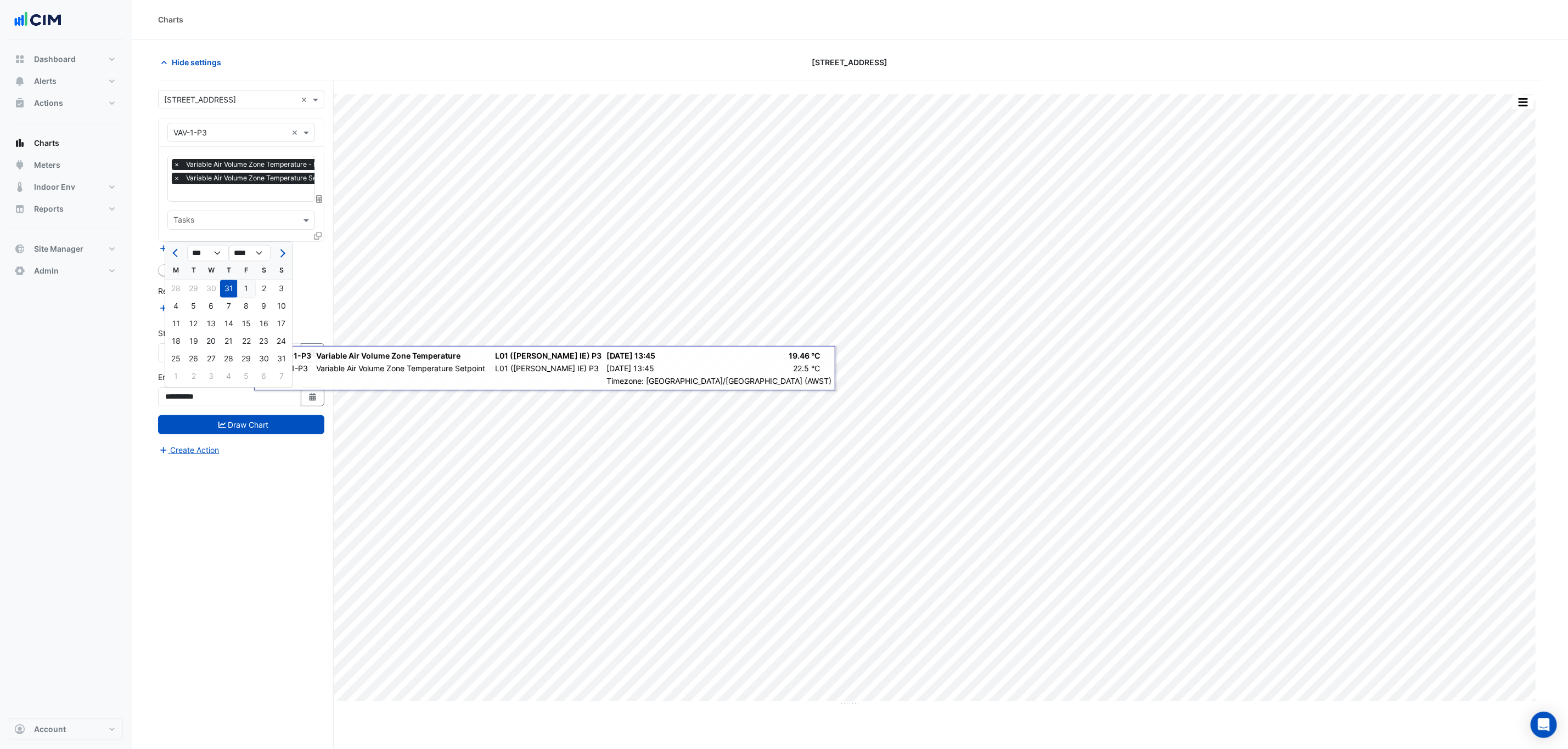
type input "**********"
click at [287, 426] on button "Draw Chart" at bounding box center [241, 424] width 166 height 19
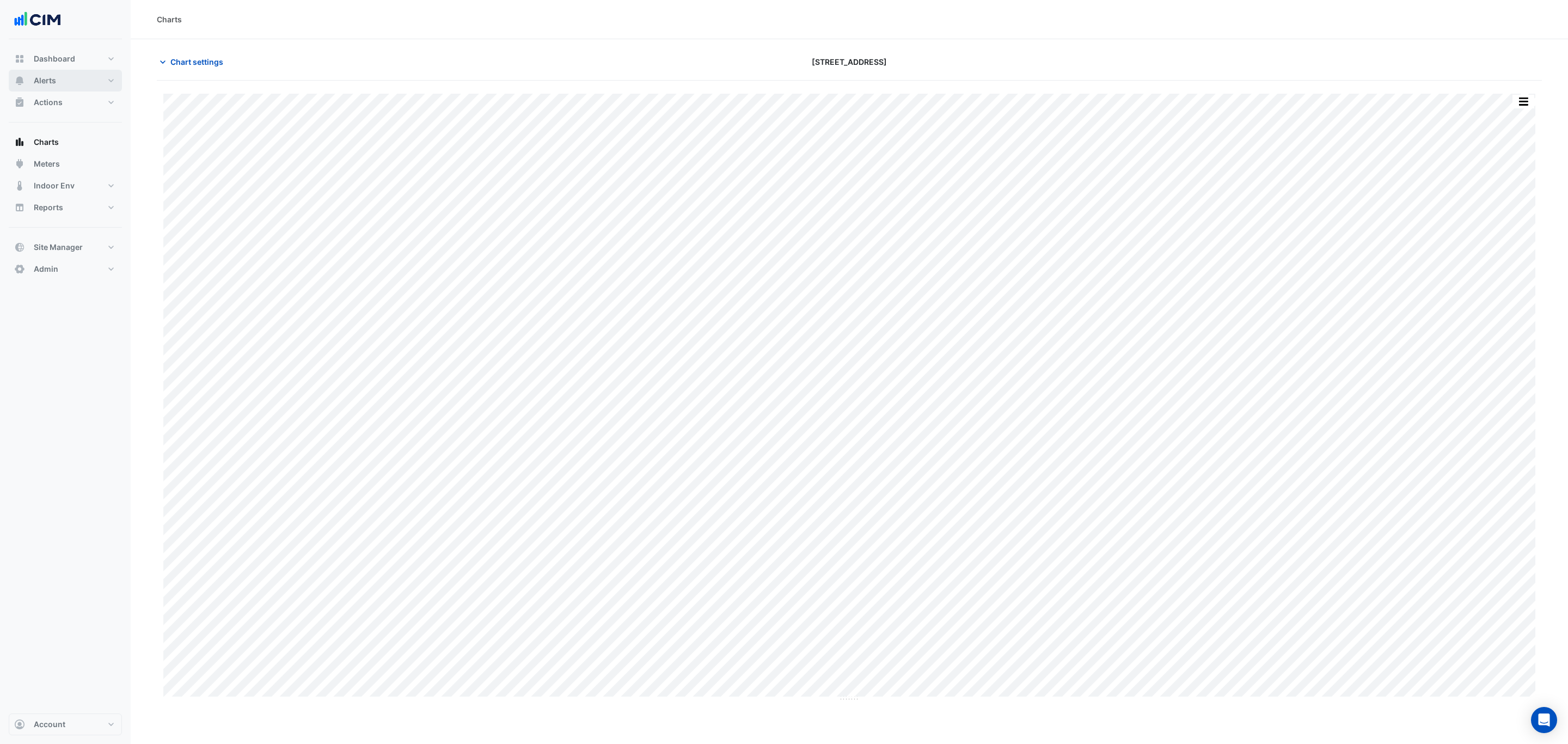
click at [54, 79] on span "Alerts" at bounding box center [45, 81] width 23 height 11
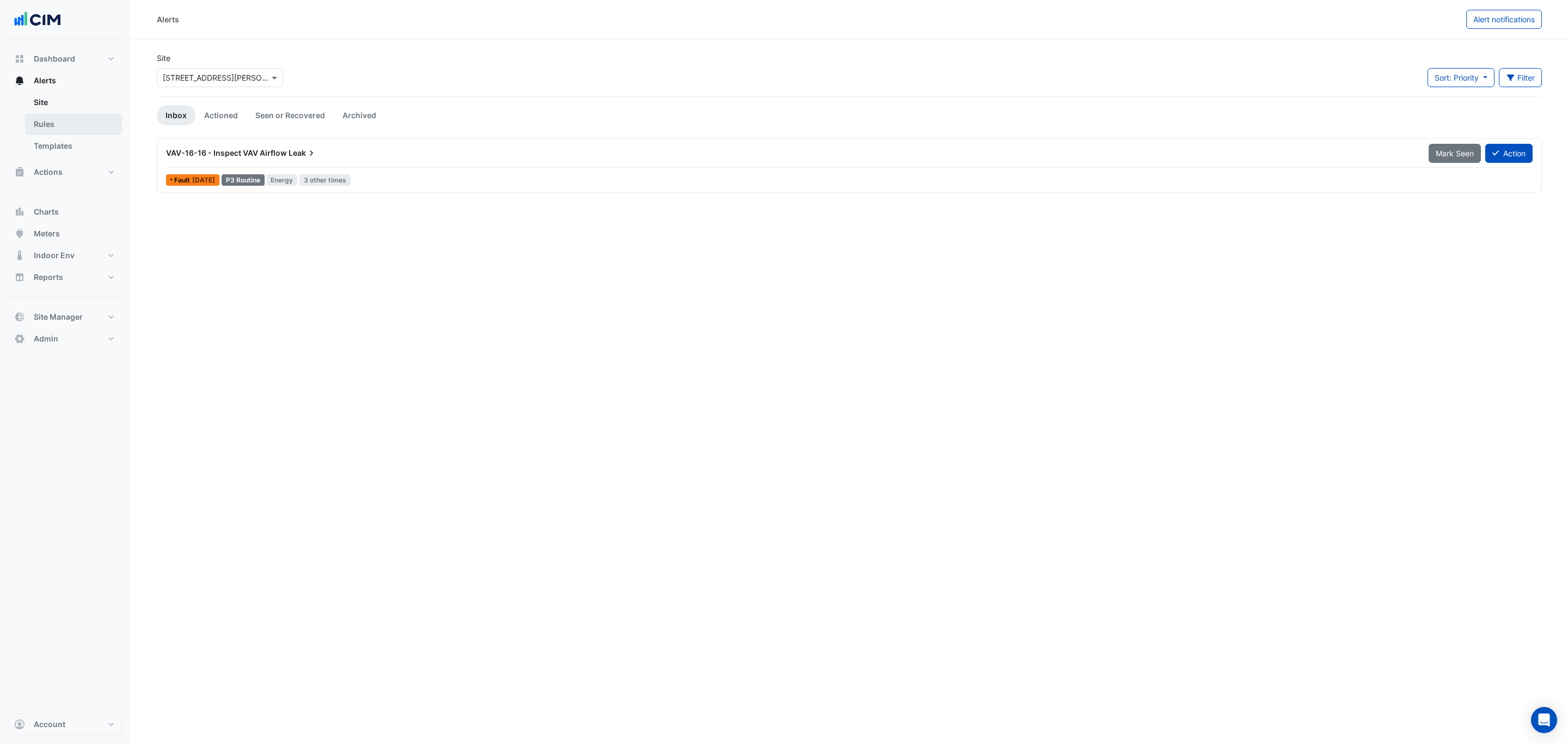
click at [69, 130] on link "Rules" at bounding box center [73, 124] width 97 height 22
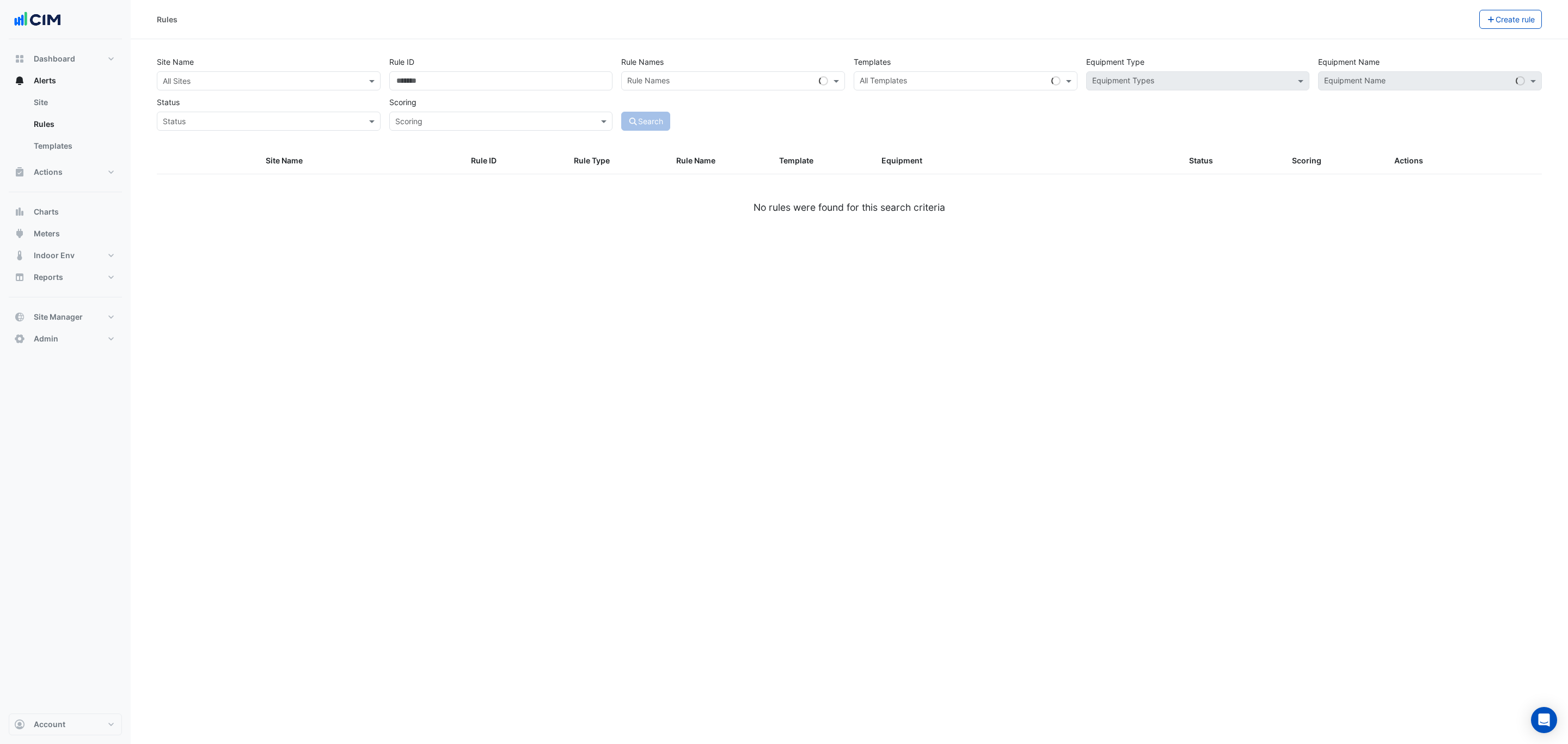
click at [231, 81] on input "text" at bounding box center [257, 81] width 190 height 12
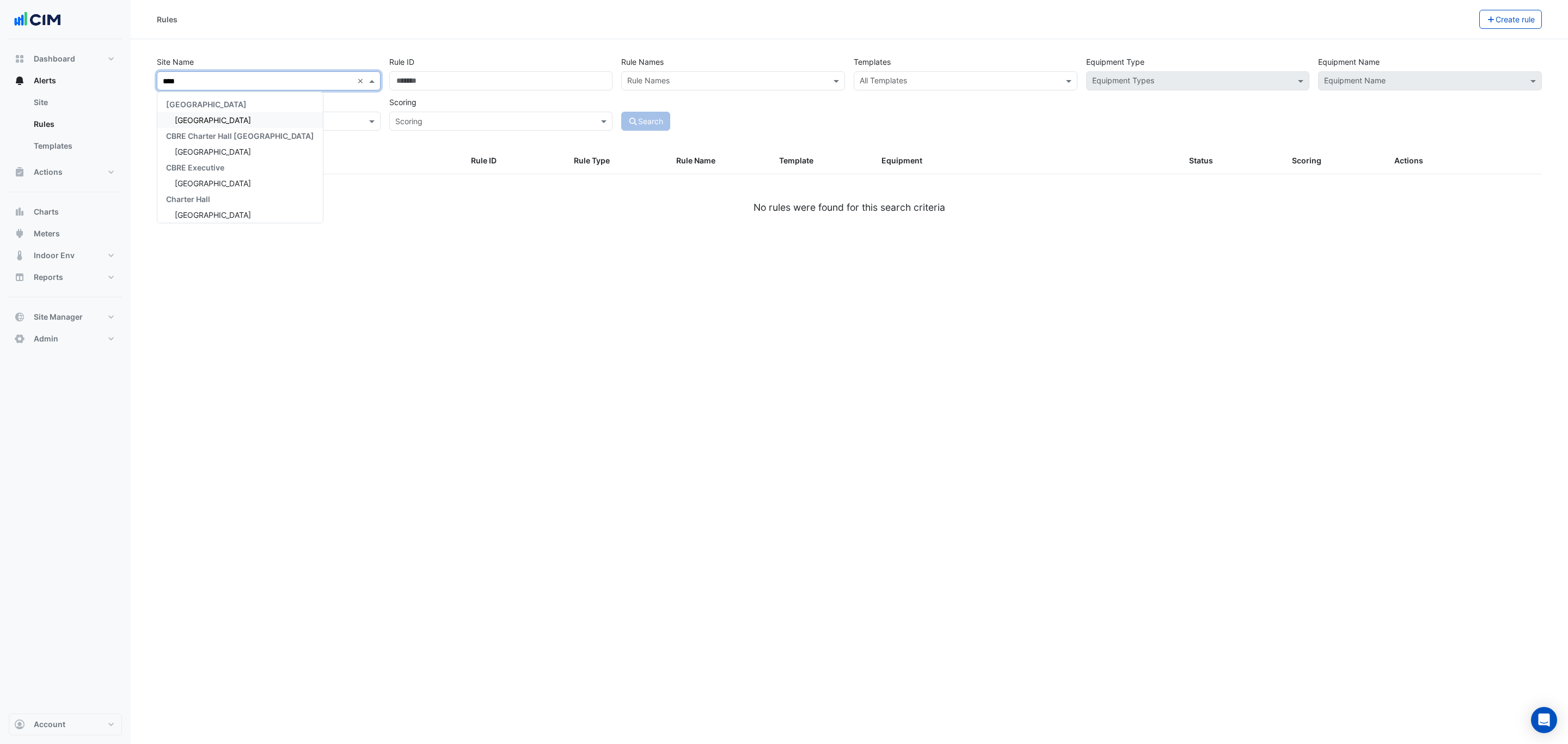
type input "*****"
click at [212, 122] on span "[GEOGRAPHIC_DATA]" at bounding box center [213, 120] width 76 height 9
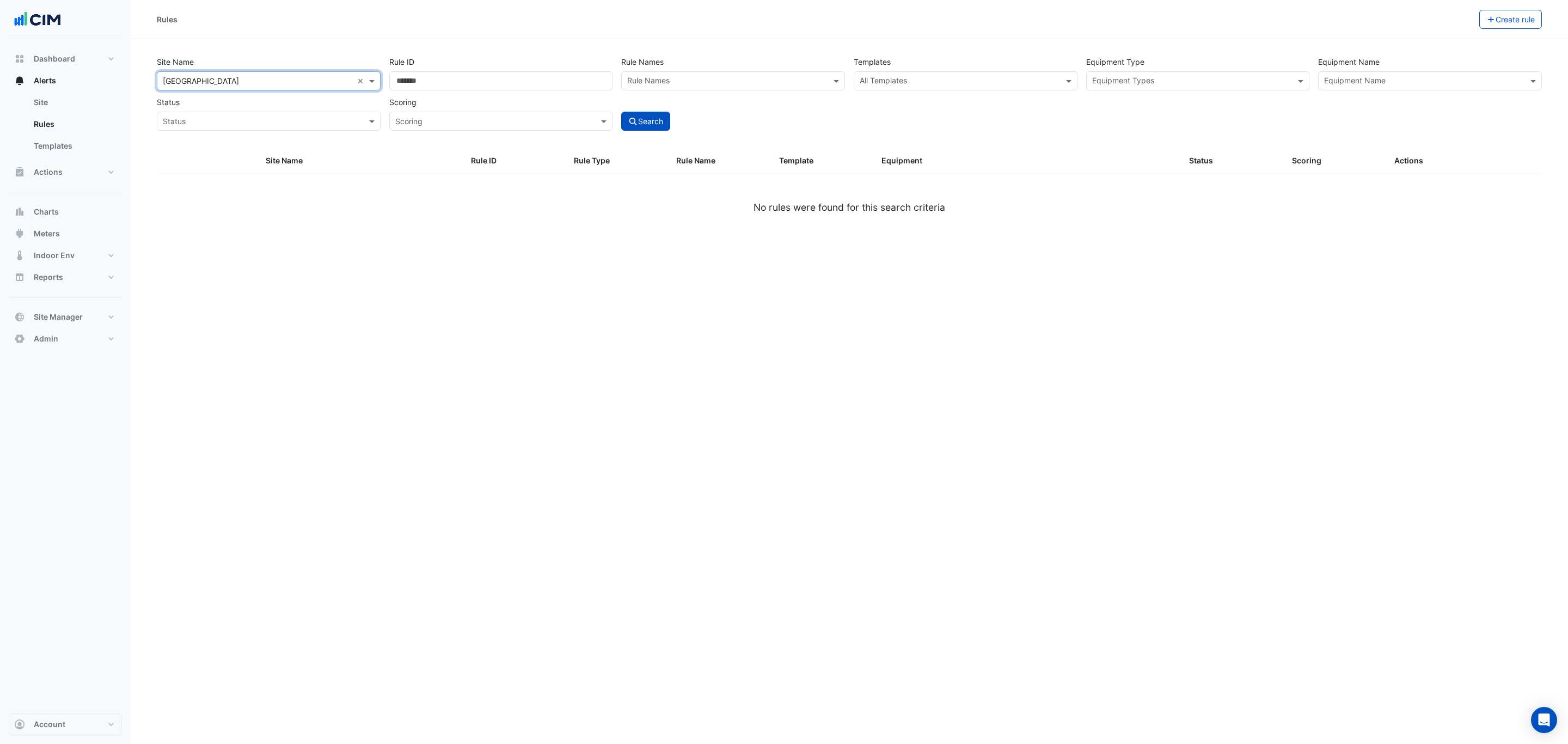
click at [1361, 80] on input "text" at bounding box center [1424, 82] width 199 height 12
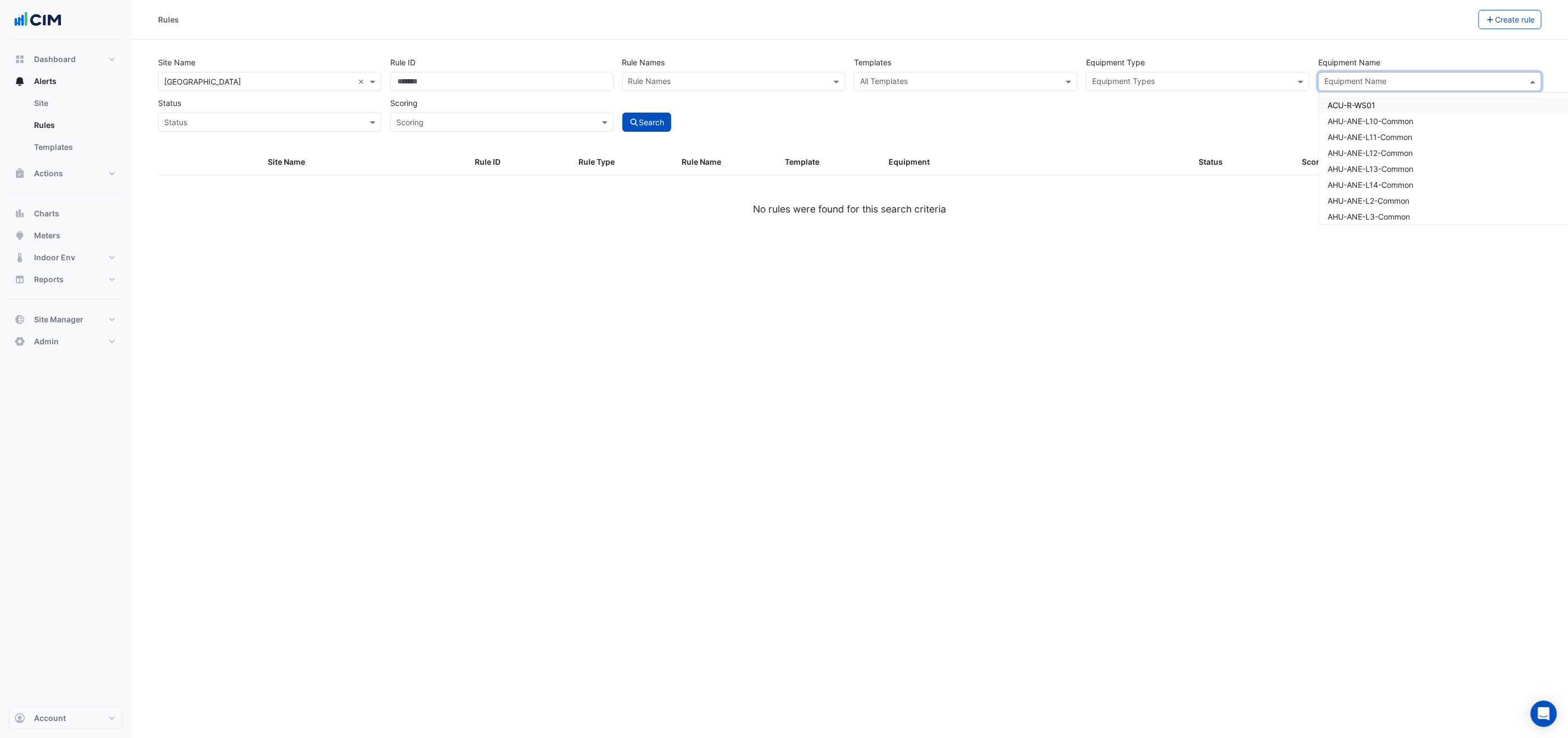
paste input "**********"
type input "**********"
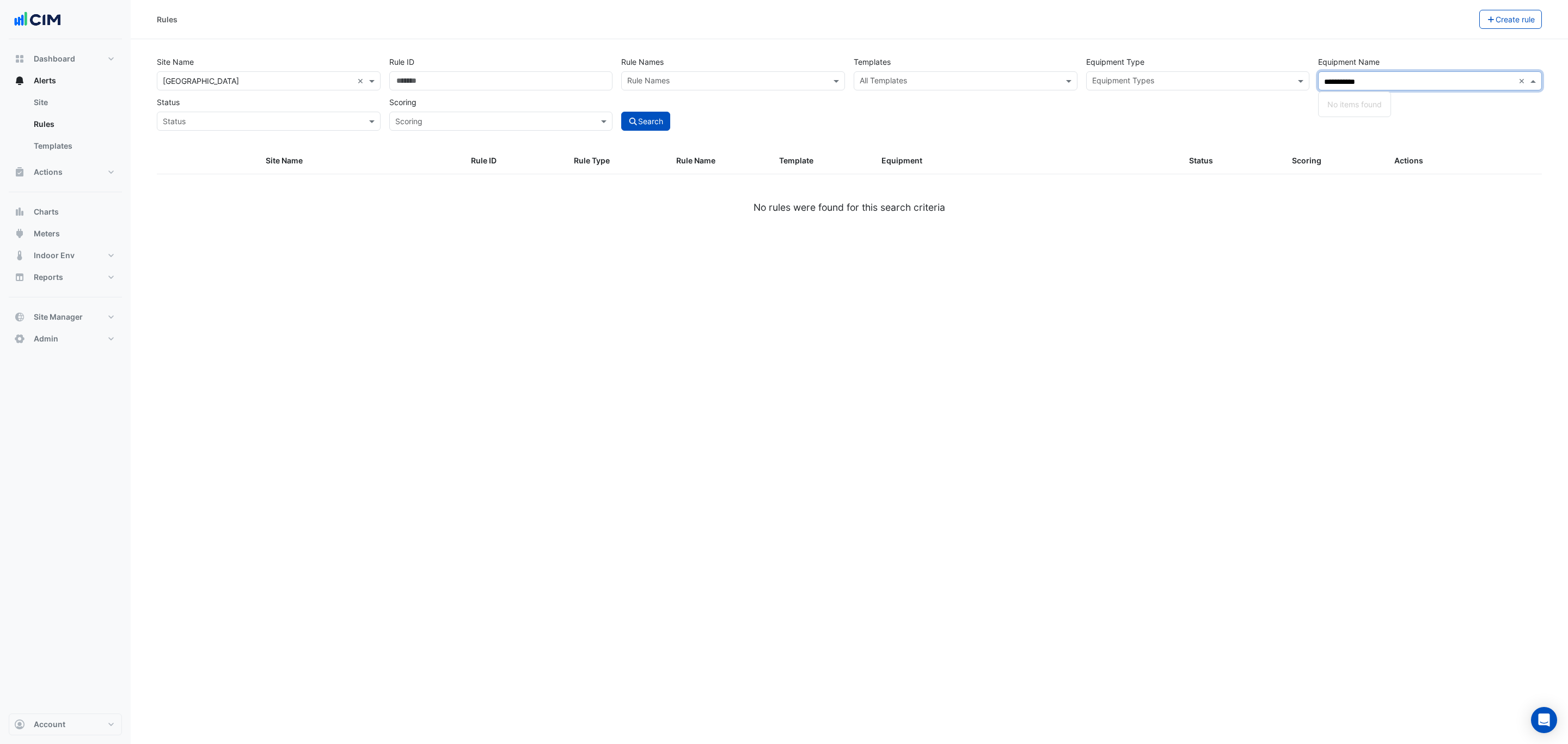
drag, startPoint x: 1390, startPoint y: 77, endPoint x: 1292, endPoint y: 77, distance: 98.0
click at [1292, 77] on div "**********" at bounding box center [849, 91] width 1394 height 81
drag, startPoint x: 936, startPoint y: 76, endPoint x: 937, endPoint y: 82, distance: 6.1
click at [935, 77] on input "text" at bounding box center [960, 82] width 199 height 12
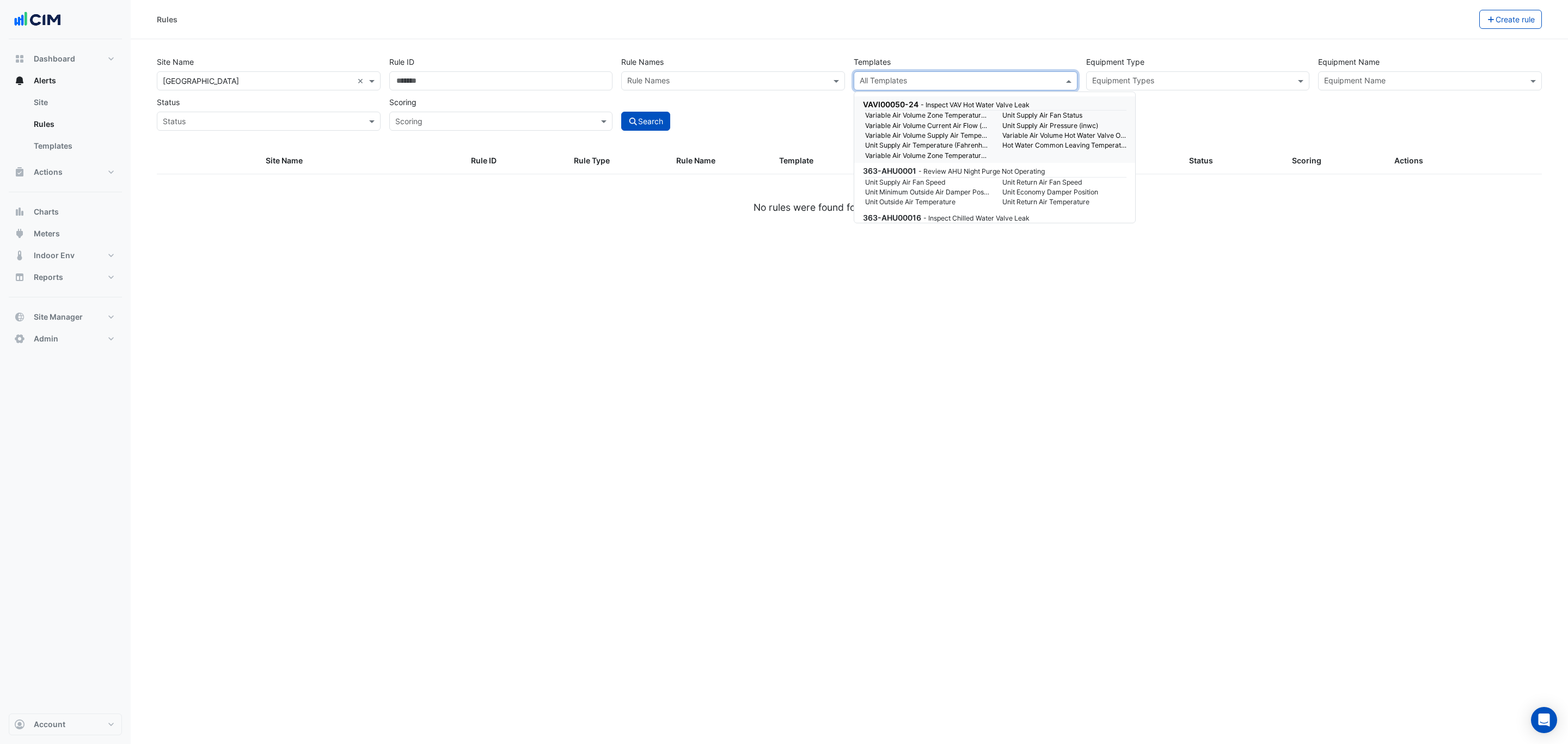
click at [937, 82] on input "text" at bounding box center [960, 82] width 199 height 12
paste input "**********"
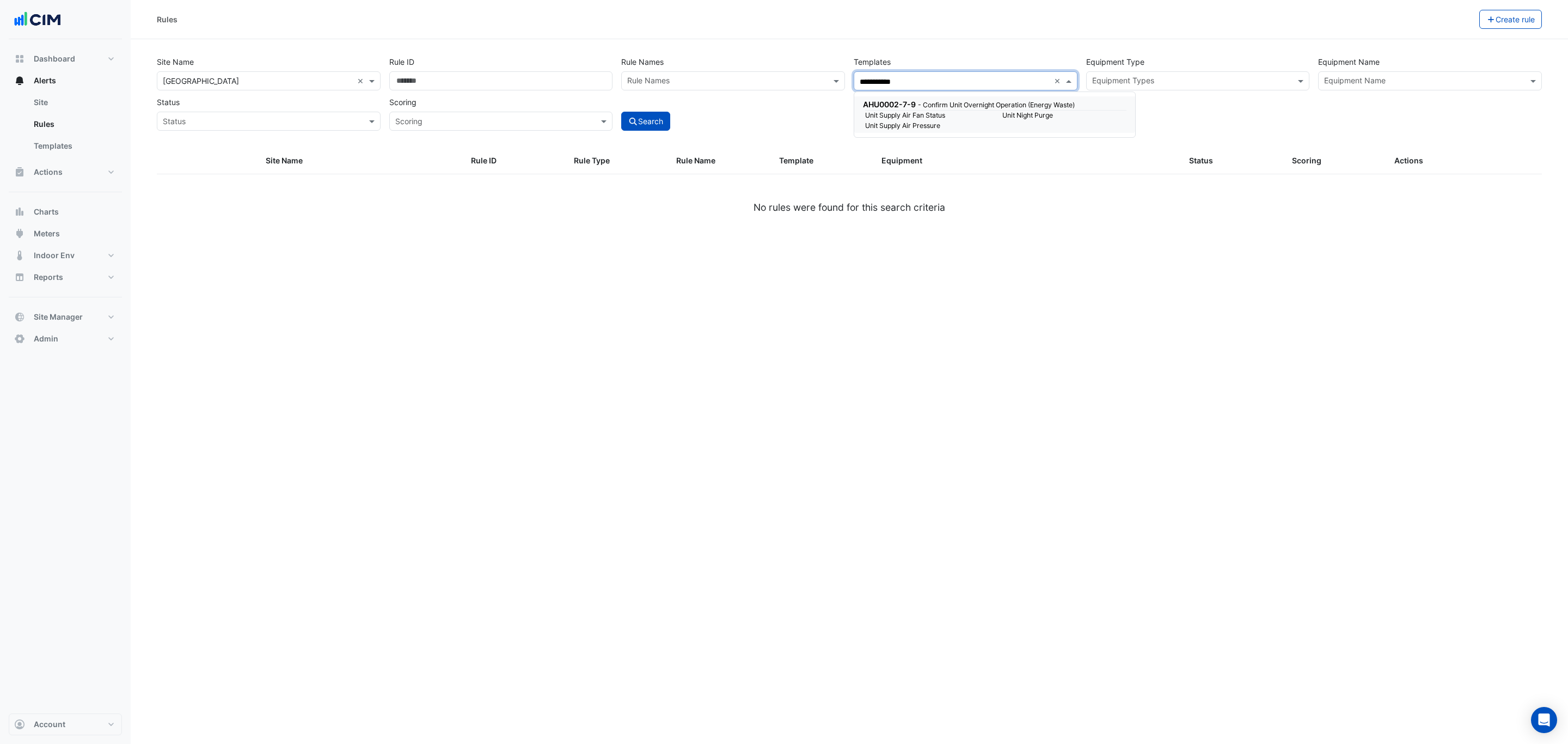
click at [944, 103] on small "- Confirm Unit Overnight Operation (Energy Waste)" at bounding box center [996, 105] width 157 height 8
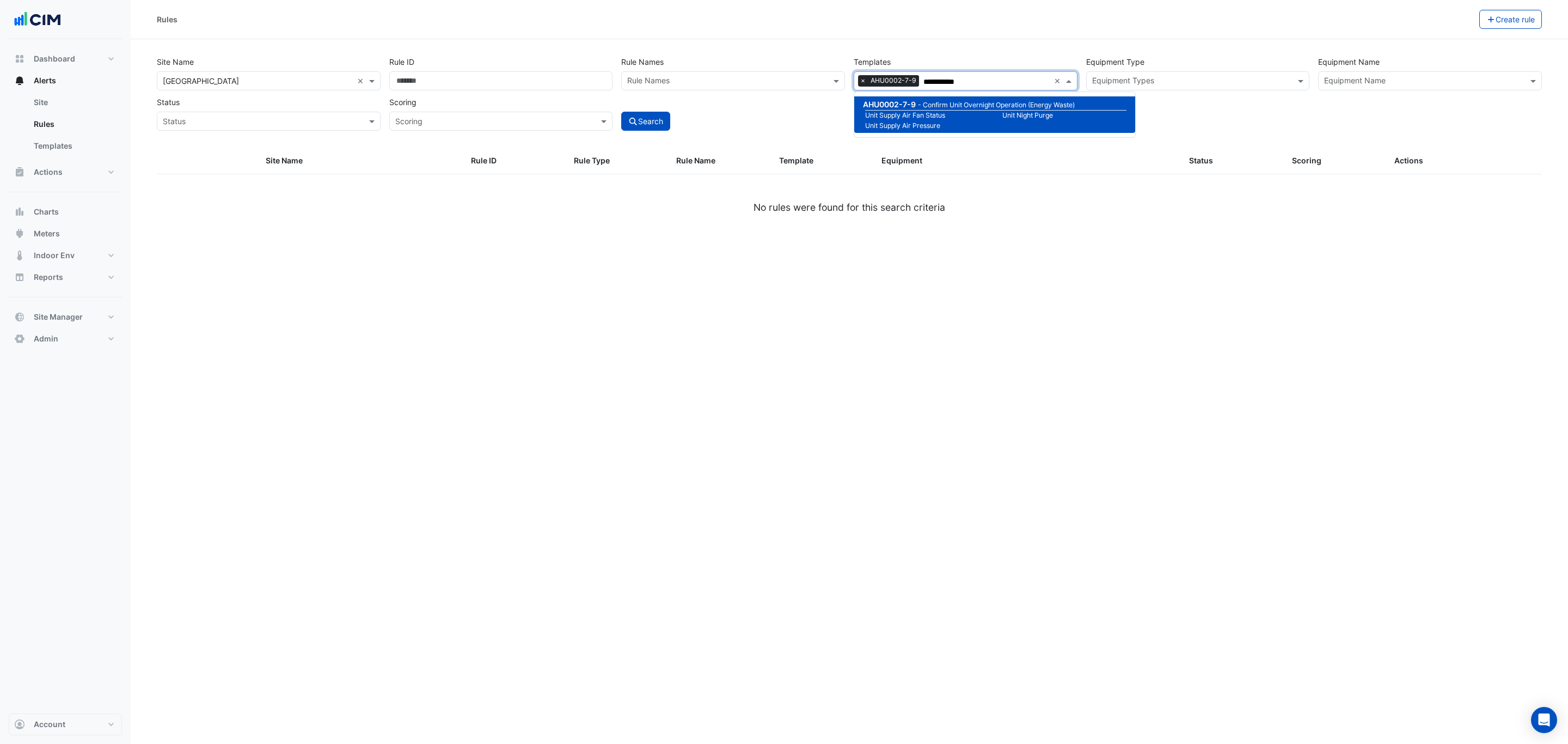
click at [984, 81] on input "**********" at bounding box center [986, 82] width 127 height 12
drag, startPoint x: 984, startPoint y: 81, endPoint x: 937, endPoint y: 81, distance: 47.0
click at [937, 81] on input "**********" at bounding box center [986, 82] width 127 height 12
paste input "text"
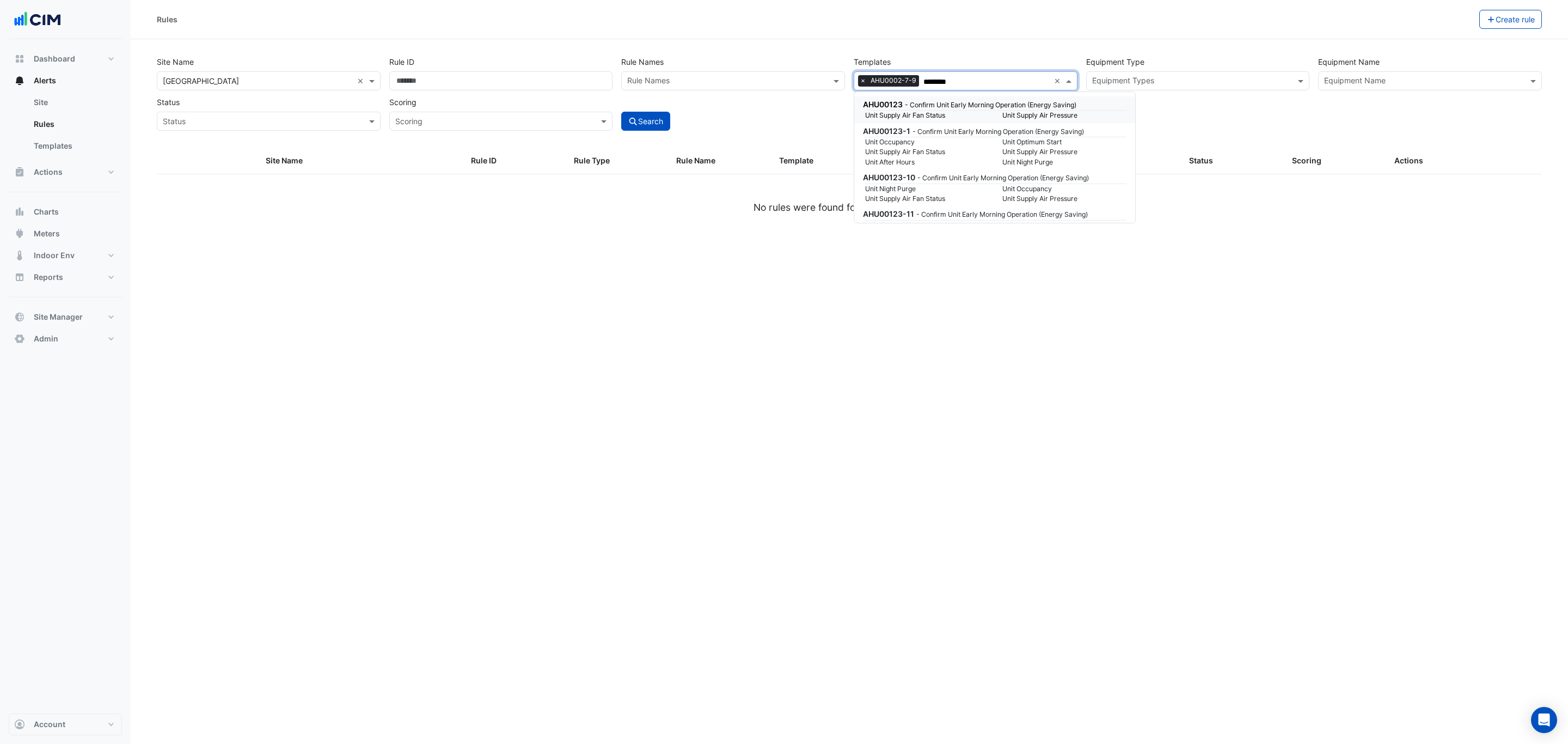
click at [977, 113] on small "Unit Supply Air Fan Status" at bounding box center [927, 116] width 137 height 10
type input "********"
click at [662, 116] on button "Search" at bounding box center [646, 121] width 49 height 19
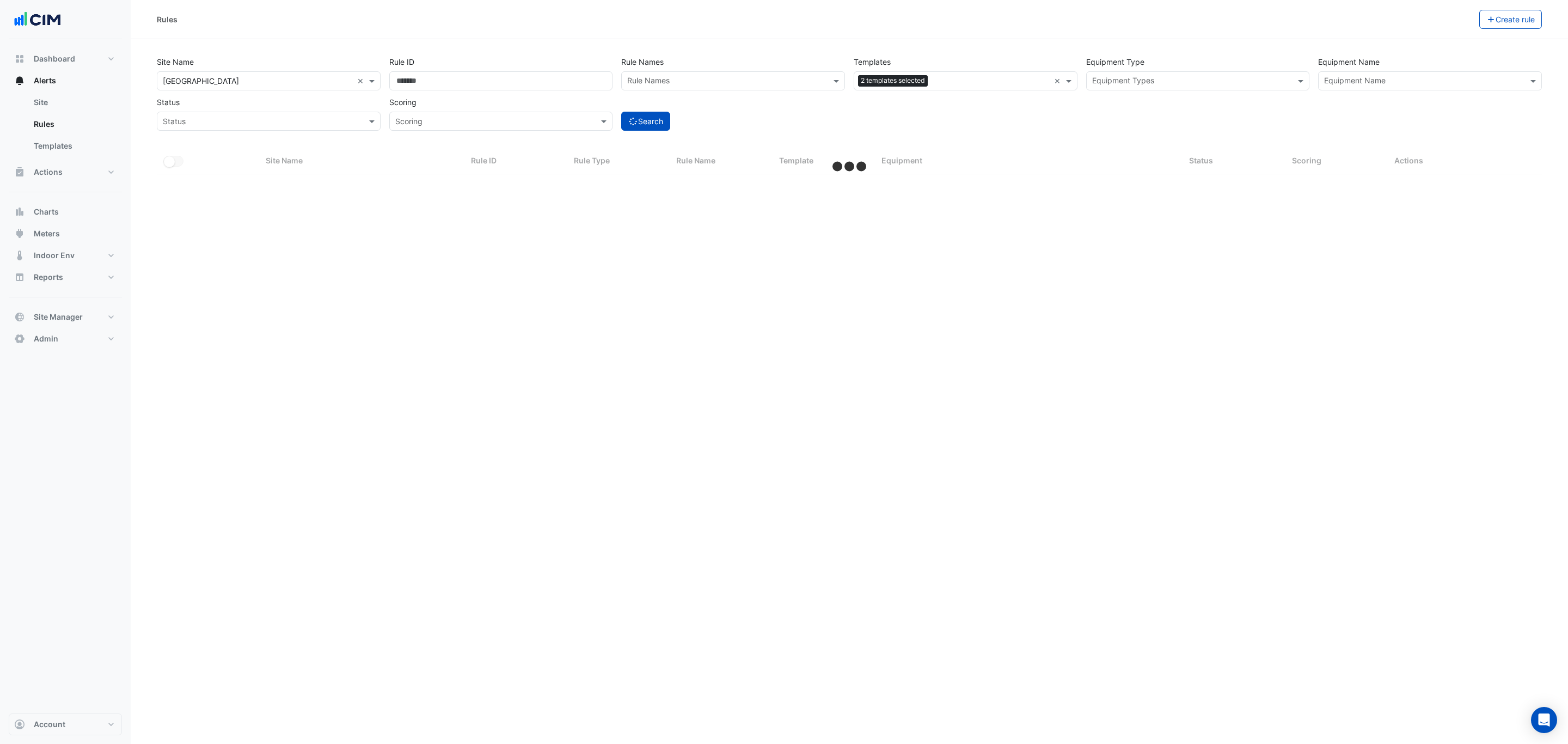
select select "***"
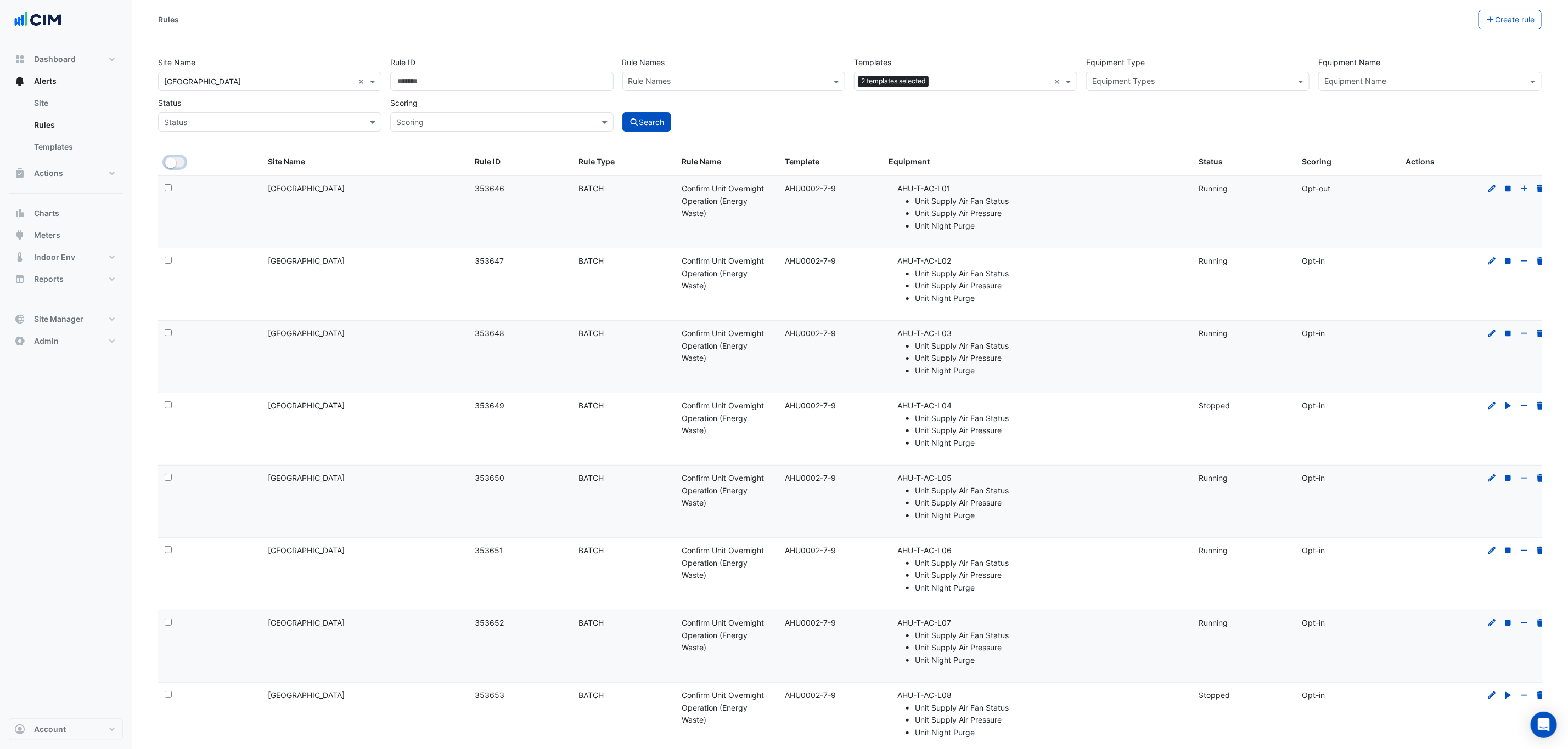
click at [172, 160] on small "button" at bounding box center [171, 163] width 11 height 11
click at [1455, 18] on button "Bulk Actions" at bounding box center [1443, 19] width 65 height 19
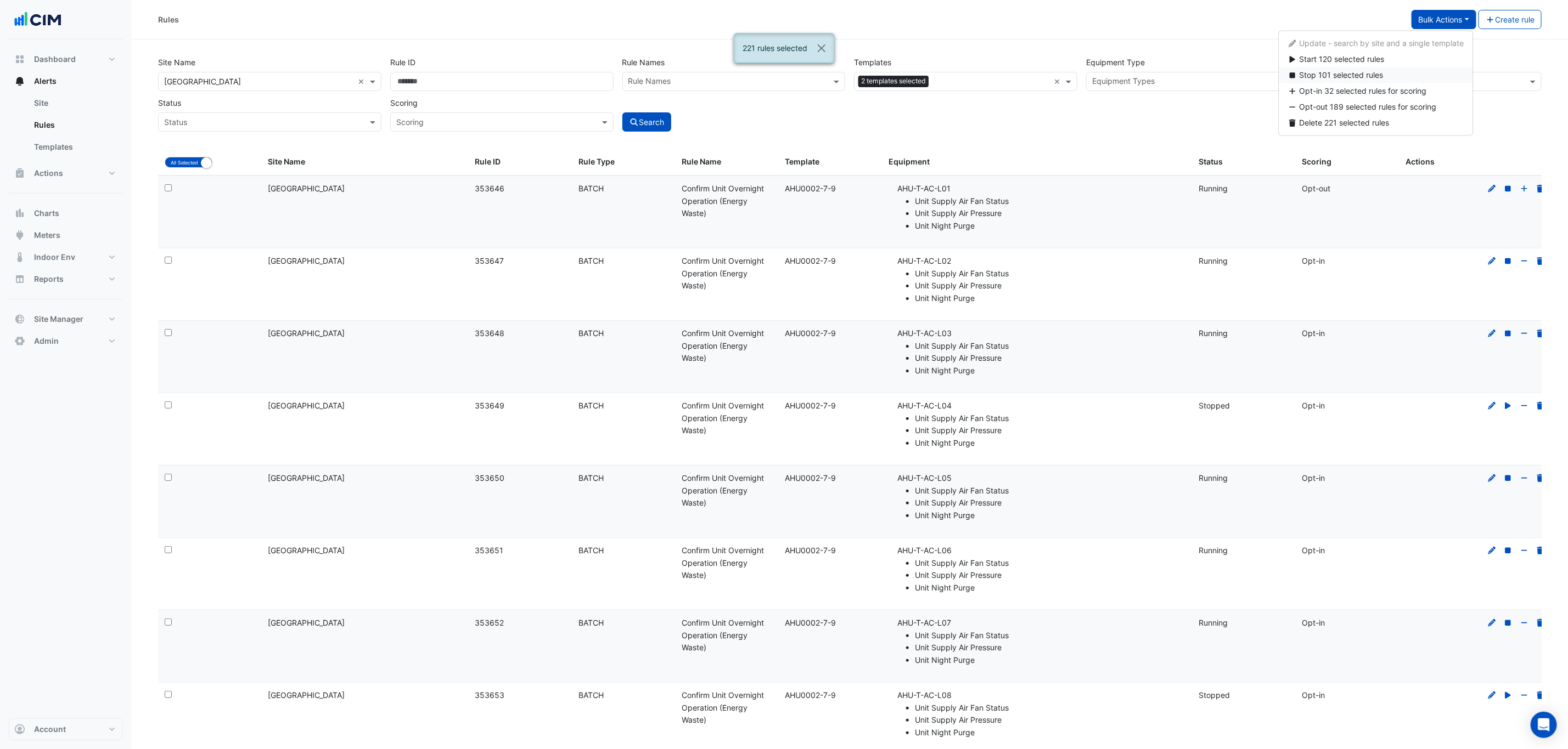
click at [1355, 78] on span "Stop 101 selected rules" at bounding box center [1341, 75] width 84 height 9
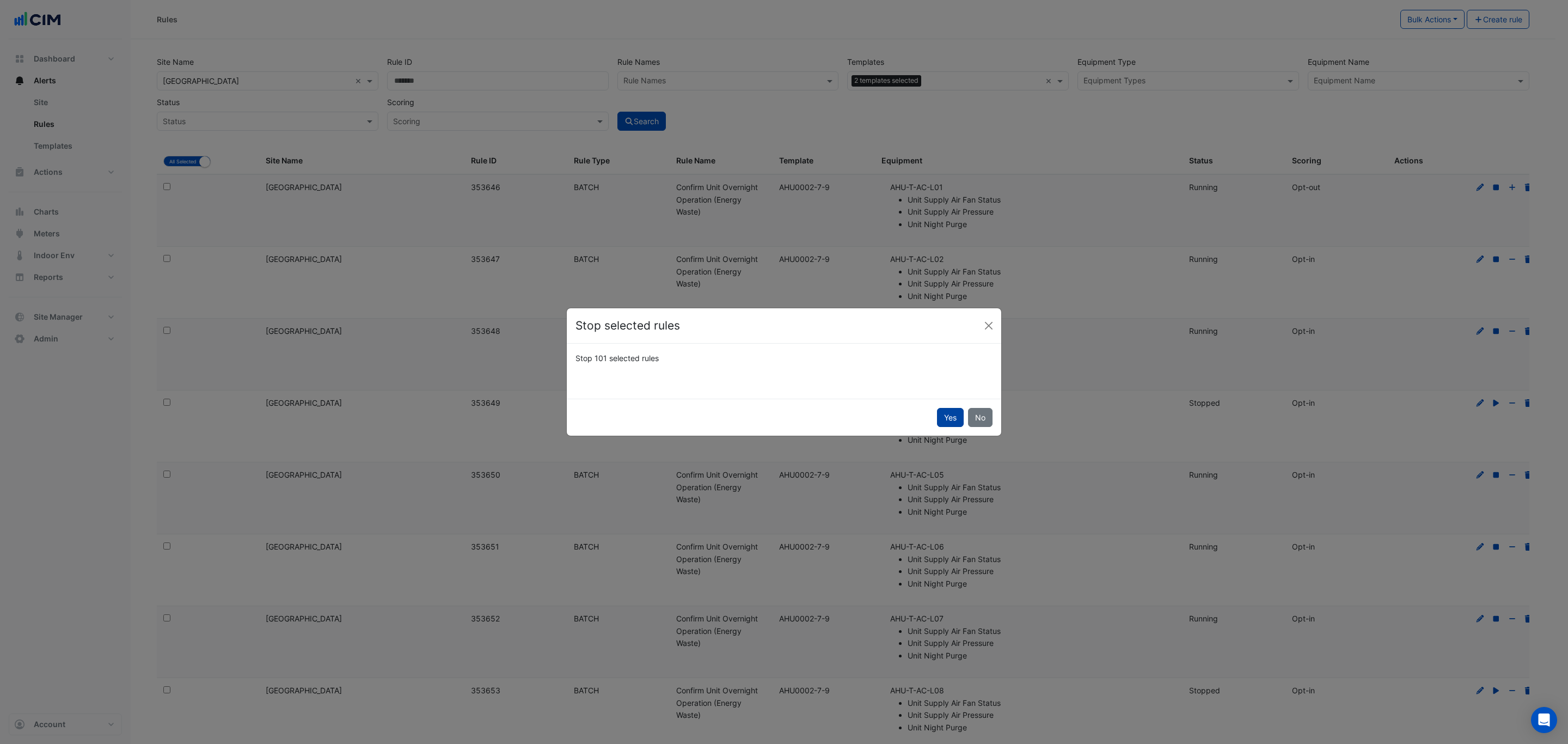
click at [945, 419] on button "Yes" at bounding box center [950, 417] width 27 height 19
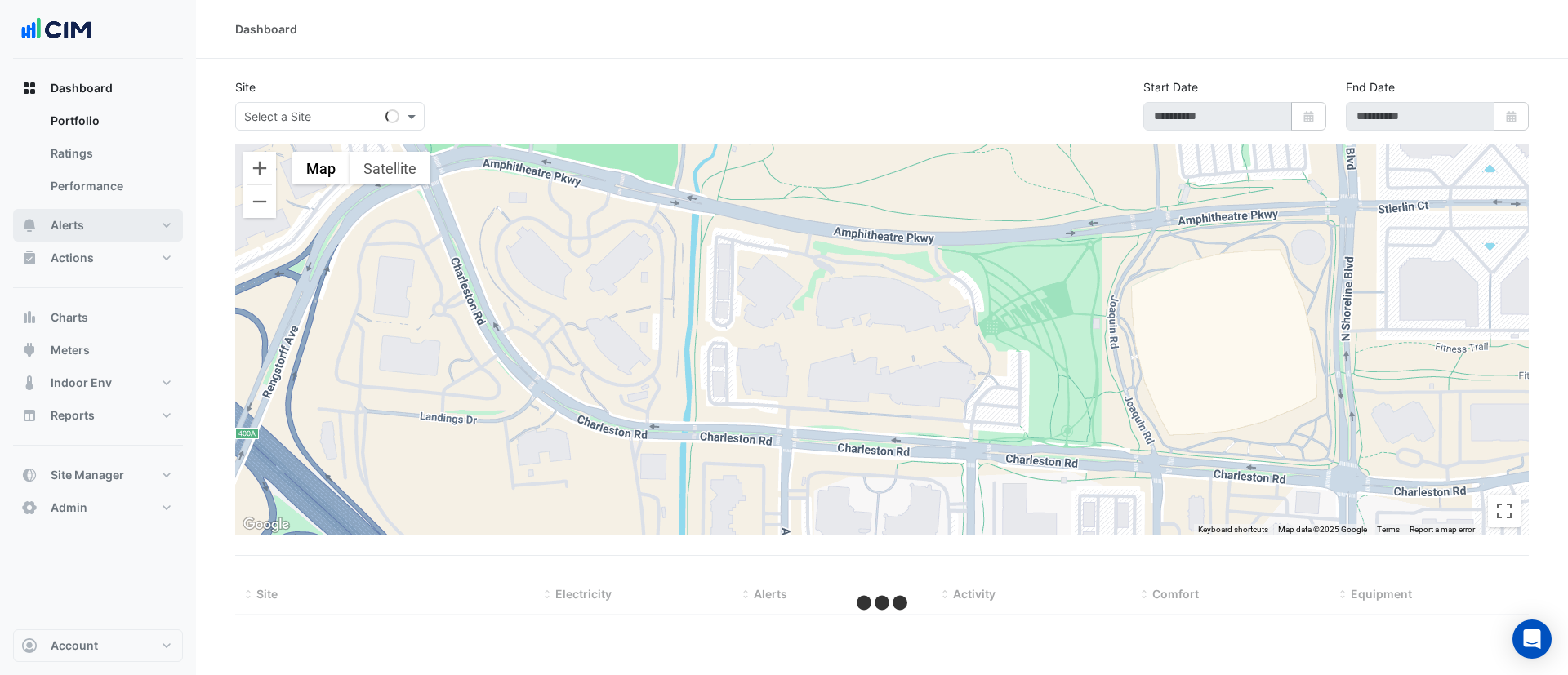
type input "**********"
select select "***"
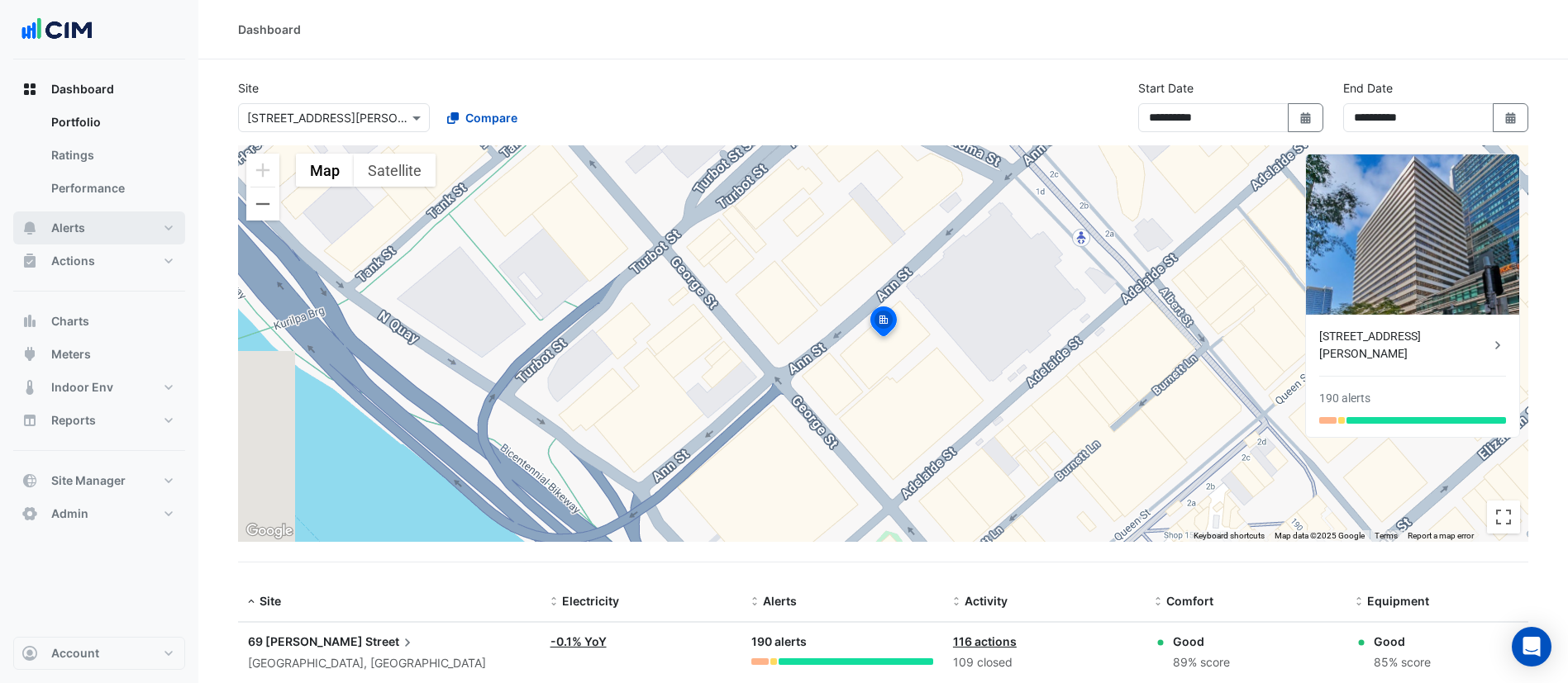
click at [105, 238] on button "Alerts" at bounding box center [98, 228] width 172 height 33
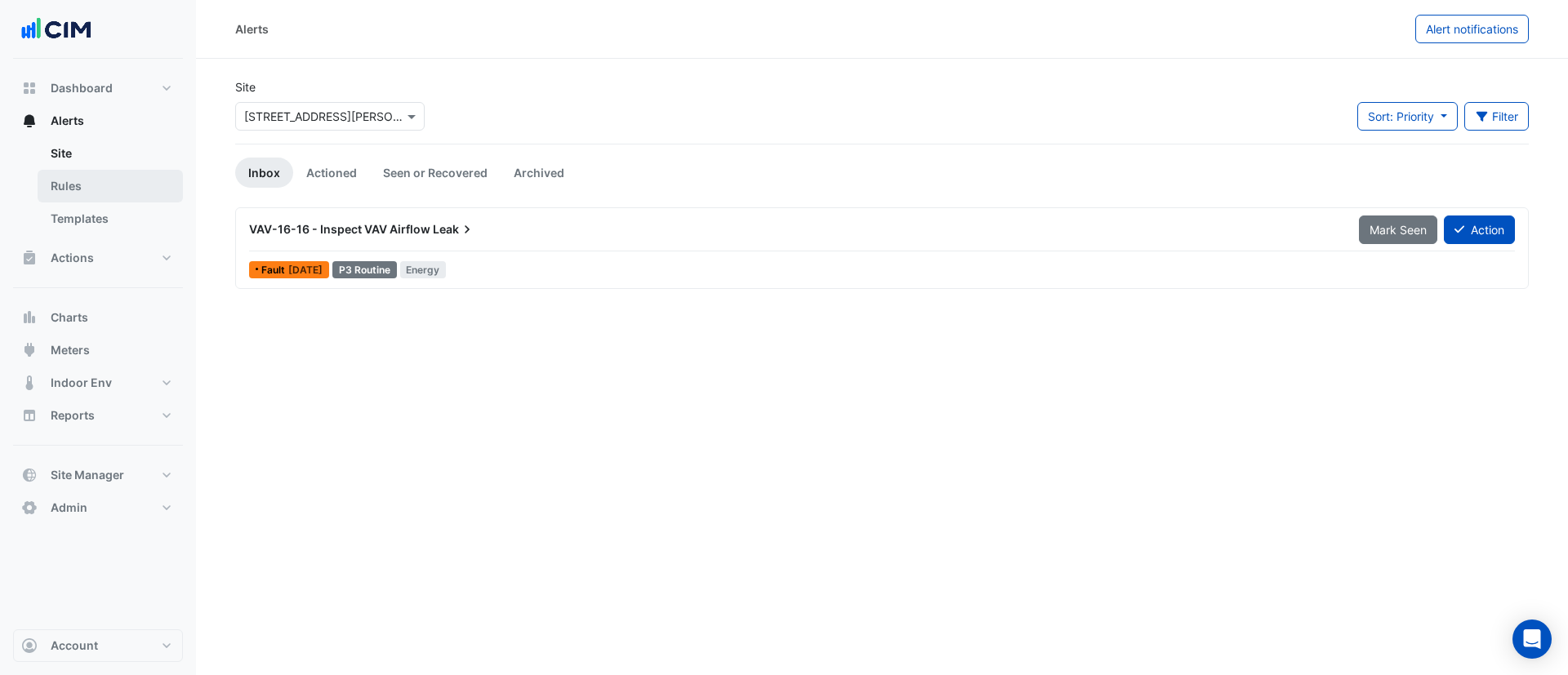
click at [99, 191] on link "Rules" at bounding box center [110, 186] width 145 height 33
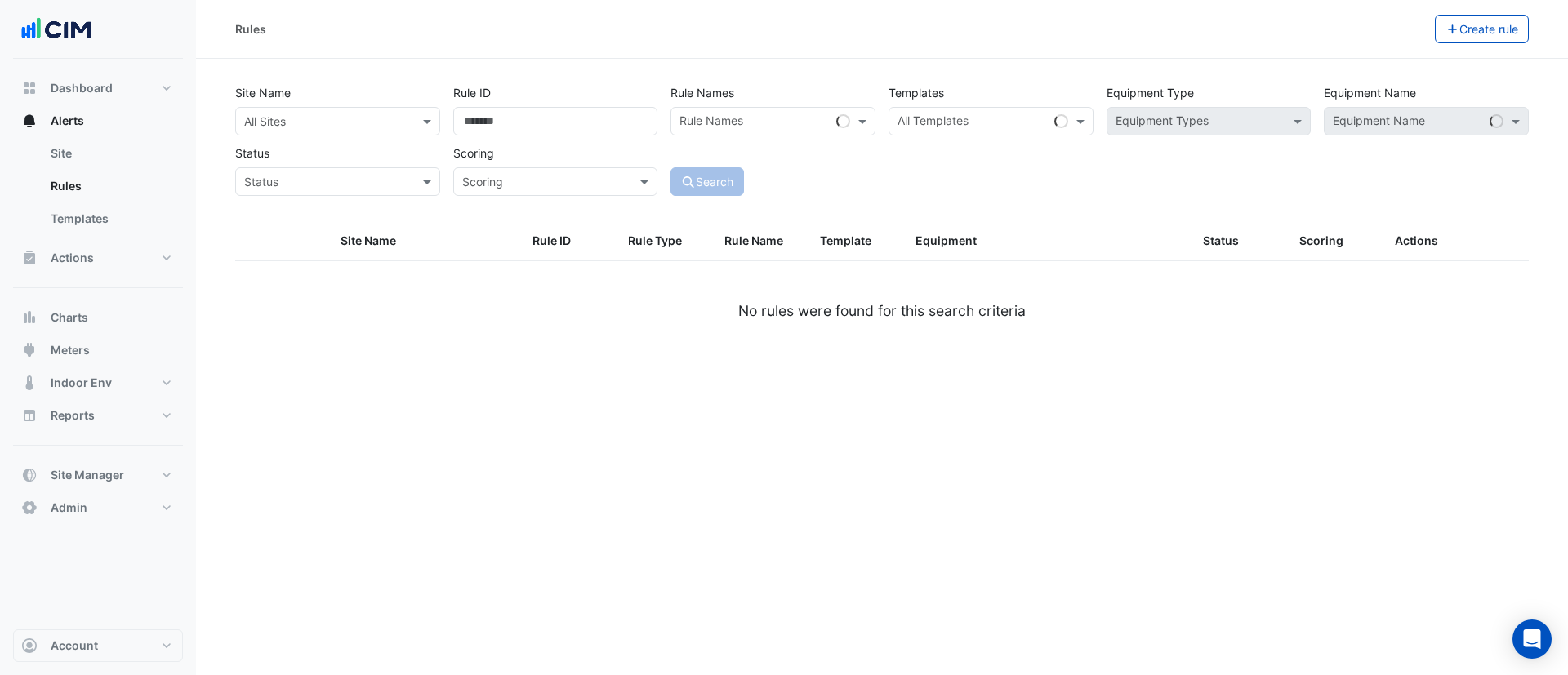
click at [353, 125] on input "text" at bounding box center [321, 122] width 154 height 17
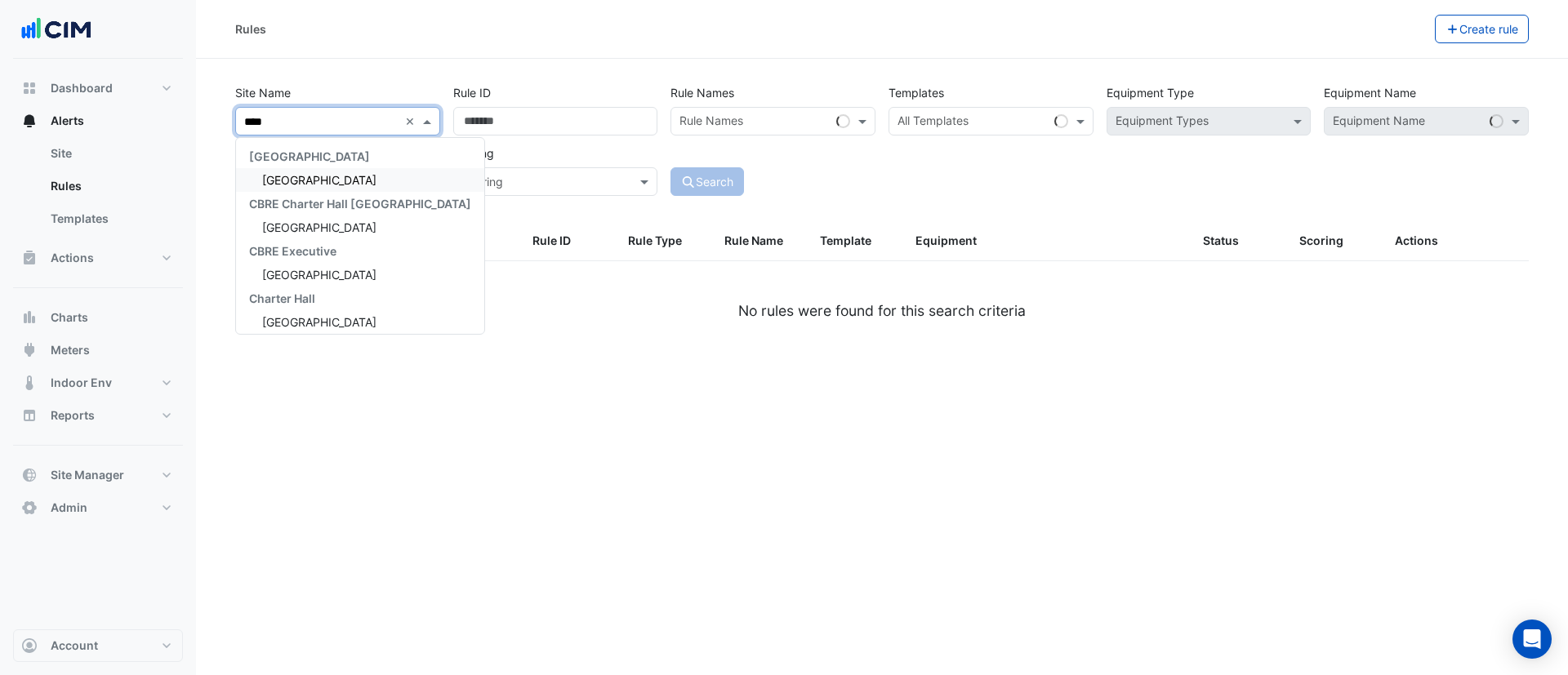
type input "*****"
click at [300, 168] on div "[GEOGRAPHIC_DATA]" at bounding box center [360, 180] width 249 height 24
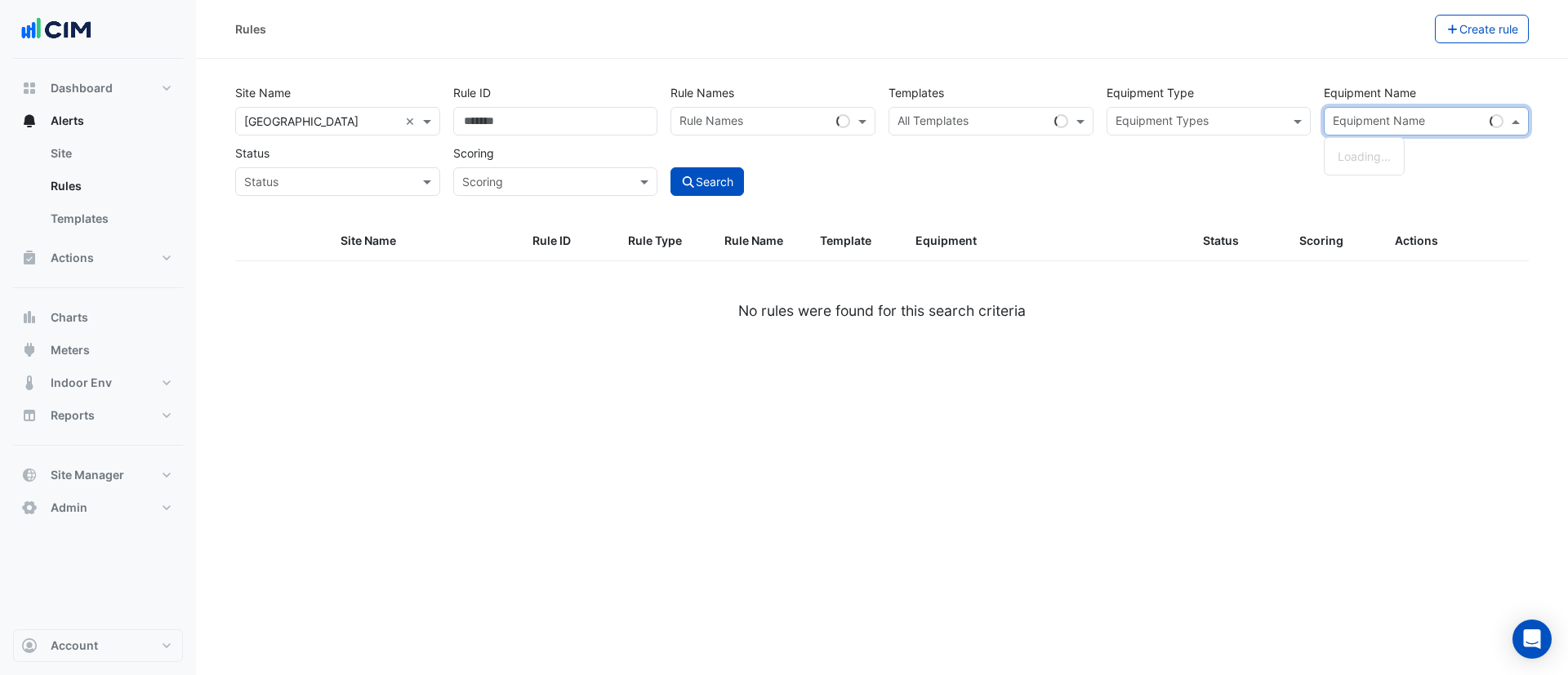
click at [1382, 120] on input "text" at bounding box center [1408, 123] width 150 height 17
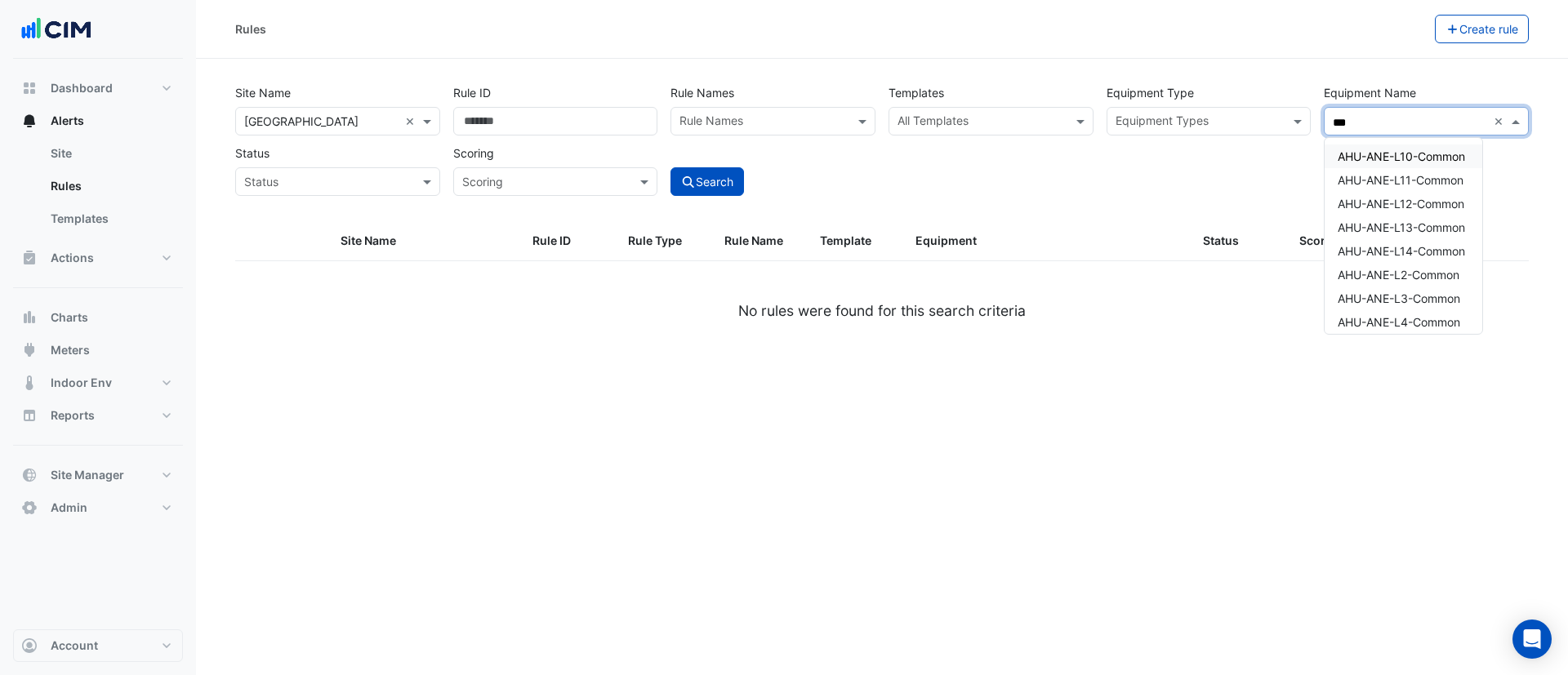
type input "***"
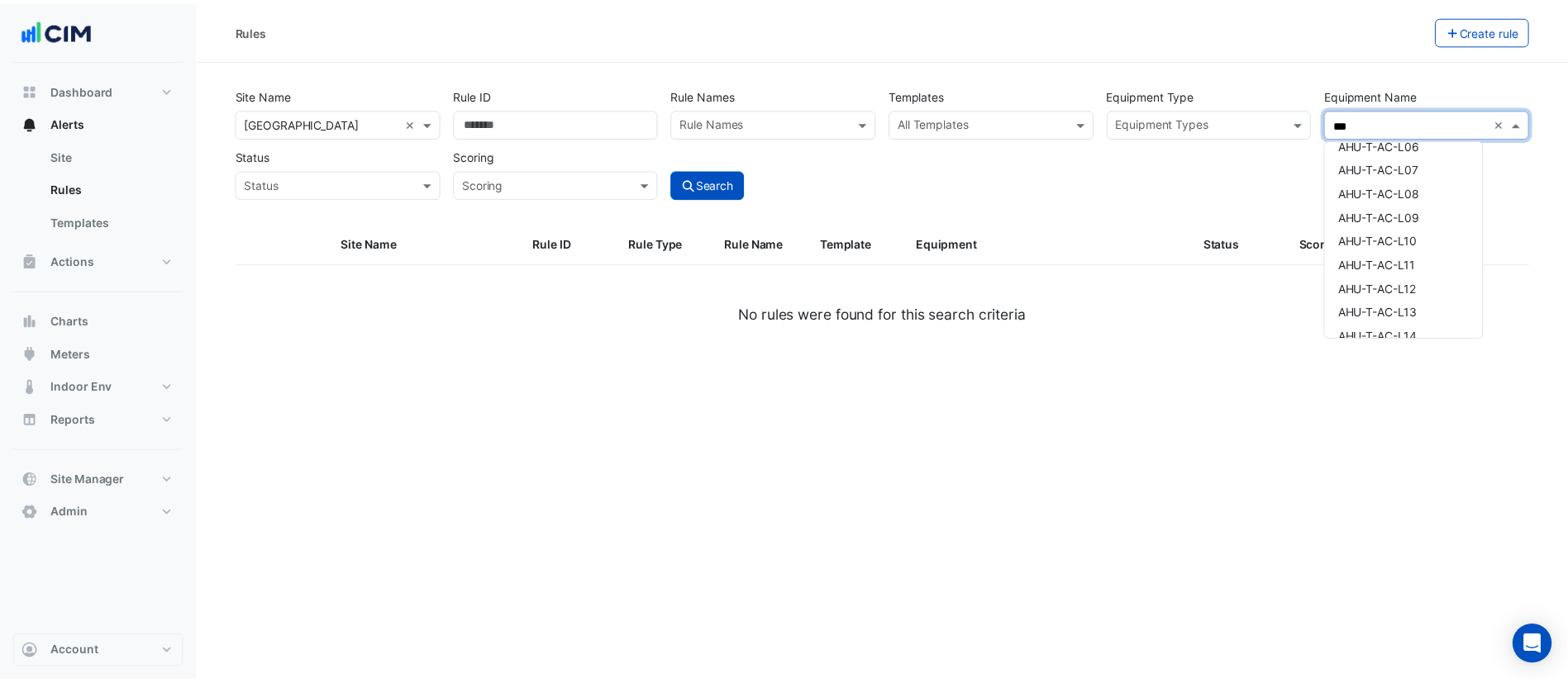
scroll to position [1735, 0]
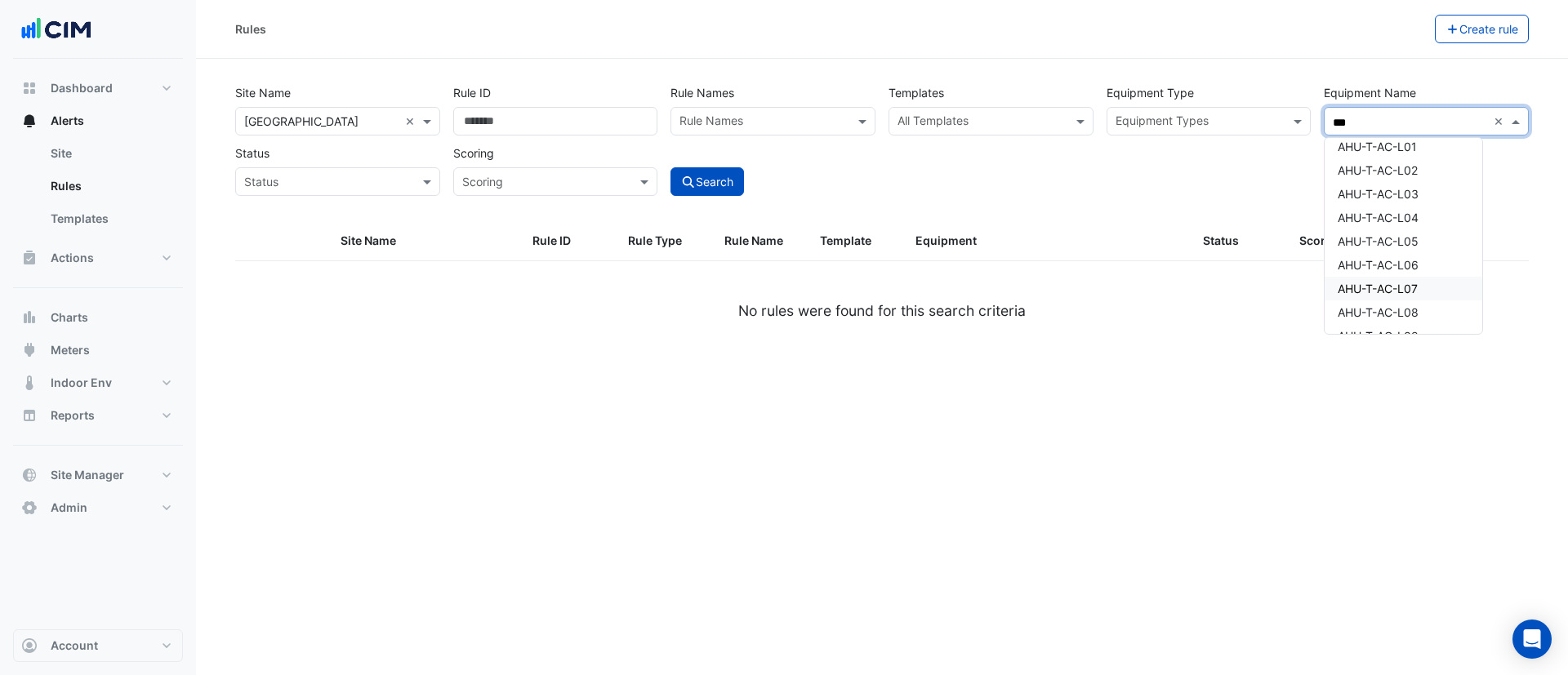
click at [1432, 297] on div "AHU-T-AC-L07" at bounding box center [1404, 289] width 158 height 24
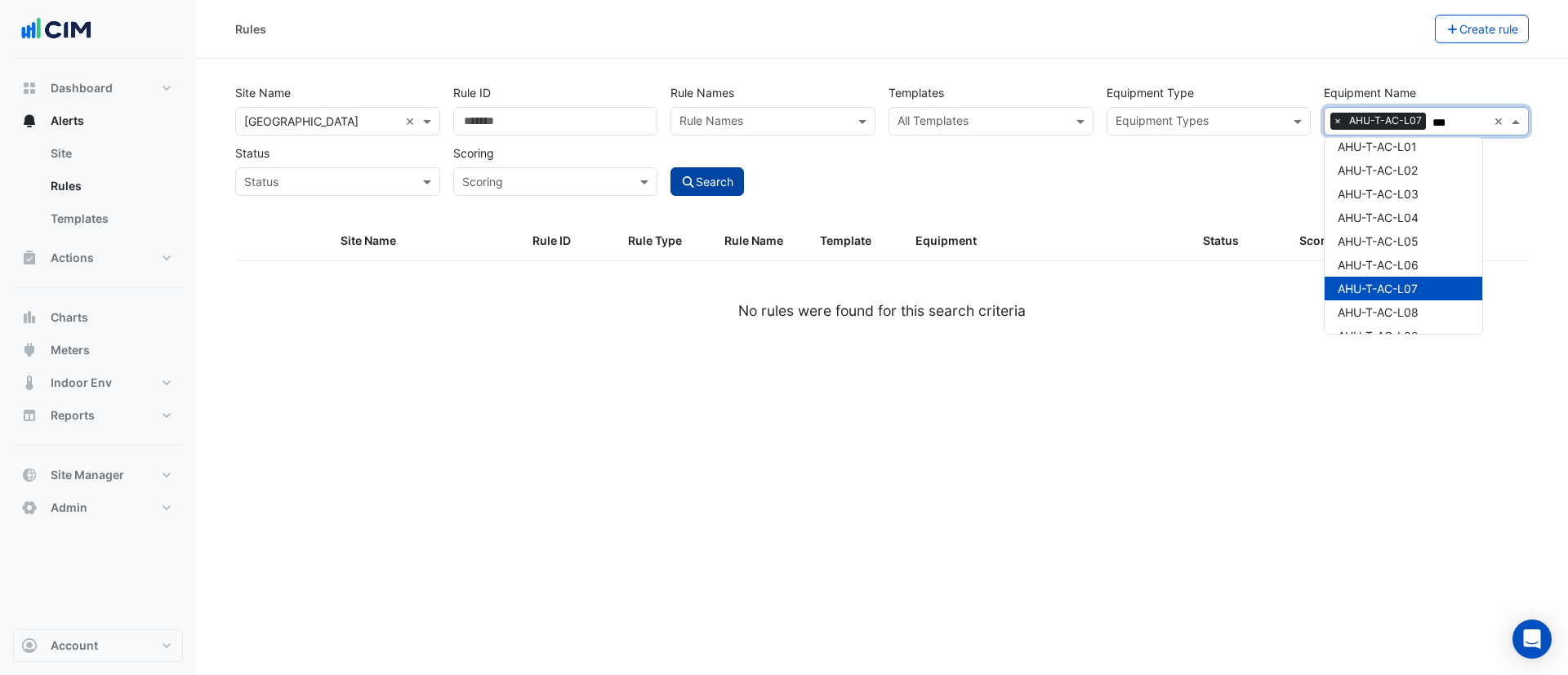
click at [717, 189] on button "Search" at bounding box center [707, 182] width 73 height 28
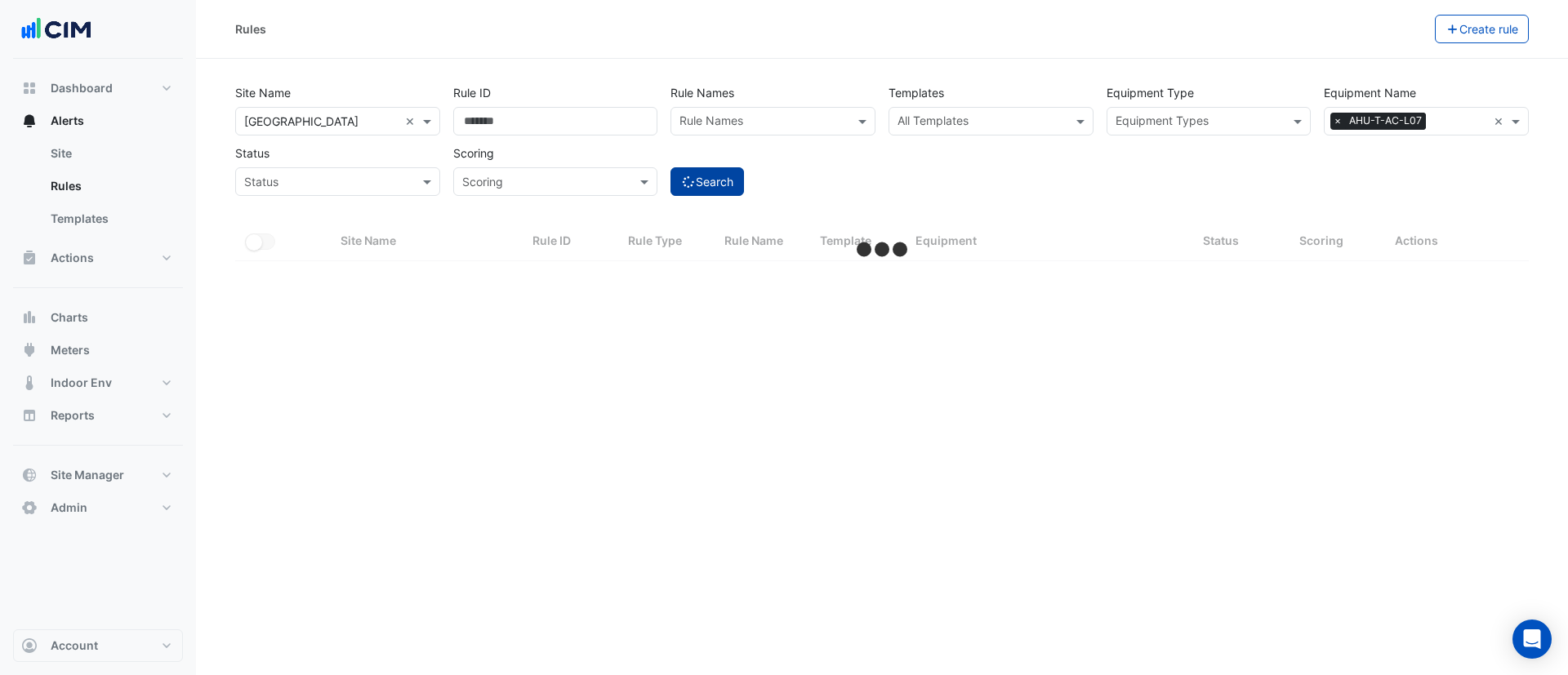
select select "***"
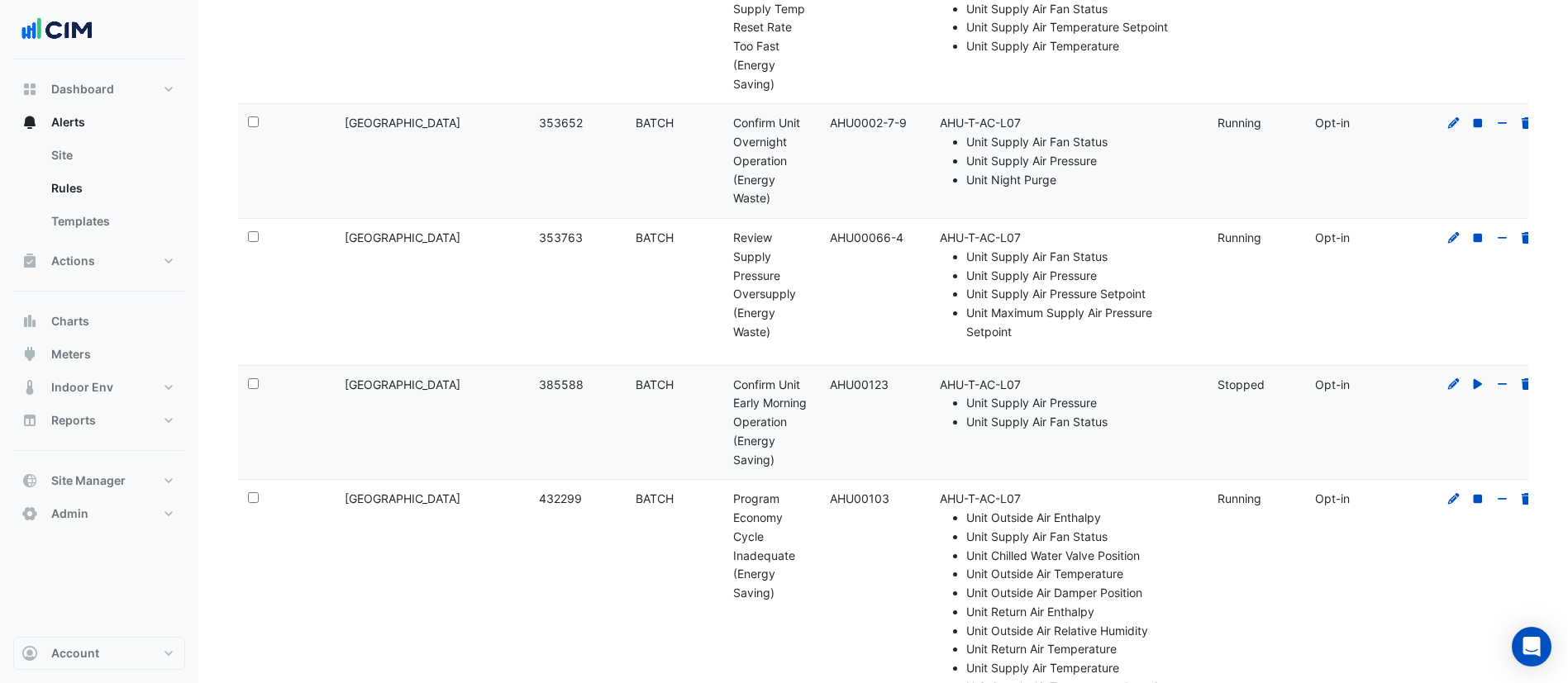
scroll to position [9456, 0]
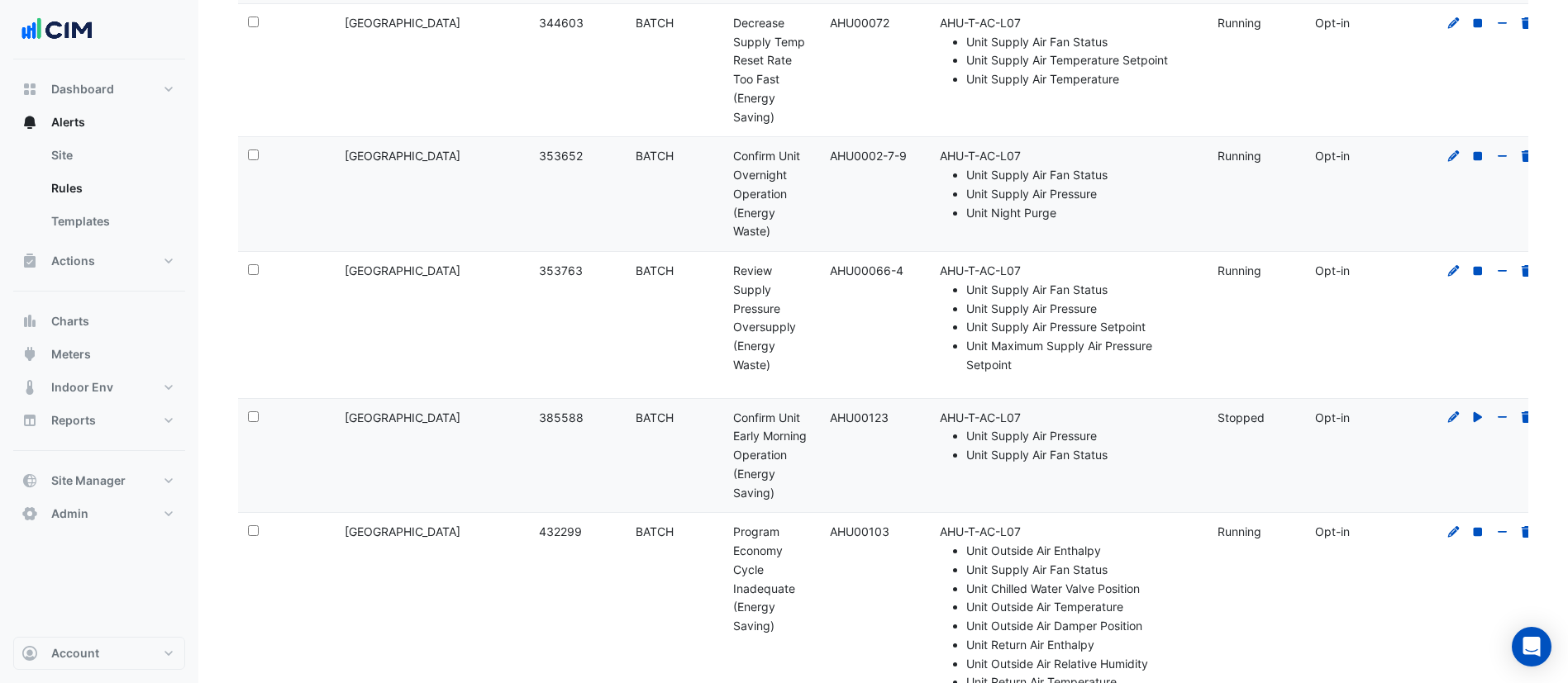
drag, startPoint x: 840, startPoint y: 181, endPoint x: 833, endPoint y: 154, distance: 27.9
click at [833, 154] on div "Template: AHU0002-7-9" at bounding box center [868, 156] width 77 height 19
copy div "AHU0002-7-9"
drag, startPoint x: 883, startPoint y: 416, endPoint x: 830, endPoint y: 416, distance: 53.0
click at [830, 416] on div "Template: AHU00123" at bounding box center [868, 419] width 77 height 19
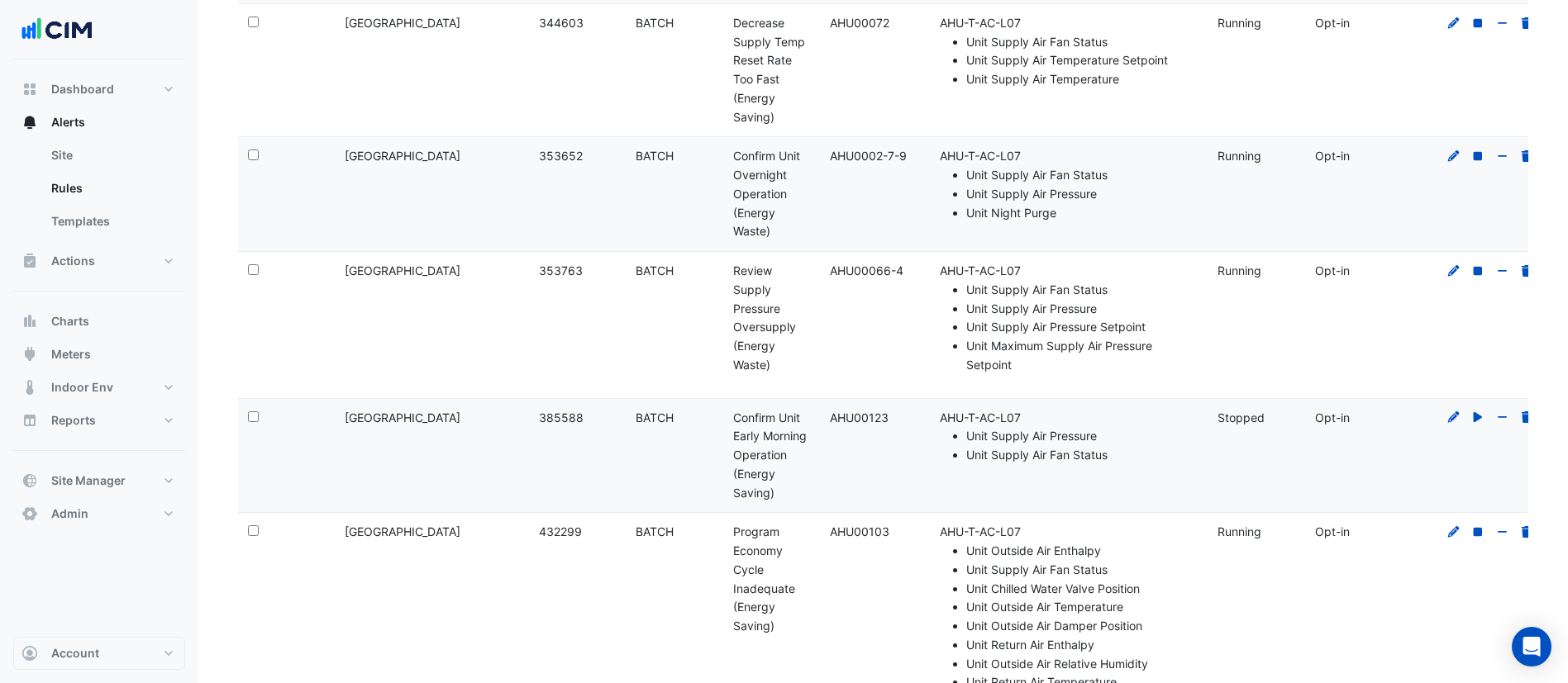
copy div "AHU00123"
